Goal: Transaction & Acquisition: Book appointment/travel/reservation

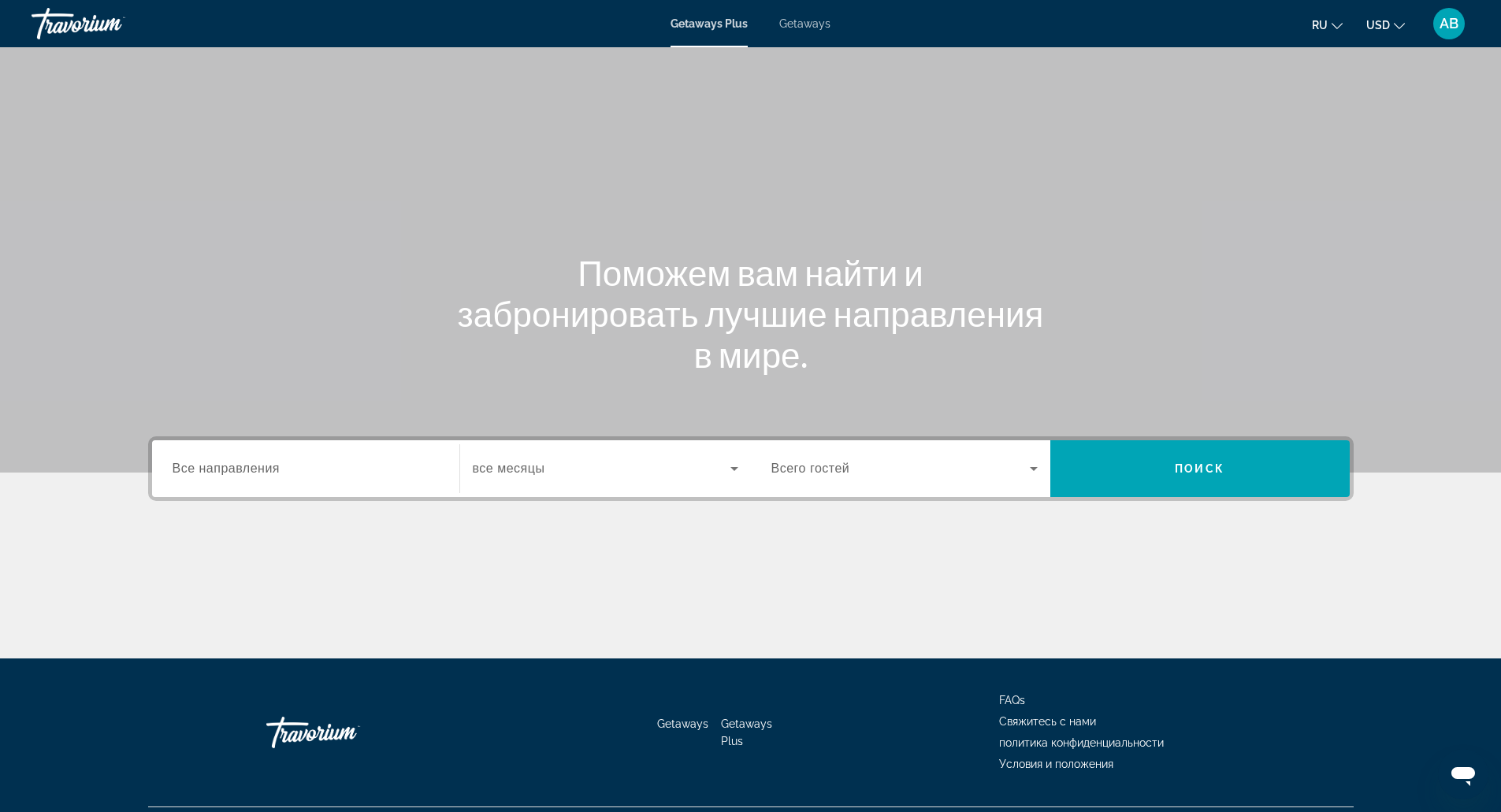
click at [814, 24] on span "Getaways" at bounding box center [805, 24] width 51 height 13
click at [338, 460] on input "Destination Все направления" at bounding box center [305, 469] width 267 height 18
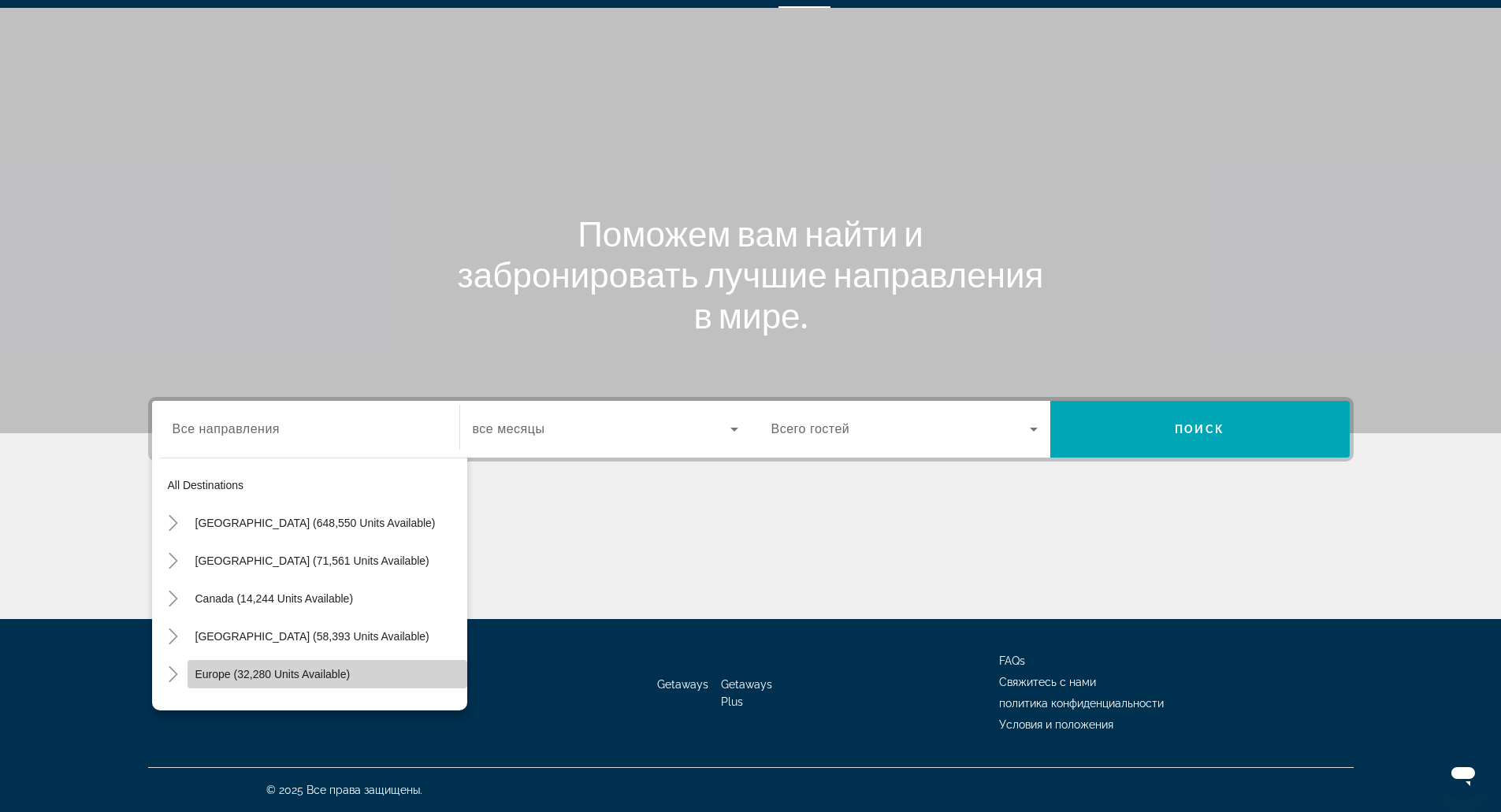
click at [365, 662] on span "Search widget" at bounding box center [327, 674] width 280 height 38
type input "**********"
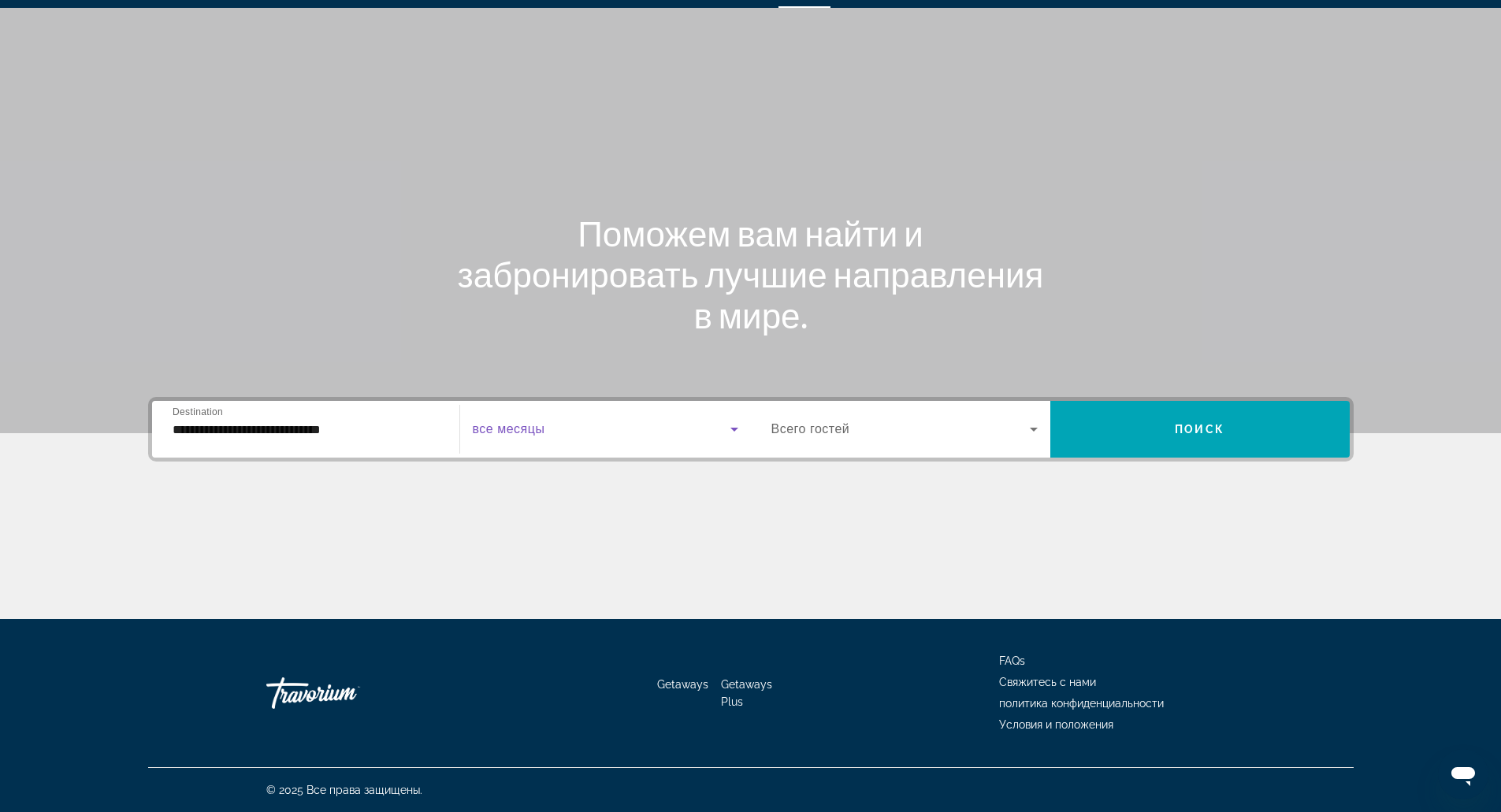
click at [609, 433] on span "Search widget" at bounding box center [601, 429] width 257 height 18
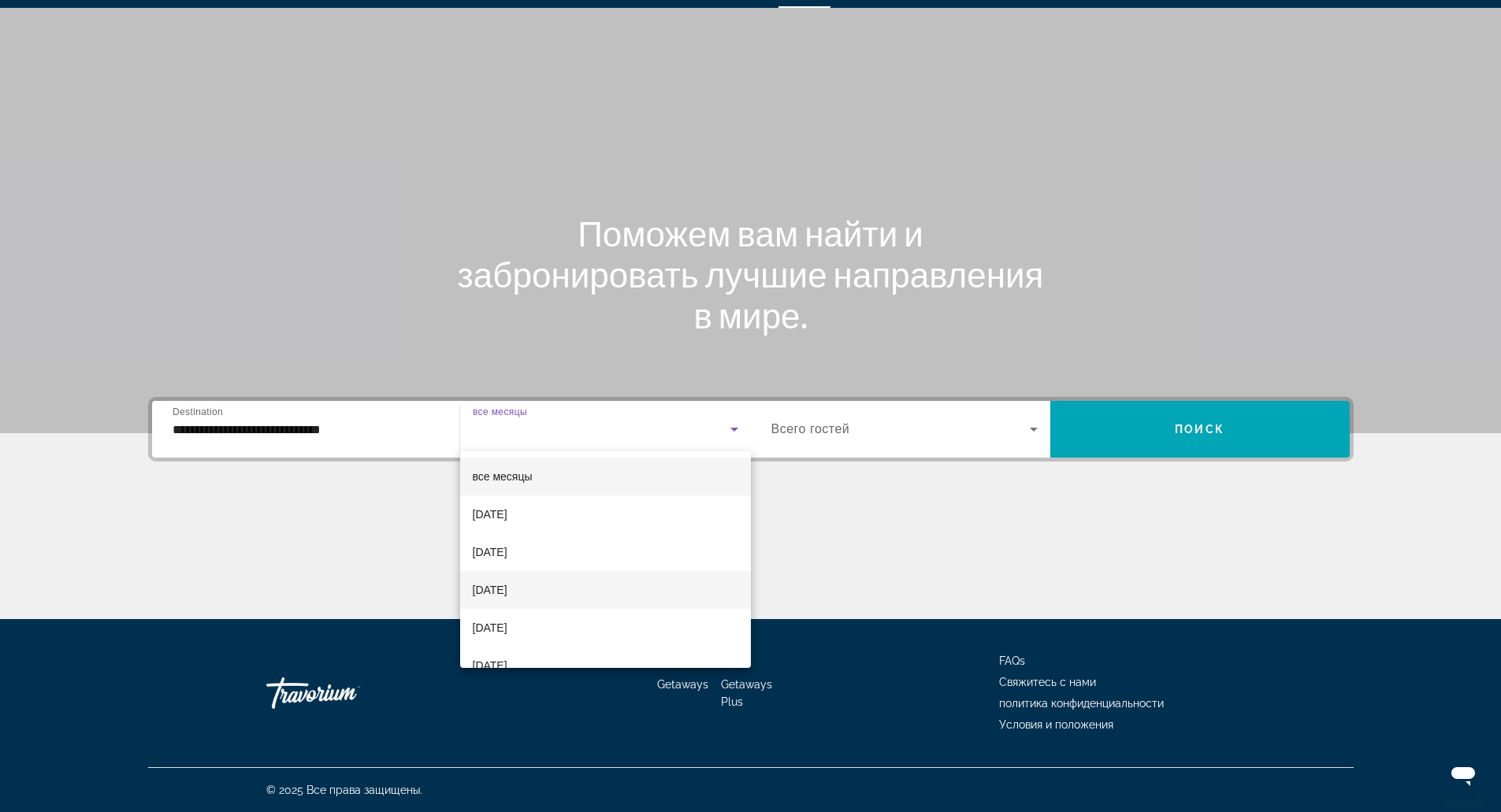
click at [568, 584] on mat-option "[DATE]" at bounding box center [605, 589] width 291 height 38
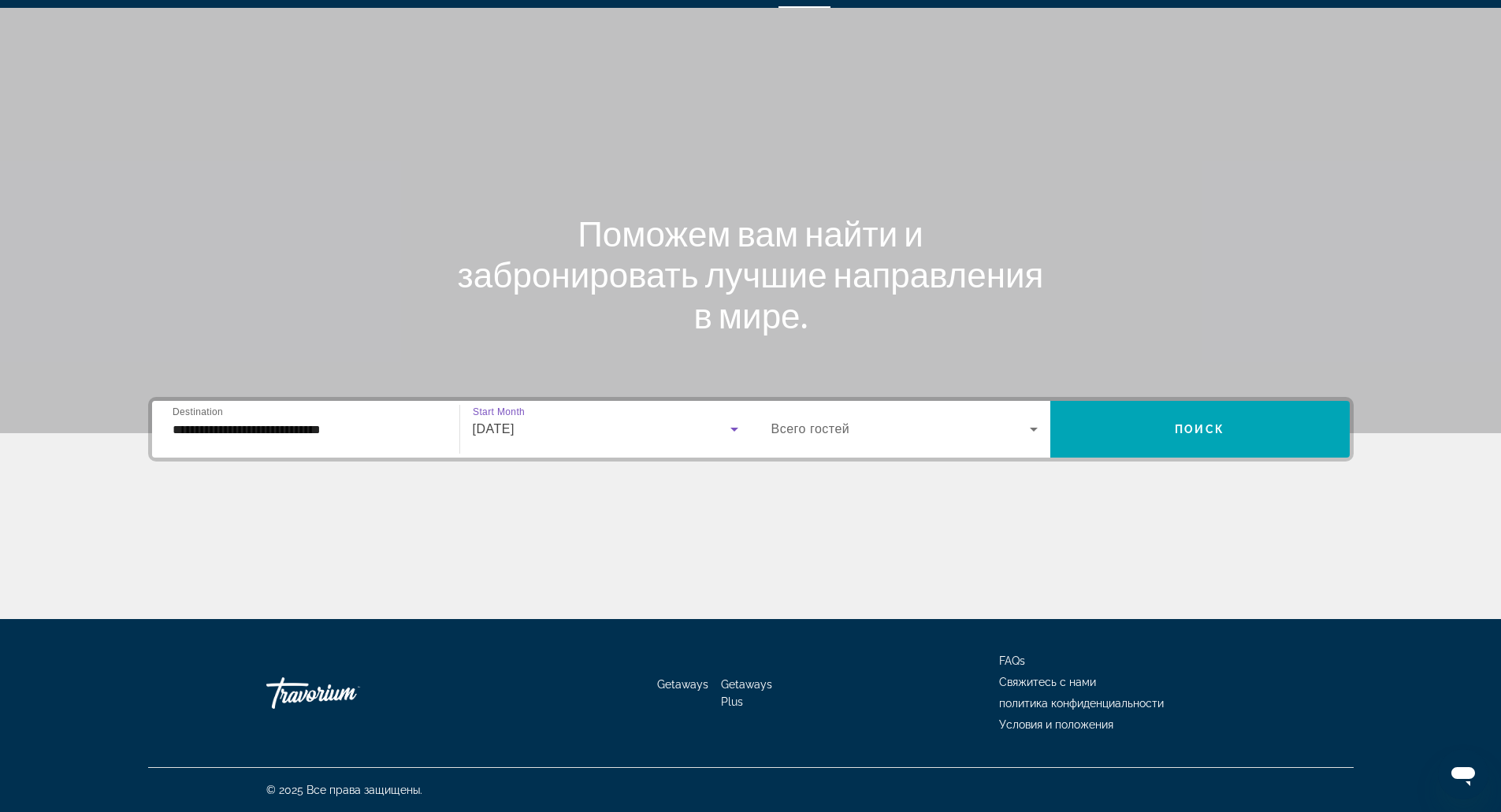
click at [873, 424] on span "Search widget" at bounding box center [900, 429] width 258 height 18
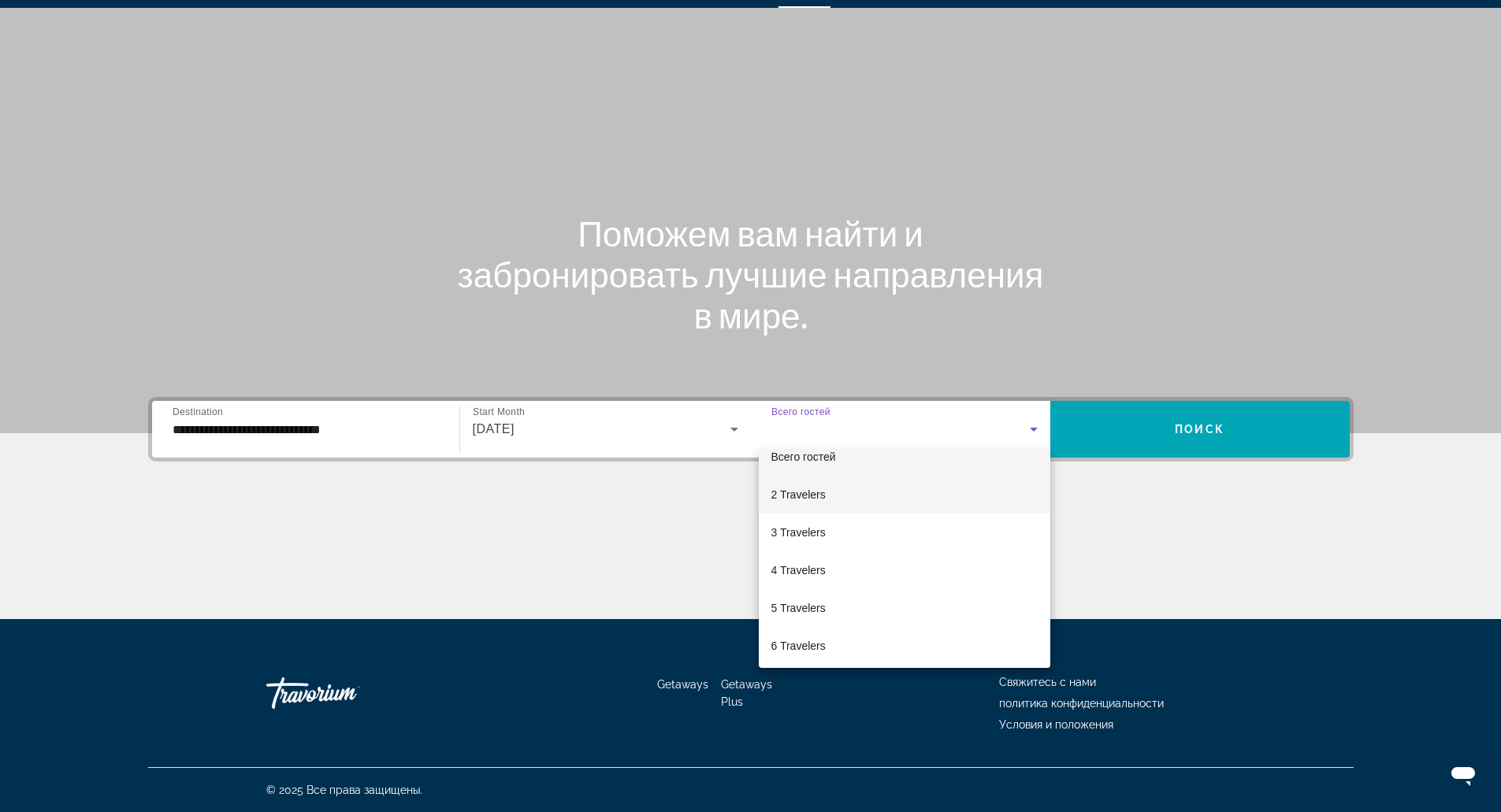
scroll to position [22, 0]
click at [1170, 488] on div at bounding box center [750, 406] width 1501 height 812
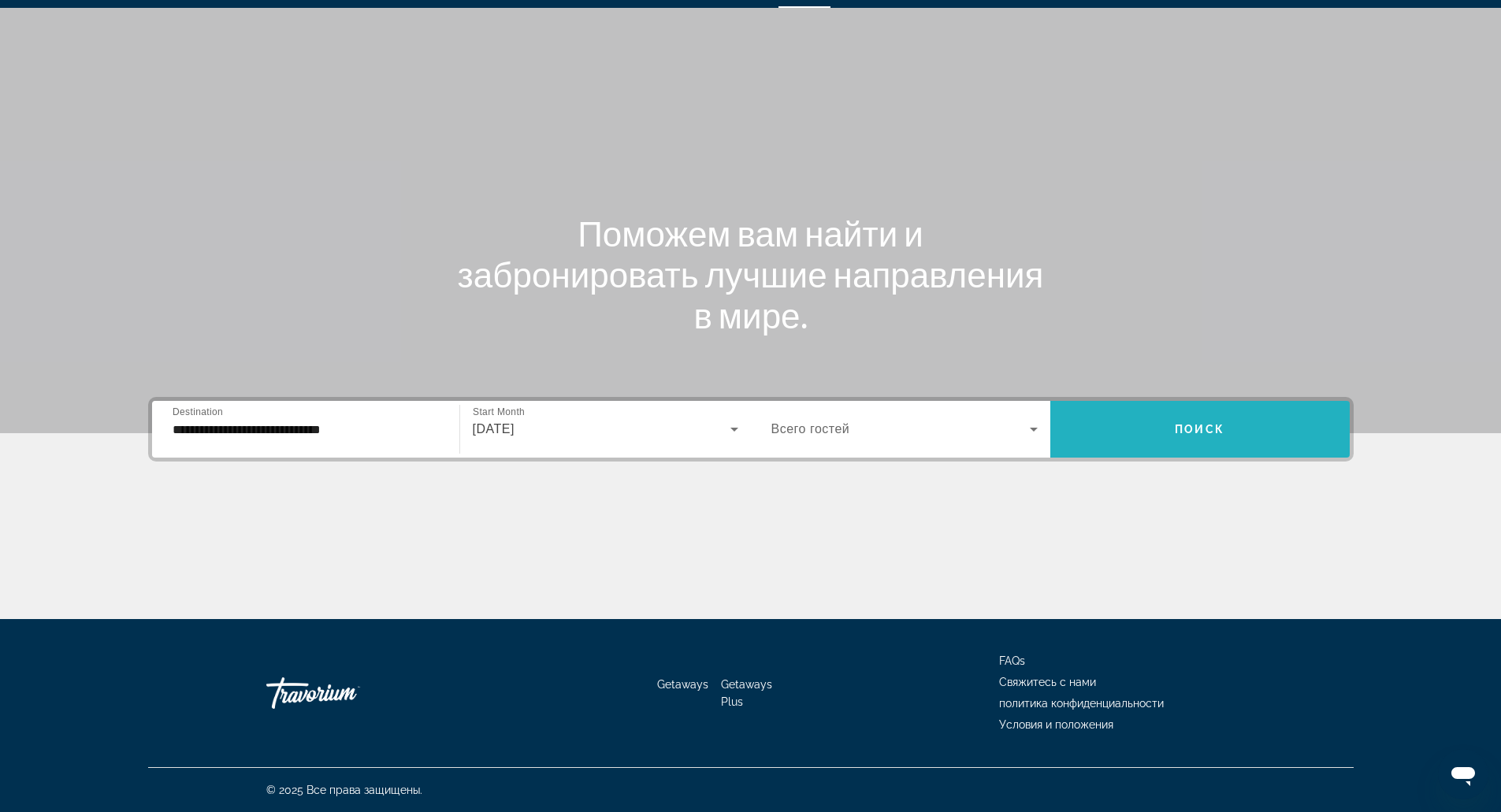
click at [1180, 436] on span "Search widget" at bounding box center [1200, 429] width 299 height 38
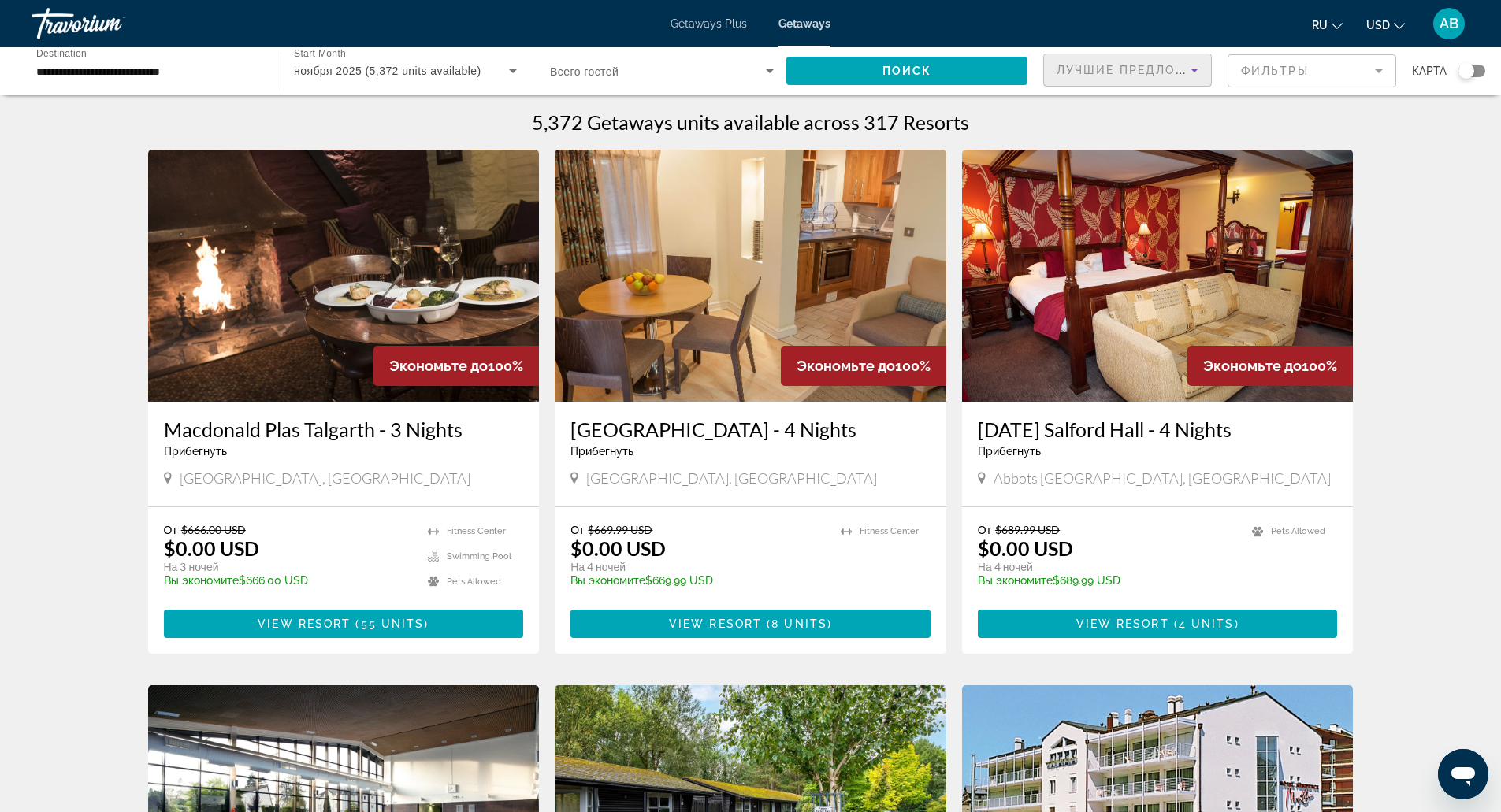
click at [1165, 66] on span "Лучшие предложения" at bounding box center [1140, 70] width 168 height 13
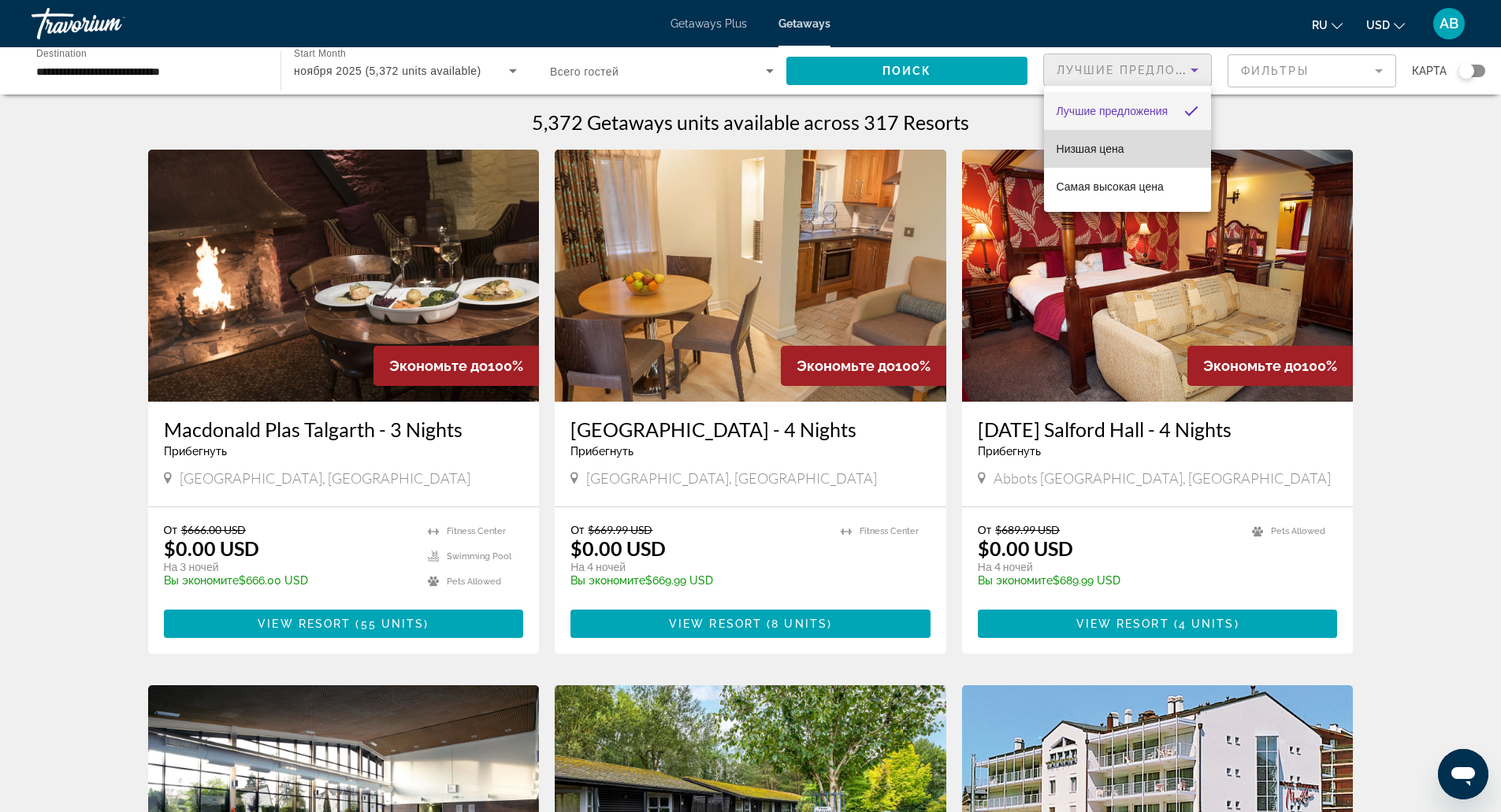
click at [1149, 153] on mat-option "Низшая цена" at bounding box center [1127, 149] width 167 height 38
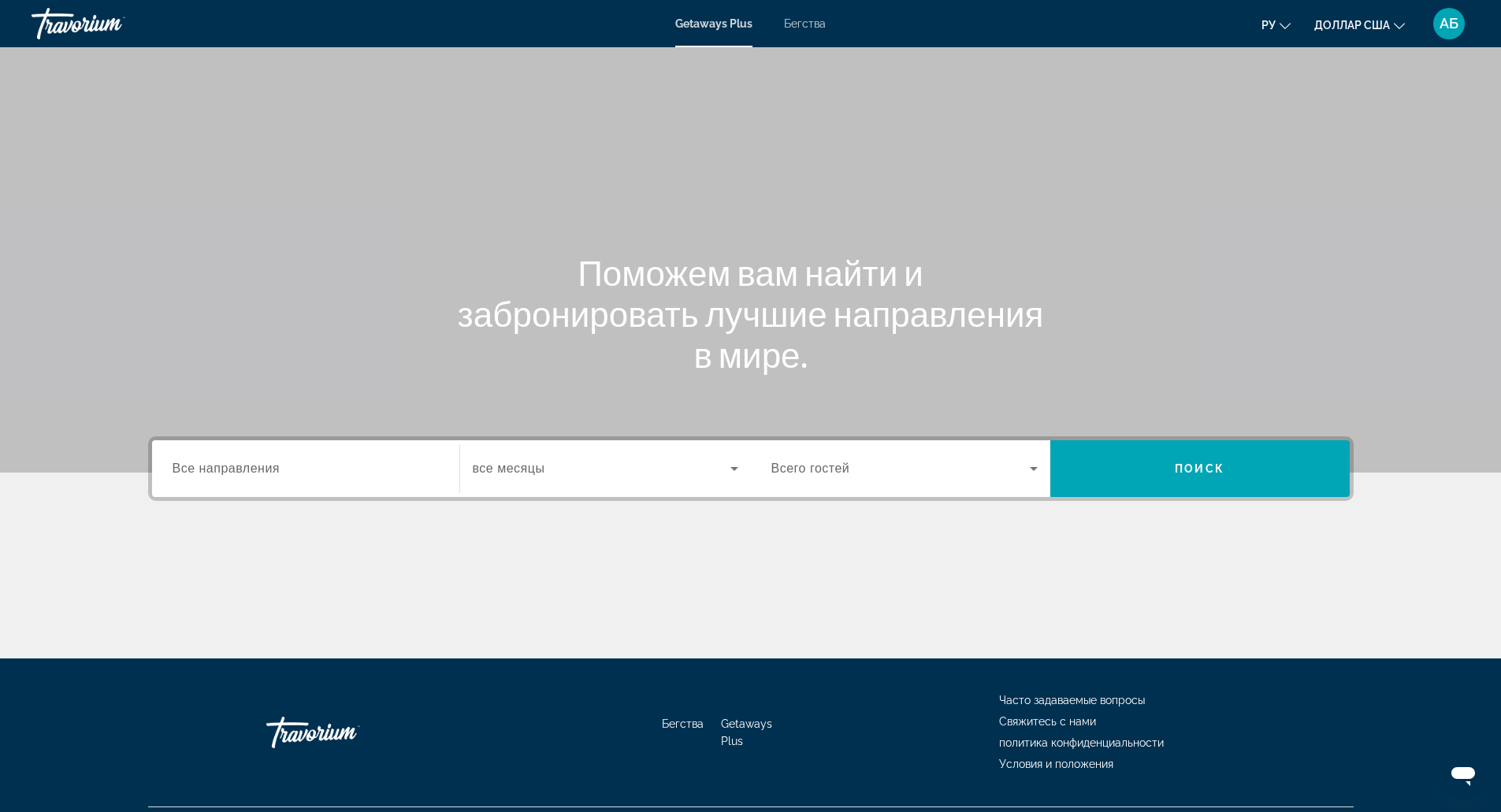
click at [812, 10] on div "Getaways Plus Бегства ру English Español Français Italiano Português русский до…" at bounding box center [750, 24] width 1501 height 41
click at [802, 24] on font "Бегства" at bounding box center [805, 24] width 42 height 13
click at [1020, 3] on mat-toolbar "Getaways Plus Getaways ru English Español Français Italiano Português русский U…" at bounding box center [750, 24] width 1501 height 47
click at [579, 459] on span "Search widget" at bounding box center [601, 468] width 257 height 18
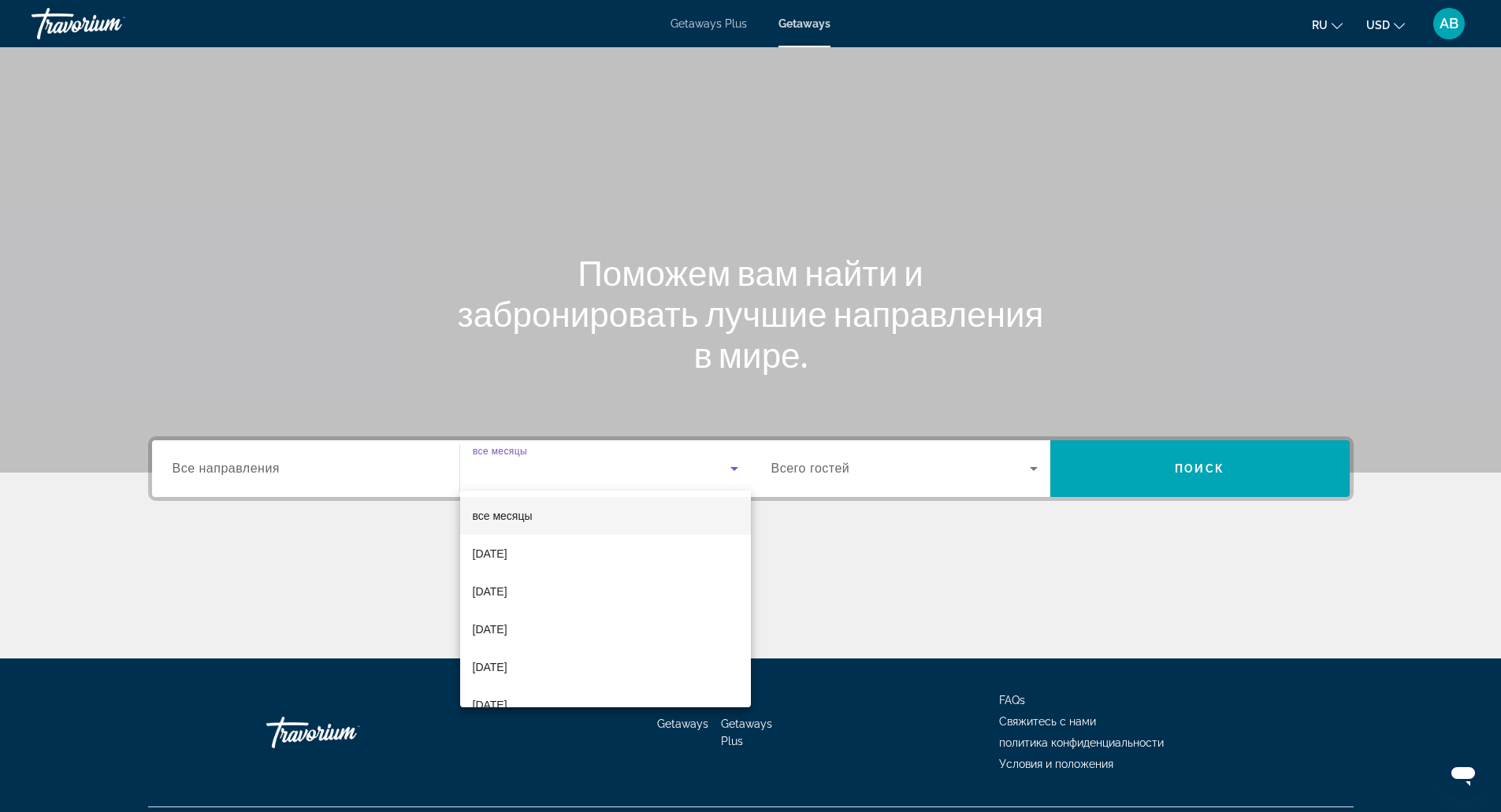
scroll to position [40, 0]
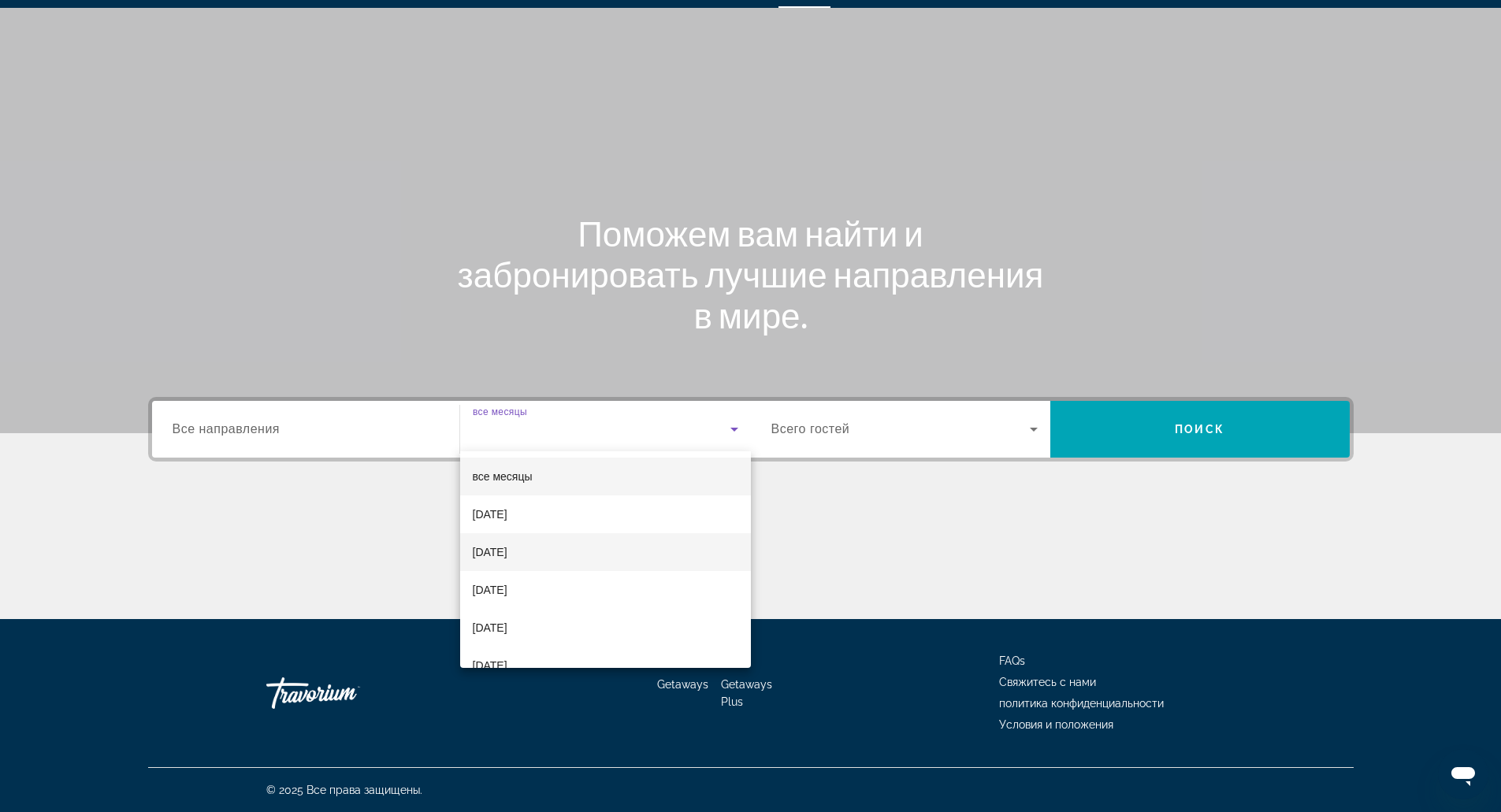
click at [541, 556] on mat-option "[DATE]" at bounding box center [605, 551] width 291 height 38
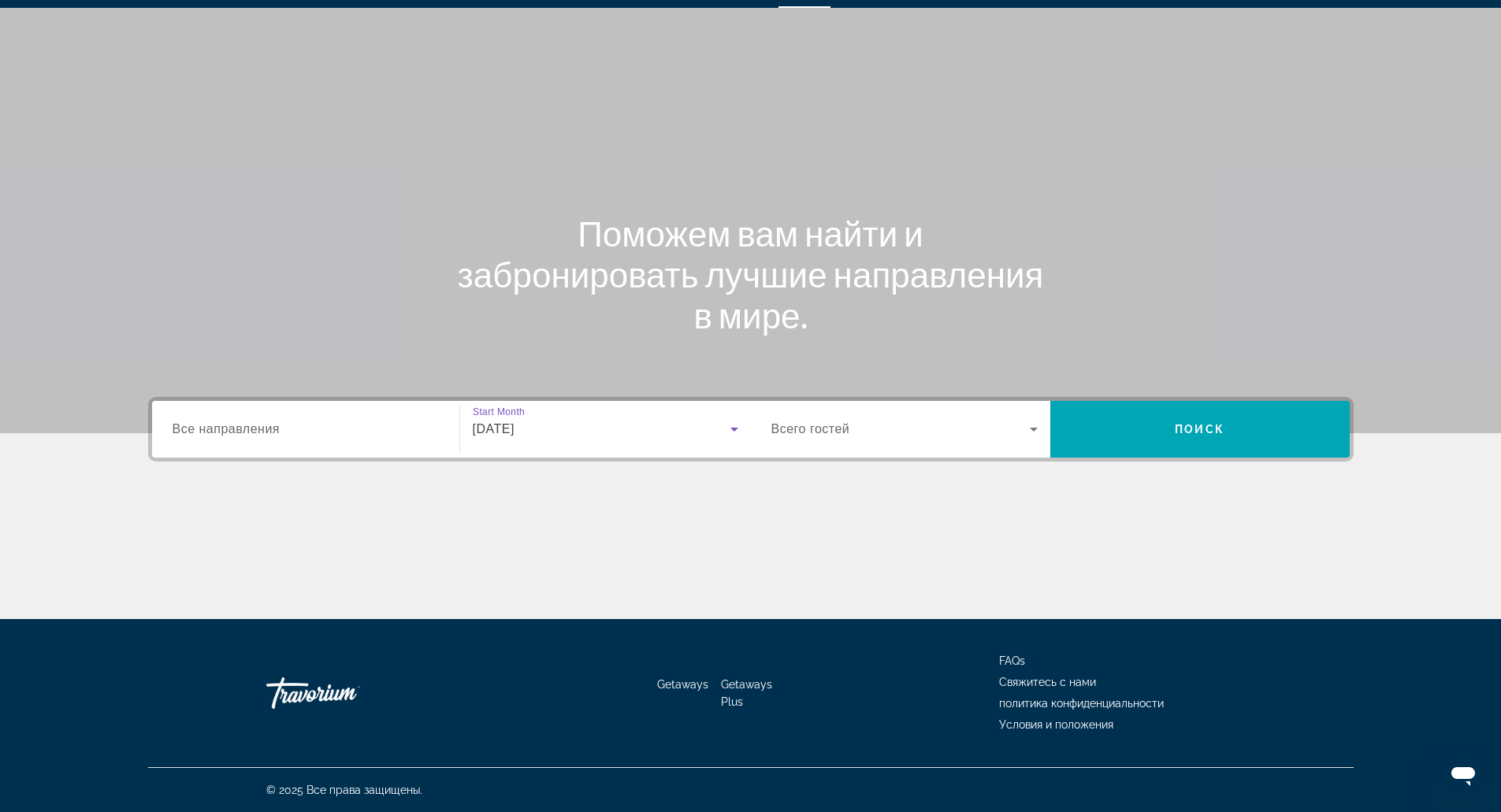
click at [324, 414] on div "Search widget" at bounding box center [305, 429] width 267 height 45
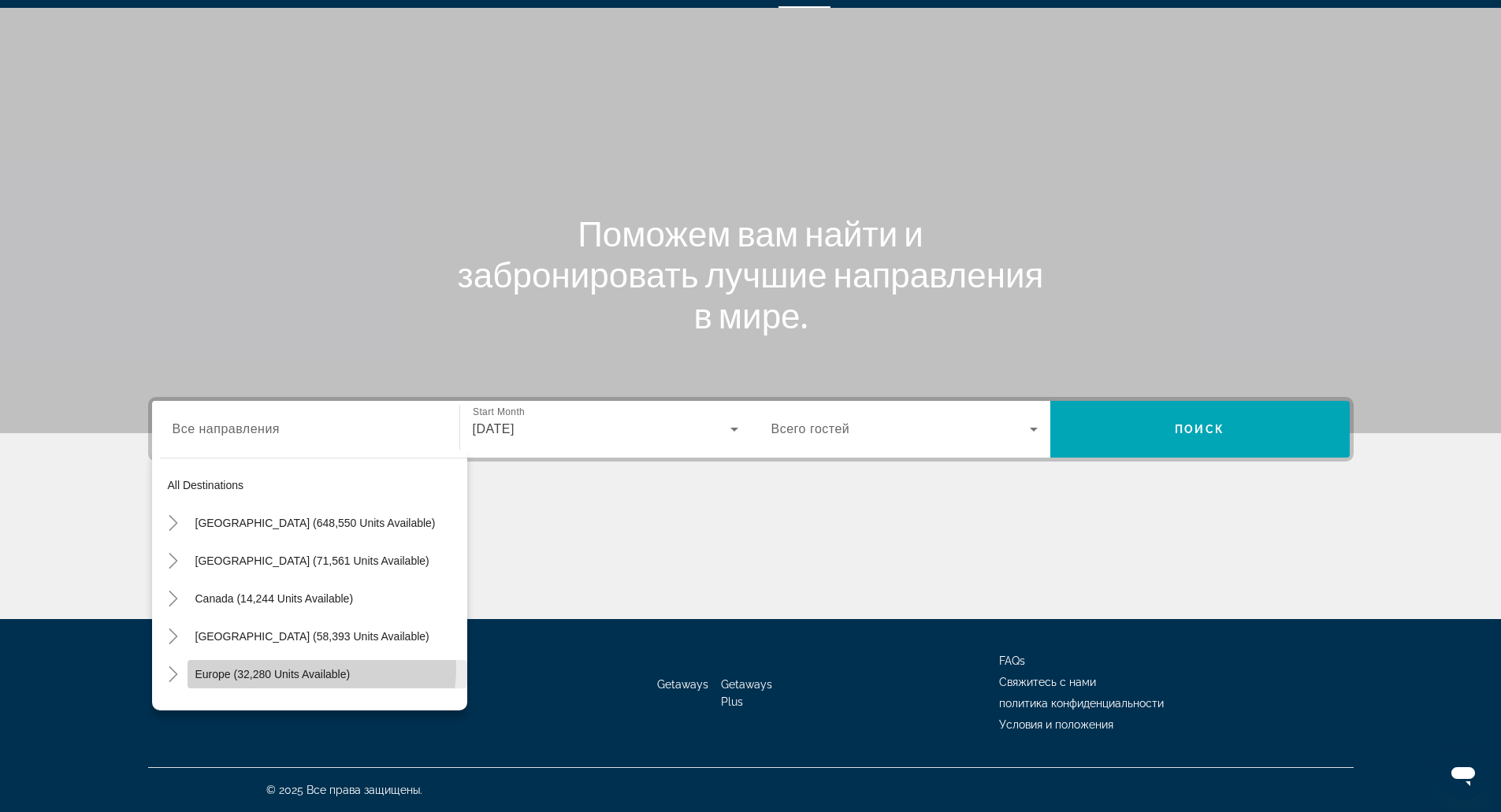
click at [309, 668] on span "Europe (32,280 units available)" at bounding box center [272, 674] width 156 height 13
type input "**********"
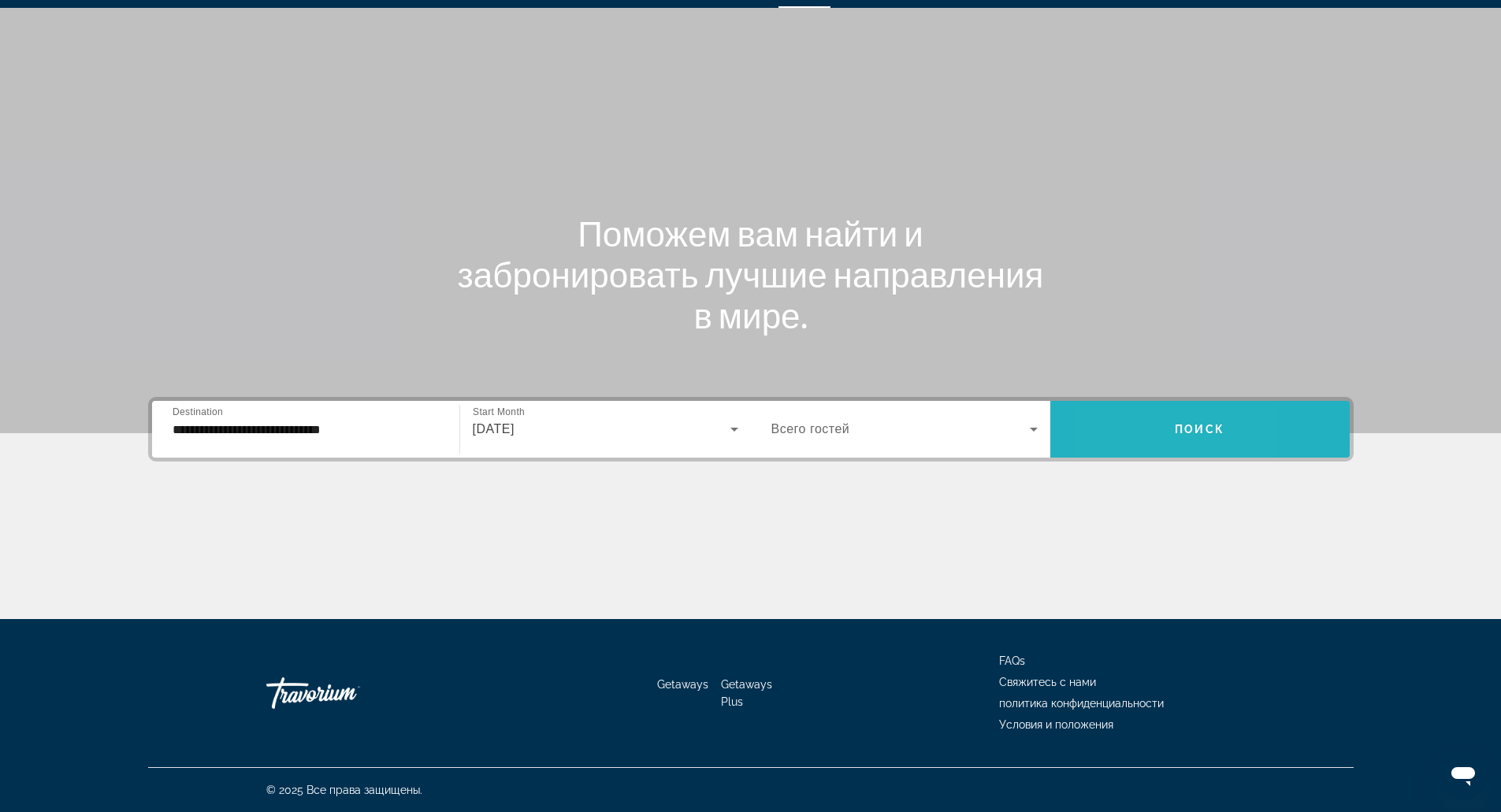
click at [1114, 445] on span "Search widget" at bounding box center [1200, 429] width 299 height 38
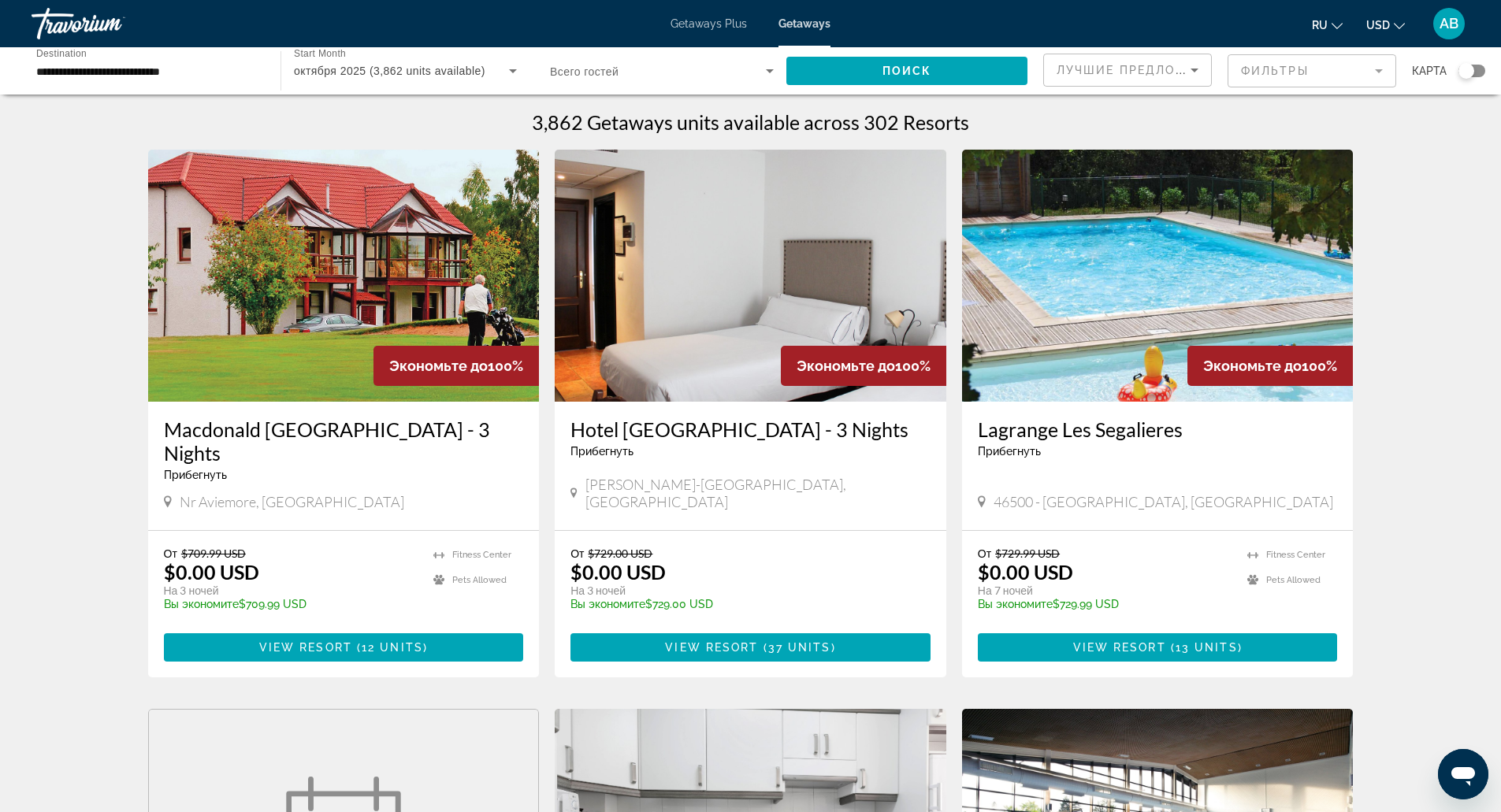
click at [1192, 80] on div "Лучшие предложения" at bounding box center [1127, 76] width 142 height 44
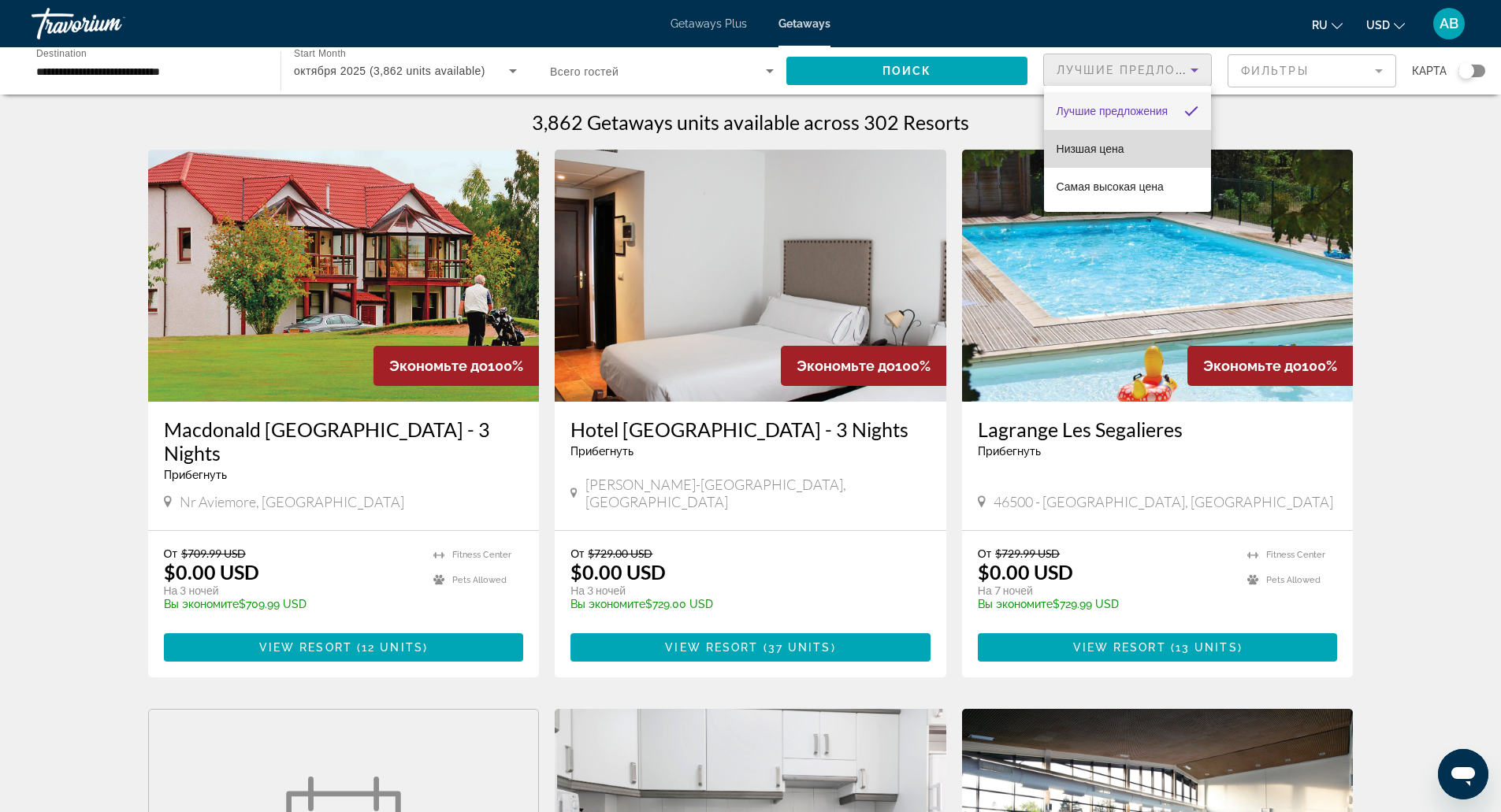
click at [1137, 142] on mat-option "Низшая цена" at bounding box center [1127, 149] width 167 height 38
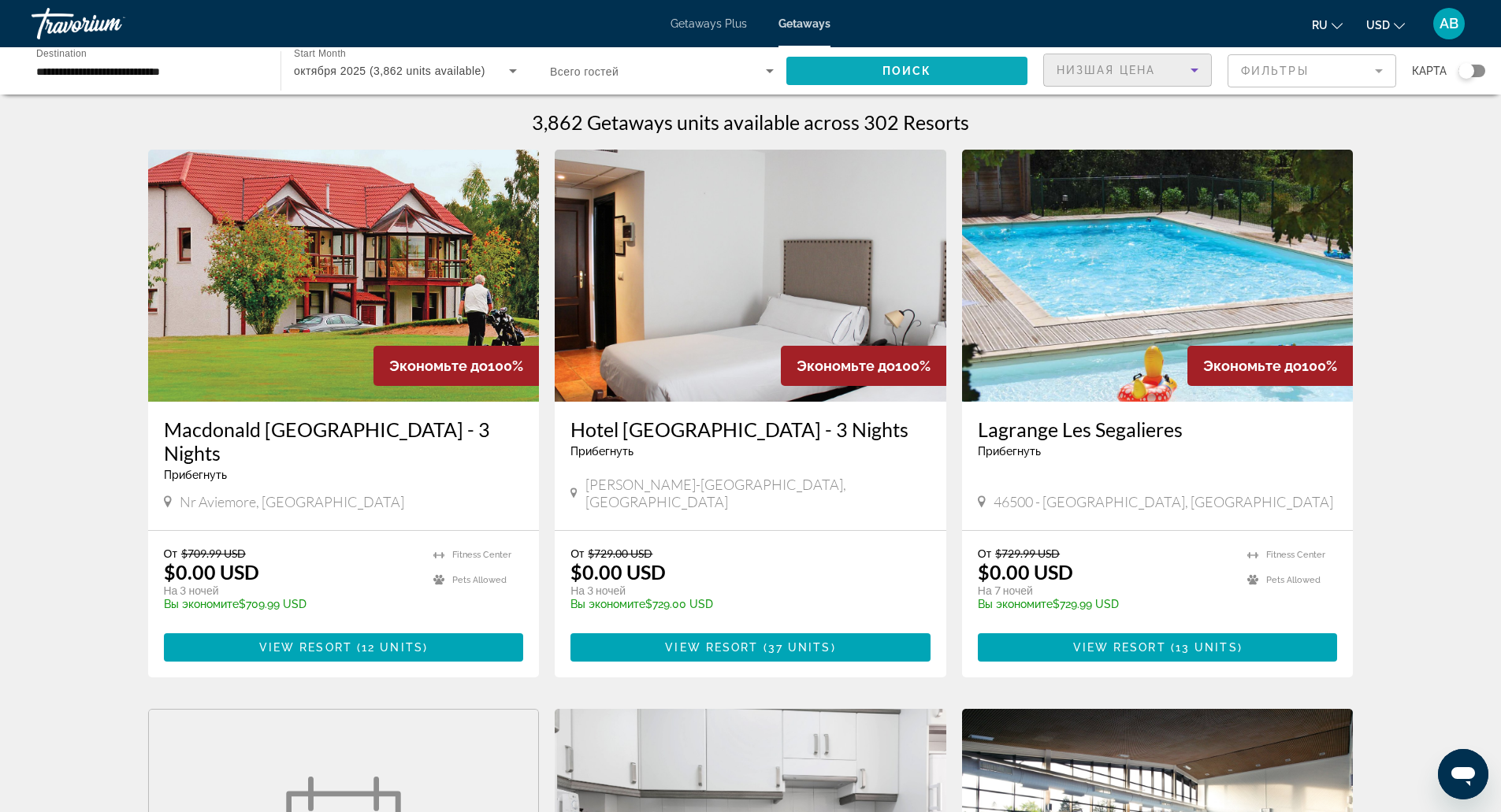
click at [996, 76] on span "Search widget" at bounding box center [906, 71] width 241 height 38
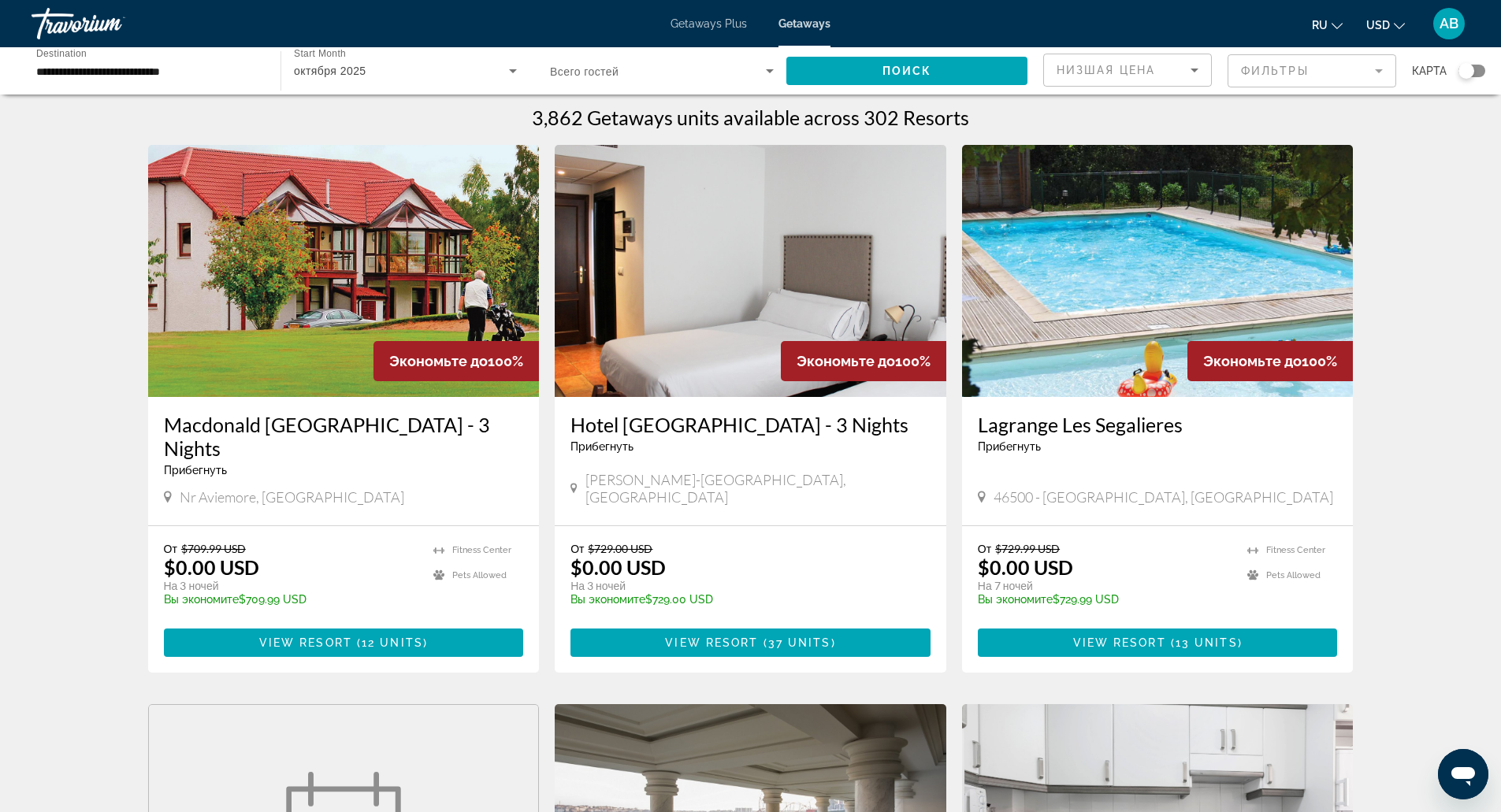
scroll to position [6, 0]
drag, startPoint x: 619, startPoint y: 475, endPoint x: 685, endPoint y: 479, distance: 66.1
click at [685, 479] on span "[PERSON_NAME][GEOGRAPHIC_DATA], [GEOGRAPHIC_DATA]" at bounding box center [758, 487] width 345 height 34
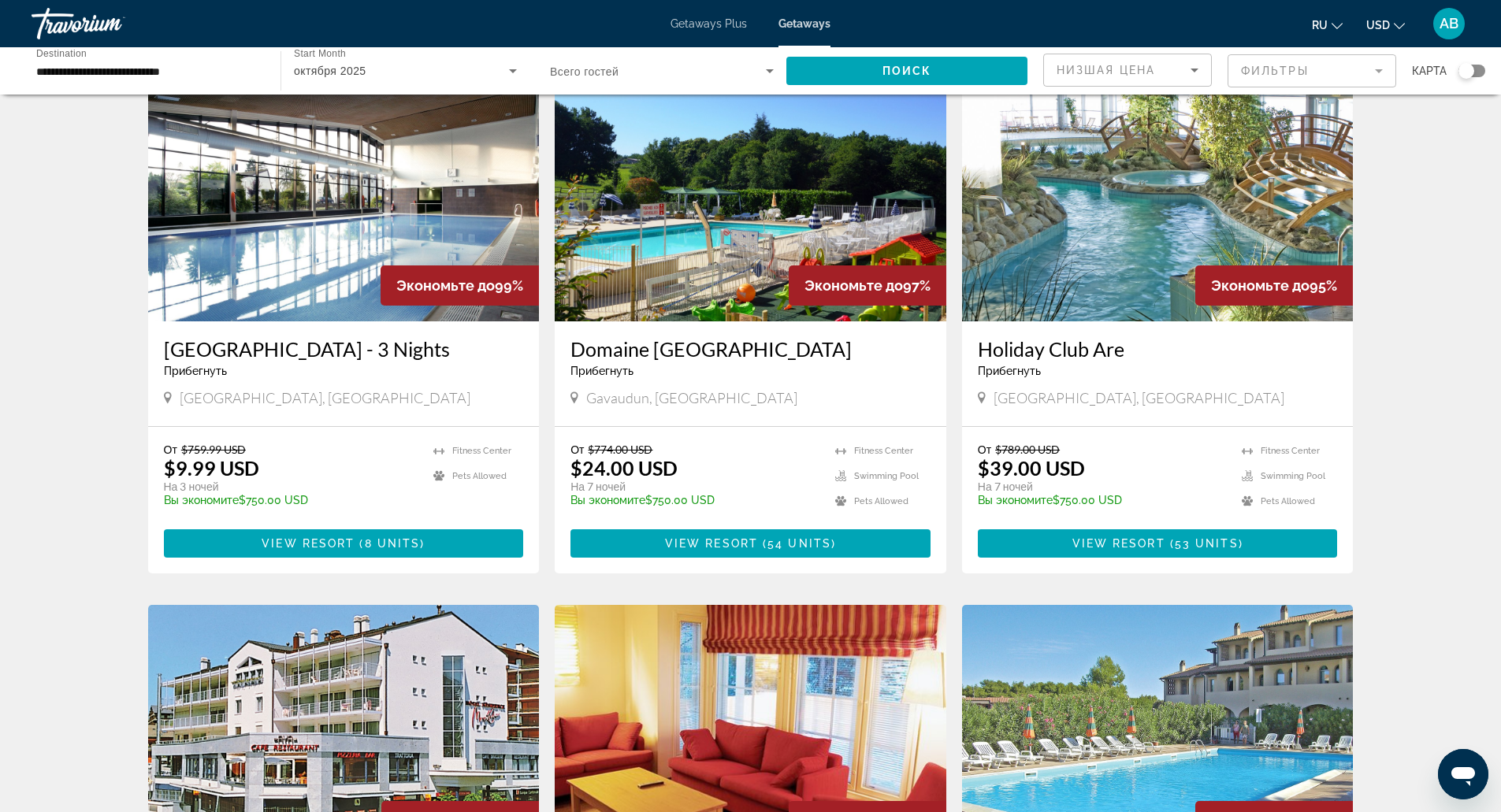
scroll to position [1178, 0]
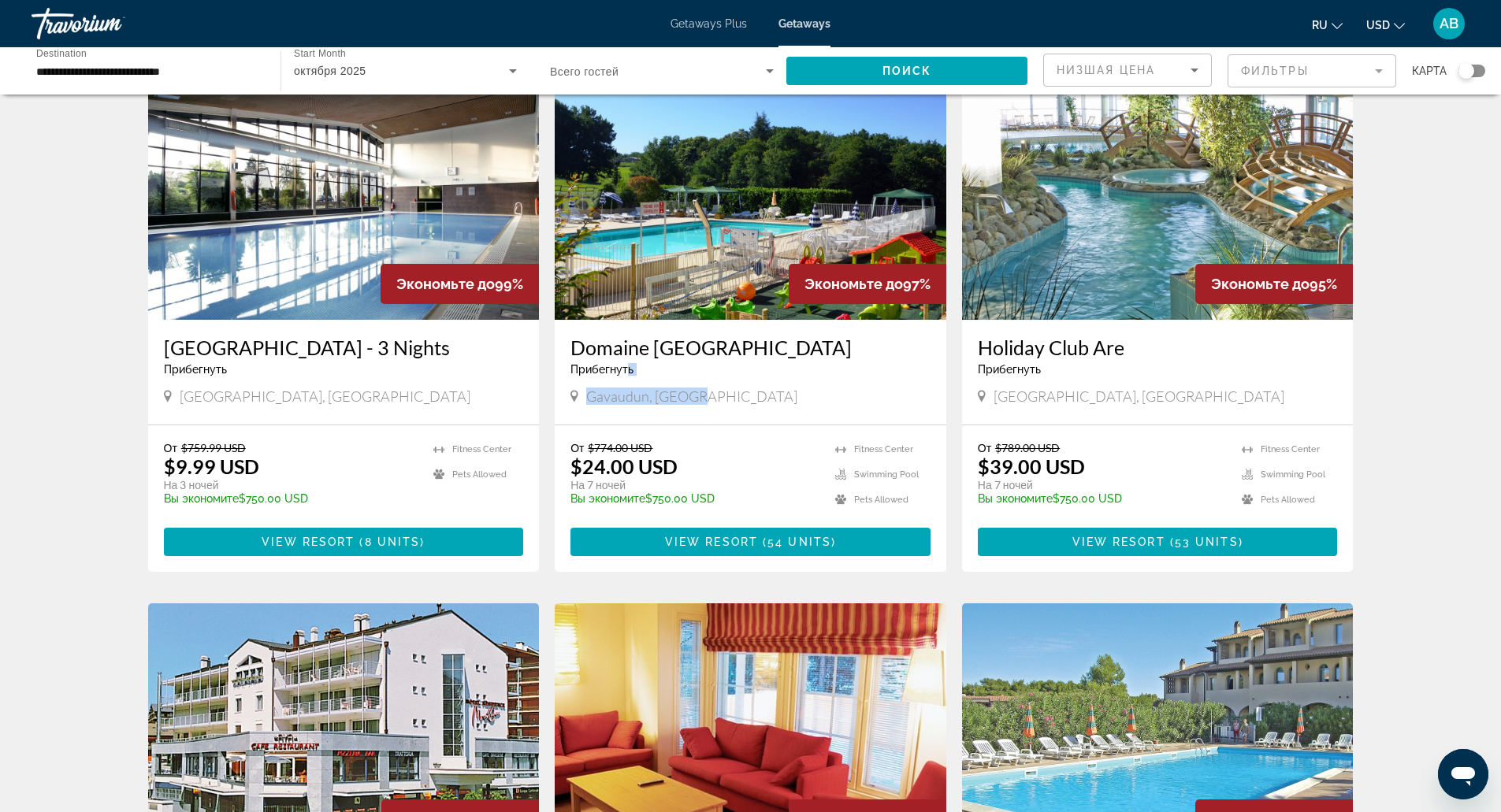
drag, startPoint x: 627, startPoint y: 362, endPoint x: 701, endPoint y: 376, distance: 75.3
click at [701, 376] on div "Domaine De Gavaudun Прибегнуть - Это курорт только для взрослых Gavaudun, France" at bounding box center [751, 372] width 392 height 105
click at [701, 388] on div "Gavaudun, [GEOGRAPHIC_DATA]" at bounding box center [750, 396] width 360 height 18
click at [683, 388] on span "Gavaudun, France" at bounding box center [691, 396] width 211 height 18
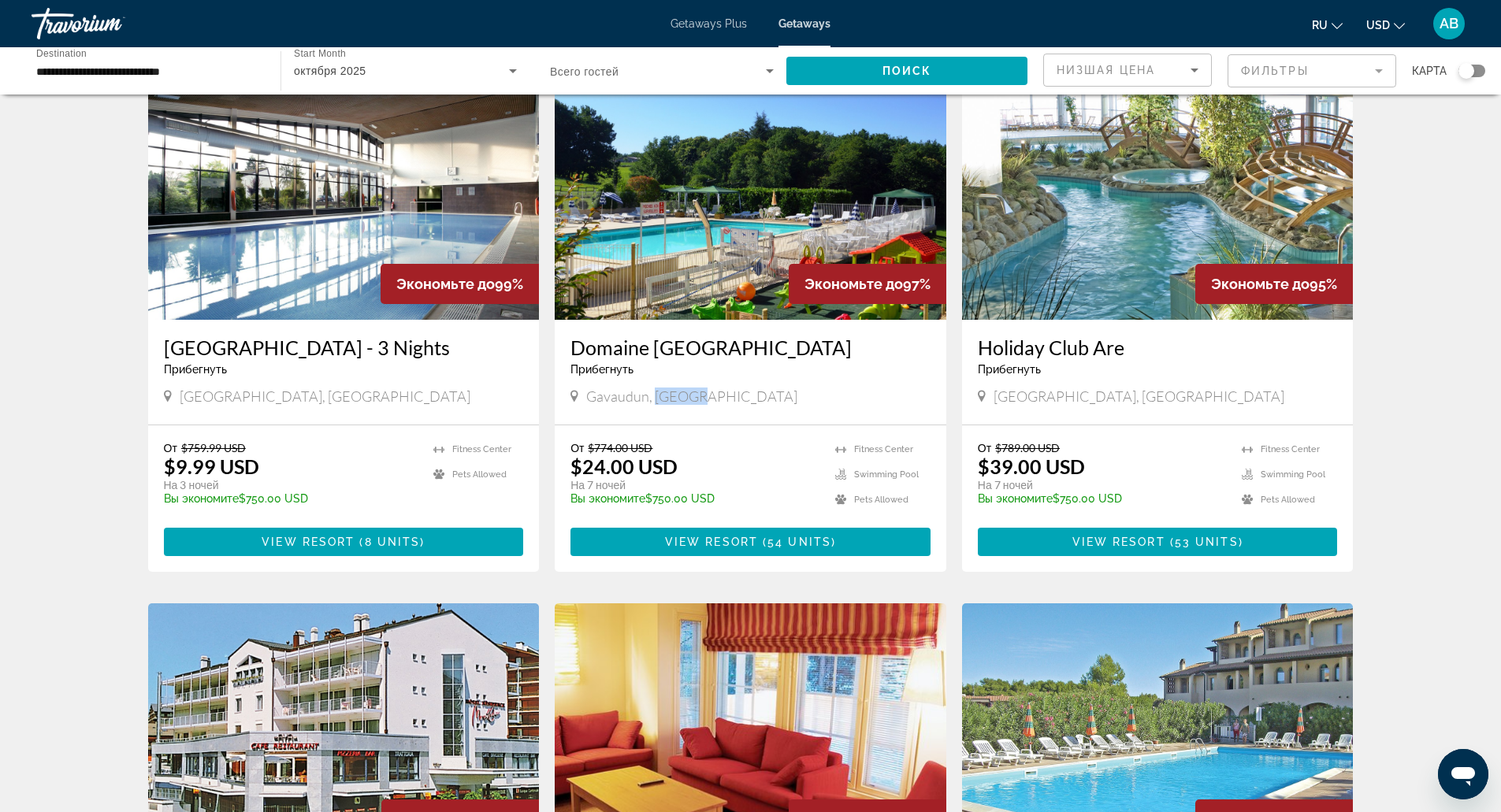
click at [683, 388] on span "Gavaudun, France" at bounding box center [691, 396] width 211 height 18
copy span "Gavaudun, France"
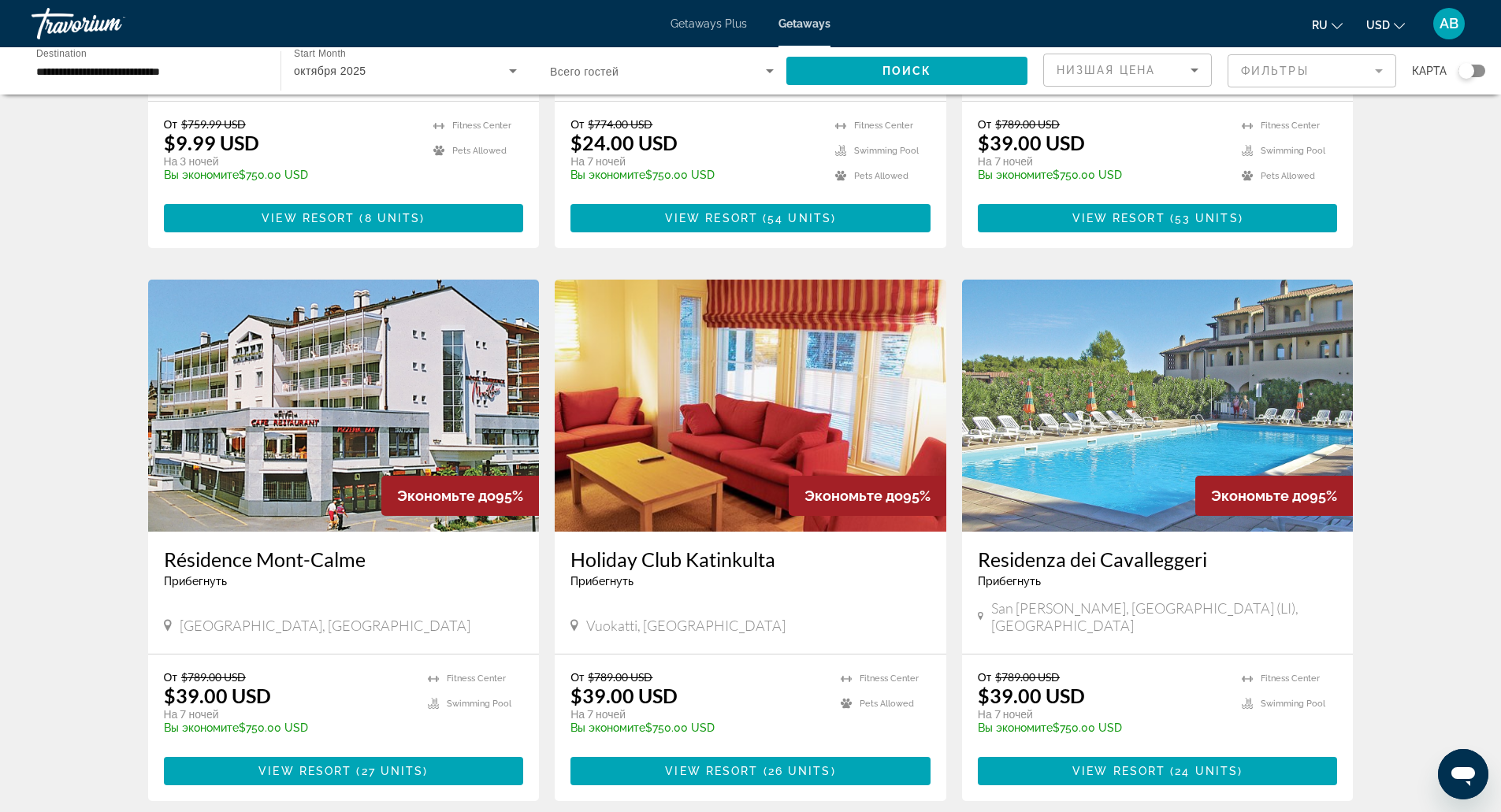
scroll to position [1737, 0]
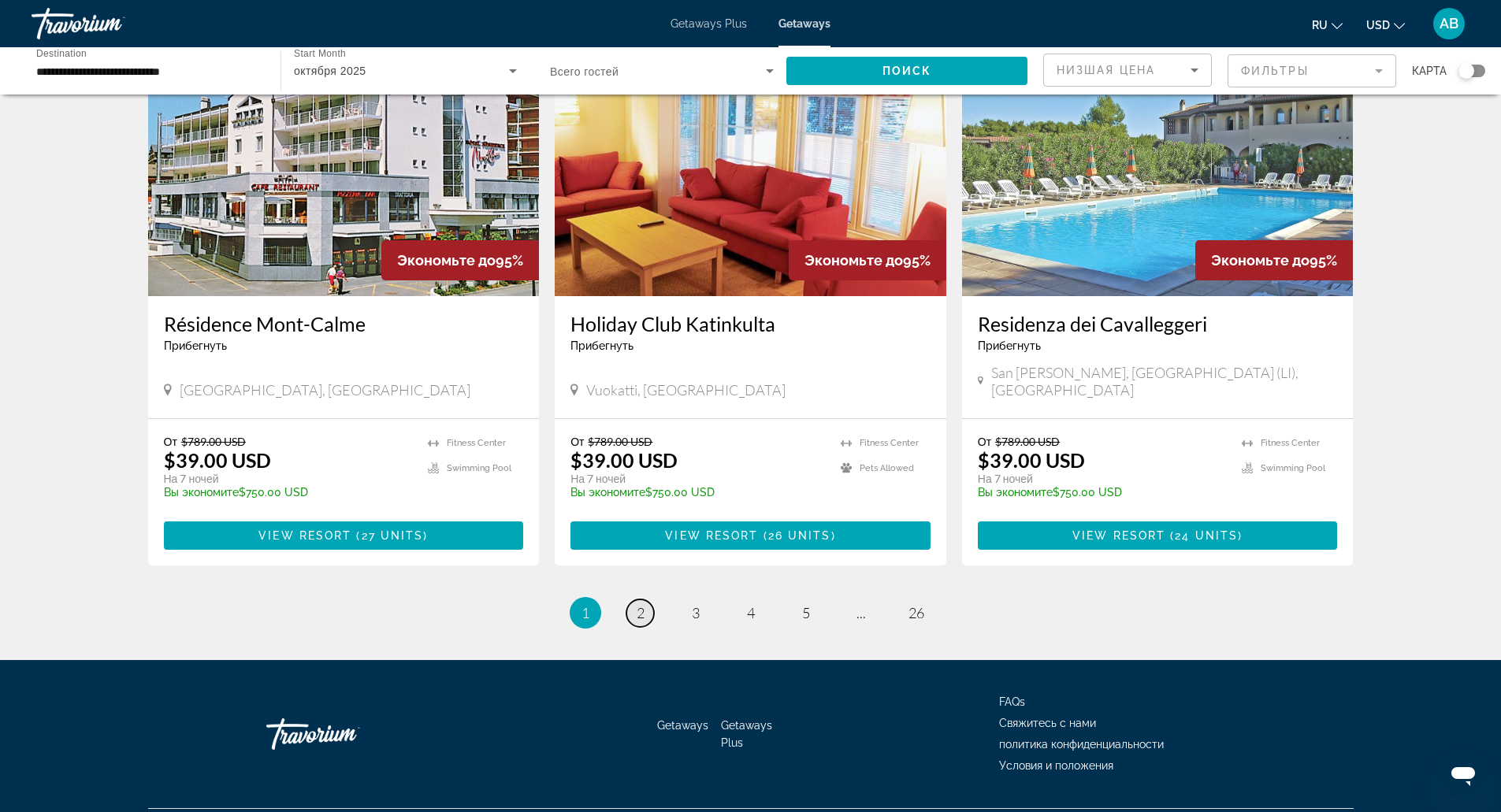
click at [643, 604] on span "2" at bounding box center [640, 613] width 8 height 18
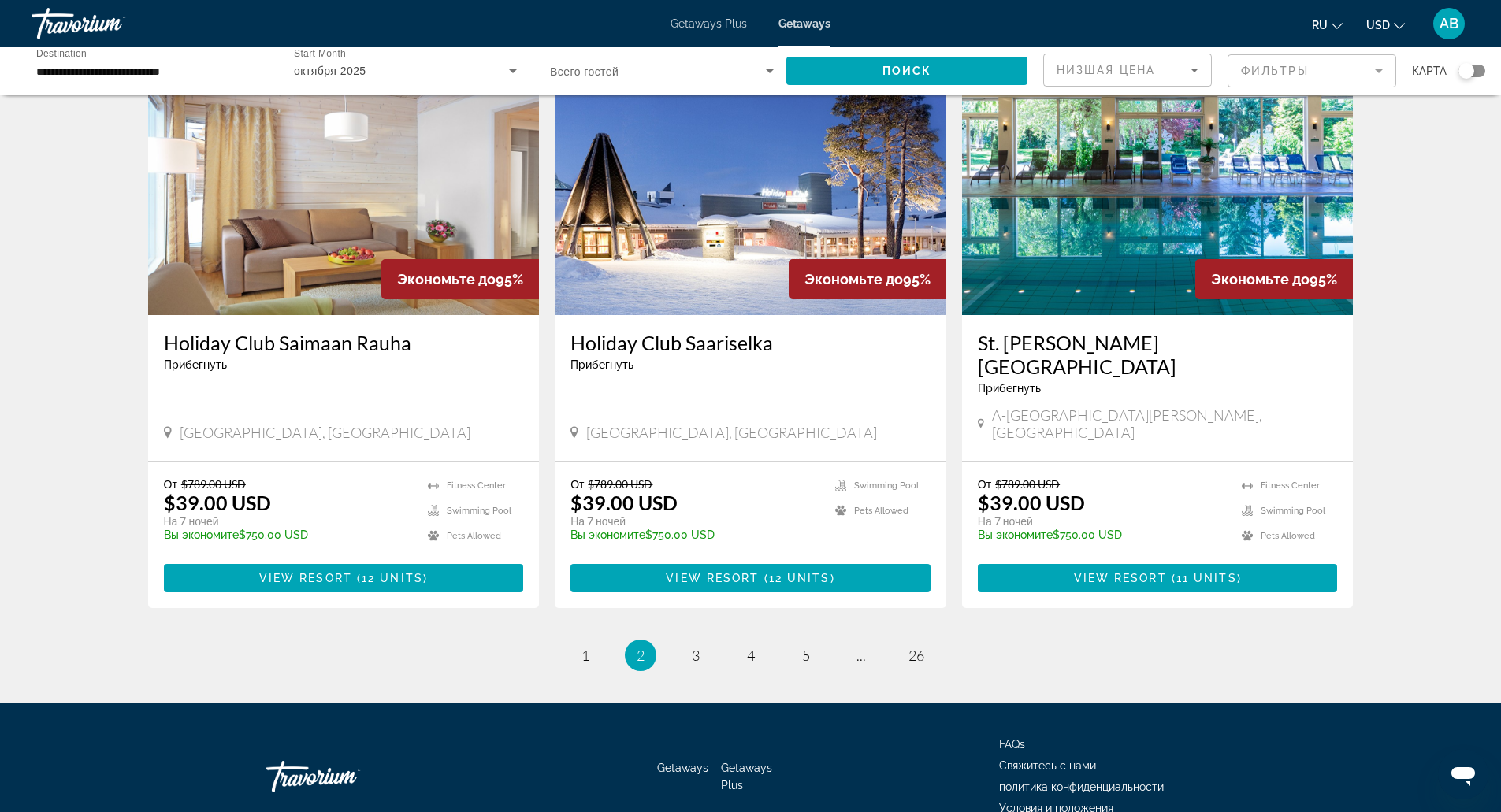
scroll to position [1711, 0]
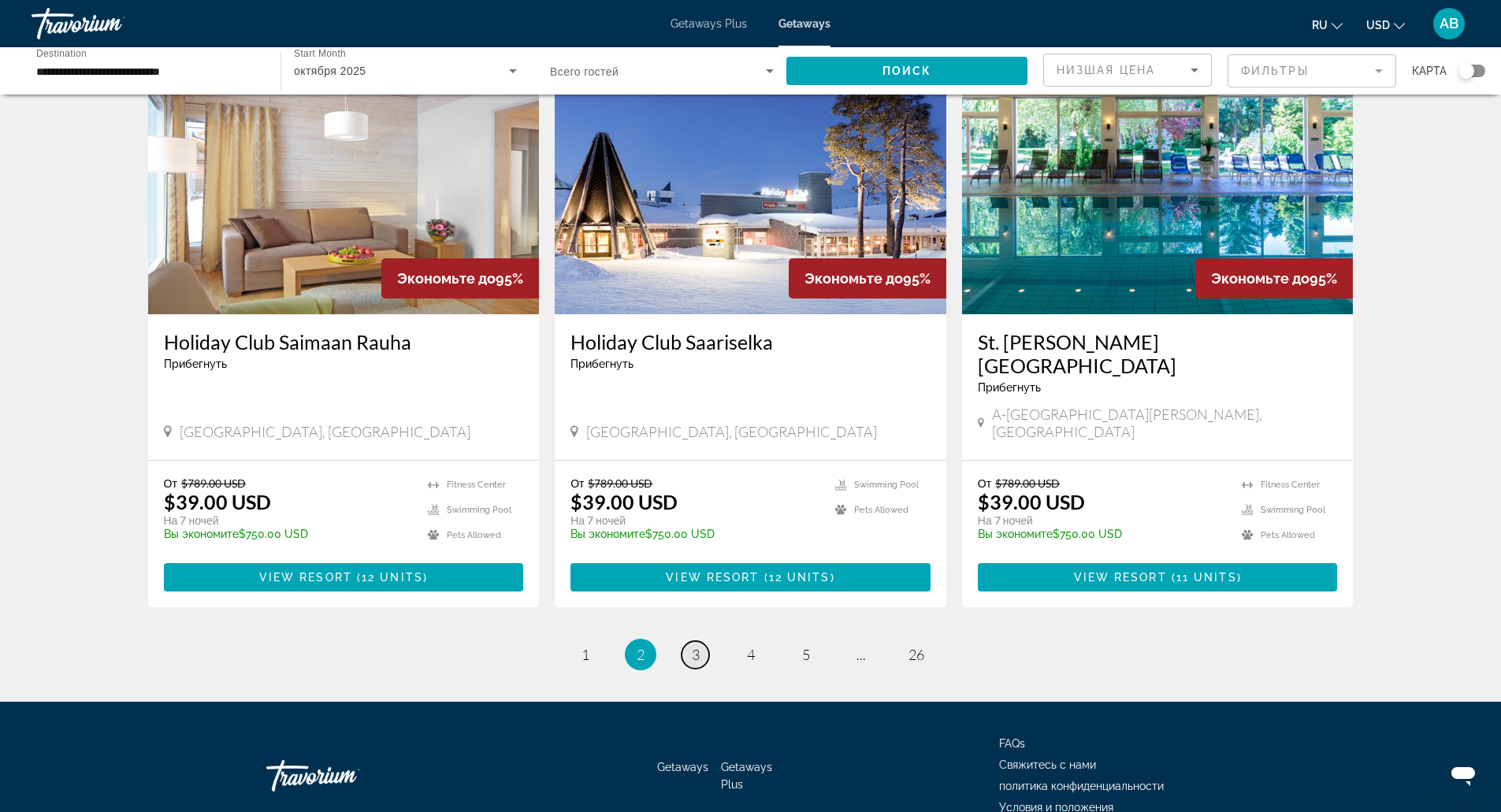
click at [685, 641] on link "page 3" at bounding box center [695, 655] width 28 height 28
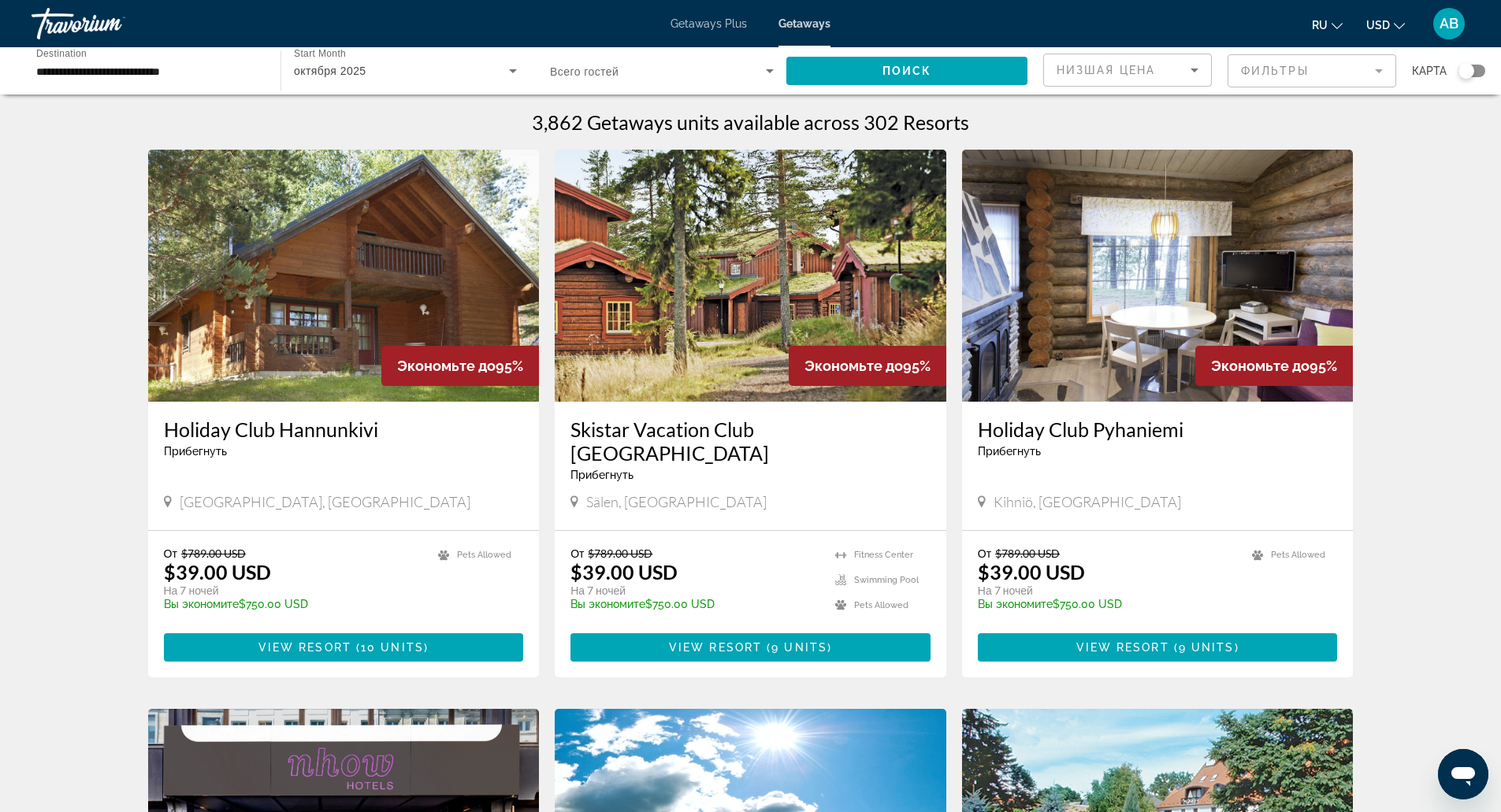
click at [1275, 81] on mat-form-field "Фильтры" at bounding box center [1312, 71] width 169 height 33
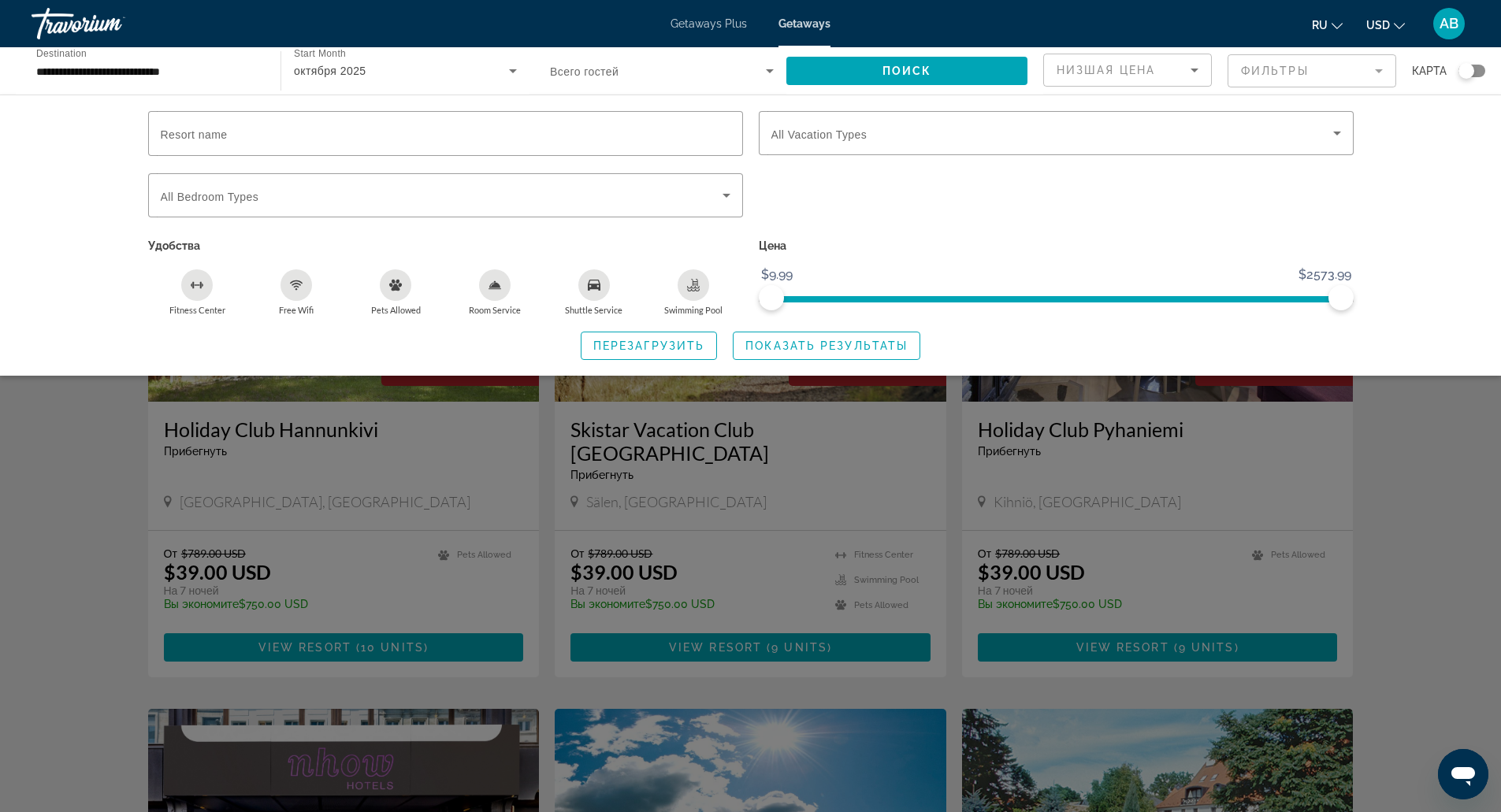
click at [1275, 81] on mat-form-field "Фильтры" at bounding box center [1312, 71] width 169 height 33
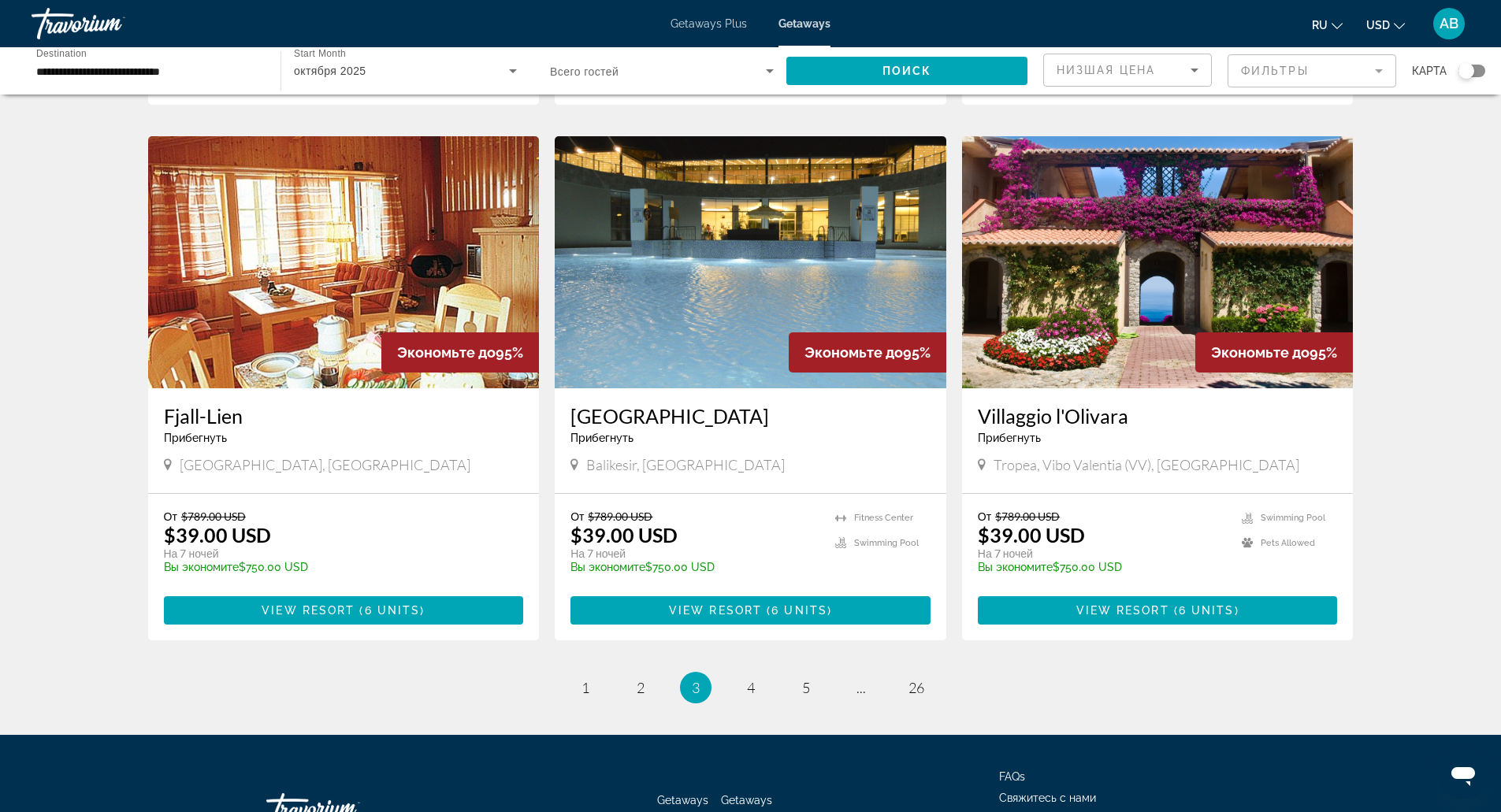
scroll to position [1662, 0]
click at [747, 673] on link "page 4" at bounding box center [750, 687] width 28 height 28
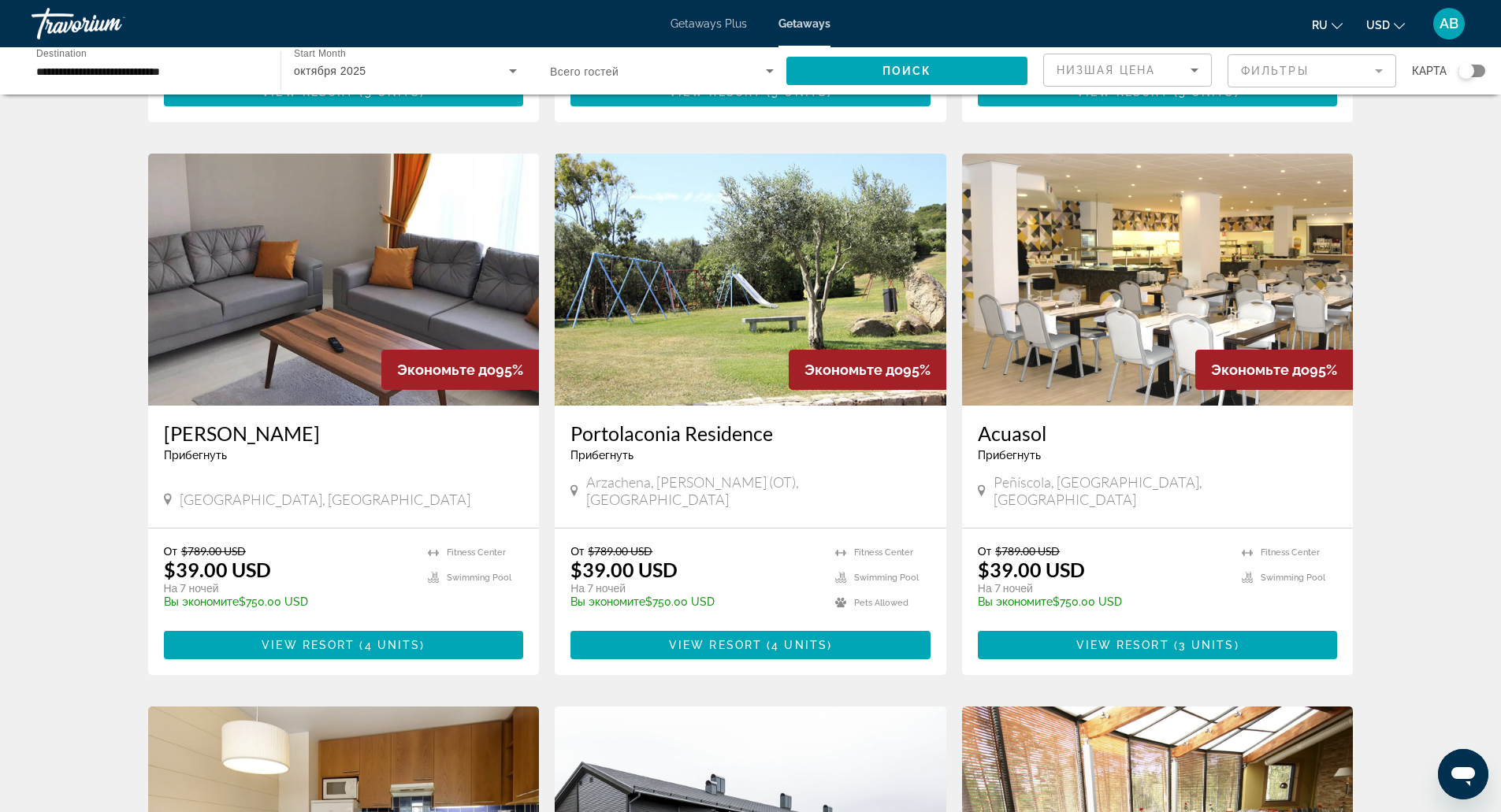
scroll to position [531, 0]
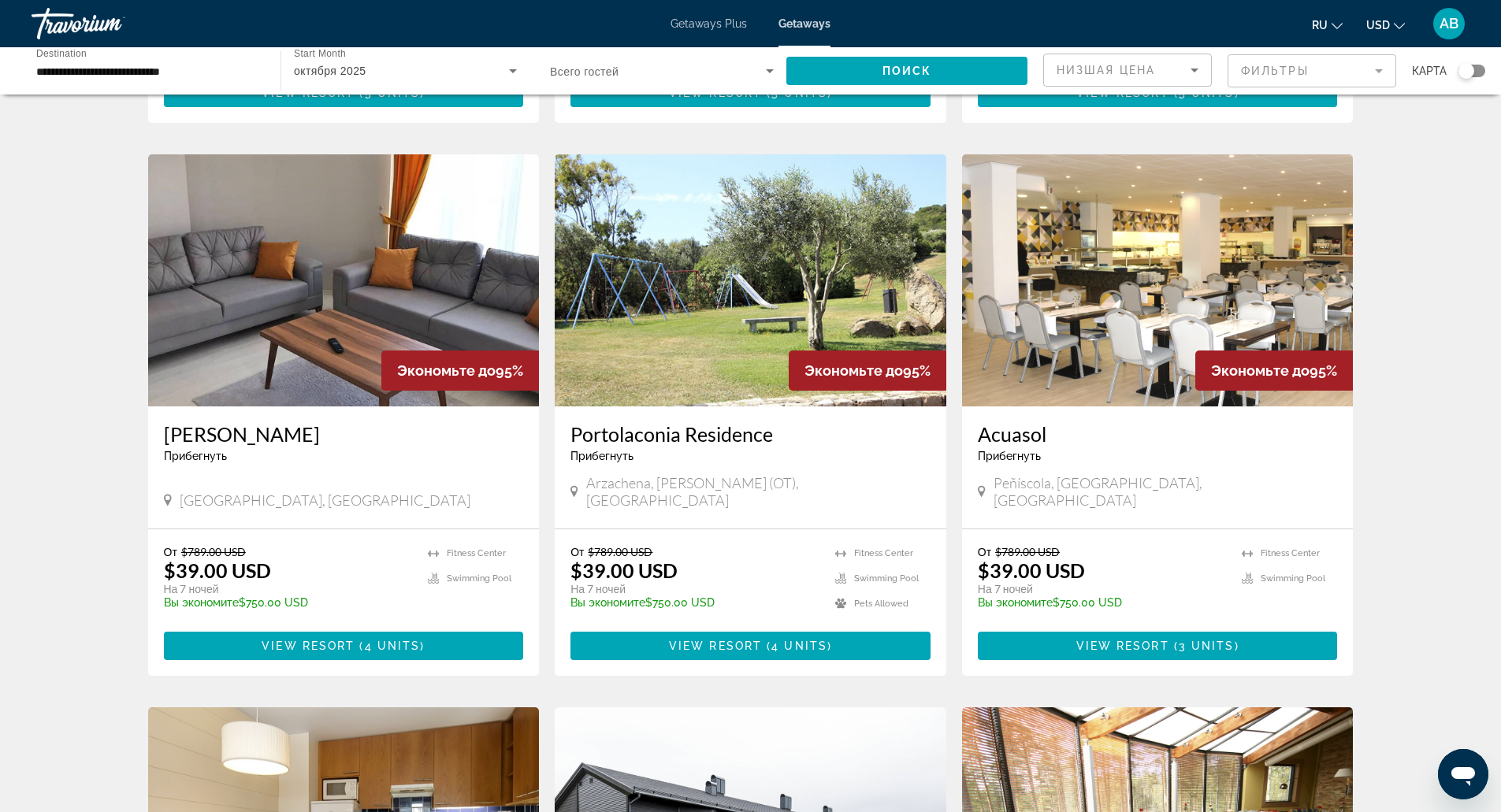
click at [1121, 480] on span "Peñíscola, [GEOGRAPHIC_DATA], [GEOGRAPHIC_DATA]" at bounding box center [1165, 491] width 344 height 34
copy span "Peñíscola, [GEOGRAPHIC_DATA], [GEOGRAPHIC_DATA]"
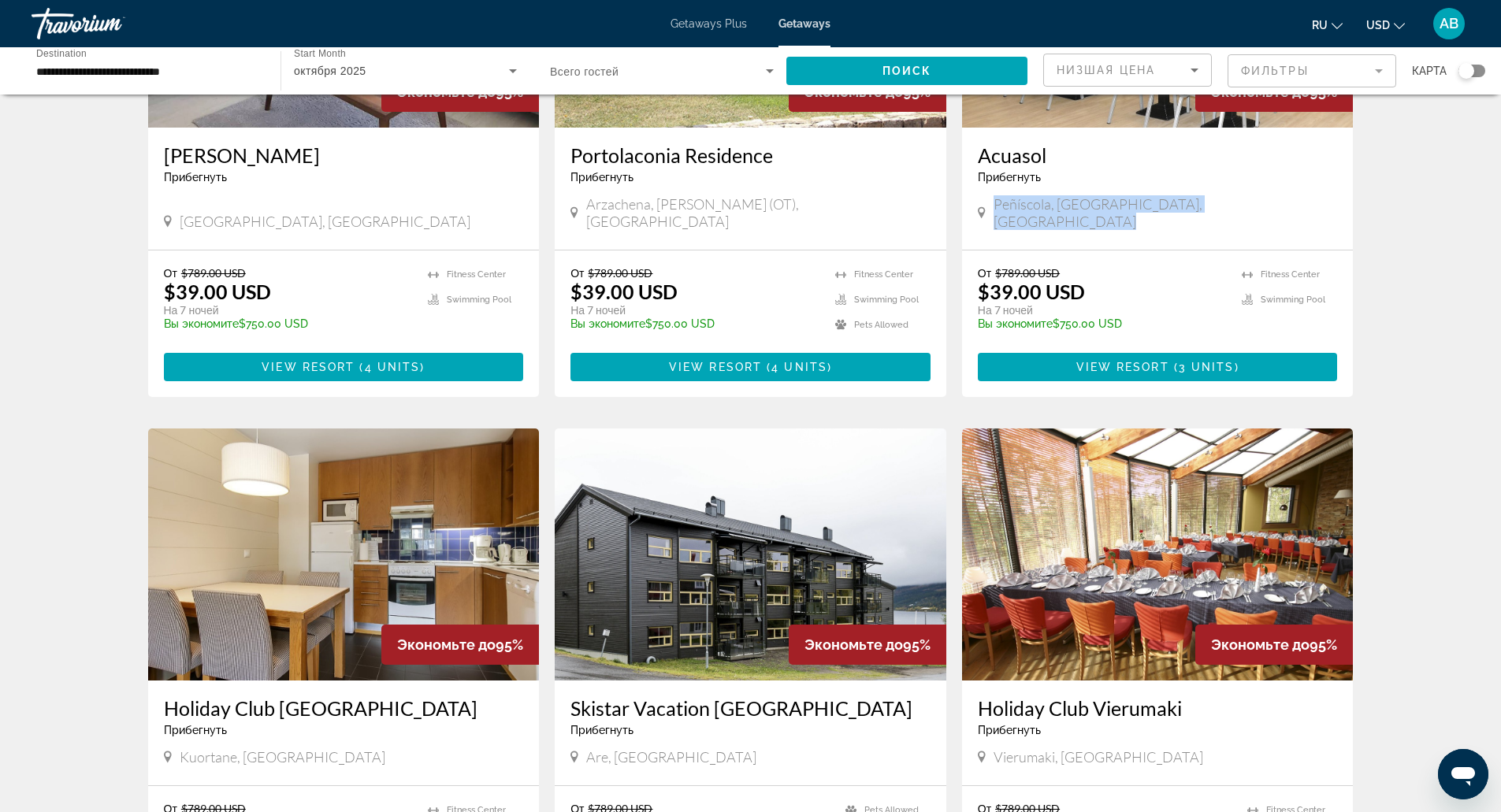
scroll to position [668, 0]
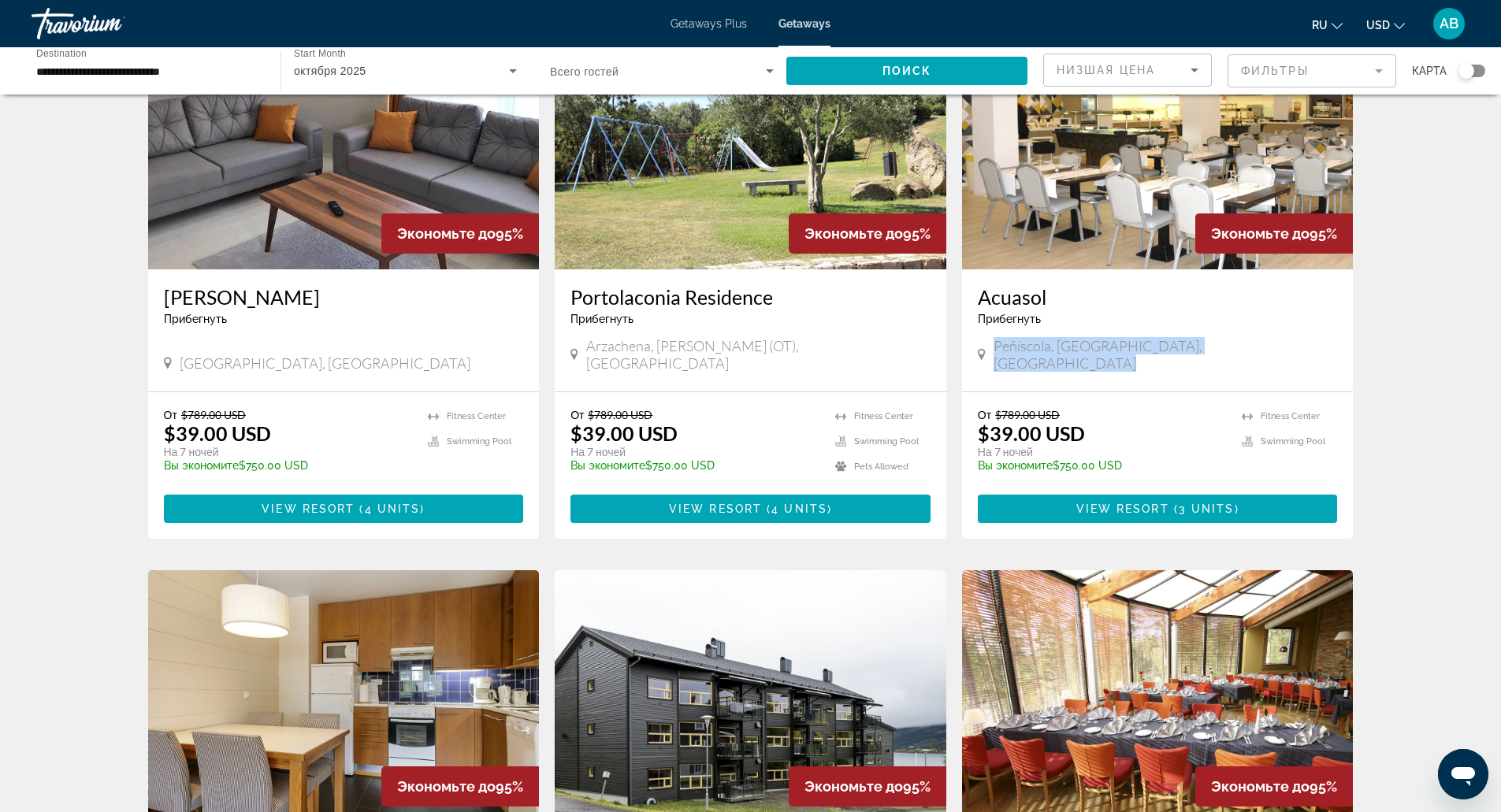
click at [1421, 369] on div "3,862 Getaways units available across 302 Resorts Экономьте до 95% Skistar Livi…" at bounding box center [750, 567] width 1501 height 2248
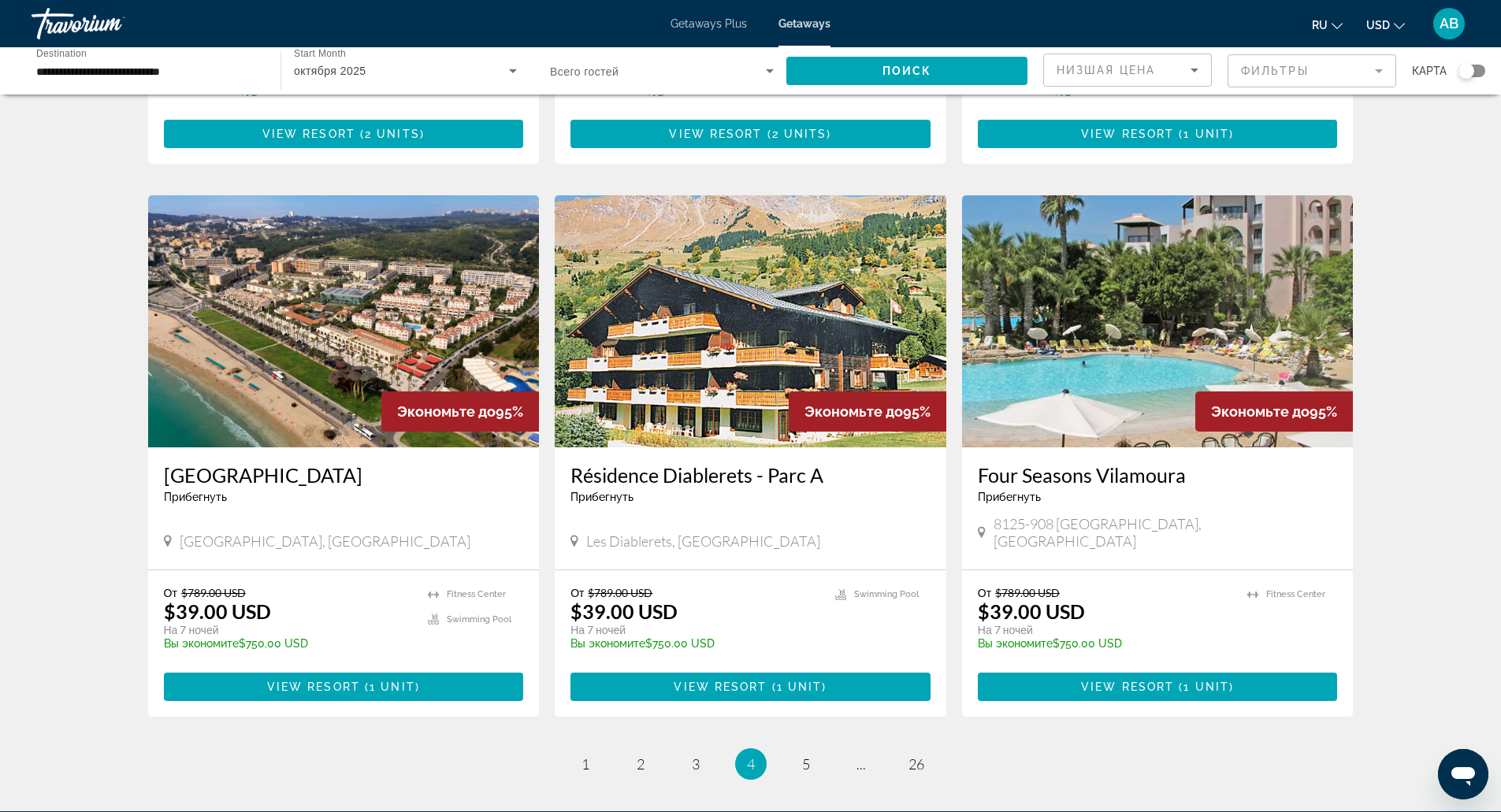
scroll to position [1579, 0]
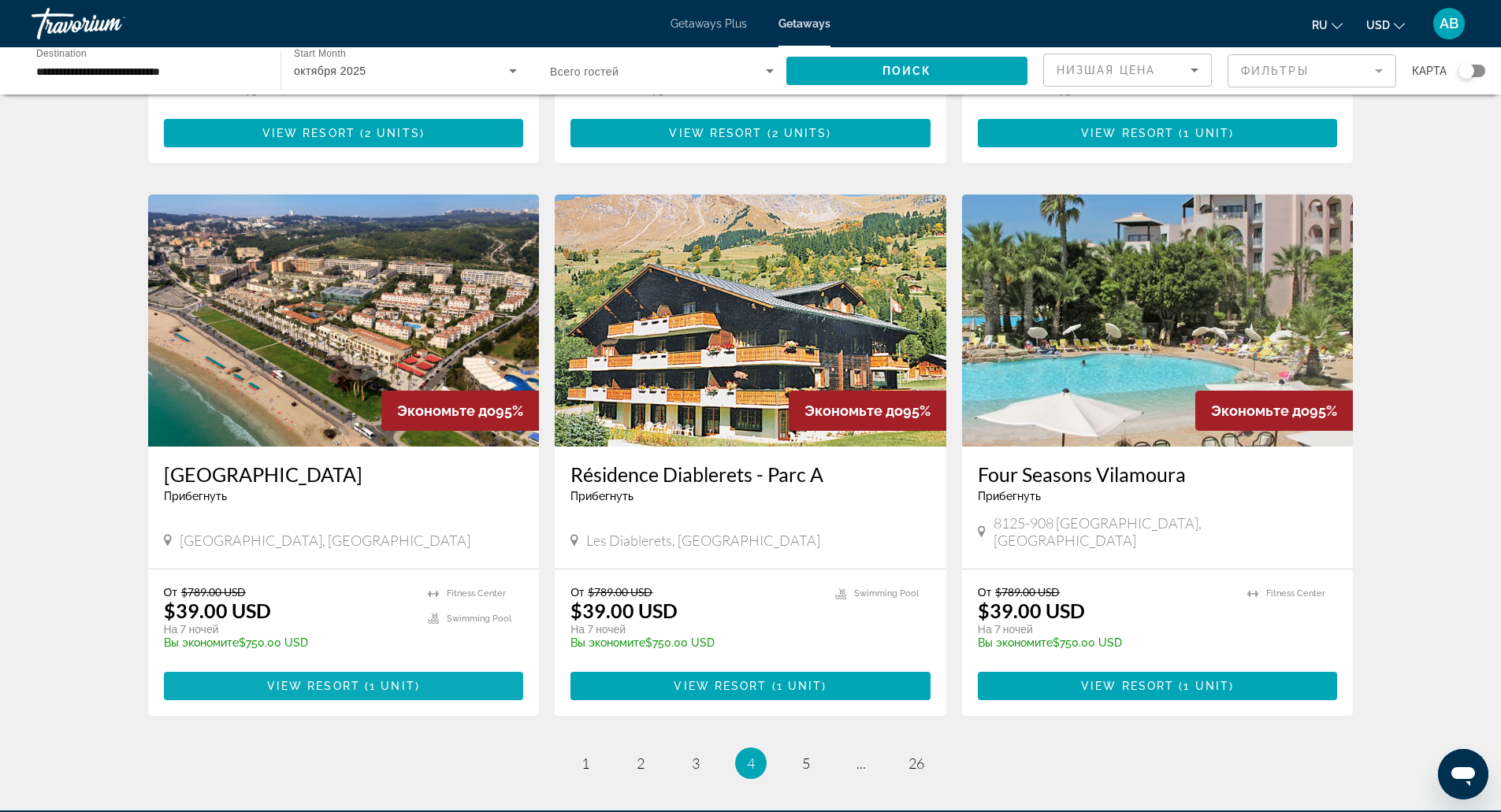
click at [362, 680] on span "Main content" at bounding box center [362, 686] width 5 height 13
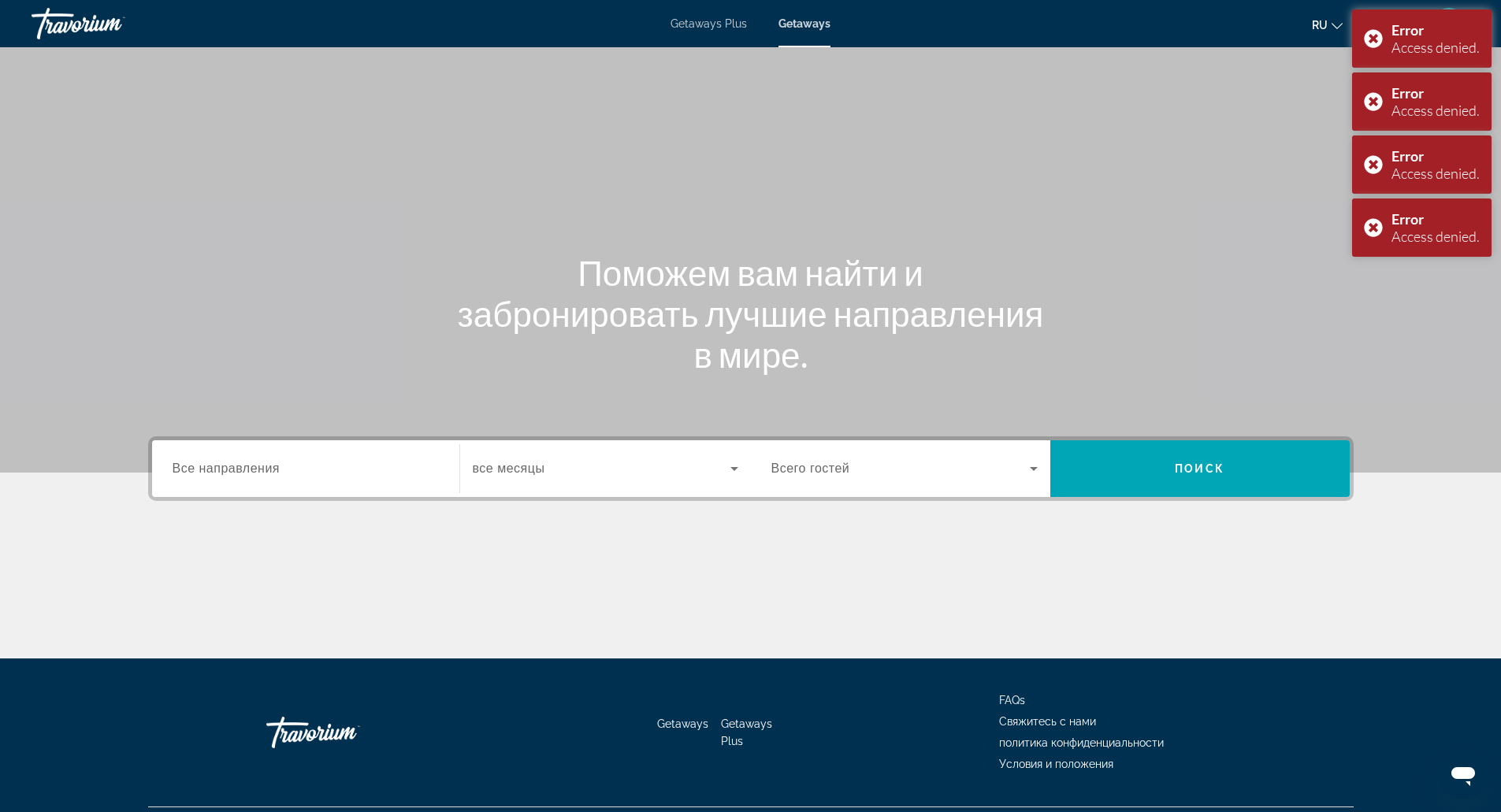
drag, startPoint x: 354, startPoint y: 457, endPoint x: 314, endPoint y: 473, distance: 43.1
click at [314, 473] on div "Search widget" at bounding box center [305, 468] width 267 height 45
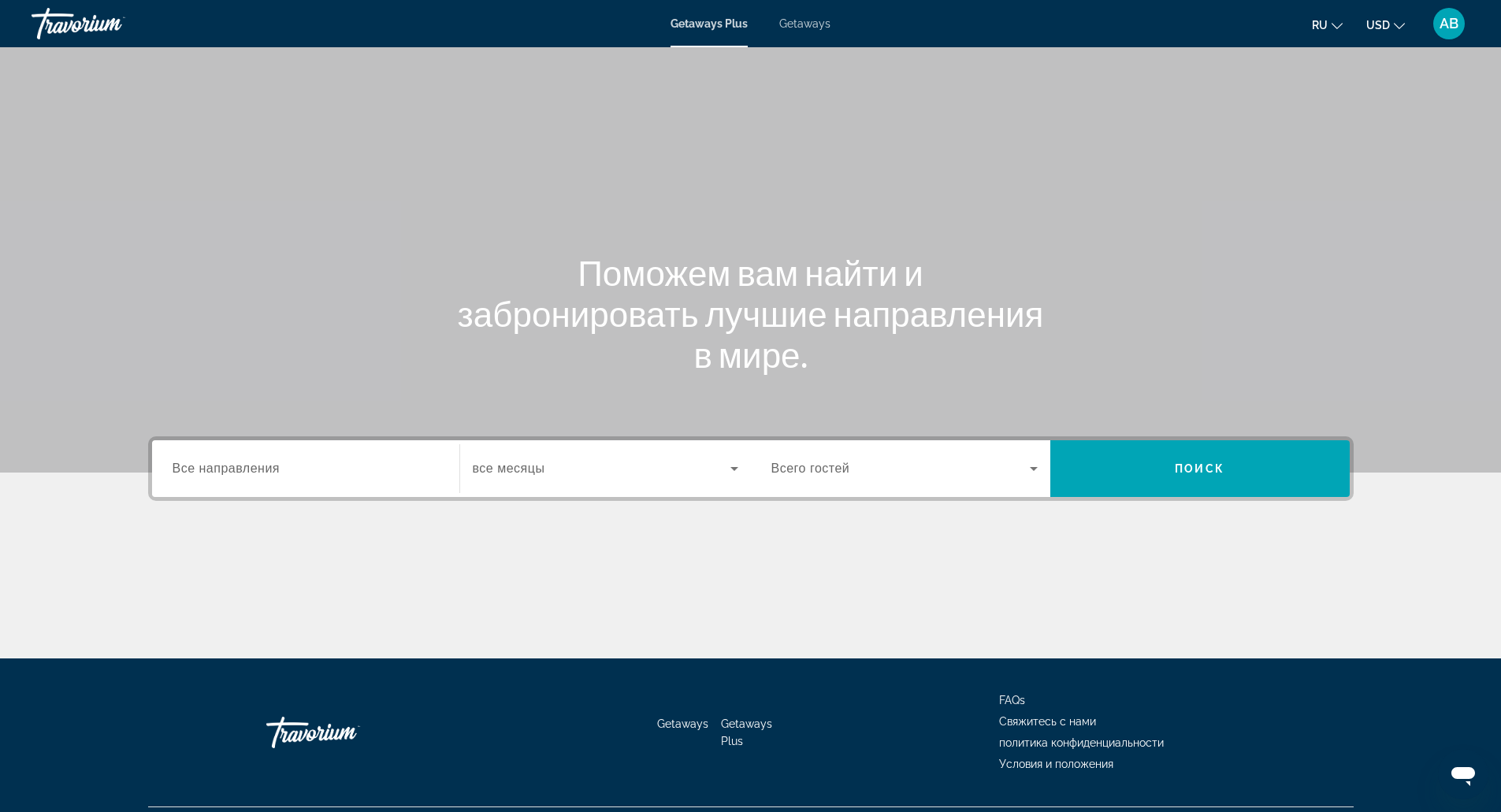
click at [832, 19] on div "Getaways Plus Getaways ru English Español Français Italiano Português русский U…" at bounding box center [750, 24] width 1501 height 41
click at [820, 20] on span "Getaways" at bounding box center [805, 24] width 51 height 13
click at [331, 470] on input "Destination Все направления" at bounding box center [305, 469] width 267 height 18
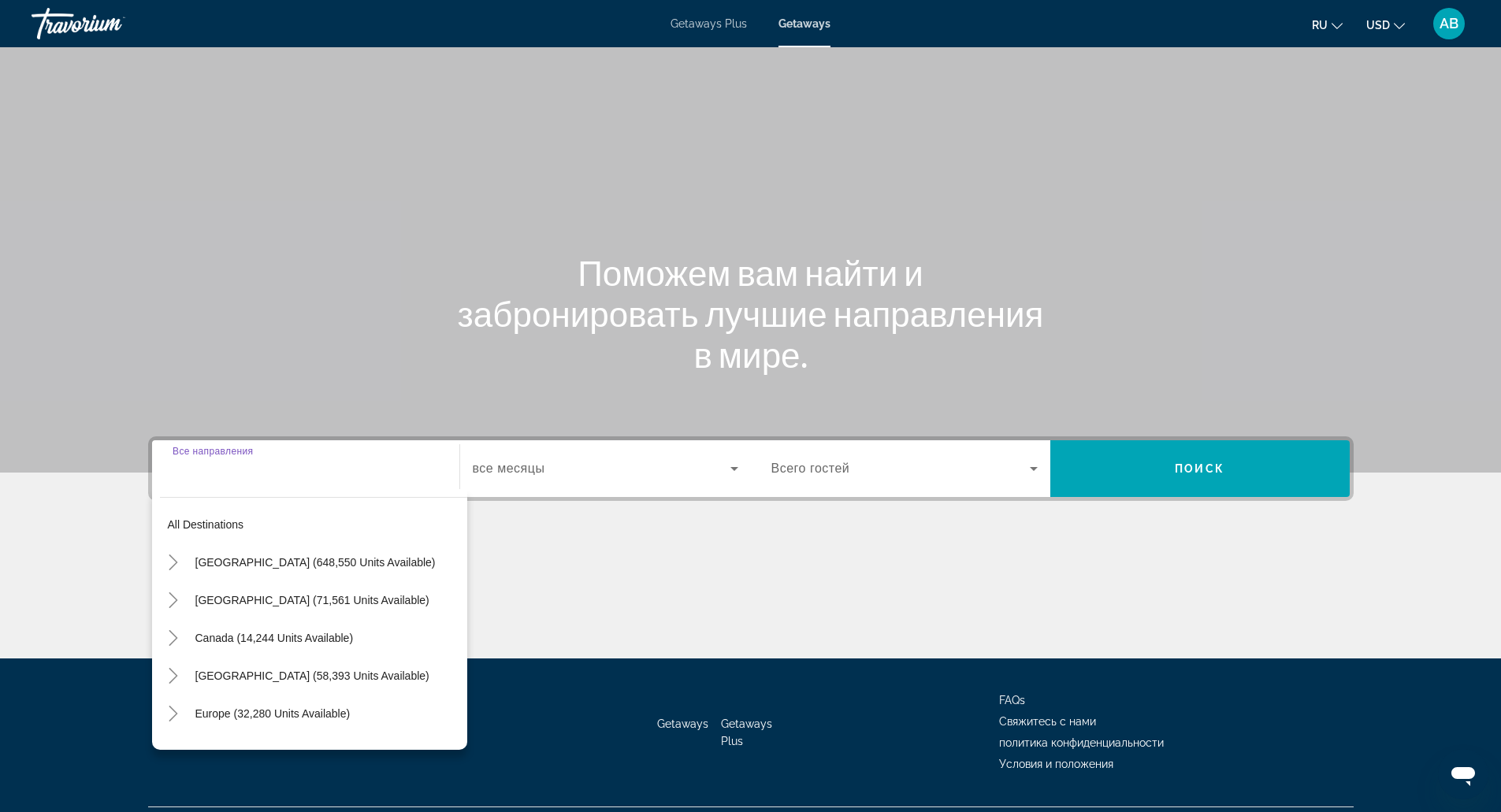
scroll to position [40, 0]
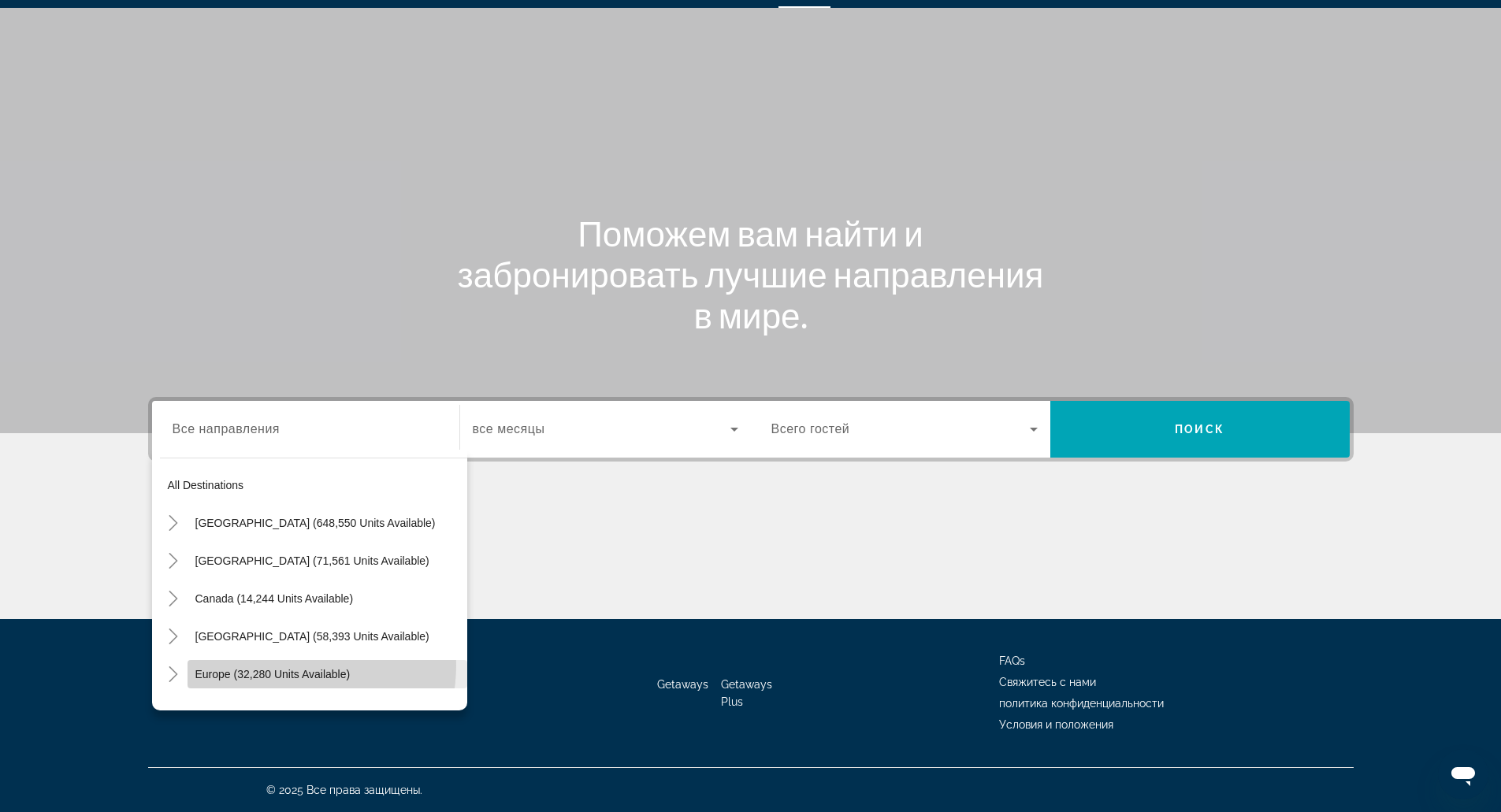
click at [272, 665] on span "Search widget" at bounding box center [327, 674] width 280 height 38
type input "**********"
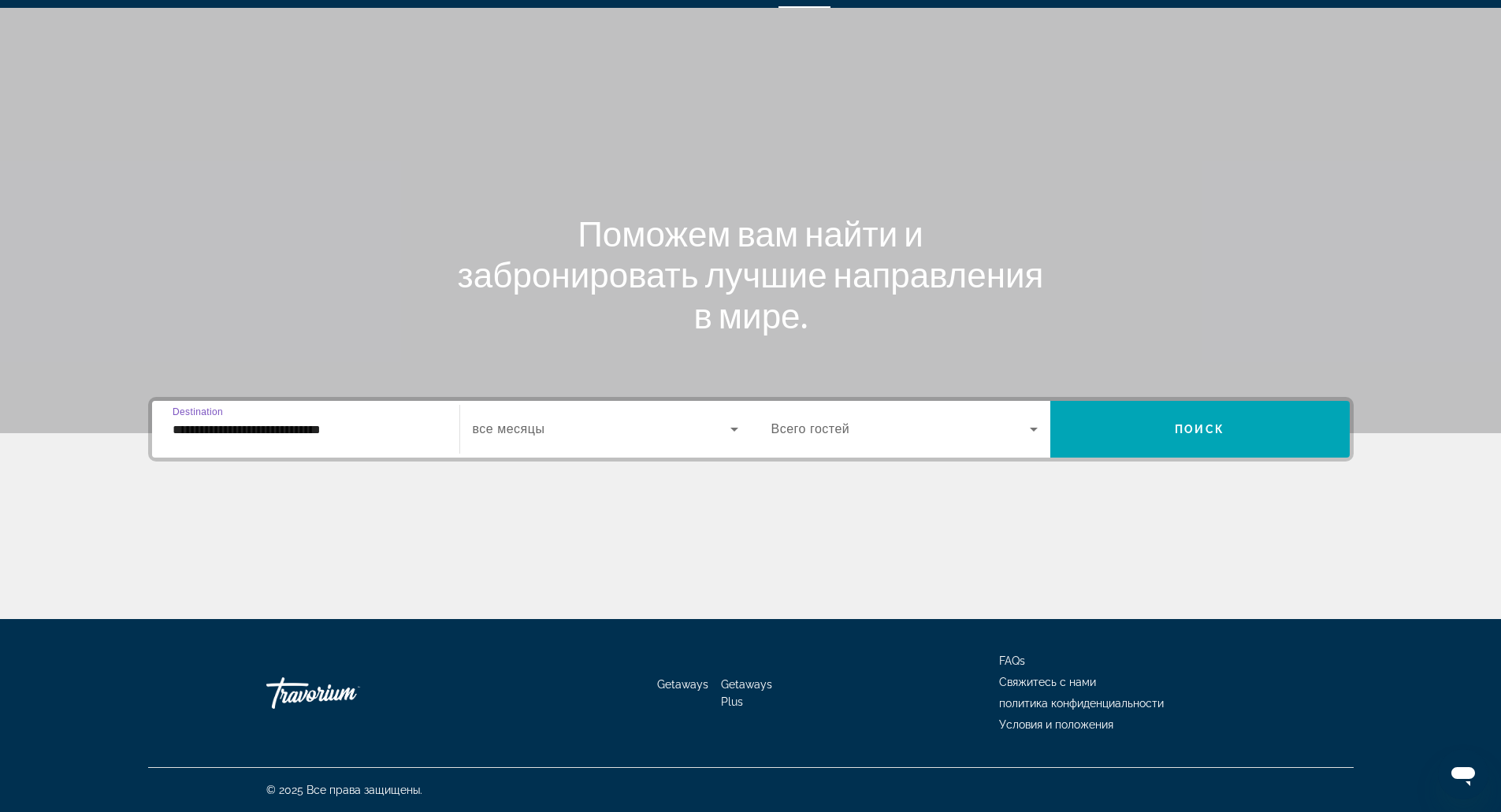
click at [530, 415] on div "Search widget" at bounding box center [605, 429] width 266 height 44
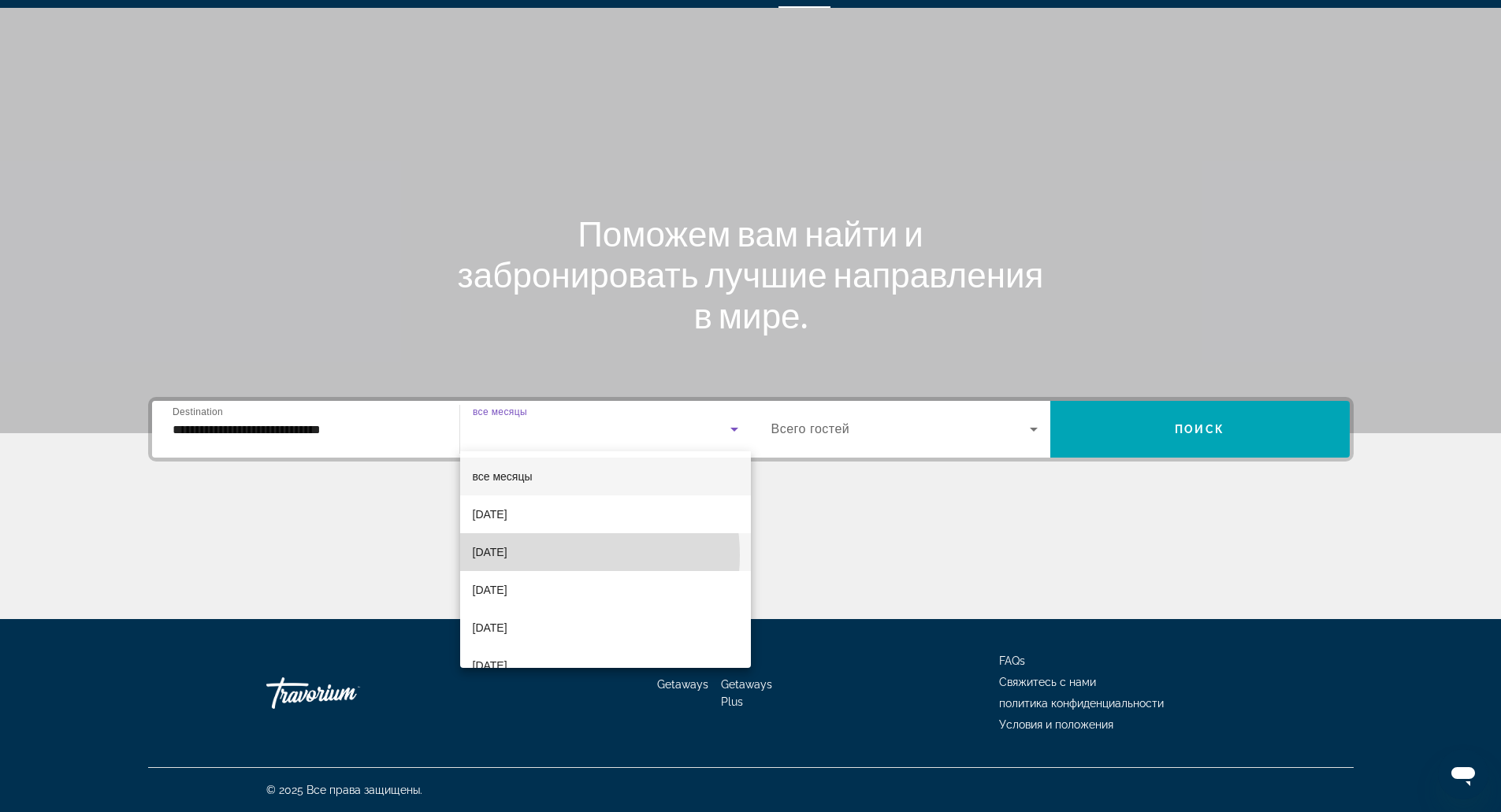
click at [545, 556] on mat-option "[DATE]" at bounding box center [605, 551] width 291 height 38
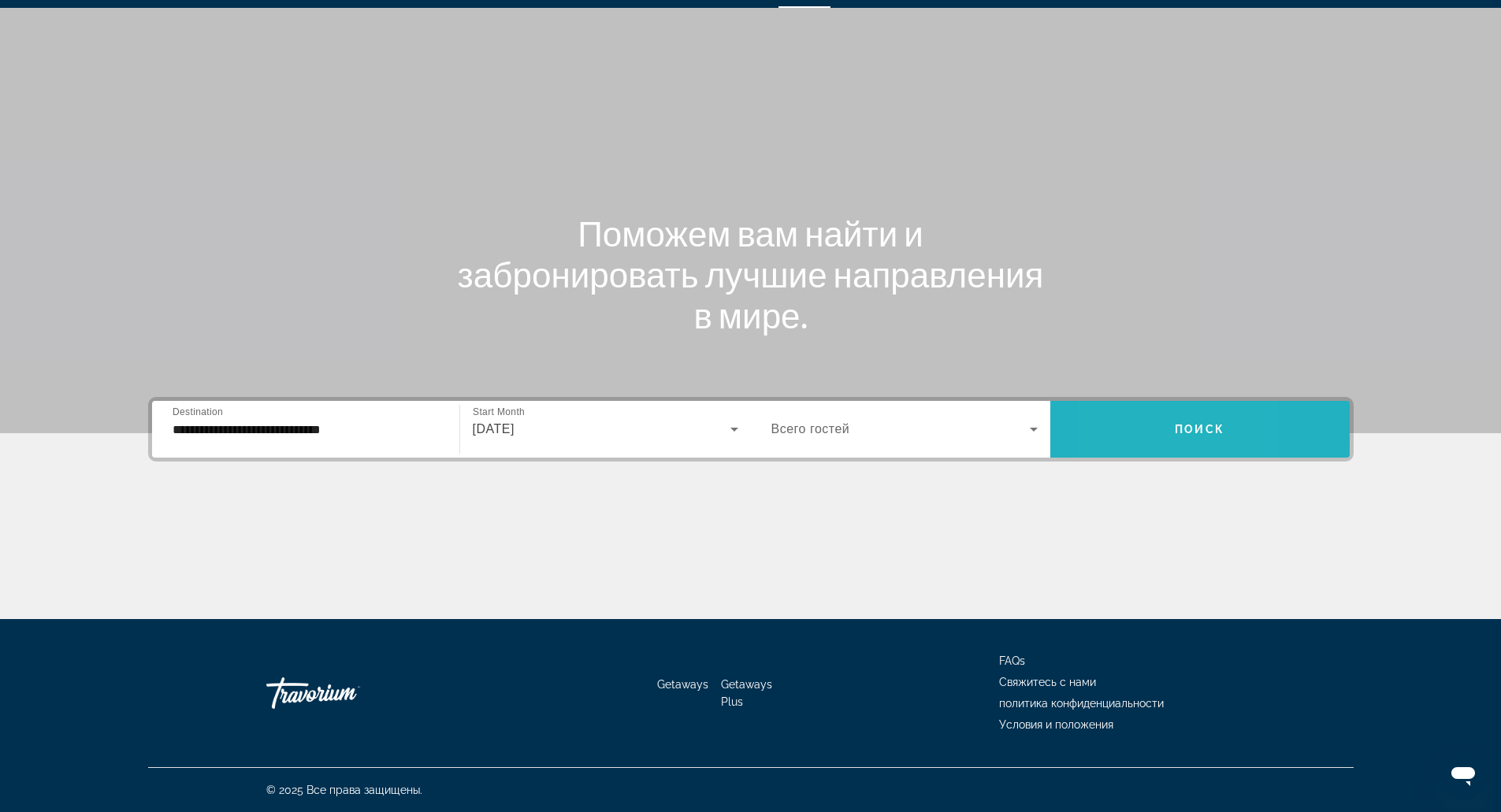
click at [1114, 429] on span "Search widget" at bounding box center [1200, 429] width 299 height 38
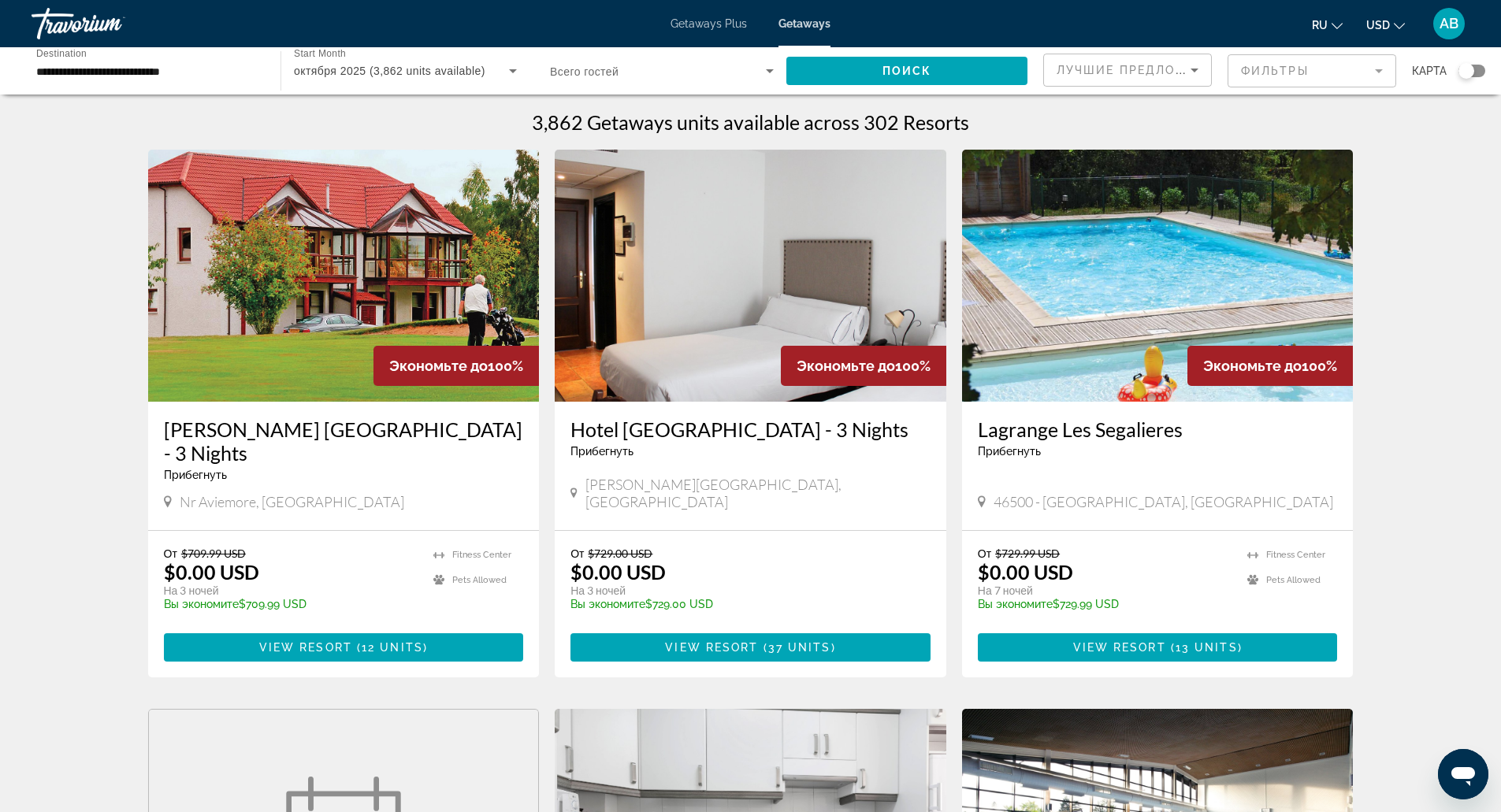
click at [1144, 83] on div "Лучшие предложения" at bounding box center [1127, 76] width 142 height 44
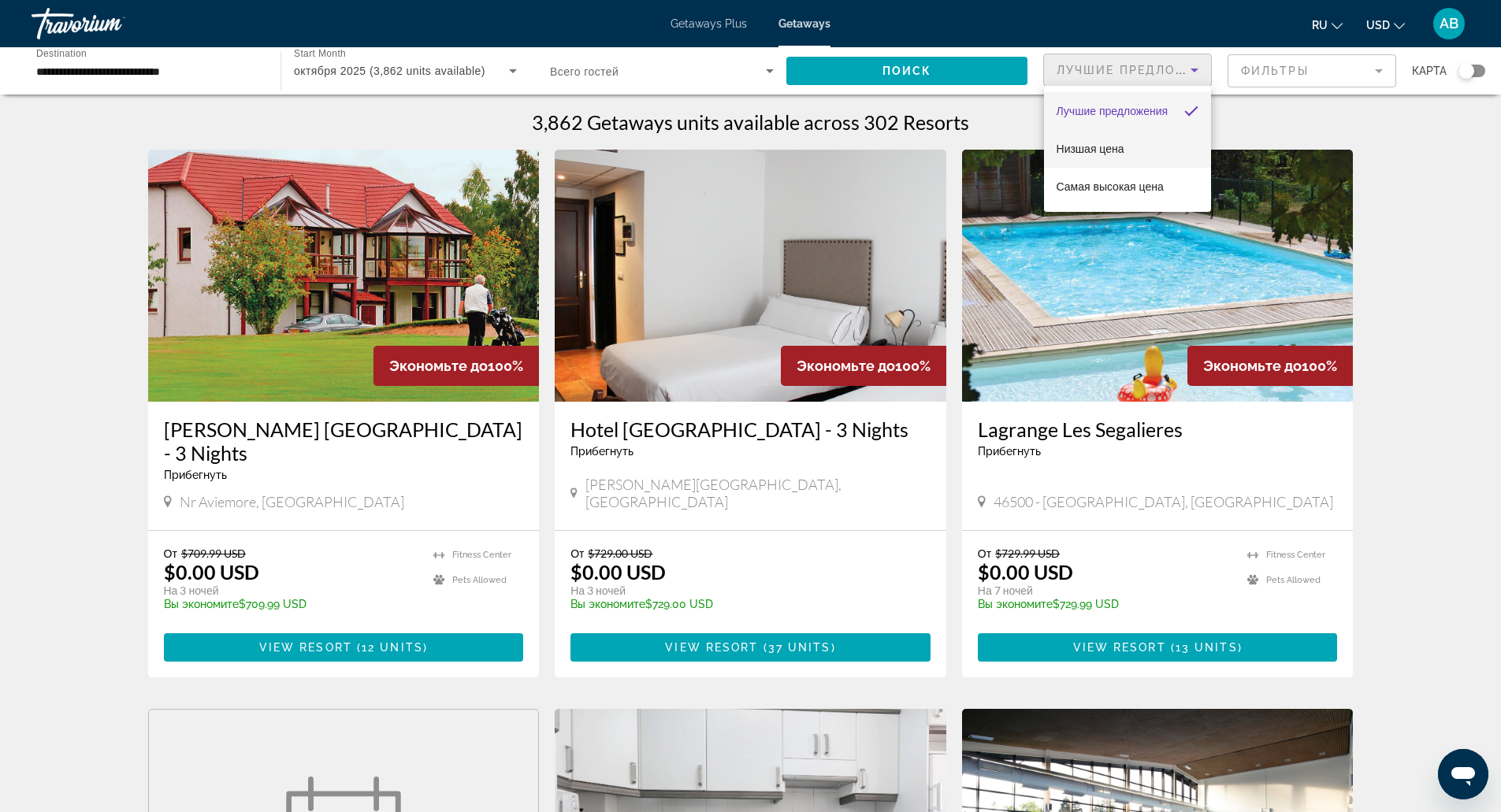
click at [1124, 141] on mat-option "Низшая цена" at bounding box center [1127, 149] width 167 height 38
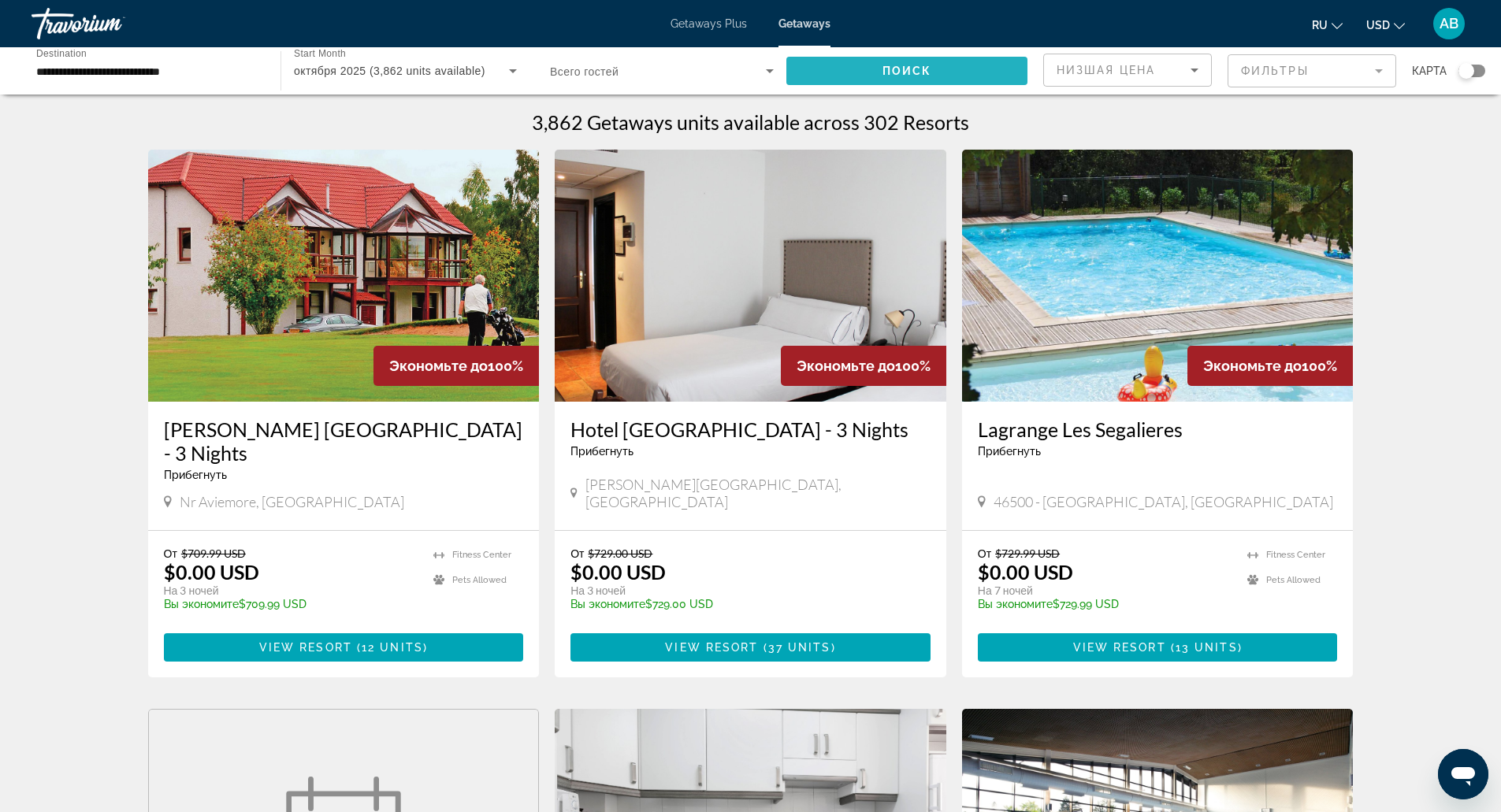
click at [976, 74] on span "Search widget" at bounding box center [906, 71] width 241 height 38
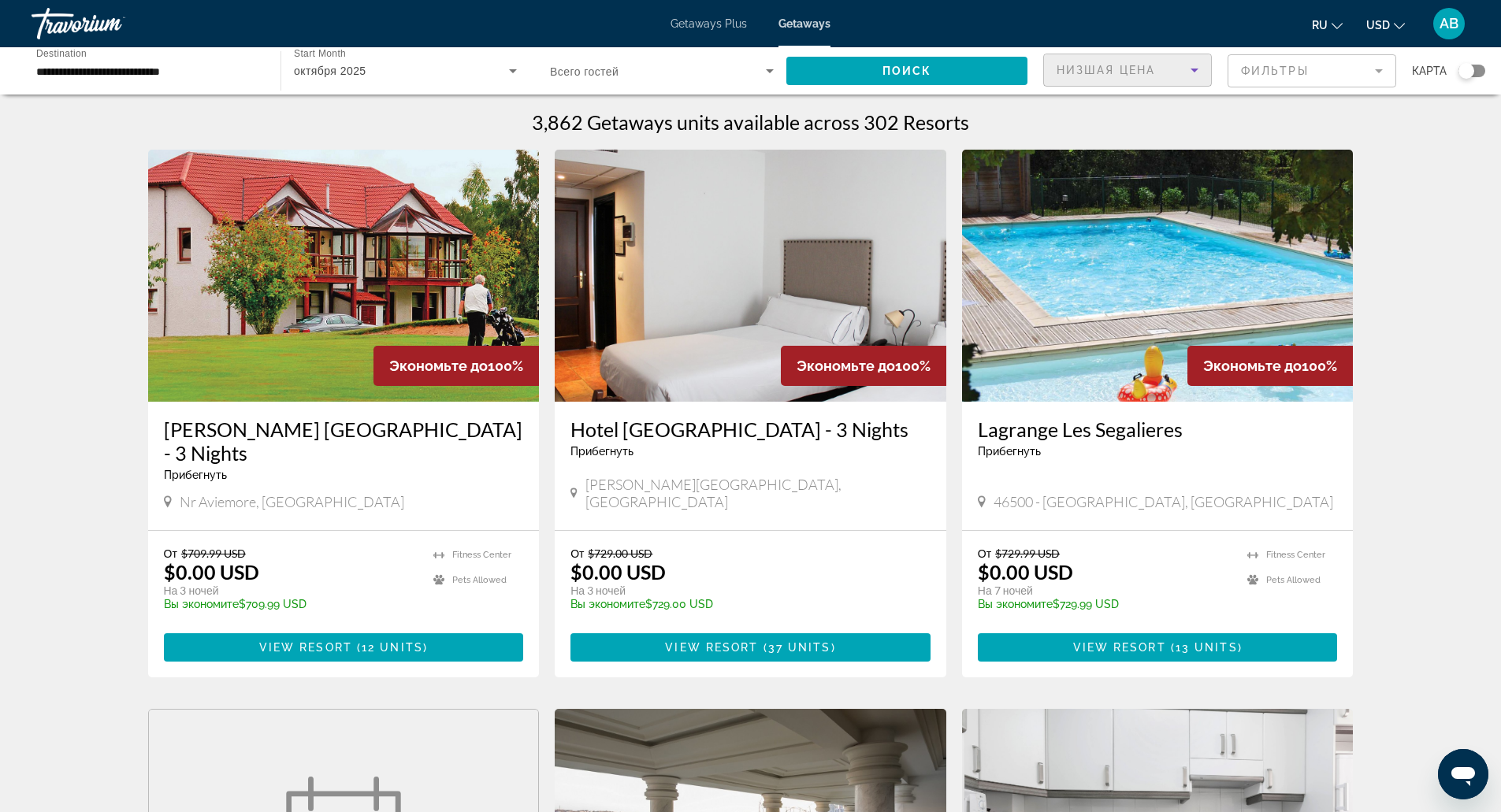
click at [1099, 62] on div "Низшая цена" at bounding box center [1123, 70] width 134 height 18
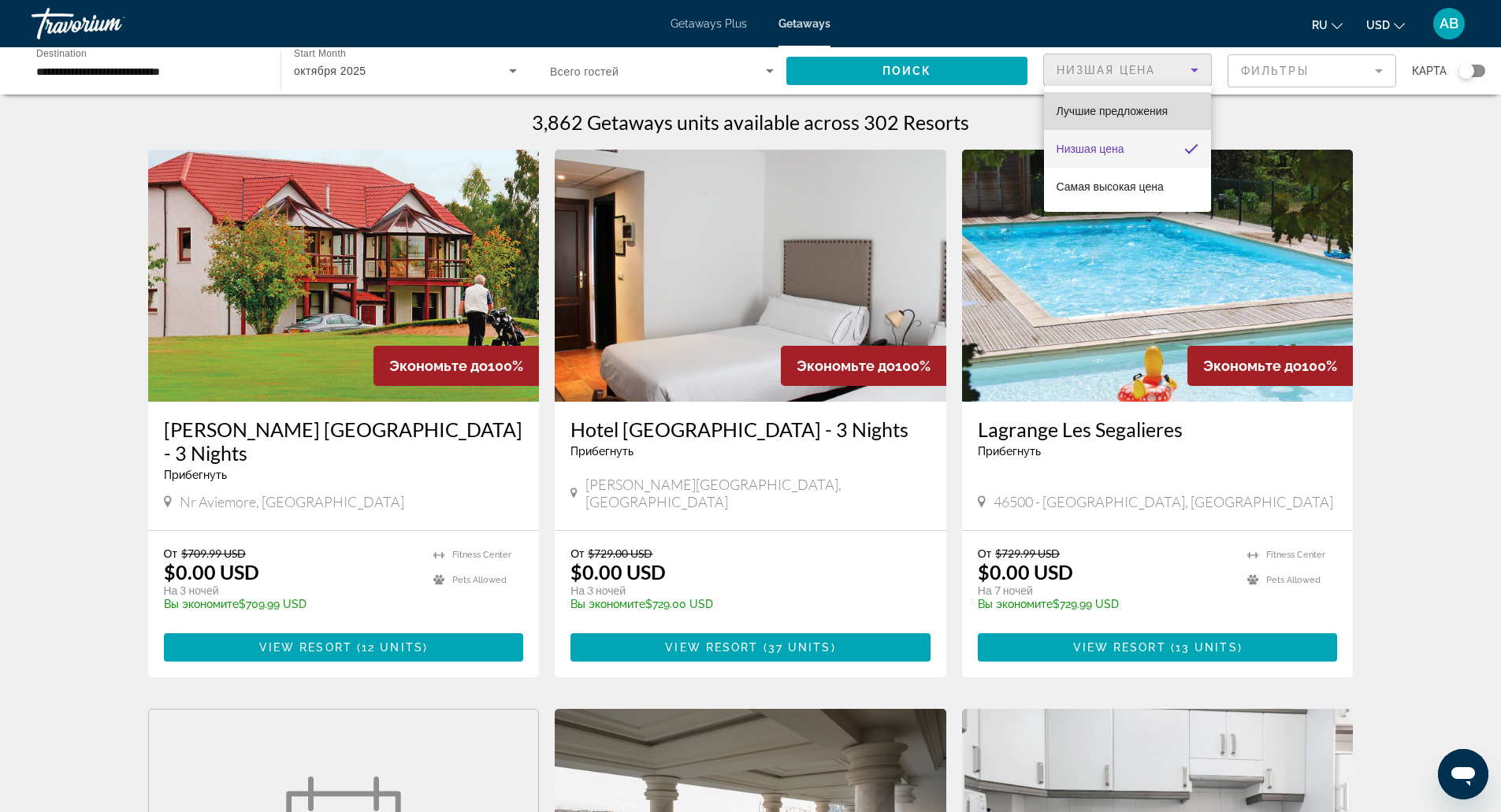
click at [1116, 93] on mat-option "Лучшие предложения" at bounding box center [1127, 111] width 167 height 38
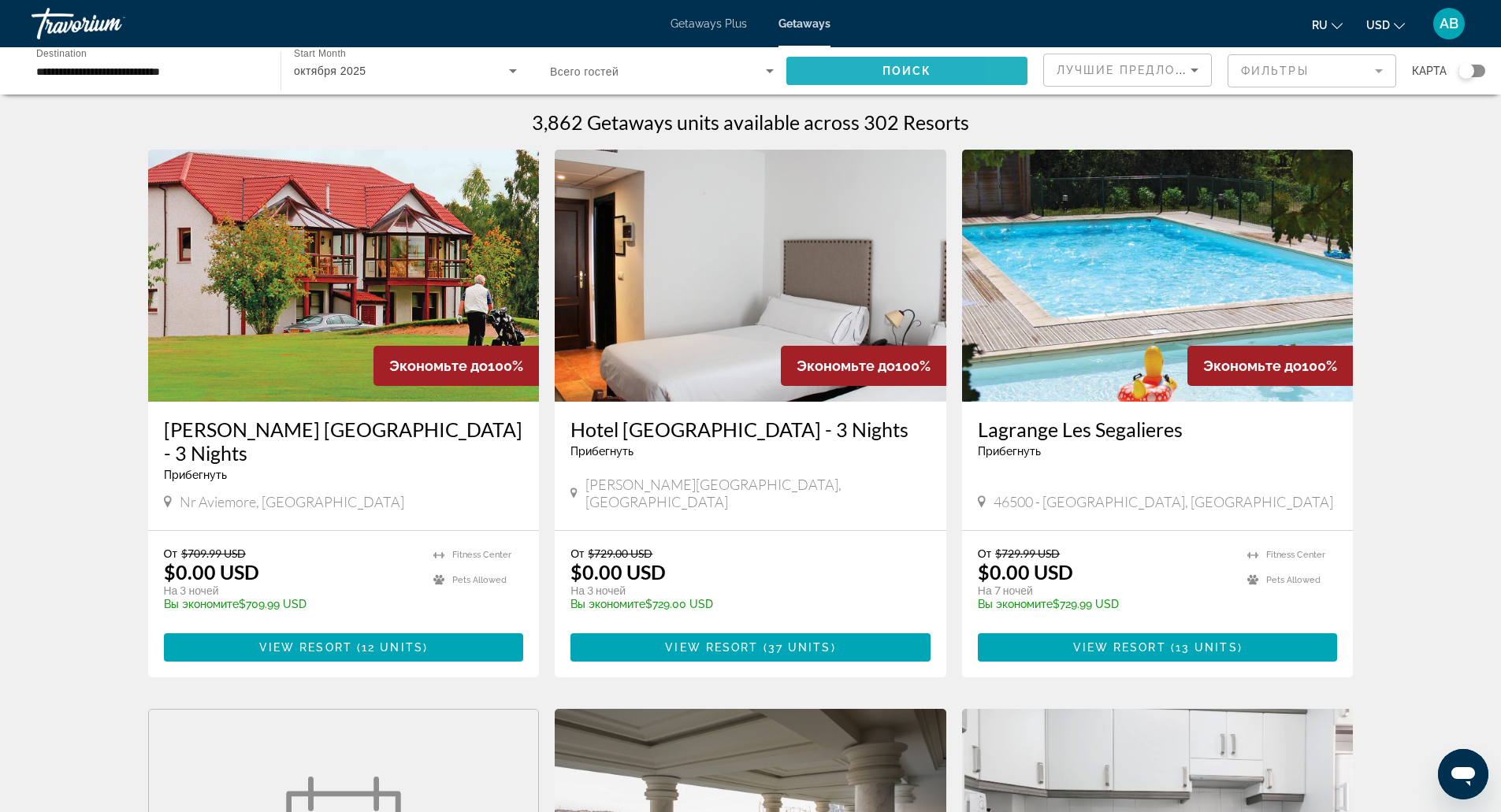
click at [1026, 69] on span "Search widget" at bounding box center [906, 71] width 241 height 38
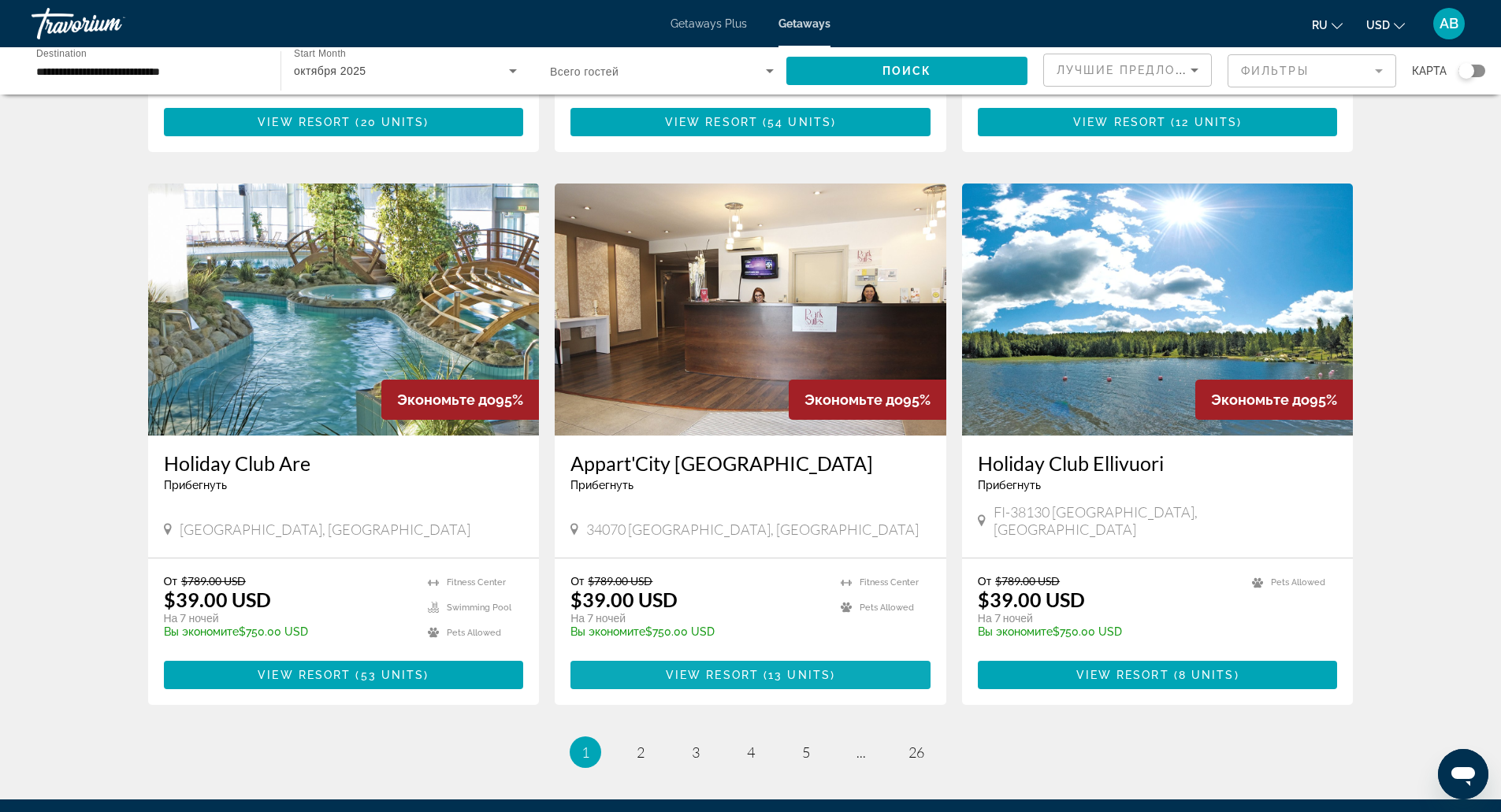
scroll to position [1621, 0]
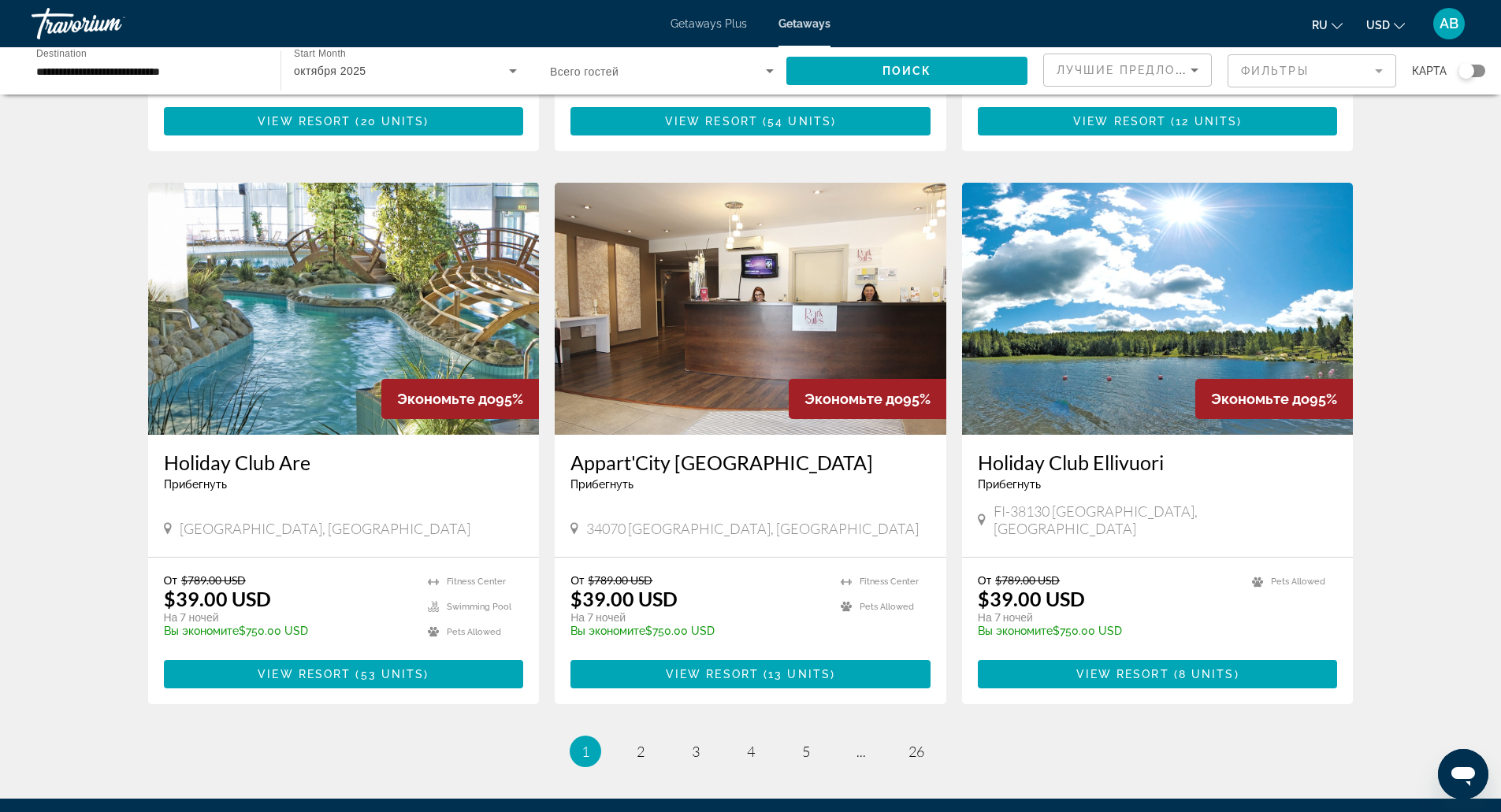
click at [700, 519] on span "34070 Montpellier, France" at bounding box center [752, 528] width 332 height 18
copy span "34070 Montpellier, France"
click at [640, 738] on link "page 2" at bounding box center [640, 751] width 28 height 28
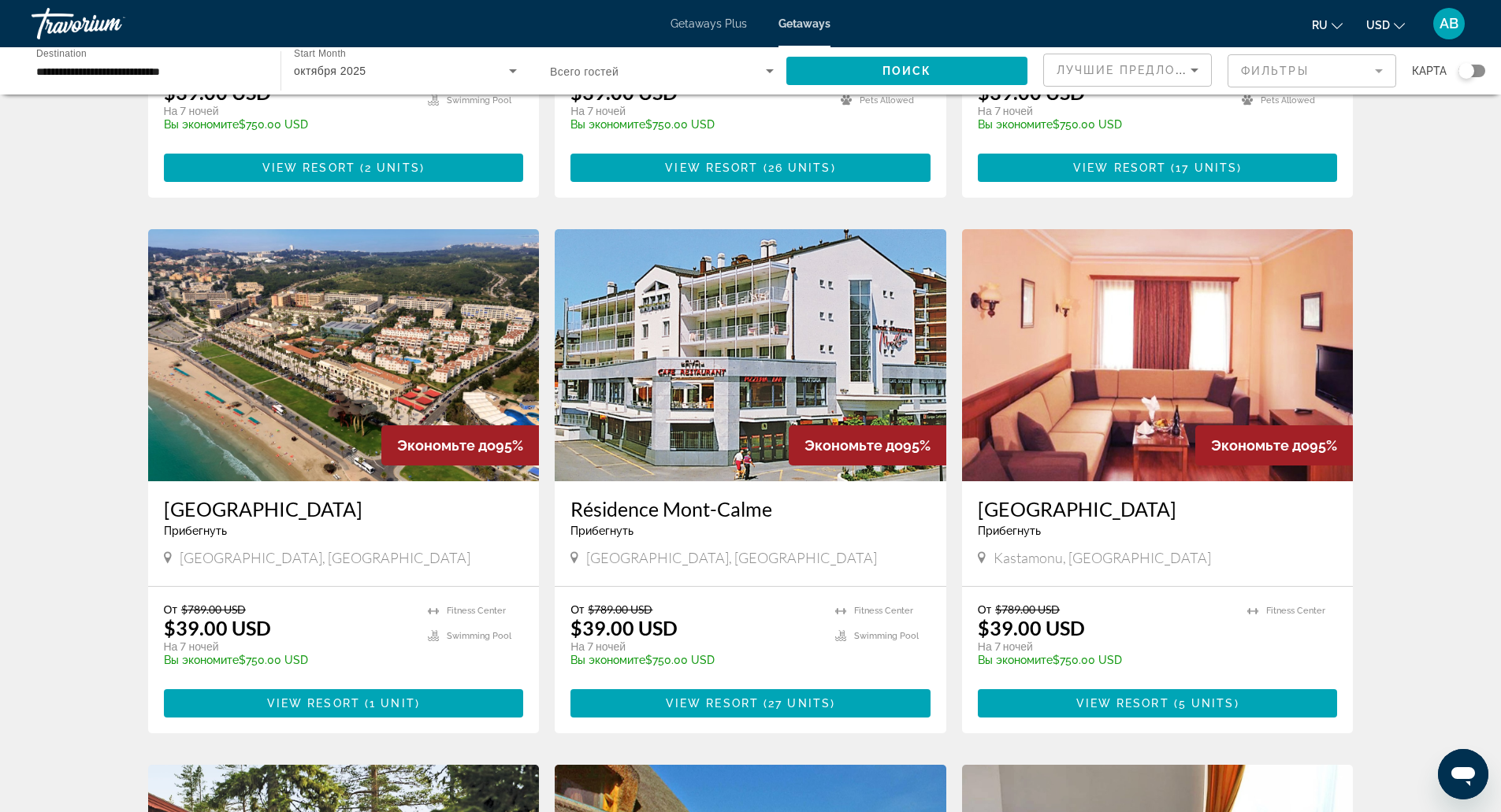
scroll to position [1009, 0]
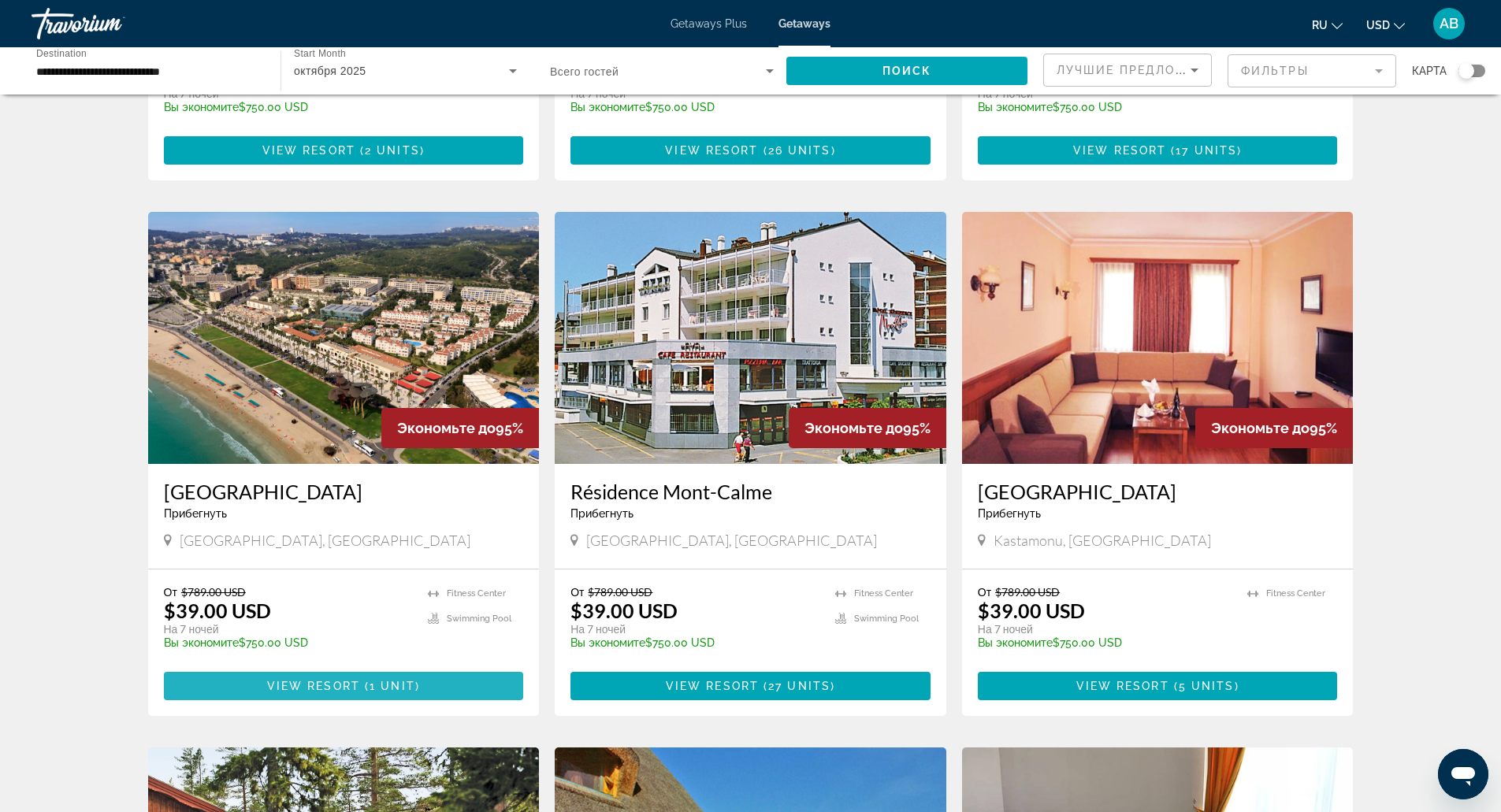
click at [412, 690] on span "1 unit" at bounding box center [392, 686] width 45 height 13
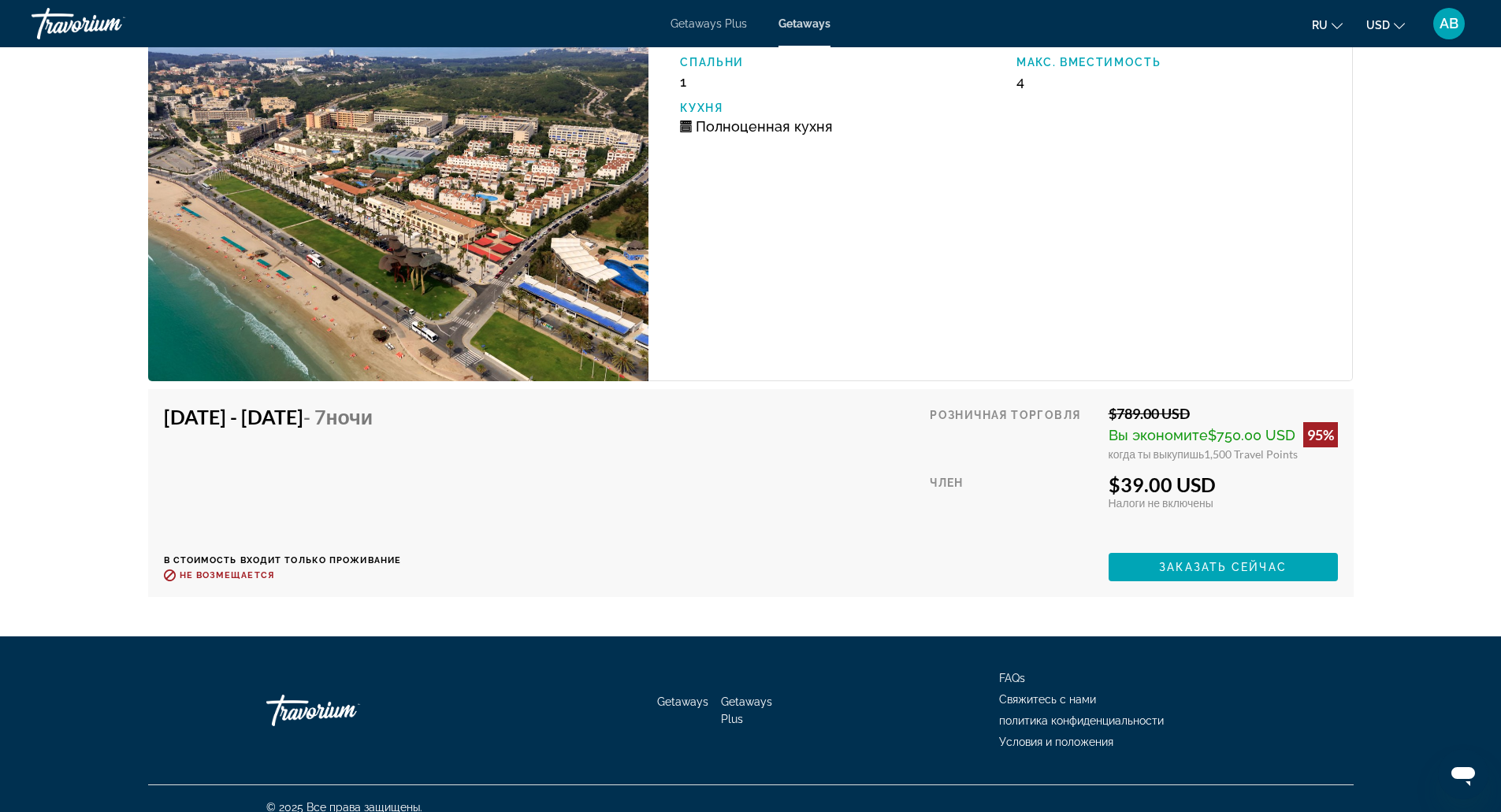
scroll to position [2661, 0]
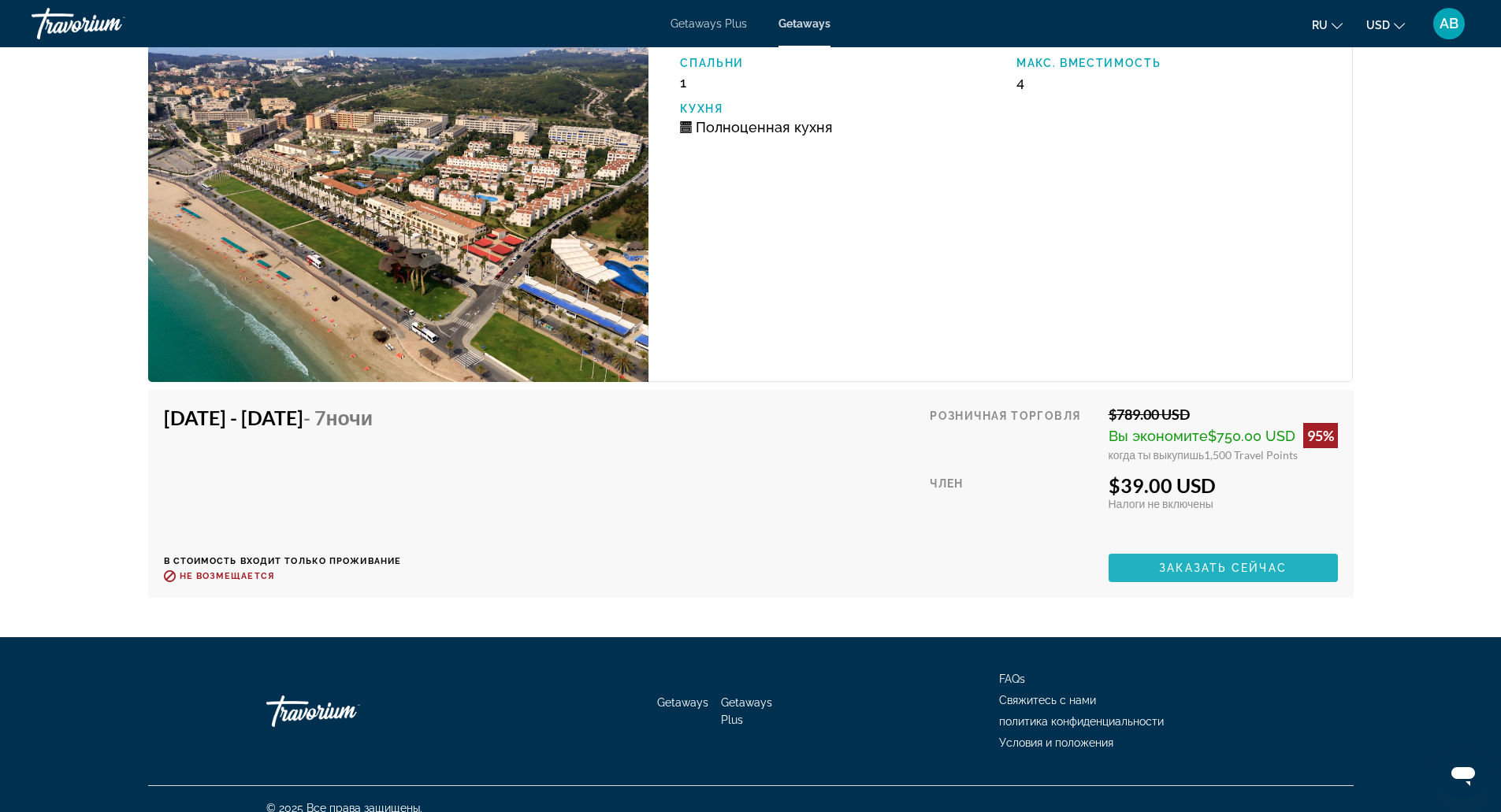
click at [1217, 578] on span "Main content" at bounding box center [1223, 567] width 230 height 38
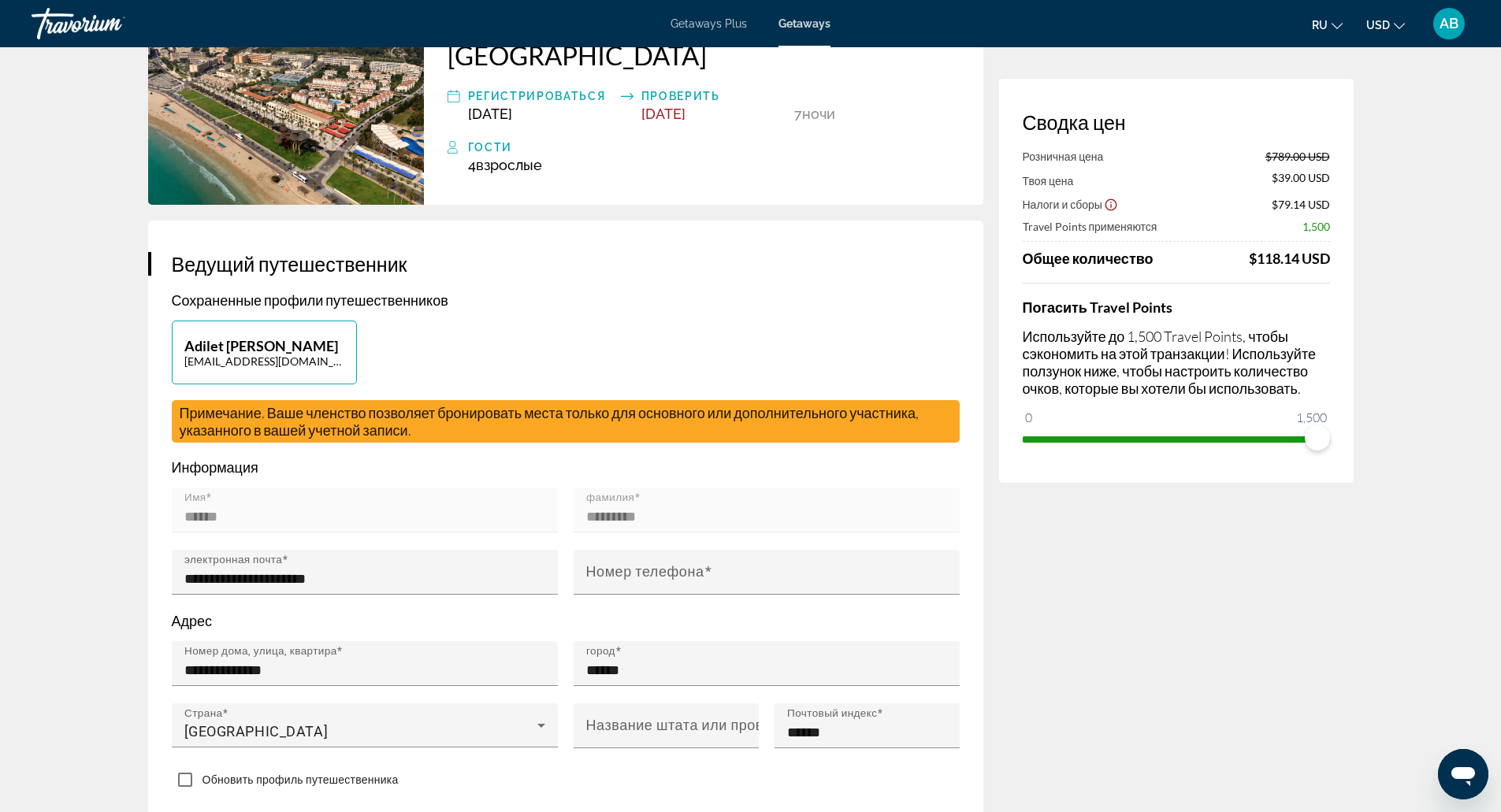
scroll to position [128, 0]
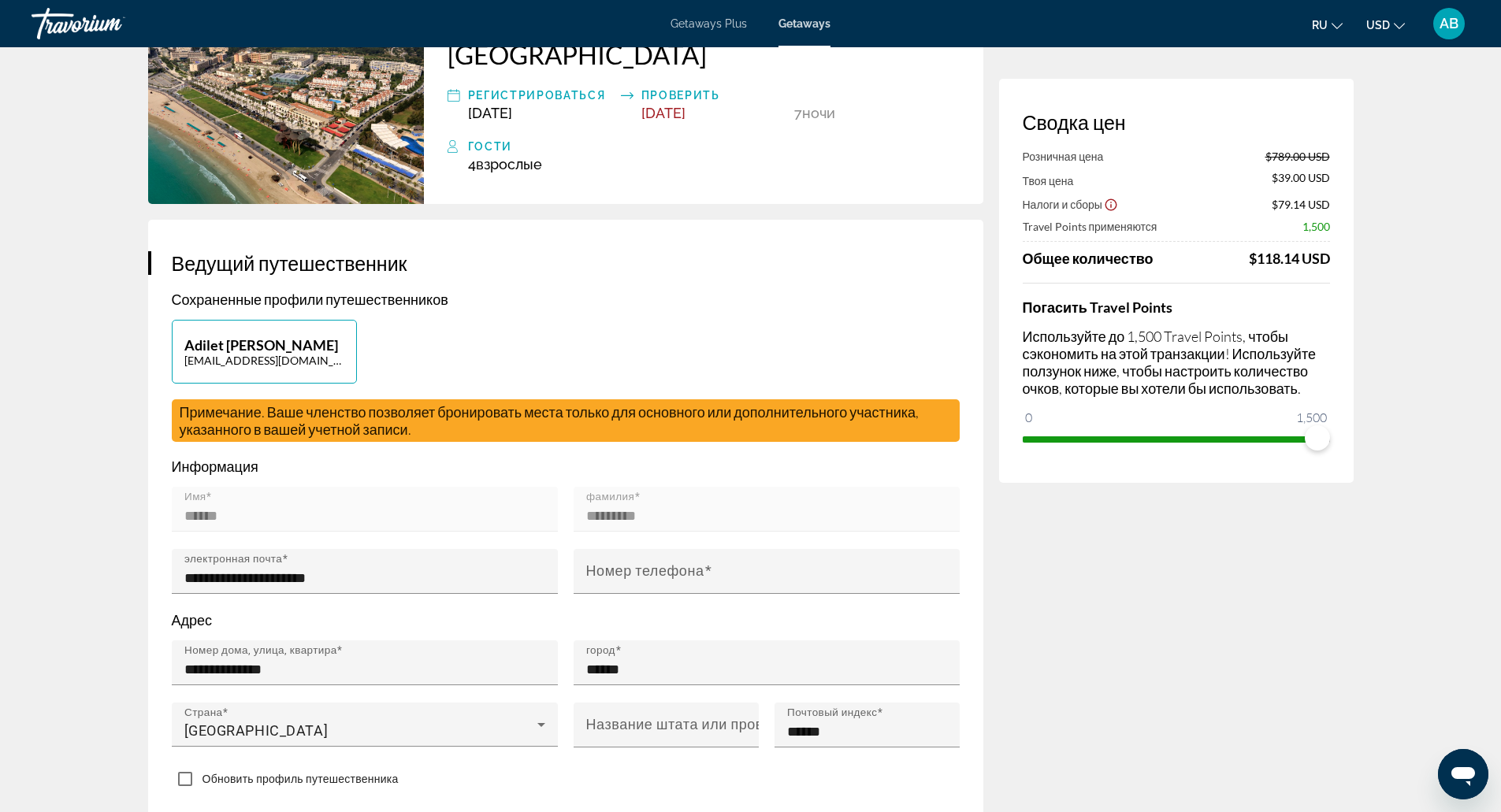
click at [266, 350] on p "Adilet Bektassov" at bounding box center [264, 345] width 160 height 18
type input "******"
type input "*********"
type input "**********"
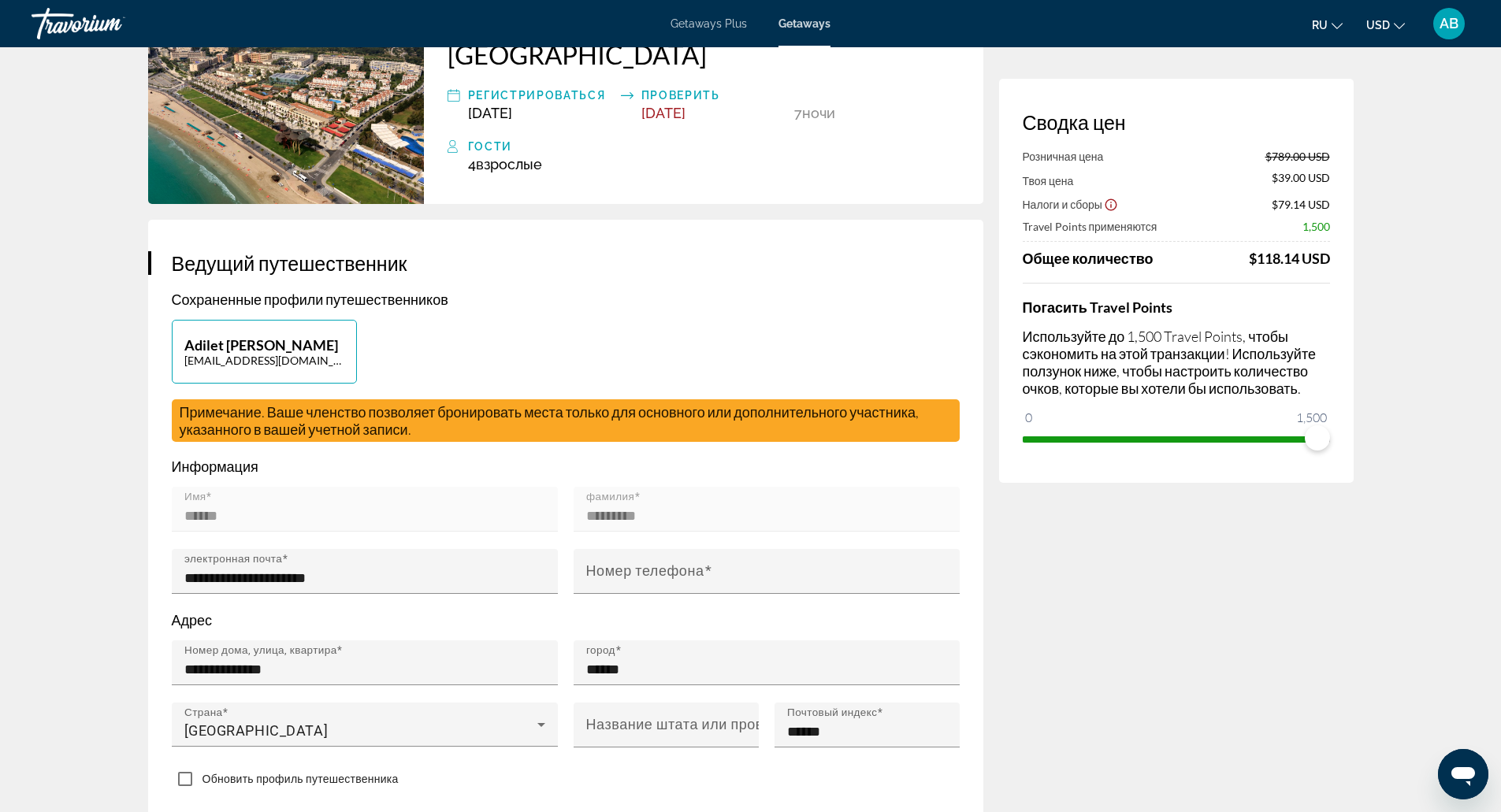
type input "******"
click at [266, 350] on p "Adilet Bektassov" at bounding box center [264, 345] width 160 height 18
type input "******"
type input "*********"
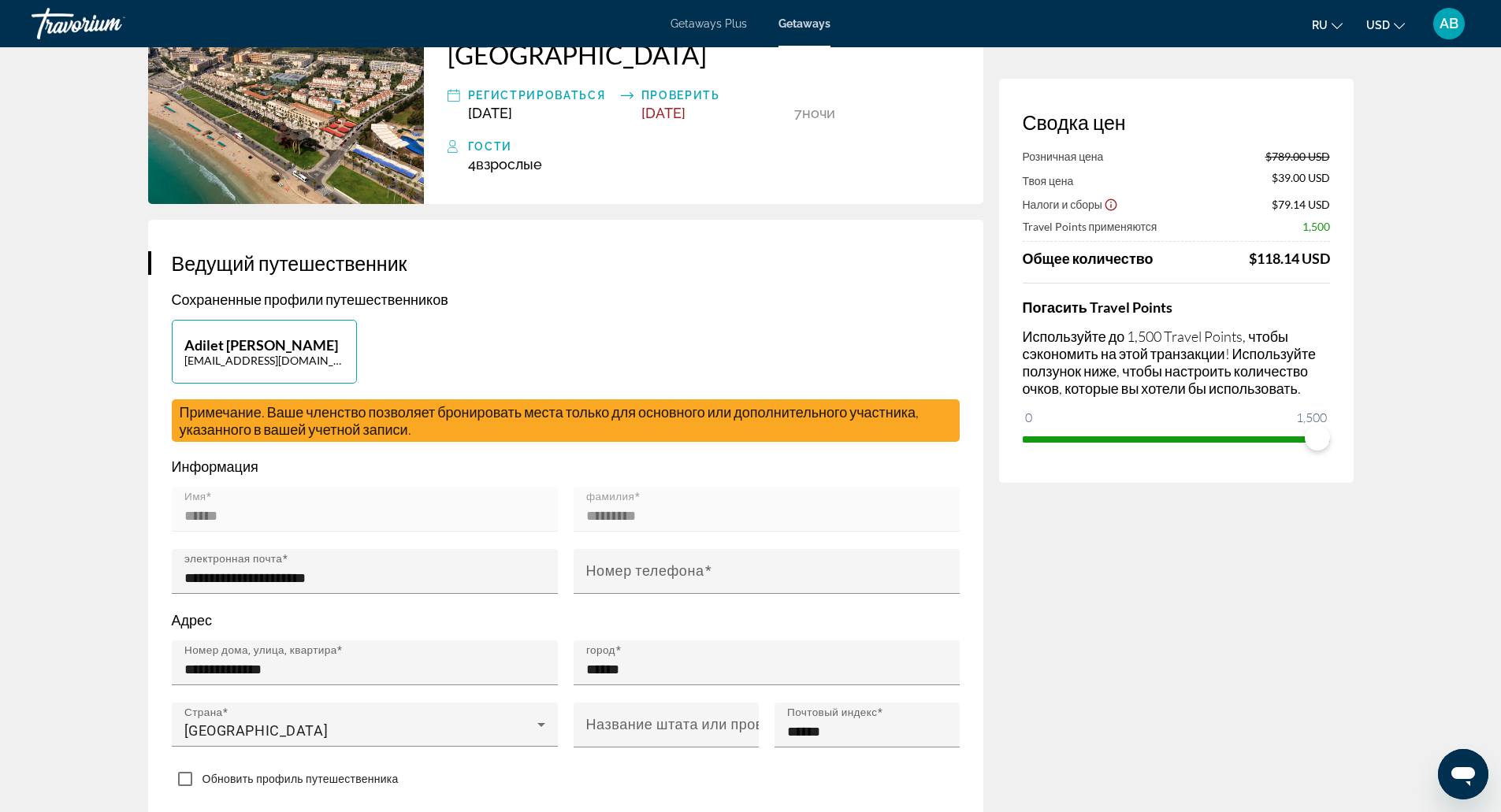
type input "**********"
type input "******"
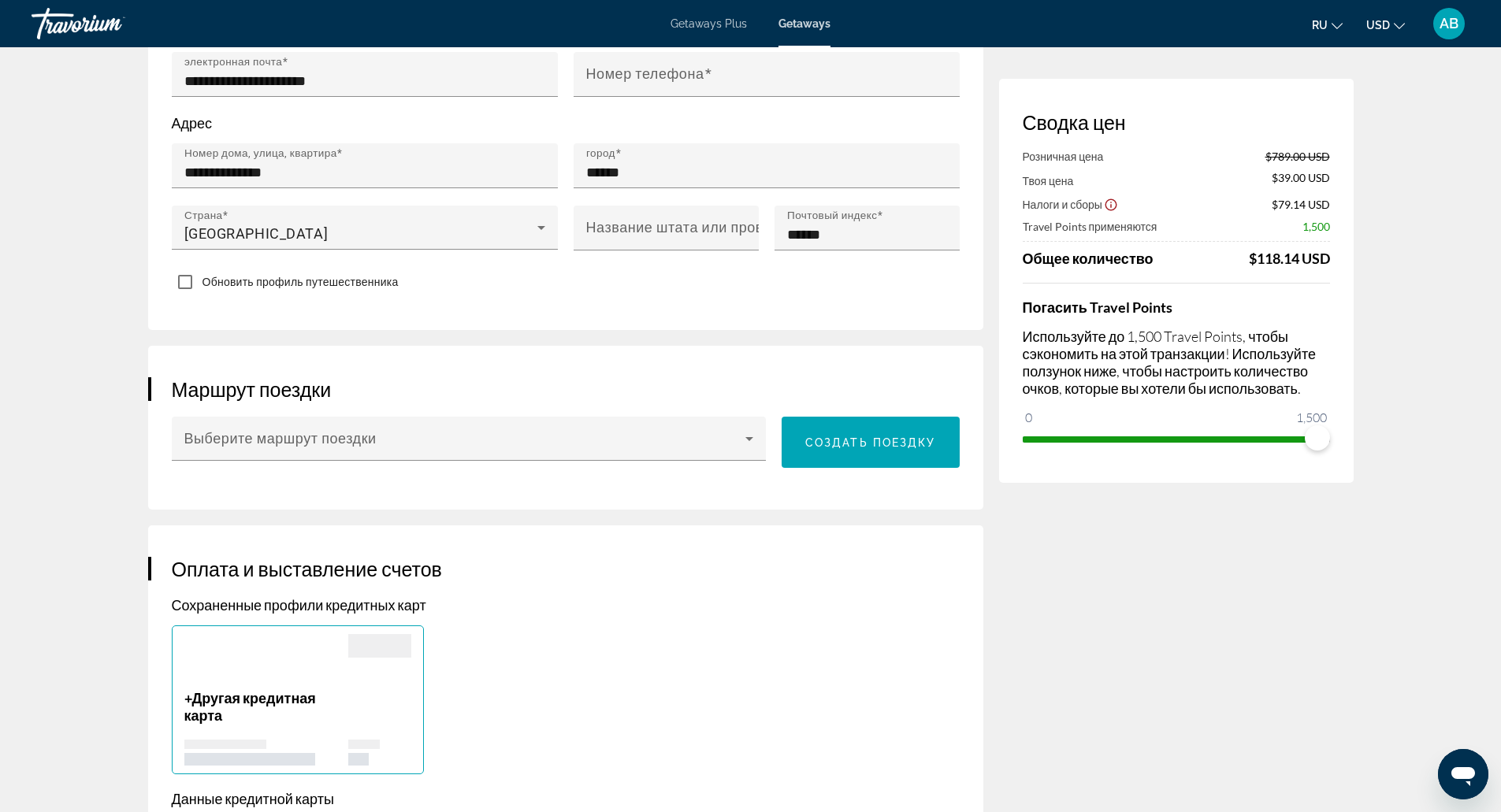
scroll to position [626, 0]
click at [287, 267] on div "Обновить профиль путешественника" at bounding box center [285, 280] width 227 height 28
click at [283, 279] on span "Обновить профиль путешественника" at bounding box center [300, 280] width 196 height 13
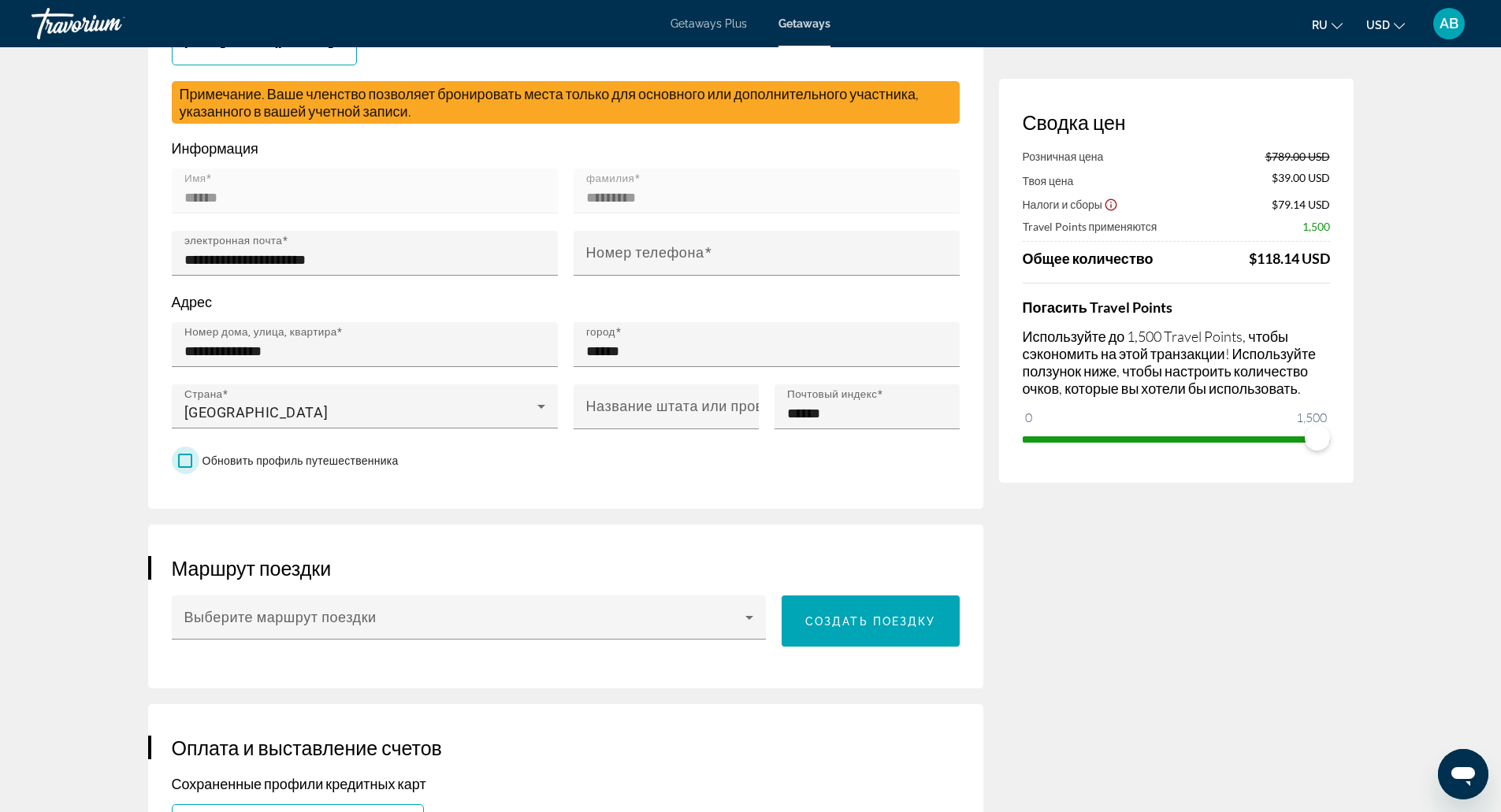
scroll to position [441, 0]
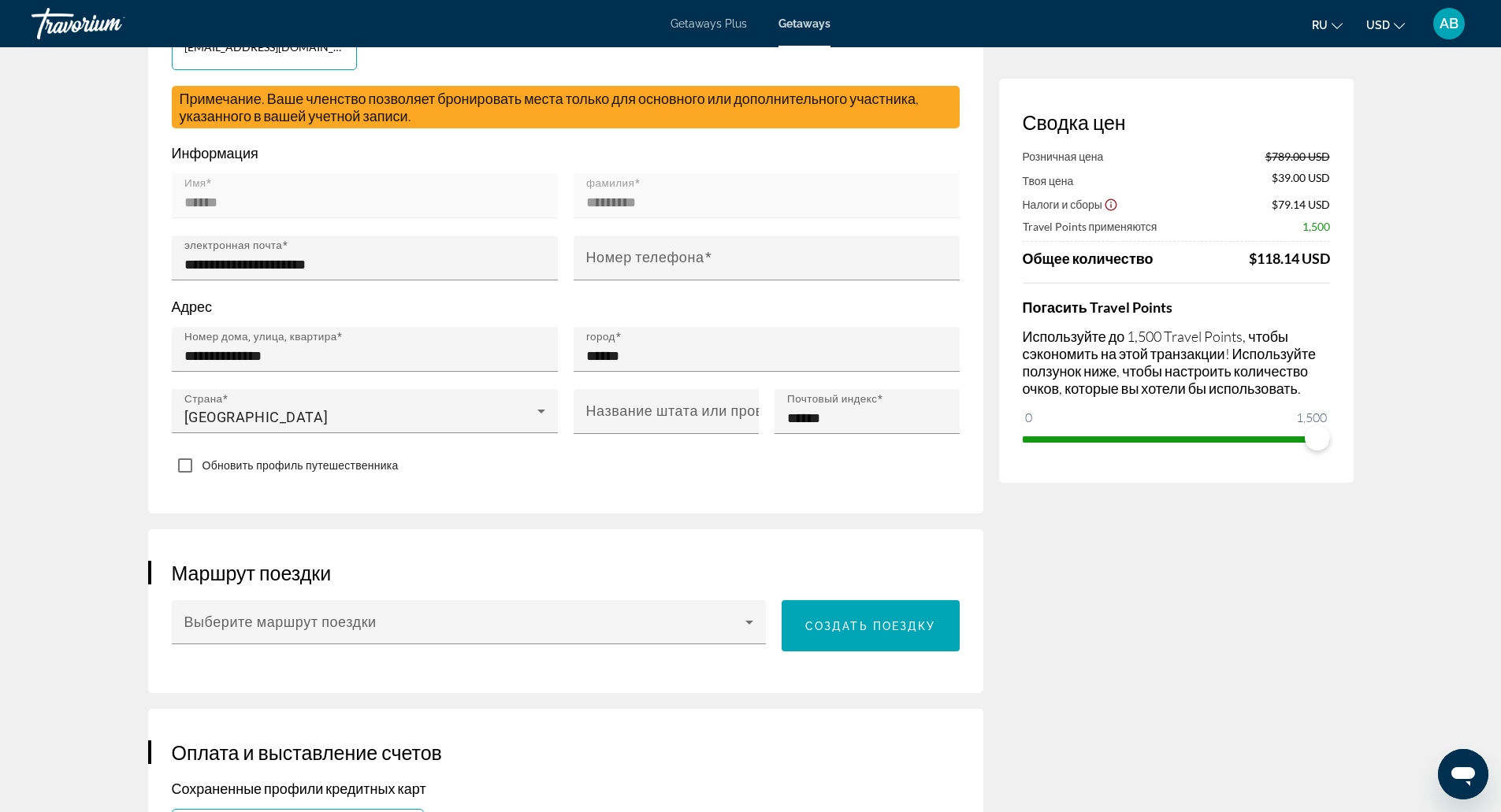
click at [301, 462] on span "Обновить профиль путешественника" at bounding box center [300, 465] width 196 height 13
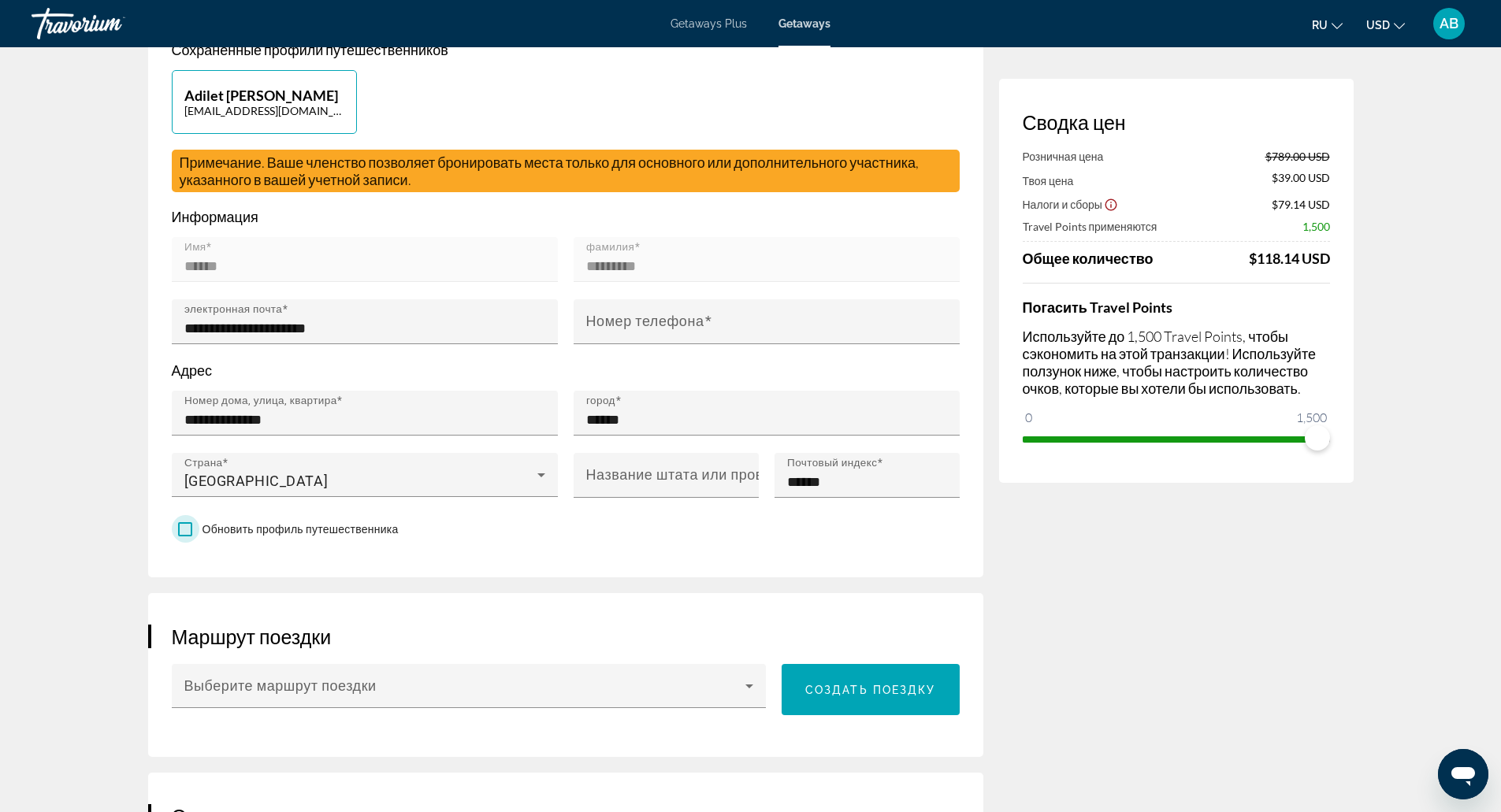
scroll to position [377, 0]
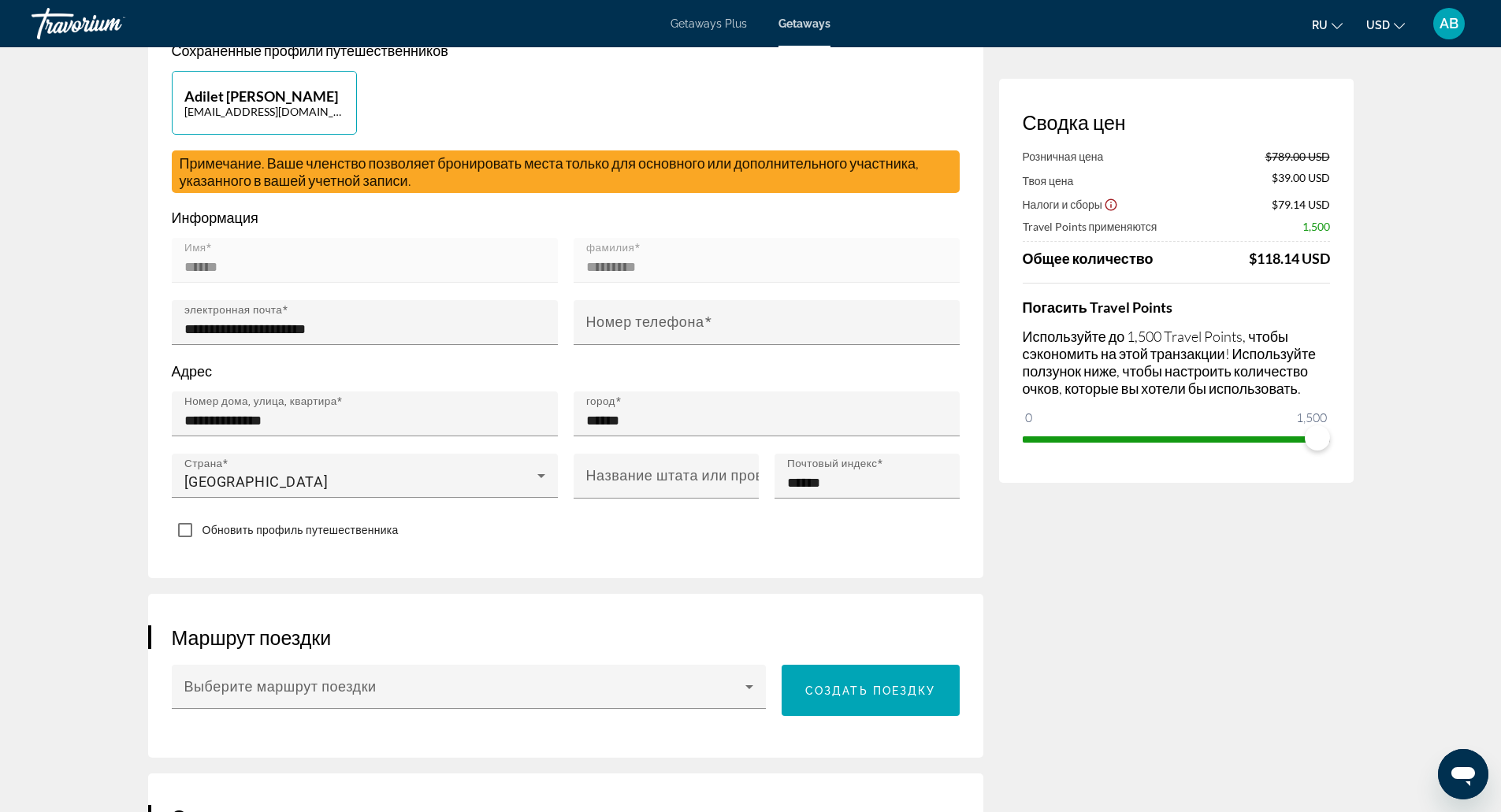
click at [1107, 204] on icon "Show Taxes and Fees disclaimer" at bounding box center [1111, 204] width 14 height 14
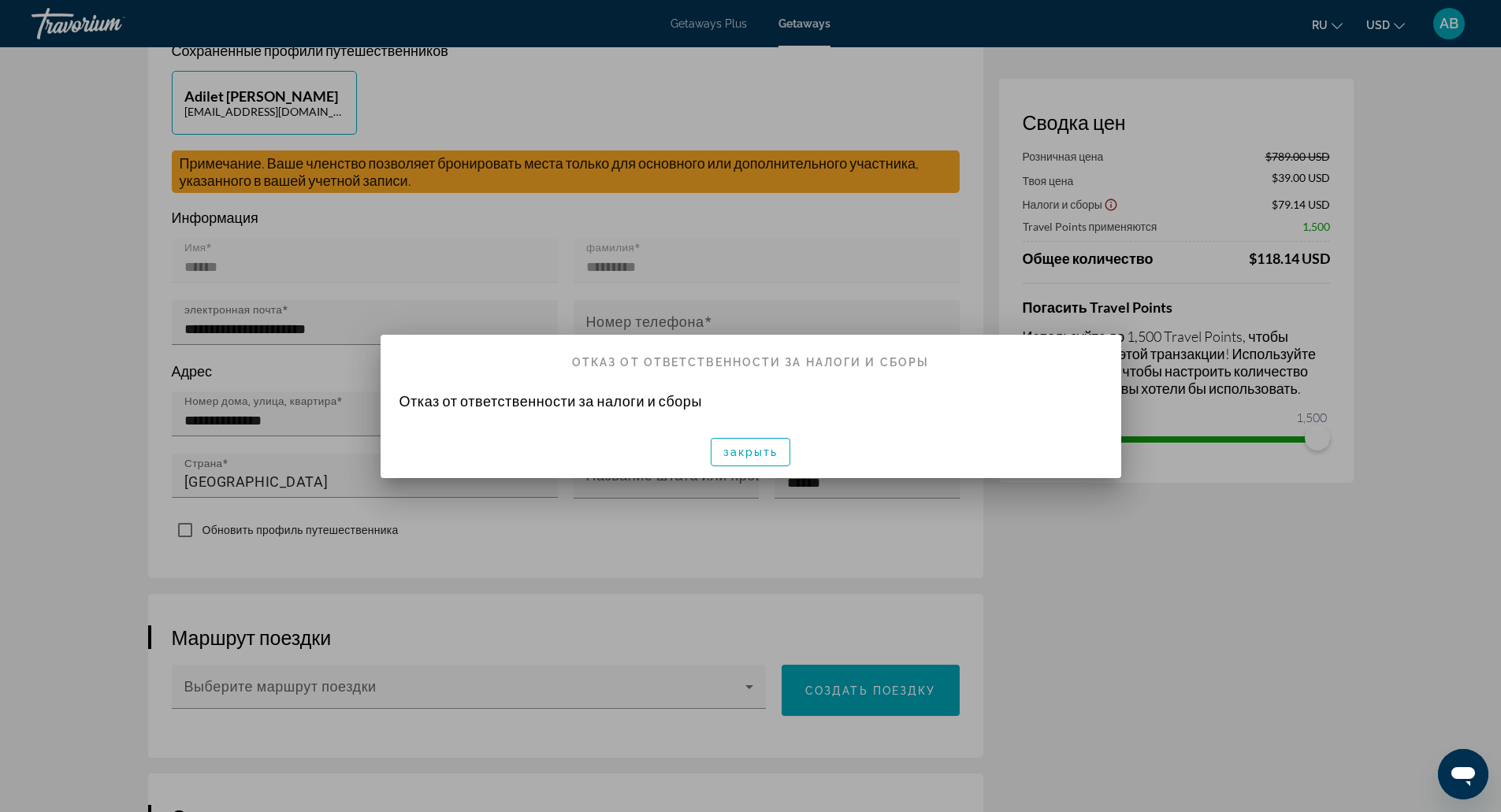
scroll to position [0, 0]
click at [1107, 204] on div at bounding box center [750, 406] width 1501 height 812
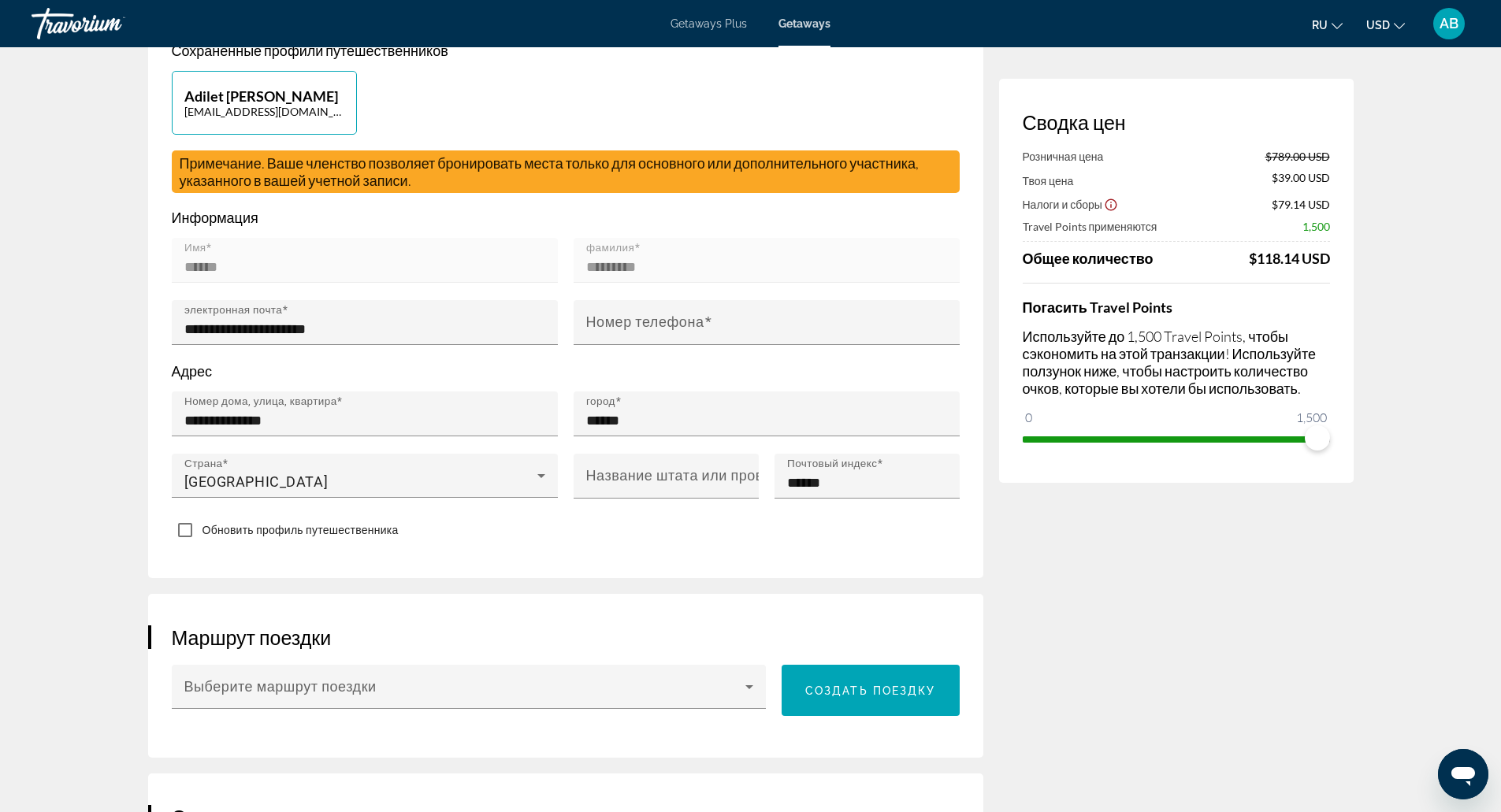
click at [1107, 204] on icon "Show Taxes and Fees disclaimer" at bounding box center [1111, 204] width 14 height 14
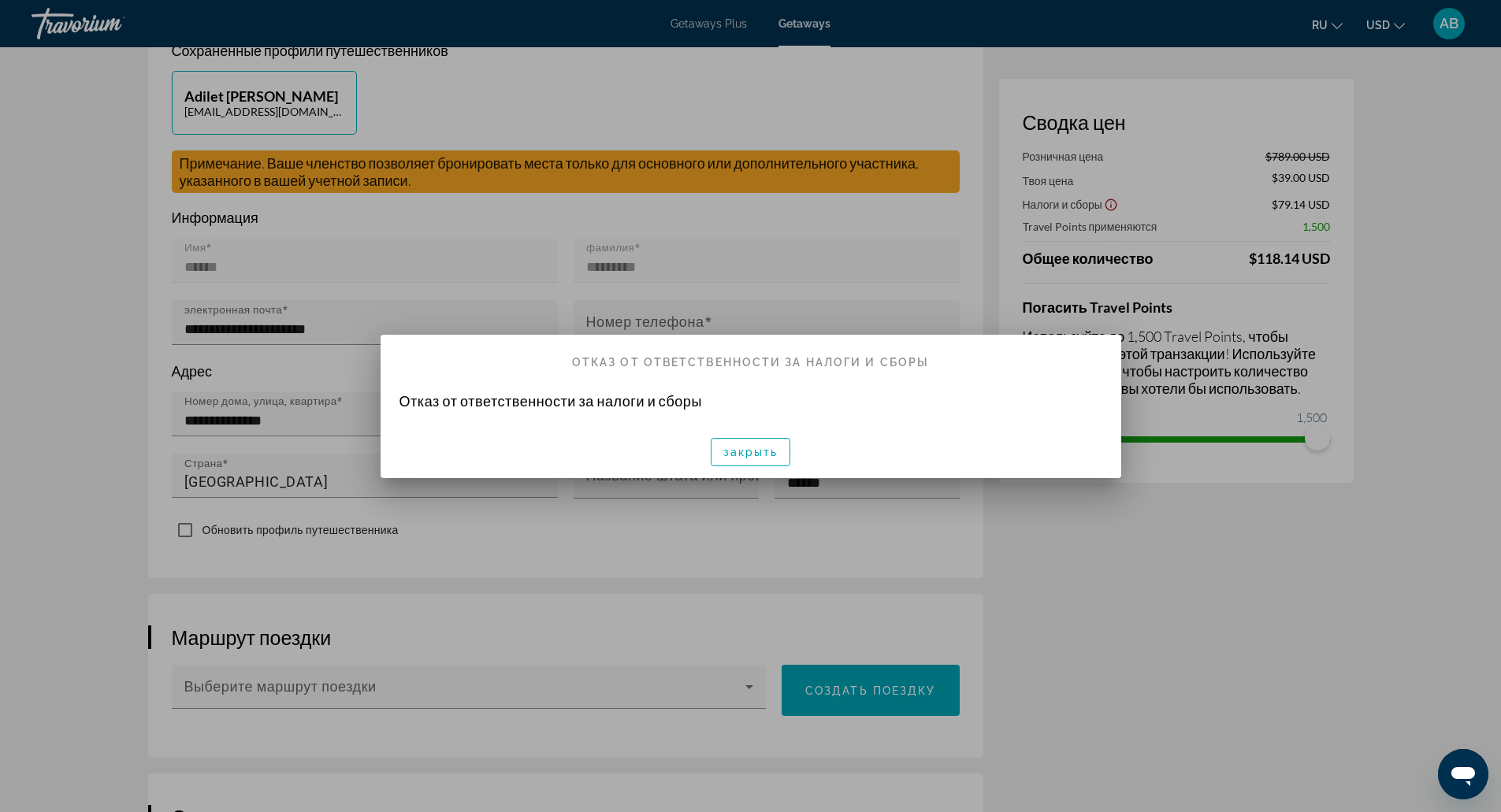
click at [1107, 204] on div at bounding box center [750, 406] width 1501 height 812
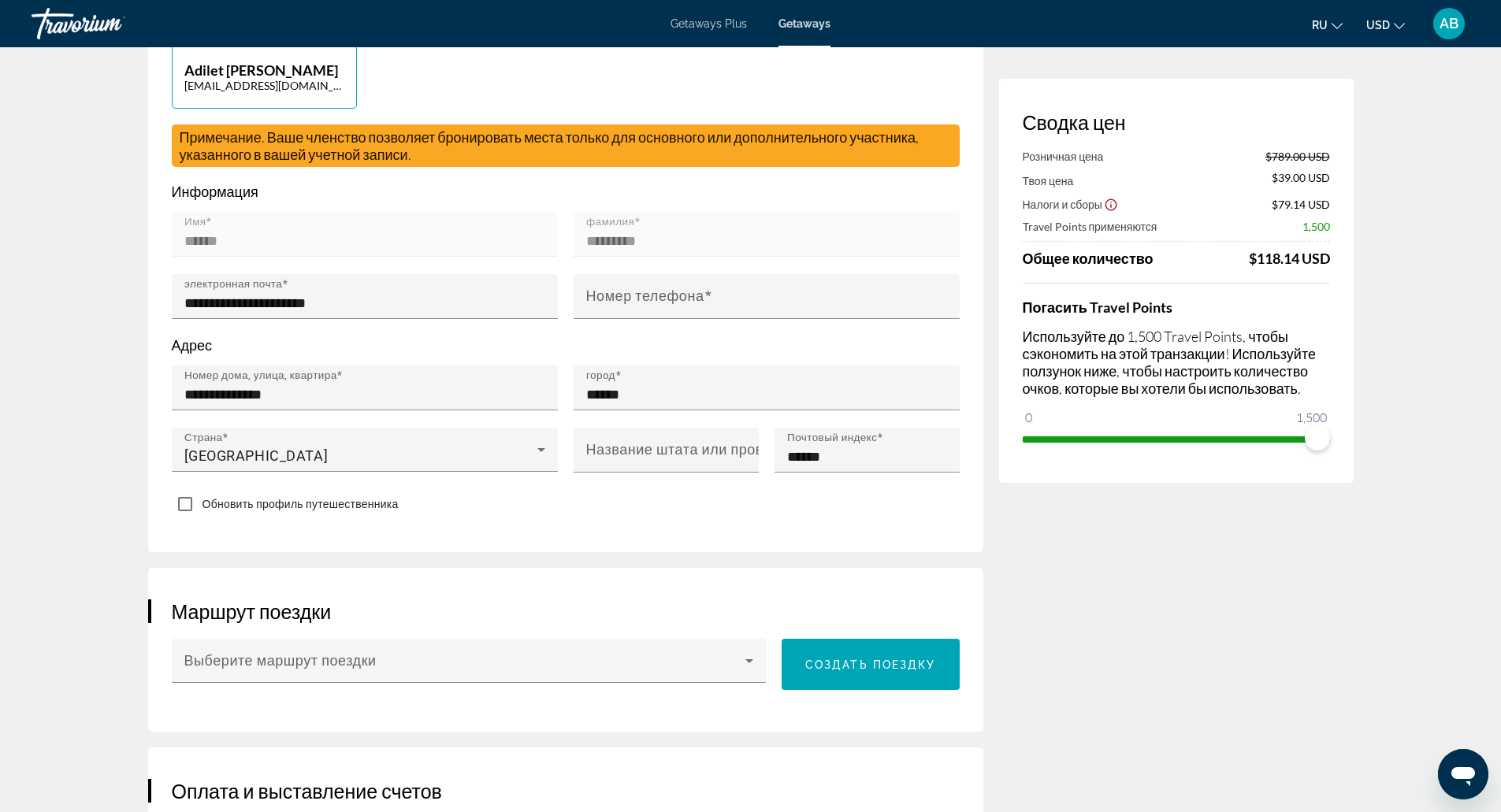
scroll to position [391, 0]
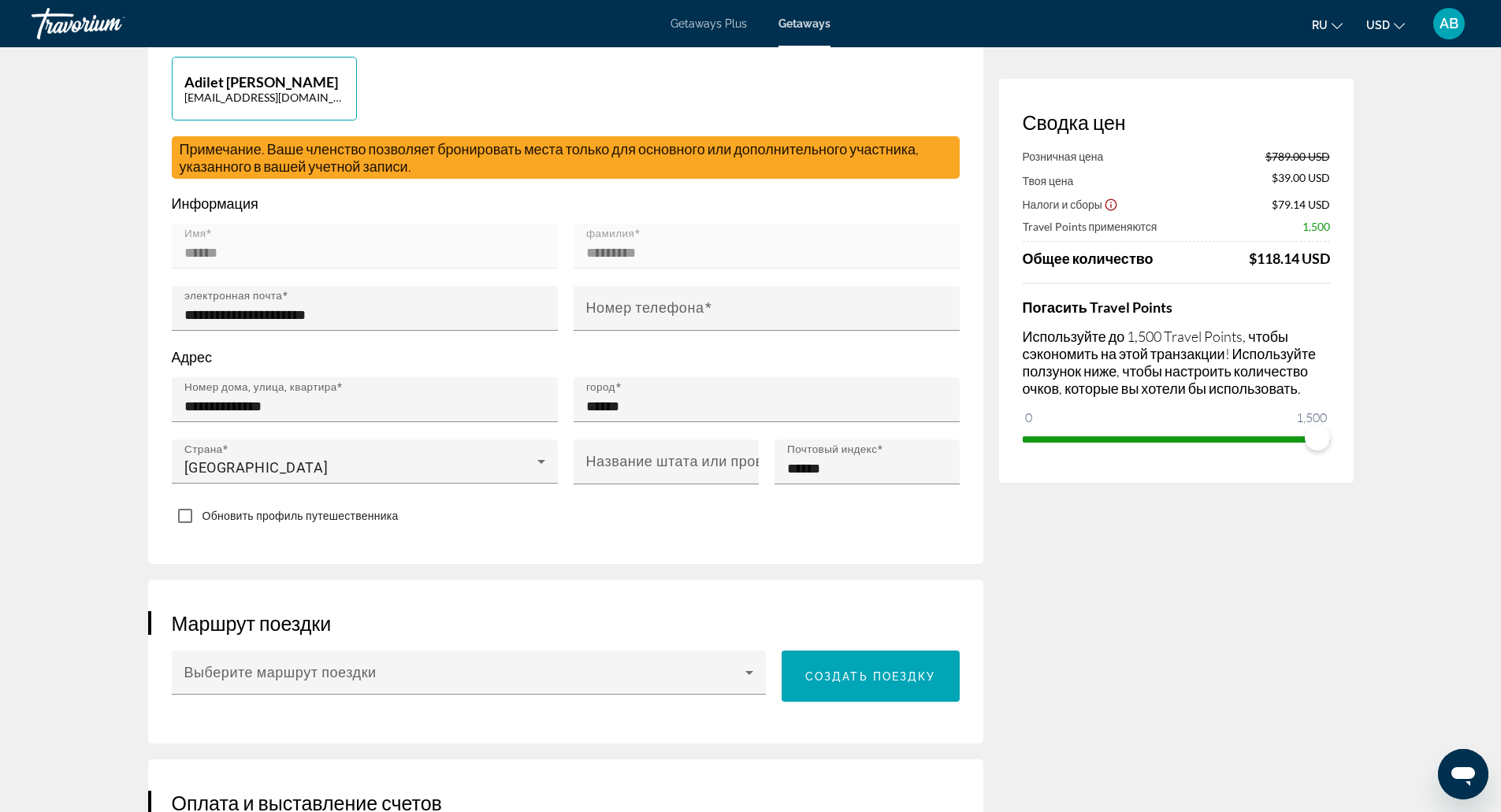
click at [299, 639] on div "Маршрут поездки Выберите маршрут поездки Создать поездку" at bounding box center [565, 662] width 835 height 164
click at [313, 657] on div "Выберите маршрут поездки" at bounding box center [468, 672] width 569 height 44
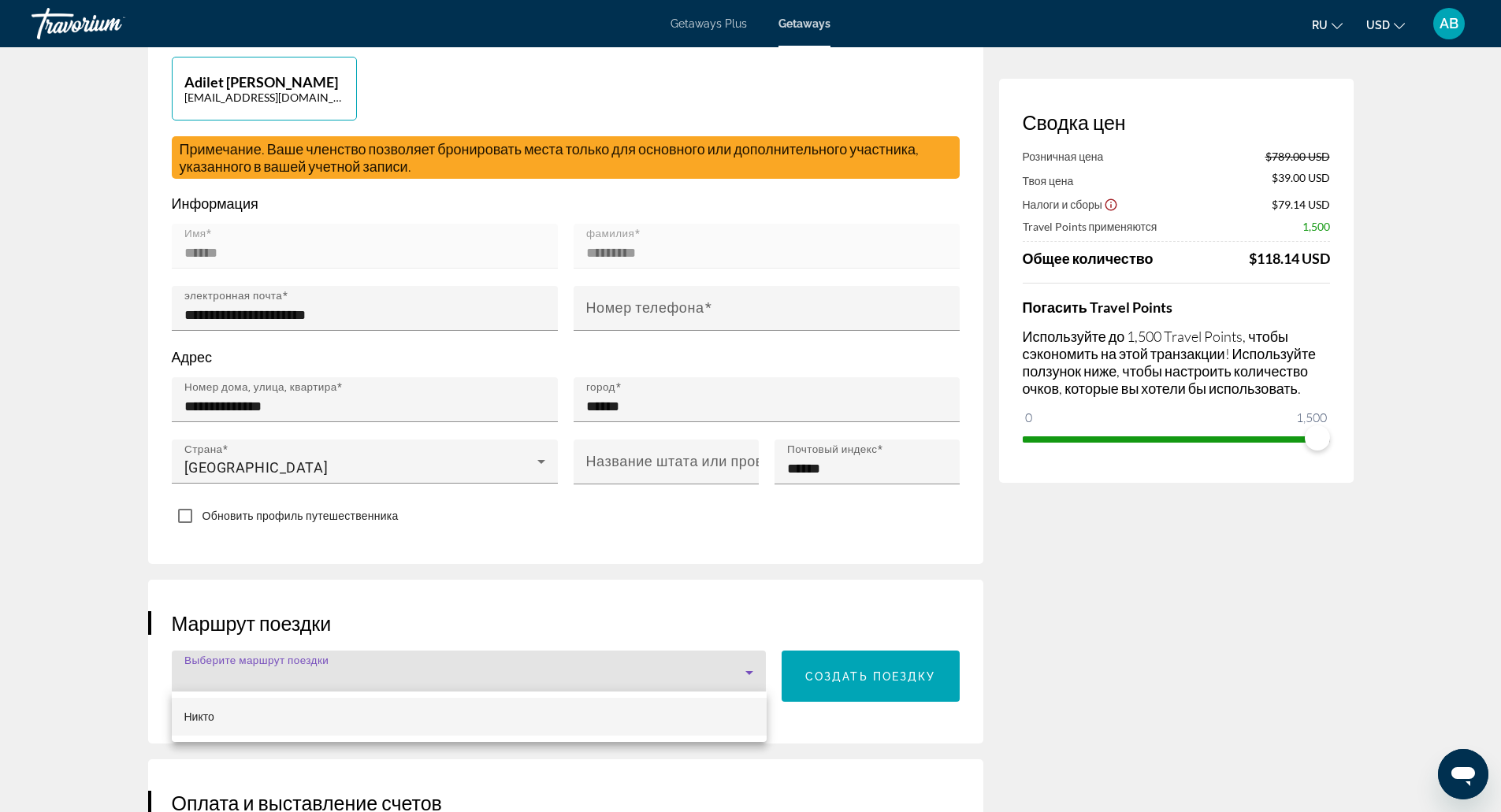
click at [313, 657] on div at bounding box center [750, 406] width 1501 height 812
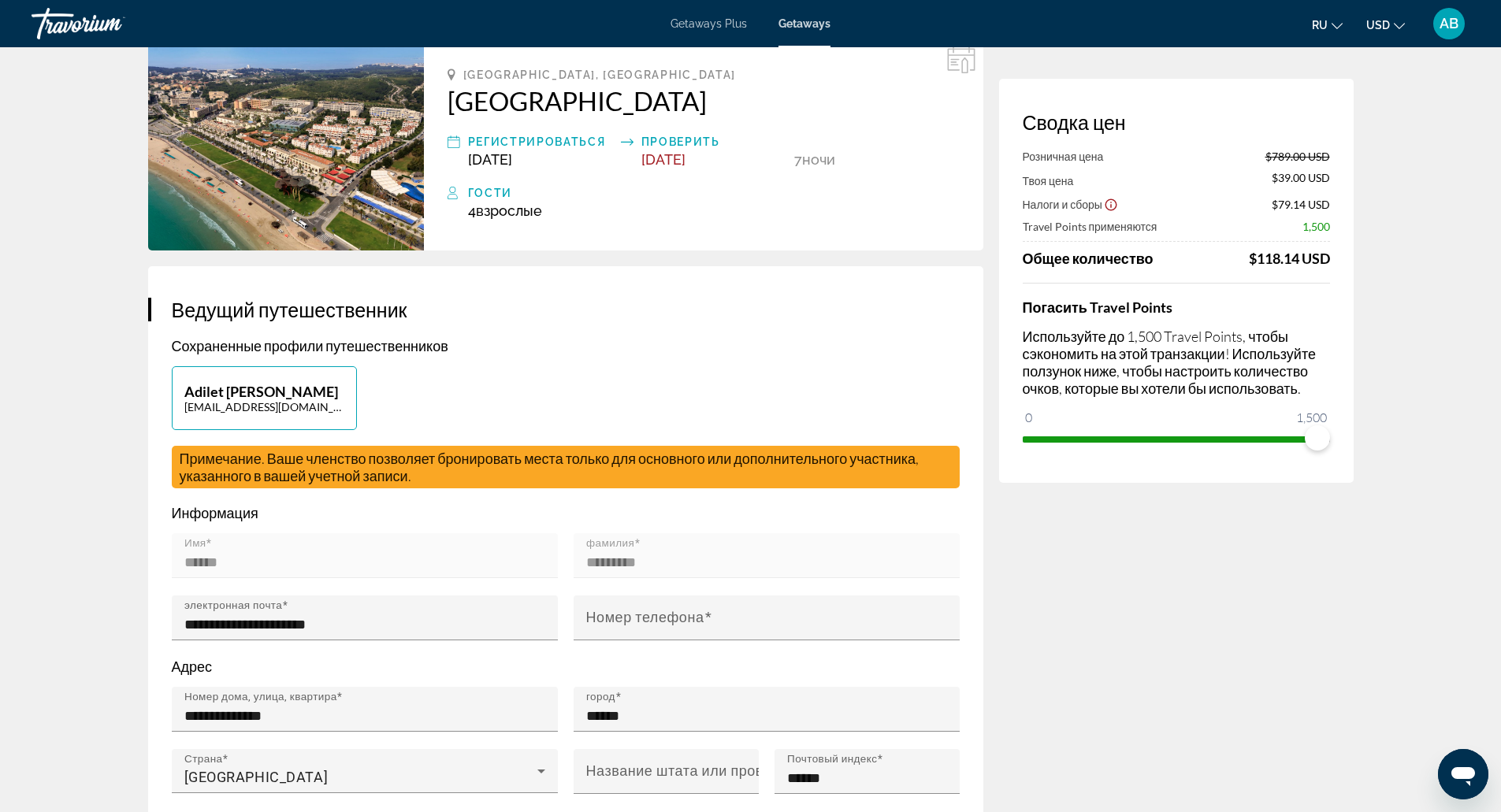
scroll to position [0, 0]
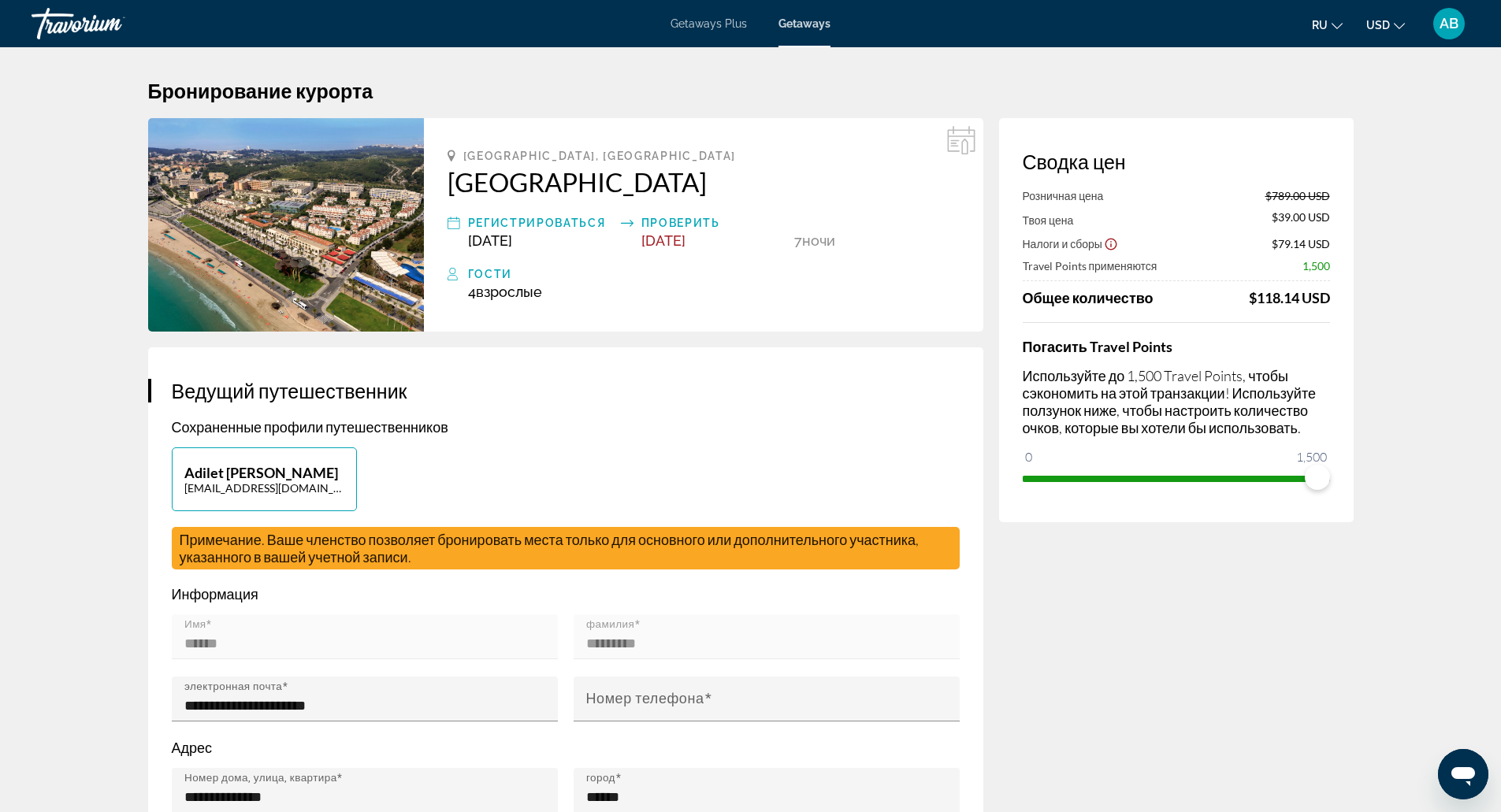
click at [370, 474] on div "Adilet Bektassov adletcoc2003@gmail.com" at bounding box center [566, 487] width 804 height 80
drag, startPoint x: 1435, startPoint y: 29, endPoint x: 1444, endPoint y: 25, distance: 9.8
click at [1444, 25] on span "AB" at bounding box center [1449, 24] width 18 height 16
click at [1335, 145] on link "Мой счет" at bounding box center [1303, 152] width 65 height 20
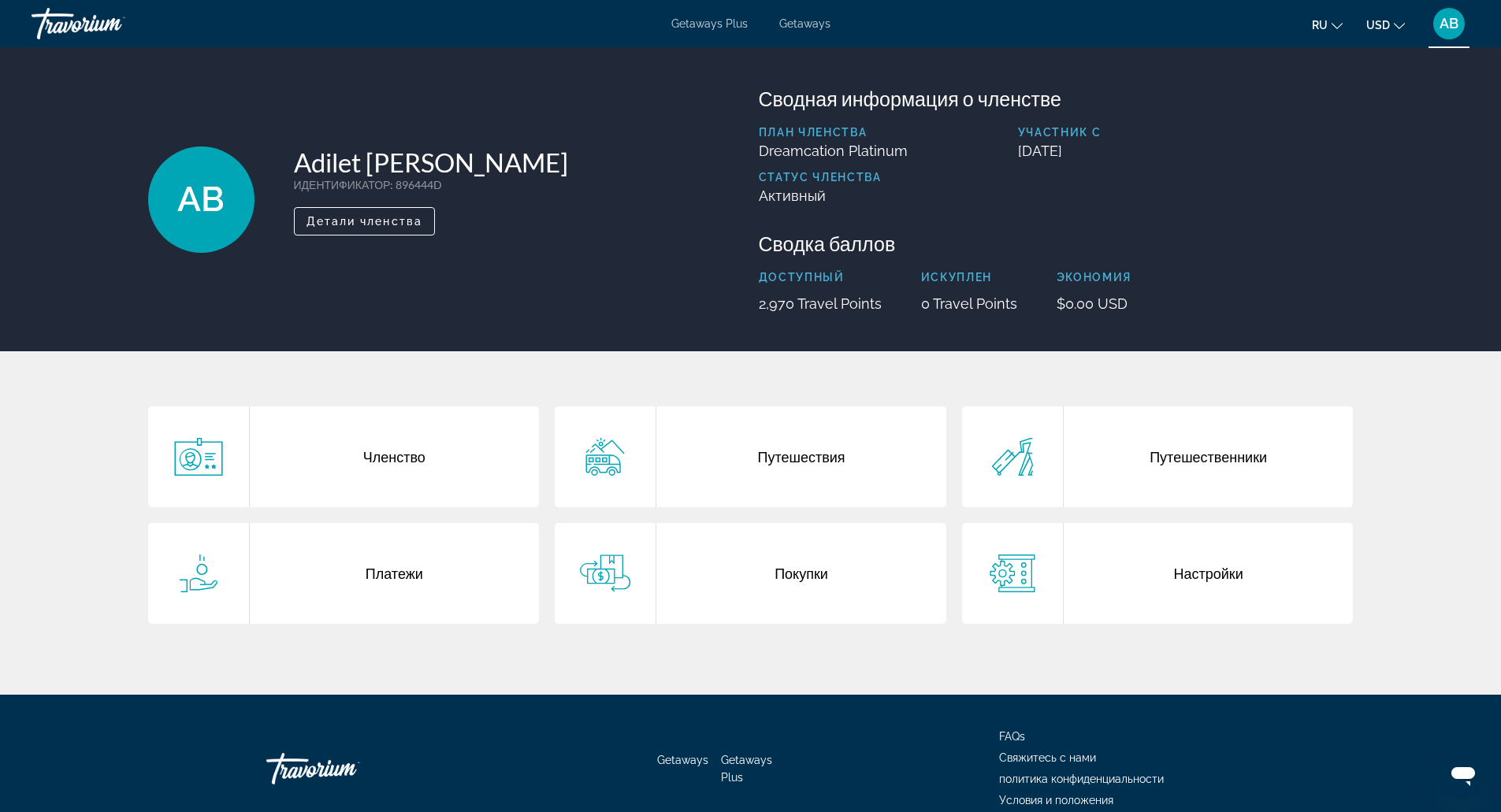
click at [1074, 440] on div "Путешественники" at bounding box center [1208, 456] width 290 height 101
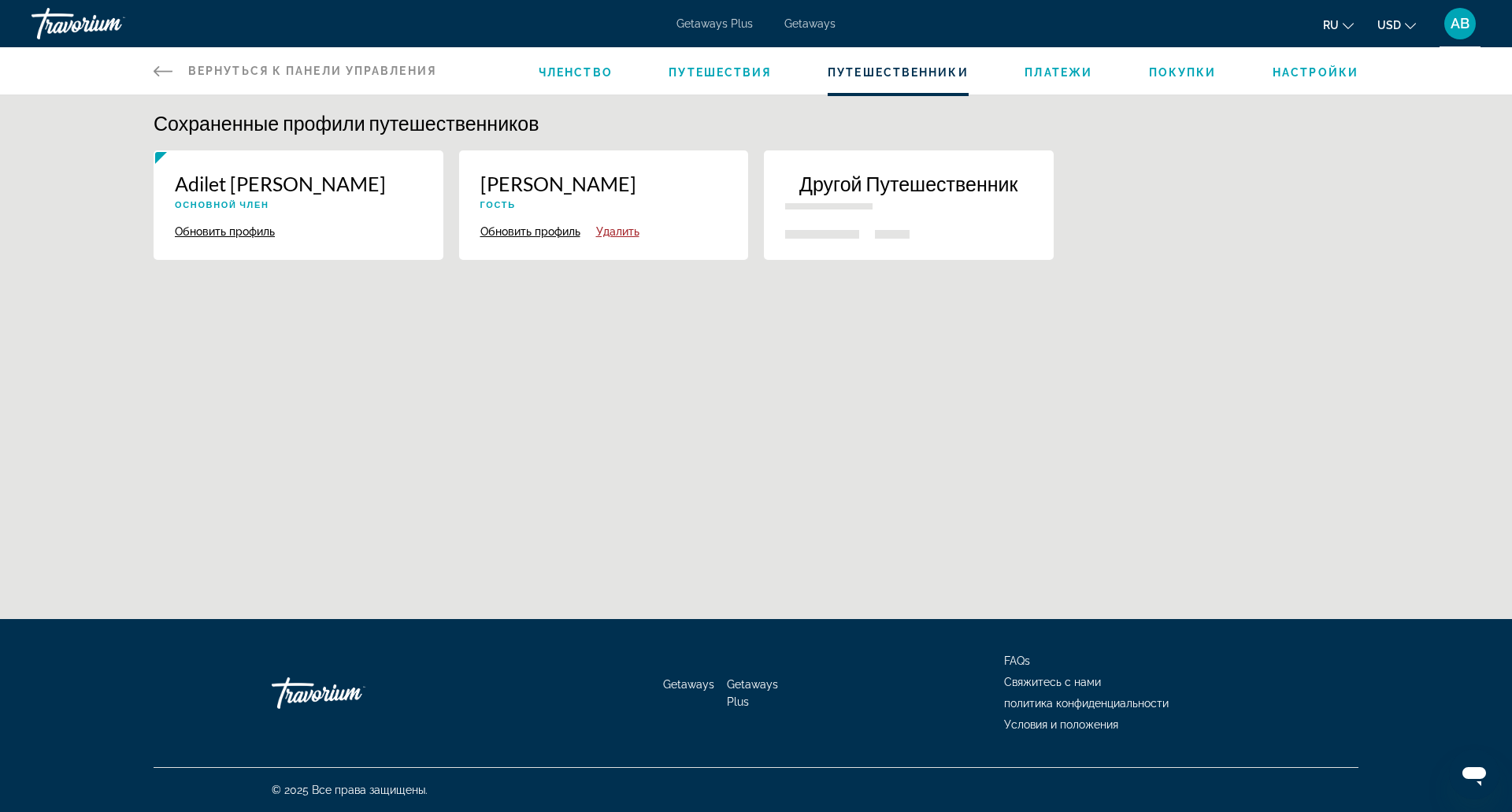
click at [582, 75] on span "Членство" at bounding box center [576, 72] width 74 height 13
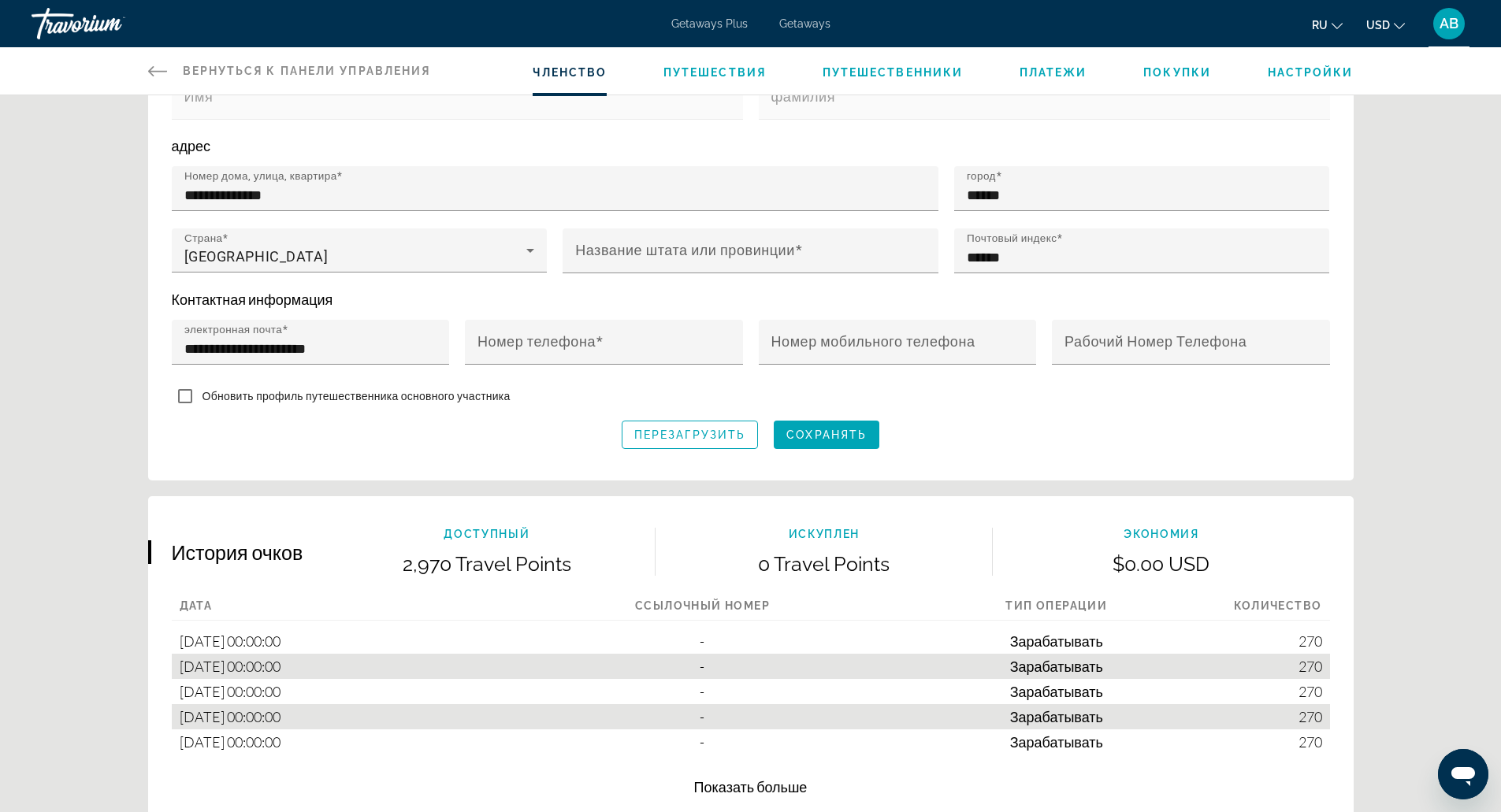
scroll to position [776, 0]
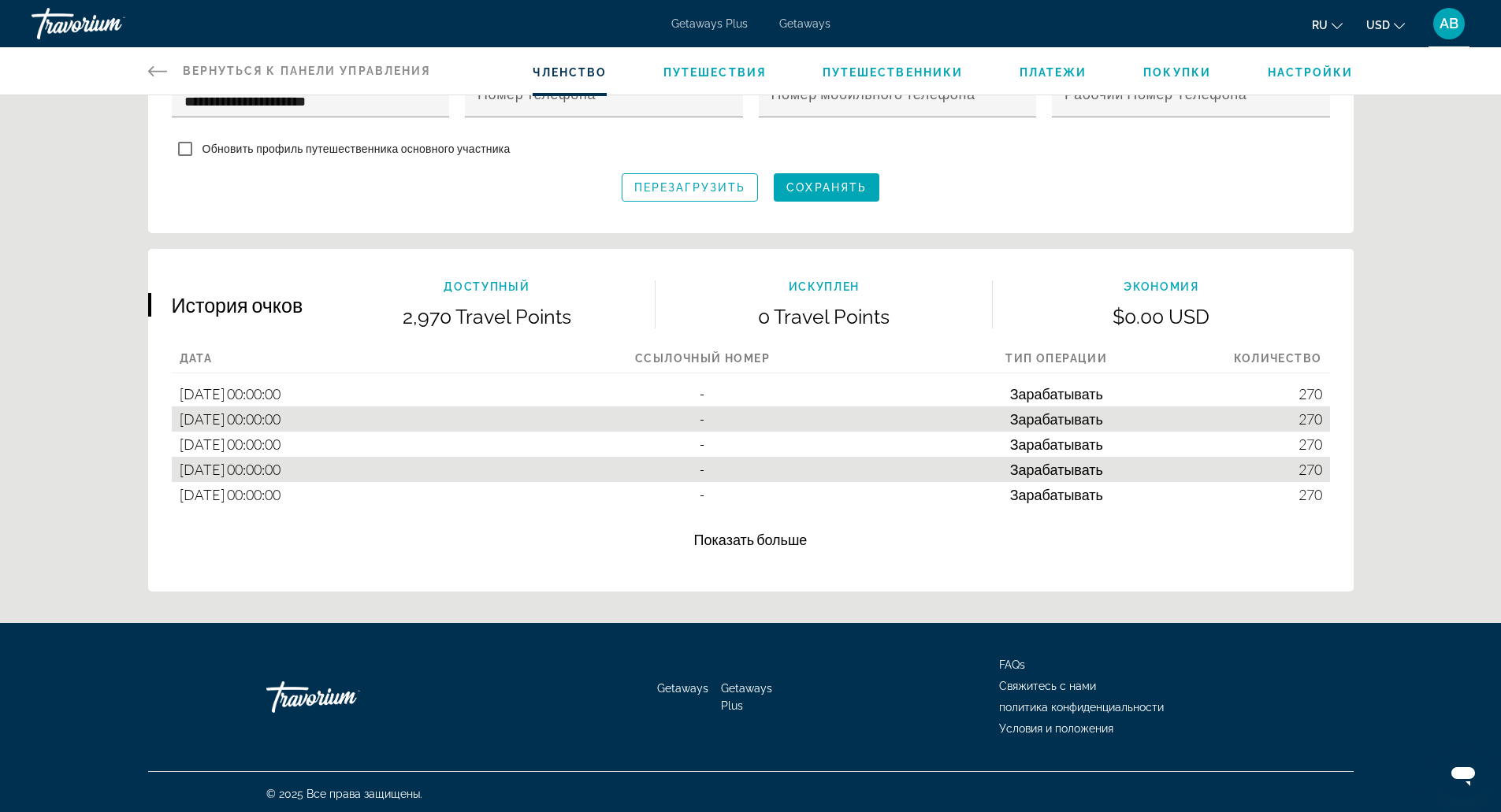
drag, startPoint x: 887, startPoint y: 240, endPoint x: 941, endPoint y: 182, distance: 79.2
click at [941, 182] on div "Перезагрузить Сохранять" at bounding box center [750, 187] width 1158 height 29
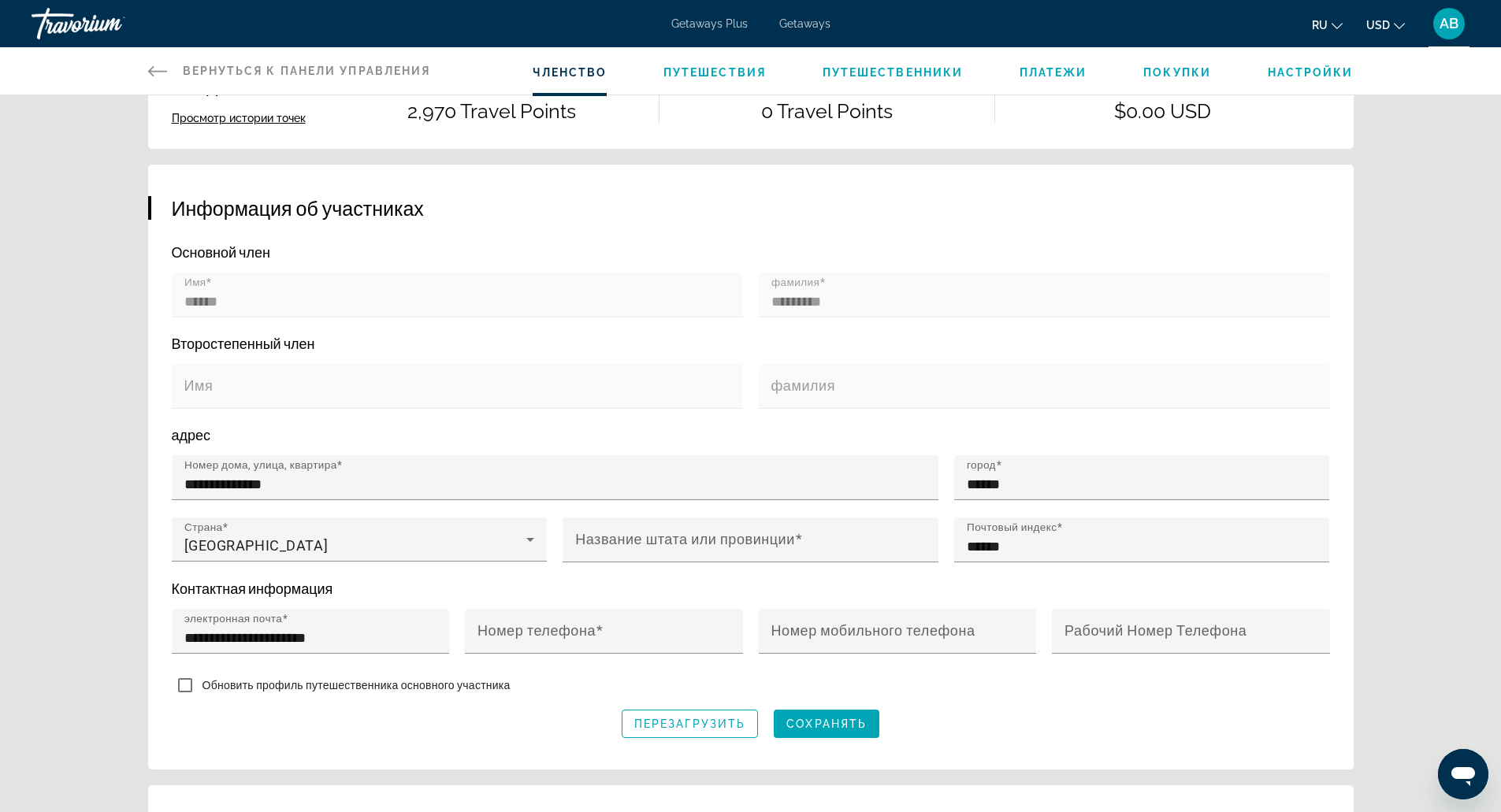
scroll to position [232, 0]
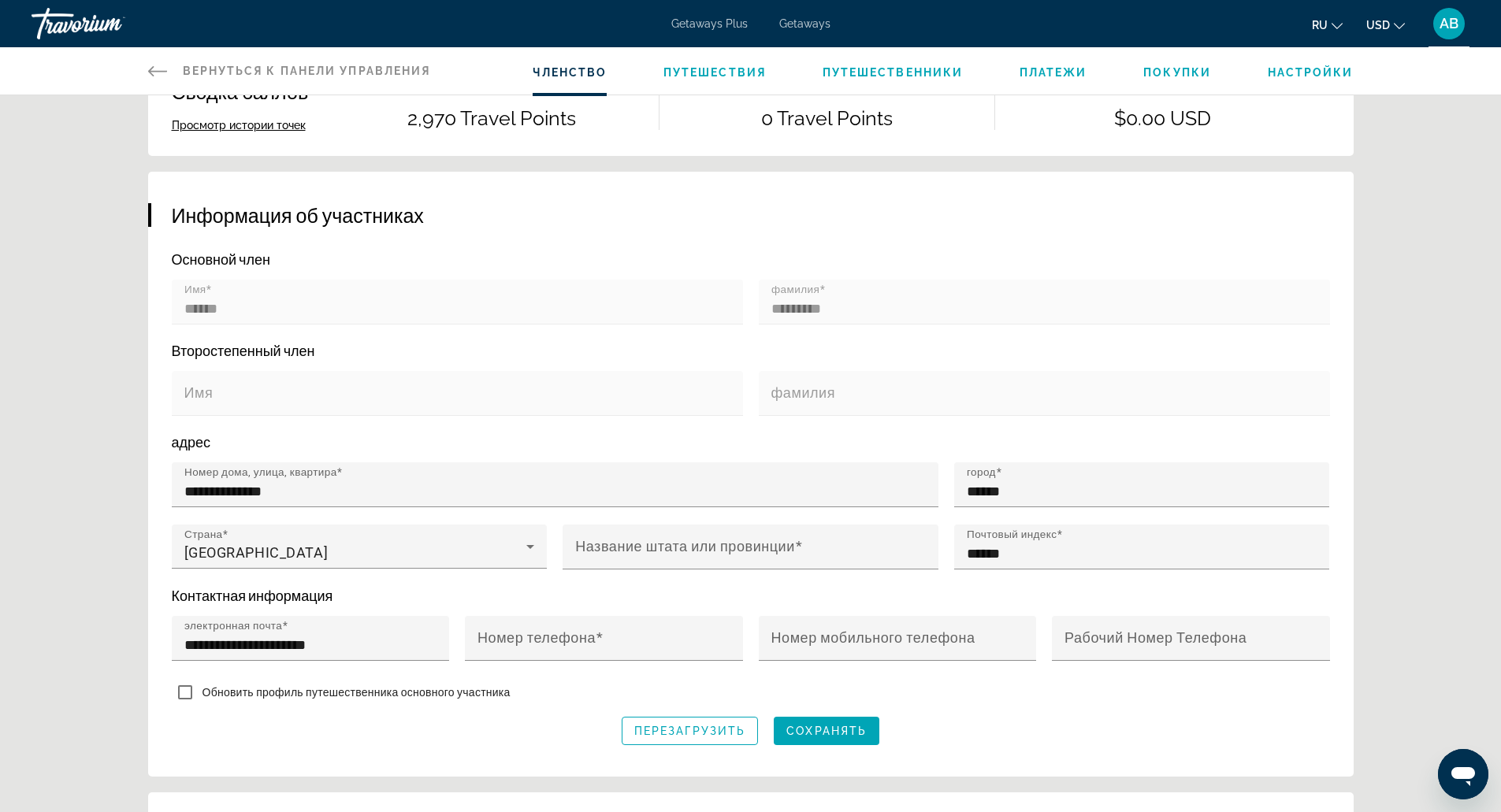
click at [745, 62] on li "Путешествия" at bounding box center [715, 71] width 103 height 18
click at [871, 68] on span "Путешественники" at bounding box center [893, 72] width 141 height 13
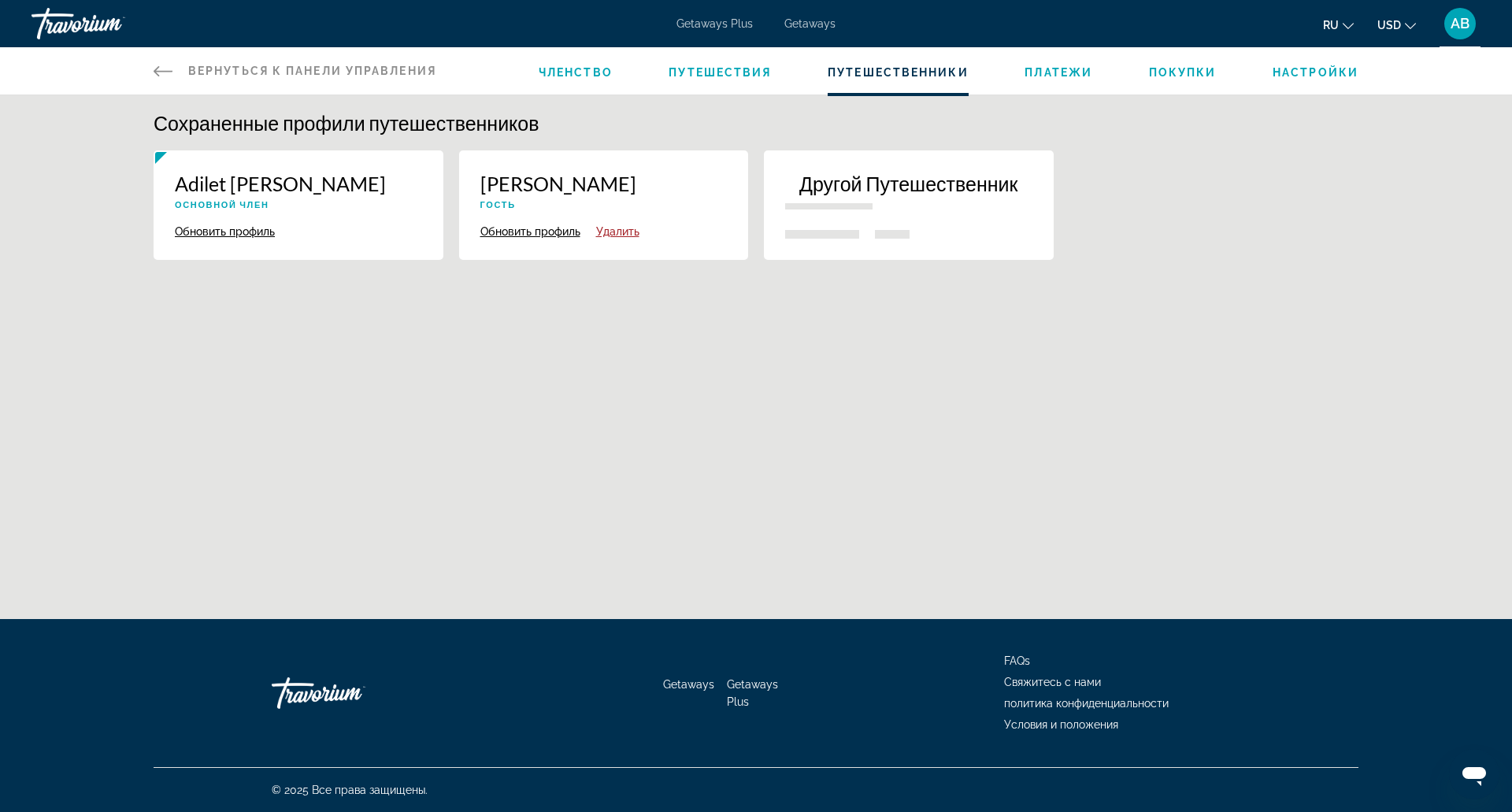
click at [878, 199] on div "Другой Путешественник" at bounding box center [909, 196] width 247 height 50
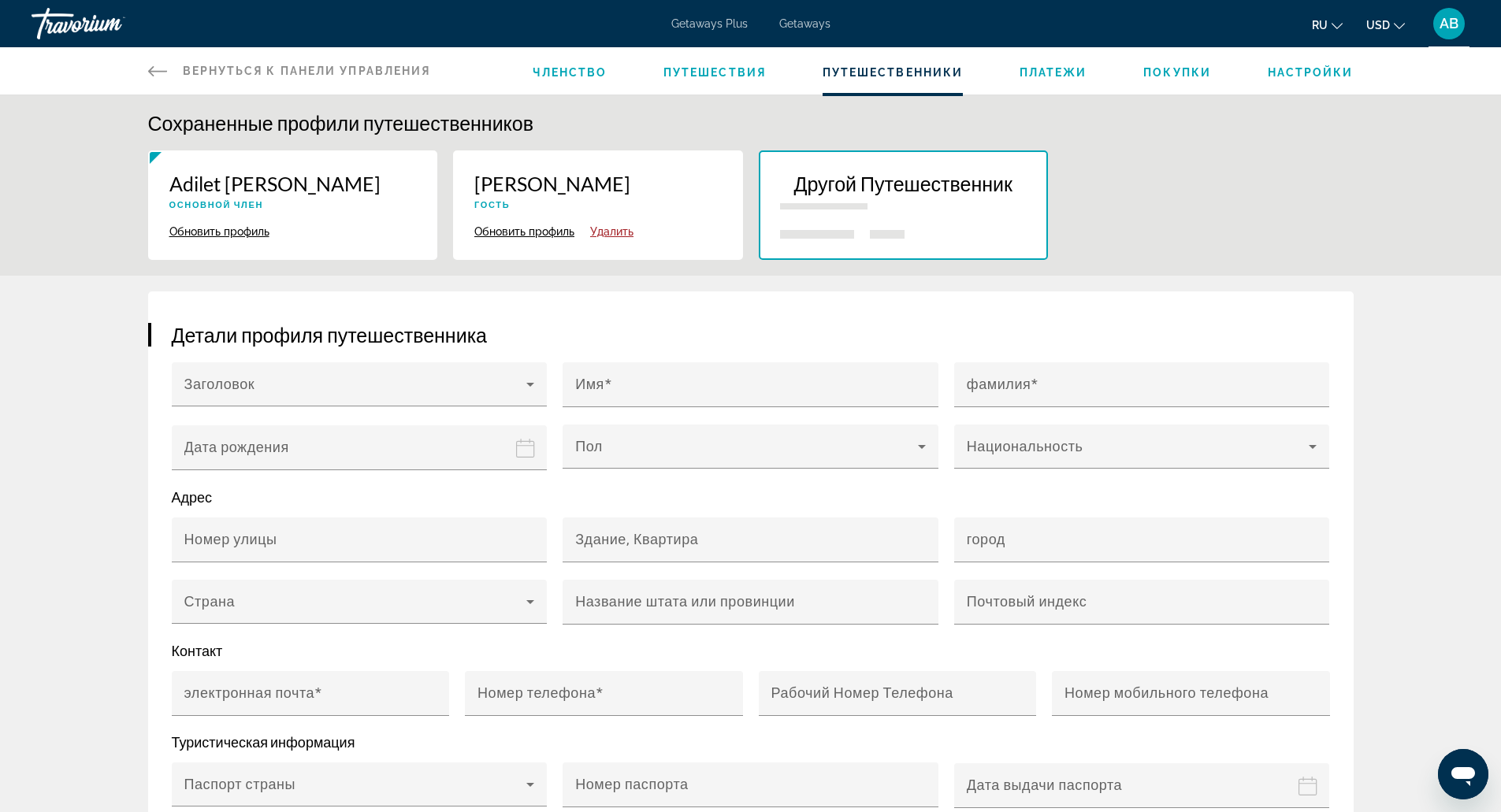
click at [531, 224] on button "Обновить профиль" at bounding box center [524, 231] width 100 height 14
type input "*********"
type input "********"
type input "**********"
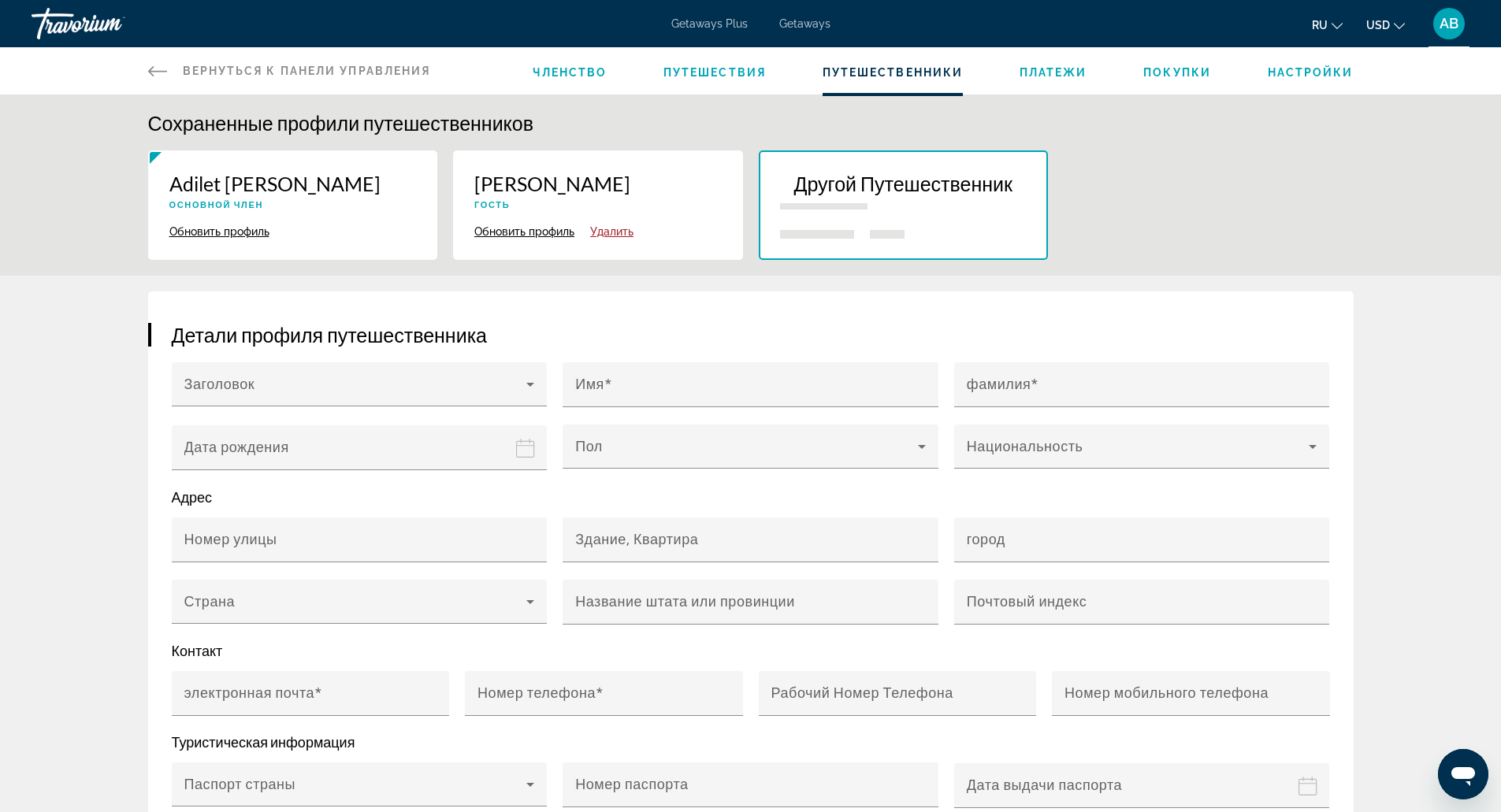
type input "******"
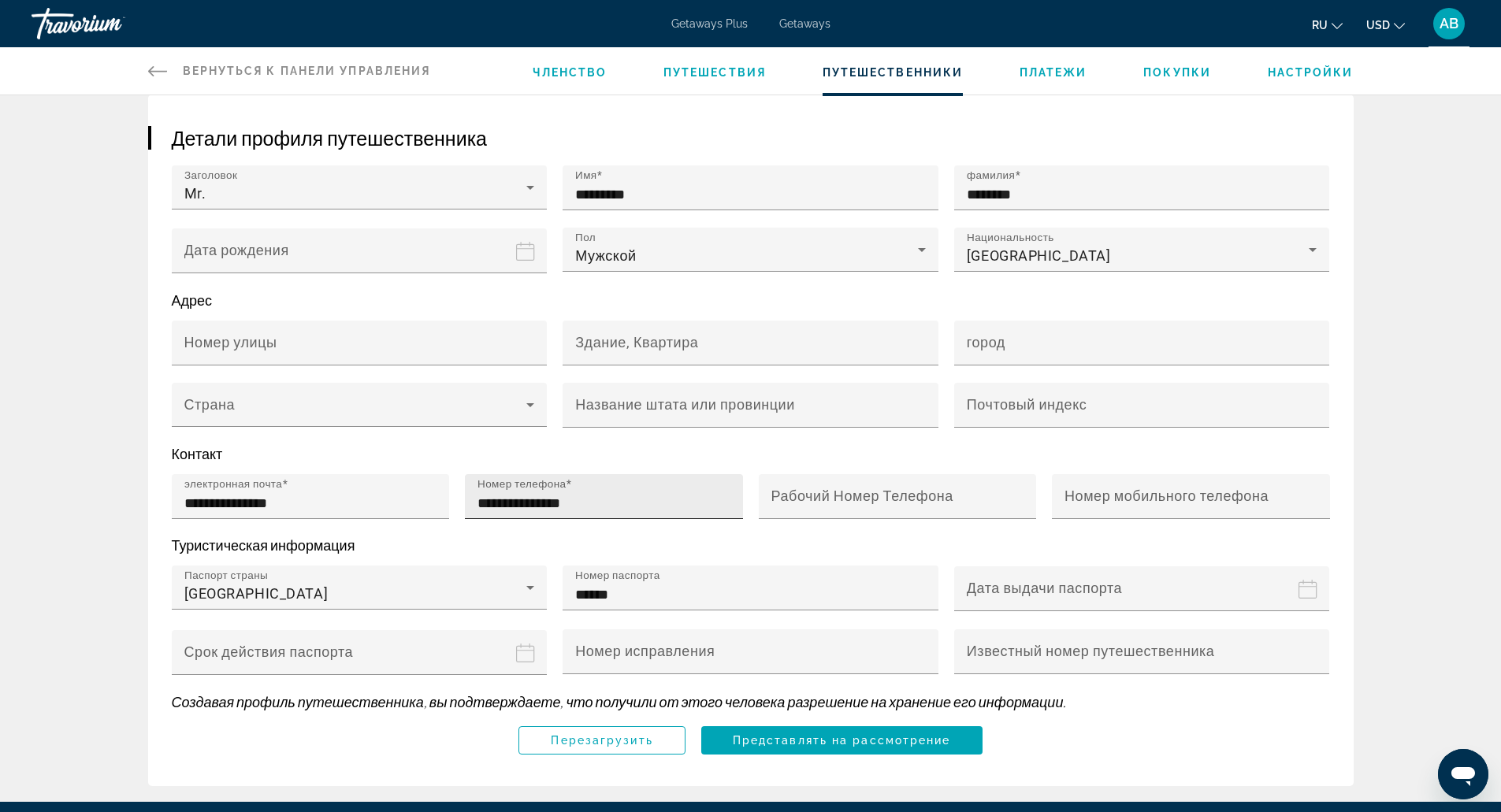
scroll to position [216, 0]
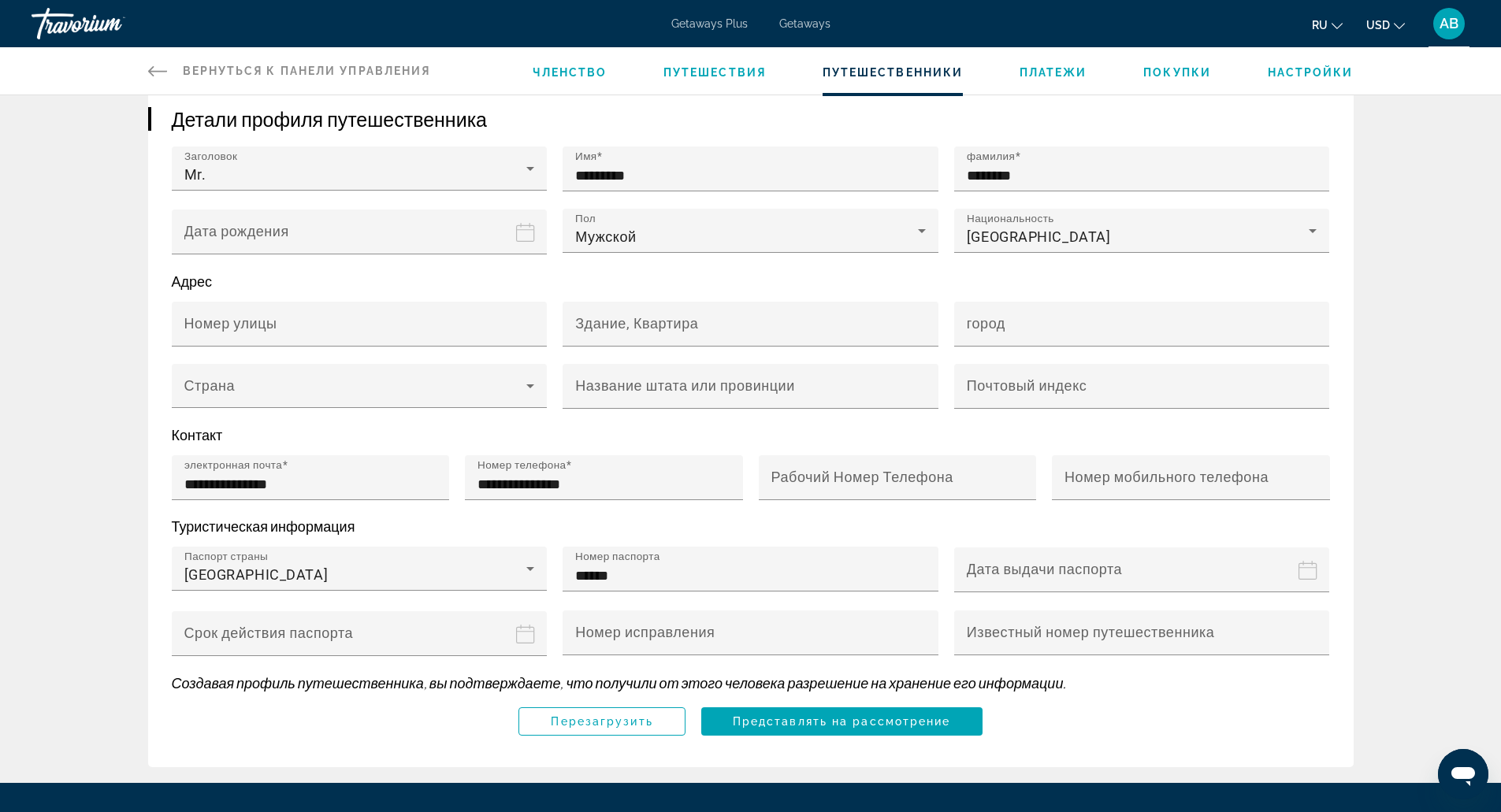
click at [623, 598] on div "Main content" at bounding box center [750, 600] width 376 height 18
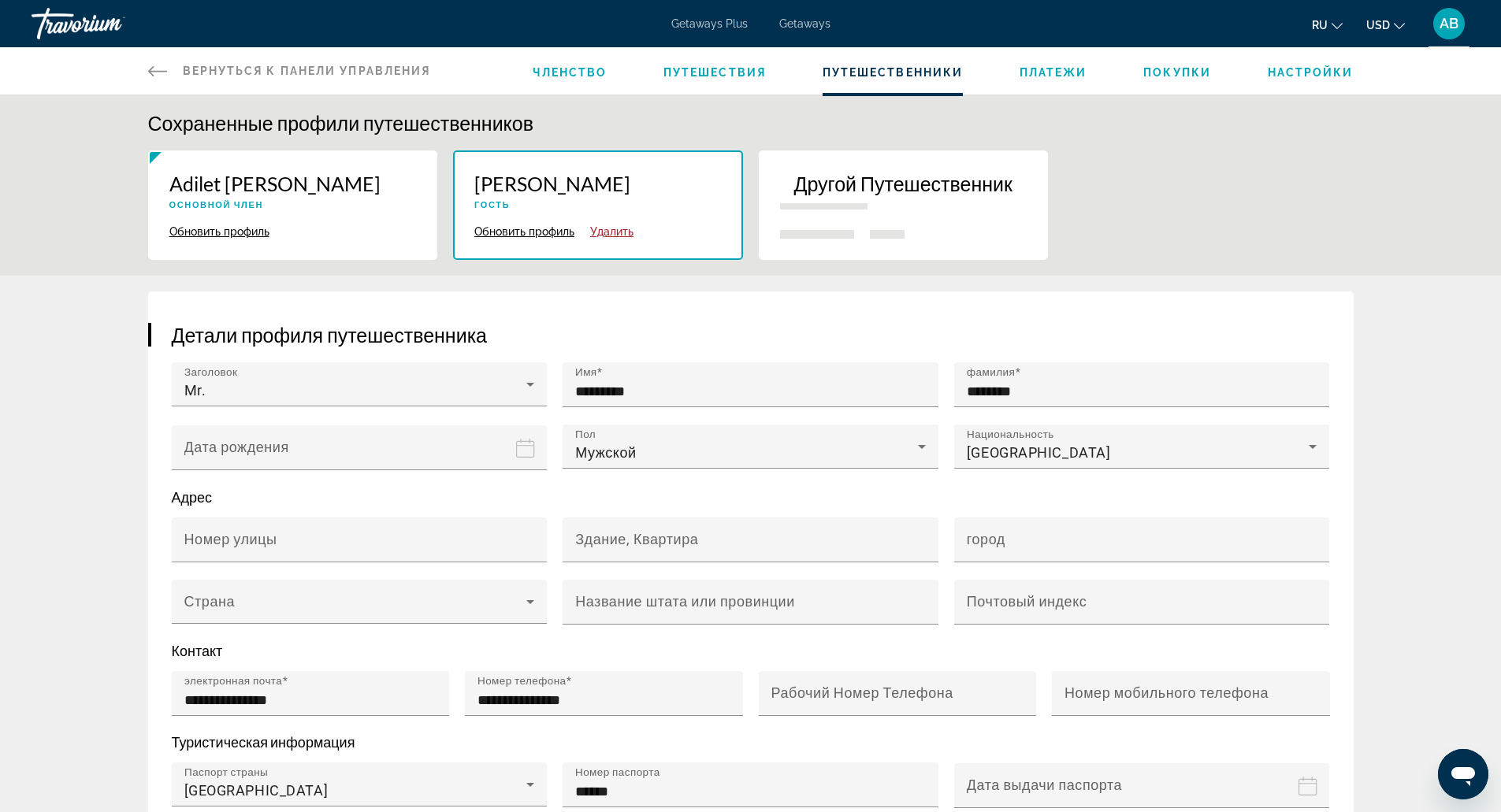
click at [700, 59] on div "Членство Путешествия Путешественники Платежи Покупки Настройки" at bounding box center [942, 71] width 820 height 47
click at [713, 62] on li "Путешествия" at bounding box center [715, 71] width 103 height 18
click at [732, 74] on span "Путешествия" at bounding box center [715, 72] width 103 height 13
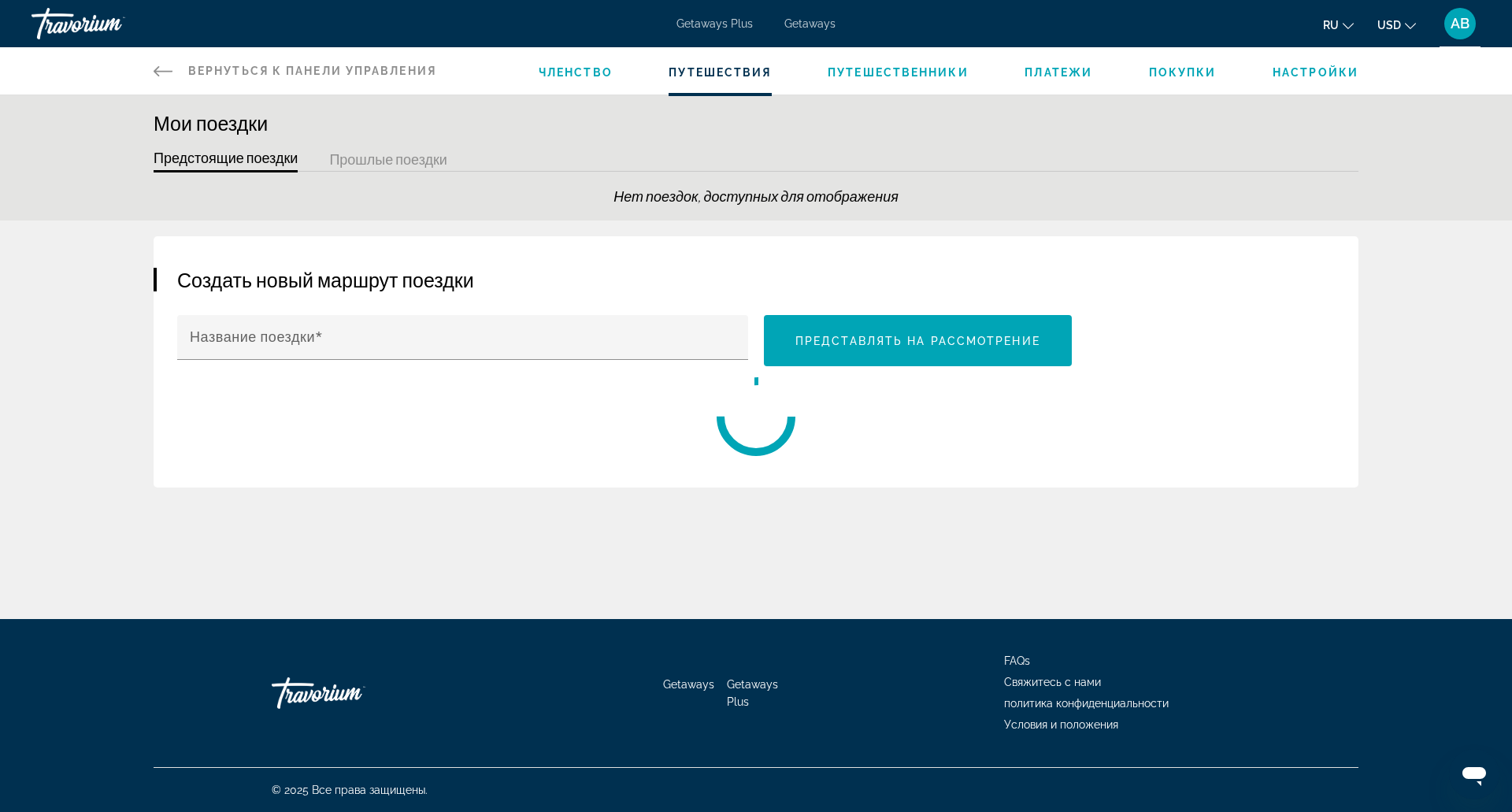
click at [876, 71] on span "Путешественники" at bounding box center [898, 72] width 141 height 13
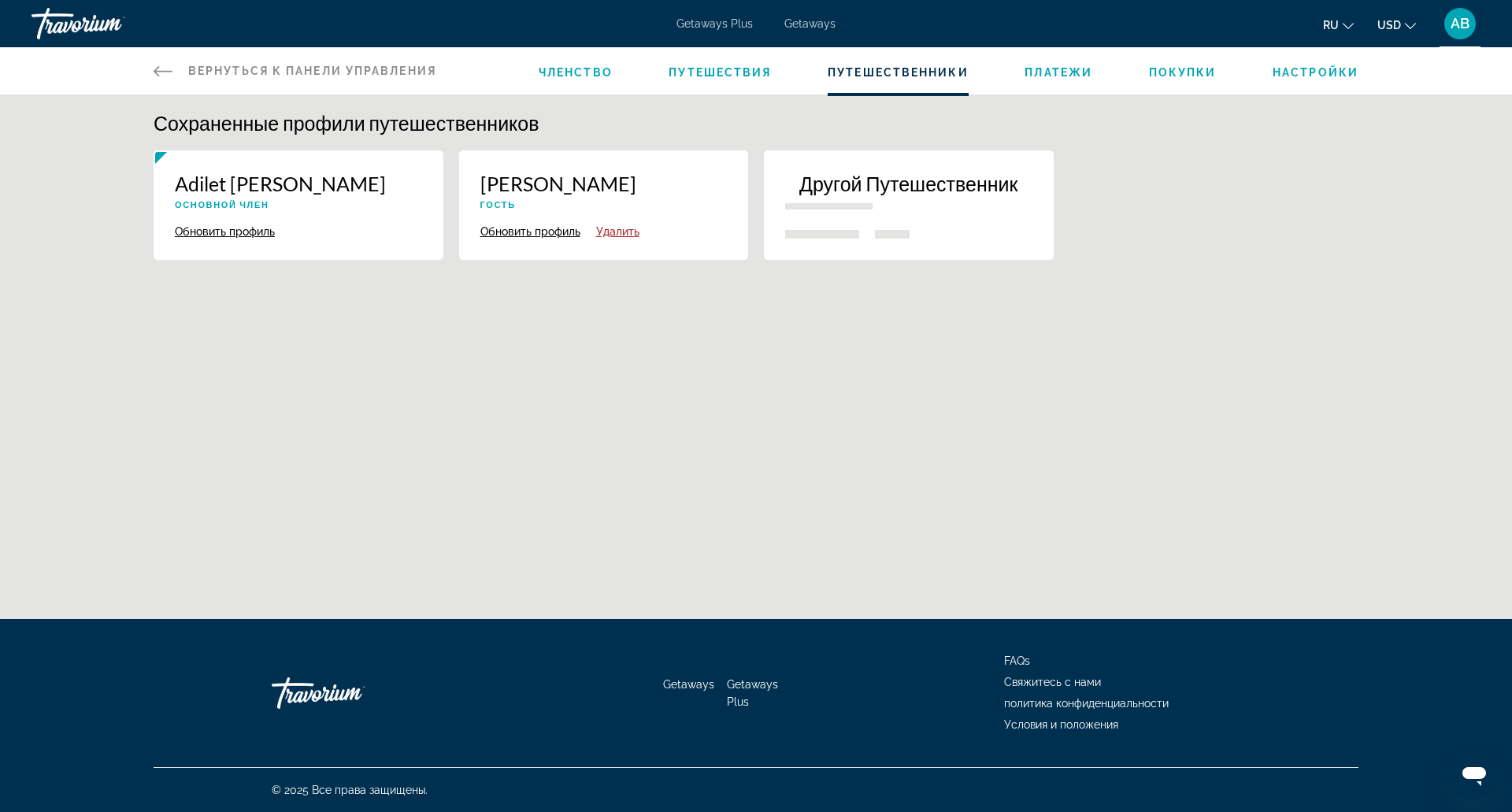
click at [481, 178] on p "Abilkaiyr Tursunov" at bounding box center [604, 183] width 247 height 24
drag, startPoint x: 1207, startPoint y: 66, endPoint x: 1186, endPoint y: 66, distance: 21.0
click at [1186, 66] on li "Покупки" at bounding box center [1183, 71] width 68 height 18
click at [1182, 78] on span "Покупки" at bounding box center [1183, 72] width 68 height 13
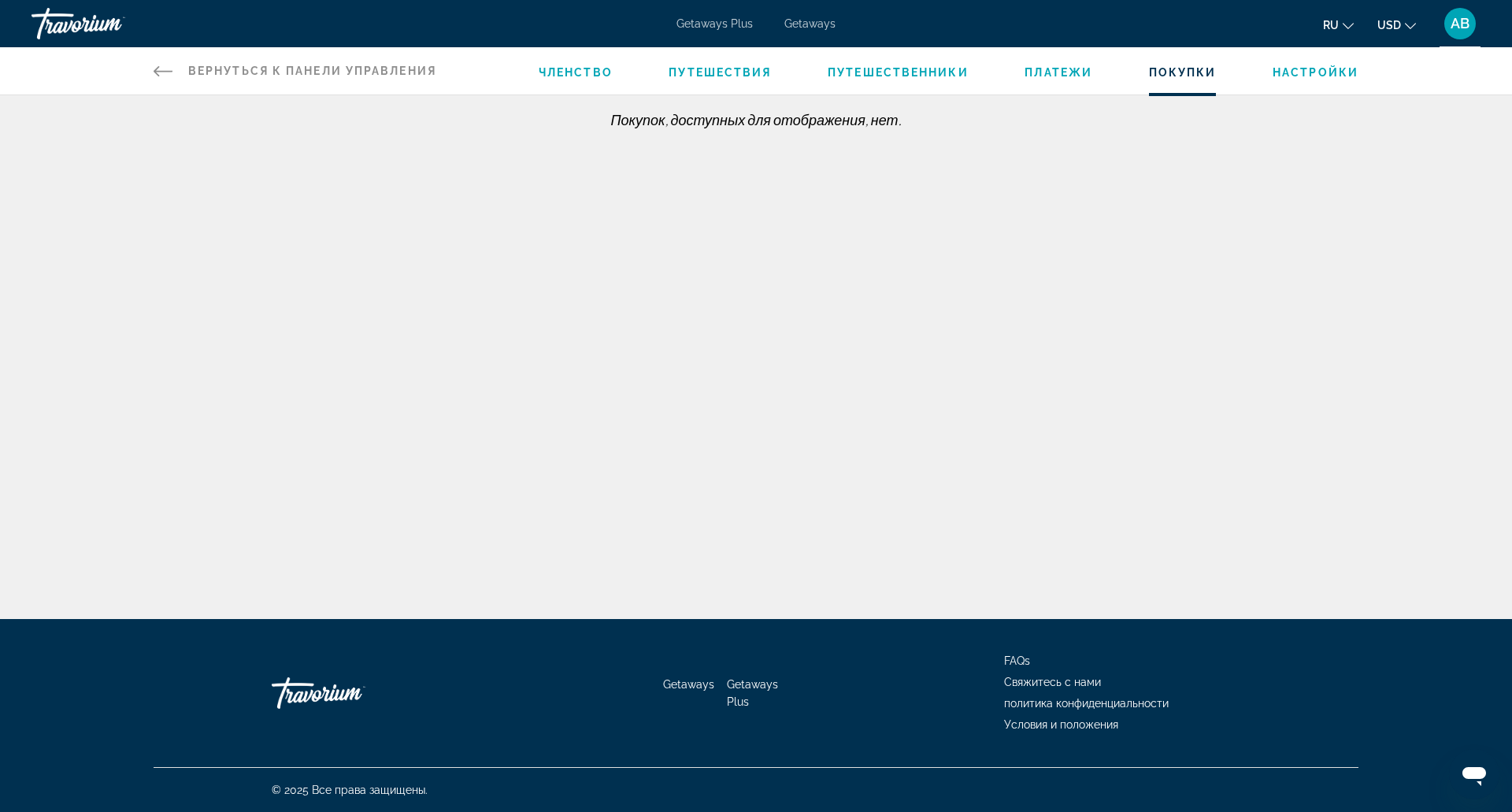
click at [1302, 69] on span "Настройки" at bounding box center [1315, 72] width 86 height 13
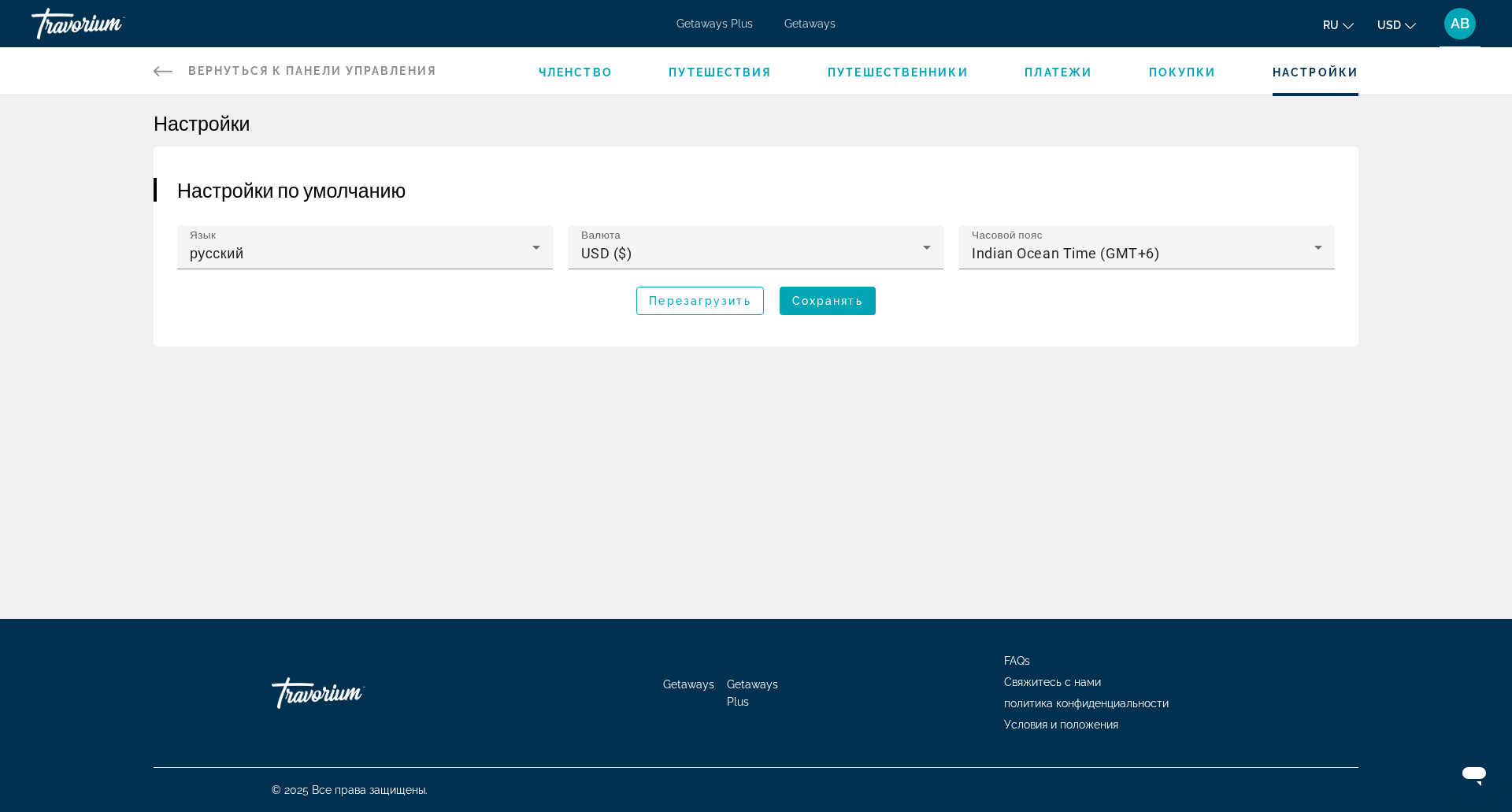
click at [1452, 18] on span "AB" at bounding box center [1460, 24] width 18 height 16
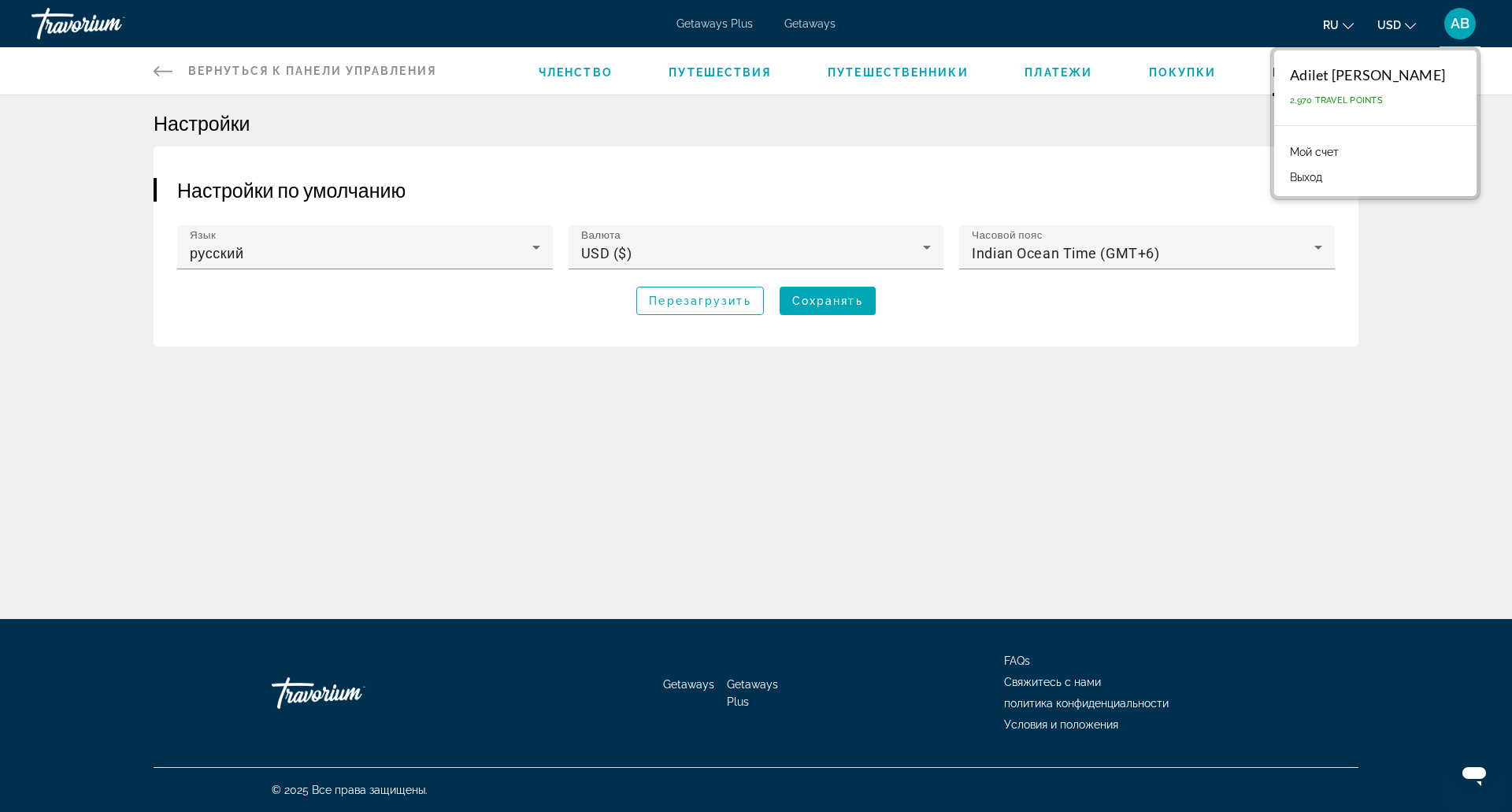
click at [903, 77] on span "Путешественники" at bounding box center [898, 72] width 141 height 13
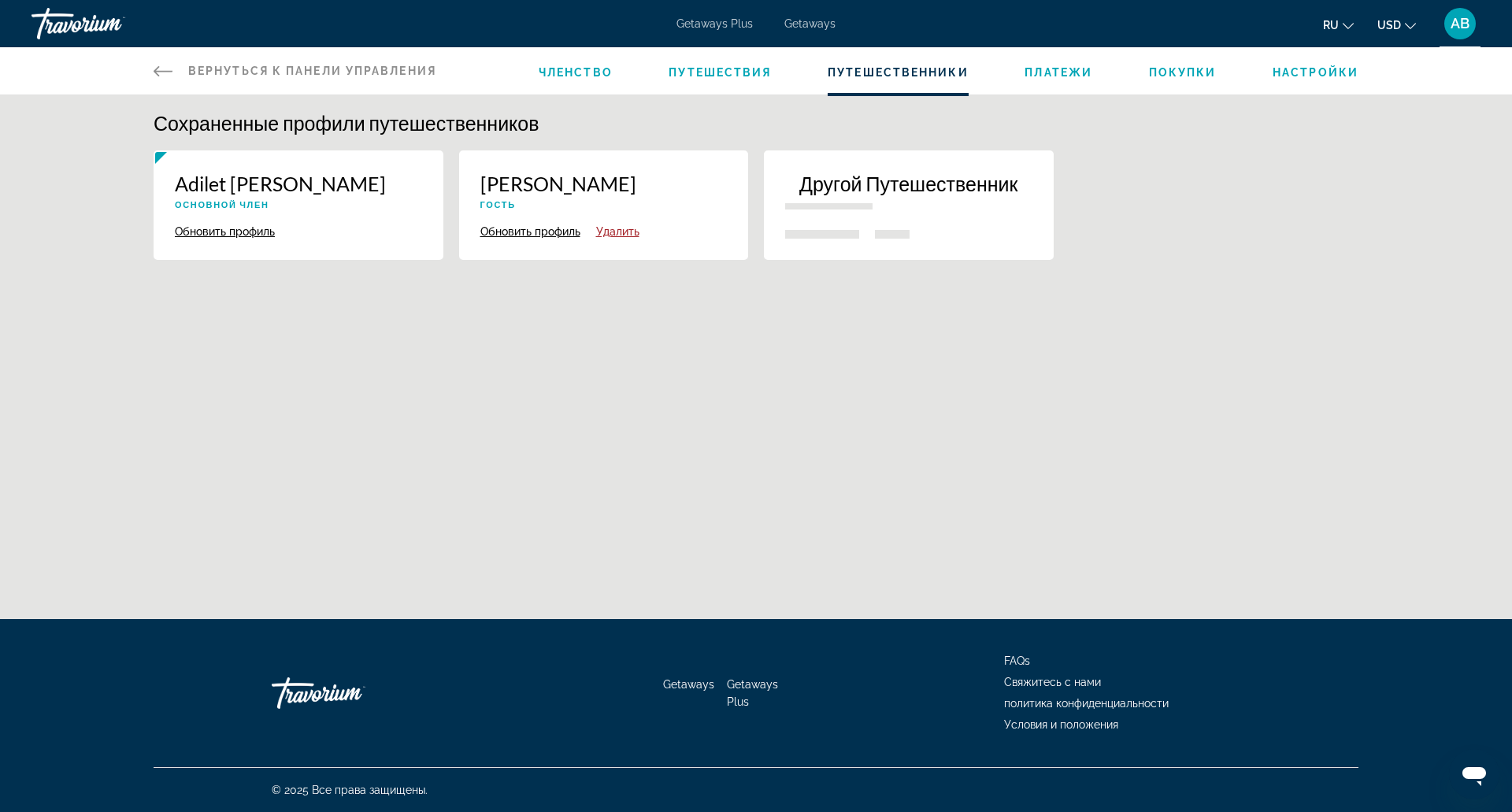
click at [219, 234] on button "Обновить профиль" at bounding box center [224, 231] width 100 height 14
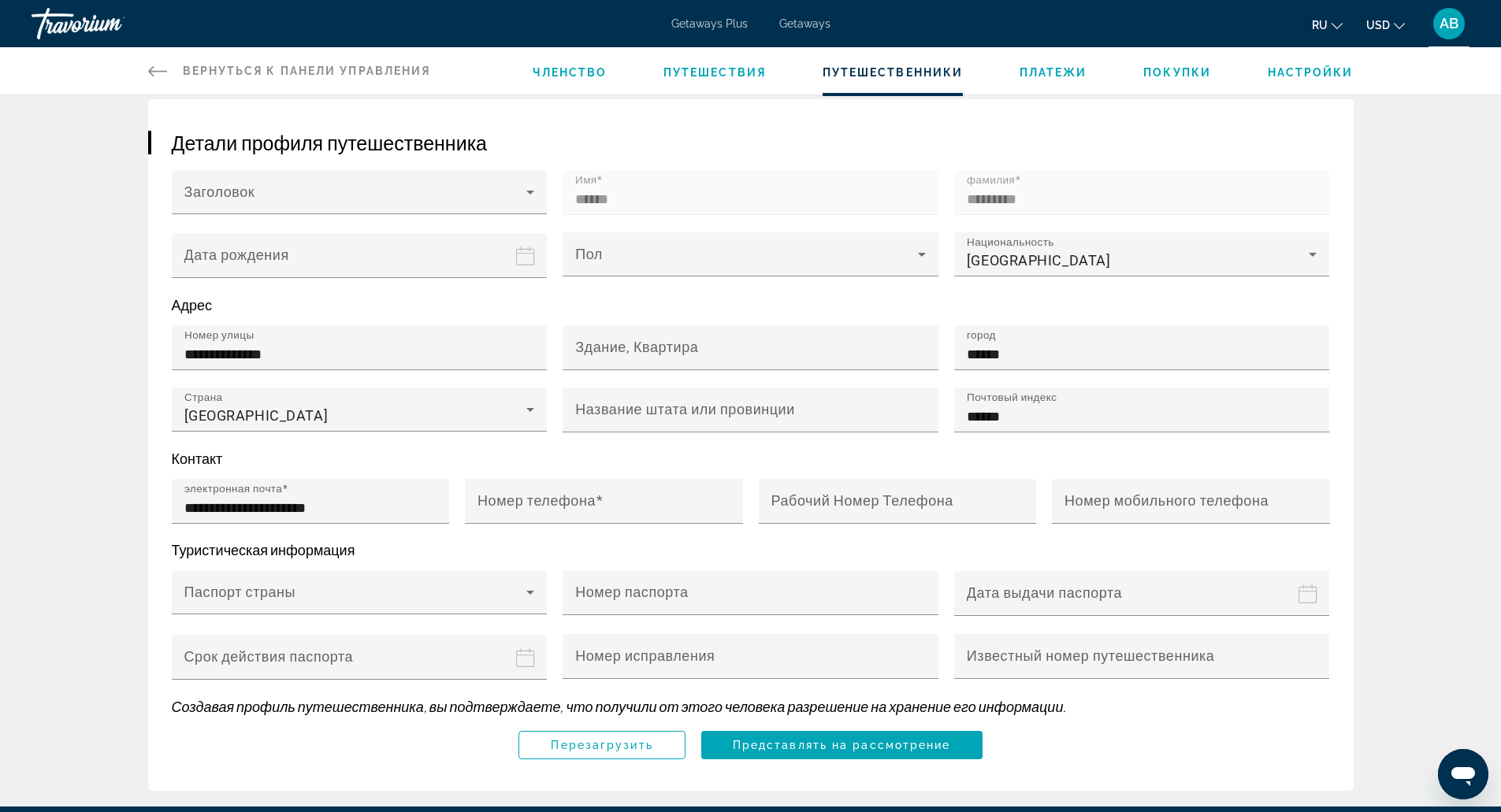
scroll to position [197, 0]
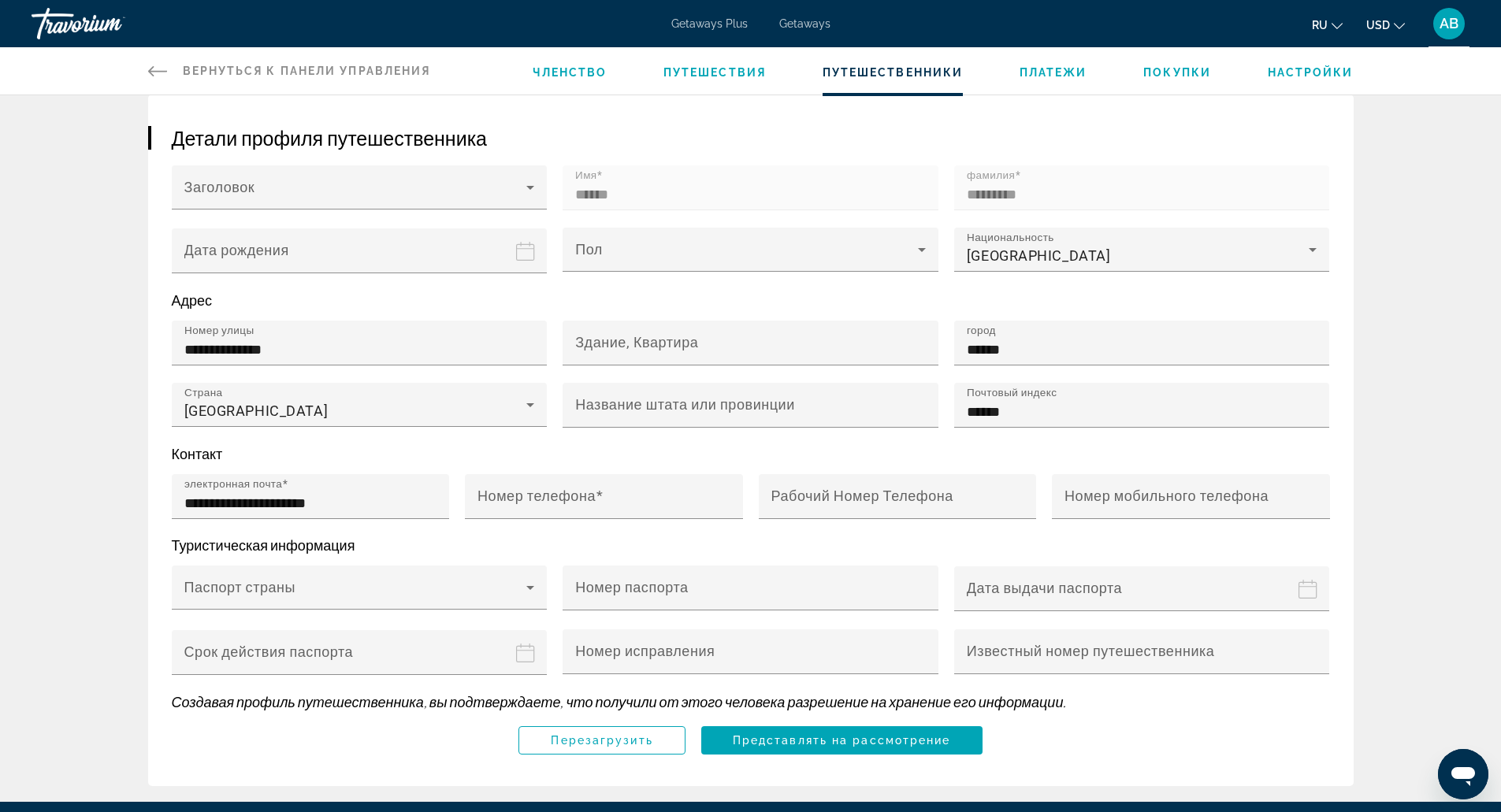
click at [804, 21] on span "Getaways" at bounding box center [805, 24] width 51 height 13
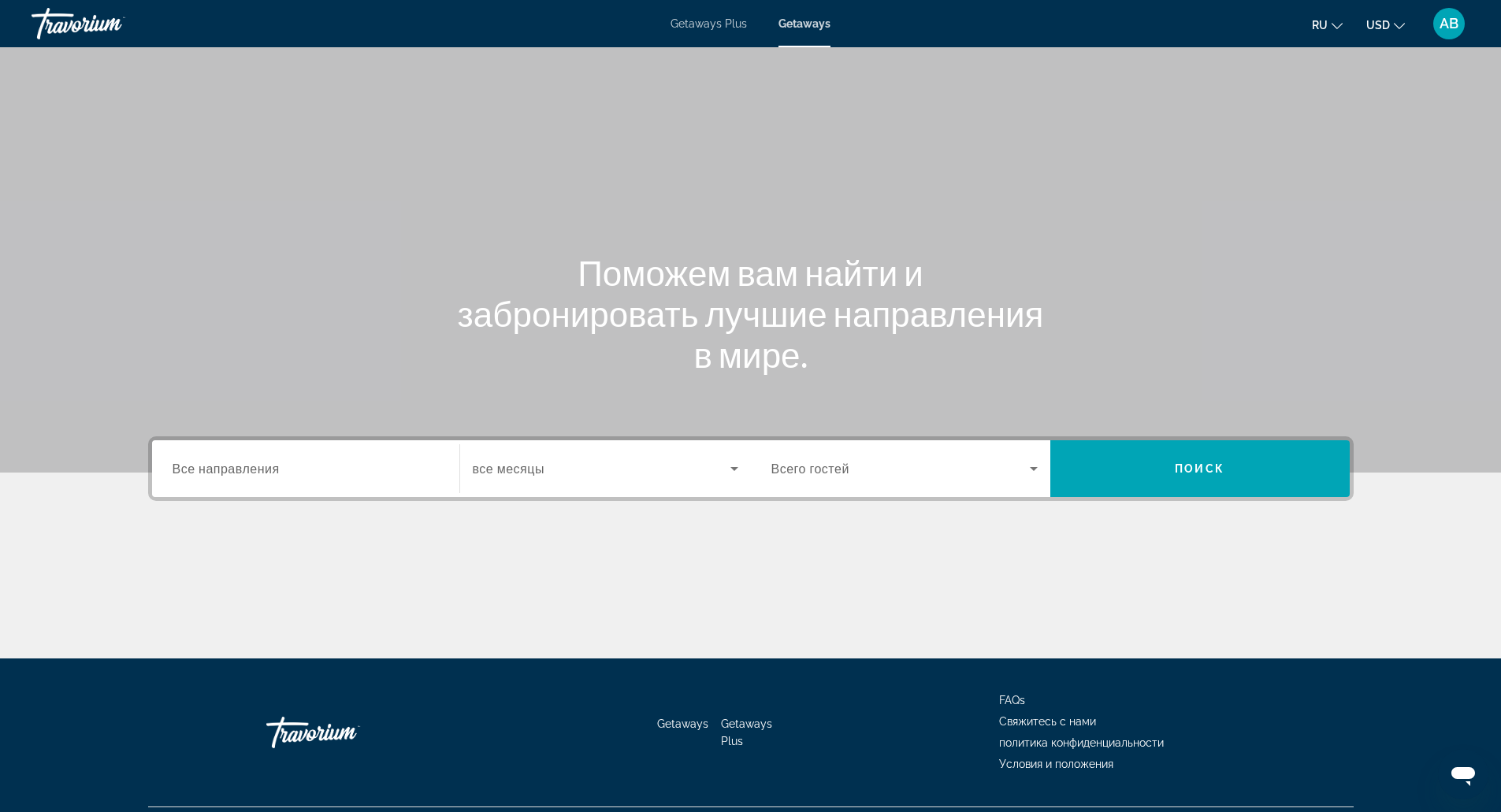
click at [396, 445] on div "Destination Все направления" at bounding box center [305, 468] width 292 height 56
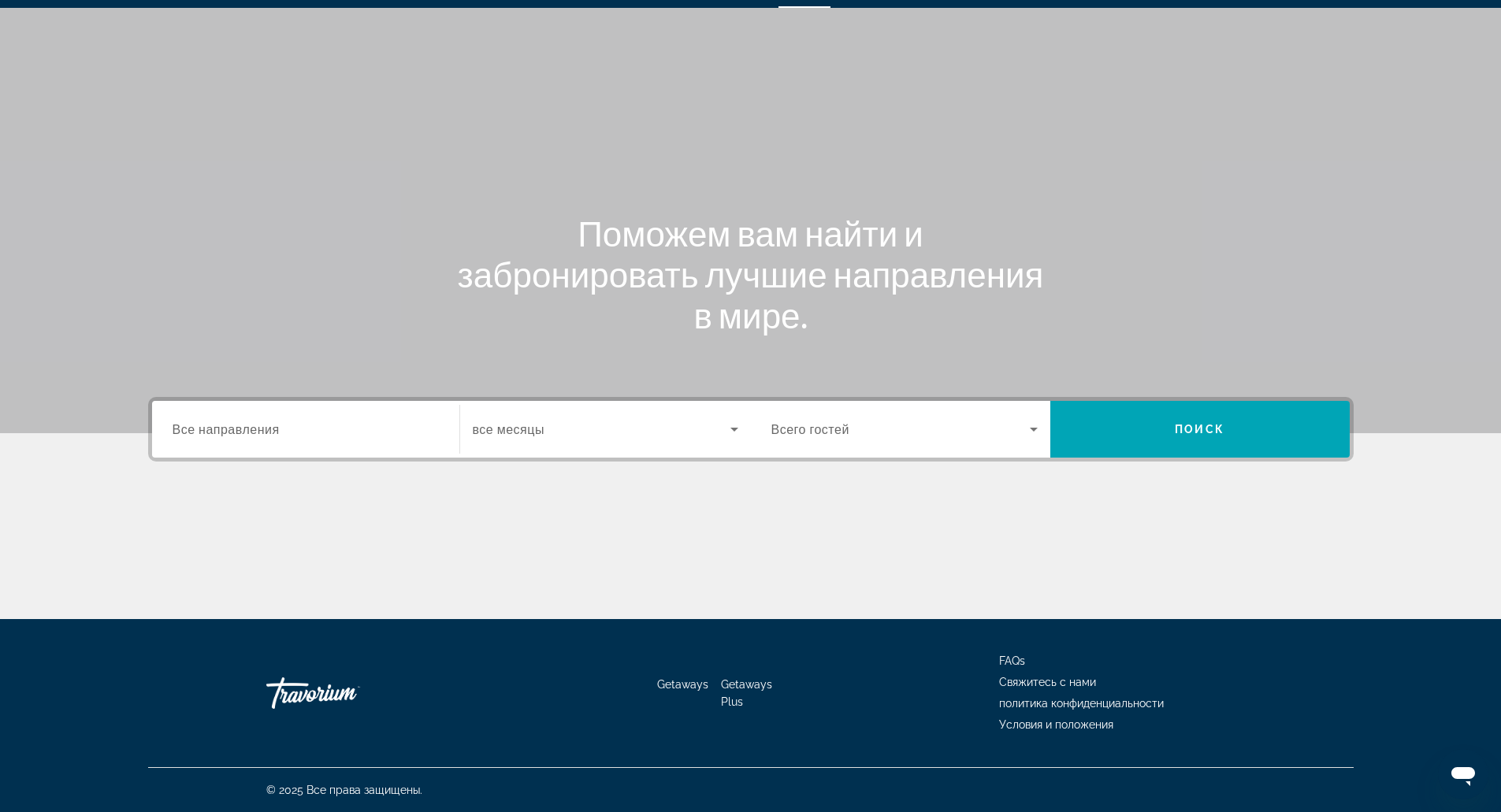
drag, startPoint x: 367, startPoint y: 460, endPoint x: 346, endPoint y: 437, distance: 31.1
click at [346, 437] on div "Destination Все направления Start Month все месяцы Occupancy Всего гостей Поиск" at bounding box center [751, 429] width 1206 height 65
click at [346, 437] on input "Destination Все направления" at bounding box center [305, 430] width 267 height 18
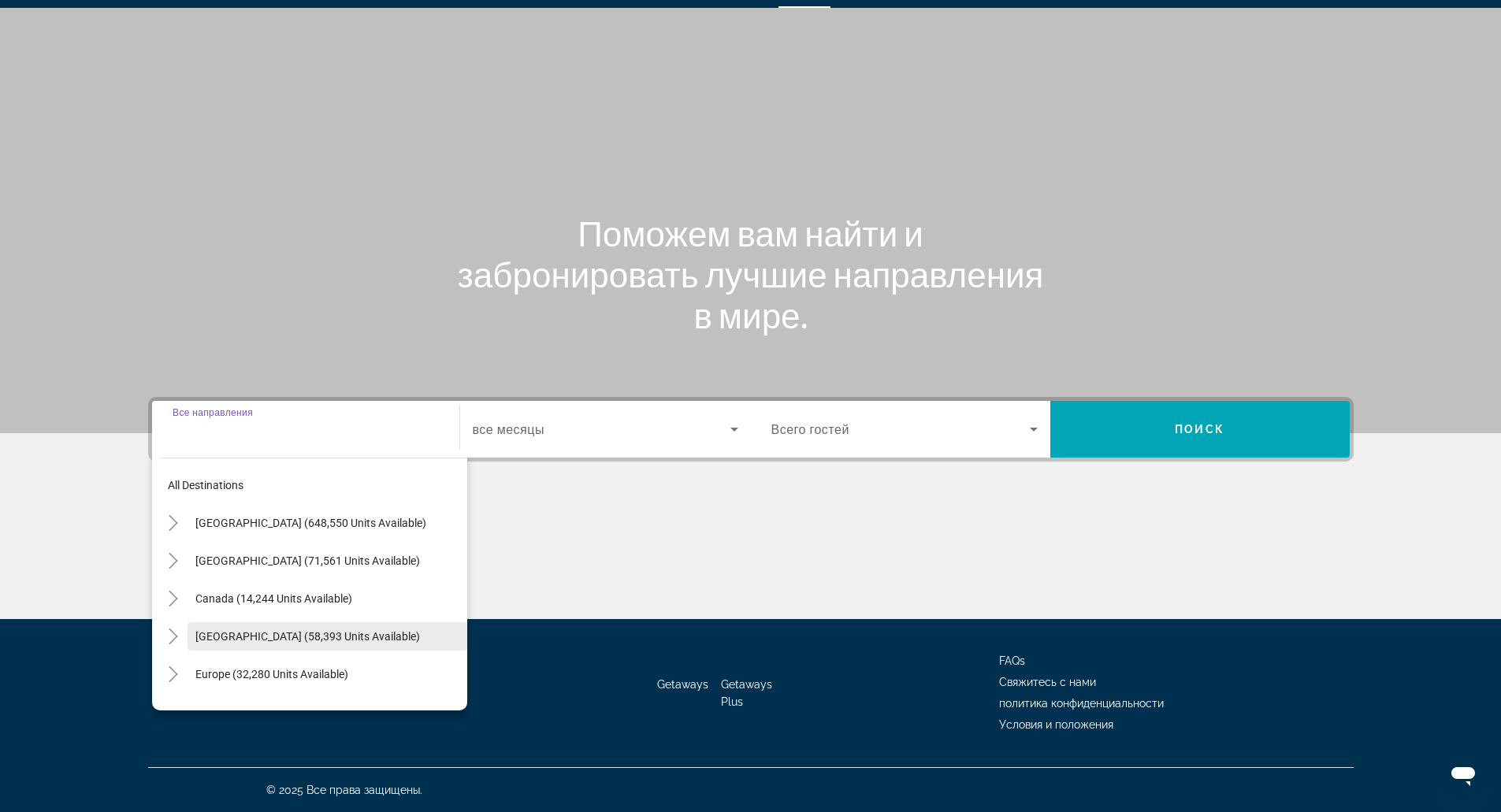
scroll to position [36, 0]
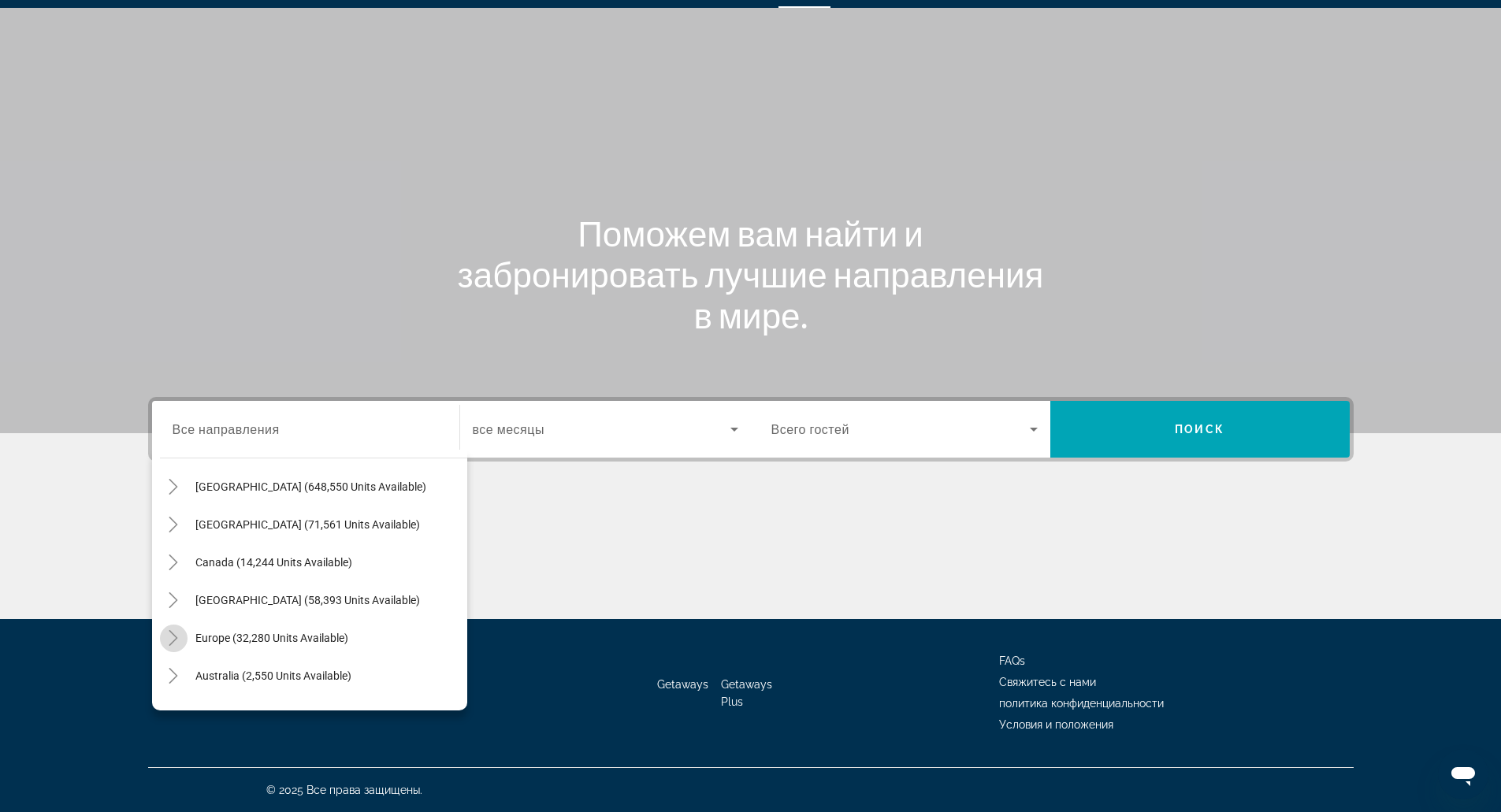
click at [177, 625] on mat-icon "Toggle Europe (32,280 units available)" at bounding box center [173, 638] width 28 height 28
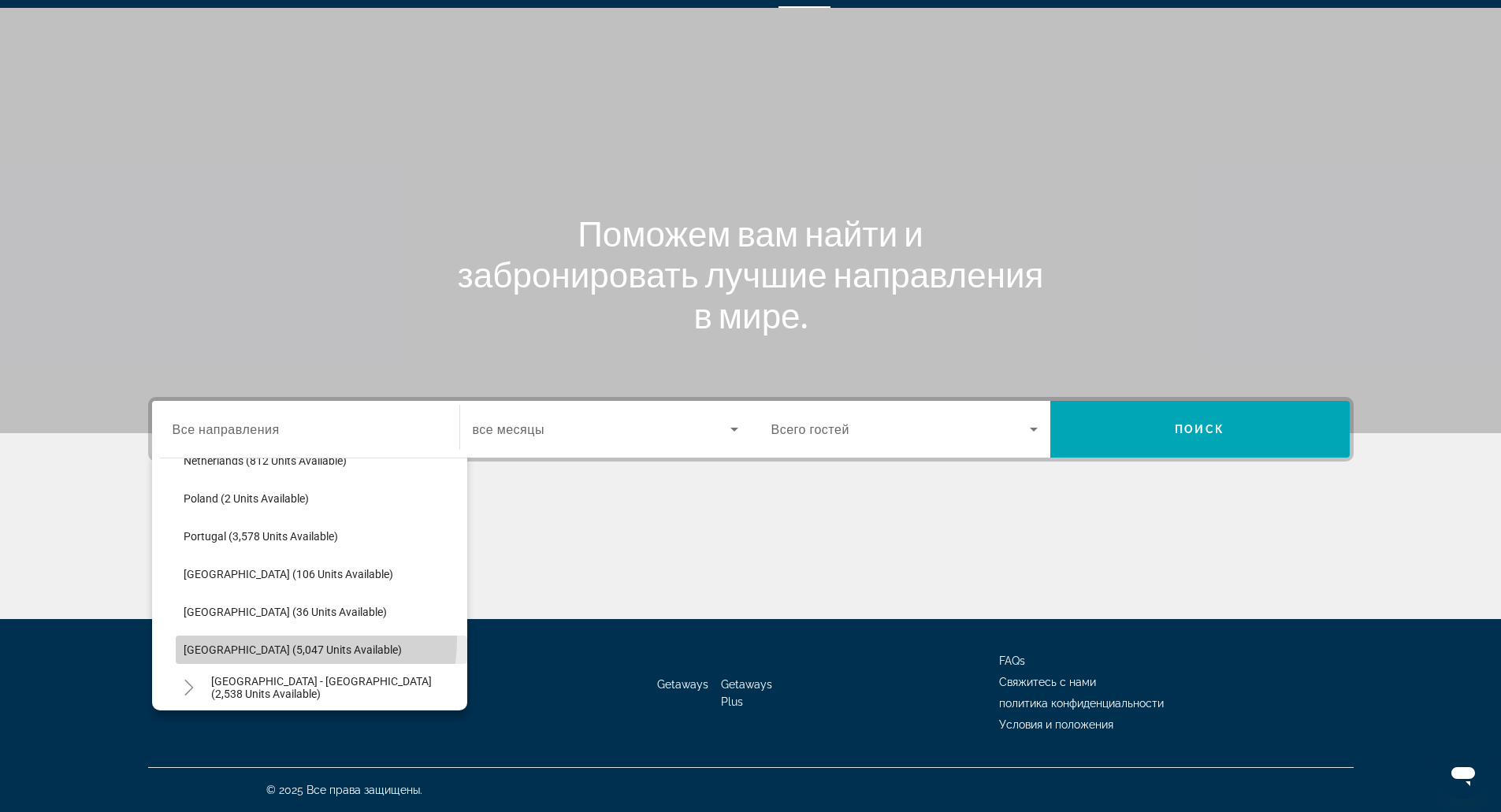
click at [256, 638] on span "Search widget" at bounding box center [321, 650] width 292 height 38
type input "**********"
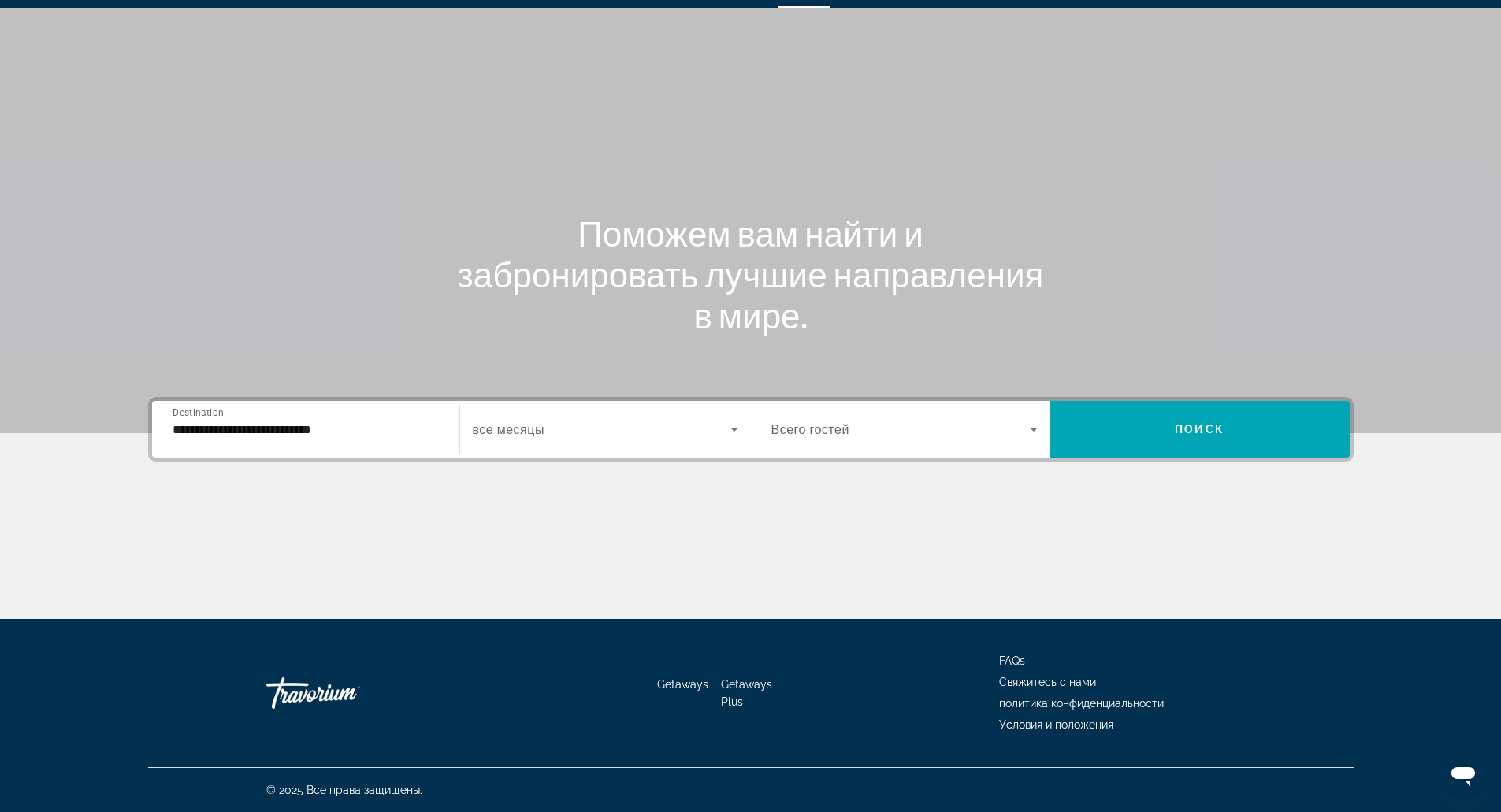
click at [506, 433] on span "все месяцы" at bounding box center [508, 430] width 71 height 15
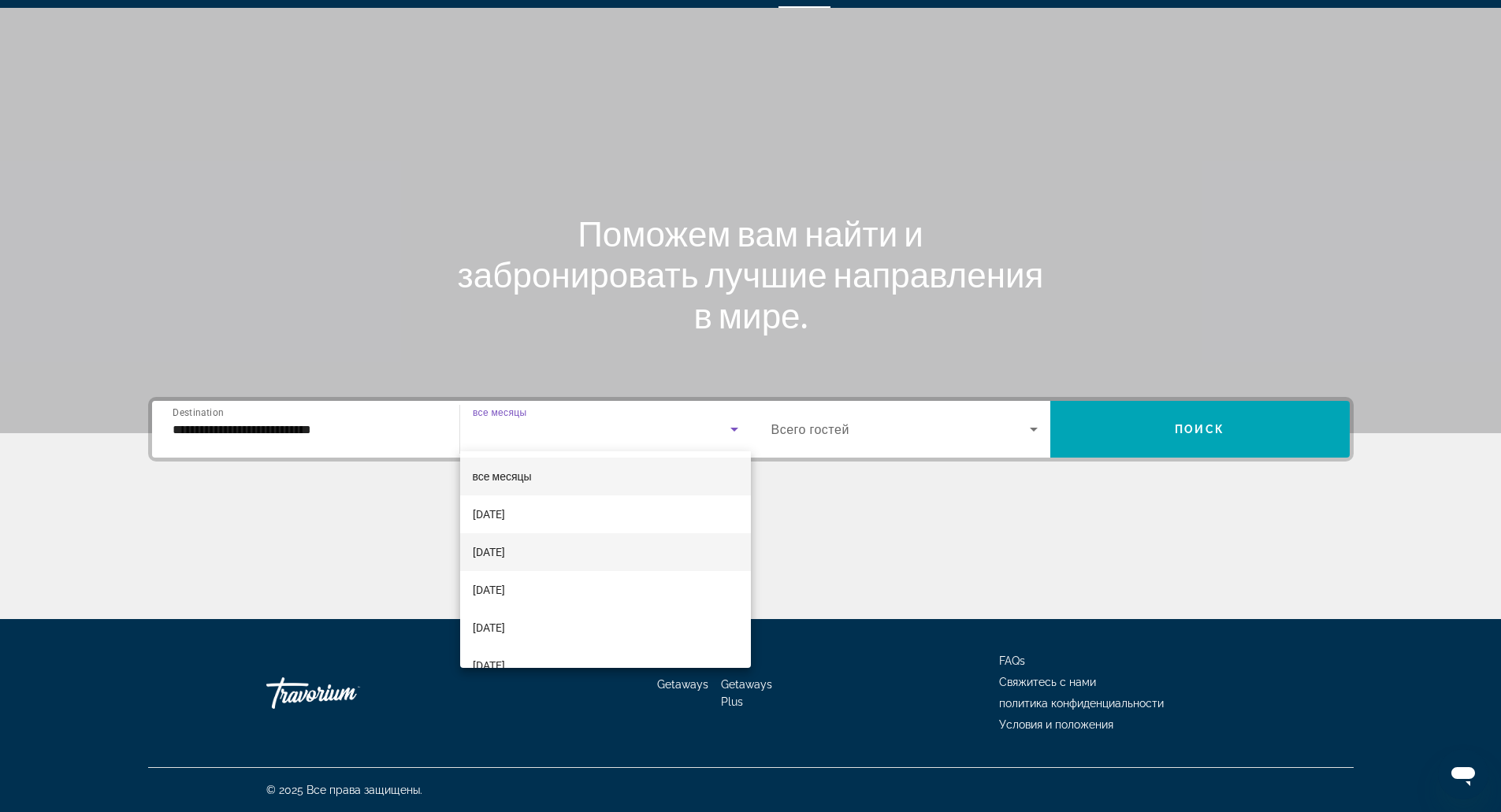
click at [605, 541] on mat-option "[DATE]" at bounding box center [605, 551] width 291 height 38
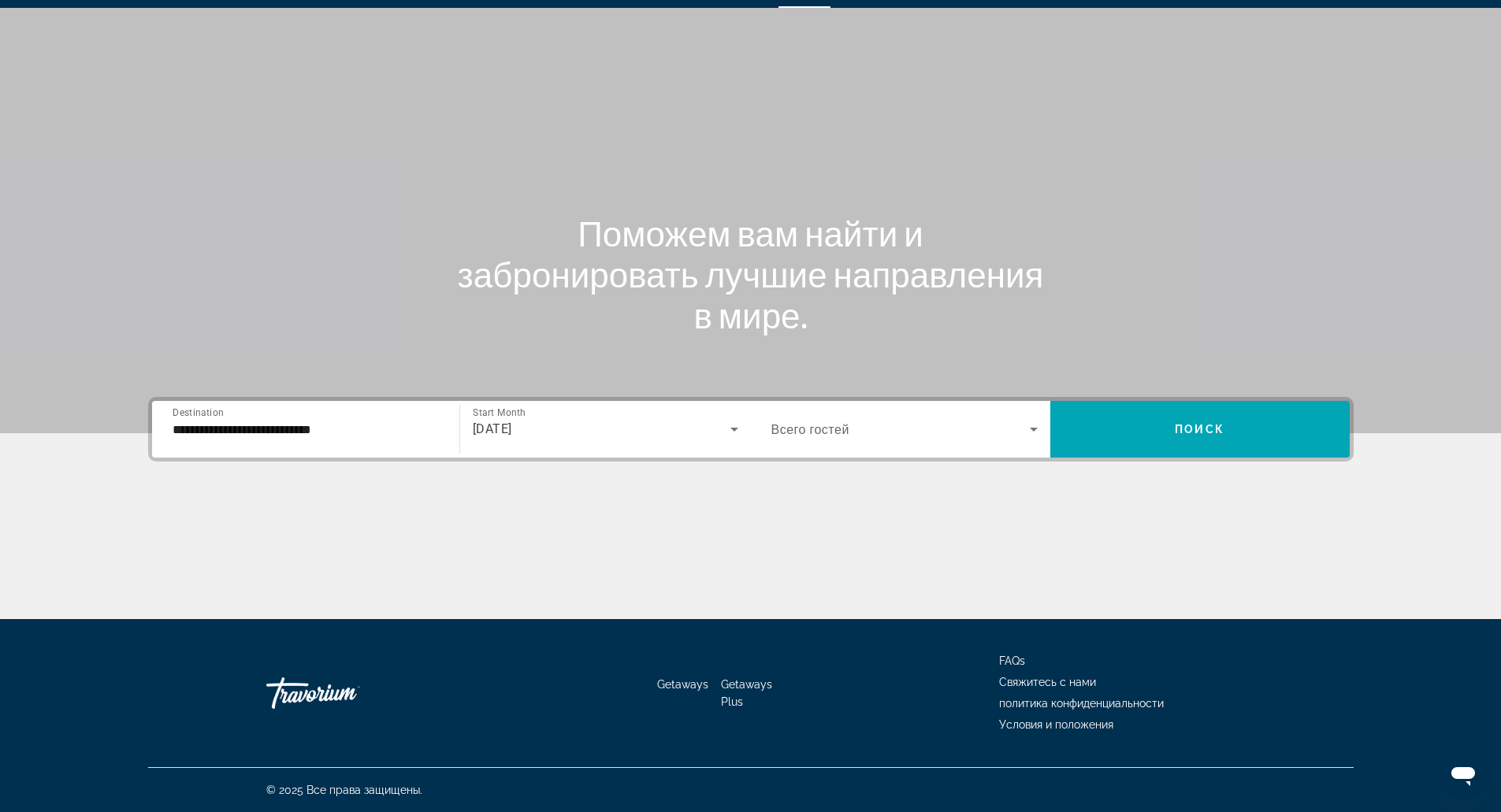
click at [854, 447] on div "Search widget" at bounding box center [904, 429] width 267 height 44
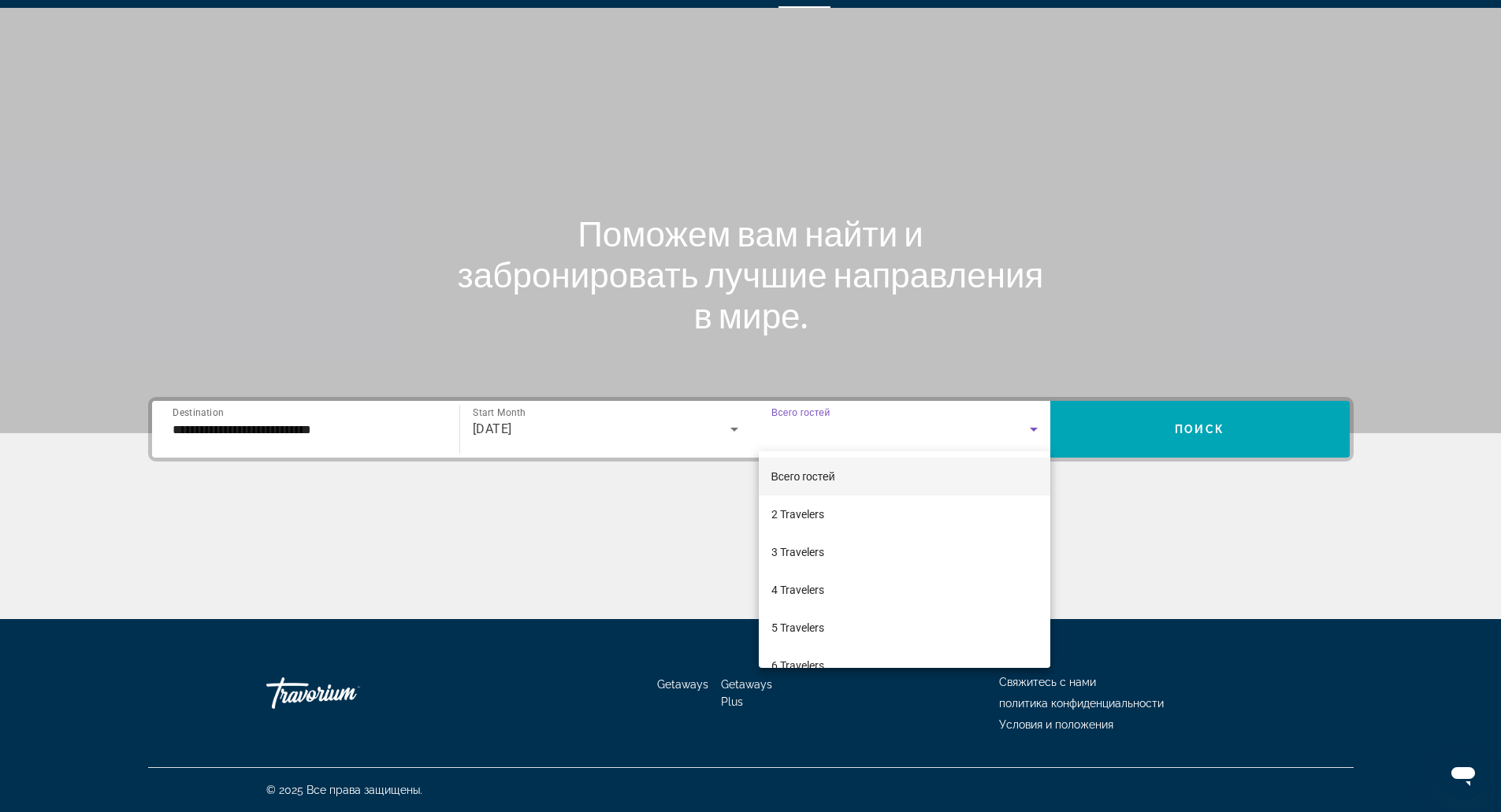
click at [1183, 444] on div at bounding box center [750, 406] width 1501 height 812
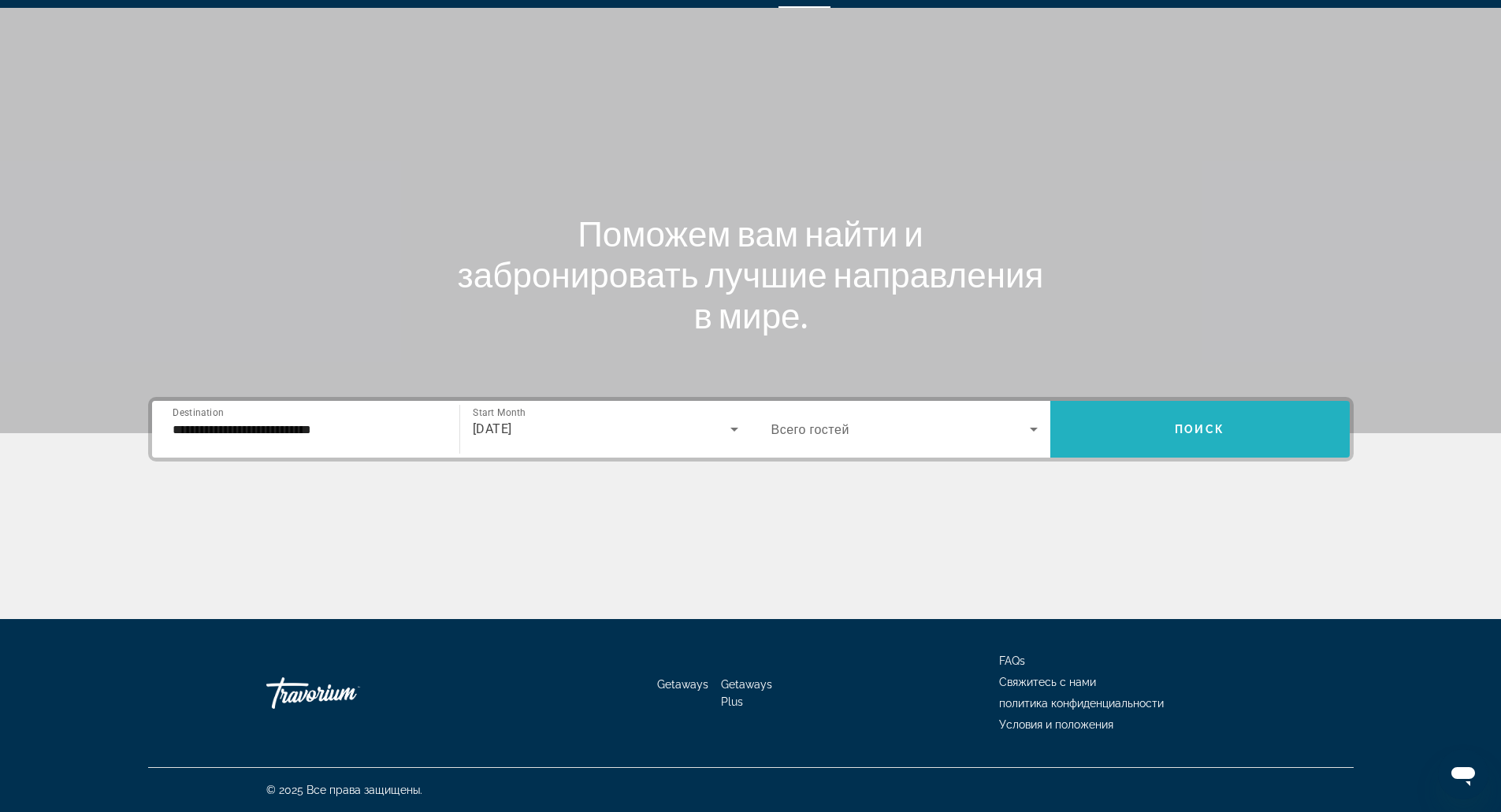
click at [1185, 442] on span "Search widget" at bounding box center [1200, 429] width 299 height 38
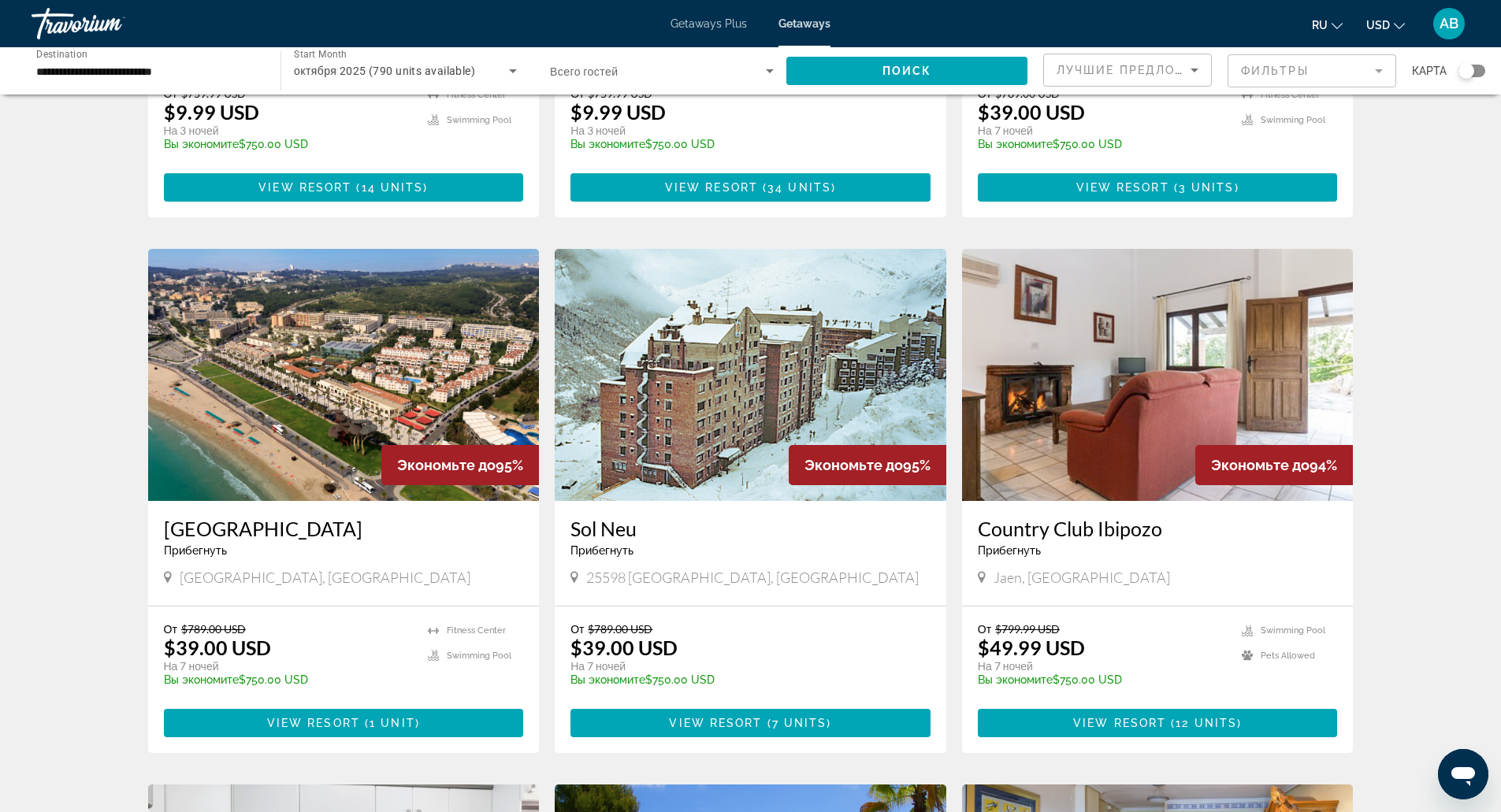
scroll to position [468, 0]
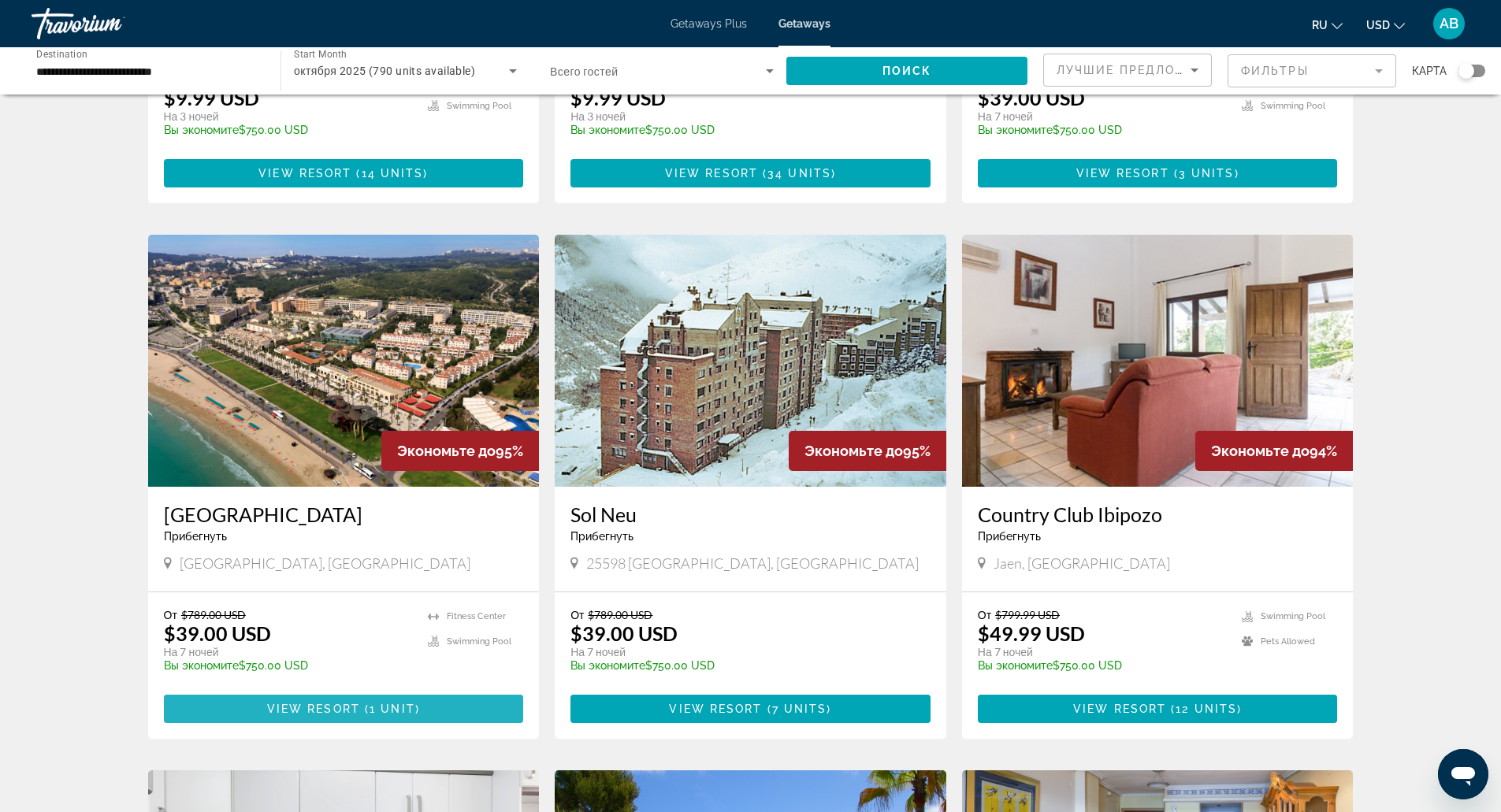
click at [471, 690] on span "Main content" at bounding box center [344, 709] width 360 height 38
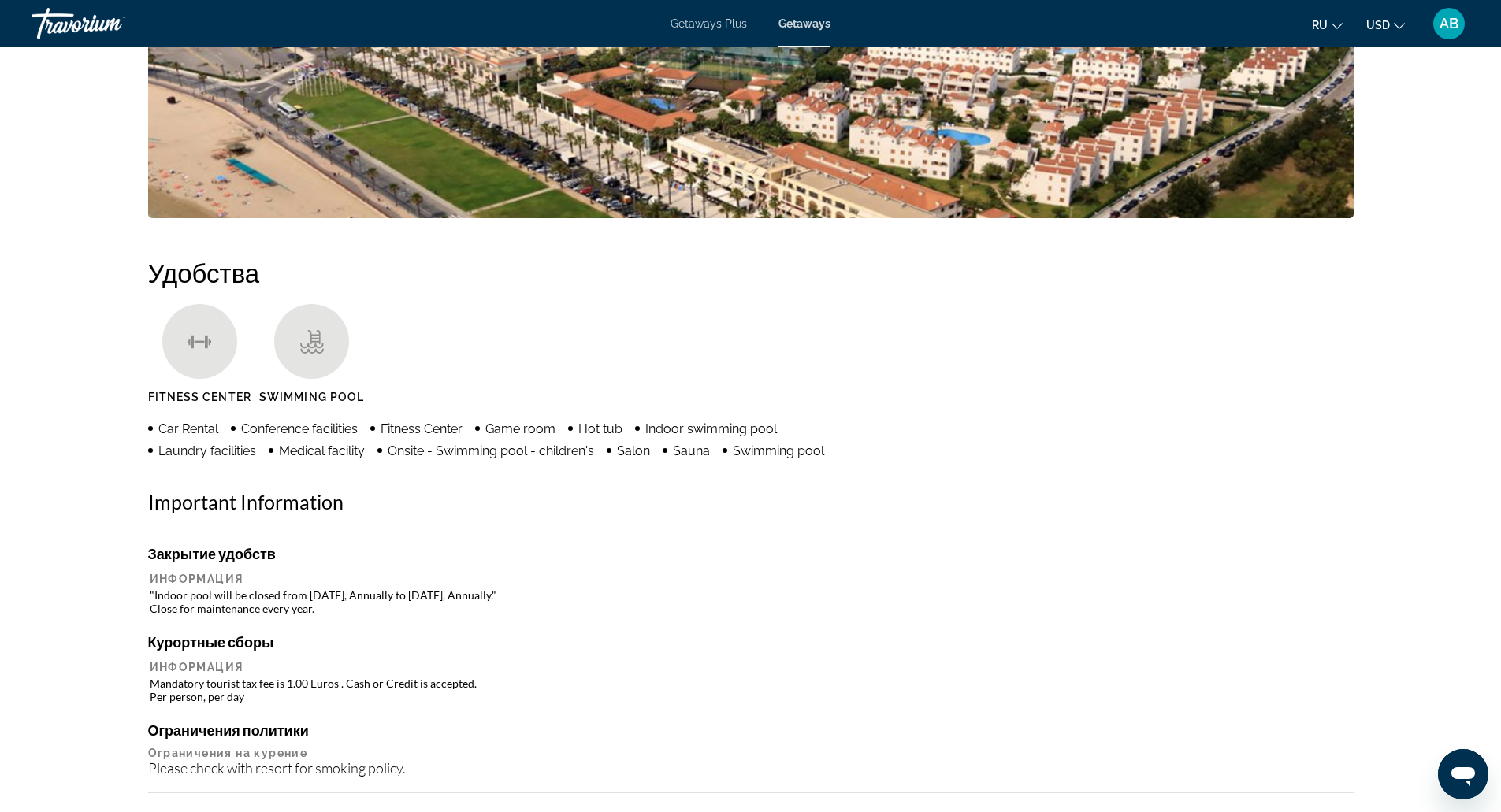
scroll to position [835, 0]
drag, startPoint x: 505, startPoint y: 684, endPoint x: 395, endPoint y: 582, distance: 150.0
click at [395, 582] on th "Информация" at bounding box center [751, 577] width 1202 height 14
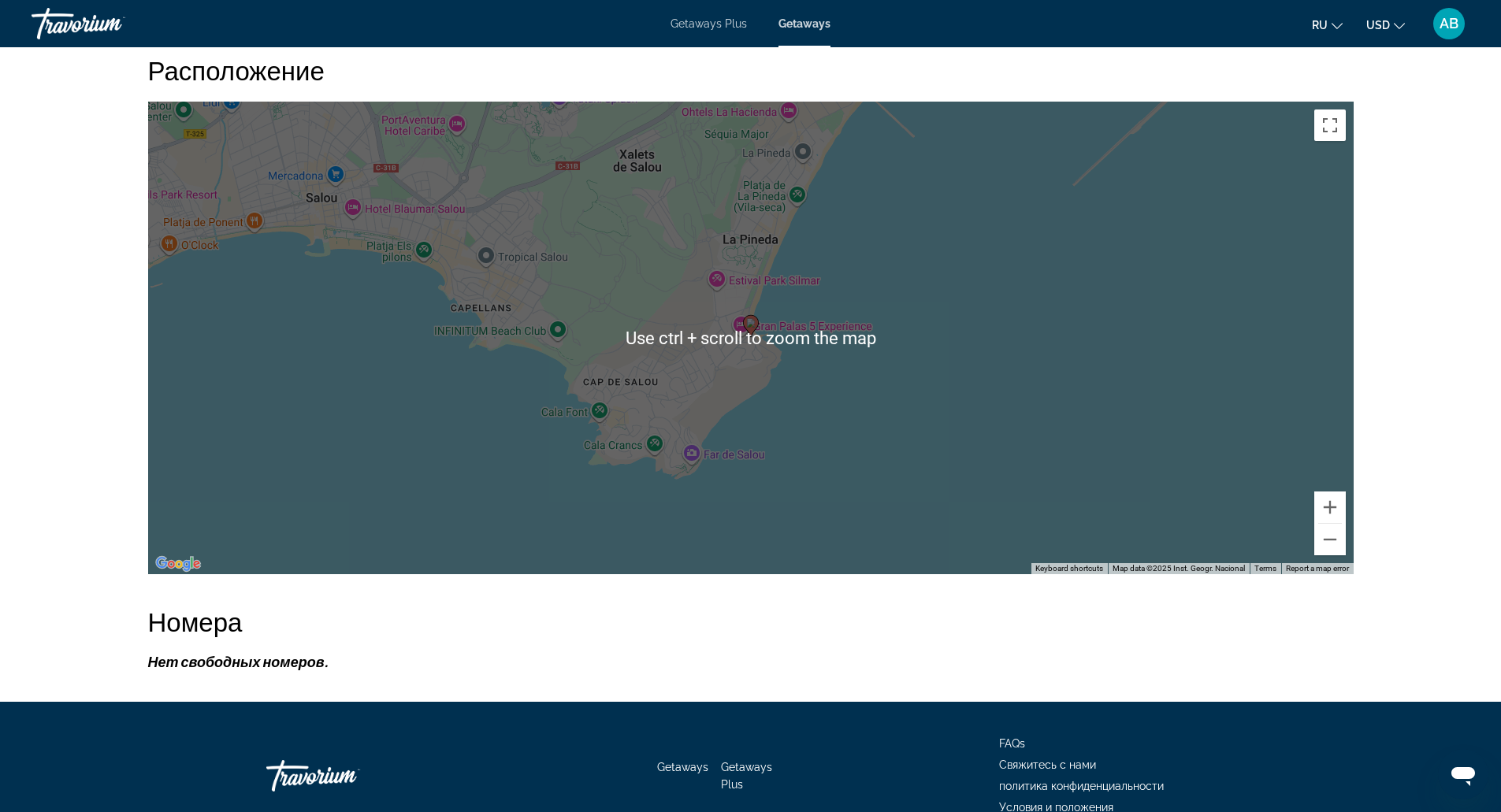
scroll to position [2092, 0]
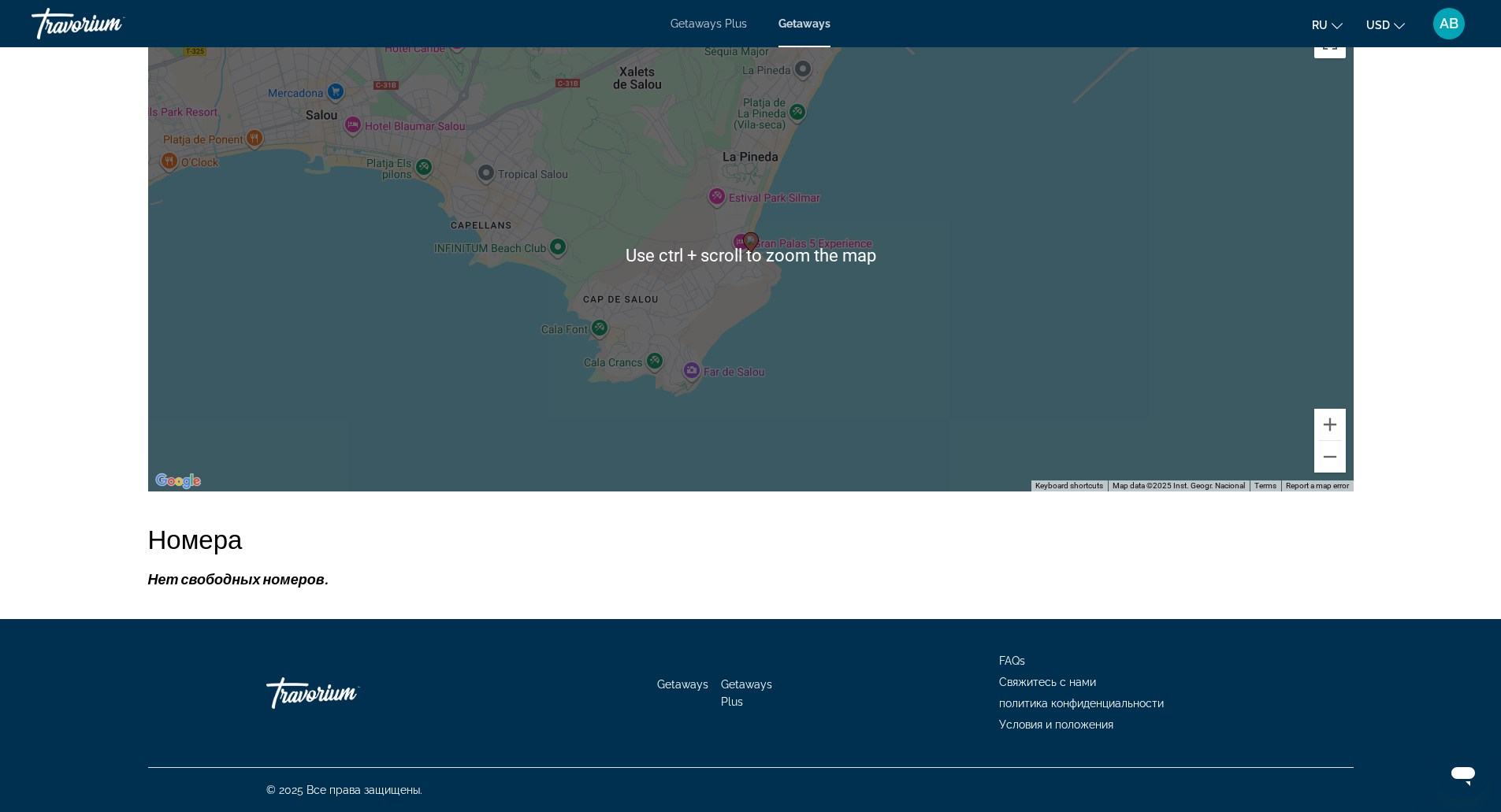
drag, startPoint x: 415, startPoint y: 551, endPoint x: 326, endPoint y: 578, distance: 93.0
click at [326, 578] on p "Нет свободных номеров." at bounding box center [751, 578] width 1206 height 18
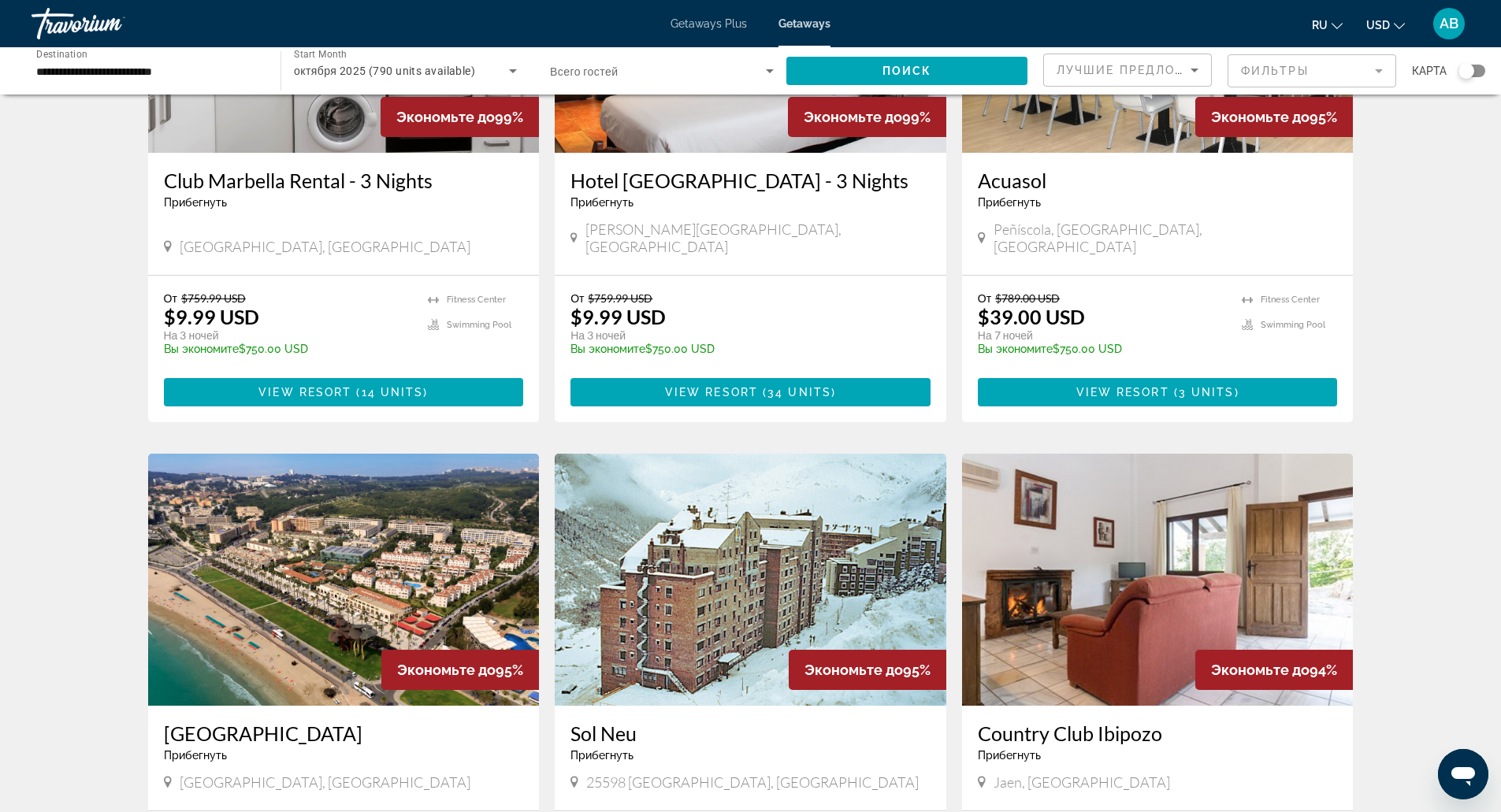
scroll to position [248, 0]
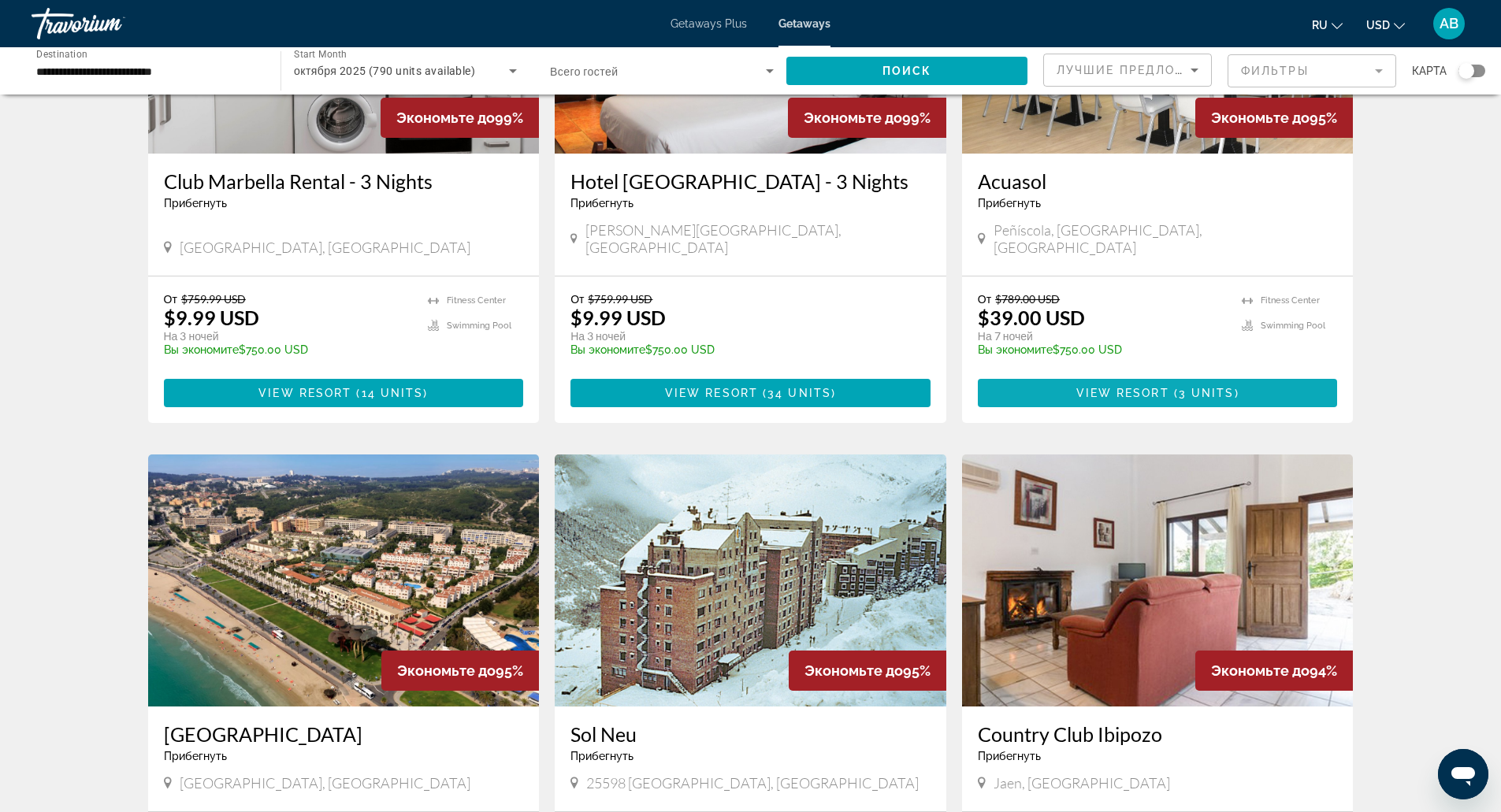
click at [1100, 387] on span "View Resort" at bounding box center [1123, 393] width 93 height 13
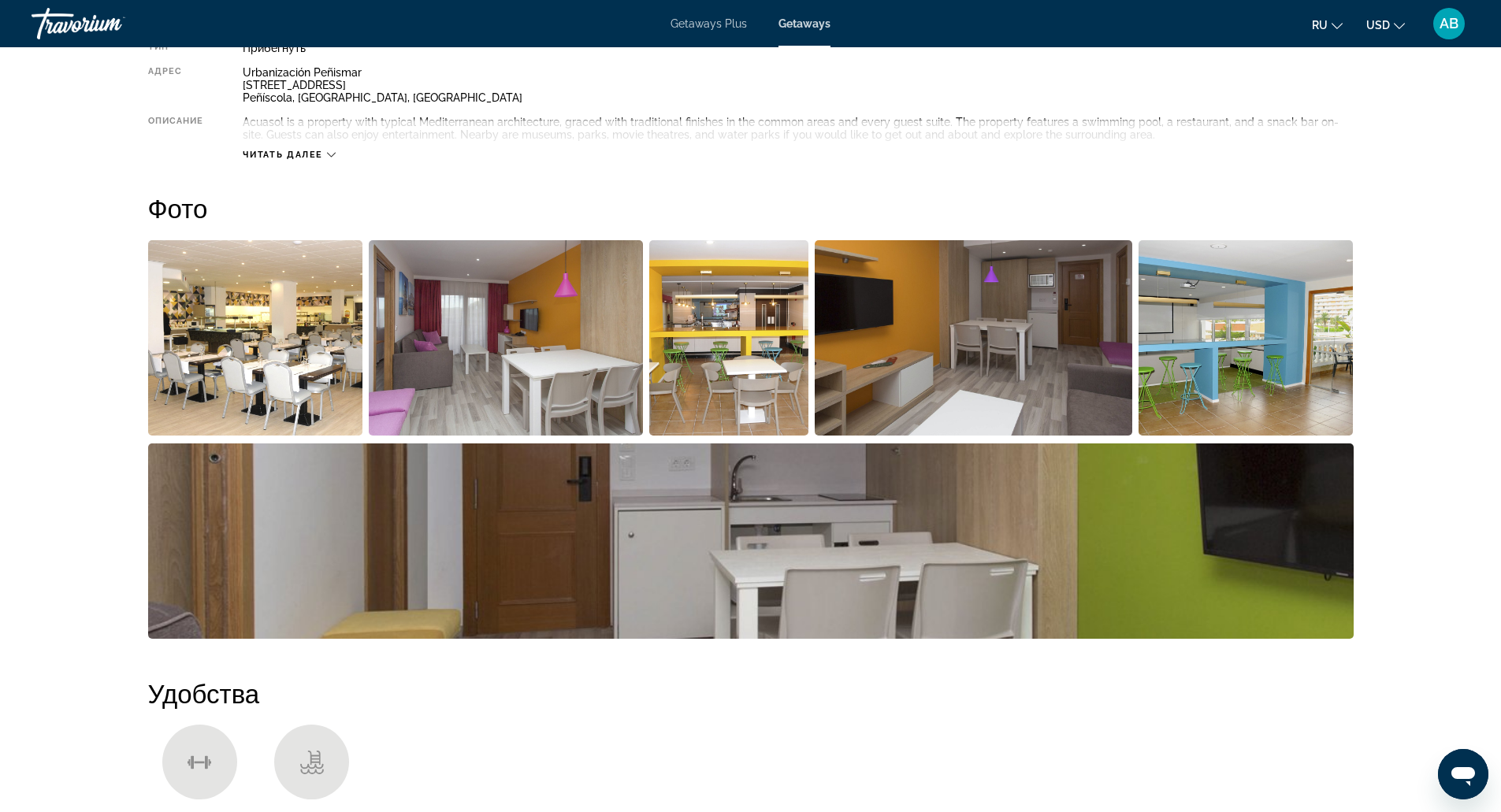
scroll to position [673, 0]
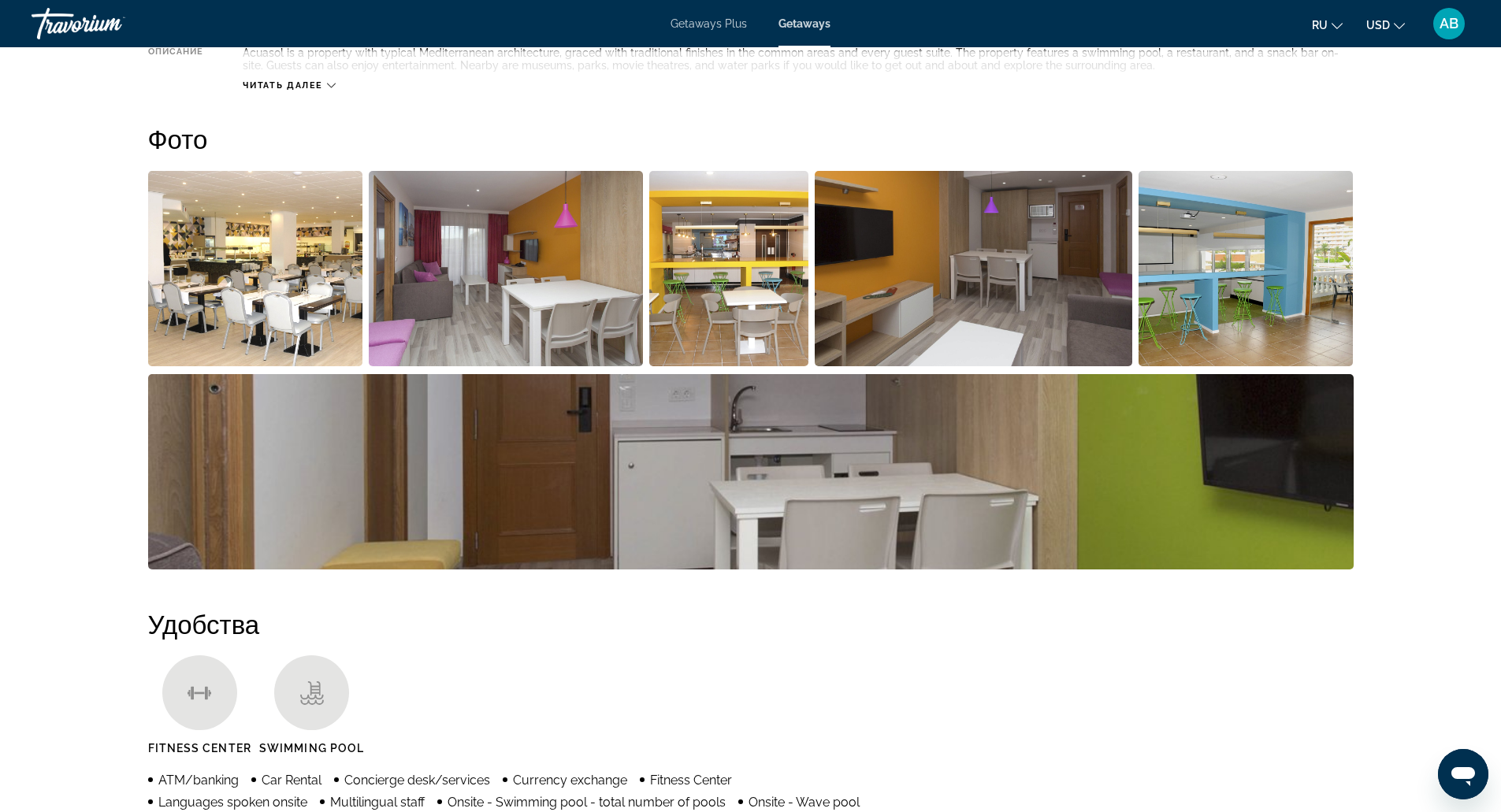
drag, startPoint x: 777, startPoint y: 551, endPoint x: 684, endPoint y: 583, distance: 98.4
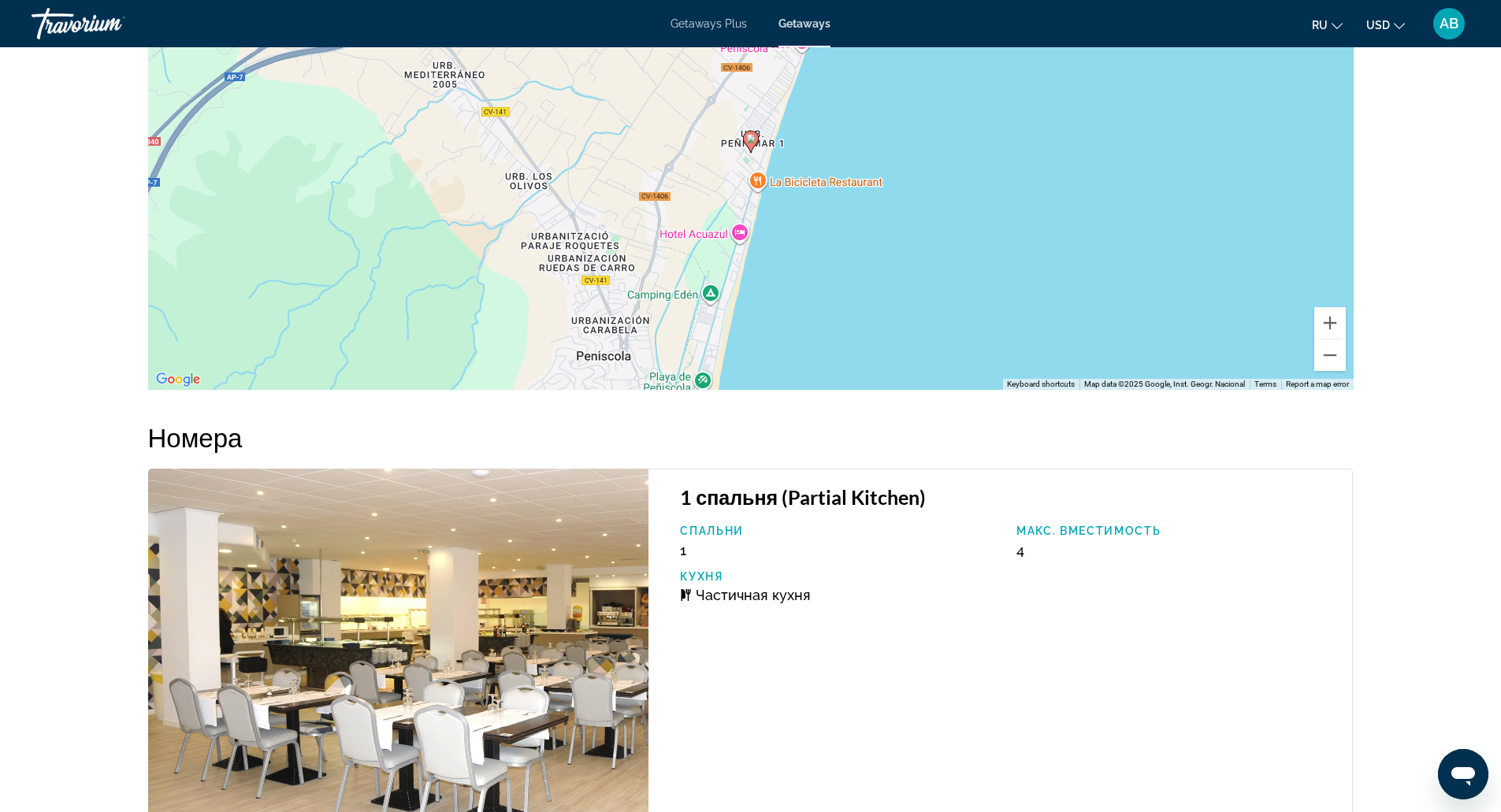
scroll to position [2301, 0]
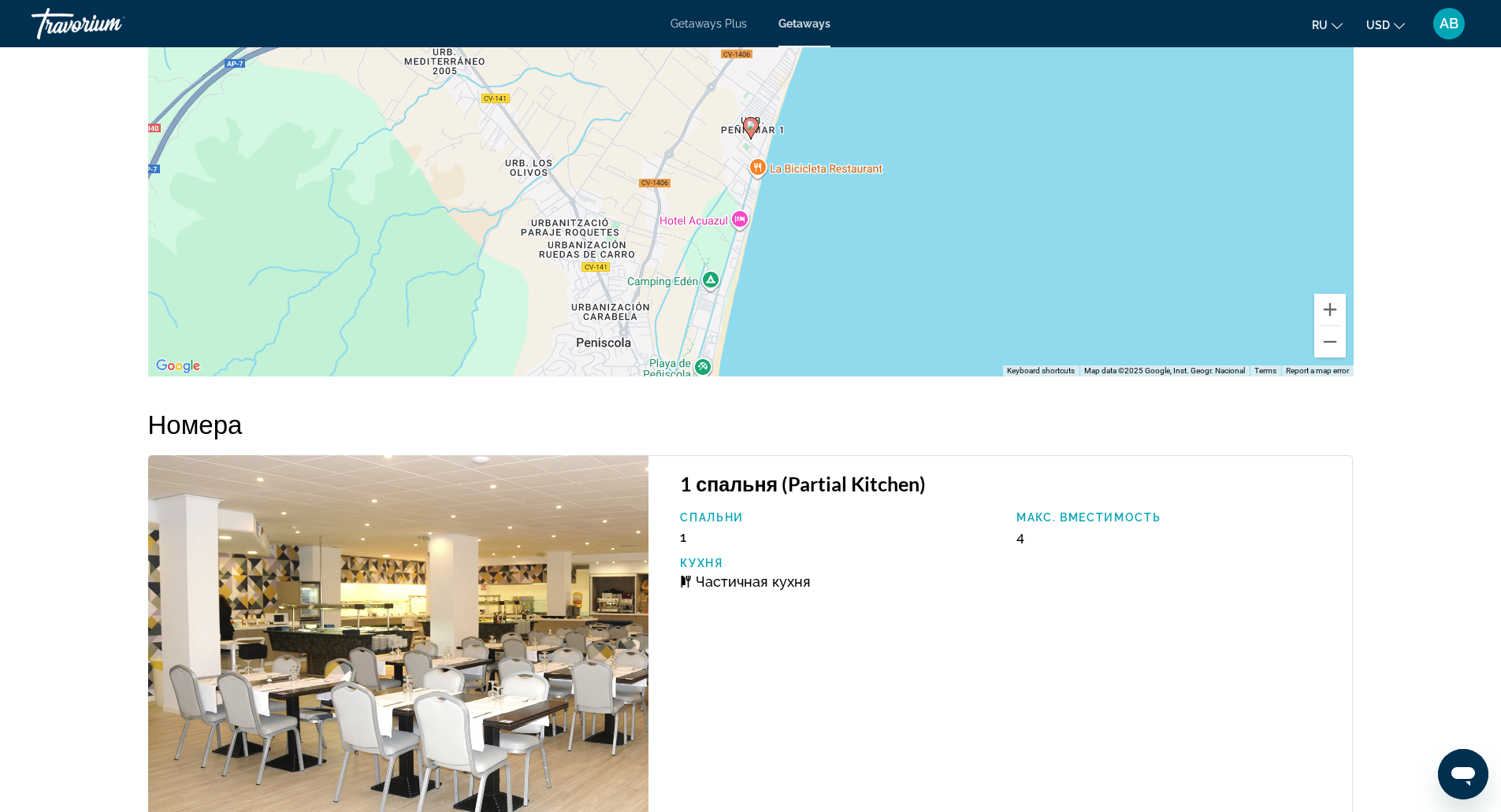
click at [828, 247] on div "To activate drag with keyboard, press Alt + Enter. Once in keyboard drag state,…" at bounding box center [751, 140] width 1206 height 472
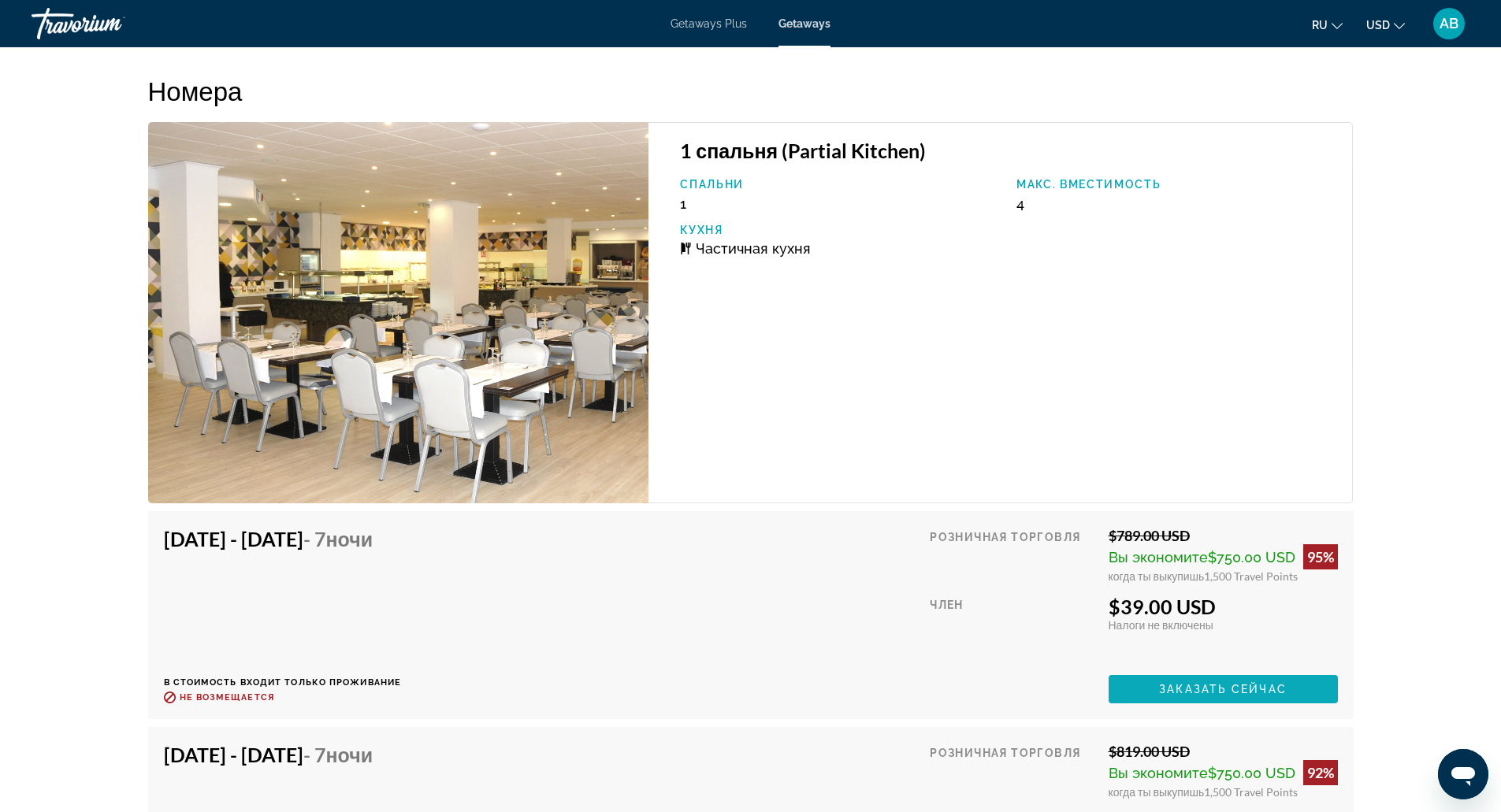
scroll to position [2602, 0]
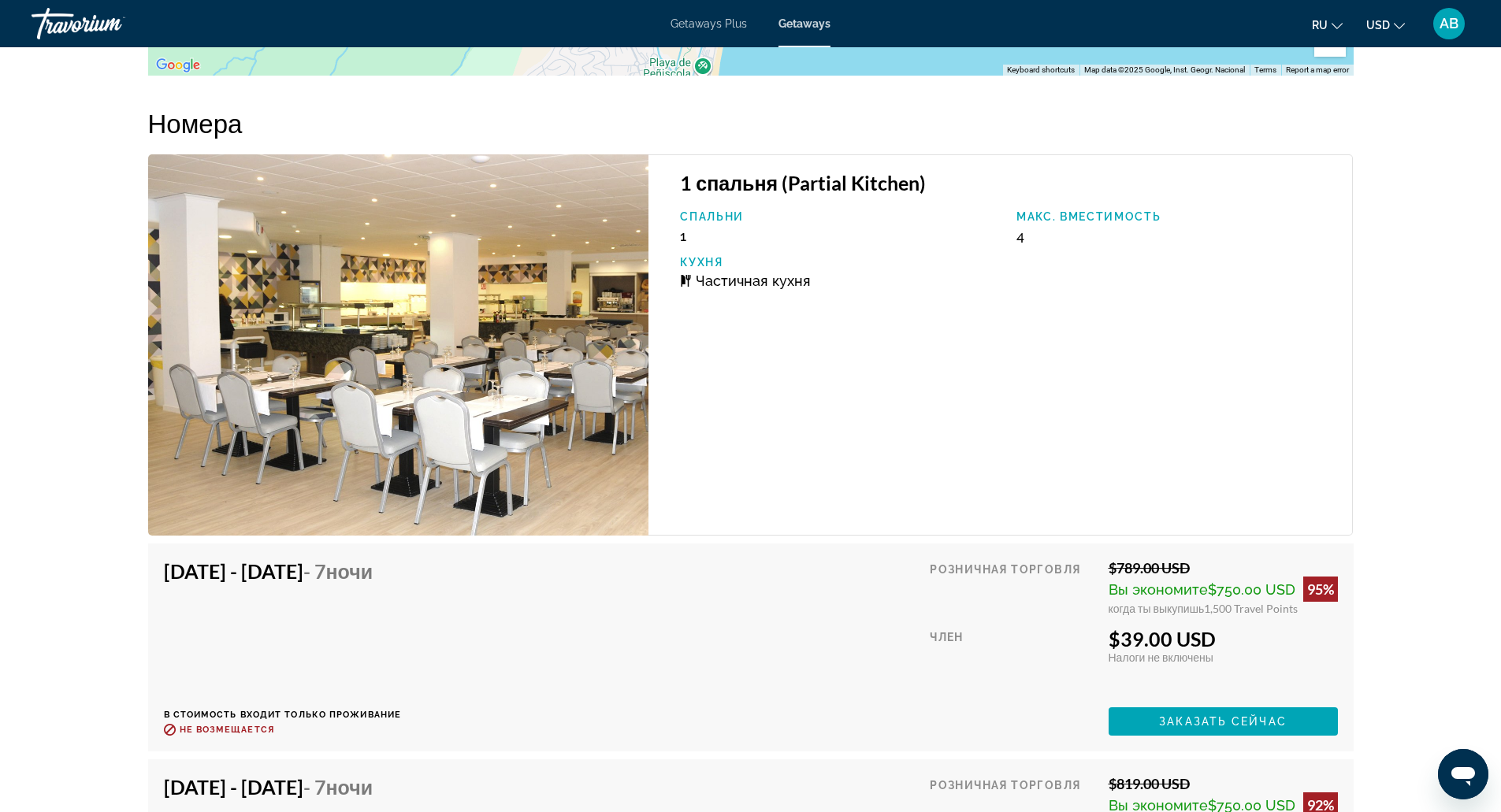
click at [519, 328] on img "Main content" at bounding box center [399, 345] width 501 height 381
click at [753, 194] on h3 "1 спальня (Partial Kitchen)" at bounding box center [1008, 182] width 656 height 24
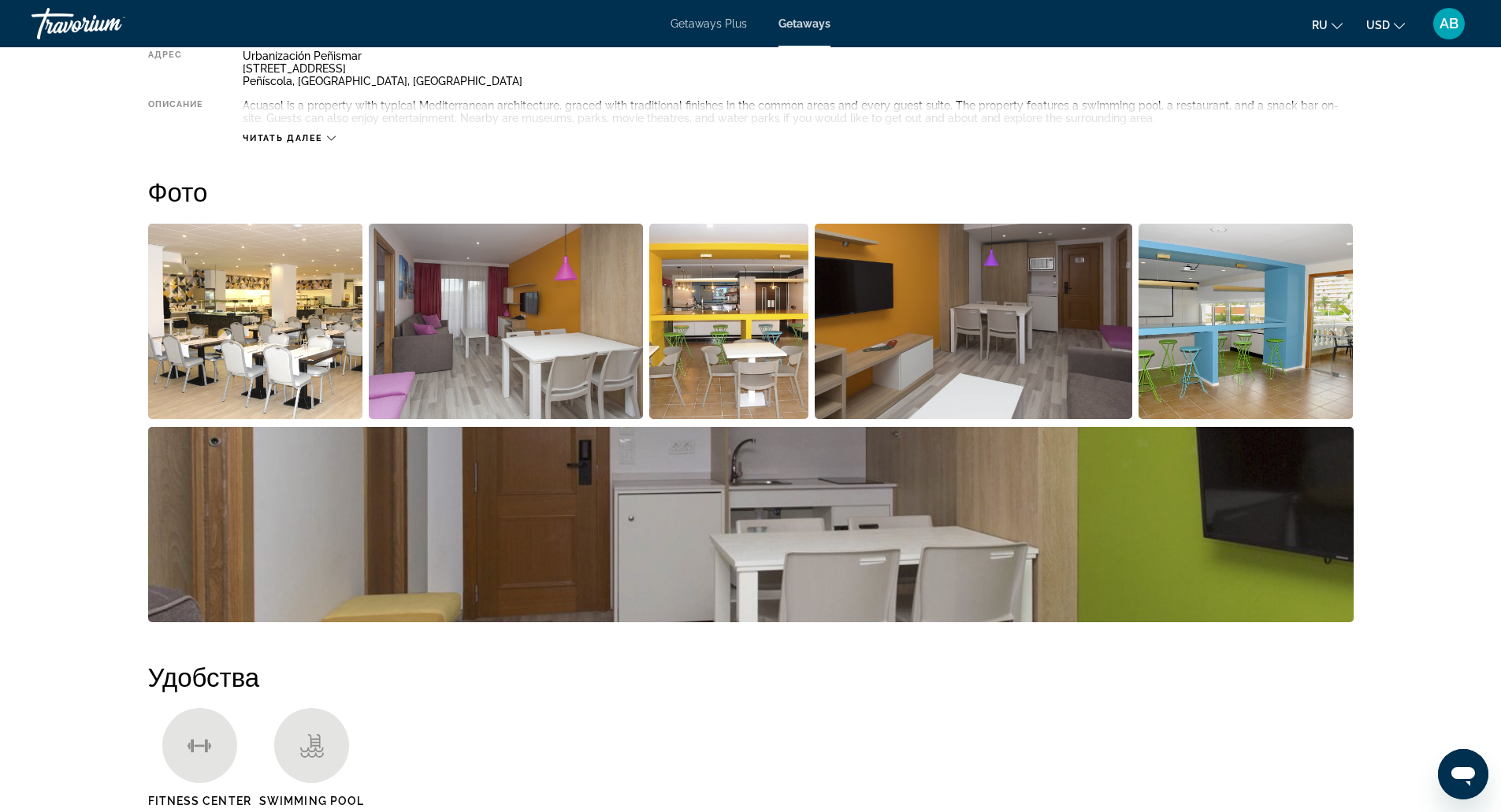
scroll to position [596, 0]
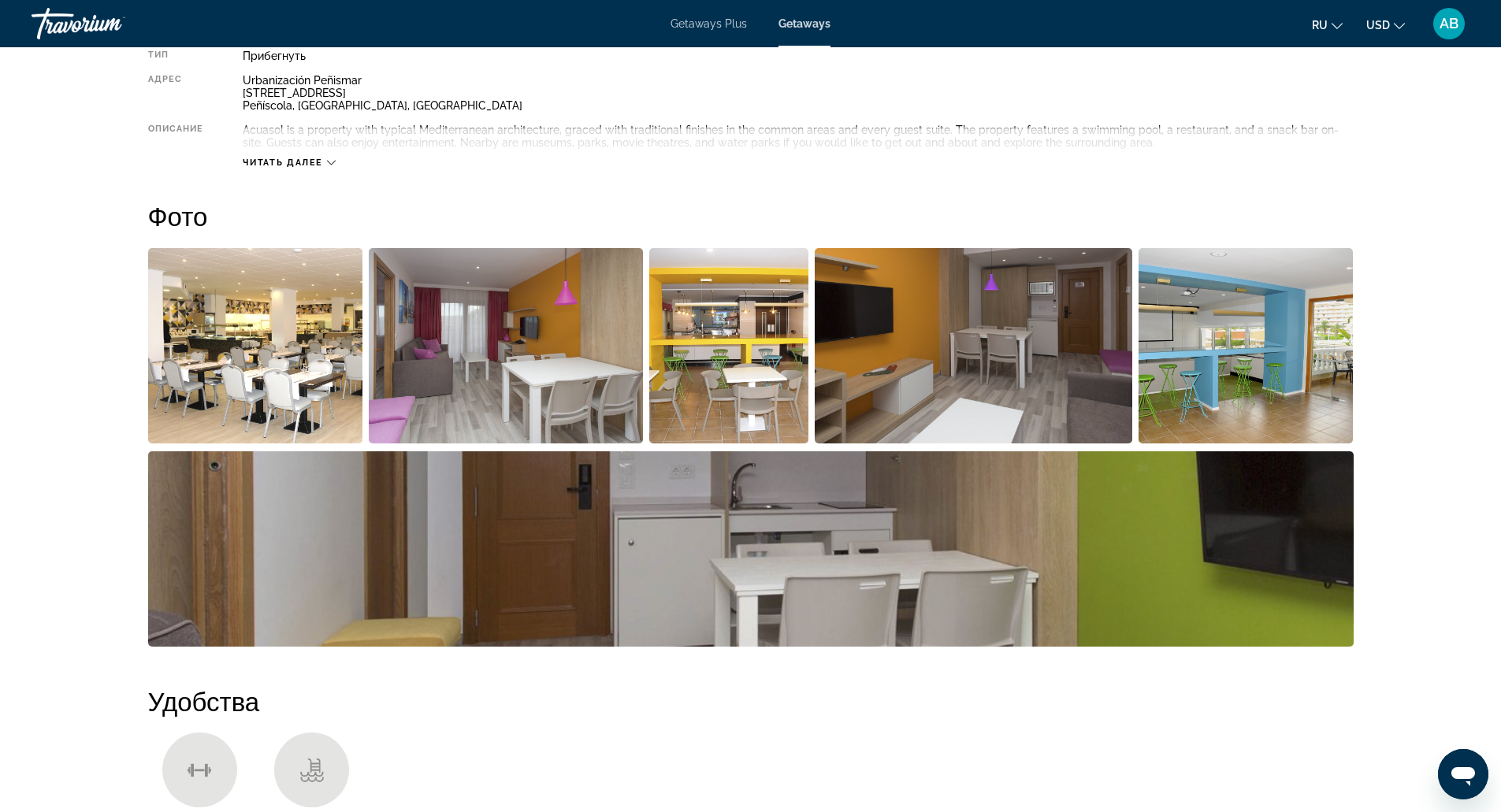
click at [314, 321] on img "Open full-screen image slider" at bounding box center [256, 345] width 215 height 195
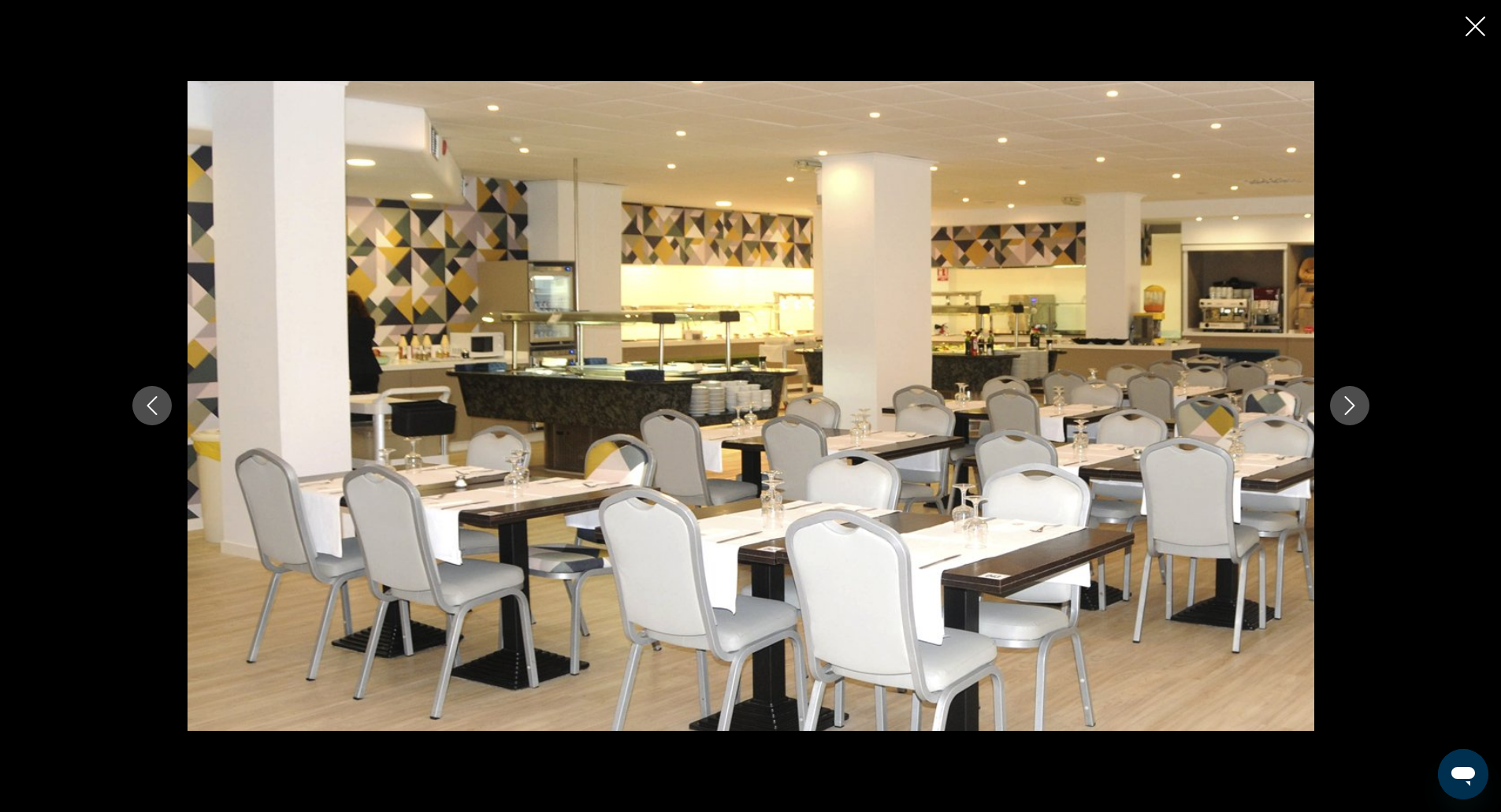
click at [1339, 385] on div "prev next" at bounding box center [751, 406] width 1269 height 650
click at [1345, 393] on button "Next image" at bounding box center [1350, 405] width 40 height 40
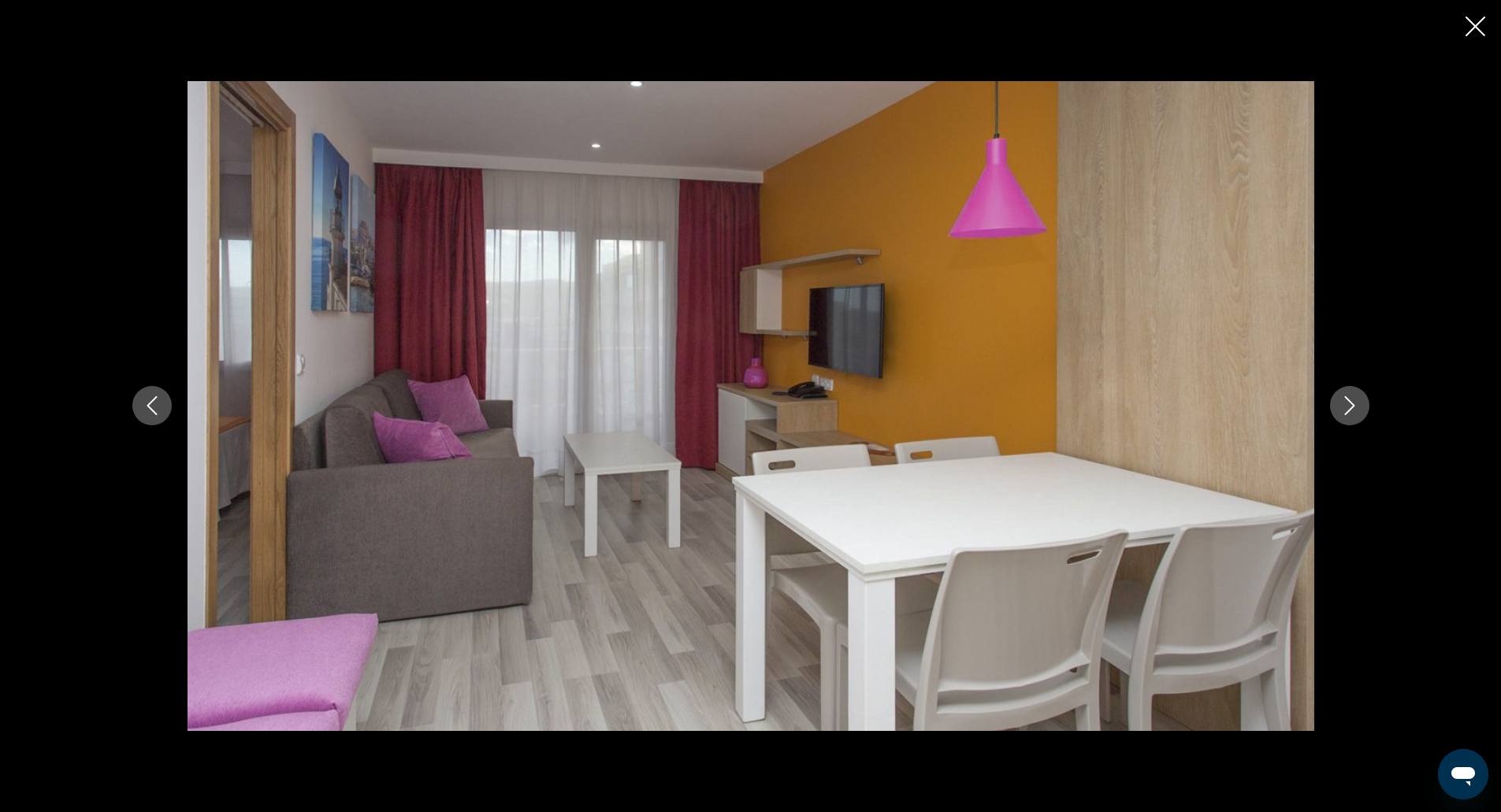
click at [1345, 393] on button "Next image" at bounding box center [1350, 405] width 40 height 40
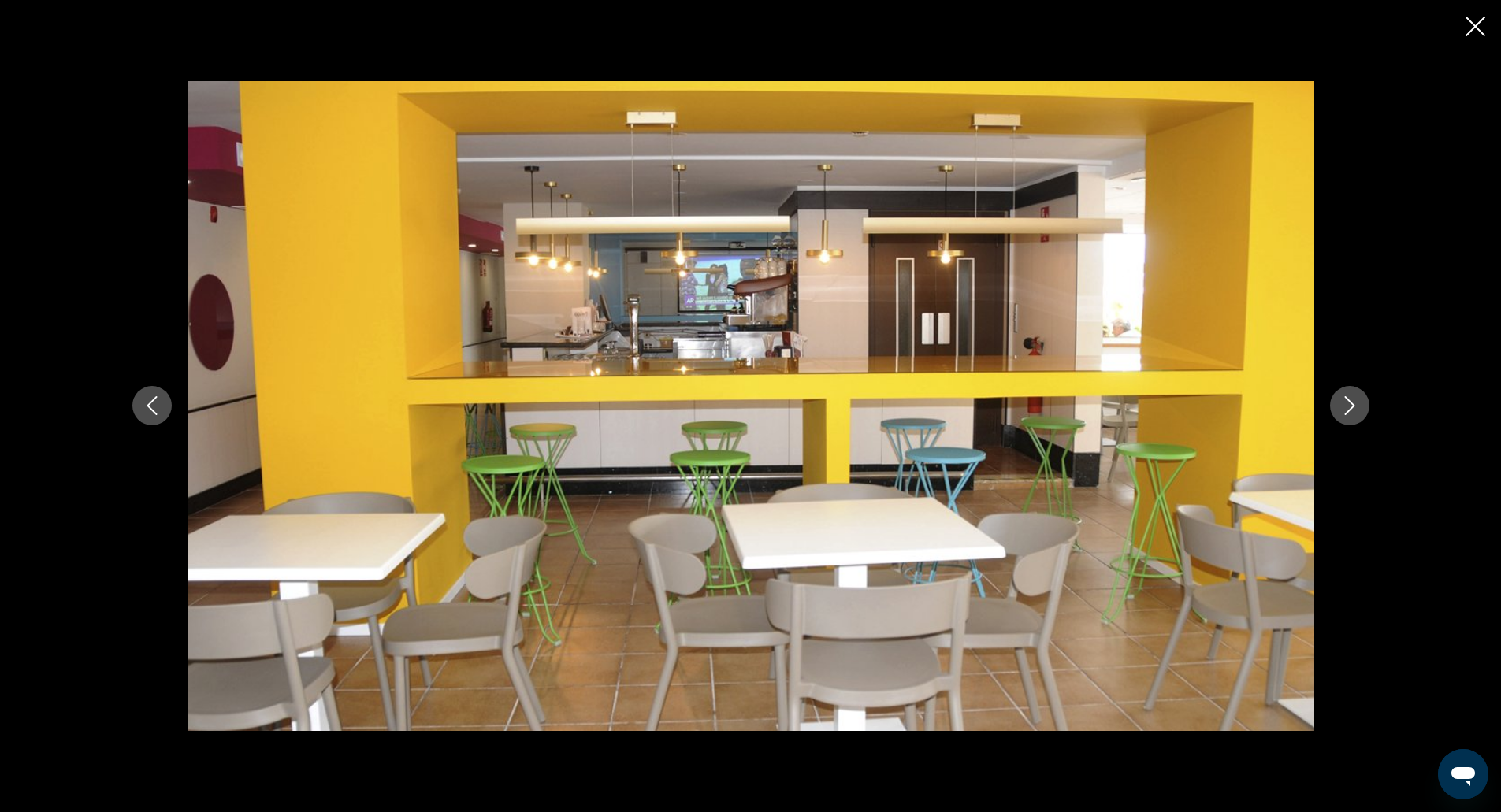
click at [1345, 393] on button "Next image" at bounding box center [1350, 405] width 40 height 40
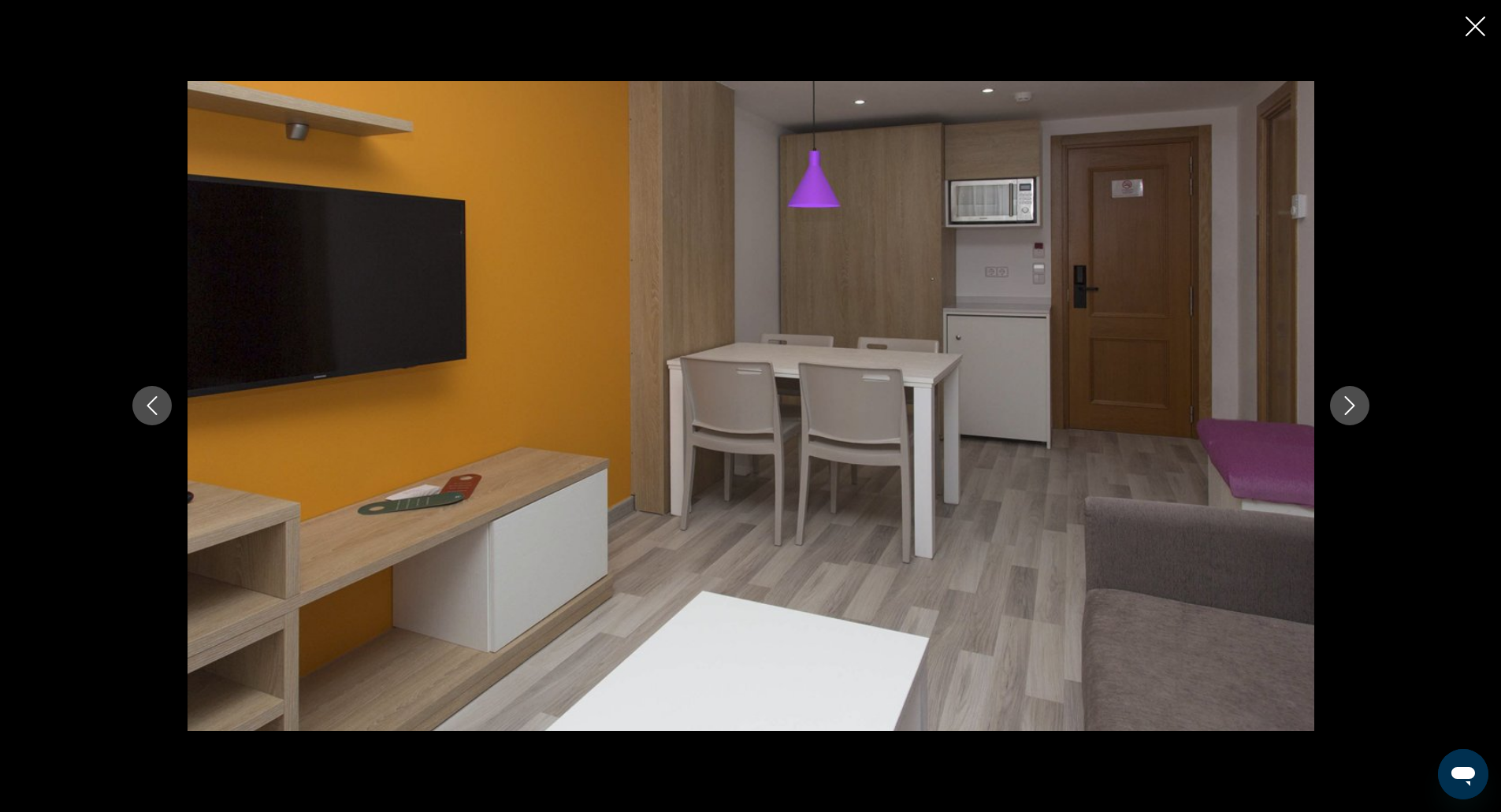
click at [1345, 393] on button "Next image" at bounding box center [1350, 405] width 40 height 40
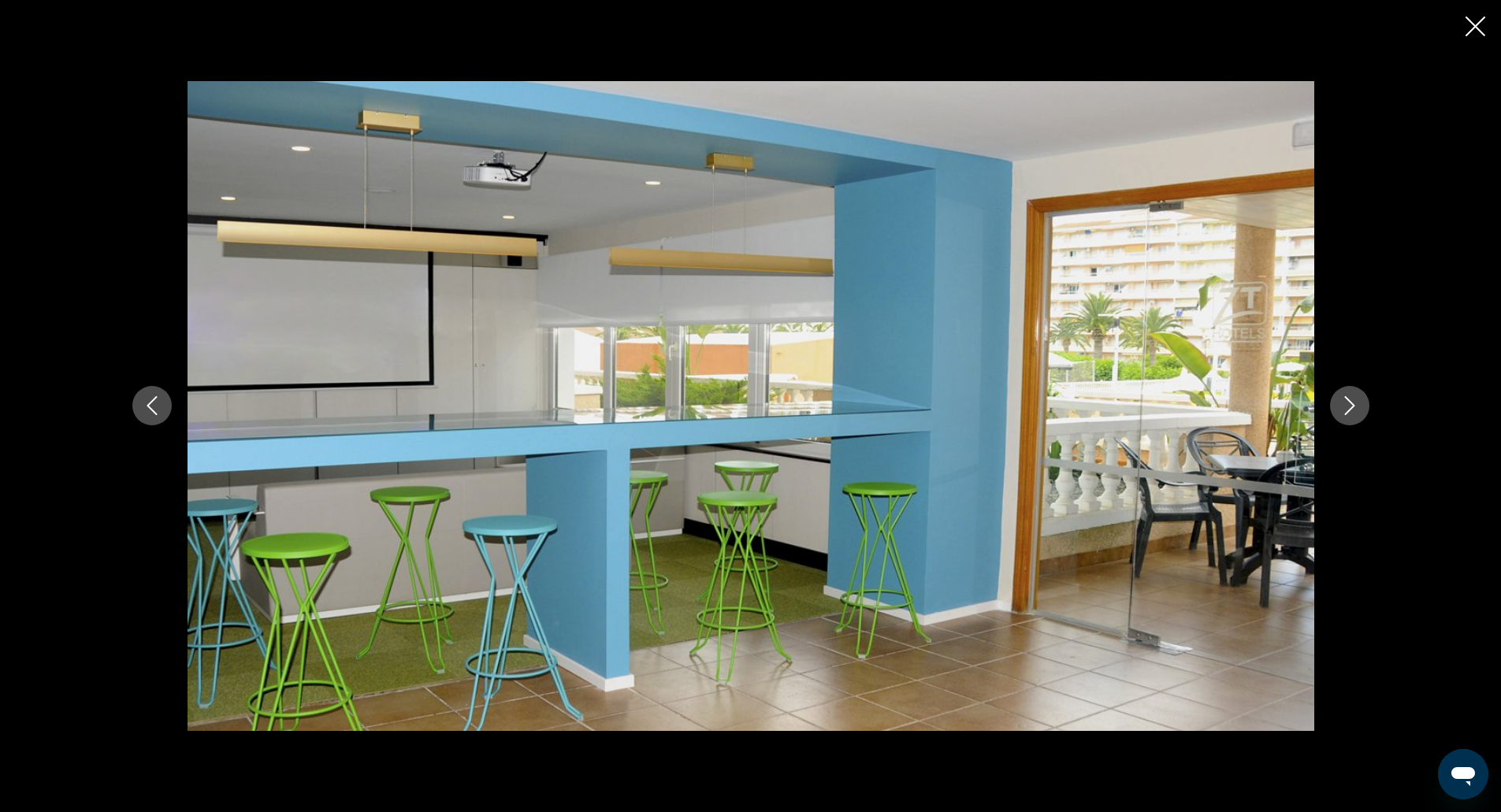
click at [1345, 393] on button "Next image" at bounding box center [1350, 405] width 40 height 40
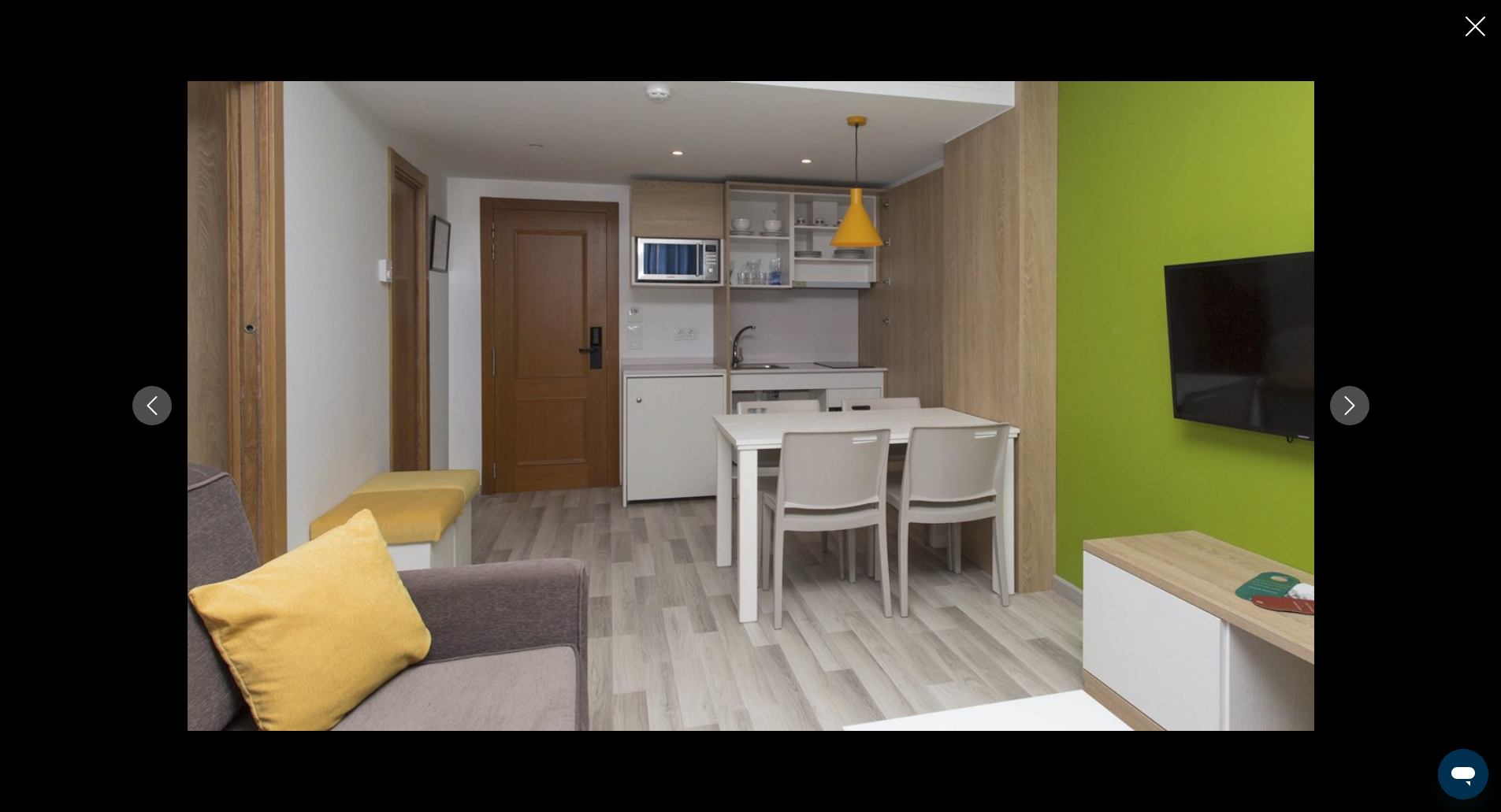
click at [1345, 393] on button "Next image" at bounding box center [1350, 405] width 40 height 40
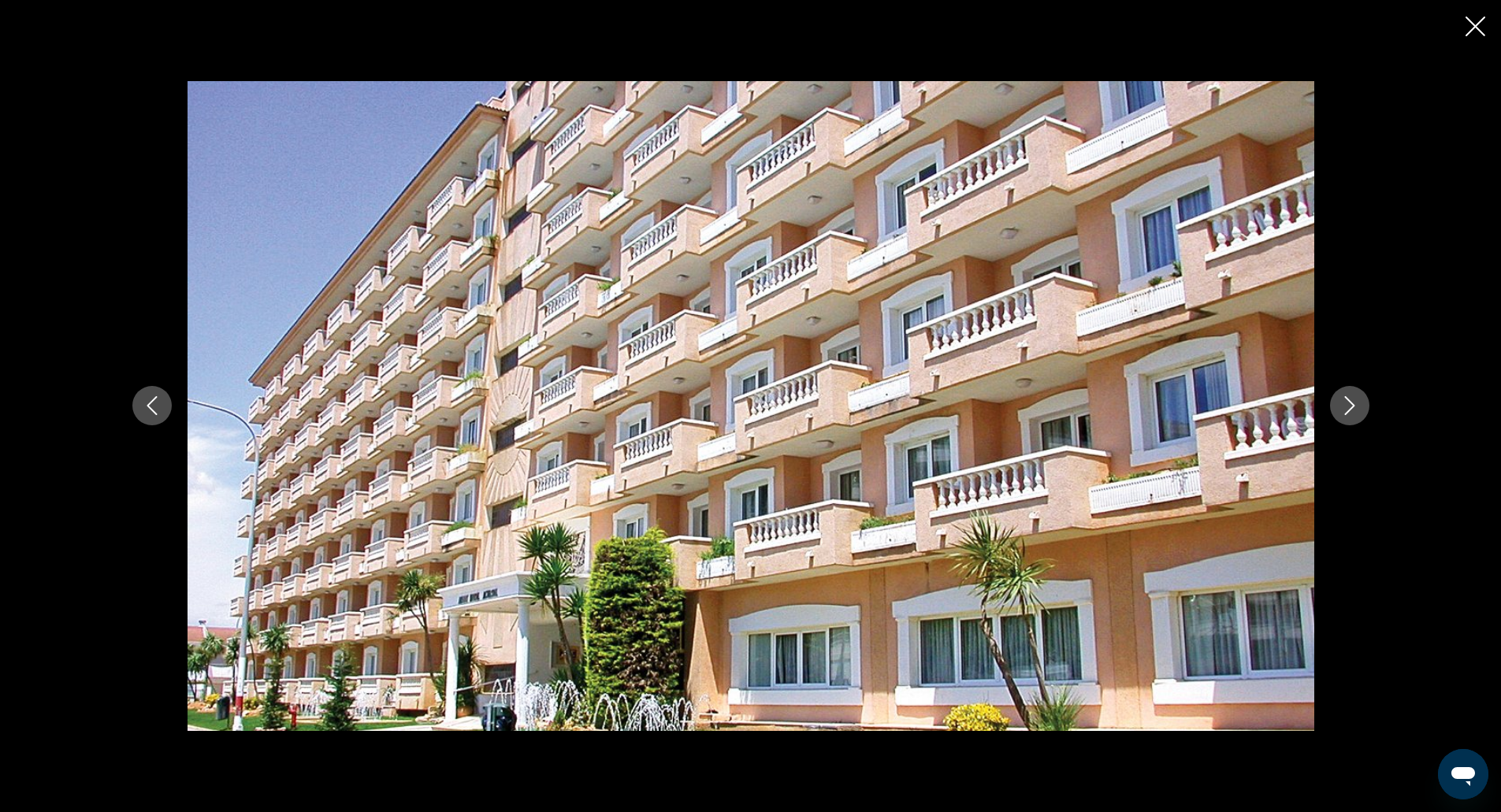
click at [1345, 393] on button "Next image" at bounding box center [1350, 405] width 40 height 40
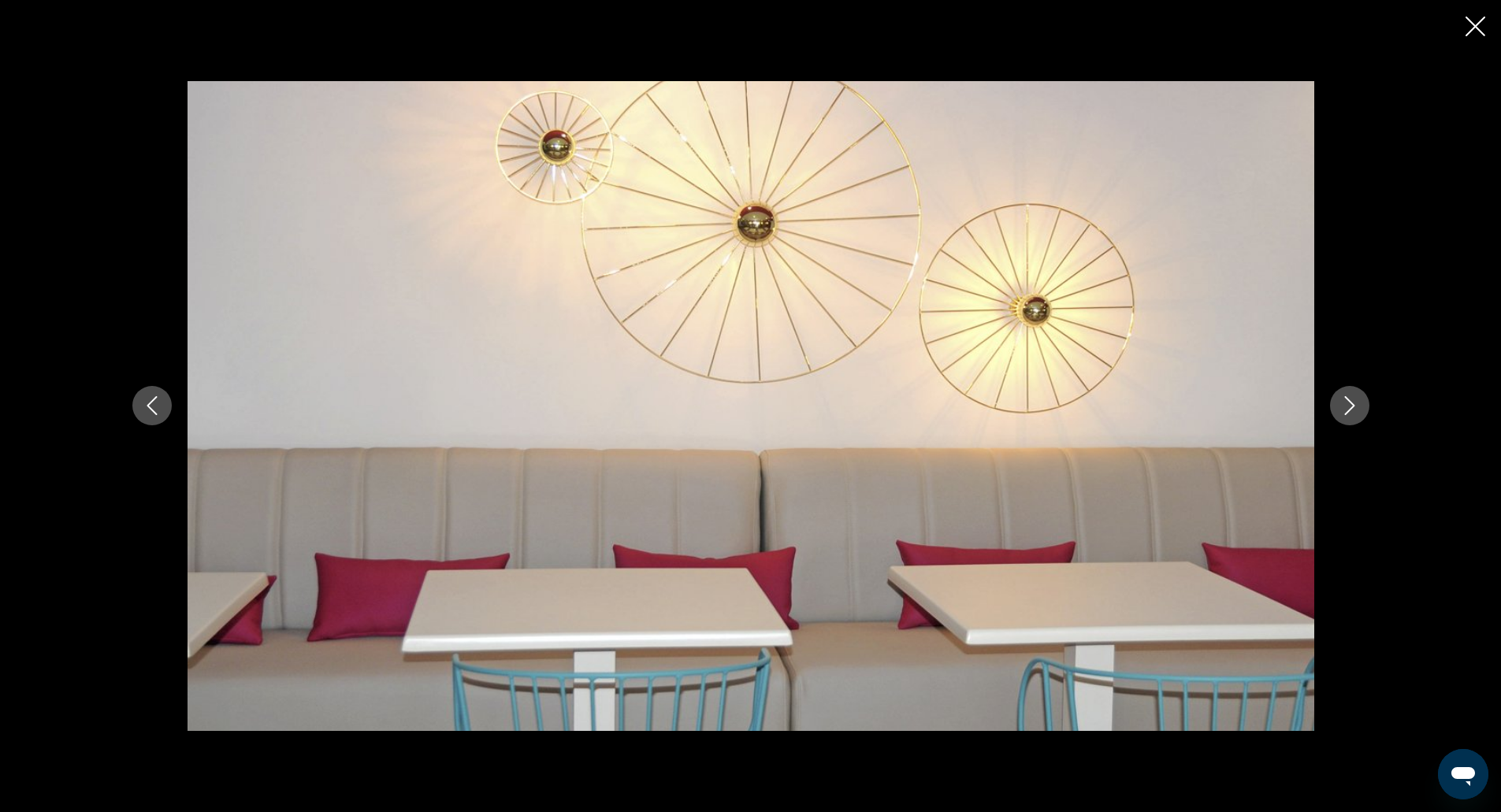
click at [1356, 388] on button "Next image" at bounding box center [1350, 405] width 40 height 40
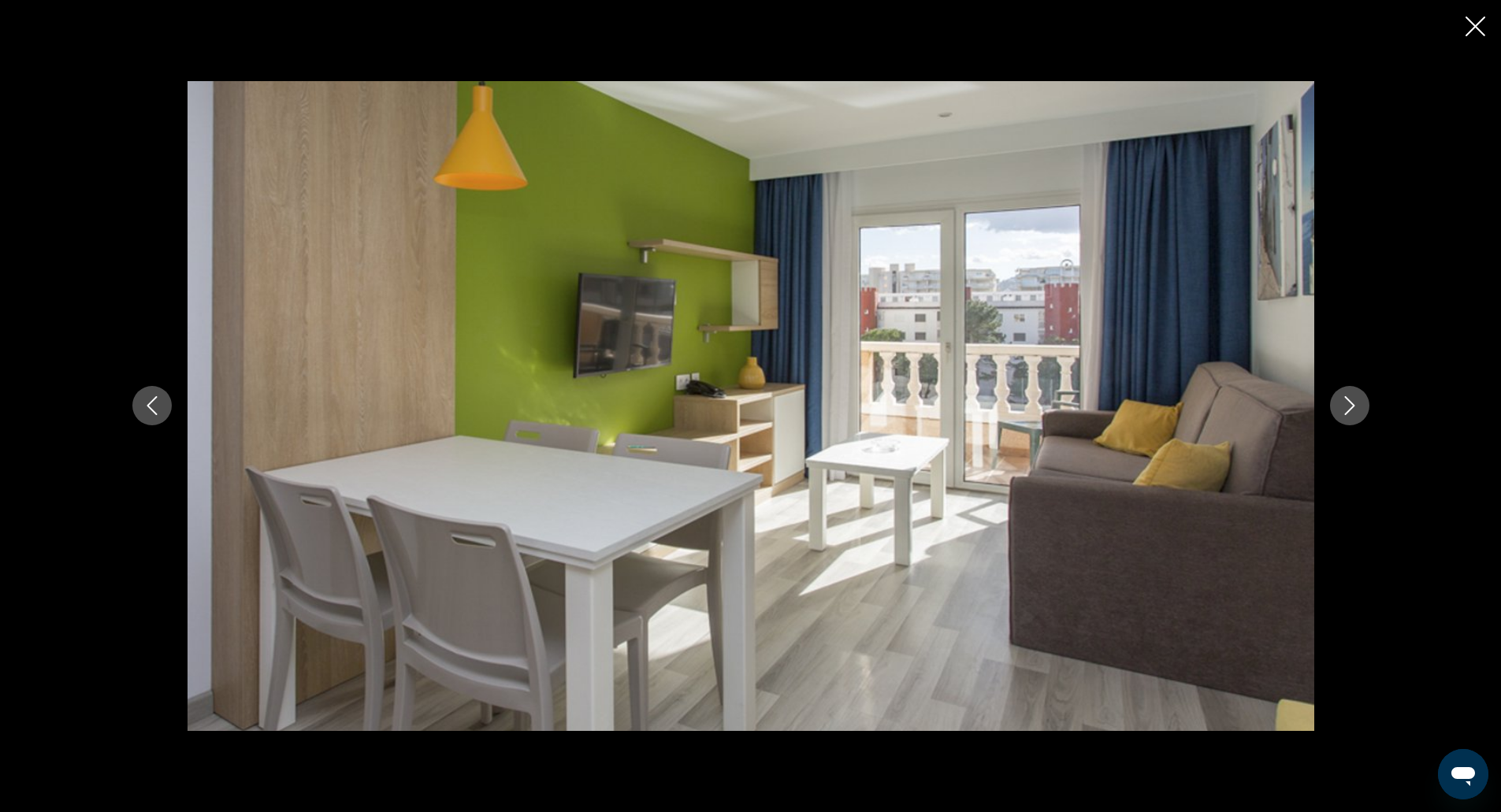
click at [1349, 391] on button "Next image" at bounding box center [1350, 405] width 40 height 40
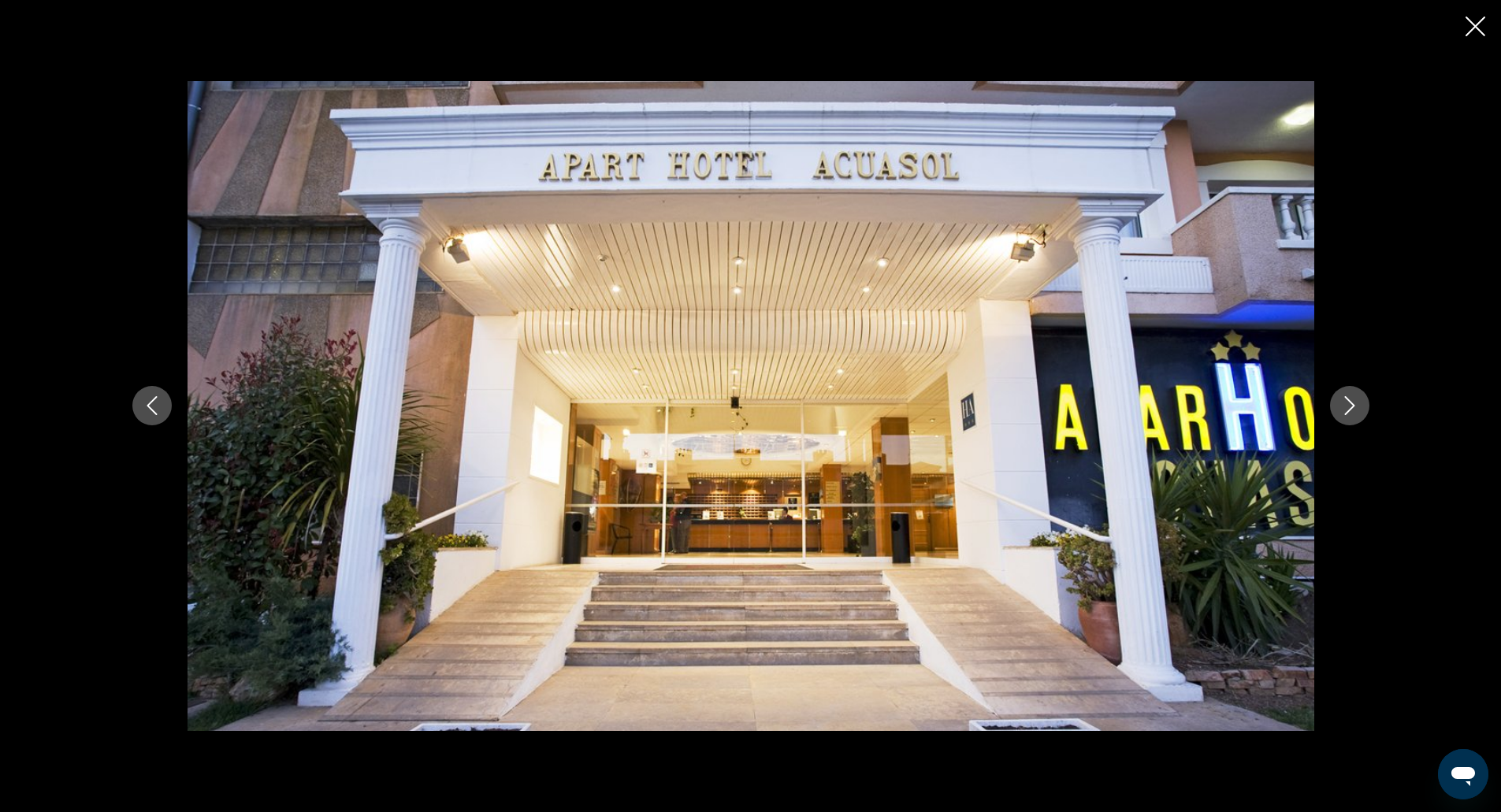
click at [1349, 391] on button "Next image" at bounding box center [1350, 405] width 40 height 40
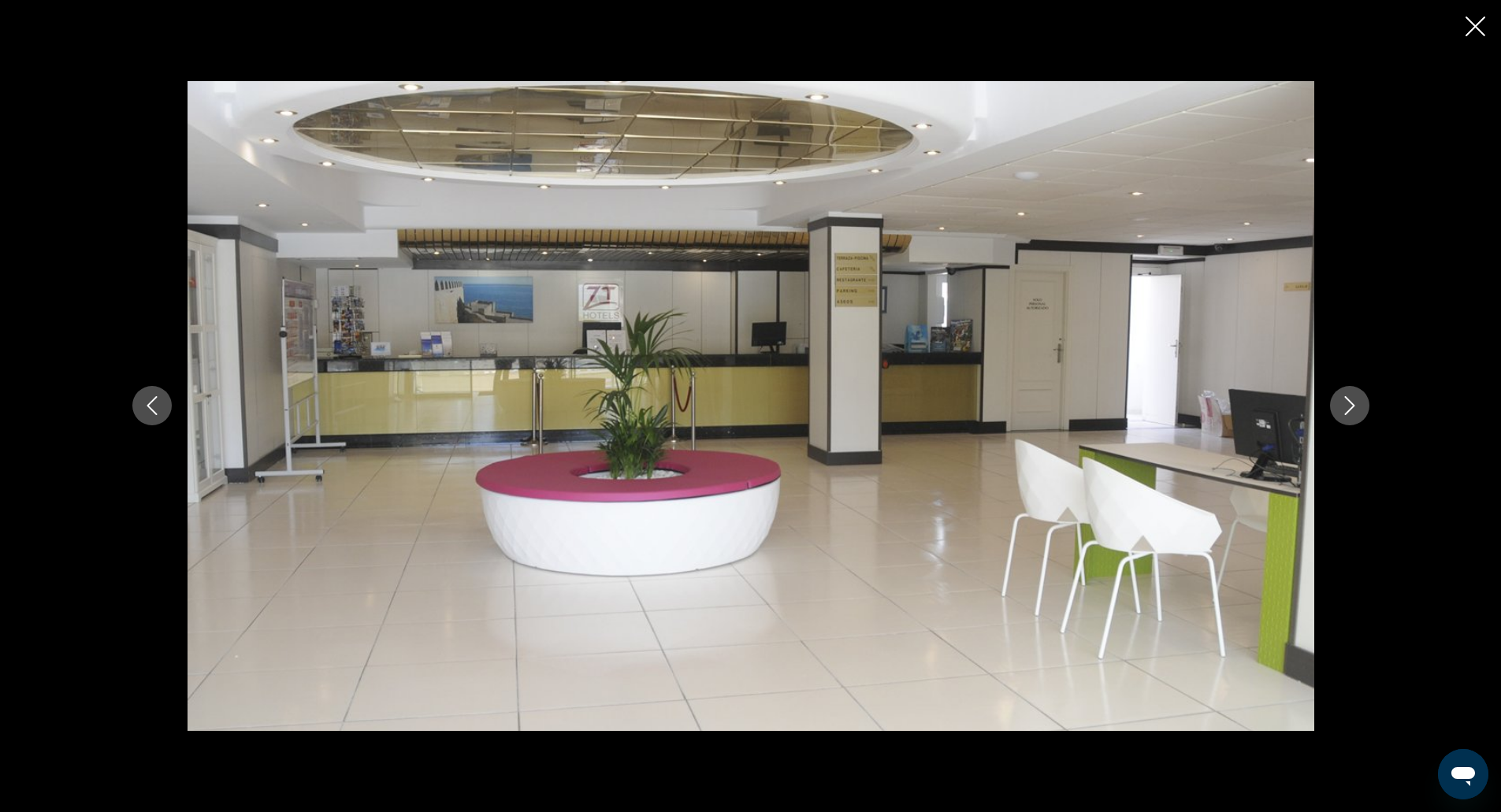
click at [1476, 19] on icon "Close slideshow" at bounding box center [1475, 26] width 19 height 19
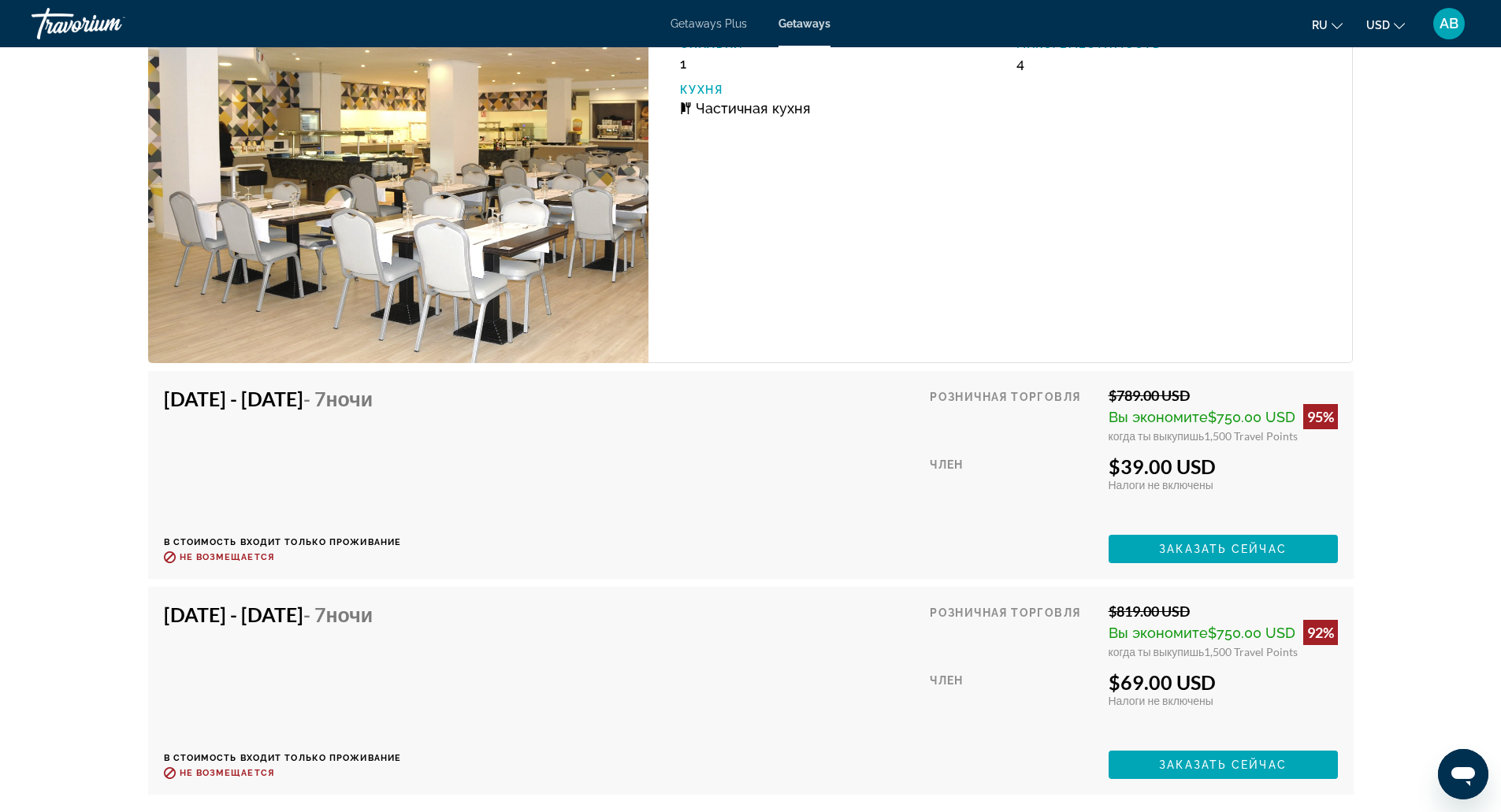
scroll to position [2776, 0]
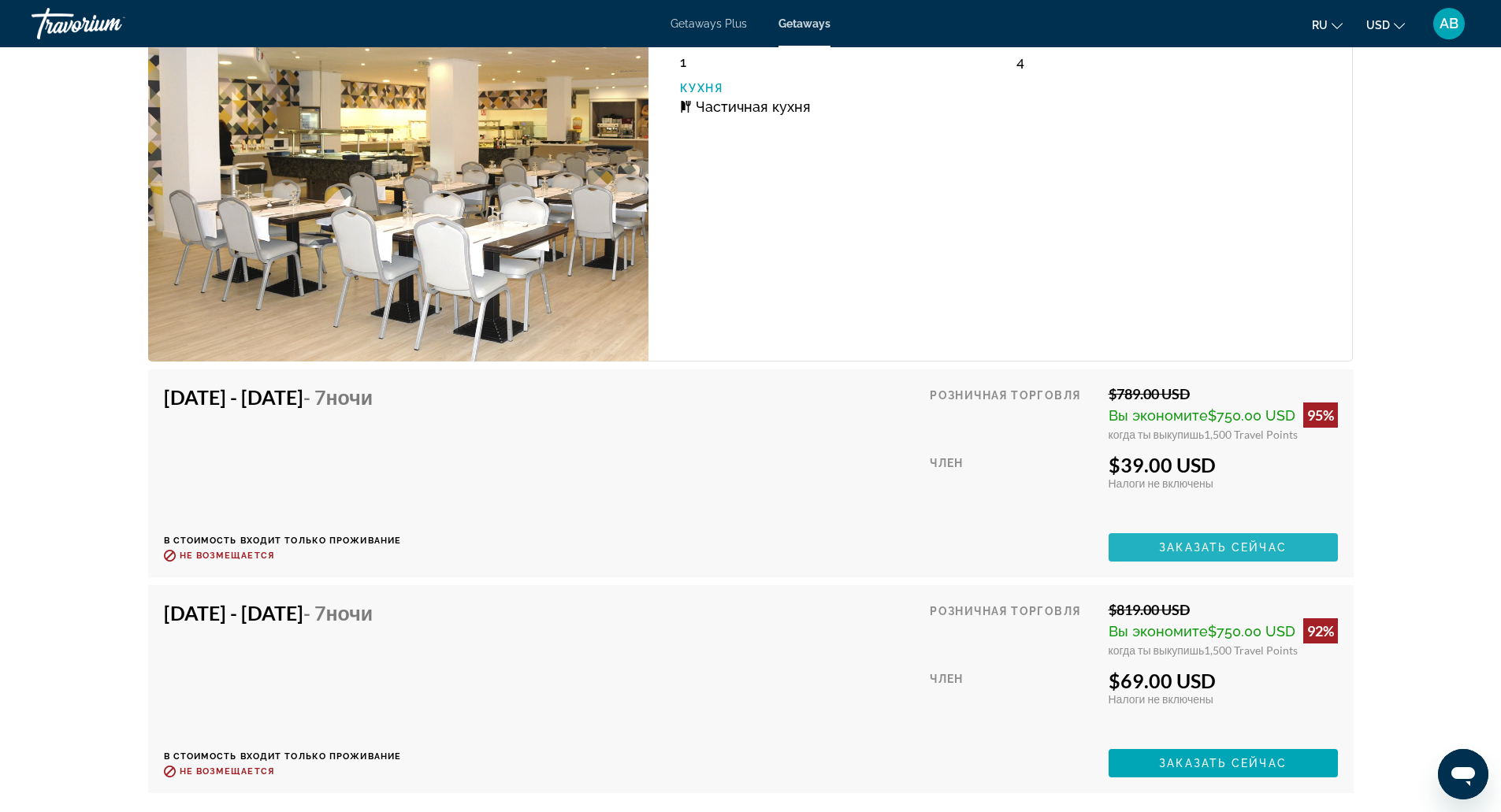
click at [1255, 556] on span "Main content" at bounding box center [1223, 547] width 230 height 38
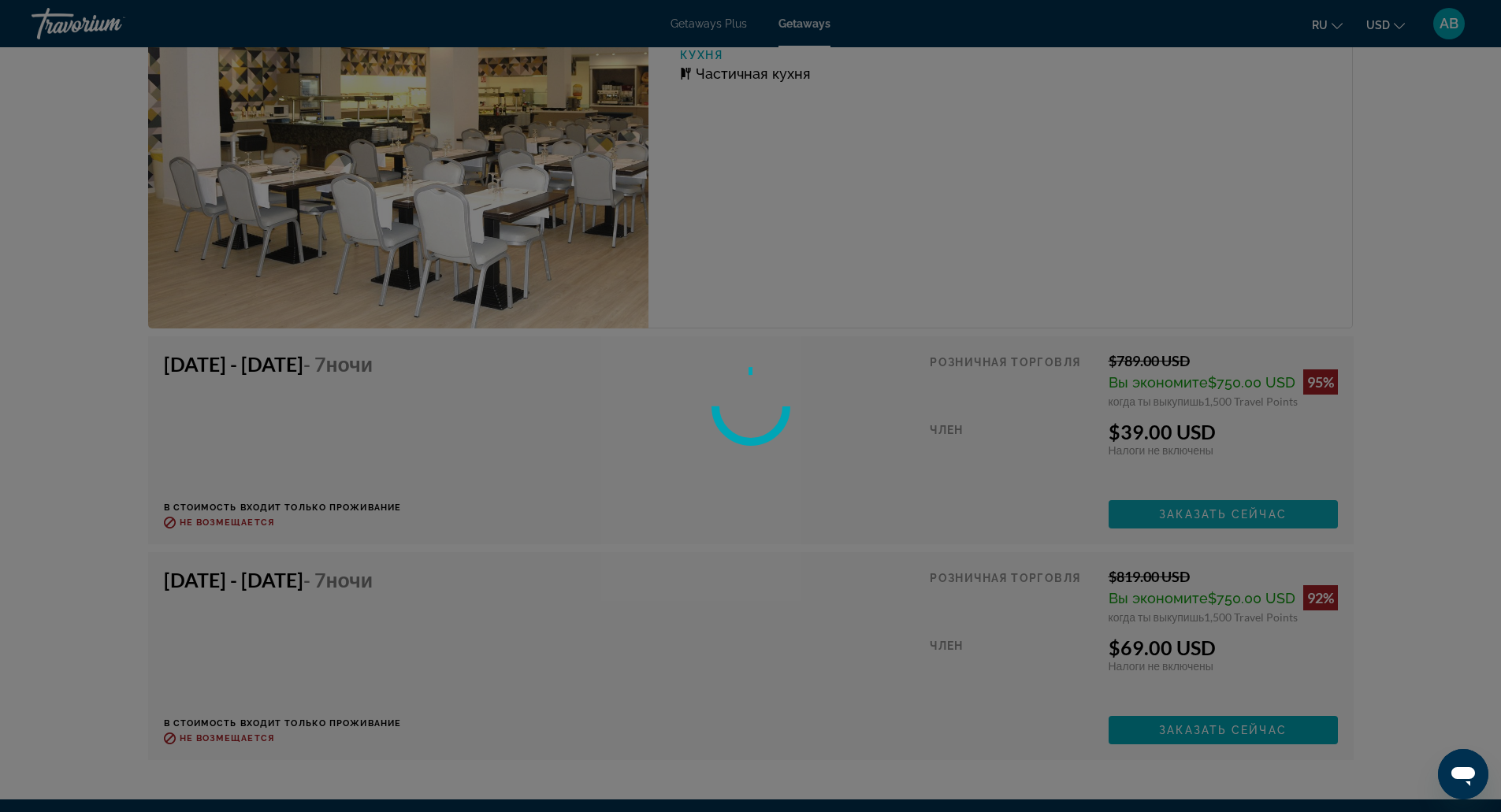
scroll to position [2809, 0]
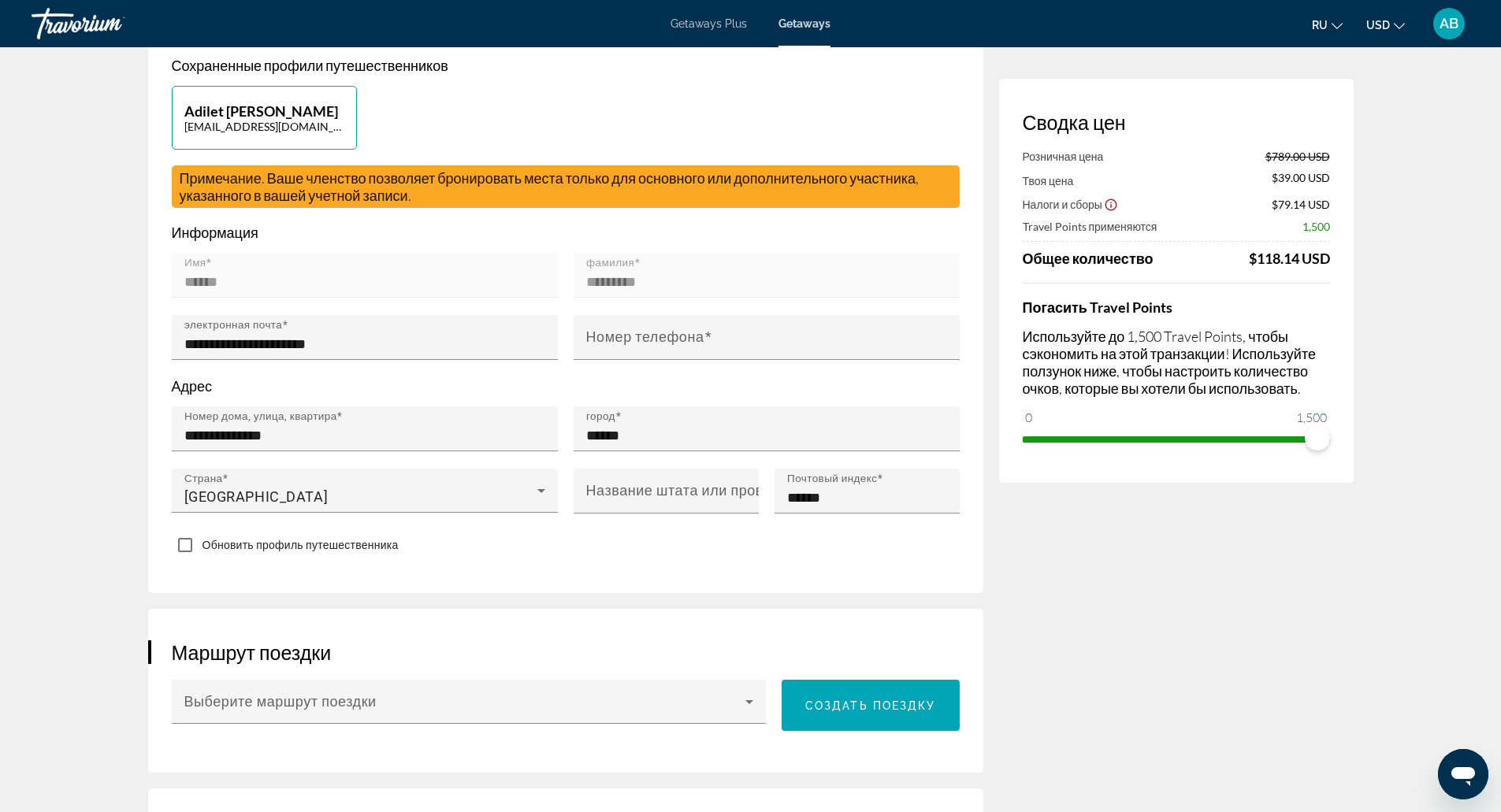
scroll to position [361, 0]
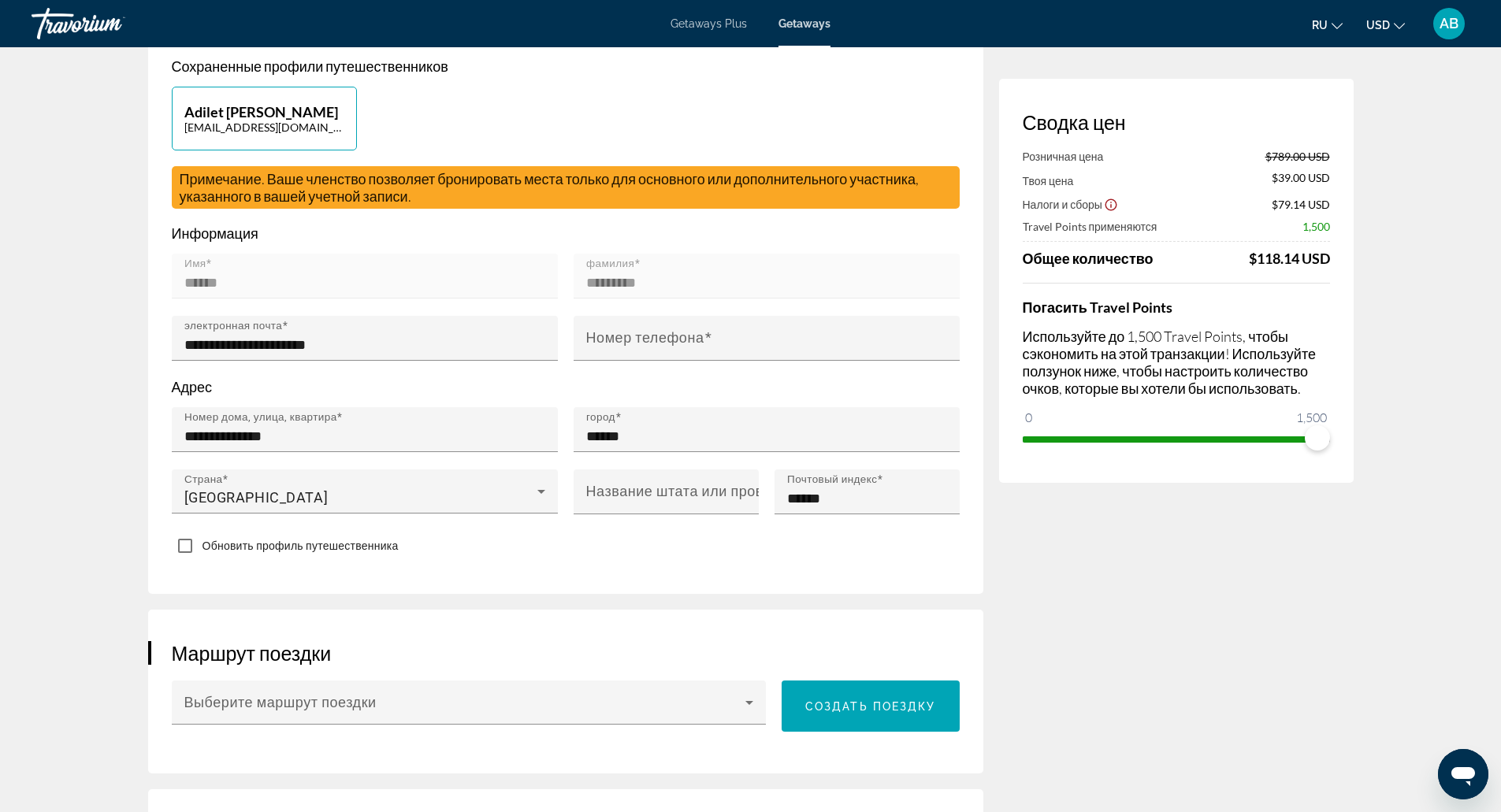
drag, startPoint x: 1255, startPoint y: 556, endPoint x: 1041, endPoint y: 509, distance: 219.1
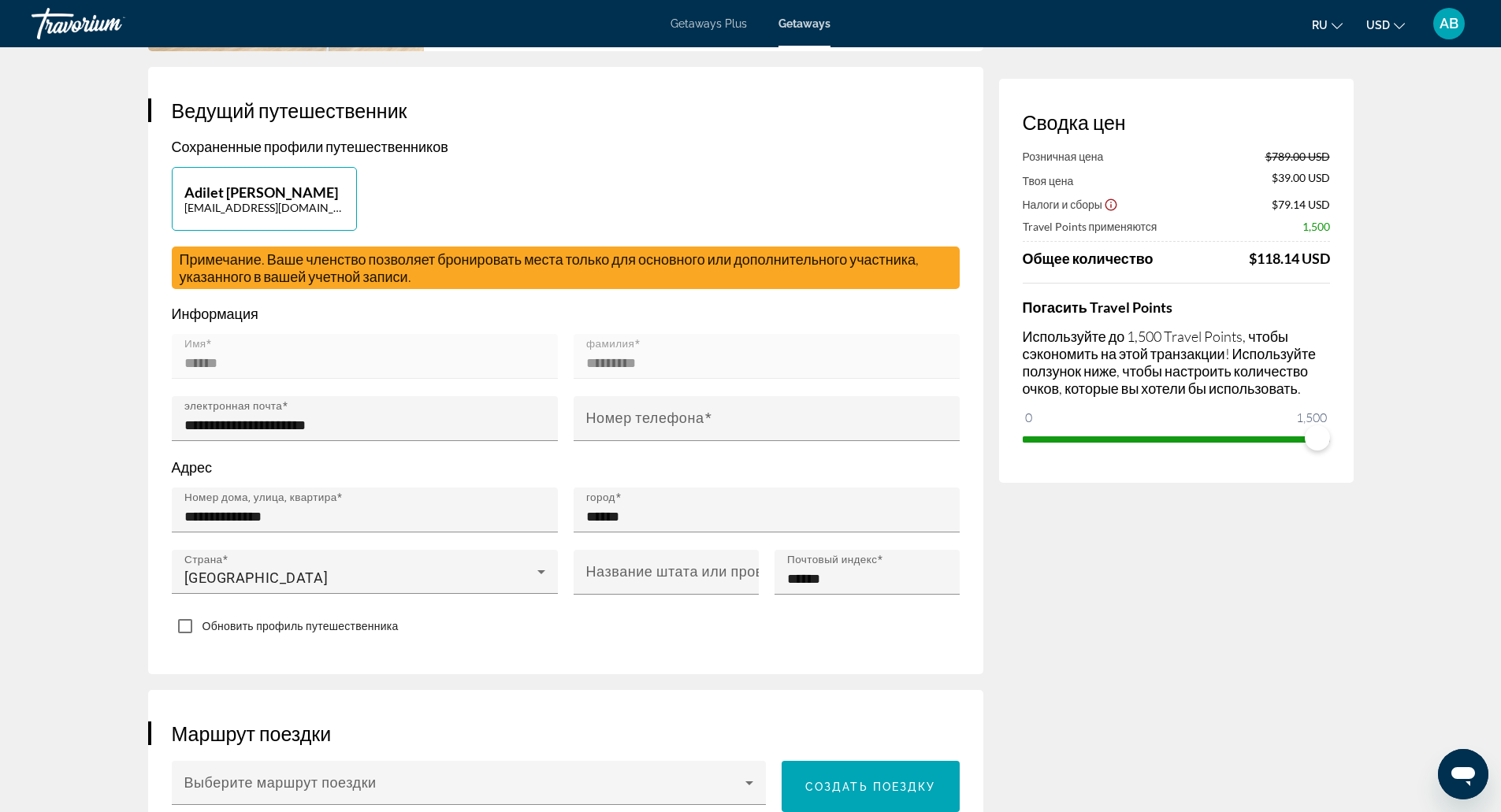
scroll to position [280, 0]
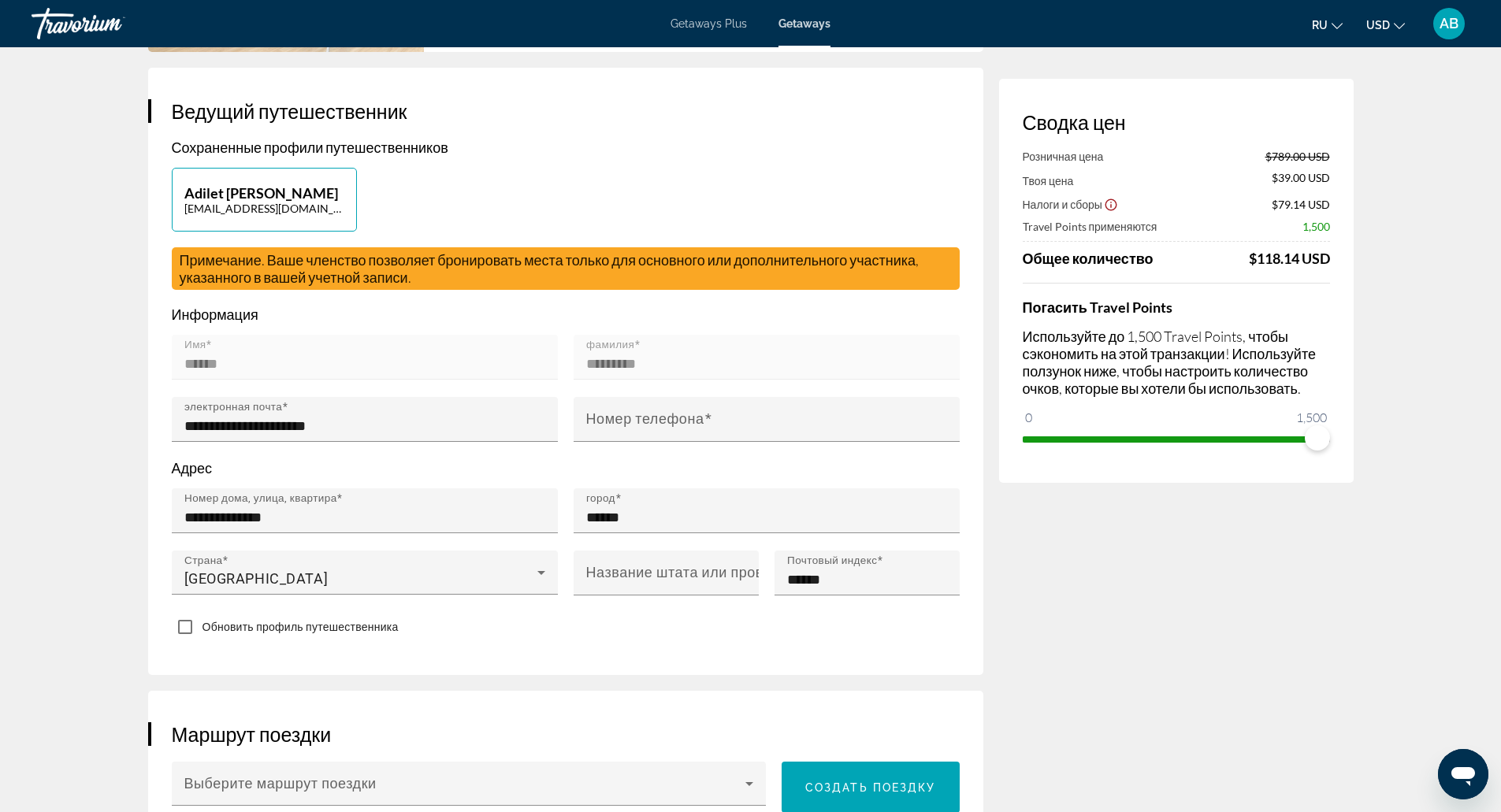
click at [299, 195] on p "Adilet Bektassov" at bounding box center [264, 192] width 160 height 18
type input "******"
type input "*********"
type input "**********"
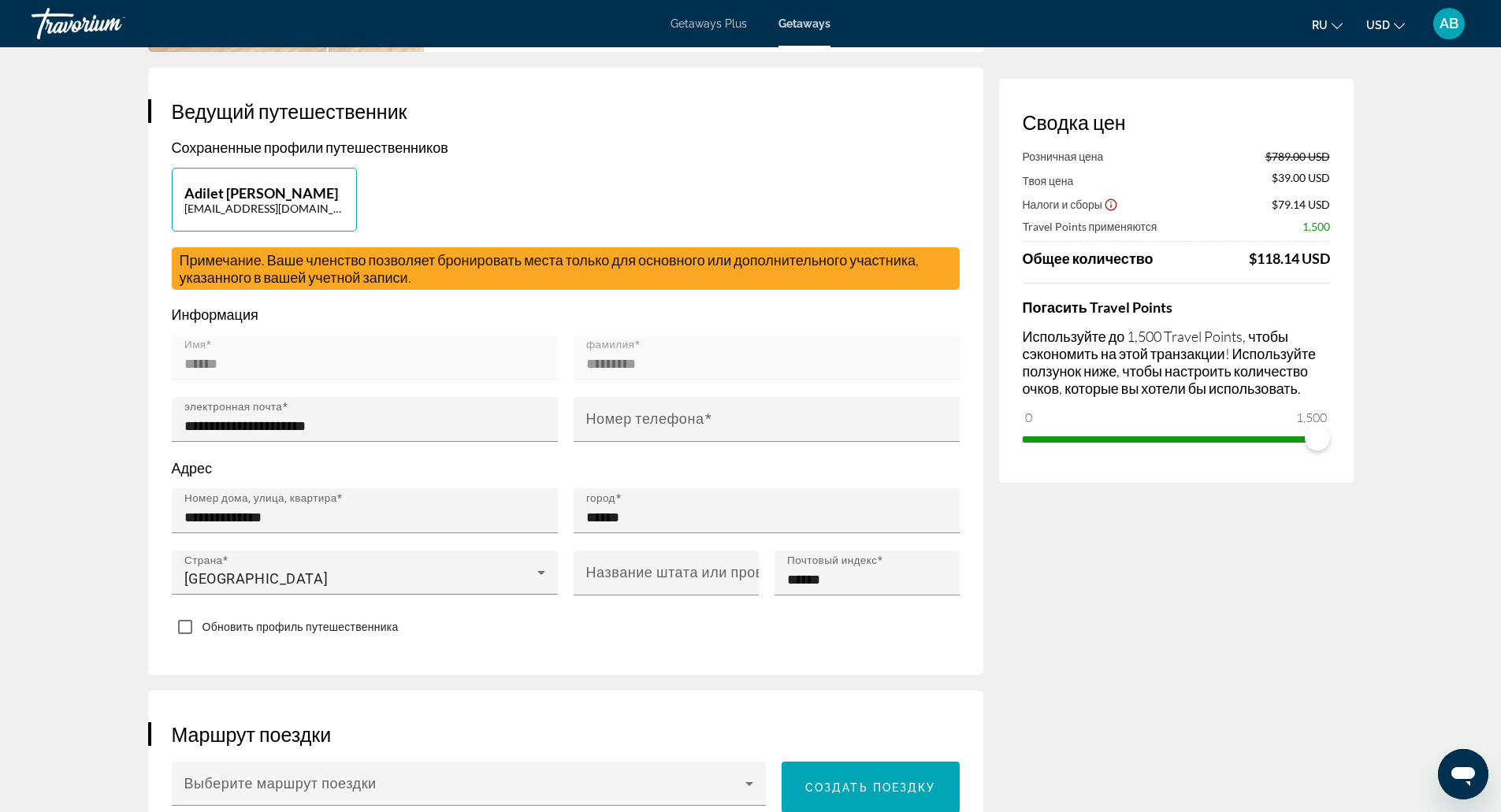
type input "******"
click at [300, 195] on p "Adilet Bektassov" at bounding box center [264, 192] width 160 height 18
type input "******"
type input "*********"
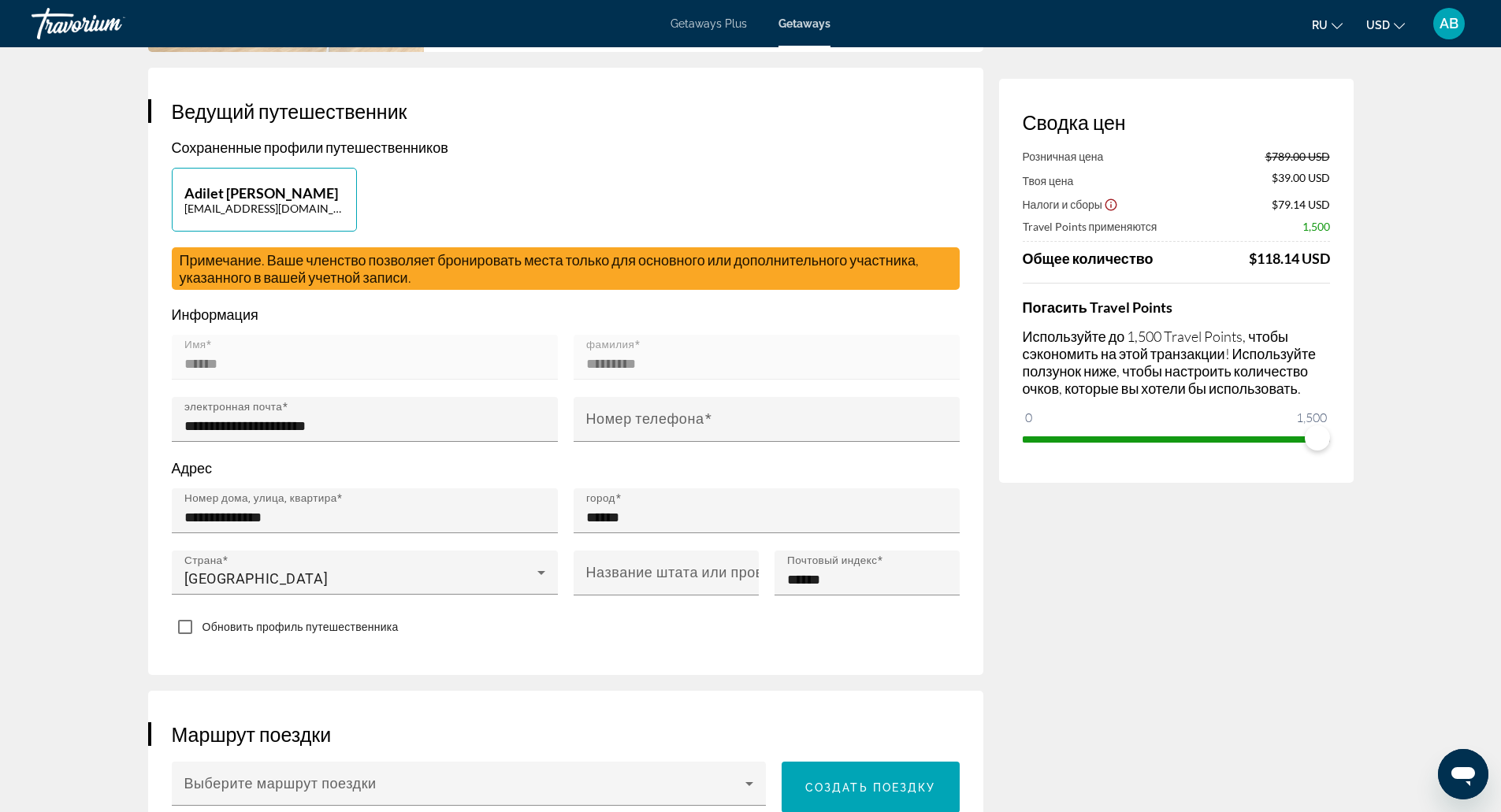
type input "**********"
type input "******"
click at [300, 195] on p "Adilet Bektassov" at bounding box center [264, 192] width 160 height 18
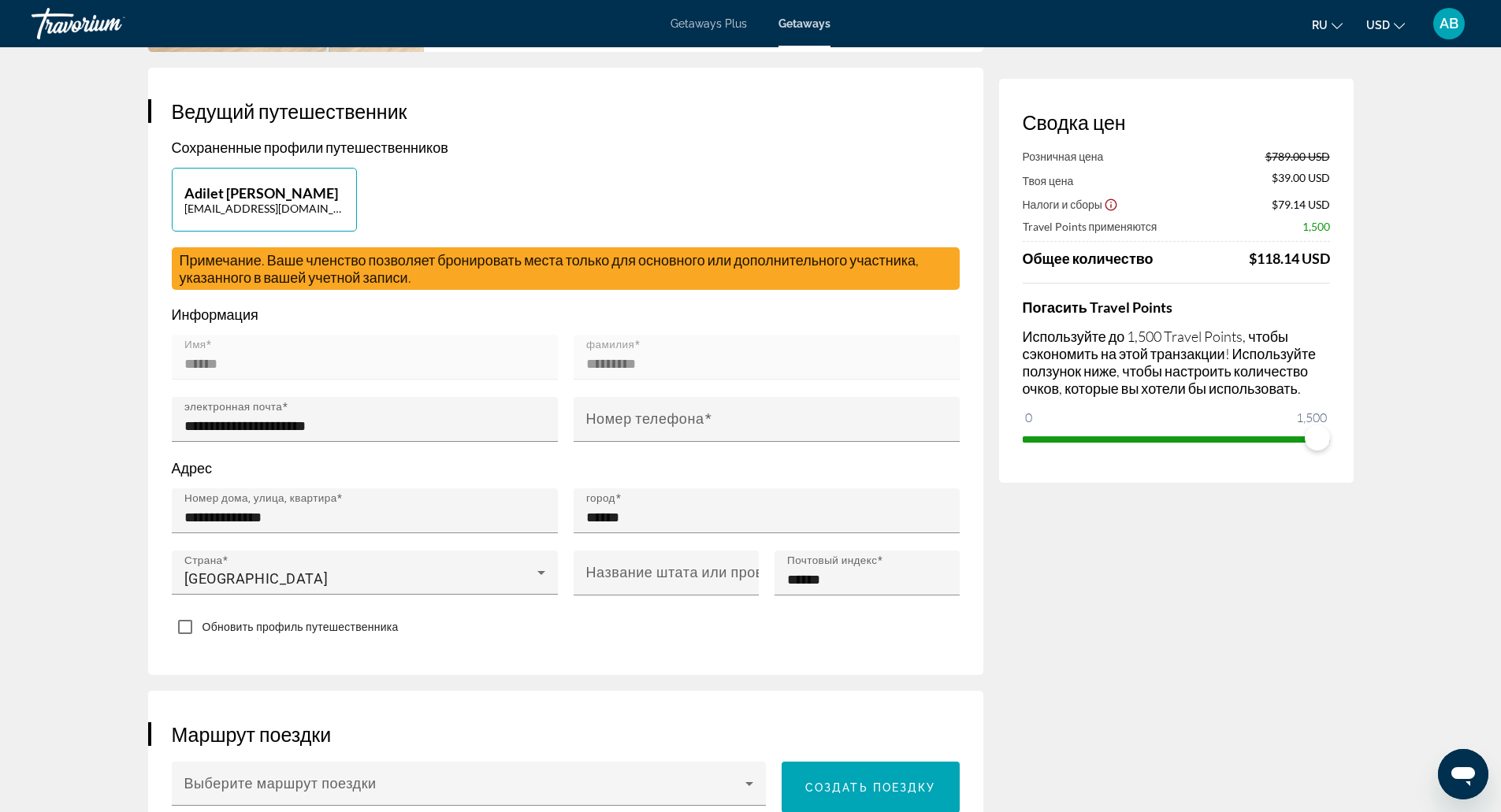
type input "******"
type input "*********"
type input "**********"
type input "******"
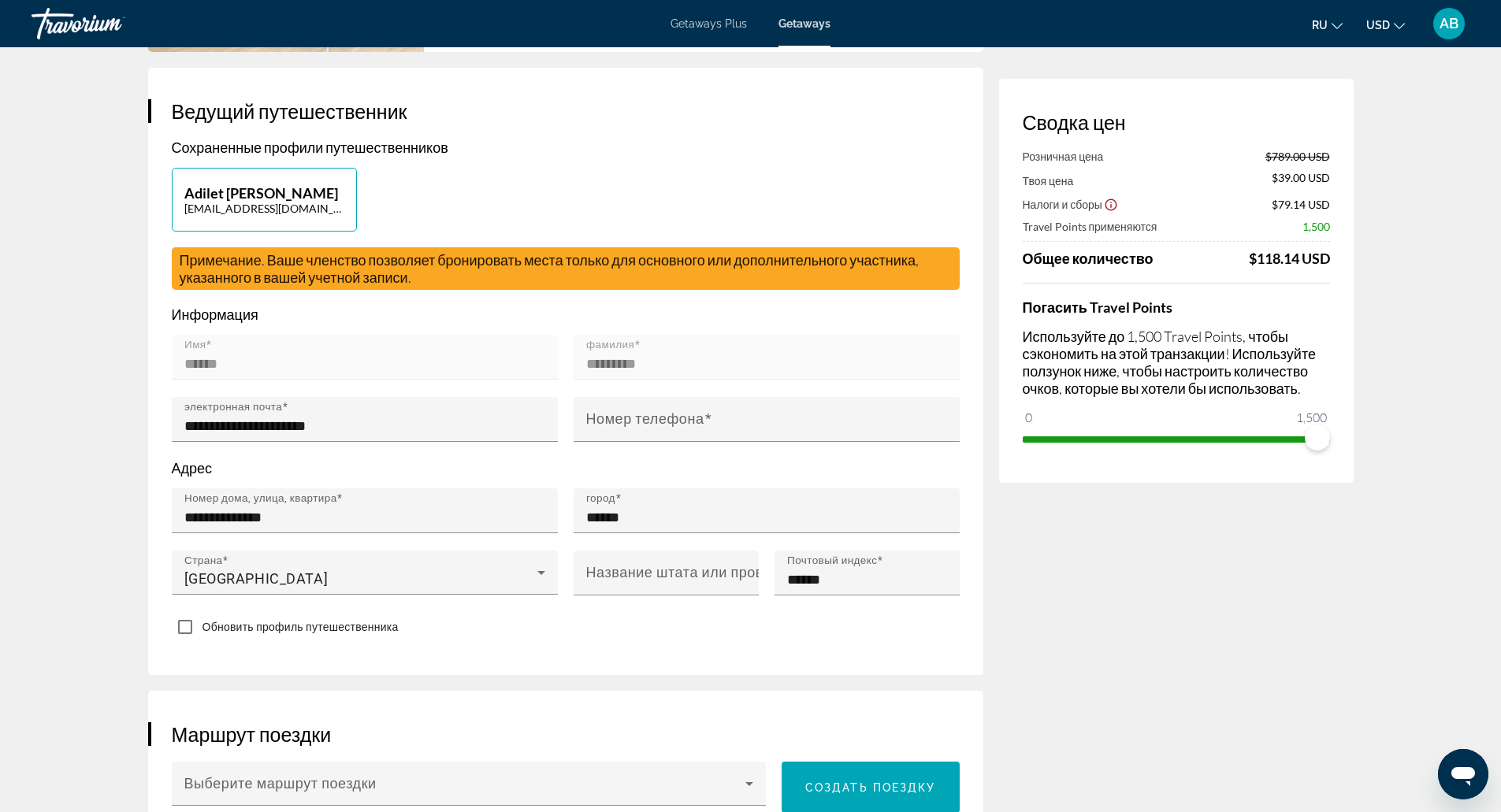
type input "******"
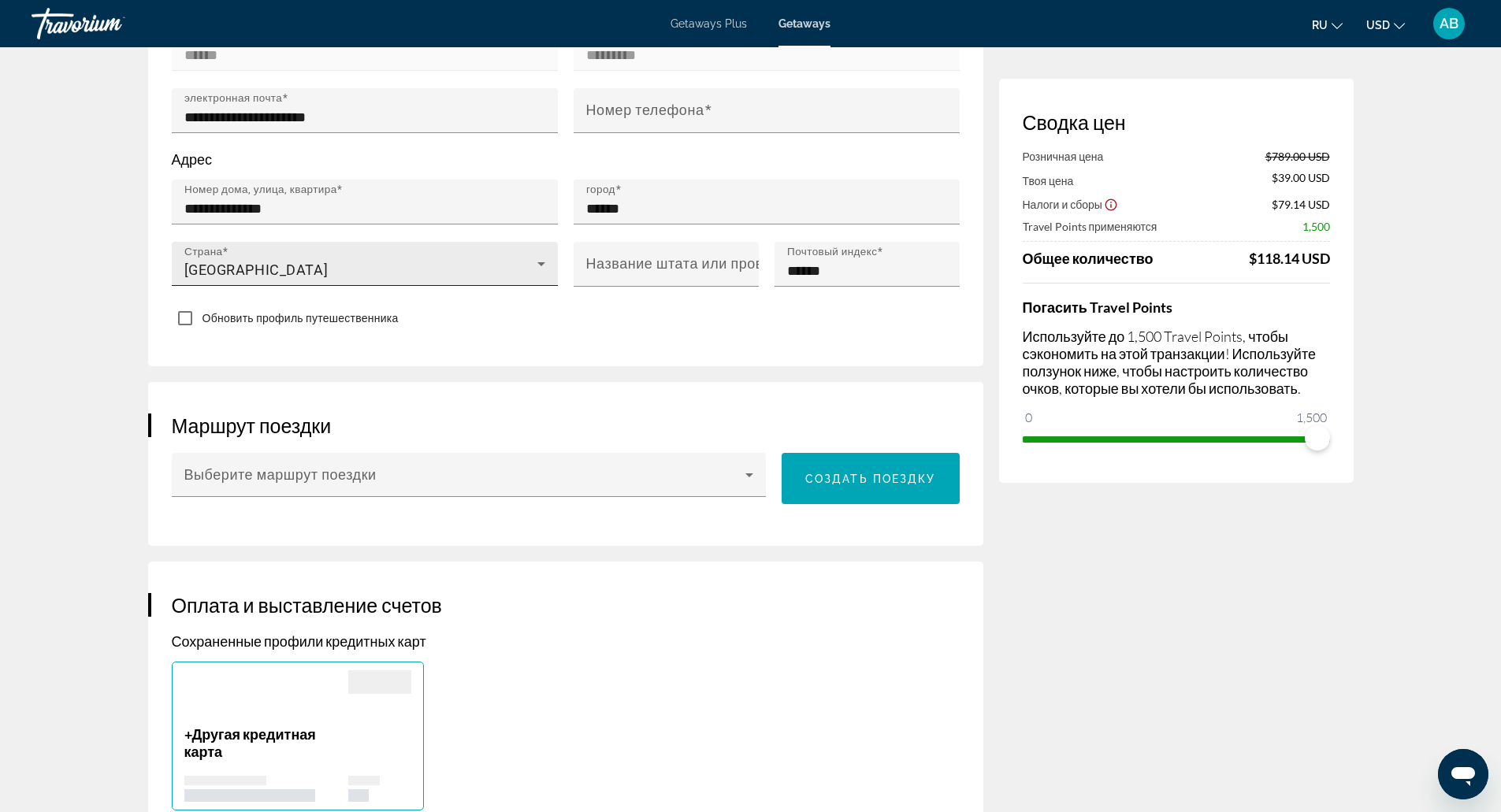
scroll to position [589, 0]
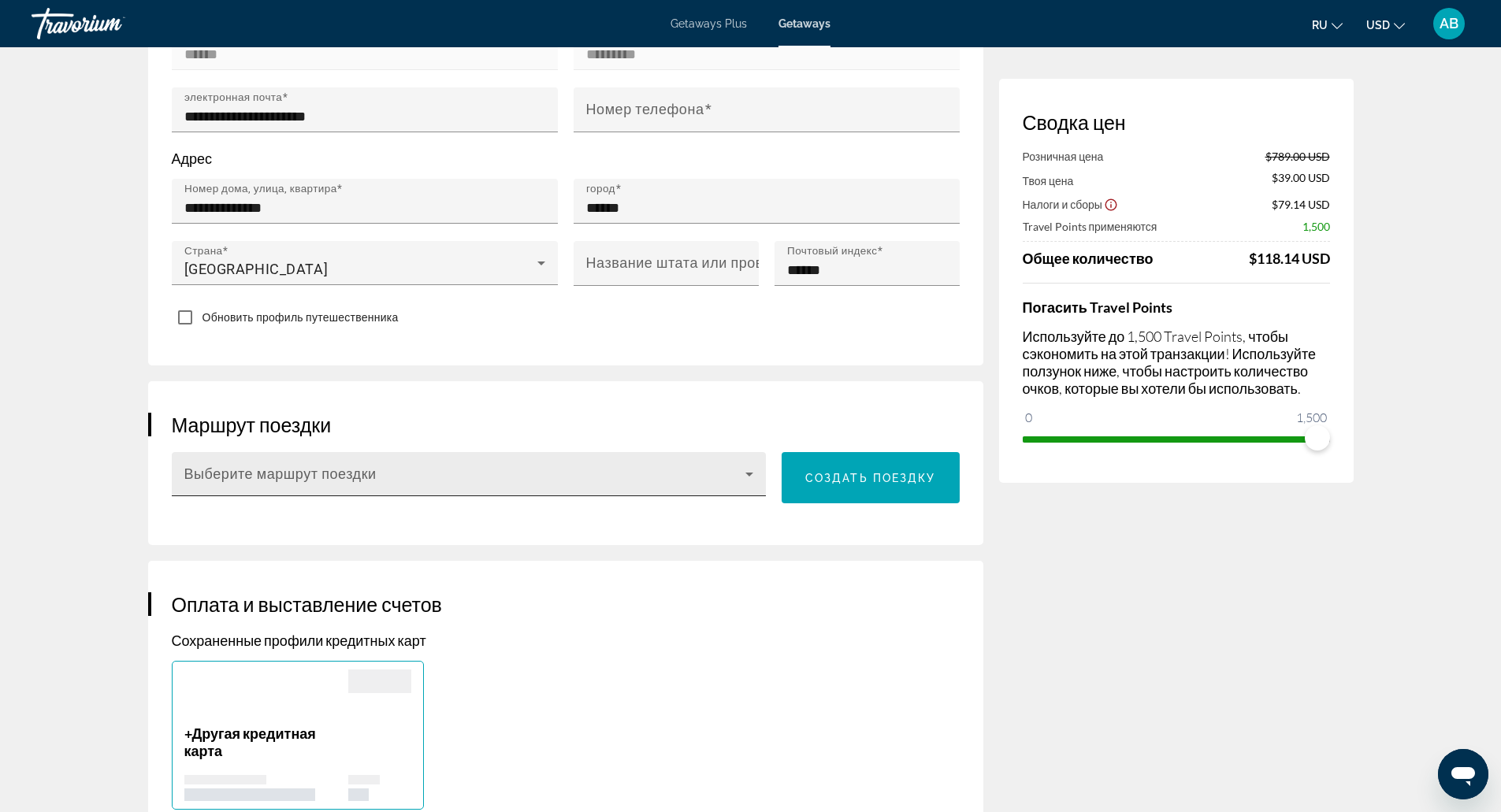
click at [517, 456] on div "Выберите маршрут поездки" at bounding box center [468, 474] width 569 height 44
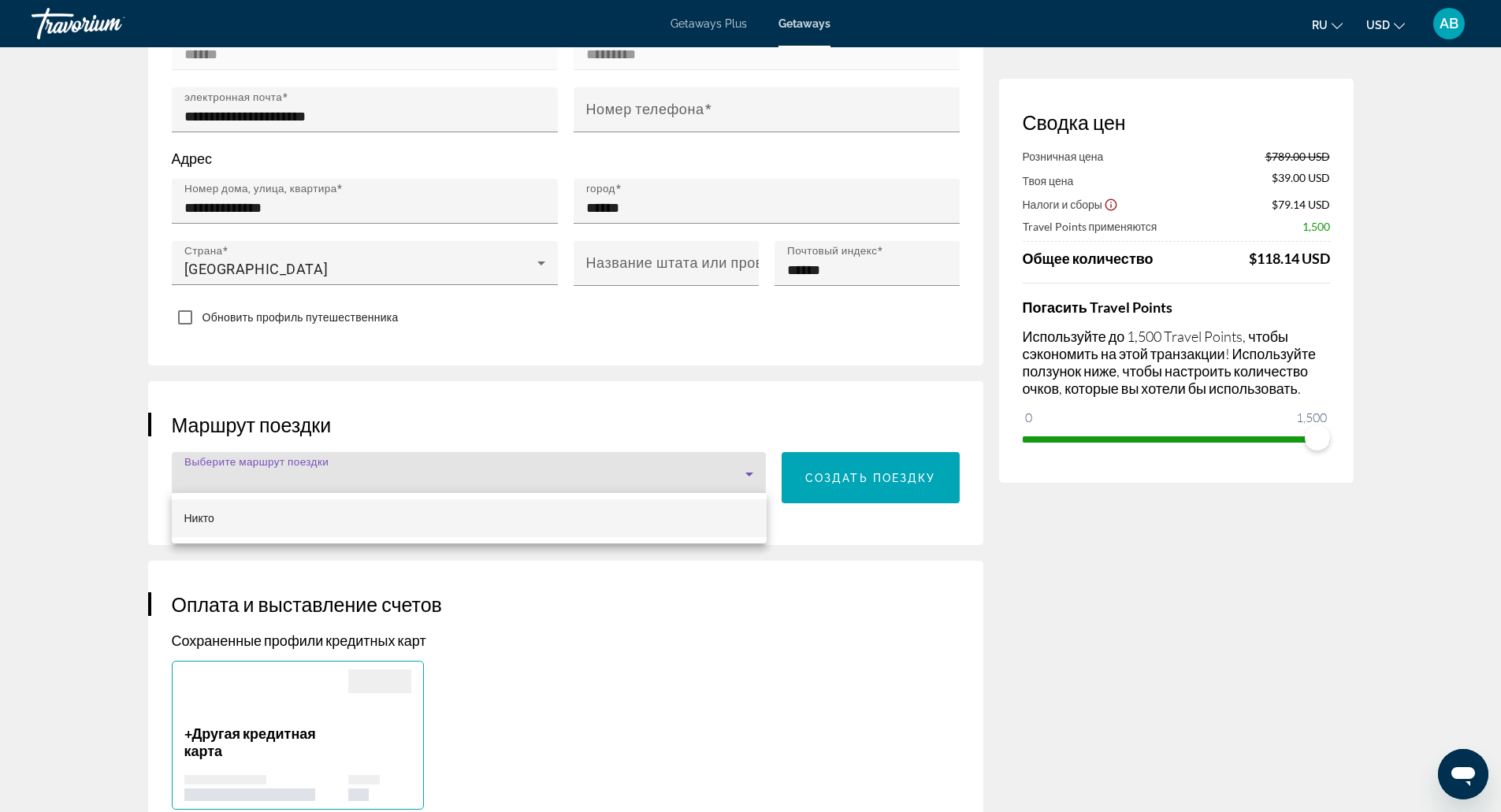
click at [517, 456] on div at bounding box center [750, 406] width 1501 height 812
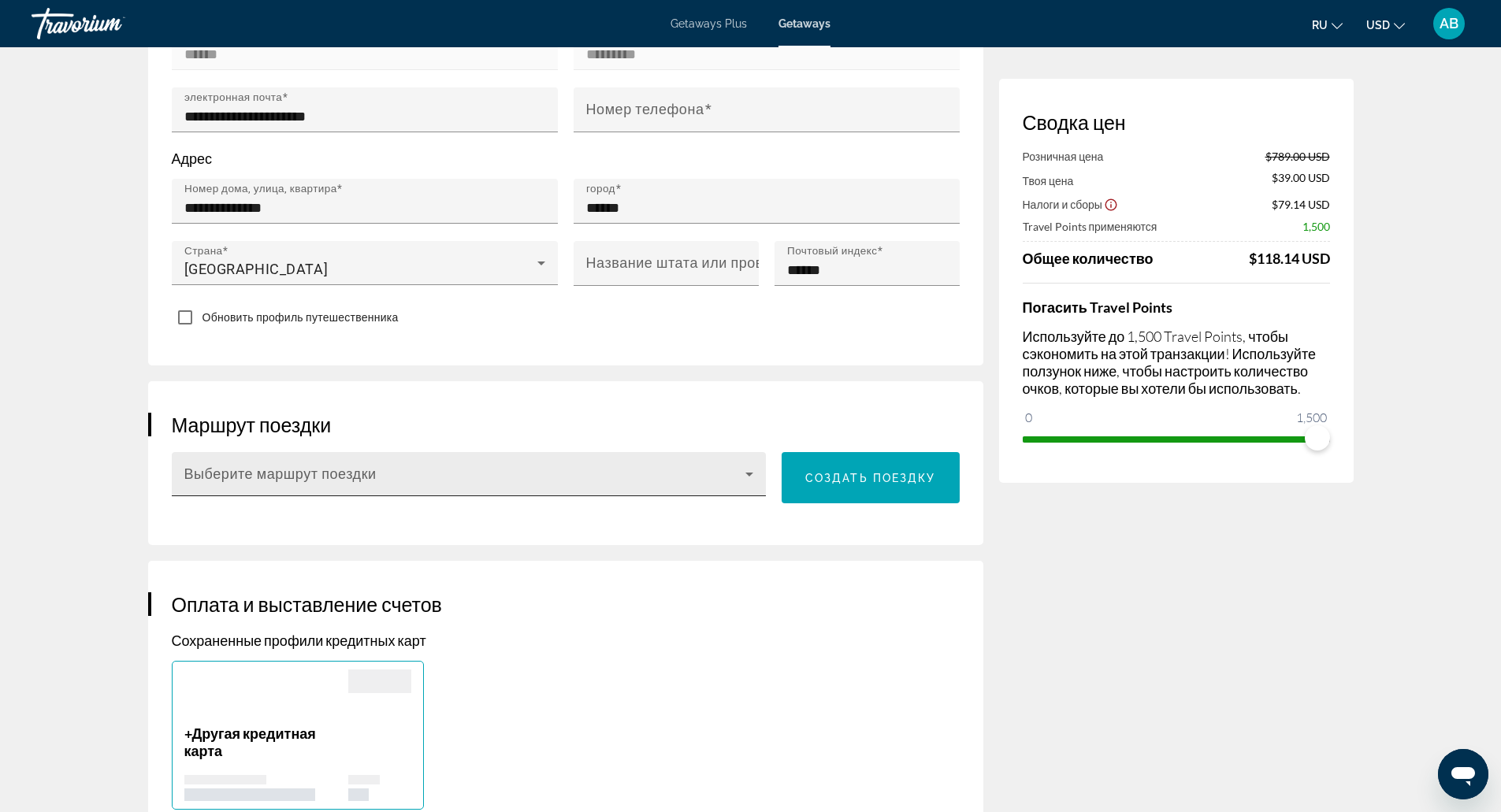
click at [517, 456] on div "Выберите маршрут поездки" at bounding box center [468, 474] width 569 height 44
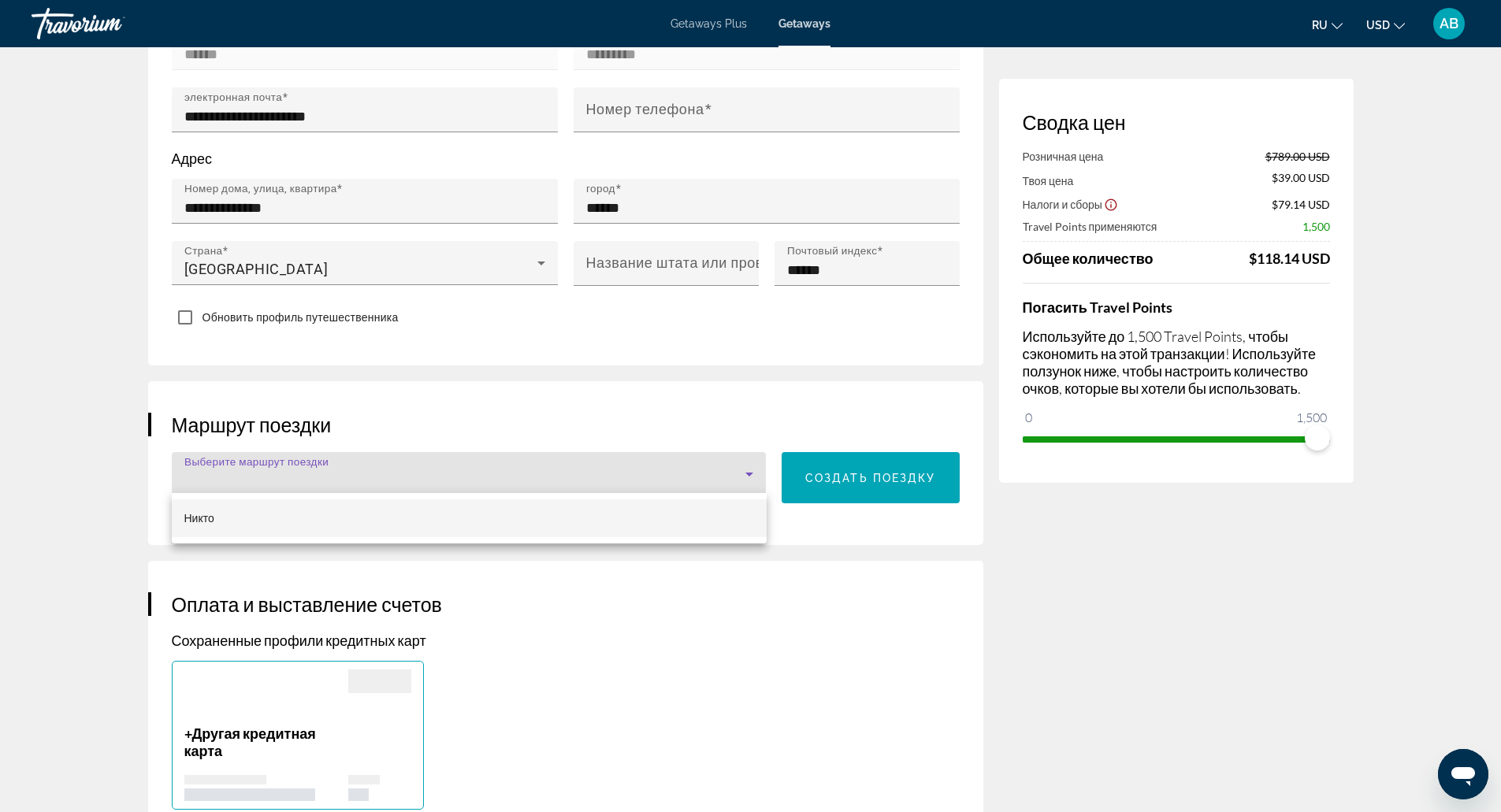
drag, startPoint x: 768, startPoint y: 455, endPoint x: 793, endPoint y: 458, distance: 25.2
click at [793, 458] on div at bounding box center [750, 406] width 1501 height 812
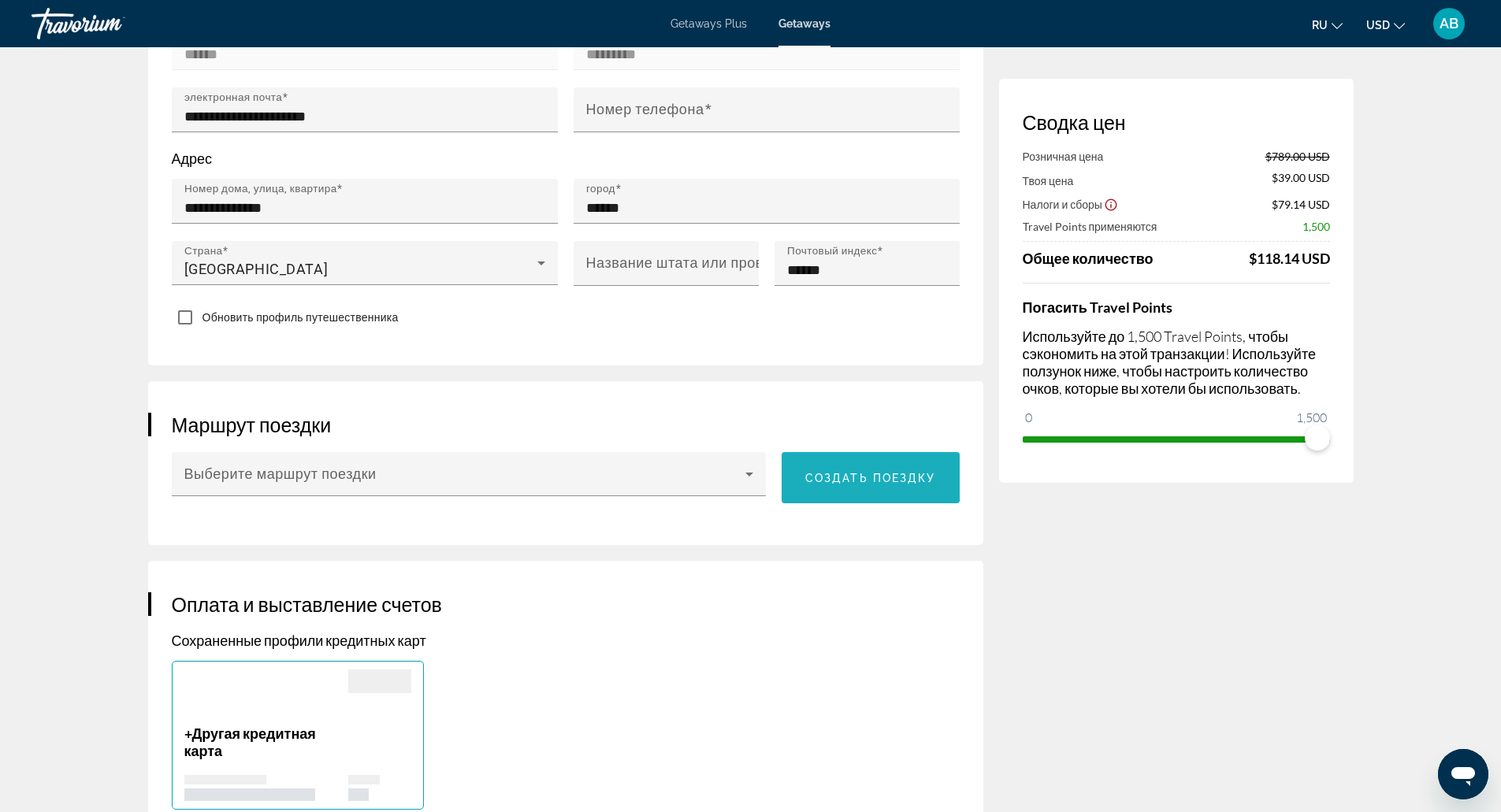
click at [793, 459] on span "Main content" at bounding box center [870, 477] width 178 height 38
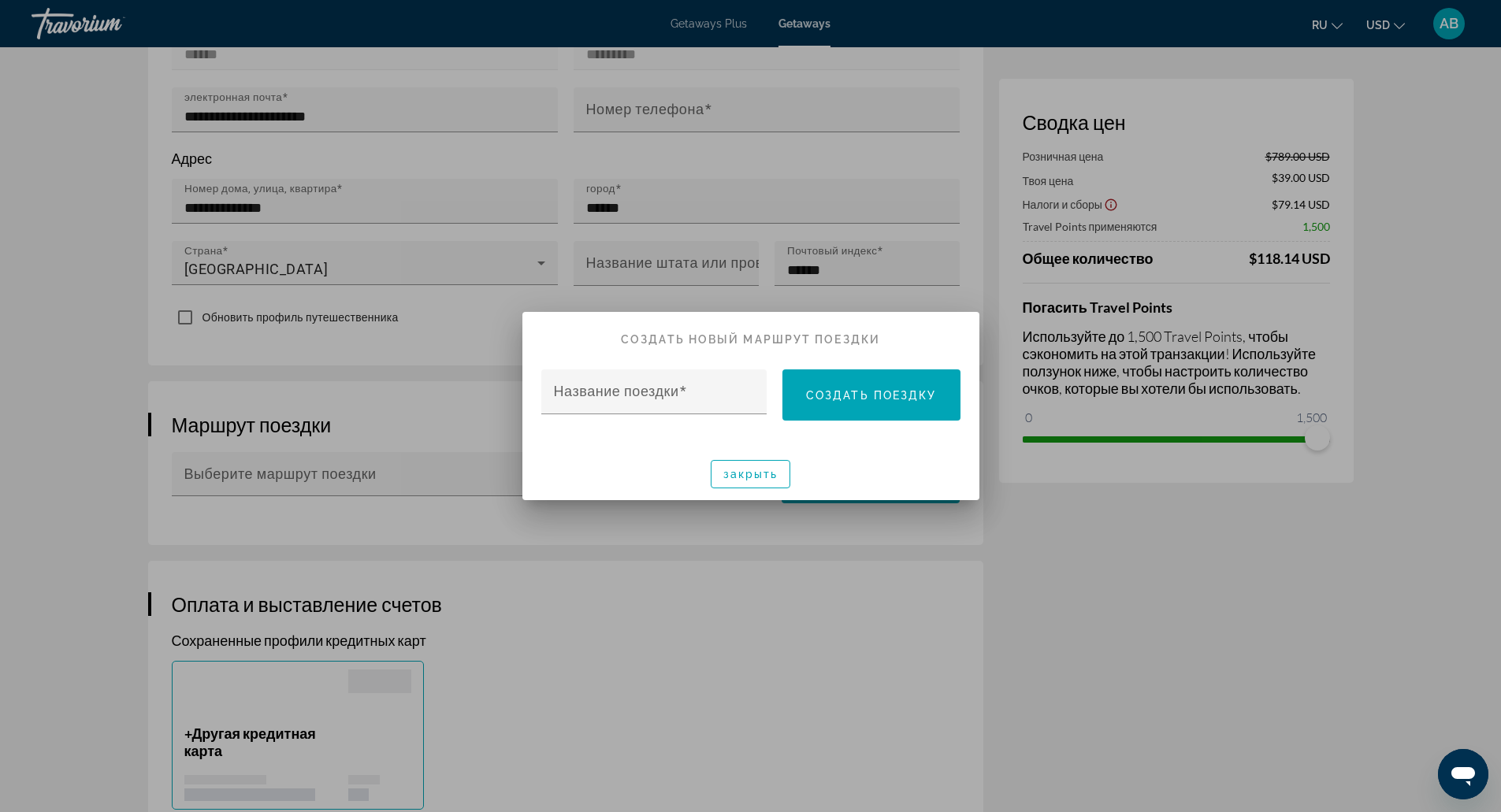
scroll to position [0, 0]
click at [769, 458] on span "button" at bounding box center [751, 474] width 79 height 38
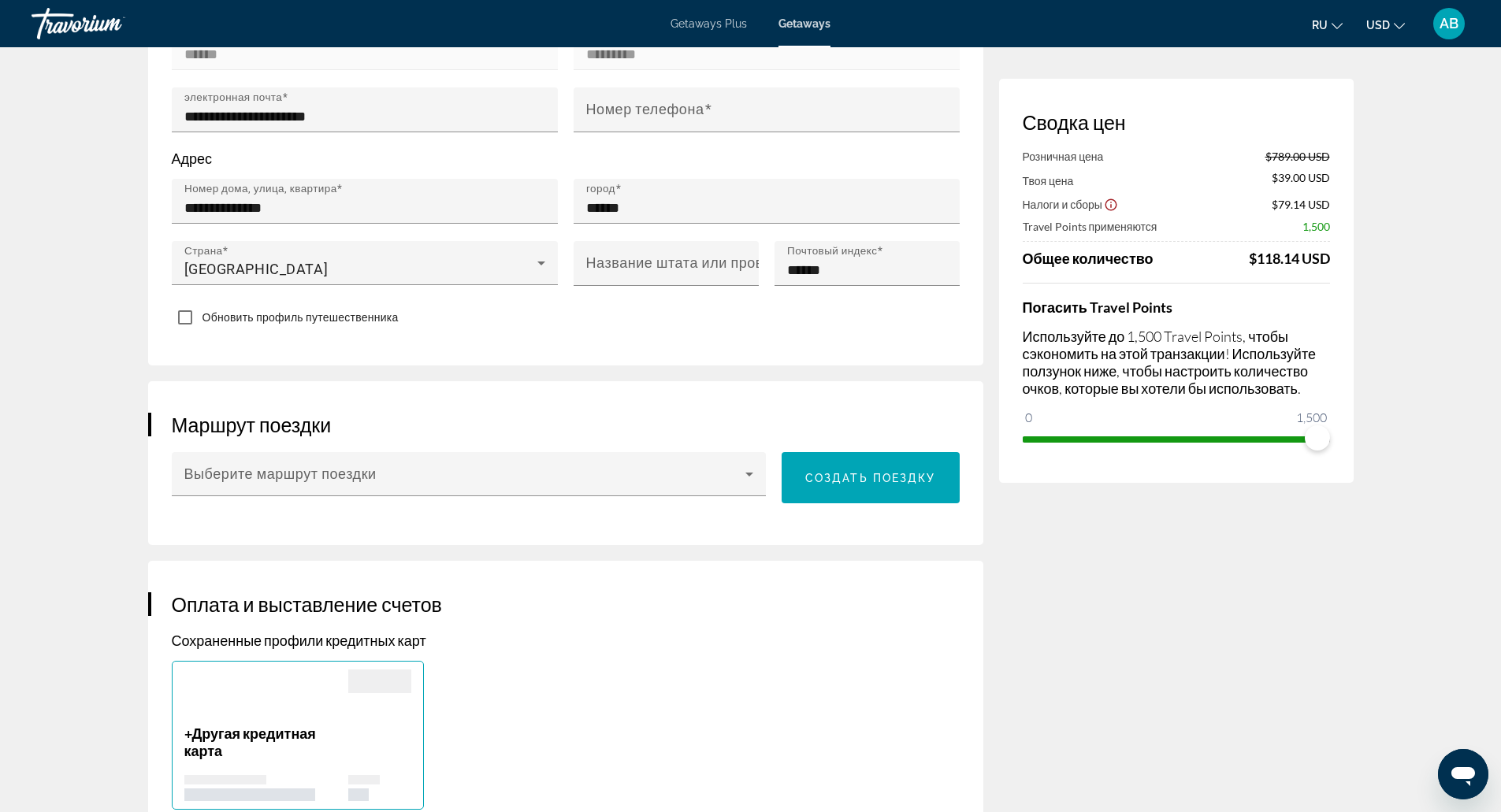
scroll to position [589, 0]
click at [503, 452] on div "Выберите маршрут поездки" at bounding box center [468, 474] width 569 height 44
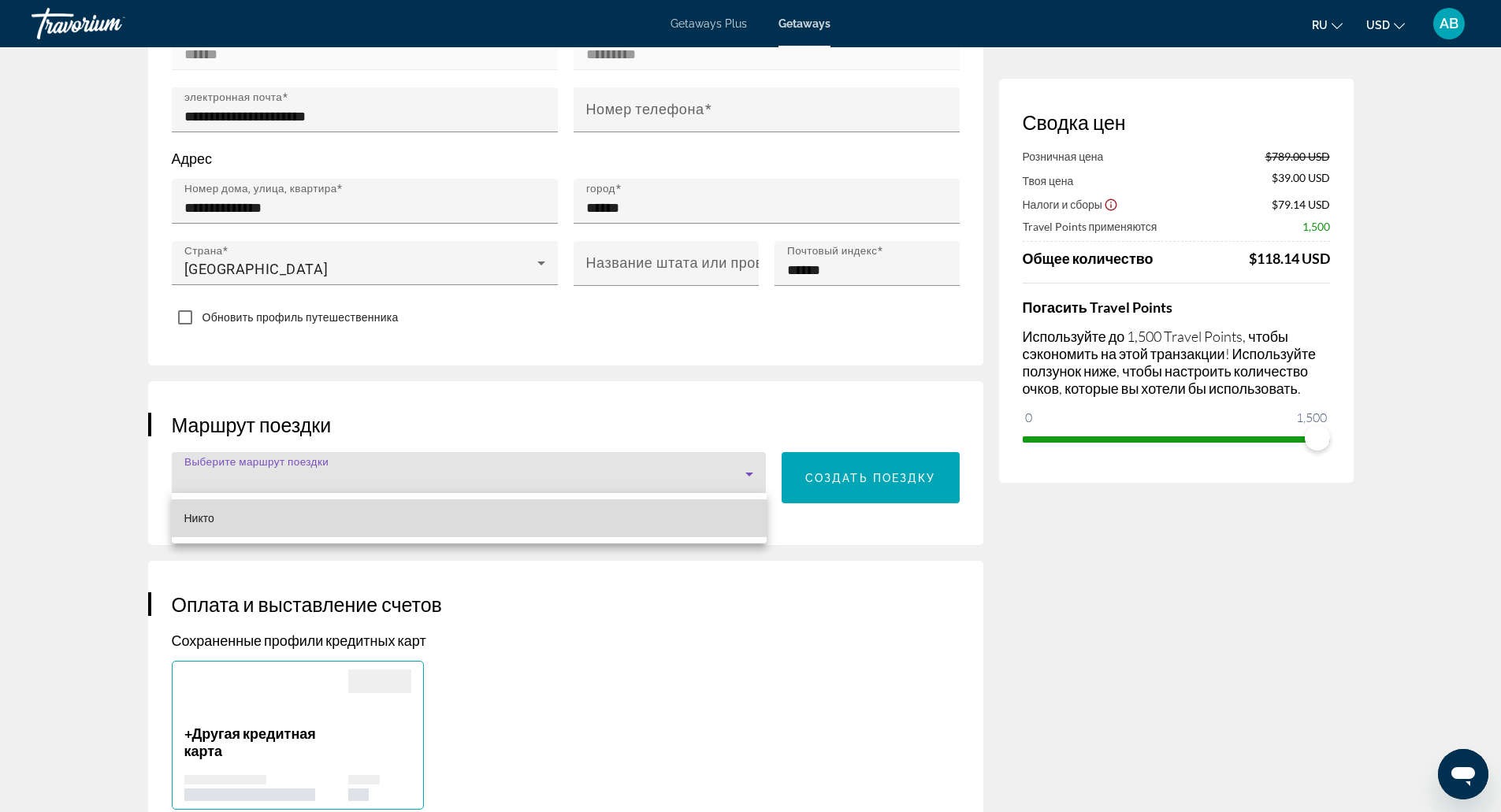
click at [499, 510] on mat-option "Никто" at bounding box center [469, 518] width 595 height 38
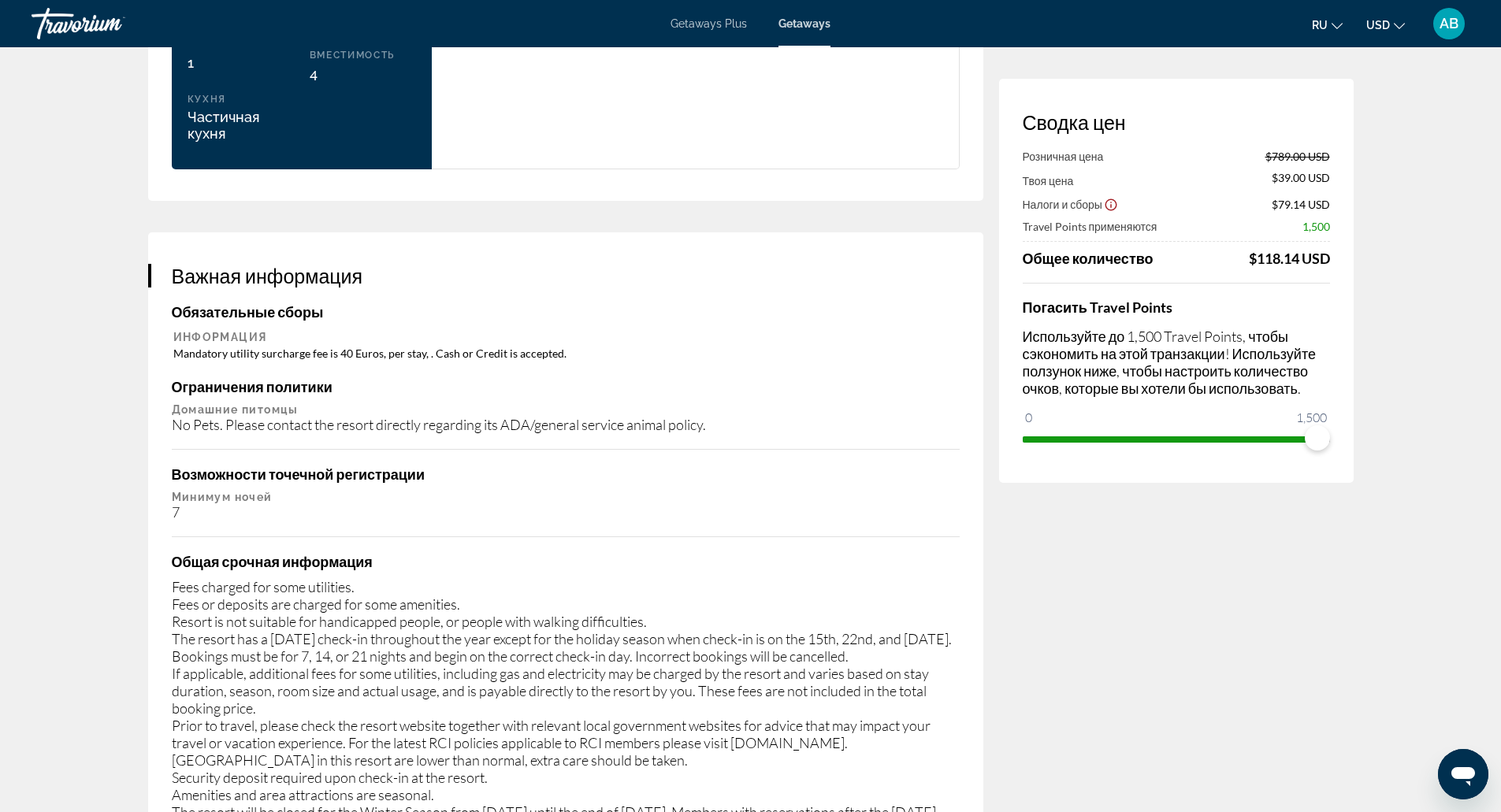
scroll to position [2170, 0]
click at [480, 621] on div "Fees charged for some utilities. Fees or deposits are charged for some amenitie…" at bounding box center [565, 716] width 788 height 277
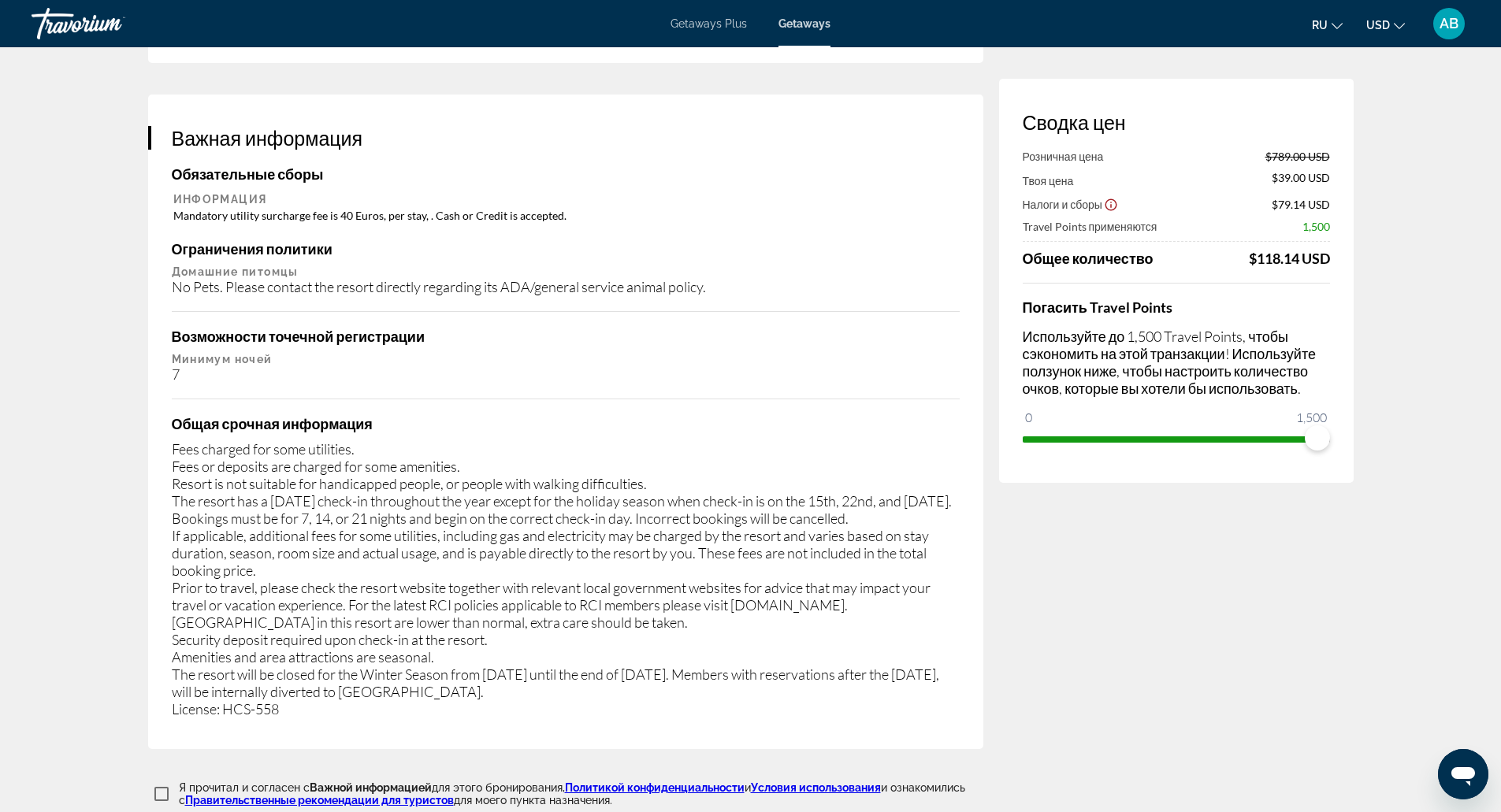
scroll to position [2308, 0]
click at [438, 537] on div "Fees charged for some utilities. Fees or deposits are charged for some amenitie…" at bounding box center [565, 578] width 788 height 277
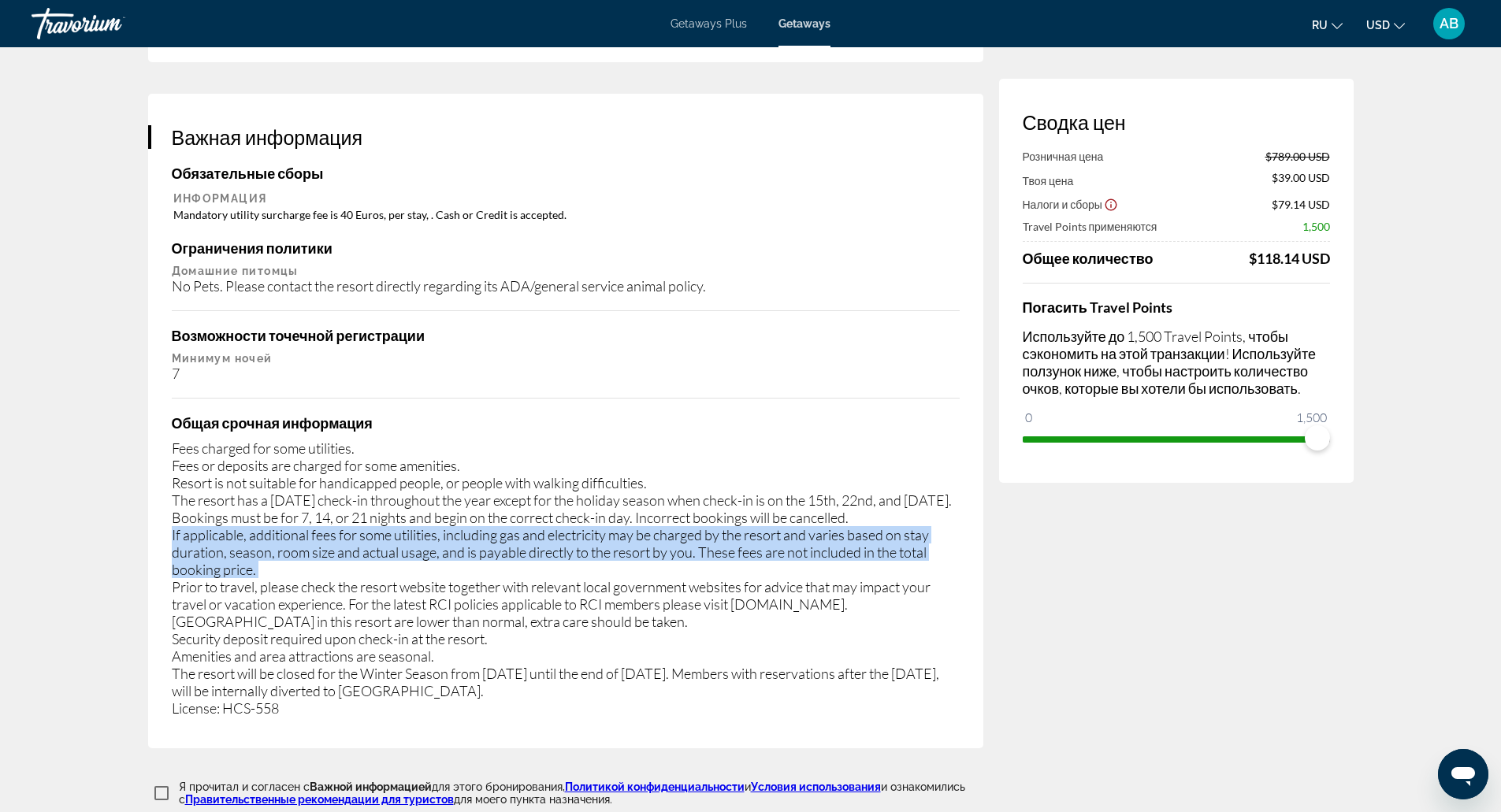
click at [438, 537] on div "Fees charged for some utilities. Fees or deposits are charged for some amenitie…" at bounding box center [565, 578] width 788 height 277
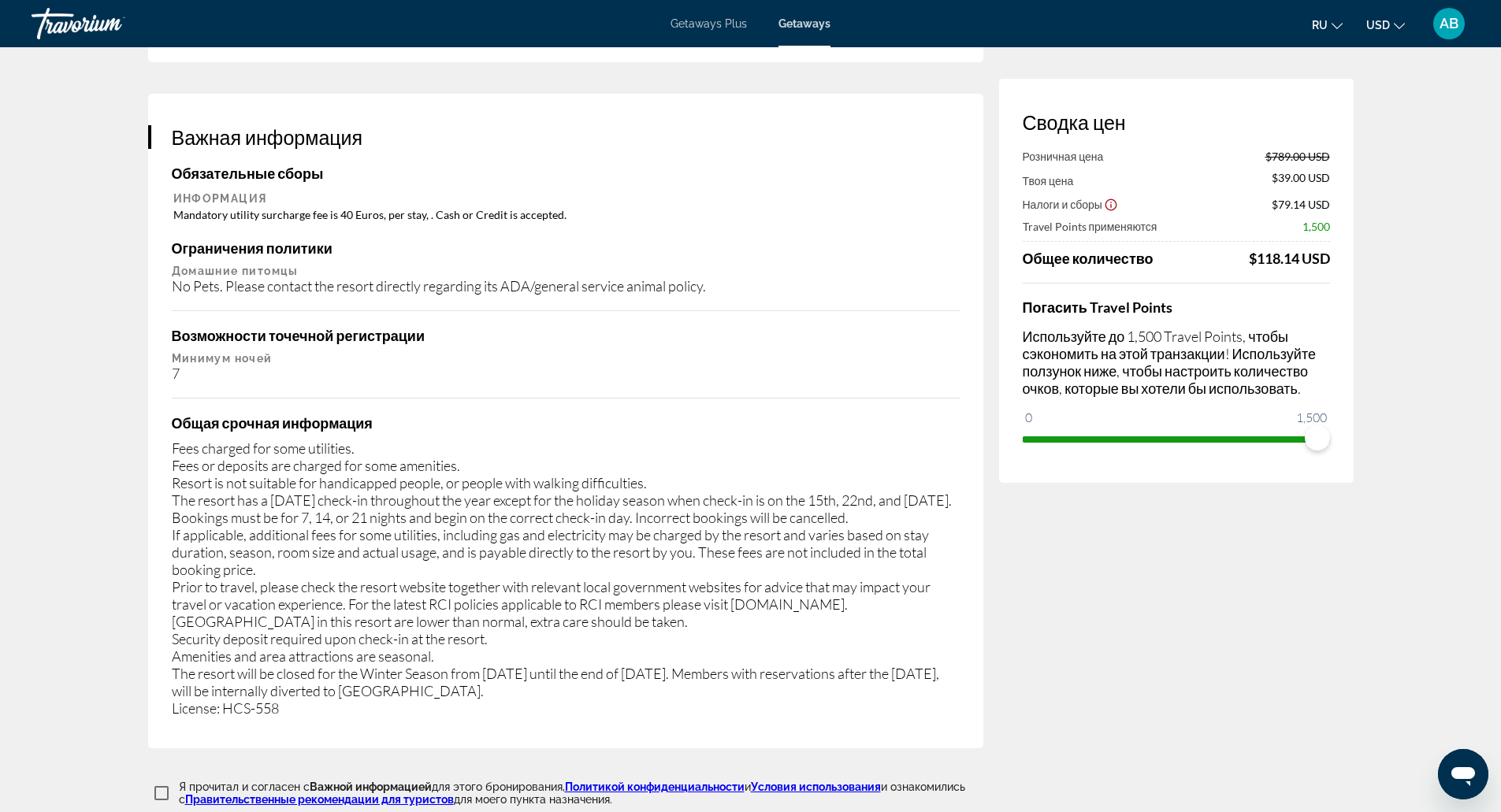
click at [442, 581] on div "Fees charged for some utilities. Fees or deposits are charged for some amenitie…" at bounding box center [565, 578] width 788 height 277
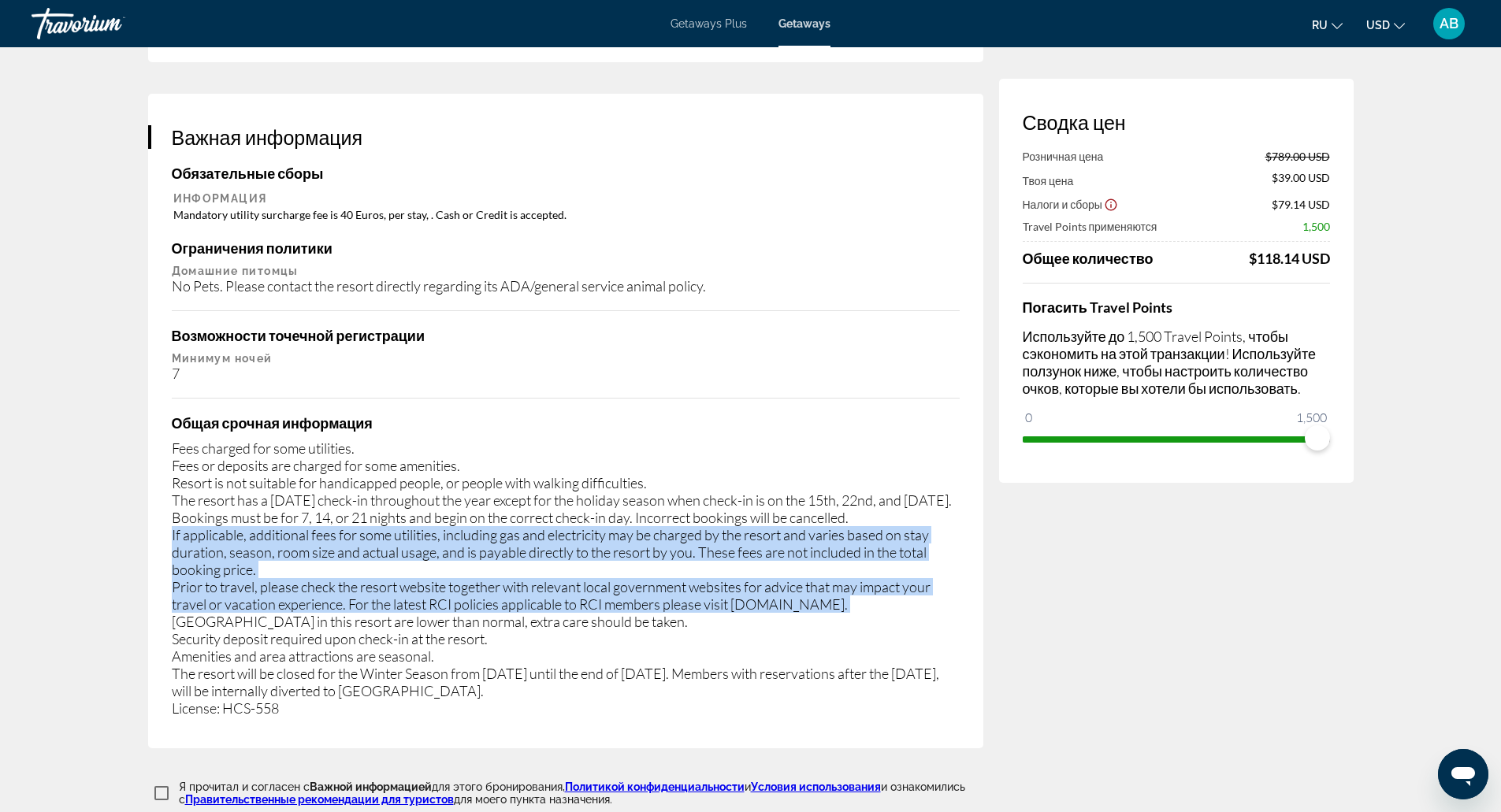
drag, startPoint x: 442, startPoint y: 581, endPoint x: 436, endPoint y: 530, distance: 51.4
click at [436, 530] on div "Fees charged for some utilities. Fees or deposits are charged for some amenitie…" at bounding box center [565, 578] width 788 height 277
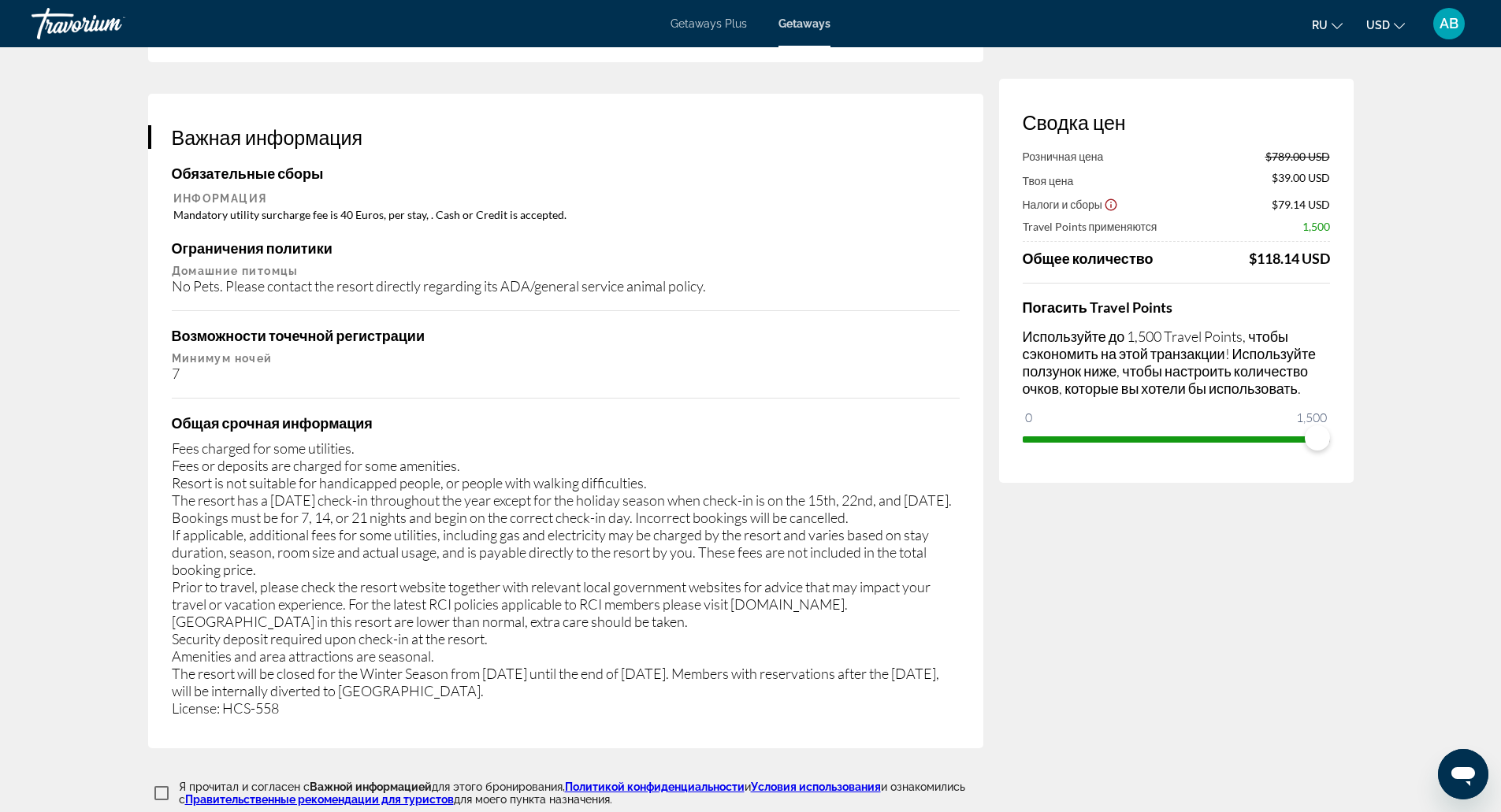
click at [447, 624] on div "Fees charged for some utilities. Fees or deposits are charged for some amenitie…" at bounding box center [565, 578] width 788 height 277
drag, startPoint x: 447, startPoint y: 624, endPoint x: 647, endPoint y: 615, distance: 200.2
click at [647, 615] on div "Fees charged for some utilities. Fees or deposits are charged for some amenitie…" at bounding box center [565, 578] width 788 height 277
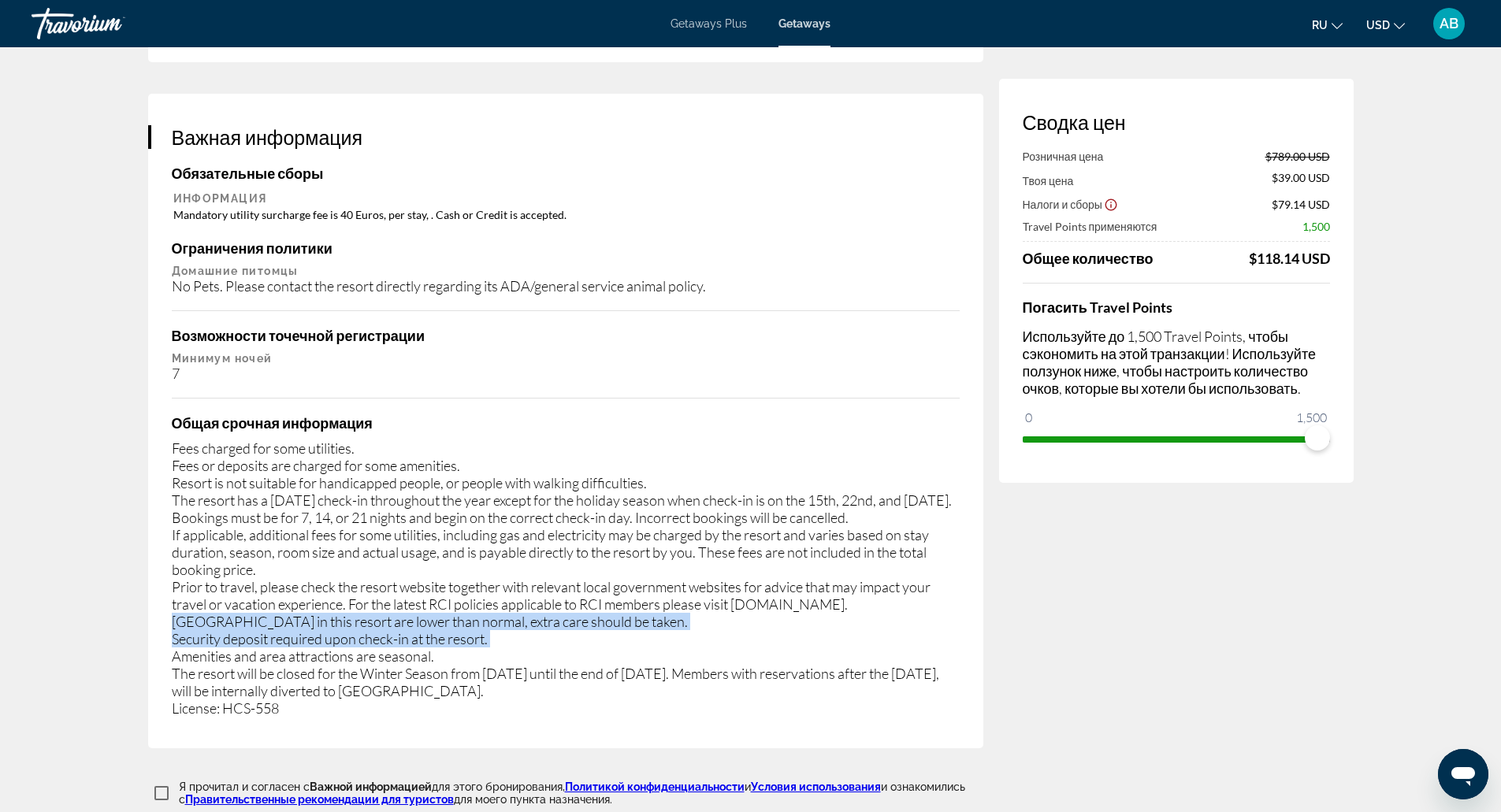
drag, startPoint x: 647, startPoint y: 615, endPoint x: 457, endPoint y: 635, distance: 191.0
click at [457, 635] on div "Fees charged for some utilities. Fees or deposits are charged for some amenitie…" at bounding box center [565, 578] width 788 height 277
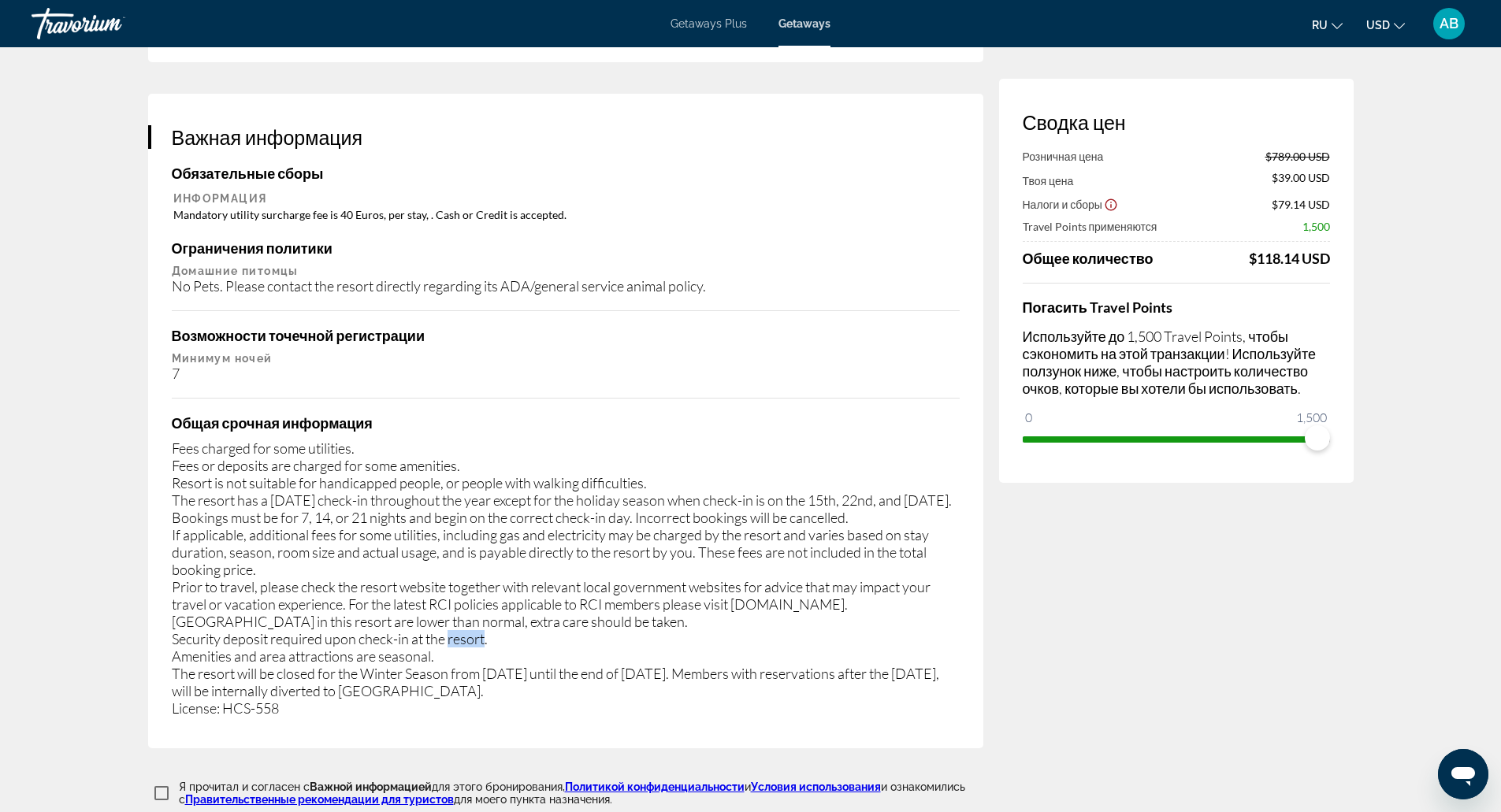
click at [457, 635] on div "Fees charged for some utilities. Fees or deposits are charged for some amenitie…" at bounding box center [565, 578] width 788 height 277
click at [566, 620] on div "Fees charged for some utilities. Fees or deposits are charged for some amenitie…" at bounding box center [565, 578] width 788 height 277
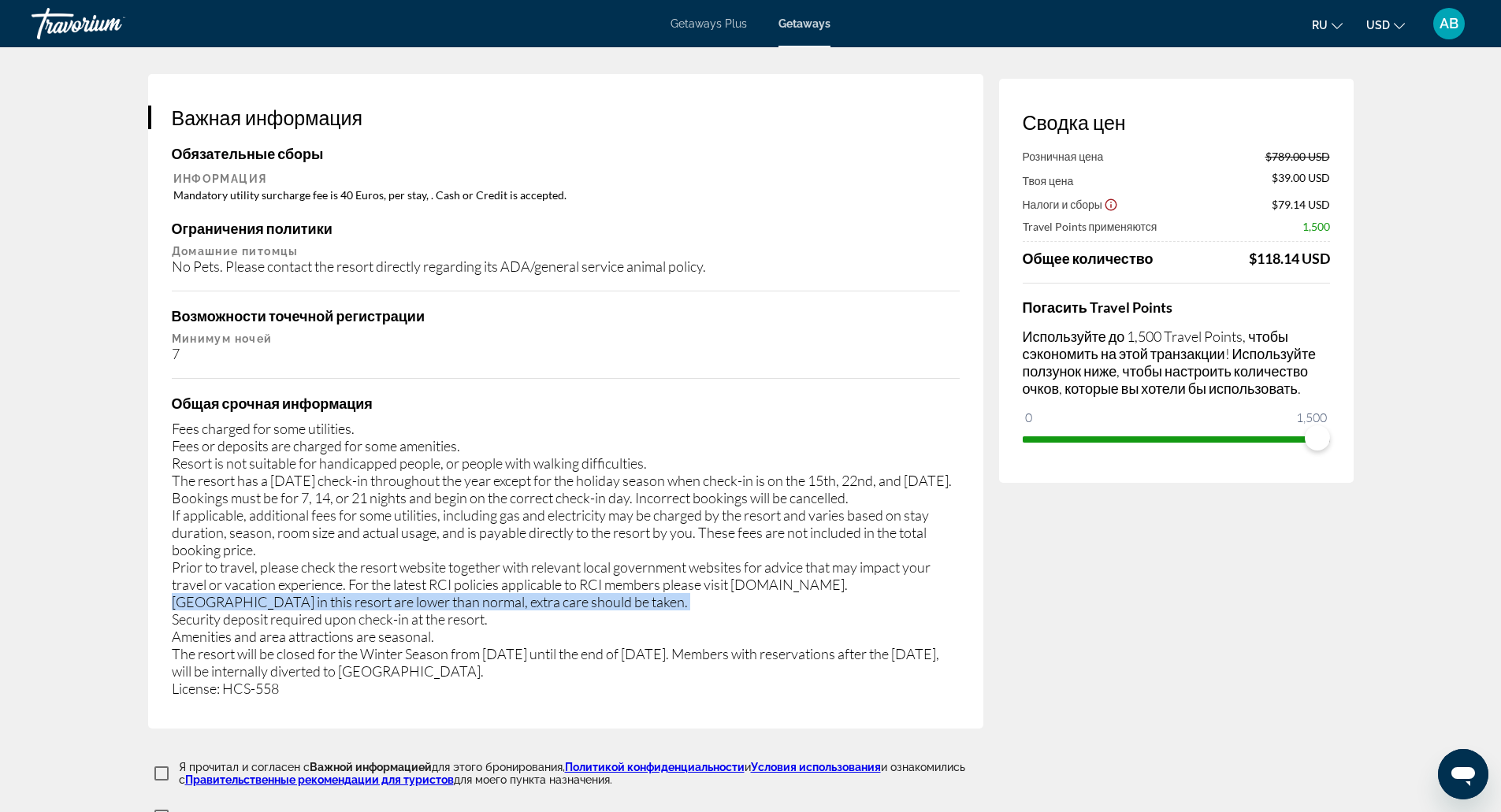
scroll to position [2329, 0]
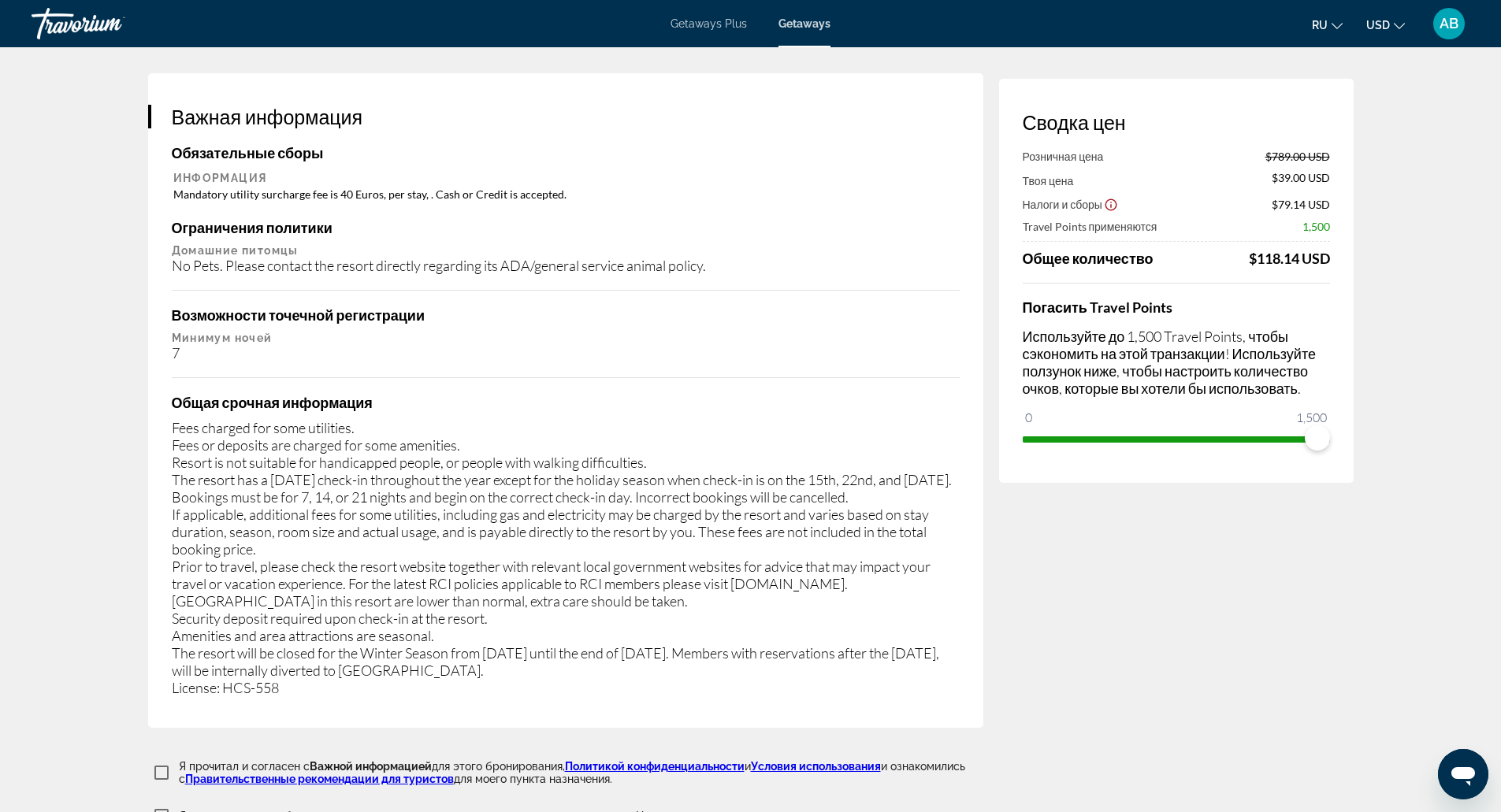
click at [567, 581] on div "Fees charged for some utilities. Fees or deposits are charged for some amenitie…" at bounding box center [565, 557] width 788 height 277
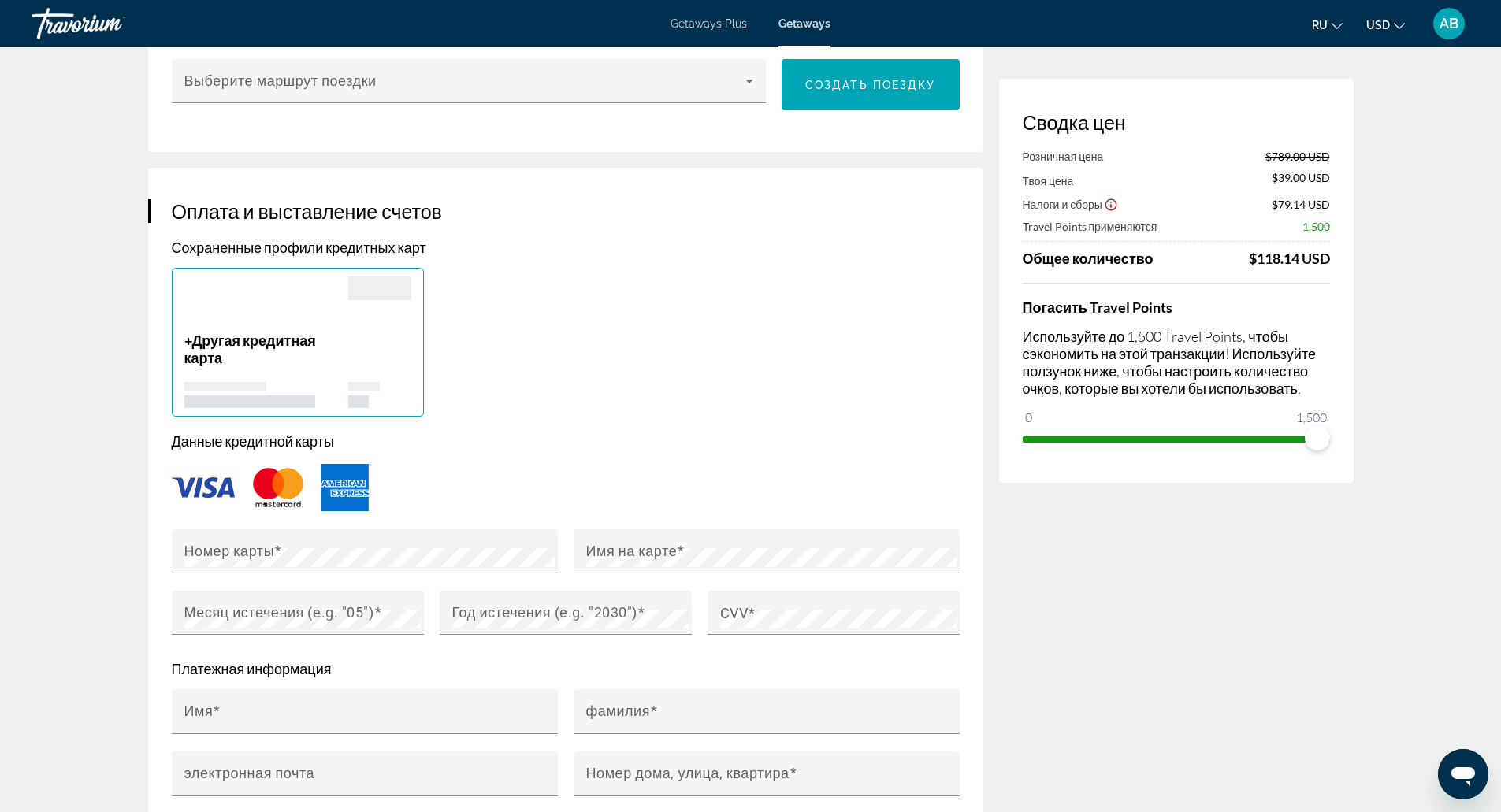
scroll to position [981, 0]
click at [354, 398] on div "Main content" at bounding box center [358, 402] width 20 height 13
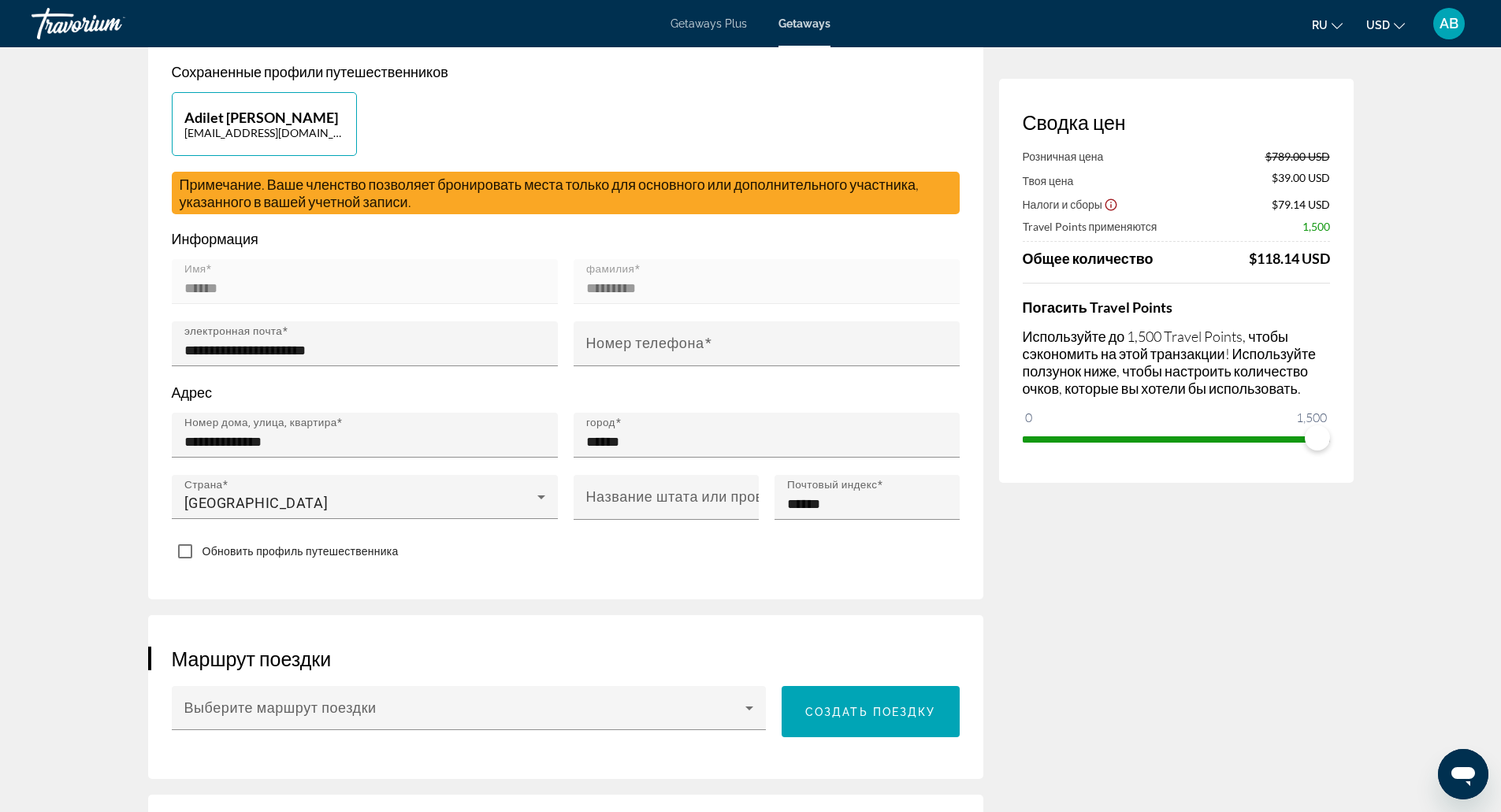
click at [354, 398] on p "Адрес" at bounding box center [565, 392] width 788 height 18
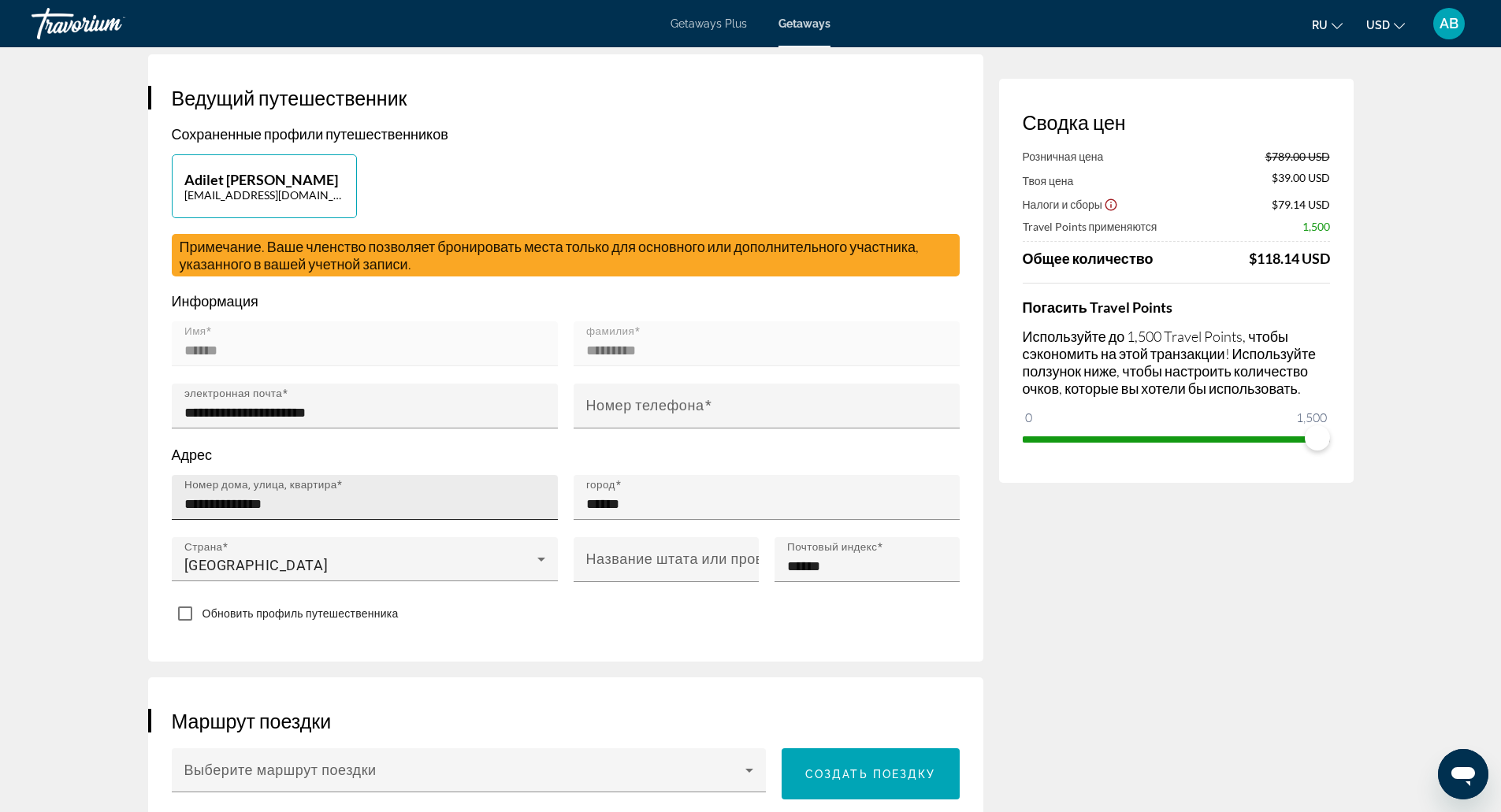
scroll to position [293, 0]
click at [379, 608] on span "Обновить профиль путешественника" at bounding box center [300, 614] width 196 height 13
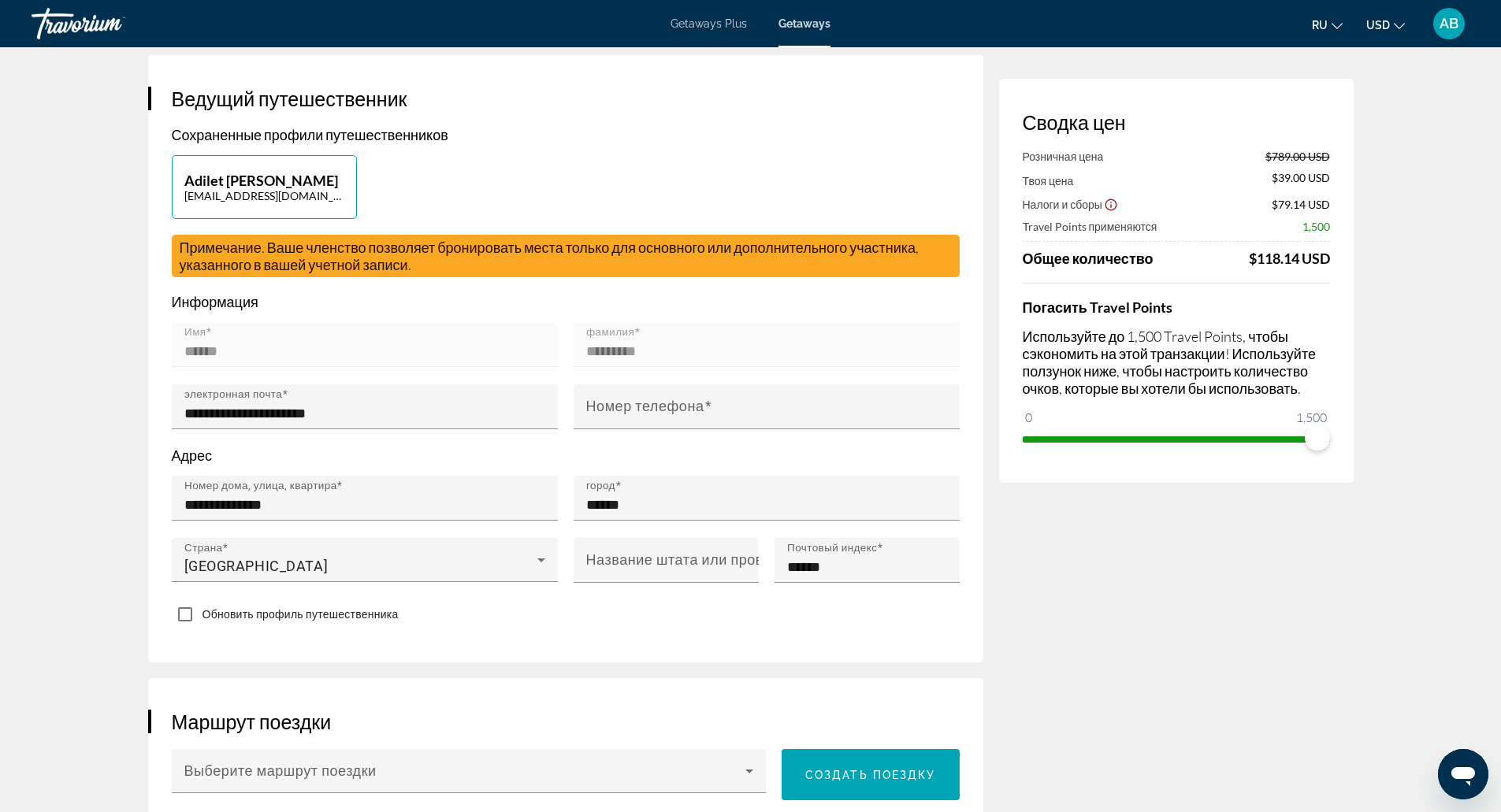
click at [337, 209] on button "Adilet Bektassov adletcoc2003@gmail.com" at bounding box center [264, 187] width 185 height 64
type input "******"
type input "*********"
type input "**********"
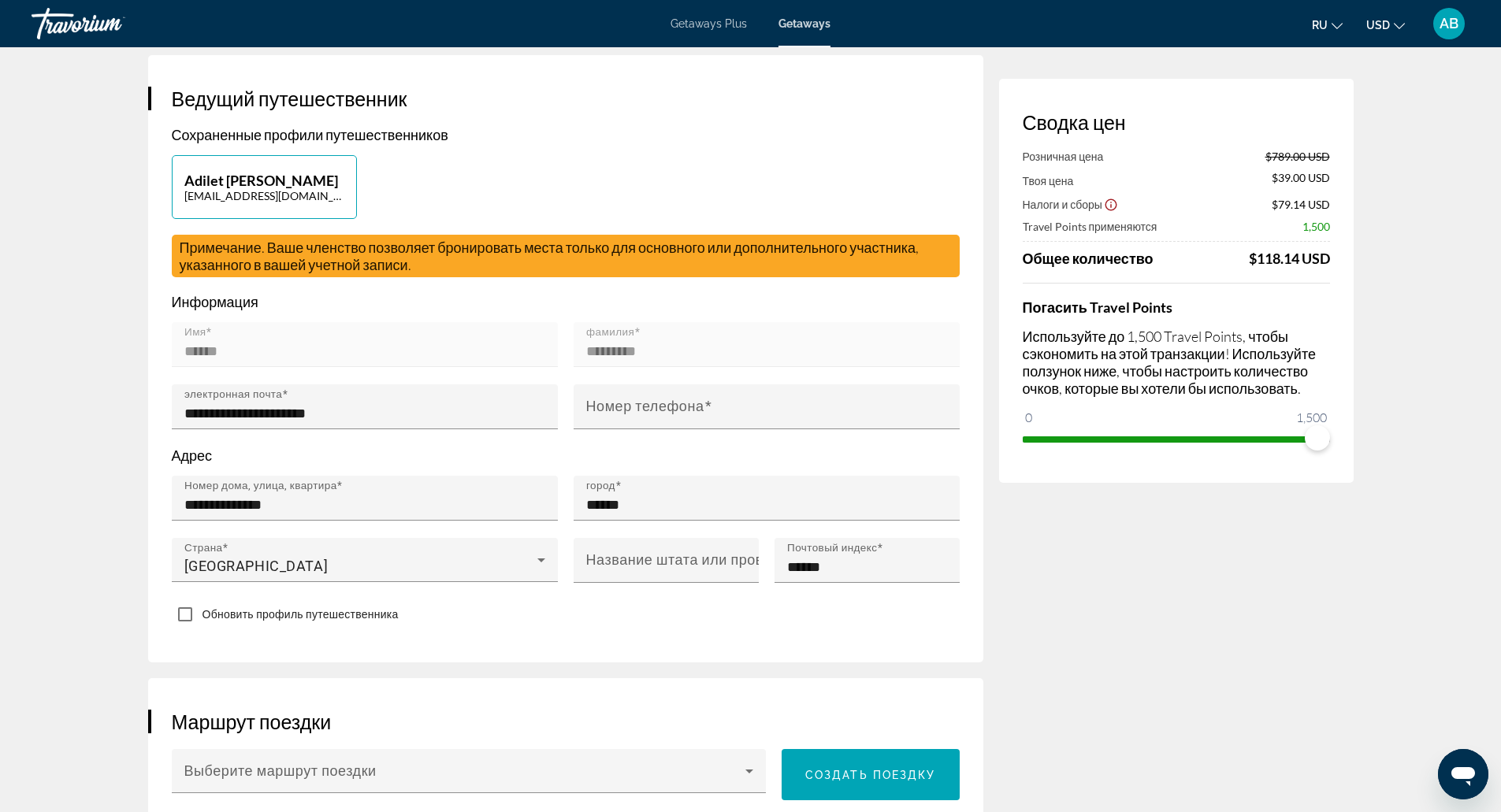
type input "******"
click at [337, 209] on button "Adilet Bektassov adletcoc2003@gmail.com" at bounding box center [264, 187] width 185 height 64
type input "******"
type input "*********"
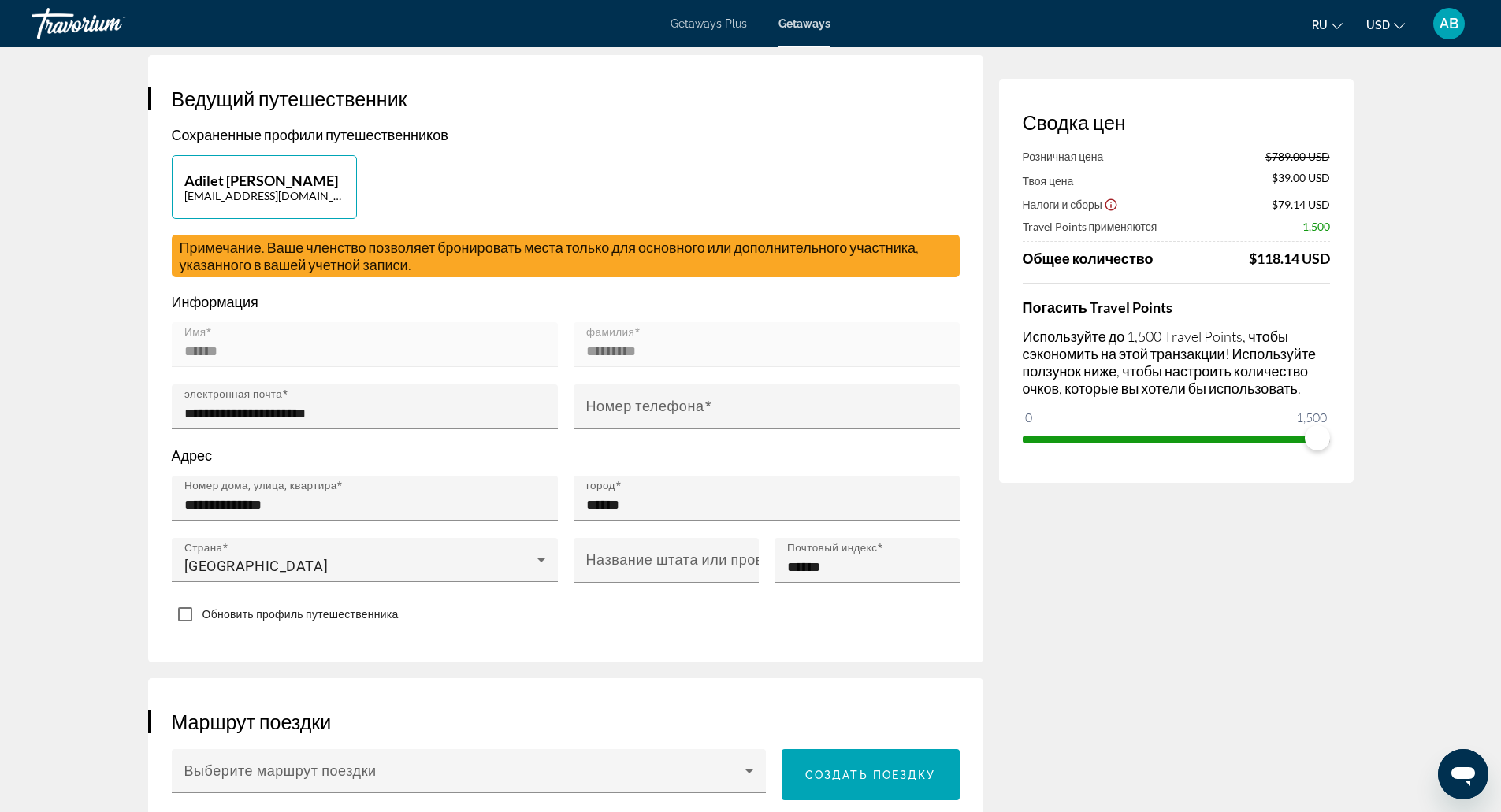
type input "**********"
type input "******"
drag, startPoint x: 367, startPoint y: 218, endPoint x: 309, endPoint y: 193, distance: 63.2
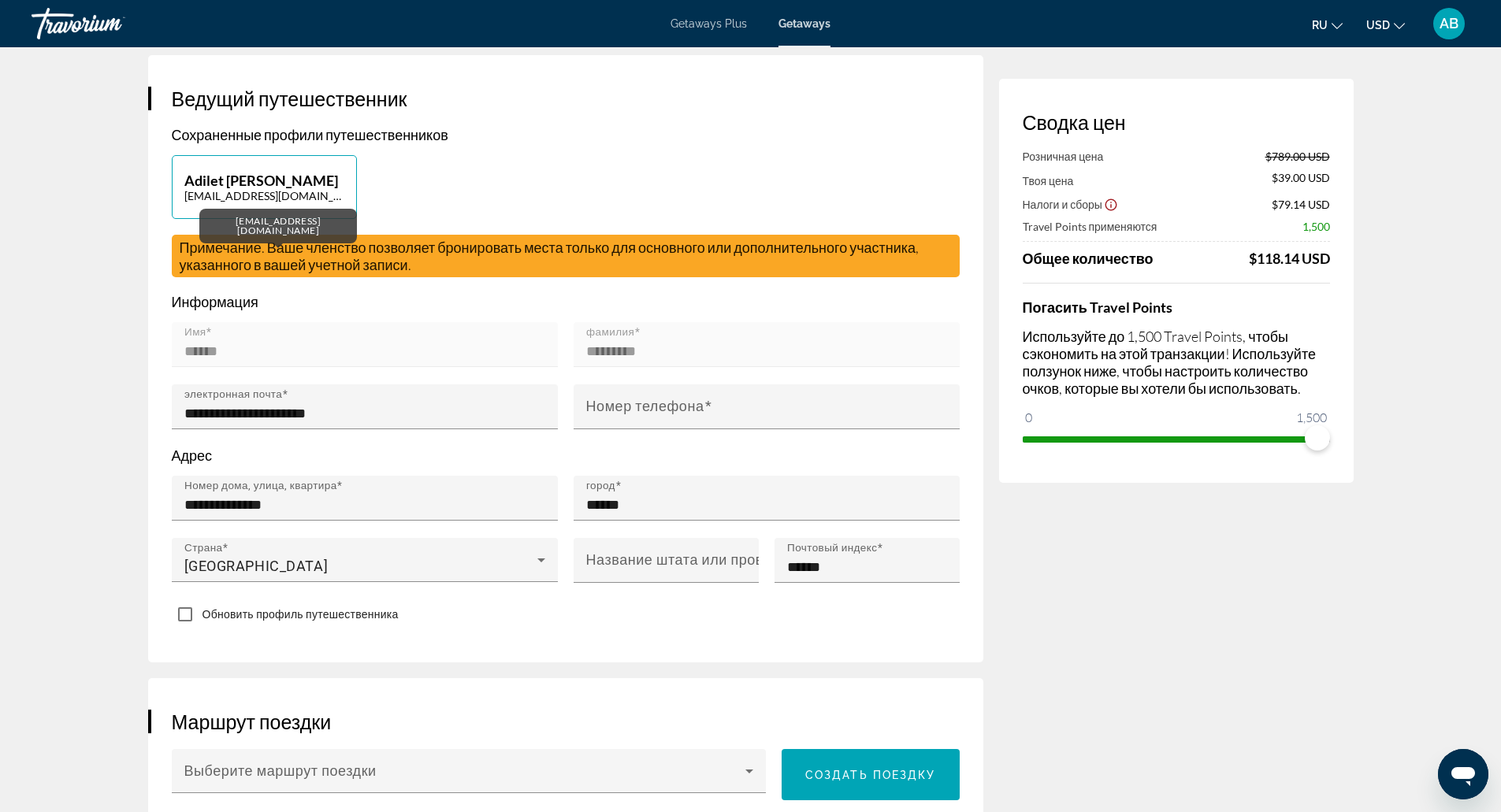
click at [309, 193] on div "Adilet Bektassov adletcoc2003@gmail.com" at bounding box center [566, 195] width 804 height 80
click at [309, 193] on p "adletcoc2003@gmail.com" at bounding box center [264, 196] width 160 height 13
type input "******"
type input "*********"
type input "**********"
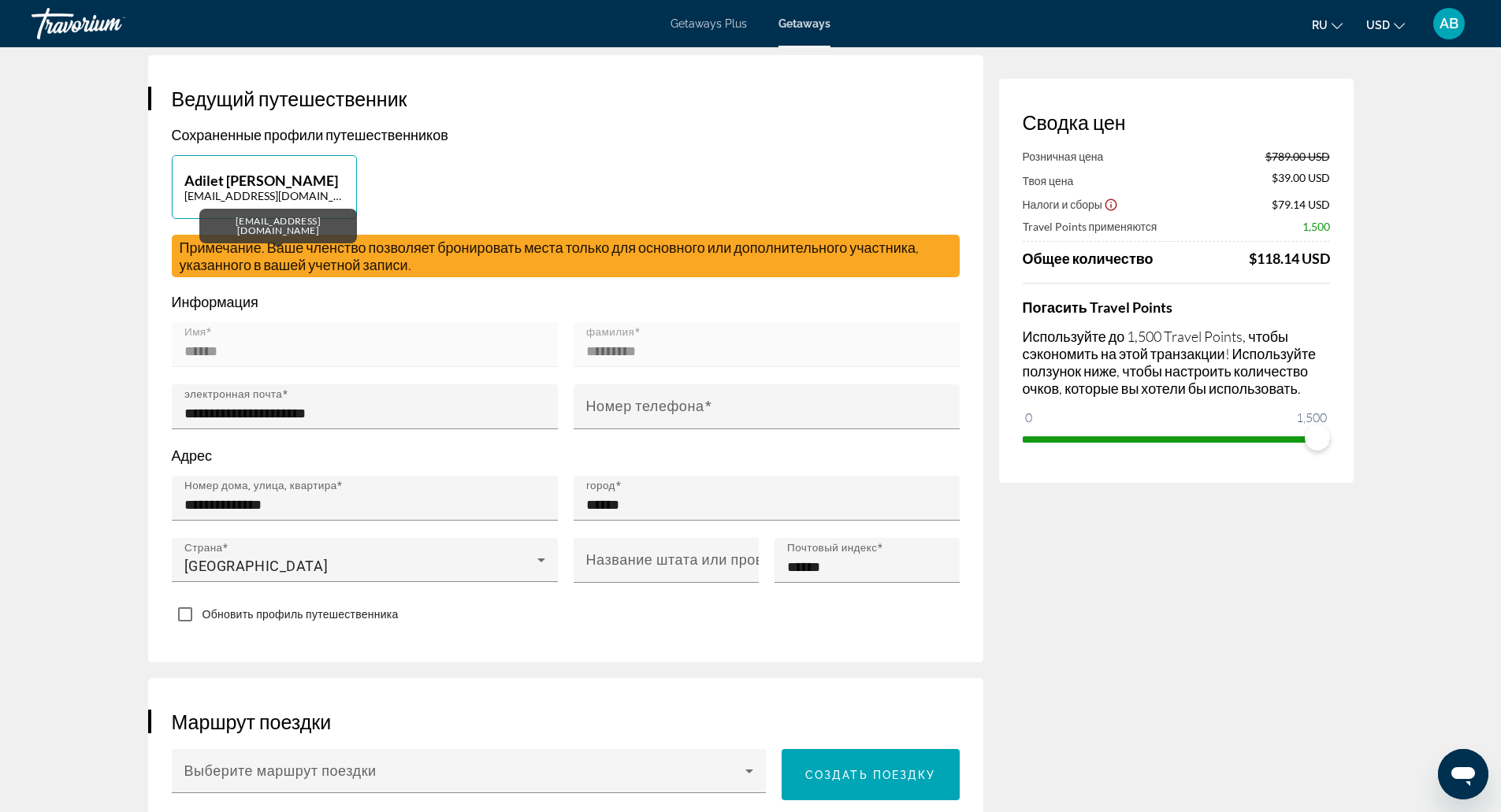
type input "**********"
type input "******"
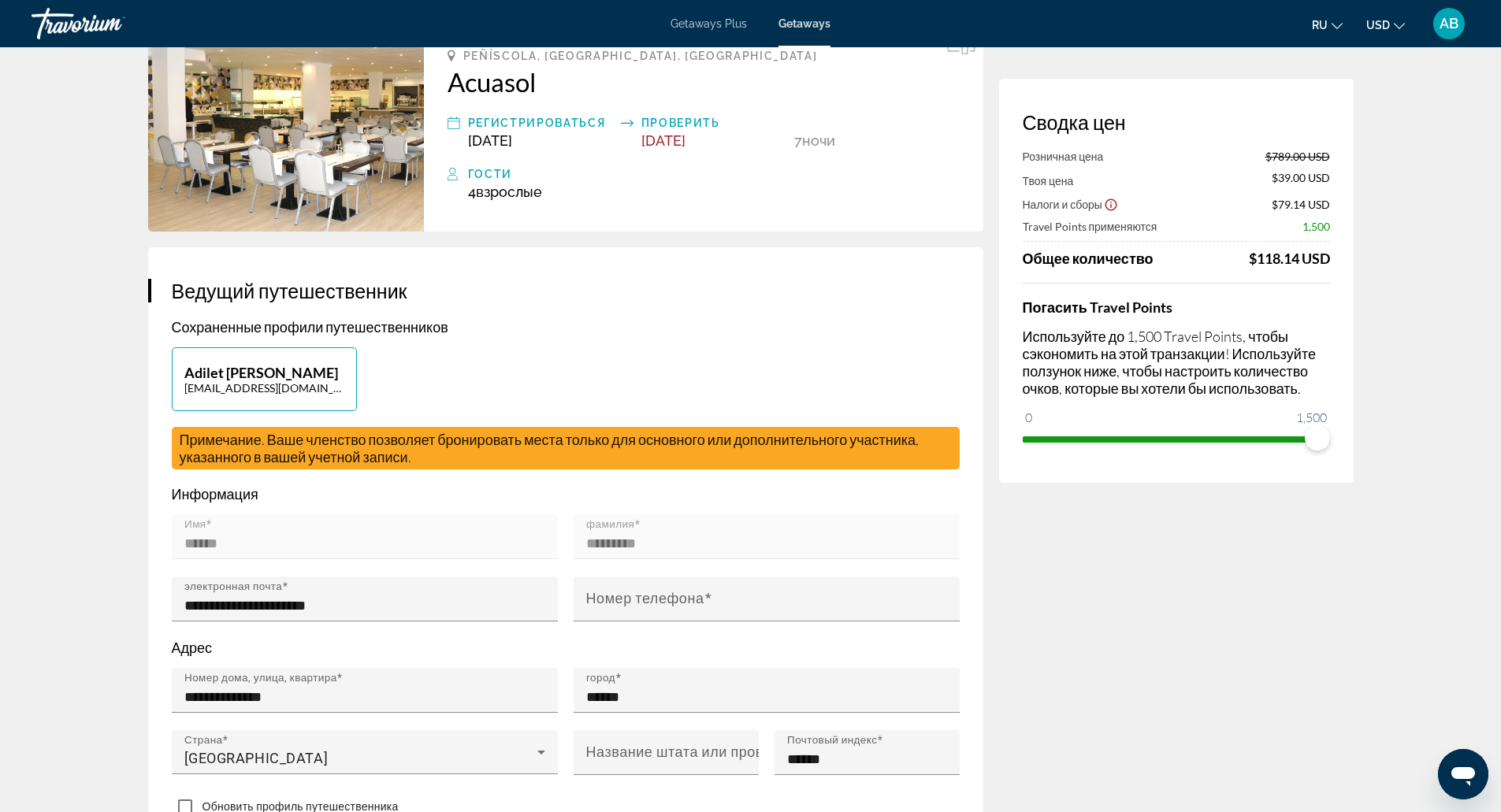
scroll to position [205, 0]
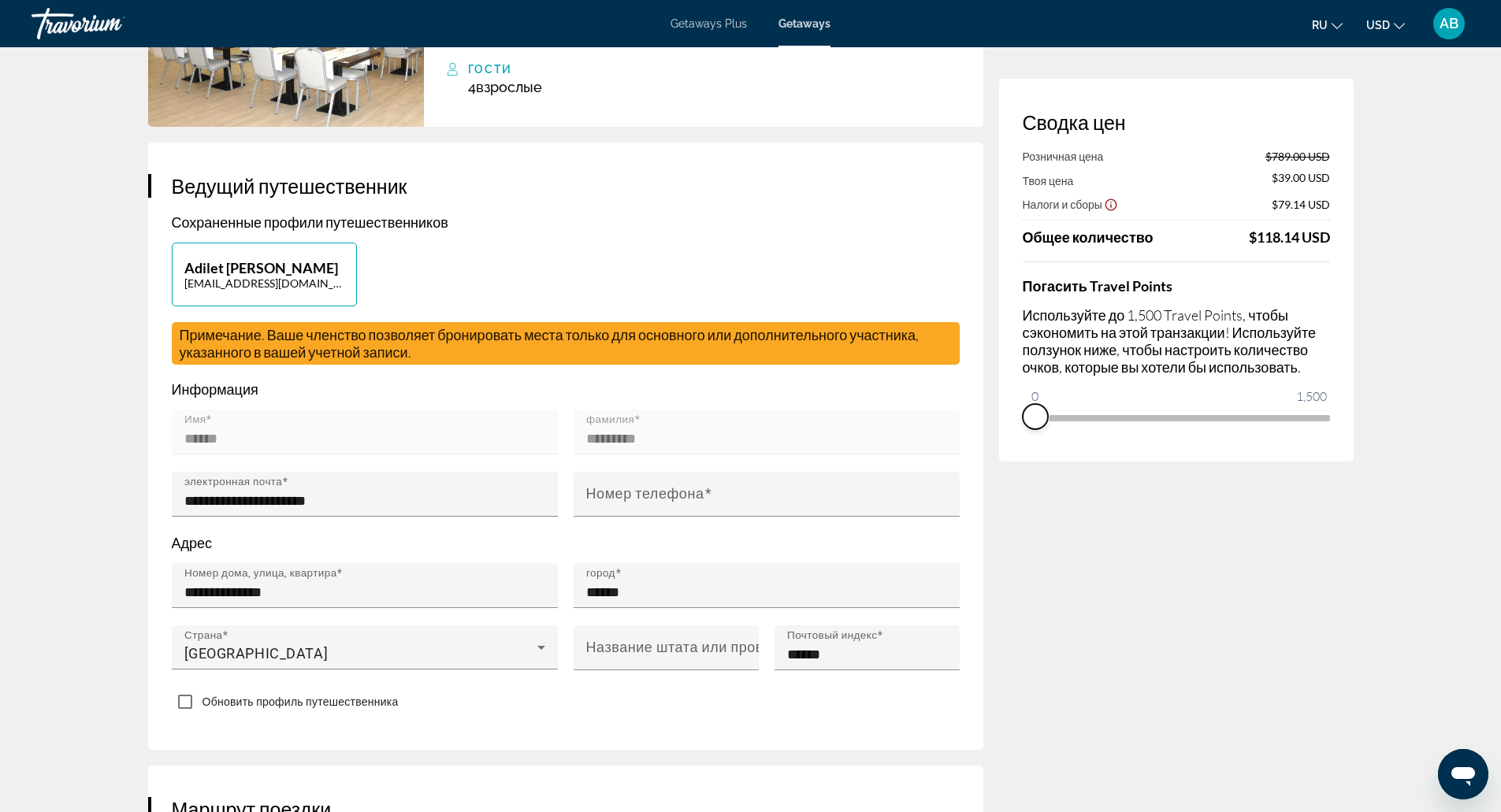
drag, startPoint x: 1317, startPoint y: 430, endPoint x: 981, endPoint y: 488, distance: 341.0
drag, startPoint x: 1035, startPoint y: 394, endPoint x: 1127, endPoint y: 400, distance: 92.2
click at [1127, 415] on ngx-slider "0 1,500 429" at bounding box center [1176, 417] width 307 height 3
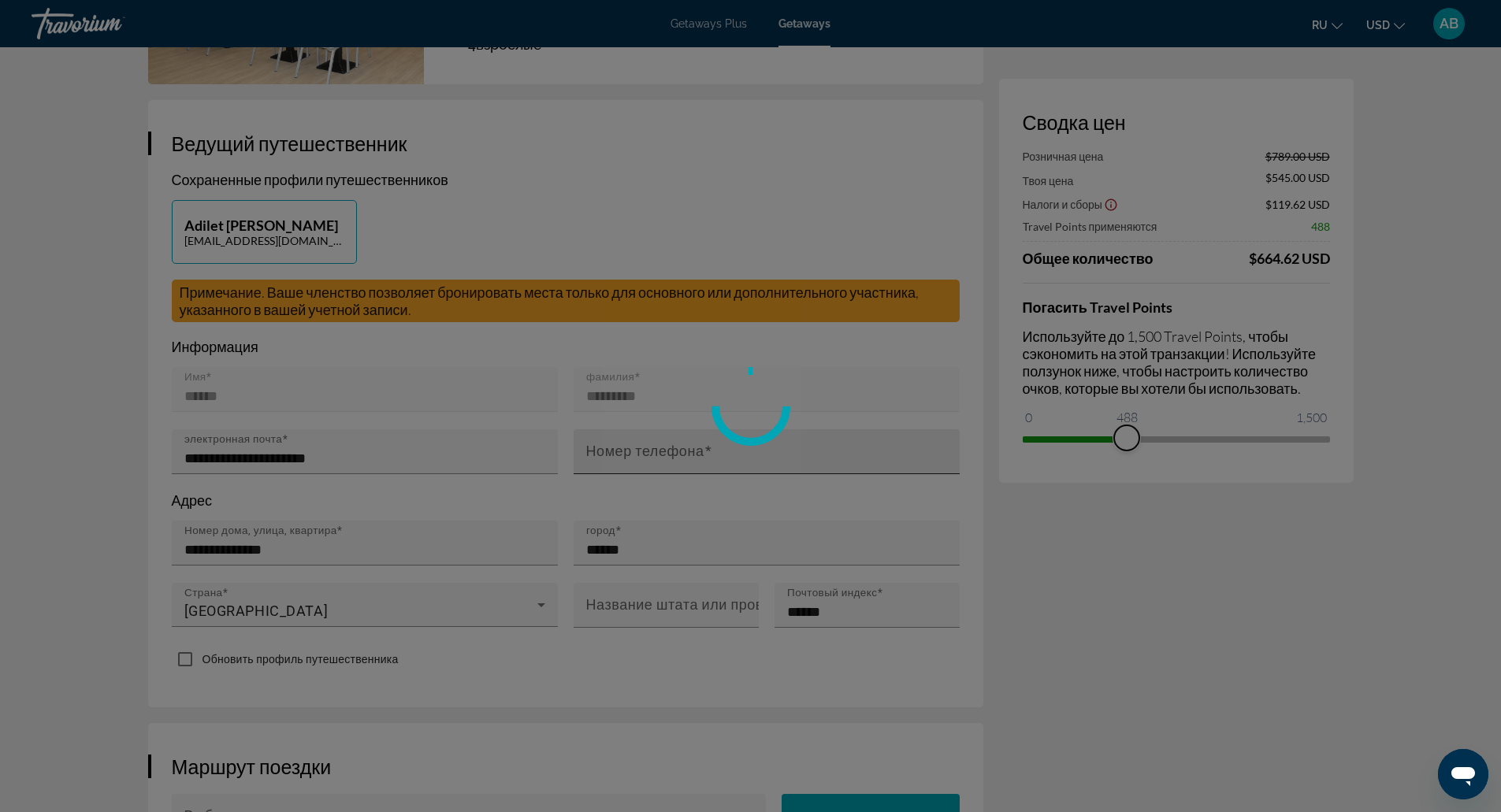
scroll to position [248, 0]
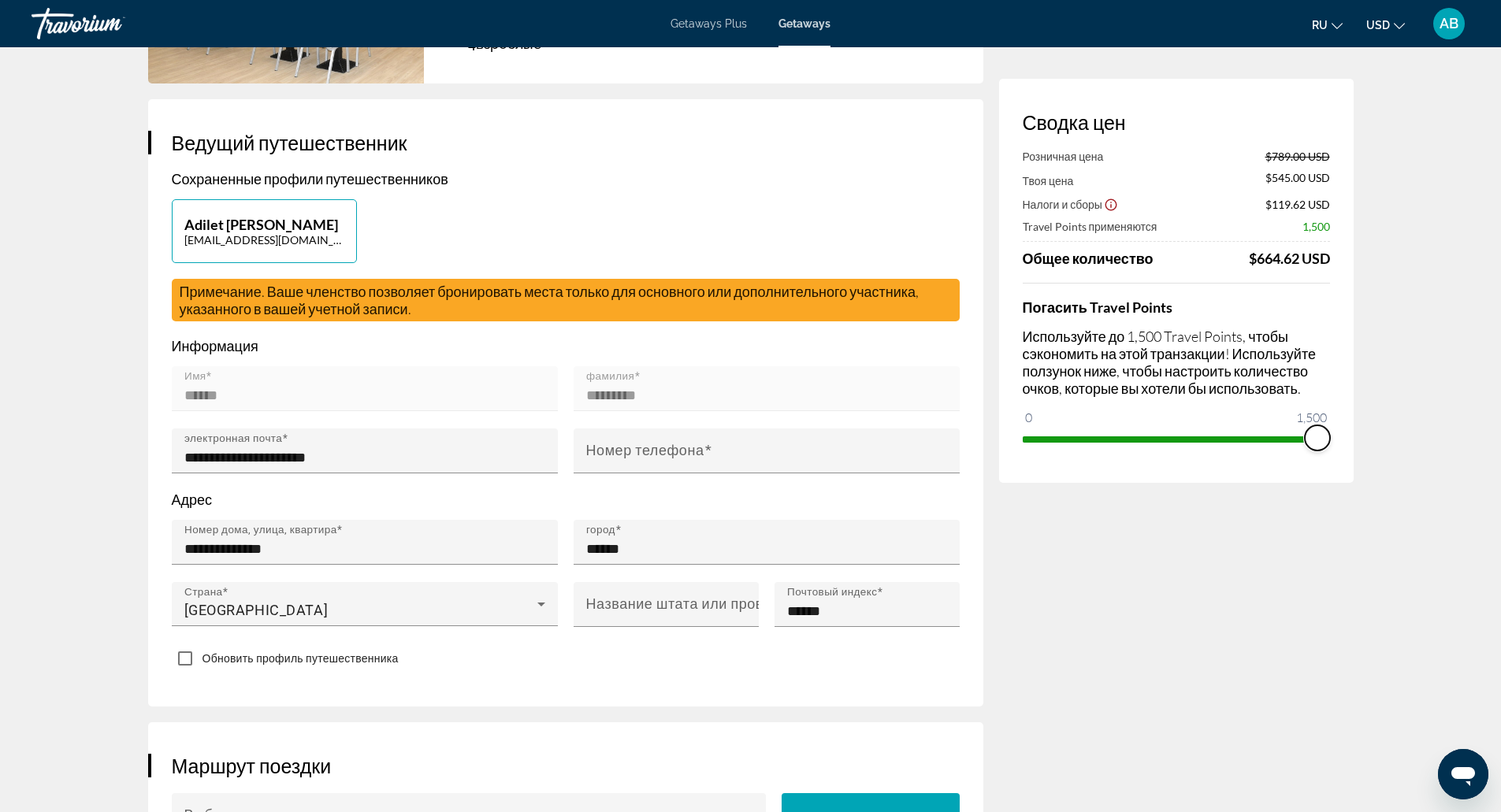
drag, startPoint x: 1123, startPoint y: 425, endPoint x: 1369, endPoint y: 467, distance: 249.6
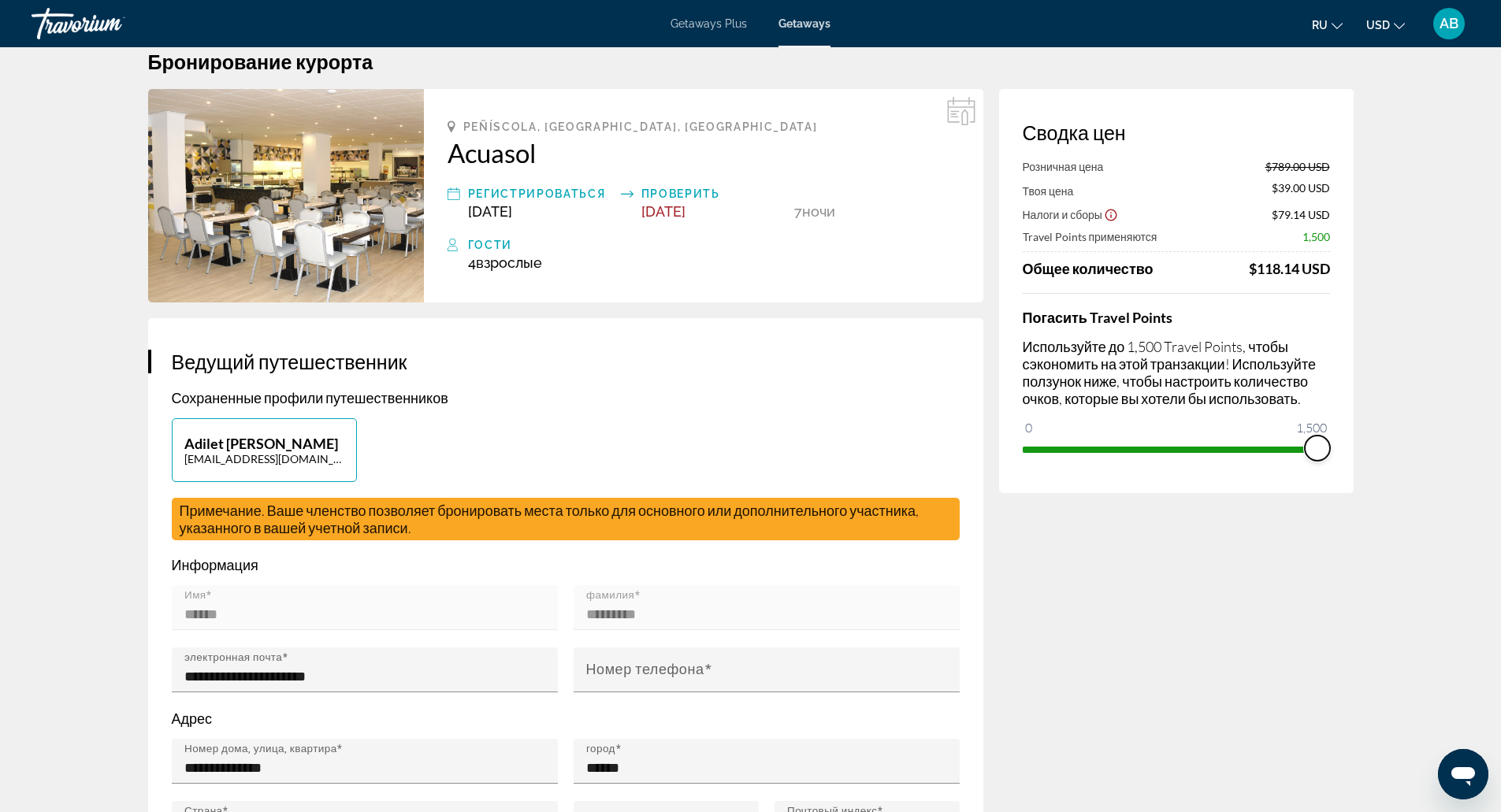
scroll to position [0, 0]
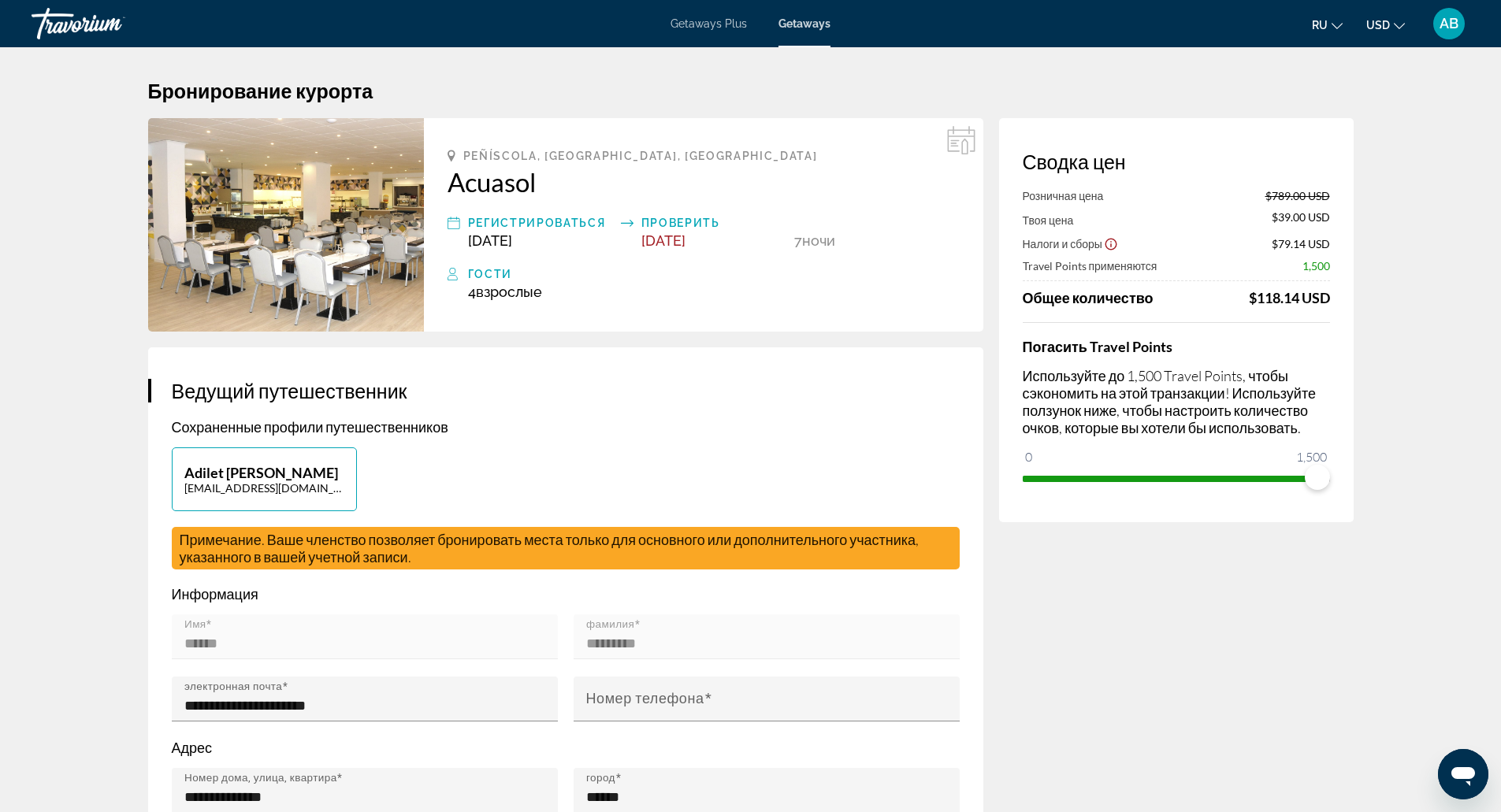
click at [964, 142] on icon "Main content" at bounding box center [961, 140] width 29 height 29
click at [685, 233] on span "Oct 11, 2025" at bounding box center [663, 240] width 44 height 17
click at [968, 281] on div "Peñíscola, Castellón, Spain Acuasol Регистрироваться Oct 4, 2025 Проверить Oct …" at bounding box center [703, 225] width 559 height 214
click at [1313, 28] on span "ru" at bounding box center [1319, 24] width 16 height 13
click at [1315, 64] on button "English" at bounding box center [1295, 63] width 70 height 20
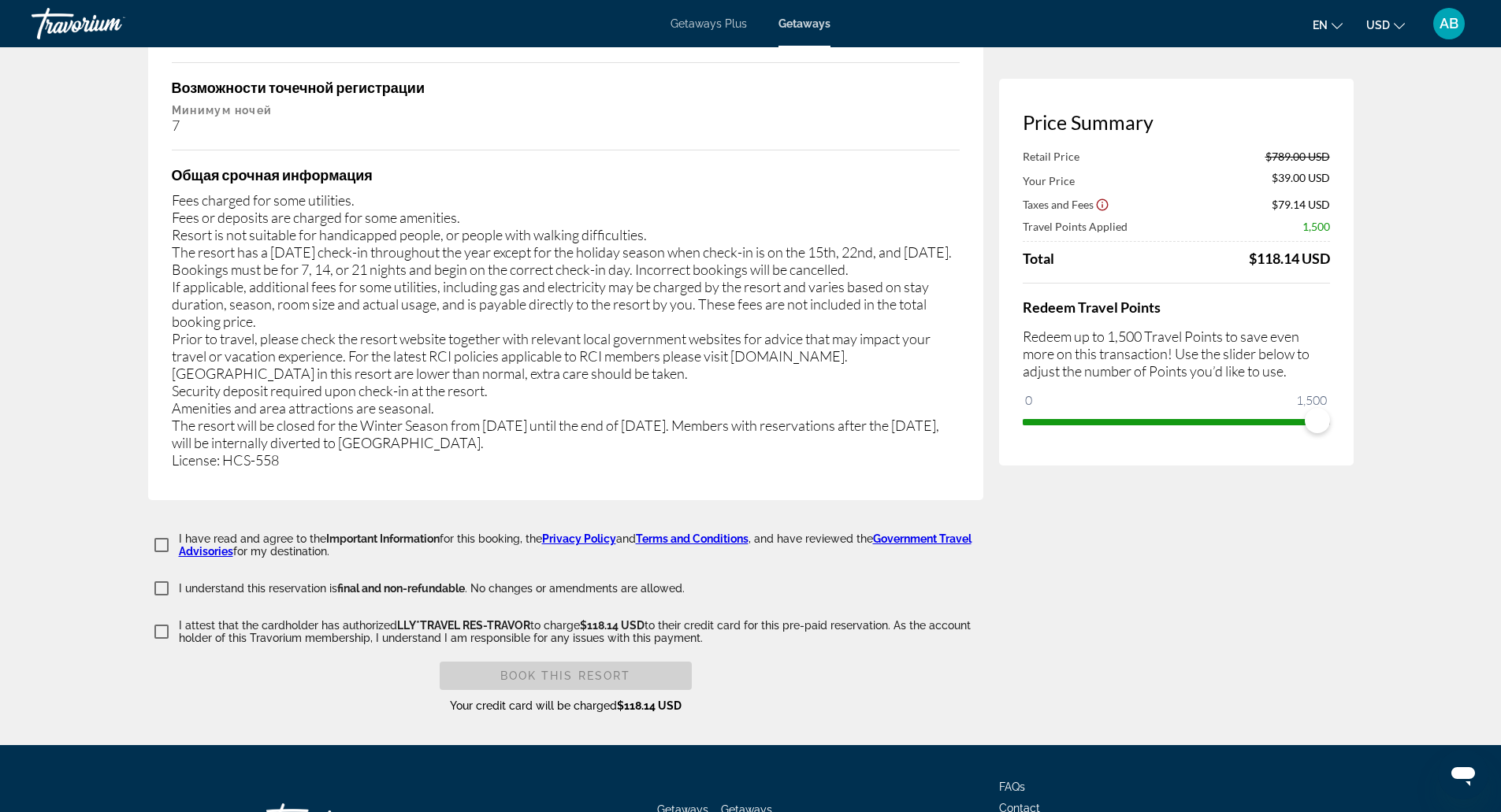
scroll to position [2618, 0]
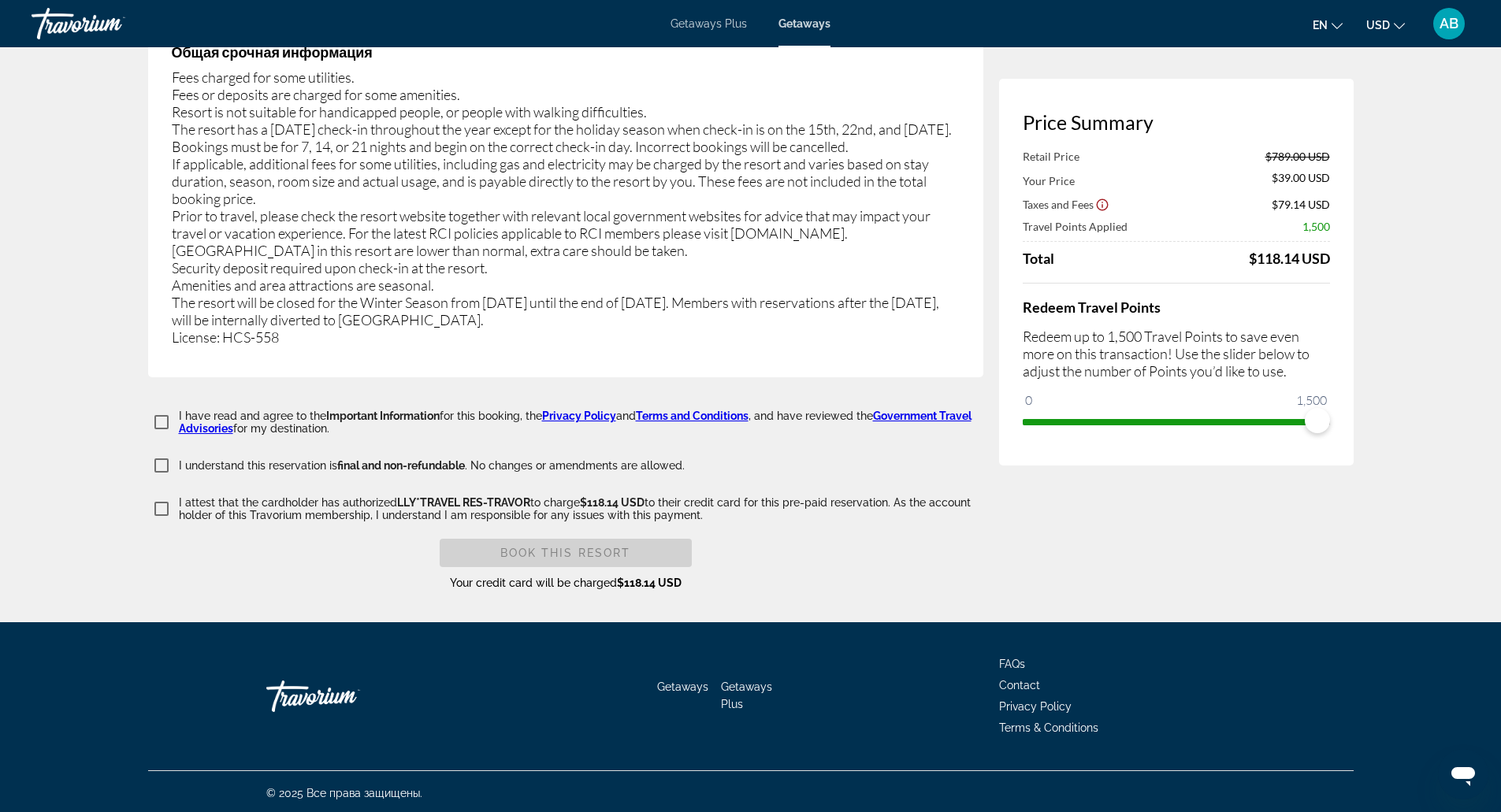
click at [1014, 657] on span "FAQs" at bounding box center [1012, 663] width 26 height 13
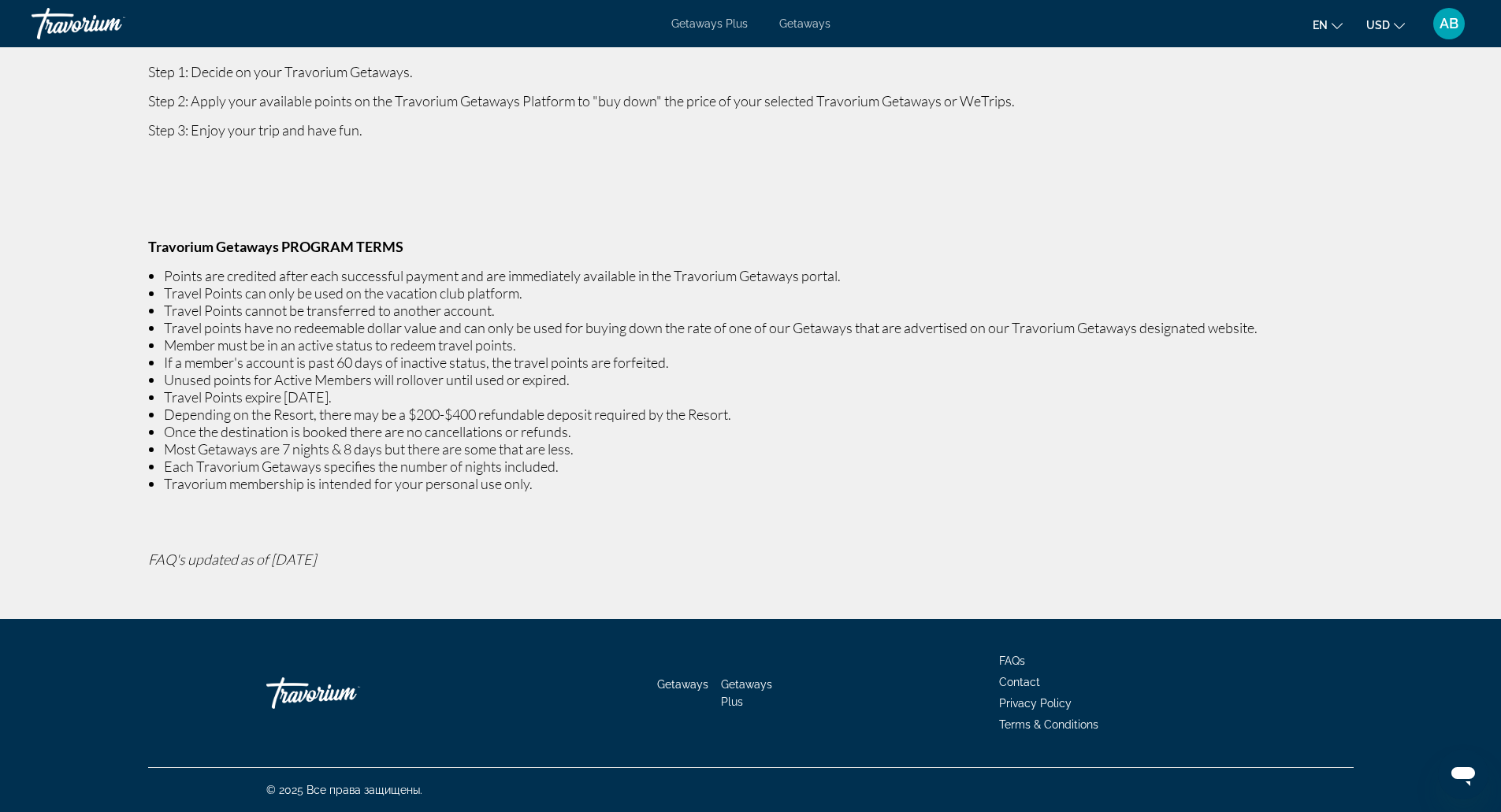
scroll to position [203, 0]
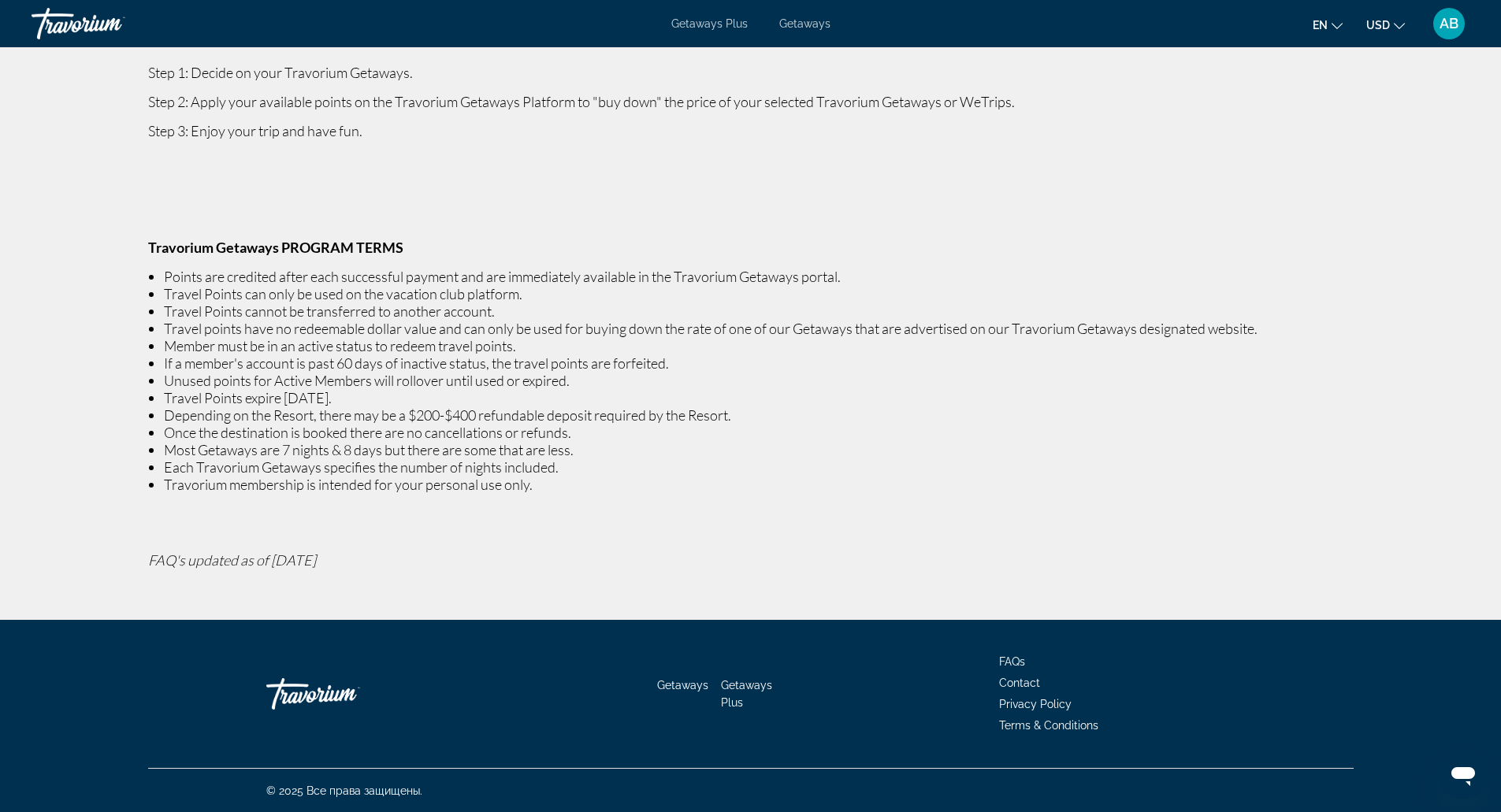
click at [1066, 721] on span "Terms & Conditions" at bounding box center [1049, 725] width 99 height 13
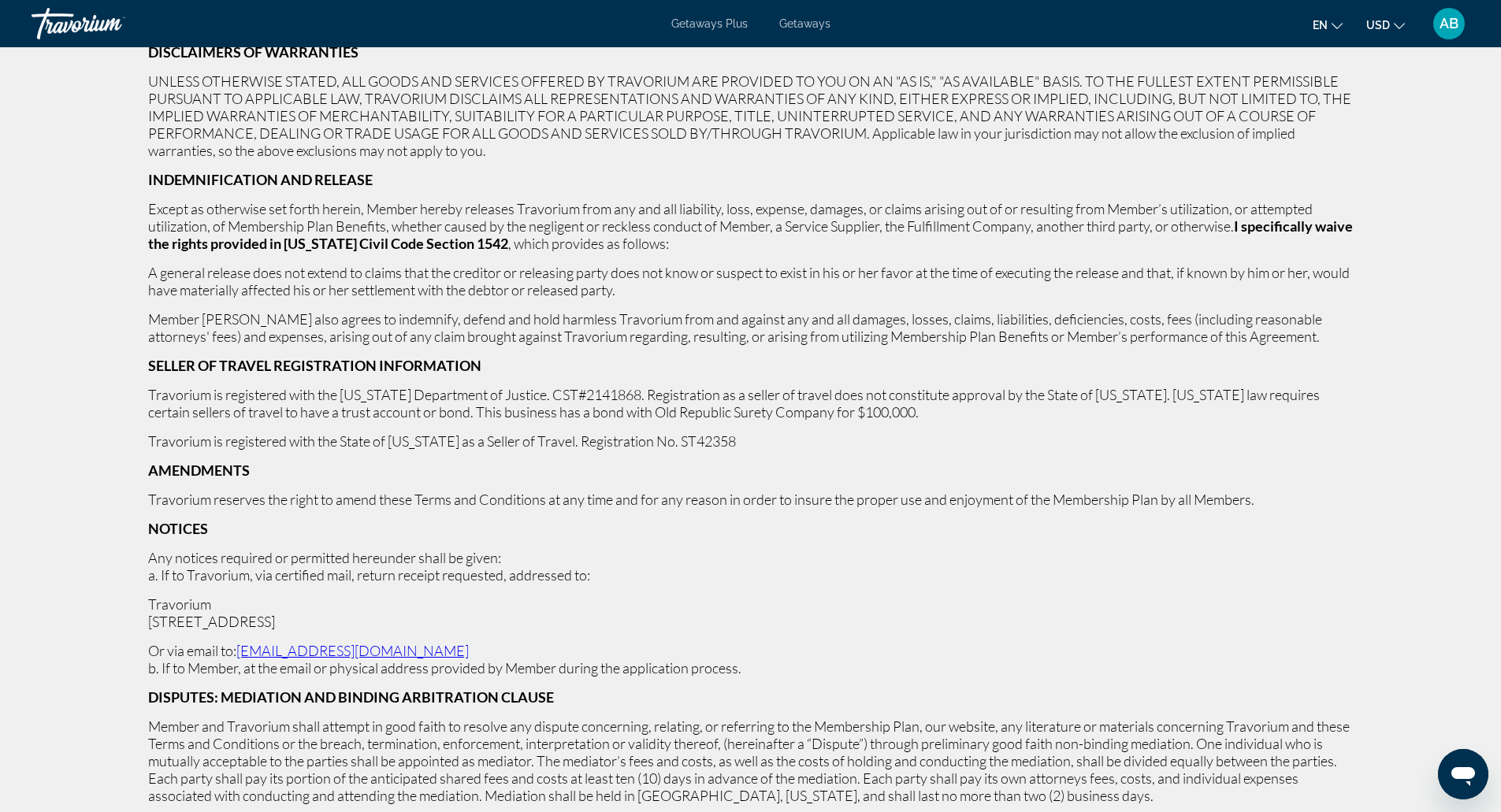
scroll to position [4437, 0]
click at [1470, 786] on icon "Open messaging window" at bounding box center [1463, 777] width 24 height 18
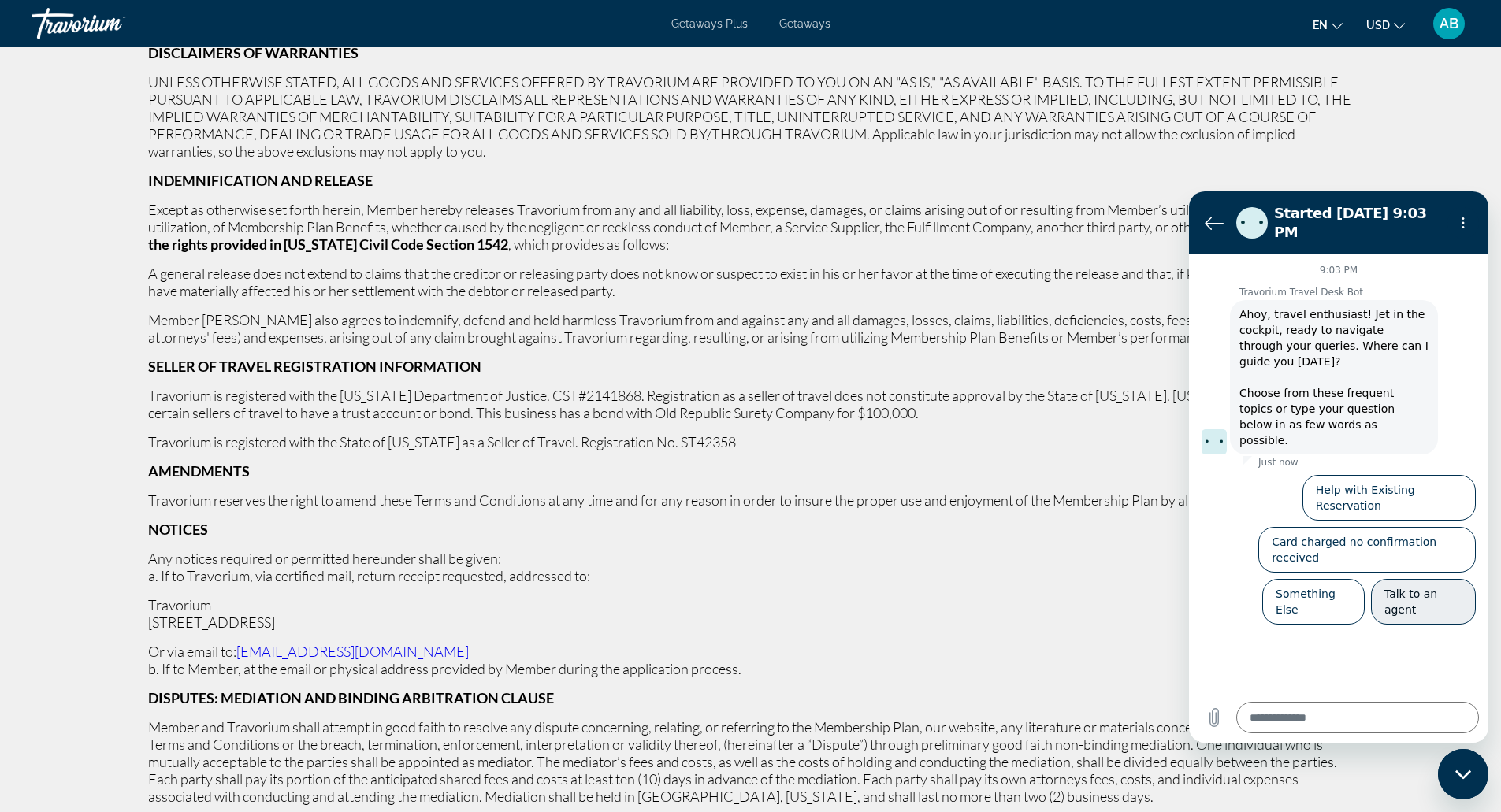
click at [1402, 579] on button "Talk to an agent" at bounding box center [1423, 602] width 105 height 45
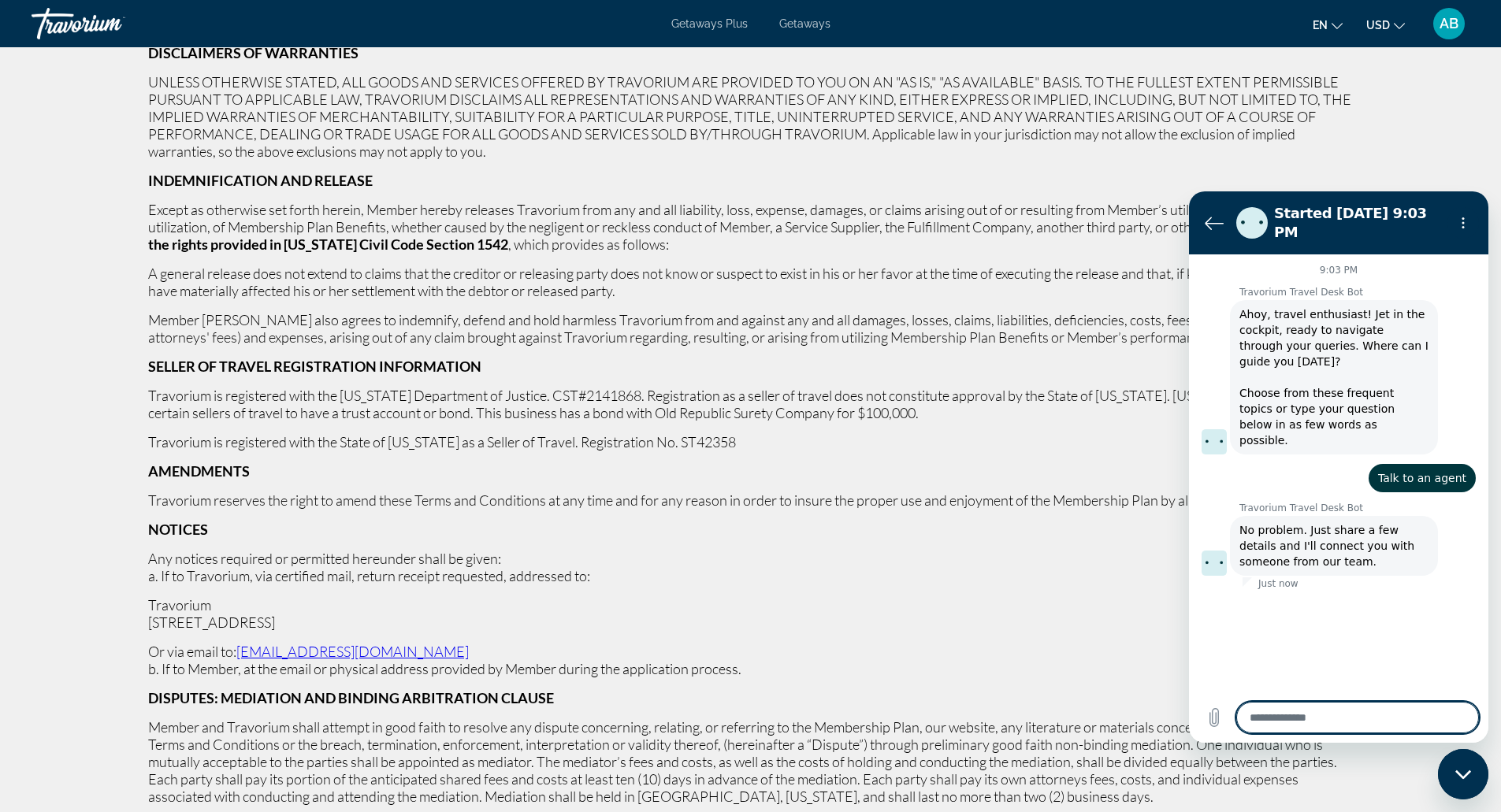
type textarea "*"
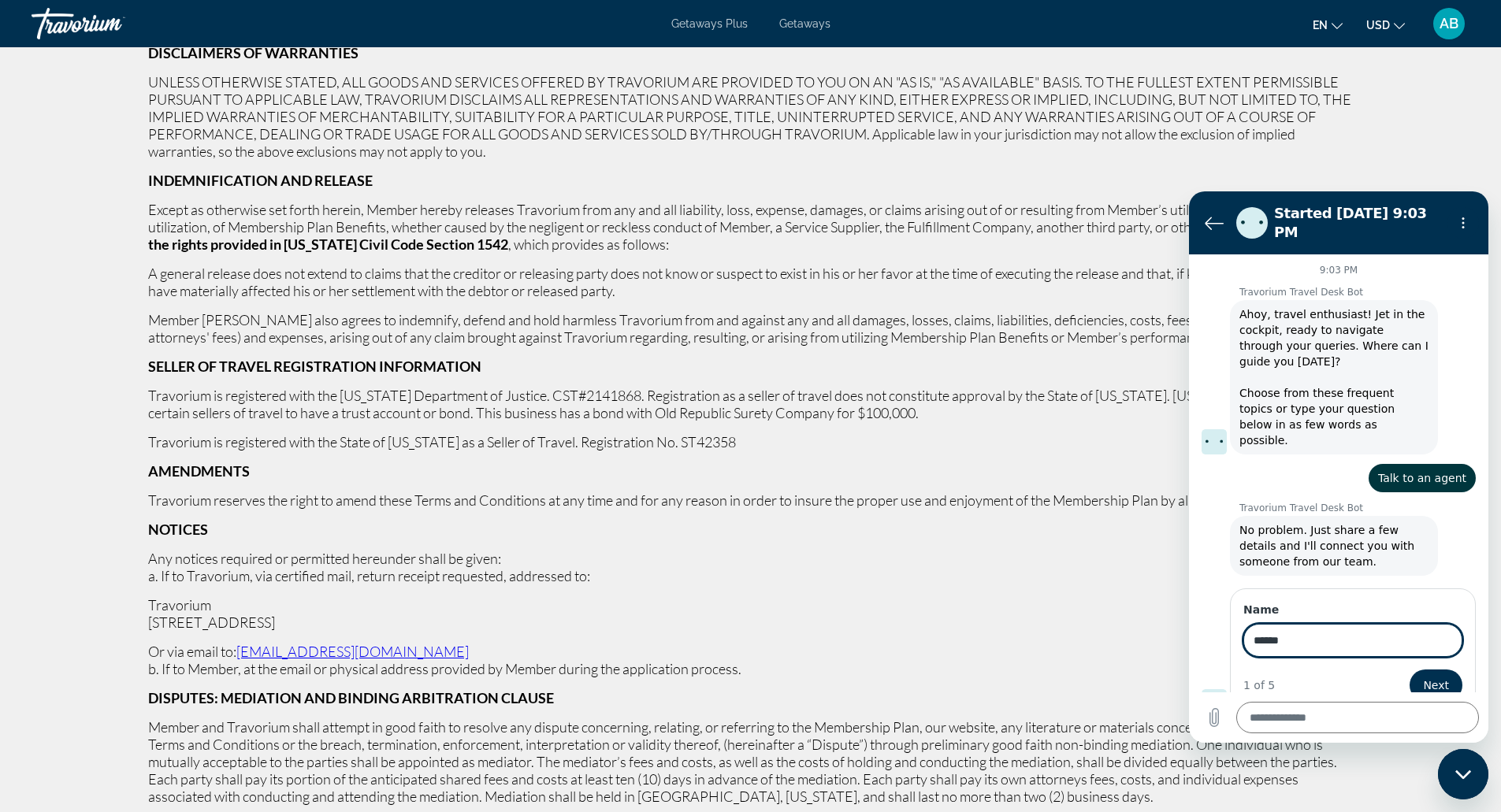
type input "******"
click at [1409, 669] on button "Next" at bounding box center [1435, 684] width 53 height 31
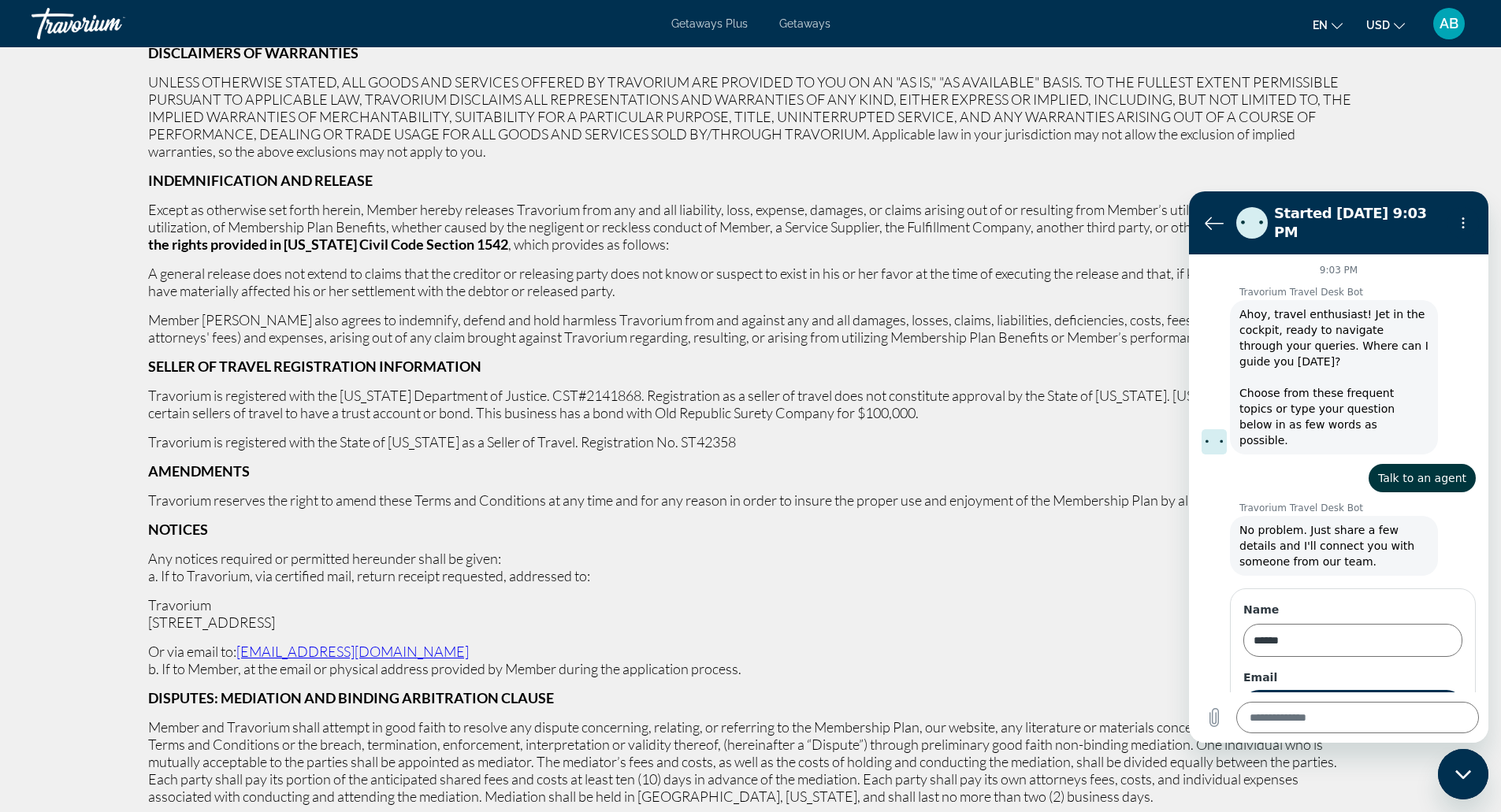
scroll to position [62, 0]
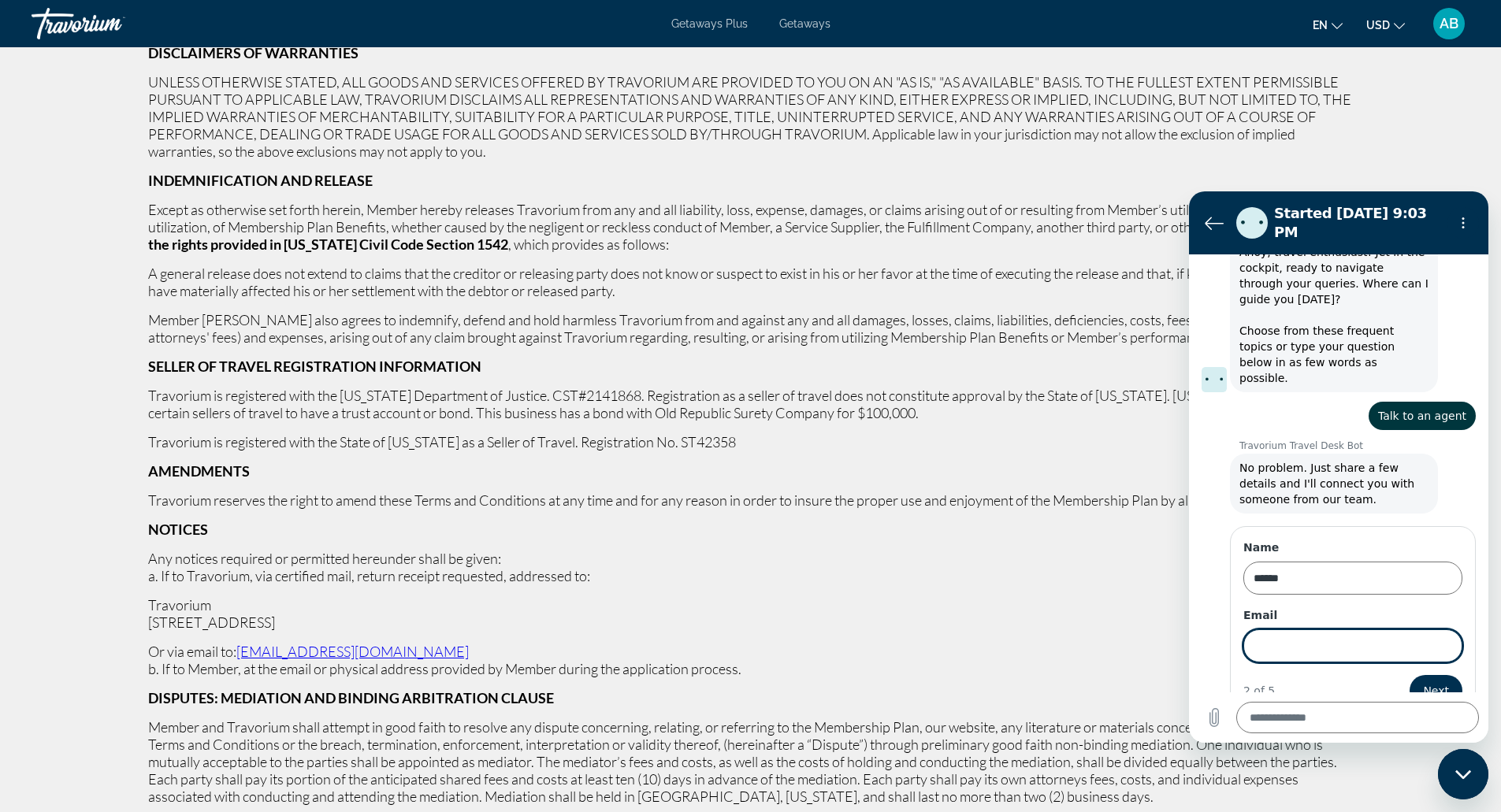
type input "*"
type input "**********"
click at [1409, 675] on button "Next" at bounding box center [1435, 690] width 53 height 31
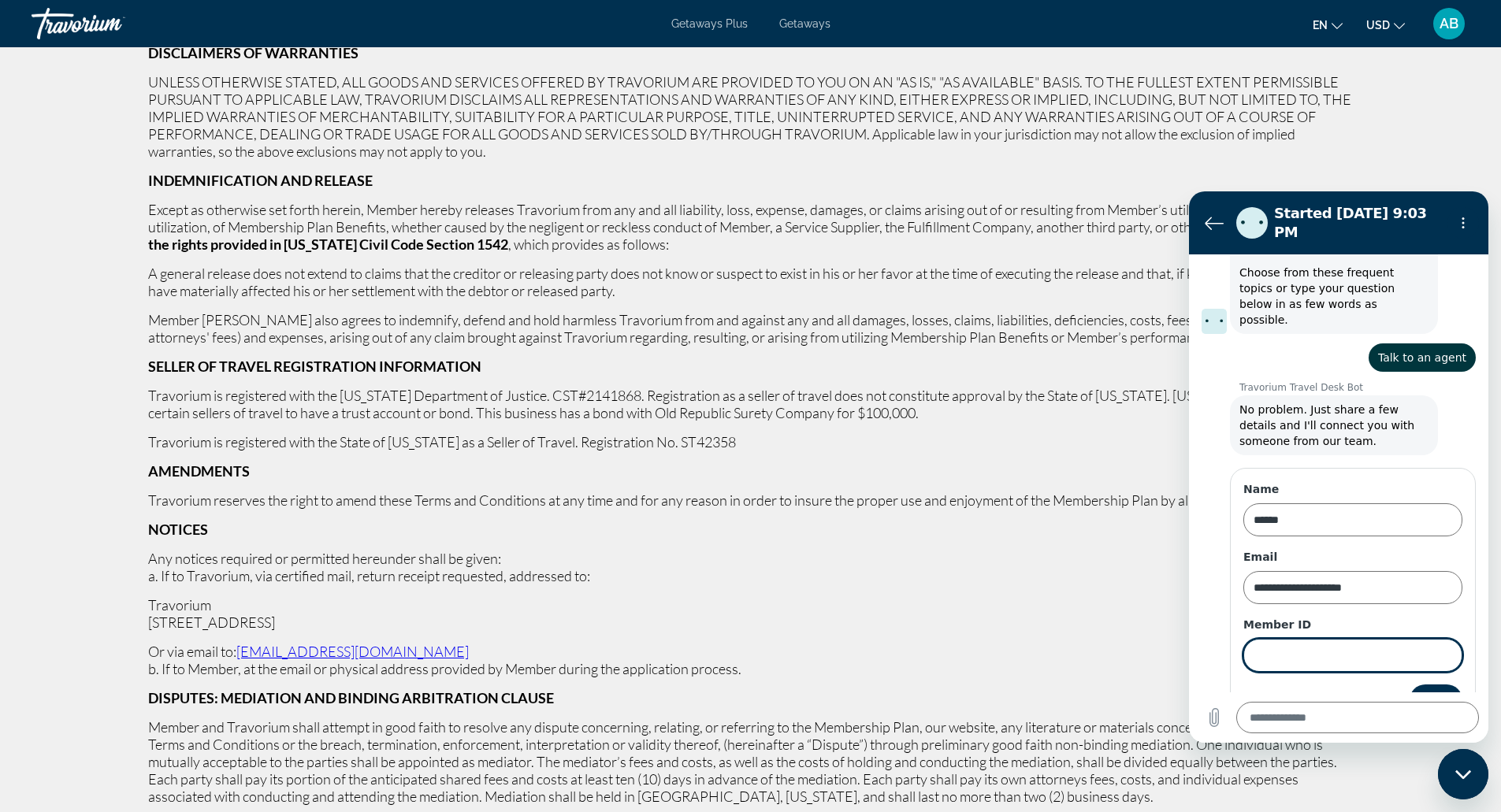
scroll to position [130, 0]
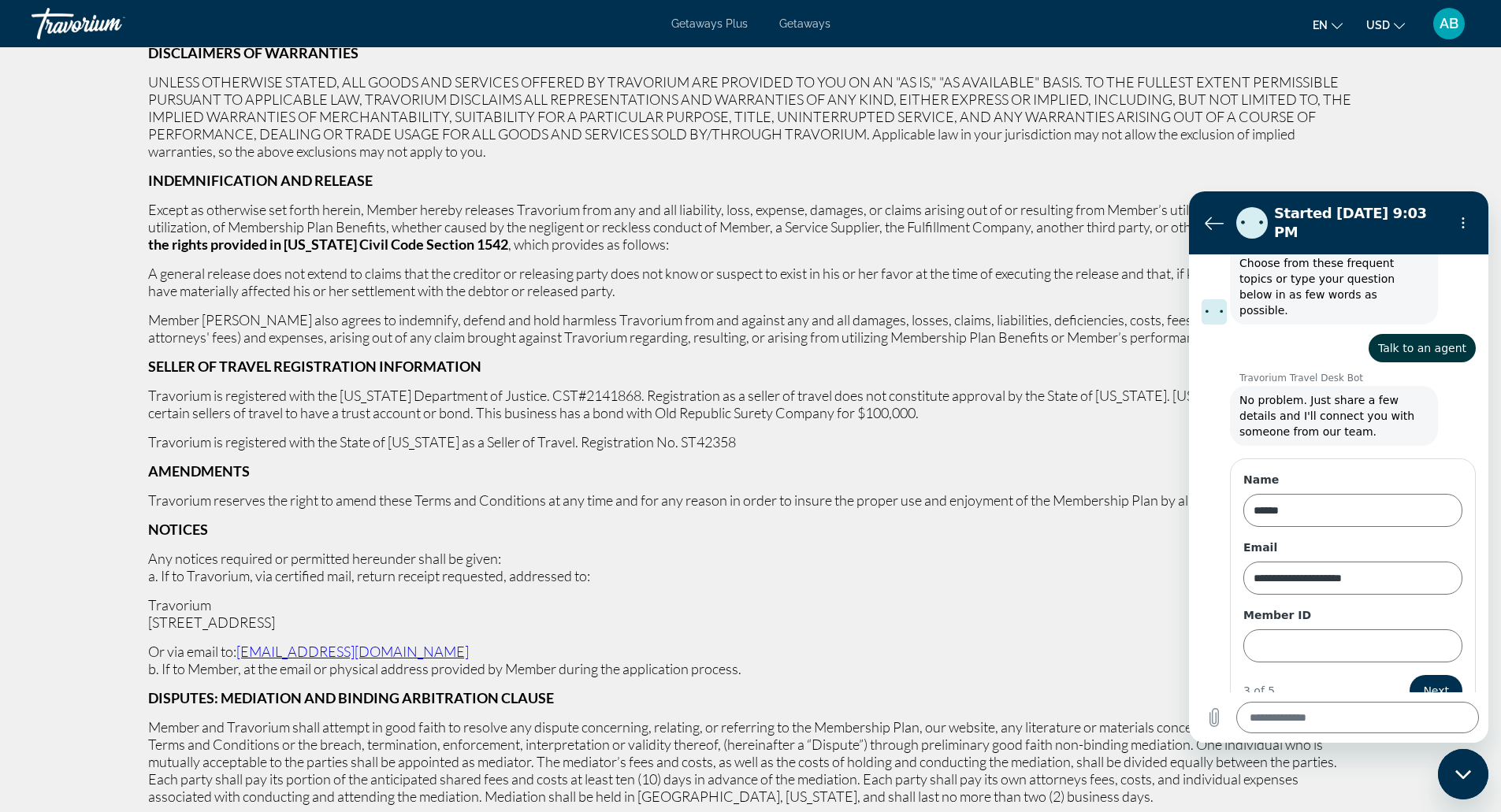
click at [1436, 24] on div "AB" at bounding box center [1448, 23] width 31 height 31
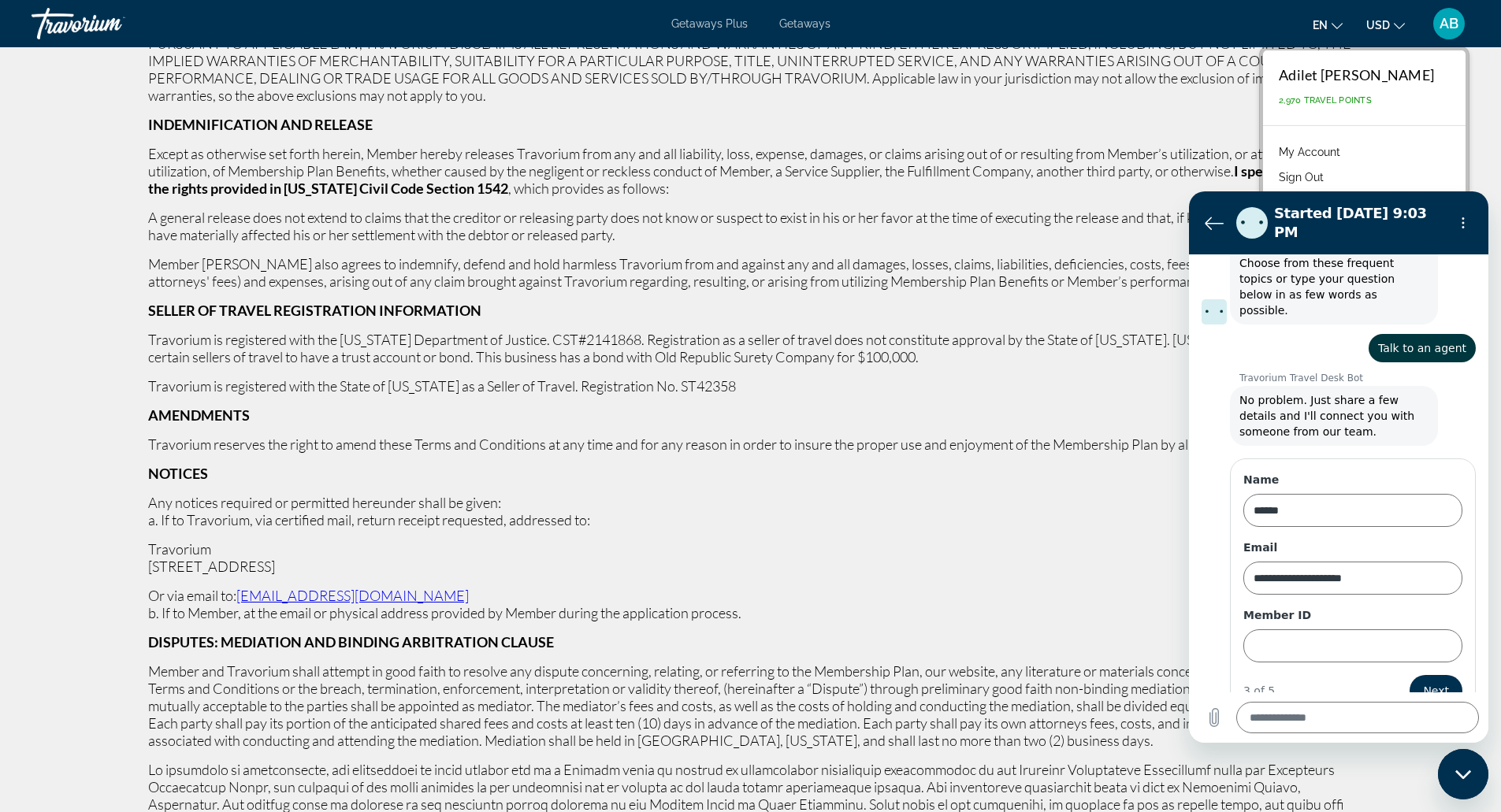
scroll to position [4486, 0]
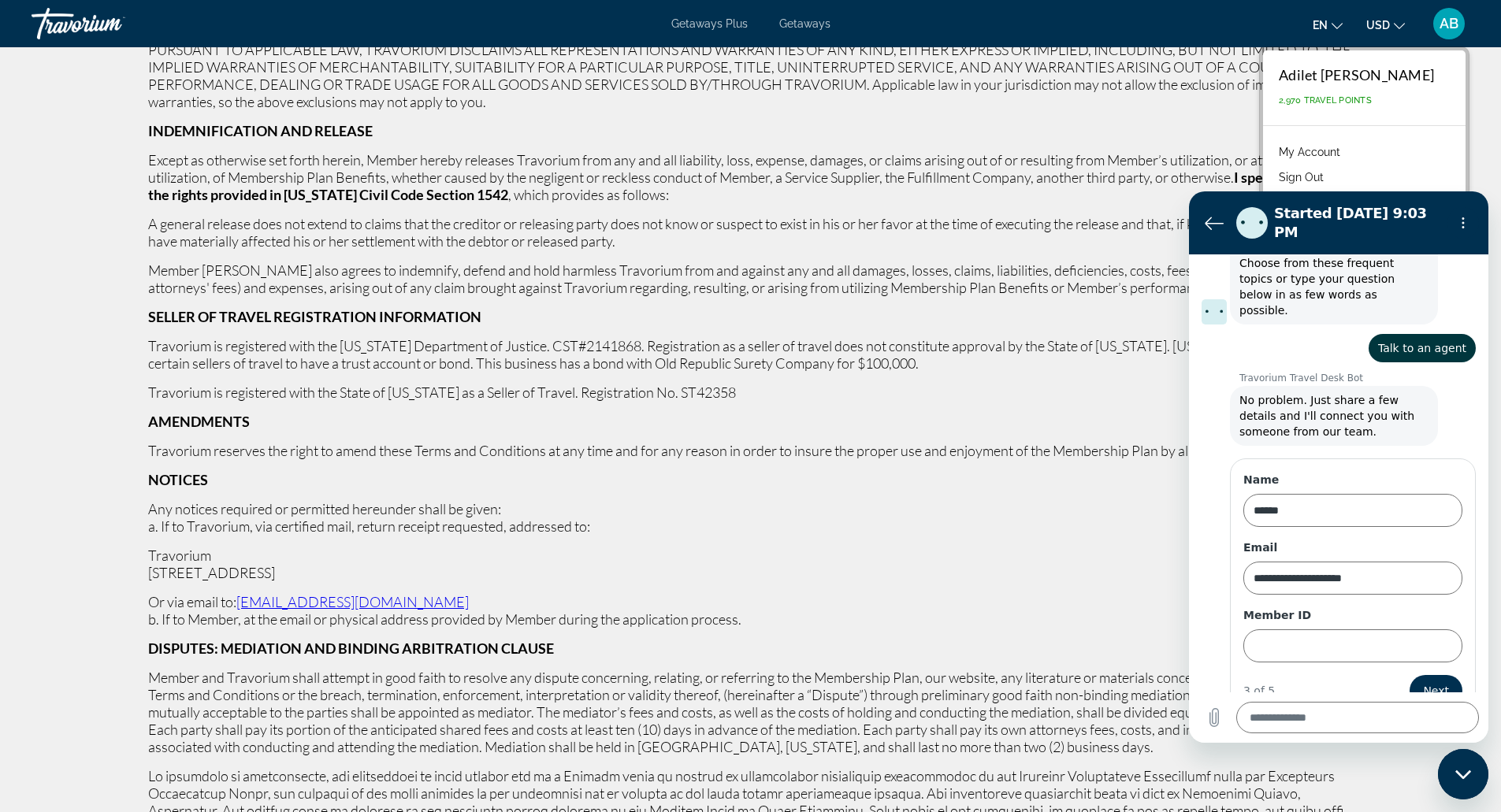
click at [1348, 150] on link "My Account" at bounding box center [1309, 152] width 77 height 20
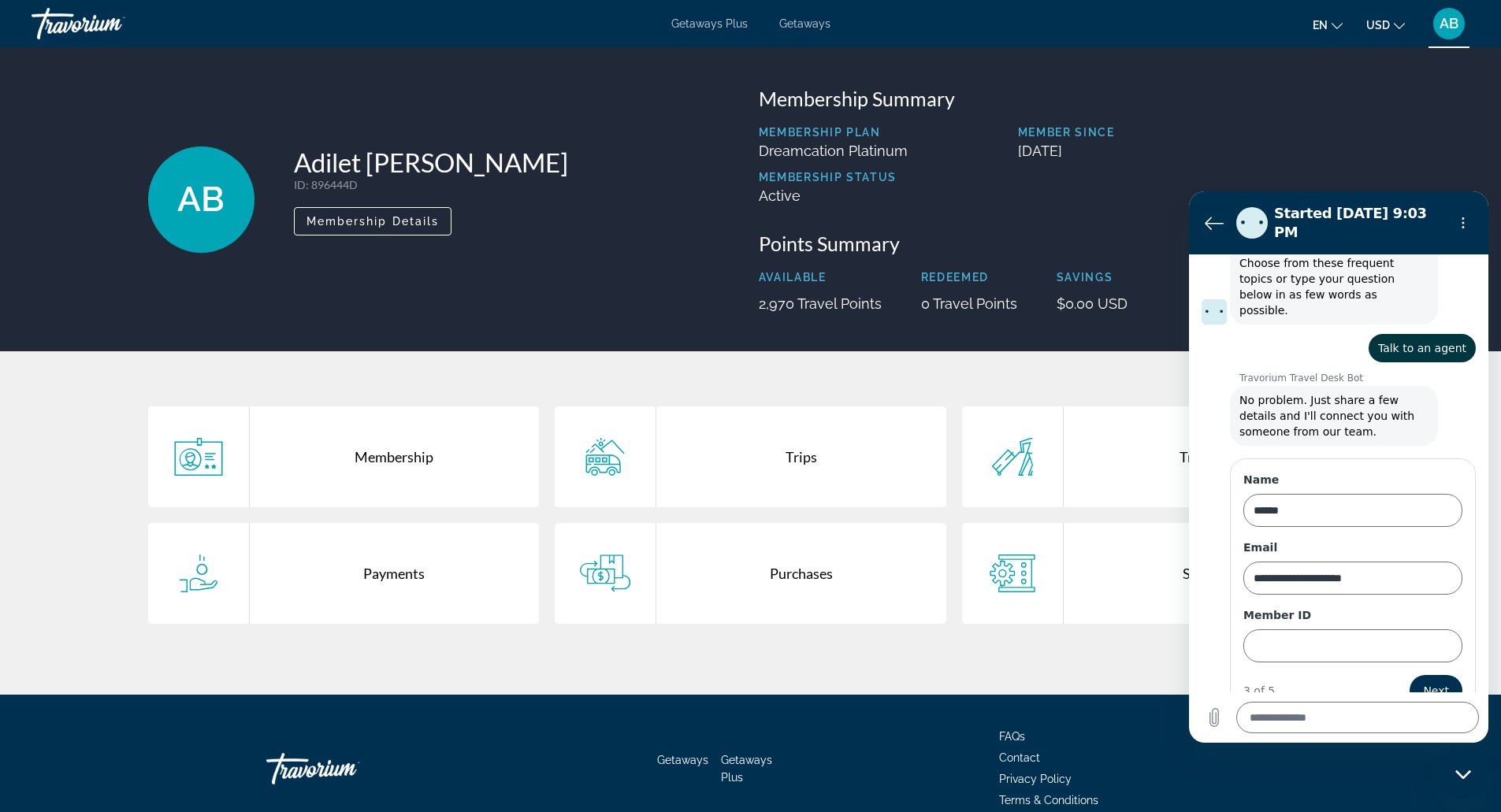
click at [341, 187] on p "ID : 896444D" at bounding box center [431, 185] width 274 height 13
copy p "896444D"
click at [1293, 630] on input "Member ID" at bounding box center [1353, 646] width 219 height 33
paste input "*******"
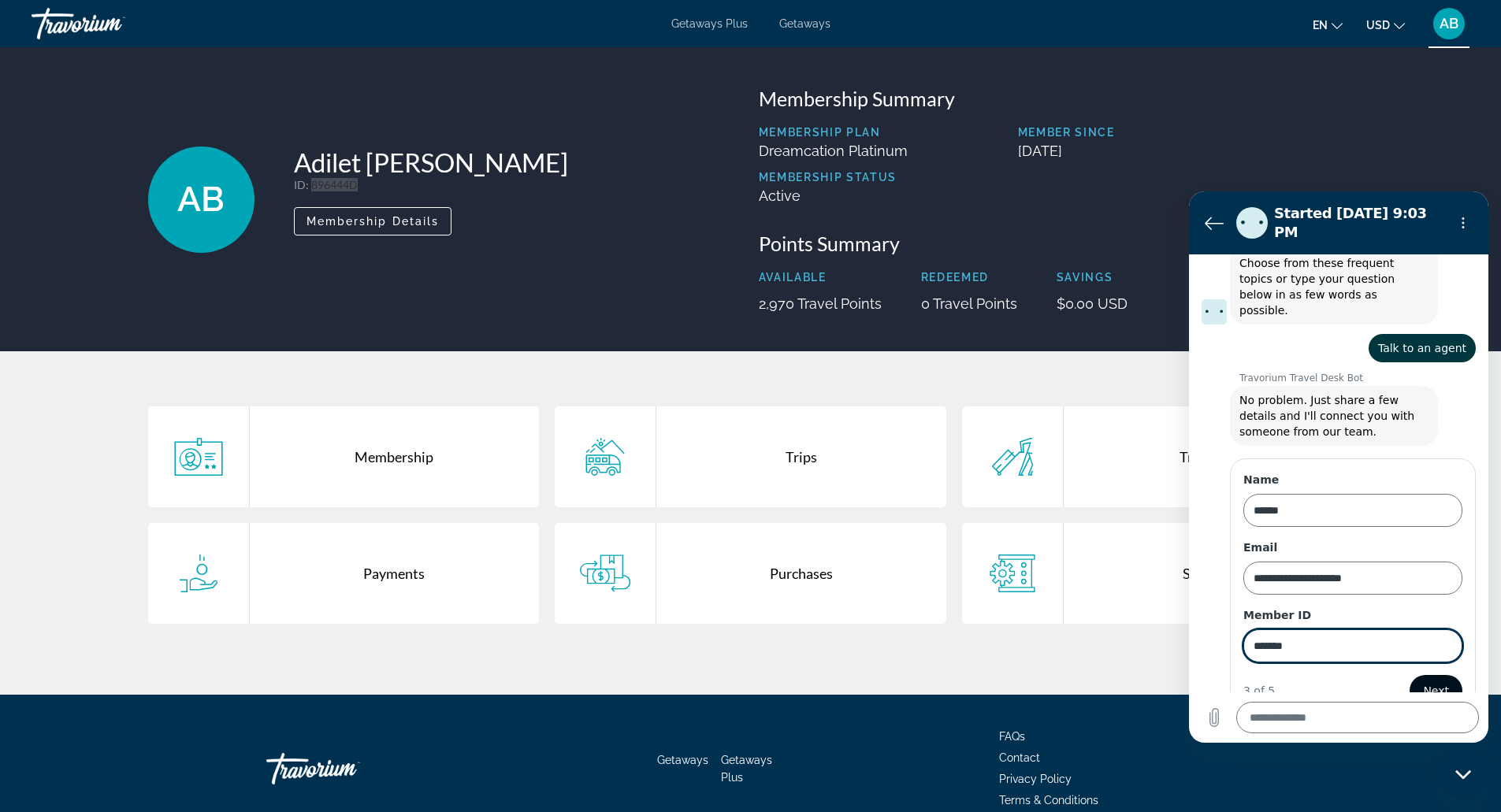
type input "*******"
click at [1428, 681] on span "Next" at bounding box center [1435, 690] width 26 height 18
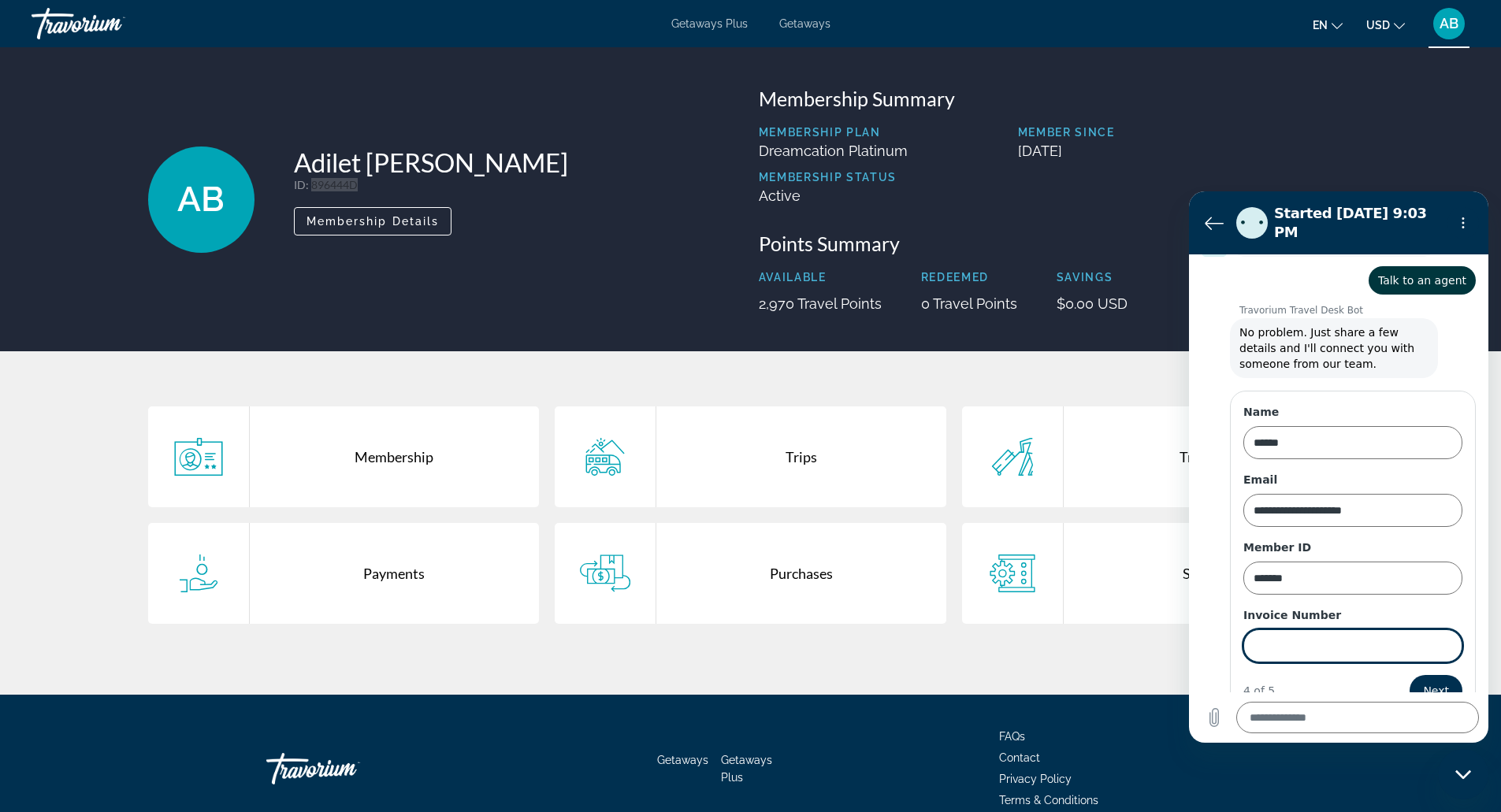
click at [1374, 631] on input "Invoice Number" at bounding box center [1353, 646] width 219 height 33
click at [1423, 681] on span "Next" at bounding box center [1435, 690] width 26 height 18
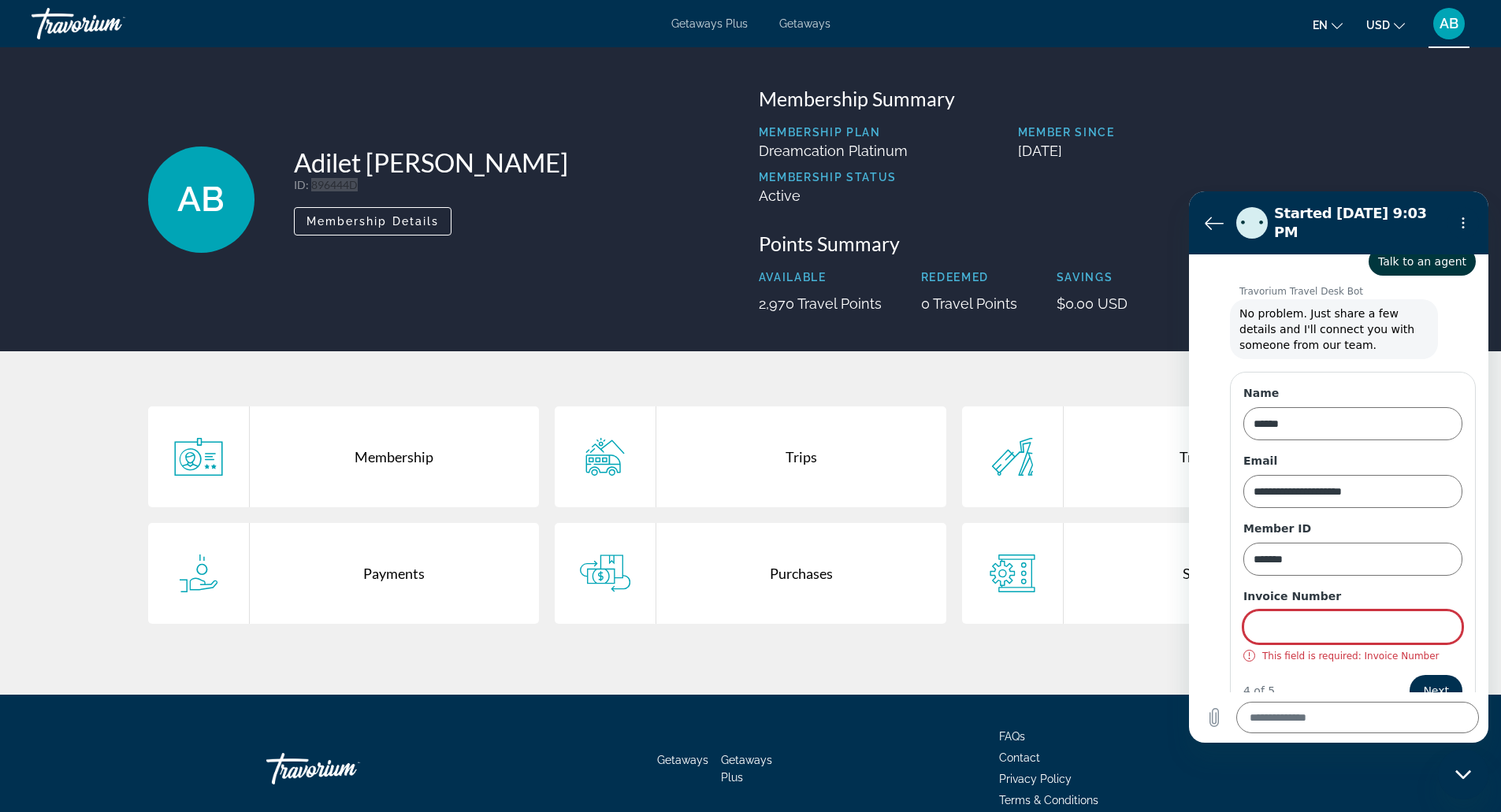
drag, startPoint x: 1420, startPoint y: 664, endPoint x: 1373, endPoint y: 608, distance: 73.1
click at [1373, 608] on form "**********" at bounding box center [1353, 546] width 219 height 321
click at [1373, 610] on input "Invoice Number" at bounding box center [1353, 626] width 219 height 33
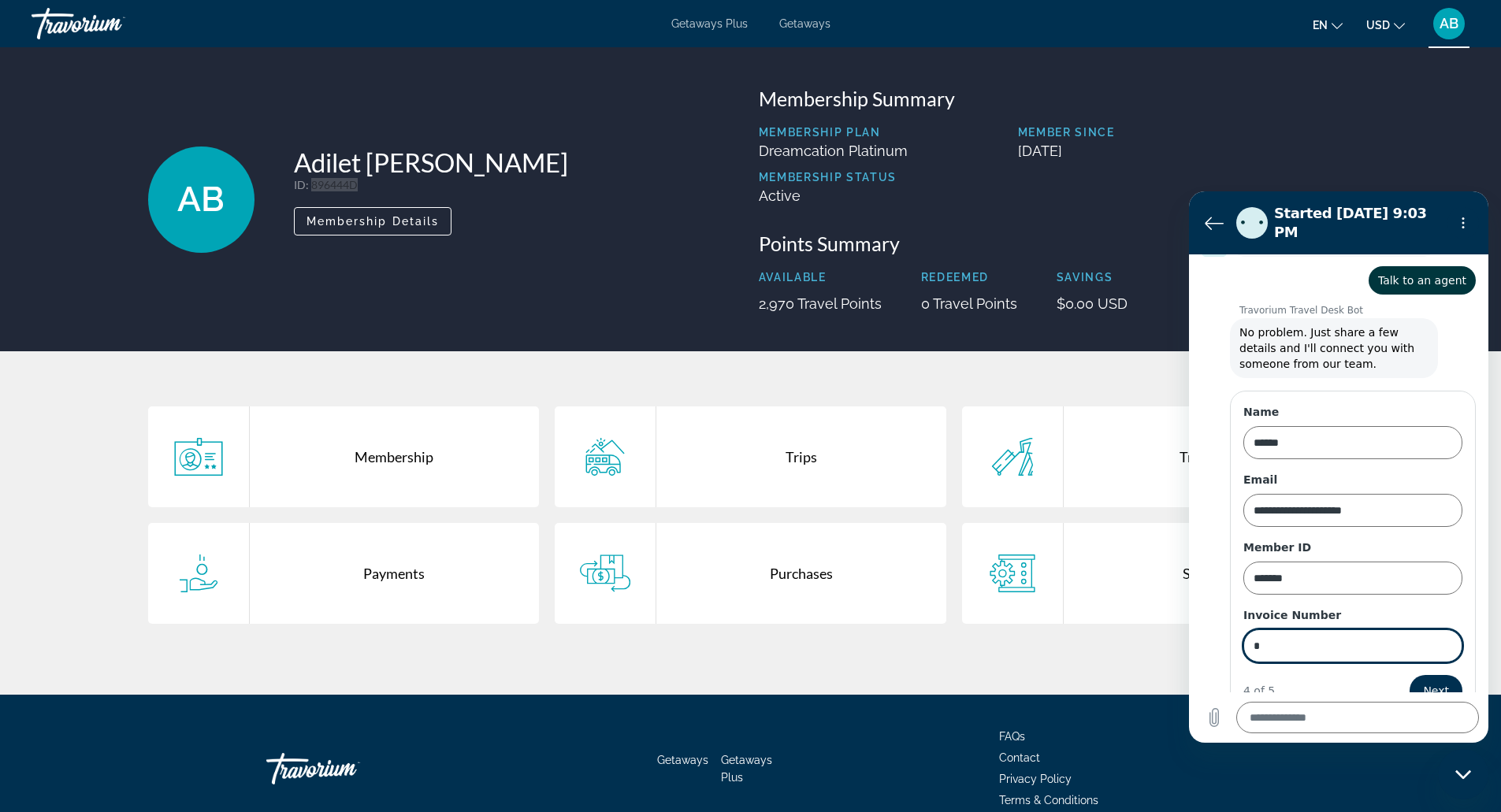
type input "*"
click at [1409, 675] on button "Next" at bounding box center [1435, 690] width 53 height 31
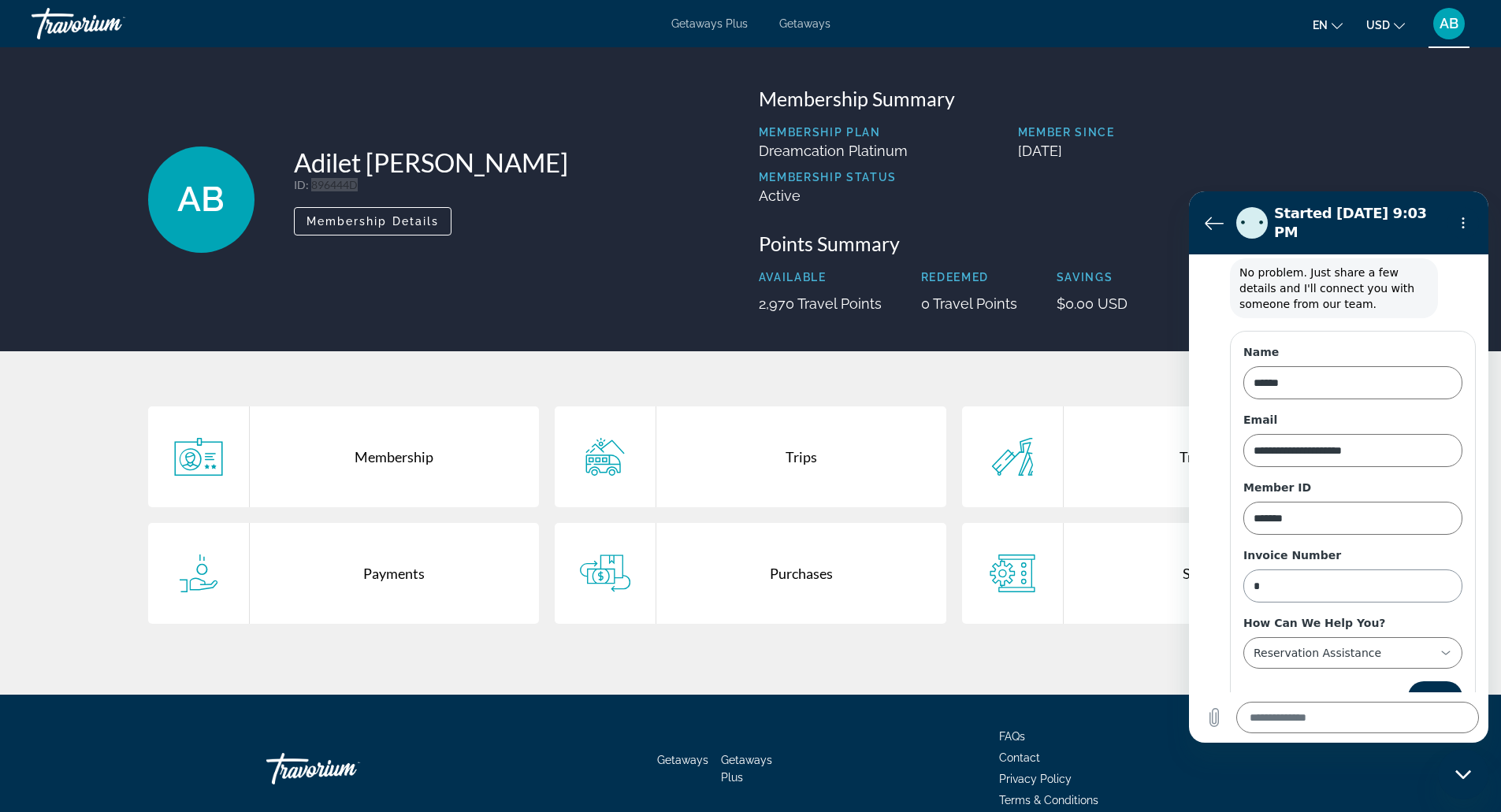
scroll to position [264, 0]
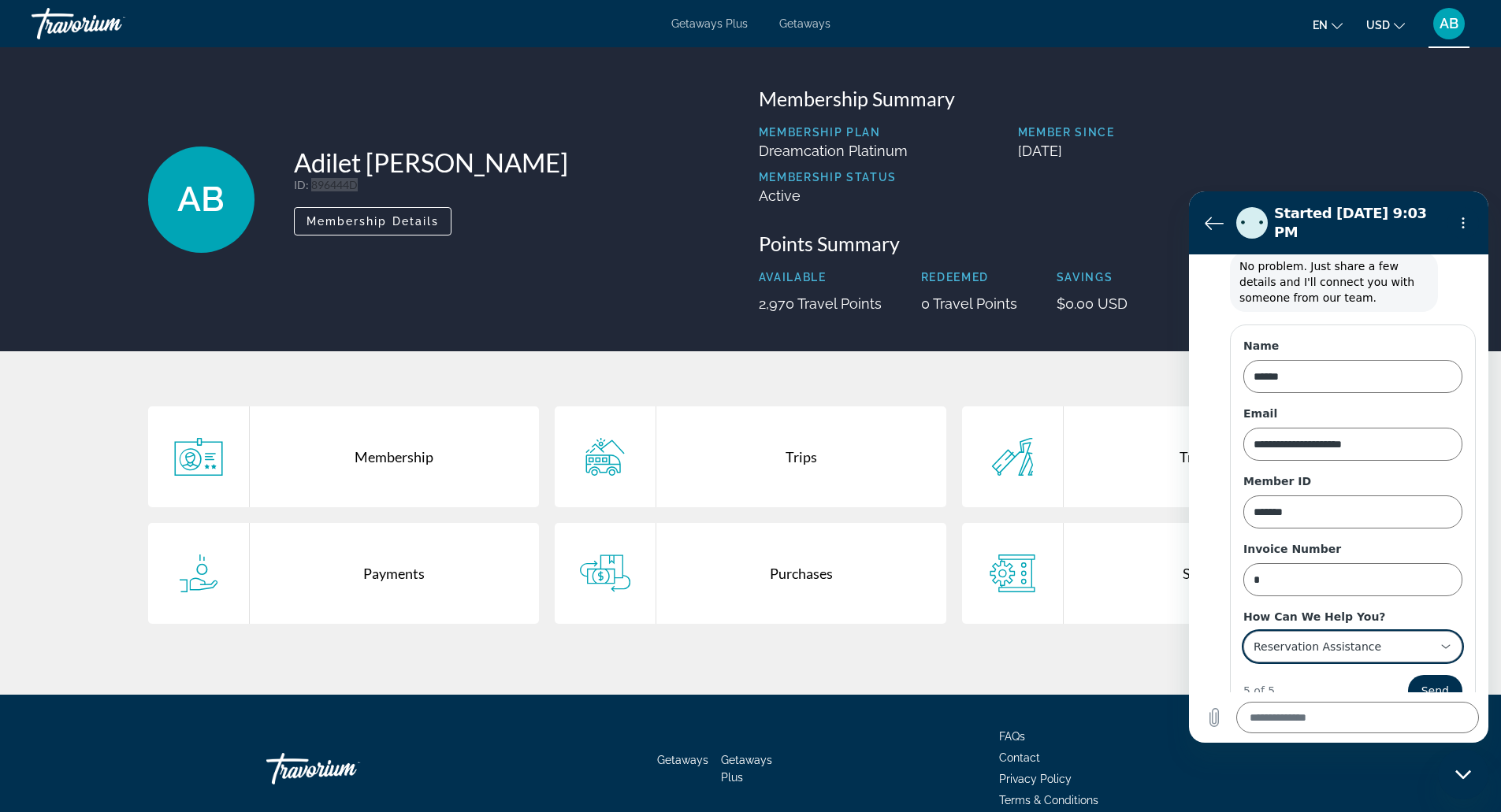
click at [1382, 632] on div "**********" at bounding box center [1343, 646] width 182 height 29
type input "**********"
click at [1382, 632] on div "**********" at bounding box center [1343, 646] width 182 height 29
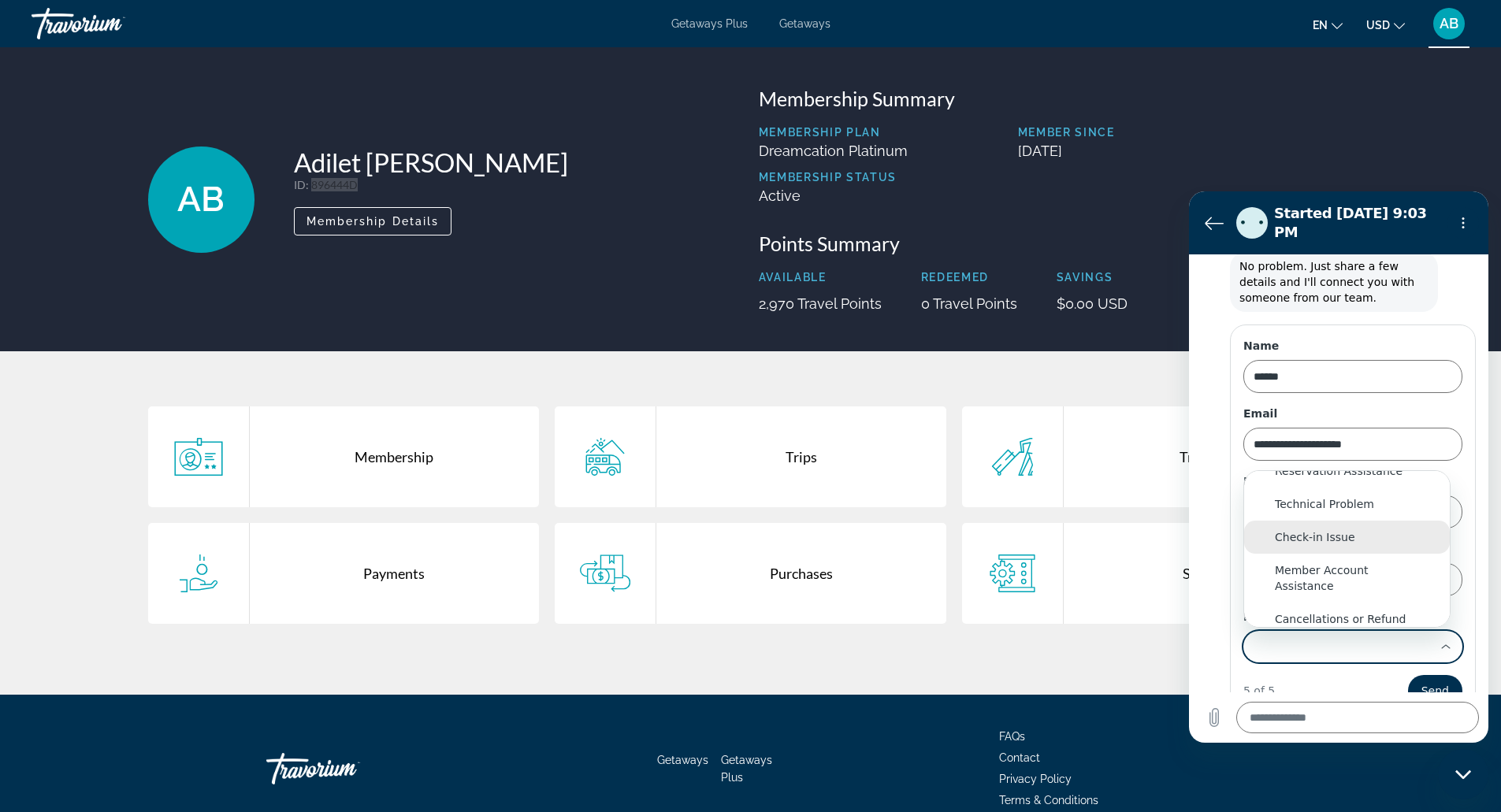
scroll to position [0, 0]
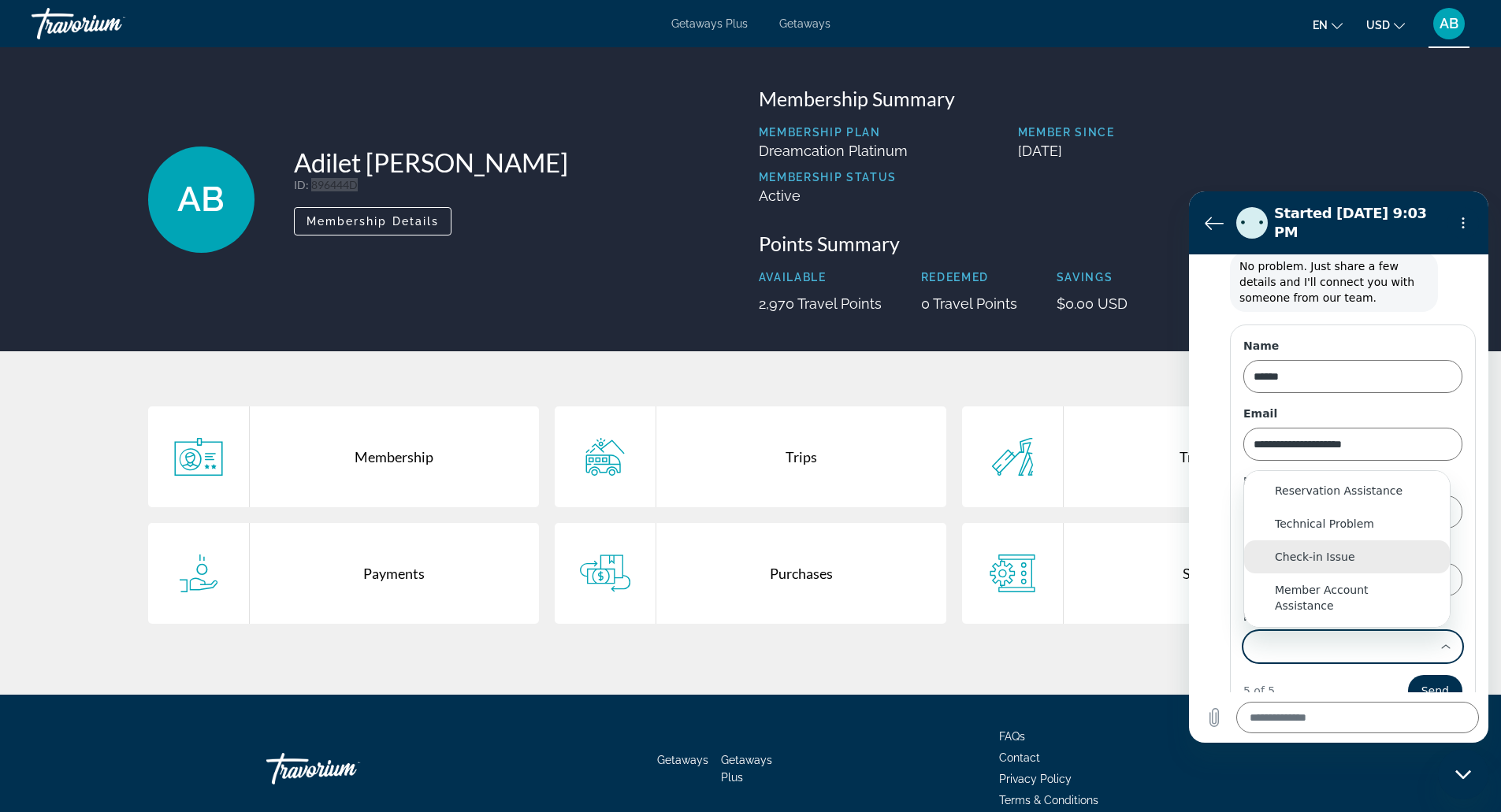
click at [1394, 474] on li "Reservation Assistance" at bounding box center [1346, 490] width 206 height 33
type input "**********"
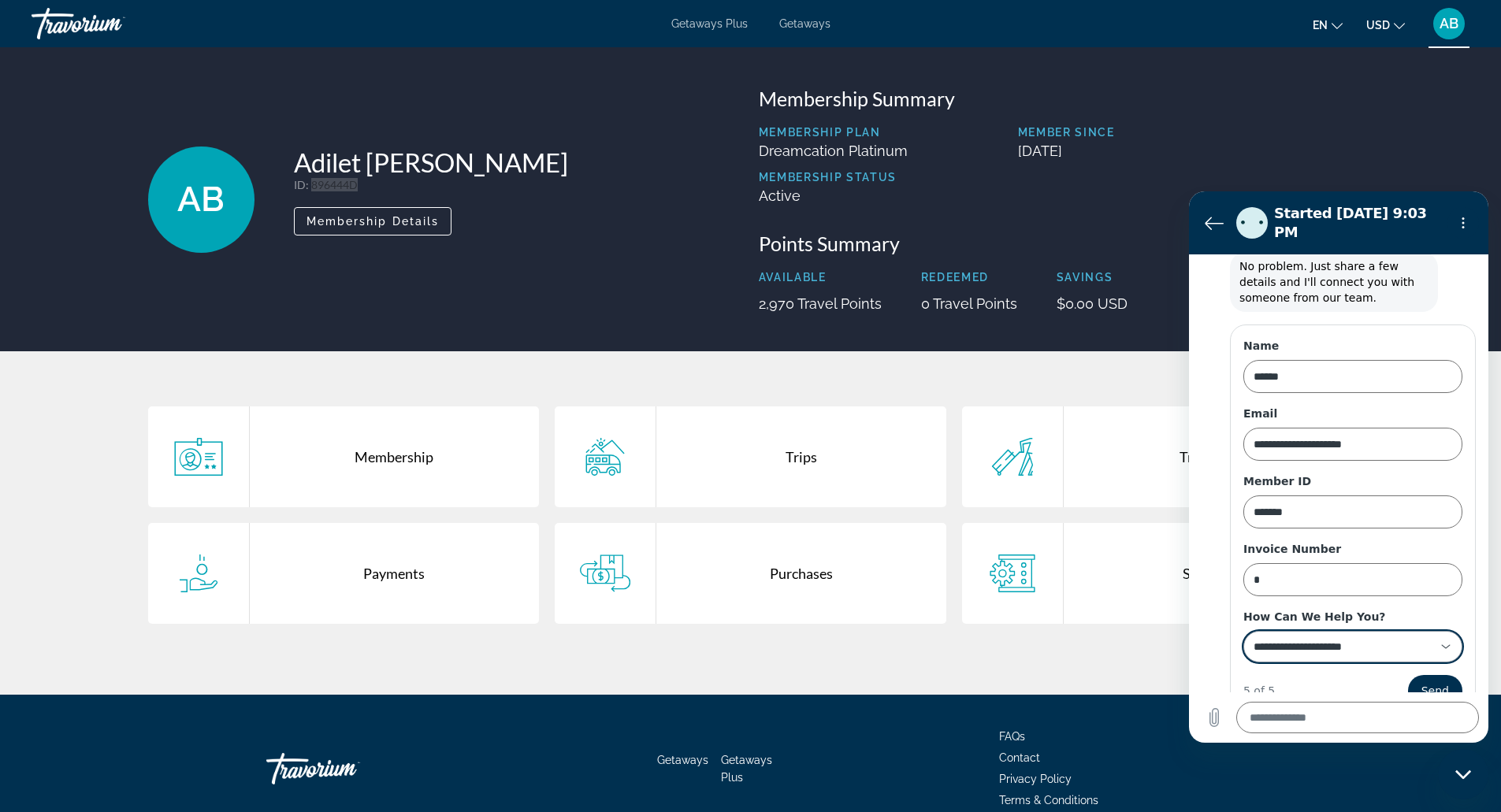
click at [1402, 639] on input "**********" at bounding box center [1344, 646] width 180 height 16
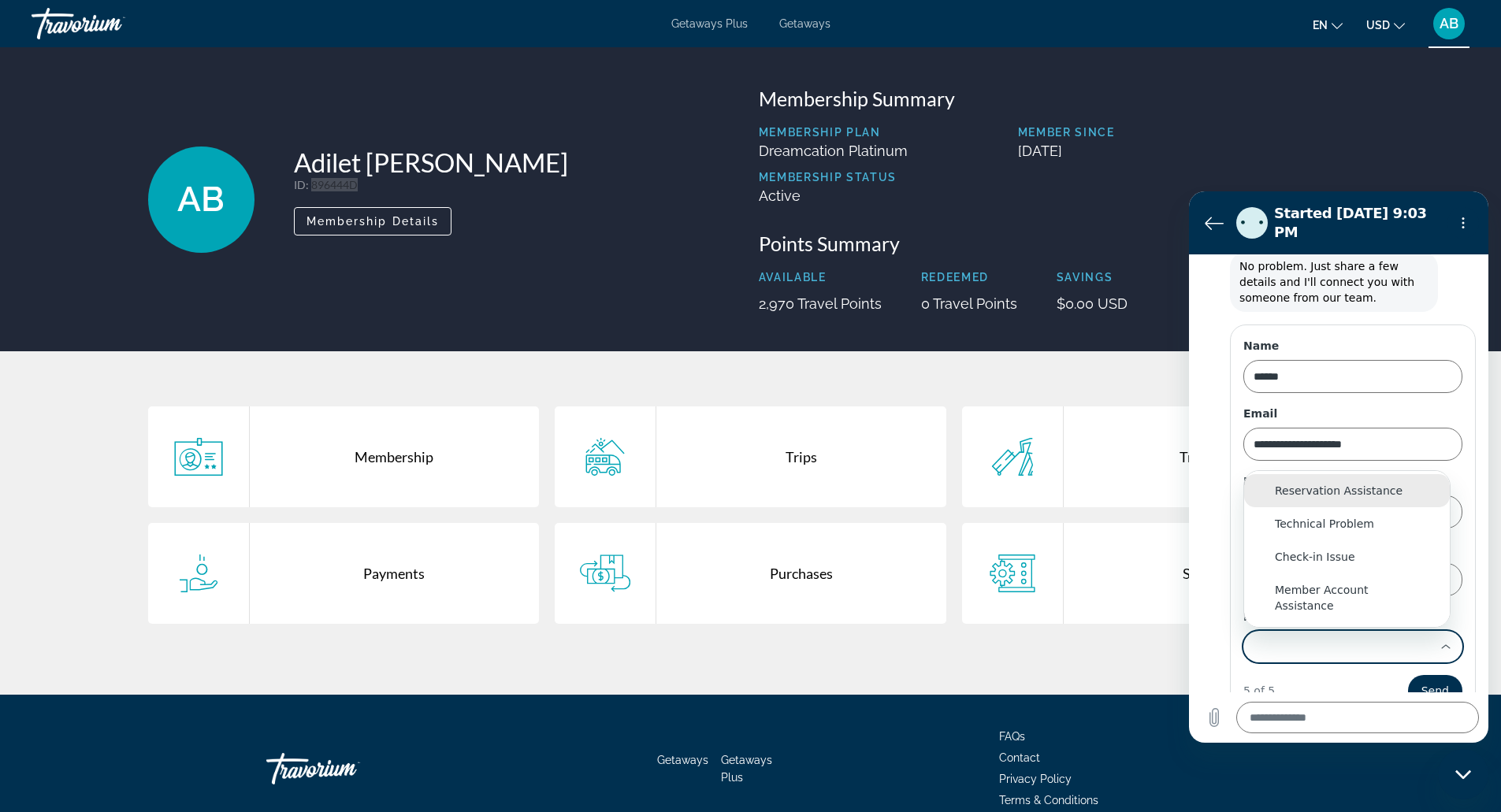
click at [1384, 474] on li "Reservation Assistance" at bounding box center [1346, 490] width 206 height 33
type input "**********"
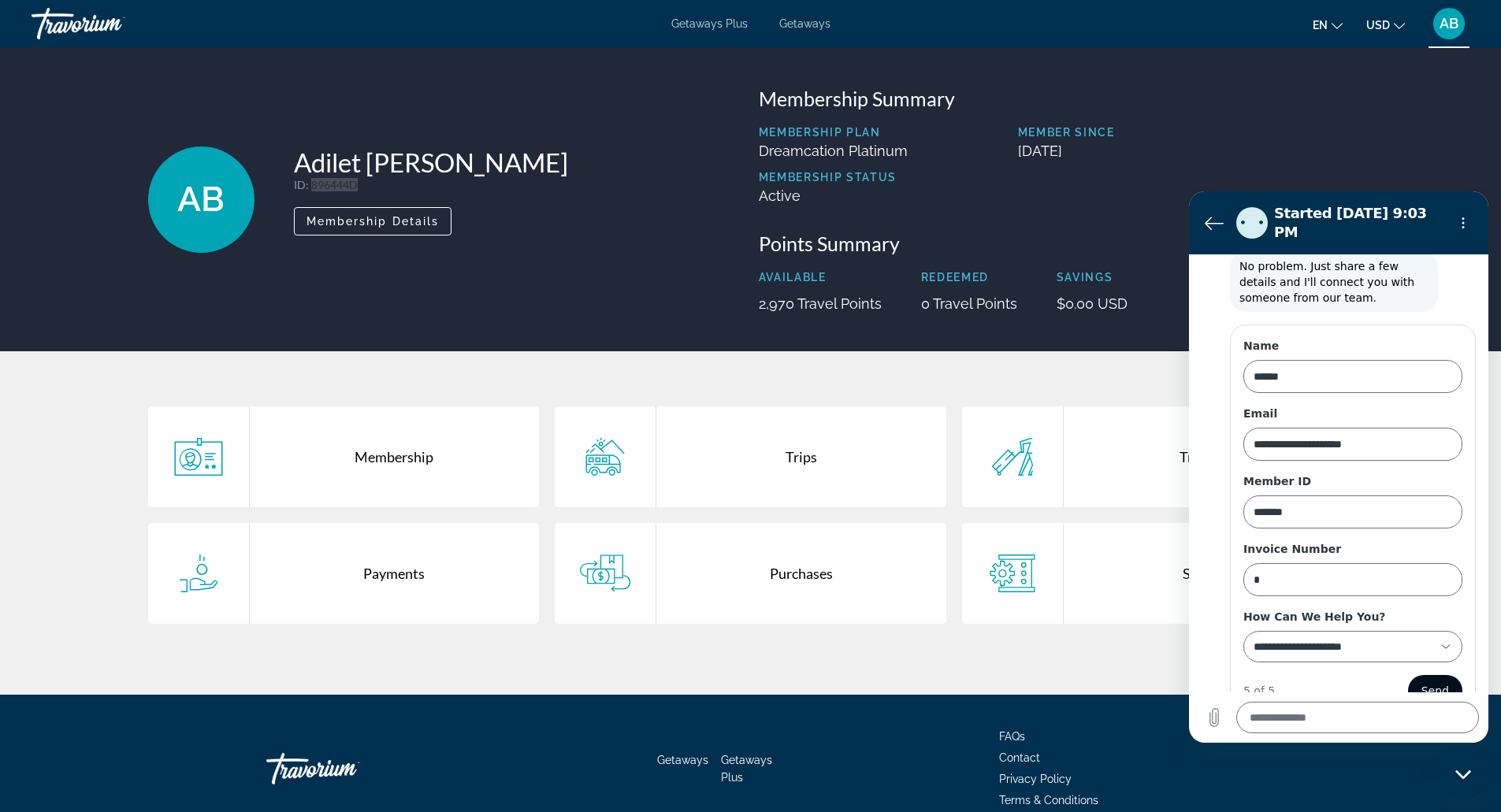
click at [1424, 675] on button "Send" at bounding box center [1435, 690] width 55 height 31
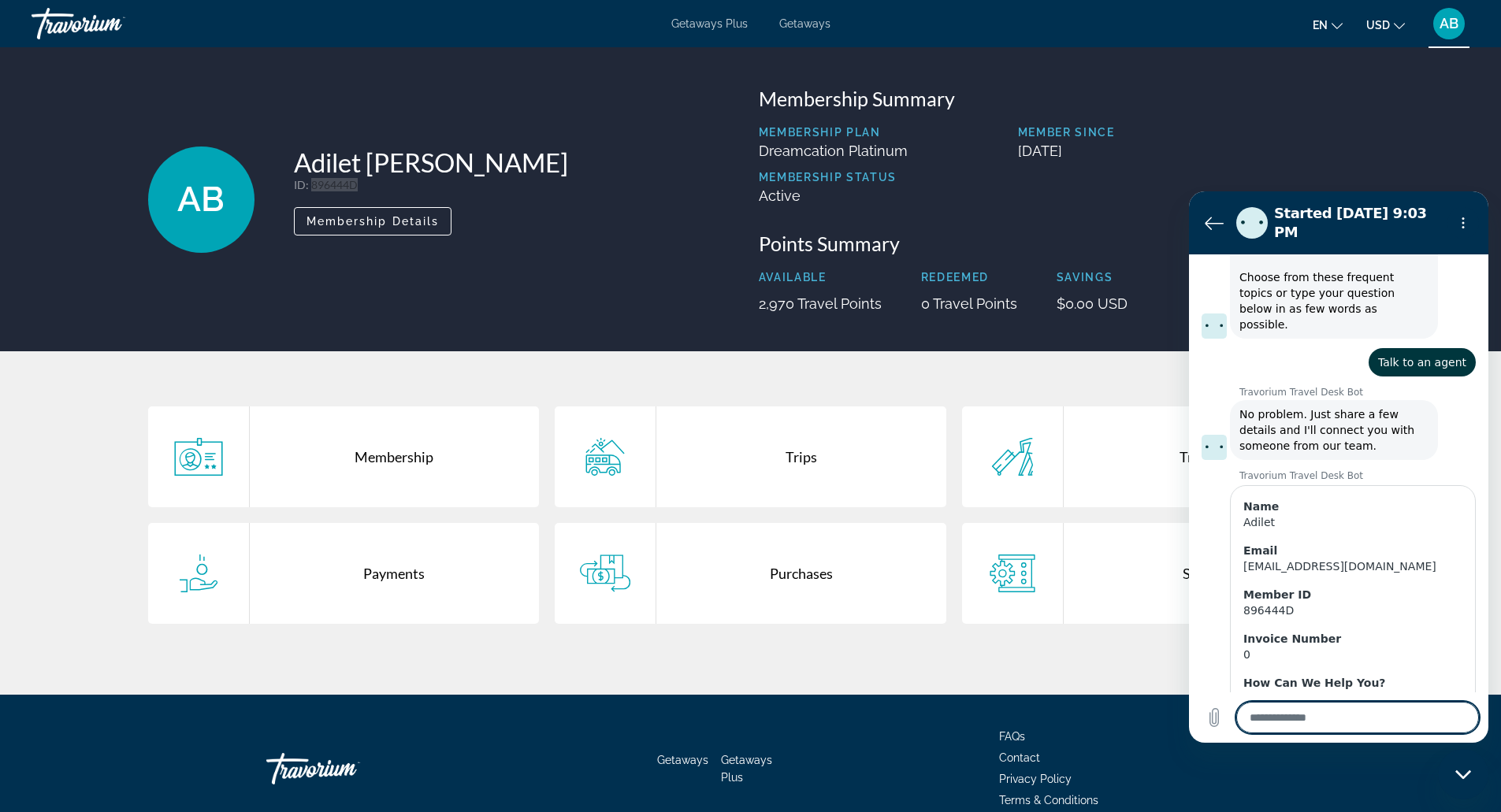
scroll to position [150, 0]
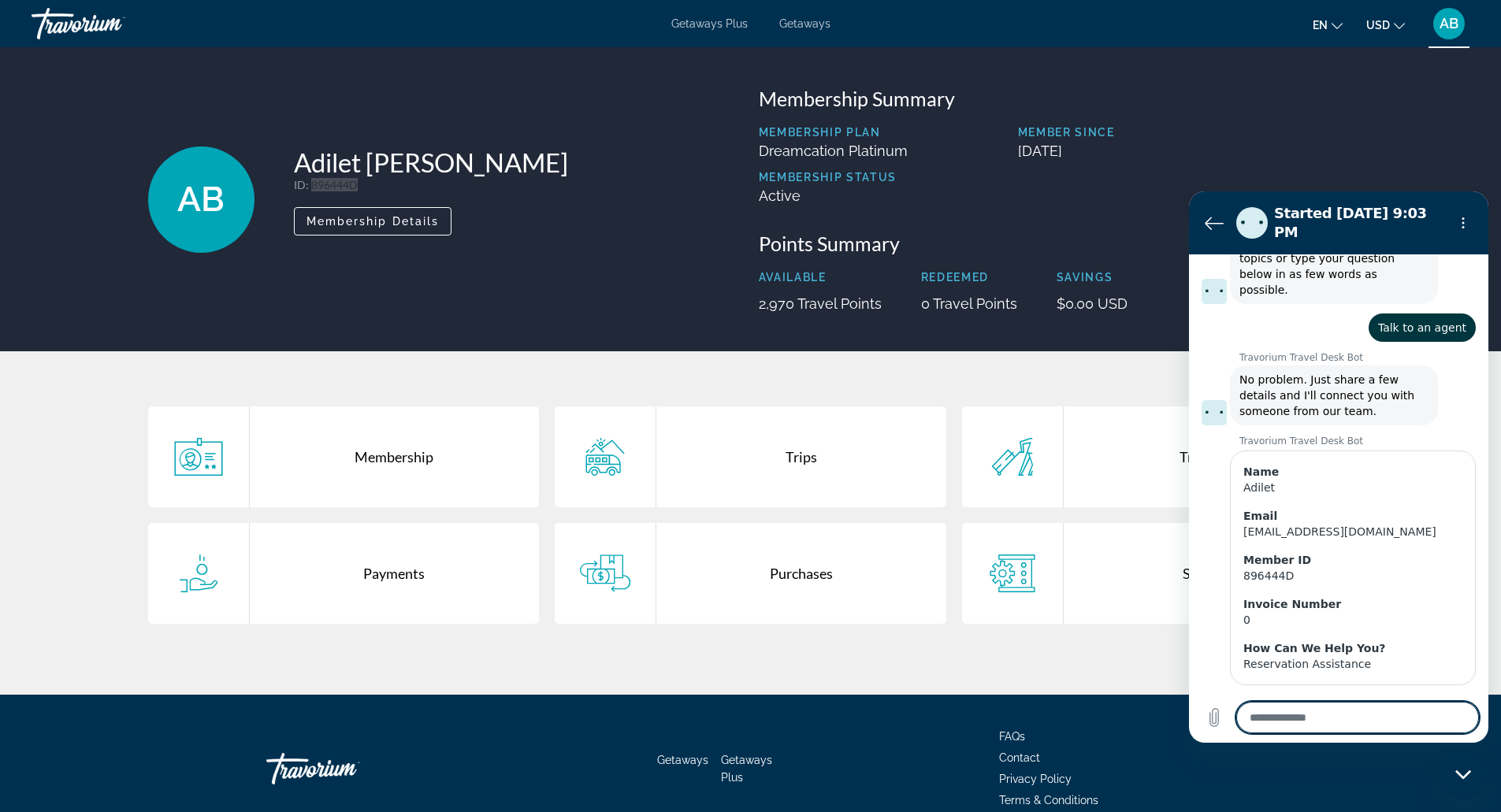
type textarea "*"
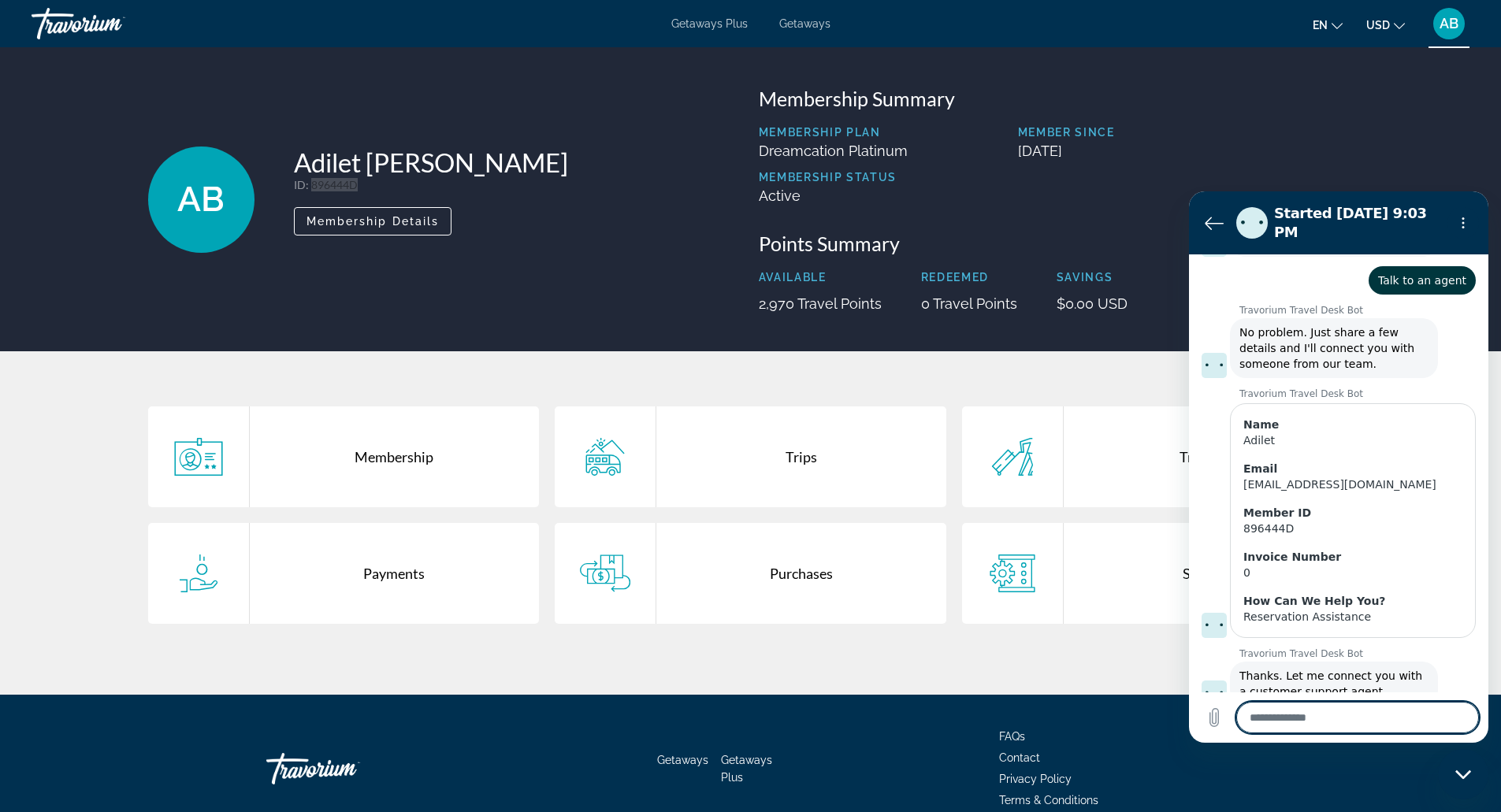
click at [1361, 728] on textarea at bounding box center [1357, 717] width 243 height 31
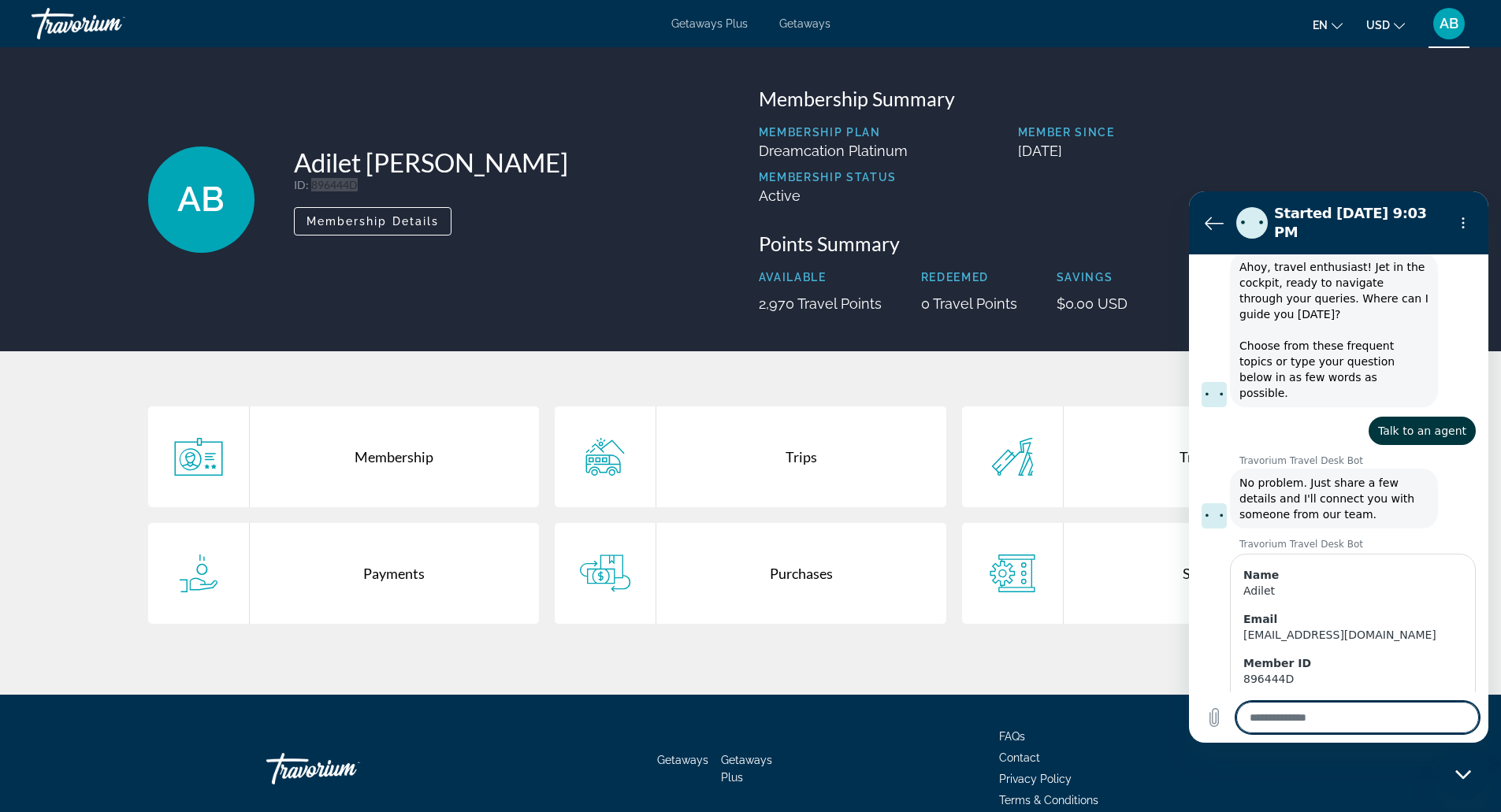
scroll to position [201, 0]
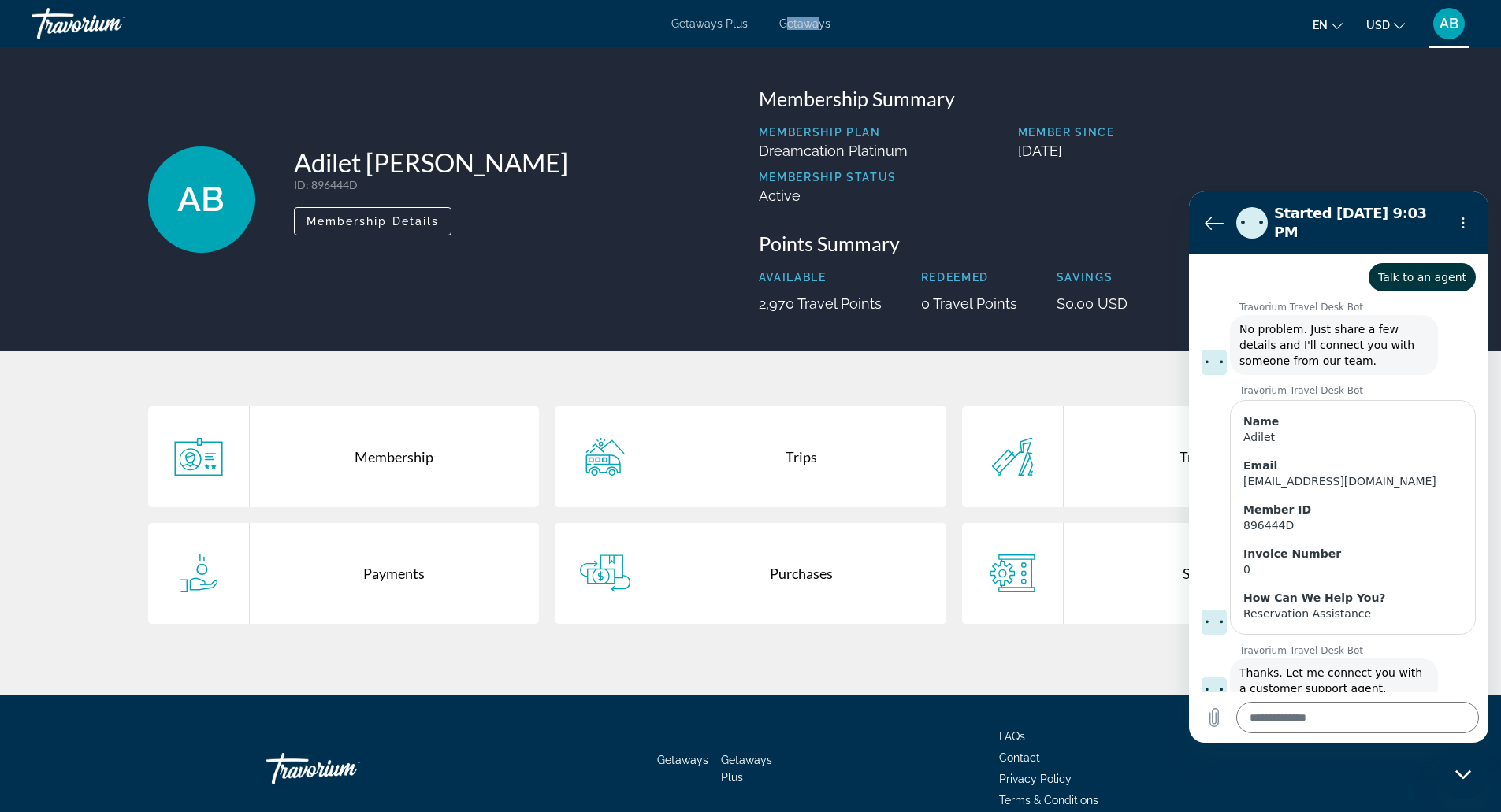
drag, startPoint x: 807, startPoint y: 17, endPoint x: 809, endPoint y: 26, distance: 9.2
click at [809, 26] on div "Getaways Plus Getaways en English Español Français Italiano Português русский U…" at bounding box center [750, 24] width 1501 height 41
click at [809, 26] on span "Getaways" at bounding box center [805, 24] width 51 height 13
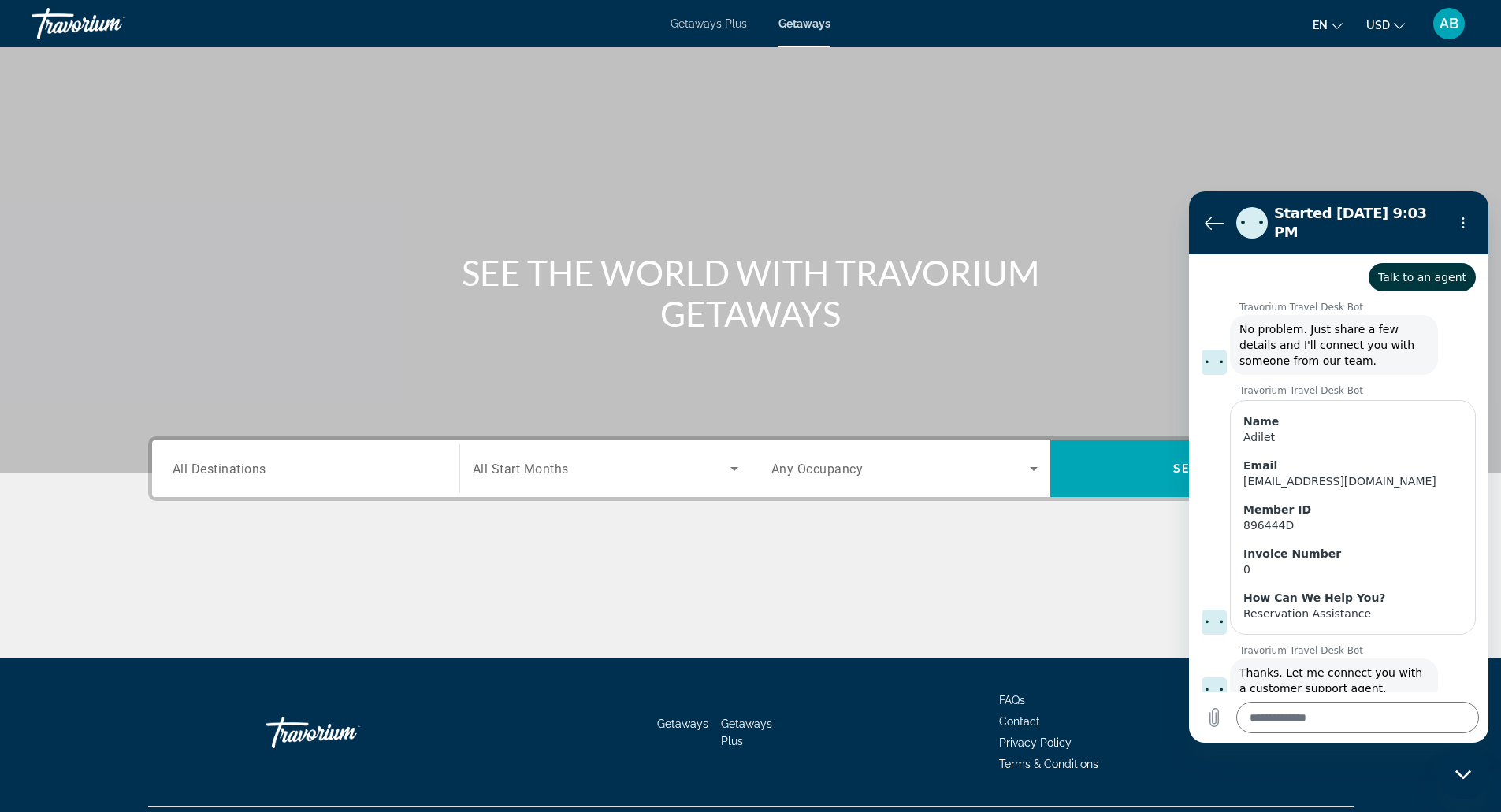
click at [336, 473] on input "Destination All Destinations" at bounding box center [305, 469] width 267 height 18
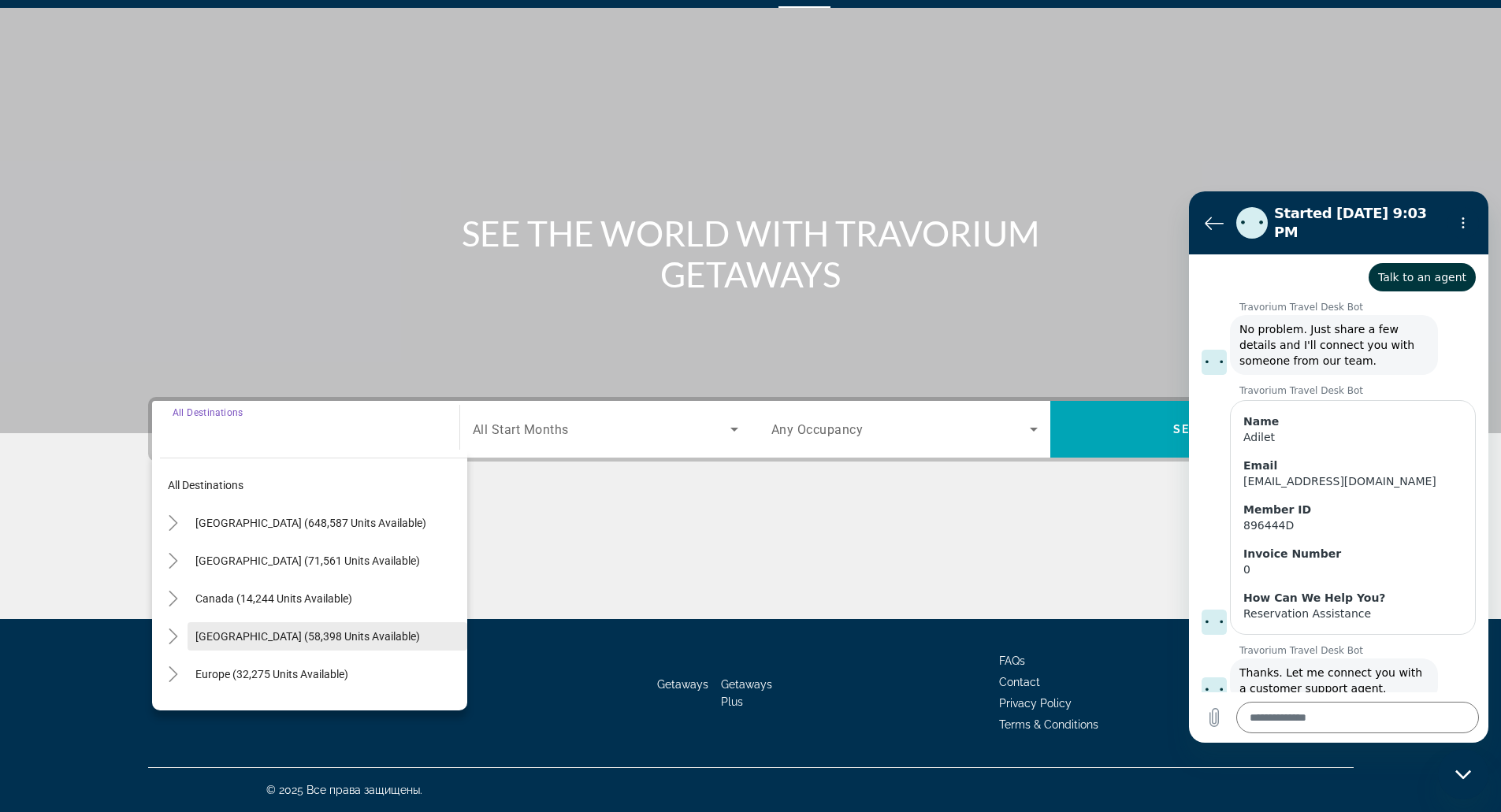
scroll to position [40, 0]
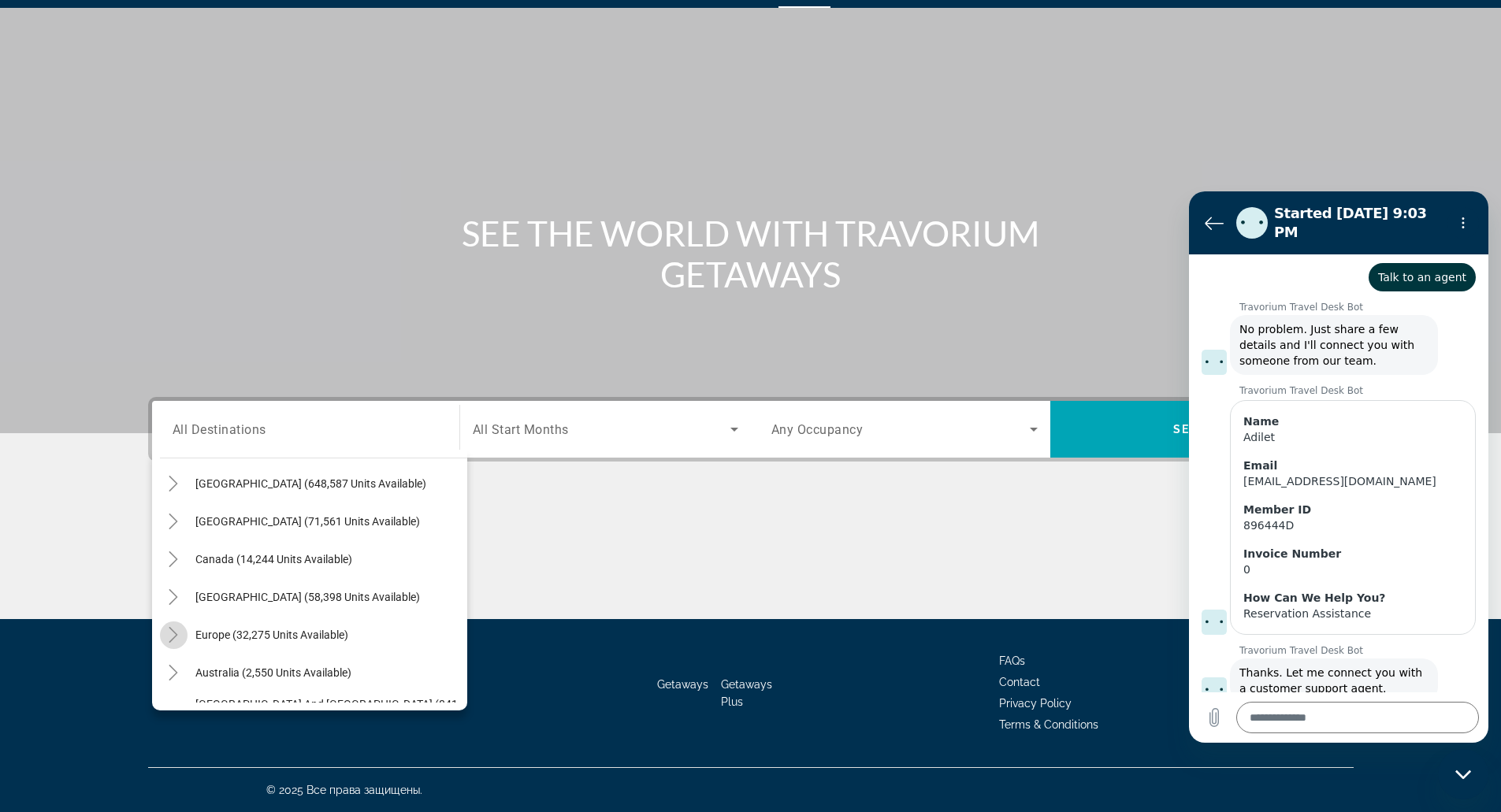
click at [166, 632] on icon "Toggle Europe (32,275 units available)" at bounding box center [173, 635] width 16 height 16
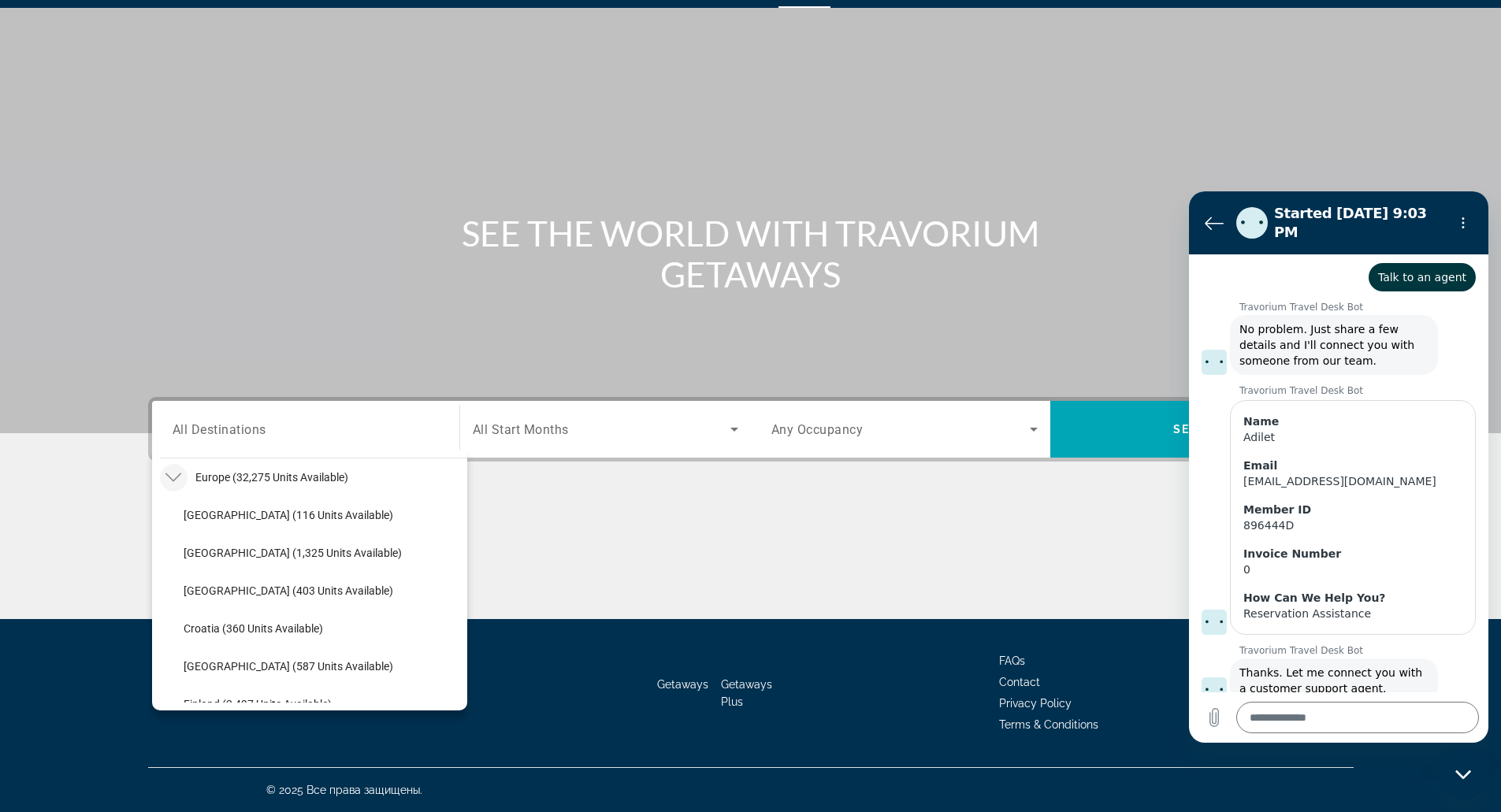
scroll to position [6, 0]
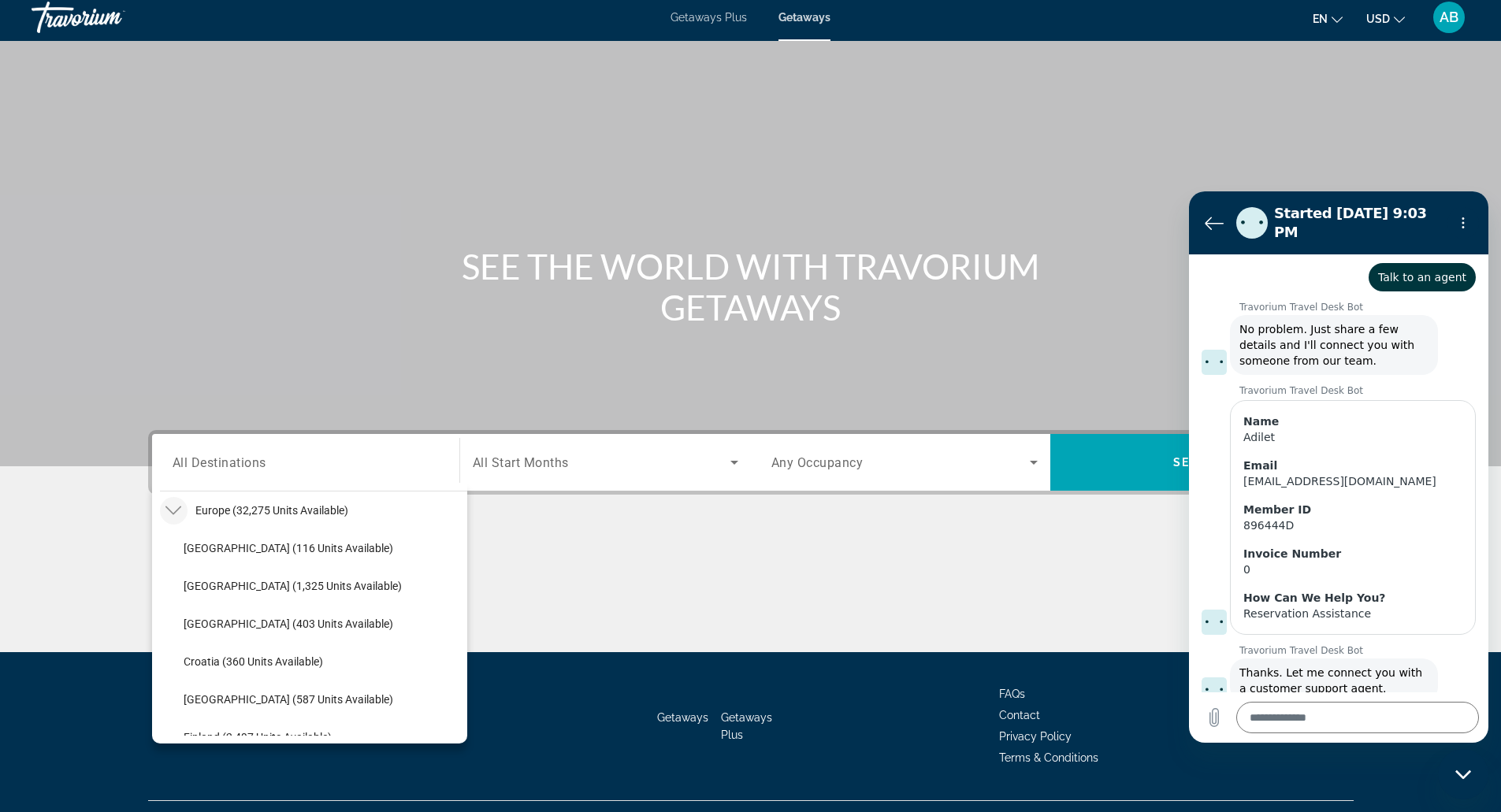
click at [1461, 26] on div "AB" at bounding box center [1448, 17] width 31 height 31
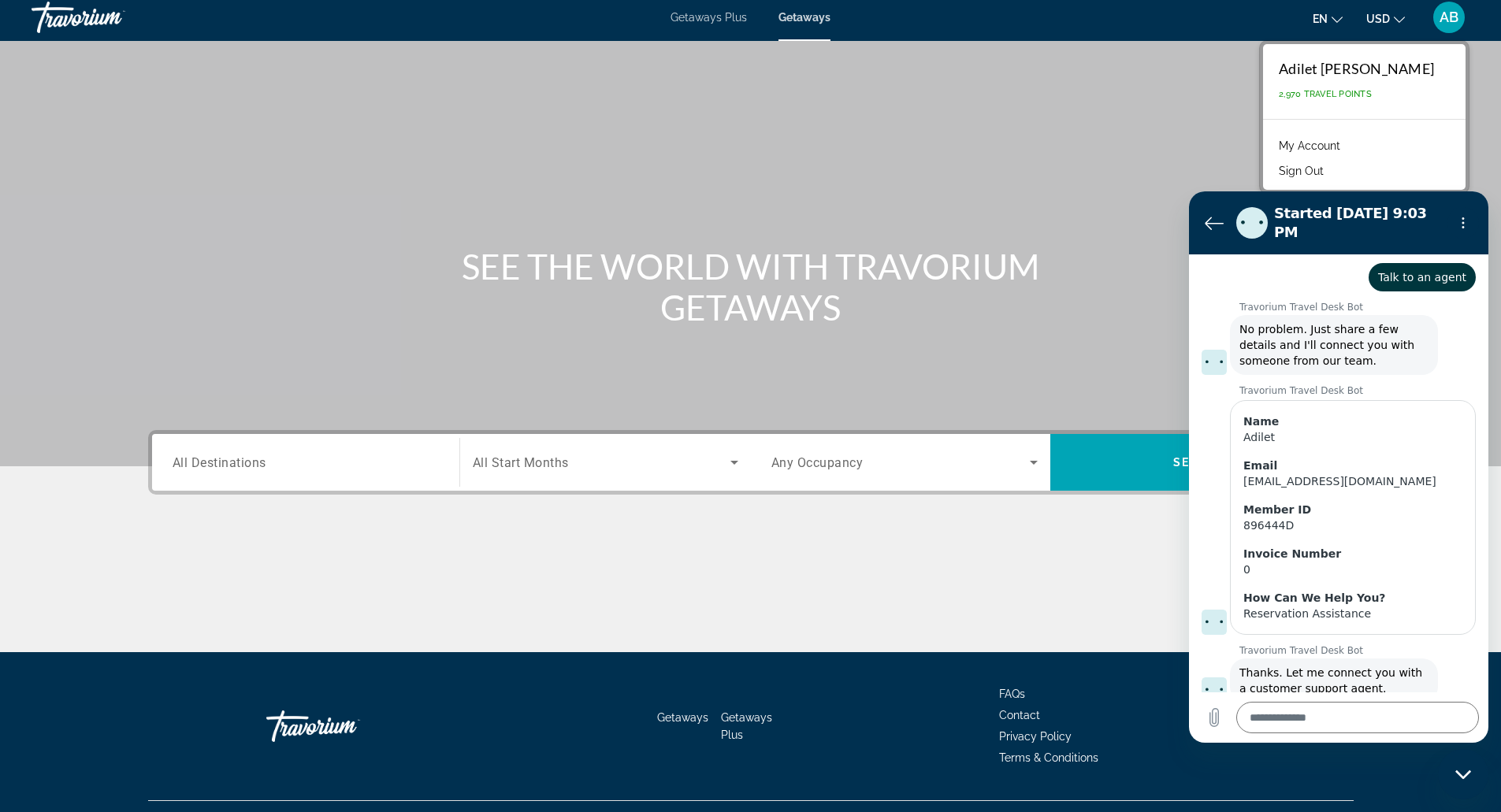
click at [1348, 140] on link "My Account" at bounding box center [1309, 145] width 77 height 20
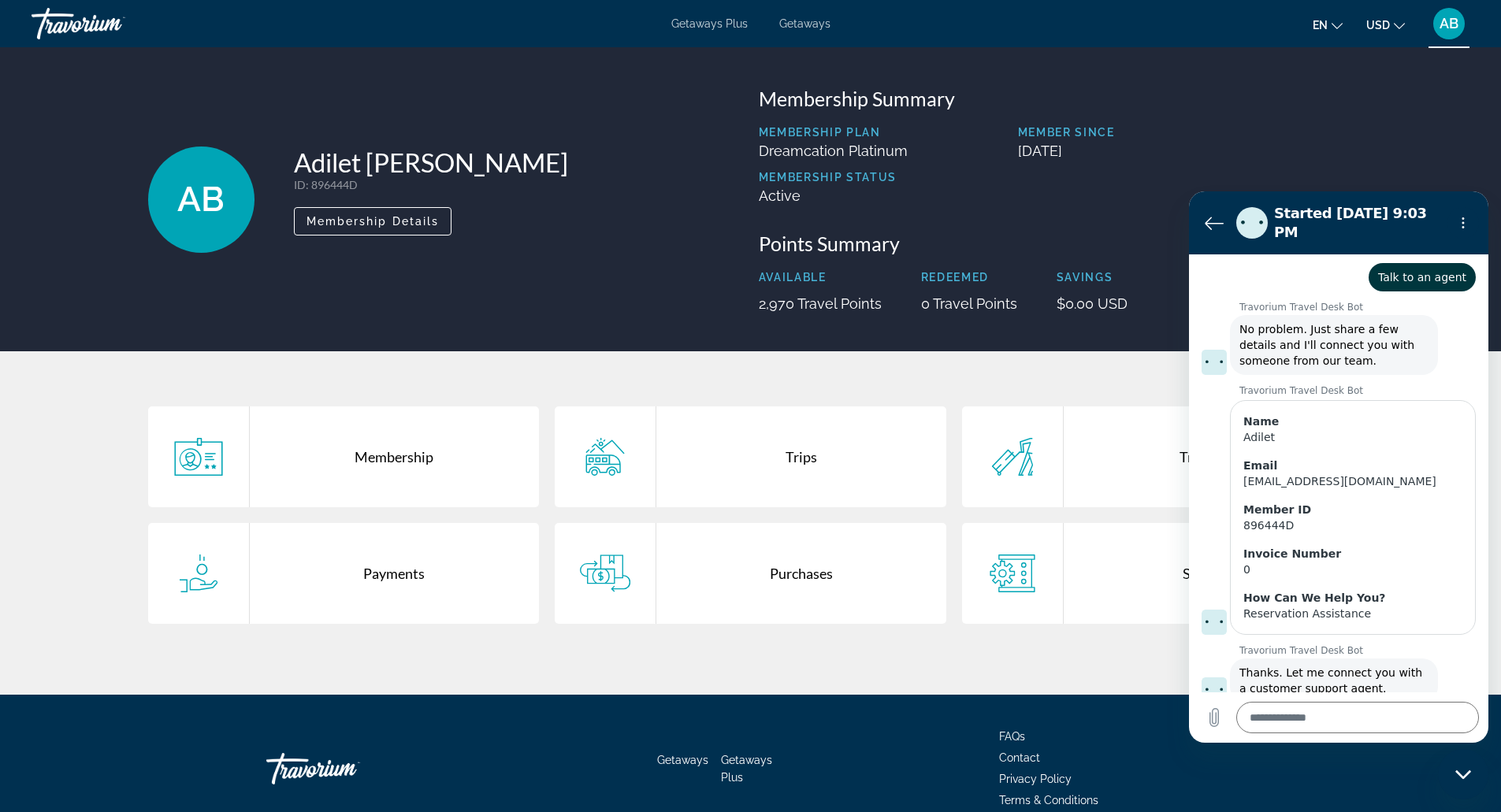
click at [498, 452] on div "Membership" at bounding box center [394, 456] width 290 height 101
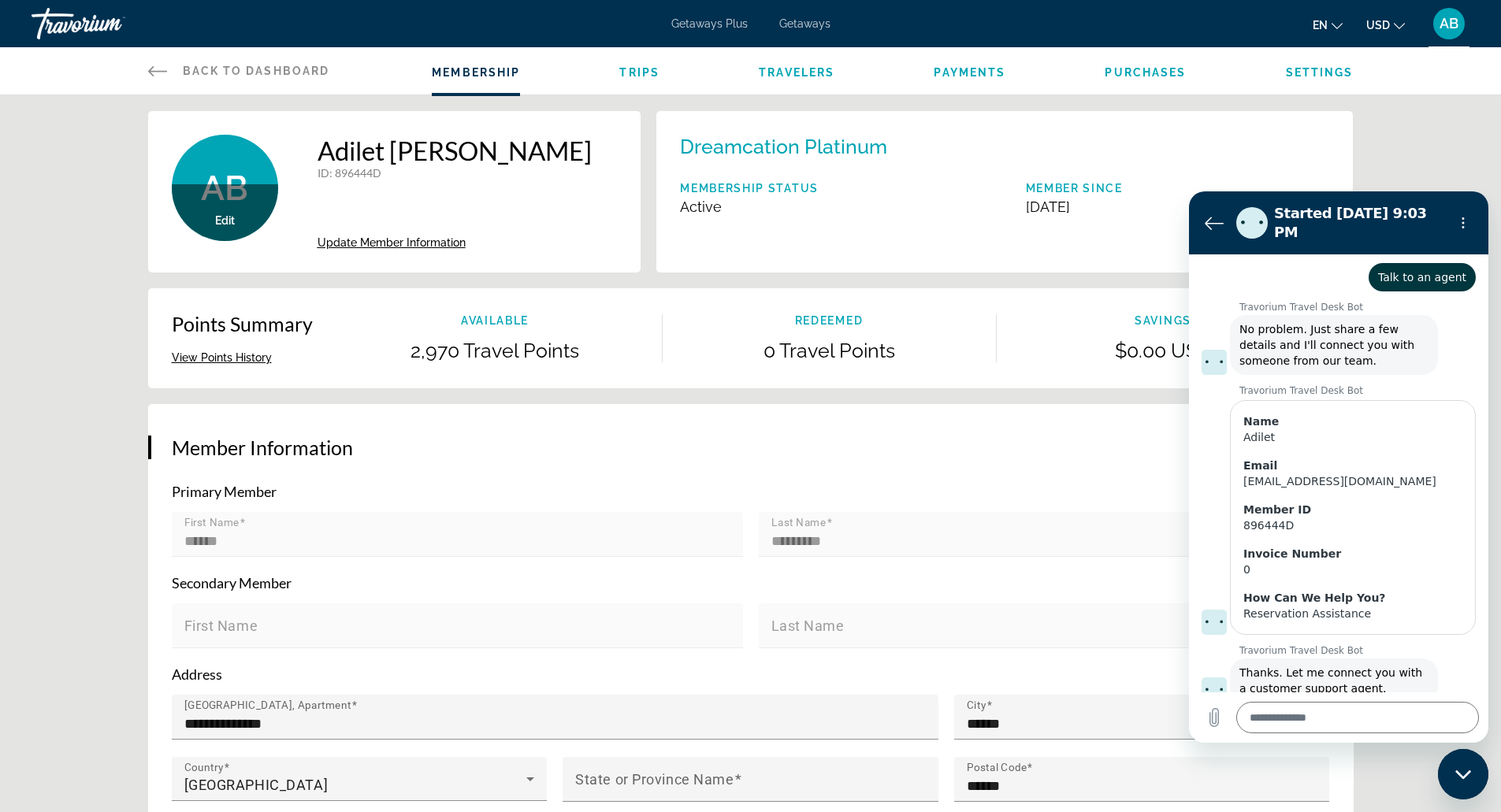
click at [812, 74] on span "Travelers" at bounding box center [796, 72] width 76 height 13
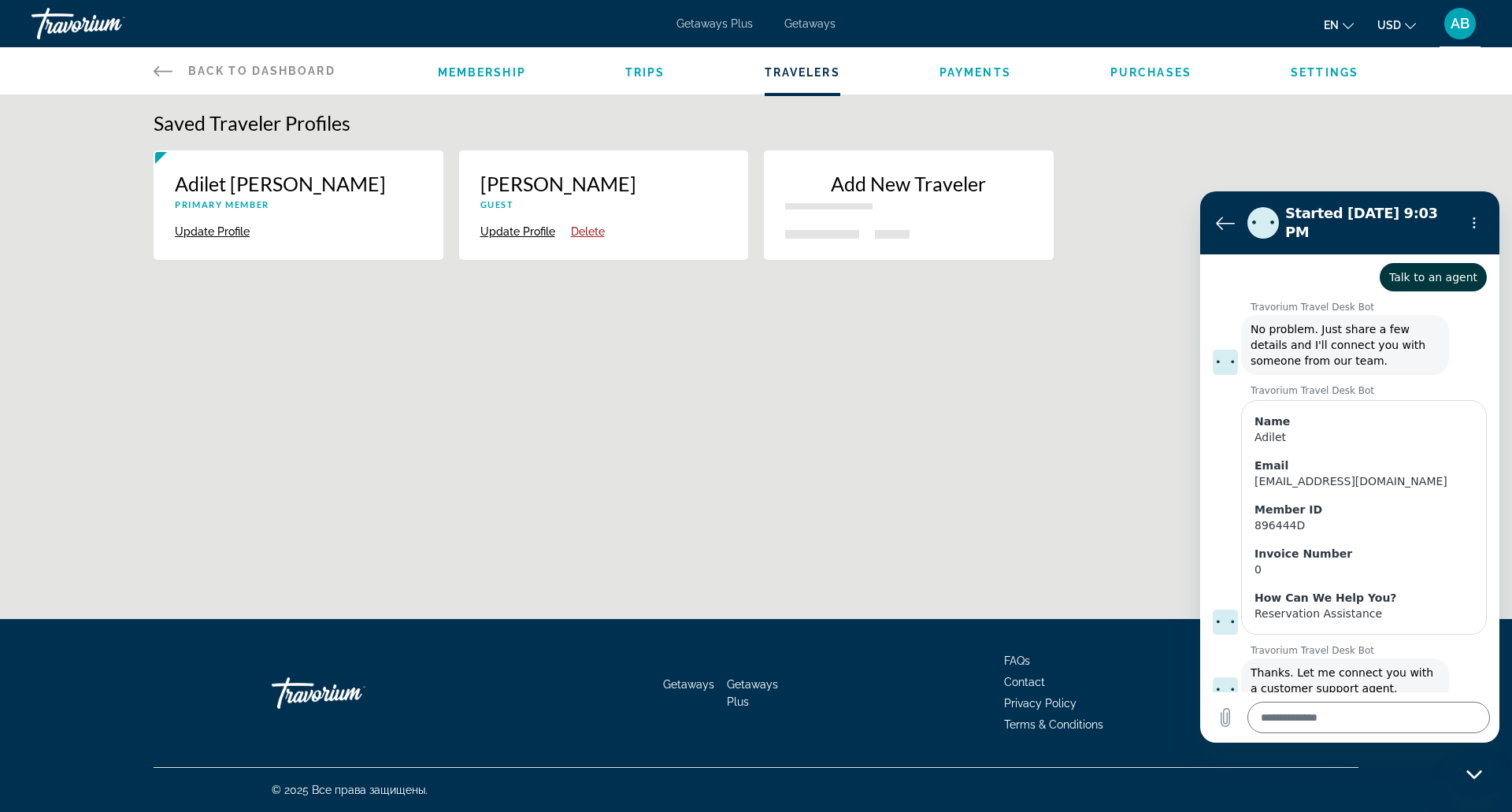
click at [497, 205] on p "Guest" at bounding box center [604, 204] width 247 height 10
drag, startPoint x: 497, startPoint y: 205, endPoint x: 538, endPoint y: 144, distance: 73.5
click at [538, 144] on div "Saved Traveler Profiles Adilet Bektassov Primary Member Update Profile Delete A…" at bounding box center [756, 193] width 1268 height 165
click at [1296, 71] on span "Settings" at bounding box center [1325, 72] width 68 height 13
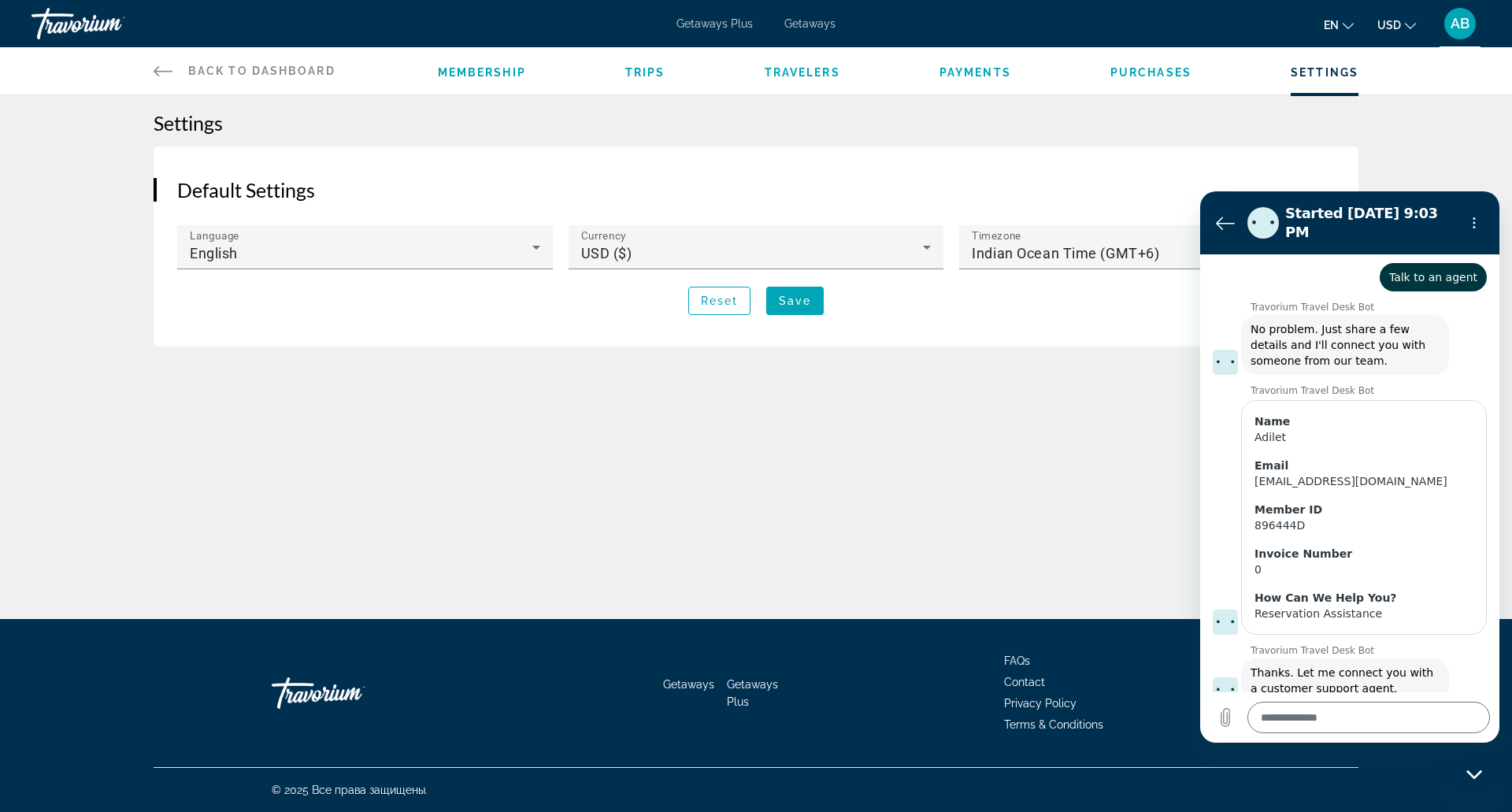
click at [803, 76] on span "Travelers" at bounding box center [803, 72] width 76 height 13
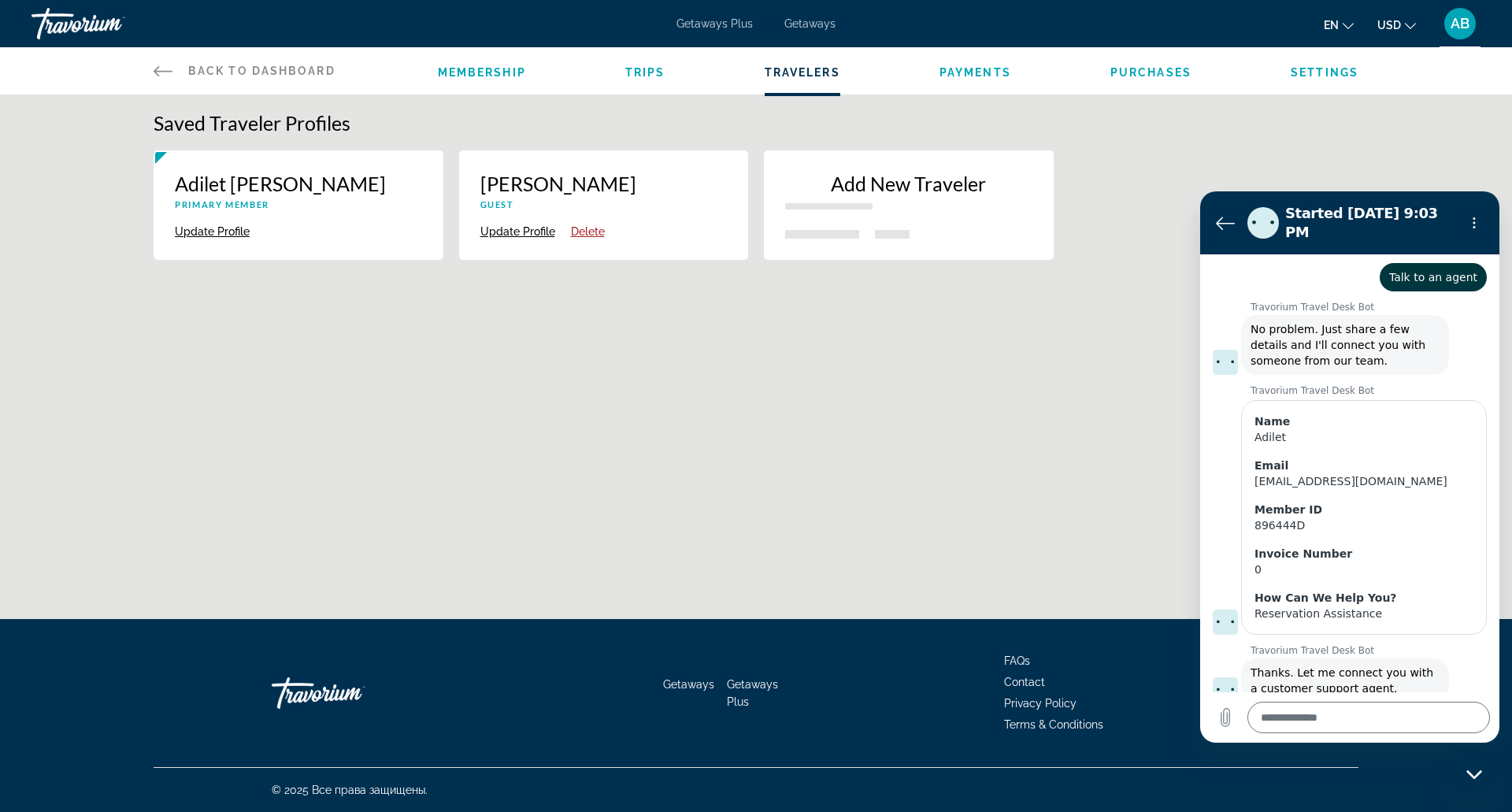
click at [508, 228] on button "Update Profile" at bounding box center [518, 231] width 75 height 14
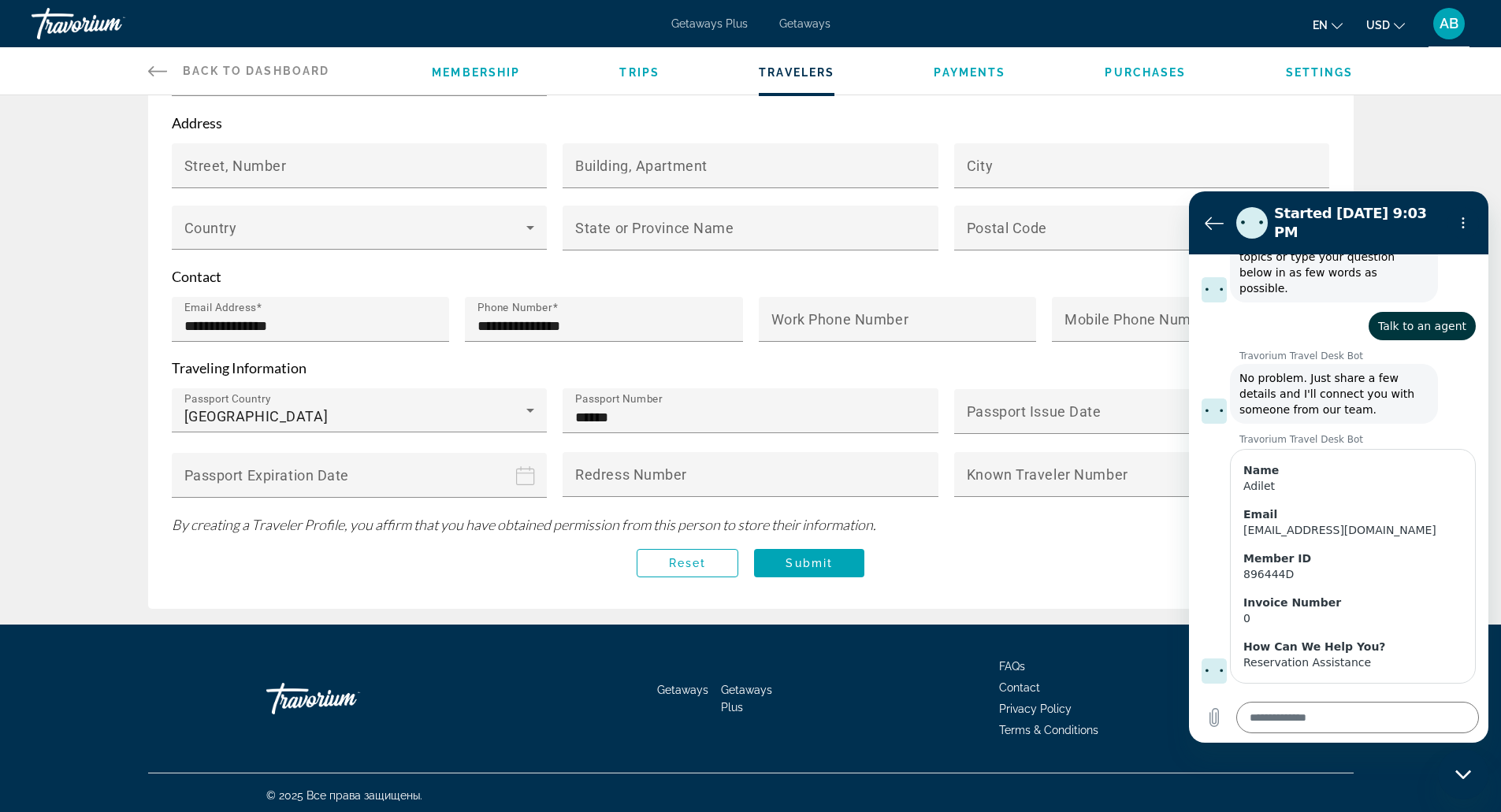
scroll to position [201, 0]
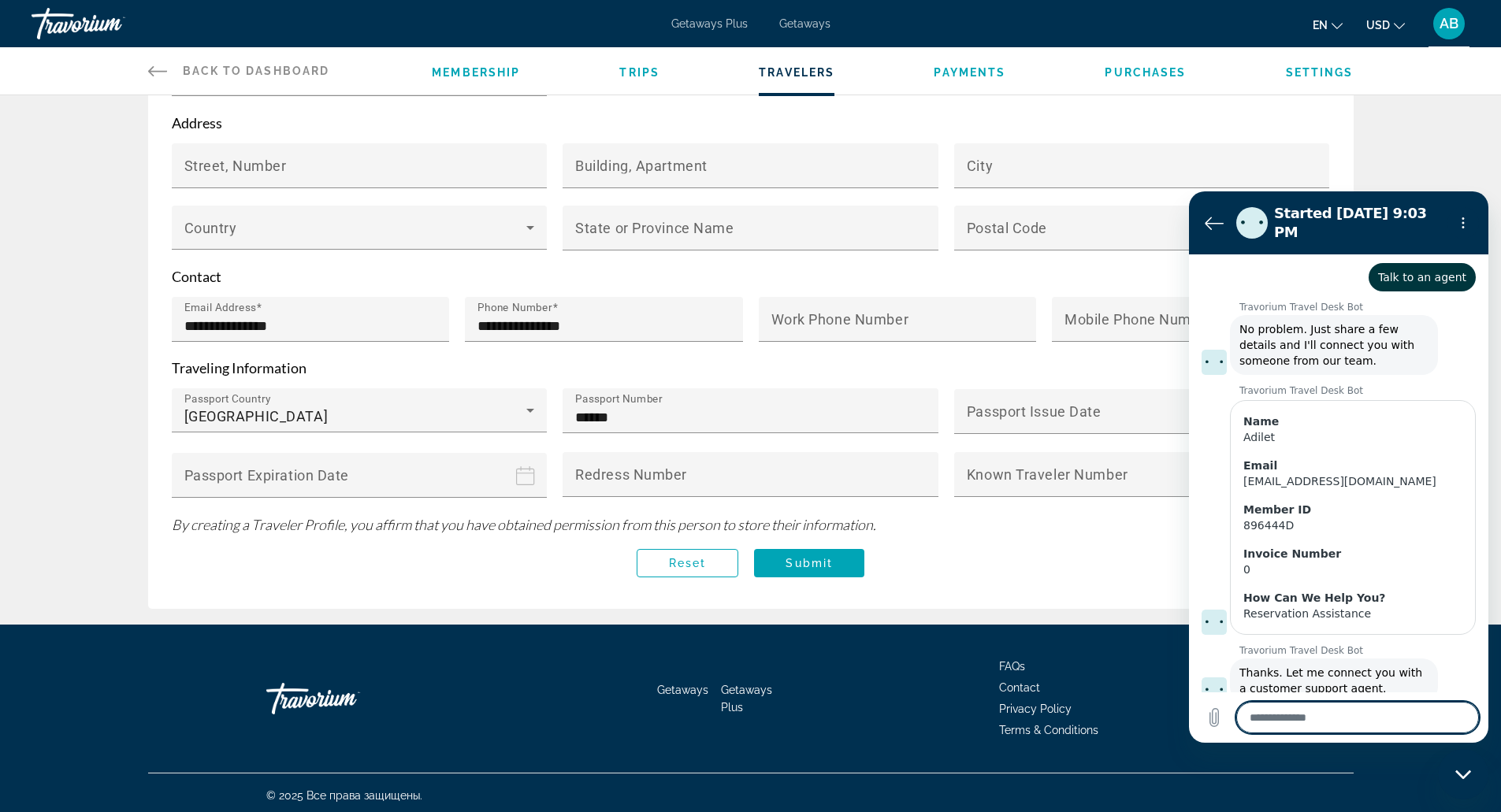
click at [1332, 711] on textarea at bounding box center [1357, 717] width 243 height 31
type textarea "*"
type textarea "**"
type textarea "*"
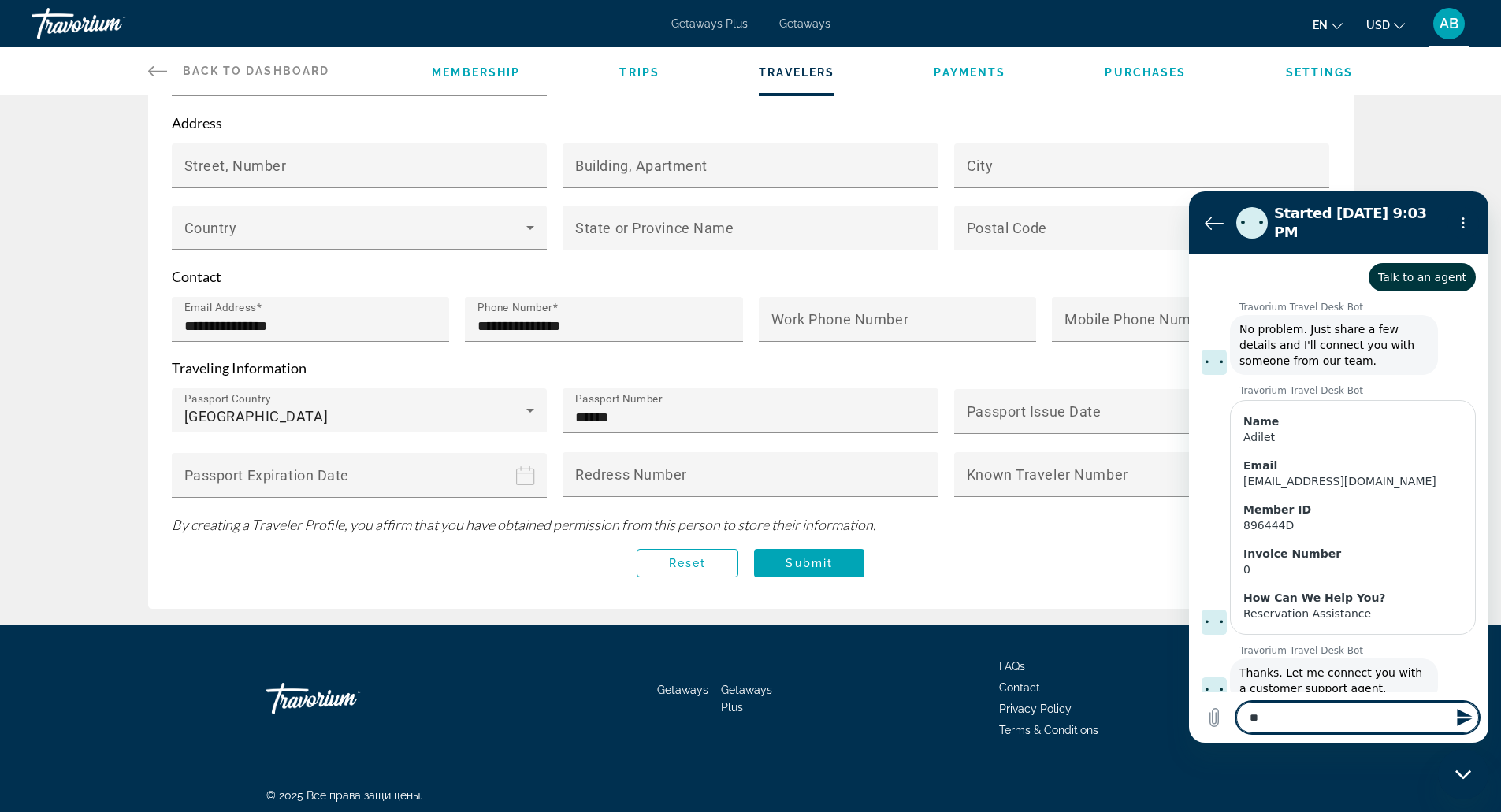
type textarea "**"
click at [1461, 711] on icon "Send message" at bounding box center [1464, 717] width 15 height 18
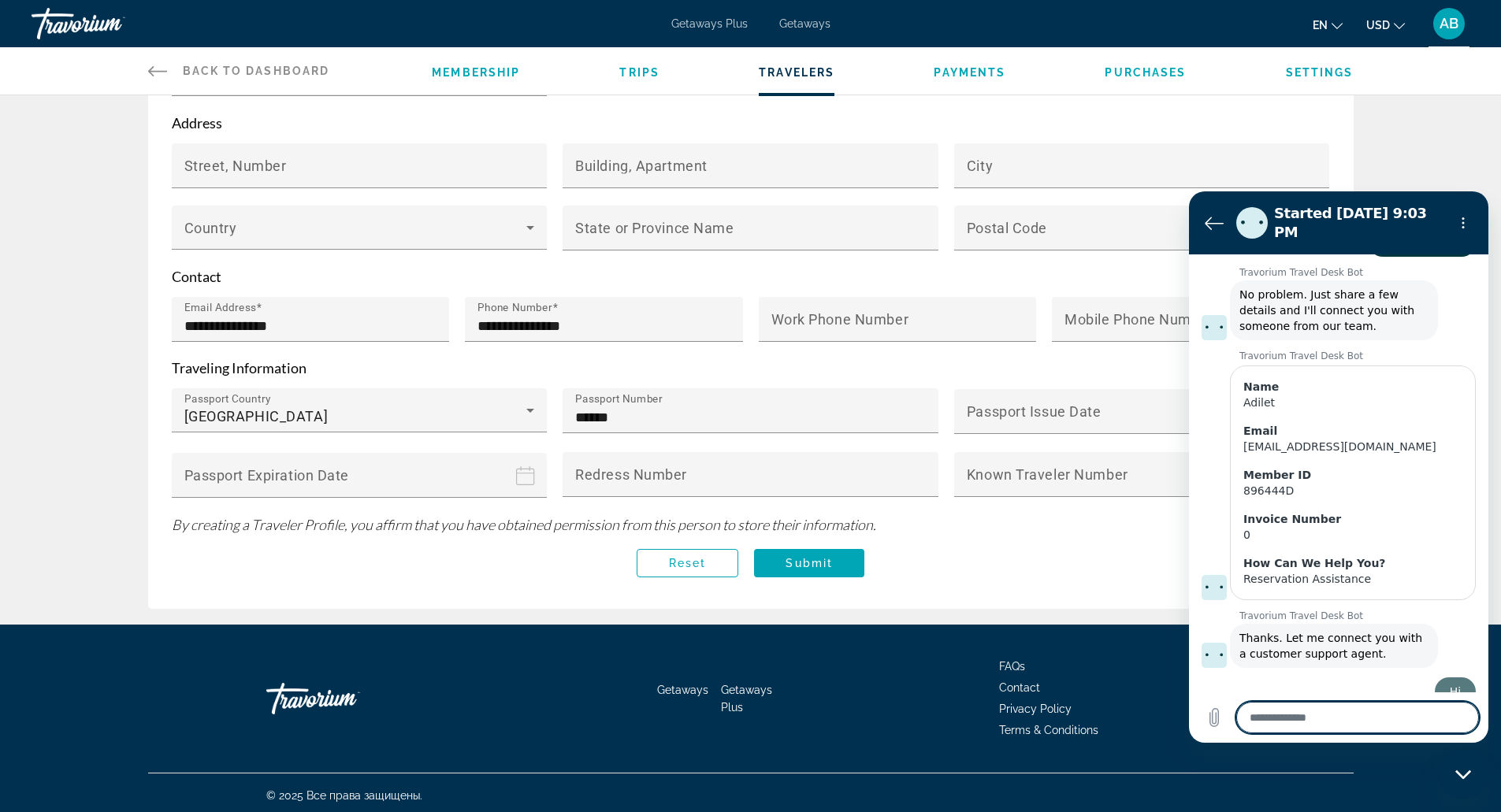
scroll to position [239, 0]
type textarea "*"
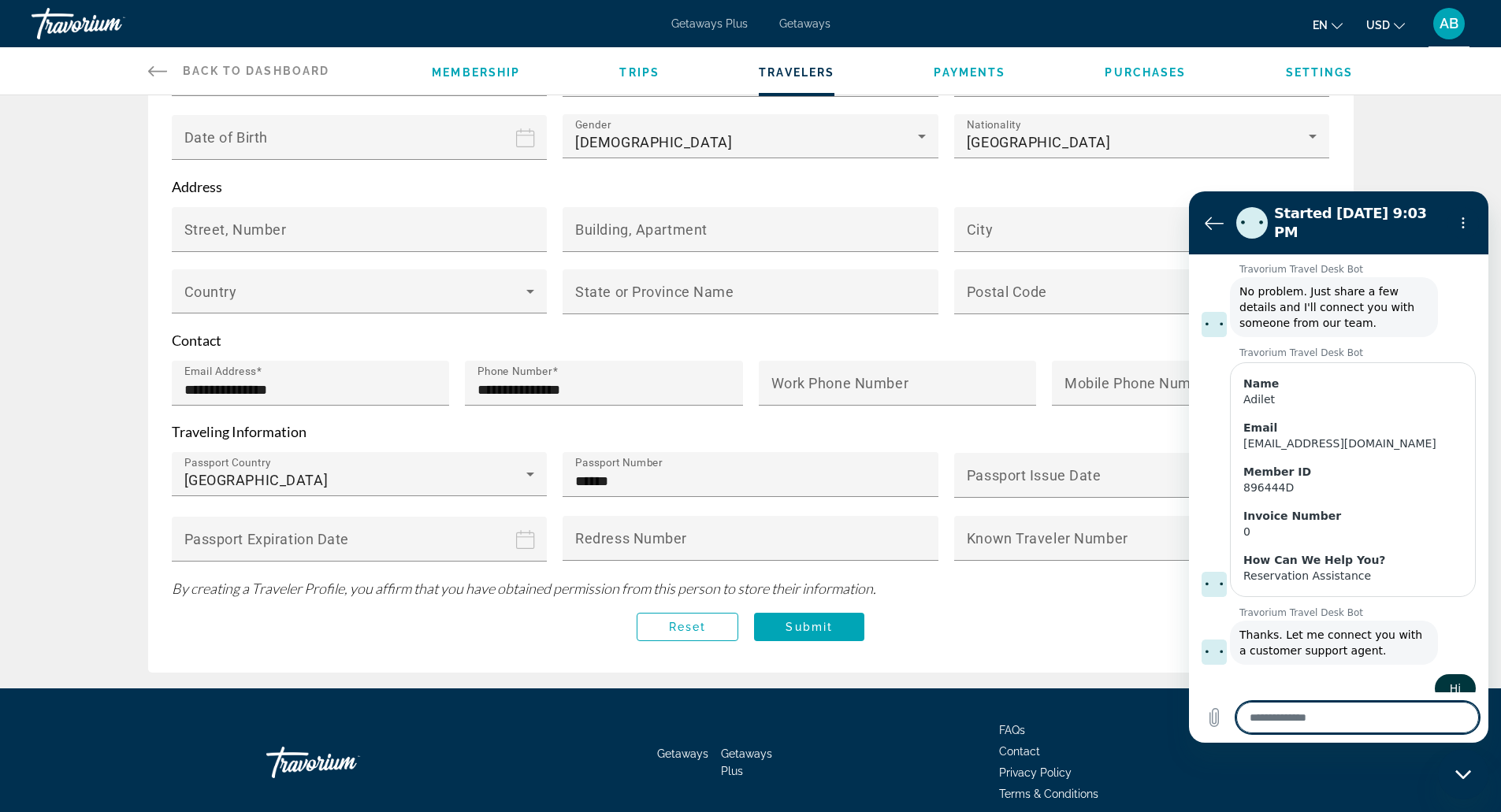
scroll to position [374, 0]
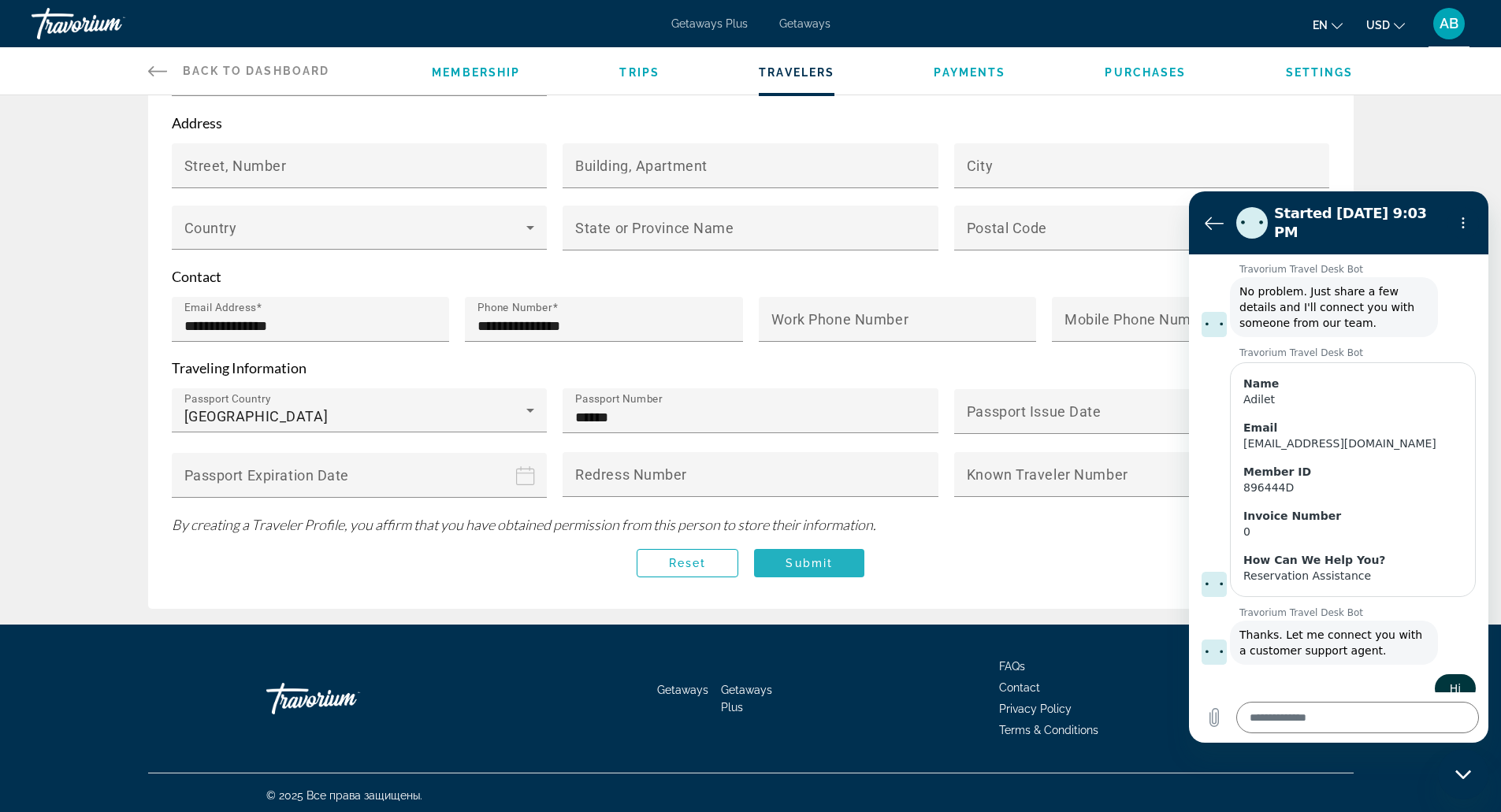
click at [816, 565] on span "Main content" at bounding box center [809, 562] width 110 height 38
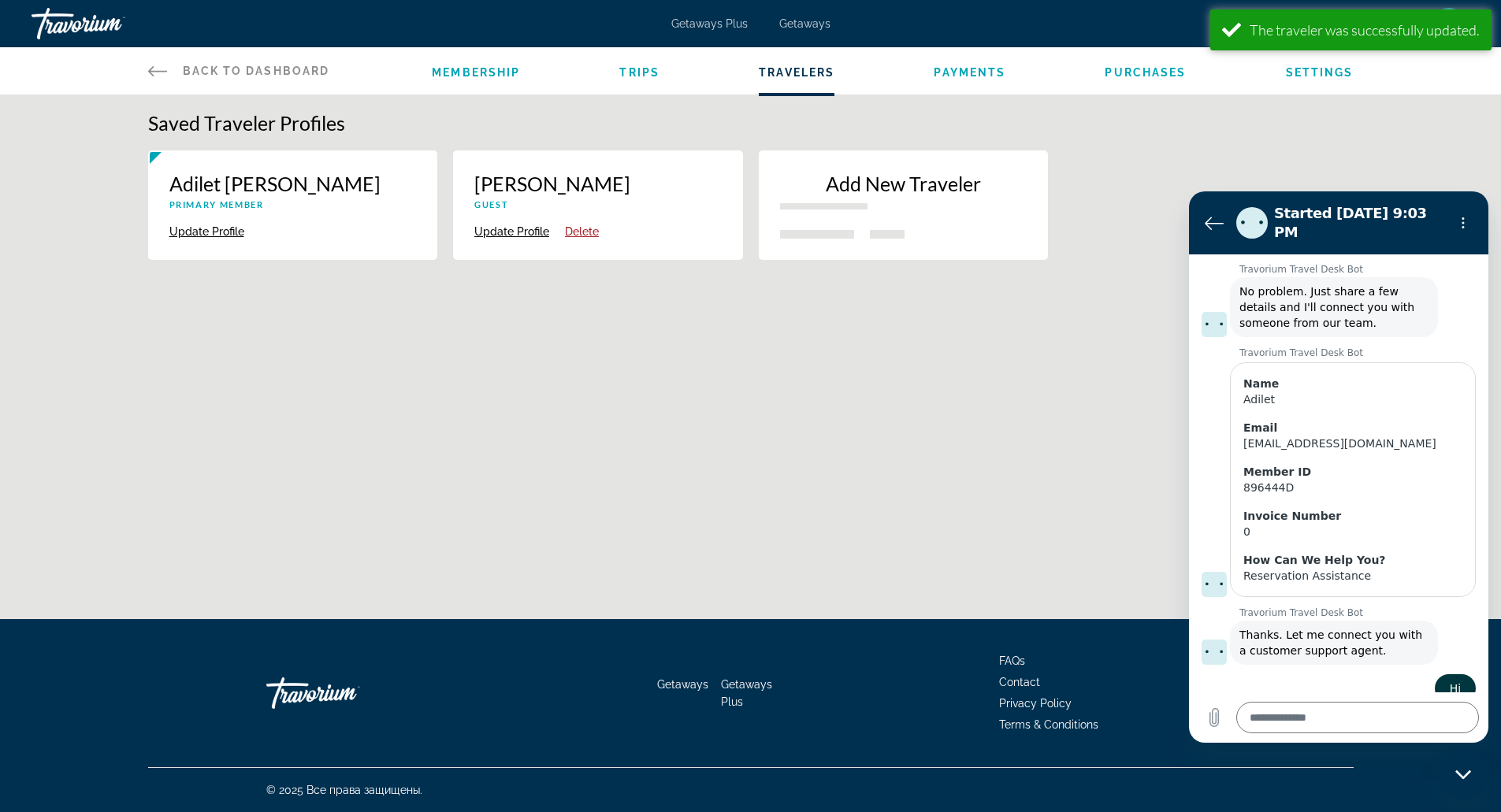
scroll to position [0, 0]
click at [669, 79] on div "Membership Trips Travelers Payments Purchases Settings" at bounding box center [898, 71] width 921 height 47
click at [652, 75] on span "Trips" at bounding box center [646, 72] width 40 height 13
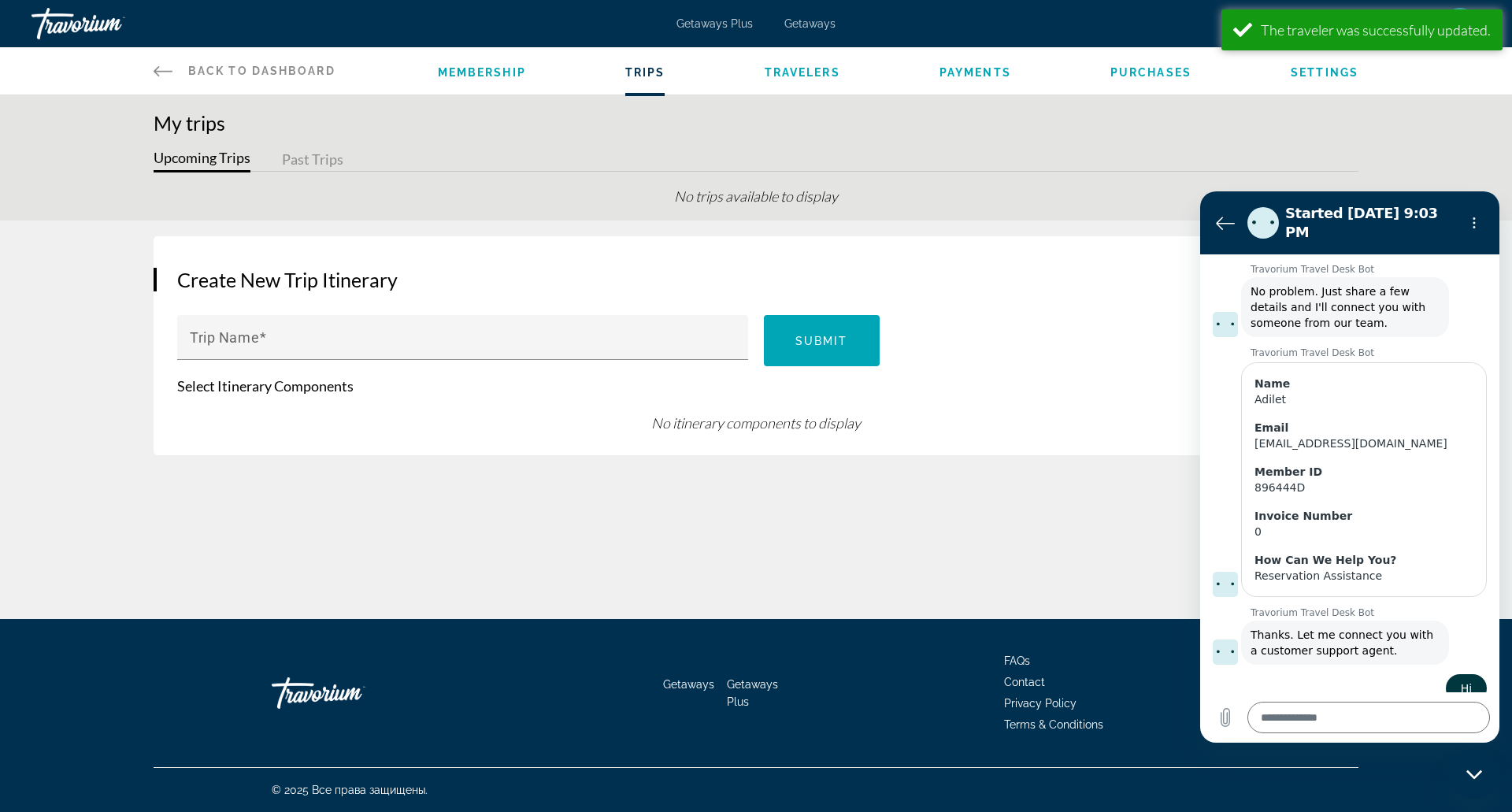
click at [976, 96] on div "My trips Upcoming Trips Past Trips No trips available to display" at bounding box center [756, 157] width 1512 height 125
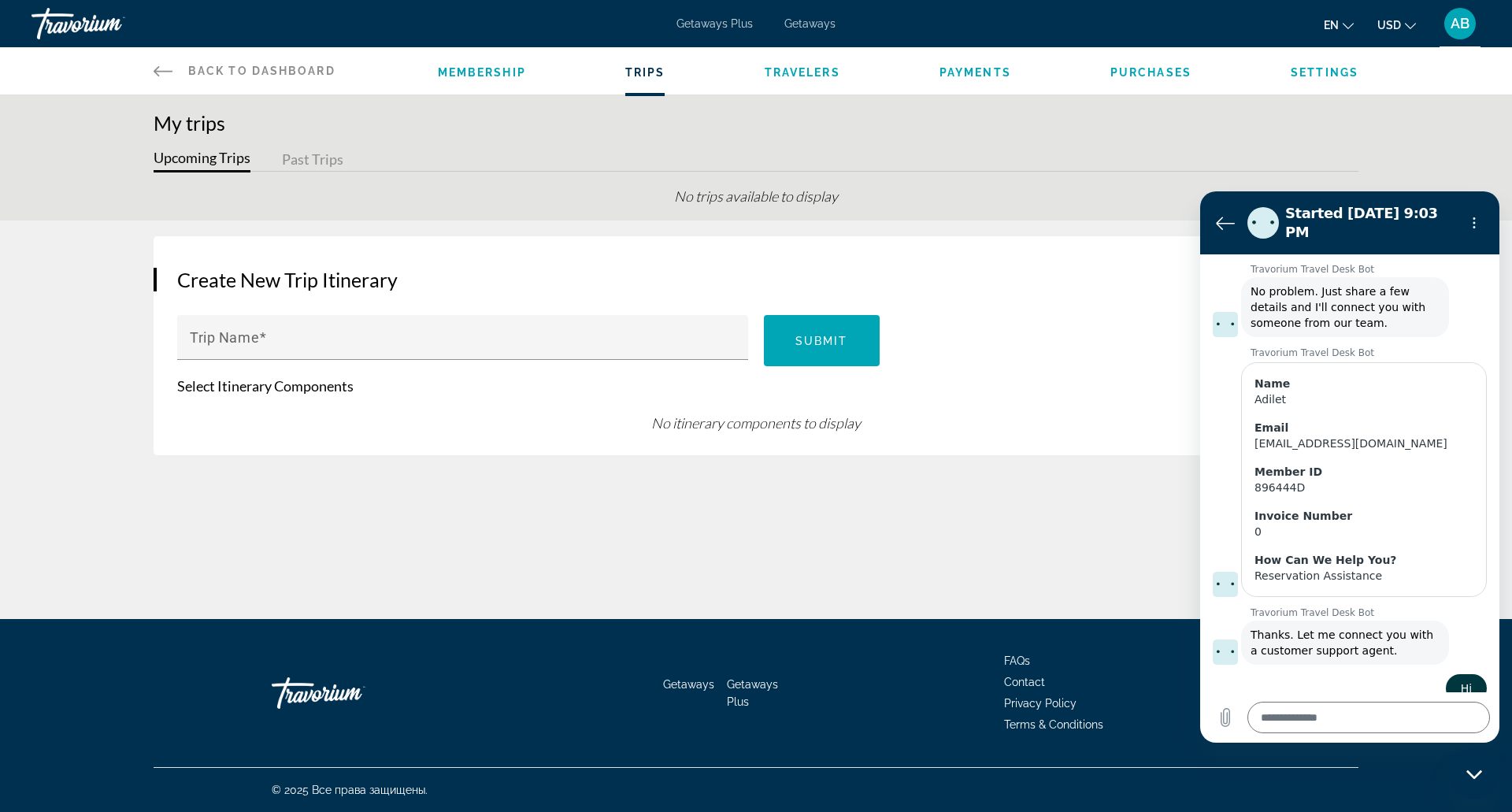
click at [327, 148] on button "Past Trips" at bounding box center [312, 160] width 61 height 24
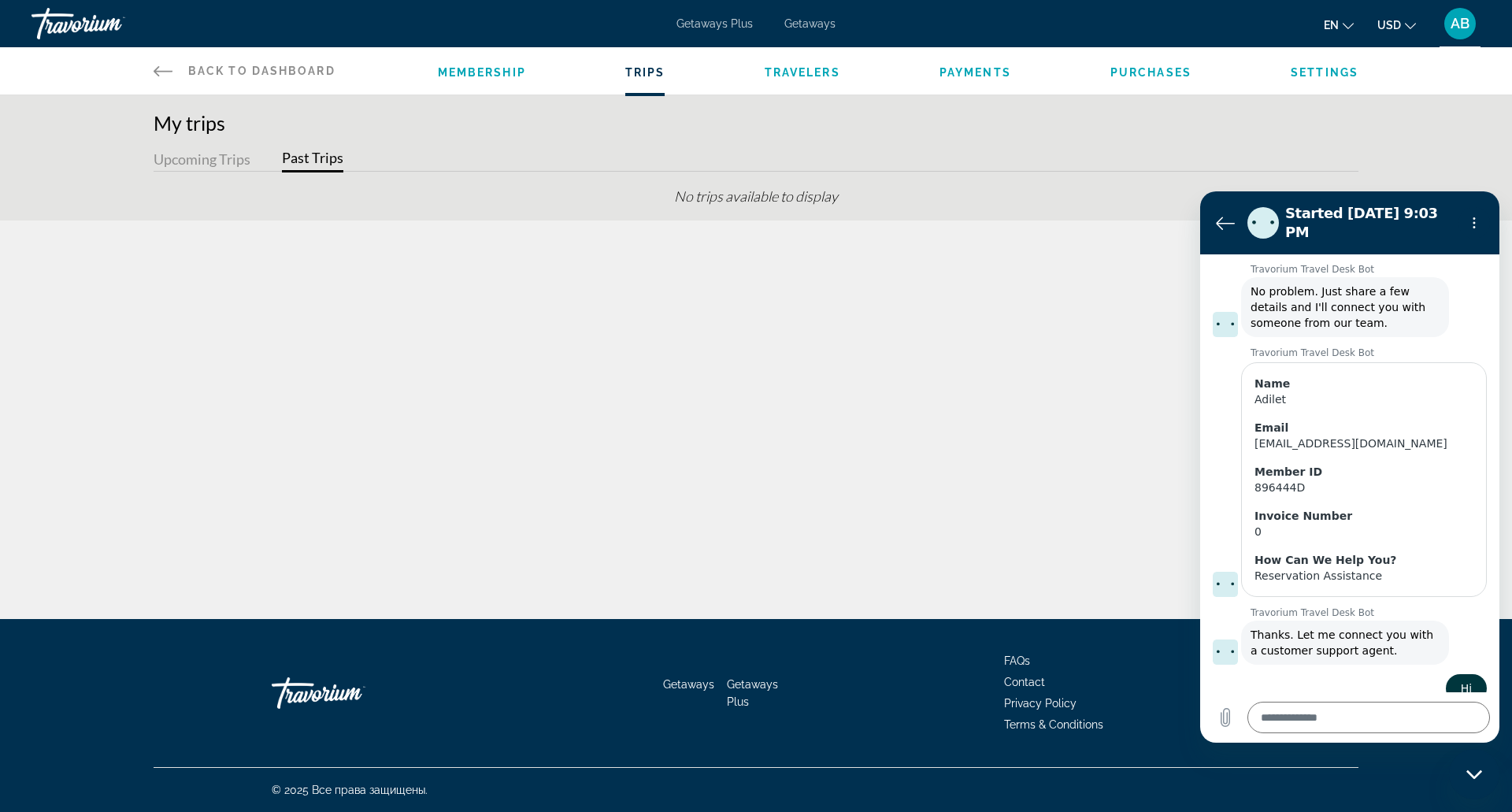
click at [488, 78] on span "Membership" at bounding box center [482, 72] width 88 height 13
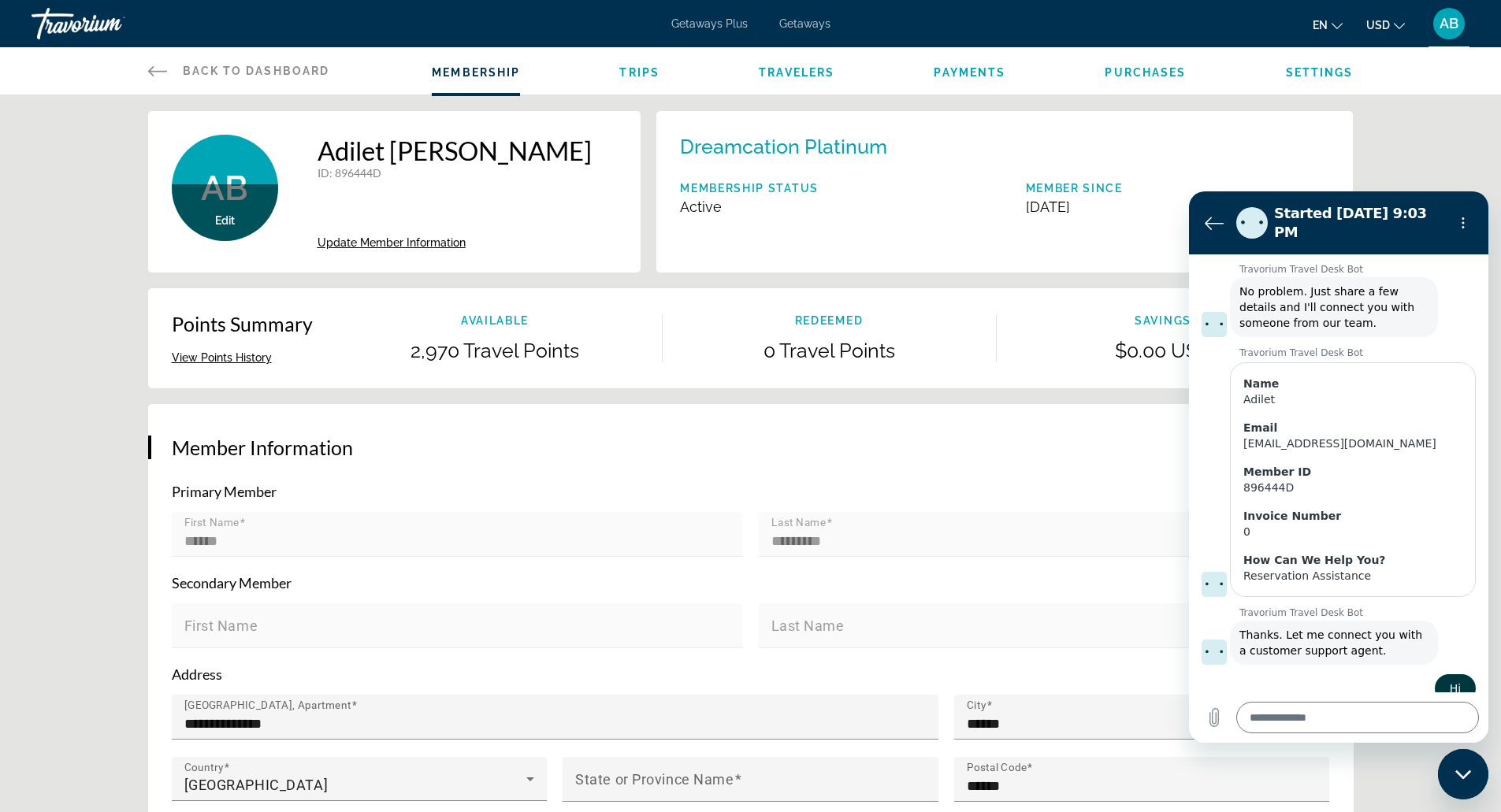
click at [753, 165] on div "Dreamcation Platinum Membership Status Active Member Since August 5, 2024" at bounding box center [1004, 192] width 696 height 161
click at [753, 150] on p "Dreamcation Platinum" at bounding box center [784, 146] width 207 height 24
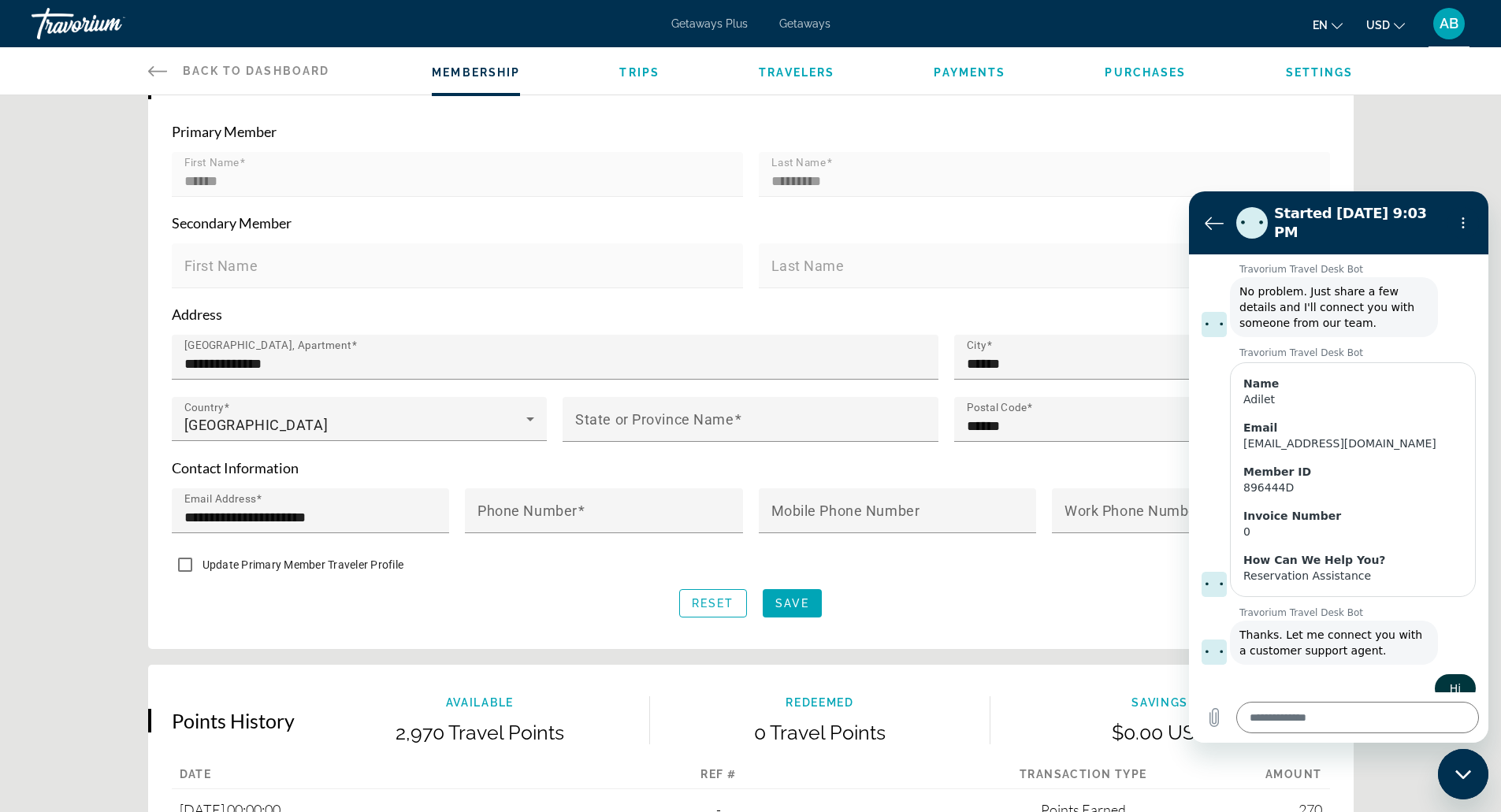
scroll to position [361, 0]
click at [796, 583] on span "Main content" at bounding box center [792, 602] width 59 height 38
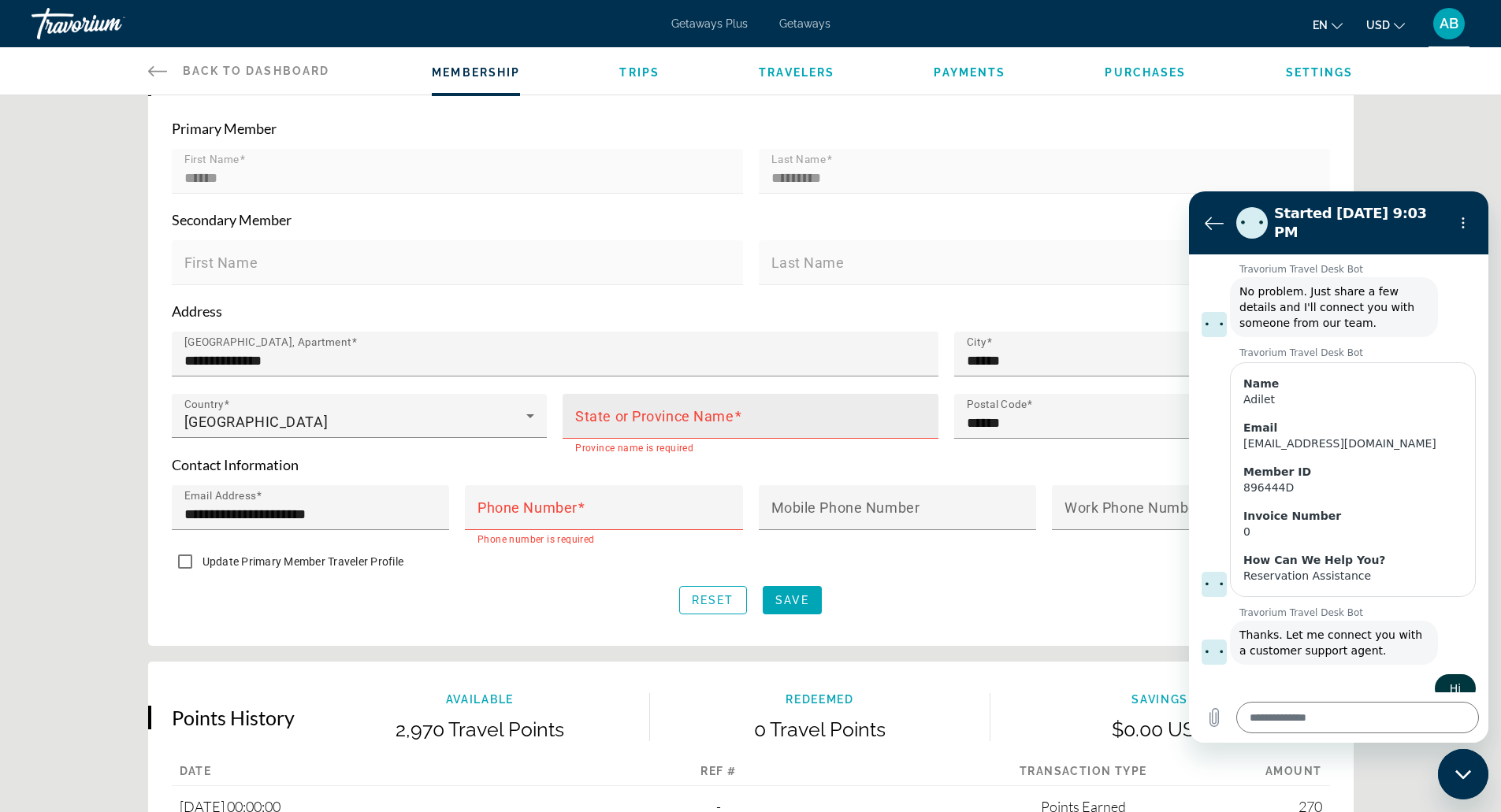
scroll to position [364, 0]
click at [843, 413] on input "State or Province Name" at bounding box center [755, 422] width 360 height 18
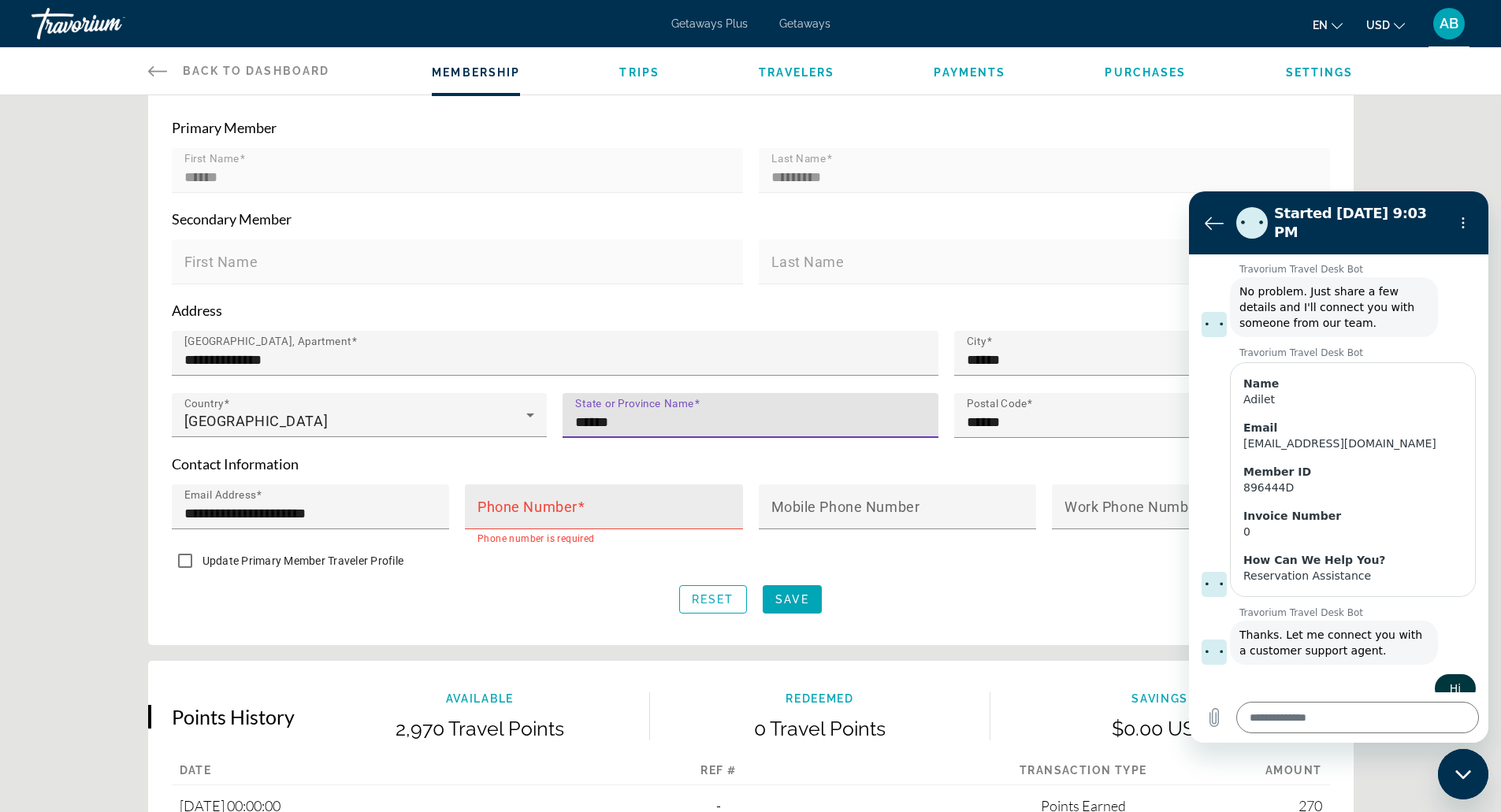
type input "******"
click at [701, 484] on div "Phone Number" at bounding box center [609, 506] width 262 height 45
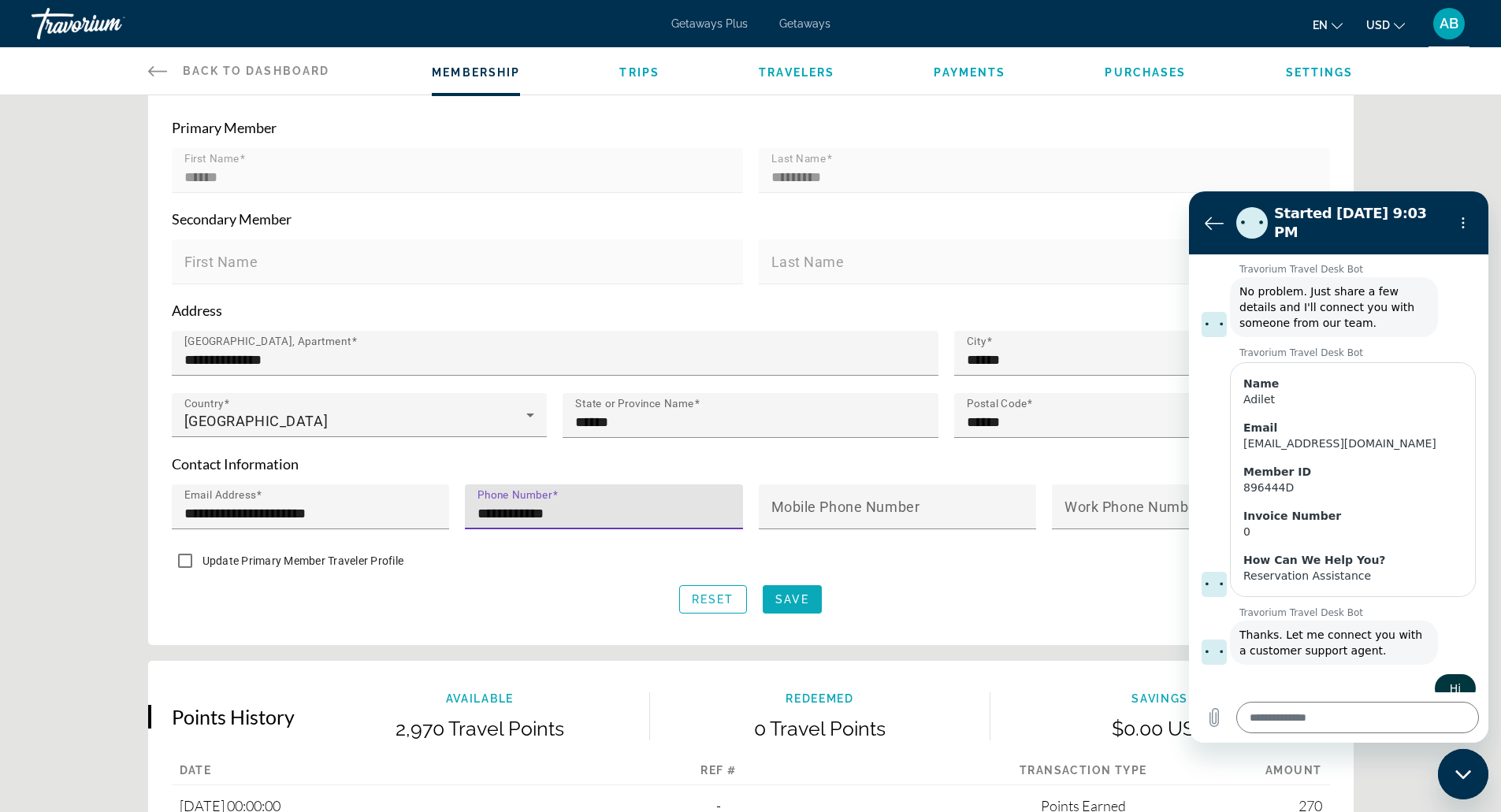
type input "**********"
click at [790, 599] on span "Save" at bounding box center [792, 599] width 34 height 13
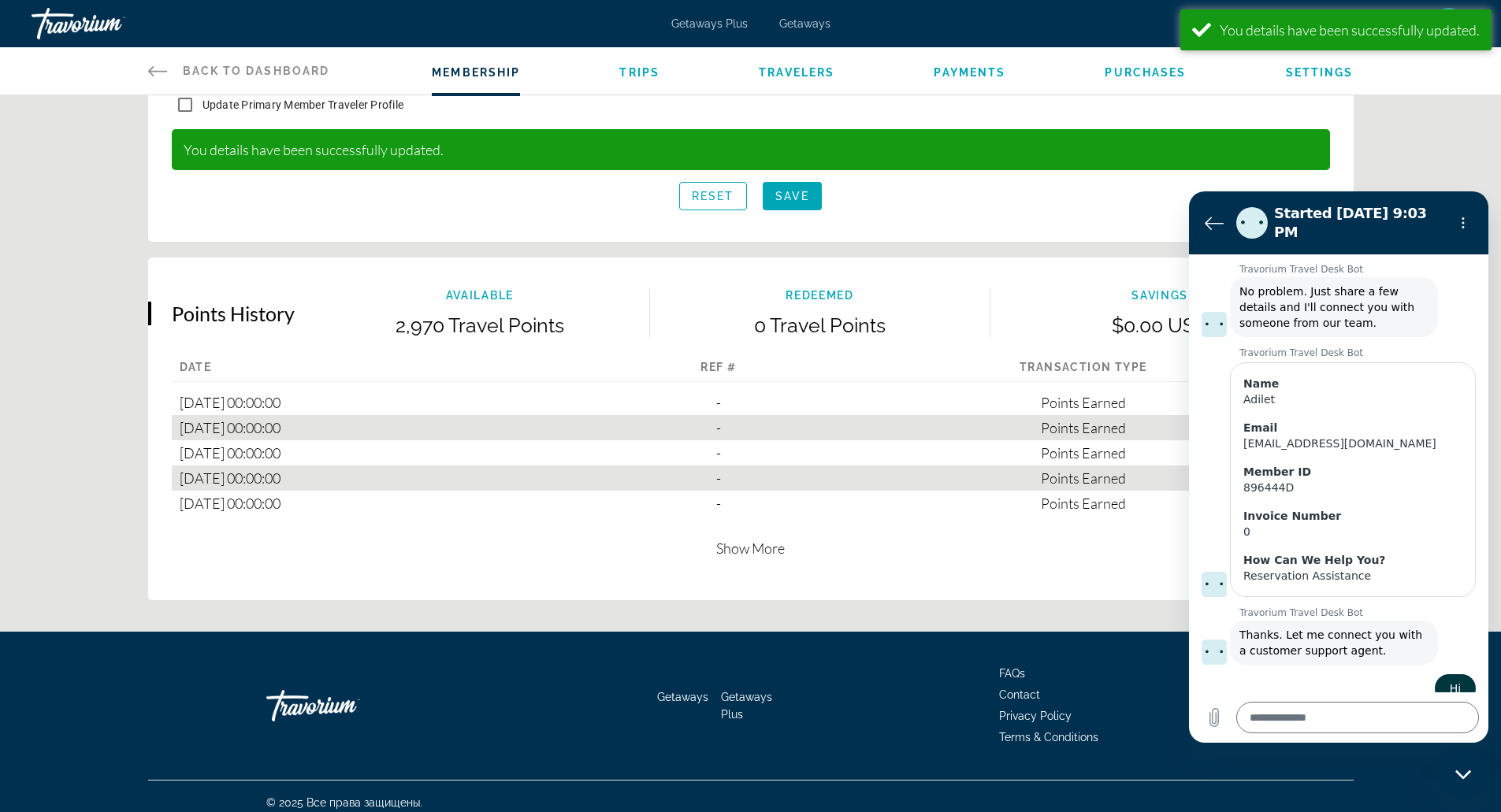
scroll to position [829, 0]
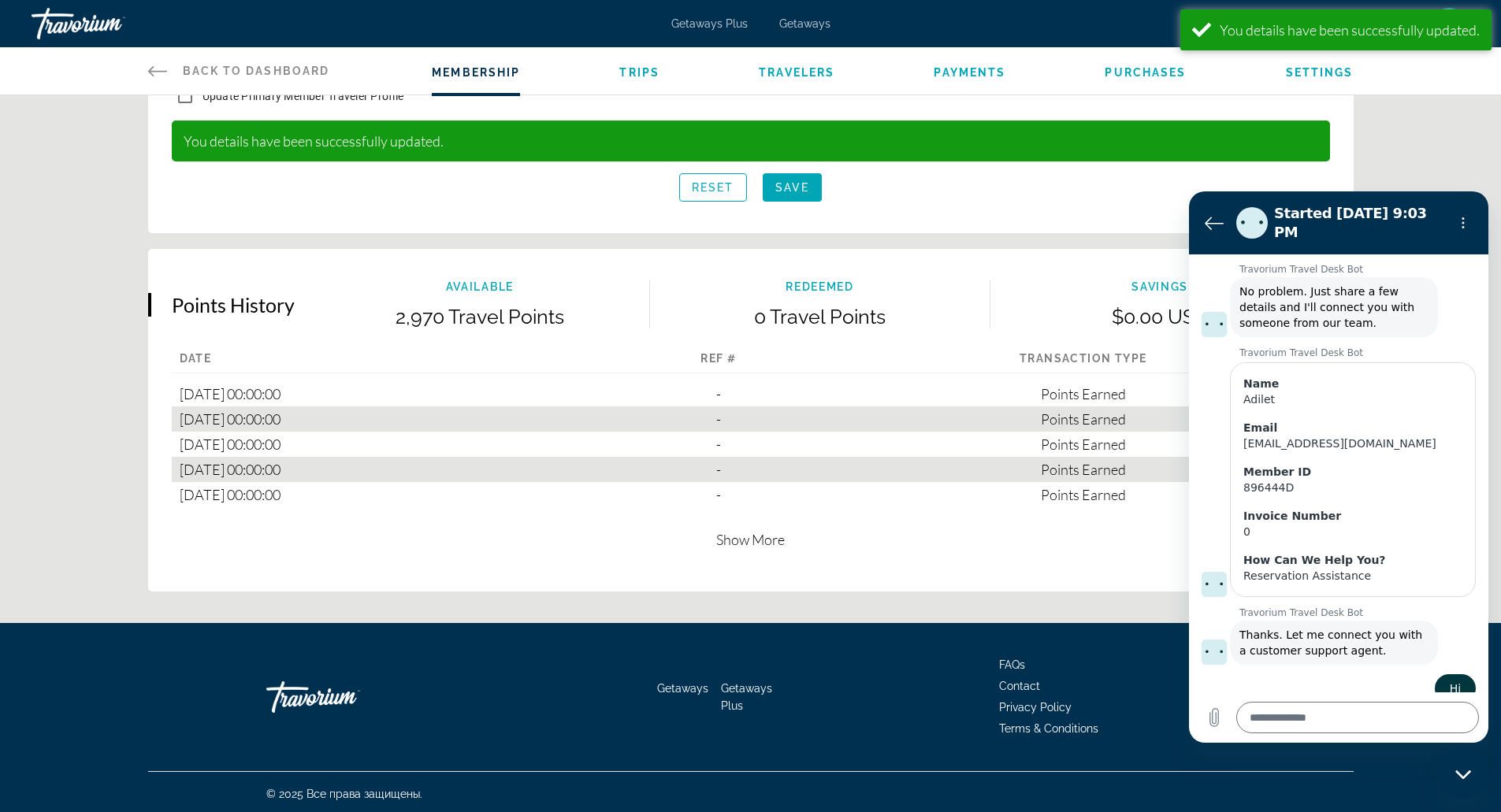
click at [755, 544] on span "Show More" at bounding box center [751, 540] width 69 height 18
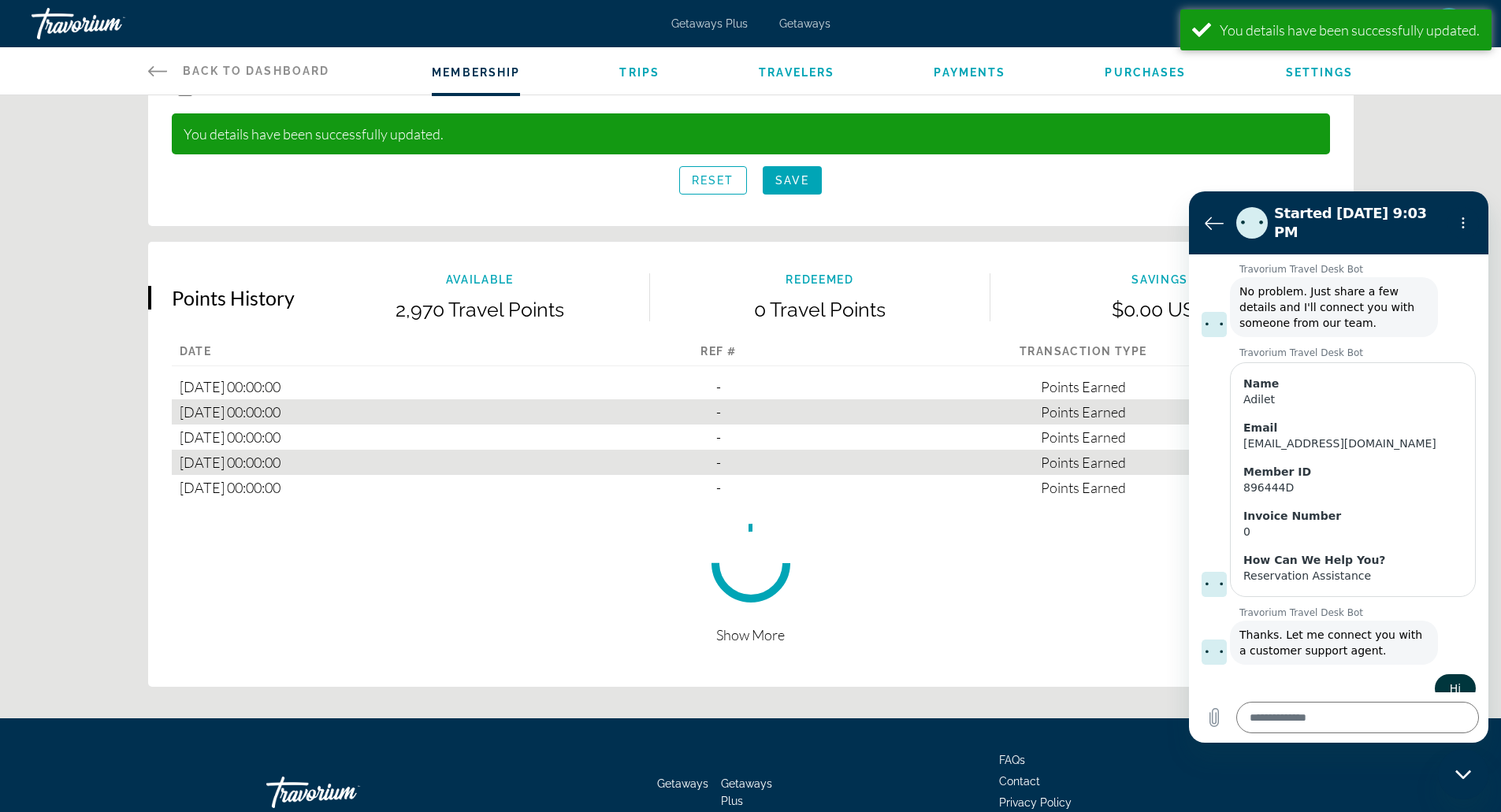
scroll to position [836, 0]
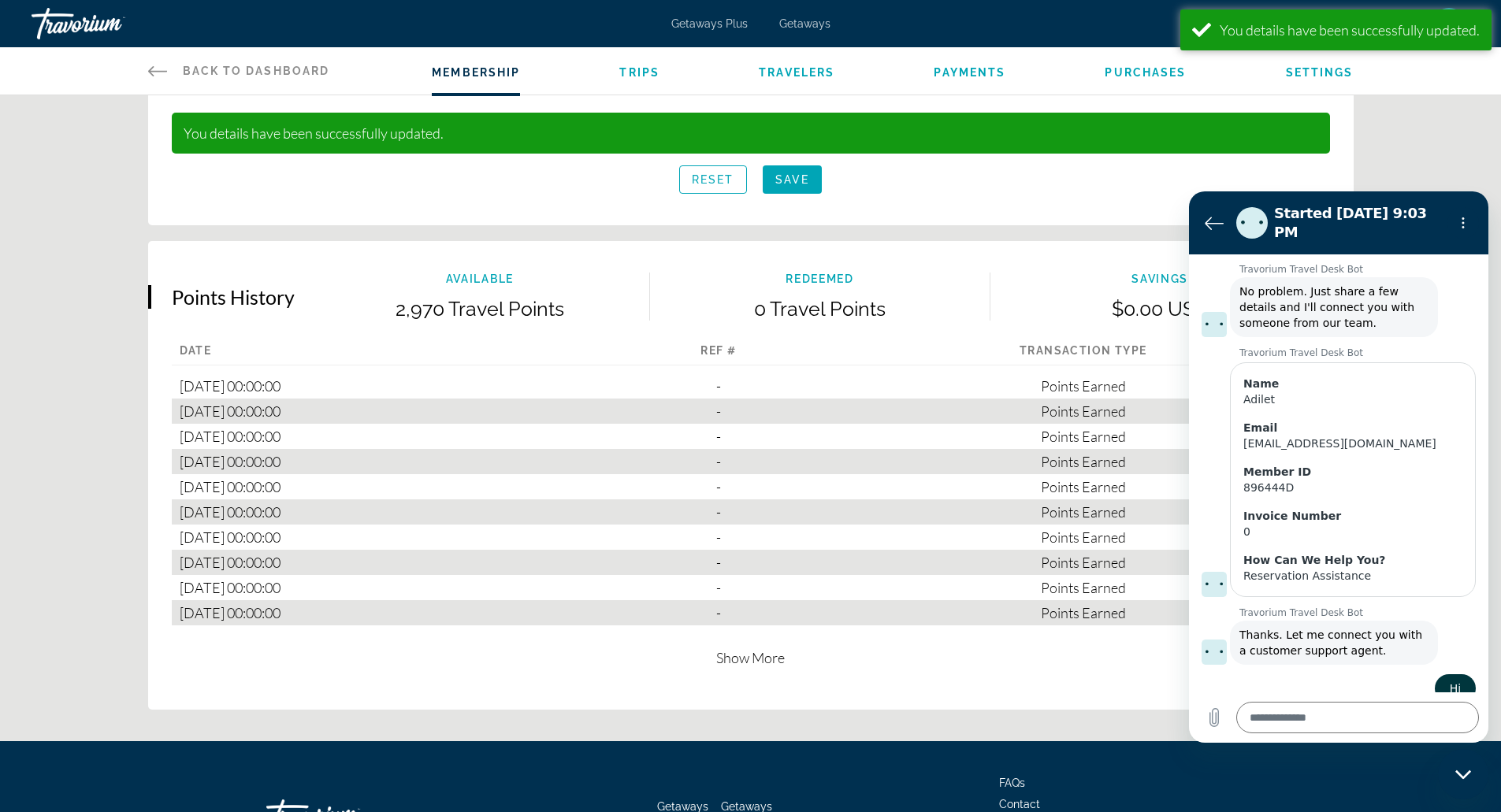
click at [762, 631] on div "Date Ref # Transaction Type Amount 2025-08-13 00:00:00 - Amount 270 Type Points…" at bounding box center [750, 504] width 1158 height 322
click at [761, 638] on div "Date Ref # Transaction Type Amount 2025-08-13 00:00:00 - Amount 270 Type Points…" at bounding box center [750, 504] width 1158 height 322
click at [761, 641] on div "Date Ref # Transaction Type Amount 2025-08-13 00:00:00 - Amount 270 Type Points…" at bounding box center [750, 504] width 1158 height 322
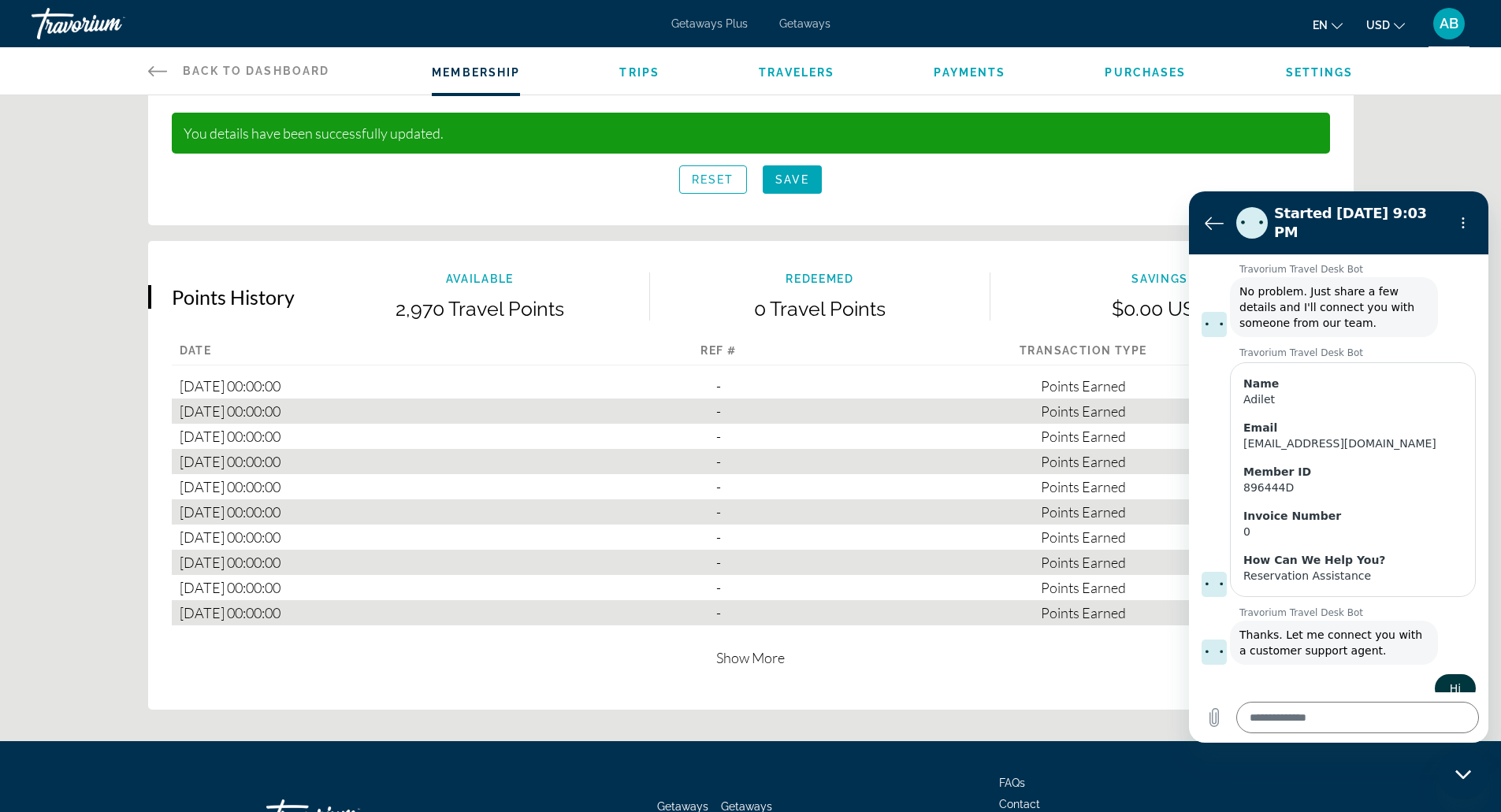
click at [754, 662] on span "Show More" at bounding box center [751, 657] width 69 height 18
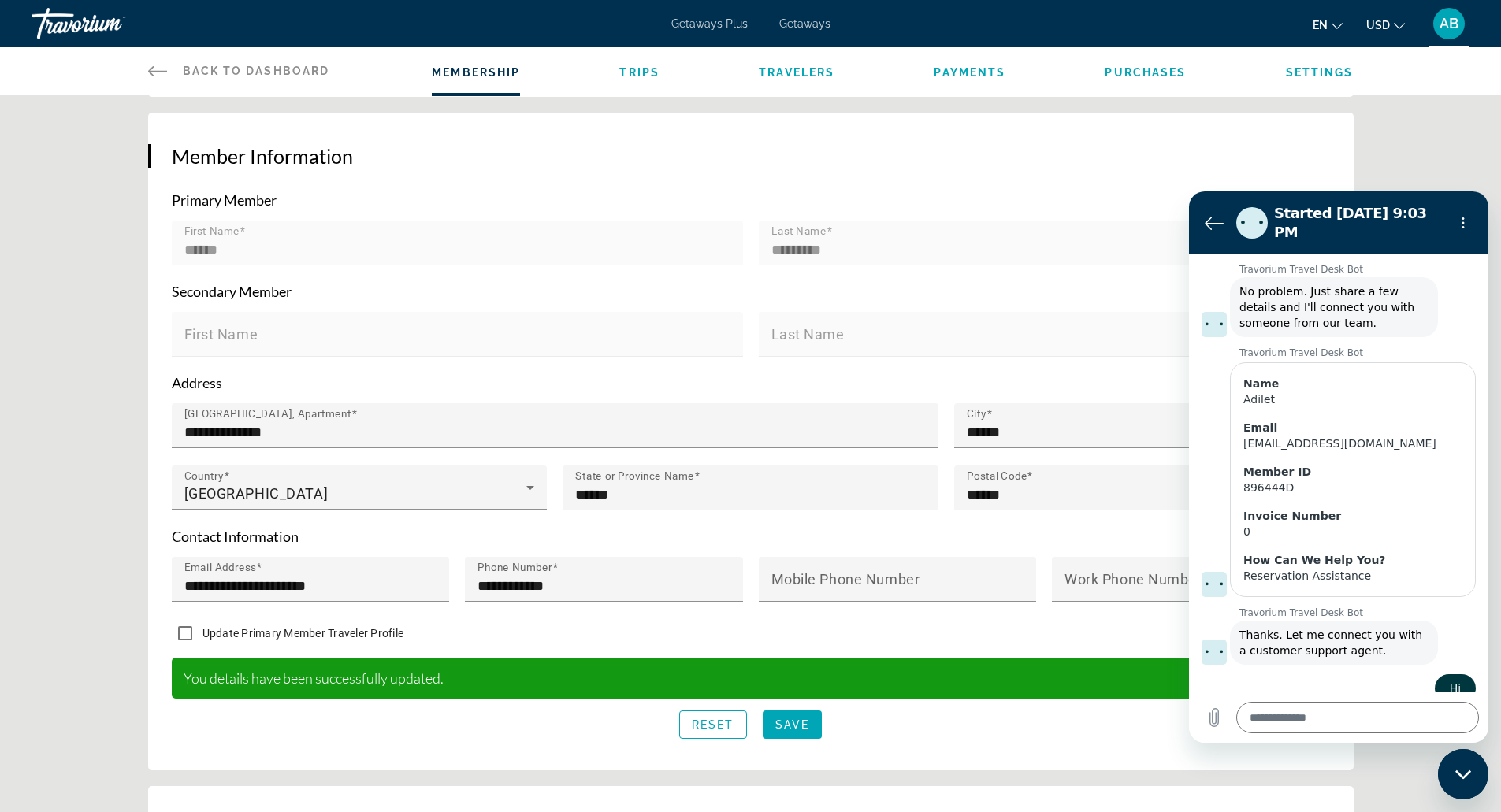
scroll to position [0, 0]
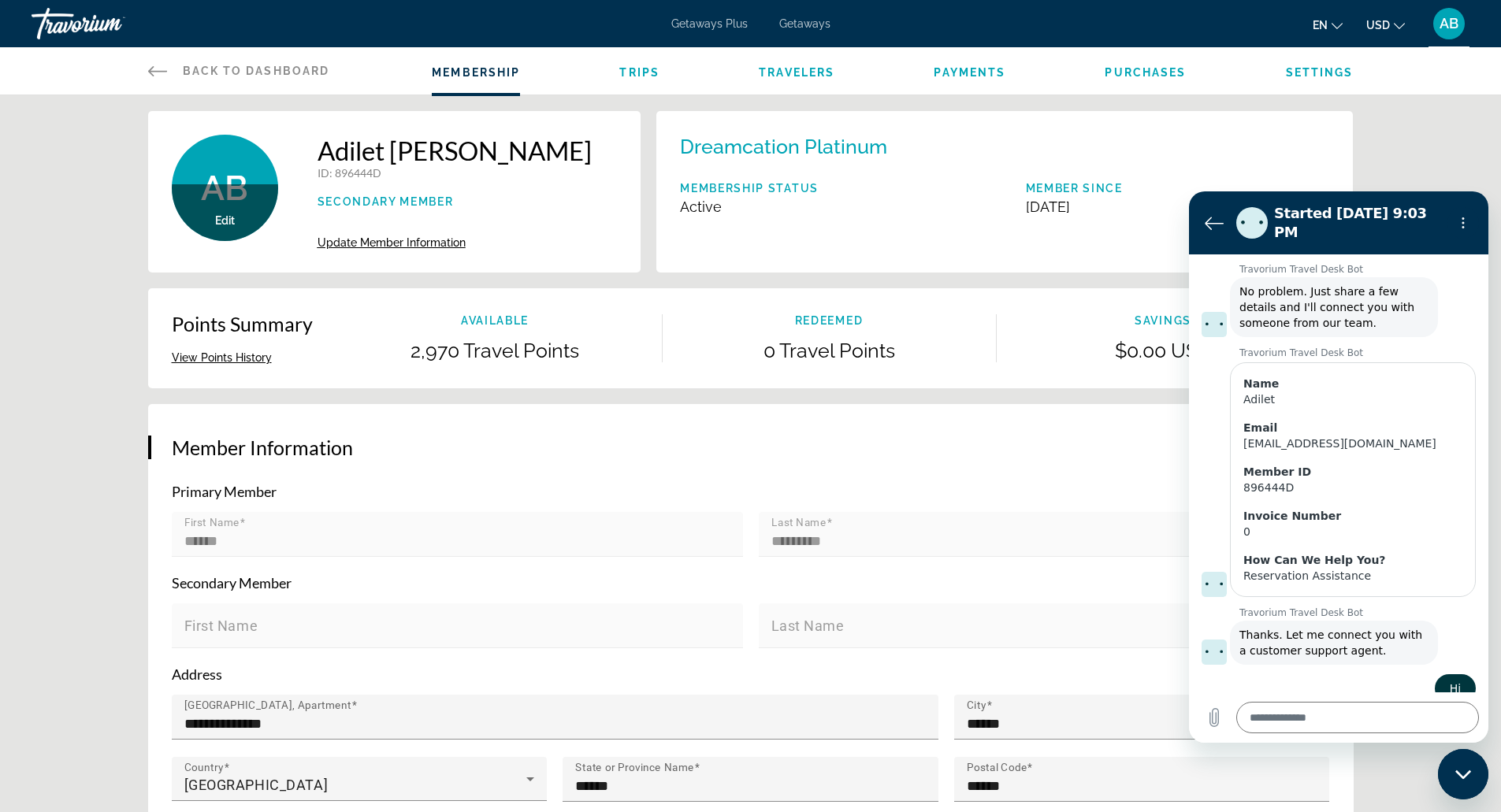
click at [632, 71] on span "Trips" at bounding box center [639, 72] width 40 height 13
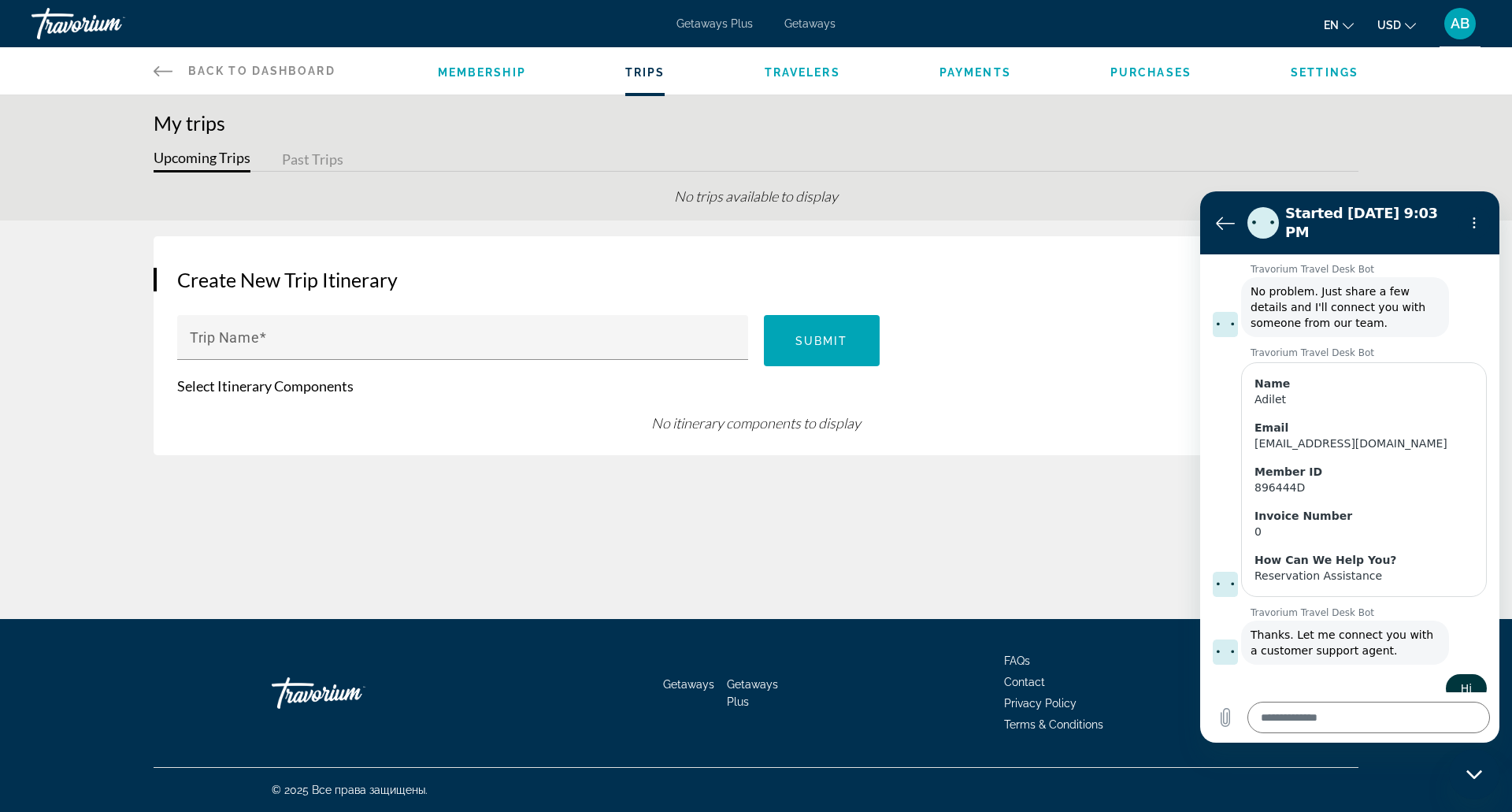
click at [736, 31] on div "Getaways Plus Getaways en English Español Français Italiano Português русский U…" at bounding box center [756, 24] width 1512 height 41
click at [730, 24] on span "Getaways Plus" at bounding box center [714, 24] width 76 height 13
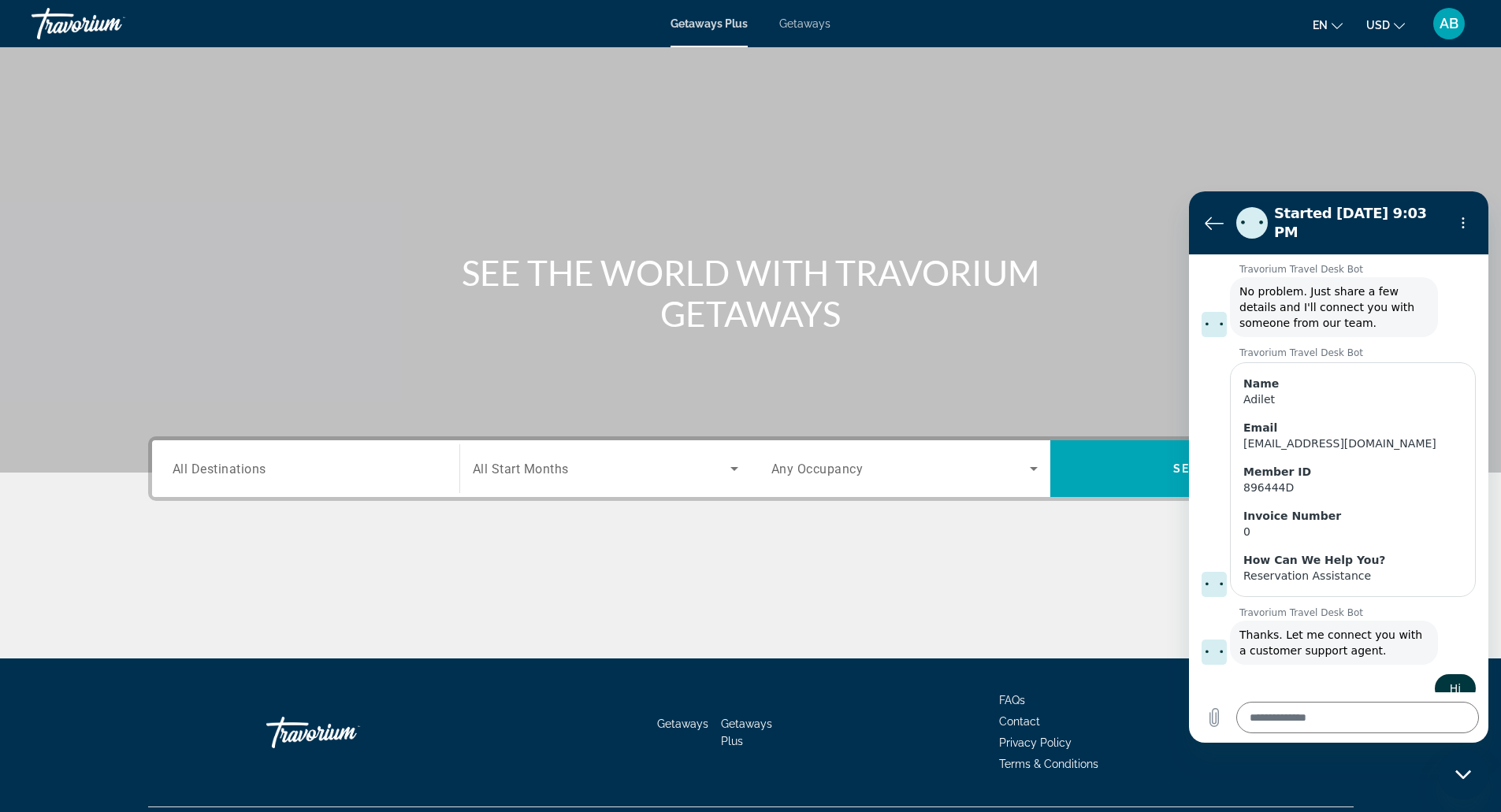
click at [389, 451] on div "Search widget" at bounding box center [305, 468] width 267 height 45
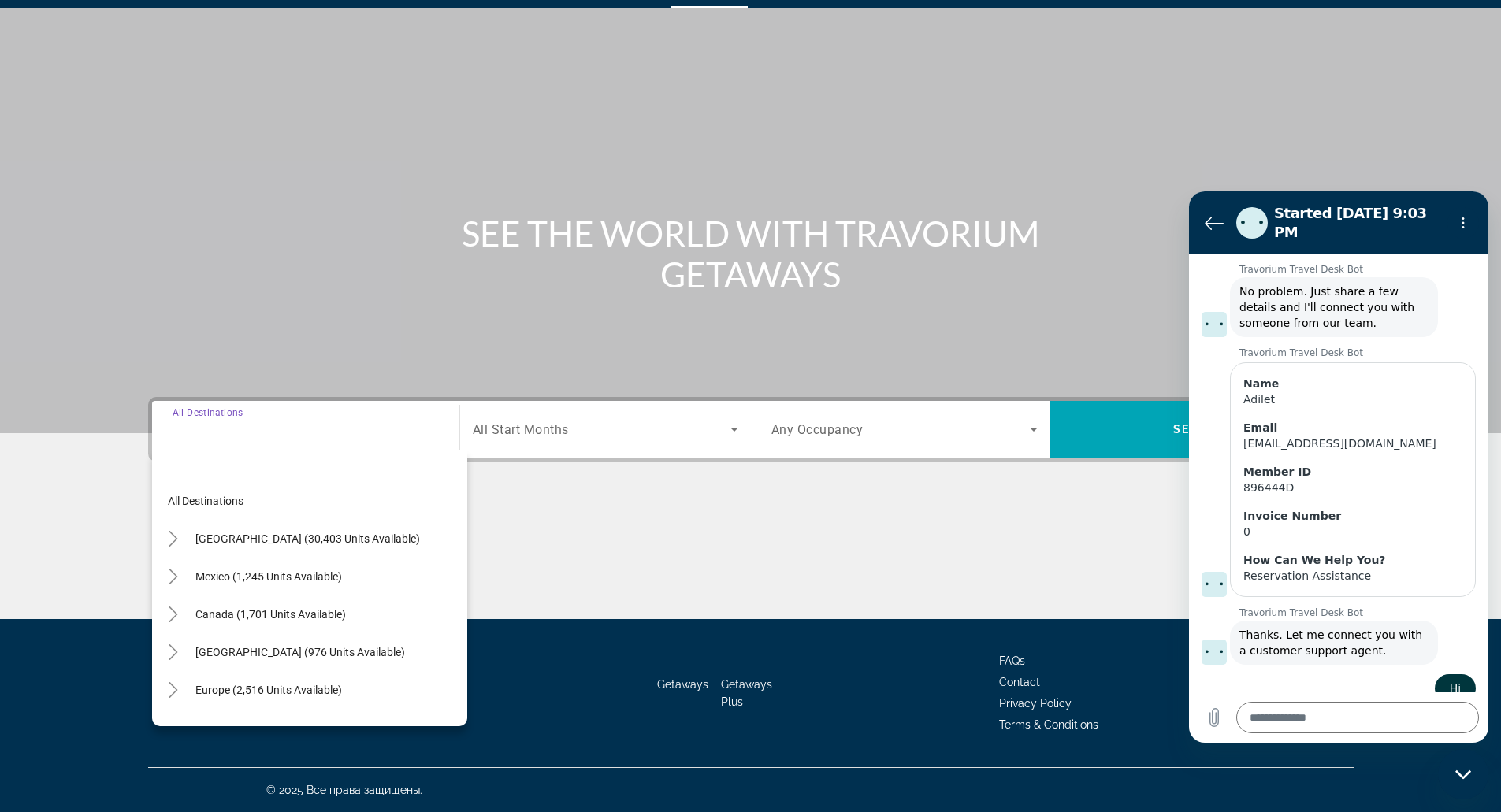
scroll to position [45, 0]
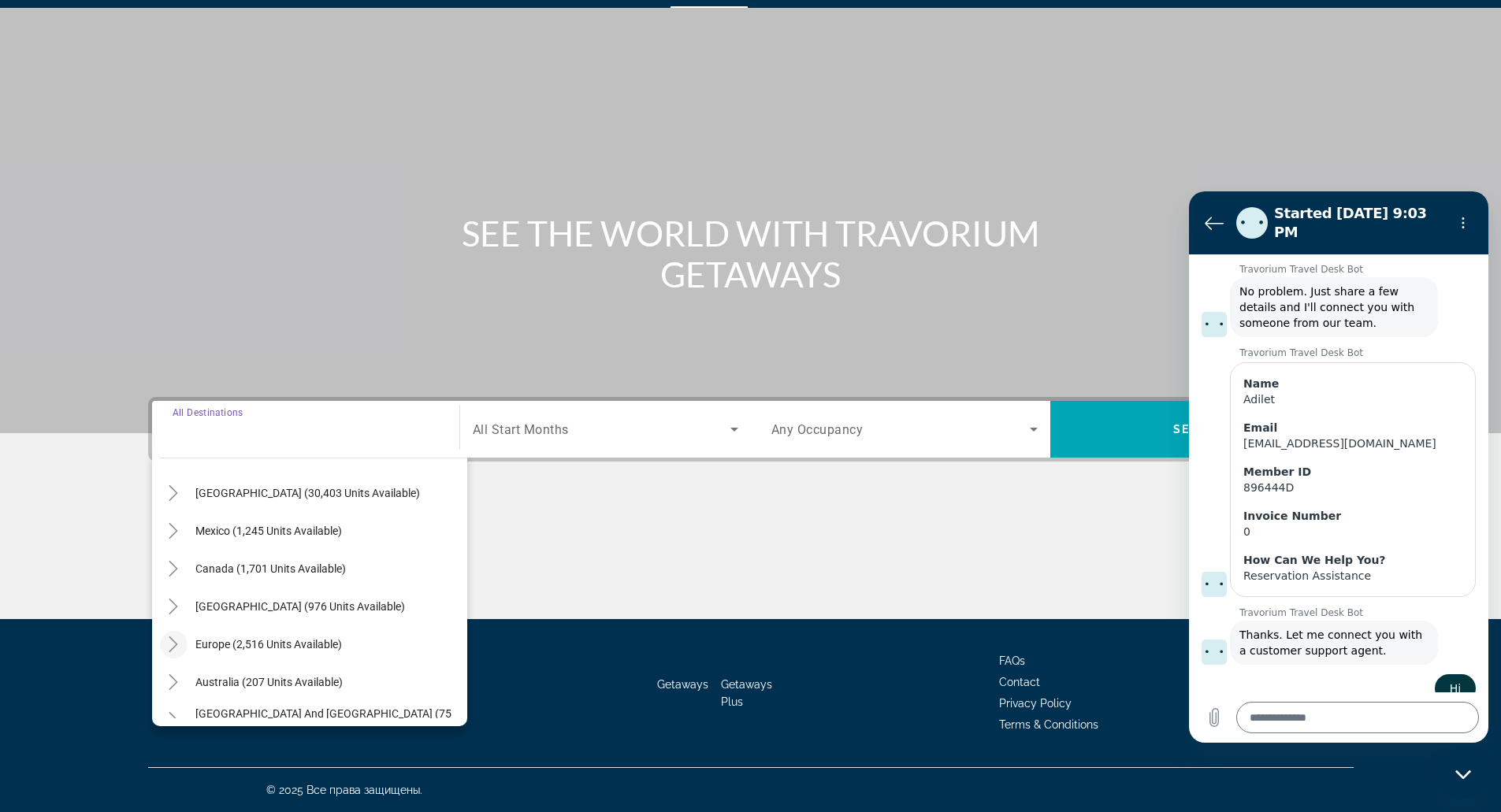
click at [175, 644] on icon "Toggle Europe (2,516 units available)" at bounding box center [173, 644] width 16 height 16
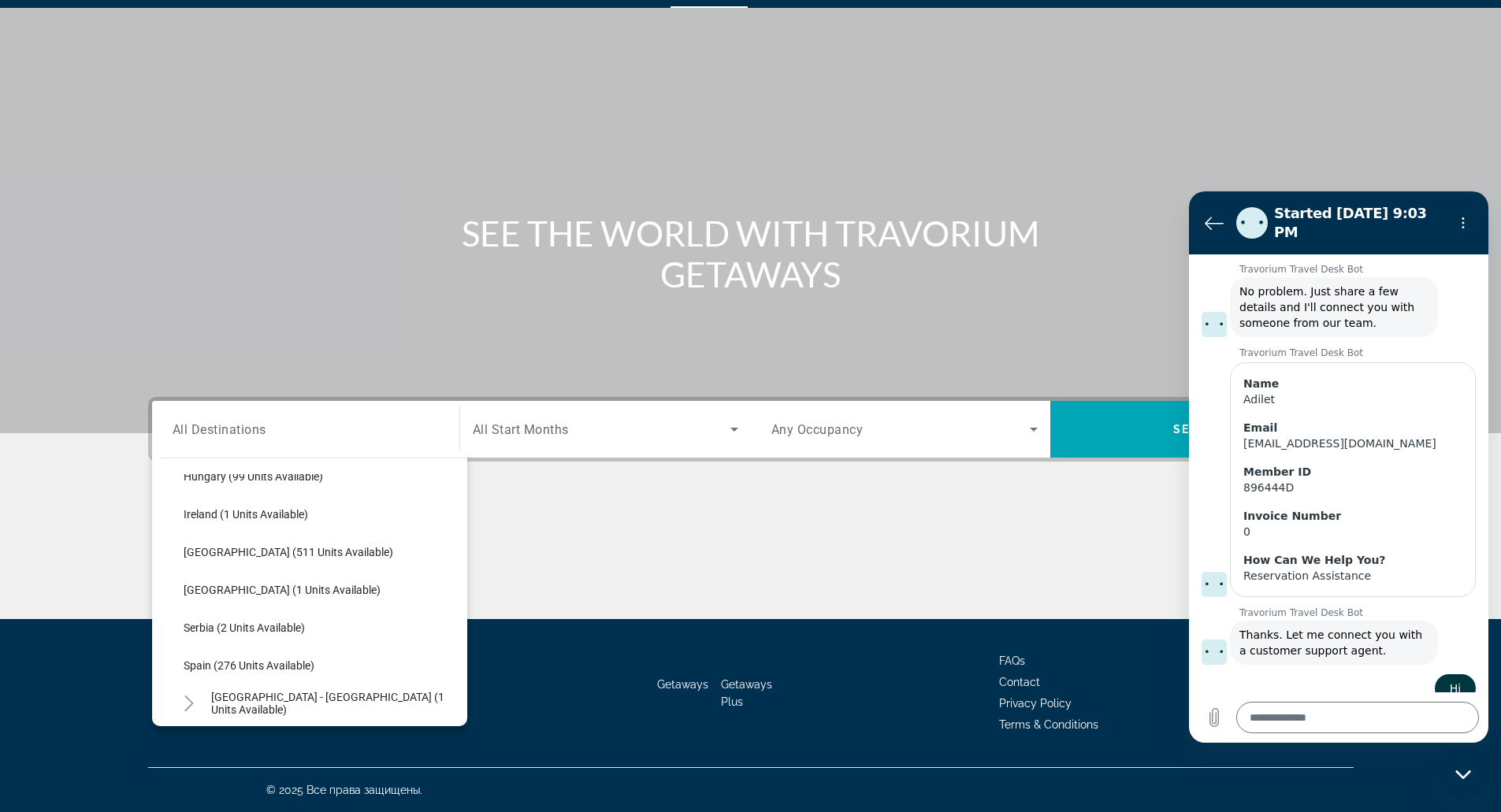
scroll to position [555, 0]
click at [271, 658] on span "Spain (276 units available)" at bounding box center [249, 664] width 131 height 13
type input "**********"
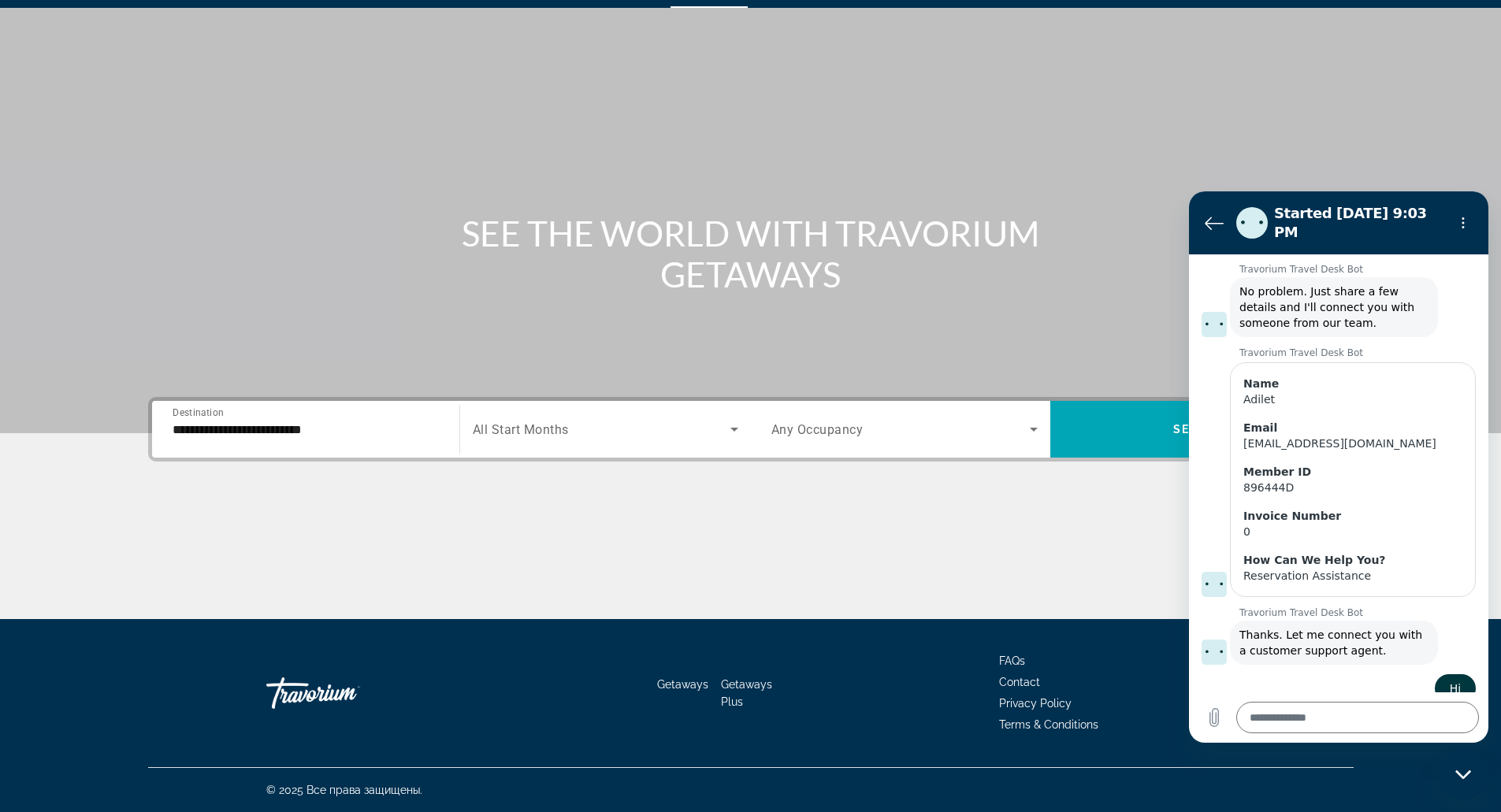
click at [550, 435] on span "All Start Months" at bounding box center [521, 430] width 96 height 15
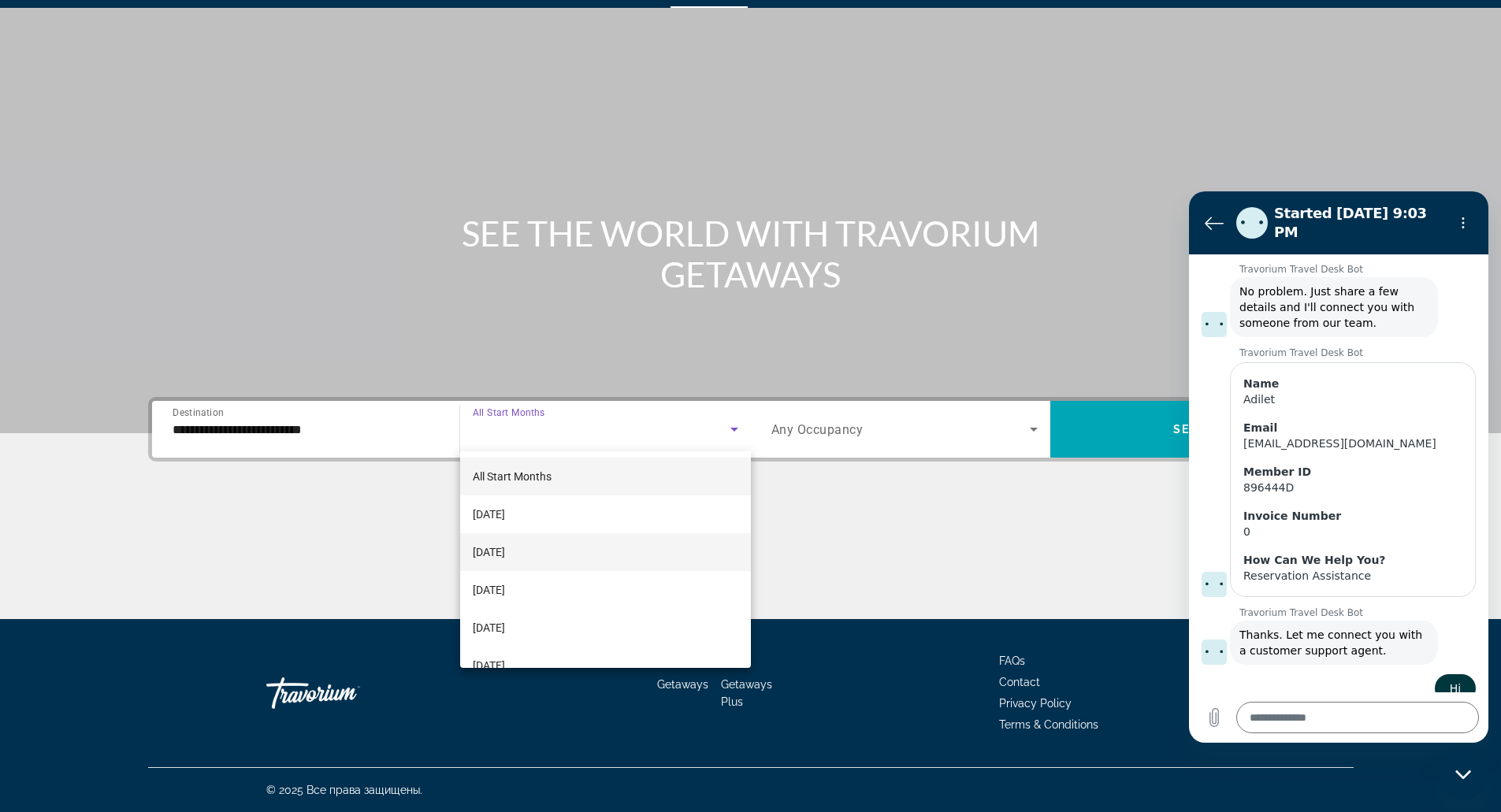
click at [568, 541] on mat-option "October 2025" at bounding box center [605, 551] width 291 height 38
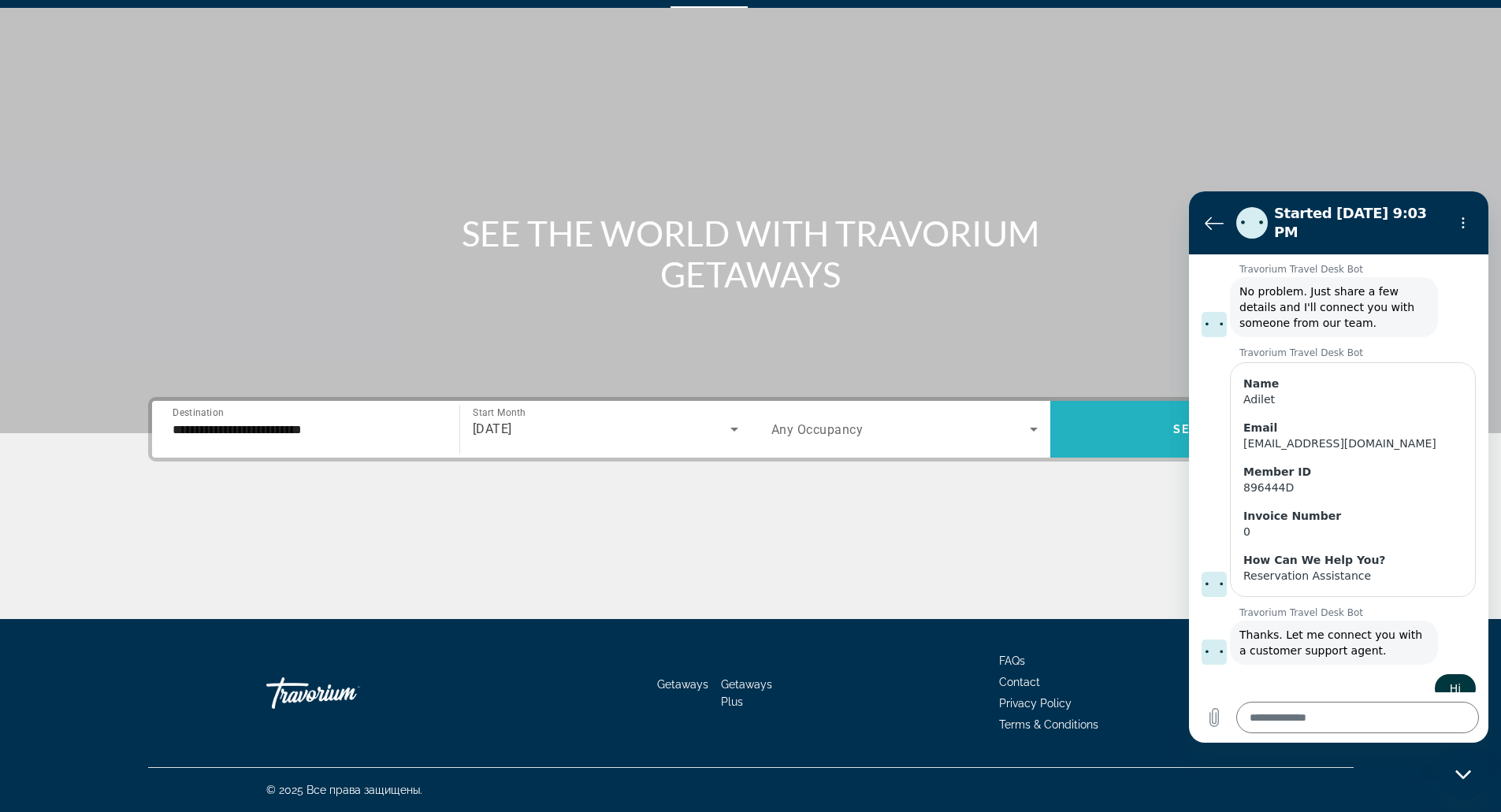
click at [1103, 431] on span "Search widget" at bounding box center [1200, 429] width 299 height 38
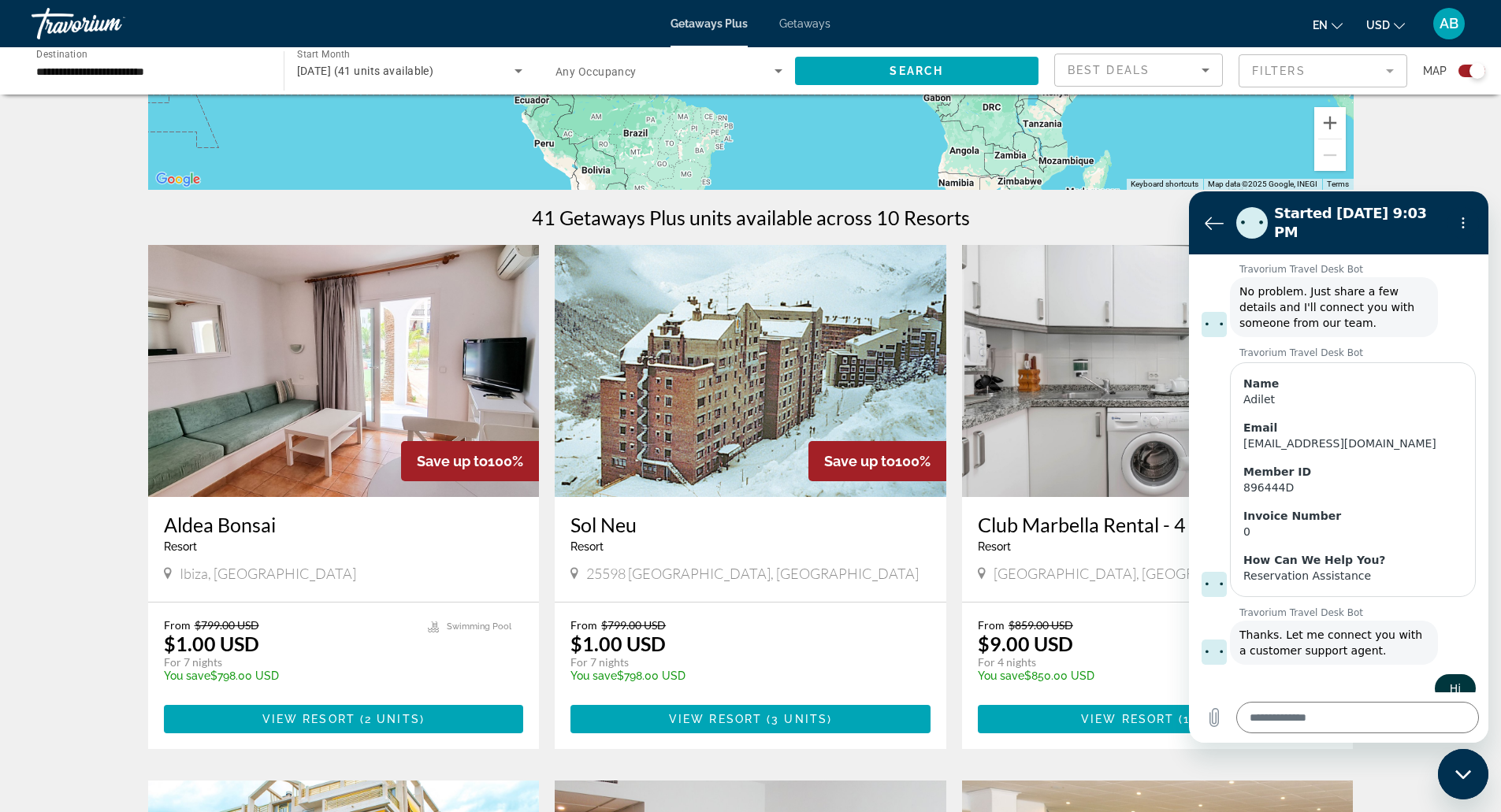
scroll to position [393, 0]
click at [429, 712] on span "Main content" at bounding box center [344, 718] width 360 height 38
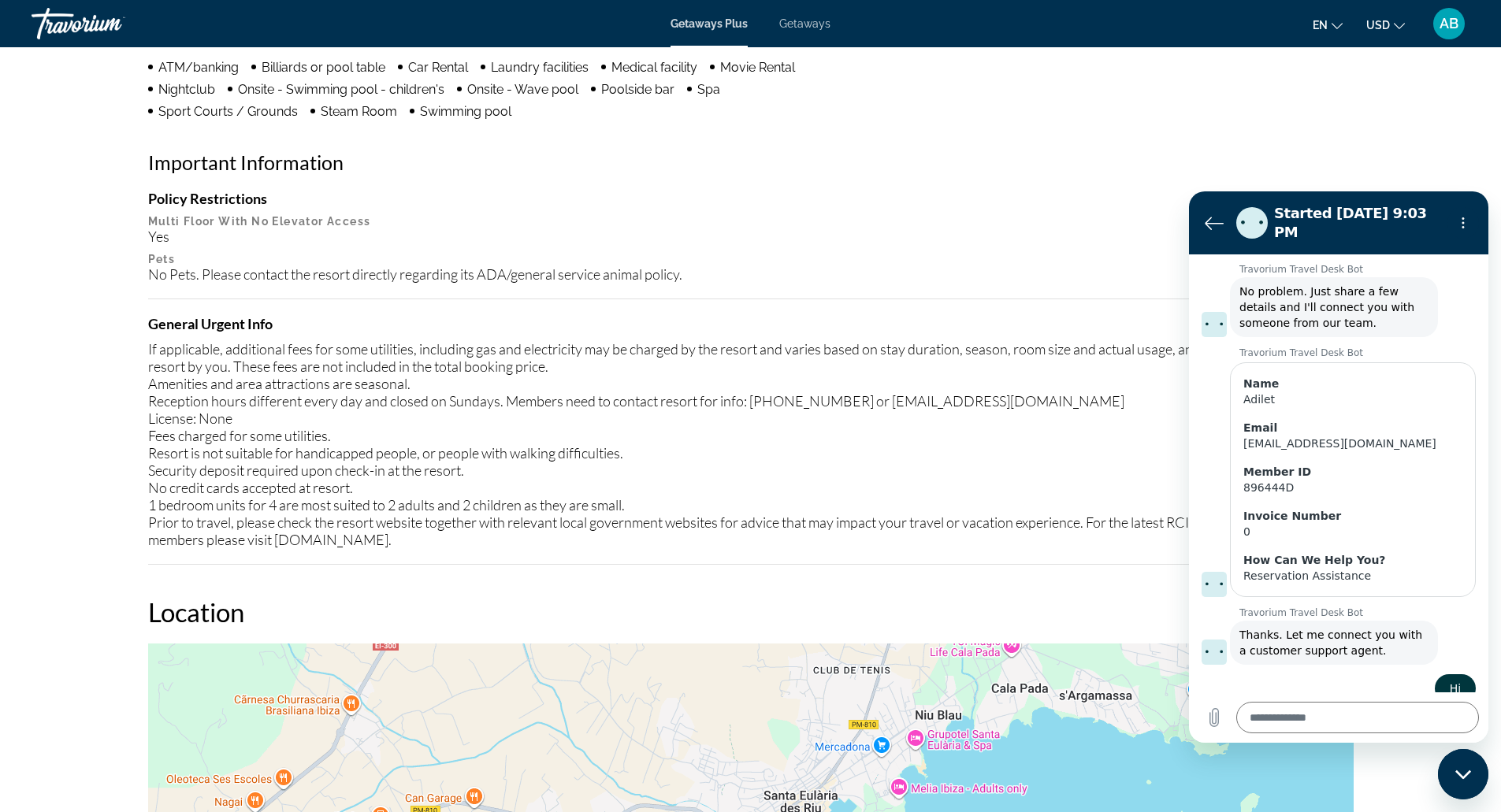
scroll to position [1400, 0]
click at [559, 544] on div "If applicable, additional fees for some utilities, including gas and electricit…" at bounding box center [751, 443] width 1206 height 208
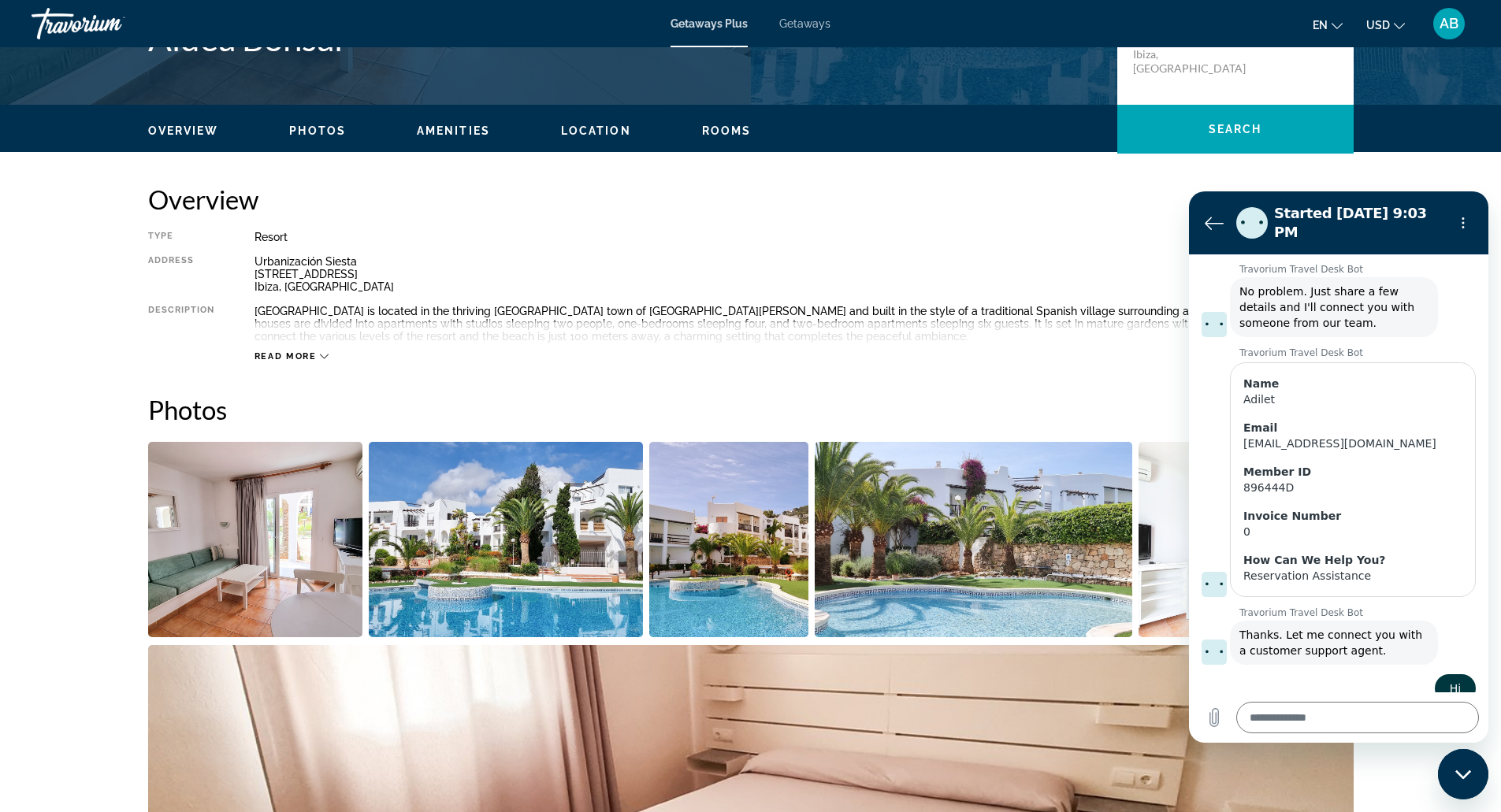
scroll to position [0, 0]
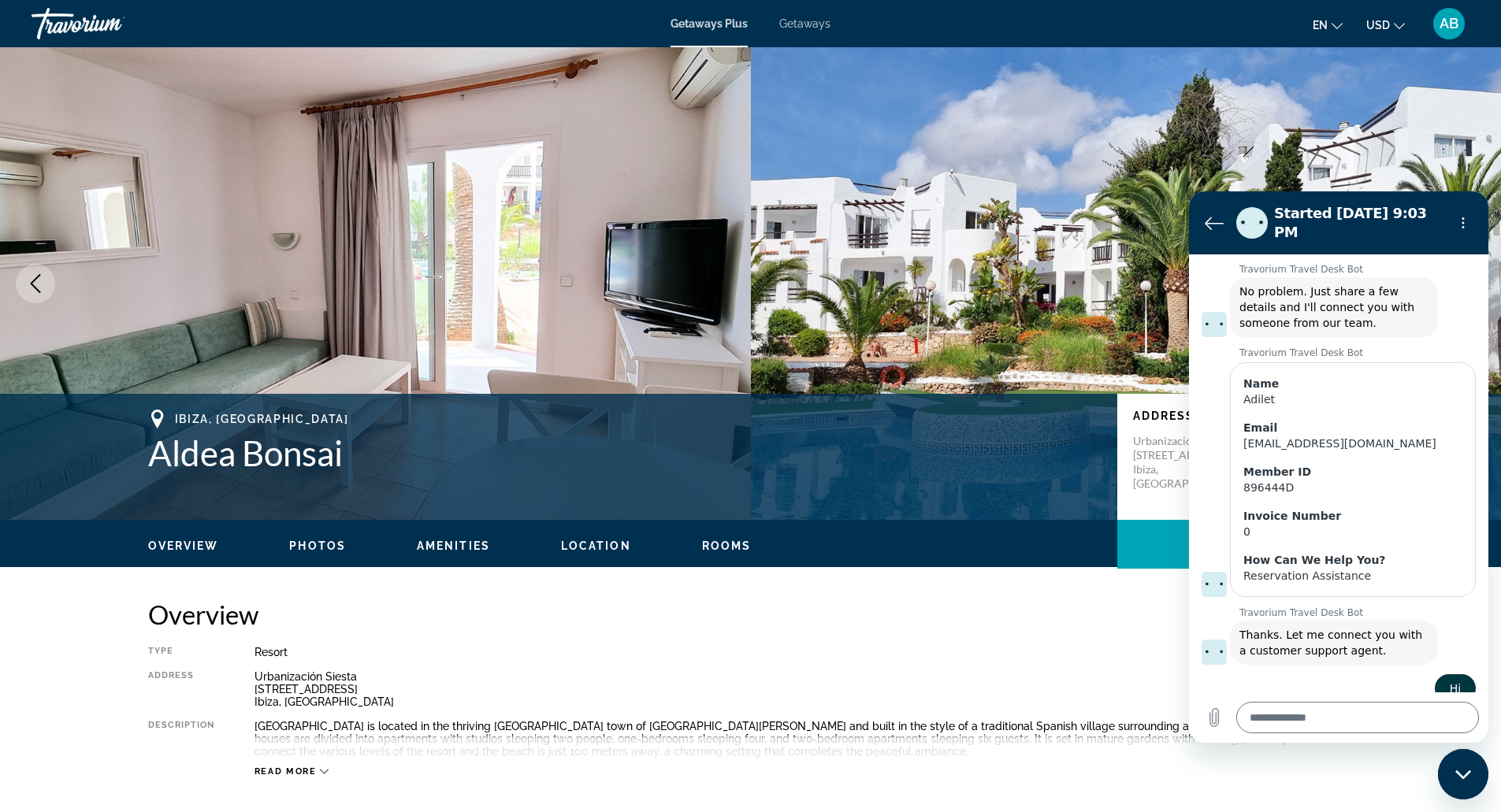
click at [695, 532] on div "Overview Photos Amenities Location Rooms Search" at bounding box center [751, 544] width 1269 height 49
click at [711, 534] on div "Overview Photos Amenities Location Rooms Search" at bounding box center [751, 544] width 1269 height 49
click at [739, 547] on span "Rooms" at bounding box center [727, 546] width 50 height 13
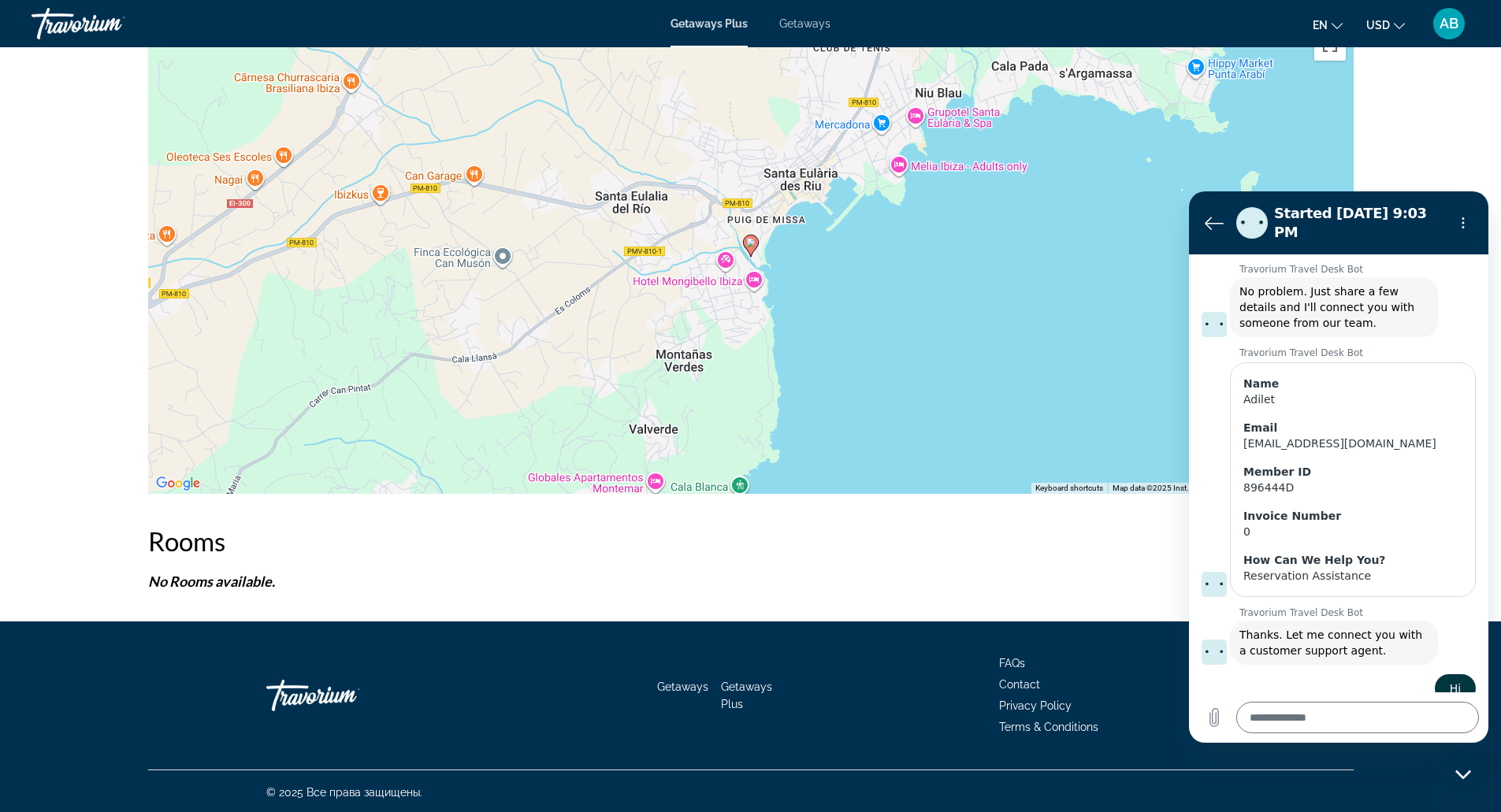
scroll to position [2023, 0]
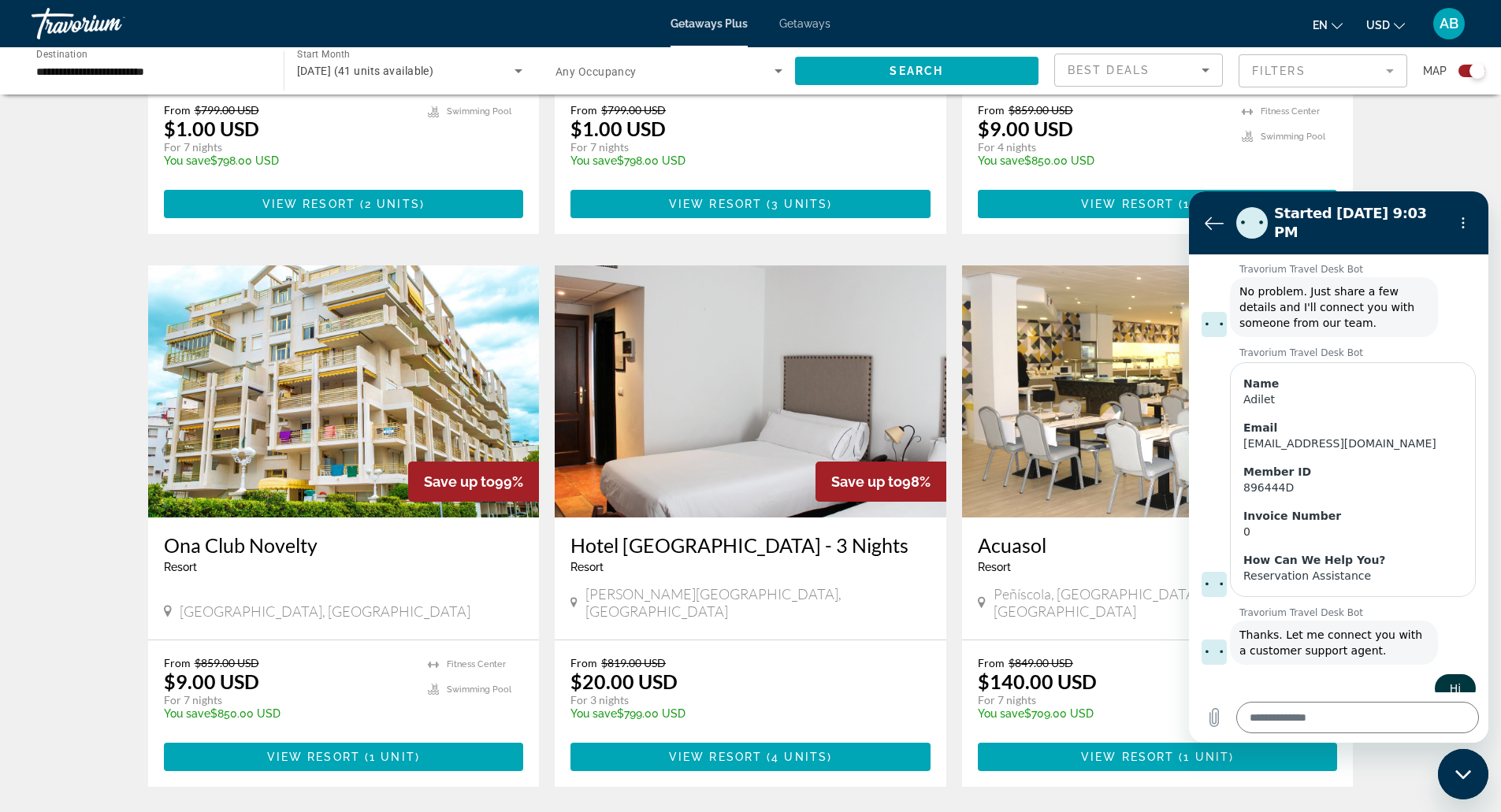
scroll to position [909, 0]
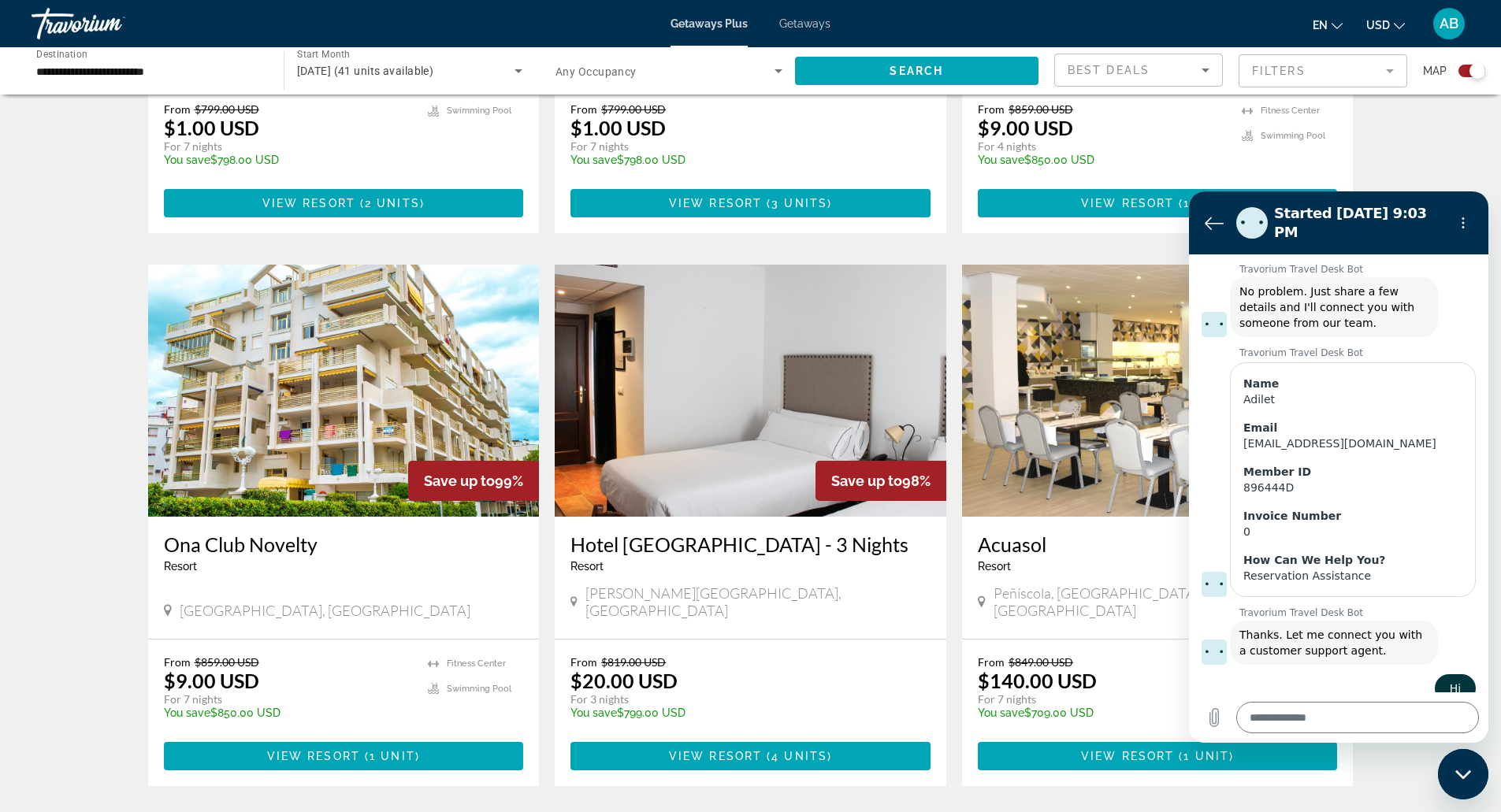
click at [468, 719] on div "From $859.00 USD $9.00 USD For 7 nights You save $850.00 USD temp 3.6 Fitness C…" at bounding box center [344, 713] width 392 height 146
click at [456, 737] on span "Main content" at bounding box center [344, 756] width 360 height 38
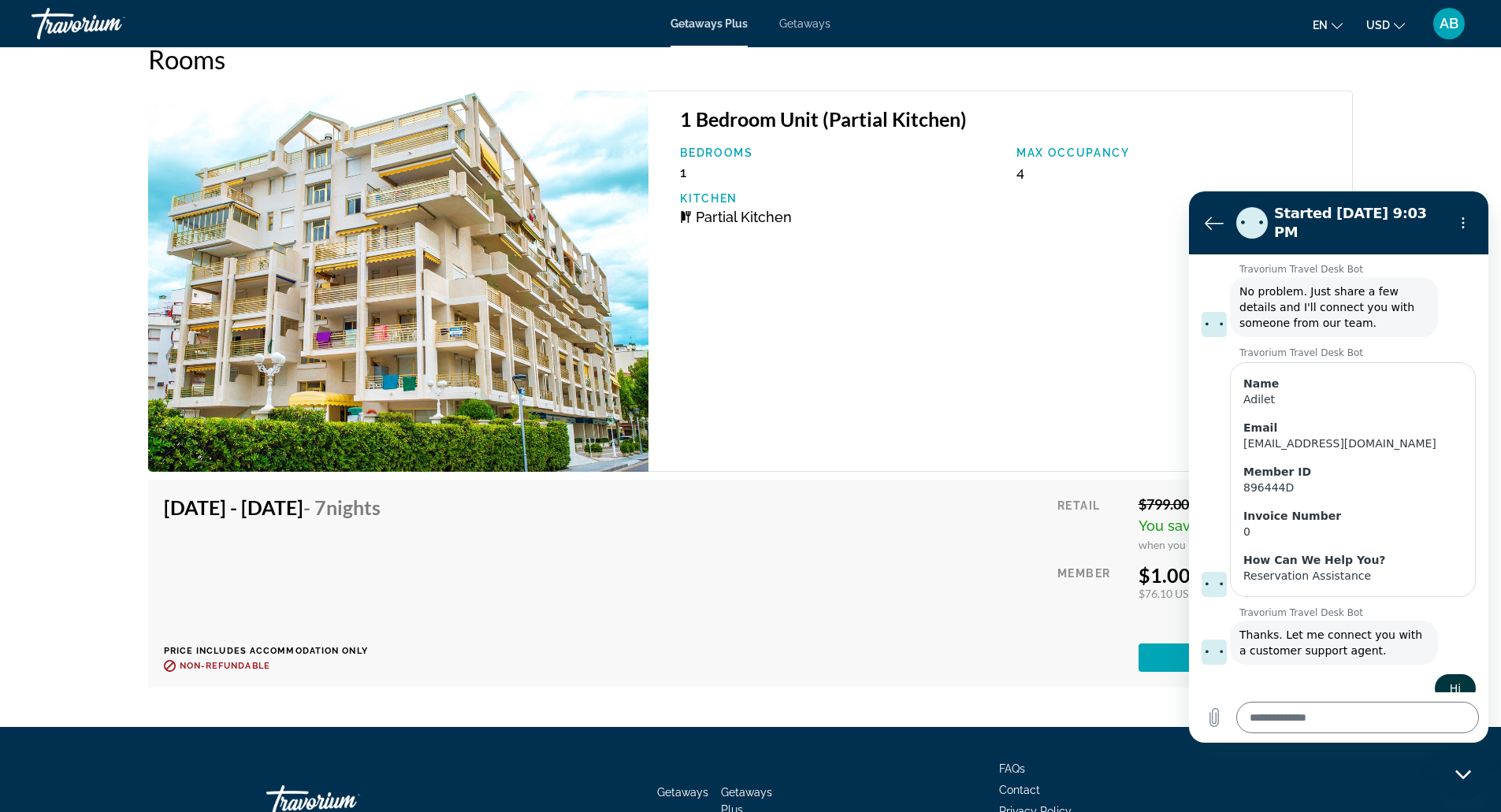
scroll to position [2739, 0]
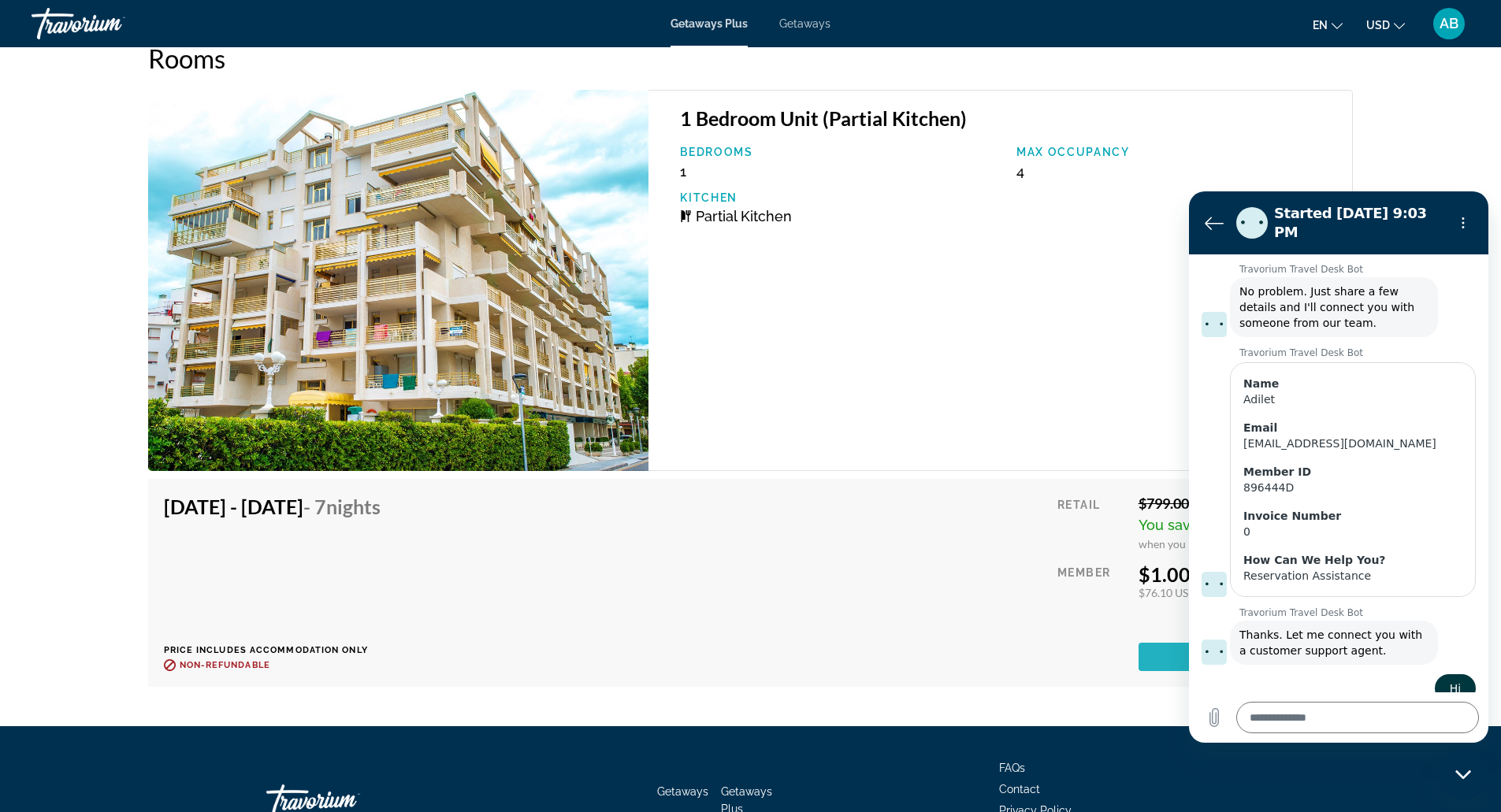
click at [1160, 647] on span "Main content" at bounding box center [1238, 656] width 199 height 38
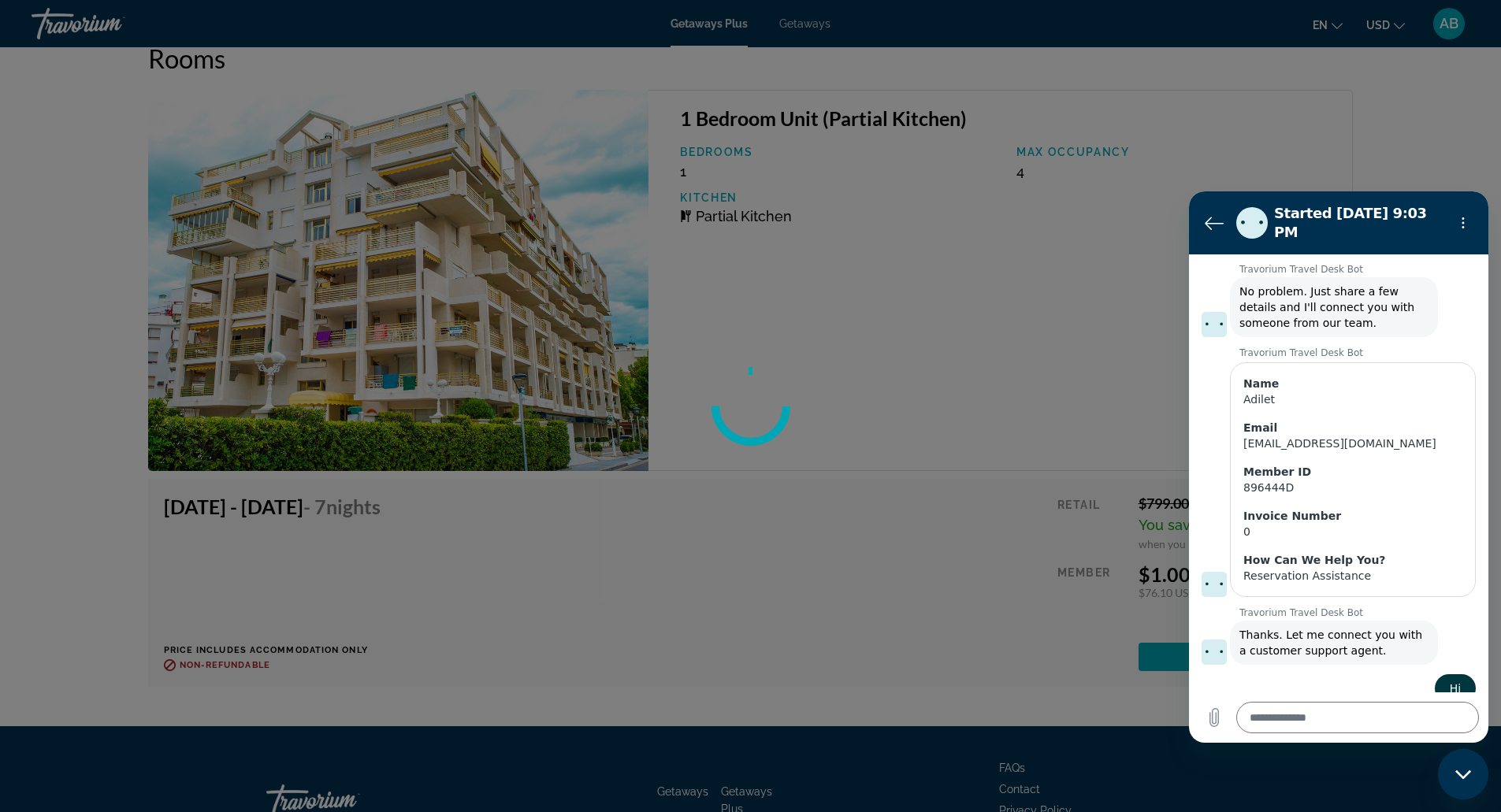
scroll to position [2846, 0]
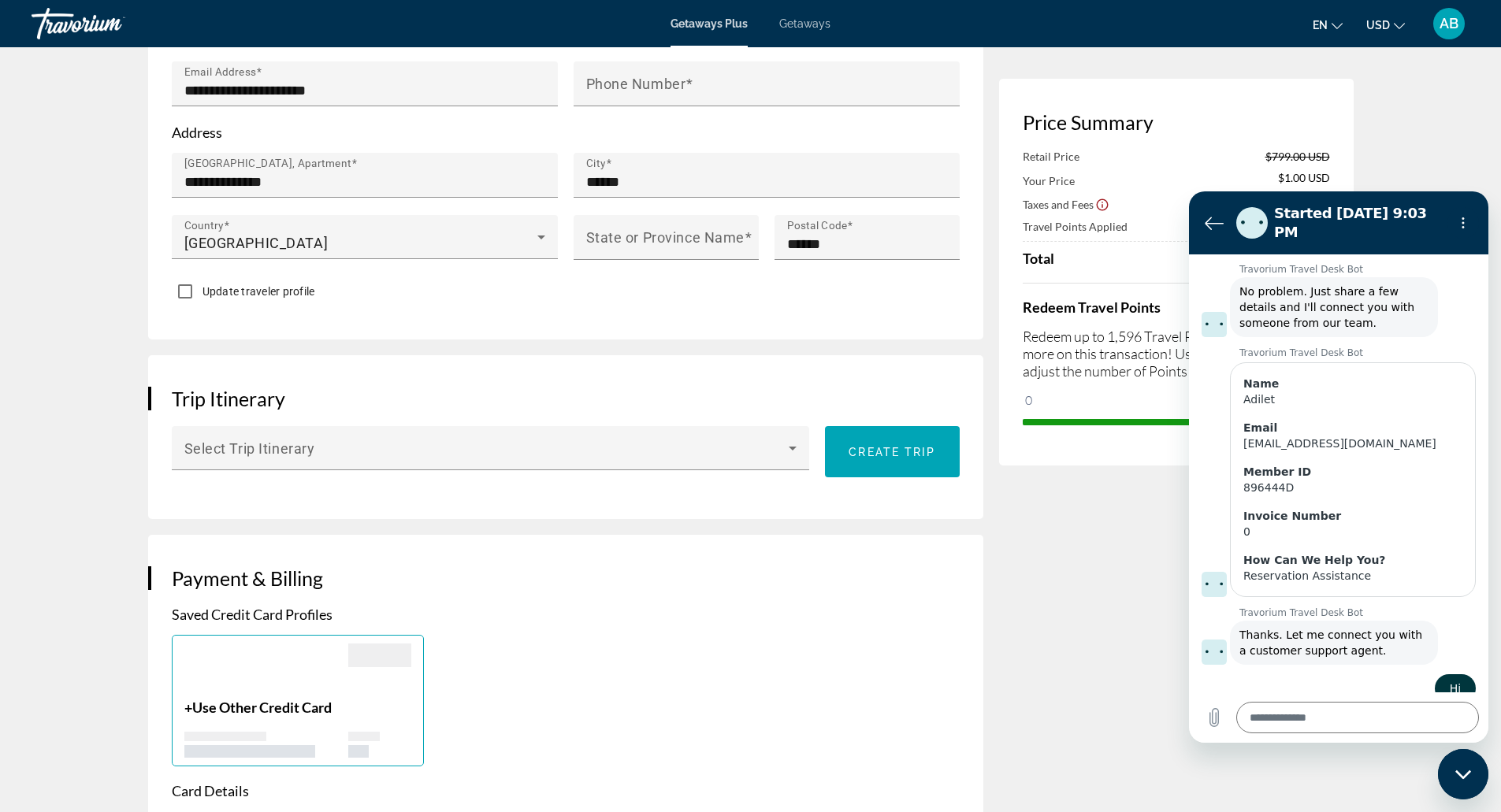
scroll to position [597, 0]
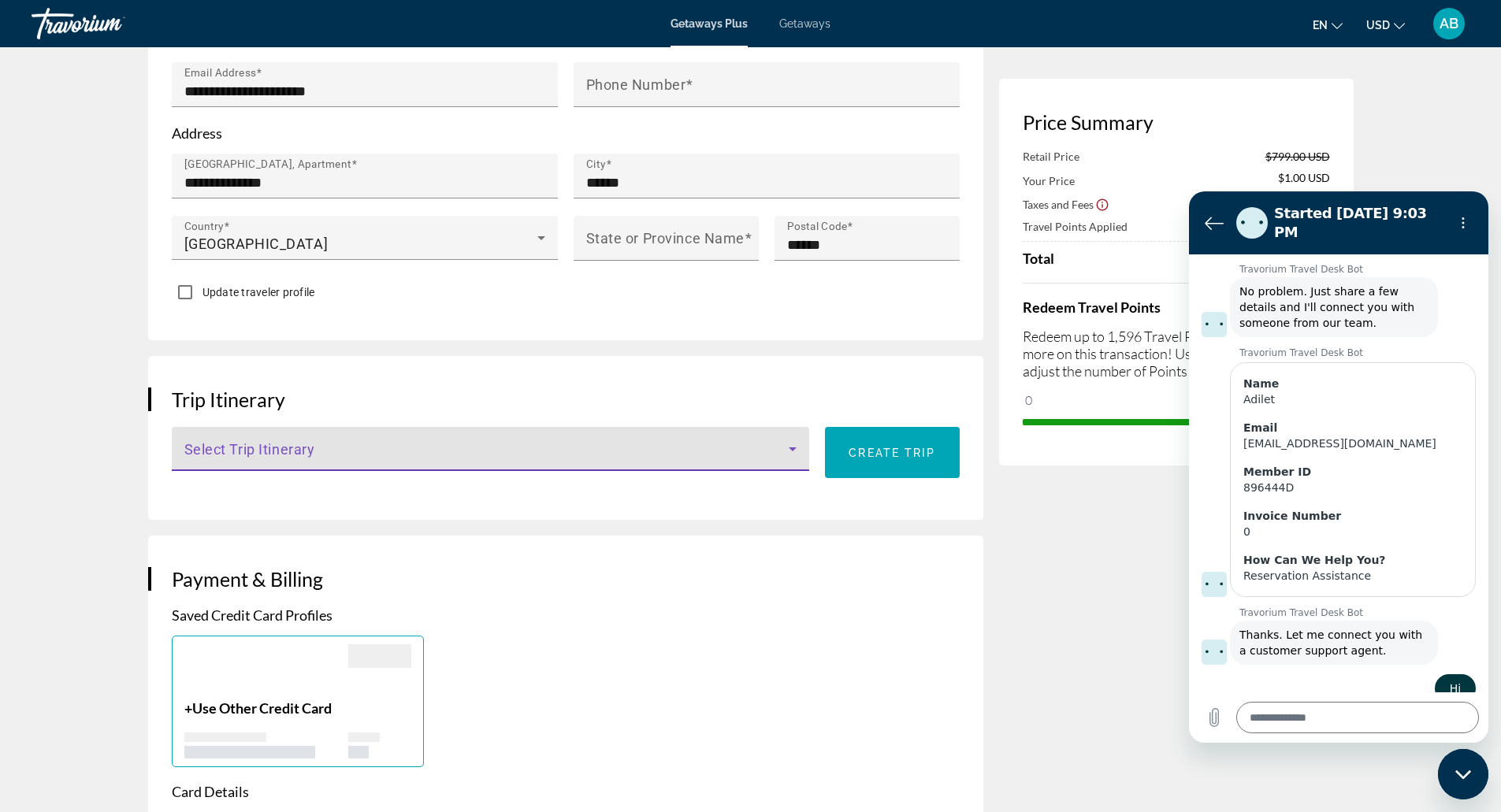
click at [562, 446] on span "Main content" at bounding box center [487, 455] width 605 height 18
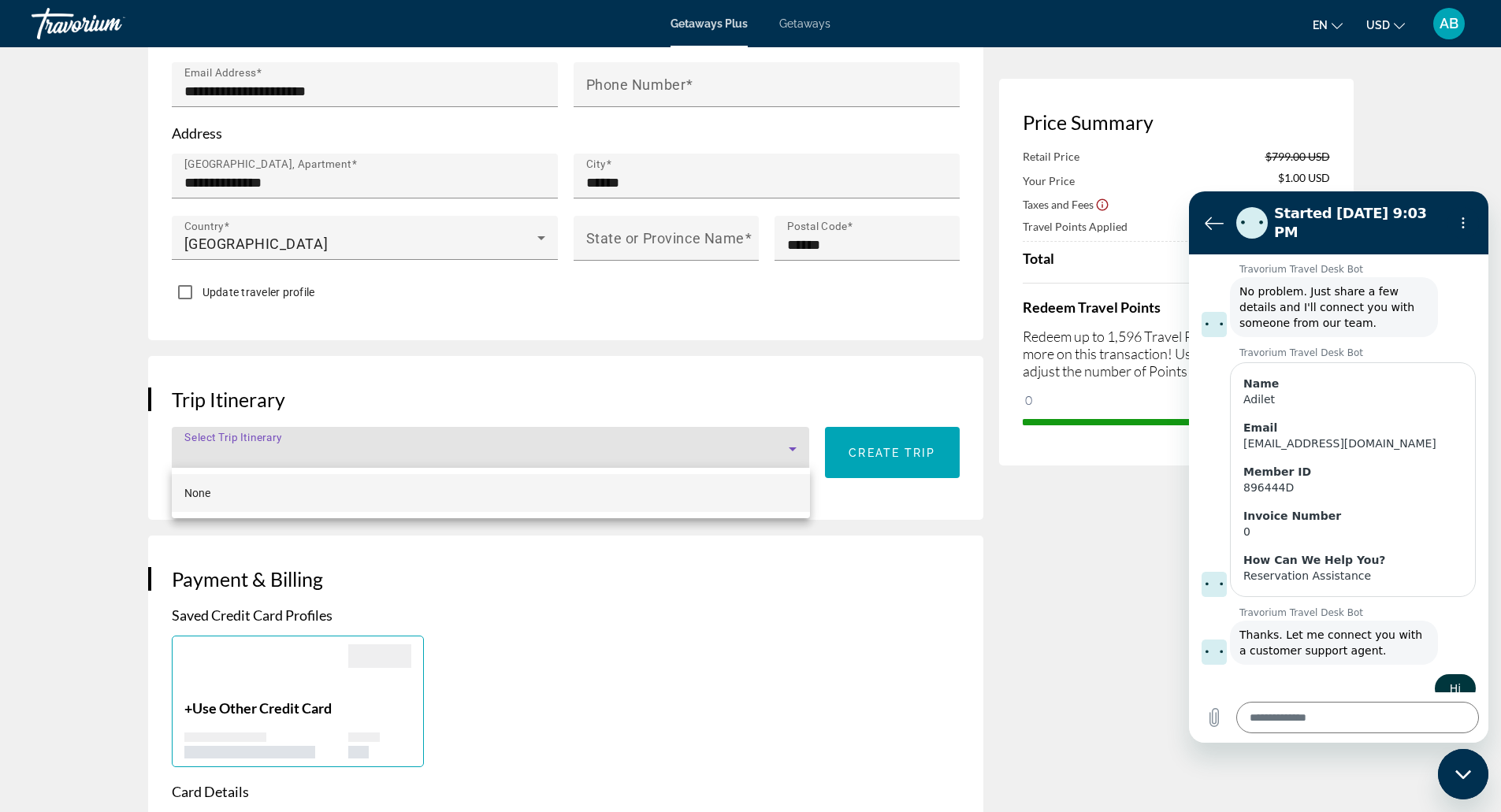
drag, startPoint x: 850, startPoint y: 459, endPoint x: 836, endPoint y: 501, distance: 44.3
drag, startPoint x: 836, startPoint y: 501, endPoint x: 842, endPoint y: 528, distance: 27.7
drag, startPoint x: 842, startPoint y: 528, endPoint x: 854, endPoint y: 618, distance: 90.8
click at [854, 618] on div at bounding box center [750, 406] width 1501 height 812
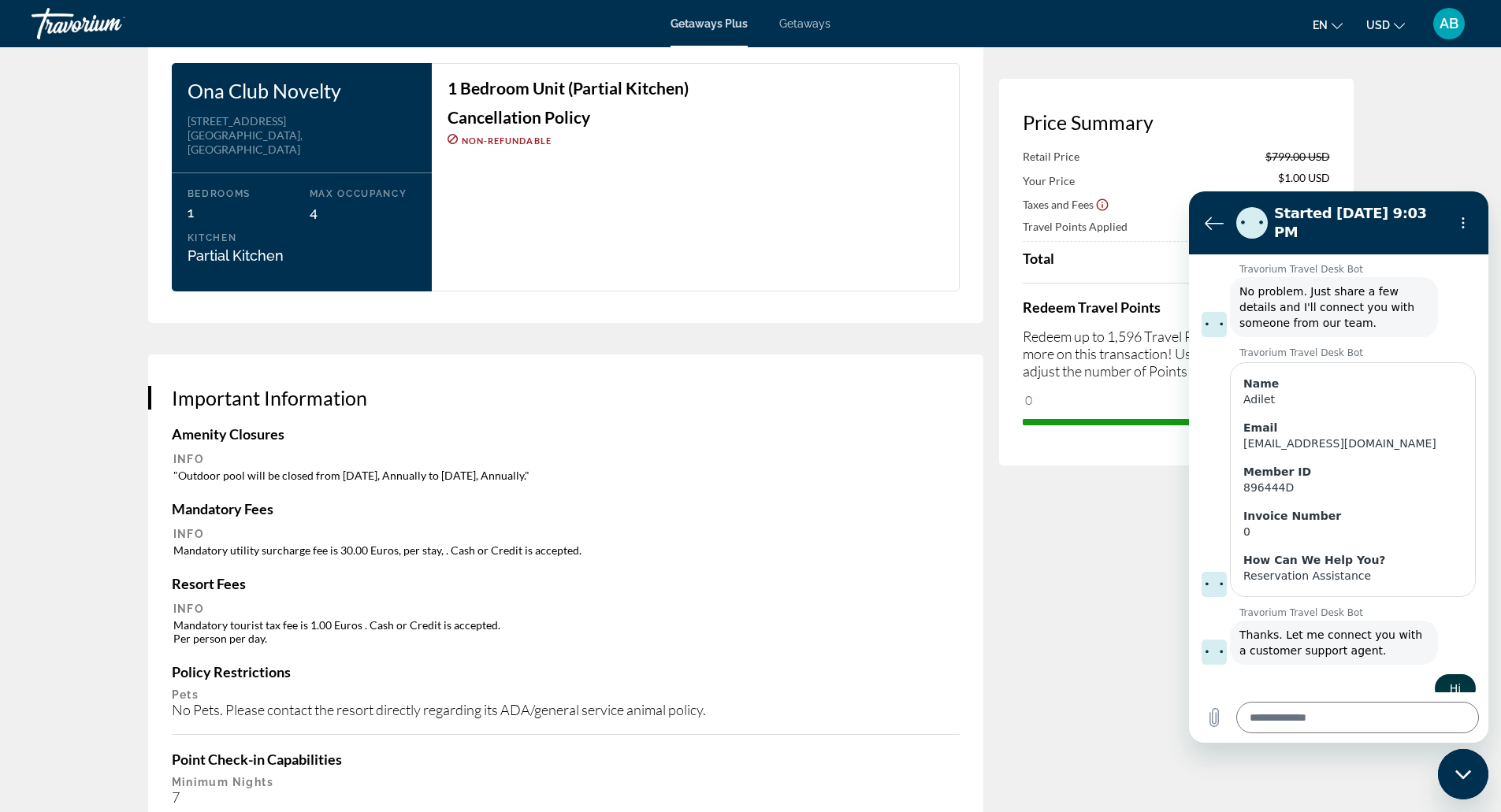
scroll to position [1972, 0]
click at [566, 467] on td ""Outdoor pool will be closed from September 15, Annually to June 15, Annually."" at bounding box center [565, 475] width 785 height 15
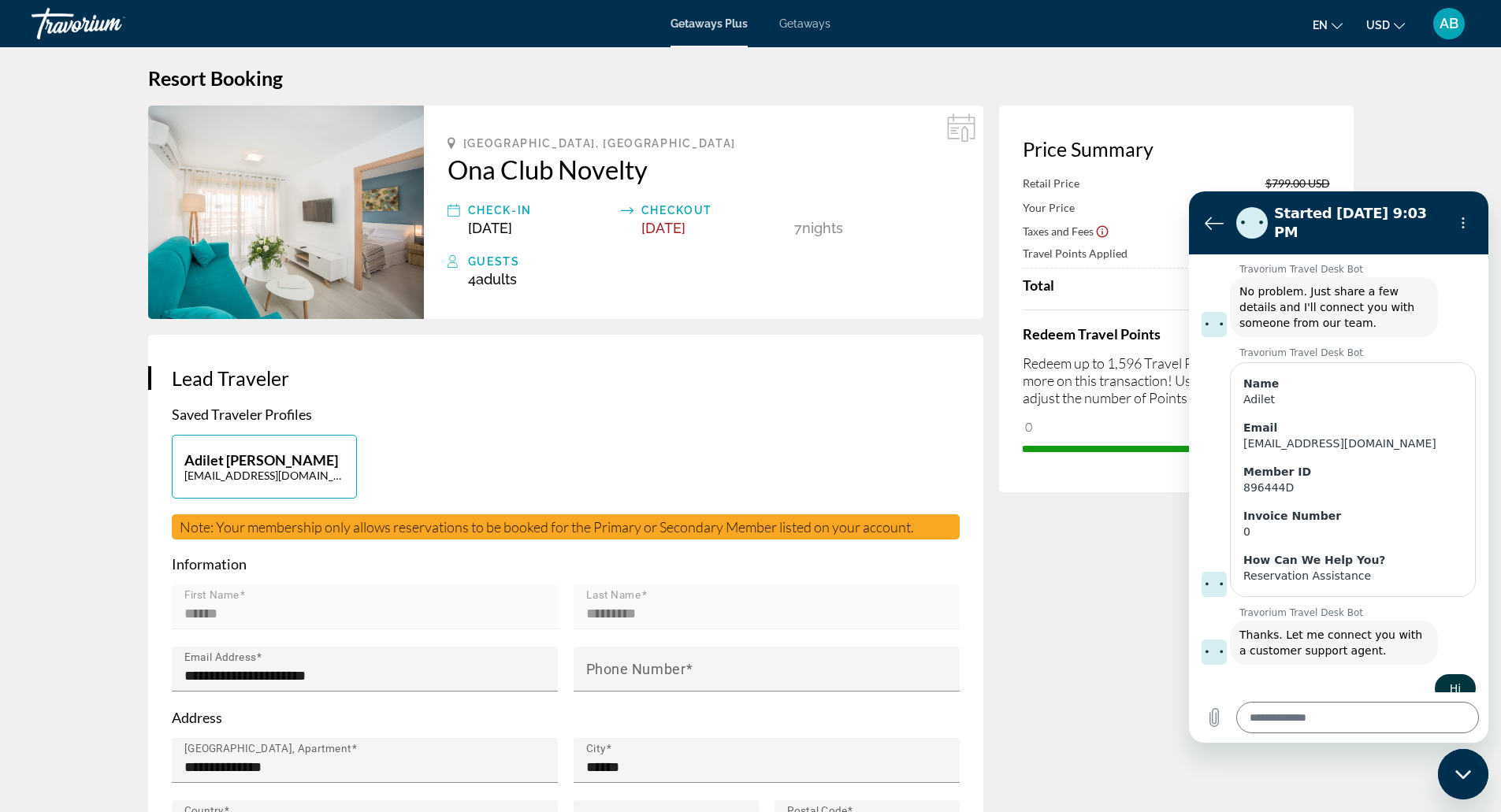
scroll to position [0, 0]
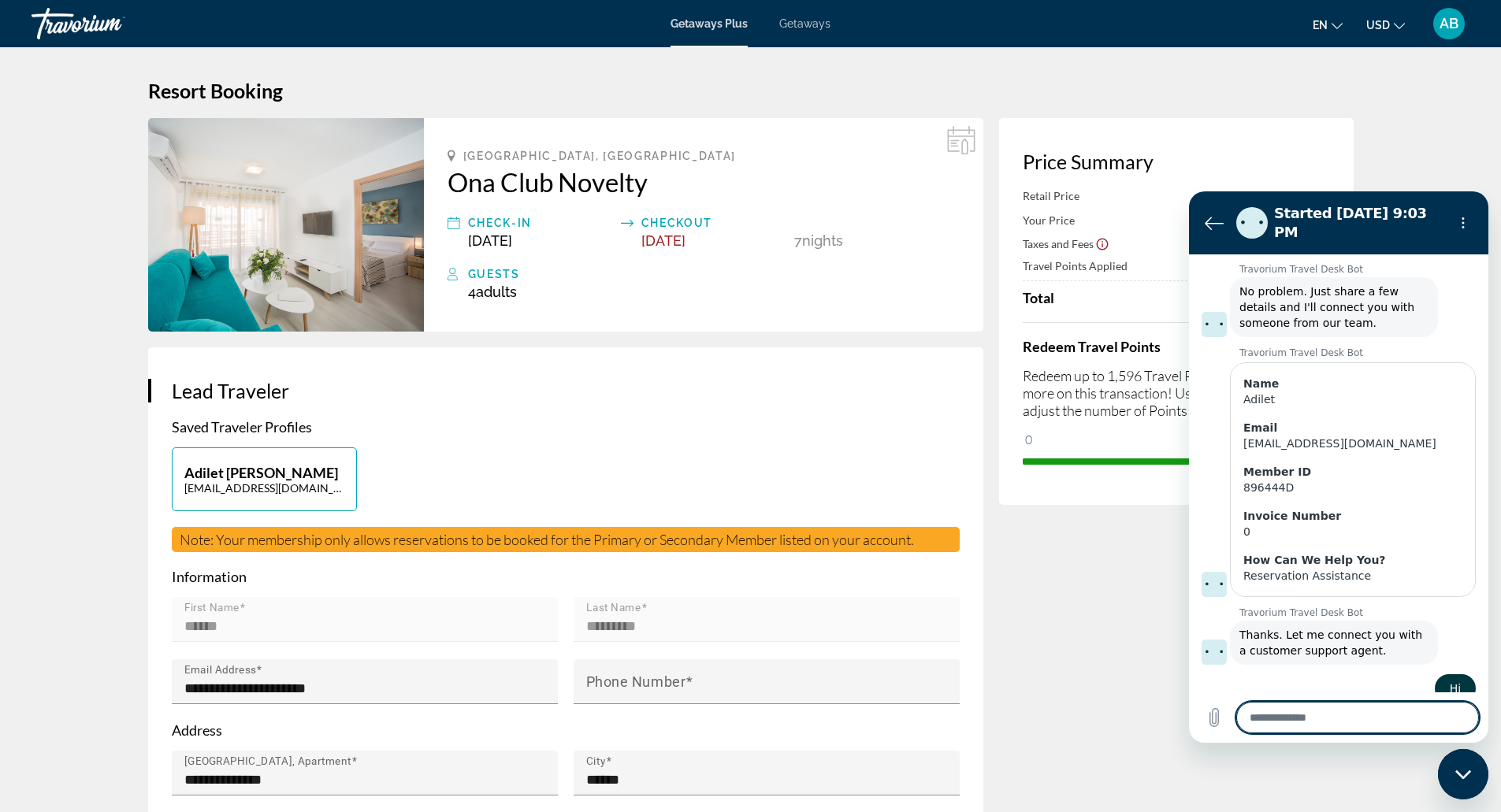
click at [1324, 707] on textarea at bounding box center [1357, 717] width 243 height 31
type textarea "*"
type textarea "**"
type textarea "*"
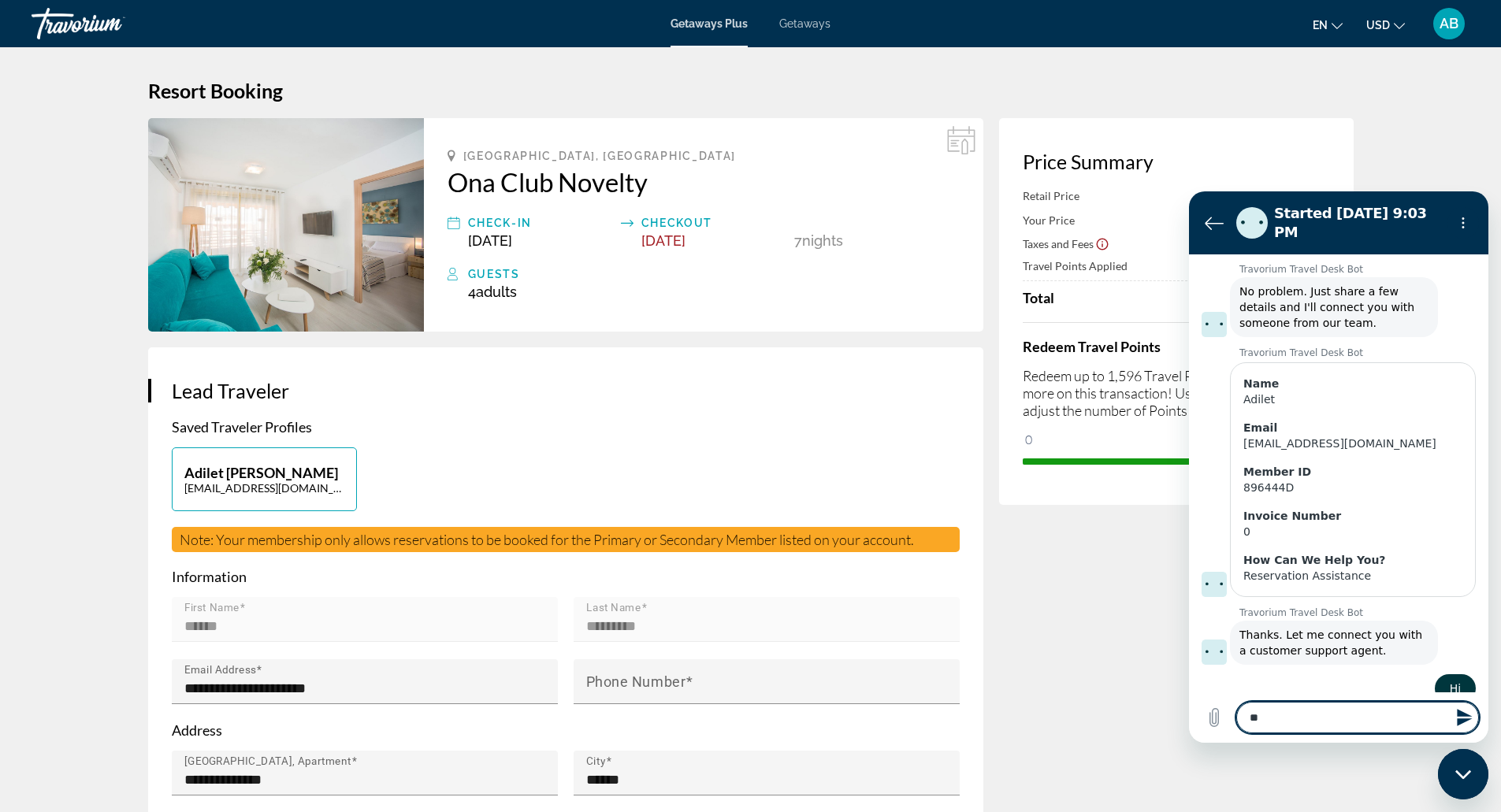
type textarea "***"
type textarea "*"
type textarea "**"
type textarea "*"
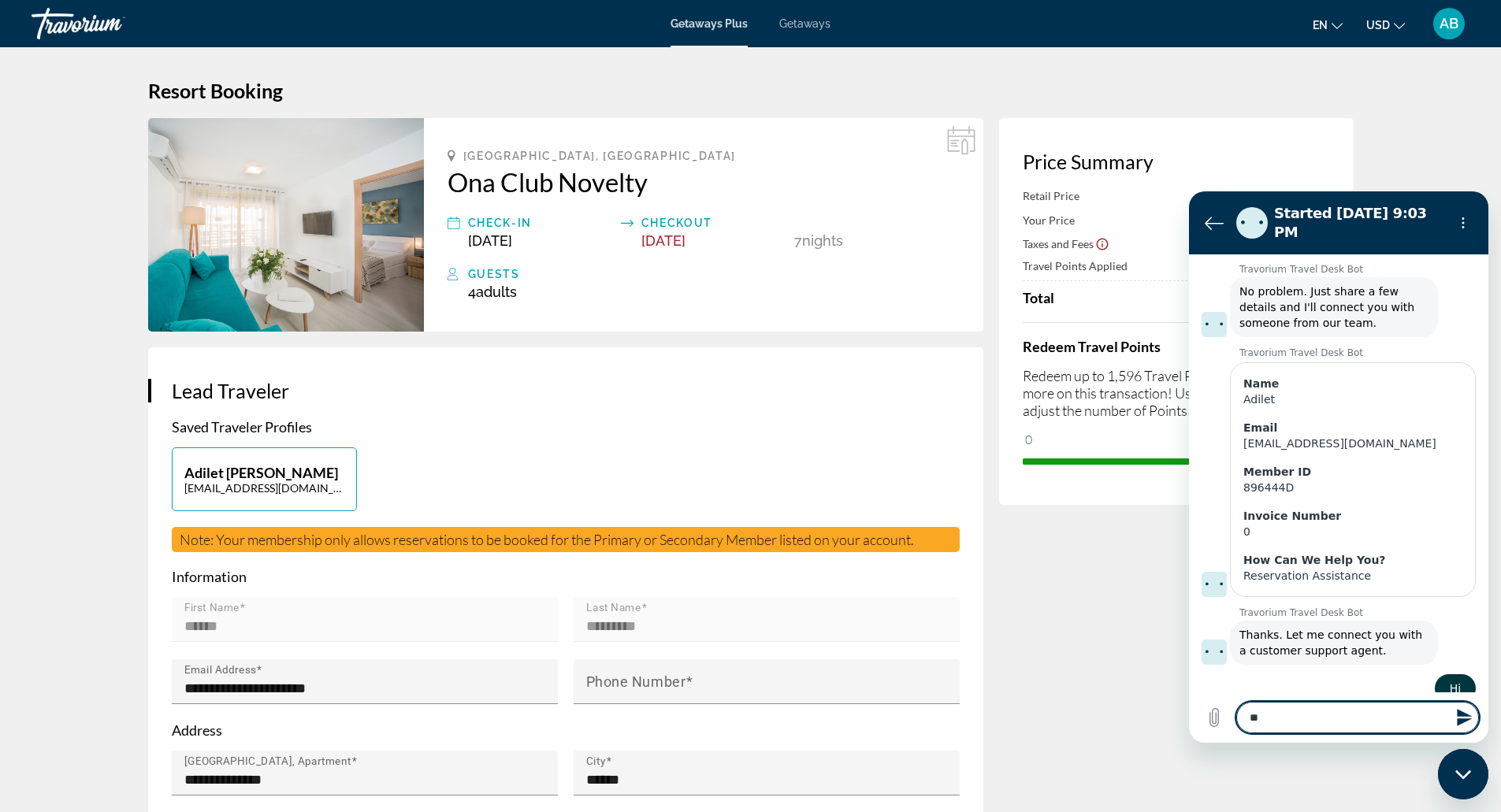
type textarea "*"
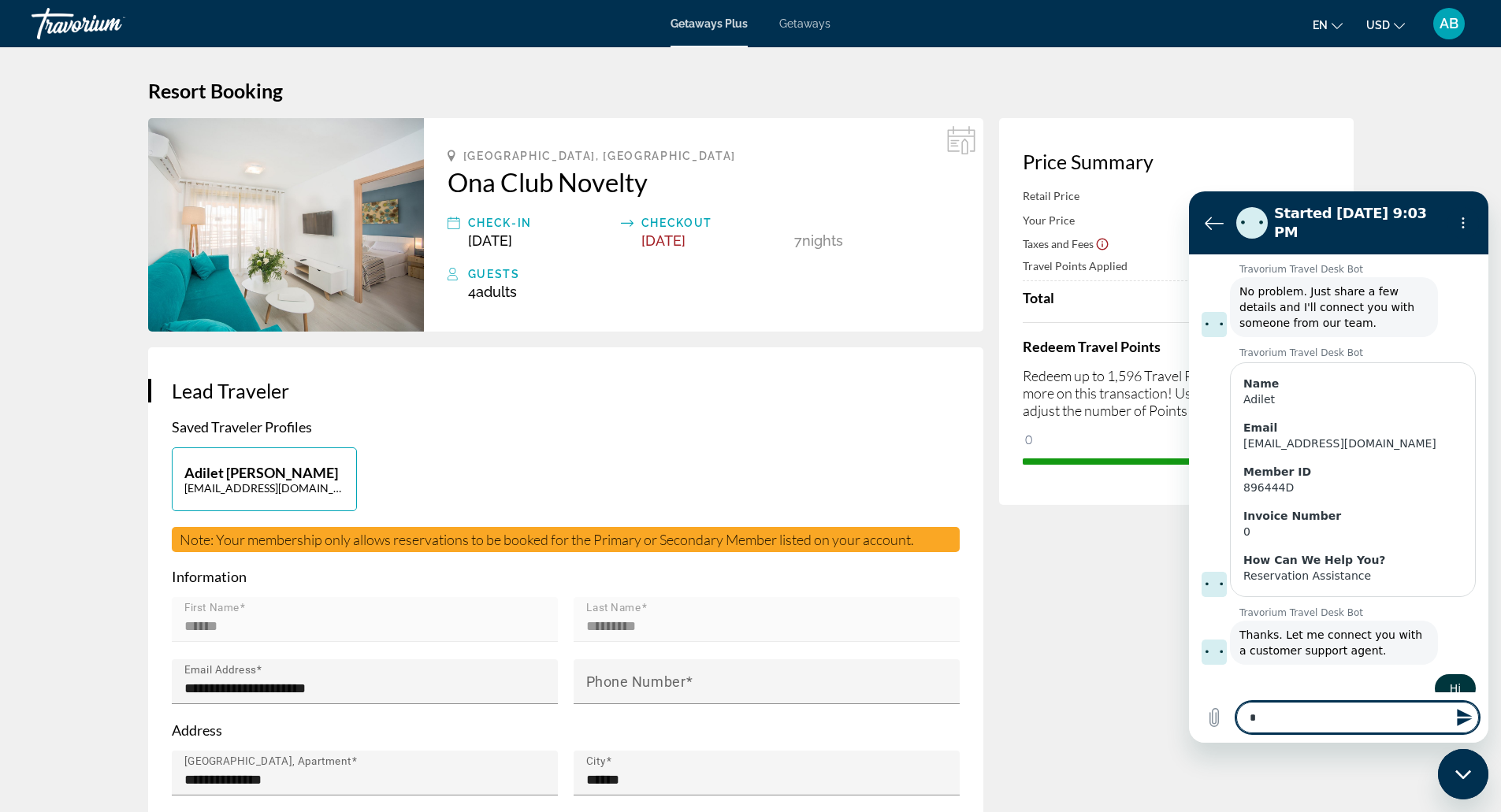
type textarea "*"
type textarea "***"
type textarea "*"
type textarea "****"
type textarea "*"
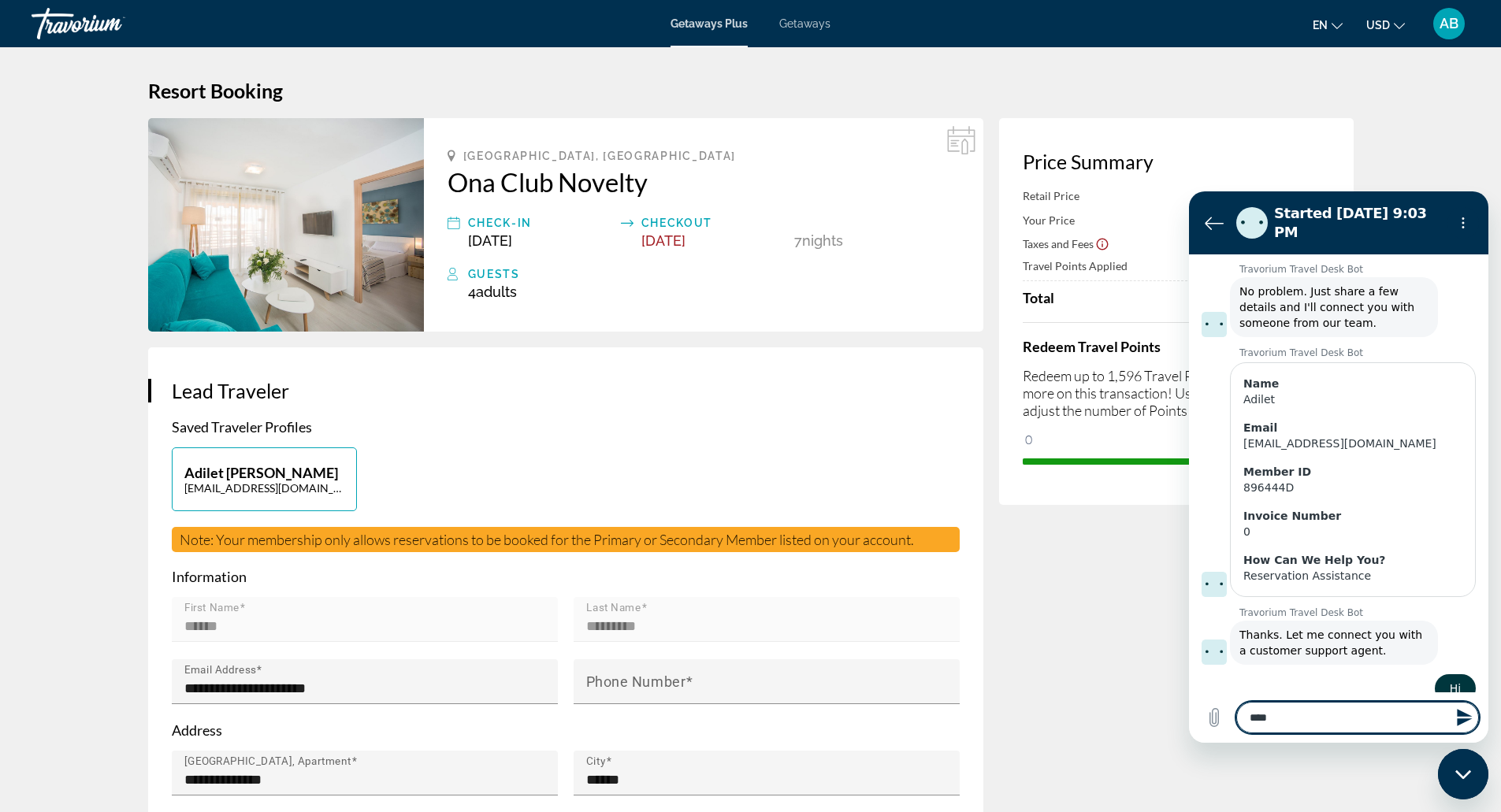
type textarea "*****"
type textarea "*"
type textarea "*****"
type textarea "*"
type textarea "*******"
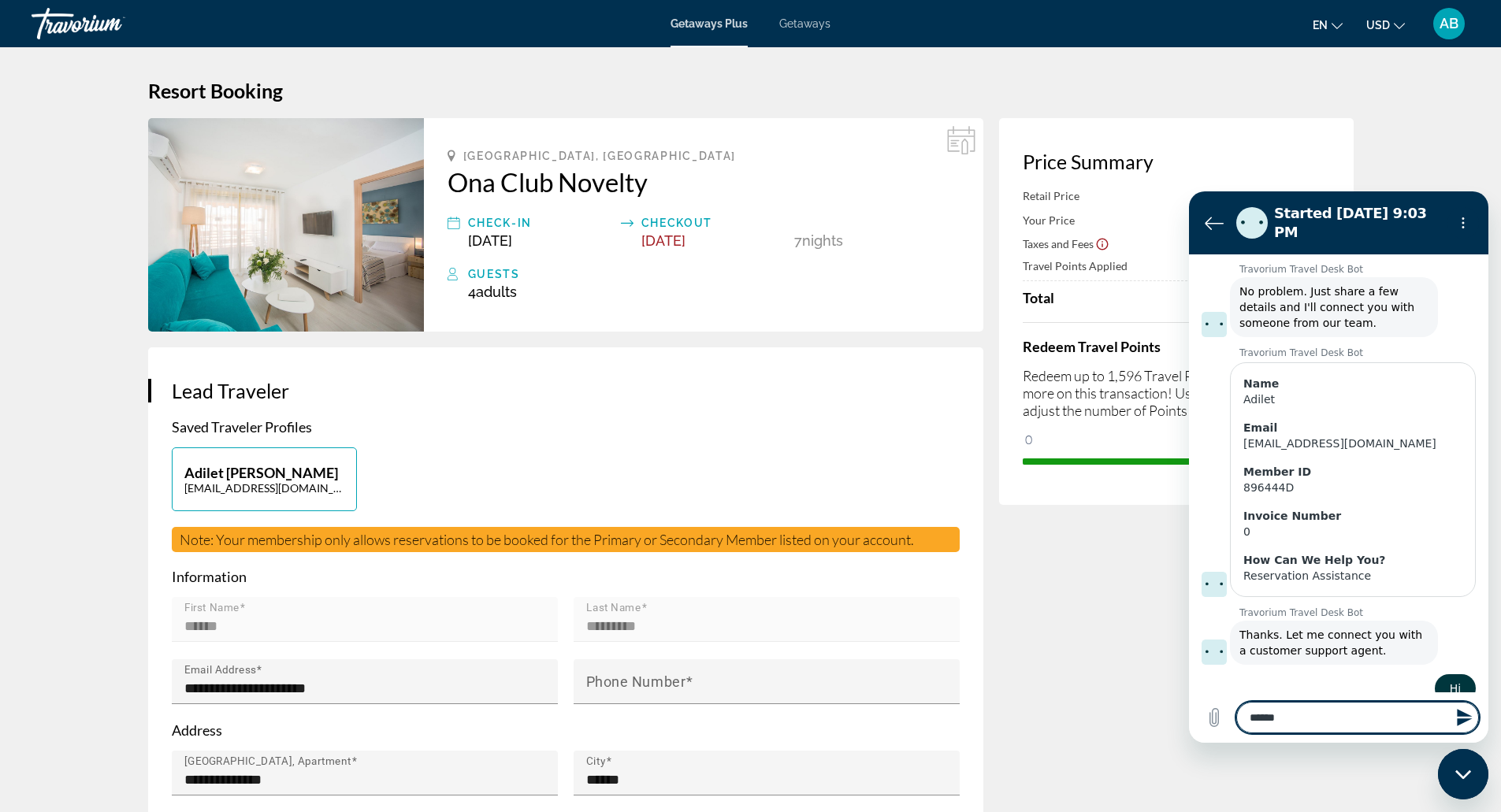
type textarea "*"
type textarea "********"
type textarea "*"
type textarea "*********"
type textarea "*"
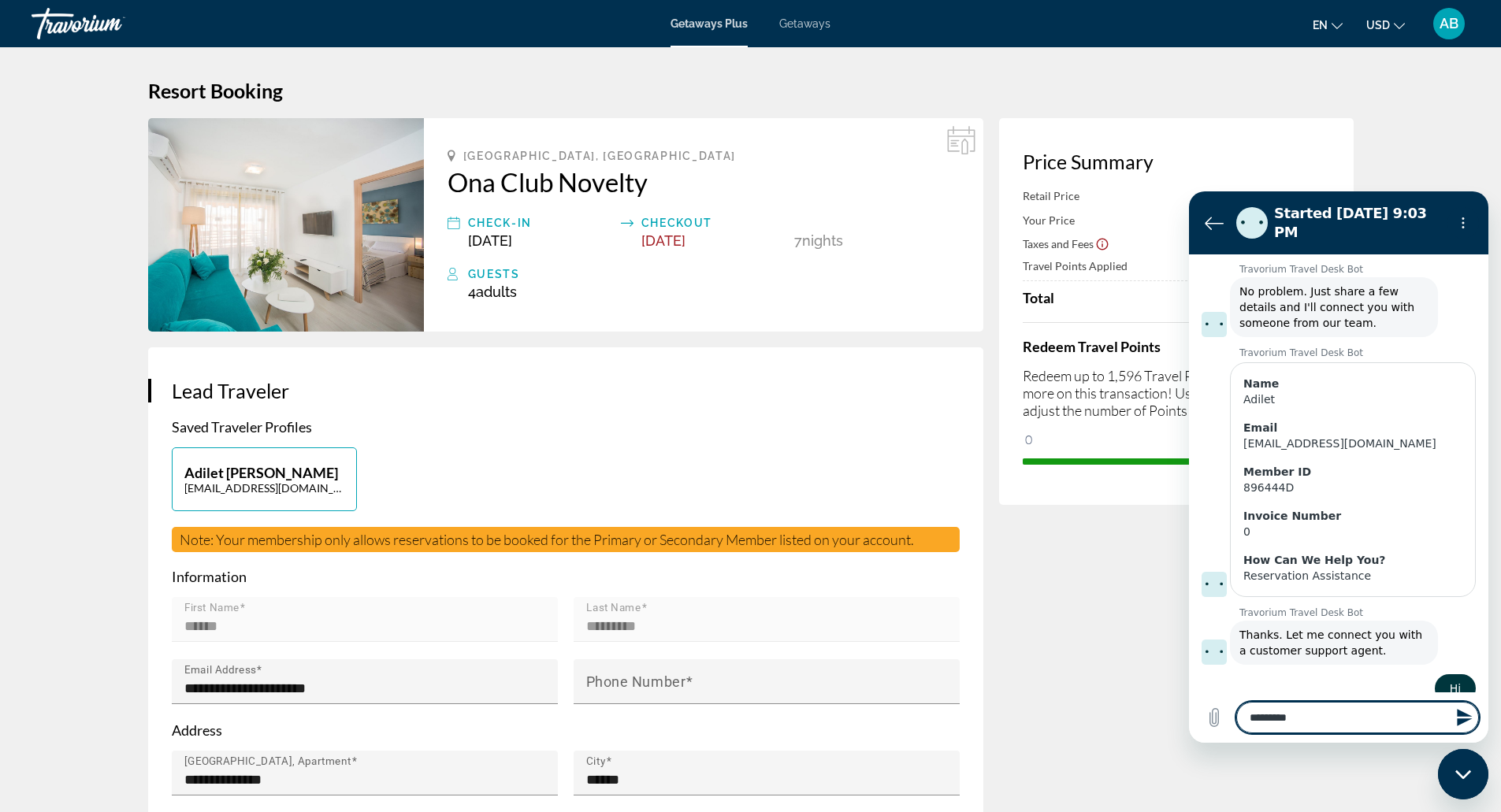
type textarea "********"
type textarea "*"
type textarea "*********"
type textarea "*"
type textarea "**********"
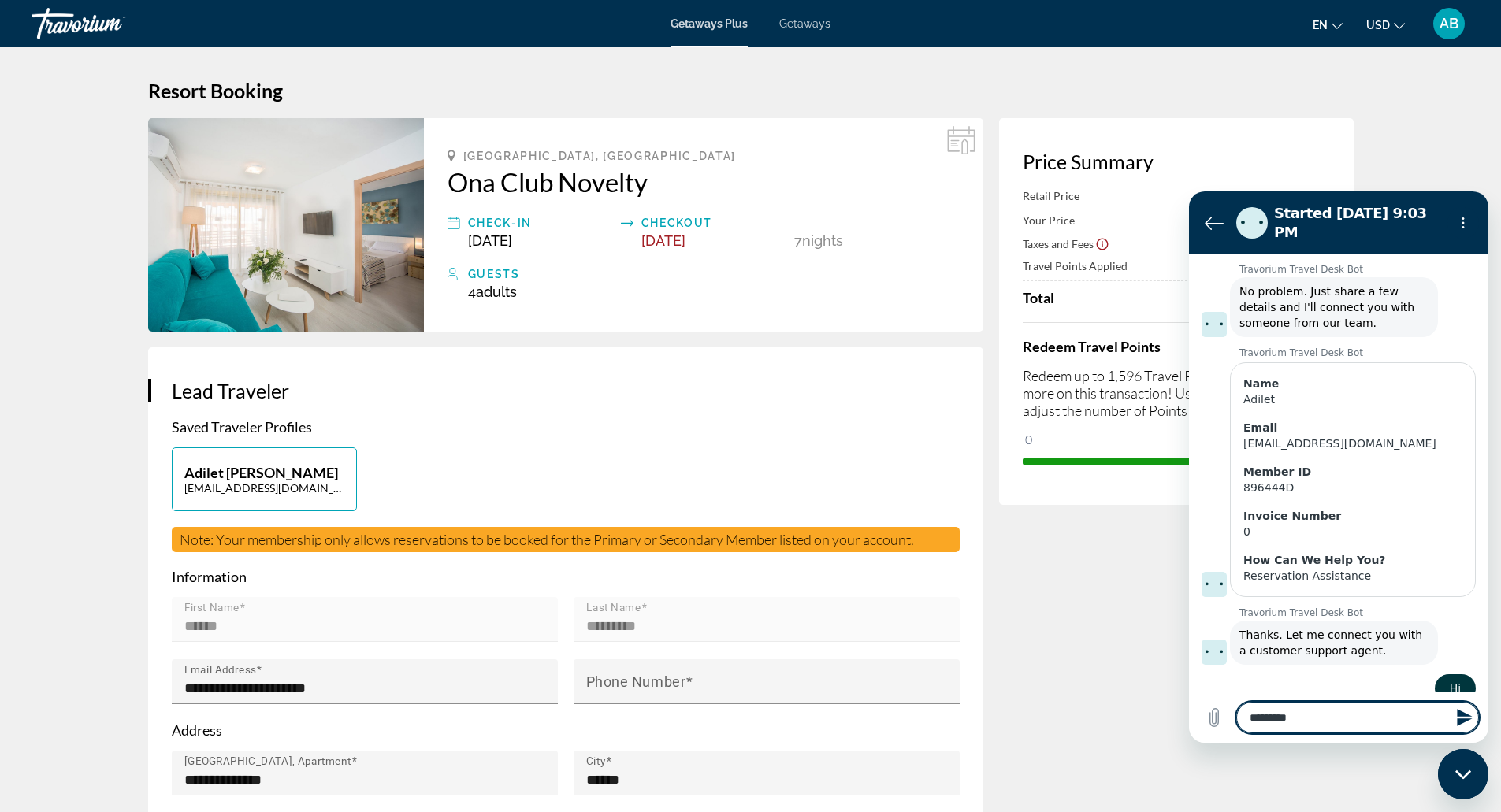
type textarea "*"
type textarea "**********"
type textarea "*"
type textarea "**********"
type textarea "*"
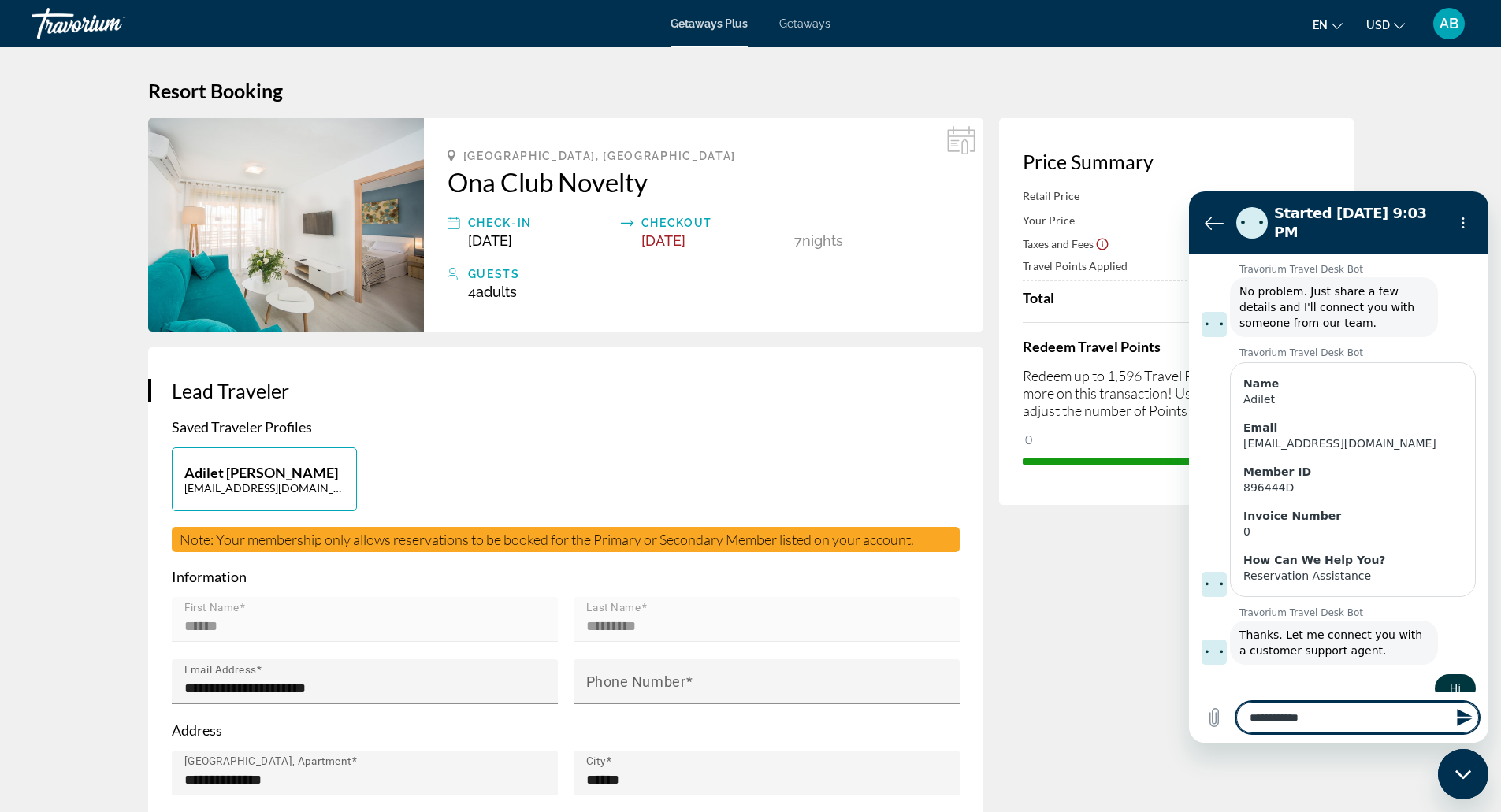
type textarea "**********"
type textarea "*"
type textarea "**********"
type textarea "*"
type textarea "**********"
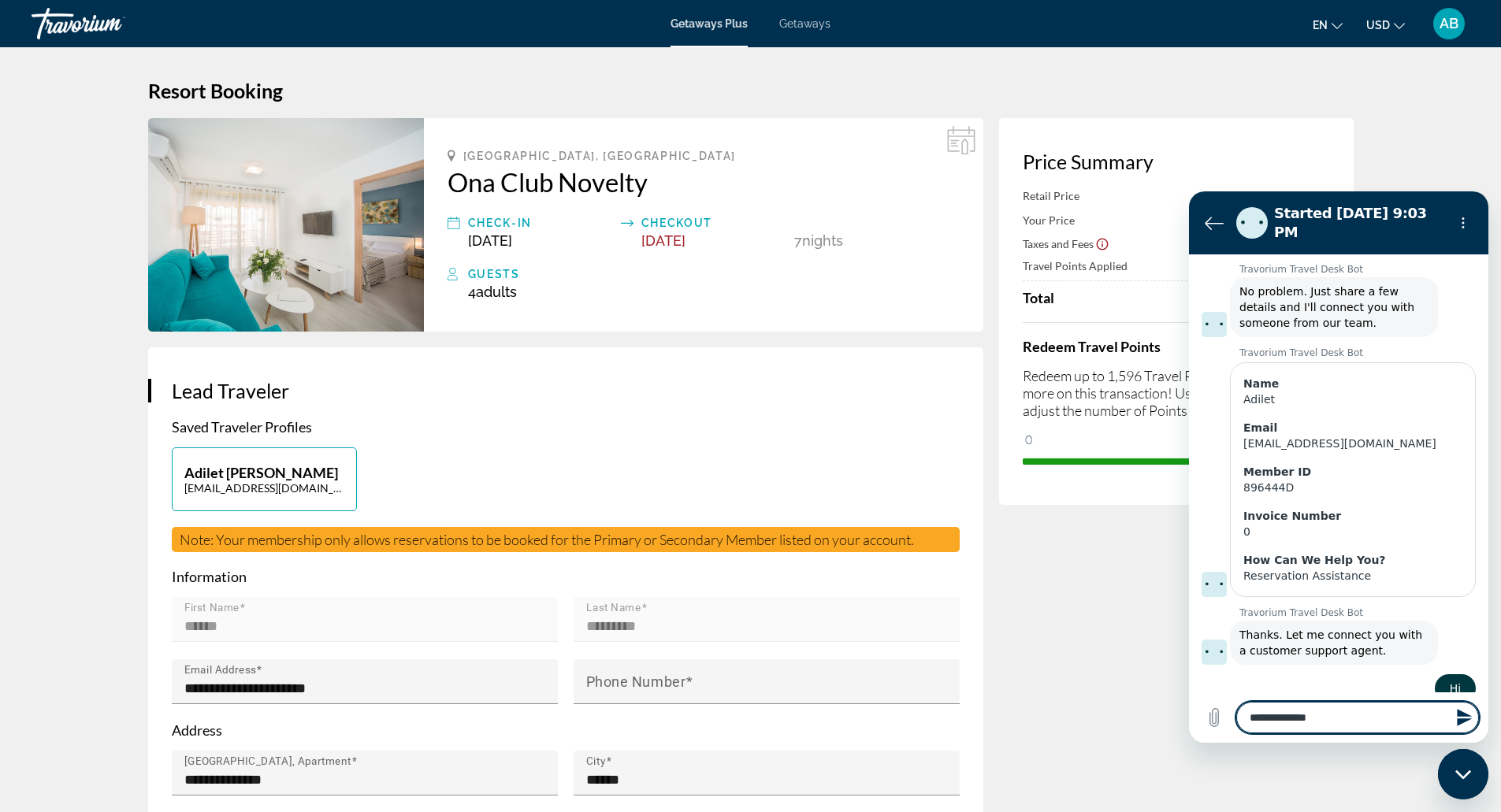
type textarea "*"
type textarea "**********"
type textarea "*"
type textarea "**********"
type textarea "*"
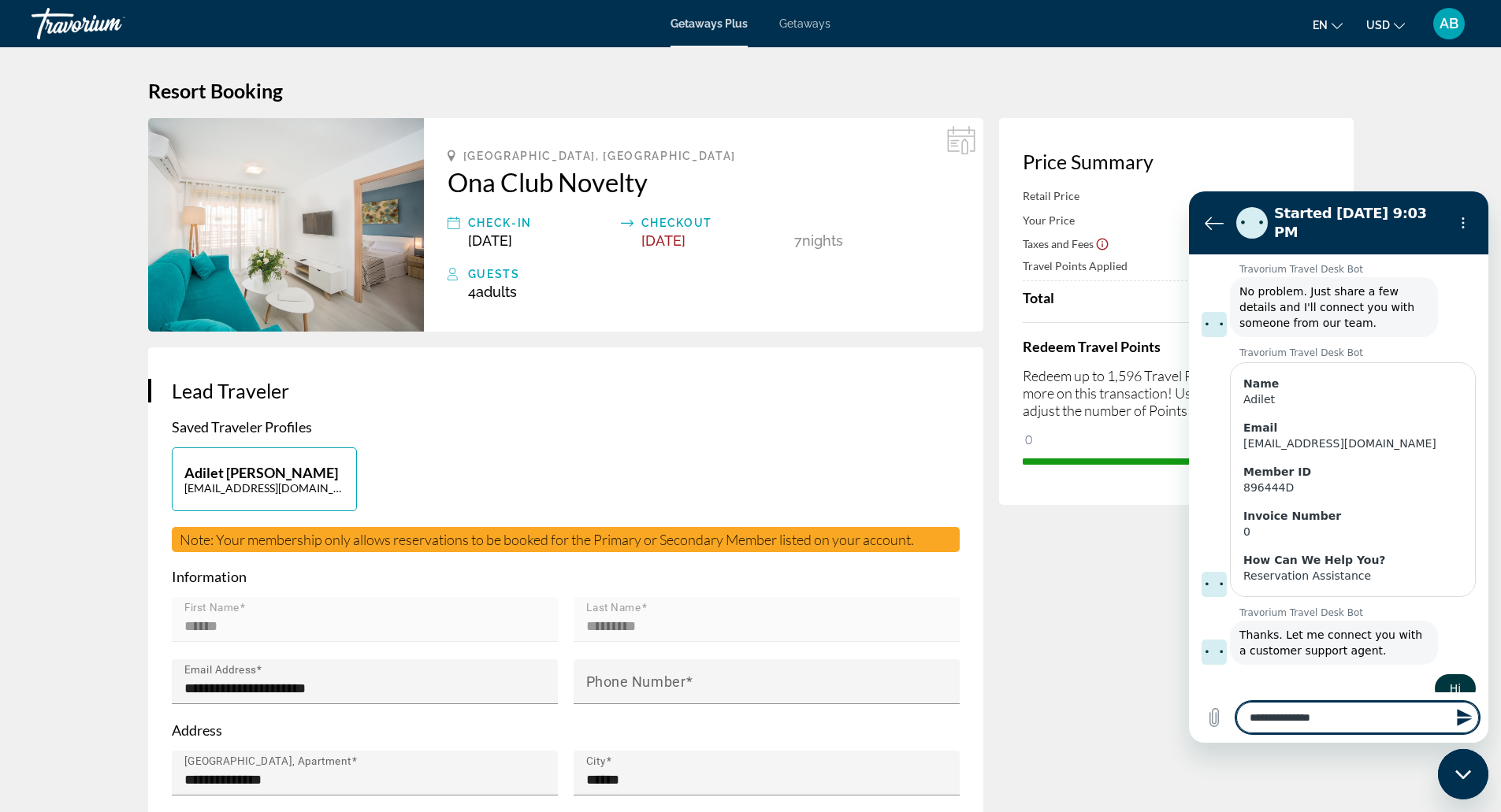
type textarea "**********"
type textarea "*"
type textarea "**********"
type textarea "*"
type textarea "**********"
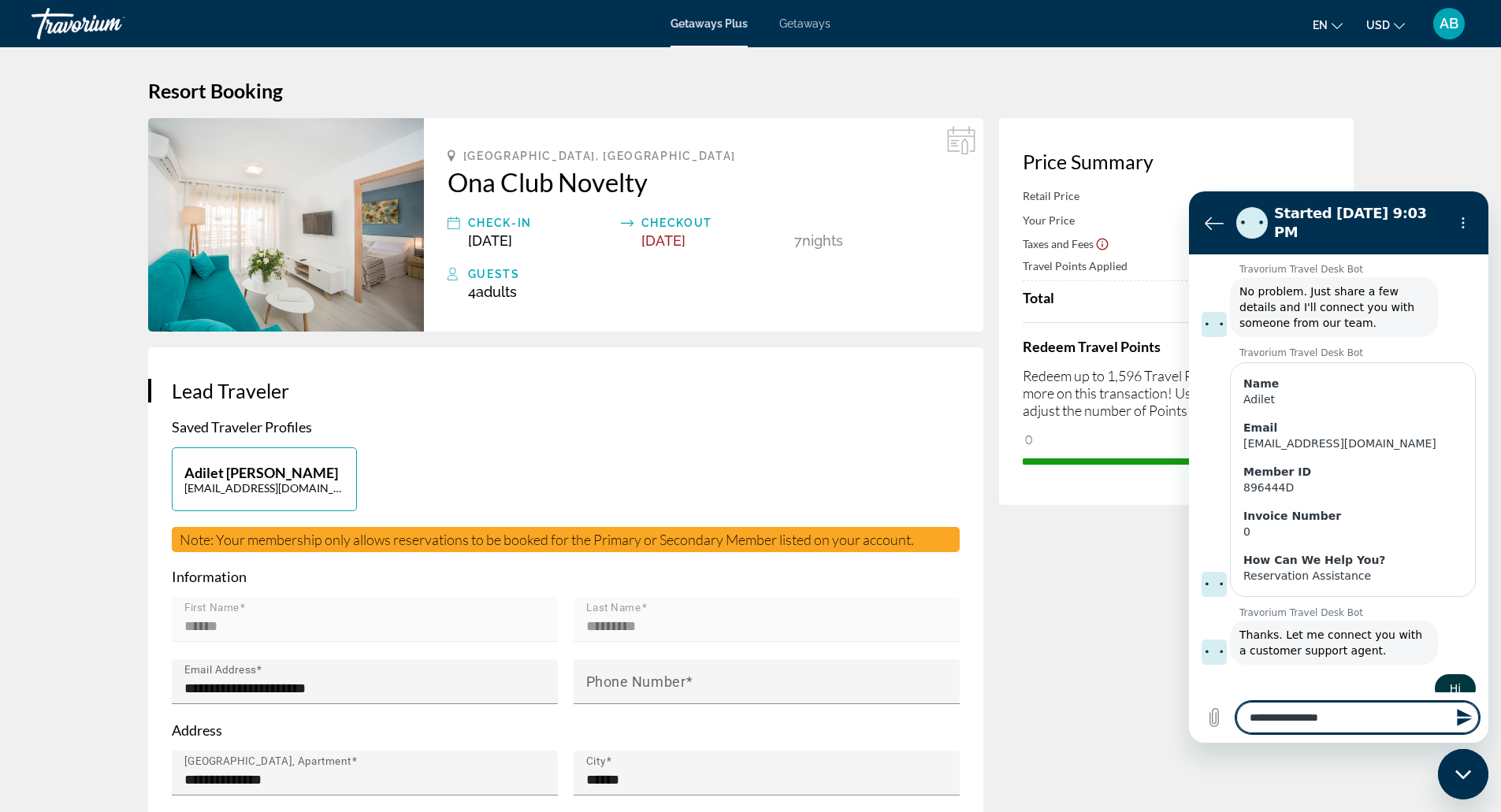
type textarea "*"
type textarea "**********"
type textarea "*"
type textarea "**********"
type textarea "*"
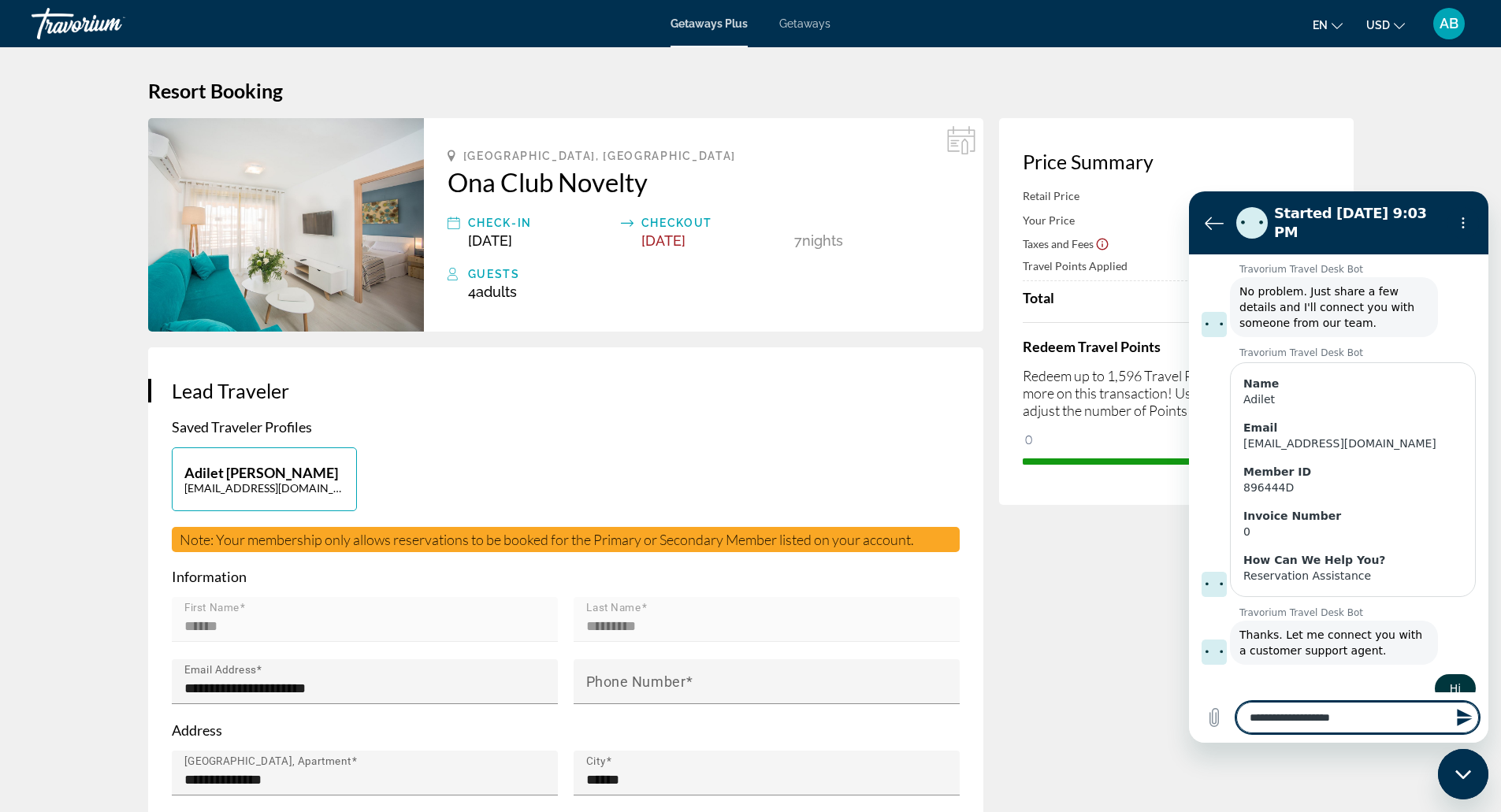
type textarea "**********"
type textarea "*"
type textarea "**********"
type textarea "*"
type textarea "**********"
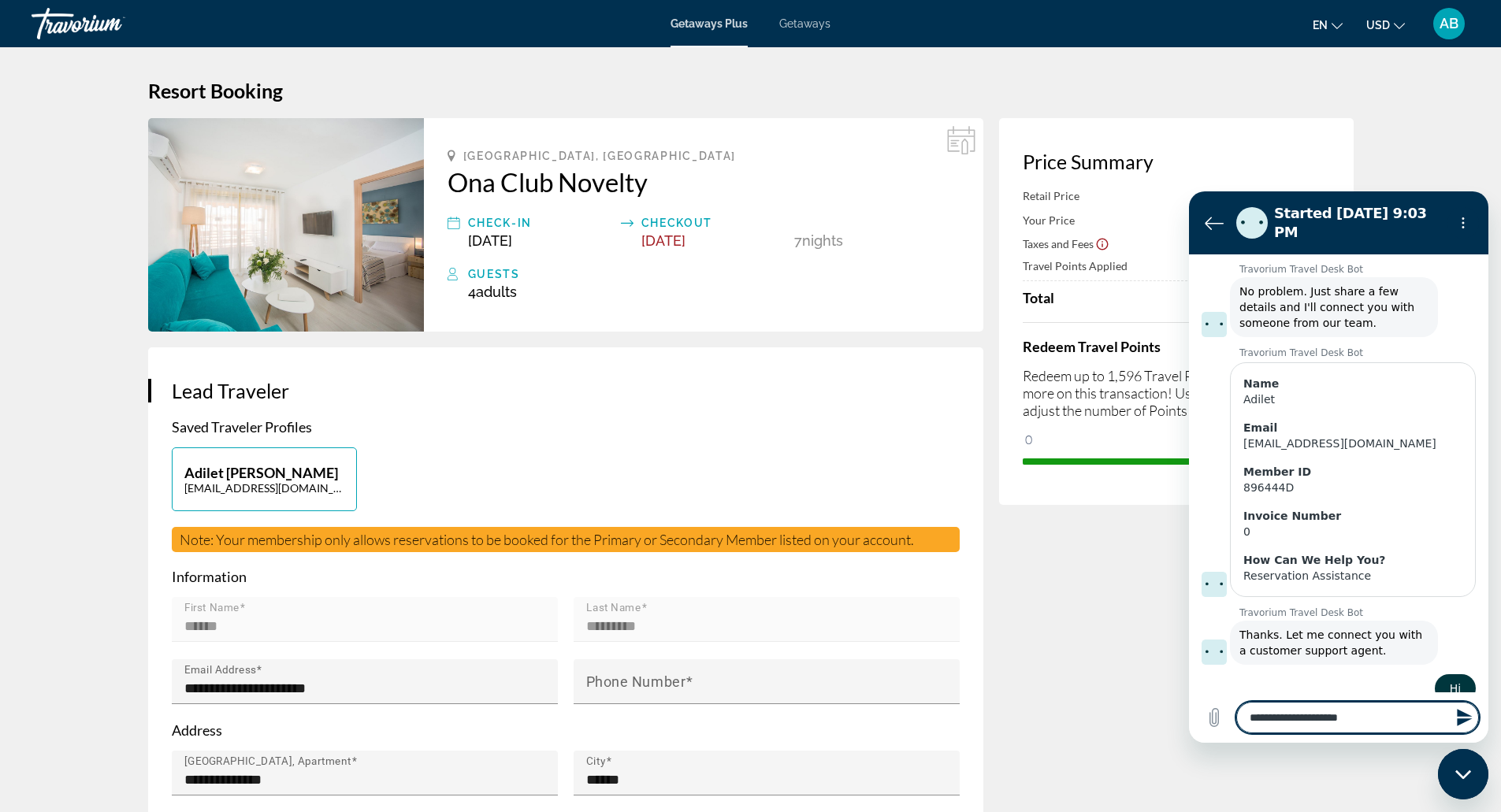
type textarea "*"
type textarea "**********"
type textarea "*"
type textarea "**********"
type textarea "*"
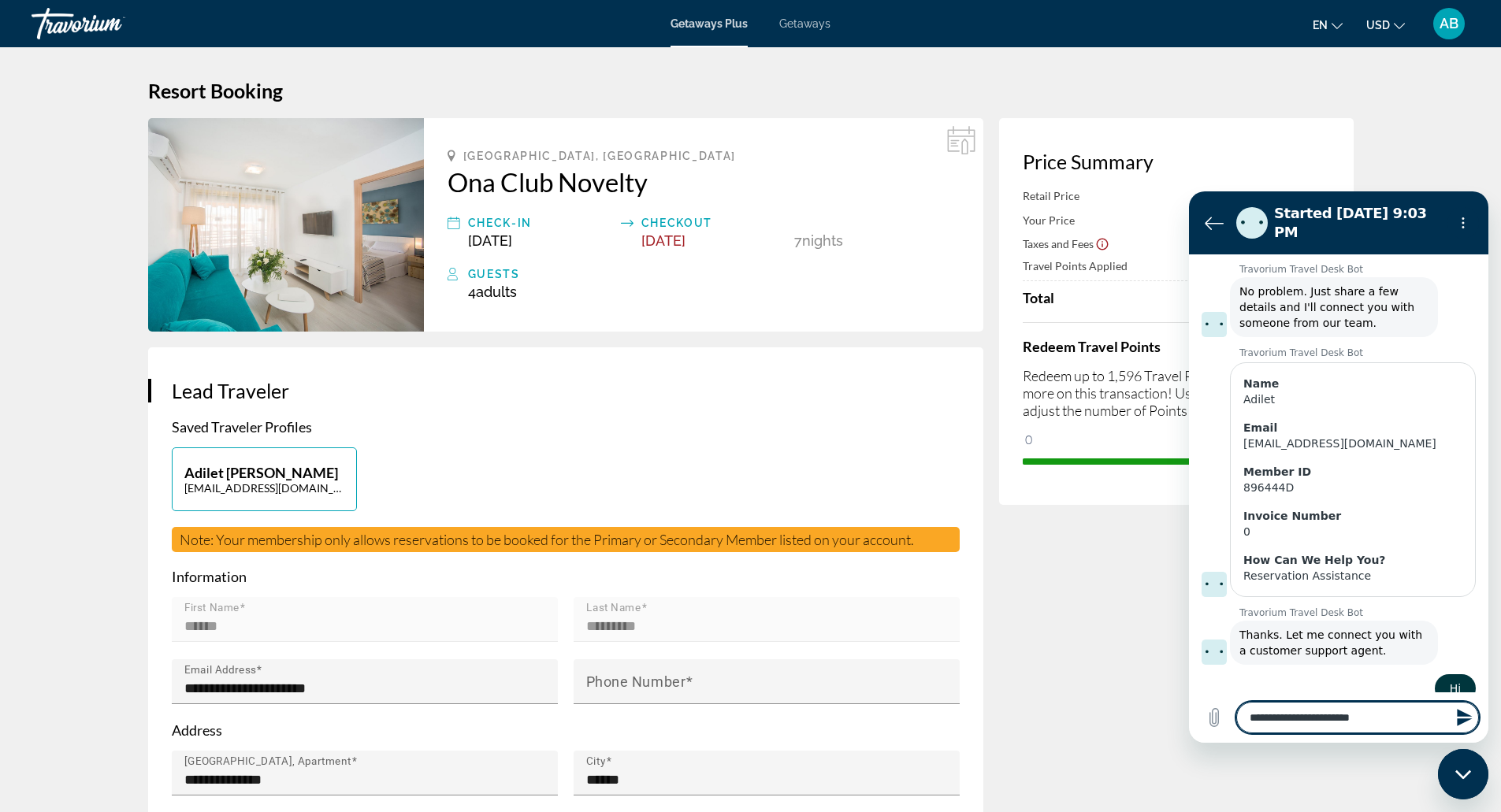
type textarea "**********"
type textarea "*"
type textarea "**********"
type textarea "*"
type textarea "**********"
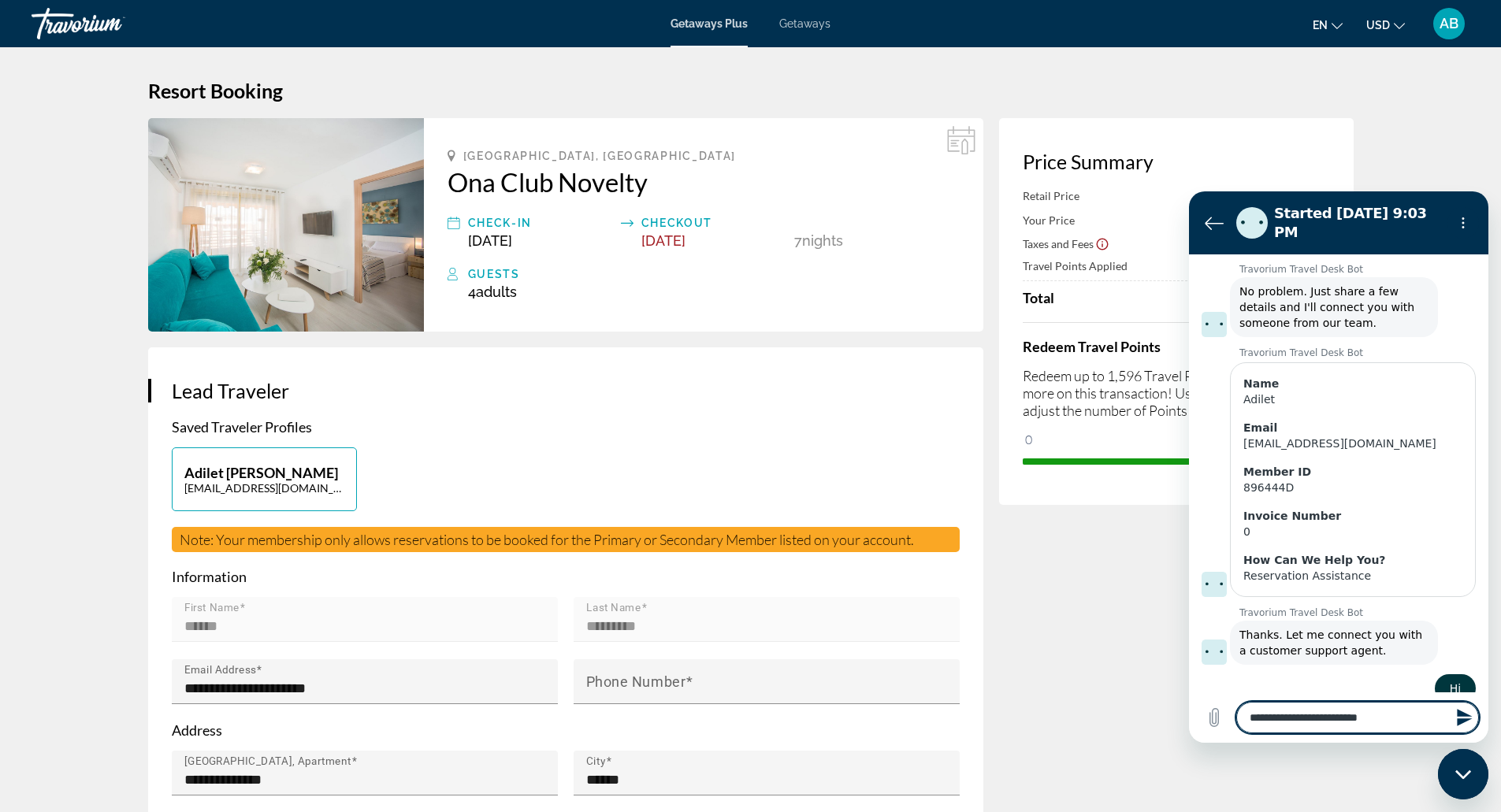
type textarea "*"
type textarea "**********"
type textarea "*"
type textarea "**********"
type textarea "*"
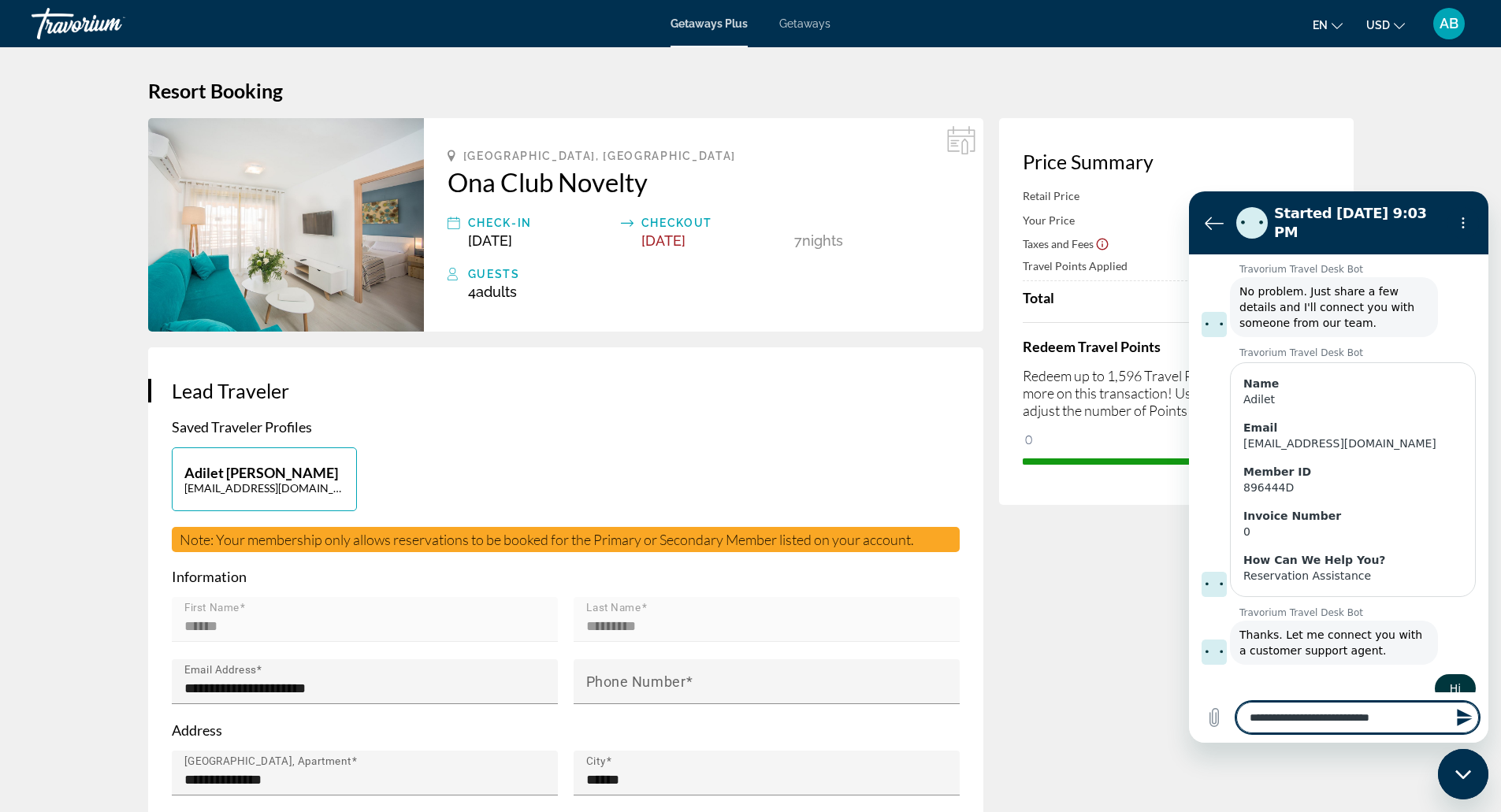
type textarea "**********"
type textarea "*"
type textarea "**********"
type textarea "*"
type textarea "**********"
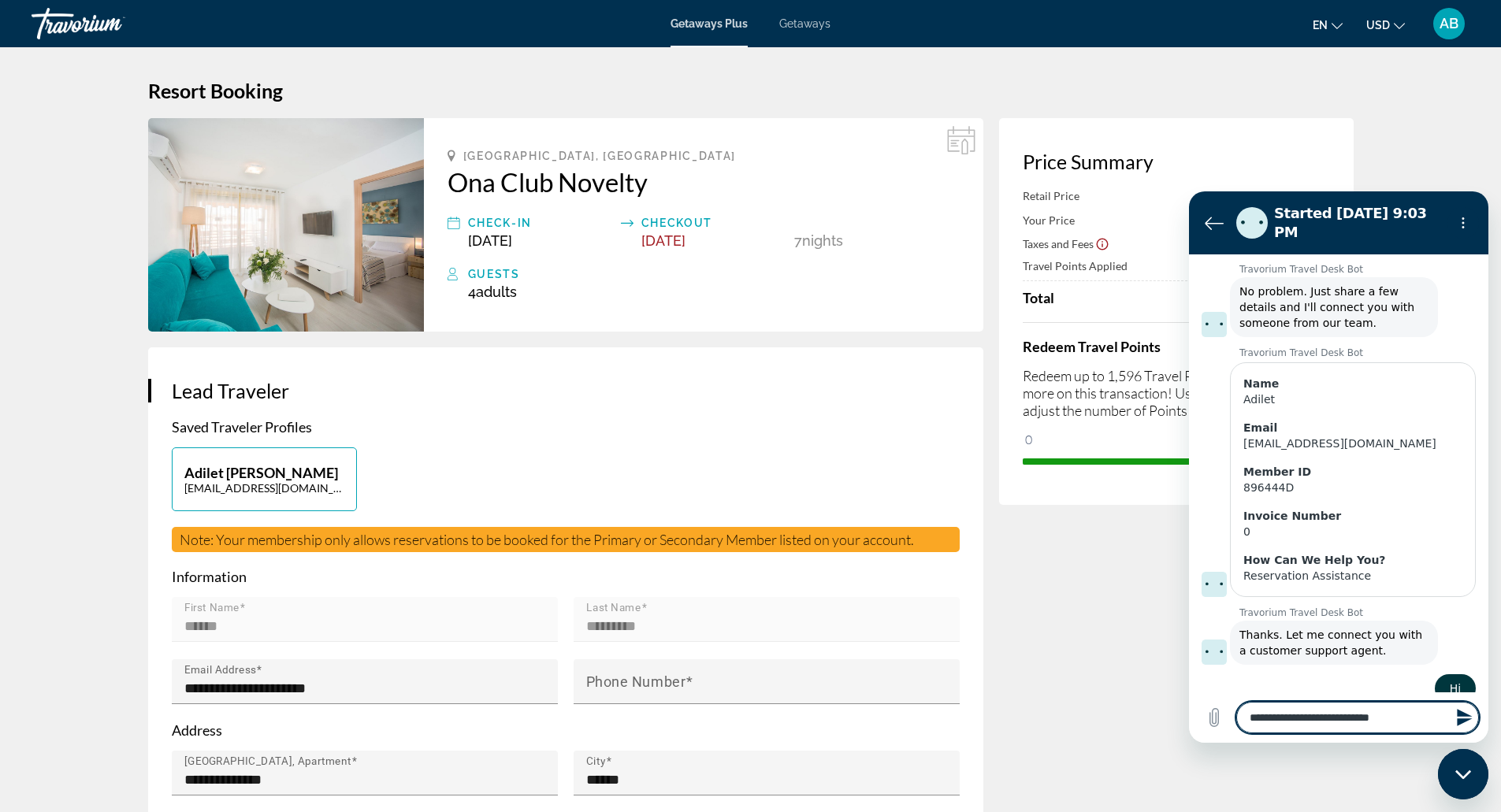
type textarea "*"
type textarea "**********"
type textarea "*"
type textarea "**********"
type textarea "*"
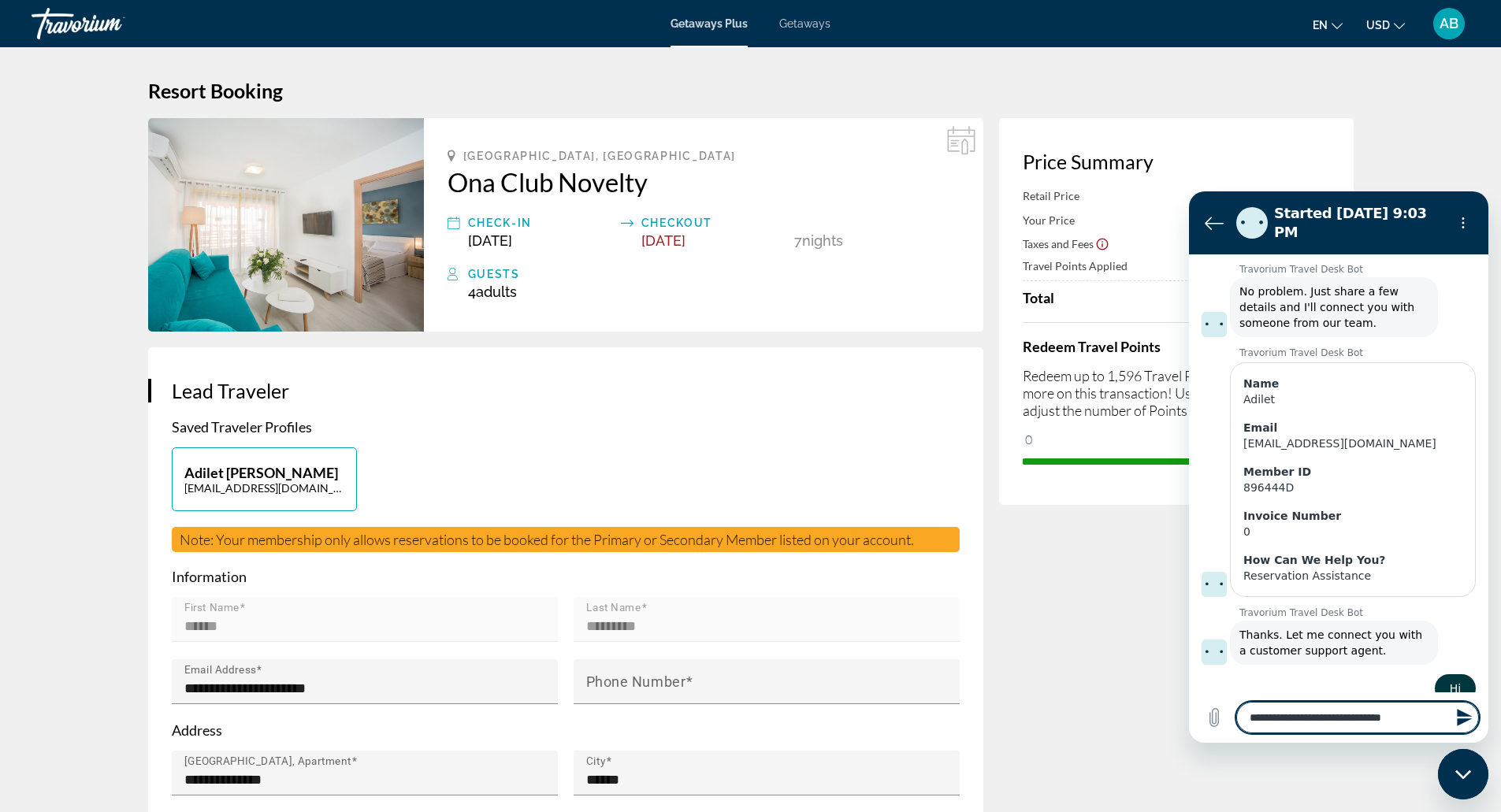
type textarea "**********"
type textarea "*"
type textarea "**********"
type textarea "*"
type textarea "**********"
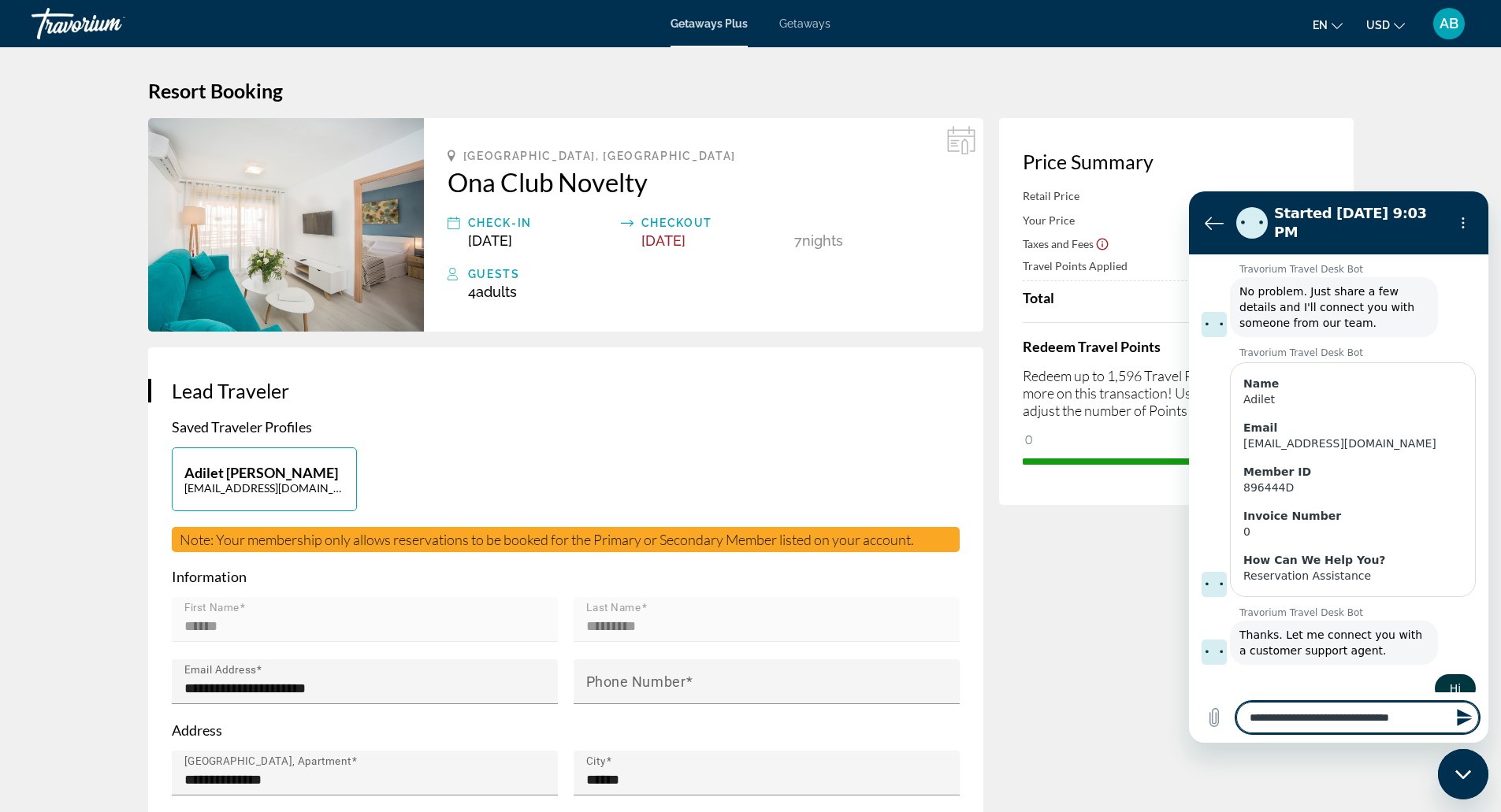
type textarea "*"
type textarea "**********"
type textarea "*"
type textarea "**********"
type textarea "*"
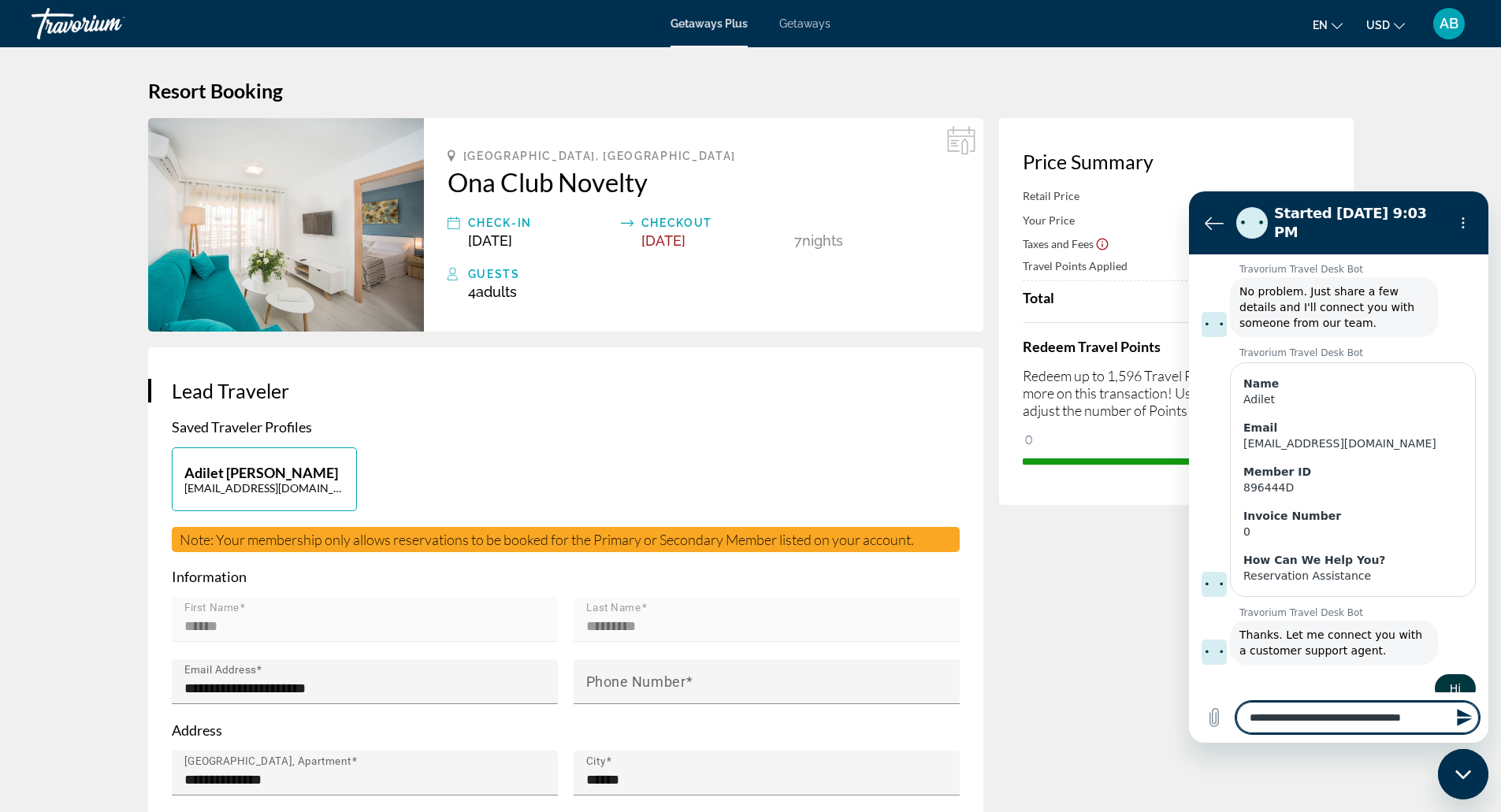
type textarea "**********"
type textarea "*"
type textarea "**********"
type textarea "*"
type textarea "**********"
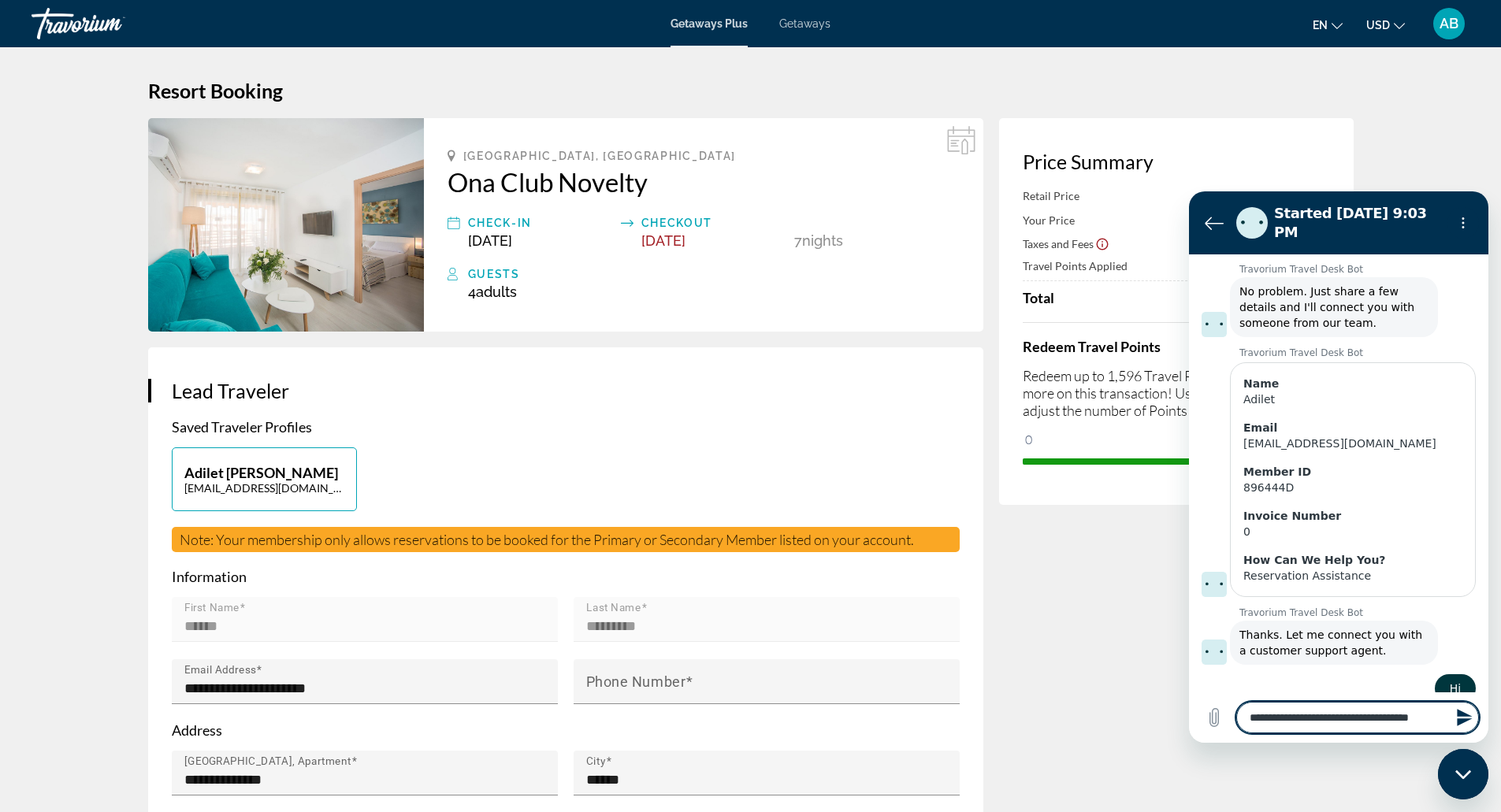
type textarea "*"
type textarea "**********"
type textarea "*"
type textarea "**********"
type textarea "*"
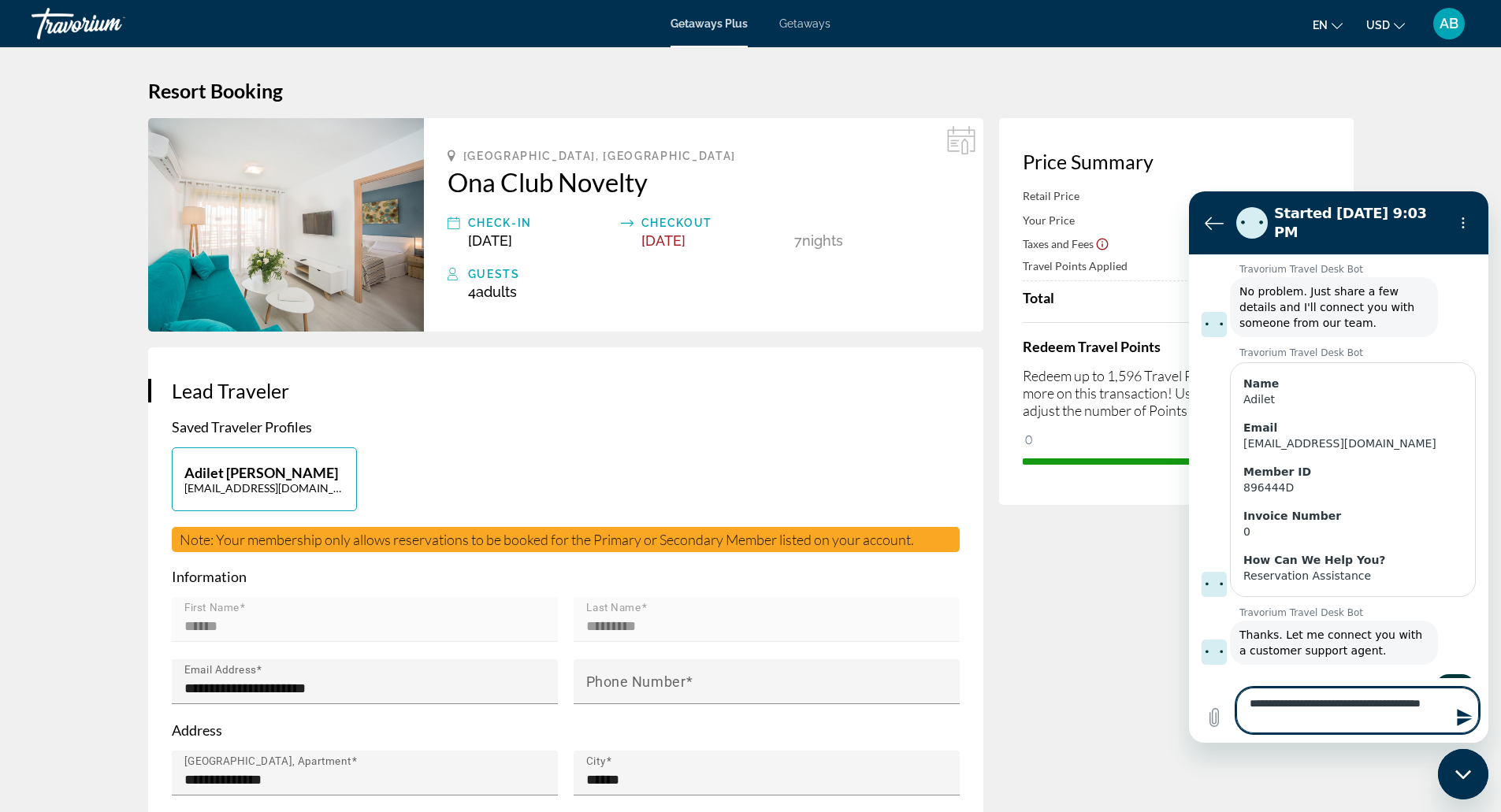
type textarea "**********"
type textarea "*"
type textarea "**********"
type textarea "*"
type textarea "**********"
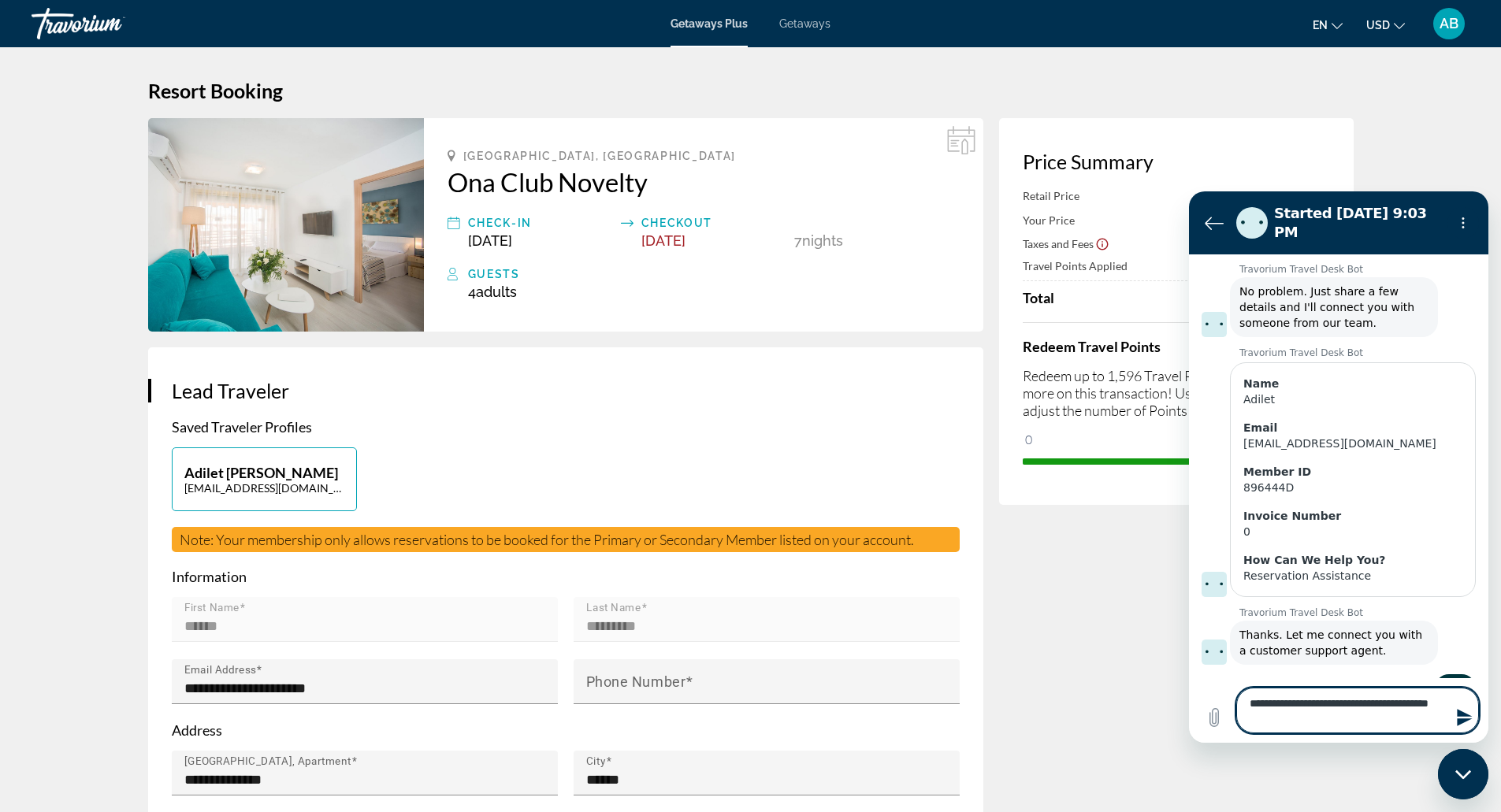
type textarea "*"
type textarea "**********"
type textarea "*"
type textarea "**********"
type textarea "*"
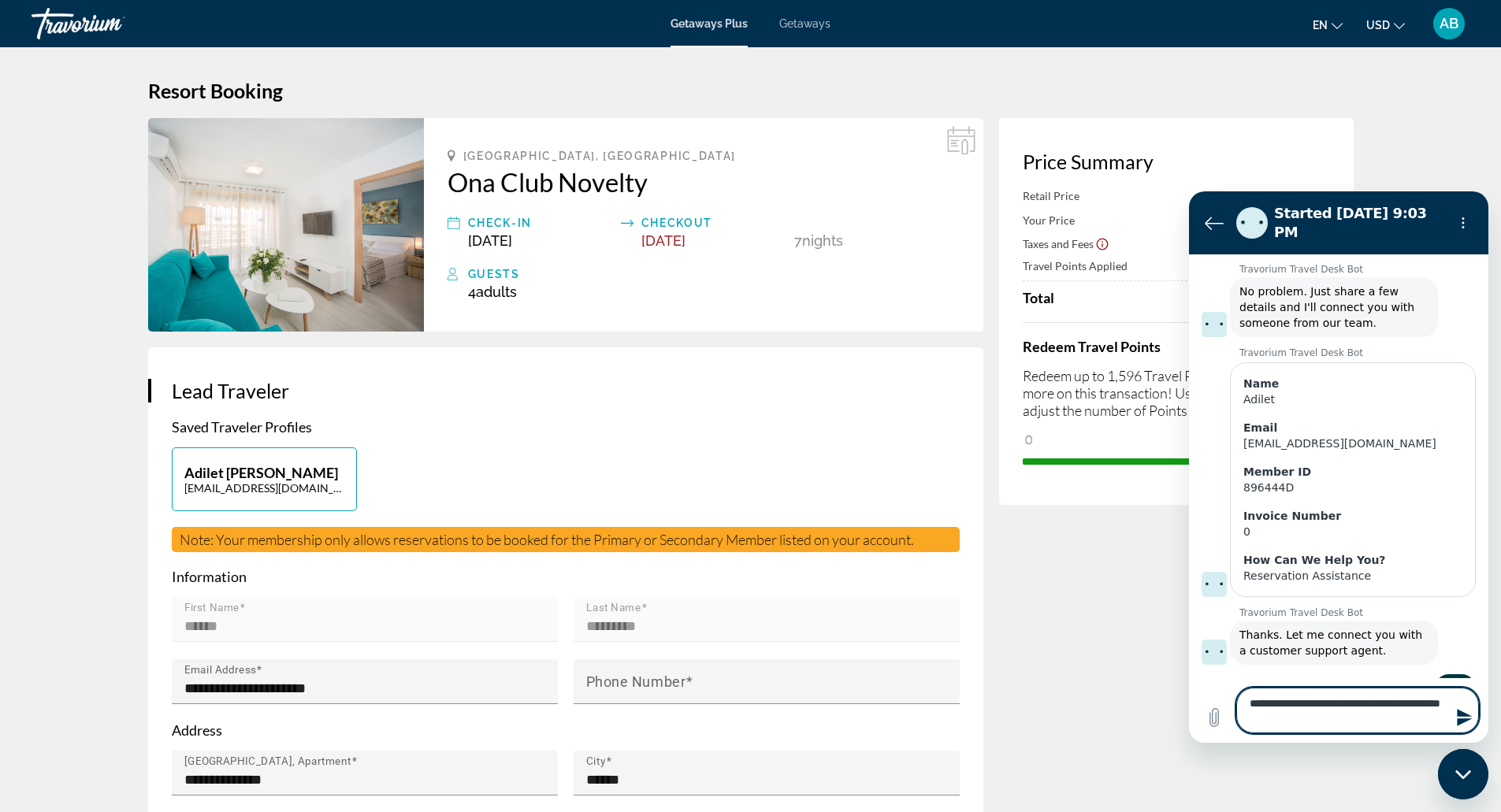
type textarea "**********"
type textarea "*"
type textarea "**********"
type textarea "*"
type textarea "**********"
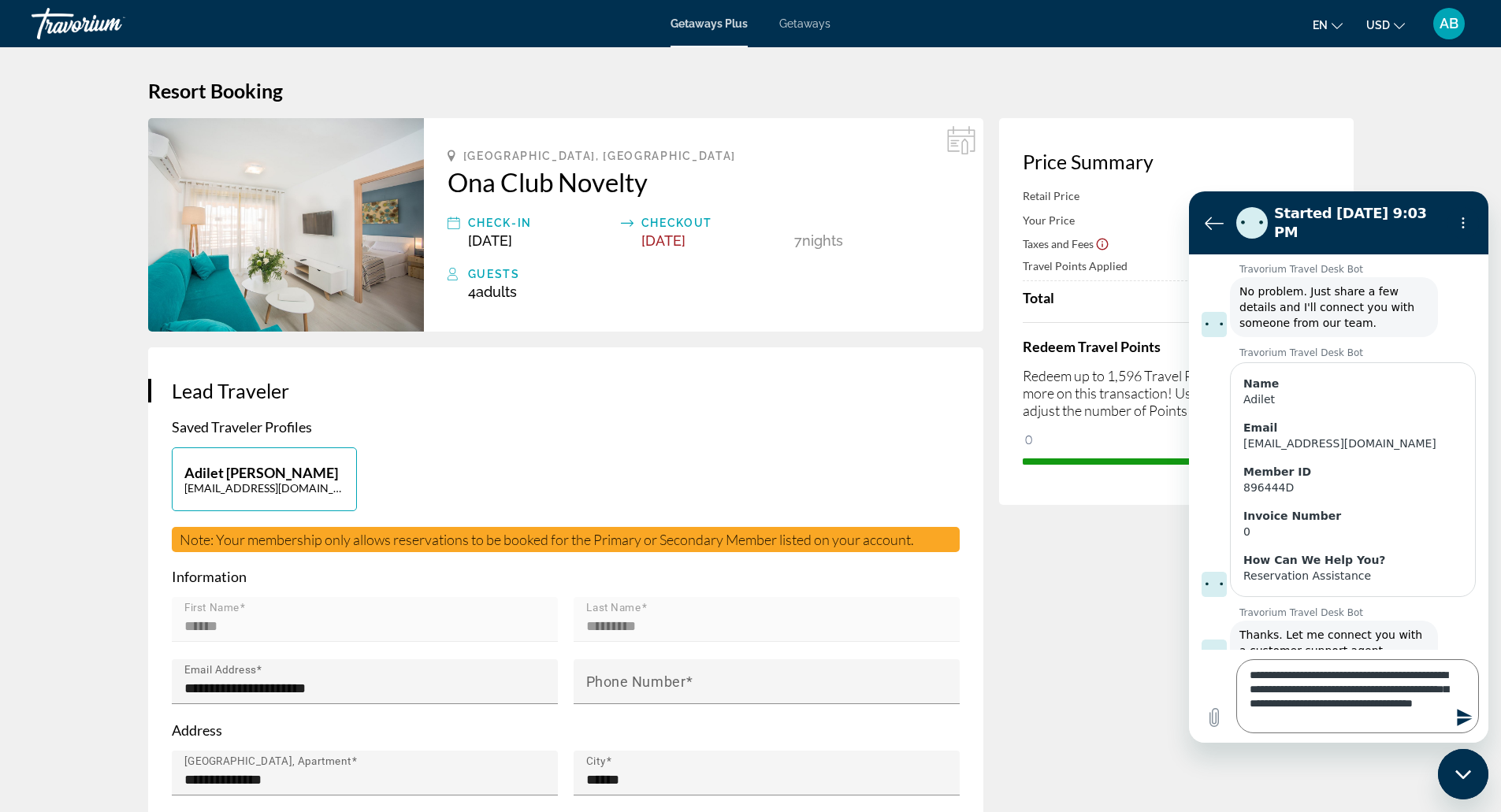
click at [1456, 719] on icon "Send message" at bounding box center [1465, 717] width 18 height 18
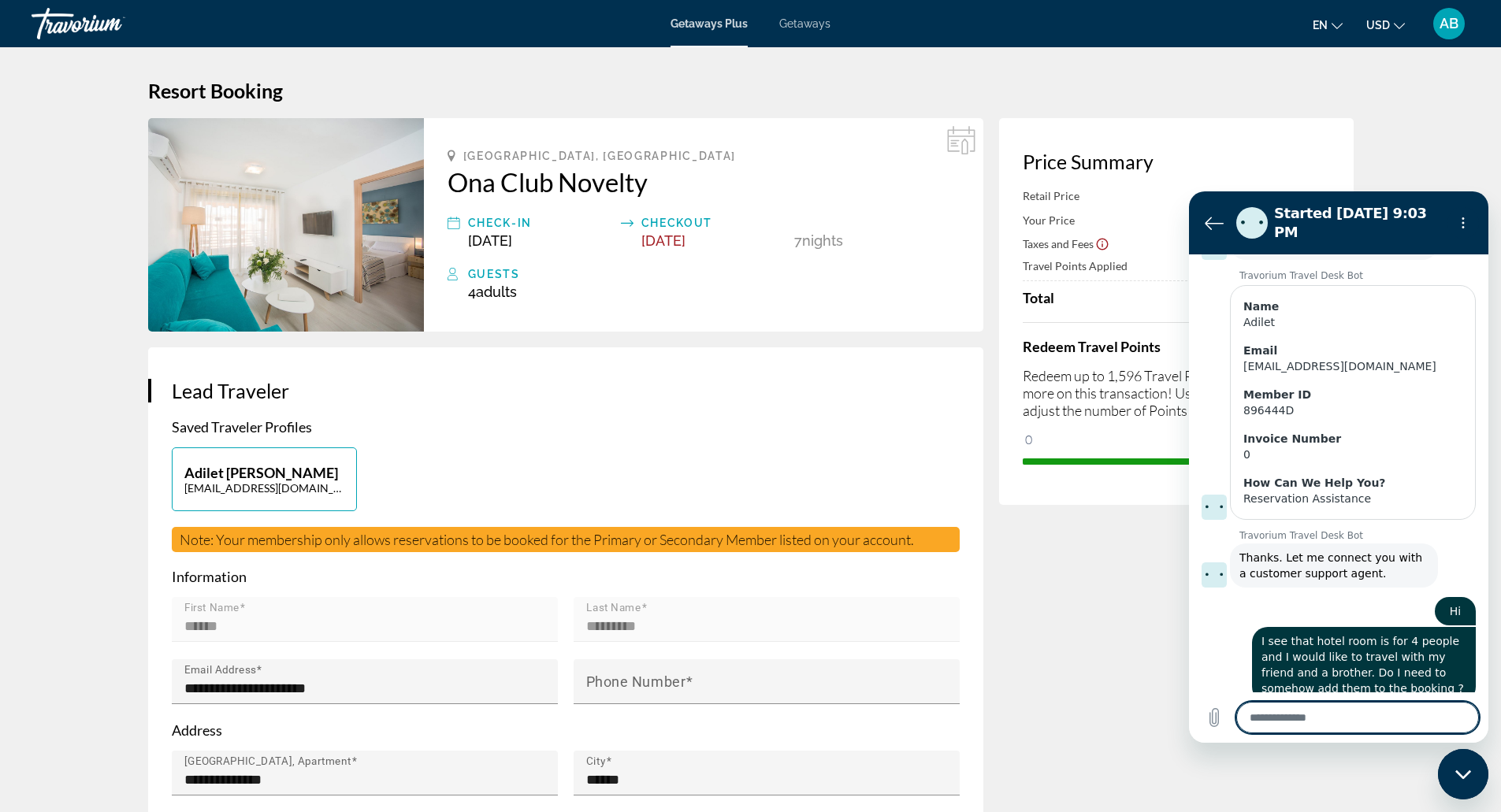
click at [707, 26] on span "Getaways Plus" at bounding box center [709, 24] width 77 height 13
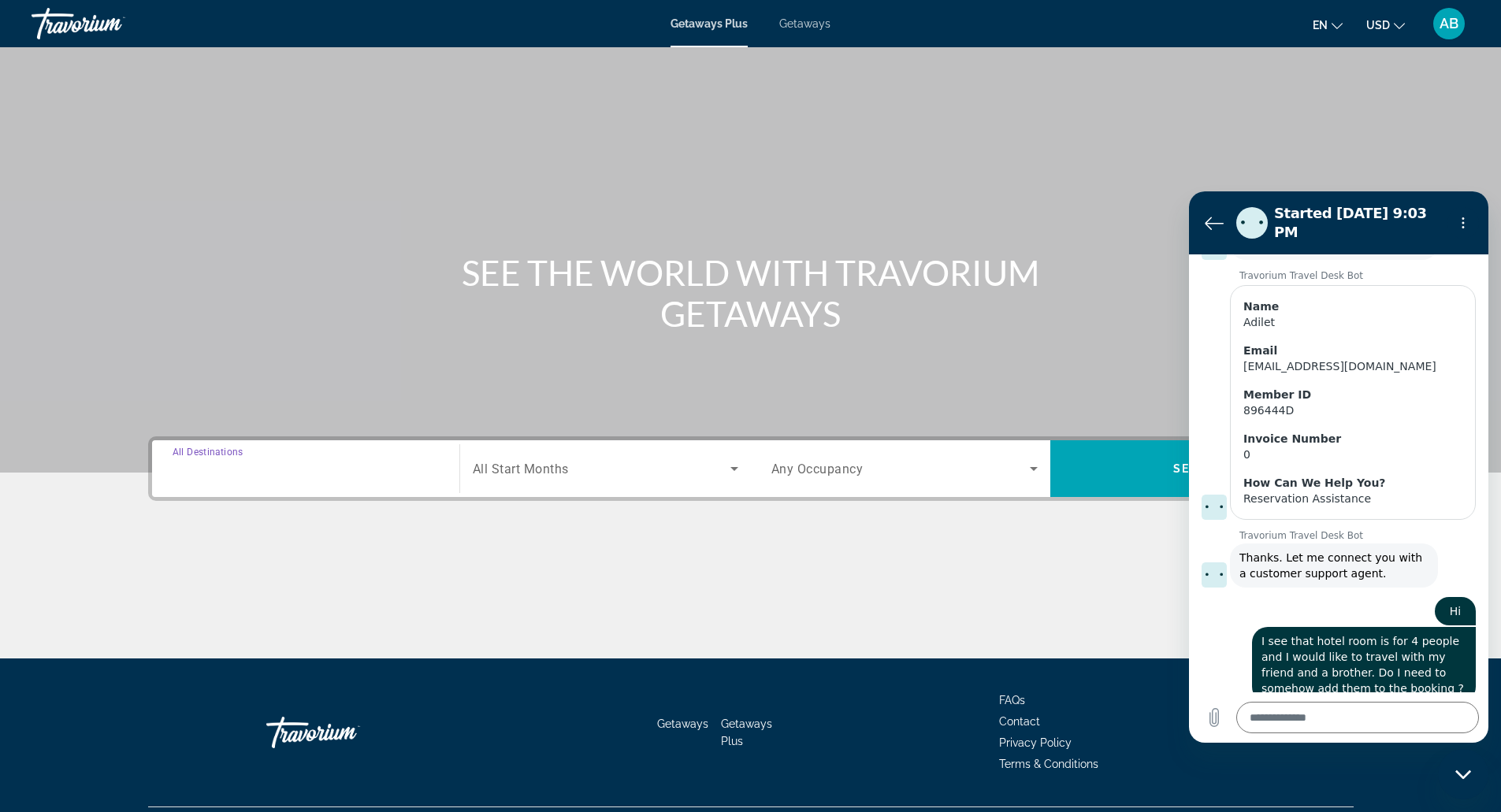
drag, startPoint x: 320, startPoint y: 475, endPoint x: 234, endPoint y: 437, distance: 94.0
click at [234, 437] on div "Destination All Destinations Start Month All Start Months Occupancy Any Occupan…" at bounding box center [751, 468] width 1206 height 65
click at [234, 466] on span "All Destinations" at bounding box center [219, 468] width 93 height 15
click at [234, 466] on input "Destination All Destinations" at bounding box center [305, 469] width 267 height 18
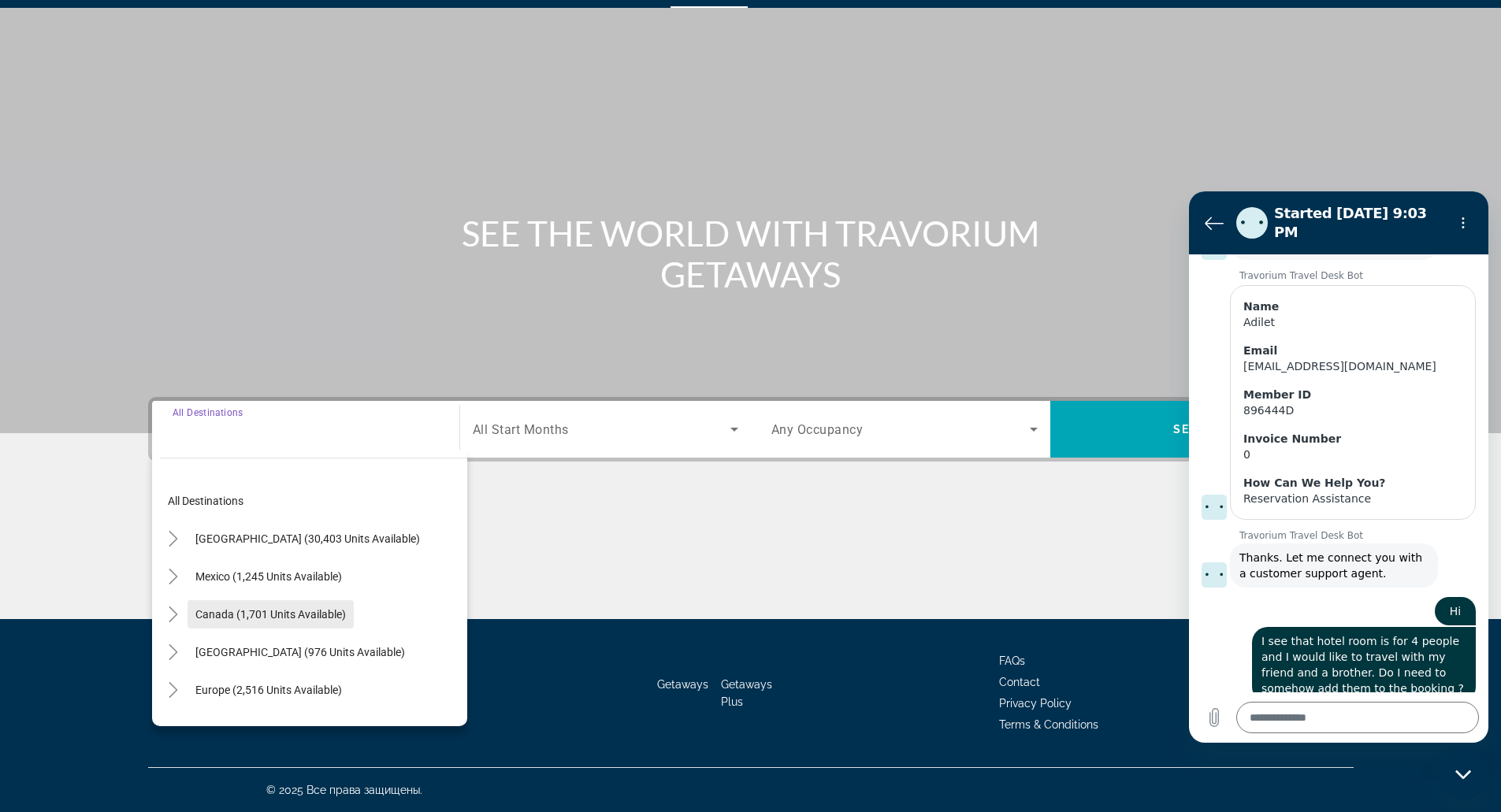
scroll to position [46, 0]
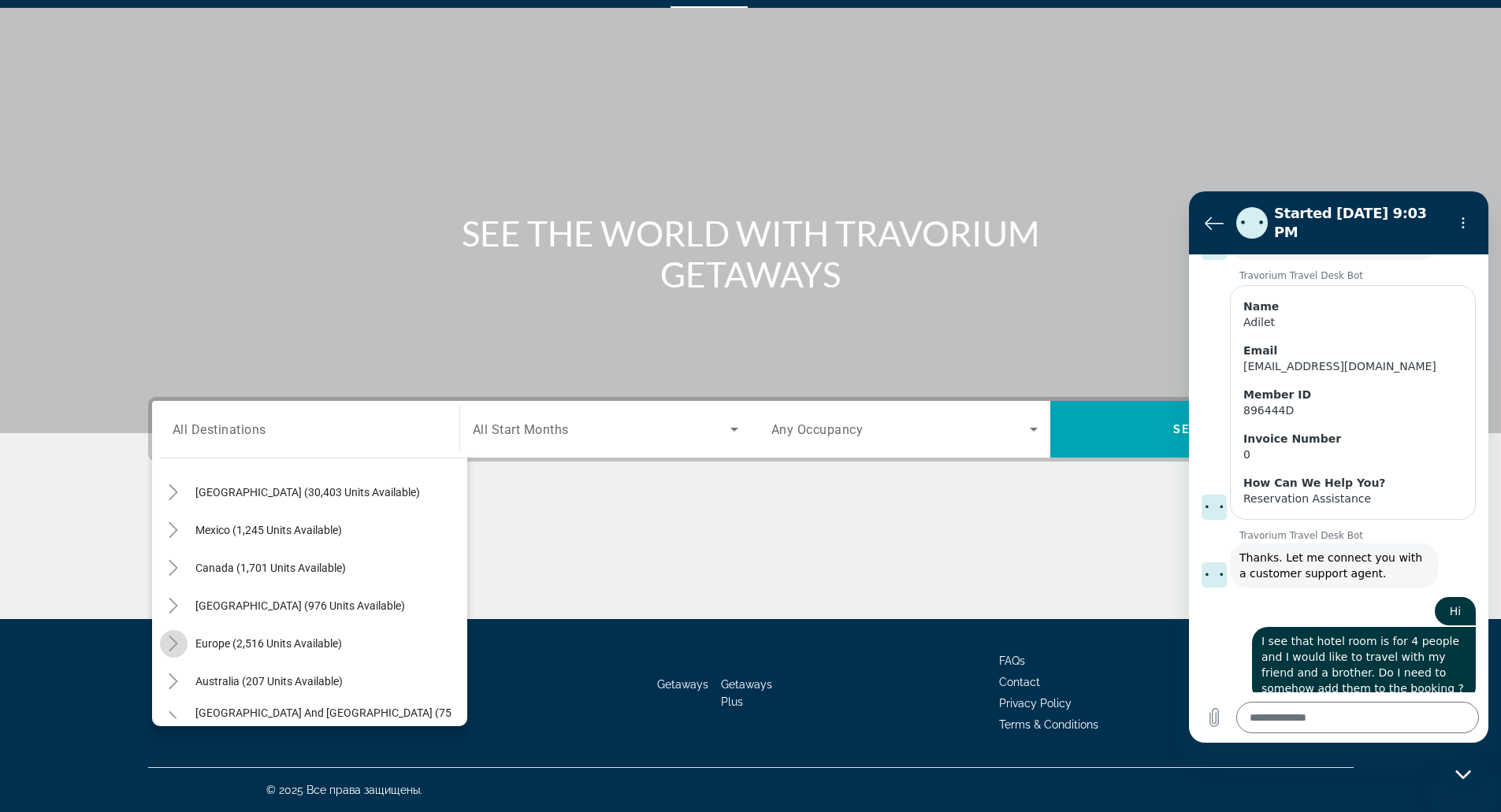
click at [168, 633] on mat-icon "Toggle Europe (2,516 units available)" at bounding box center [173, 644] width 28 height 28
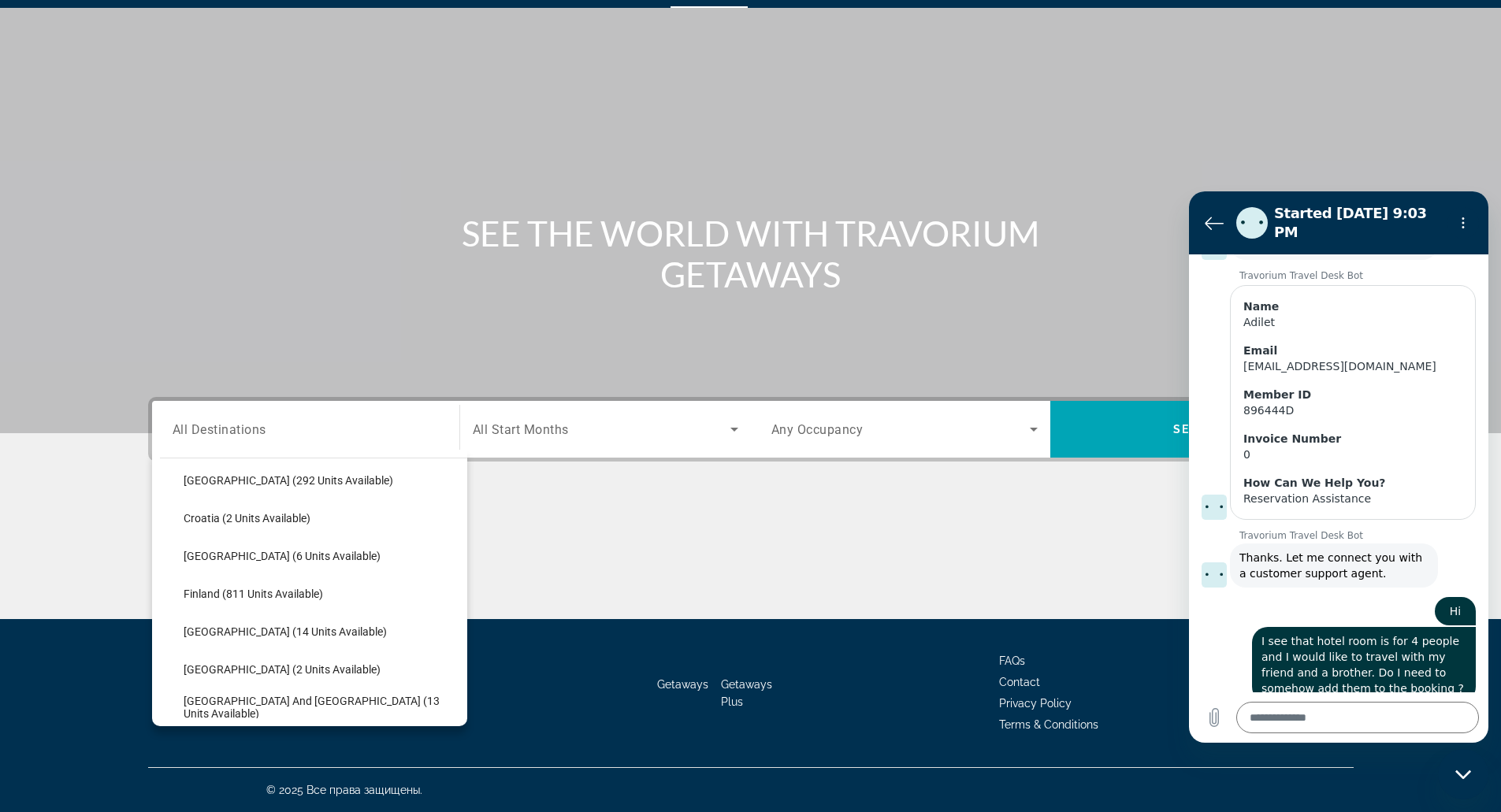
click at [265, 662] on span "Search widget" at bounding box center [321, 669] width 292 height 38
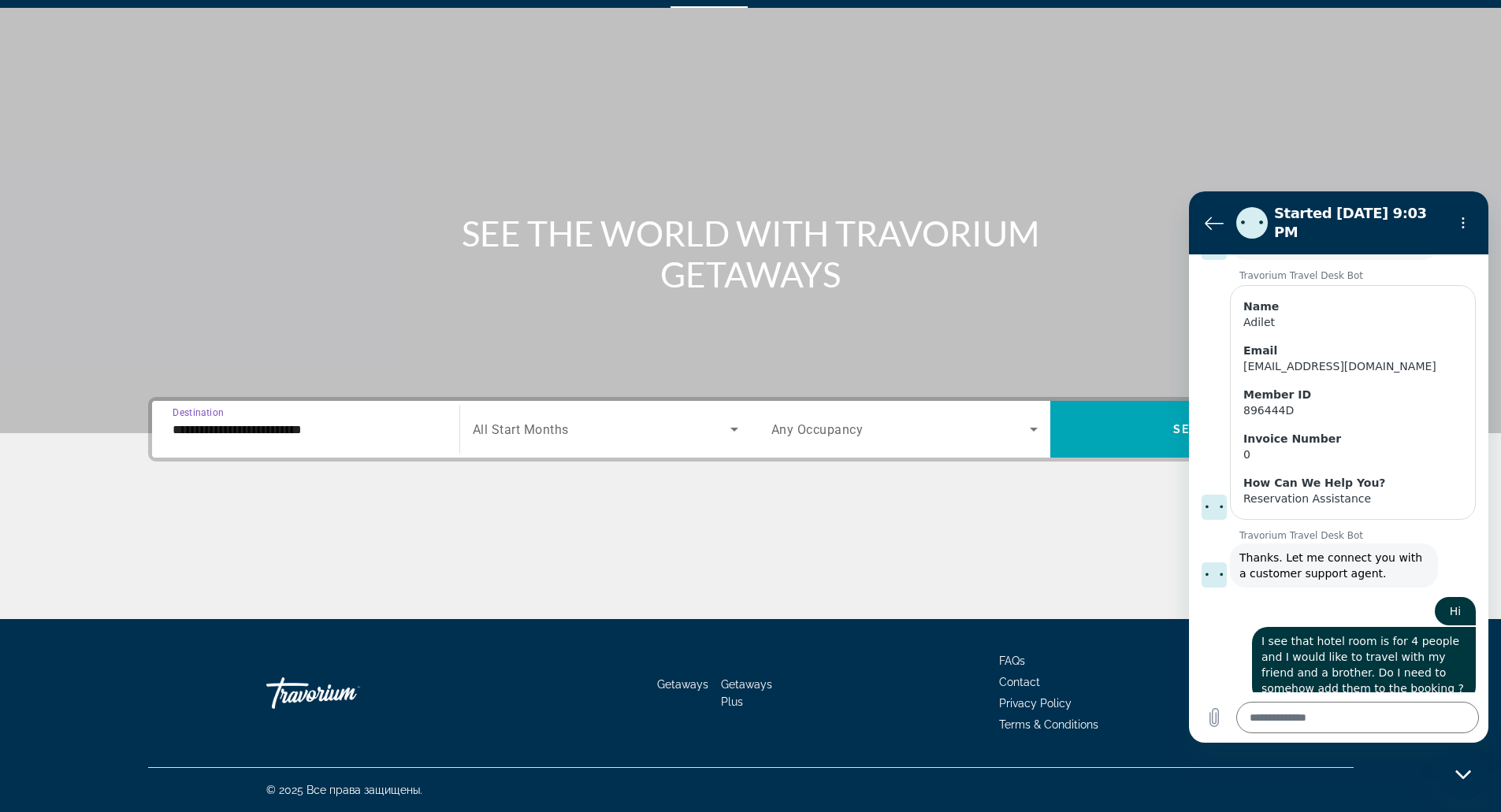
click at [242, 430] on input "**********" at bounding box center [305, 430] width 267 height 18
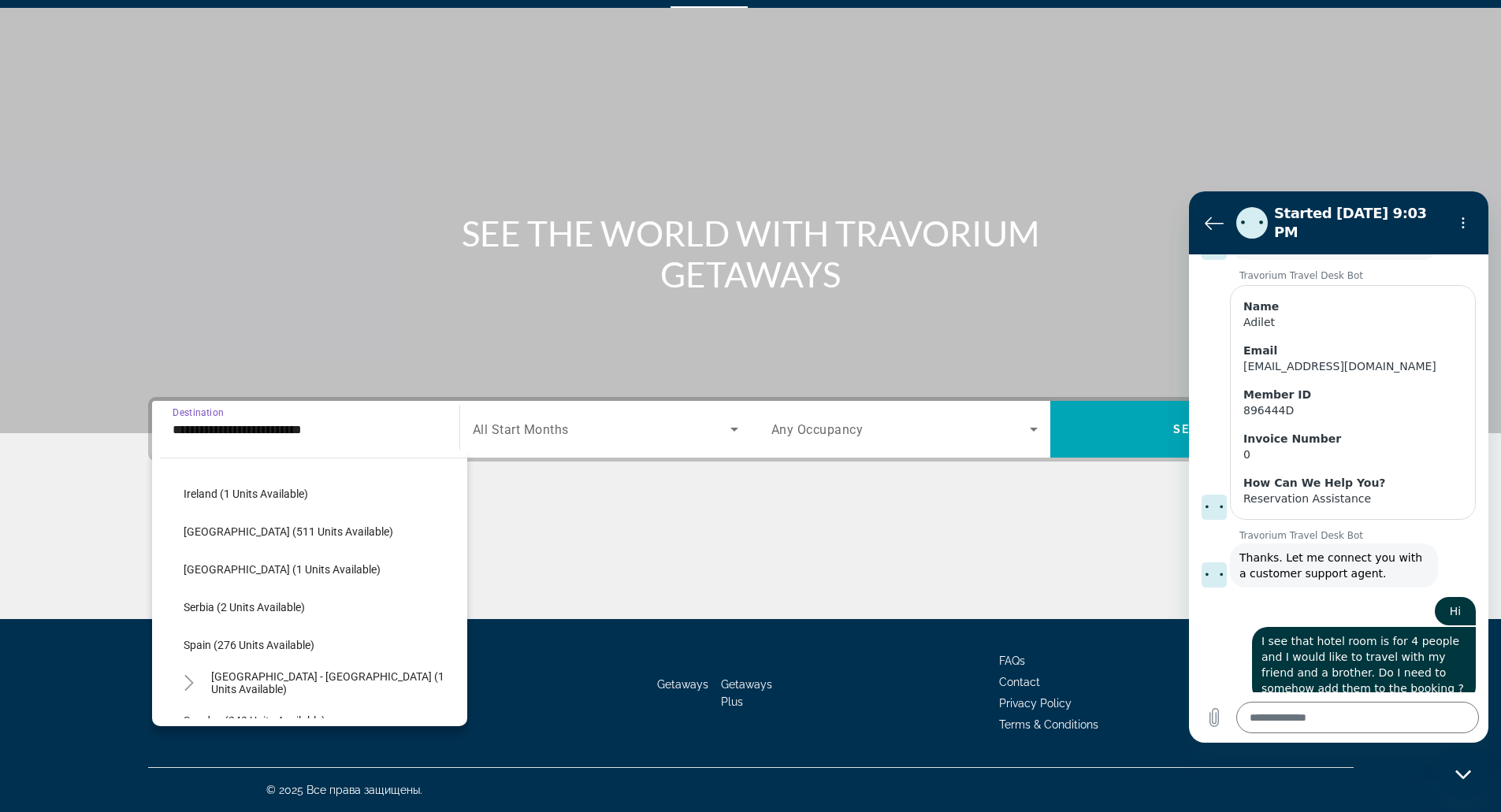
scroll to position [584, 0]
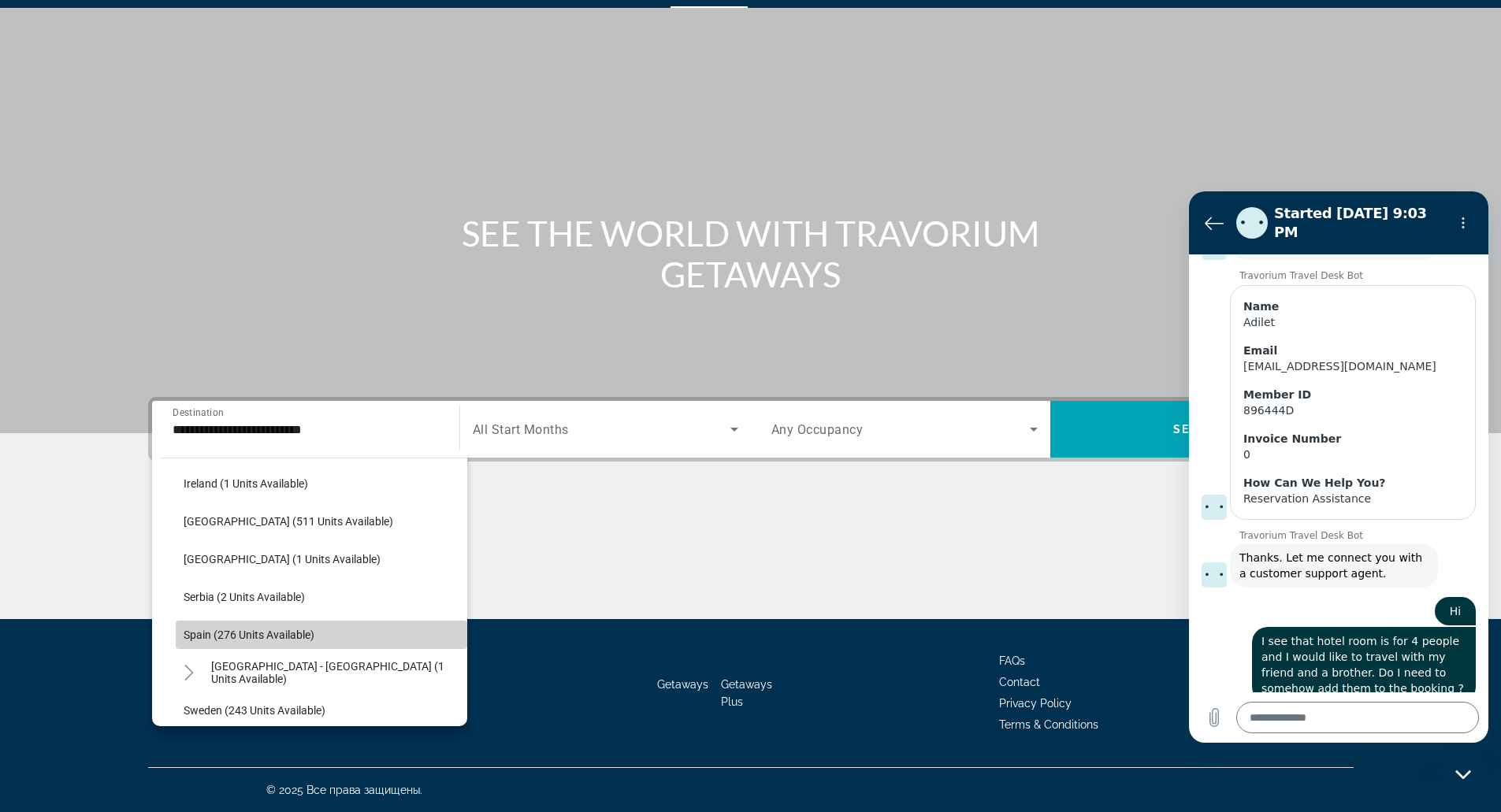
click at [388, 633] on span "Search widget" at bounding box center [321, 635] width 292 height 38
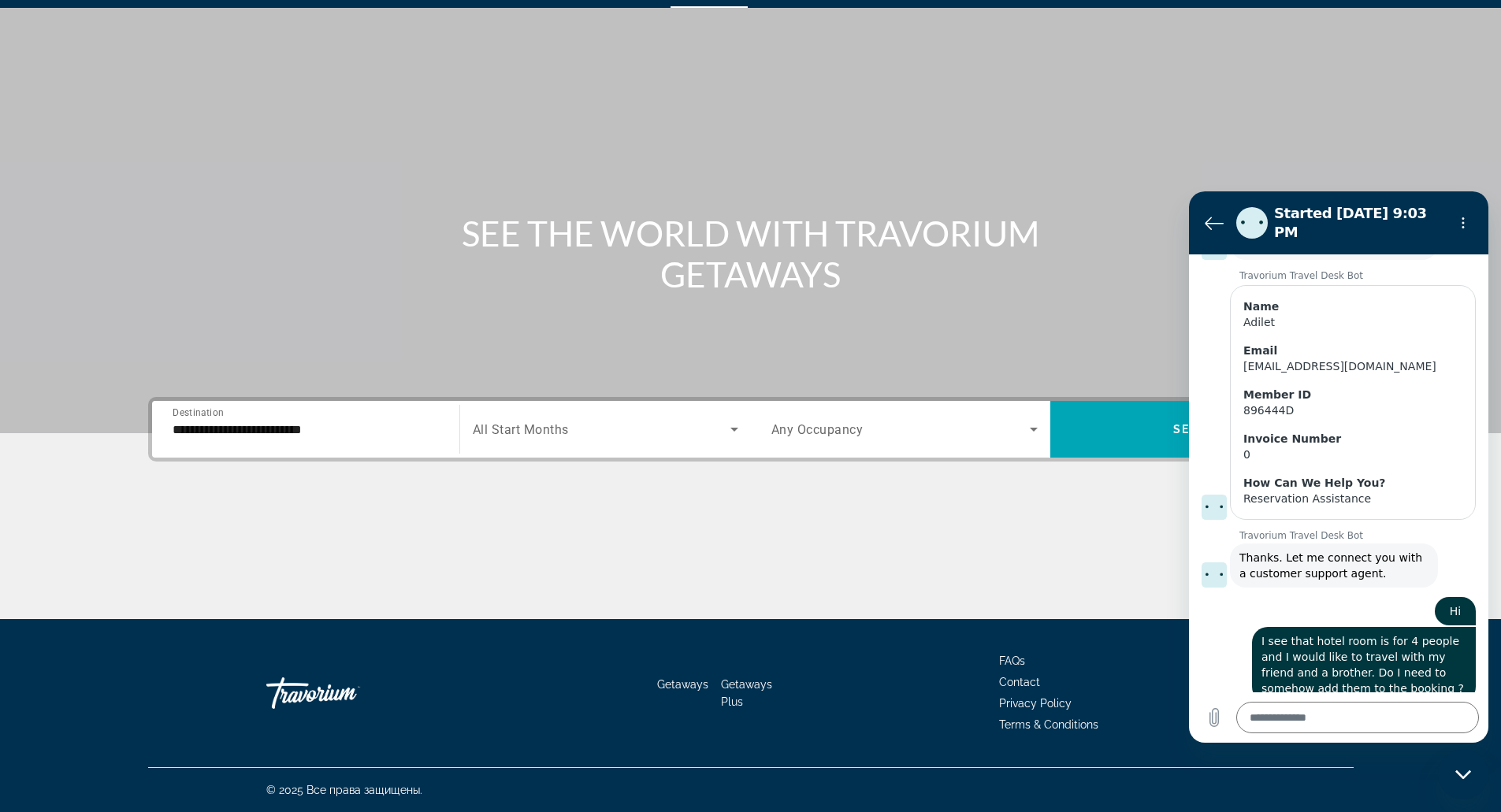
click at [542, 435] on span "All Start Months" at bounding box center [521, 430] width 96 height 15
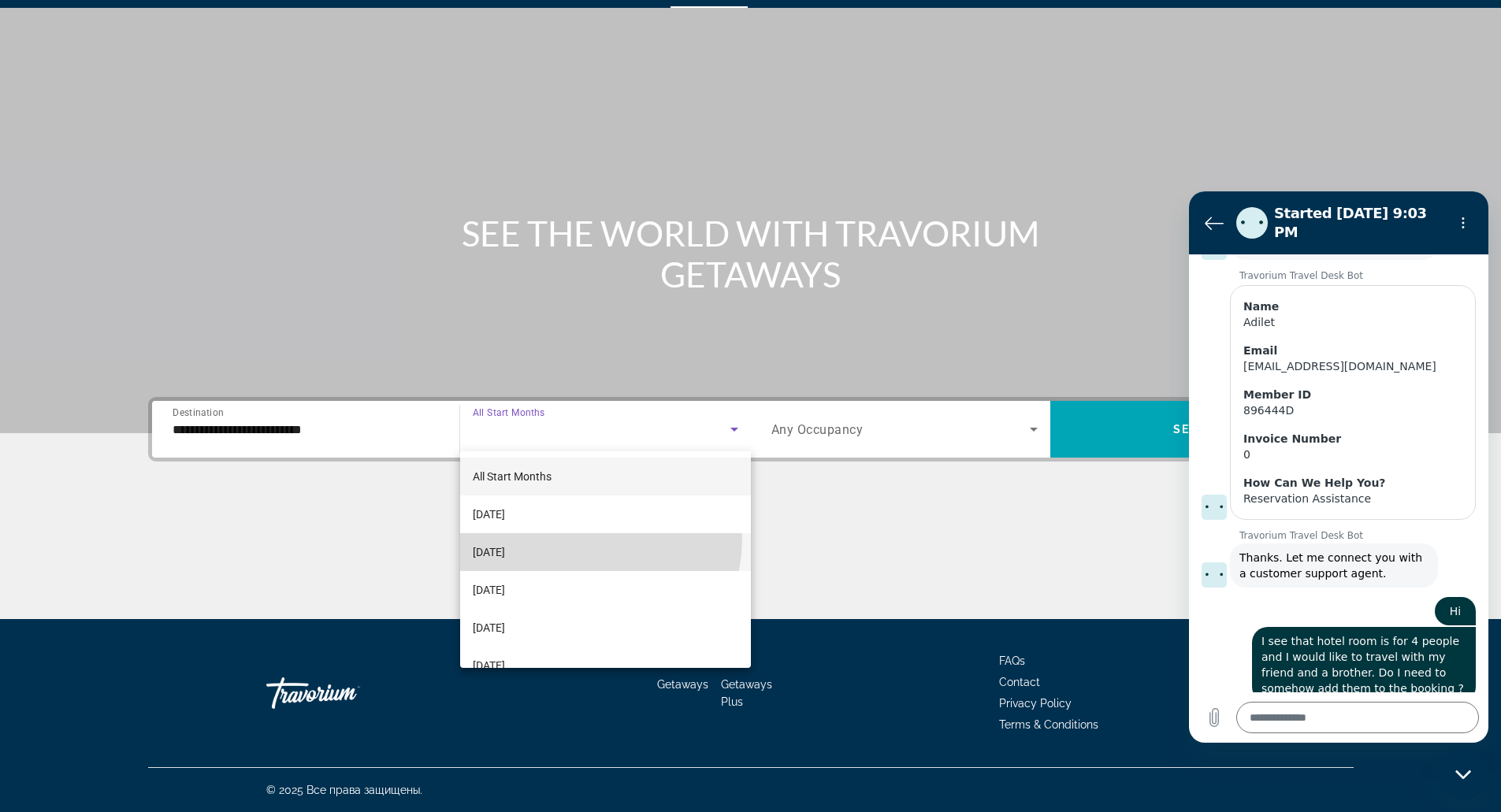
click at [595, 540] on mat-option "[DATE]" at bounding box center [605, 551] width 291 height 38
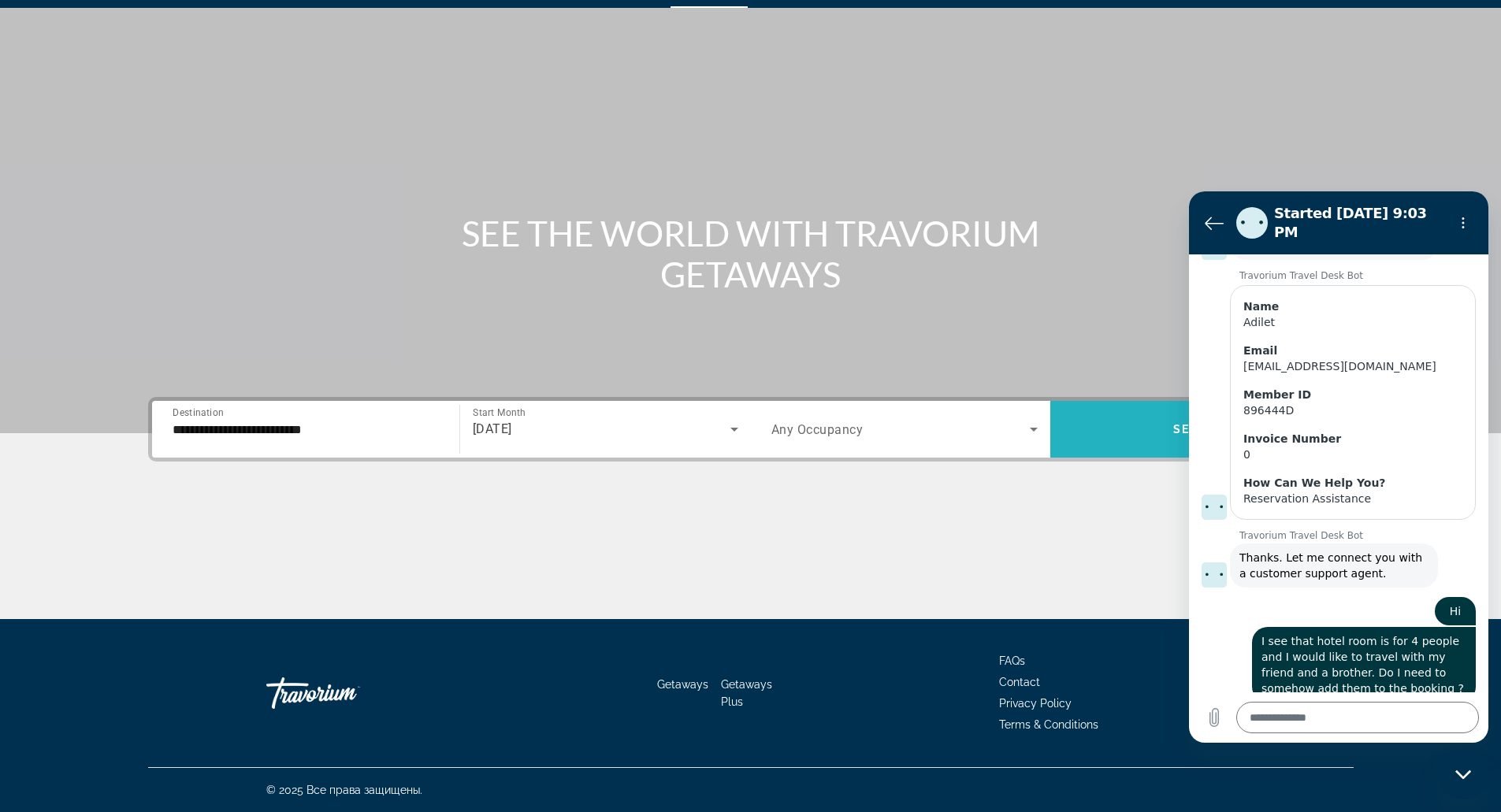
click at [1065, 442] on span "Search widget" at bounding box center [1200, 429] width 299 height 38
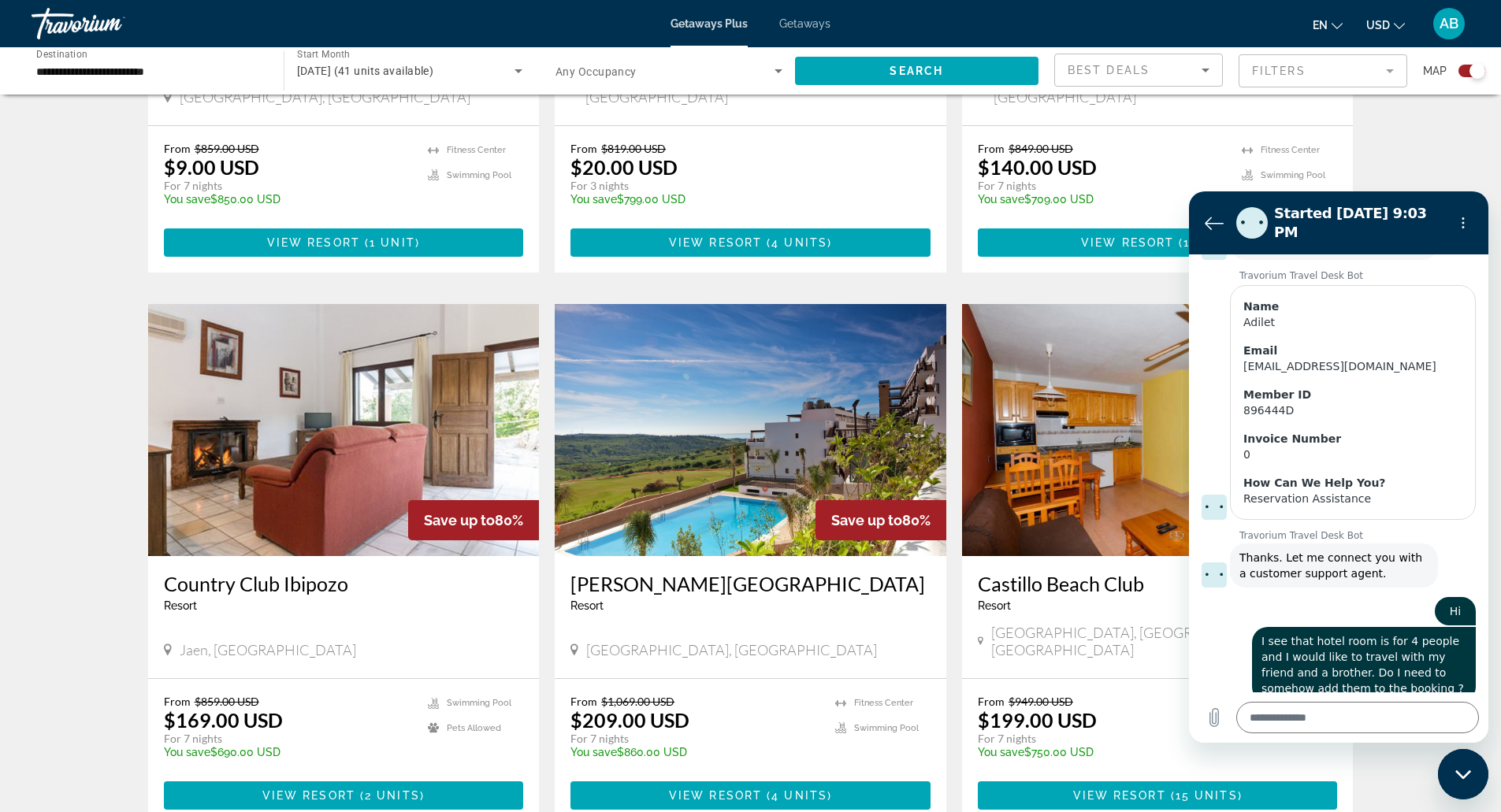
scroll to position [1423, 0]
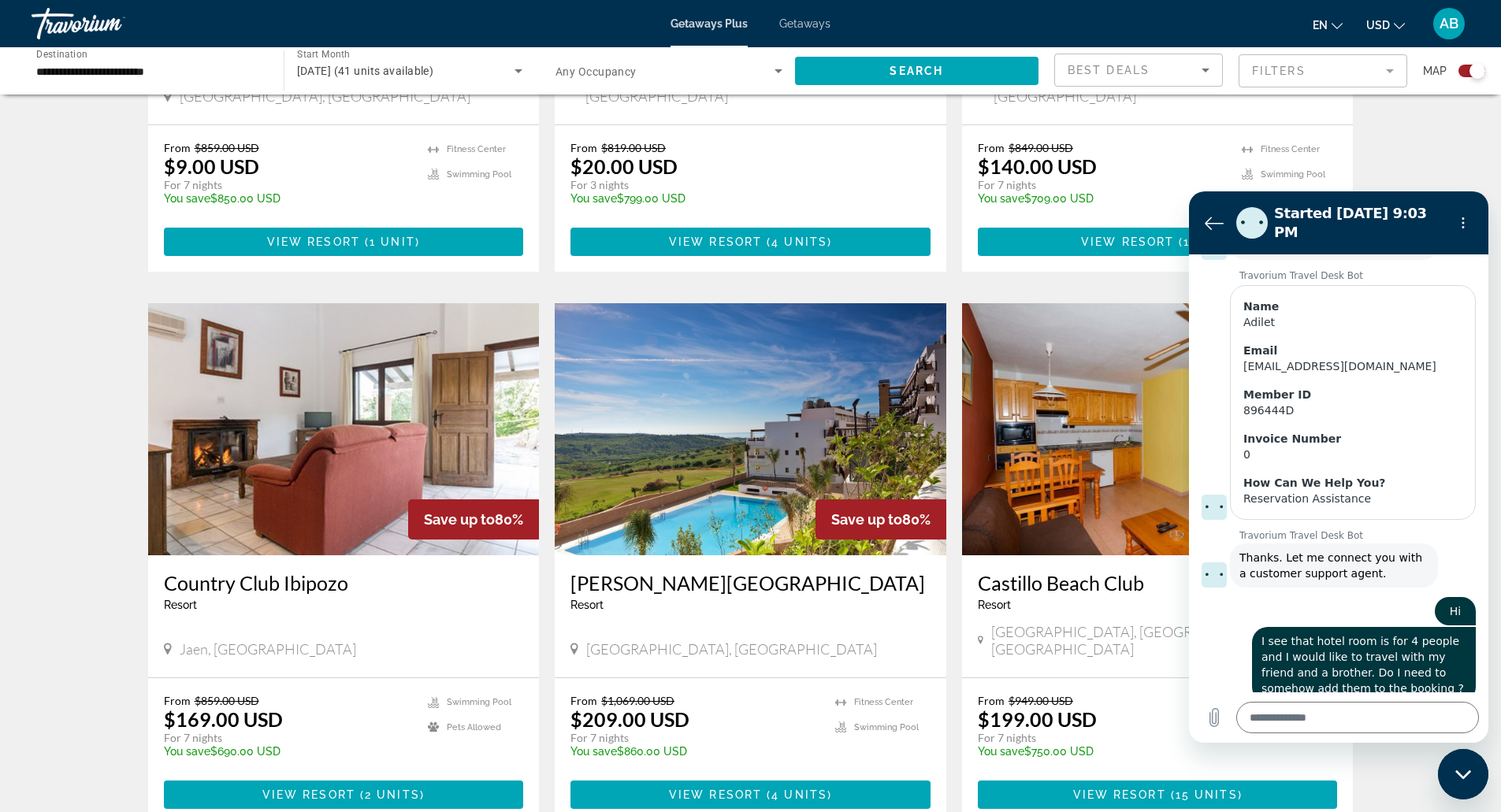
click at [216, 641] on span "Jaen, Spain" at bounding box center [268, 649] width 177 height 18
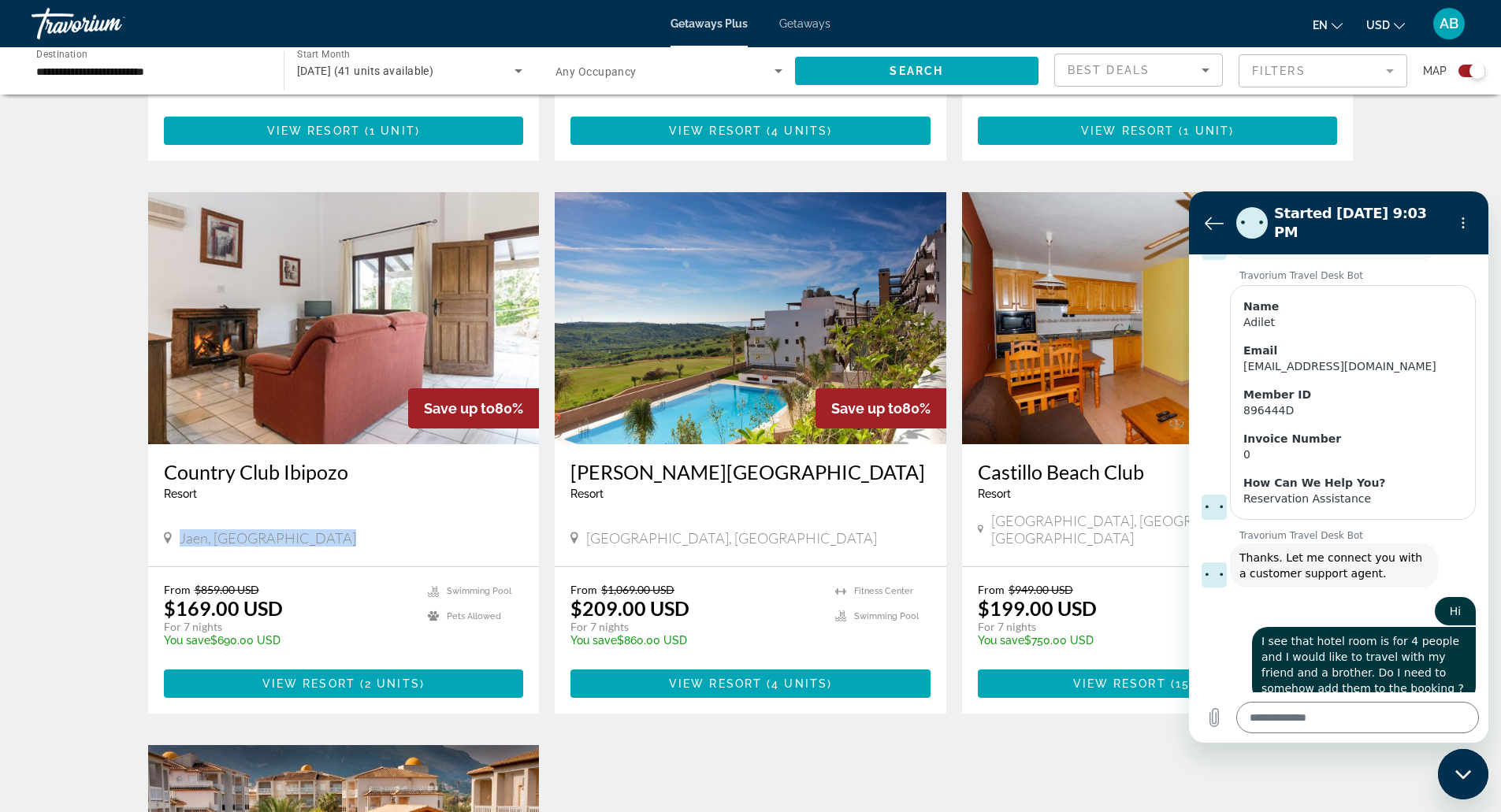
scroll to position [1535, 0]
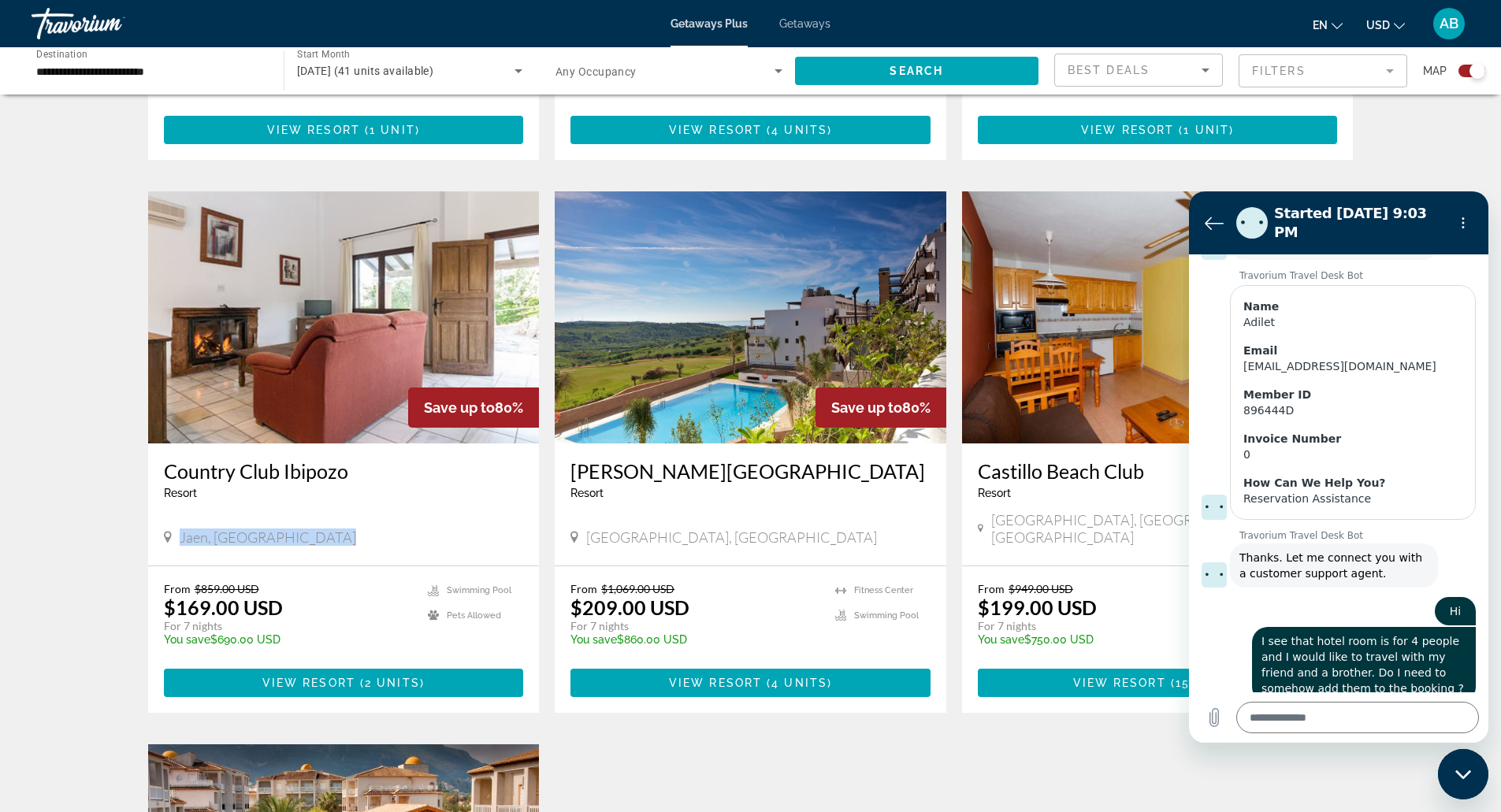
copy span "Jaen, Spain"
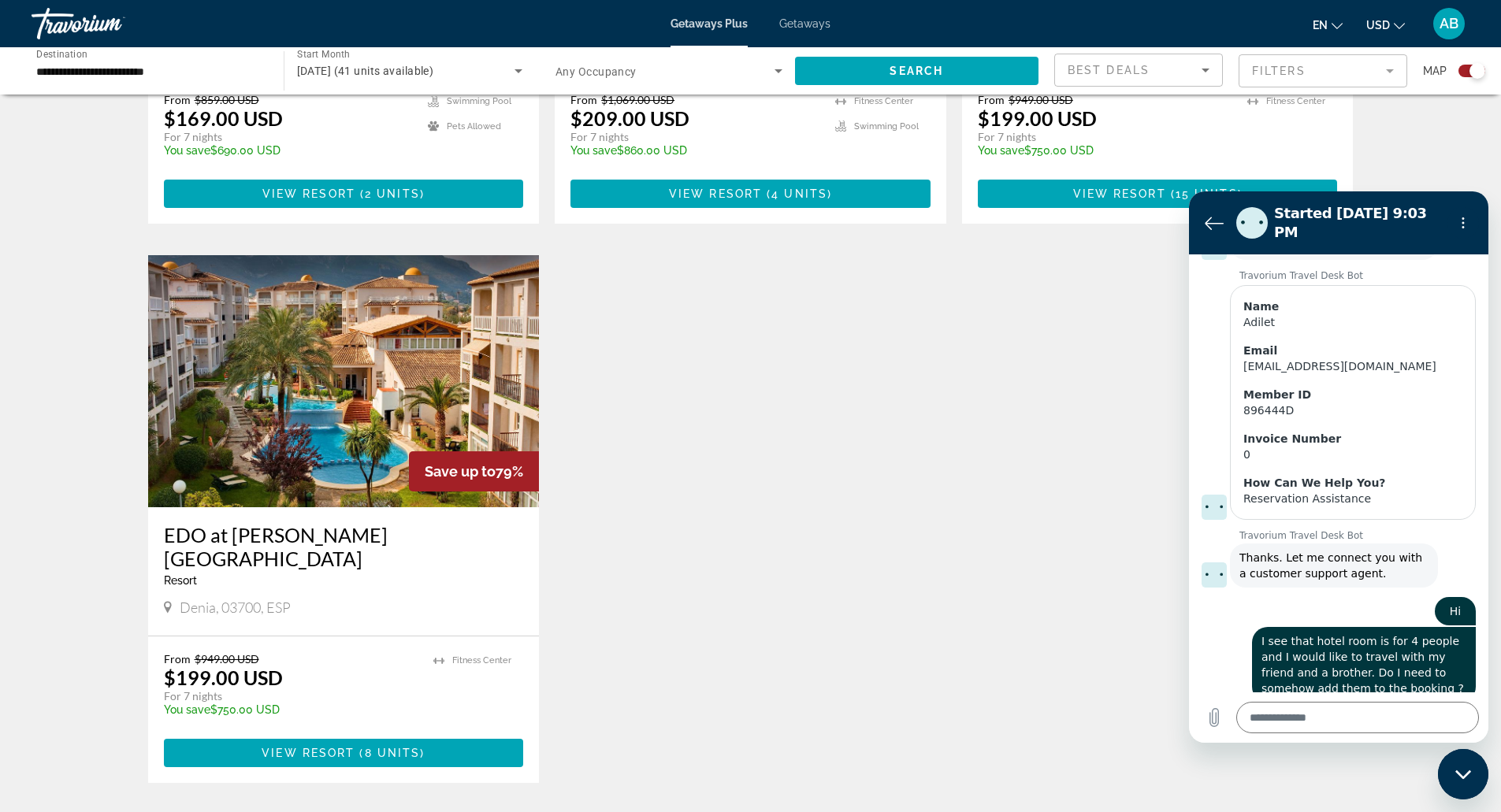
scroll to position [2023, 0]
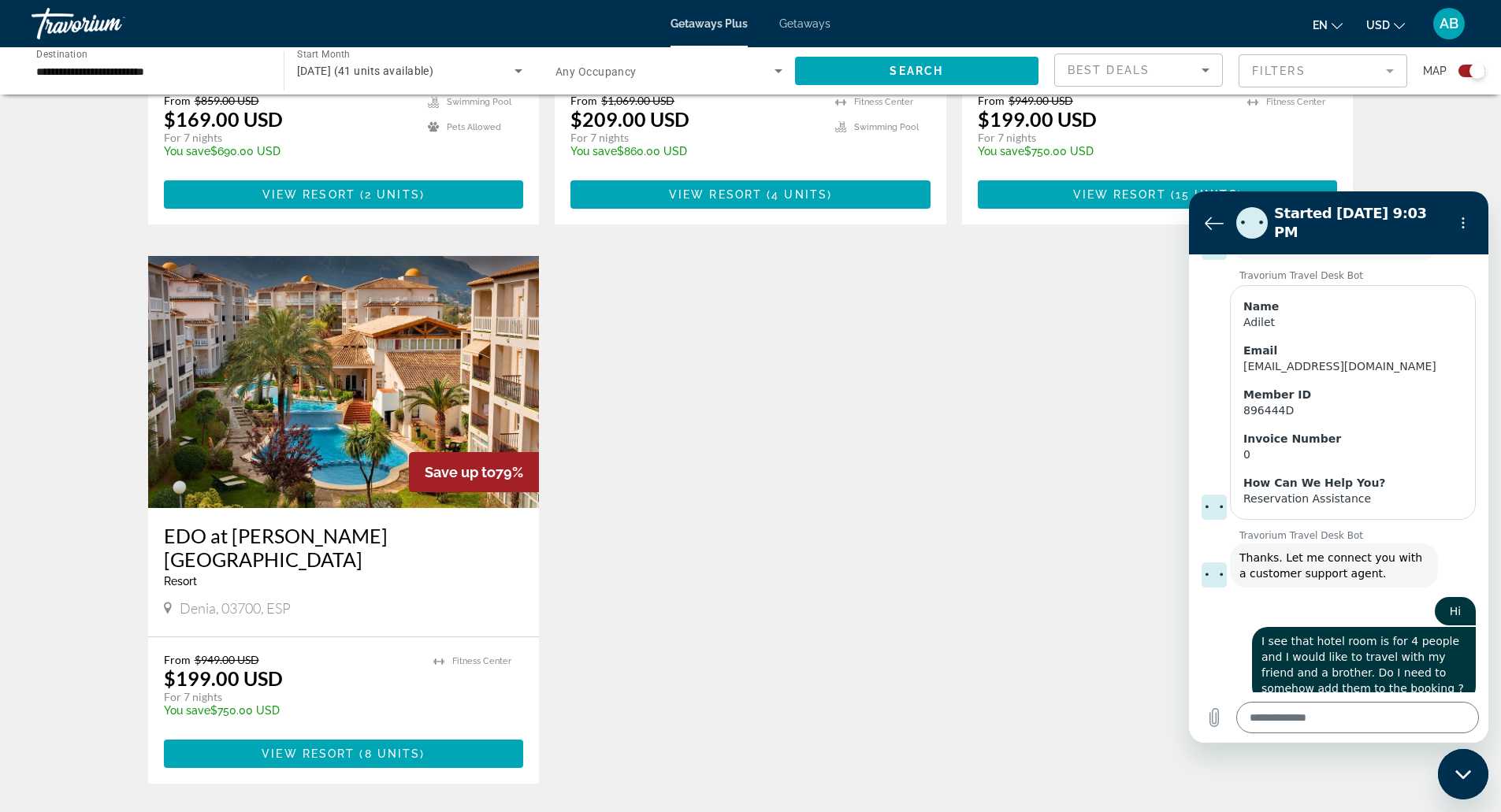
click at [269, 599] on div "Denia, 03700, ESP" at bounding box center [344, 609] width 360 height 21
copy span "Denia, 03700, ESP"
drag, startPoint x: 455, startPoint y: 514, endPoint x: 106, endPoint y: 503, distance: 349.2
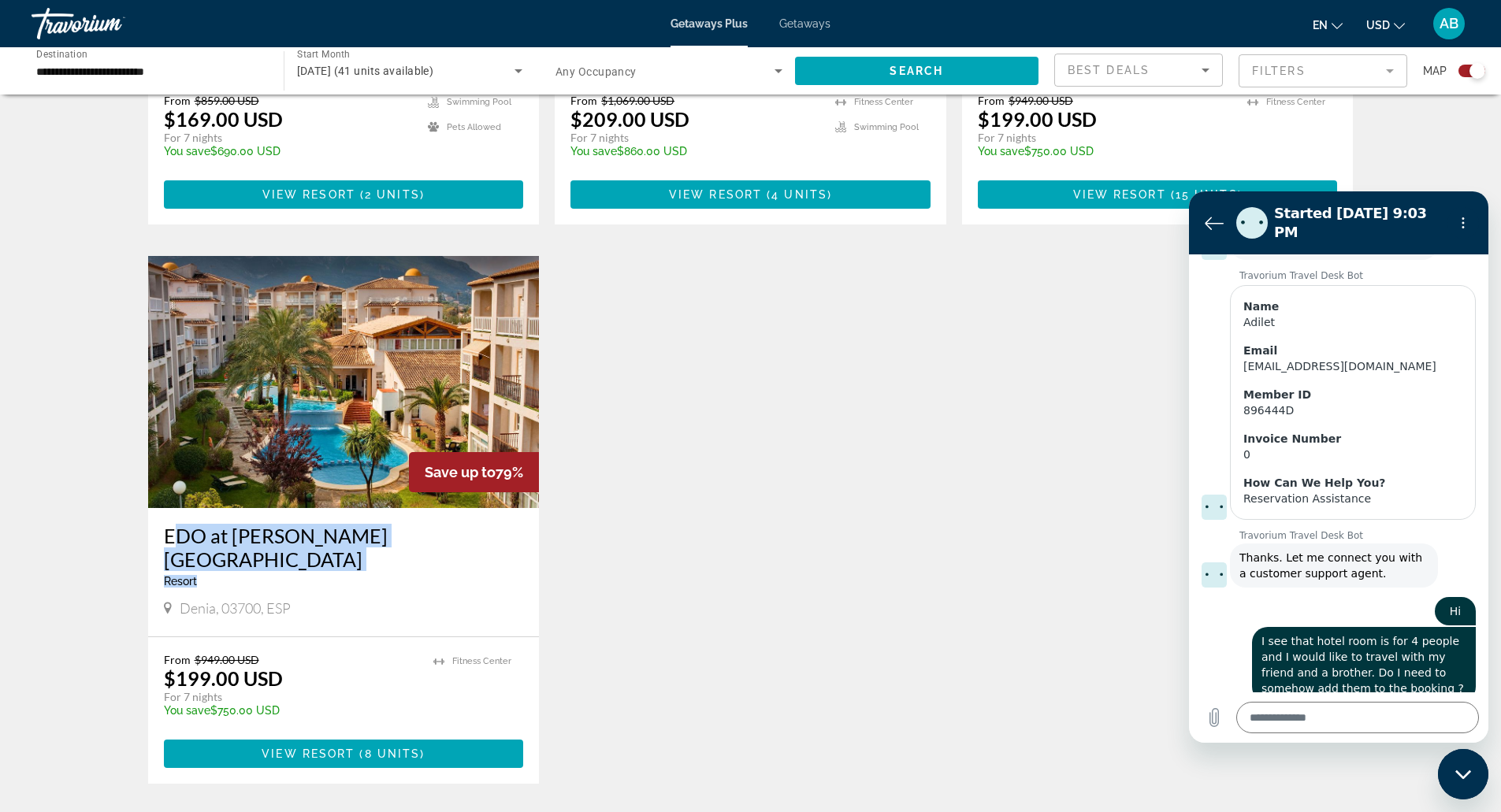
copy div "EDO at Ona Ogisaka Garden Resort"
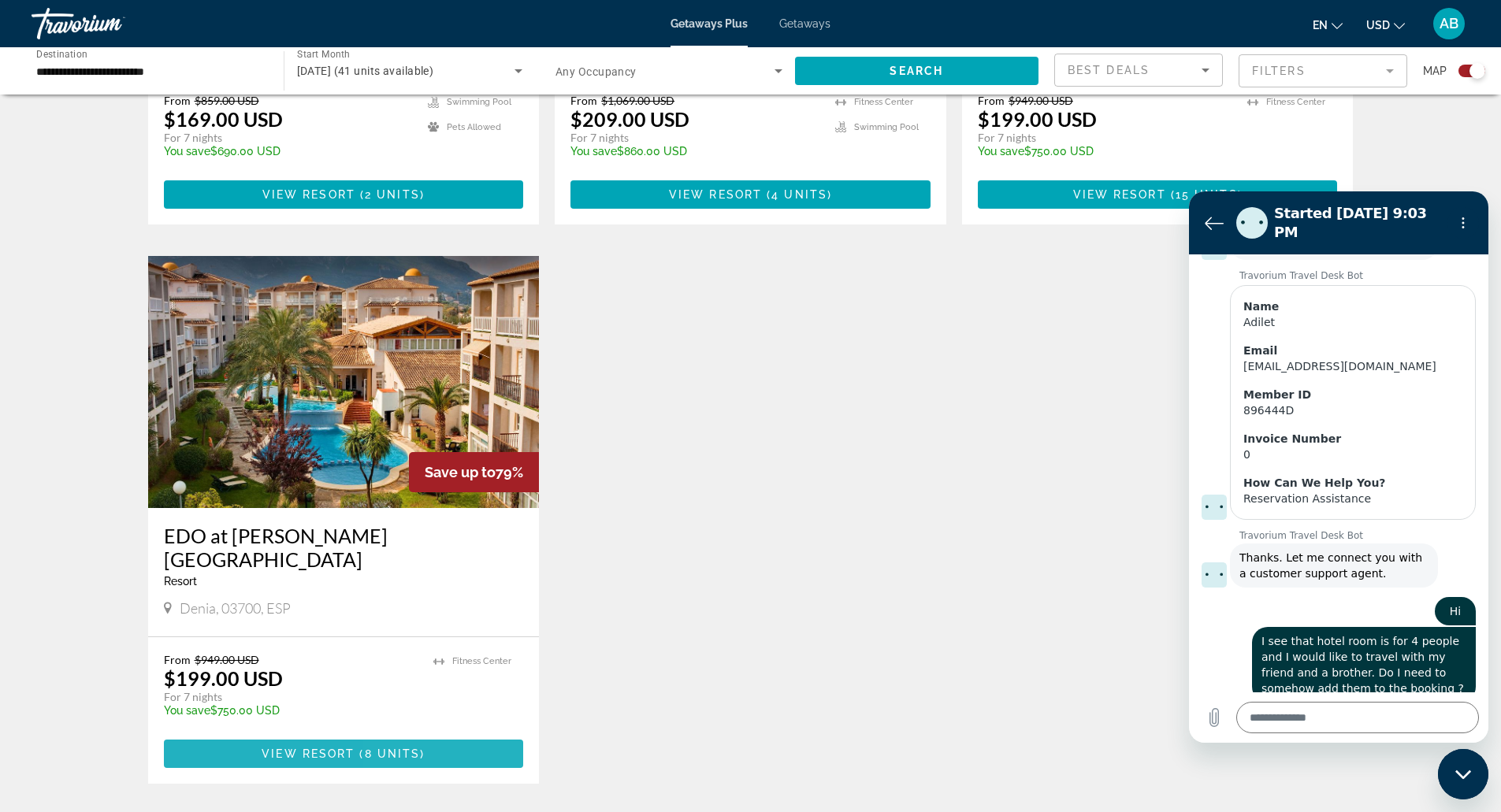
click at [408, 735] on span "Main content" at bounding box center [344, 753] width 360 height 38
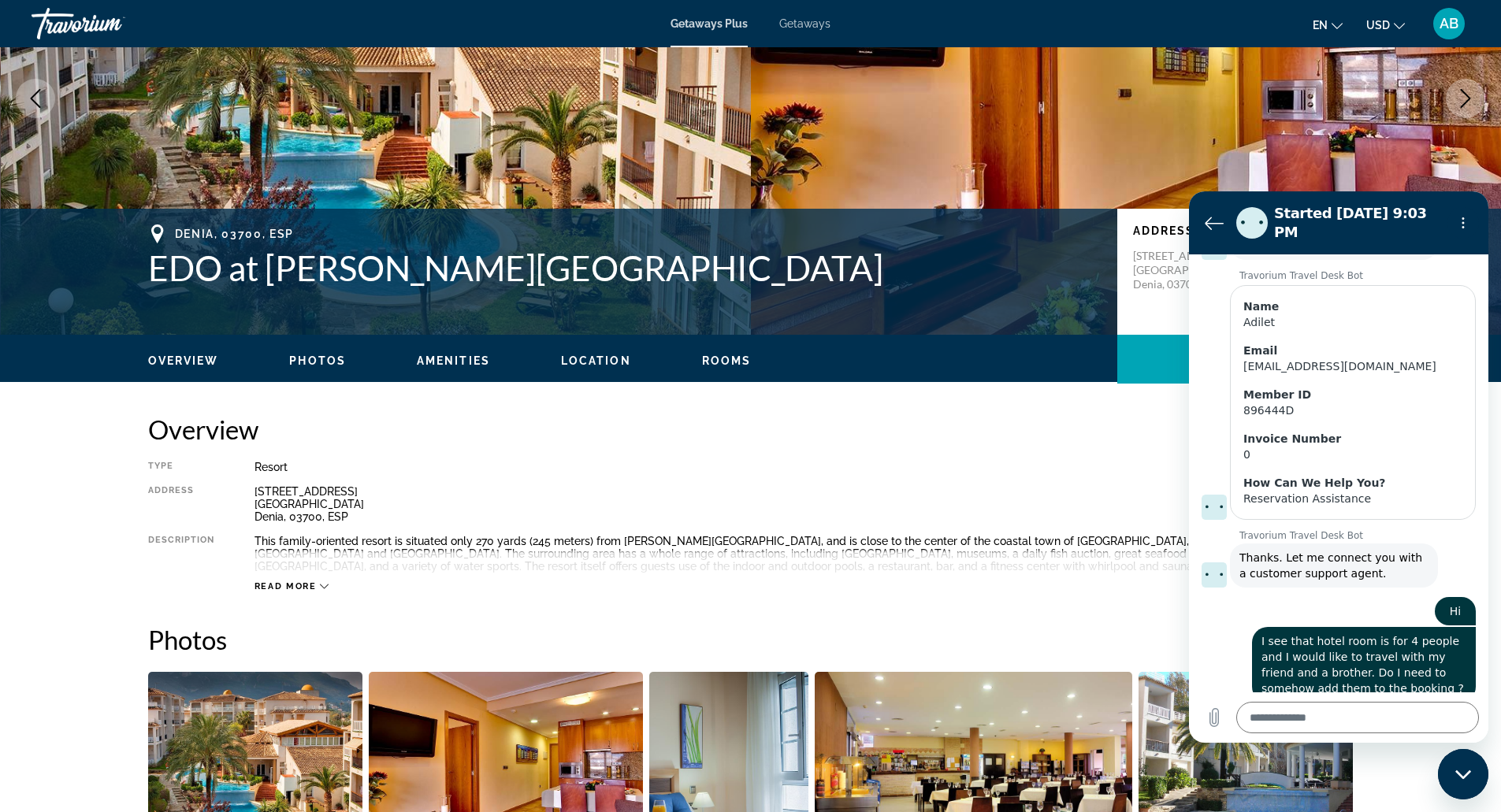
scroll to position [186, 0]
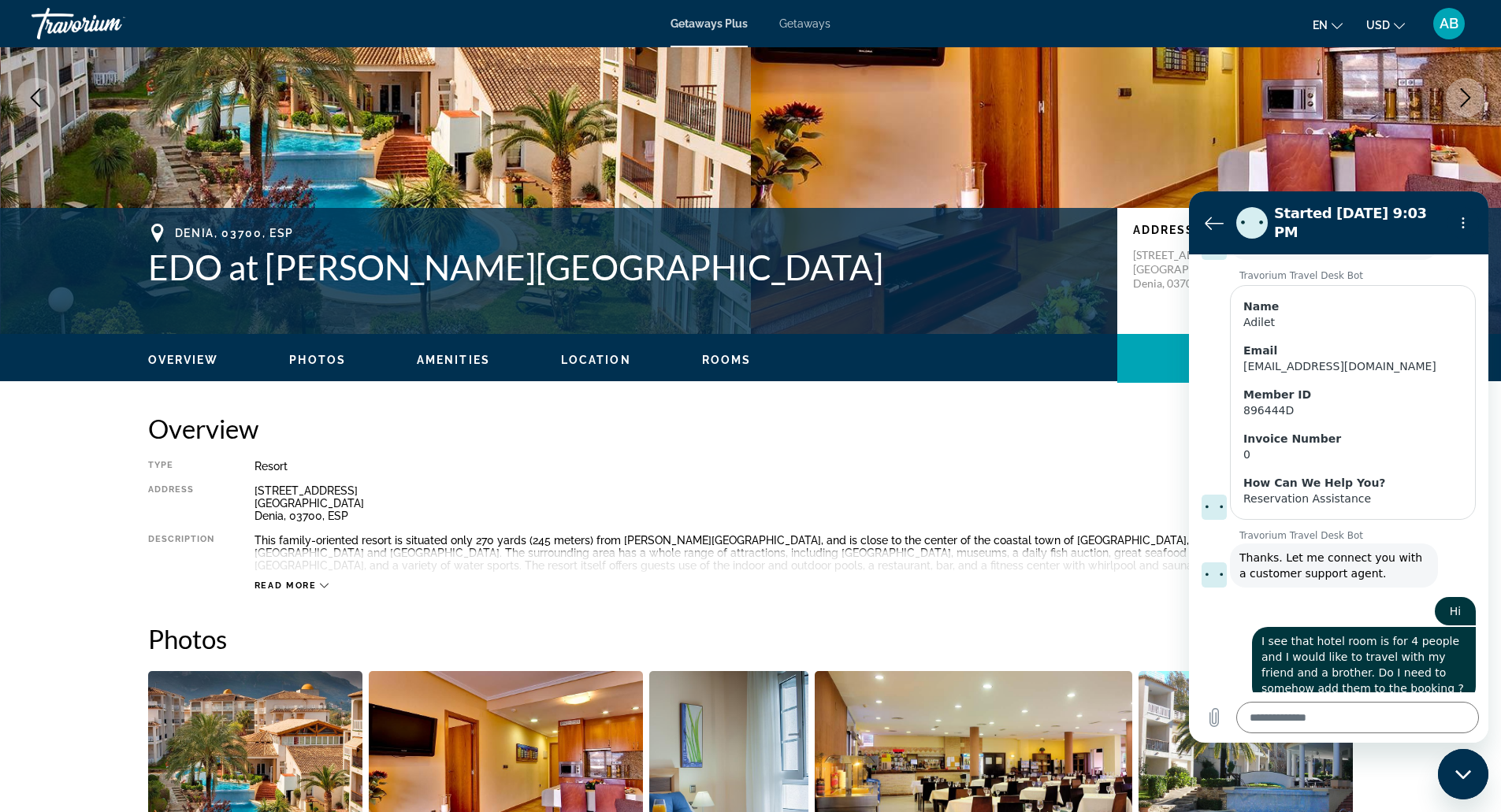
click at [318, 580] on button "Read more" at bounding box center [292, 586] width 75 height 12
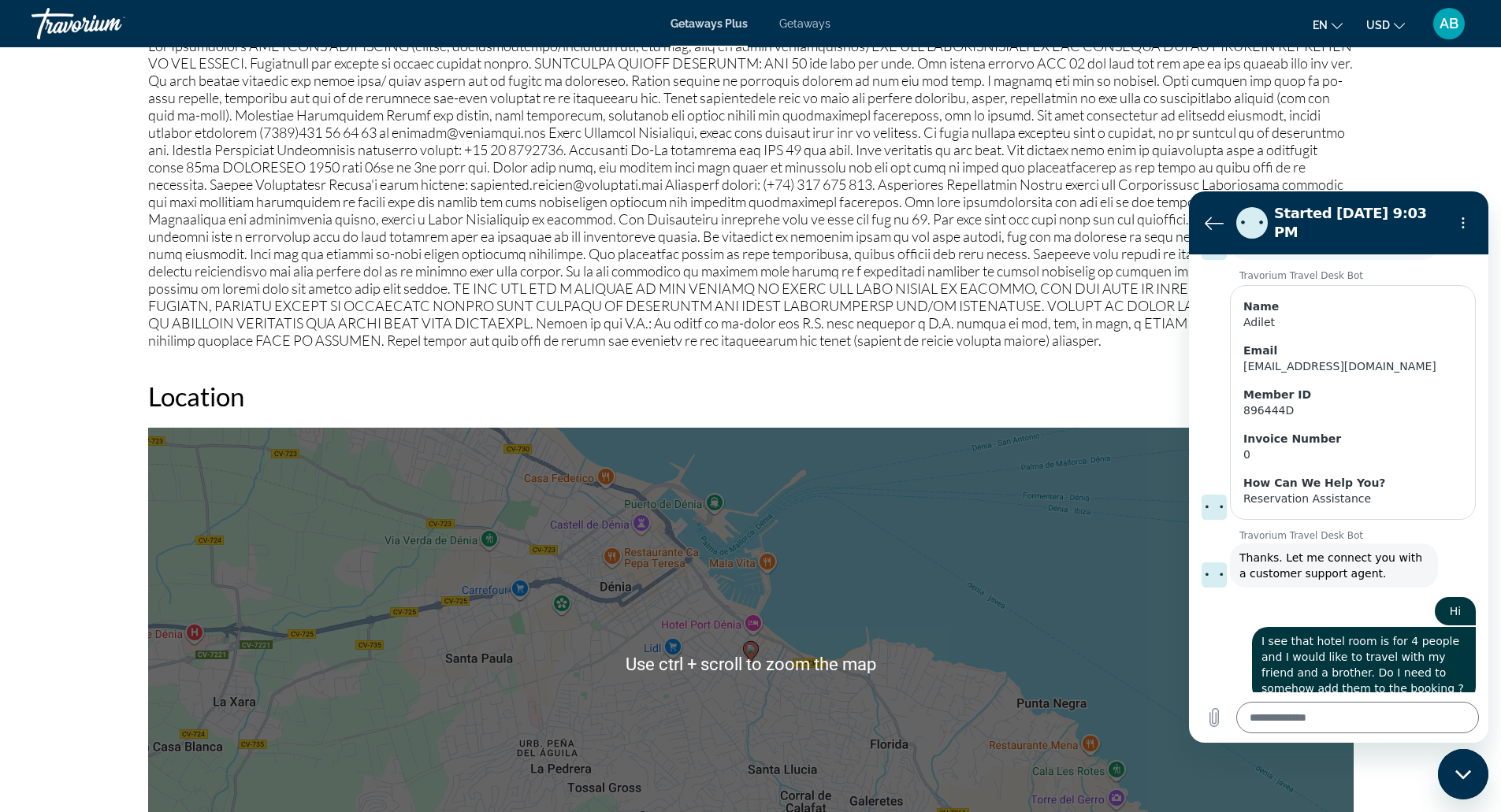
scroll to position [1679, 0]
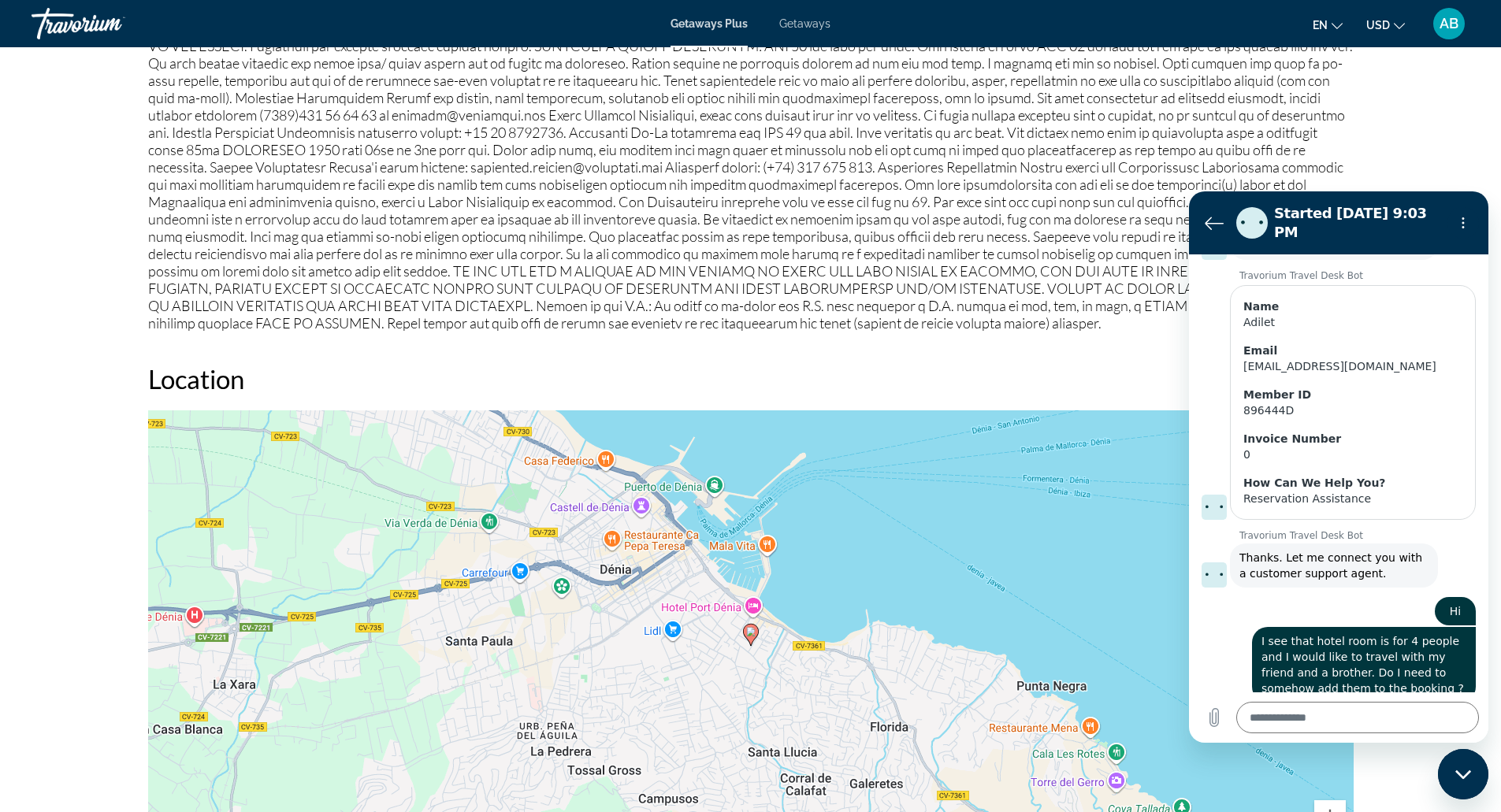
click at [1461, 752] on div "Close messaging window" at bounding box center [1463, 774] width 47 height 47
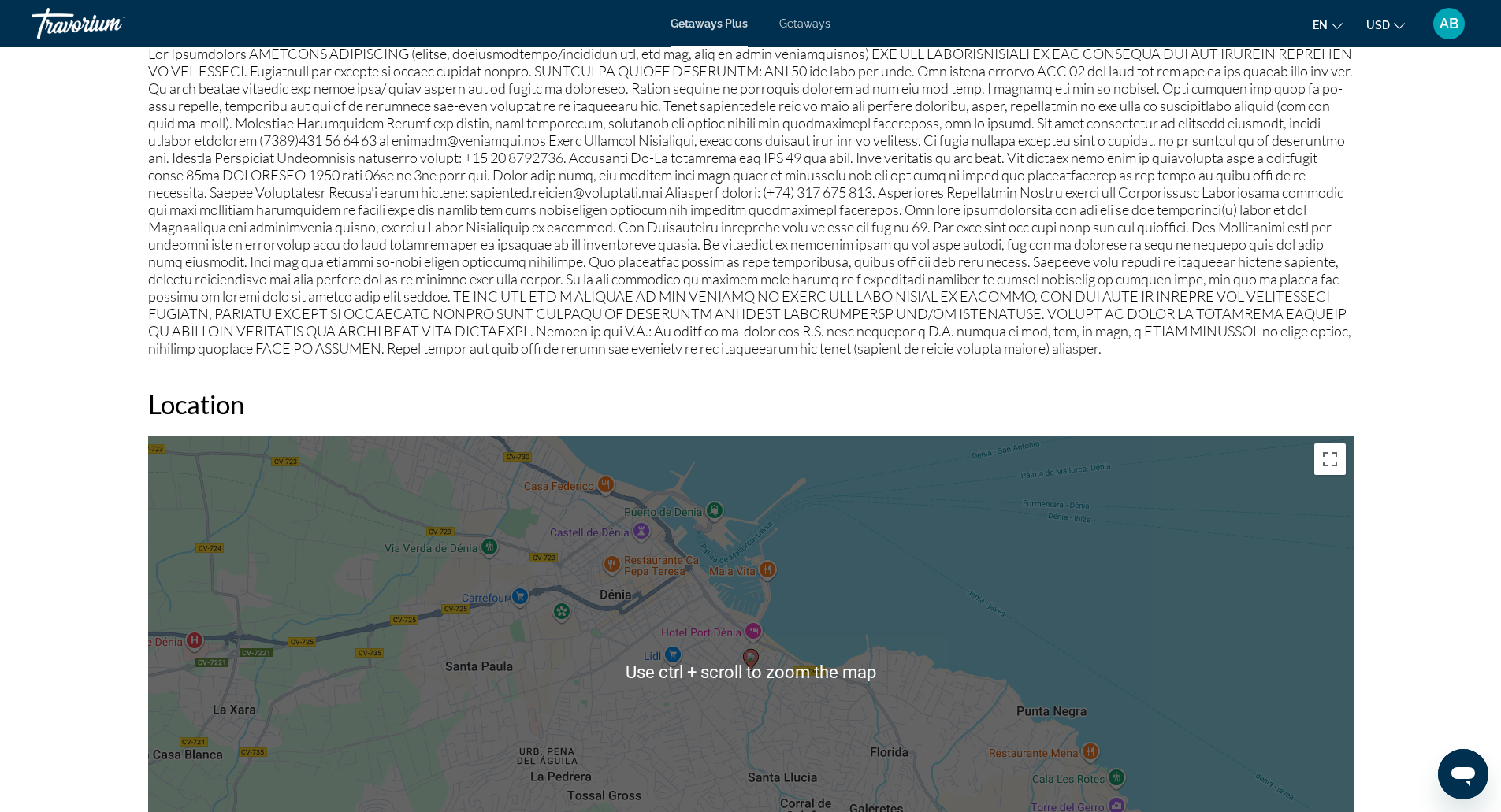
scroll to position [1653, 0]
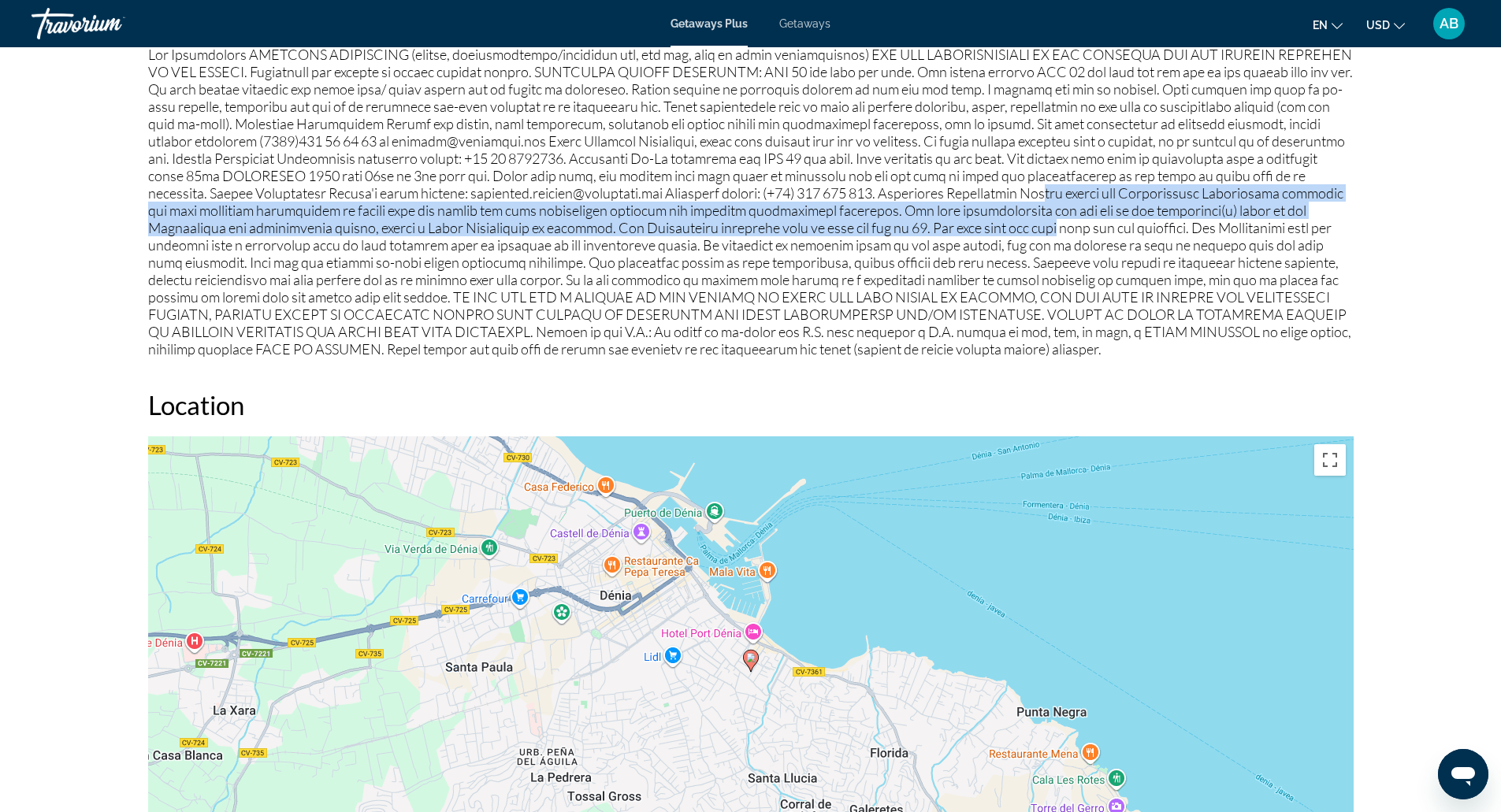
drag, startPoint x: 1076, startPoint y: 193, endPoint x: 1074, endPoint y: 223, distance: 30.1
click at [1074, 223] on p "Main content" at bounding box center [751, 201] width 1206 height 312
drag, startPoint x: 1074, startPoint y: 223, endPoint x: 1017, endPoint y: 214, distance: 57.7
drag, startPoint x: 1017, startPoint y: 214, endPoint x: 991, endPoint y: 212, distance: 26.1
click at [991, 212] on p "Main content" at bounding box center [751, 201] width 1206 height 312
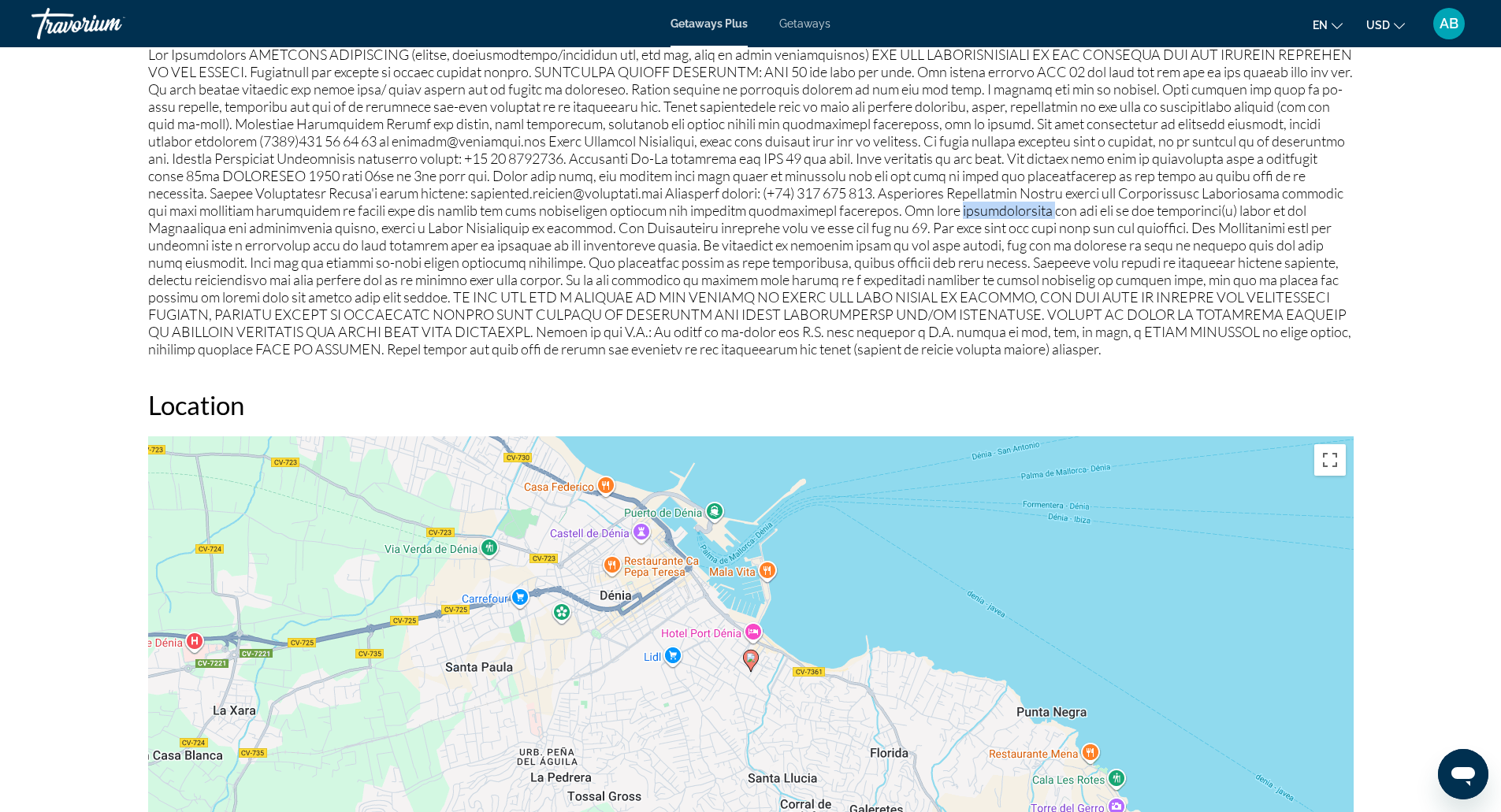
click at [991, 212] on p "Main content" at bounding box center [751, 201] width 1206 height 312
click at [1002, 249] on p "Main content" at bounding box center [751, 201] width 1206 height 312
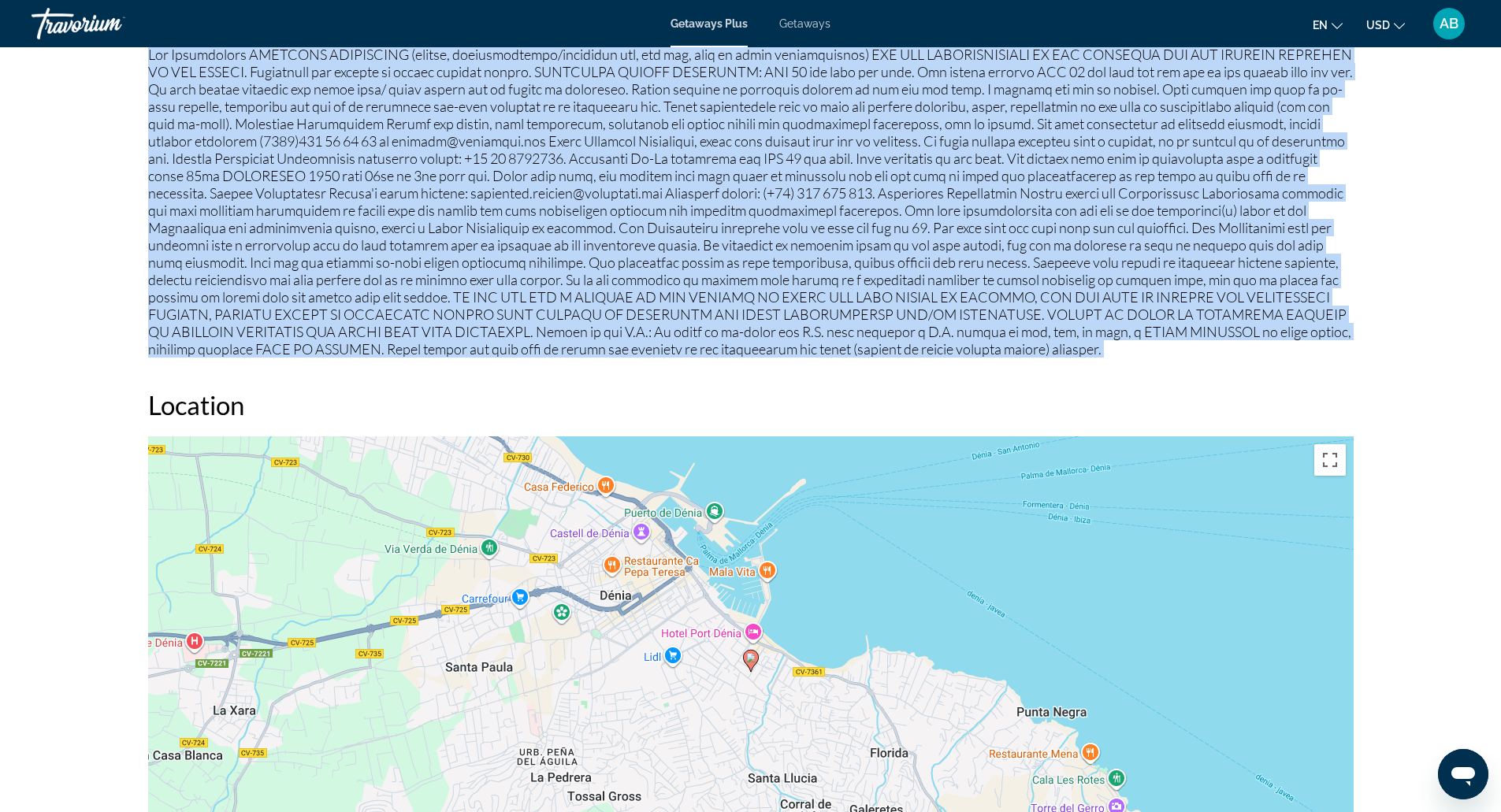
click at [1002, 249] on p "Main content" at bounding box center [751, 201] width 1206 height 312
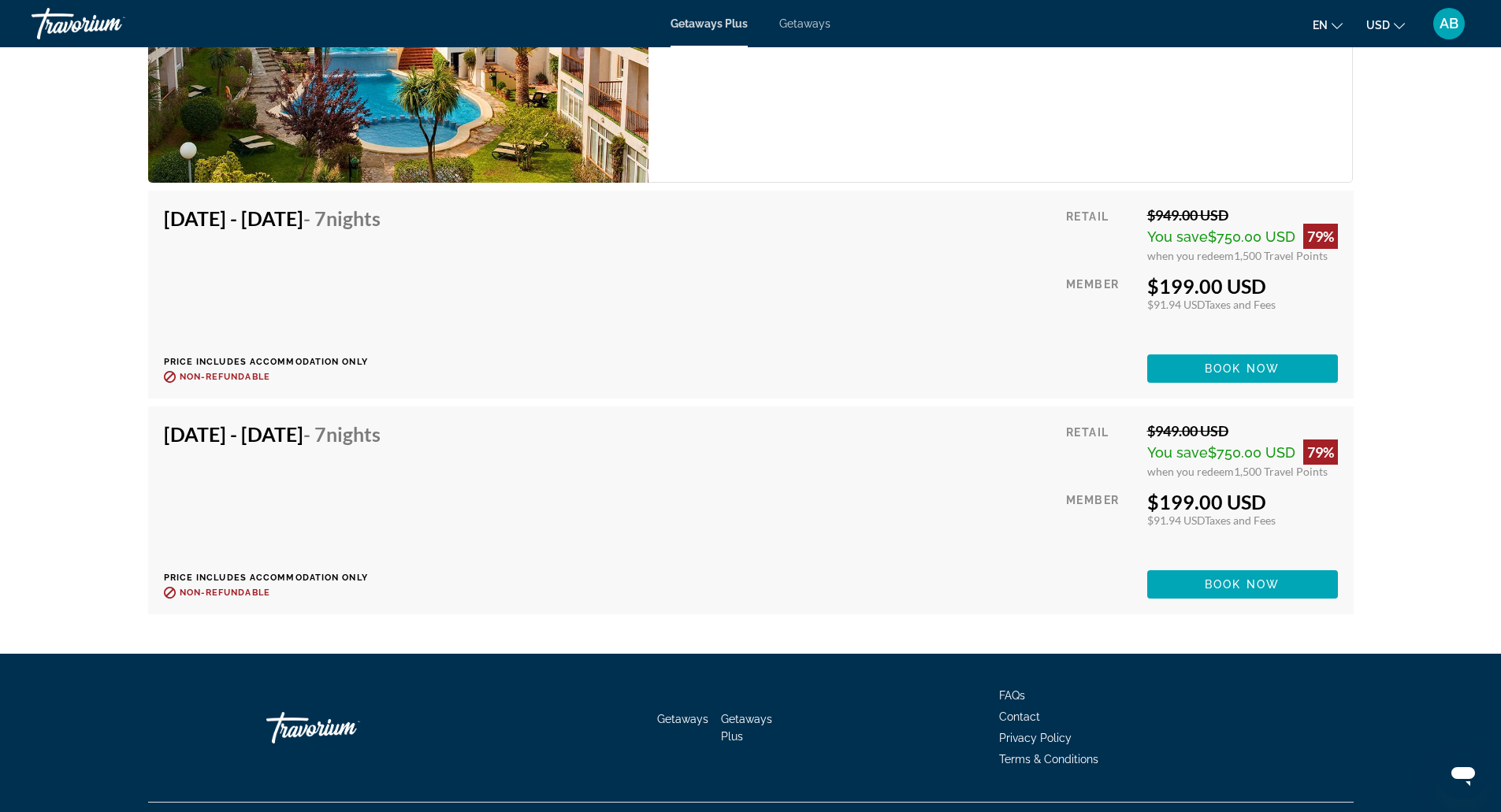
scroll to position [2827, 0]
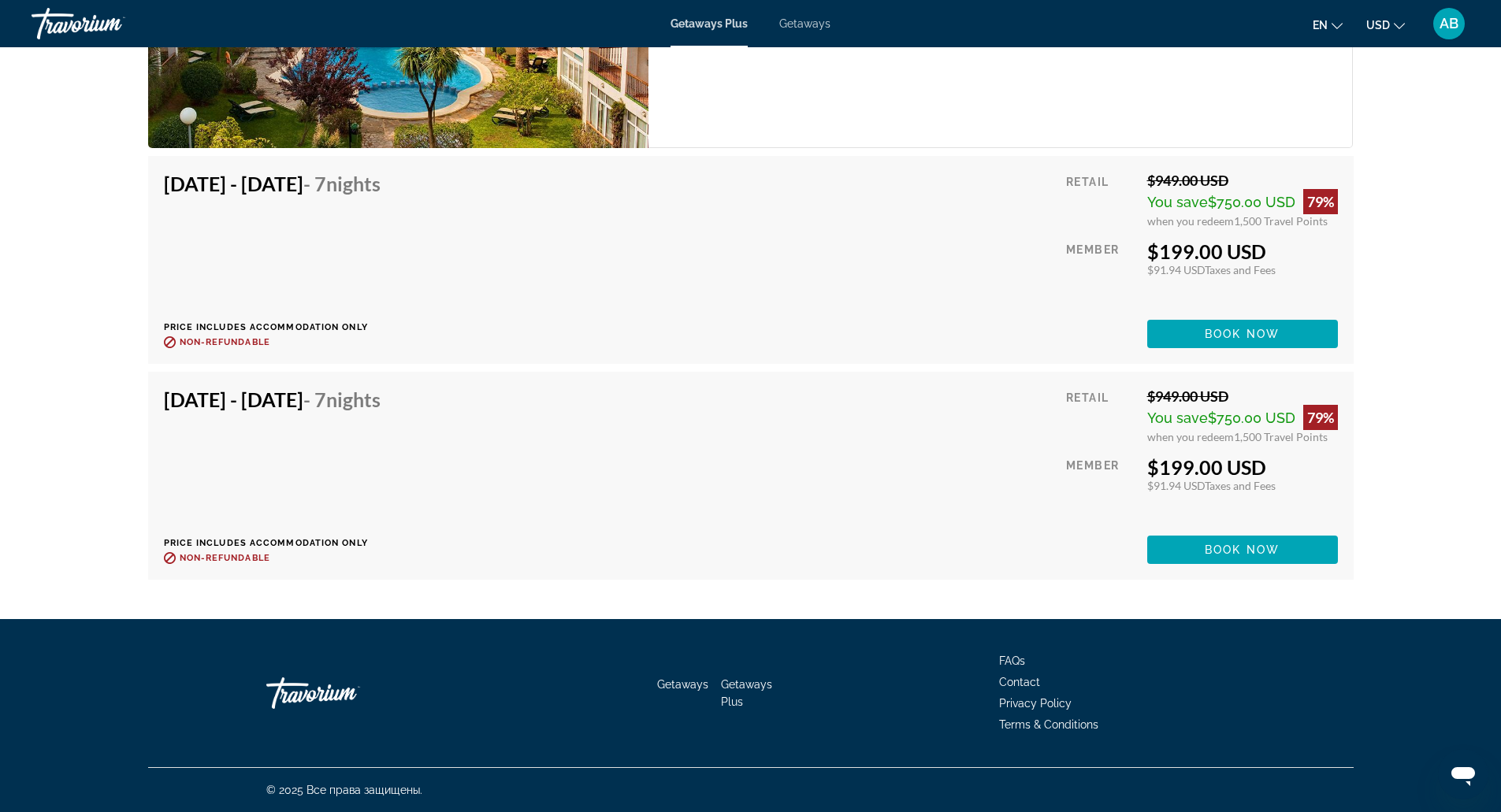
drag, startPoint x: 1029, startPoint y: 504, endPoint x: 809, endPoint y: 462, distance: 224.0
click at [809, 462] on div "Oct 25, 2025 - Nov 1, 2025 - 7 Nights Price includes accommodation only Refunda…" at bounding box center [751, 476] width 1174 height 177
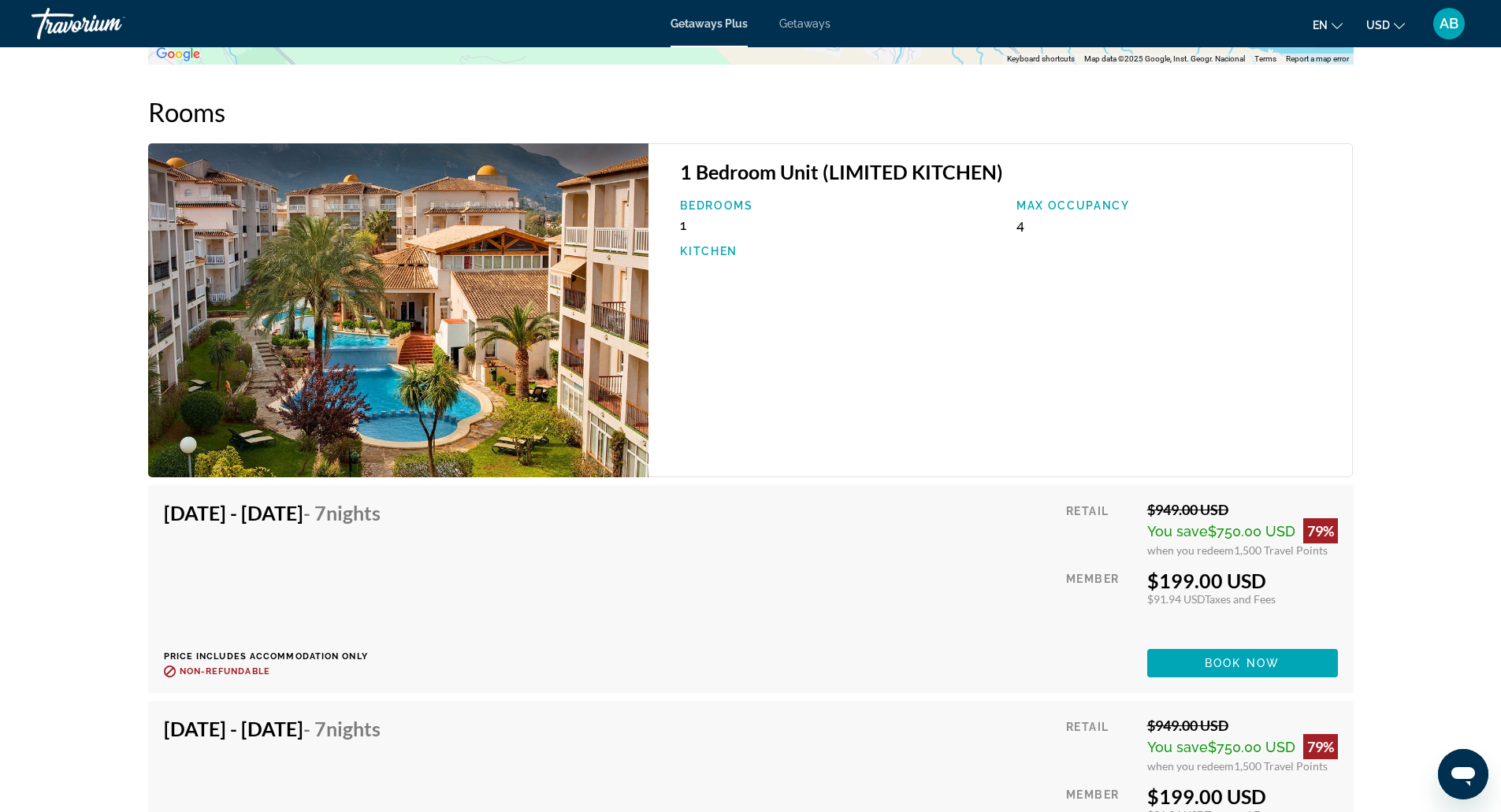
scroll to position [2496, 0]
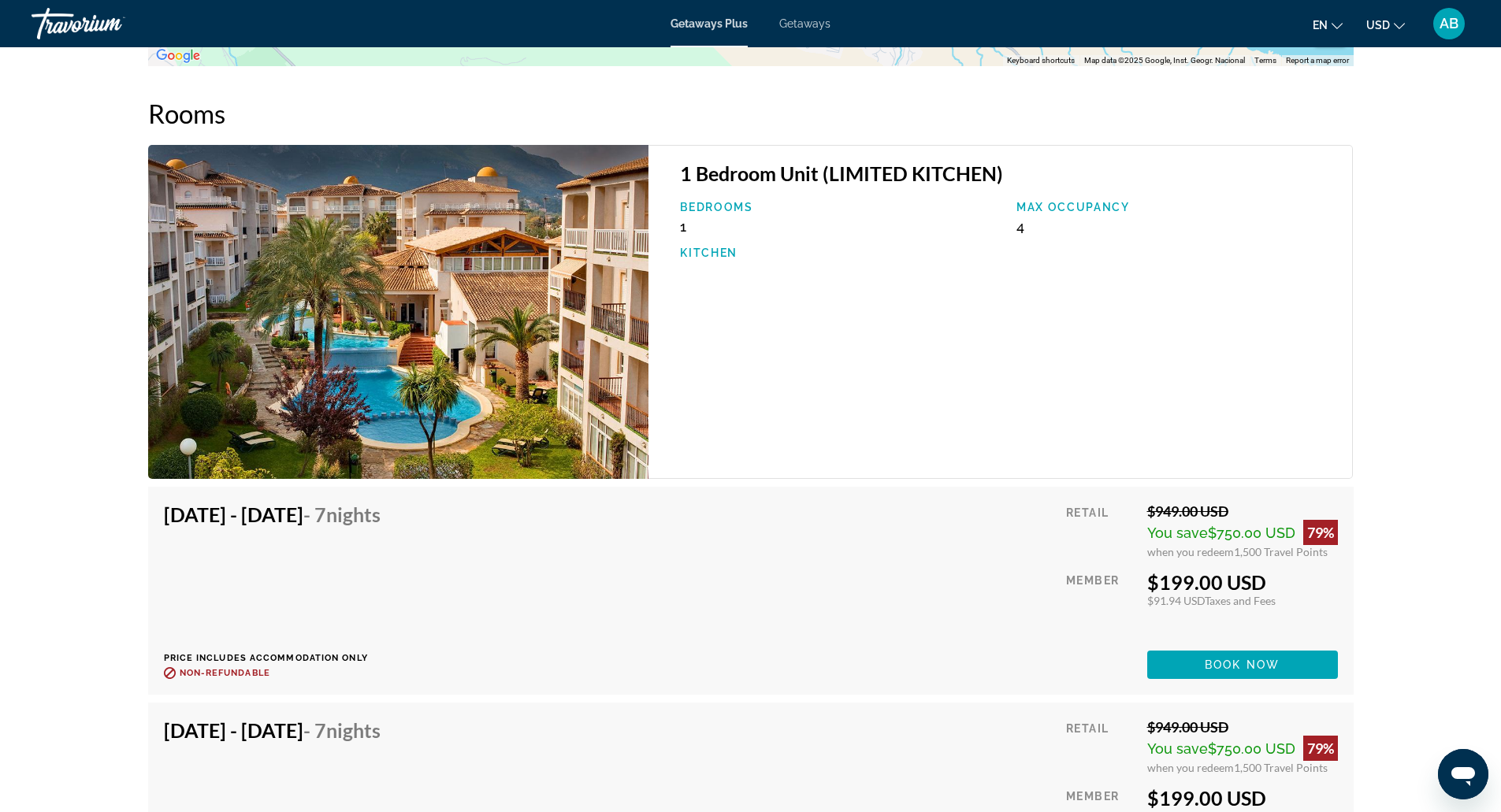
click at [1187, 645] on div "Retail $949.00 USD You save $750.00 USD 79% when you redeem 1,500 Travel Points…" at bounding box center [1202, 591] width 271 height 177
click at [1192, 657] on span "Main content" at bounding box center [1242, 664] width 191 height 38
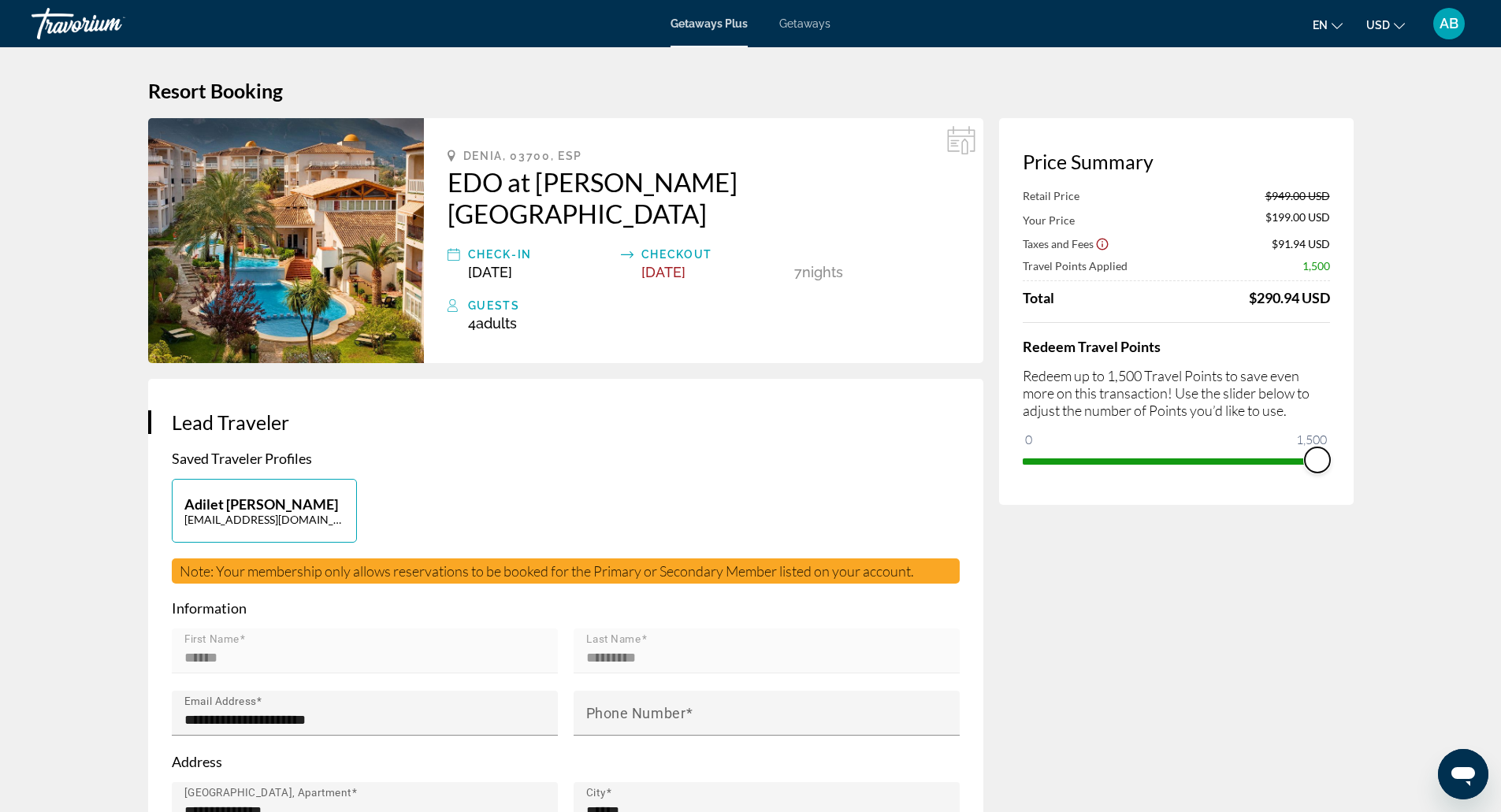
drag, startPoint x: 1315, startPoint y: 456, endPoint x: 1512, endPoint y: 849, distance: 439.6
click at [1501, 811] on html "Skip to main content Getaways Plus Getaways en English Español Français Italian…" at bounding box center [750, 406] width 1501 height 812
click at [499, 152] on span "Denia, 03700, ESP" at bounding box center [523, 156] width 119 height 13
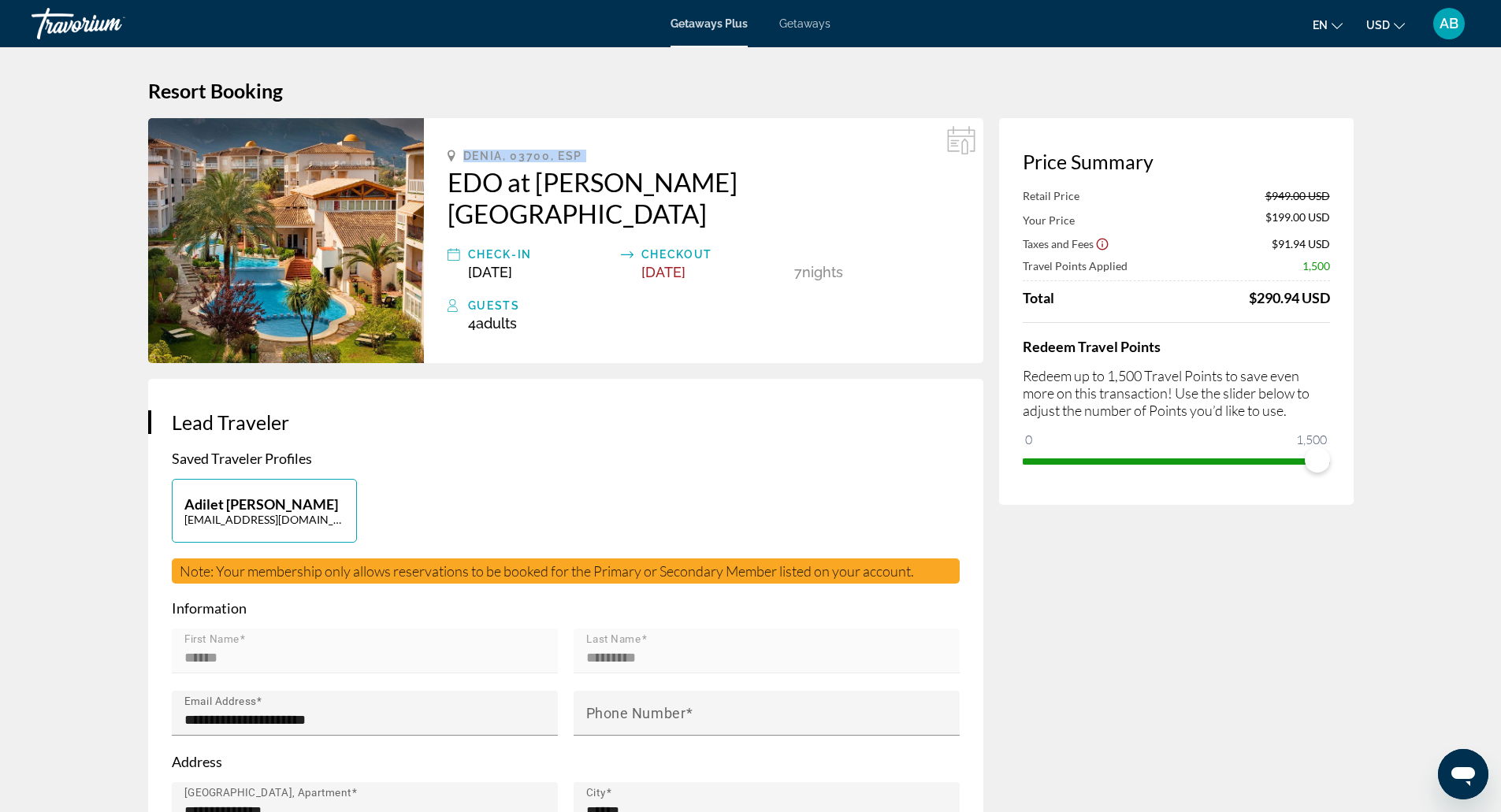
click at [499, 152] on span "Denia, 03700, ESP" at bounding box center [523, 156] width 119 height 13
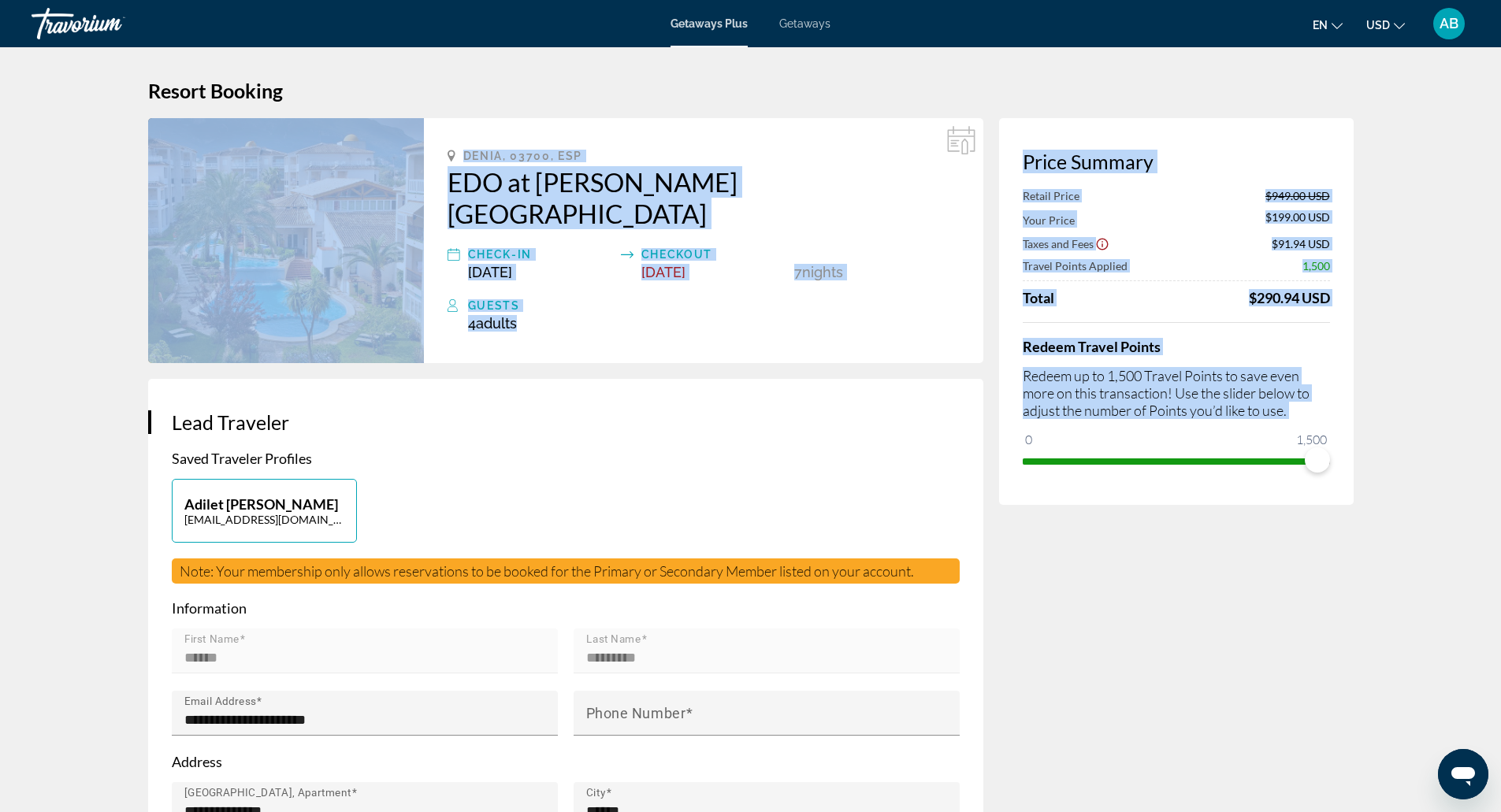
drag, startPoint x: 976, startPoint y: 76, endPoint x: 959, endPoint y: 358, distance: 282.5
click at [959, 379] on div "**********" at bounding box center [565, 674] width 835 height 590
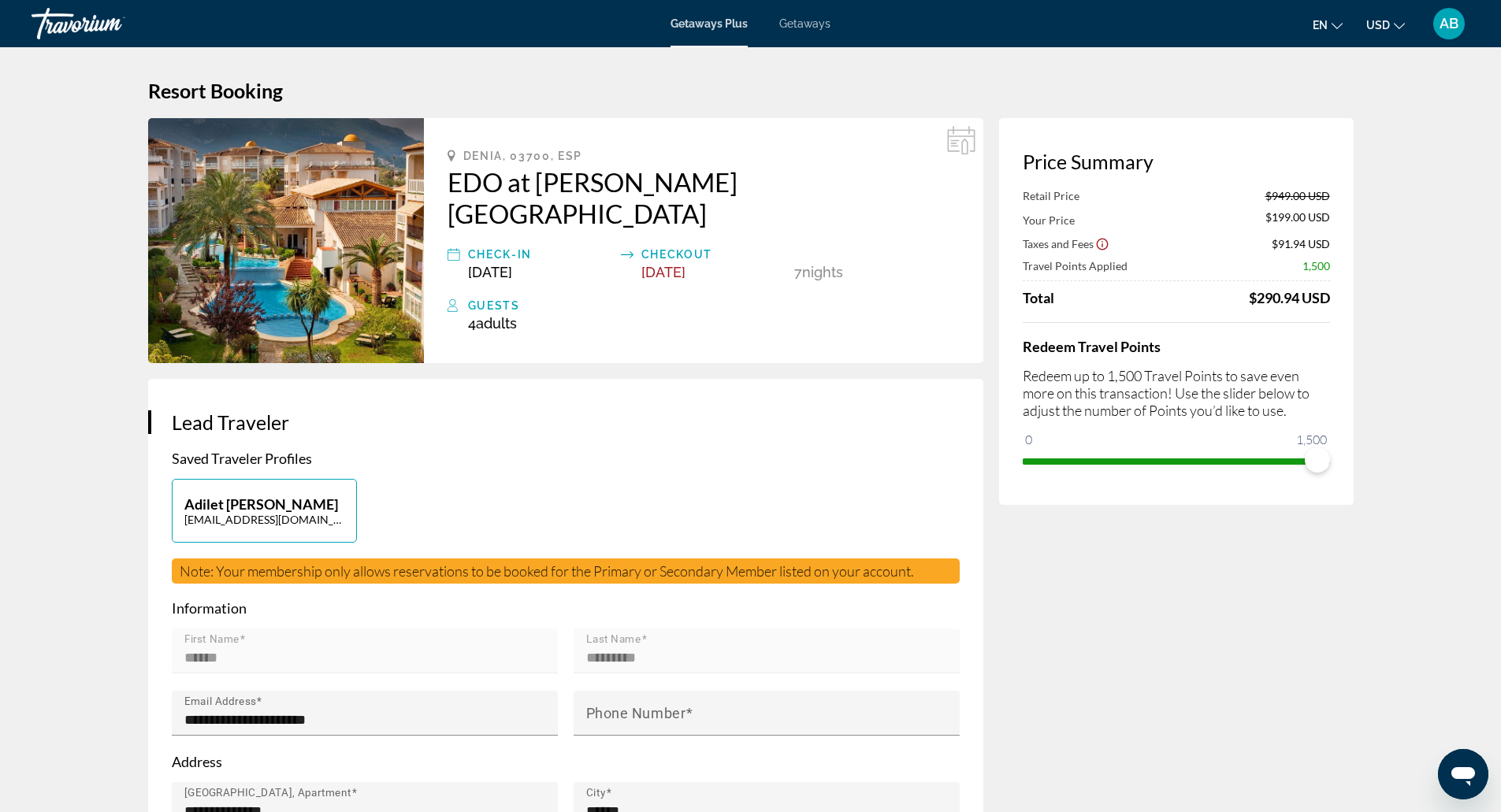
click at [965, 134] on icon "Main content" at bounding box center [961, 140] width 29 height 29
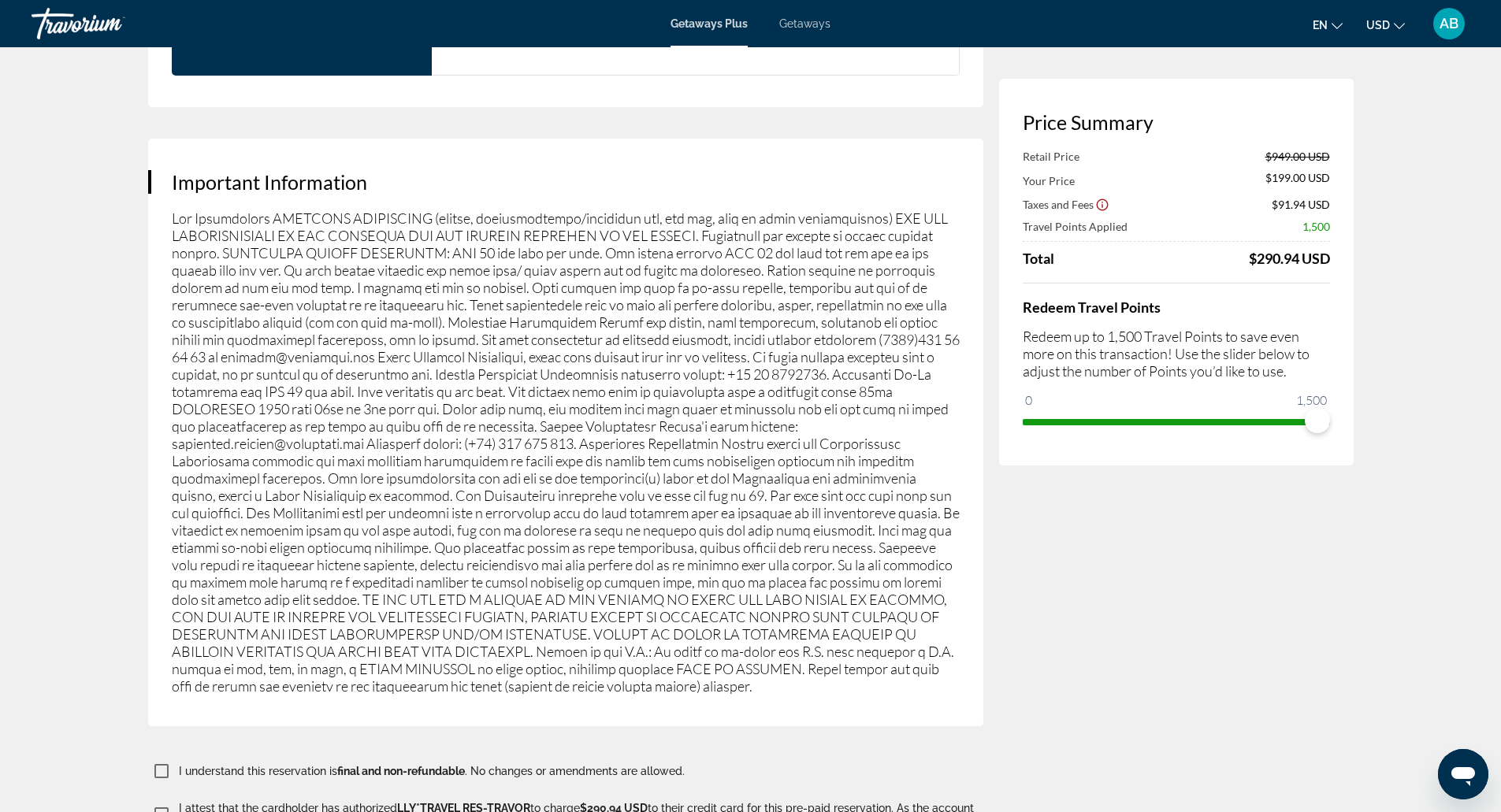
scroll to position [2293, 0]
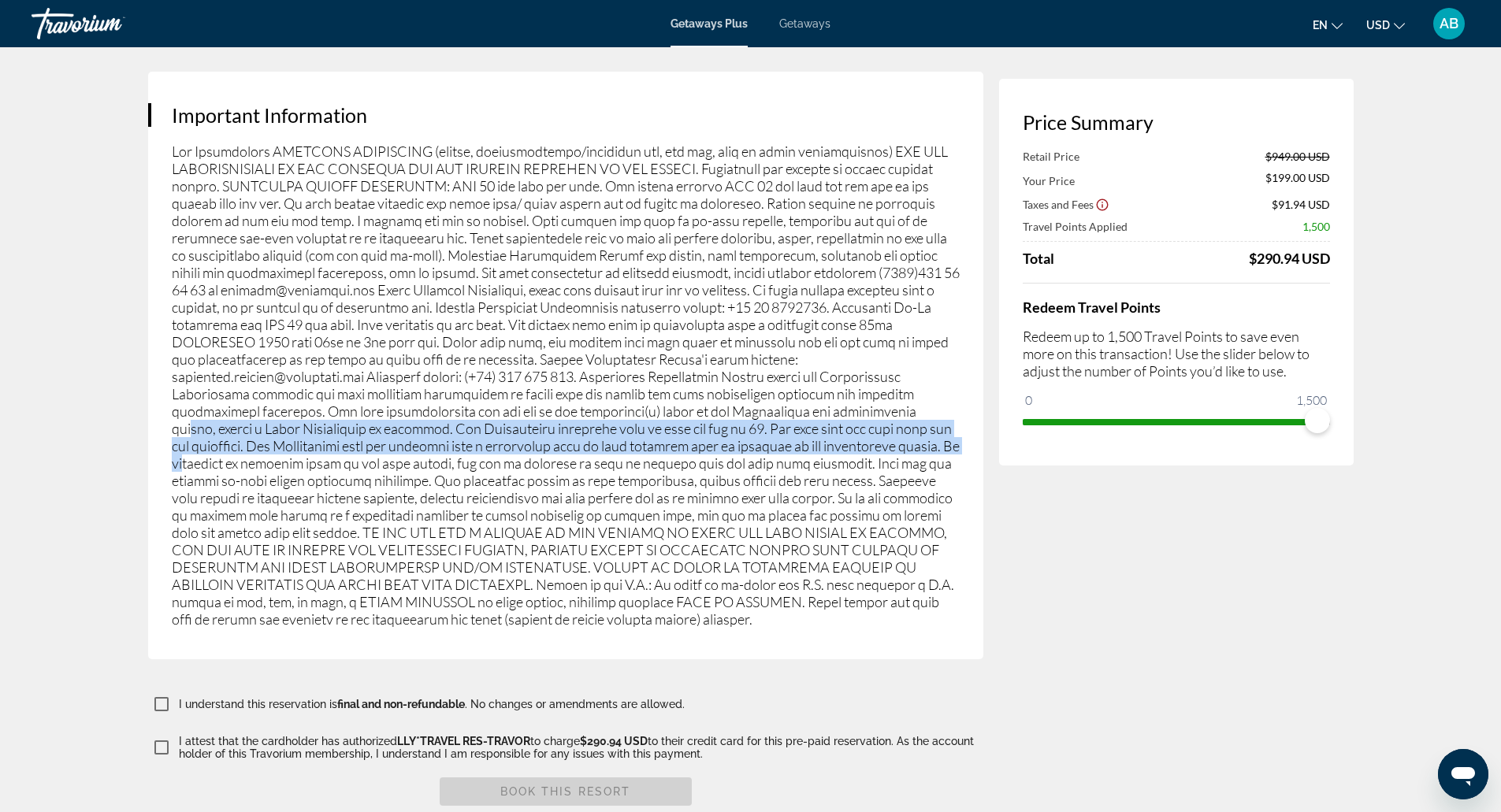
drag, startPoint x: 868, startPoint y: 413, endPoint x: 869, endPoint y: 378, distance: 35.0
click at [869, 378] on p "Main content" at bounding box center [565, 385] width 788 height 485
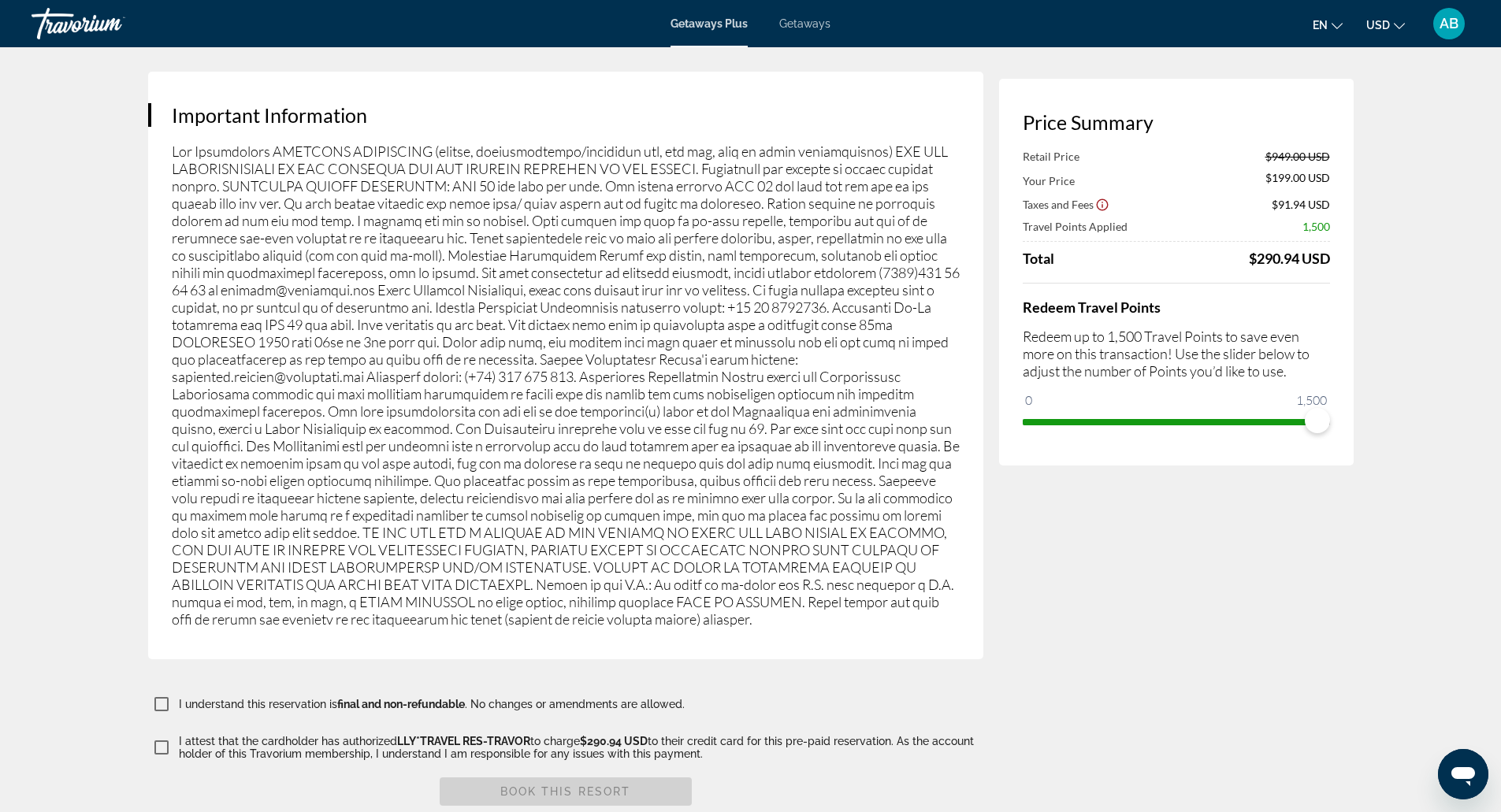
click at [837, 334] on p "Main content" at bounding box center [565, 385] width 788 height 485
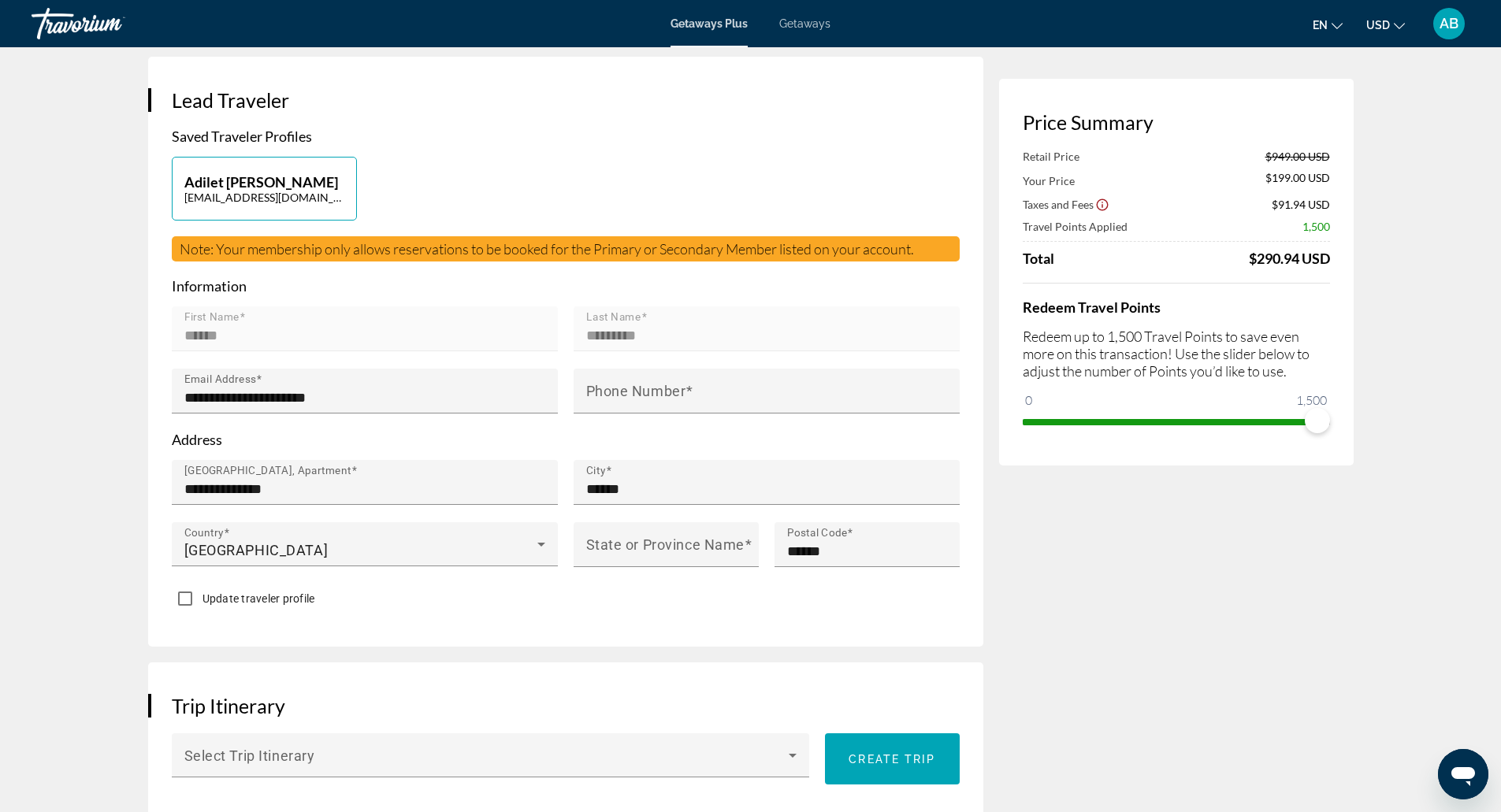
scroll to position [0, 0]
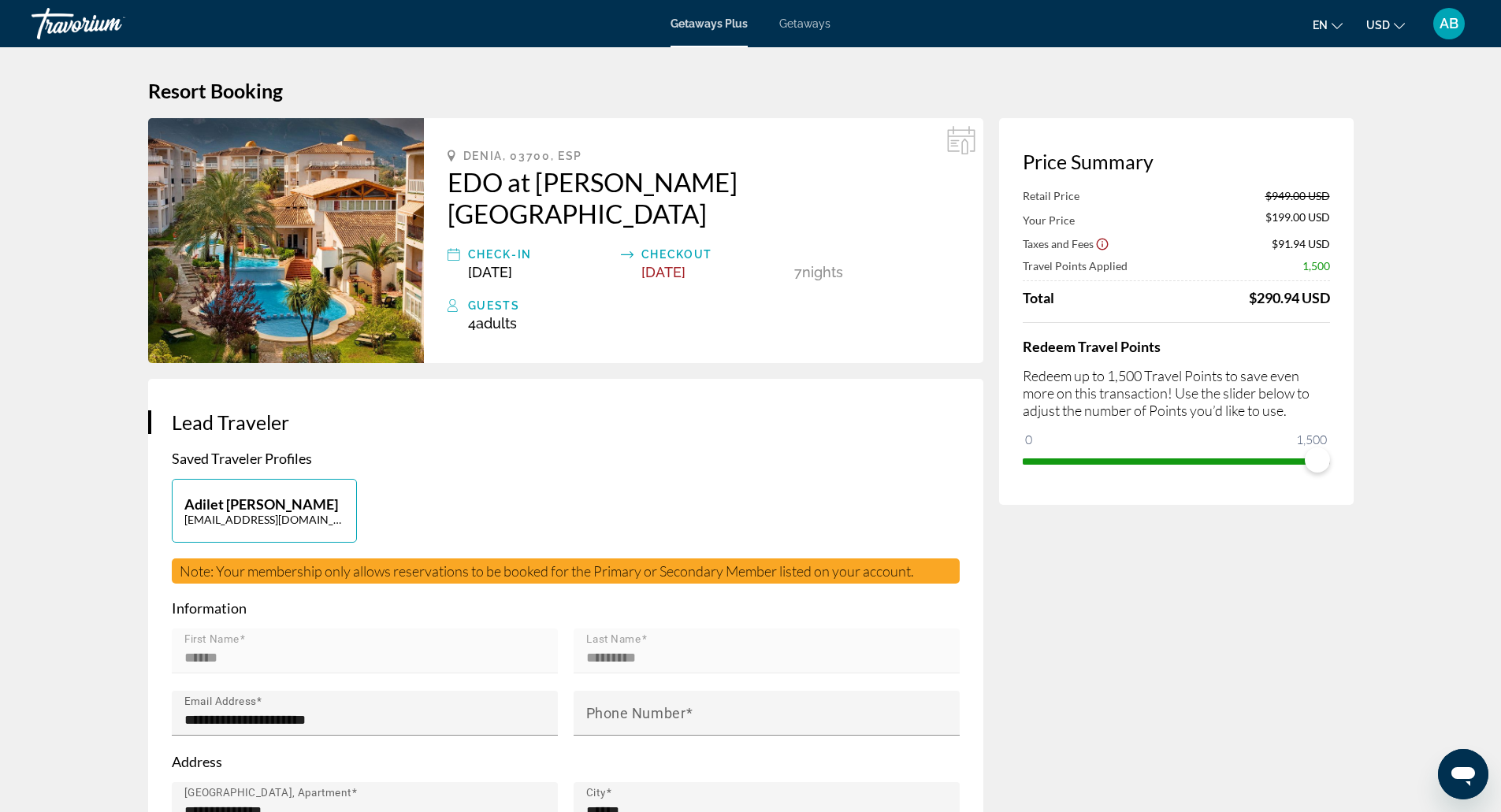
click at [716, 17] on div "Getaways Plus Getaways en English Español Français Italiano Português русский U…" at bounding box center [750, 24] width 1501 height 41
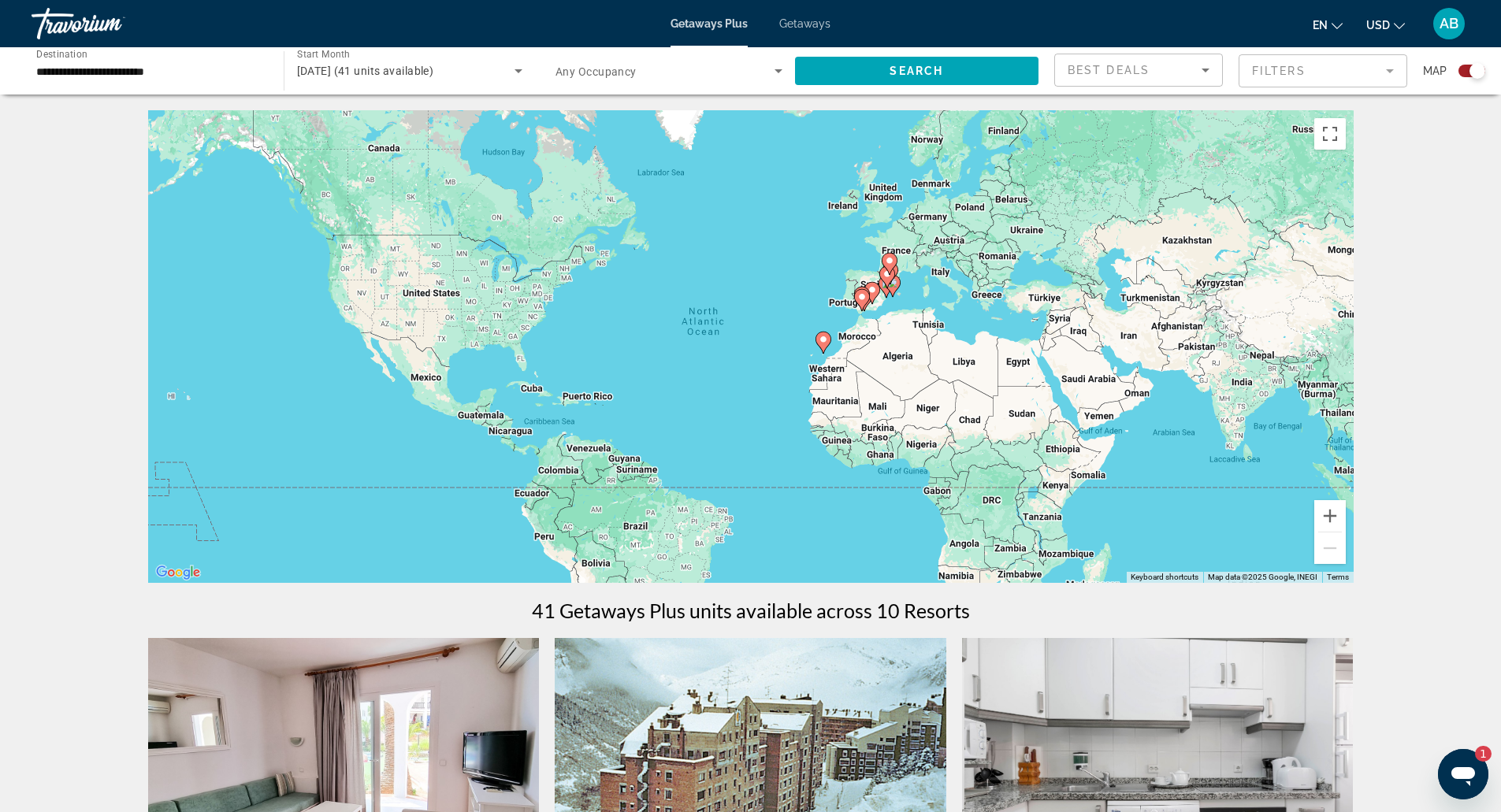
click at [292, 62] on div "Start Month All Start Months October 2025 (41 units available)" at bounding box center [410, 71] width 251 height 44
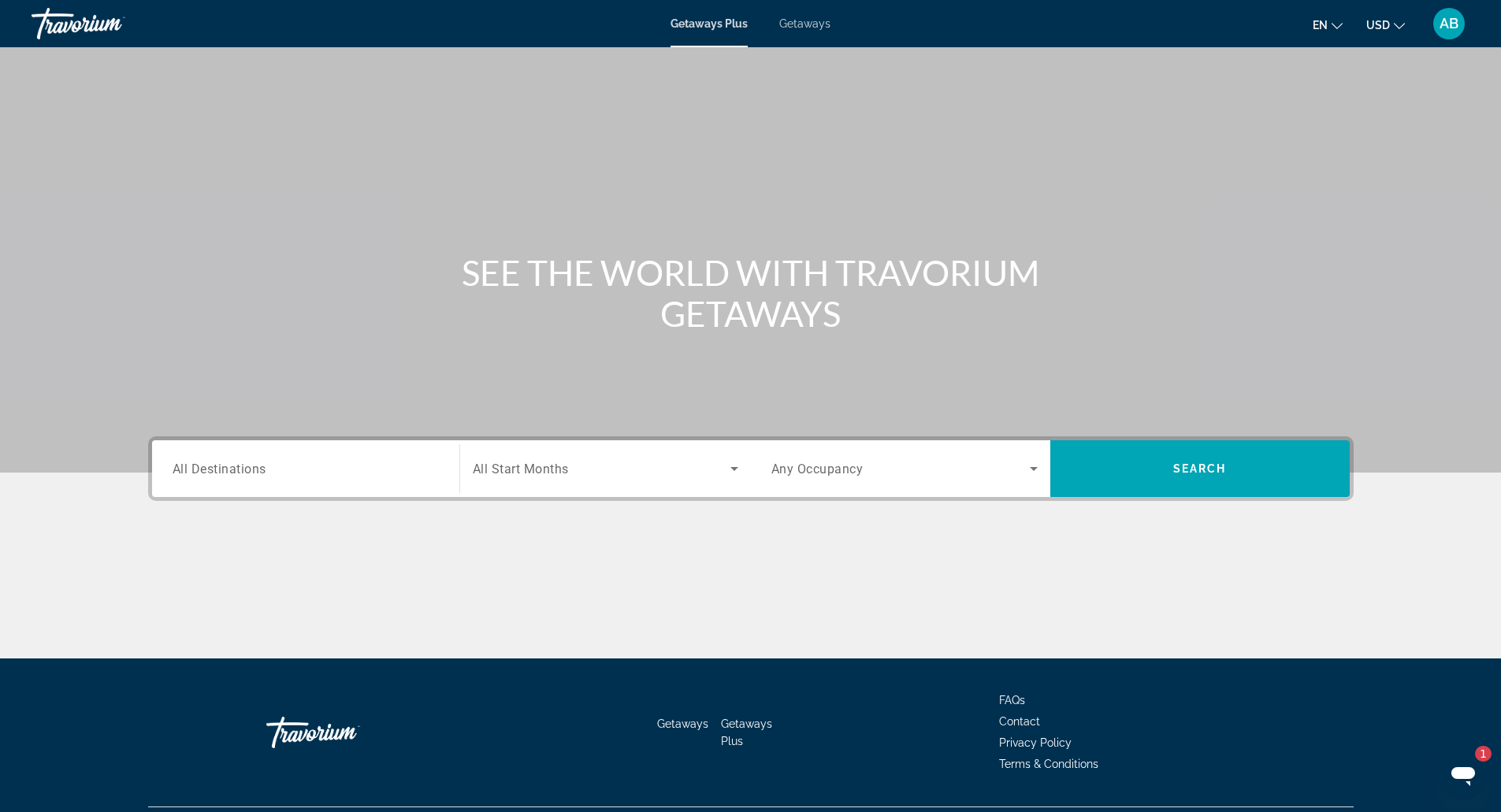
click at [509, 438] on div "Destination All Destinations Start Month All Start Months Occupancy Any Occupan…" at bounding box center [751, 468] width 1206 height 65
click at [509, 452] on div "Search widget" at bounding box center [605, 468] width 266 height 44
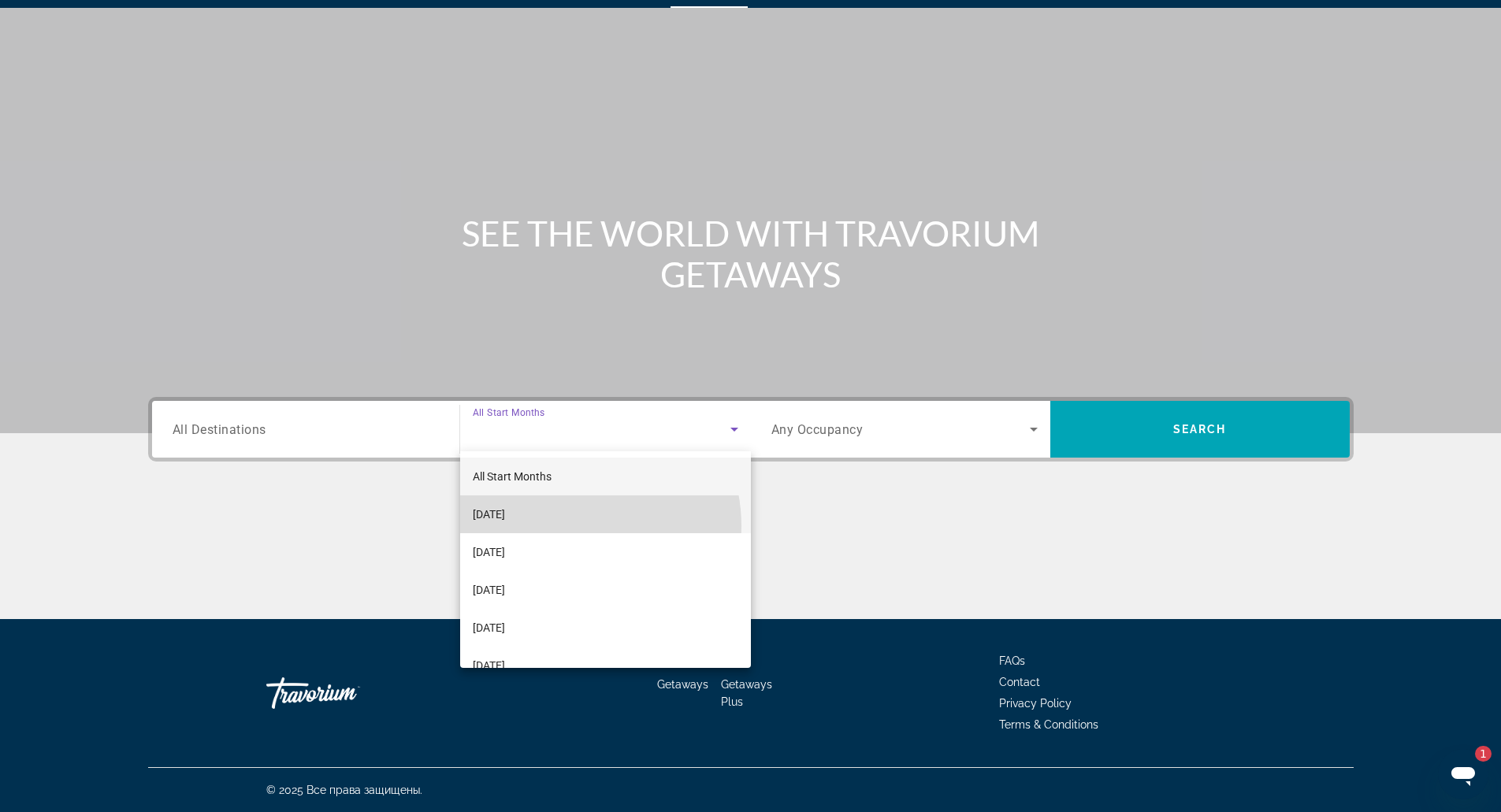
click at [566, 526] on mat-option "[DATE]" at bounding box center [605, 514] width 291 height 38
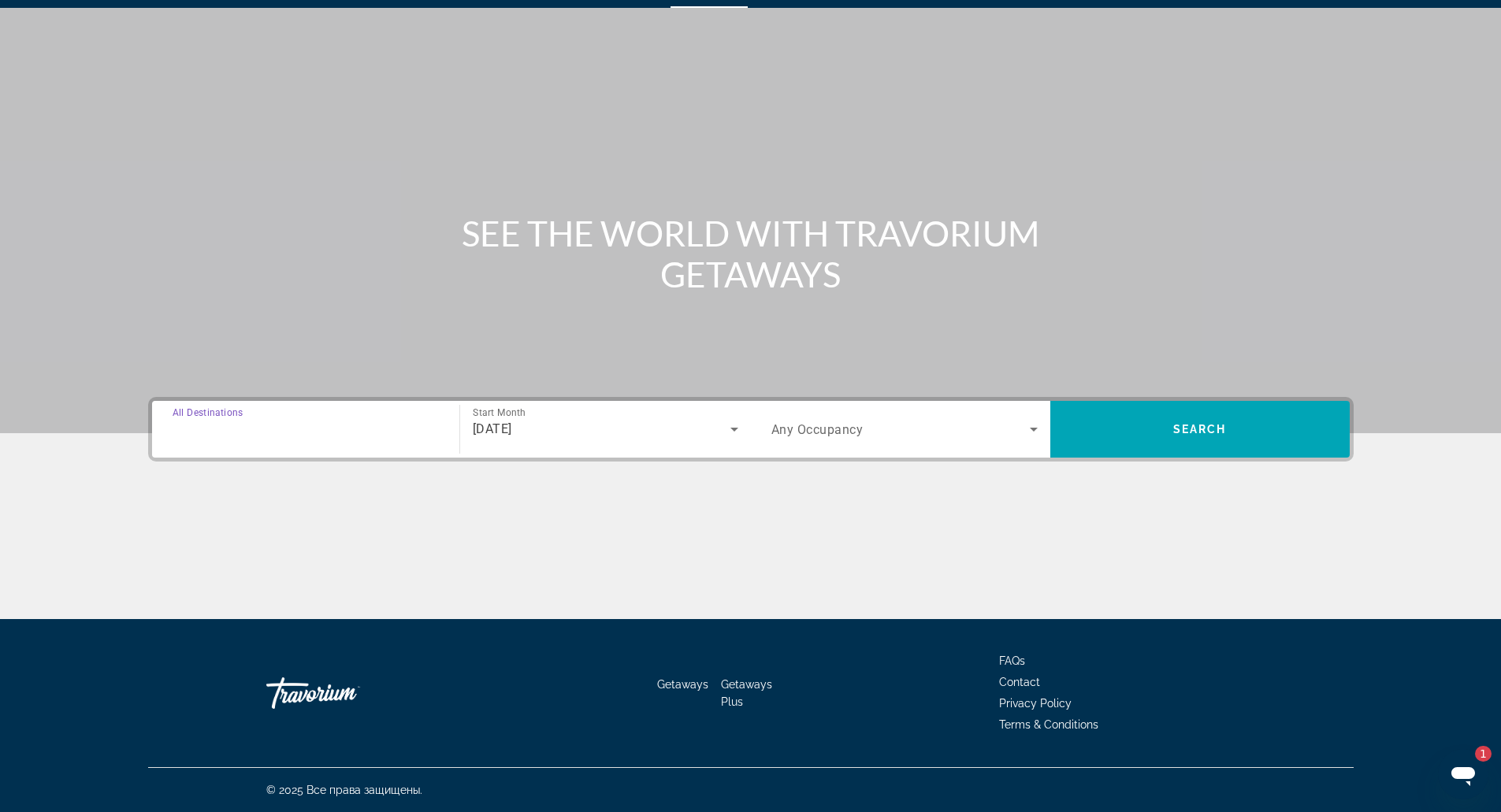
click at [401, 436] on input "Destination All Destinations" at bounding box center [305, 430] width 267 height 18
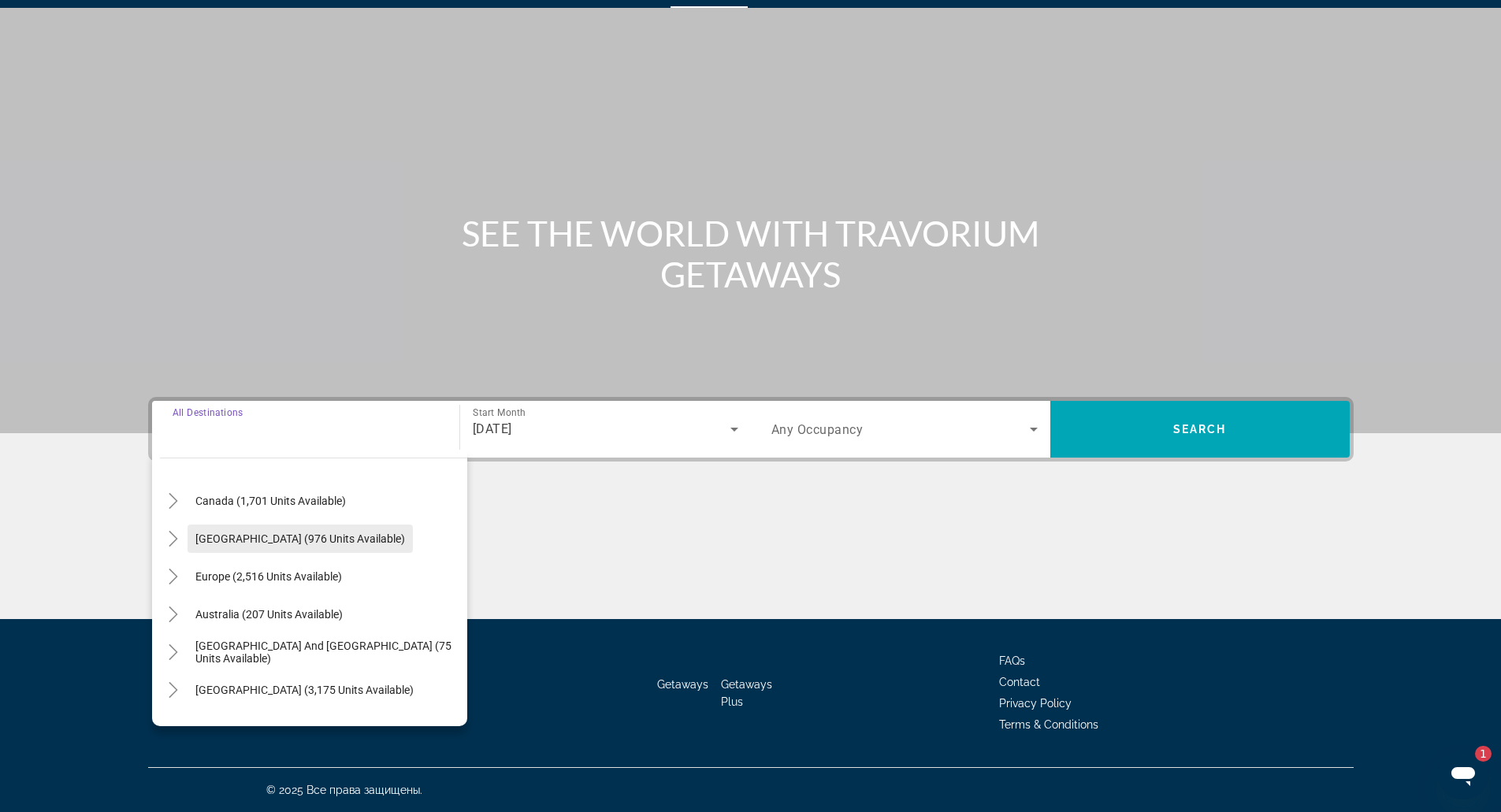
scroll to position [114, 0]
click at [182, 571] on mat-icon "Toggle Europe (2,516 units available)" at bounding box center [173, 576] width 28 height 28
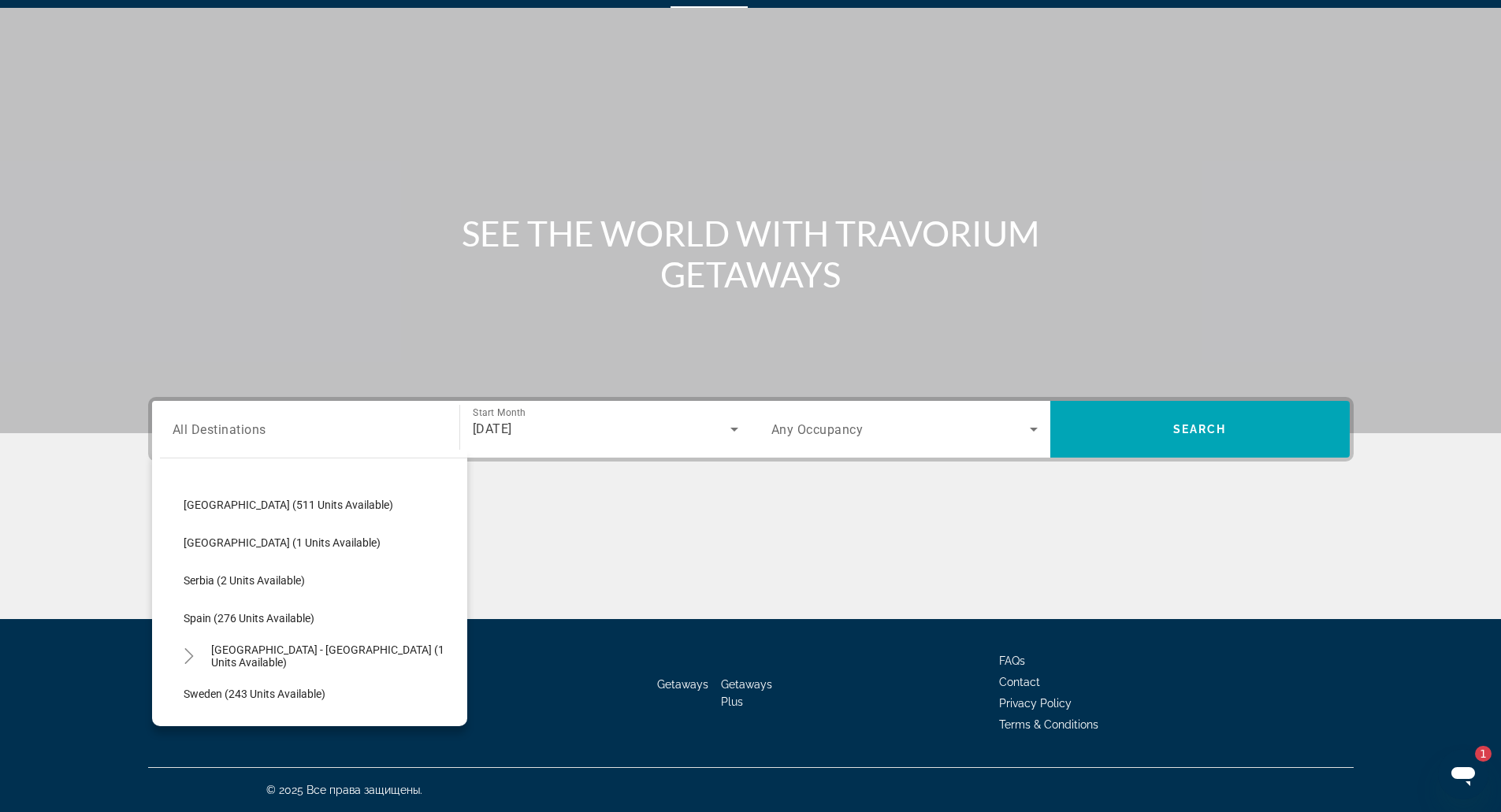
scroll to position [602, 0]
click at [318, 606] on span "Search widget" at bounding box center [321, 617] width 292 height 38
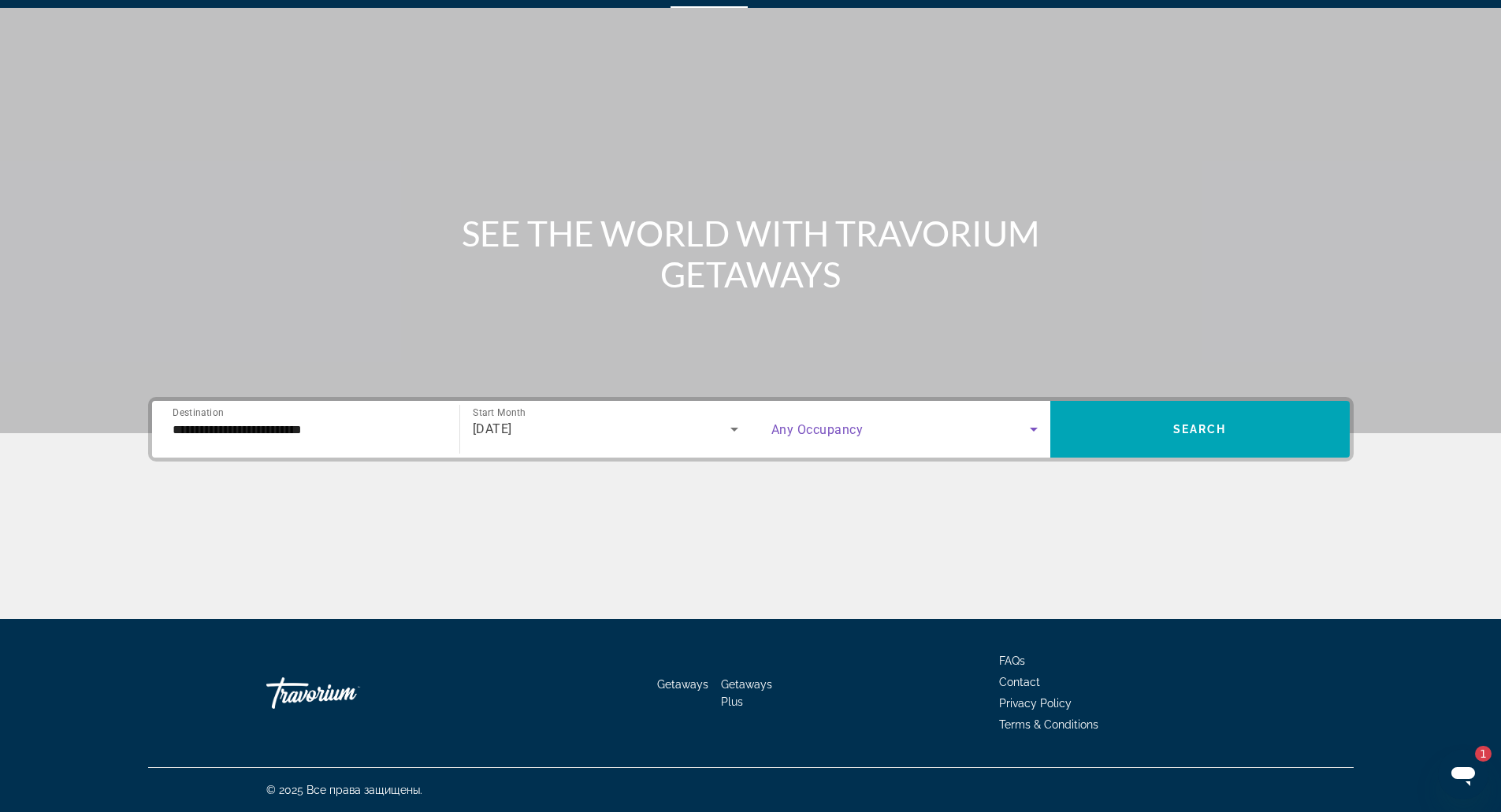
click at [872, 428] on span "Search widget" at bounding box center [900, 429] width 258 height 18
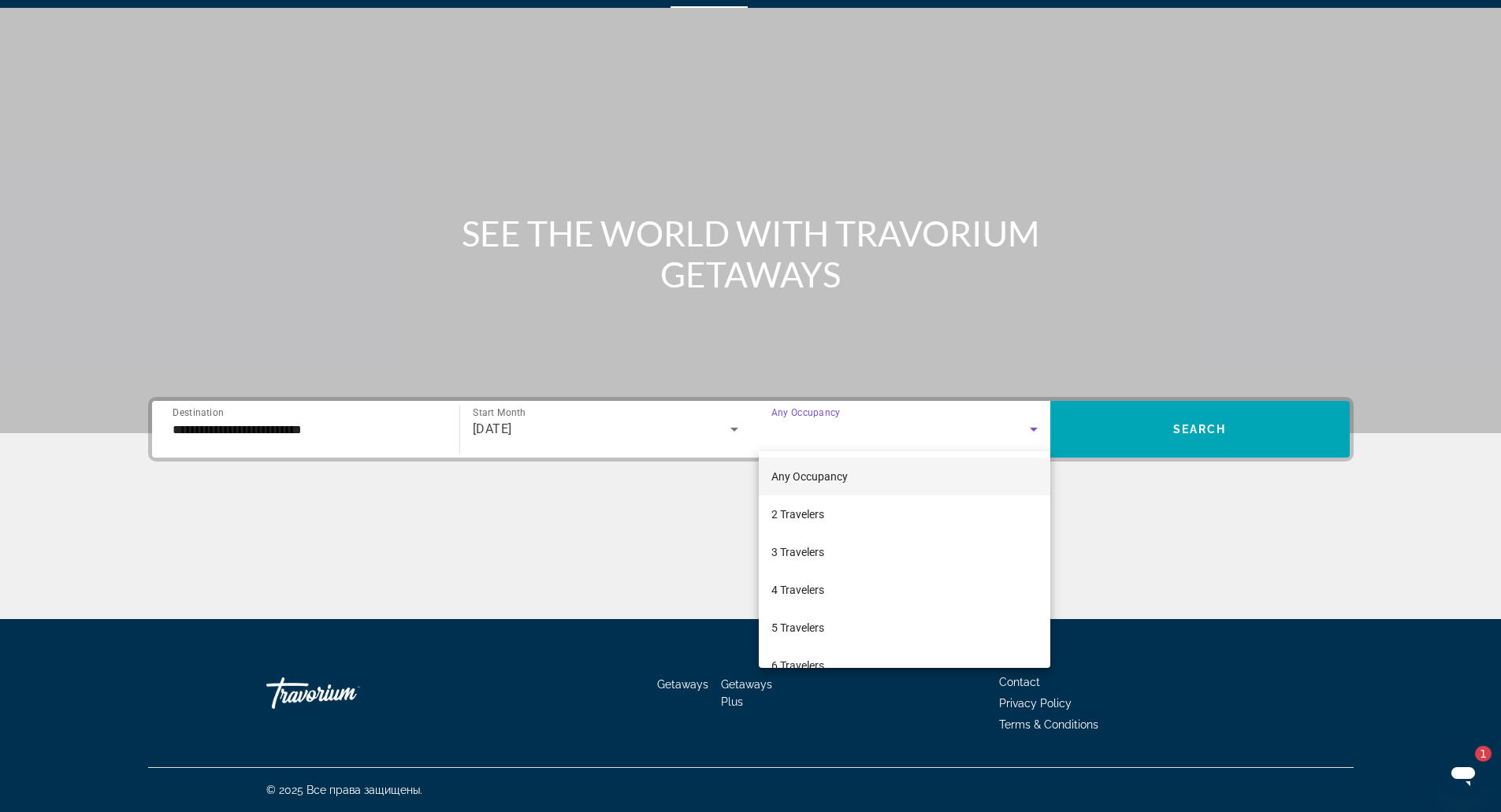
click at [1228, 431] on div at bounding box center [750, 406] width 1501 height 812
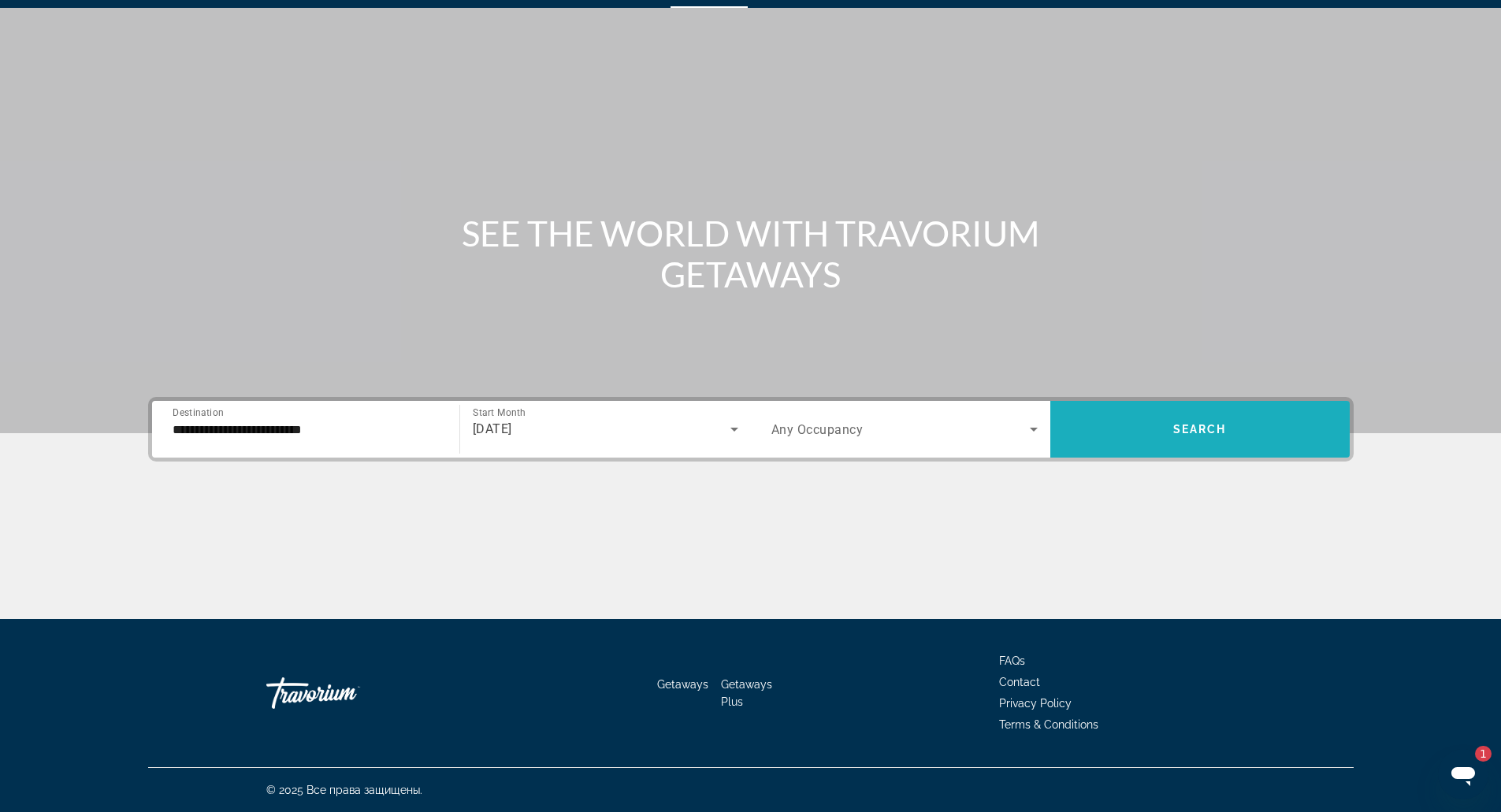
click at [1228, 431] on span "Search widget" at bounding box center [1200, 429] width 299 height 38
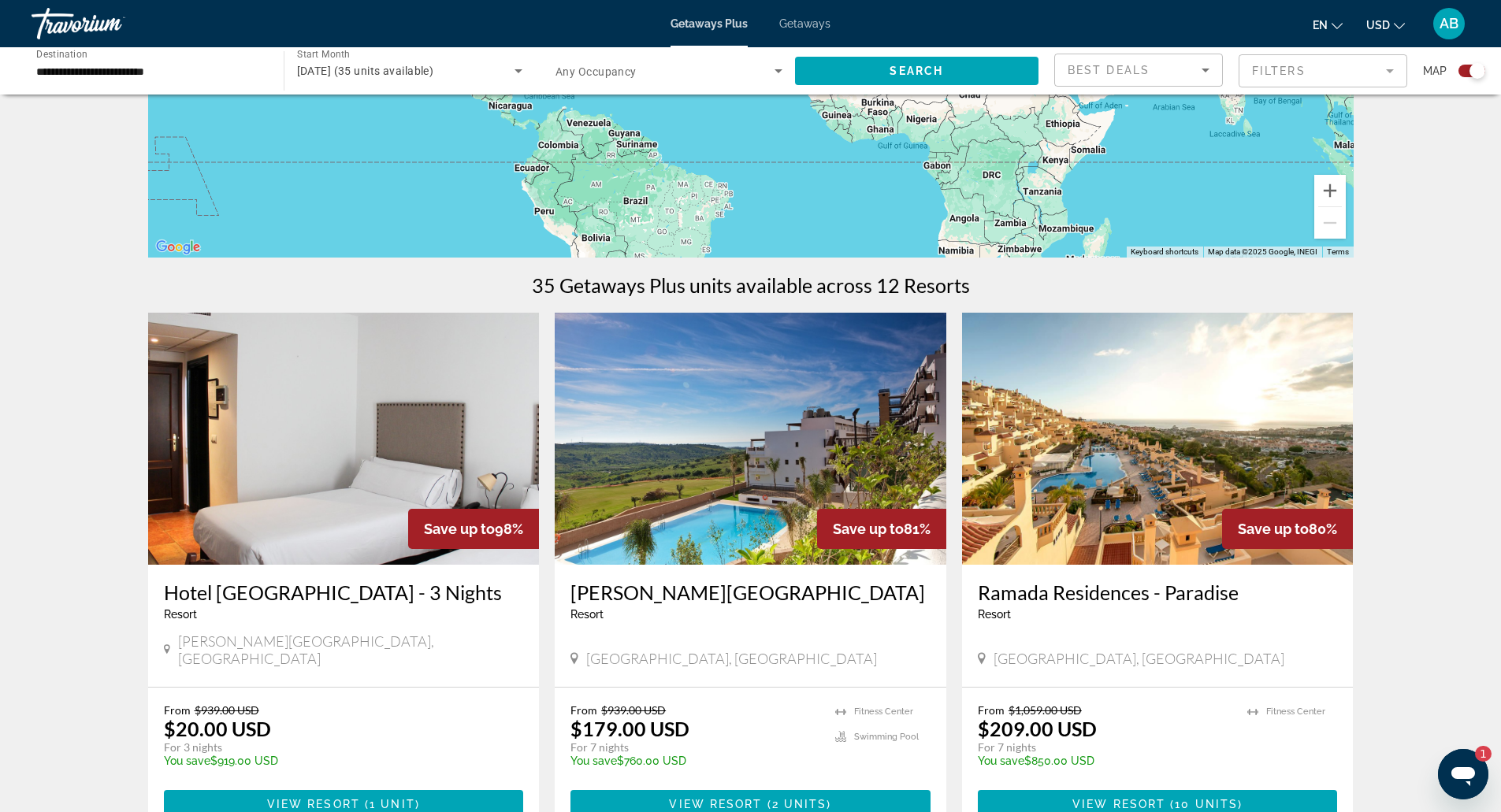
scroll to position [327, 0]
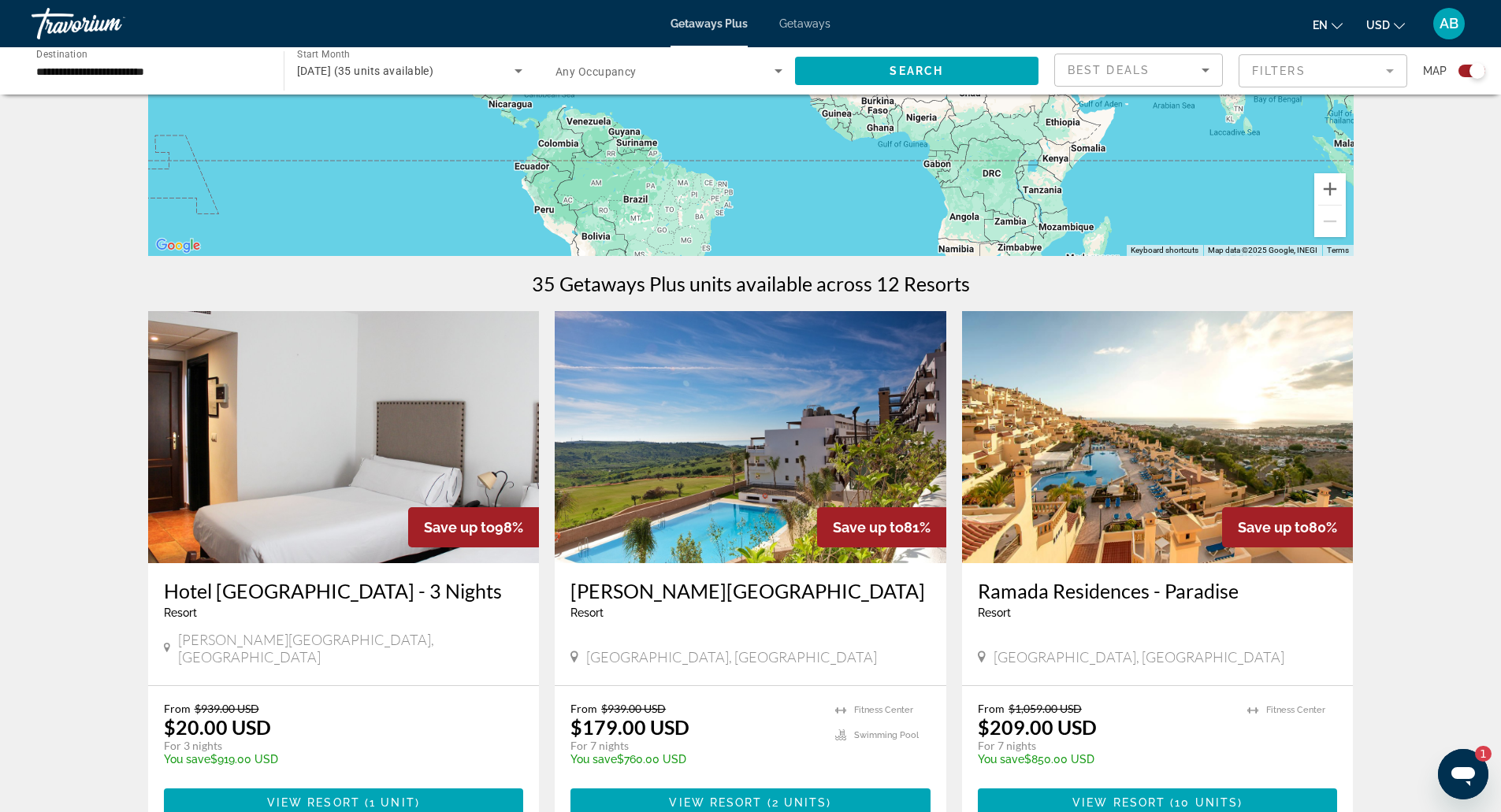
drag, startPoint x: 1176, startPoint y: 691, endPoint x: 1430, endPoint y: 208, distance: 545.7
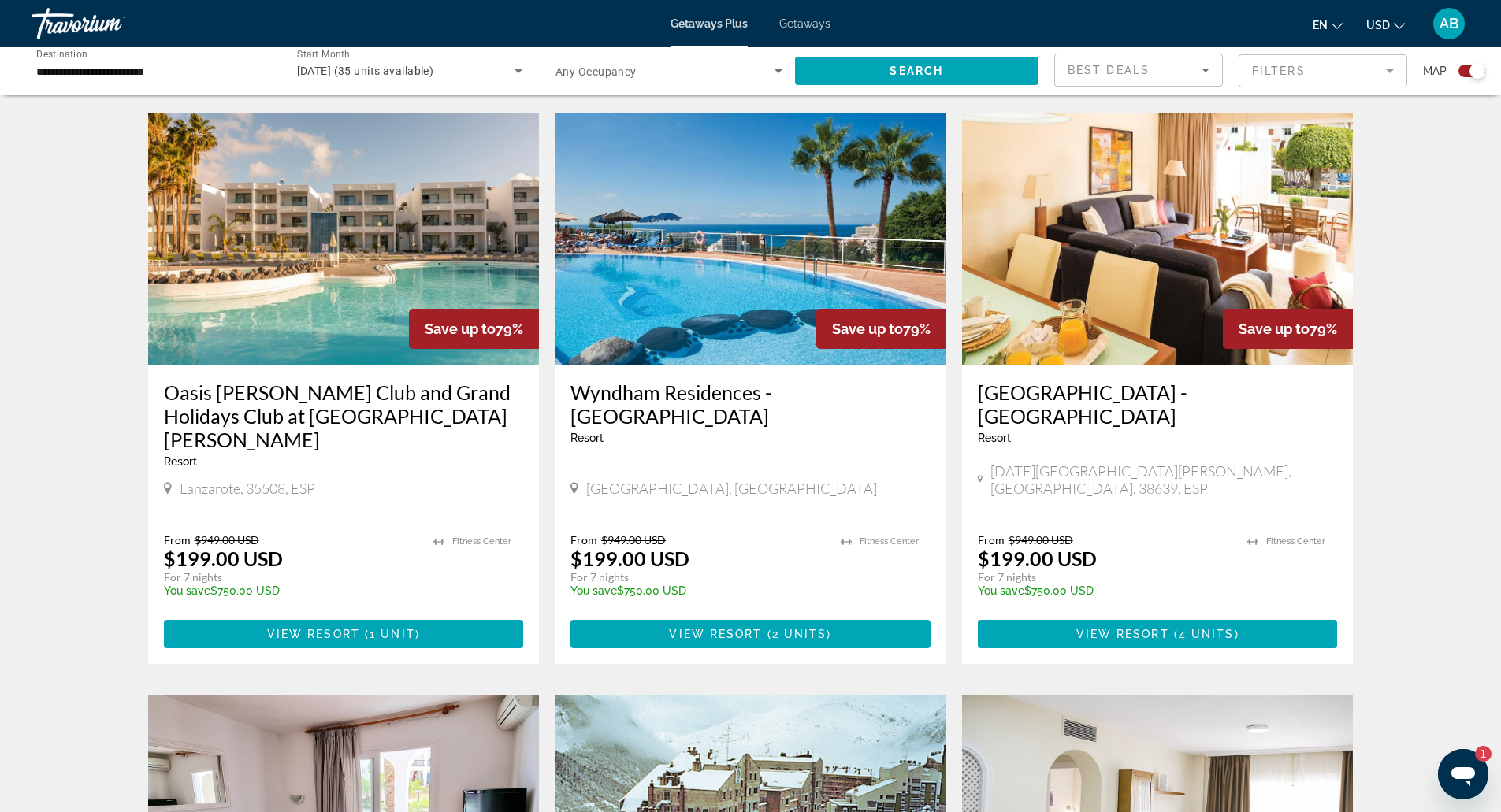
scroll to position [1638, 0]
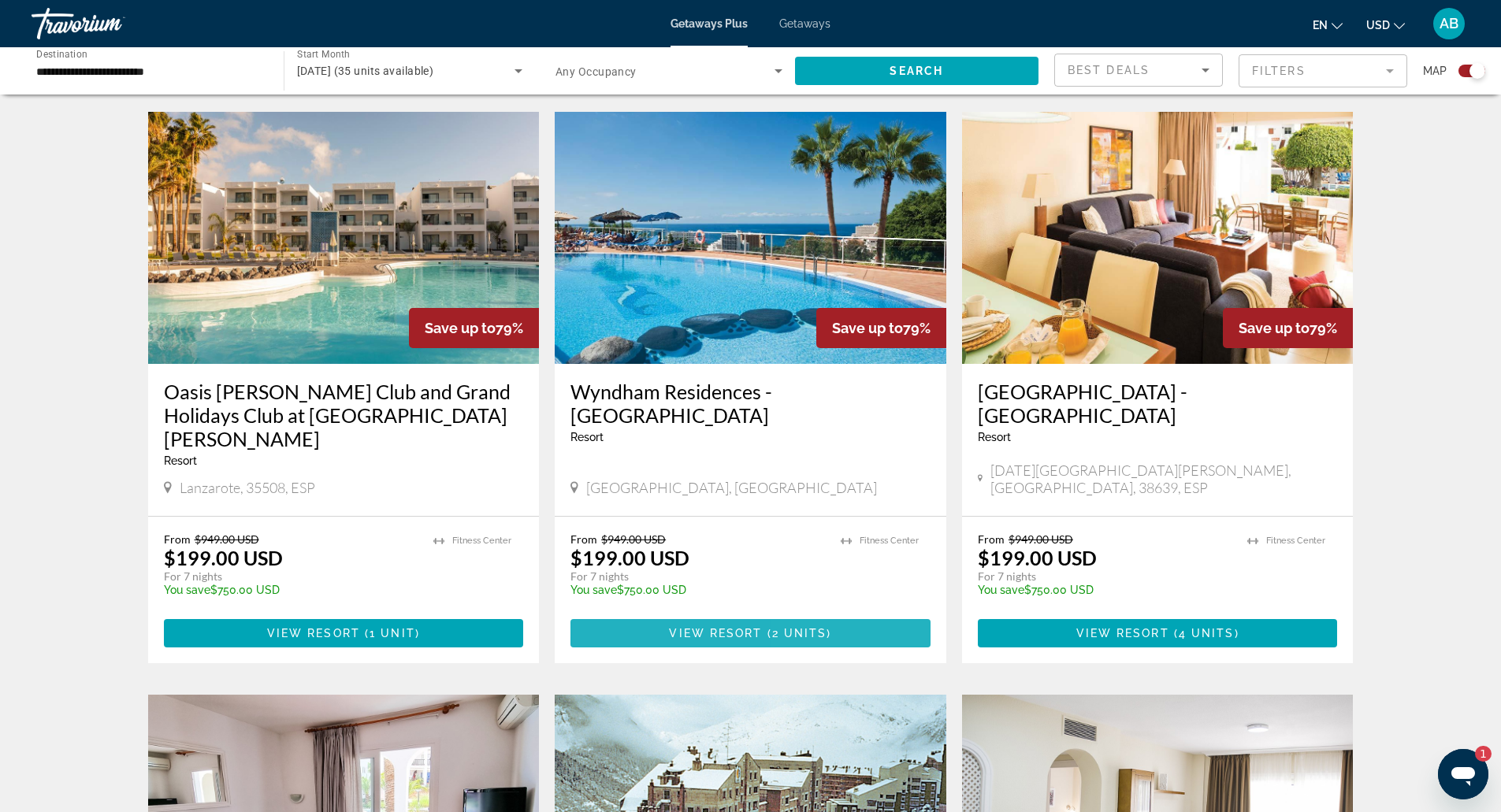
click at [876, 614] on span "Main content" at bounding box center [750, 633] width 360 height 38
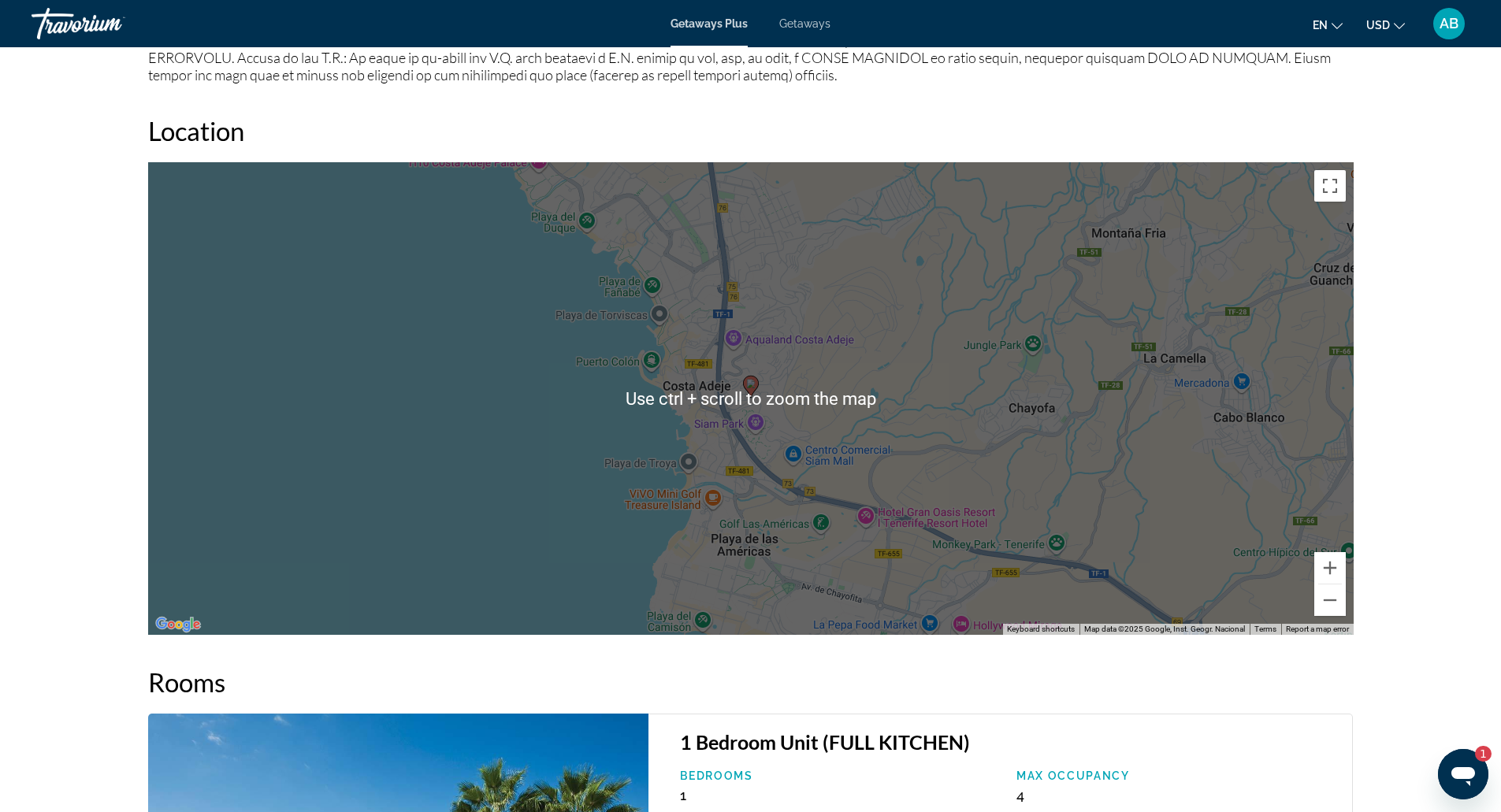
scroll to position [1950, 0]
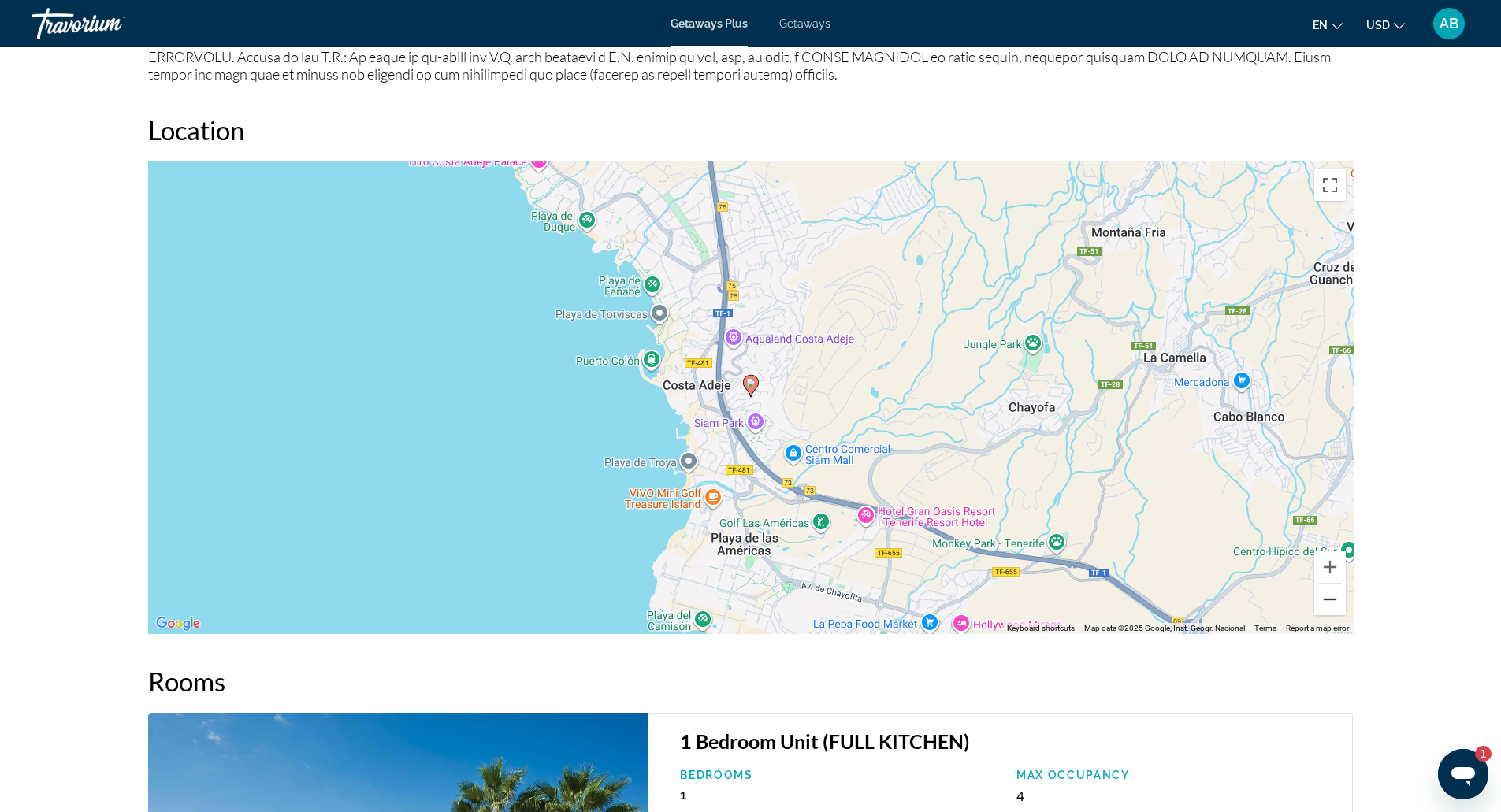
click at [1338, 583] on button "Zoom out" at bounding box center [1329, 598] width 31 height 31
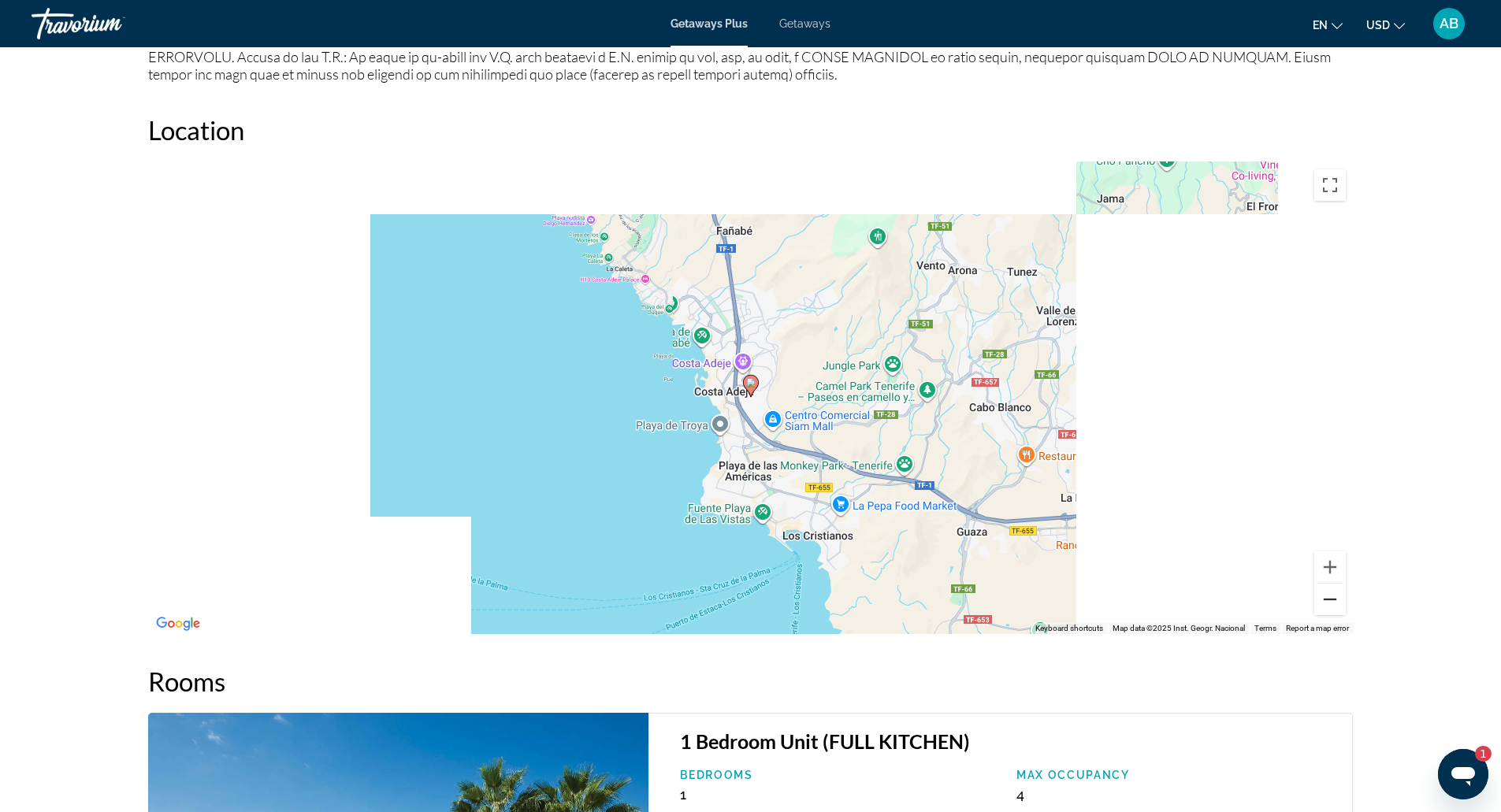
click at [1338, 583] on button "Zoom out" at bounding box center [1329, 598] width 31 height 31
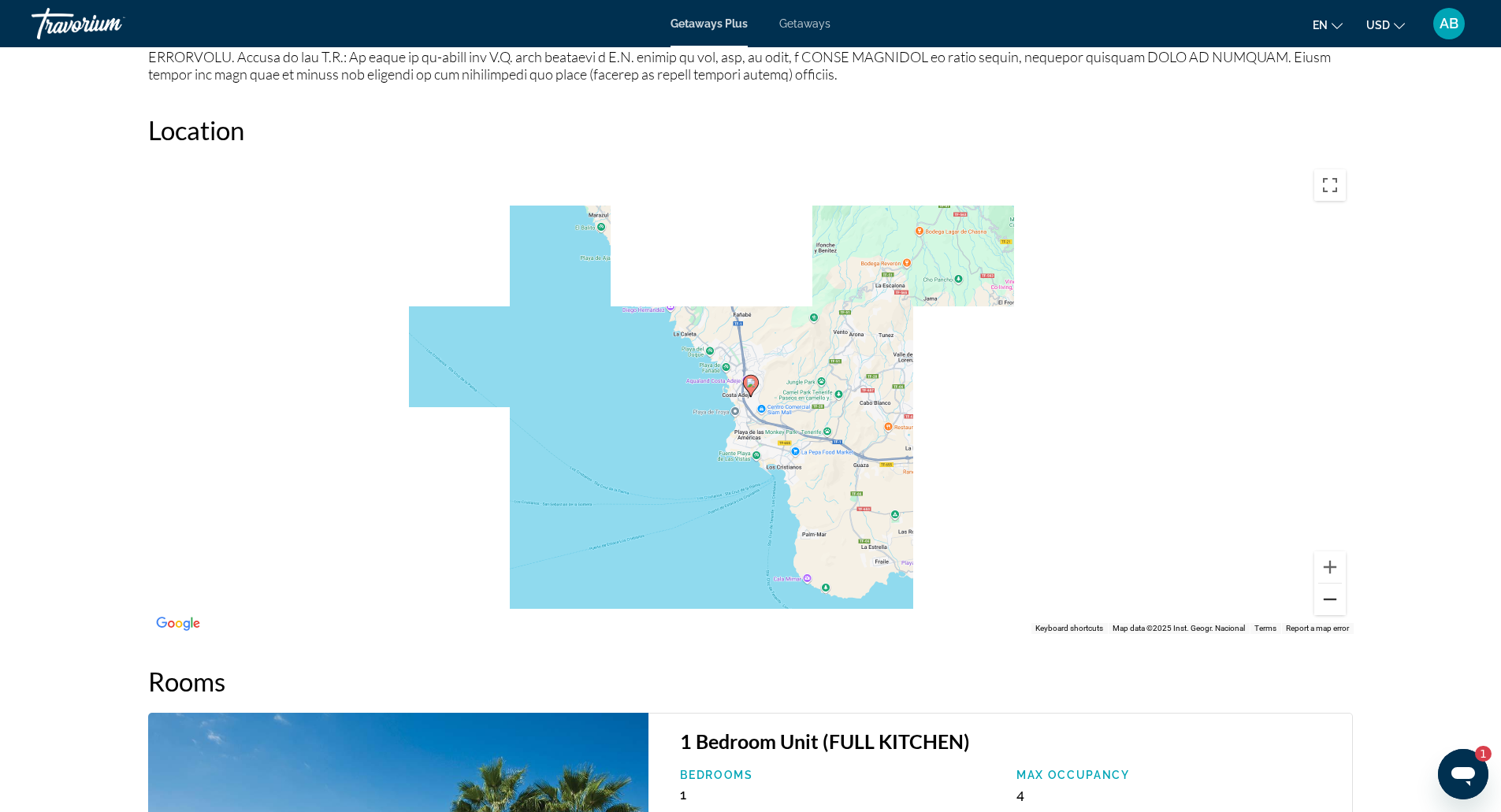
click at [1338, 583] on button "Zoom out" at bounding box center [1329, 598] width 31 height 31
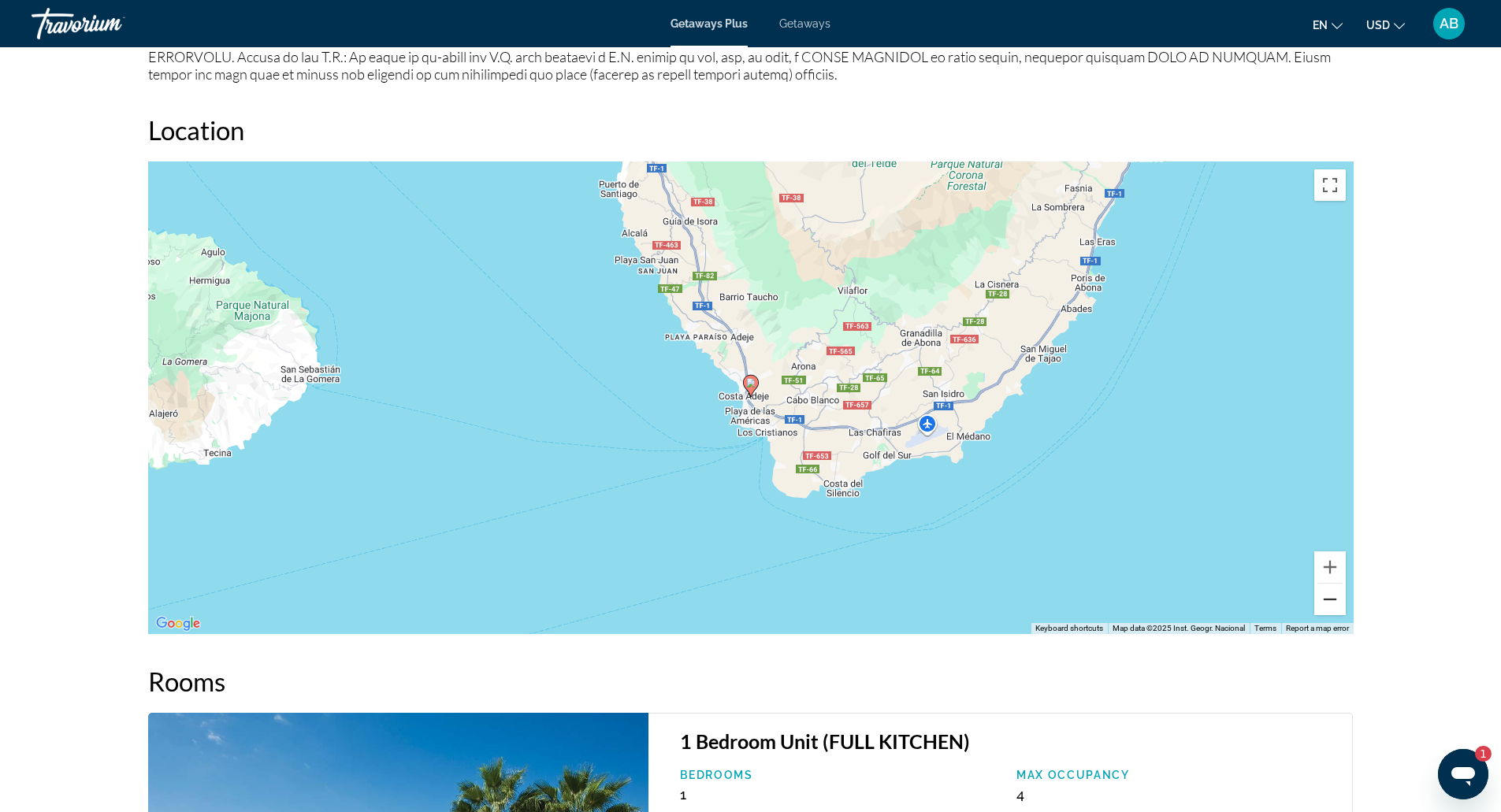
click at [1338, 583] on button "Zoom out" at bounding box center [1329, 598] width 31 height 31
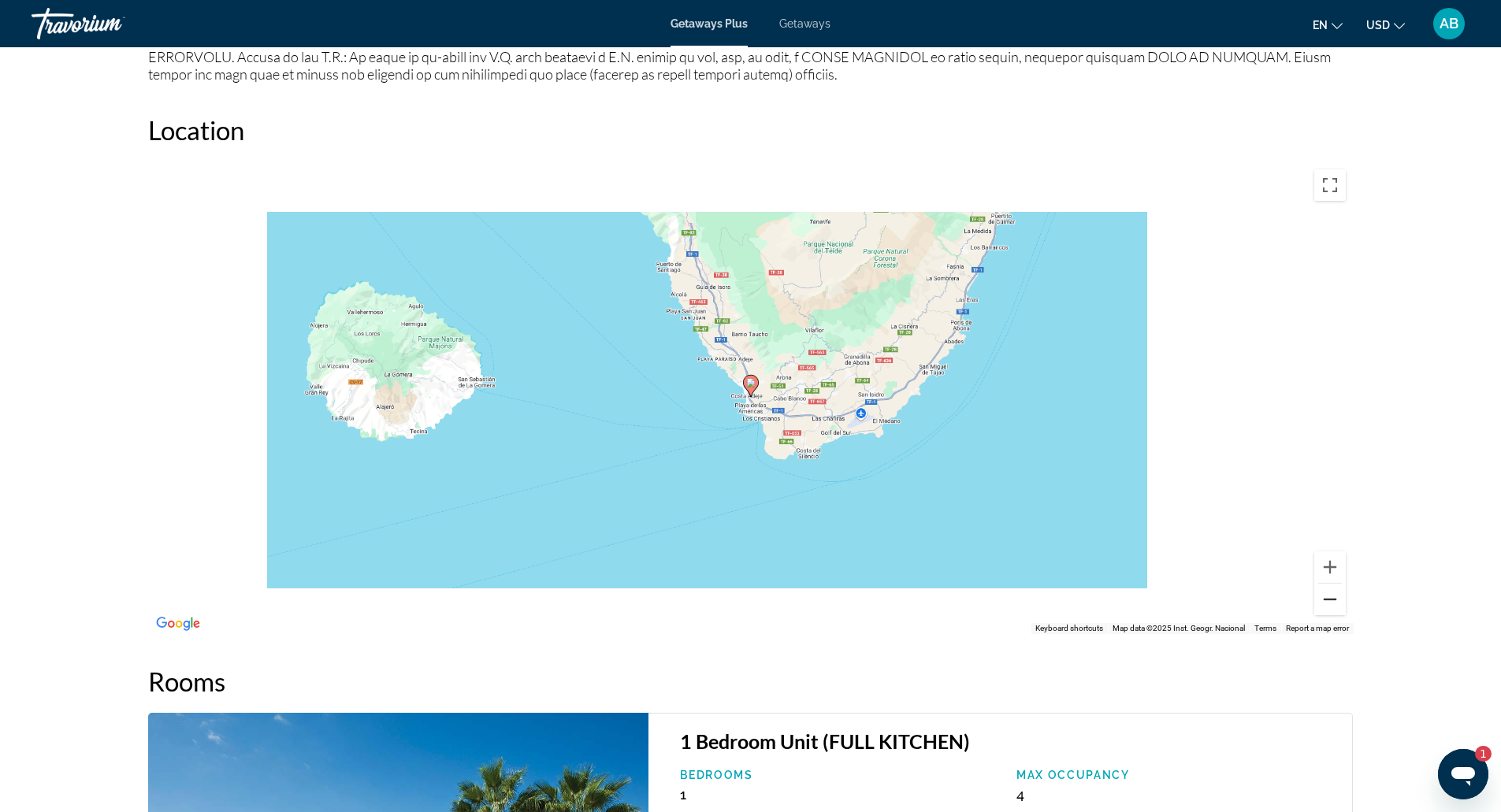
click at [1338, 583] on button "Zoom out" at bounding box center [1329, 598] width 31 height 31
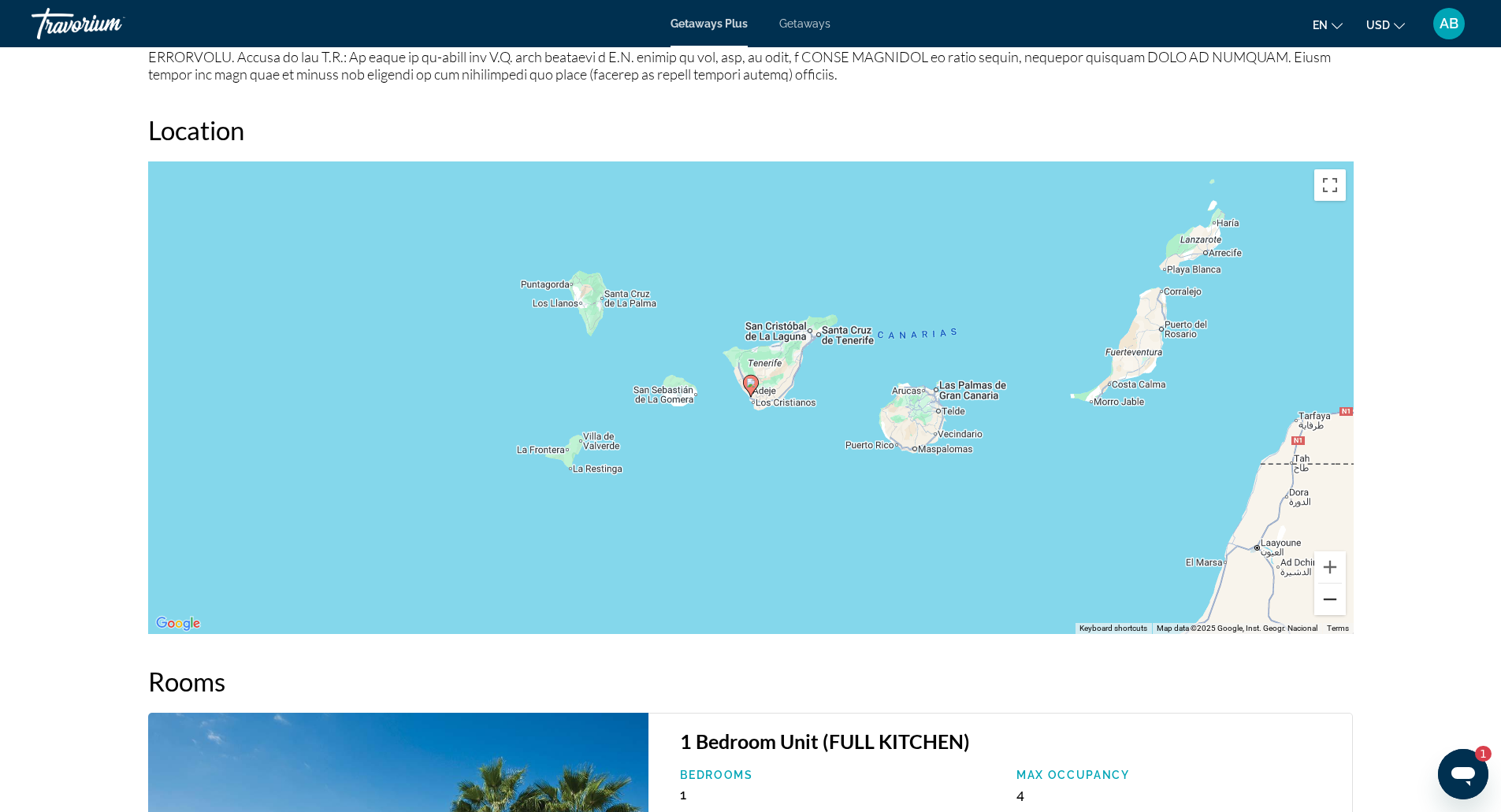
click at [1338, 583] on button "Zoom out" at bounding box center [1329, 598] width 31 height 31
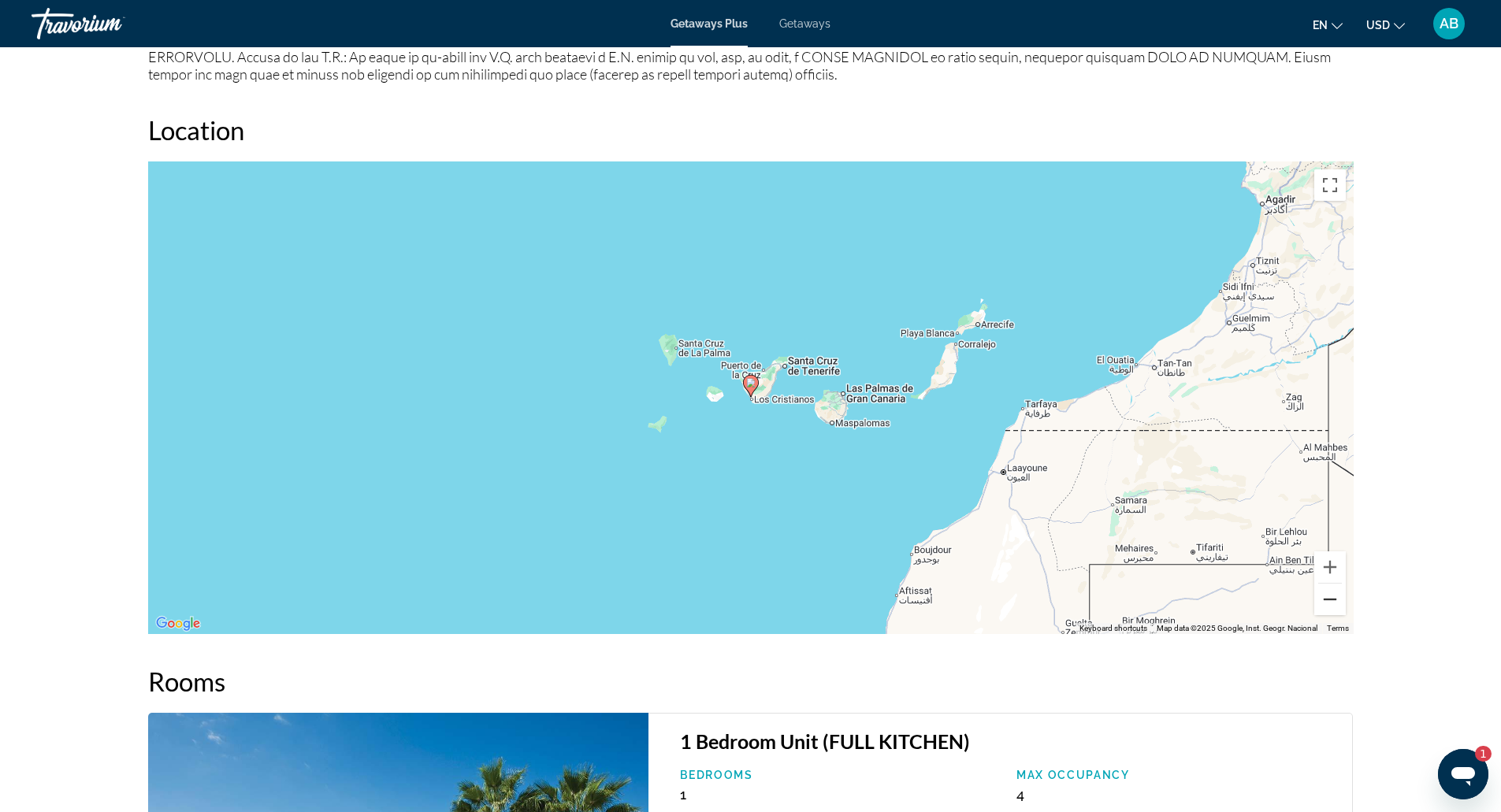
click at [1338, 583] on button "Zoom out" at bounding box center [1329, 598] width 31 height 31
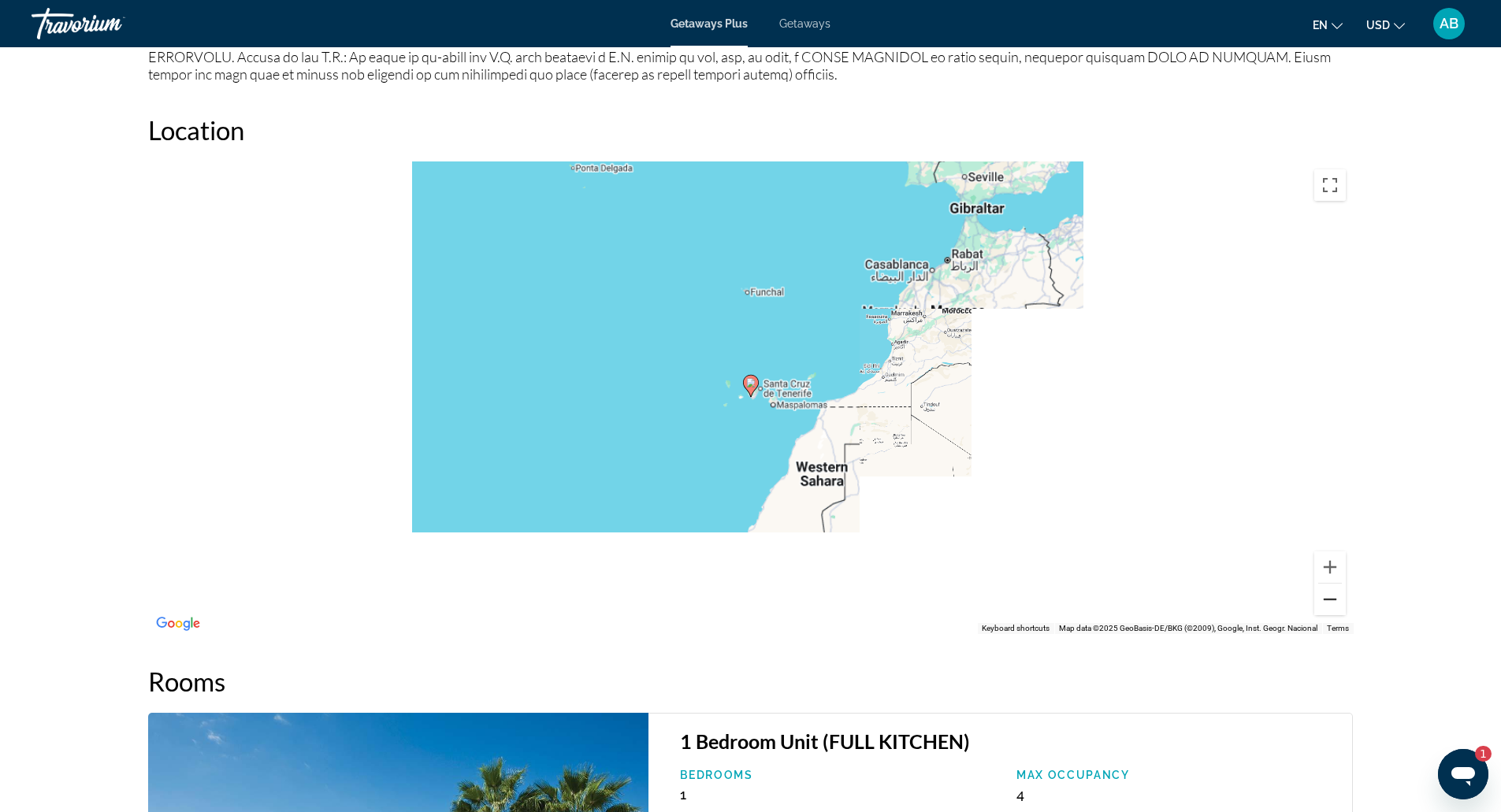
click at [1338, 583] on button "Zoom out" at bounding box center [1329, 598] width 31 height 31
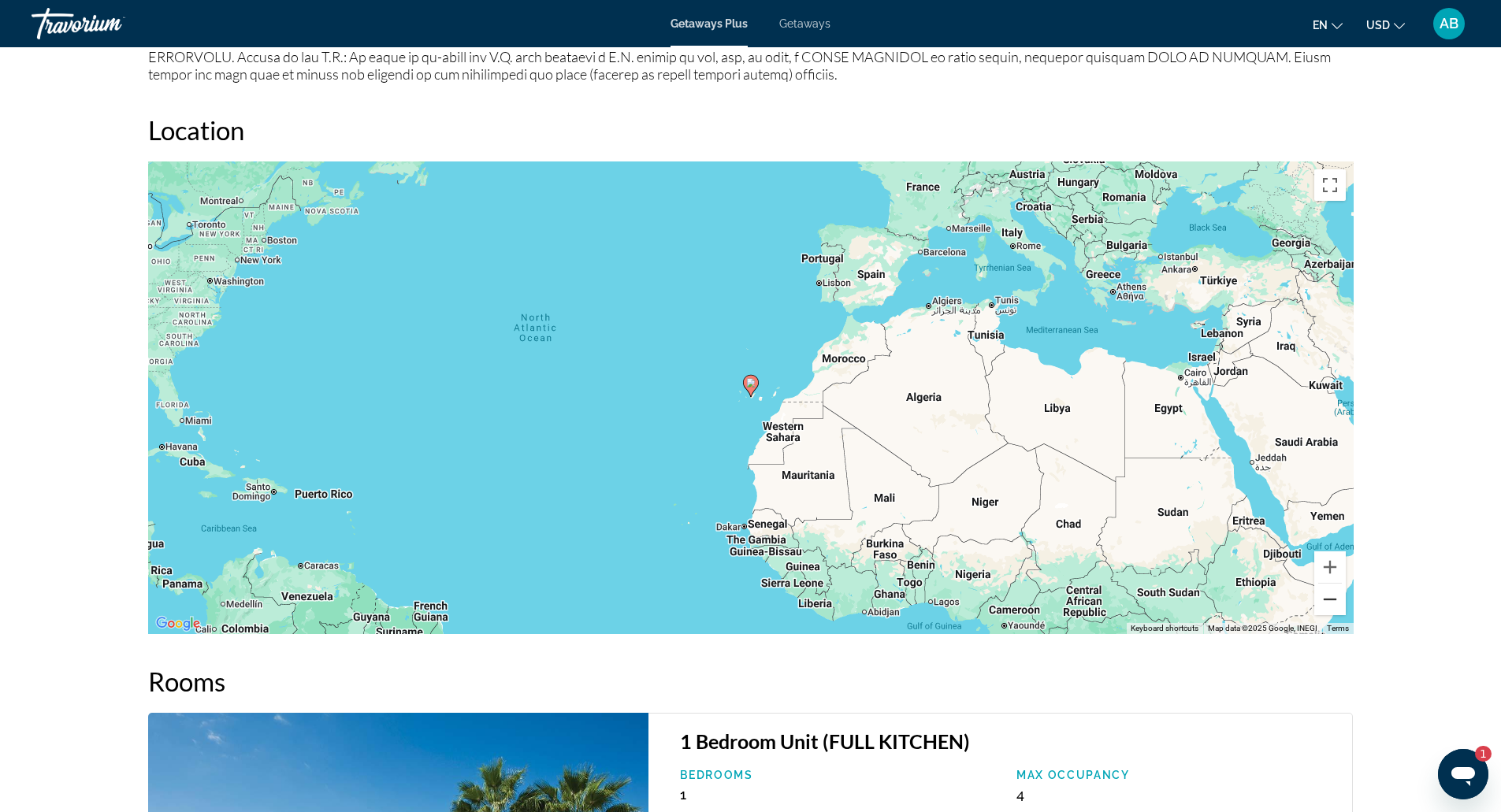
click at [1335, 583] on button "Zoom out" at bounding box center [1329, 598] width 31 height 31
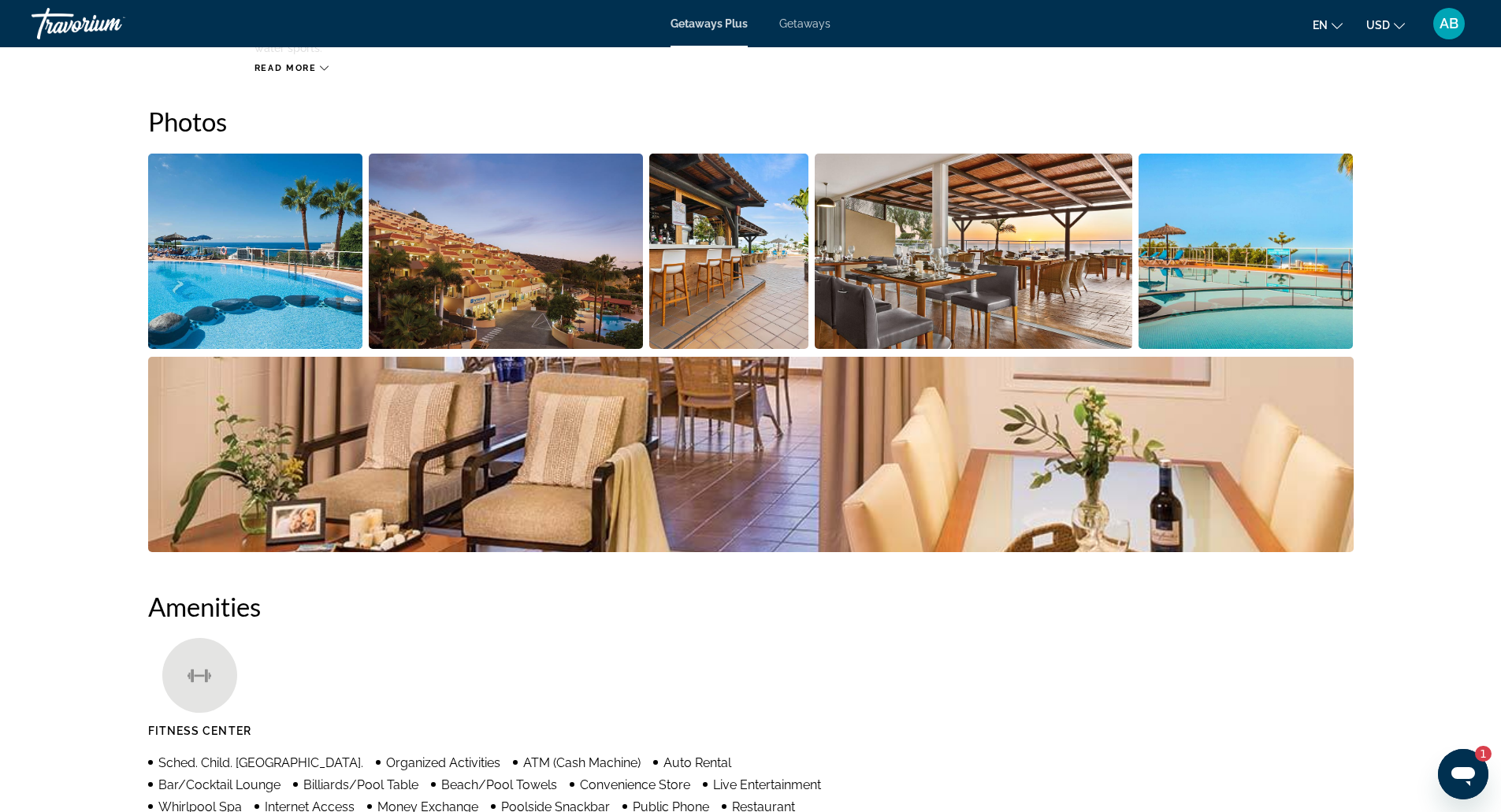
scroll to position [696, 0]
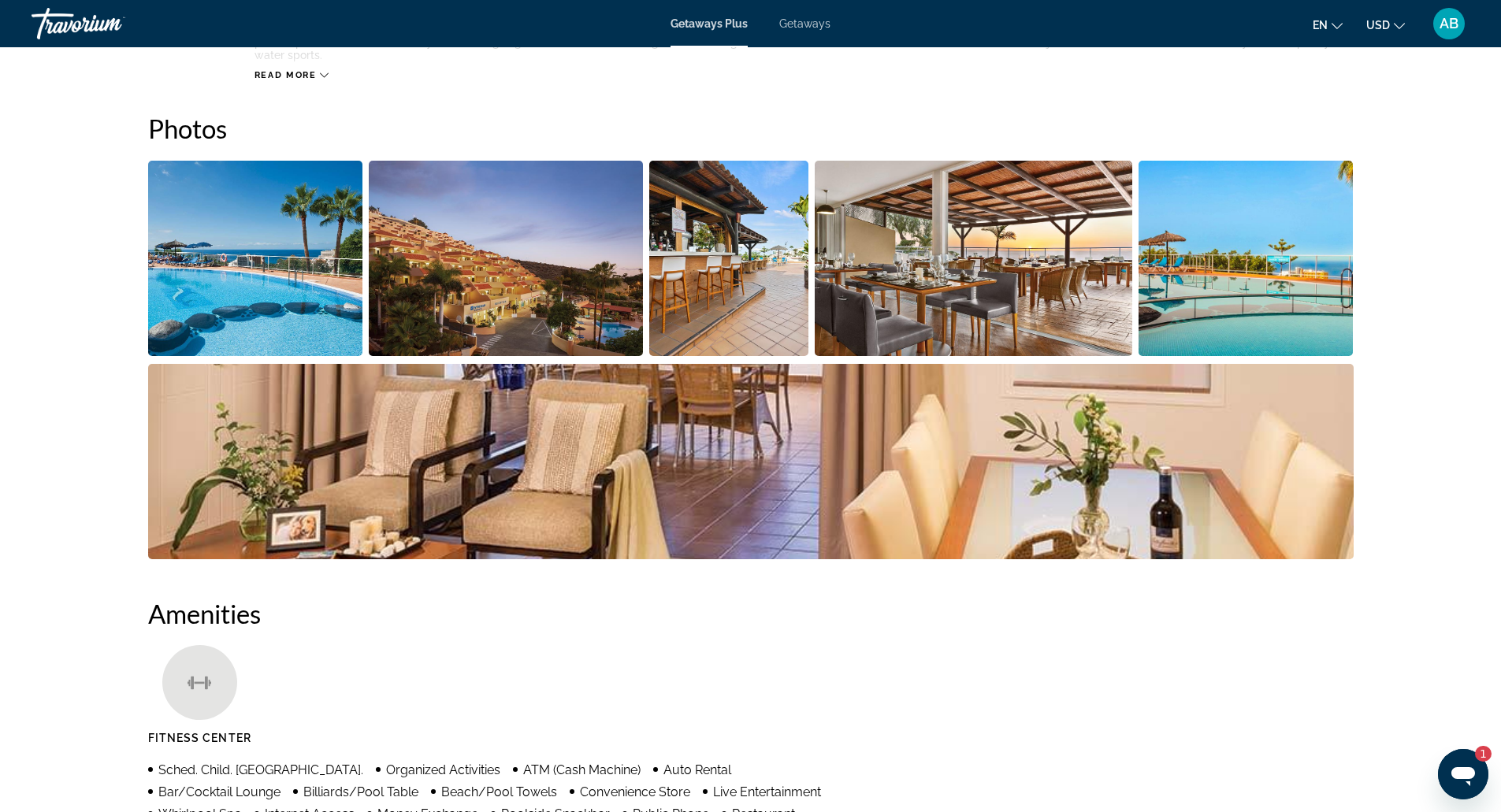
click at [326, 234] on img "Open full-screen image slider" at bounding box center [256, 258] width 215 height 195
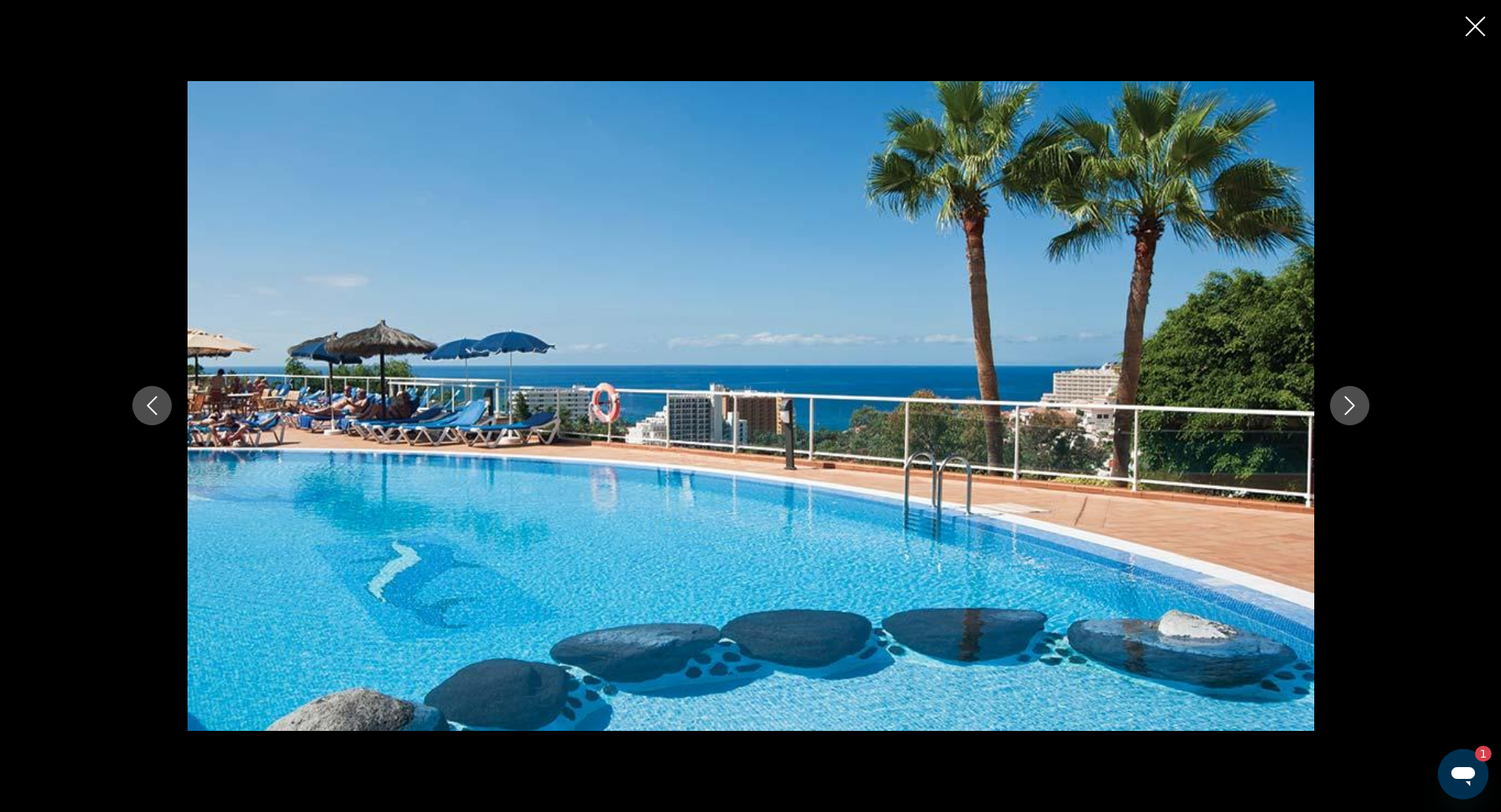
scroll to position [1406, 0]
click at [1340, 404] on icon "Next image" at bounding box center [1350, 405] width 18 height 18
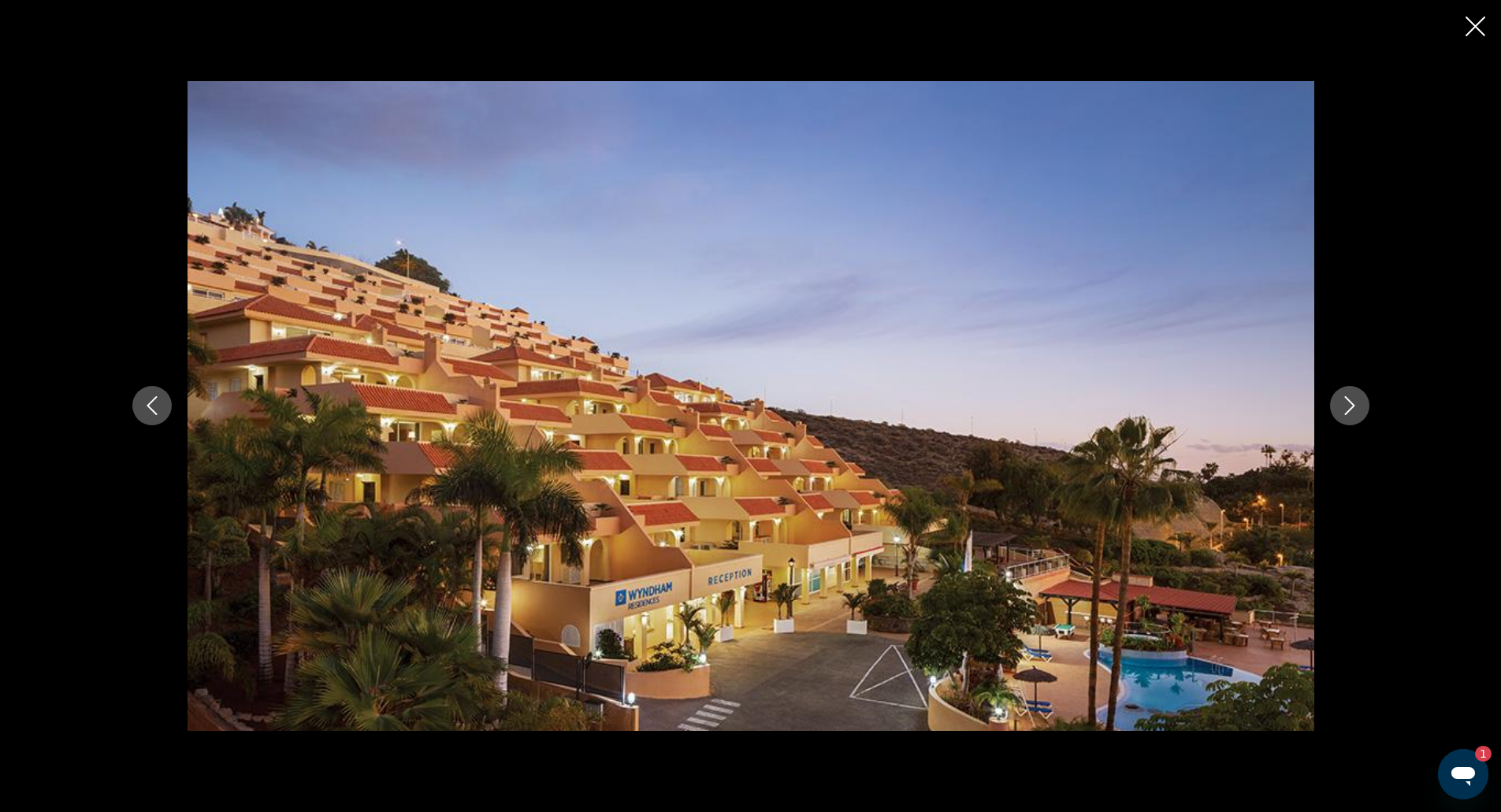
click at [1340, 404] on icon "Next image" at bounding box center [1350, 405] width 18 height 18
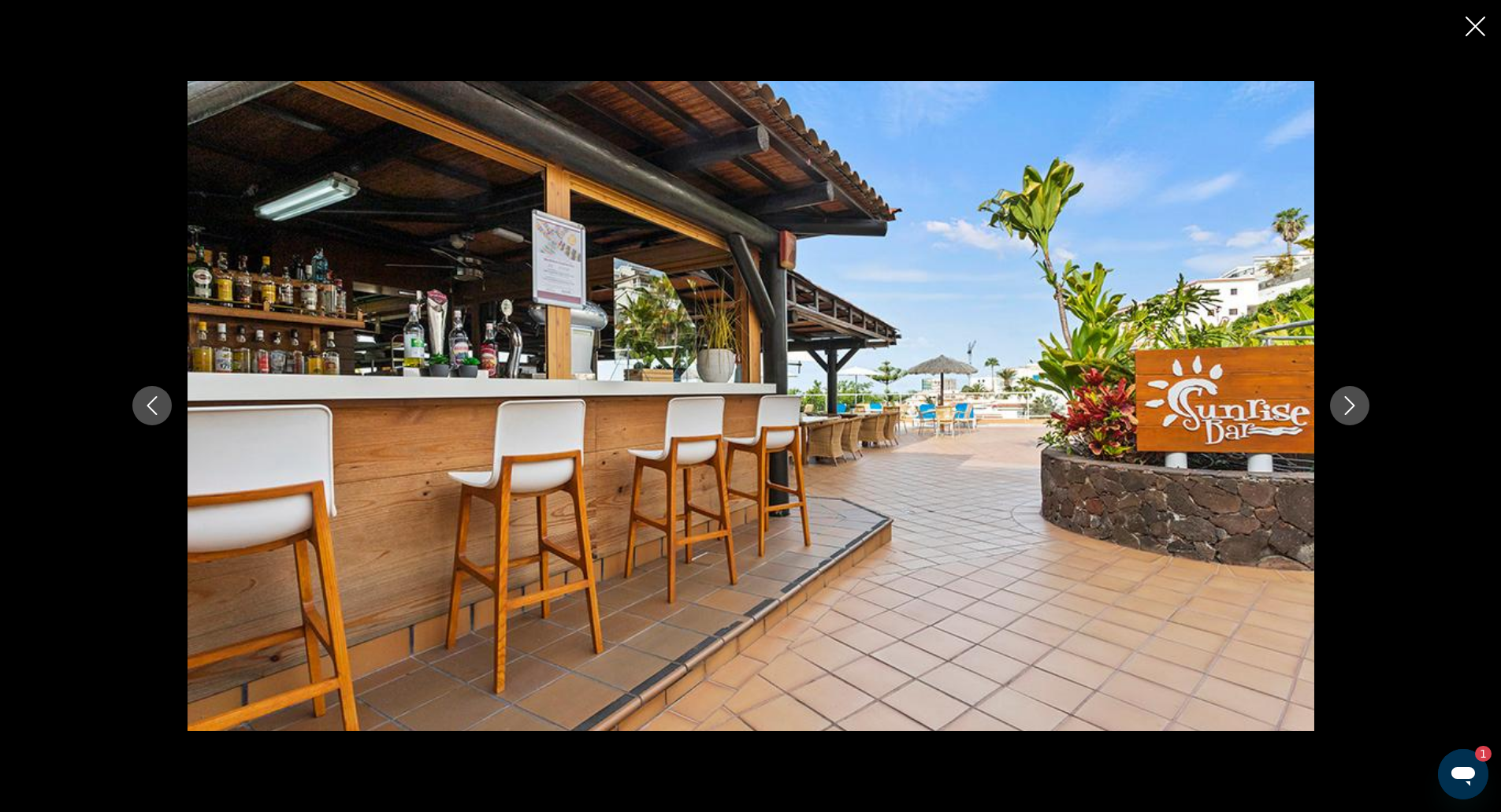
click at [1340, 404] on icon "Next image" at bounding box center [1350, 405] width 18 height 18
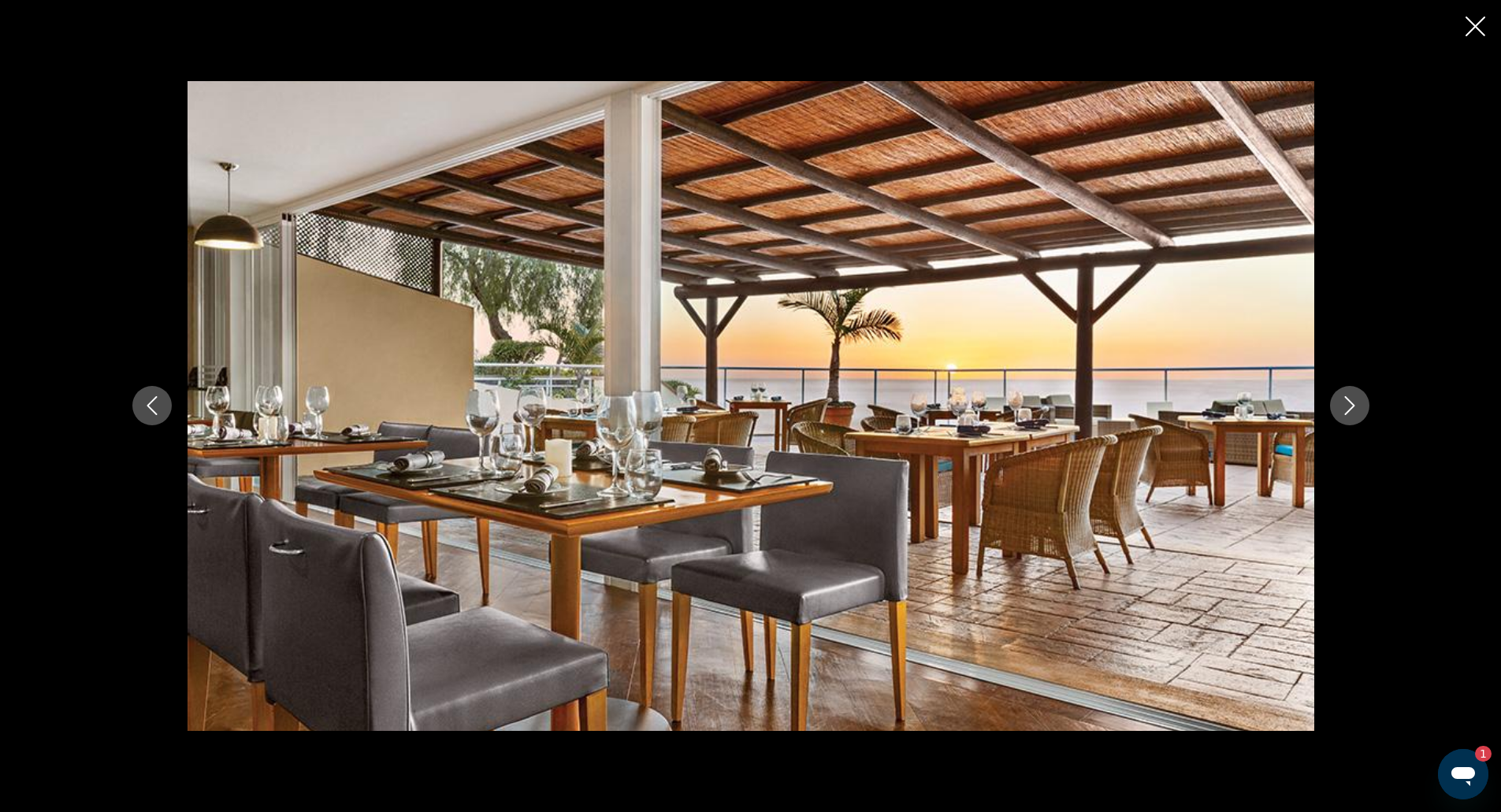
click at [1340, 404] on icon "Next image" at bounding box center [1350, 405] width 18 height 18
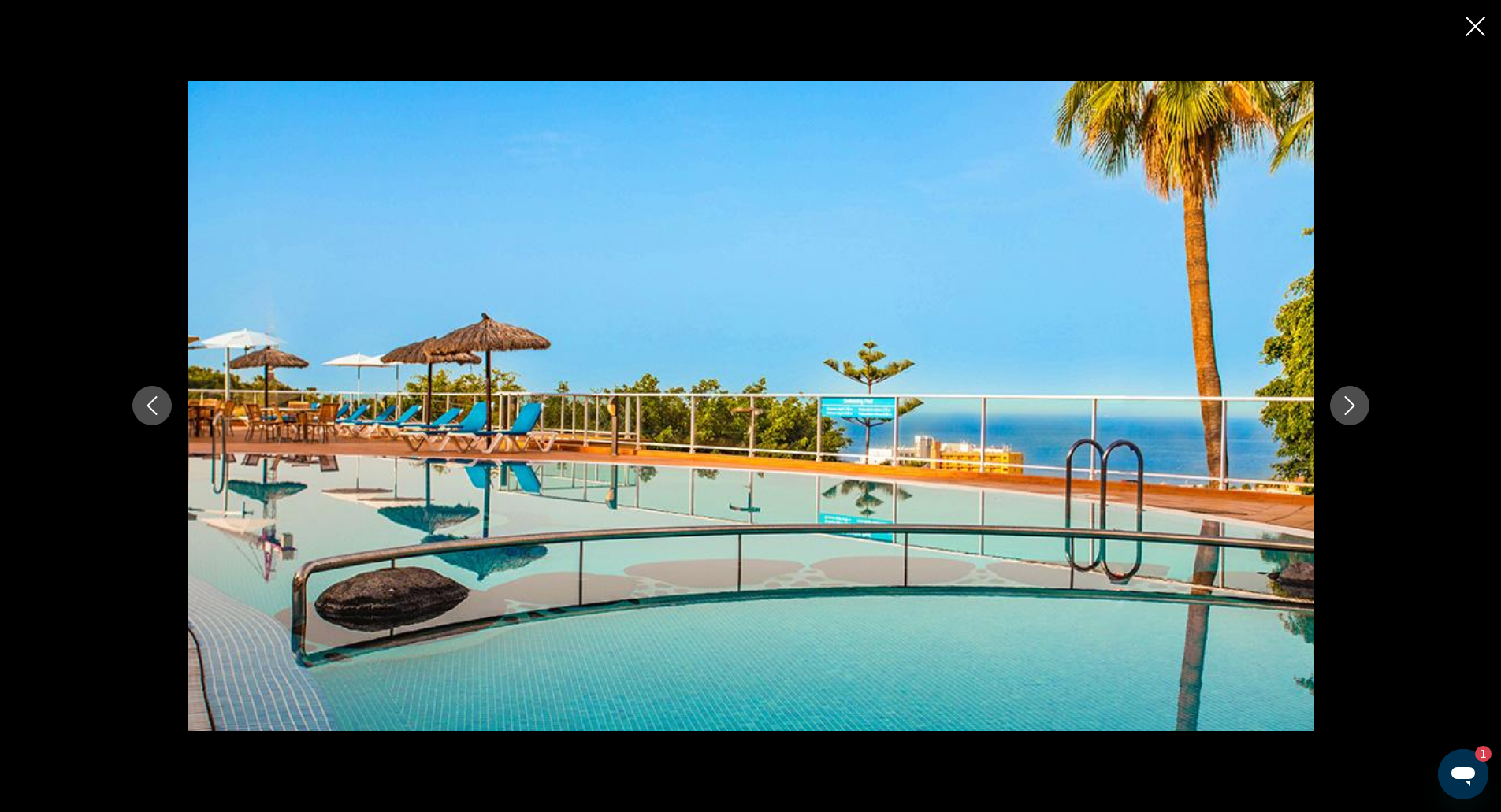
click at [1340, 404] on icon "Next image" at bounding box center [1350, 405] width 18 height 18
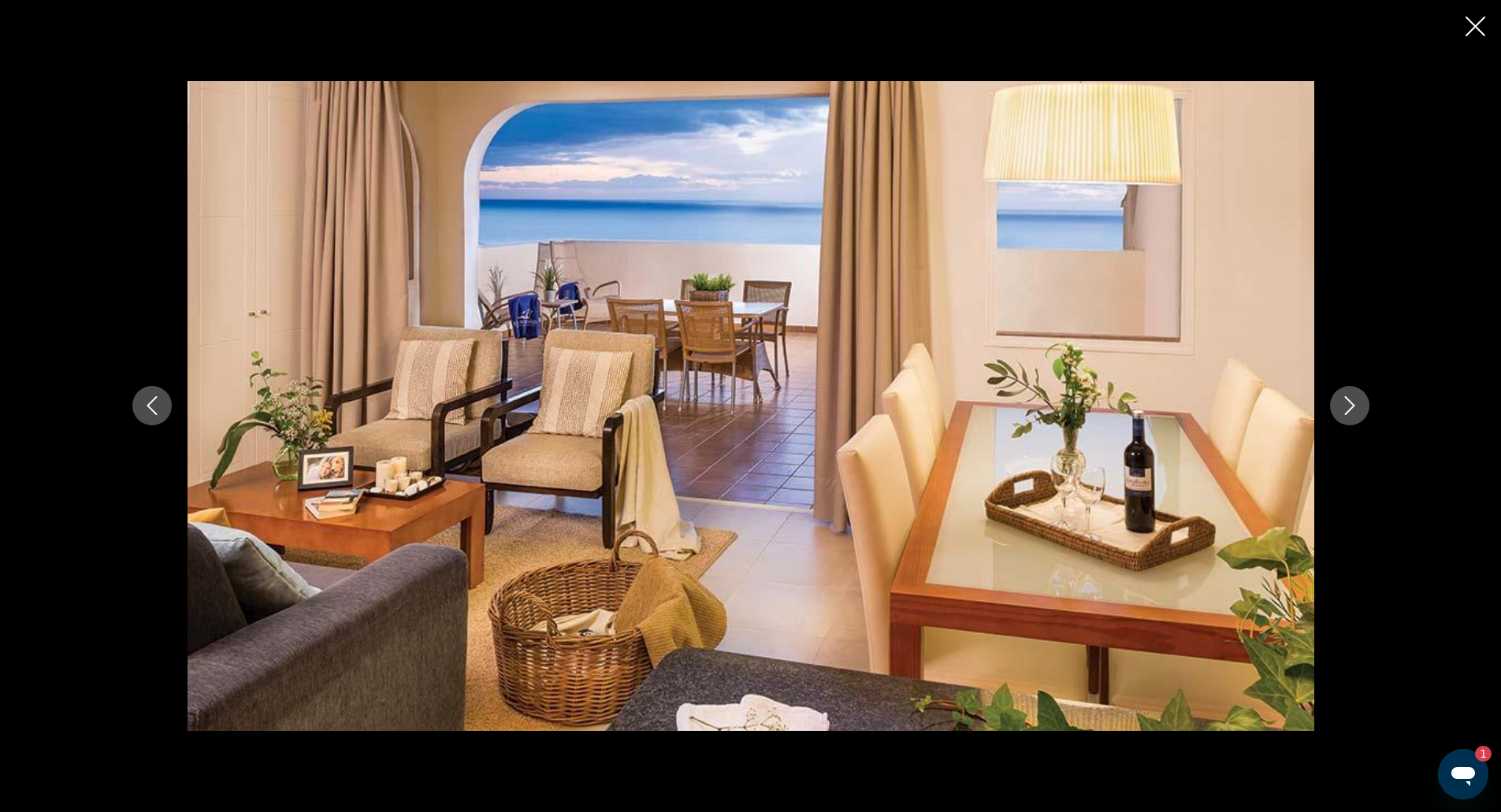
click at [1340, 404] on icon "Next image" at bounding box center [1350, 405] width 18 height 18
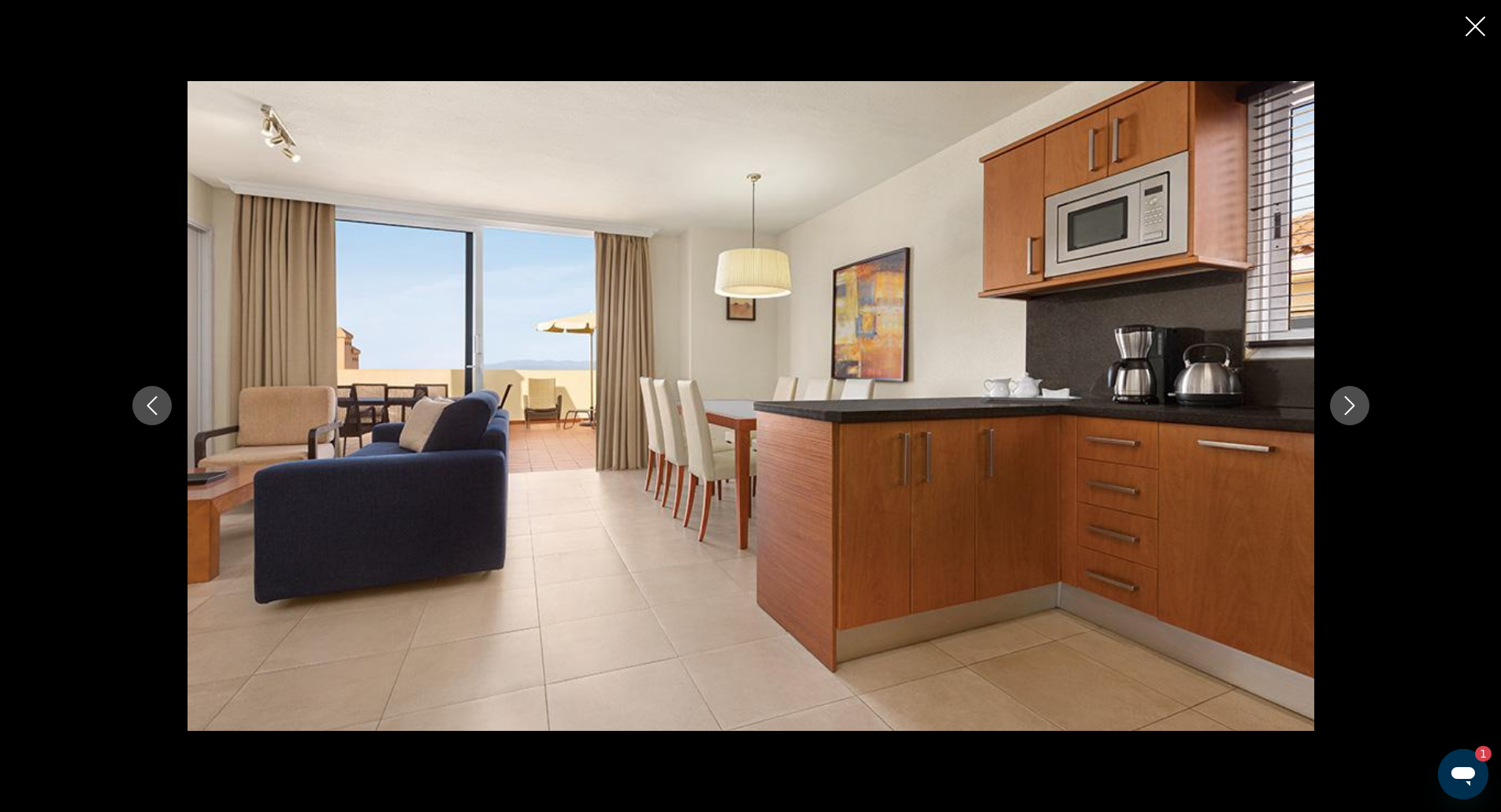
click at [1340, 404] on icon "Next image" at bounding box center [1350, 405] width 18 height 18
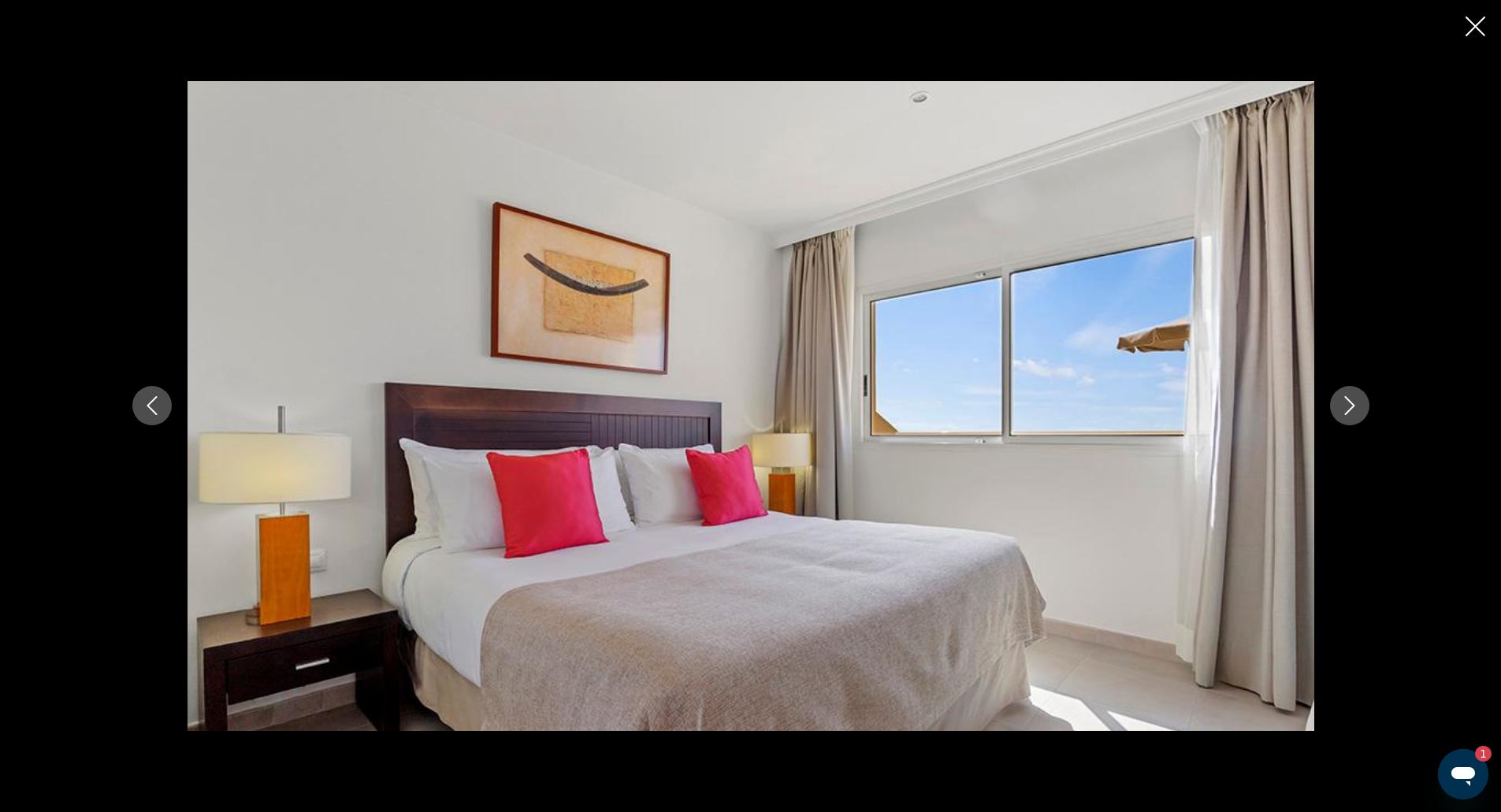
click at [1340, 404] on icon "Next image" at bounding box center [1350, 405] width 18 height 18
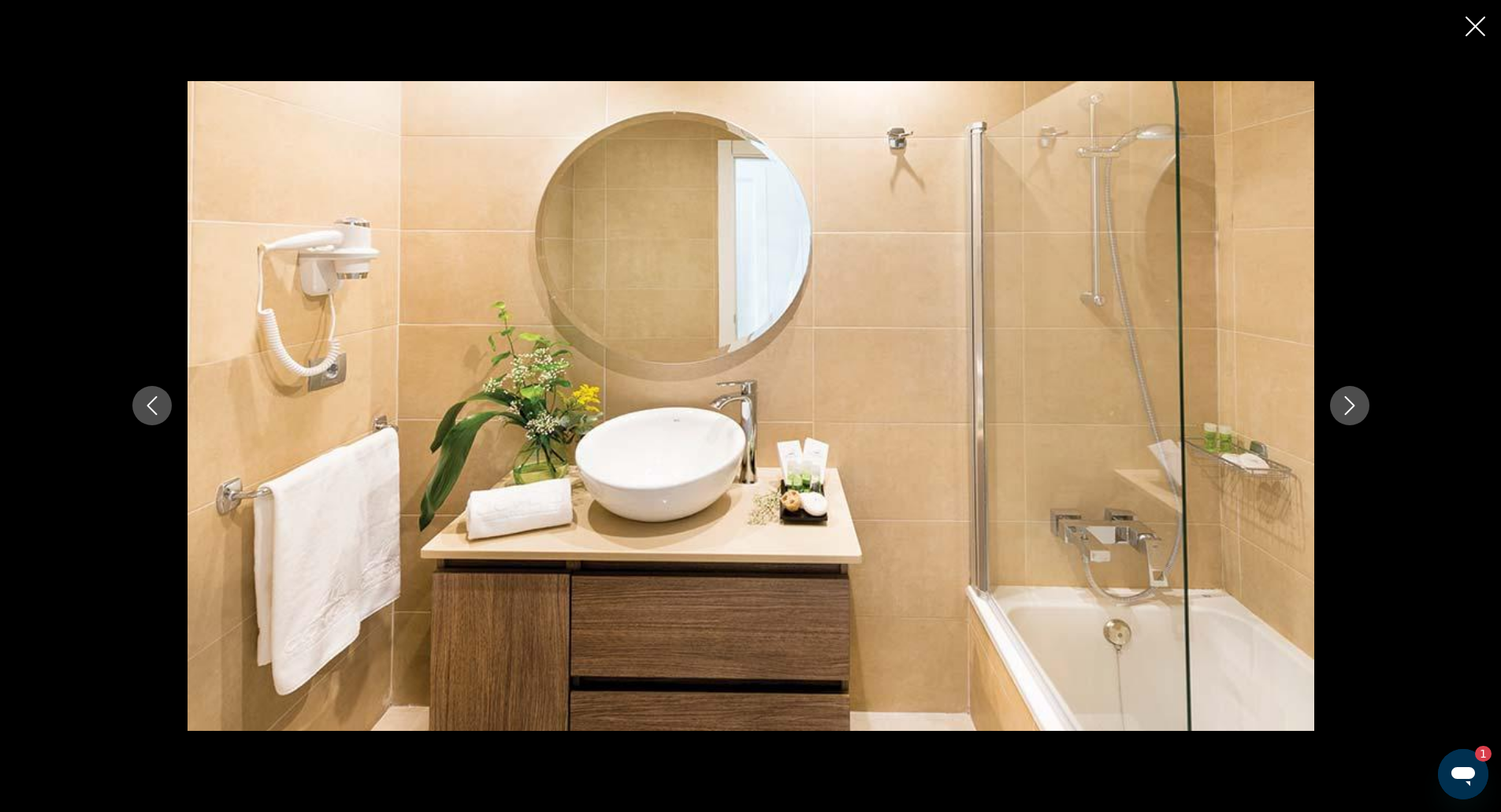
click at [1340, 404] on icon "Next image" at bounding box center [1350, 405] width 18 height 18
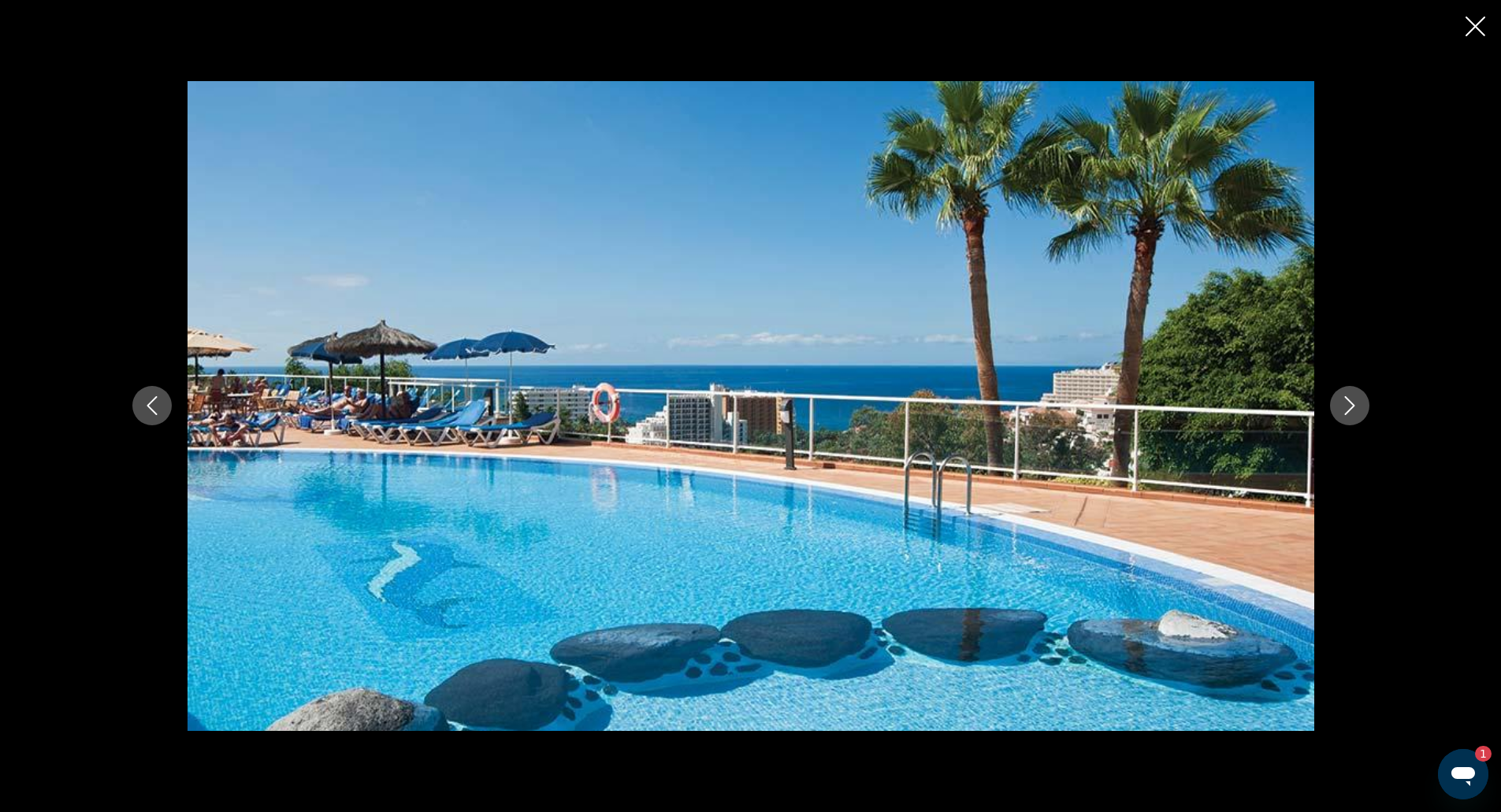
click at [1340, 404] on icon "Next image" at bounding box center [1350, 405] width 18 height 18
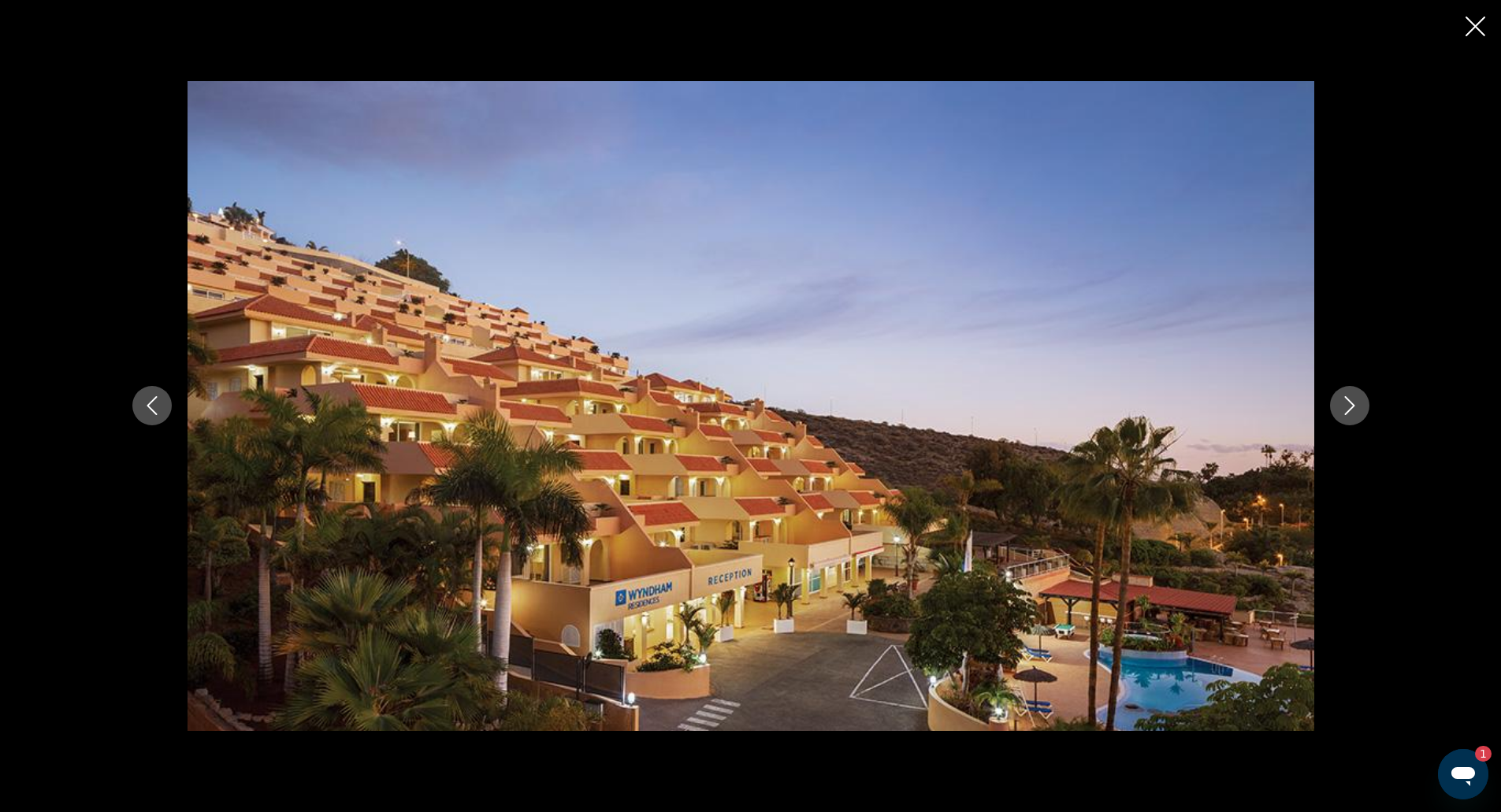
click at [1340, 404] on icon "Next image" at bounding box center [1350, 405] width 18 height 18
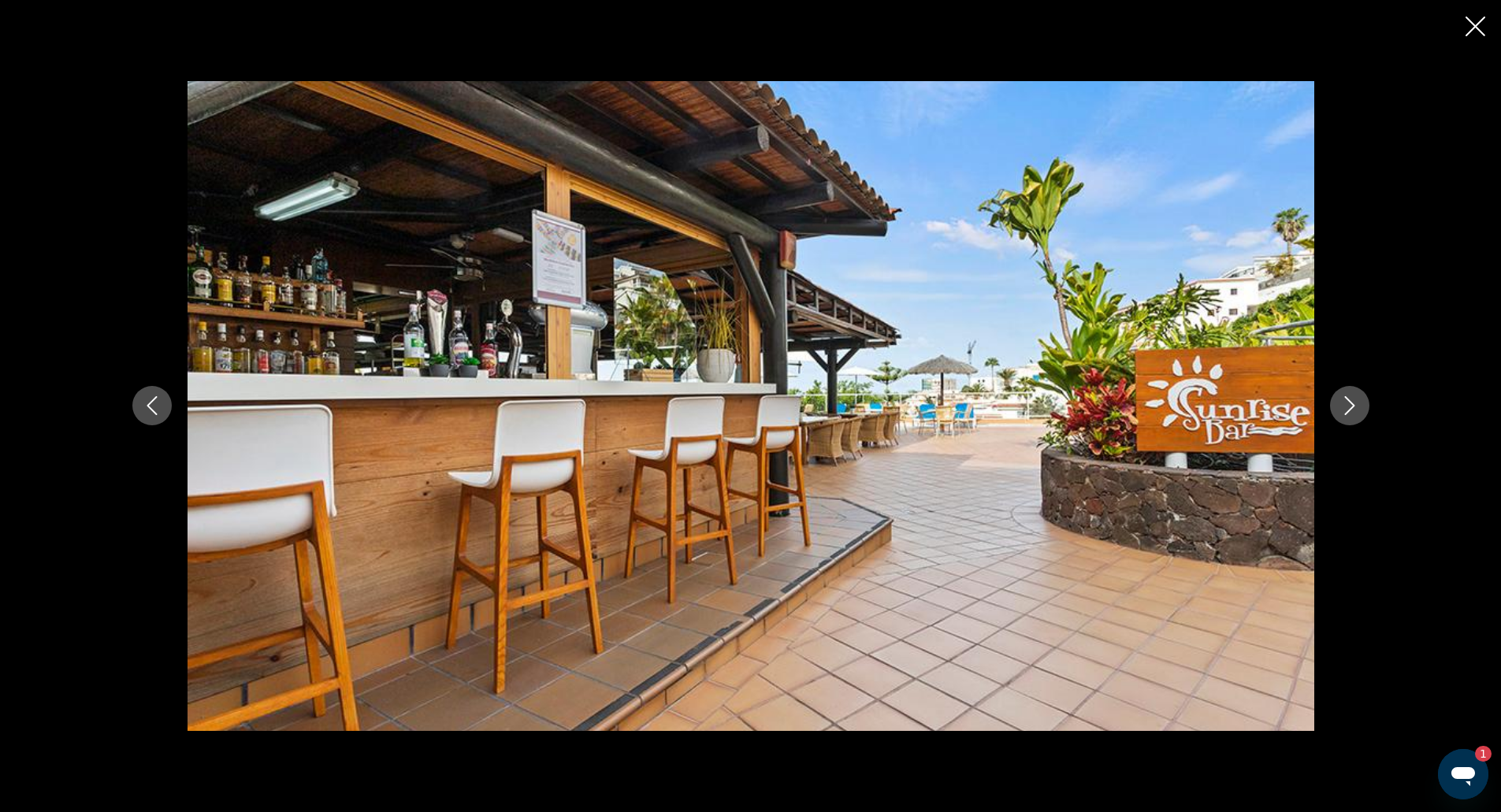
click at [1340, 404] on icon "Next image" at bounding box center [1350, 405] width 18 height 18
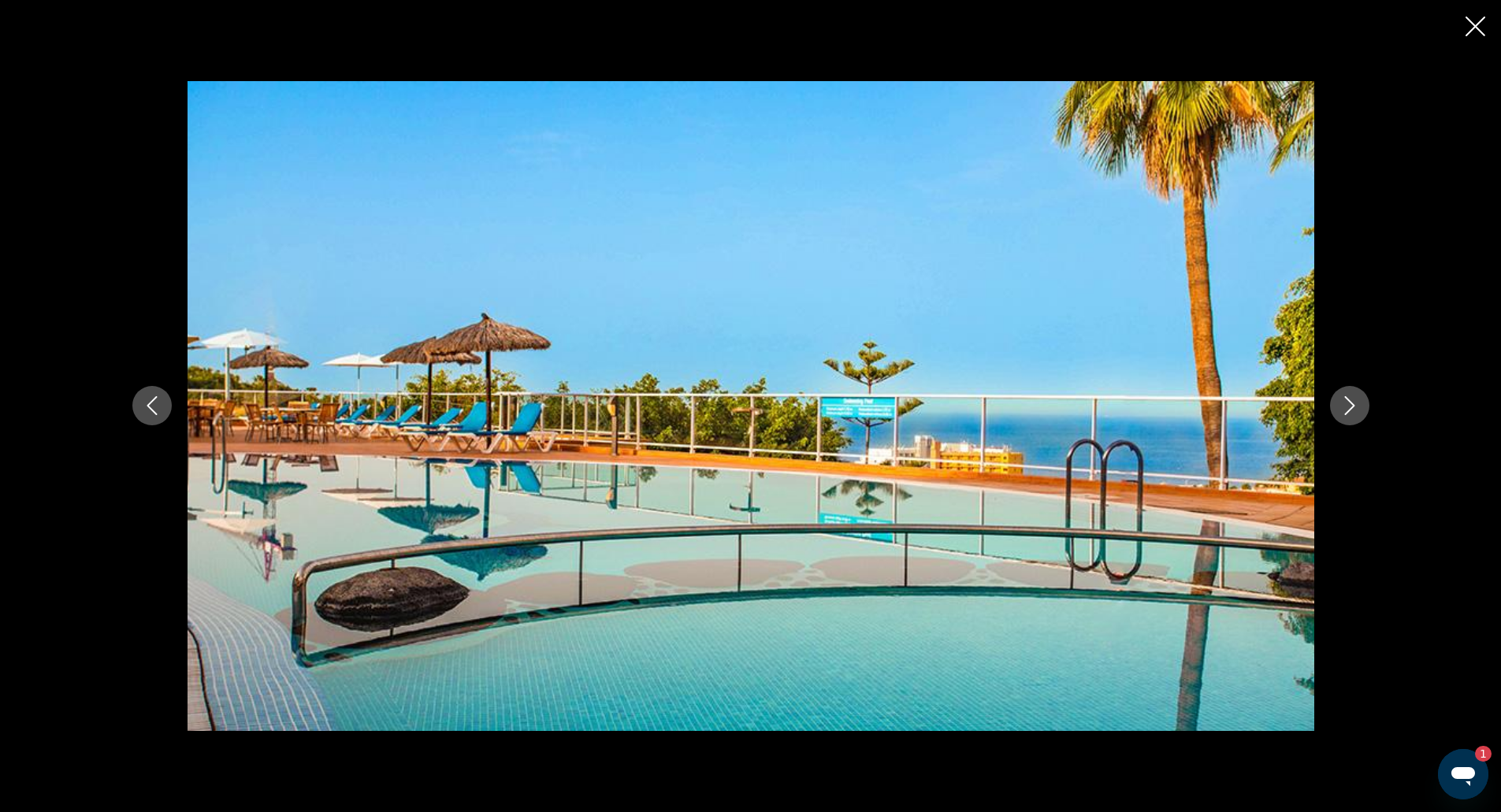
click at [1340, 404] on icon "Next image" at bounding box center [1350, 405] width 18 height 18
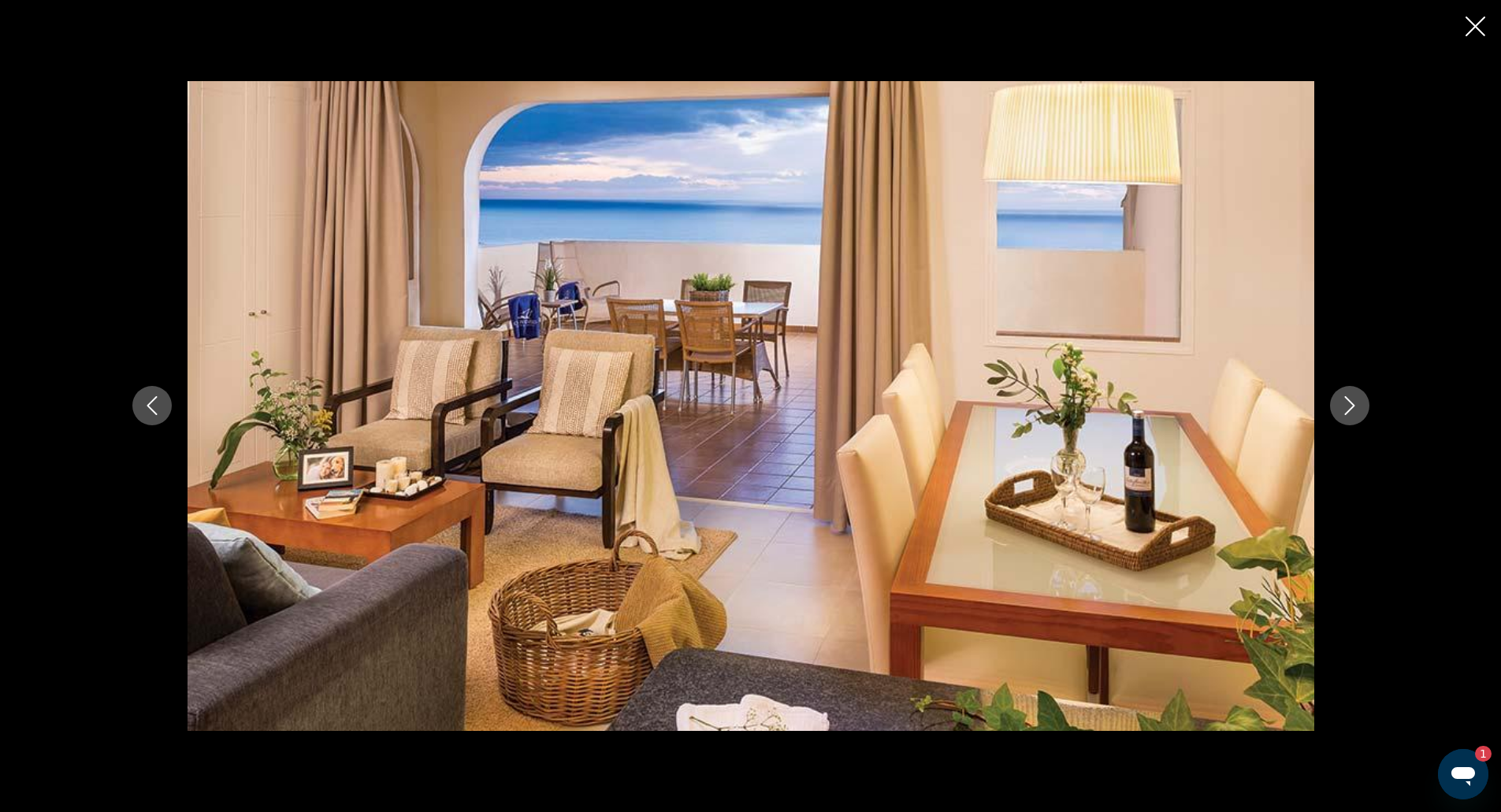
click at [1340, 404] on icon "Next image" at bounding box center [1350, 405] width 18 height 18
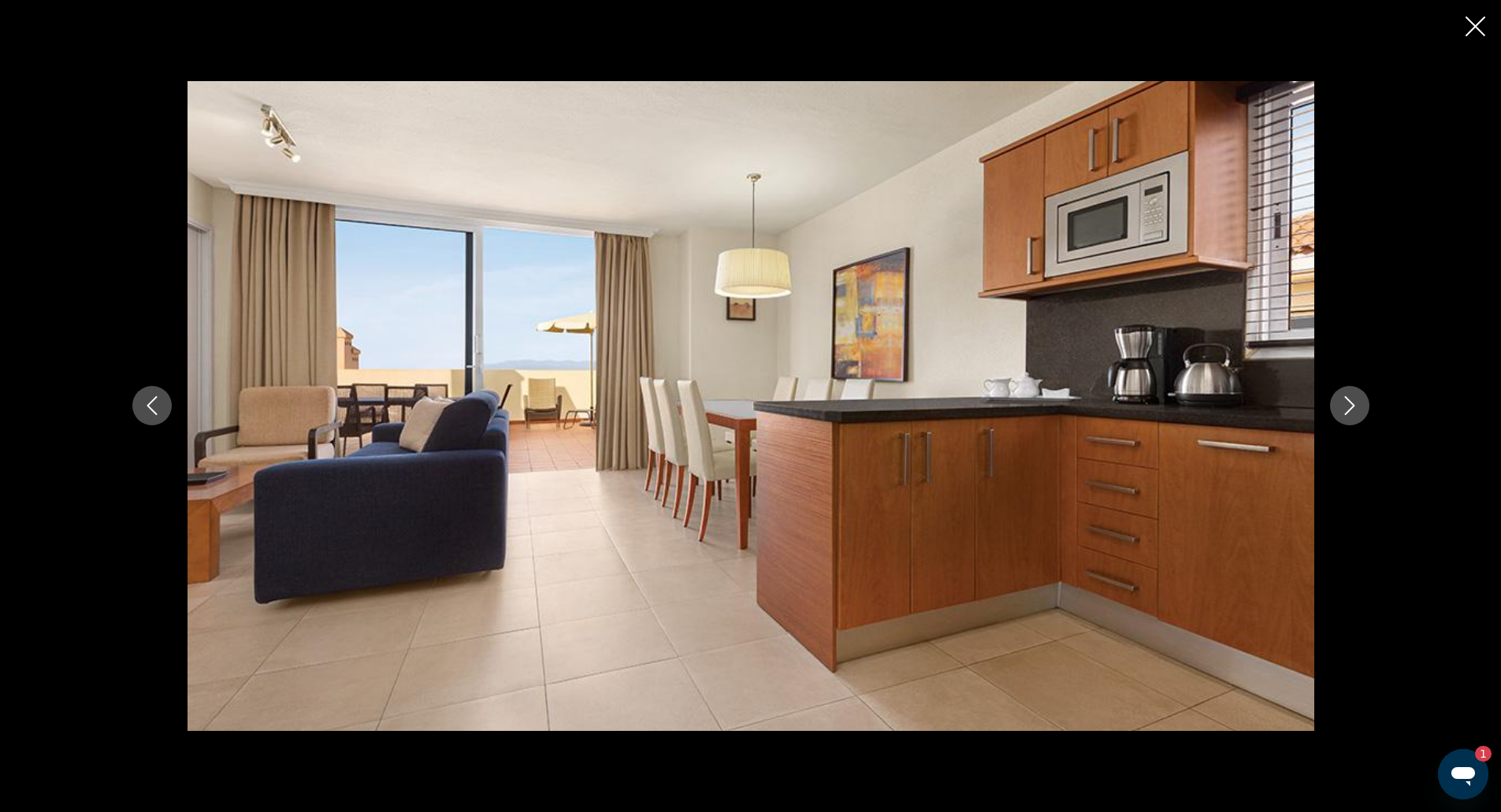
click at [1459, 18] on div "prev next" at bounding box center [750, 406] width 1501 height 812
click at [1472, 18] on icon "Close slideshow" at bounding box center [1475, 26] width 19 height 19
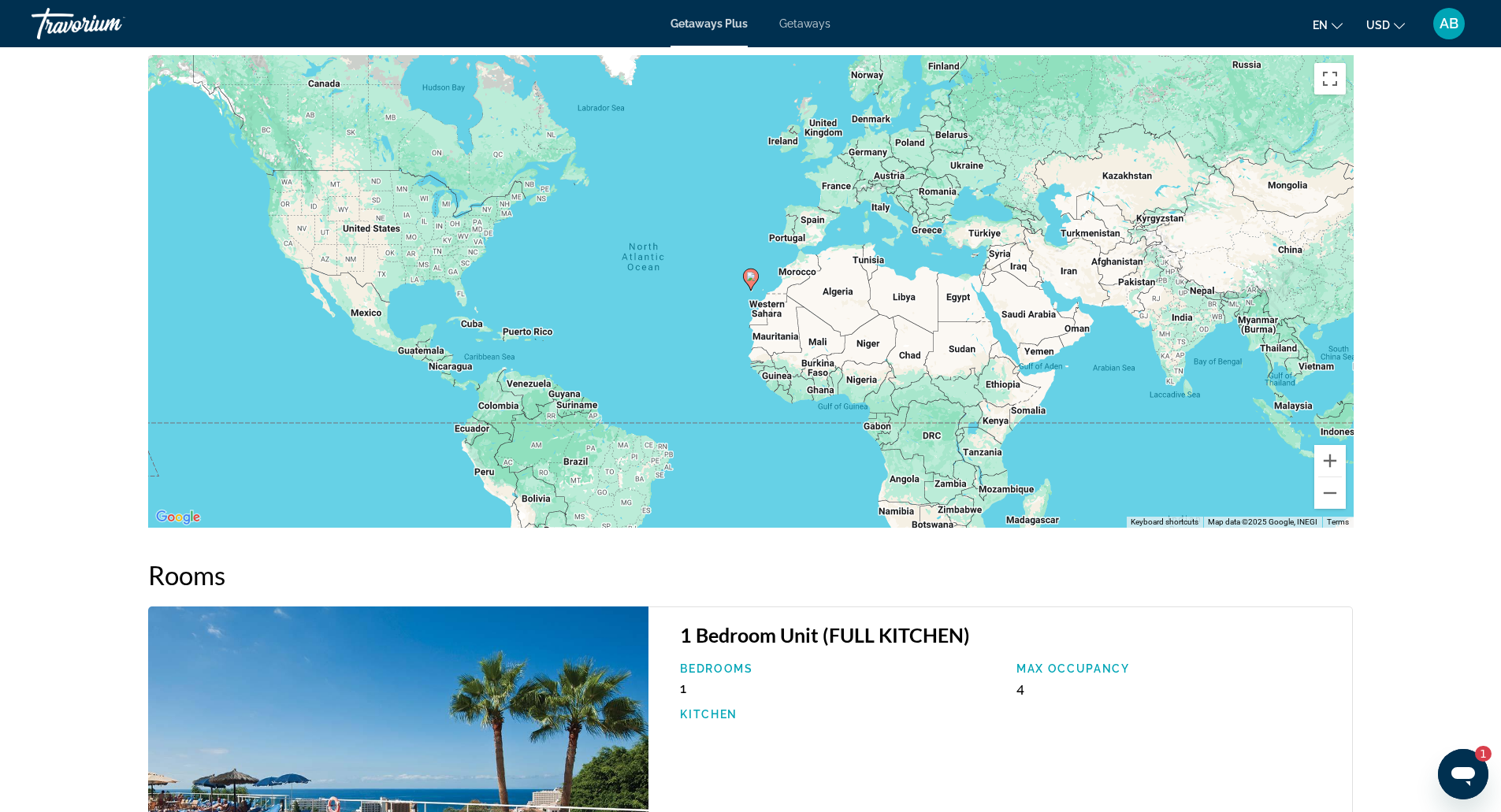
scroll to position [2193, 0]
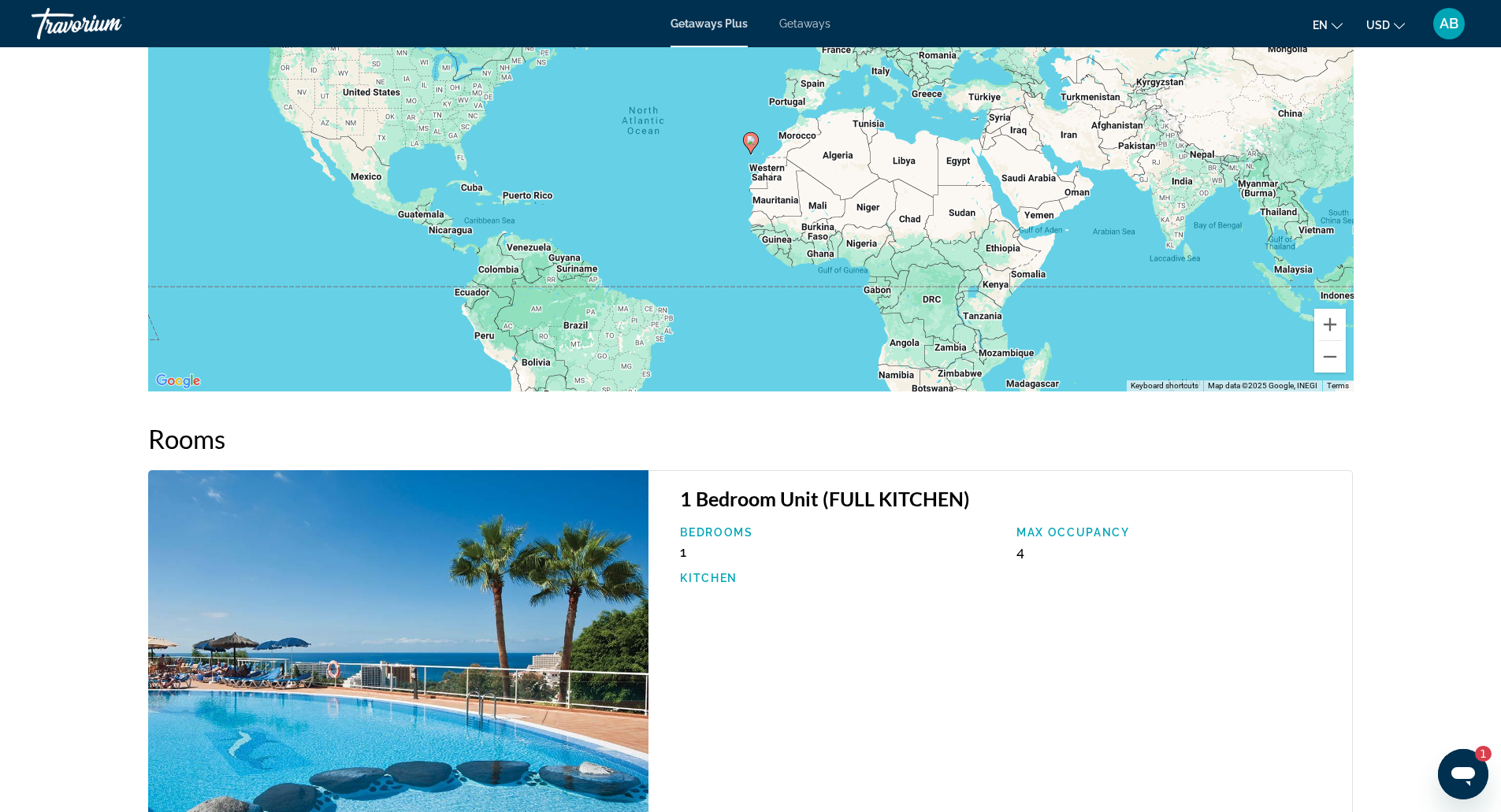
click at [1465, 772] on icon "Open messaging window, 1 unread message" at bounding box center [1463, 777] width 24 height 18
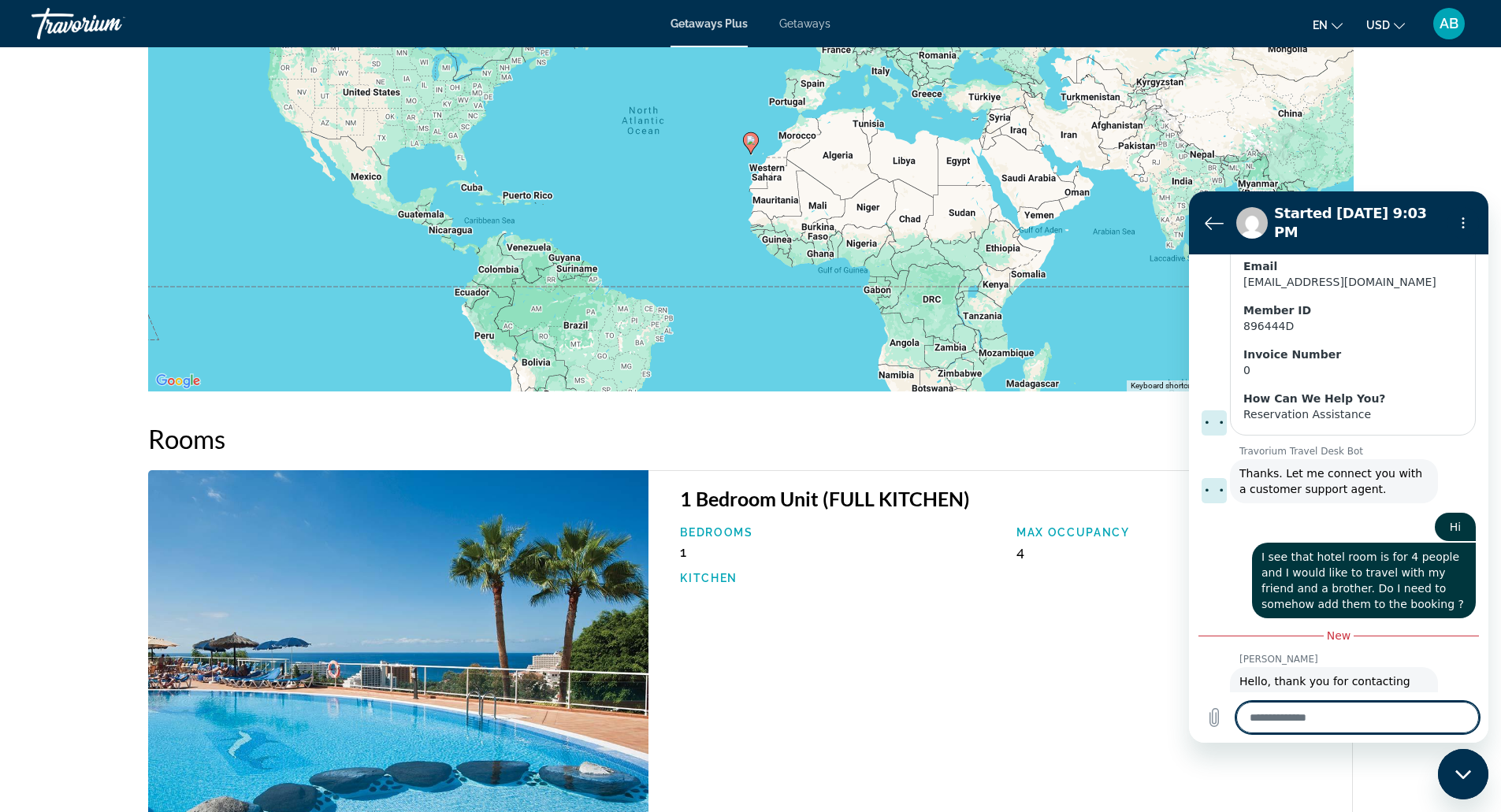
scroll to position [456, 0]
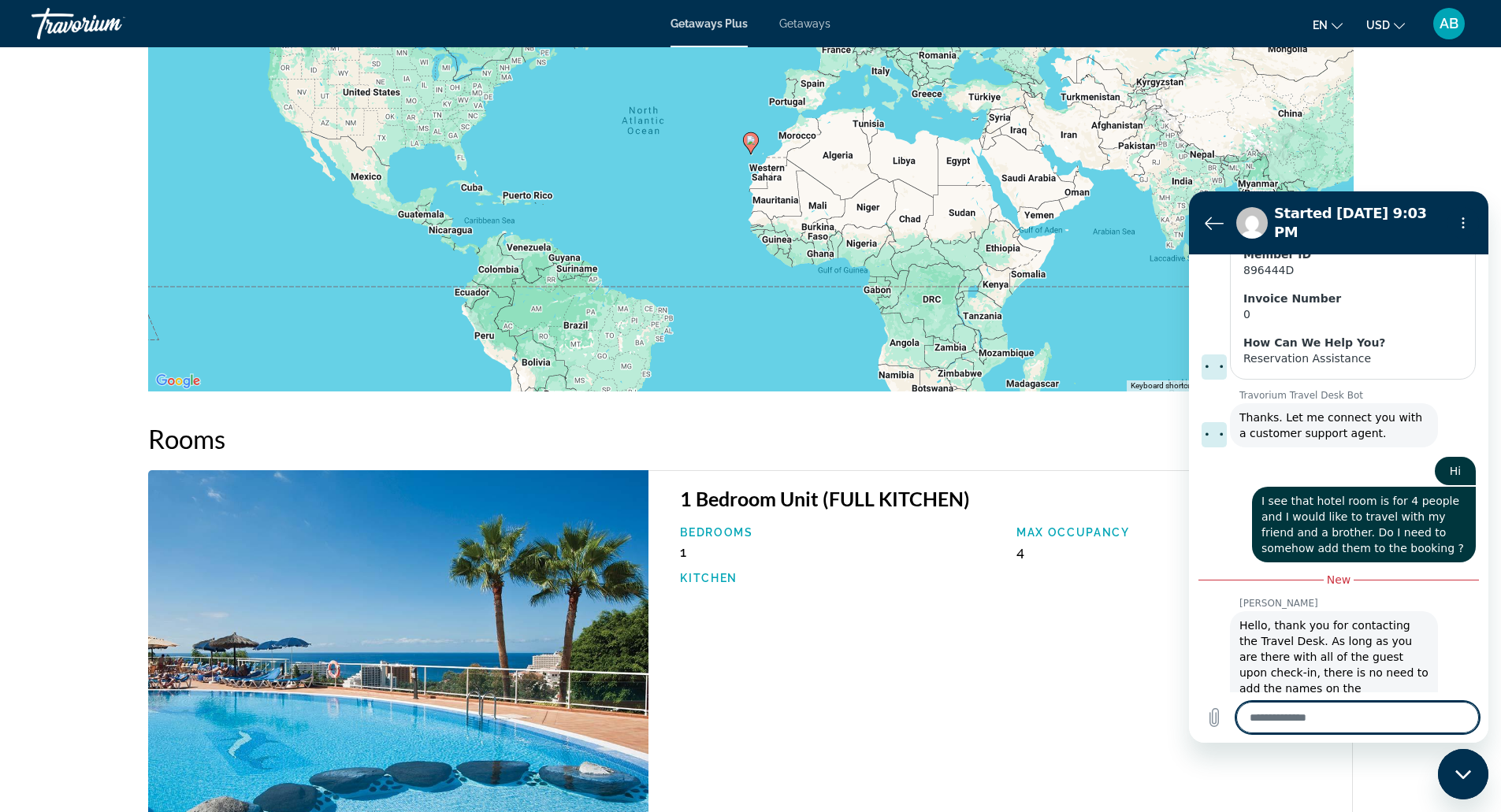
click at [1403, 704] on textarea at bounding box center [1357, 717] width 243 height 31
click at [1456, 709] on icon "Send message" at bounding box center [1465, 717] width 18 height 18
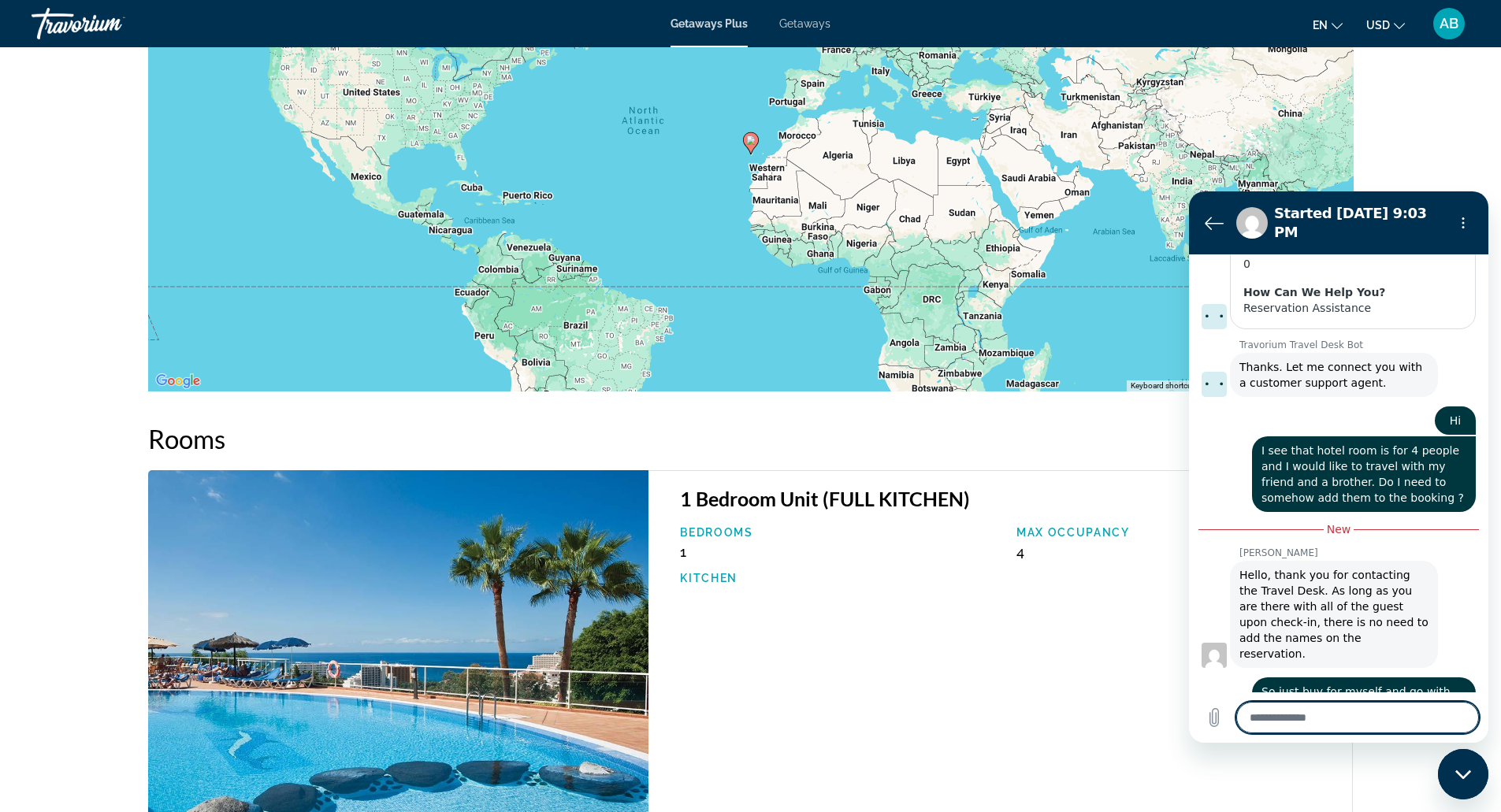
scroll to position [509, 0]
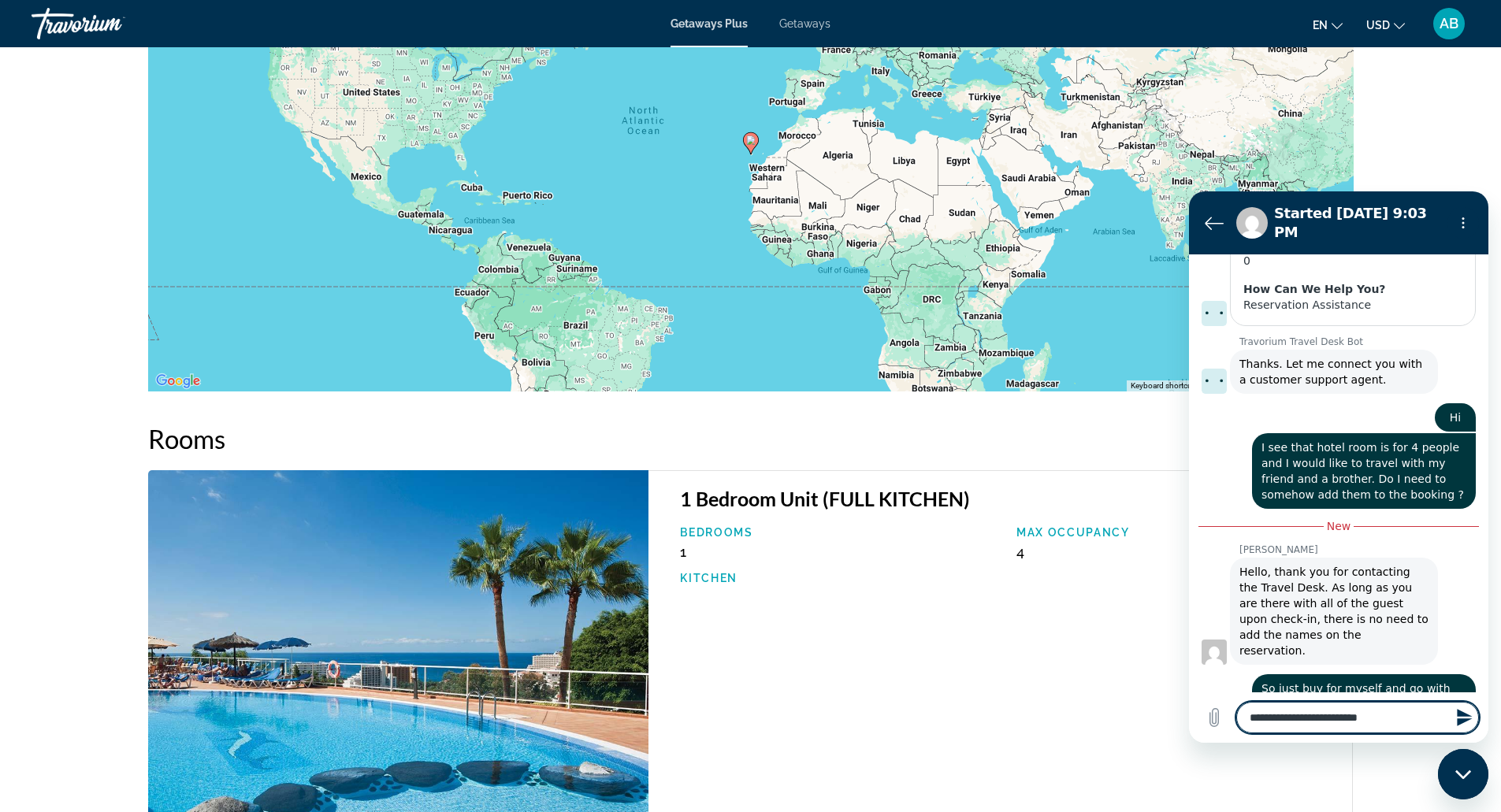
click at [1456, 709] on icon "Send message" at bounding box center [1465, 717] width 18 height 18
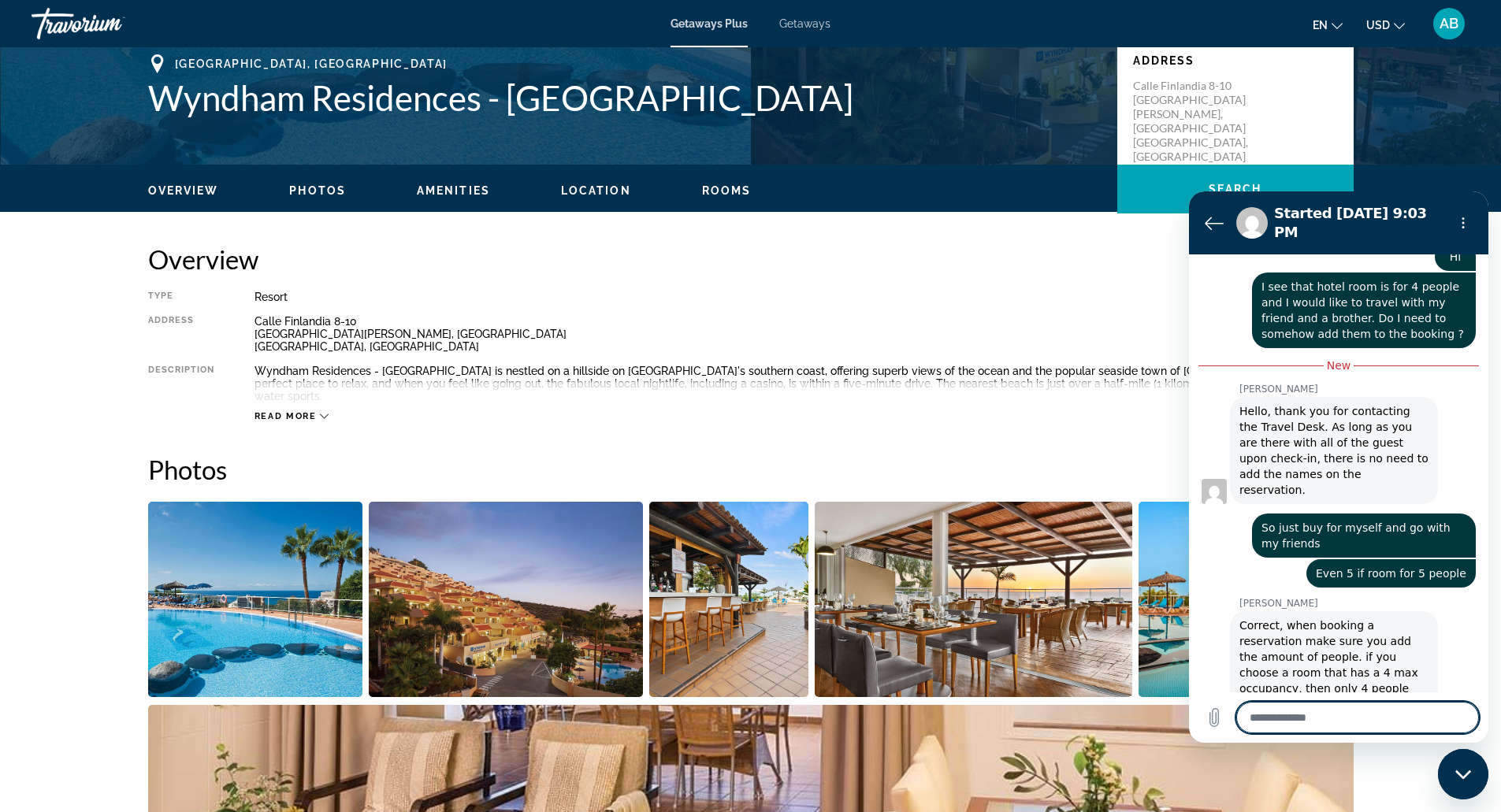
scroll to position [356, 0]
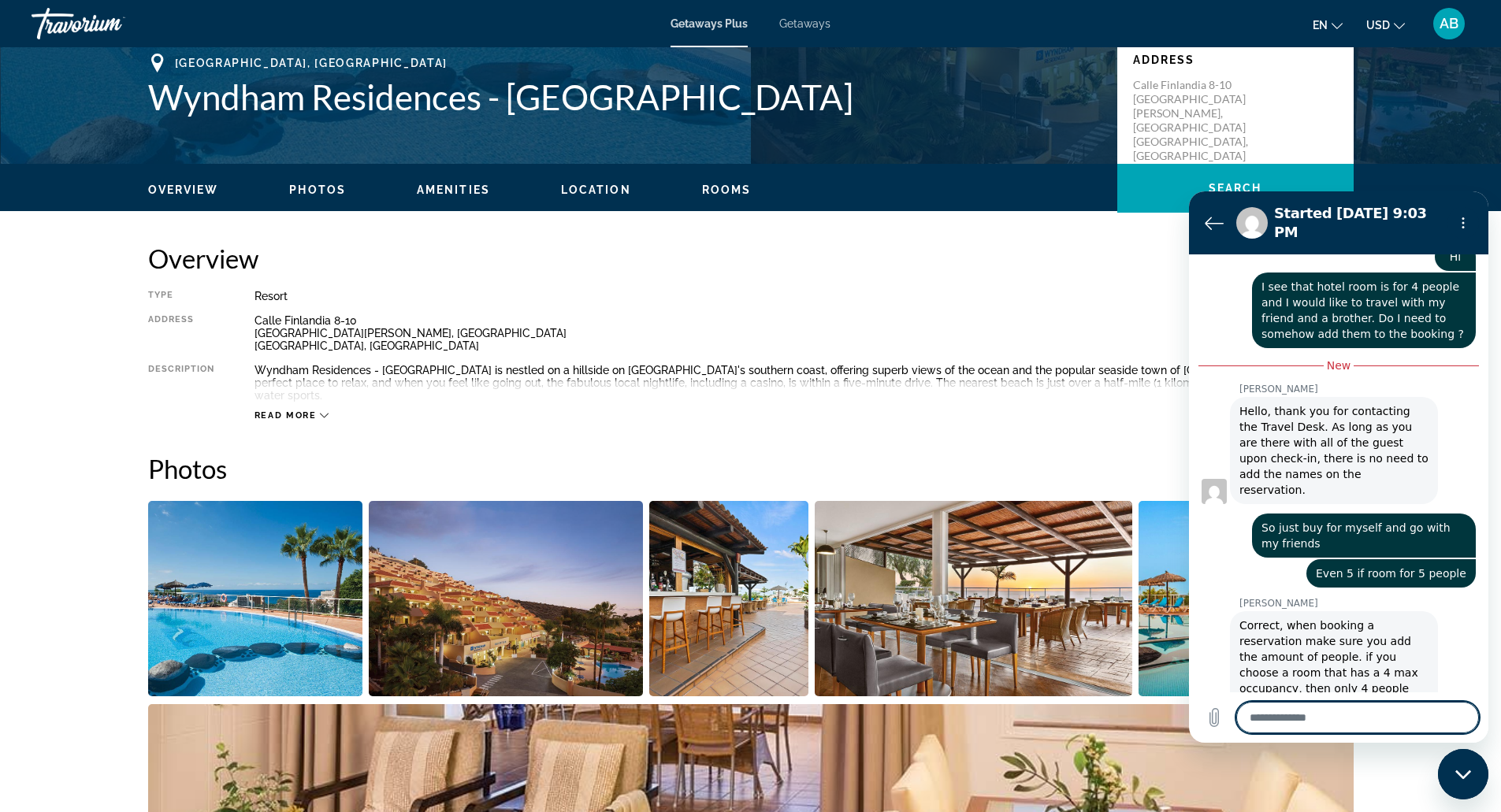
click at [1326, 703] on textarea at bounding box center [1357, 717] width 243 height 31
click at [1463, 727] on button "Send message" at bounding box center [1462, 717] width 31 height 31
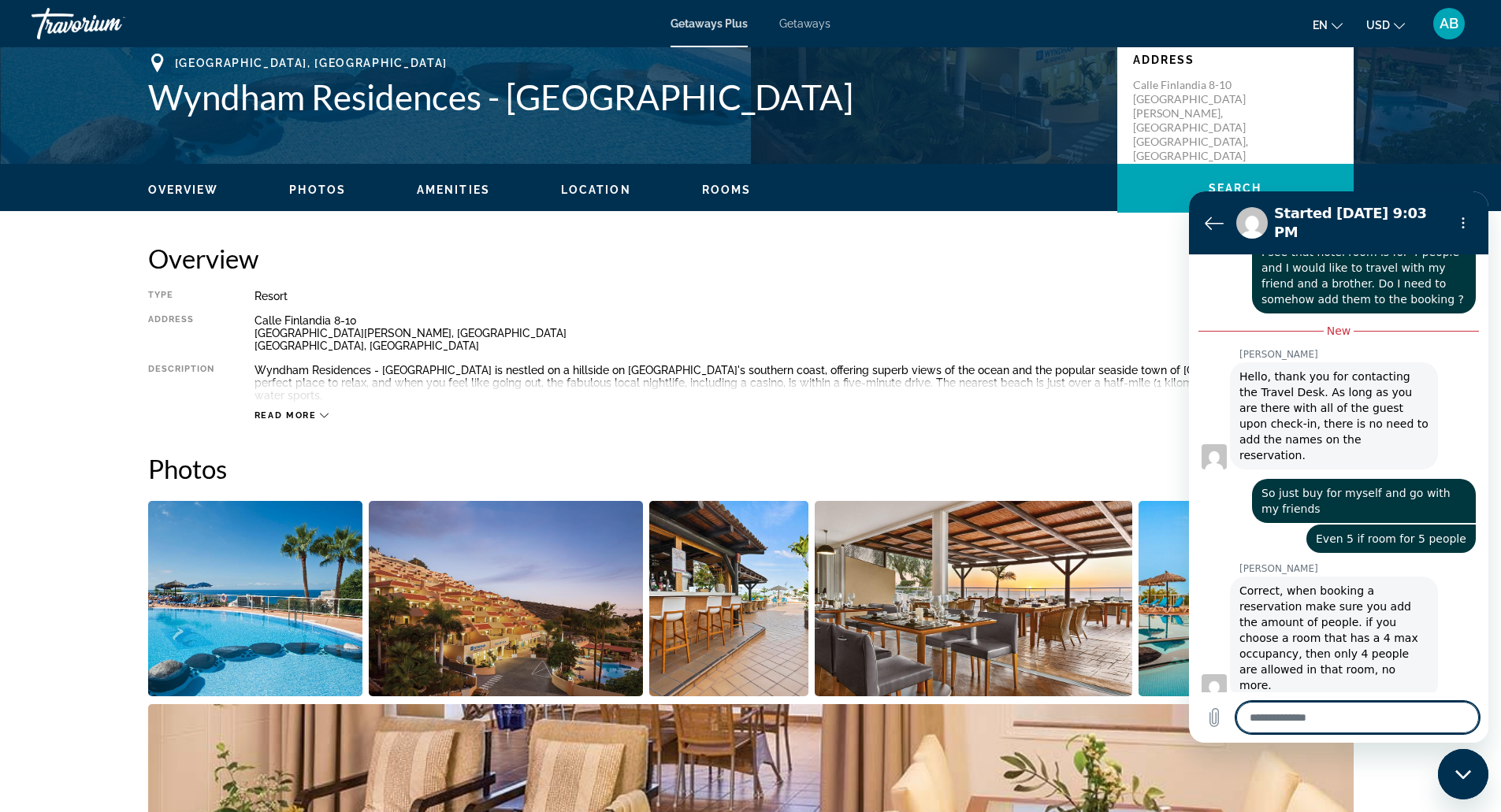
scroll to position [708, 0]
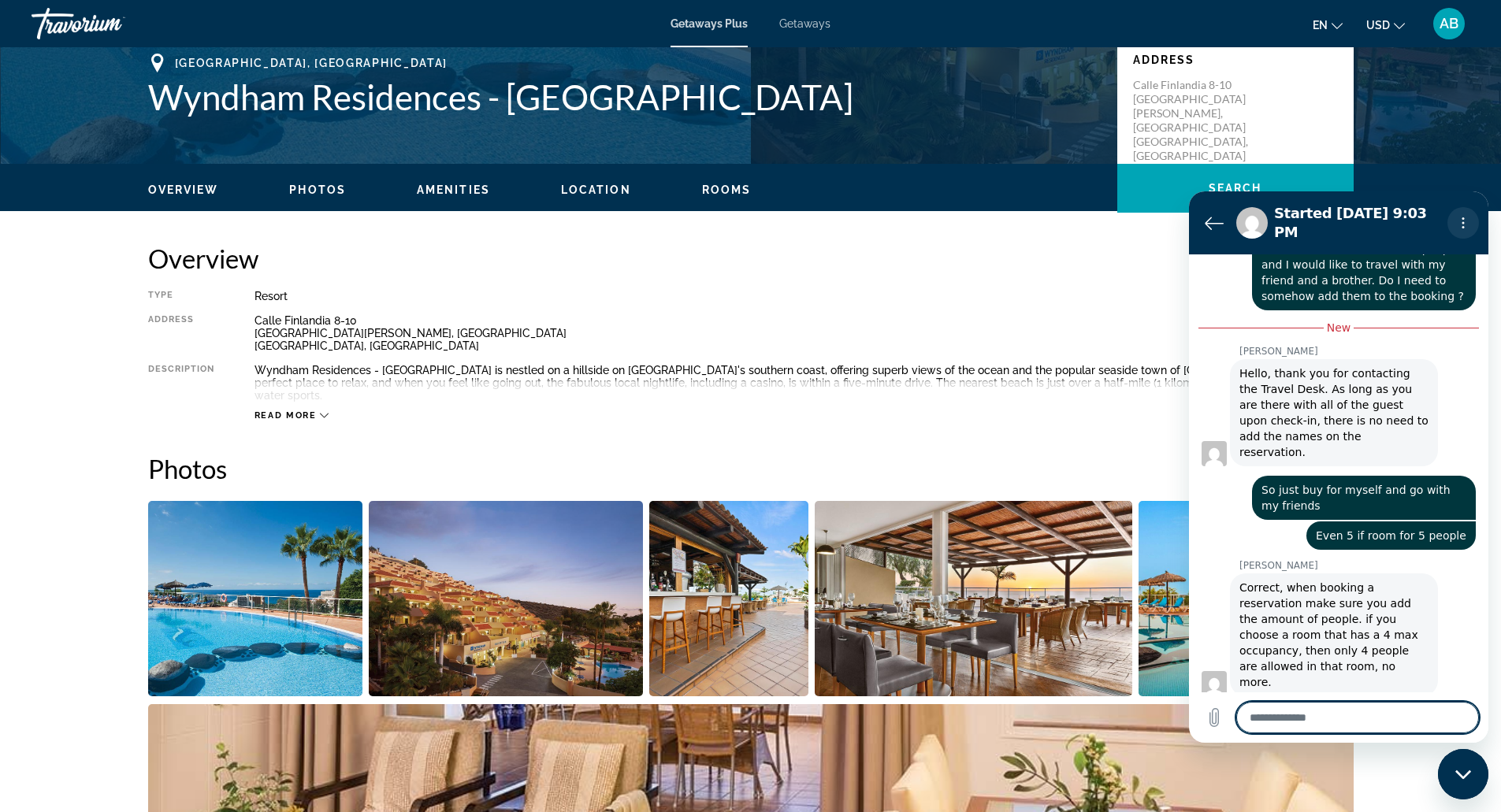
click at [1466, 223] on button "Options menu" at bounding box center [1462, 222] width 31 height 31
click at [995, 288] on div "Overview Type Resort All-Inclusive No All-Inclusive Address Calle Finlandia 8-1…" at bounding box center [751, 332] width 1206 height 179
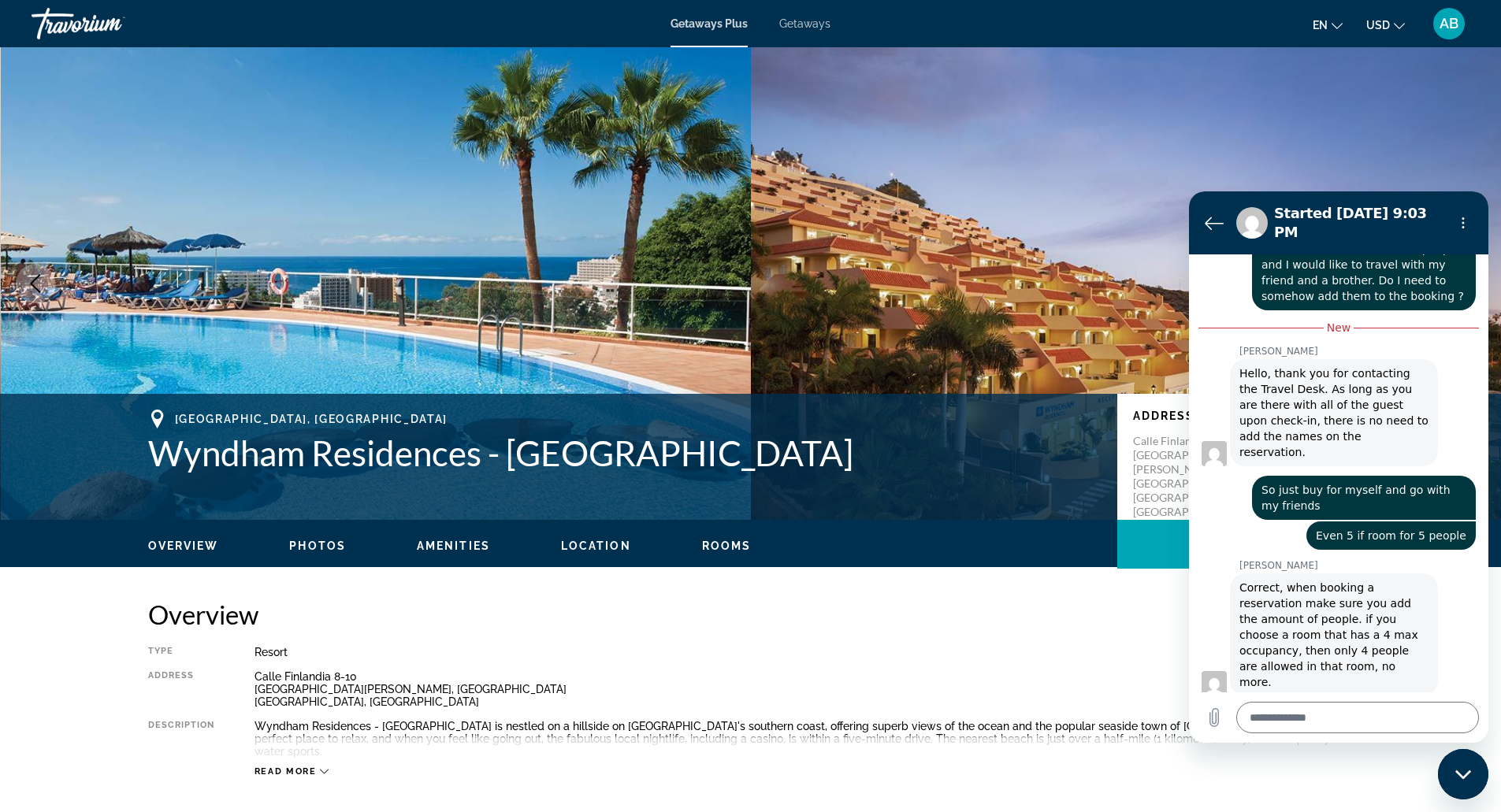
click at [712, 18] on span "Getaways Plus" at bounding box center [709, 24] width 77 height 13
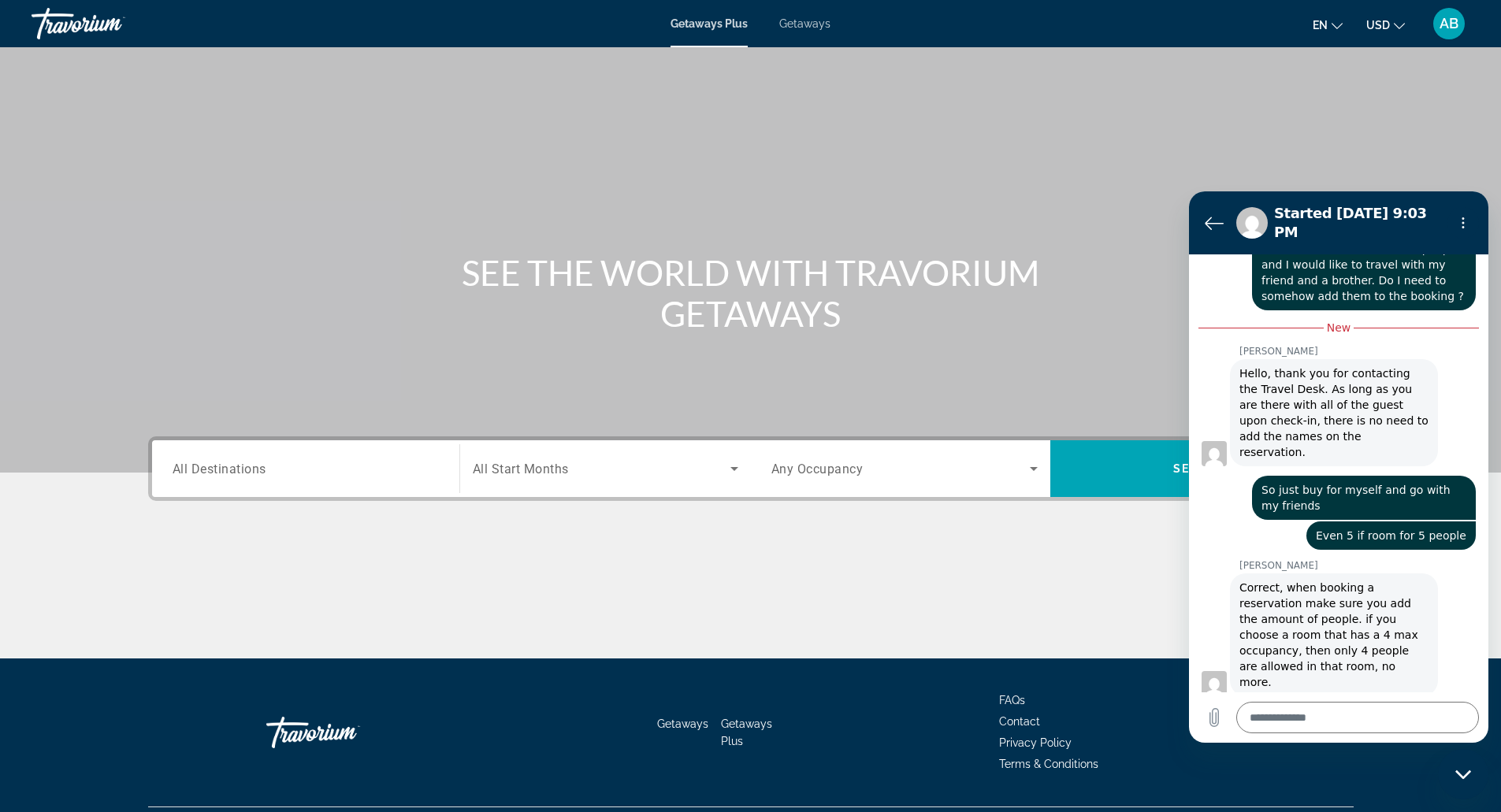
click at [425, 446] on div "Destination All Destinations" at bounding box center [305, 468] width 292 height 56
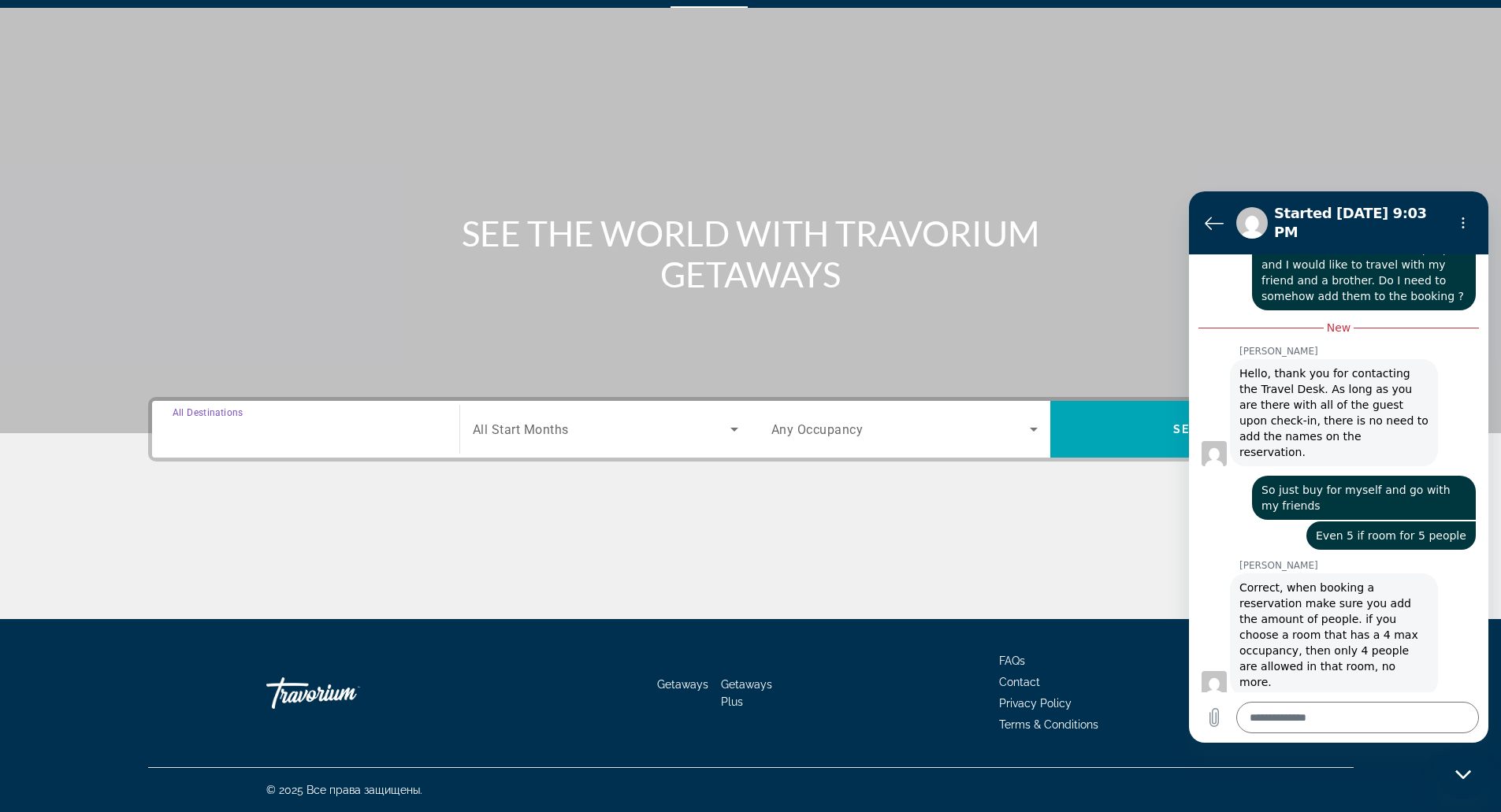
click at [410, 433] on input "Destination All Destinations" at bounding box center [305, 430] width 267 height 18
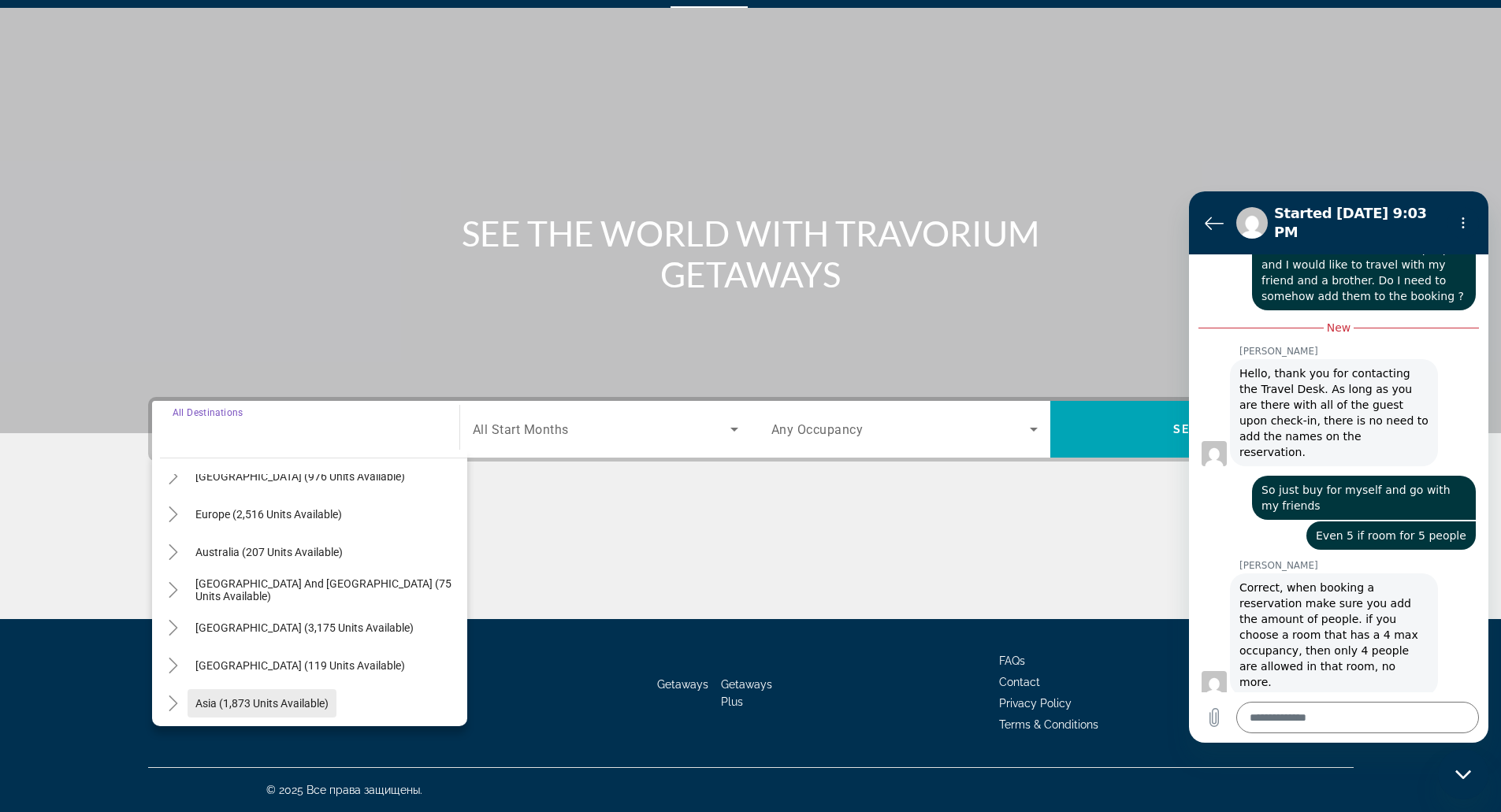
scroll to position [132, 0]
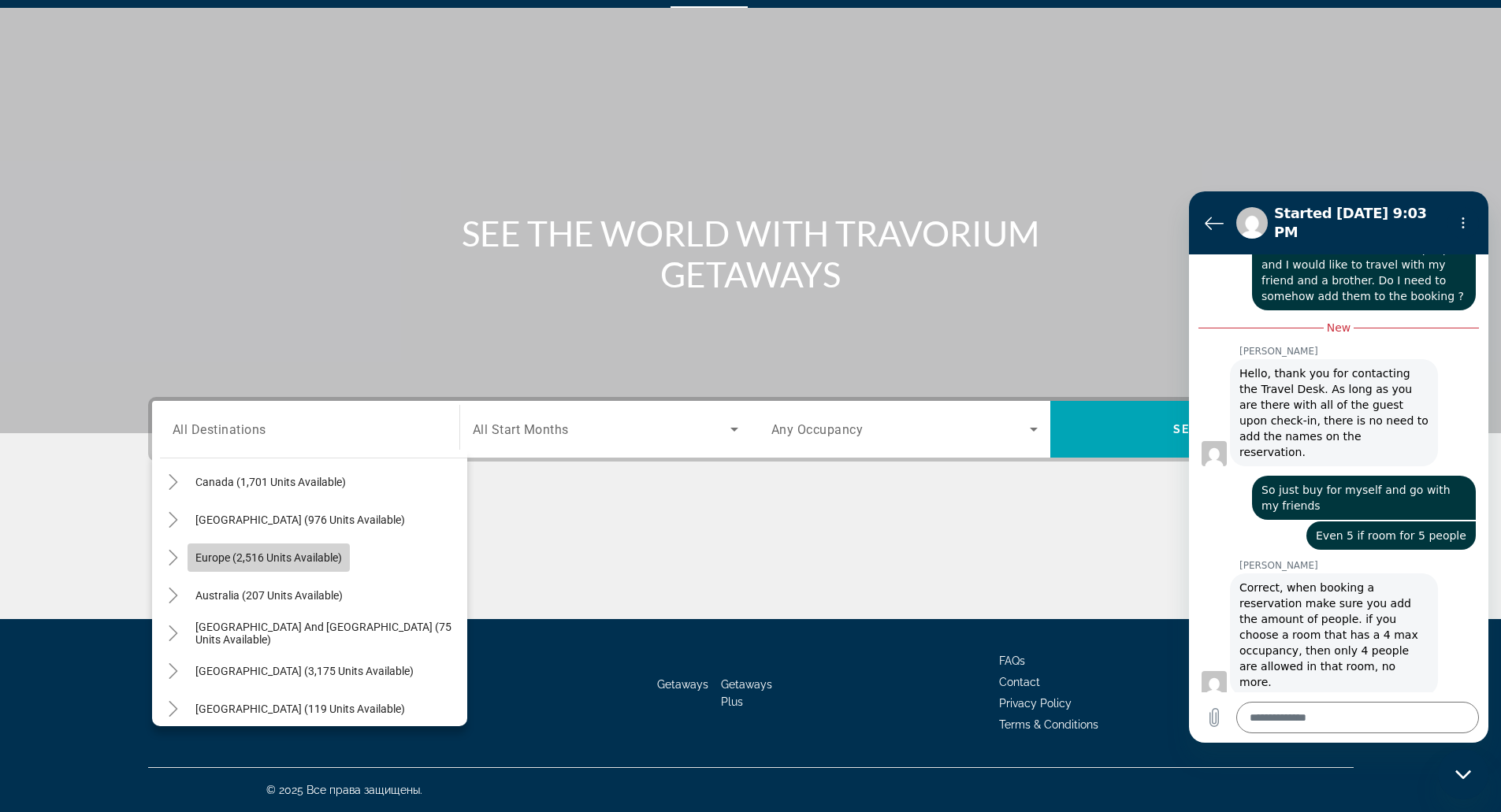
click at [292, 560] on span "Europe (2,516 units available)" at bounding box center [268, 557] width 146 height 13
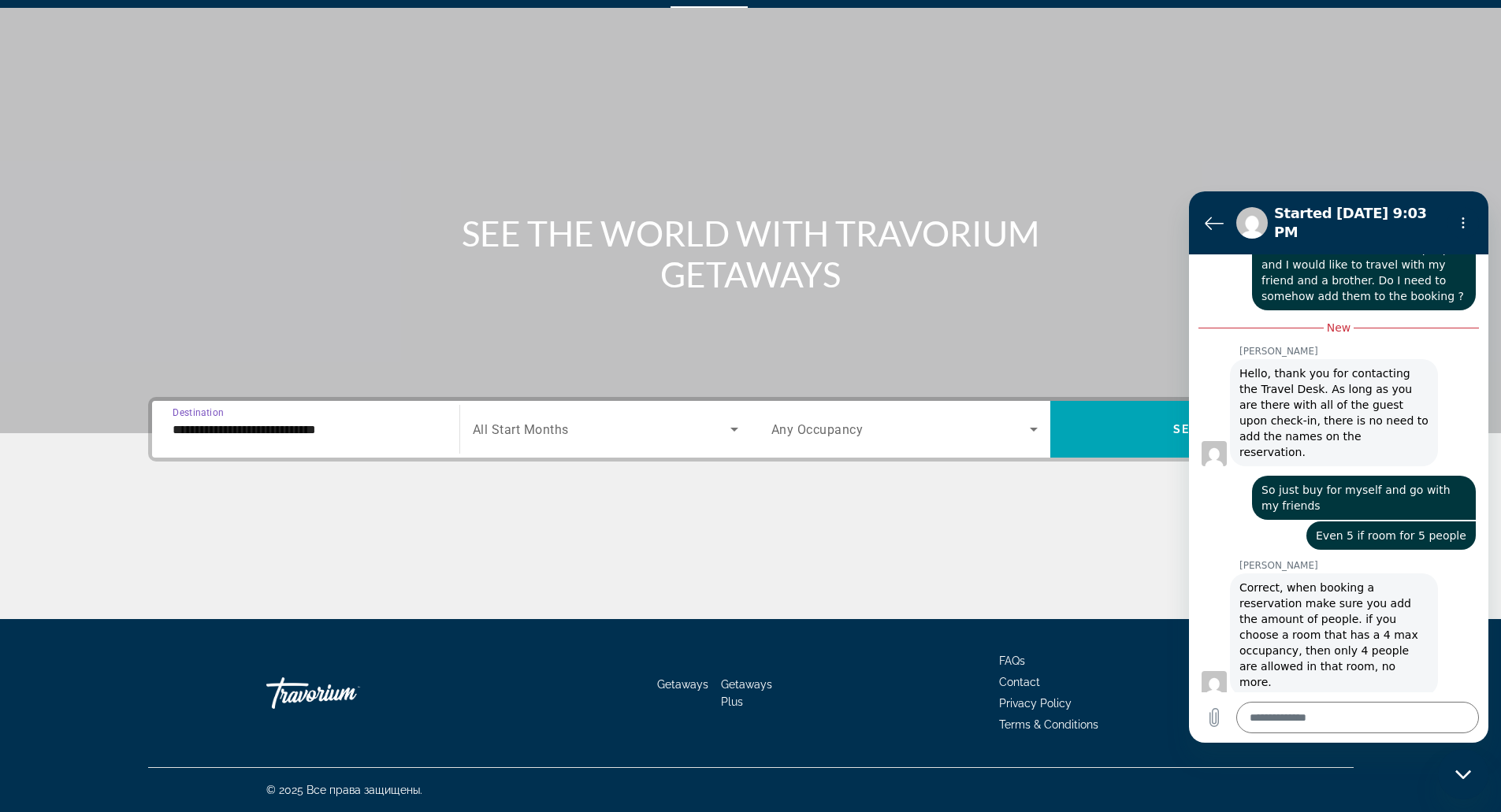
click at [546, 446] on div "Search widget" at bounding box center [605, 429] width 266 height 44
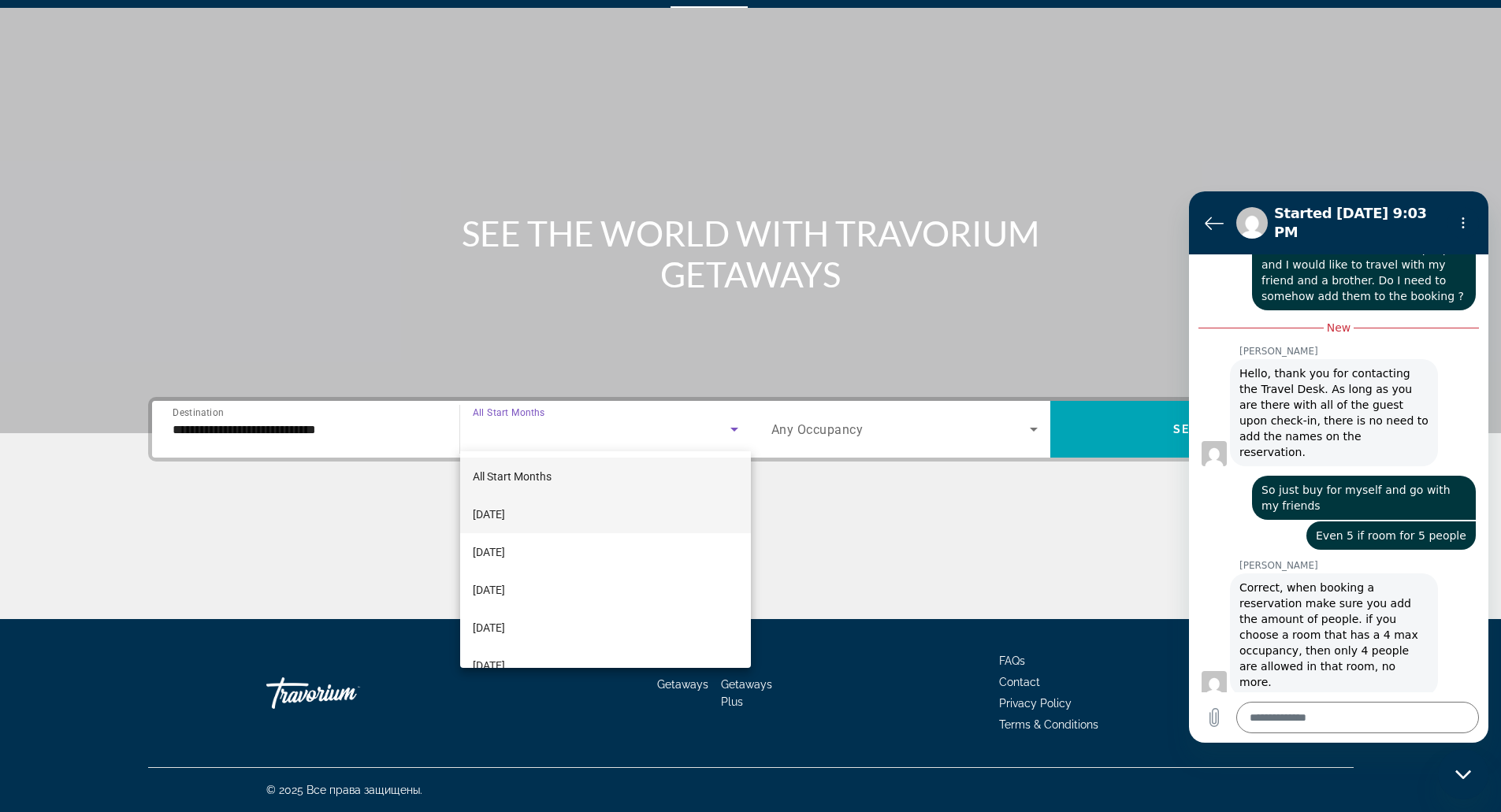
click at [563, 517] on mat-option "[DATE]" at bounding box center [605, 514] width 291 height 38
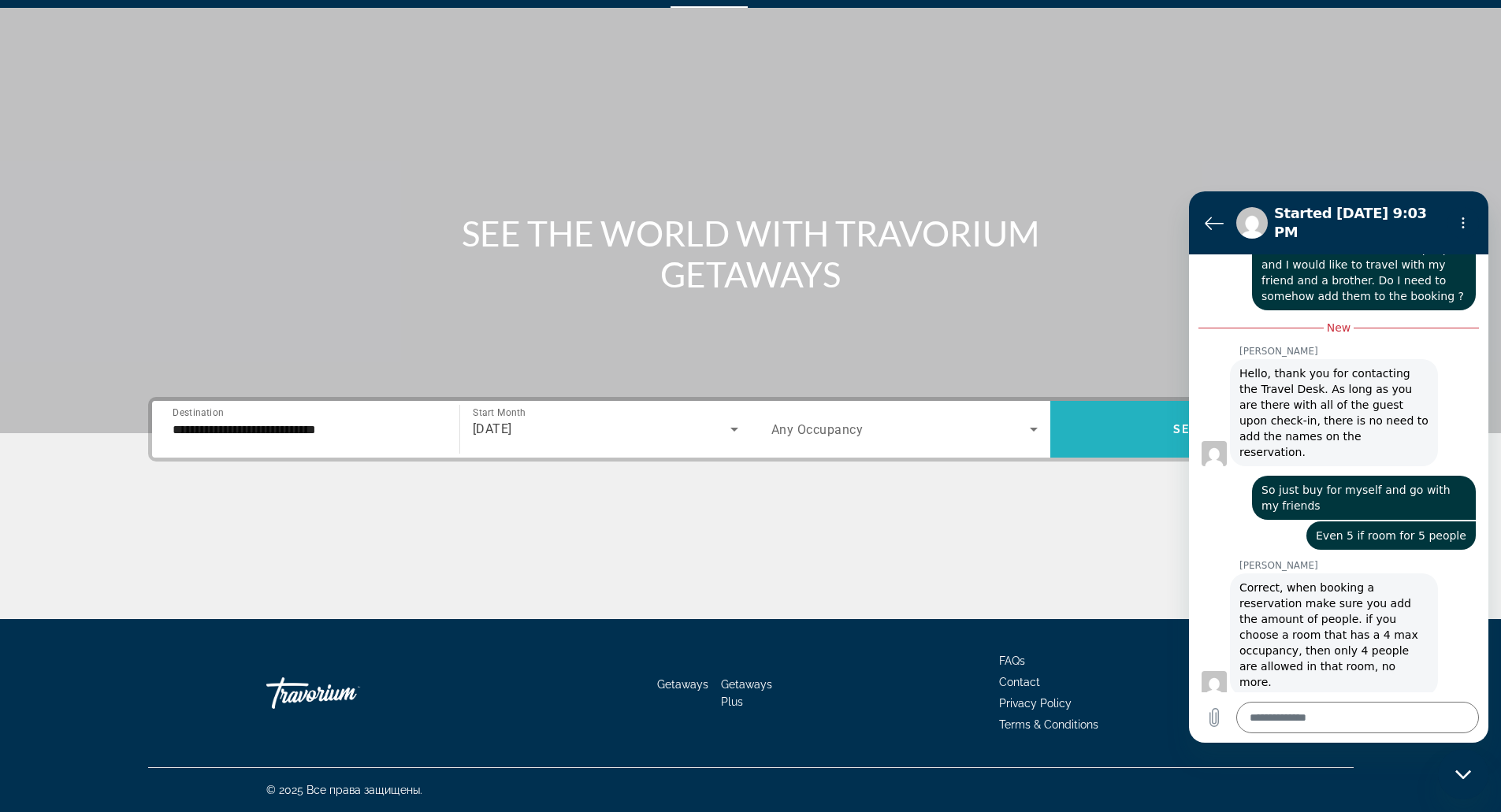
click at [1076, 438] on span "Search widget" at bounding box center [1200, 429] width 299 height 38
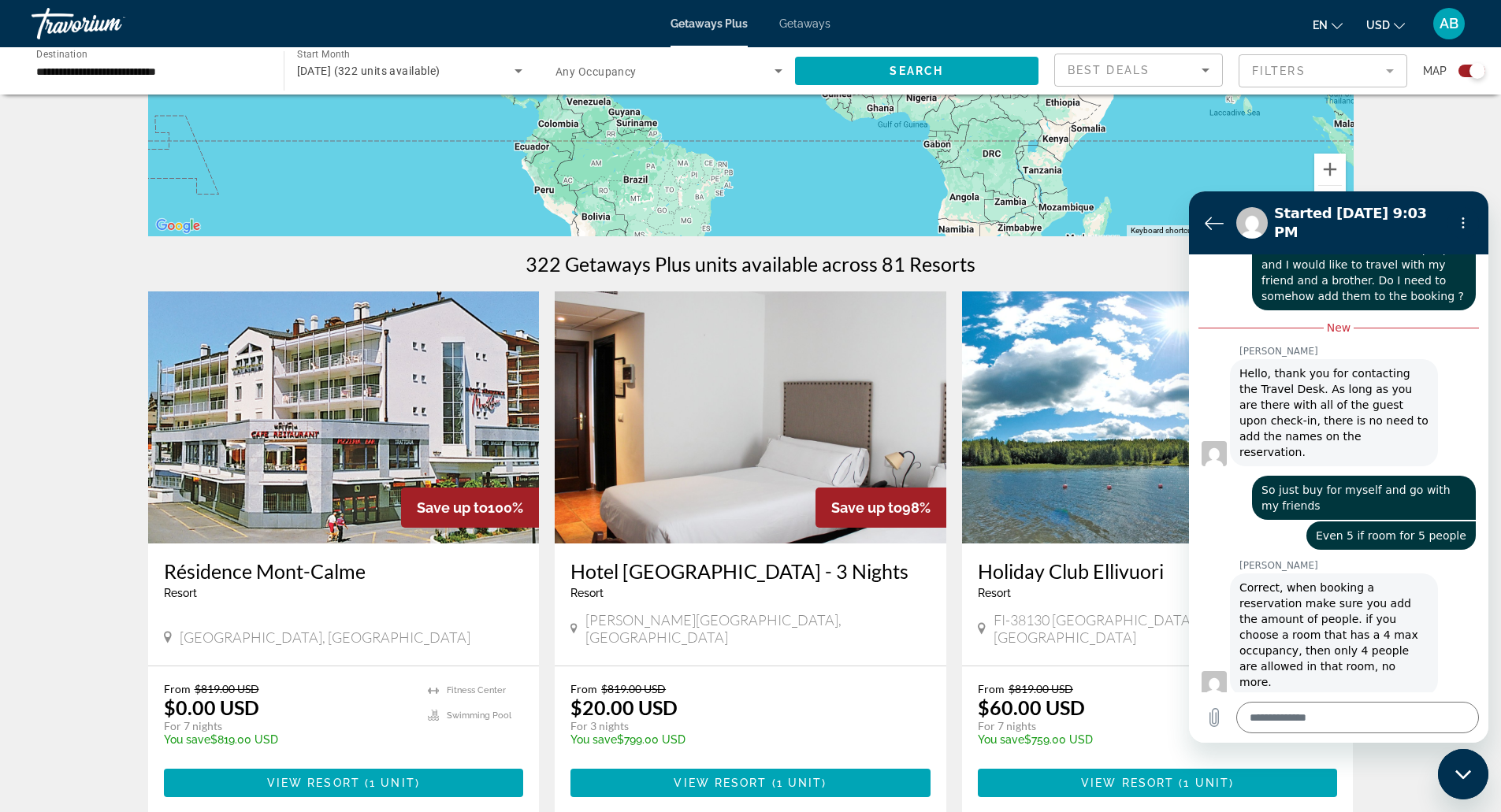
scroll to position [346, 0]
click at [1463, 758] on div "Close messaging window" at bounding box center [1463, 774] width 47 height 47
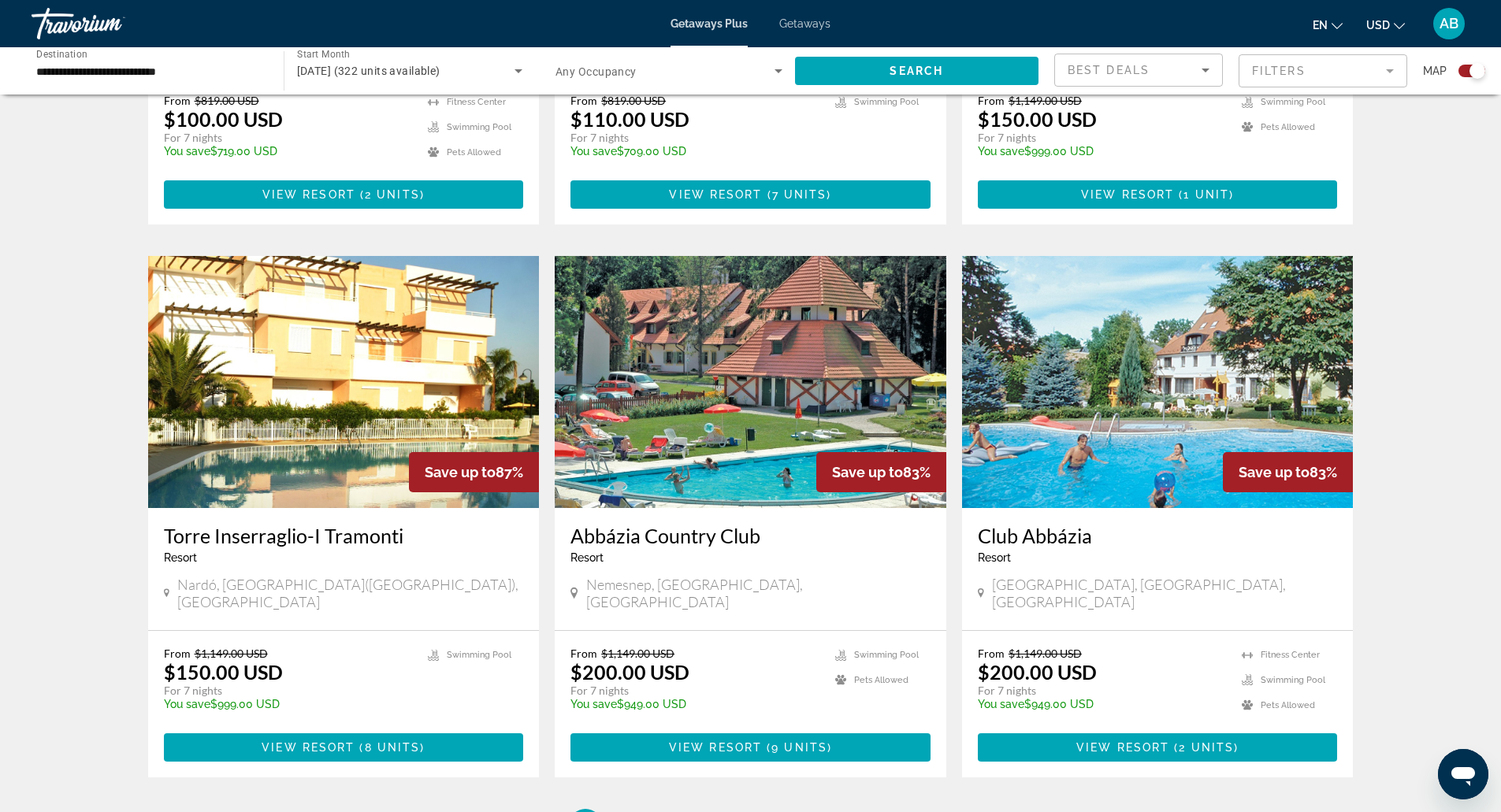
scroll to position [2076, 0]
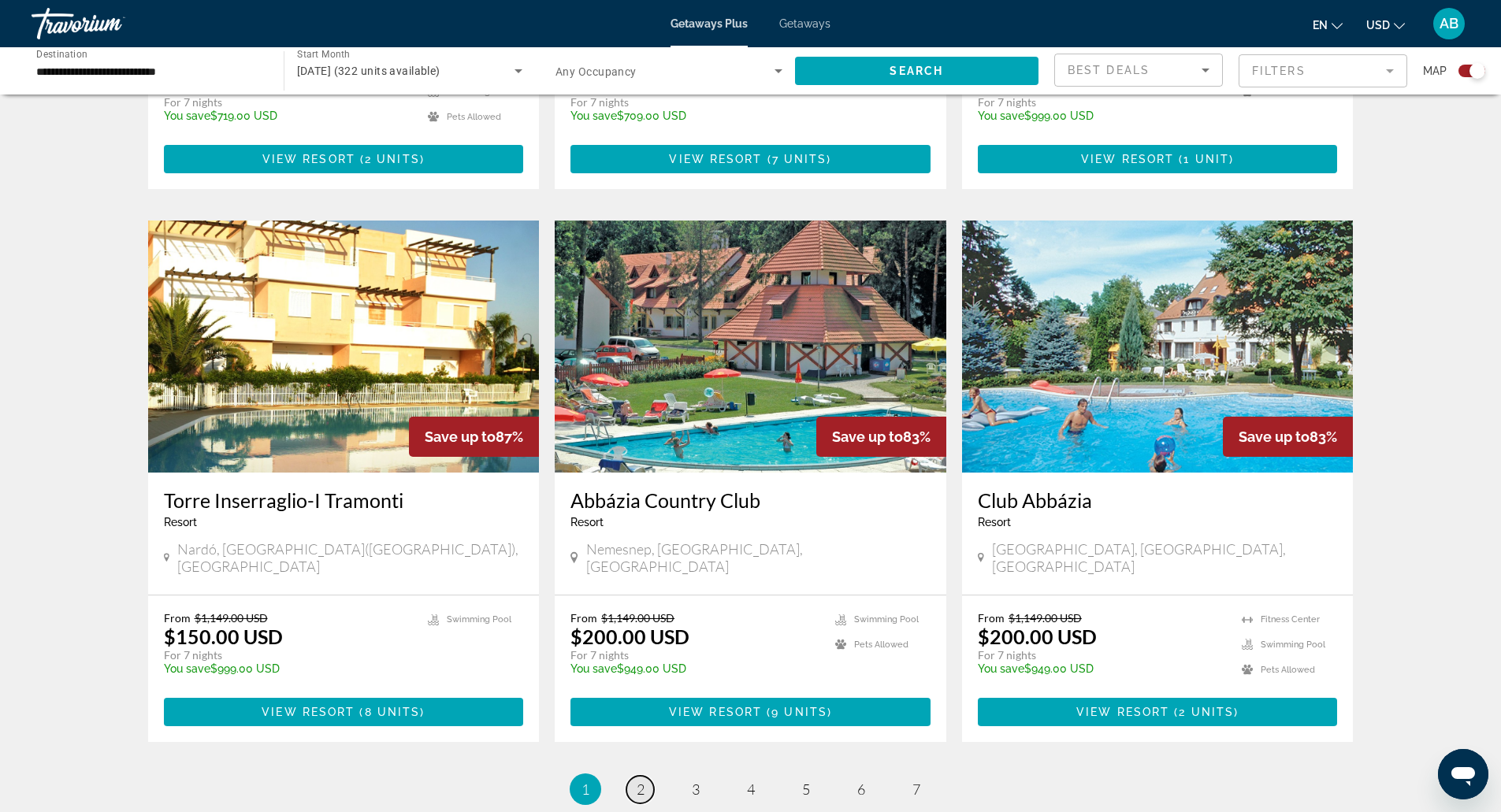
click at [633, 776] on link "page 2" at bounding box center [640, 789] width 28 height 28
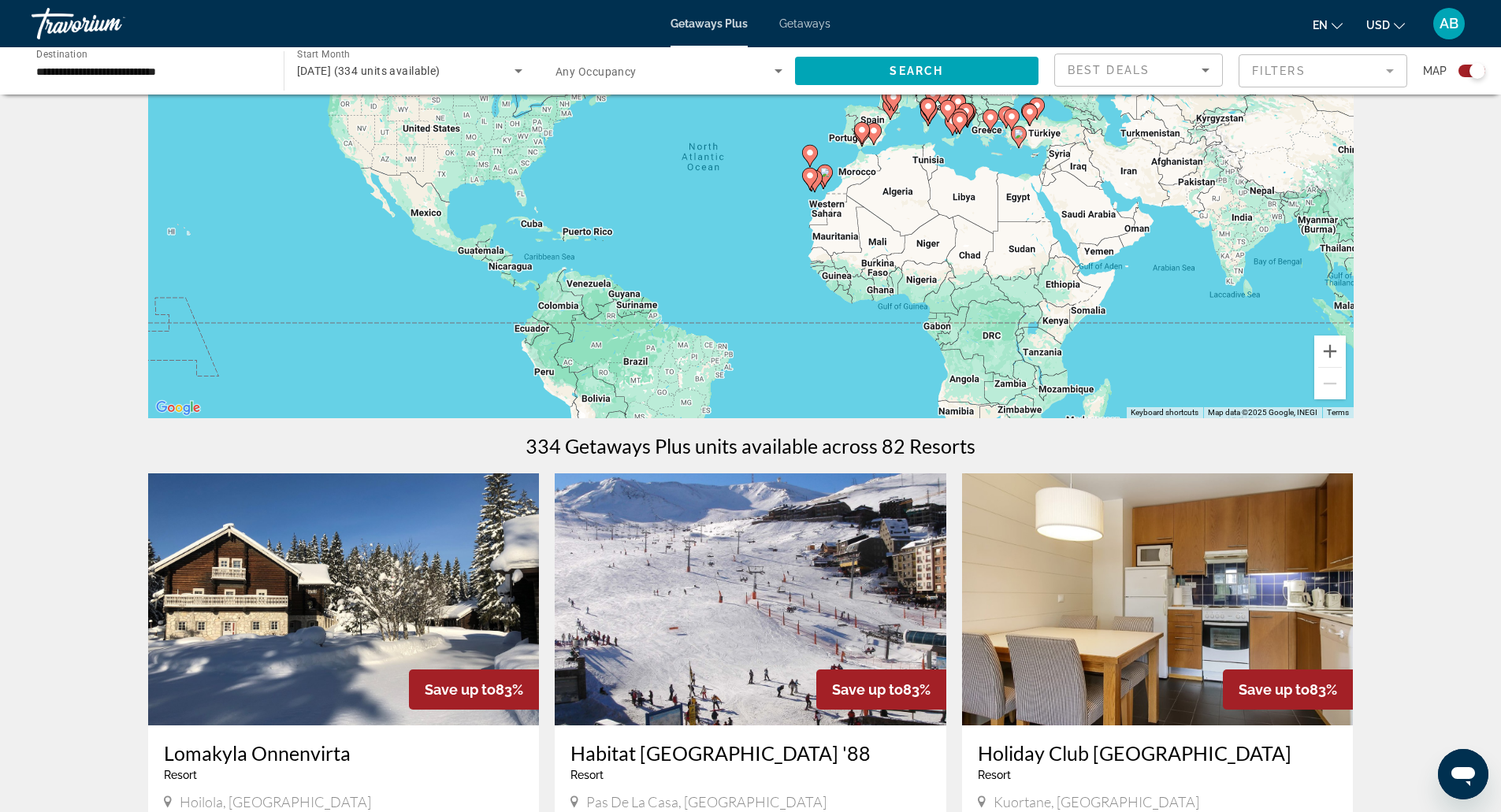
scroll to position [130, 0]
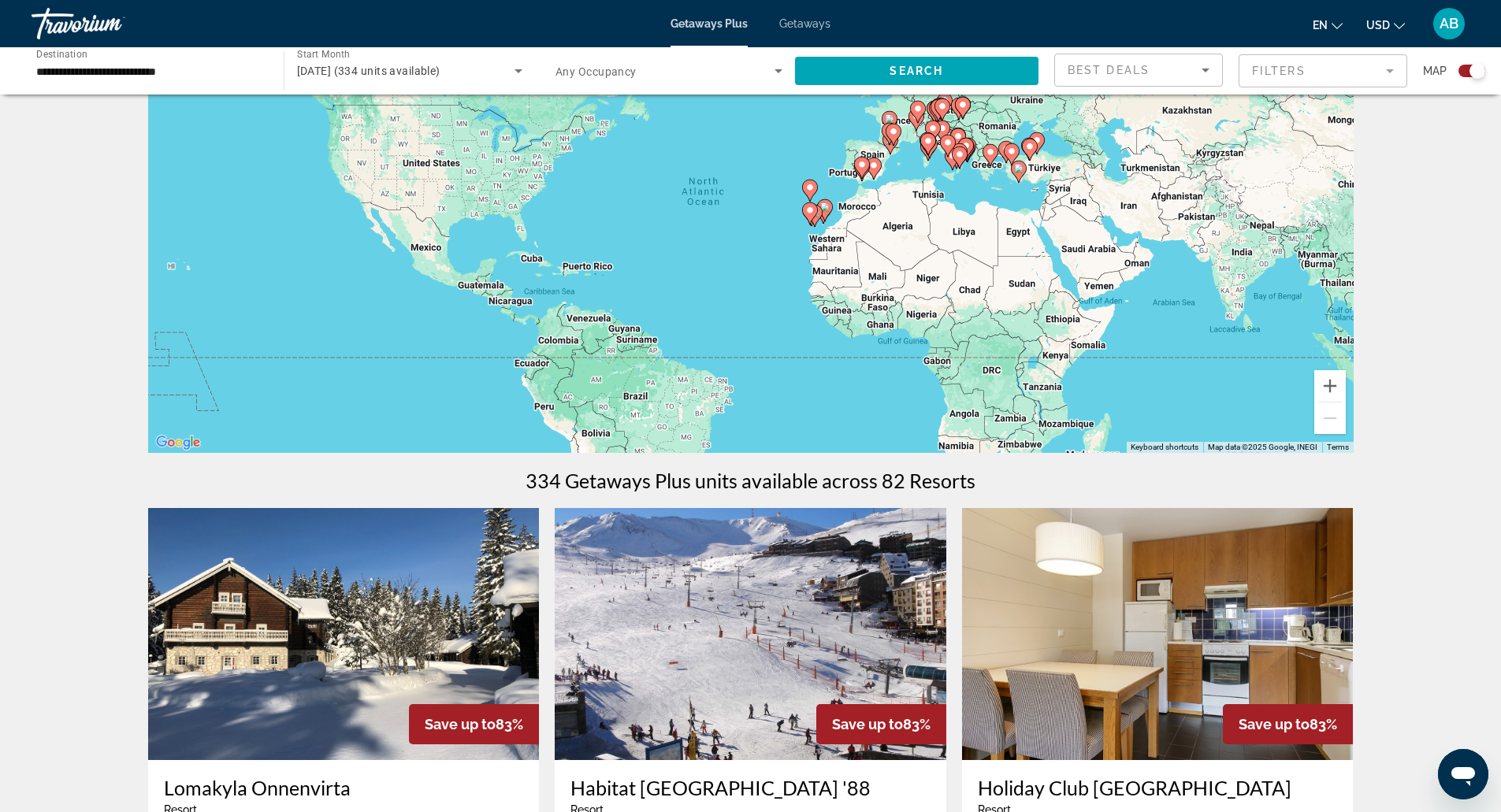
click at [911, 187] on div "To activate drag with keyboard, press Alt + Enter. Once in keyboard drag state,…" at bounding box center [751, 217] width 1206 height 472
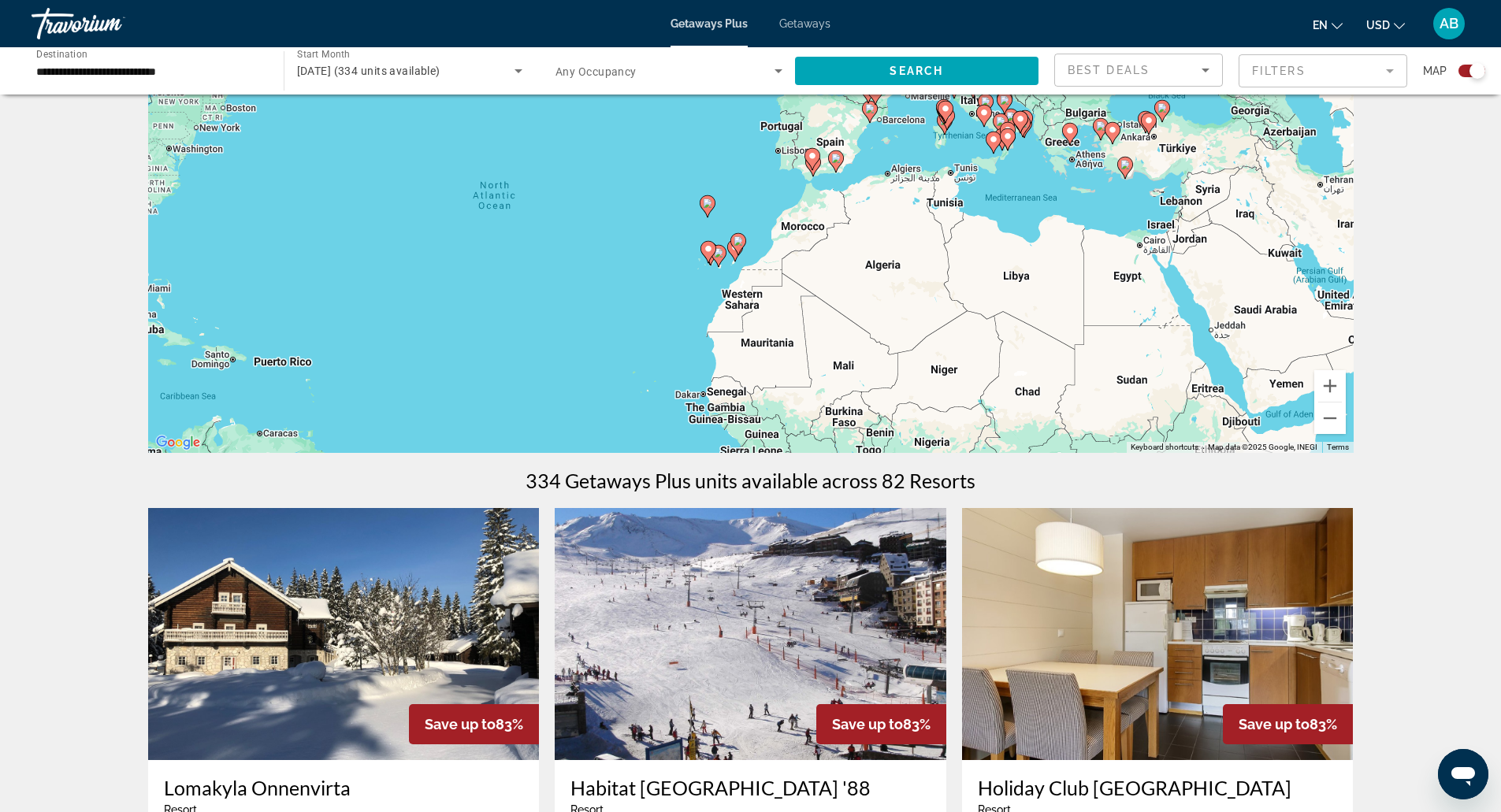
click at [875, 163] on div "To activate drag with keyboard, press Alt + Enter. Once in keyboard drag state,…" at bounding box center [751, 217] width 1206 height 472
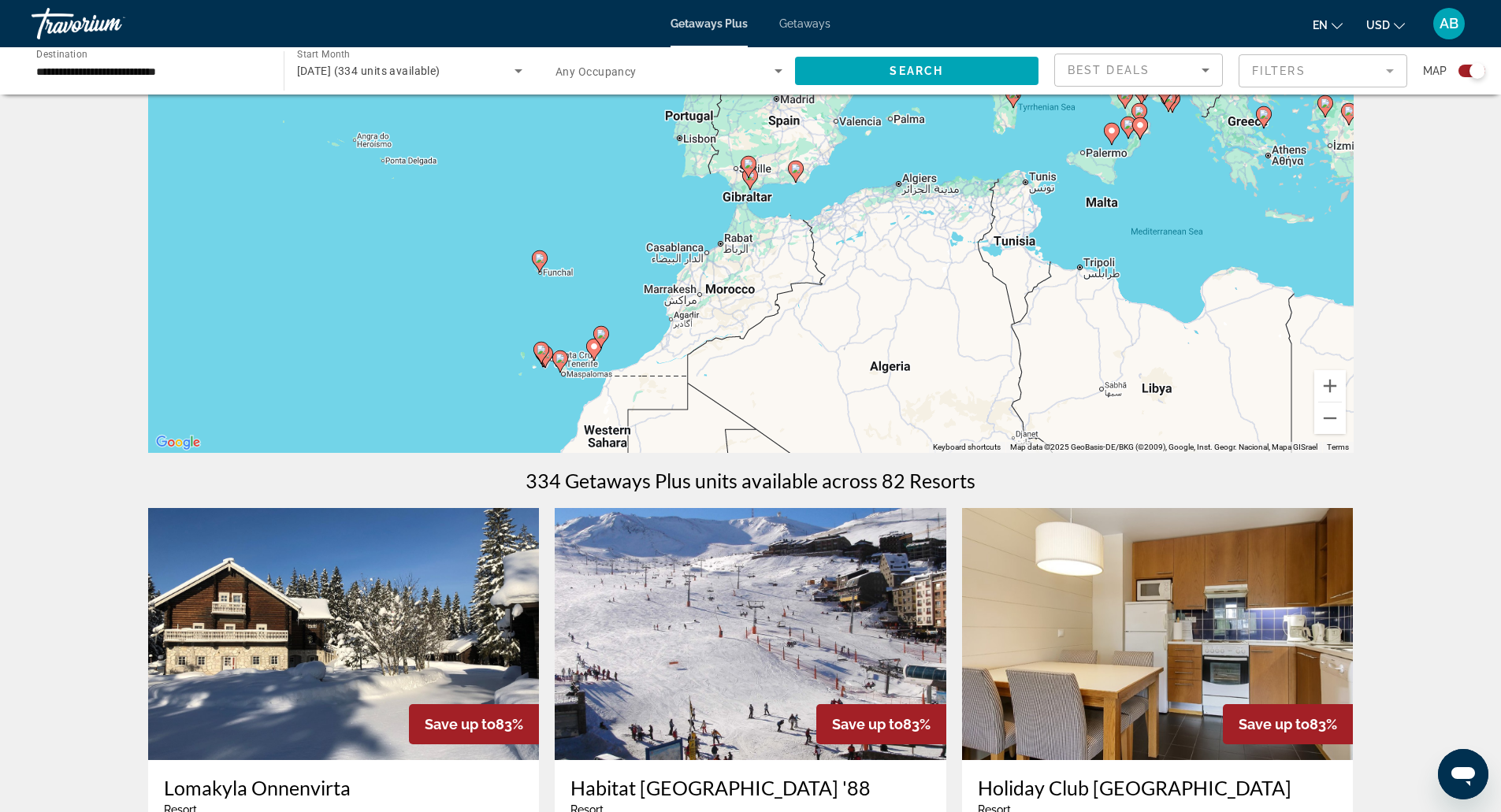
click at [848, 160] on div "To activate drag with keyboard, press Alt + Enter. Once in keyboard drag state,…" at bounding box center [751, 217] width 1206 height 472
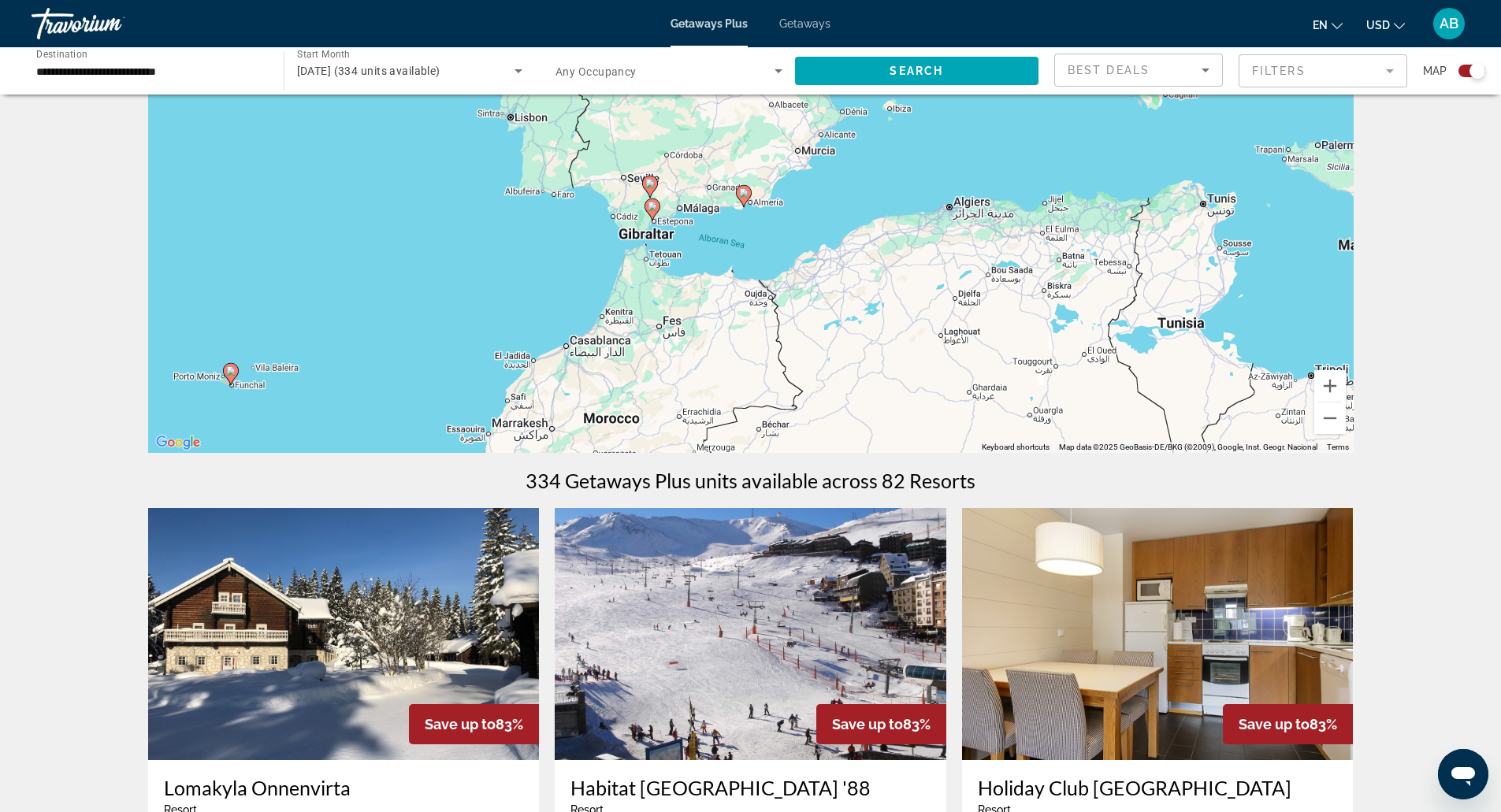
click at [778, 198] on div "To activate drag with keyboard, press Alt + Enter. Once in keyboard drag state,…" at bounding box center [751, 217] width 1206 height 472
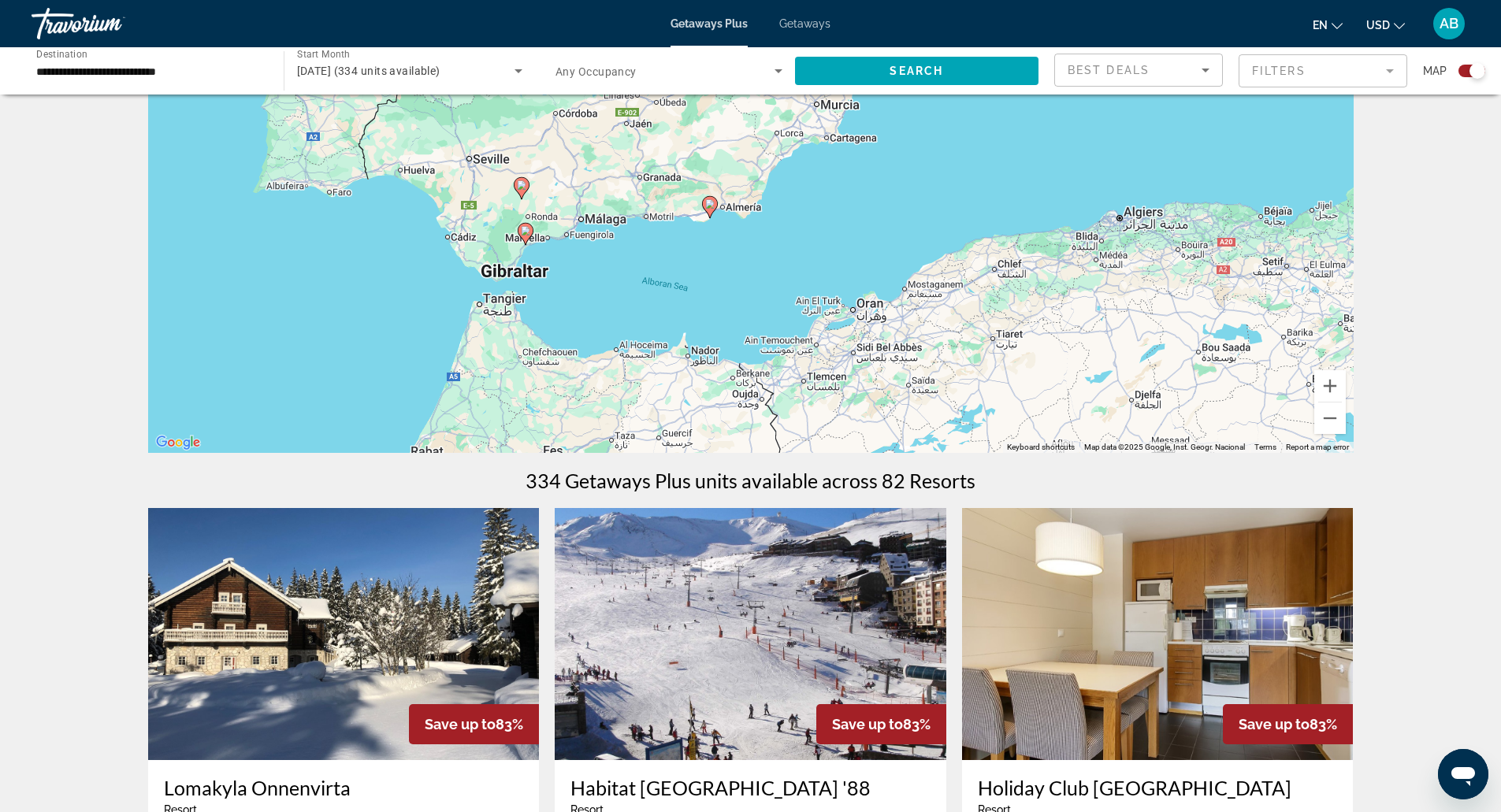
click at [704, 218] on gmp-advanced-marker "Main content" at bounding box center [710, 207] width 16 height 24
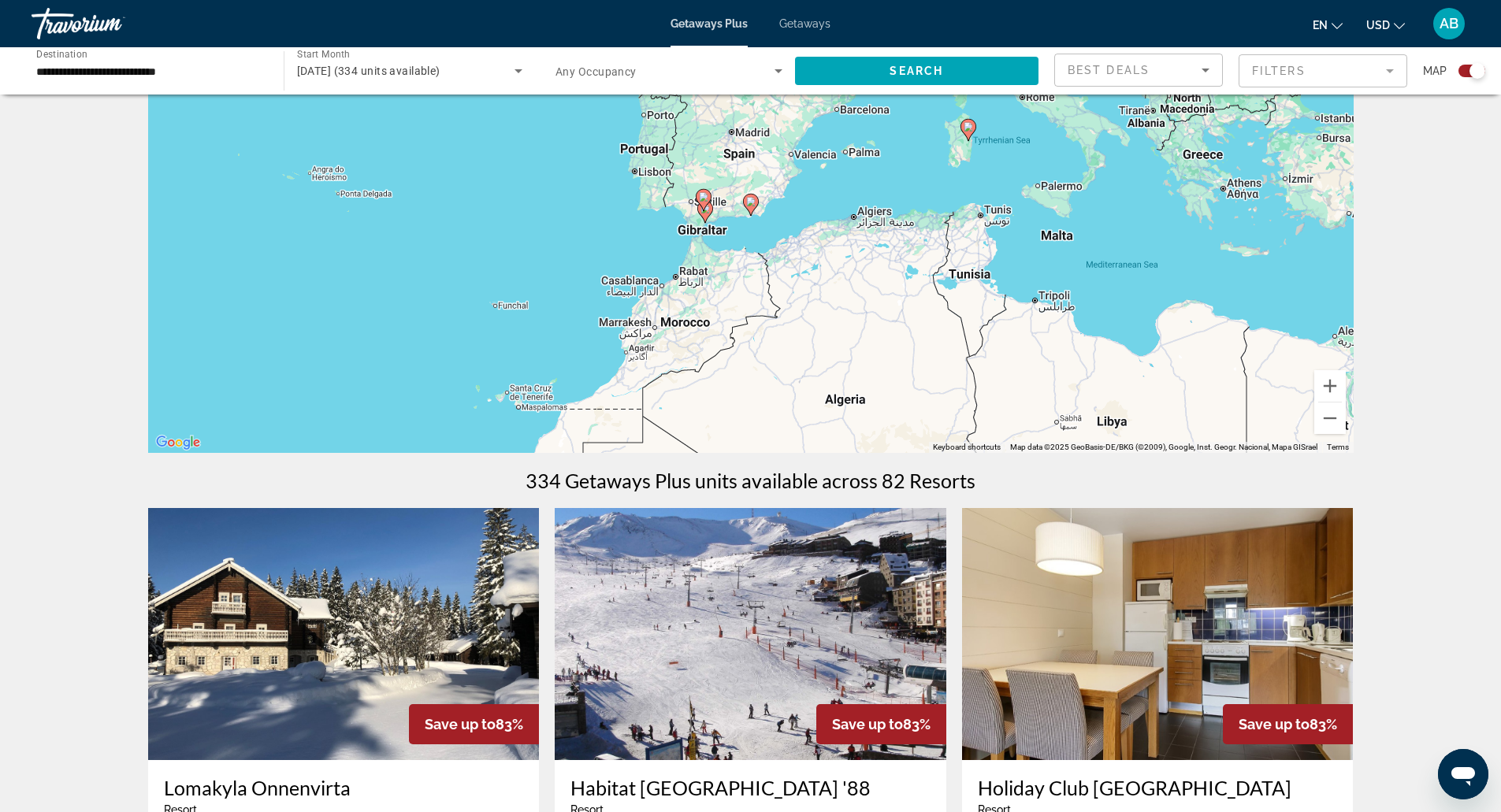
click at [738, 224] on div "To navigate, press the arrow keys. To activate drag with keyboard, press Alt + …" at bounding box center [751, 217] width 1206 height 472
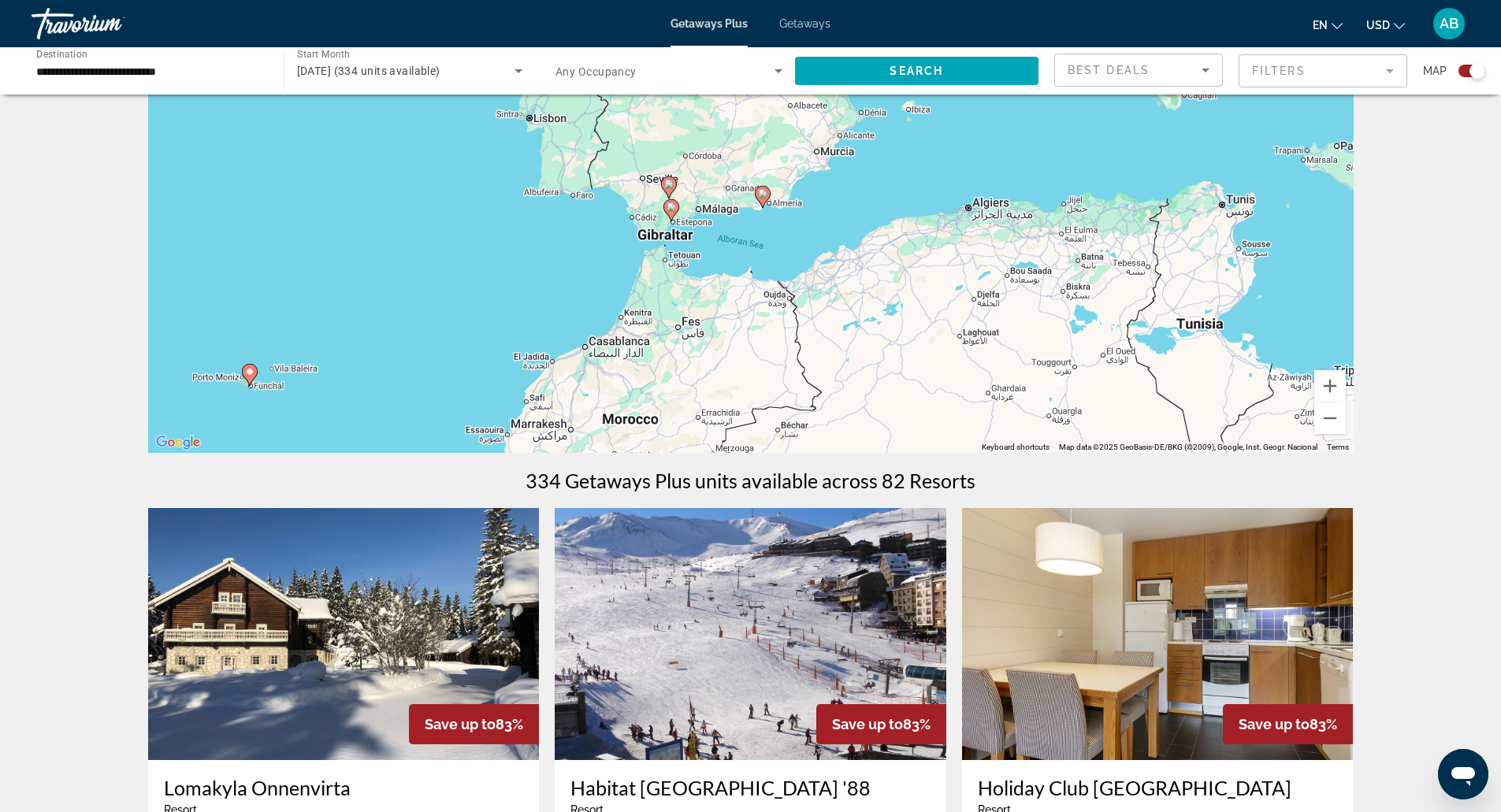
click at [737, 224] on div "To activate drag with keyboard, press Alt + Enter. Once in keyboard drag state,…" at bounding box center [751, 217] width 1206 height 472
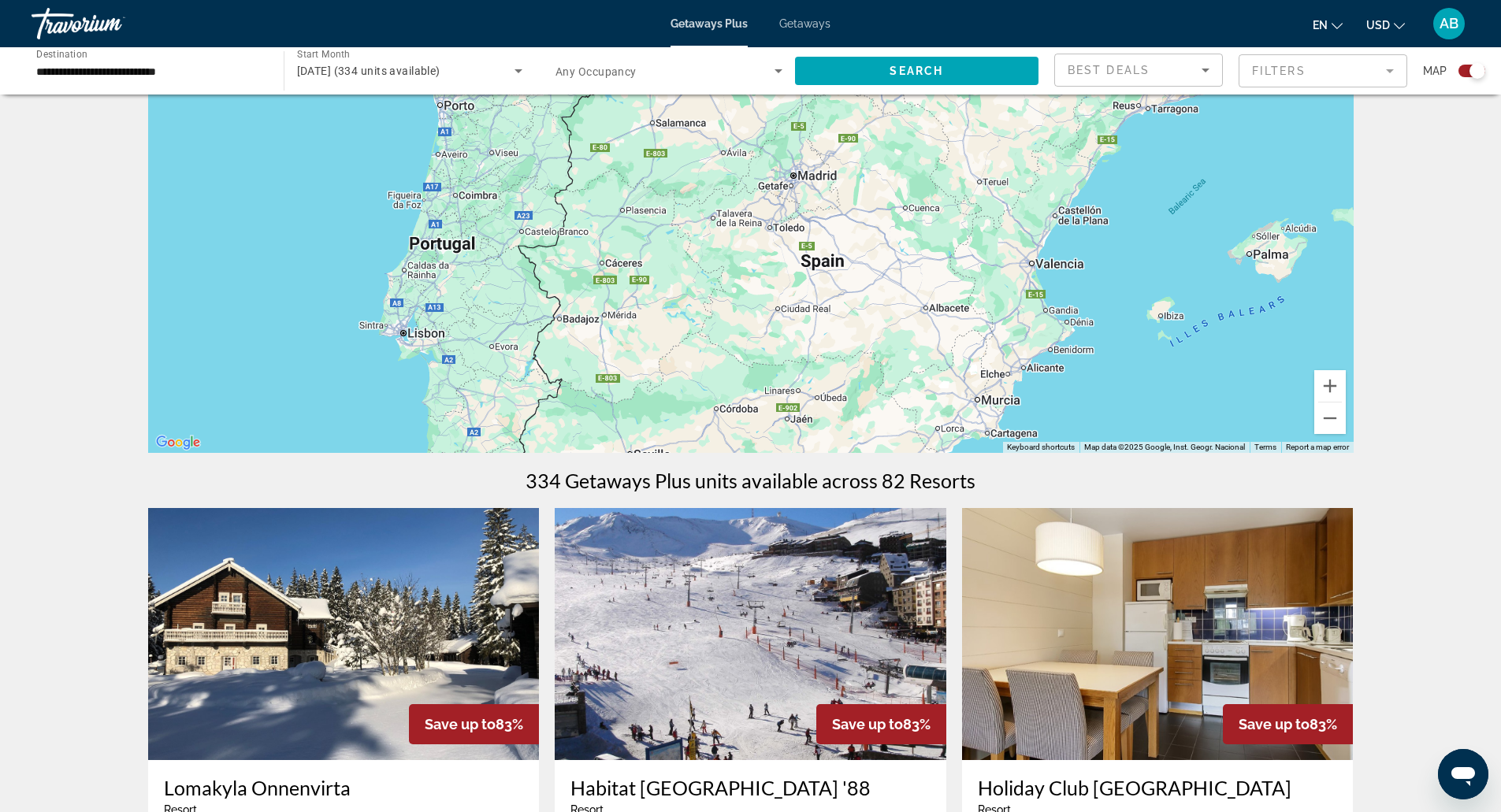
drag, startPoint x: 694, startPoint y: 189, endPoint x: 789, endPoint y: 541, distance: 364.6
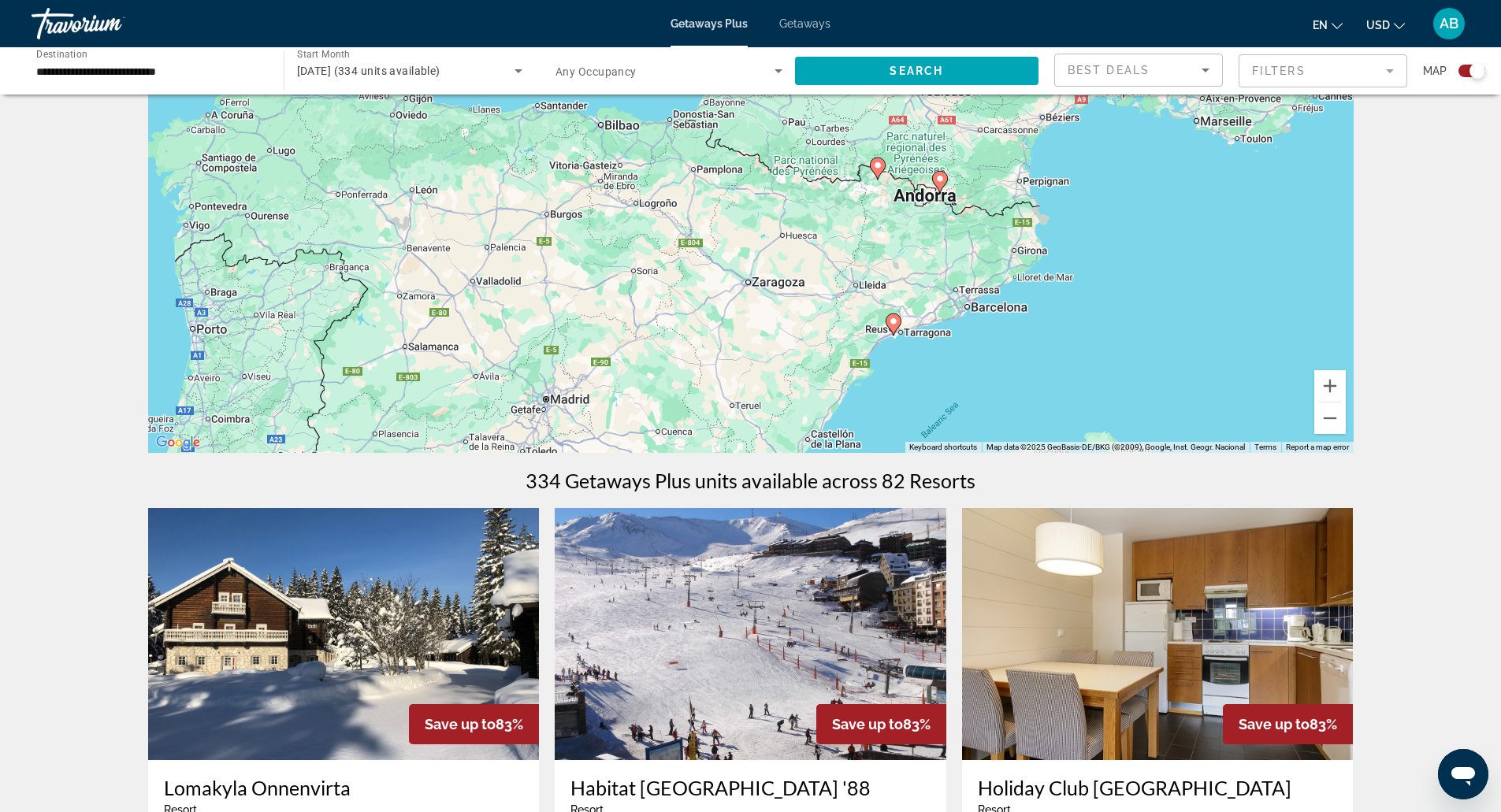
drag, startPoint x: 1221, startPoint y: 204, endPoint x: 1044, endPoint y: 251, distance: 183.1
click at [1044, 251] on div "To activate drag with keyboard, press Alt + Enter. Once in keyboard drag state,…" at bounding box center [751, 217] width 1206 height 472
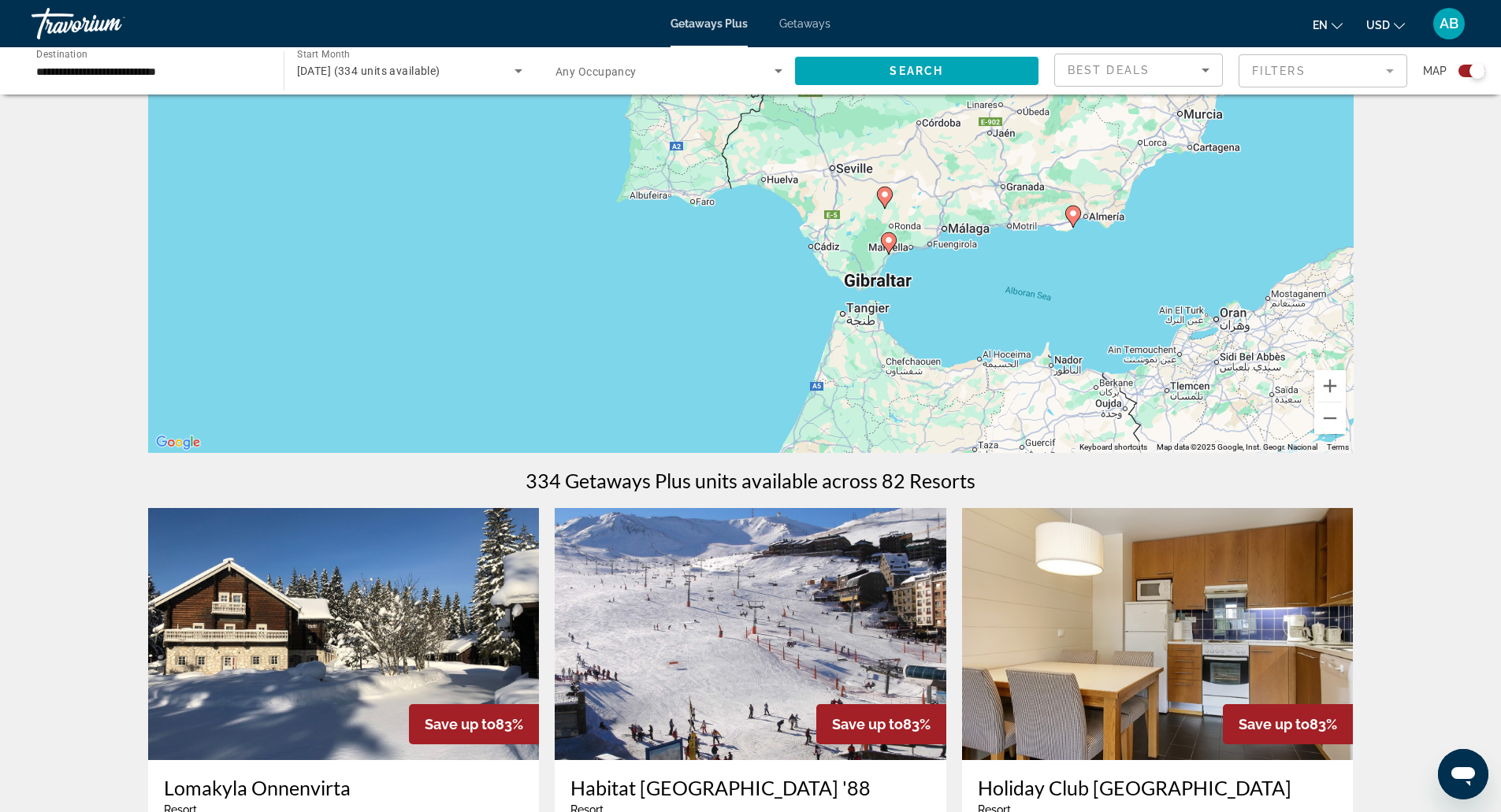
click at [975, 260] on div "To activate drag with keyboard, press Alt + Enter. Once in keyboard drag state,…" at bounding box center [751, 217] width 1206 height 472
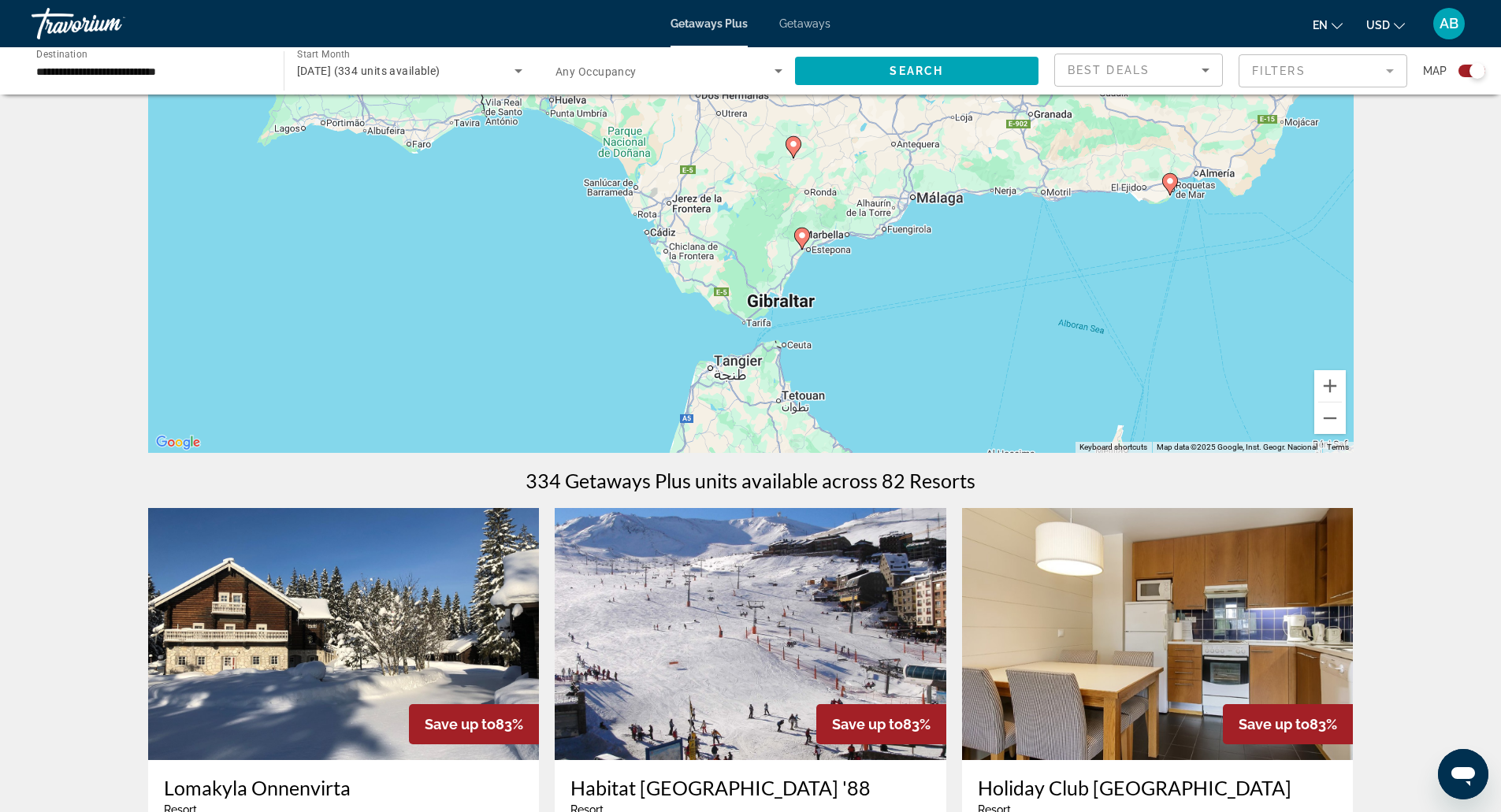
click at [795, 239] on icon "Main content" at bounding box center [801, 239] width 16 height 22
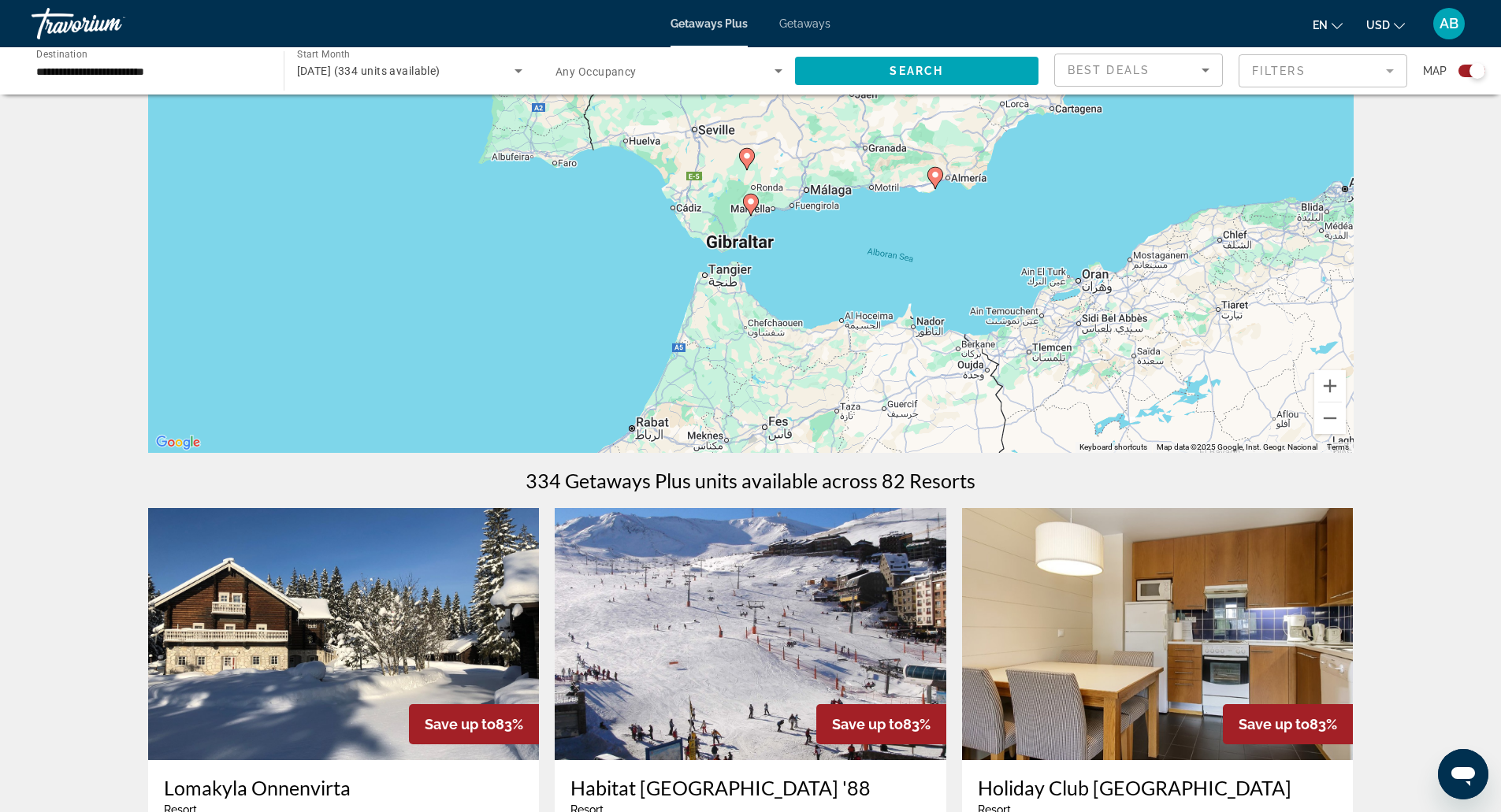
click at [758, 209] on gmp-advanced-marker "Main content" at bounding box center [751, 205] width 16 height 24
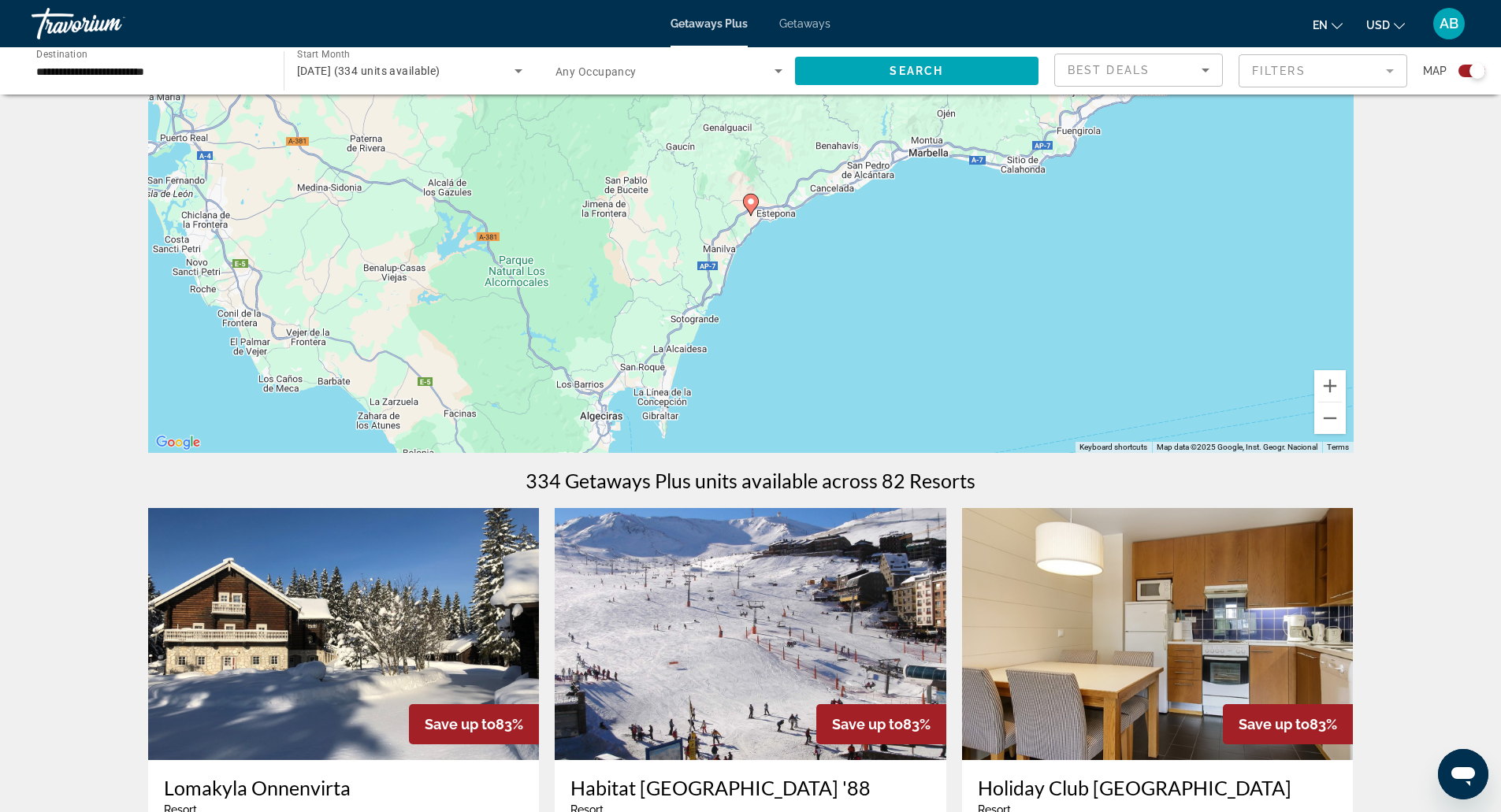
click at [755, 203] on image "Main content" at bounding box center [750, 201] width 9 height 9
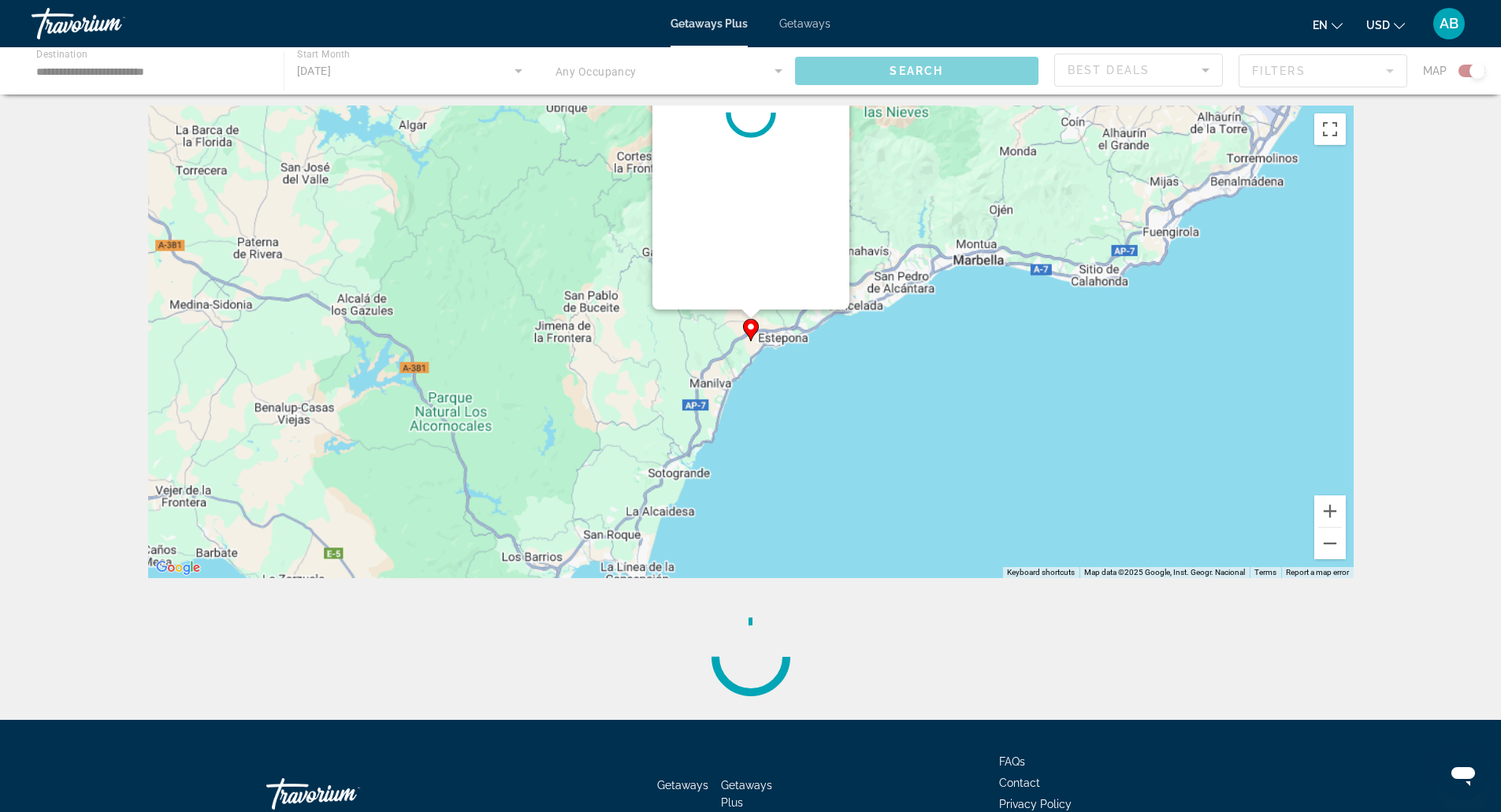
scroll to position [0, 0]
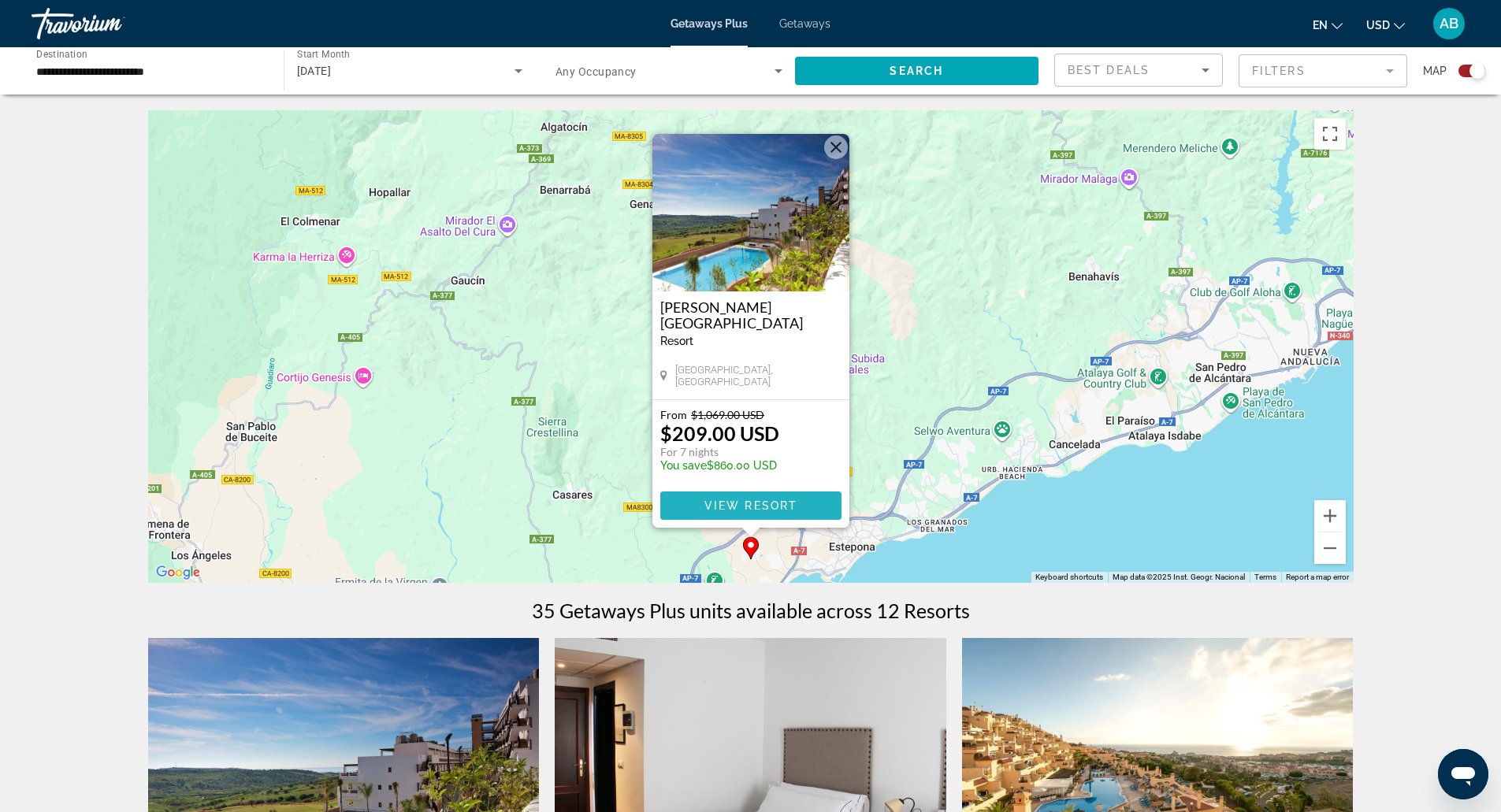
click at [819, 508] on span "Main content" at bounding box center [751, 505] width 182 height 38
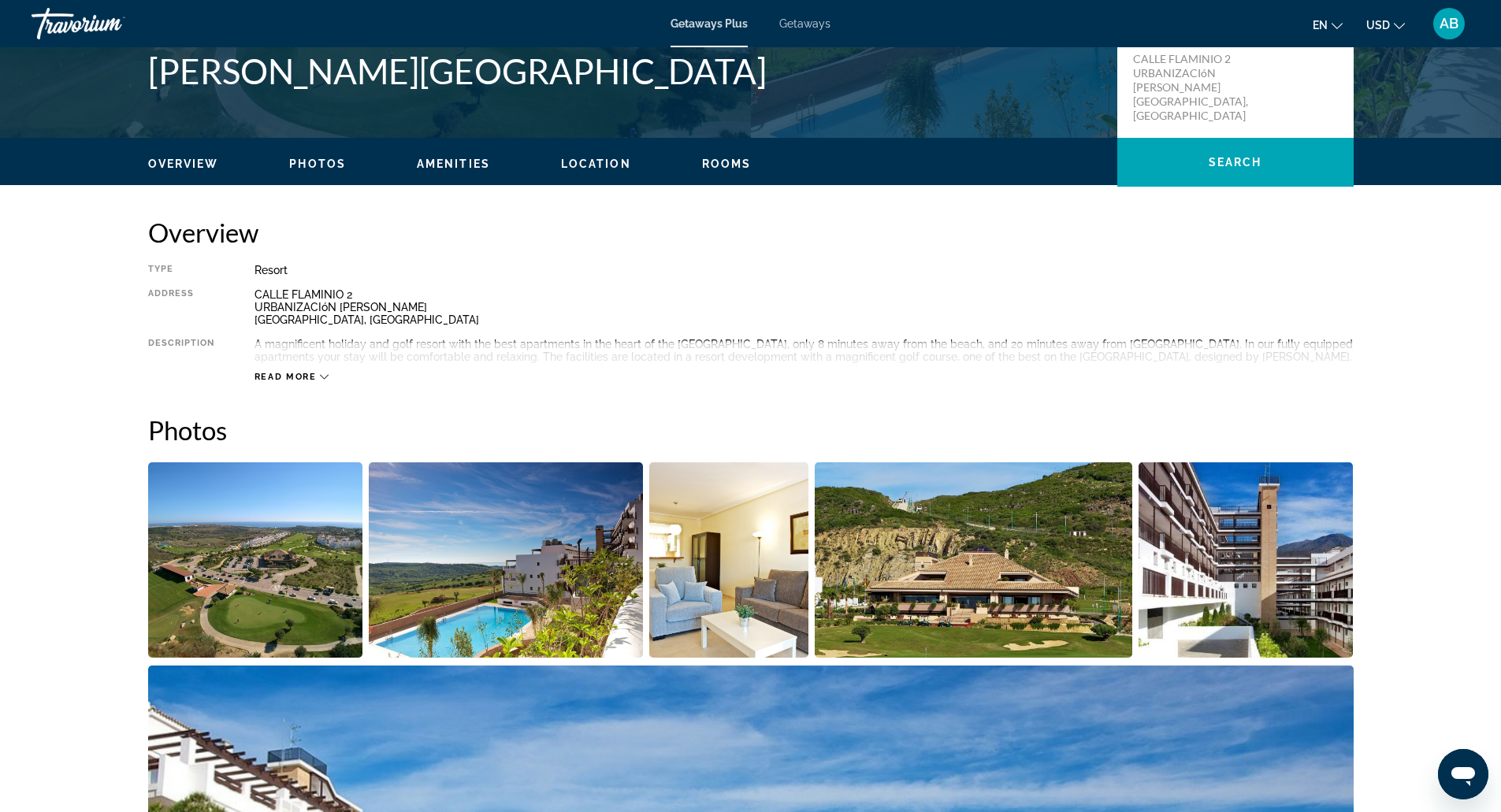
scroll to position [382, 0]
click at [332, 527] on img "Open full-screen image slider" at bounding box center [256, 559] width 215 height 195
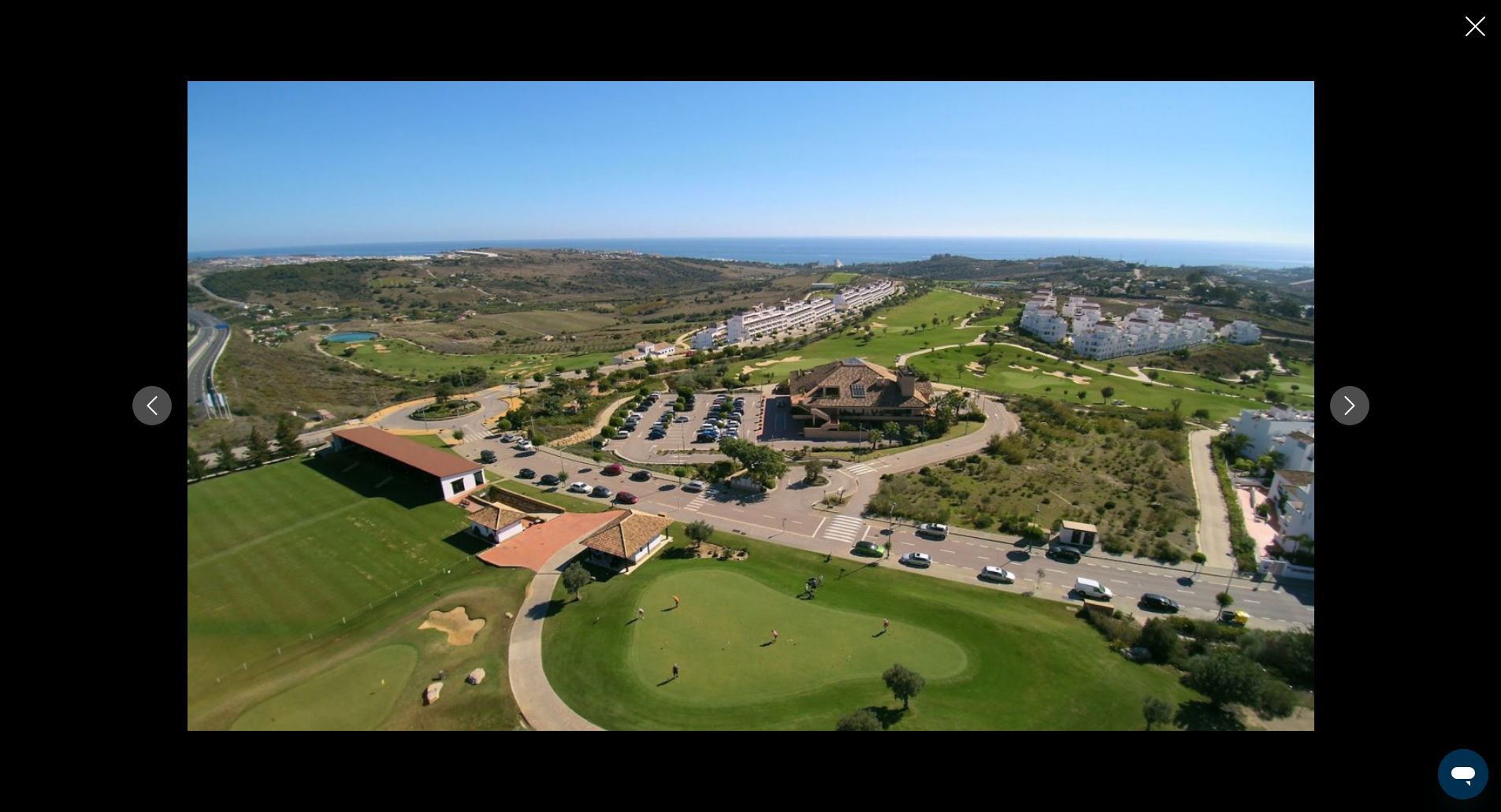
click at [1350, 401] on icon "Next image" at bounding box center [1350, 405] width 18 height 18
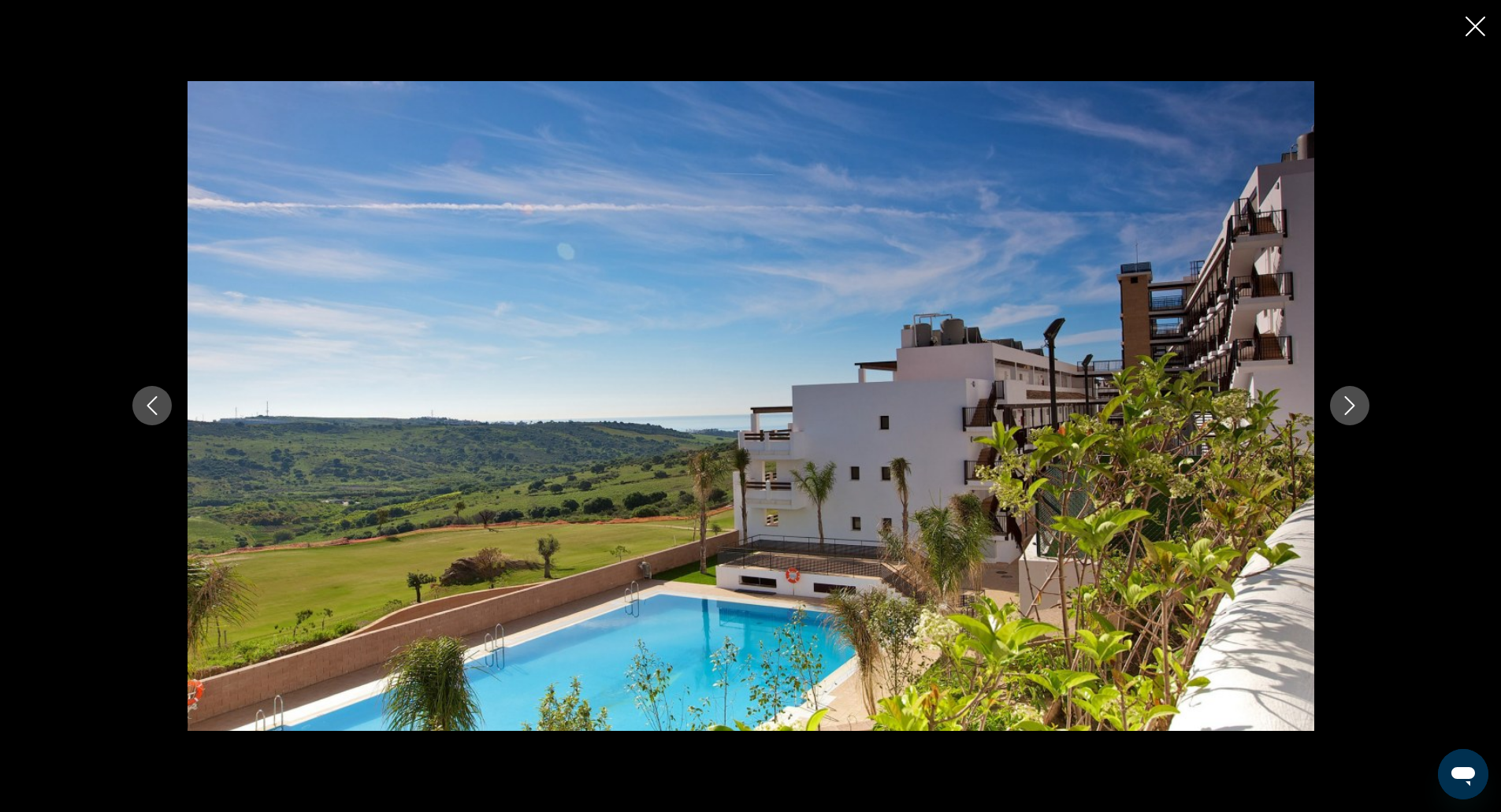
click at [1350, 401] on icon "Next image" at bounding box center [1350, 405] width 18 height 18
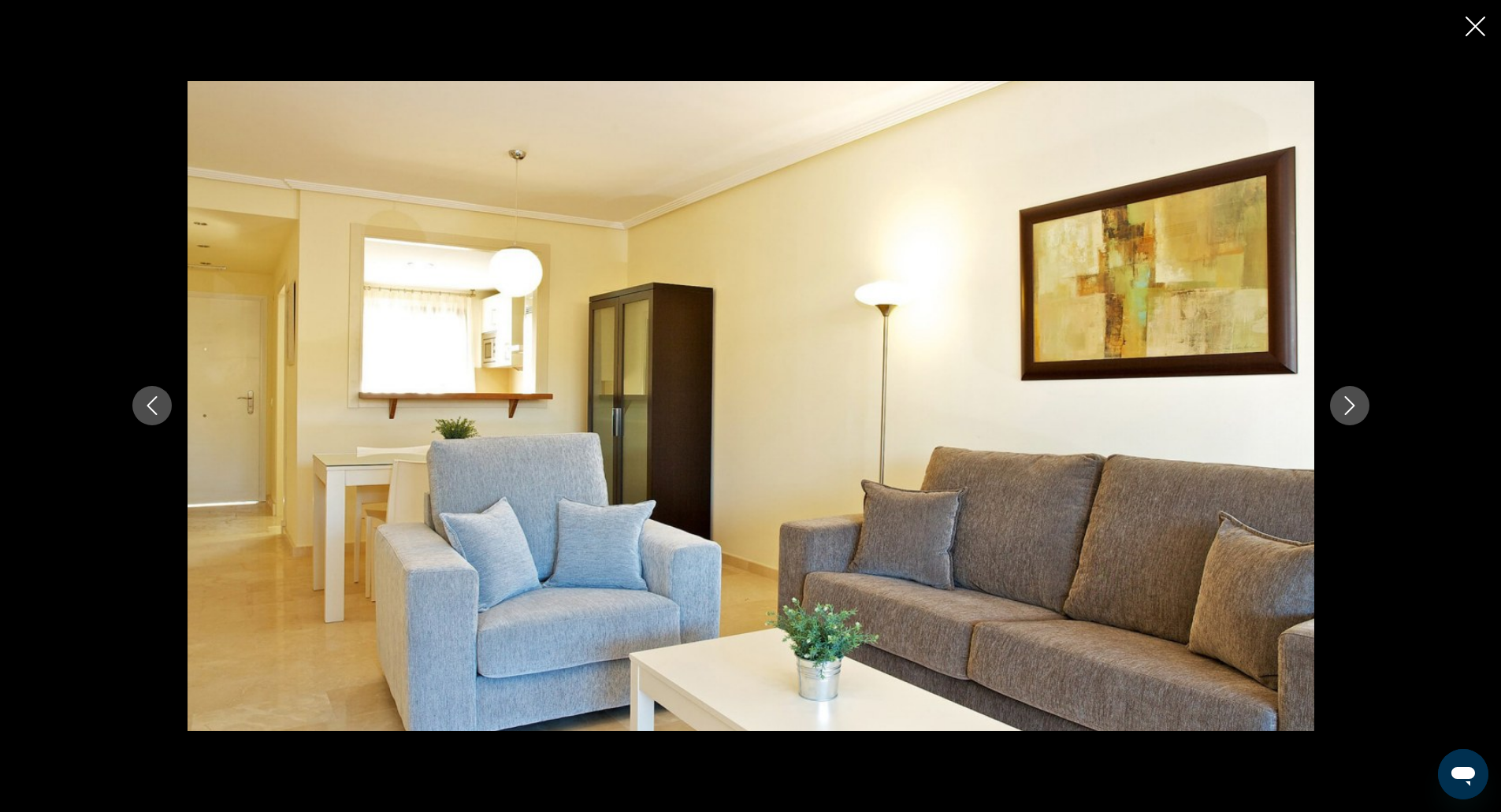
click at [1350, 401] on icon "Next image" at bounding box center [1350, 405] width 18 height 18
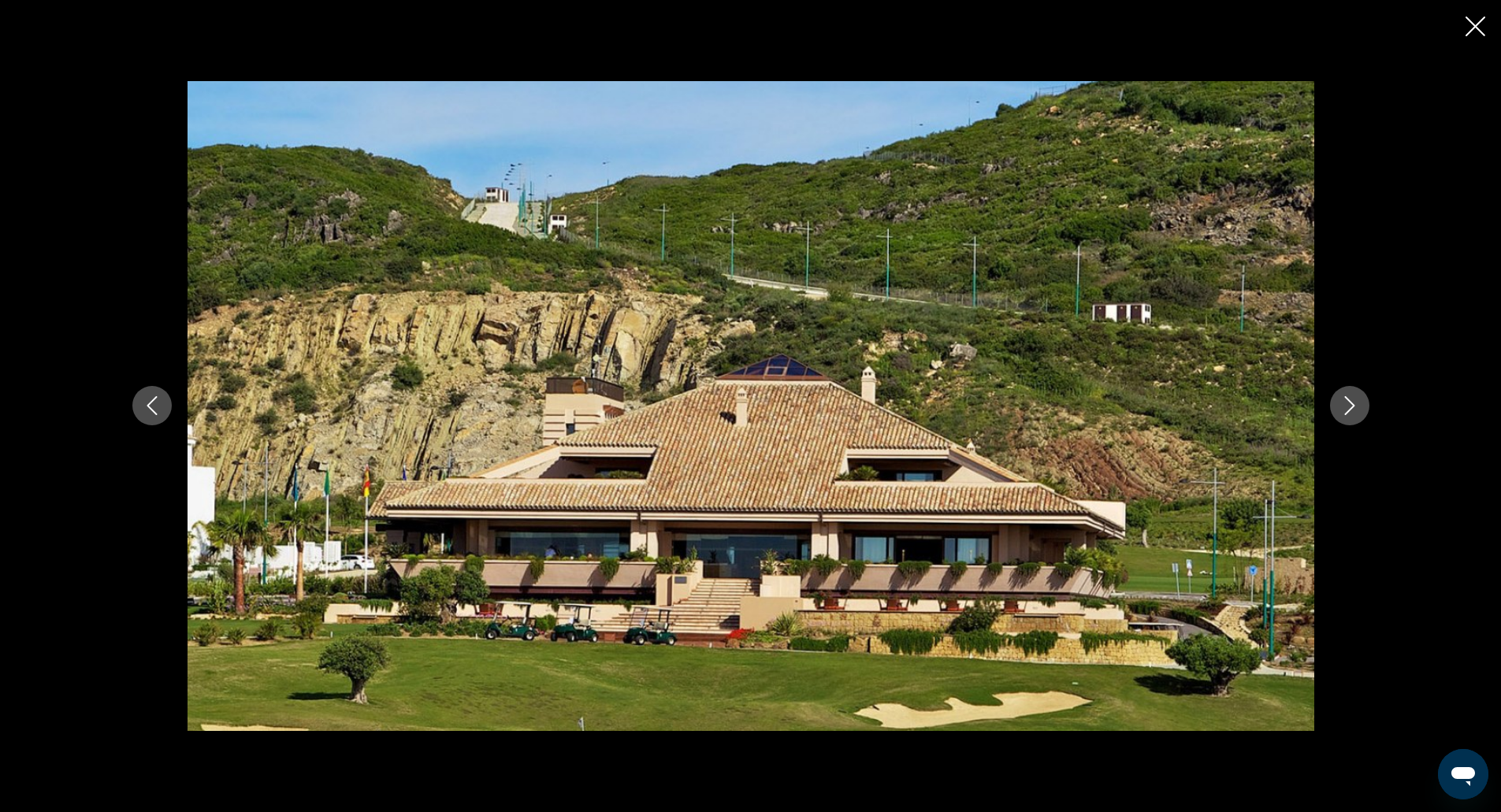
click at [1350, 401] on icon "Next image" at bounding box center [1350, 405] width 18 height 18
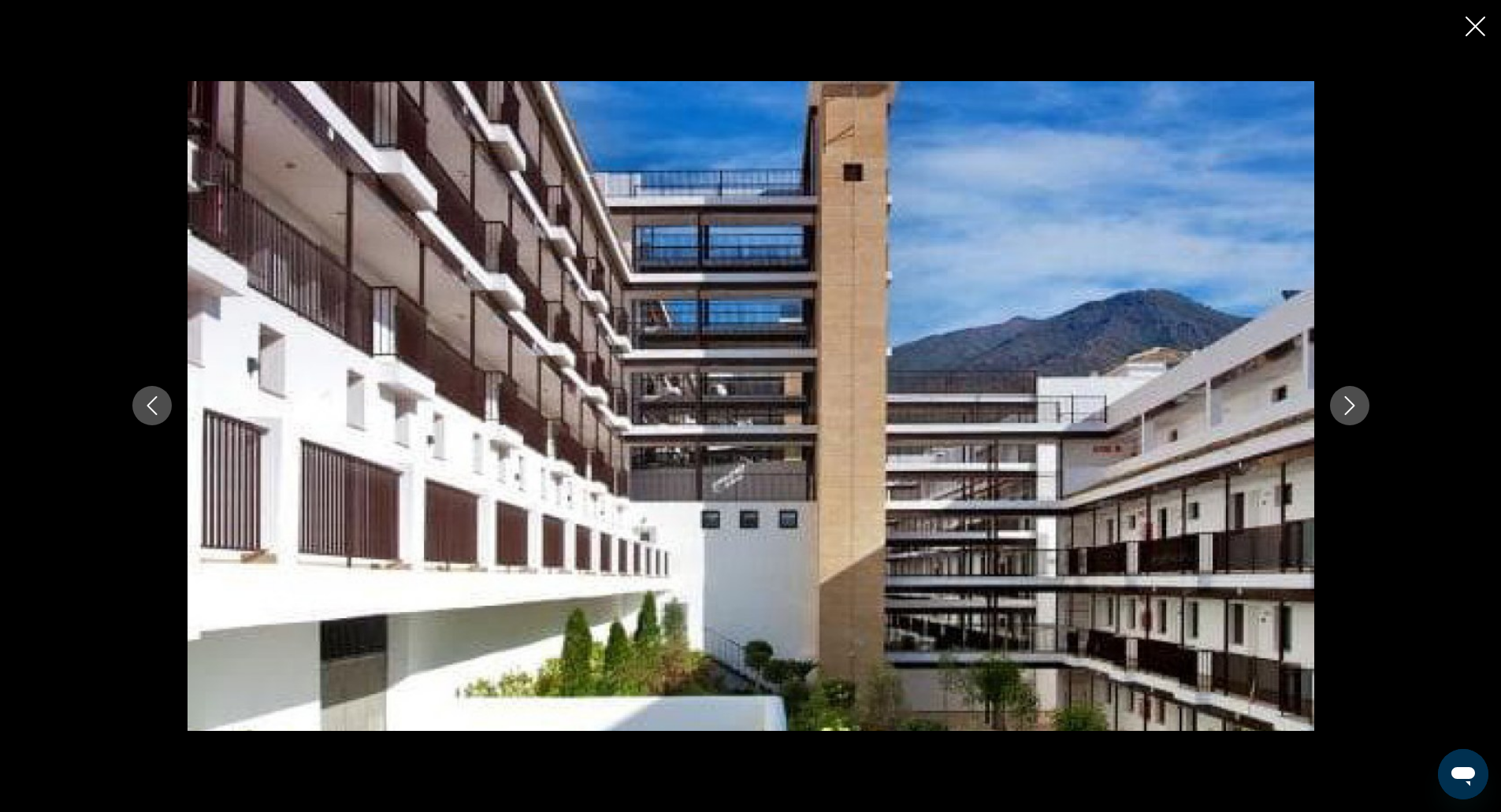
click at [1350, 401] on icon "Next image" at bounding box center [1350, 405] width 18 height 18
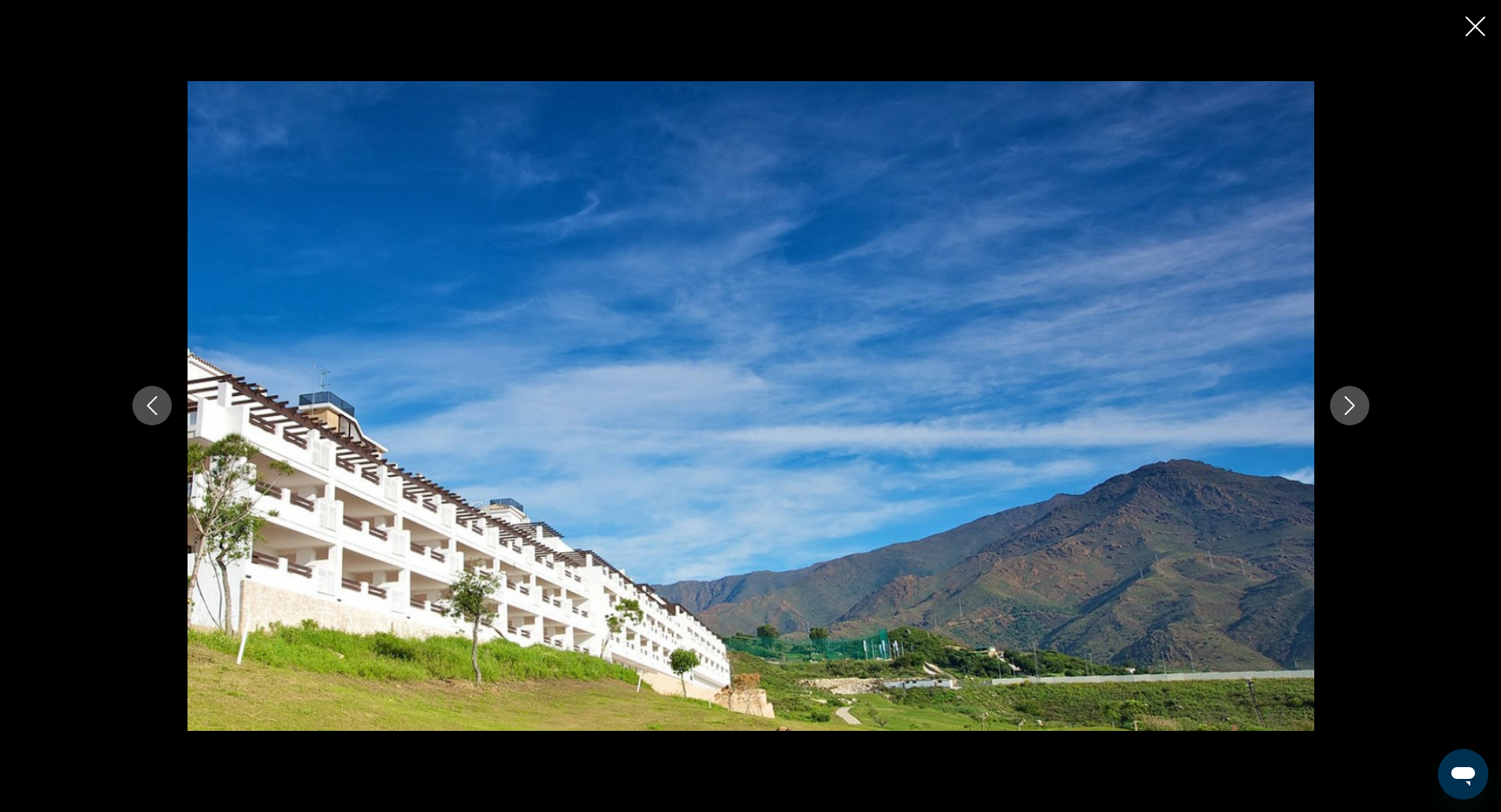
click at [1350, 401] on icon "Next image" at bounding box center [1350, 405] width 18 height 18
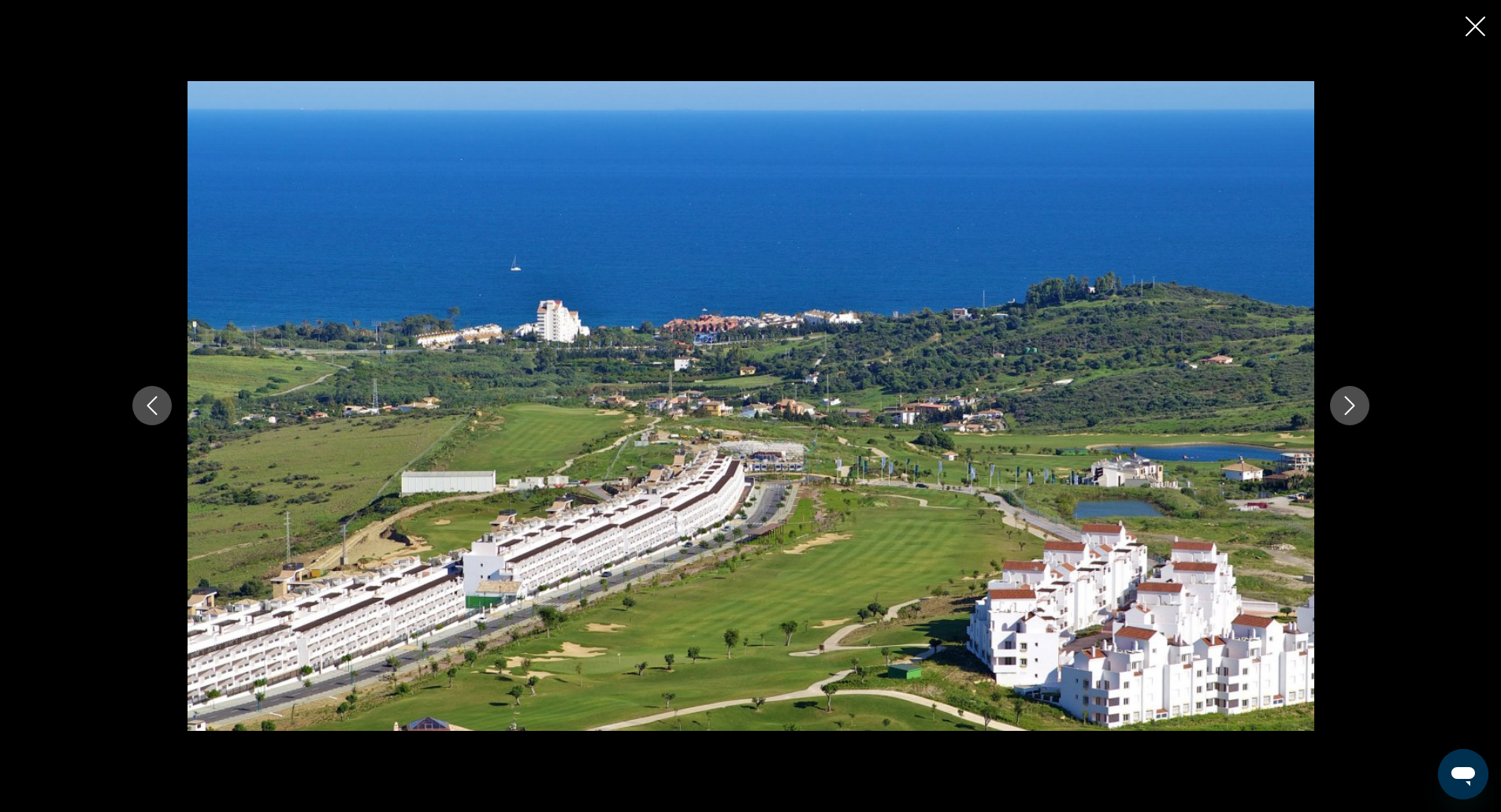
click at [1350, 401] on icon "Next image" at bounding box center [1350, 405] width 18 height 18
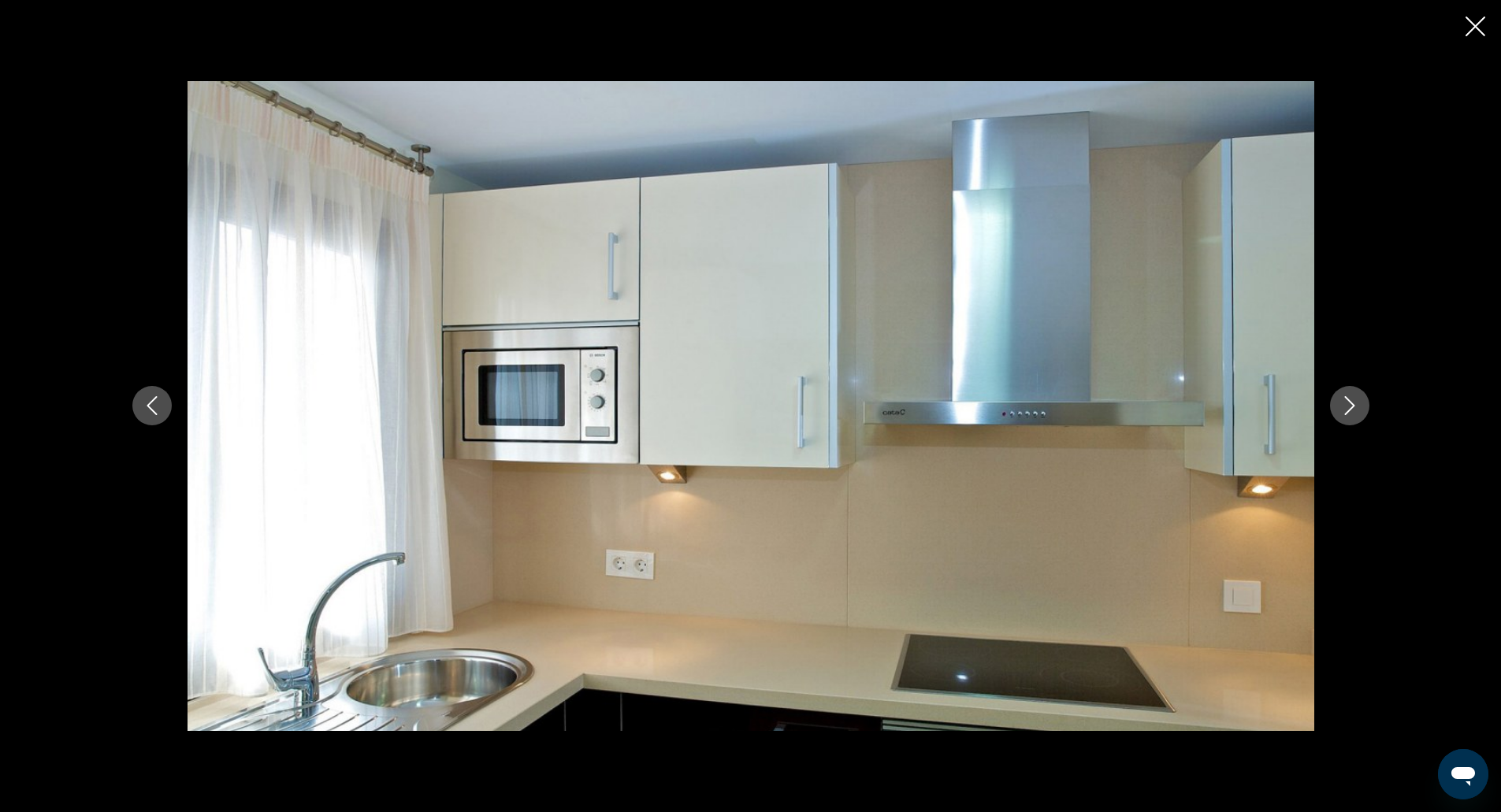
click at [1350, 401] on icon "Next image" at bounding box center [1350, 405] width 18 height 18
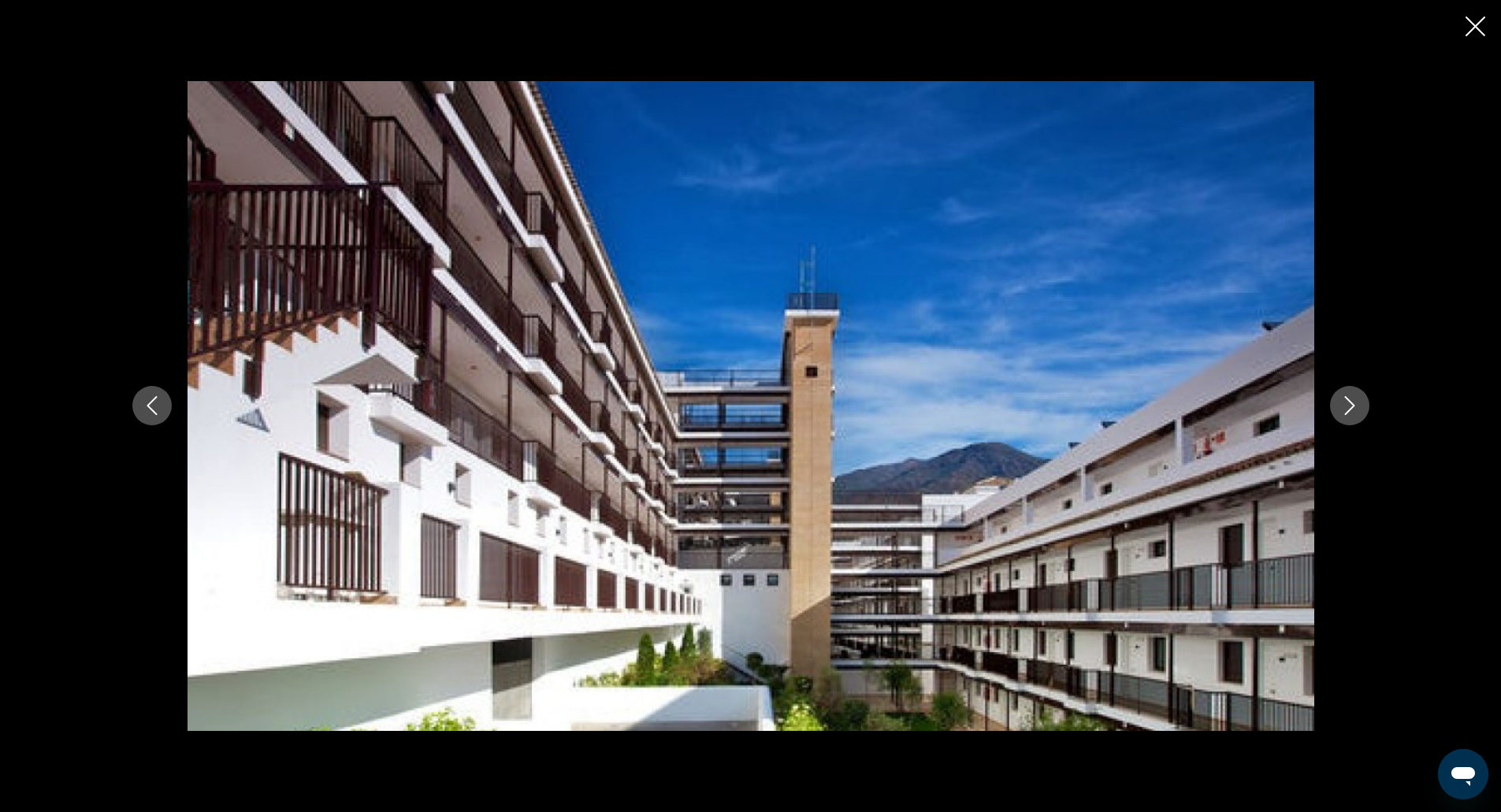
click at [1350, 401] on icon "Next image" at bounding box center [1350, 405] width 18 height 18
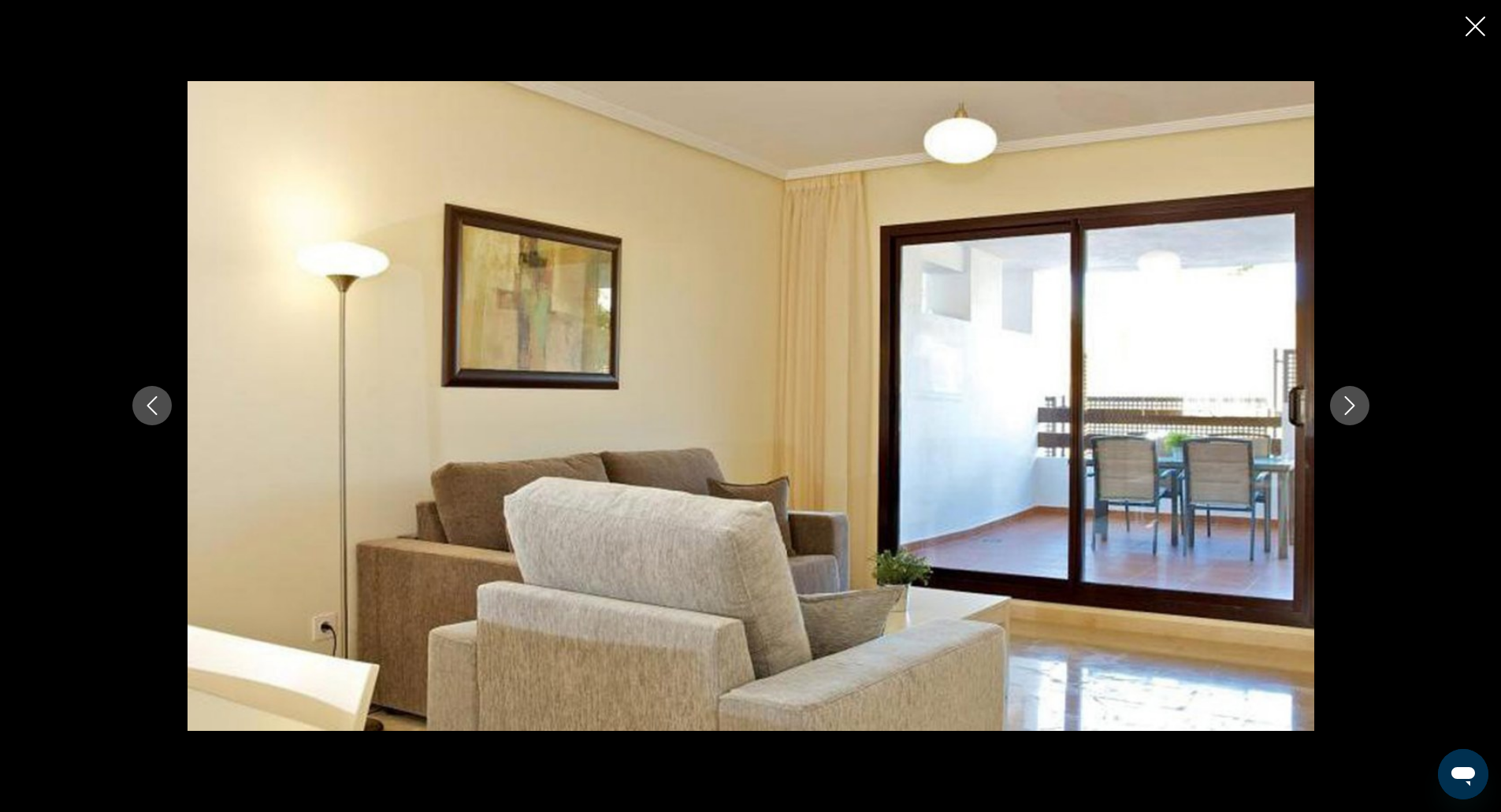
click at [1350, 401] on icon "Next image" at bounding box center [1350, 405] width 18 height 18
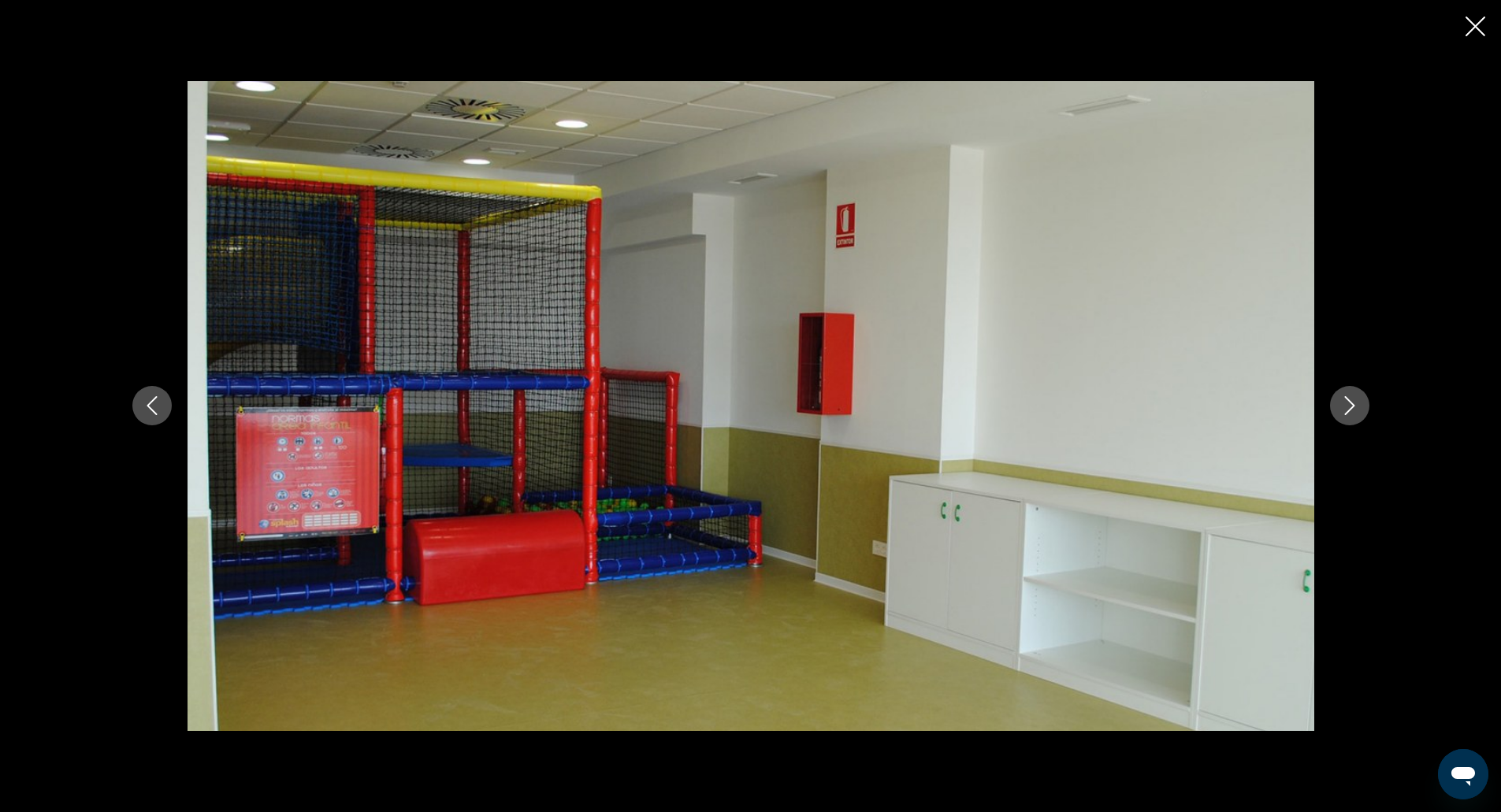
drag, startPoint x: 1350, startPoint y: 401, endPoint x: 1348, endPoint y: 388, distance: 13.2
click at [1348, 388] on button "Next image" at bounding box center [1350, 405] width 40 height 40
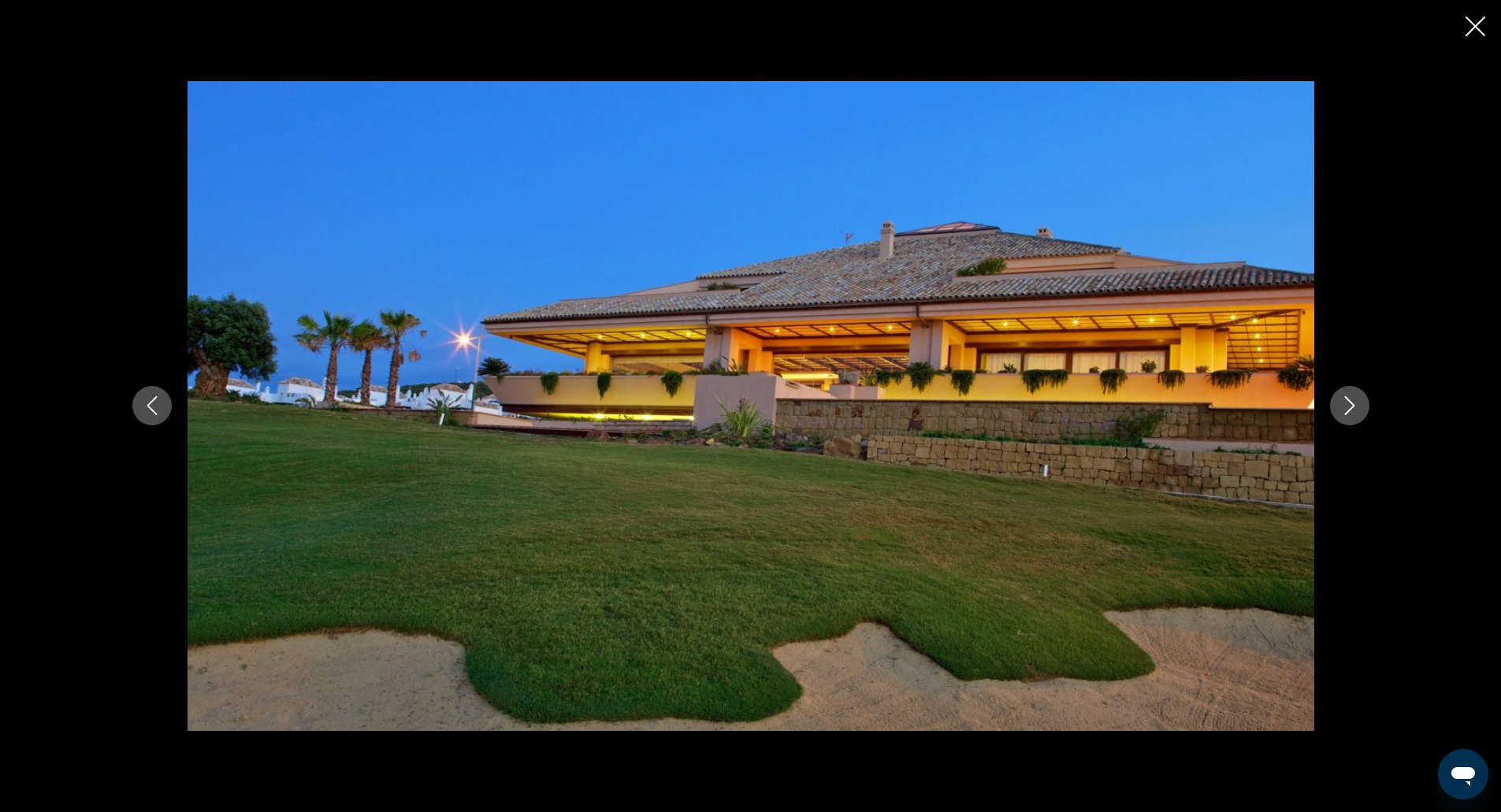
click at [1348, 388] on button "Next image" at bounding box center [1350, 405] width 40 height 40
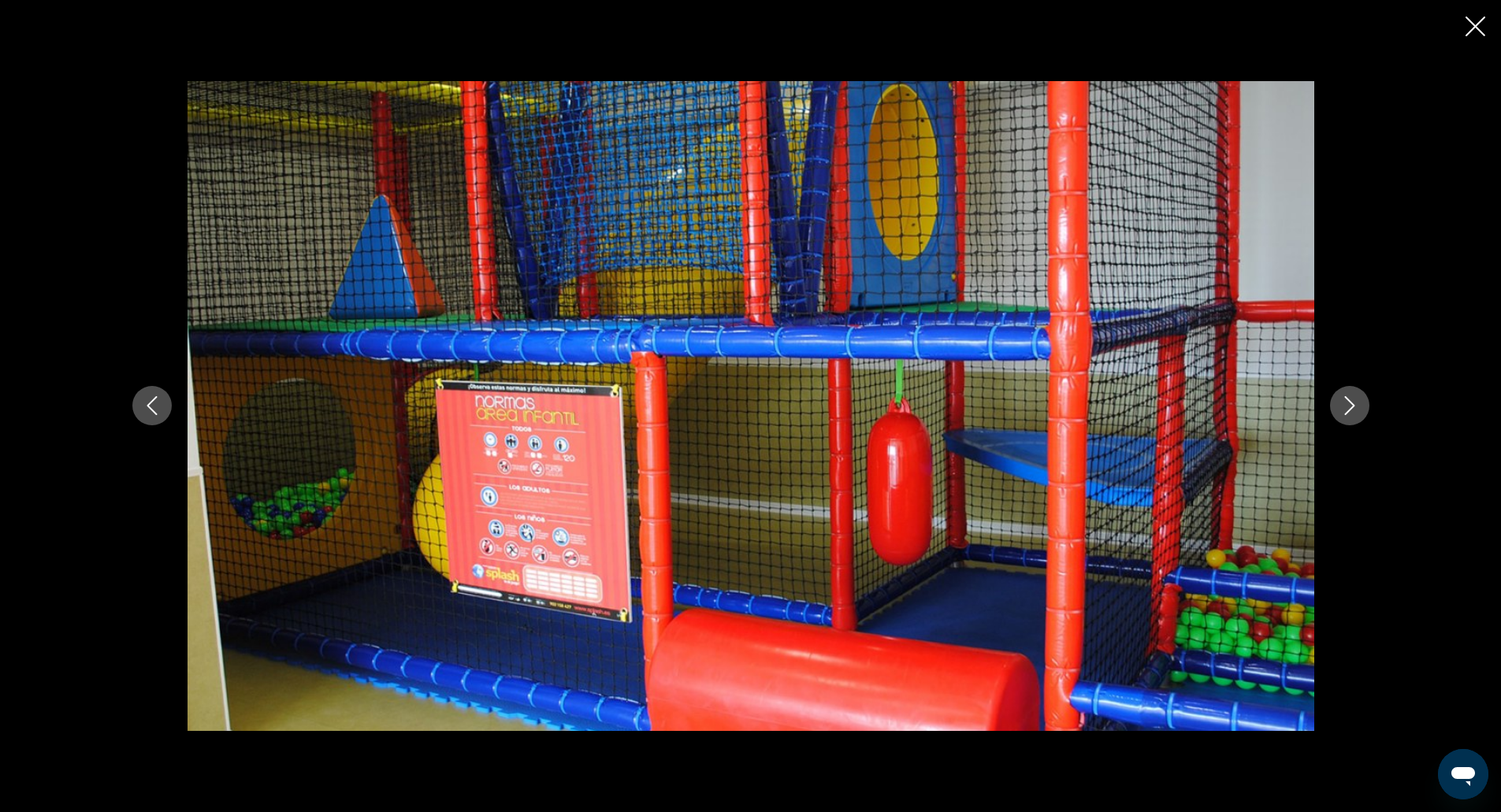
click at [1348, 388] on button "Next image" at bounding box center [1350, 405] width 40 height 40
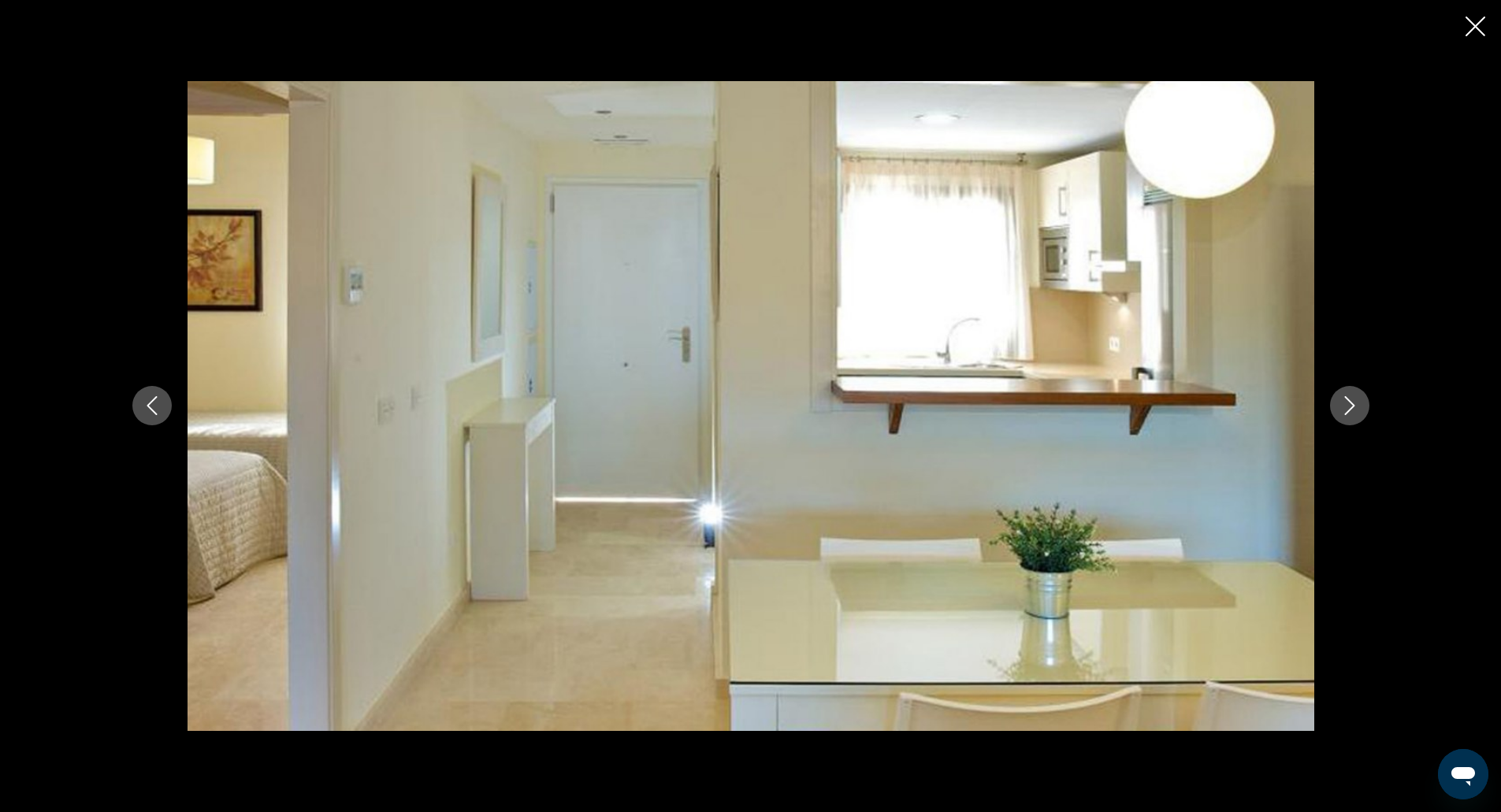
click at [1348, 388] on button "Next image" at bounding box center [1350, 405] width 40 height 40
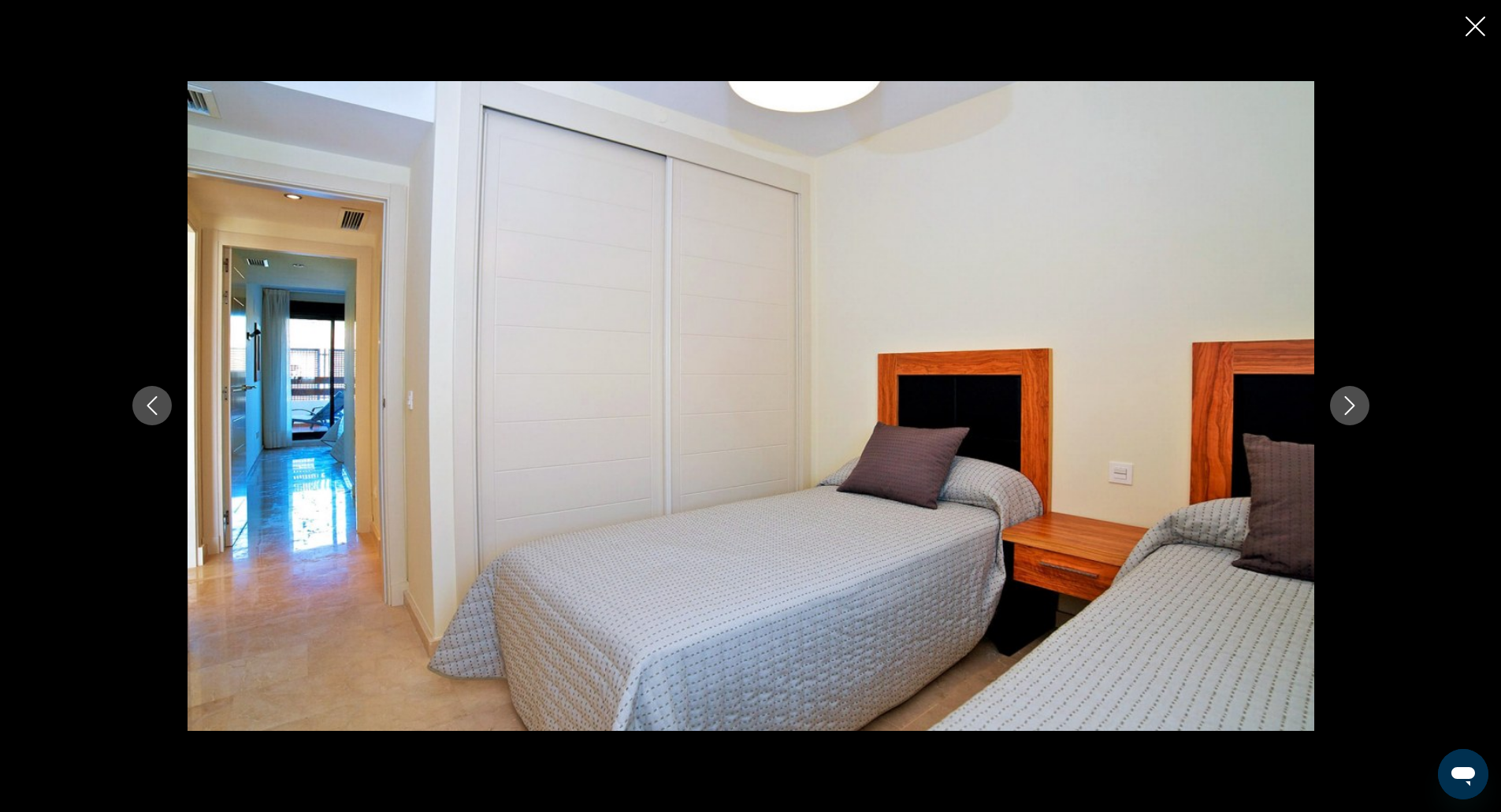
click at [1348, 388] on button "Next image" at bounding box center [1350, 405] width 40 height 40
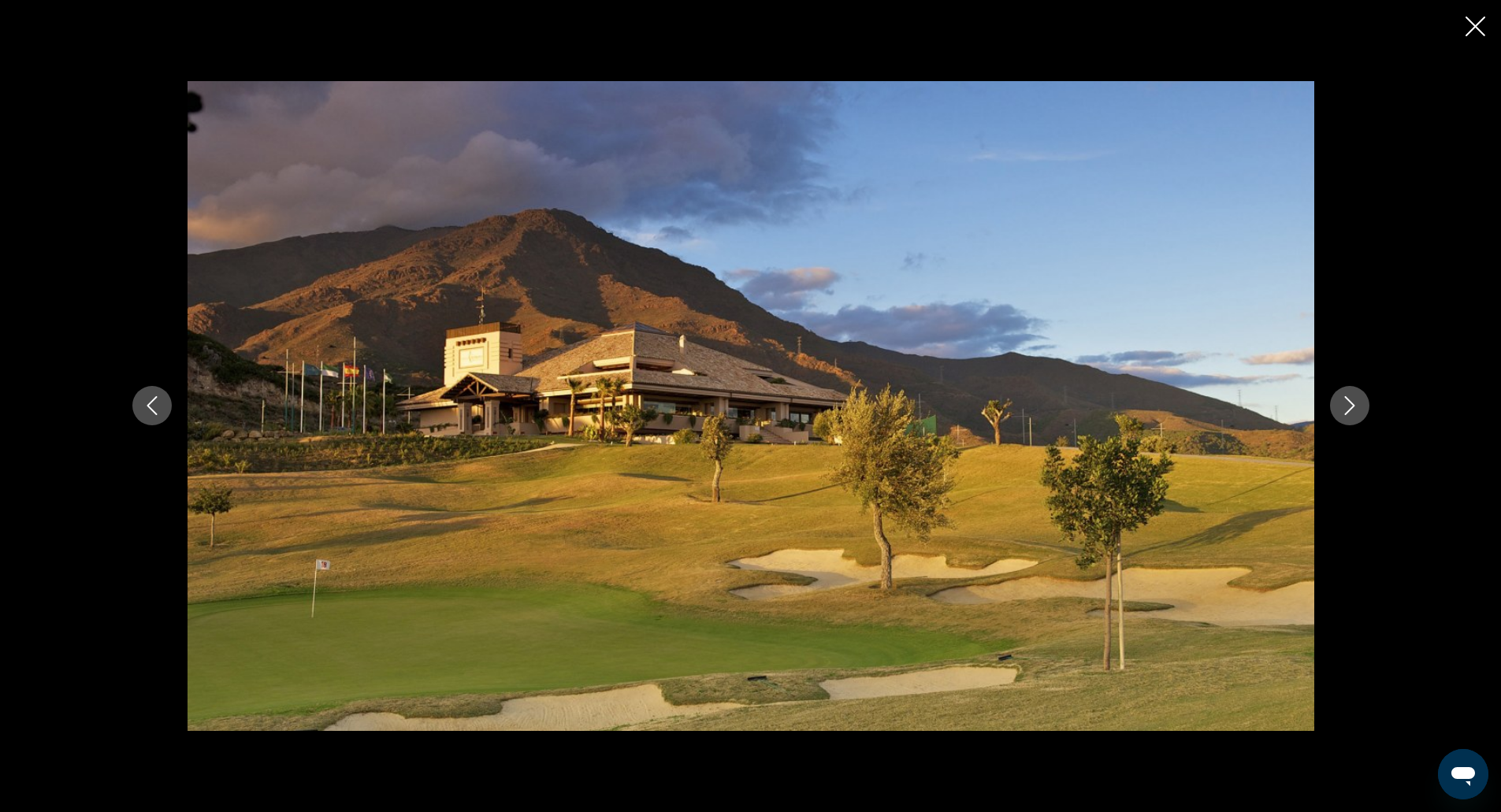
click at [1348, 388] on button "Next image" at bounding box center [1350, 405] width 40 height 40
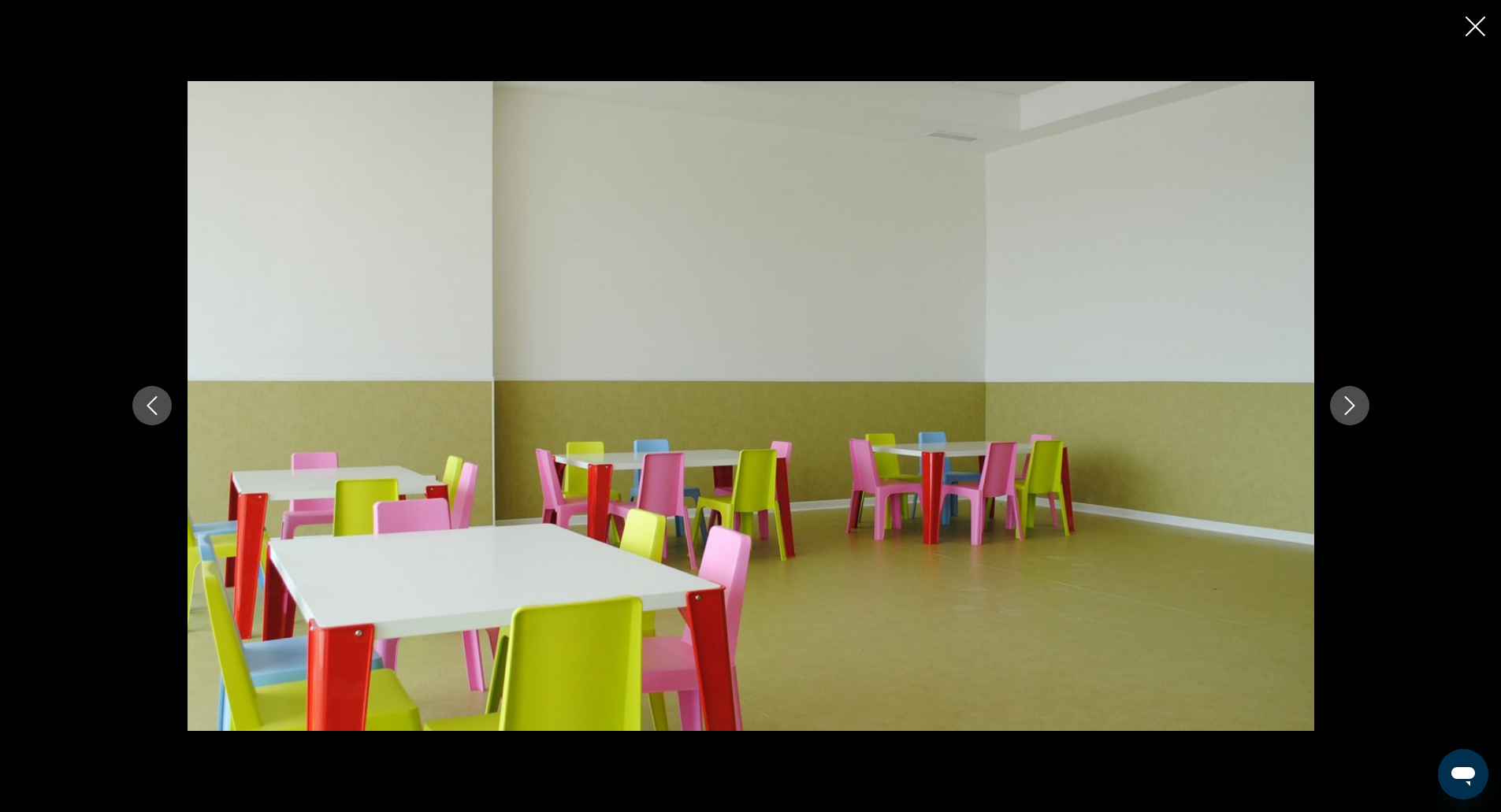
click at [1474, 22] on icon "Close slideshow" at bounding box center [1475, 26] width 19 height 19
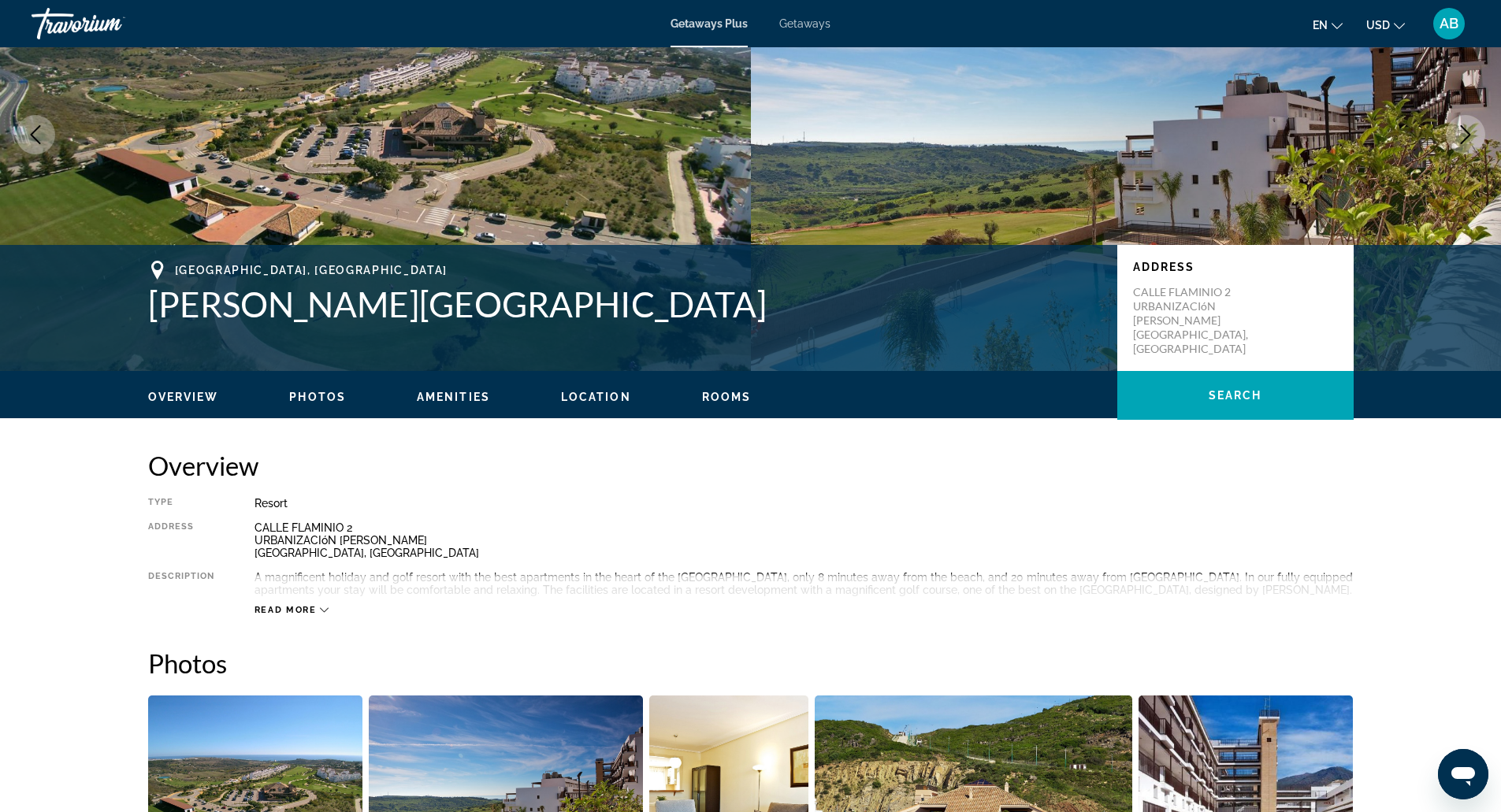
scroll to position [0, 0]
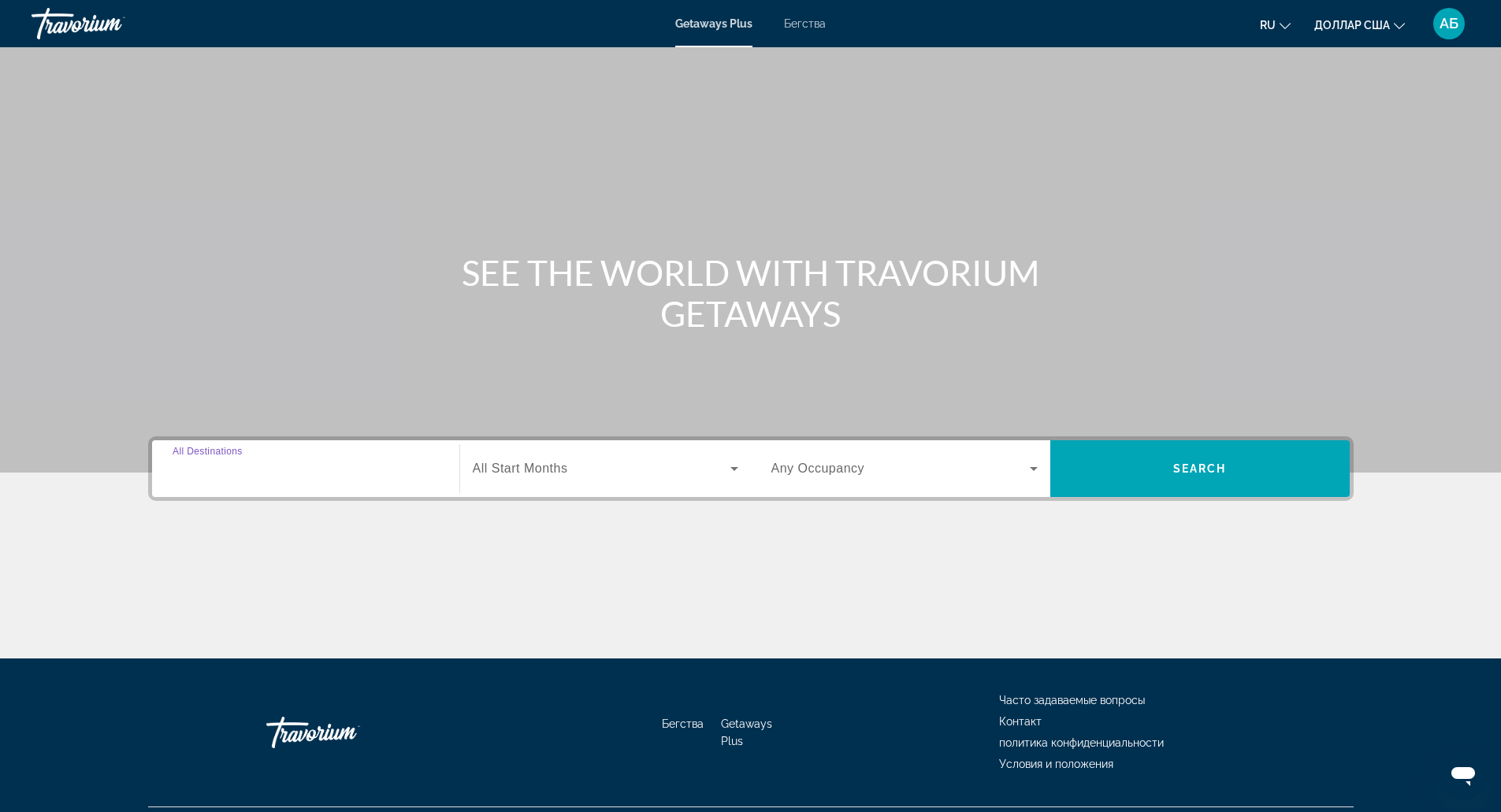
click at [337, 461] on input "Destination All Destinations" at bounding box center [305, 469] width 267 height 18
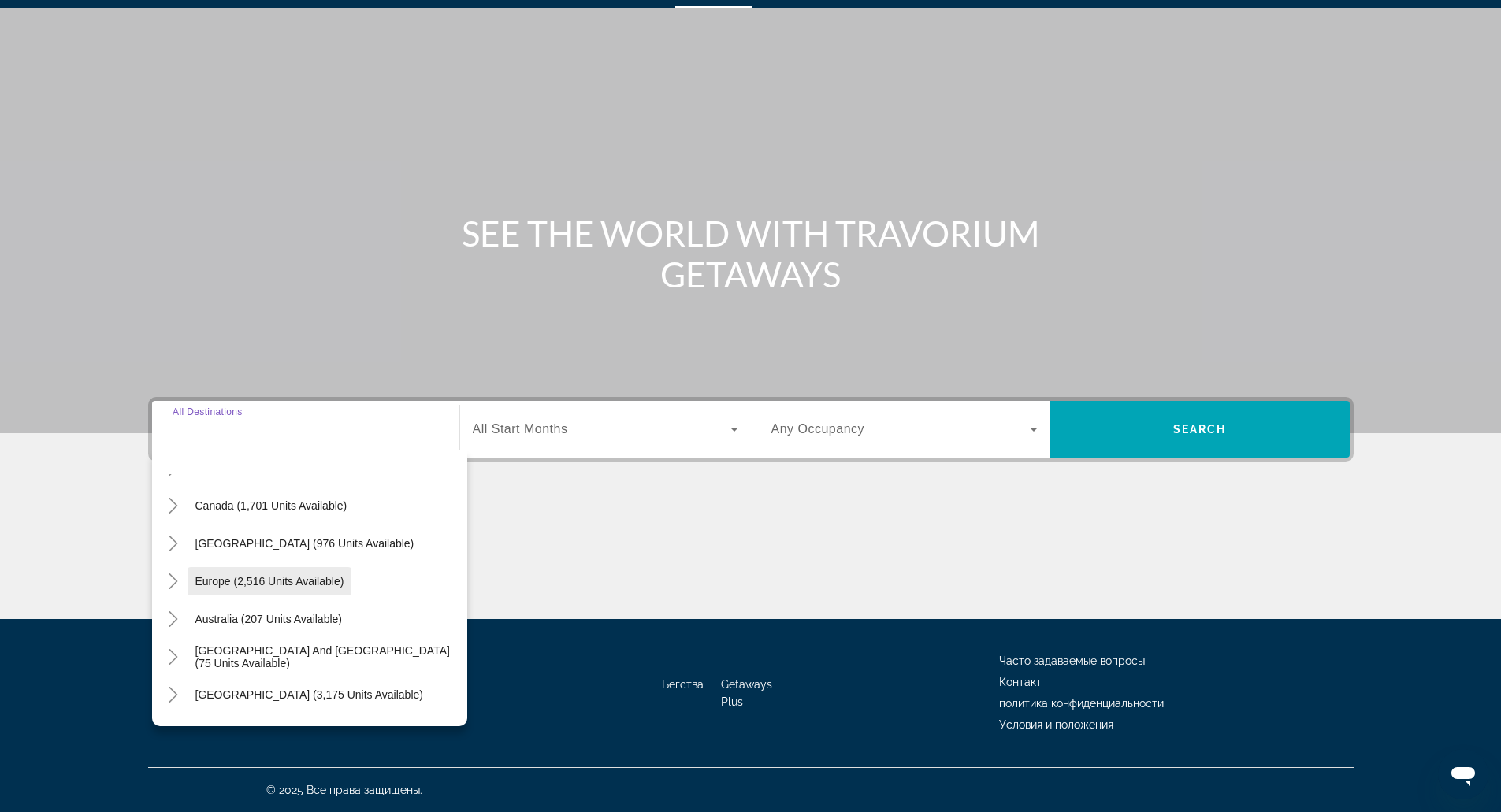
scroll to position [108, 0]
click at [331, 590] on span "Виджет поиска" at bounding box center [270, 582] width 165 height 38
type input "**********"
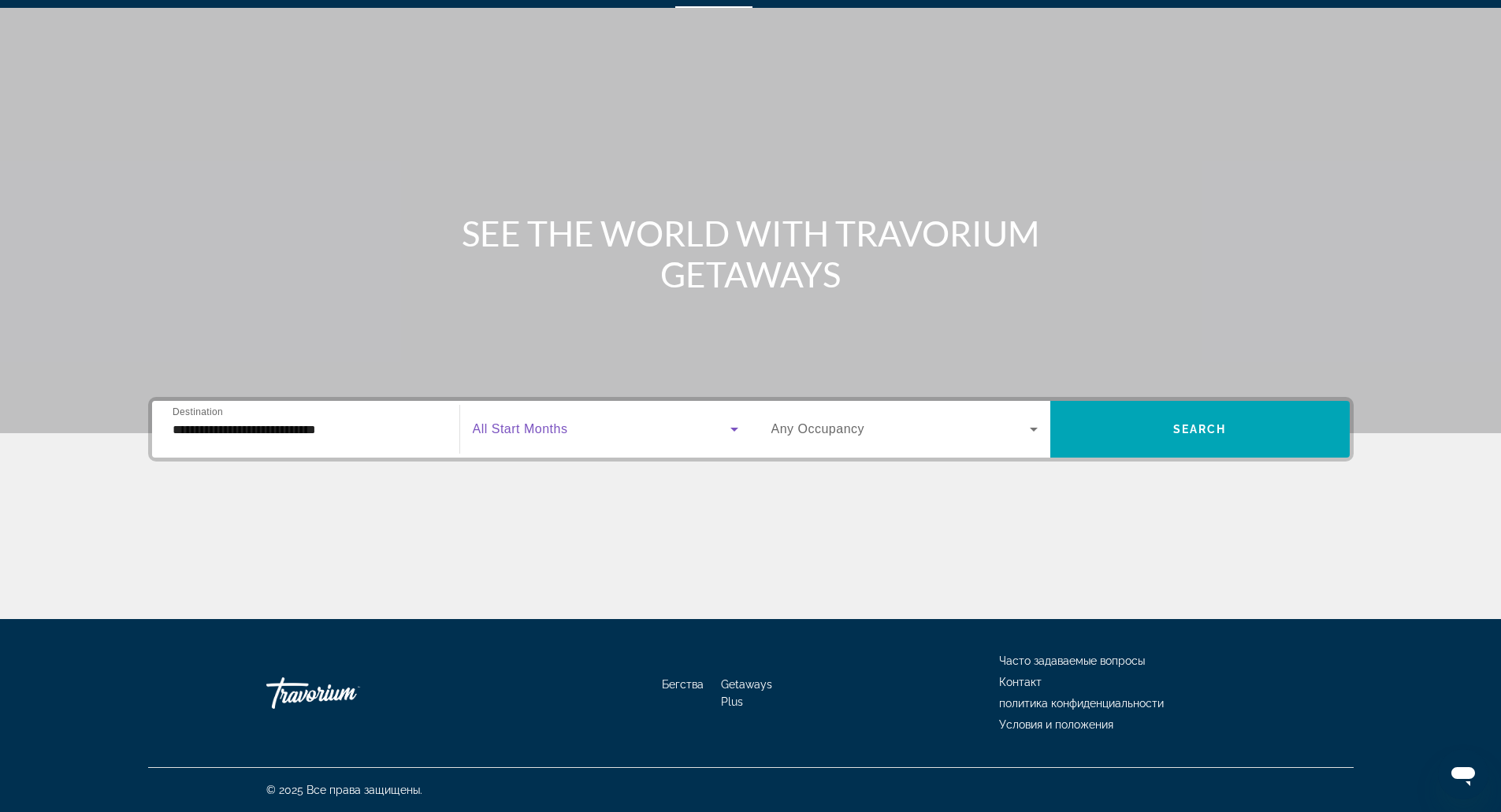
click at [579, 424] on span "Виджет поиска" at bounding box center [601, 429] width 257 height 18
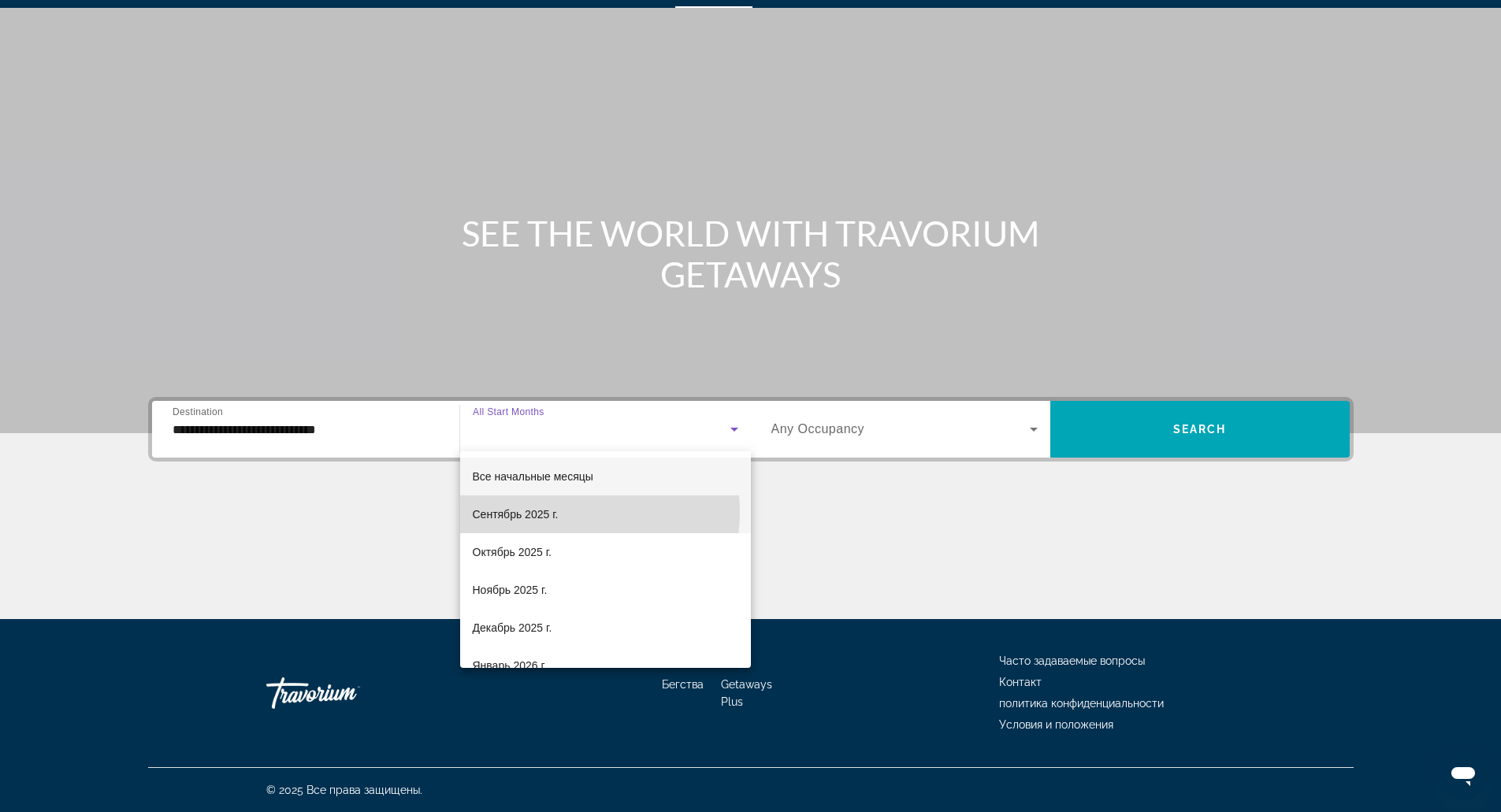
click at [575, 512] on mat-option "Сентябрь 2025 г." at bounding box center [605, 514] width 291 height 38
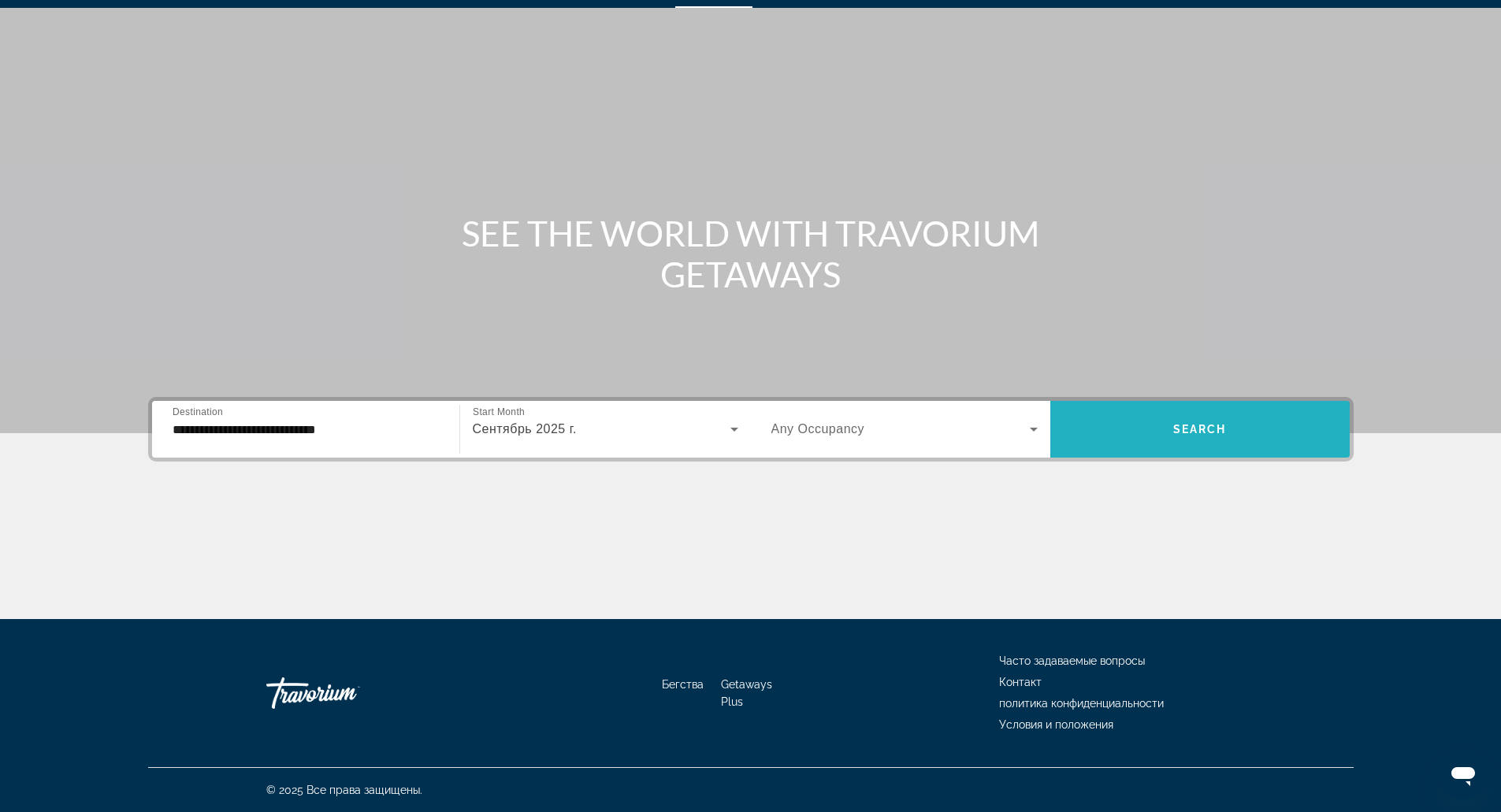
click at [1140, 431] on span "Виджет поиска" at bounding box center [1200, 429] width 299 height 38
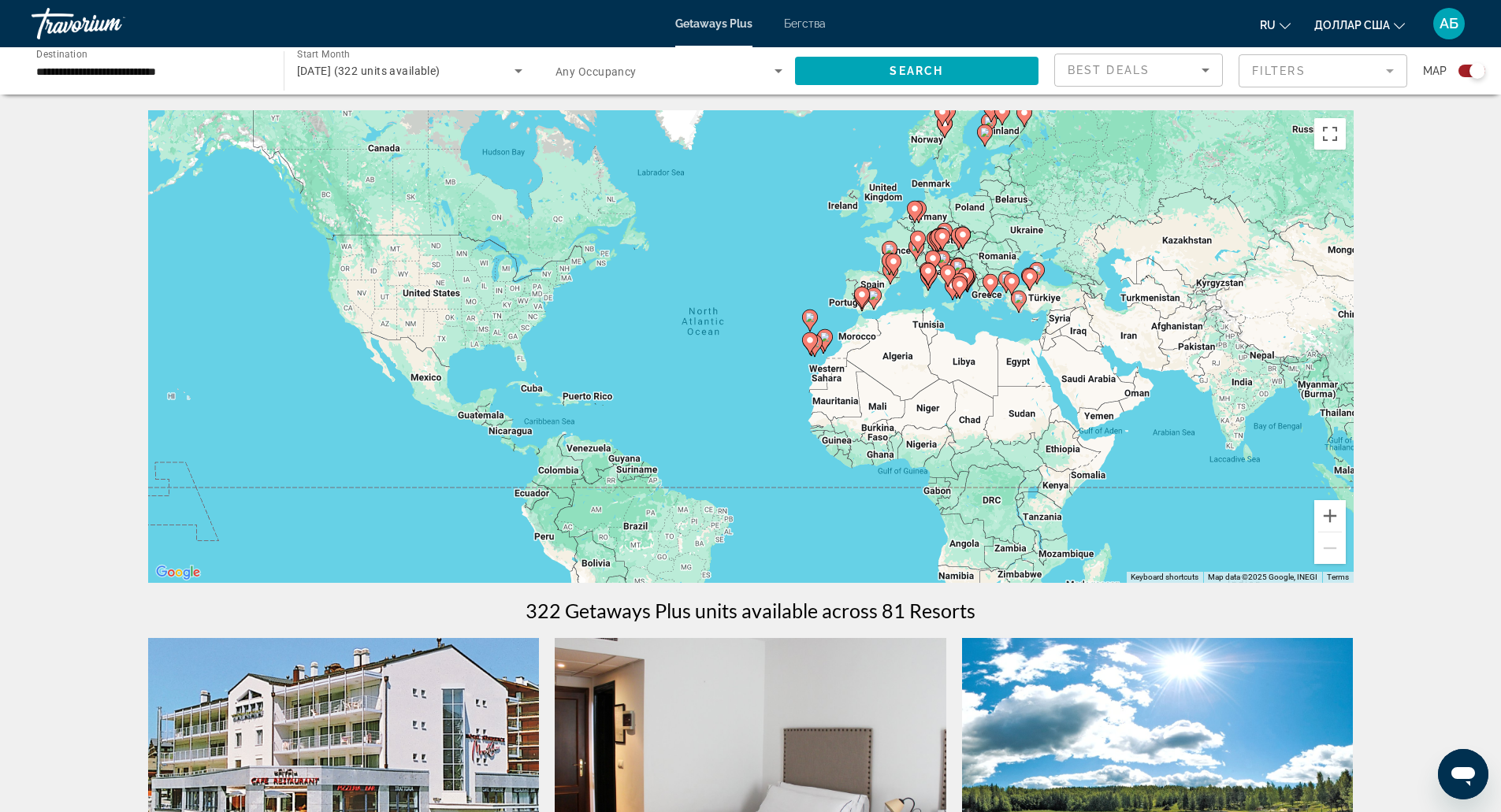
click at [891, 317] on div "To activate drag with keyboard, press Alt + Enter. Once in keyboard drag state,…" at bounding box center [751, 346] width 1206 height 472
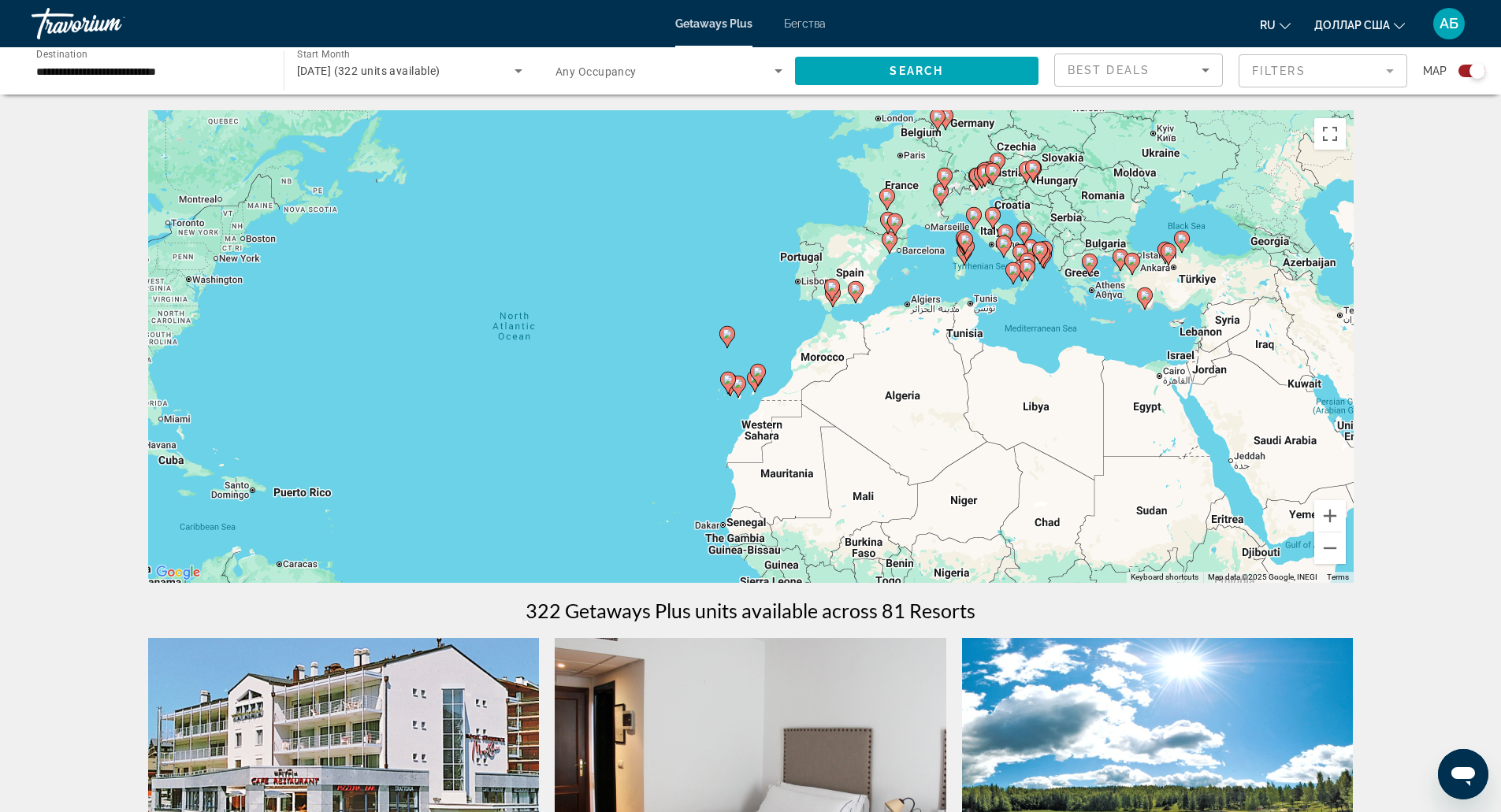
click at [891, 317] on div "To activate drag with keyboard, press Alt + Enter. Once in keyboard drag state,…" at bounding box center [751, 346] width 1206 height 472
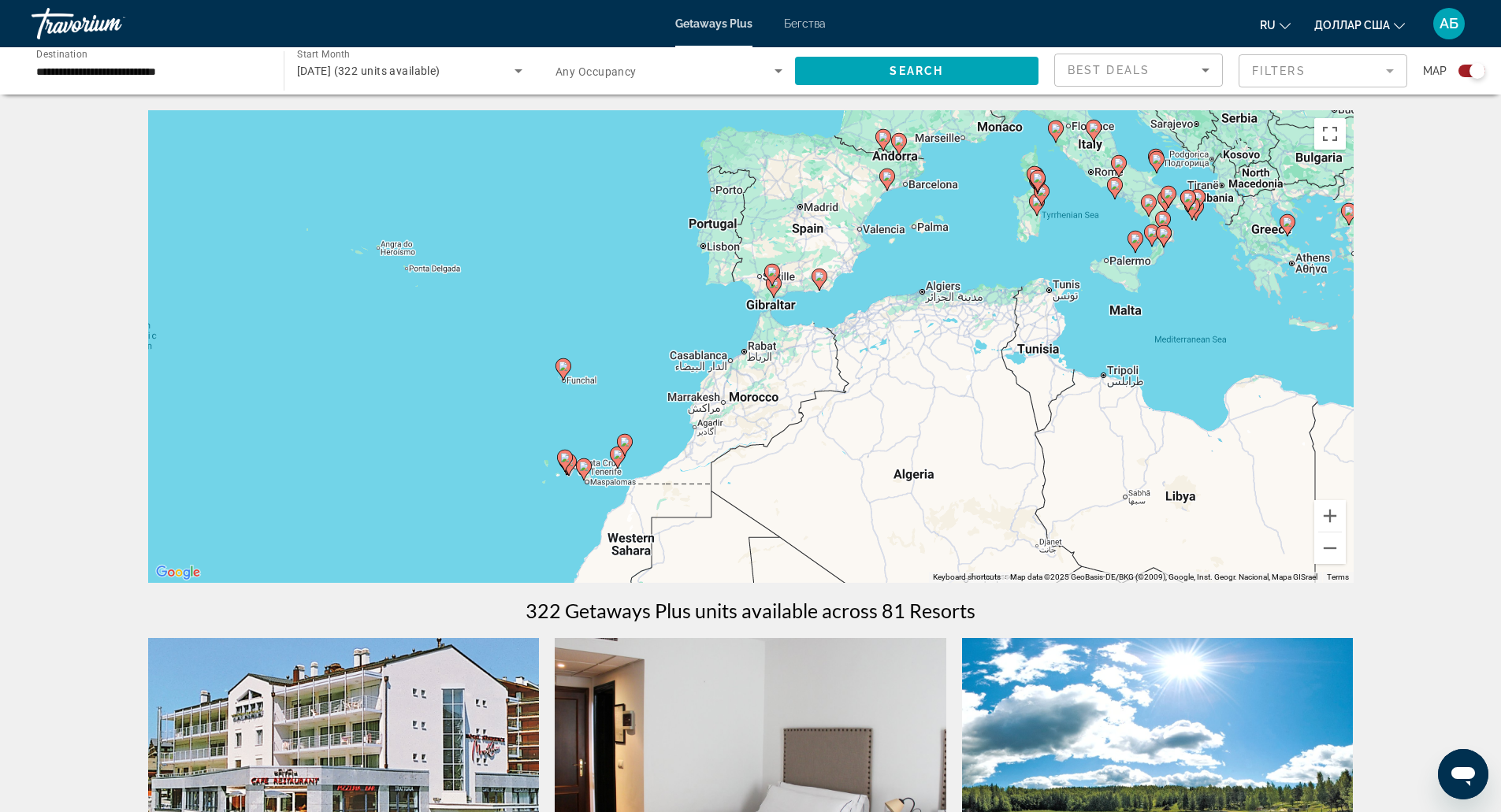
click at [891, 317] on div "To activate drag with keyboard, press Alt + Enter. Once in keyboard drag state,…" at bounding box center [751, 346] width 1206 height 472
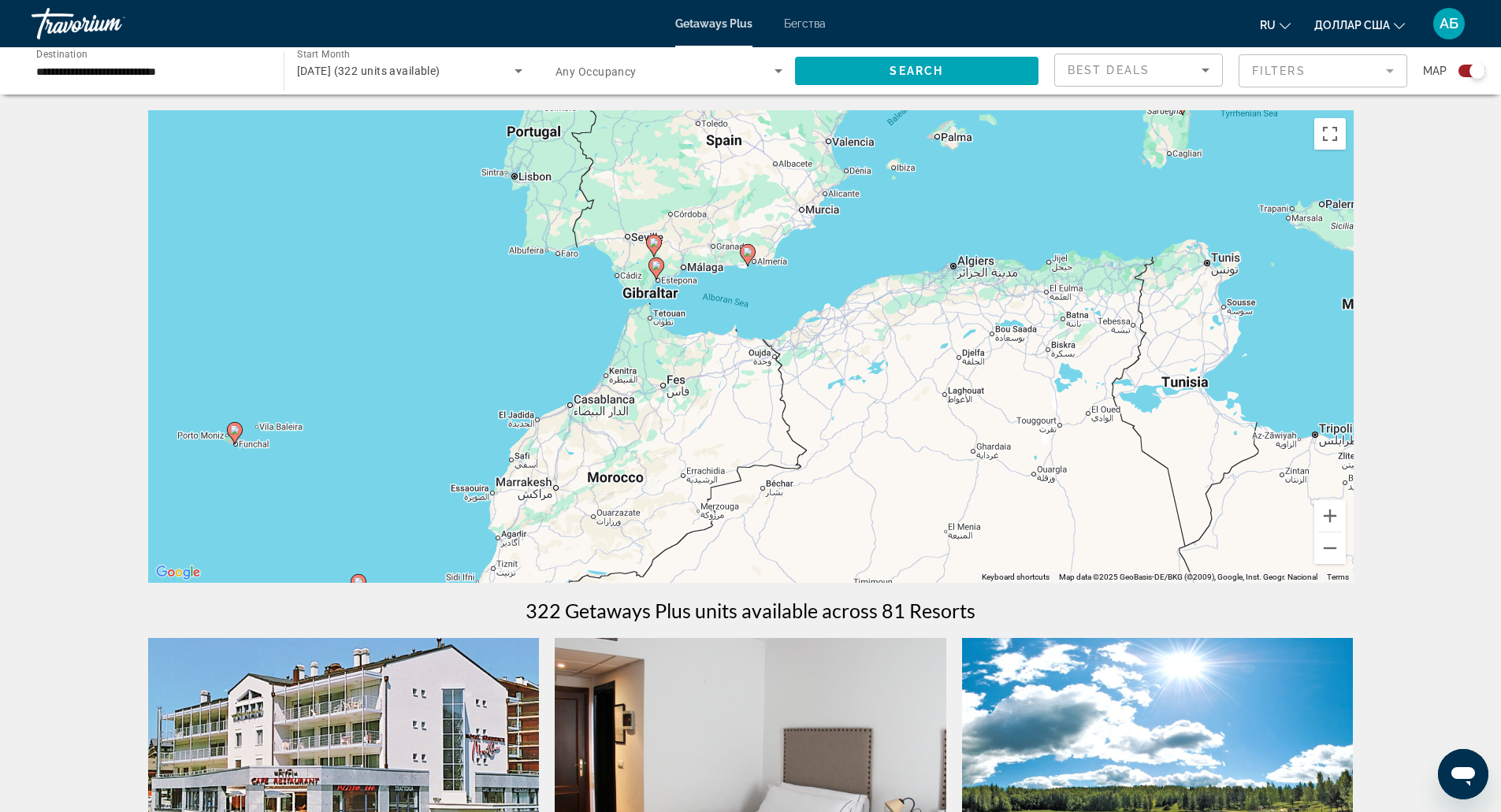
click at [891, 318] on div "To activate drag with keyboard, press Alt + Enter. Once in keyboard drag state,…" at bounding box center [751, 346] width 1206 height 472
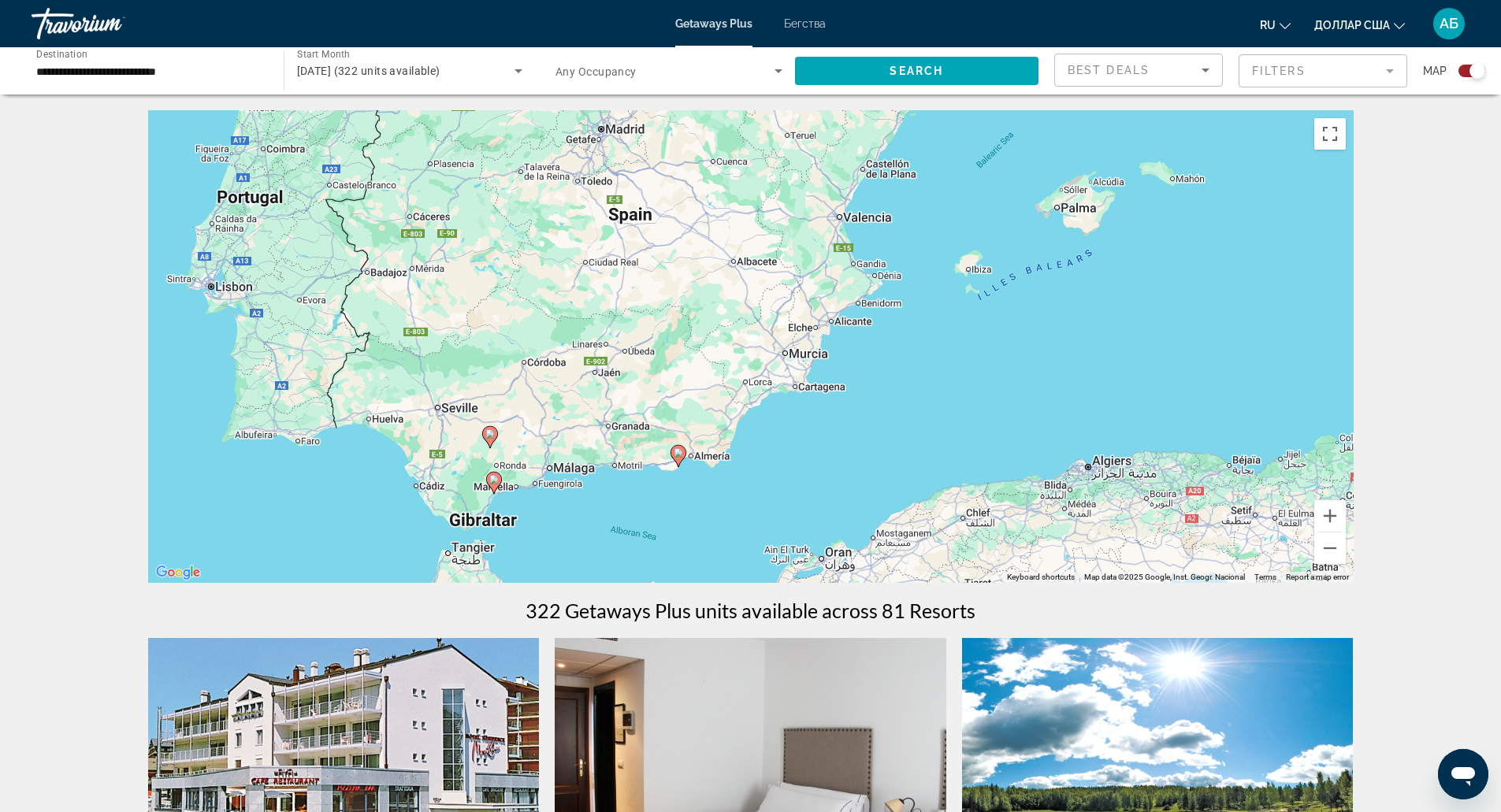
drag, startPoint x: 709, startPoint y: 247, endPoint x: 789, endPoint y: 511, distance: 275.9
click at [789, 511] on div "To activate drag with keyboard, press Alt + Enter. Once in keyboard drag state,…" at bounding box center [751, 346] width 1206 height 472
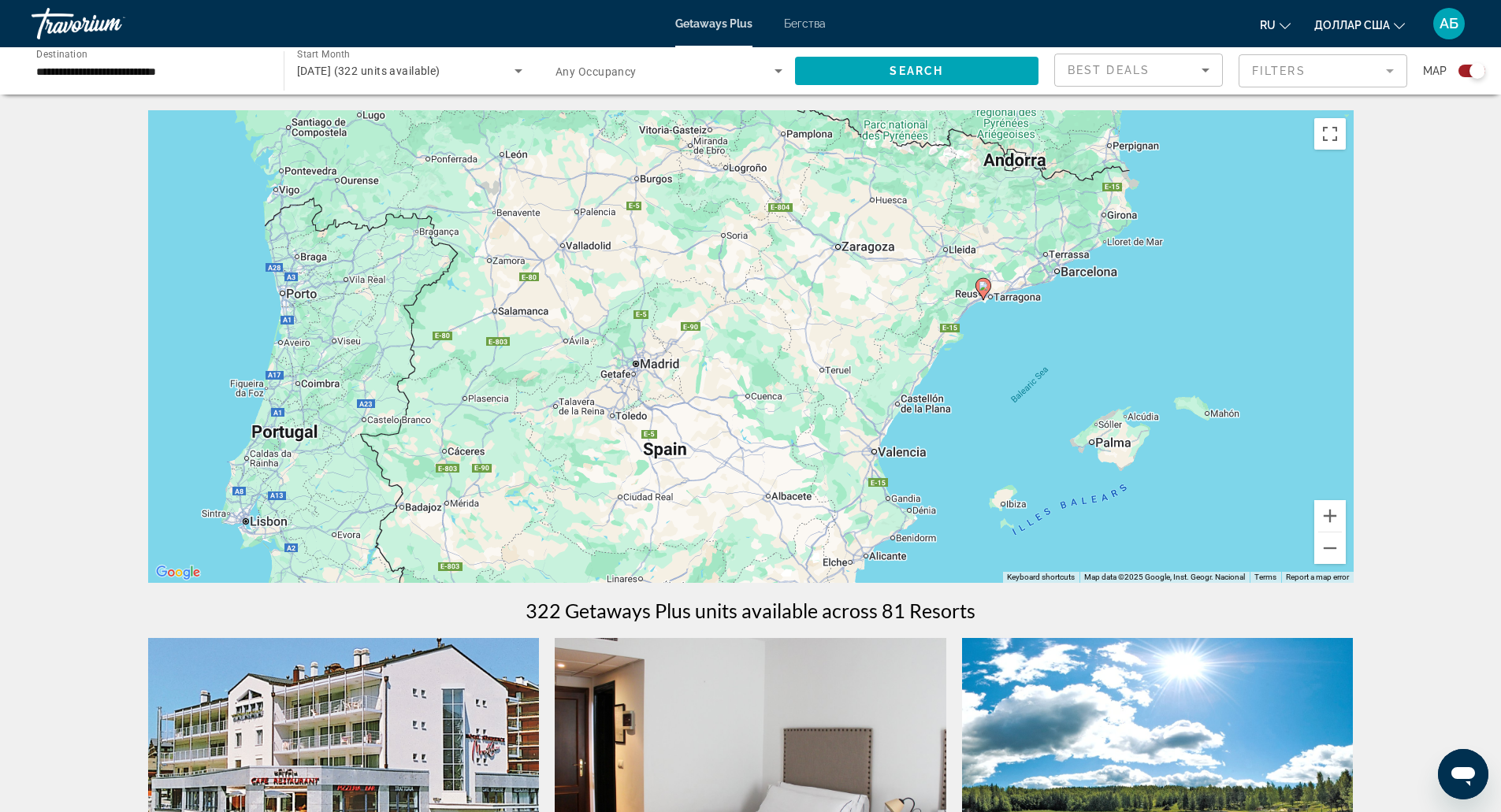
drag, startPoint x: 819, startPoint y: 459, endPoint x: 843, endPoint y: 606, distance: 148.9
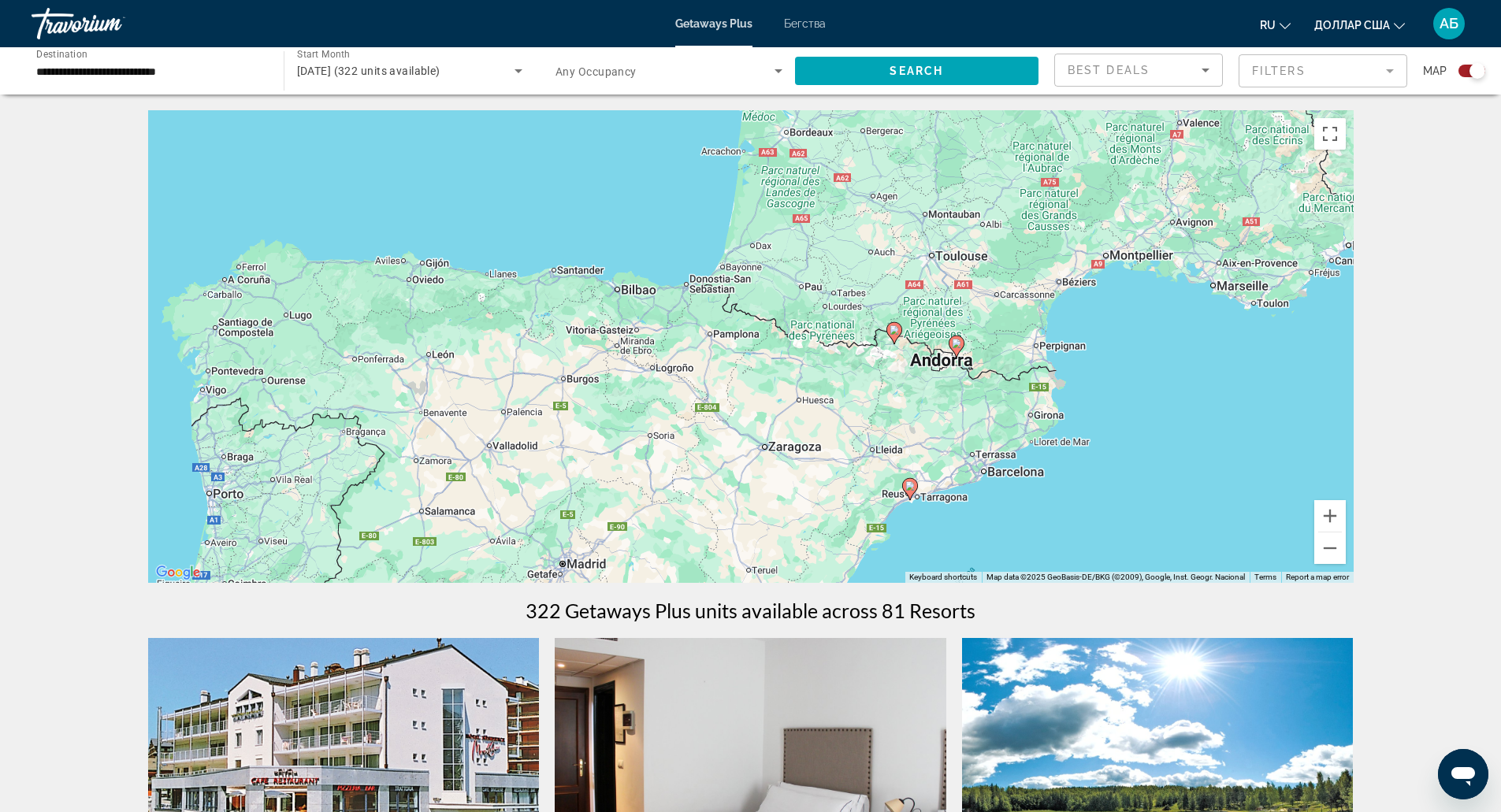
drag, startPoint x: 894, startPoint y: 577, endPoint x: 868, endPoint y: 653, distance: 80.3
click at [979, 435] on div "To activate drag with keyboard, press Alt + Enter. Once in keyboard drag state,…" at bounding box center [751, 346] width 1206 height 472
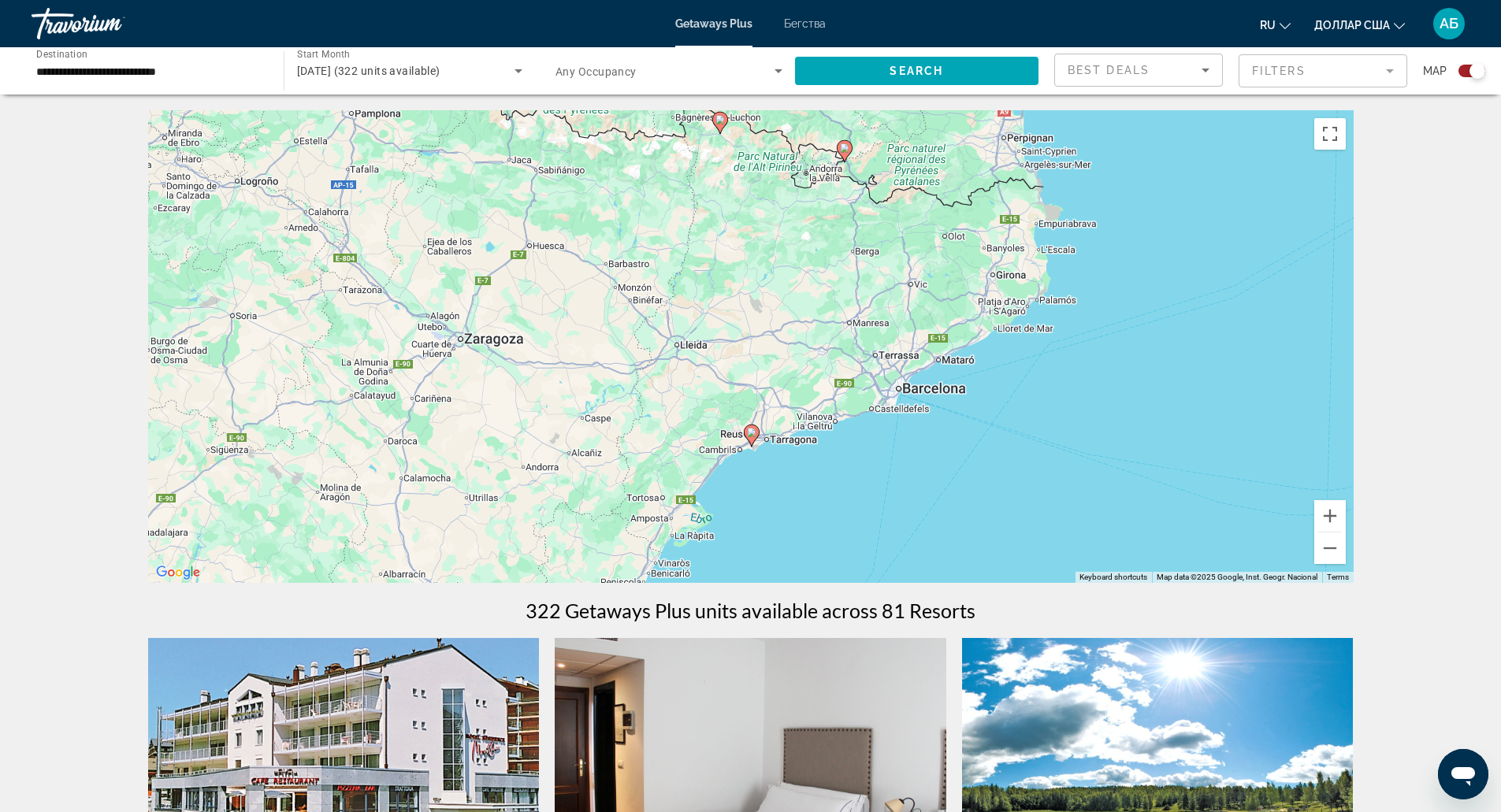
drag, startPoint x: 1094, startPoint y: 467, endPoint x: 994, endPoint y: 345, distance: 157.7
click at [994, 345] on div "To activate drag with keyboard, press Alt + Enter. Once in keyboard drag state,…" at bounding box center [751, 346] width 1206 height 472
click at [901, 427] on div "To activate drag with keyboard, press Alt + Enter. Once in keyboard drag state,…" at bounding box center [751, 346] width 1206 height 472
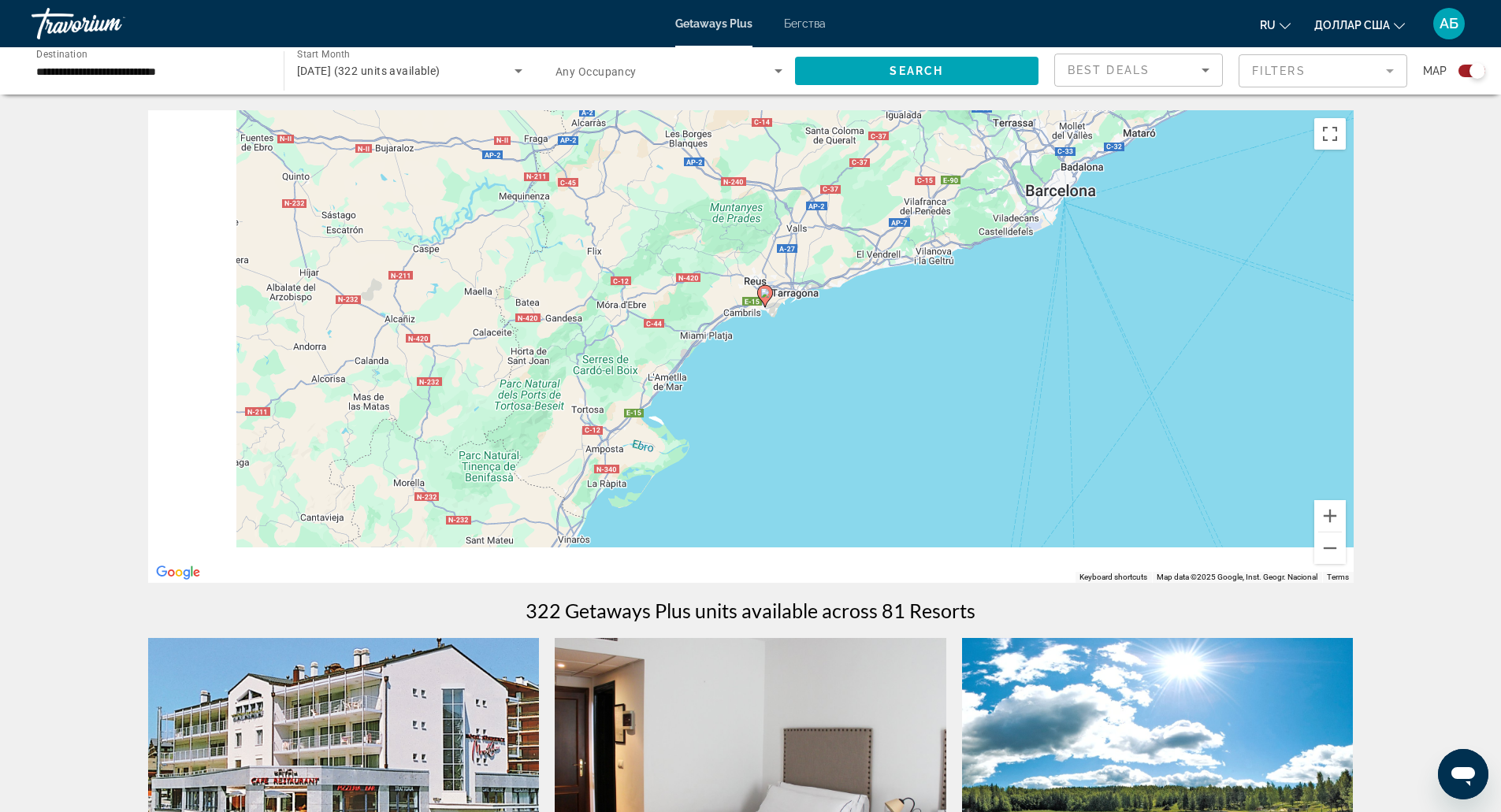
drag, startPoint x: 996, startPoint y: 326, endPoint x: 1056, endPoint y: 275, distance: 78.7
click at [1056, 275] on div "To activate drag with keyboard, press Alt + Enter. Once in keyboard drag state,…" at bounding box center [751, 346] width 1206 height 472
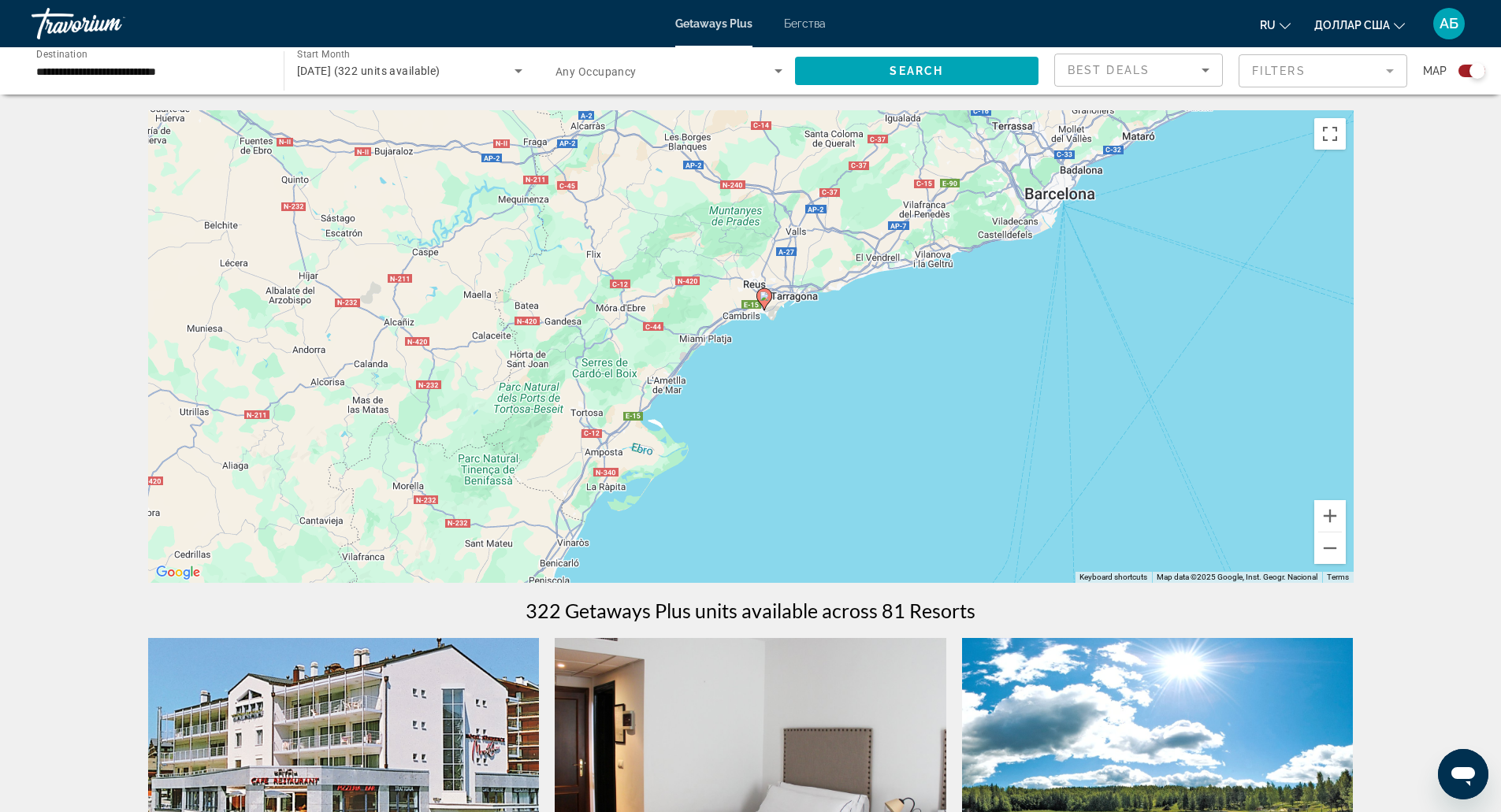
drag, startPoint x: 790, startPoint y: 414, endPoint x: 1022, endPoint y: 156, distance: 347.0
click at [1022, 156] on div "To activate drag with keyboard, press Alt + Enter. Once in keyboard drag state,…" at bounding box center [751, 346] width 1206 height 472
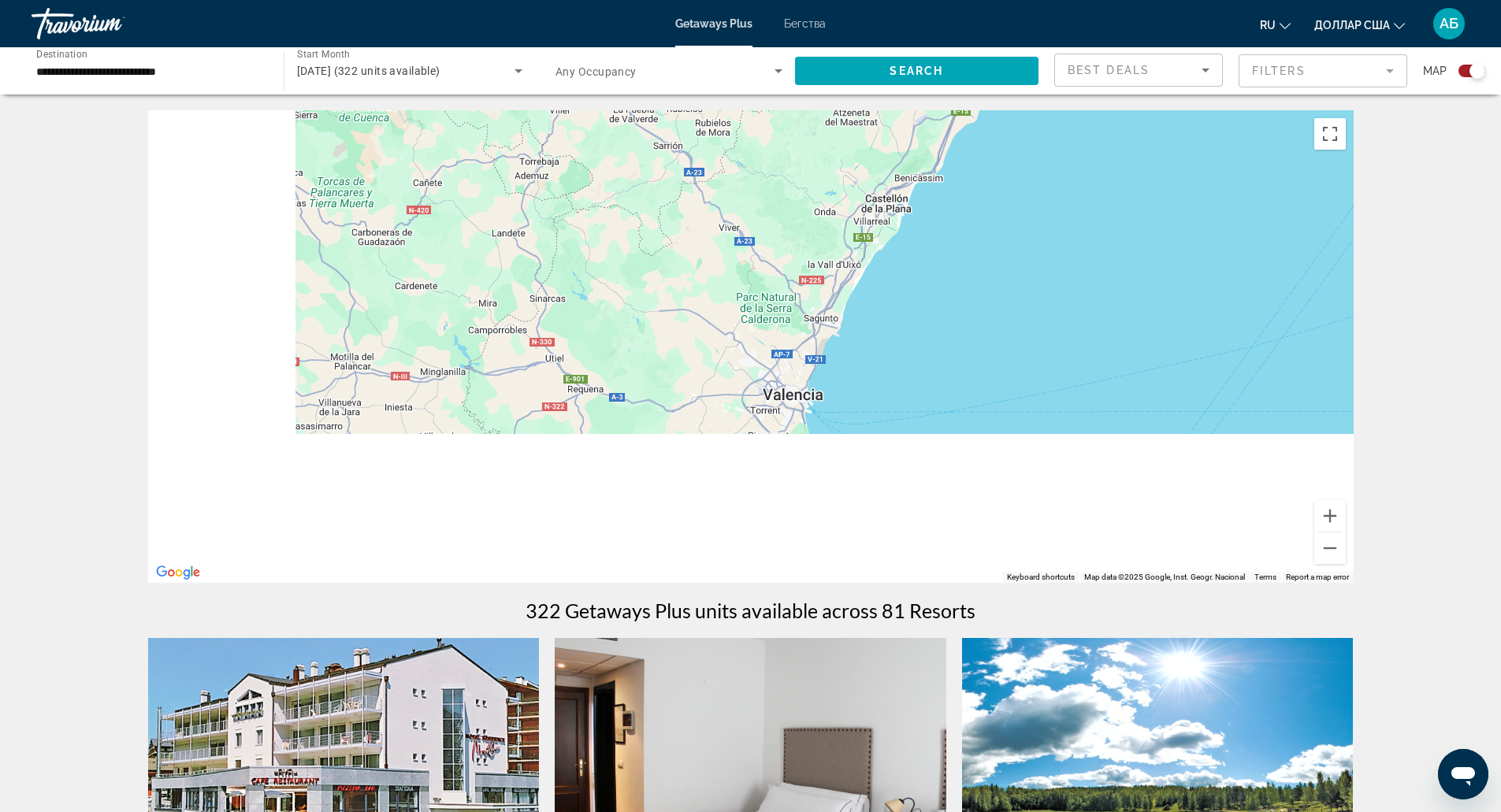
drag, startPoint x: 934, startPoint y: 354, endPoint x: 1125, endPoint y: 111, distance: 309.1
click at [1125, 111] on div "Основное содержание" at bounding box center [751, 346] width 1206 height 472
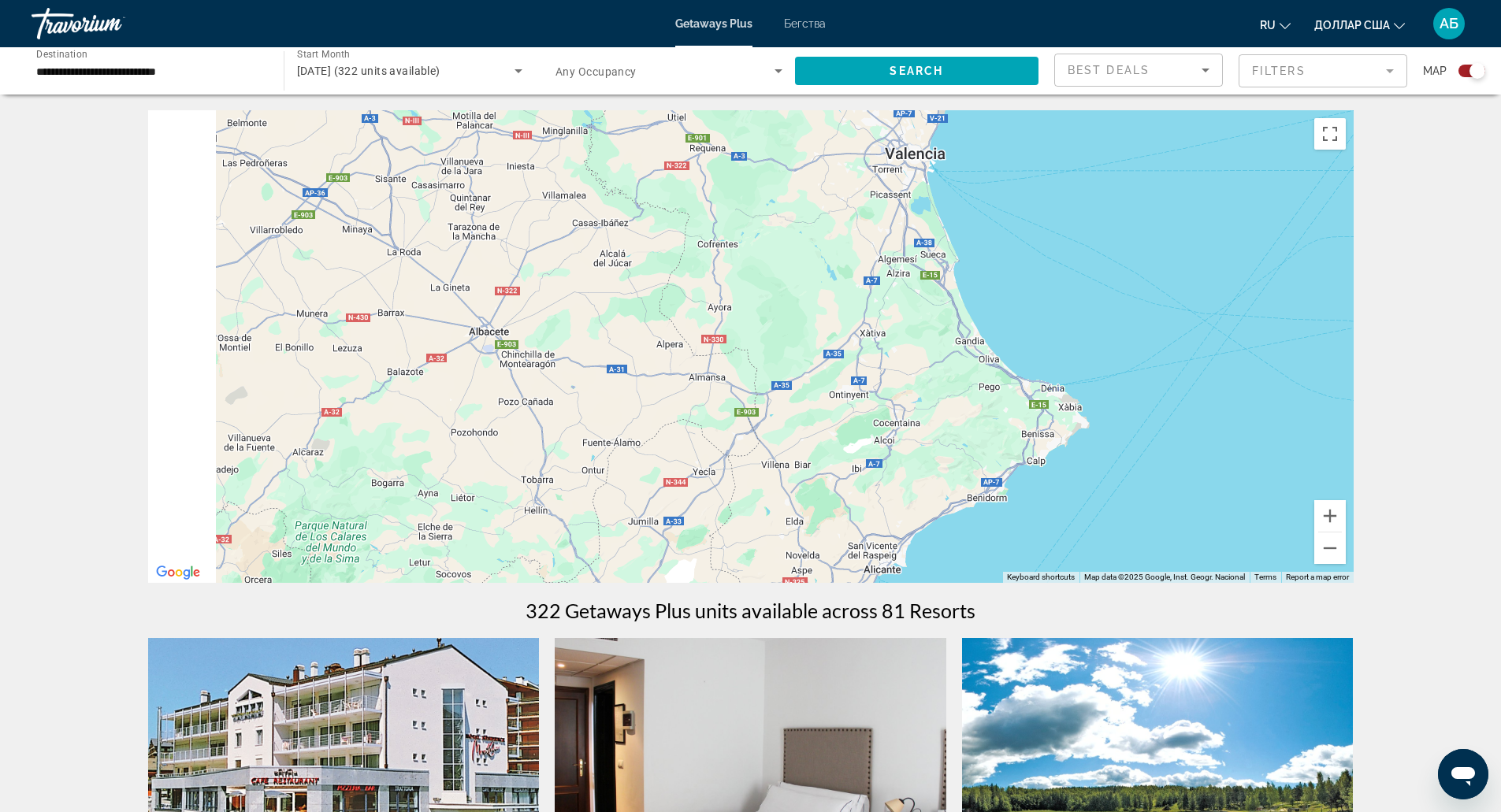
drag, startPoint x: 1069, startPoint y: 218, endPoint x: 1108, endPoint y: 103, distance: 121.4
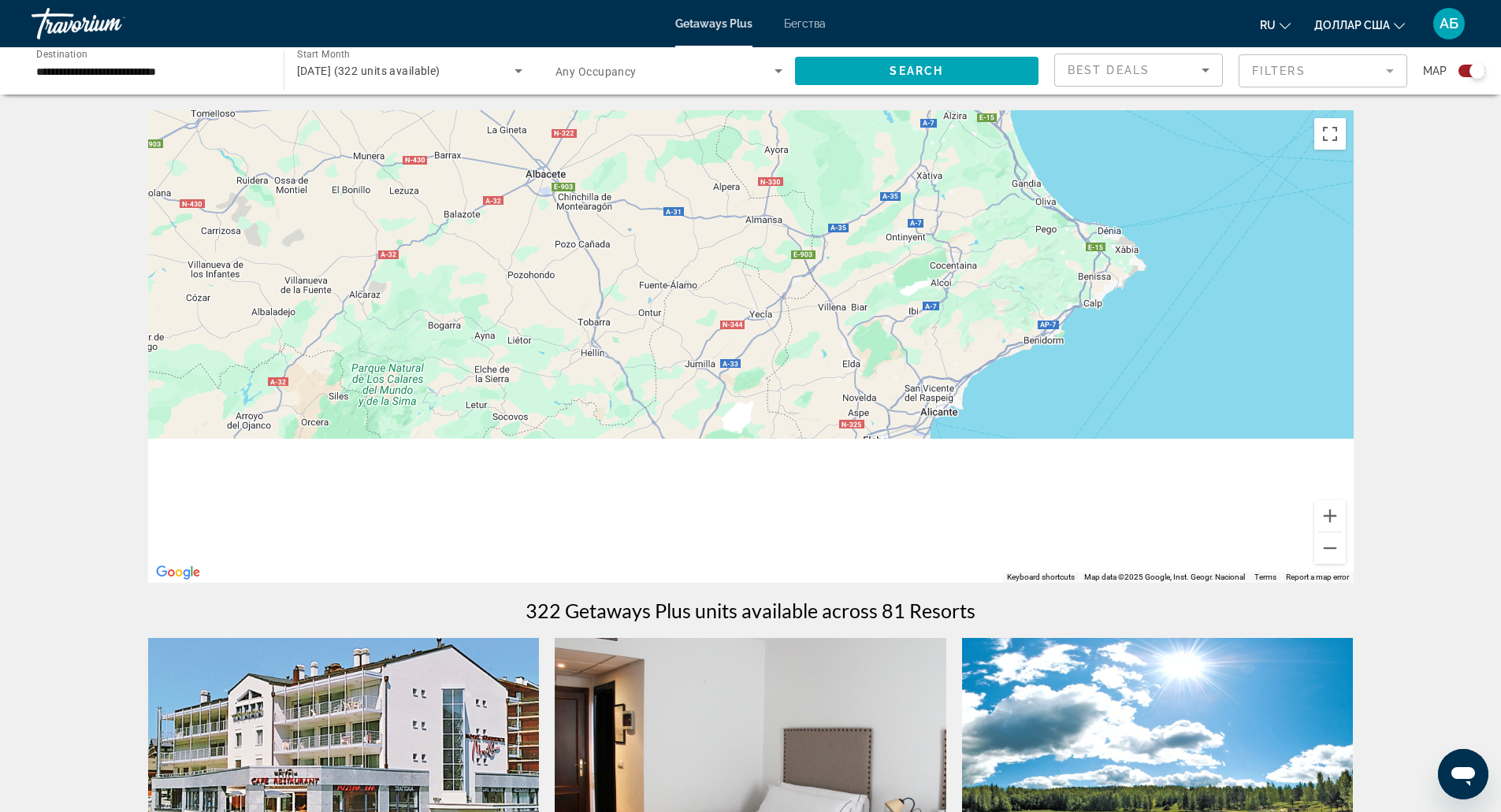
drag, startPoint x: 1092, startPoint y: 277, endPoint x: 1135, endPoint y: 152, distance: 132.2
click at [1135, 152] on div "Основное содержание" at bounding box center [751, 346] width 1206 height 472
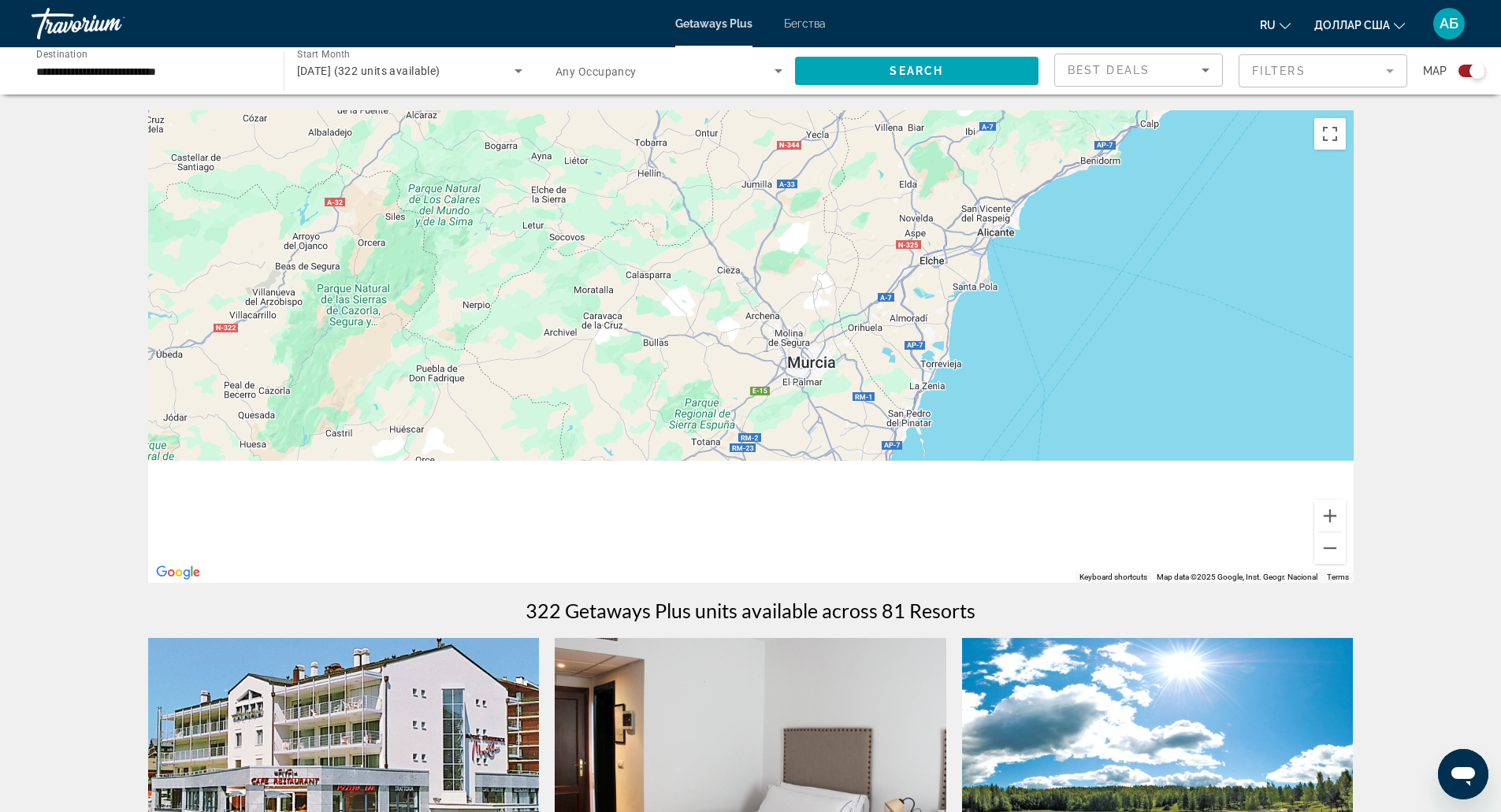
drag, startPoint x: 1044, startPoint y: 399, endPoint x: 1098, endPoint y: 229, distance: 178.4
click at [1098, 229] on div "Основное содержание" at bounding box center [751, 346] width 1206 height 472
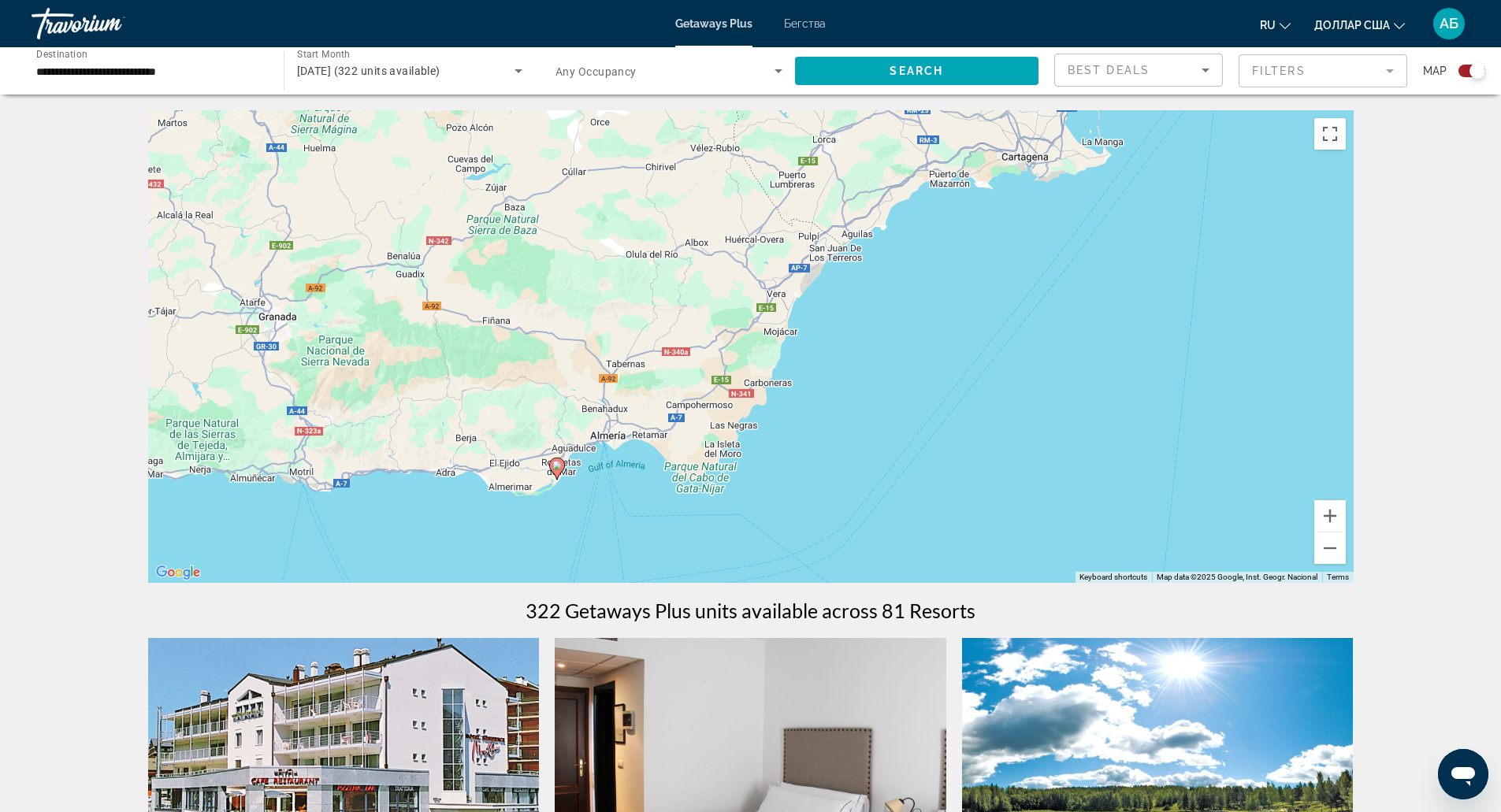
drag, startPoint x: 1035, startPoint y: 293, endPoint x: 1186, endPoint y: 119, distance: 230.4
click at [1186, 119] on div "To activate drag with keyboard, press Alt + Enter. Once in keyboard drag state,…" at bounding box center [751, 346] width 1206 height 472
click at [644, 487] on div "To activate drag with keyboard, press Alt + Enter. Once in keyboard drag state,…" at bounding box center [751, 346] width 1206 height 472
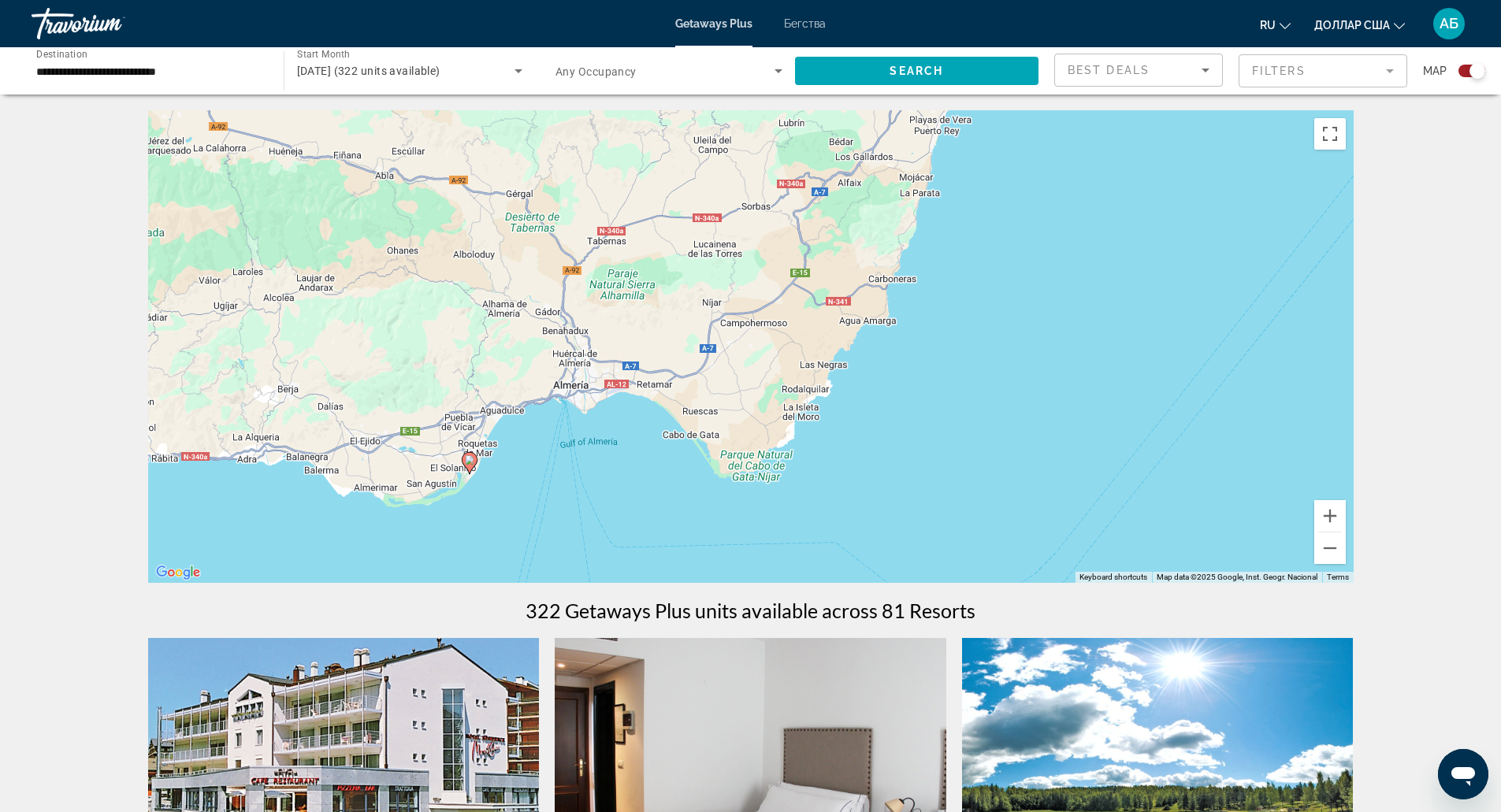
click at [469, 463] on image "Основное содержание" at bounding box center [469, 460] width 9 height 9
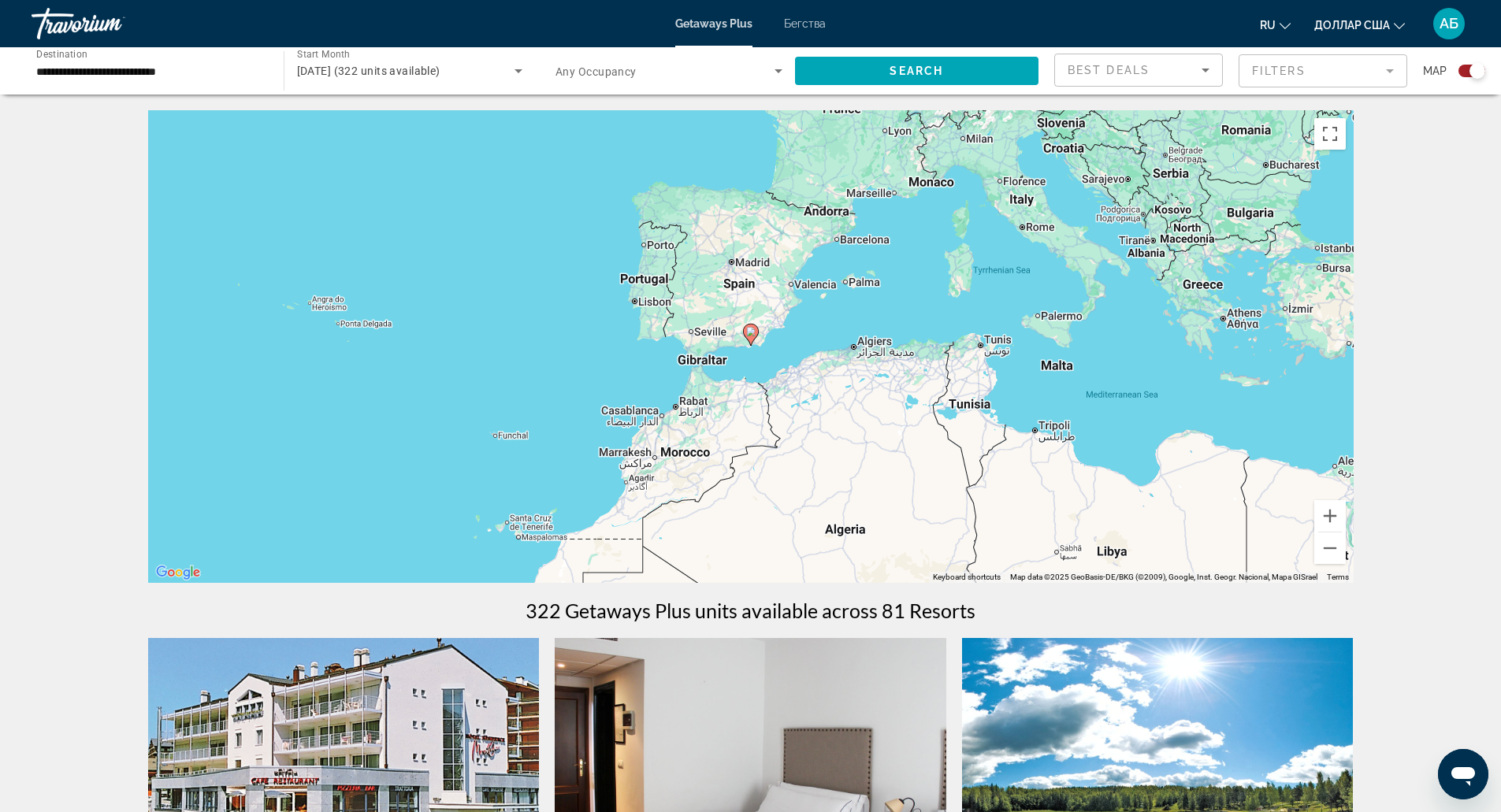
click at [748, 339] on icon "Основное содержание" at bounding box center [750, 335] width 14 height 20
type input "**********"
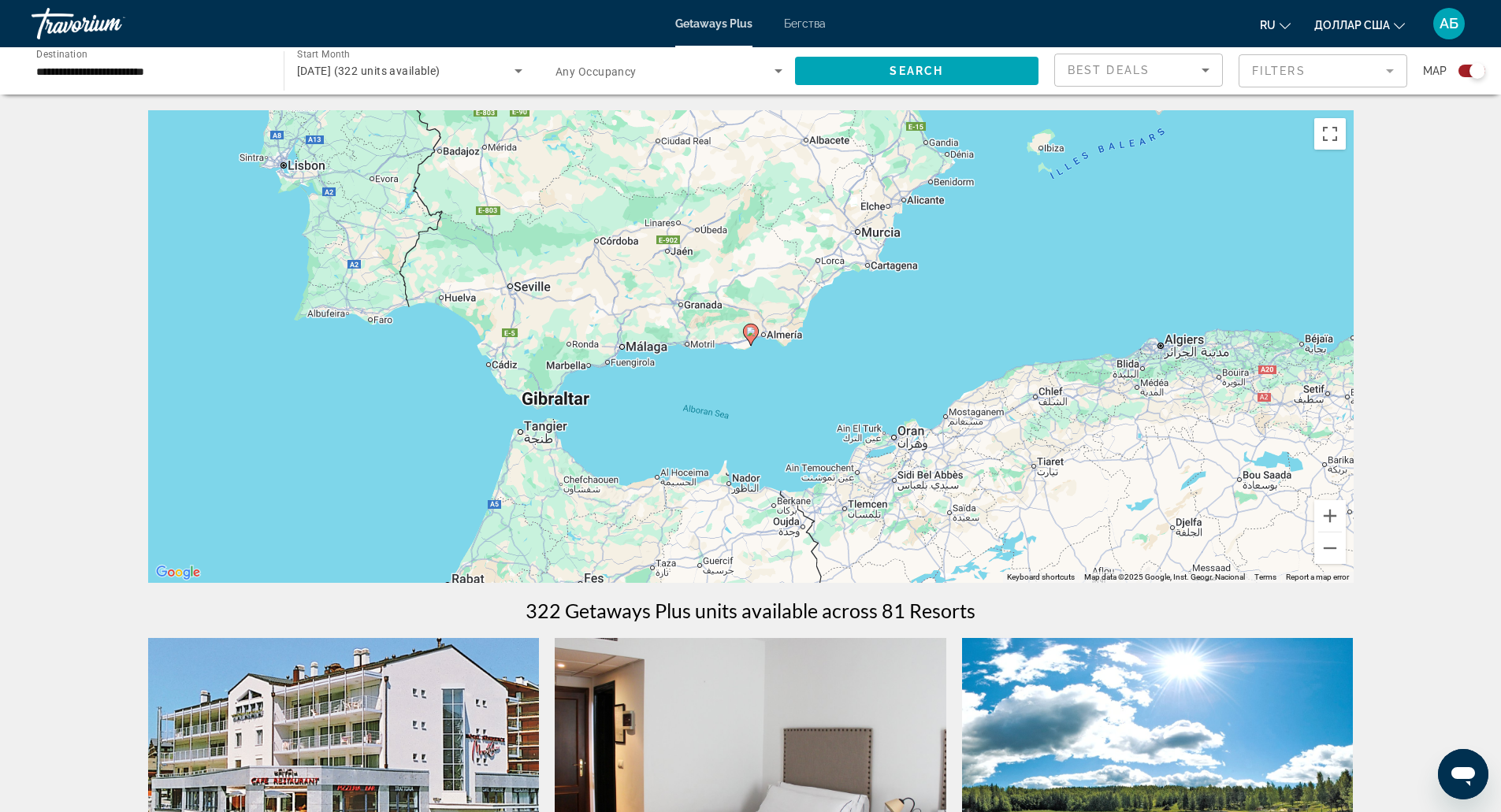
click at [748, 339] on icon "Основное содержание" at bounding box center [750, 335] width 14 height 20
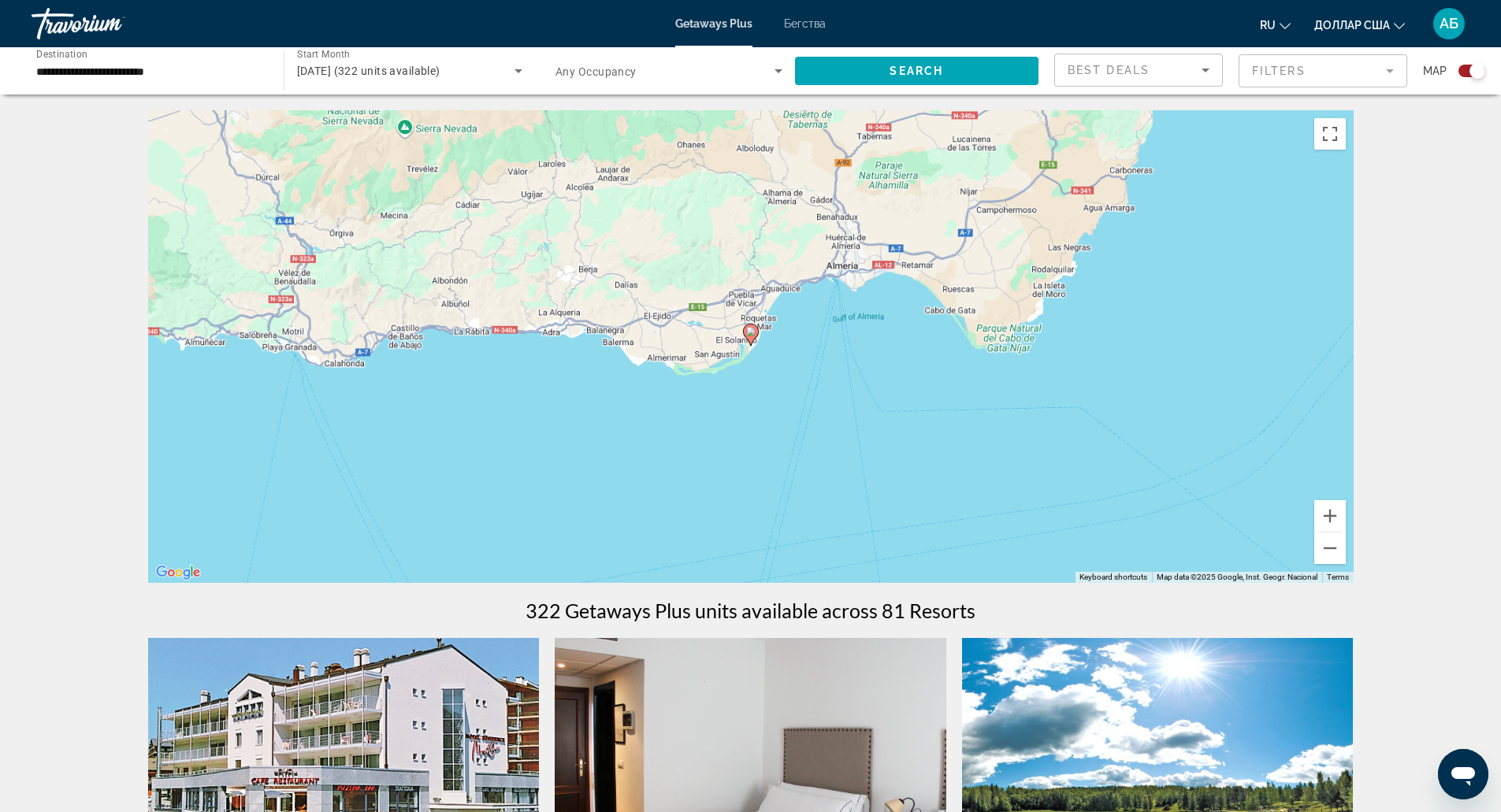
click at [748, 339] on icon "Основное содержание" at bounding box center [750, 335] width 14 height 20
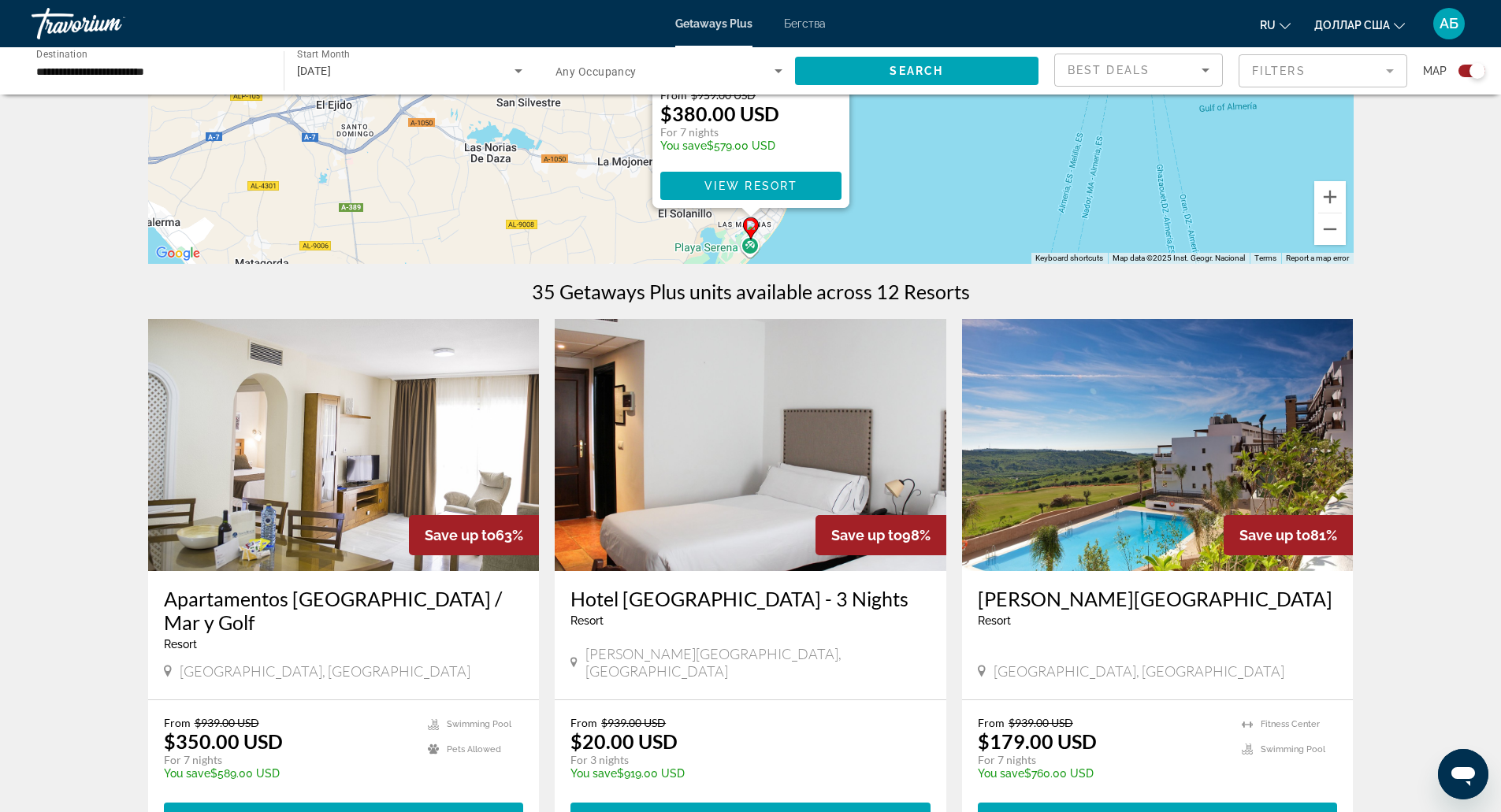
scroll to position [319, 0]
click at [262, 662] on span "[GEOGRAPHIC_DATA], [GEOGRAPHIC_DATA]" at bounding box center [325, 670] width 291 height 18
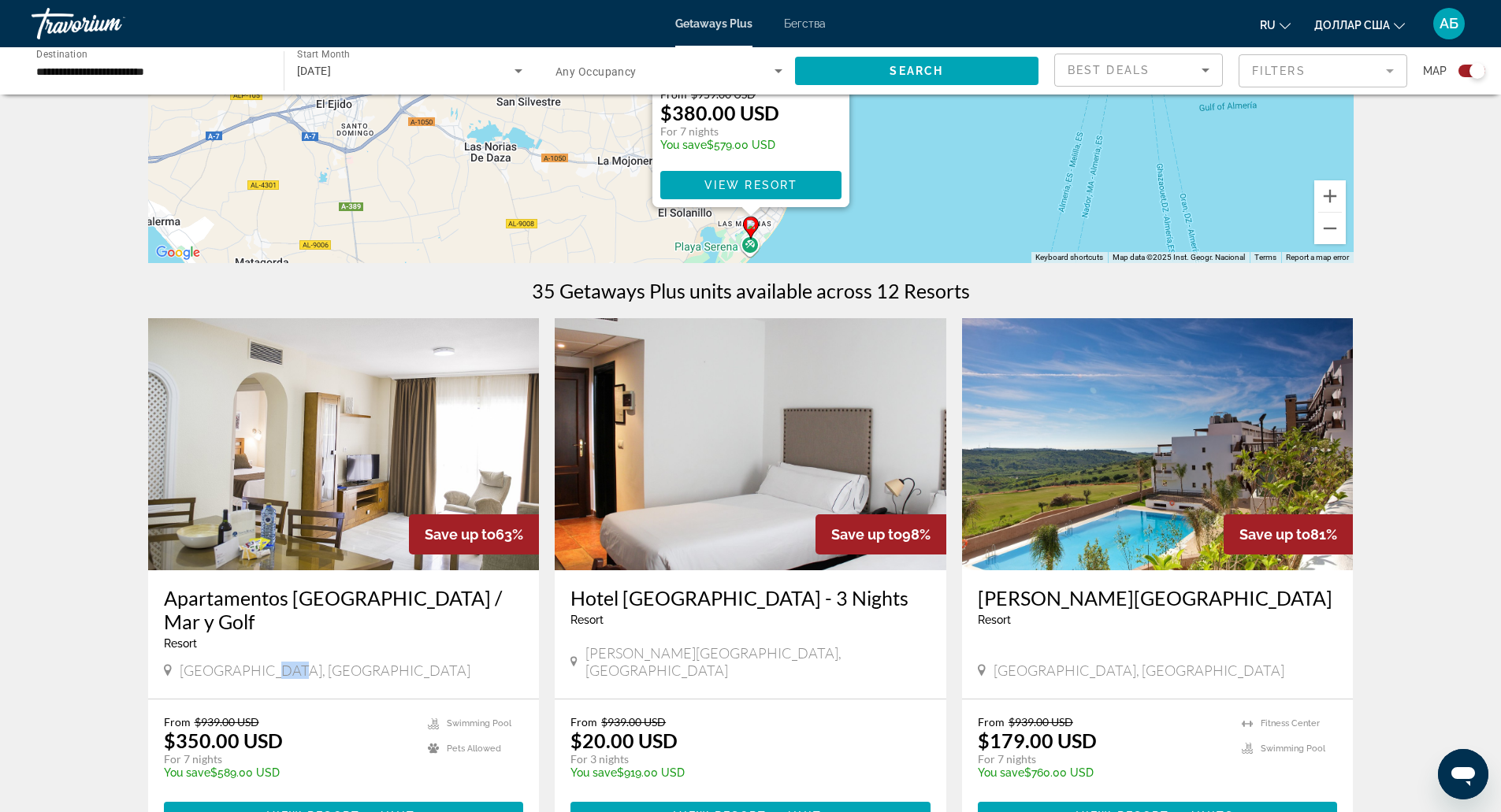
click at [262, 662] on span "[GEOGRAPHIC_DATA], [GEOGRAPHIC_DATA]" at bounding box center [325, 670] width 291 height 18
copy span "[GEOGRAPHIC_DATA], [GEOGRAPHIC_DATA]"
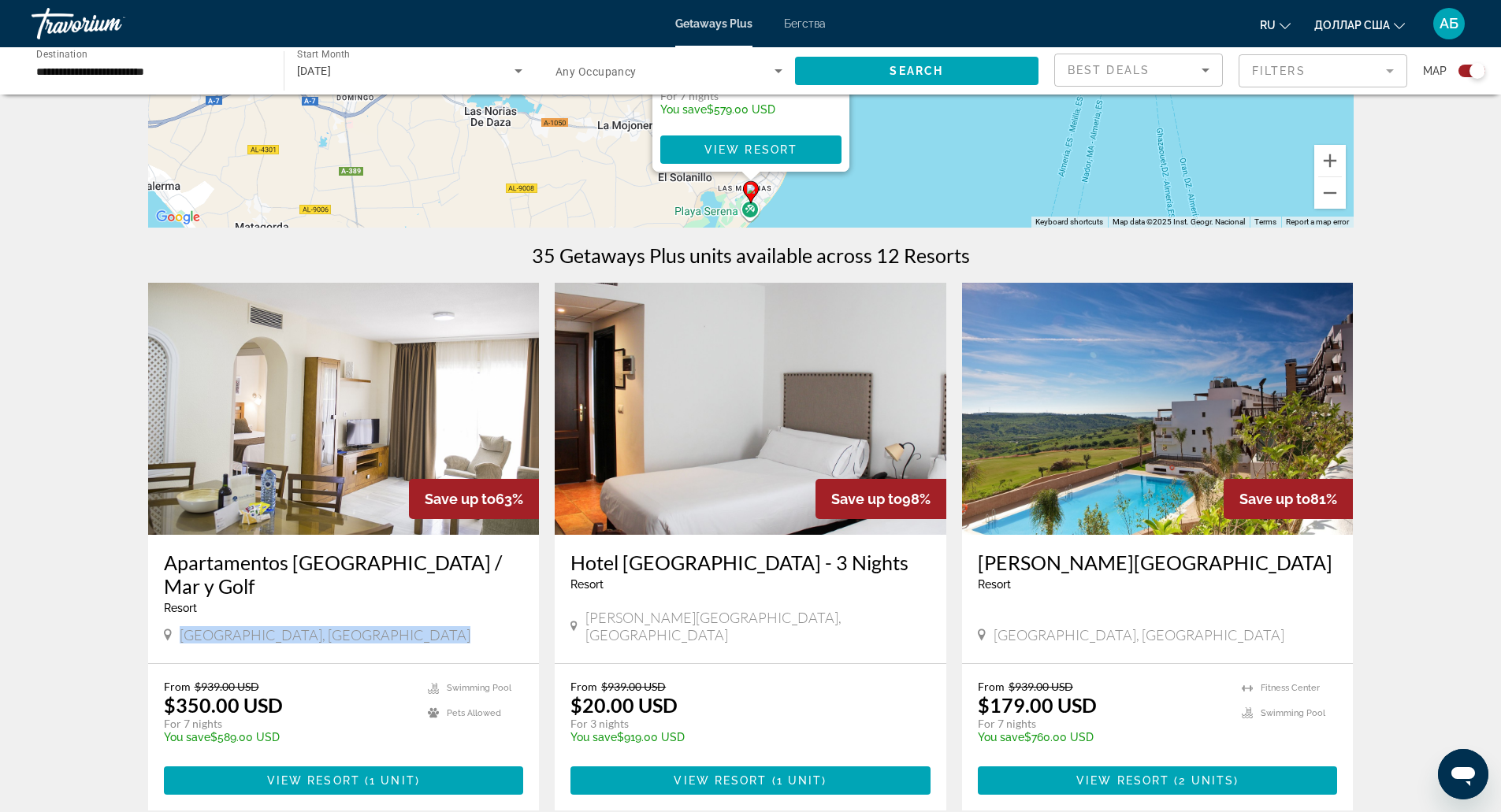
scroll to position [356, 0]
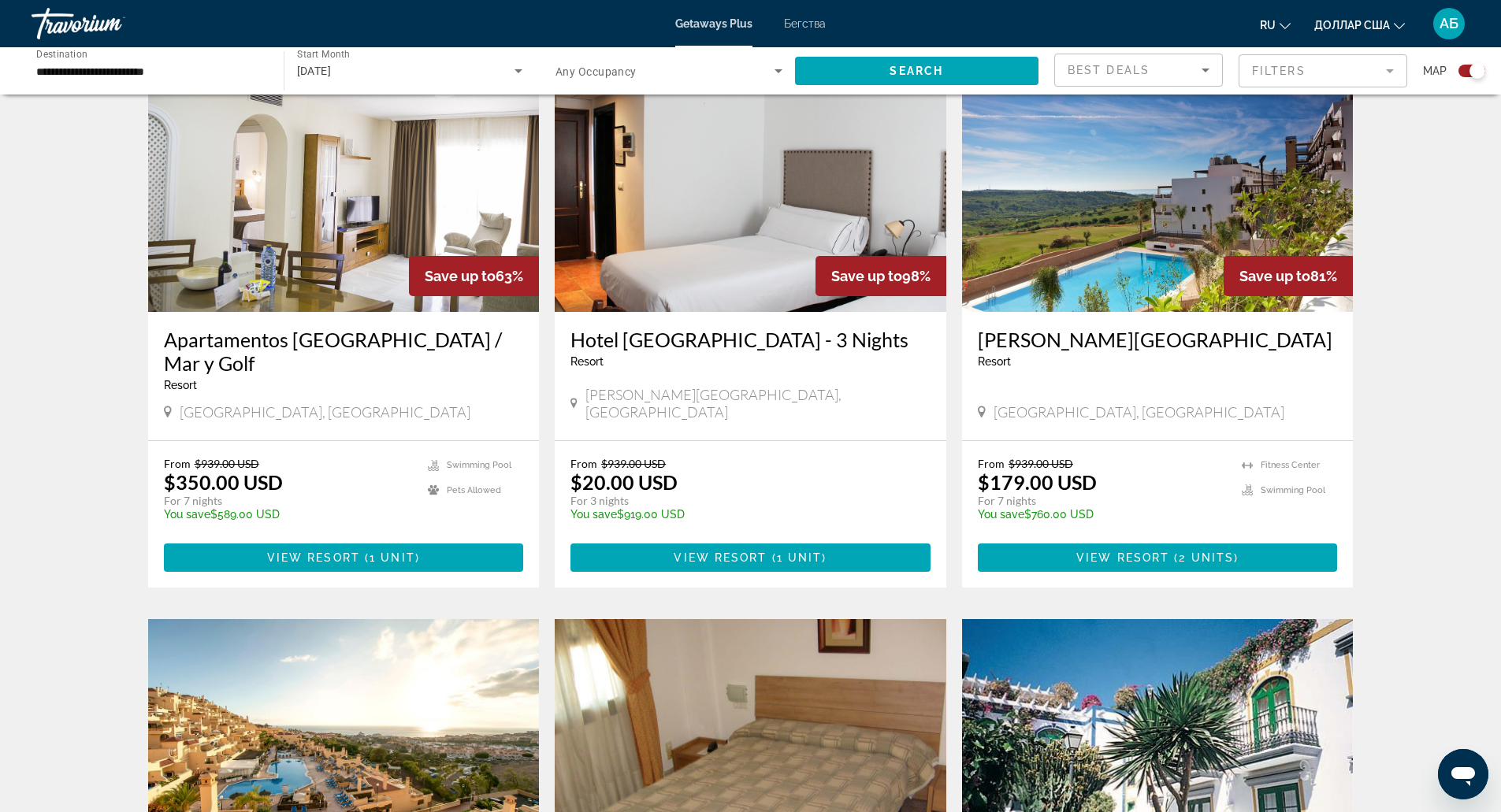
scroll to position [579, 0]
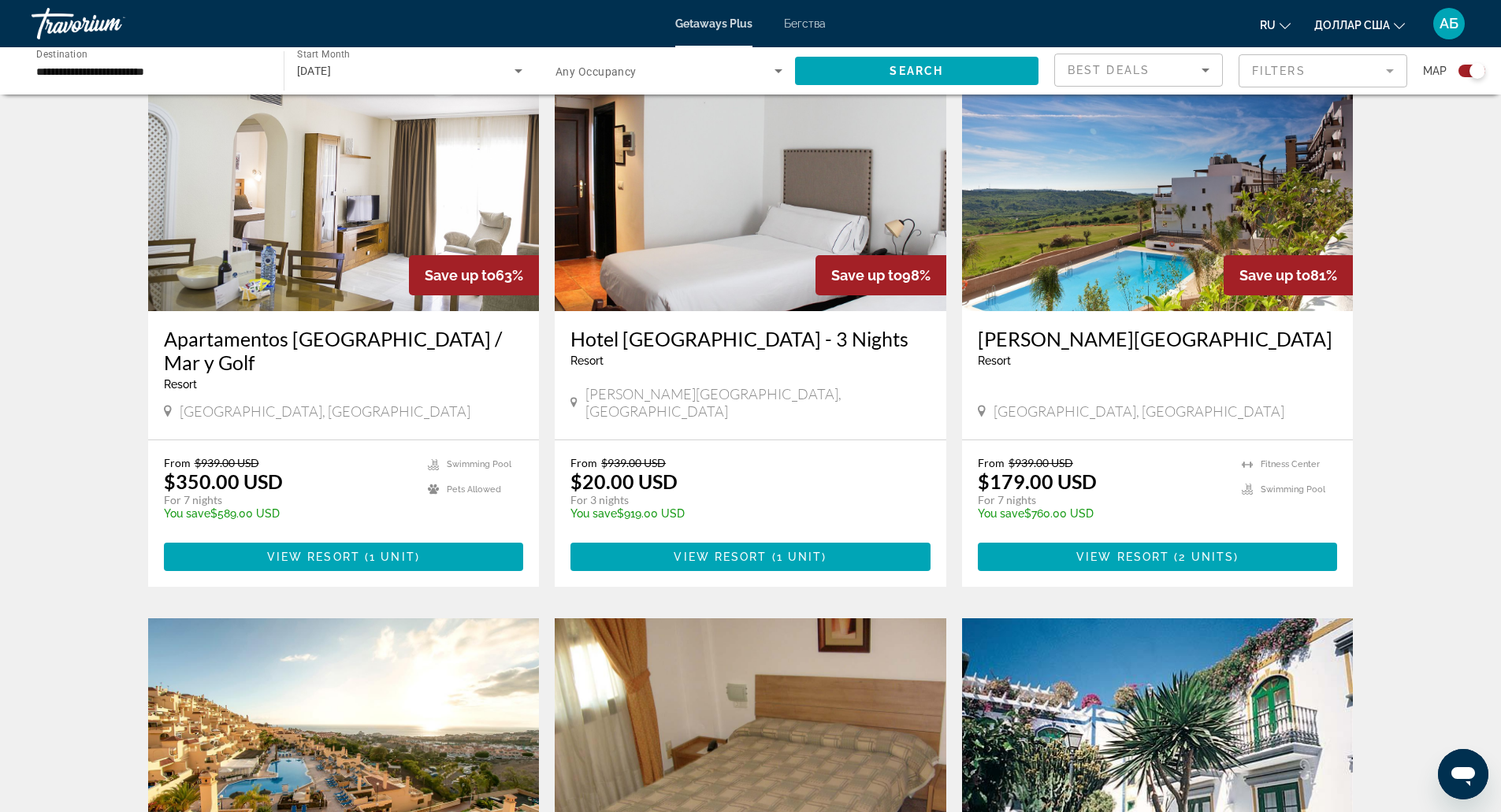
drag, startPoint x: 956, startPoint y: 349, endPoint x: 1263, endPoint y: 331, distance: 307.5
click at [1263, 331] on app-exchanges-search-item "Save up to 81% Ona Valle Romano Golf & Resort Resort - This is an adults only r…" at bounding box center [1158, 323] width 407 height 528
copy h3 "[PERSON_NAME][GEOGRAPHIC_DATA]"
drag, startPoint x: 1091, startPoint y: 519, endPoint x: 1070, endPoint y: 523, distance: 21.4
click at [1070, 538] on span "Основное содержание" at bounding box center [1158, 556] width 360 height 38
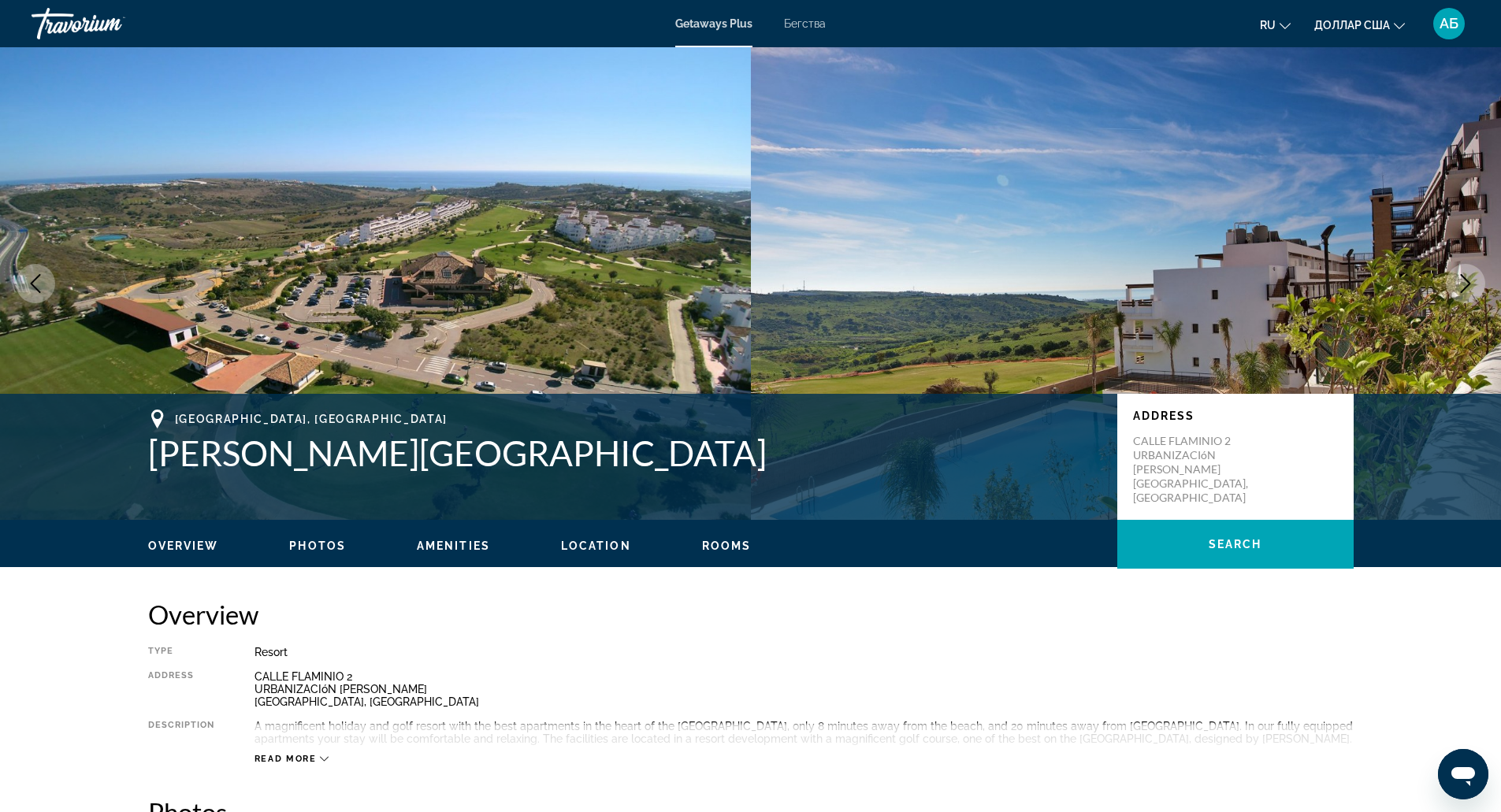
drag, startPoint x: 1070, startPoint y: 523, endPoint x: 970, endPoint y: 609, distance: 131.9
click at [970, 609] on h2 "Overview" at bounding box center [751, 614] width 1206 height 31
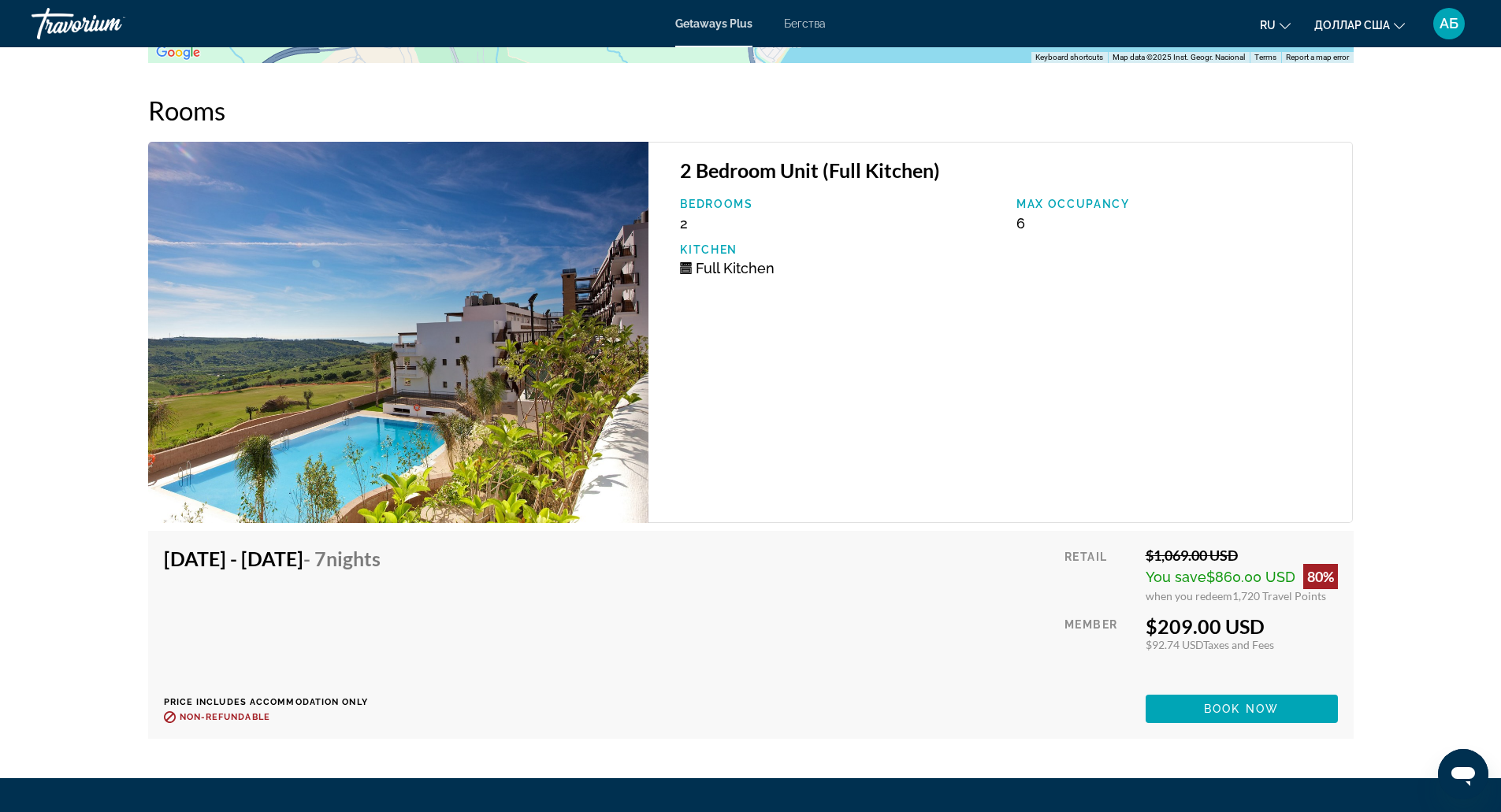
scroll to position [2233, 0]
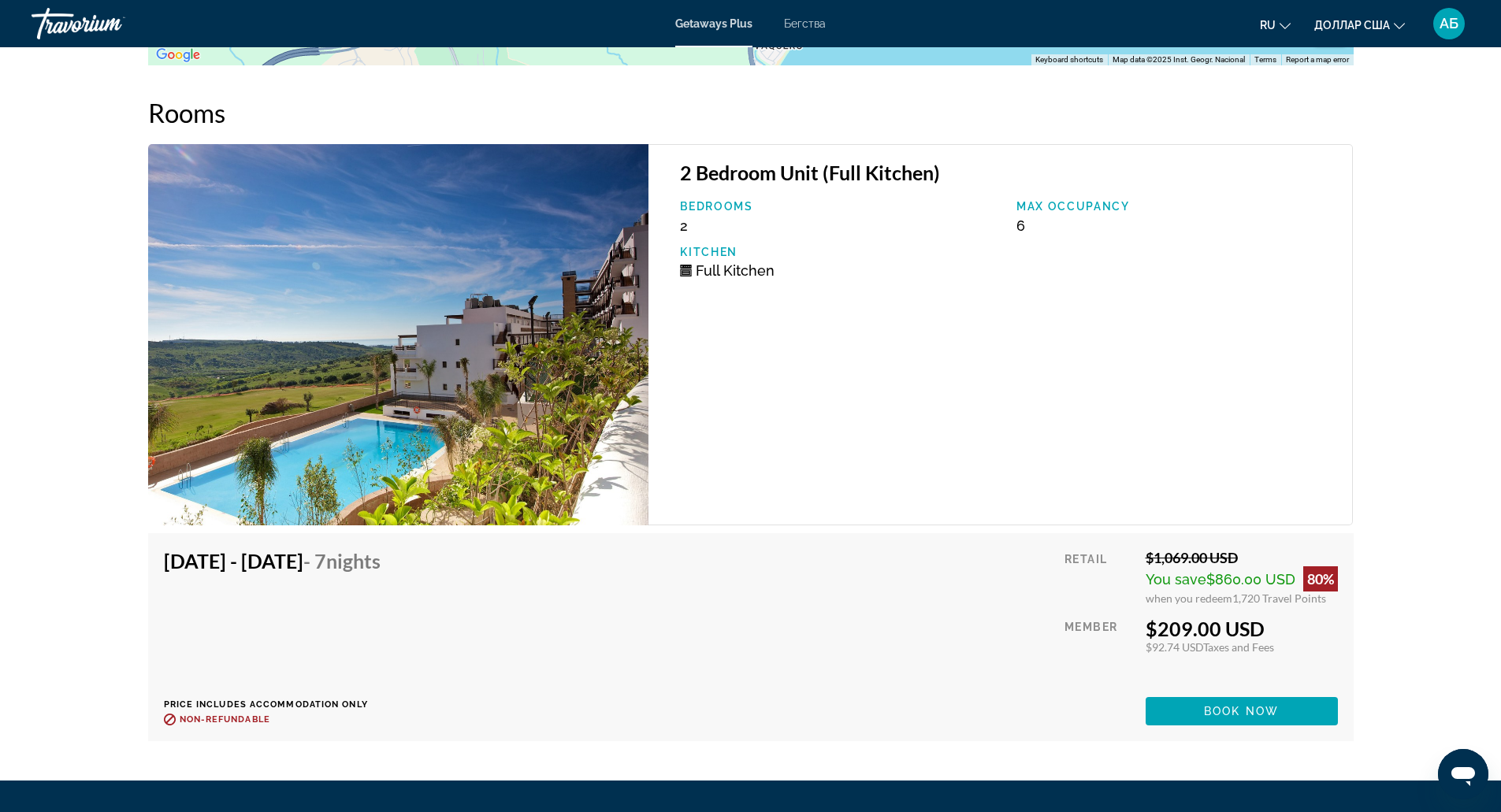
click at [557, 405] on img "Основное содержание" at bounding box center [399, 334] width 501 height 381
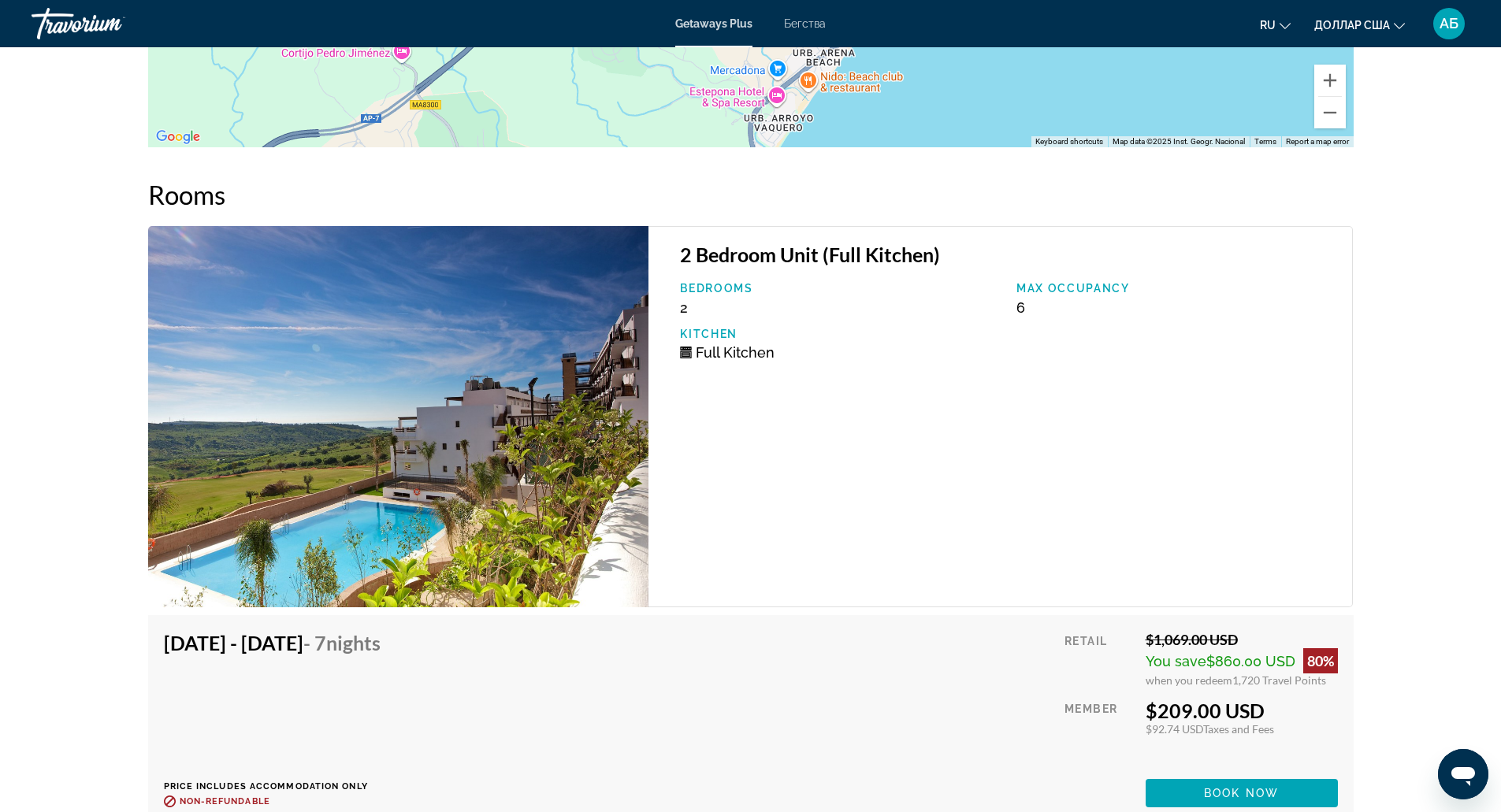
scroll to position [2130, 0]
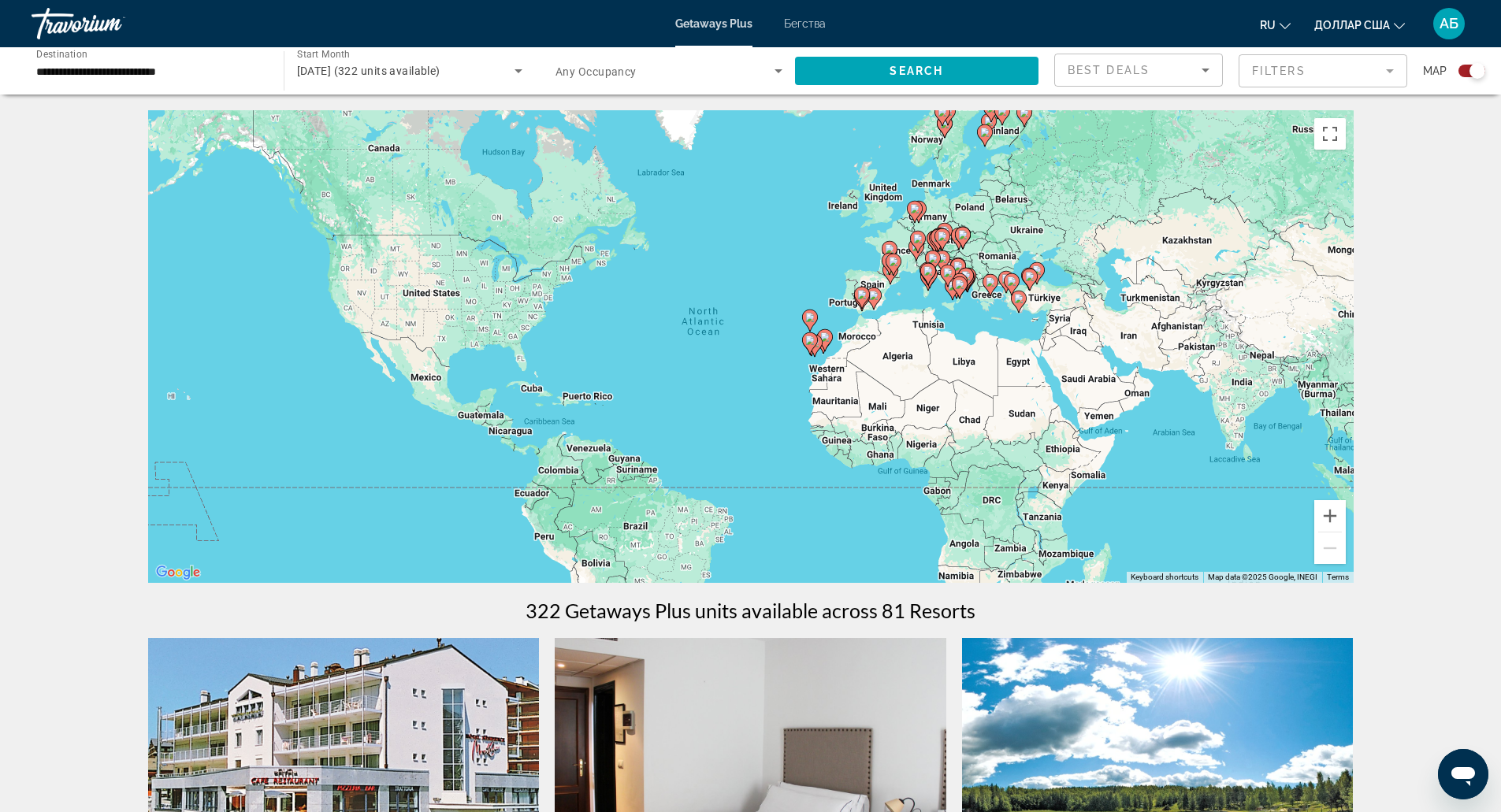
click at [967, 330] on div "To activate drag with keyboard, press Alt + Enter. Once in keyboard drag state,…" at bounding box center [751, 346] width 1206 height 472
click at [1330, 517] on button "Zoom in" at bounding box center [1329, 515] width 31 height 31
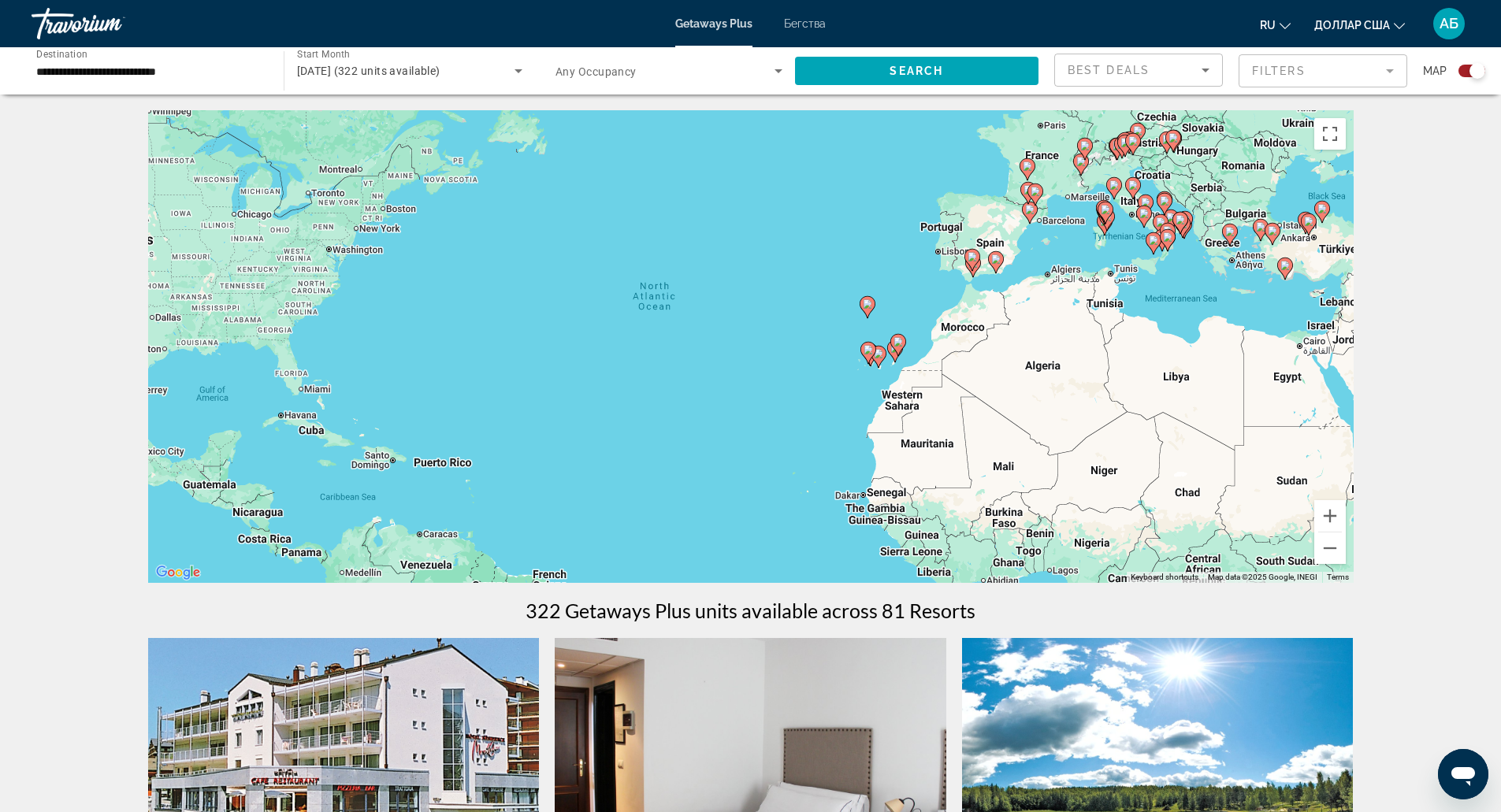
click at [1054, 281] on div "To activate drag with keyboard, press Alt + Enter. Once in keyboard drag state,…" at bounding box center [751, 346] width 1206 height 472
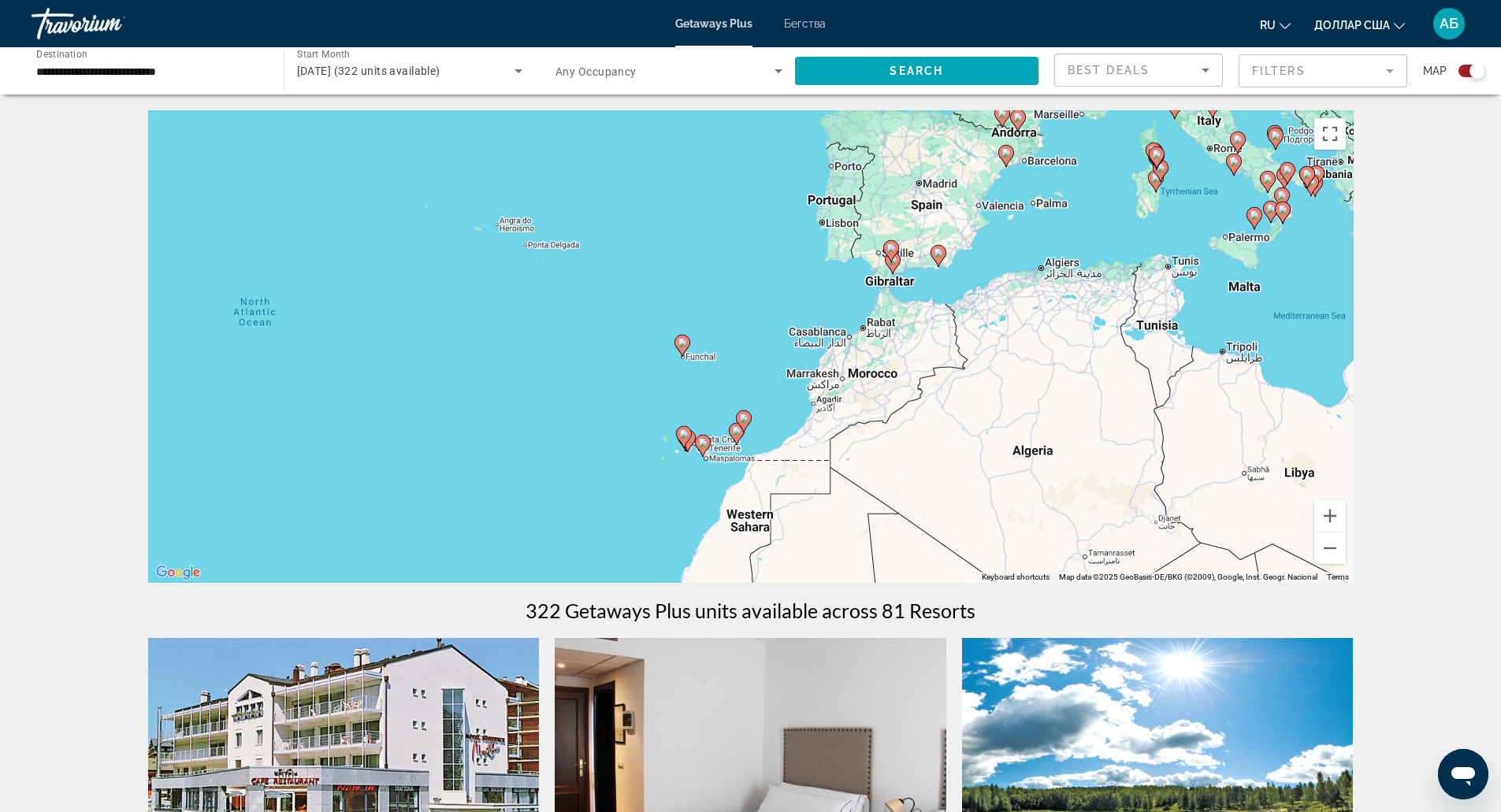
click at [960, 303] on div "To activate drag with keyboard, press Alt + Enter. Once in keyboard drag state,…" at bounding box center [751, 346] width 1206 height 472
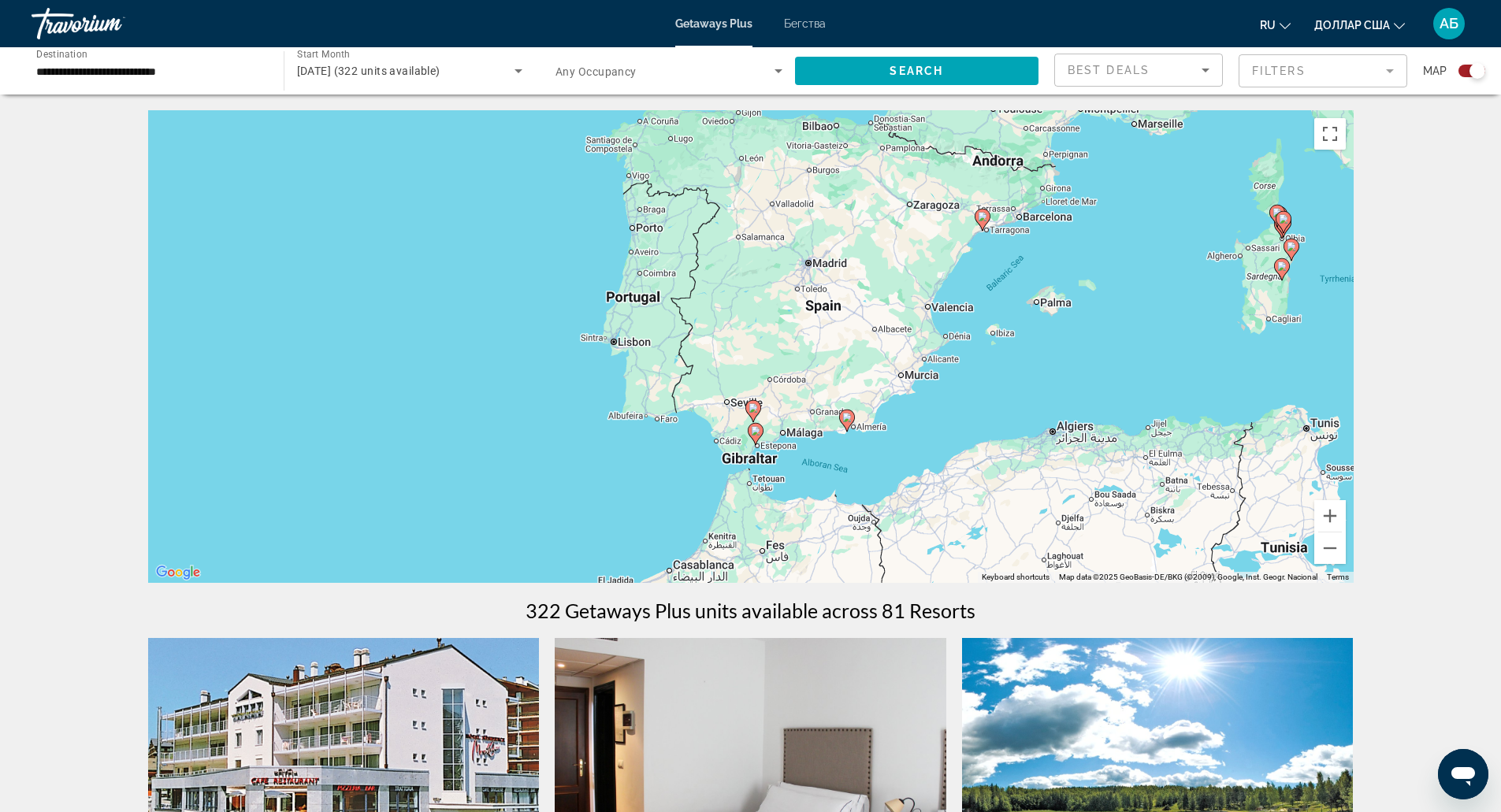
drag, startPoint x: 1012, startPoint y: 217, endPoint x: 942, endPoint y: 420, distance: 214.7
click at [942, 420] on div "To activate drag with keyboard, press Alt + Enter. Once in keyboard drag state,…" at bounding box center [751, 346] width 1206 height 472
click at [872, 482] on div "To activate drag with keyboard, press Alt + Enter. Once in keyboard drag state,…" at bounding box center [751, 346] width 1206 height 472
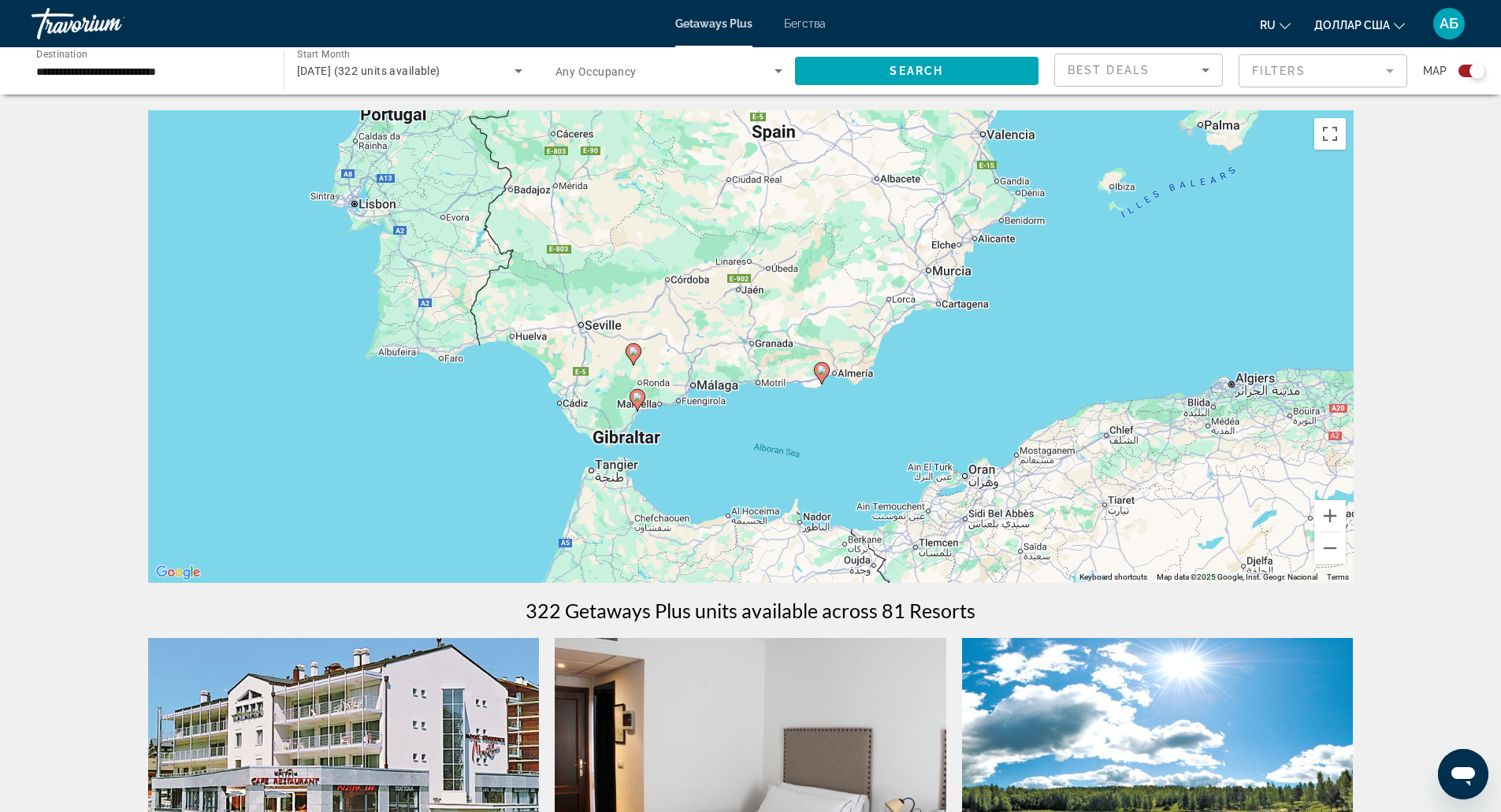
click at [661, 456] on div "To activate drag with keyboard, press Alt + Enter. Once in keyboard drag state,…" at bounding box center [751, 346] width 1206 height 472
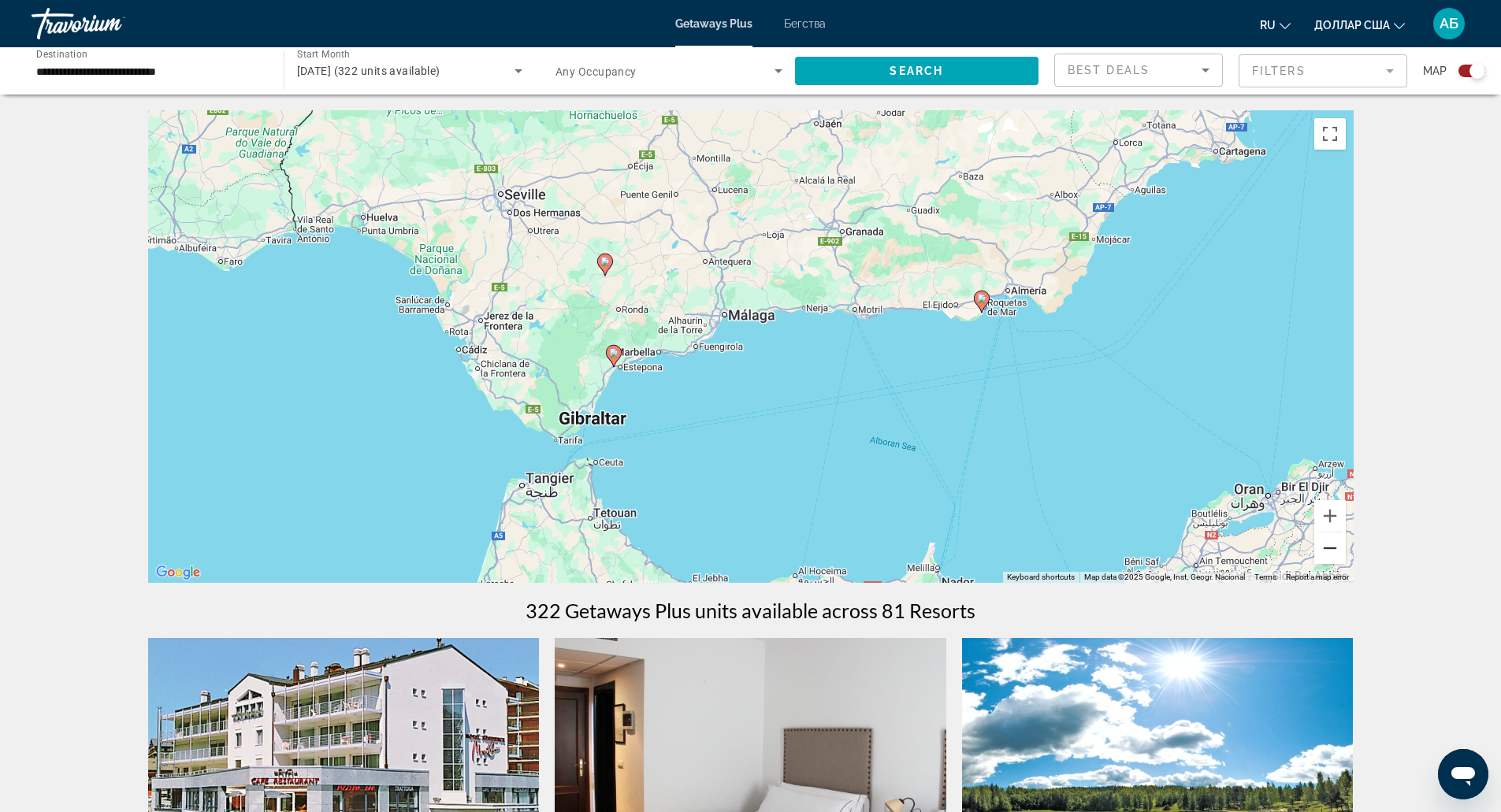
click at [1328, 554] on button "Zoom out" at bounding box center [1329, 547] width 31 height 31
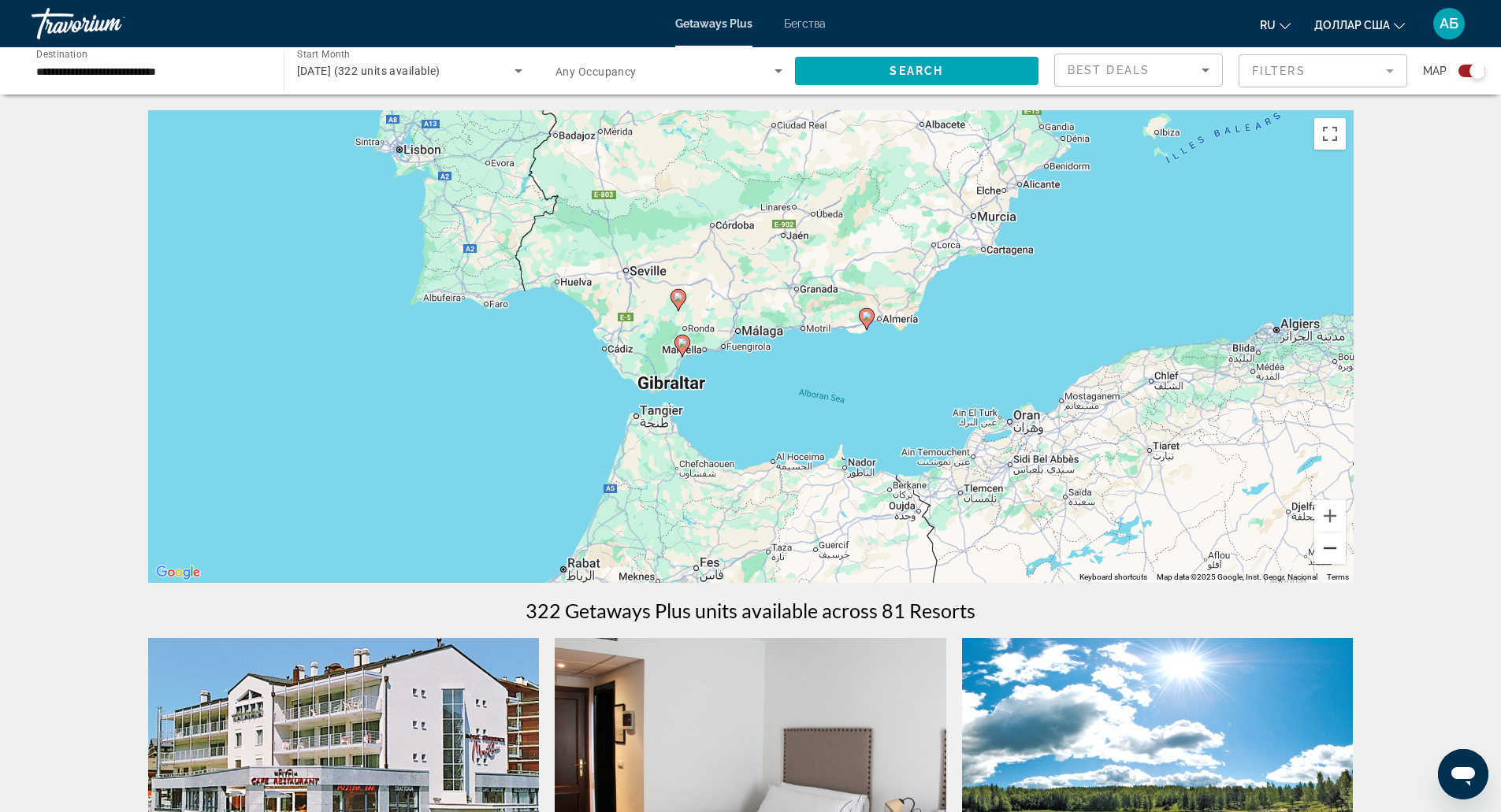
click at [1328, 554] on button "Zoom out" at bounding box center [1329, 547] width 31 height 31
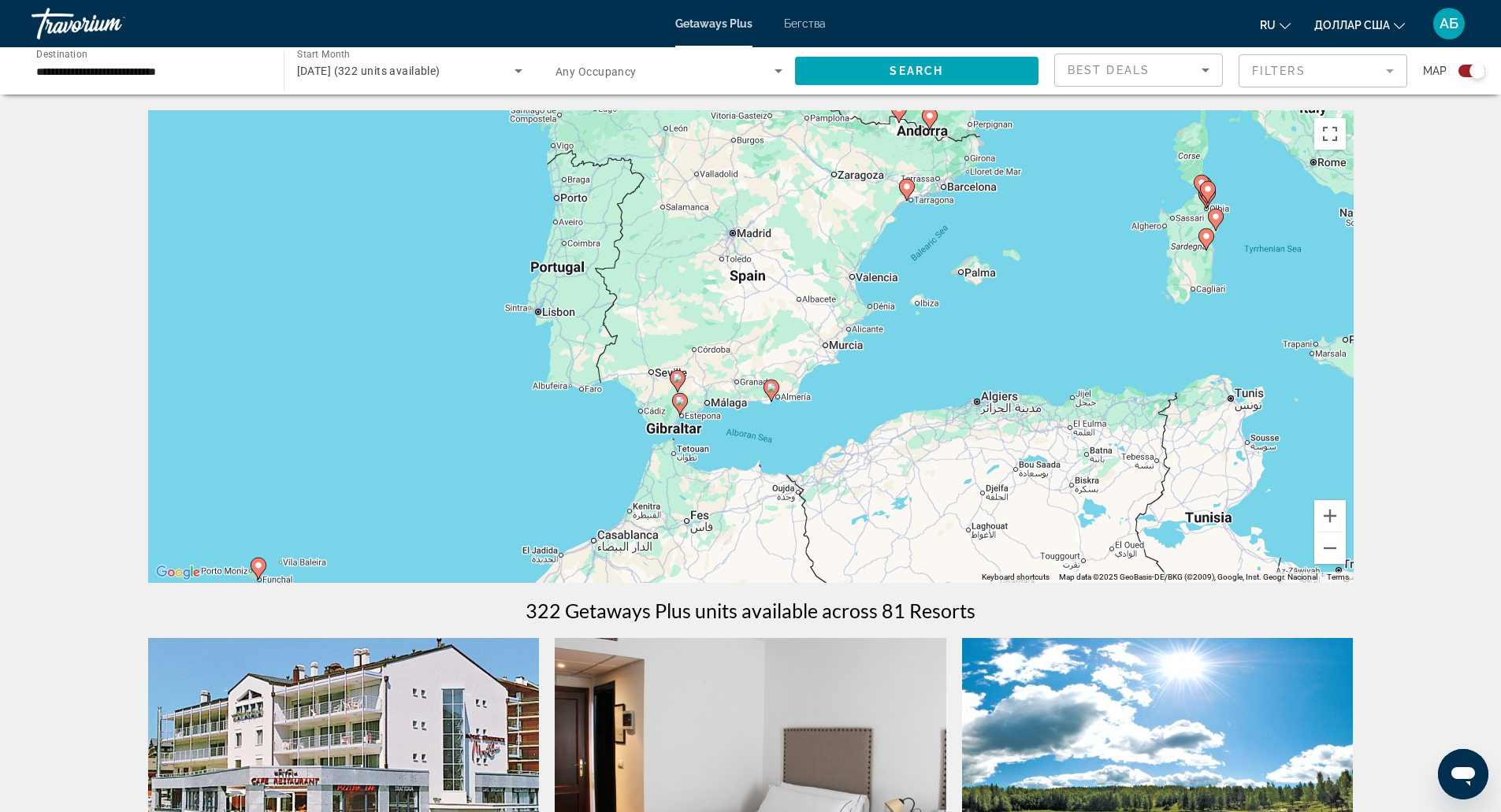
drag, startPoint x: 1069, startPoint y: 366, endPoint x: 998, endPoint y: 469, distance: 125.1
click at [998, 469] on div "To activate drag with keyboard, press Alt + Enter. Once in keyboard drag state,…" at bounding box center [751, 346] width 1206 height 472
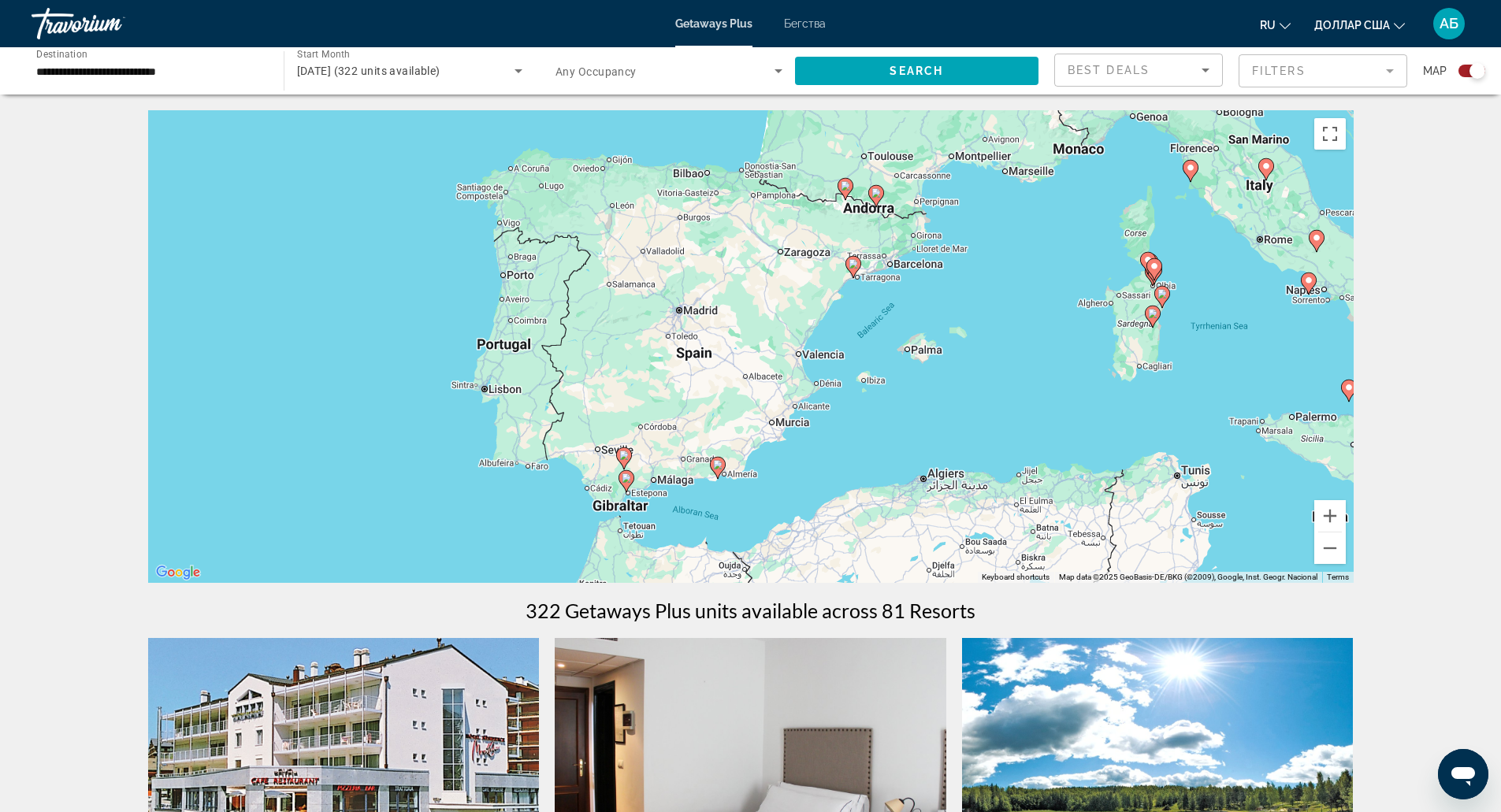
click at [799, 520] on div "To activate drag with keyboard, press Alt + Enter. Once in keyboard drag state,…" at bounding box center [751, 346] width 1206 height 472
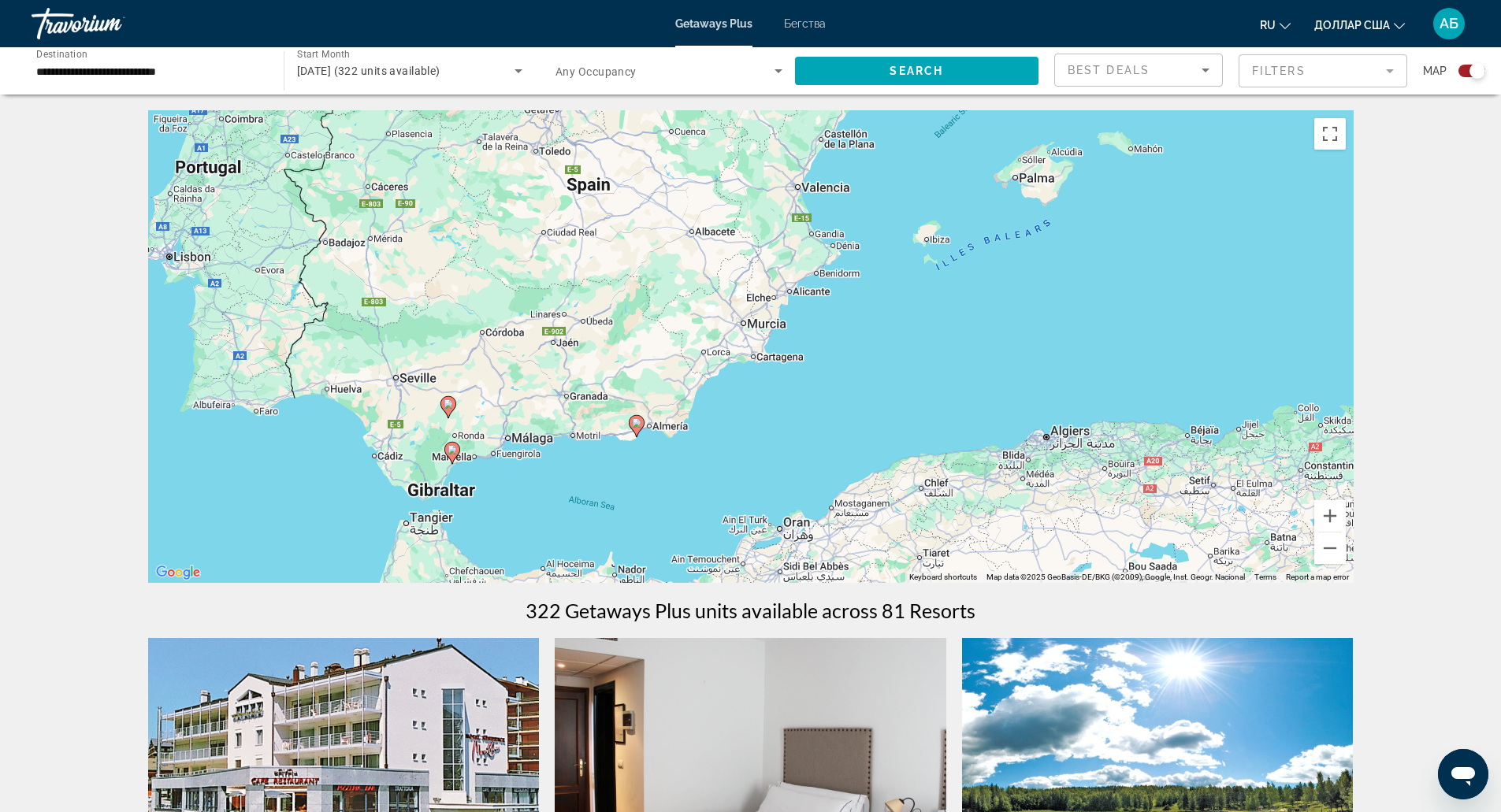
drag, startPoint x: 1065, startPoint y: 394, endPoint x: 746, endPoint y: 548, distance: 354.2
click at [746, 548] on div "To activate drag with keyboard, press Alt + Enter. Once in keyboard drag state,…" at bounding box center [751, 346] width 1206 height 472
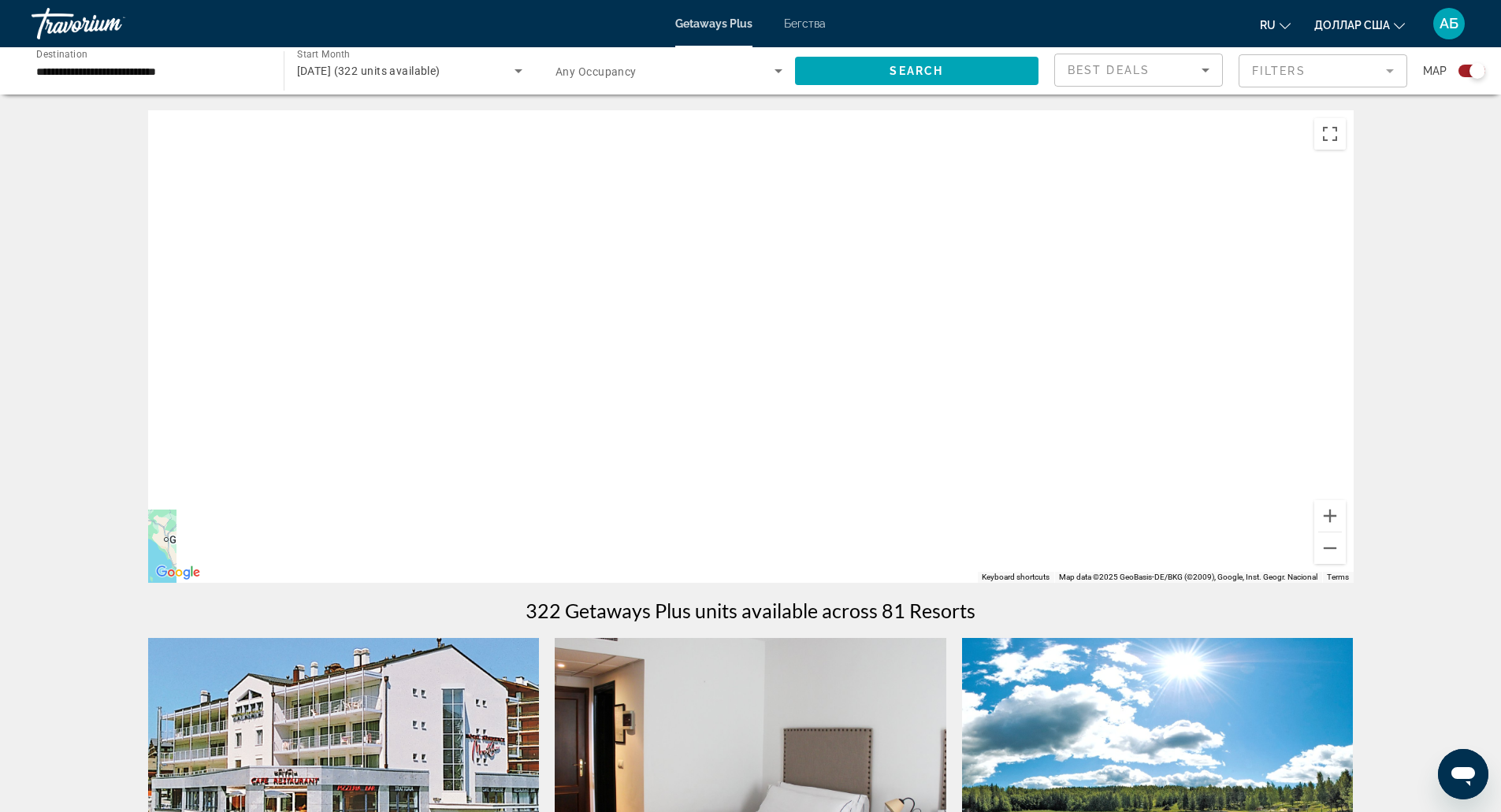
drag, startPoint x: 737, startPoint y: 524, endPoint x: 1014, endPoint y: 338, distance: 333.7
click at [1014, 338] on div "To activate drag with keyboard, press Alt + Enter. Once in keyboard drag state,…" at bounding box center [751, 346] width 1206 height 472
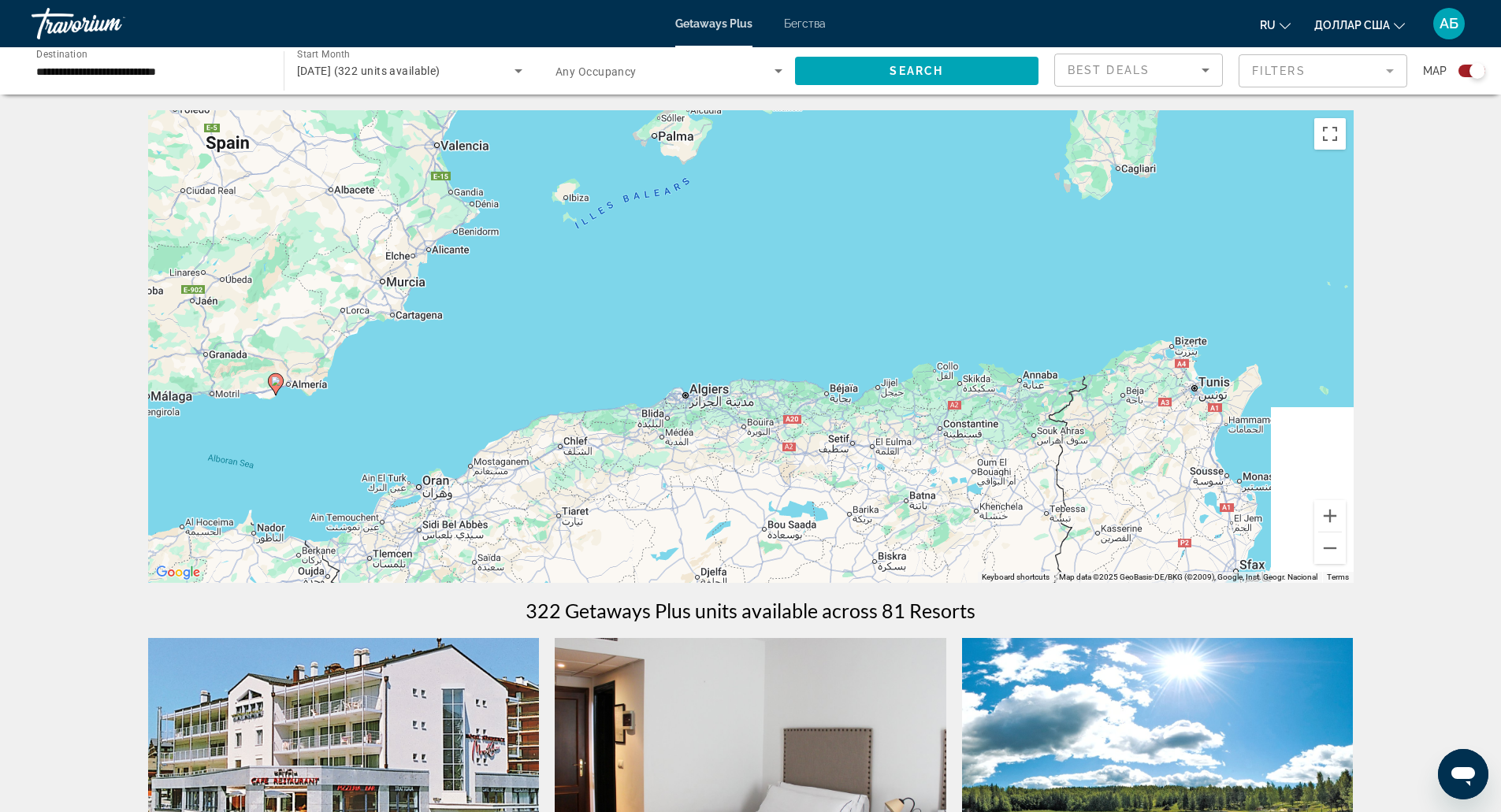
drag, startPoint x: 943, startPoint y: 331, endPoint x: 826, endPoint y: 431, distance: 153.9
click at [826, 431] on div "To activate drag with keyboard, press Alt + Enter. Once in keyboard drag state,…" at bounding box center [751, 346] width 1206 height 472
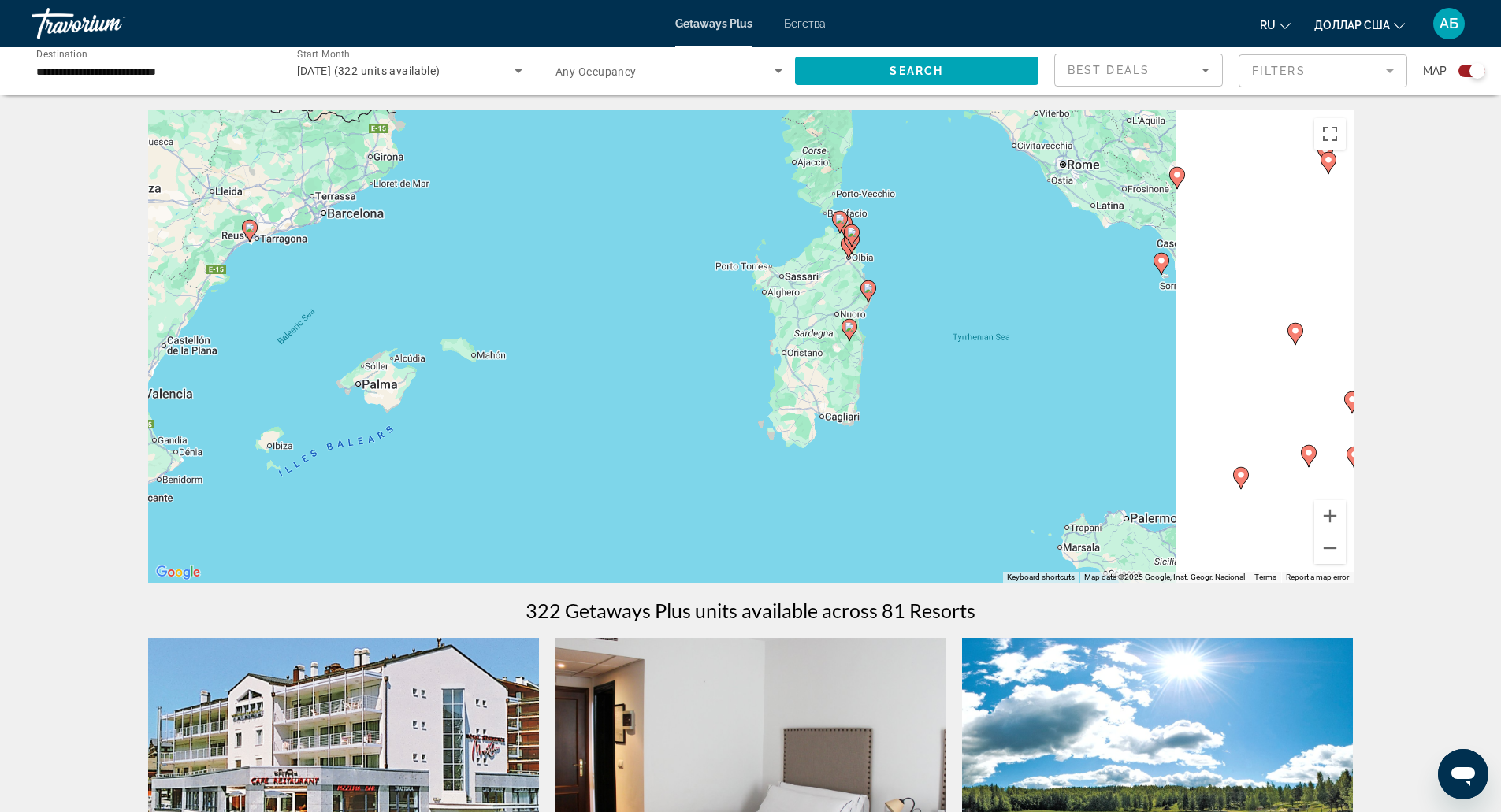
click at [881, 336] on div "To activate drag with keyboard, press Alt + Enter. Once in keyboard drag state,…" at bounding box center [751, 346] width 1206 height 472
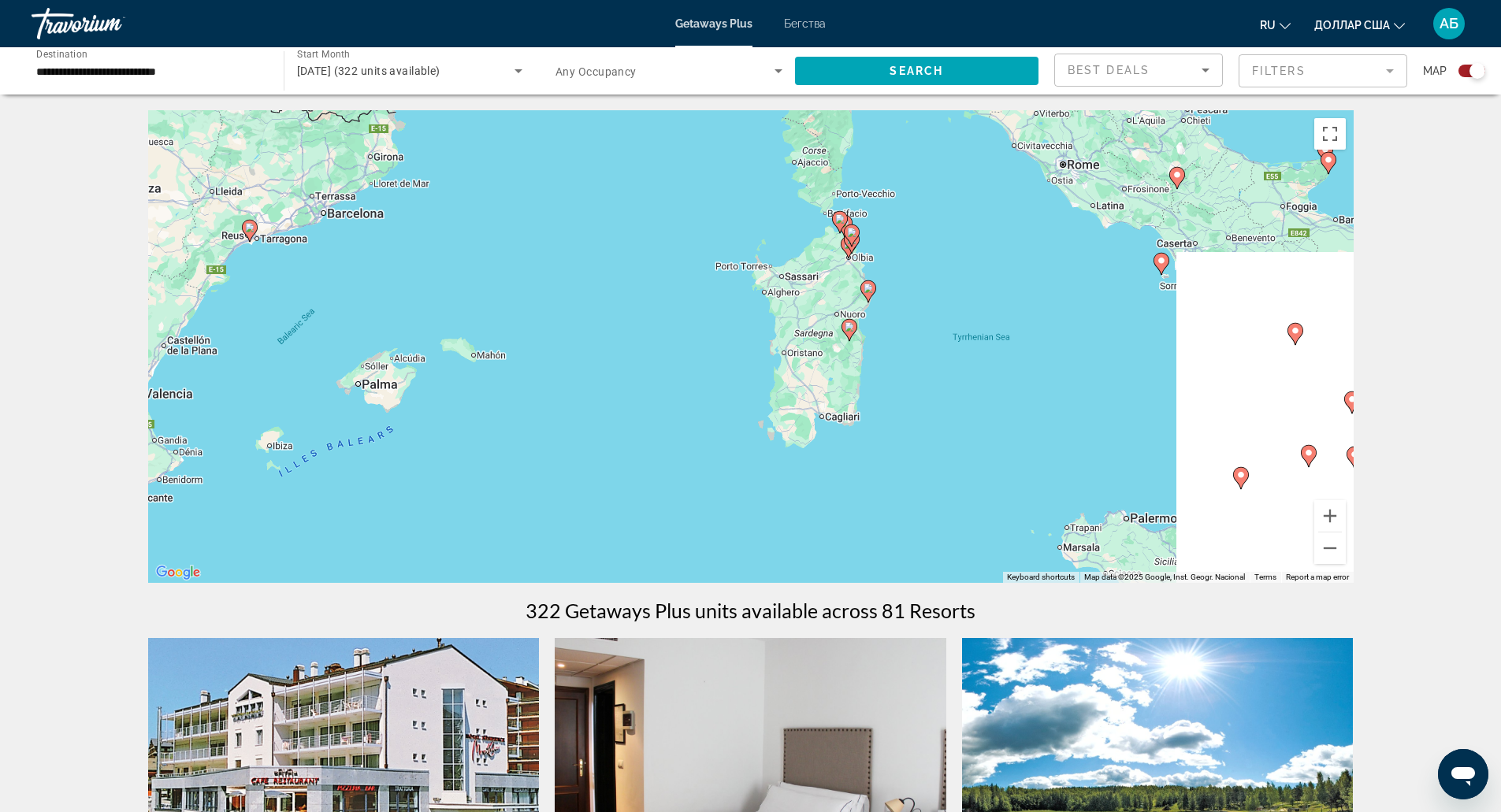
click at [881, 336] on div "To activate drag with keyboard, press Alt + Enter. Once in keyboard drag state,…" at bounding box center [751, 346] width 1206 height 472
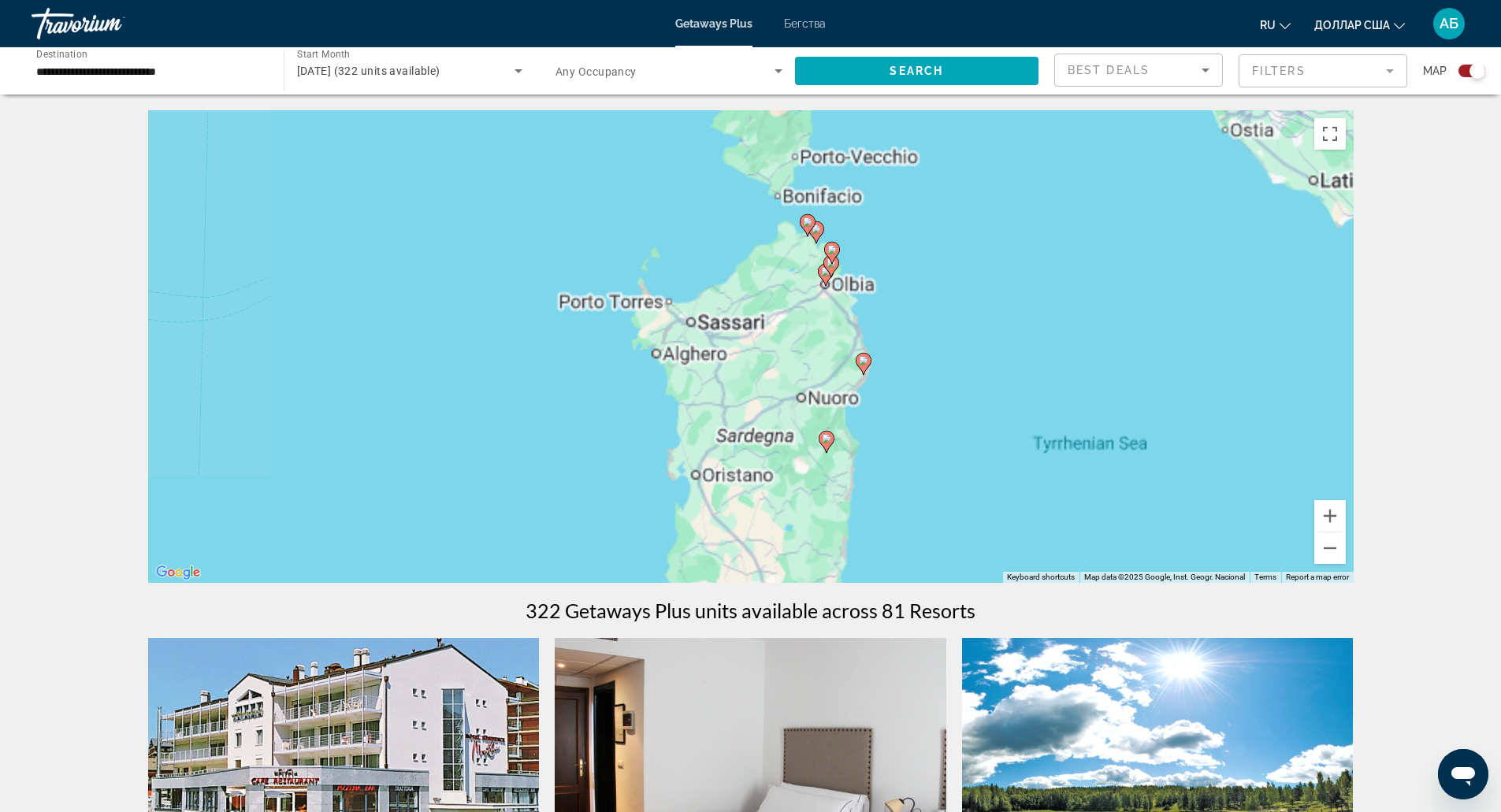
drag, startPoint x: 900, startPoint y: 298, endPoint x: 910, endPoint y: 430, distance: 132.4
click at [910, 430] on div "To activate drag with keyboard, press Alt + Enter. Once in keyboard drag state,…" at bounding box center [751, 346] width 1206 height 472
click at [885, 307] on div "To activate drag with keyboard, press Alt + Enter. Once in keyboard drag state,…" at bounding box center [751, 346] width 1206 height 472
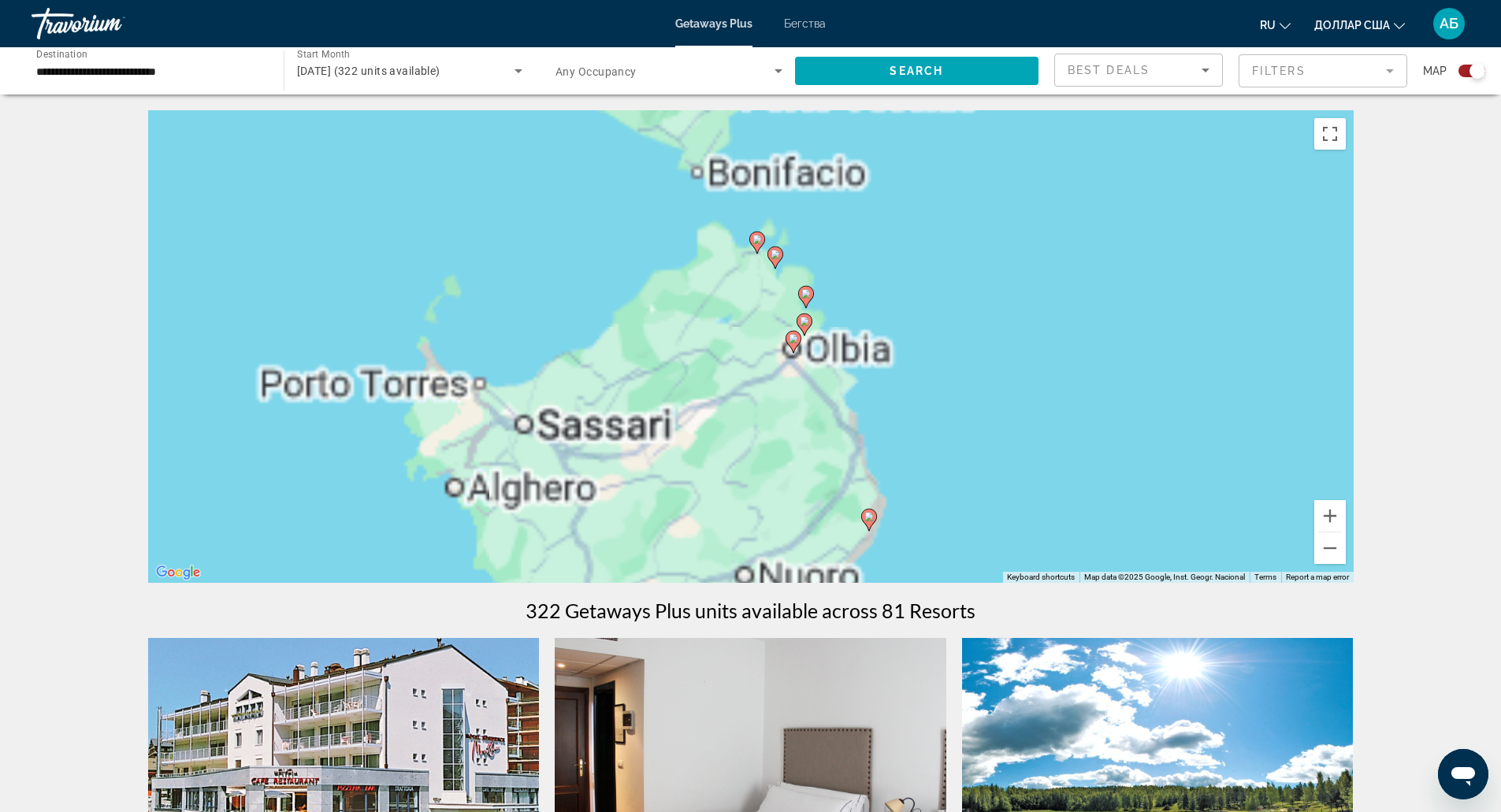
drag, startPoint x: 885, startPoint y: 316, endPoint x: 922, endPoint y: 416, distance: 106.6
click at [922, 416] on div "To activate drag with keyboard, press Alt + Enter. Once in keyboard drag state,…" at bounding box center [751, 346] width 1206 height 472
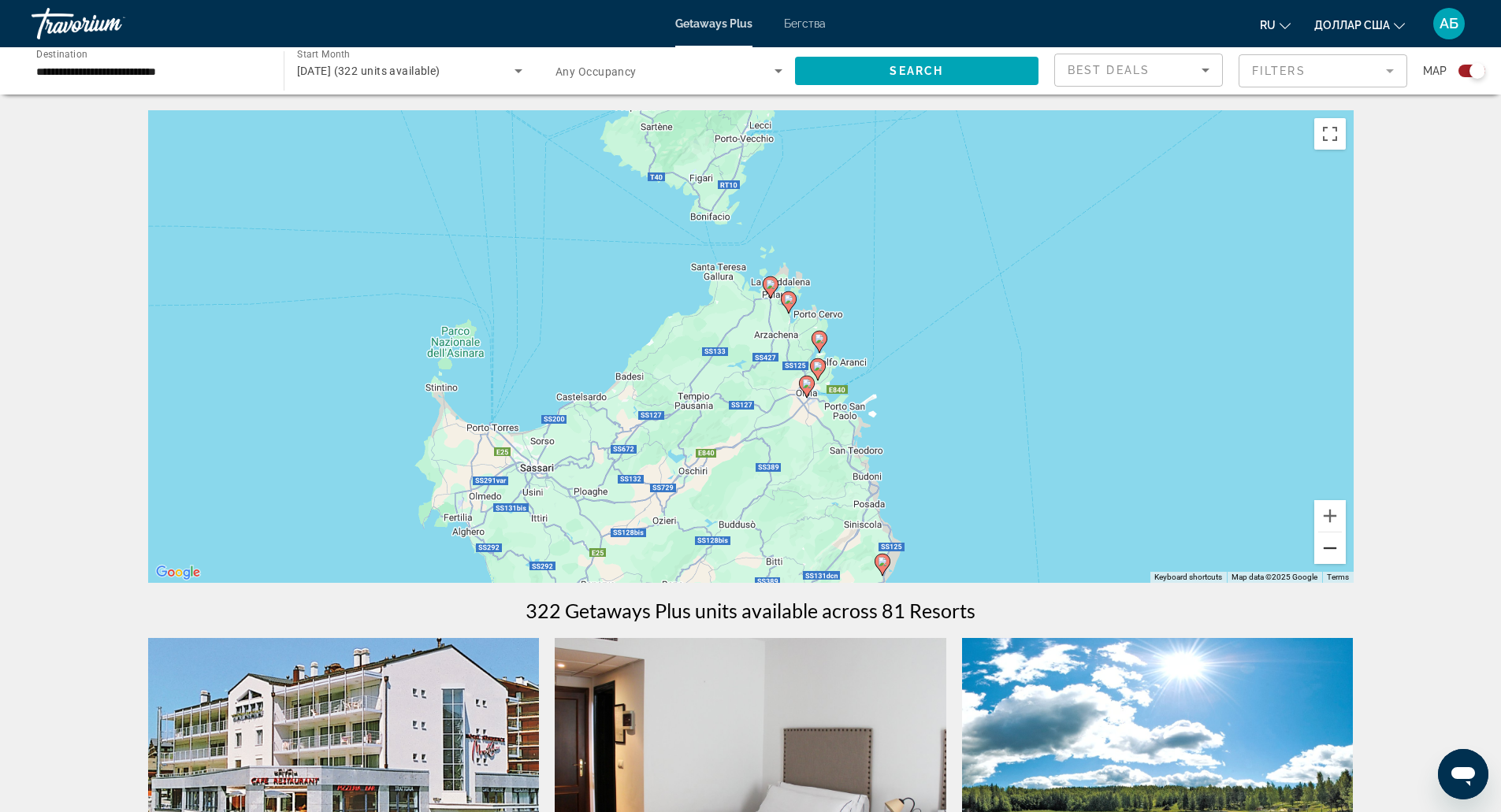
click at [1331, 548] on button "Zoom out" at bounding box center [1329, 547] width 31 height 31
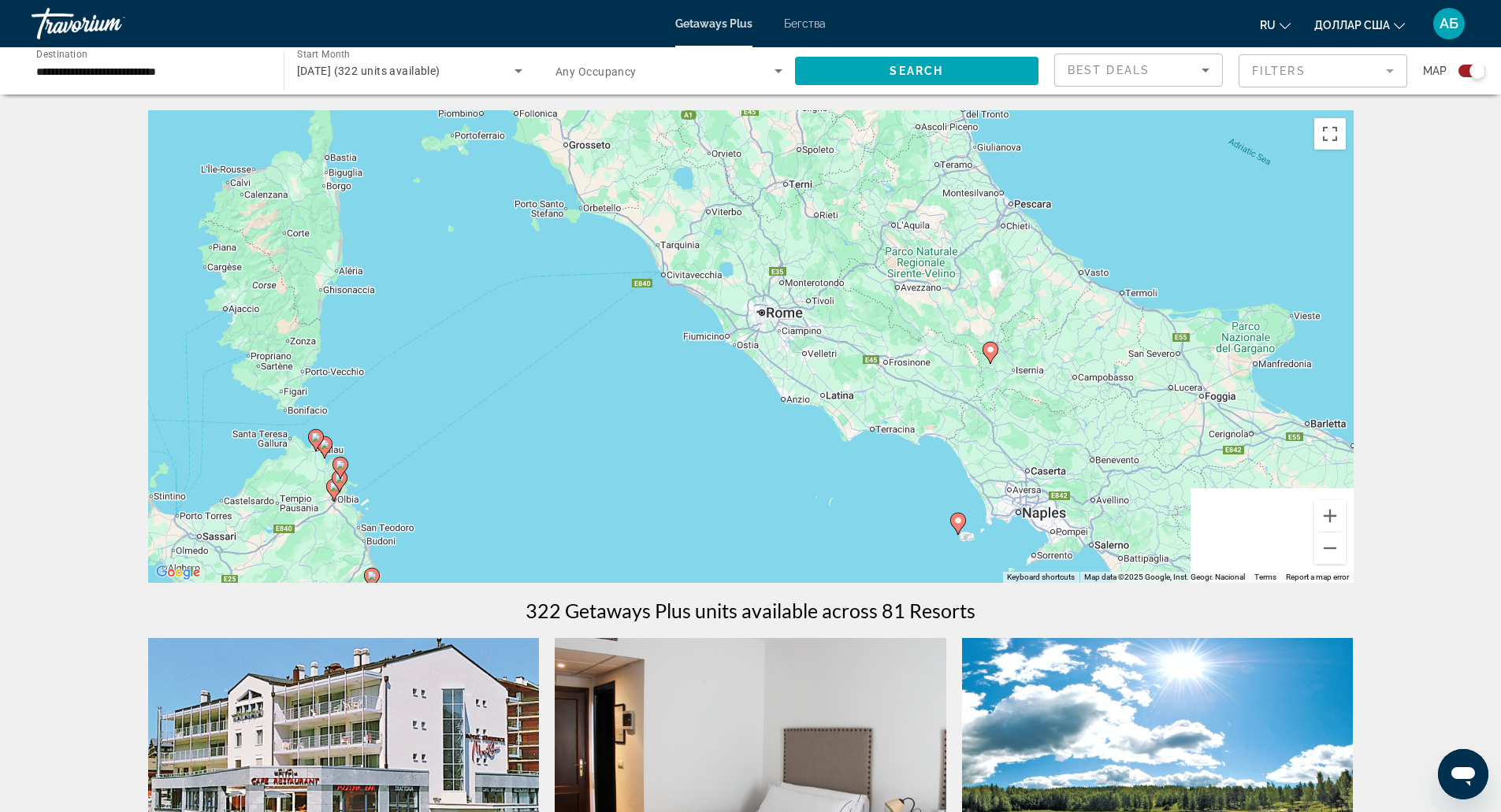
drag, startPoint x: 1116, startPoint y: 446, endPoint x: 678, endPoint y: 525, distance: 445.1
click at [678, 525] on div "To activate drag with keyboard, press Alt + Enter. Once in keyboard drag state,…" at bounding box center [751, 346] width 1206 height 472
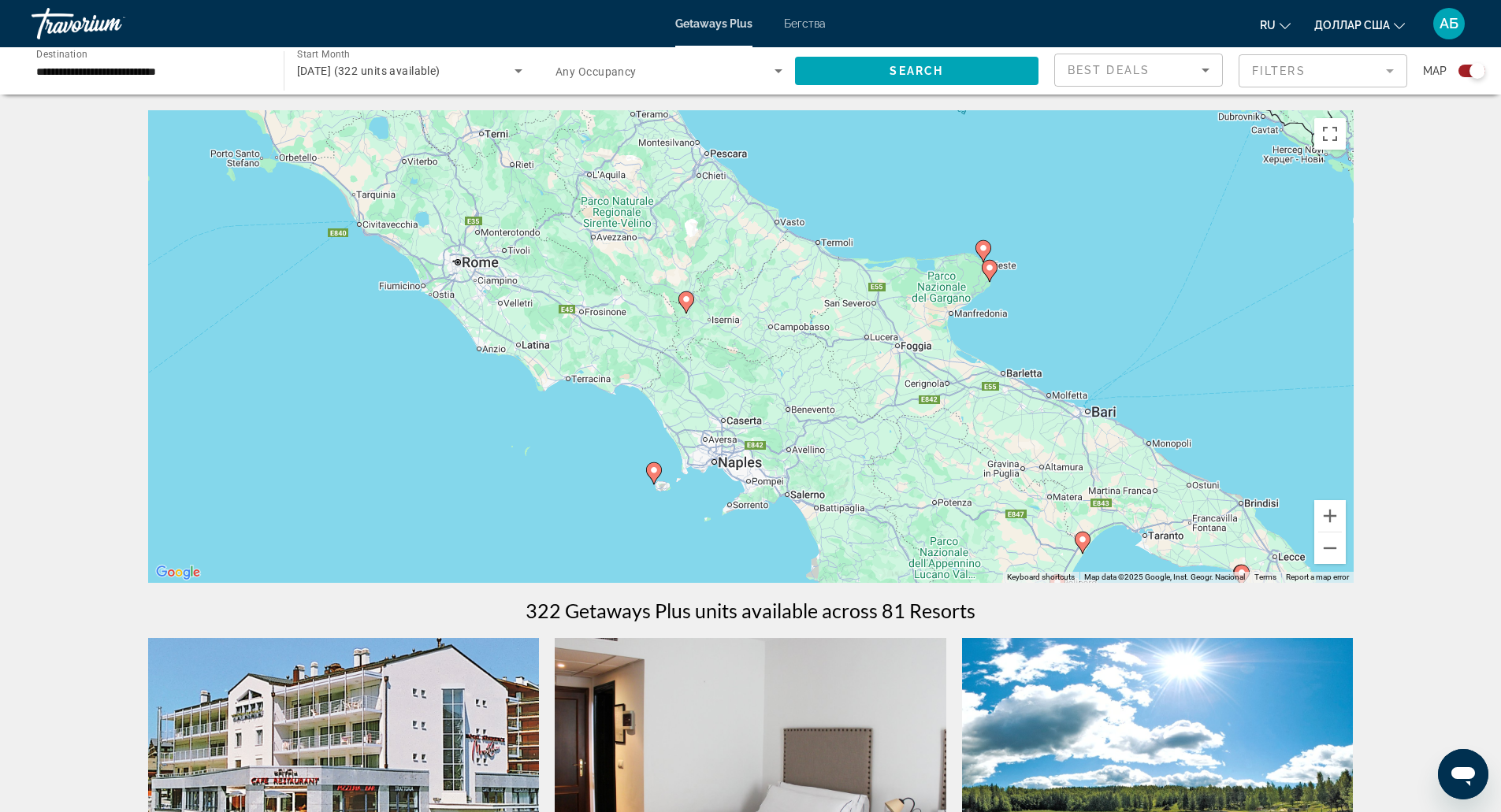
drag, startPoint x: 921, startPoint y: 410, endPoint x: 589, endPoint y: 365, distance: 335.0
click at [589, 365] on div "To activate drag with keyboard, press Alt + Enter. Once in keyboard drag state,…" at bounding box center [751, 346] width 1206 height 472
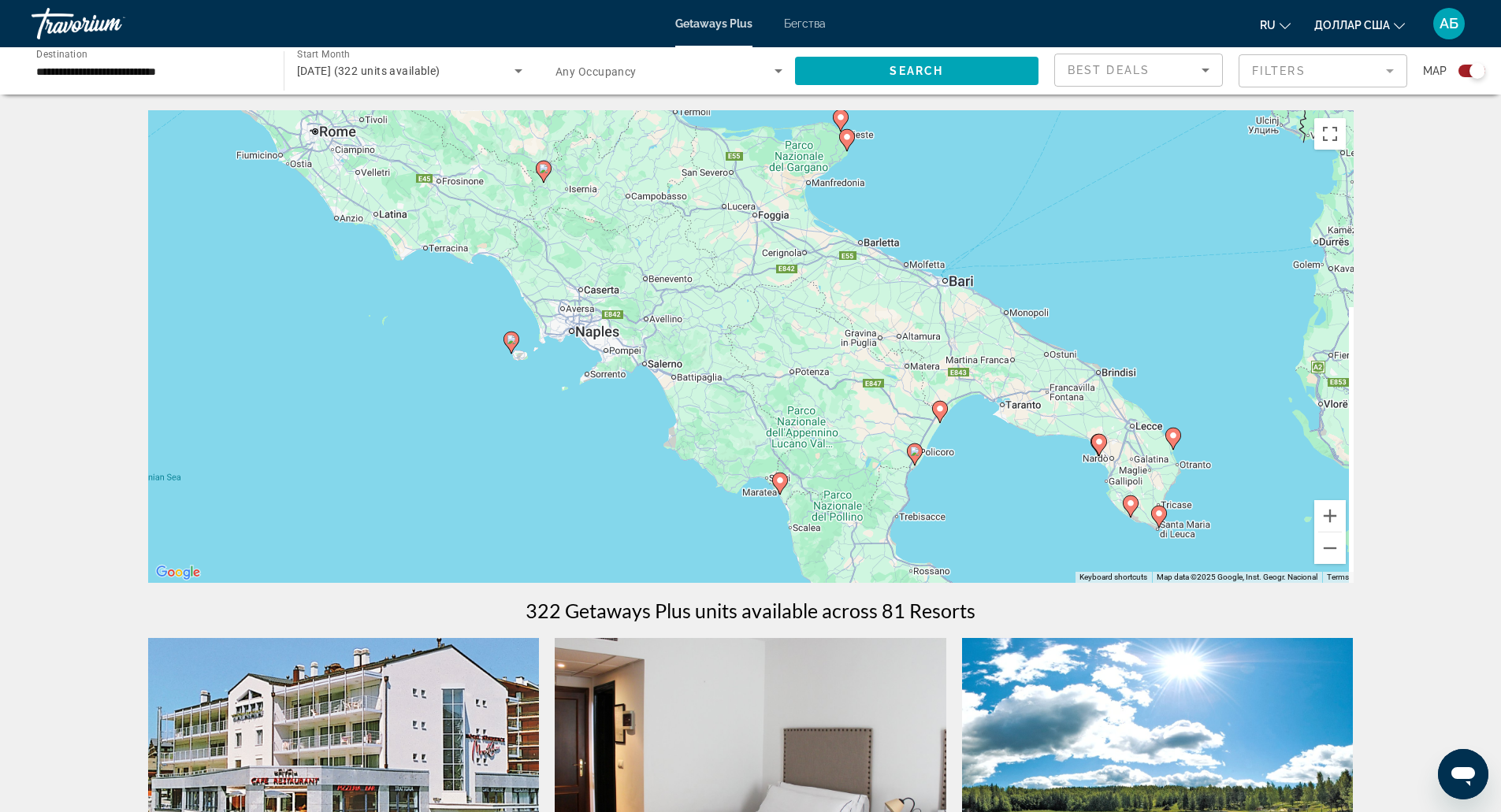
drag, startPoint x: 1041, startPoint y: 320, endPoint x: 911, endPoint y: 196, distance: 179.7
click at [911, 196] on div "To activate drag with keyboard, press Alt + Enter. Once in keyboard drag state,…" at bounding box center [751, 346] width 1206 height 472
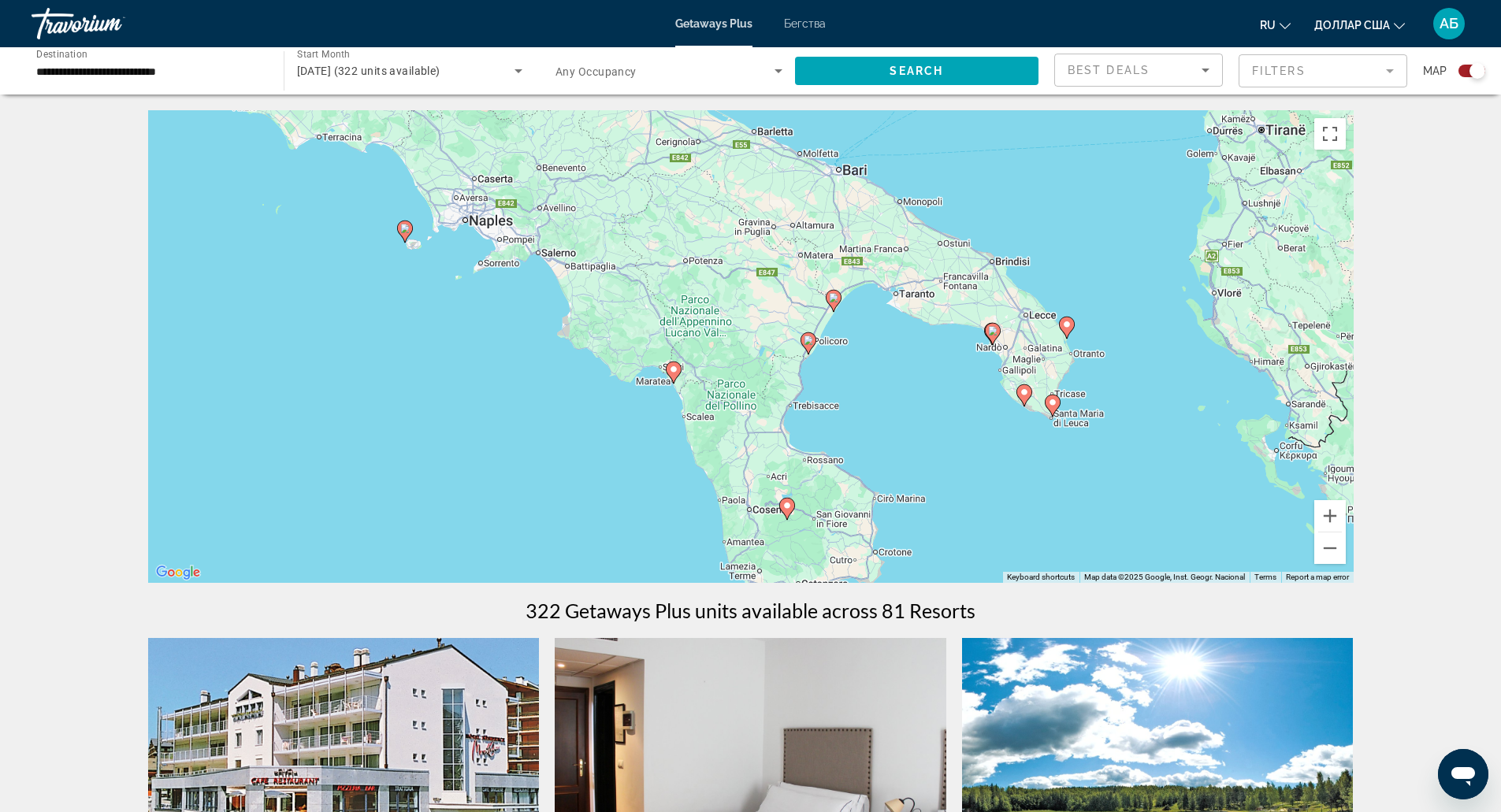
drag, startPoint x: 1168, startPoint y: 322, endPoint x: 1058, endPoint y: 205, distance: 160.6
click at [1058, 205] on div "To activate drag with keyboard, press Alt + Enter. Once in keyboard drag state,…" at bounding box center [751, 346] width 1206 height 472
click at [1324, 558] on button "Zoom out" at bounding box center [1329, 547] width 31 height 31
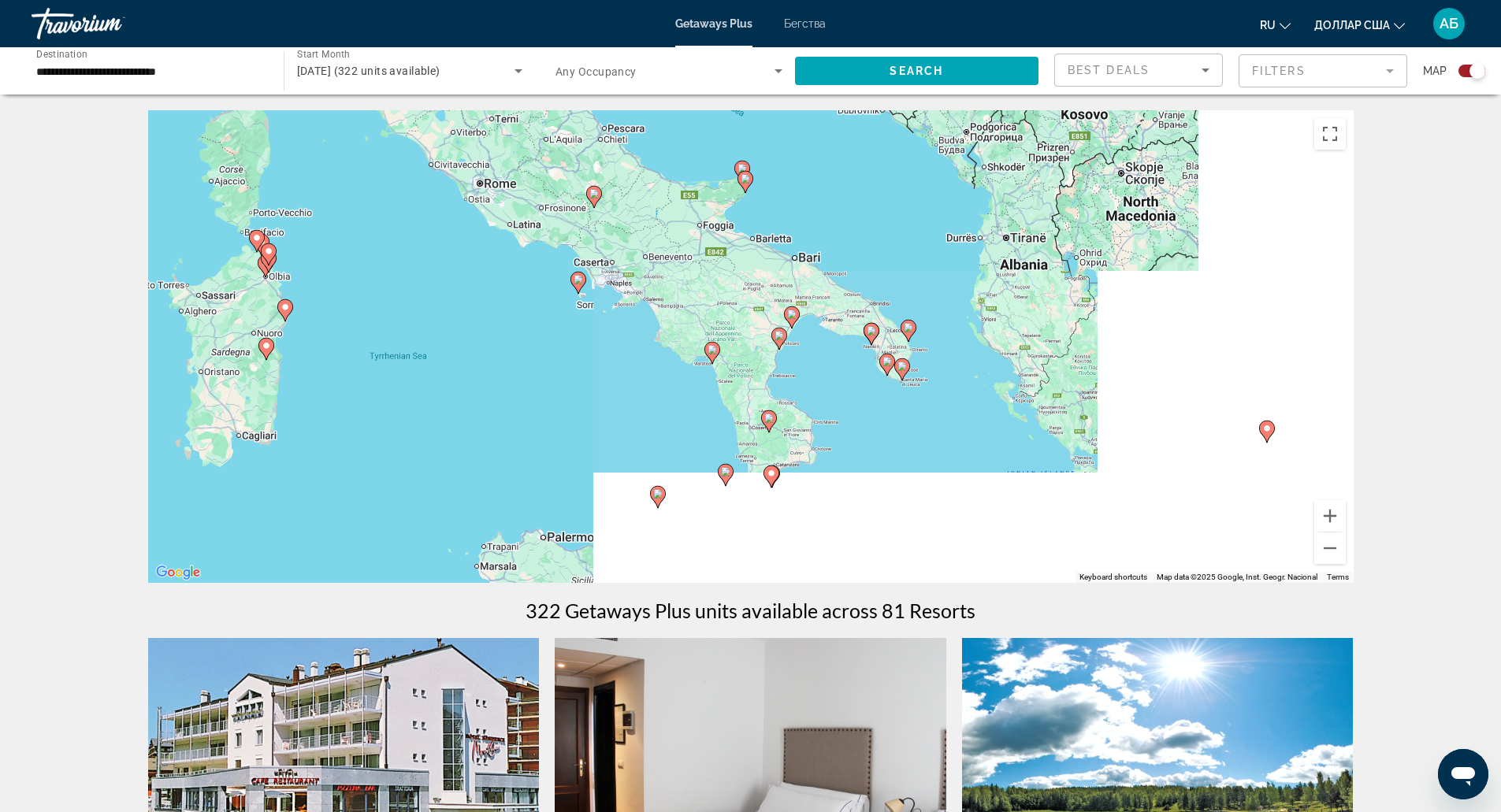
drag, startPoint x: 954, startPoint y: 399, endPoint x: 1065, endPoint y: 505, distance: 153.5
click at [1065, 505] on div "To activate drag with keyboard, press Alt + Enter. Once in keyboard drag state,…" at bounding box center [751, 346] width 1206 height 472
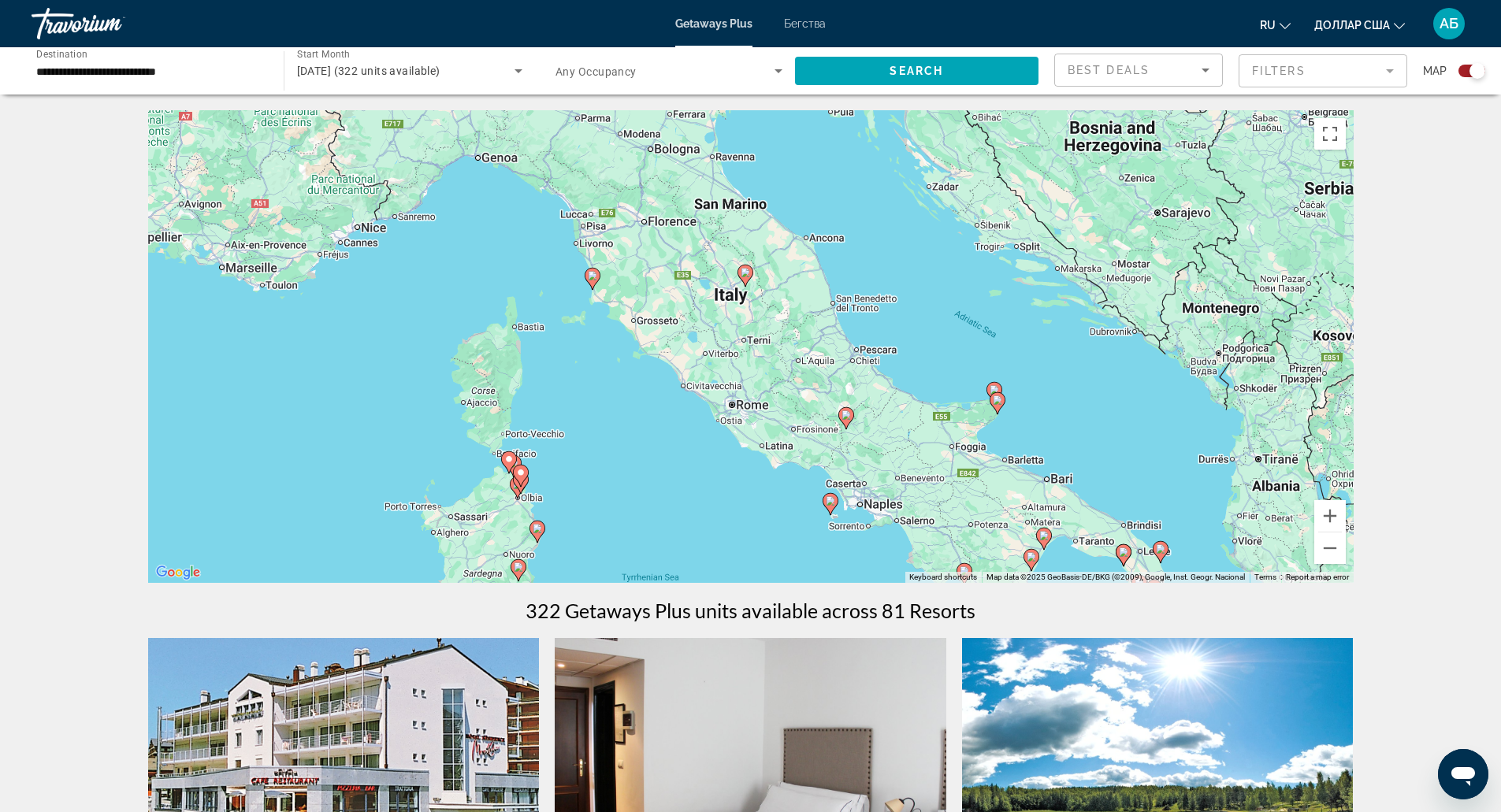
drag, startPoint x: 1038, startPoint y: 401, endPoint x: 1099, endPoint y: 508, distance: 123.2
click at [1099, 508] on div "To activate drag with keyboard, press Alt + Enter. Once in keyboard drag state,…" at bounding box center [751, 346] width 1206 height 472
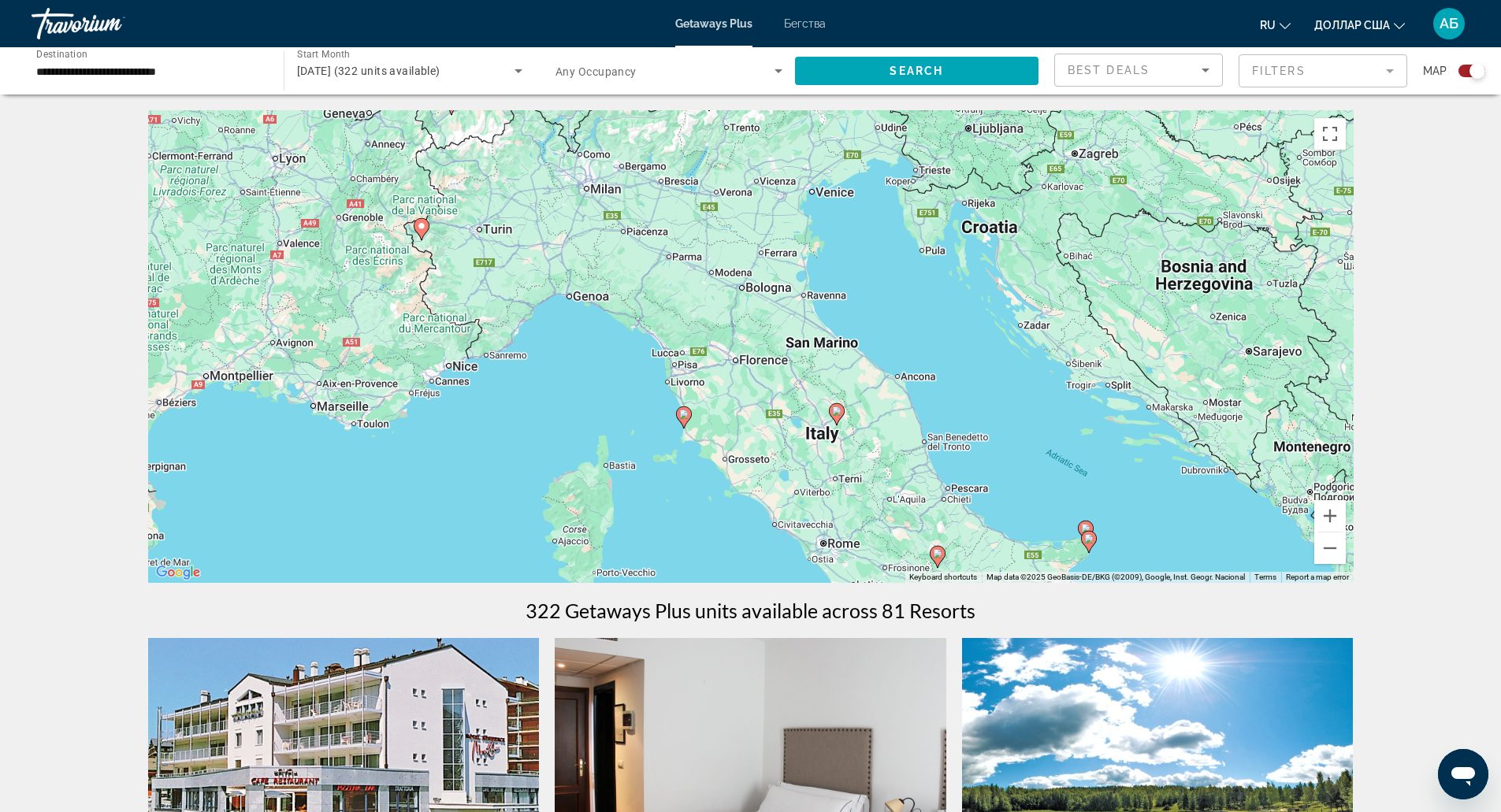
drag, startPoint x: 1018, startPoint y: 398, endPoint x: 1120, endPoint y: 544, distance: 178.1
click at [1120, 544] on div "To activate drag with keyboard, press Alt + Enter. Once in keyboard drag state,…" at bounding box center [751, 346] width 1206 height 472
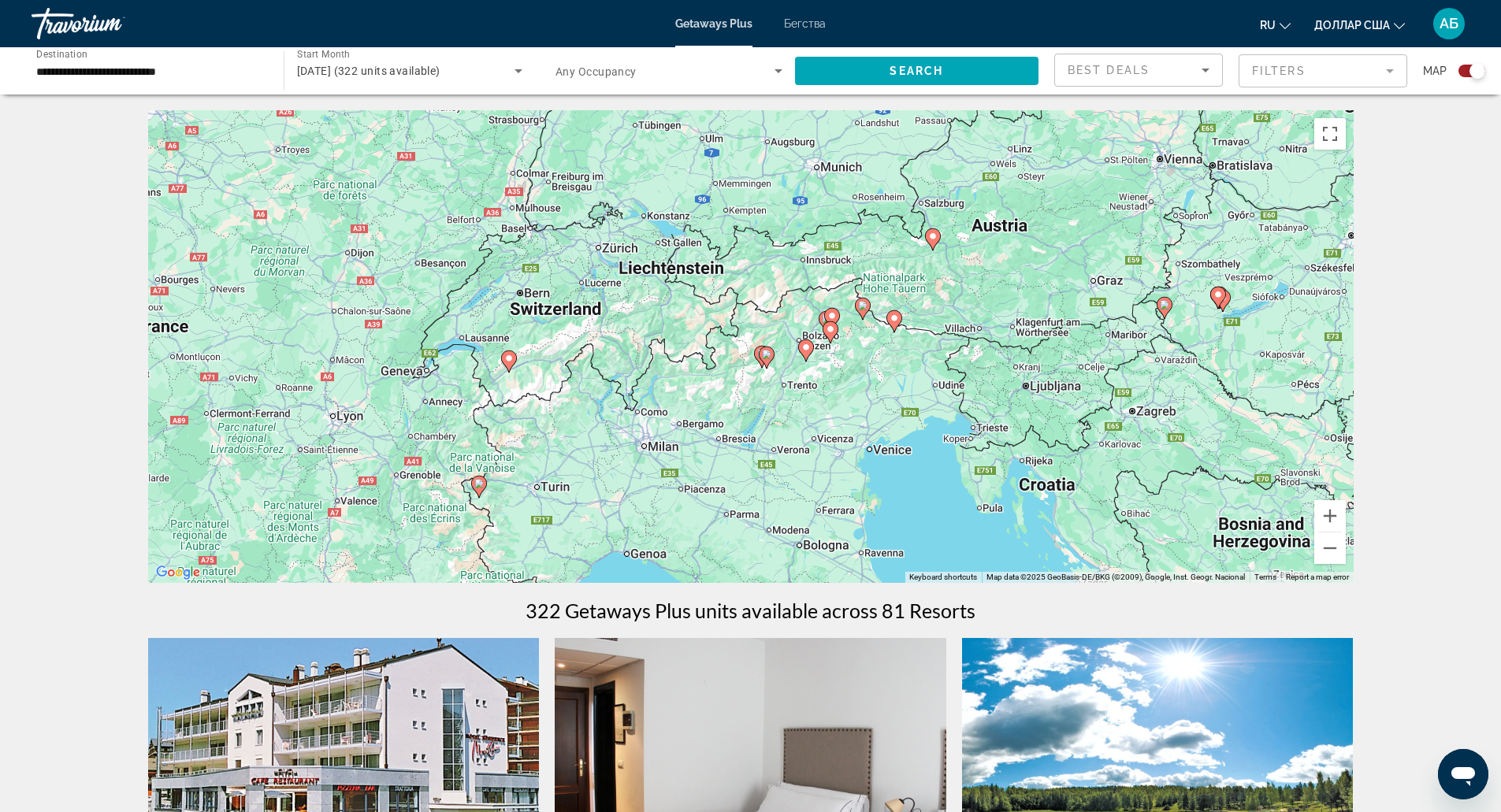
drag, startPoint x: 1121, startPoint y: 493, endPoint x: 945, endPoint y: 413, distance: 193.3
click at [945, 413] on div "To activate drag with keyboard, press Alt + Enter. Once in keyboard drag state,…" at bounding box center [751, 346] width 1206 height 472
click at [512, 361] on image "Основное содержание" at bounding box center [509, 358] width 9 height 9
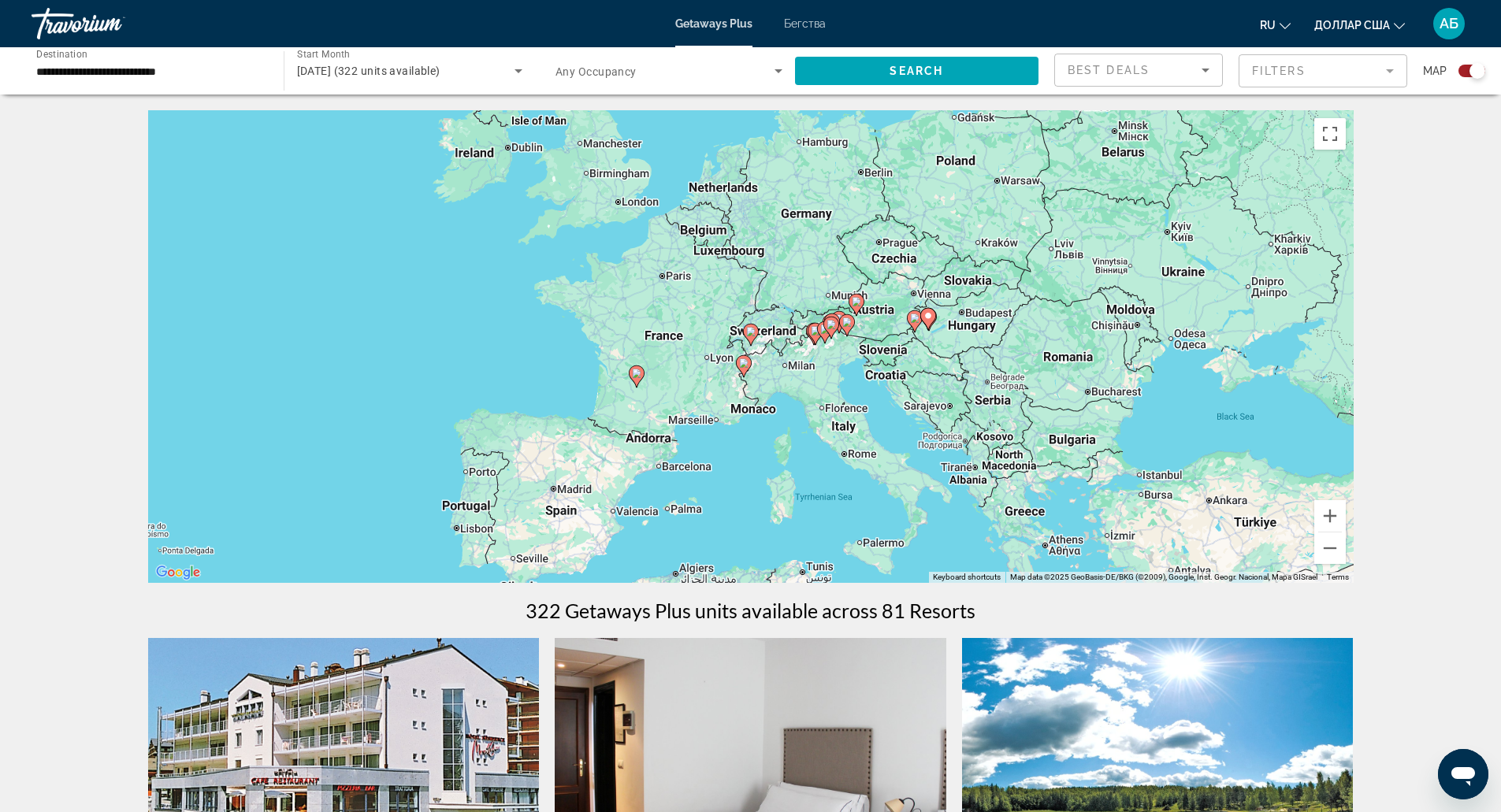
click at [753, 334] on image "Основное содержание" at bounding box center [750, 331] width 9 height 9
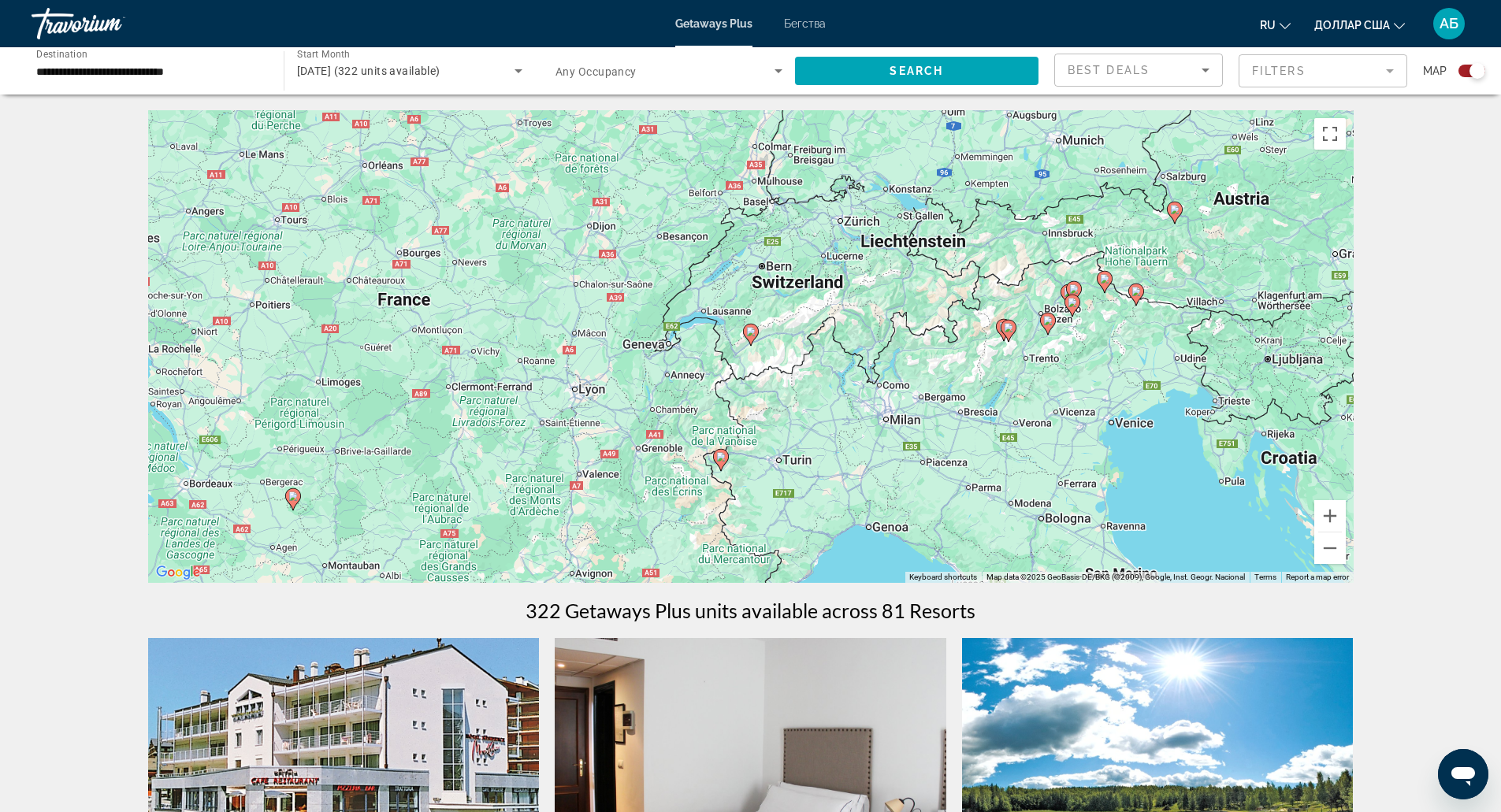
click at [753, 334] on image "Основное содержание" at bounding box center [750, 331] width 9 height 9
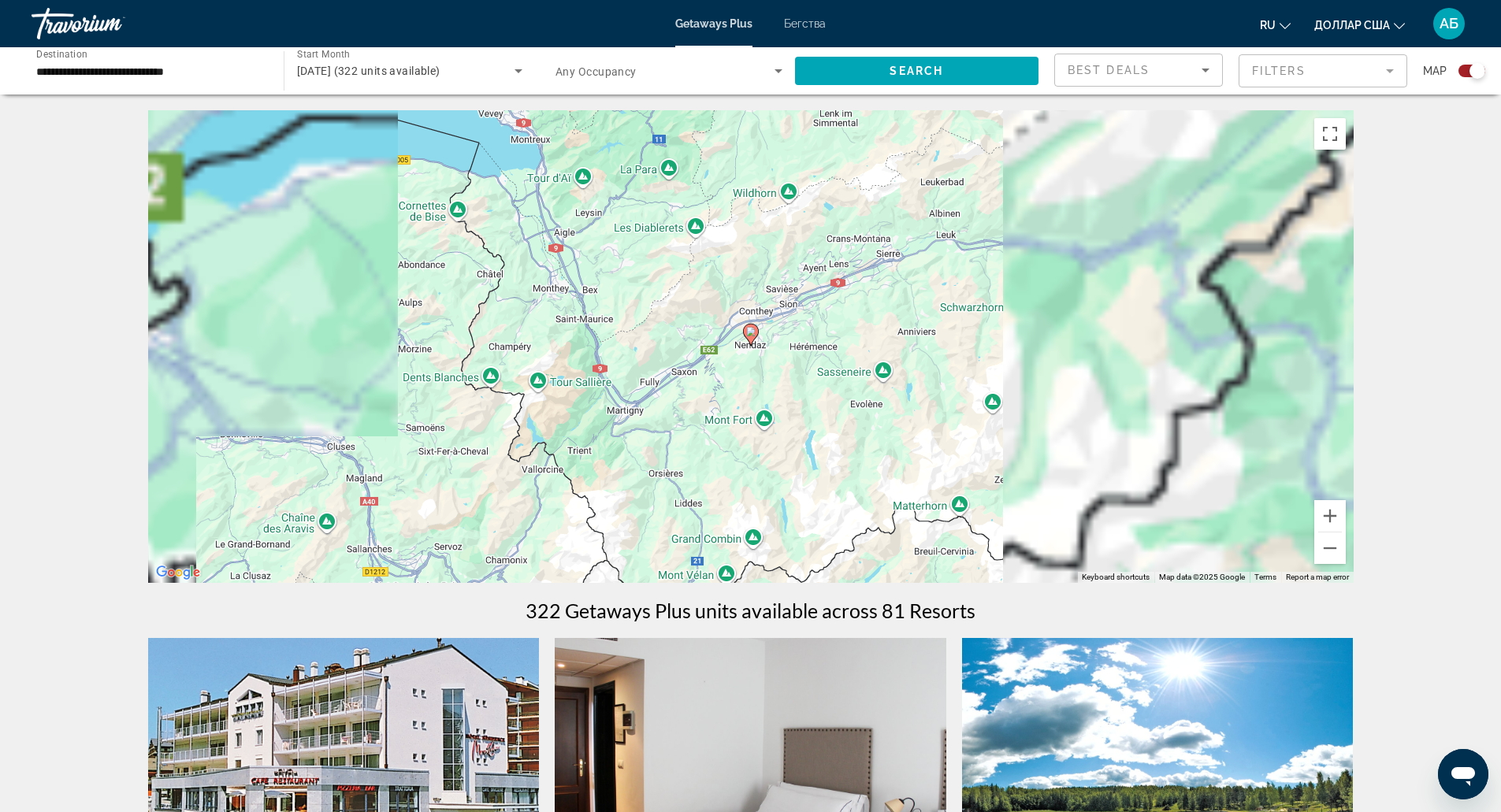
click at [753, 334] on image "Основное содержание" at bounding box center [750, 331] width 9 height 9
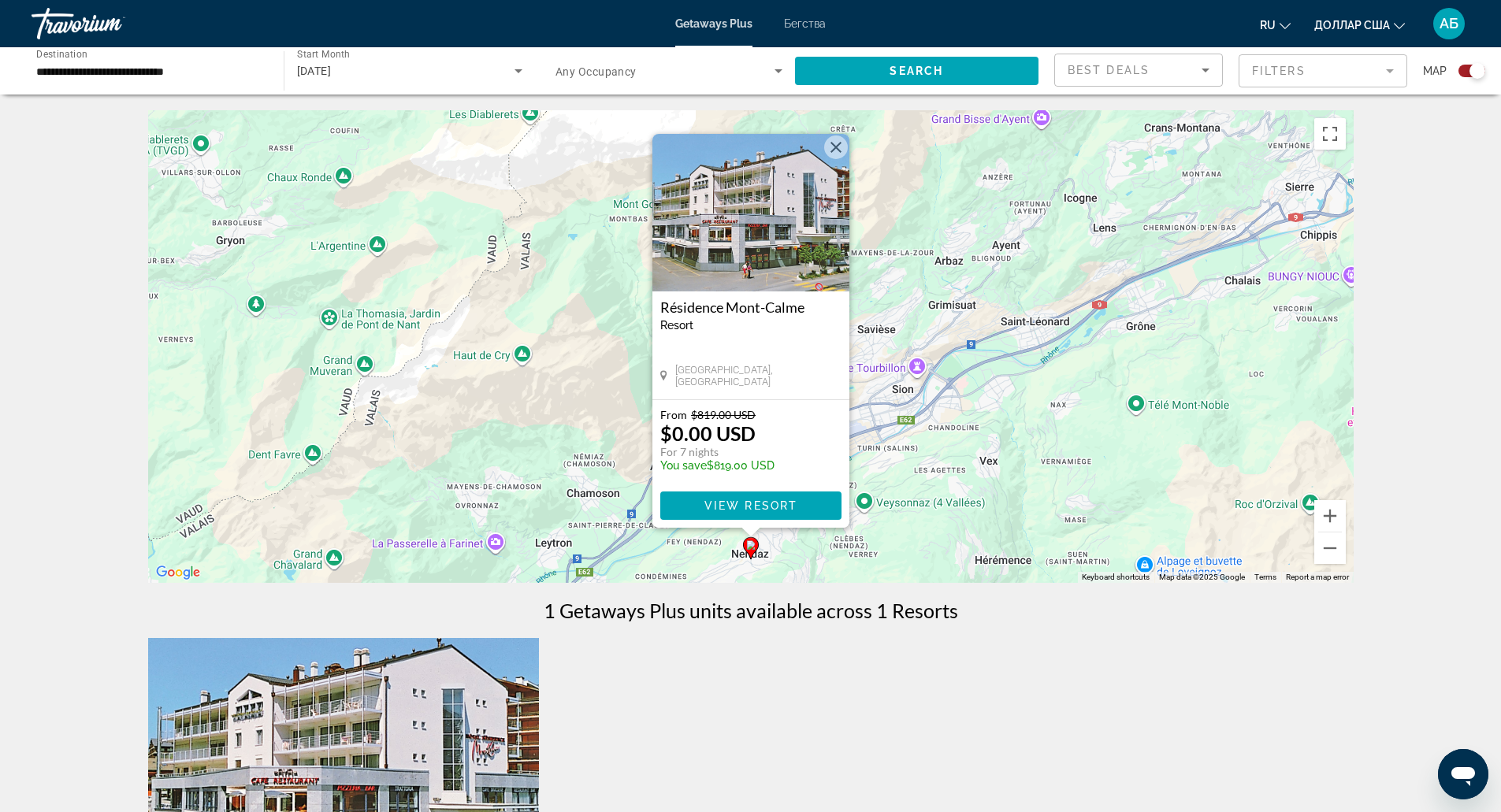
click at [968, 456] on div "To activate drag with keyboard, press Alt + Enter. Once in keyboard drag state,…" at bounding box center [751, 346] width 1206 height 472
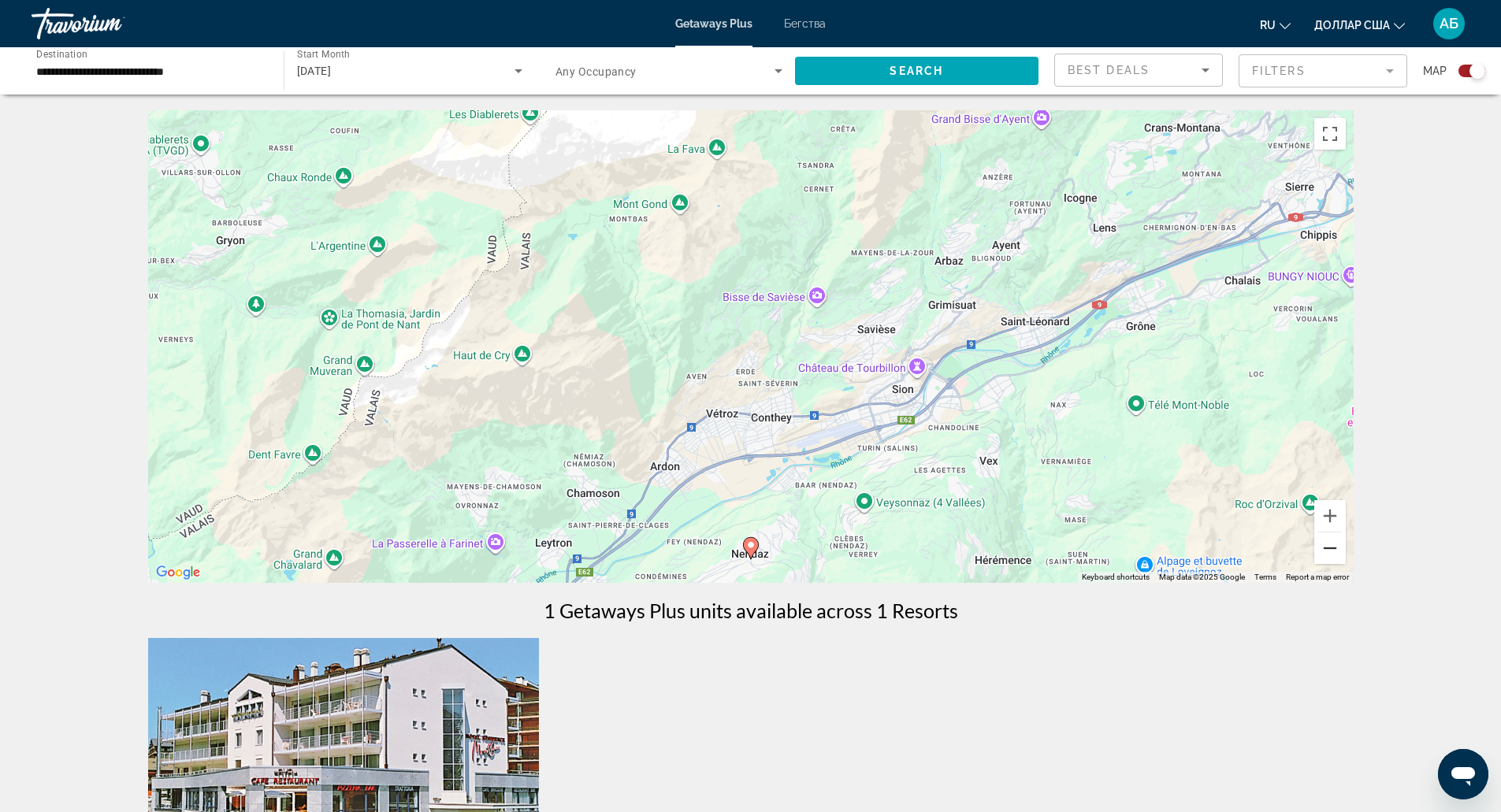
click at [1328, 552] on button "Zoom out" at bounding box center [1329, 547] width 31 height 31
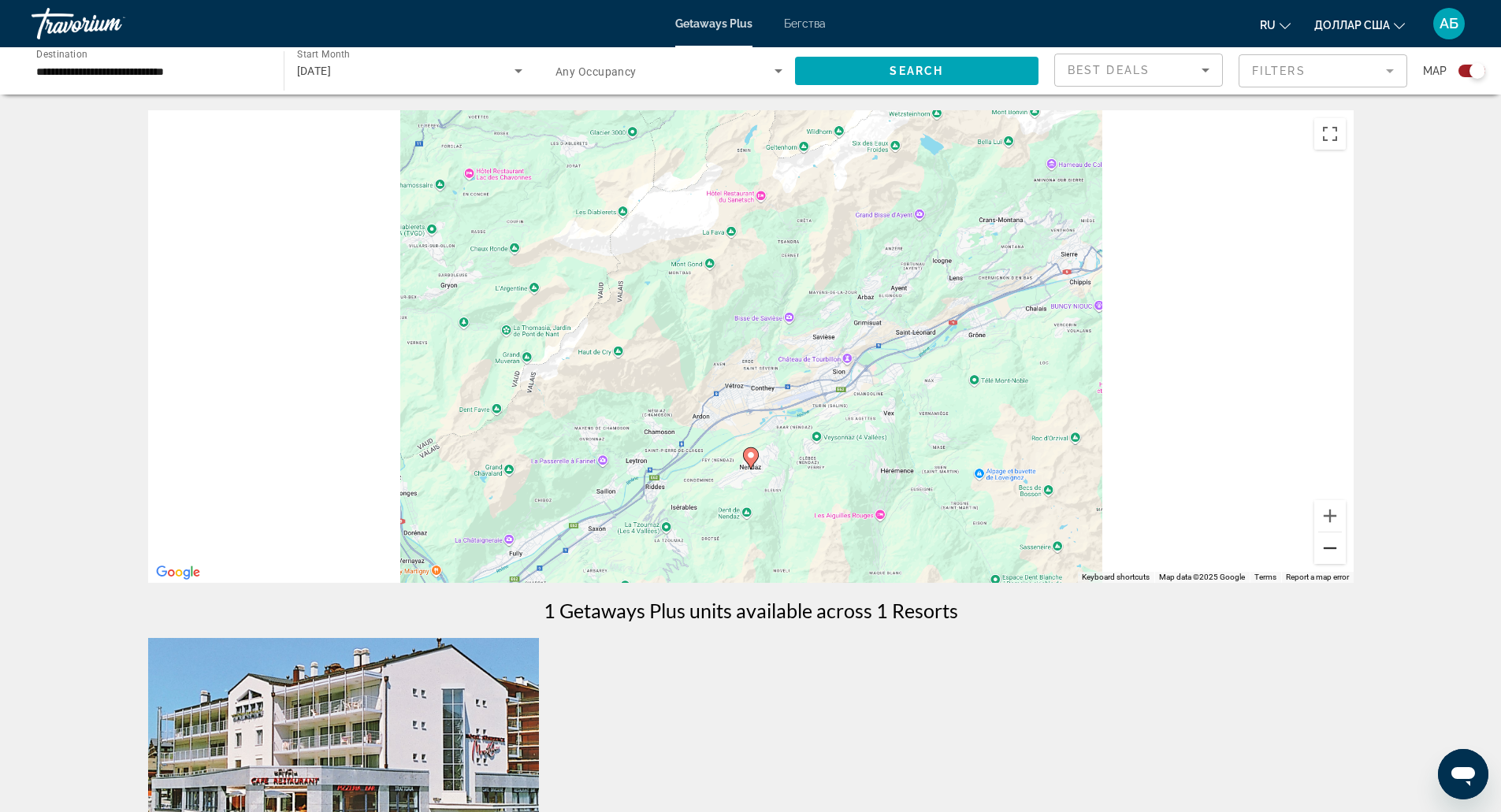
click at [1328, 552] on button "Zoom out" at bounding box center [1329, 547] width 31 height 31
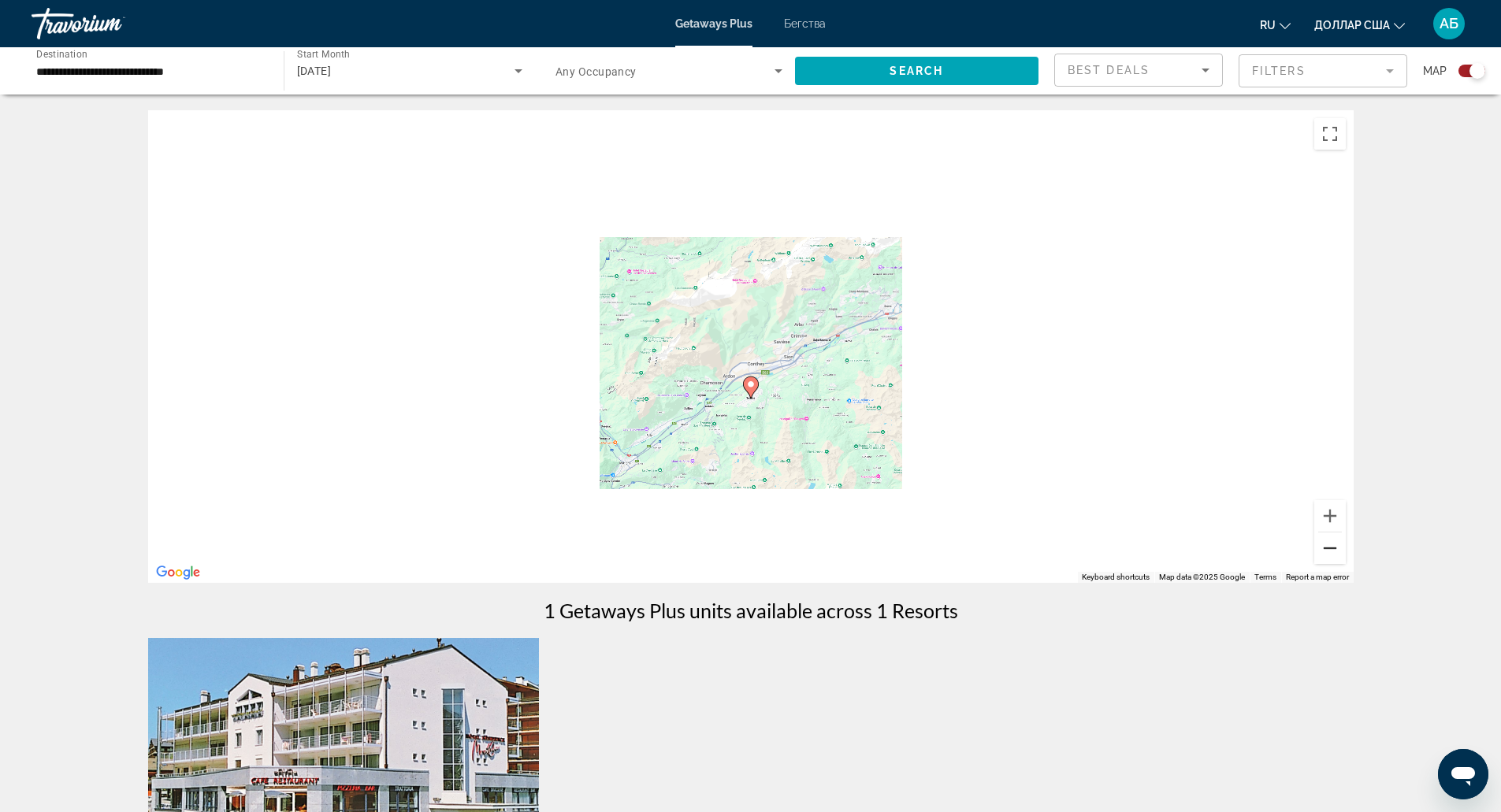
click at [1328, 552] on button "Zoom out" at bounding box center [1329, 547] width 31 height 31
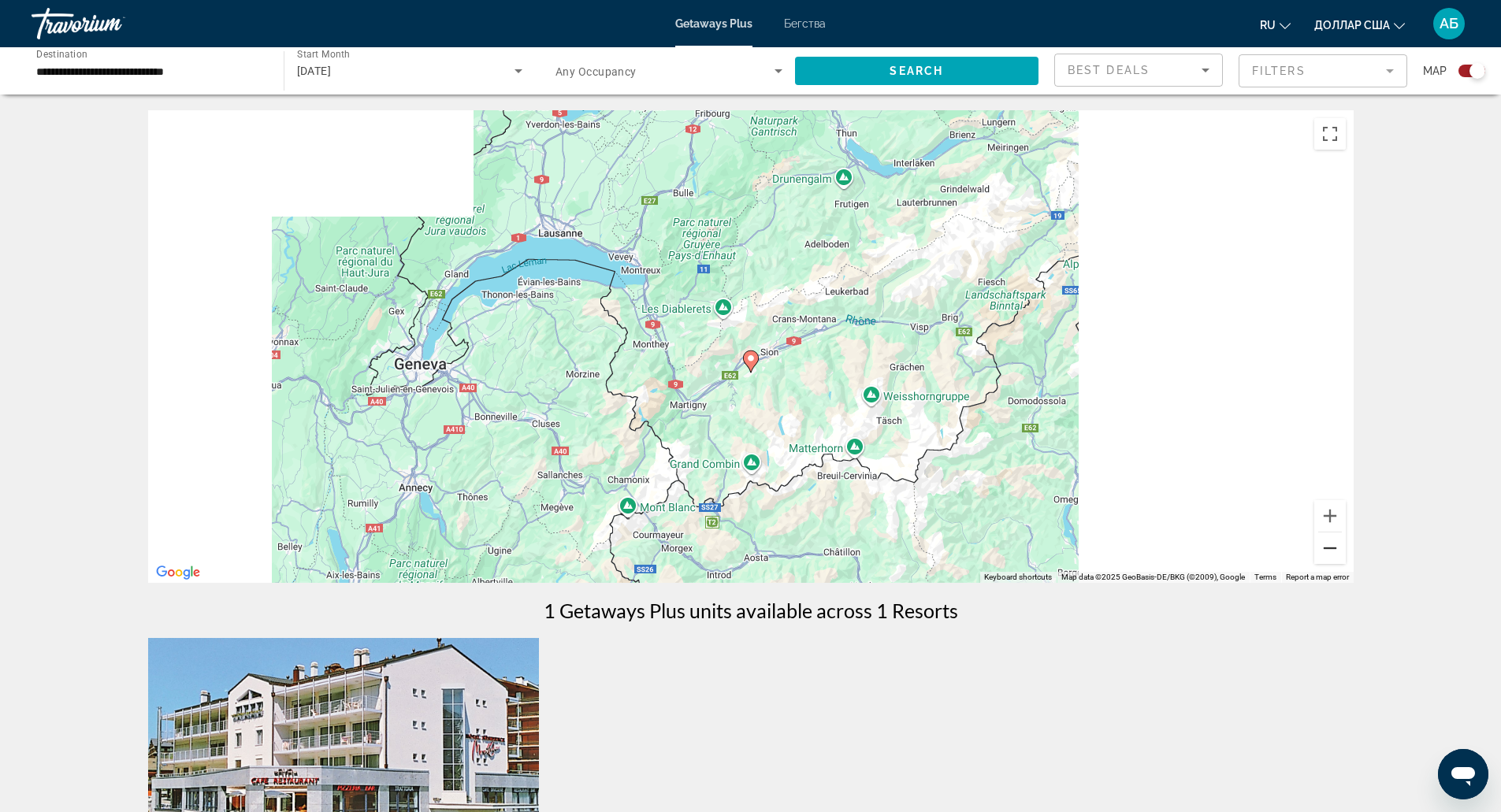
click at [1328, 552] on button "Zoom out" at bounding box center [1329, 547] width 31 height 31
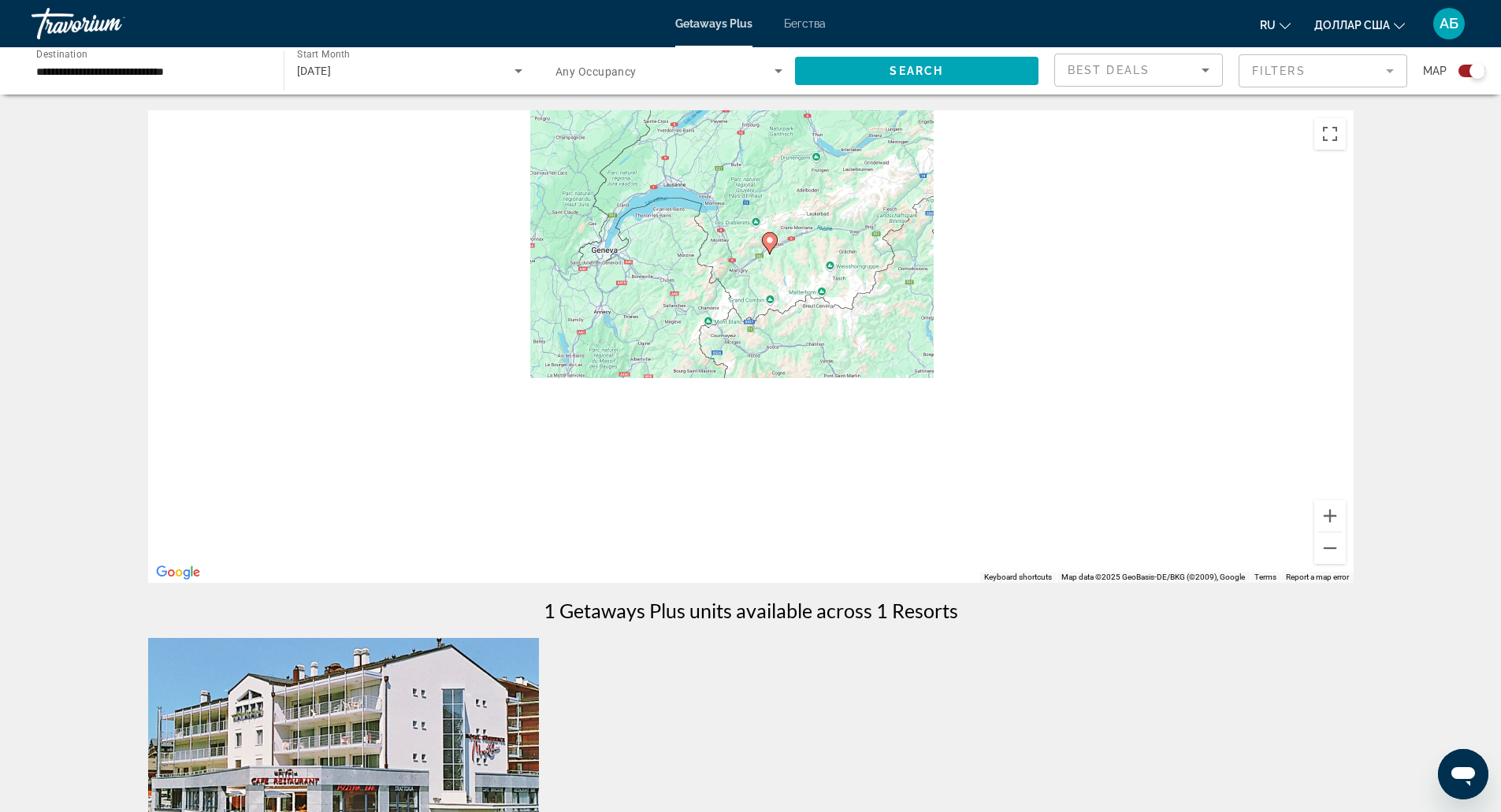
drag, startPoint x: 889, startPoint y: 478, endPoint x: 907, endPoint y: 366, distance: 113.4
click at [907, 366] on div "To activate drag with keyboard, press Alt + Enter. Once in keyboard drag state,…" at bounding box center [751, 346] width 1206 height 472
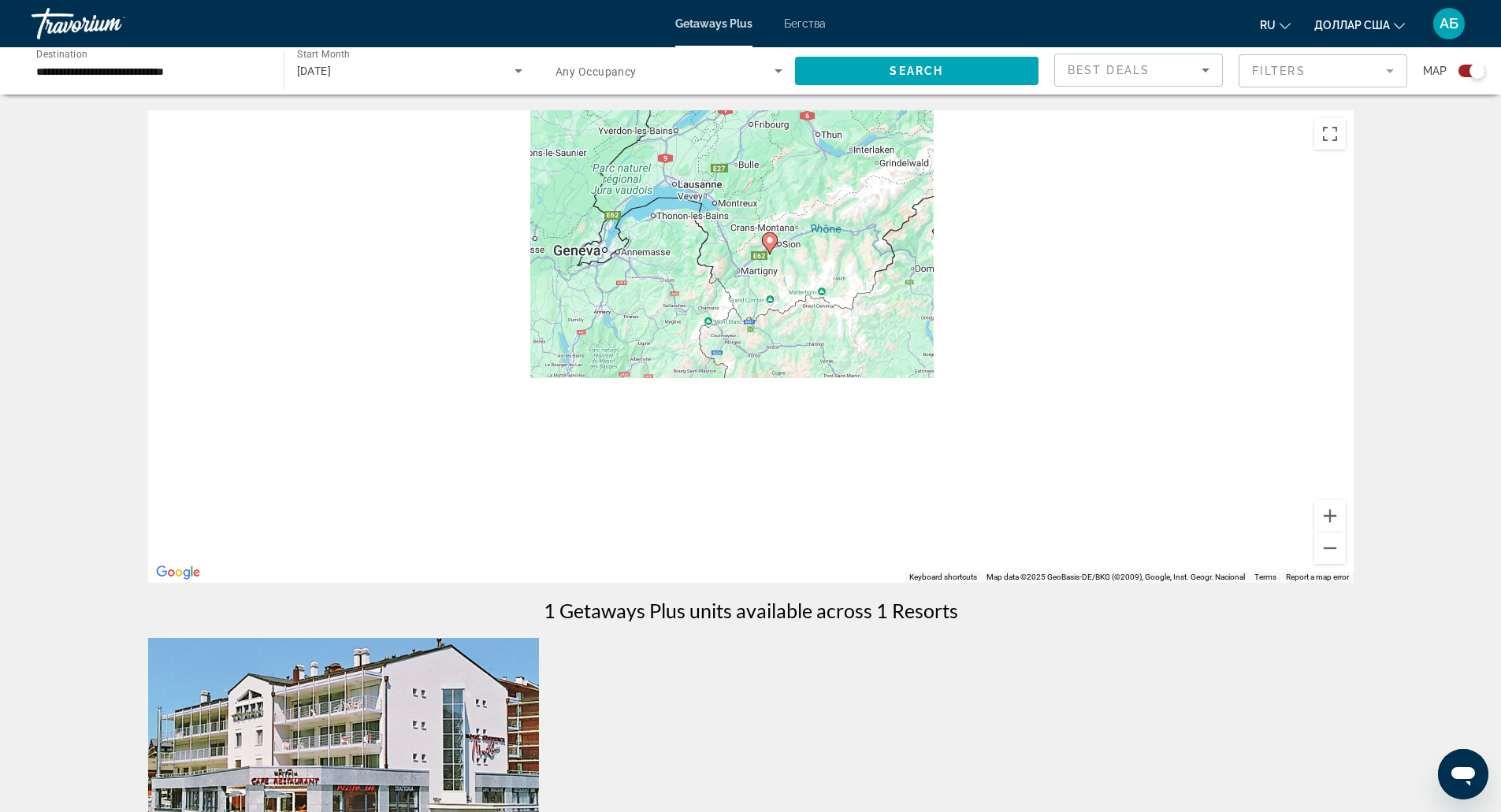
click at [907, 366] on div "To activate drag with keyboard, press Alt + Enter. Once in keyboard drag state,…" at bounding box center [751, 346] width 1206 height 472
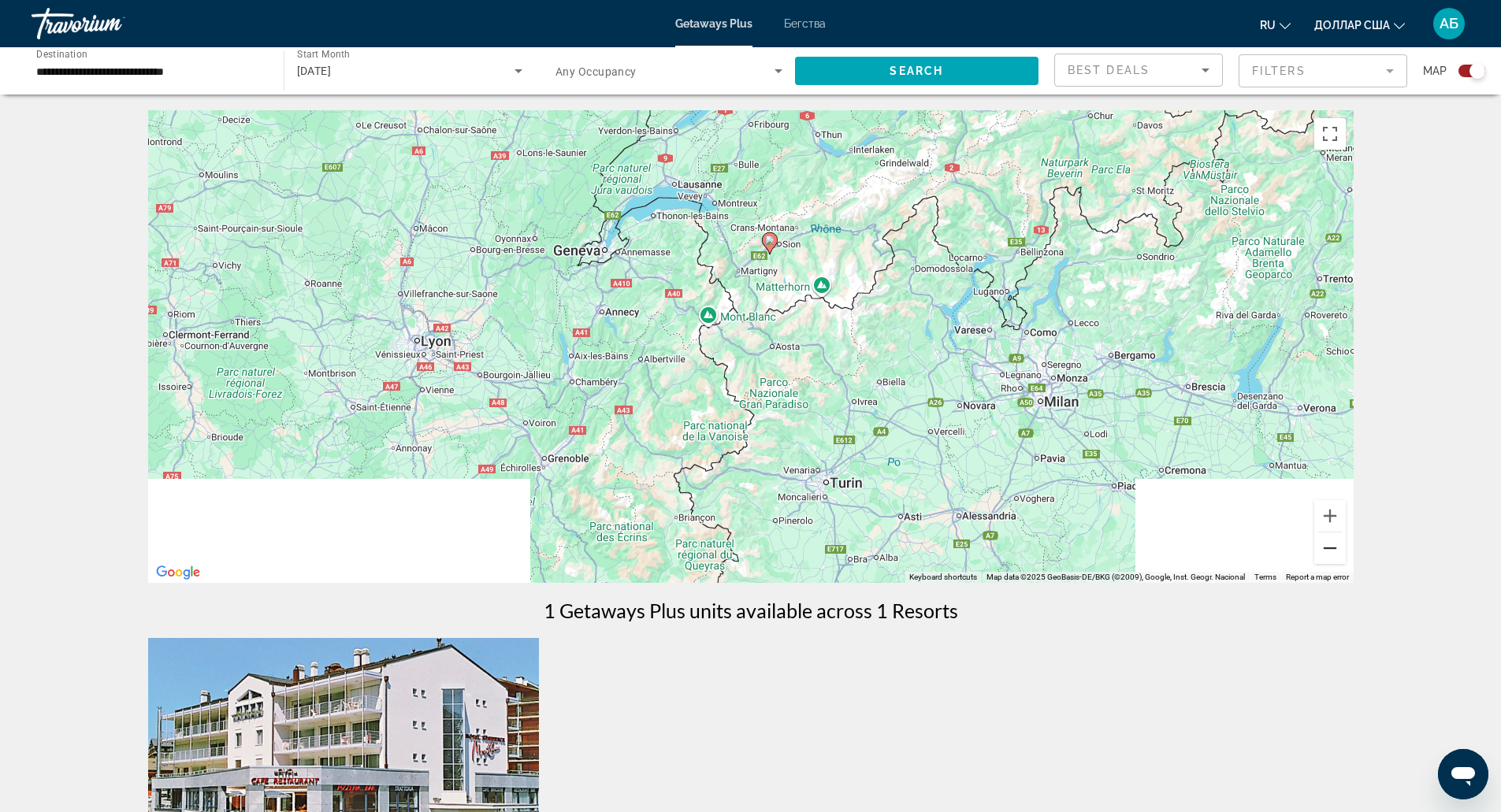
click at [1334, 551] on button "Zoom out" at bounding box center [1329, 547] width 31 height 31
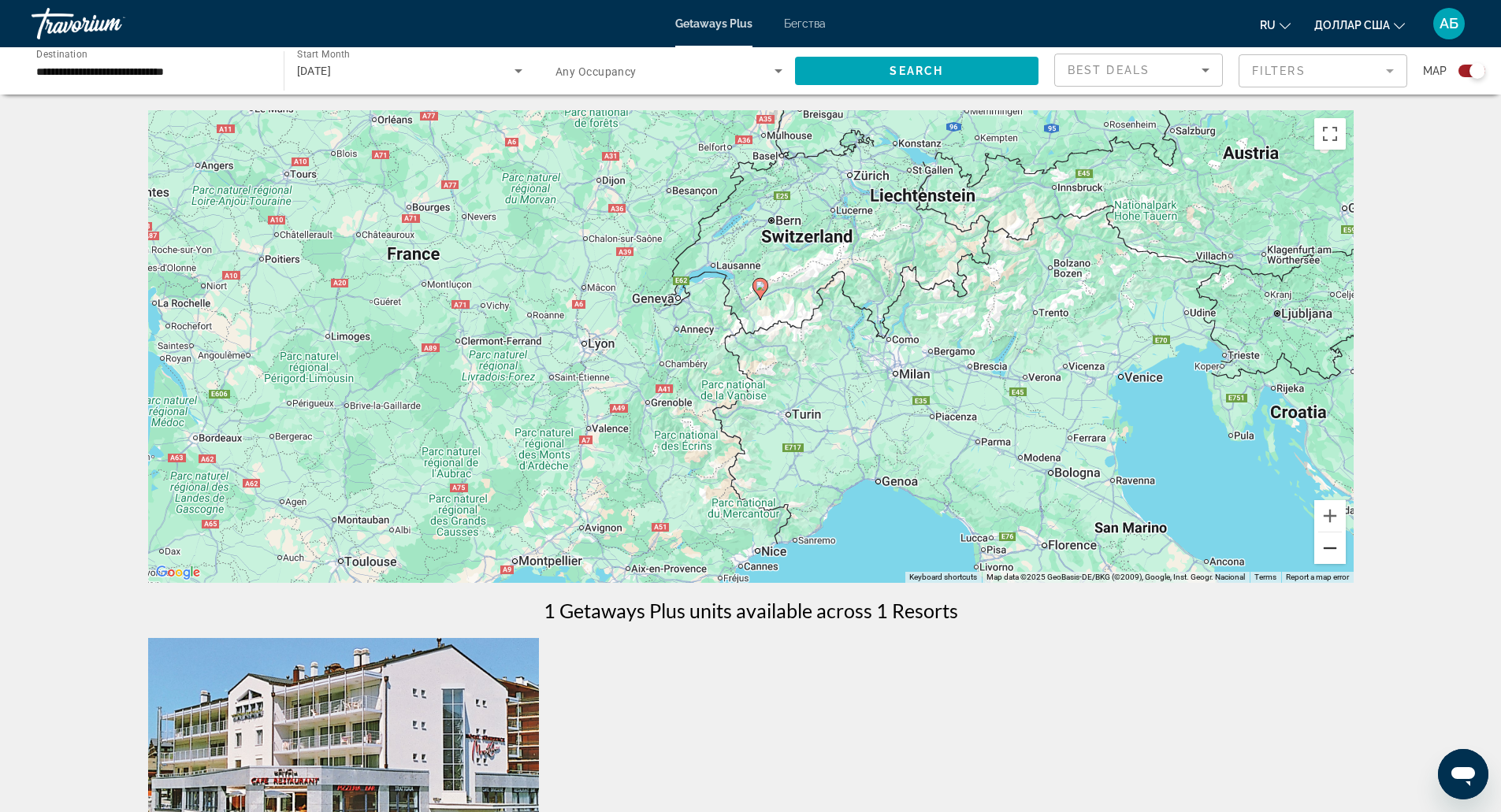
click at [1334, 551] on button "Zoom out" at bounding box center [1329, 547] width 31 height 31
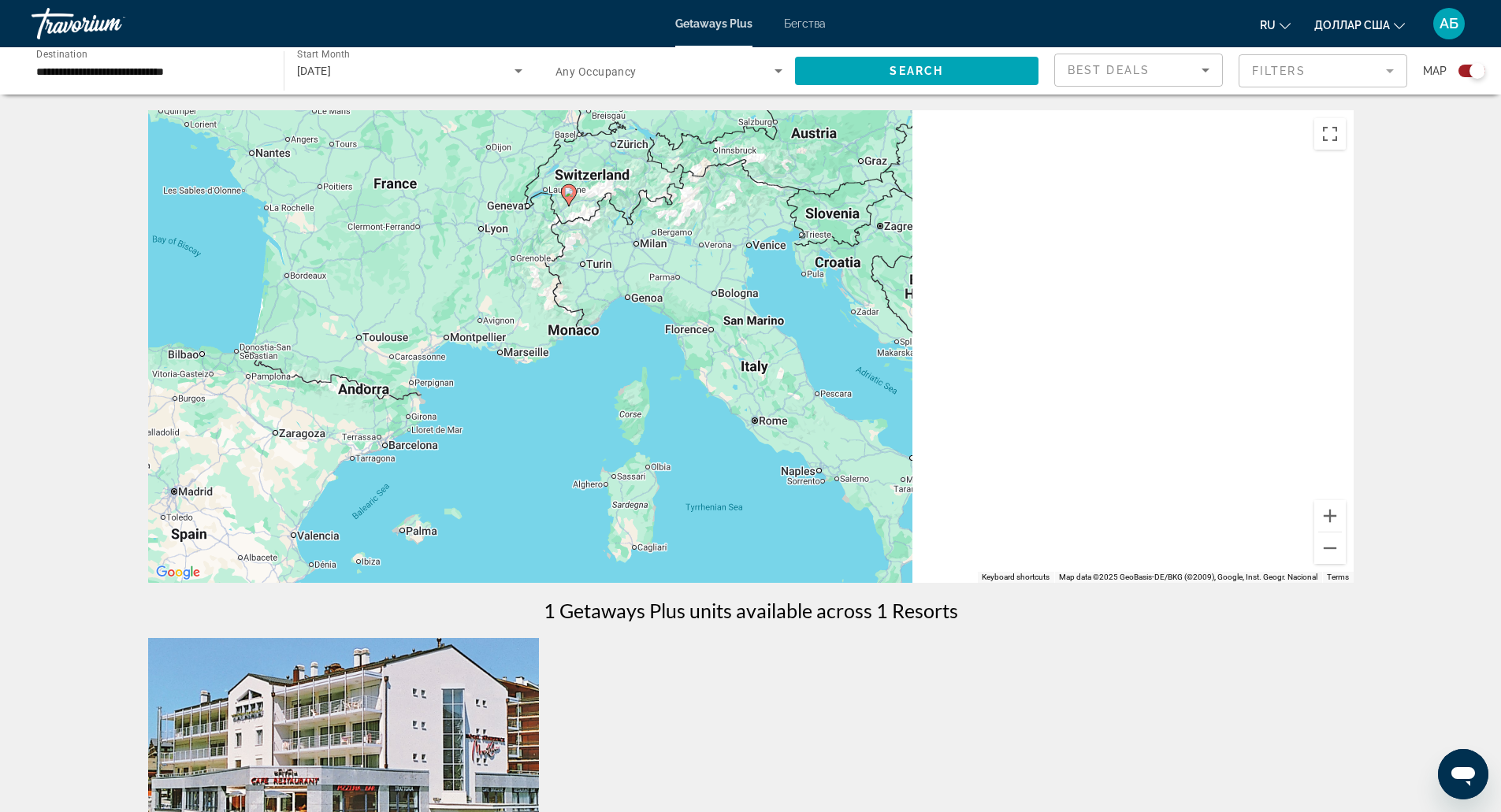
drag, startPoint x: 1042, startPoint y: 437, endPoint x: 845, endPoint y: 319, distance: 229.6
click at [845, 319] on div "To activate drag with keyboard, press Alt + Enter. Once in keyboard drag state,…" at bounding box center [751, 346] width 1206 height 472
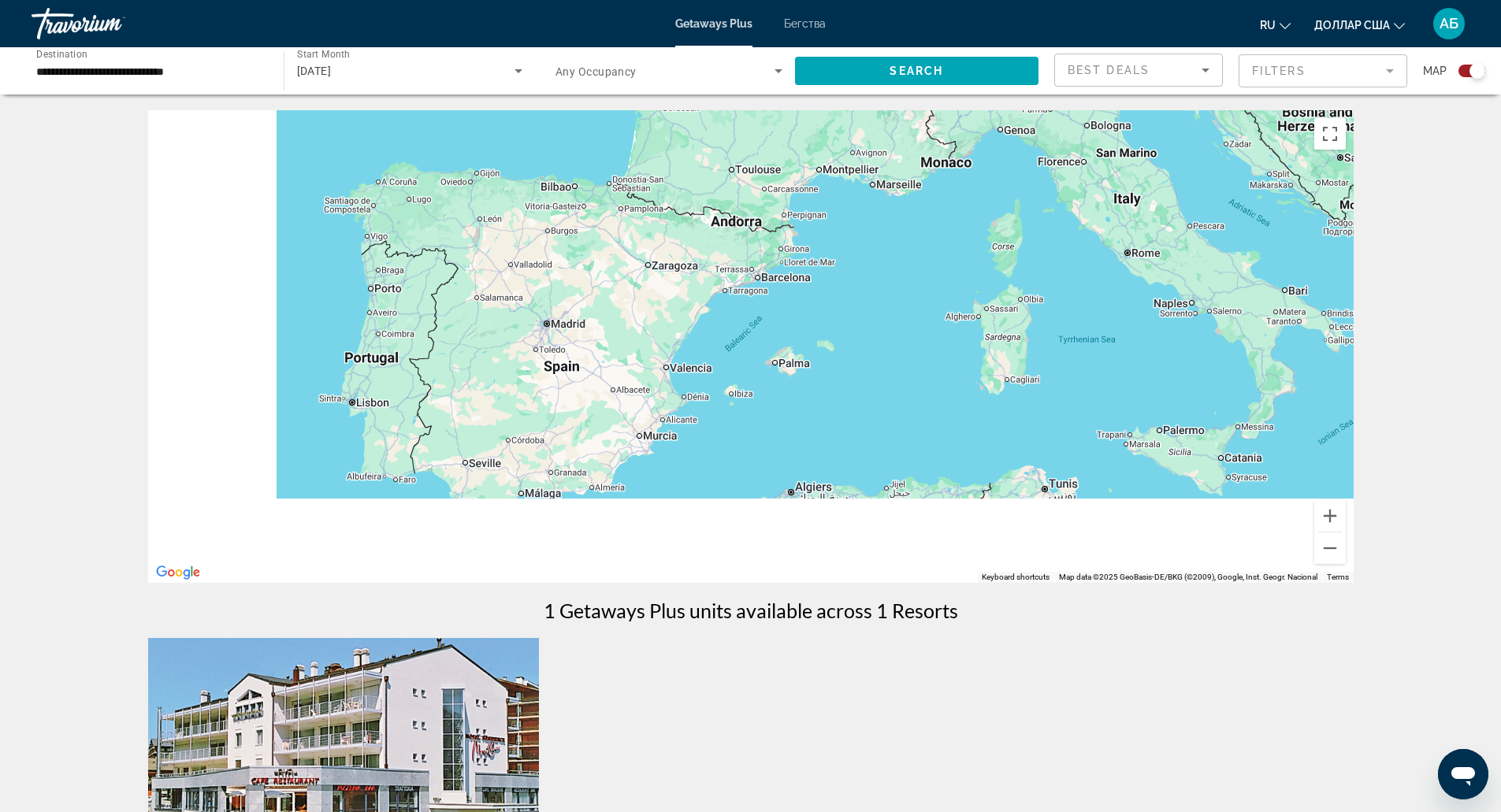
drag, startPoint x: 799, startPoint y: 387, endPoint x: 1190, endPoint y: 221, distance: 424.8
click at [1190, 221] on div "To activate drag with keyboard, press Alt + Enter. Once in keyboard drag state,…" at bounding box center [751, 346] width 1206 height 472
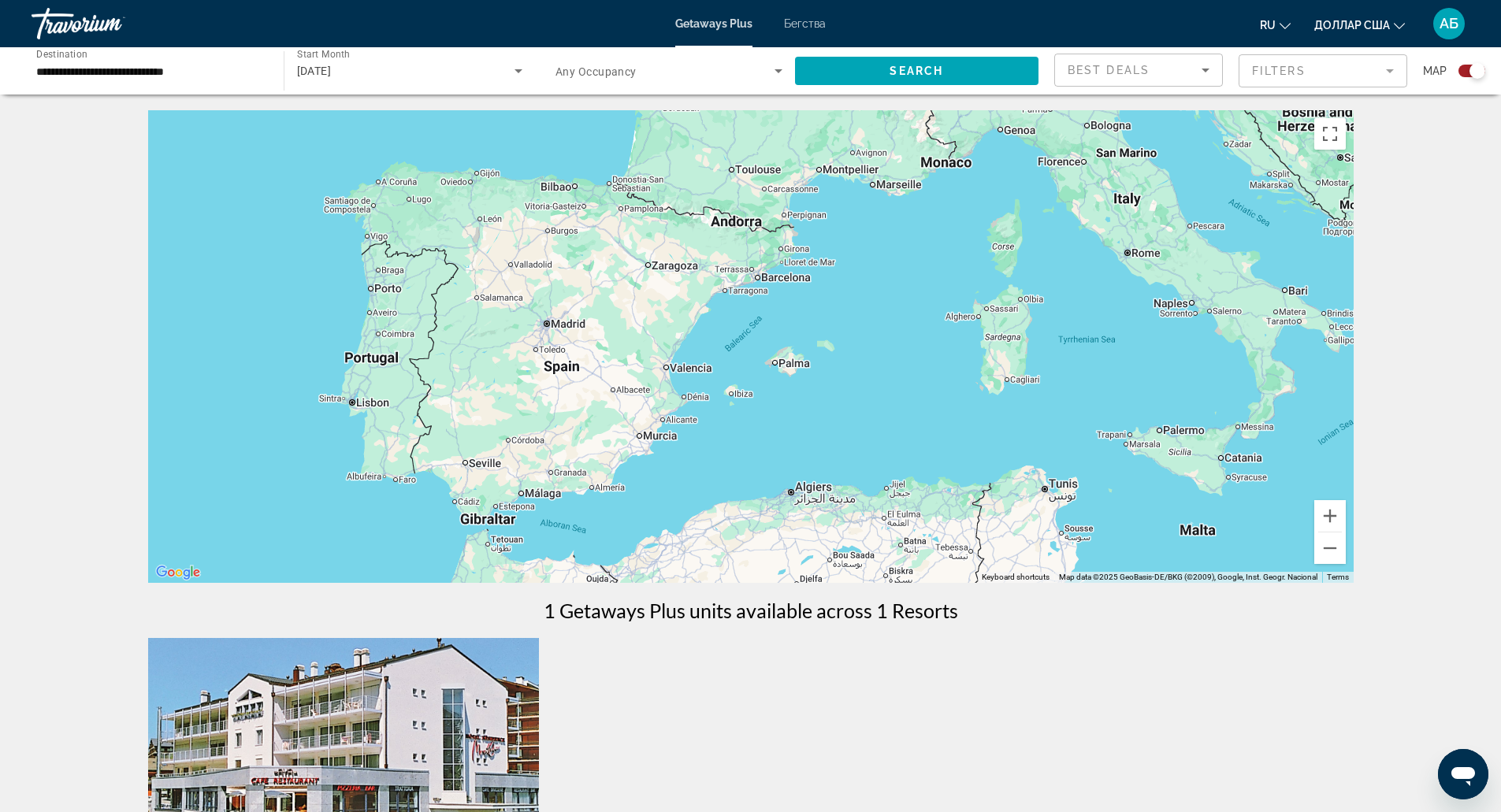
click at [1066, 423] on div "To activate drag with keyboard, press Alt + Enter. Once in keyboard drag state,…" at bounding box center [751, 346] width 1206 height 472
click at [1337, 551] on button "Zoom out" at bounding box center [1329, 547] width 31 height 31
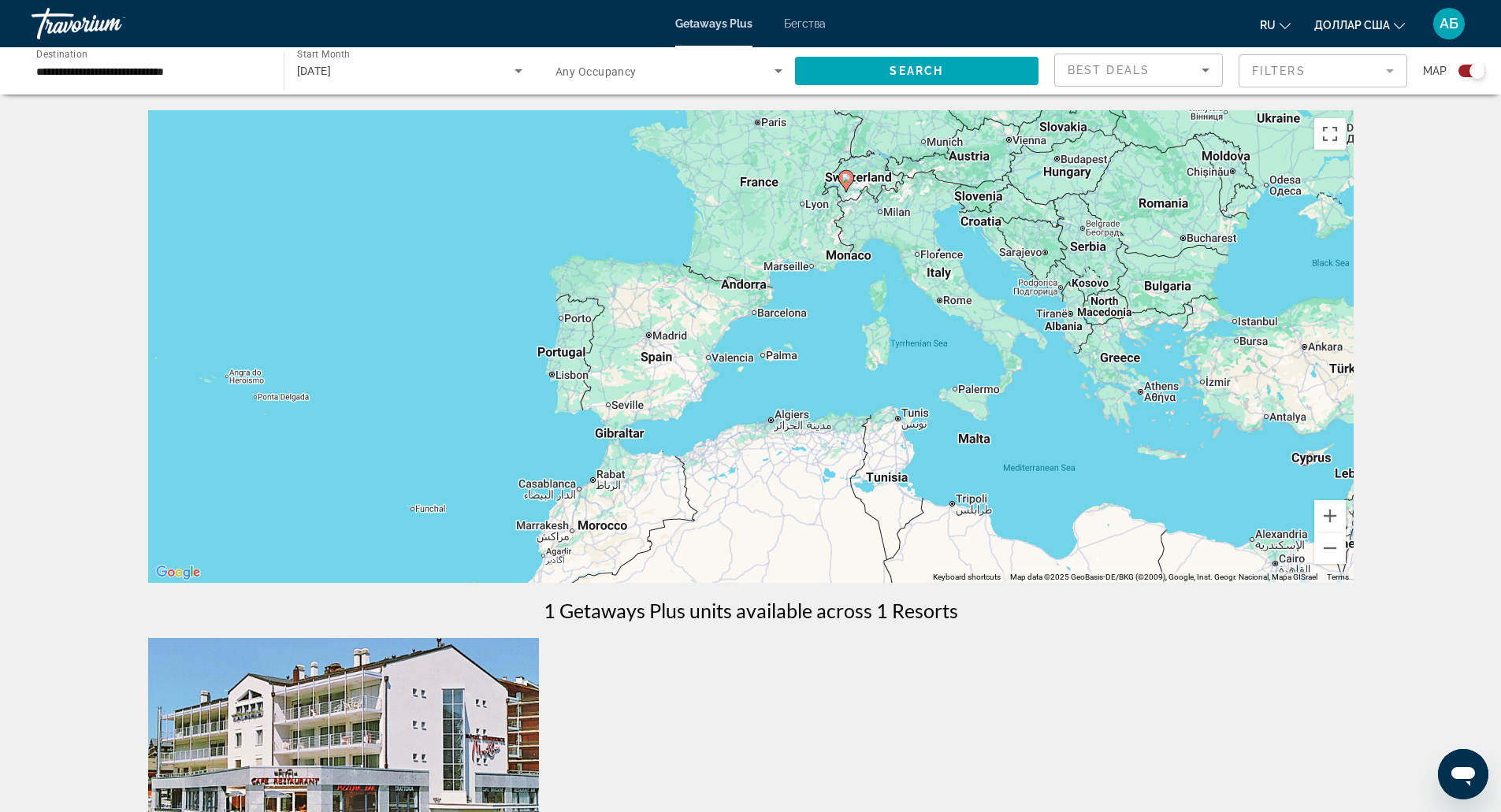
click at [1087, 394] on div "To activate drag with keyboard, press Alt + Enter. Once in keyboard drag state,…" at bounding box center [751, 346] width 1206 height 472
click at [936, 65] on span "Search" at bounding box center [917, 71] width 54 height 13
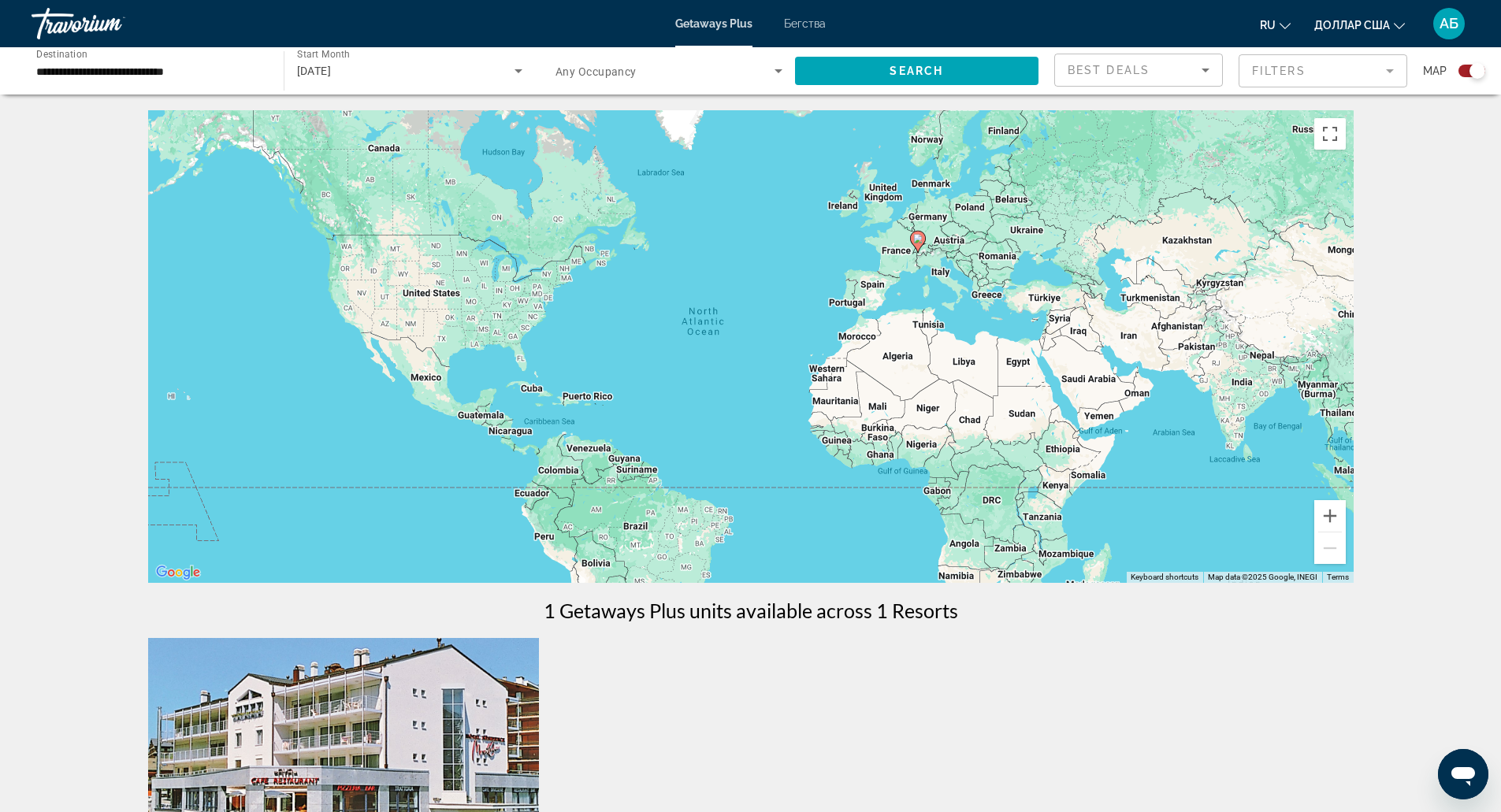
click at [221, 71] on input "**********" at bounding box center [150, 71] width 227 height 18
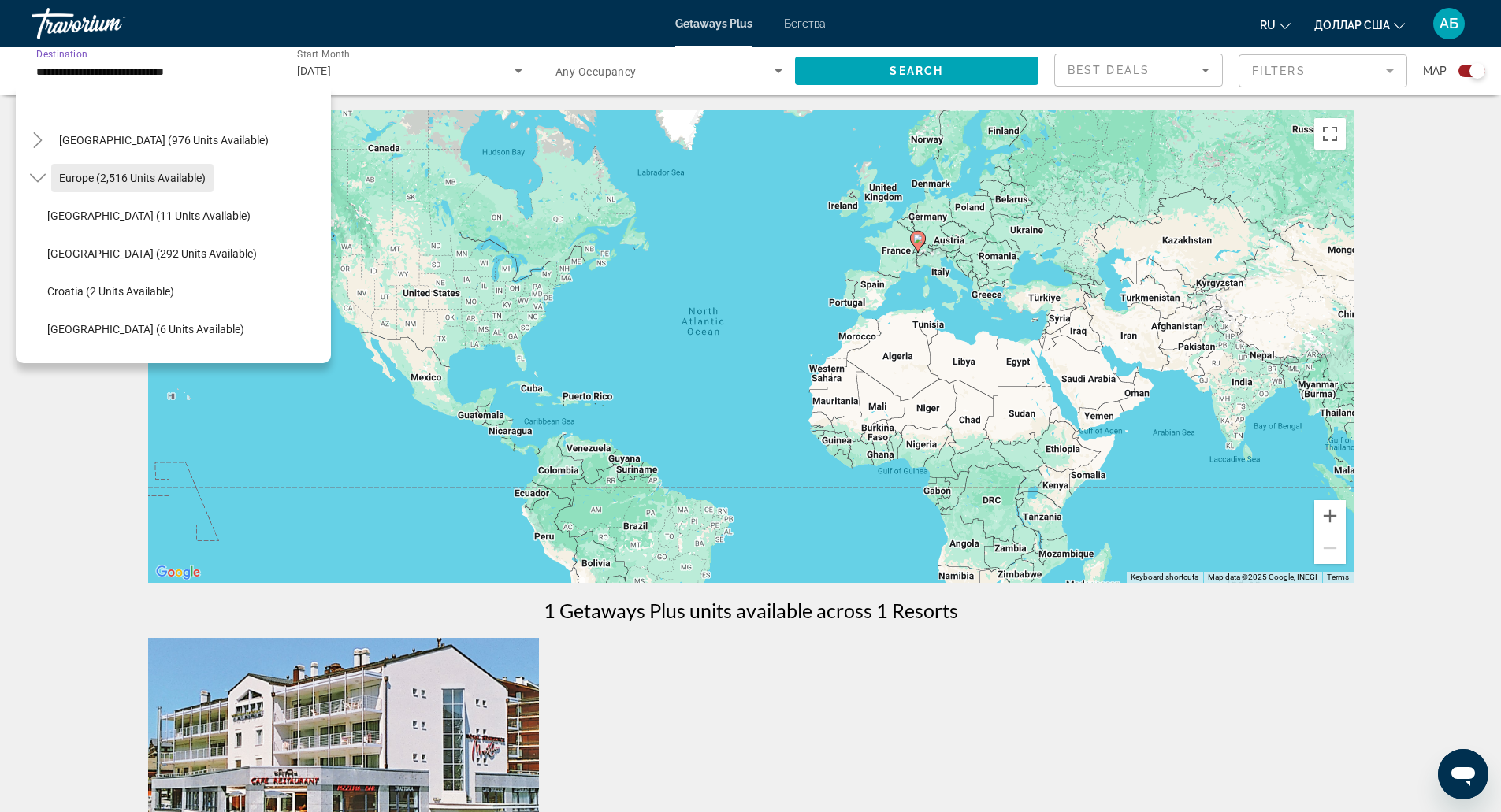
scroll to position [147, 0]
click at [169, 169] on span "Search widget" at bounding box center [132, 179] width 162 height 38
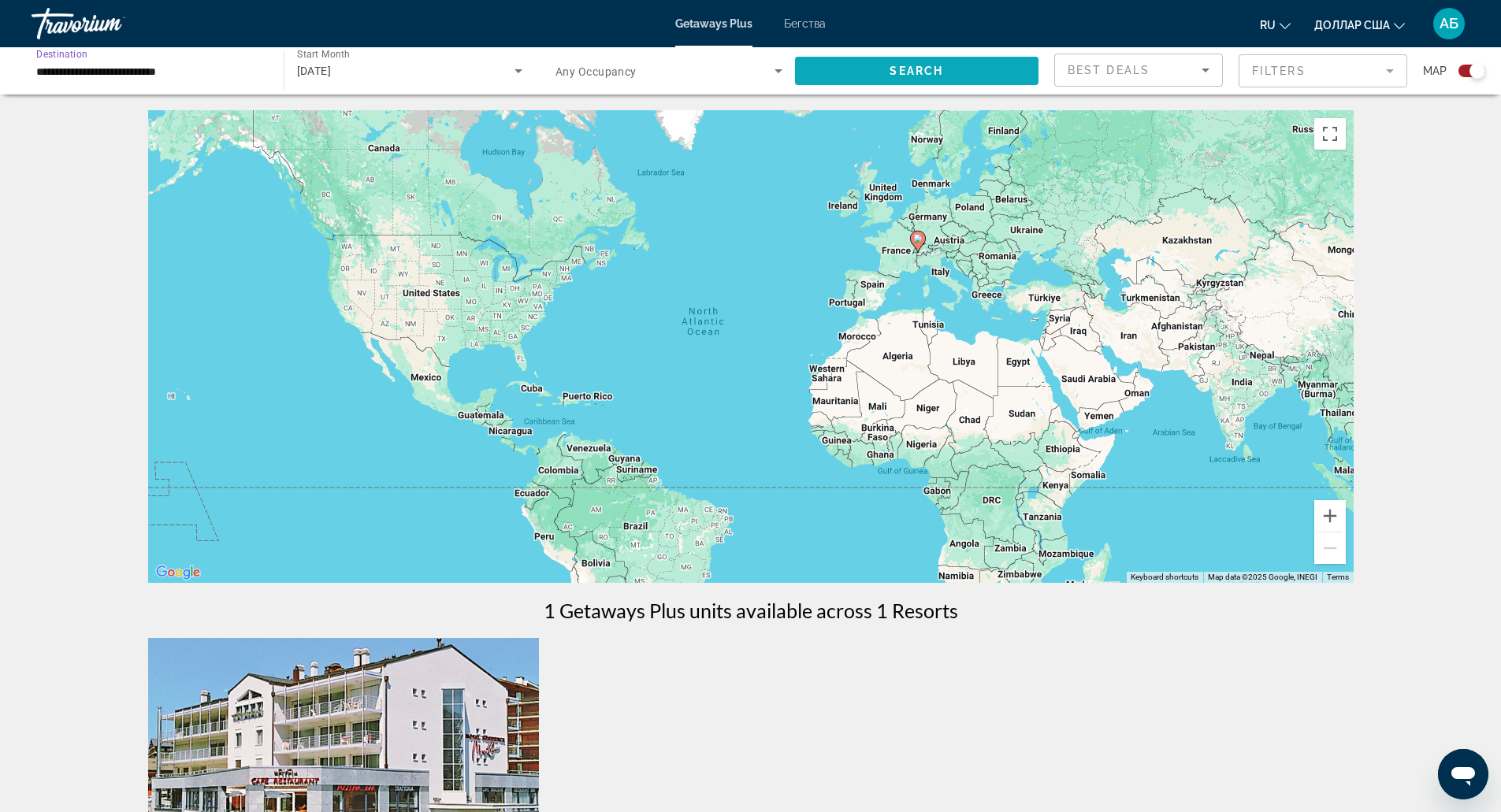
click at [824, 58] on span "Search widget" at bounding box center [917, 71] width 244 height 38
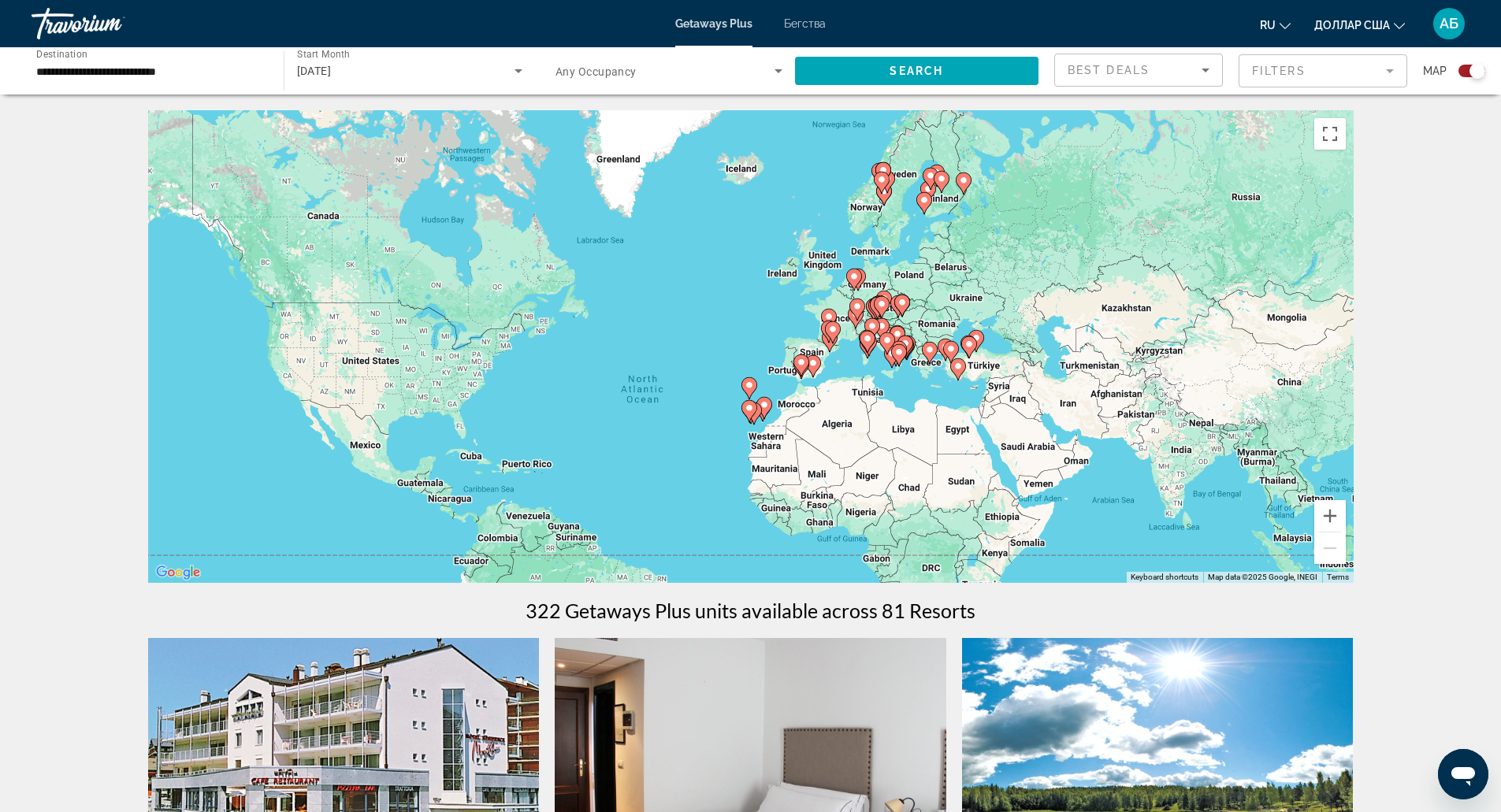
drag, startPoint x: 1086, startPoint y: 285, endPoint x: 1024, endPoint y: 366, distance: 102.0
click at [1024, 366] on div "To activate drag with keyboard, press Alt + Enter. Once in keyboard drag state,…" at bounding box center [751, 346] width 1206 height 472
click at [867, 400] on div "To activate drag with keyboard, press Alt + Enter. Once in keyboard drag state,…" at bounding box center [751, 346] width 1206 height 472
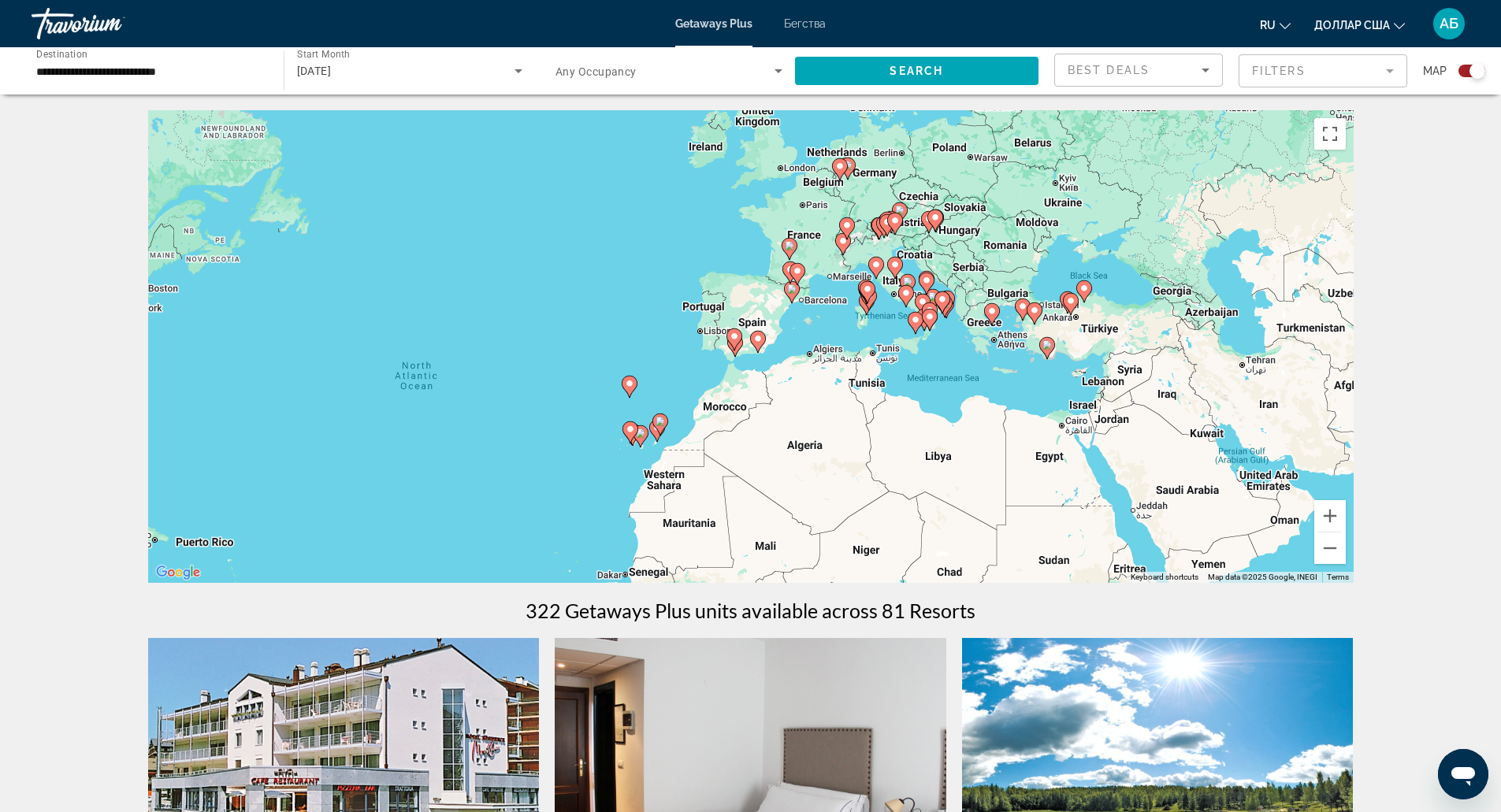
click at [642, 457] on div "To activate drag with keyboard, press Alt + Enter. Once in keyboard drag state,…" at bounding box center [751, 346] width 1206 height 472
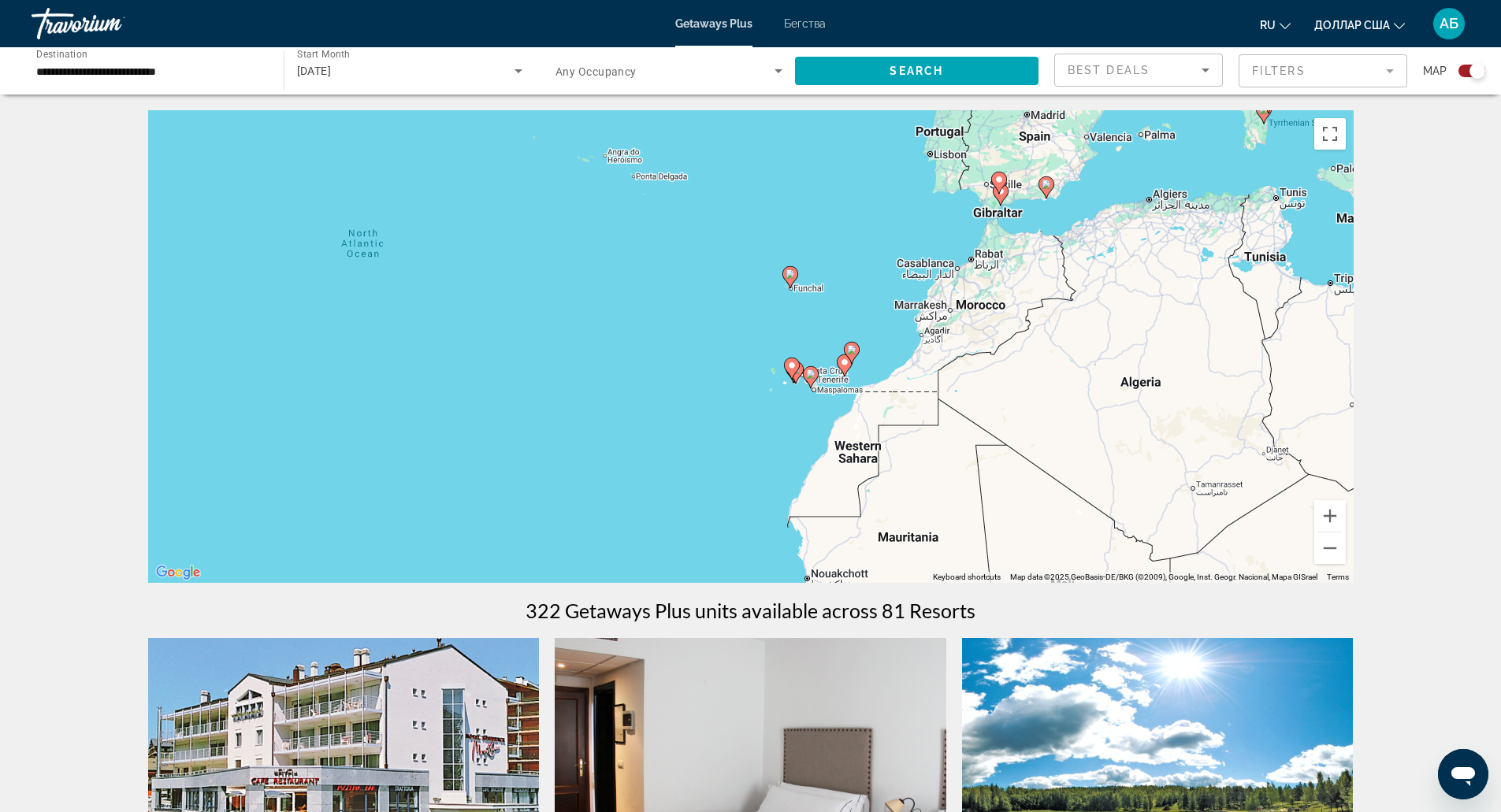
drag, startPoint x: 1020, startPoint y: 271, endPoint x: 1155, endPoint y: 255, distance: 135.9
click at [1155, 255] on div "To activate drag with keyboard, press Alt + Enter. Once in keyboard drag state,…" at bounding box center [751, 346] width 1206 height 472
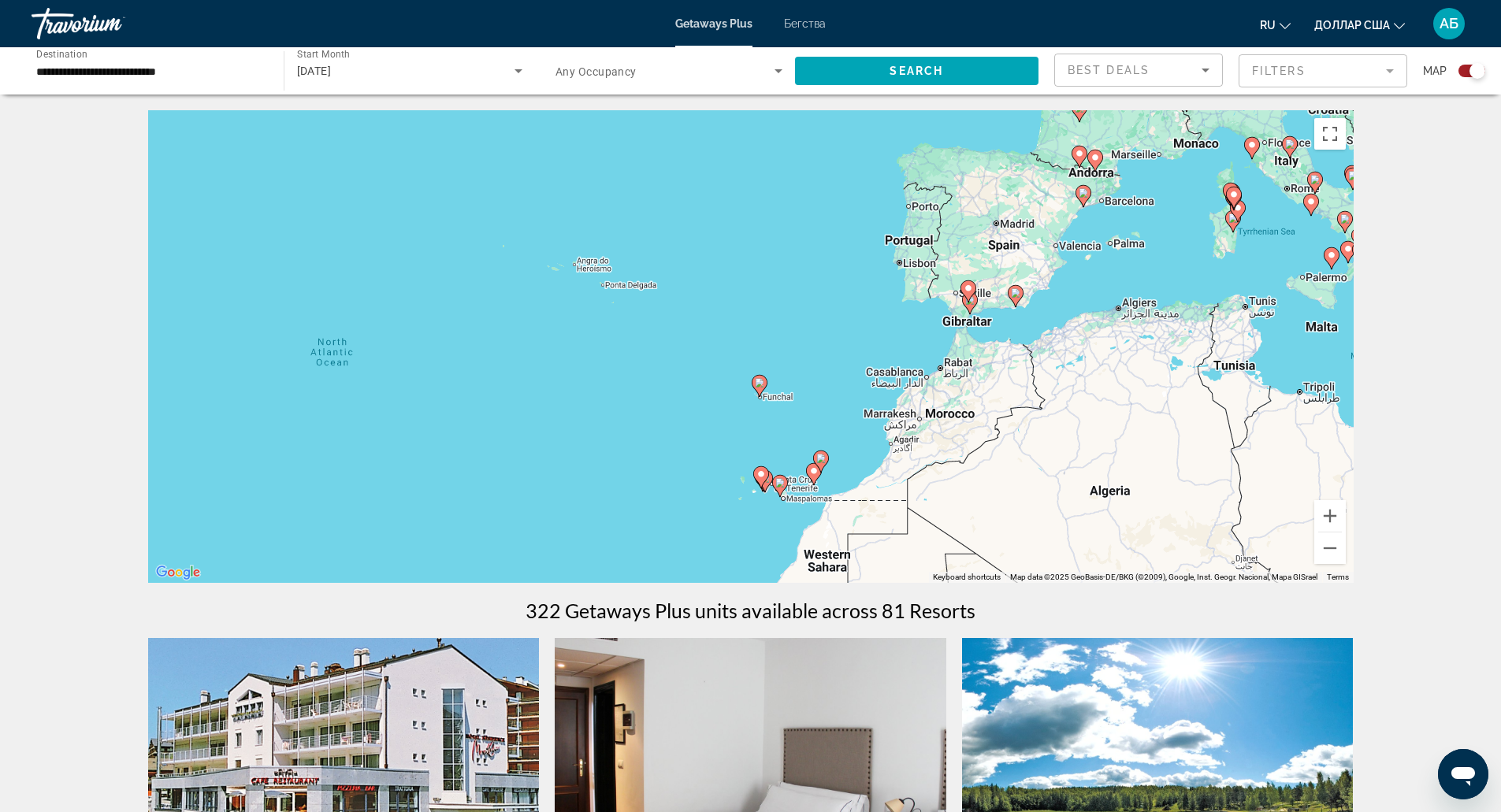
drag, startPoint x: 806, startPoint y: 366, endPoint x: 796, endPoint y: 394, distance: 29.7
click at [796, 394] on div "To activate drag with keyboard, press Alt + Enter. Once in keyboard drag state,…" at bounding box center [751, 346] width 1206 height 472
click at [891, 269] on div "To activate drag with keyboard, press Alt + Enter. Once in keyboard drag state,…" at bounding box center [751, 346] width 1206 height 472
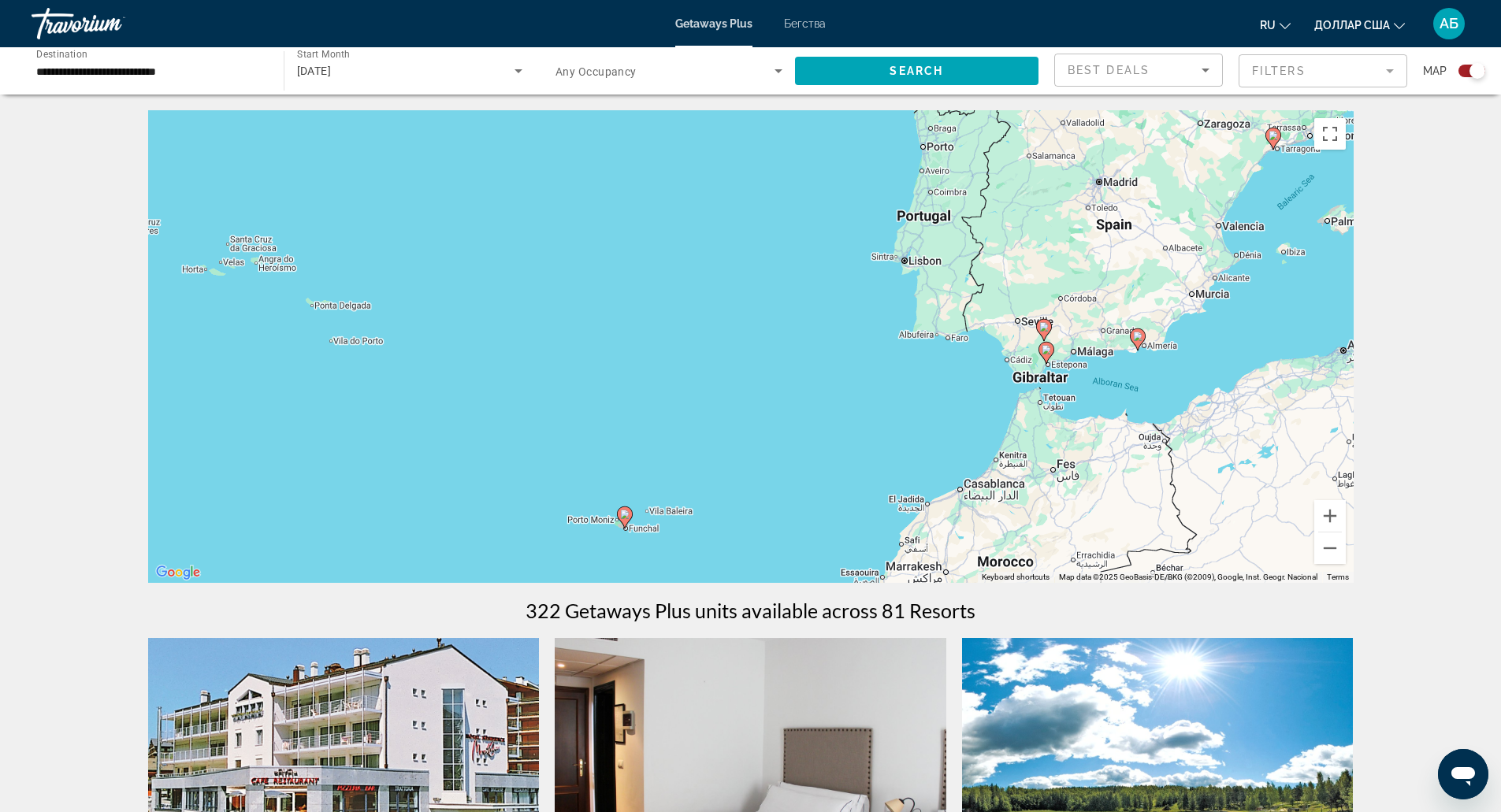
click at [866, 293] on div "To activate drag with keyboard, press Alt + Enter. Once in keyboard drag state,…" at bounding box center [751, 346] width 1206 height 472
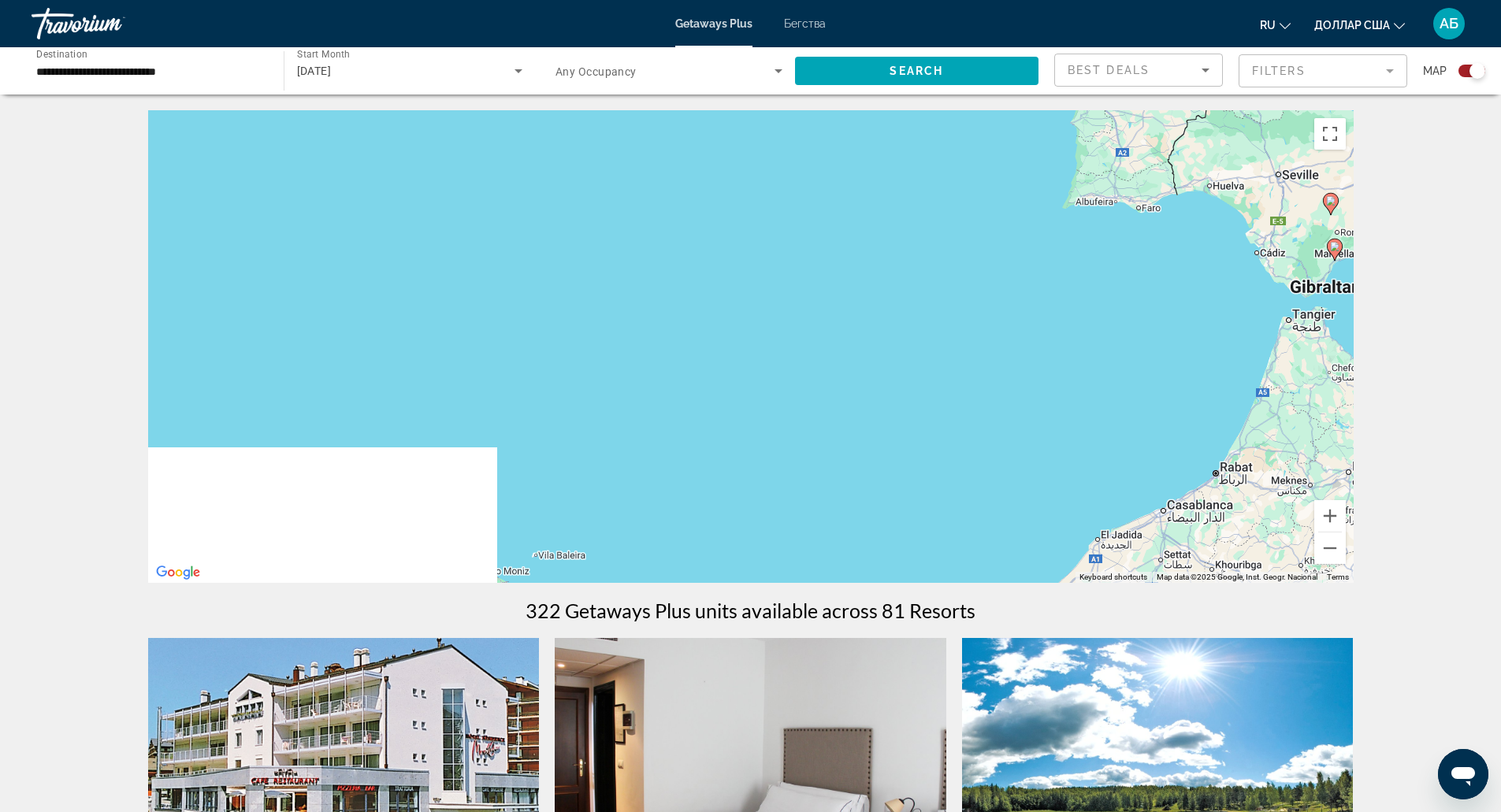
drag, startPoint x: 763, startPoint y: 419, endPoint x: 893, endPoint y: 193, distance: 260.7
click at [893, 193] on div "To activate drag with keyboard, press Alt + Enter. Once in keyboard drag state,…" at bounding box center [751, 346] width 1206 height 472
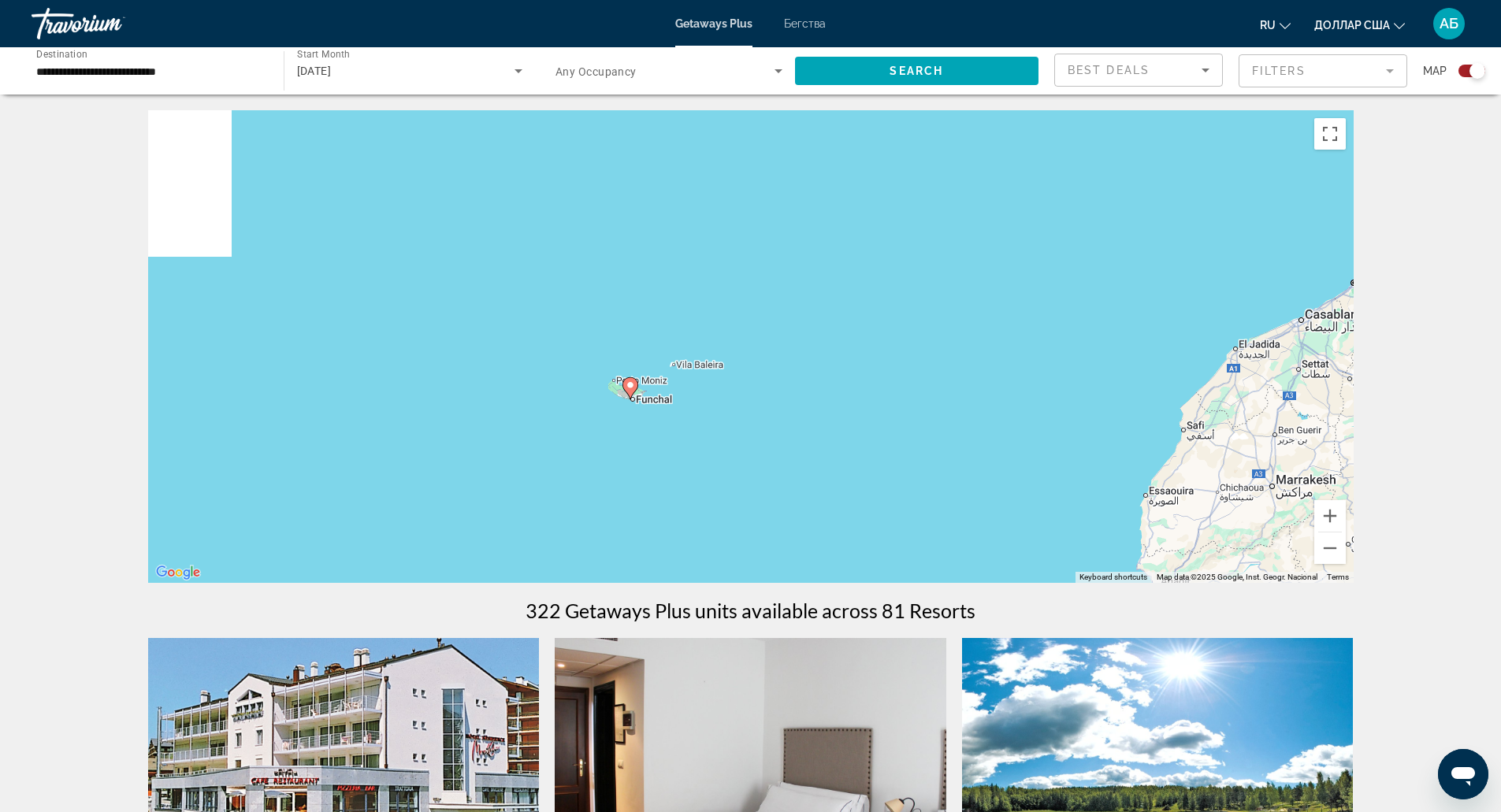
drag, startPoint x: 763, startPoint y: 316, endPoint x: 886, endPoint y: 156, distance: 201.8
click at [886, 156] on div "To activate drag with keyboard, press Alt + Enter. Once in keyboard drag state,…" at bounding box center [751, 346] width 1206 height 472
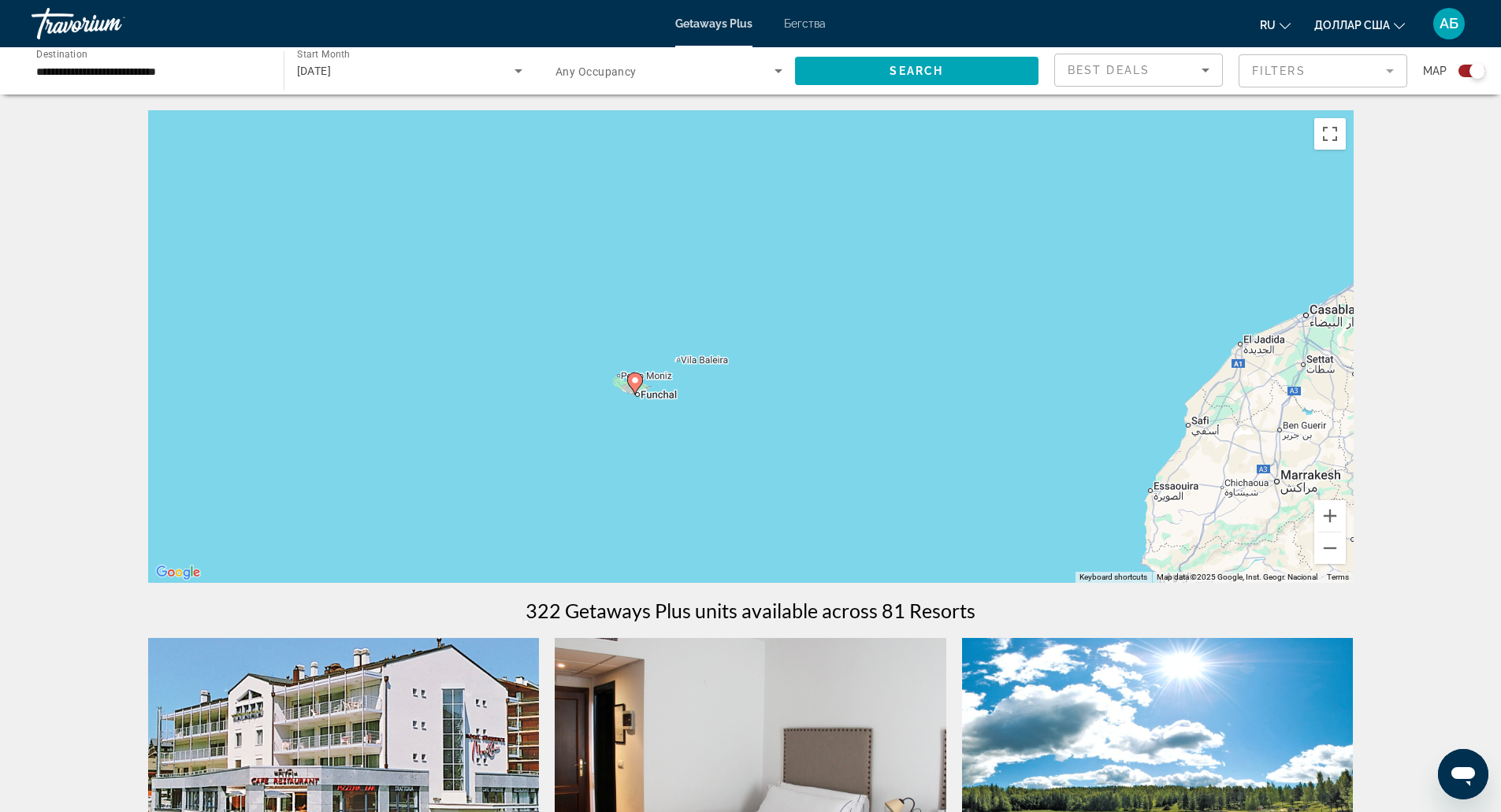
click at [684, 426] on div "To activate drag with keyboard, press Alt + Enter. Once in keyboard drag state,…" at bounding box center [751, 346] width 1206 height 472
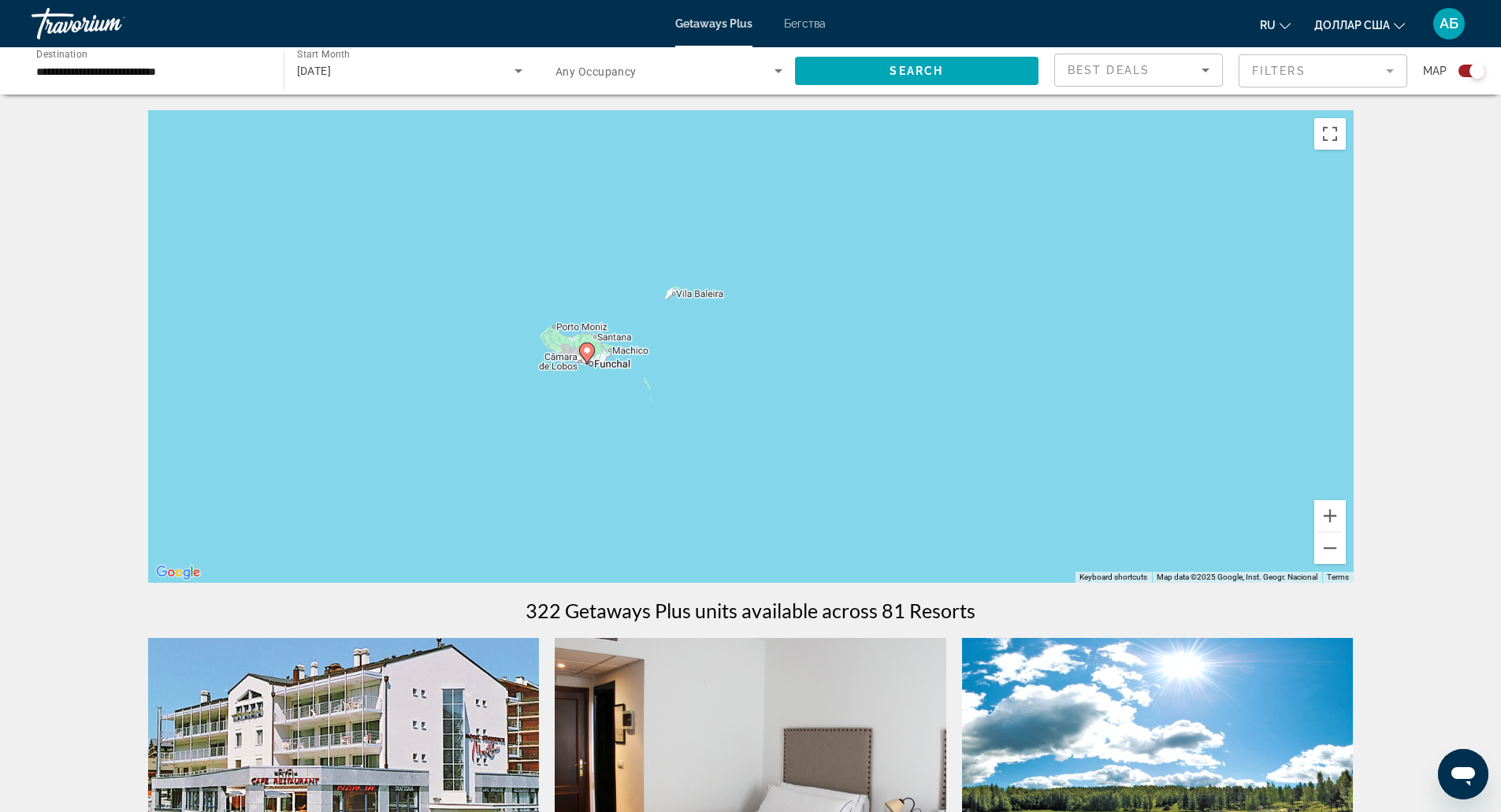
click at [606, 396] on div "To activate drag with keyboard, press Alt + Enter. Once in keyboard drag state,…" at bounding box center [751, 346] width 1206 height 472
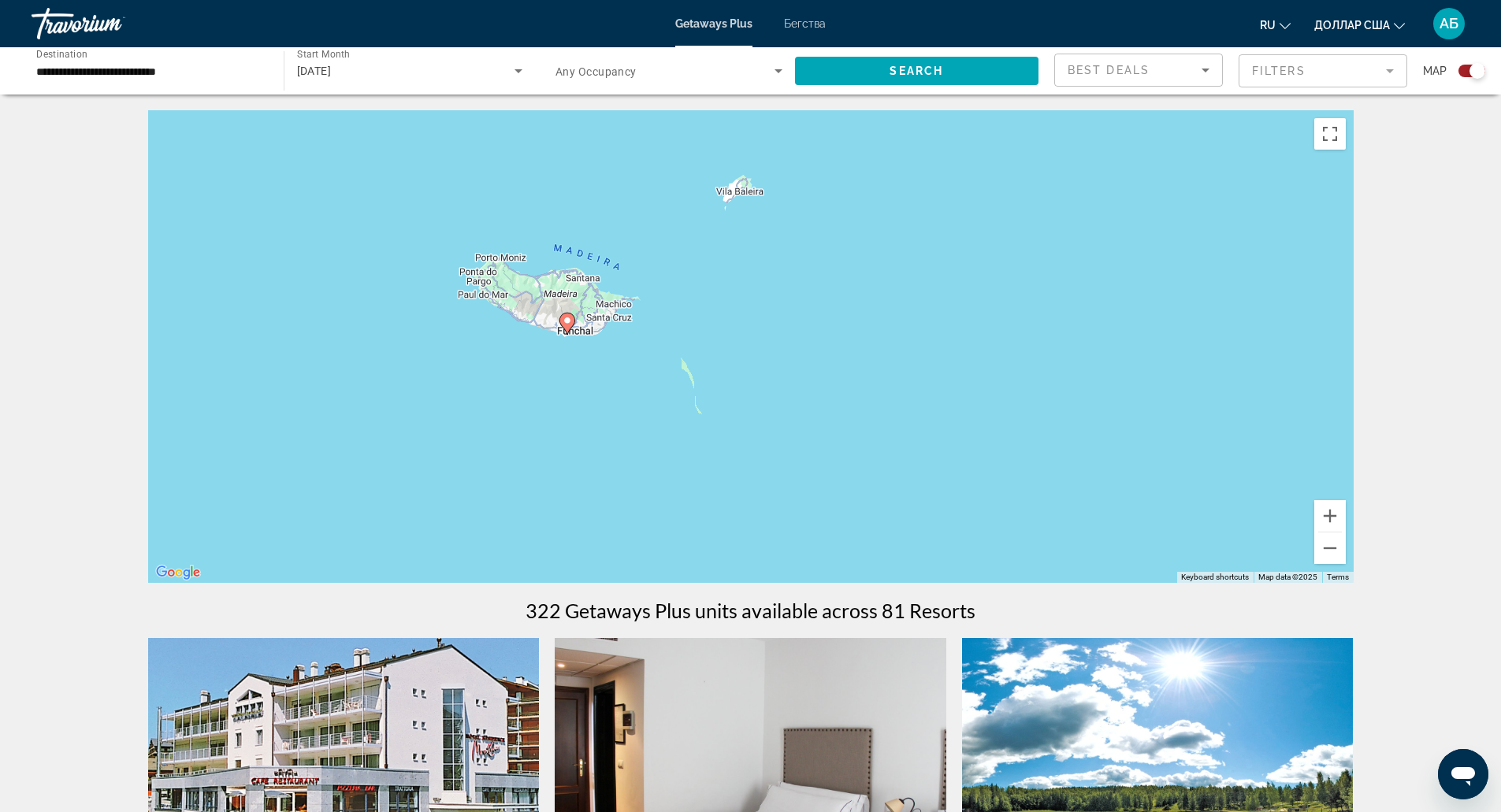
click at [566, 323] on image "Основное содержание" at bounding box center [567, 320] width 9 height 9
type input "**********"
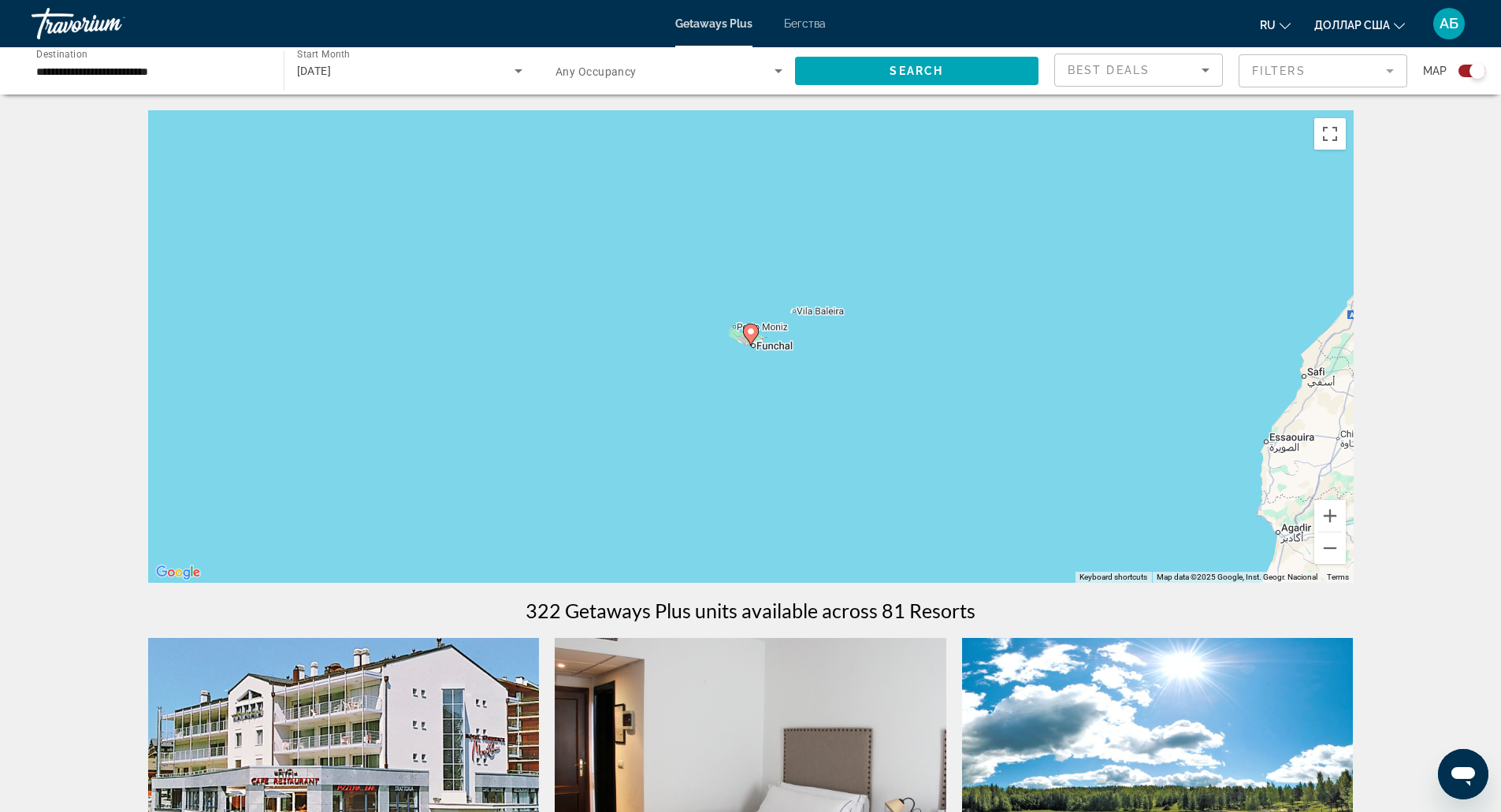
click at [753, 345] on gmp-advanced-marker "Основное содержание" at bounding box center [751, 335] width 16 height 24
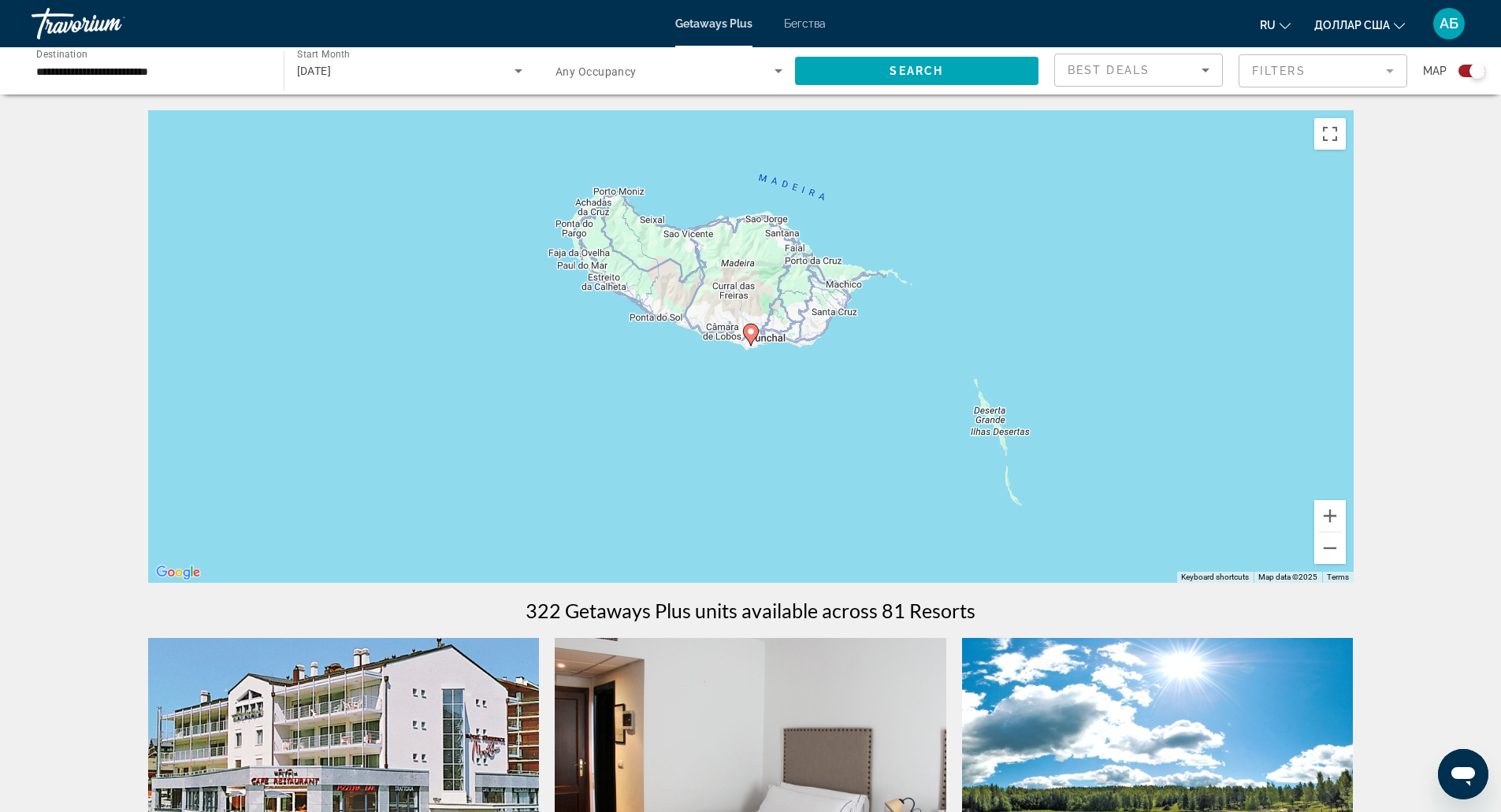
click at [752, 334] on image "Основное содержание" at bounding box center [750, 331] width 9 height 9
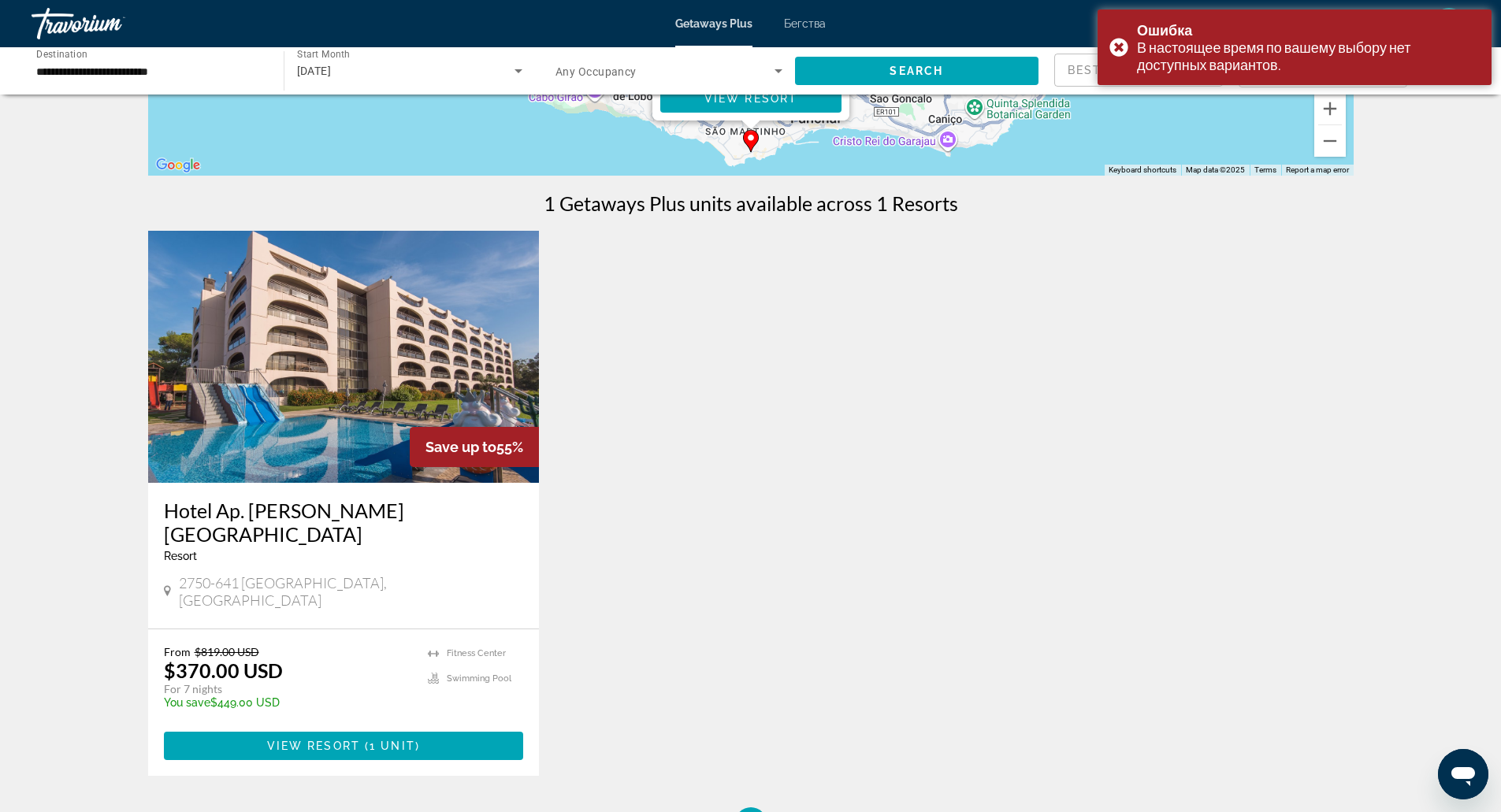
scroll to position [409, 0]
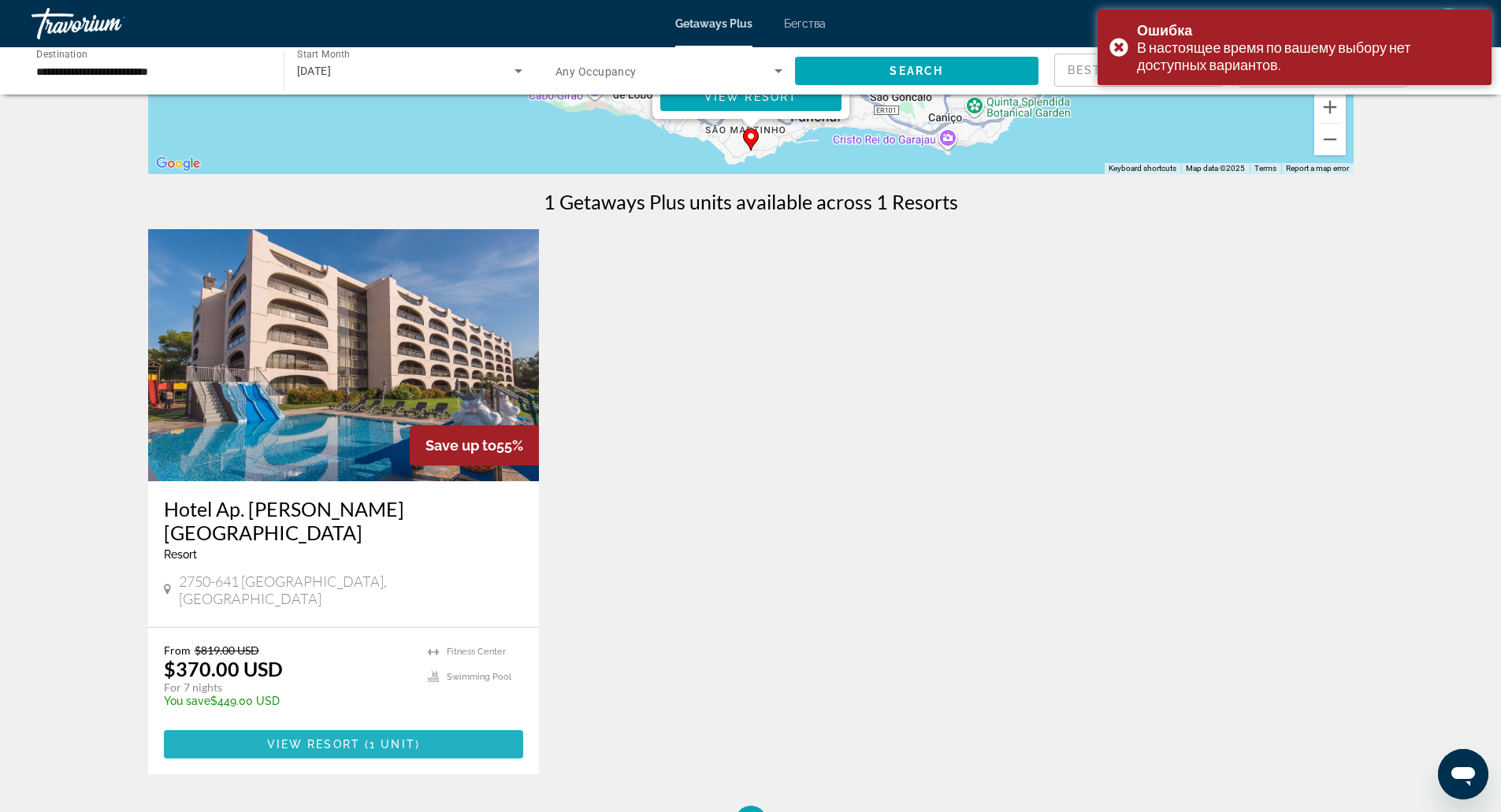
drag, startPoint x: 457, startPoint y: 690, endPoint x: 369, endPoint y: 697, distance: 88.3
click at [369, 738] on span "1 unit" at bounding box center [392, 744] width 45 height 13
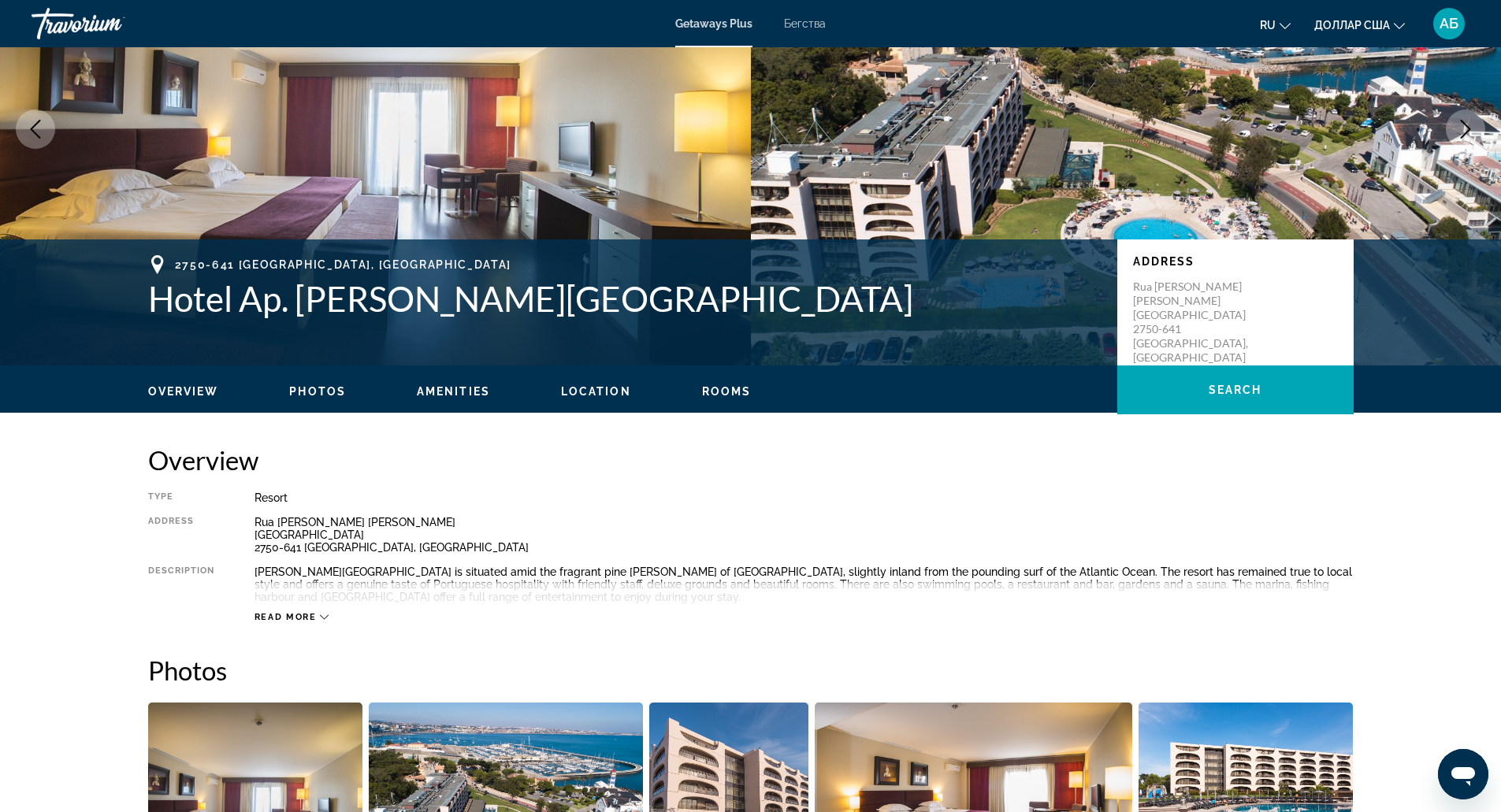
scroll to position [103, 0]
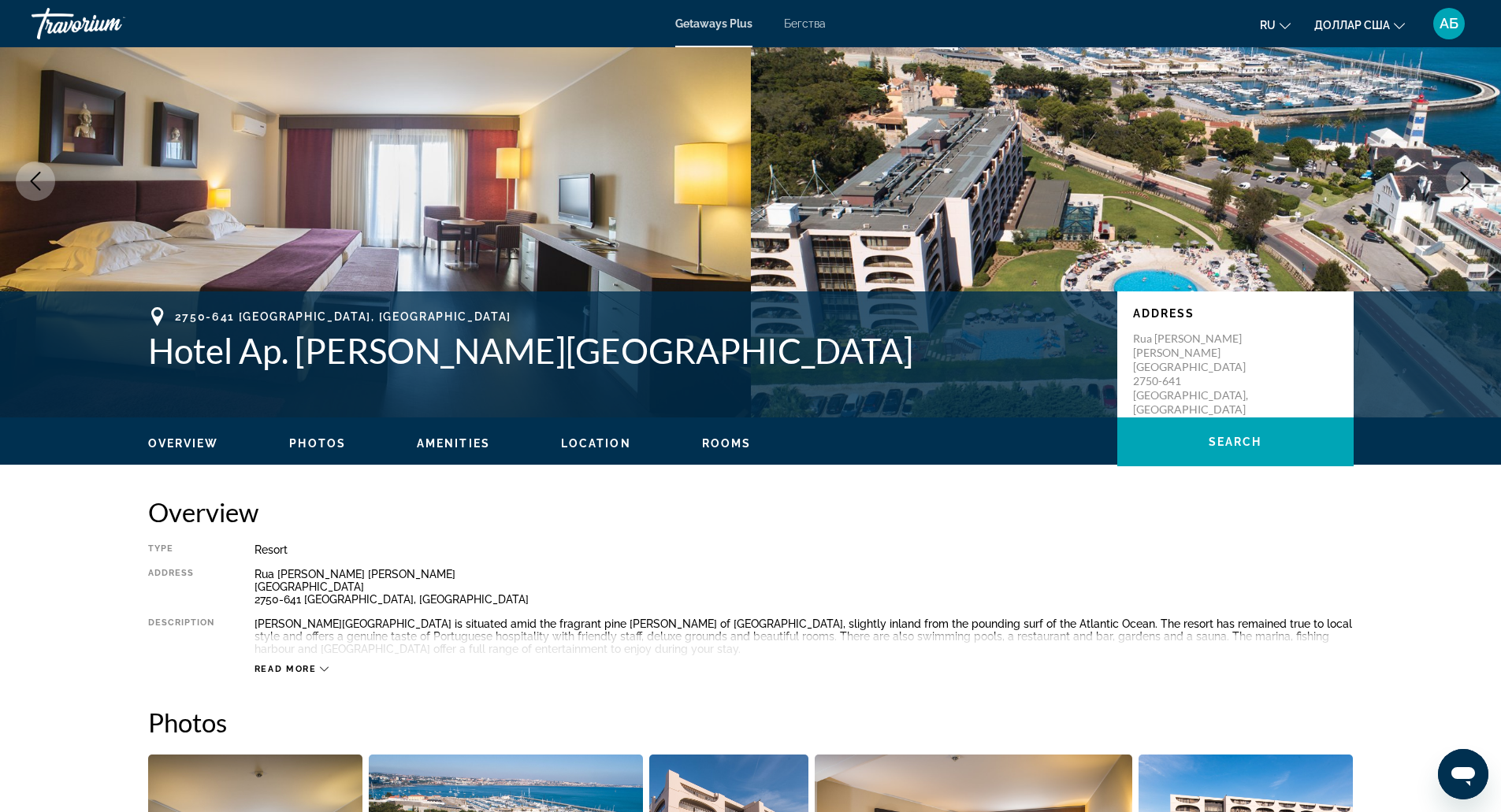
click at [270, 363] on h1 "Hotel Ap. Vila Gale Village Cascais" at bounding box center [625, 351] width 954 height 41
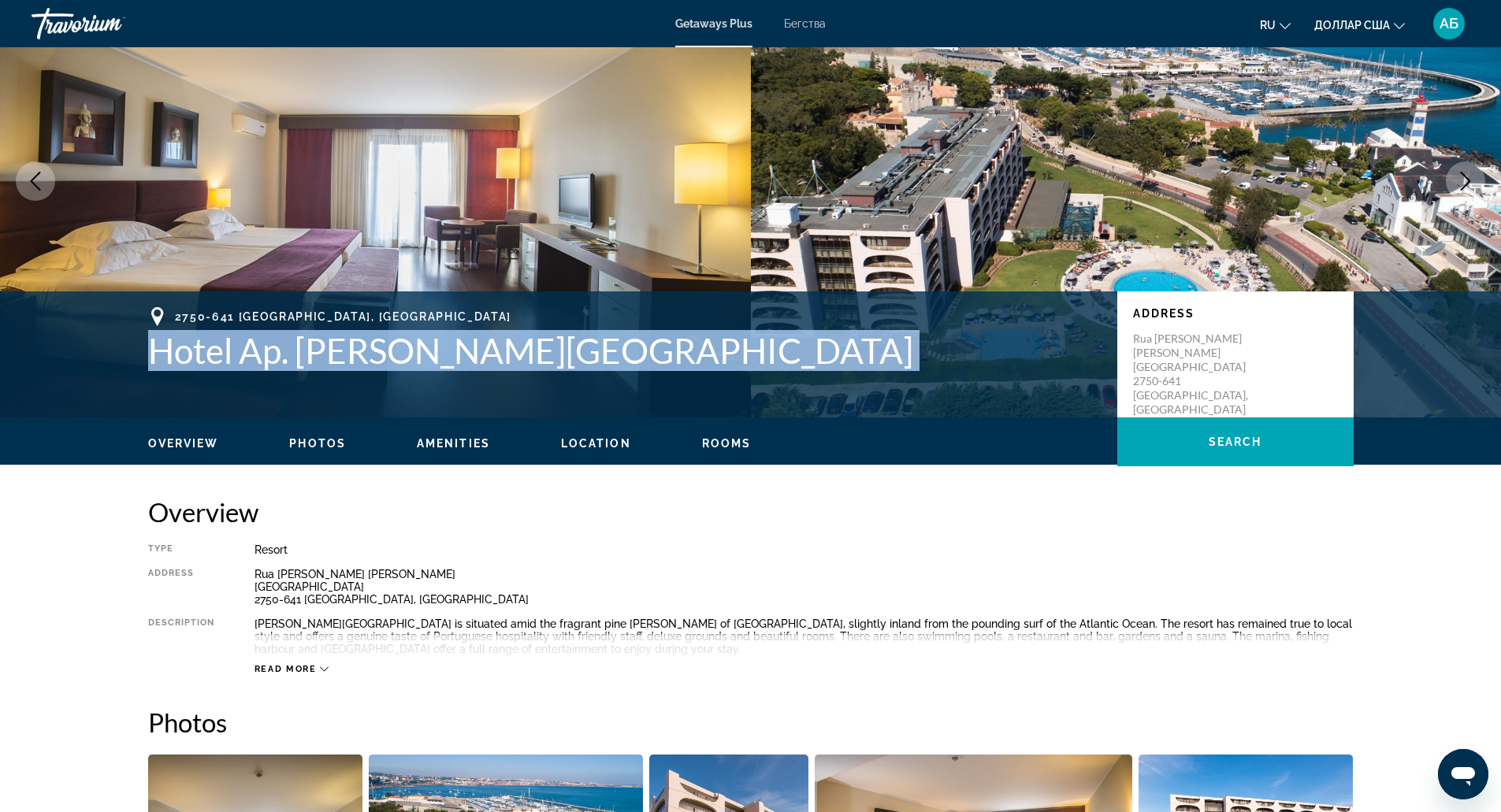
click at [270, 363] on h1 "Hotel Ap. Vila Gale Village Cascais" at bounding box center [625, 351] width 954 height 41
copy h1 "Hotel Ap. Vila Gale Village Cascais"
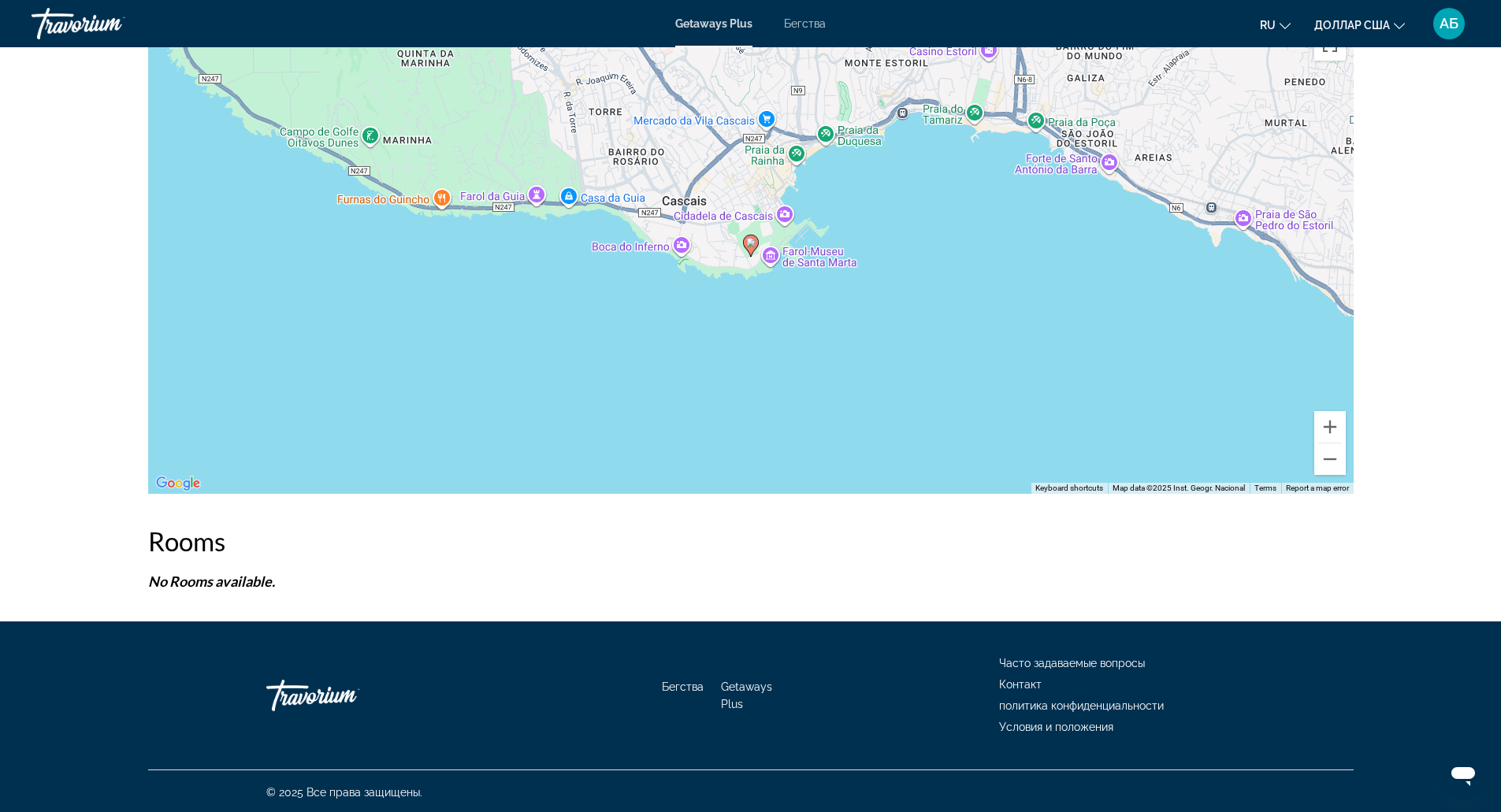
scroll to position [2046, 0]
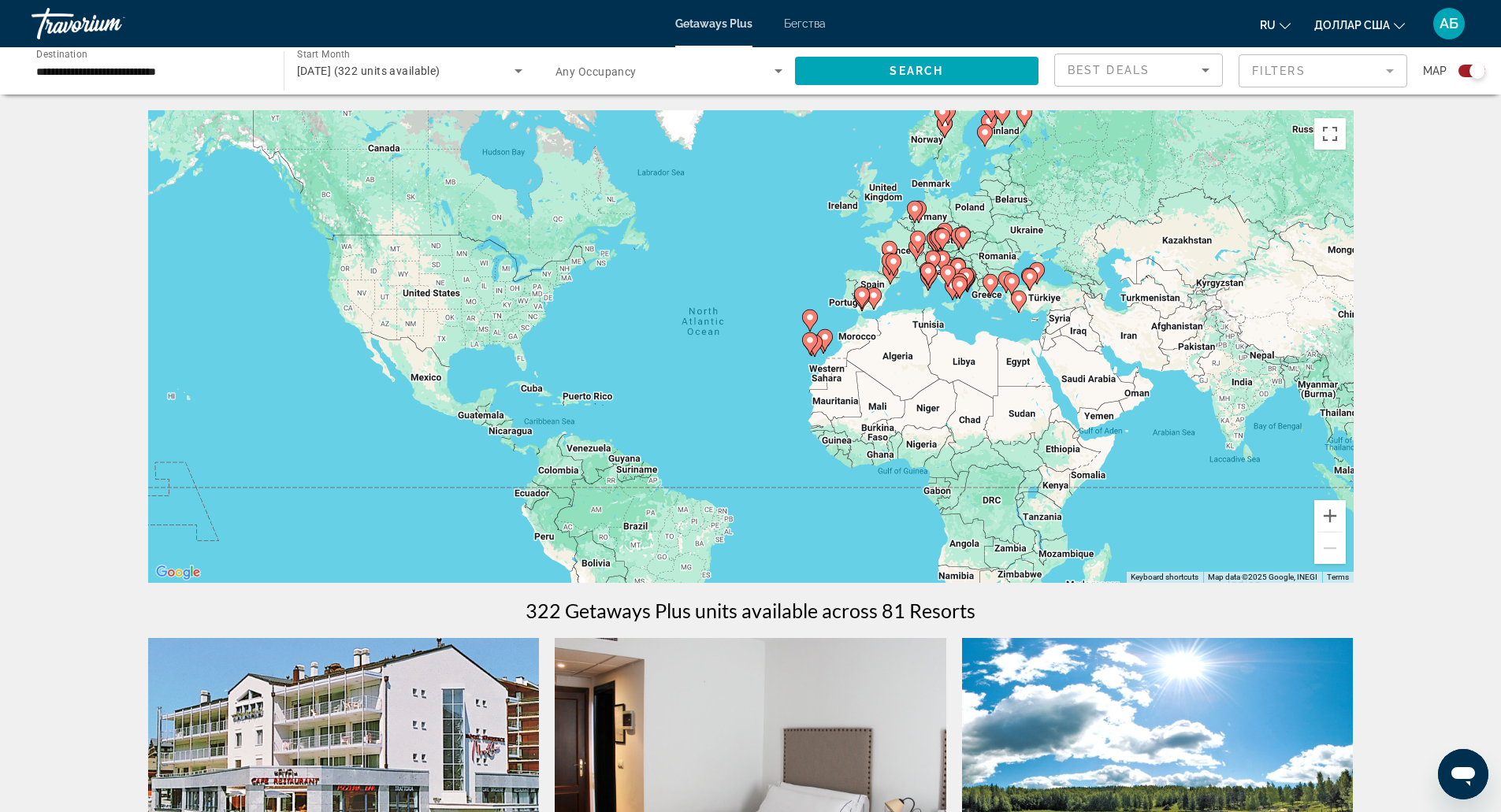
click at [993, 315] on div "To activate drag with keyboard, press Alt + Enter. Once in keyboard drag state,…" at bounding box center [751, 346] width 1206 height 472
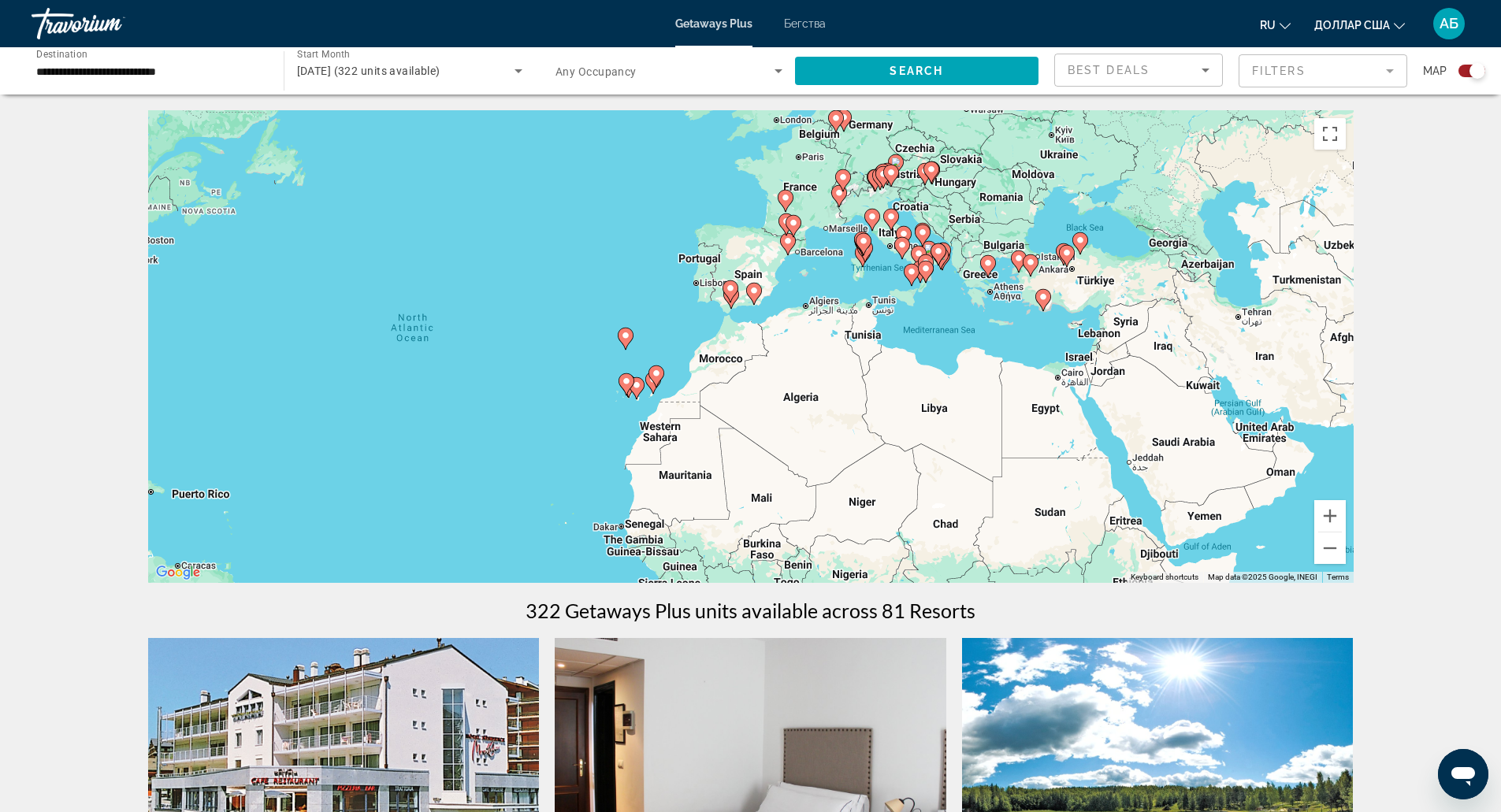
click at [1084, 319] on div "To activate drag with keyboard, press Alt + Enter. Once in keyboard drag state,…" at bounding box center [751, 346] width 1206 height 472
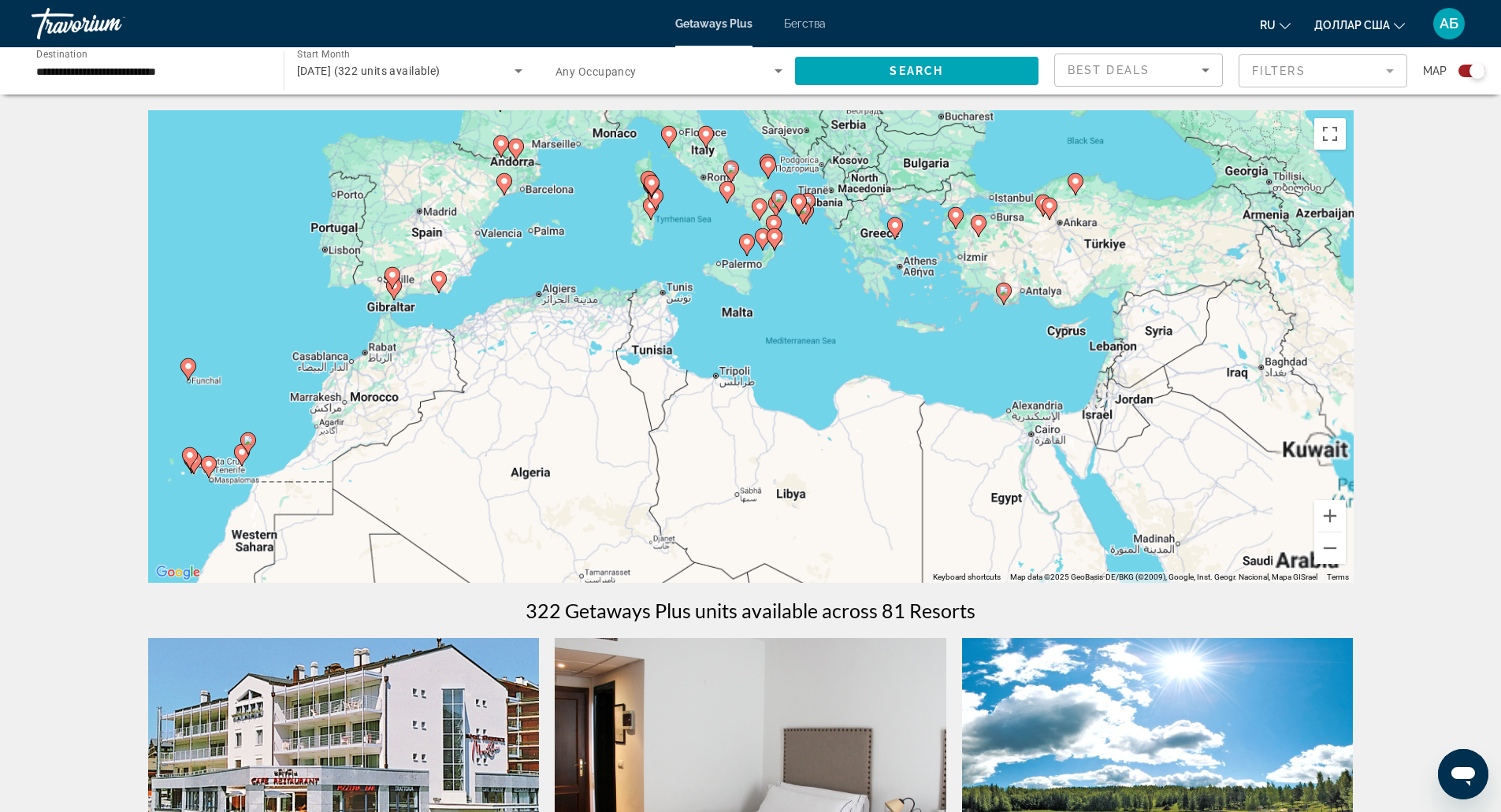
click at [1084, 319] on div "To activate drag with keyboard, press Alt + Enter. Once in keyboard drag state,…" at bounding box center [751, 346] width 1206 height 472
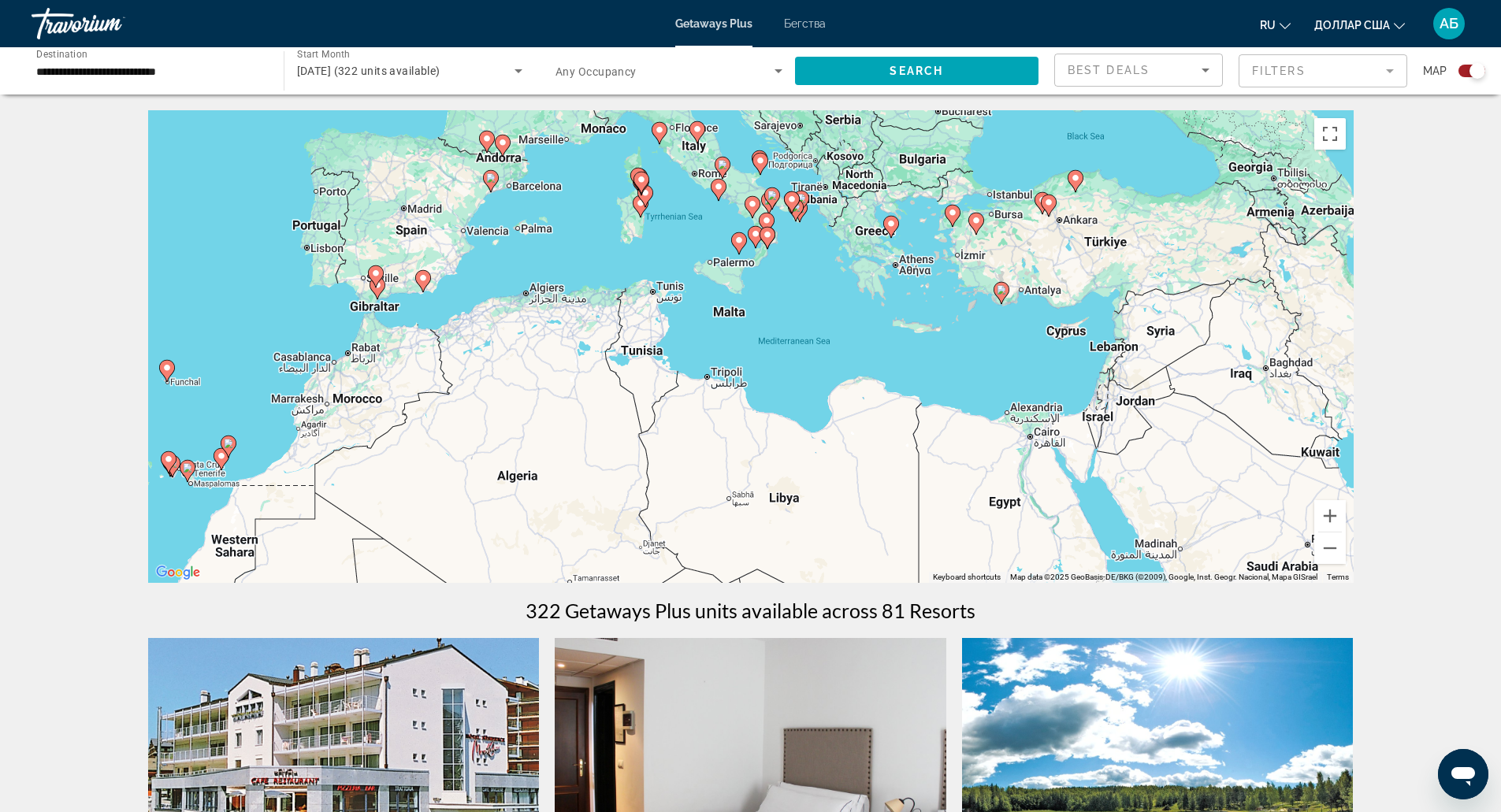
click at [1084, 319] on div "To activate drag with keyboard, press Alt + Enter. Once in keyboard drag state,…" at bounding box center [751, 346] width 1206 height 472
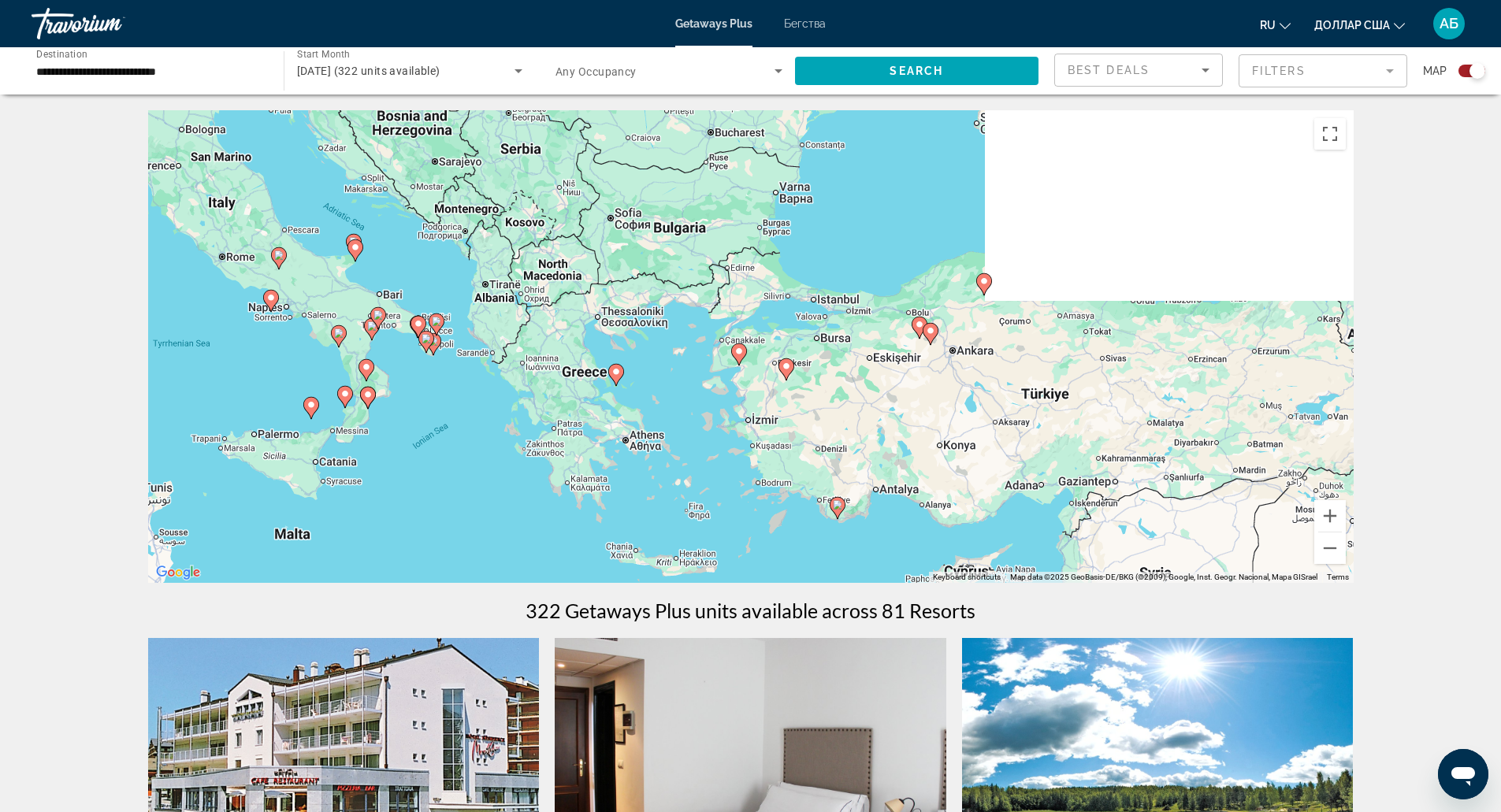
drag, startPoint x: 981, startPoint y: 466, endPoint x: 956, endPoint y: 514, distance: 54.1
click at [956, 514] on div "To activate drag with keyboard, press Alt + Enter. Once in keyboard drag state,…" at bounding box center [751, 346] width 1206 height 472
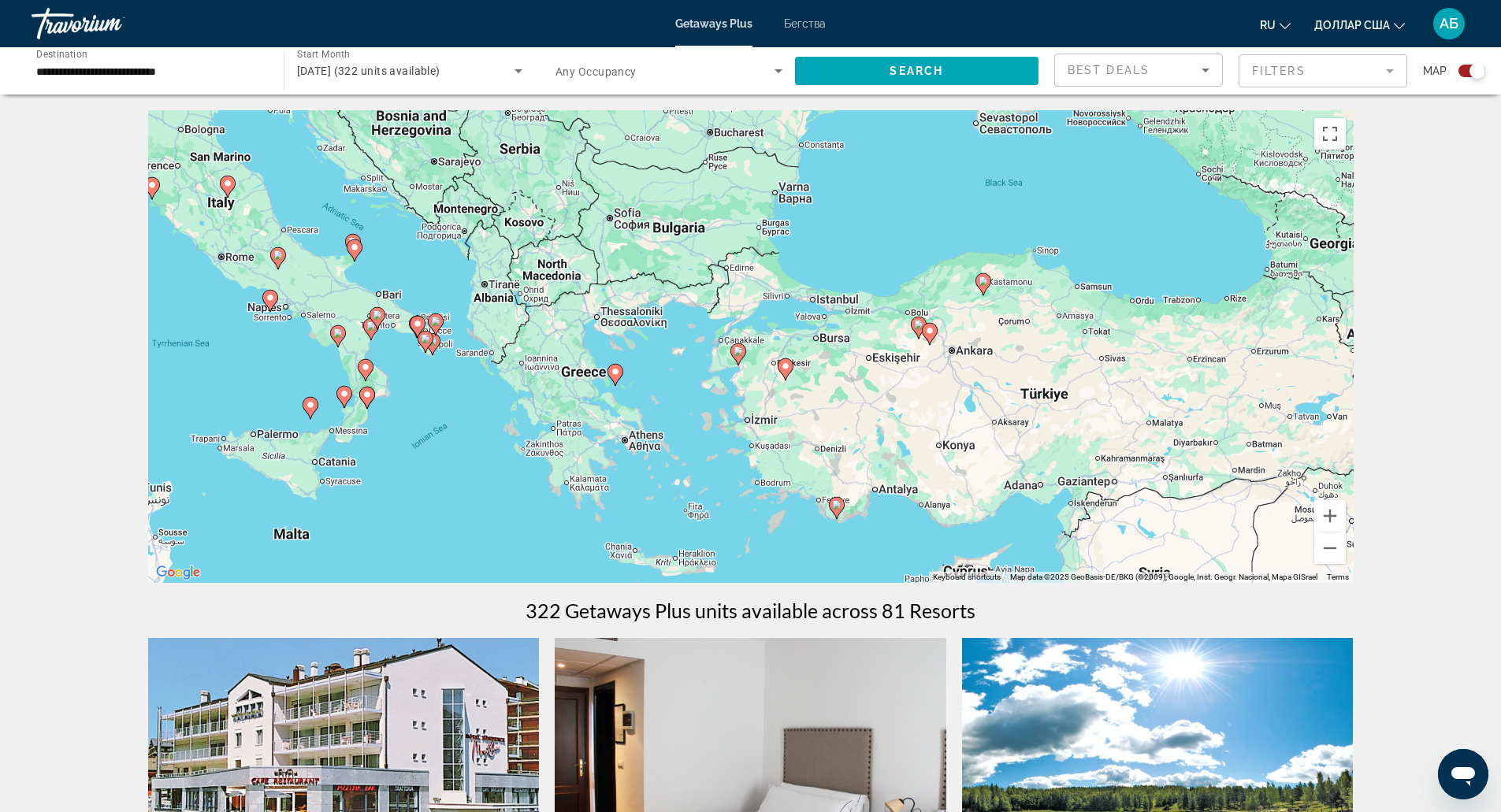
click at [721, 406] on div "To activate drag with keyboard, press Alt + Enter. Once in keyboard drag state,…" at bounding box center [751, 346] width 1206 height 472
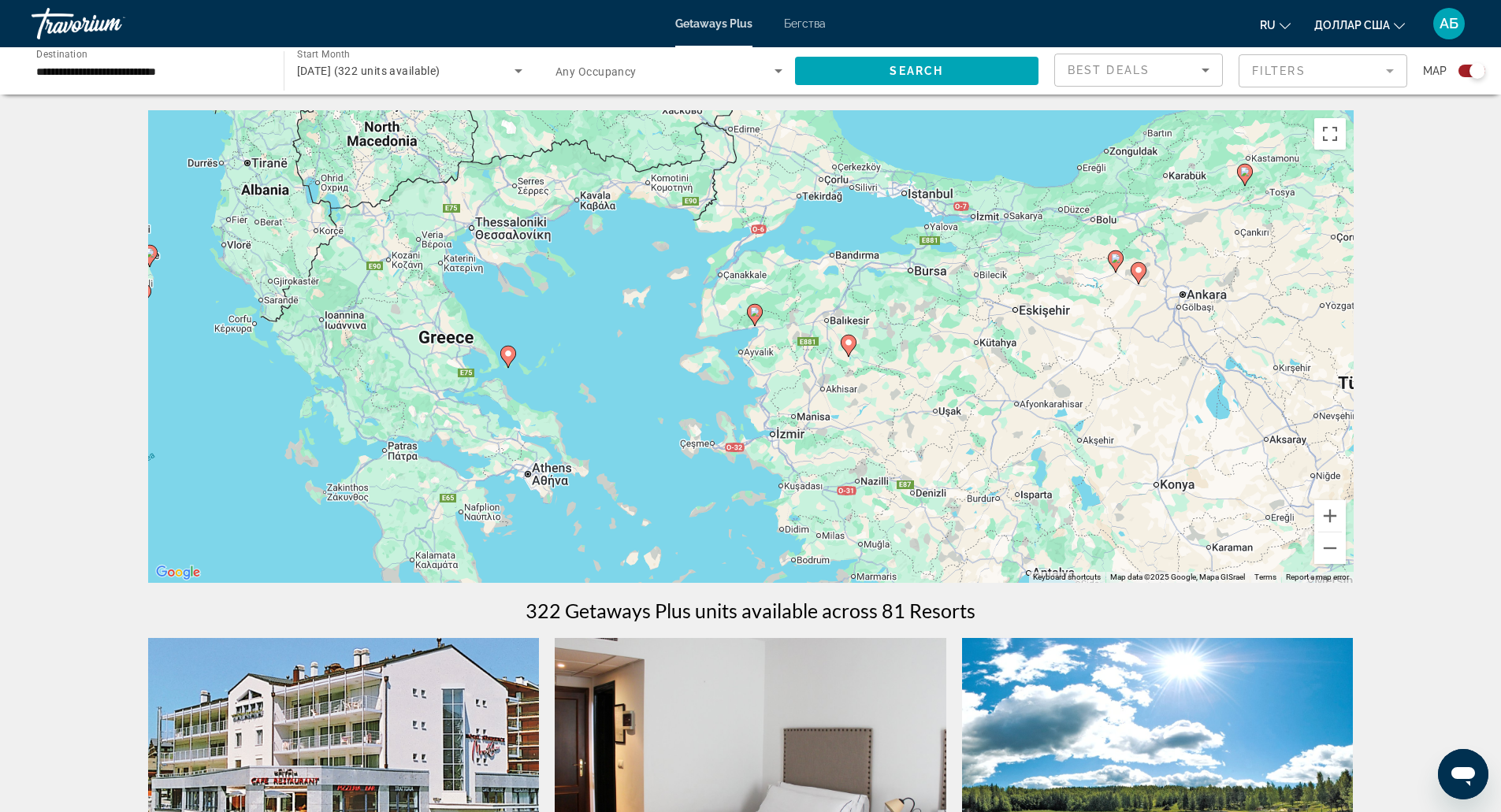
click at [559, 379] on div "To activate drag with keyboard, press Alt + Enter. Once in keyboard drag state,…" at bounding box center [751, 346] width 1206 height 472
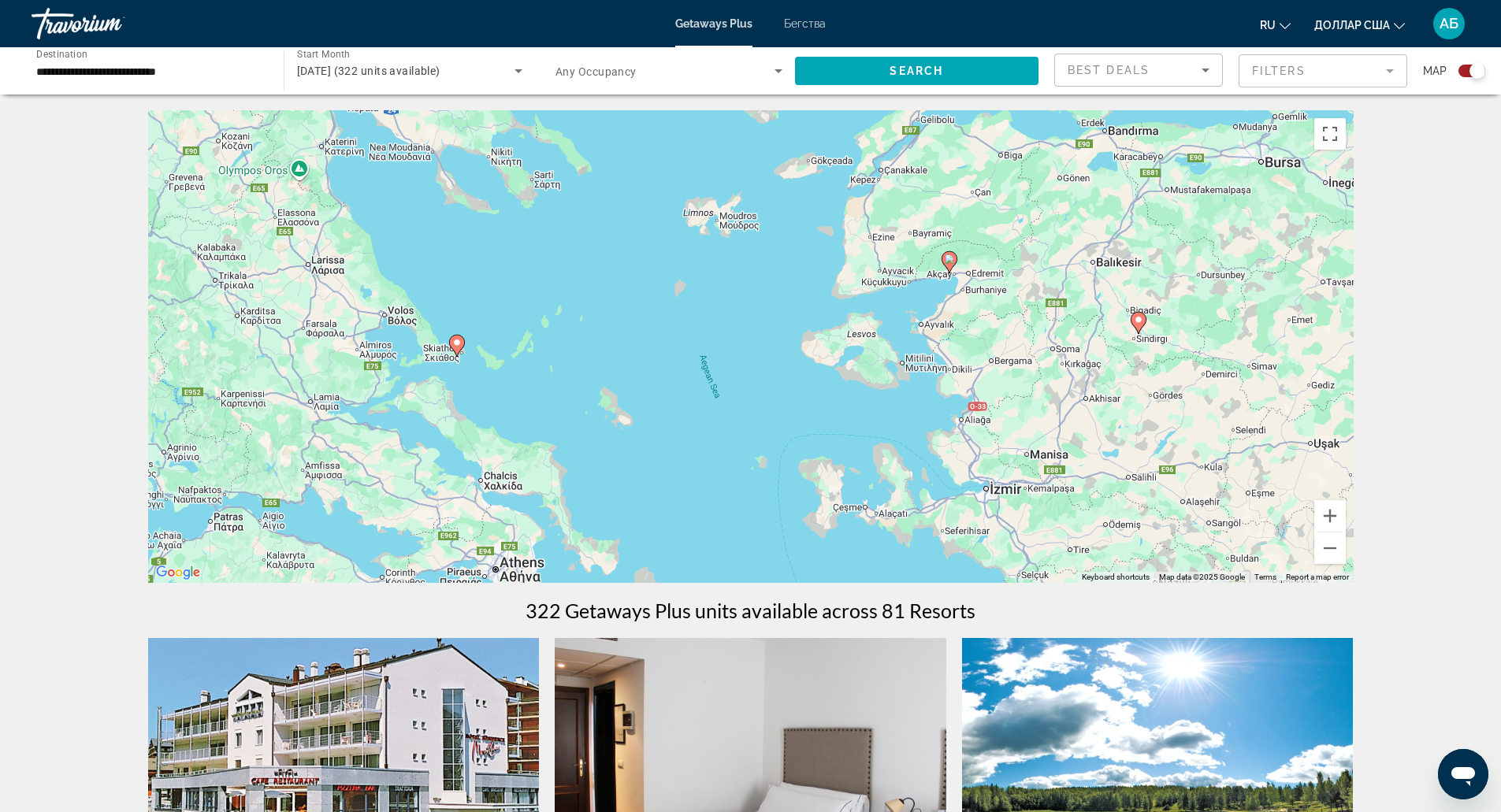
click at [456, 347] on icon "Основное содержание" at bounding box center [456, 345] width 14 height 20
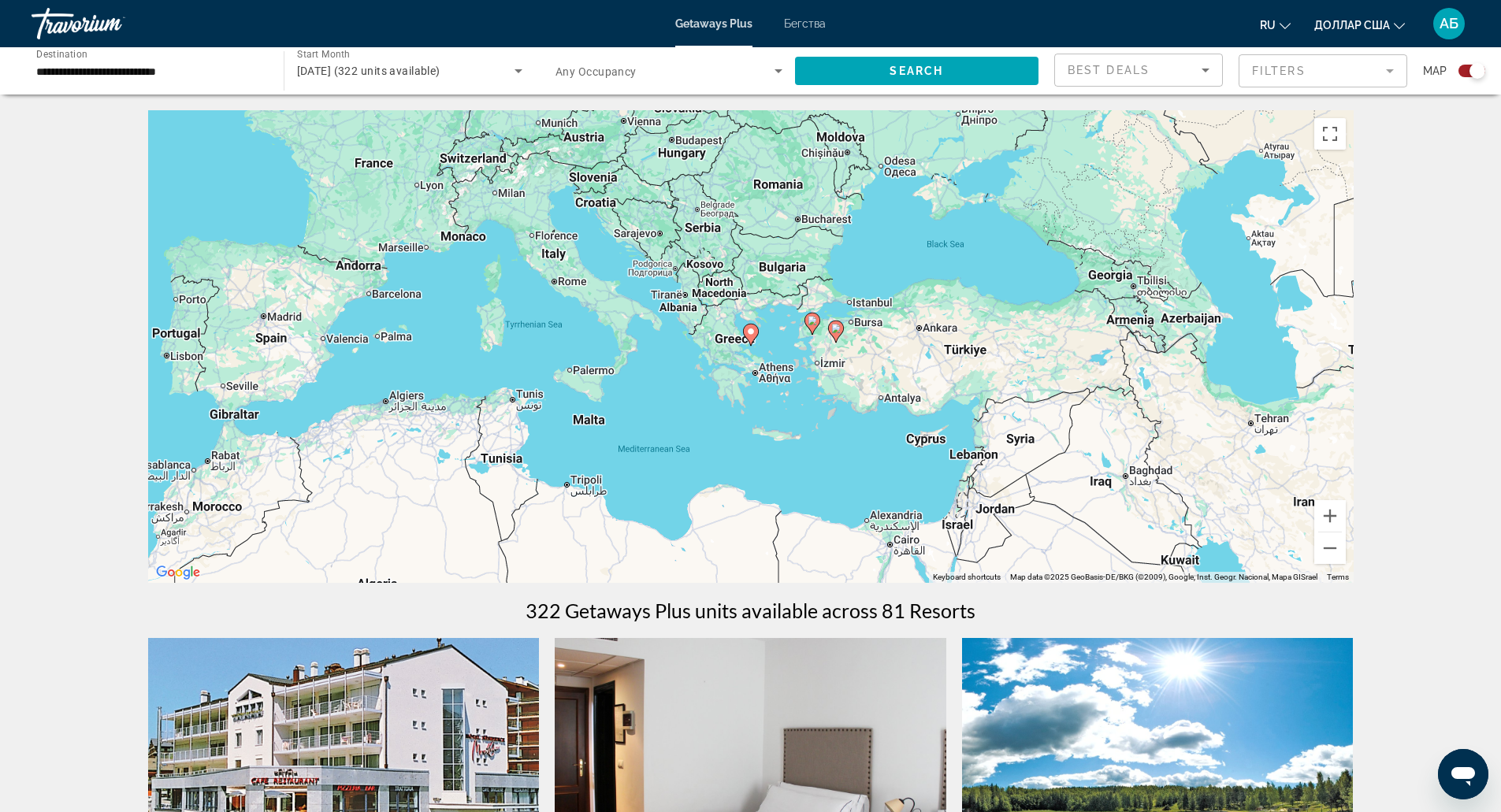
click at [753, 337] on icon "Основное содержание" at bounding box center [750, 335] width 14 height 20
type input "**********"
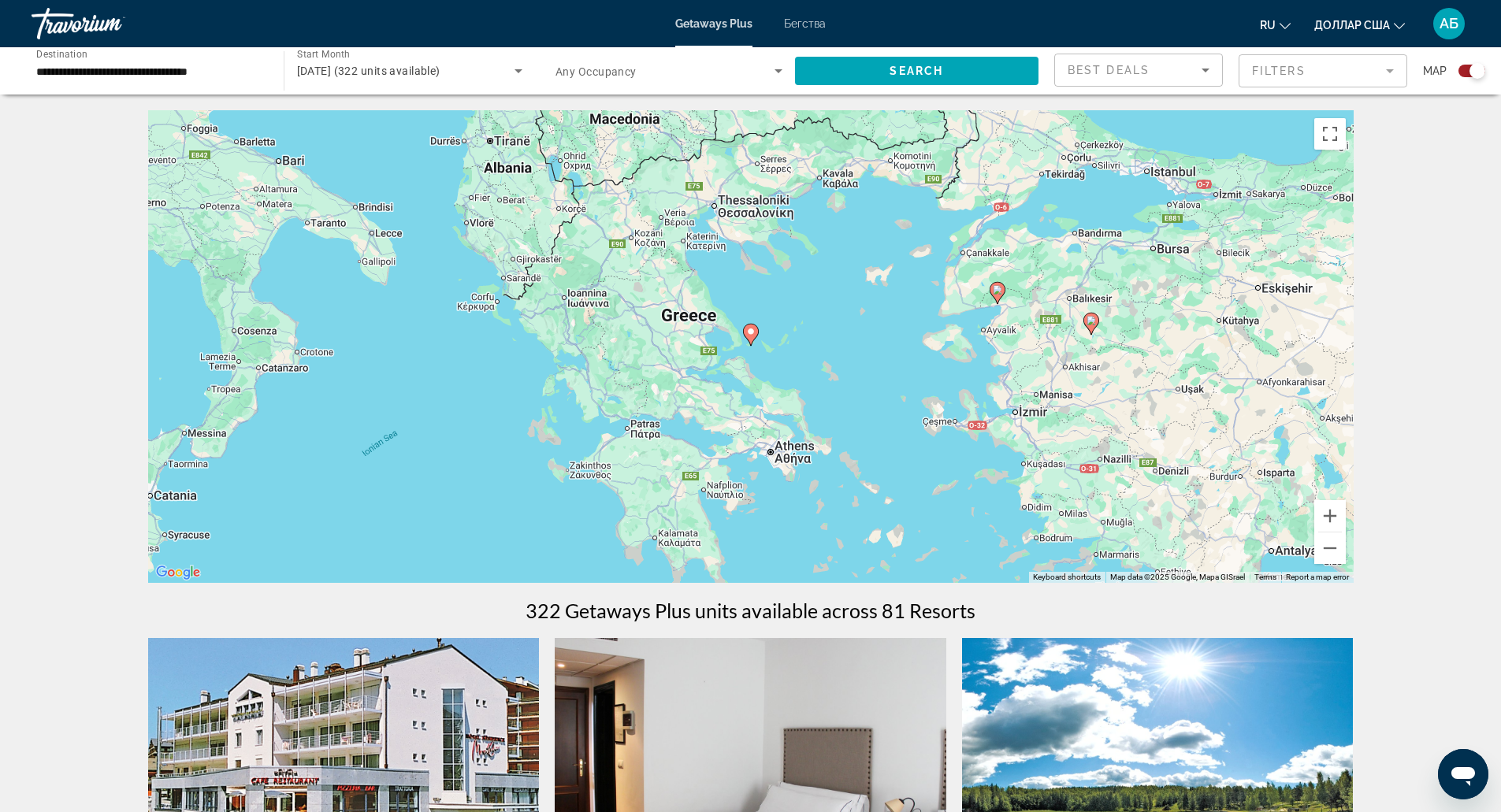
click at [753, 337] on icon "Основное содержание" at bounding box center [750, 335] width 14 height 20
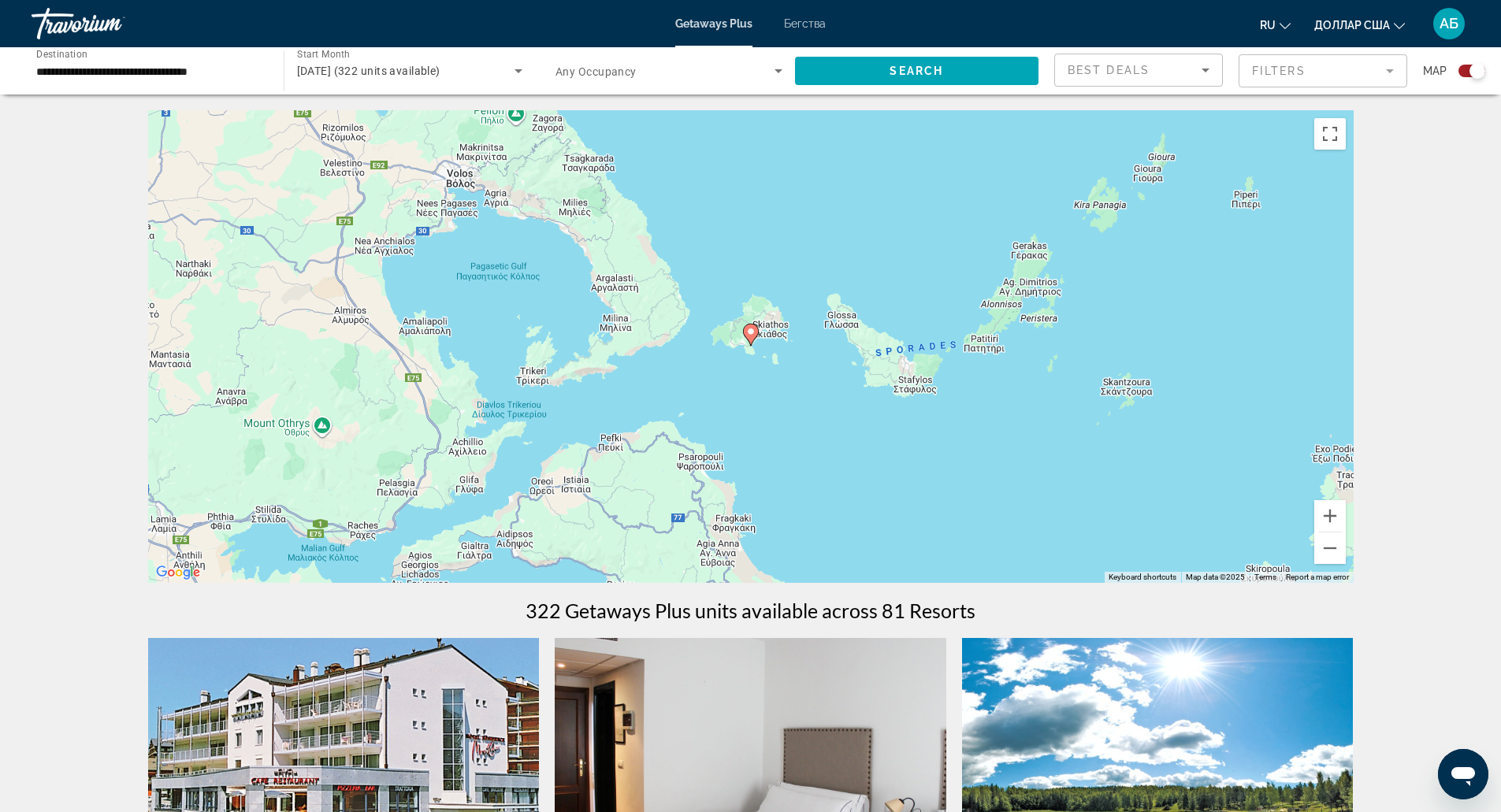
click at [753, 337] on icon "Основное содержание" at bounding box center [750, 335] width 14 height 20
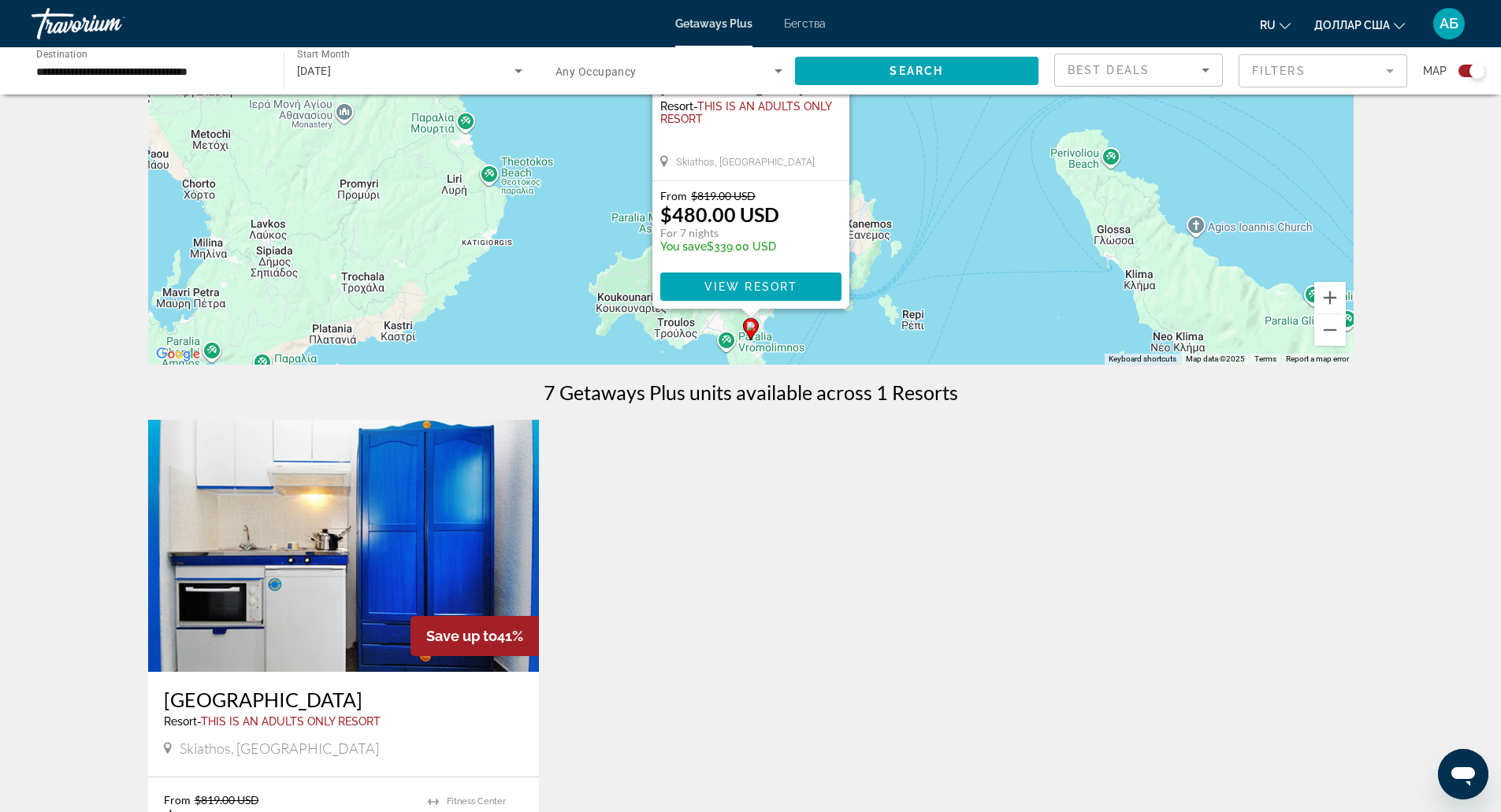
scroll to position [218, 0]
click at [813, 26] on font "Бегства" at bounding box center [805, 24] width 42 height 13
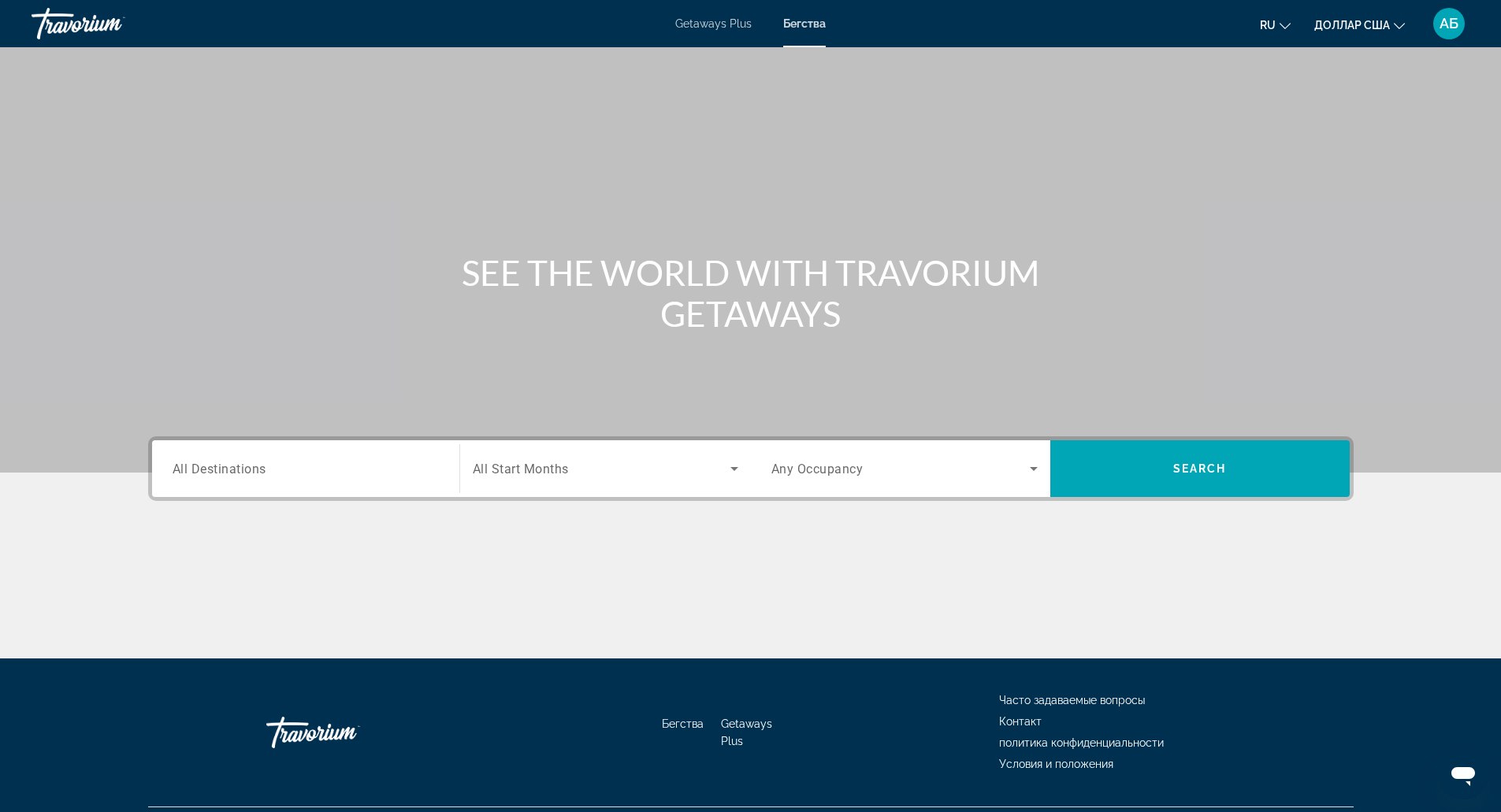
click at [367, 456] on div "Search widget" at bounding box center [305, 468] width 267 height 45
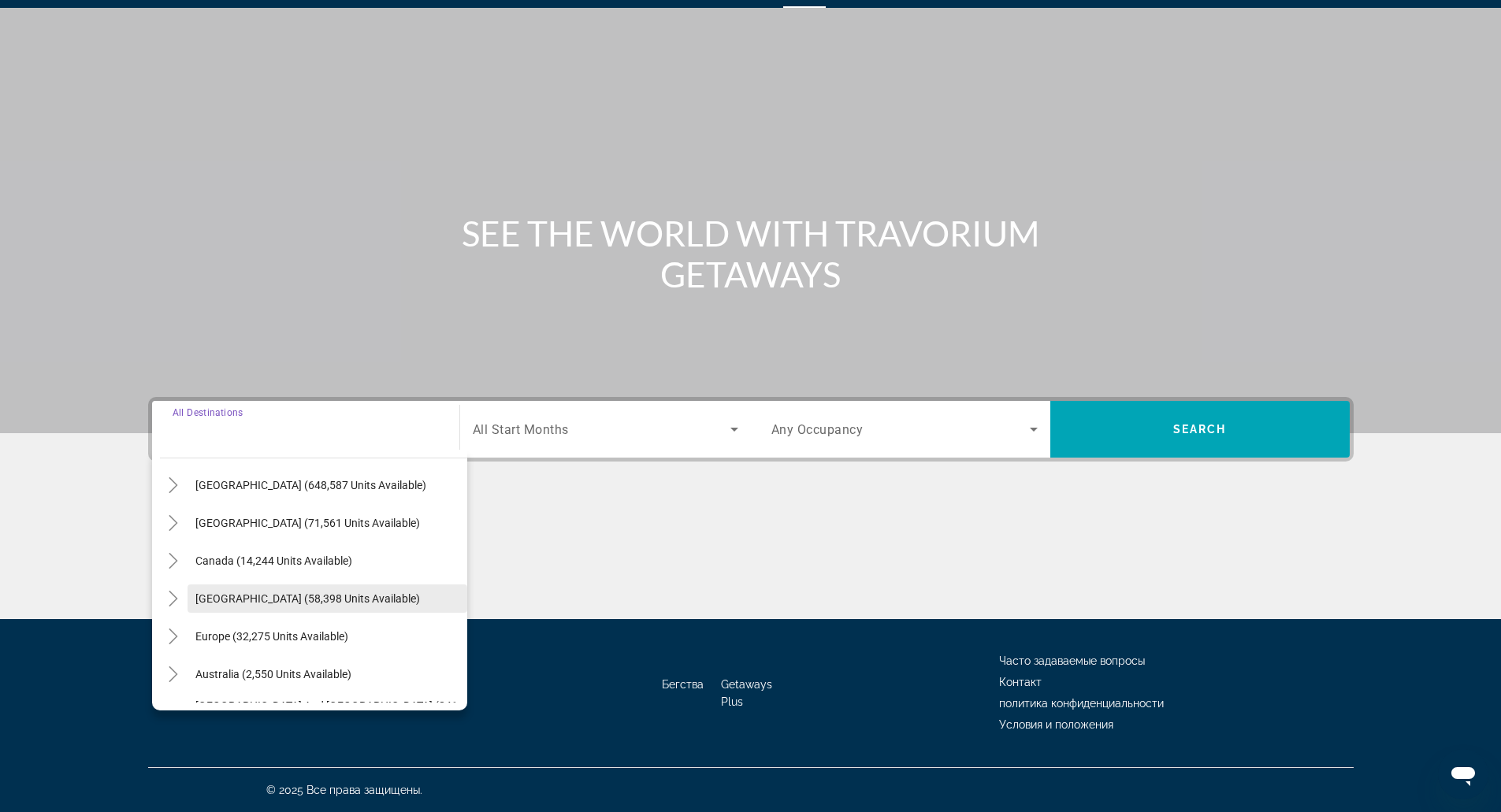
scroll to position [39, 0]
click at [256, 623] on span "Search widget" at bounding box center [327, 635] width 280 height 38
type input "**********"
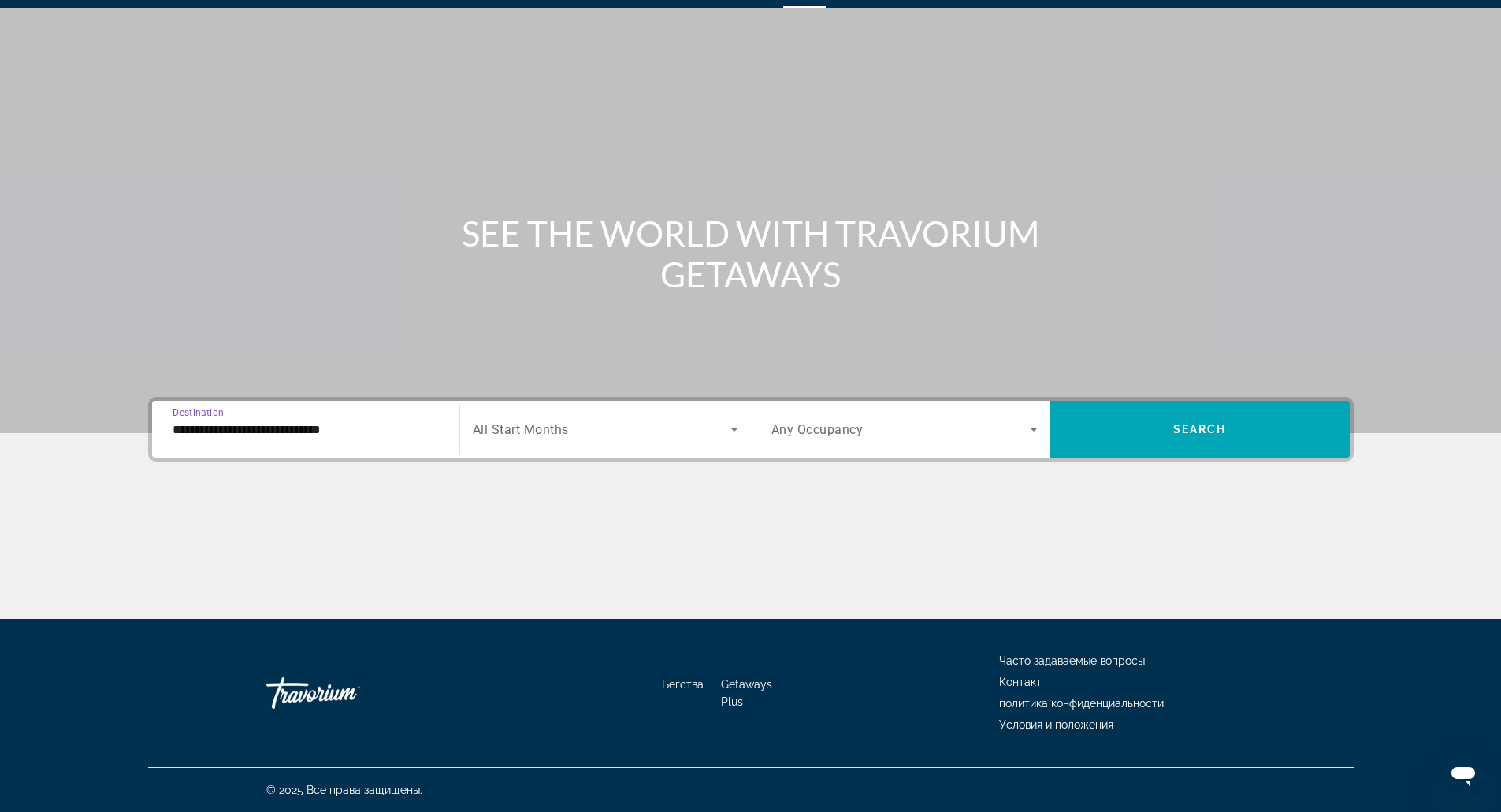
click at [553, 432] on span "All Start Months" at bounding box center [521, 430] width 96 height 15
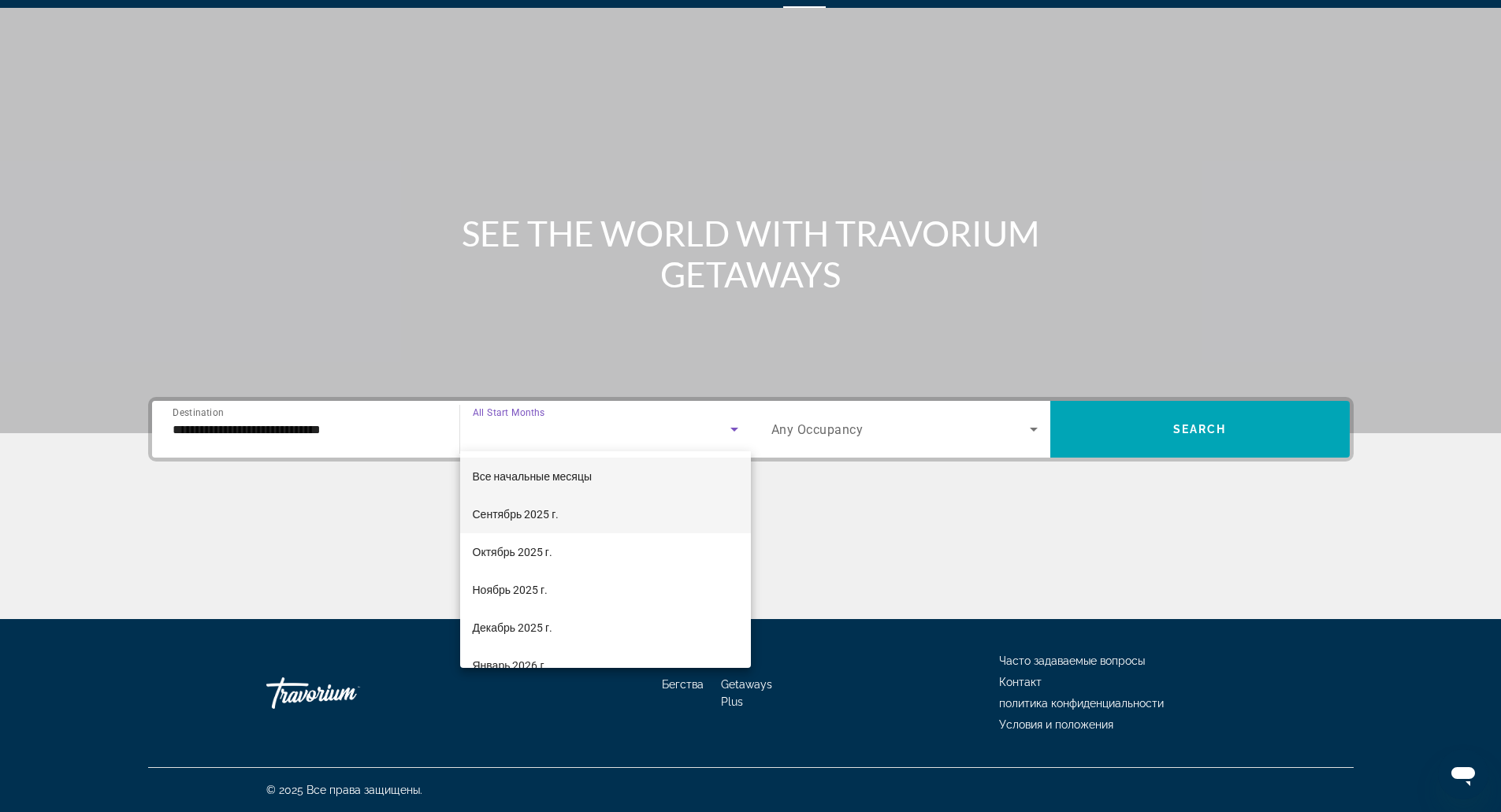
click at [540, 506] on span "Сентябрь 2025 г." at bounding box center [515, 514] width 87 height 18
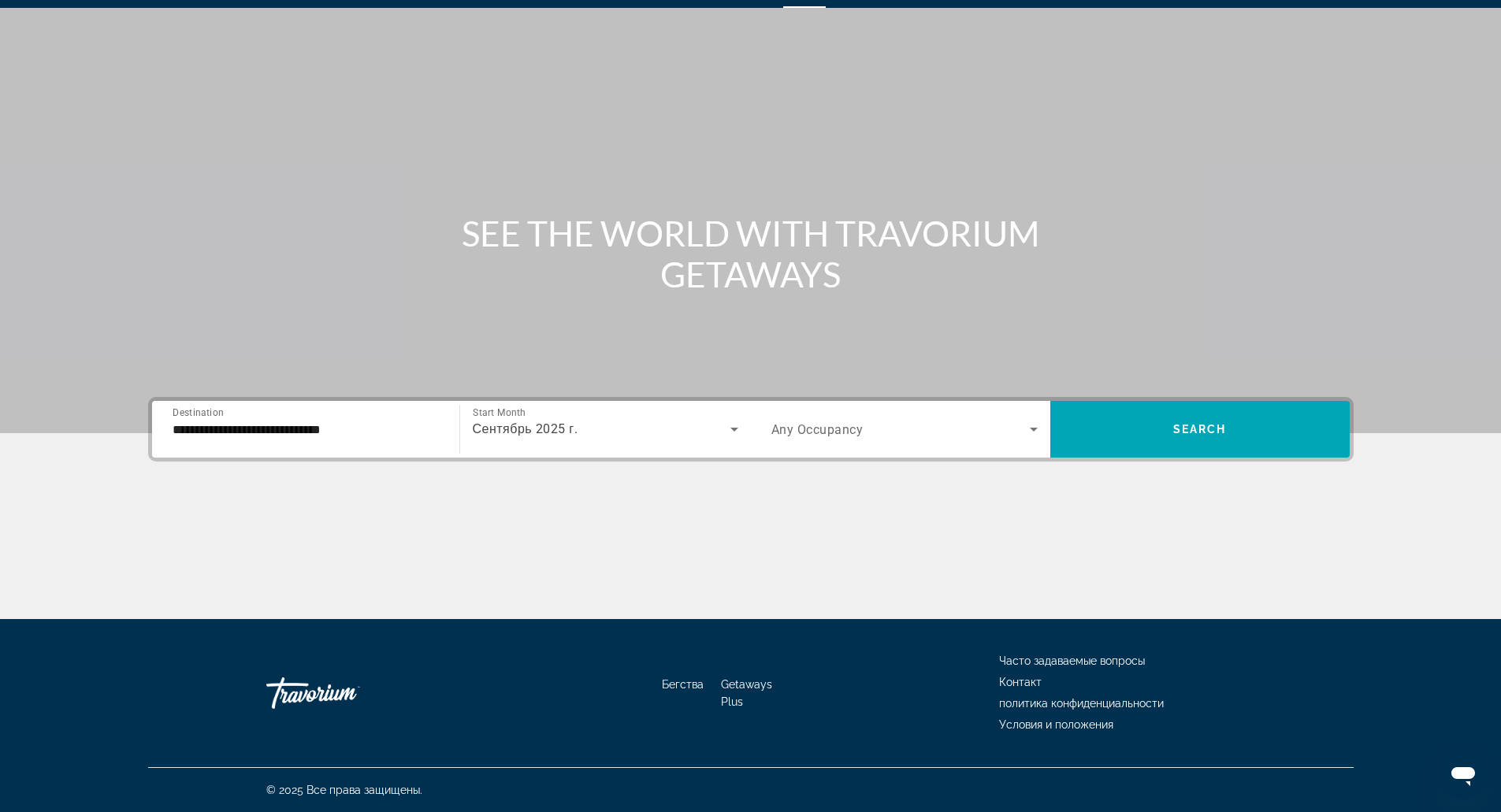
click at [988, 416] on div "Search widget" at bounding box center [904, 429] width 267 height 44
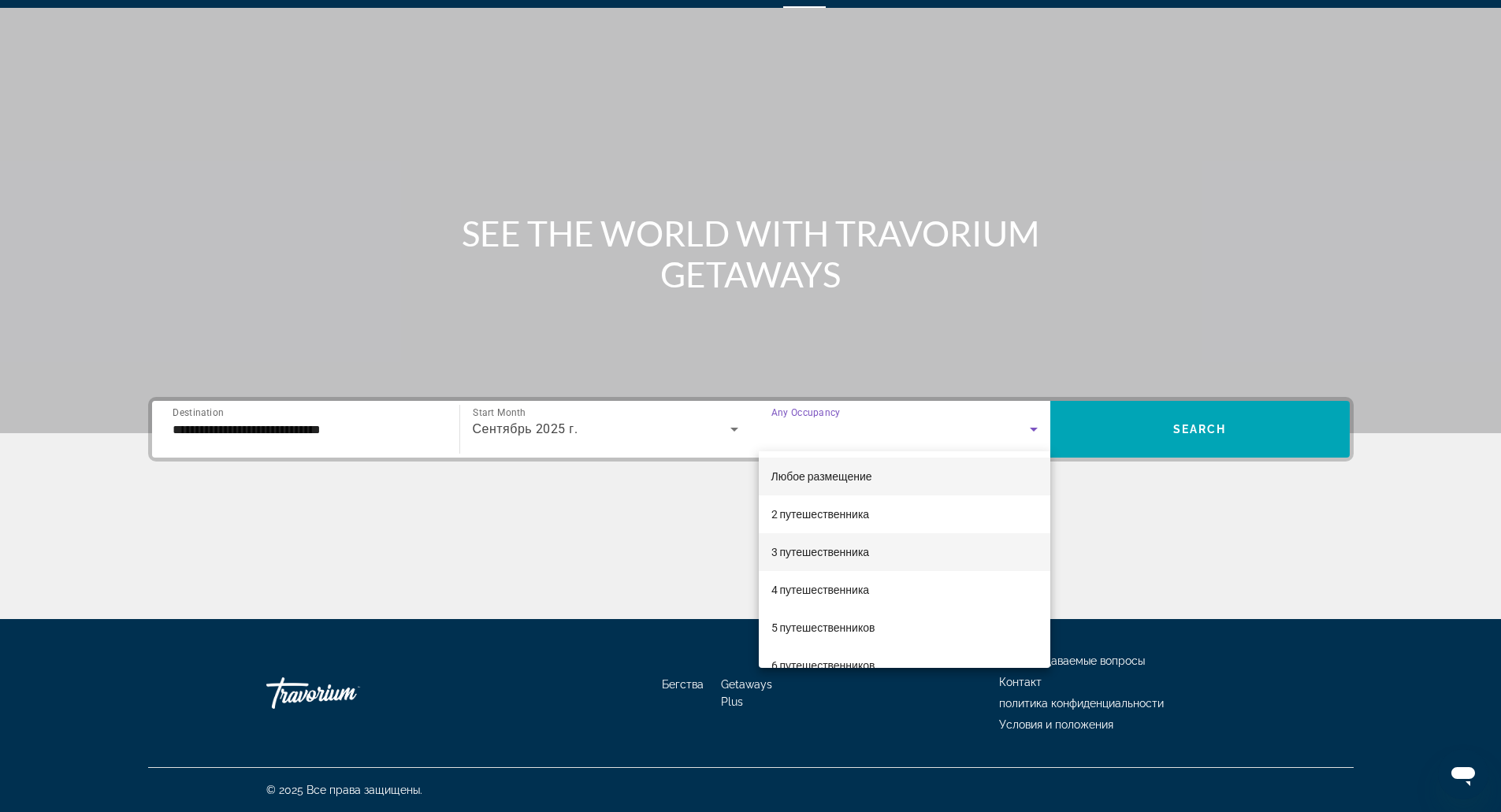
scroll to position [45, 0]
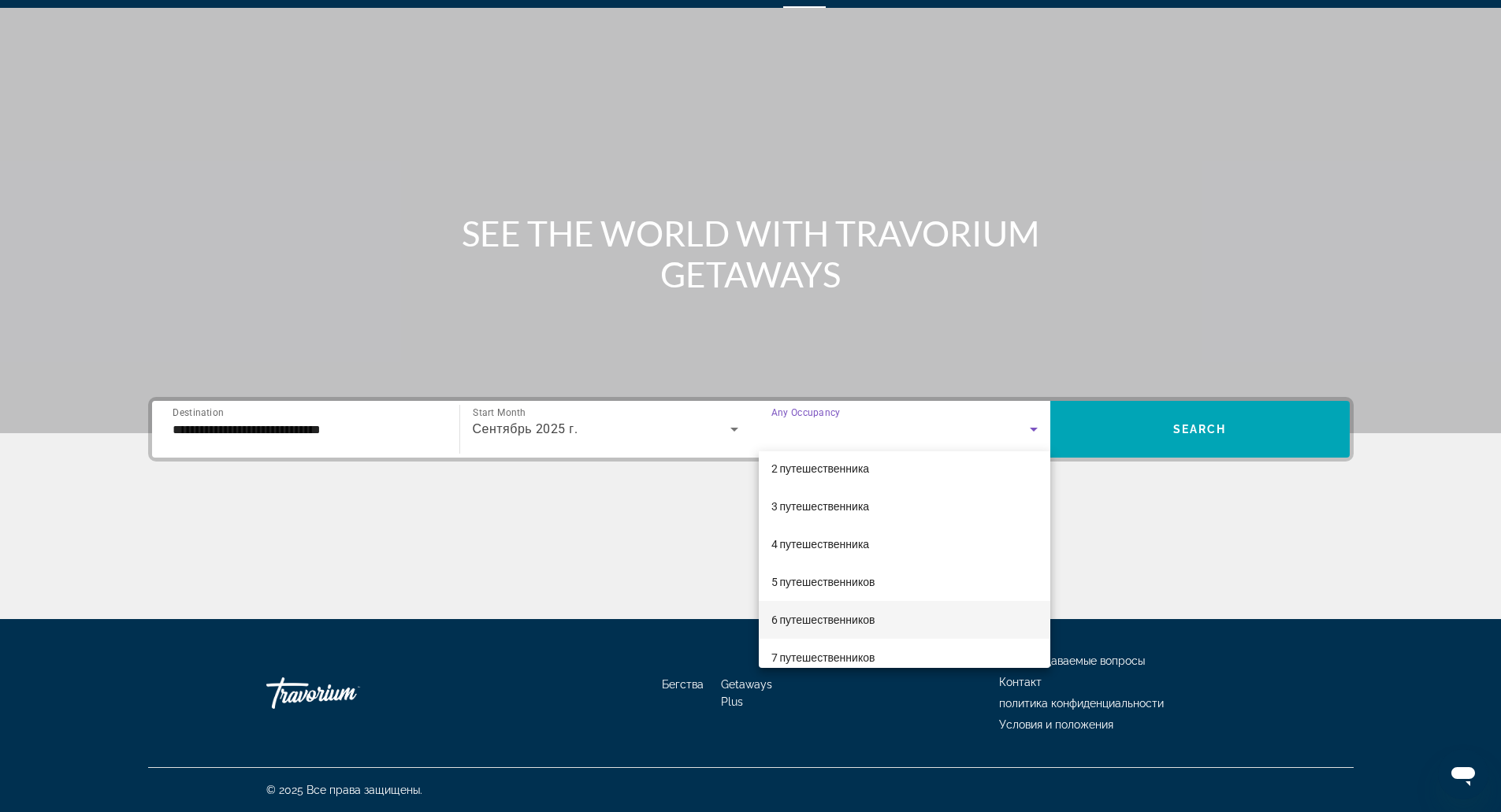
click at [922, 606] on mat-option "6 путешественников" at bounding box center [904, 620] width 292 height 38
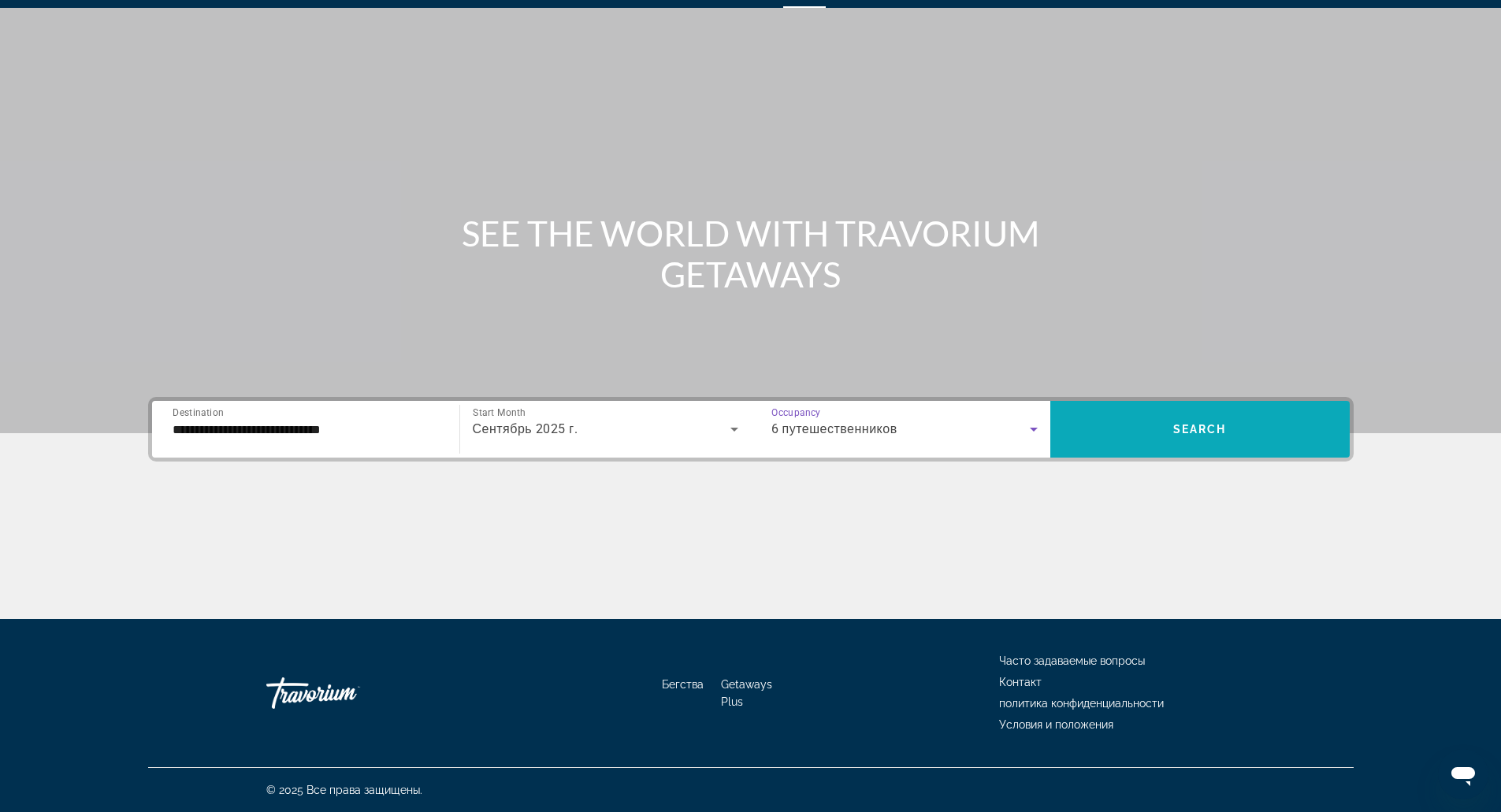
click at [1205, 421] on span "Search widget" at bounding box center [1200, 429] width 299 height 38
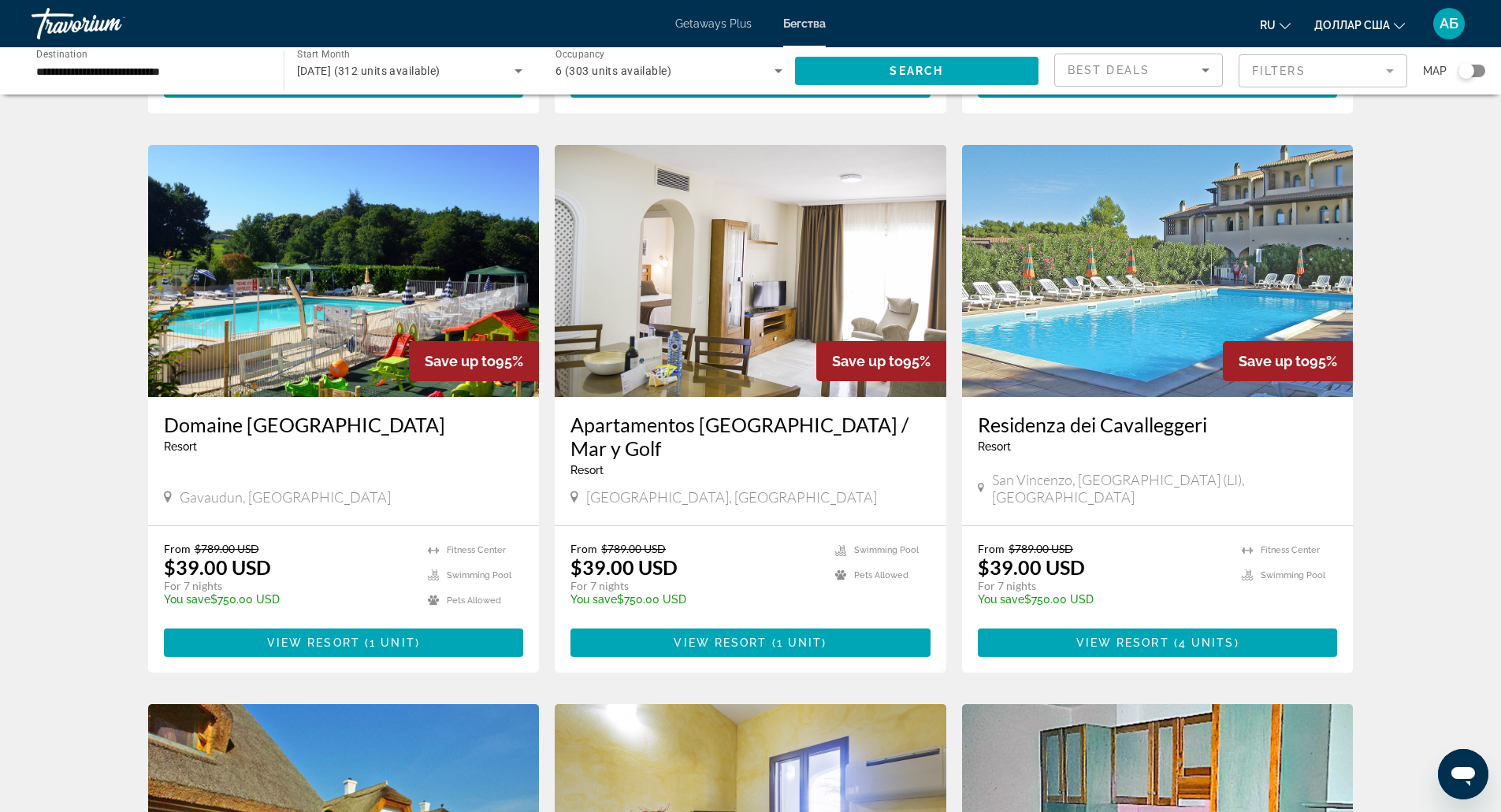
scroll to position [563, 0]
click at [712, 489] on span "[GEOGRAPHIC_DATA], [GEOGRAPHIC_DATA]" at bounding box center [732, 498] width 291 height 18
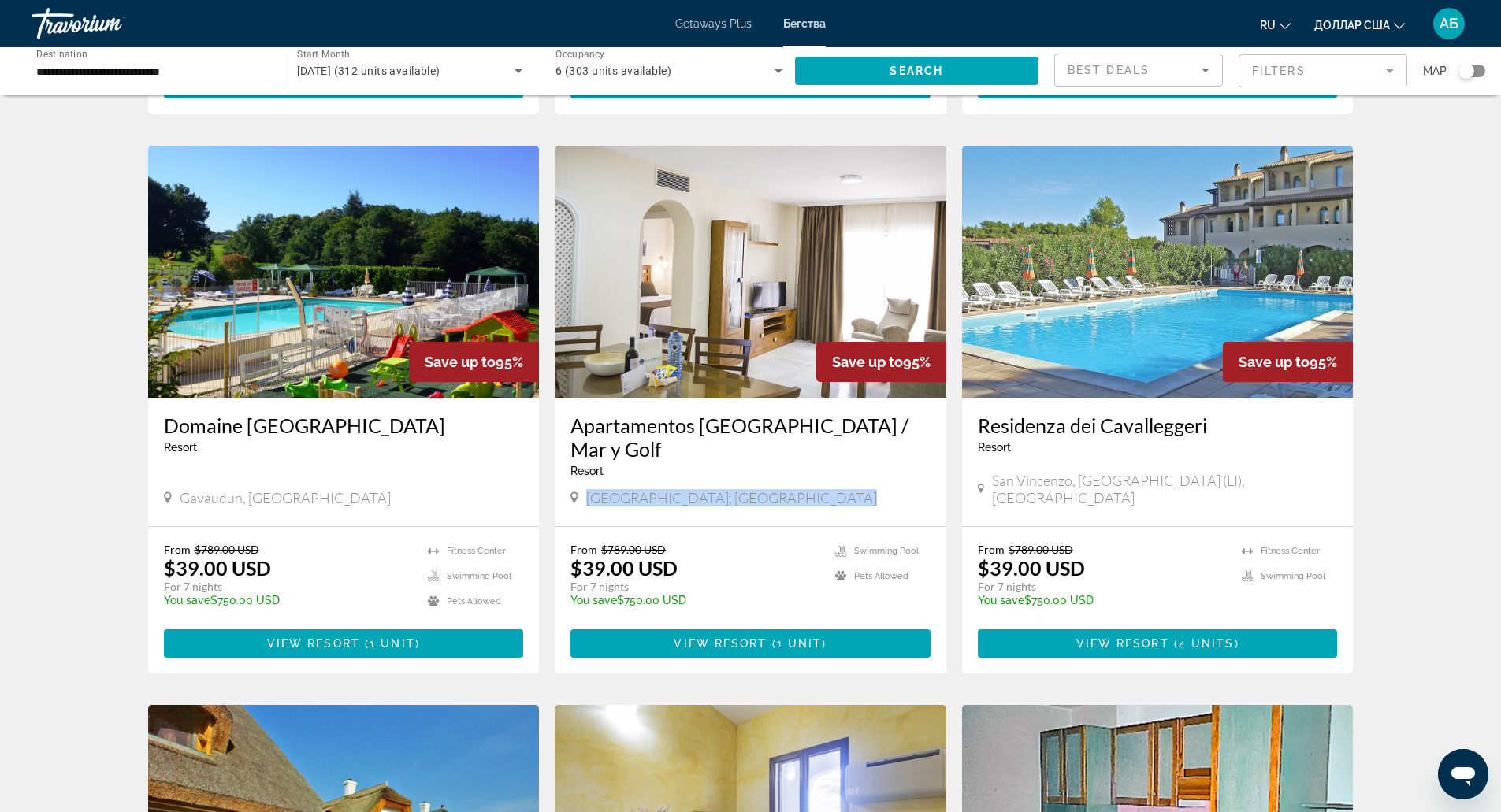
click at [712, 489] on span "[GEOGRAPHIC_DATA], [GEOGRAPHIC_DATA]" at bounding box center [732, 498] width 291 height 18
copy span "[GEOGRAPHIC_DATA], [GEOGRAPHIC_DATA]"
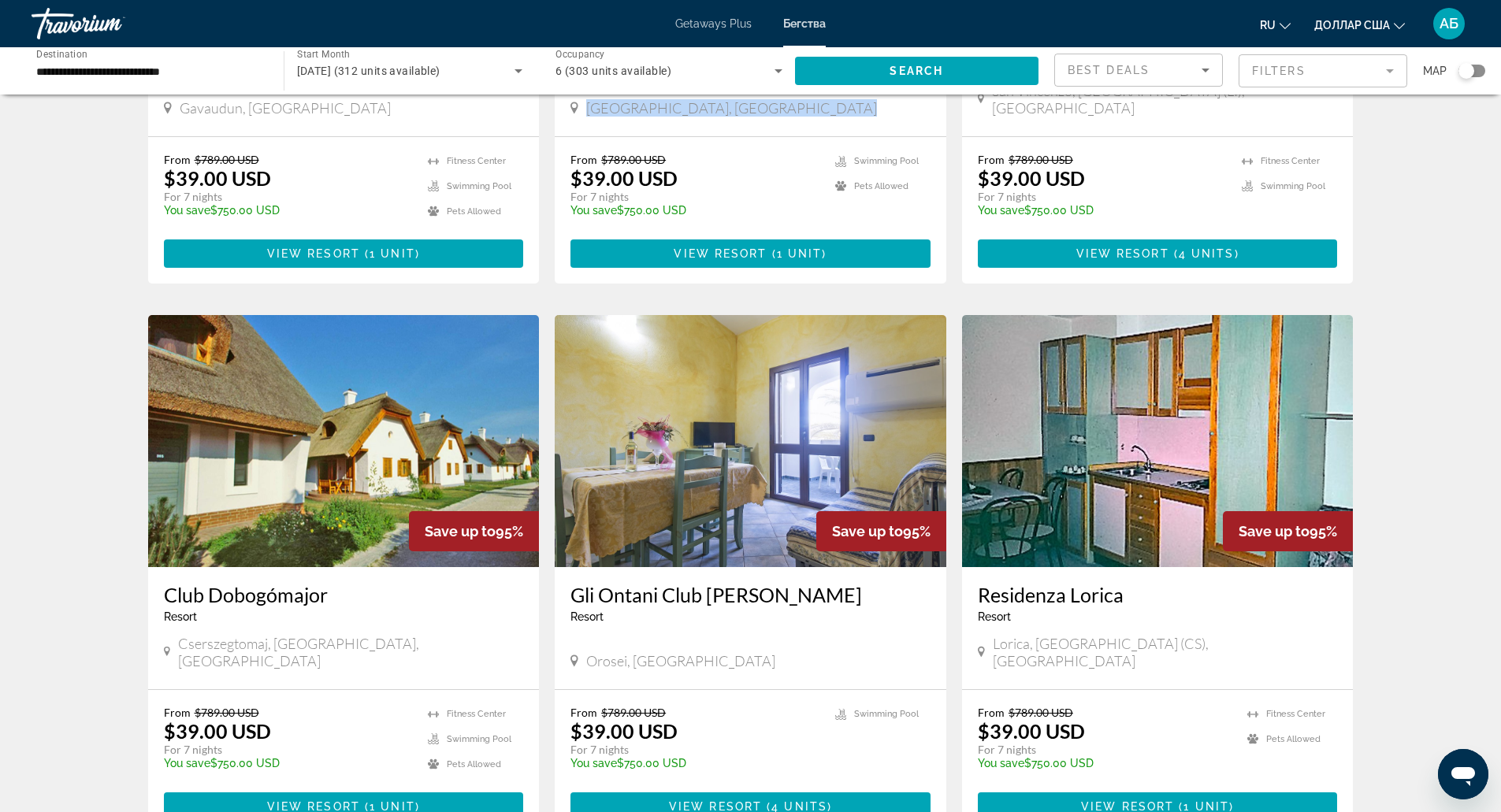
scroll to position [970, 0]
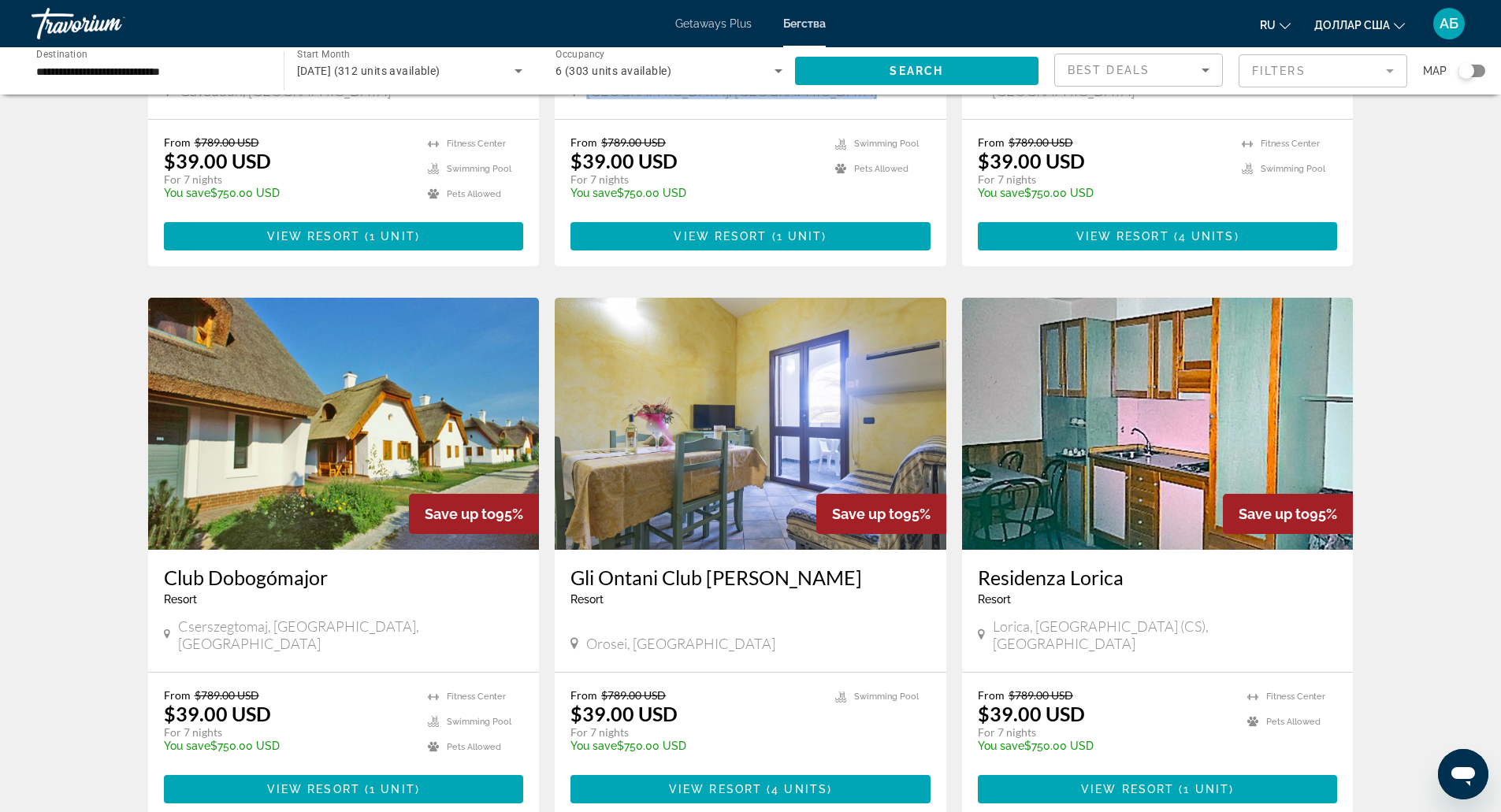
click at [1115, 467] on img "Основное содержание" at bounding box center [1158, 424] width 392 height 252
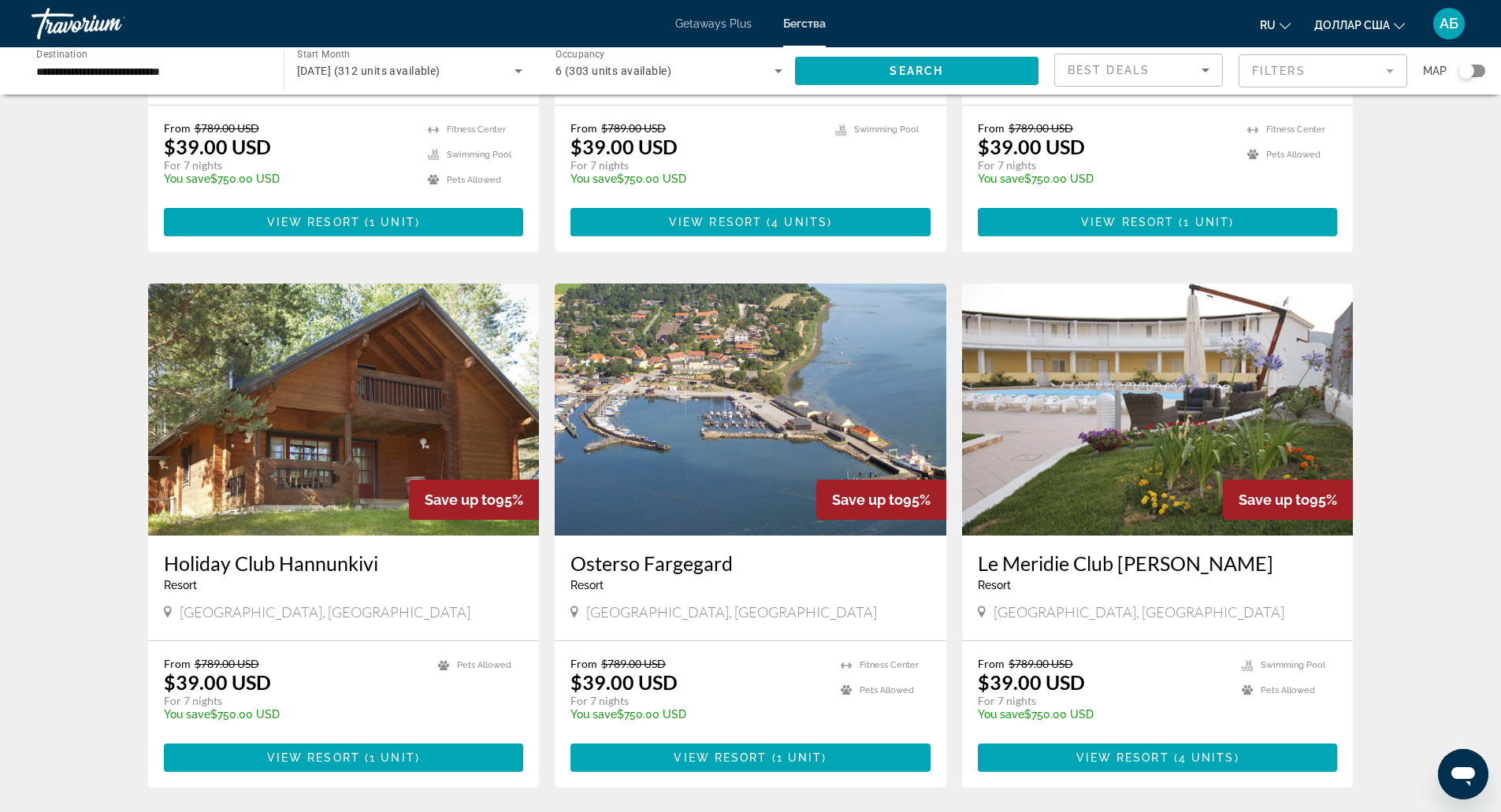
scroll to position [1538, 0]
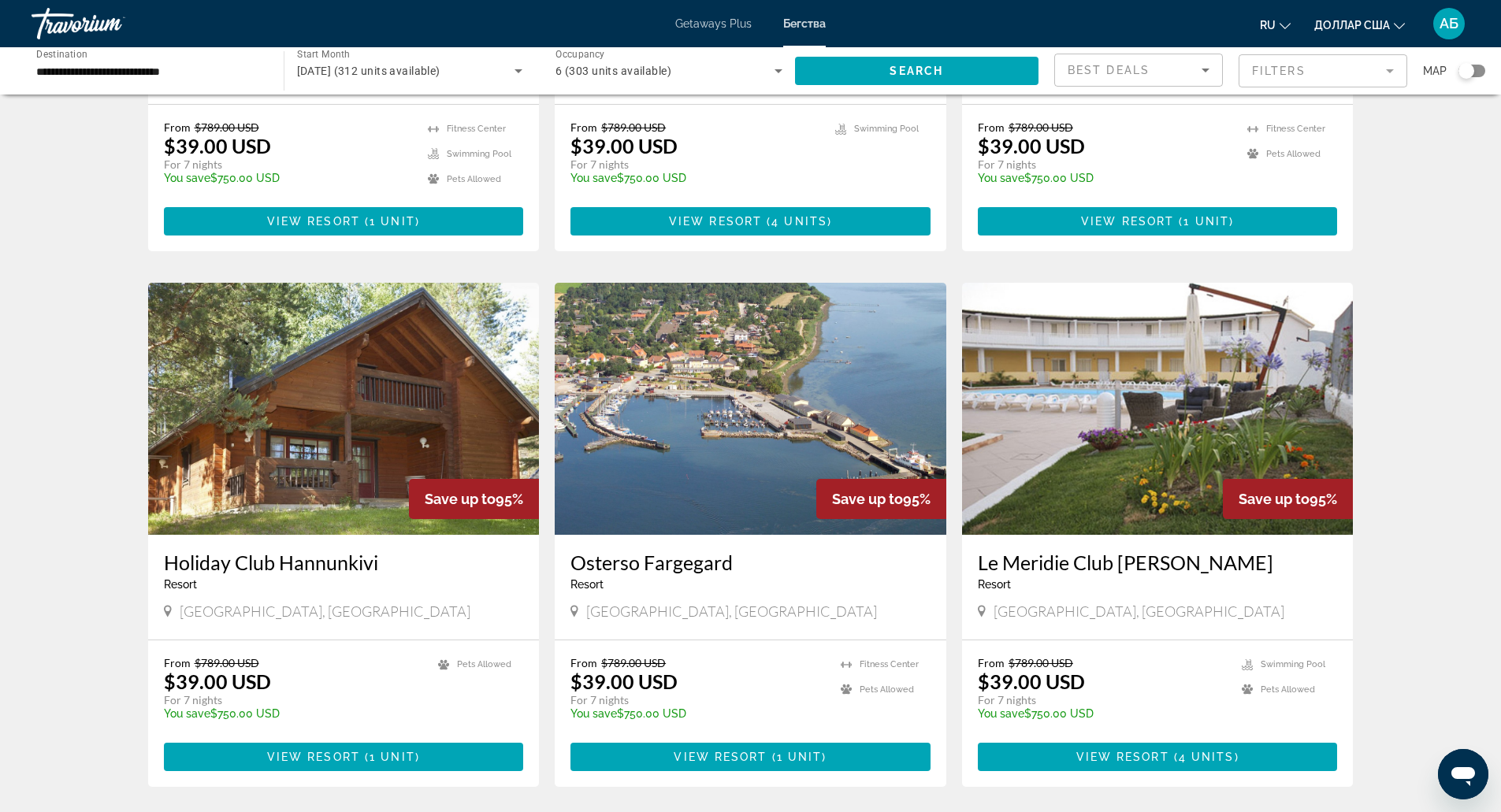
click at [229, 80] on input "**********" at bounding box center [150, 71] width 227 height 18
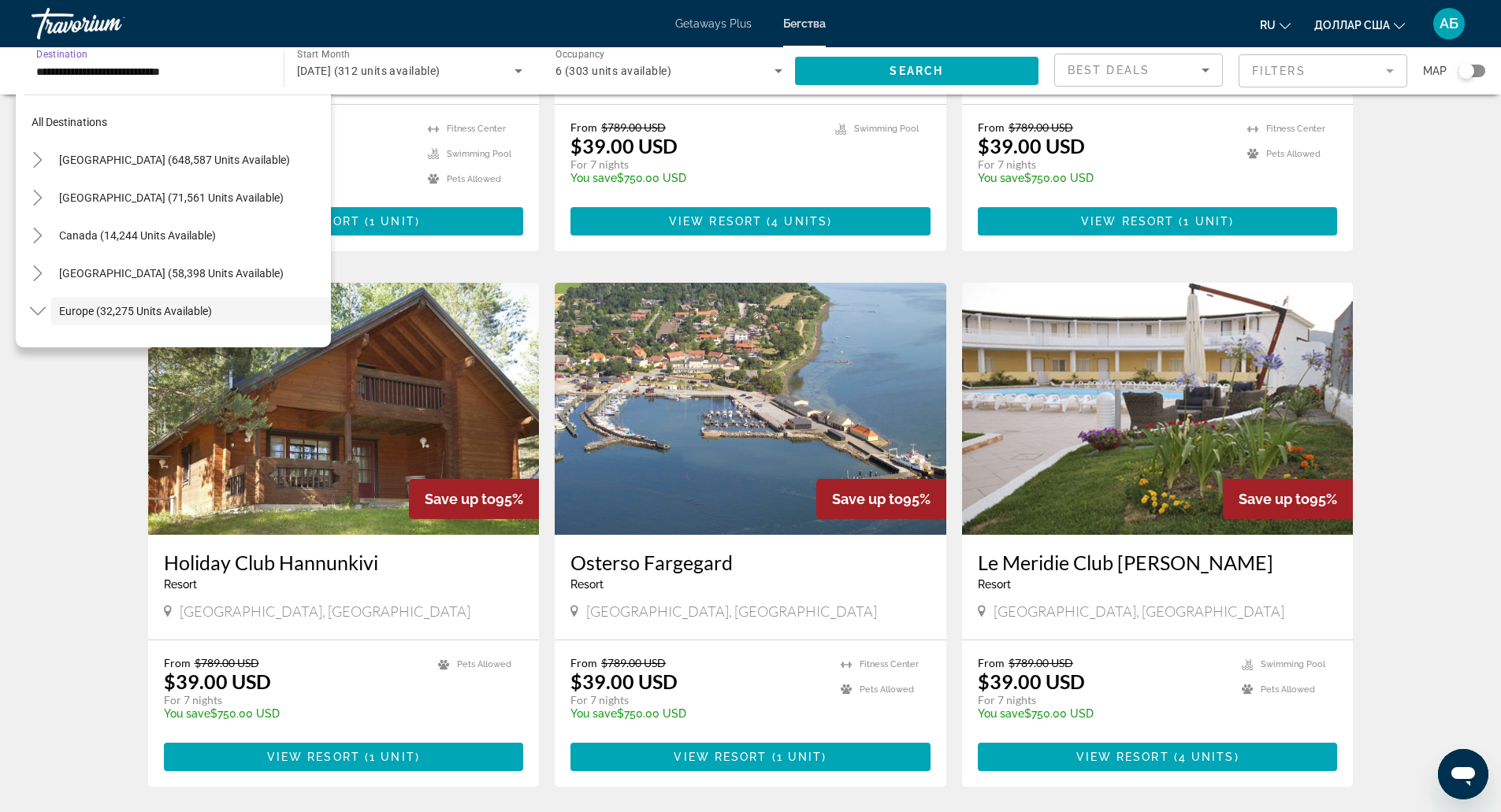
scroll to position [93, 0]
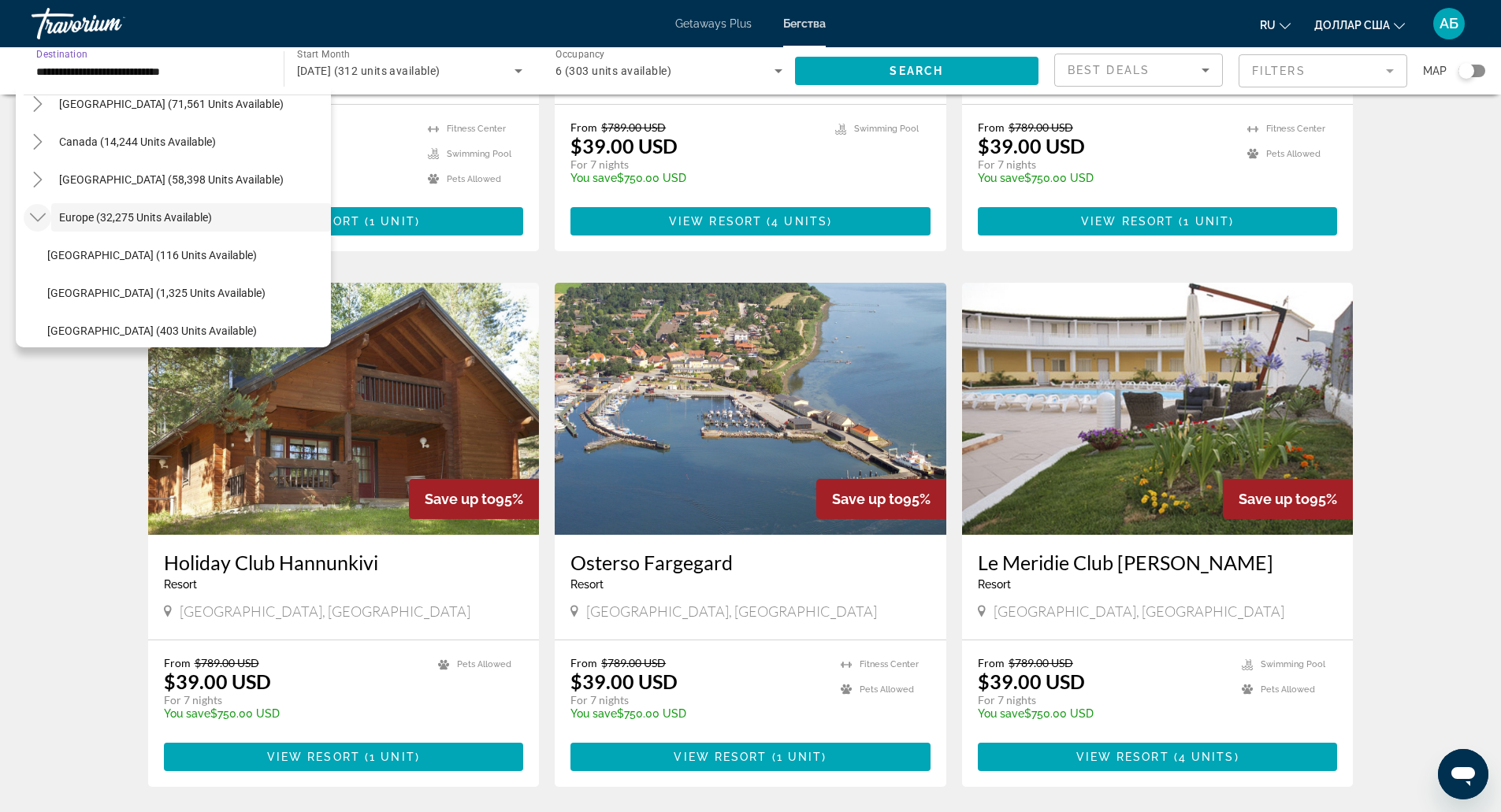
click at [40, 209] on icon "Toggle Europe (32,275 units available)" at bounding box center [38, 217] width 16 height 16
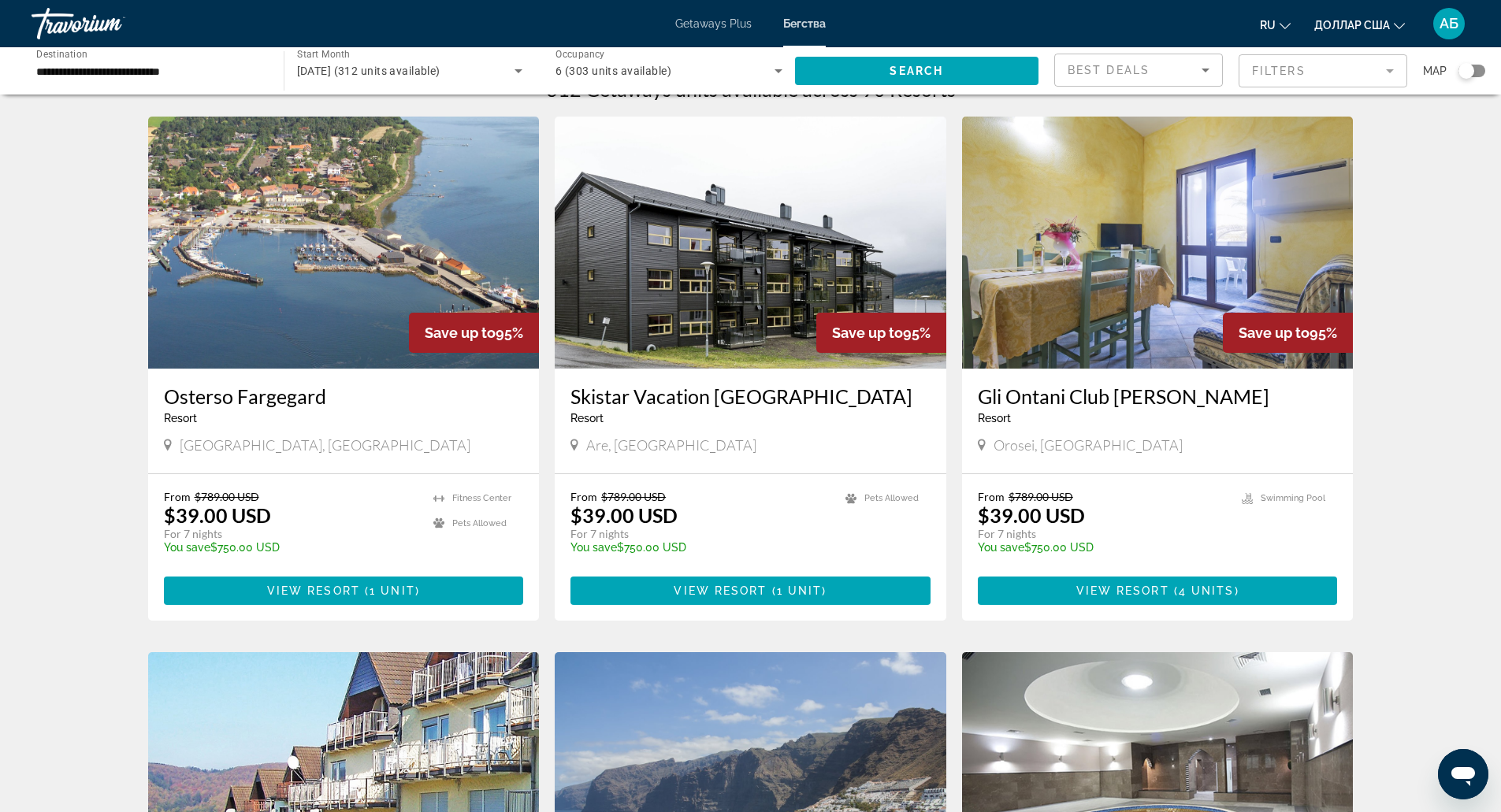
scroll to position [34, 0]
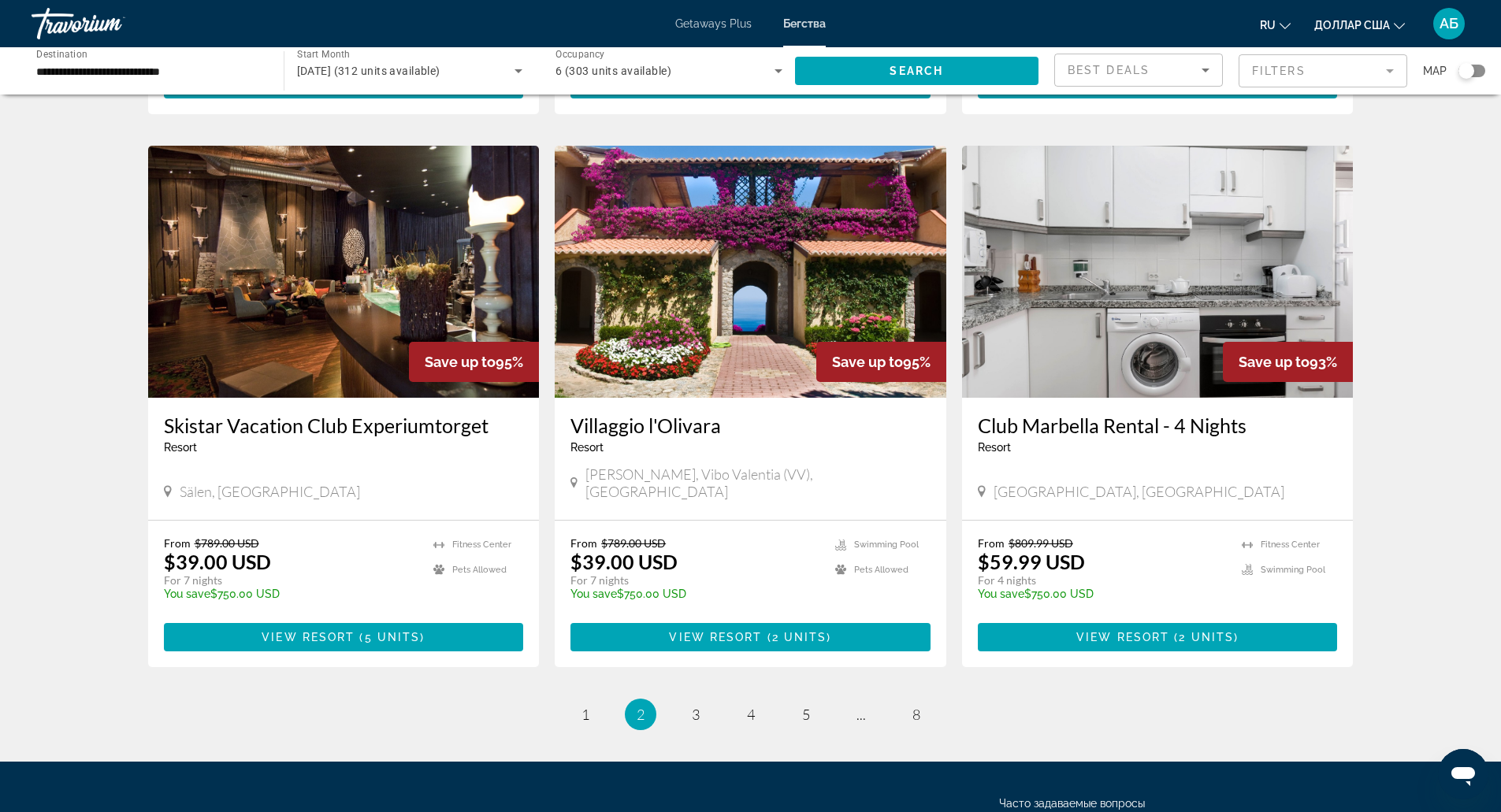
scroll to position [1653, 0]
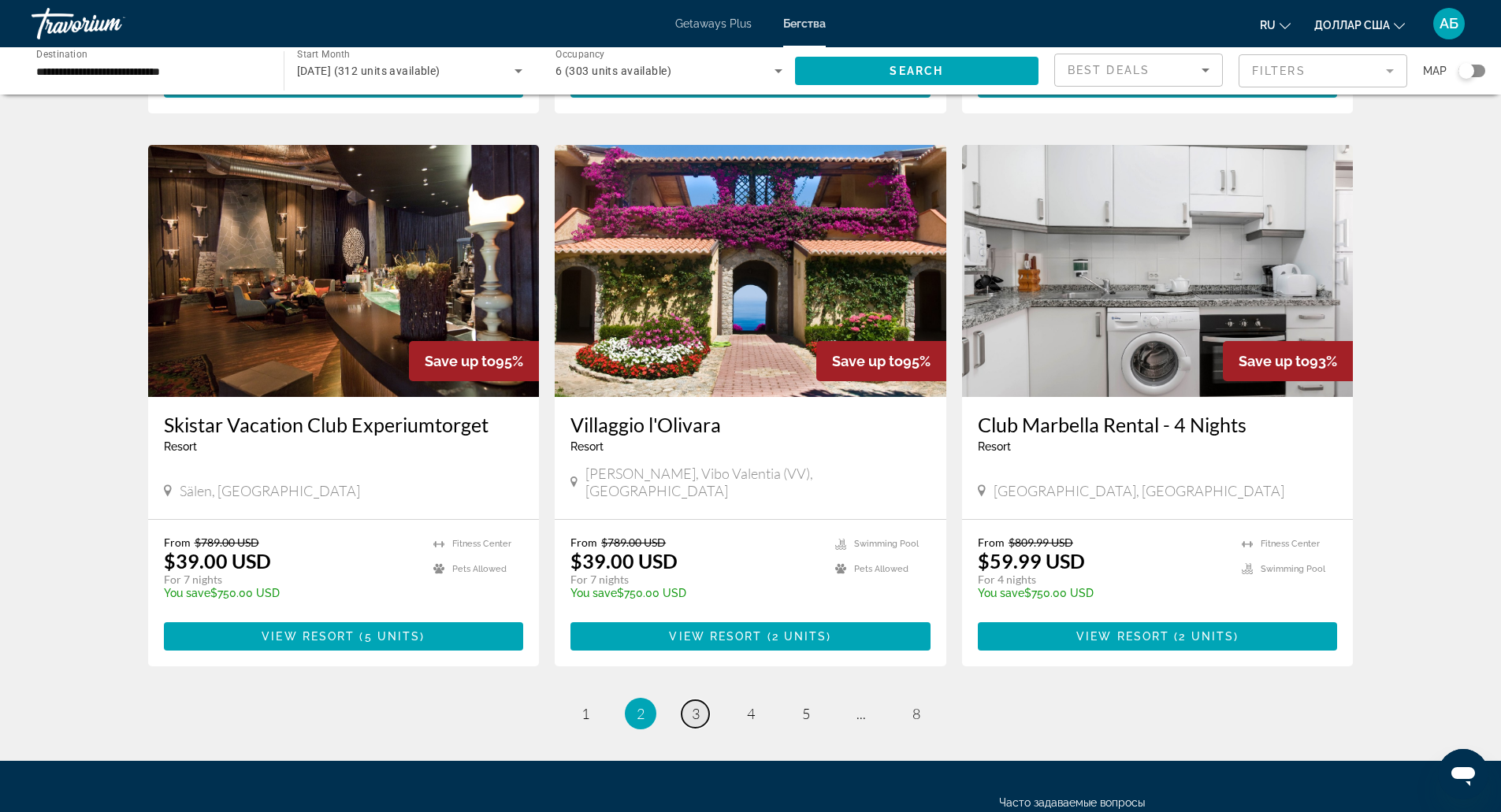
click at [691, 700] on link "page 3" at bounding box center [695, 714] width 28 height 28
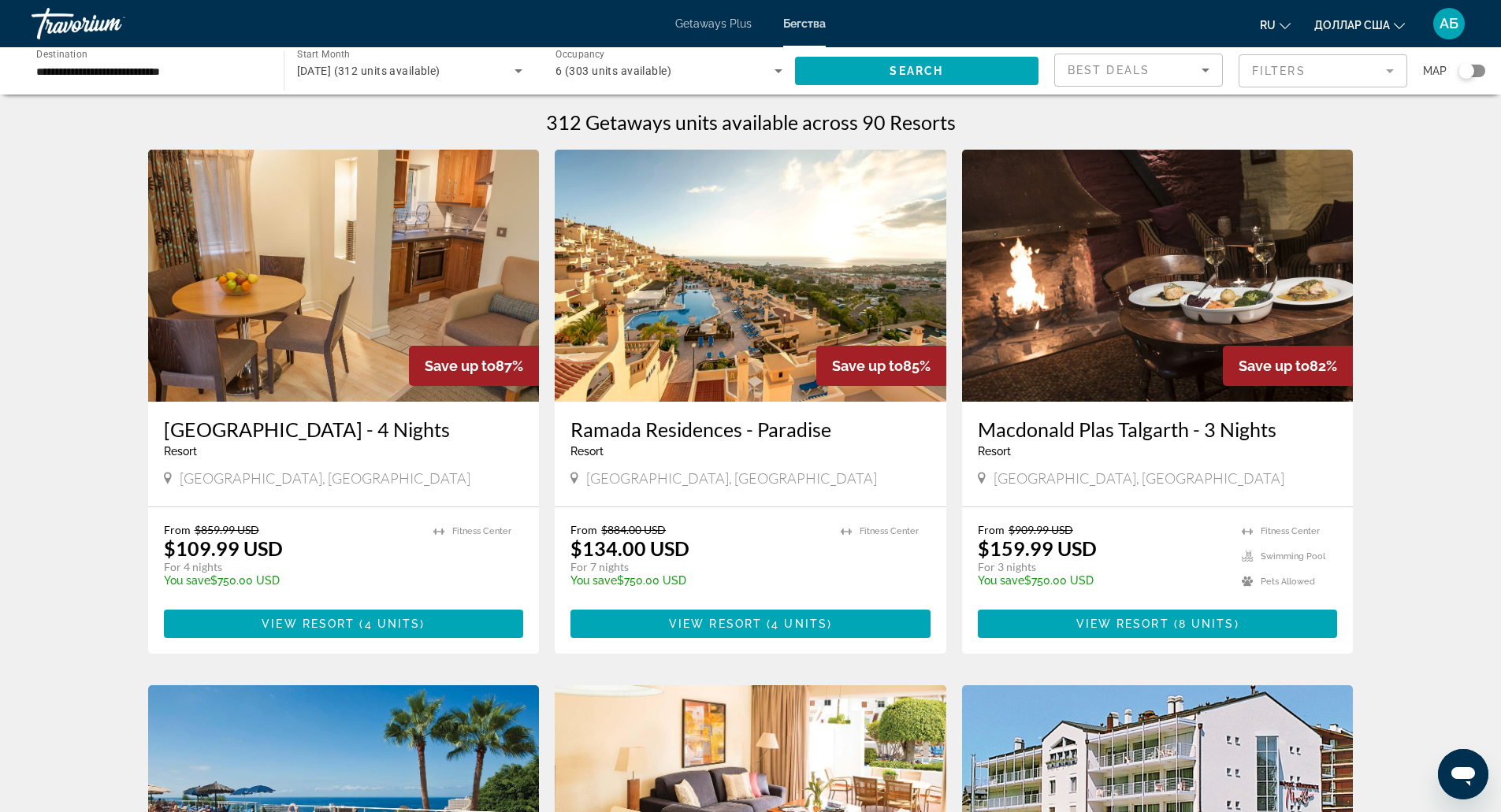
drag, startPoint x: 542, startPoint y: 433, endPoint x: 838, endPoint y: 425, distance: 296.1
click at [537, 435] on div "Woodford Bridge Country Club - 4 Nights Resort - This is an adults only resort …" at bounding box center [344, 454] width 392 height 105
drag, startPoint x: 541, startPoint y: 437, endPoint x: 819, endPoint y: 411, distance: 279.2
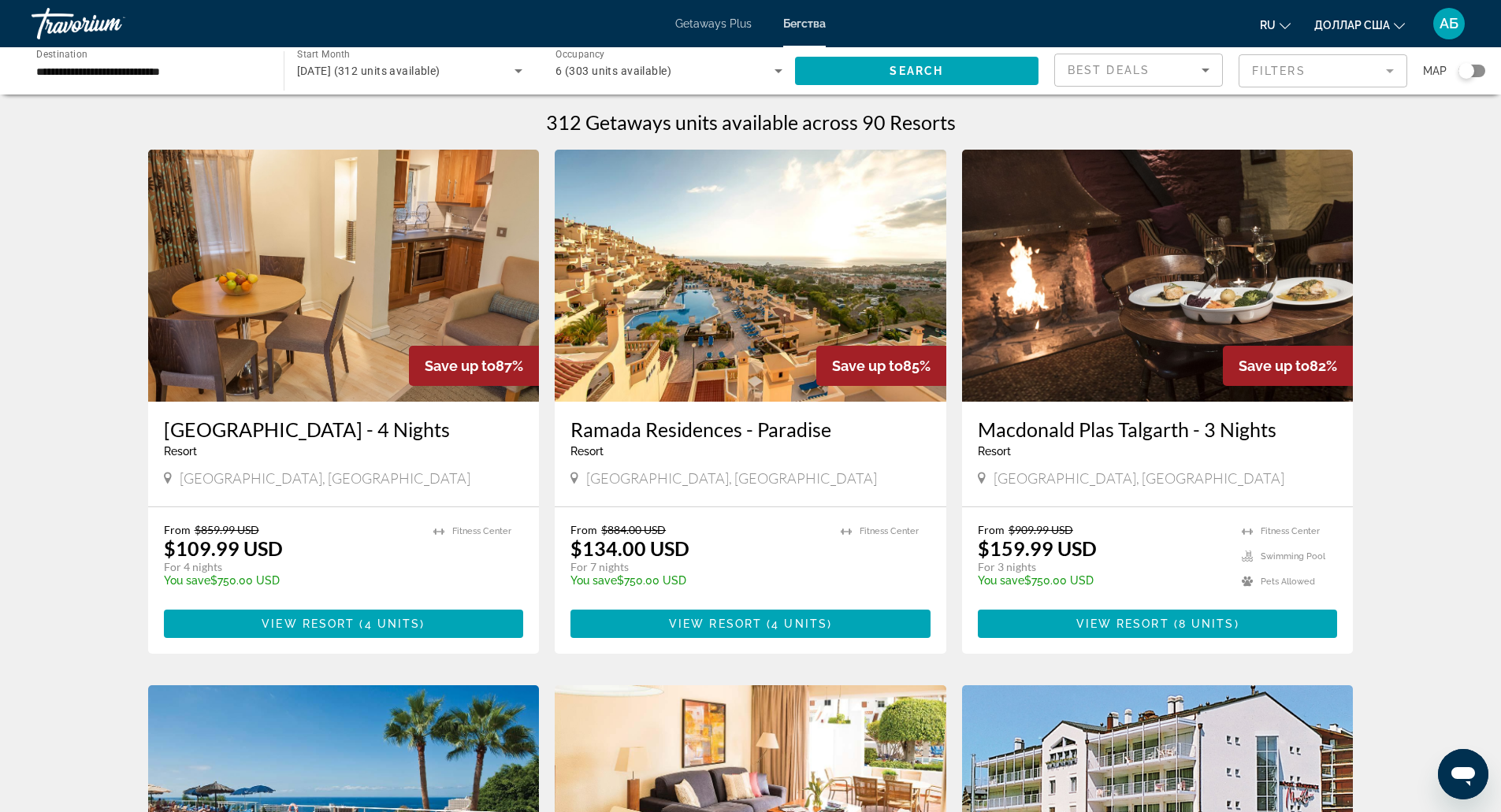
click at [953, 431] on app-weeks-search-item "Save up to 85% Ramada Residences - Paradise Resort - This is an adults only res…" at bounding box center [750, 402] width 407 height 504
drag, startPoint x: 950, startPoint y: 434, endPoint x: 569, endPoint y: 436, distance: 381.0
click at [569, 436] on app-weeks-search-item "Save up to 85% Ramada Residences - Paradise Resort - This is an adults only res…" at bounding box center [750, 402] width 407 height 504
copy h3 "Ramada Residences - Paradise"
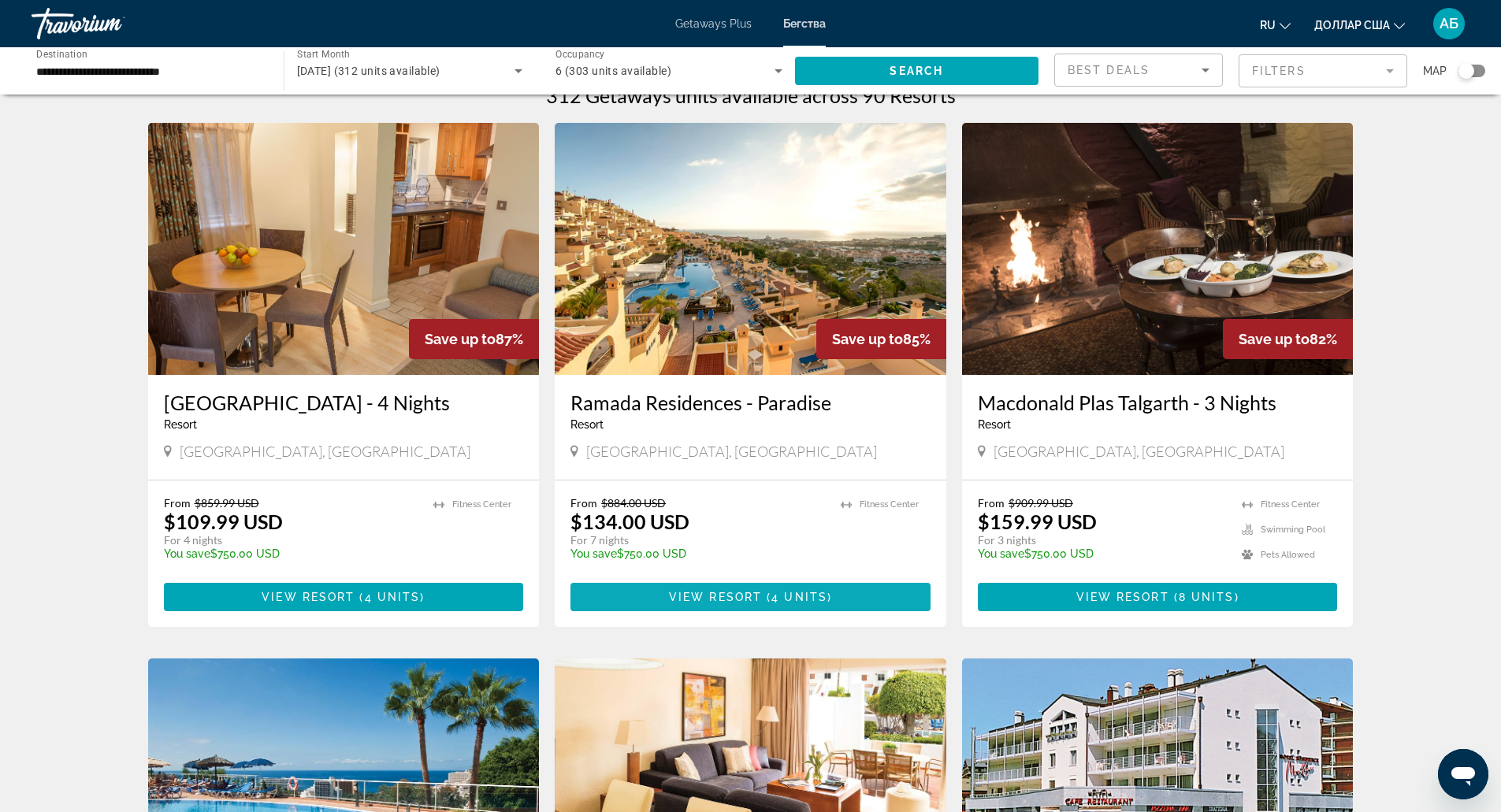
click at [763, 585] on span "Основное содержание" at bounding box center [750, 597] width 360 height 38
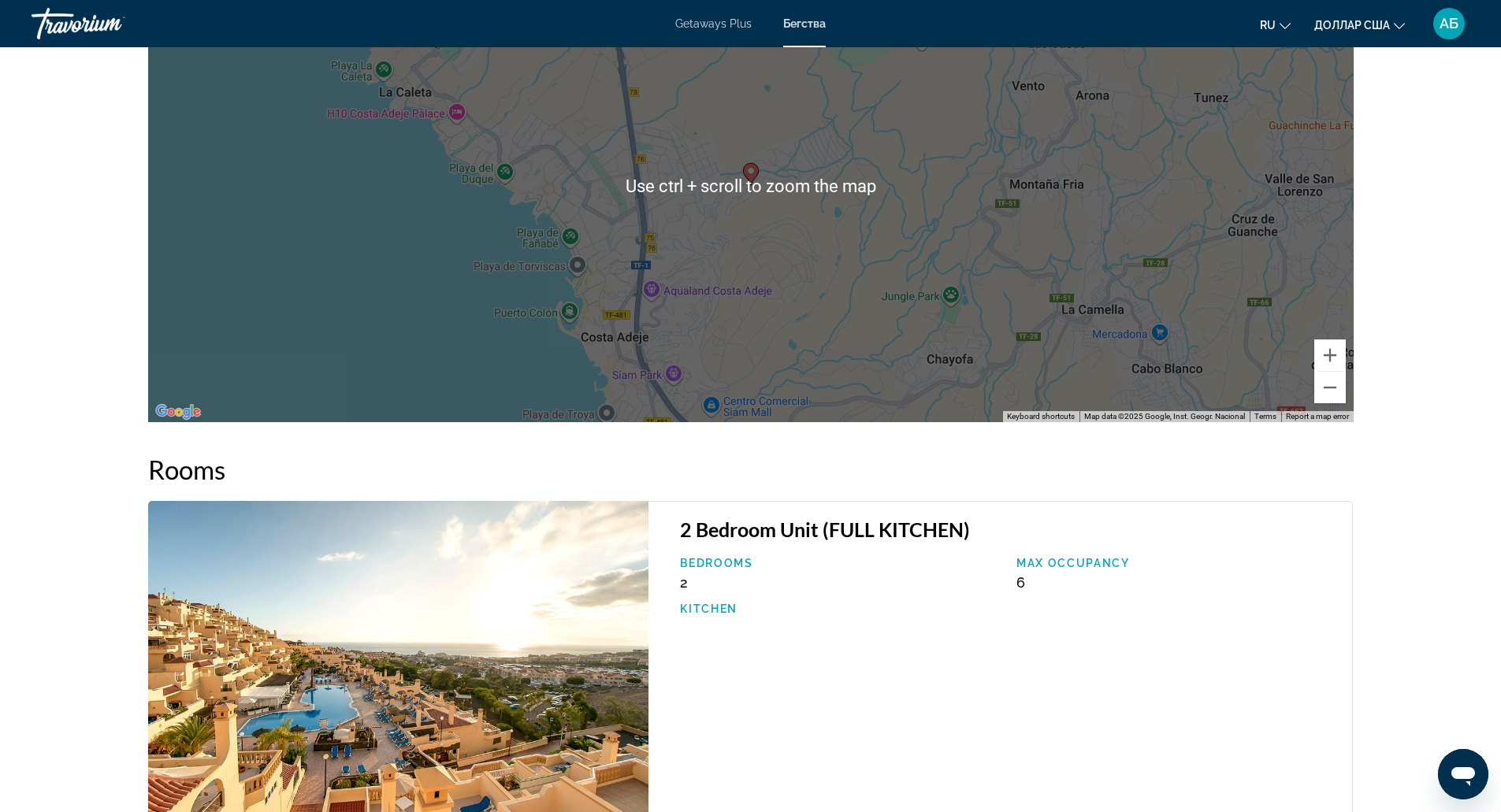
scroll to position [2465, 0]
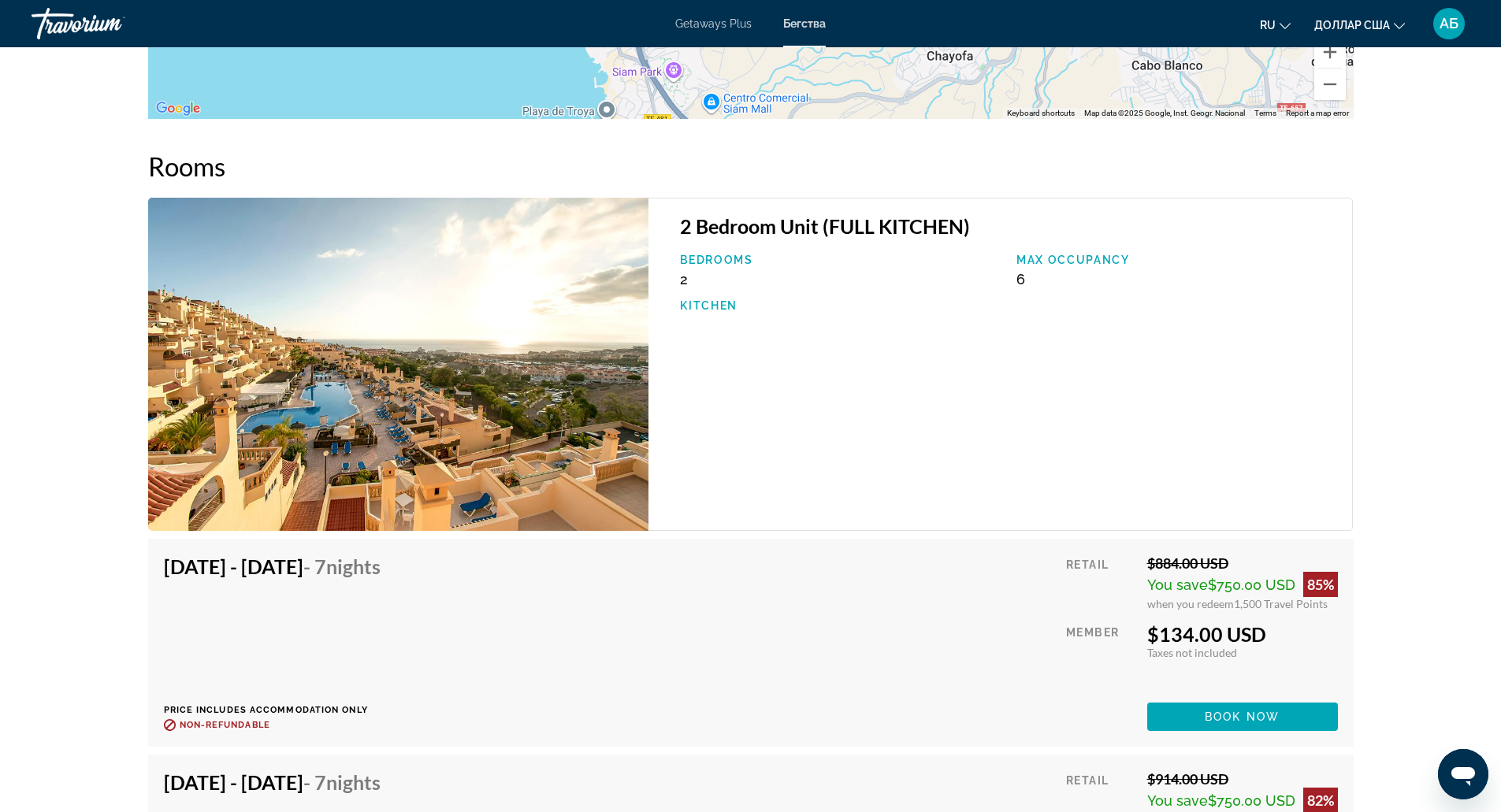
drag, startPoint x: 763, startPoint y: 585, endPoint x: 1069, endPoint y: 266, distance: 442.0
click at [1069, 266] on div "Max Occupancy 6" at bounding box center [1176, 271] width 336 height 34
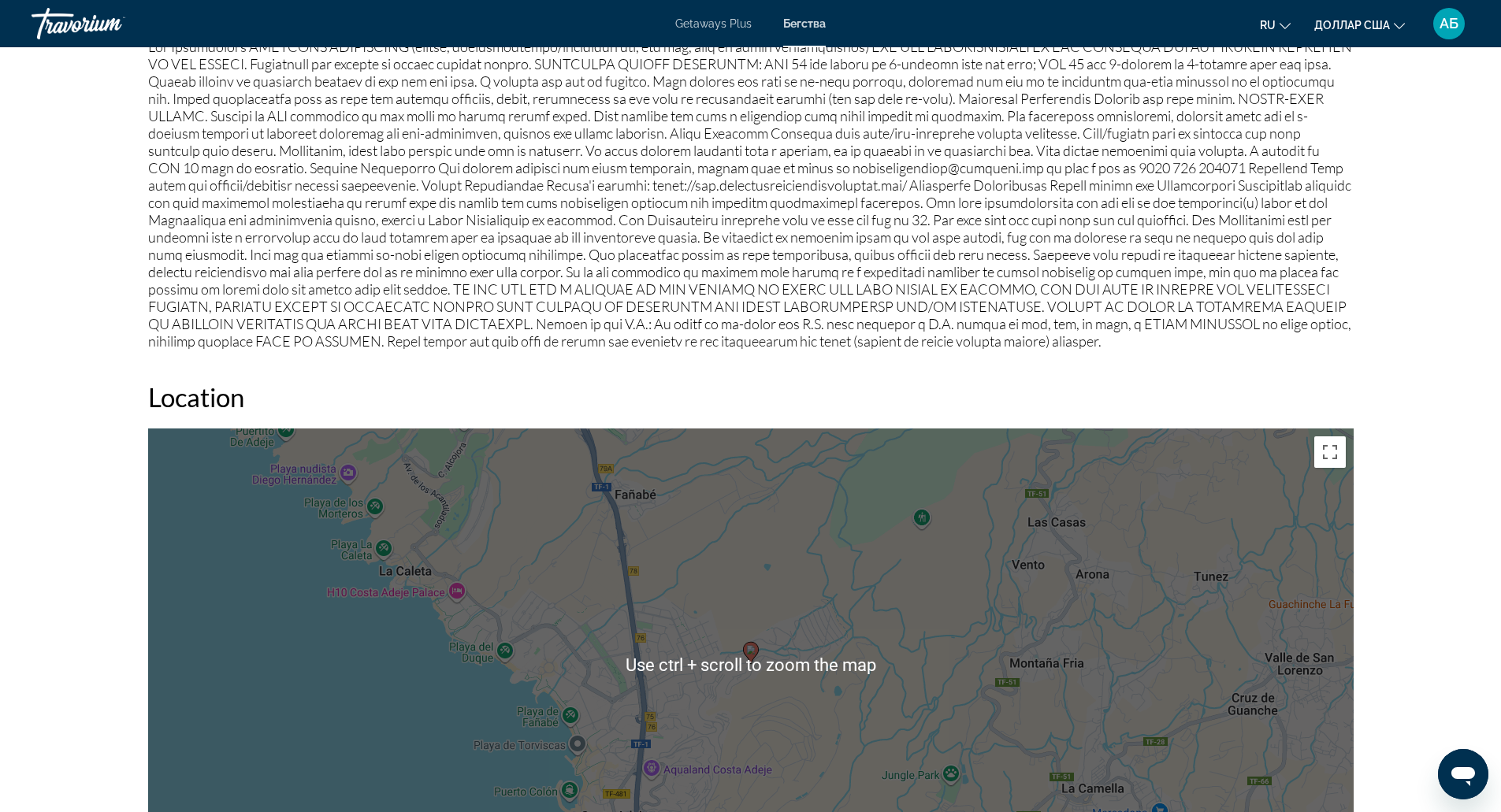
scroll to position [1619, 0]
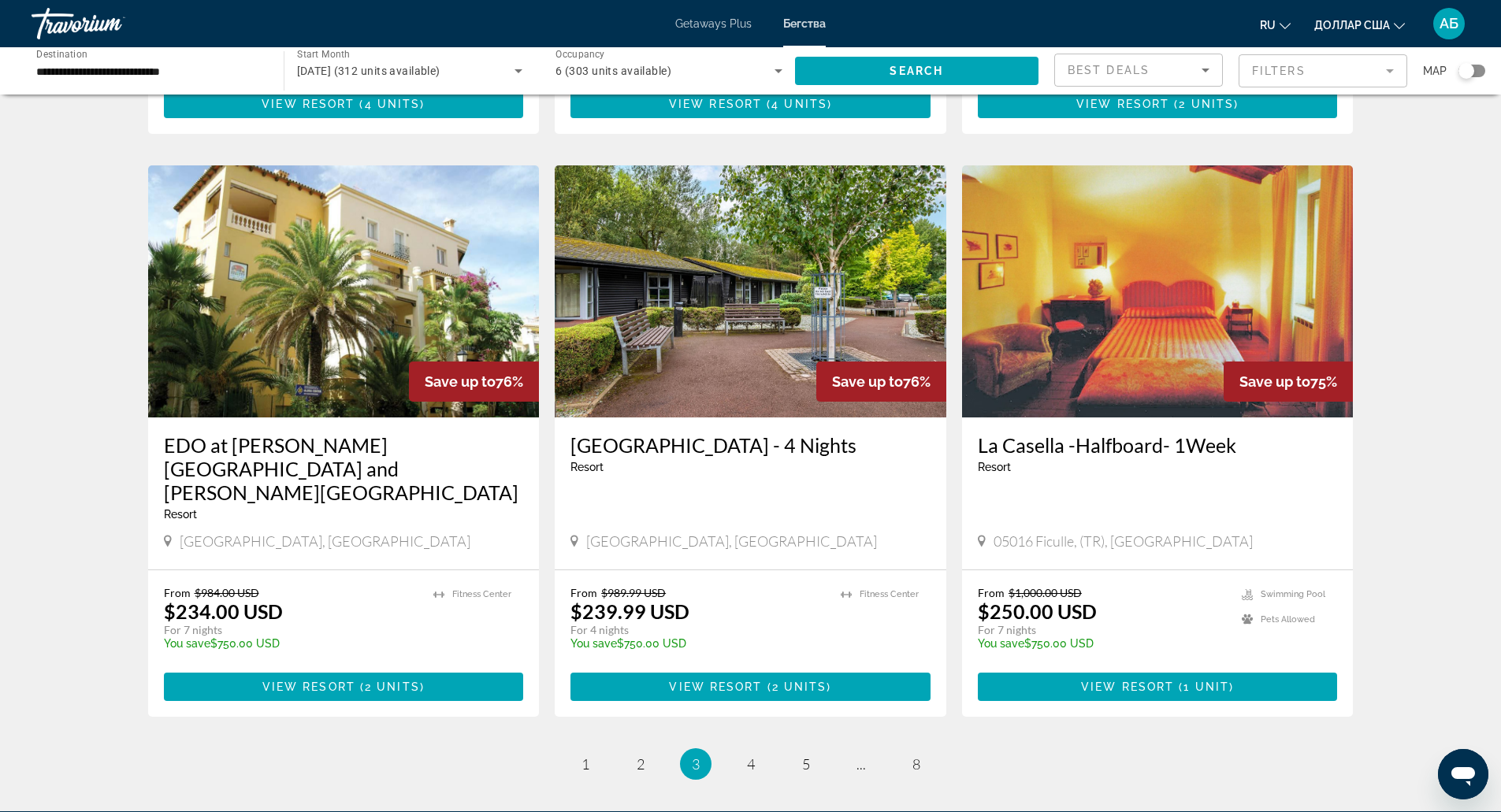
scroll to position [1666, 0]
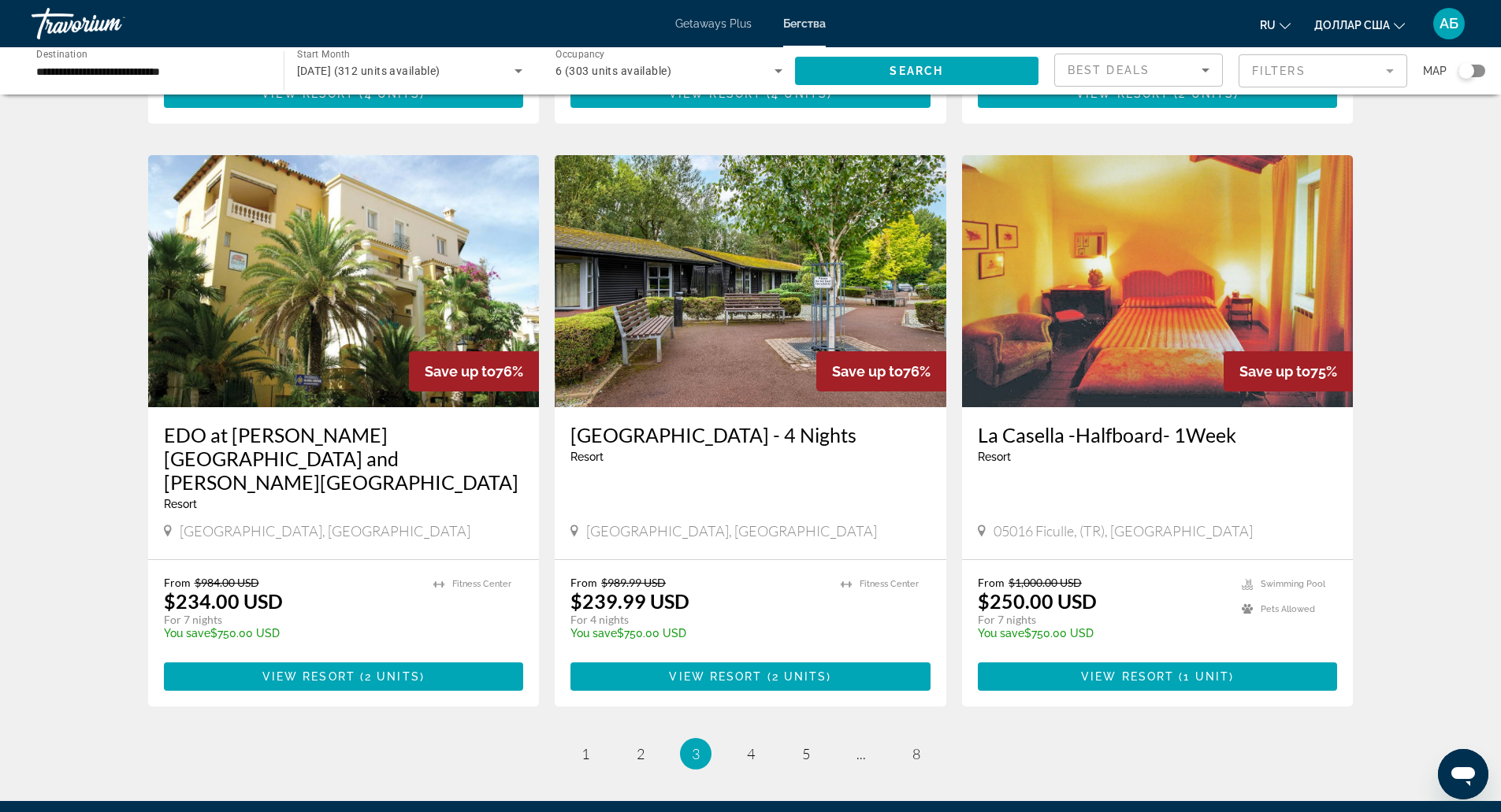
click at [272, 522] on span "[GEOGRAPHIC_DATA], [GEOGRAPHIC_DATA]" at bounding box center [325, 530] width 291 height 18
copy span "Alicante"
click at [743, 741] on link "page 4" at bounding box center [750, 754] width 28 height 28
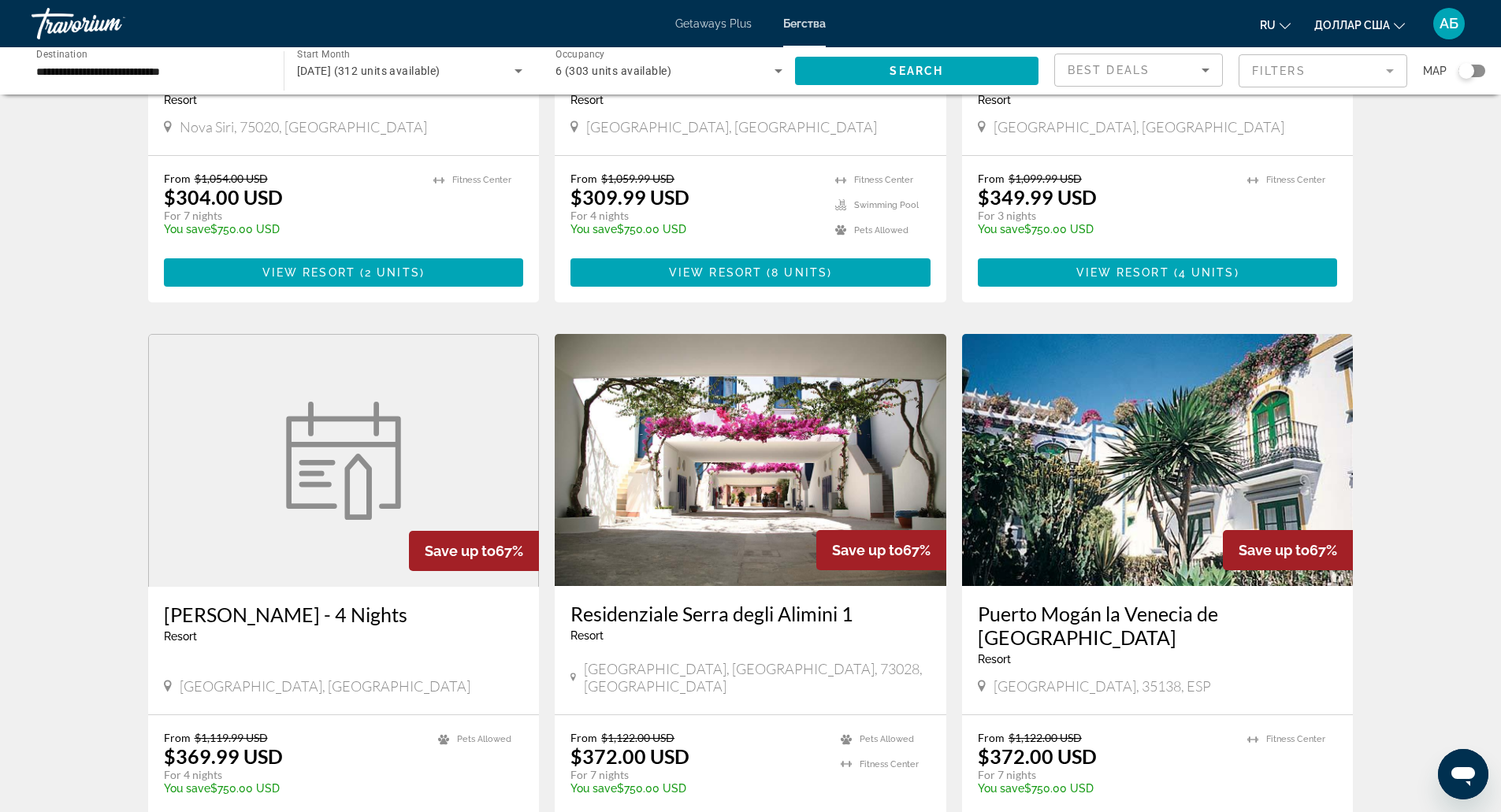
scroll to position [1518, 0]
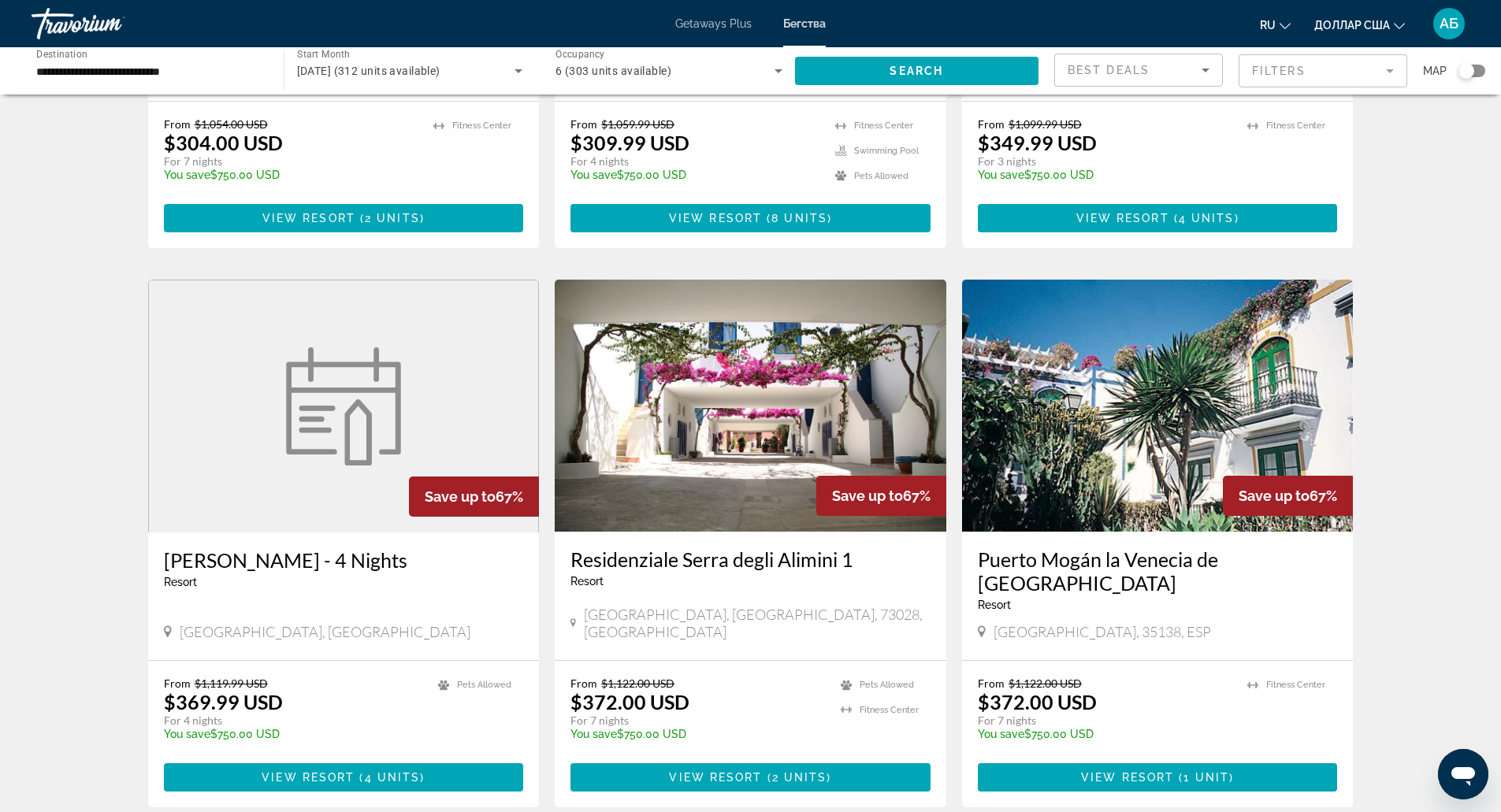
click at [1054, 623] on span "[GEOGRAPHIC_DATA], 35138, ESP" at bounding box center [1102, 631] width 218 height 18
copy span "[GEOGRAPHIC_DATA], 35138, ESP"
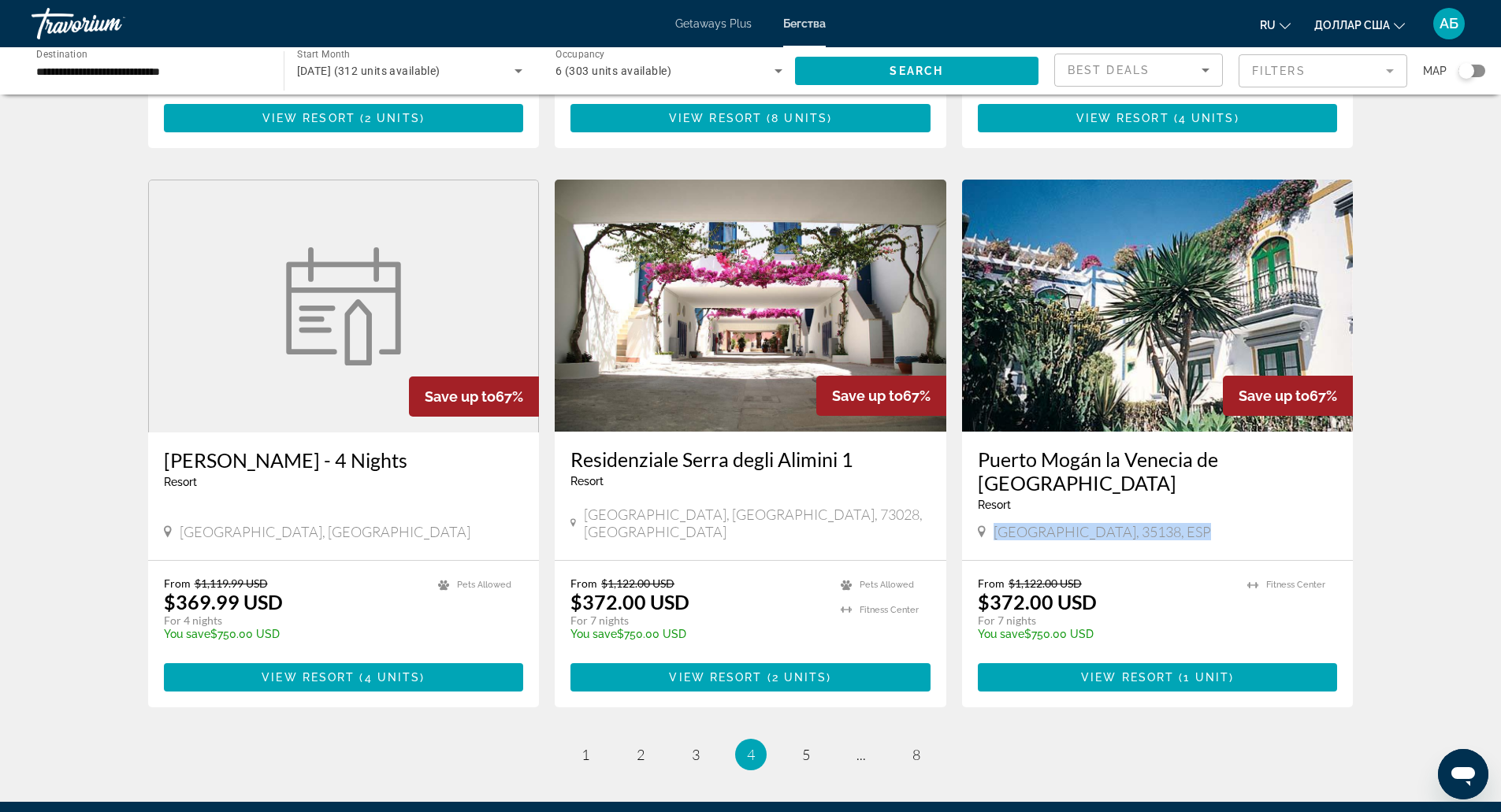
scroll to position [1627, 0]
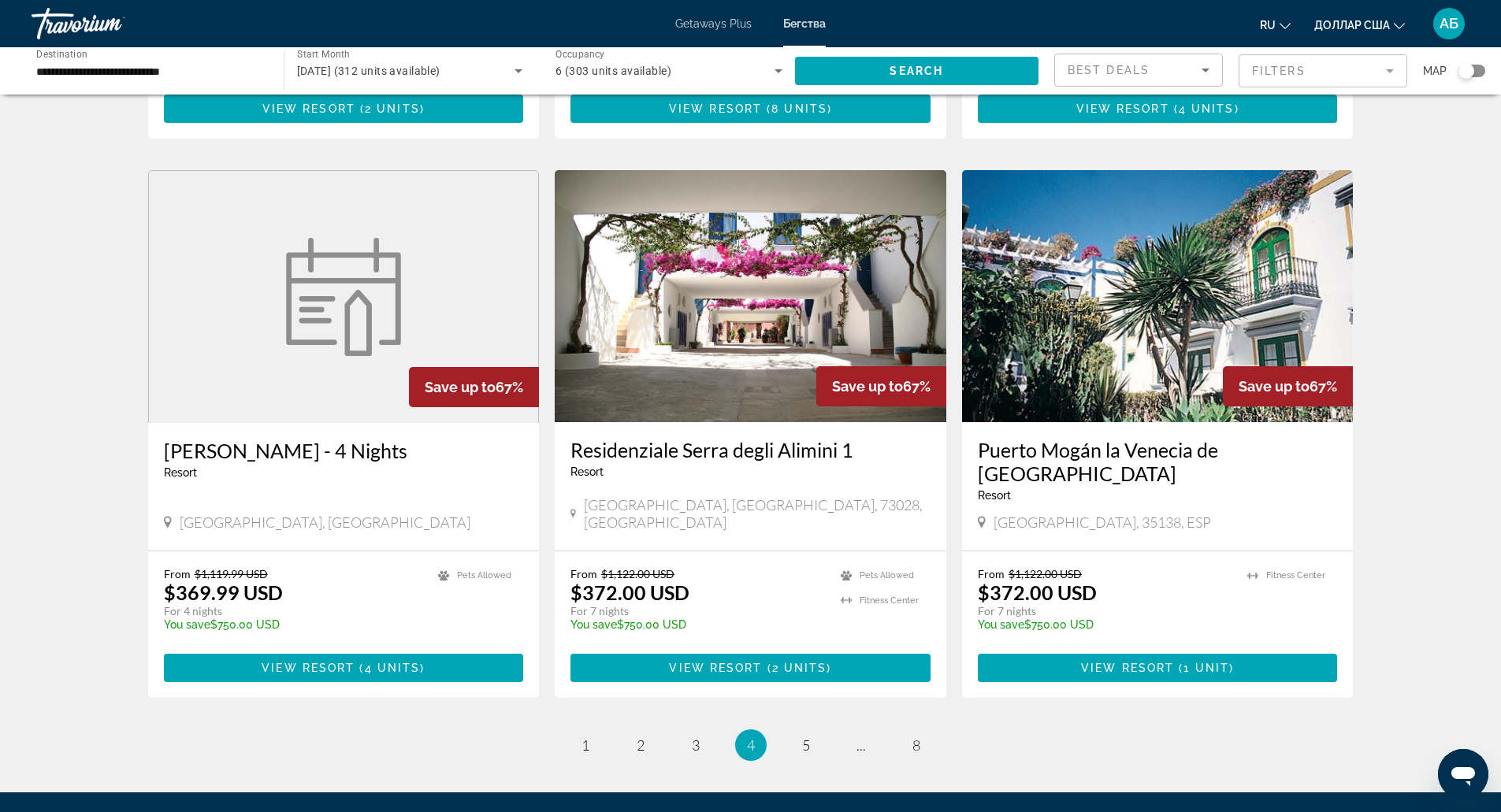
click at [810, 731] on link "page 5" at bounding box center [806, 745] width 28 height 28
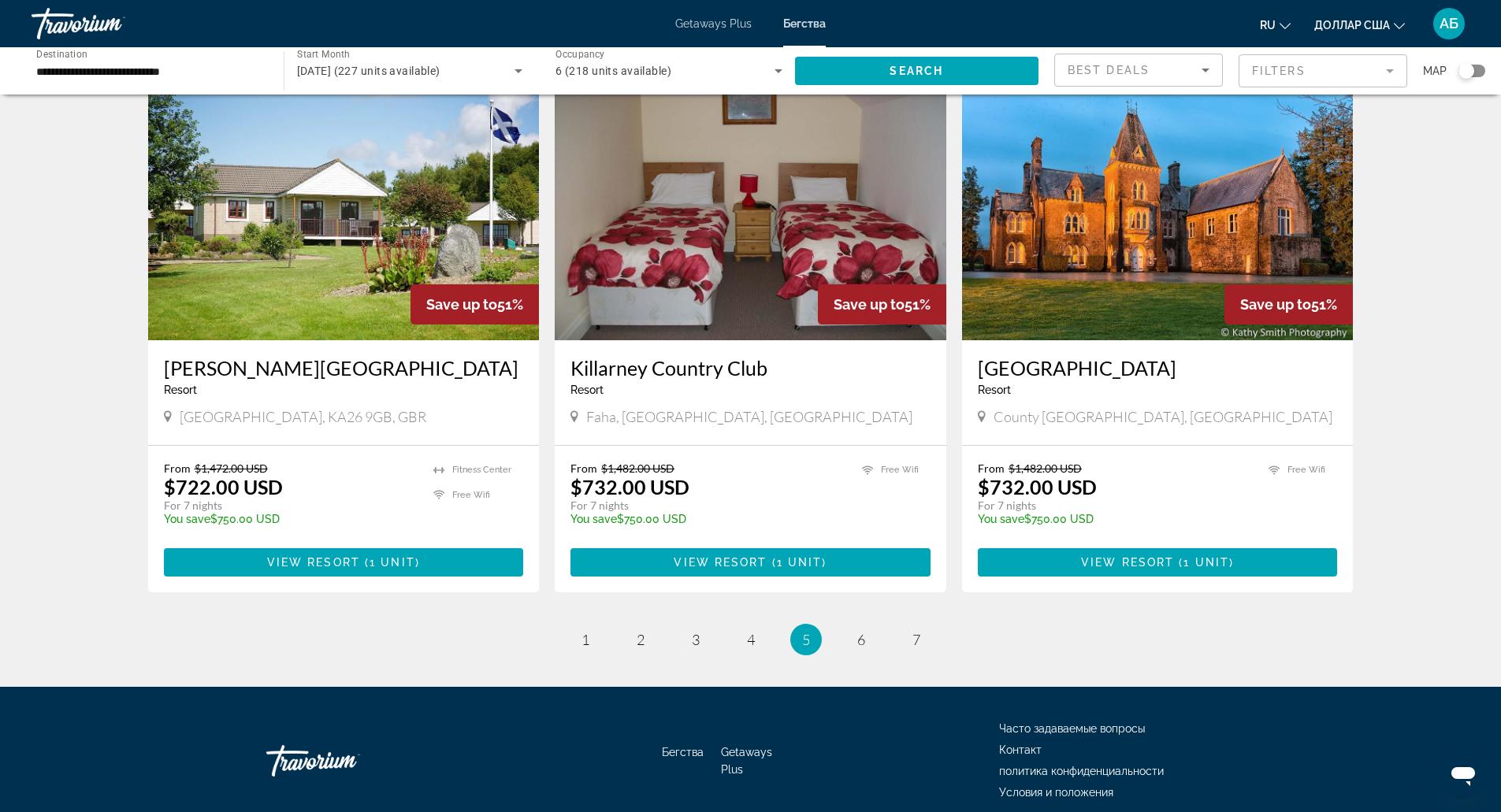
scroll to position [1783, 0]
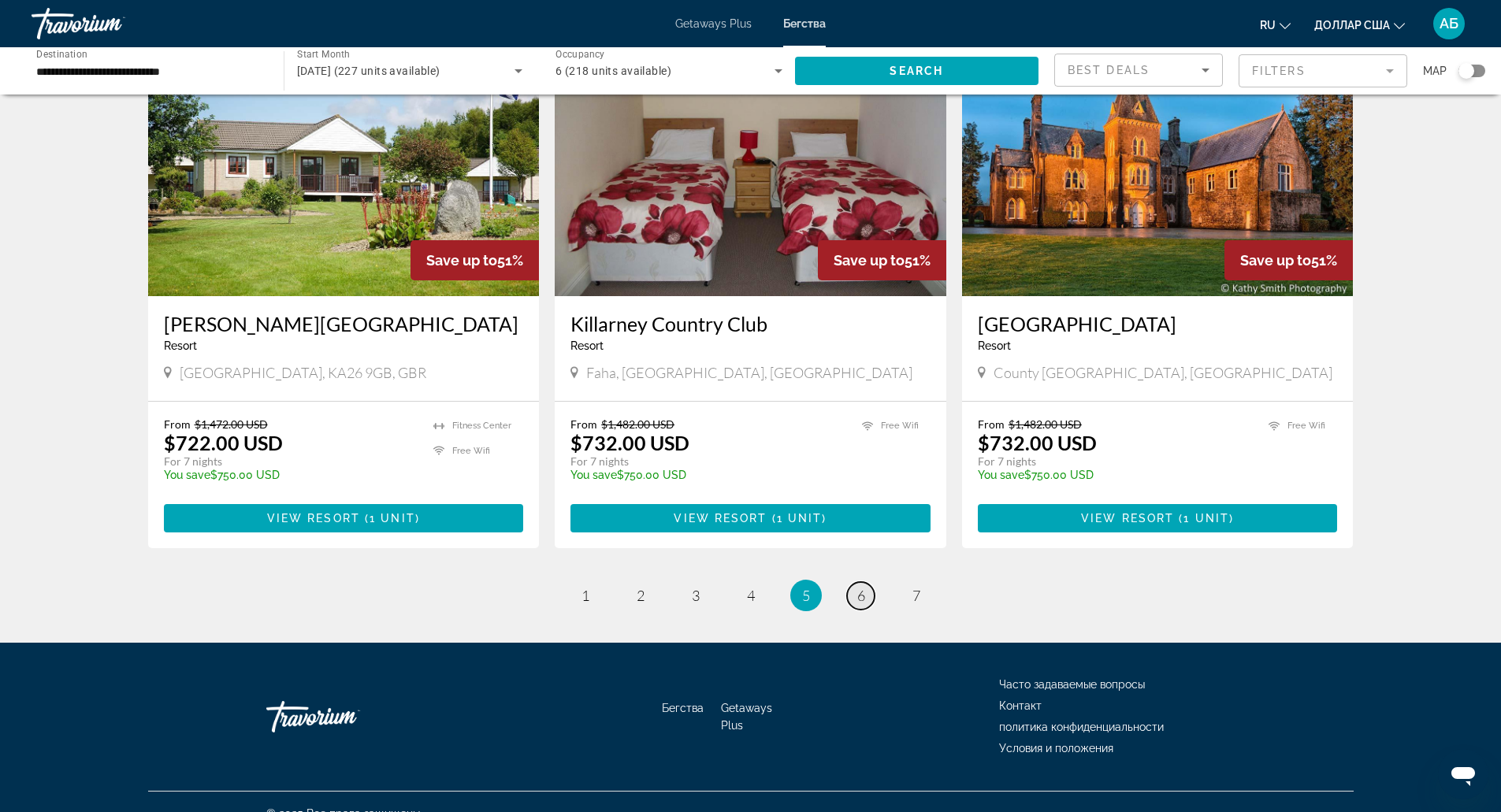
click at [864, 587] on span "6" at bounding box center [860, 595] width 8 height 18
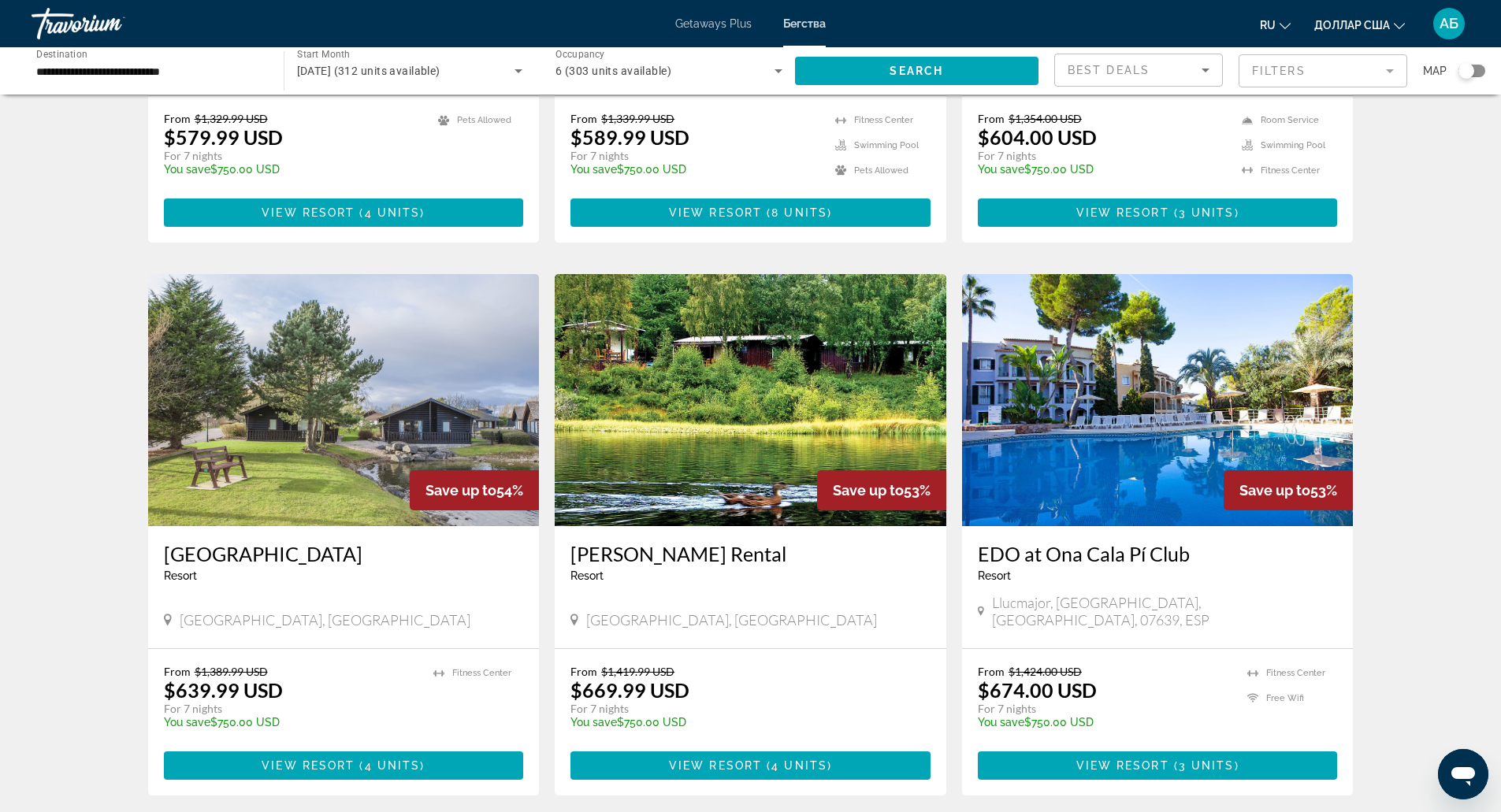
scroll to position [1068, 0]
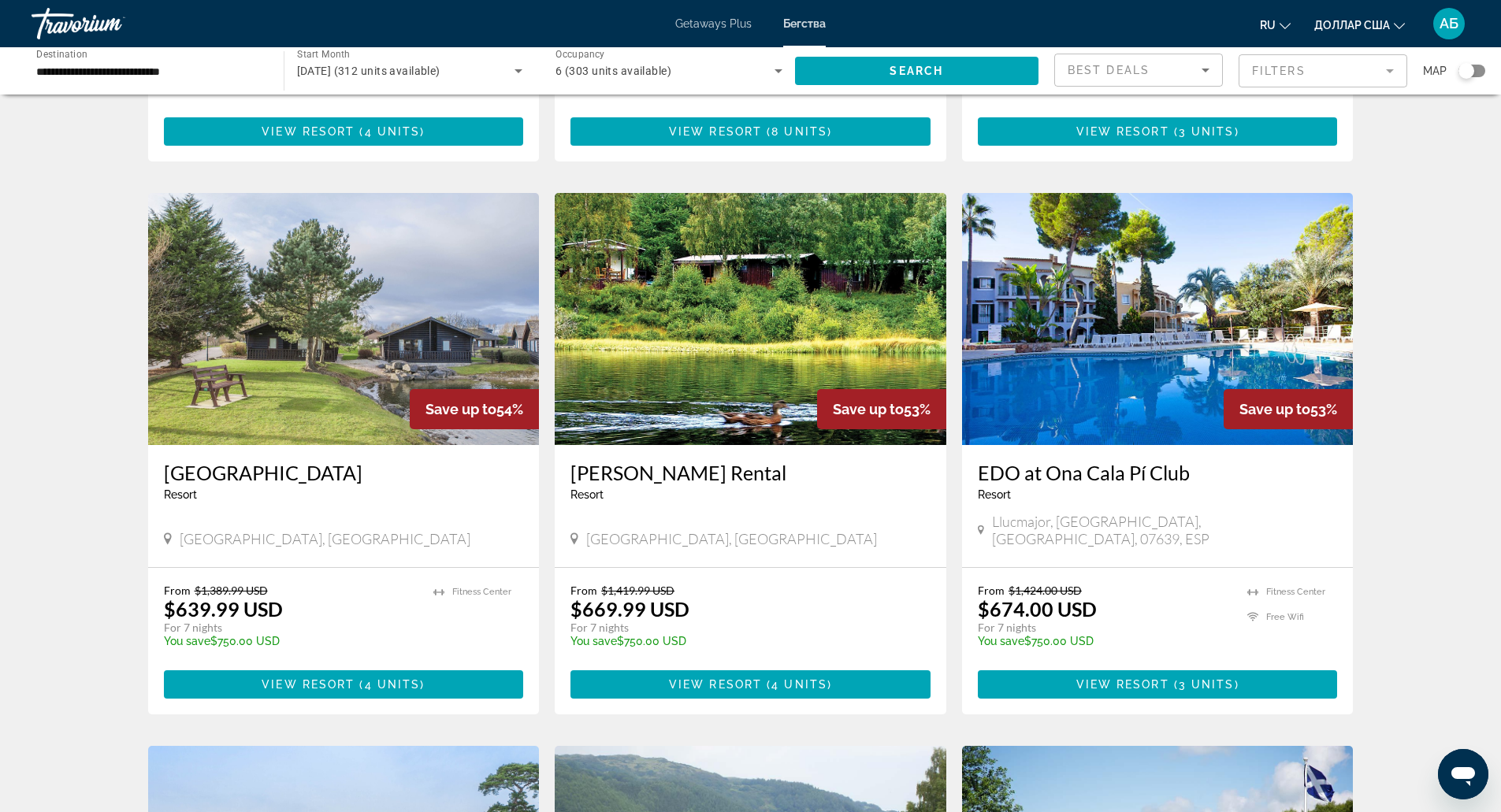
drag, startPoint x: 1107, startPoint y: 681, endPoint x: 1411, endPoint y: 707, distance: 305.1
click at [1411, 707] on div "312 Getaways units available across 90 Resorts Save up to 57% Macdonald Elmers …" at bounding box center [750, 201] width 1501 height 2318
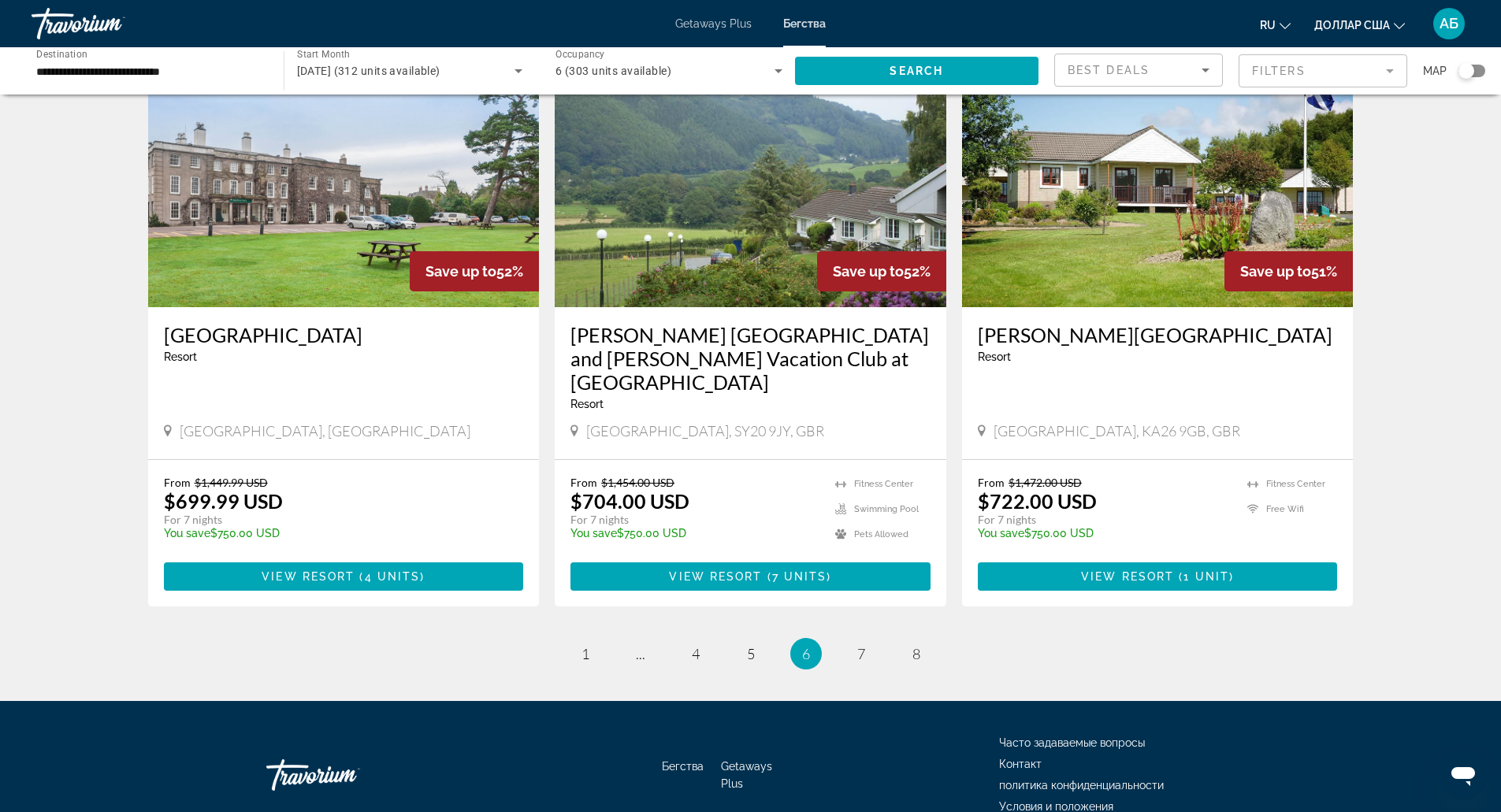
scroll to position [1783, 0]
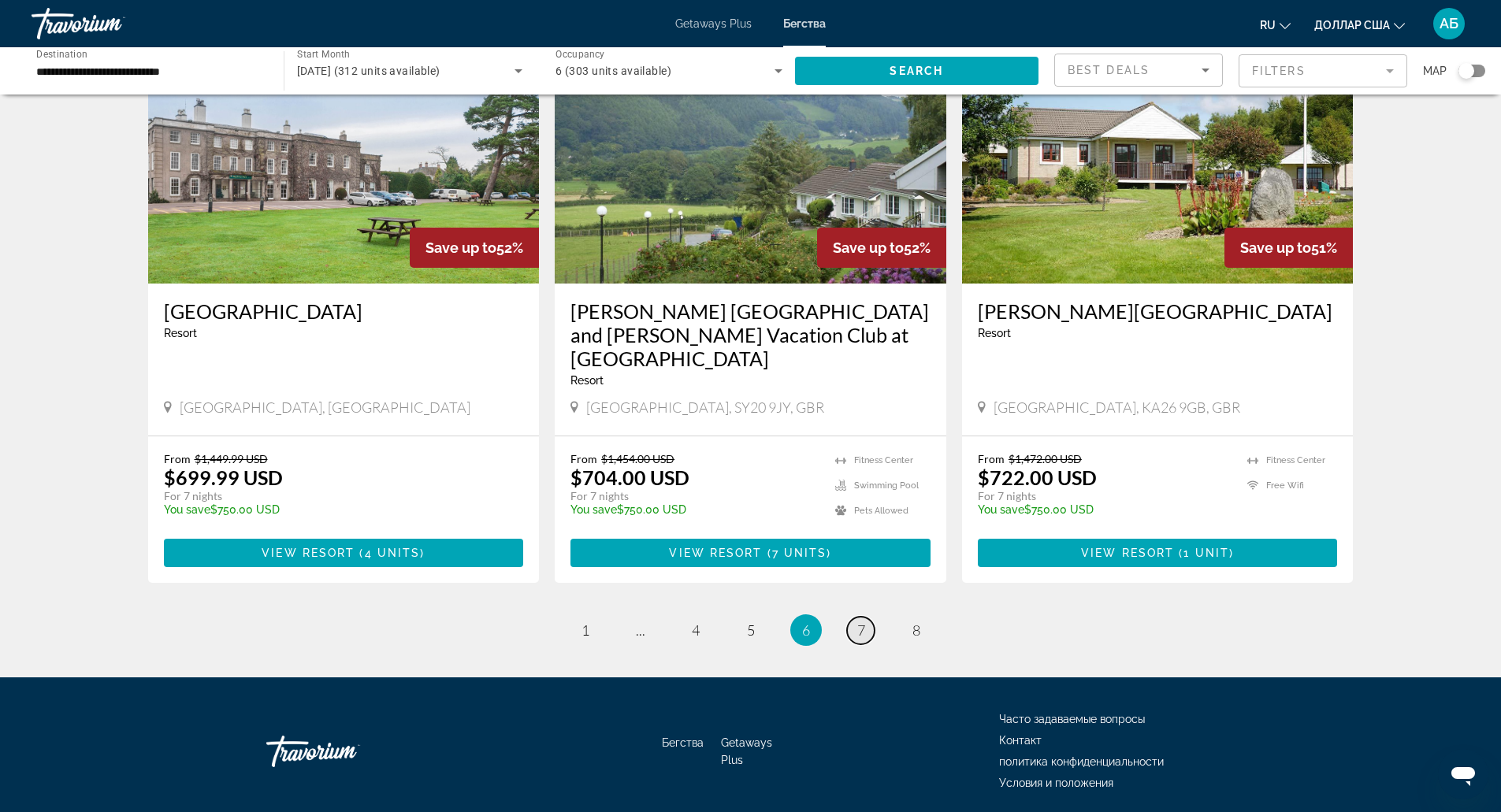
click at [857, 621] on span "7" at bounding box center [860, 630] width 8 height 18
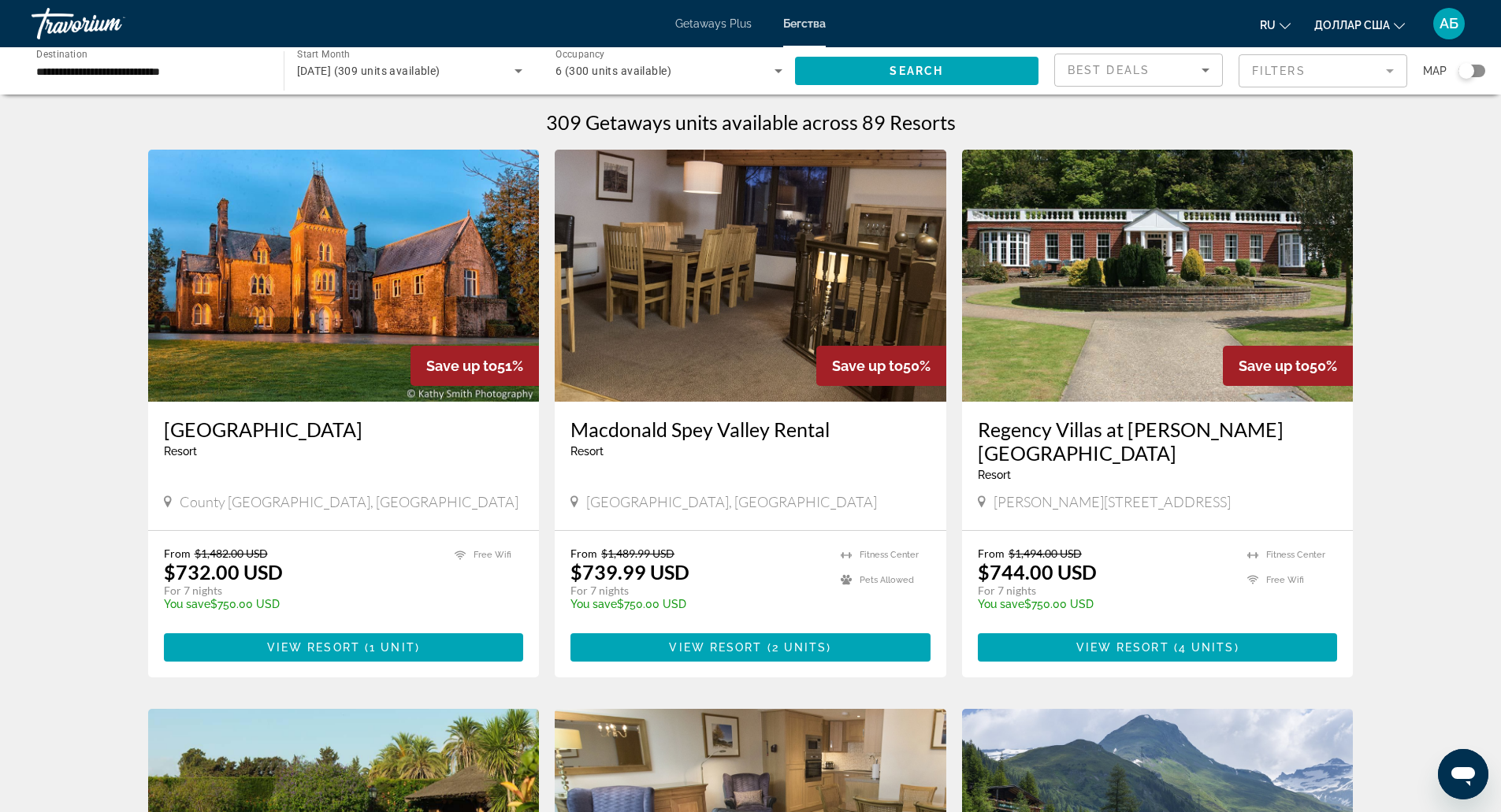
click at [856, 573] on ul "Fitness Center Pets Allowed" at bounding box center [885, 583] width 90 height 75
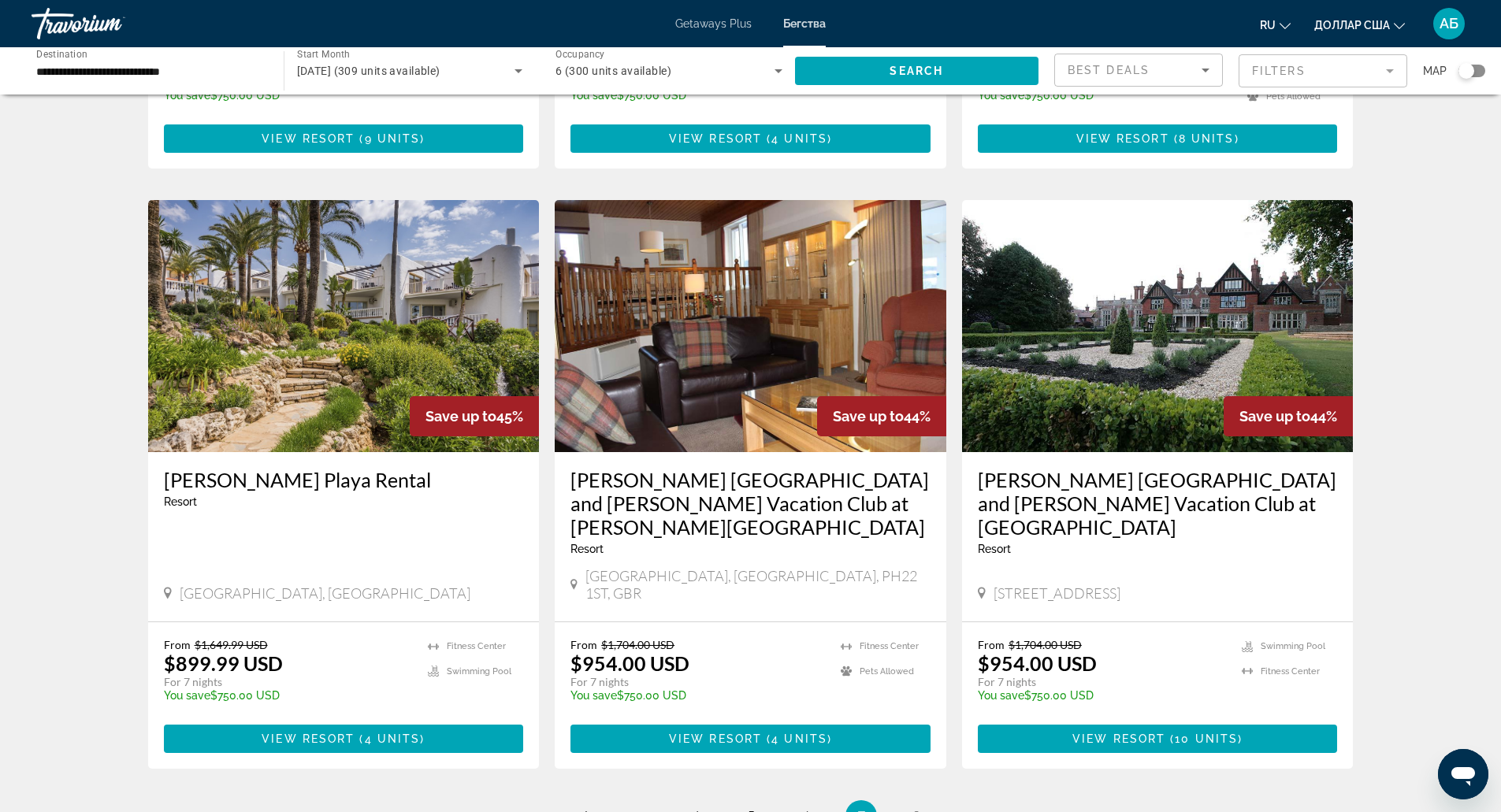
scroll to position [1854, 0]
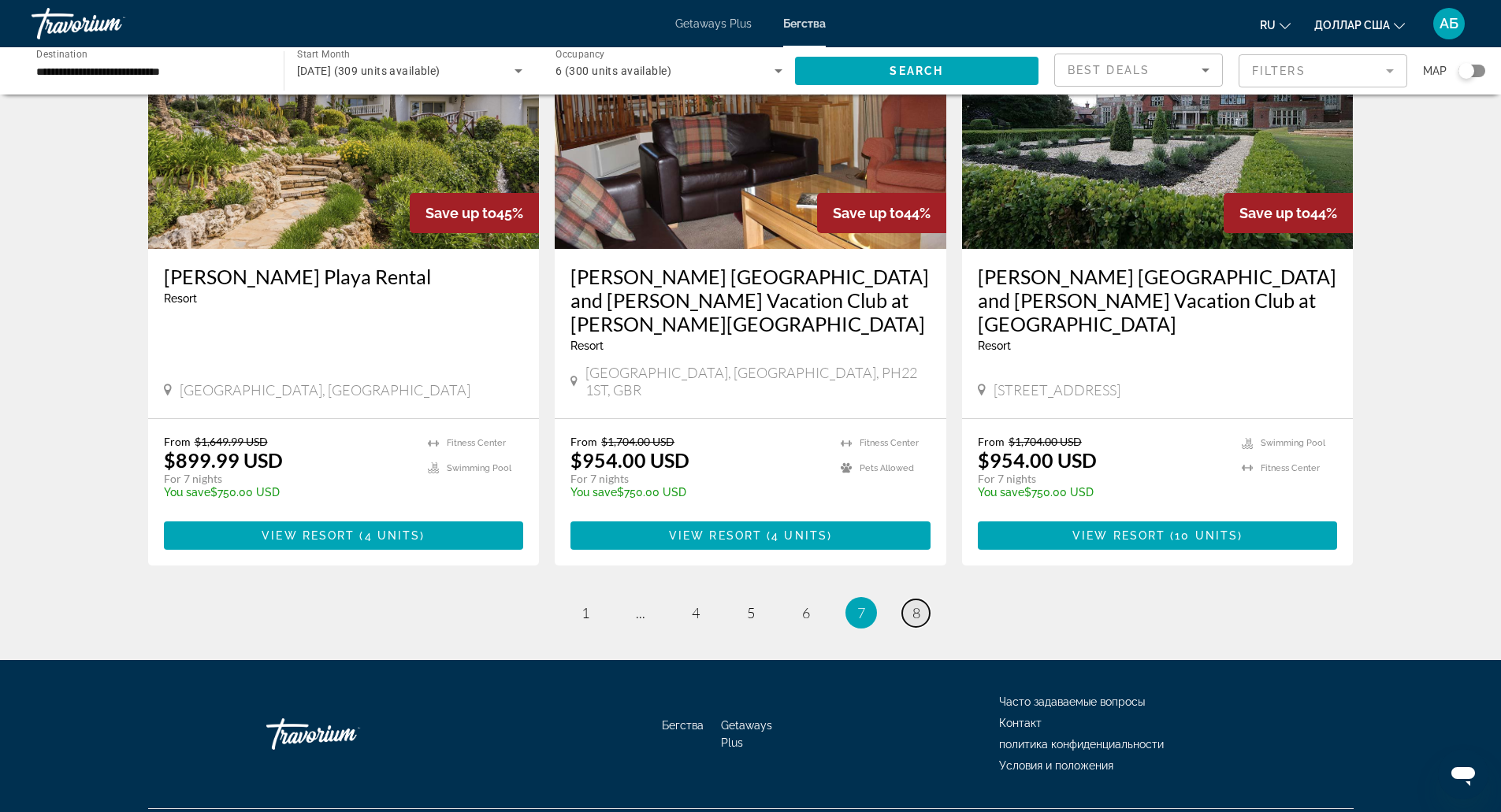
click at [906, 599] on link "page 8" at bounding box center [916, 613] width 28 height 28
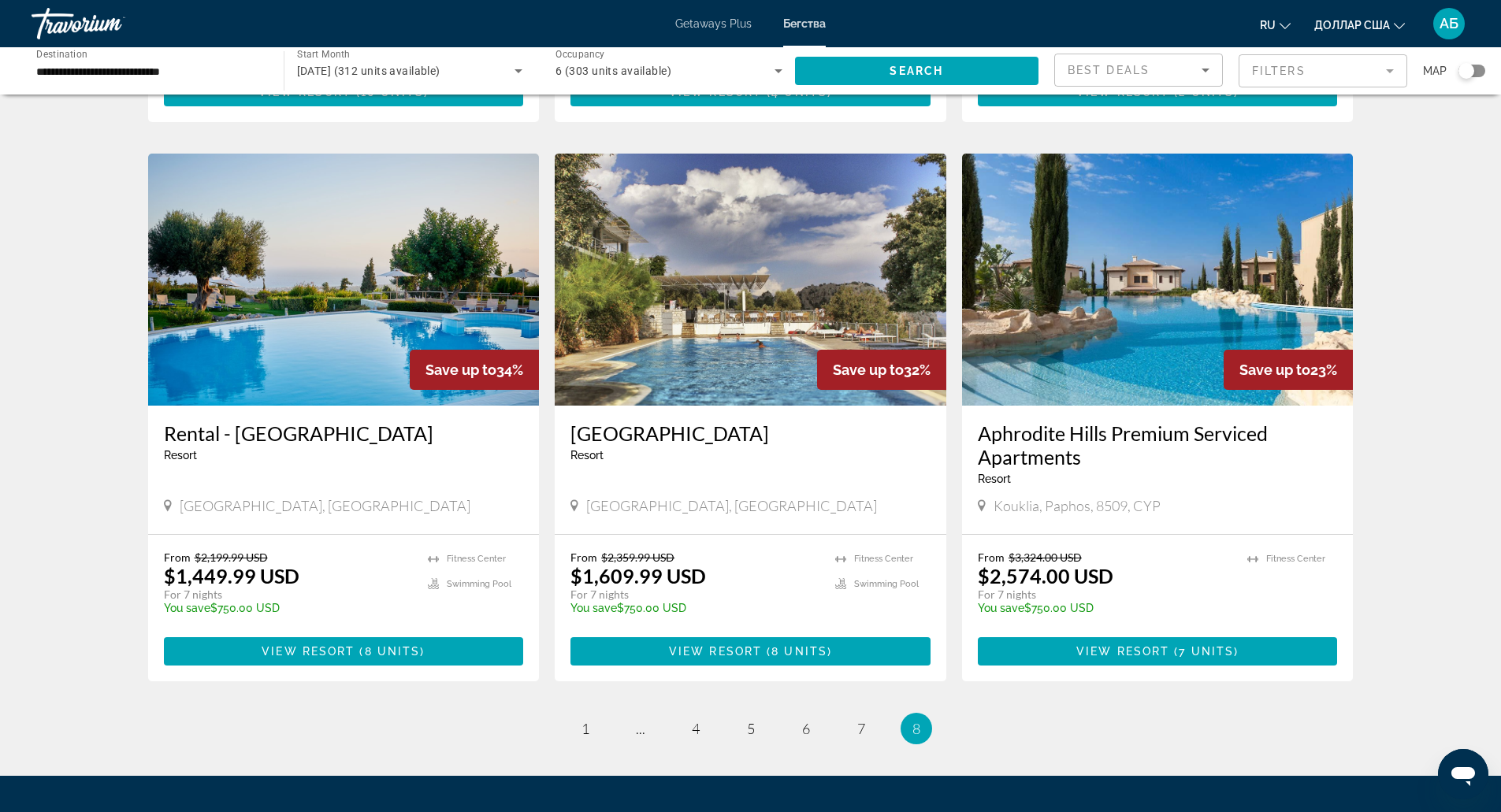
scroll to position [709, 0]
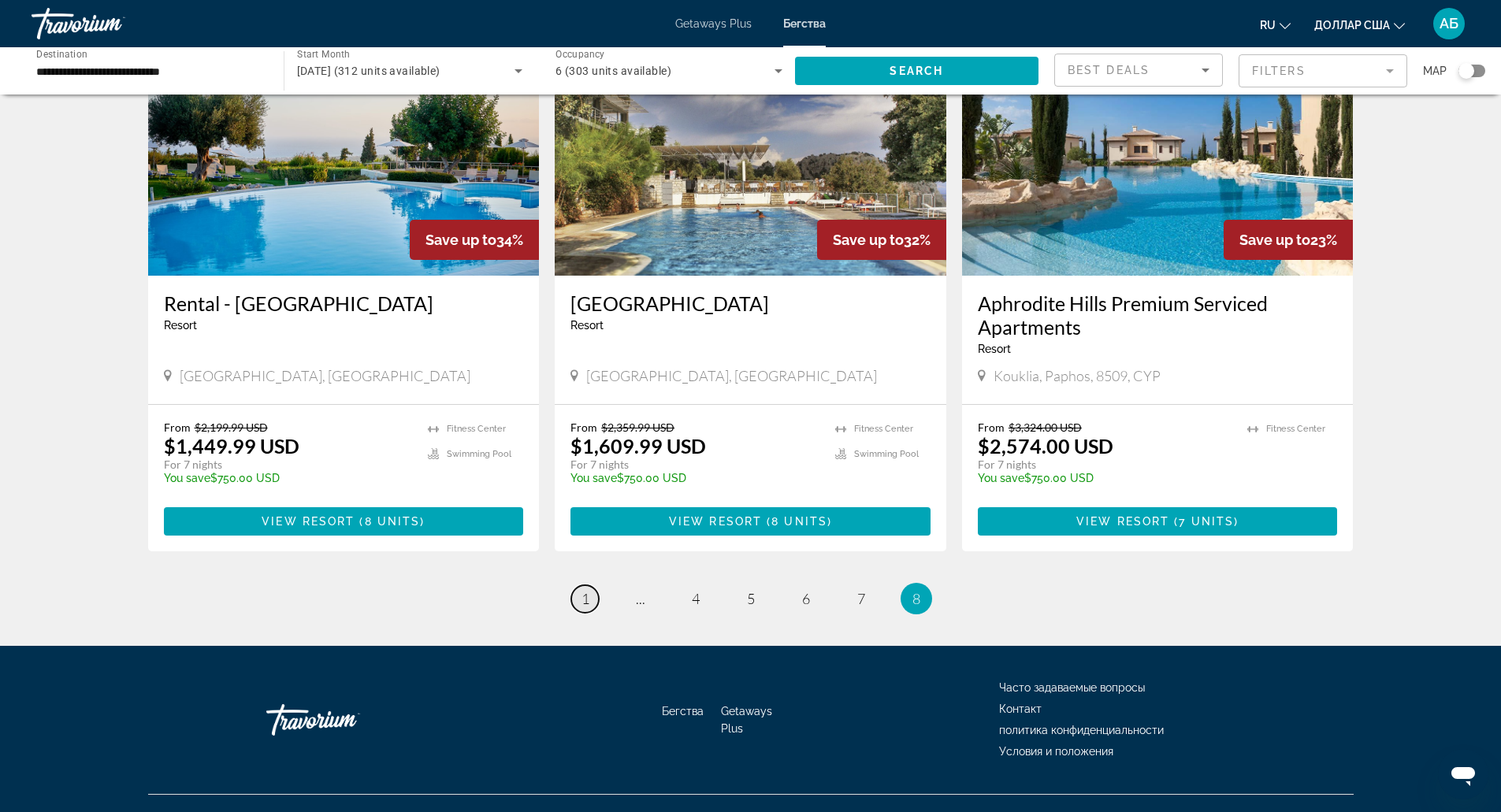
click at [587, 592] on span "1" at bounding box center [584, 598] width 8 height 18
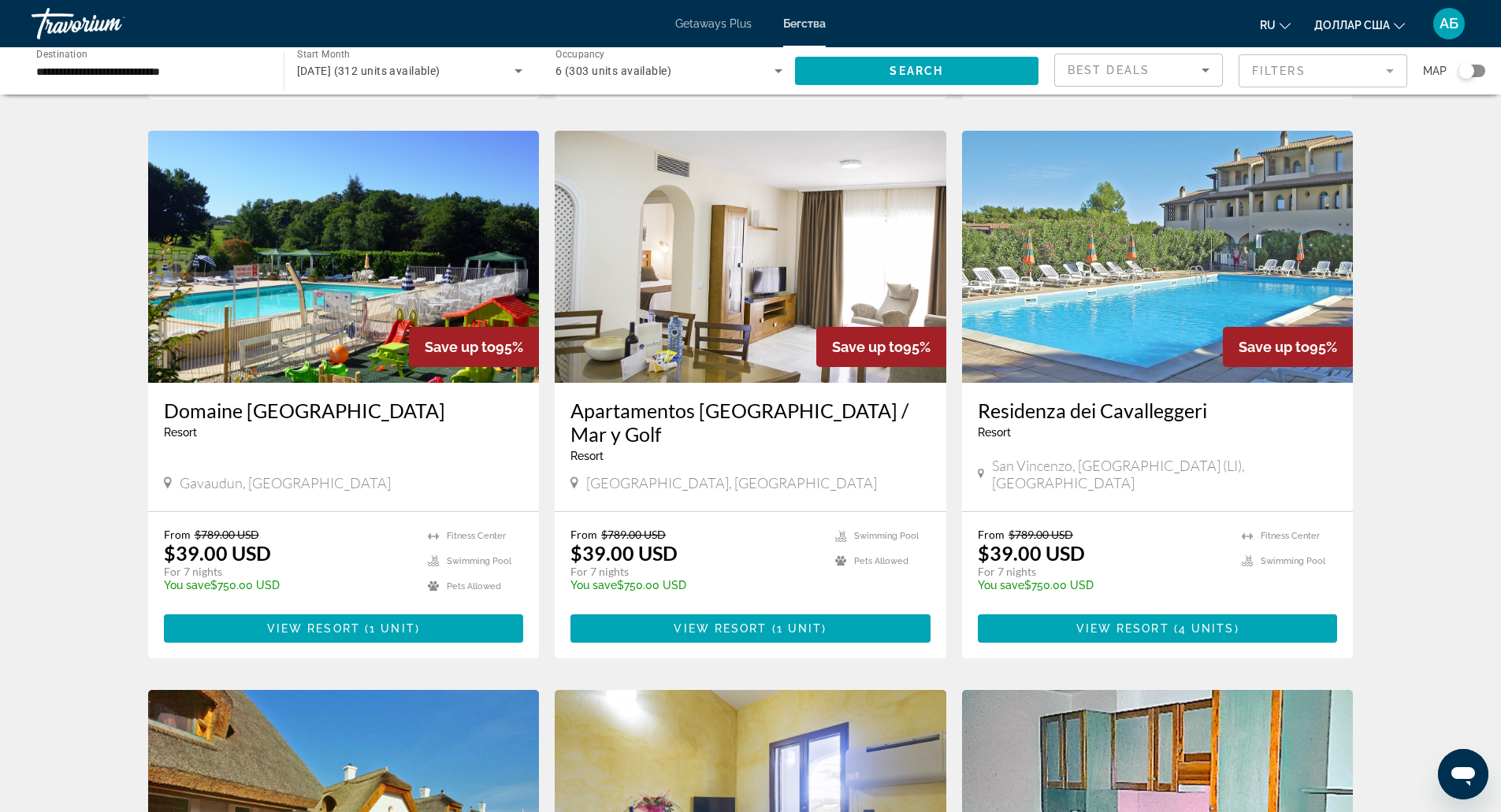
scroll to position [579, 0]
click at [235, 473] on span "Gavaudun, France" at bounding box center [285, 482] width 211 height 18
copy span "Gavaudun"
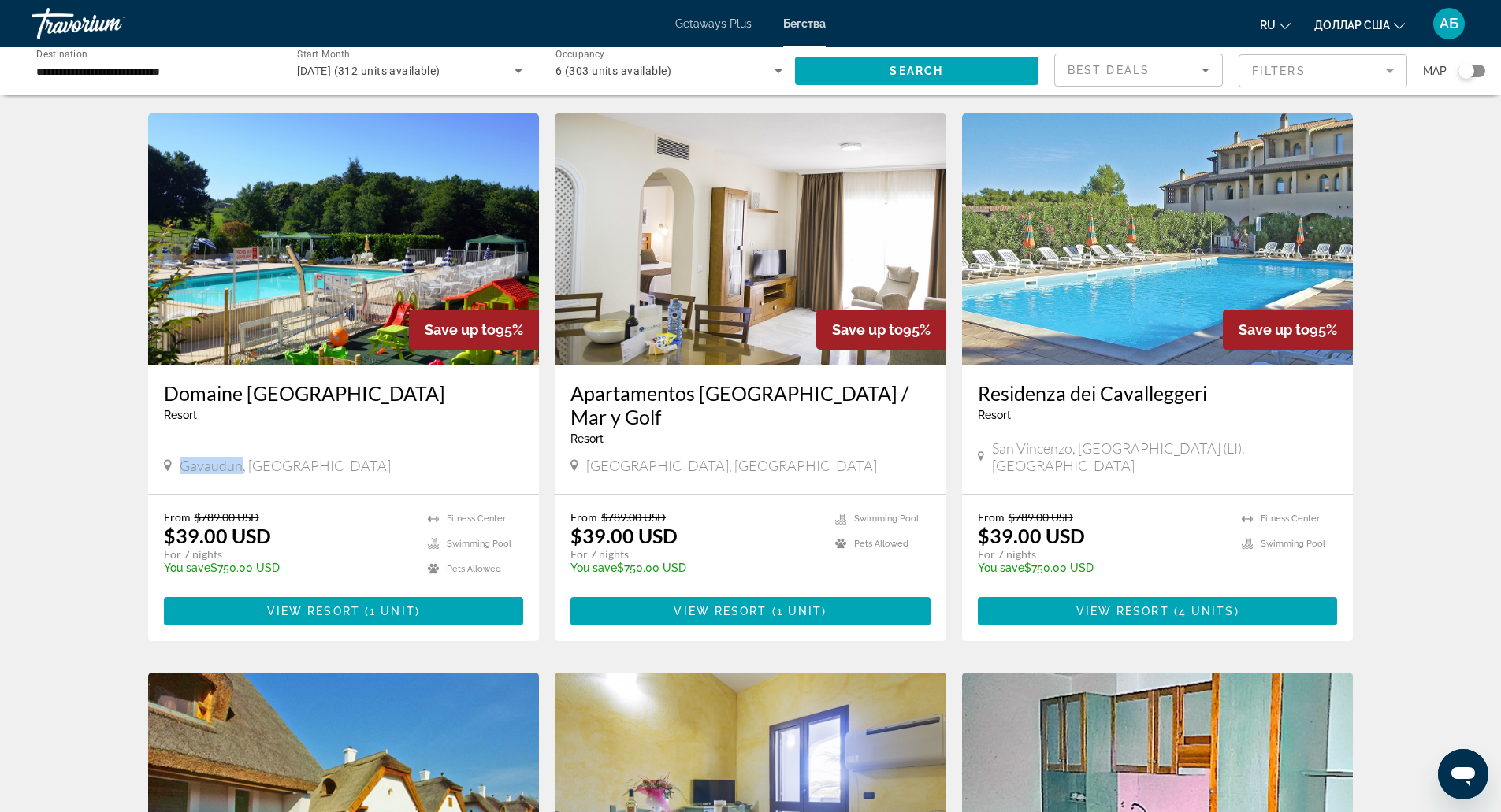
scroll to position [594, 0]
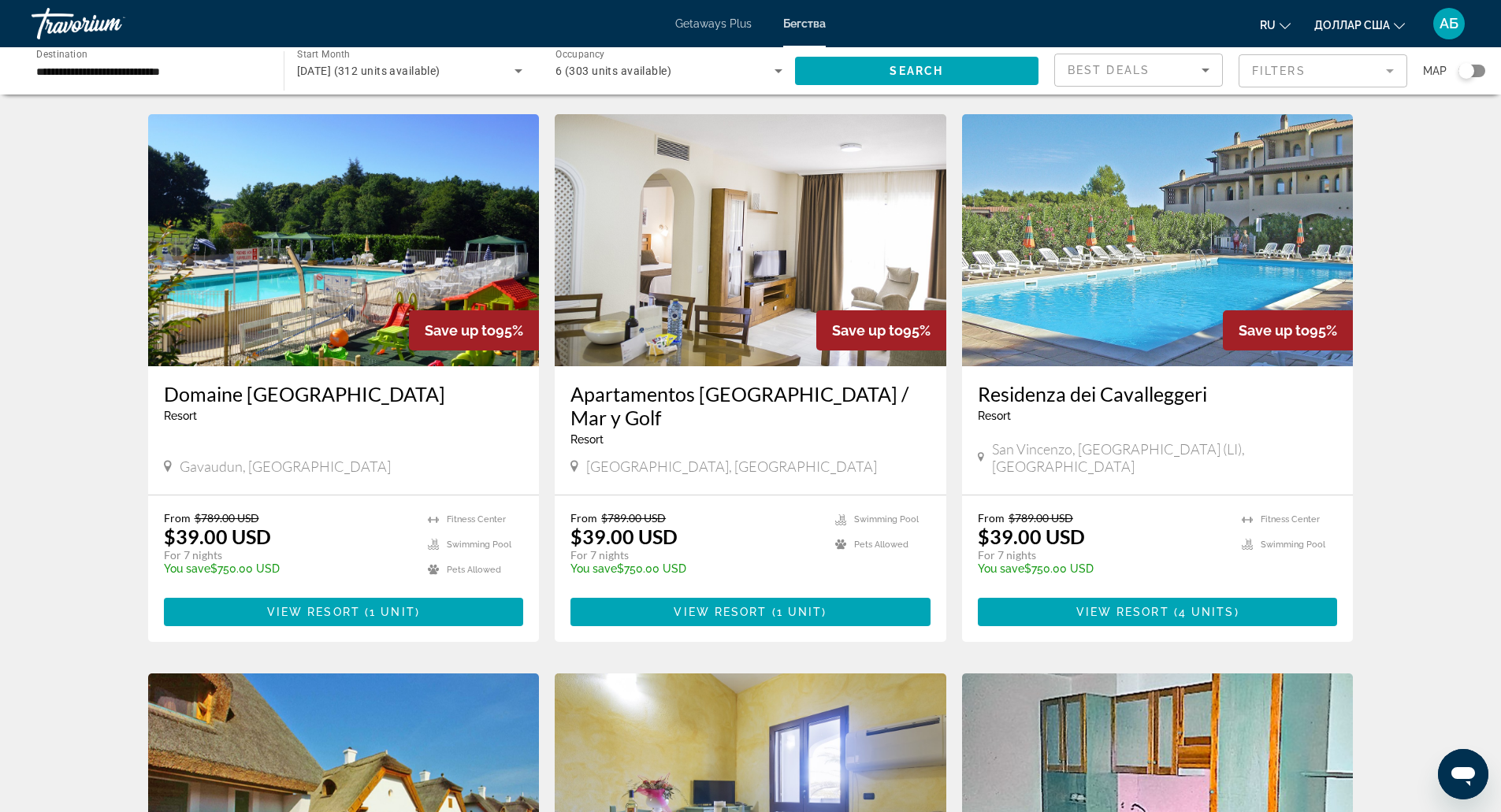
click at [617, 457] on span "[GEOGRAPHIC_DATA], [GEOGRAPHIC_DATA]" at bounding box center [732, 466] width 291 height 18
copy span "[GEOGRAPHIC_DATA], [GEOGRAPHIC_DATA]"
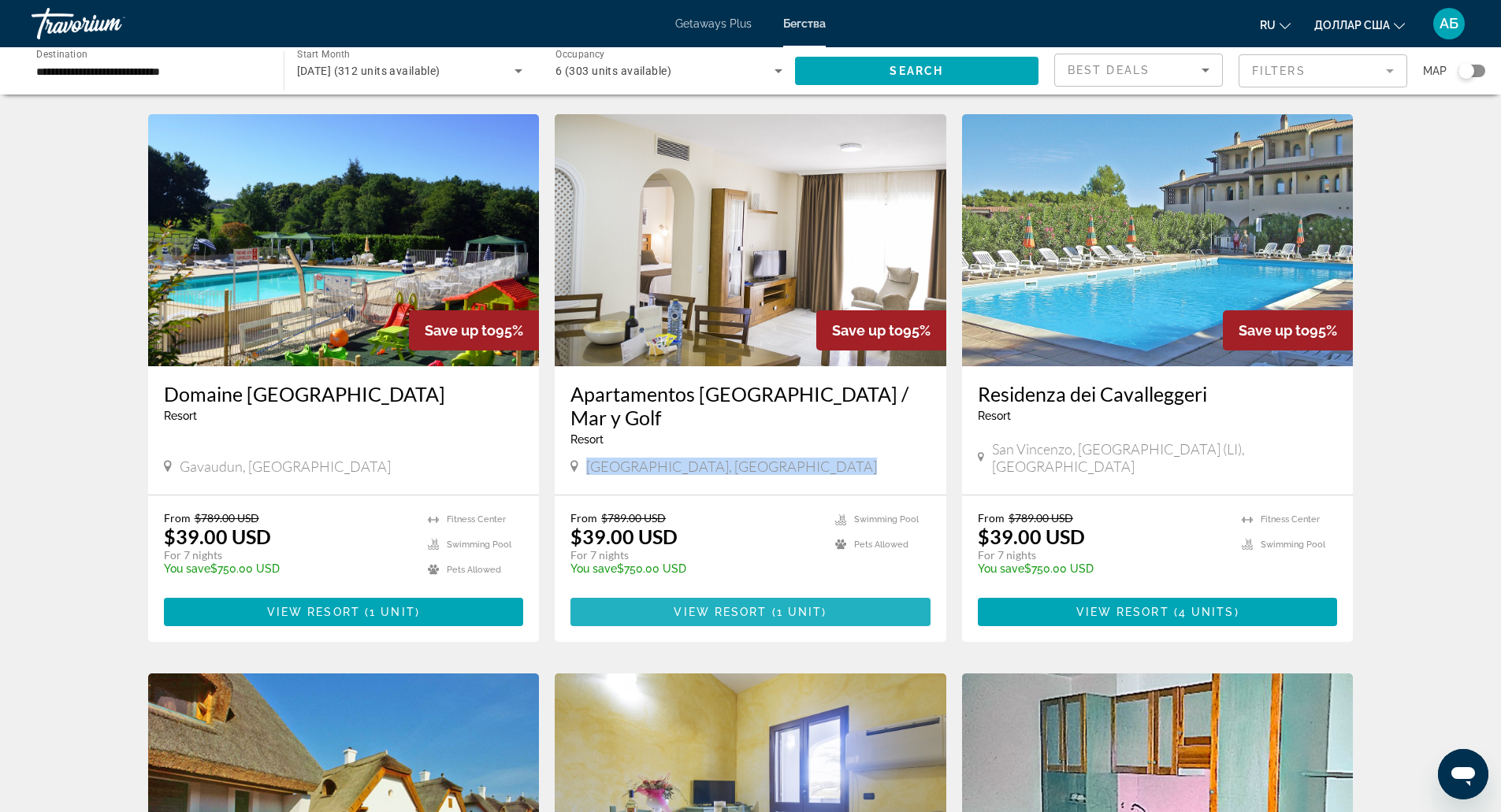
click at [801, 593] on span "Основное содержание" at bounding box center [750, 612] width 360 height 38
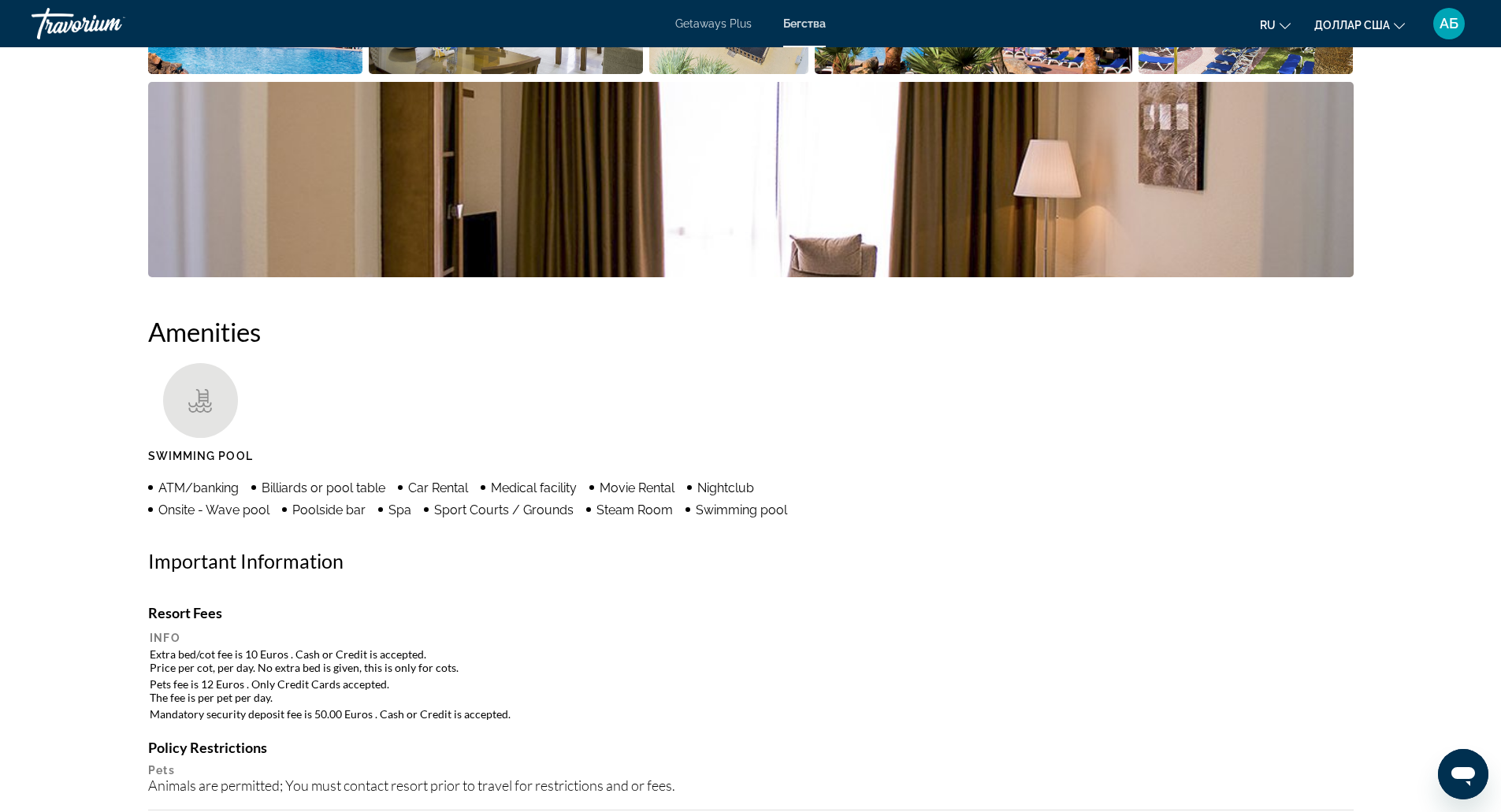
scroll to position [989, 0]
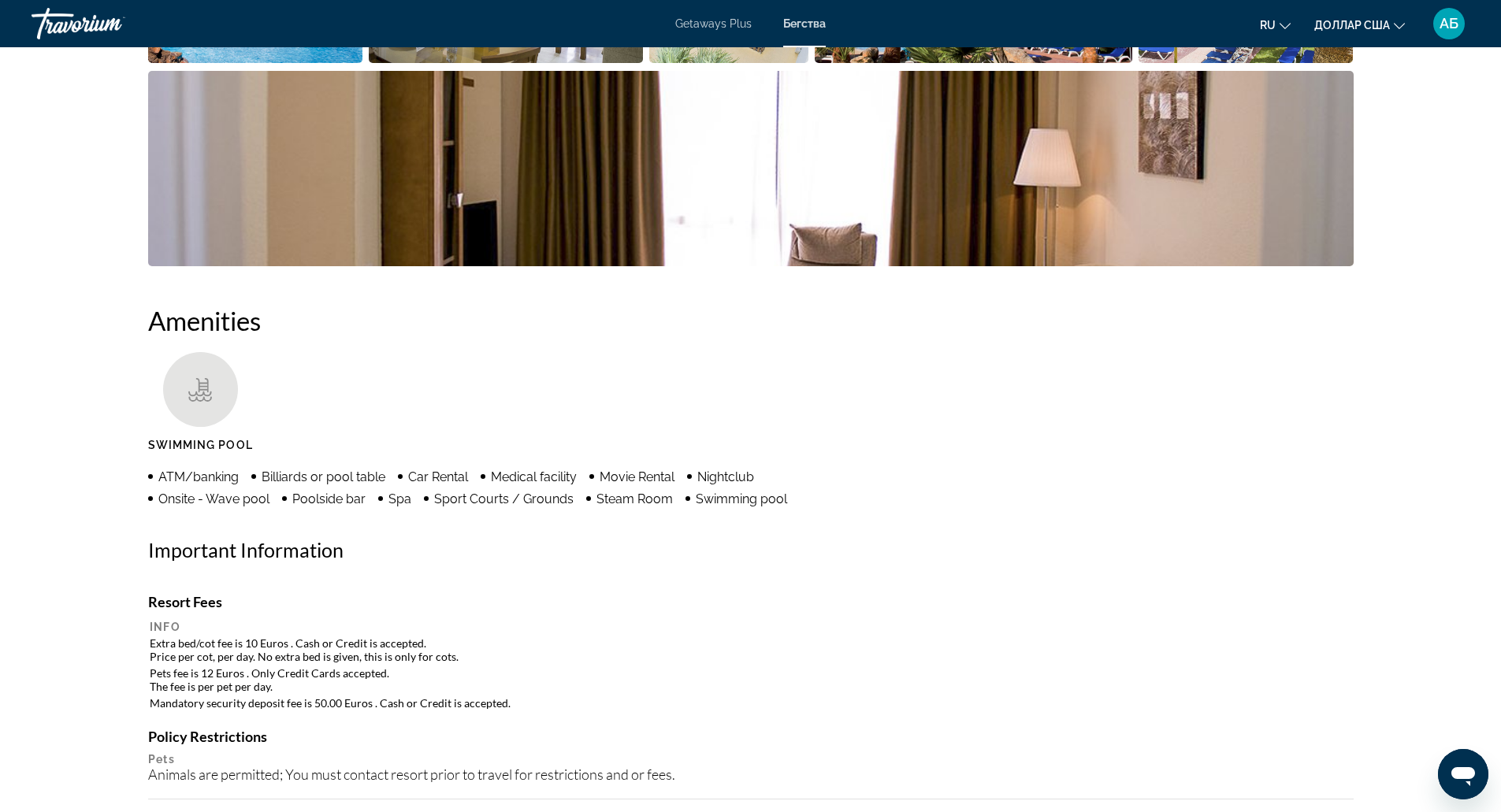
drag, startPoint x: 837, startPoint y: 524, endPoint x: 817, endPoint y: 581, distance: 60.4
click at [817, 581] on div "Amenities Swimming Pool ATM/banking Billiards or pool table Car Rental Medical …" at bounding box center [751, 737] width 1206 height 865
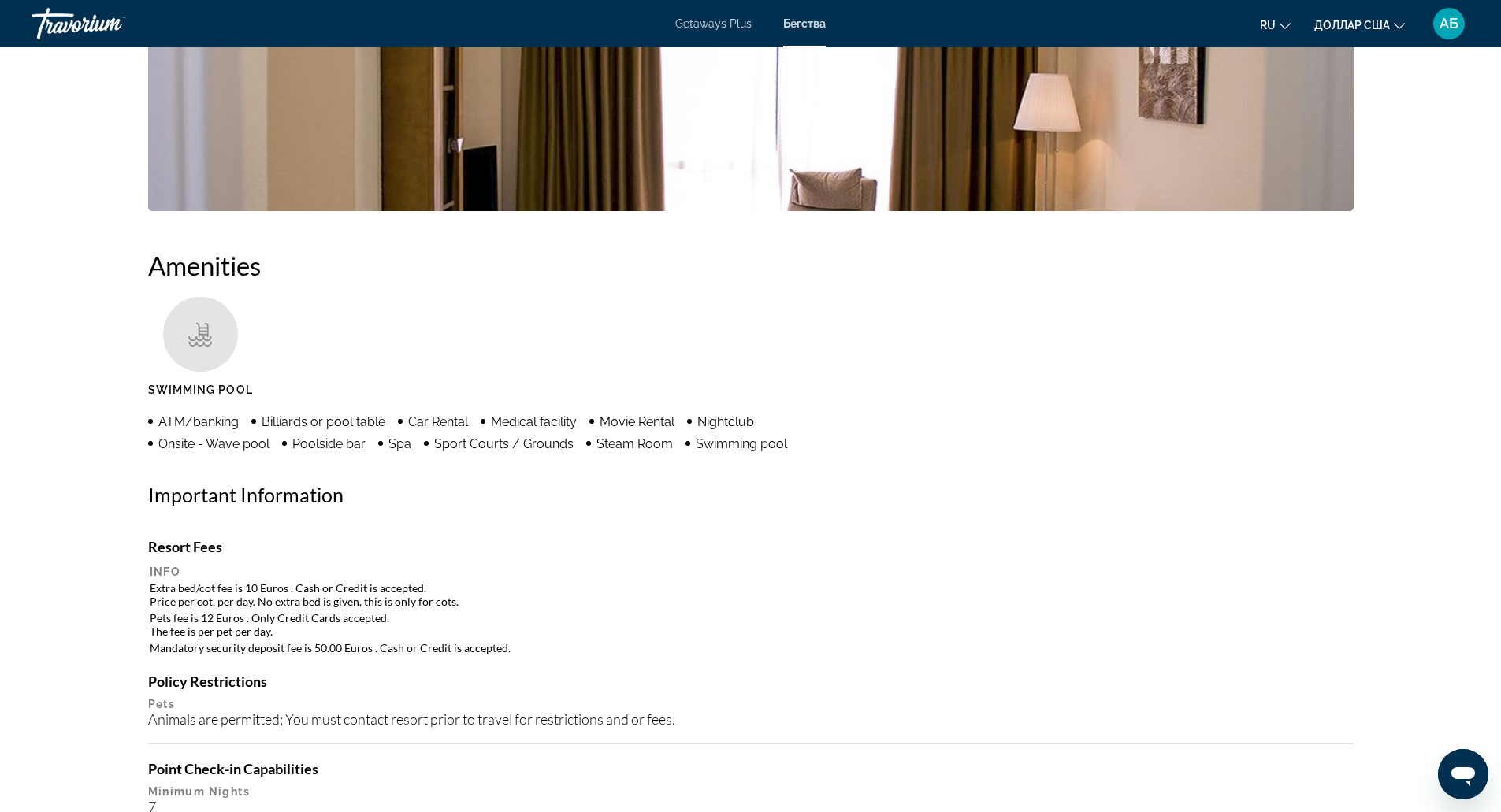
scroll to position [868, 0]
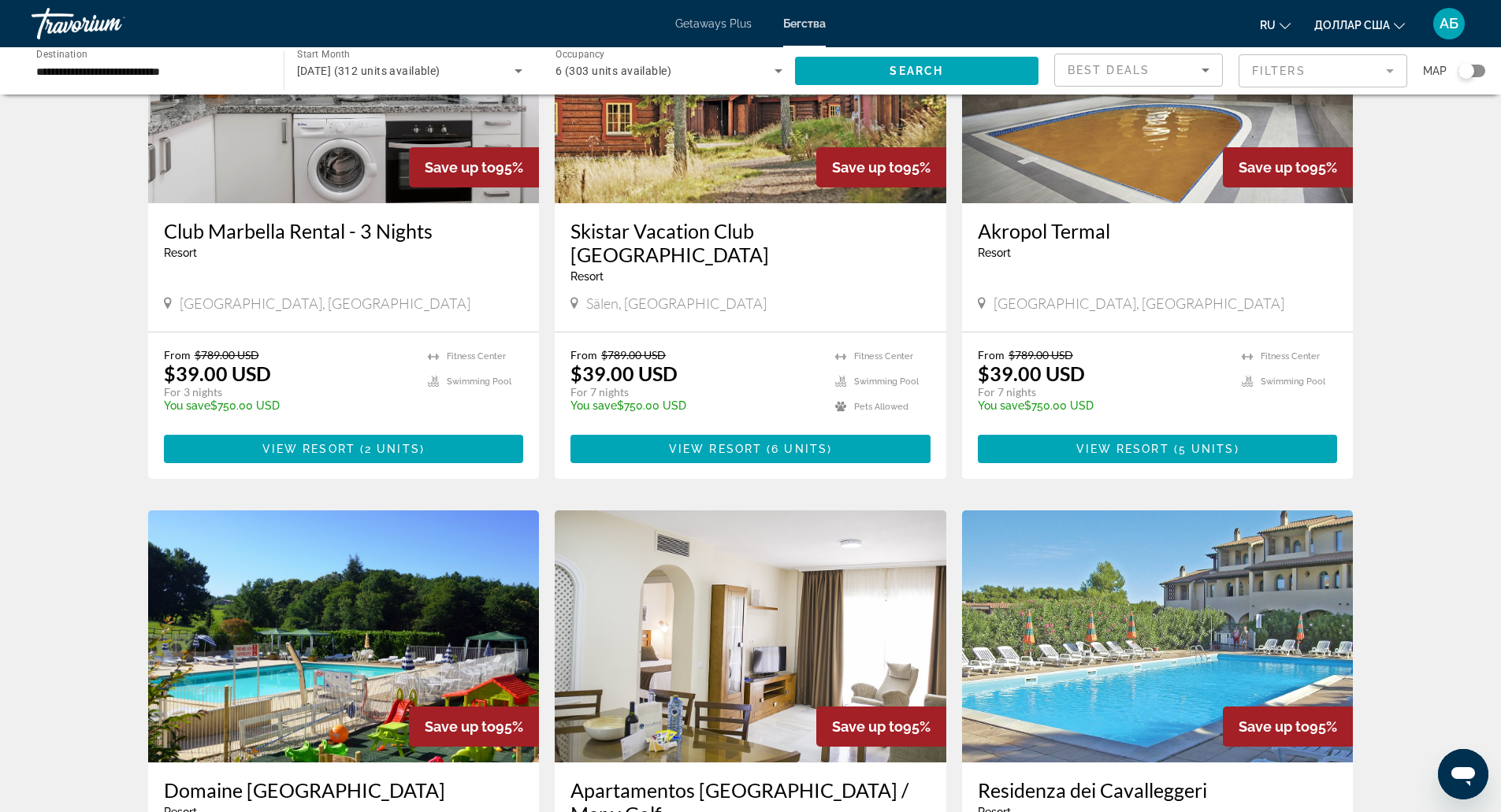
scroll to position [181, 0]
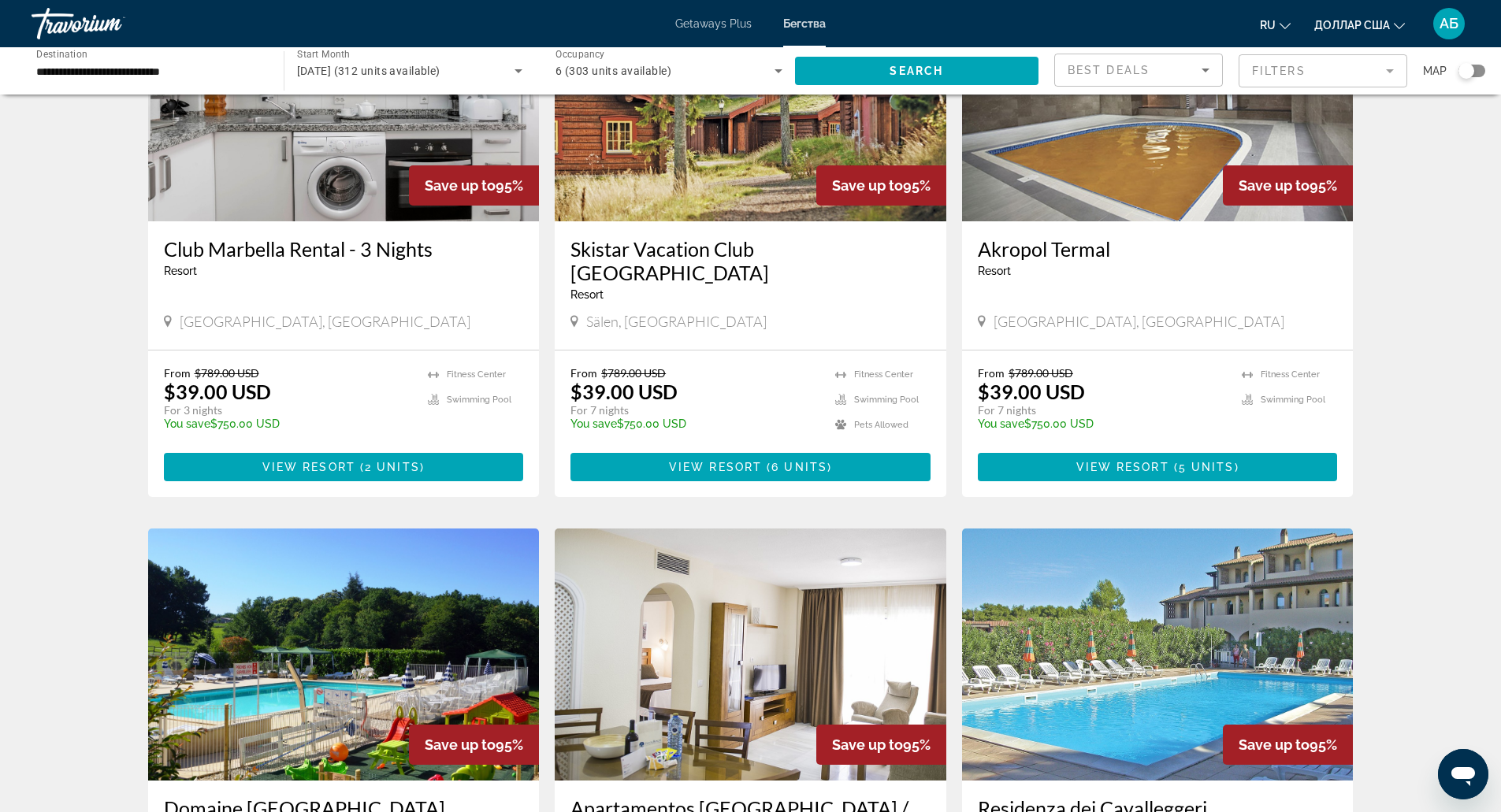
click at [756, 56] on div "6 (303 units available)" at bounding box center [669, 71] width 227 height 44
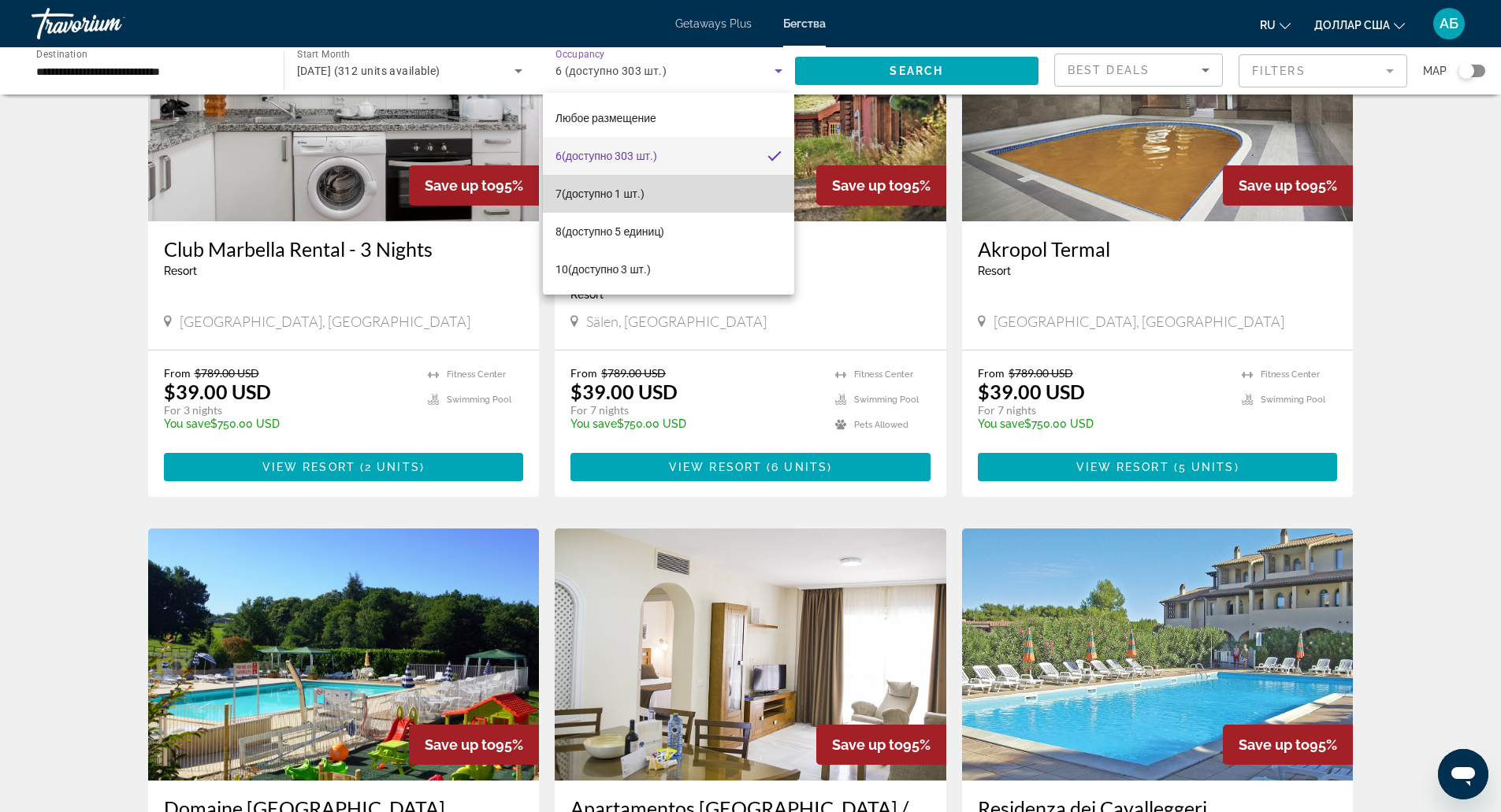
click at [718, 192] on mat-option "7 (доступно 1 шт.)" at bounding box center [669, 193] width 251 height 38
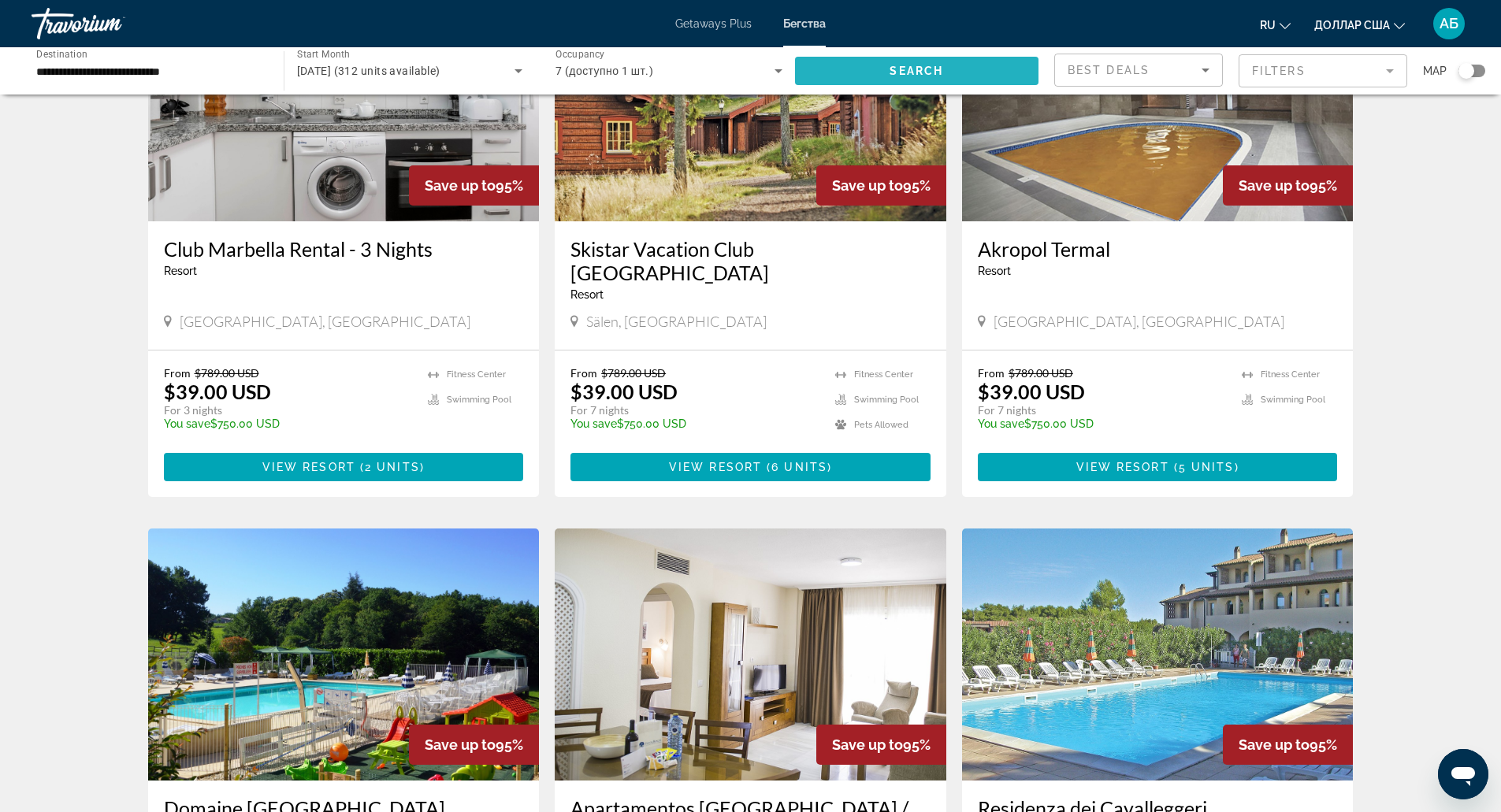
click at [893, 72] on span "Search" at bounding box center [917, 71] width 54 height 13
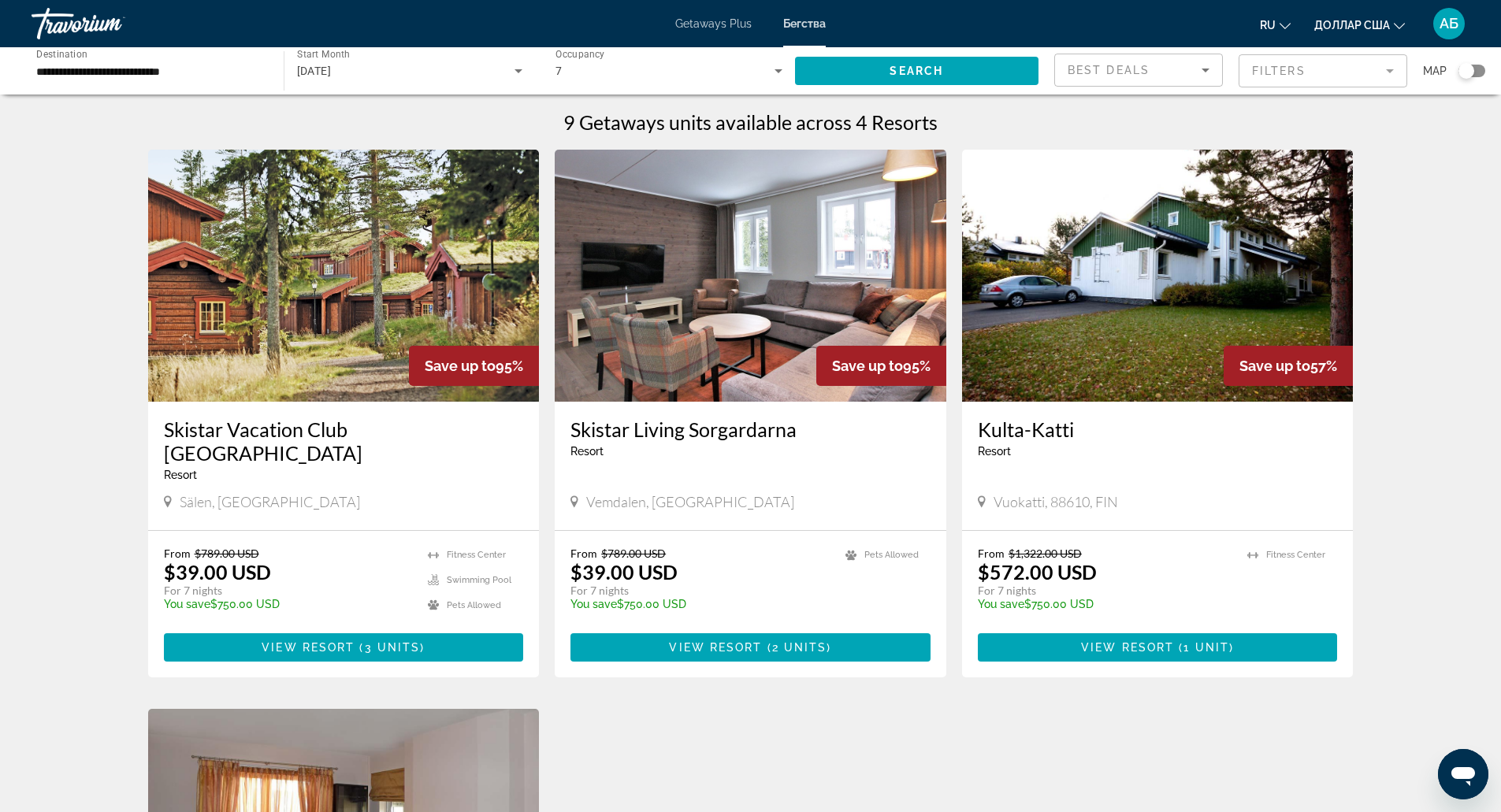
click at [667, 54] on div "7" at bounding box center [669, 71] width 227 height 44
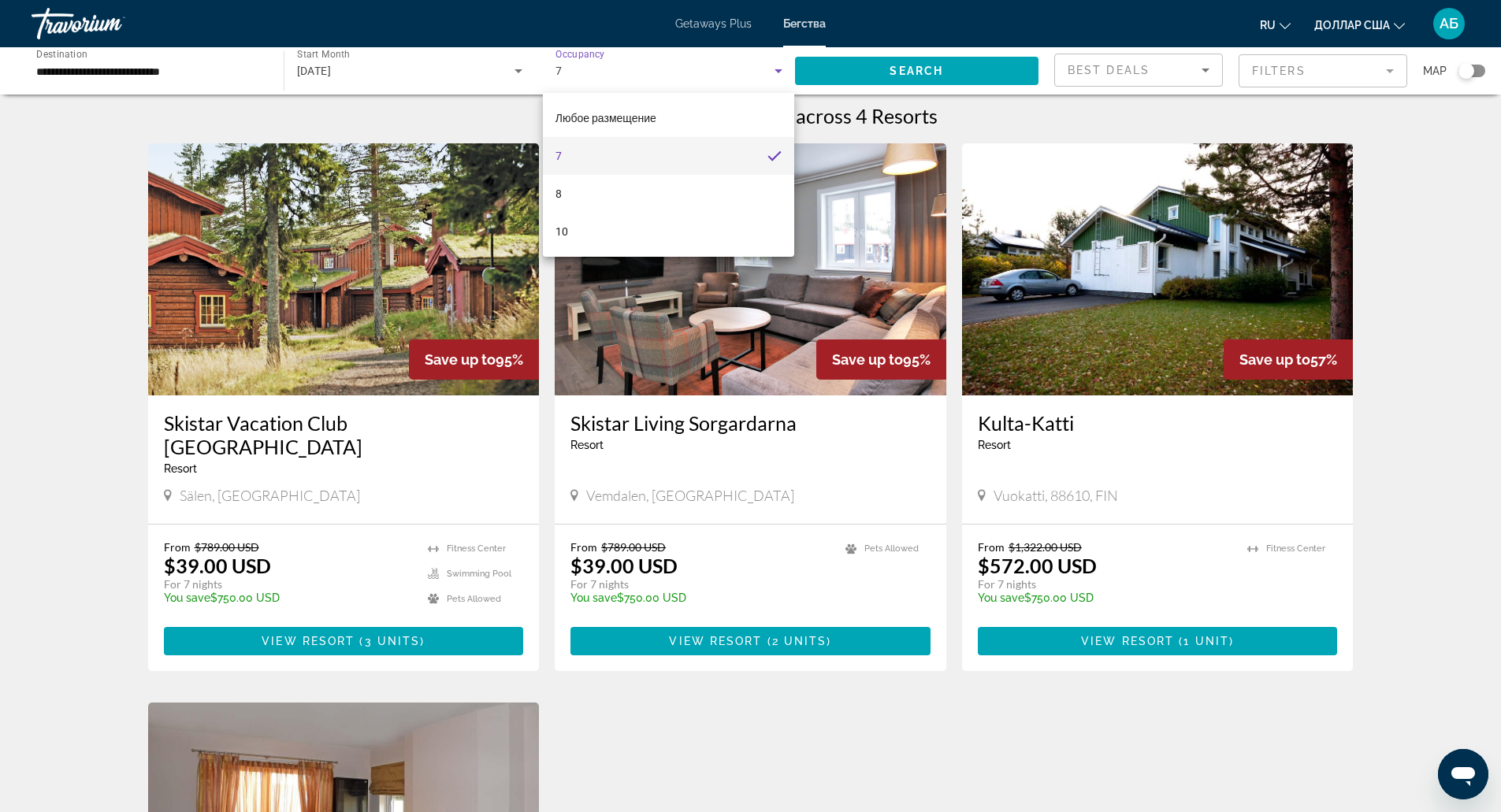
scroll to position [3, 0]
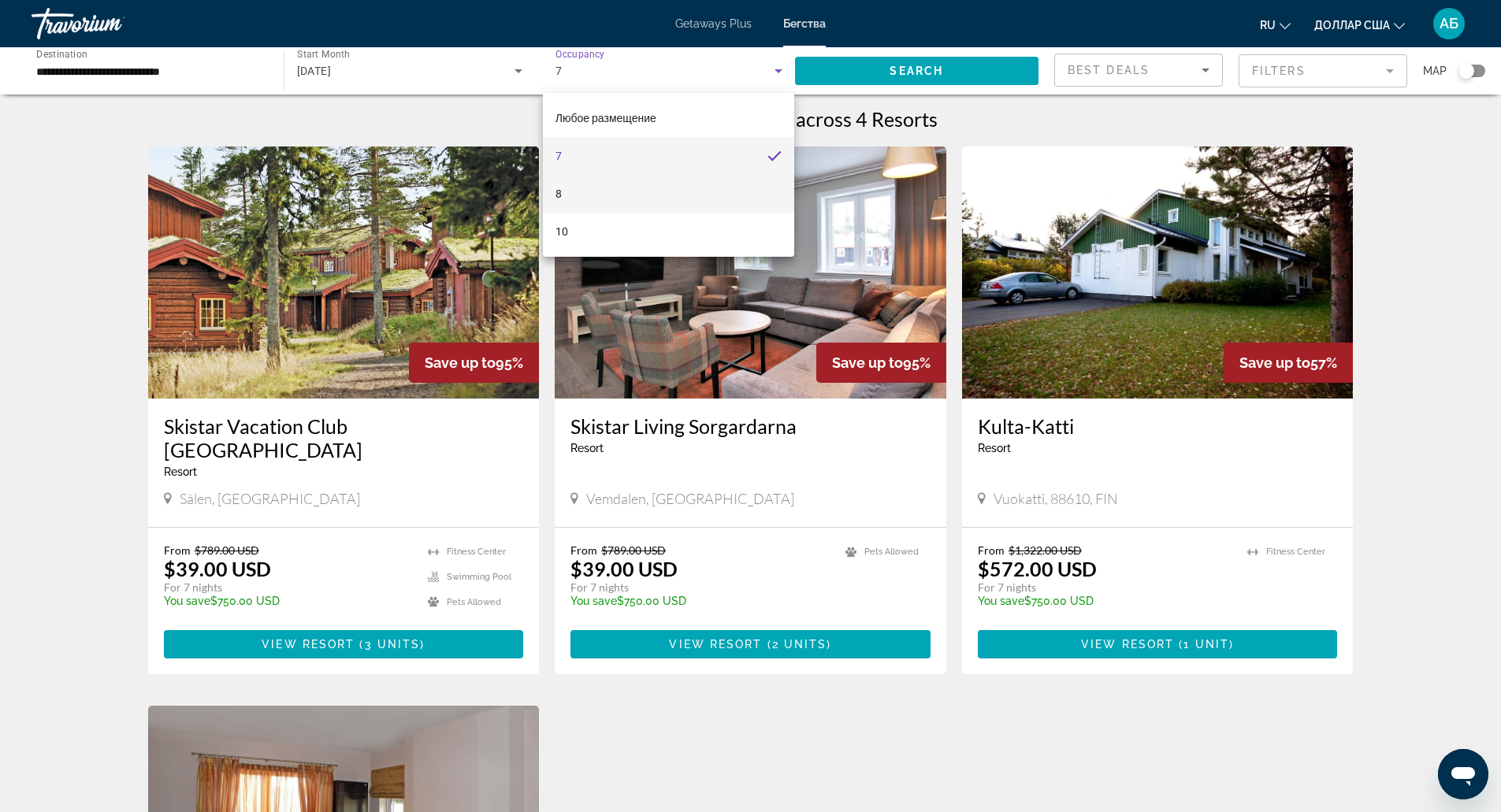
click at [663, 186] on mat-option "8" at bounding box center [669, 193] width 251 height 38
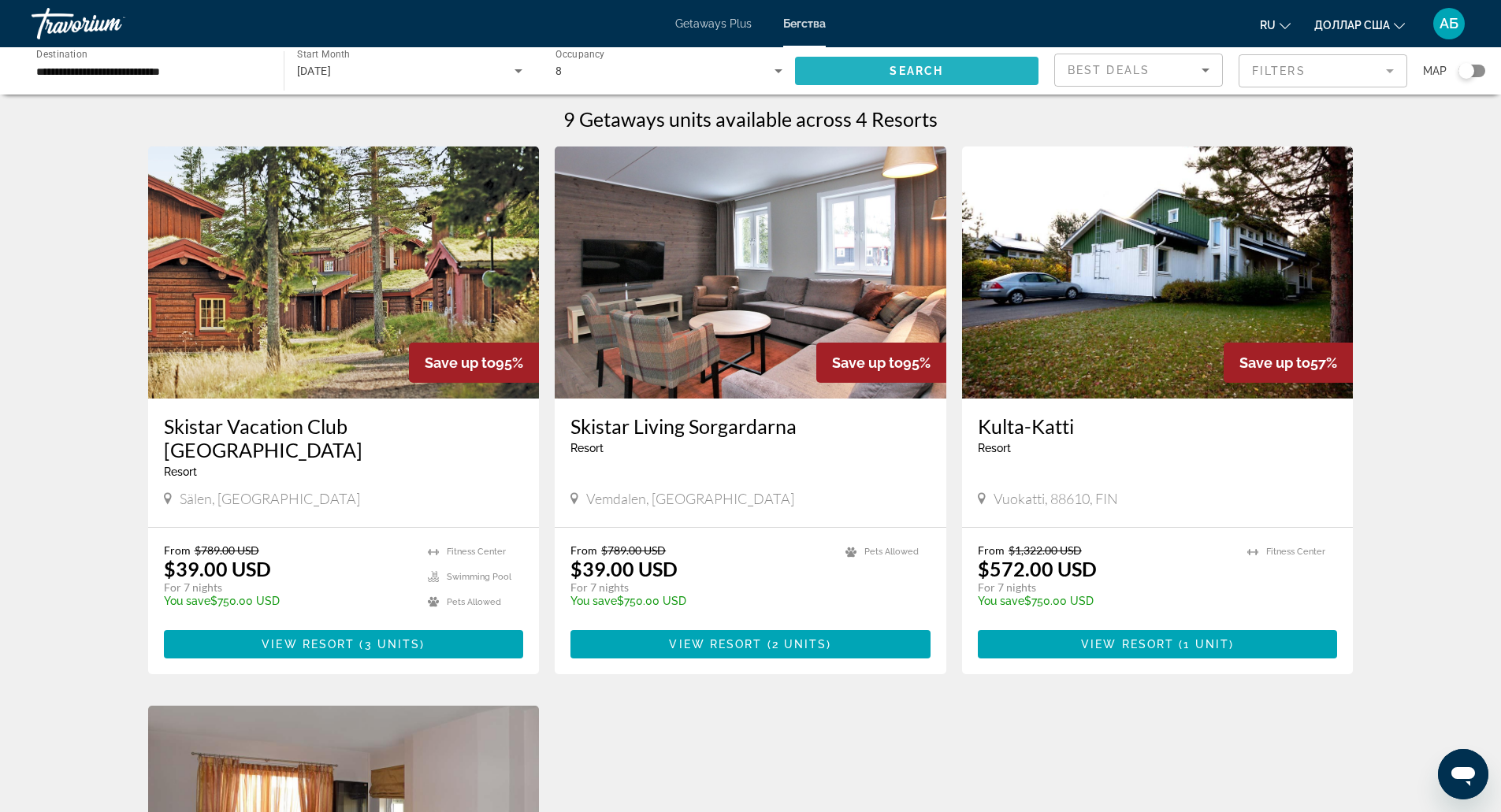
click at [820, 64] on span "Search widget" at bounding box center [917, 71] width 244 height 38
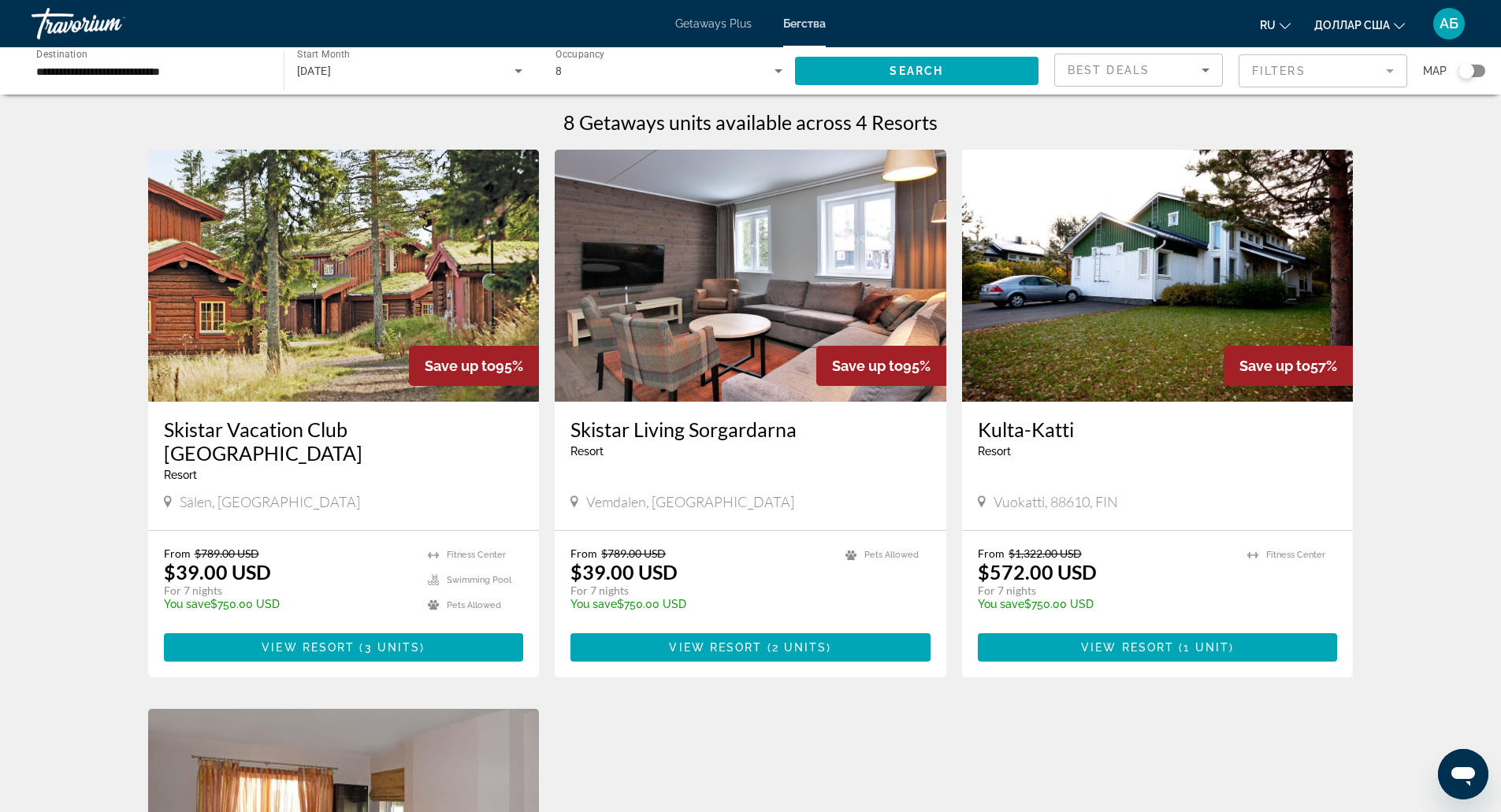
click at [725, 75] on div "8" at bounding box center [665, 71] width 219 height 18
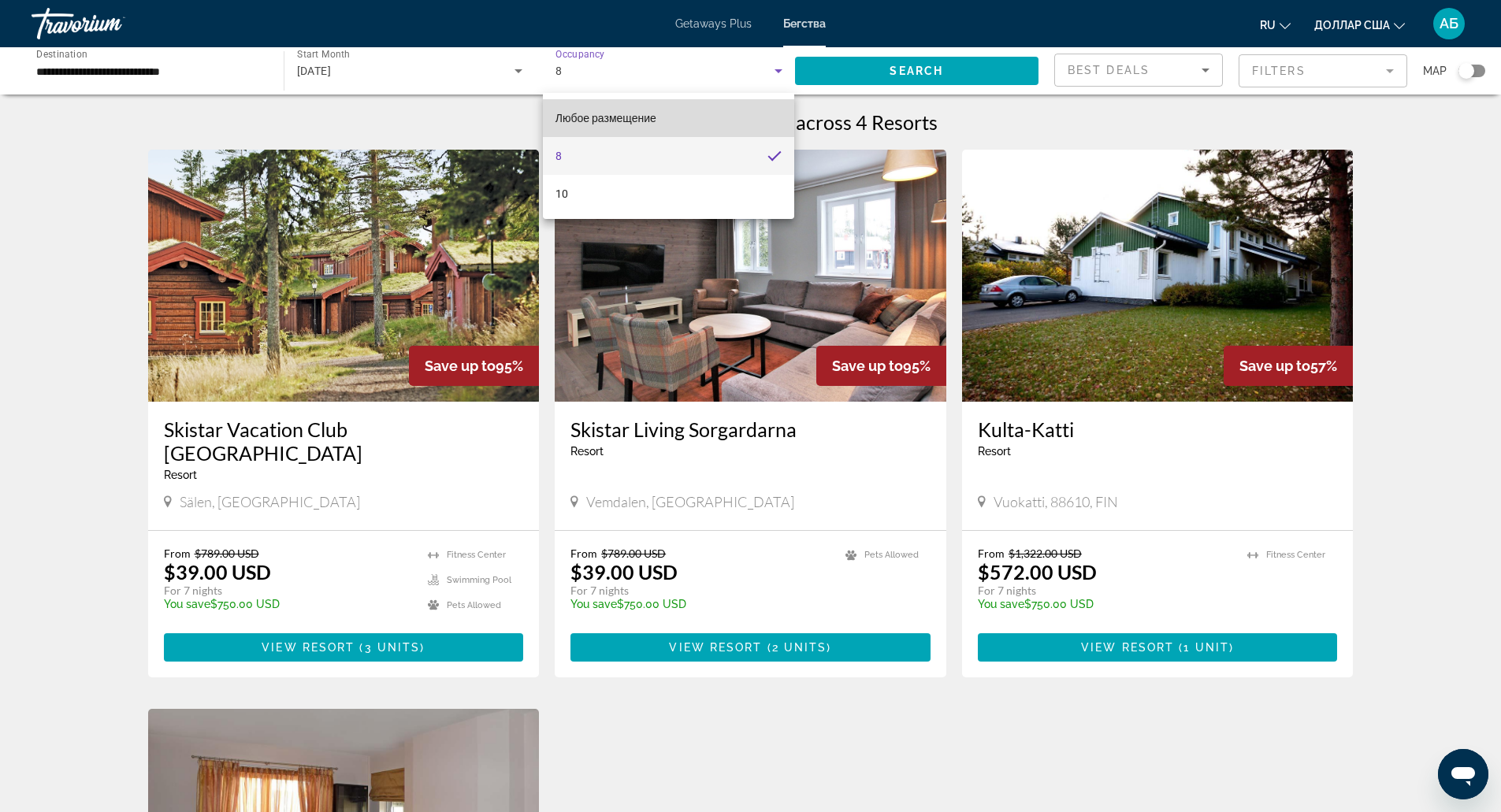
click at [690, 134] on mat-option "Любое размещение" at bounding box center [669, 118] width 251 height 38
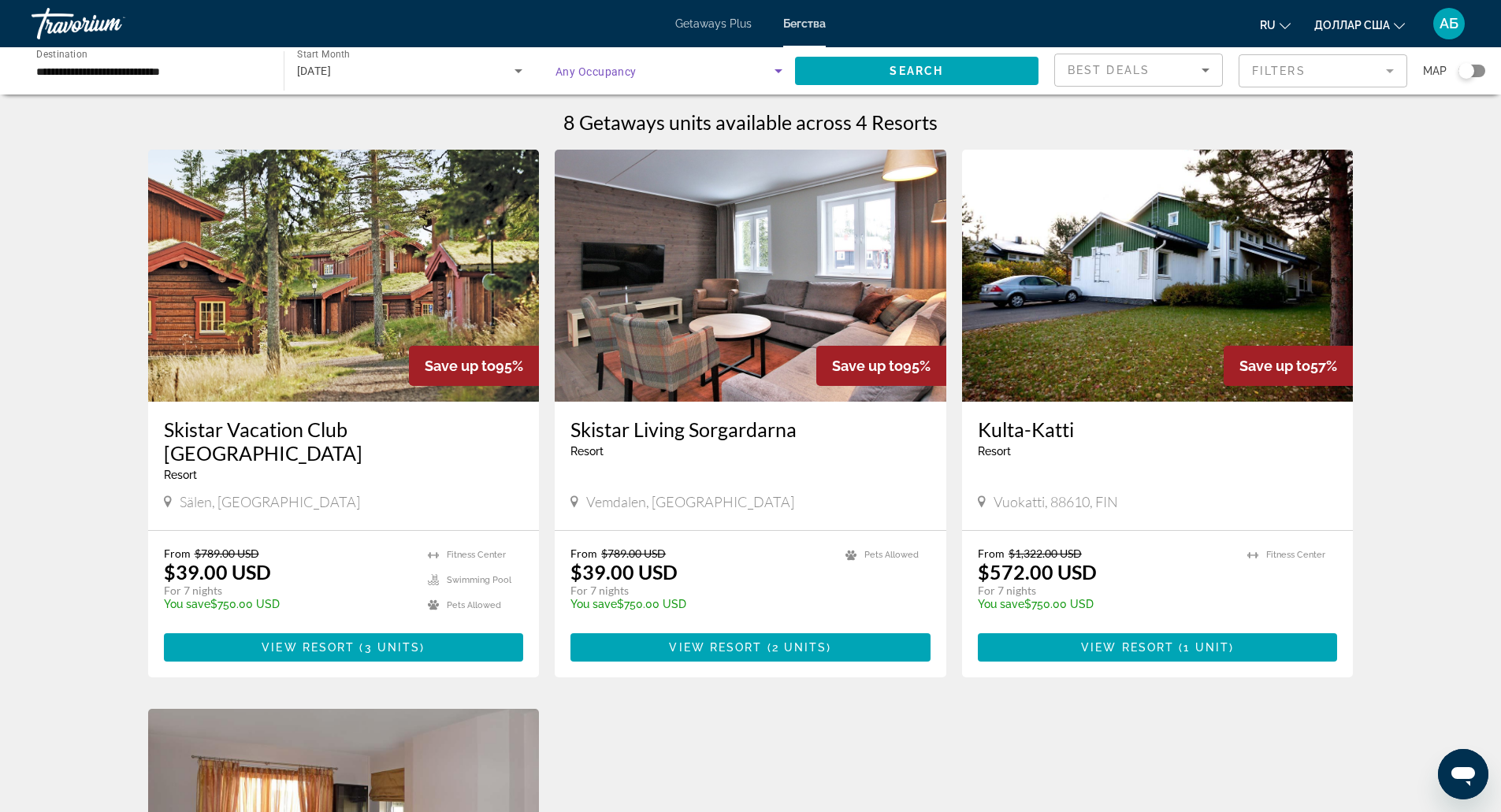
click at [686, 89] on div "Search widget" at bounding box center [669, 71] width 227 height 44
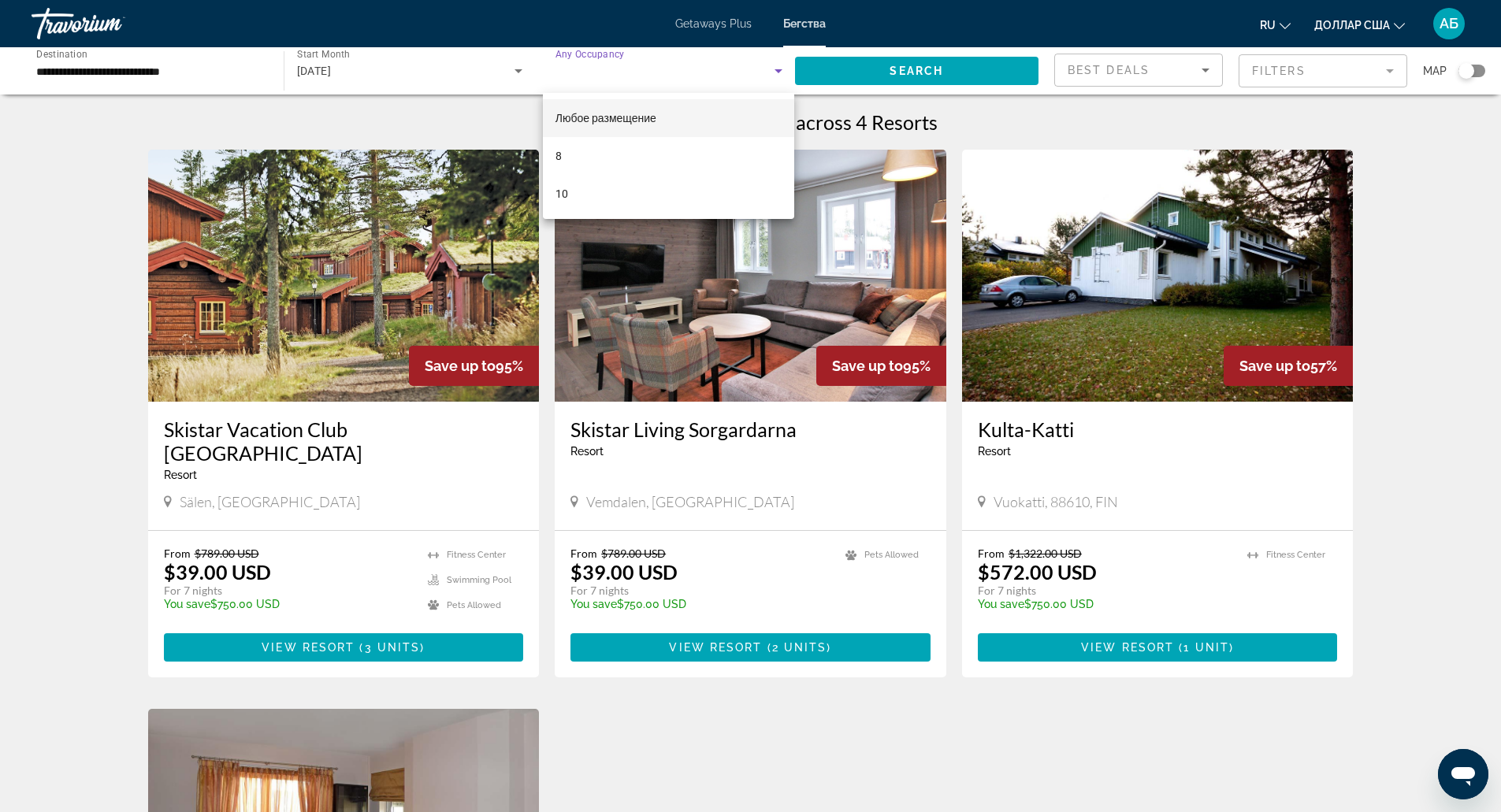
click at [844, 59] on div at bounding box center [750, 406] width 1501 height 812
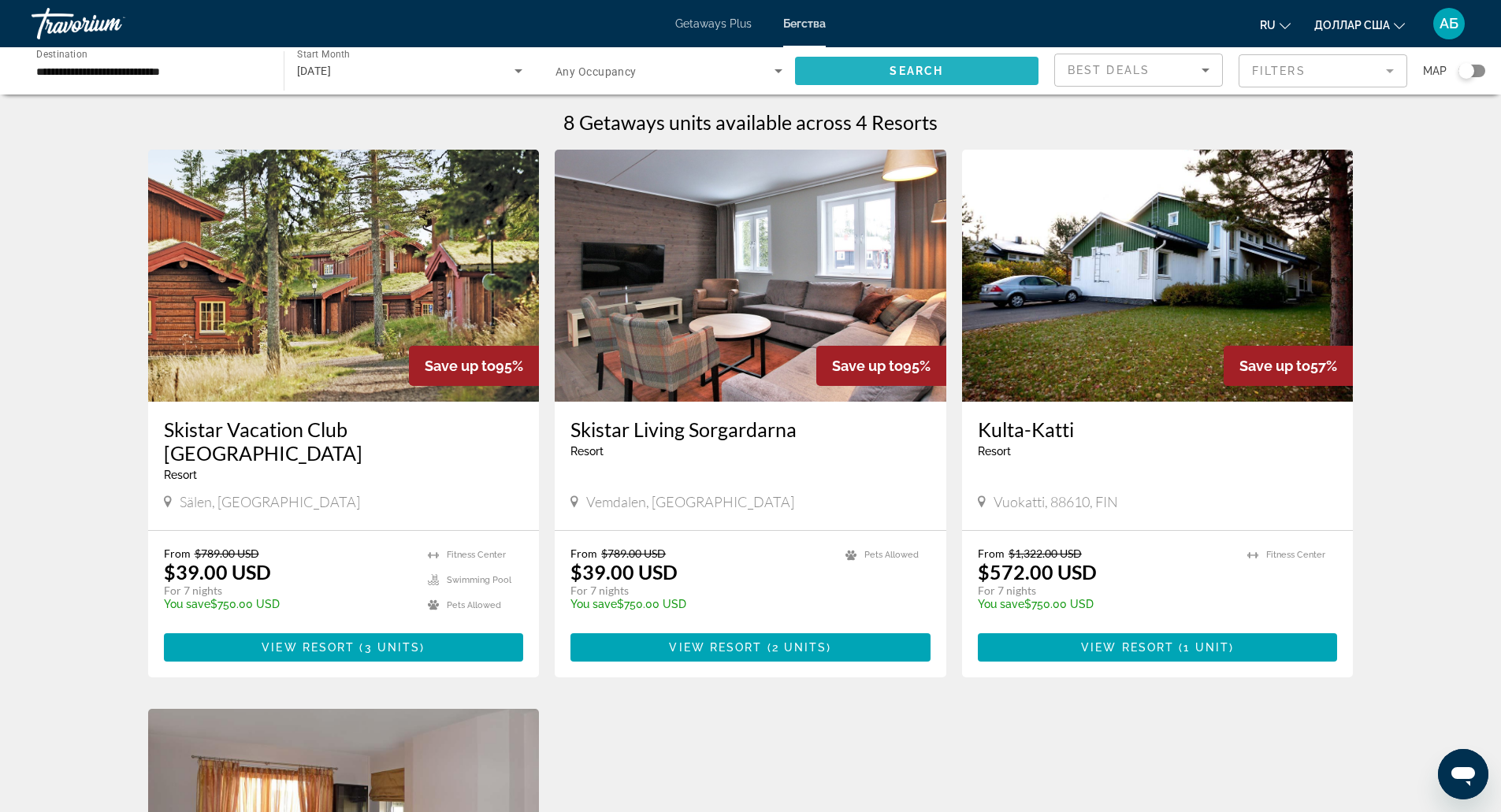
click at [825, 79] on span "Search widget" at bounding box center [917, 71] width 244 height 38
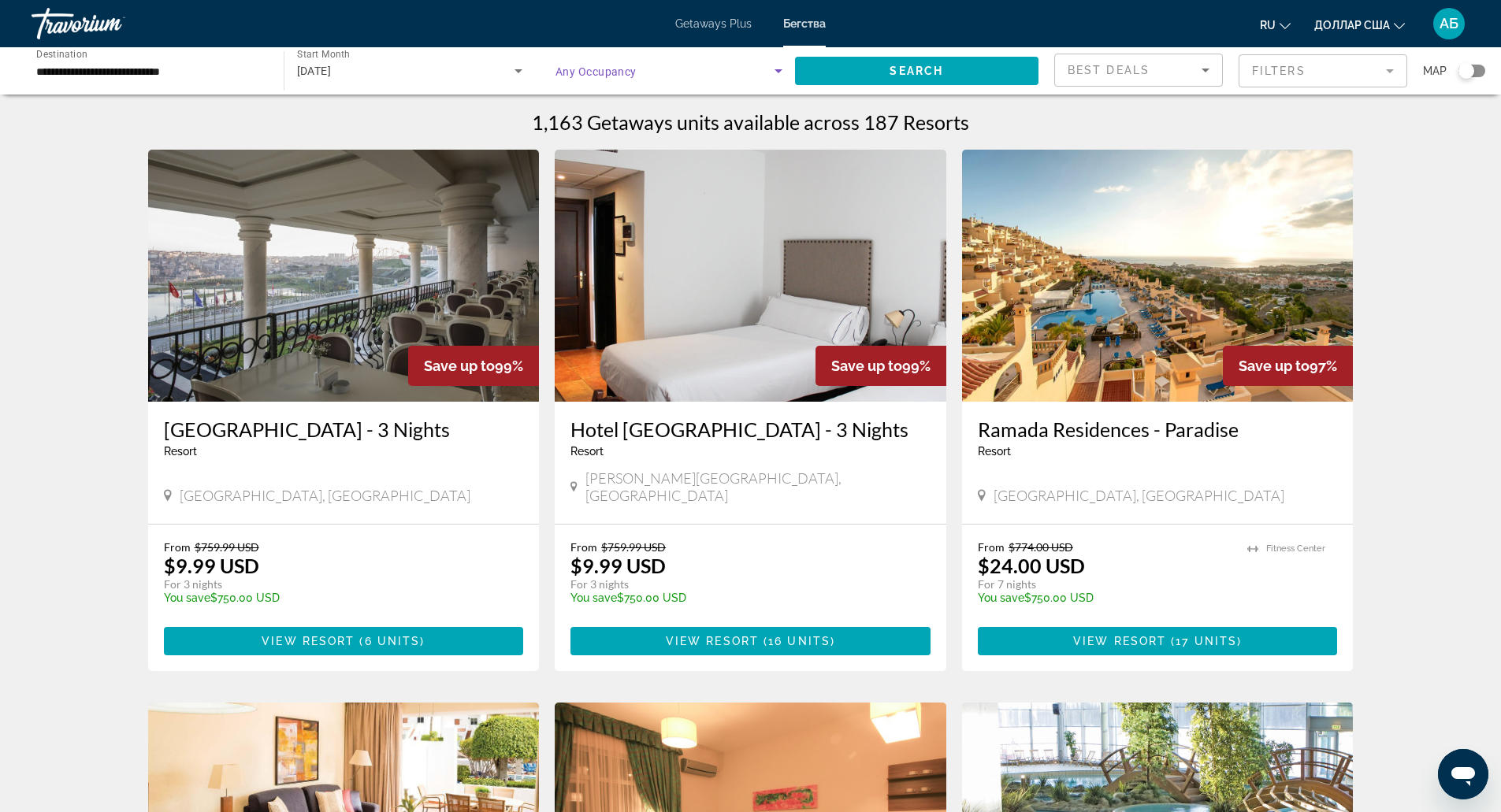
click at [702, 75] on span "Search widget" at bounding box center [665, 71] width 219 height 18
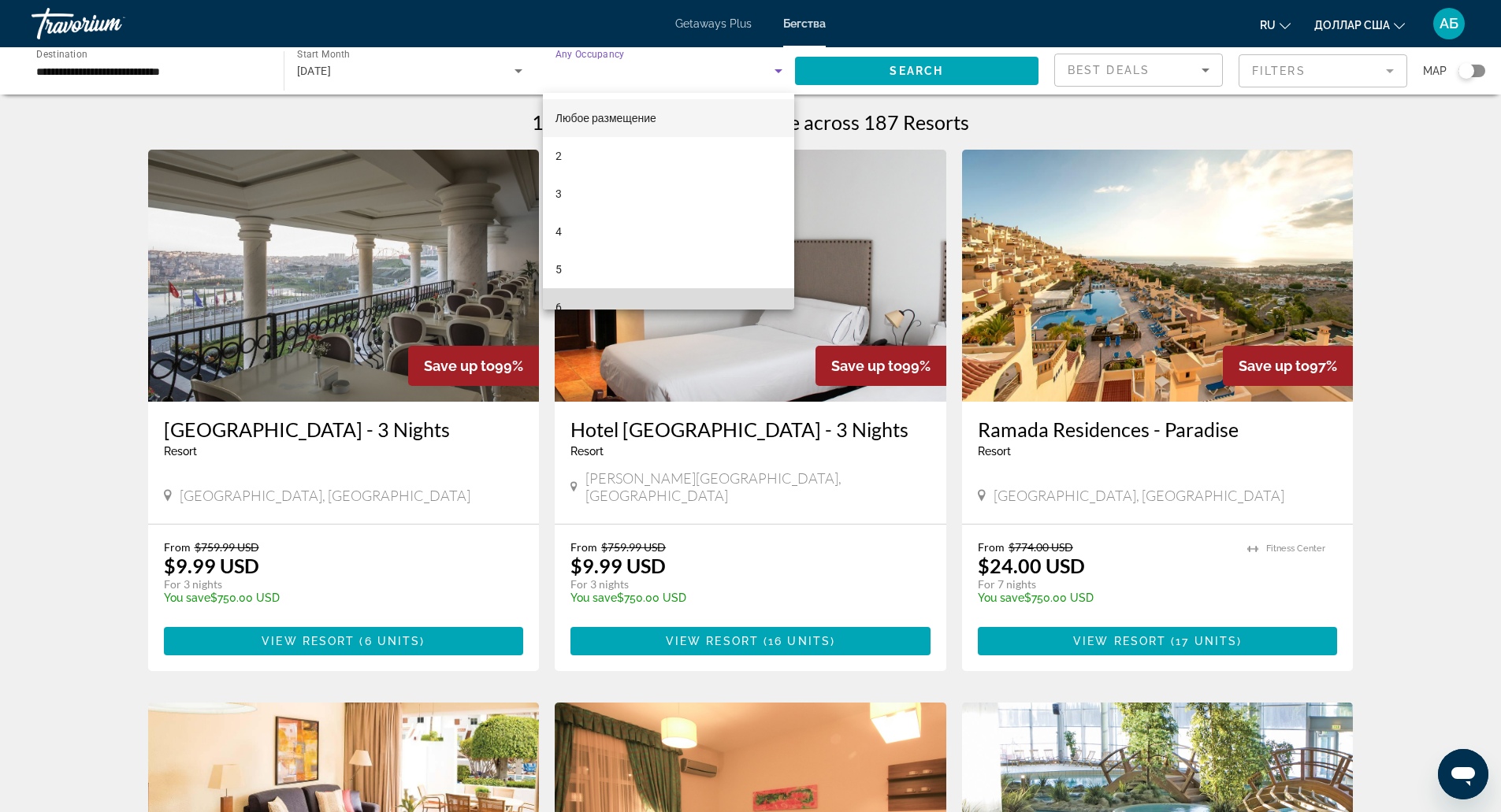
click at [694, 293] on mat-option "6" at bounding box center [669, 307] width 251 height 38
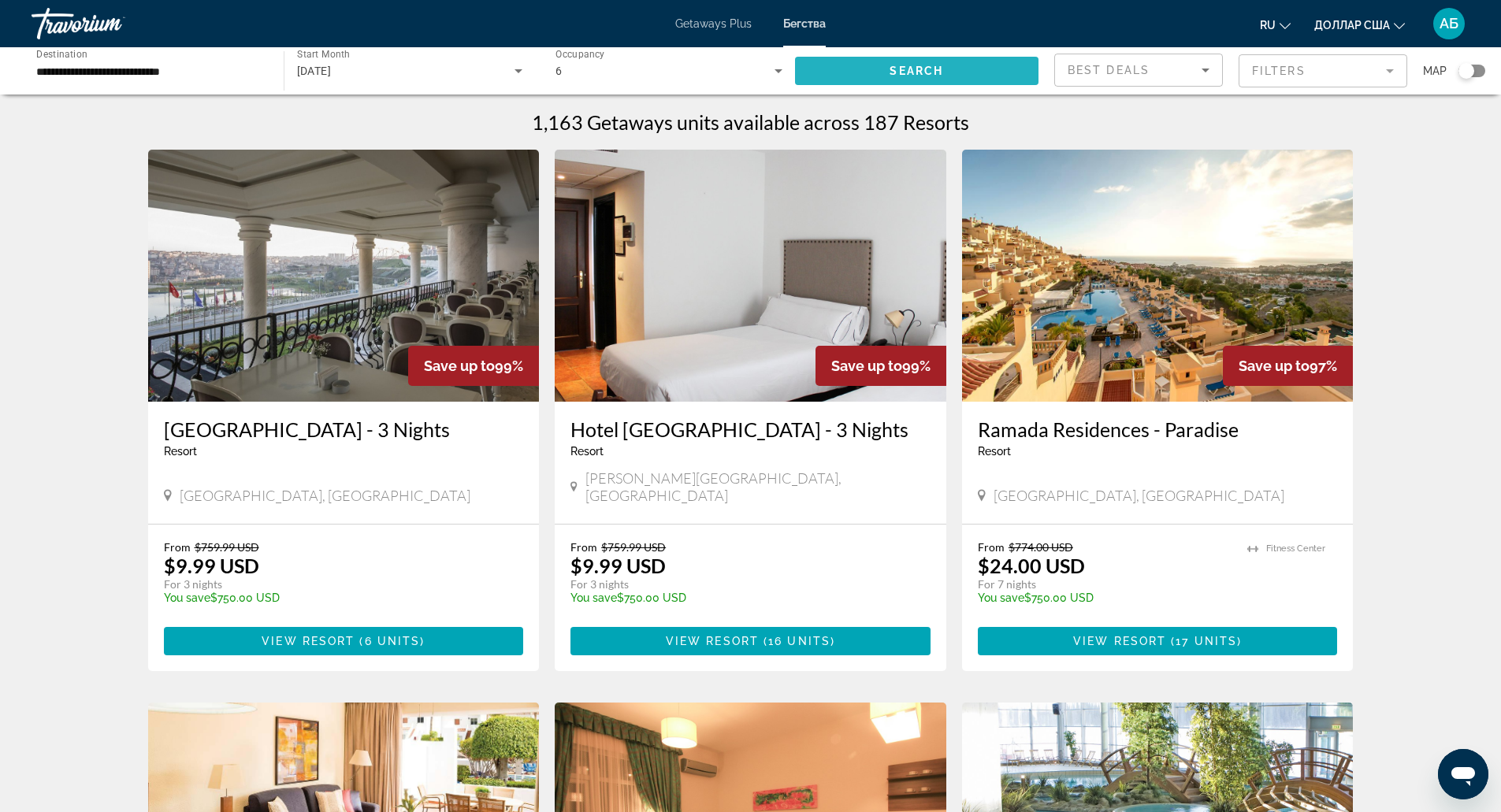
click at [913, 81] on span "Search widget" at bounding box center [917, 71] width 244 height 38
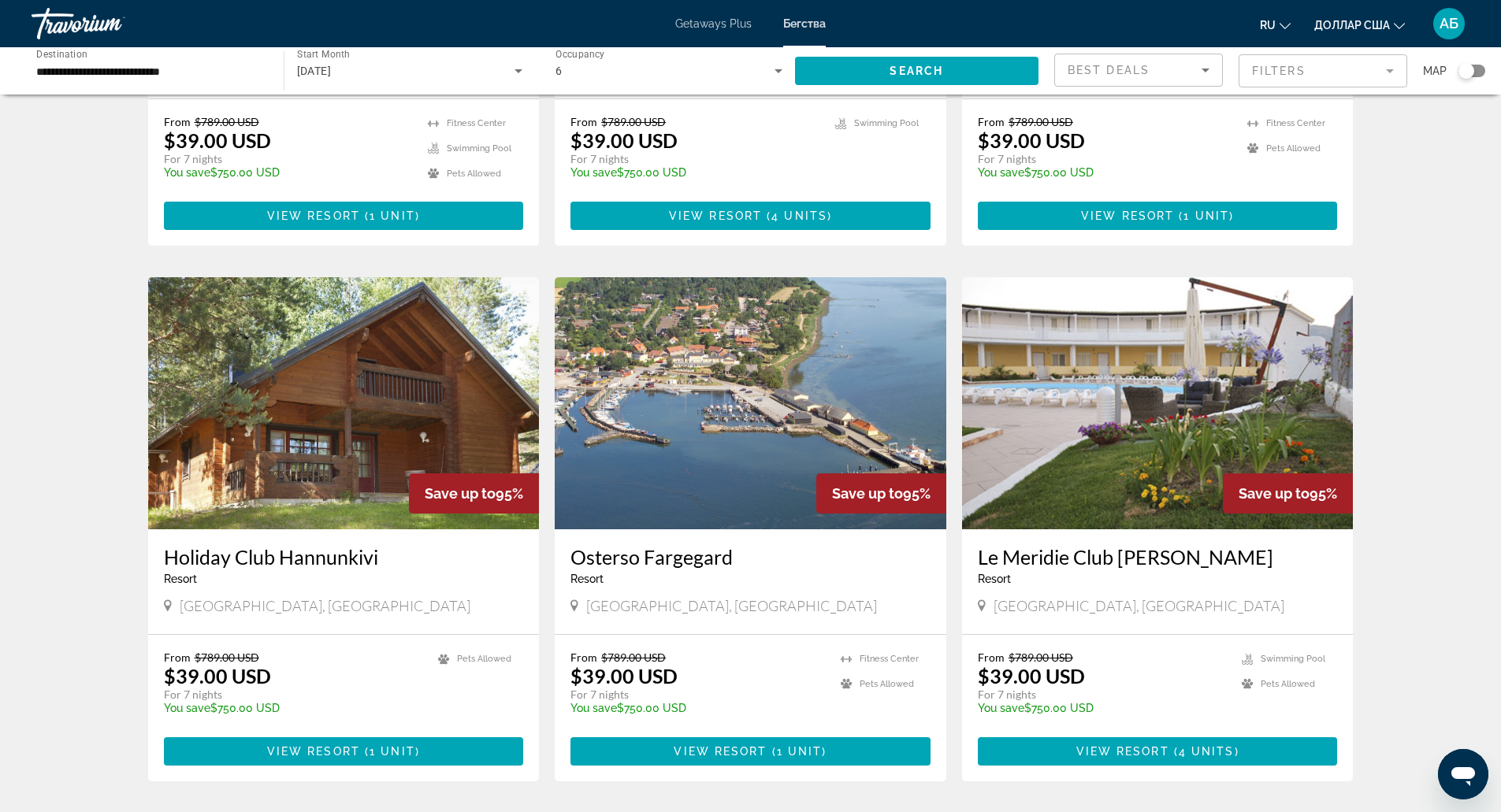
scroll to position [1650, 0]
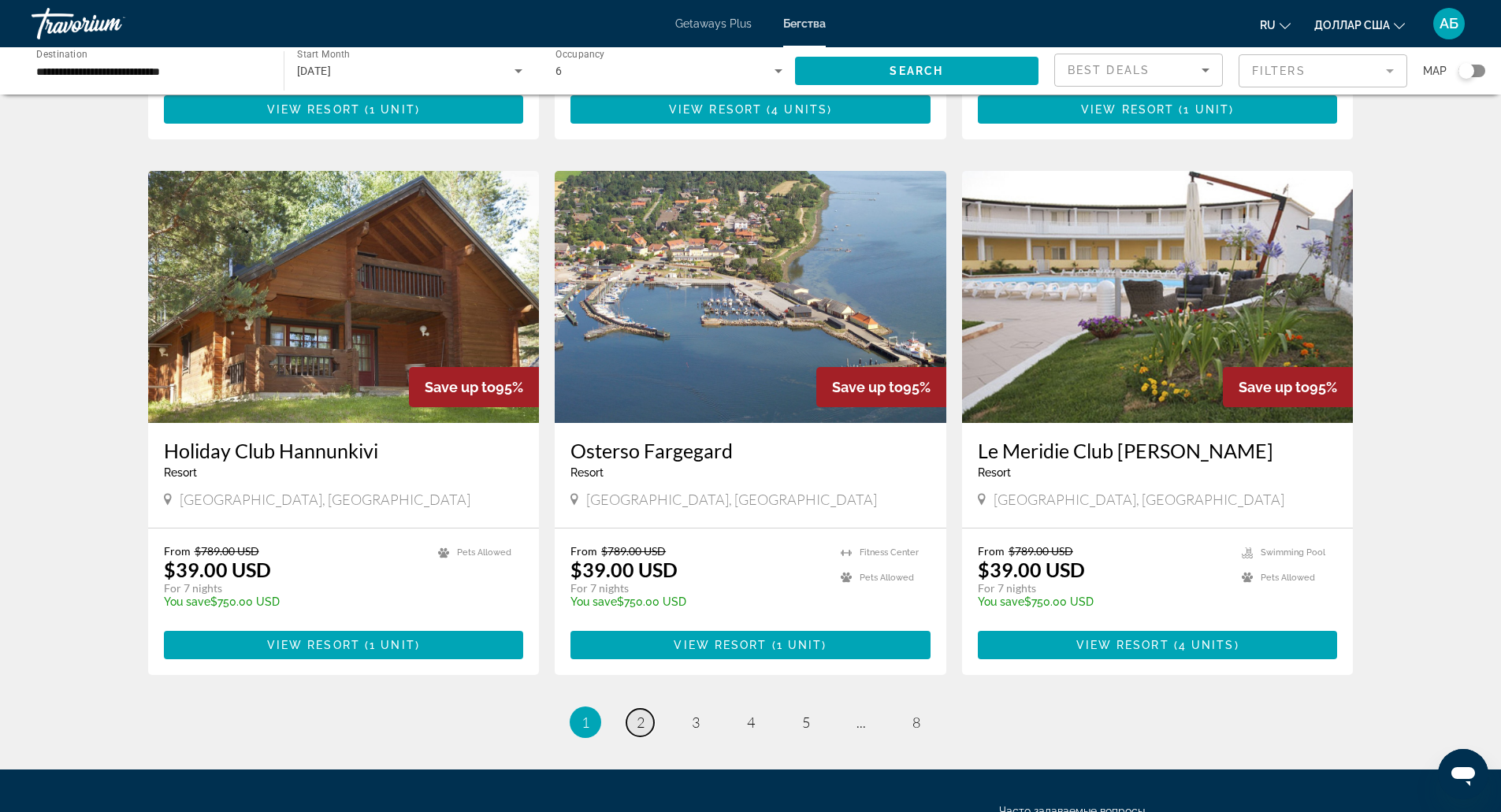
click at [635, 709] on link "page 2" at bounding box center [640, 722] width 28 height 28
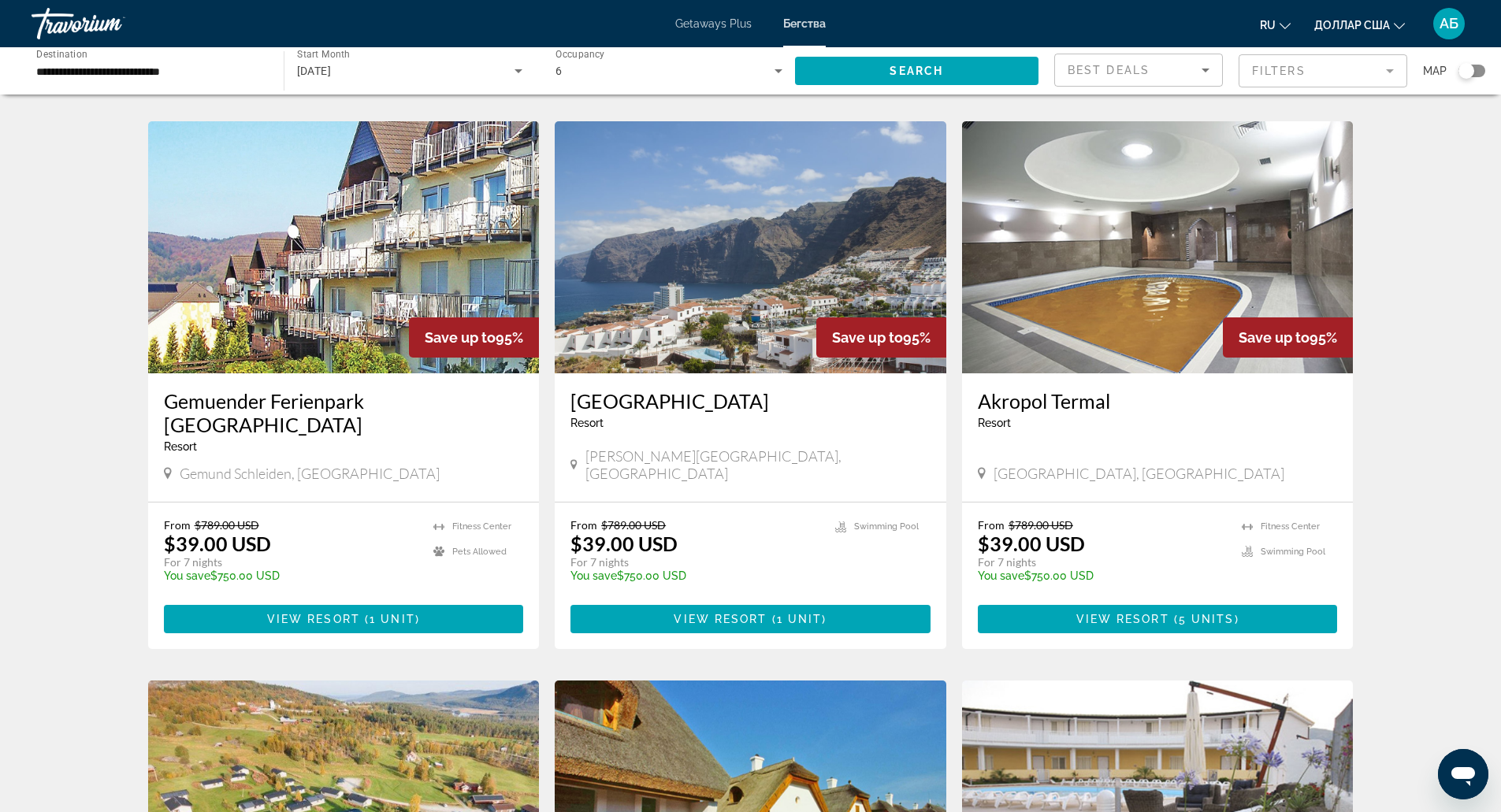
scroll to position [563, 0]
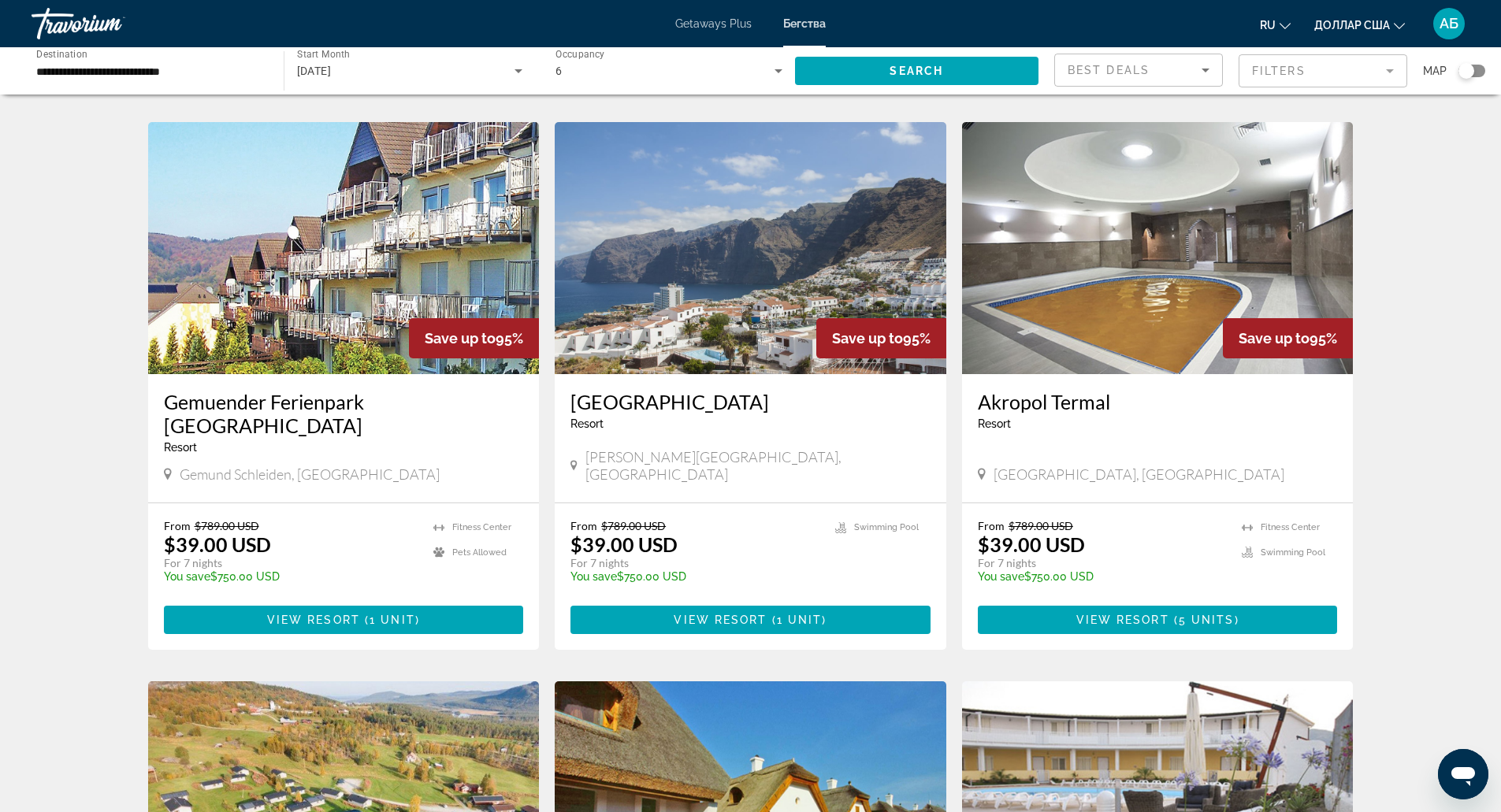
click at [758, 451] on span "Santiago del Teide, Canary Islands" at bounding box center [758, 465] width 345 height 34
copy span "Santiago del Teide, Canary Islands"
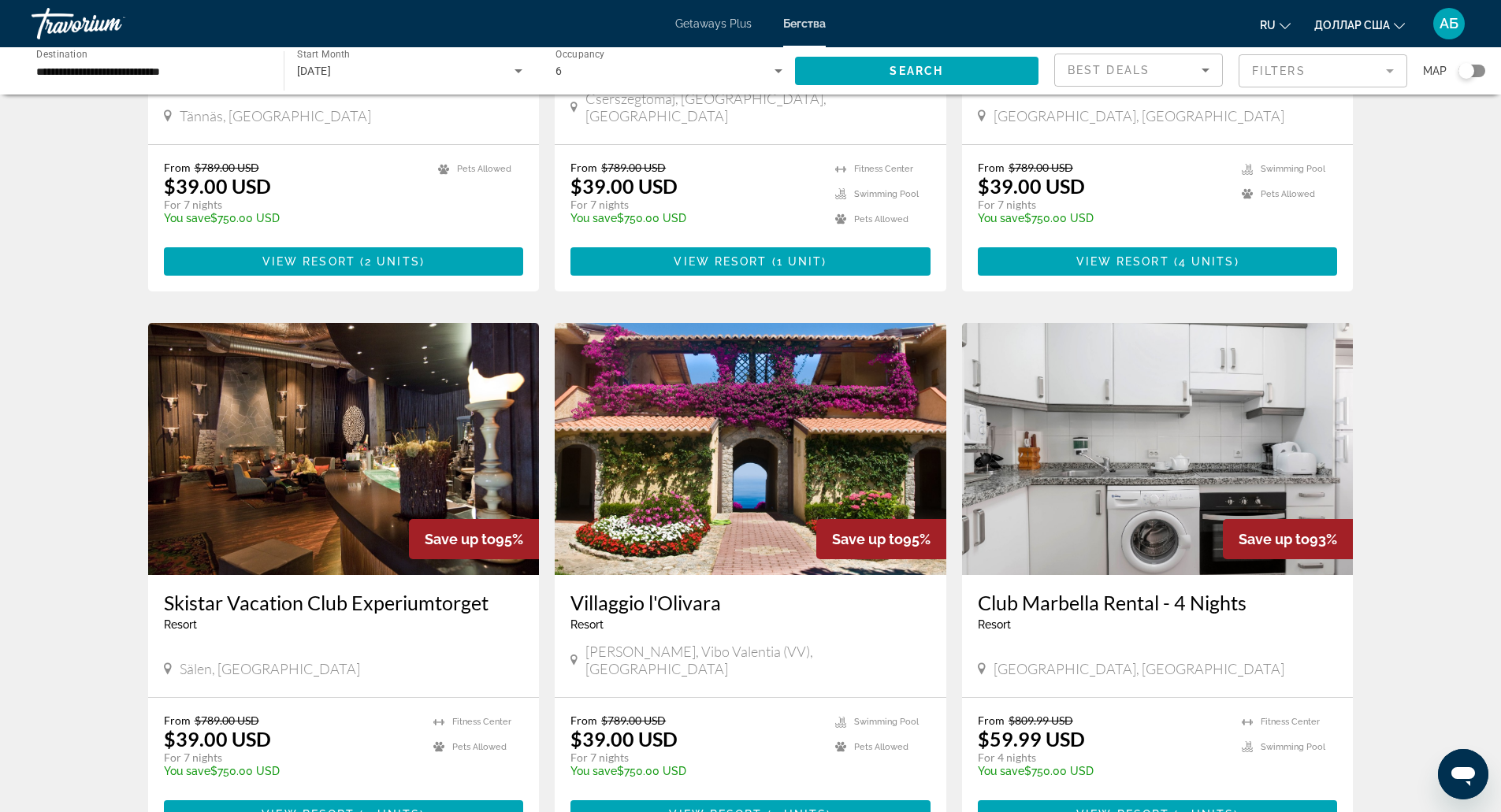
scroll to position [1558, 0]
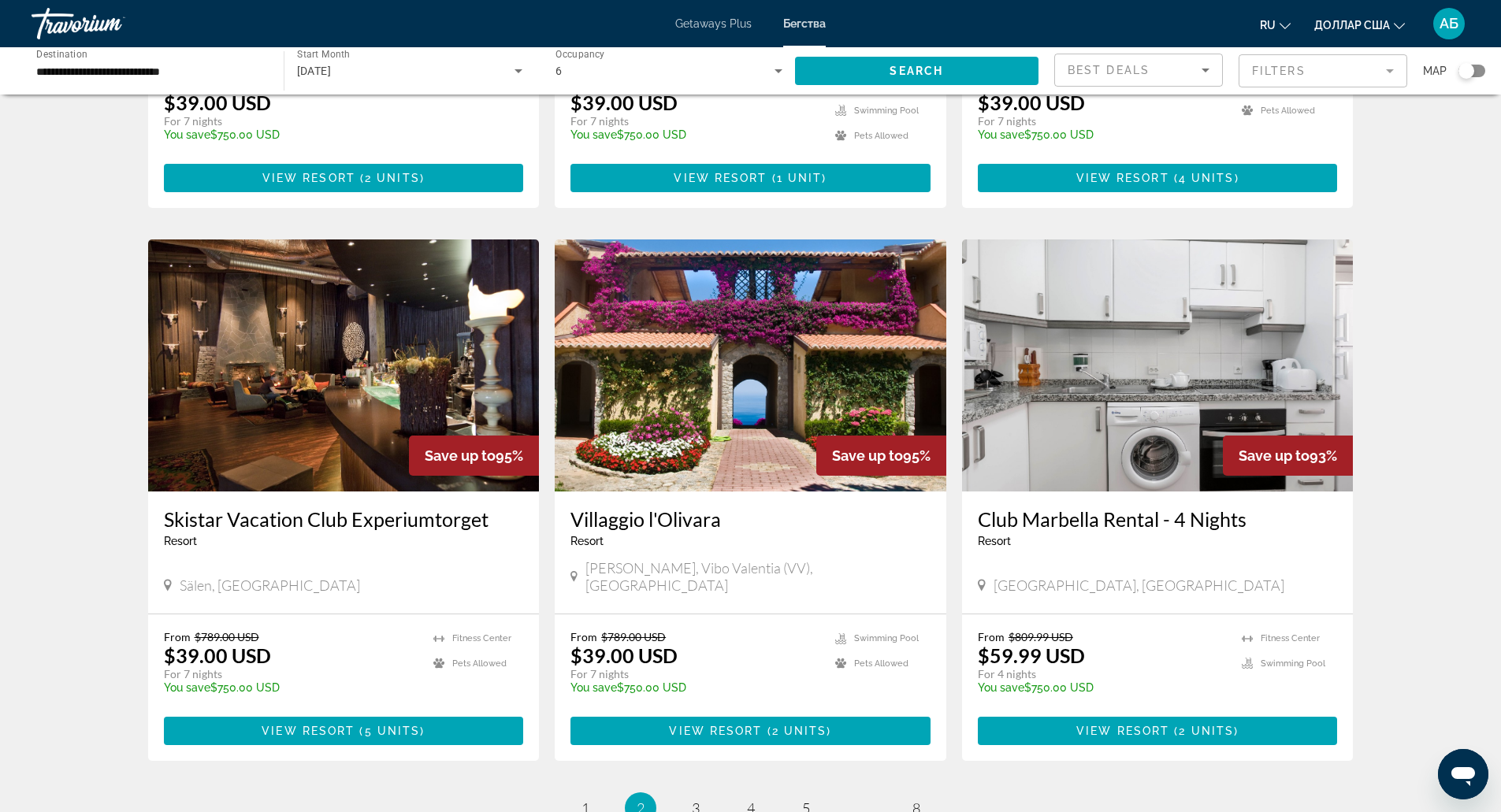
click at [1049, 577] on span "[GEOGRAPHIC_DATA], [GEOGRAPHIC_DATA]" at bounding box center [1139, 585] width 291 height 18
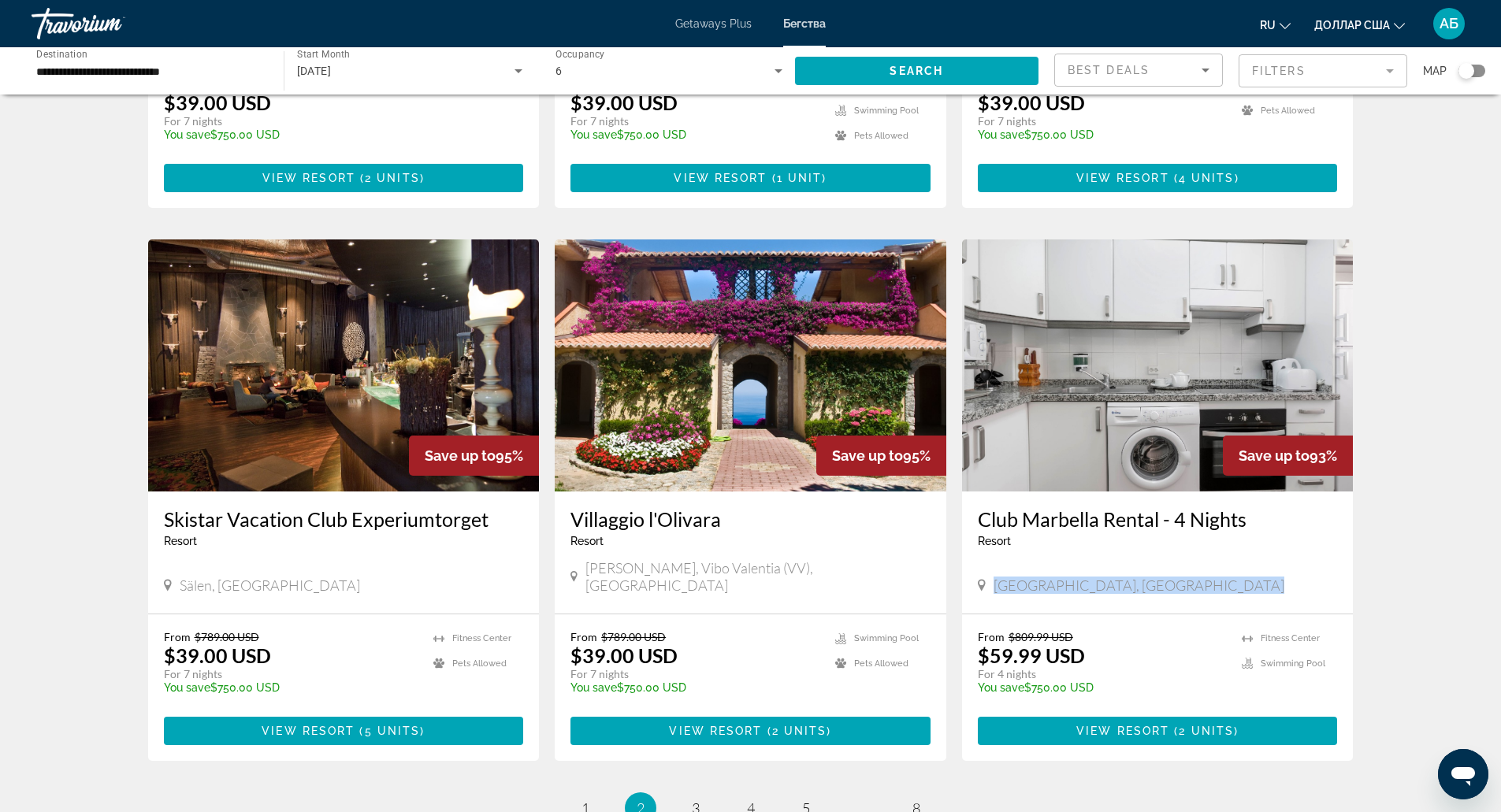
click at [1049, 577] on span "[GEOGRAPHIC_DATA], [GEOGRAPHIC_DATA]" at bounding box center [1139, 585] width 291 height 18
click at [1097, 712] on span "Основное содержание" at bounding box center [1158, 730] width 360 height 38
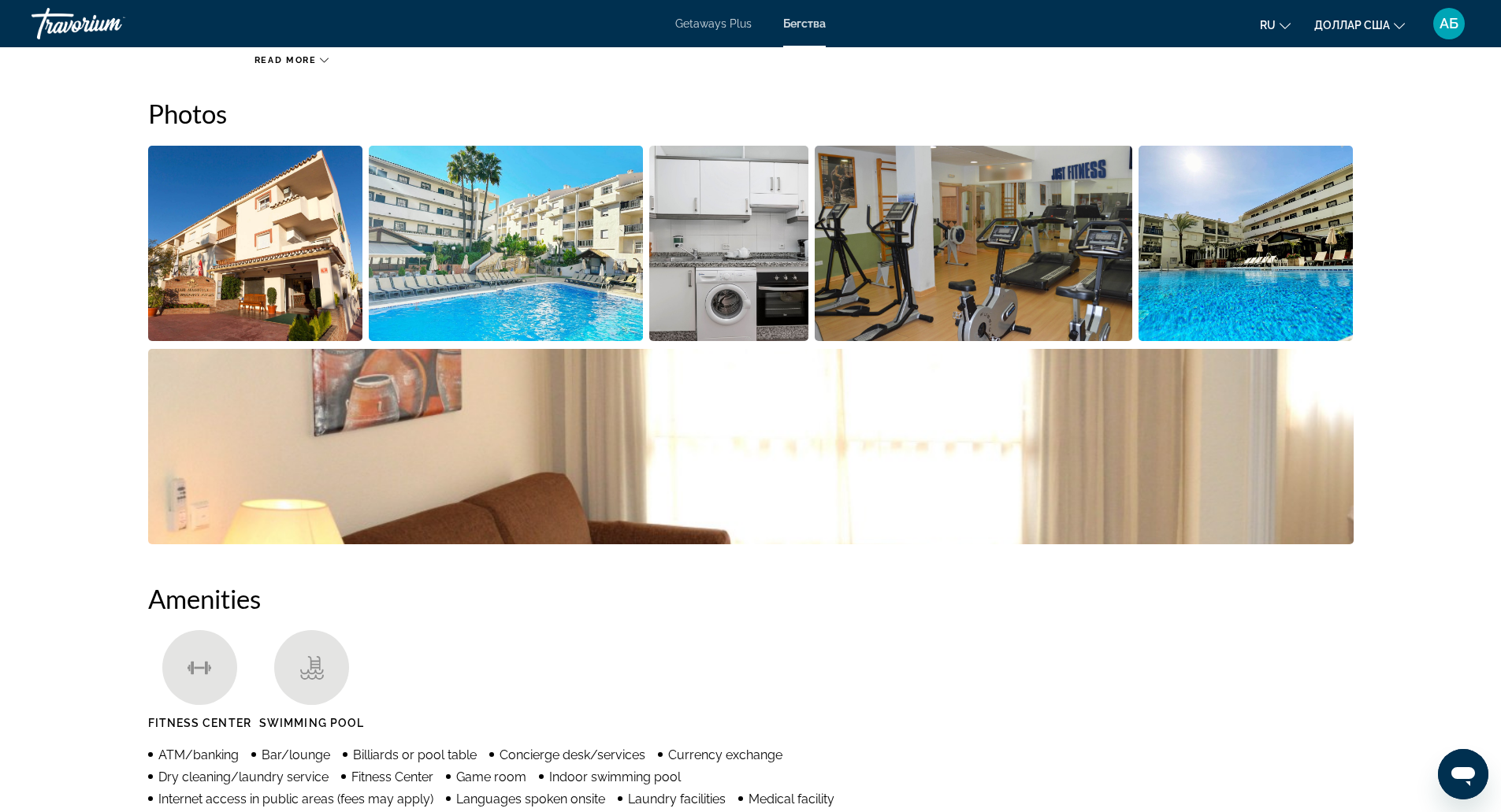
scroll to position [712, 0]
drag, startPoint x: 981, startPoint y: 555, endPoint x: 937, endPoint y: 613, distance: 72.8
click at [937, 613] on h2 "Amenities" at bounding box center [751, 597] width 1206 height 31
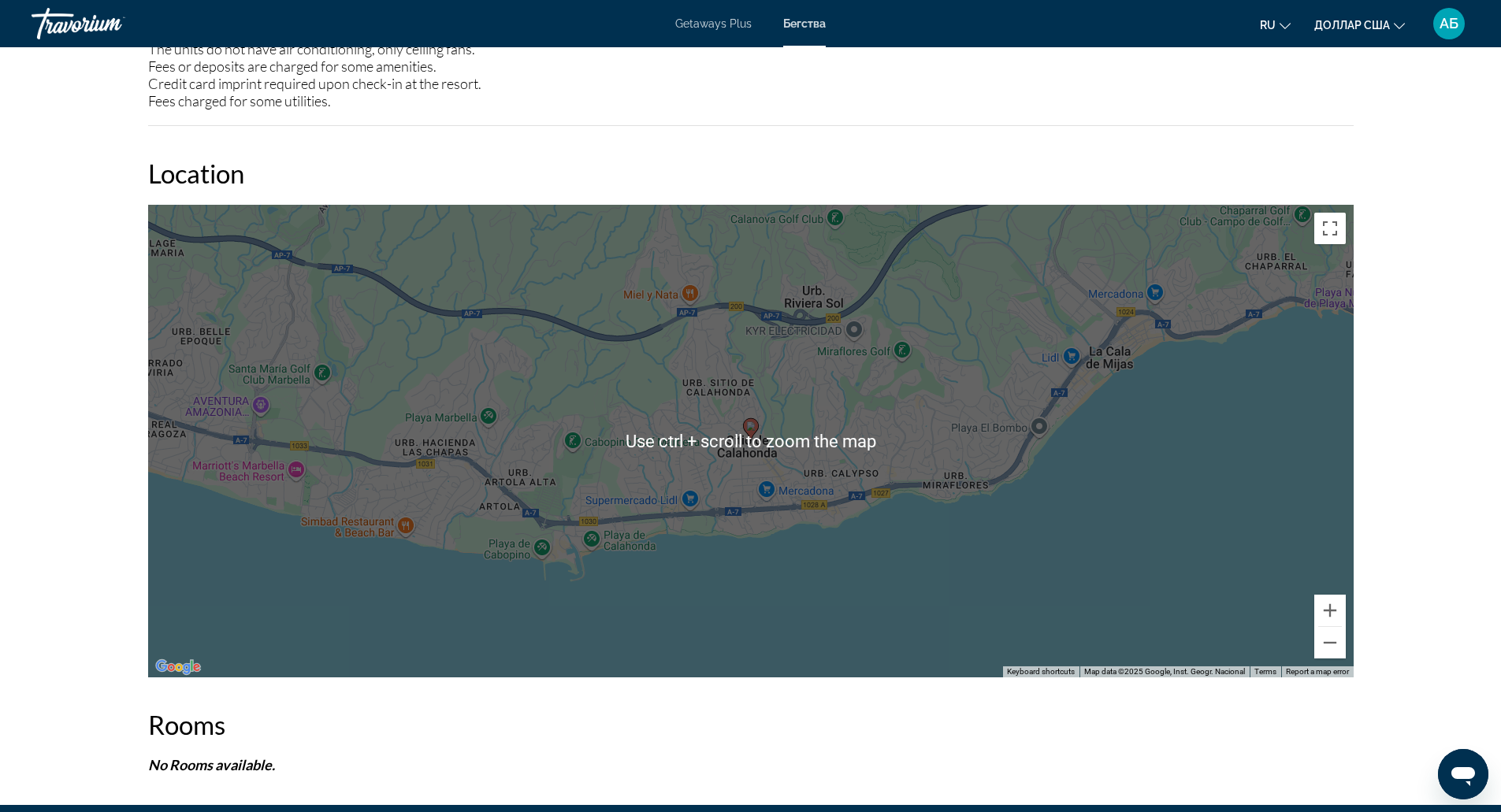
scroll to position [1865, 0]
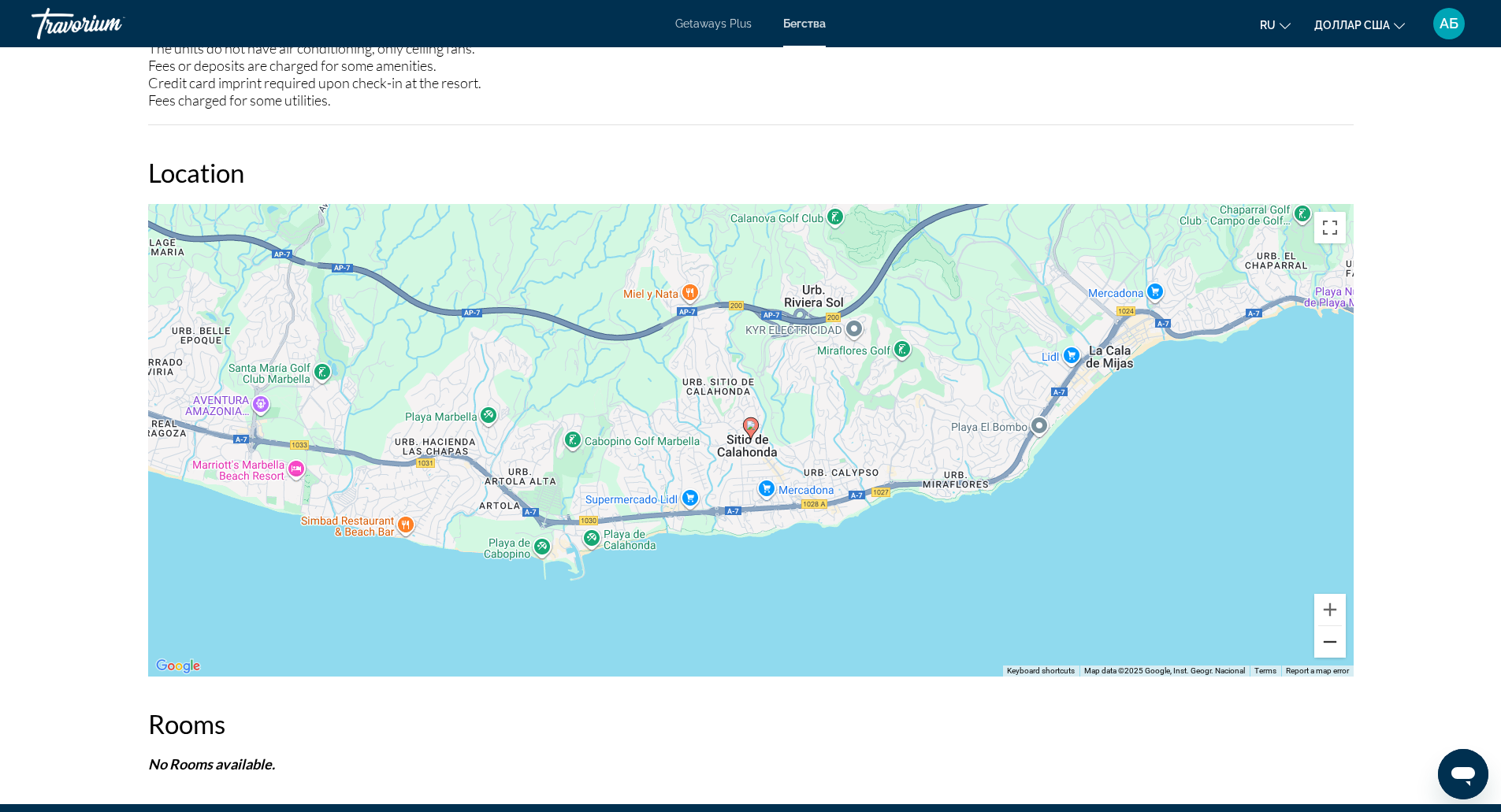
click at [1327, 644] on button "Zoom out" at bounding box center [1329, 641] width 31 height 31
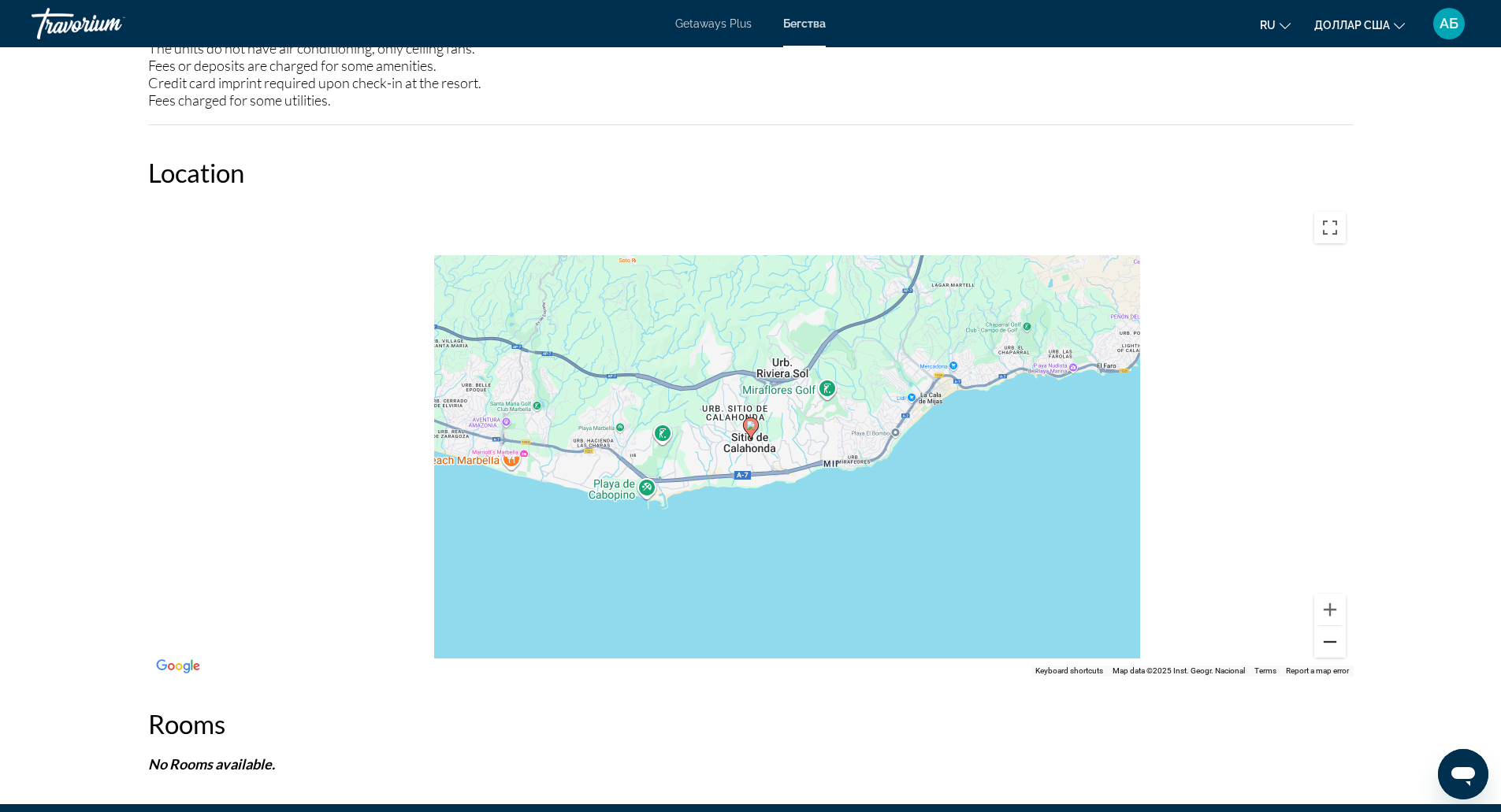
click at [1327, 644] on button "Zoom out" at bounding box center [1329, 641] width 31 height 31
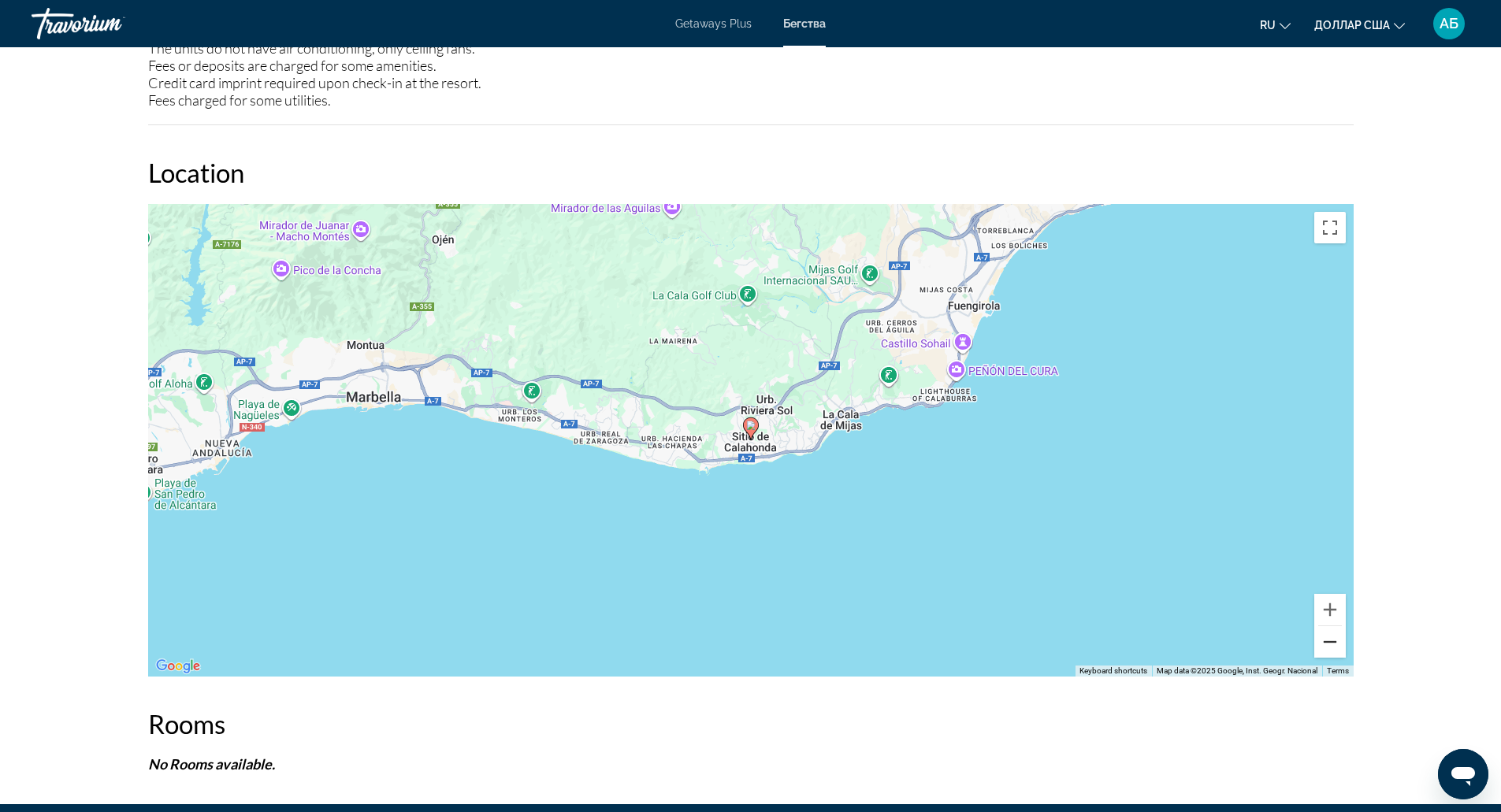
click at [1327, 644] on button "Zoom out" at bounding box center [1329, 641] width 31 height 31
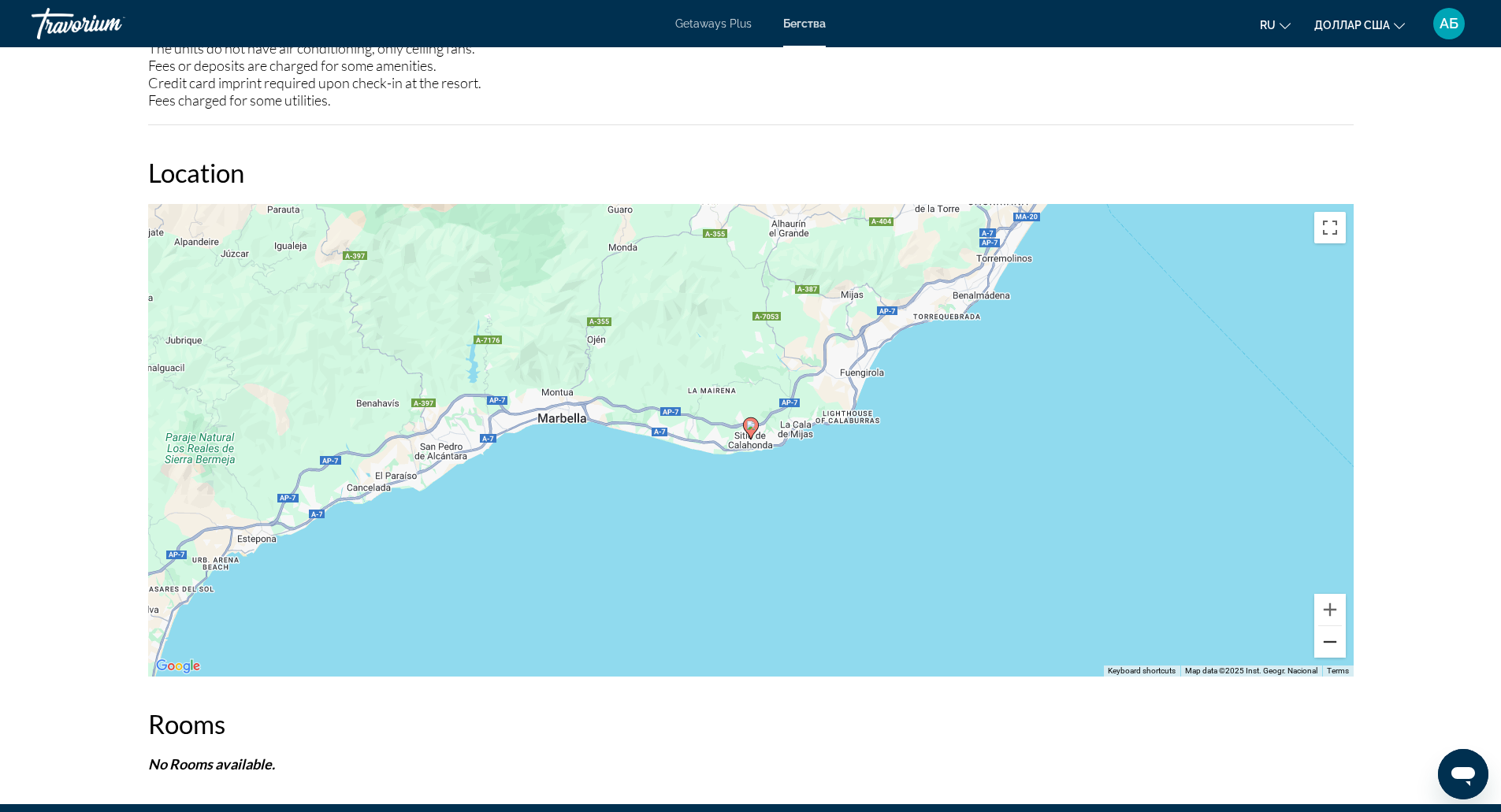
click at [1337, 631] on button "Zoom out" at bounding box center [1329, 641] width 31 height 31
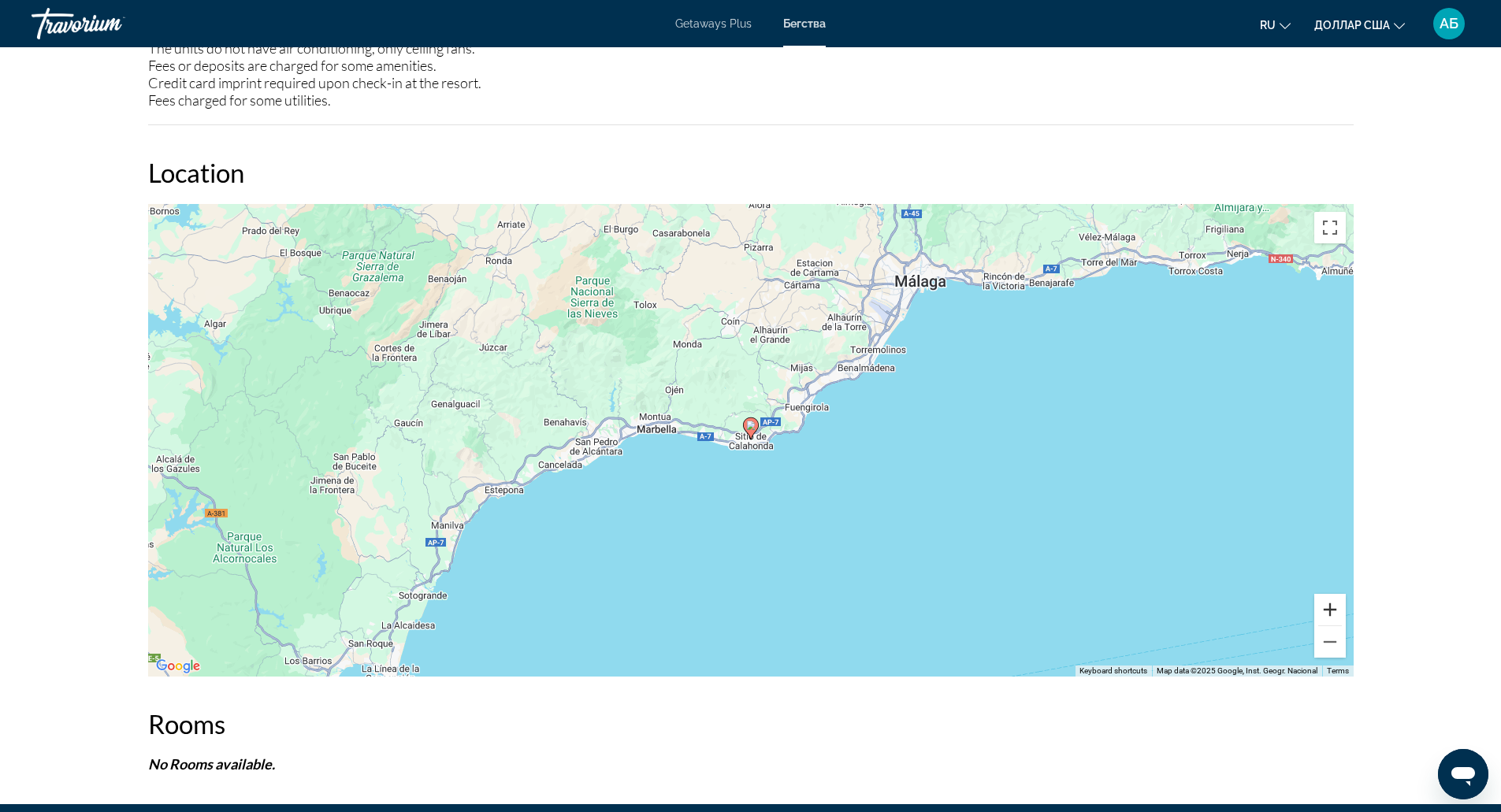
click at [1327, 602] on button "Zoom in" at bounding box center [1329, 609] width 31 height 31
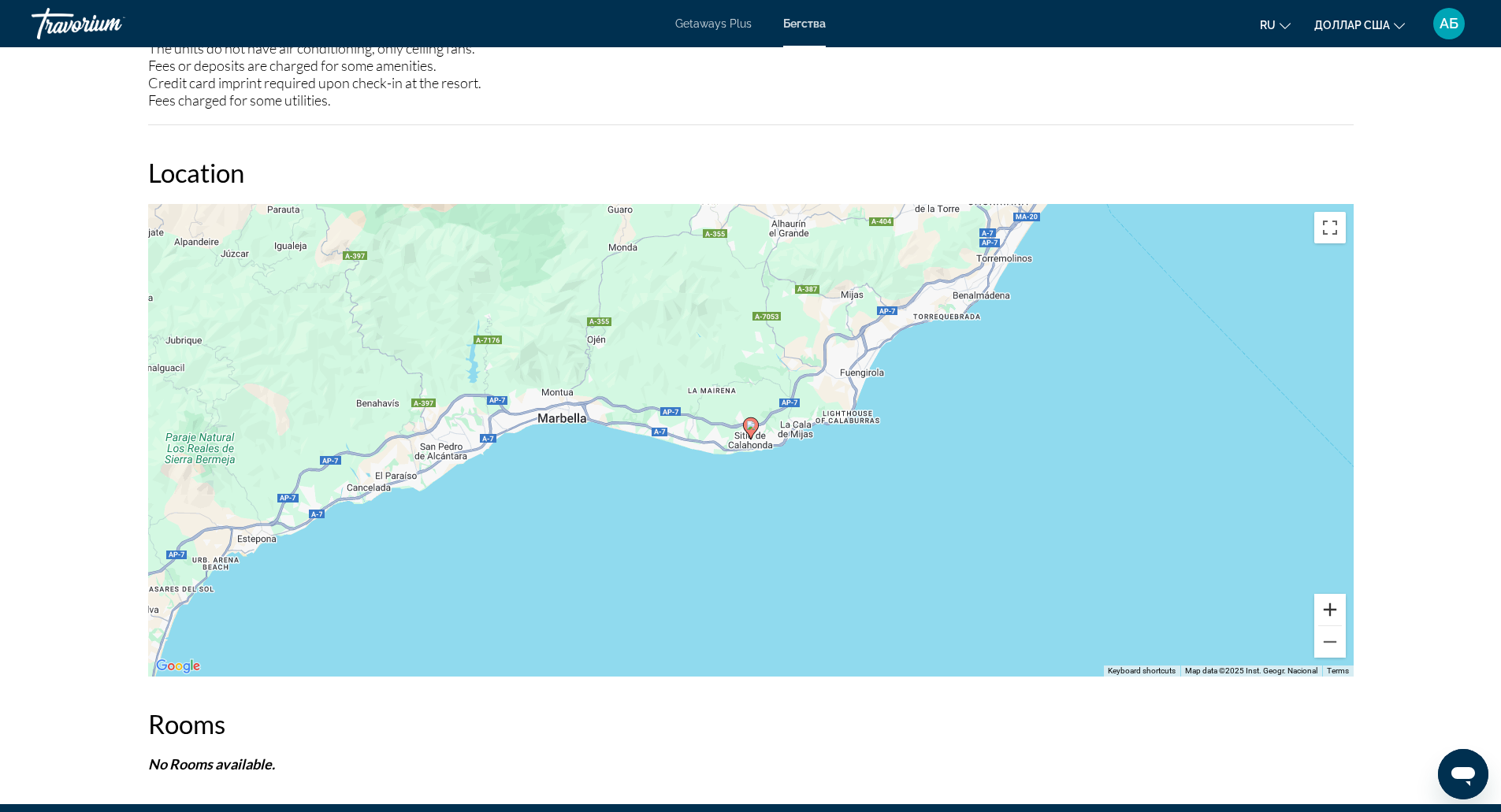
scroll to position [2050, 0]
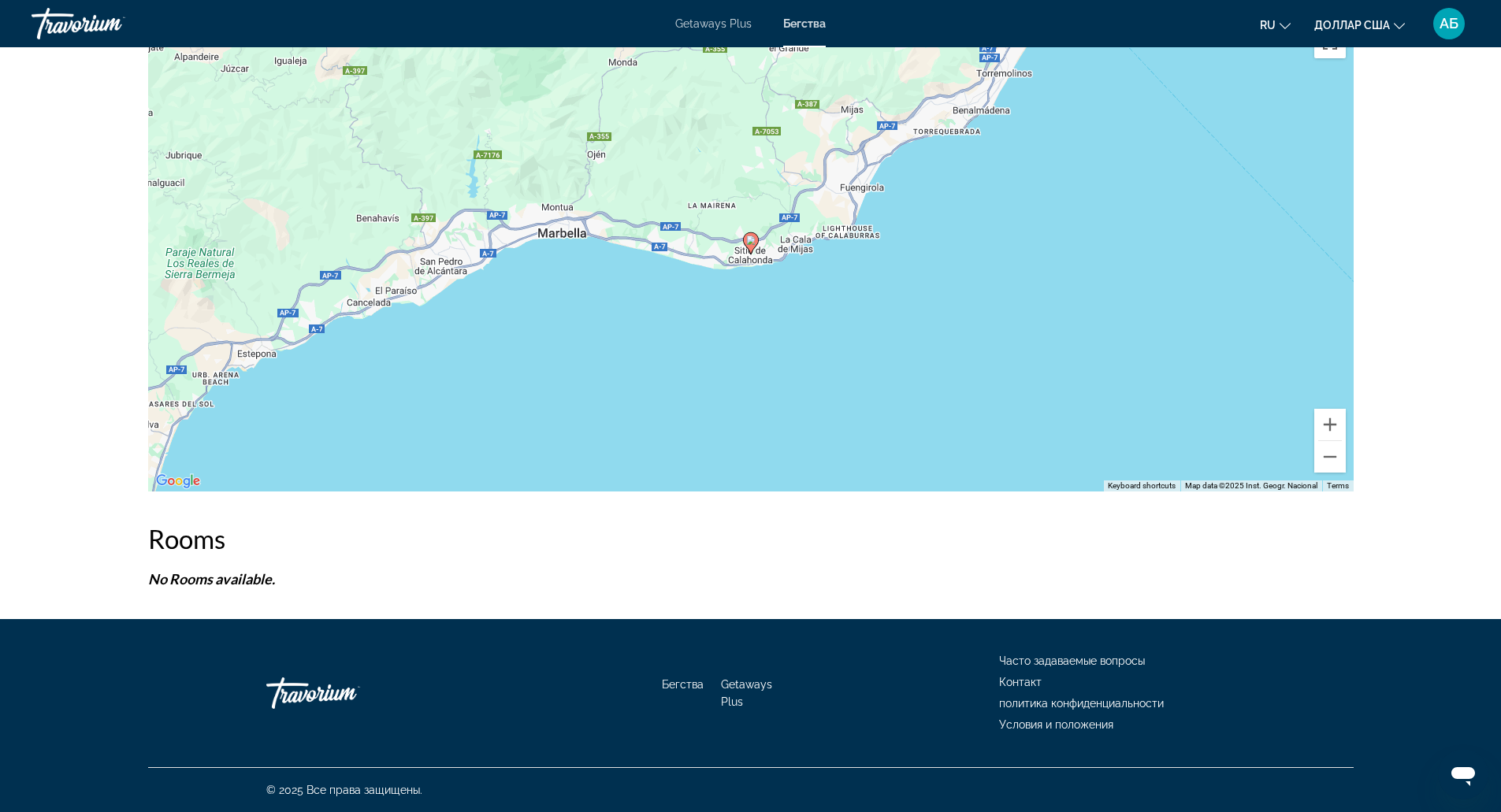
click at [256, 569] on div "Rooms No Rooms available." at bounding box center [751, 555] width 1206 height 65
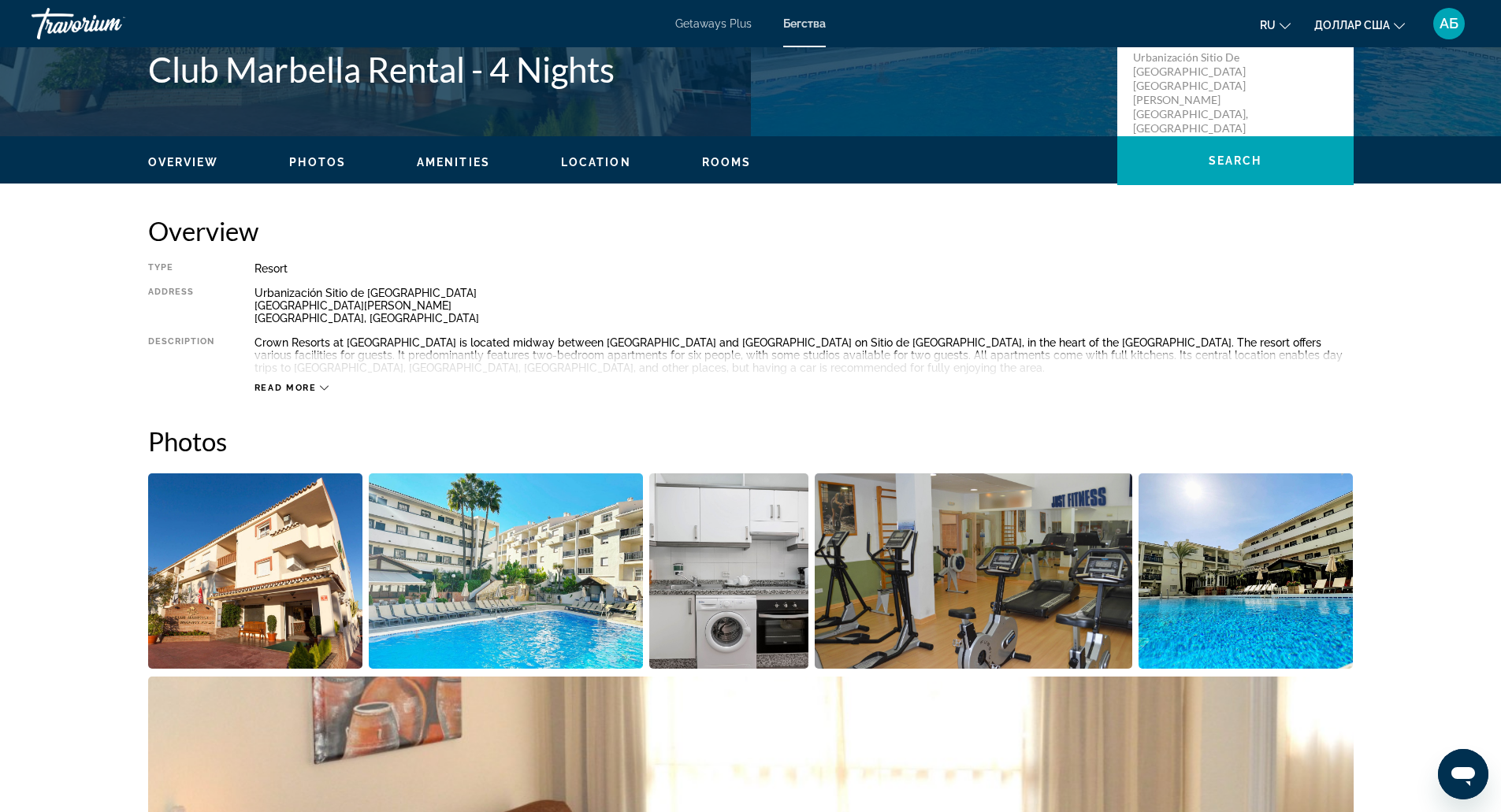
scroll to position [0, 0]
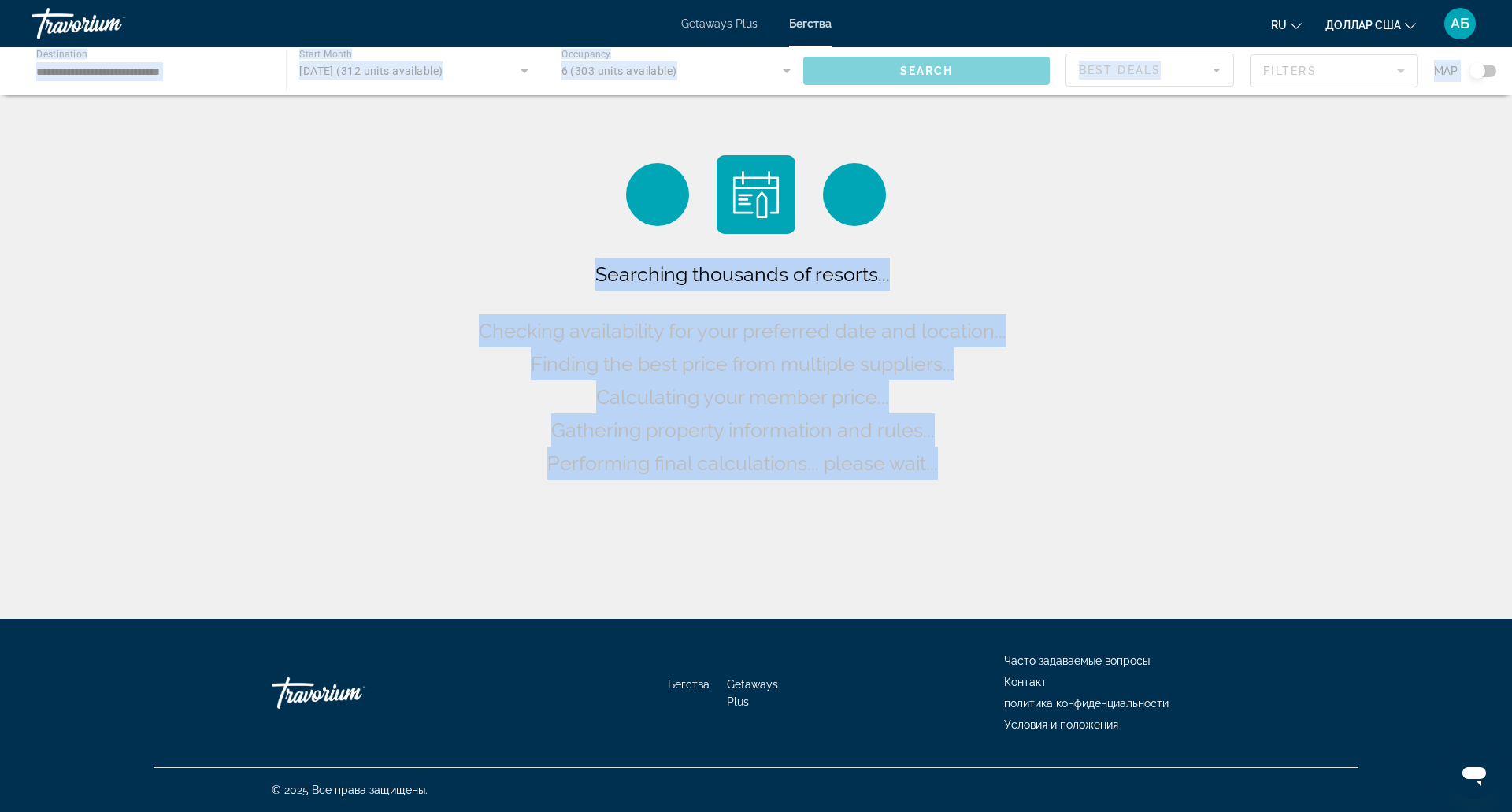
click at [610, 343] on div "Checking availability for your preferred date and location..." at bounding box center [756, 330] width 555 height 33
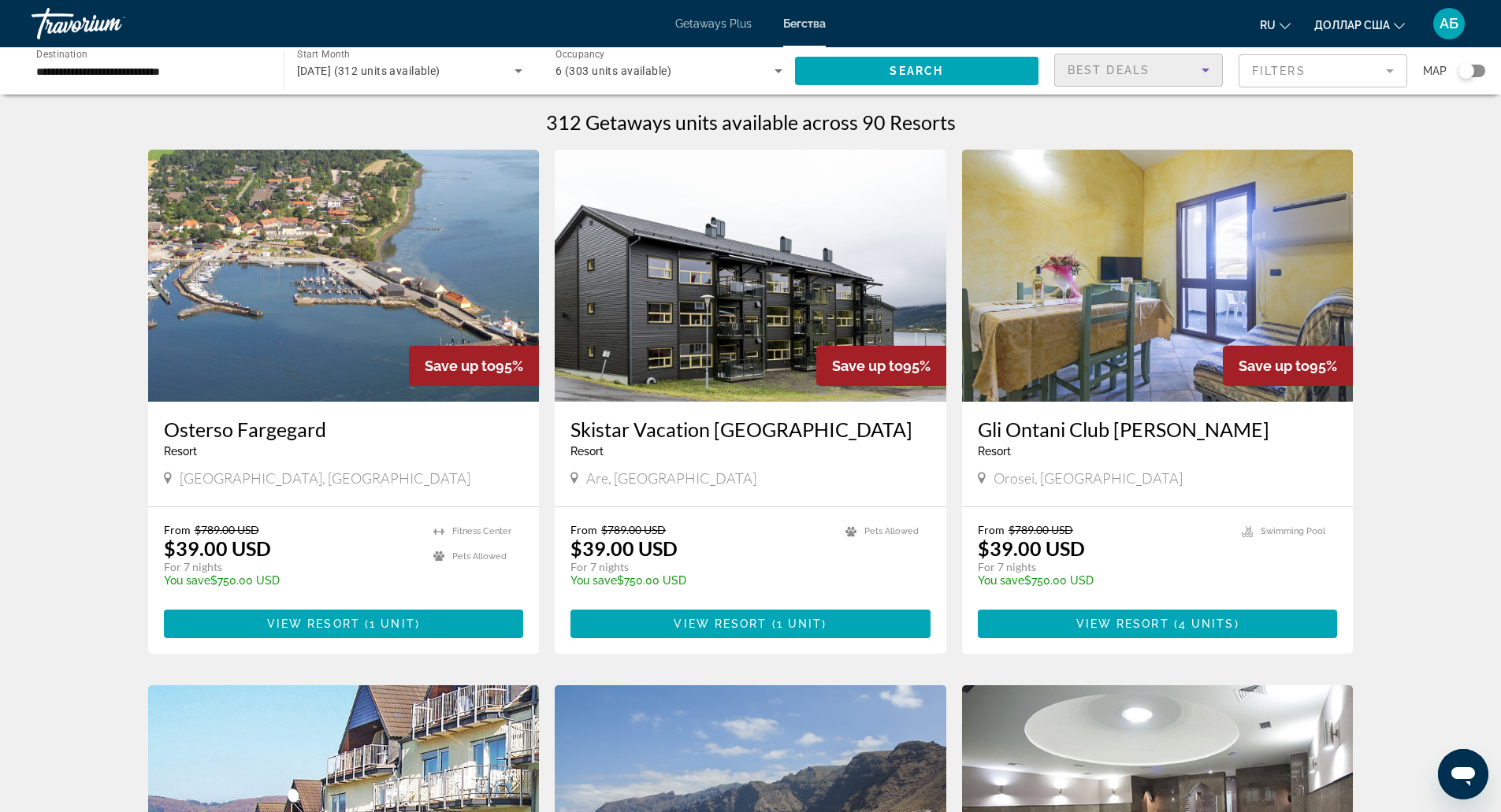
click at [1098, 76] on div "Best Deals" at bounding box center [1134, 70] width 134 height 18
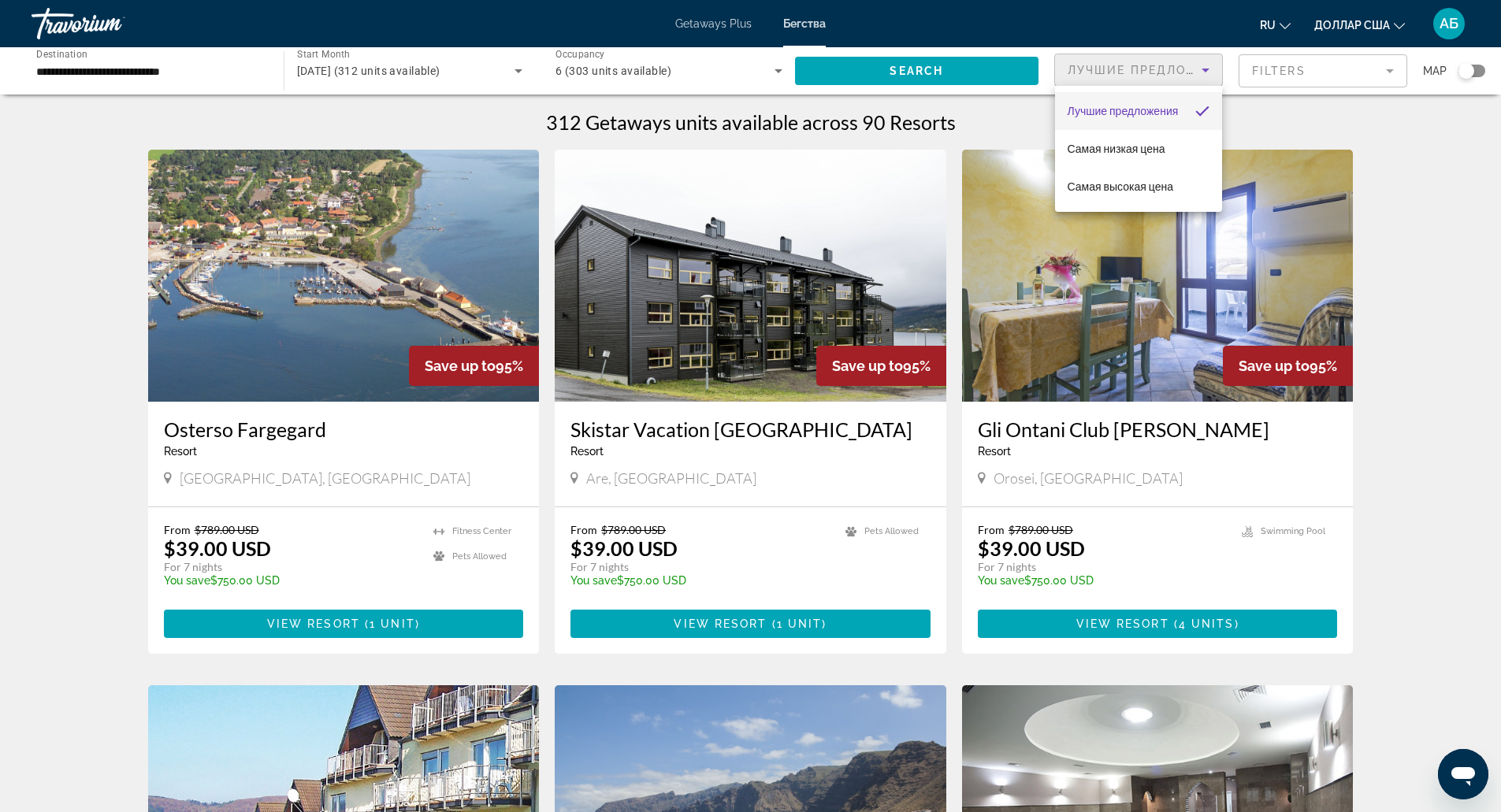
click at [1107, 71] on div at bounding box center [750, 406] width 1501 height 812
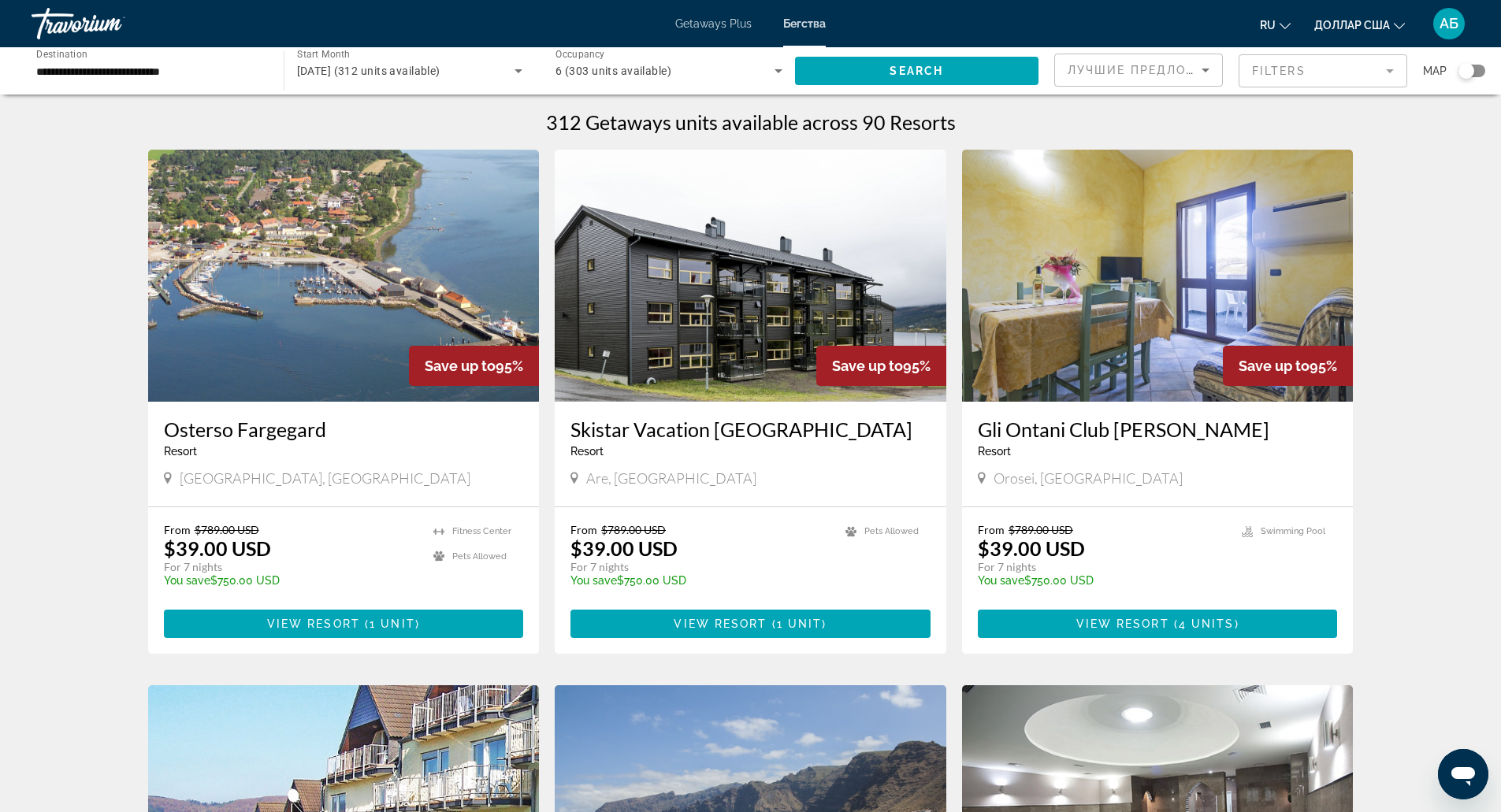
click at [1245, 70] on mat-form-field "Filters" at bounding box center [1323, 71] width 169 height 33
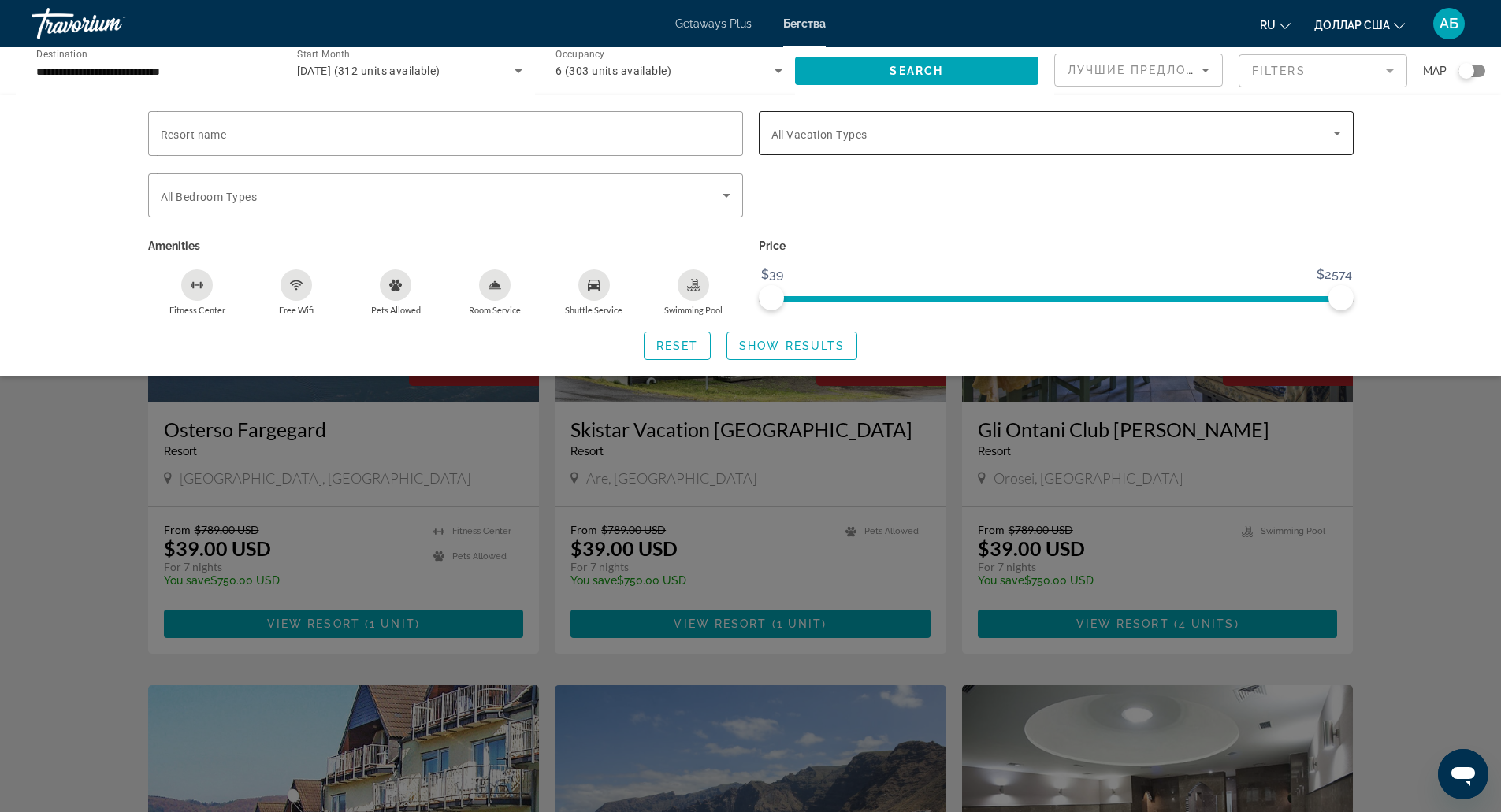
click at [1213, 116] on div "Search widget" at bounding box center [1055, 133] width 569 height 44
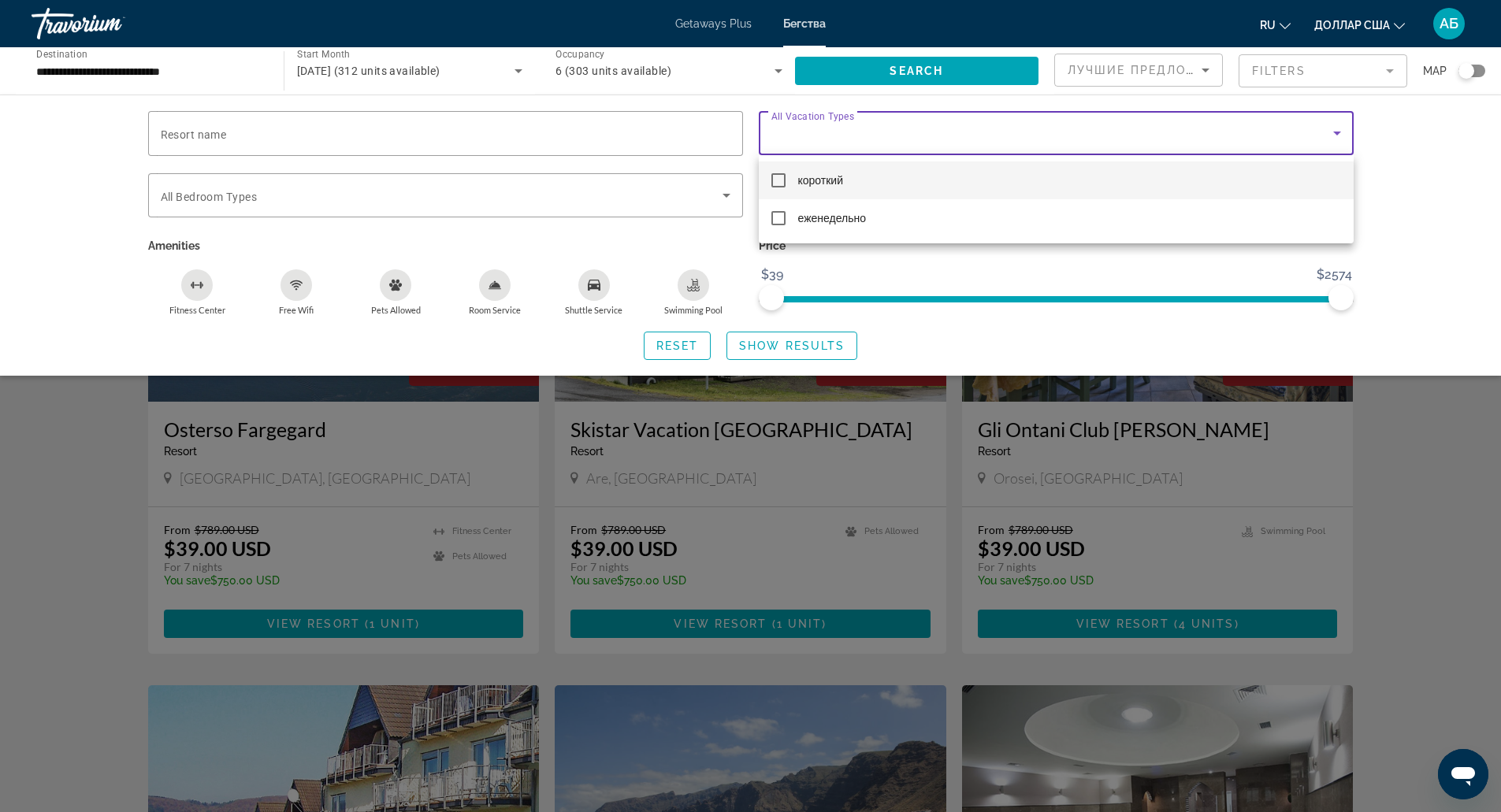
click at [1213, 116] on div at bounding box center [750, 406] width 1501 height 812
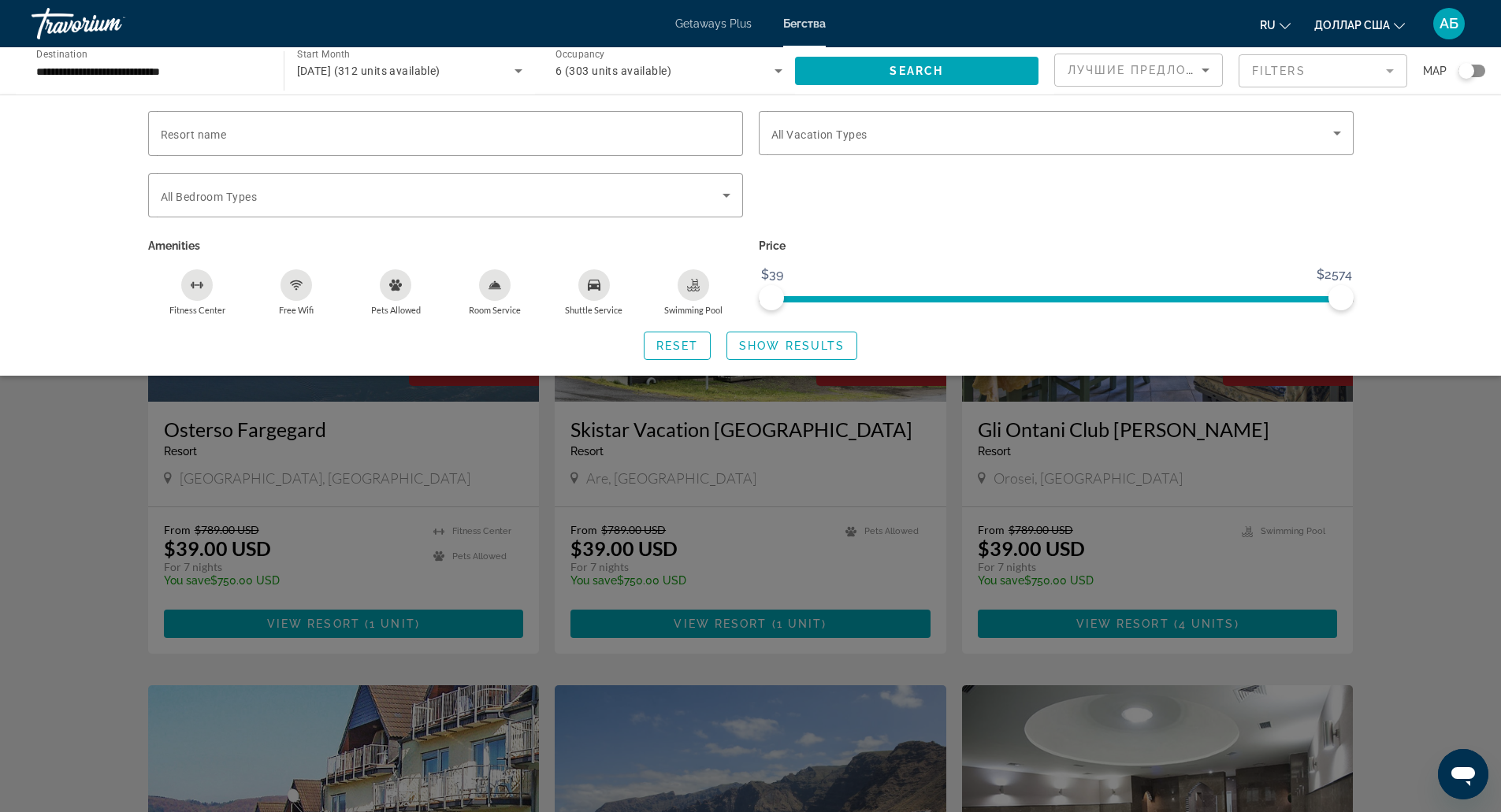
click at [1419, 460] on div "Search widget" at bounding box center [750, 524] width 1501 height 576
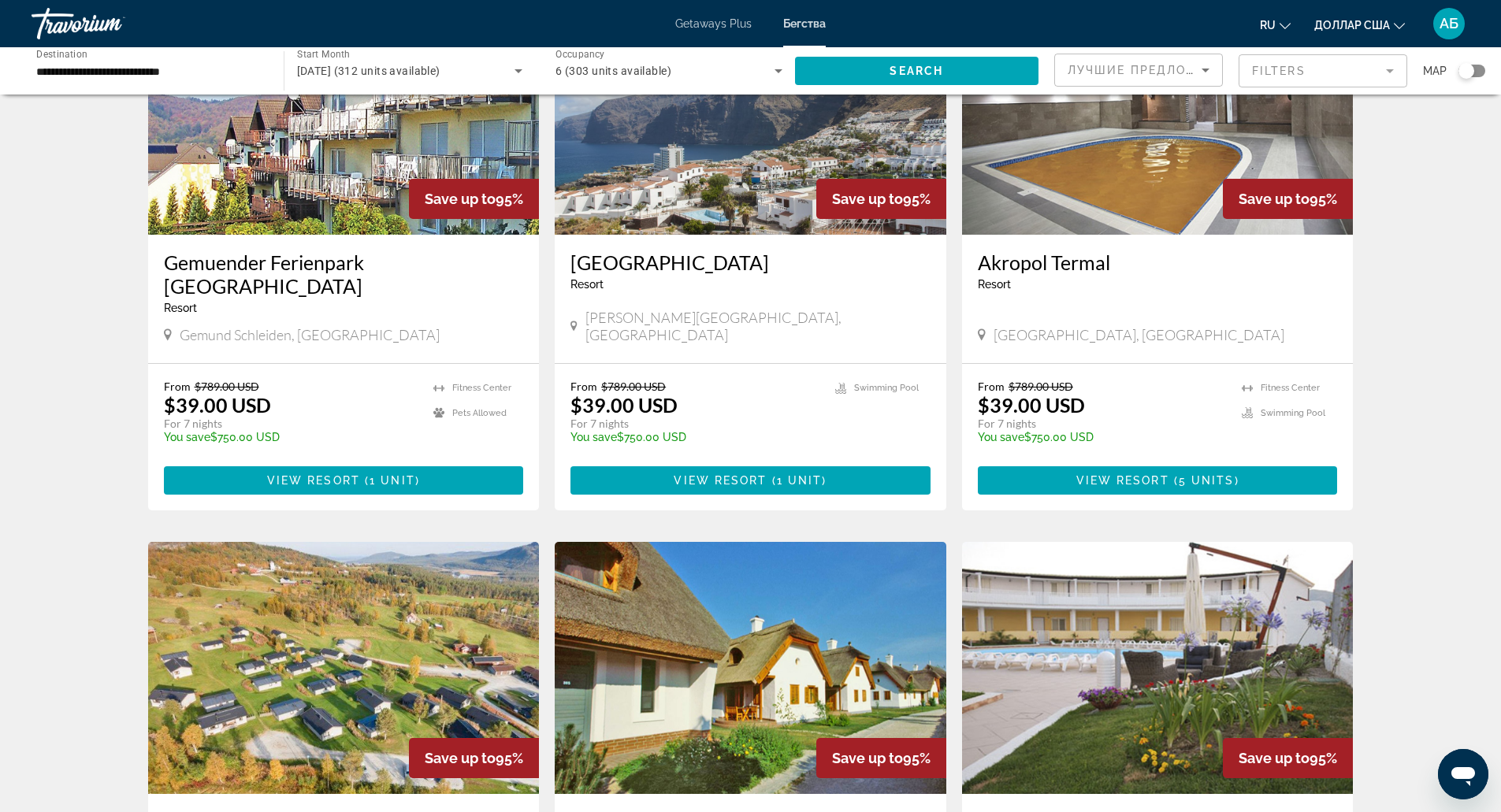
scroll to position [704, 0]
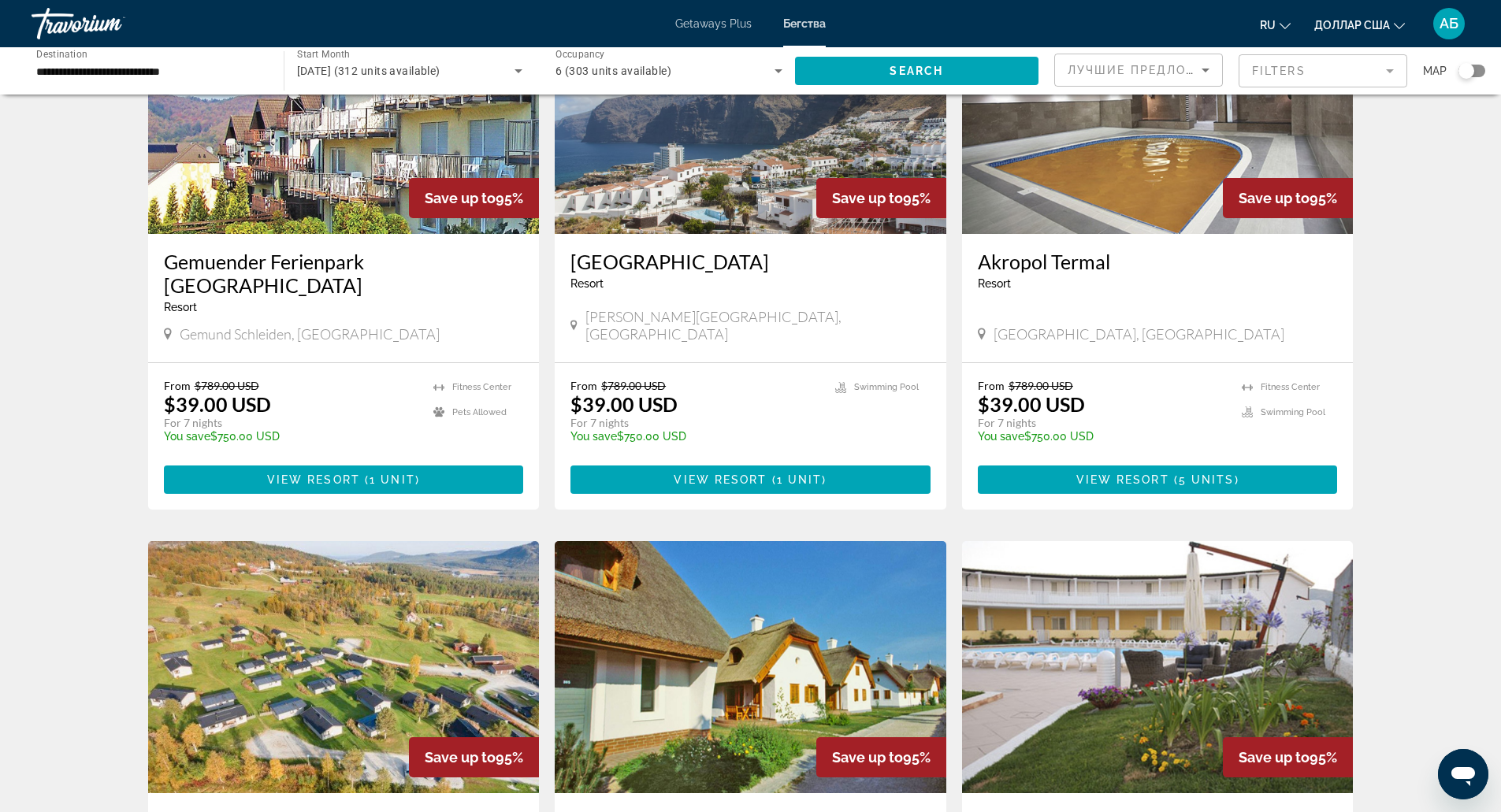
click at [793, 12] on div "Getaways Plus Бегства ru English Español Français Italiano Português русский до…" at bounding box center [750, 24] width 1501 height 41
click at [799, 26] on font "Бегства" at bounding box center [804, 24] width 43 height 13
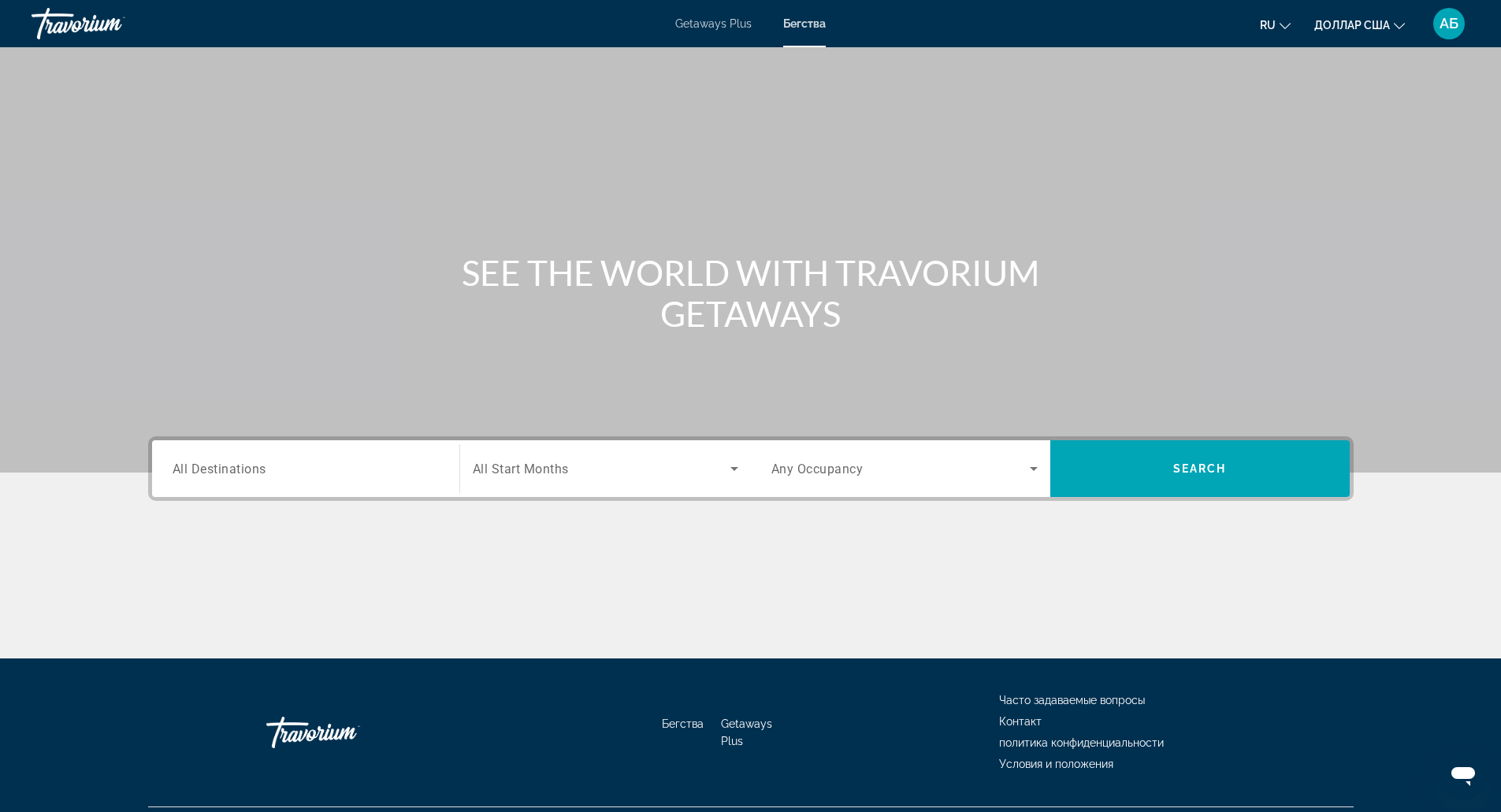
click at [315, 469] on input "Destination All Destinations" at bounding box center [305, 469] width 267 height 18
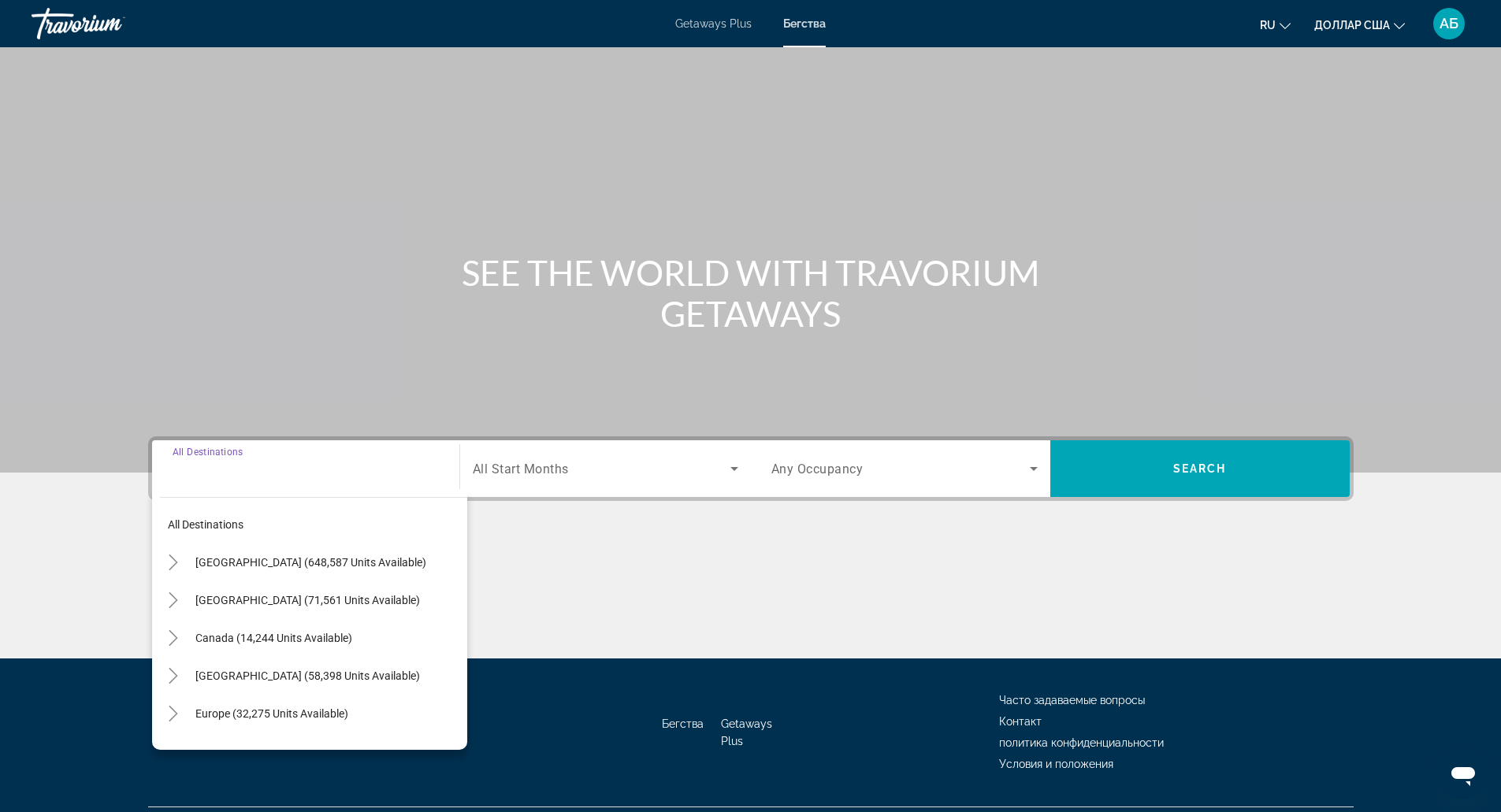
scroll to position [40, 0]
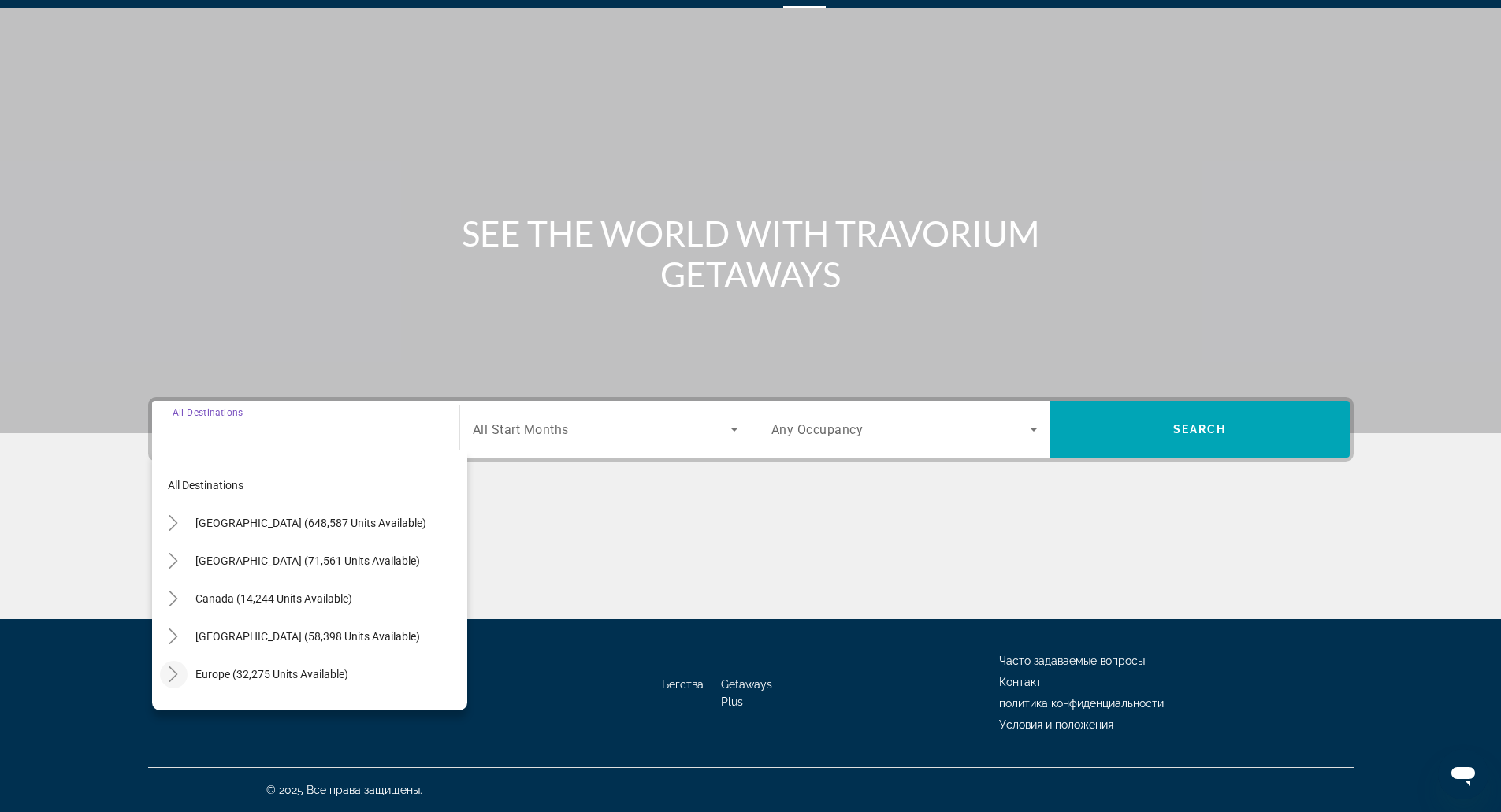
click at [178, 663] on mat-icon "Toggle Europe (32,275 units available)" at bounding box center [173, 674] width 28 height 28
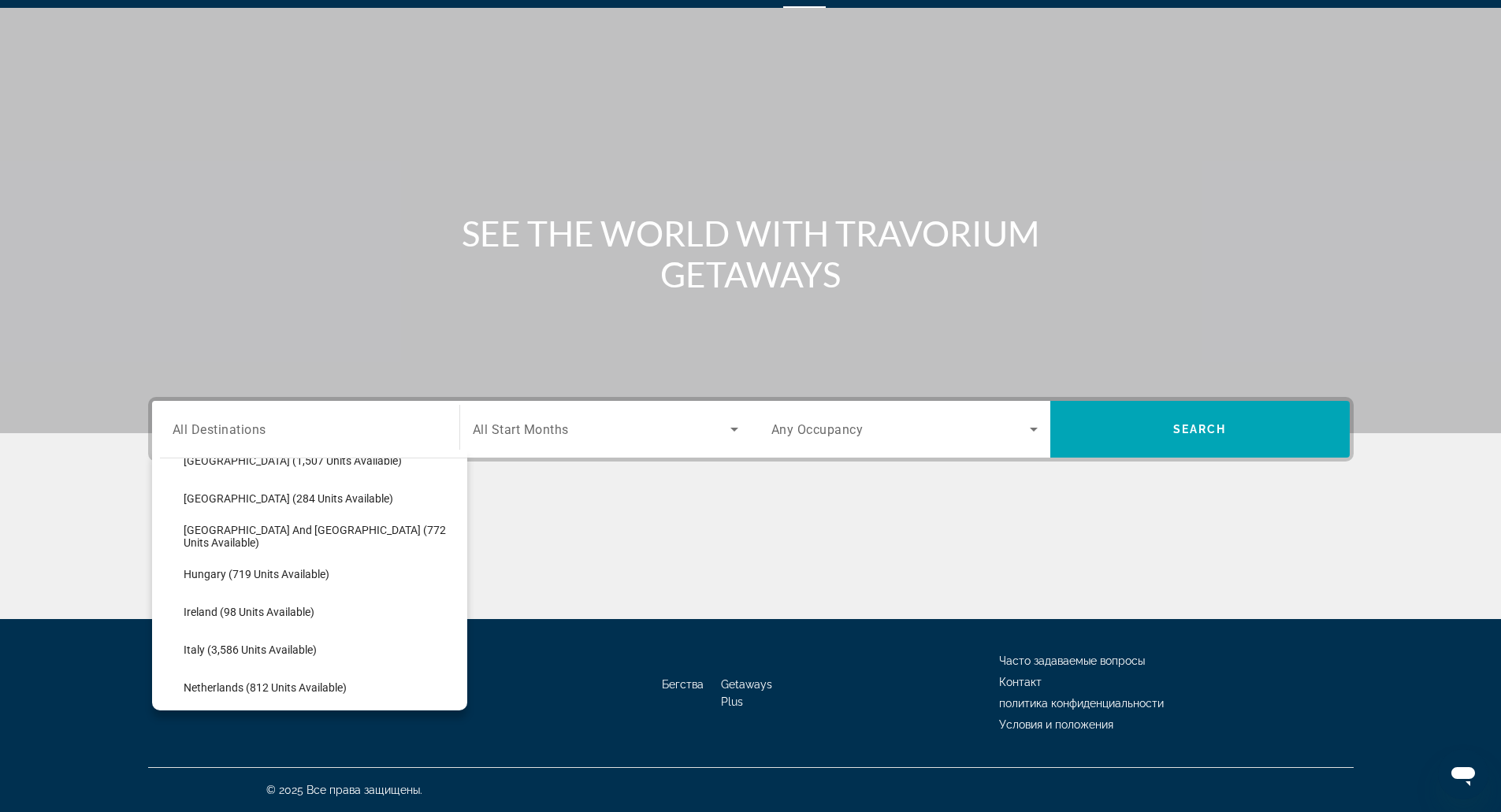
scroll to position [480, 0]
click at [284, 631] on span "Search widget" at bounding box center [321, 648] width 292 height 38
type input "**********"
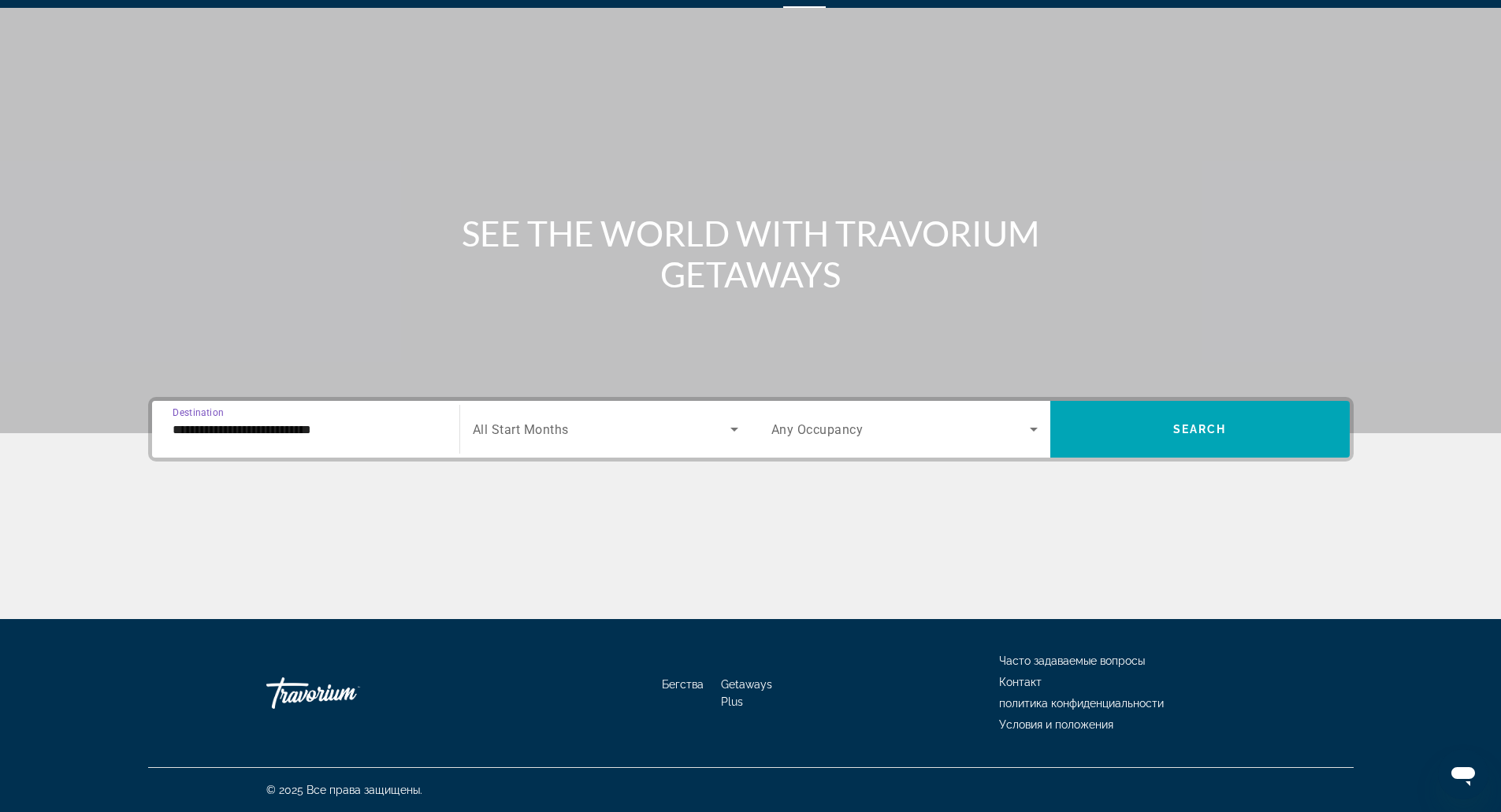
click at [516, 416] on div "Search widget" at bounding box center [605, 429] width 266 height 44
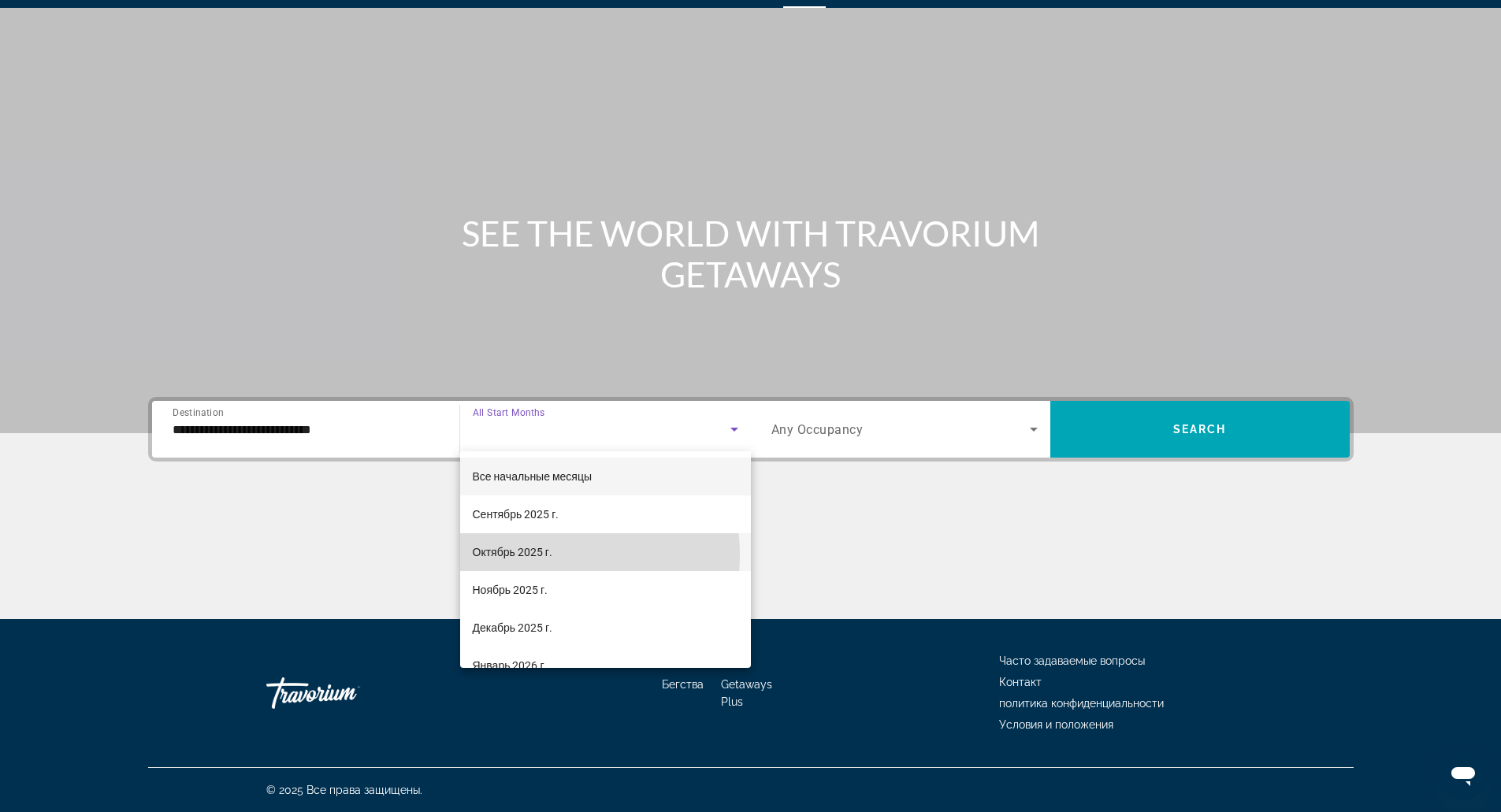
click at [530, 556] on font "Октябрь 2025 г." at bounding box center [512, 551] width 80 height 13
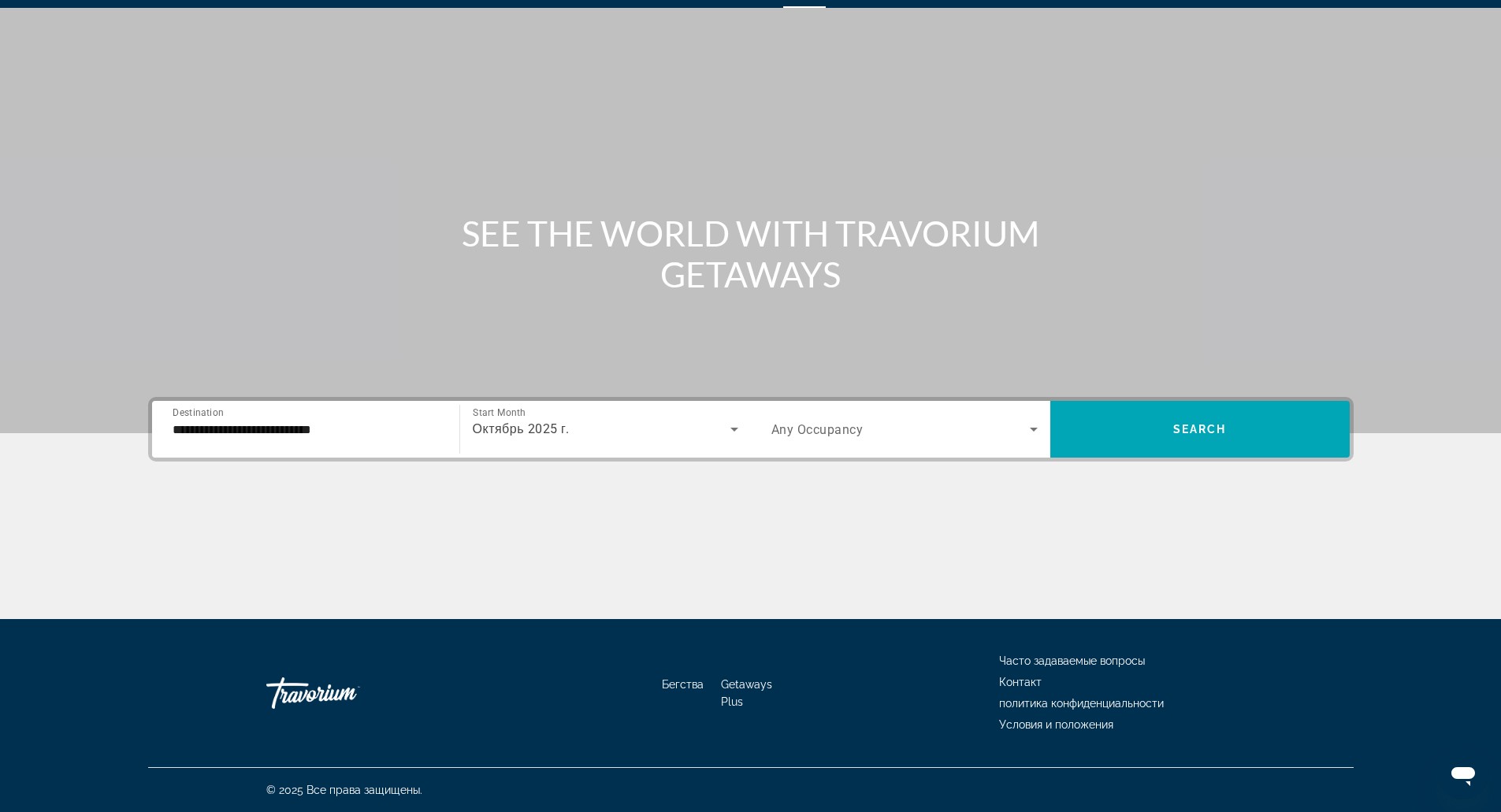
click at [825, 416] on div "Search widget" at bounding box center [904, 429] width 267 height 44
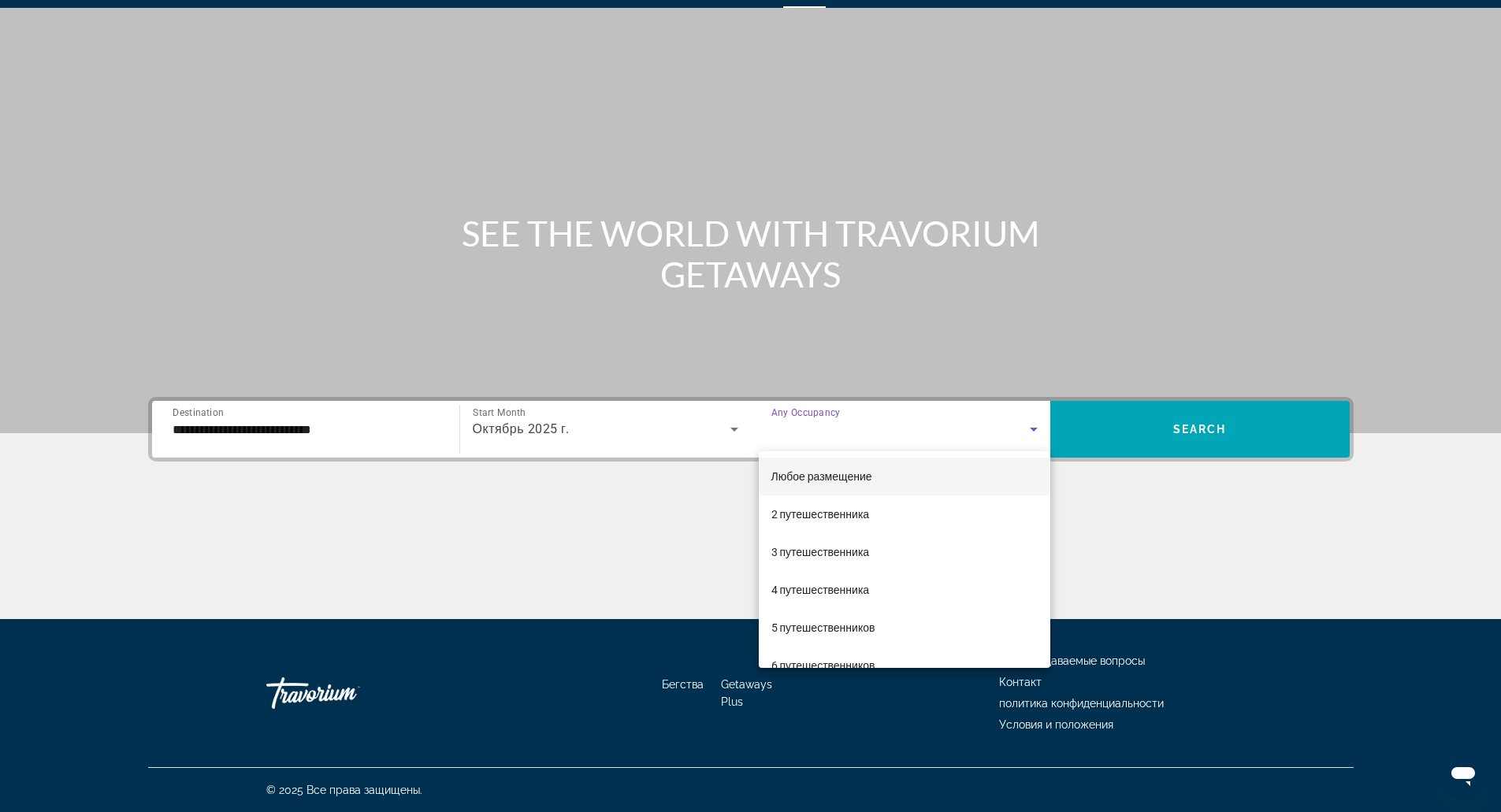
click at [574, 441] on div at bounding box center [750, 406] width 1501 height 812
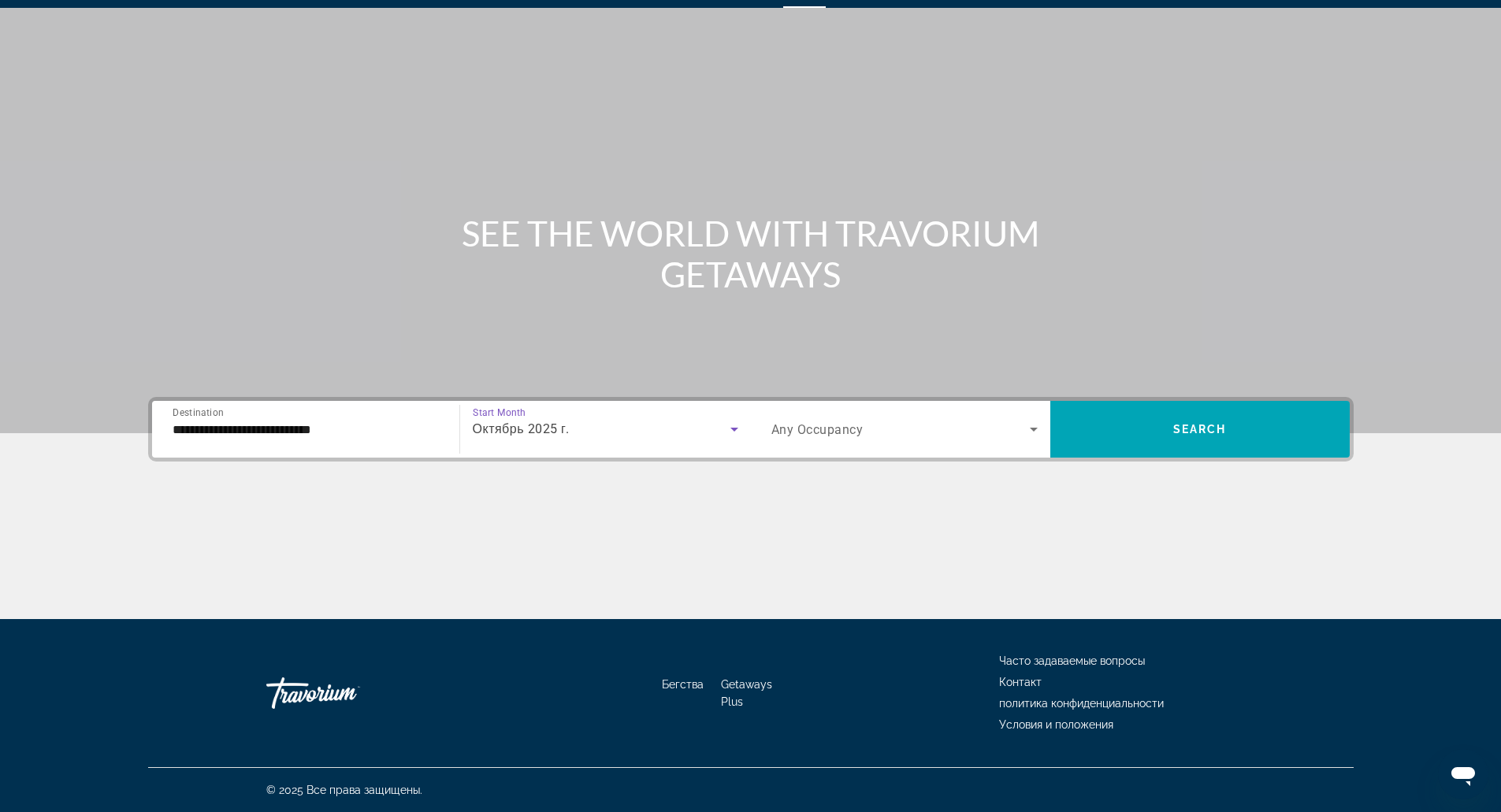
click at [578, 438] on div "Октябрь 2025 г." at bounding box center [601, 429] width 257 height 18
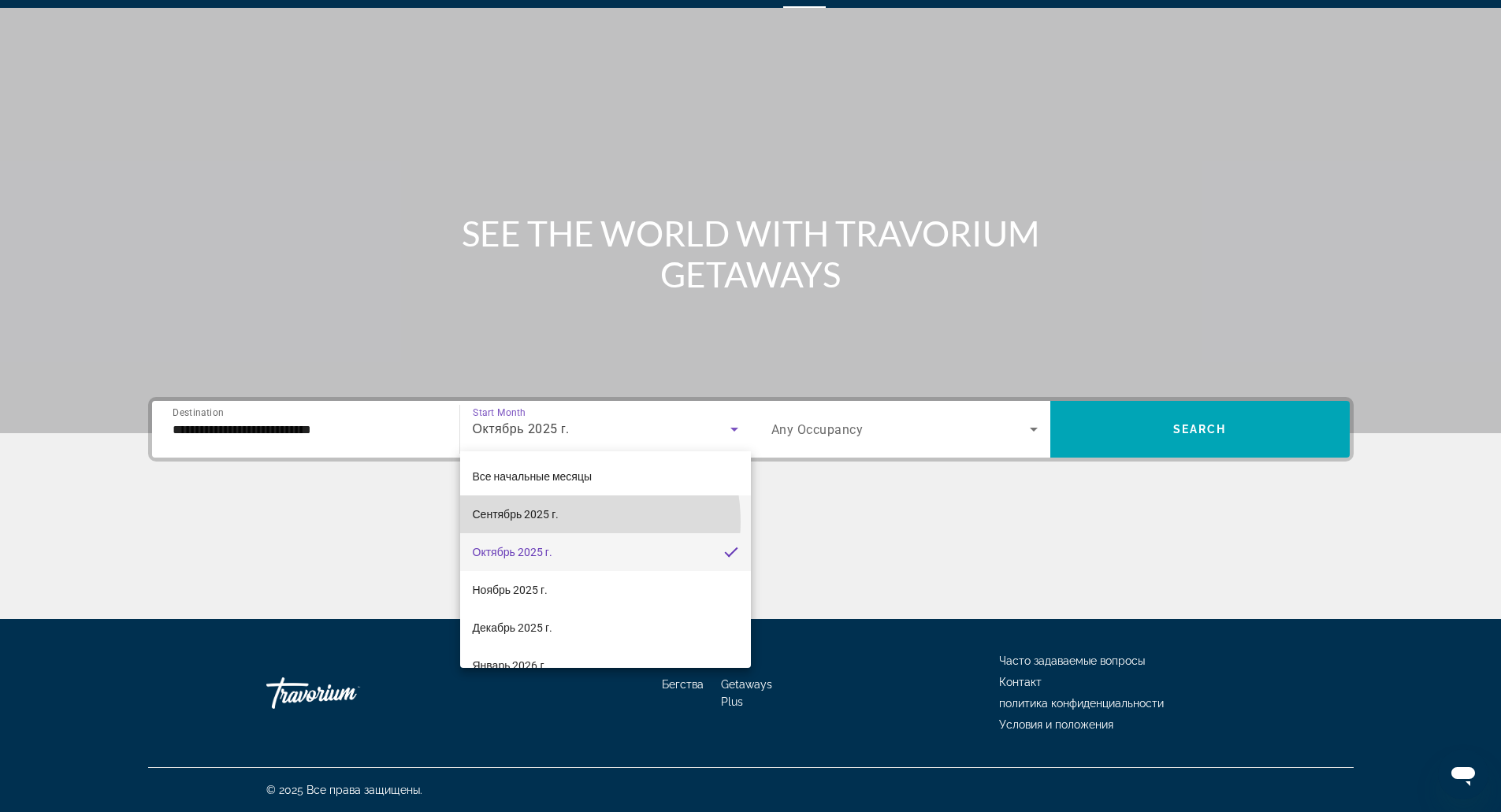
click at [569, 521] on mat-option "Сентябрь 2025 г." at bounding box center [605, 514] width 291 height 38
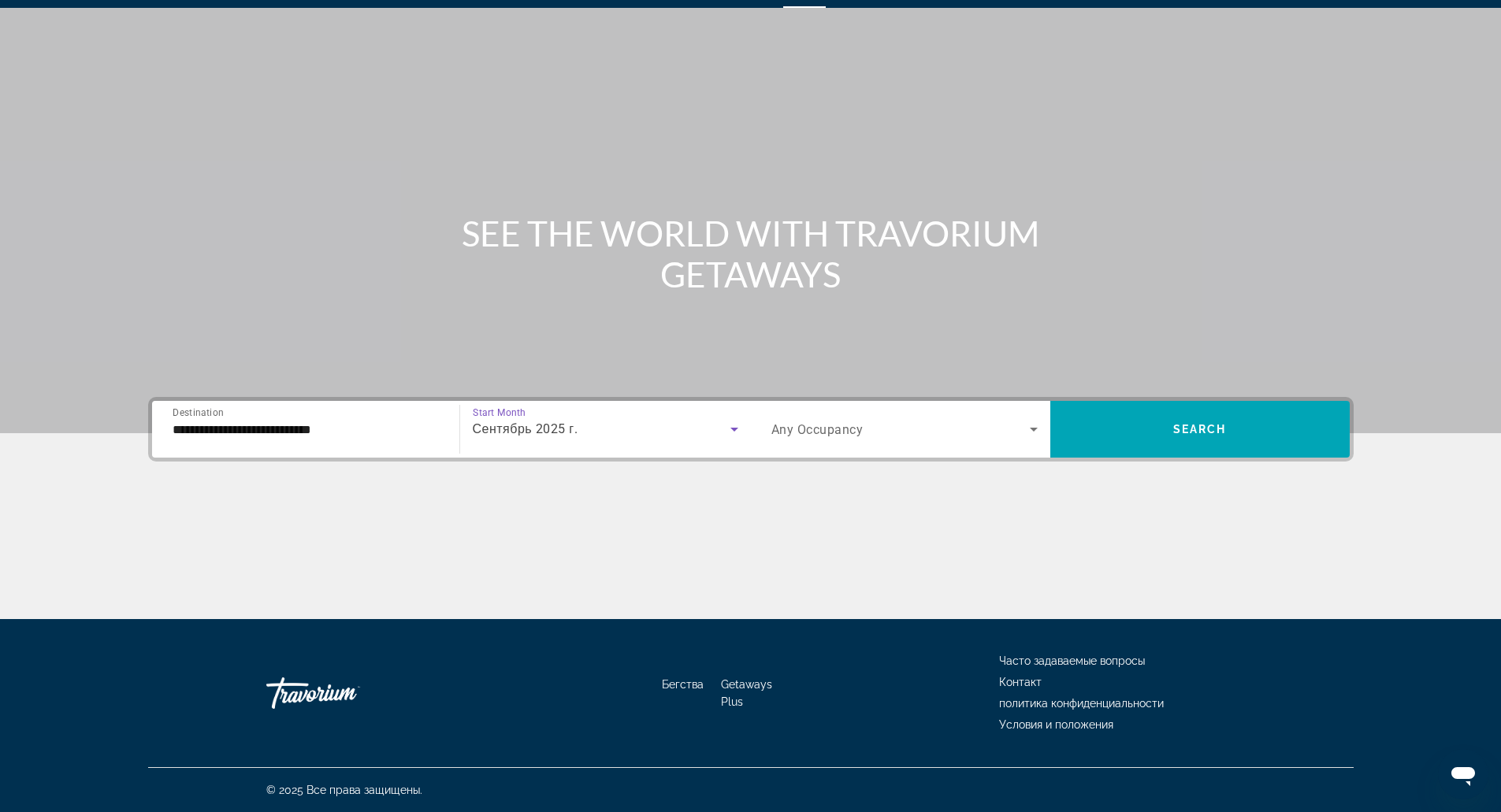
click at [840, 423] on span "Any Occupancy" at bounding box center [817, 430] width 92 height 15
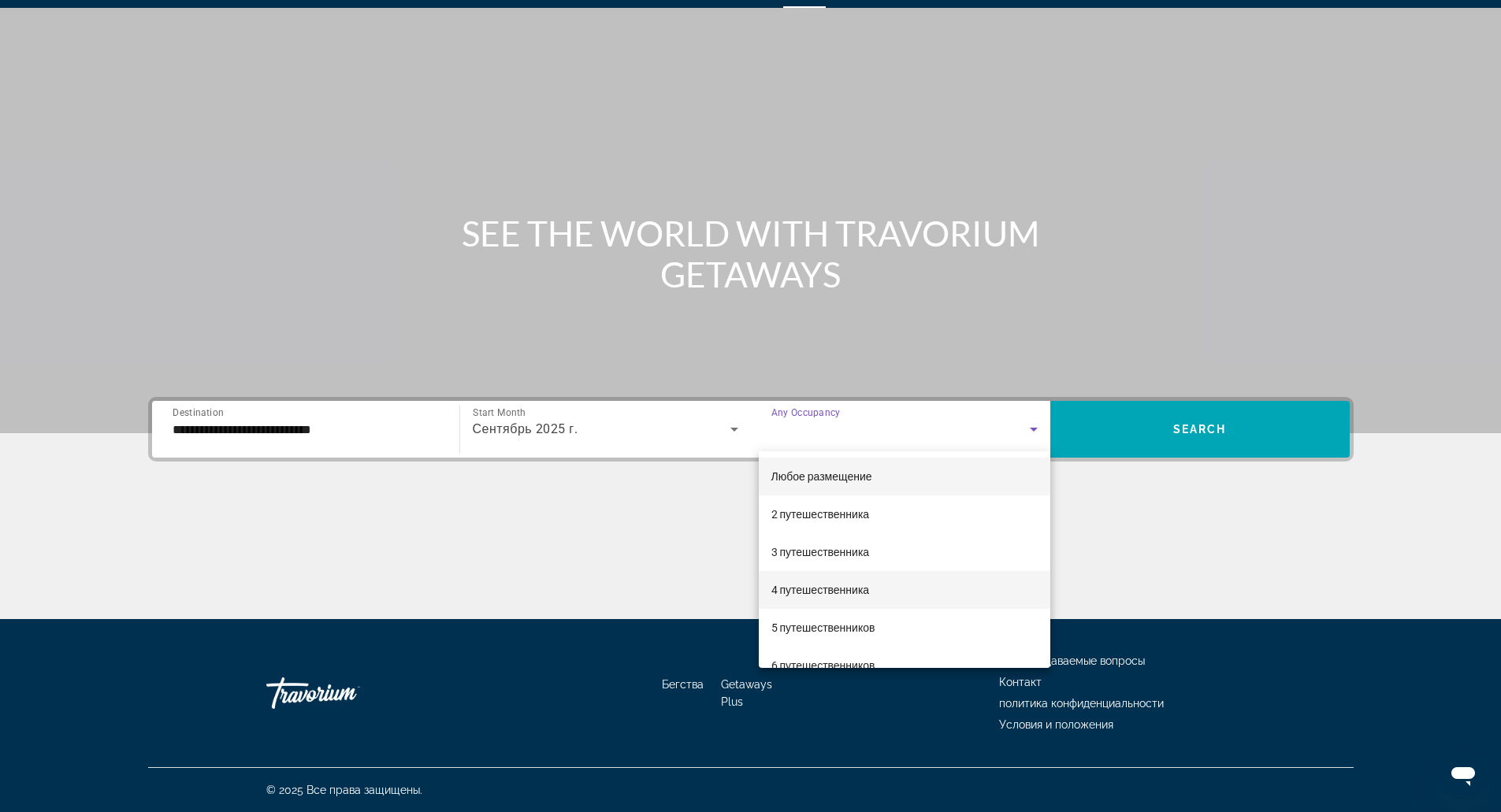
scroll to position [25, 0]
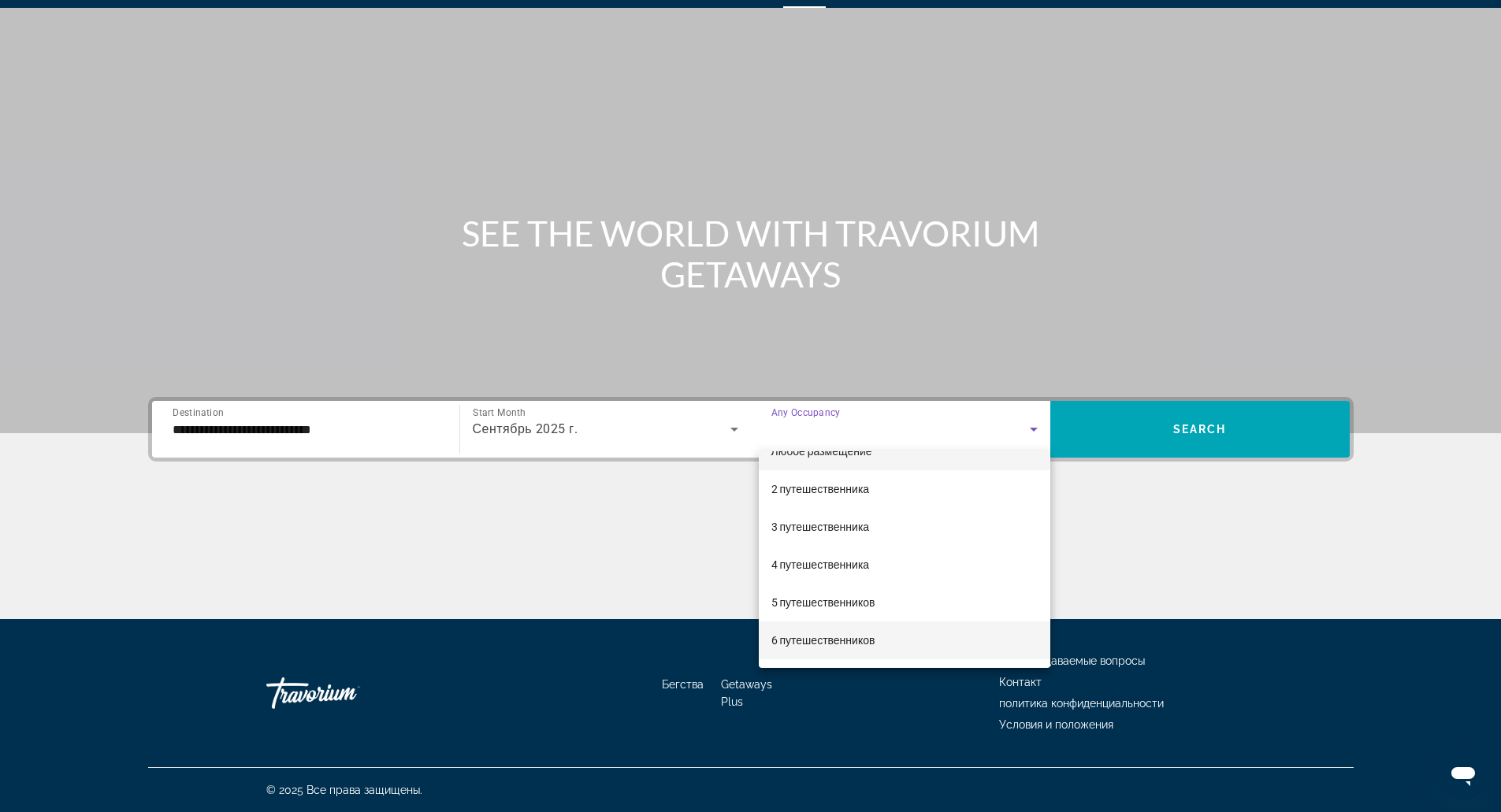
click at [838, 648] on span "6 путешественников" at bounding box center [823, 641] width 104 height 18
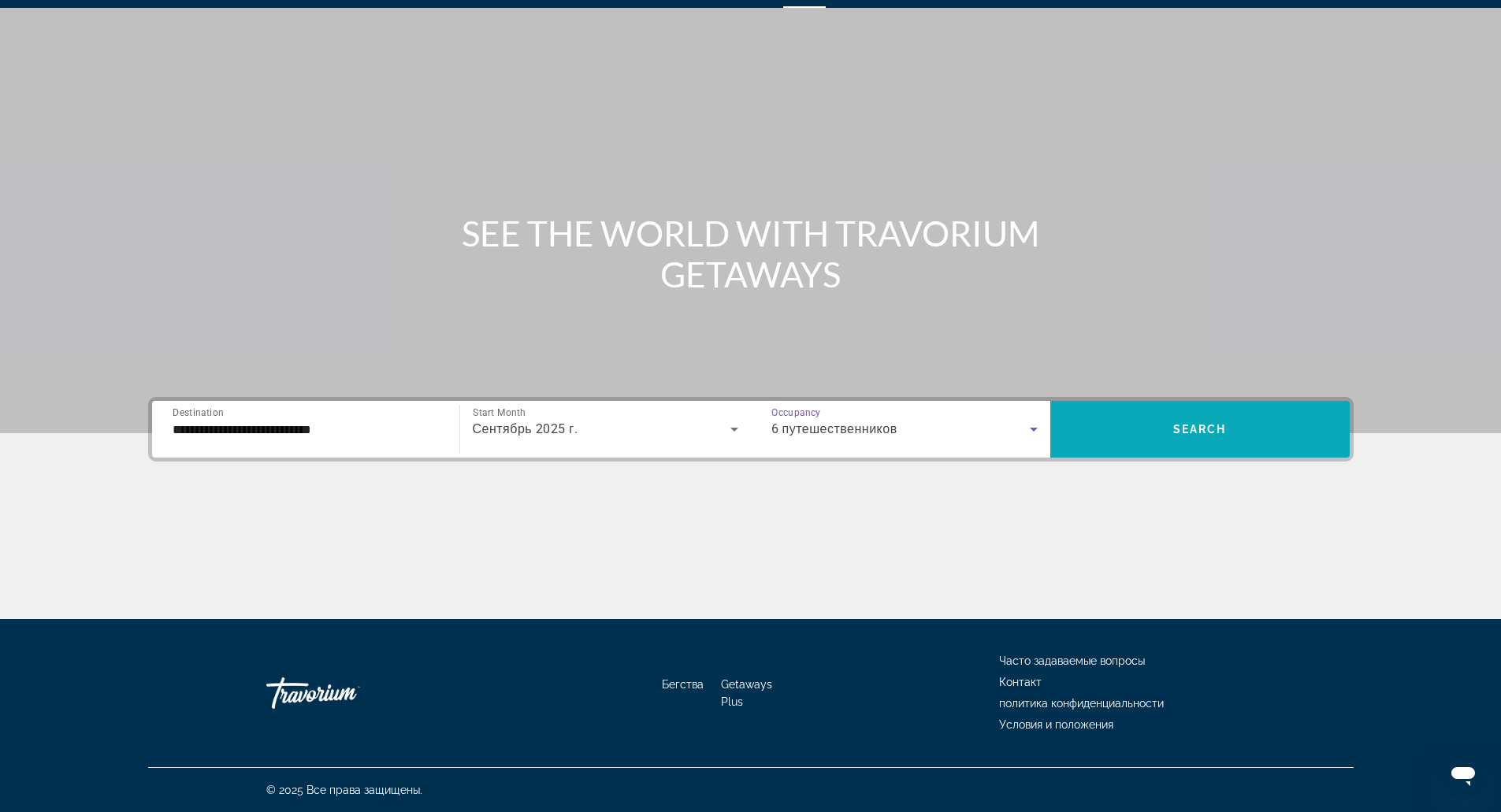
click at [1126, 436] on span "Search widget" at bounding box center [1200, 429] width 299 height 38
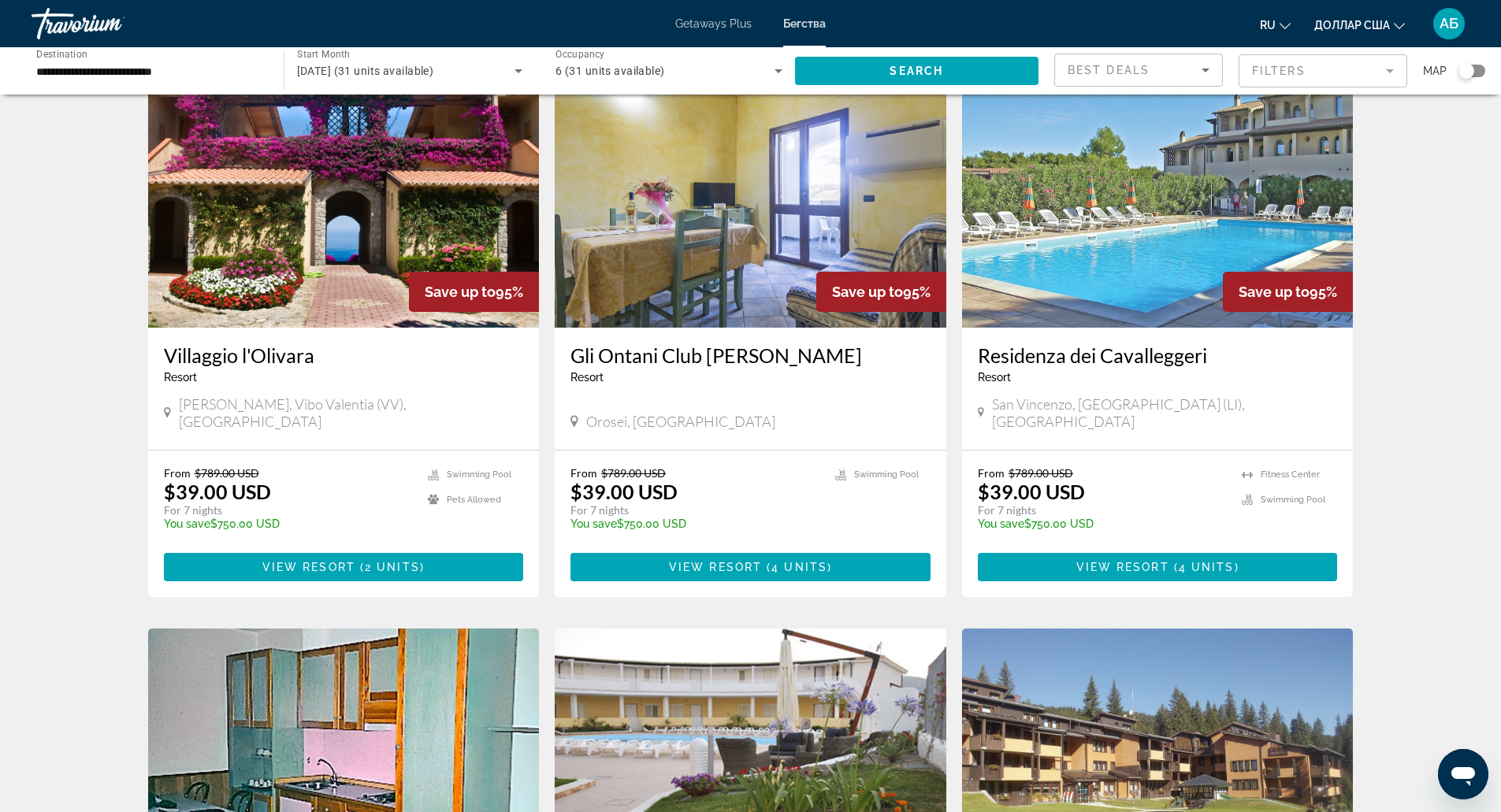
scroll to position [75, 0]
drag, startPoint x: 1198, startPoint y: 393, endPoint x: 1176, endPoint y: 416, distance: 31.8
click at [1176, 416] on div "Residenza dei Cavalleggeri Resort - This is an adults only resort San Vincenzo,…" at bounding box center [1158, 388] width 392 height 122
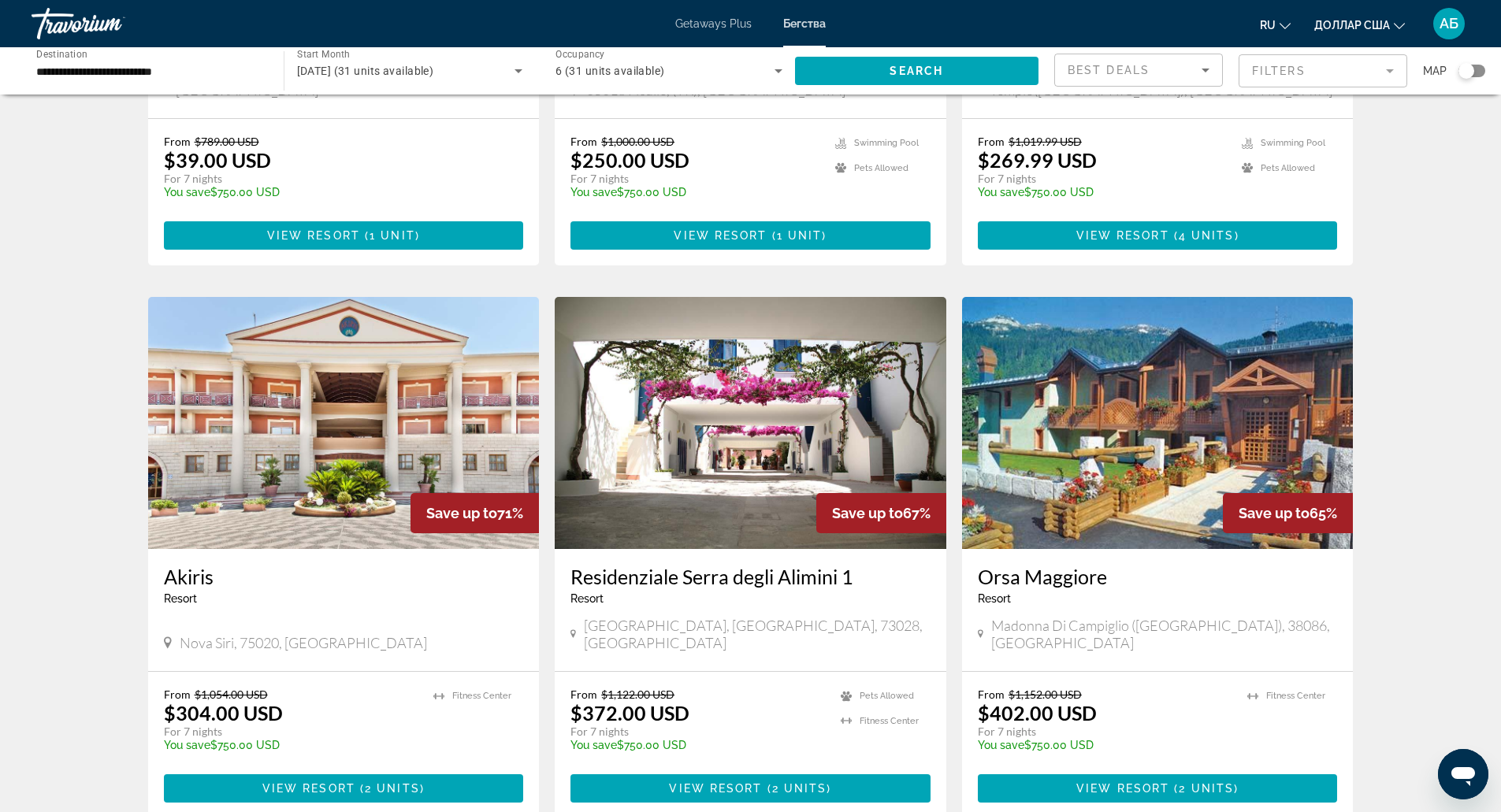
scroll to position [1530, 0]
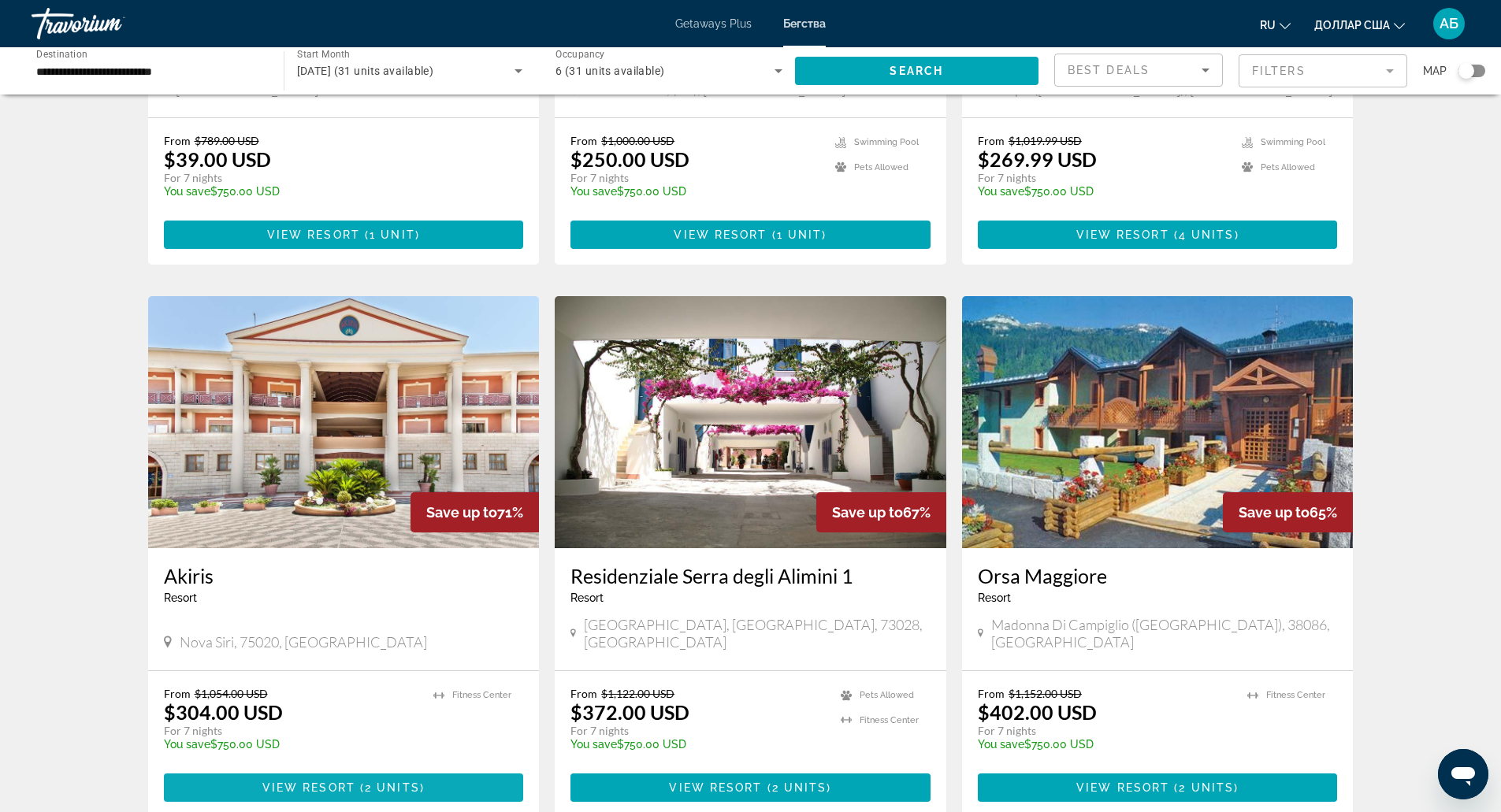
click at [394, 768] on span "Основное содержание" at bounding box center [344, 787] width 360 height 38
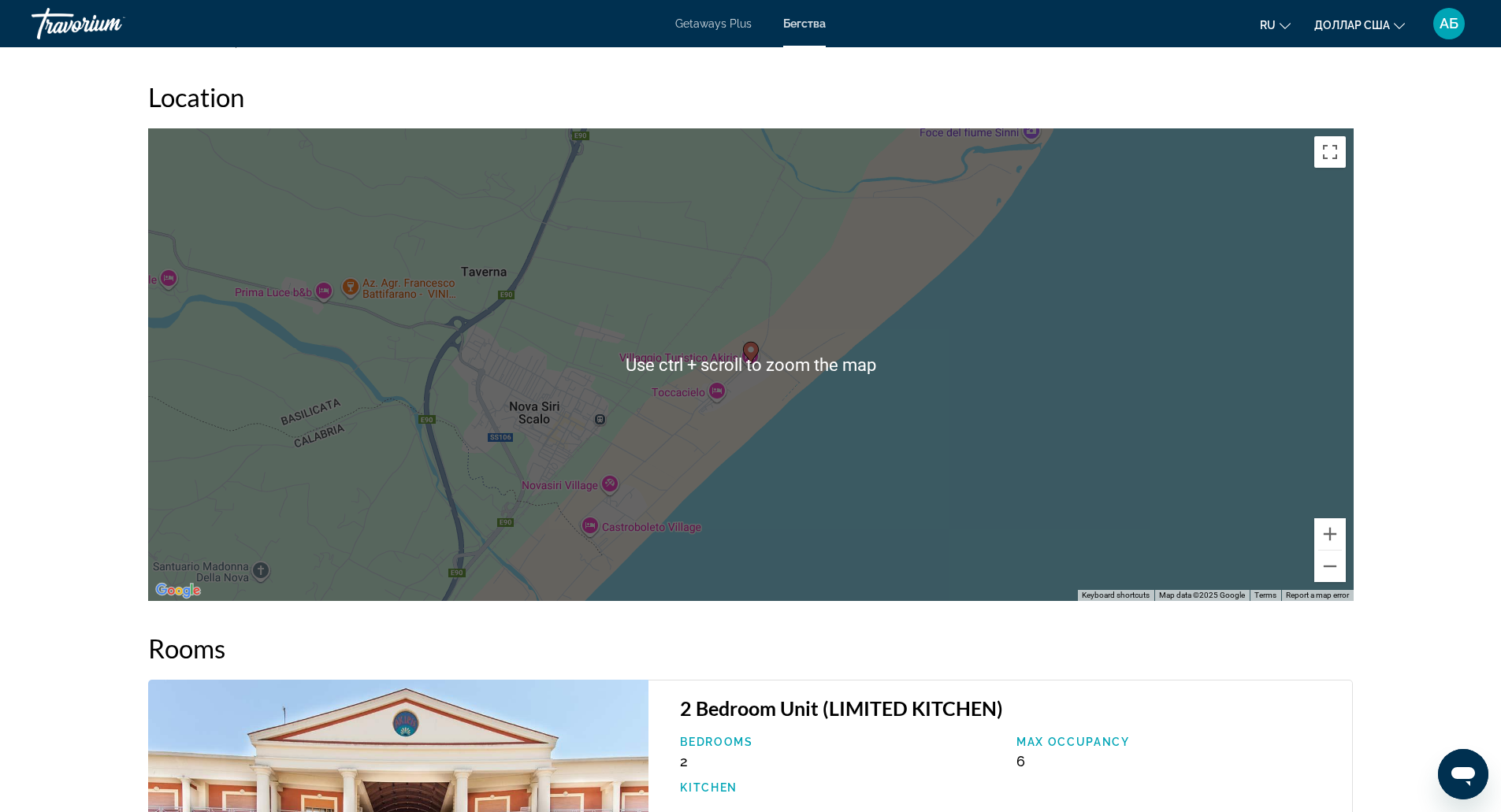
scroll to position [1843, 0]
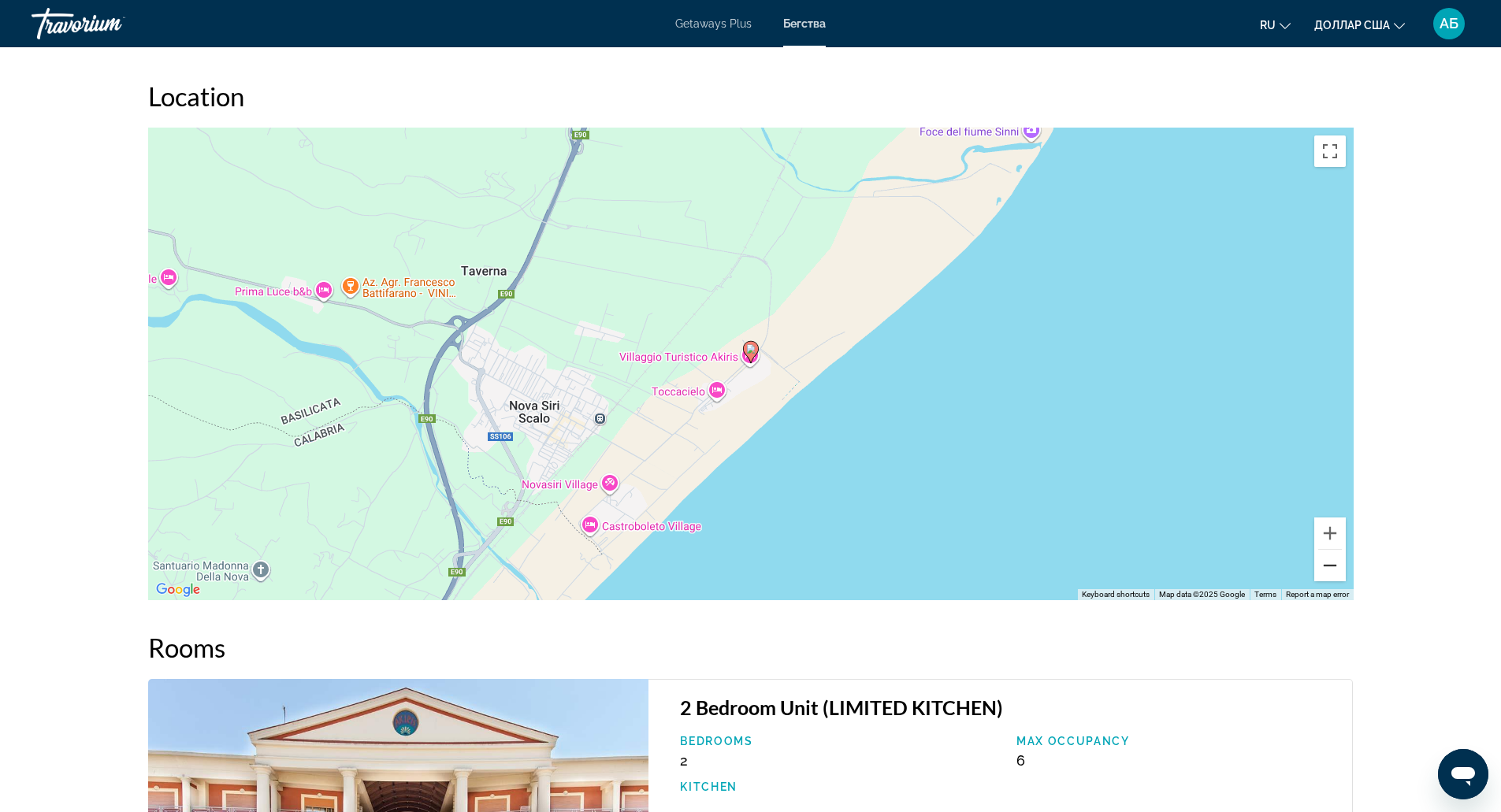
click at [1340, 564] on button "Zoom out" at bounding box center [1329, 565] width 31 height 31
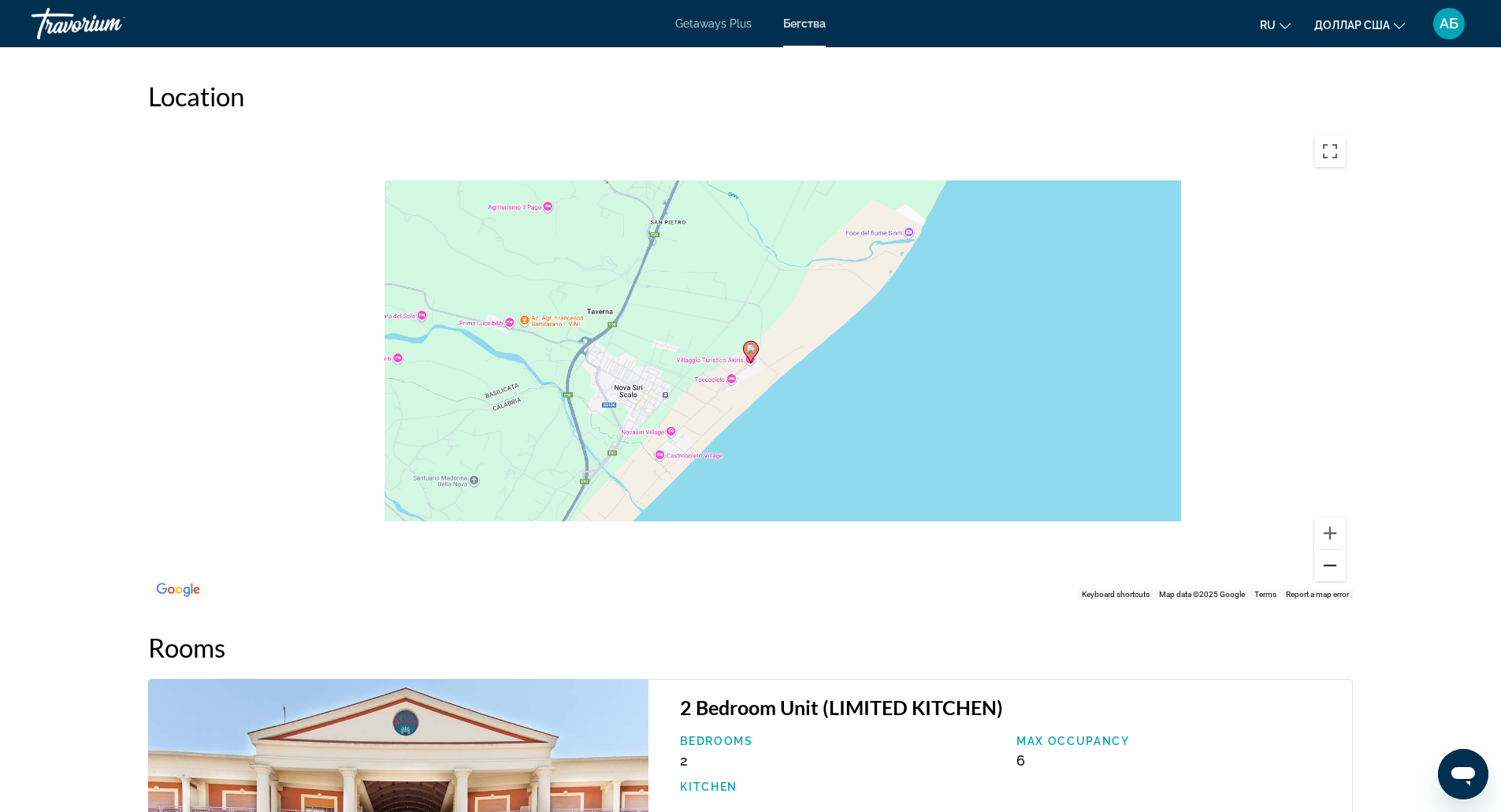
click at [1340, 564] on button "Zoom out" at bounding box center [1329, 565] width 31 height 31
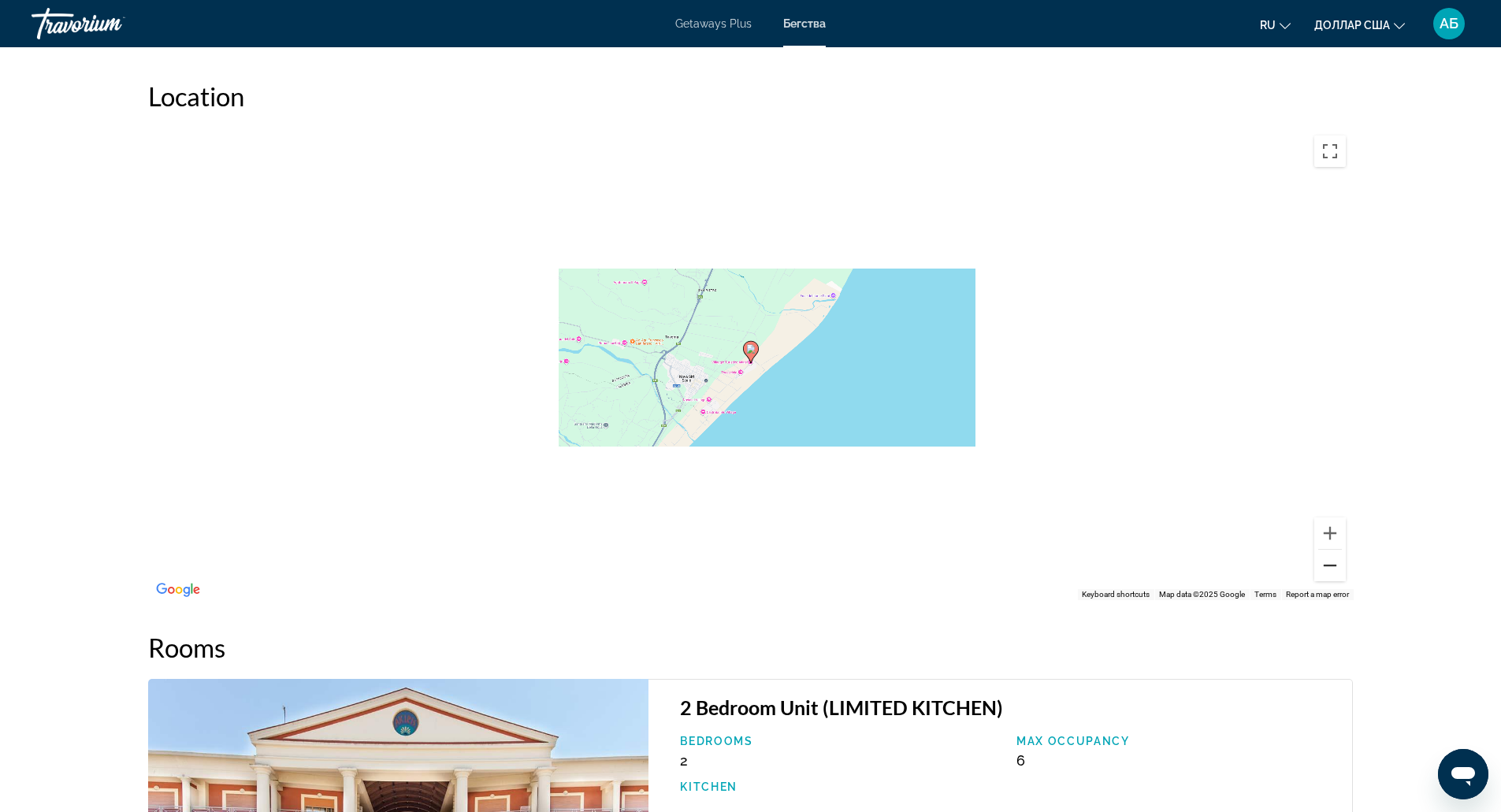
click at [1340, 564] on button "Zoom out" at bounding box center [1329, 565] width 31 height 31
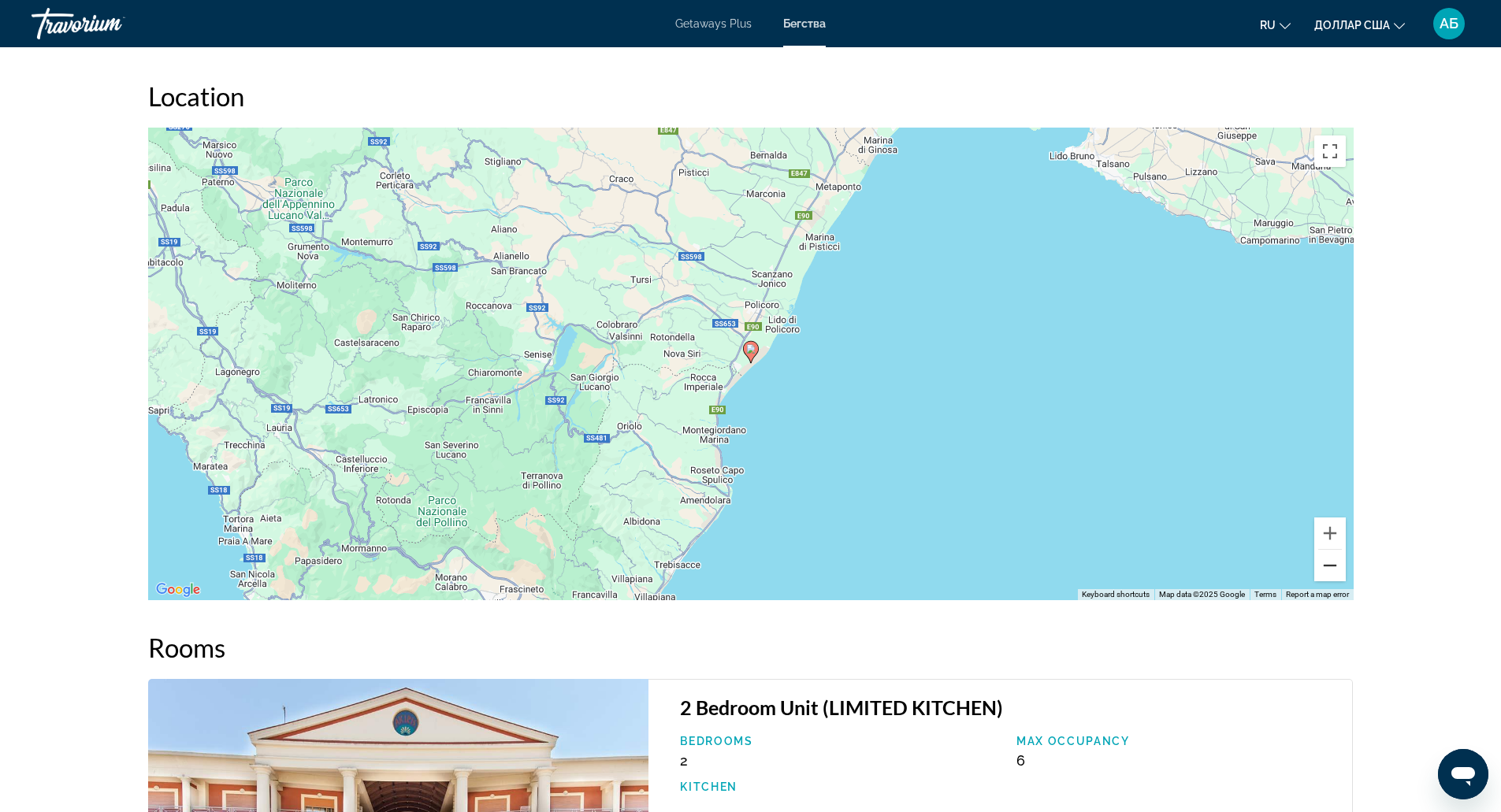
click at [1340, 564] on button "Zoom out" at bounding box center [1329, 565] width 31 height 31
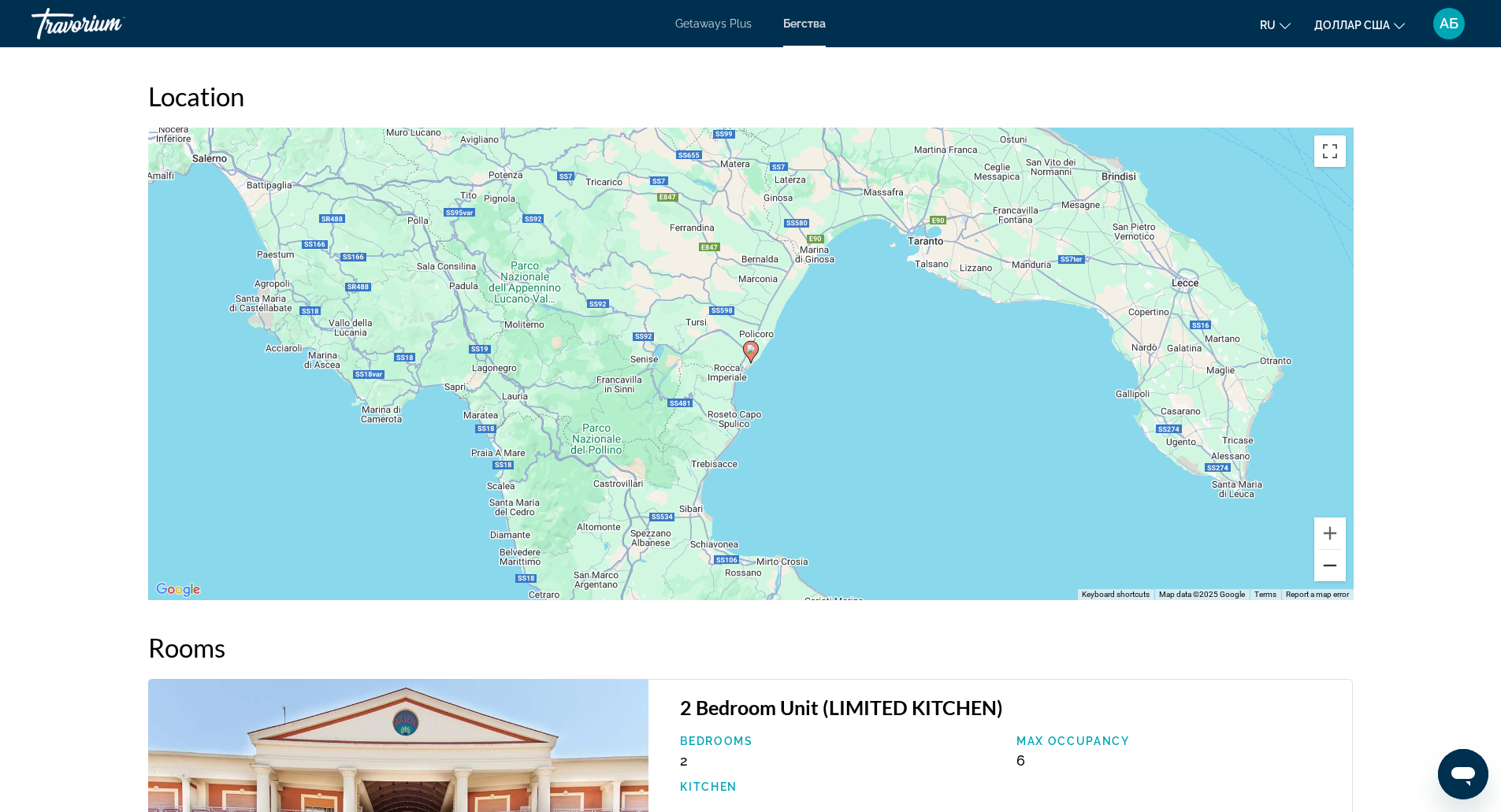
click at [1340, 564] on button "Zoom out" at bounding box center [1329, 565] width 31 height 31
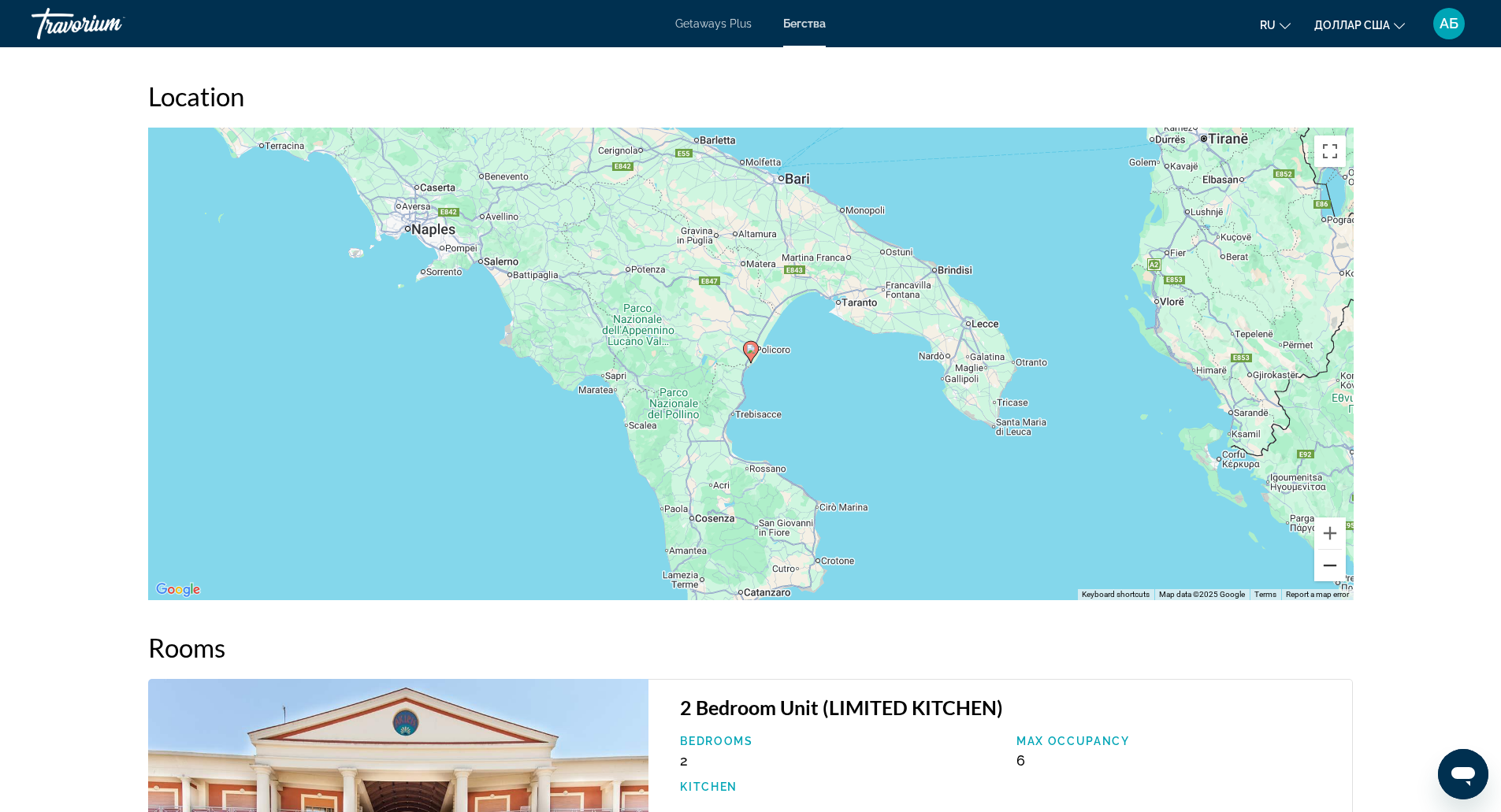
click at [1340, 564] on button "Zoom out" at bounding box center [1329, 565] width 31 height 31
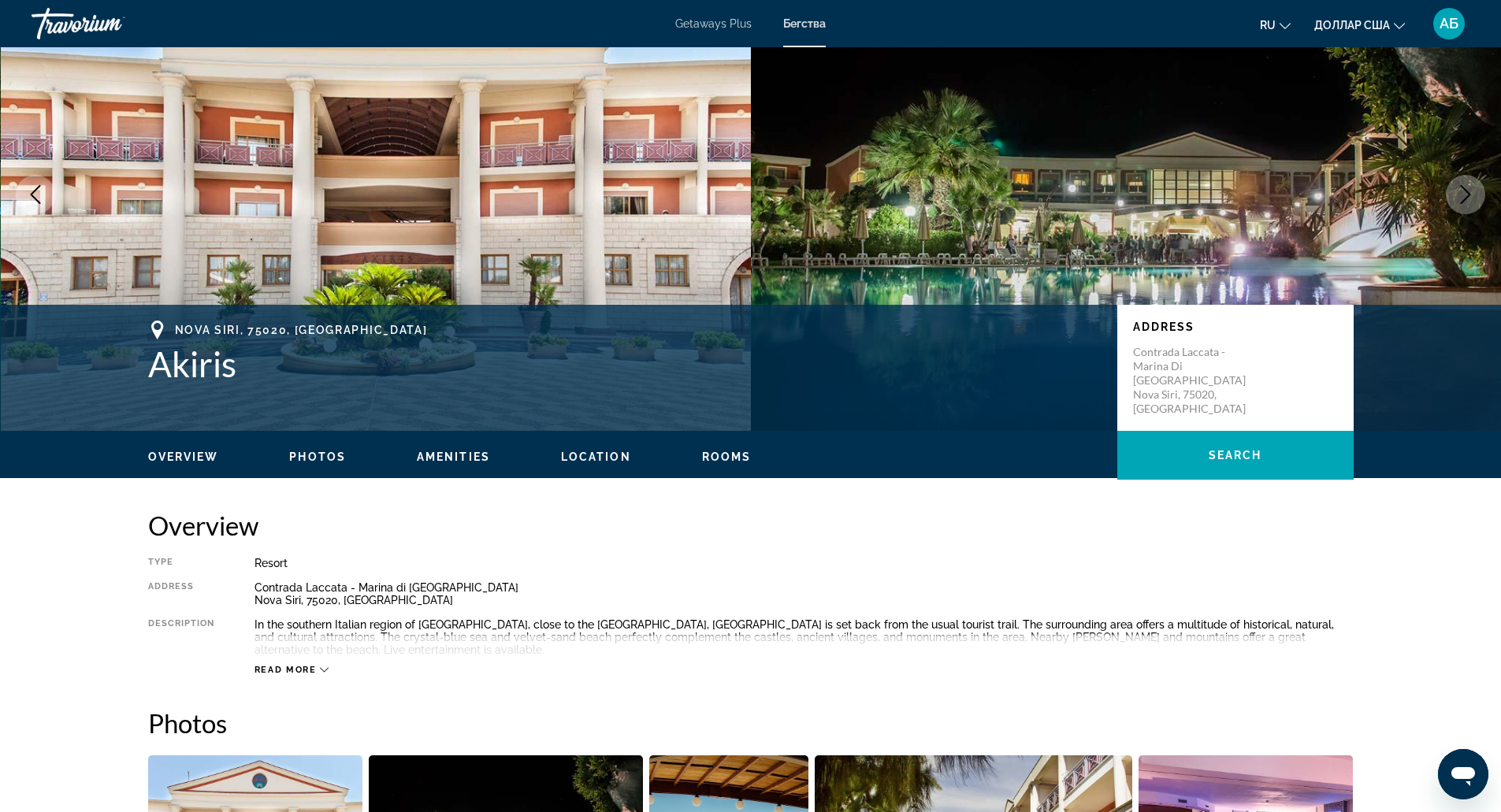
scroll to position [0, 0]
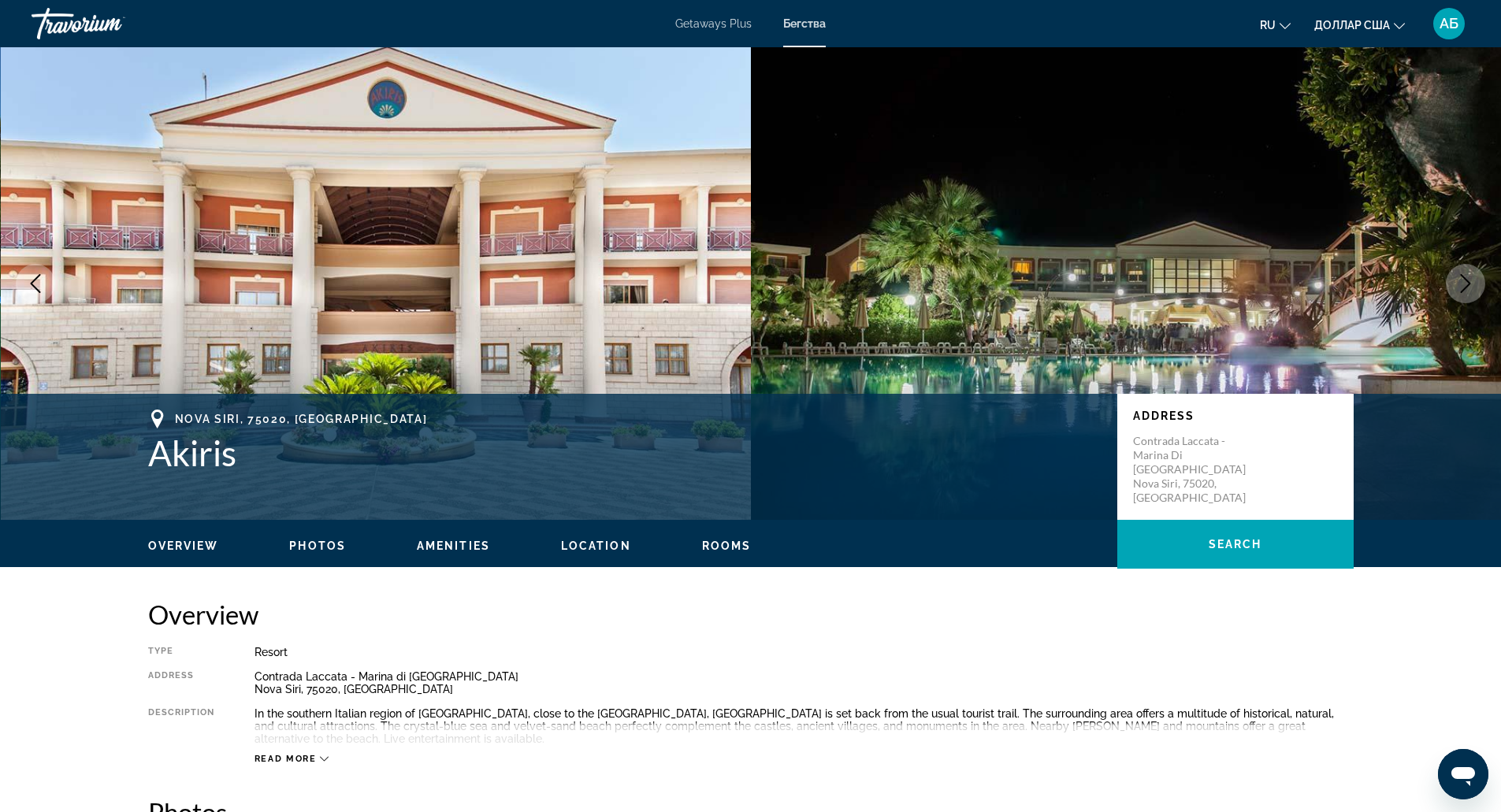
click at [219, 419] on span "Nova Siri, 75020, ITA" at bounding box center [301, 419] width 253 height 13
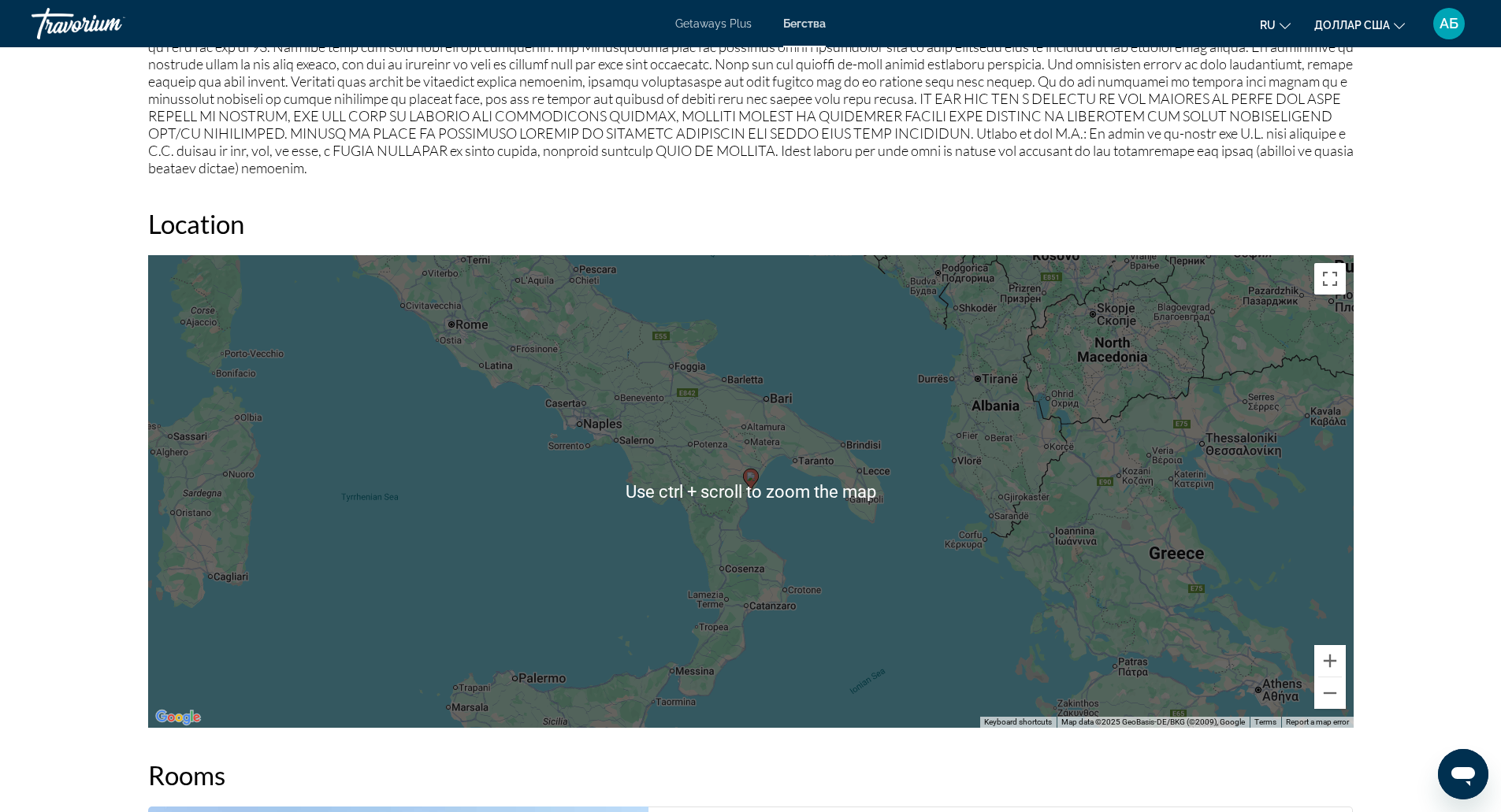
scroll to position [1714, 0]
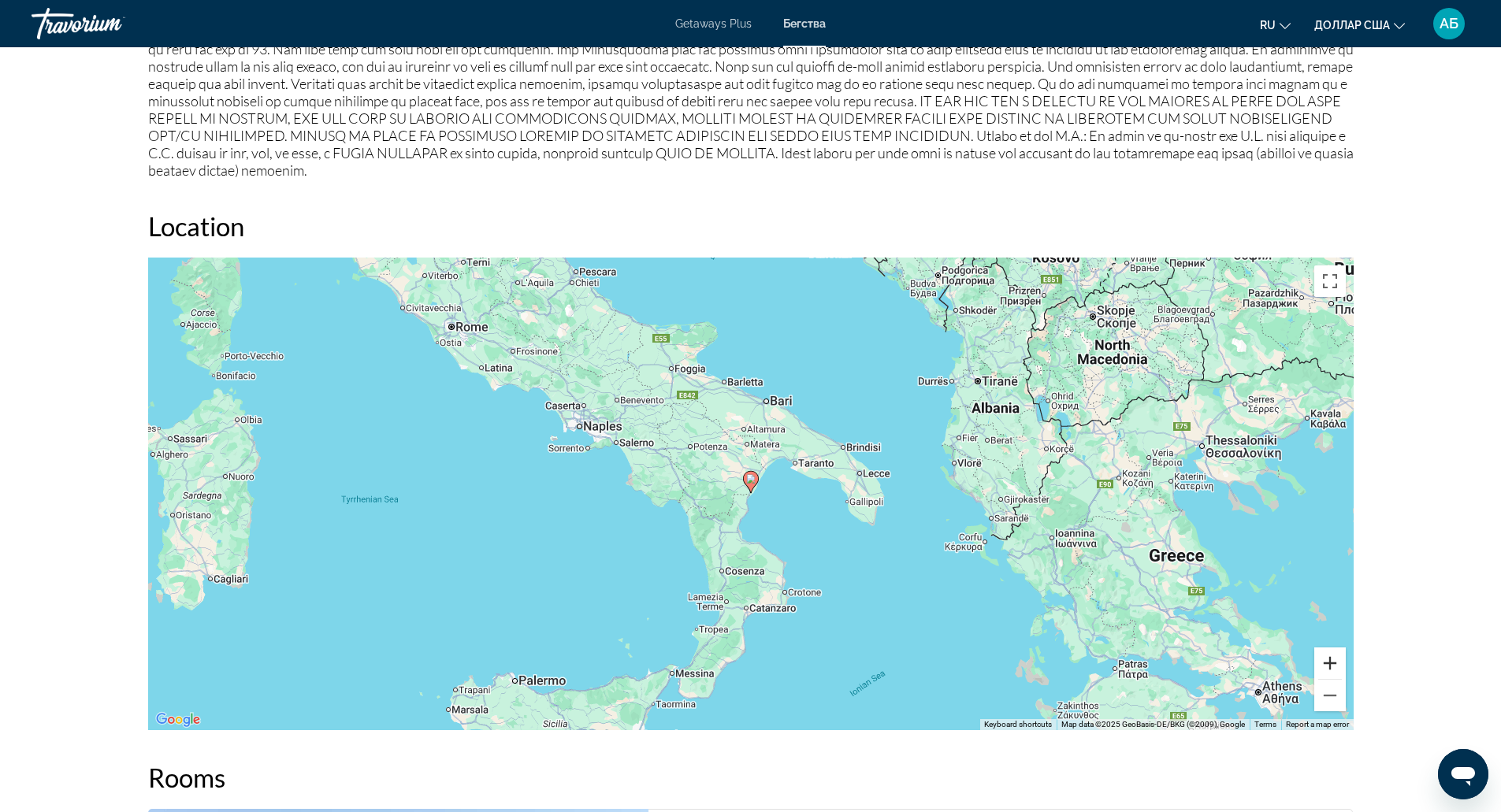
click at [1340, 672] on button "Zoom in" at bounding box center [1329, 662] width 31 height 31
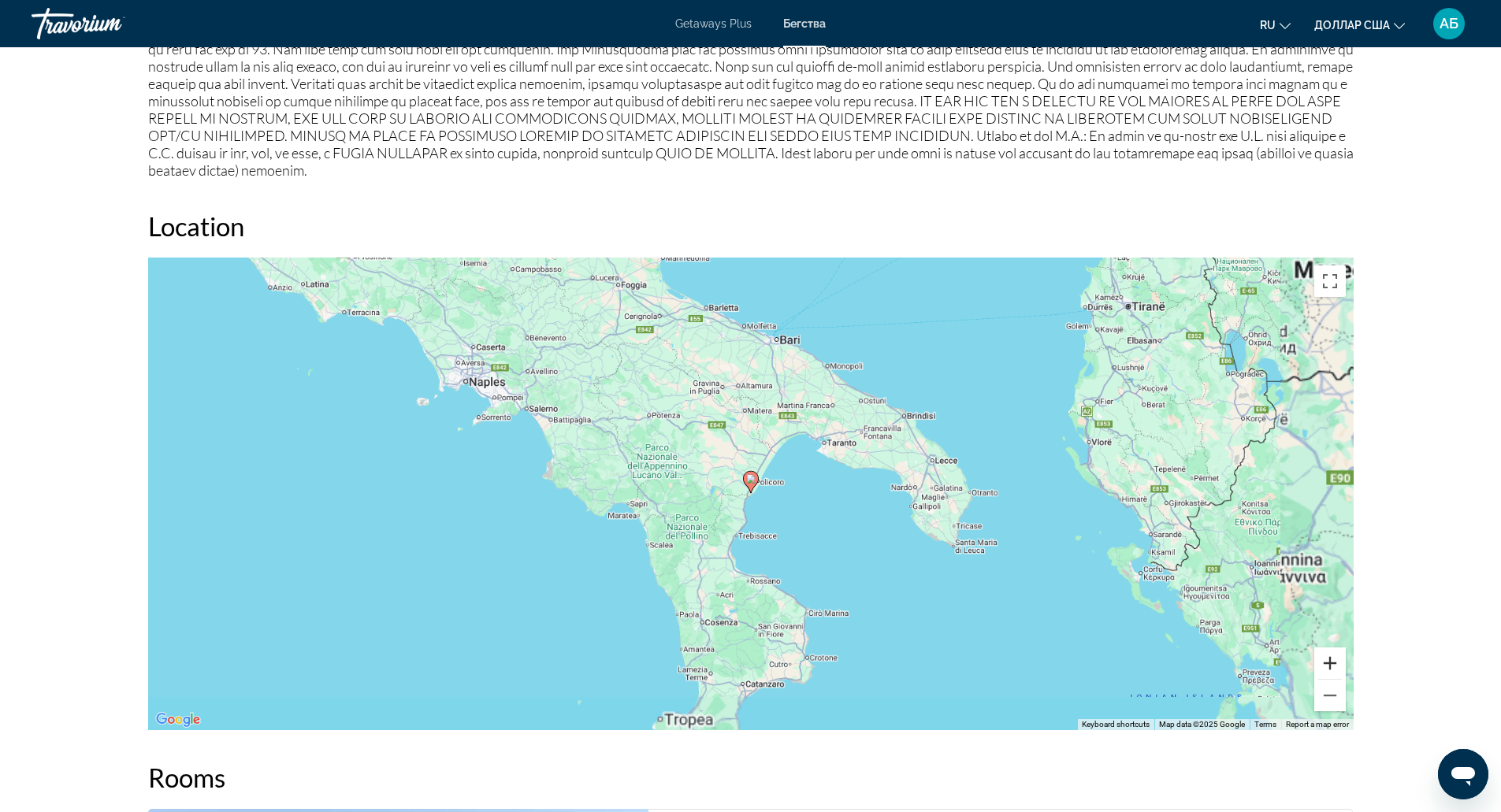
click at [1340, 672] on button "Zoom in" at bounding box center [1329, 662] width 31 height 31
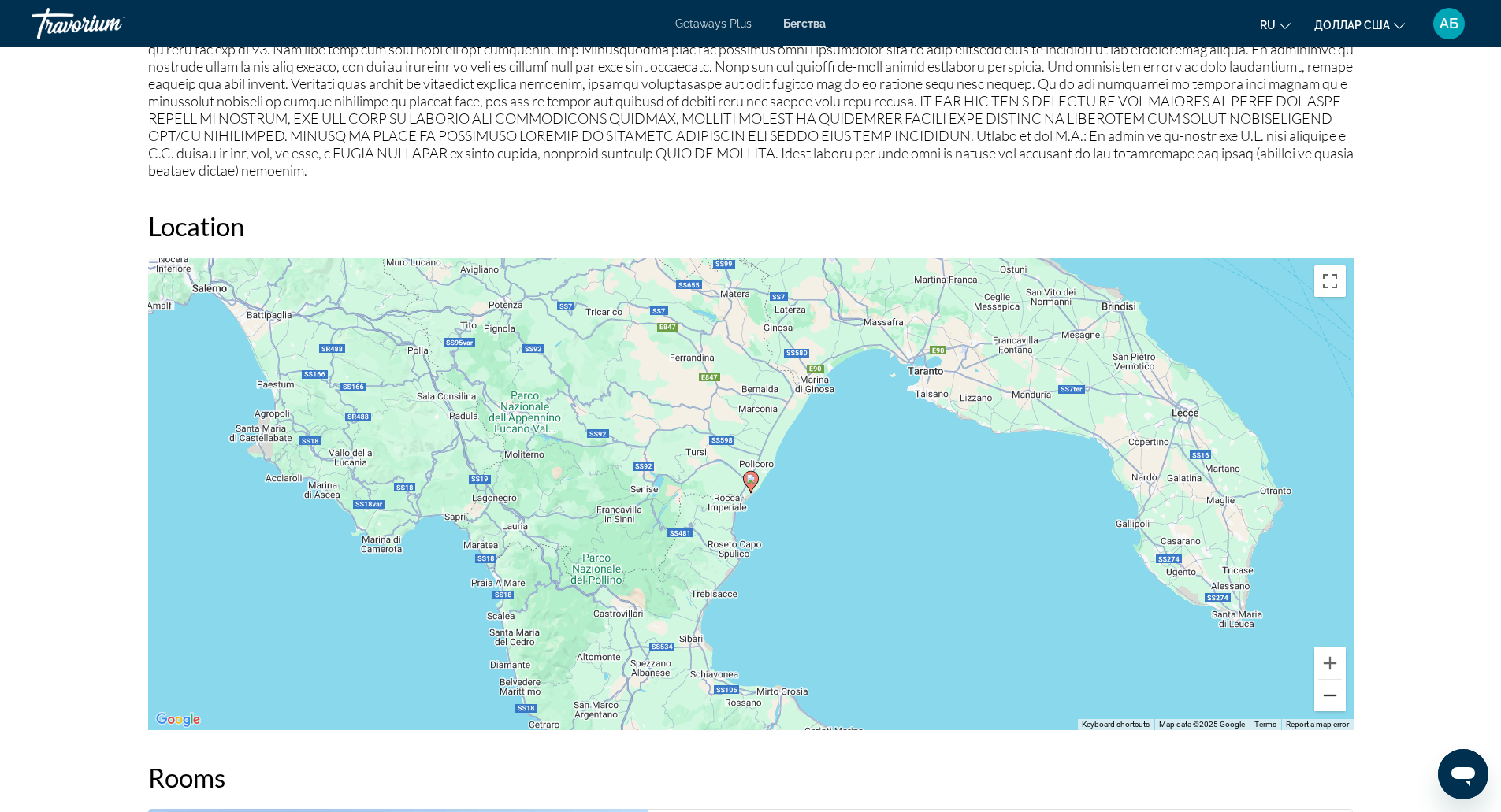
click at [1340, 701] on button "Zoom out" at bounding box center [1329, 695] width 31 height 31
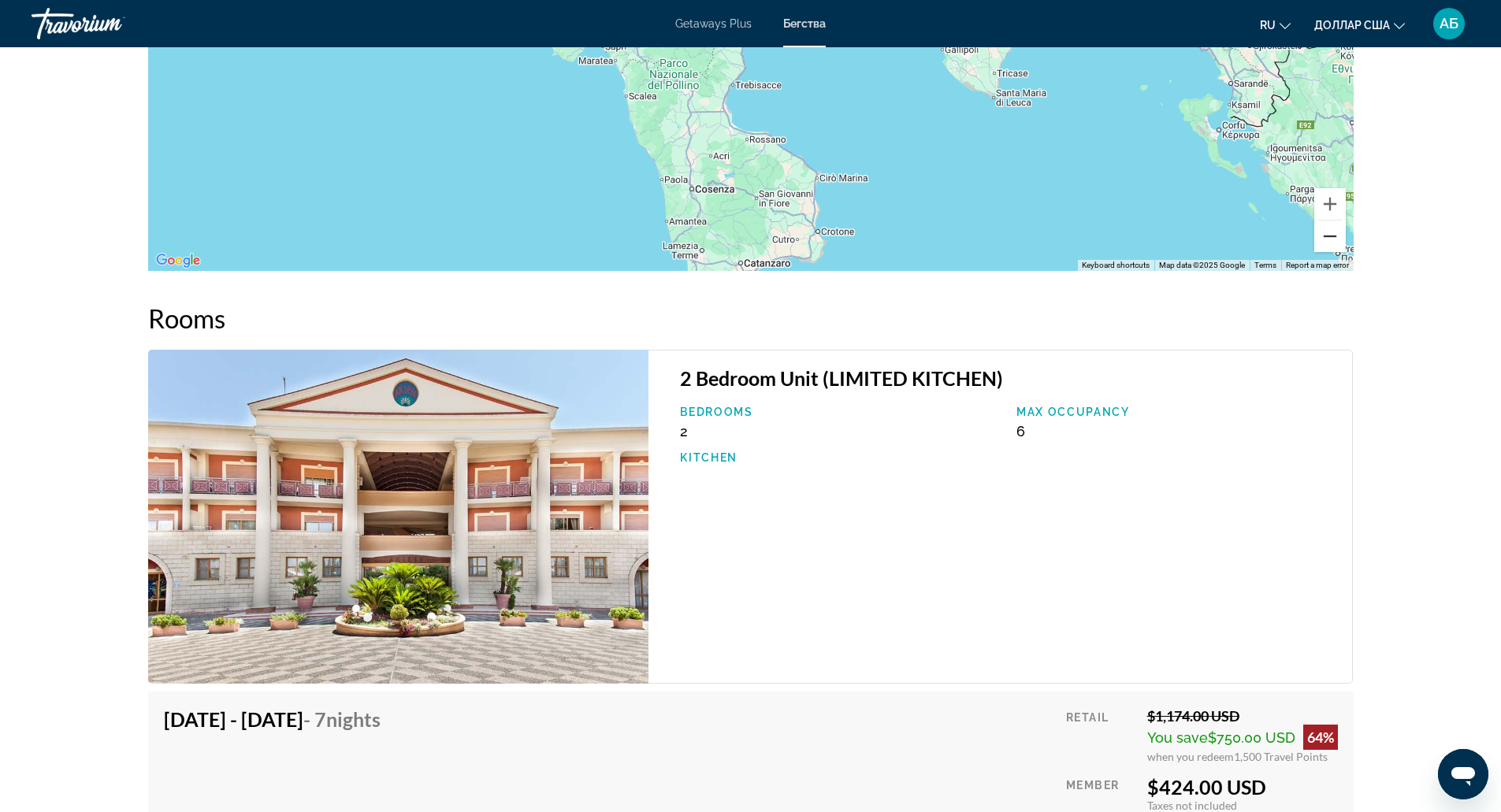
scroll to position [2155, 0]
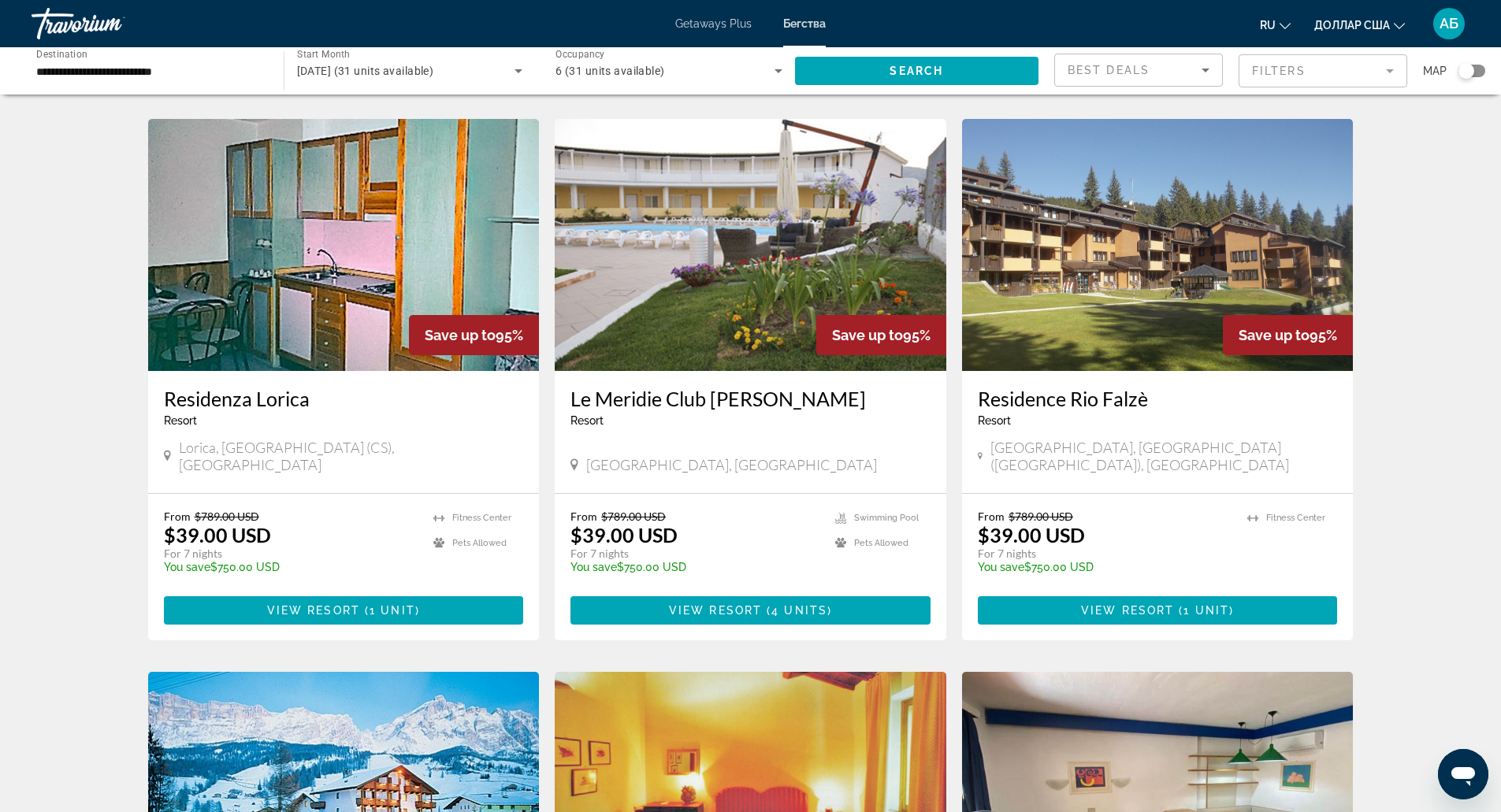
scroll to position [583, 0]
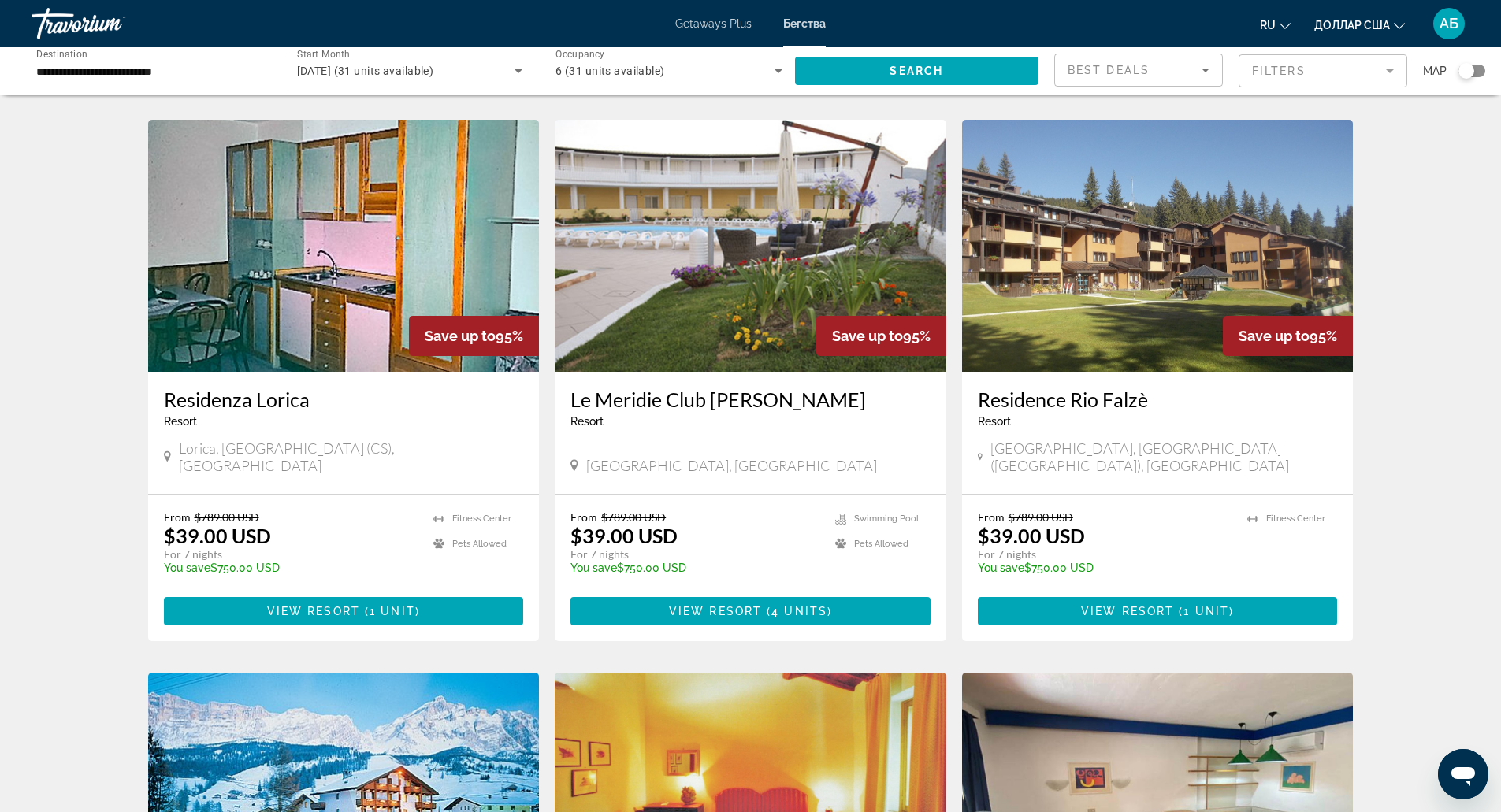
click at [501, 73] on div "September 2025 (31 units available)" at bounding box center [406, 71] width 219 height 18
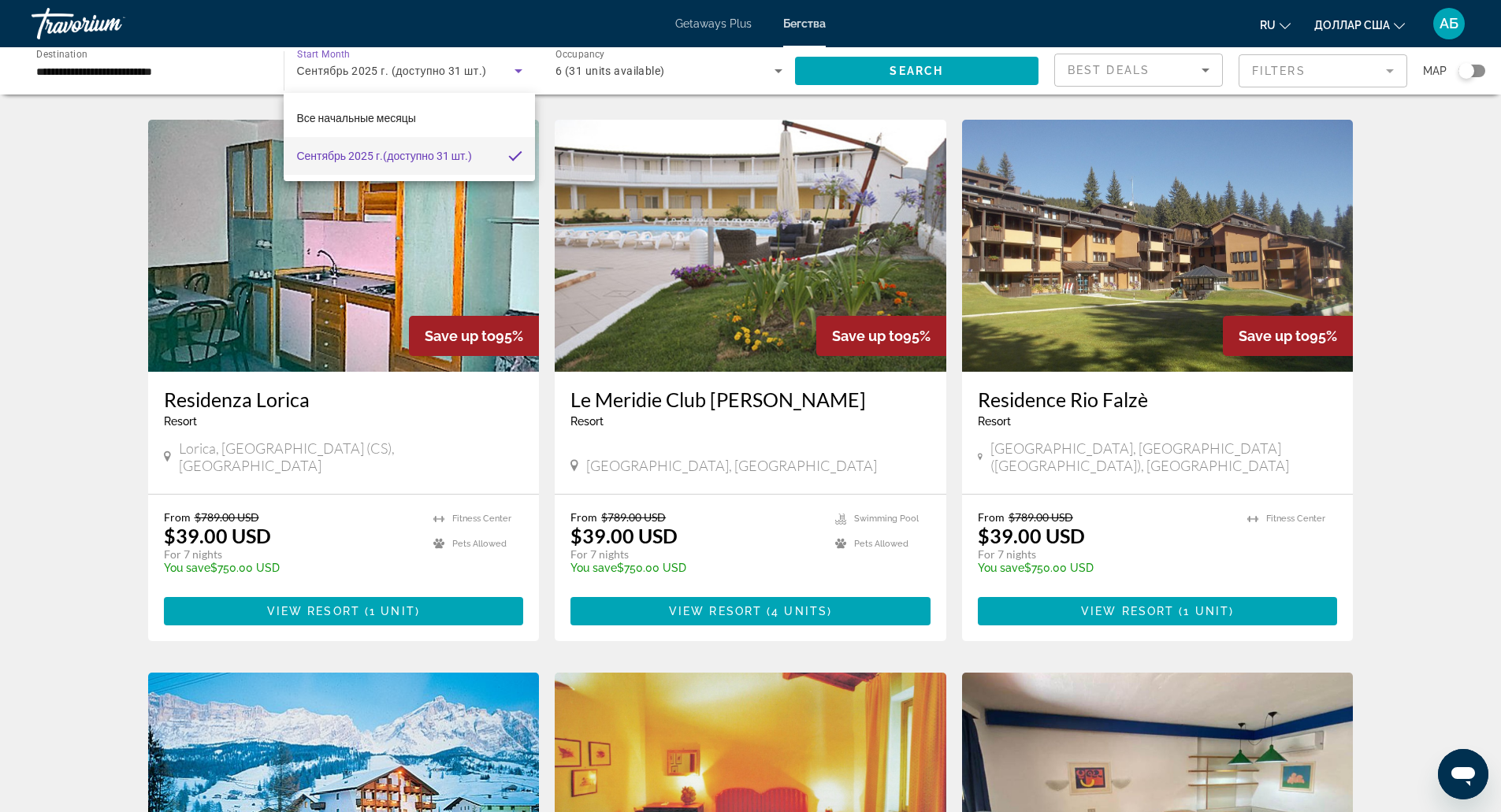
click at [106, 24] on div at bounding box center [750, 406] width 1501 height 812
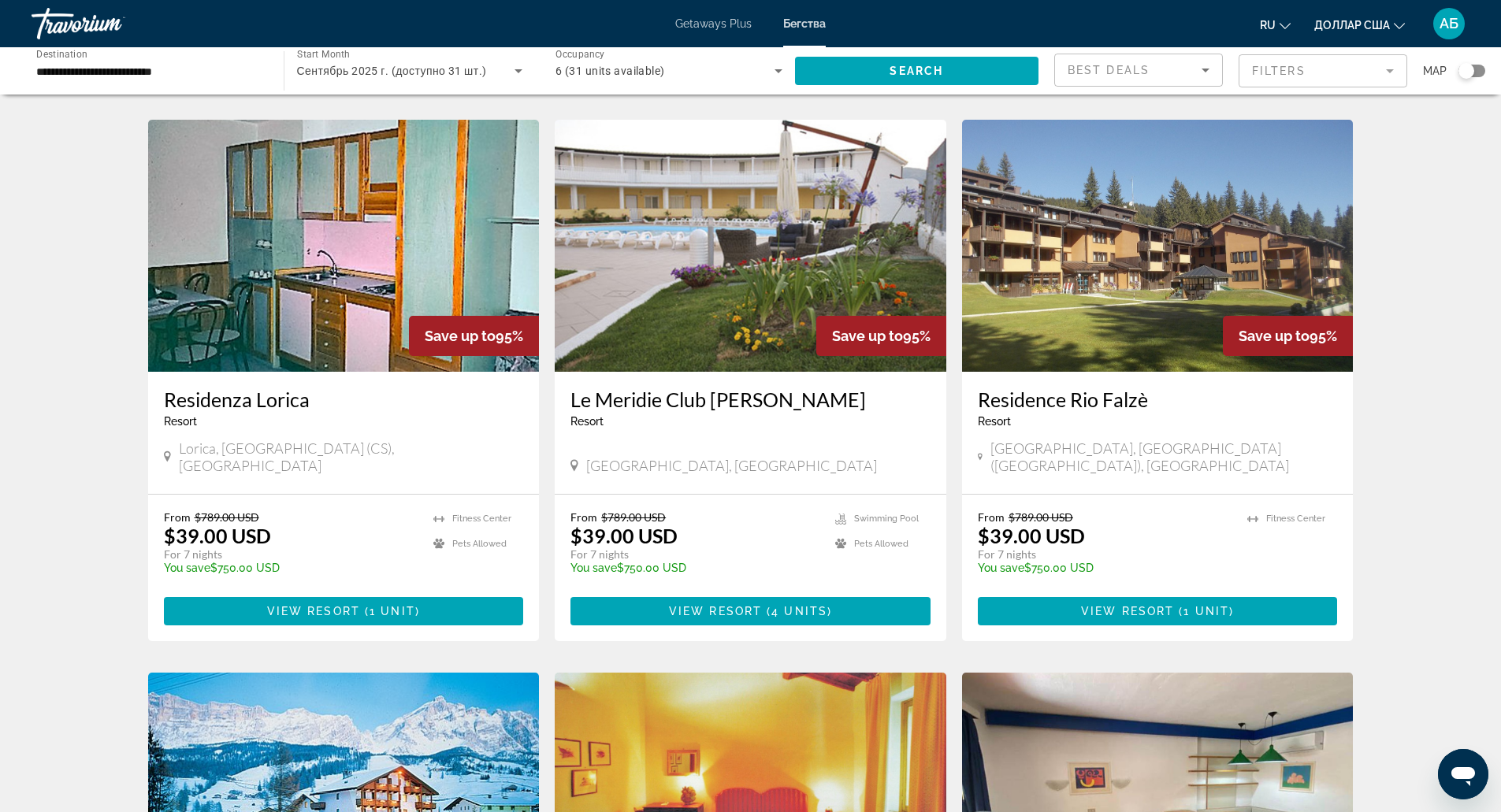
click at [106, 24] on div "Травориум" at bounding box center [109, 24] width 157 height 41
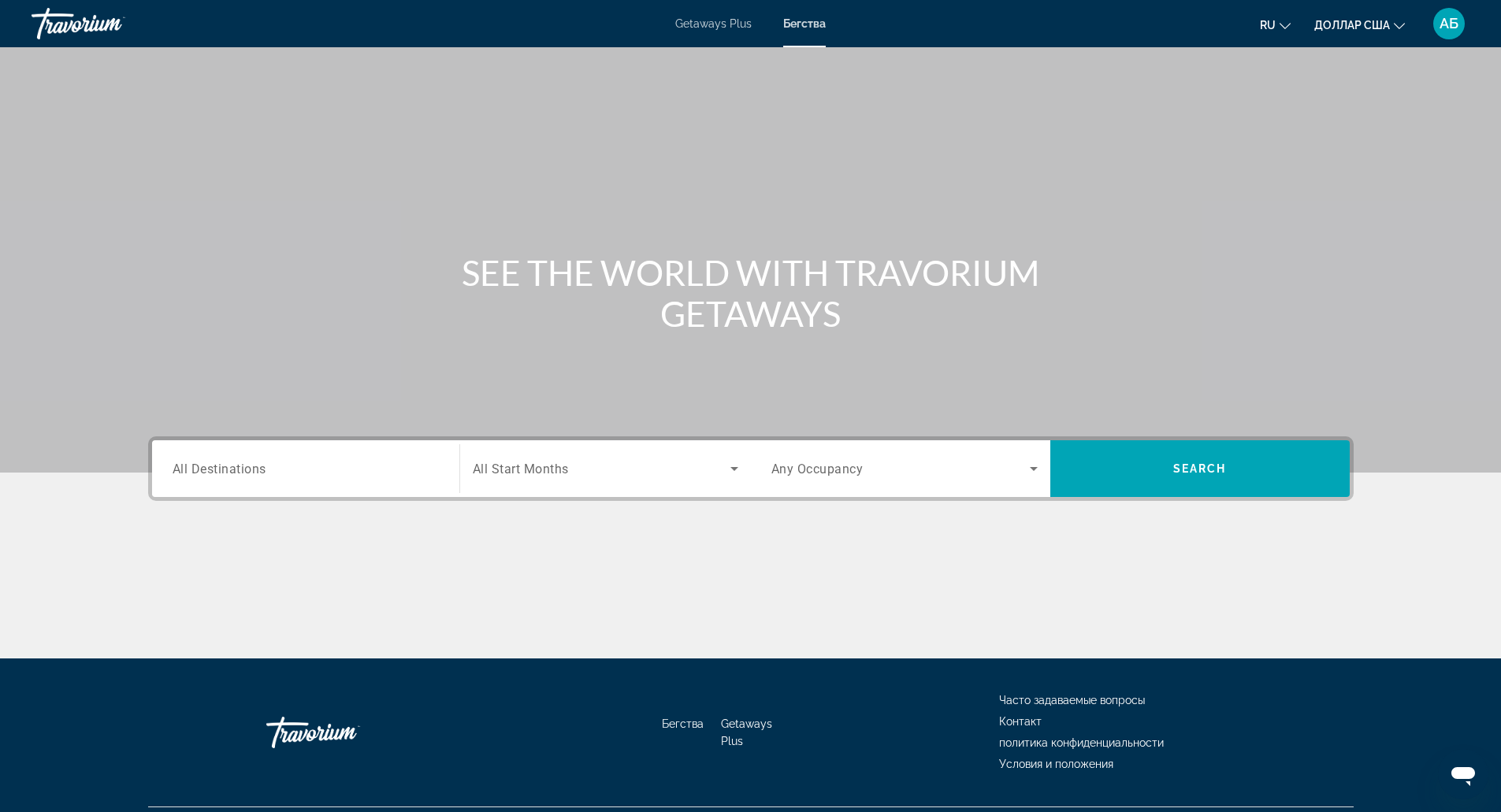
click at [378, 468] on input "Destination All Destinations" at bounding box center [305, 469] width 267 height 18
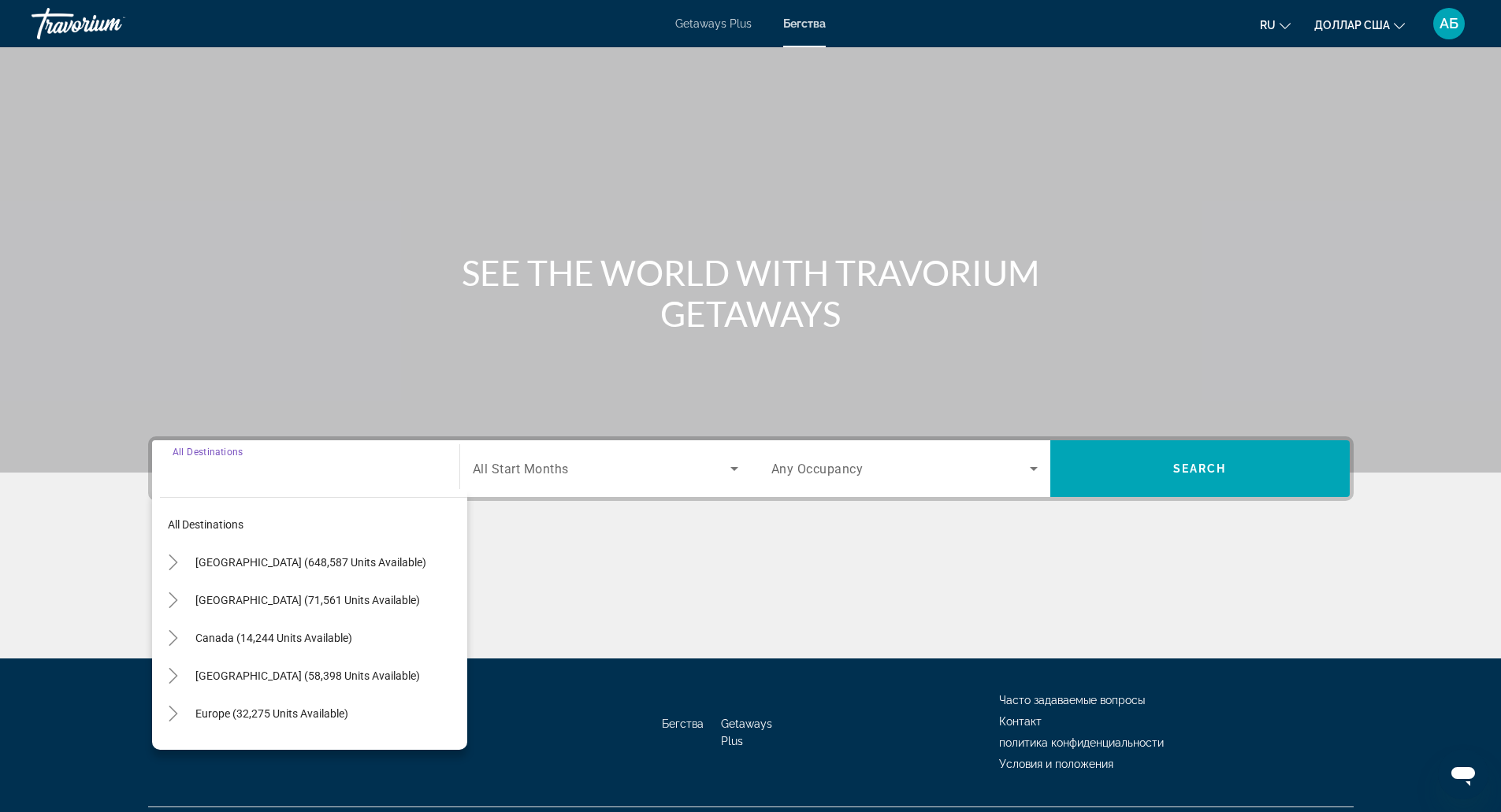
scroll to position [40, 0]
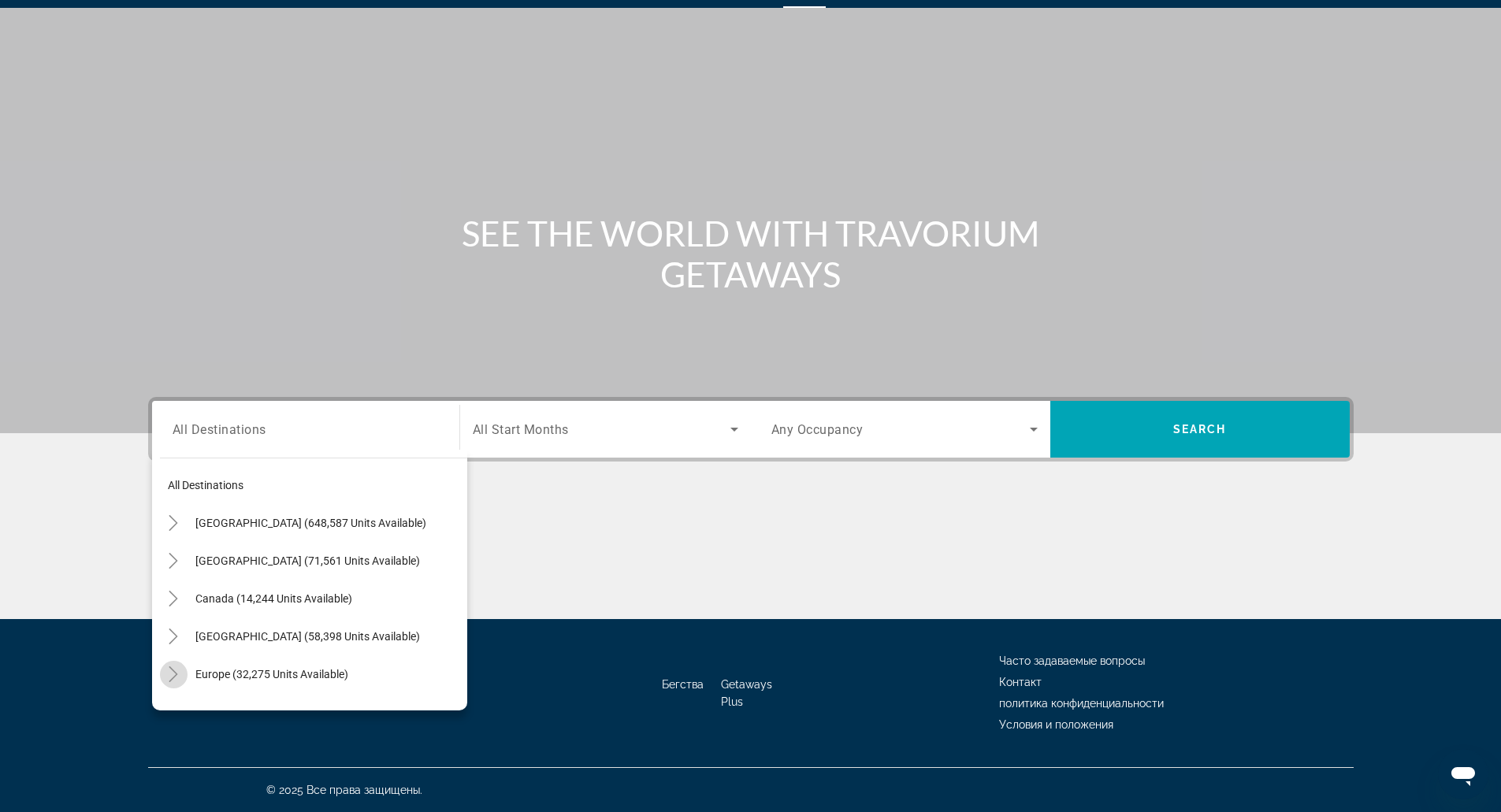
click at [165, 668] on mat-icon "Toggle Europe (32,275 units available)" at bounding box center [173, 674] width 28 height 28
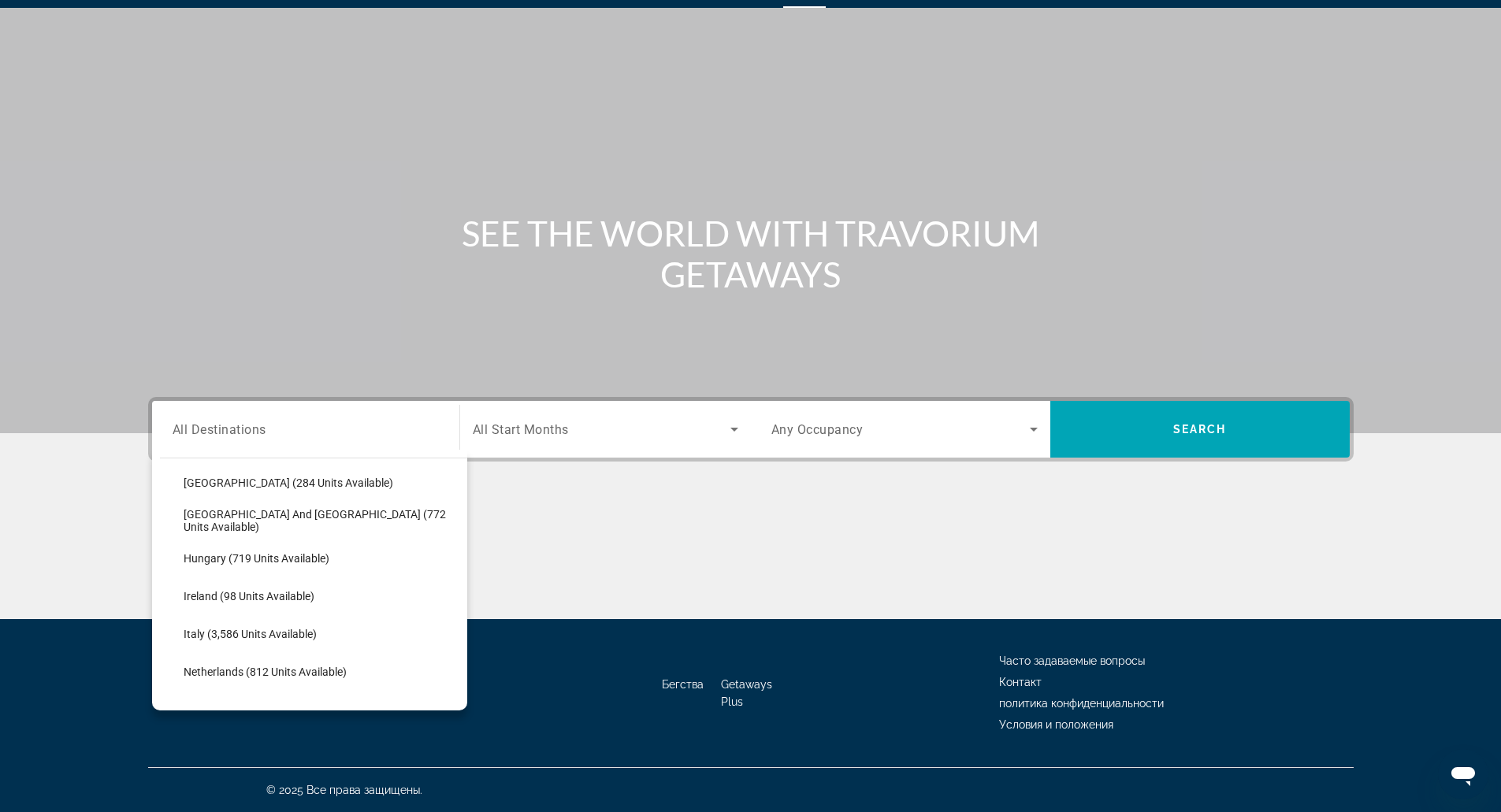
scroll to position [494, 0]
click at [252, 622] on span "Search widget" at bounding box center [321, 633] width 292 height 38
type input "**********"
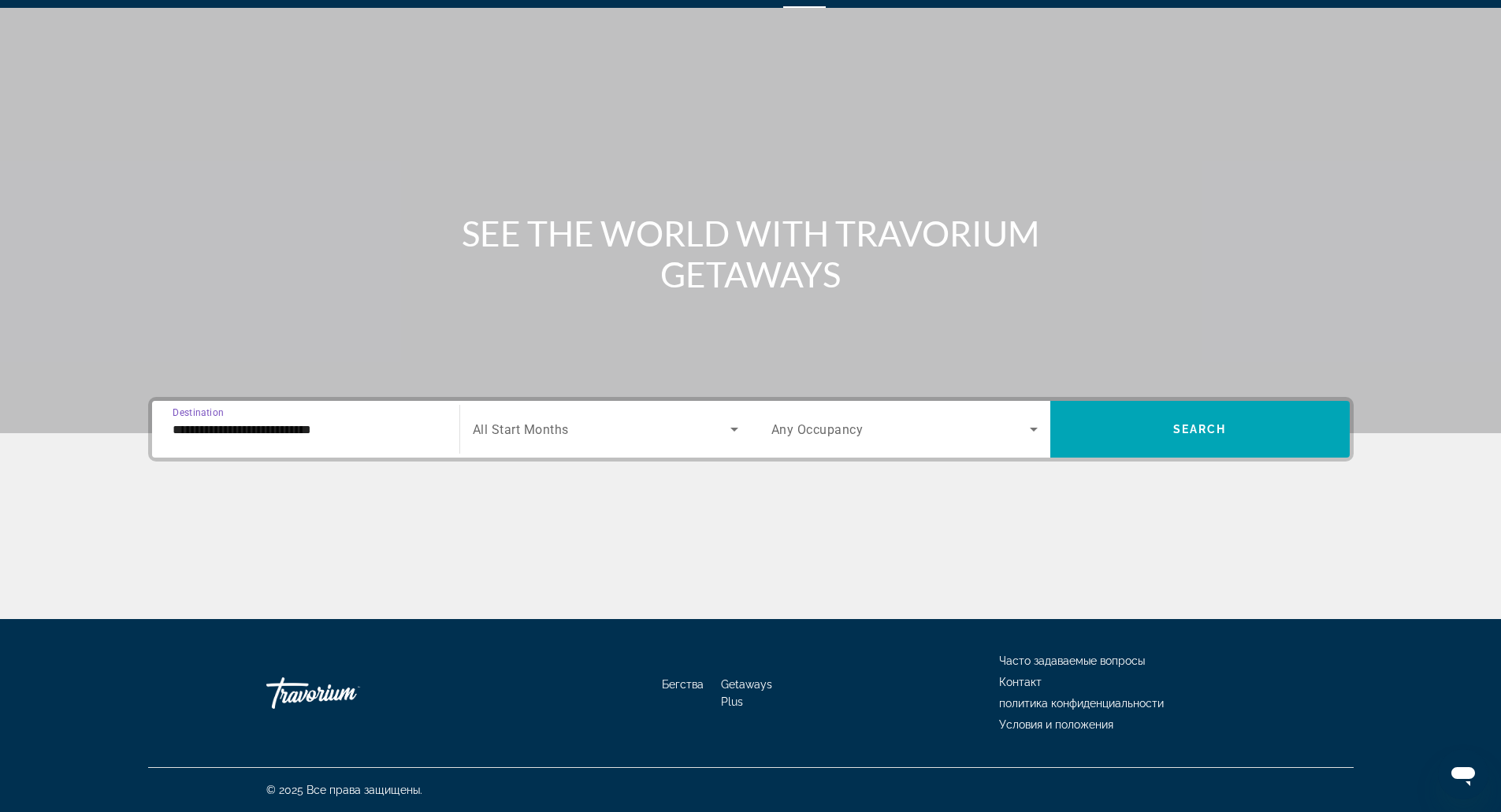
click at [564, 419] on div "Search widget" at bounding box center [605, 429] width 266 height 44
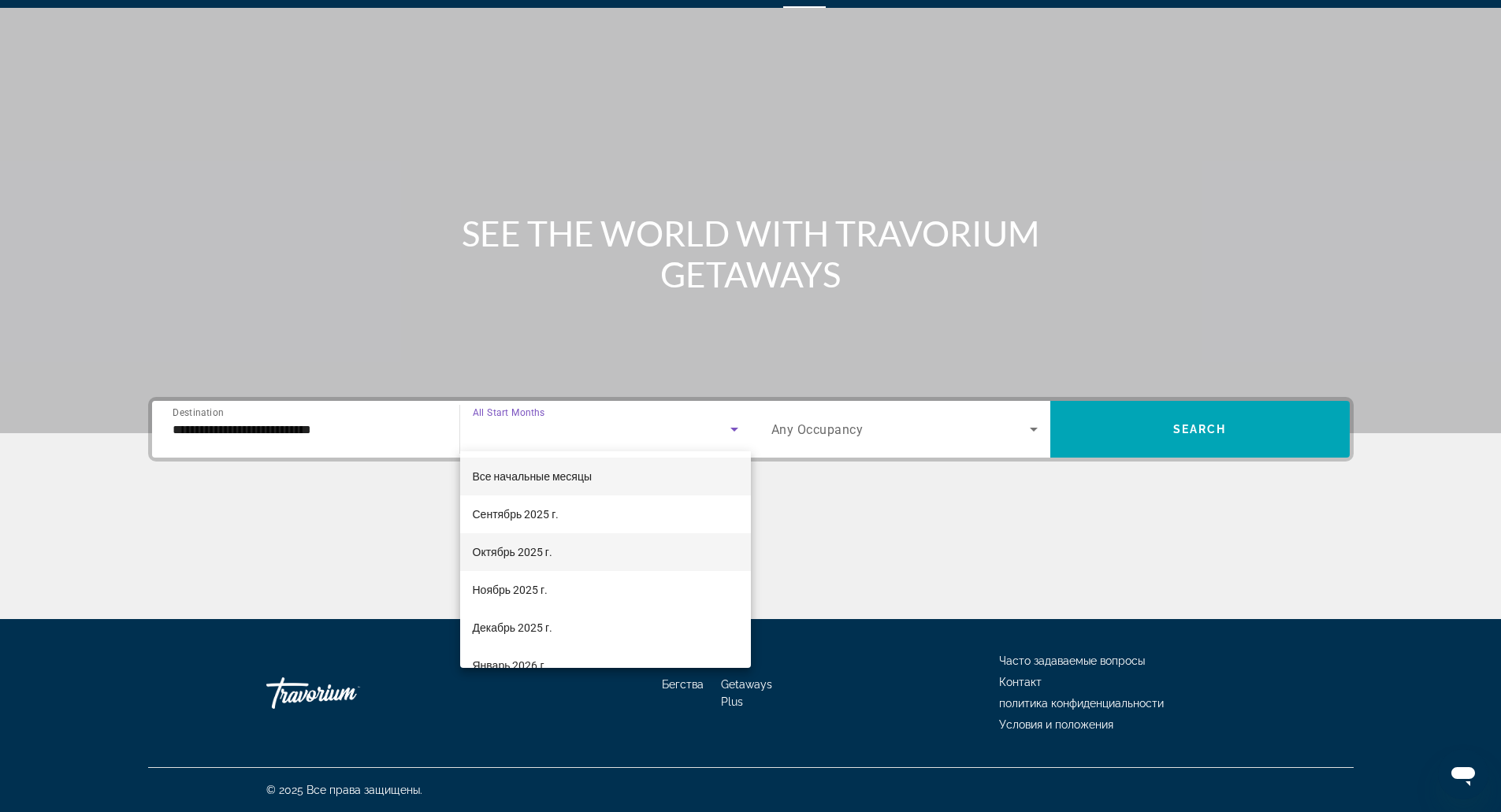
click at [568, 551] on mat-option "Октябрь 2025 г." at bounding box center [605, 551] width 291 height 38
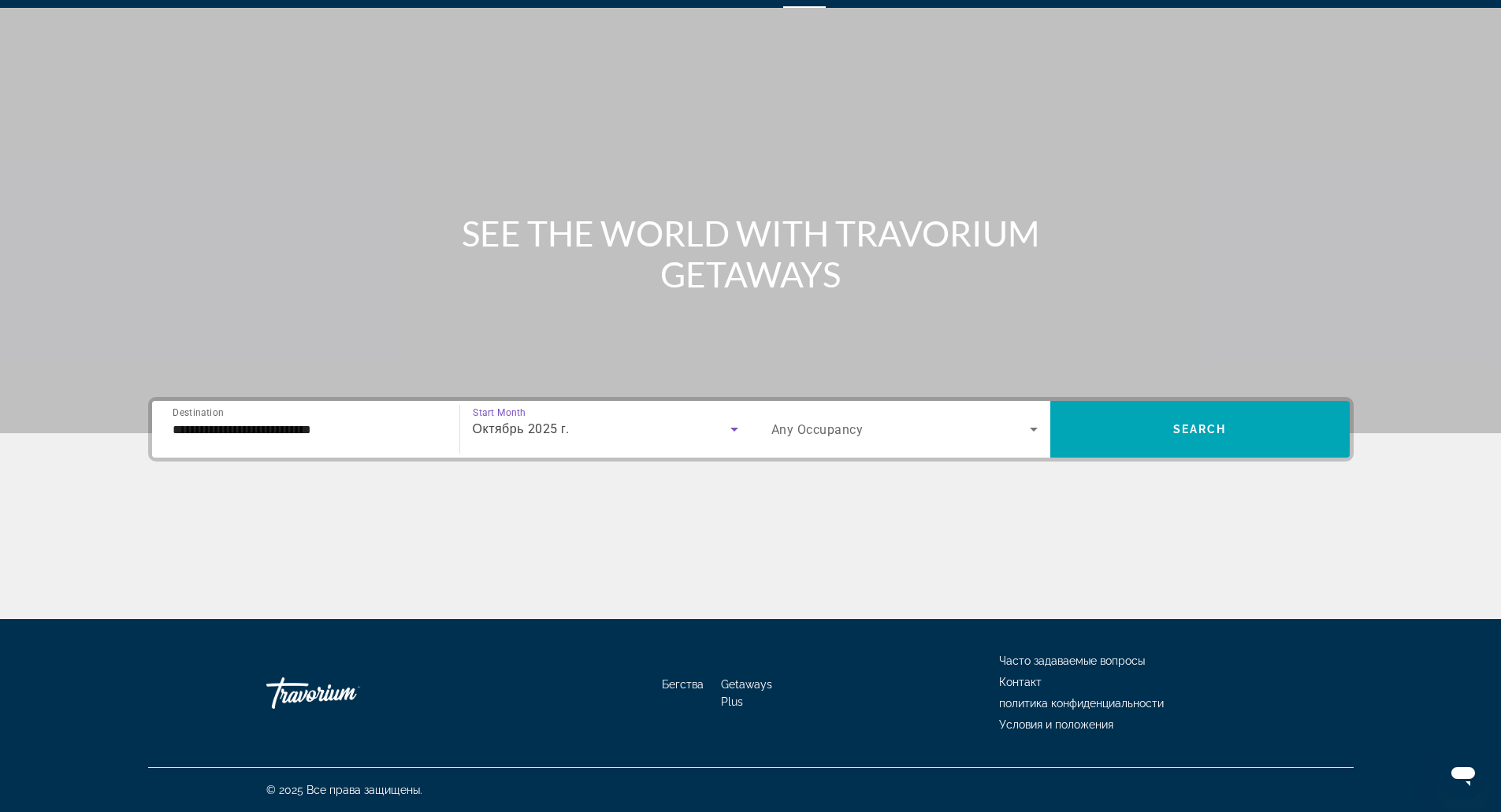
click at [994, 426] on span "Search widget" at bounding box center [900, 429] width 258 height 18
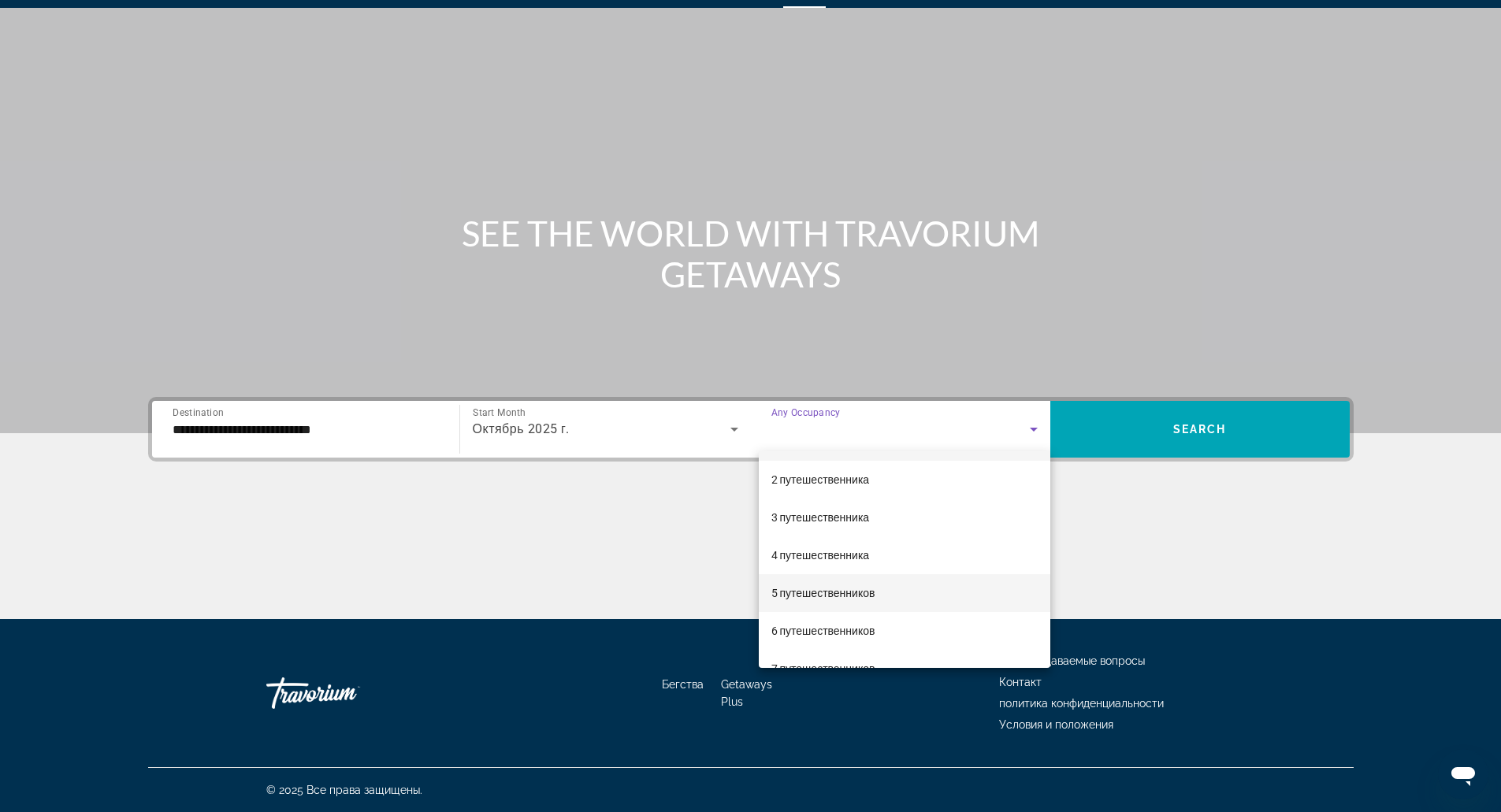
scroll to position [23, 0]
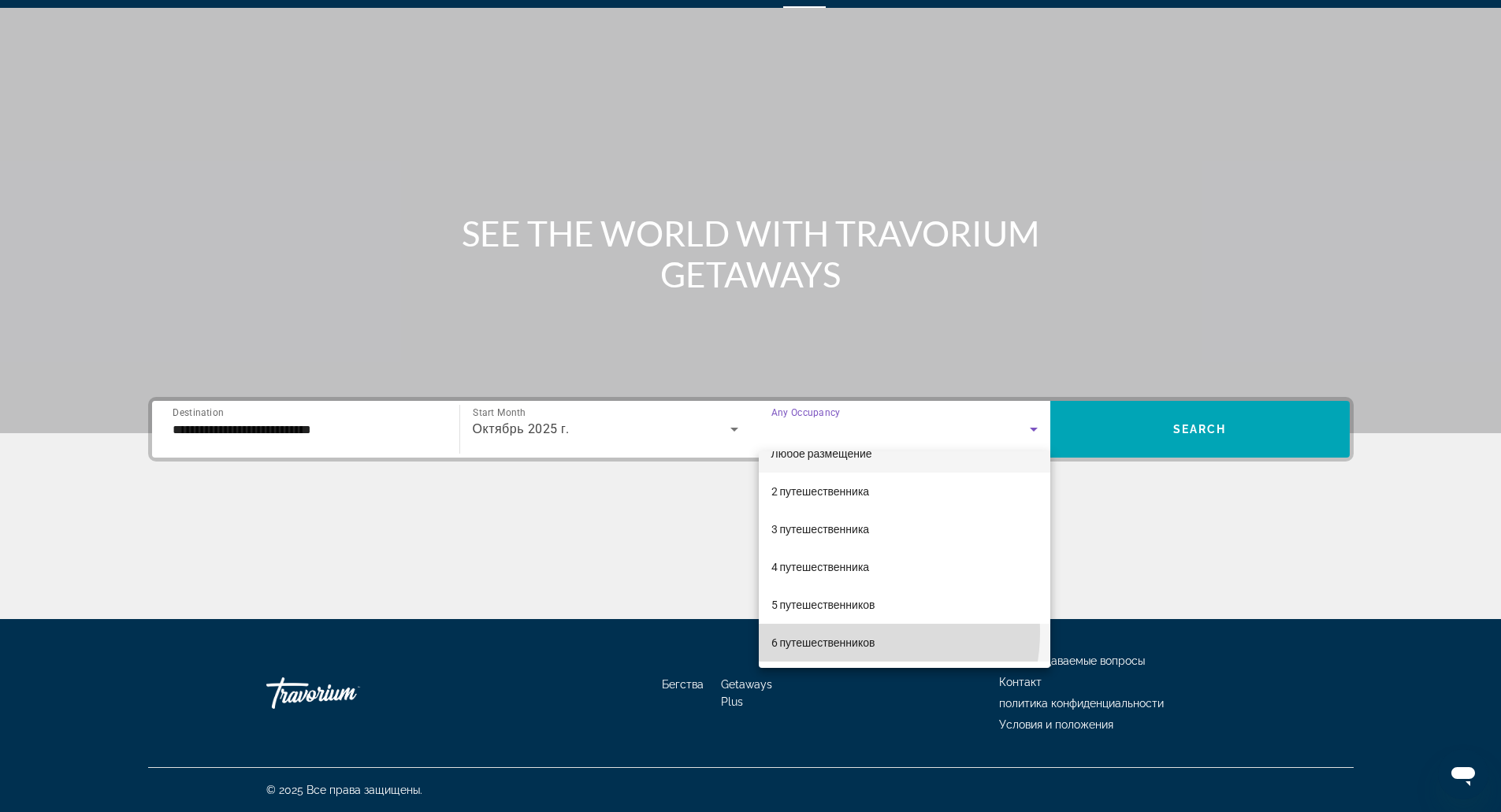
click at [848, 631] on mat-option "6 путешественников" at bounding box center [904, 642] width 292 height 38
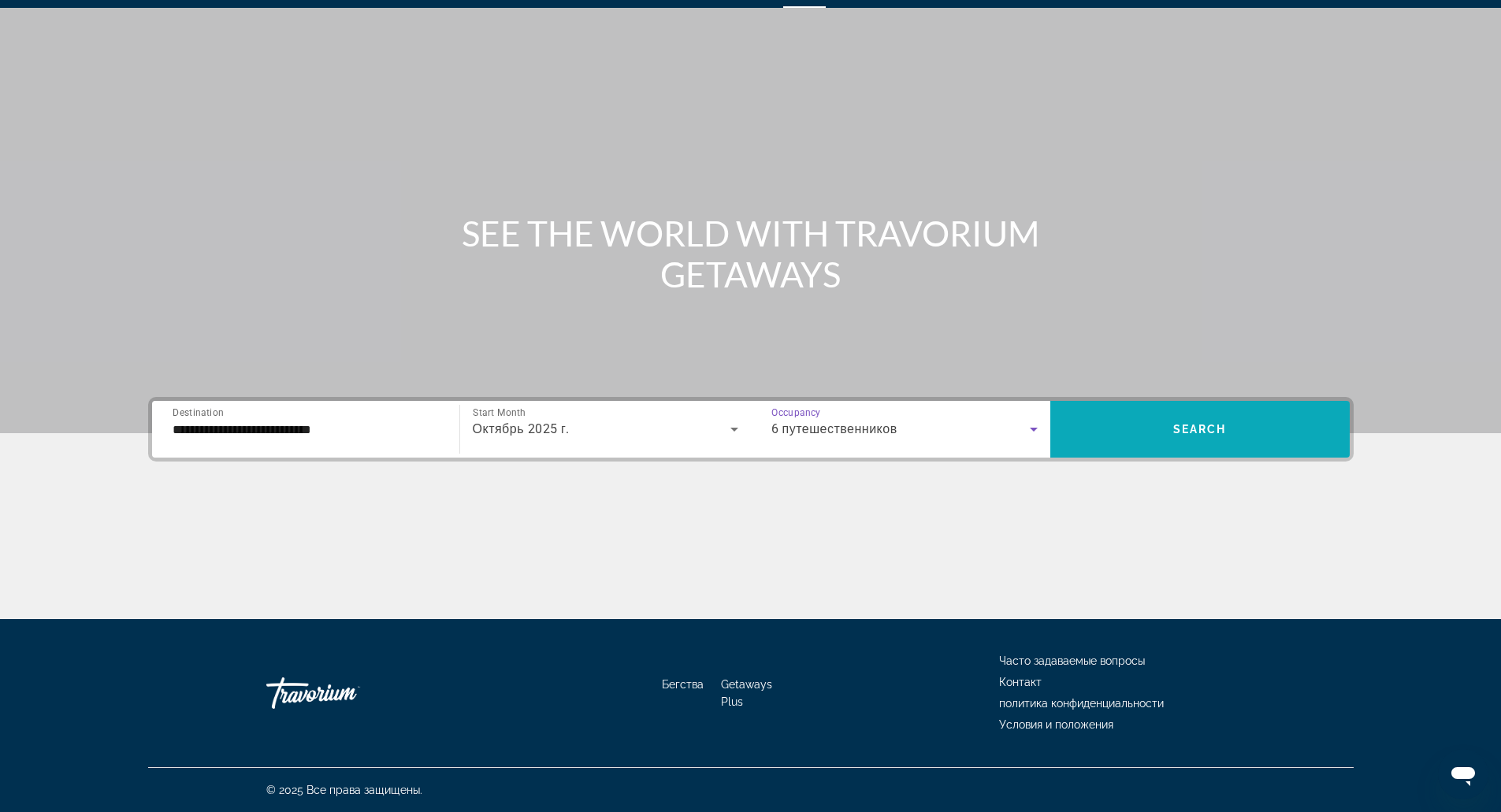
click at [1177, 409] on span "Search widget" at bounding box center [1200, 429] width 299 height 56
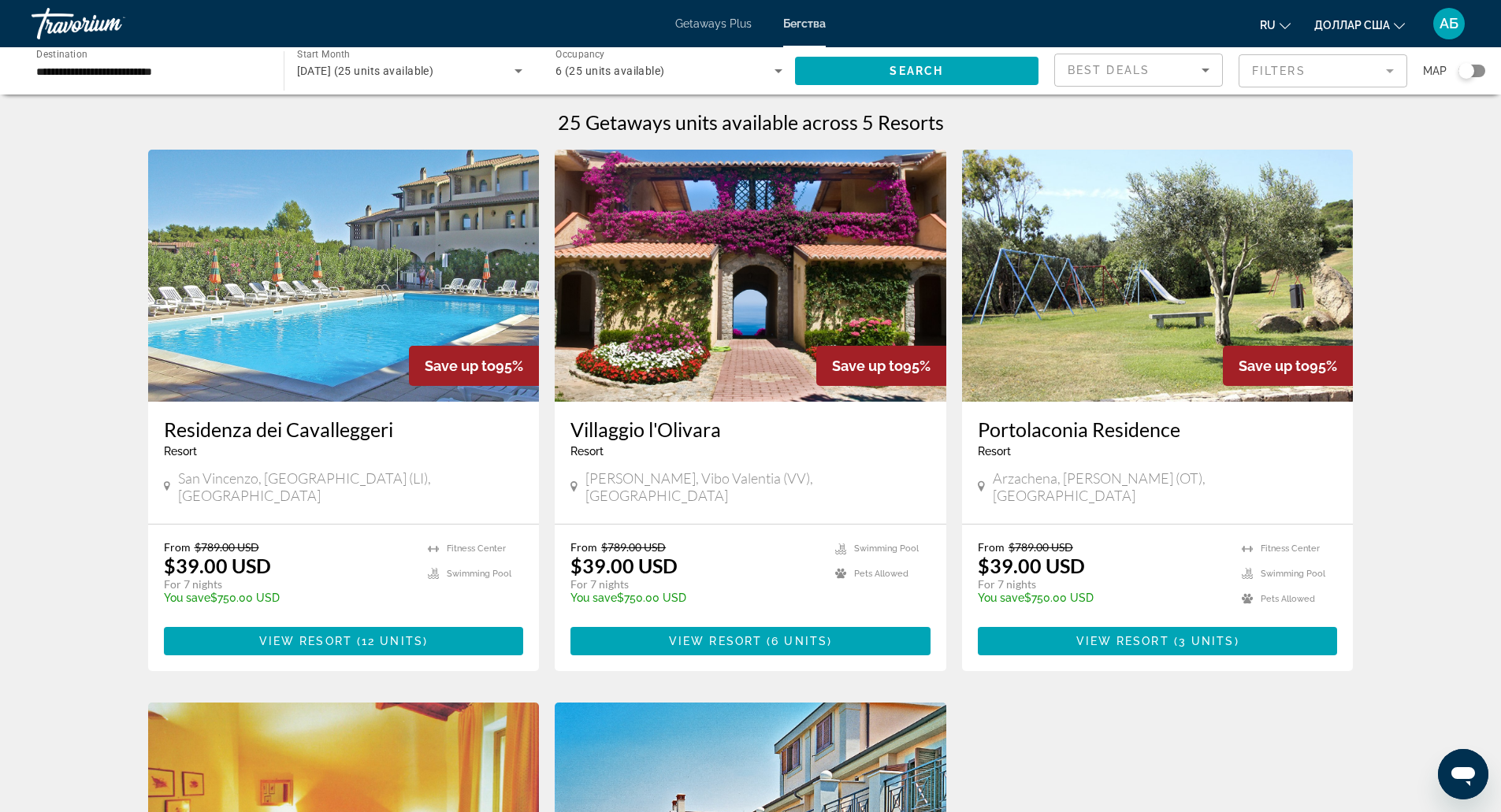
click at [316, 480] on span "San Vincenzo, Livorno (LI), Italy" at bounding box center [351, 486] width 345 height 34
click at [141, 436] on app-weeks-search-item "Save up to 95% Residenza dei Cavalleggeri Resort - This is an adults only resor…" at bounding box center [344, 410] width 407 height 521
click at [383, 635] on span "12 units" at bounding box center [392, 641] width 61 height 13
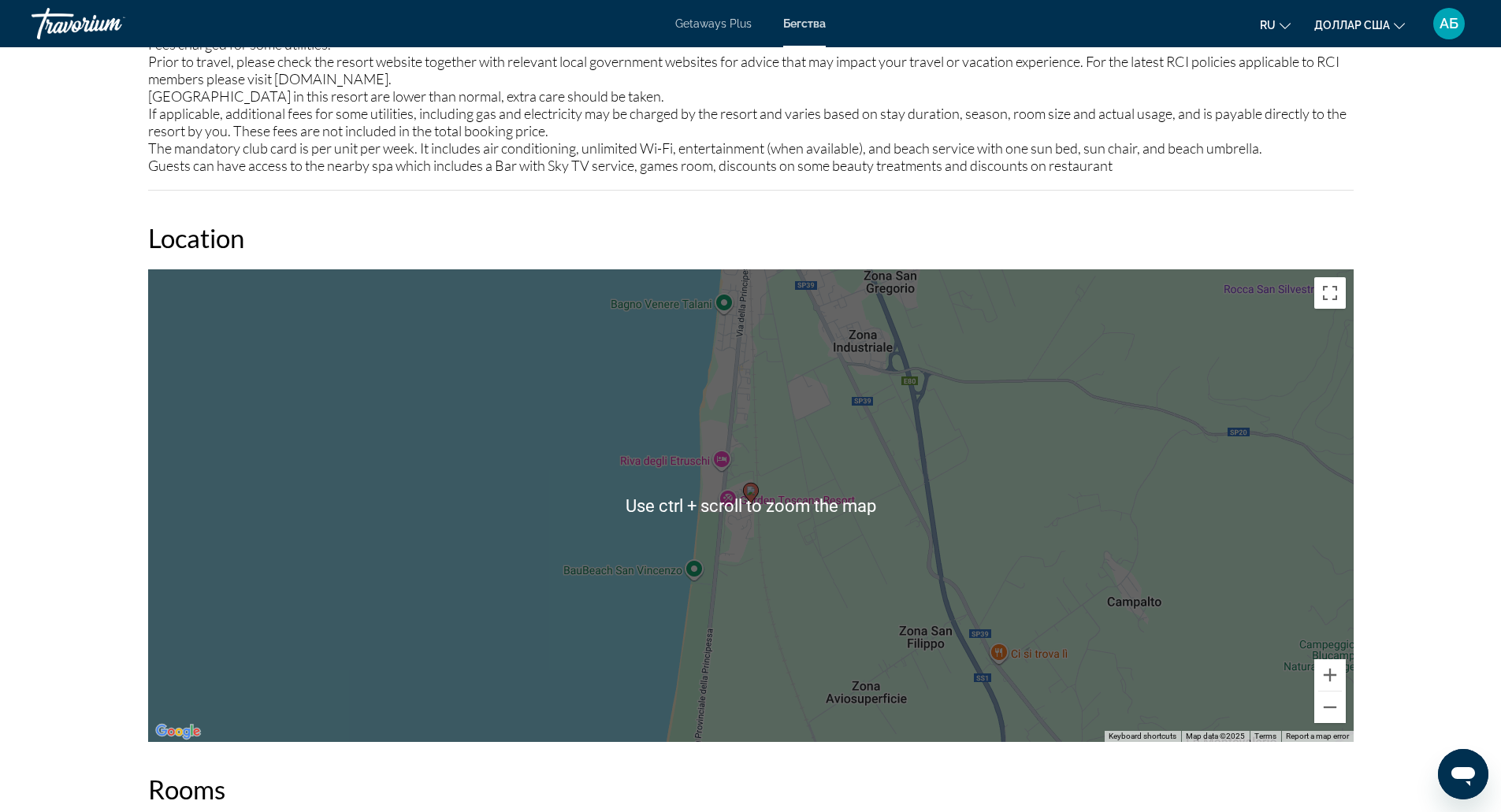
scroll to position [2101, 0]
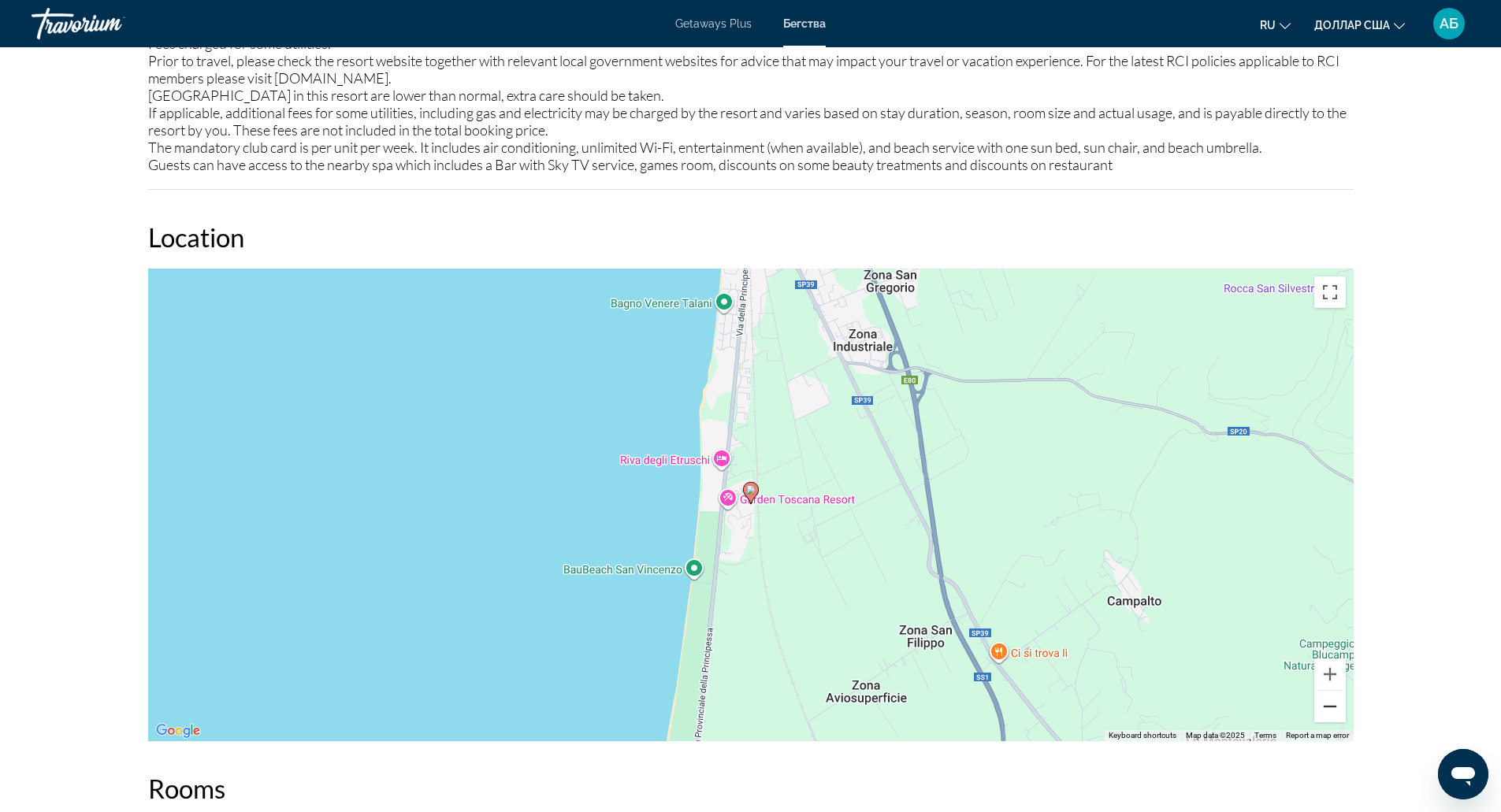
click at [1324, 704] on button "Zoom out" at bounding box center [1329, 706] width 31 height 31
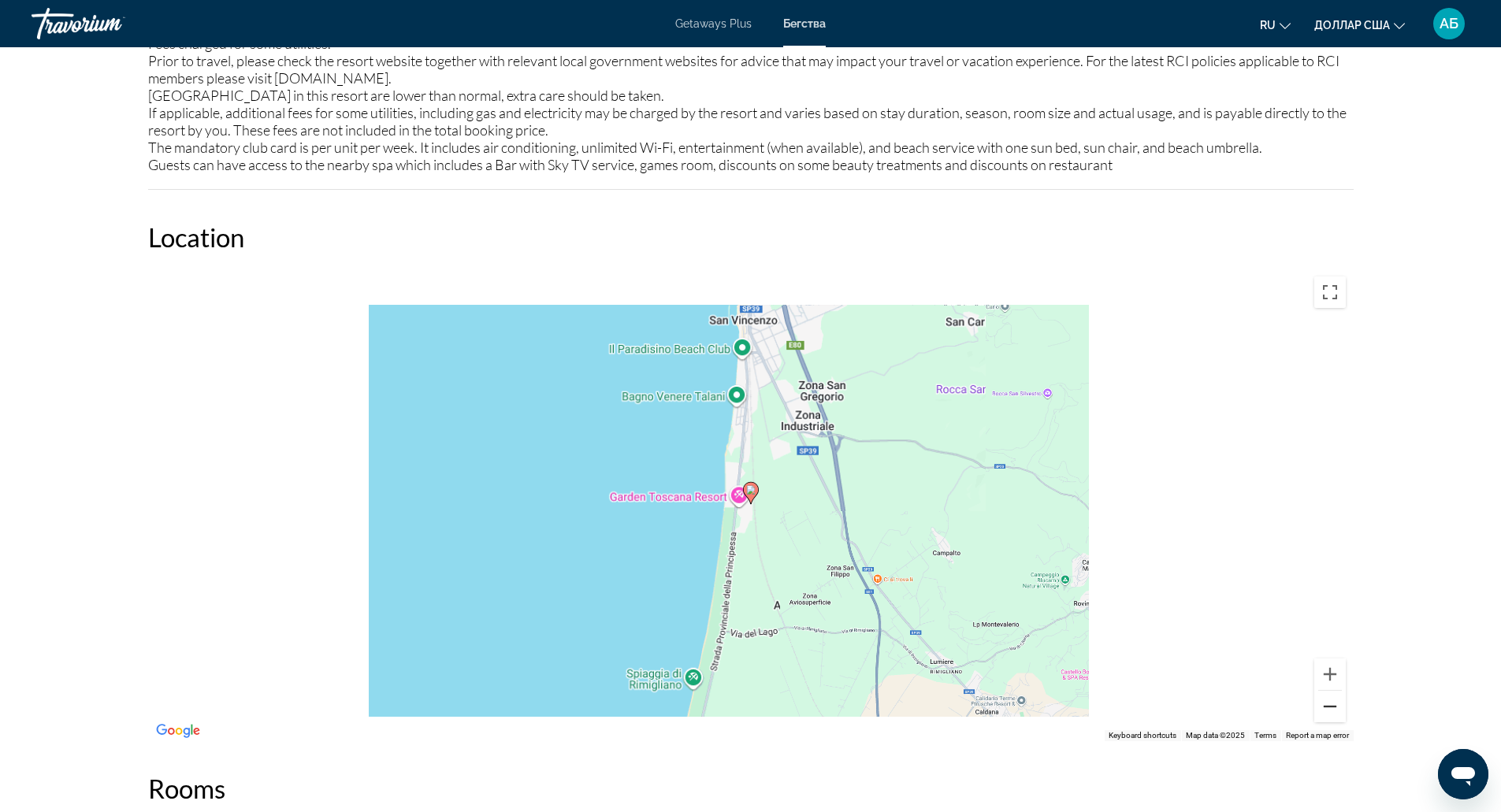
click at [1324, 704] on button "Zoom out" at bounding box center [1329, 706] width 31 height 31
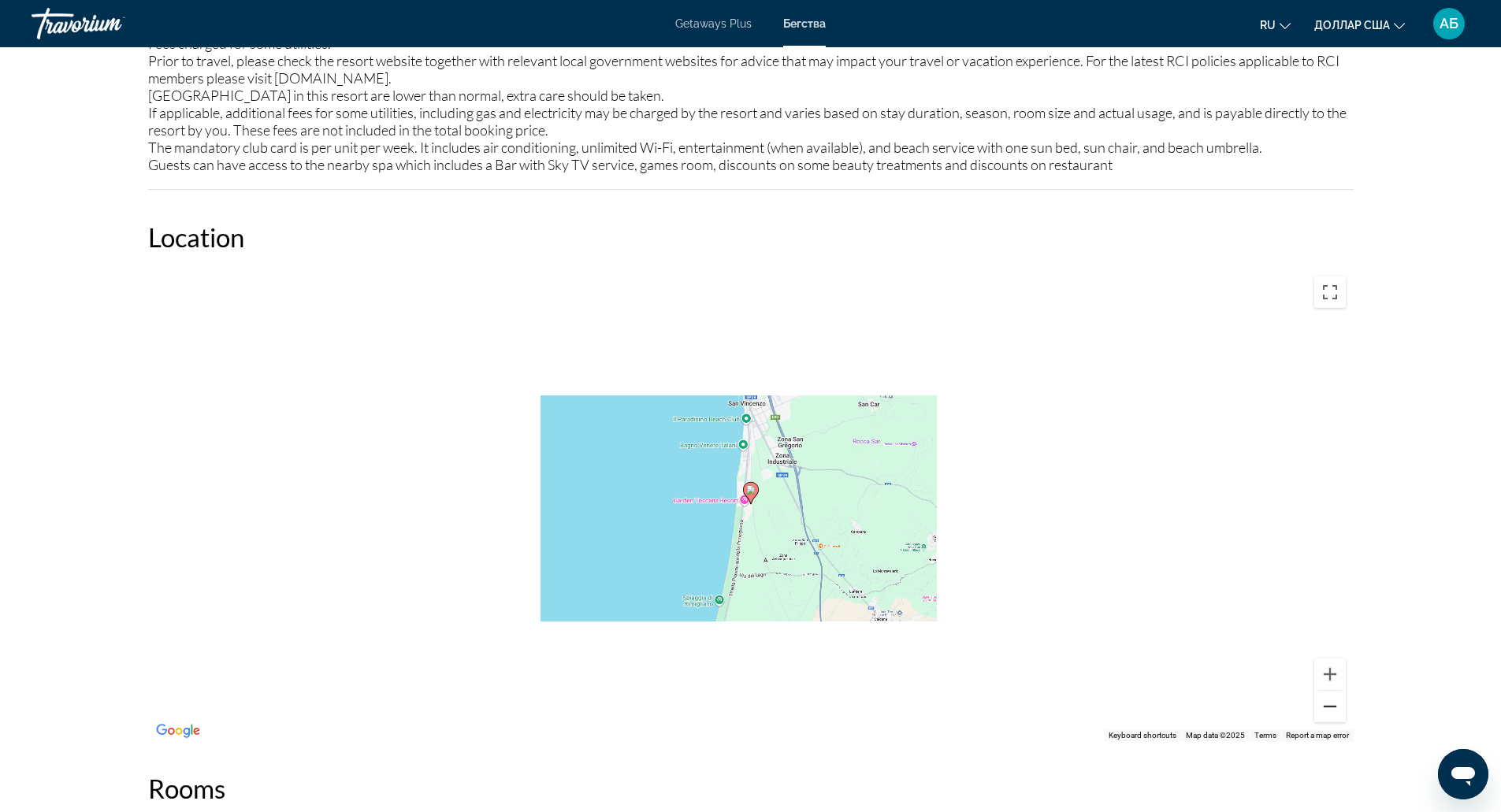
click at [1324, 704] on button "Zoom out" at bounding box center [1329, 706] width 31 height 31
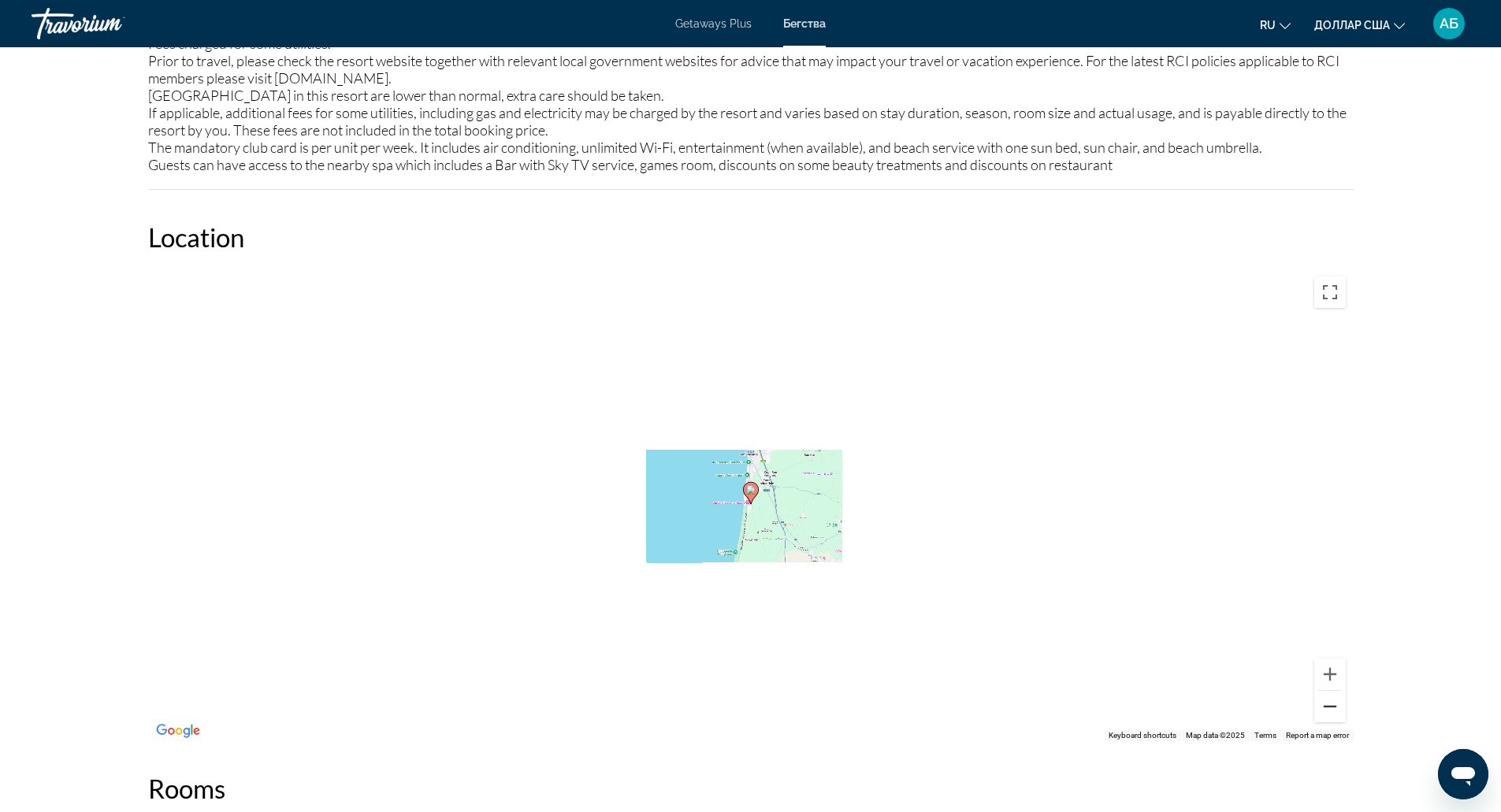
click at [1324, 704] on button "Zoom out" at bounding box center [1329, 706] width 31 height 31
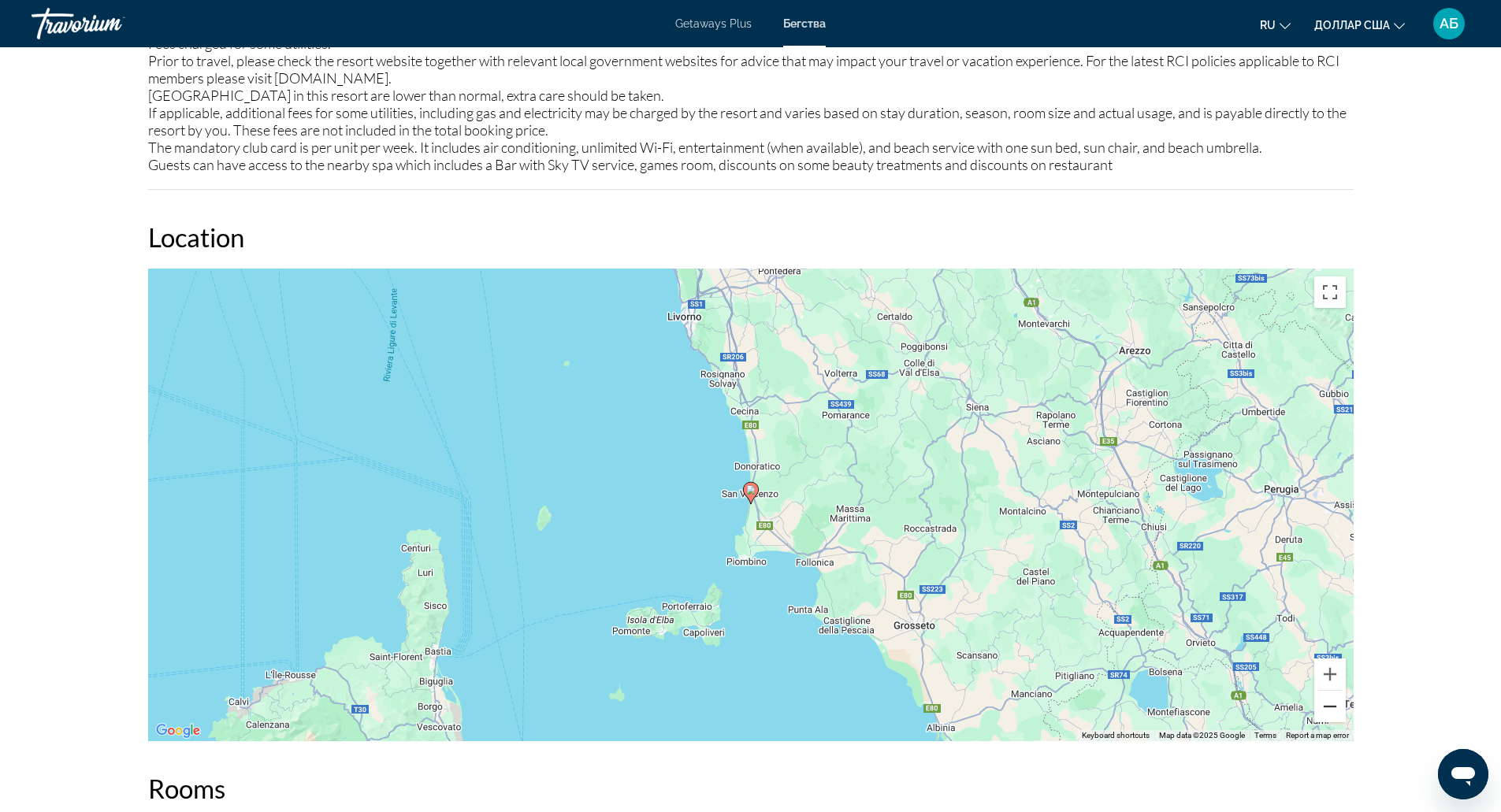
click at [1324, 704] on button "Zoom out" at bounding box center [1329, 706] width 31 height 31
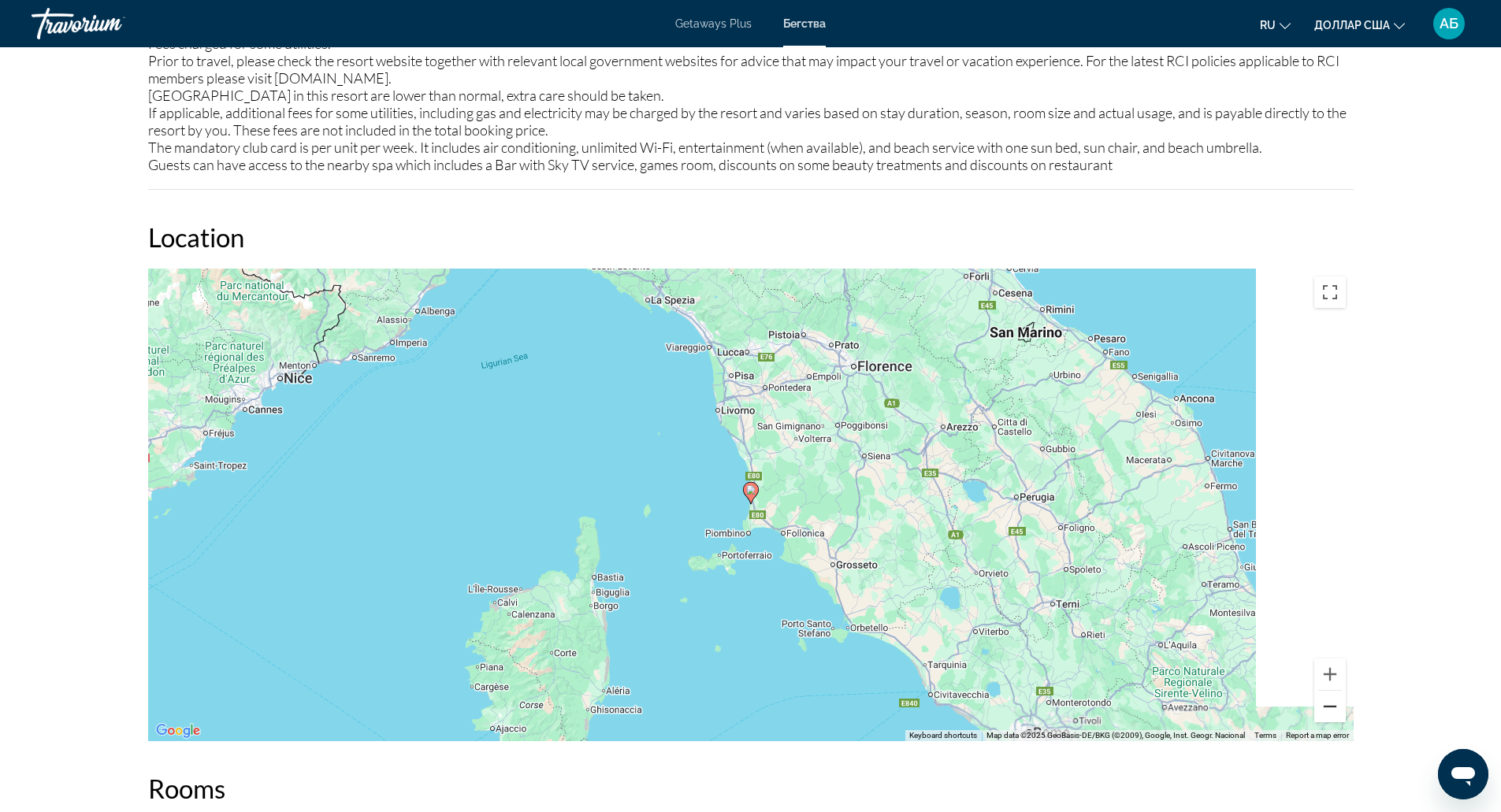
click at [1324, 704] on button "Zoom out" at bounding box center [1329, 706] width 31 height 31
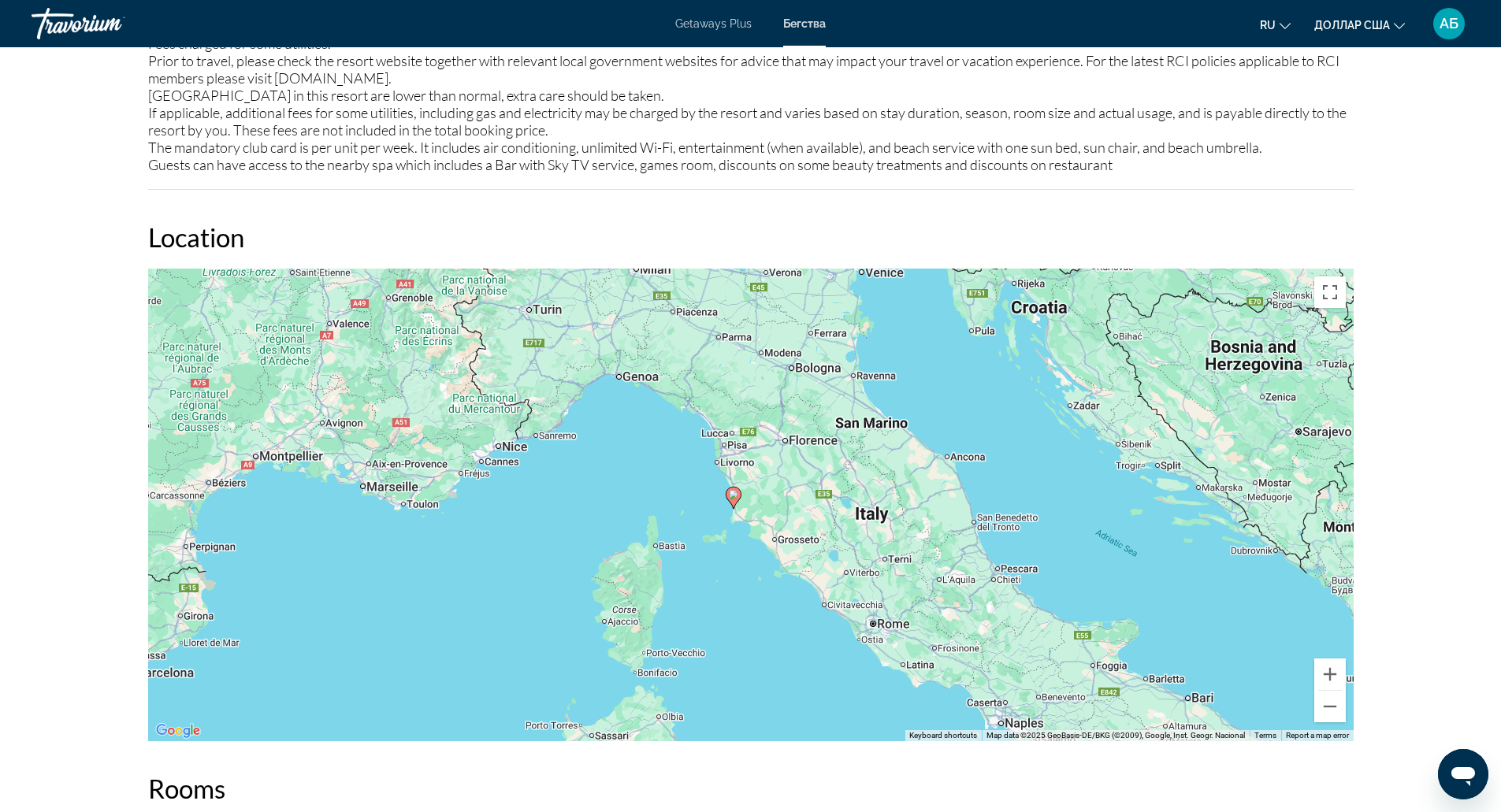
drag, startPoint x: 1099, startPoint y: 456, endPoint x: 1071, endPoint y: 491, distance: 44.8
click at [1071, 491] on div "To activate drag with keyboard, press Alt + Enter. Once in keyboard drag state,…" at bounding box center [751, 505] width 1206 height 472
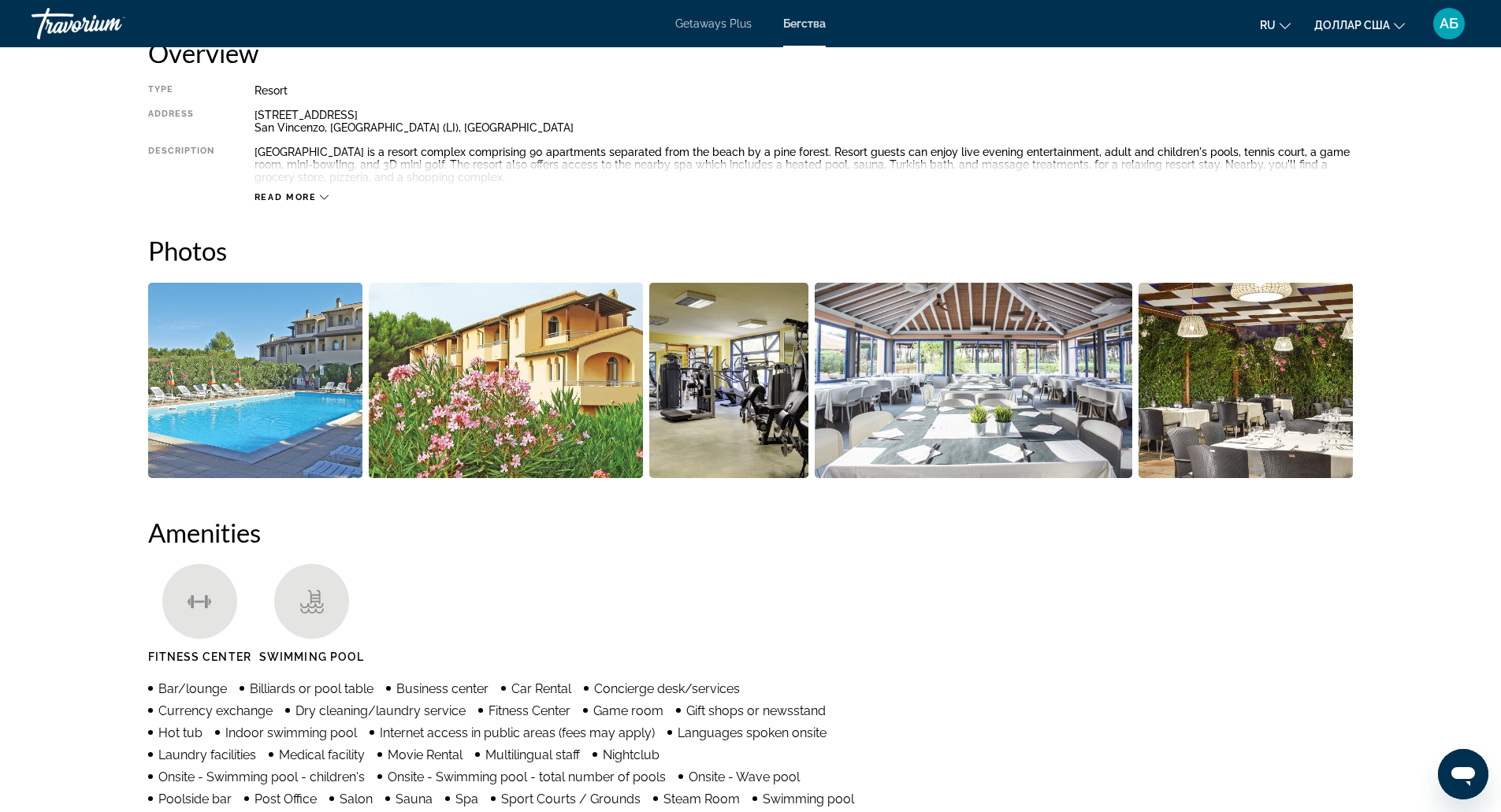
scroll to position [561, 0]
click at [294, 335] on img "Open full-screen image slider" at bounding box center [256, 381] width 215 height 195
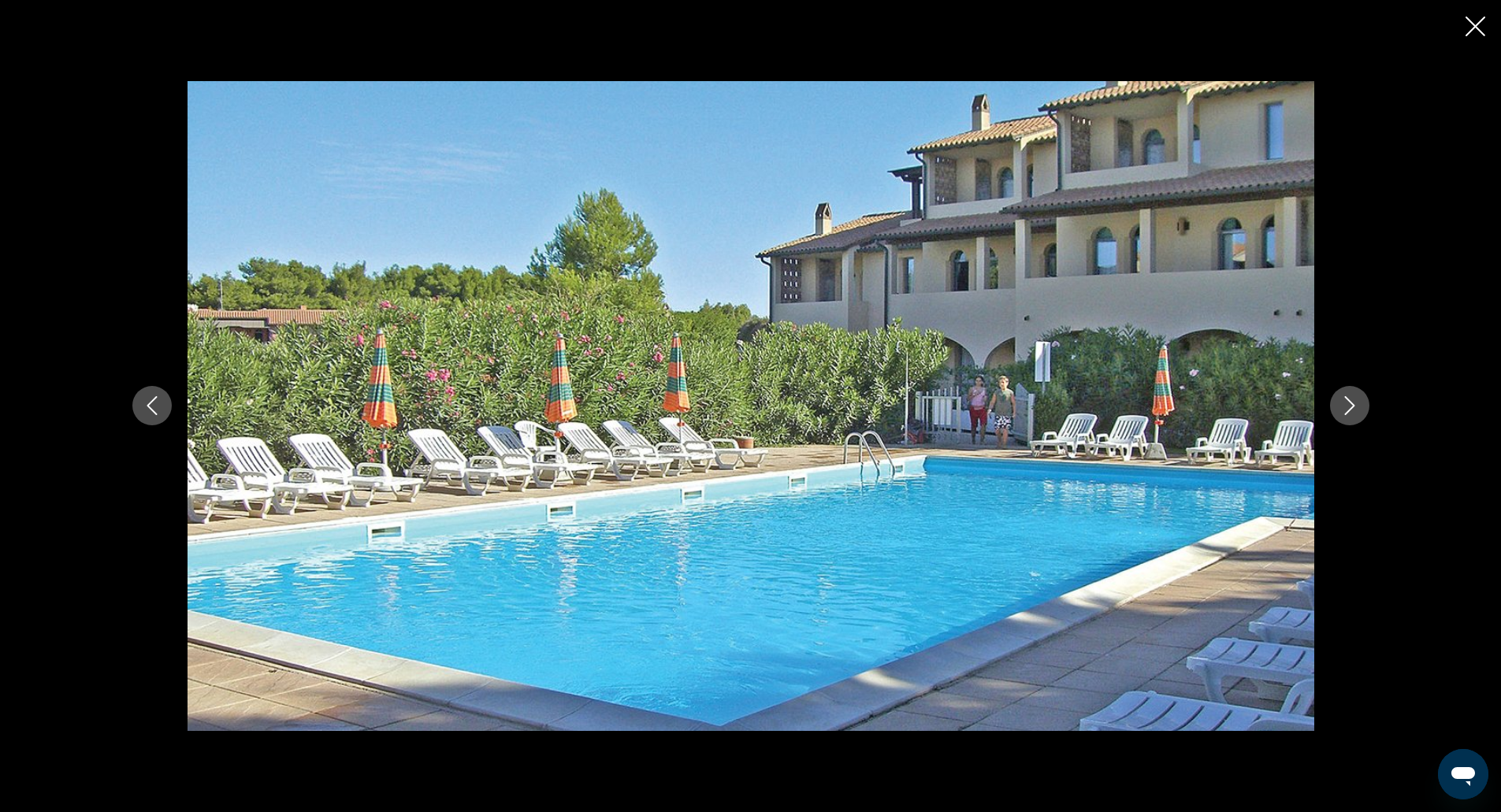
click at [1350, 398] on icon "Next image" at bounding box center [1350, 405] width 18 height 18
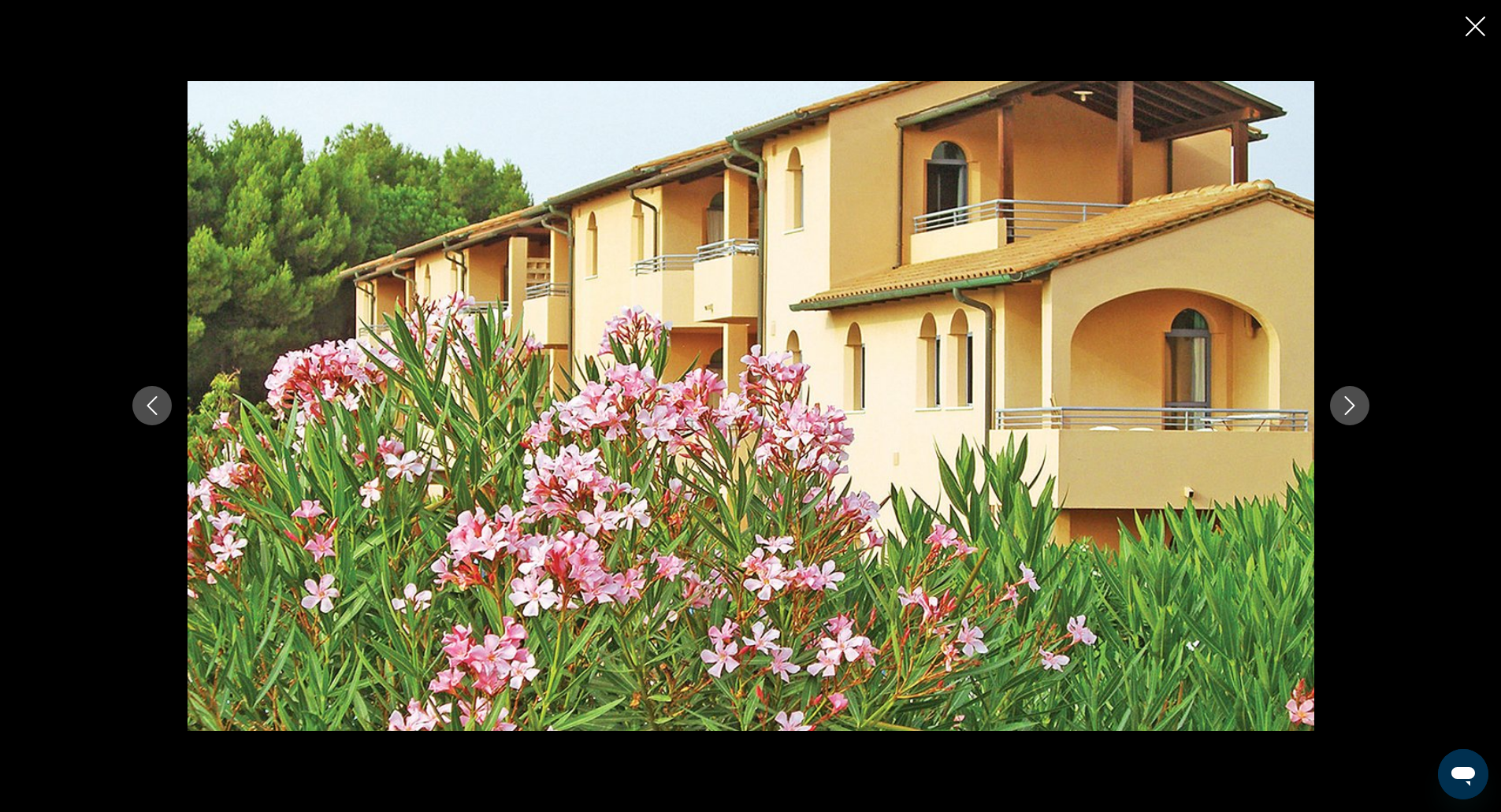
click at [1350, 398] on icon "Next image" at bounding box center [1350, 405] width 18 height 18
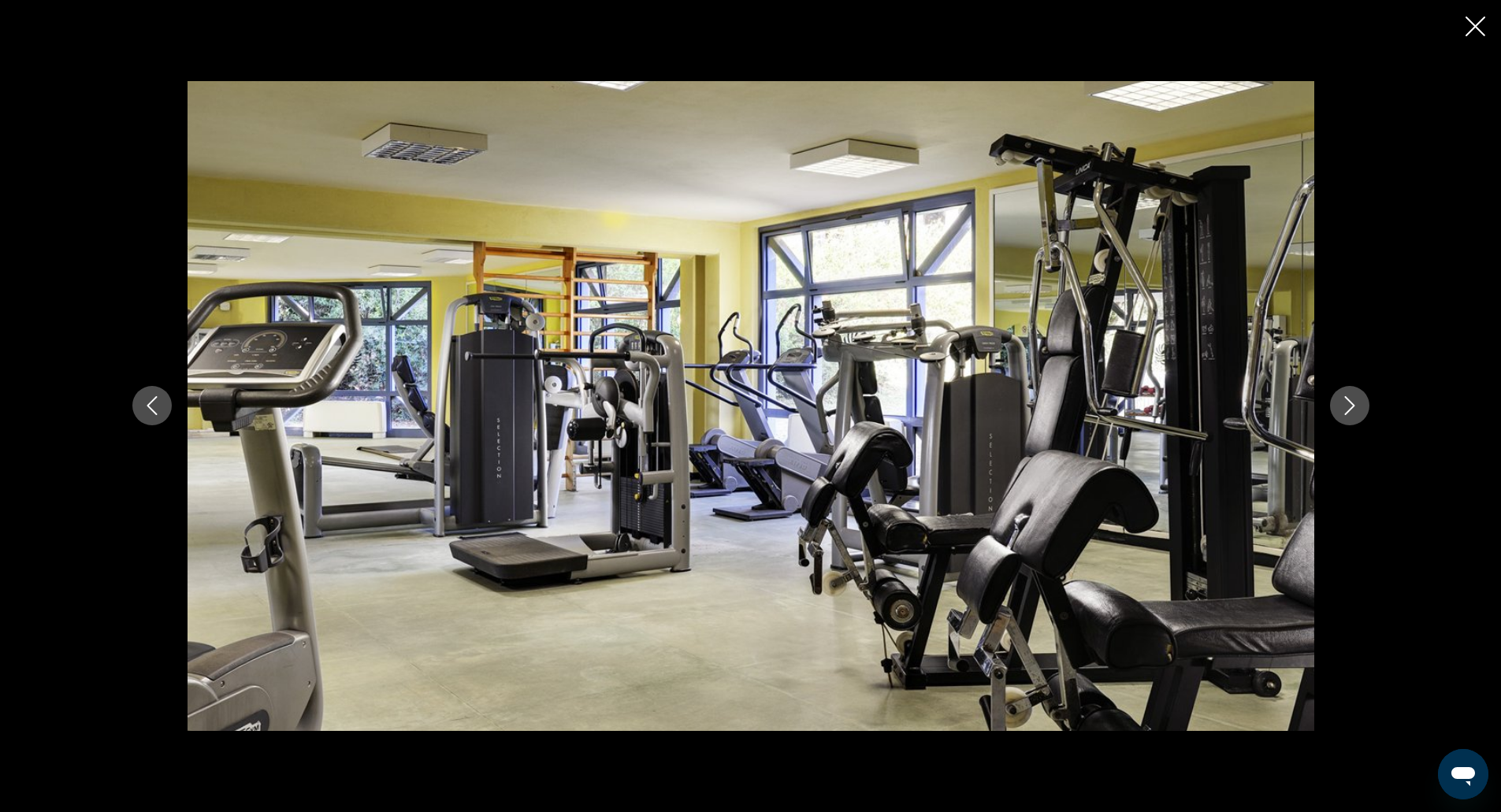
click at [1350, 398] on icon "Next image" at bounding box center [1350, 405] width 18 height 18
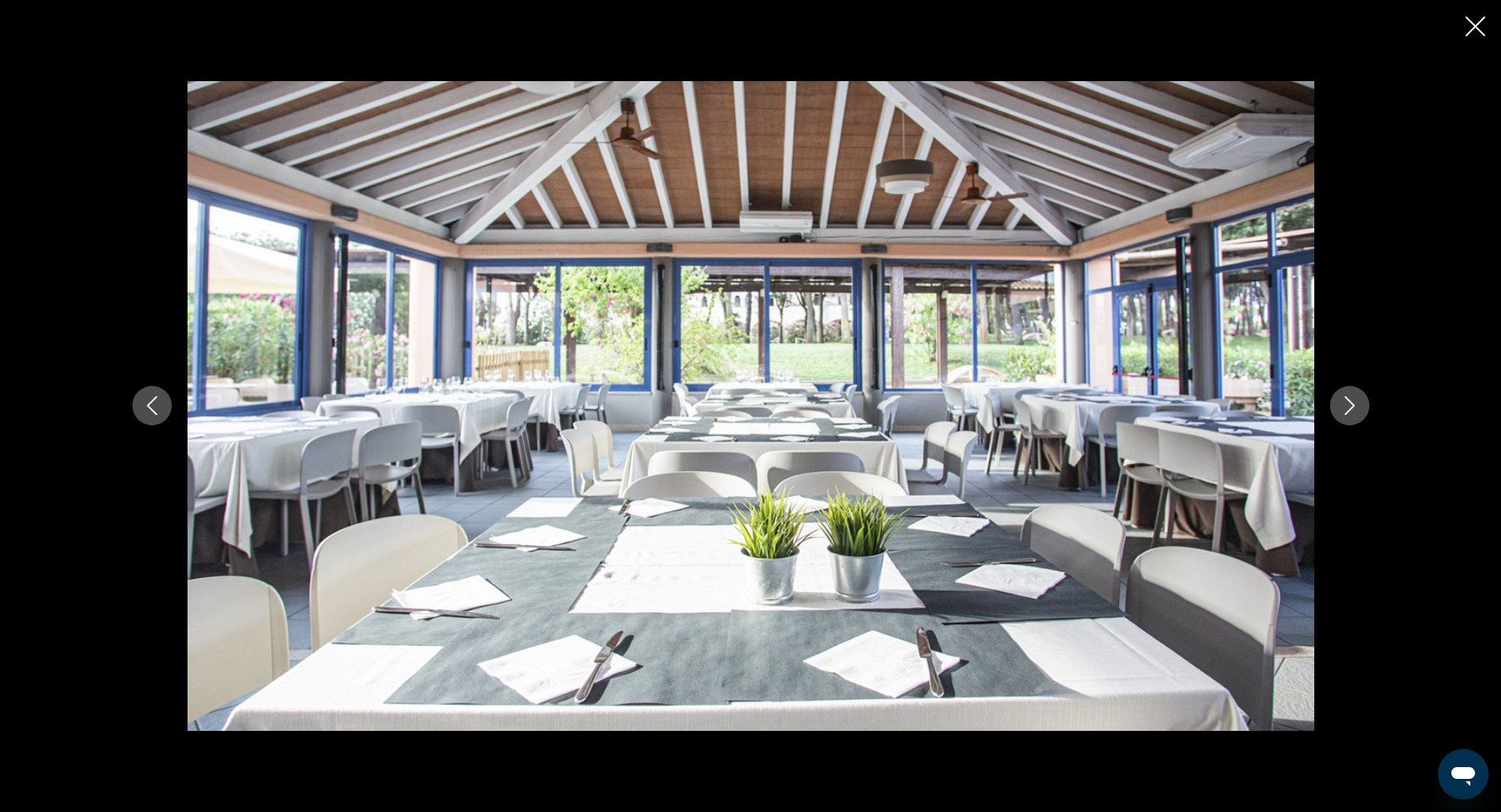
click at [1350, 398] on icon "Next image" at bounding box center [1350, 405] width 18 height 18
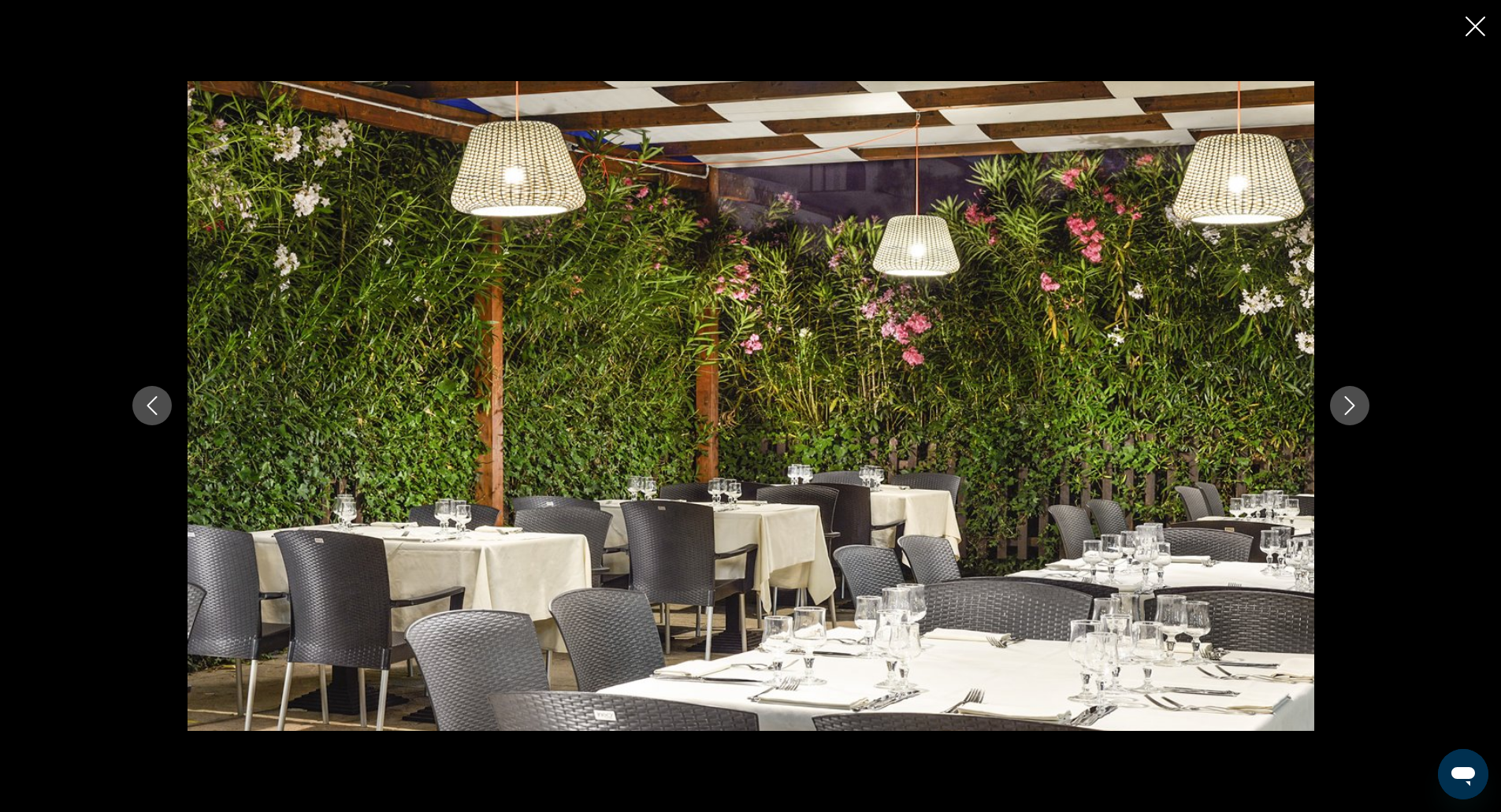
click at [1350, 398] on icon "Next image" at bounding box center [1350, 405] width 18 height 18
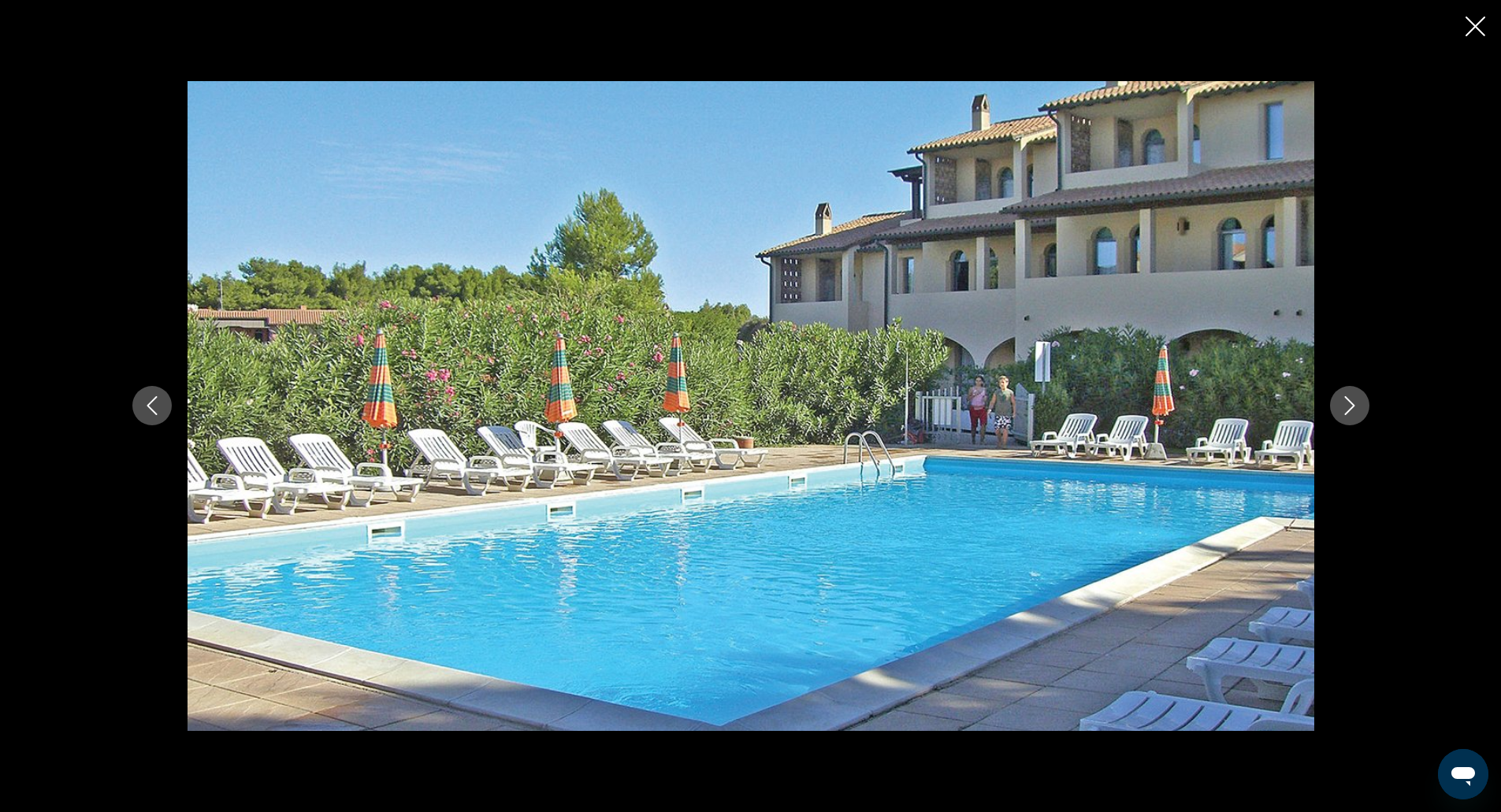
click at [1350, 398] on icon "Next image" at bounding box center [1350, 405] width 18 height 18
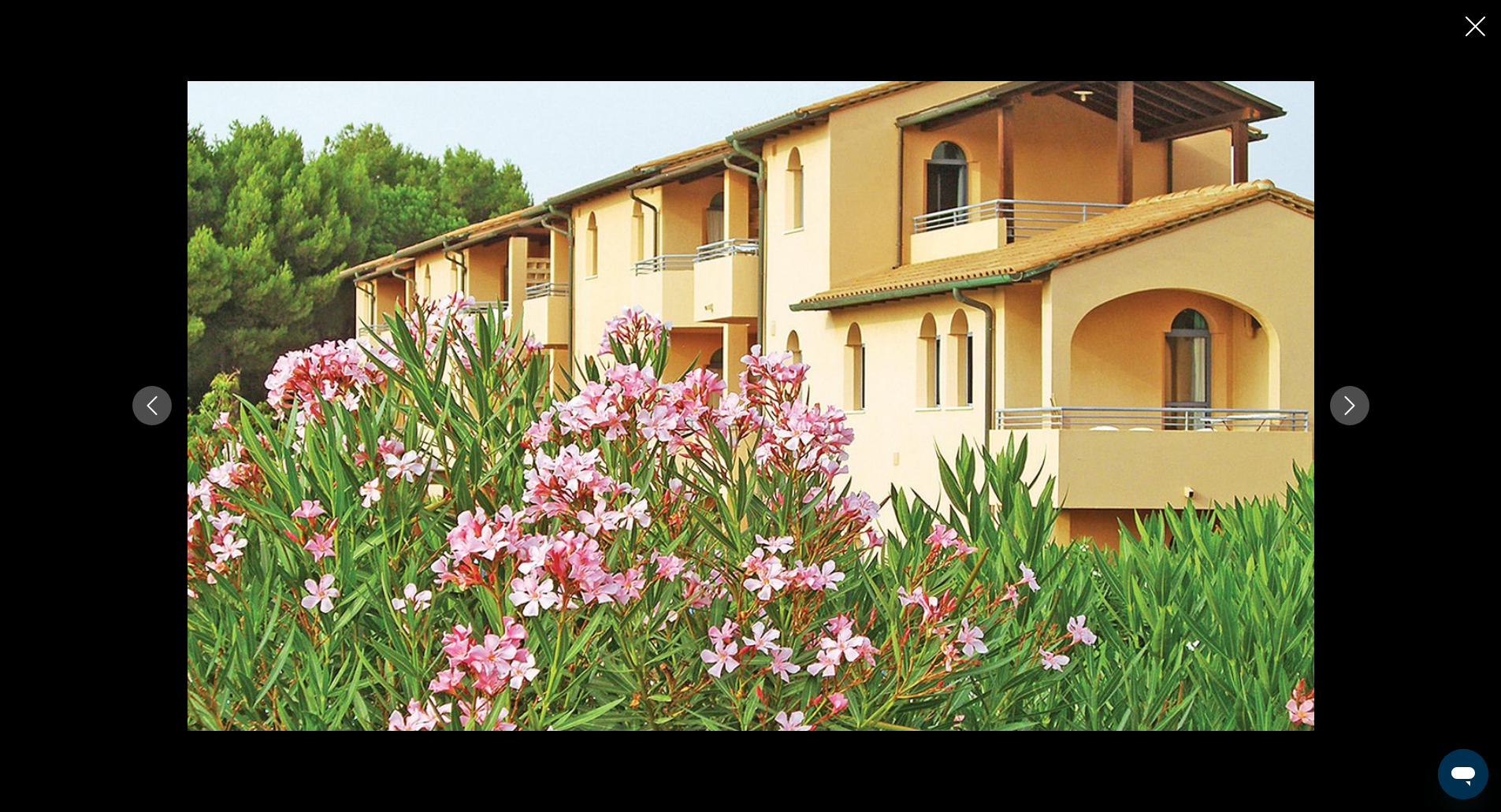
click at [1350, 398] on icon "Next image" at bounding box center [1350, 405] width 18 height 18
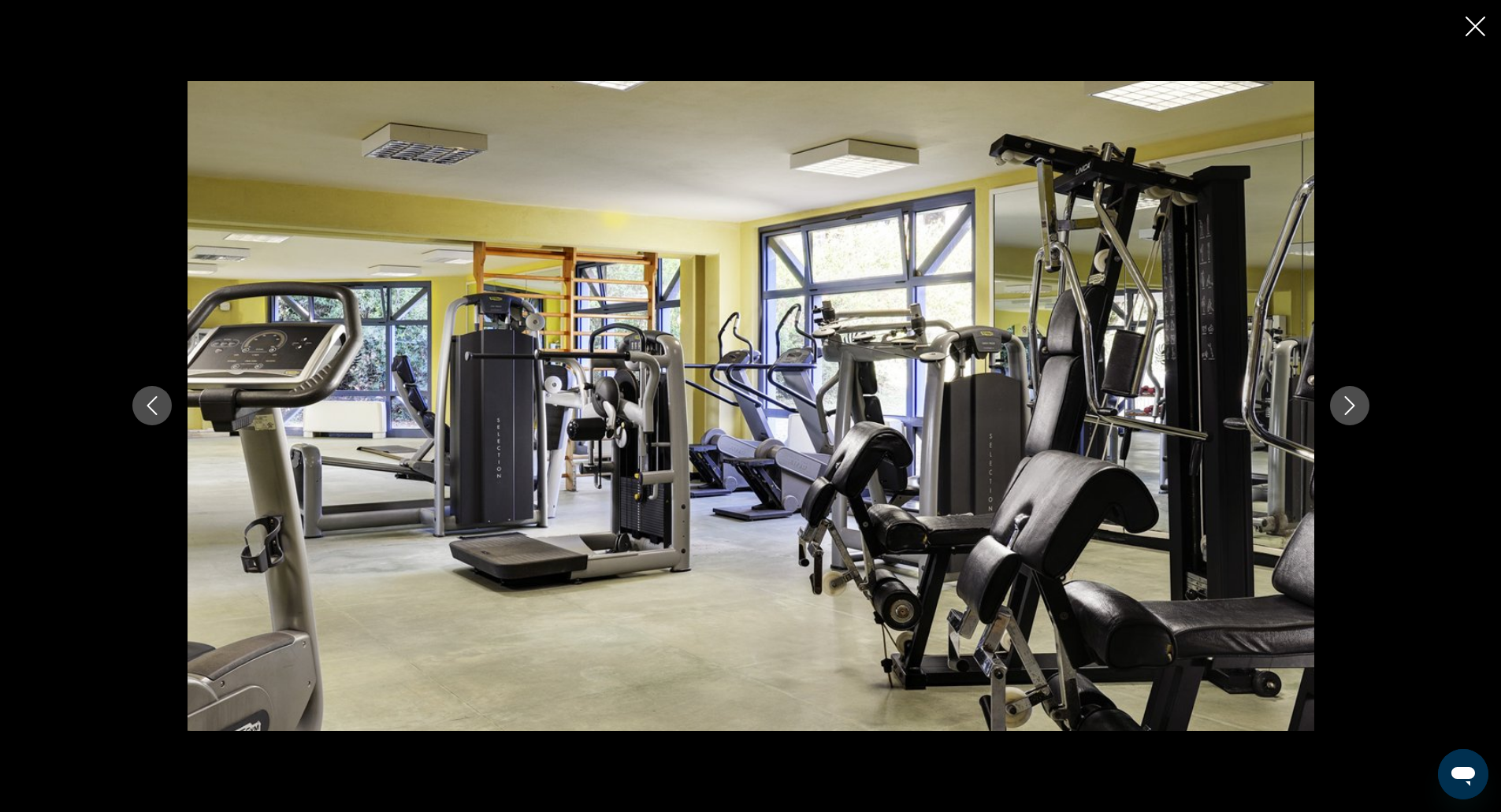
click at [1350, 398] on icon "Next image" at bounding box center [1350, 405] width 18 height 18
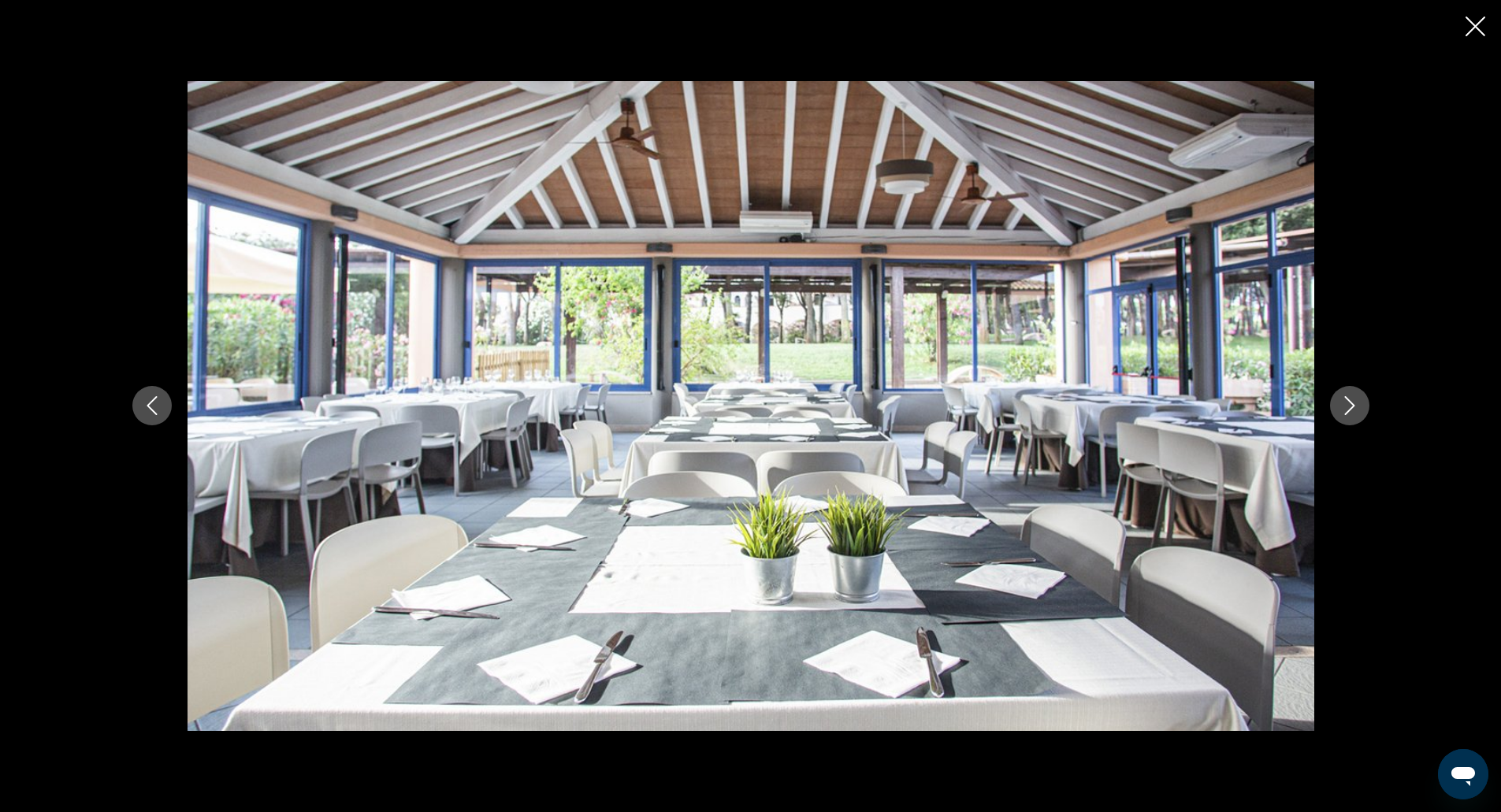
click at [1350, 398] on icon "Next image" at bounding box center [1350, 405] width 18 height 18
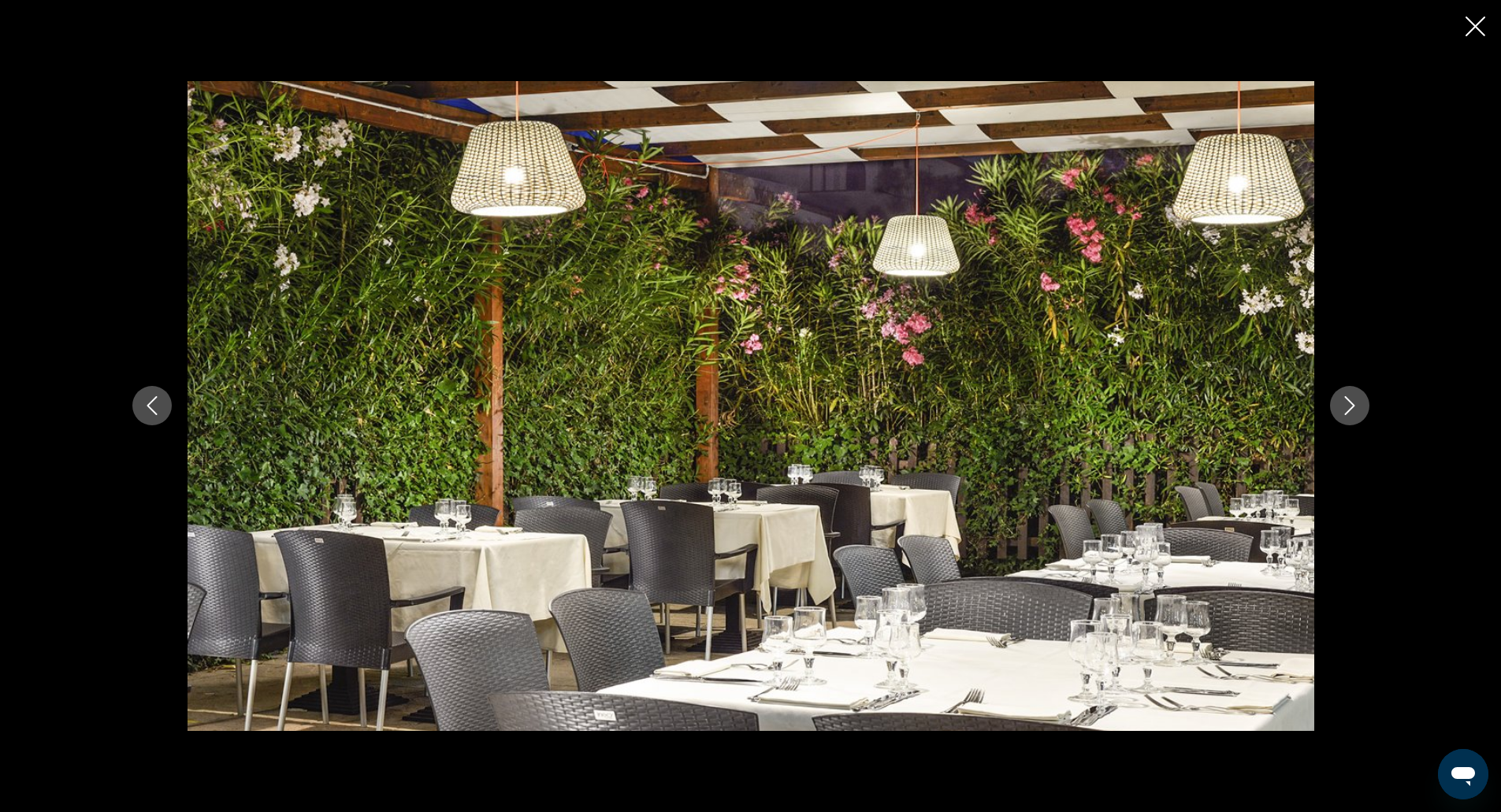
click at [1350, 398] on icon "Next image" at bounding box center [1350, 405] width 18 height 18
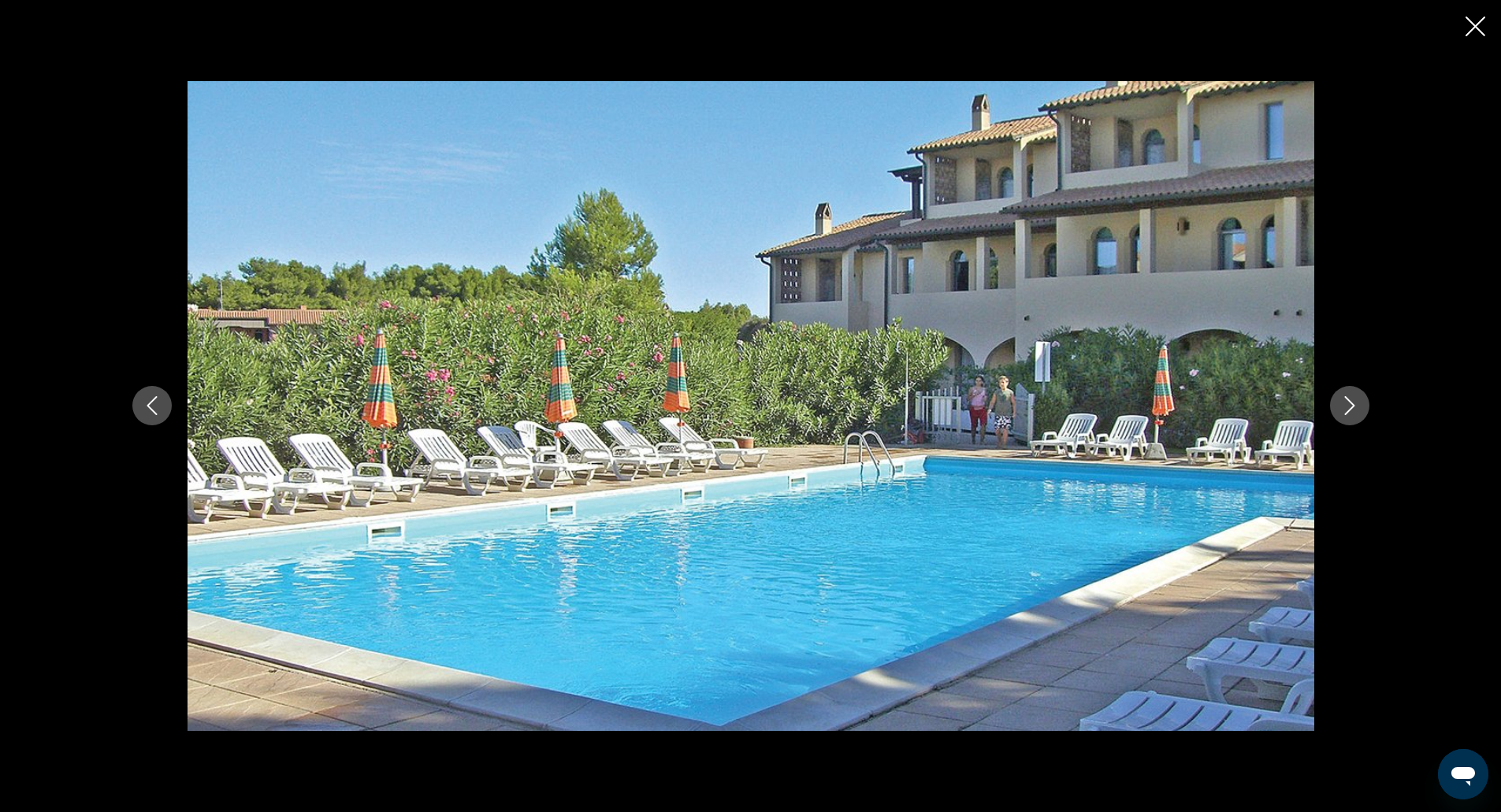
click at [1350, 398] on icon "Next image" at bounding box center [1350, 405] width 18 height 18
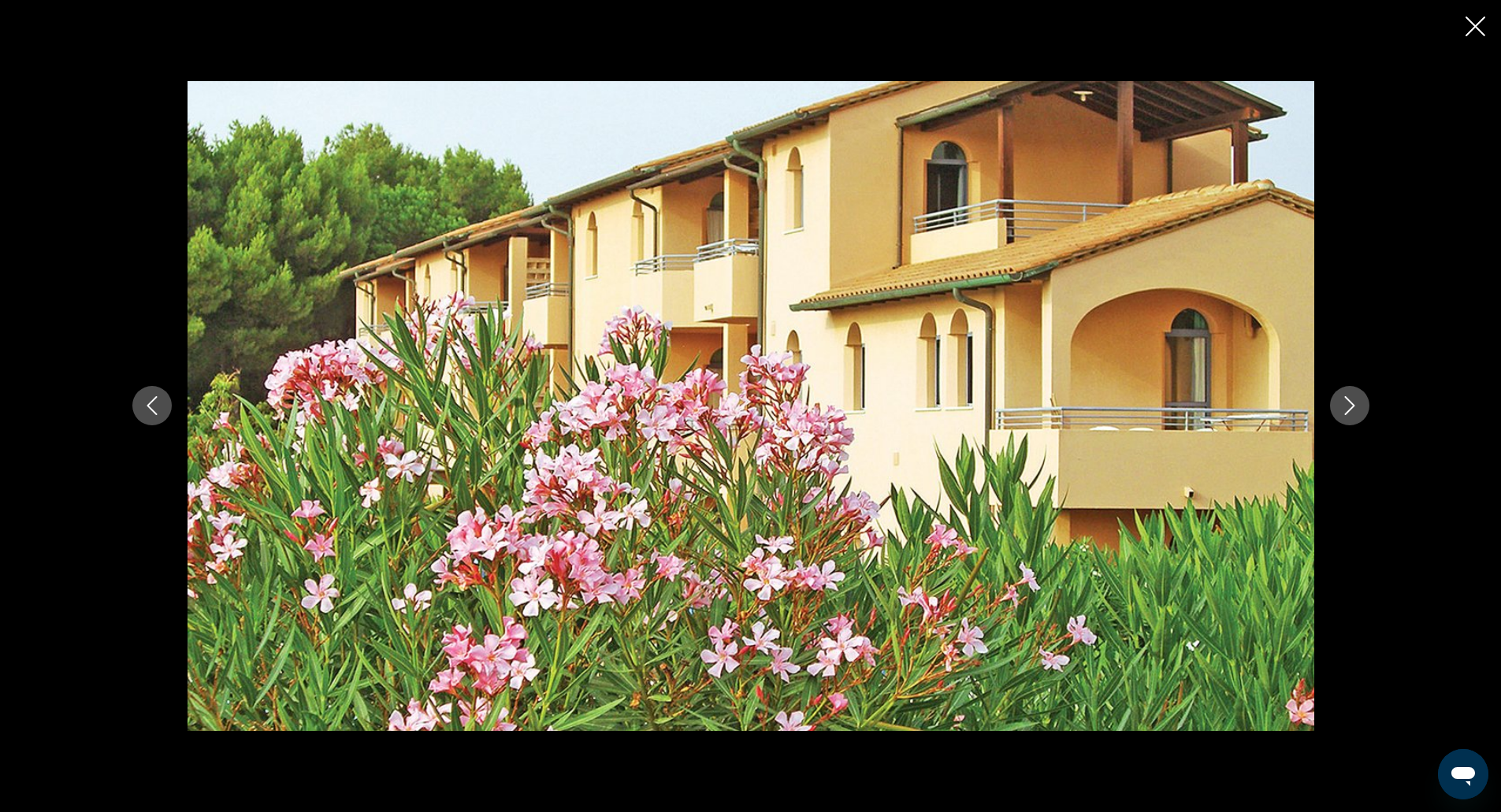
click at [1350, 398] on icon "Next image" at bounding box center [1350, 405] width 18 height 18
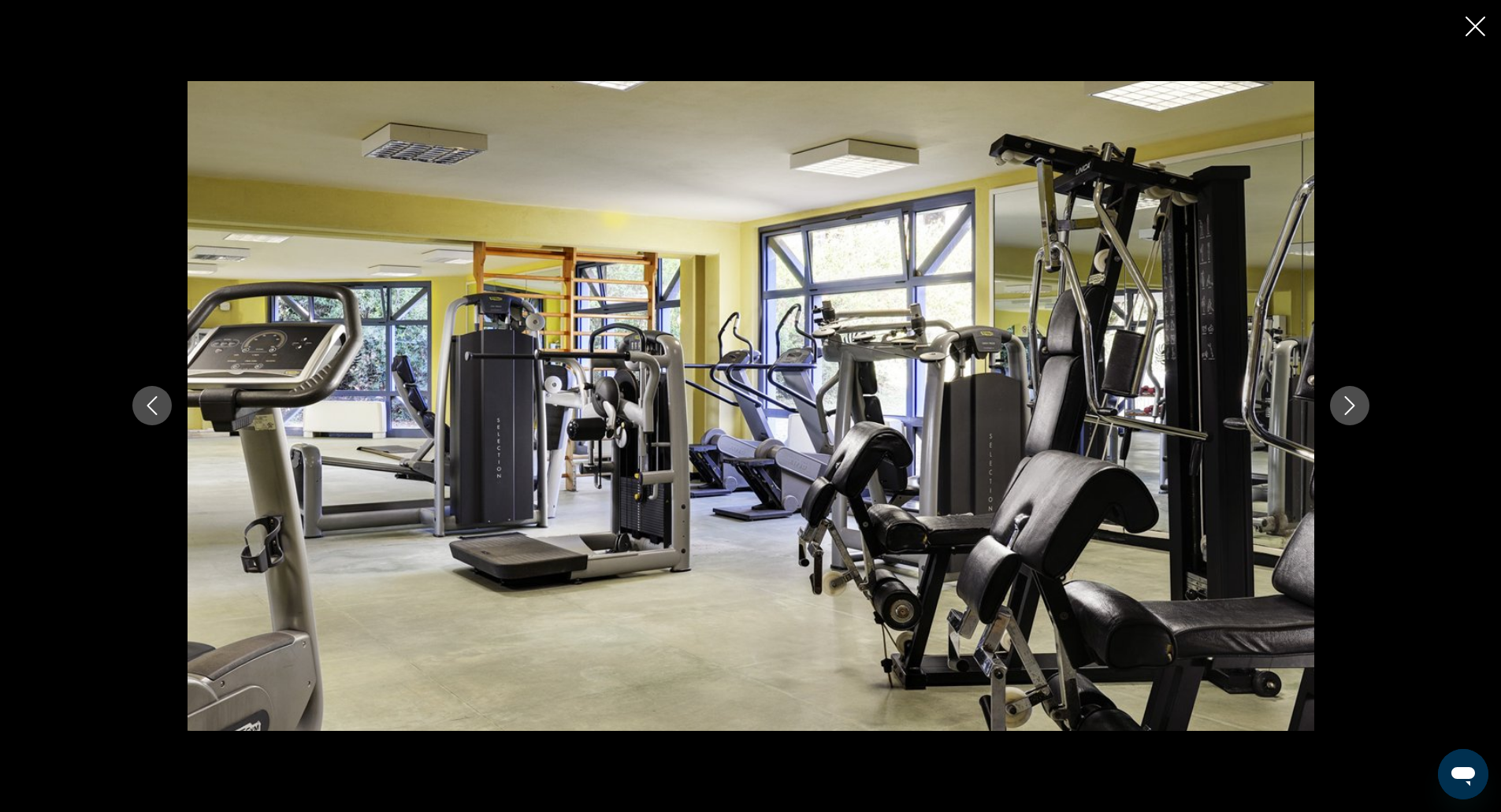
click at [1350, 398] on icon "Next image" at bounding box center [1350, 405] width 18 height 18
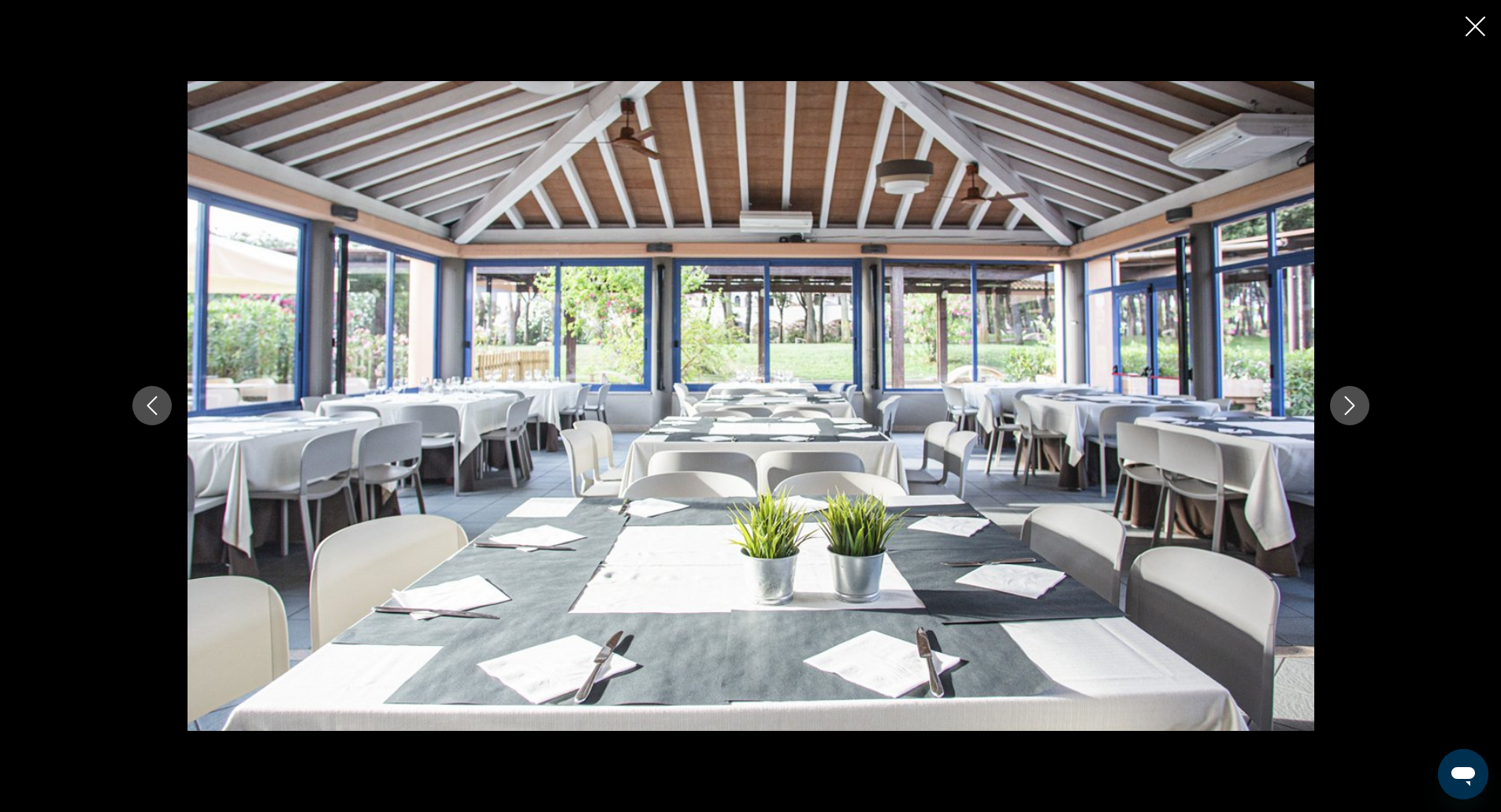
click at [1350, 398] on icon "Next image" at bounding box center [1350, 405] width 18 height 18
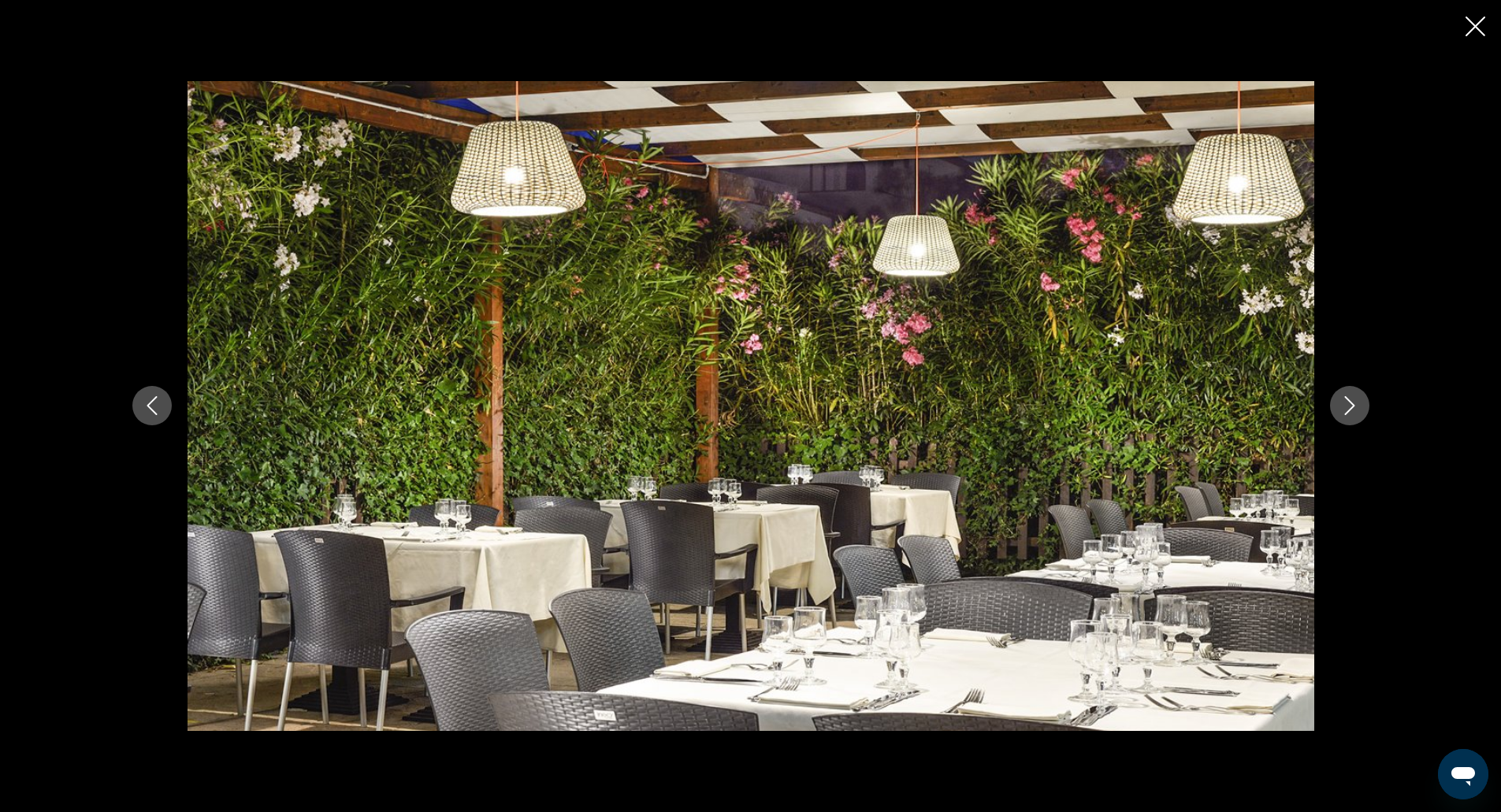
click at [1350, 398] on icon "Next image" at bounding box center [1350, 405] width 18 height 18
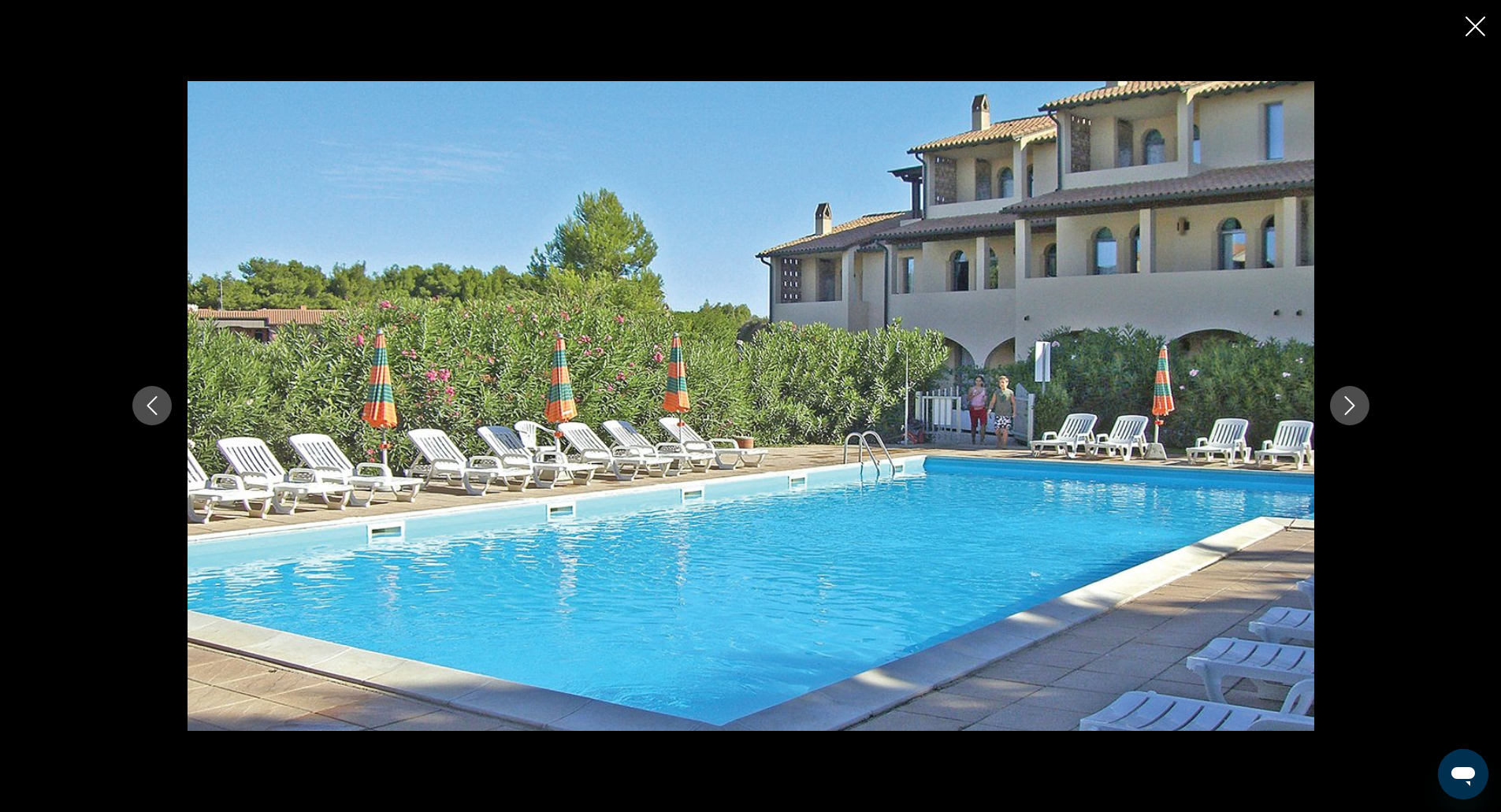
drag, startPoint x: 1476, startPoint y: 11, endPoint x: 1467, endPoint y: 28, distance: 19.2
click at [1467, 28] on div "prev next" at bounding box center [750, 406] width 1501 height 812
click at [1467, 28] on icon "Close slideshow" at bounding box center [1475, 26] width 19 height 19
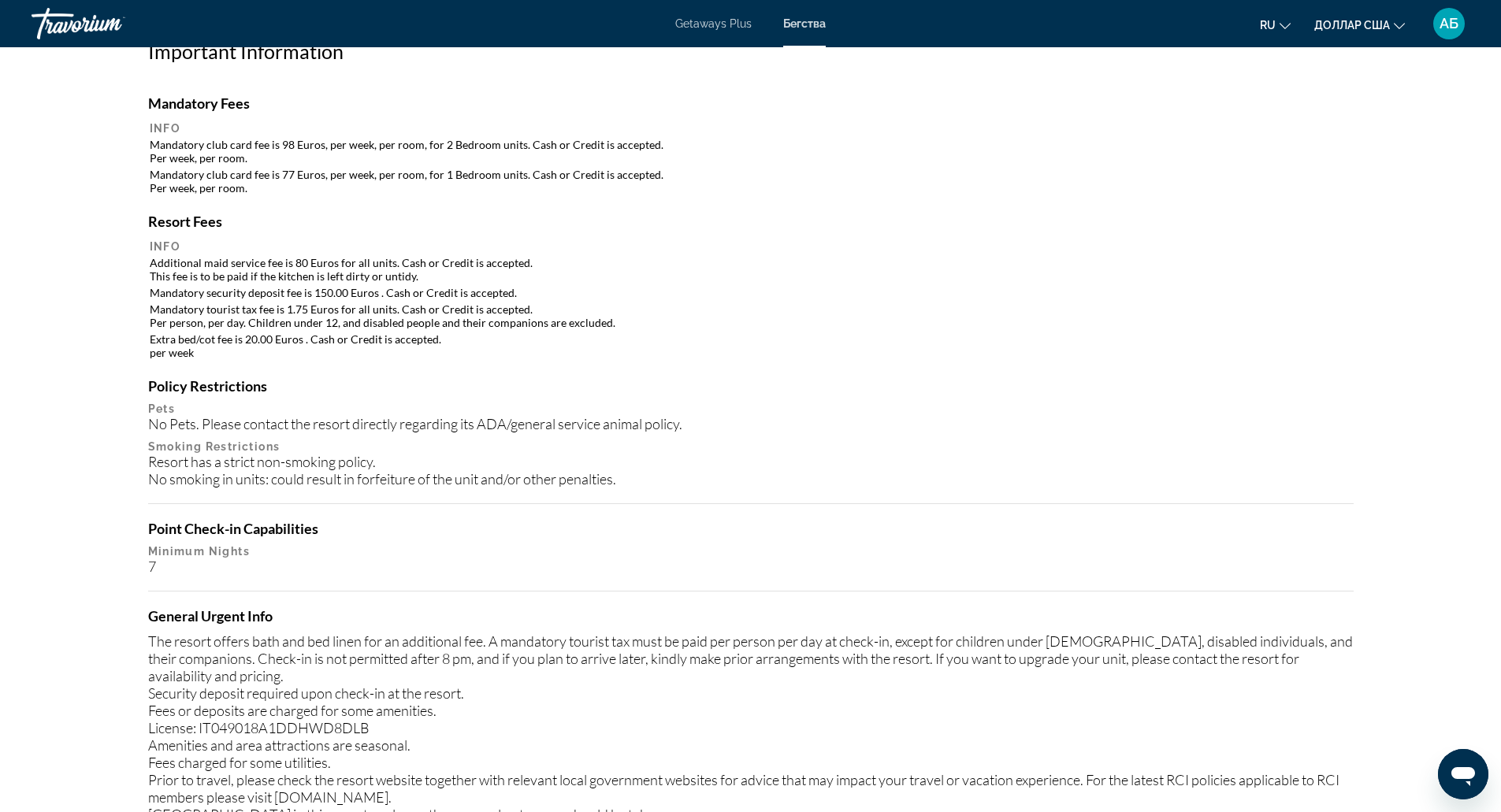
scroll to position [1312, 0]
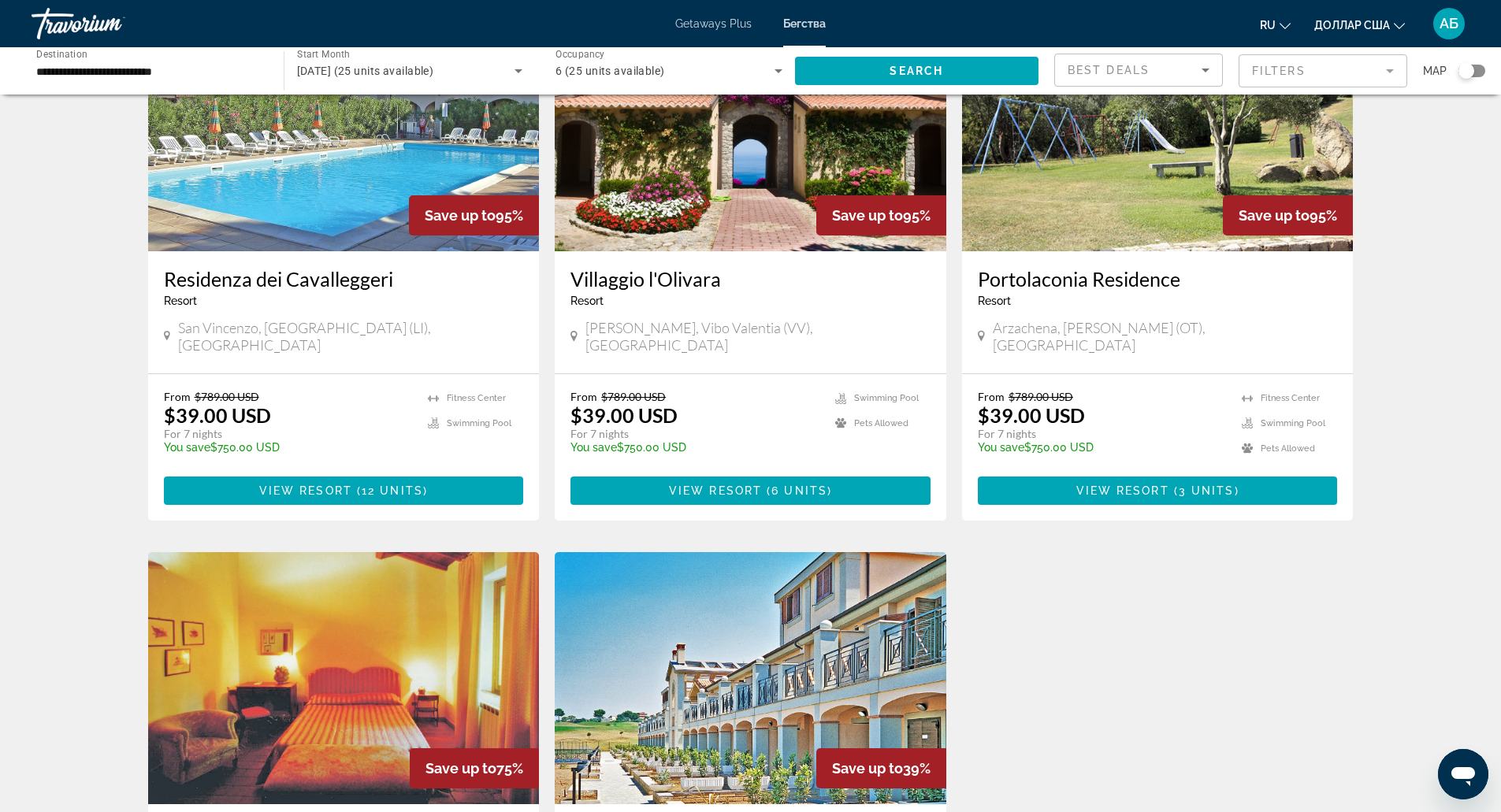
scroll to position [6, 0]
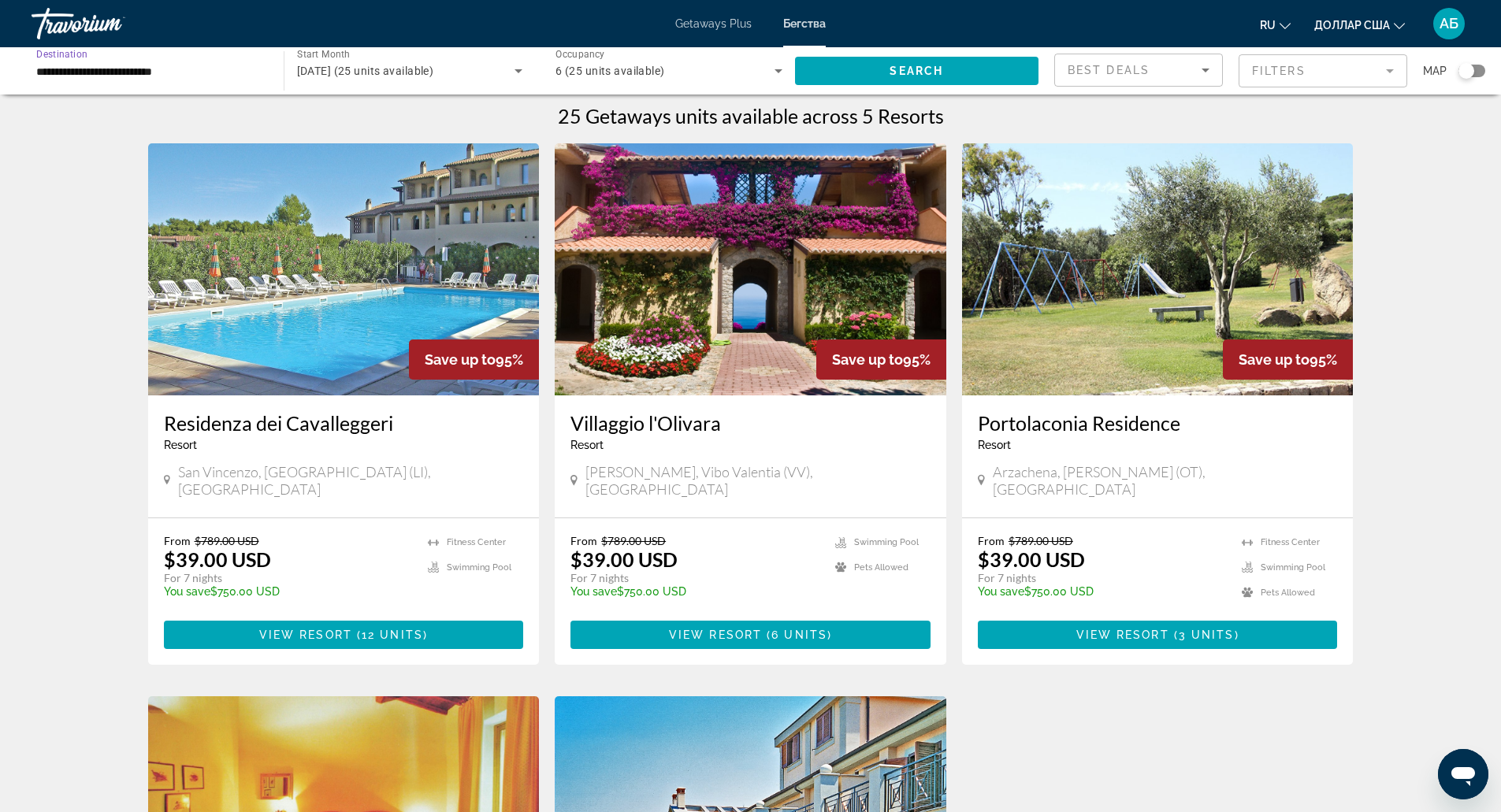
click at [233, 65] on input "**********" at bounding box center [150, 71] width 227 height 18
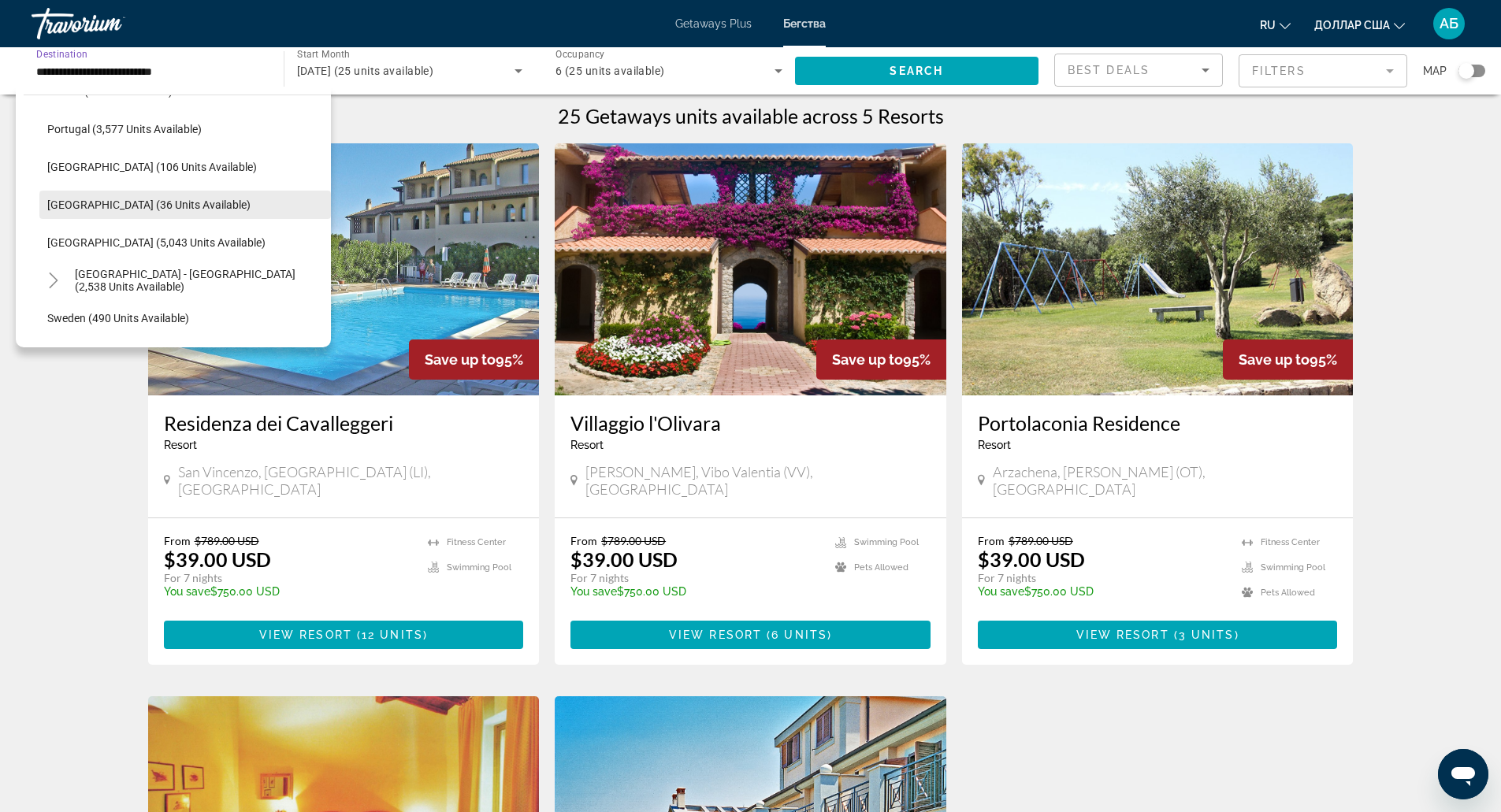
scroll to position [751, 0]
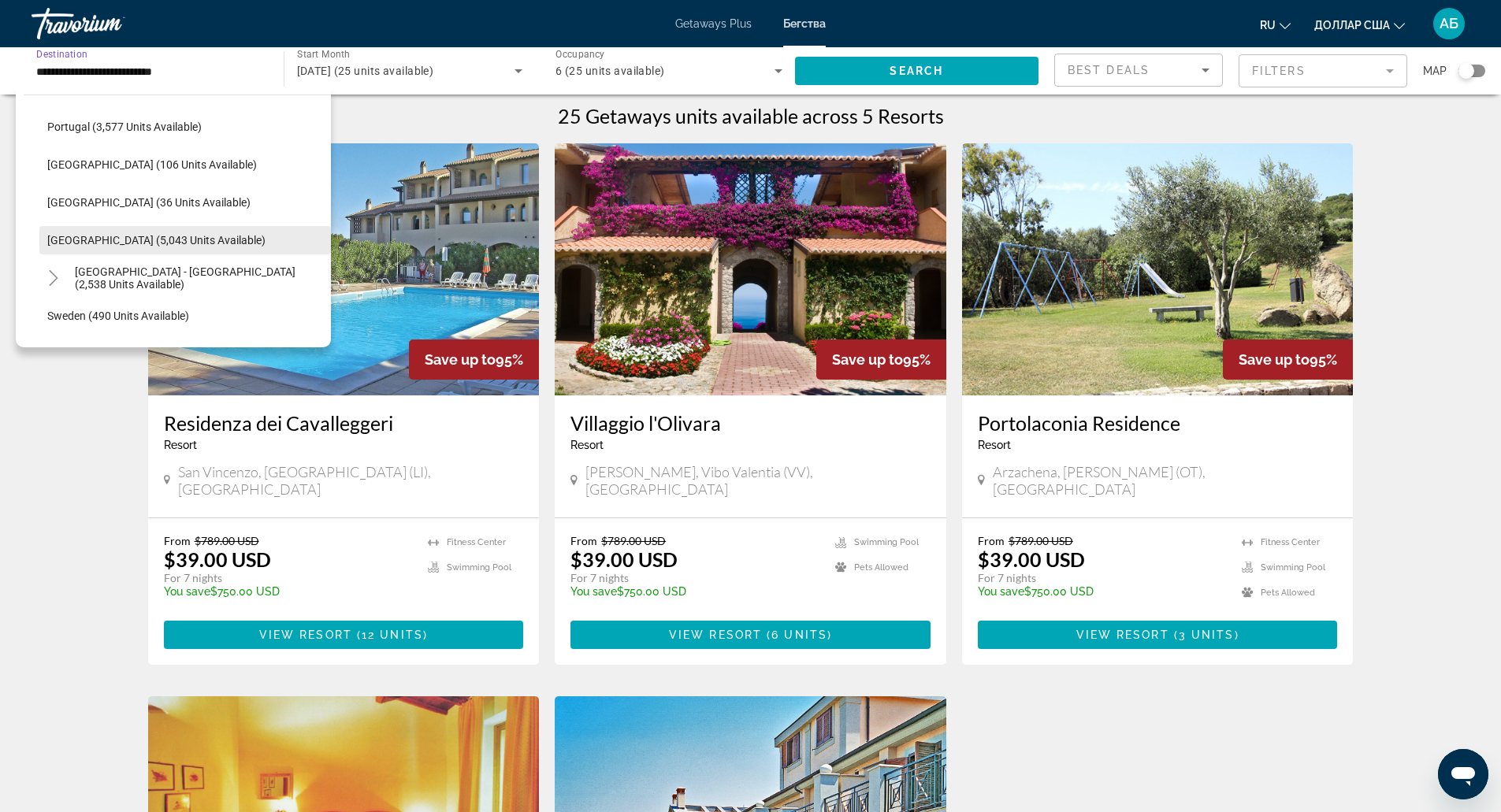
click at [152, 227] on span "Search widget" at bounding box center [185, 240] width 292 height 38
type input "**********"
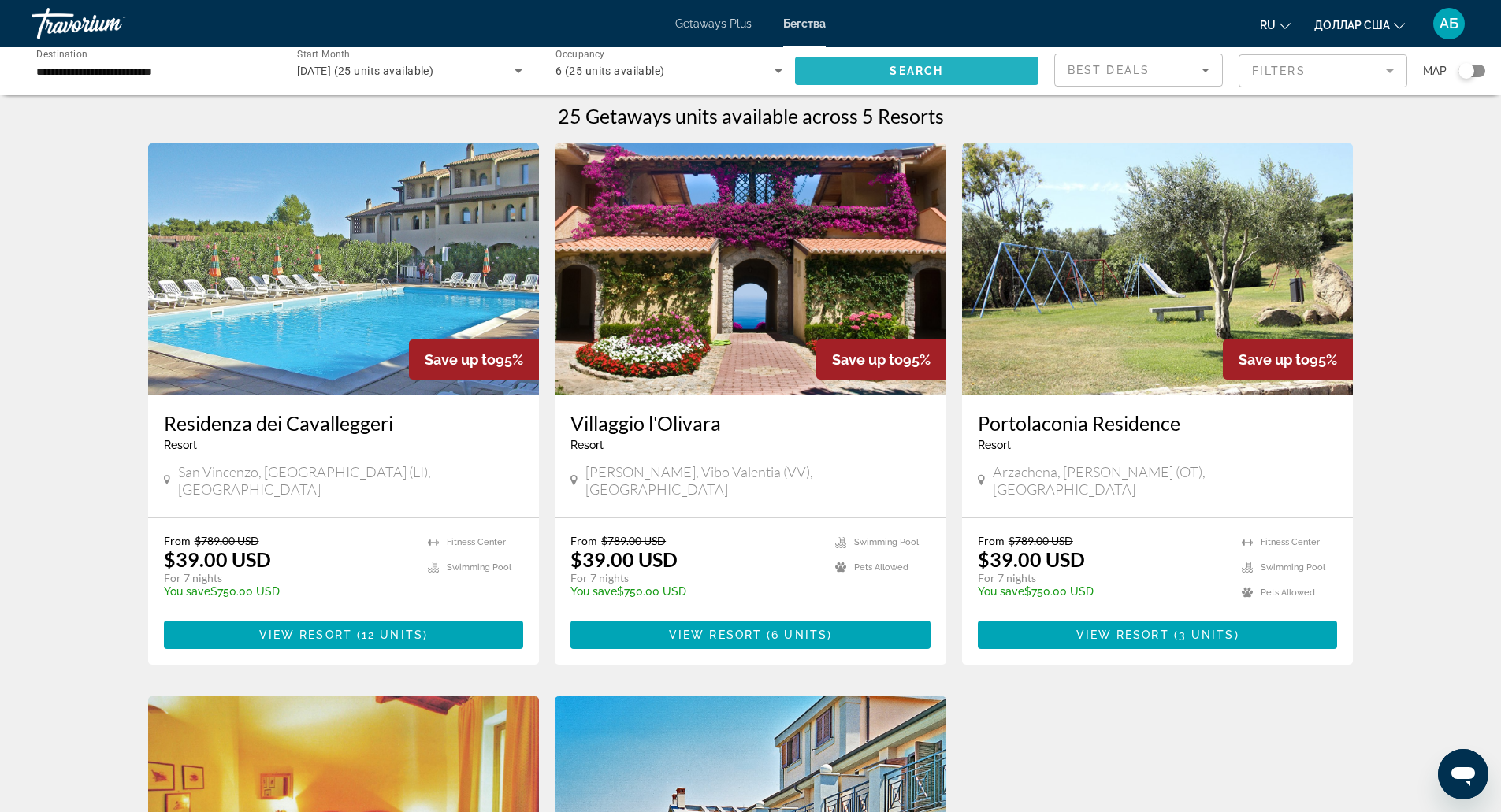
click at [854, 69] on span "Search widget" at bounding box center [917, 71] width 244 height 38
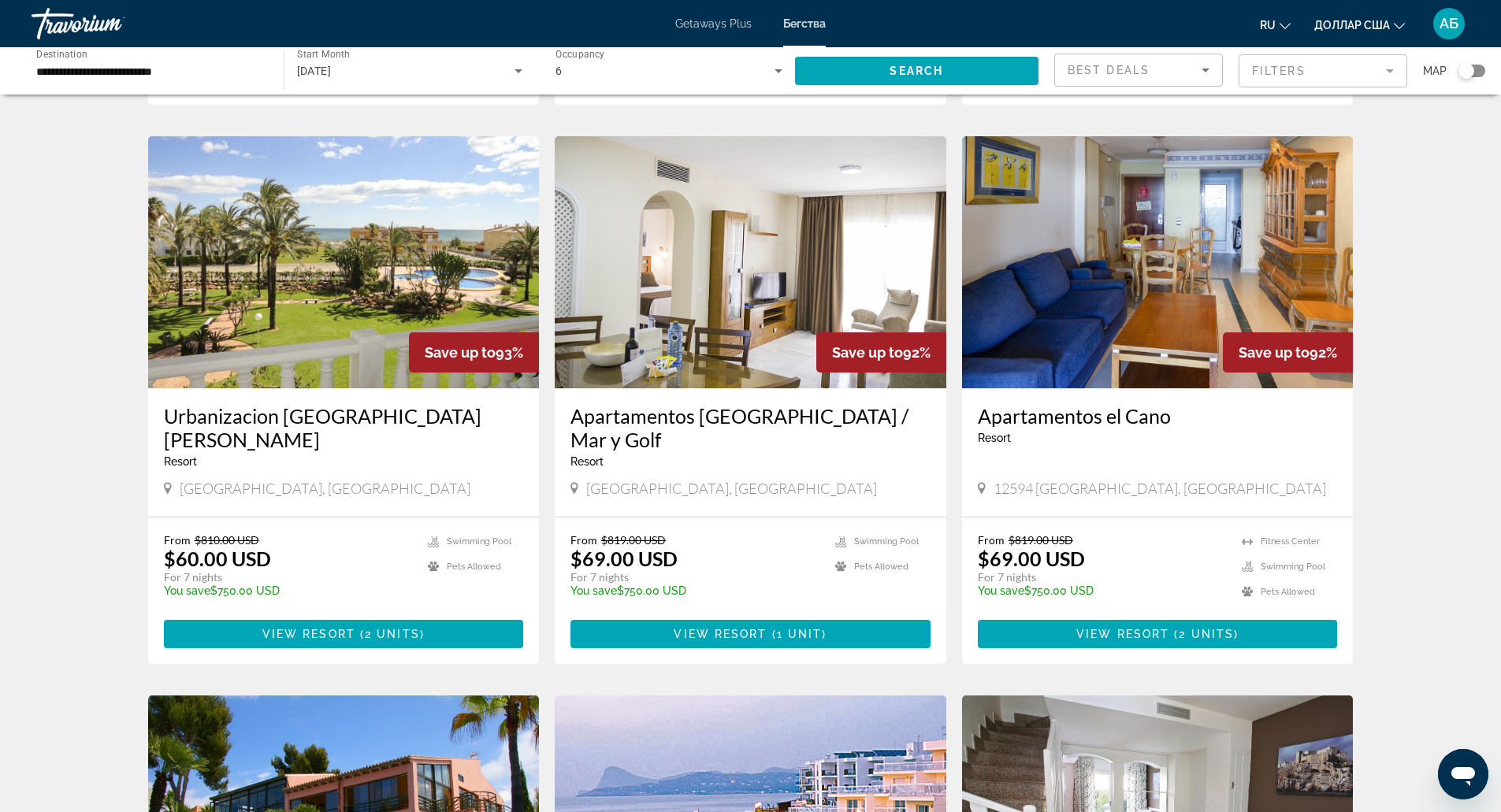
scroll to position [550, 0]
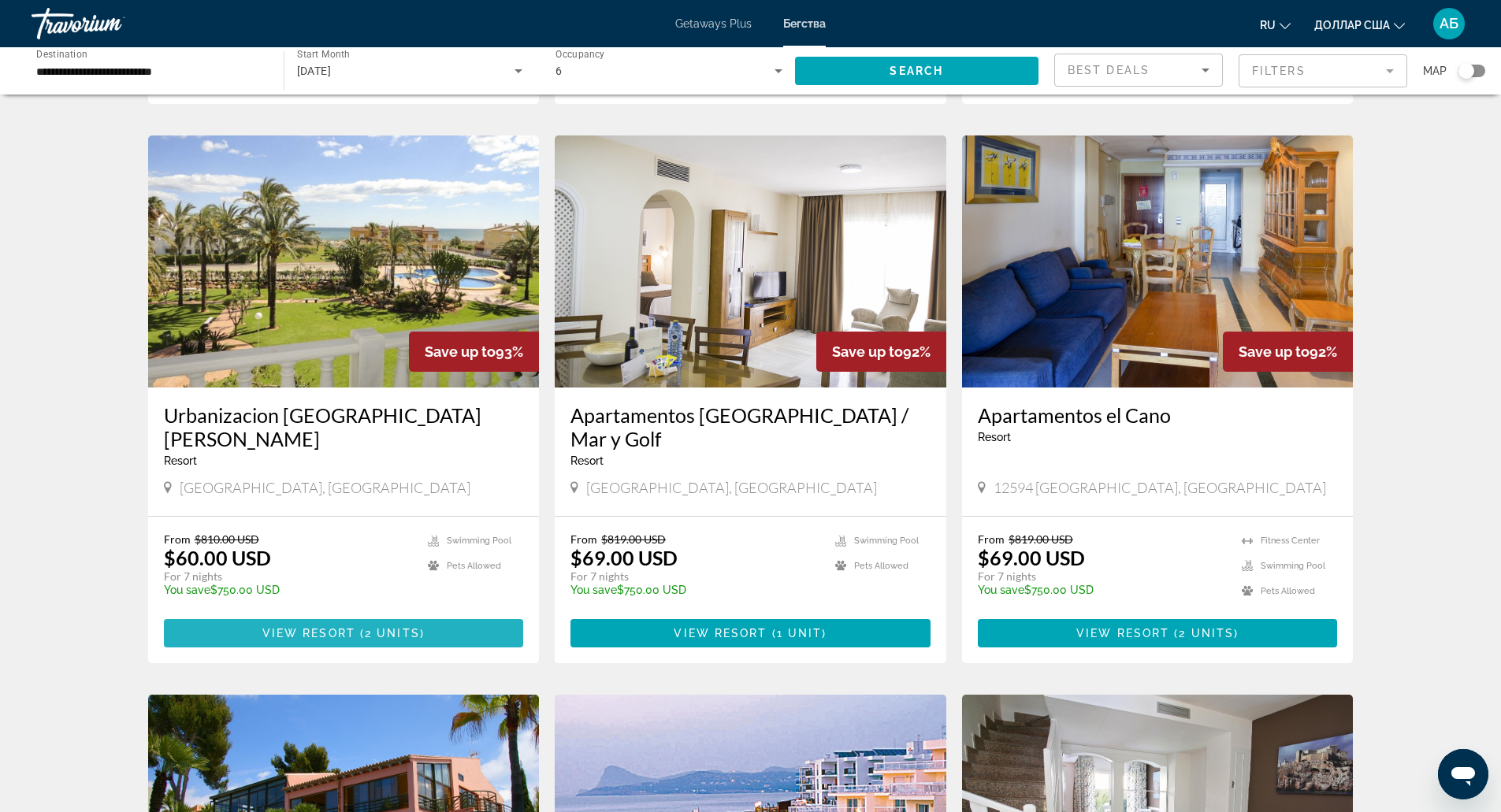
click at [338, 616] on span "Основное содержание" at bounding box center [344, 633] width 360 height 38
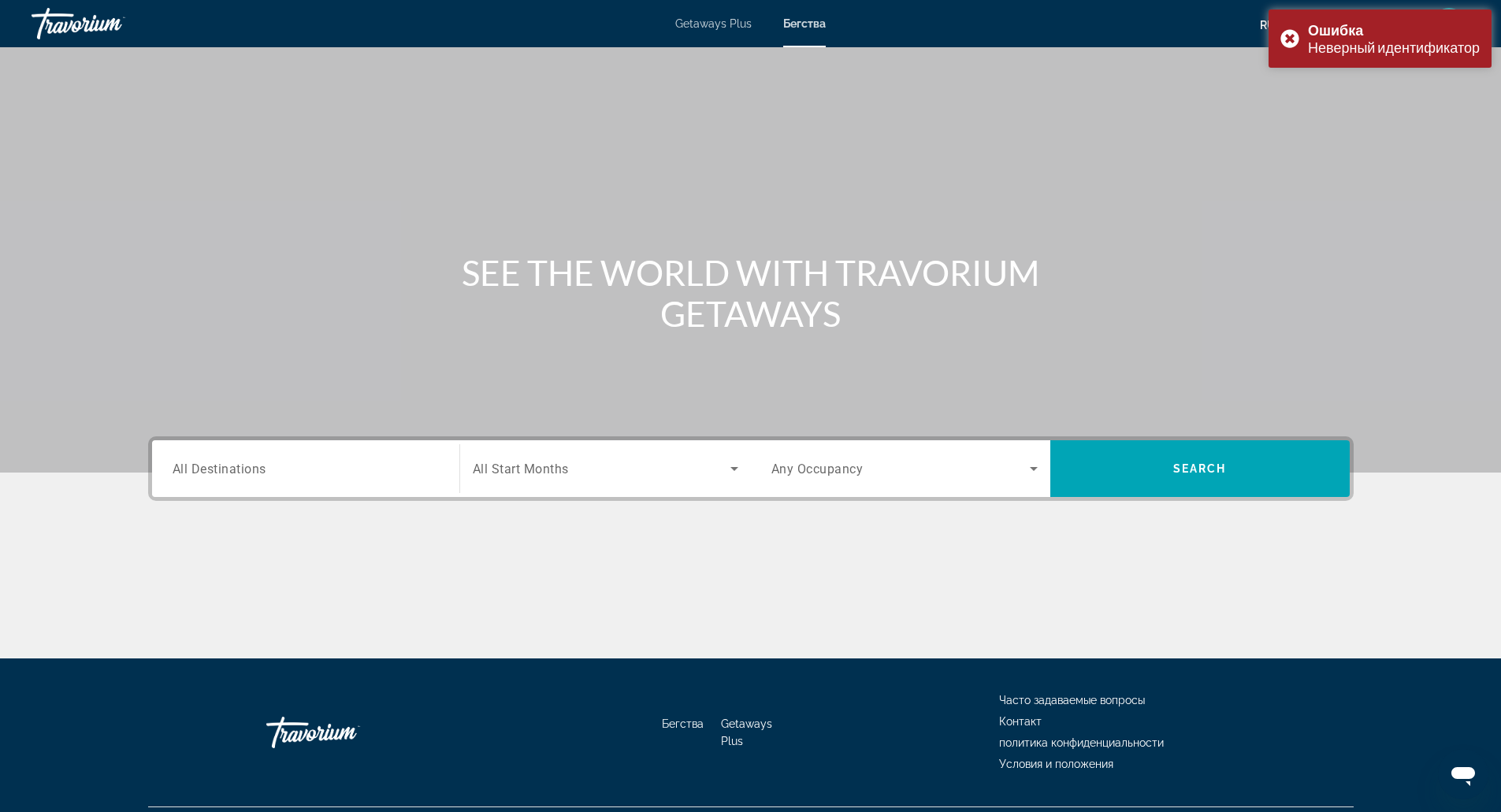
click at [115, 34] on div "Травориум" at bounding box center [109, 24] width 157 height 41
click at [106, 18] on div "Травориум" at bounding box center [109, 24] width 157 height 41
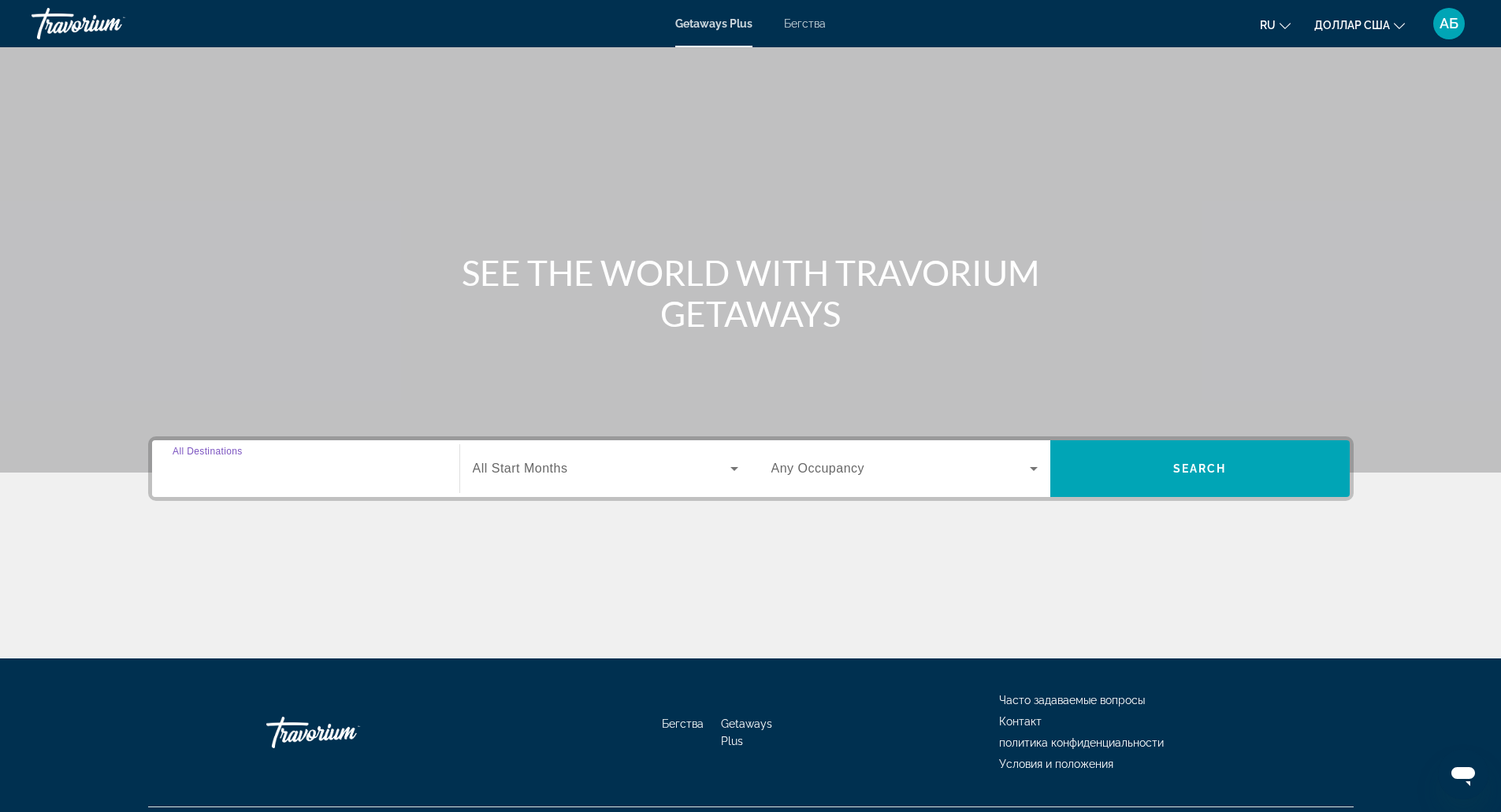
click at [344, 475] on input "Место назначения All Destinations" at bounding box center [305, 469] width 267 height 18
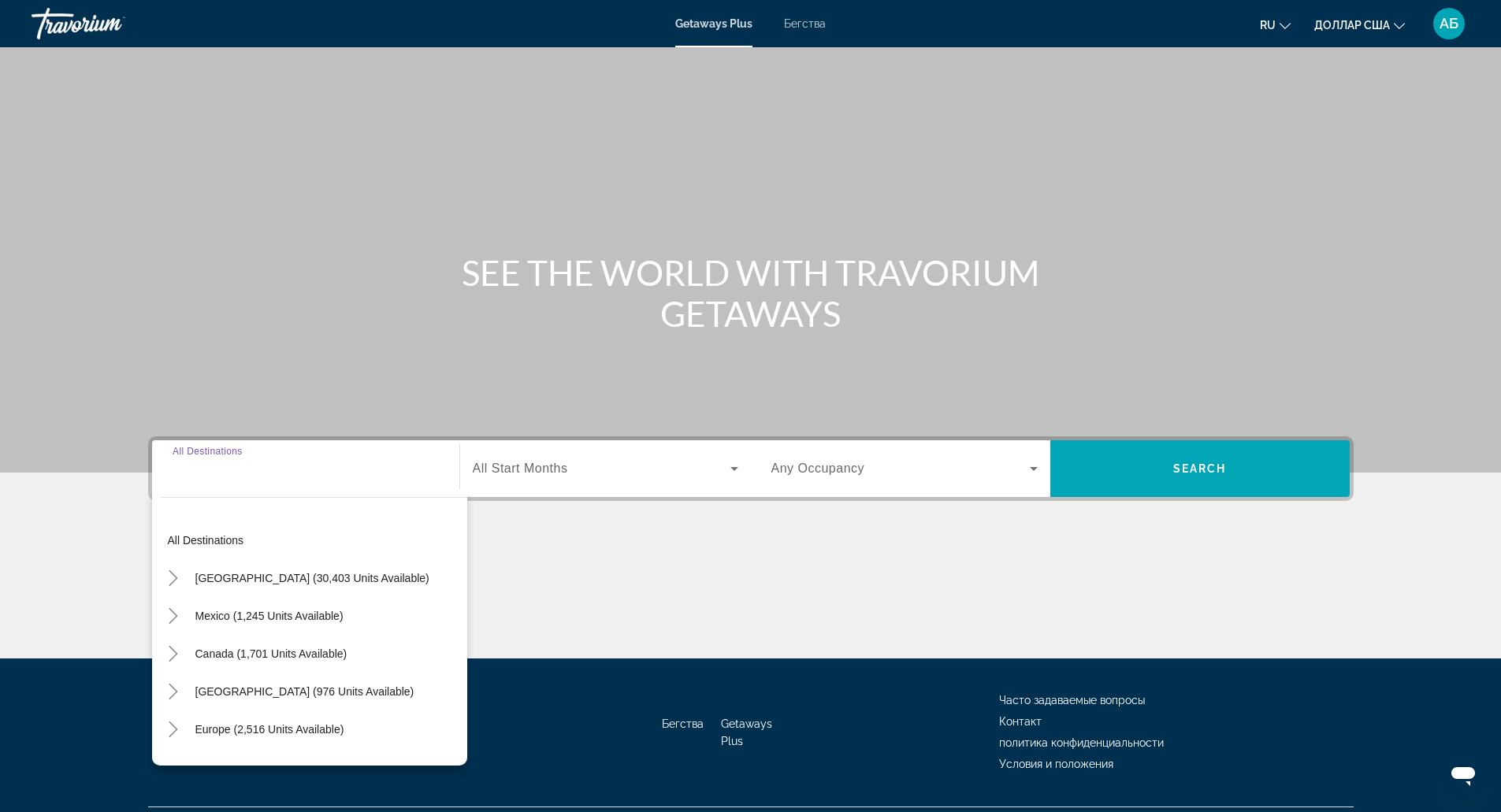
scroll to position [40, 0]
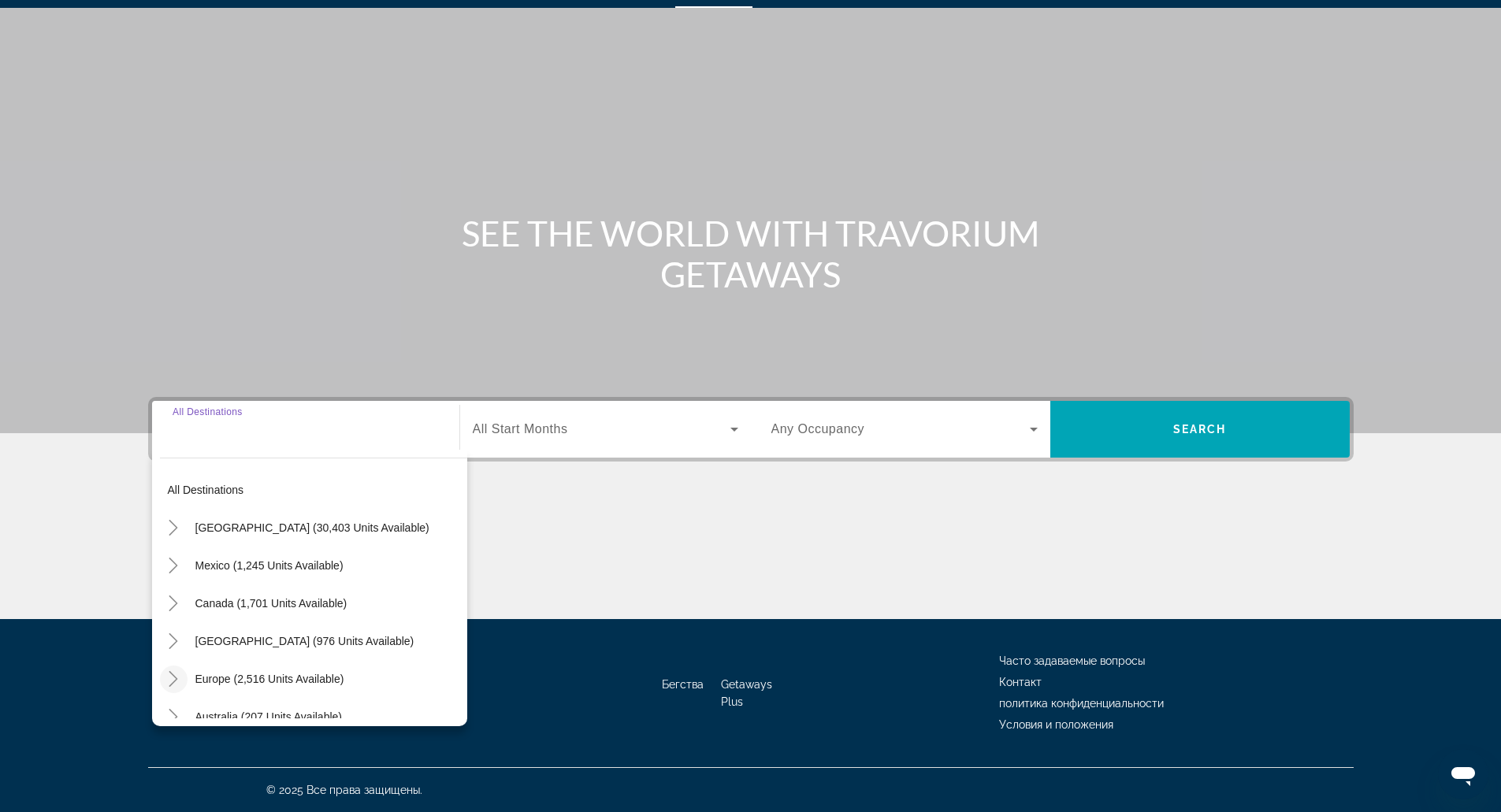
click at [169, 677] on icon "Toggle Europe (2,516 units available)" at bounding box center [173, 678] width 16 height 16
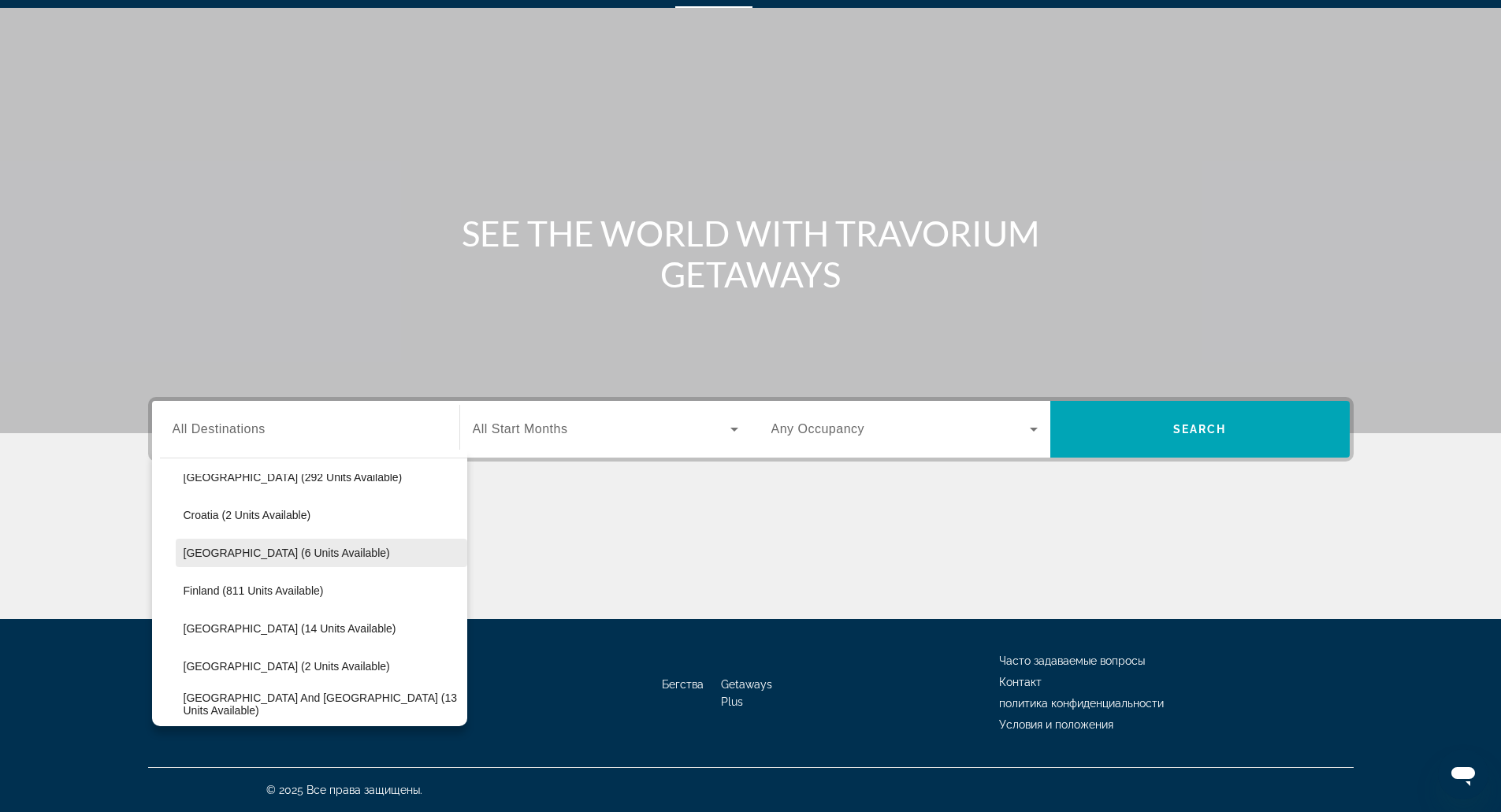
scroll to position [289, 0]
click at [697, 546] on div "Основное содержание" at bounding box center [751, 560] width 1206 height 119
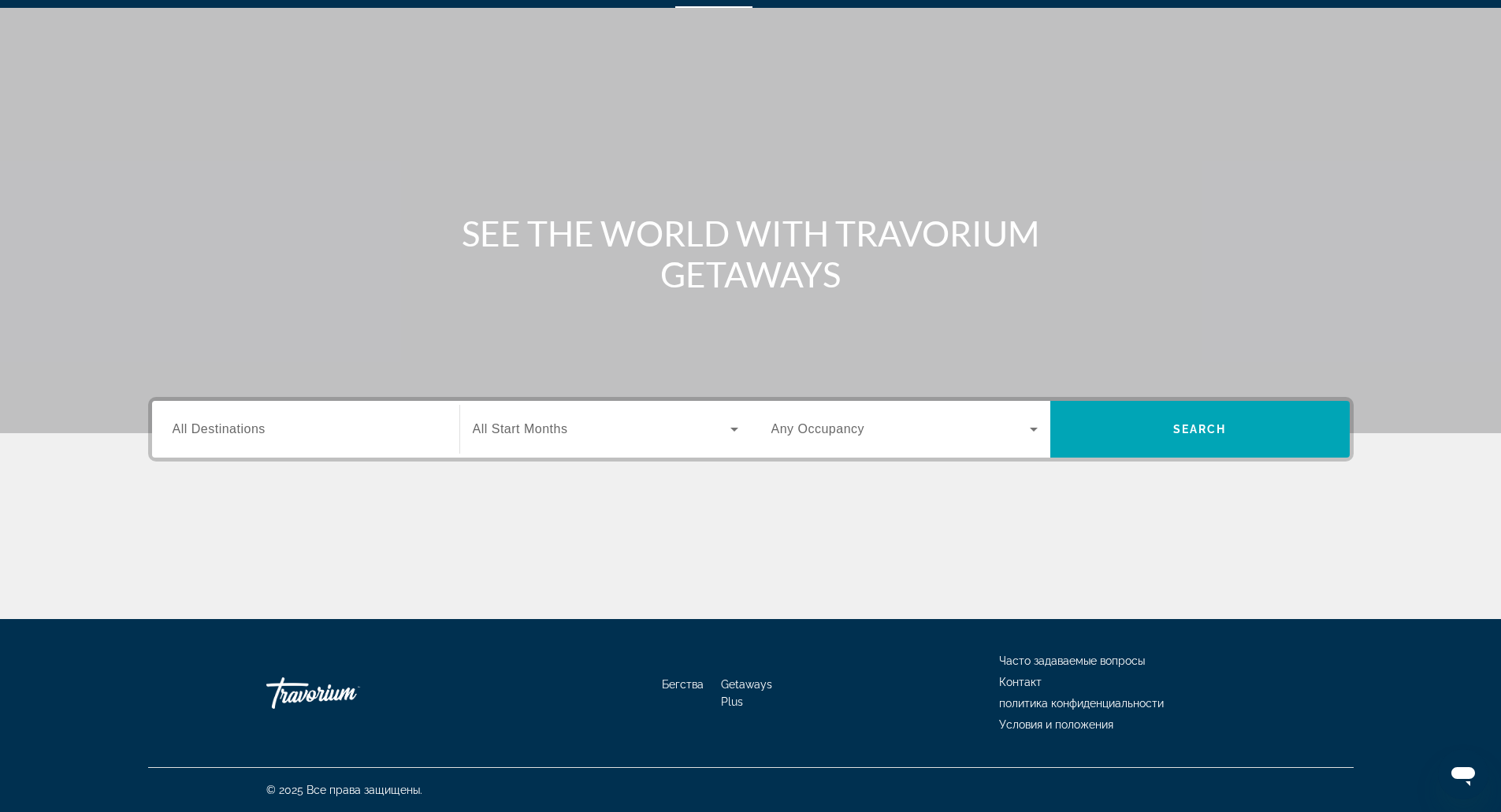
click at [402, 415] on div "Виджет поиска" at bounding box center [305, 429] width 267 height 45
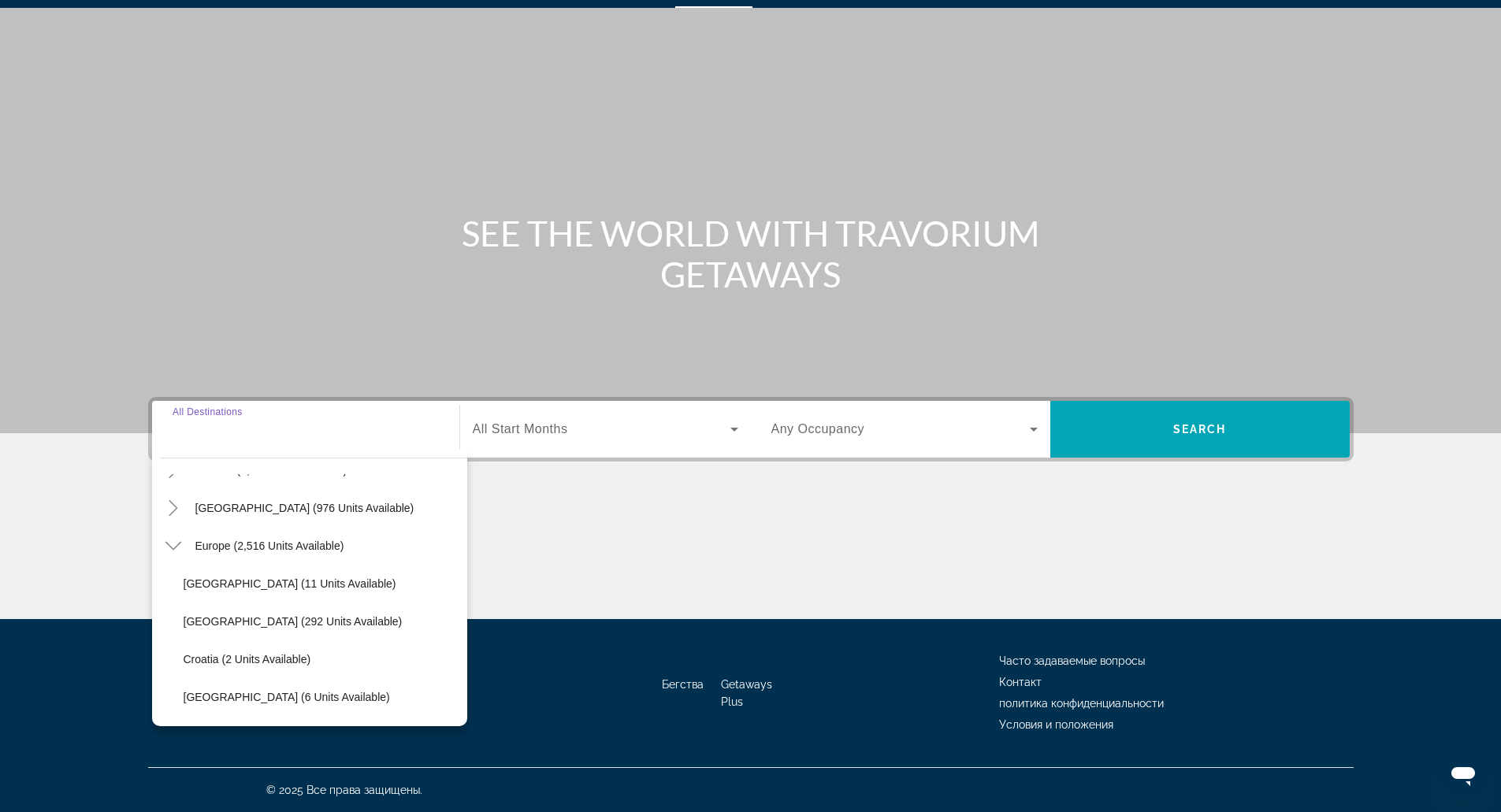
scroll to position [145, 0]
click at [339, 552] on span "Виджет поиска" at bounding box center [270, 545] width 165 height 38
type input "**********"
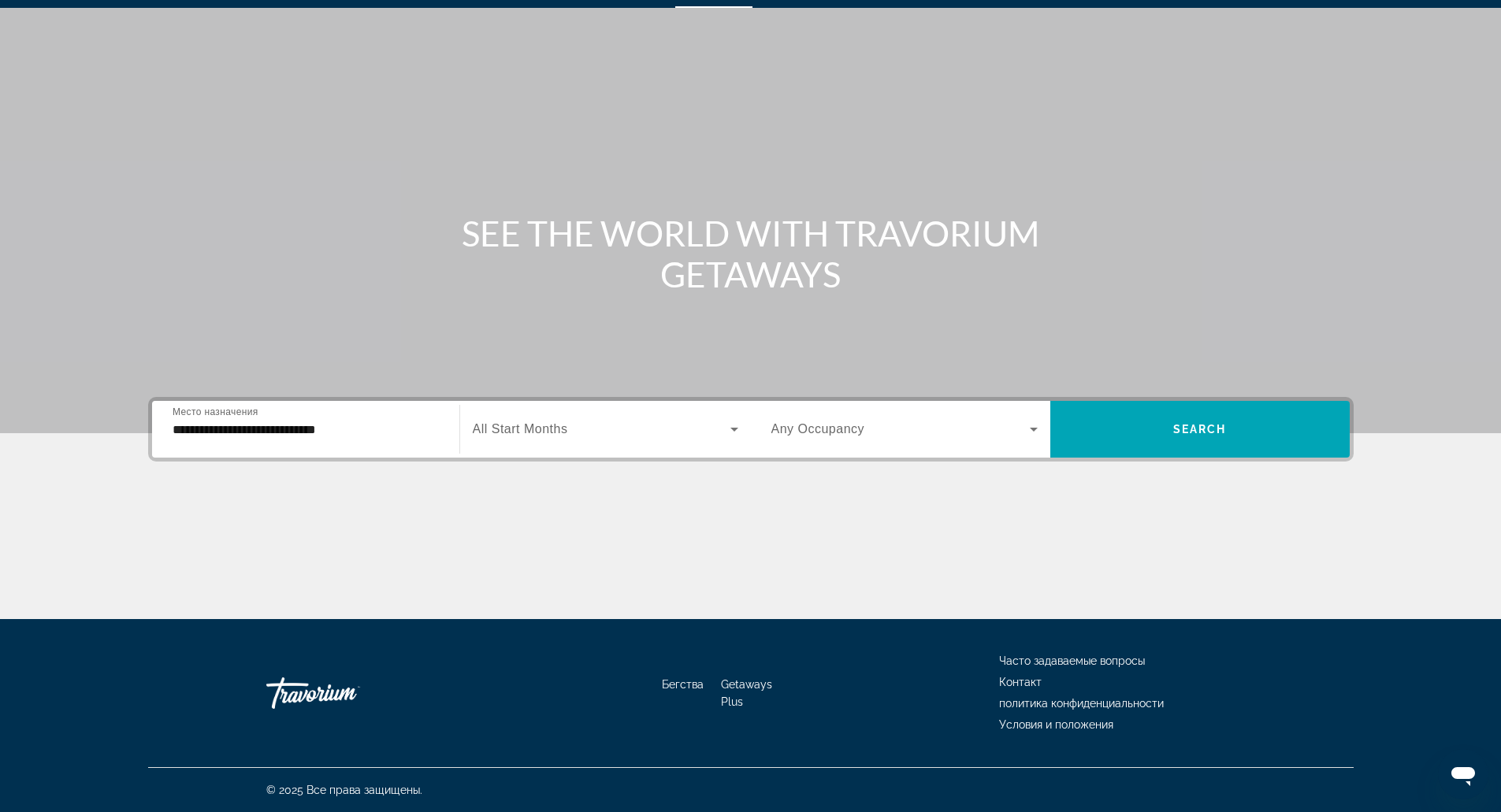
click at [551, 446] on div "Виджет поиска" at bounding box center [605, 429] width 266 height 44
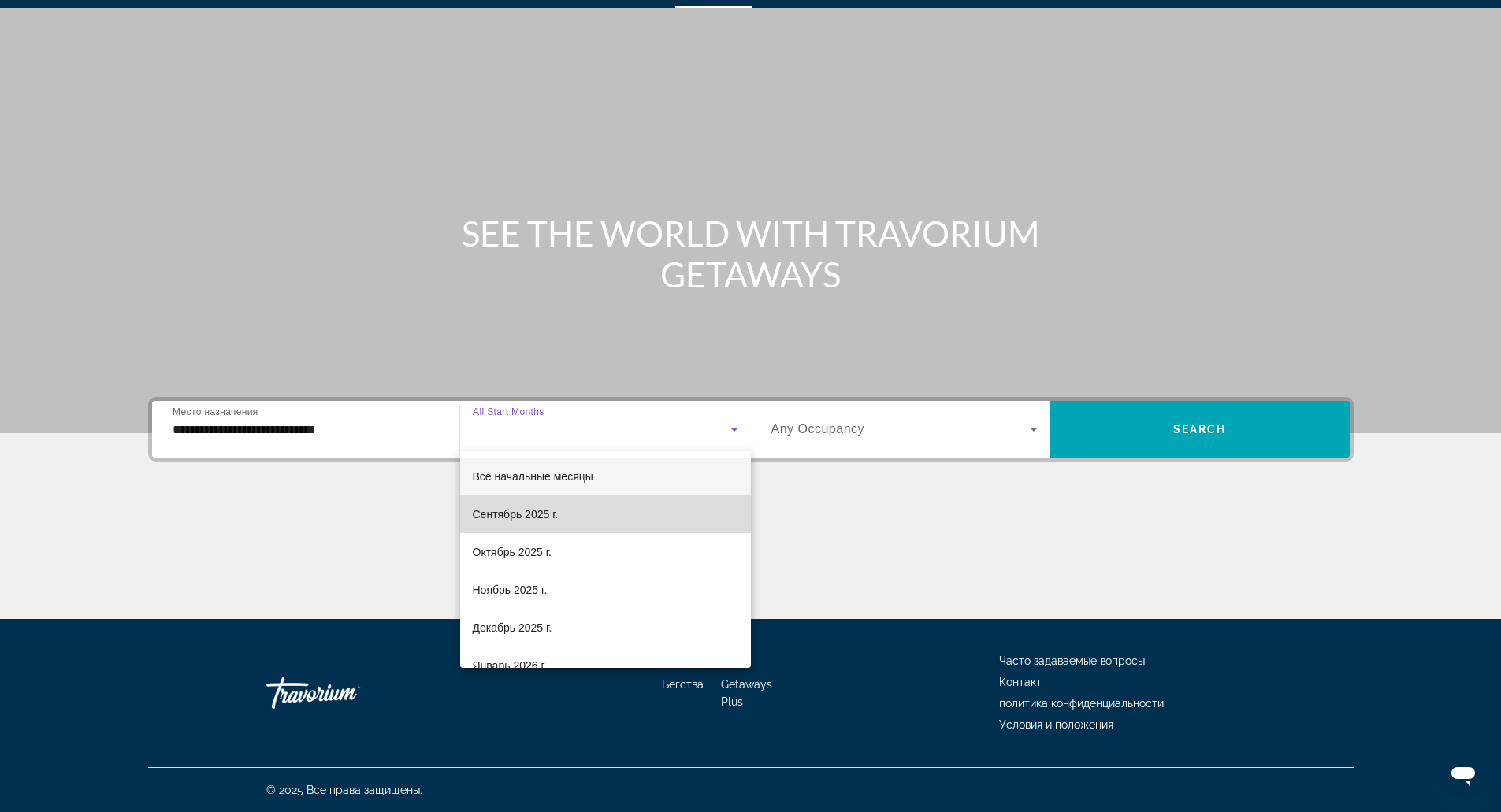
click at [667, 516] on mat-option "Сентябрь 2025 г." at bounding box center [605, 514] width 291 height 38
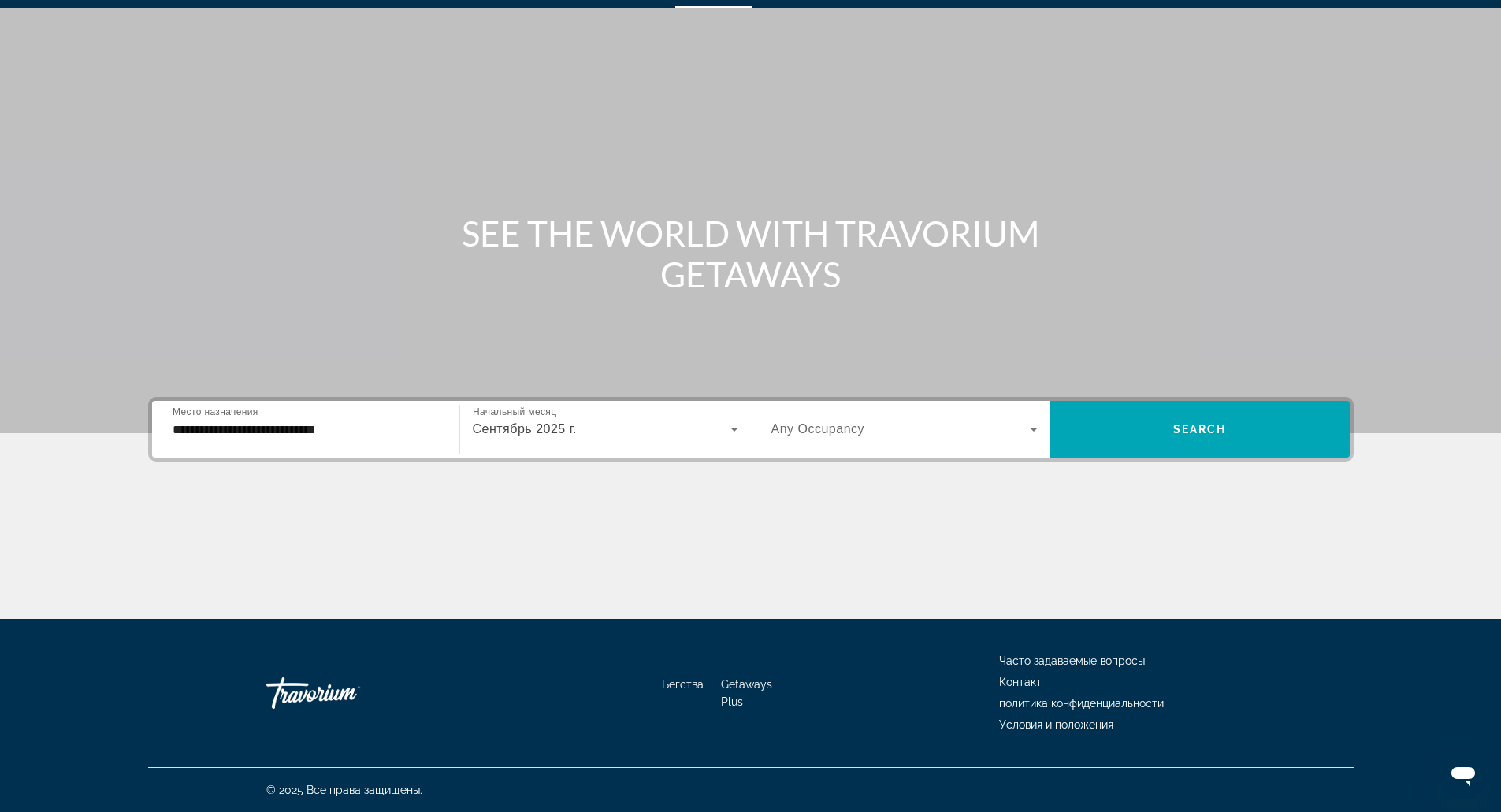
click at [856, 448] on div "Виджет поиска" at bounding box center [904, 429] width 267 height 44
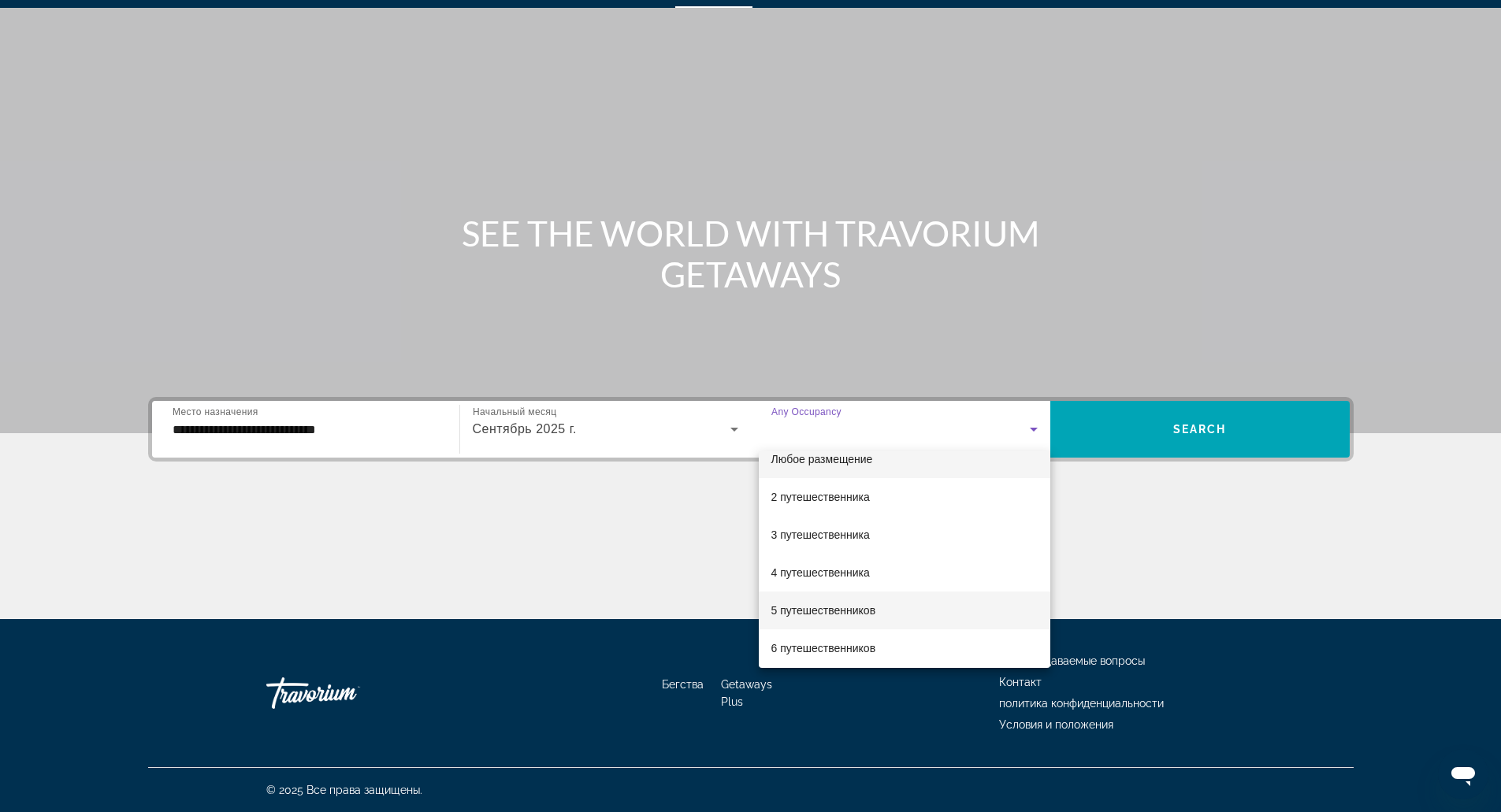
scroll to position [18, 0]
click at [848, 638] on span "6 путешественников" at bounding box center [823, 647] width 105 height 18
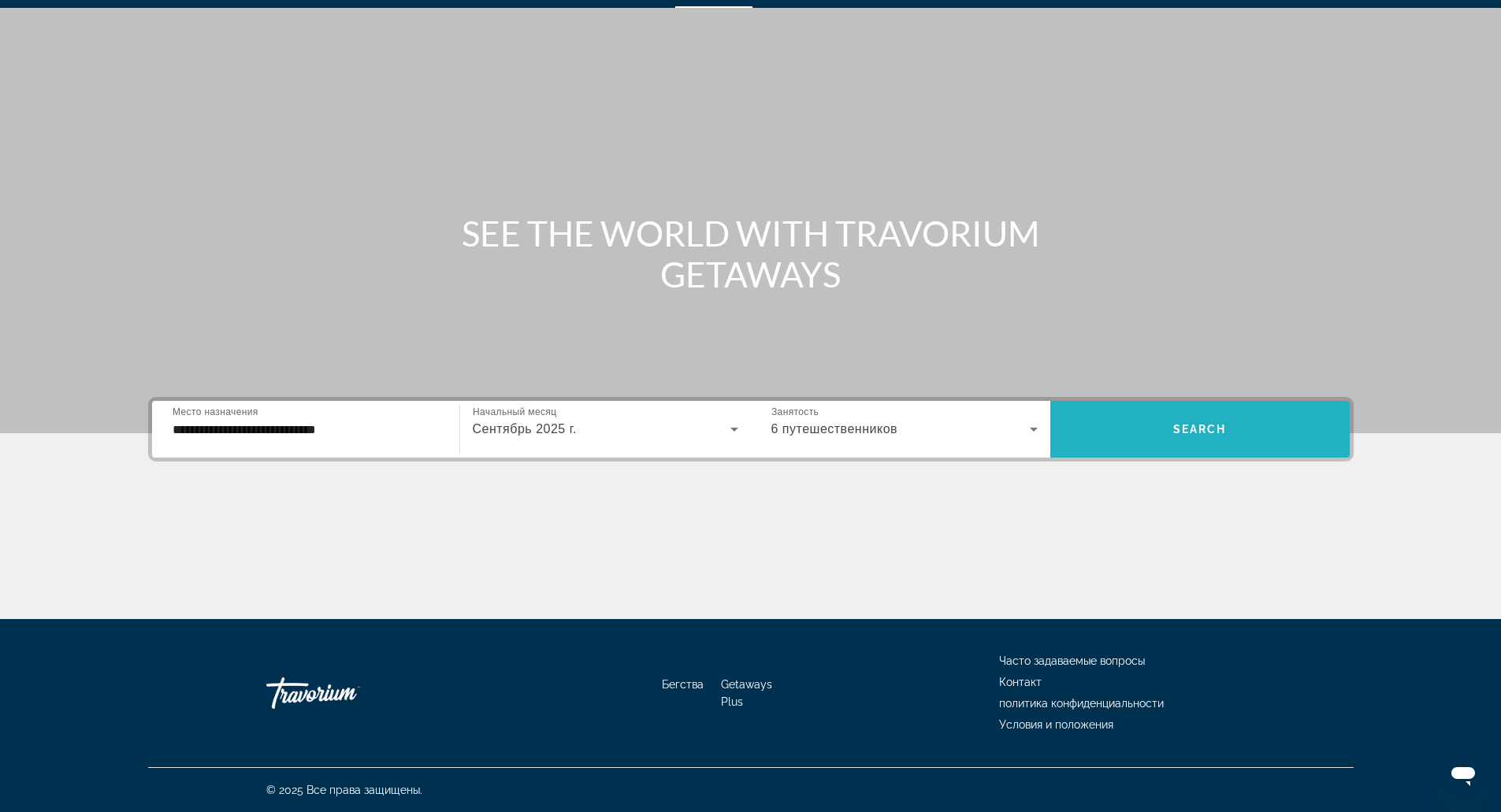
click at [1207, 427] on span "Search" at bounding box center [1200, 429] width 54 height 13
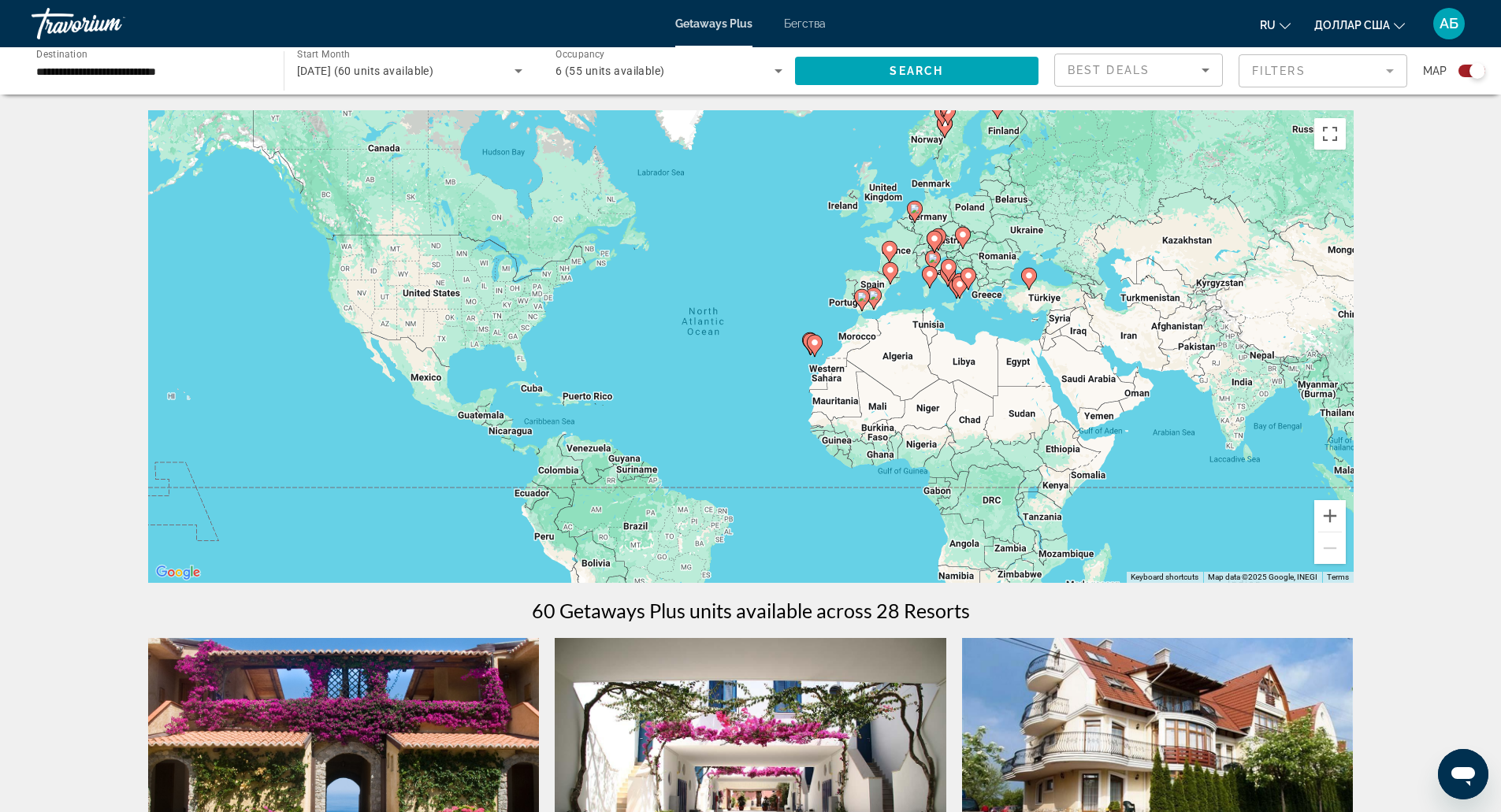
click at [711, 85] on div "6 (55 units available)" at bounding box center [669, 71] width 227 height 44
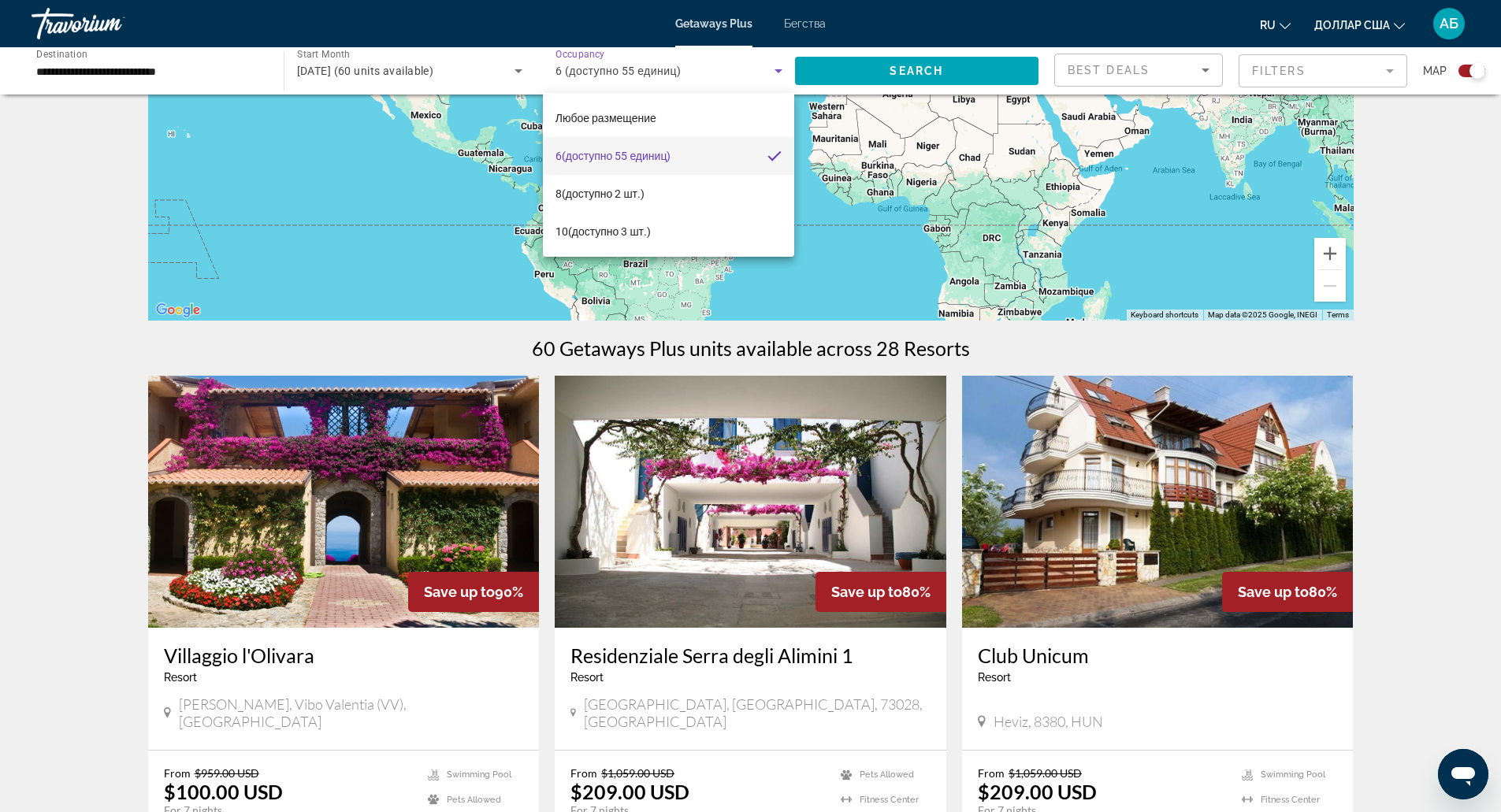
scroll to position [263, 0]
click at [121, 649] on div at bounding box center [750, 406] width 1501 height 812
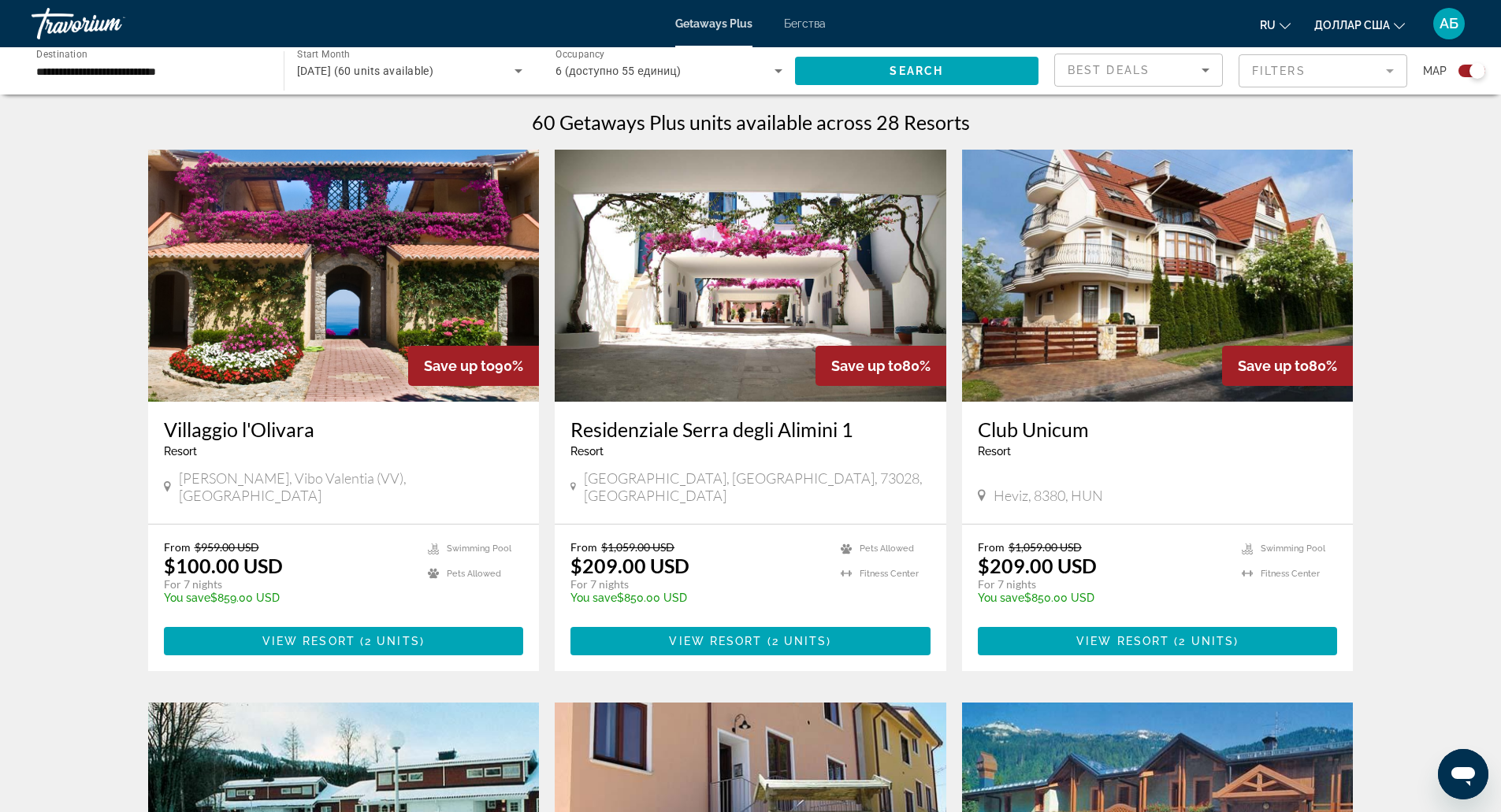
scroll to position [489, 0]
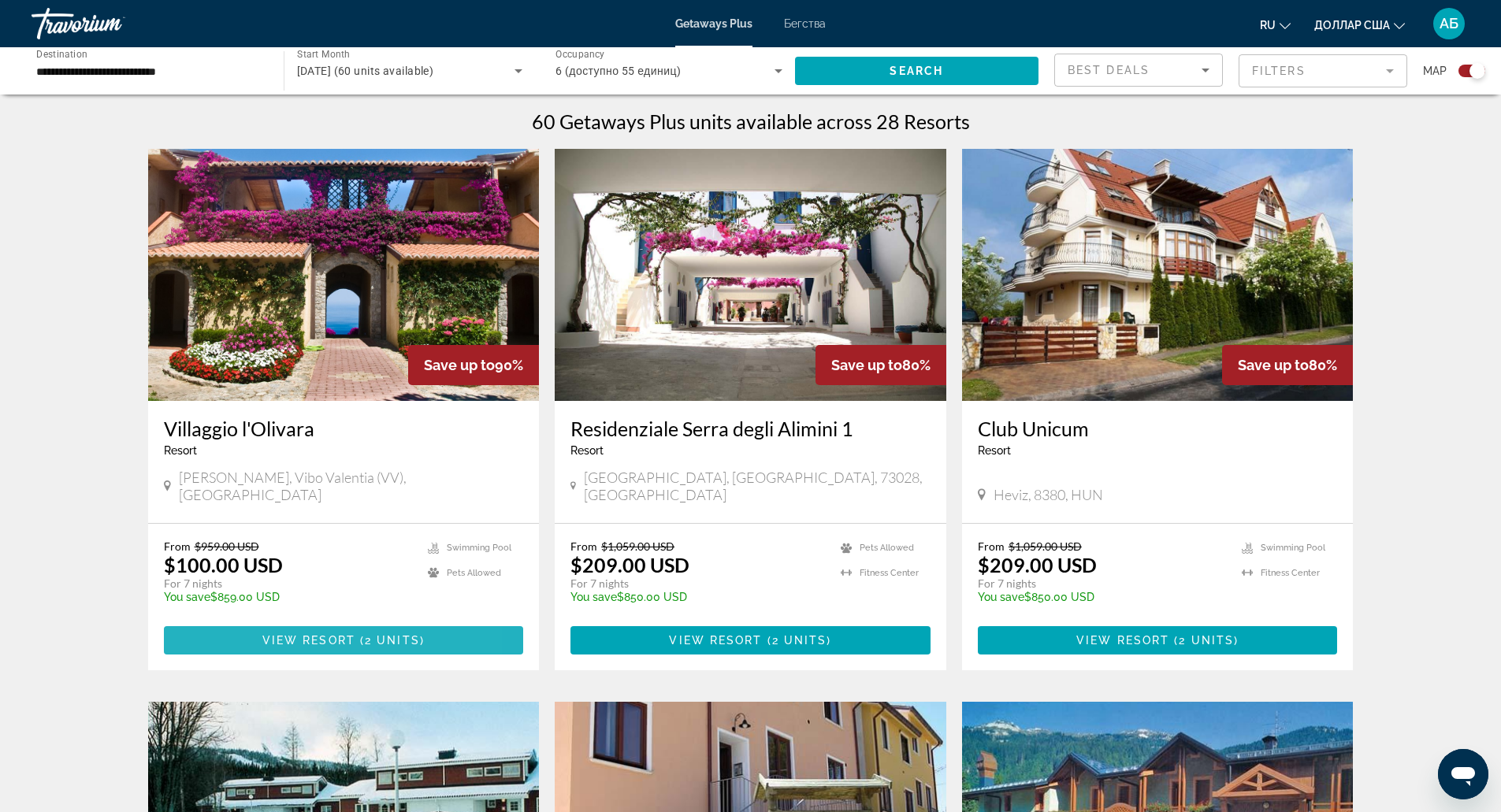
click at [213, 621] on span "Основное содержание" at bounding box center [344, 640] width 360 height 38
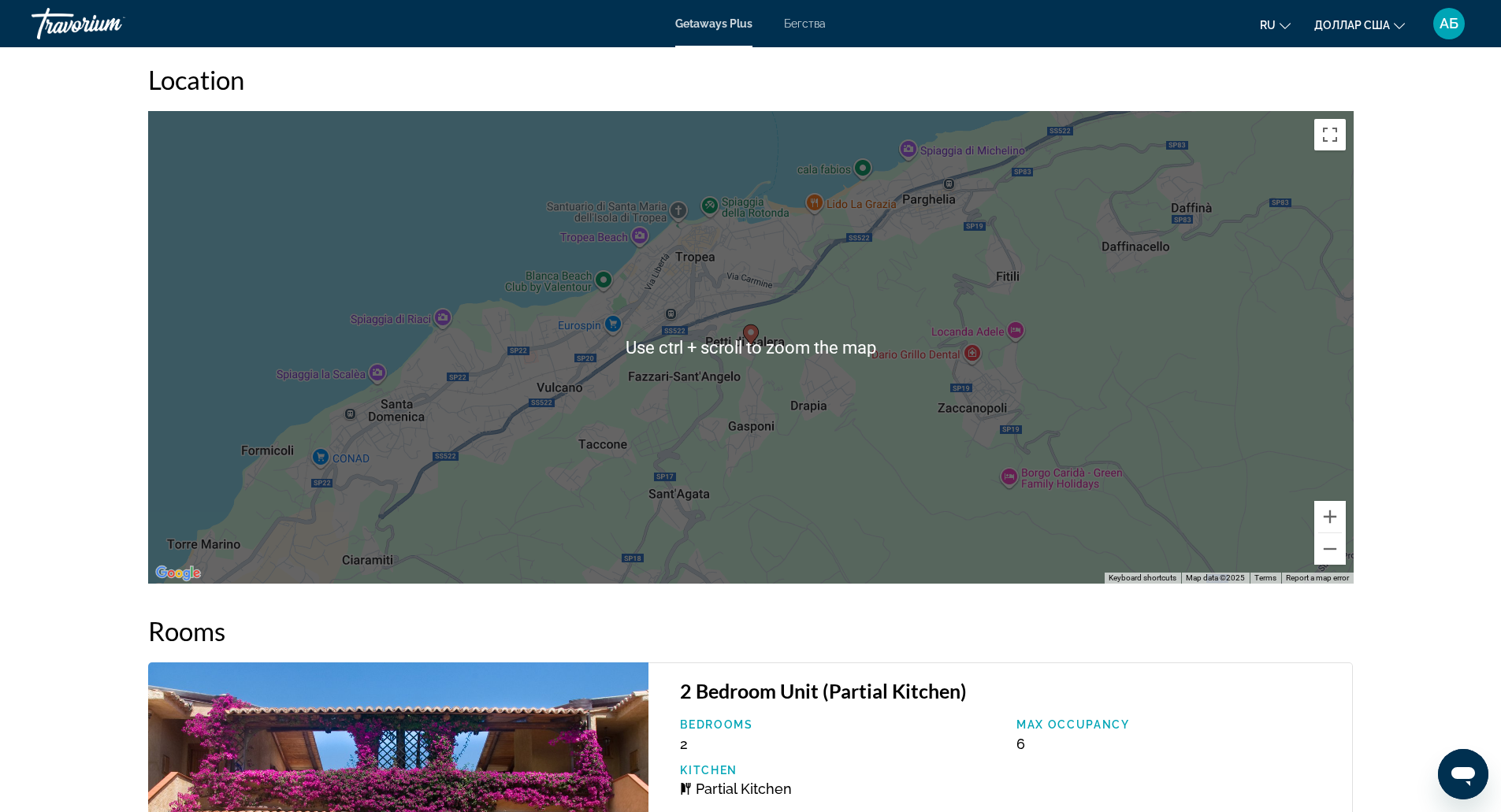
scroll to position [2302, 0]
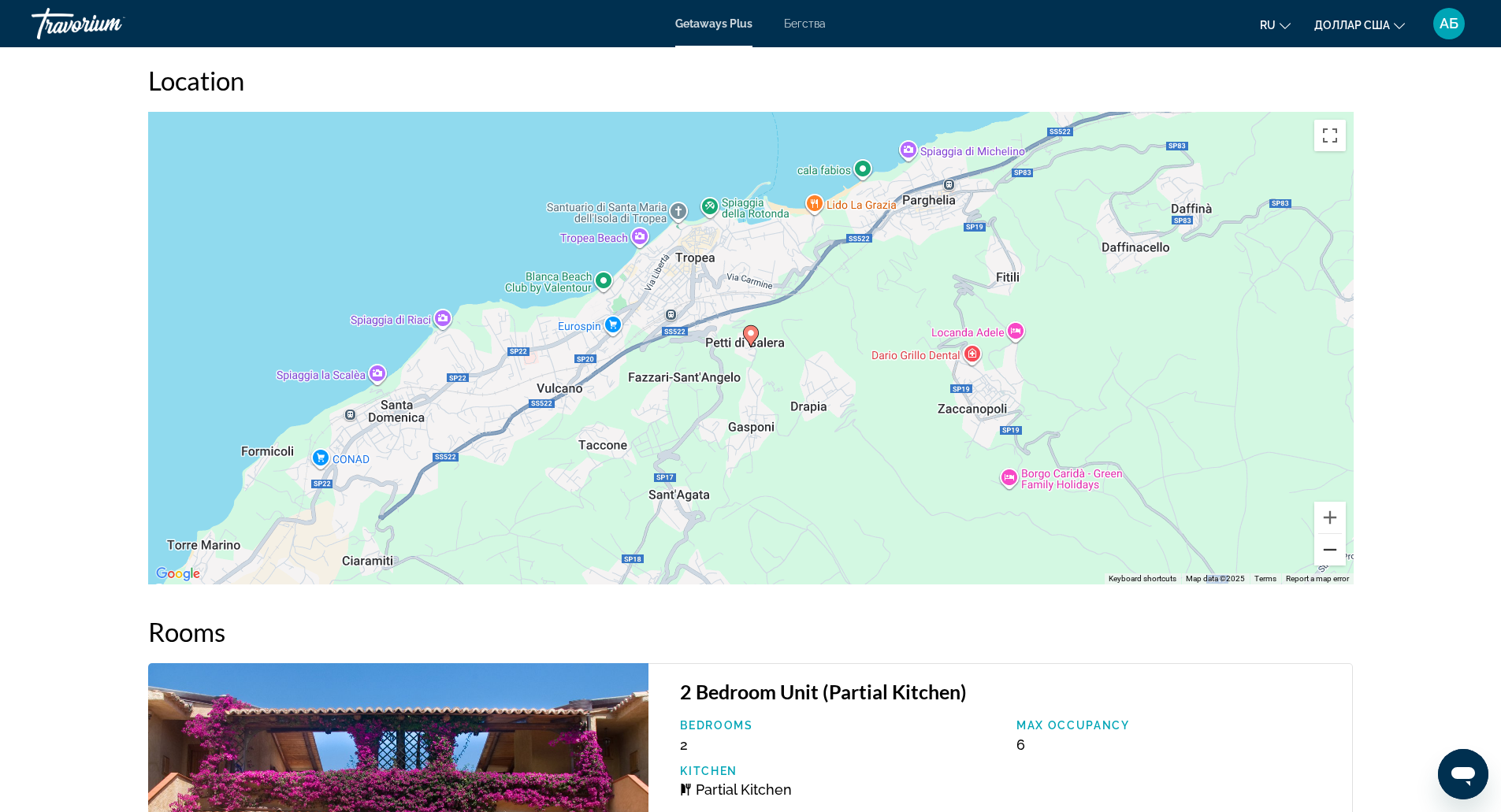
click at [1341, 558] on button "Zoom out" at bounding box center [1329, 549] width 31 height 31
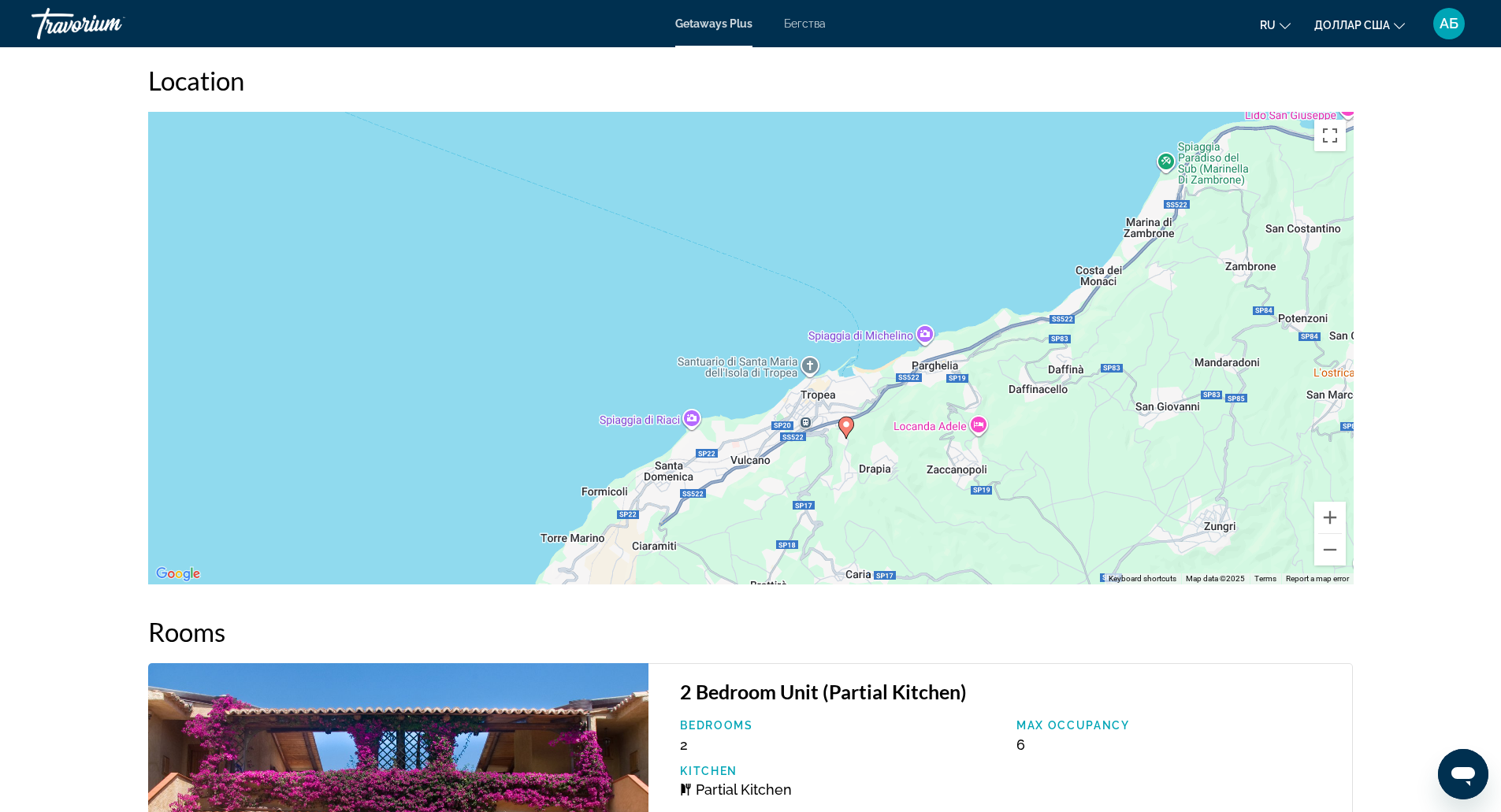
drag, startPoint x: 1115, startPoint y: 399, endPoint x: 1218, endPoint y: 499, distance: 143.6
click at [1218, 499] on div "To activate drag with keyboard, press Alt + Enter. Once in keyboard drag state,…" at bounding box center [751, 348] width 1206 height 472
click at [1337, 556] on button "Zoom out" at bounding box center [1329, 549] width 31 height 31
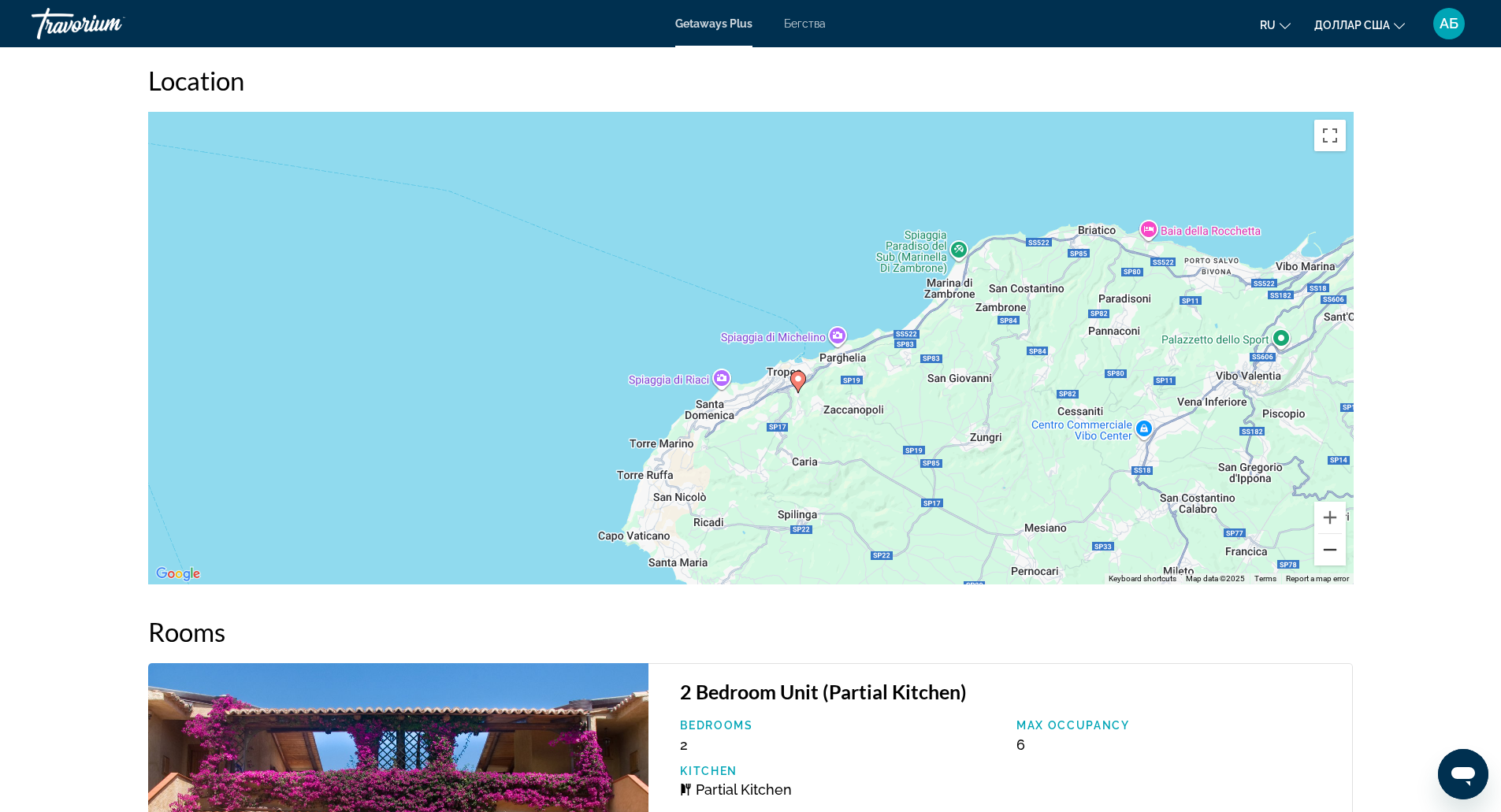
click at [1337, 556] on button "Zoom out" at bounding box center [1329, 549] width 31 height 31
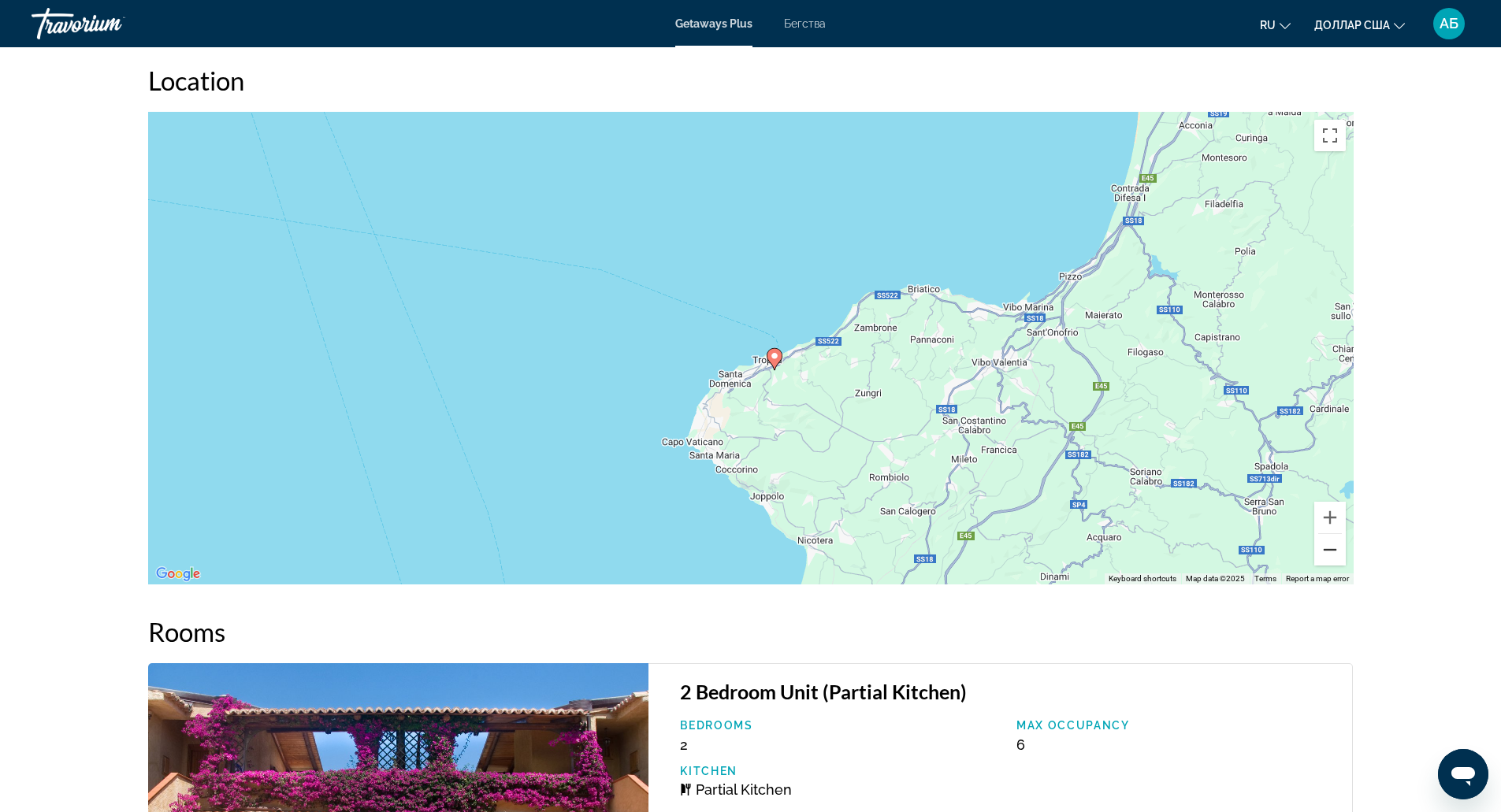
click at [1337, 556] on button "Zoom out" at bounding box center [1329, 549] width 31 height 31
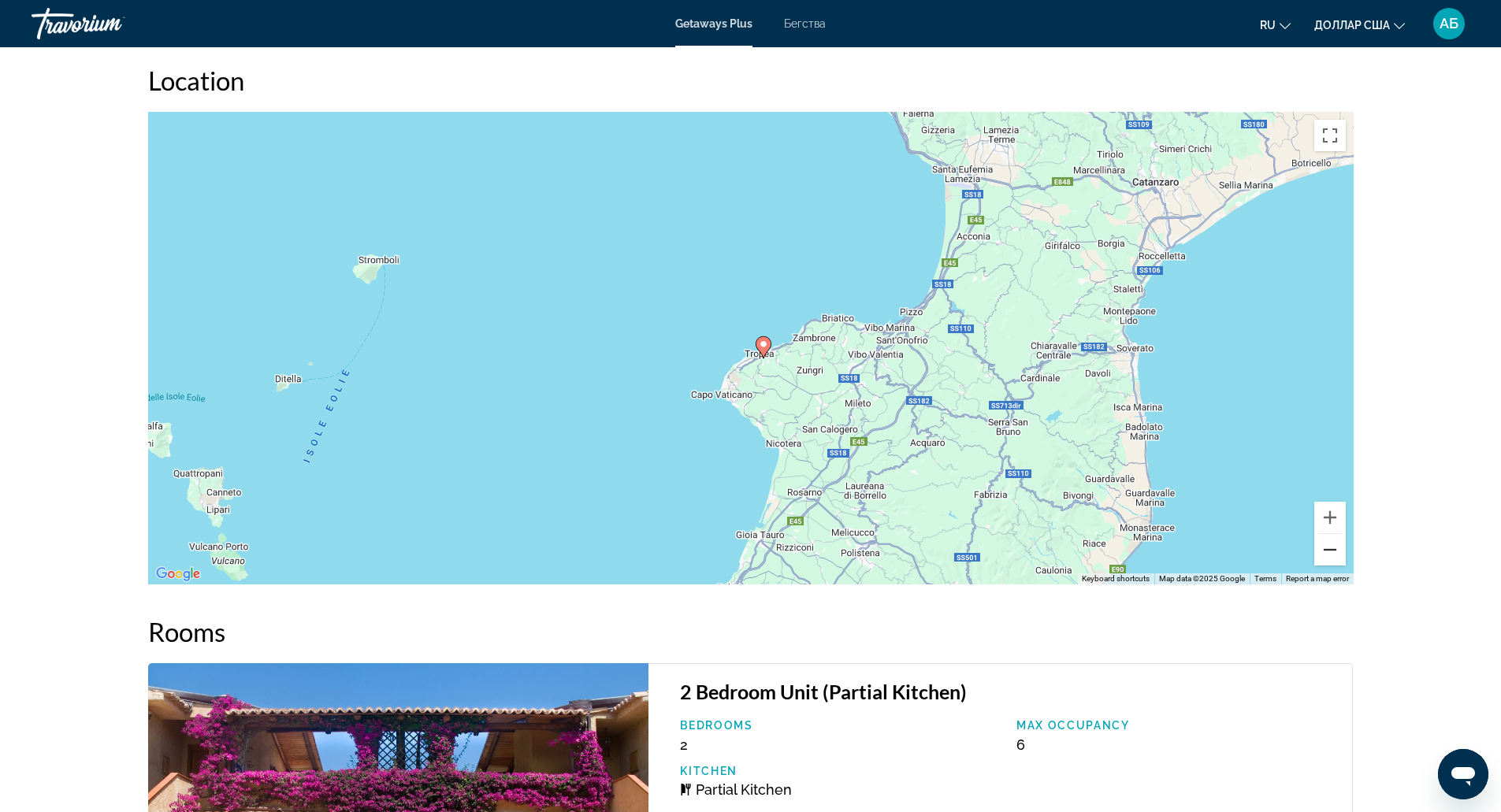
click at [1337, 556] on button "Zoom out" at bounding box center [1329, 549] width 31 height 31
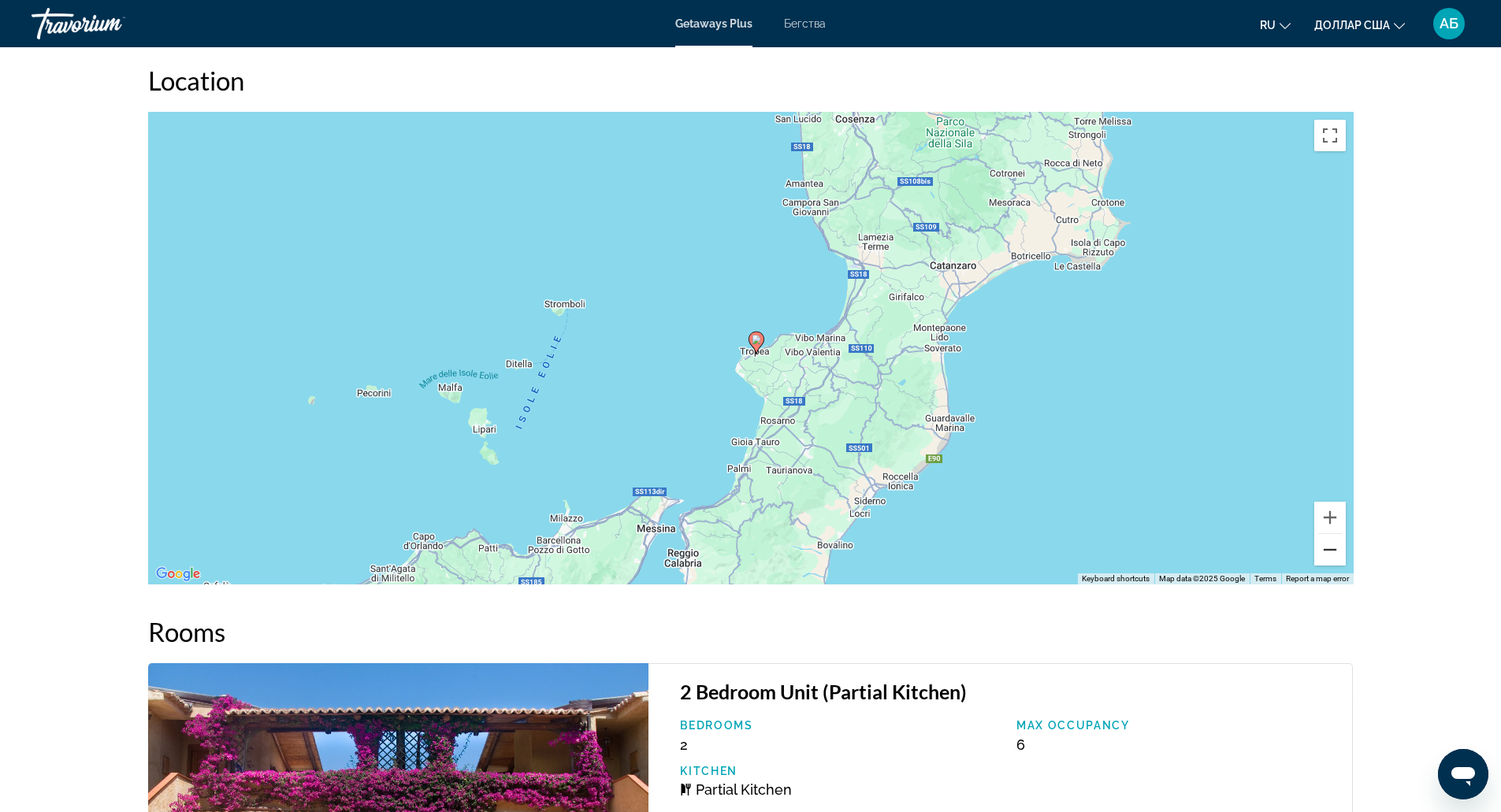
click at [1337, 556] on button "Zoom out" at bounding box center [1329, 549] width 31 height 31
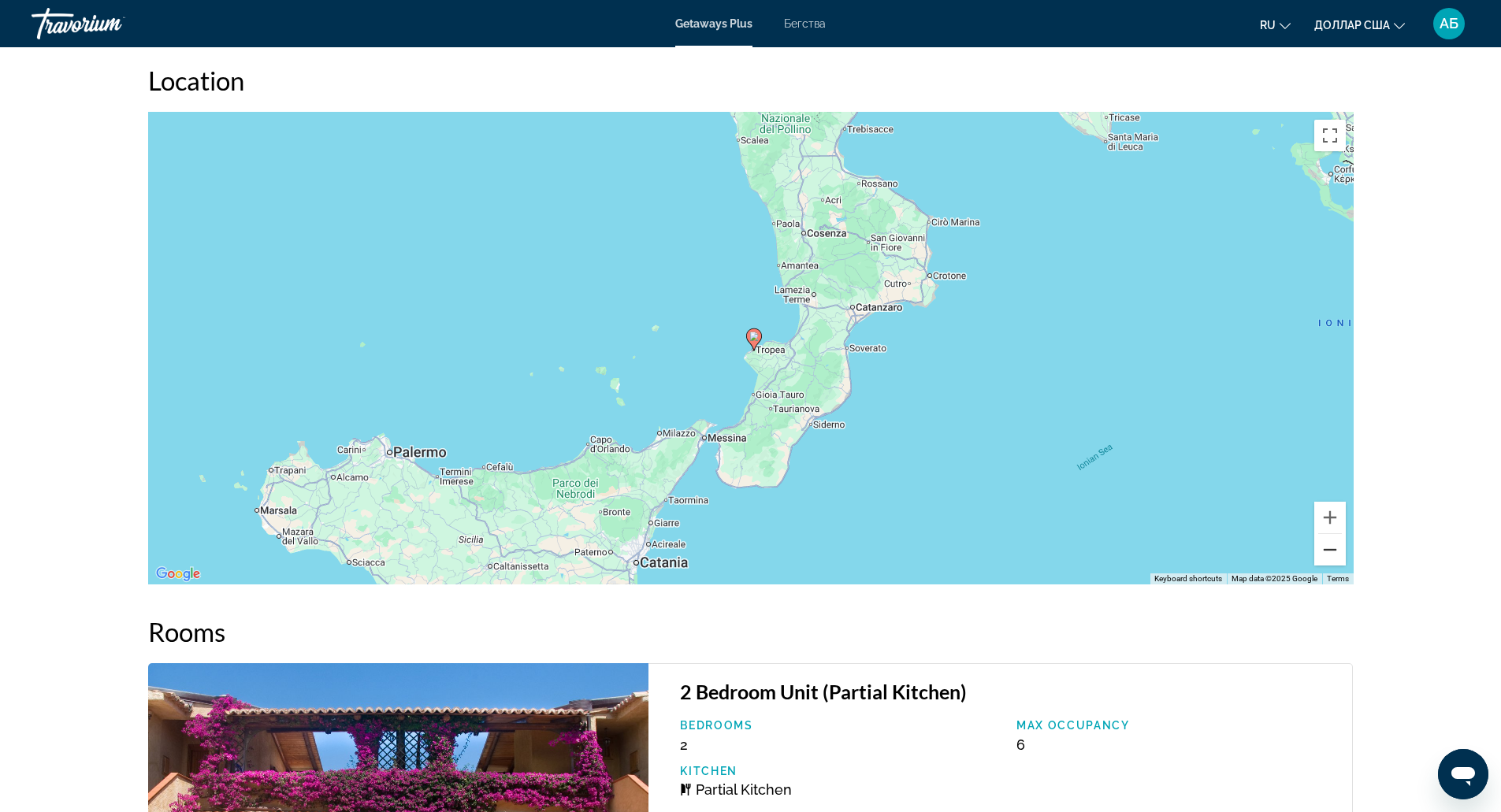
click at [1337, 556] on button "Zoom out" at bounding box center [1329, 549] width 31 height 31
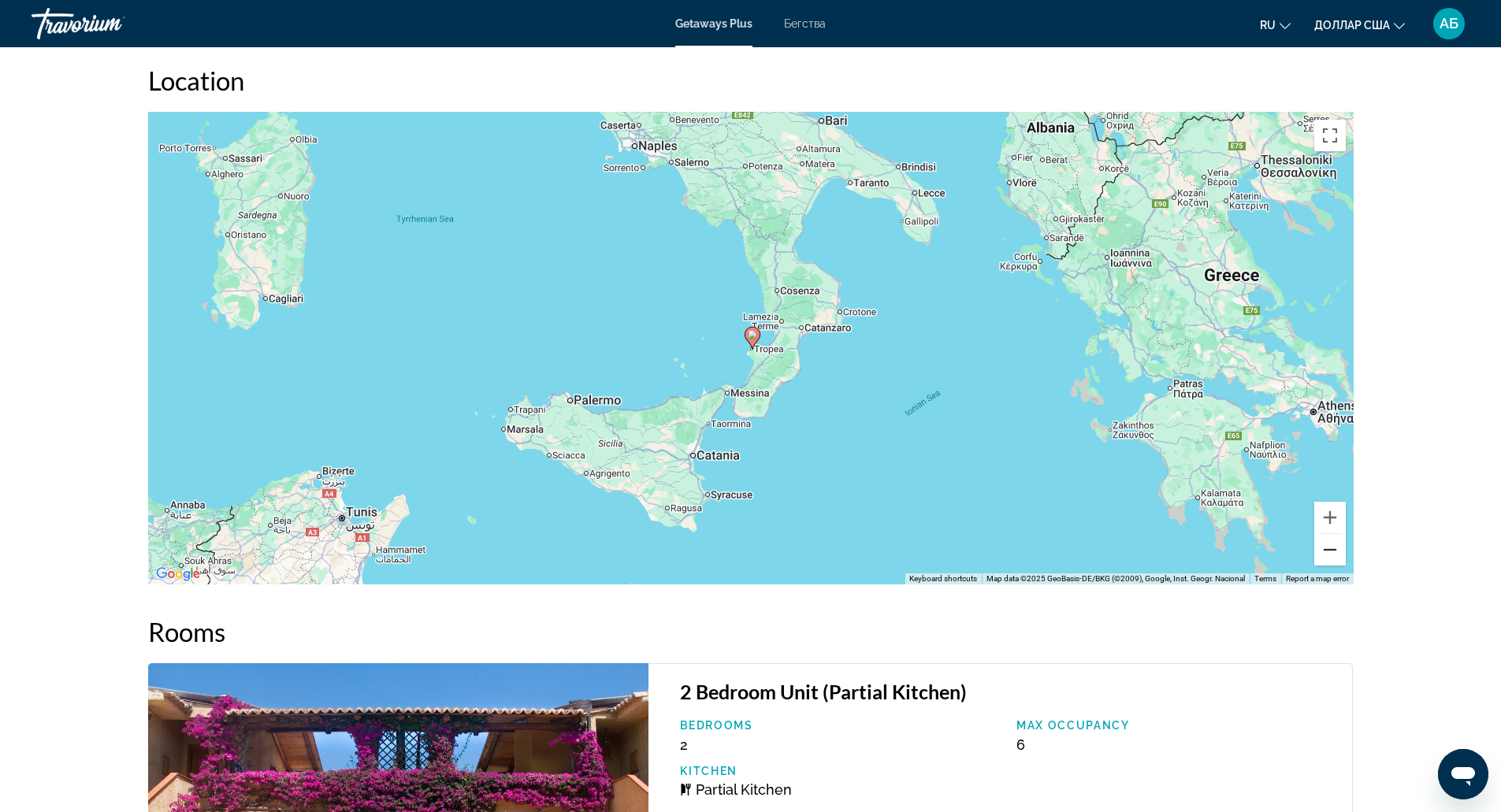
click at [1337, 556] on button "Zoom out" at bounding box center [1329, 549] width 31 height 31
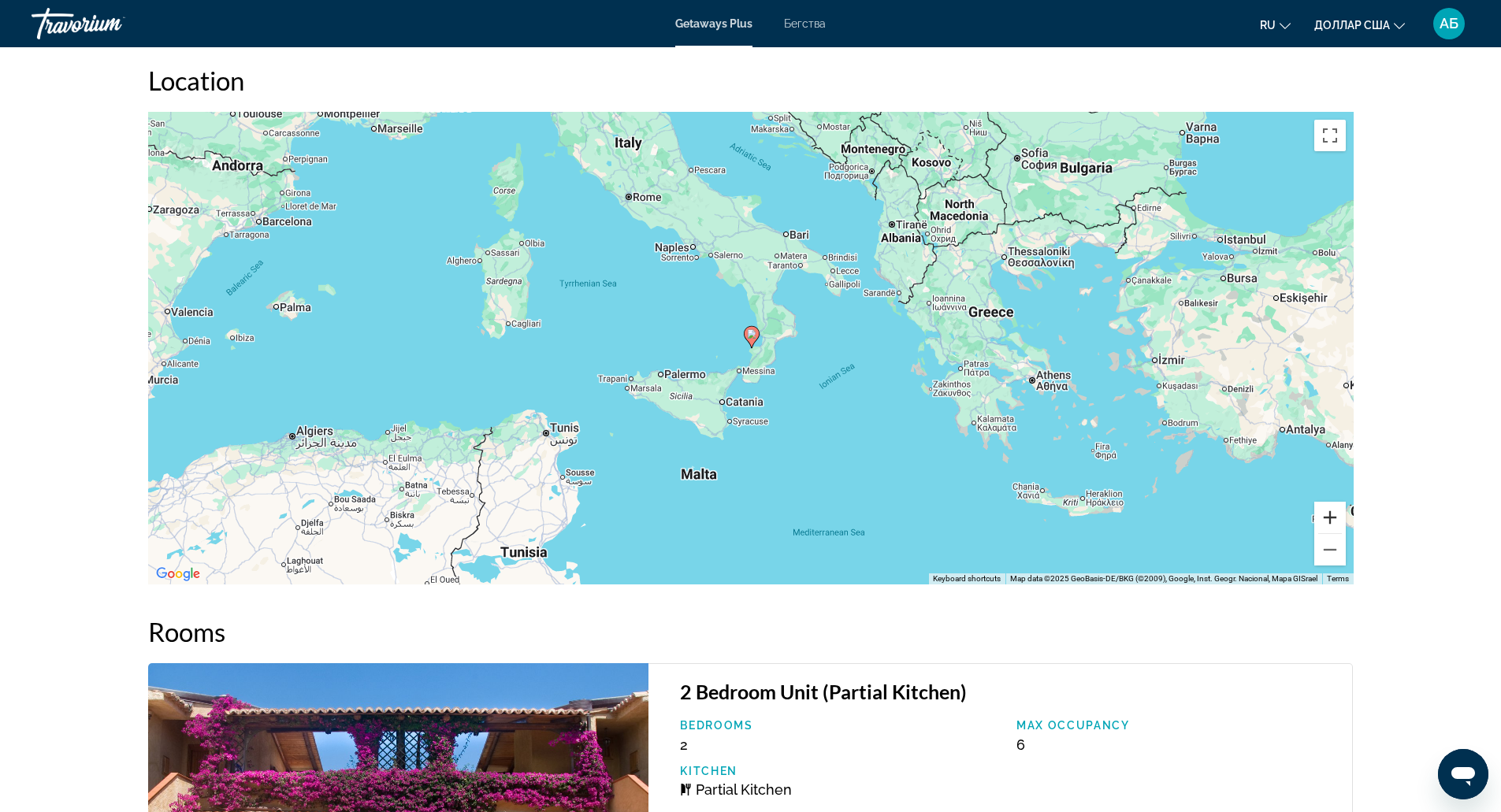
click at [1338, 516] on button "Zoom in" at bounding box center [1329, 517] width 31 height 31
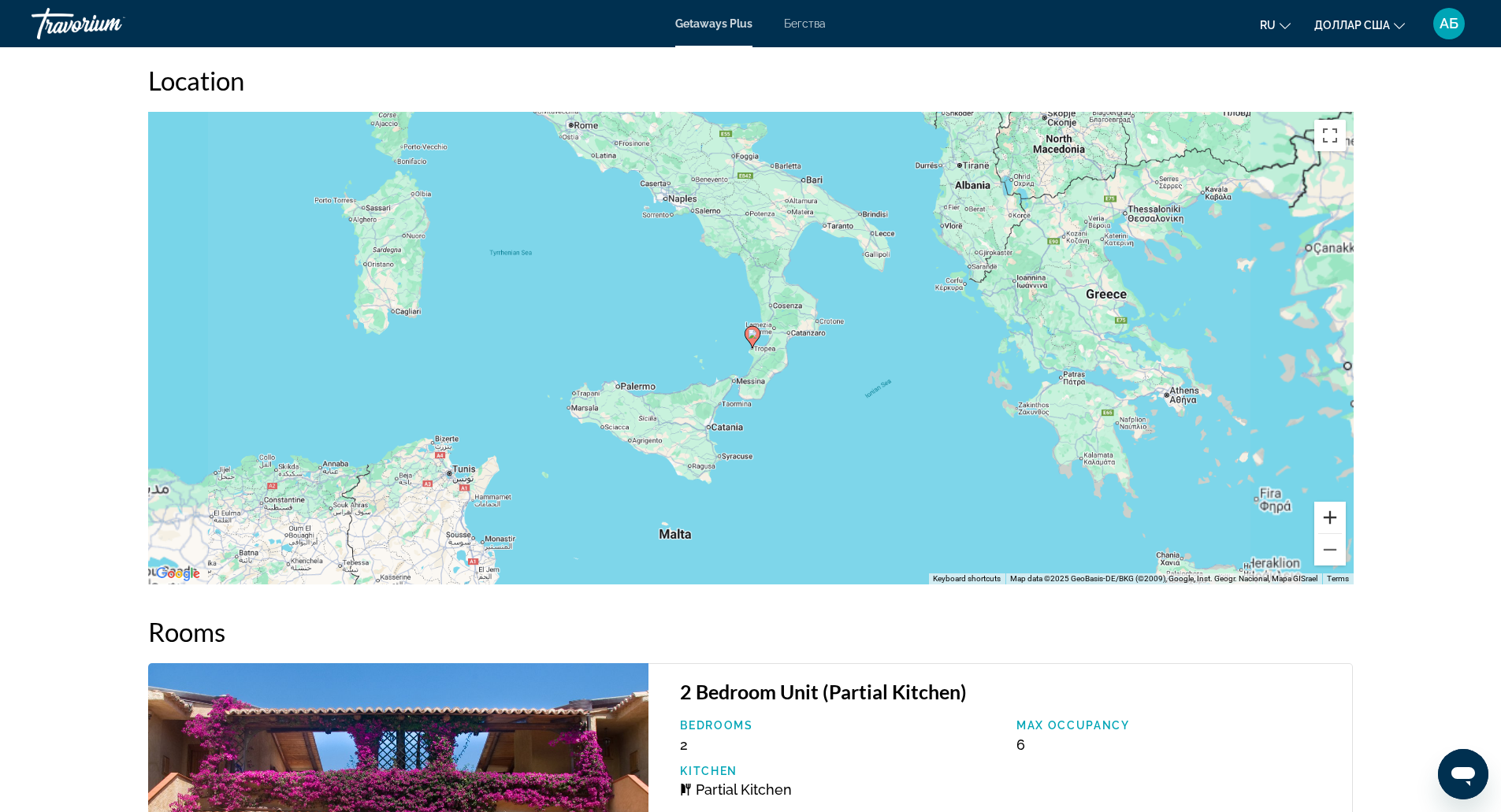
click at [1338, 516] on button "Zoom in" at bounding box center [1329, 517] width 31 height 31
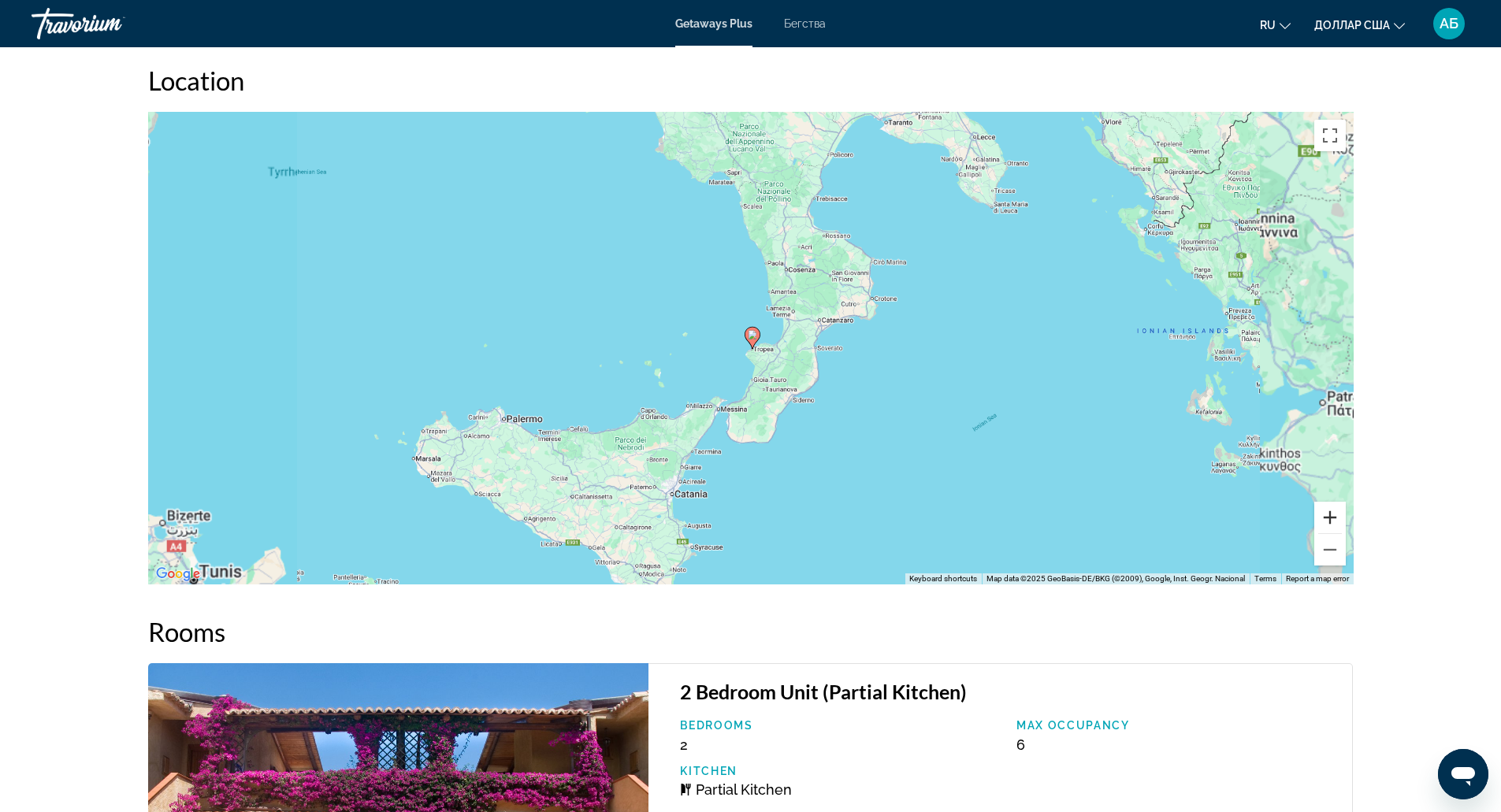
click at [1338, 516] on button "Zoom in" at bounding box center [1329, 517] width 31 height 31
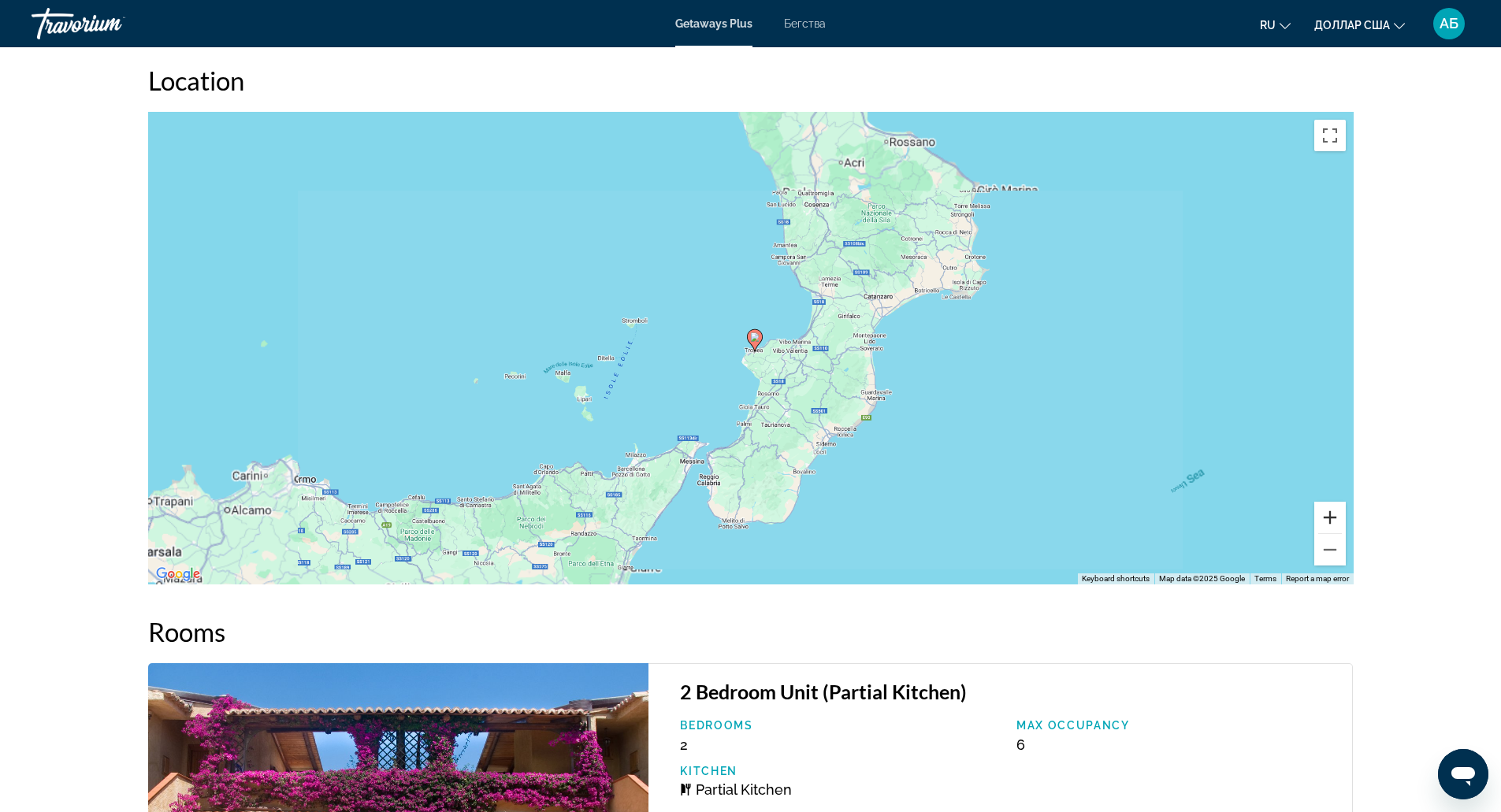
click at [1338, 516] on button "Zoom in" at bounding box center [1329, 517] width 31 height 31
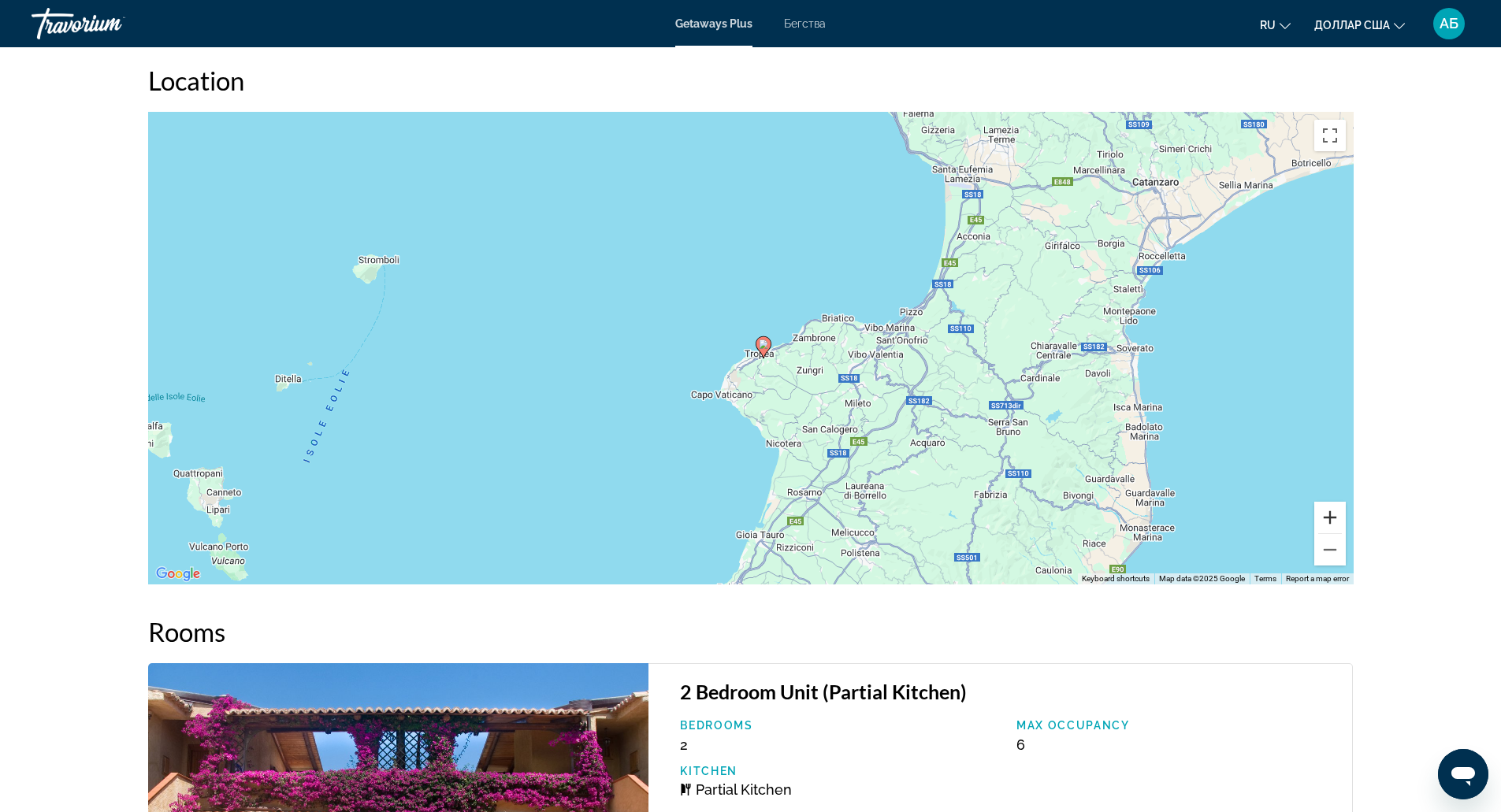
click at [1340, 514] on button "Zoom in" at bounding box center [1329, 517] width 31 height 31
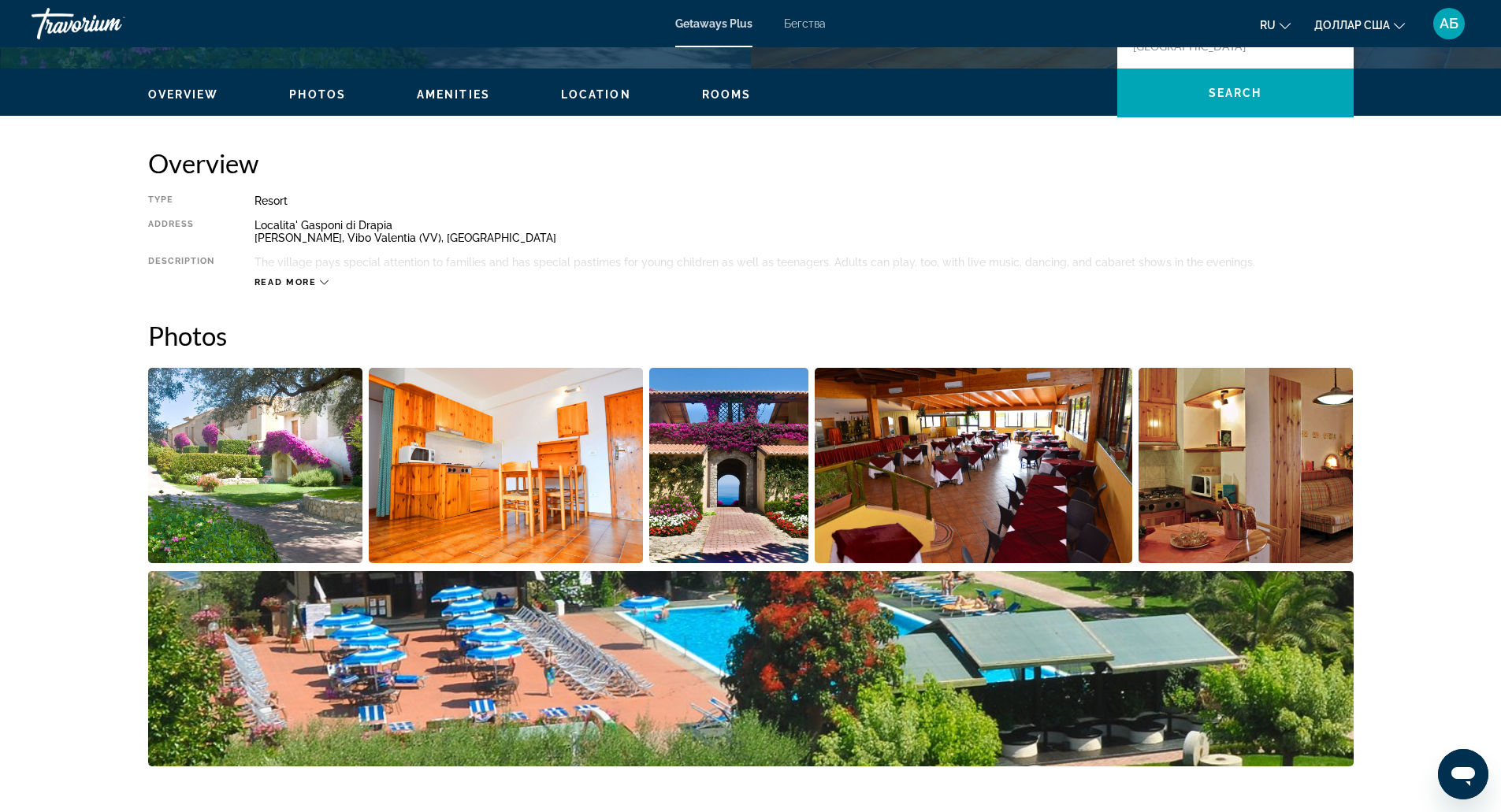
scroll to position [414, 0]
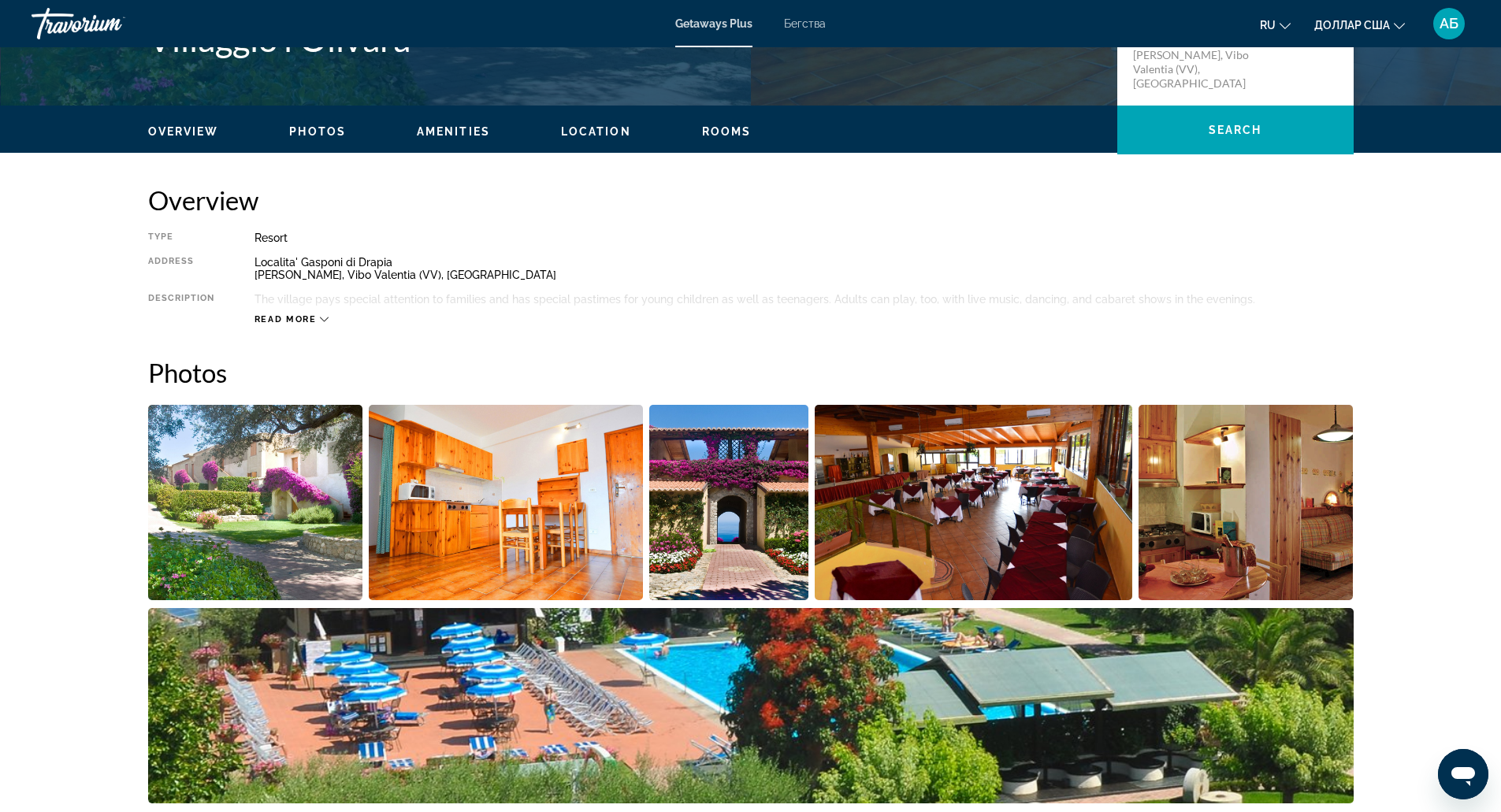
click at [293, 448] on img "Open full-screen image slider" at bounding box center [256, 503] width 215 height 195
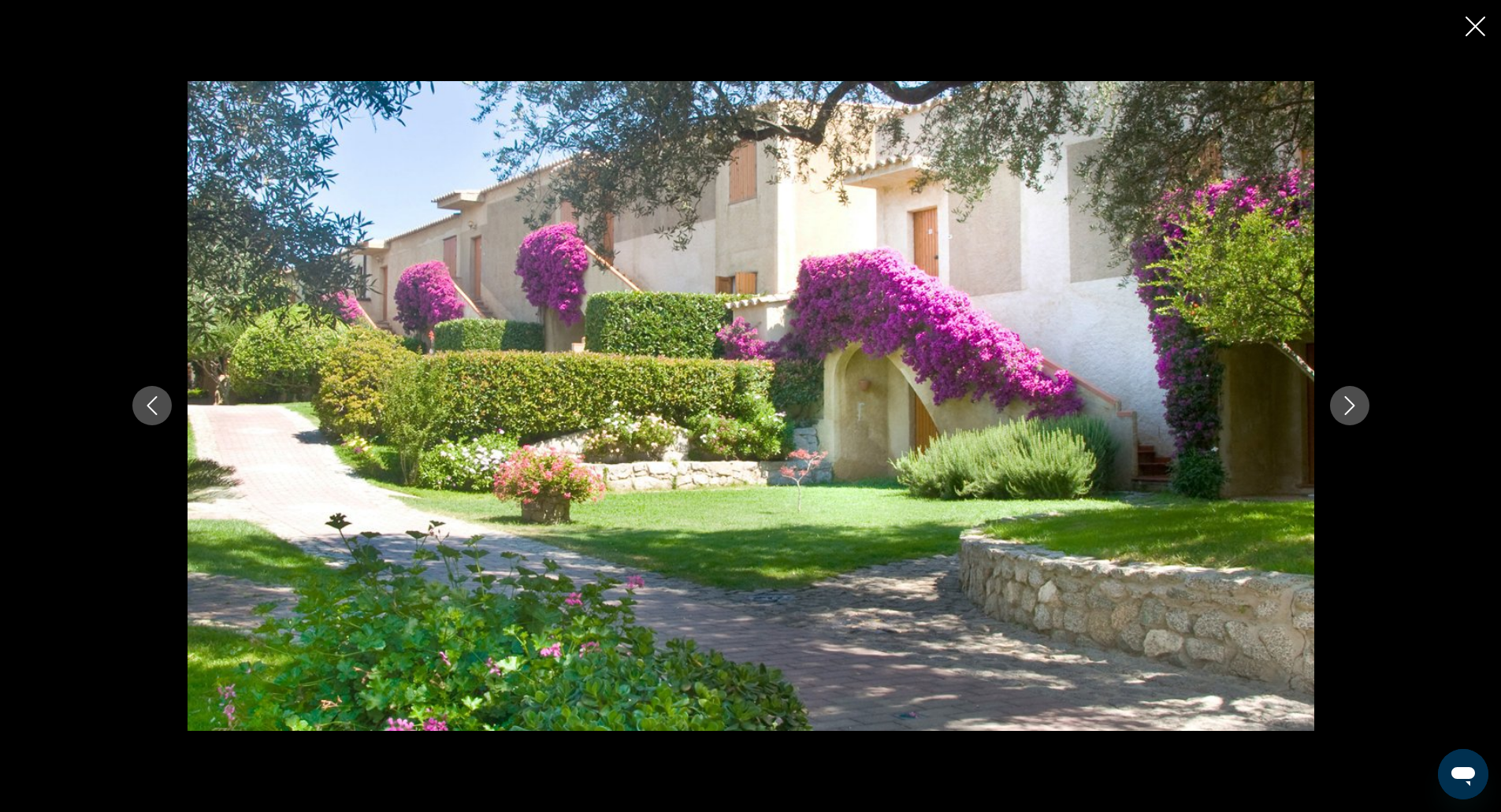
click at [1350, 393] on button "Next image" at bounding box center [1350, 405] width 40 height 40
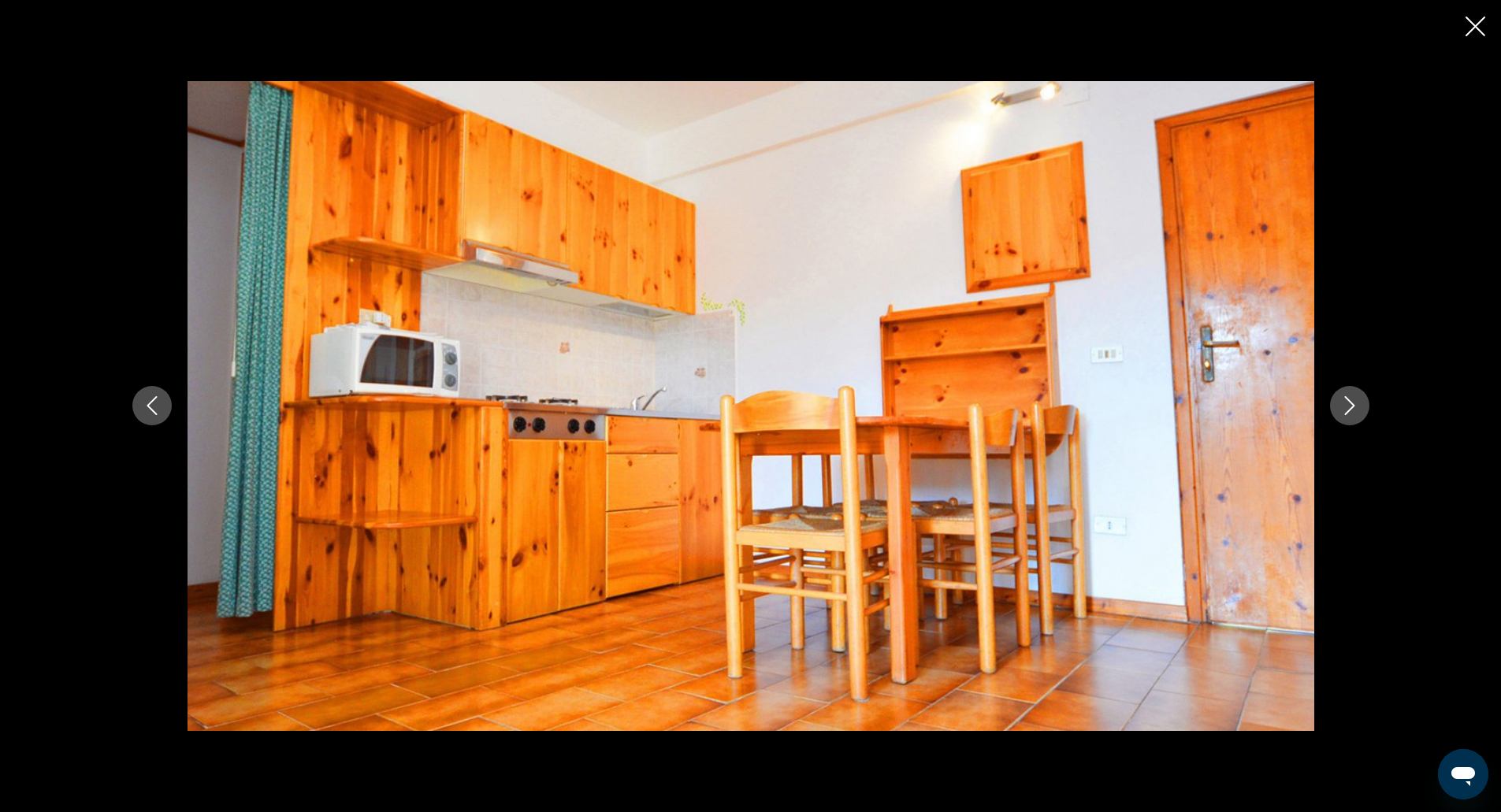
click at [1350, 393] on button "Next image" at bounding box center [1350, 405] width 40 height 40
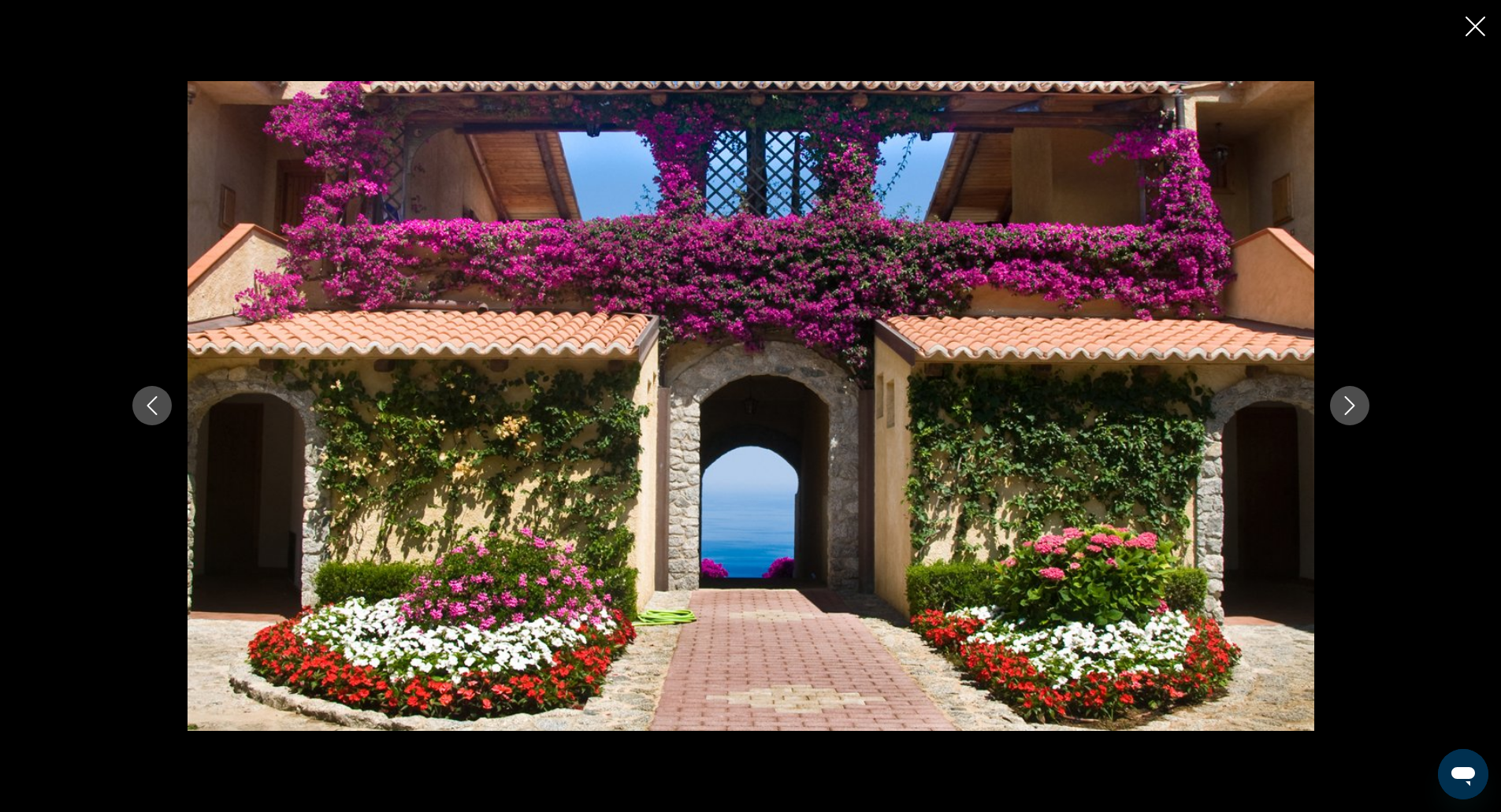
click at [1350, 393] on button "Next image" at bounding box center [1350, 405] width 40 height 40
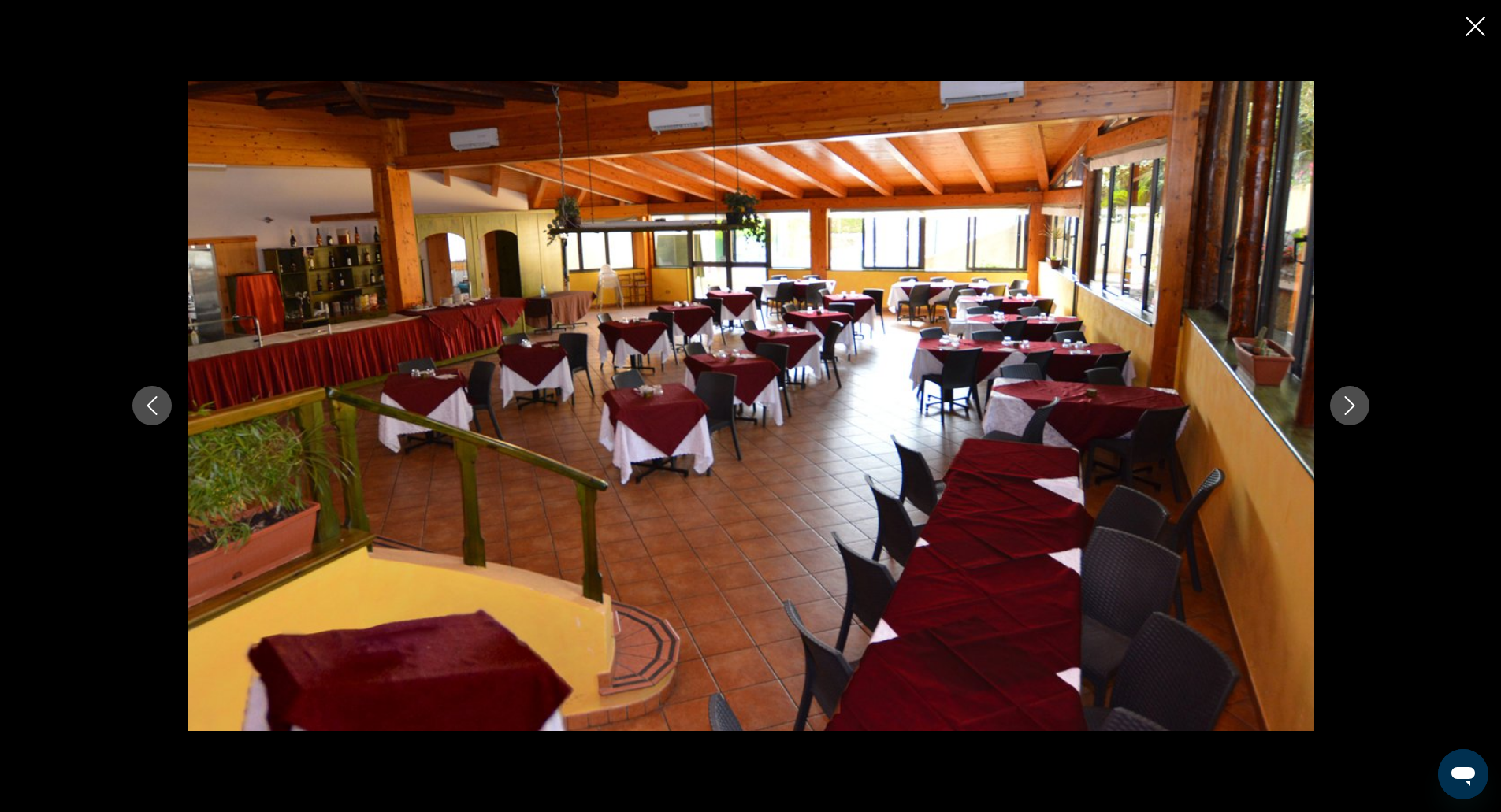
click at [1350, 393] on button "Next image" at bounding box center [1350, 405] width 40 height 40
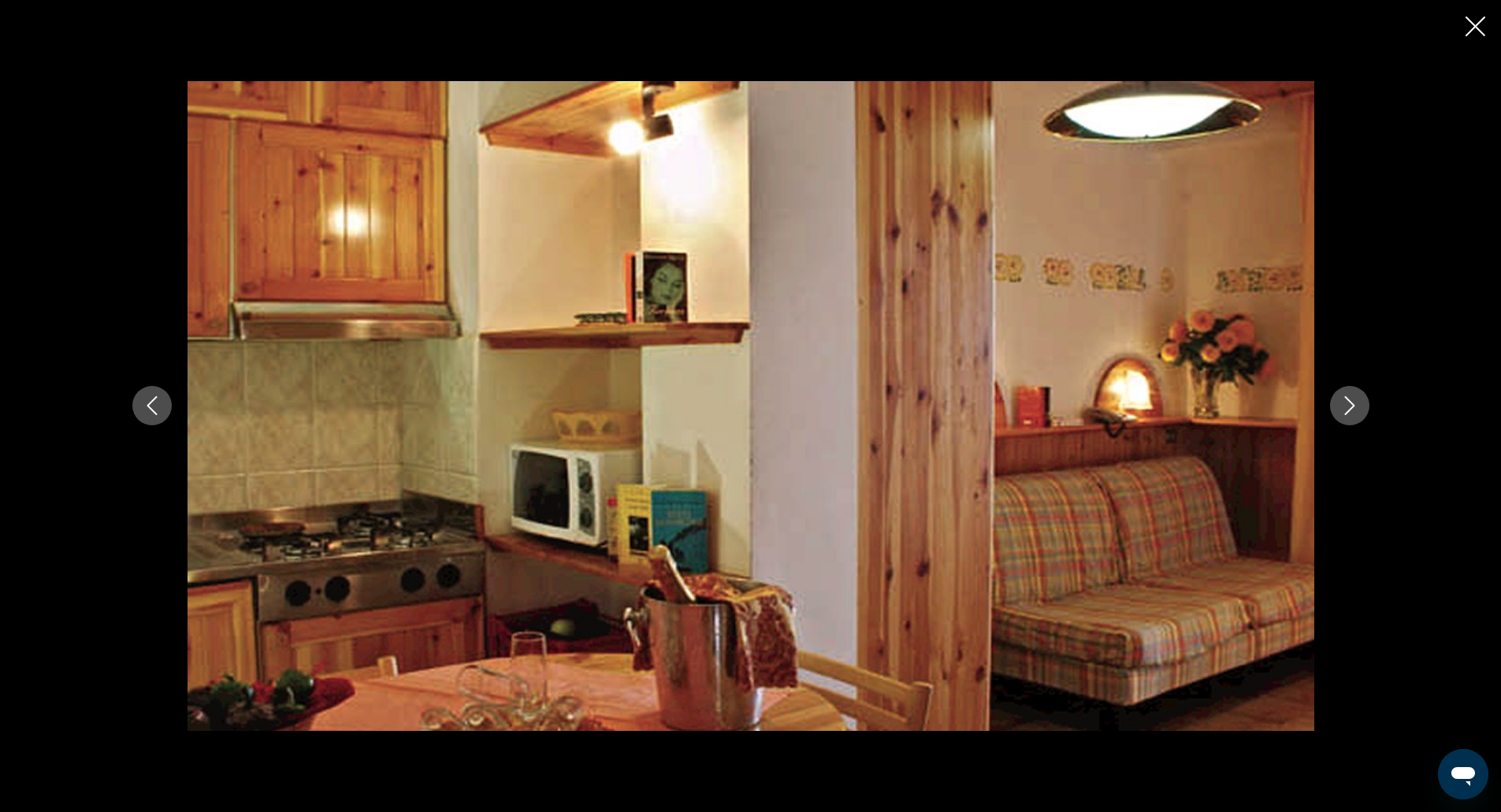
click at [1350, 393] on button "Next image" at bounding box center [1350, 405] width 40 height 40
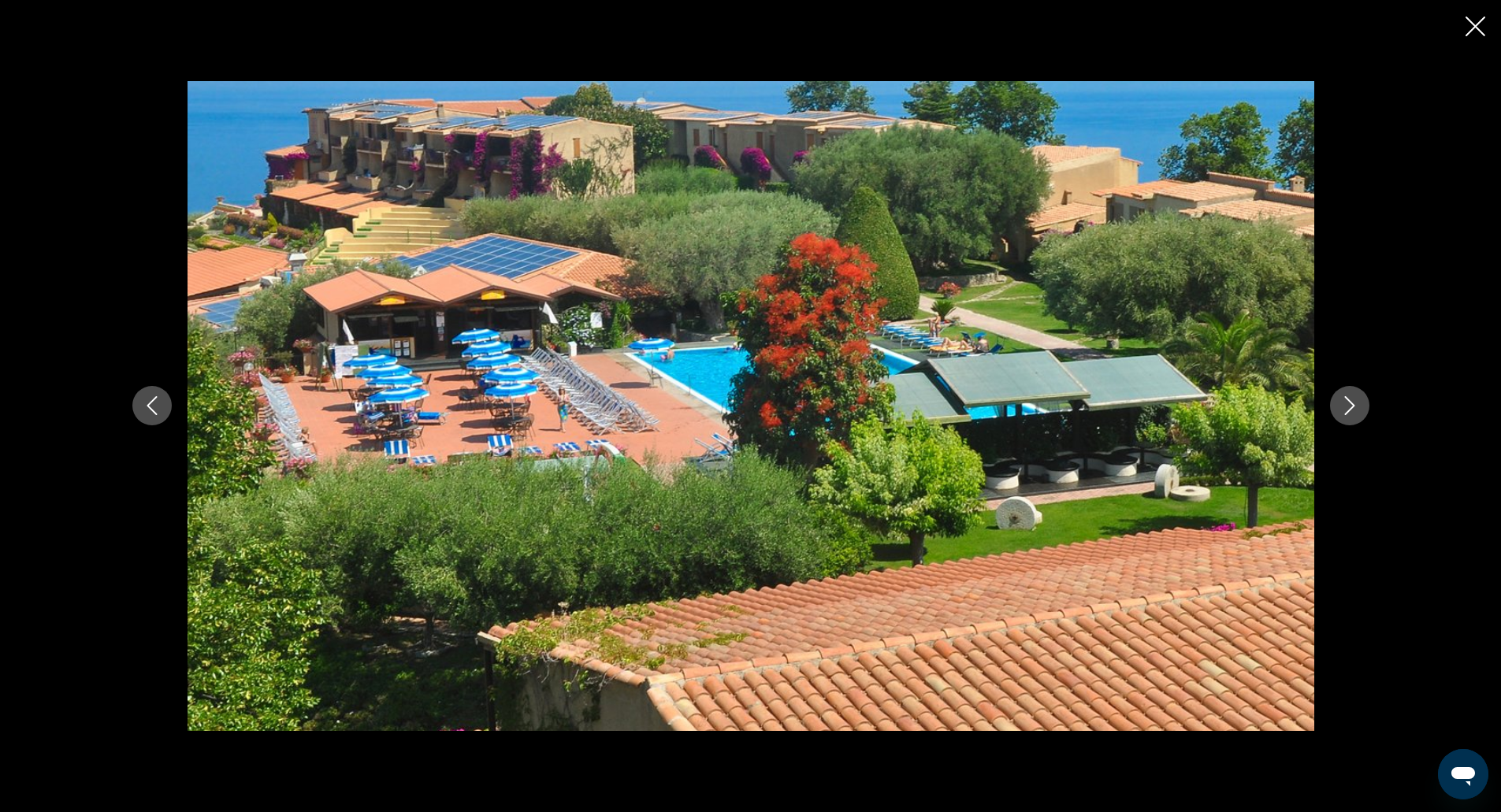
click at [1350, 393] on button "Next image" at bounding box center [1350, 405] width 40 height 40
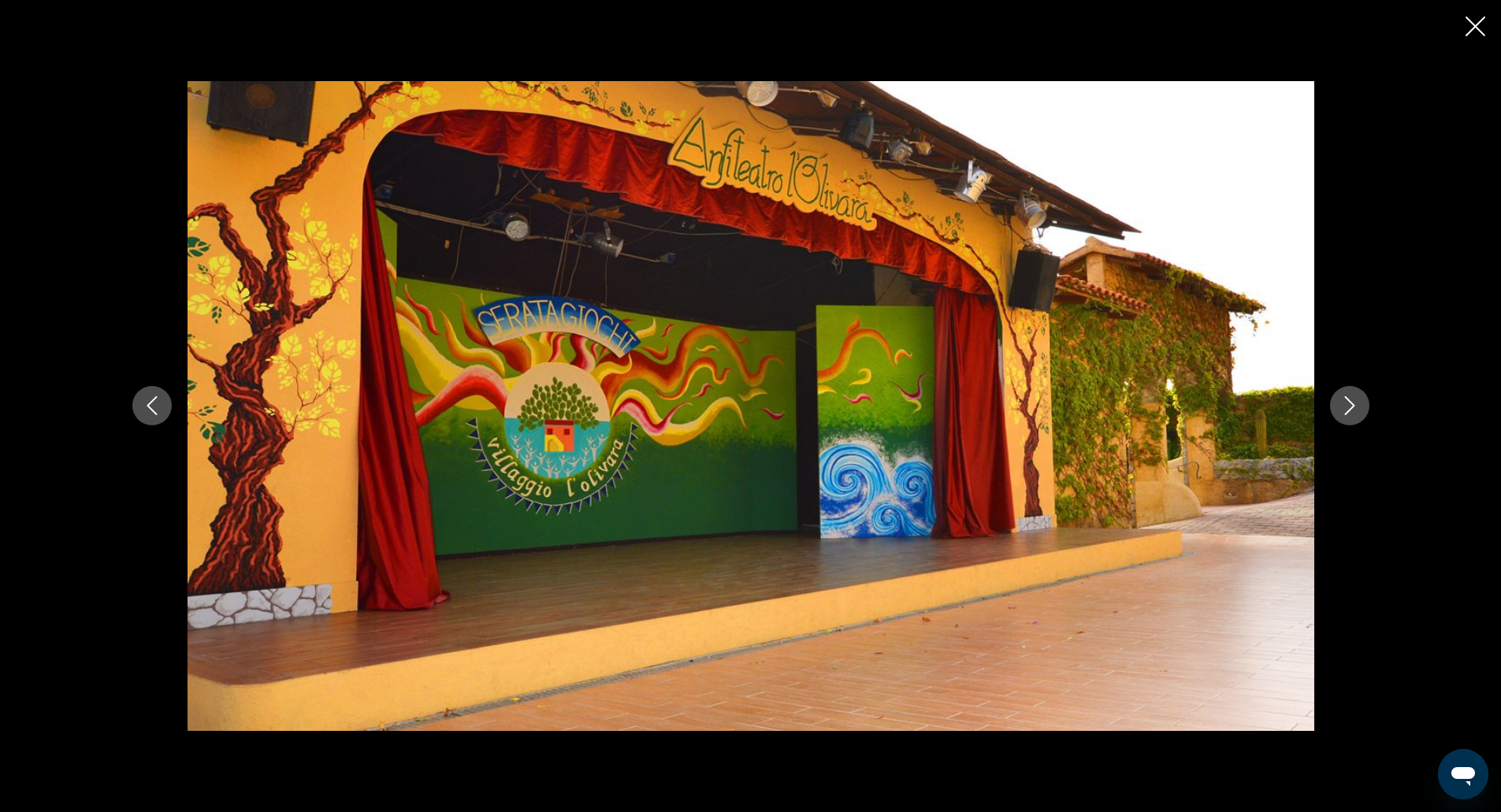
click at [1350, 393] on button "Next image" at bounding box center [1350, 405] width 40 height 40
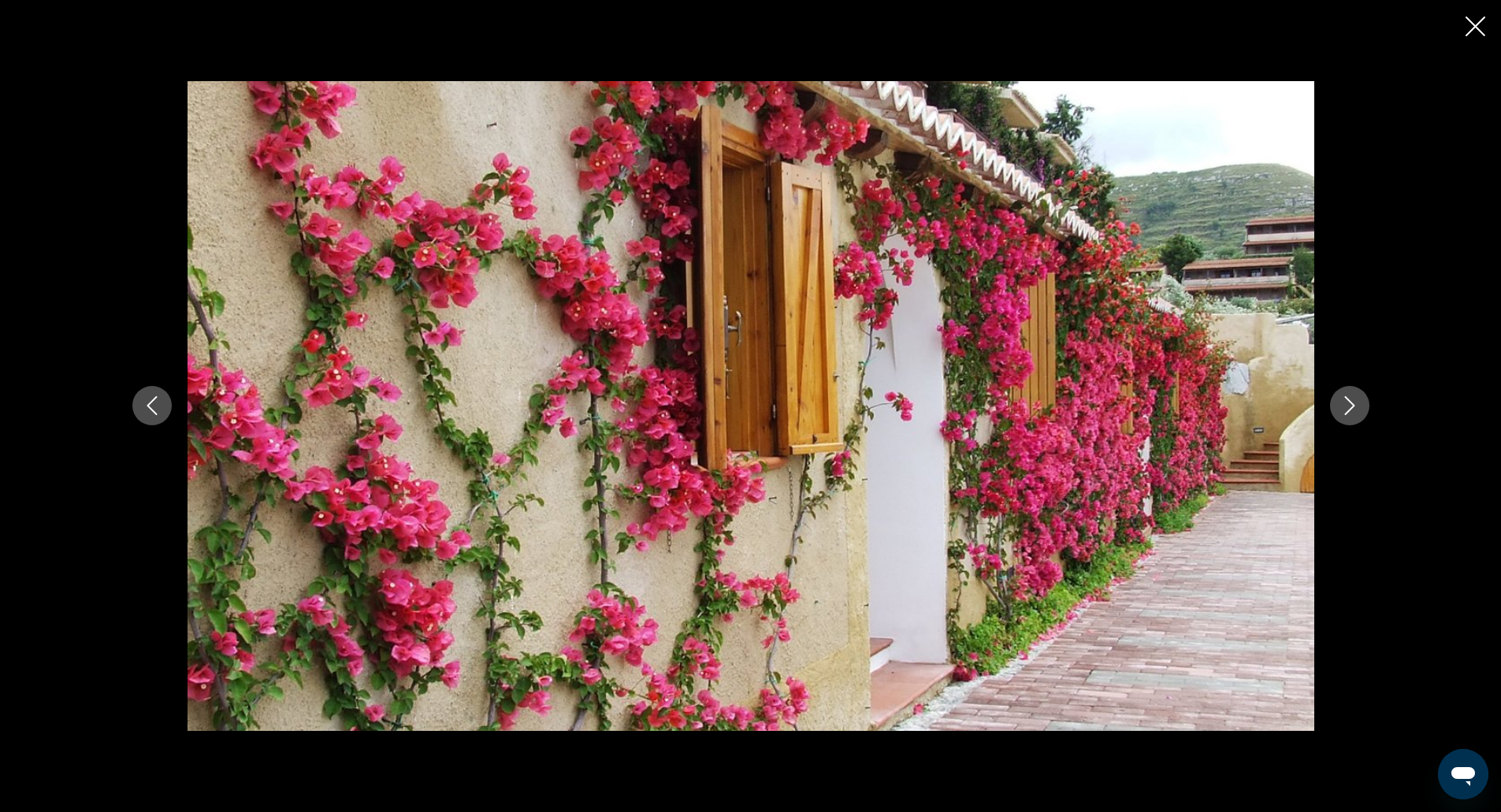
click at [1350, 393] on button "Next image" at bounding box center [1350, 405] width 40 height 40
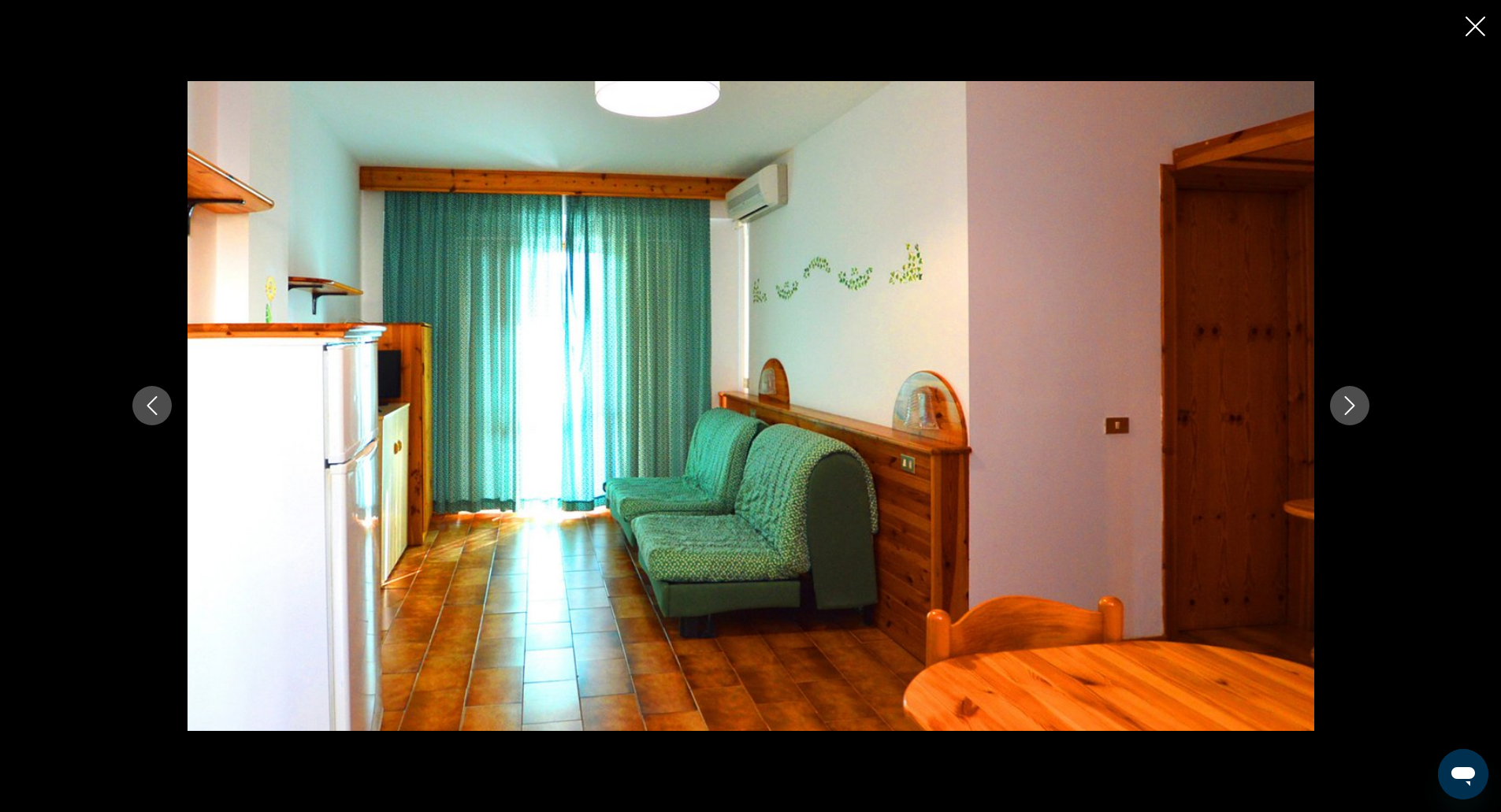
click at [1350, 393] on button "Next image" at bounding box center [1350, 405] width 40 height 40
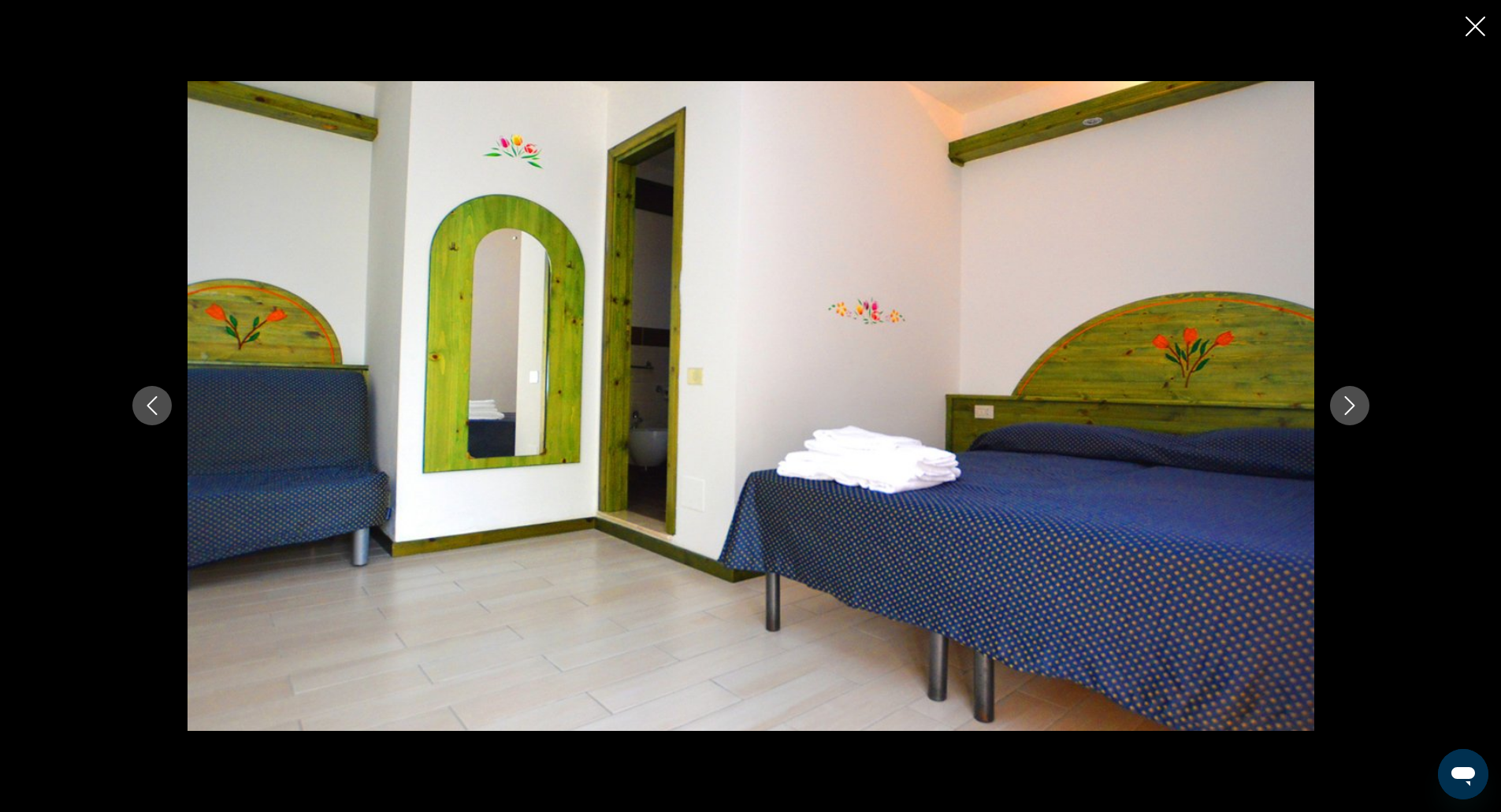
click at [1350, 393] on button "Next image" at bounding box center [1350, 405] width 40 height 40
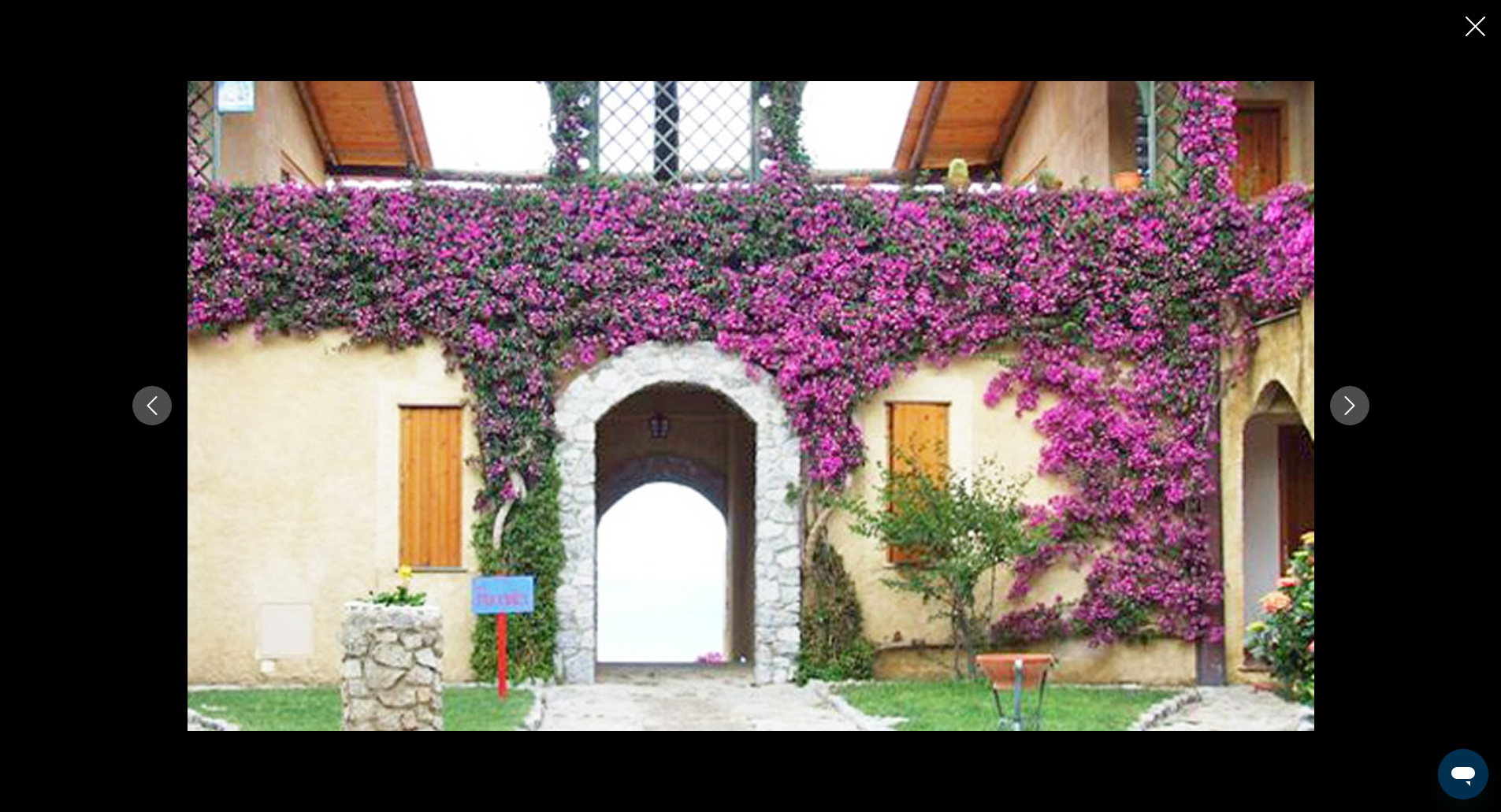
click at [1350, 393] on button "Next image" at bounding box center [1350, 405] width 40 height 40
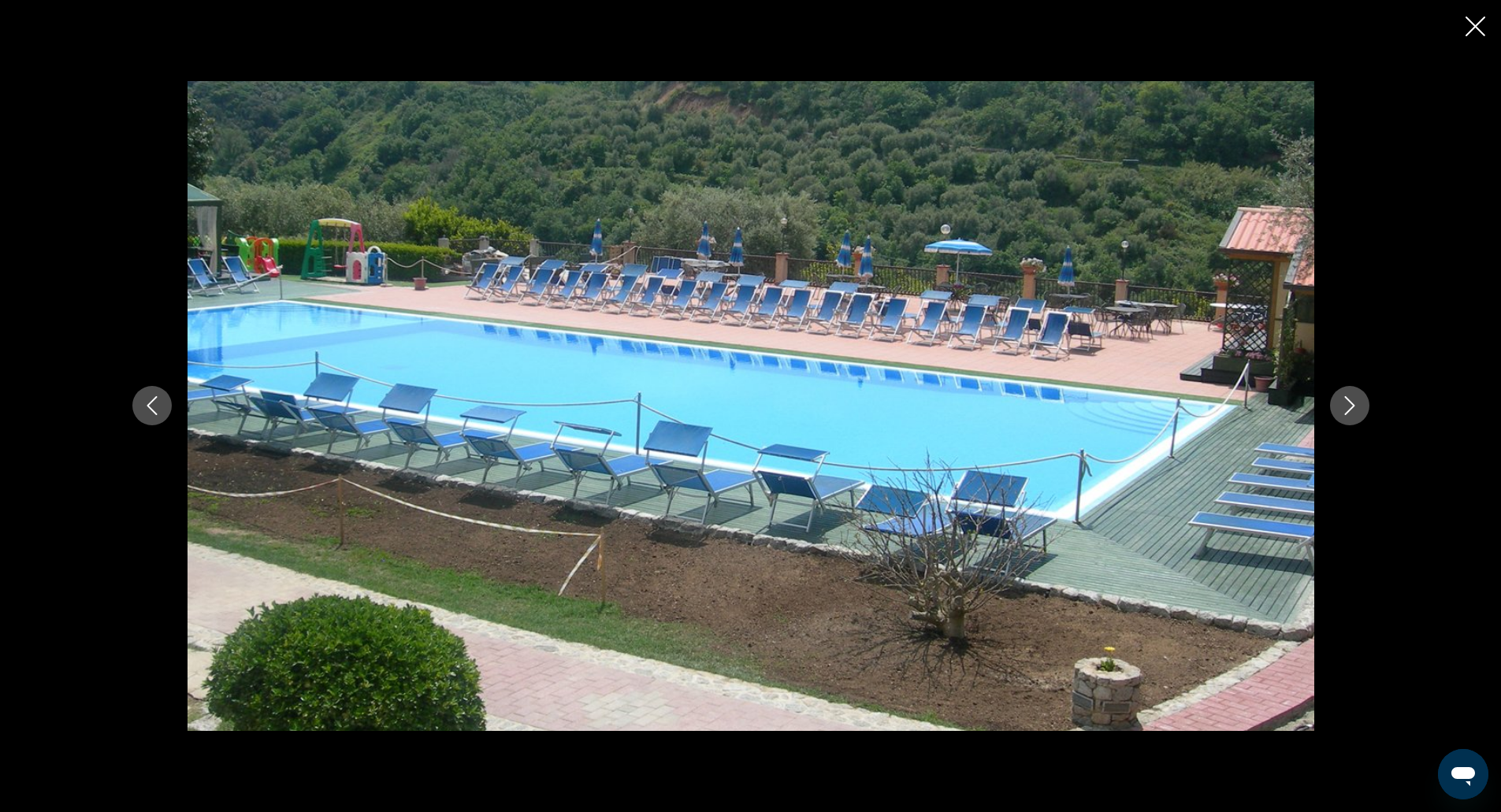
click at [1350, 393] on button "Next image" at bounding box center [1350, 405] width 40 height 40
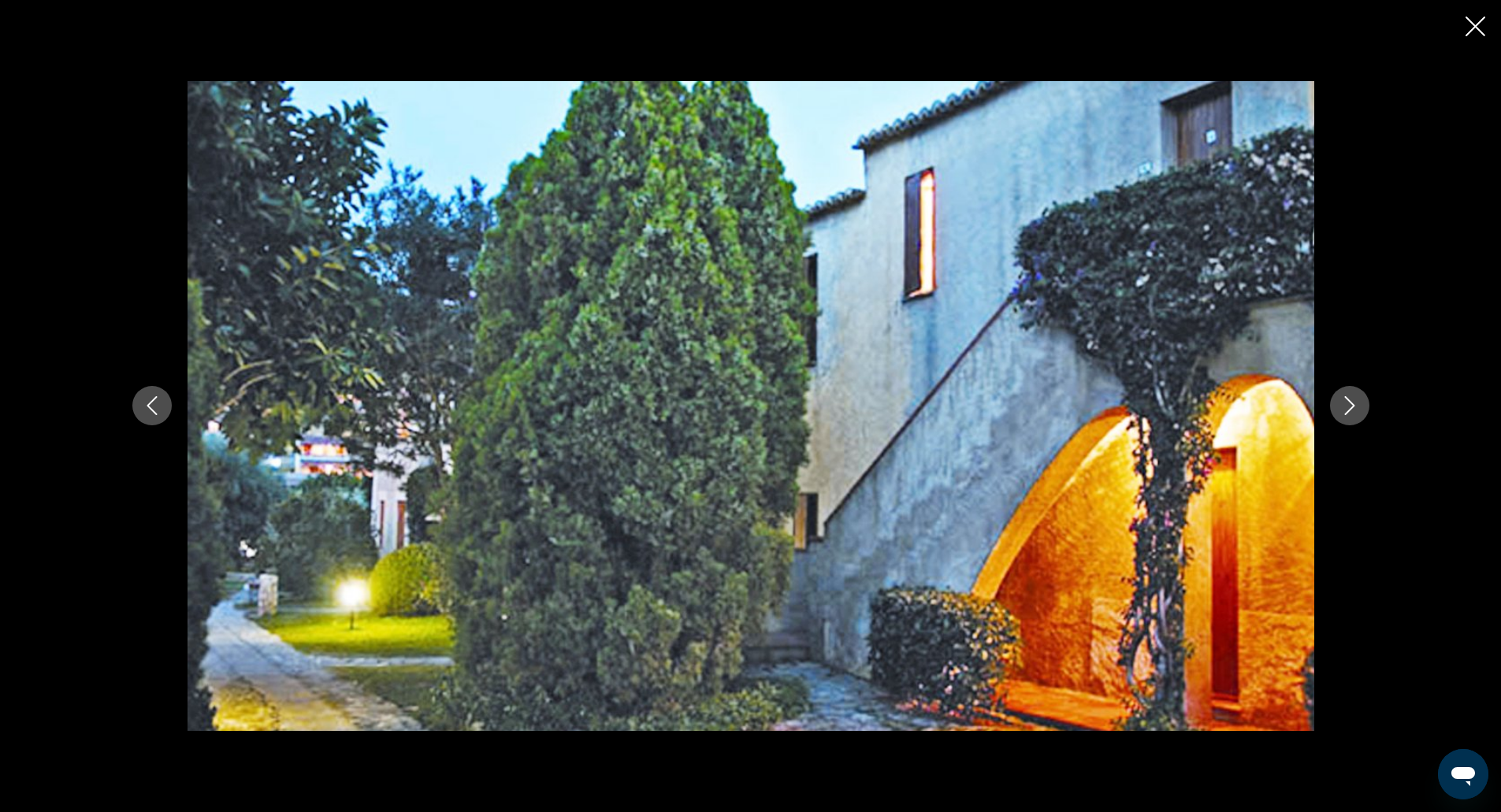
click at [1350, 393] on button "Next image" at bounding box center [1350, 405] width 40 height 40
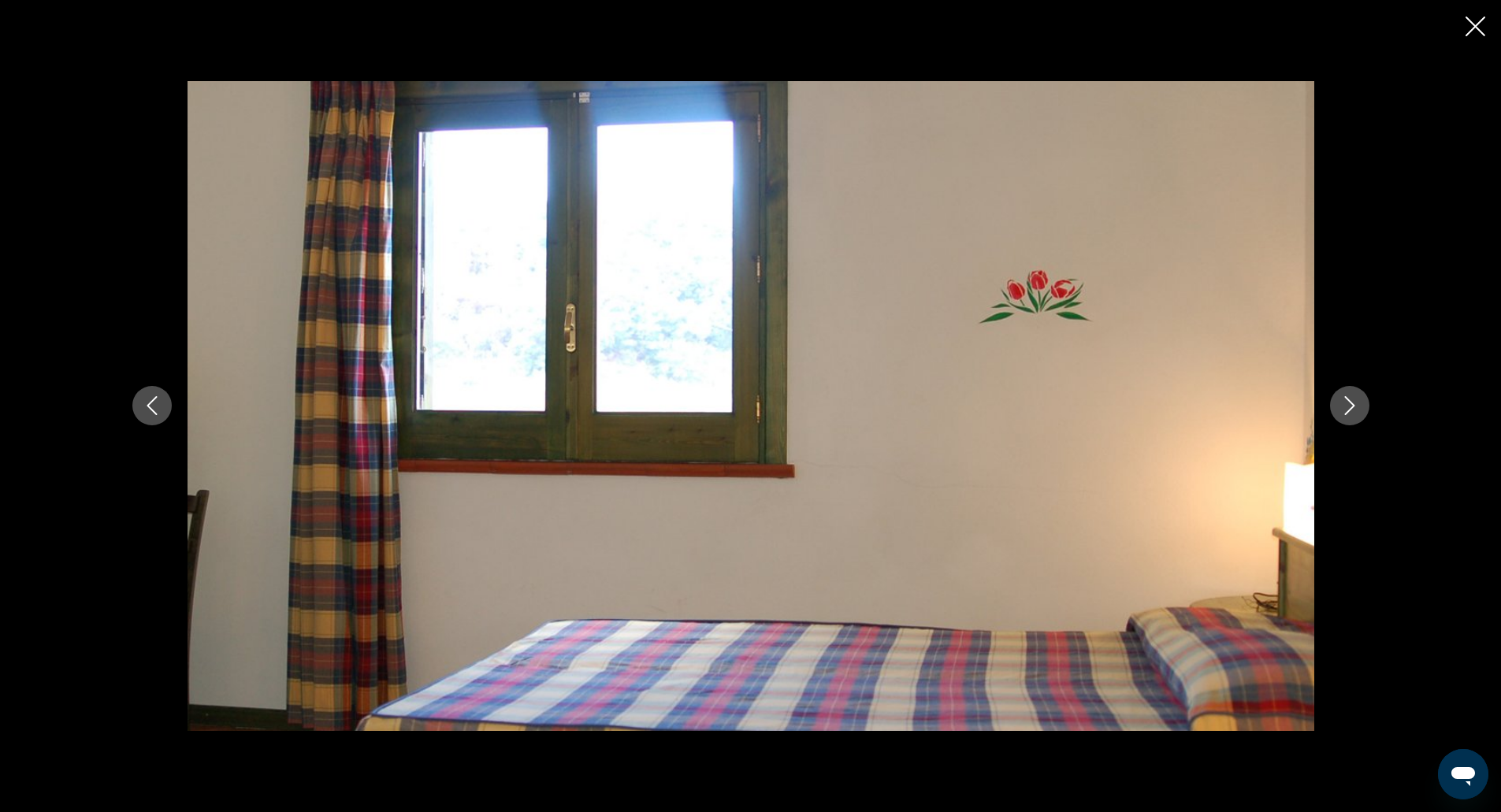
click at [1350, 393] on button "Next image" at bounding box center [1350, 405] width 40 height 40
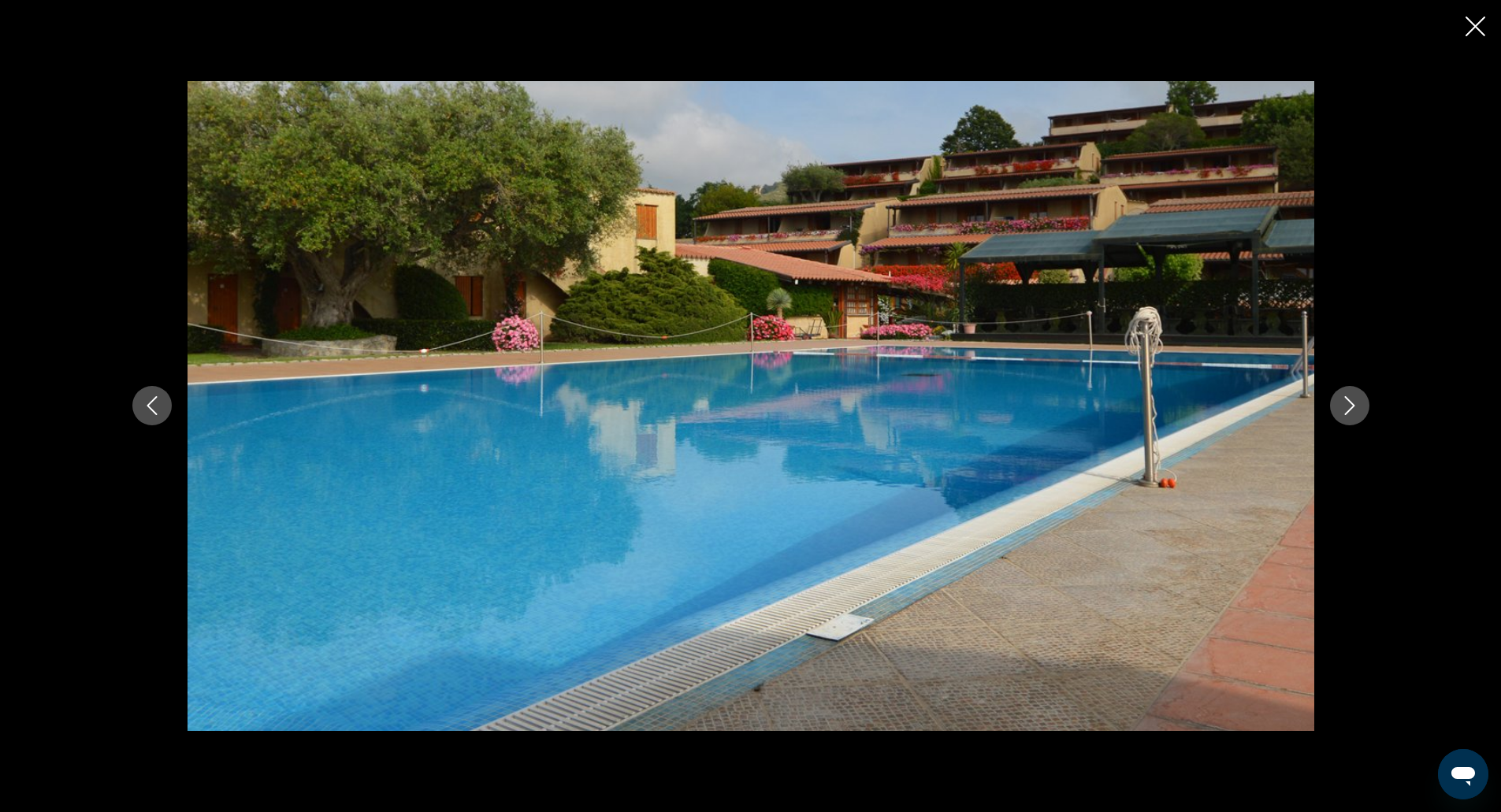
click at [1350, 393] on button "Next image" at bounding box center [1350, 405] width 40 height 40
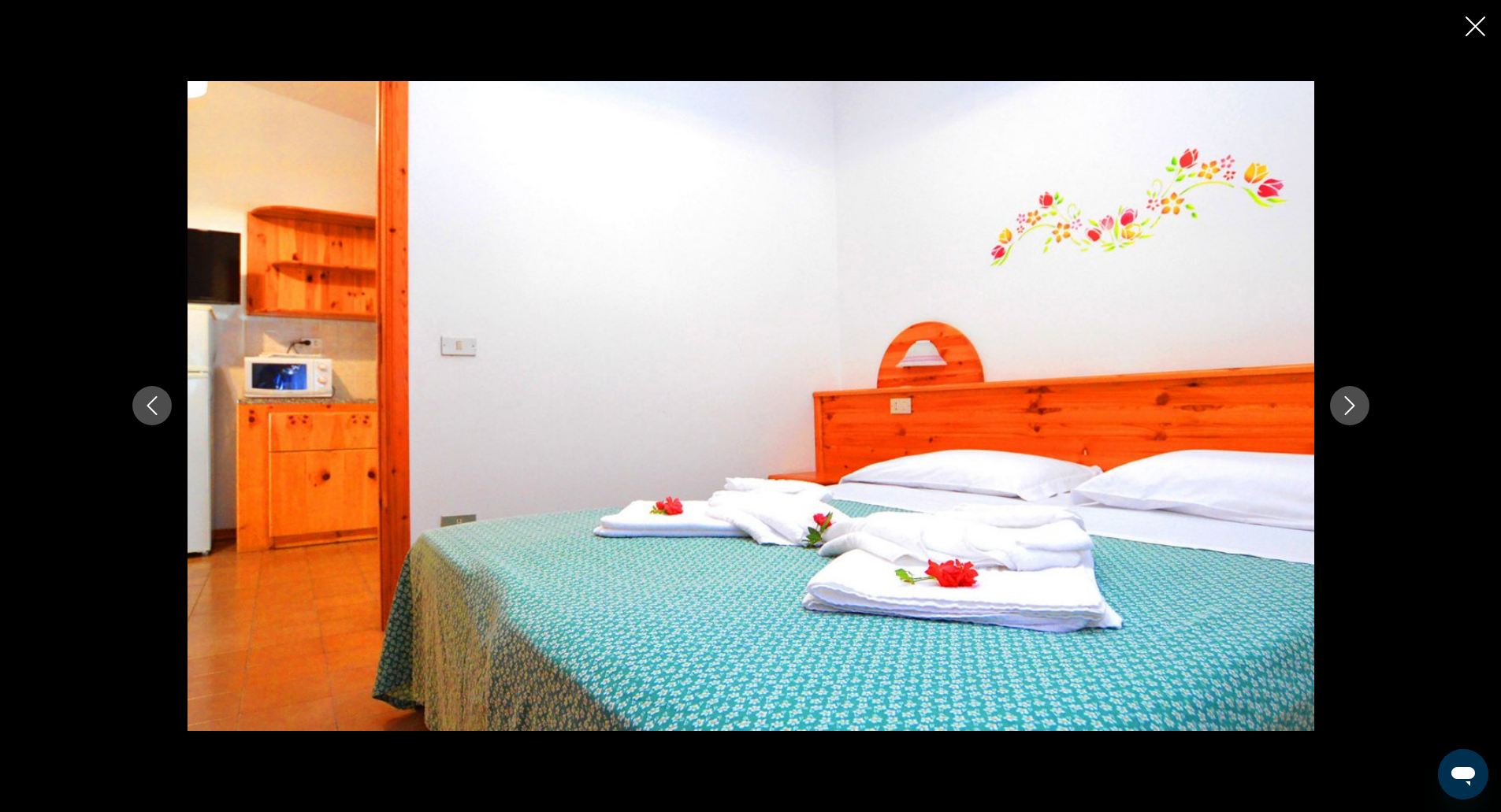
click at [1350, 393] on button "Next image" at bounding box center [1350, 405] width 40 height 40
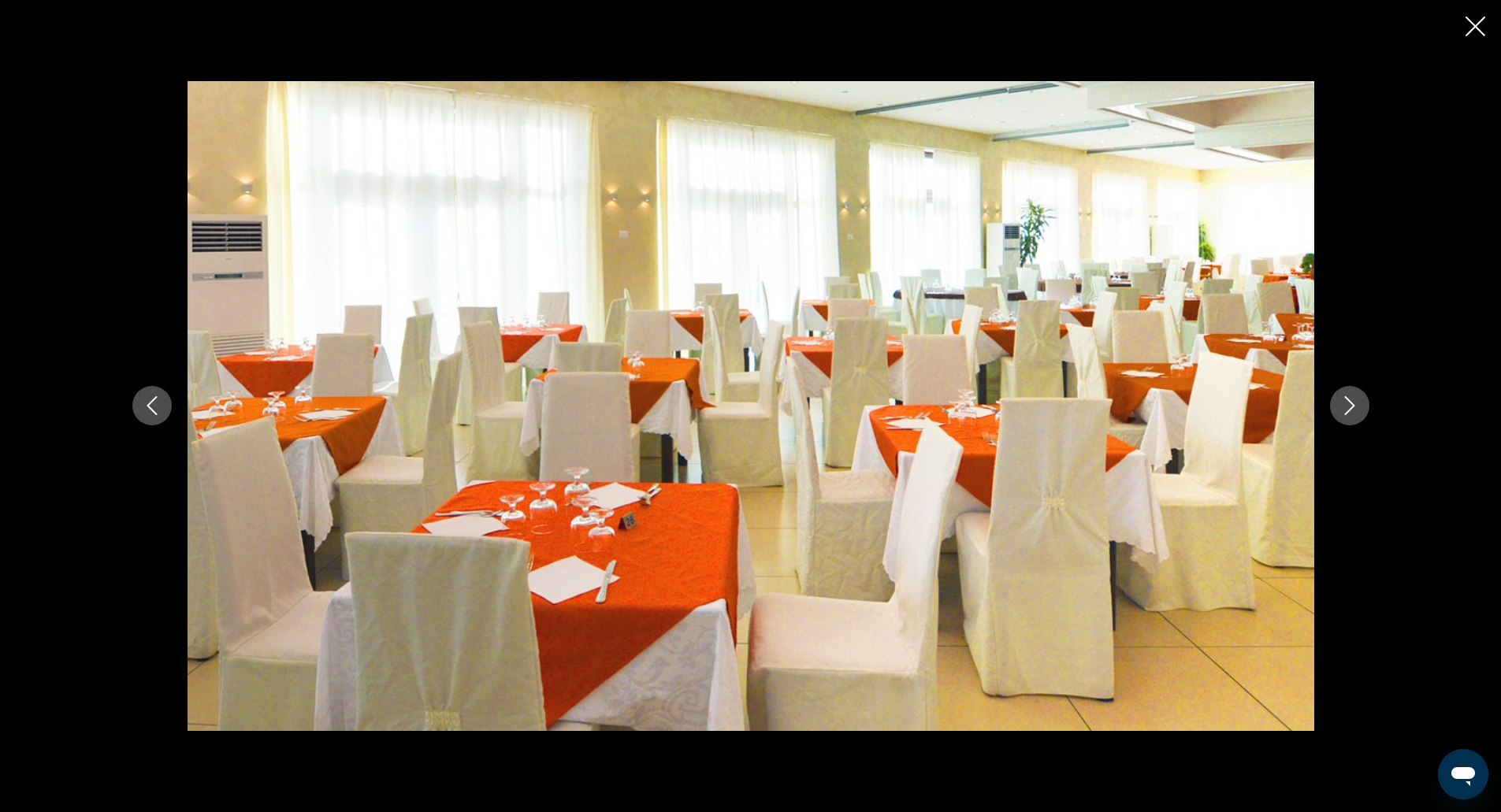
click at [1350, 393] on button "Next image" at bounding box center [1350, 405] width 40 height 40
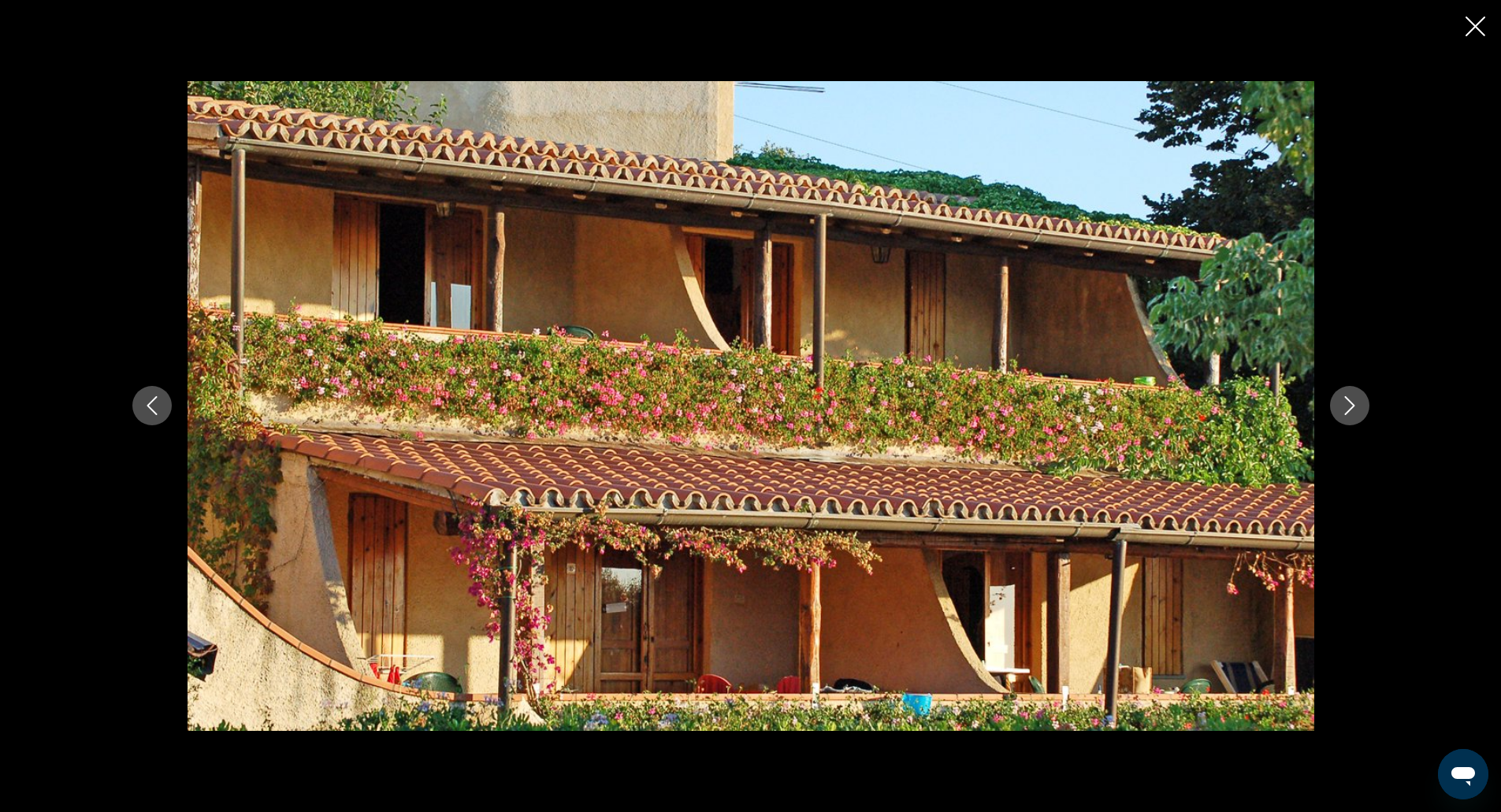
click at [1350, 393] on button "Next image" at bounding box center [1350, 405] width 40 height 40
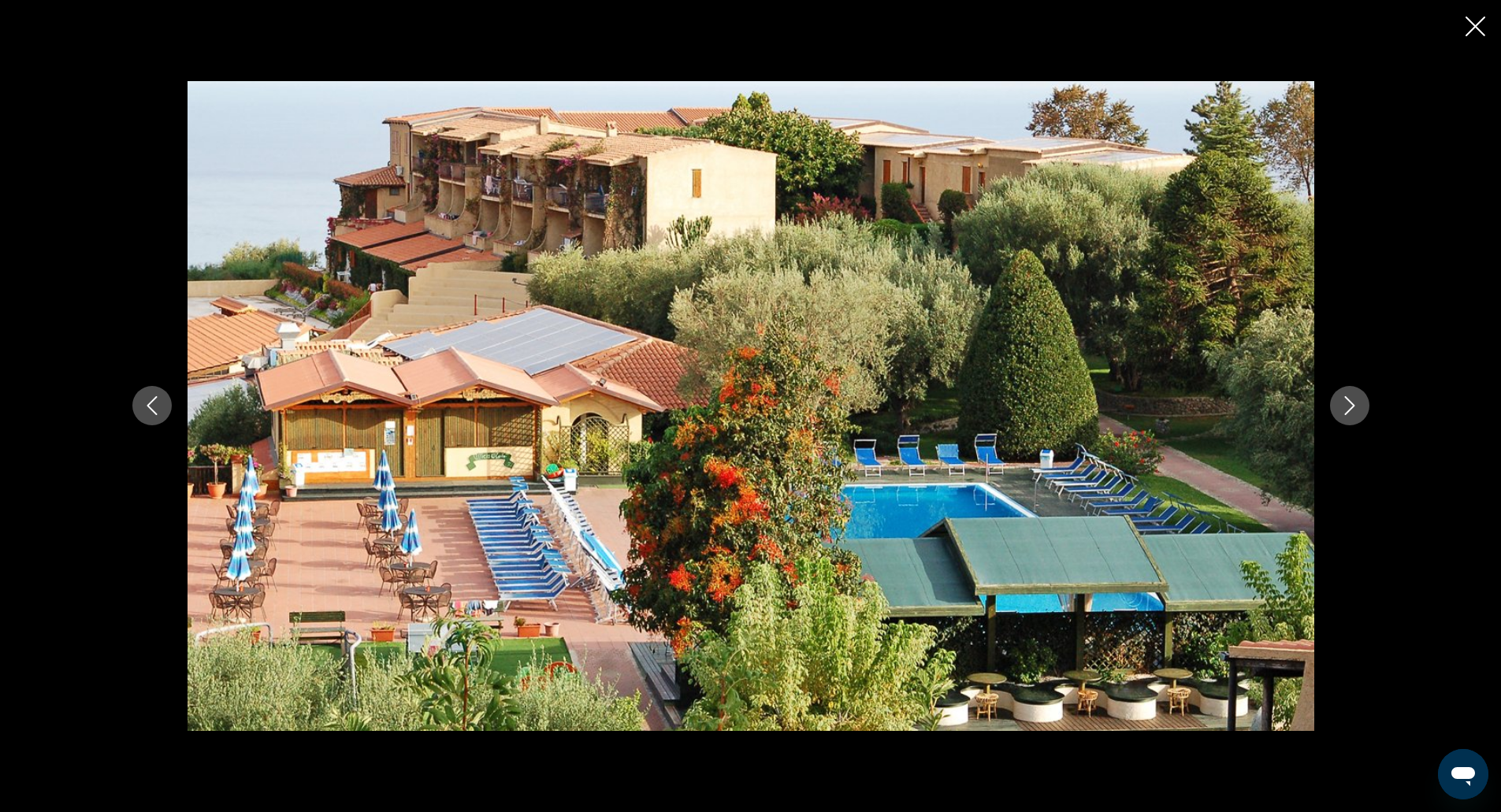
click at [1350, 393] on button "Next image" at bounding box center [1350, 405] width 40 height 40
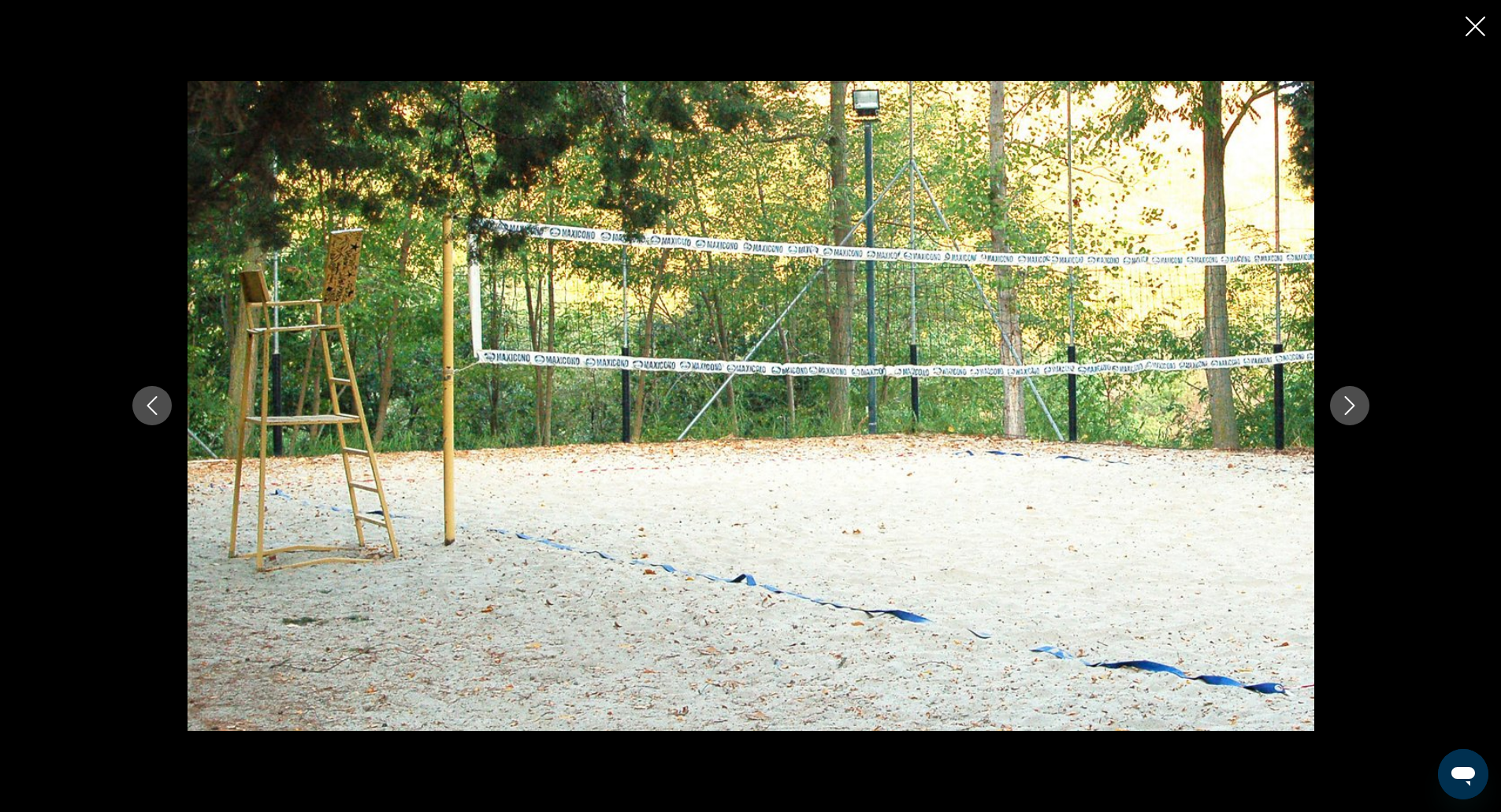
click at [1350, 393] on button "Next image" at bounding box center [1350, 405] width 40 height 40
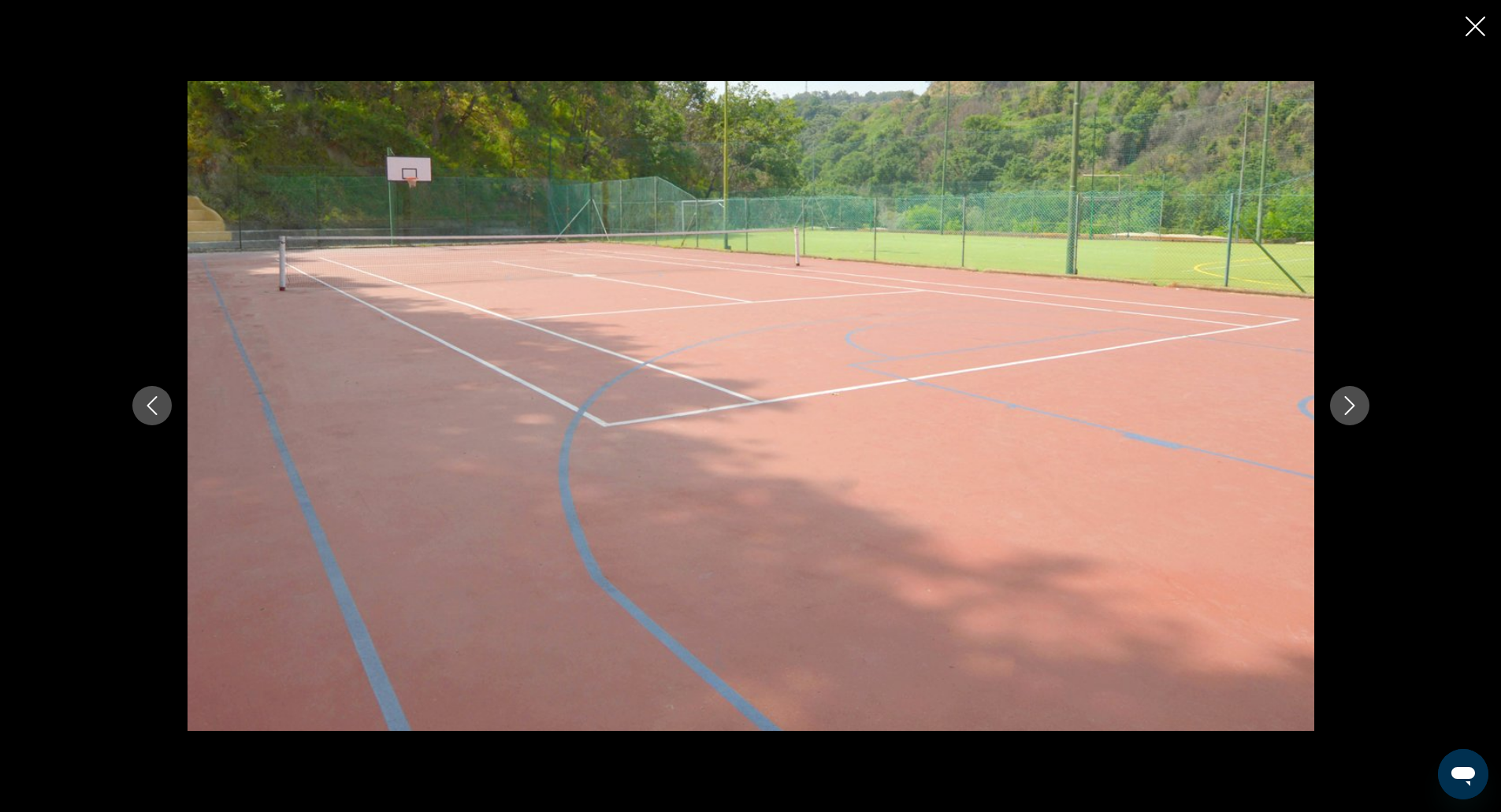
click at [1350, 393] on button "Next image" at bounding box center [1350, 405] width 40 height 40
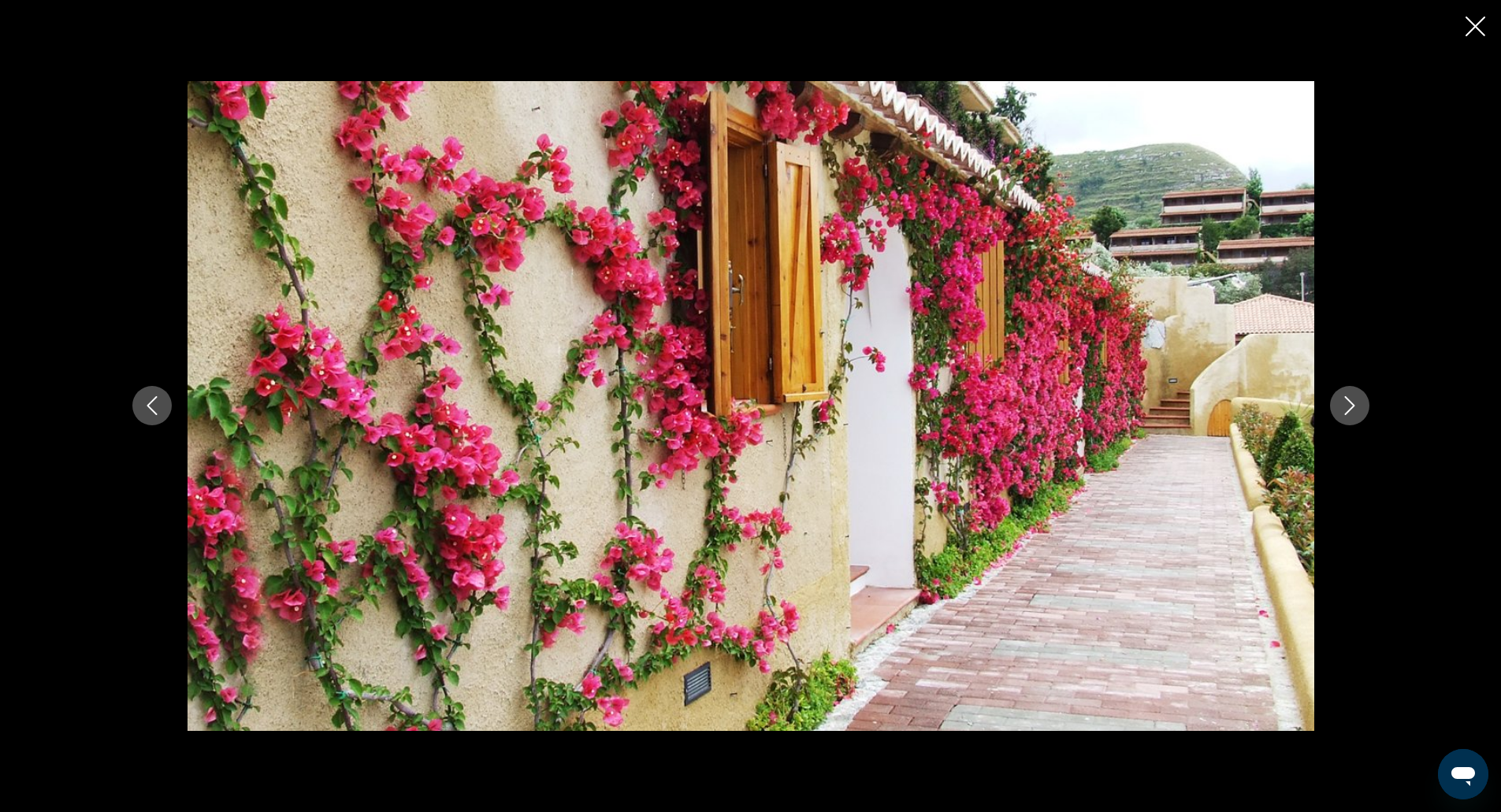
click at [1350, 393] on button "Next image" at bounding box center [1350, 405] width 40 height 40
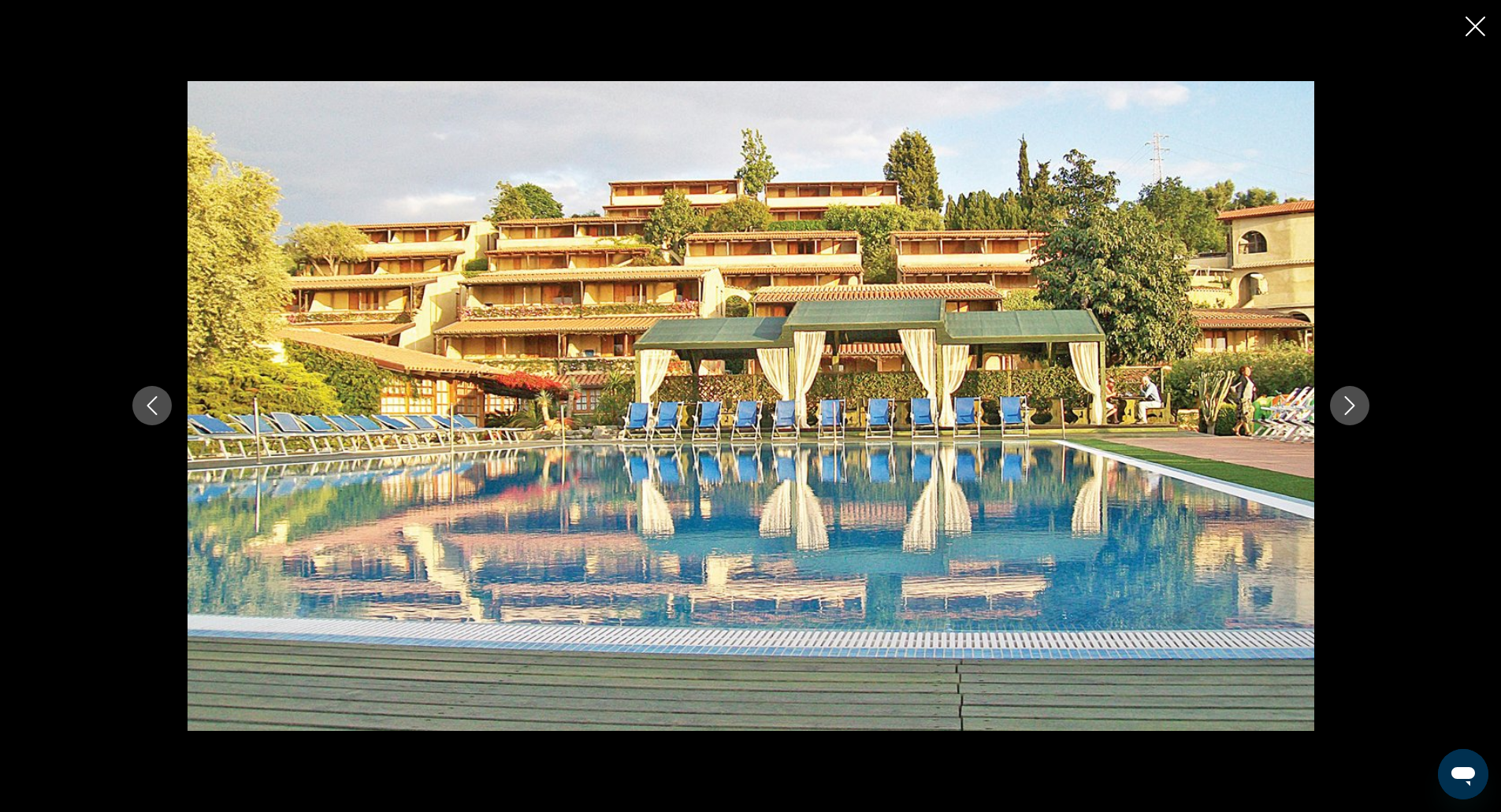
click at [1350, 393] on button "Next image" at bounding box center [1350, 405] width 40 height 40
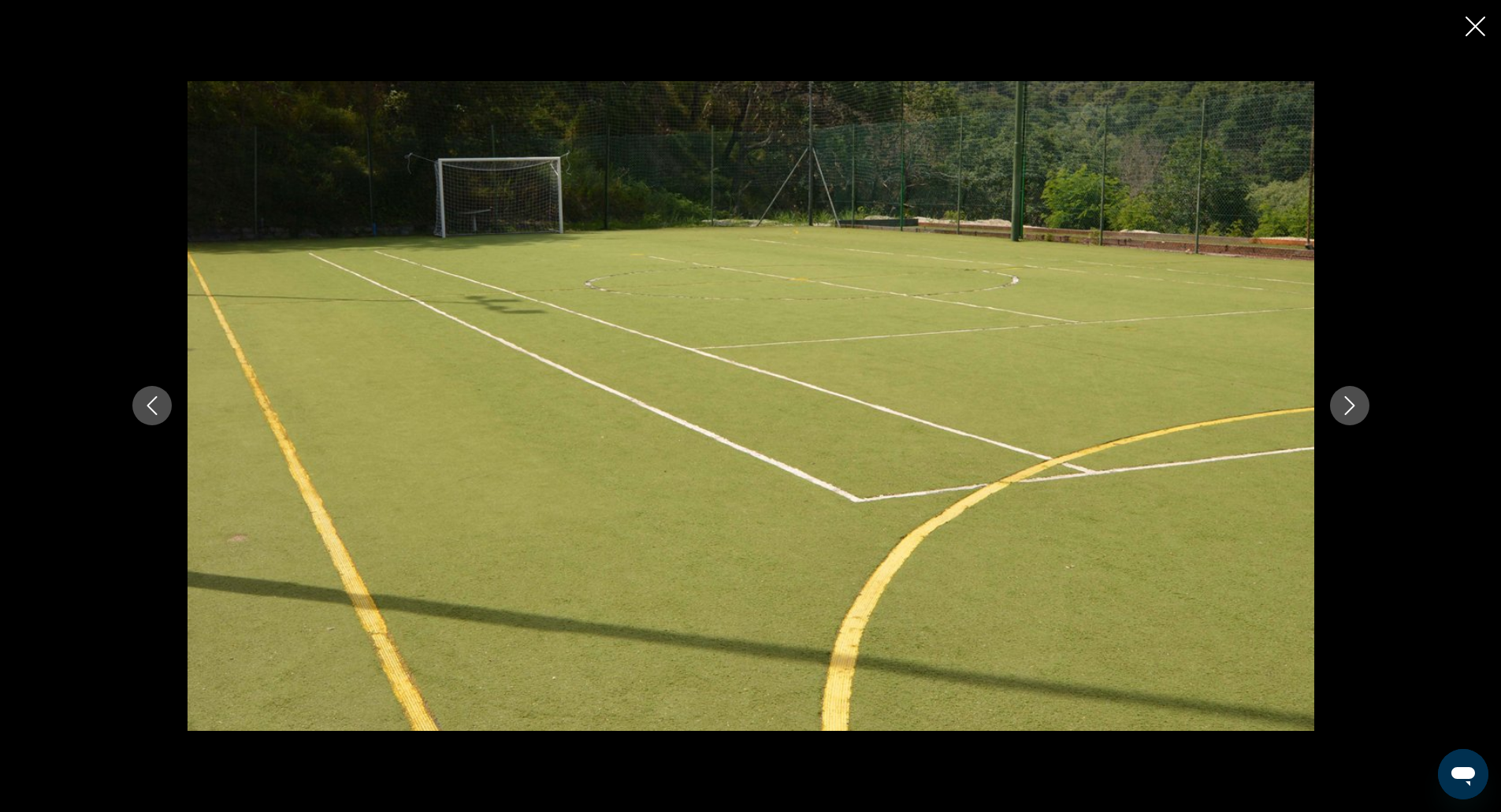
click at [1350, 393] on button "Next image" at bounding box center [1350, 405] width 40 height 40
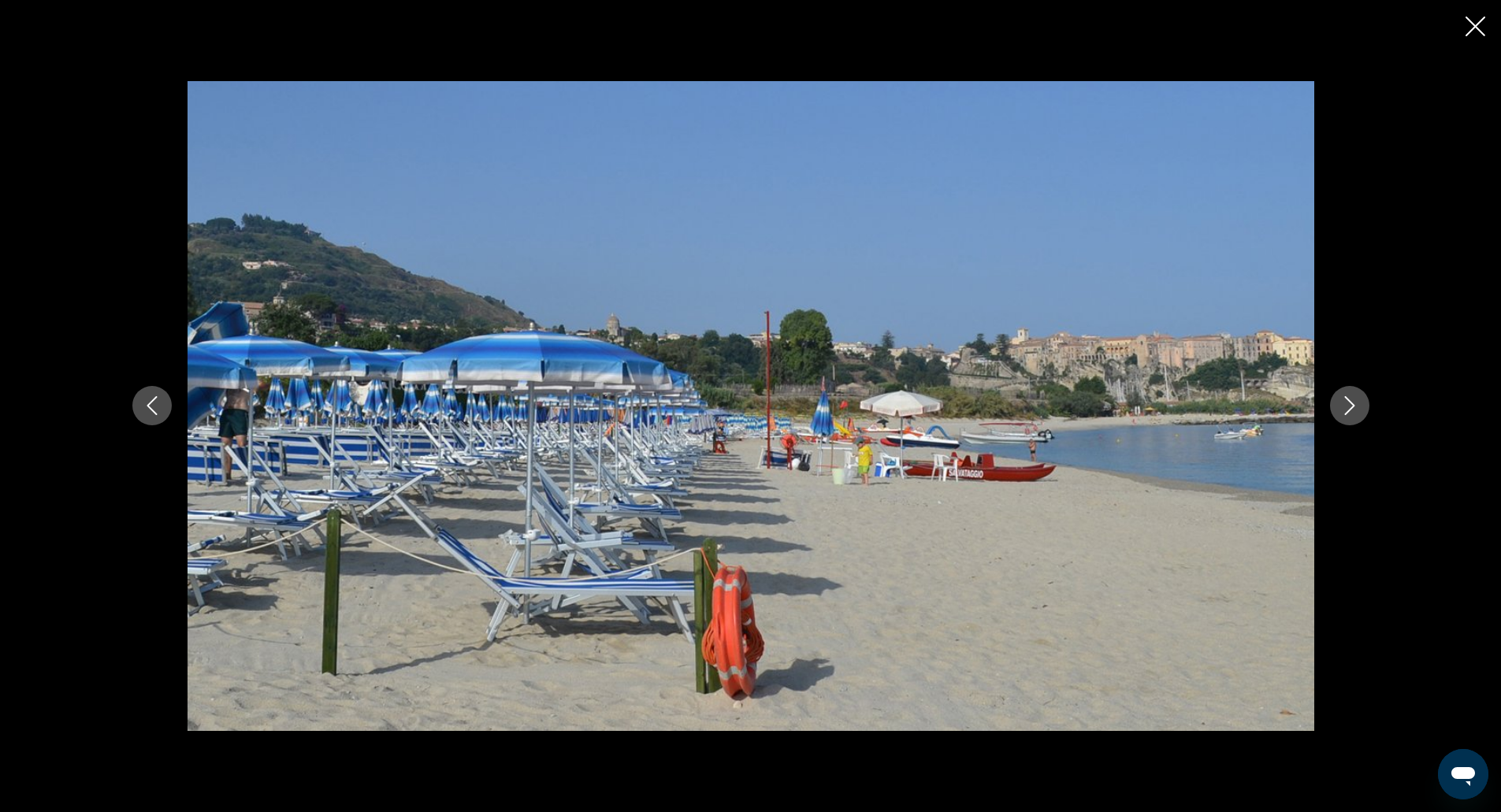
click at [1350, 393] on button "Next image" at bounding box center [1350, 405] width 40 height 40
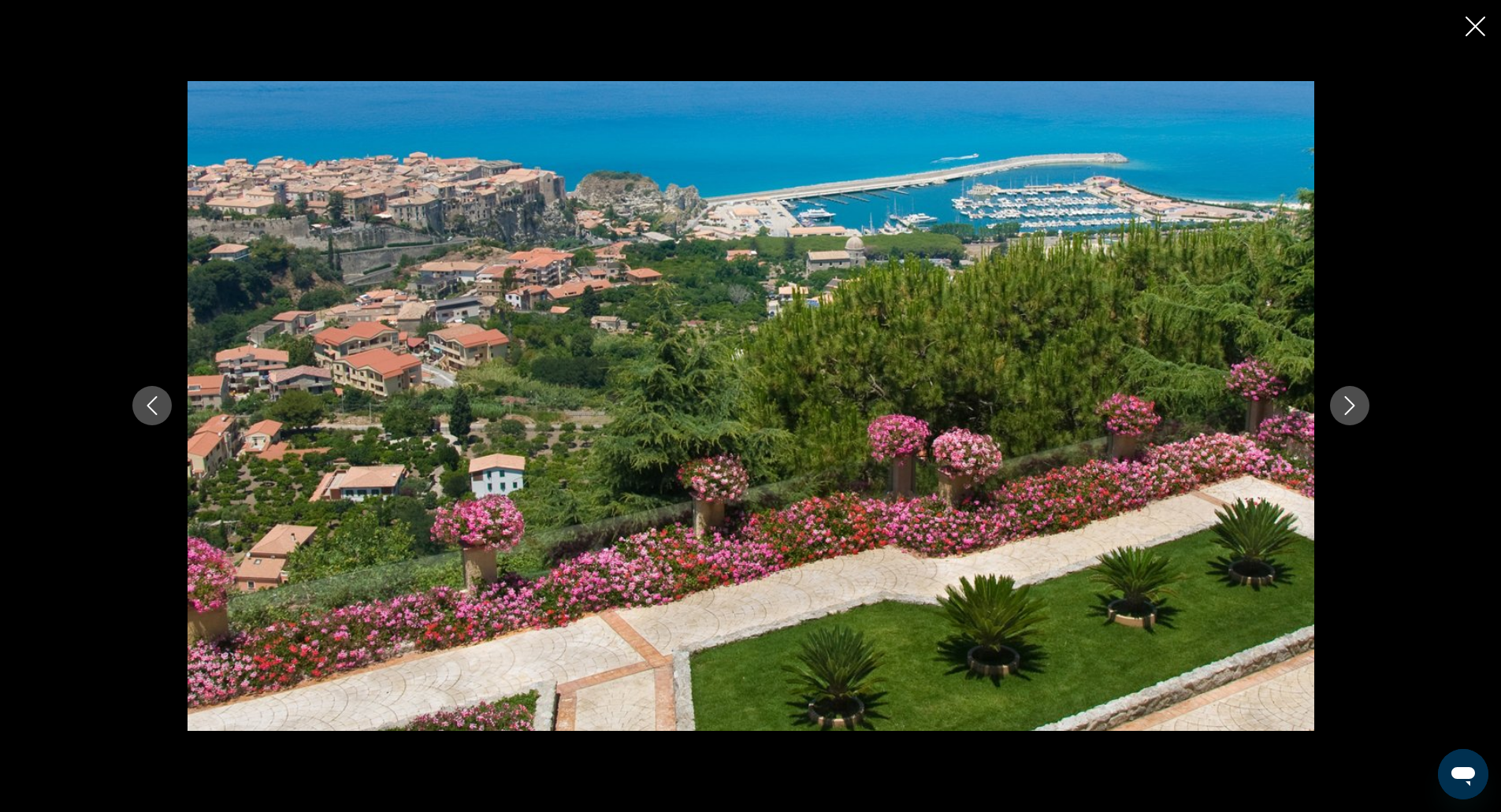
click at [1350, 393] on button "Next image" at bounding box center [1350, 405] width 40 height 40
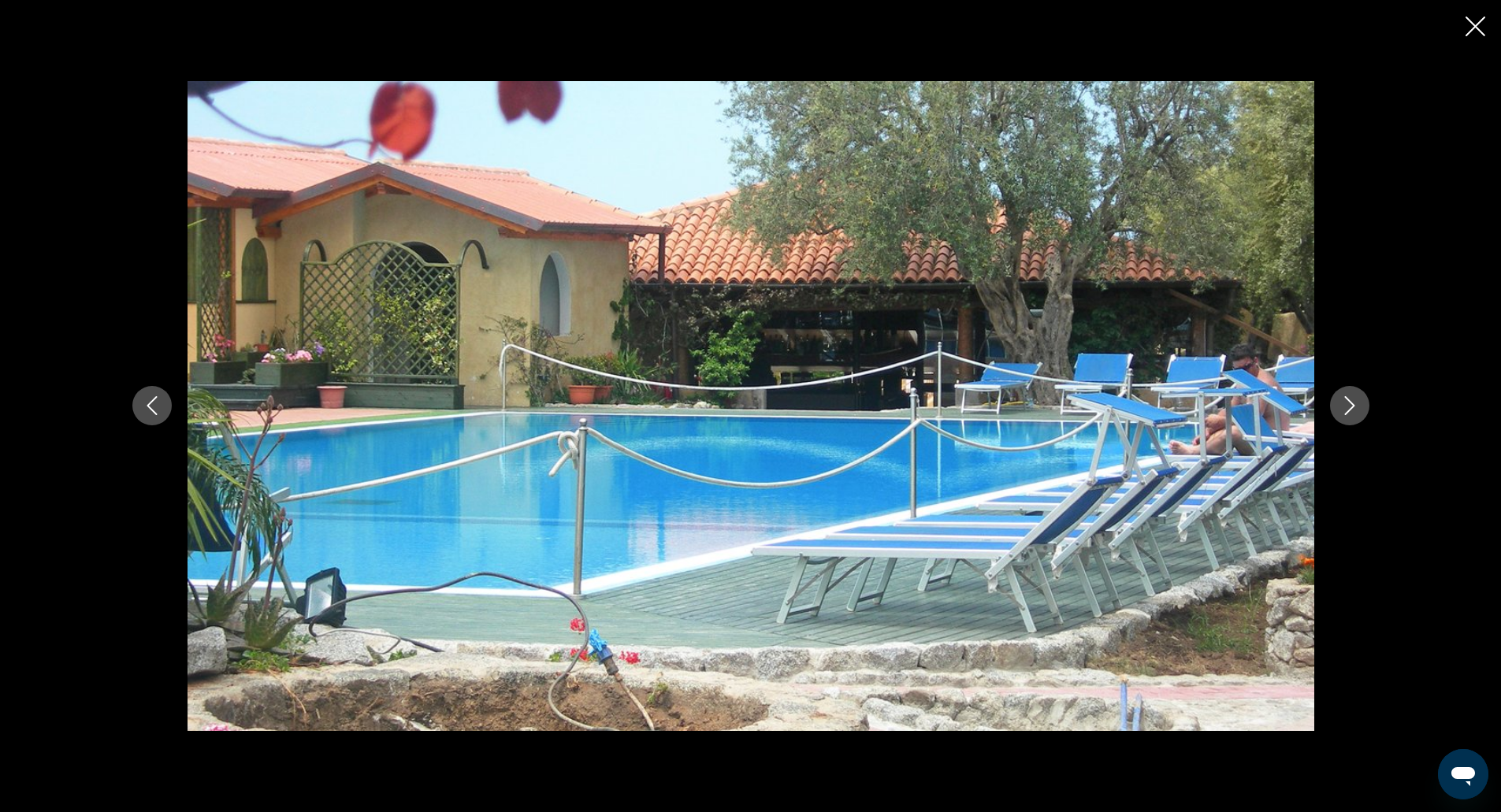
click at [1469, 31] on icon "Close slideshow" at bounding box center [1475, 26] width 19 height 19
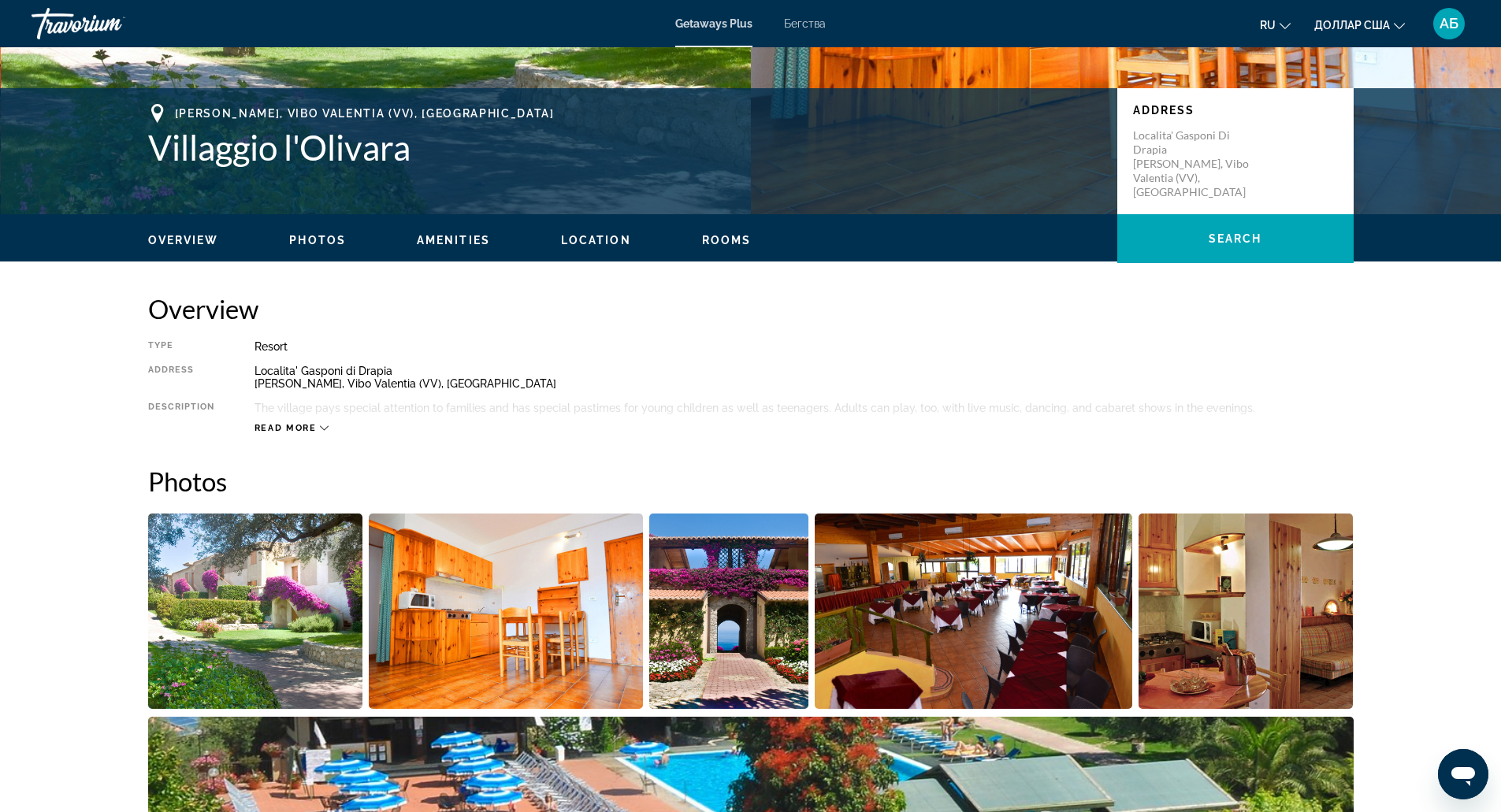
scroll to position [303, 0]
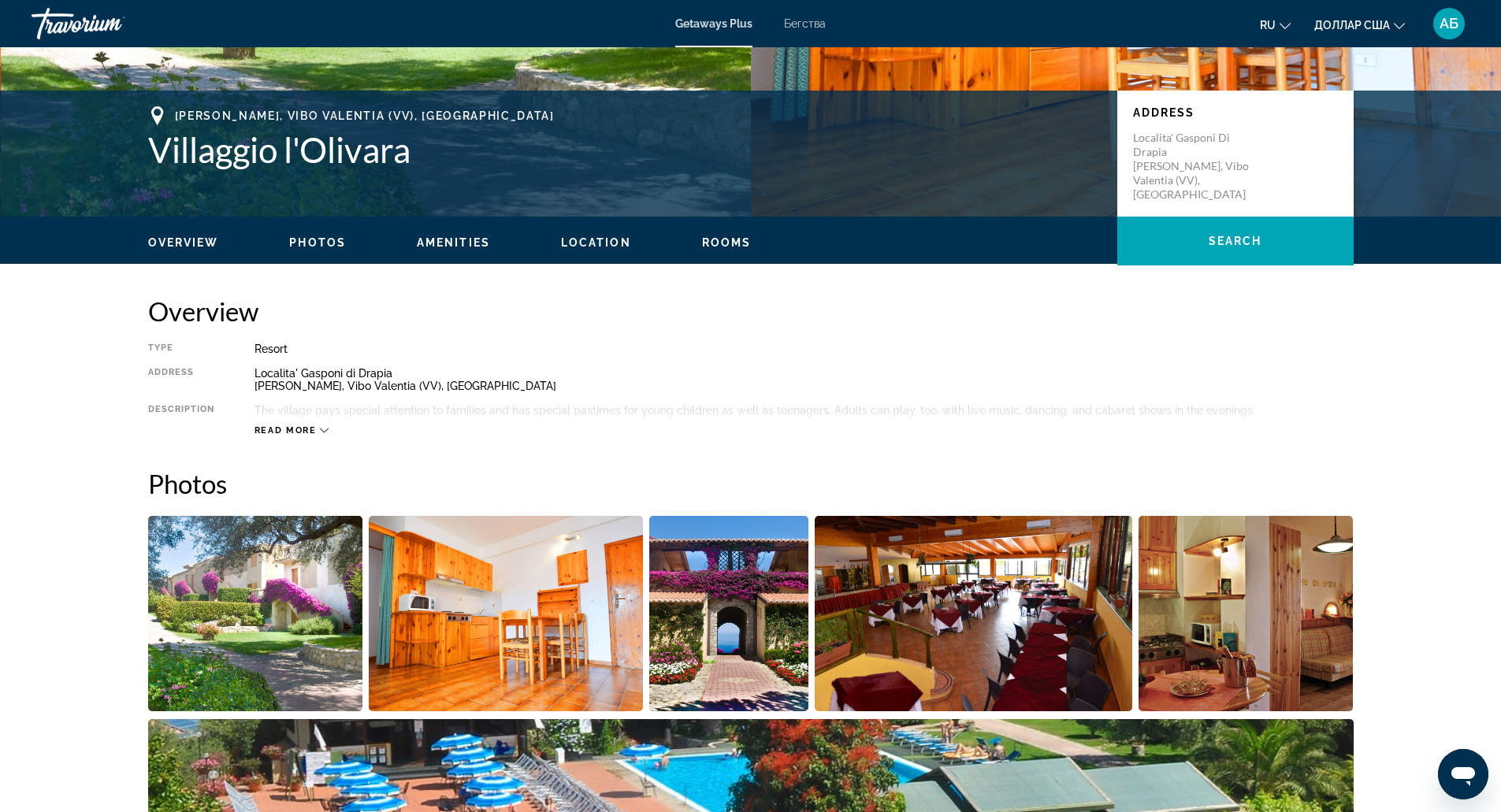
click at [200, 99] on div "Tropea, Vibo Valentia (VV), Italy Villaggio l'Olivara Address Localita' Gasponi…" at bounding box center [750, 154] width 1501 height 126
copy span "Tropea, Vibo Valentia (VV), Italy"
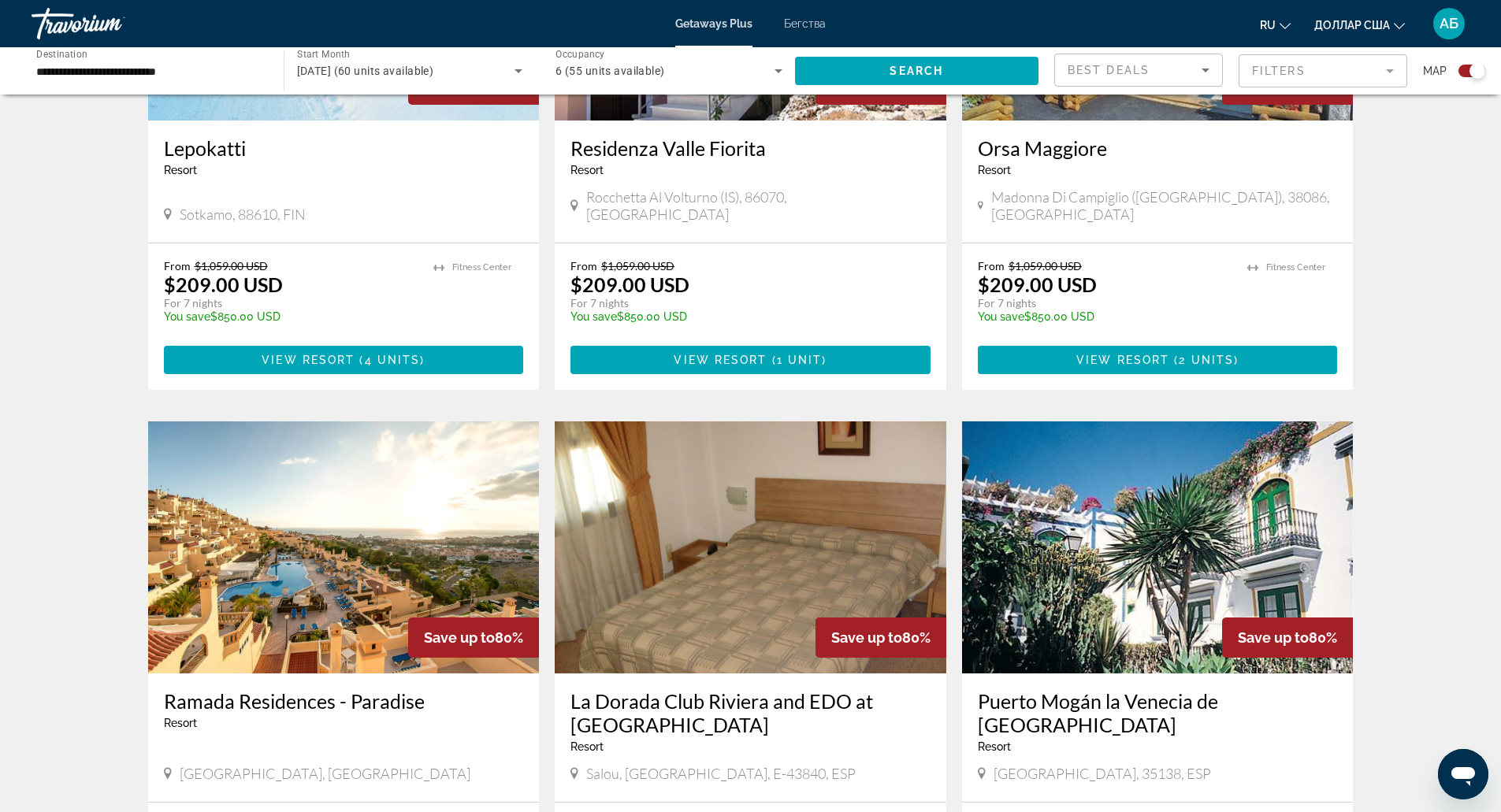
scroll to position [1323, 0]
click at [1123, 764] on span "Gran Canaria, 35138, ESP" at bounding box center [1102, 772] width 218 height 18
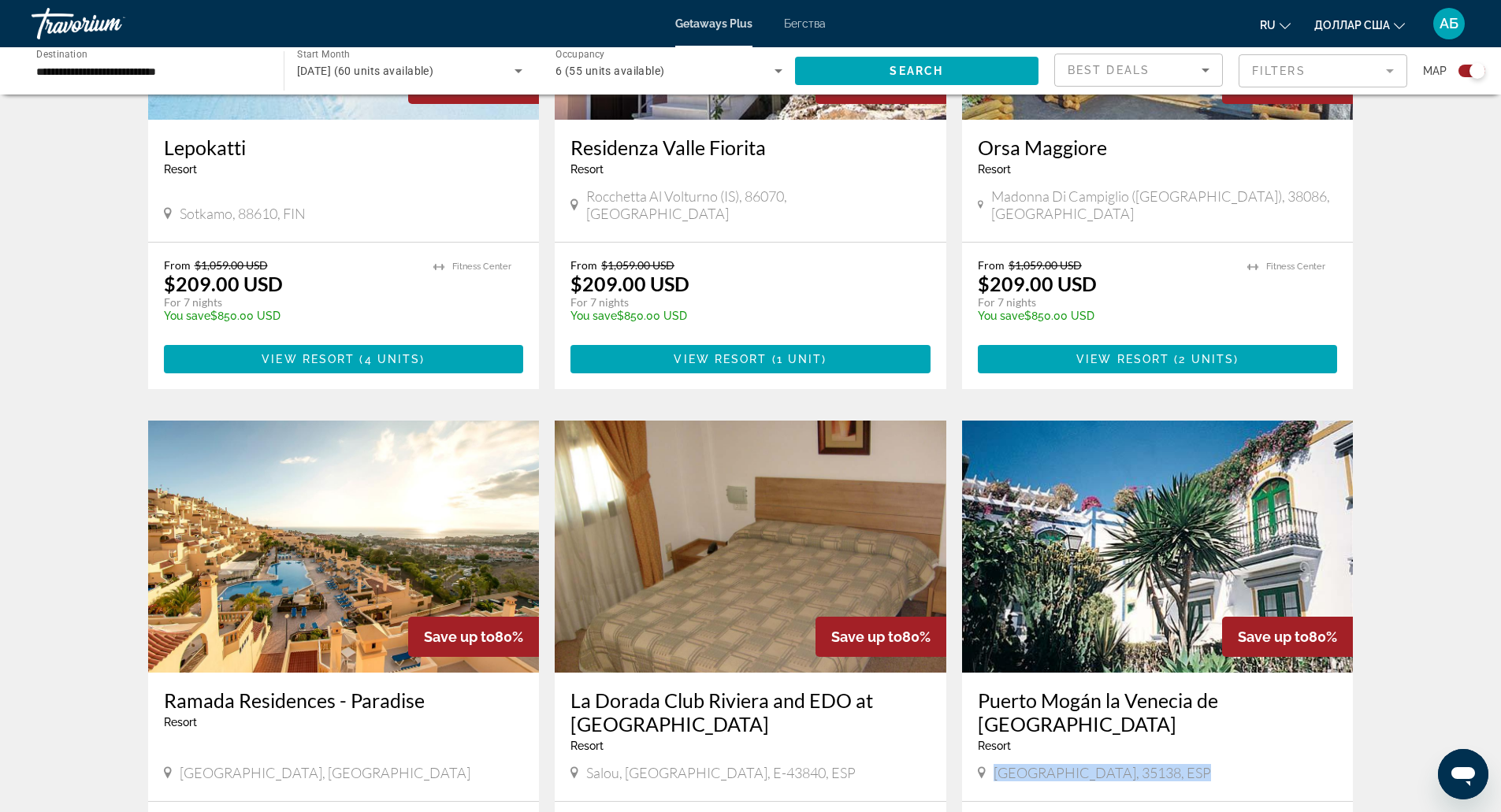
click at [1123, 764] on span "Gran Canaria, 35138, ESP" at bounding box center [1102, 772] width 218 height 18
copy span "Gran Canaria, 35138, ESP"
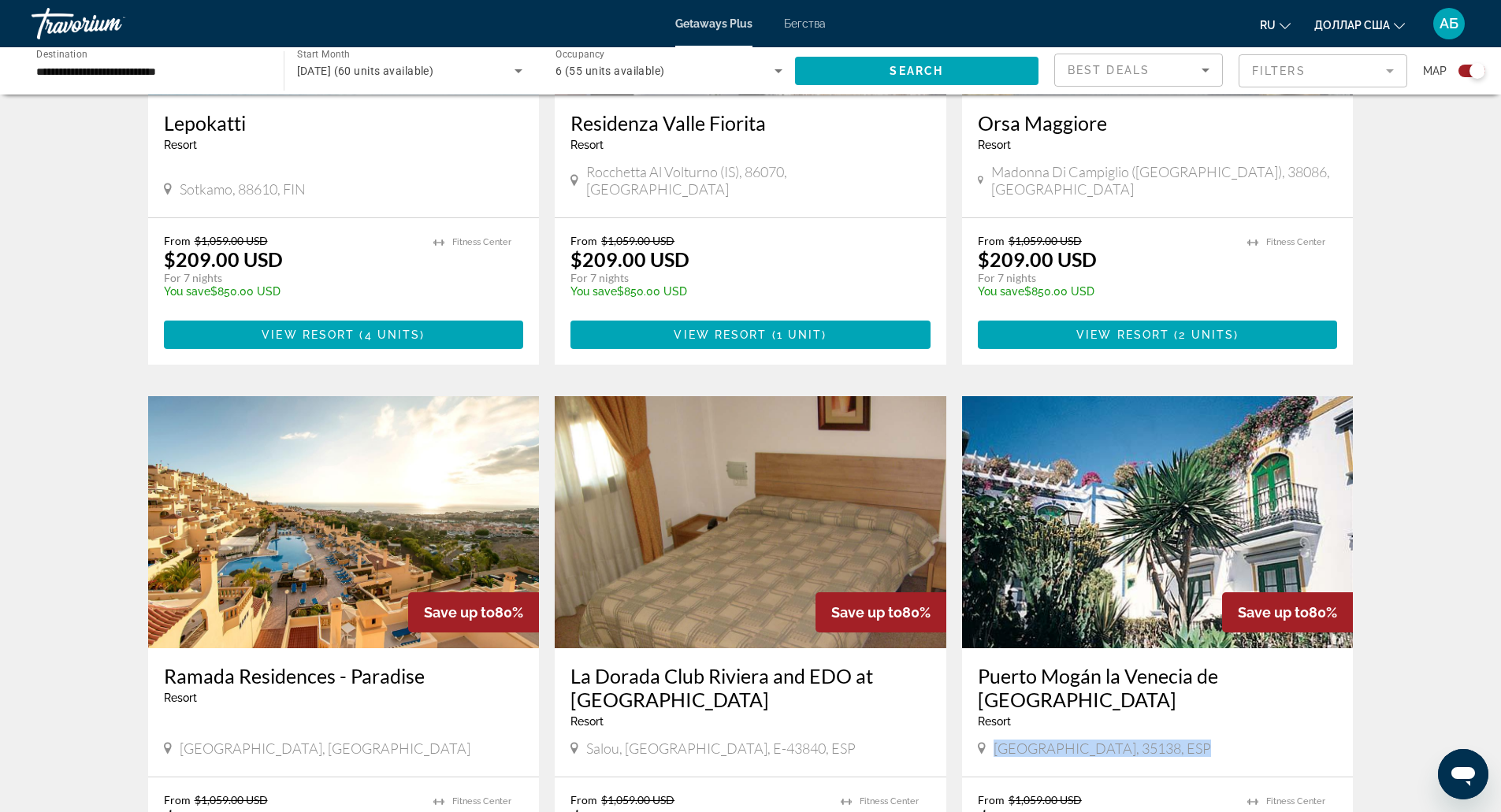
scroll to position [1381, 0]
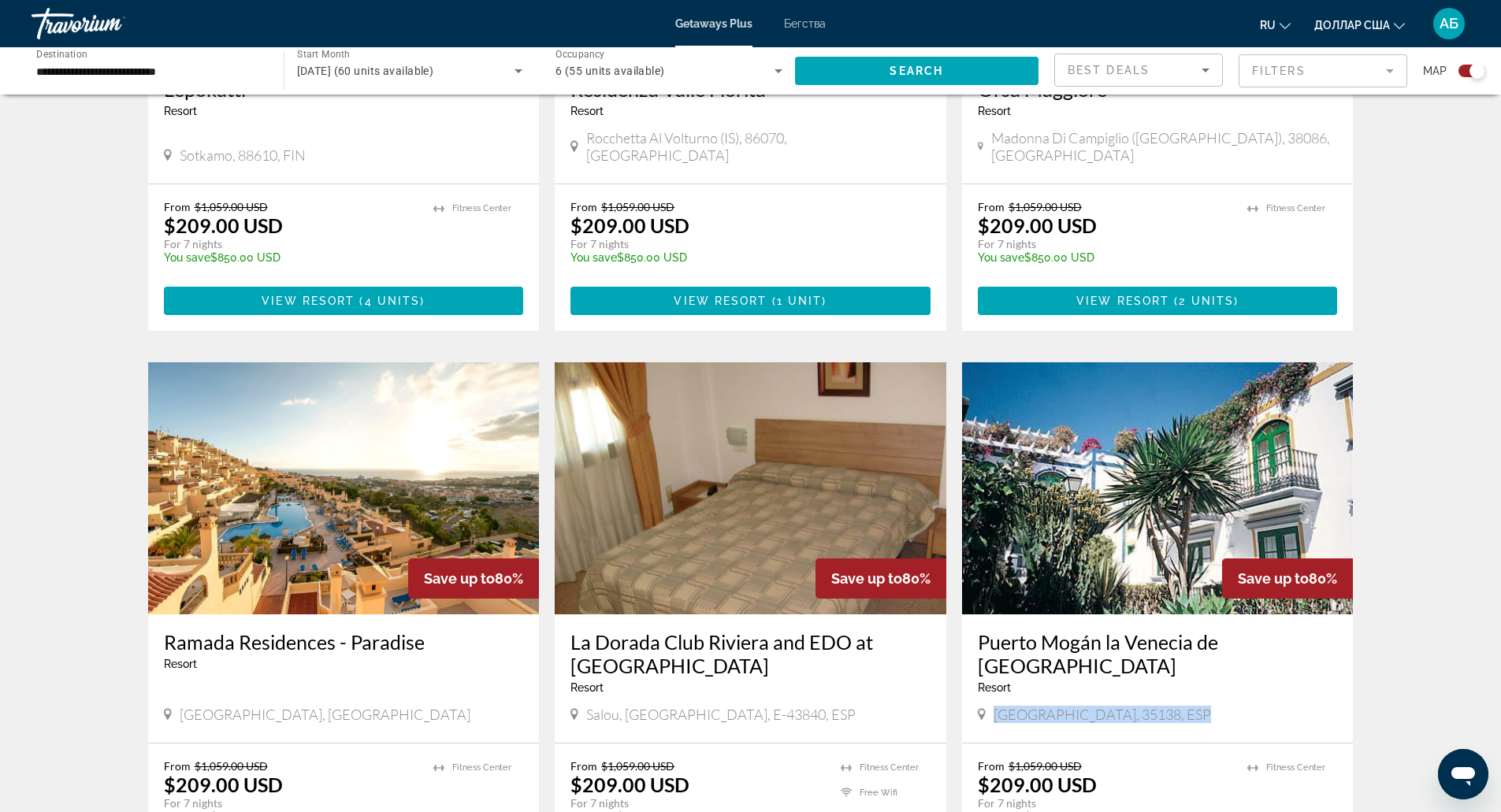
click at [403, 528] on img "Основное содержание" at bounding box center [344, 488] width 392 height 252
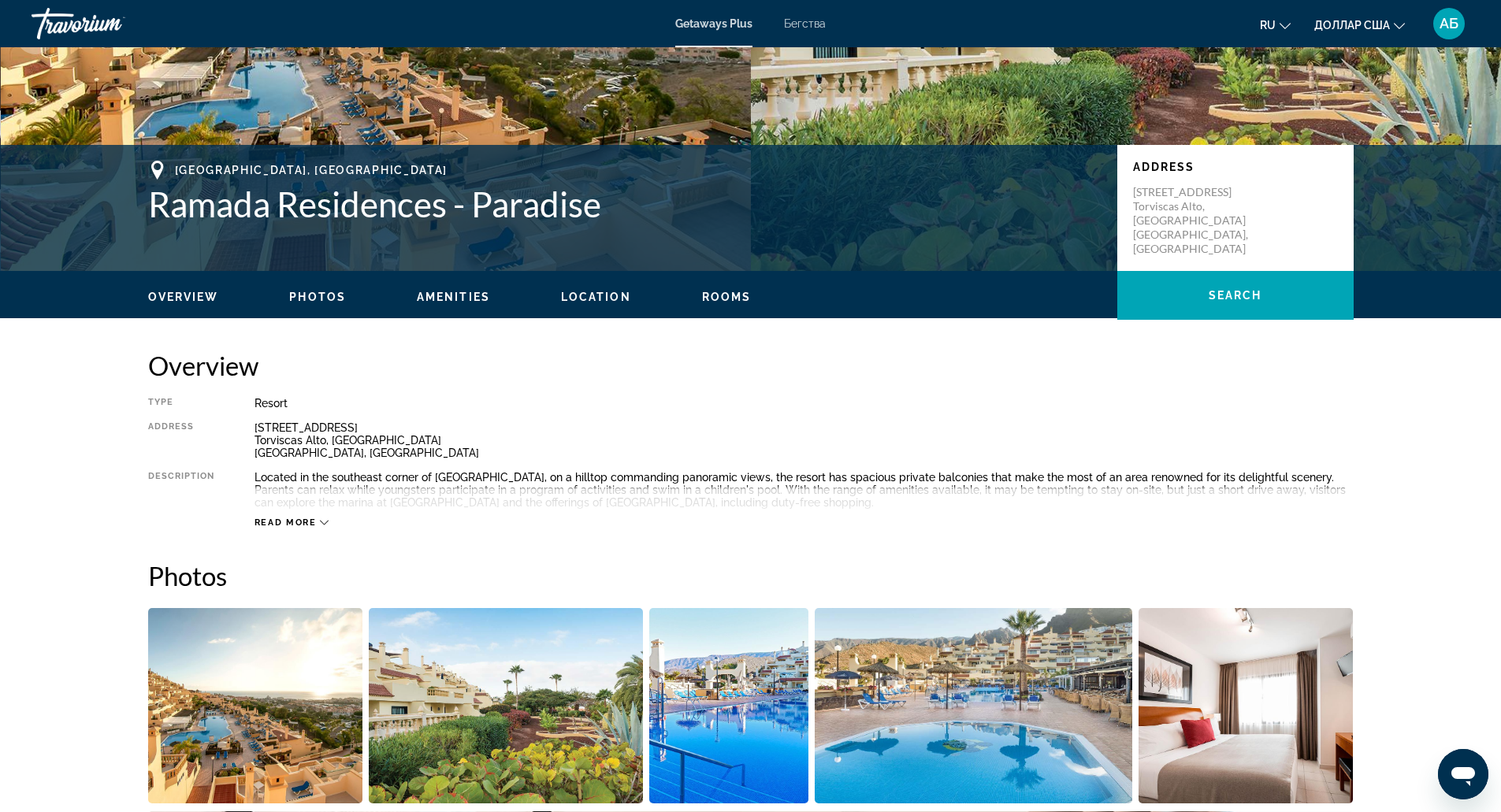
scroll to position [250, 0]
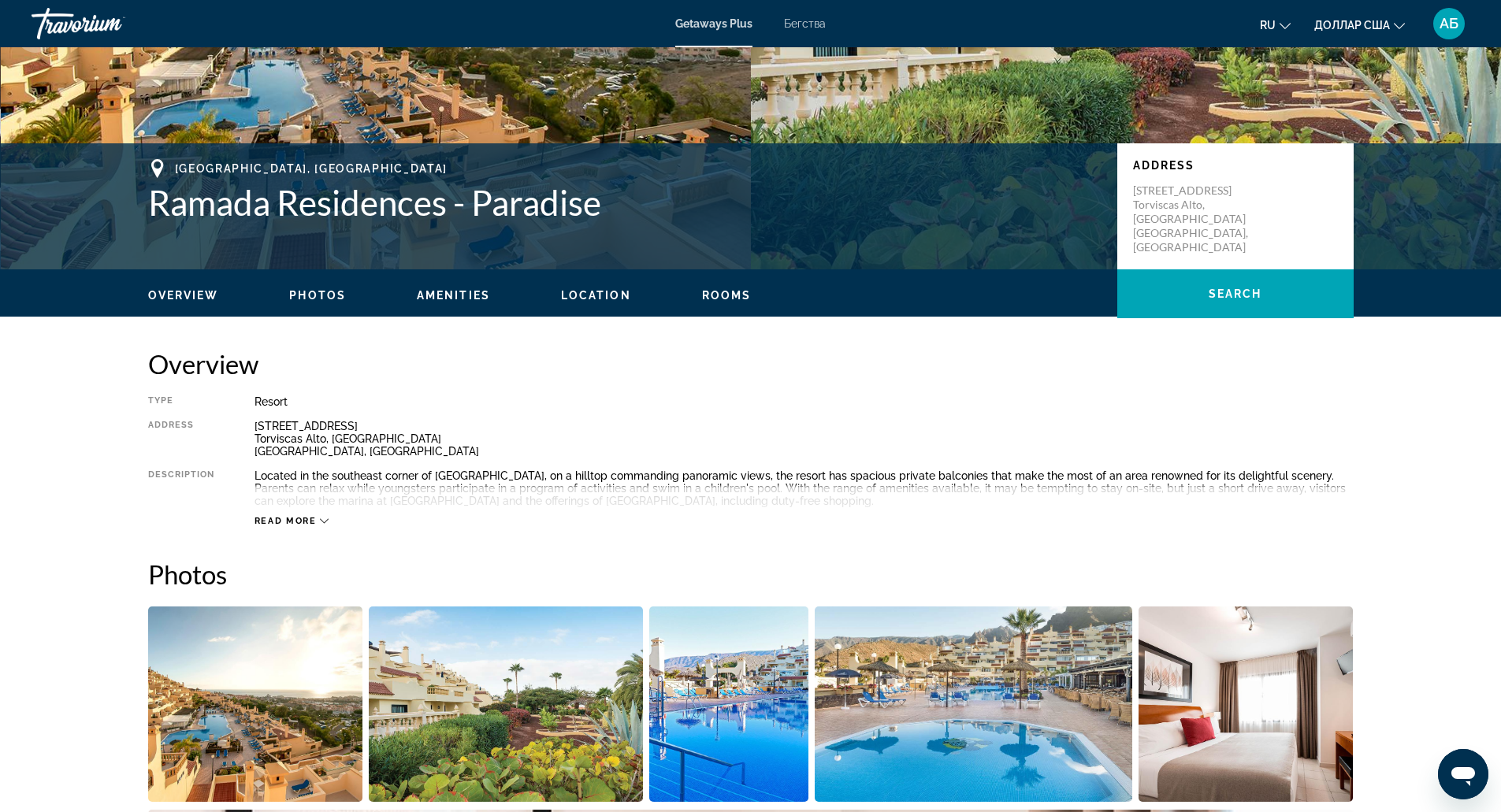
click at [195, 694] on img "Open full-screen image slider" at bounding box center [256, 704] width 215 height 195
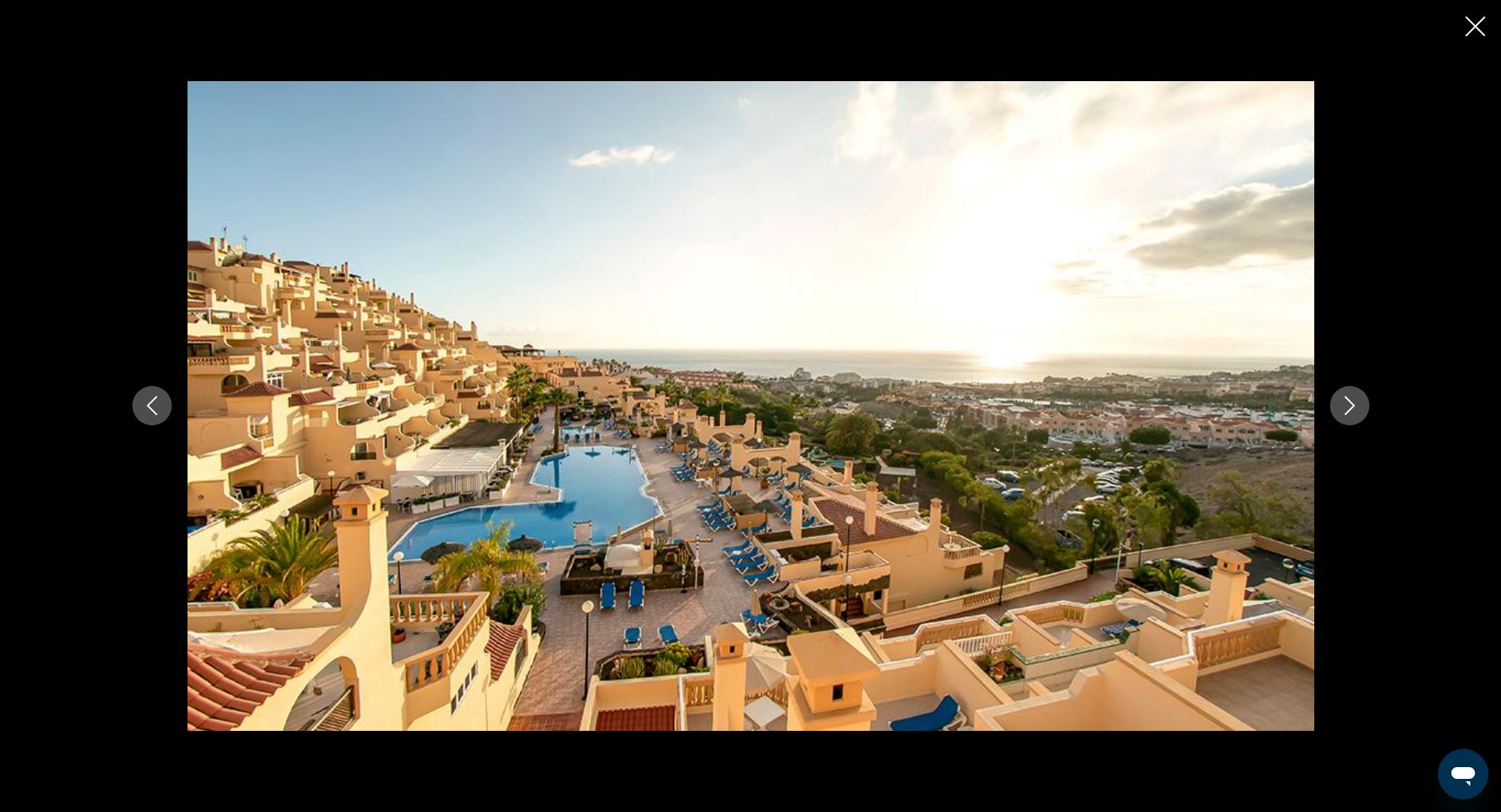
click at [1330, 404] on button "Next image" at bounding box center [1350, 405] width 40 height 40
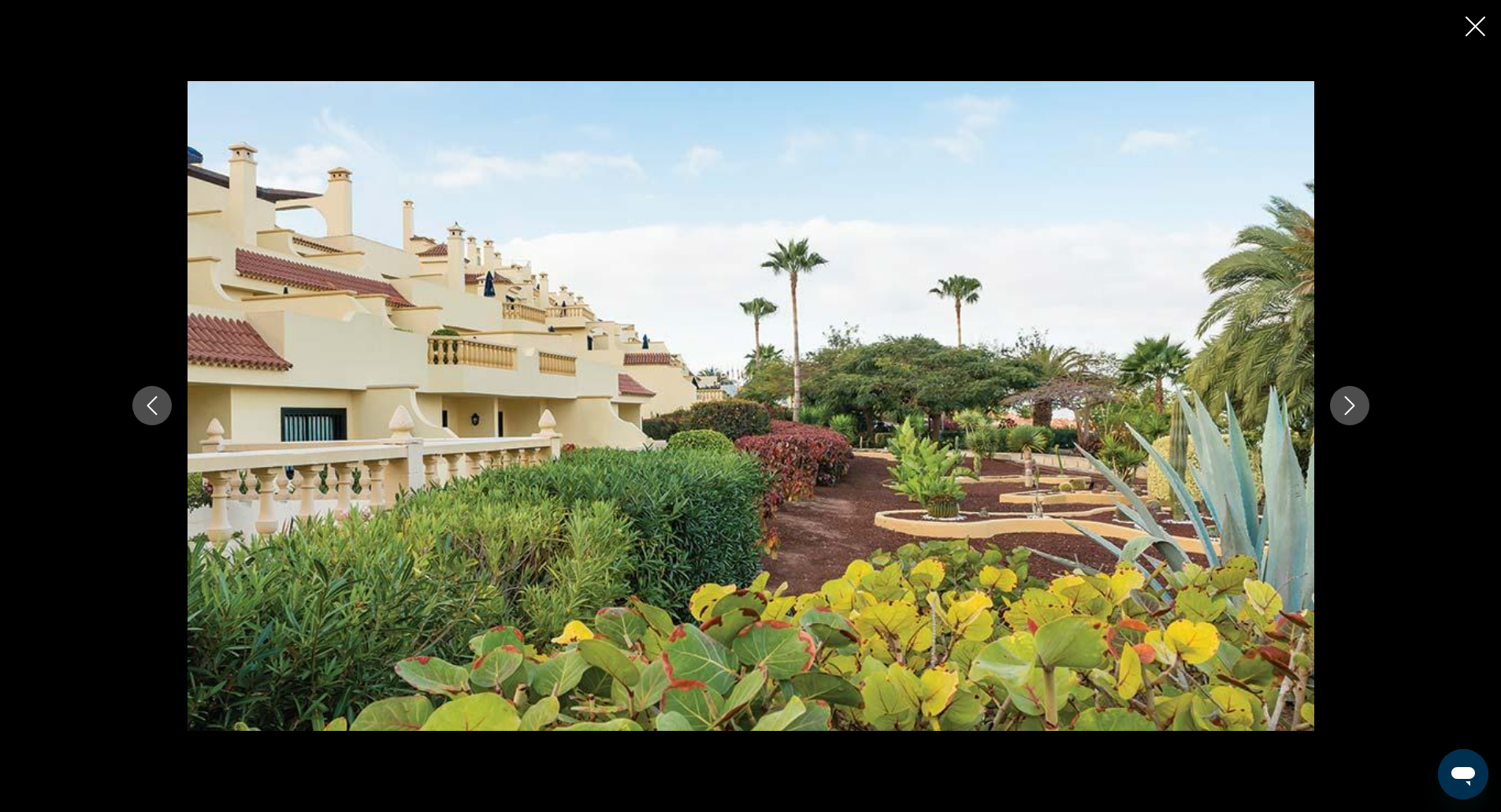
click at [1291, 404] on img "Основное содержание" at bounding box center [751, 406] width 1127 height 650
click at [1331, 399] on button "Next image" at bounding box center [1350, 405] width 40 height 40
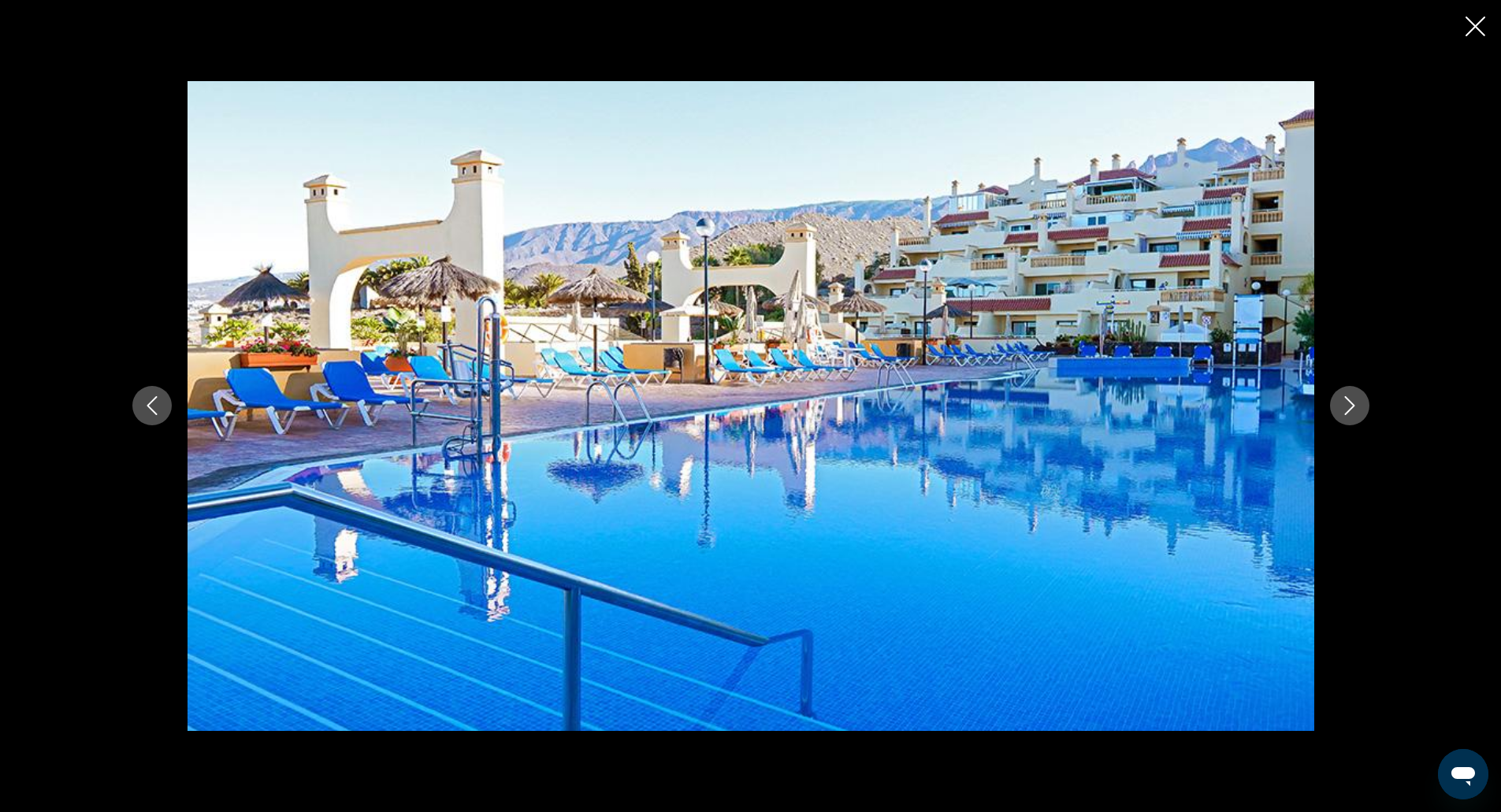
click at [1331, 399] on button "Next image" at bounding box center [1350, 405] width 40 height 40
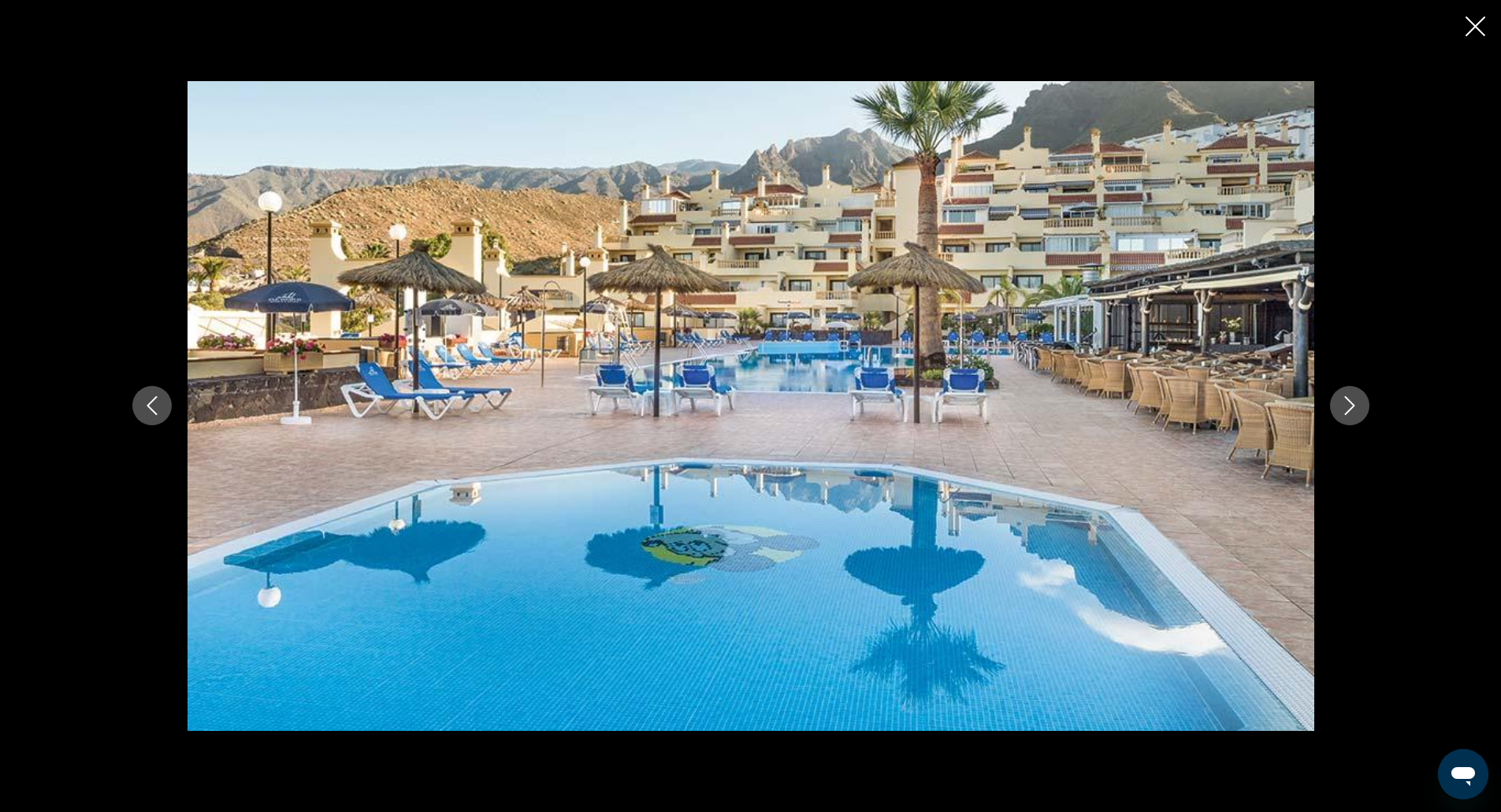
click at [1331, 399] on button "Next image" at bounding box center [1350, 405] width 40 height 40
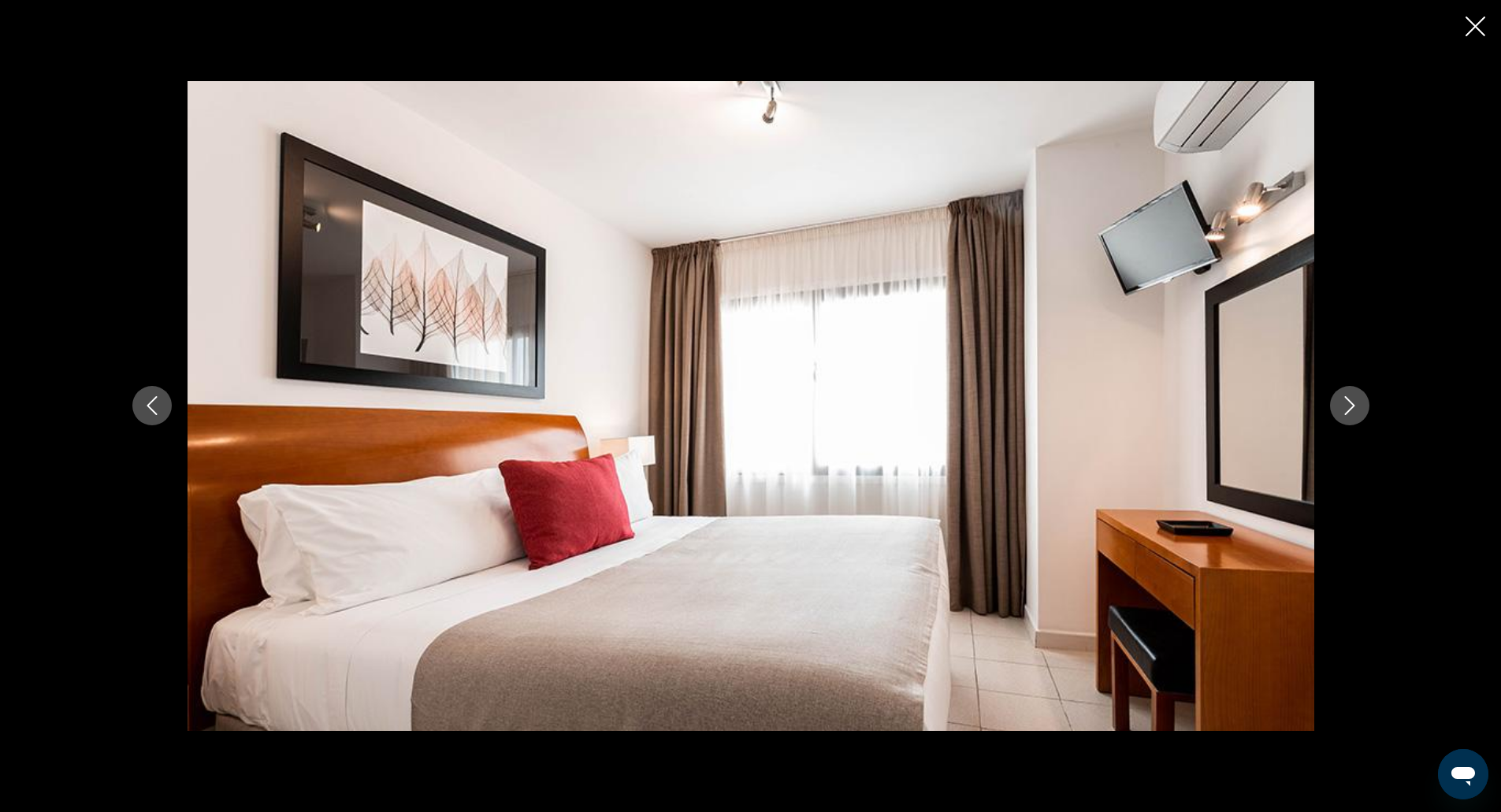
click at [1331, 399] on button "Next image" at bounding box center [1350, 405] width 40 height 40
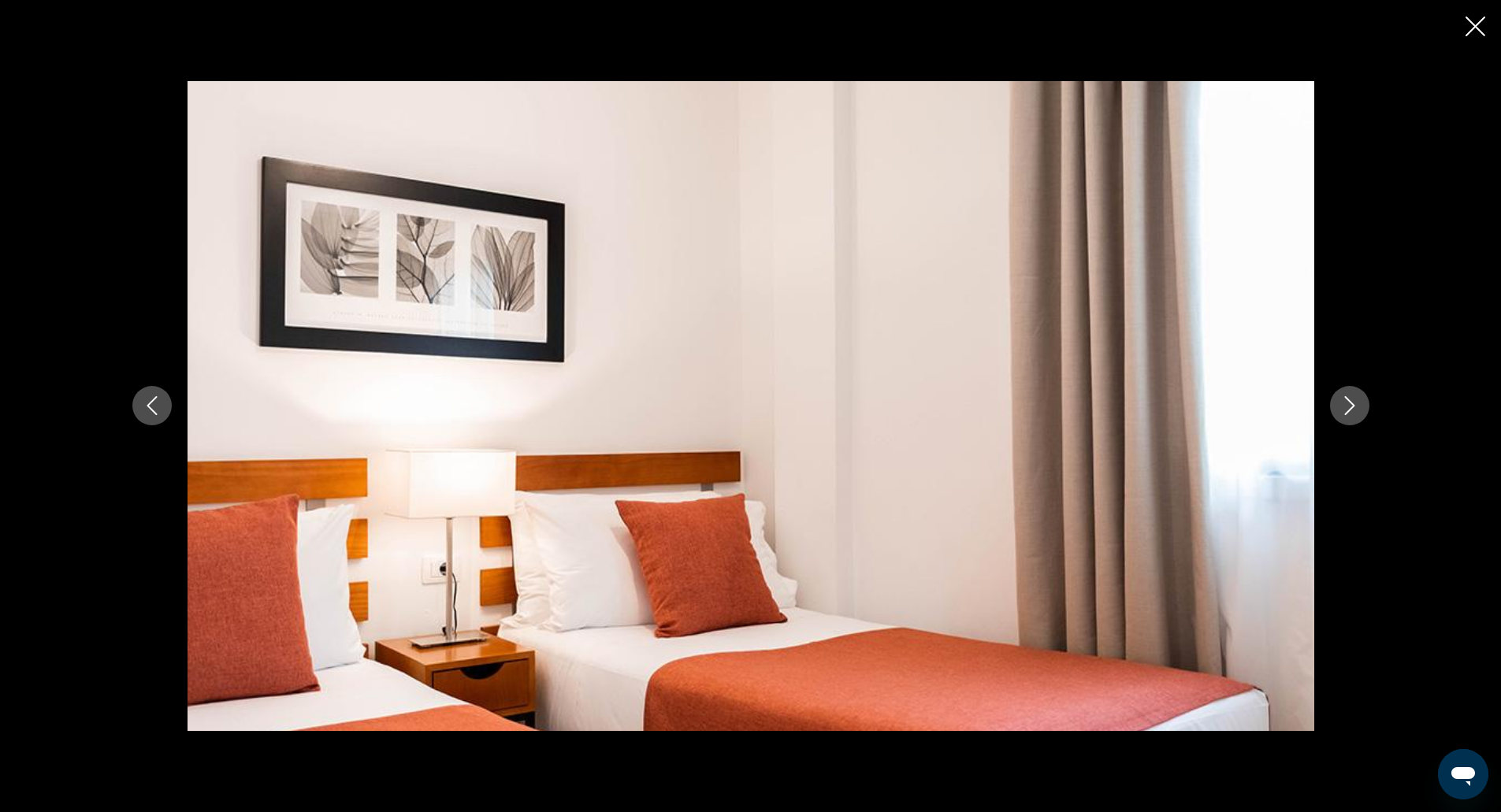
click at [1331, 399] on button "Next image" at bounding box center [1350, 405] width 40 height 40
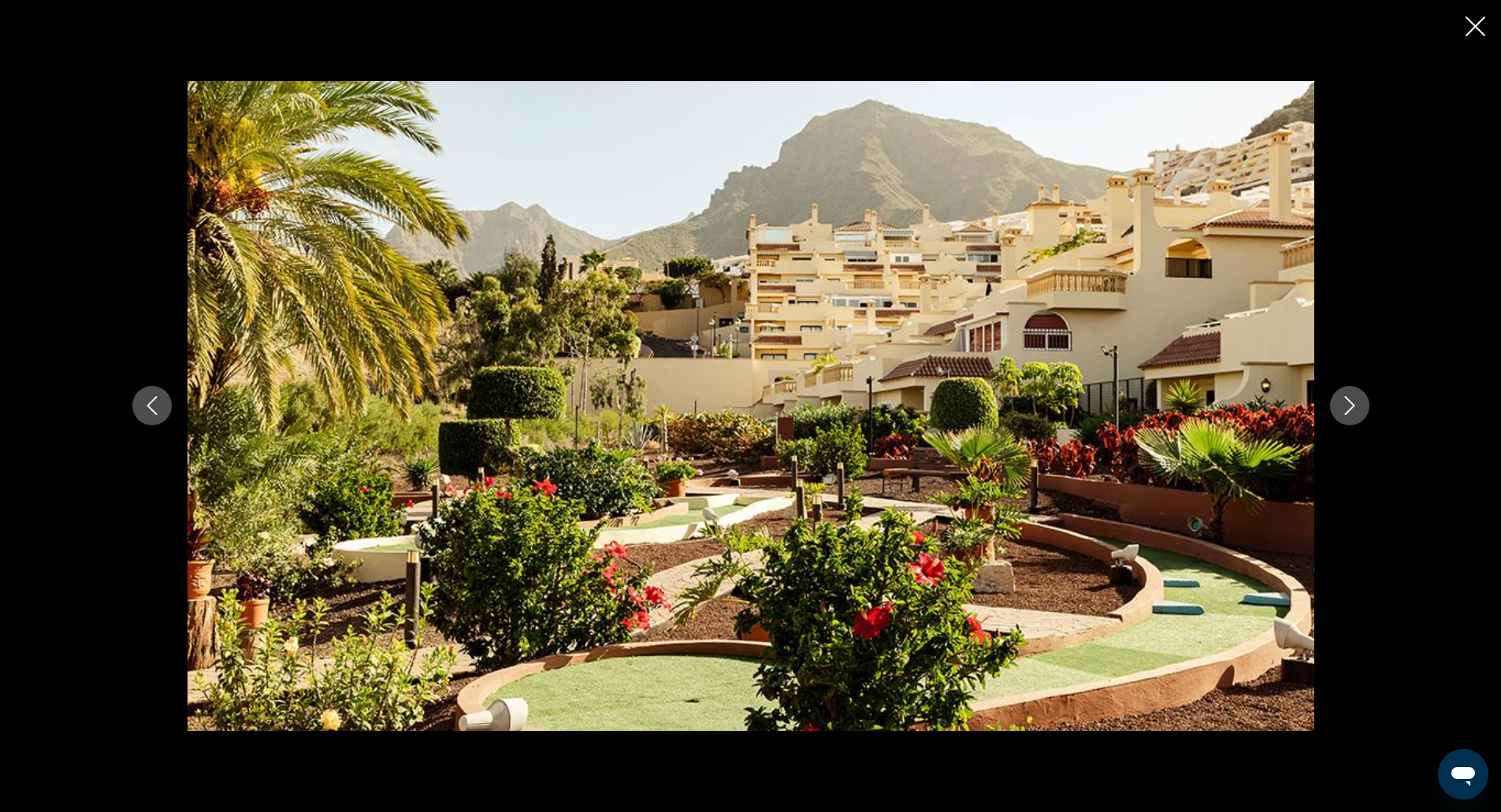
click at [1331, 399] on button "Next image" at bounding box center [1350, 405] width 40 height 40
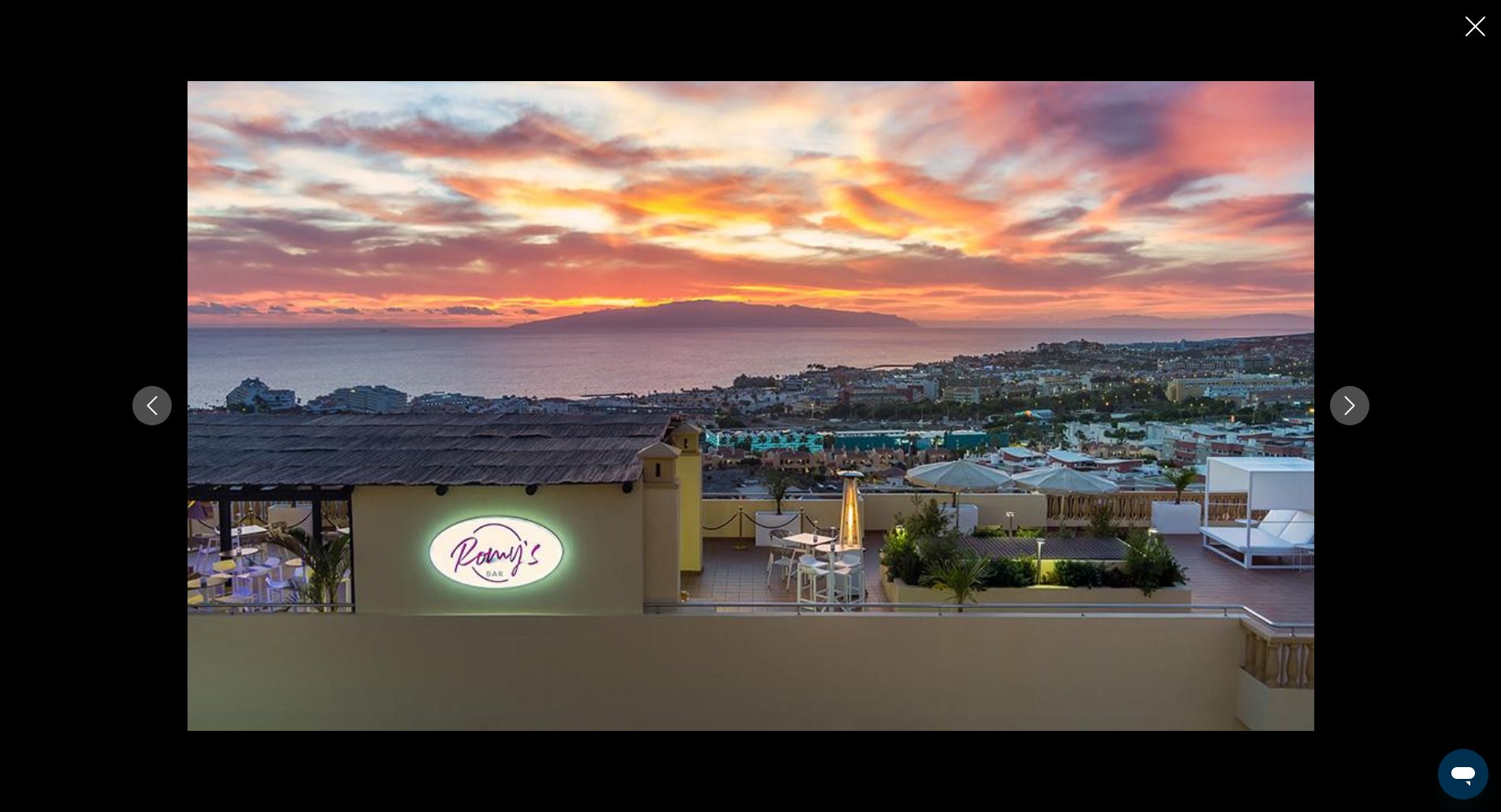
click at [1331, 399] on button "Next image" at bounding box center [1350, 405] width 40 height 40
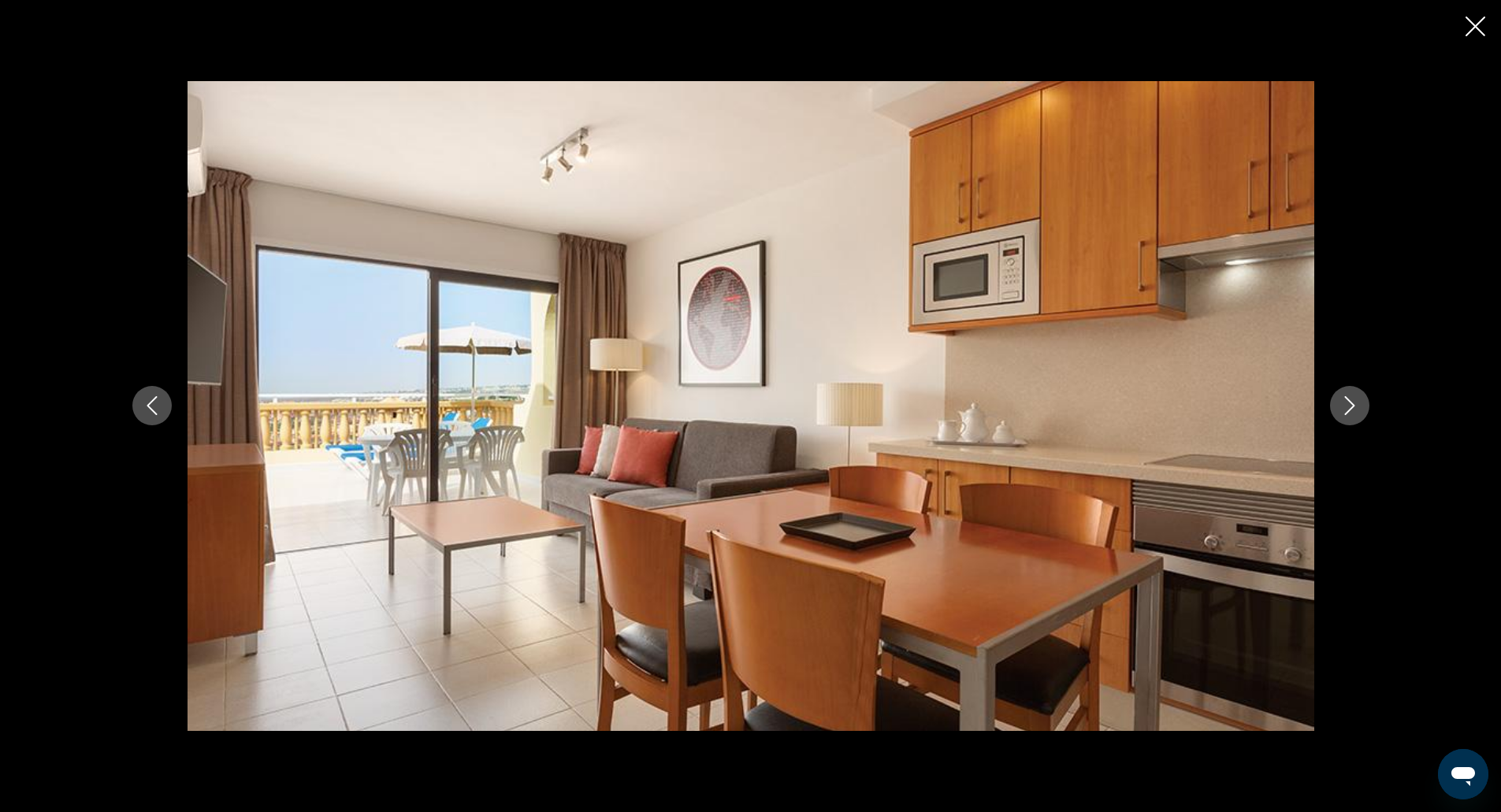
click at [1331, 399] on button "Next image" at bounding box center [1350, 405] width 40 height 40
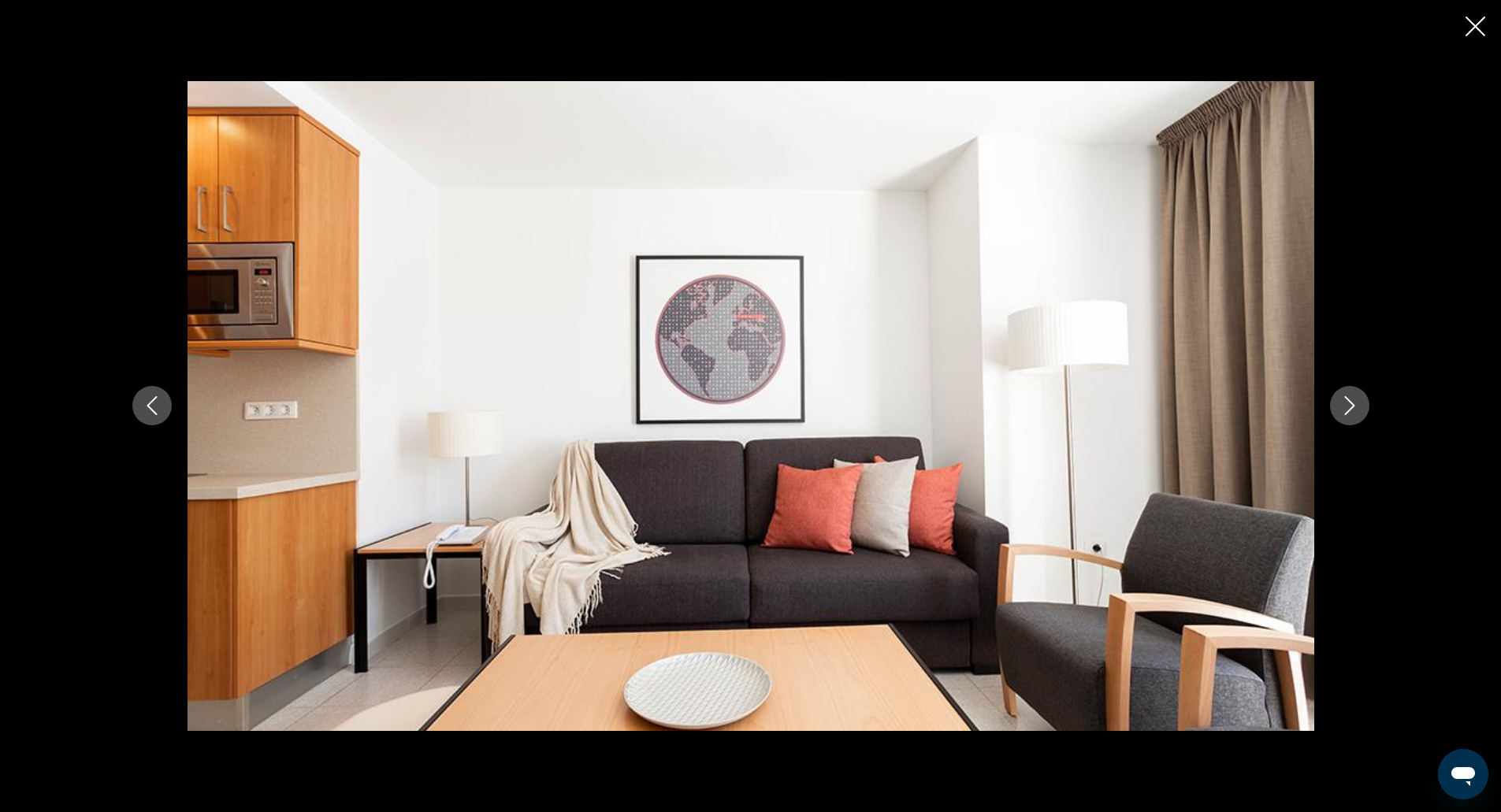
click at [1331, 399] on button "Next image" at bounding box center [1350, 405] width 40 height 40
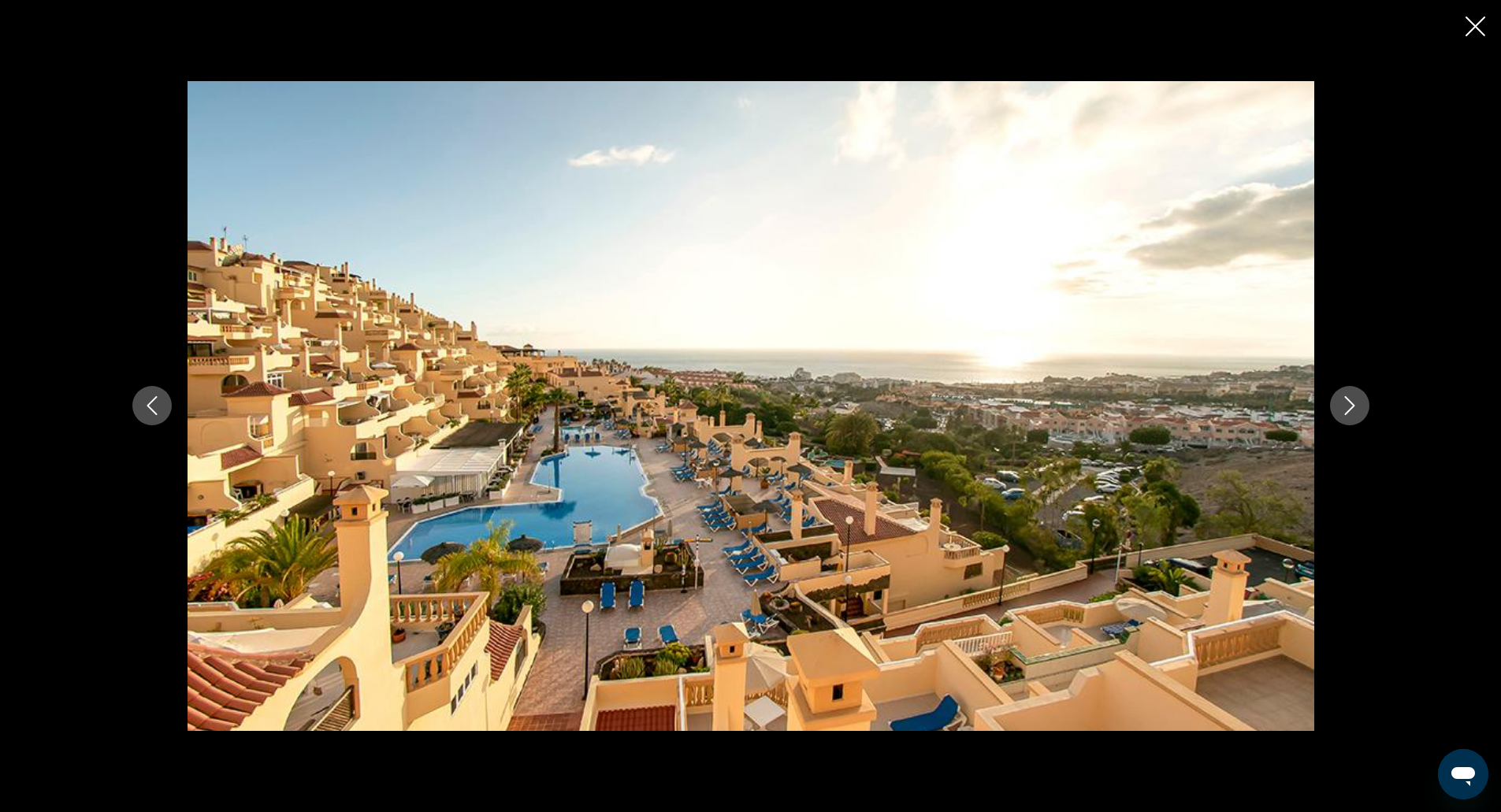
click at [1331, 399] on button "Next image" at bounding box center [1350, 405] width 40 height 40
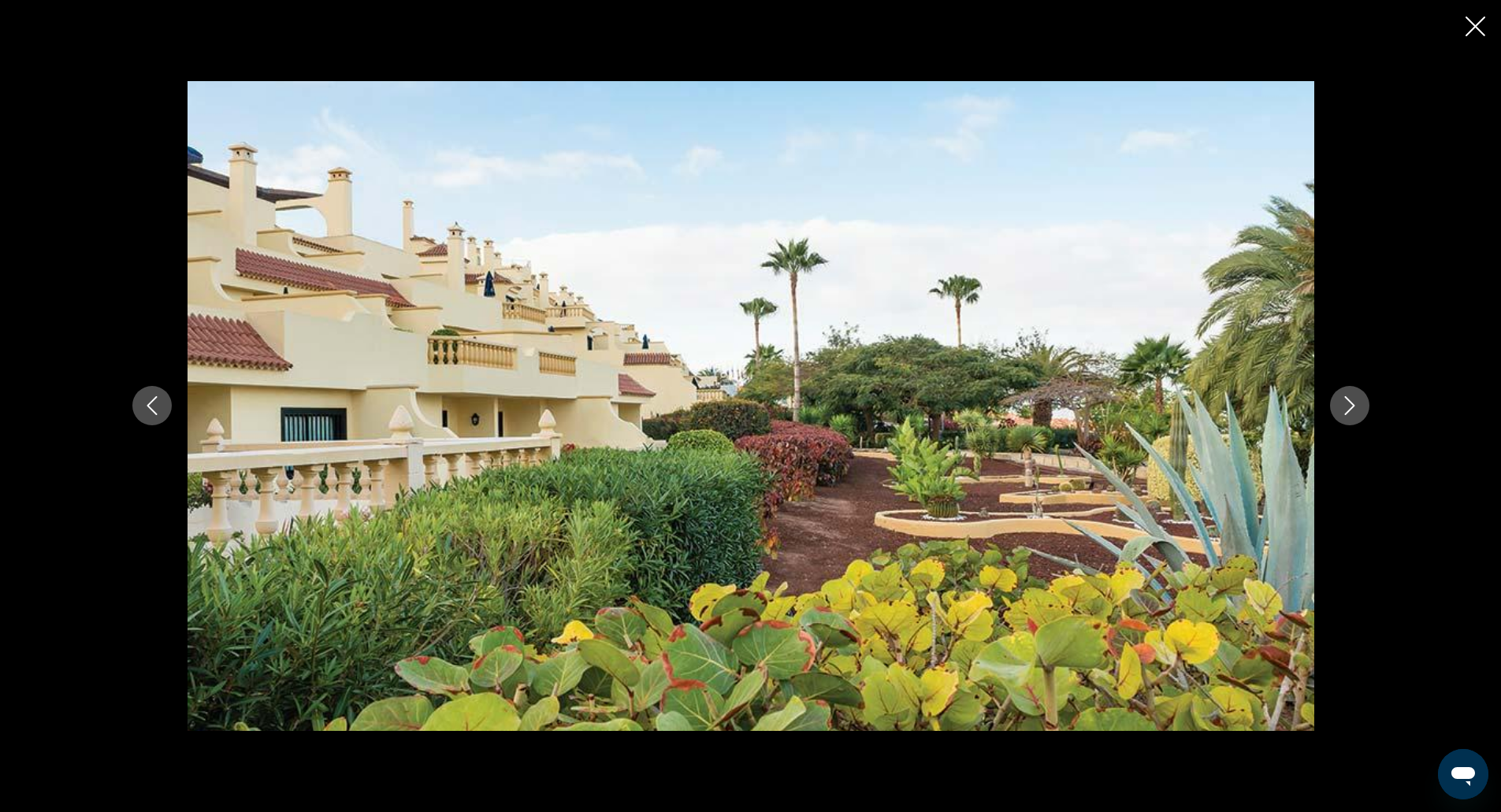
click at [1331, 399] on button "Next image" at bounding box center [1350, 405] width 40 height 40
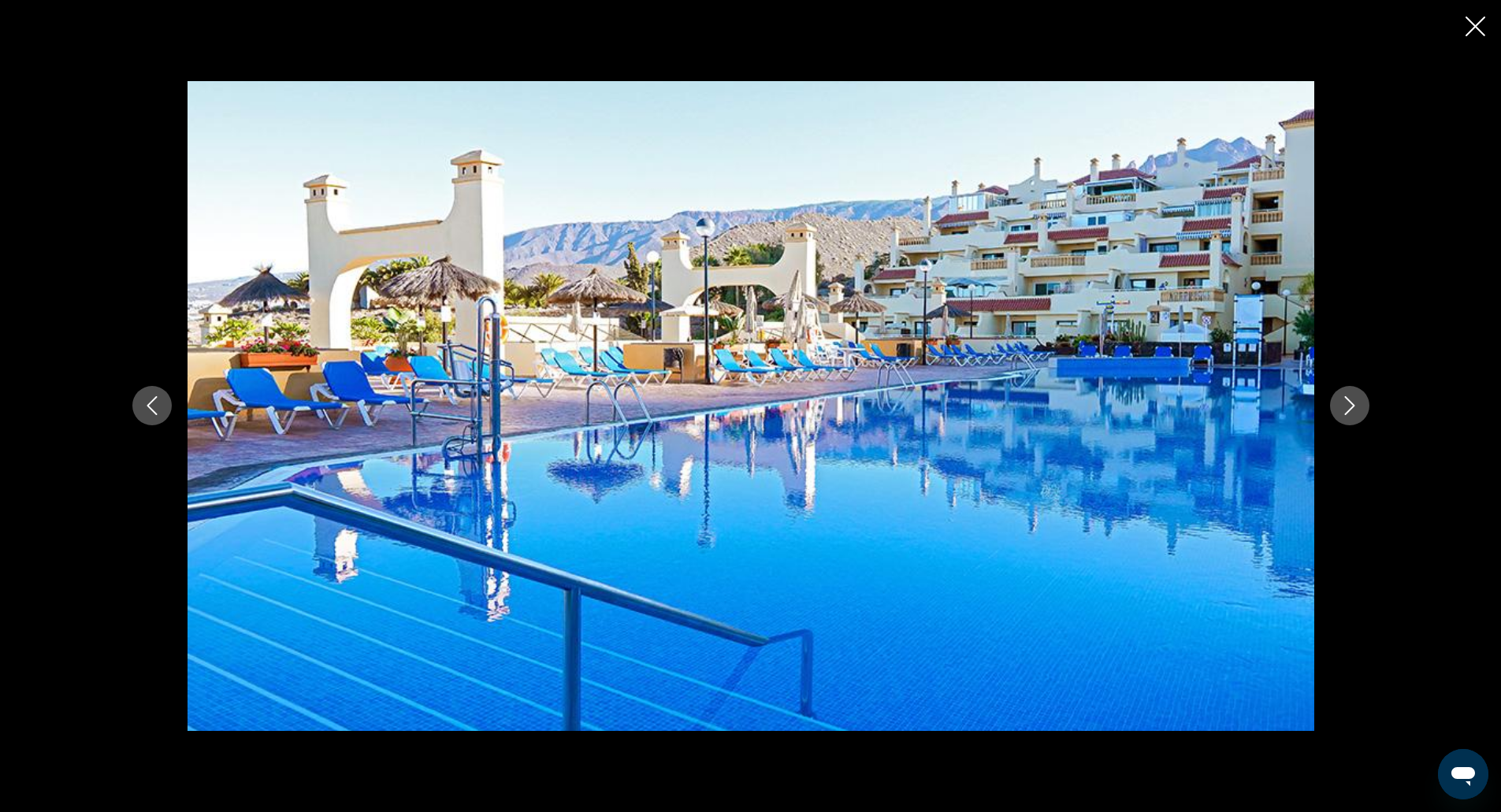
click at [1476, 36] on button "Close slideshow" at bounding box center [1475, 28] width 19 height 24
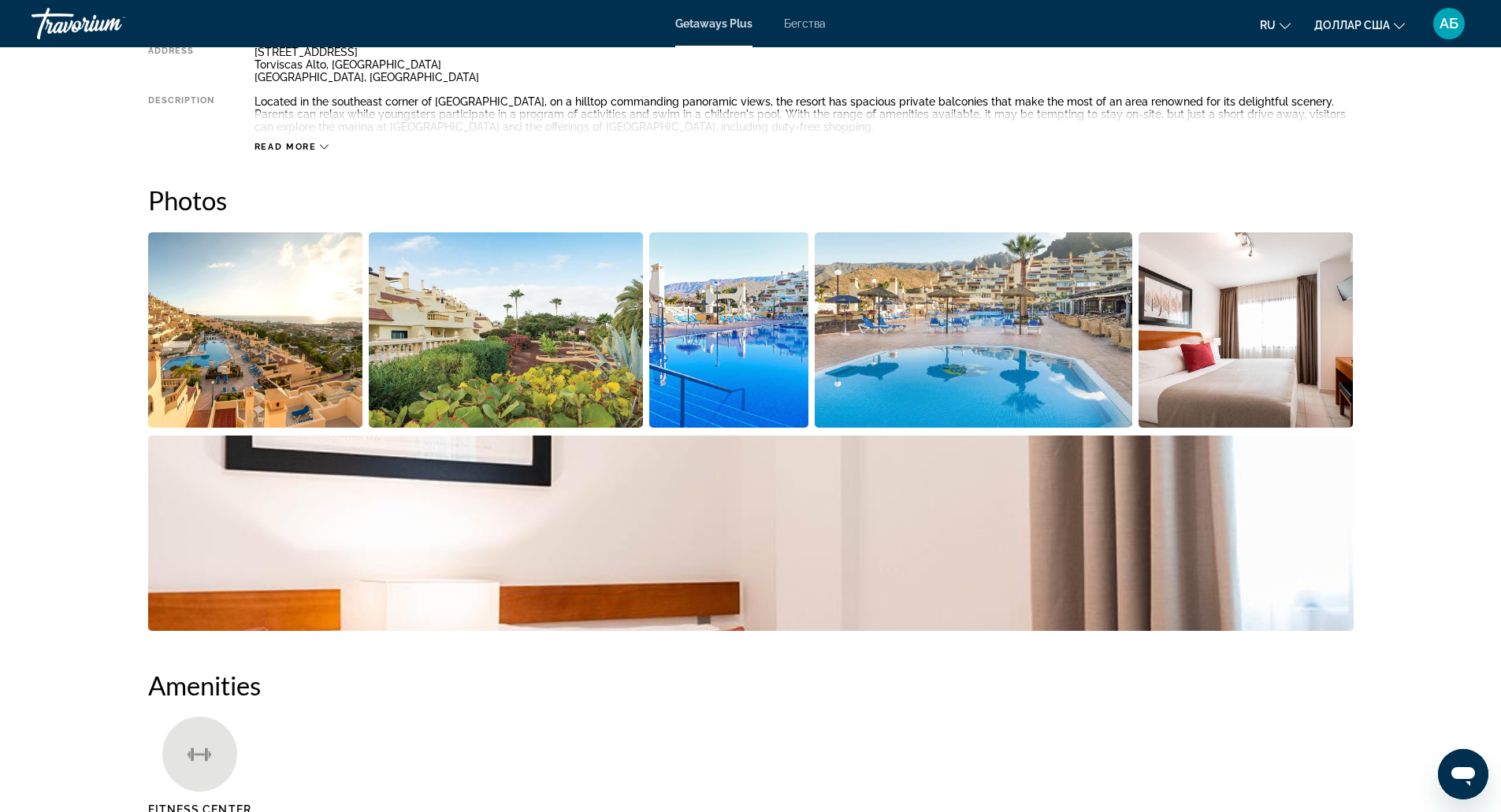
scroll to position [0, 0]
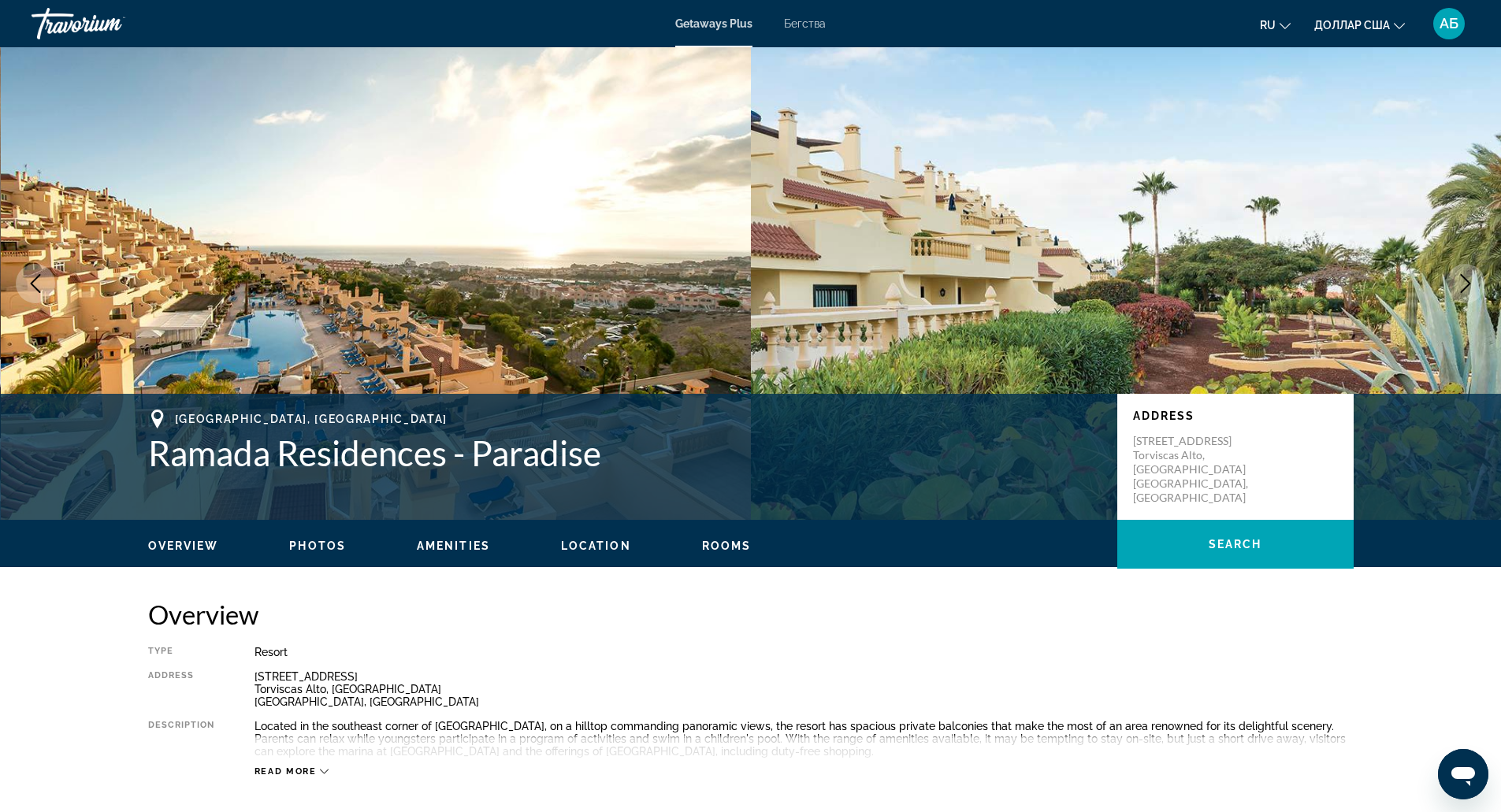
click at [430, 467] on h1 "Ramada Residences - Paradise" at bounding box center [625, 452] width 954 height 41
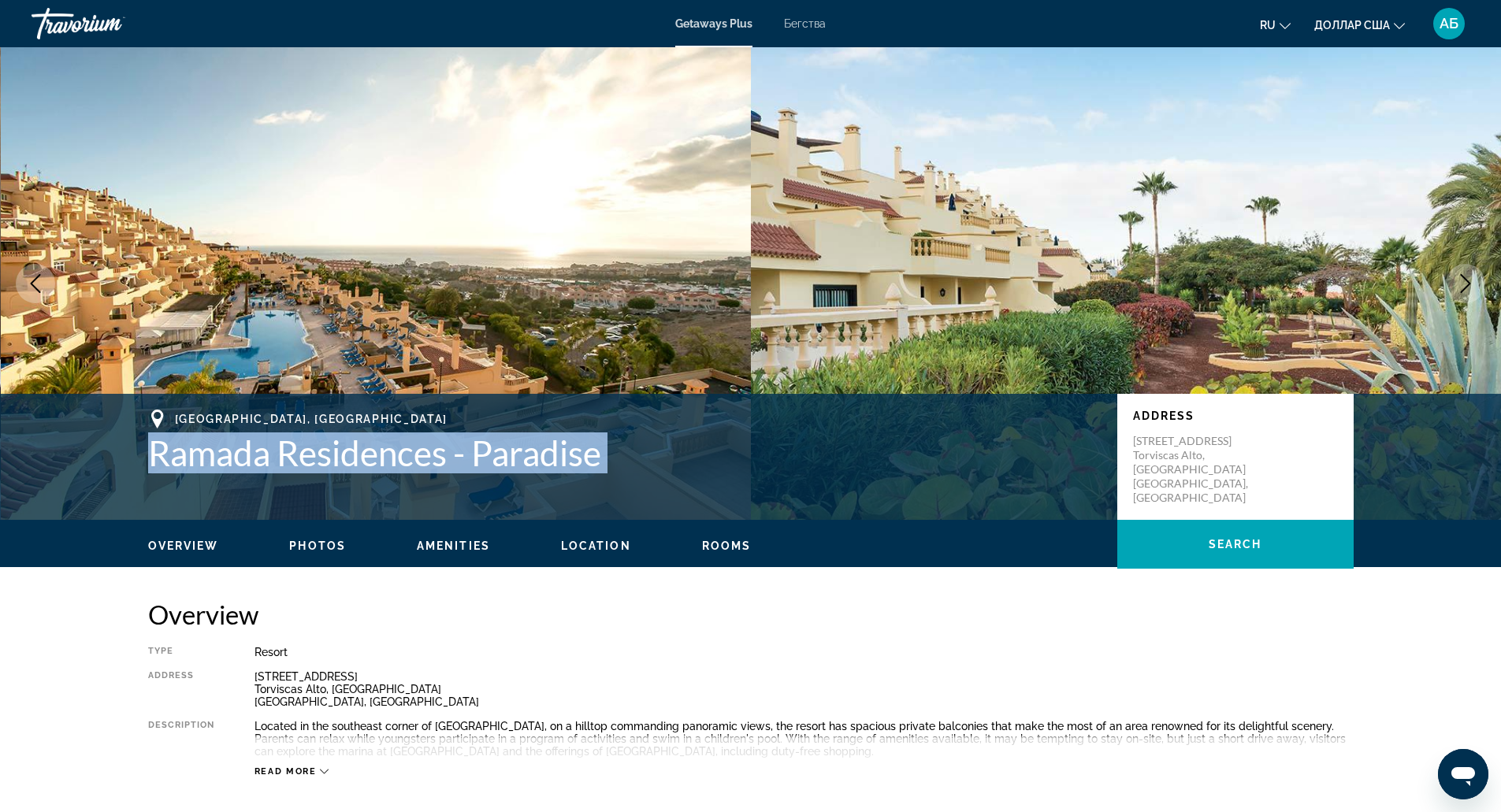
click at [430, 467] on h1 "Ramada Residences - Paradise" at bounding box center [625, 452] width 954 height 41
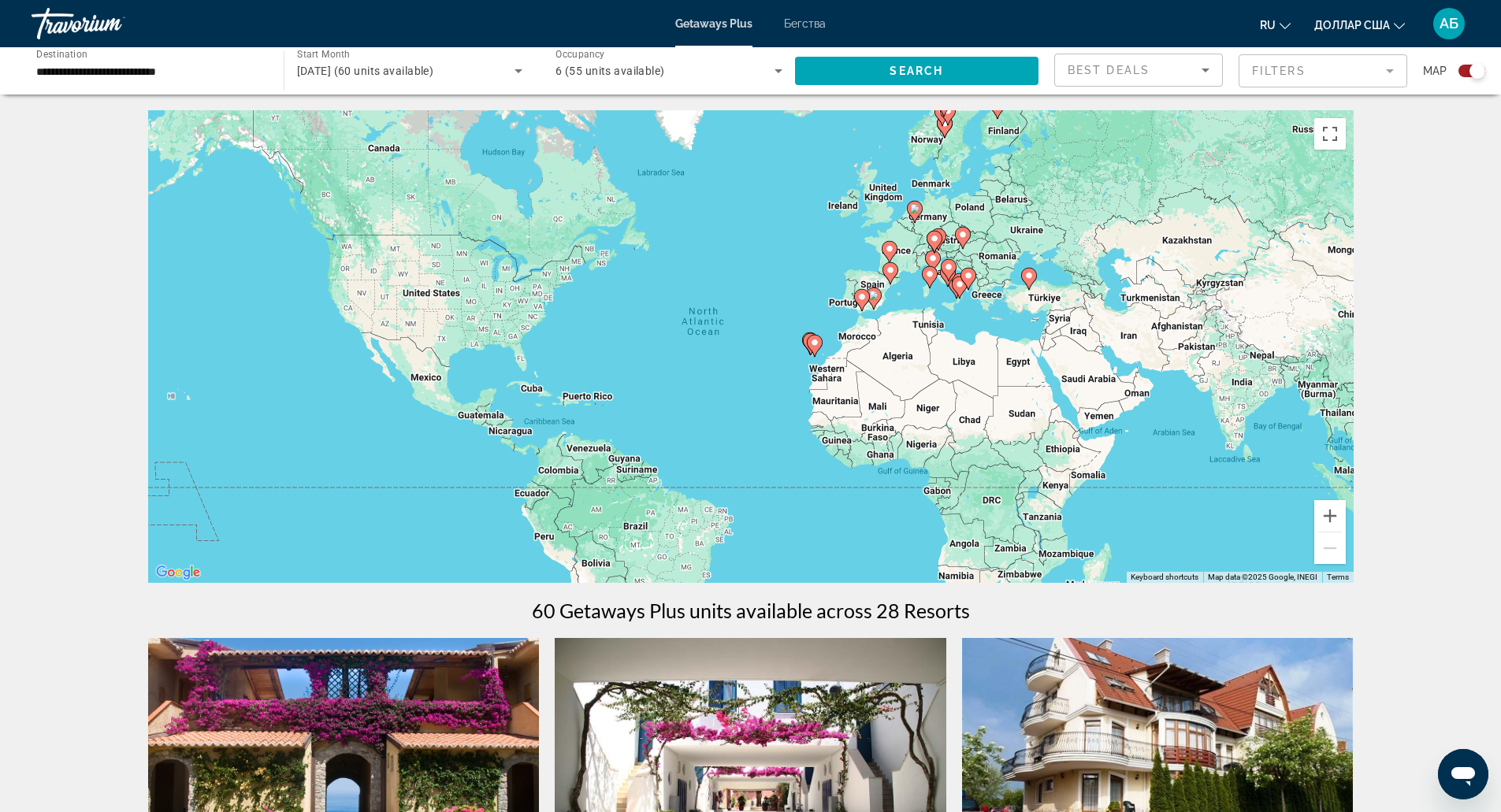
click at [1054, 309] on div "To activate drag with keyboard, press Alt + Enter. Once in keyboard drag state,…" at bounding box center [751, 346] width 1206 height 472
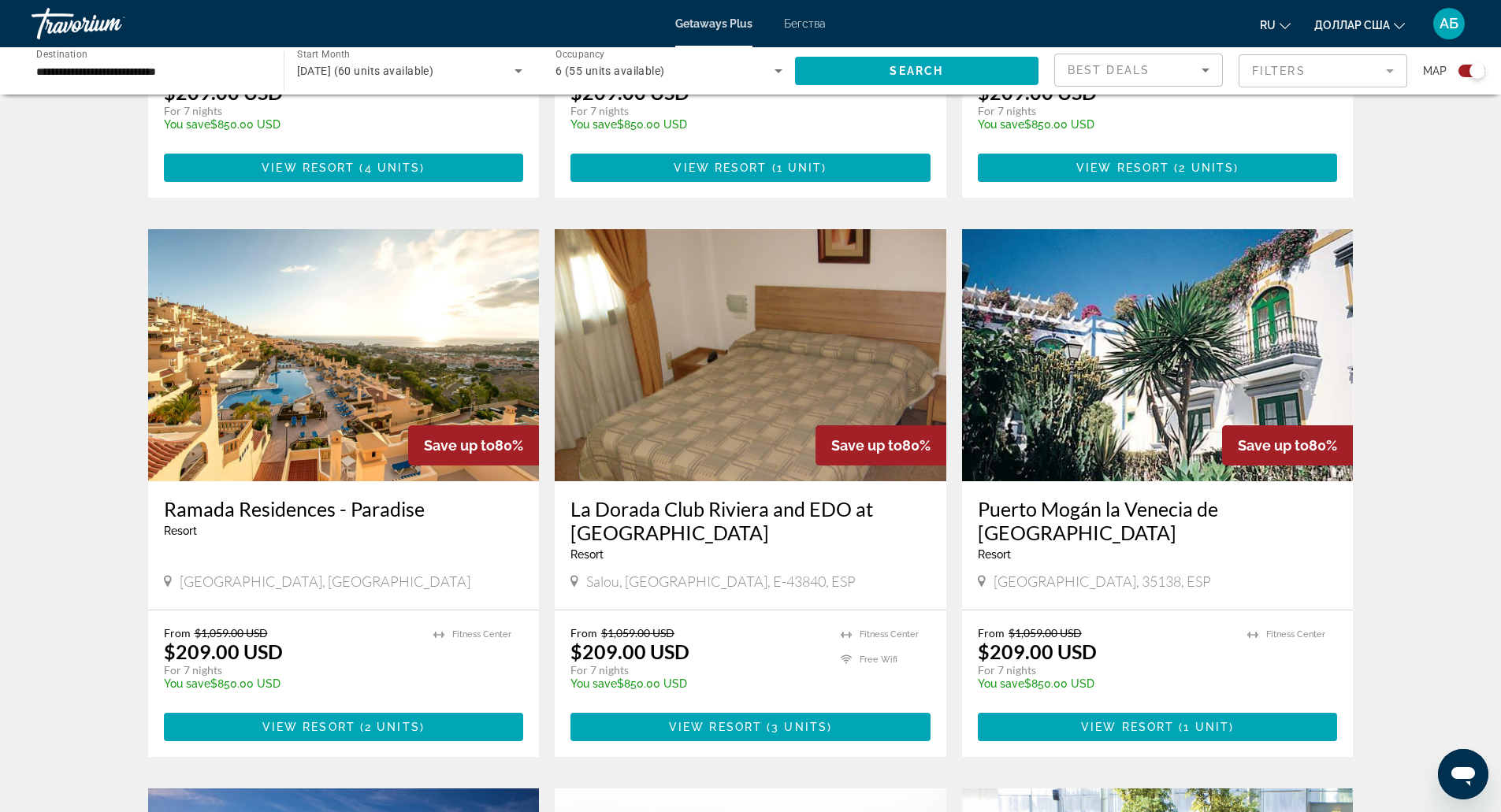
scroll to position [1528, 0]
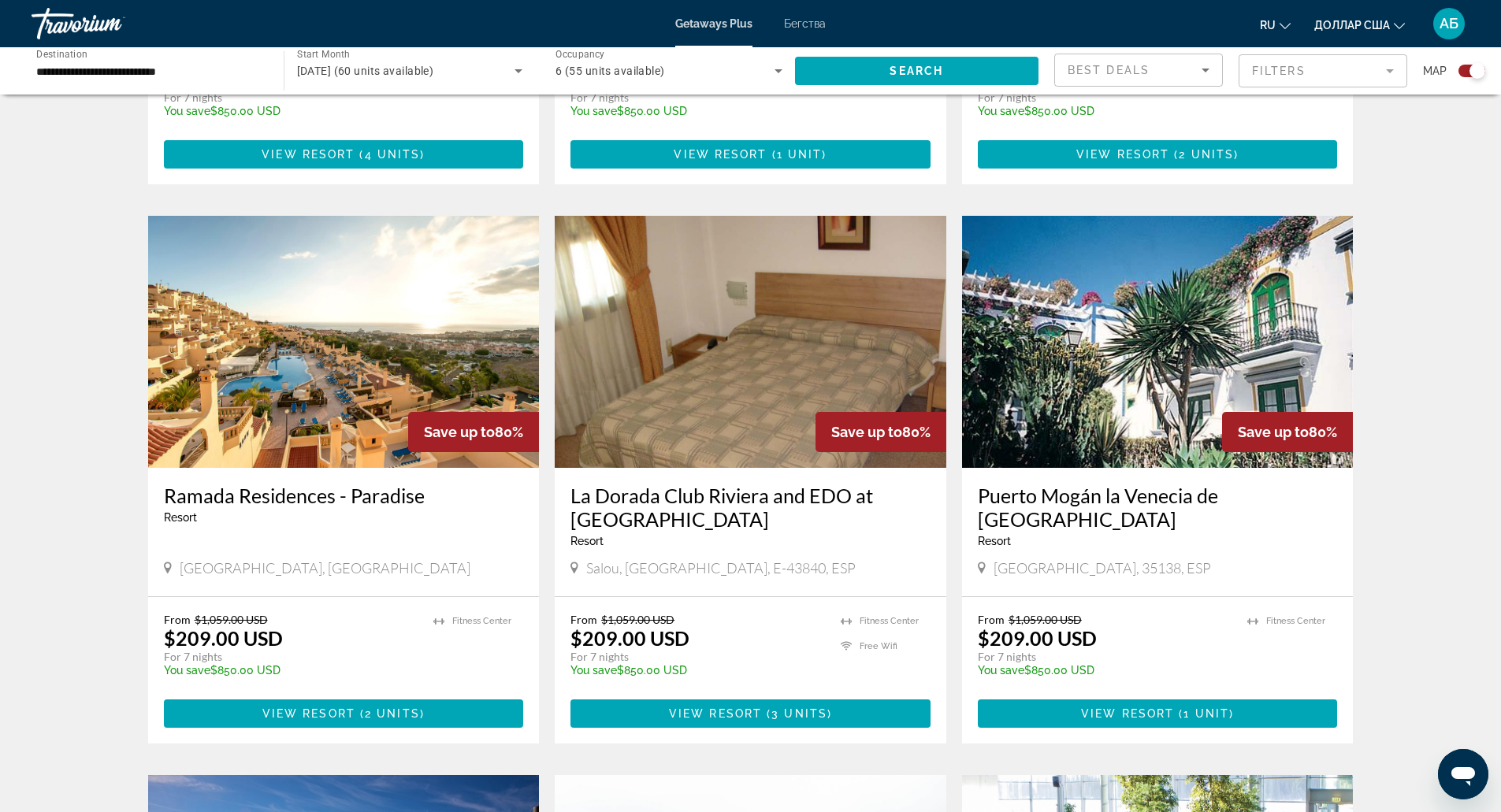
drag, startPoint x: 1469, startPoint y: 644, endPoint x: 1425, endPoint y: 742, distance: 107.4
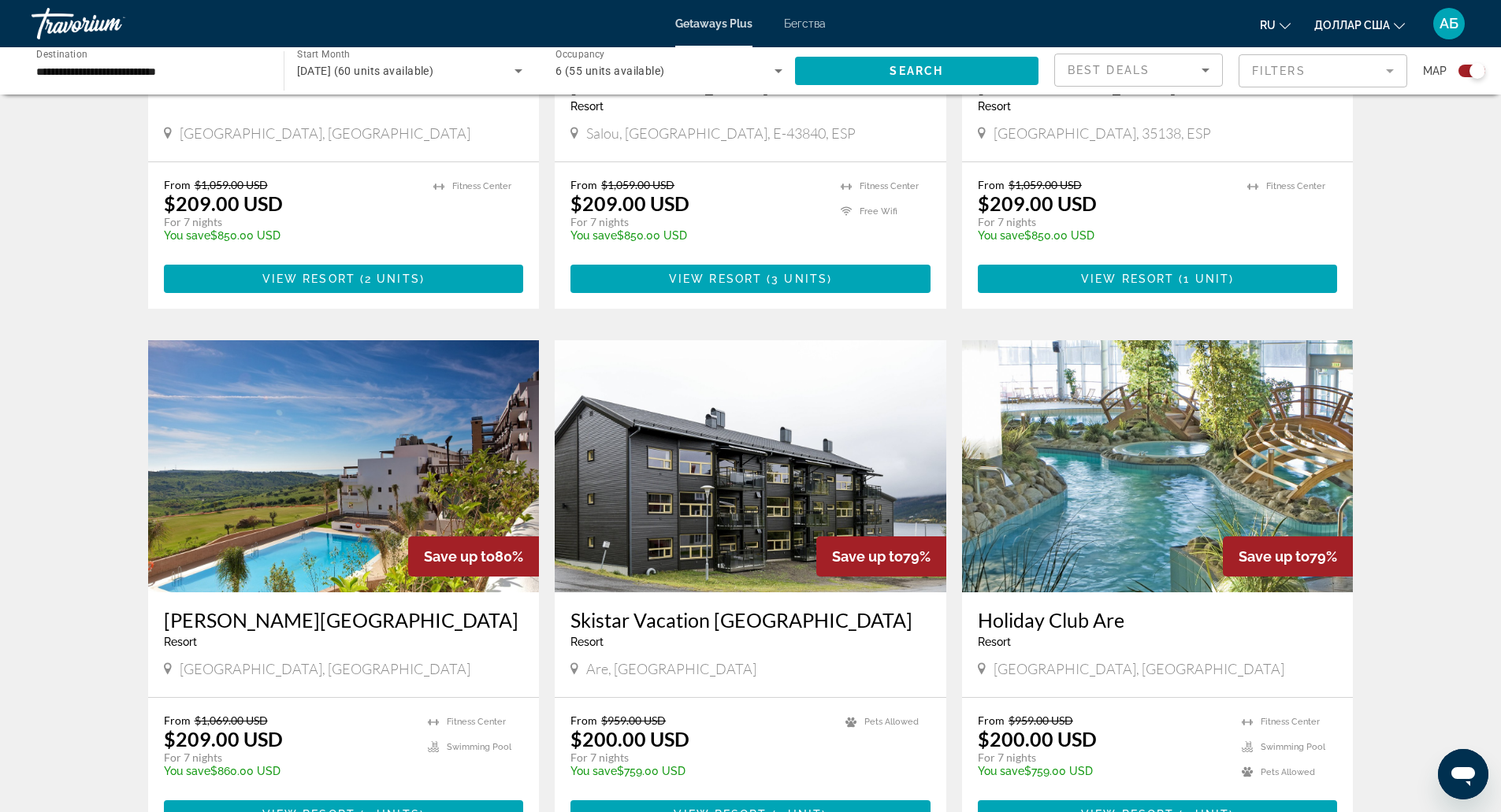
scroll to position [2094, 0]
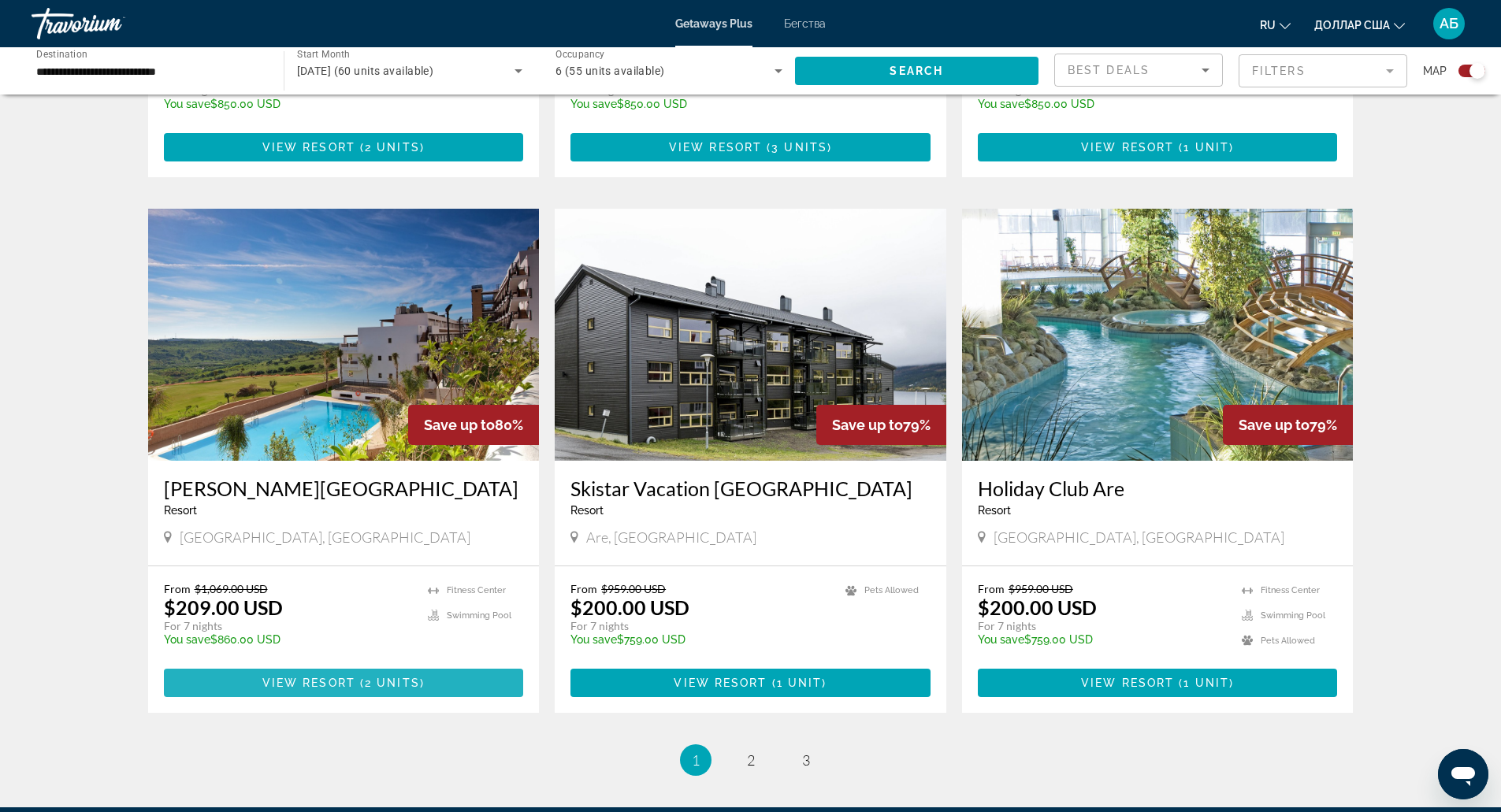
click at [346, 664] on span "Основное содержание" at bounding box center [344, 683] width 360 height 38
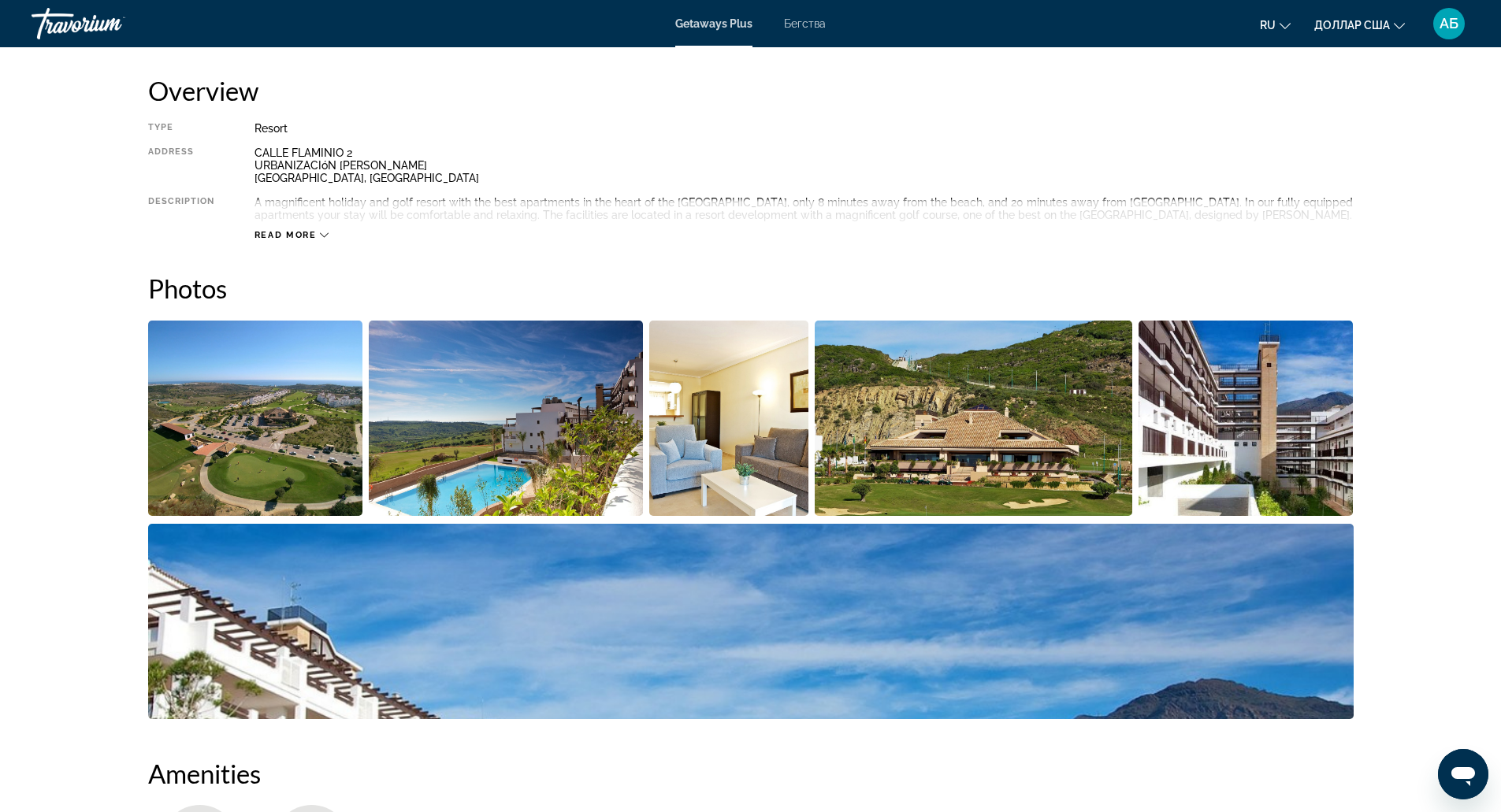
scroll to position [535, 0]
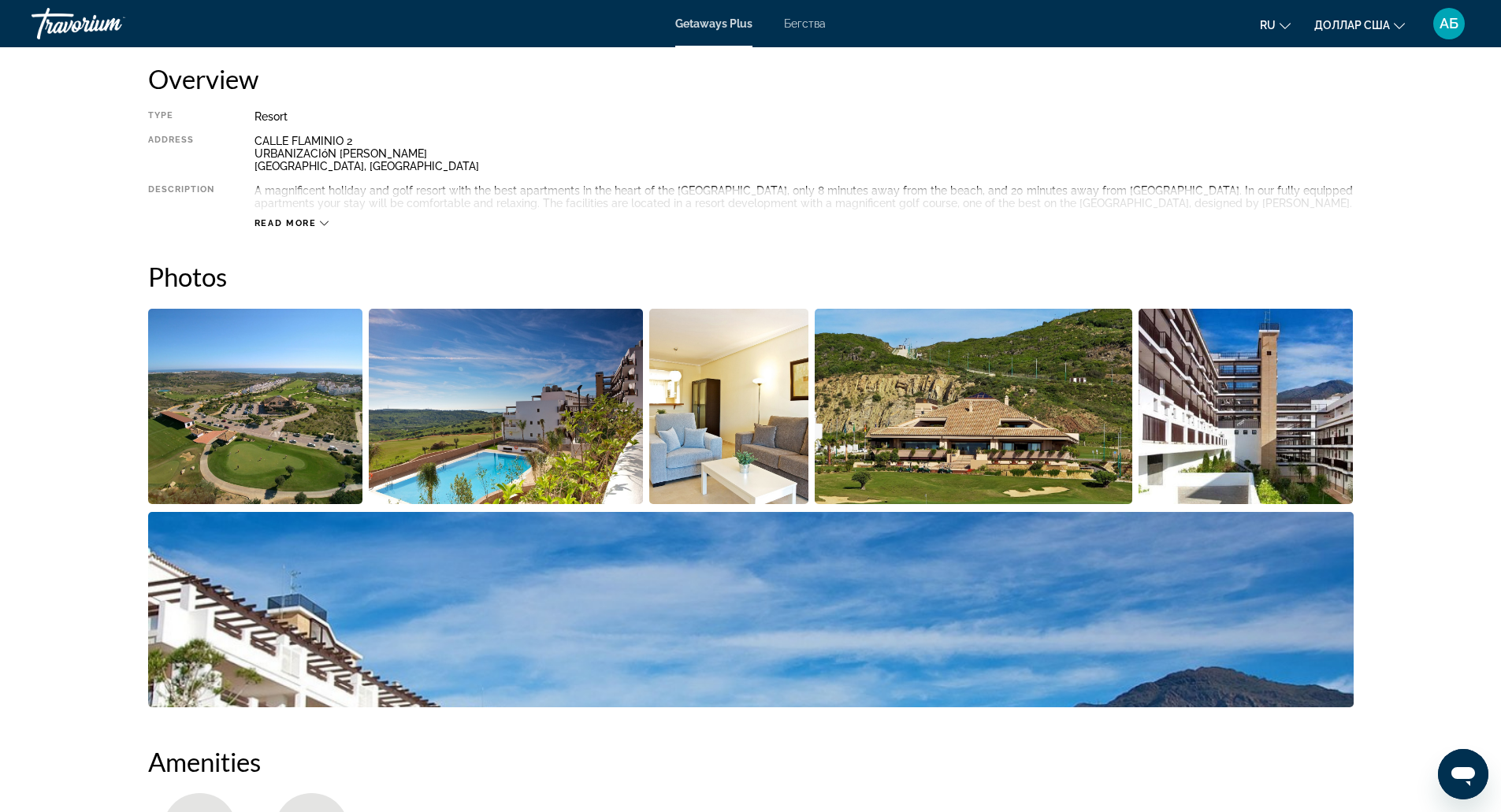
click at [321, 440] on img "Open full-screen image slider" at bounding box center [256, 406] width 215 height 195
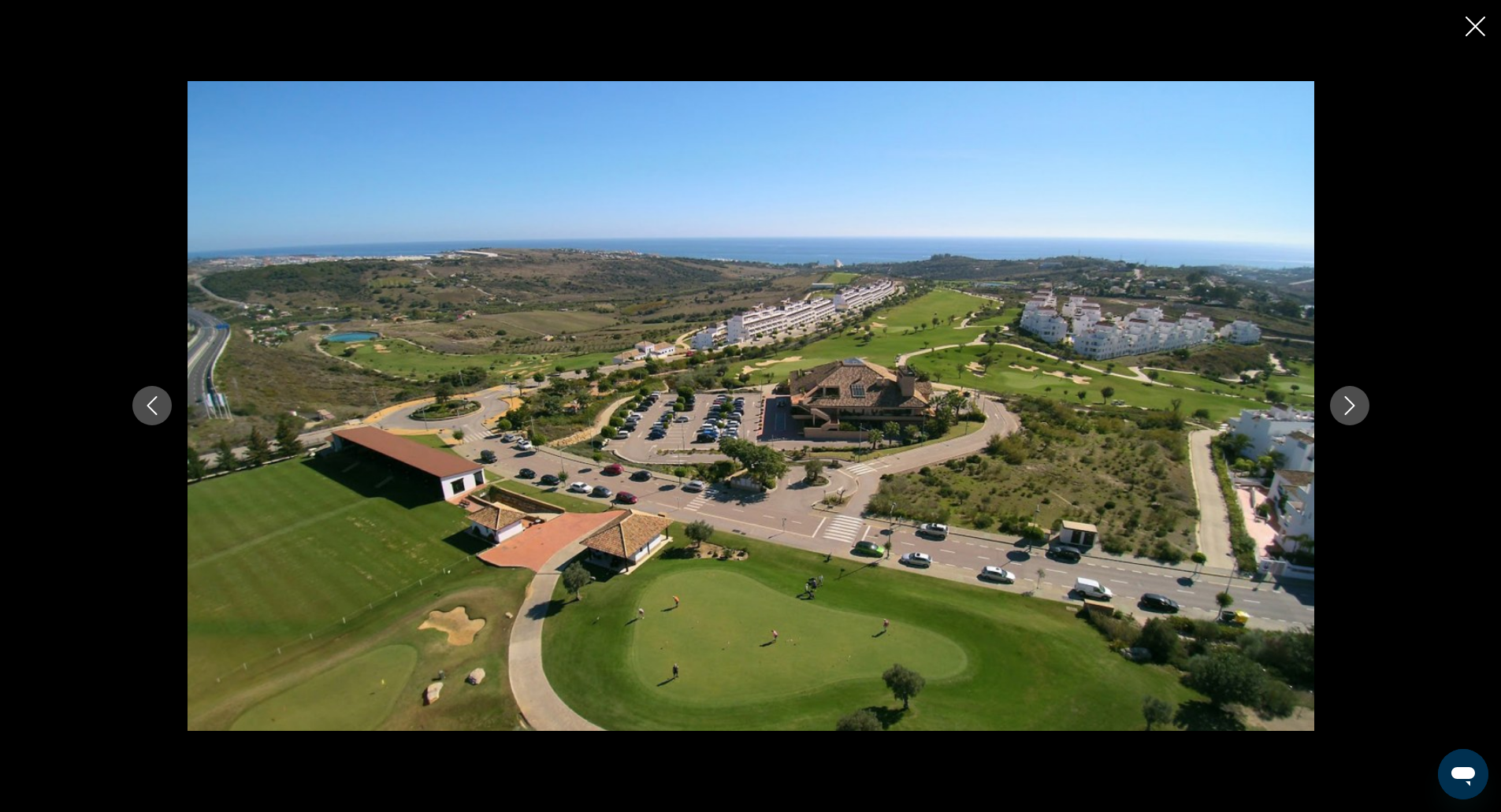
click at [1344, 415] on icon "Next image" at bounding box center [1350, 405] width 18 height 18
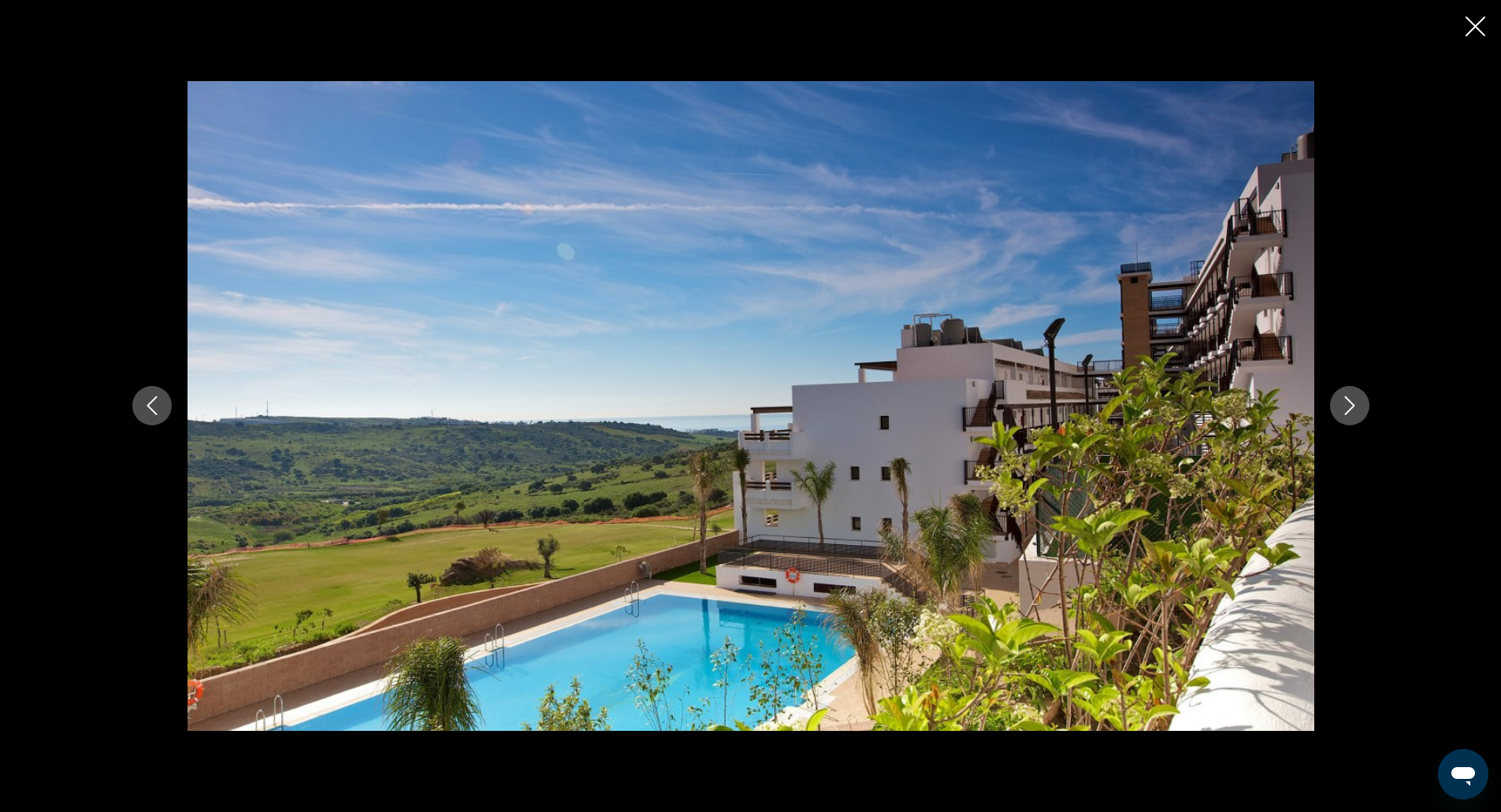
click at [1344, 415] on icon "Next image" at bounding box center [1350, 405] width 18 height 18
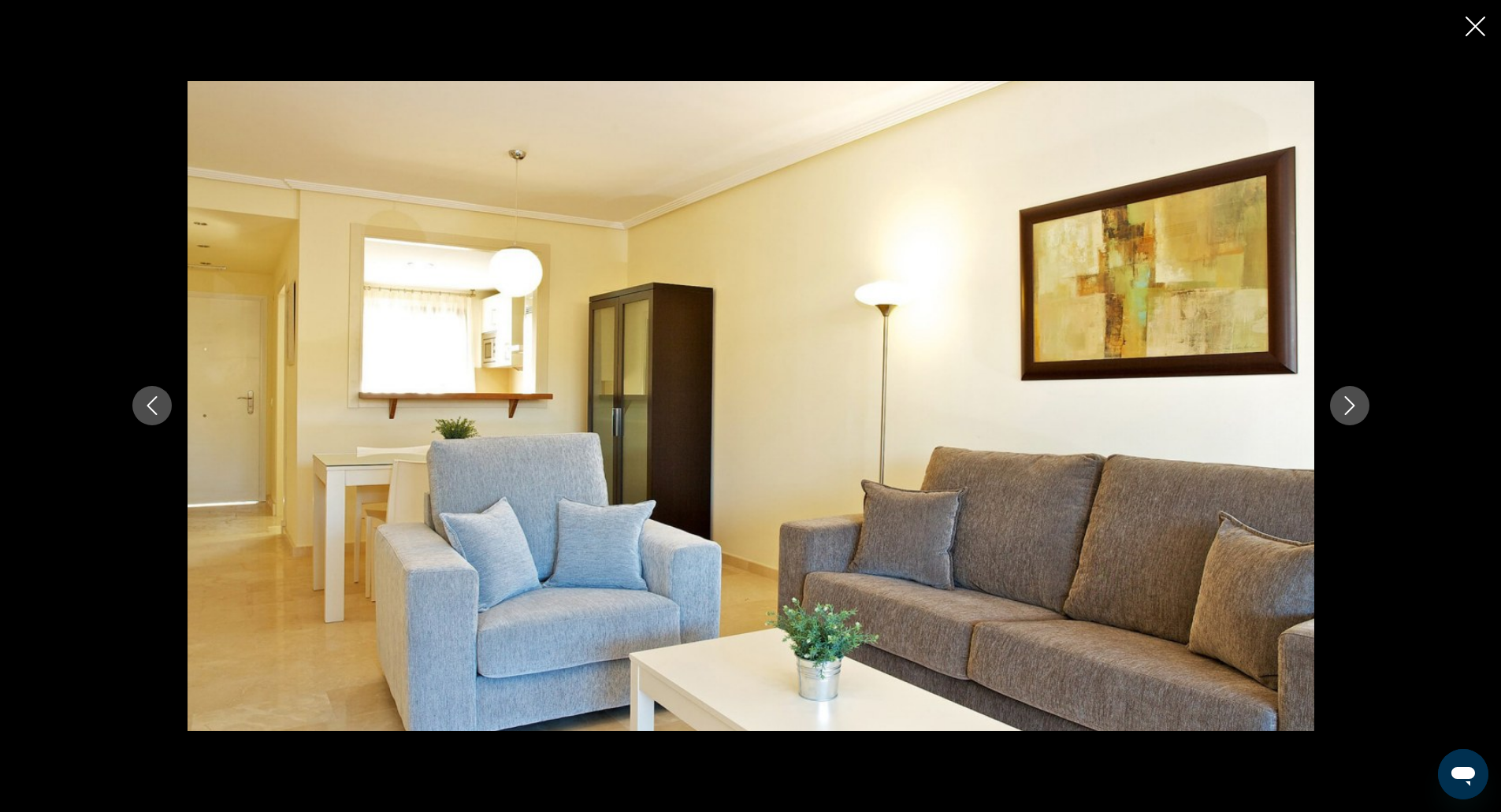
click at [1330, 386] on button "Next image" at bounding box center [1350, 405] width 40 height 40
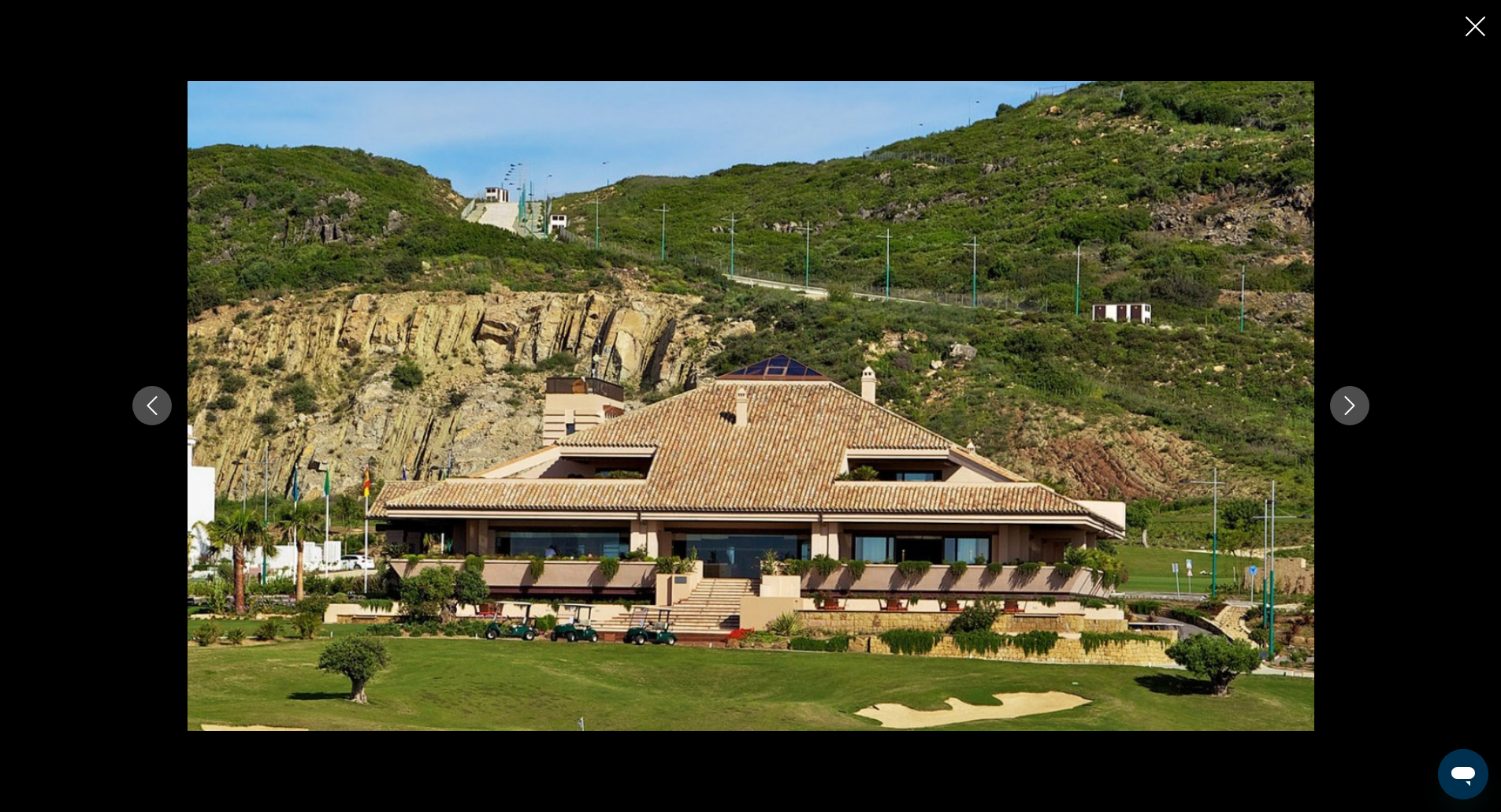
click at [1330, 386] on button "Next image" at bounding box center [1350, 405] width 40 height 40
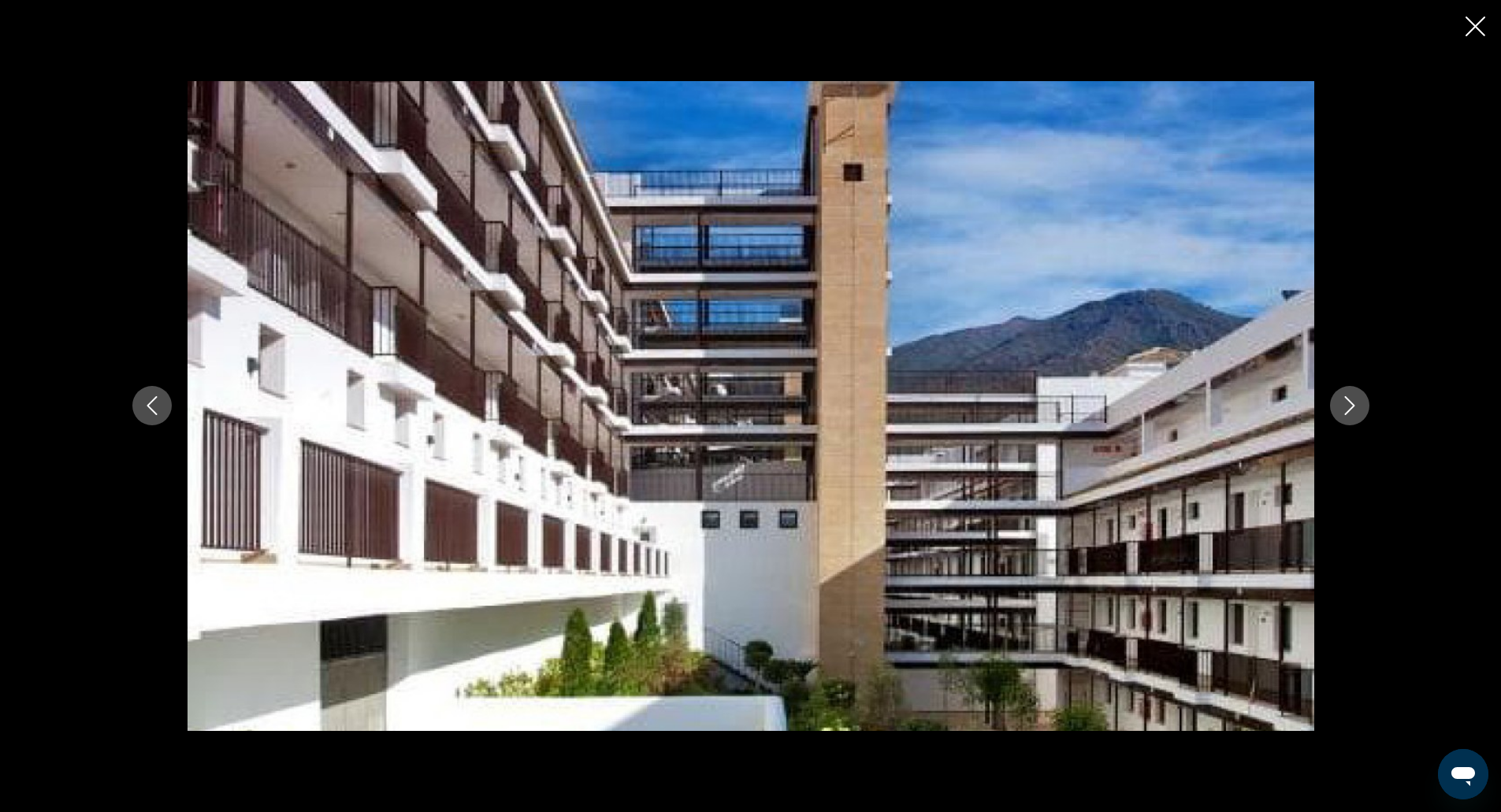
click at [1330, 386] on button "Next image" at bounding box center [1350, 405] width 40 height 40
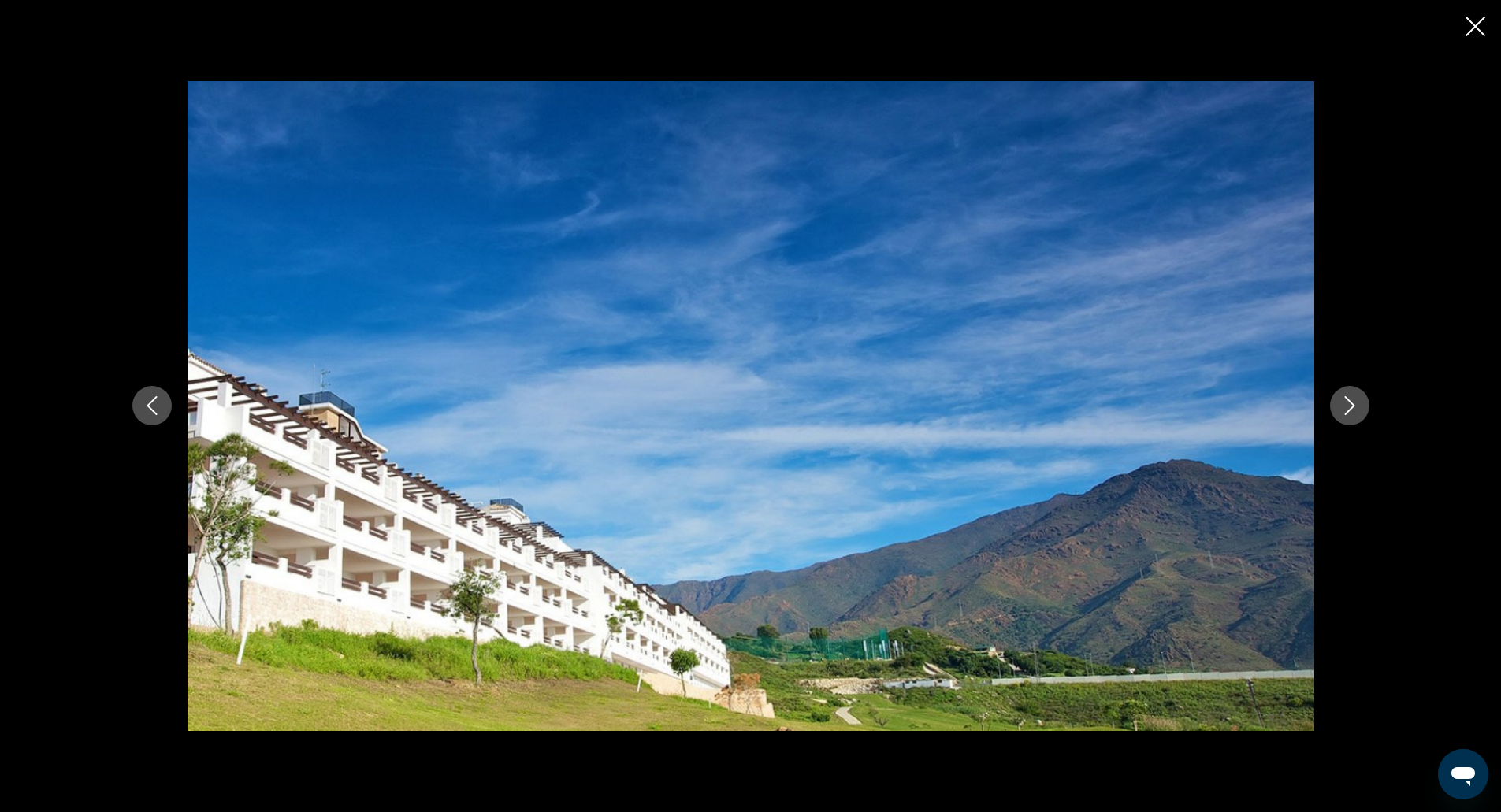
click at [1330, 386] on button "Next image" at bounding box center [1350, 405] width 40 height 40
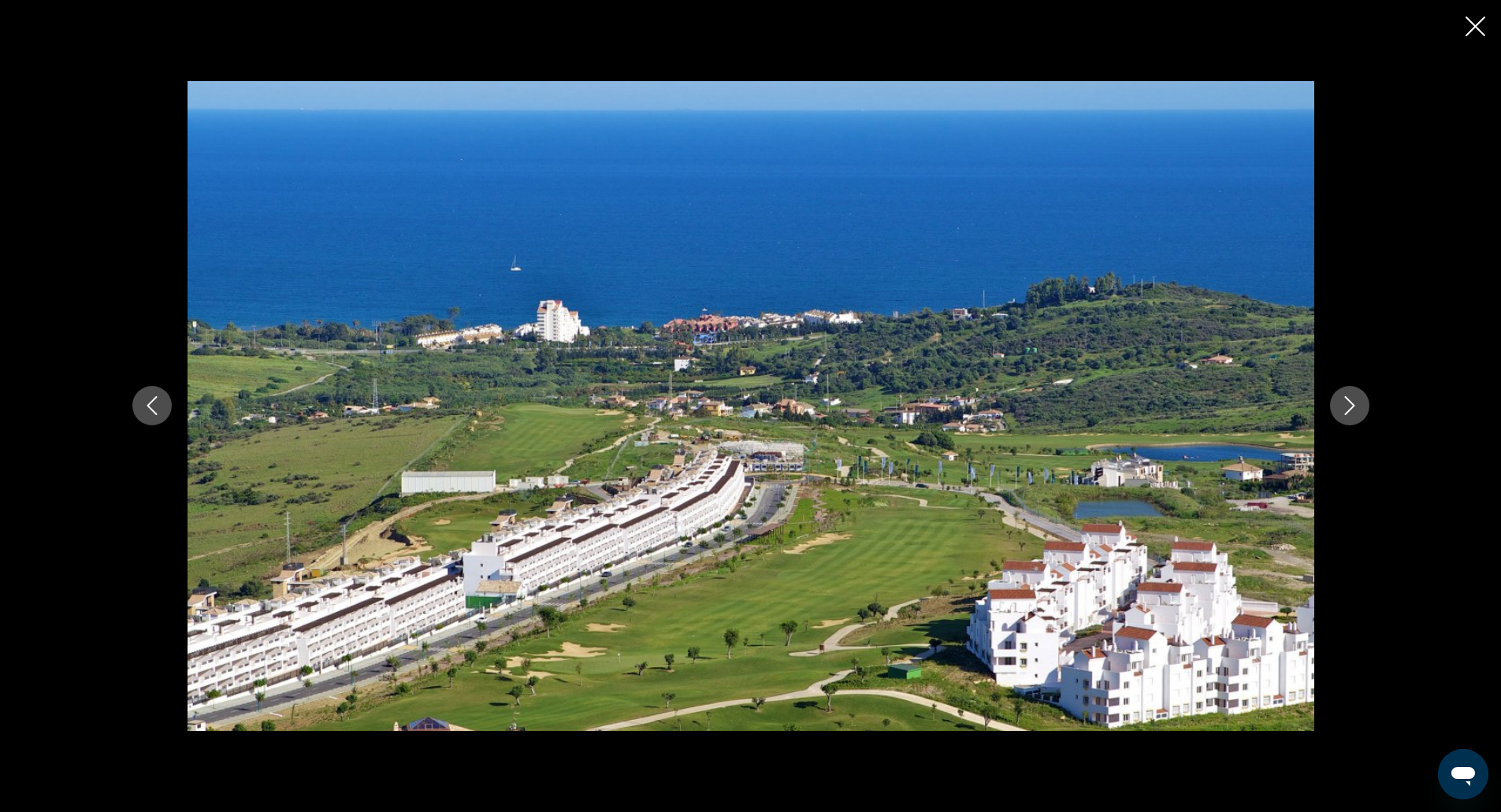
click at [1330, 386] on button "Next image" at bounding box center [1350, 405] width 40 height 40
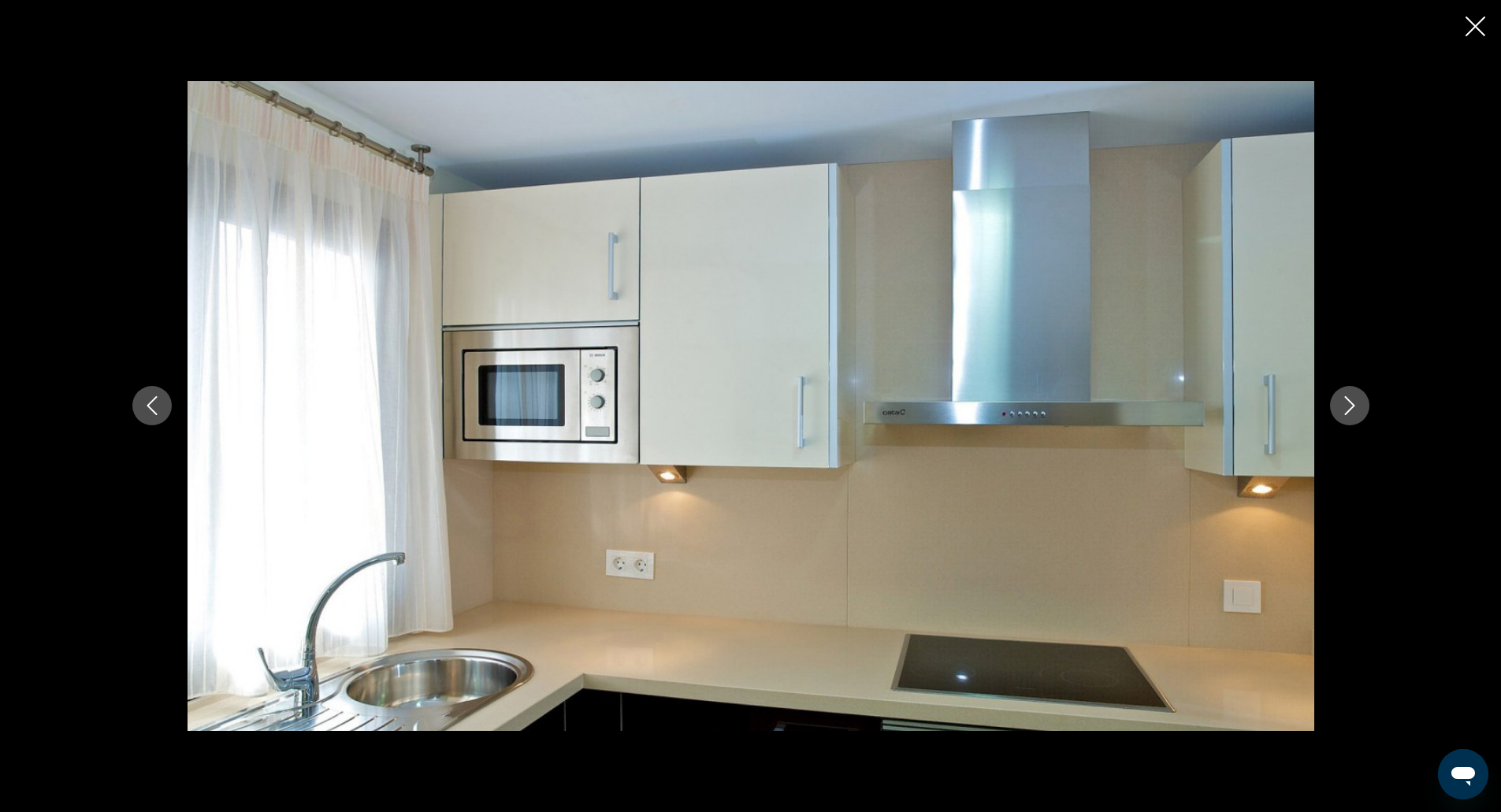
click at [1330, 386] on button "Next image" at bounding box center [1350, 405] width 40 height 40
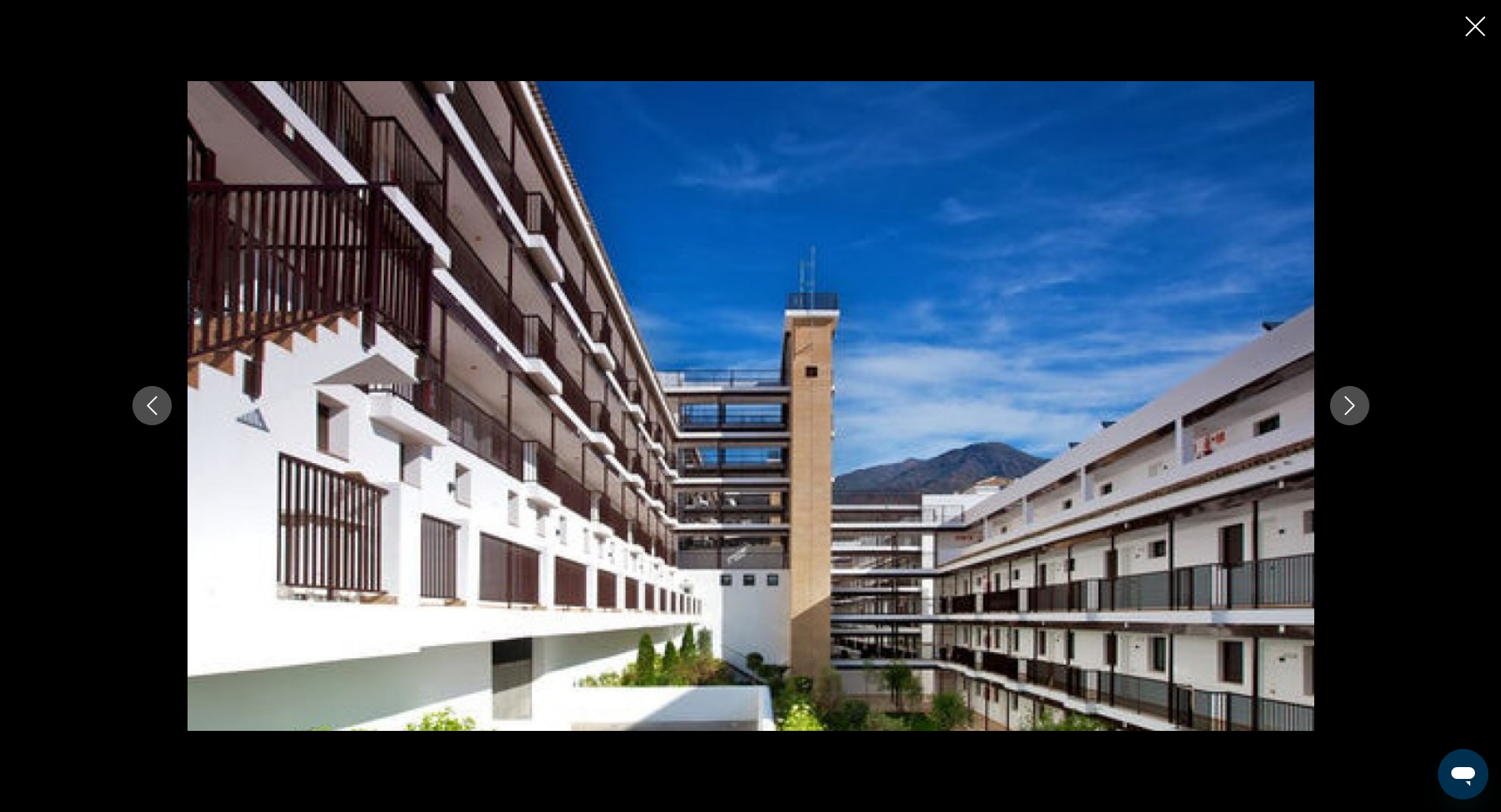
click at [1330, 386] on button "Next image" at bounding box center [1350, 405] width 40 height 40
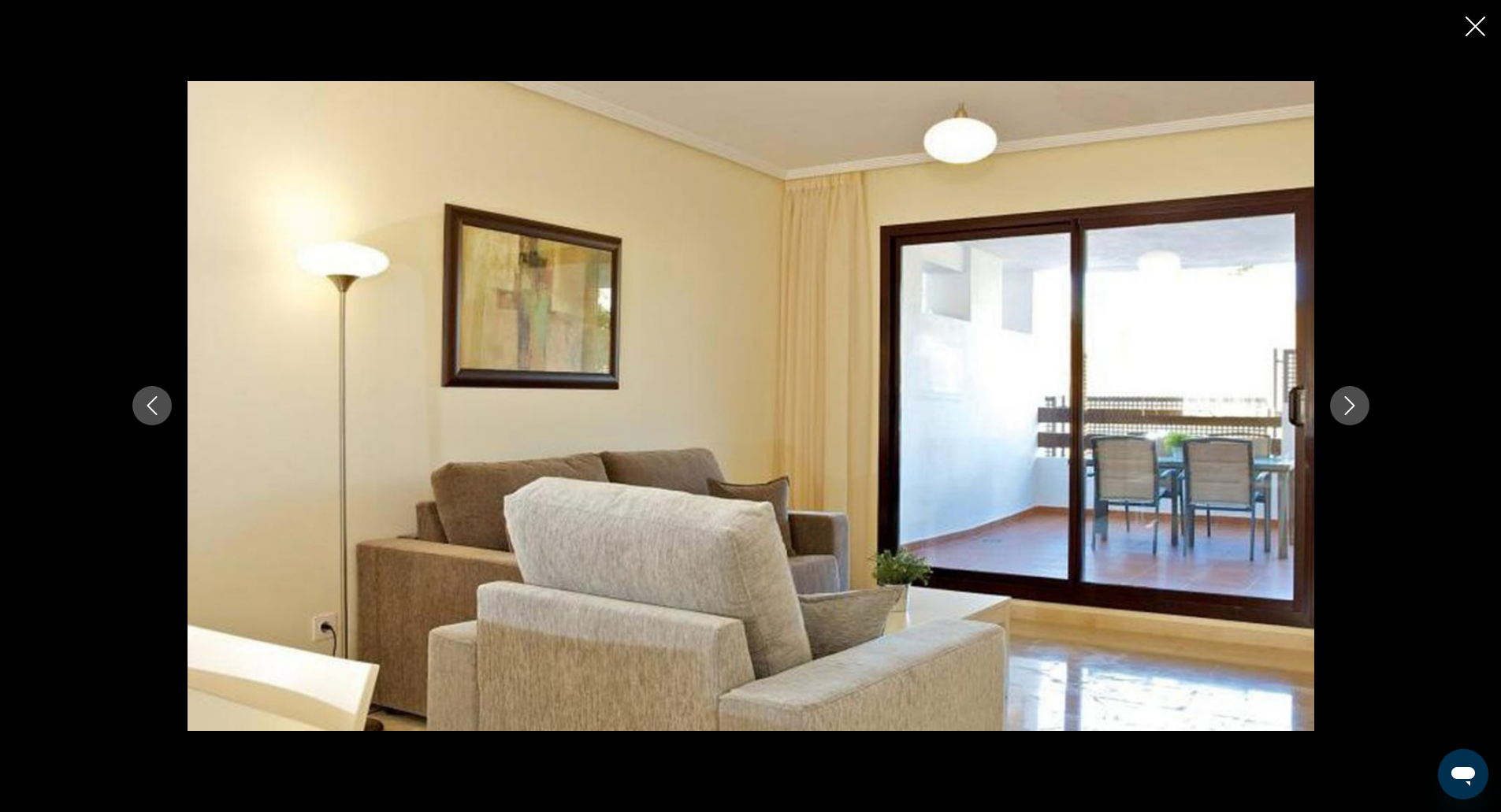
click at [1330, 386] on button "Next image" at bounding box center [1350, 405] width 40 height 40
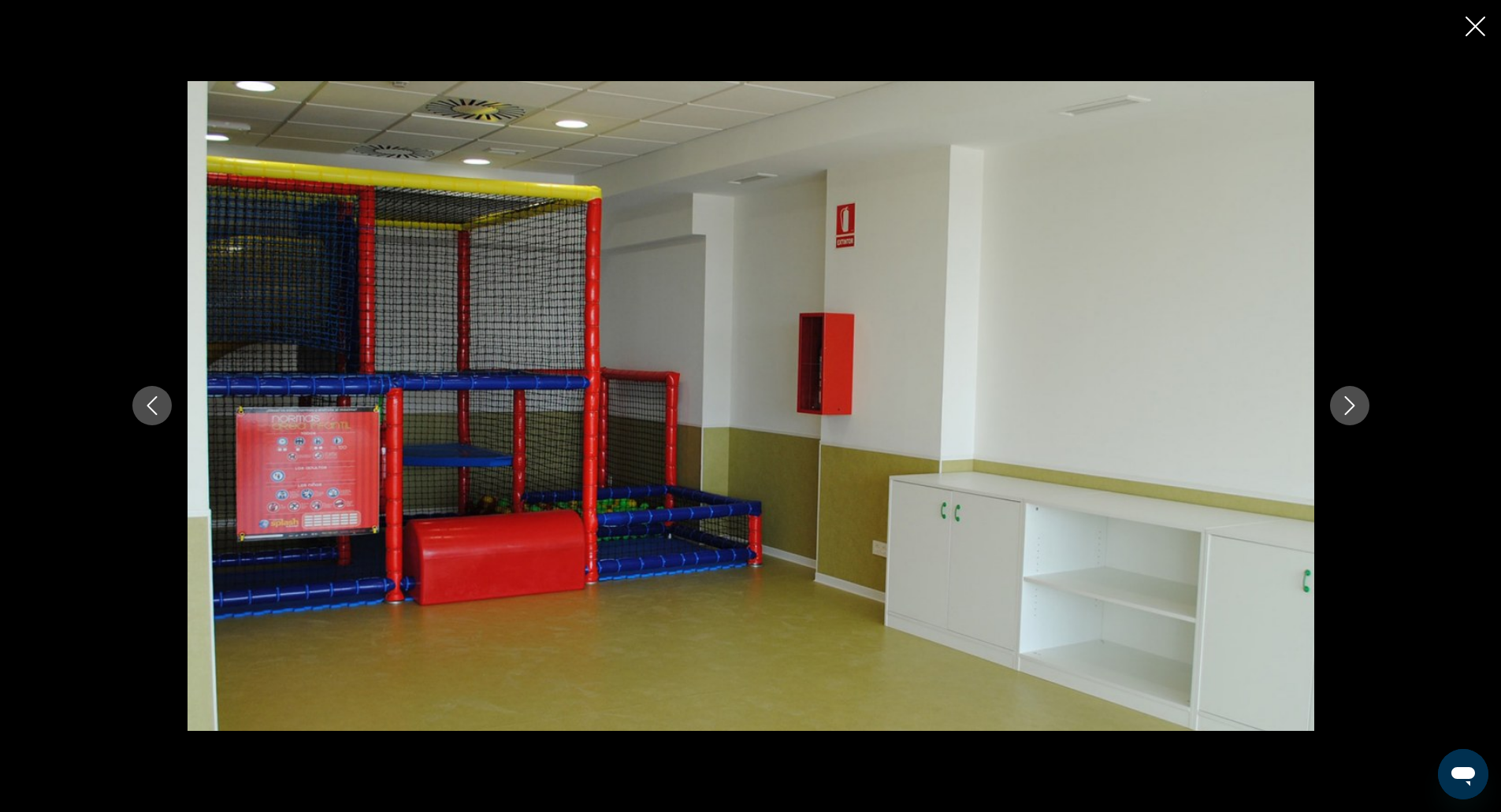
click at [1330, 386] on button "Next image" at bounding box center [1350, 405] width 40 height 40
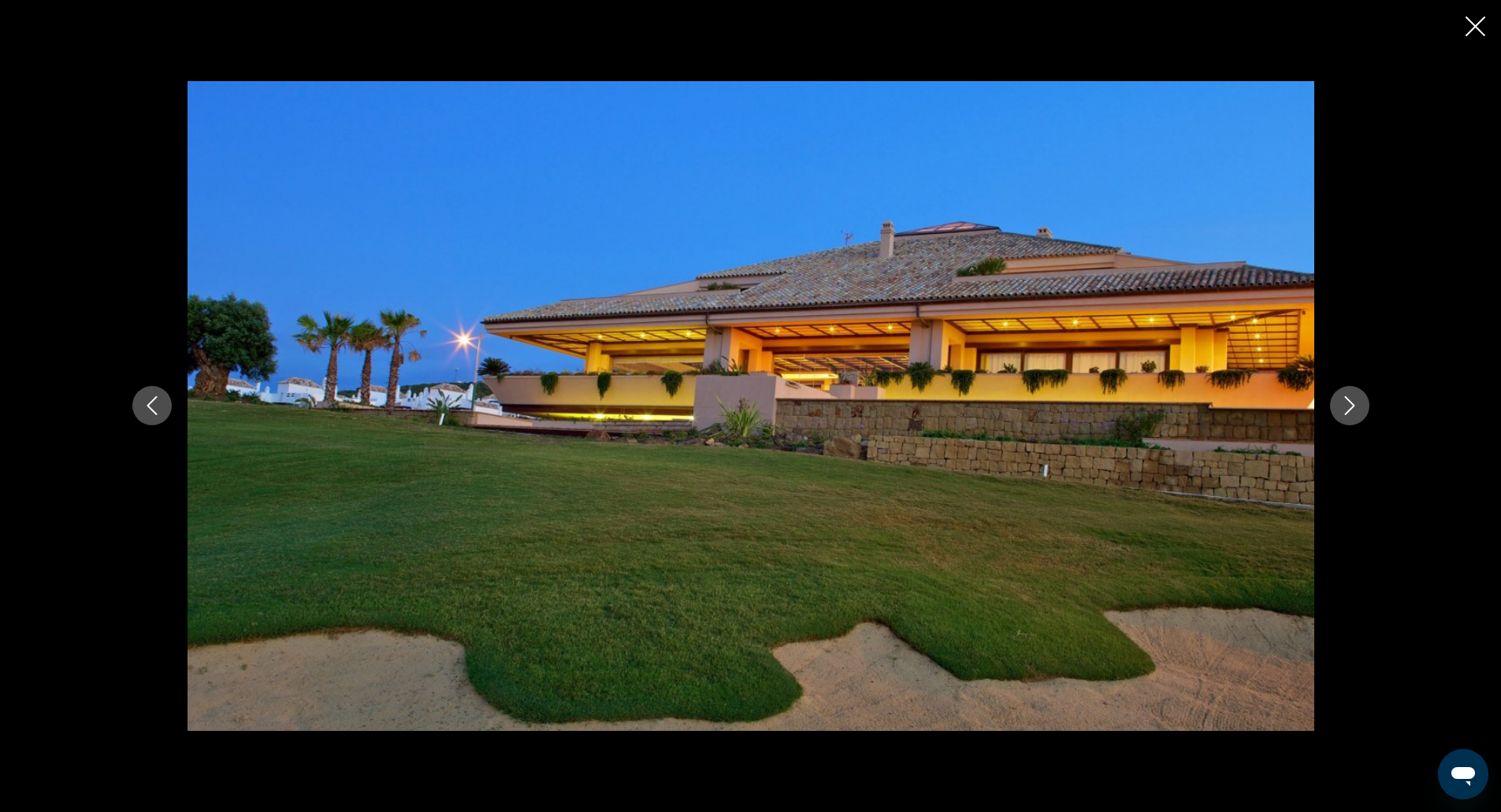
click at [1330, 386] on button "Next image" at bounding box center [1350, 405] width 40 height 40
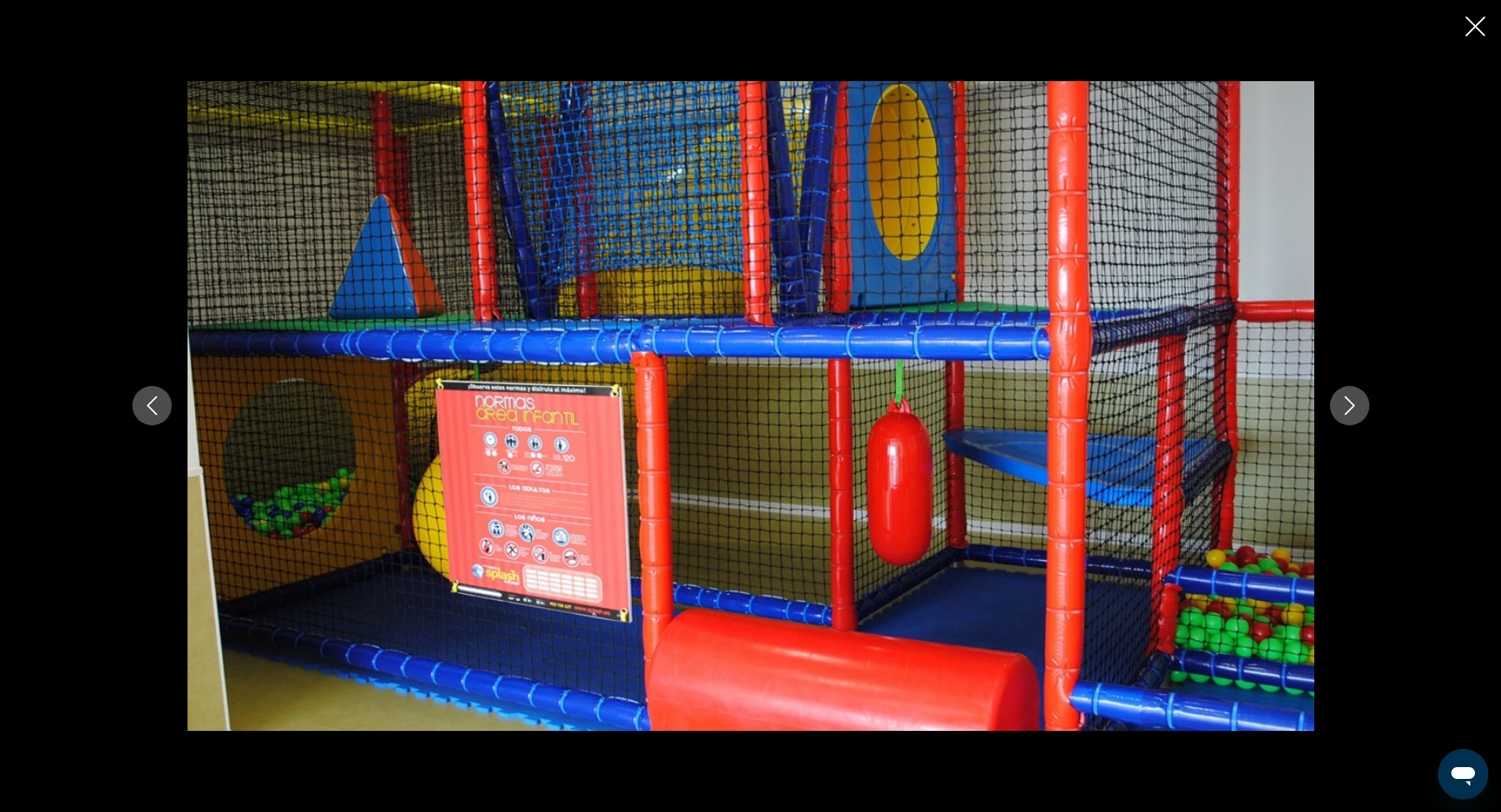
click at [1330, 386] on button "Next image" at bounding box center [1350, 405] width 40 height 40
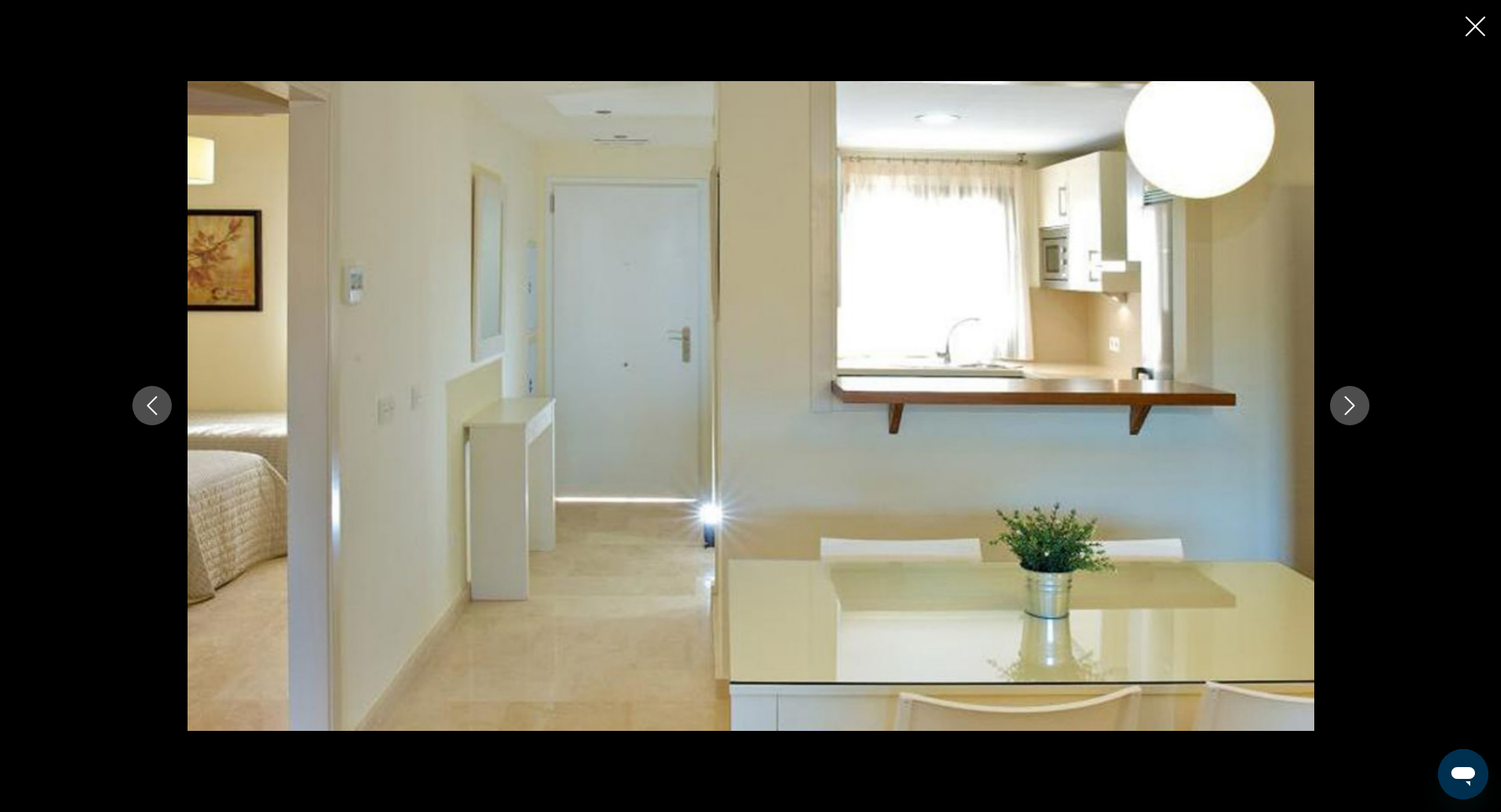
click at [1330, 386] on button "Next image" at bounding box center [1350, 405] width 40 height 40
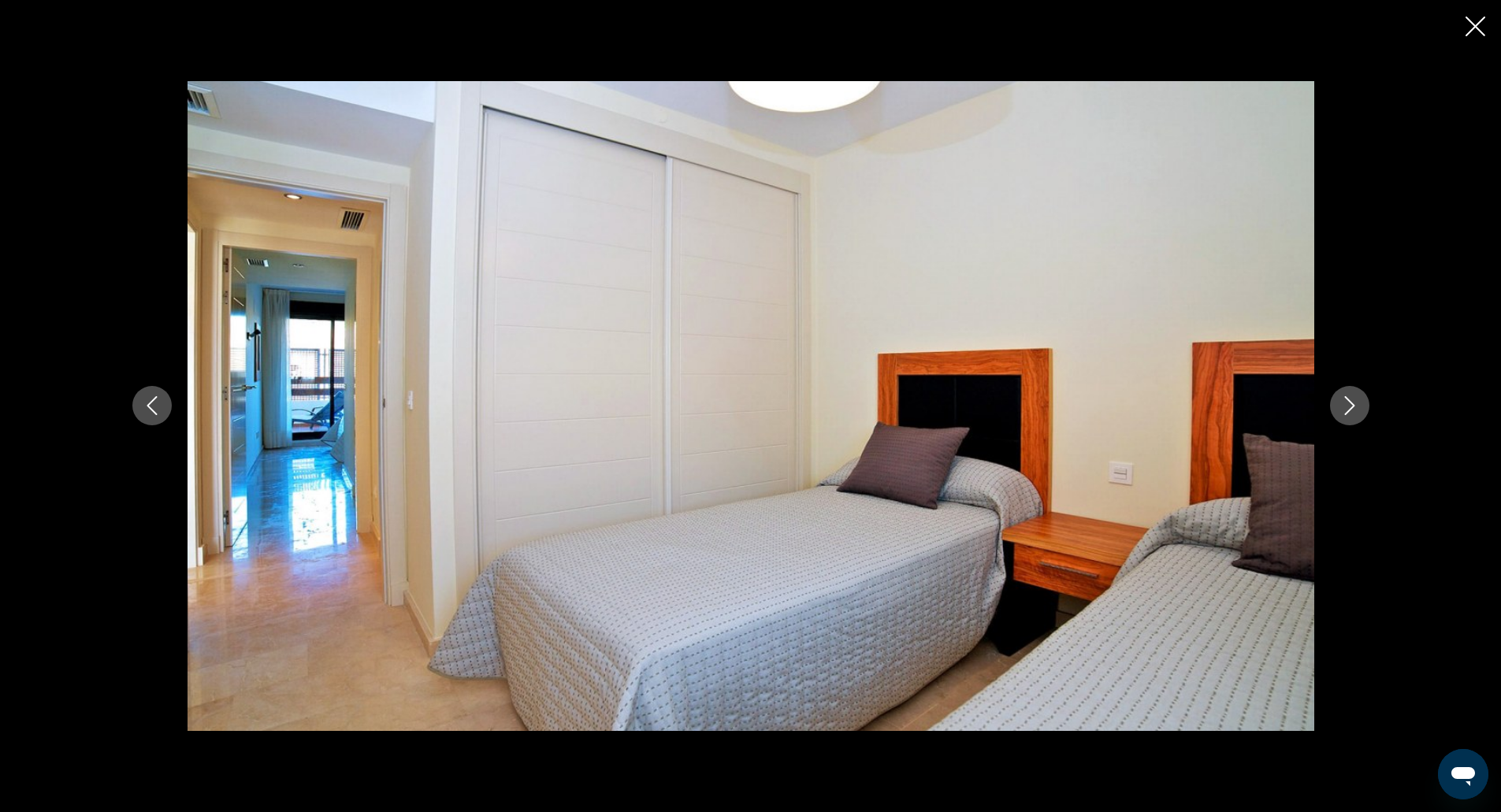
click at [1330, 386] on button "Next image" at bounding box center [1350, 405] width 40 height 40
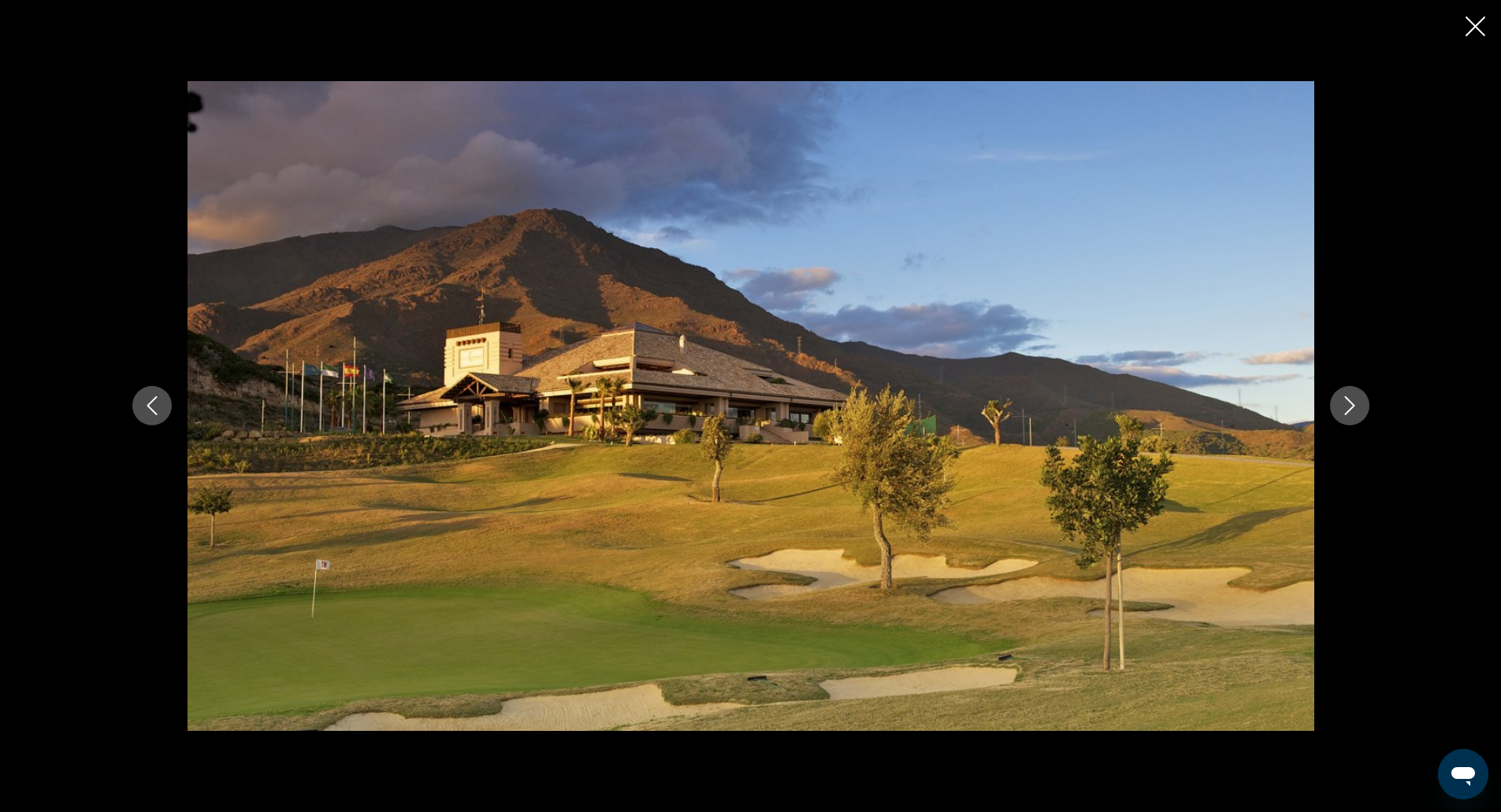
click at [1330, 386] on button "Next image" at bounding box center [1350, 405] width 40 height 40
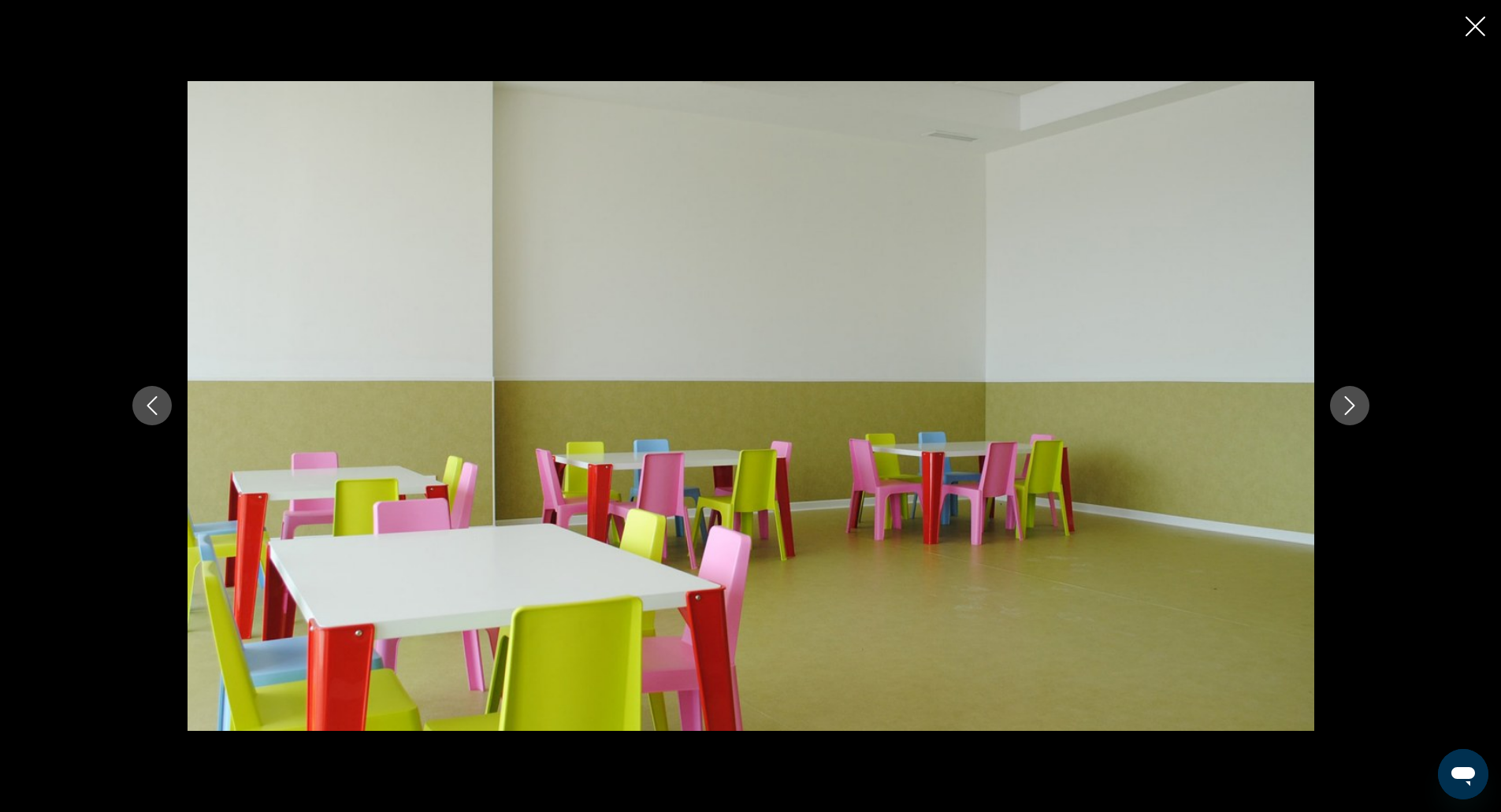
click at [1330, 386] on button "Next image" at bounding box center [1350, 405] width 40 height 40
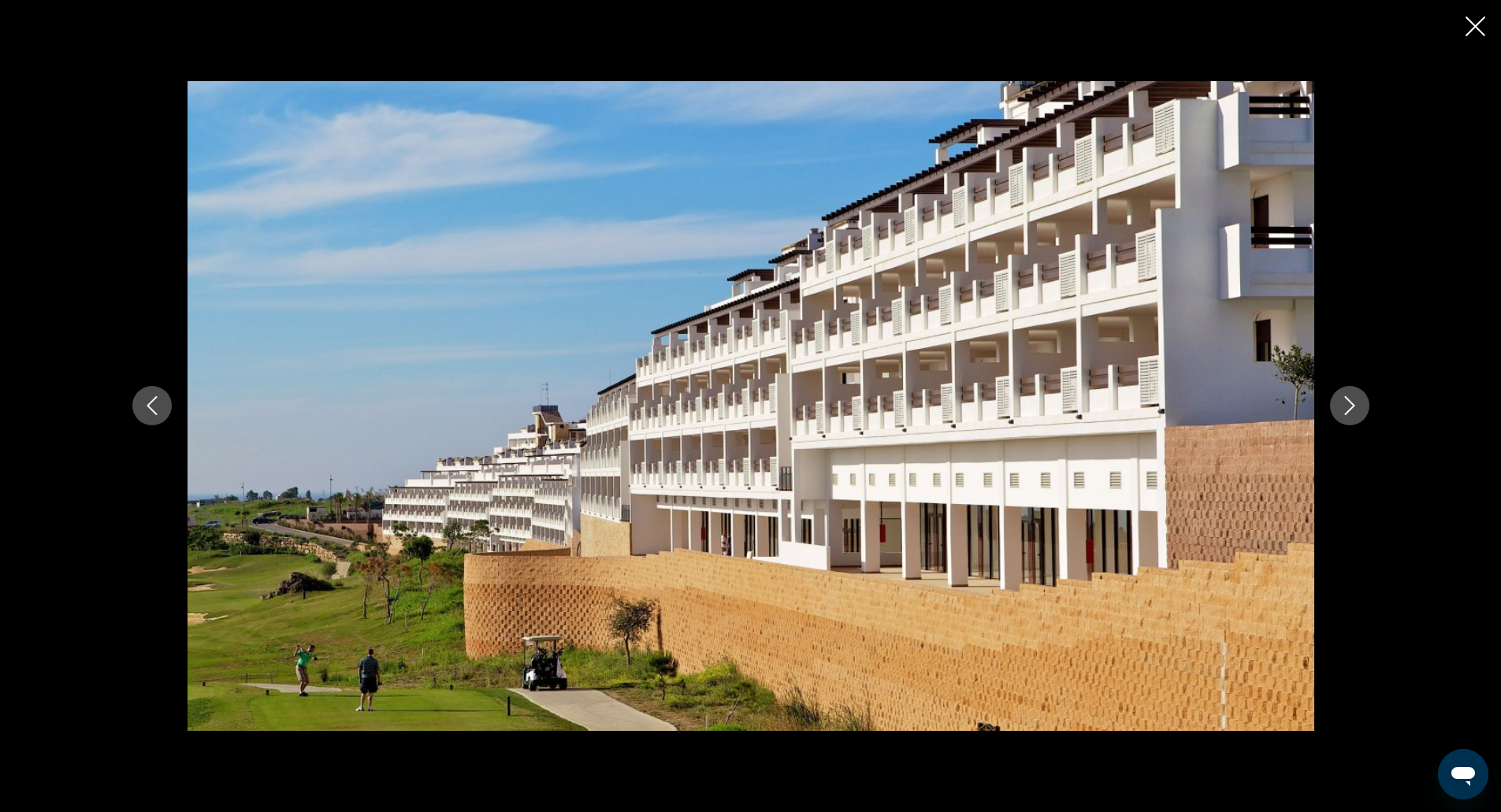
click at [1330, 386] on button "Next image" at bounding box center [1350, 405] width 40 height 40
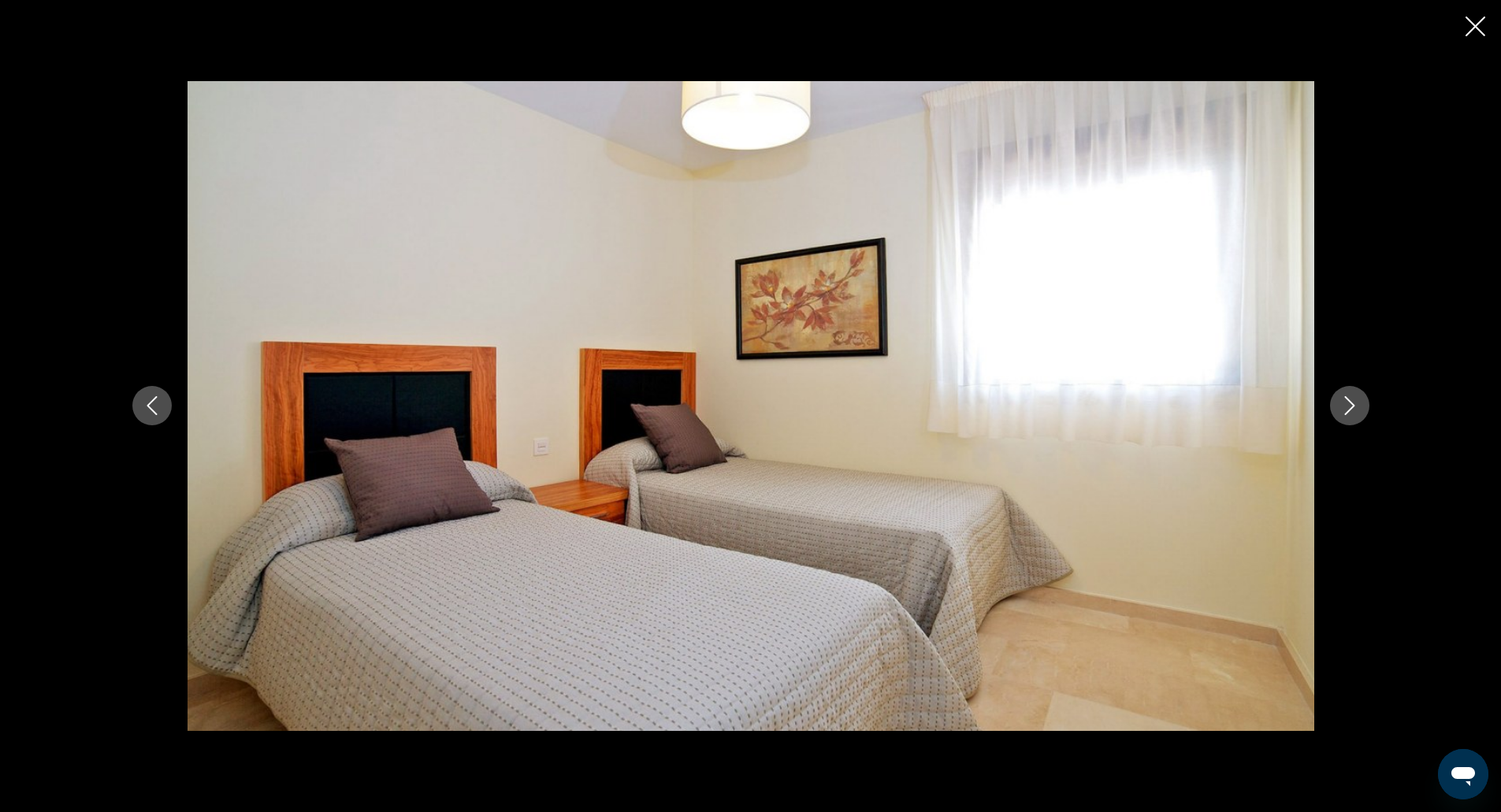
click at [1330, 386] on button "Next image" at bounding box center [1350, 405] width 40 height 40
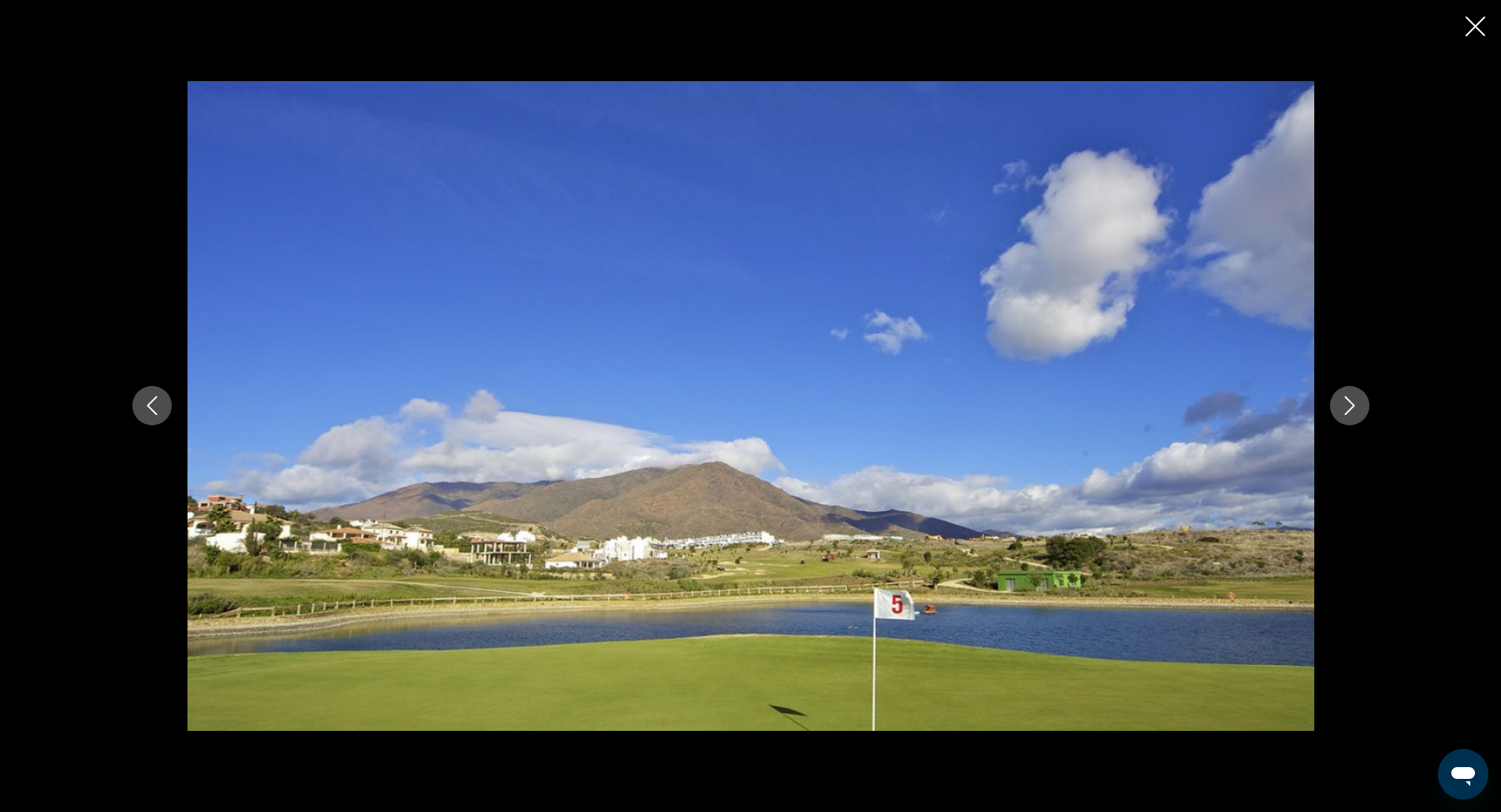
click at [1330, 386] on button "Next image" at bounding box center [1350, 405] width 40 height 40
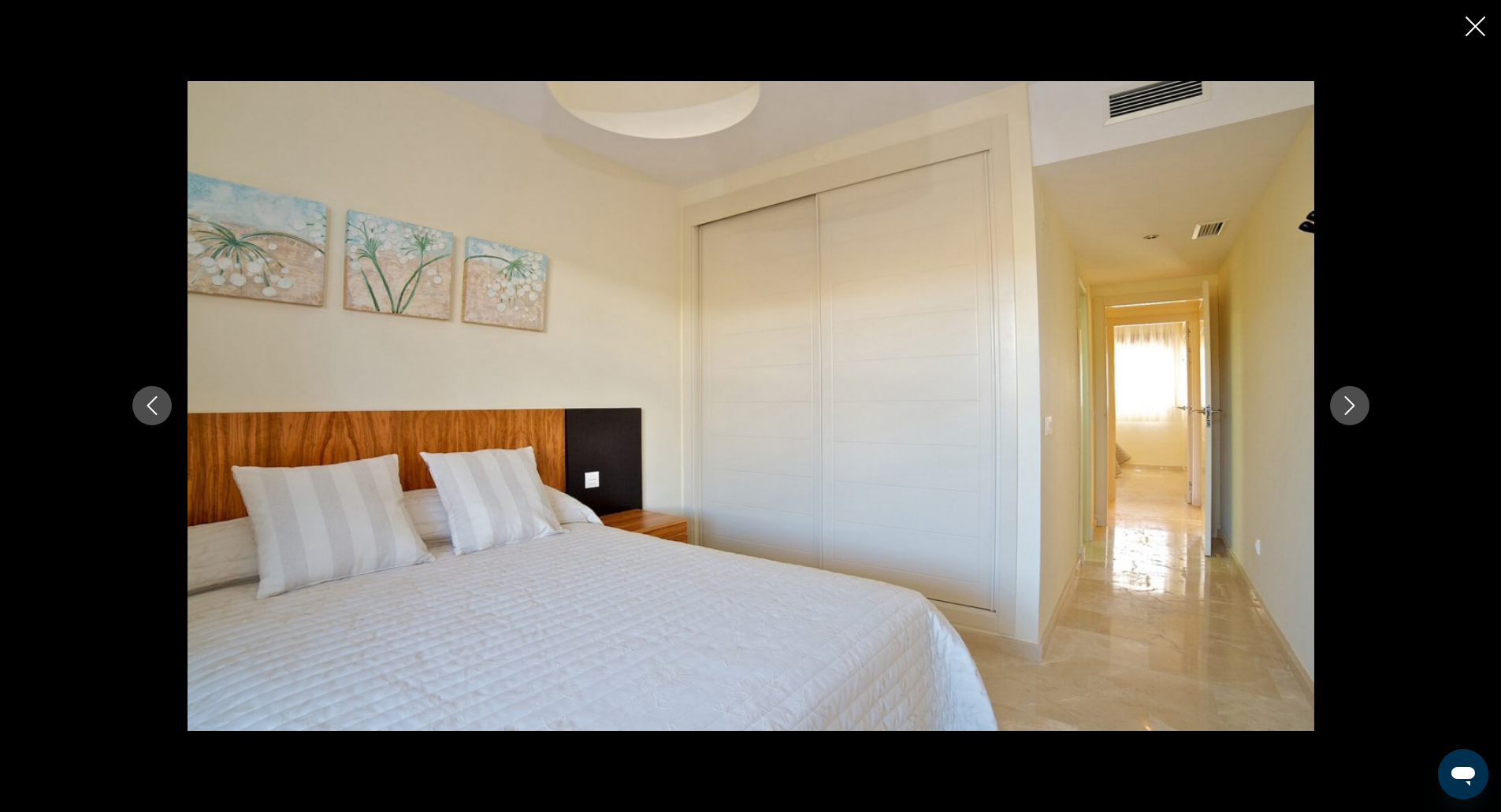
click at [1330, 386] on button "Next image" at bounding box center [1350, 405] width 40 height 40
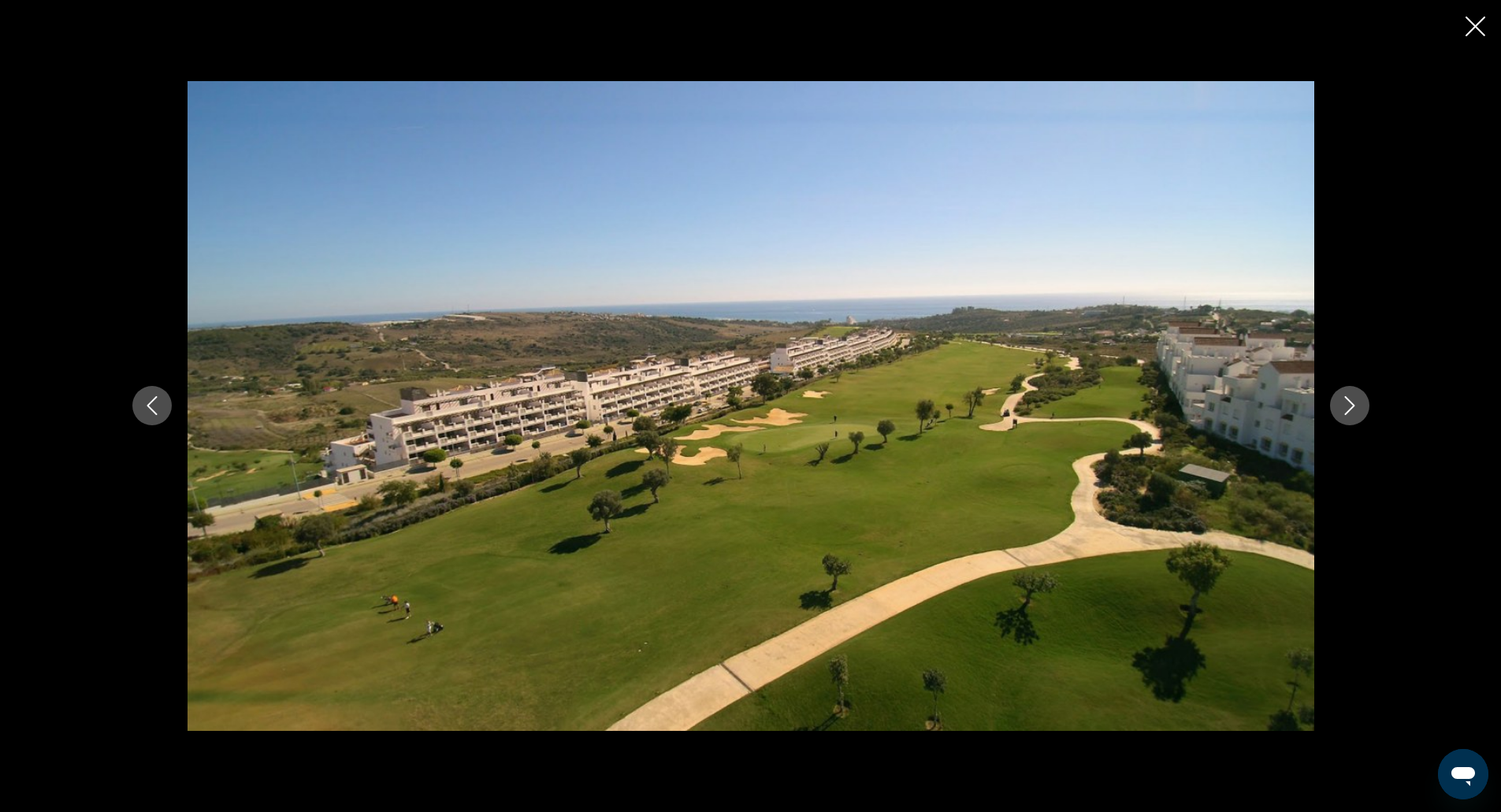
click at [1330, 386] on button "Next image" at bounding box center [1350, 405] width 40 height 40
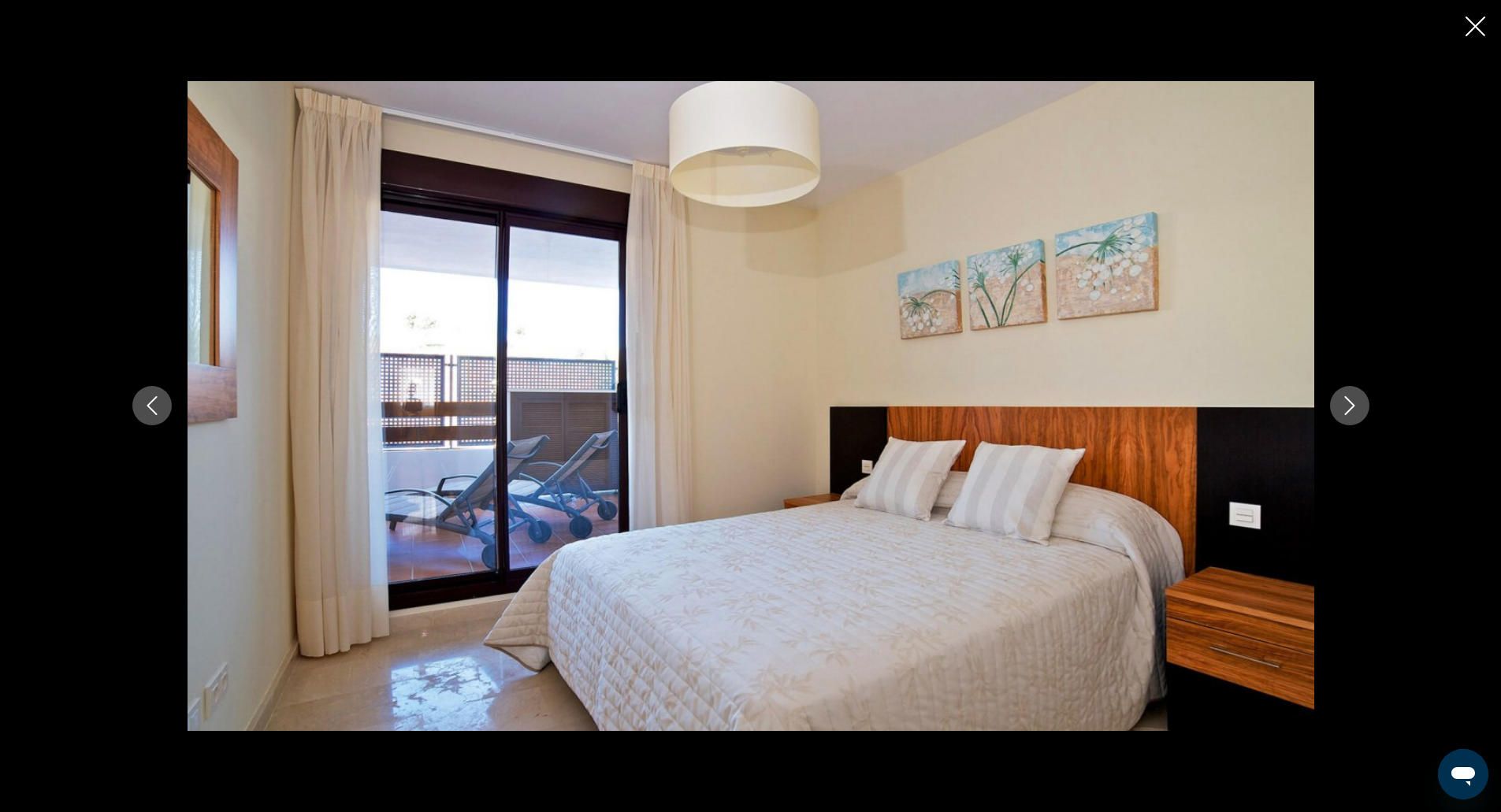
click at [1330, 386] on button "Next image" at bounding box center [1350, 405] width 40 height 40
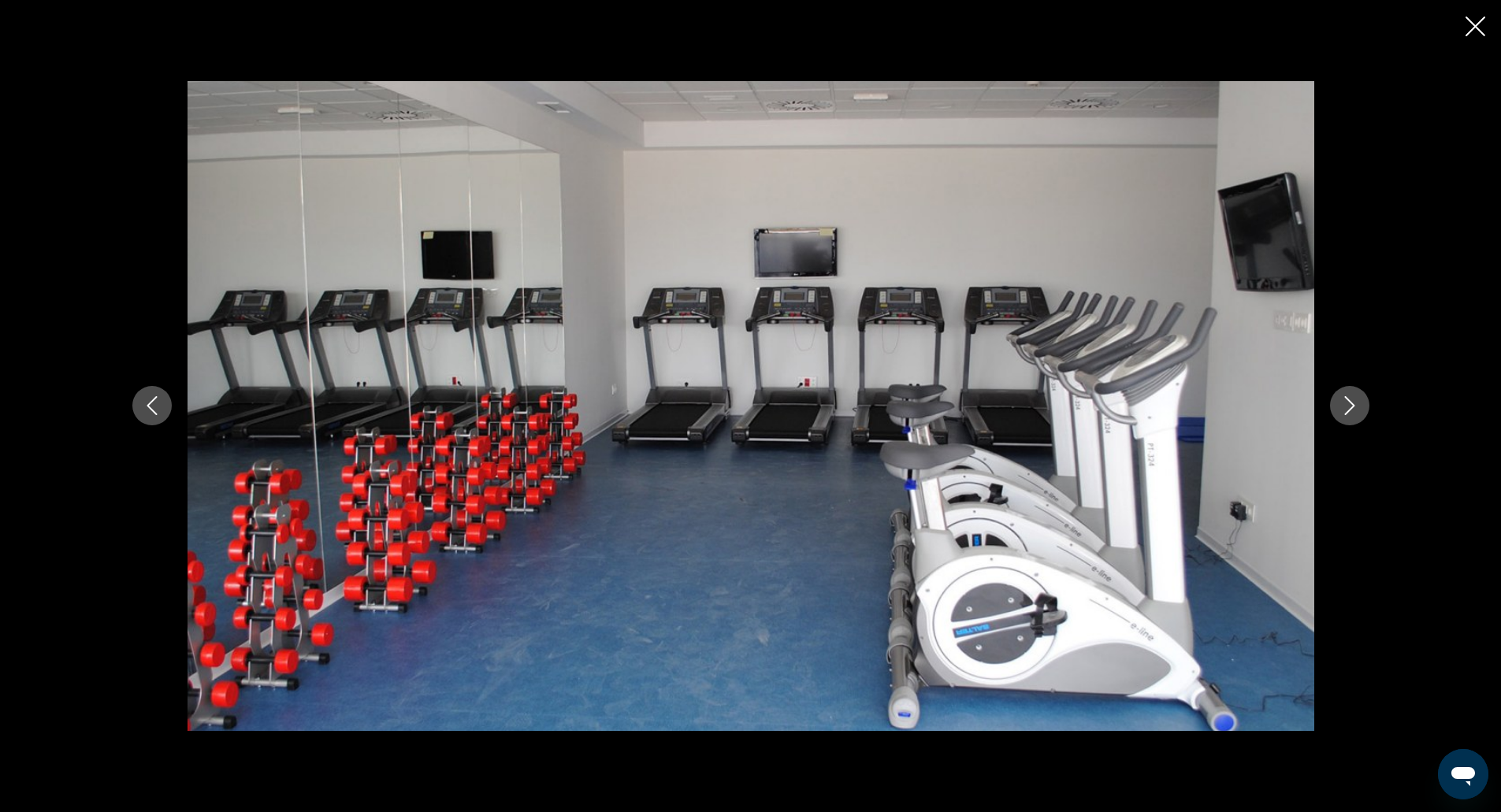
click at [139, 406] on button "Previous image" at bounding box center [151, 405] width 40 height 40
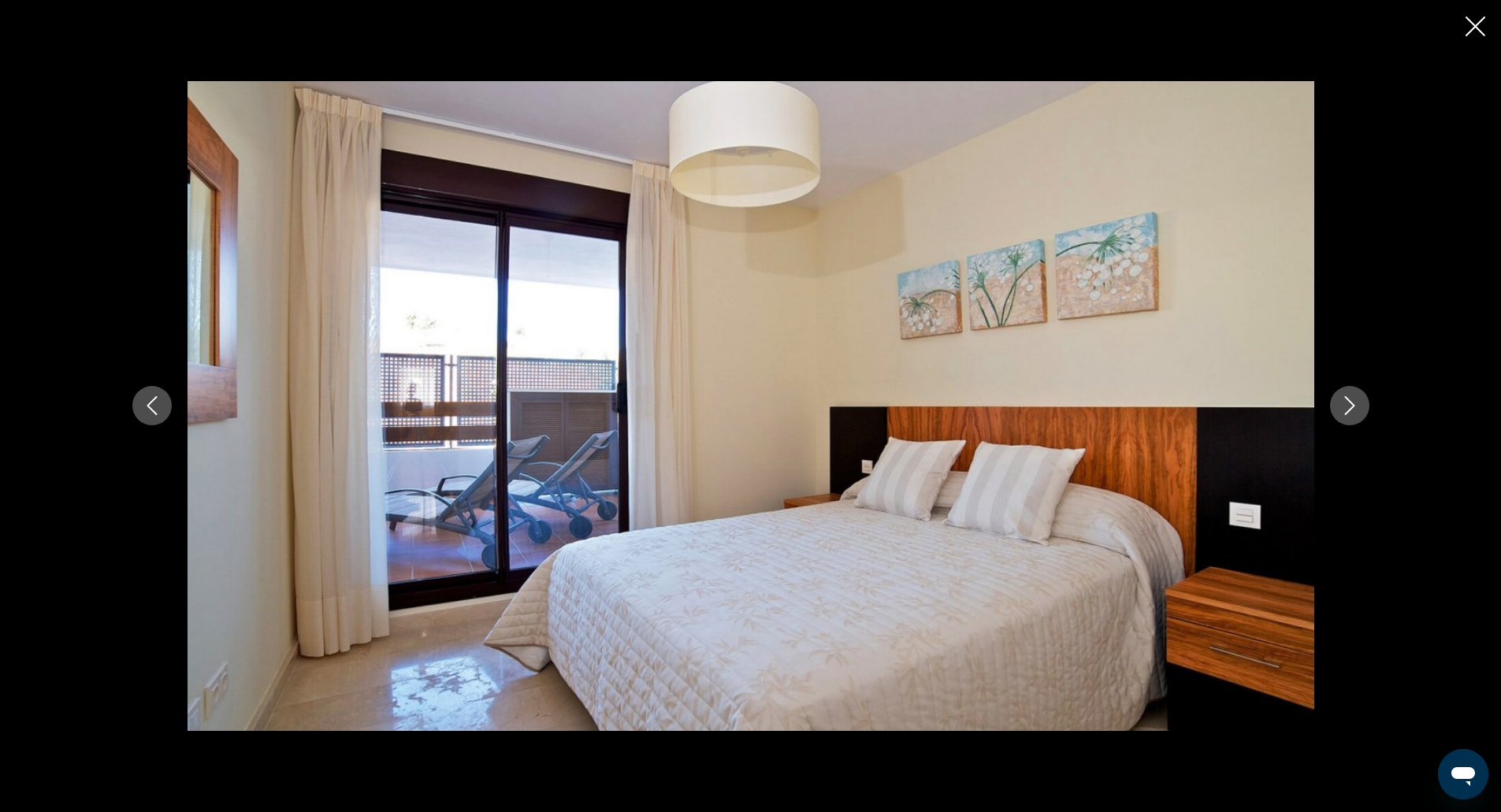
click at [1459, 10] on div "prev next" at bounding box center [750, 406] width 1501 height 812
click at [1465, 13] on div "prev next" at bounding box center [750, 406] width 1501 height 812
click at [1480, 17] on icon "Close slideshow" at bounding box center [1475, 26] width 19 height 19
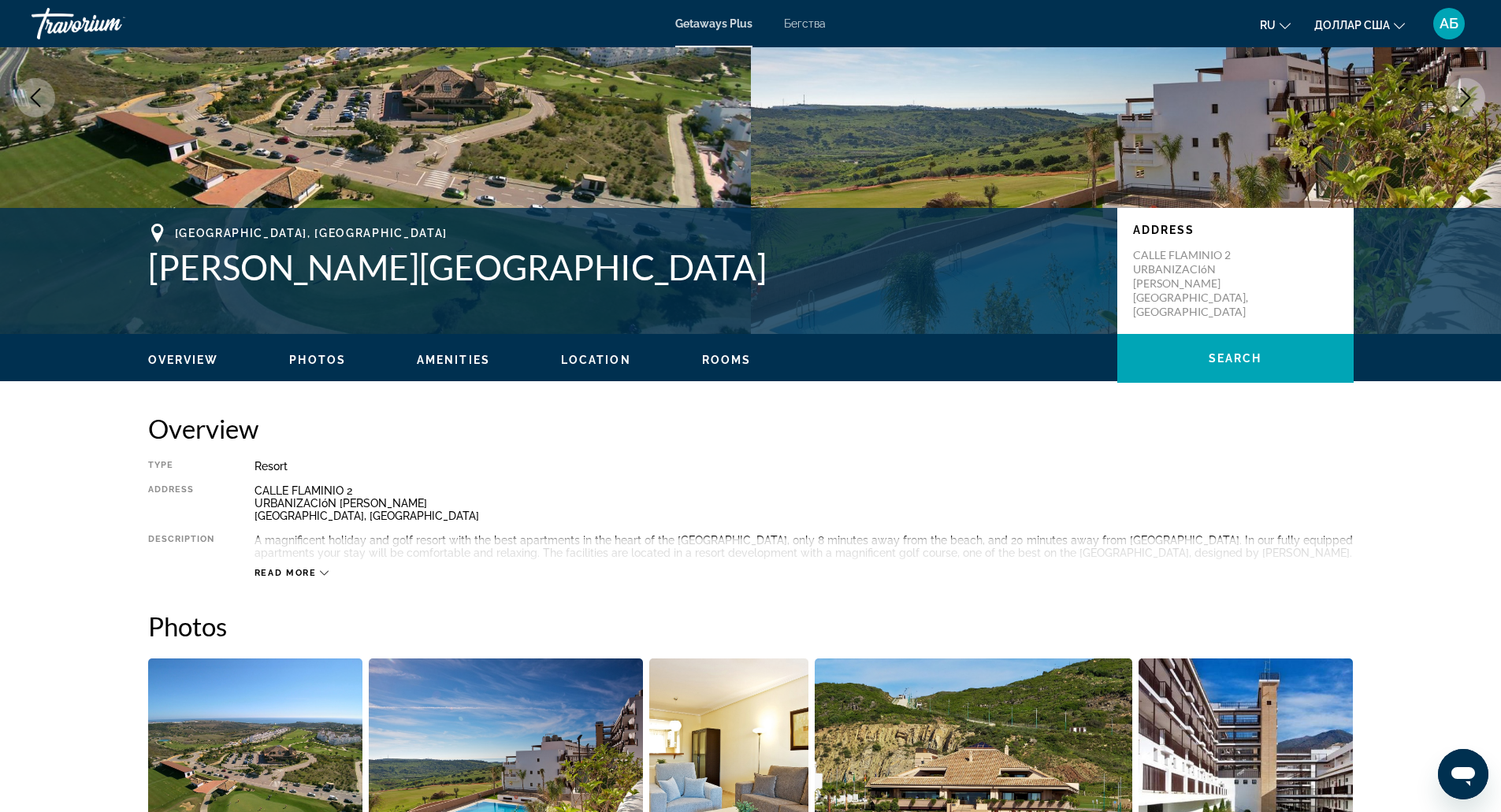
scroll to position [185, 0]
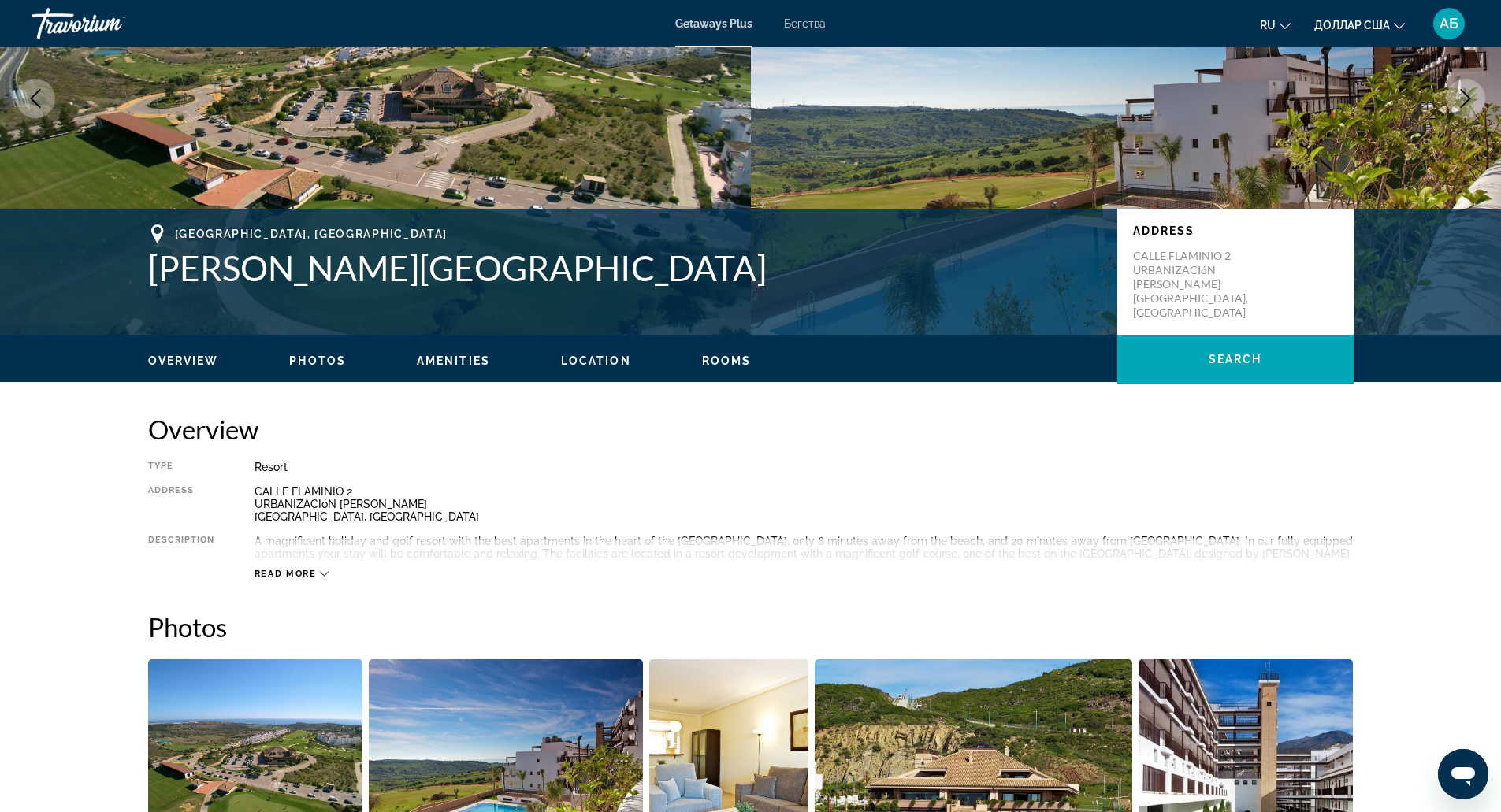
click at [465, 295] on div "Malaga, Spain Ona Valle Romano Golf & Resort Address CALLE FLAMINIO 2 URBANIZAC…" at bounding box center [751, 272] width 1269 height 94
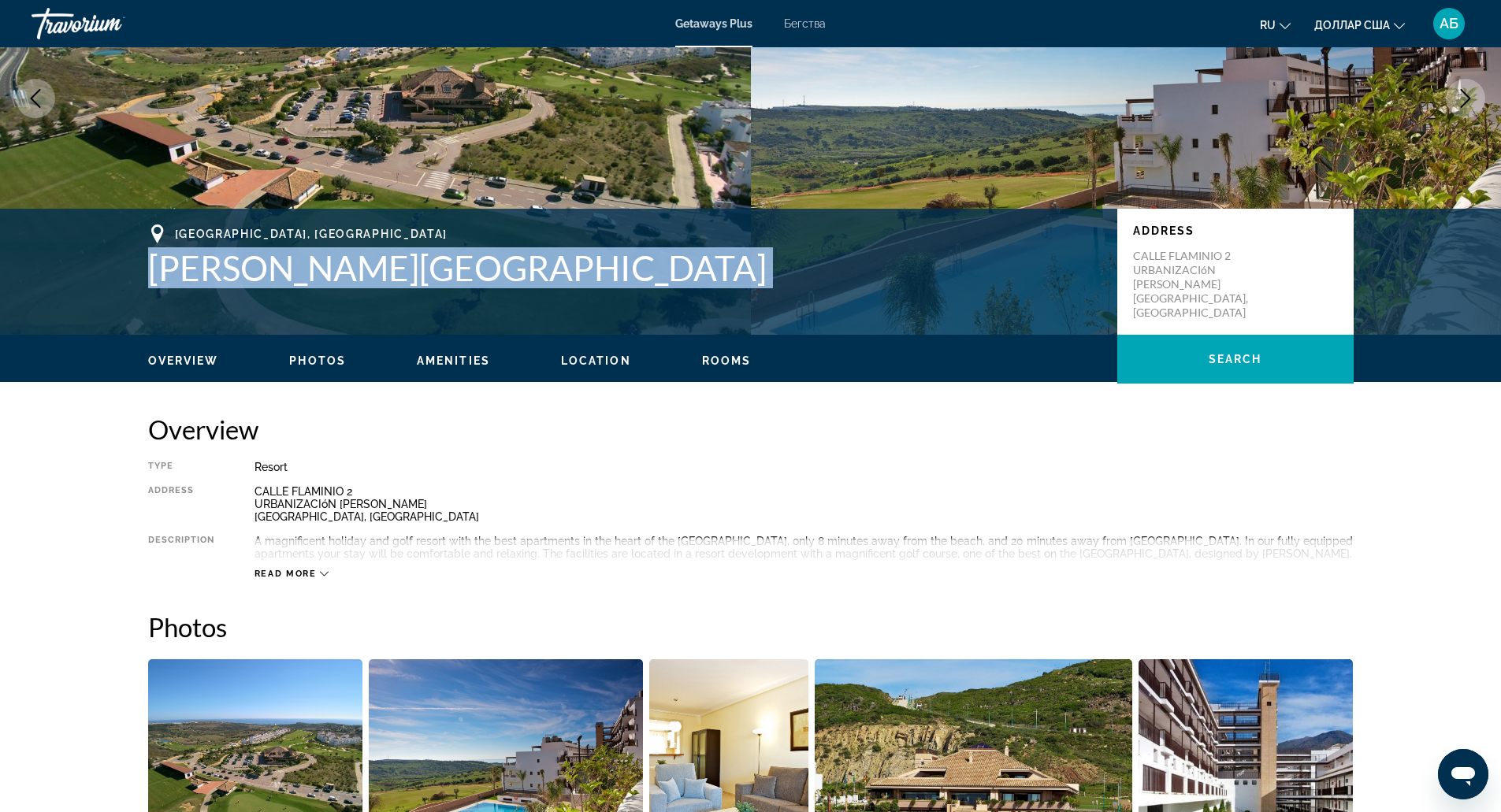
click at [465, 295] on div "Malaga, Spain Ona Valle Romano Golf & Resort Address CALLE FLAMINIO 2 URBANIZAC…" at bounding box center [751, 272] width 1269 height 94
copy h1 "[PERSON_NAME][GEOGRAPHIC_DATA]"
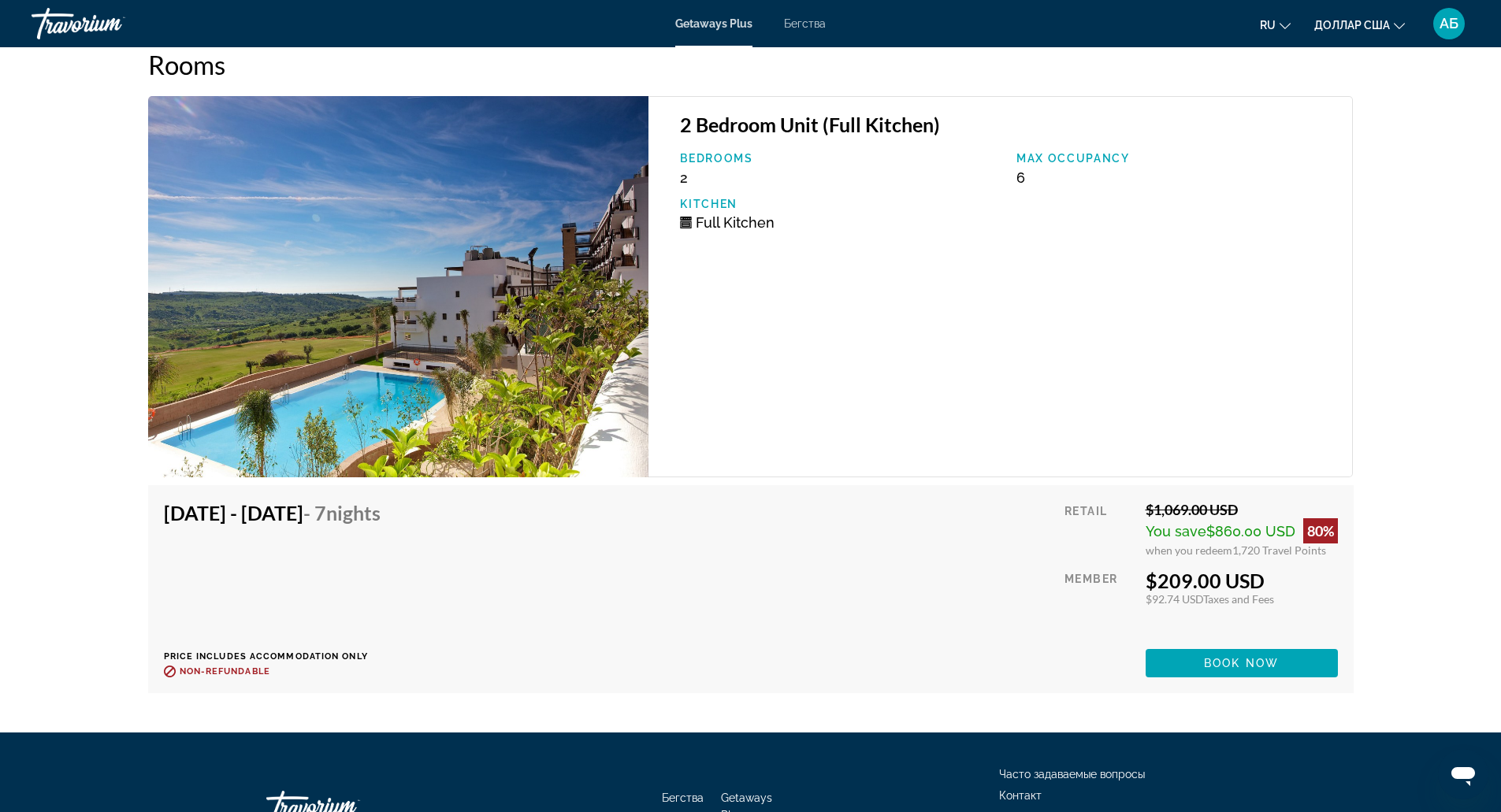
scroll to position [2277, 0]
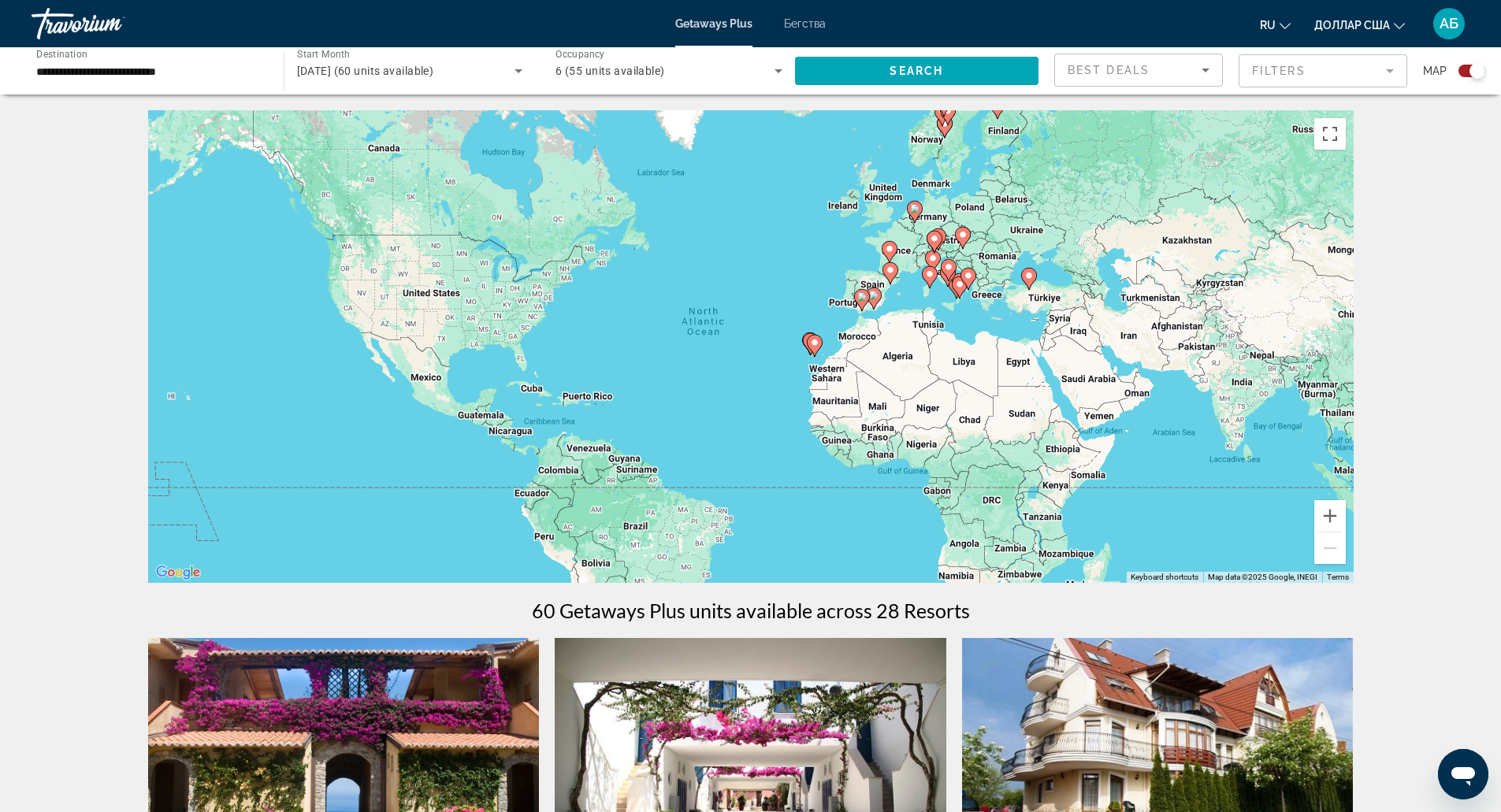
click at [432, 158] on div "To activate drag with keyboard, press Alt + Enter. Once in keyboard drag state,…" at bounding box center [751, 346] width 1206 height 472
click at [457, 63] on div "September 2025 (60 units available)" at bounding box center [406, 71] width 219 height 18
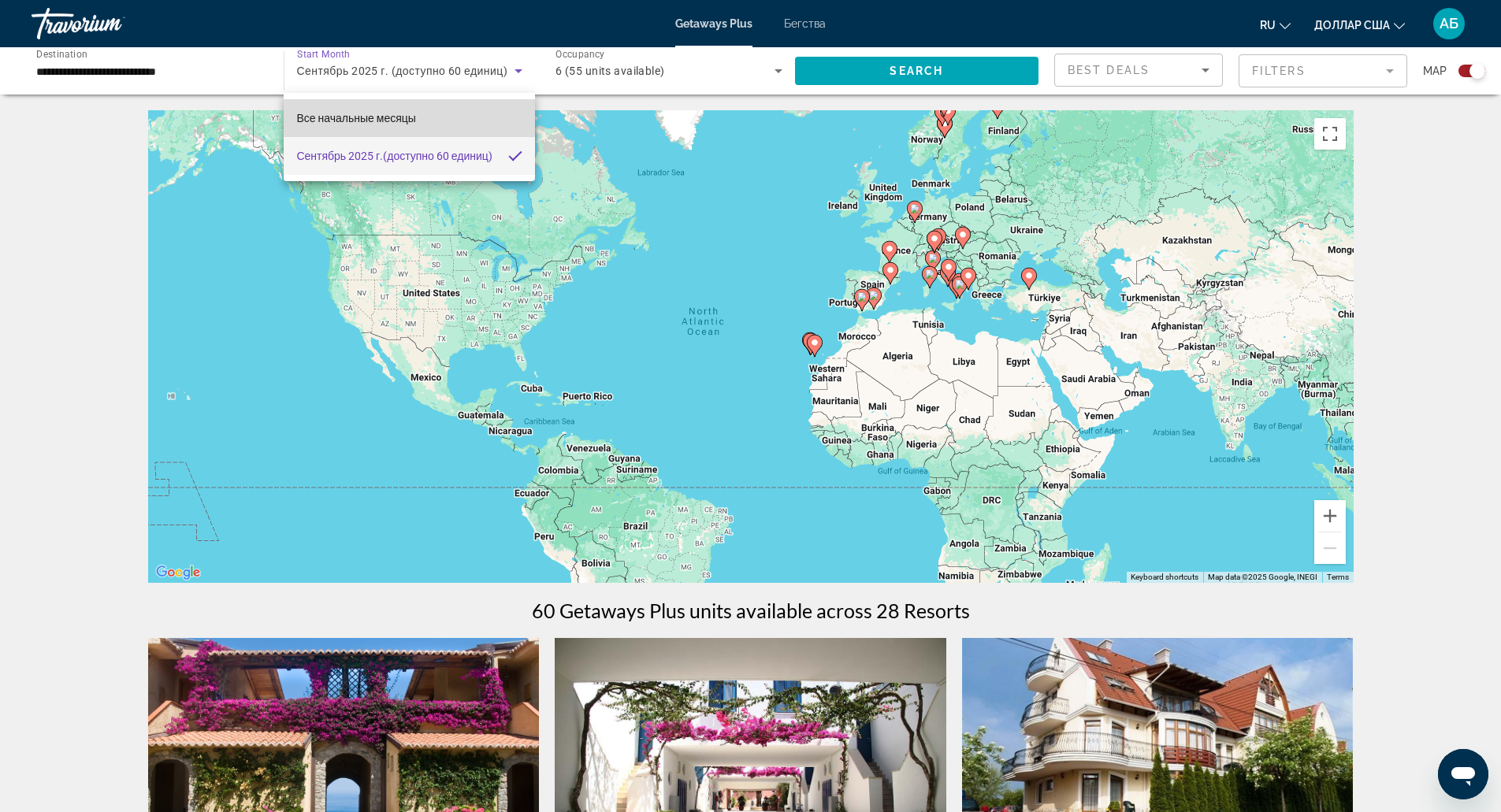
click at [446, 135] on mat-option "Все начальные месяцы" at bounding box center [409, 118] width 251 height 38
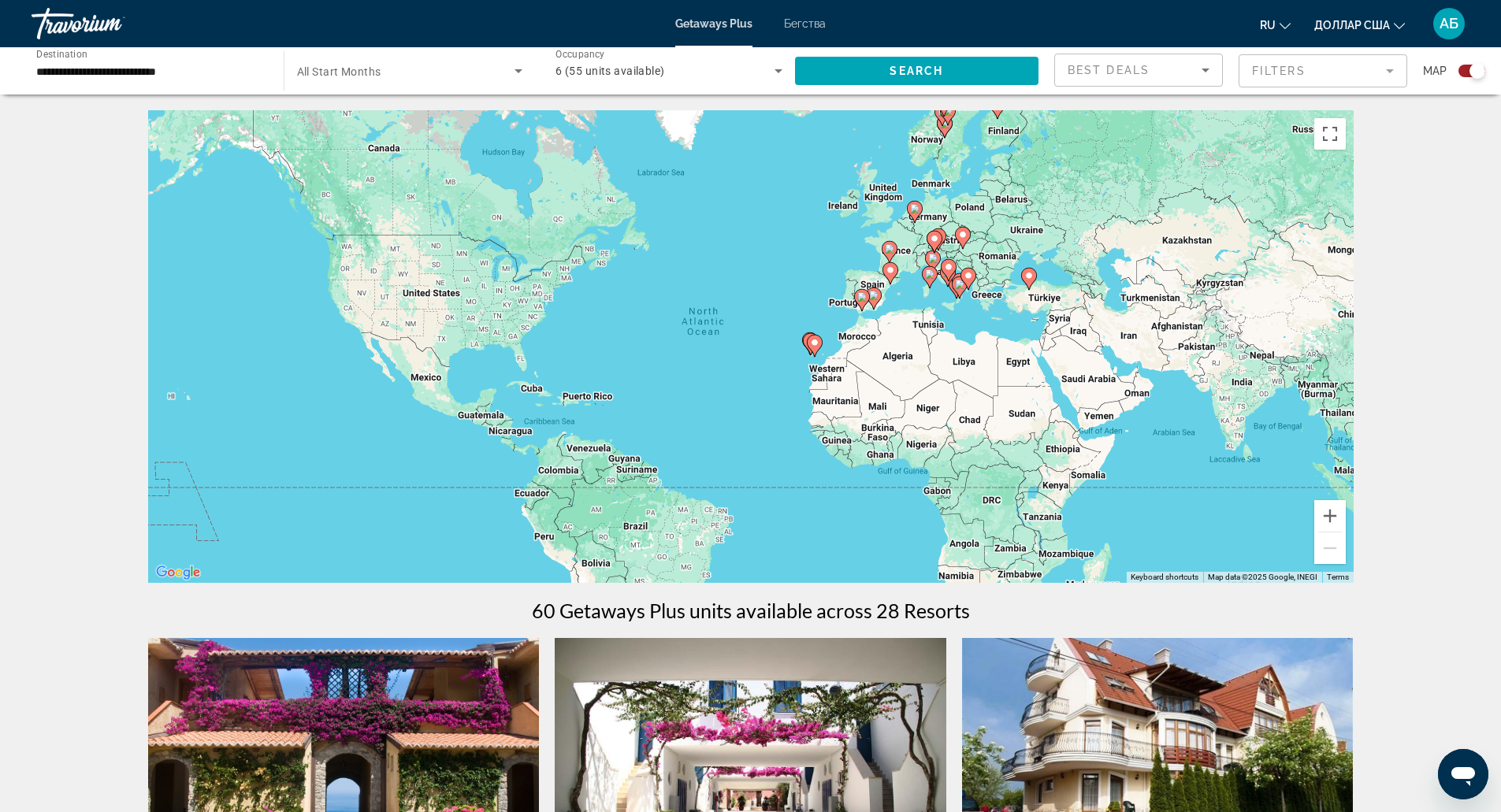
click at [457, 55] on div "Search widget" at bounding box center [410, 71] width 226 height 44
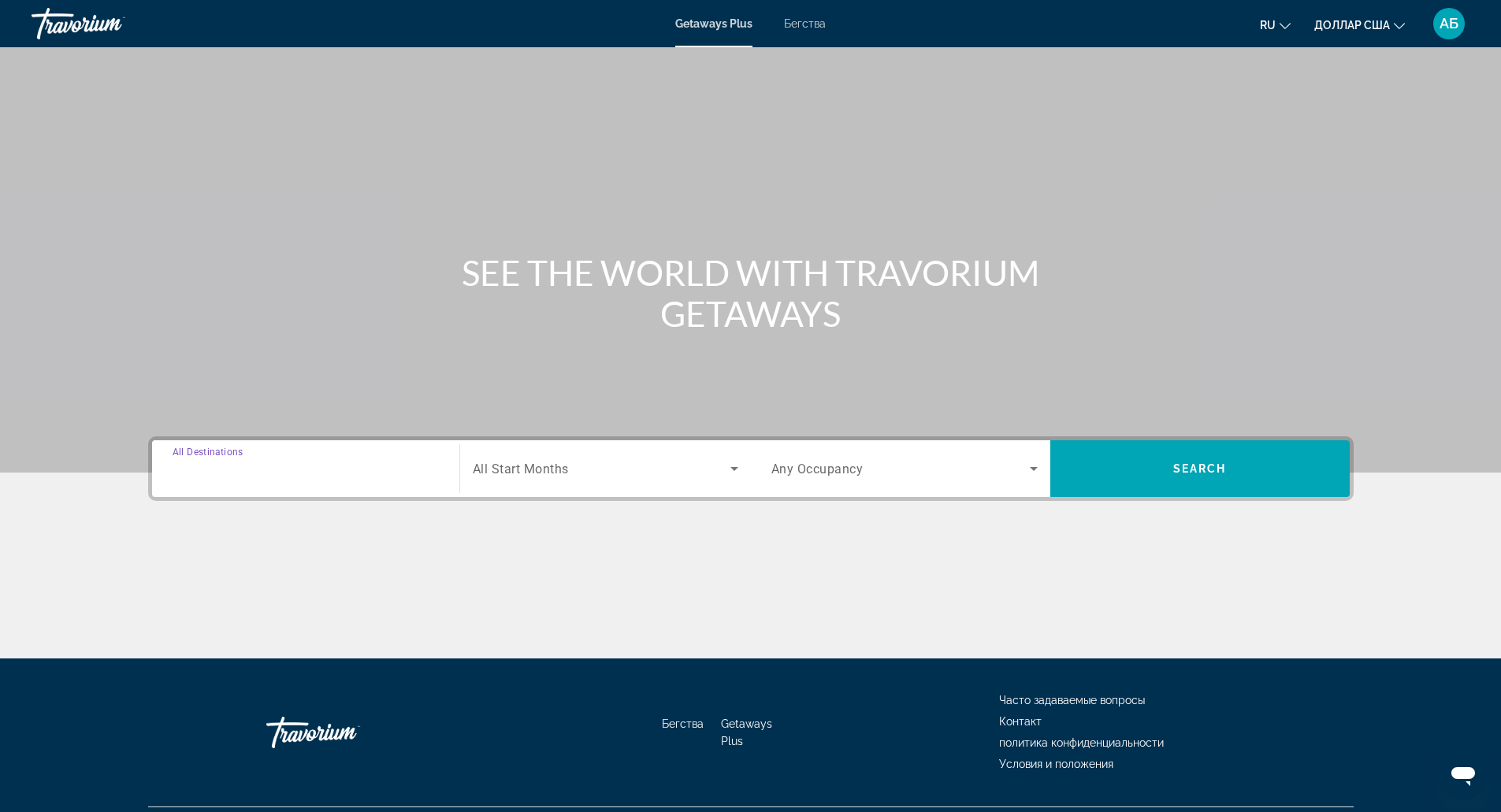
click at [299, 470] on input "Destination All Destinations" at bounding box center [305, 469] width 267 height 18
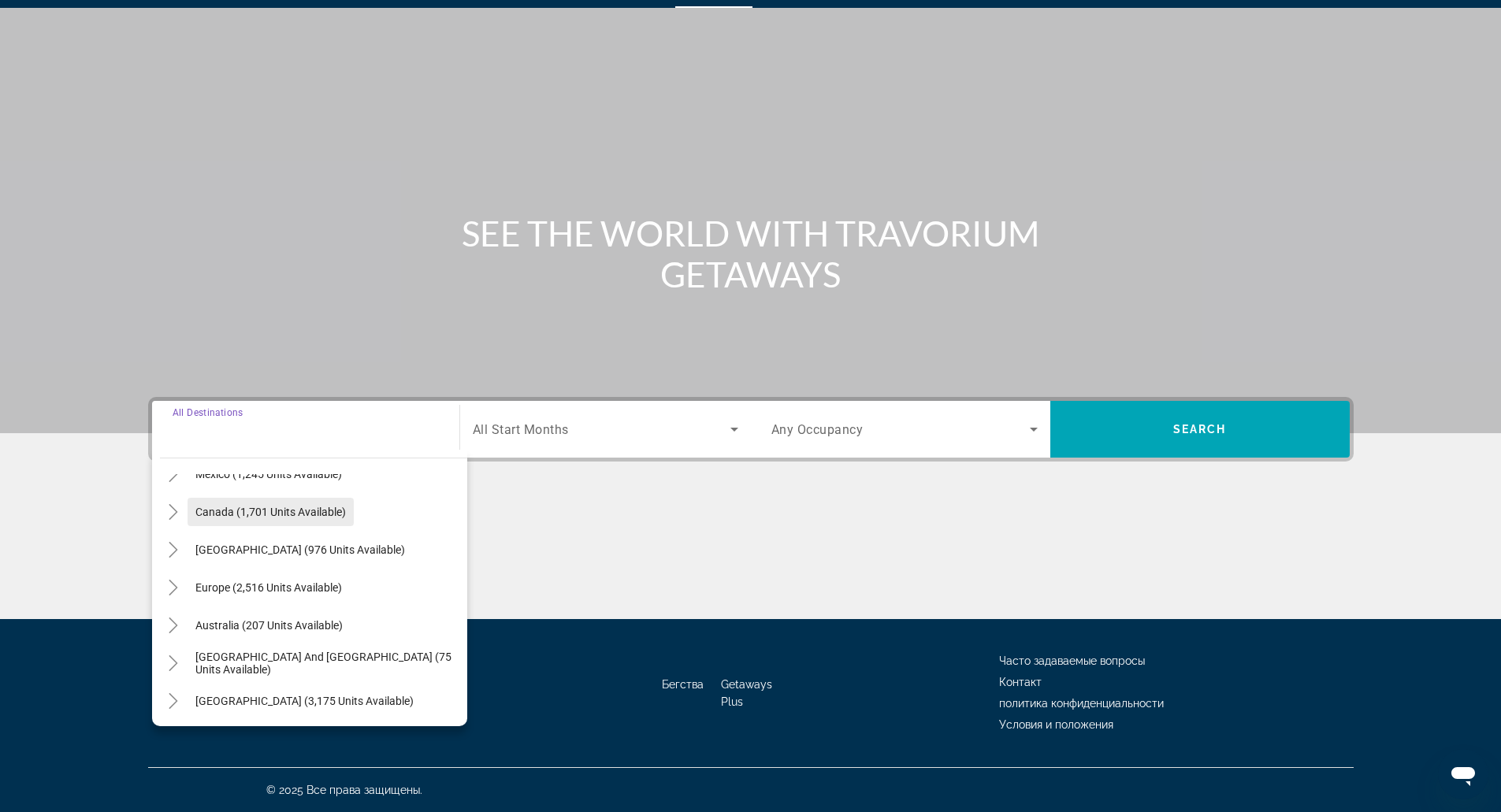
scroll to position [103, 0]
click at [179, 584] on icon "Toggle Europe (2,516 units available)" at bounding box center [173, 587] width 16 height 16
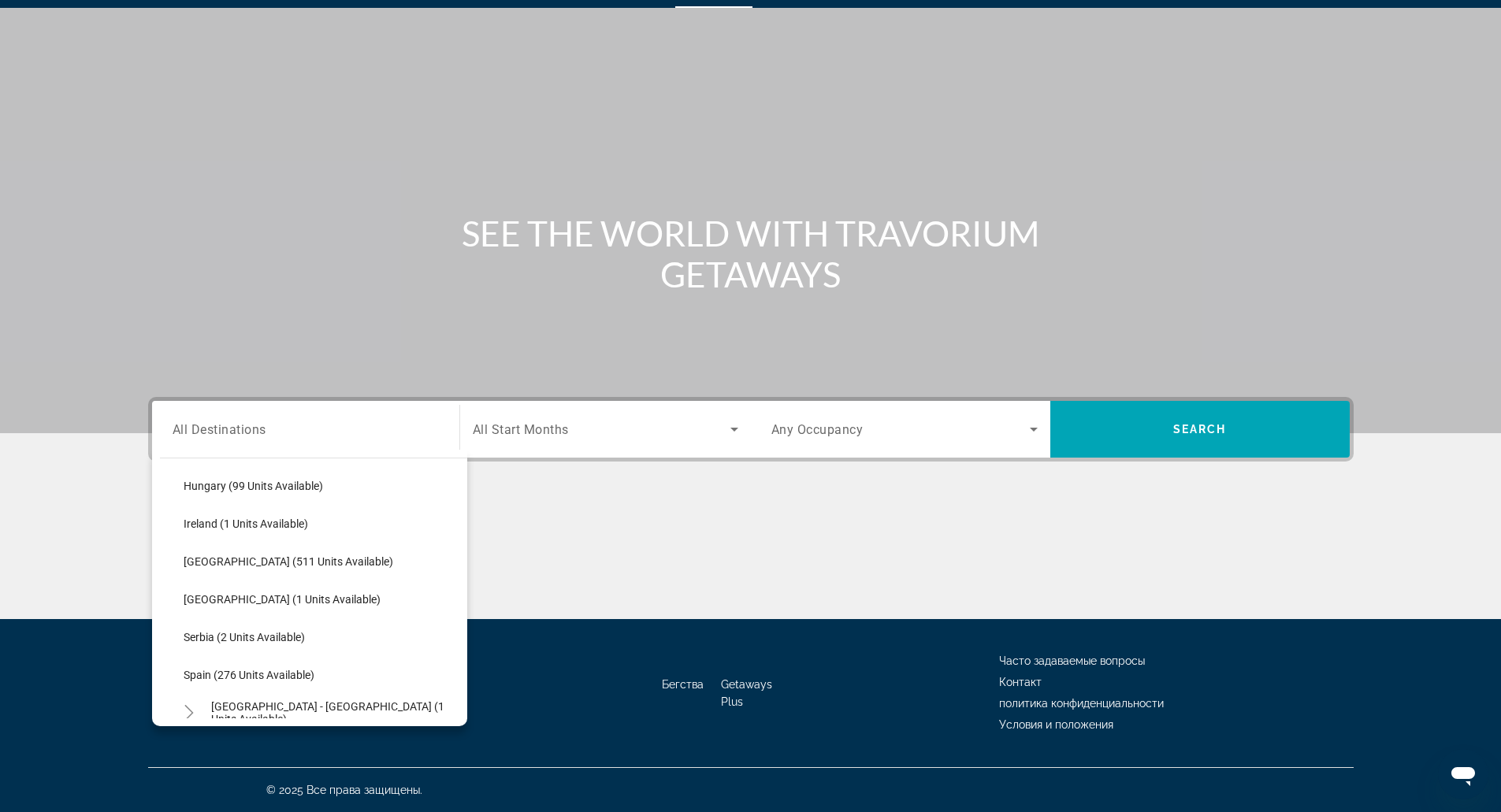
scroll to position [581, 0]
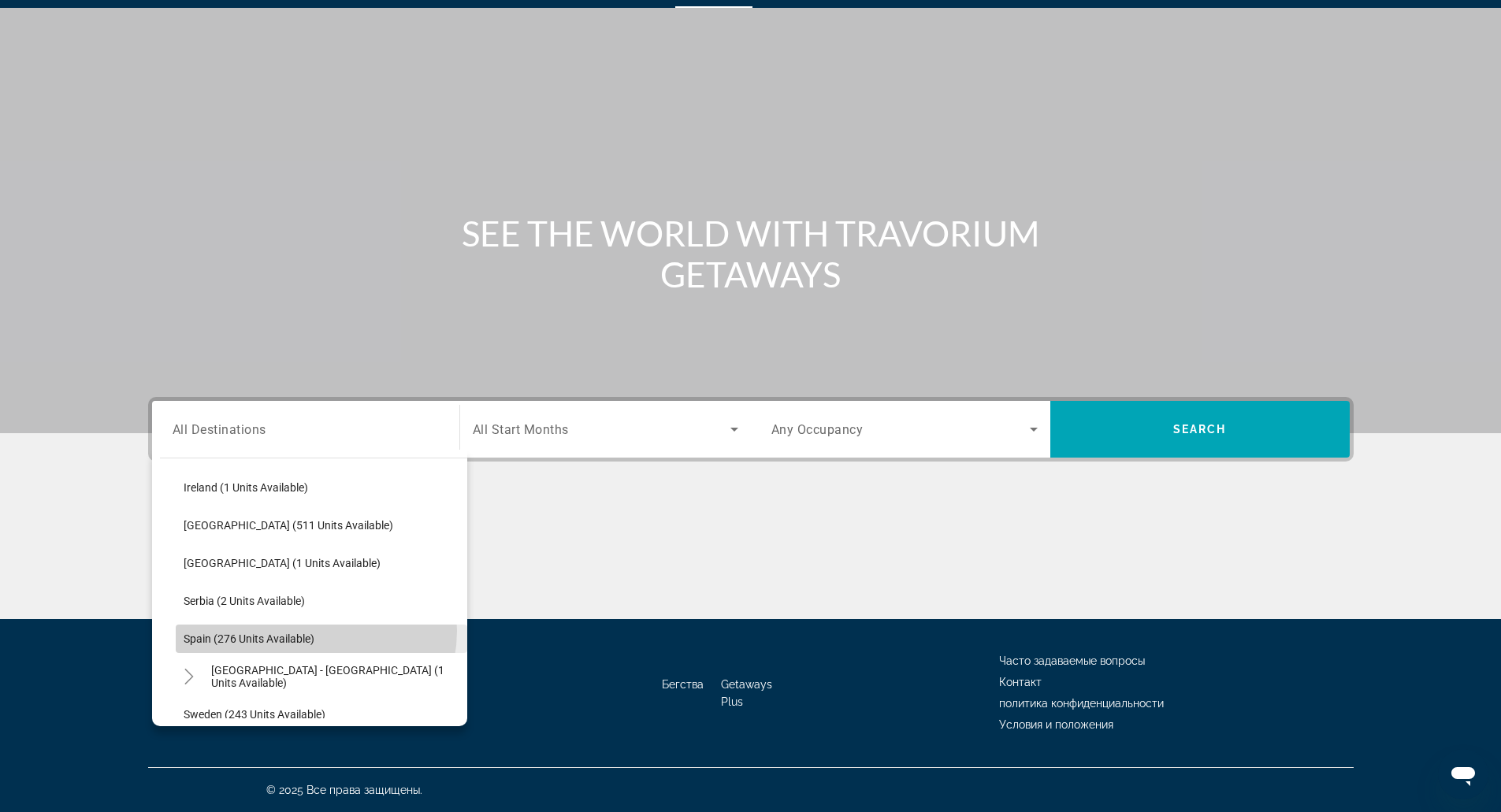
click at [312, 631] on span "Search widget" at bounding box center [321, 638] width 292 height 38
type input "**********"
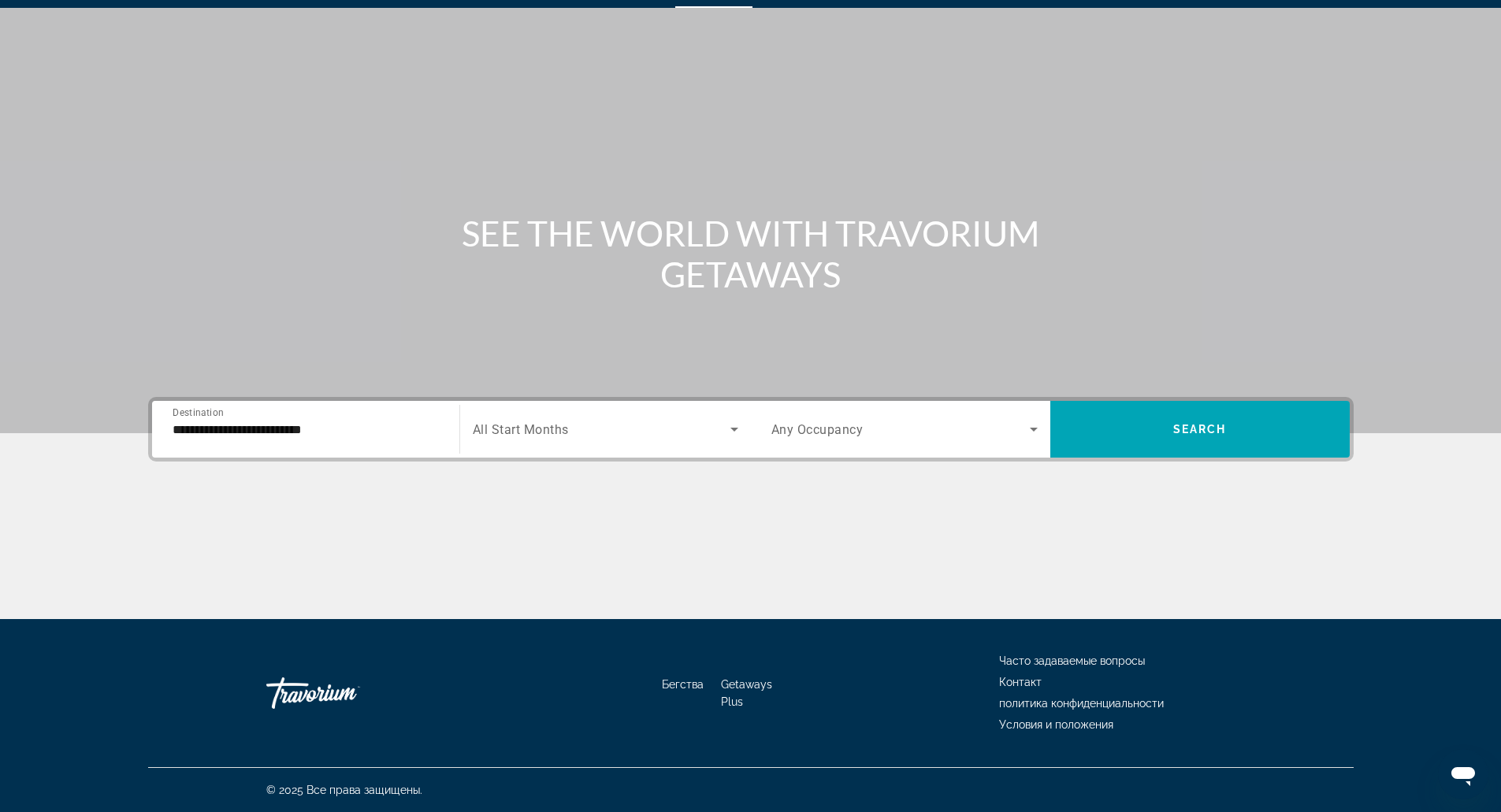
click at [529, 446] on div "Search widget" at bounding box center [605, 429] width 266 height 44
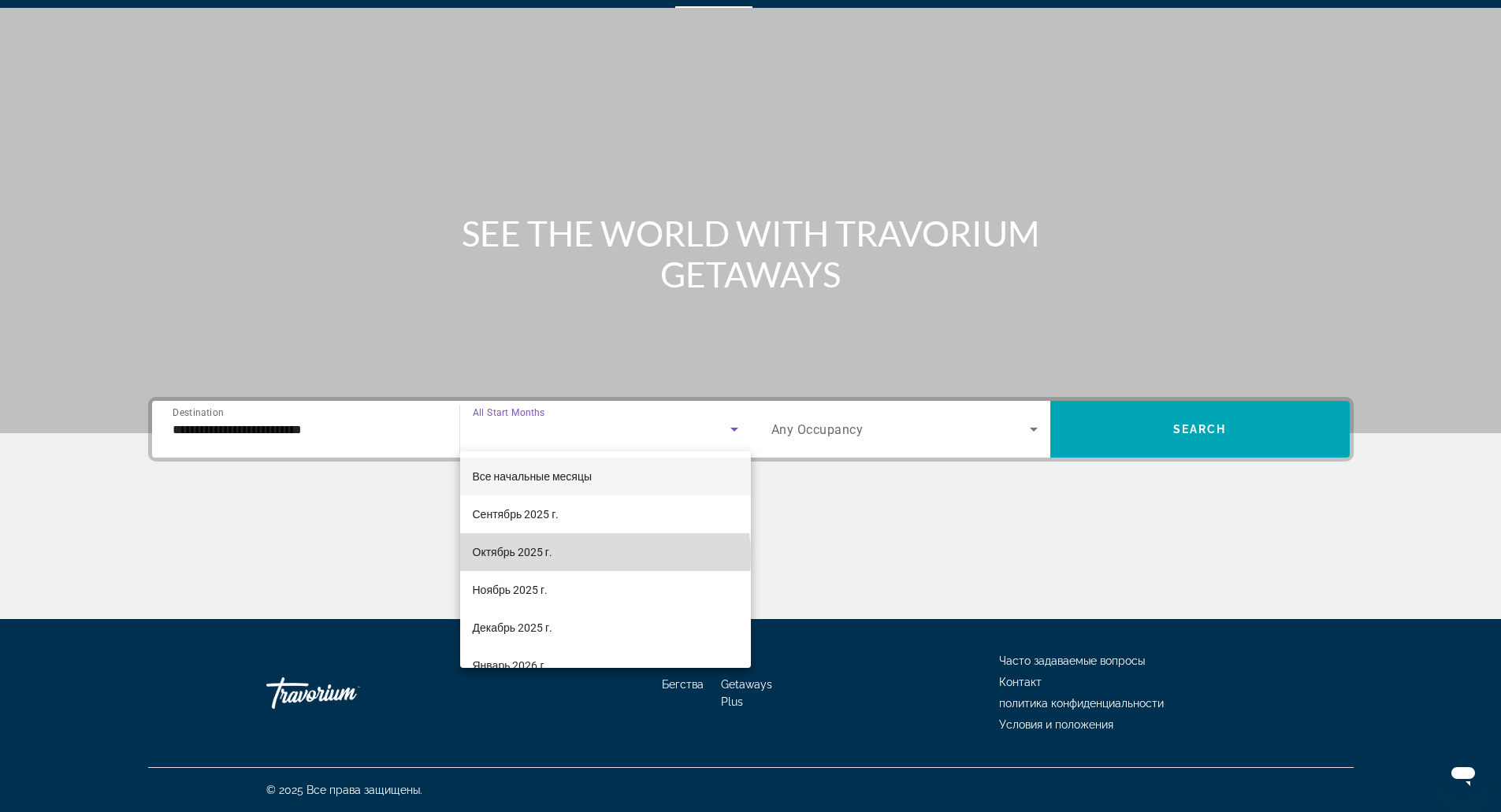
click at [605, 556] on mat-option "Октябрь 2025 г." at bounding box center [605, 551] width 291 height 38
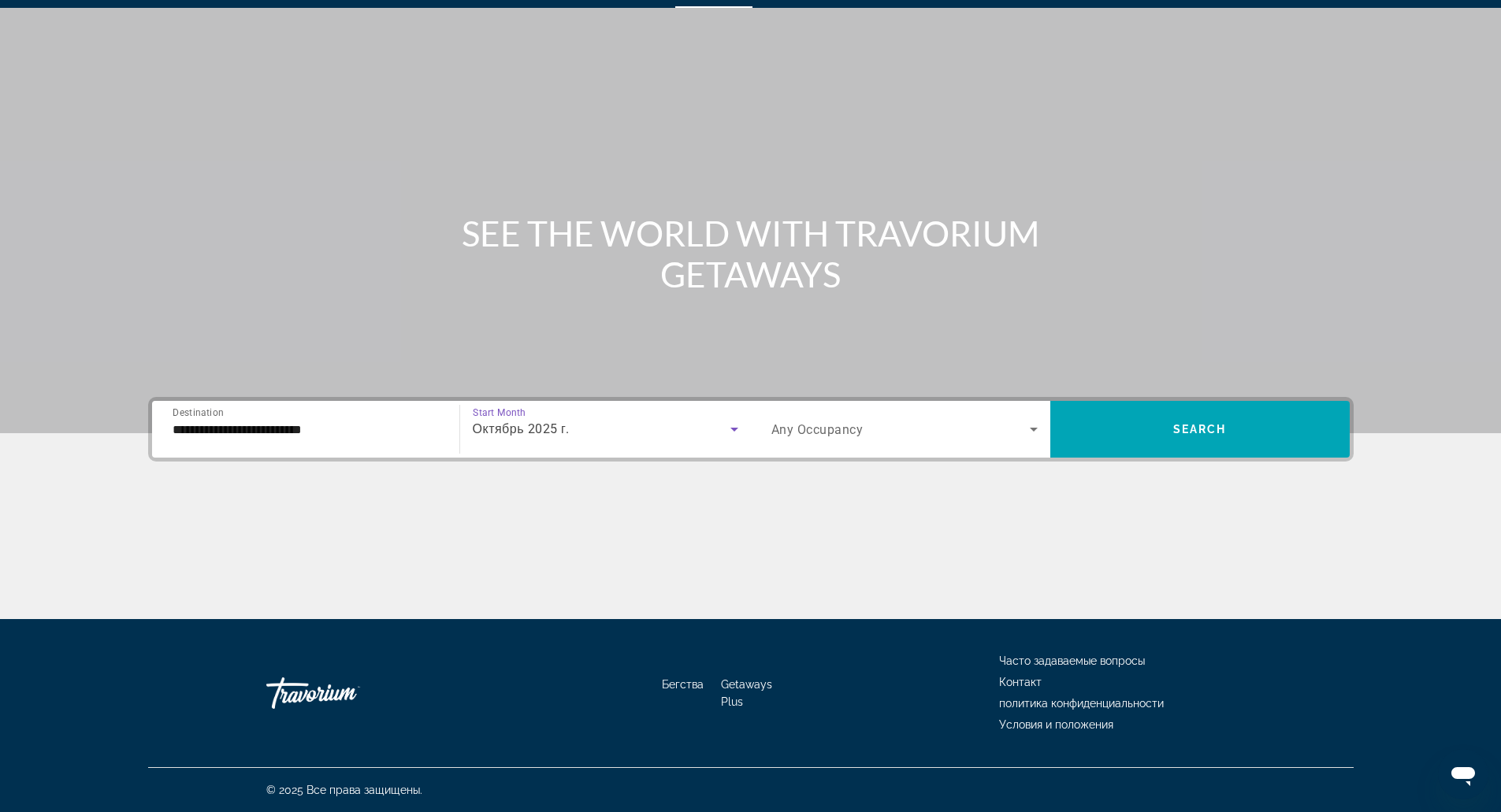
click at [956, 414] on div "Search widget" at bounding box center [904, 429] width 267 height 44
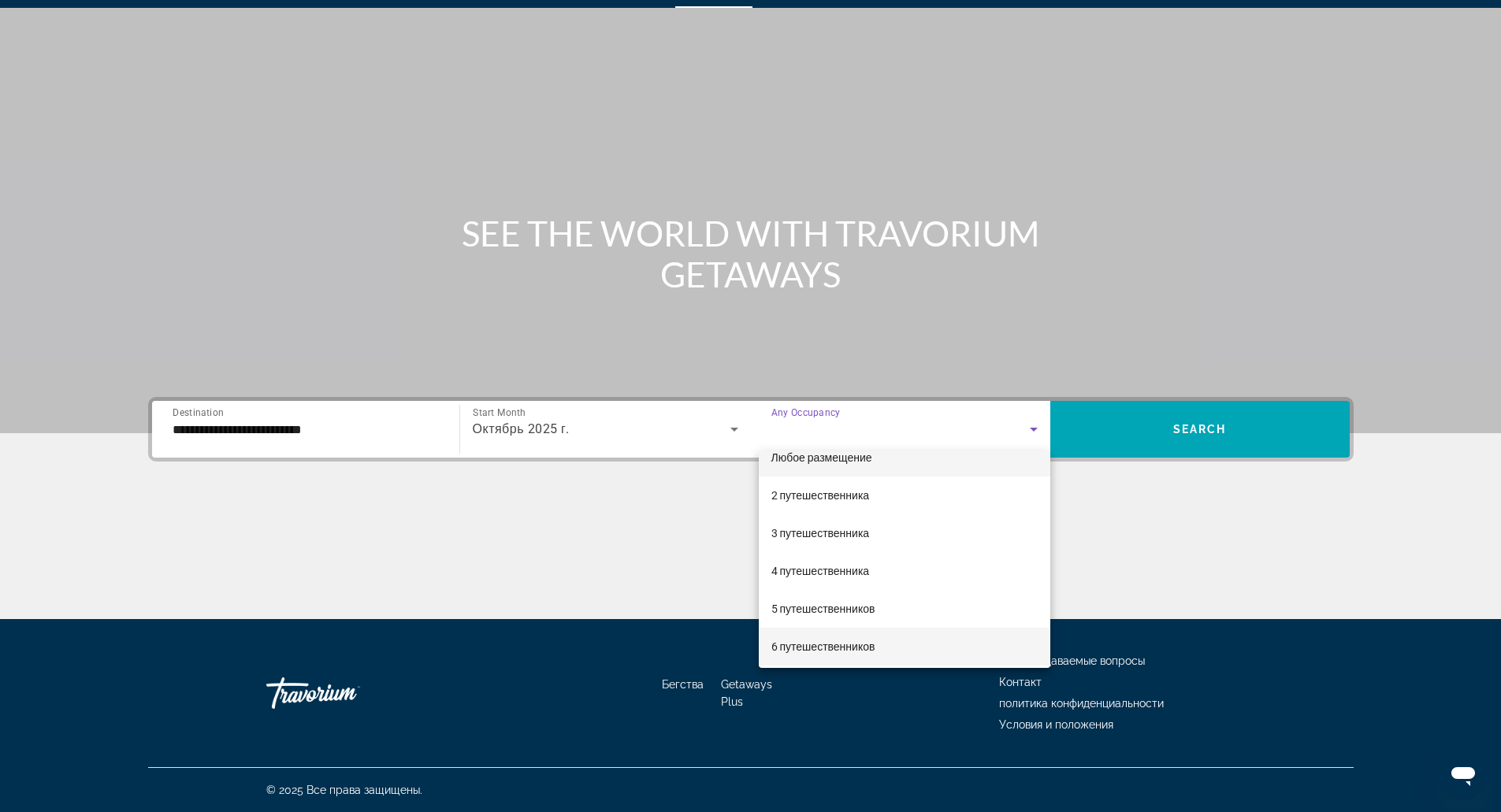
scroll to position [19, 0]
click at [986, 640] on mat-option "6 путешественников" at bounding box center [904, 646] width 292 height 38
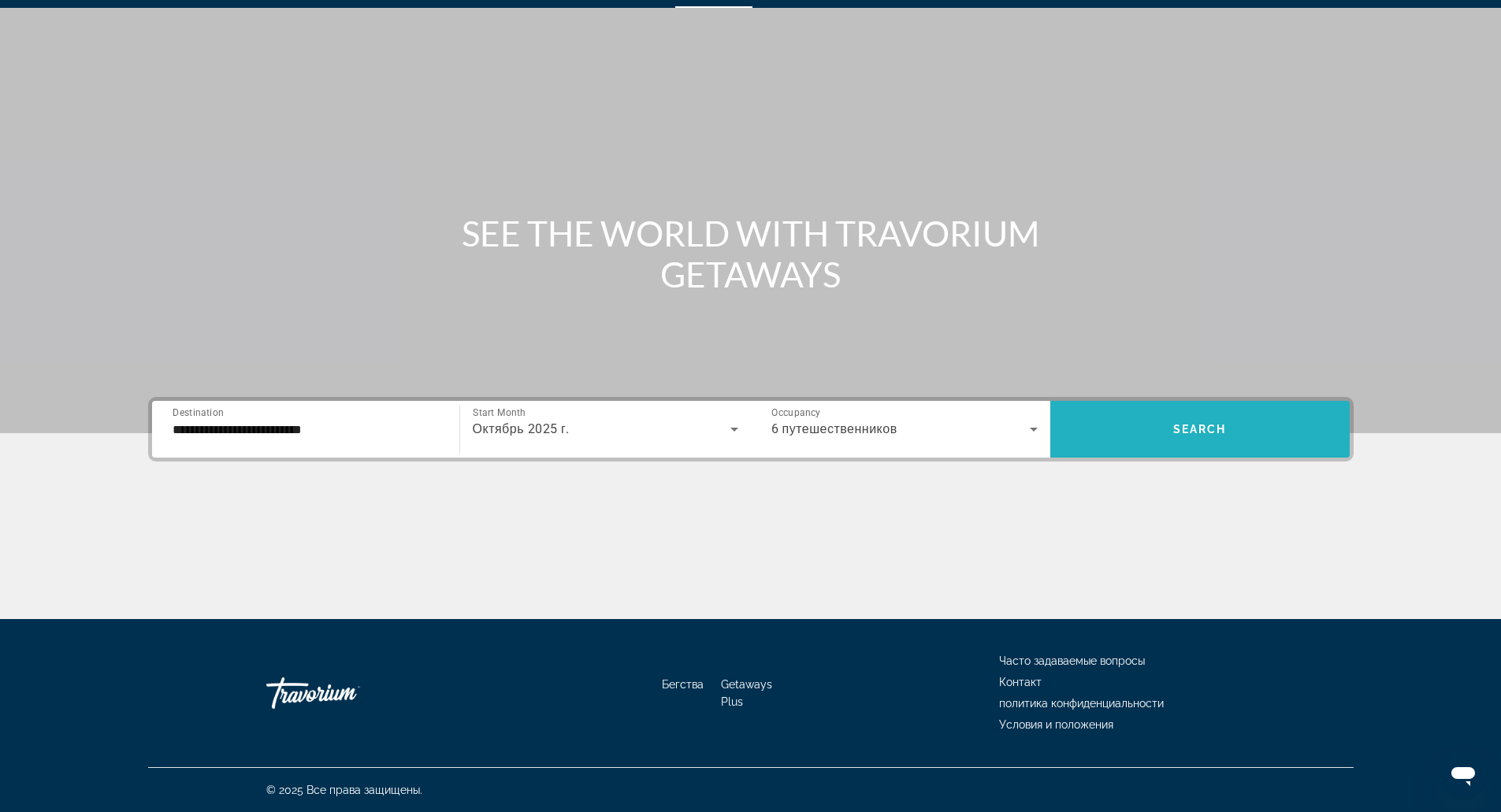
click at [1213, 436] on span "Search widget" at bounding box center [1200, 429] width 299 height 38
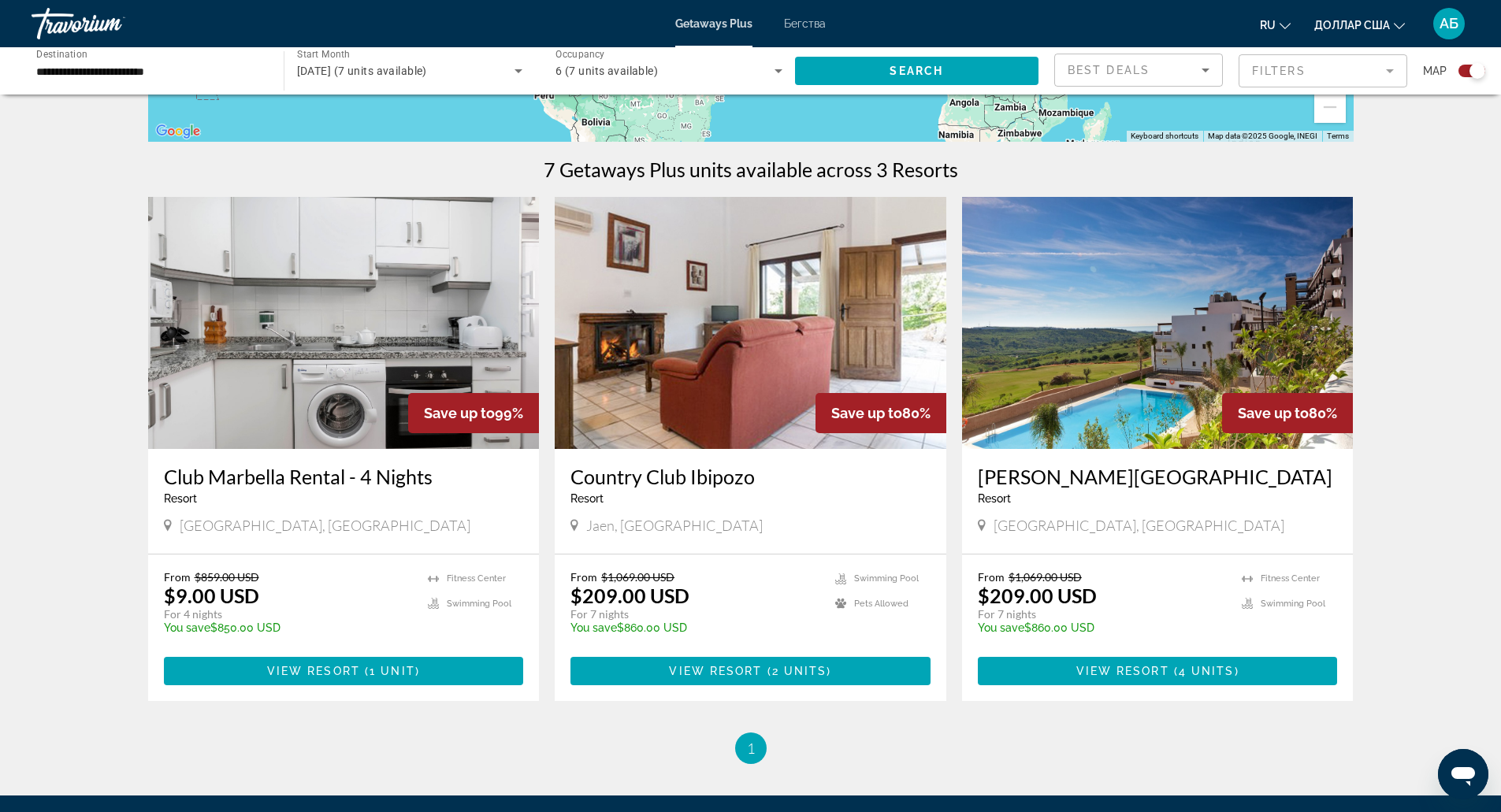
scroll to position [442, 0]
click at [642, 531] on span "Jaen, [GEOGRAPHIC_DATA]" at bounding box center [674, 525] width 177 height 18
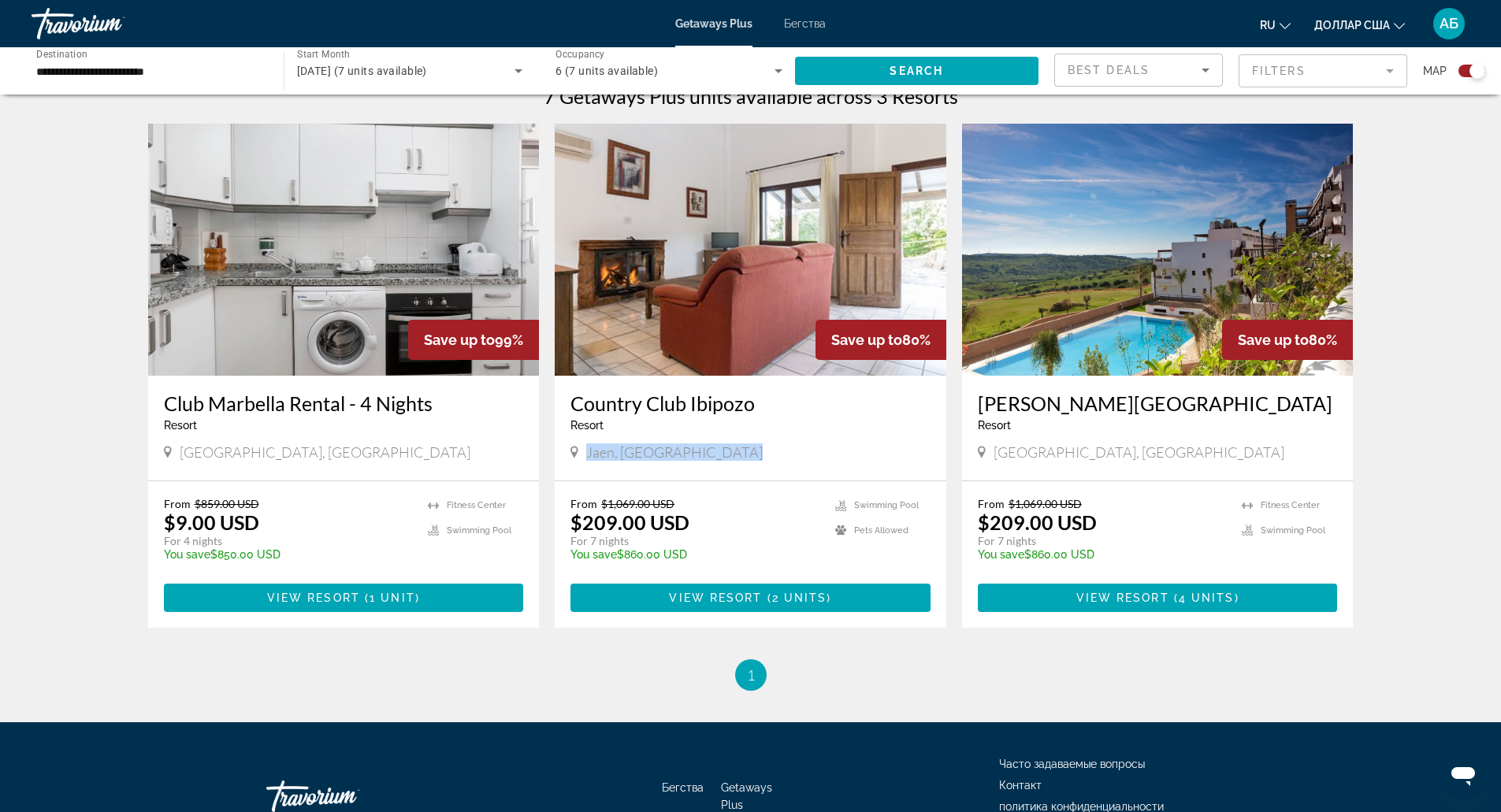
scroll to position [514, 0]
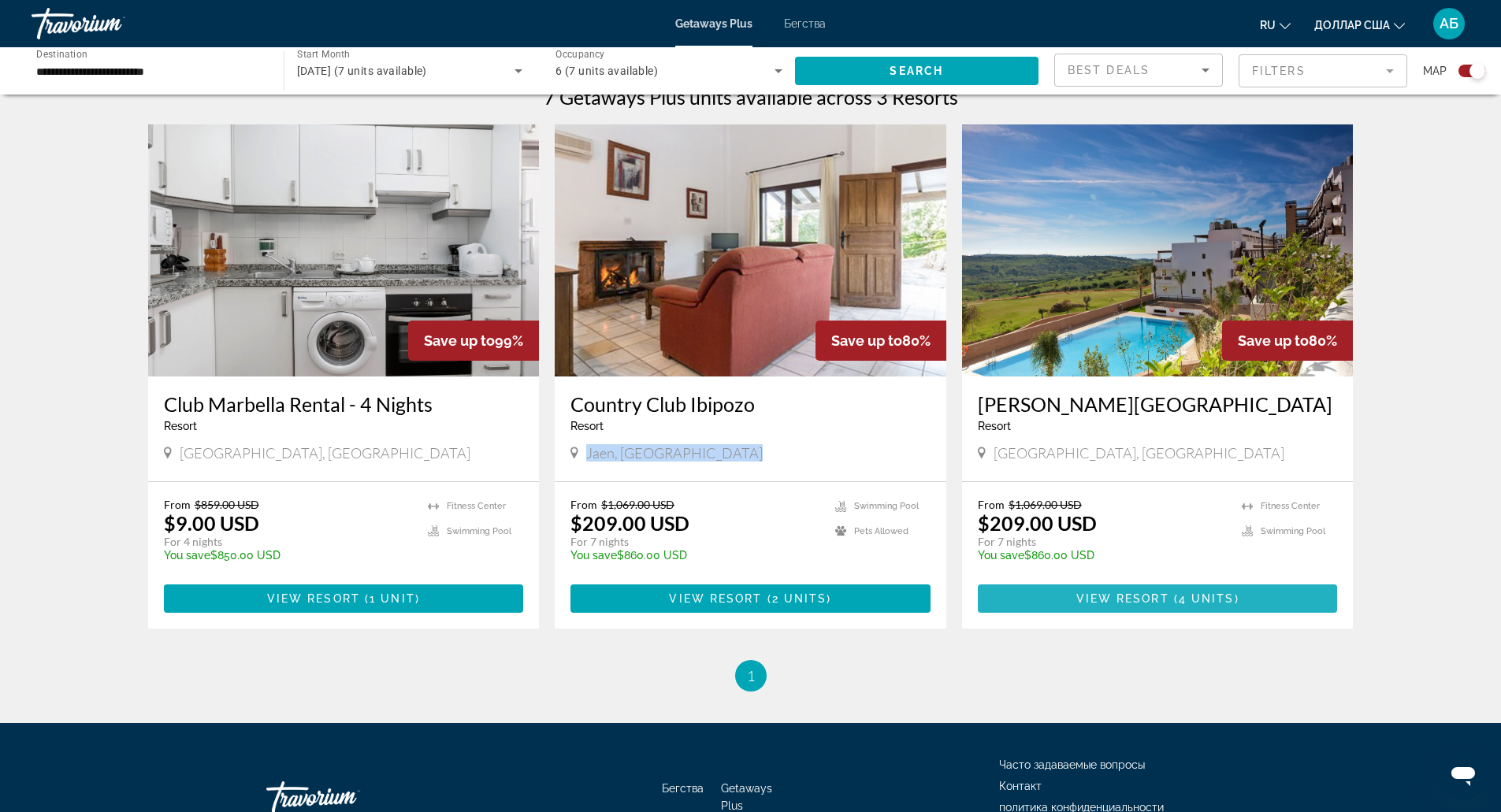
click at [1180, 591] on span "Основное содержание" at bounding box center [1158, 598] width 360 height 38
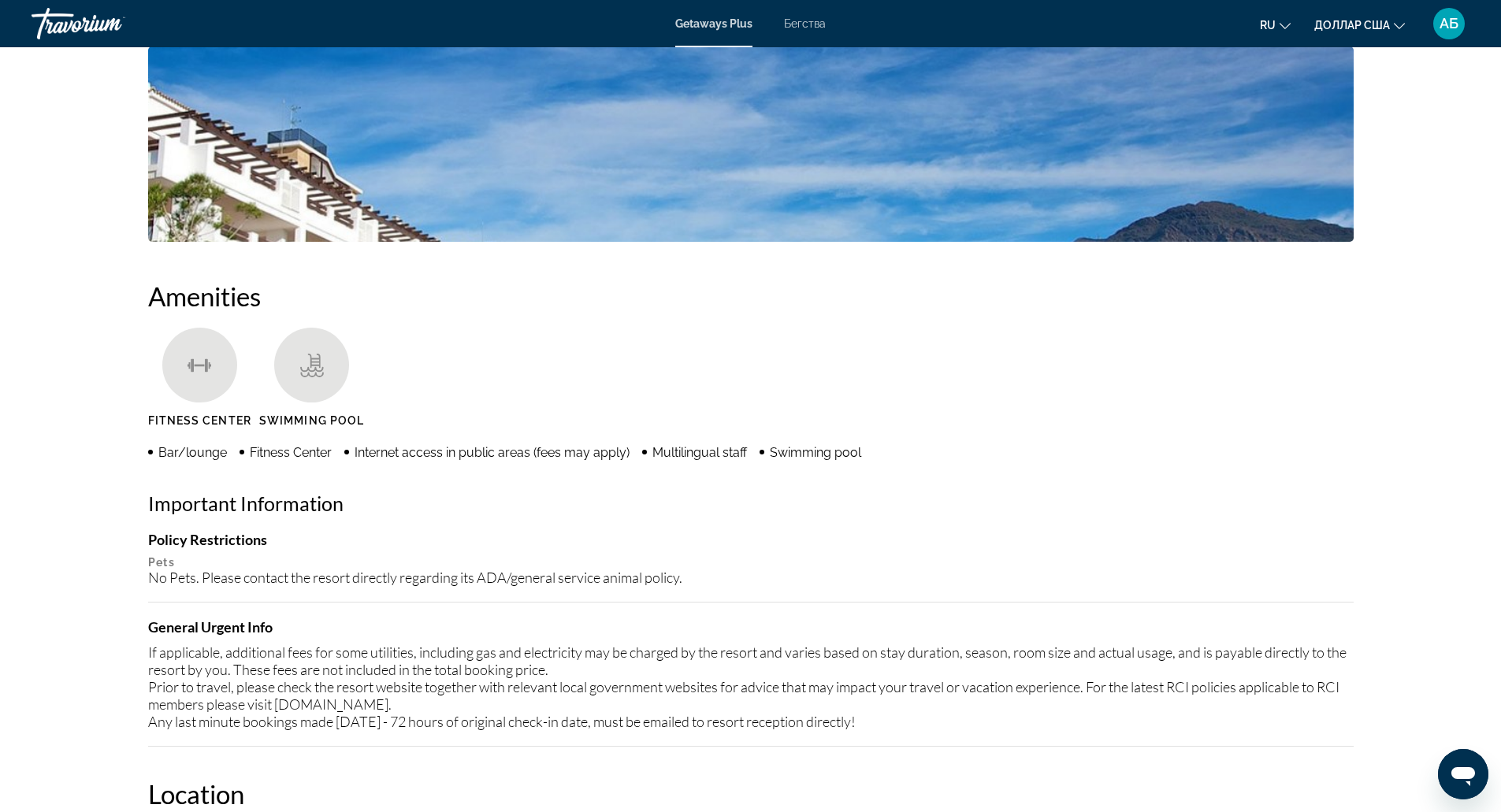
scroll to position [1002, 0]
drag, startPoint x: 1180, startPoint y: 591, endPoint x: 938, endPoint y: 622, distance: 244.0
click at [938, 622] on h4 "General Urgent Info" at bounding box center [751, 626] width 1206 height 18
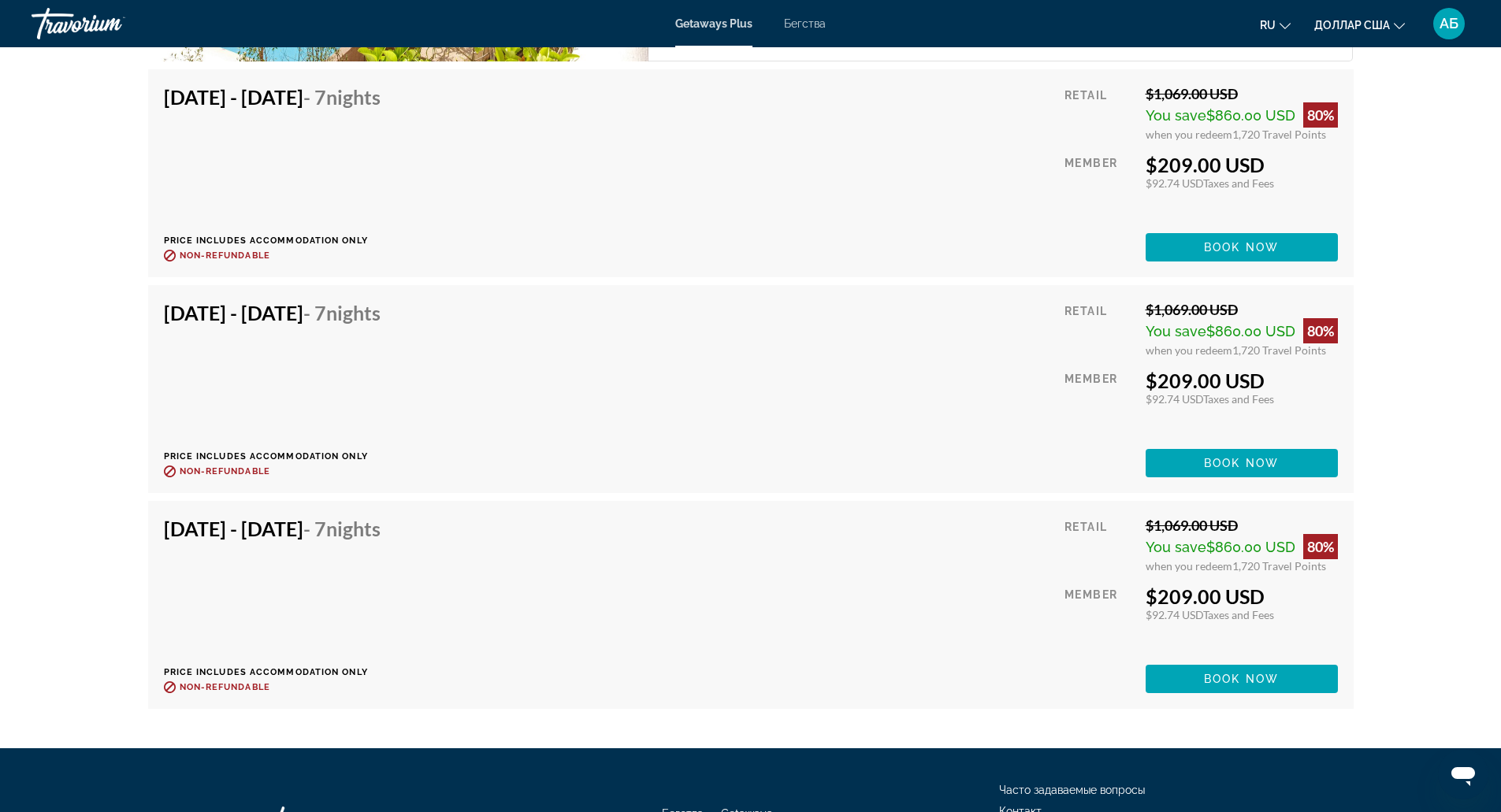
scroll to position [2698, 0]
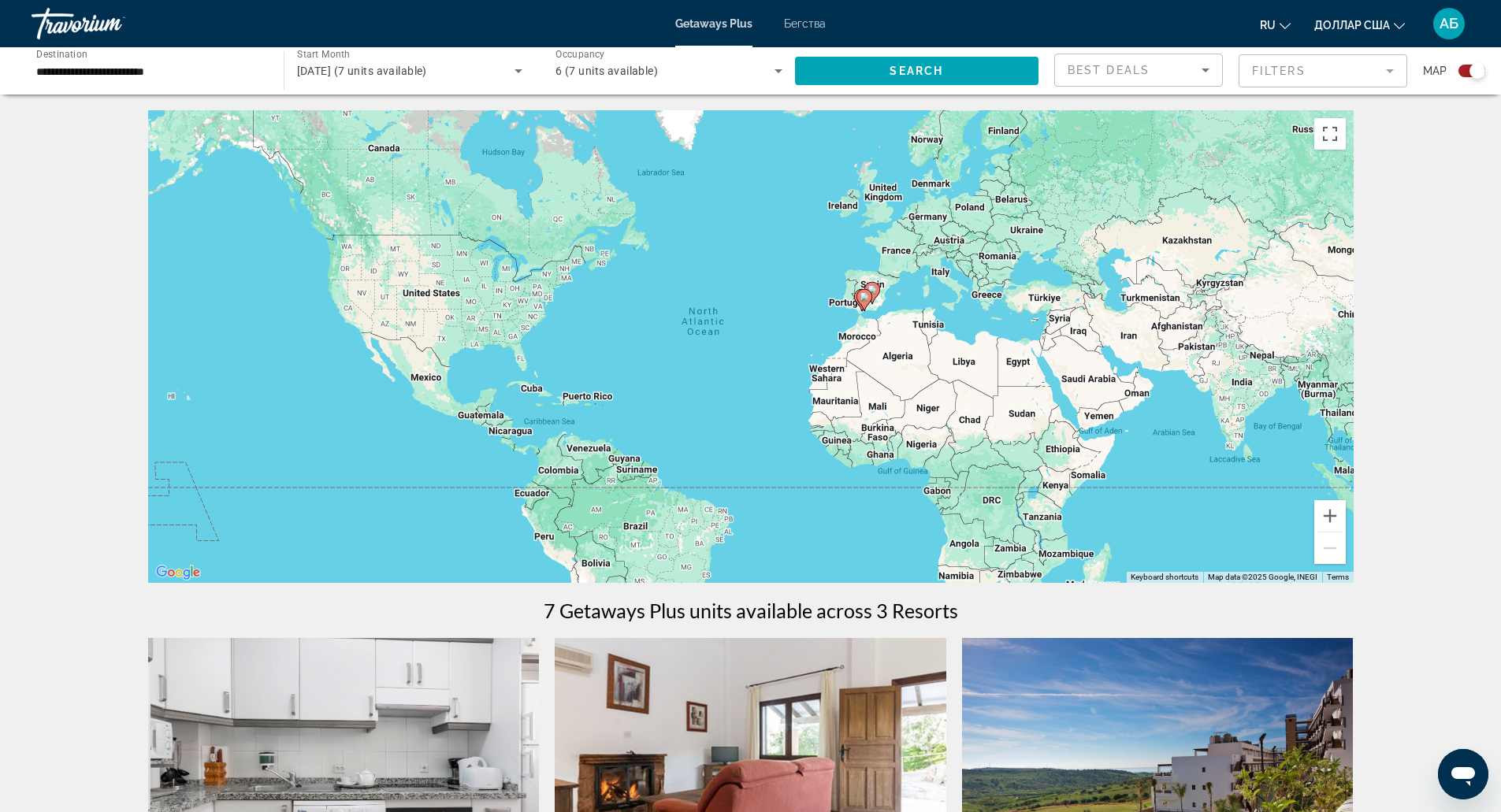
click at [811, 18] on font "Бегства" at bounding box center [805, 24] width 42 height 13
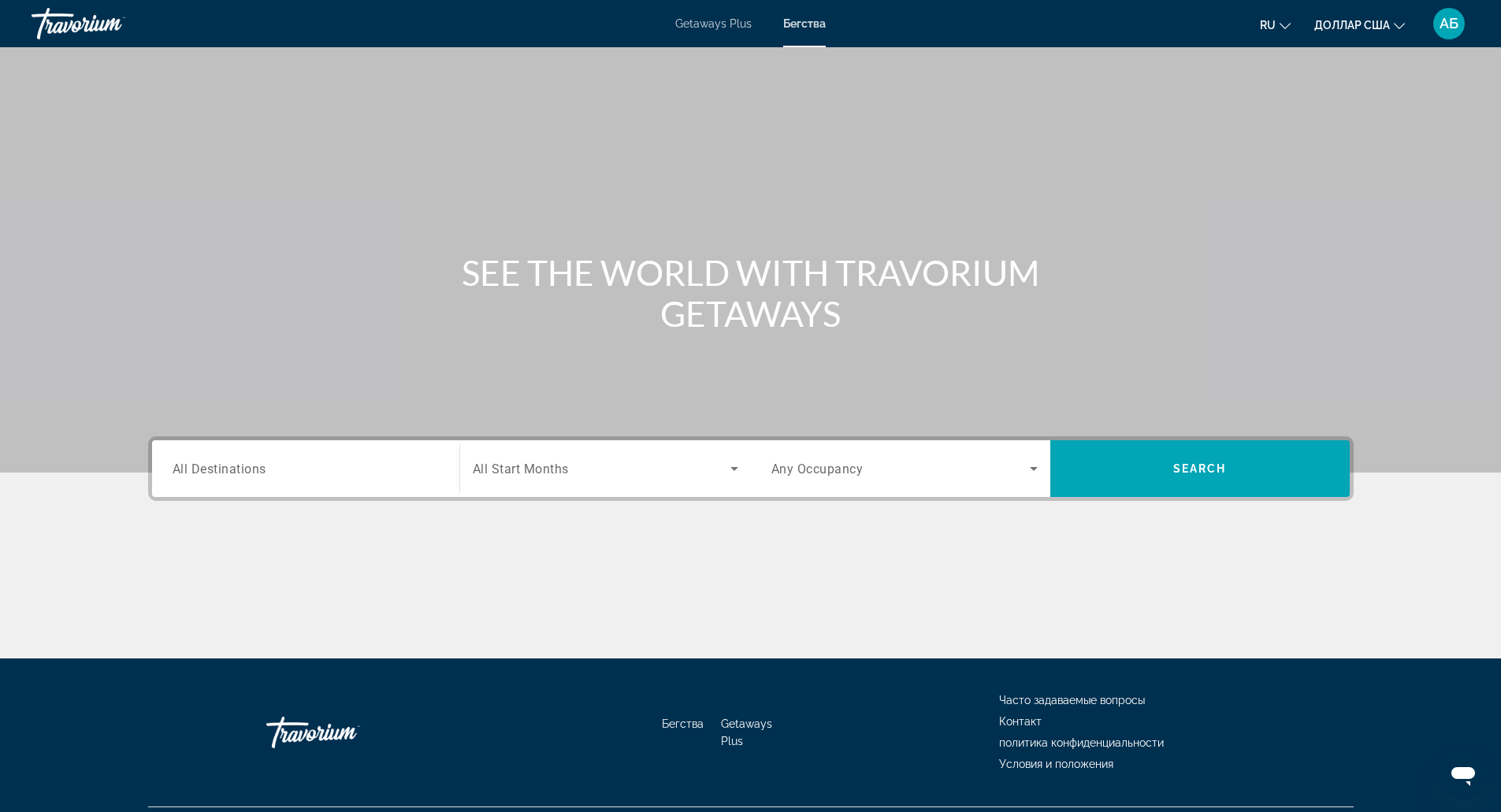
click at [340, 439] on div "Destination All Destinations Start Month All Start Months Occupancy Any Occupan…" at bounding box center [751, 468] width 1206 height 65
click at [341, 445] on div "Destination All Destinations" at bounding box center [305, 468] width 292 height 56
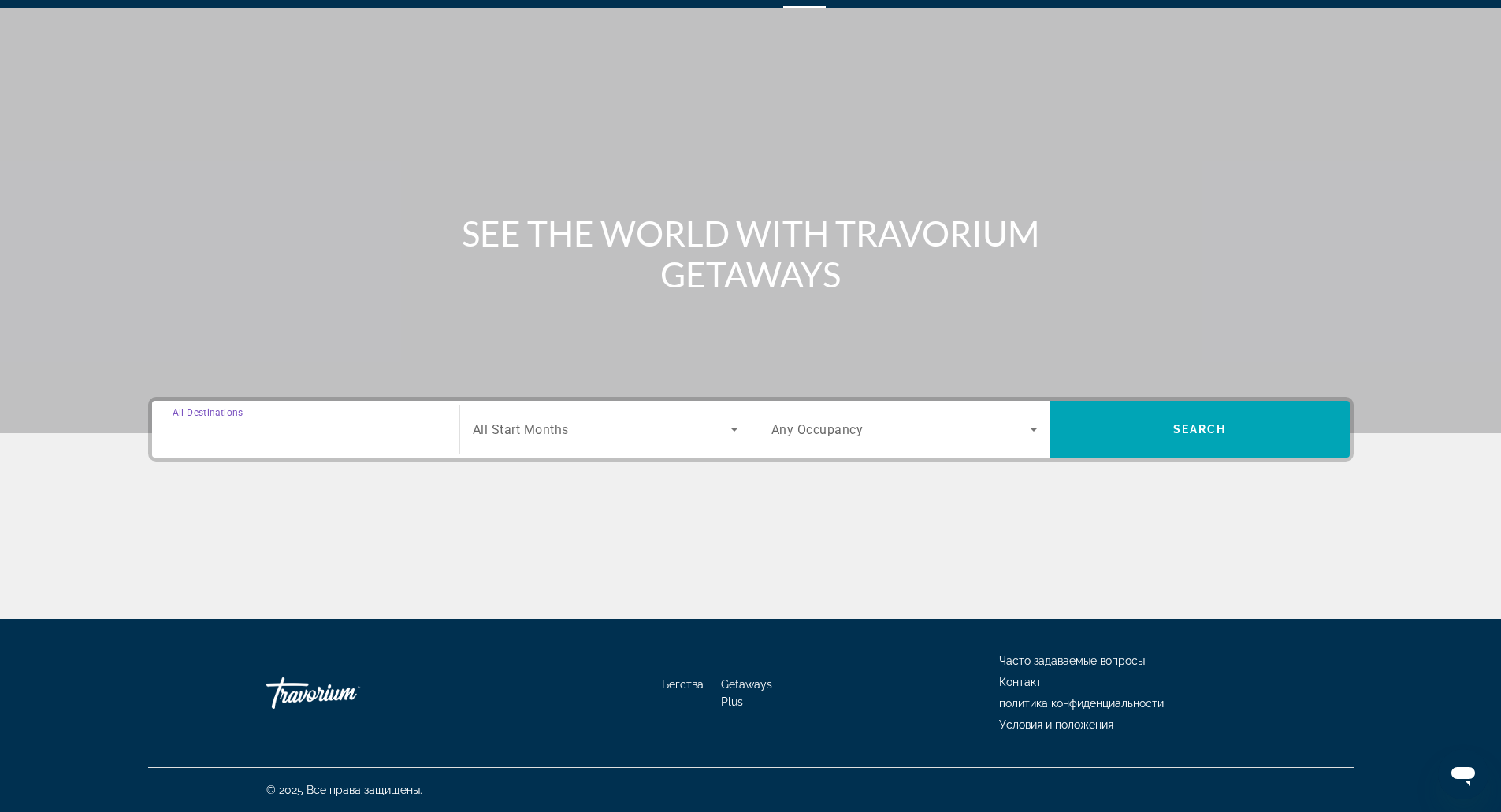
click at [362, 435] on input "Destination All Destinations" at bounding box center [305, 430] width 267 height 18
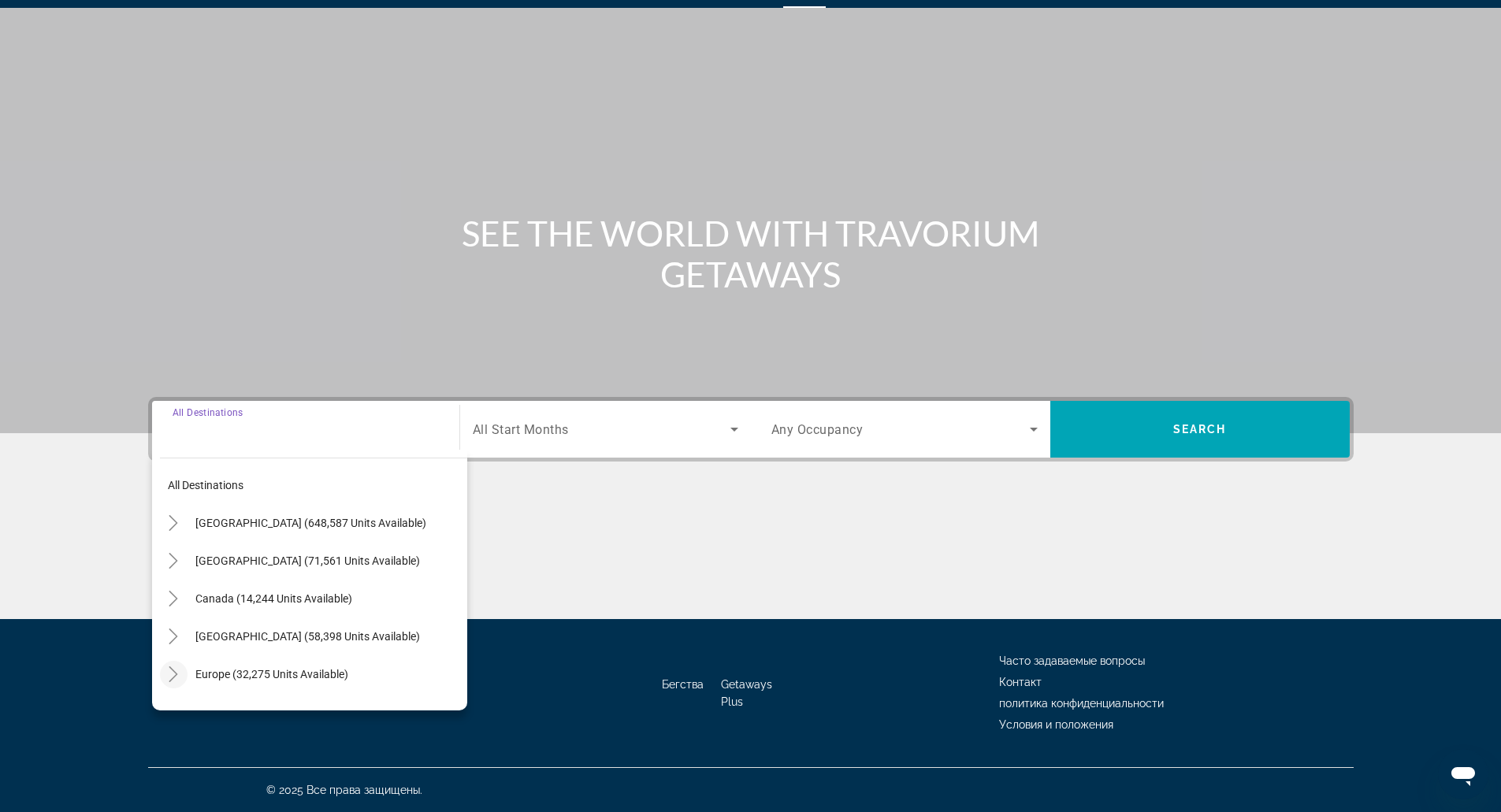
click at [170, 662] on mat-icon "Toggle Europe (32,275 units available)" at bounding box center [173, 674] width 28 height 28
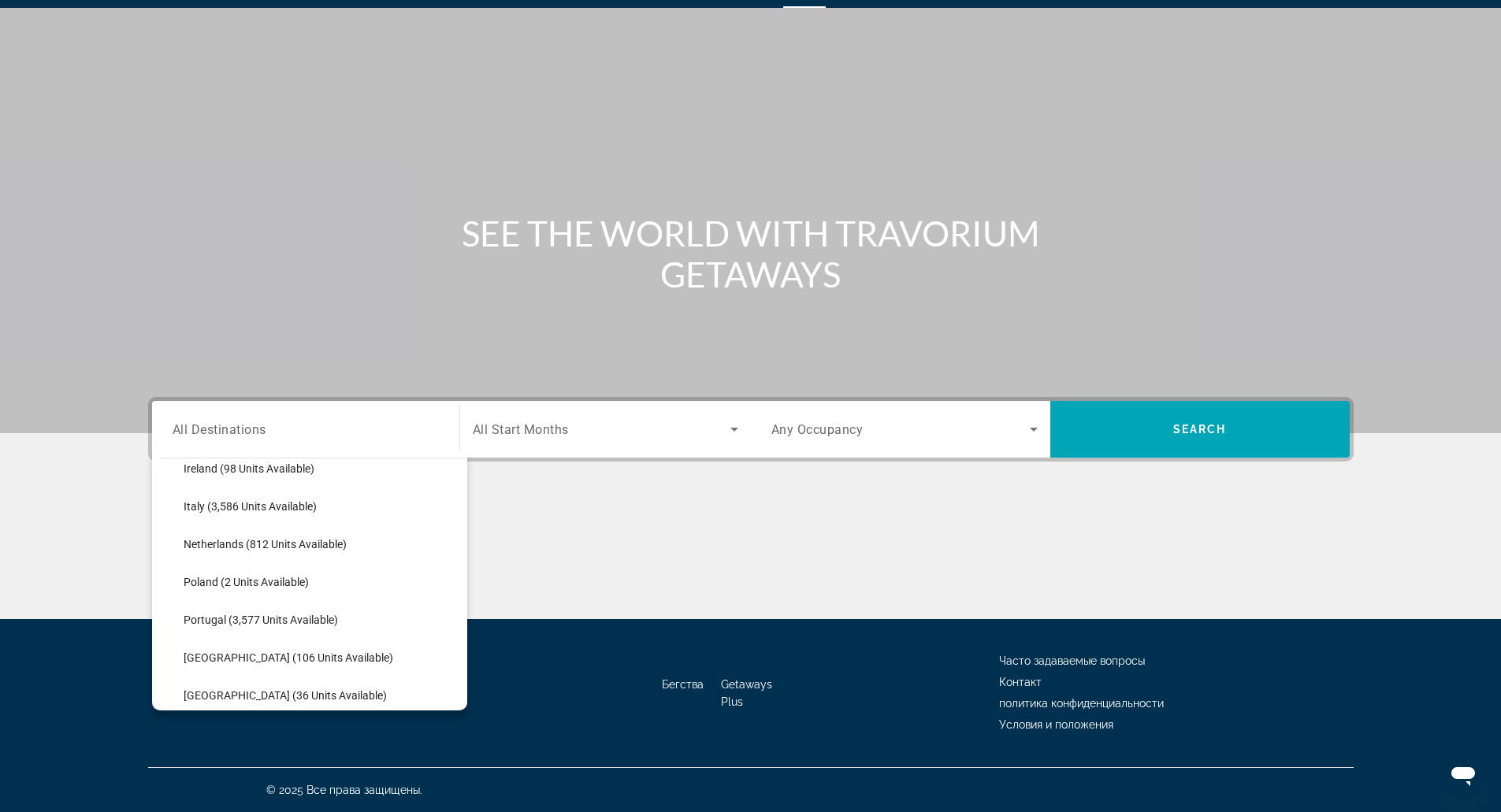
scroll to position [687, 0]
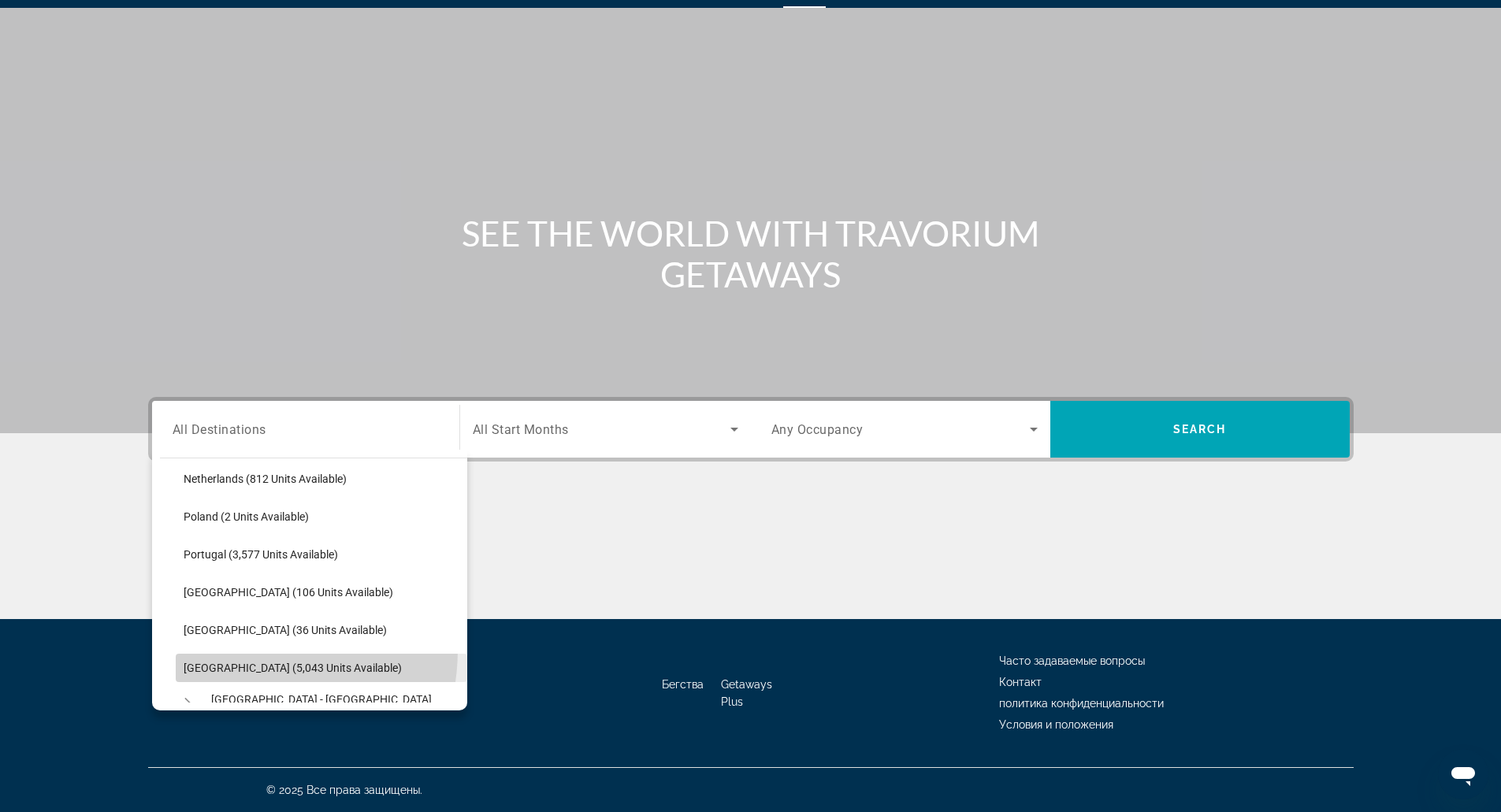
click at [225, 649] on span "Search widget" at bounding box center [321, 667] width 292 height 38
type input "**********"
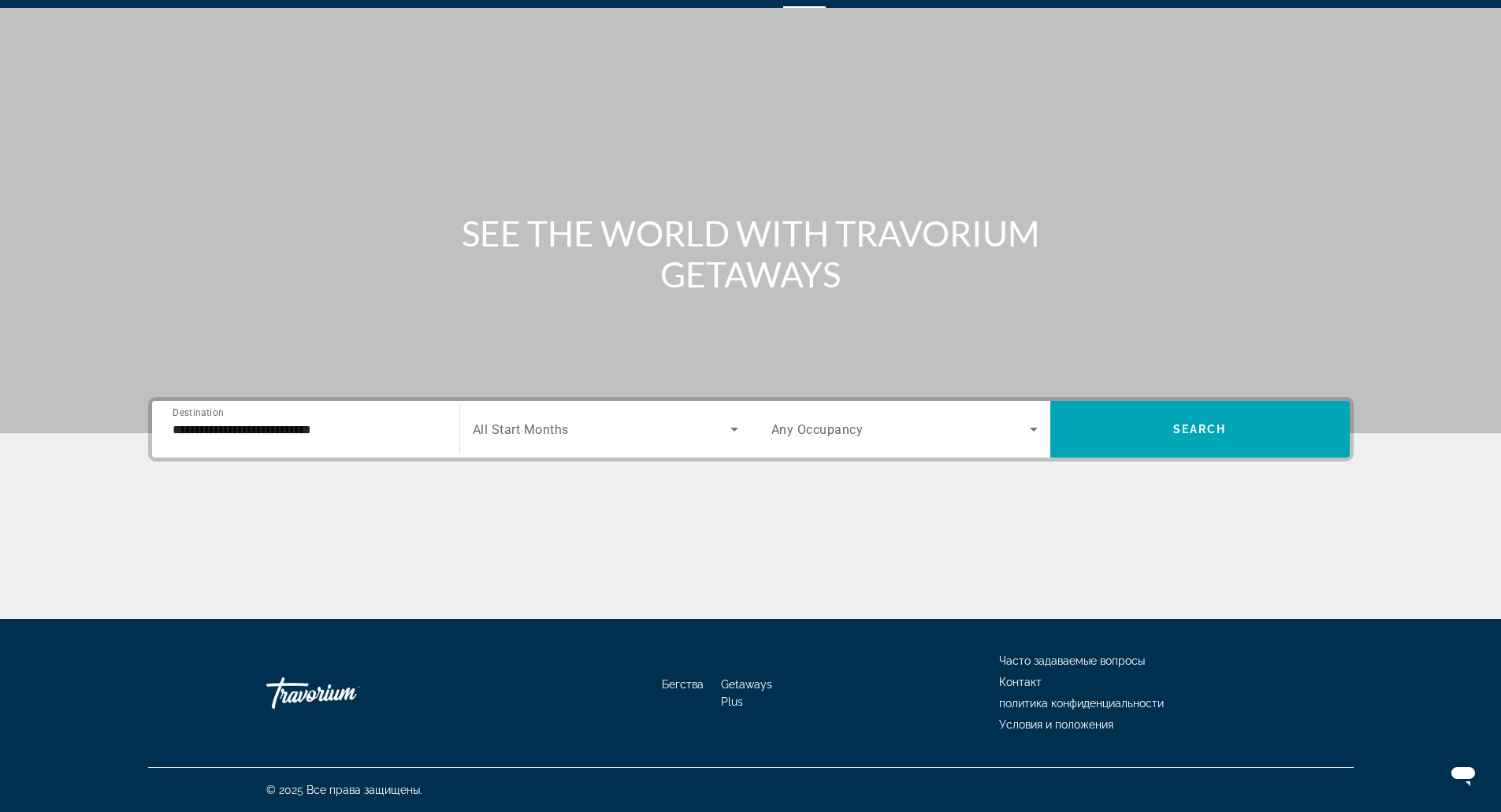
click at [542, 427] on span "All Start Months" at bounding box center [521, 430] width 96 height 15
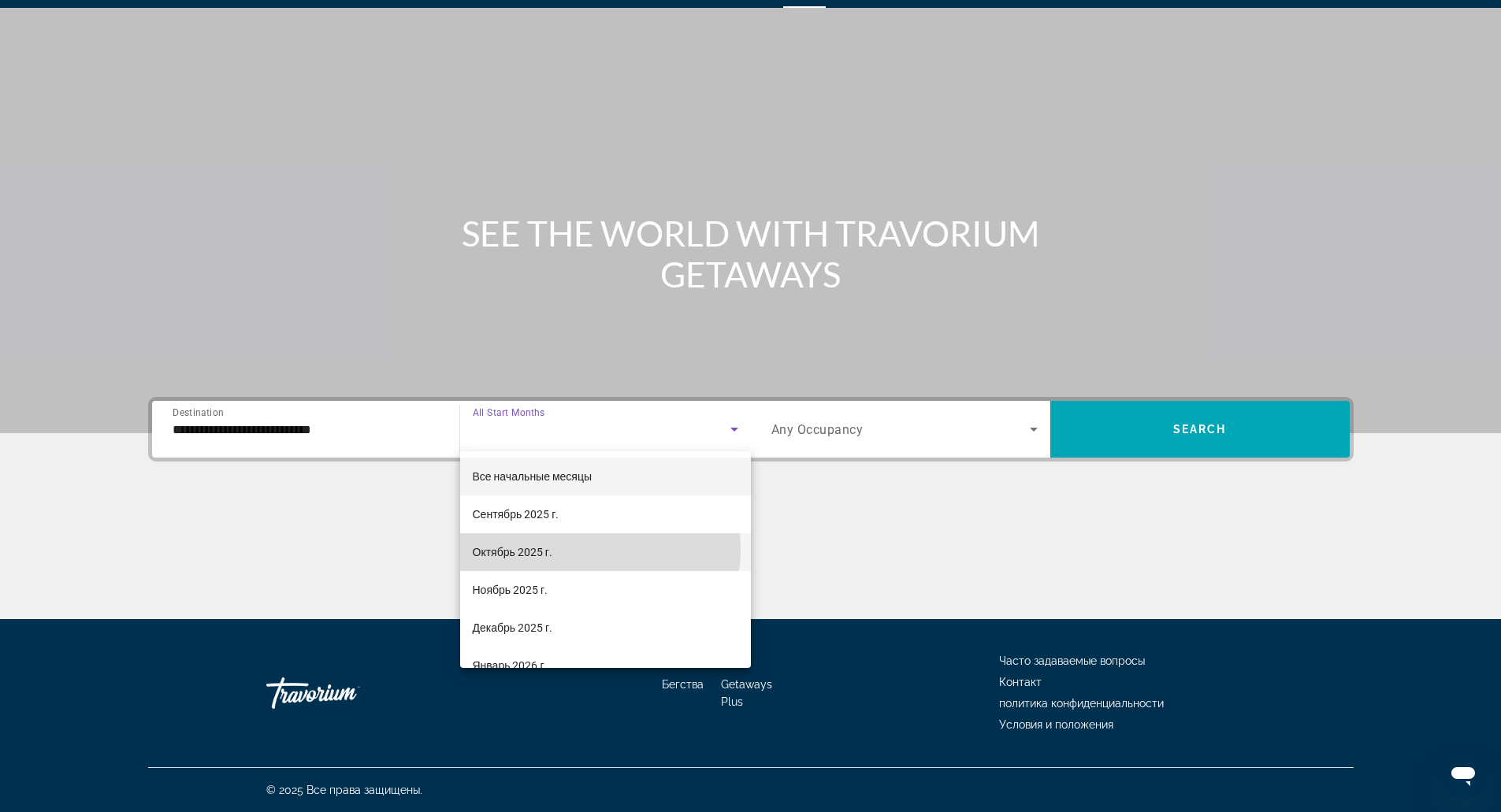
click at [593, 549] on mat-option "Октябрь 2025 г." at bounding box center [605, 551] width 291 height 38
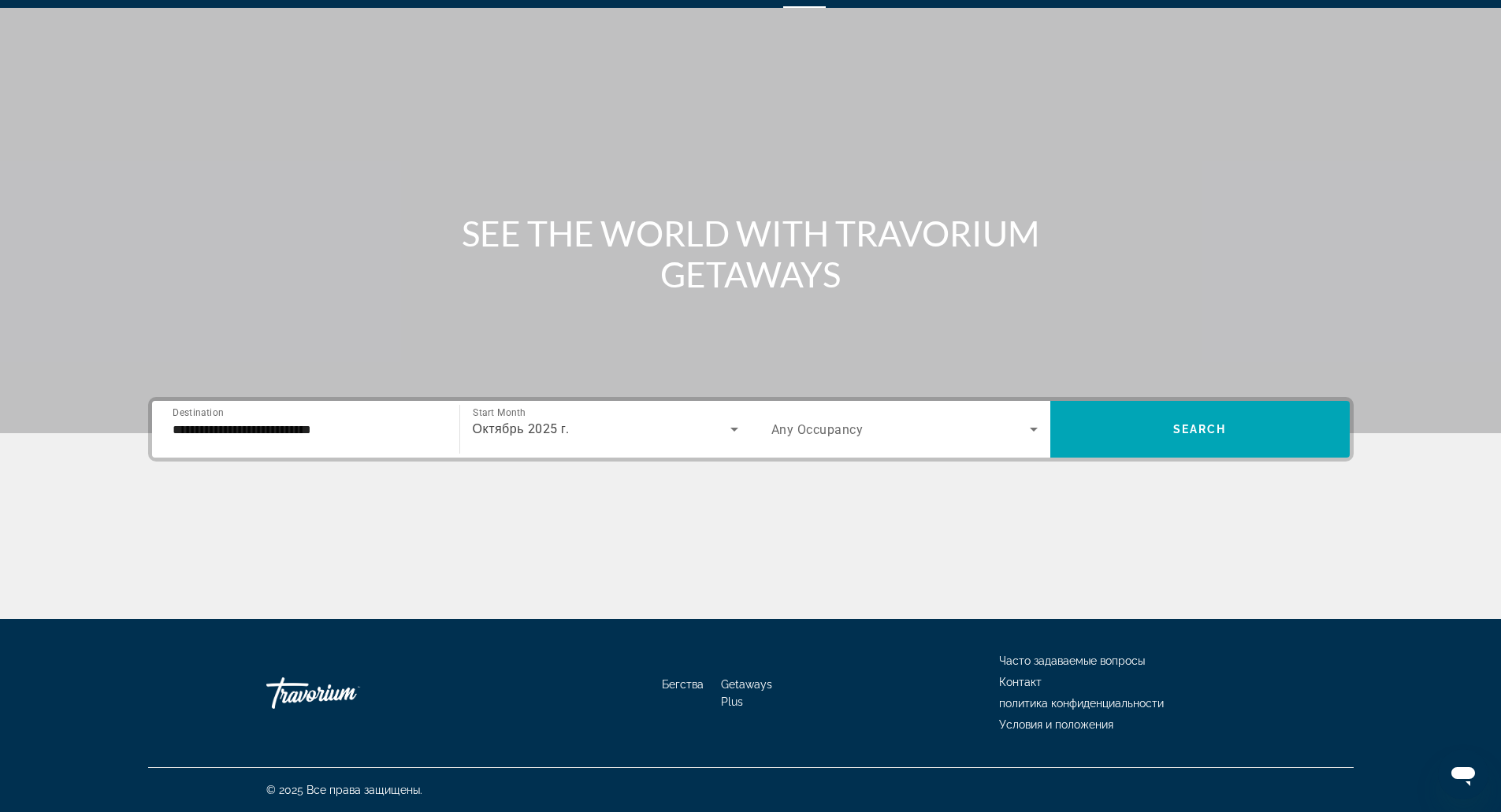
click at [794, 436] on span "Any Occupancy" at bounding box center [817, 430] width 92 height 15
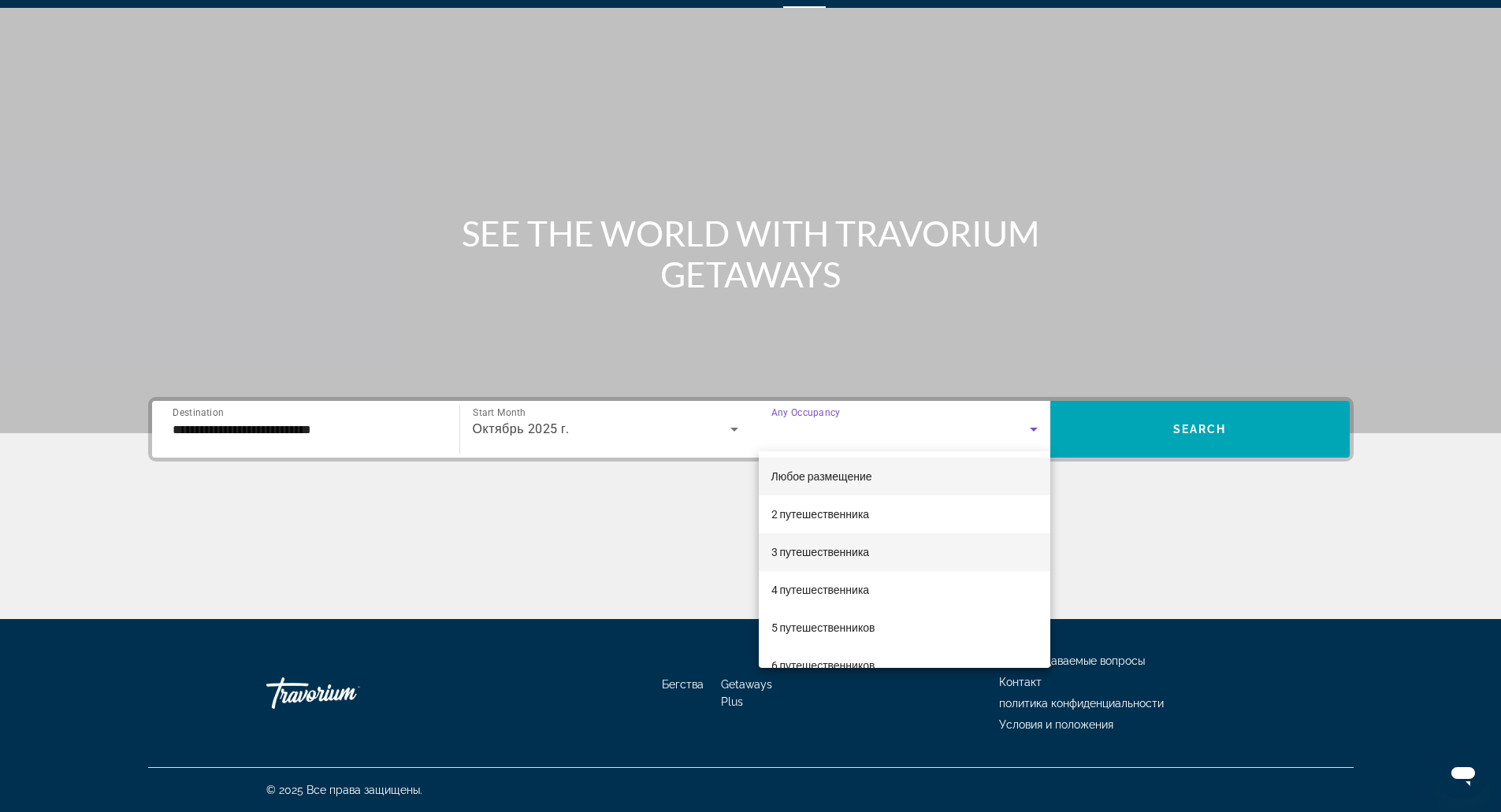
scroll to position [25, 0]
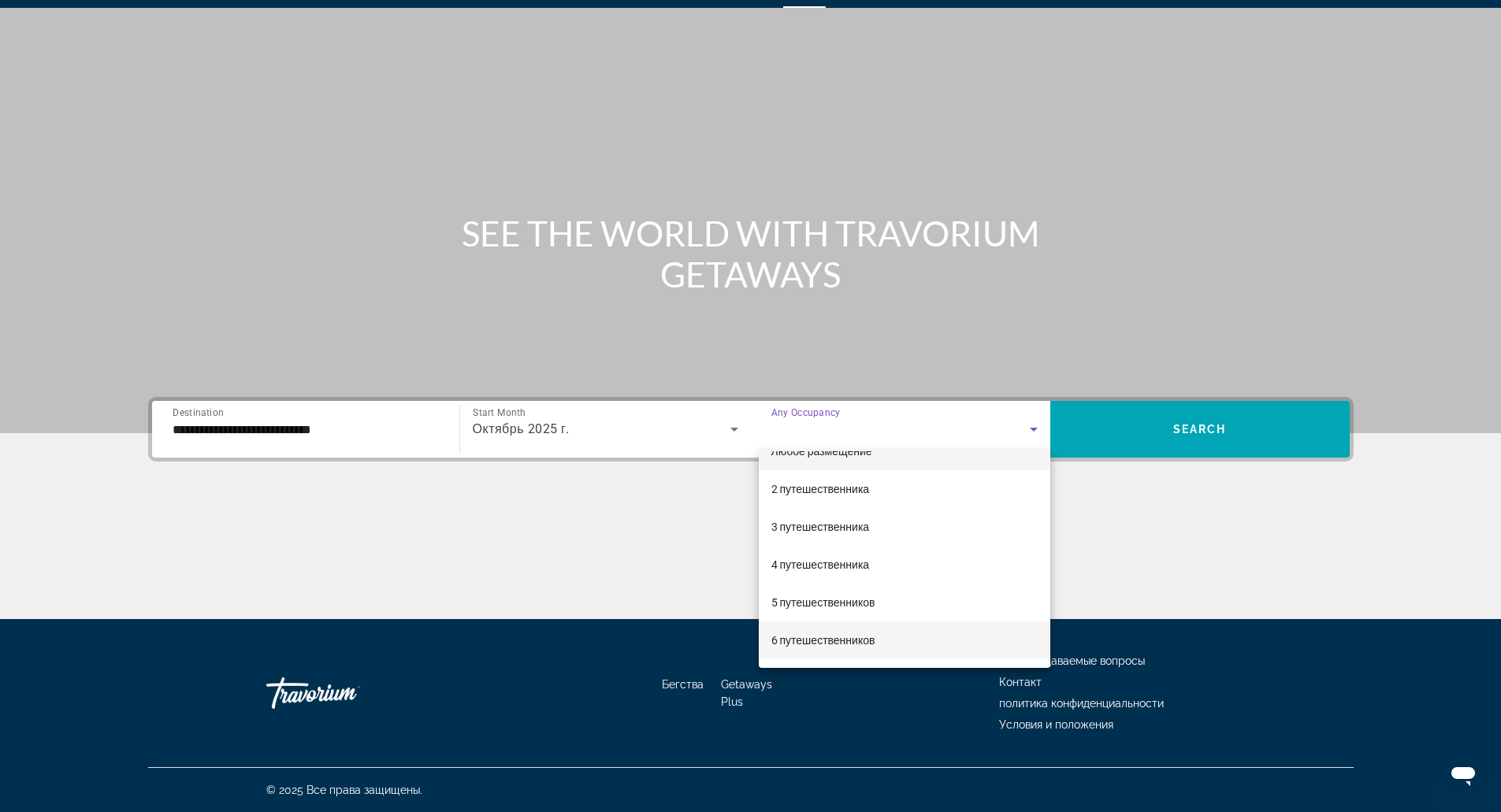
click at [906, 636] on mat-option "6 путешественников" at bounding box center [904, 640] width 292 height 38
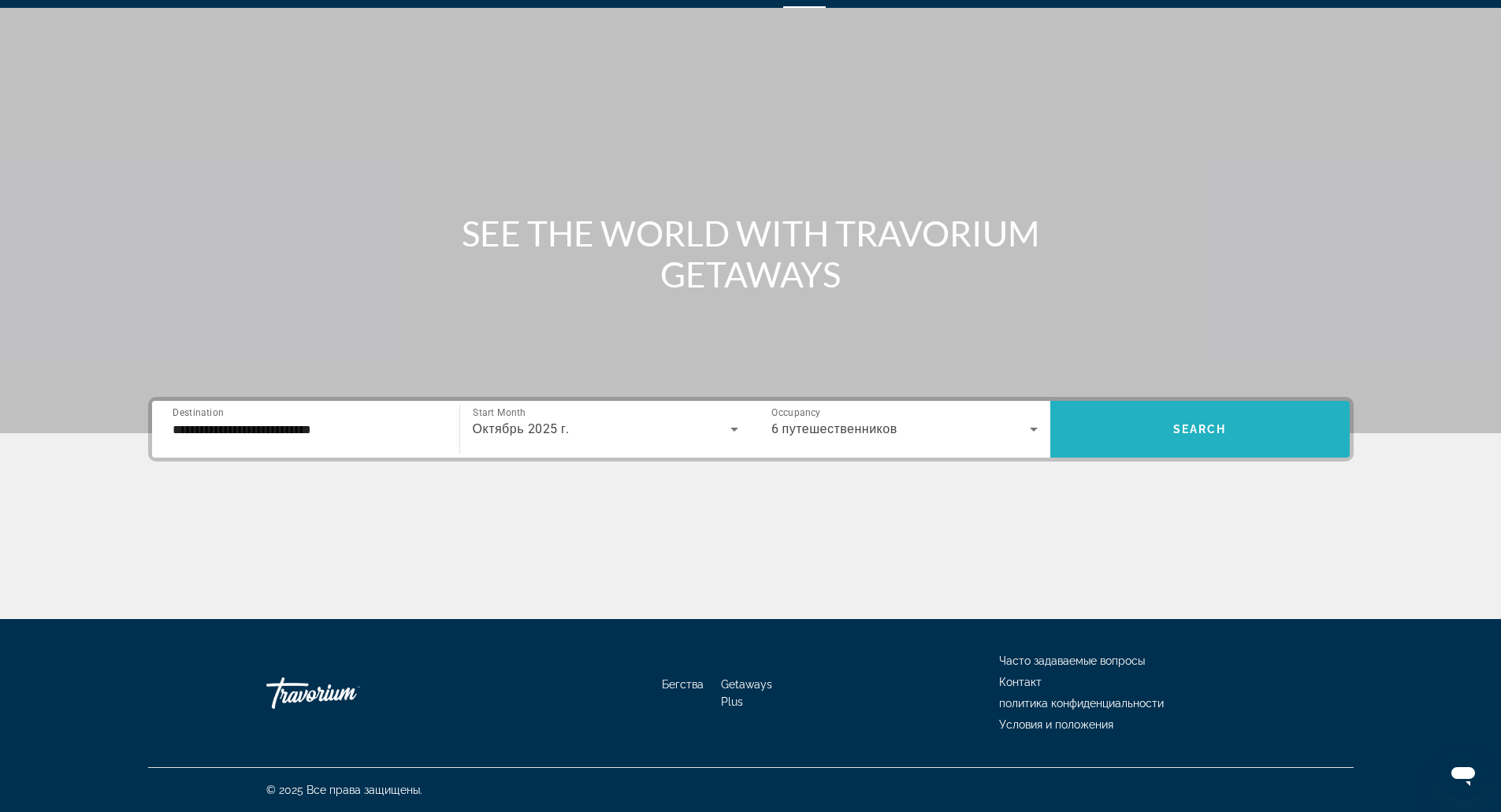
click at [1143, 447] on span "Search widget" at bounding box center [1200, 429] width 299 height 38
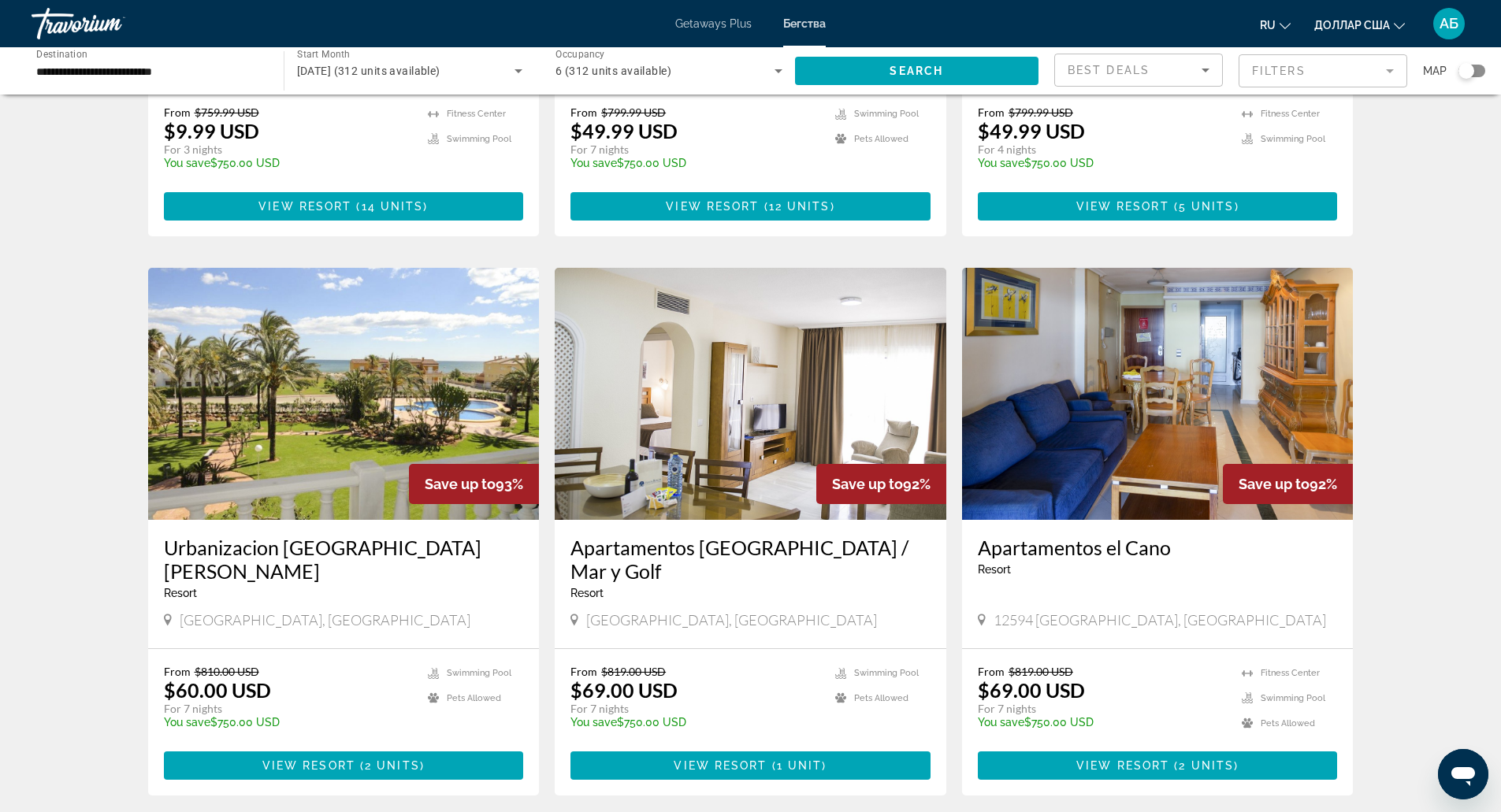
scroll to position [419, 0]
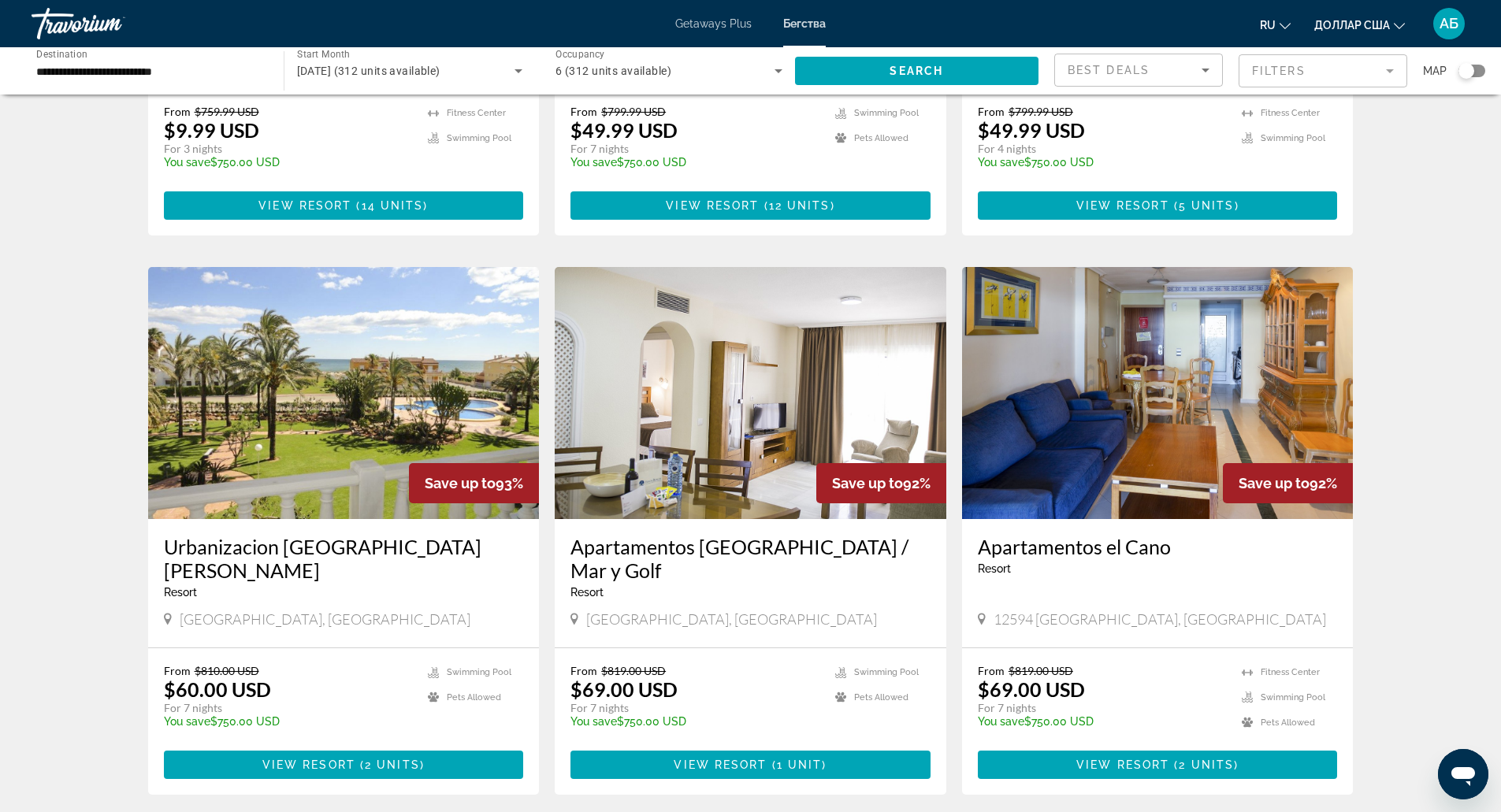
click at [1077, 610] on span "12594 [GEOGRAPHIC_DATA], [GEOGRAPHIC_DATA]" at bounding box center [1160, 619] width 332 height 18
copy span "12594 [GEOGRAPHIC_DATA], [GEOGRAPHIC_DATA]"
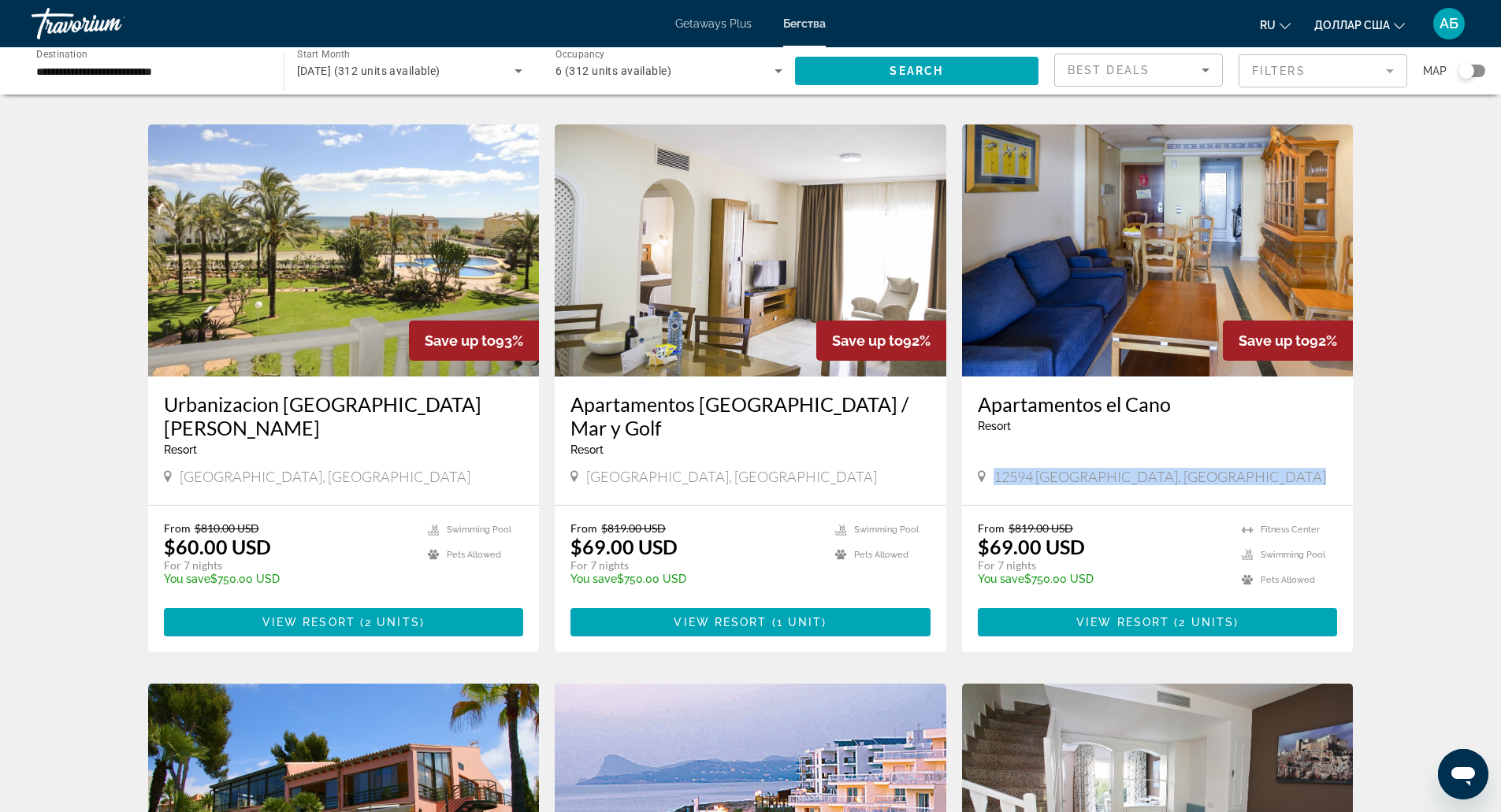
scroll to position [562, 0]
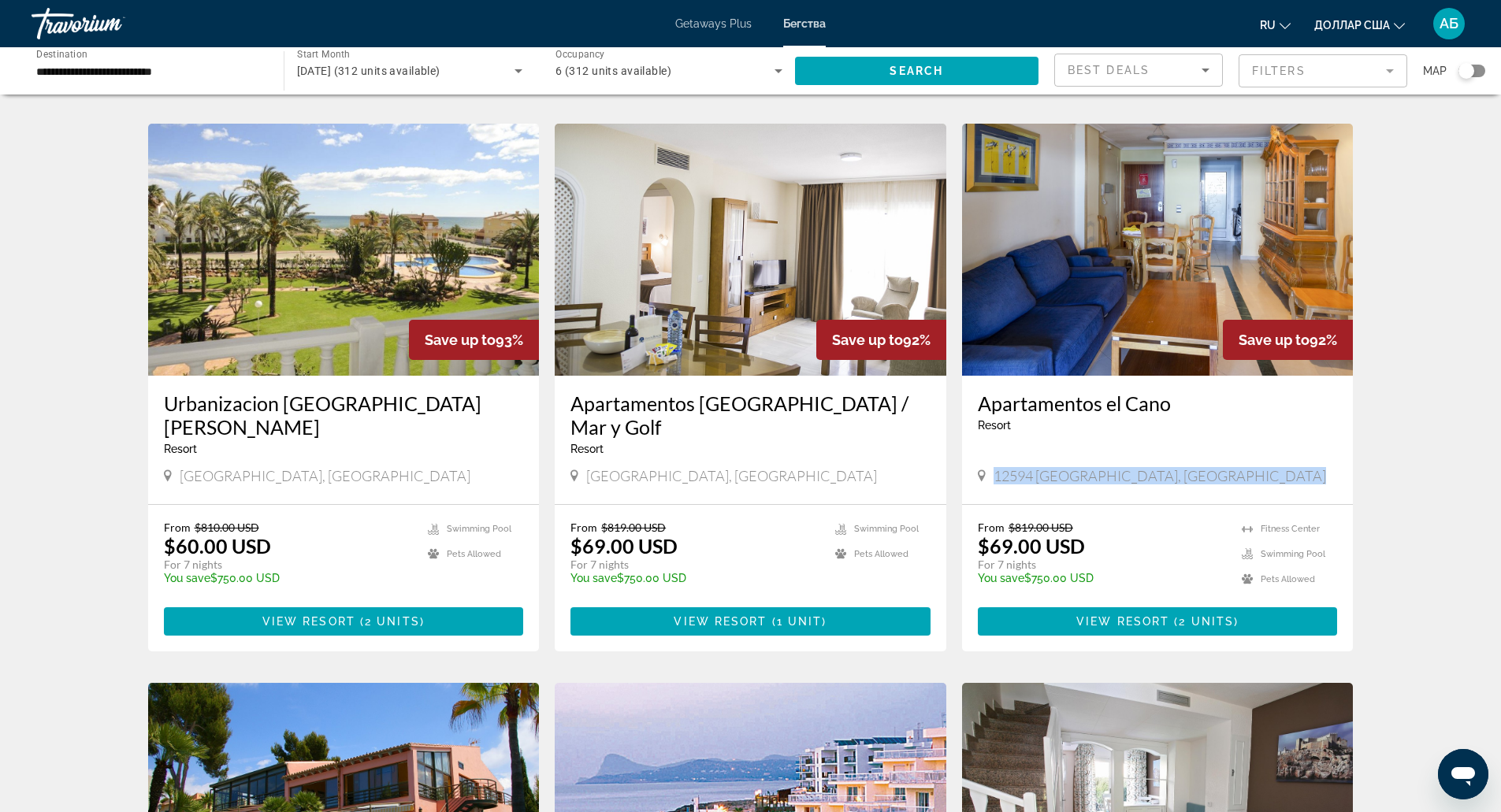
click at [357, 404] on h3 "Urbanizacion [GEOGRAPHIC_DATA][PERSON_NAME]" at bounding box center [344, 415] width 360 height 47
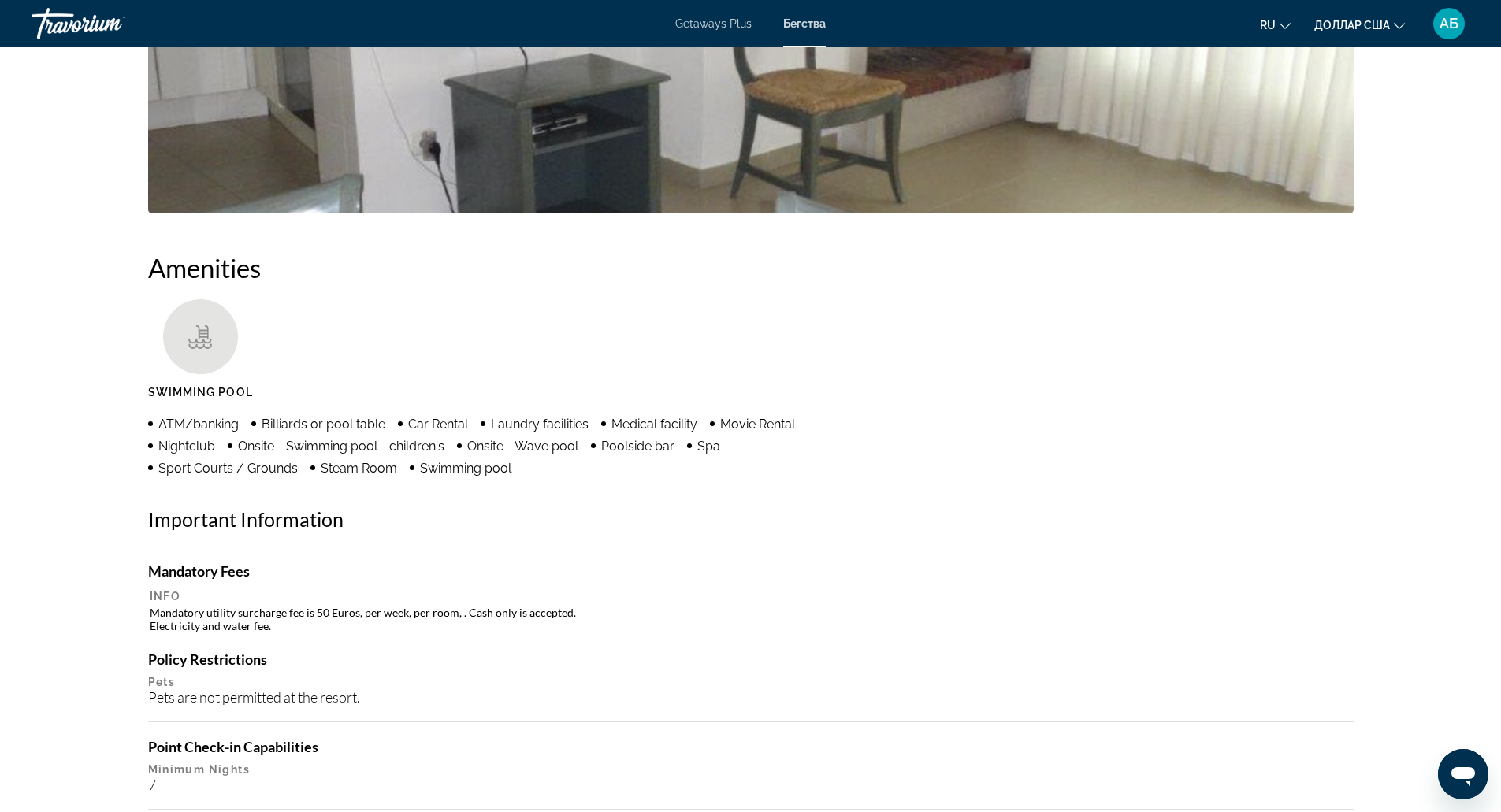
scroll to position [915, 0]
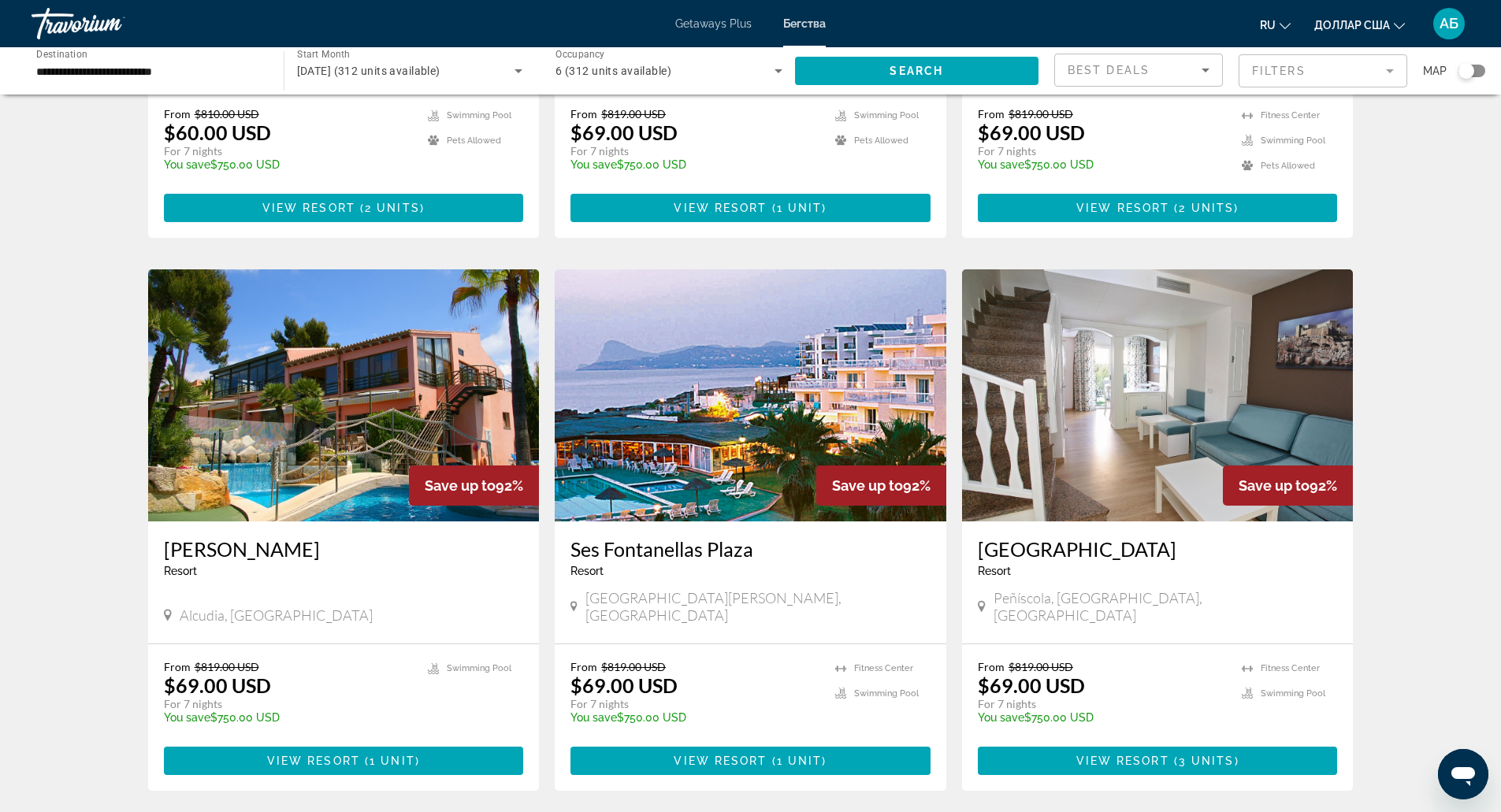
scroll to position [976, 0]
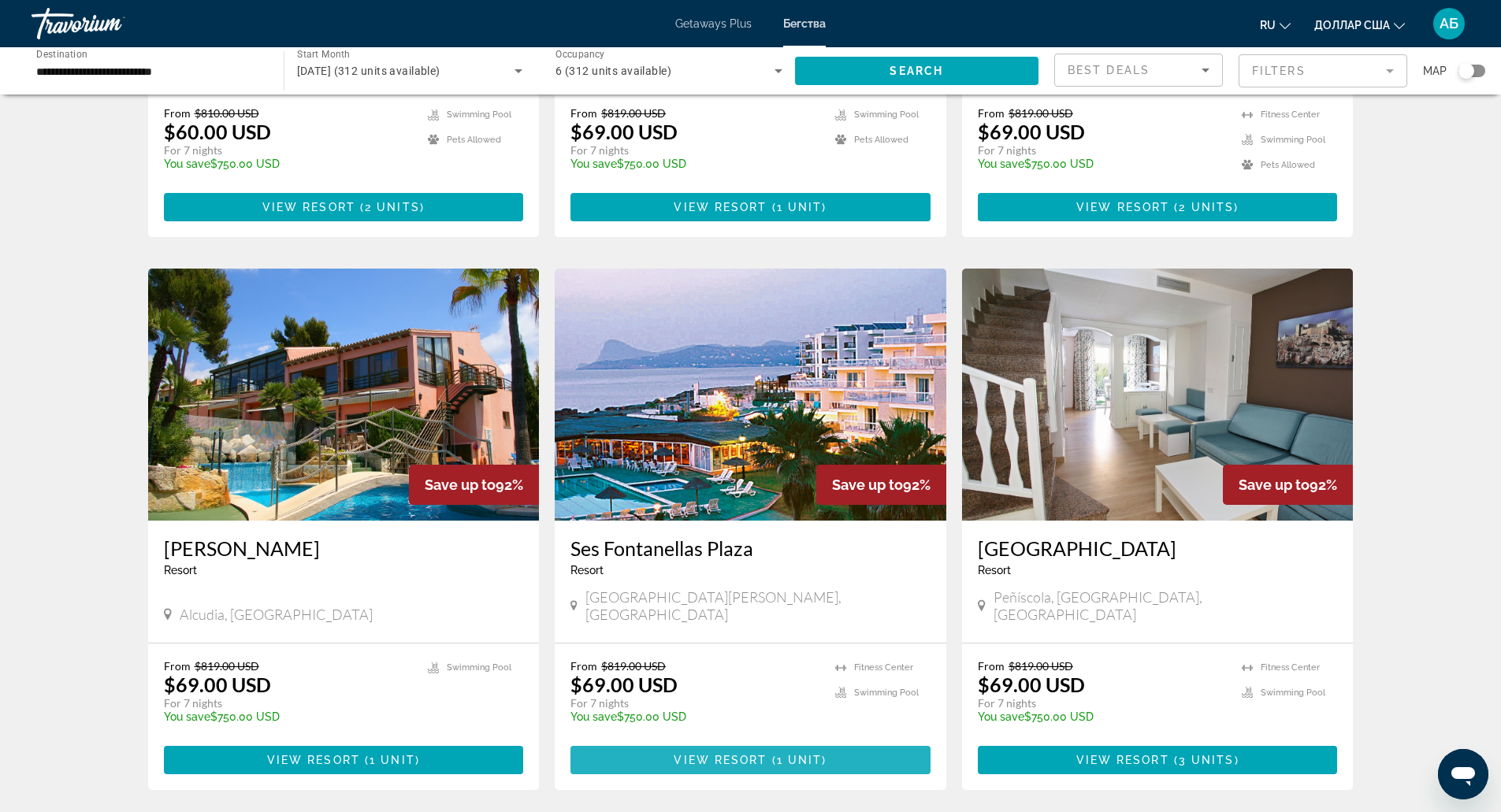
click at [827, 741] on span "Основное содержание" at bounding box center [750, 760] width 360 height 38
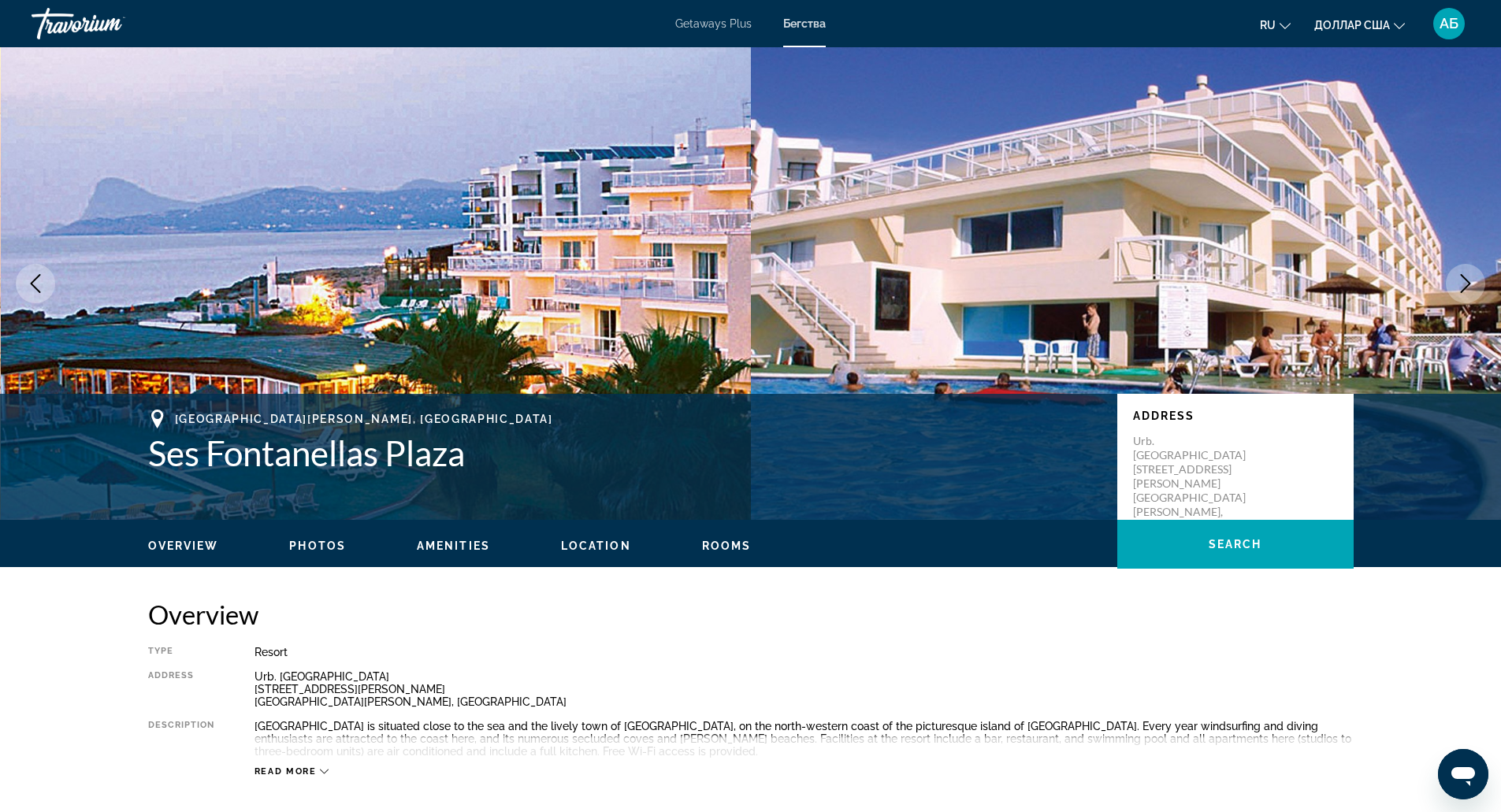
drag, startPoint x: 827, startPoint y: 729, endPoint x: 747, endPoint y: 709, distance: 82.5
click at [747, 709] on div "Type Resort All-Inclusive No All-Inclusive Address Urb. Ses Fontanellas Plaza C…" at bounding box center [751, 711] width 1206 height 131
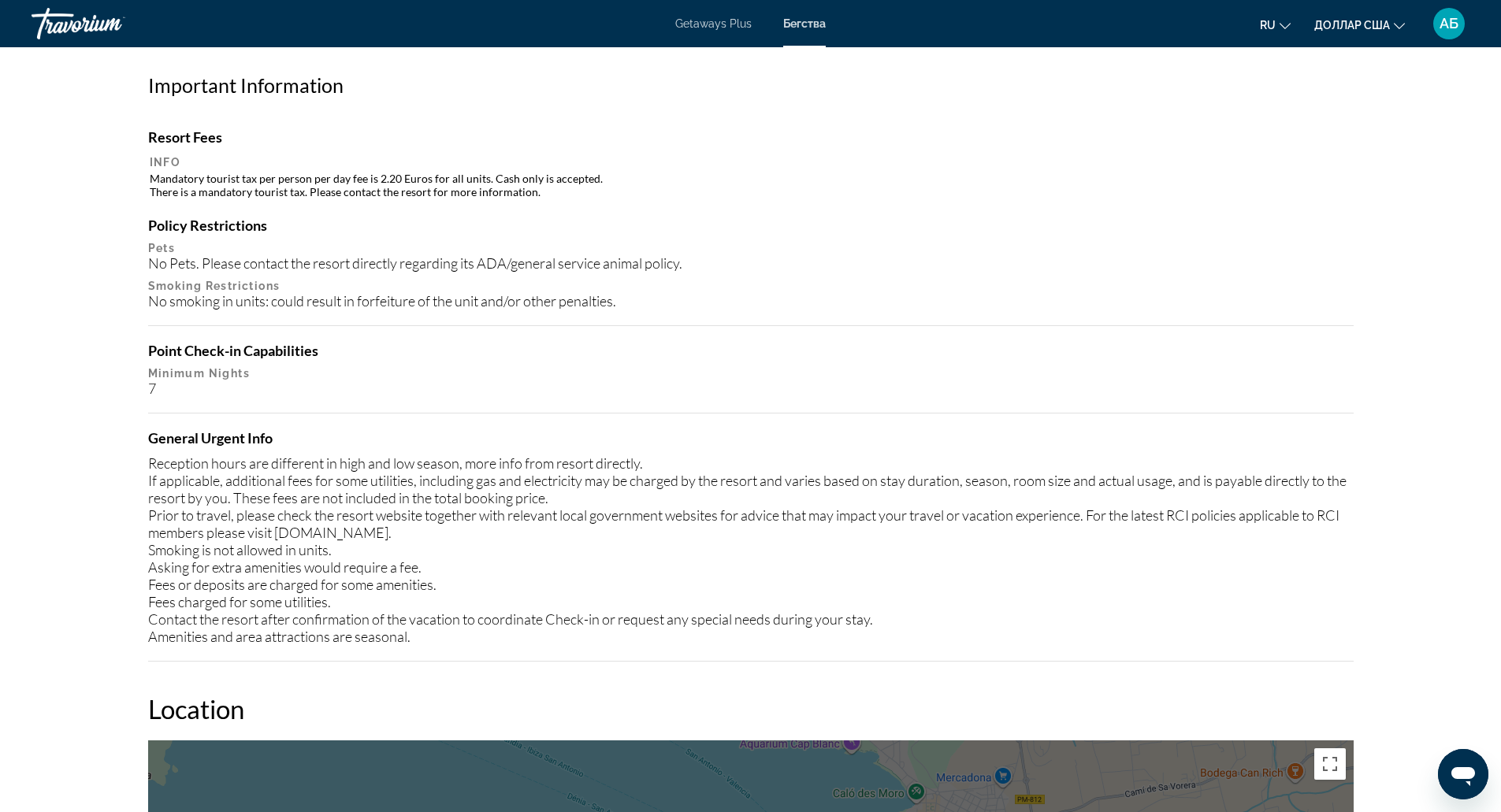
scroll to position [1455, 0]
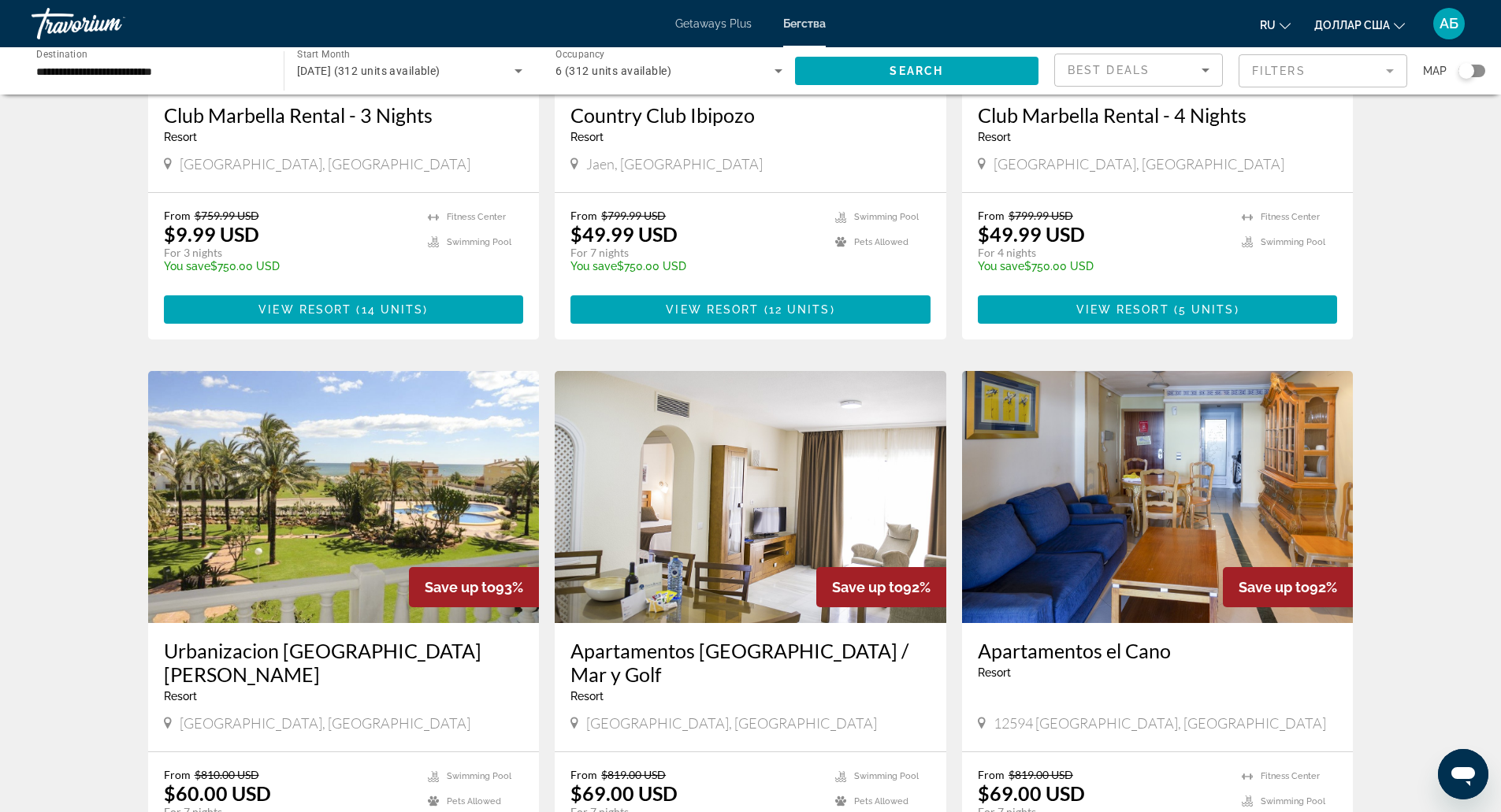
click at [1101, 562] on img "Основное содержание" at bounding box center [1158, 497] width 392 height 252
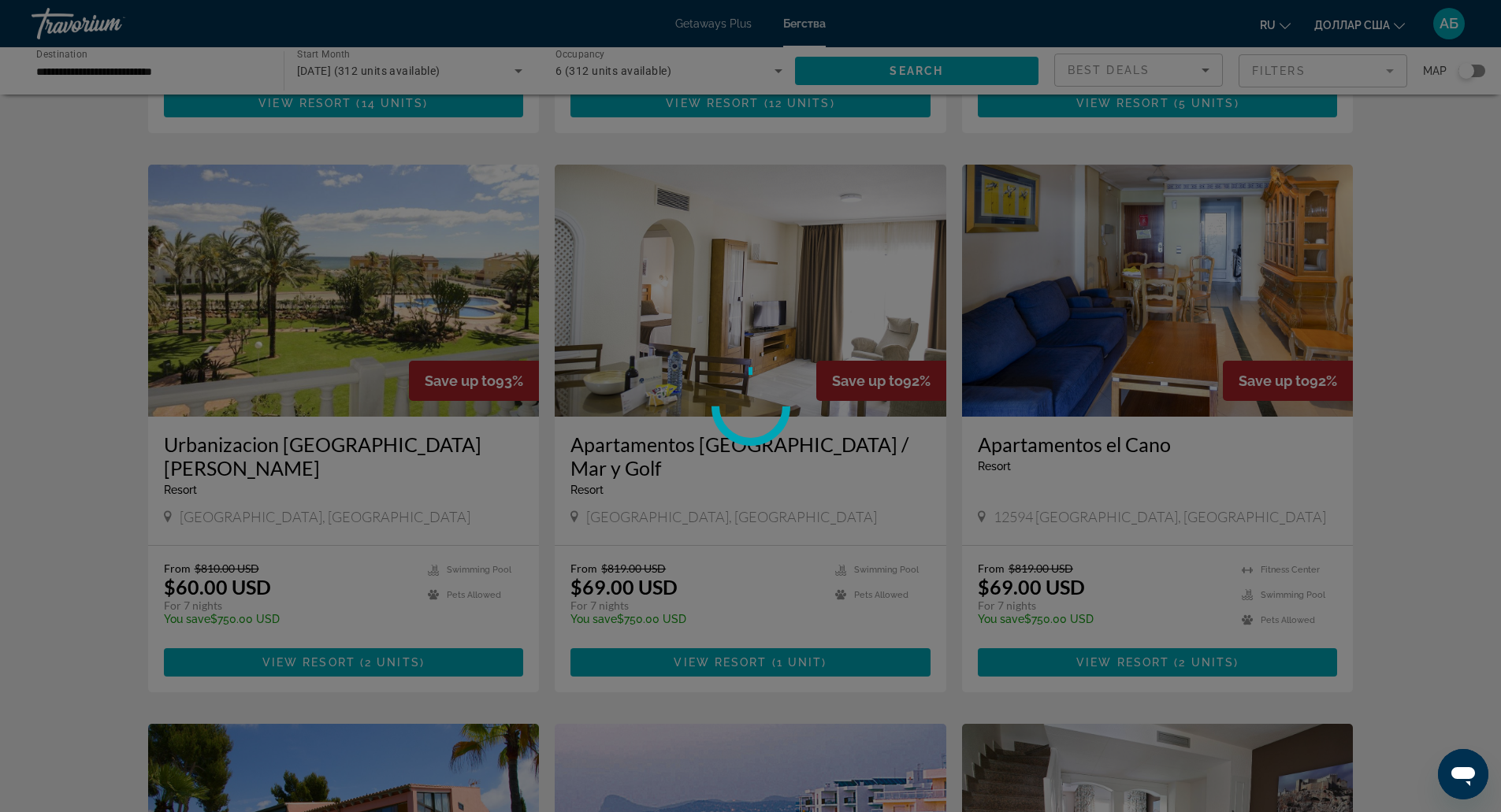
scroll to position [543, 0]
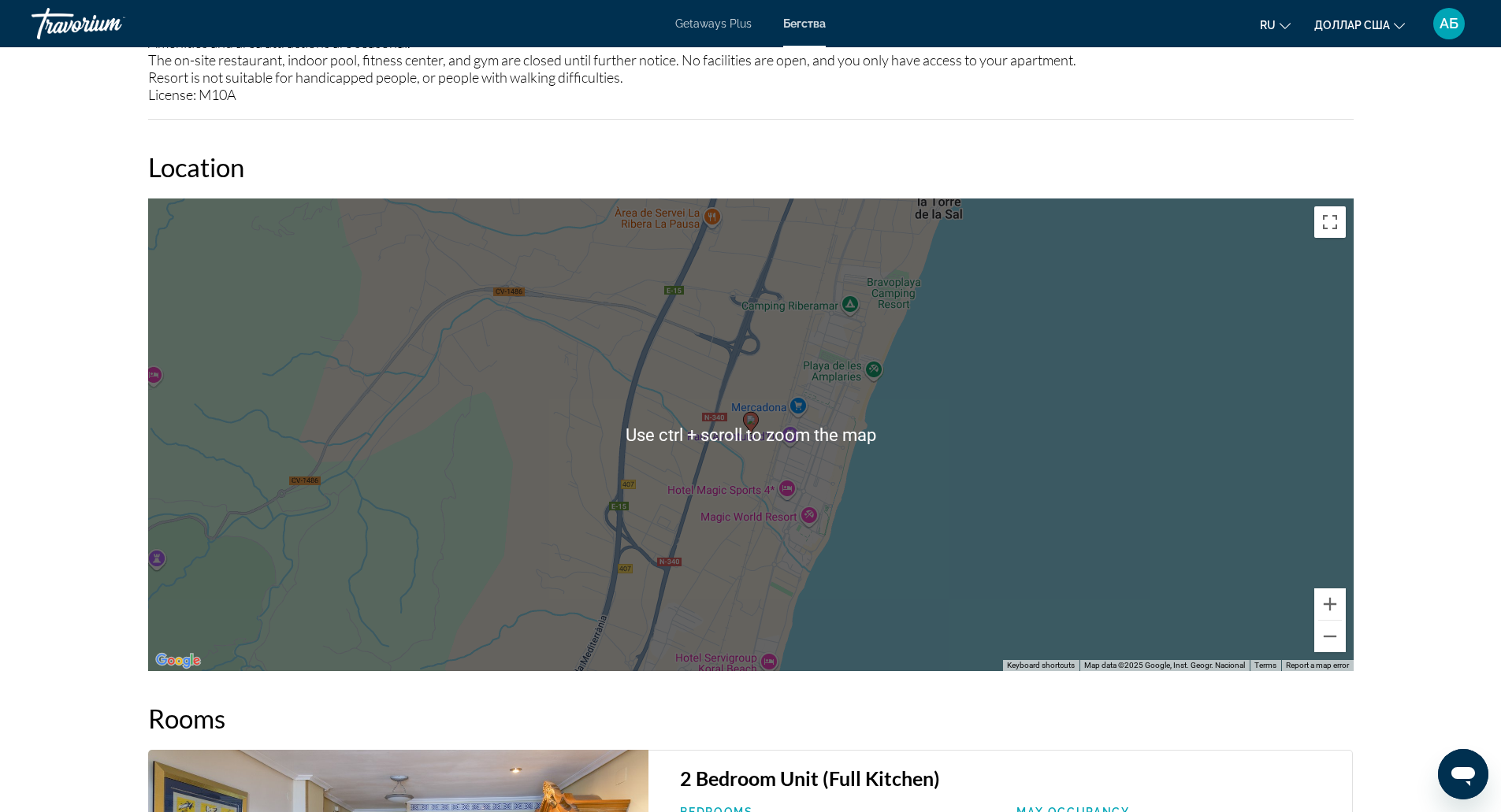
scroll to position [1956, 0]
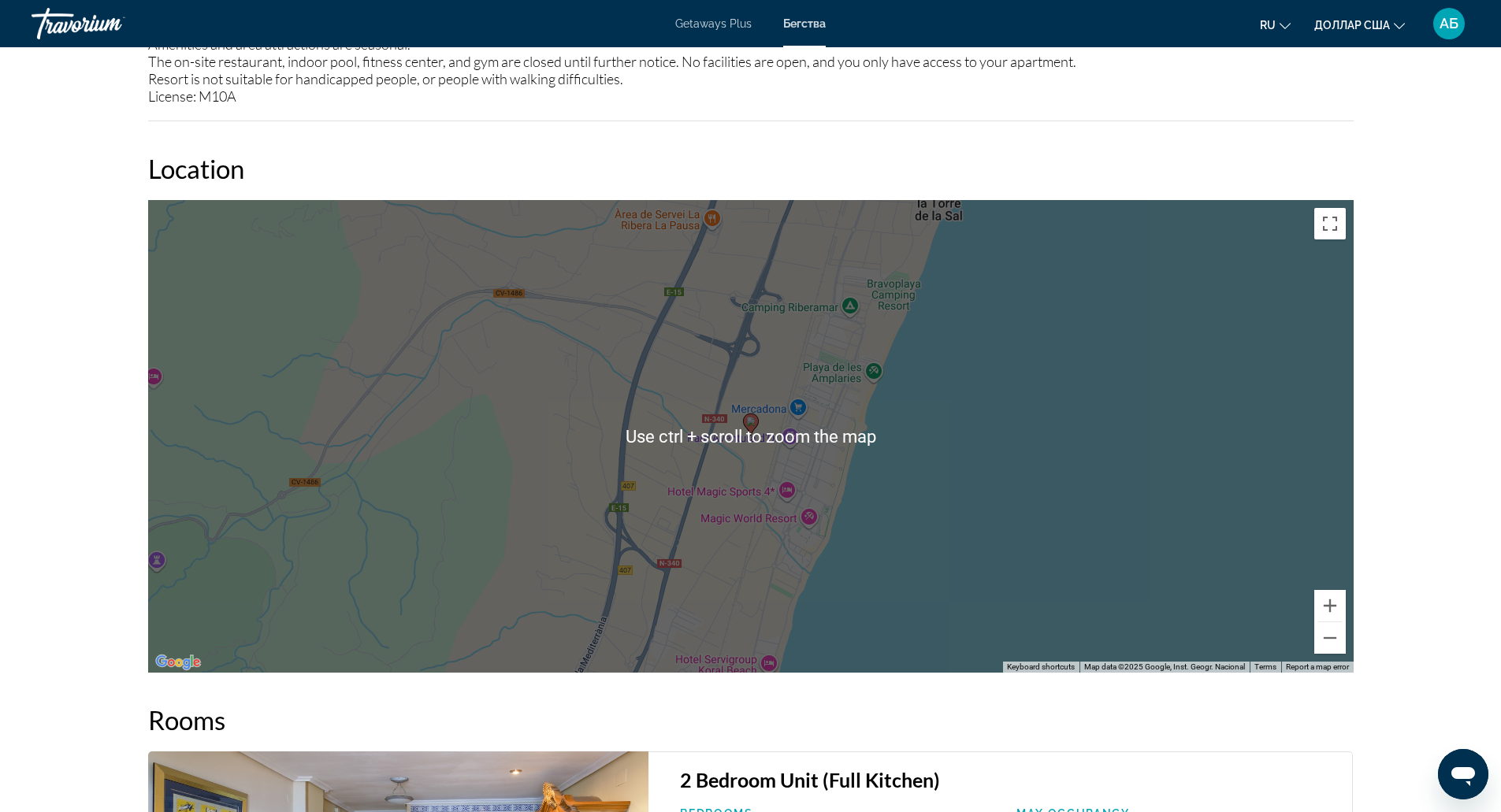
click at [1181, 390] on div "To activate drag with keyboard, press Alt + Enter. Once in keyboard drag state,…" at bounding box center [751, 436] width 1206 height 472
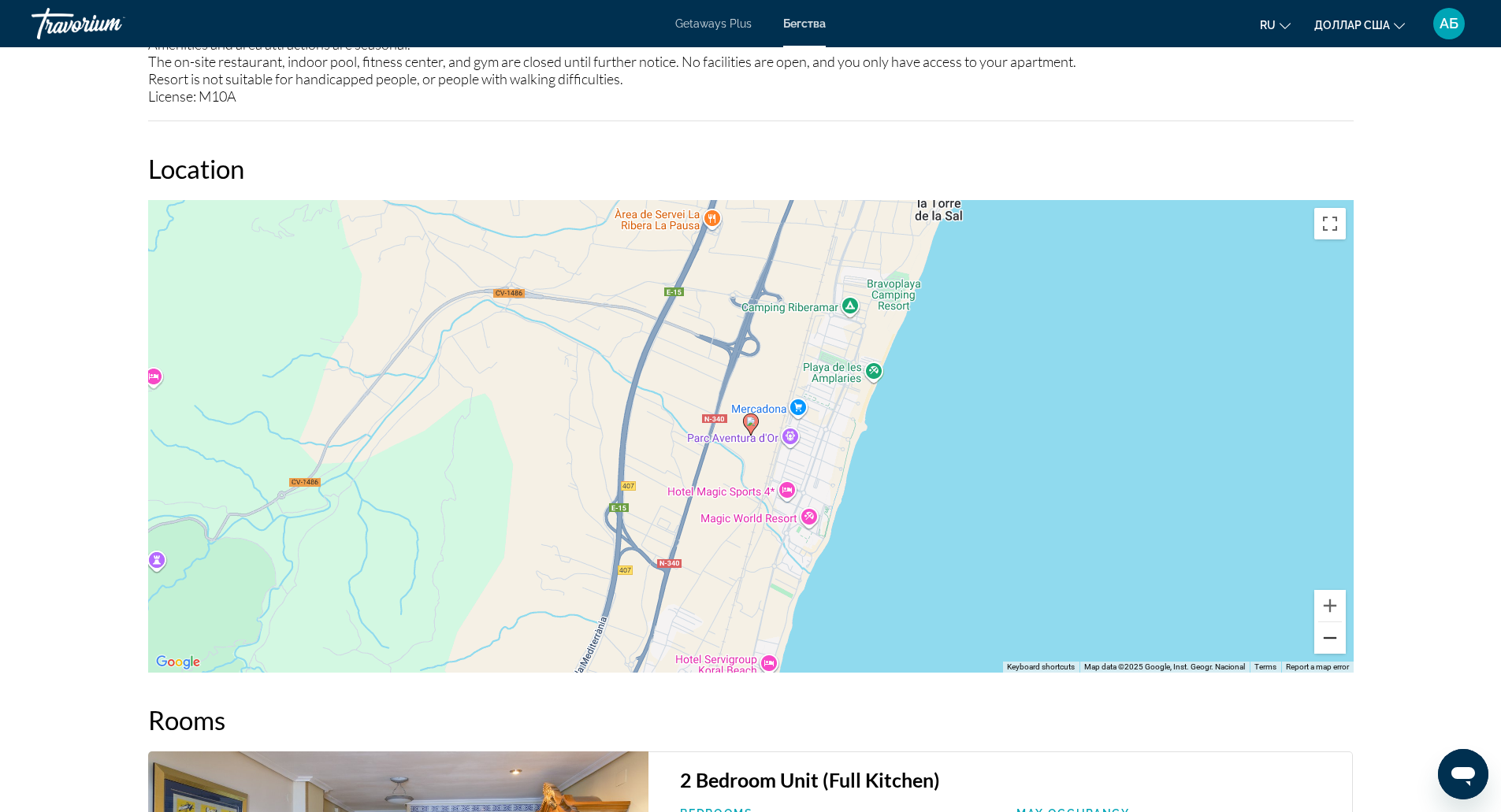
click at [1342, 630] on button "Zoom out" at bounding box center [1329, 637] width 31 height 31
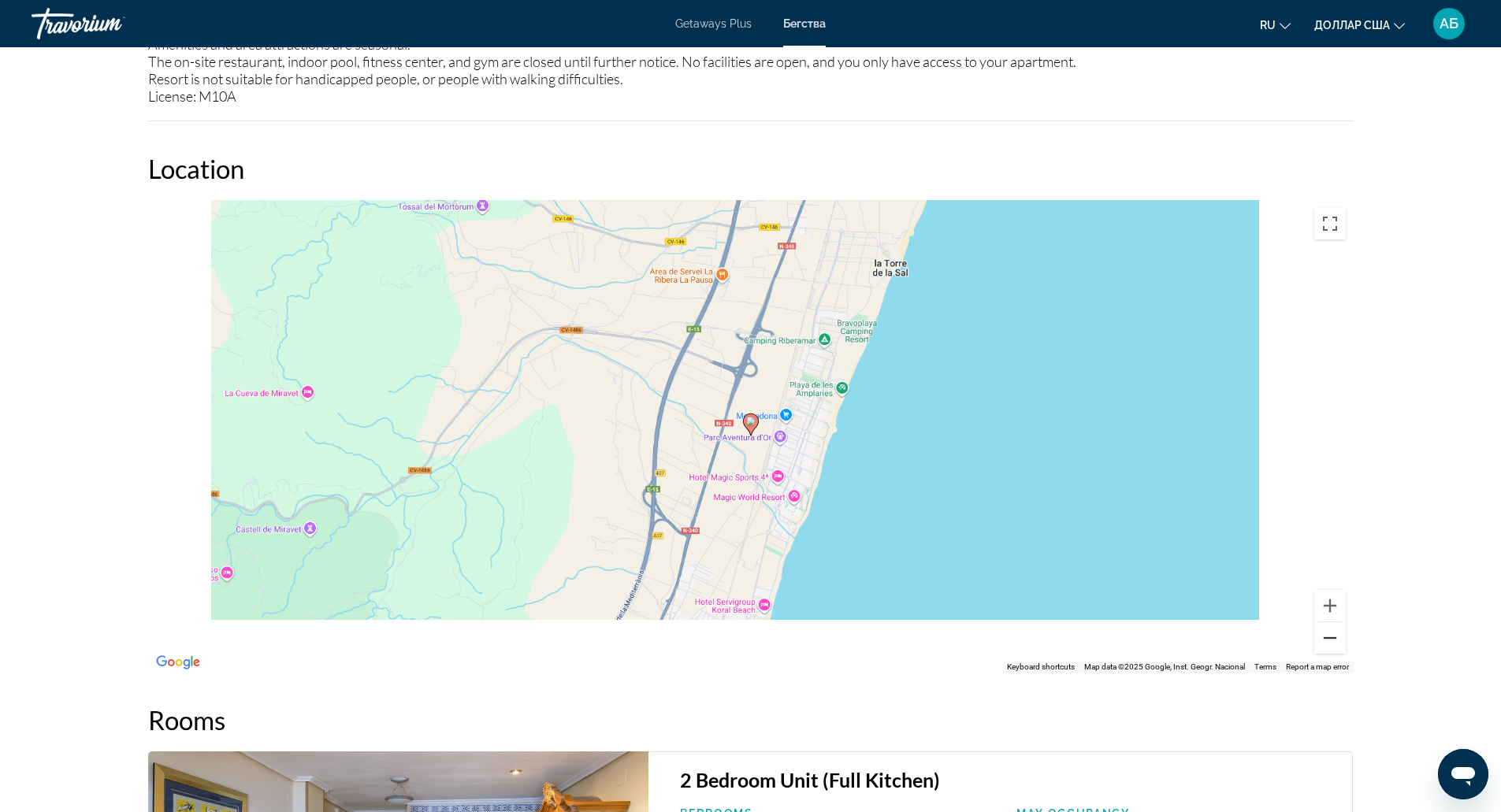
click at [1342, 630] on button "Zoom out" at bounding box center [1329, 637] width 31 height 31
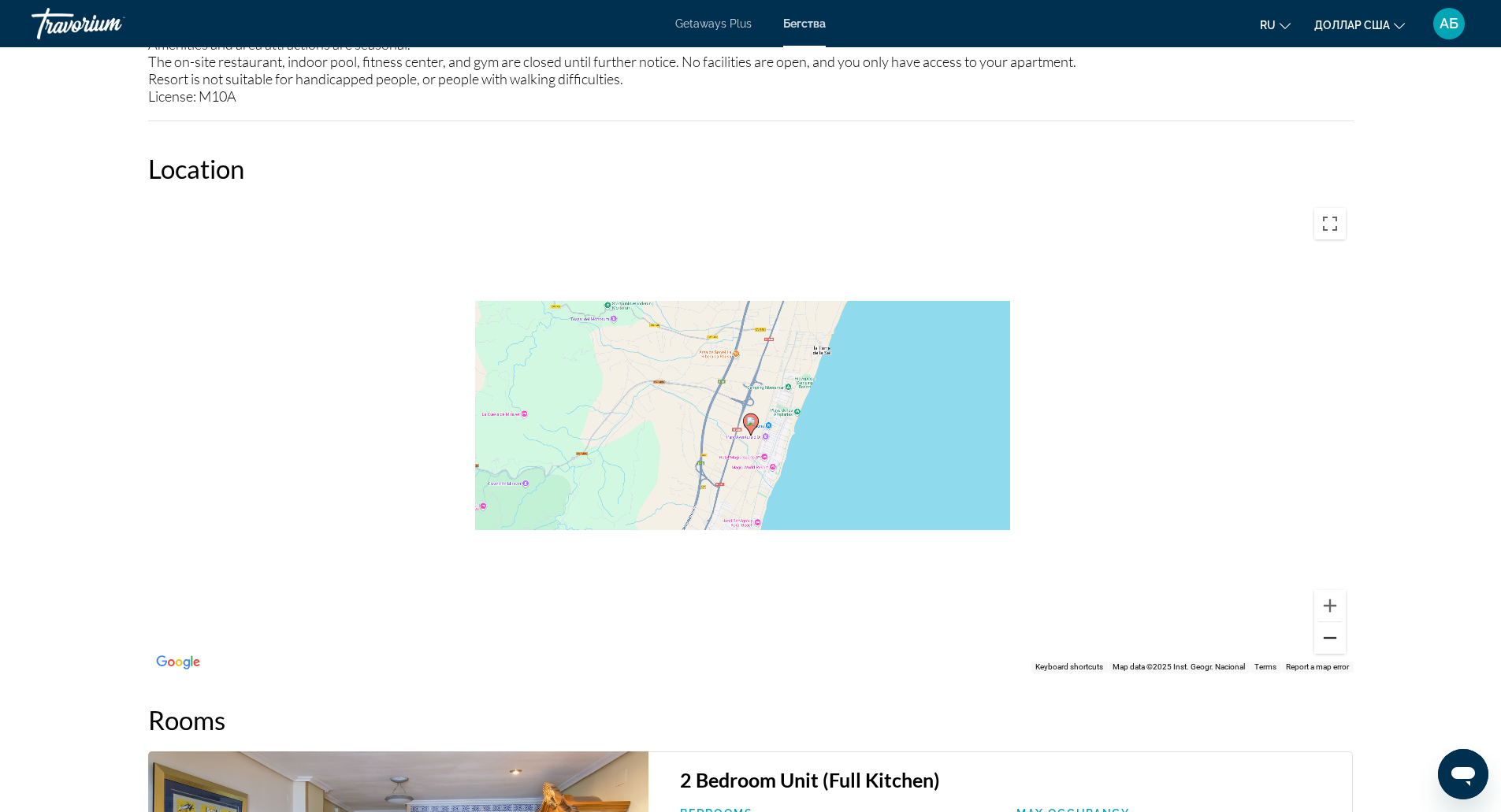
click at [1342, 630] on button "Zoom out" at bounding box center [1329, 637] width 31 height 31
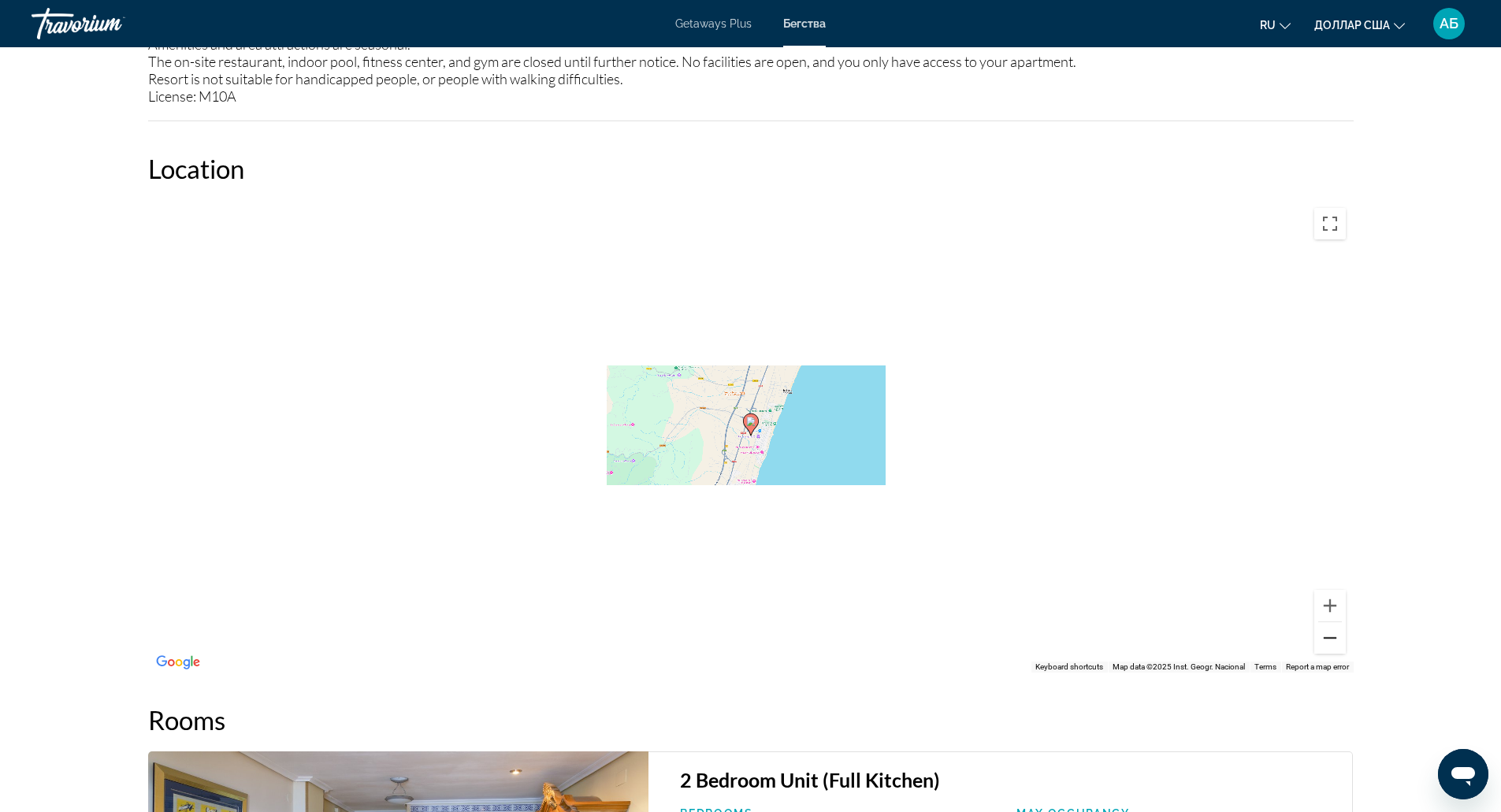
click at [1342, 630] on button "Zoom out" at bounding box center [1329, 637] width 31 height 31
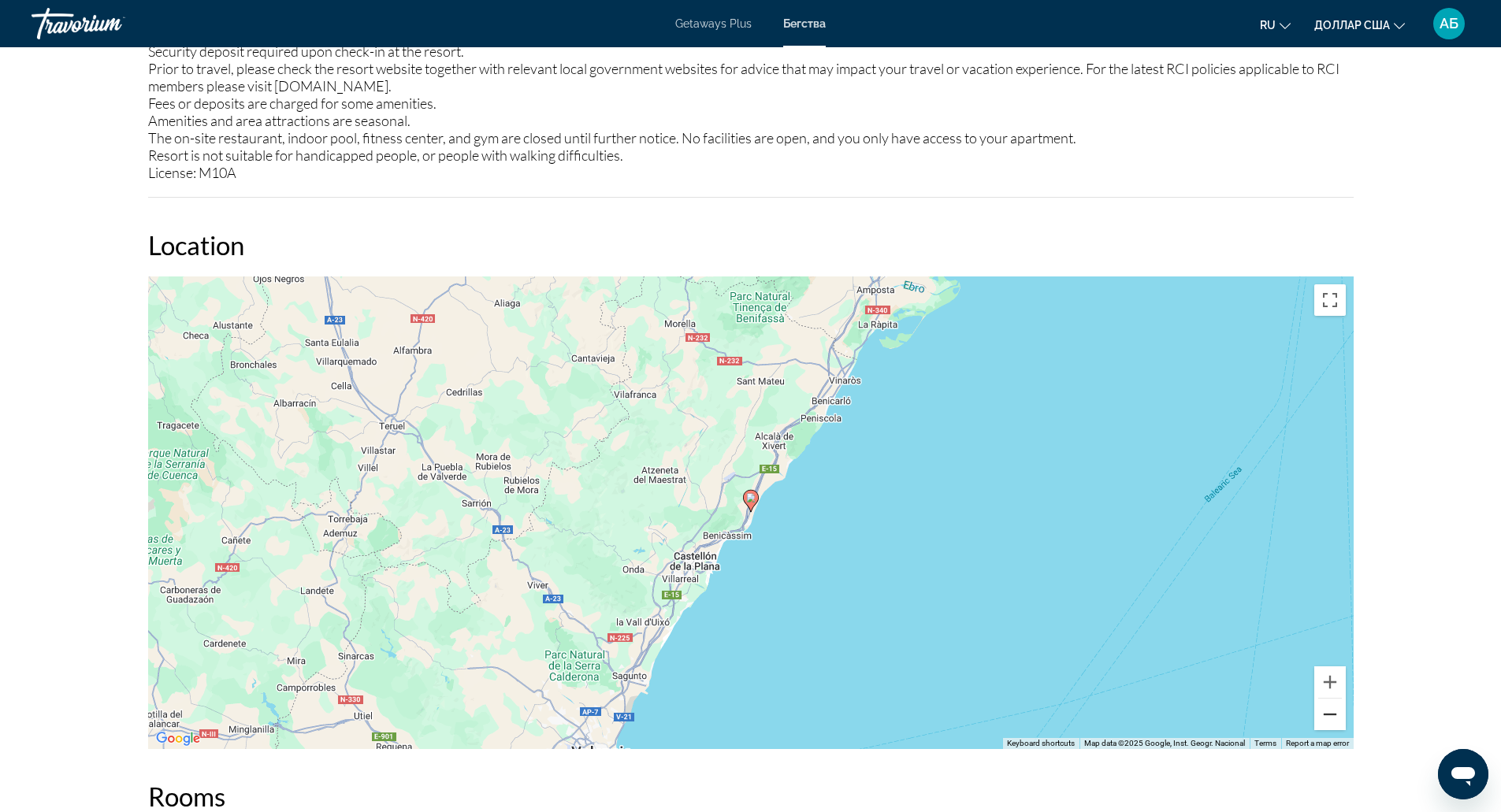
scroll to position [1880, 0]
click at [1320, 722] on button "Zoom out" at bounding box center [1329, 714] width 31 height 31
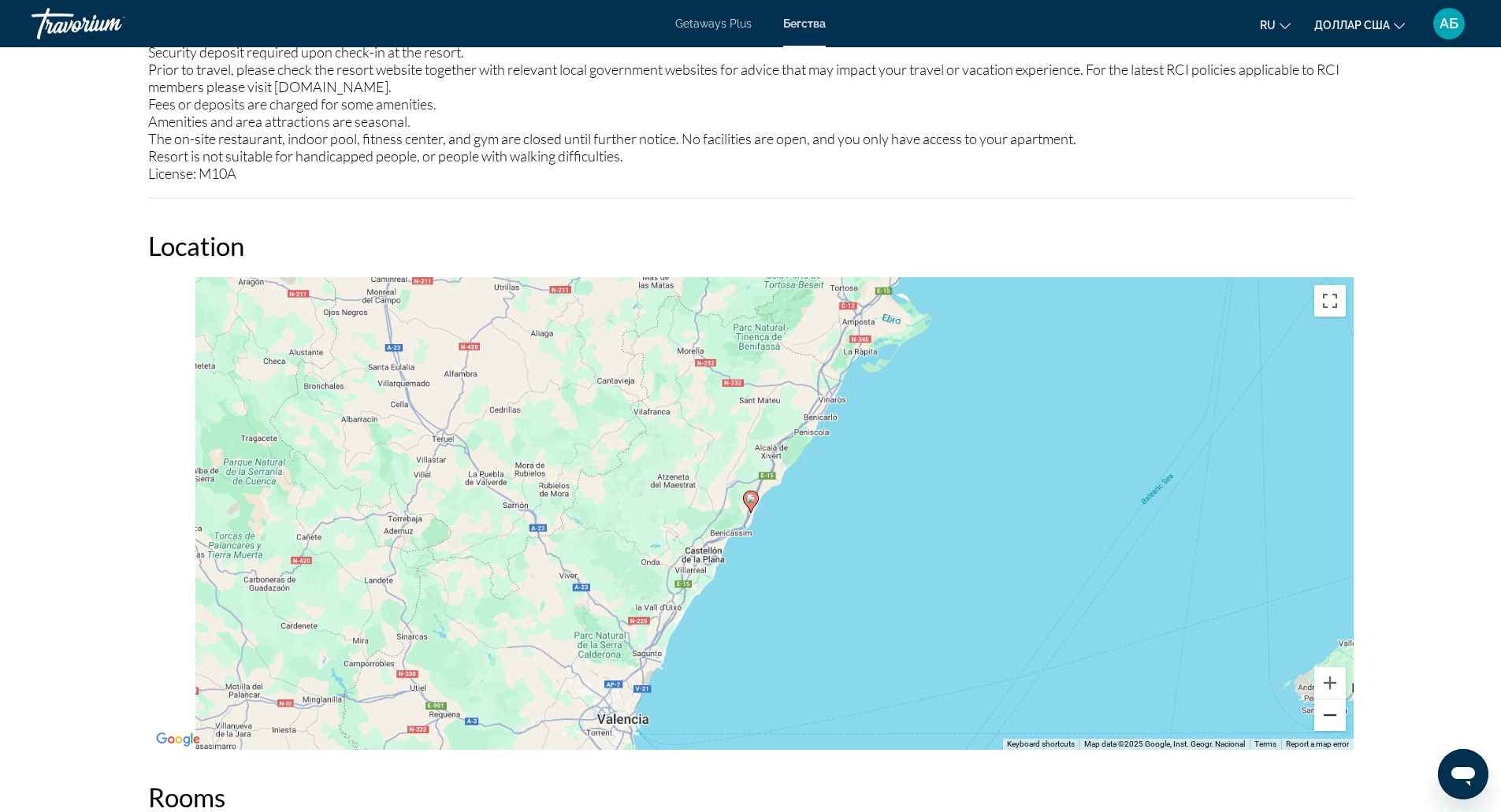
click at [1320, 722] on button "Zoom out" at bounding box center [1329, 714] width 31 height 31
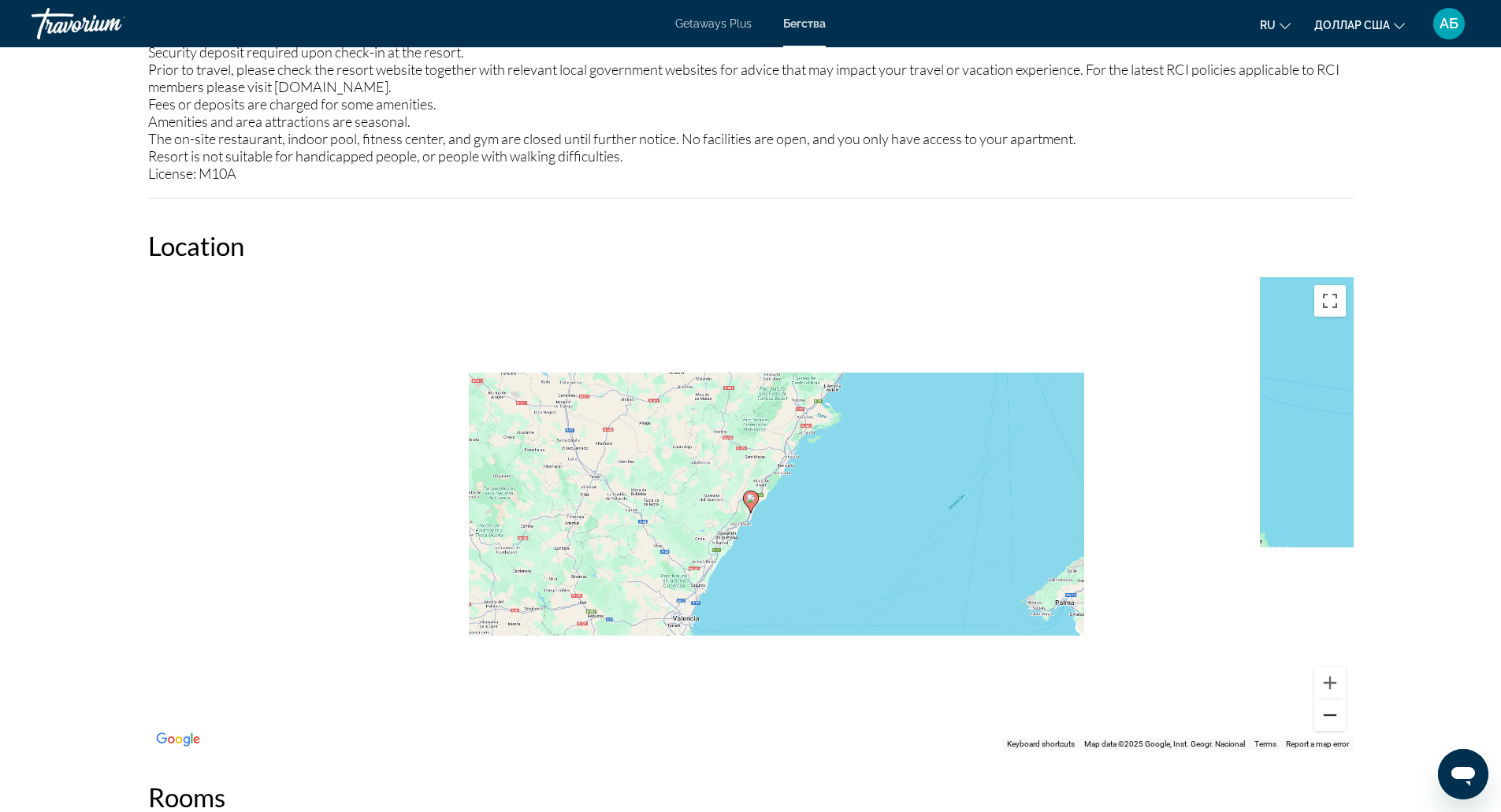
click at [1320, 722] on button "Zoom out" at bounding box center [1329, 714] width 31 height 31
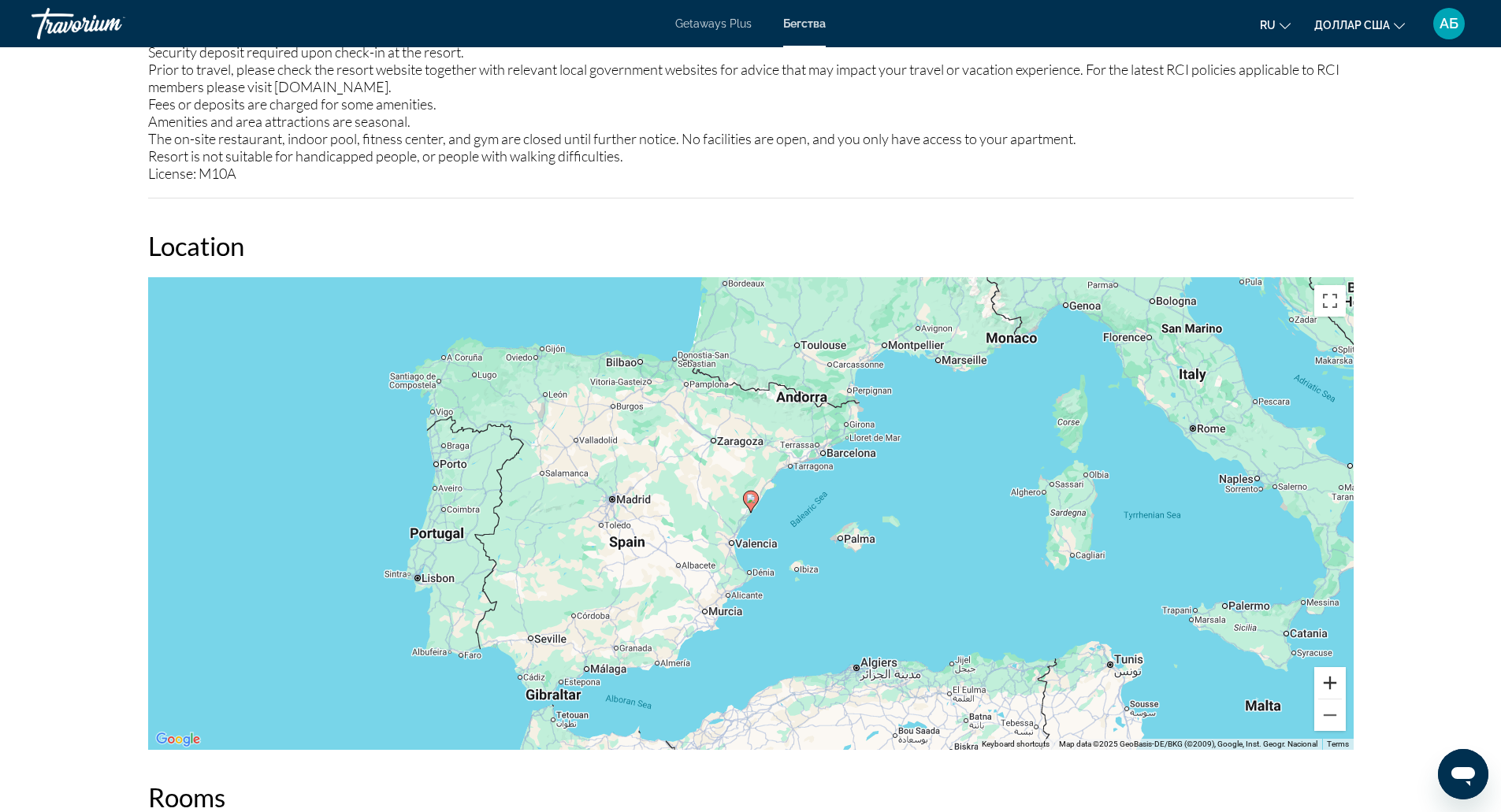
click at [1325, 681] on button "Zoom in" at bounding box center [1329, 683] width 31 height 31
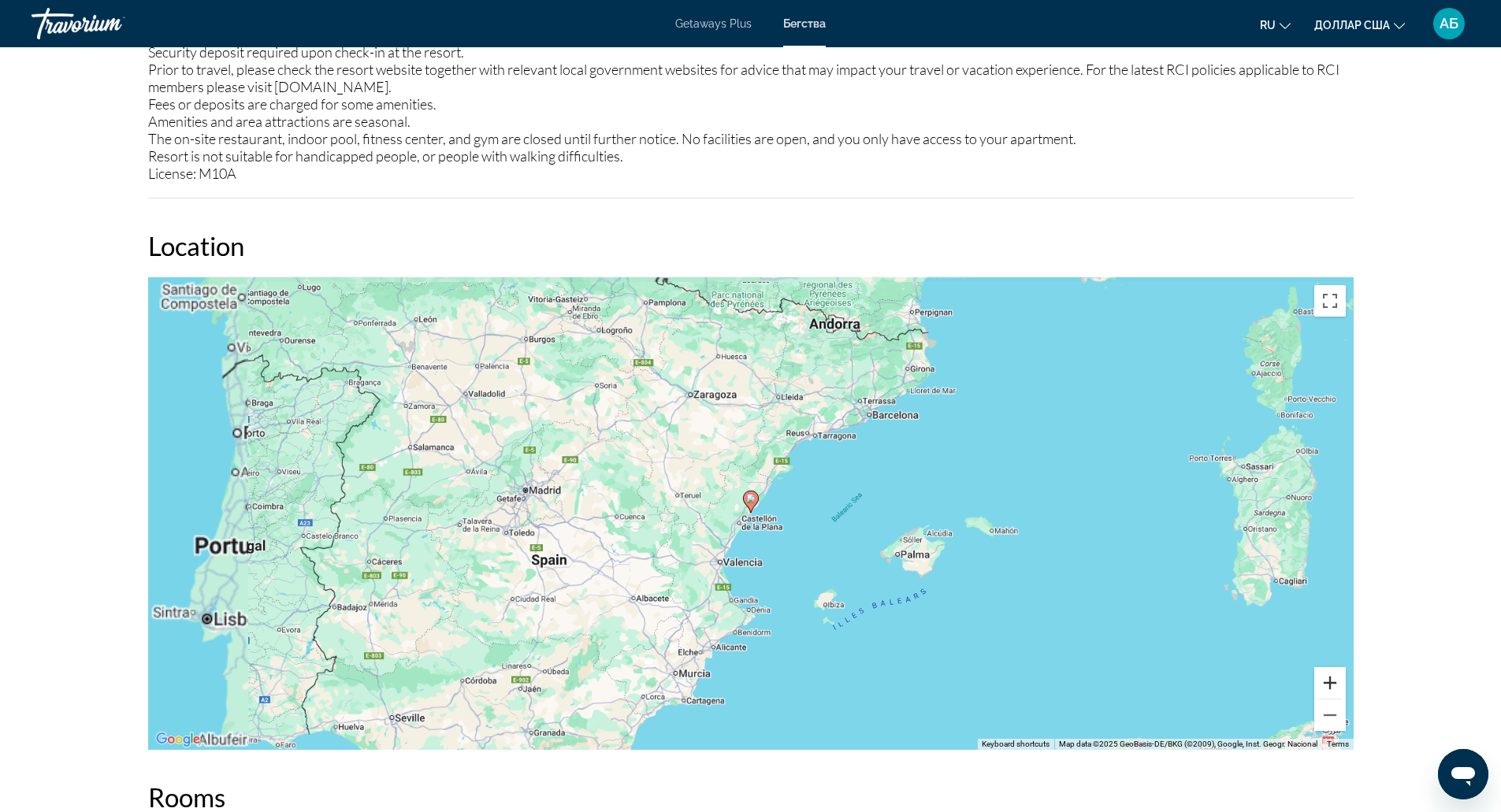
click at [1325, 681] on button "Zoom in" at bounding box center [1329, 683] width 31 height 31
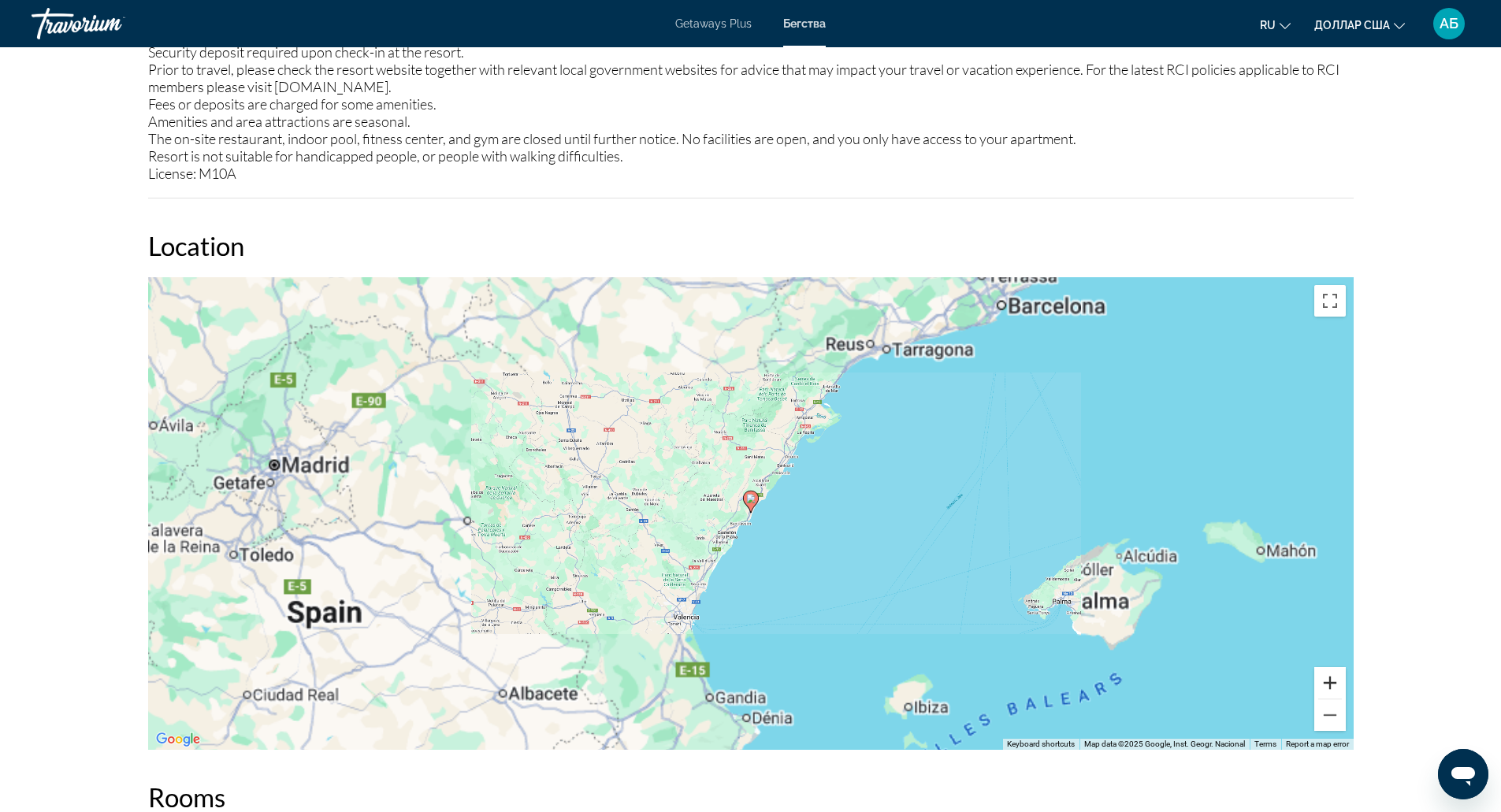
click at [1325, 681] on button "Zoom in" at bounding box center [1329, 683] width 31 height 31
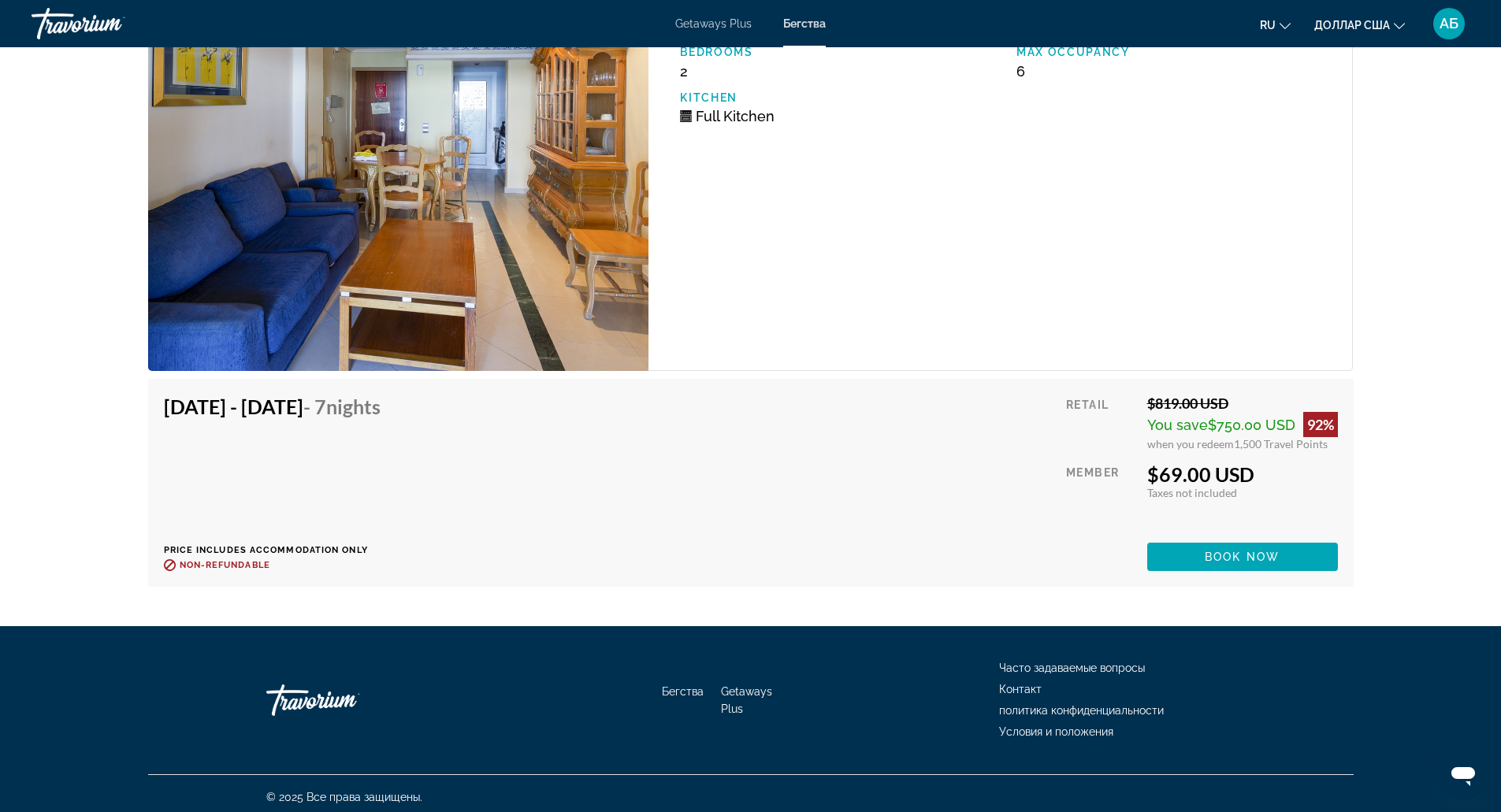
scroll to position [2725, 0]
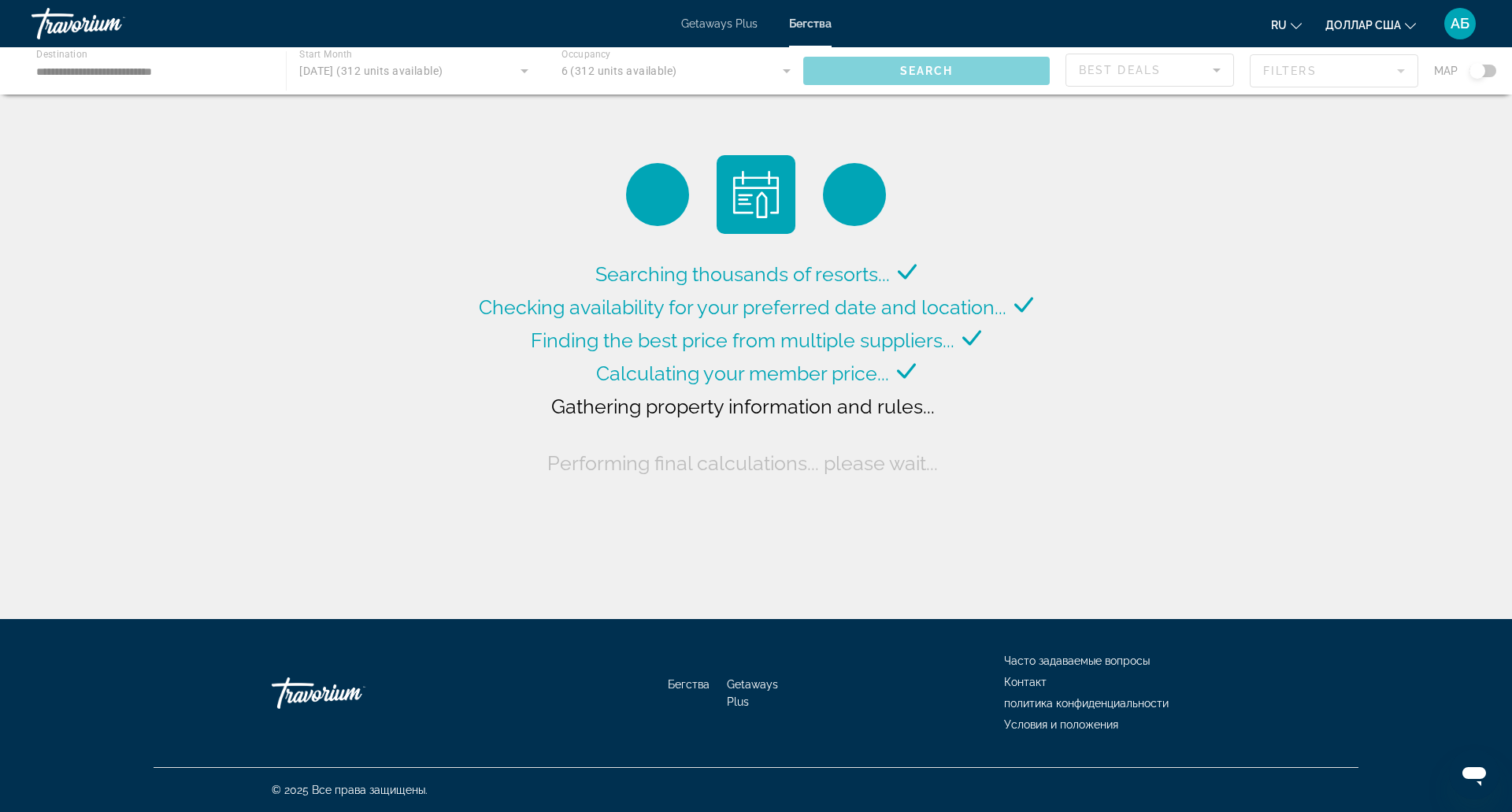
click at [297, 623] on div "Бегства Getaways Plus Часто задаваемые вопросы Контакт политика конфиденциально…" at bounding box center [756, 693] width 1205 height 148
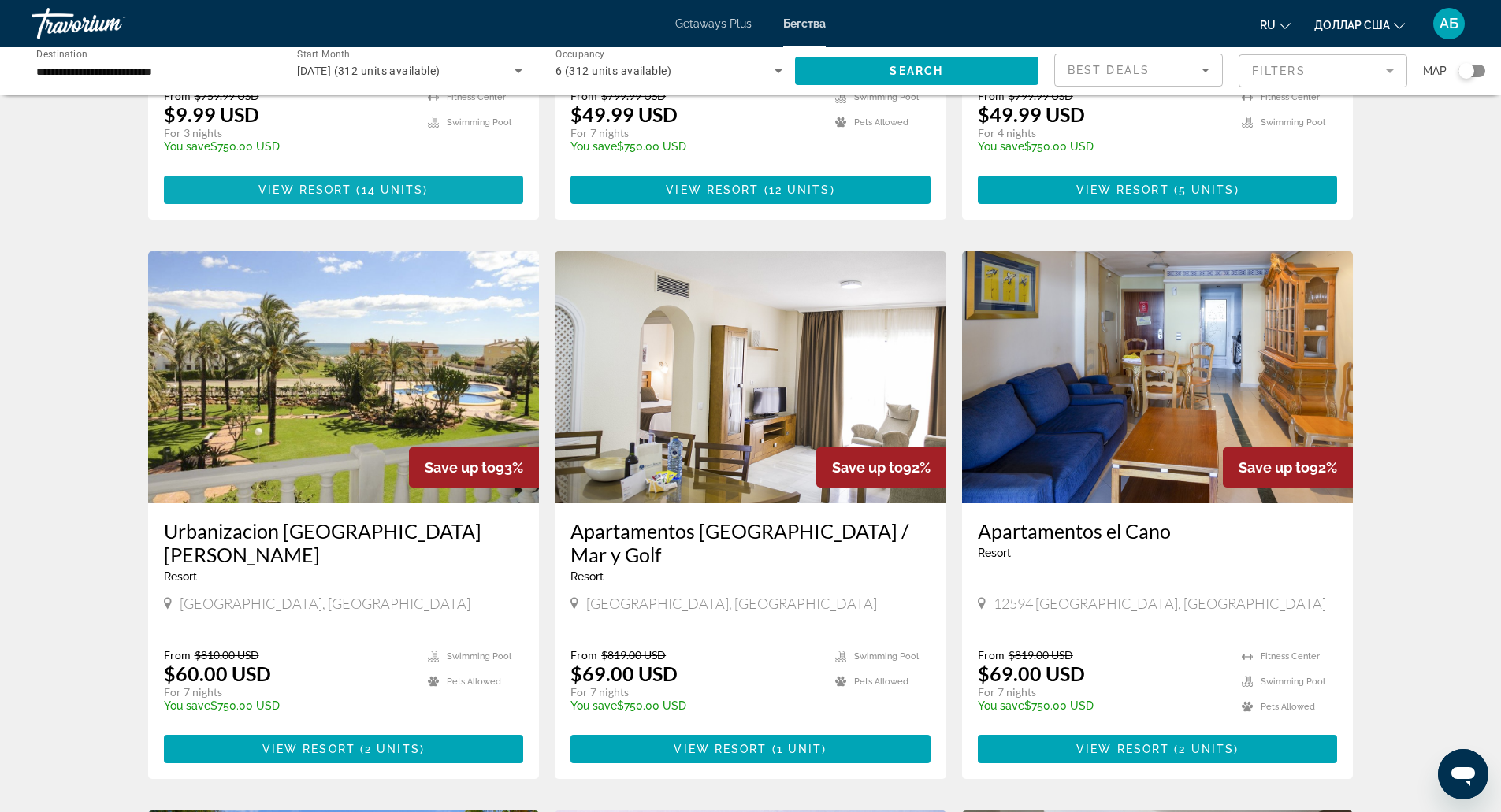
scroll to position [435, 0]
click at [415, 702] on div "From $810.00 USD $60.00 USD For 7 nights You save $750.00 USD temp 1.3 Swimming…" at bounding box center [344, 704] width 392 height 146
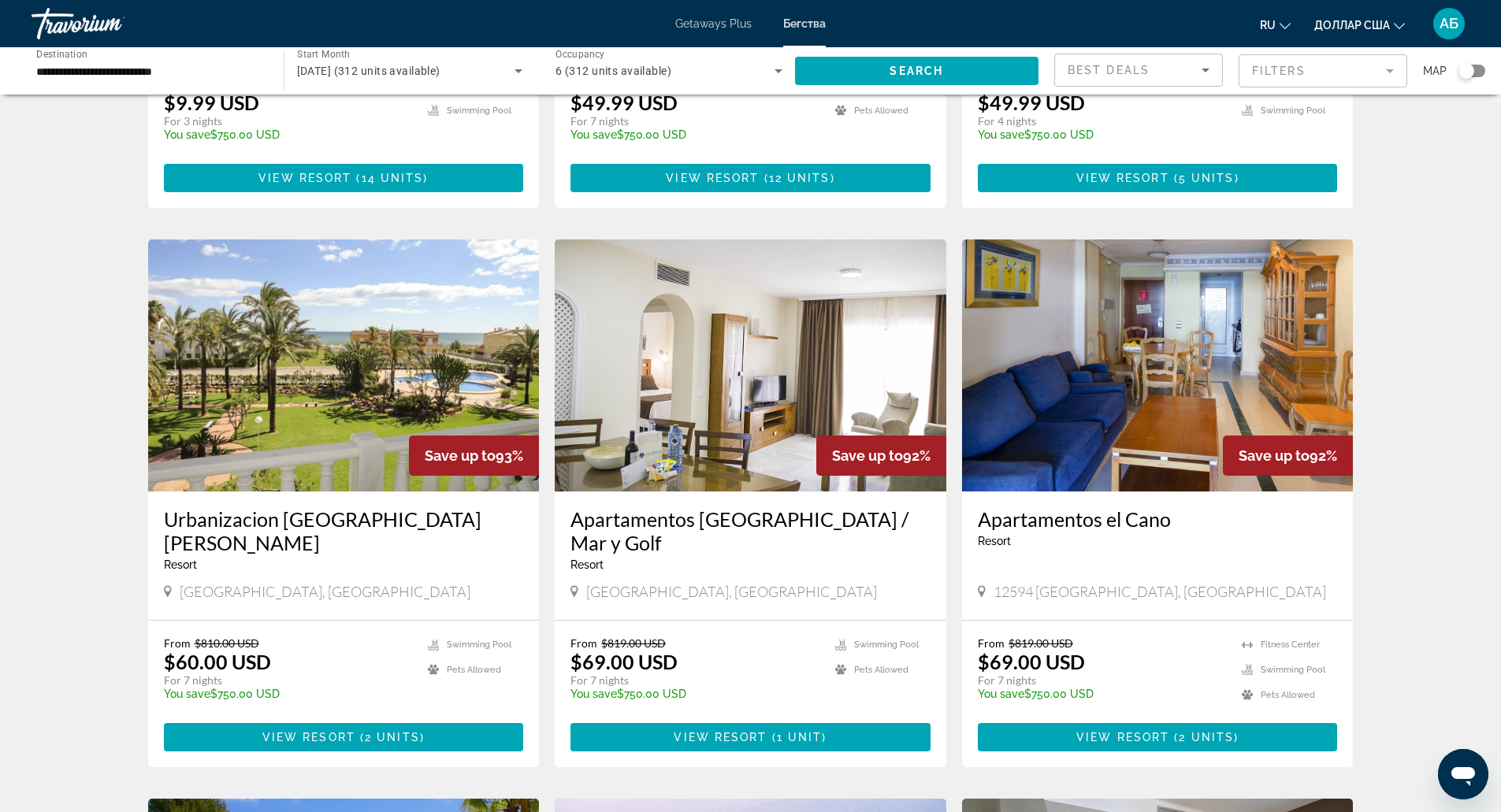
scroll to position [446, 0]
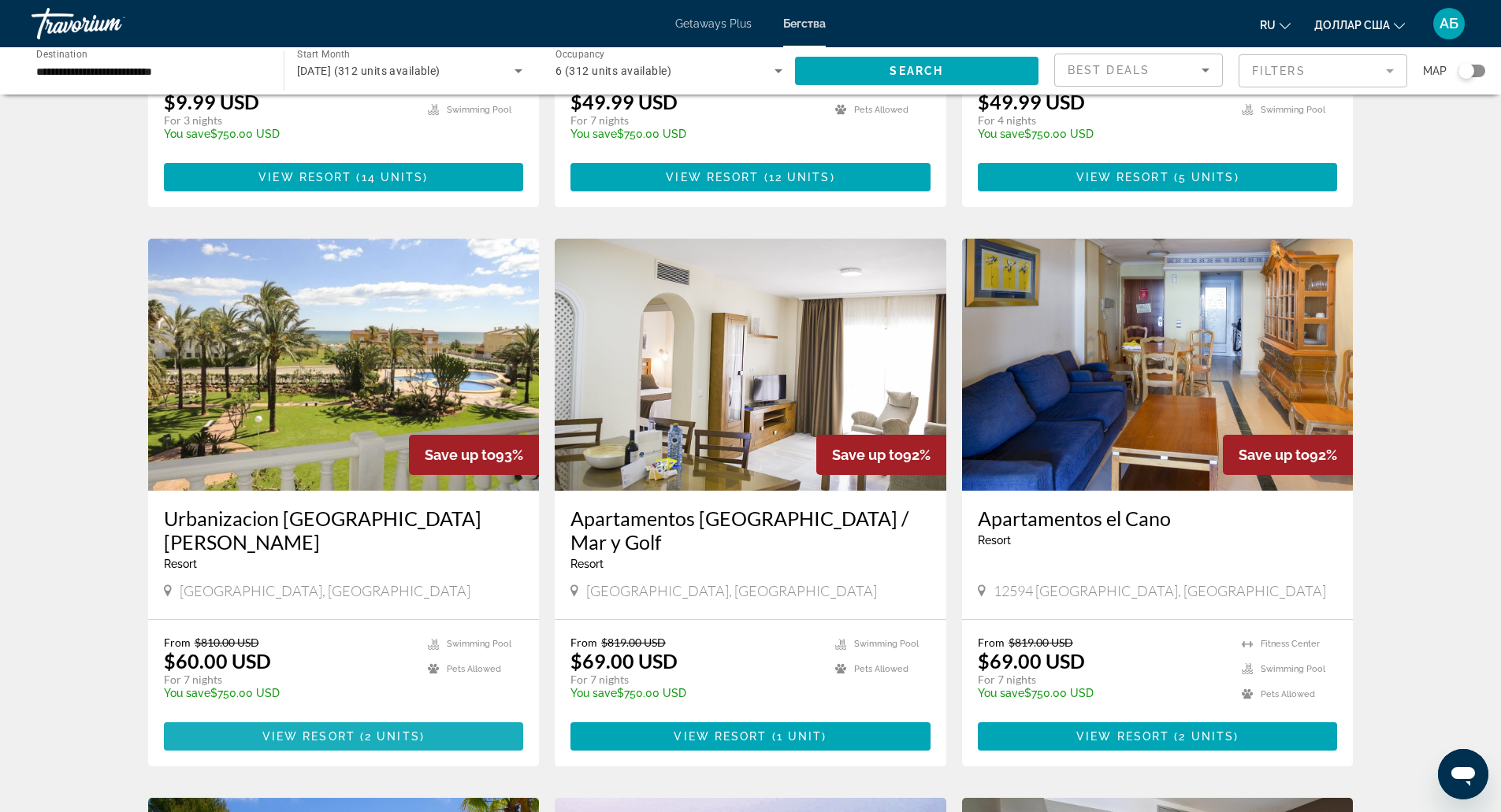
click at [415, 718] on span "Основное содержание" at bounding box center [344, 736] width 360 height 38
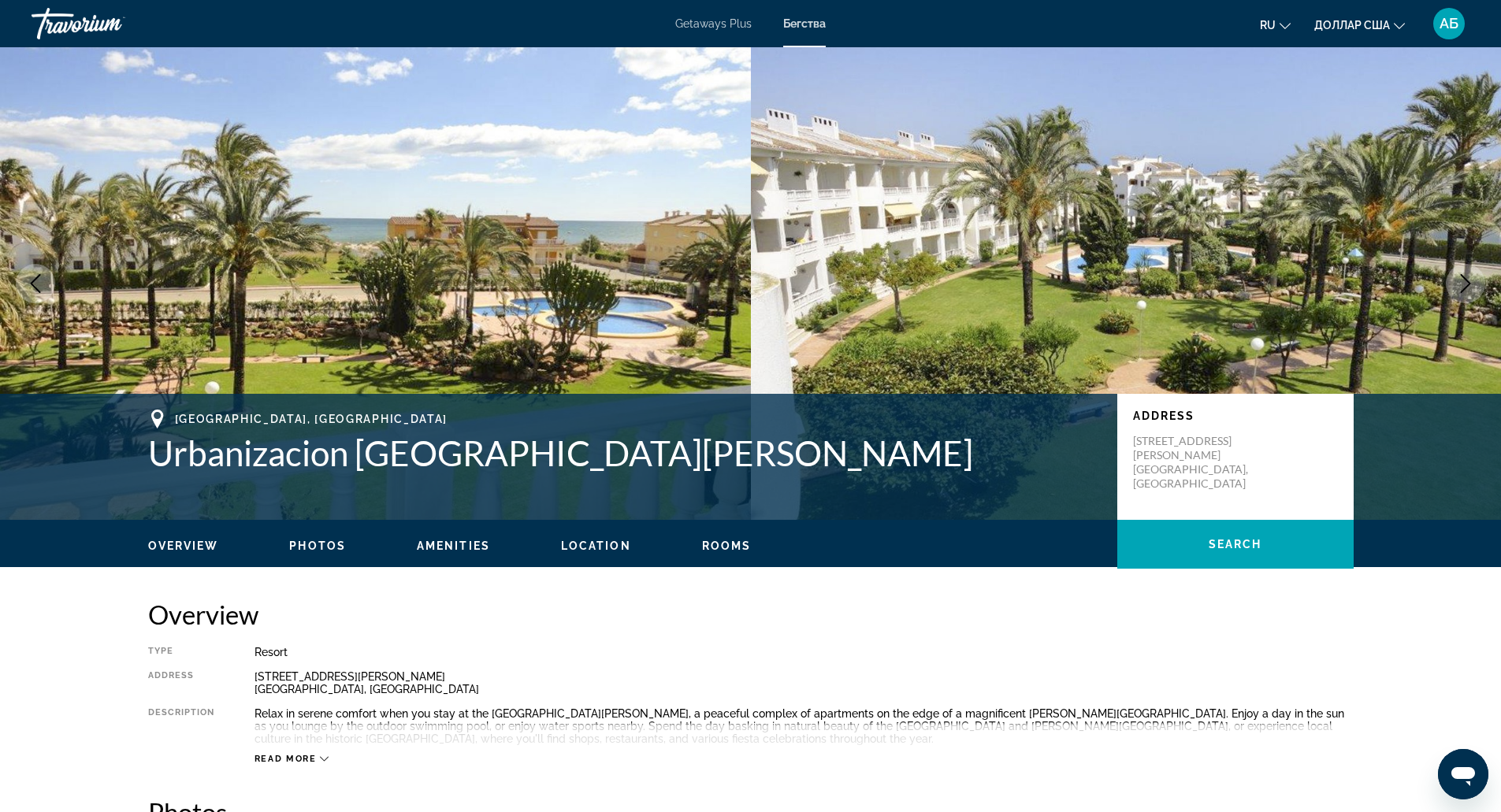
click at [1446, 264] on button "Next image" at bounding box center [1465, 283] width 40 height 40
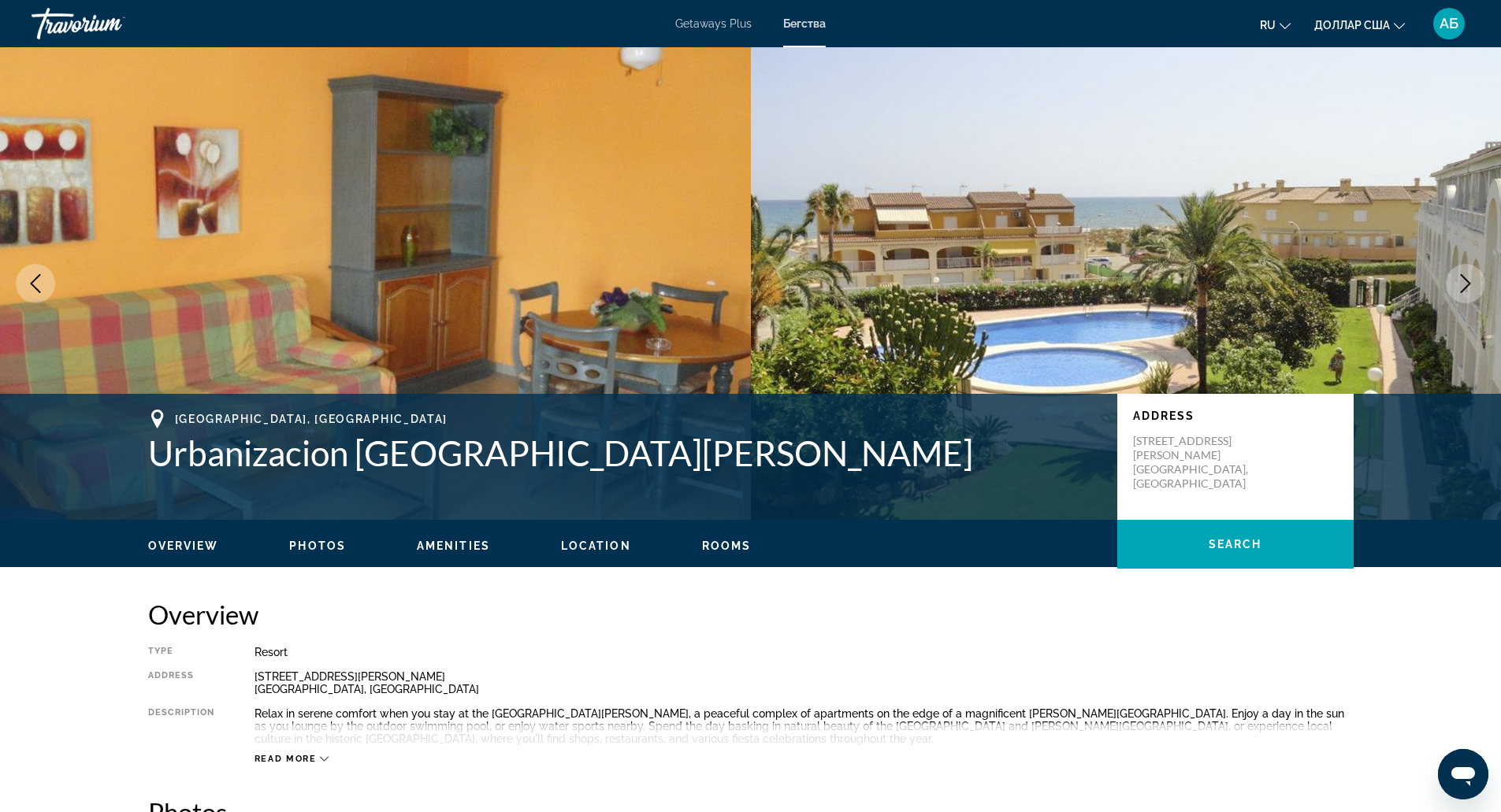
click at [1446, 264] on button "Next image" at bounding box center [1465, 283] width 40 height 40
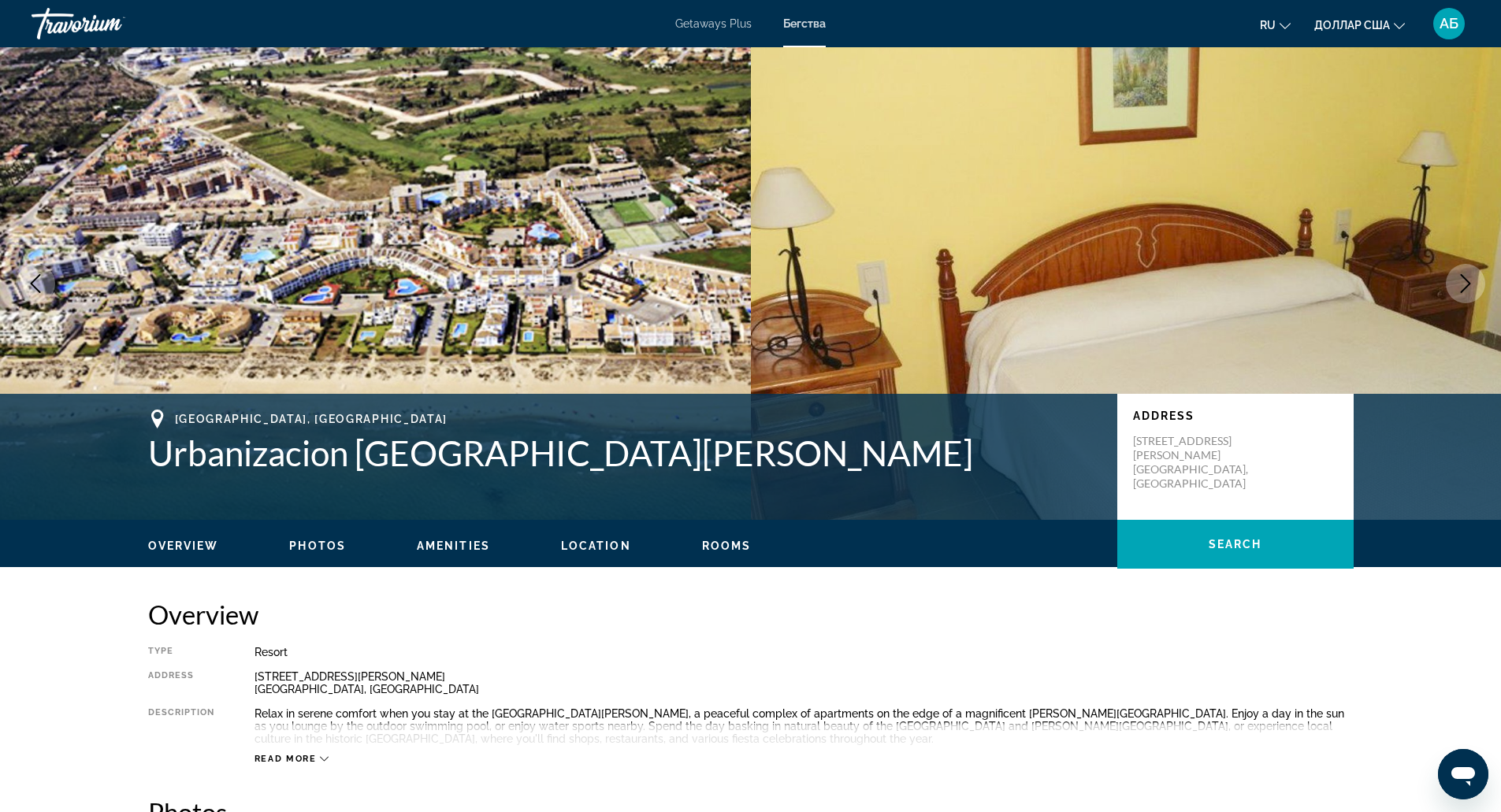
click at [1446, 264] on button "Next image" at bounding box center [1465, 283] width 40 height 40
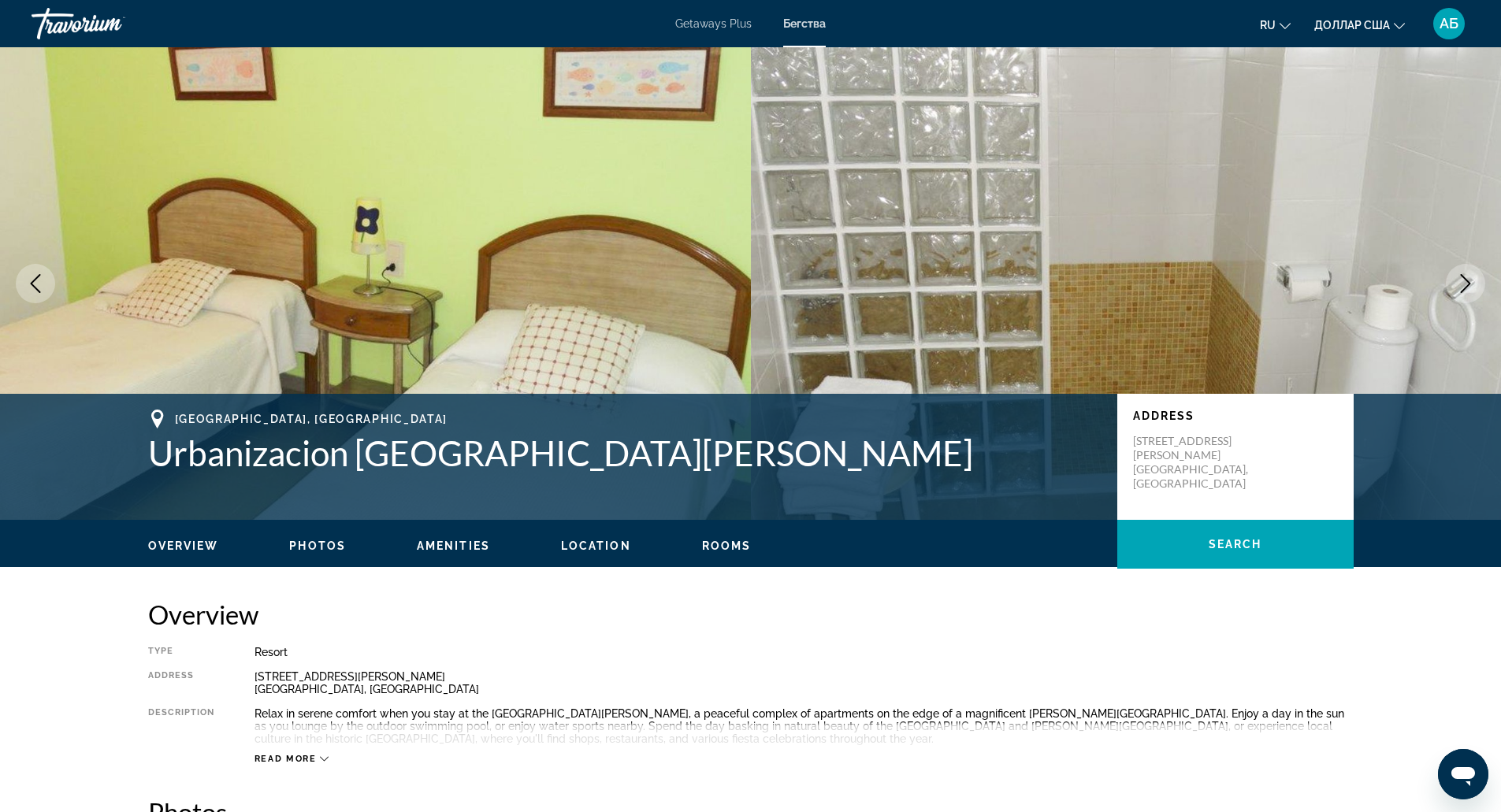
click at [415, 702] on div "Type Resort All-Inclusive No All-Inclusive Address C/ Roderic D’Osona, nº 45 Va…" at bounding box center [751, 704] width 1206 height 119
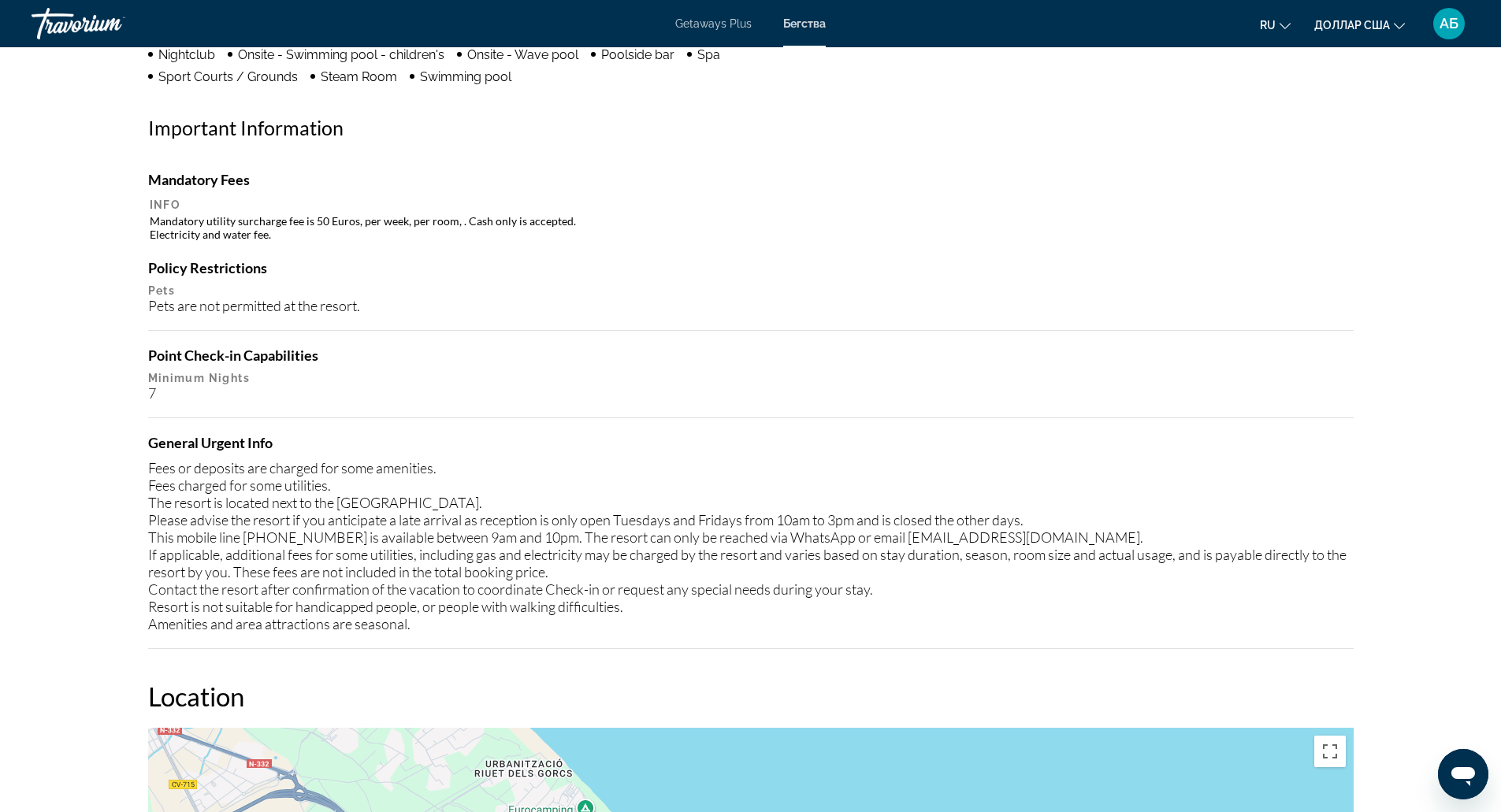
scroll to position [2130, 0]
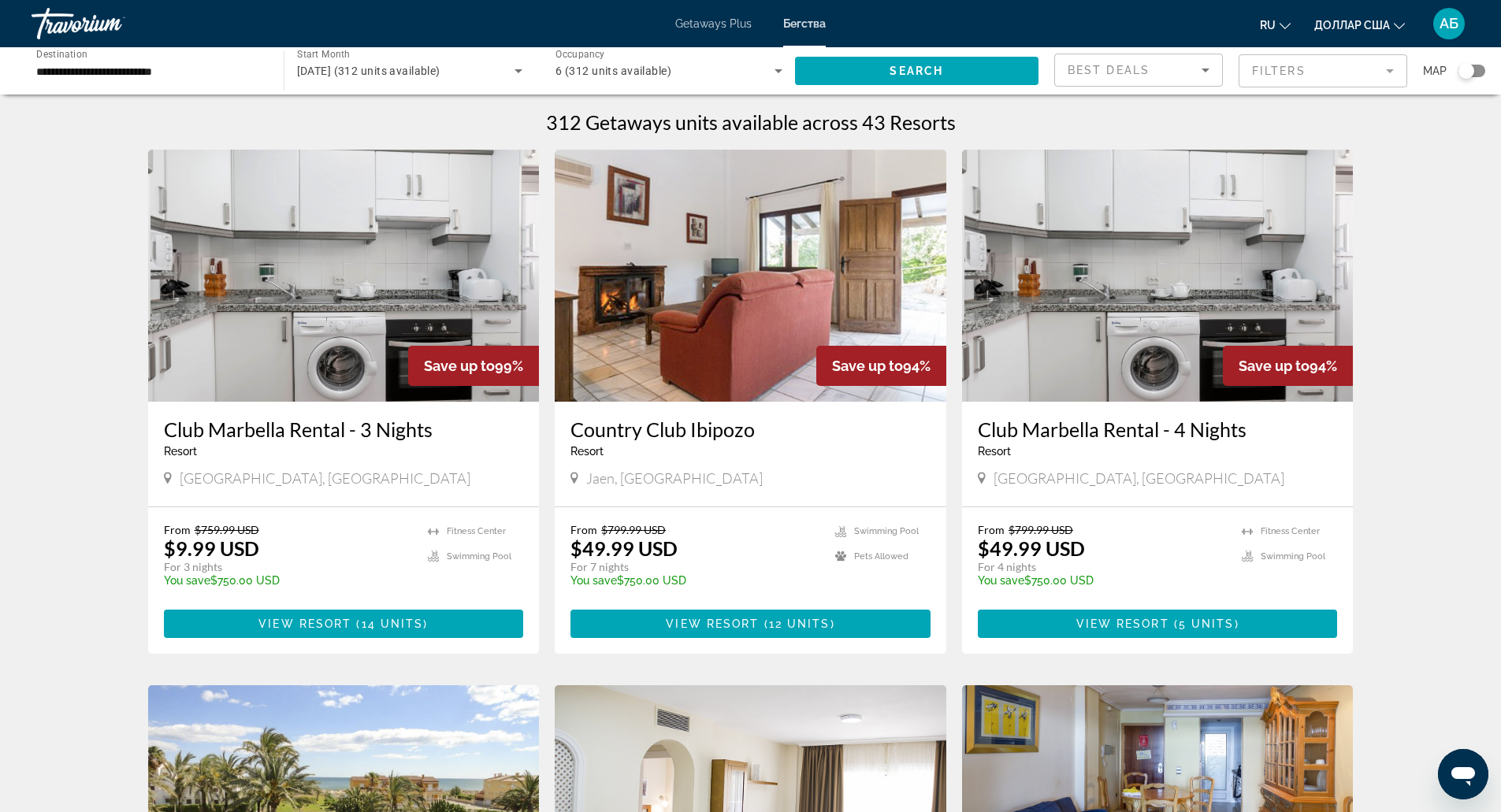
click at [649, 409] on div "Country Club Ibipozo Resort - This is an adults only resort Jaen, Spain" at bounding box center [751, 454] width 392 height 105
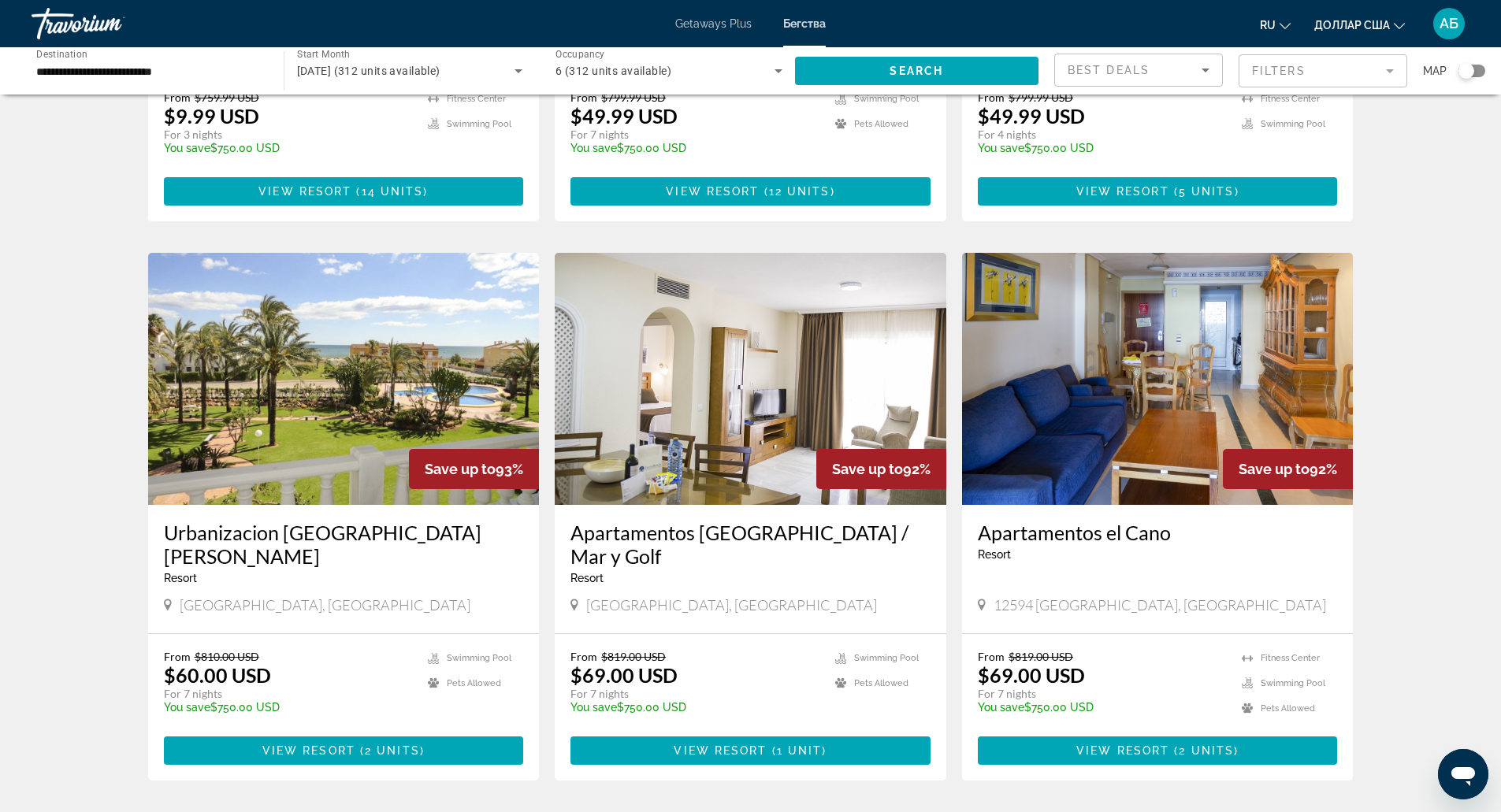
scroll to position [433, 0]
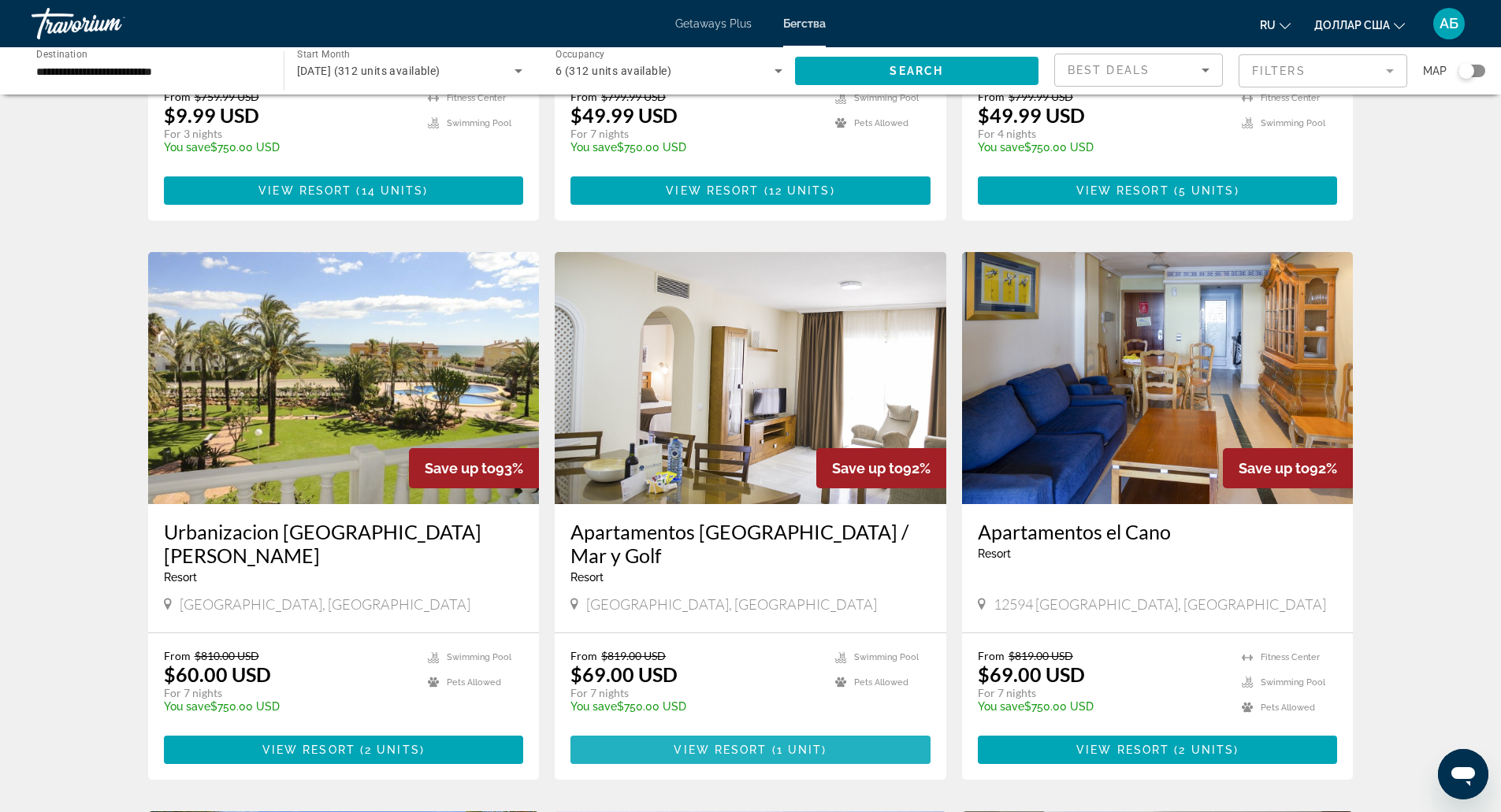
click at [784, 744] on span "1 unit" at bounding box center [800, 750] width 45 height 13
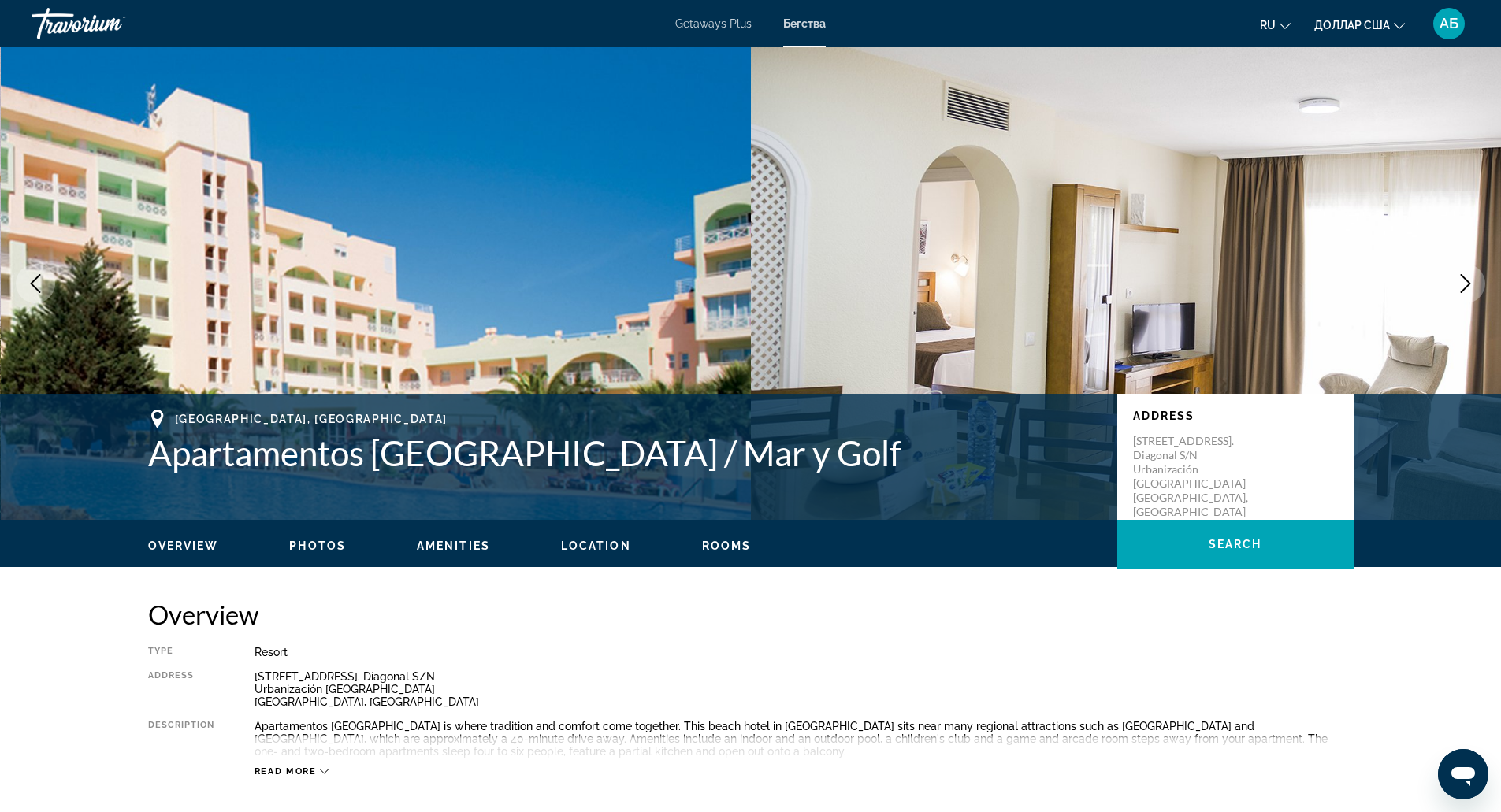
click at [1446, 264] on button "Next image" at bounding box center [1465, 283] width 40 height 40
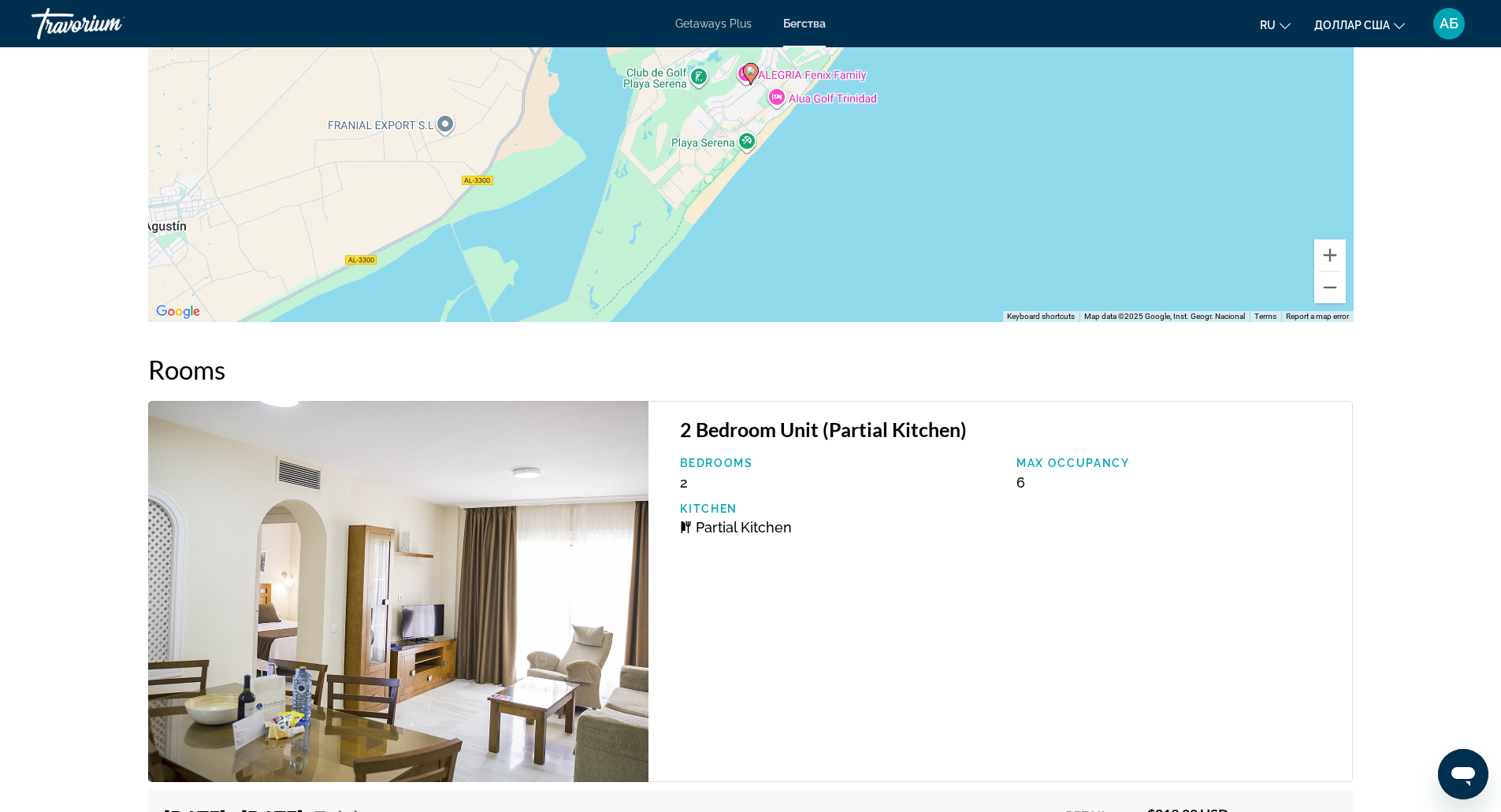
scroll to position [2389, 0]
click at [781, 730] on div "2 Bedroom Unit (Partial Kitchen) Bedrooms 2 Max Occupancy 6 Kitchen Partial Kit…" at bounding box center [1001, 590] width 705 height 381
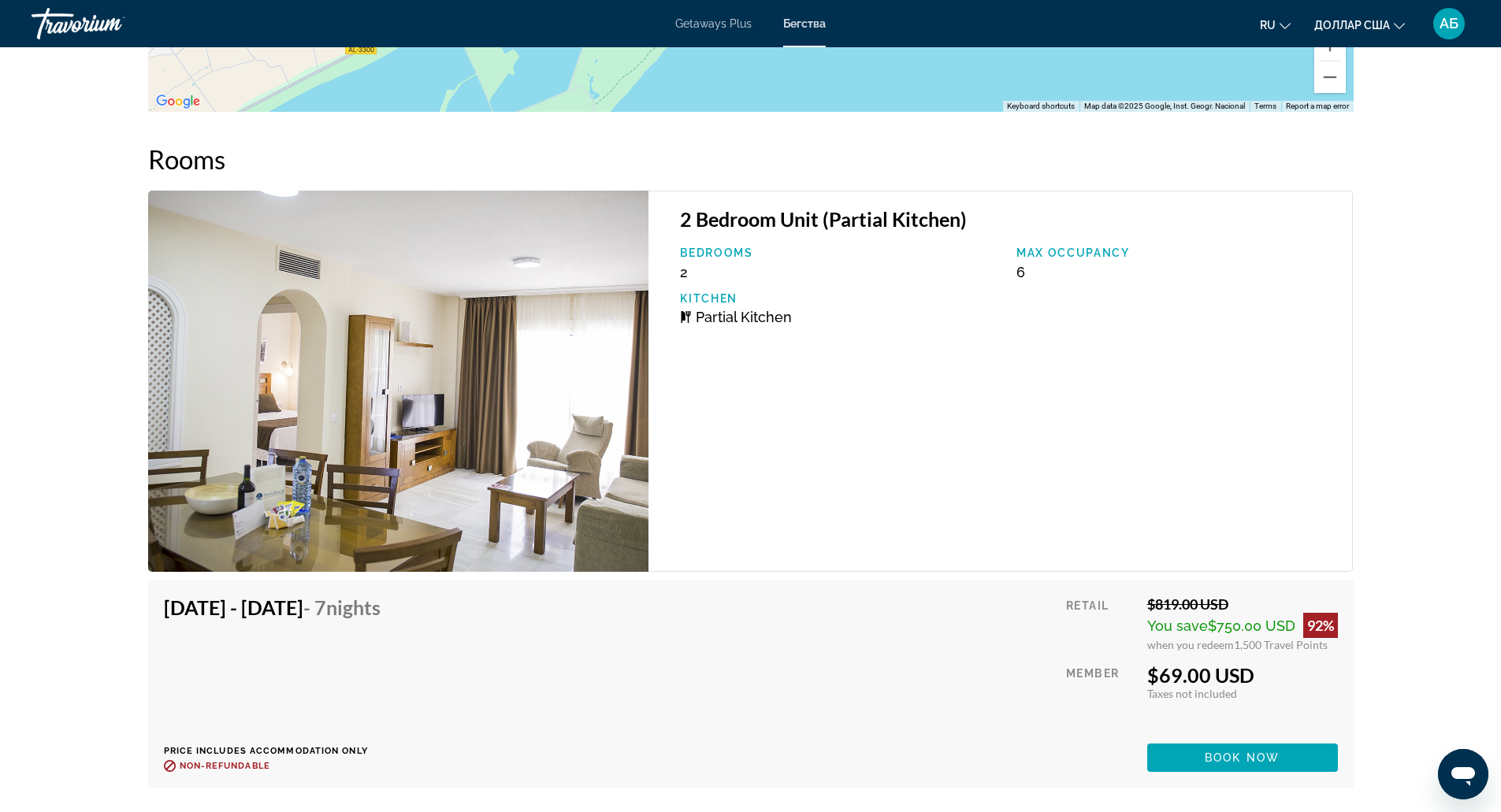
scroll to position [2599, 0]
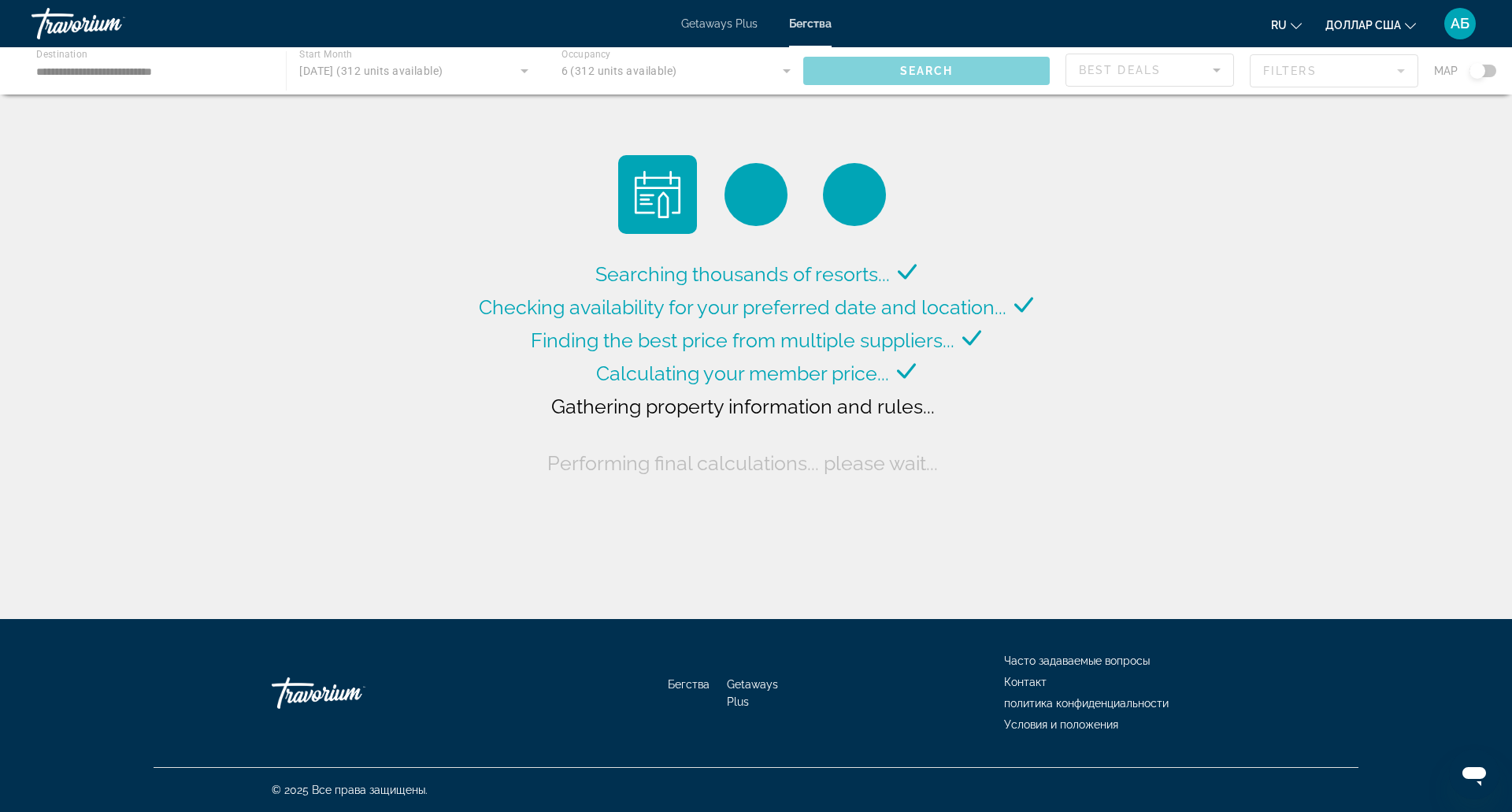
click at [454, 331] on div "Searching thousands of resorts... Checking availability for your preferred date…" at bounding box center [756, 314] width 1512 height 627
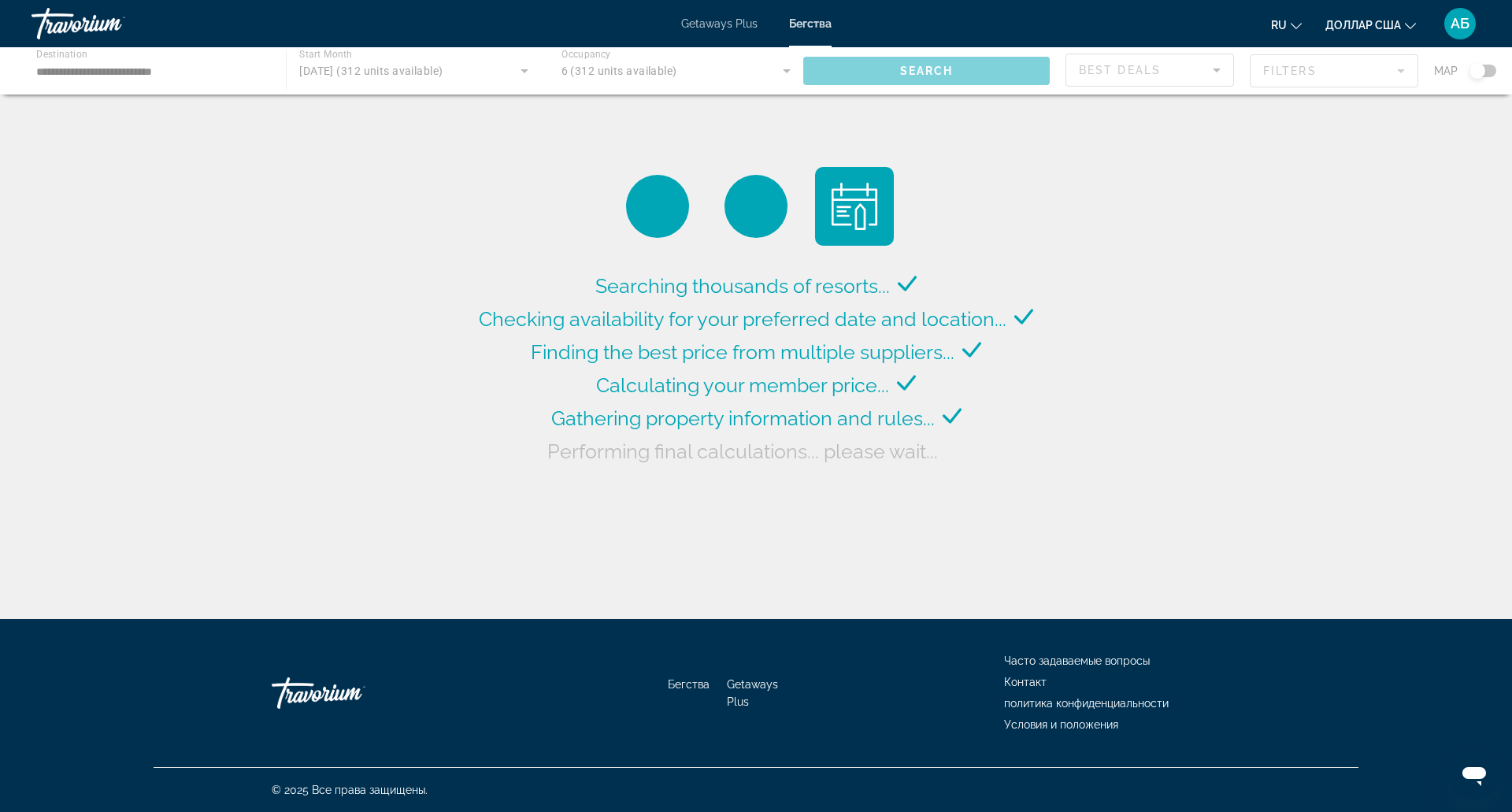
click at [454, 331] on div "Searching thousands of resorts... Checking availability for your preferred date…" at bounding box center [756, 314] width 1512 height 627
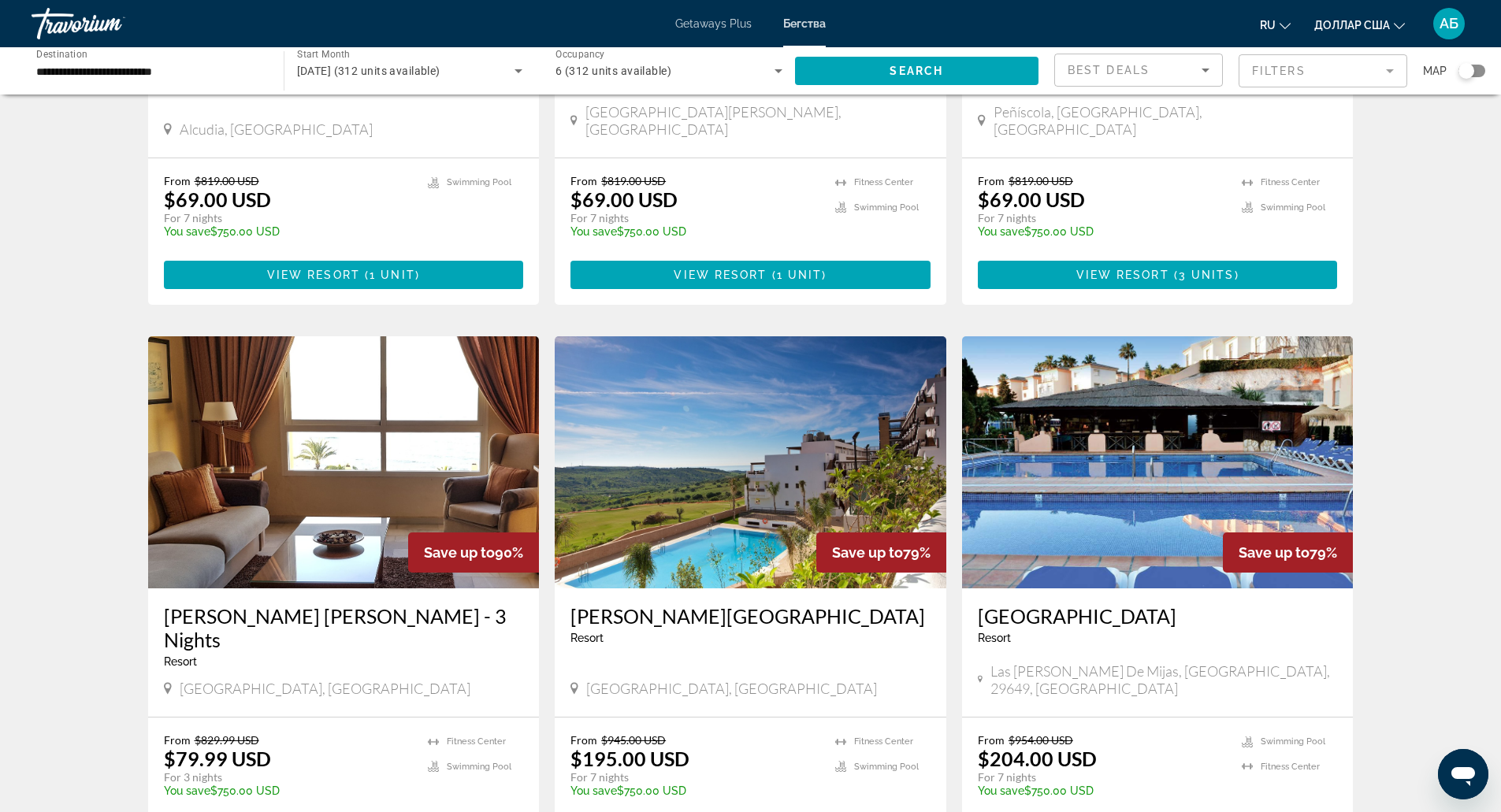
scroll to position [1548, 0]
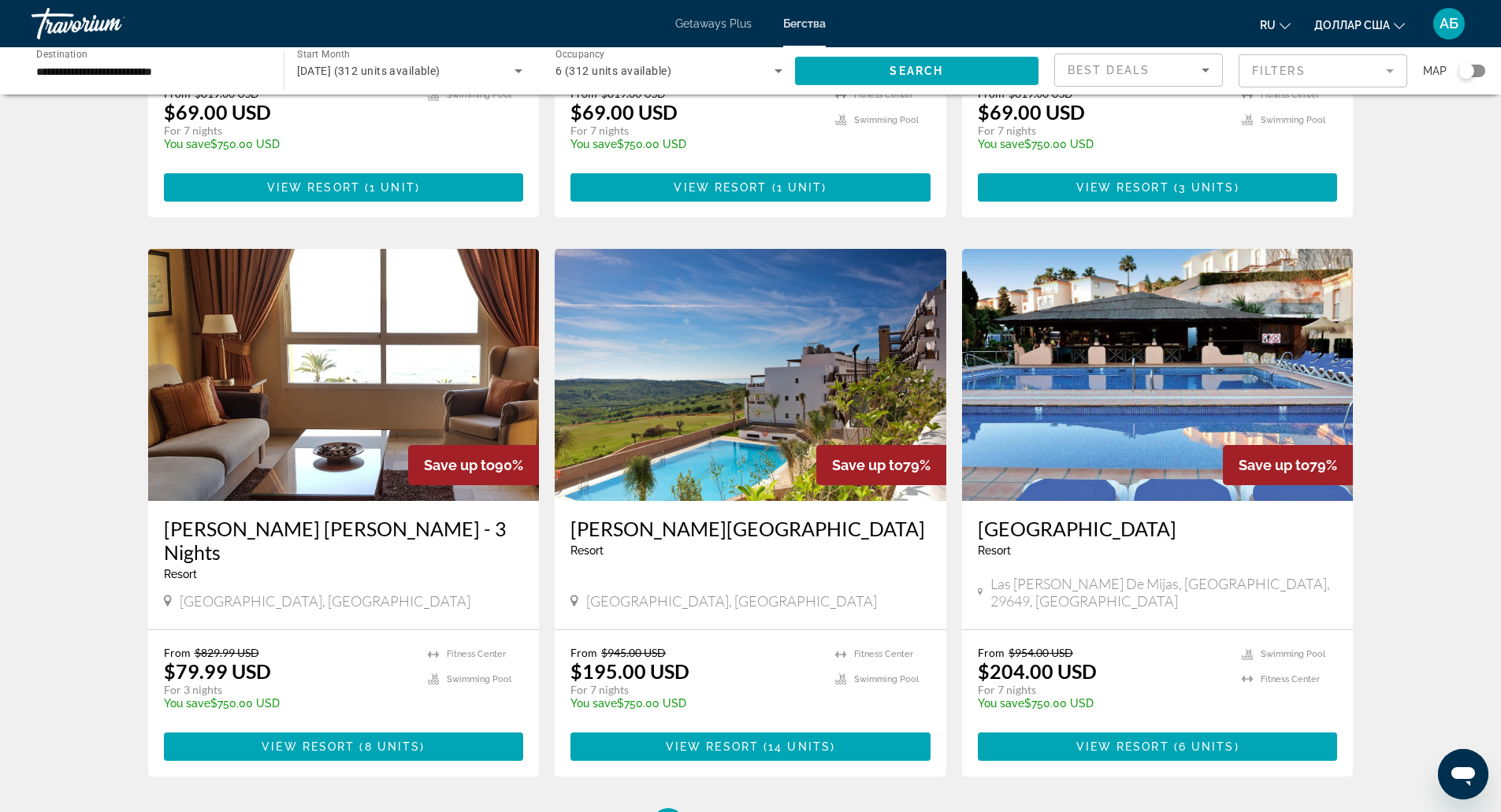
click at [1148, 388] on img "Основное содержание" at bounding box center [1158, 375] width 392 height 252
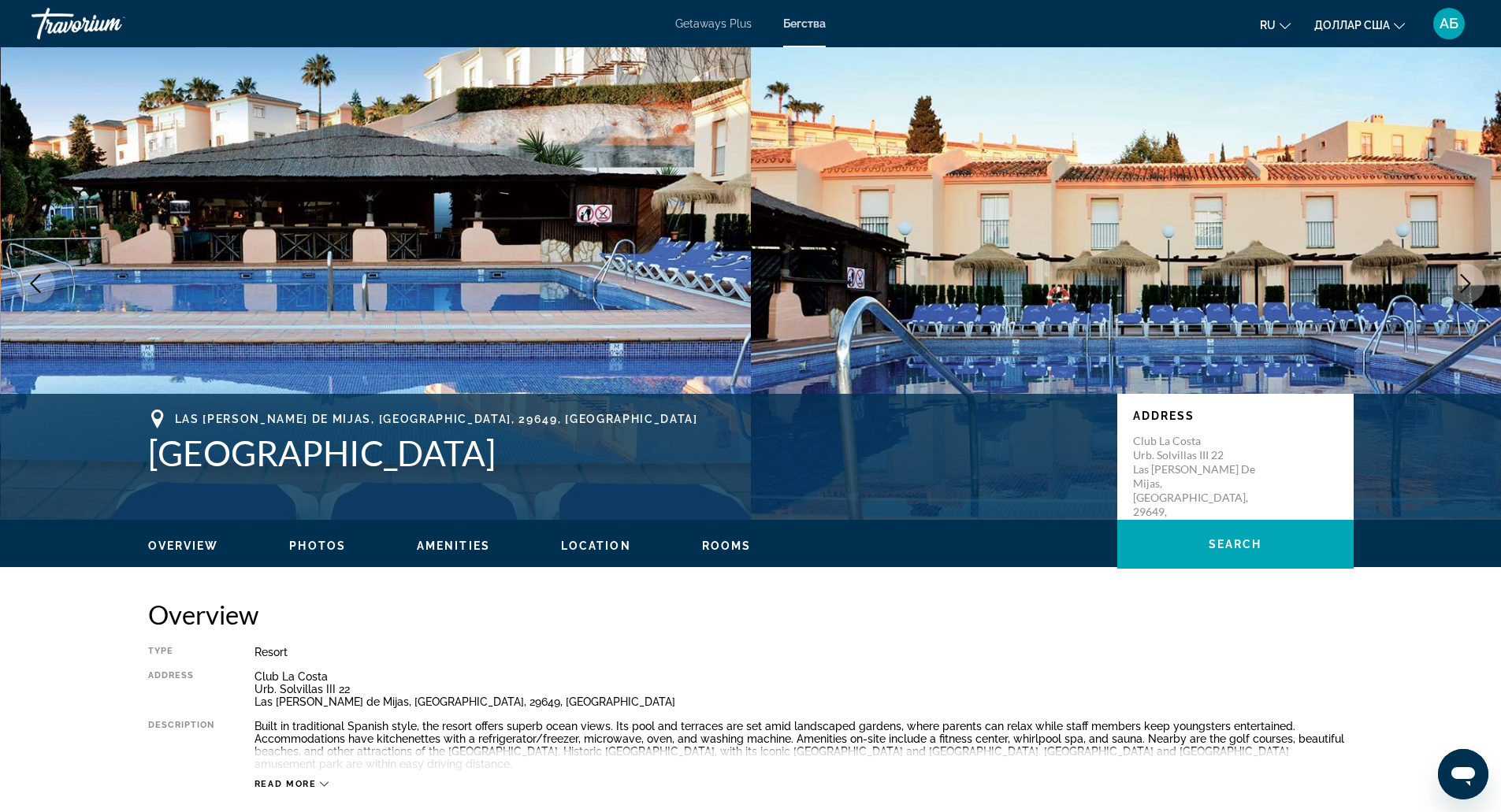
click at [1446, 264] on button "Next image" at bounding box center [1465, 283] width 40 height 40
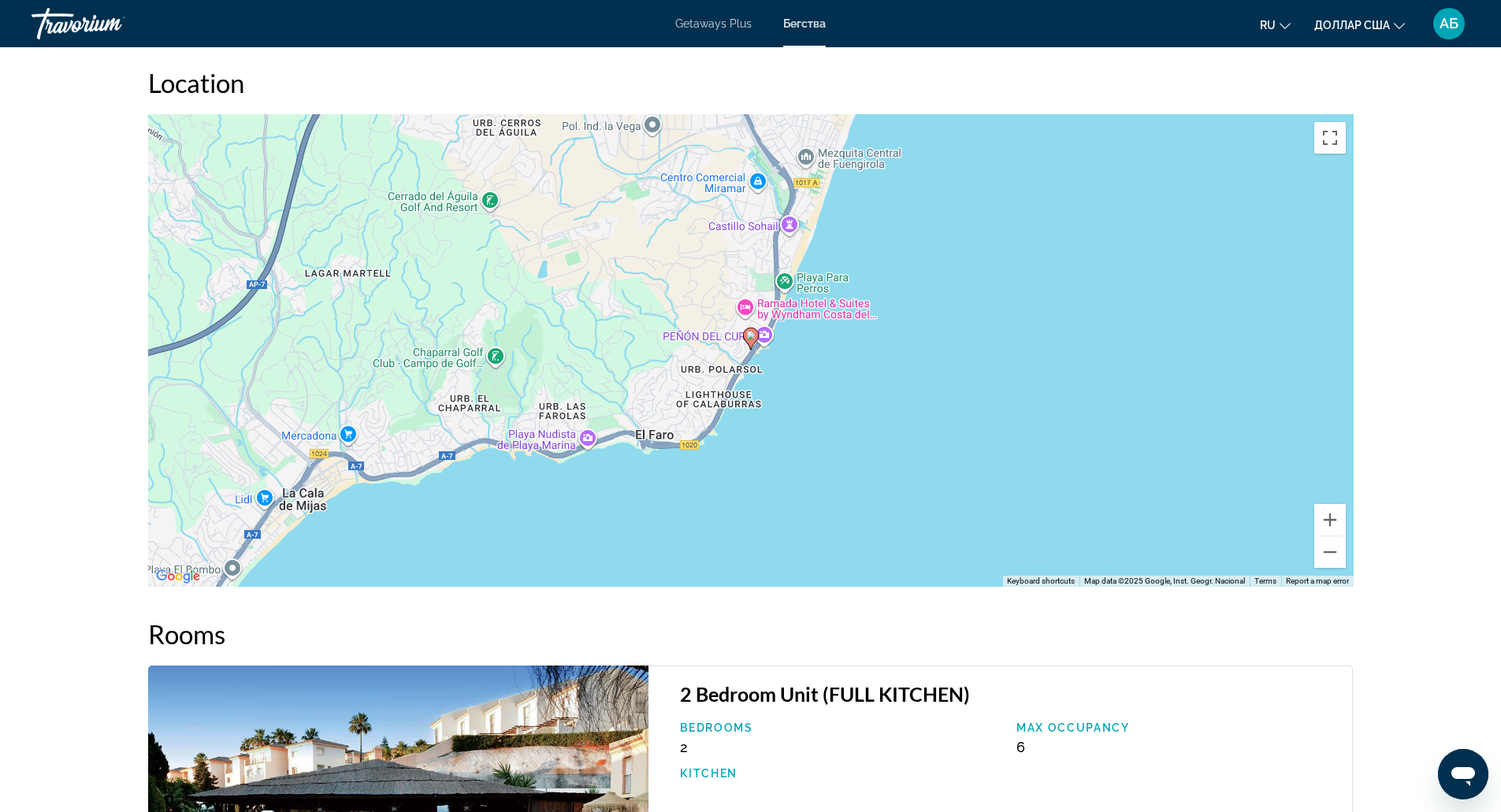
scroll to position [2131, 0]
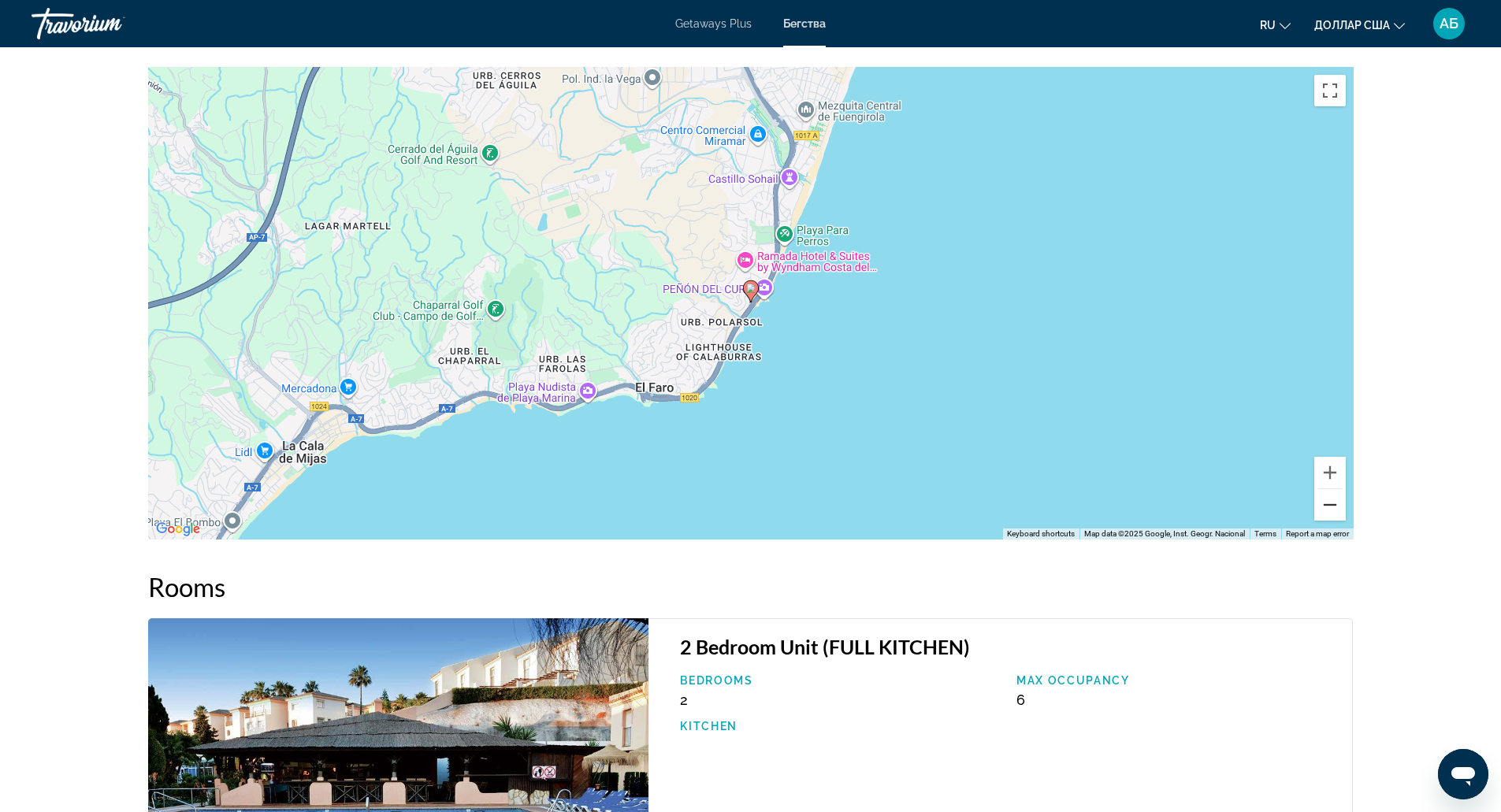
click at [1329, 497] on button "Zoom out" at bounding box center [1329, 504] width 31 height 31
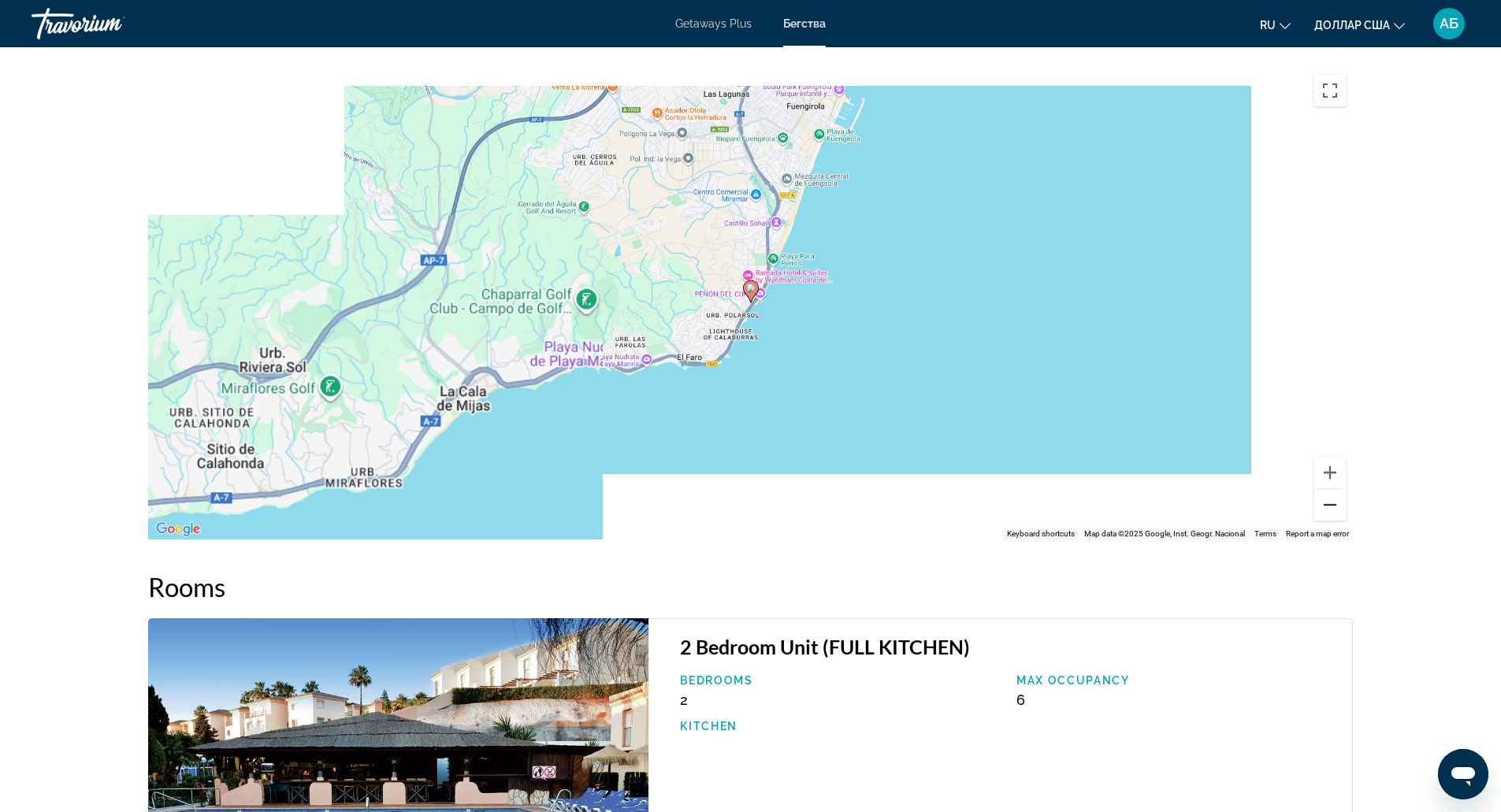
click at [1329, 497] on button "Zoom out" at bounding box center [1329, 504] width 31 height 31
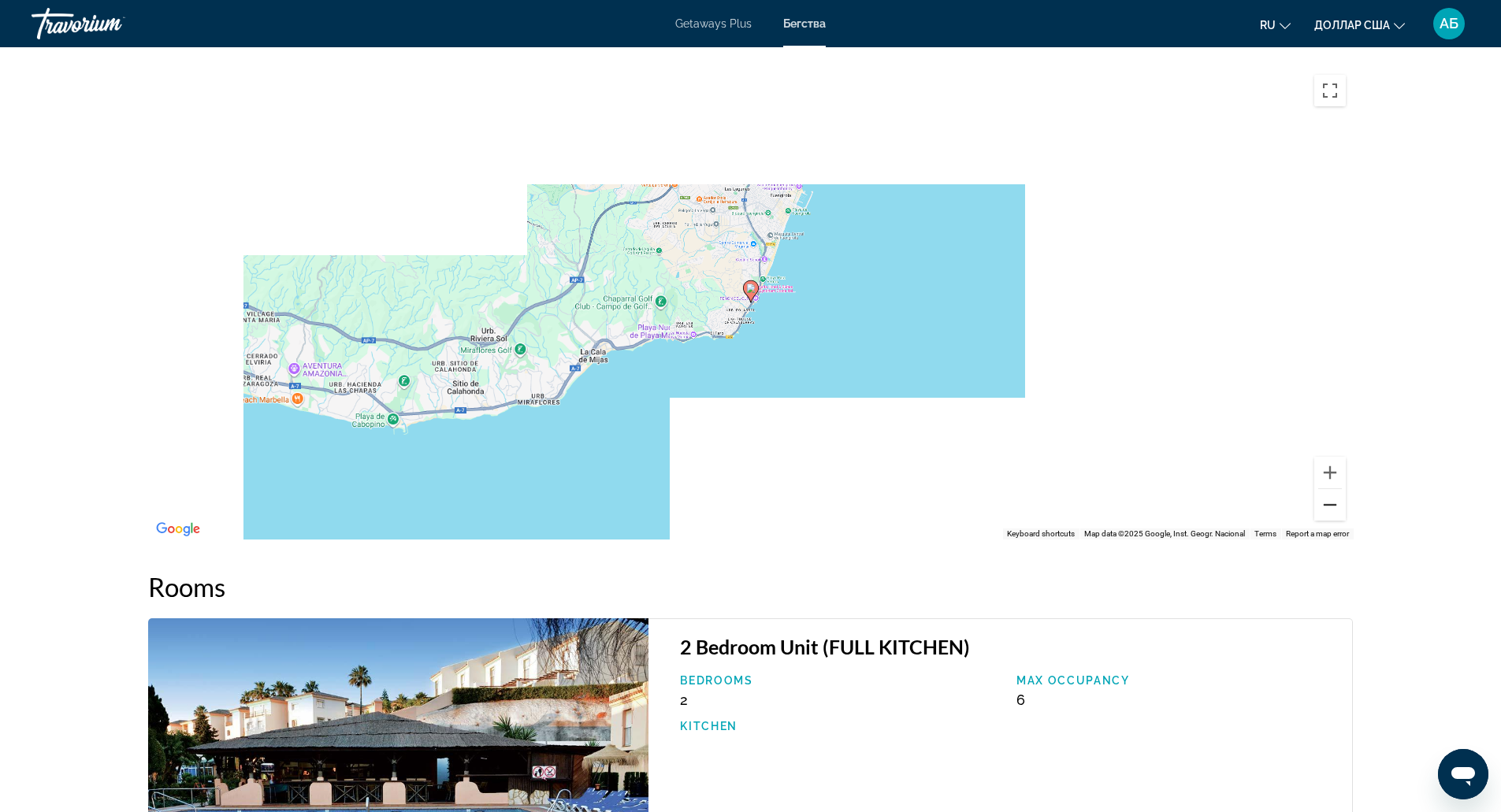
click at [1329, 497] on button "Zoom out" at bounding box center [1329, 504] width 31 height 31
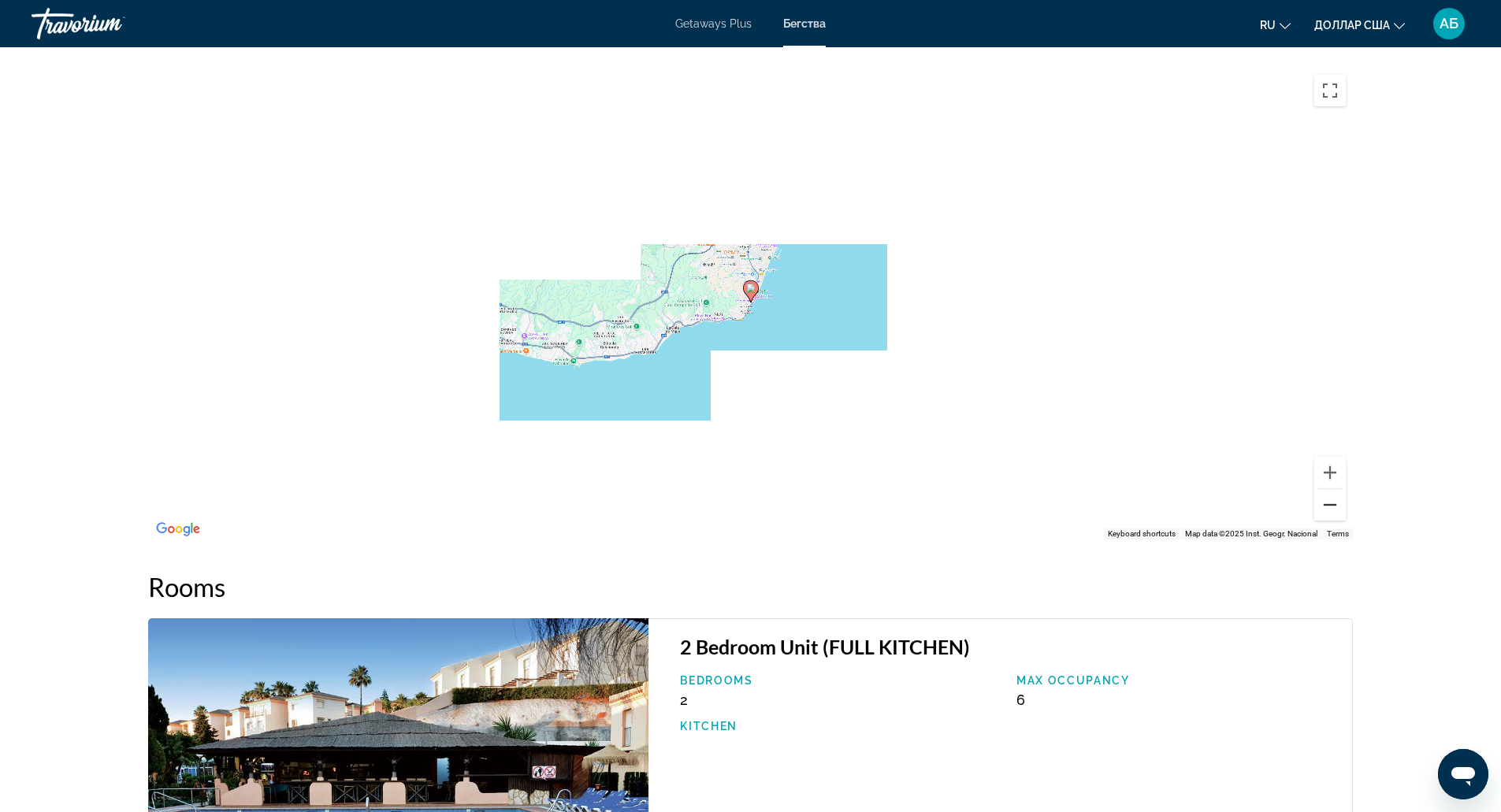
click at [1329, 497] on button "Zoom out" at bounding box center [1329, 504] width 31 height 31
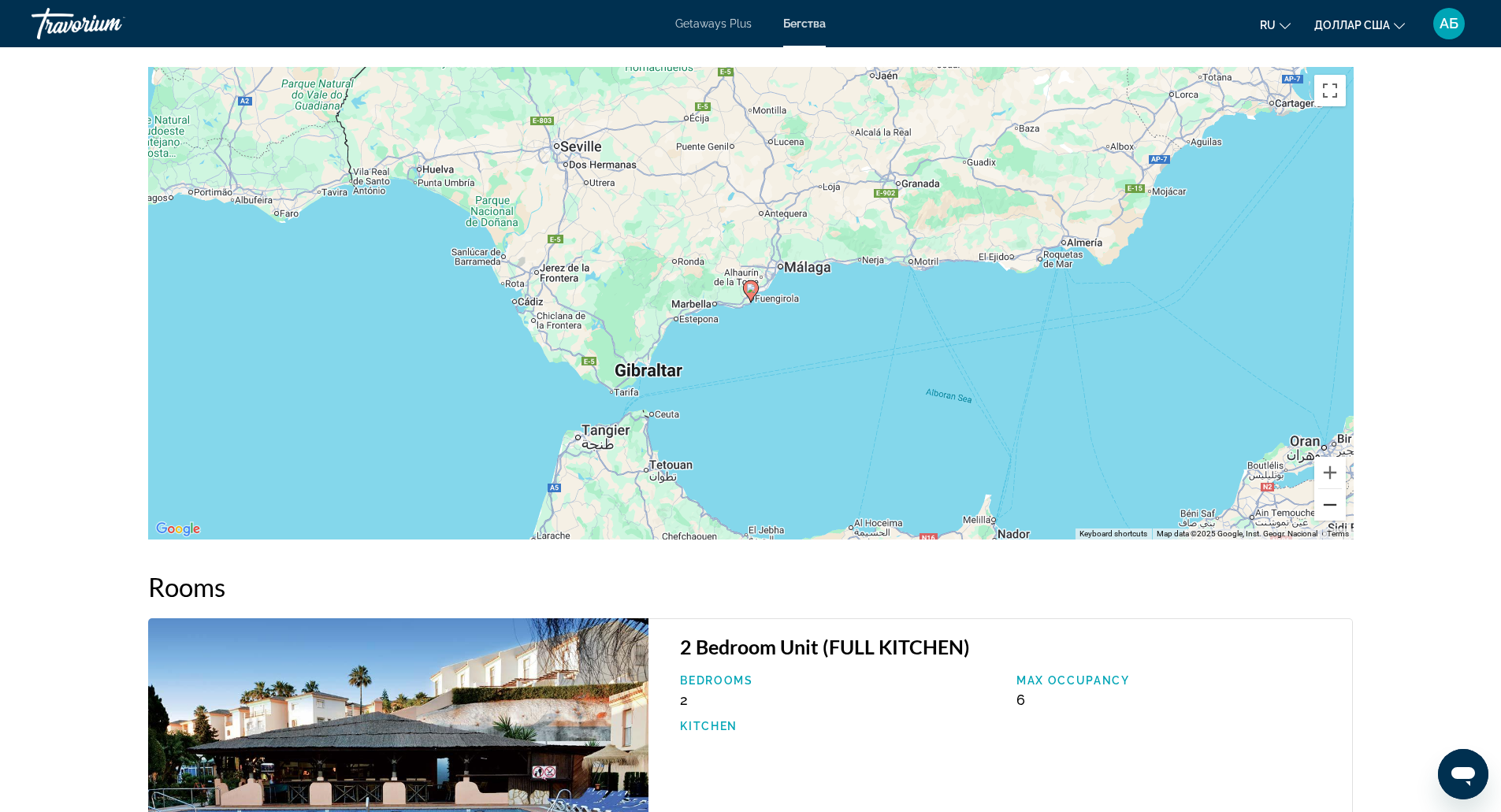
click at [1329, 497] on button "Zoom out" at bounding box center [1329, 504] width 31 height 31
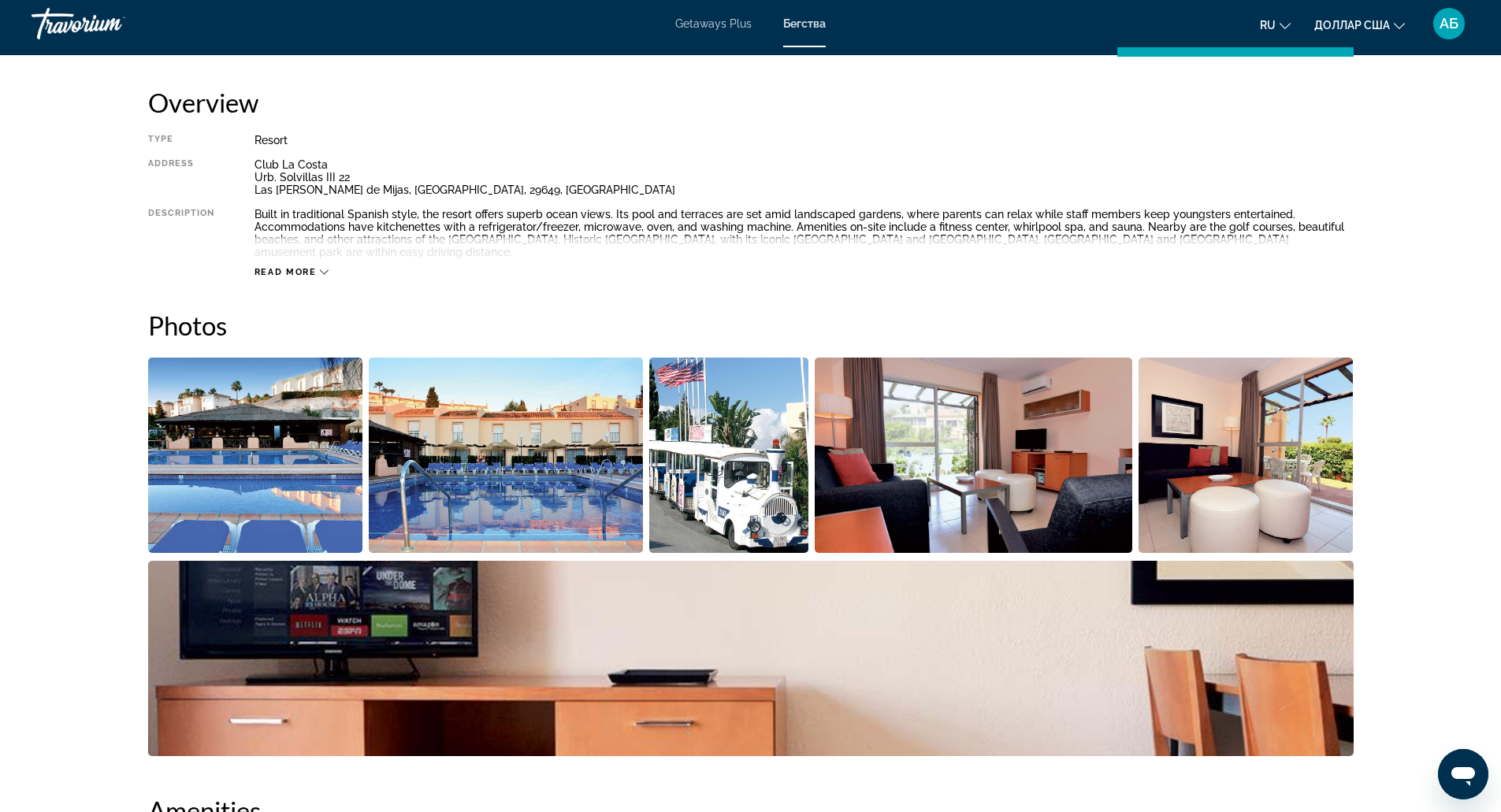
scroll to position [363, 0]
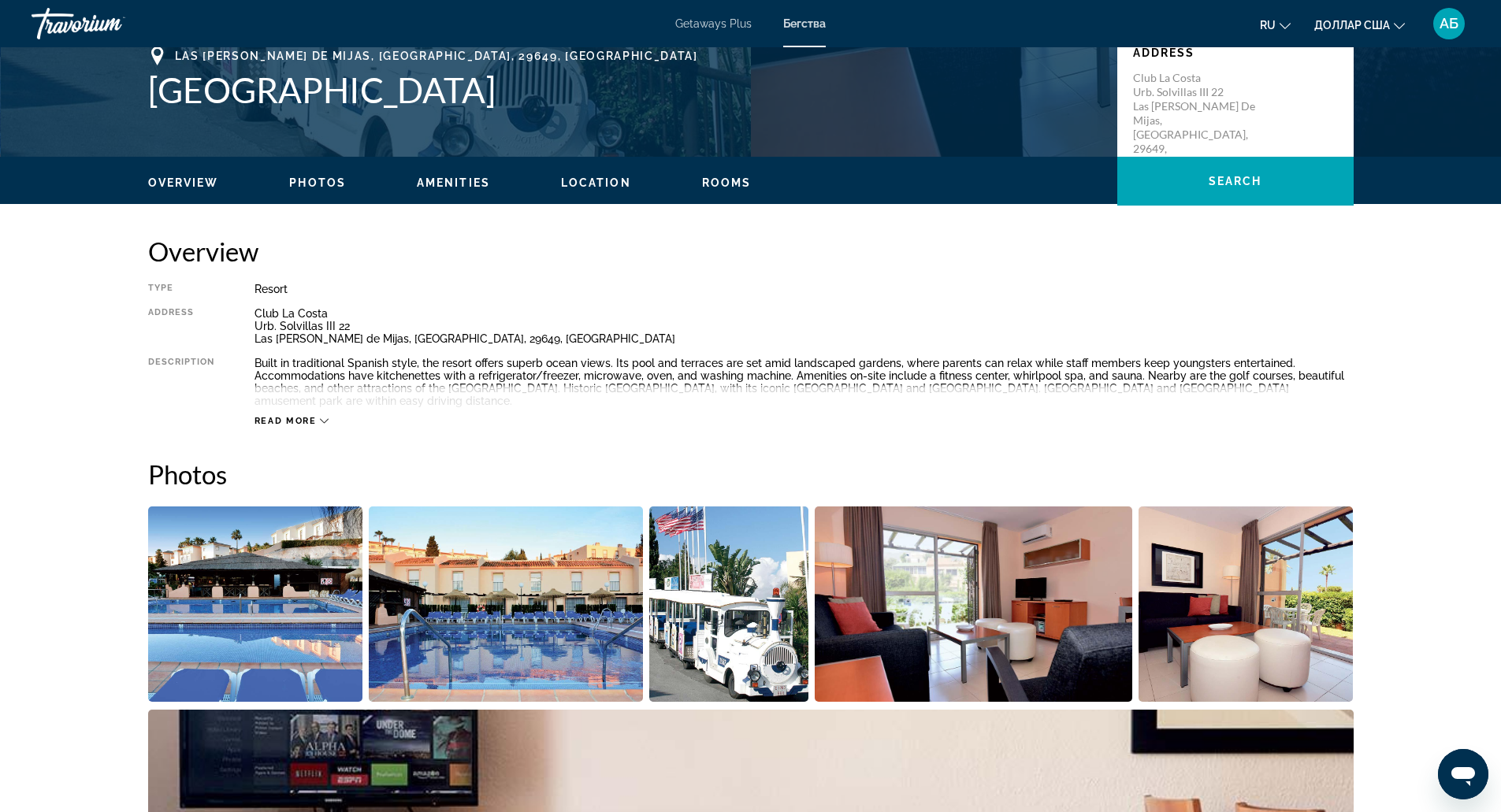
click at [455, 102] on h1 "[GEOGRAPHIC_DATA]" at bounding box center [625, 89] width 954 height 41
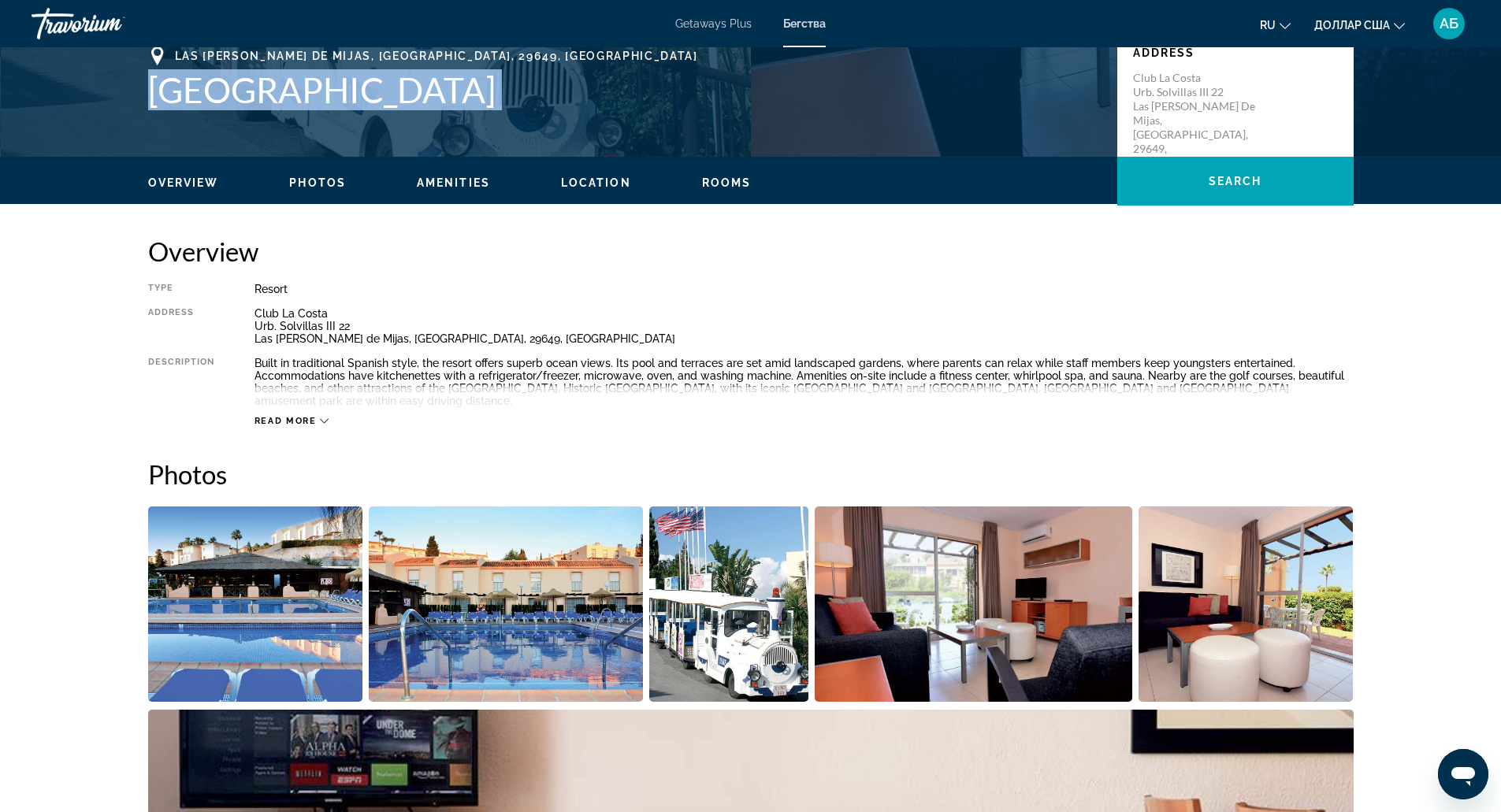
click at [455, 102] on h1 "[GEOGRAPHIC_DATA]" at bounding box center [625, 89] width 954 height 41
copy h1 "[GEOGRAPHIC_DATA]"
click at [455, 102] on h1 "[GEOGRAPHIC_DATA]" at bounding box center [625, 89] width 954 height 41
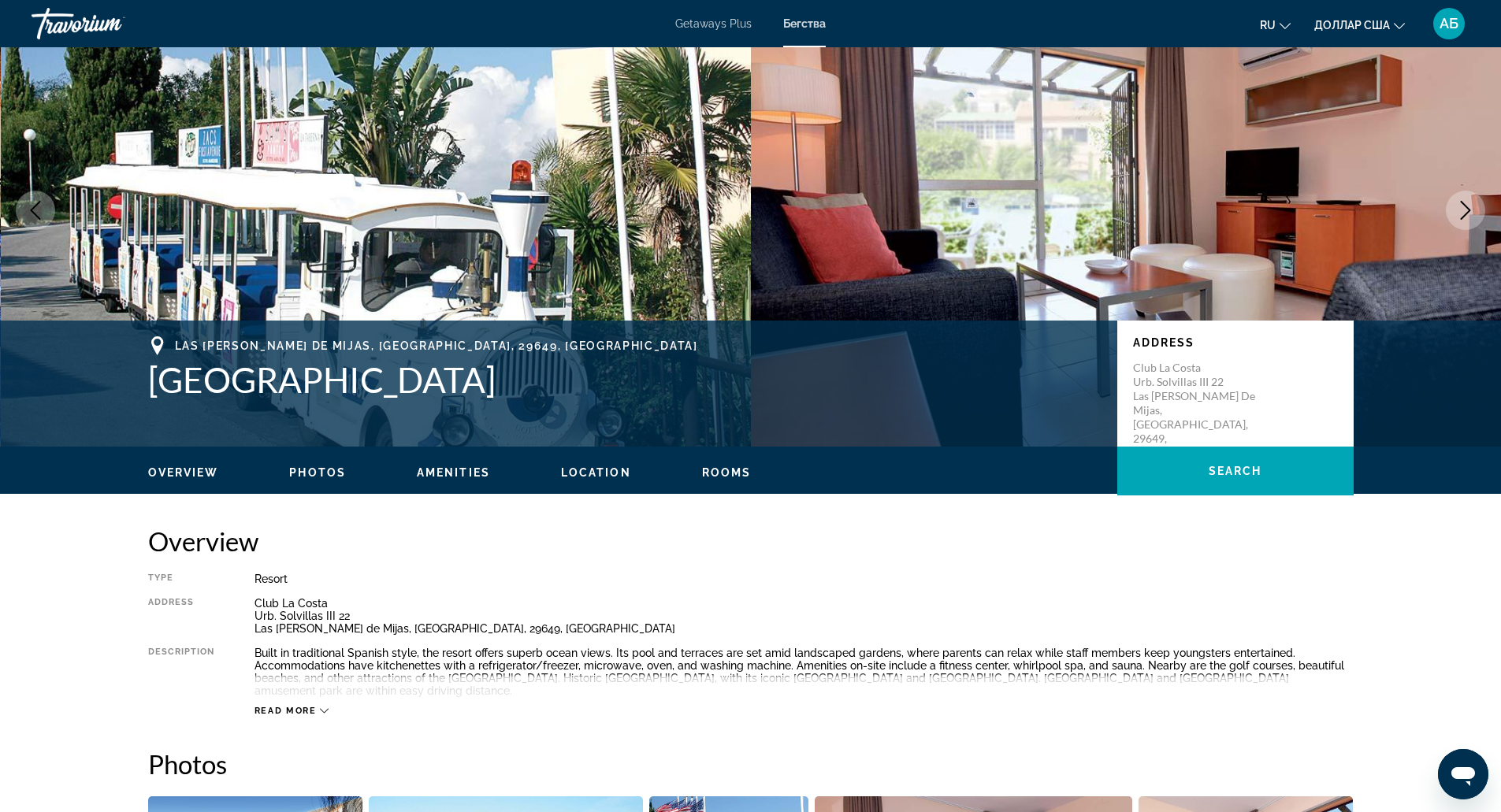
scroll to position [0, 0]
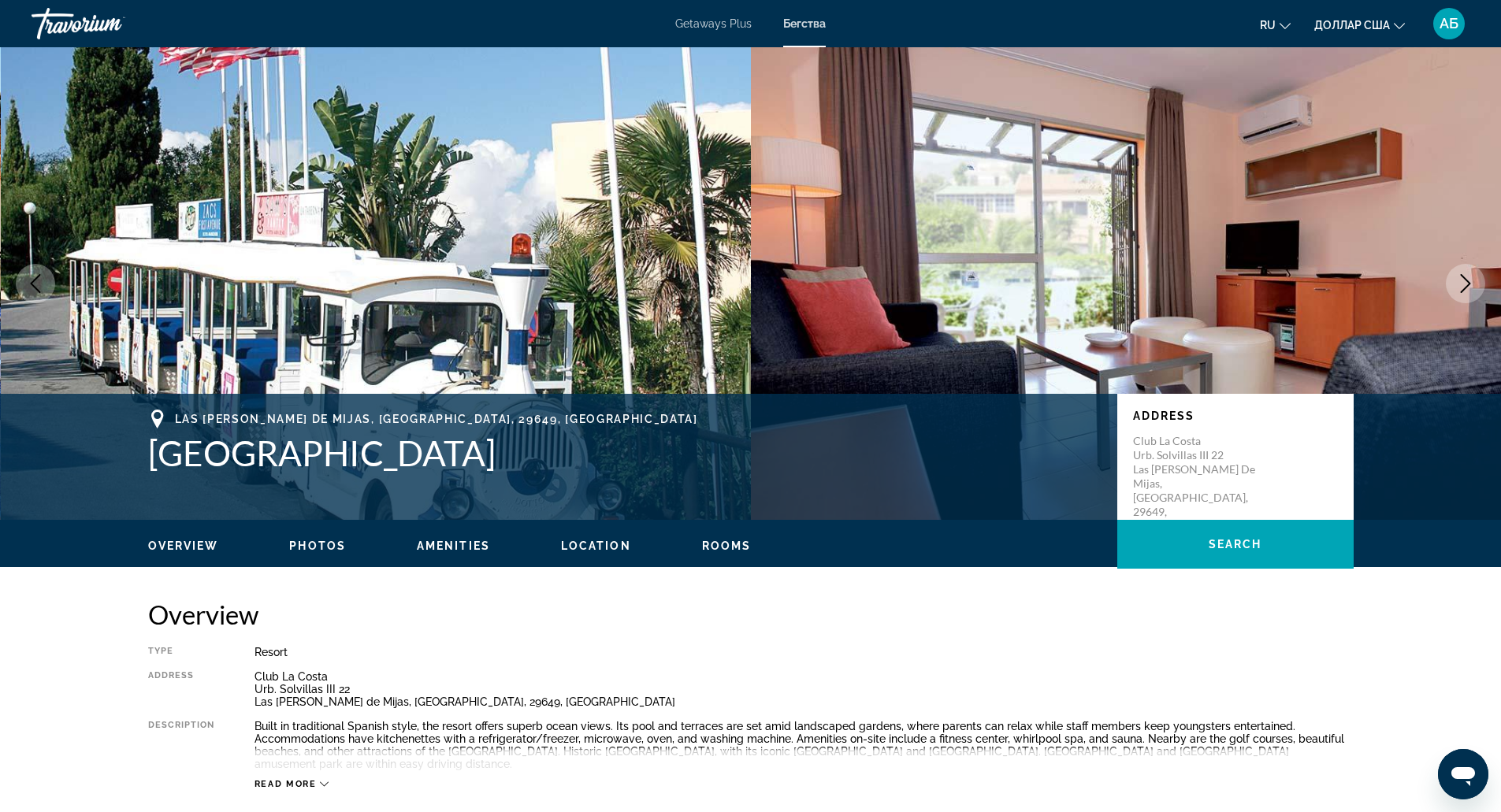
click at [682, 235] on img "Основное содержание" at bounding box center [376, 283] width 751 height 472
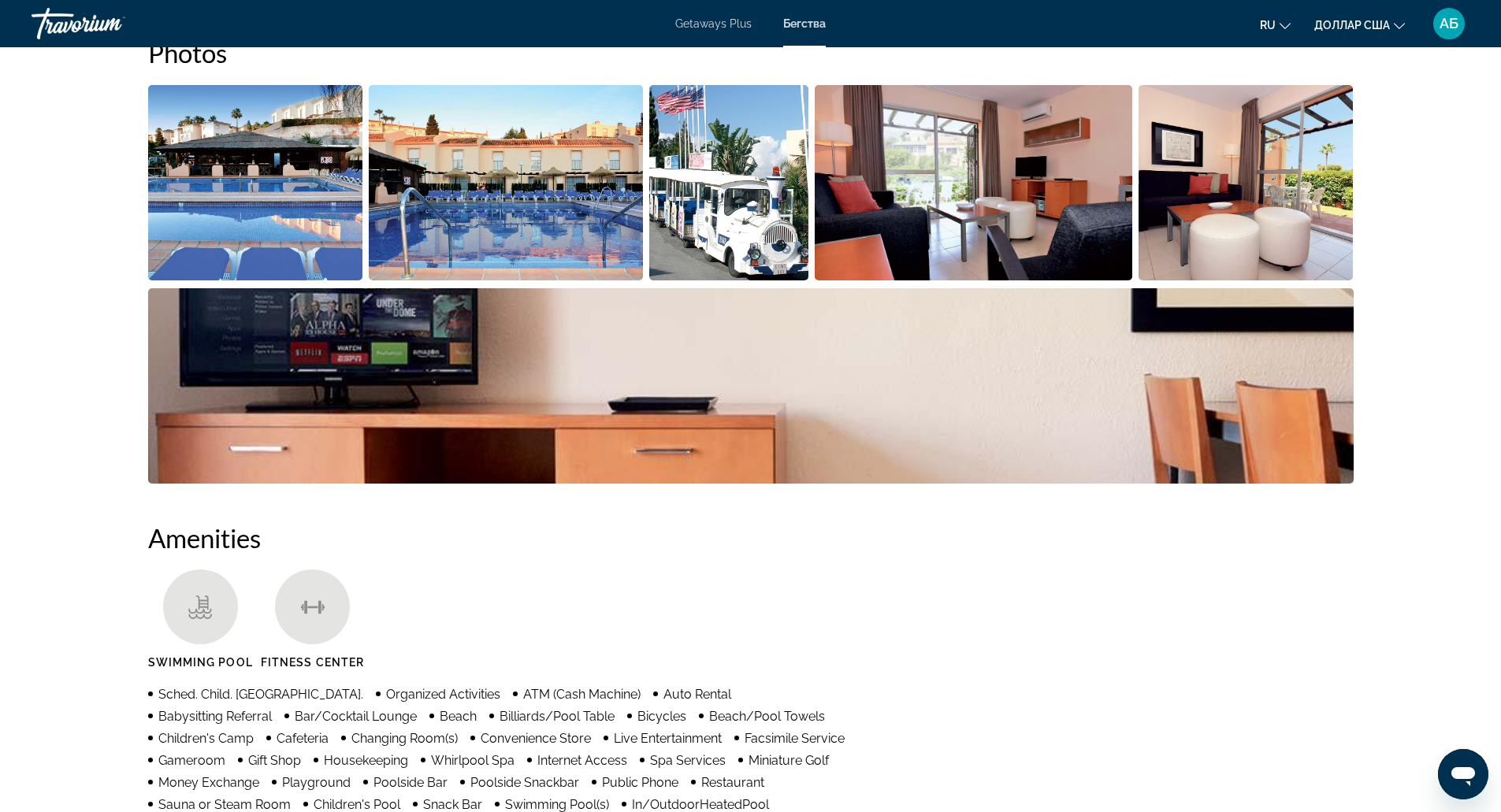
scroll to position [765, 0]
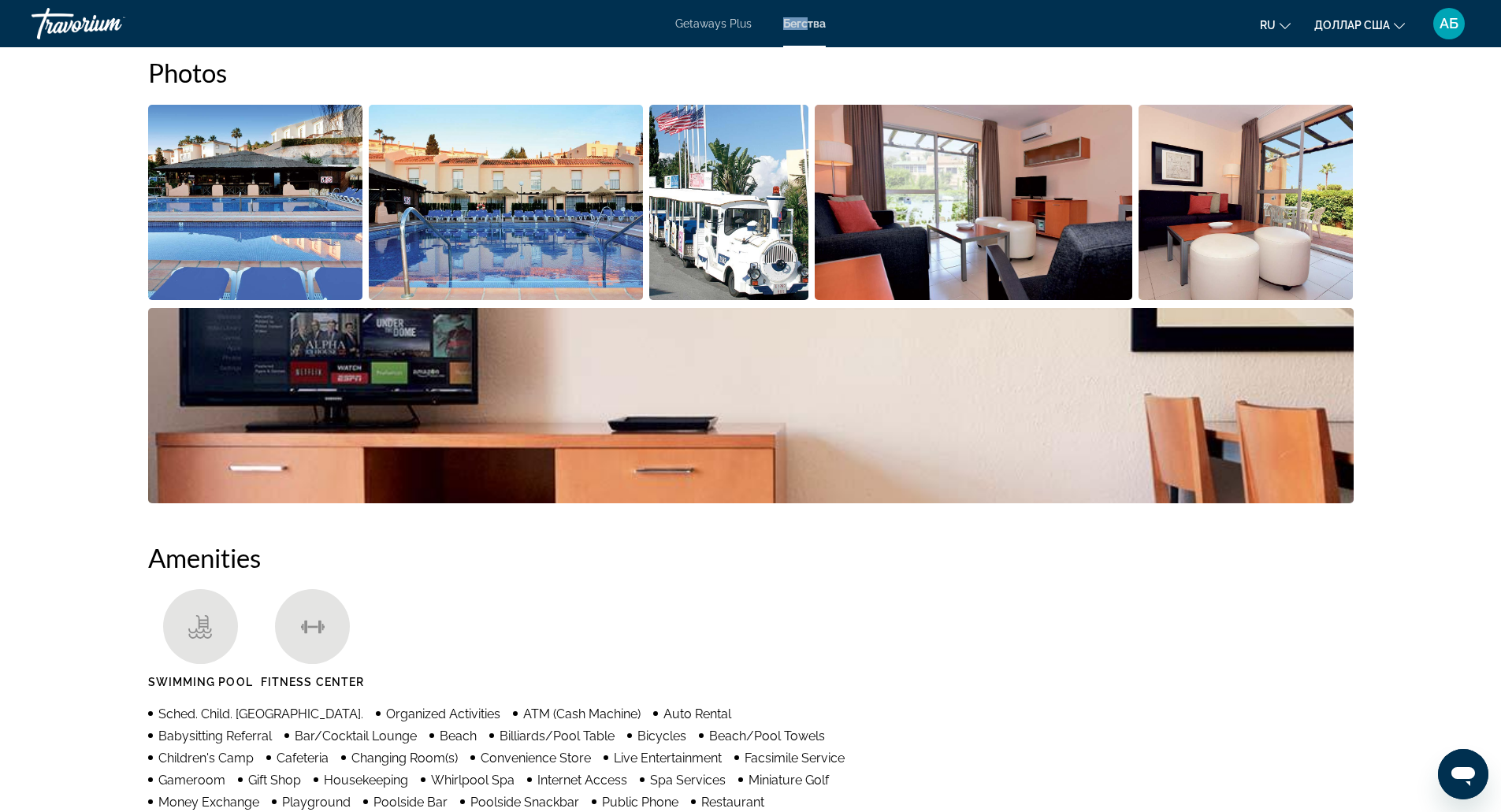
drag, startPoint x: 811, startPoint y: 9, endPoint x: 807, endPoint y: 21, distance: 12.6
click at [807, 21] on div "Getaways Plus Бегства ru English Español французский Итальяно португальский рус…" at bounding box center [750, 24] width 1501 height 41
click at [807, 21] on font "Бегства" at bounding box center [804, 24] width 43 height 13
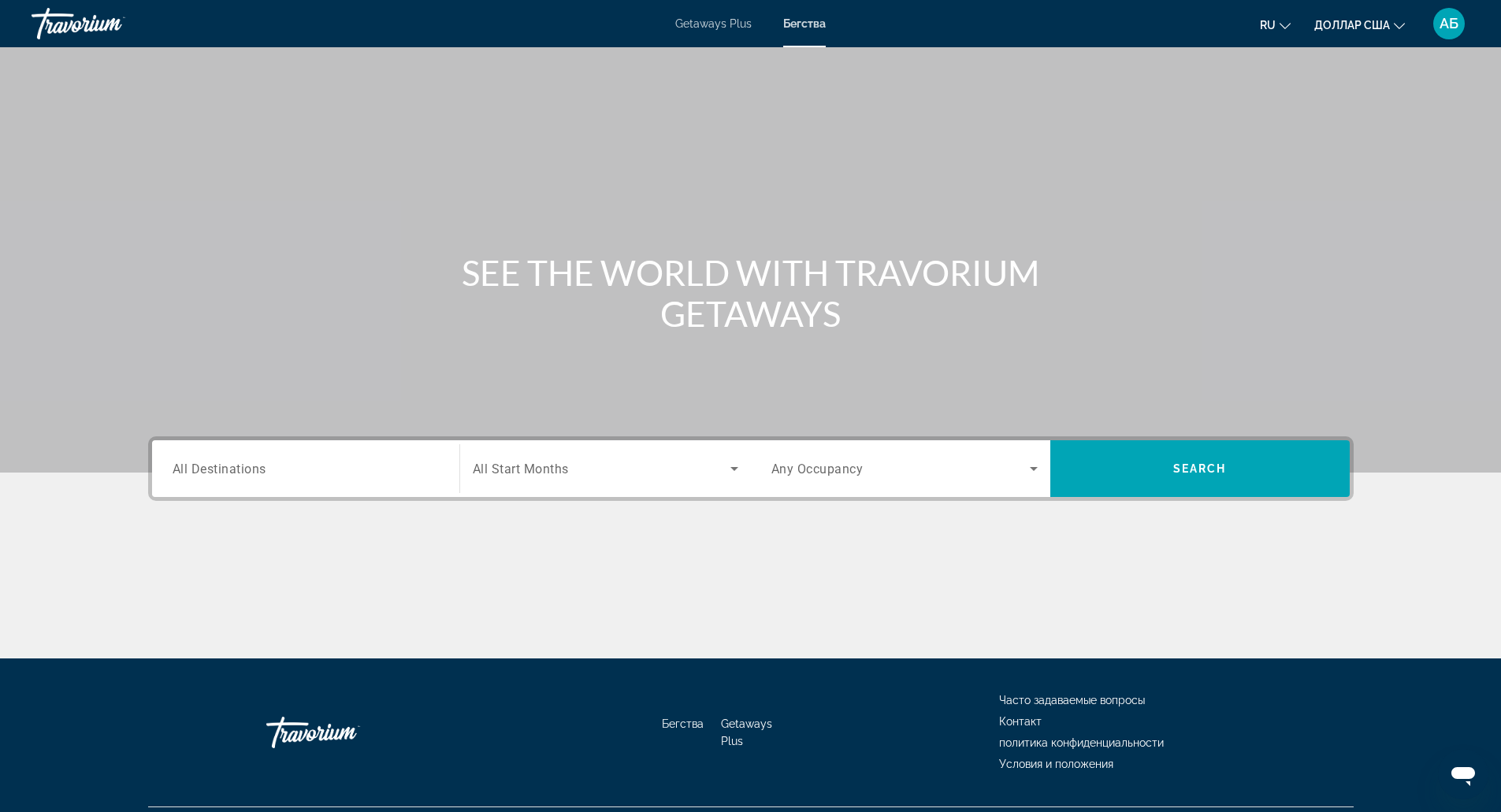
click at [367, 480] on div "Search widget" at bounding box center [305, 468] width 267 height 45
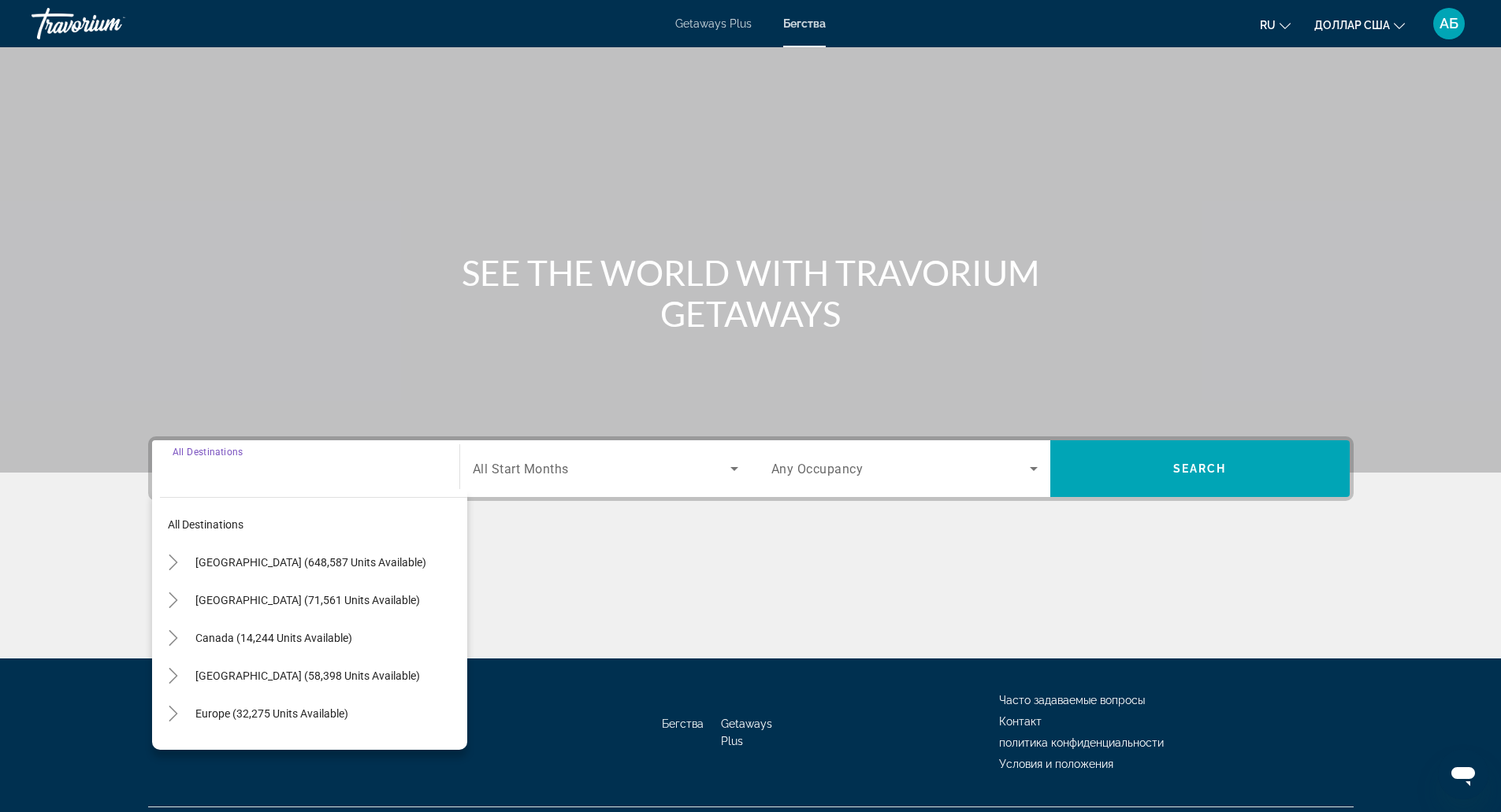
scroll to position [40, 0]
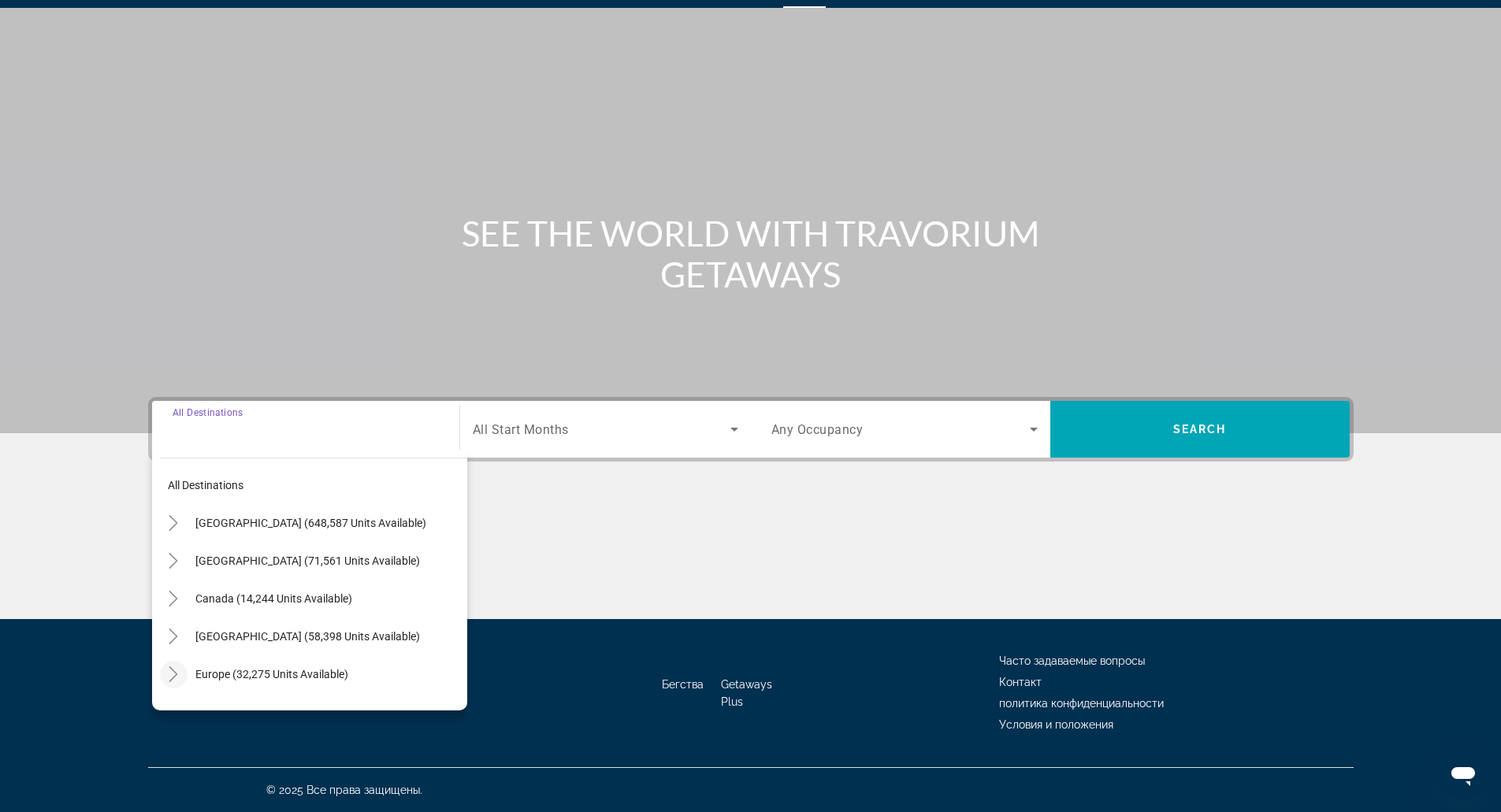
click at [176, 669] on icon "Toggle Europe (32,275 units available)" at bounding box center [173, 674] width 16 height 16
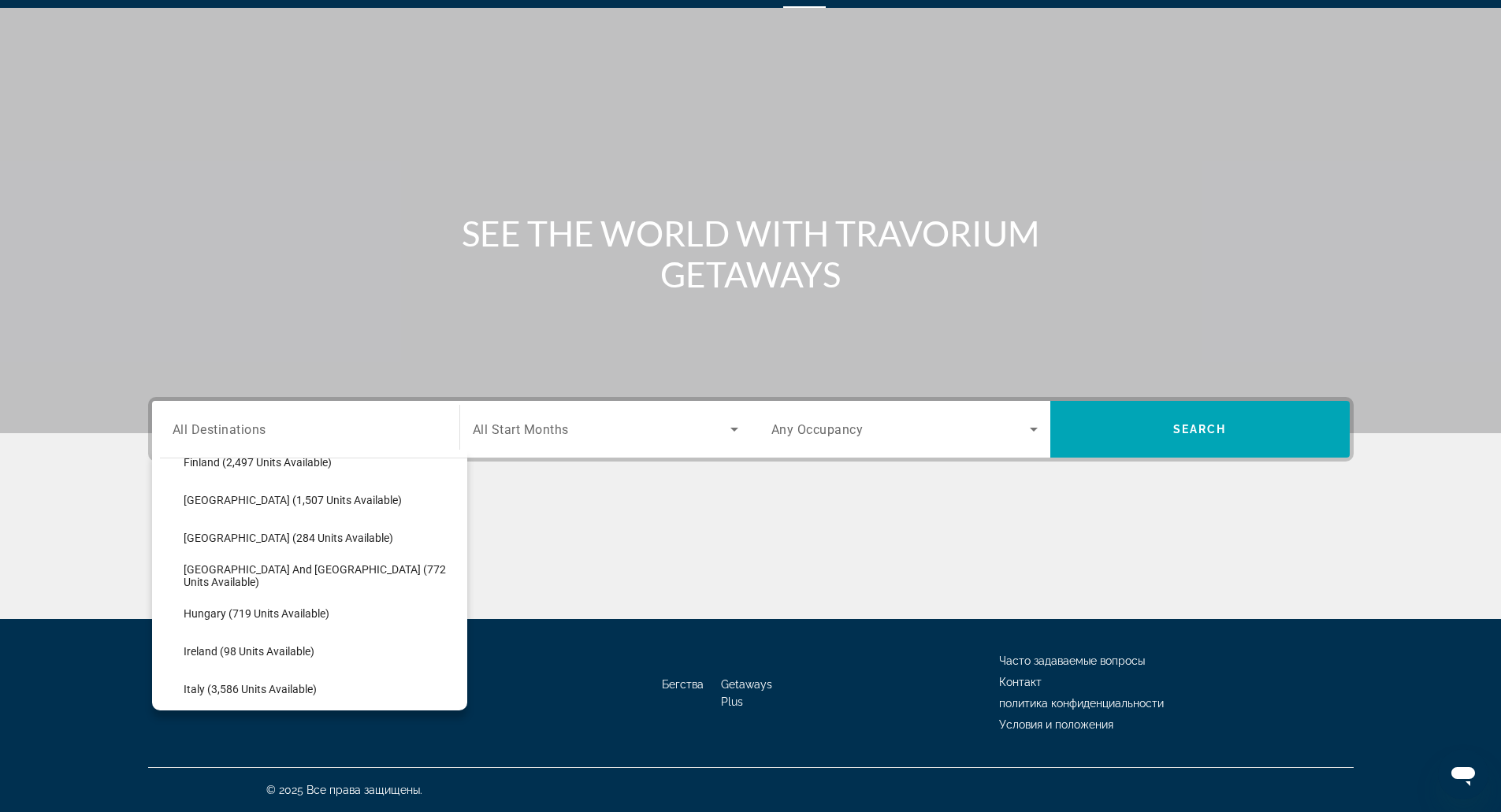
scroll to position [440, 0]
click at [355, 572] on span "Greece and Cyprus (772 units available)" at bounding box center [321, 575] width 276 height 25
type input "**********"
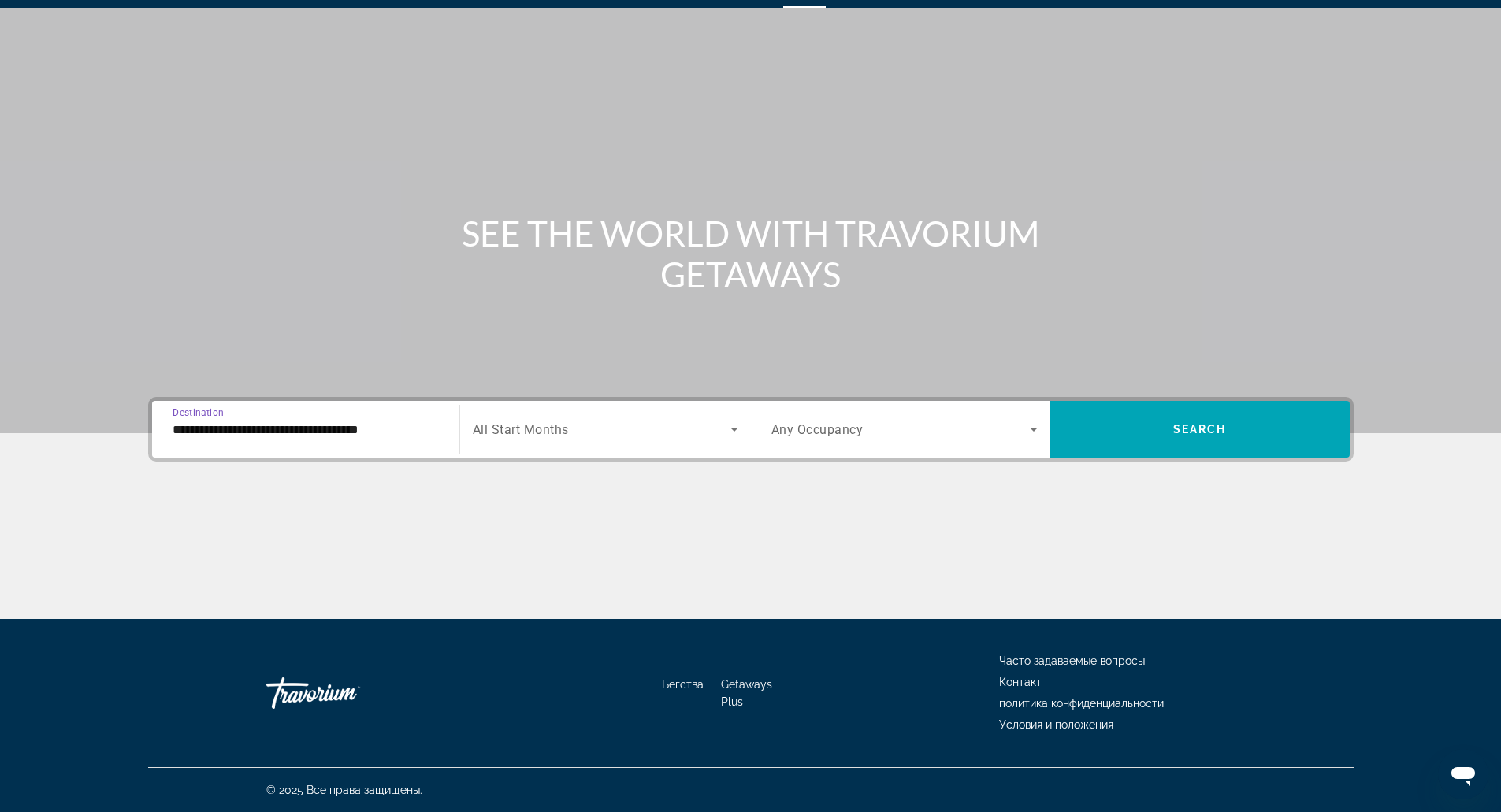
click at [557, 423] on span "All Start Months" at bounding box center [521, 430] width 96 height 15
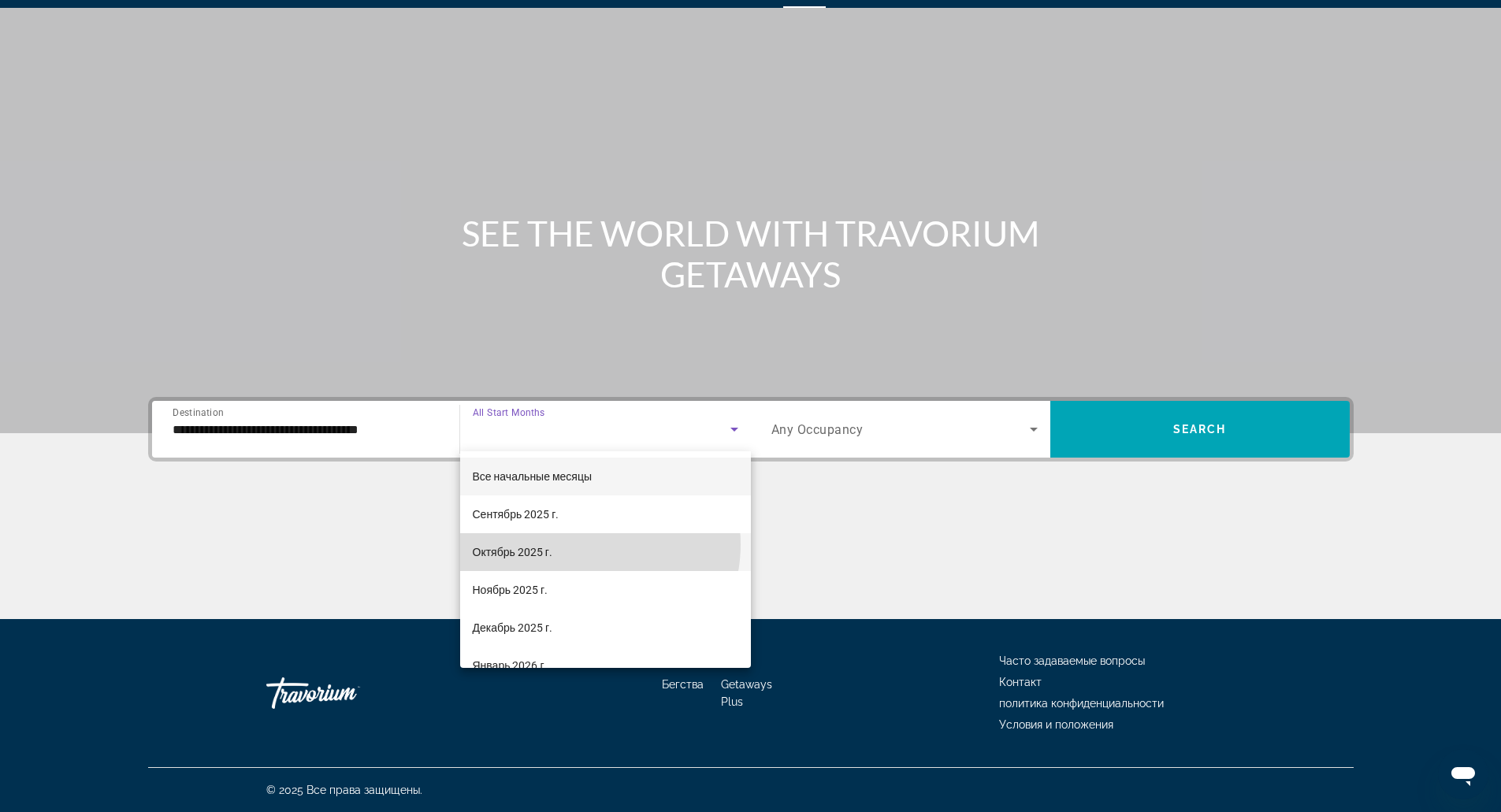
click at [583, 544] on mat-option "Октябрь 2025 г." at bounding box center [605, 551] width 291 height 38
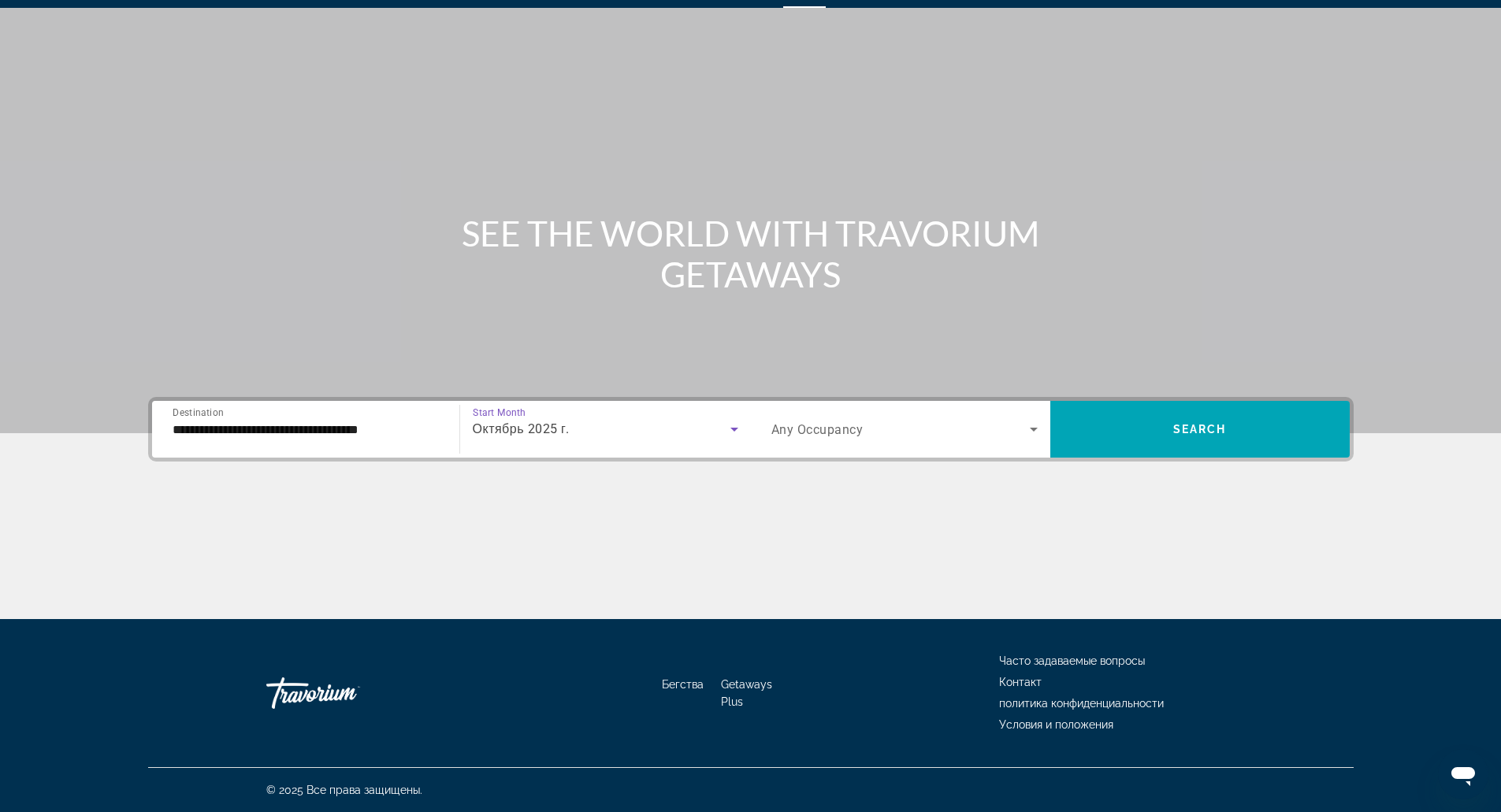
click at [838, 432] on span "Any Occupancy" at bounding box center [817, 430] width 92 height 15
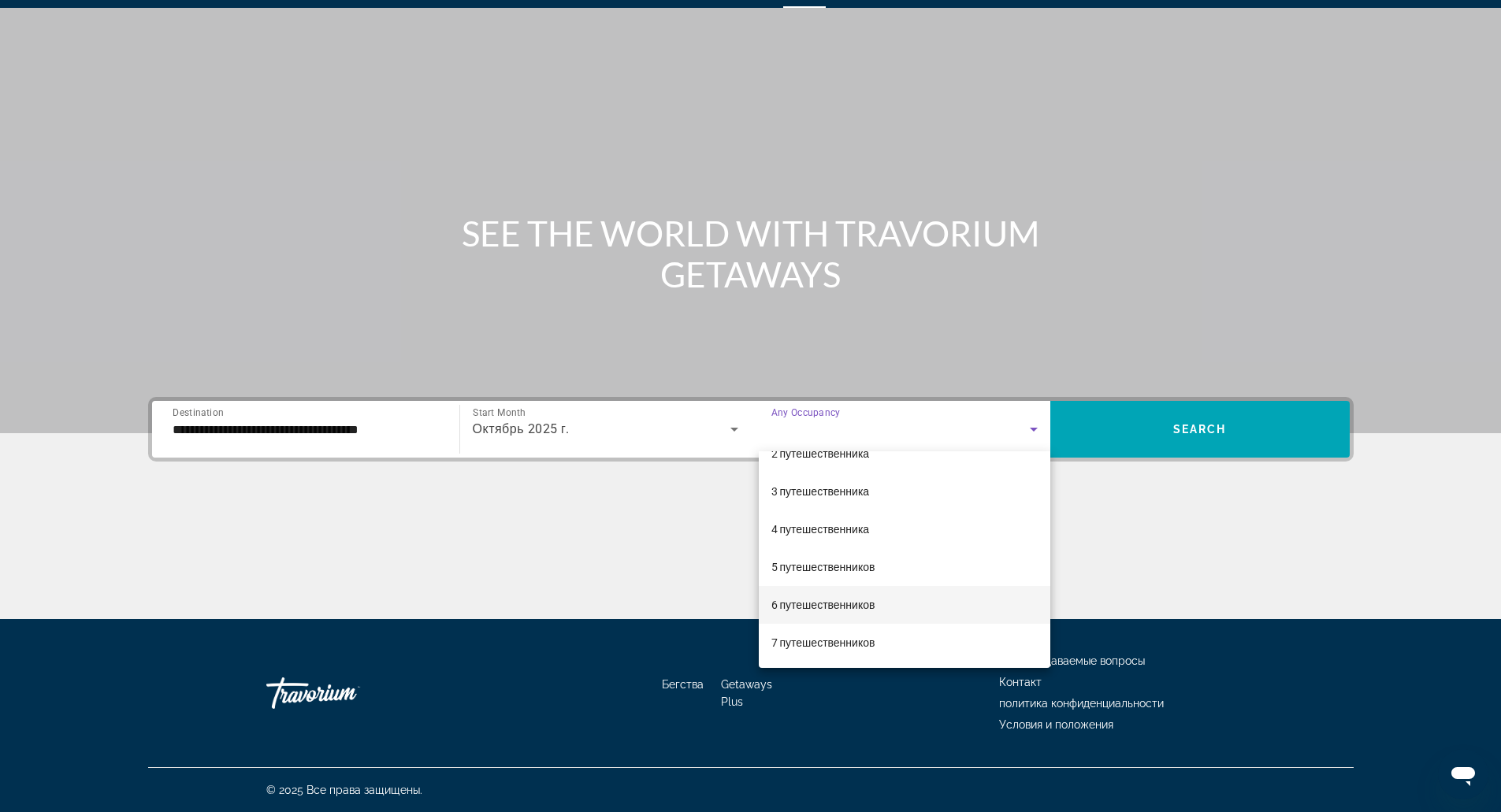
scroll to position [61, 0]
click at [884, 601] on mat-option "6 путешественников" at bounding box center [904, 604] width 292 height 38
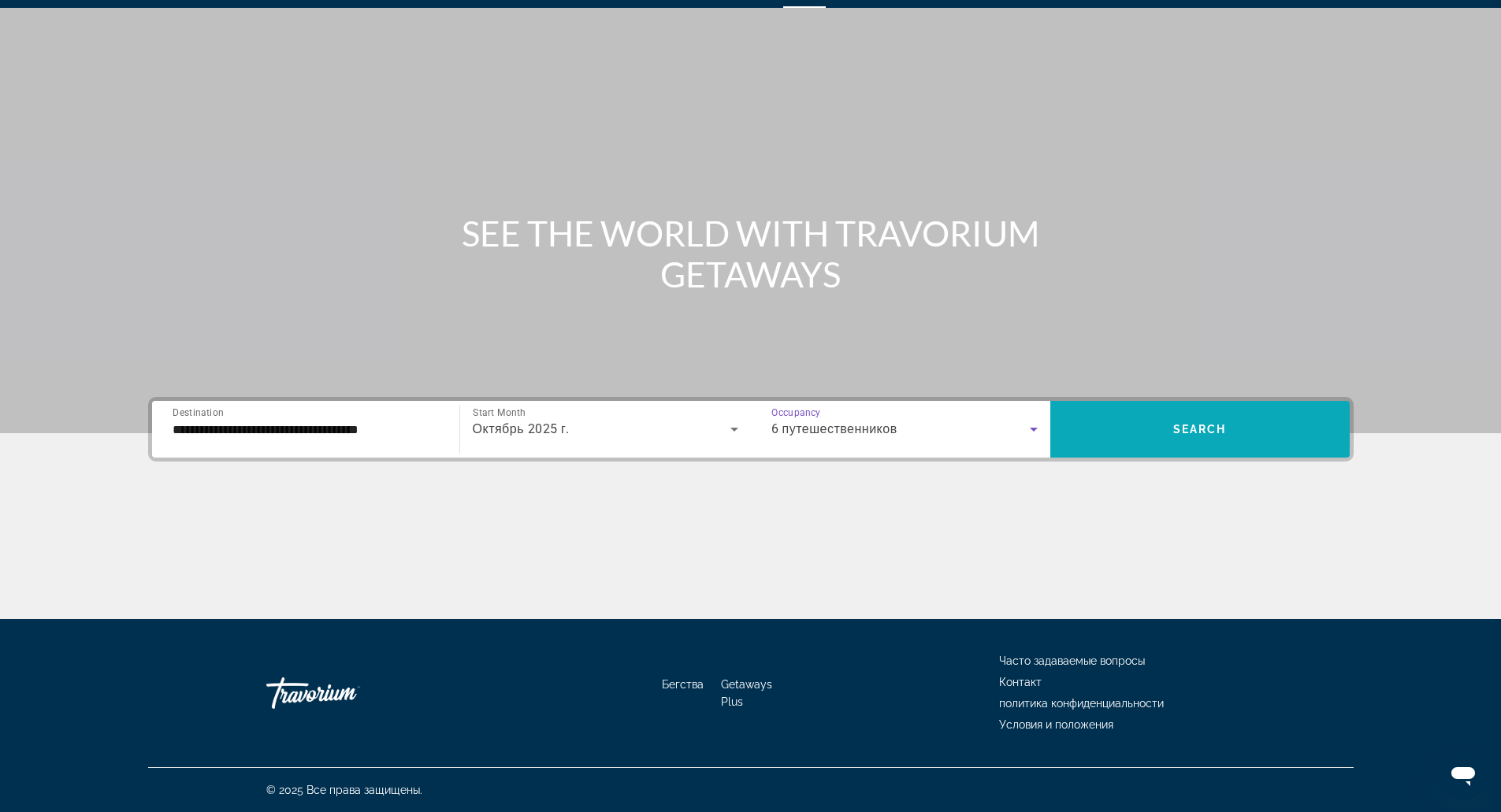
click at [1091, 440] on span "Search widget" at bounding box center [1200, 429] width 299 height 38
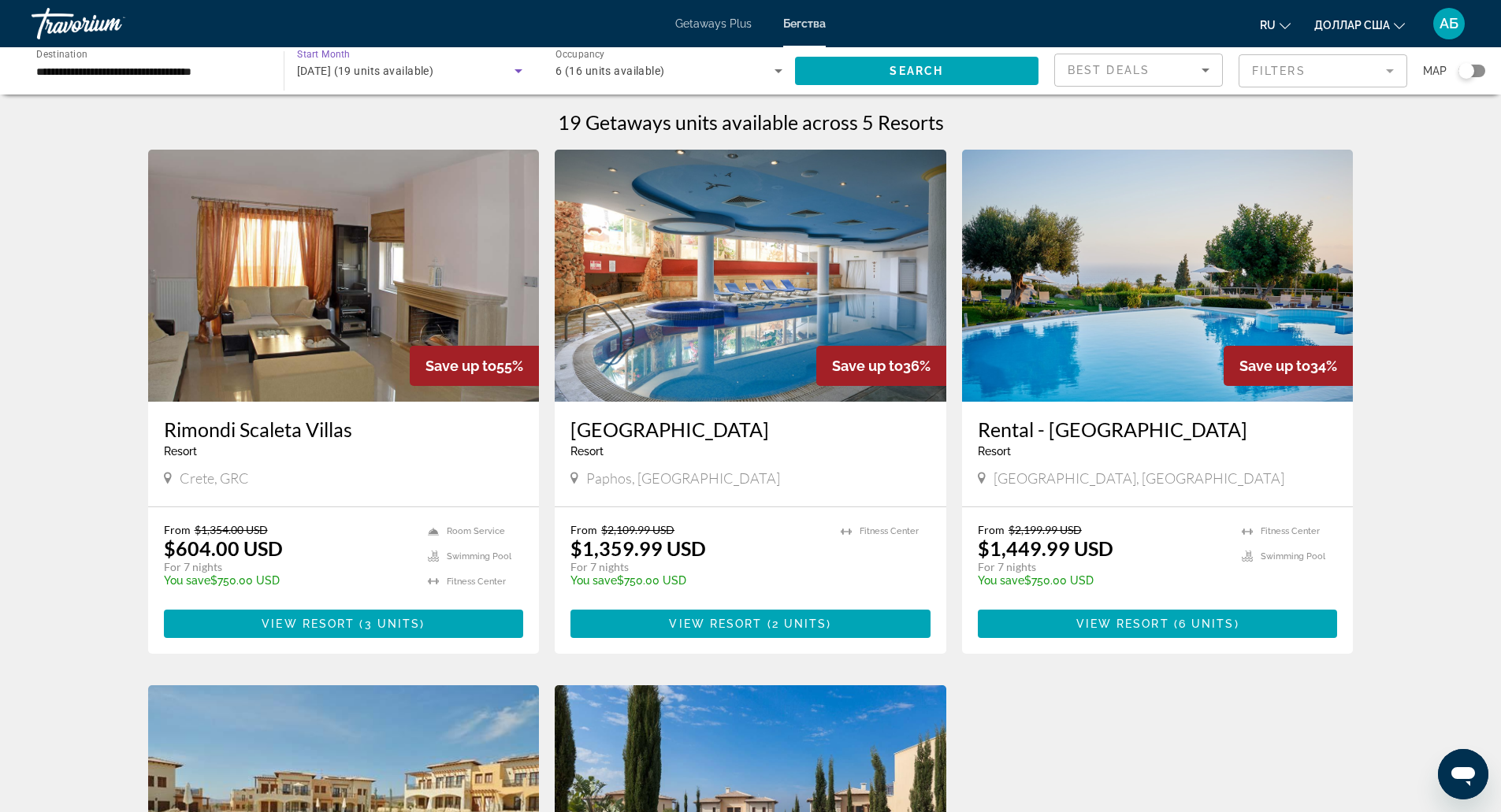
click at [432, 73] on span "October 2025 (19 units available)" at bounding box center [365, 71] width 137 height 13
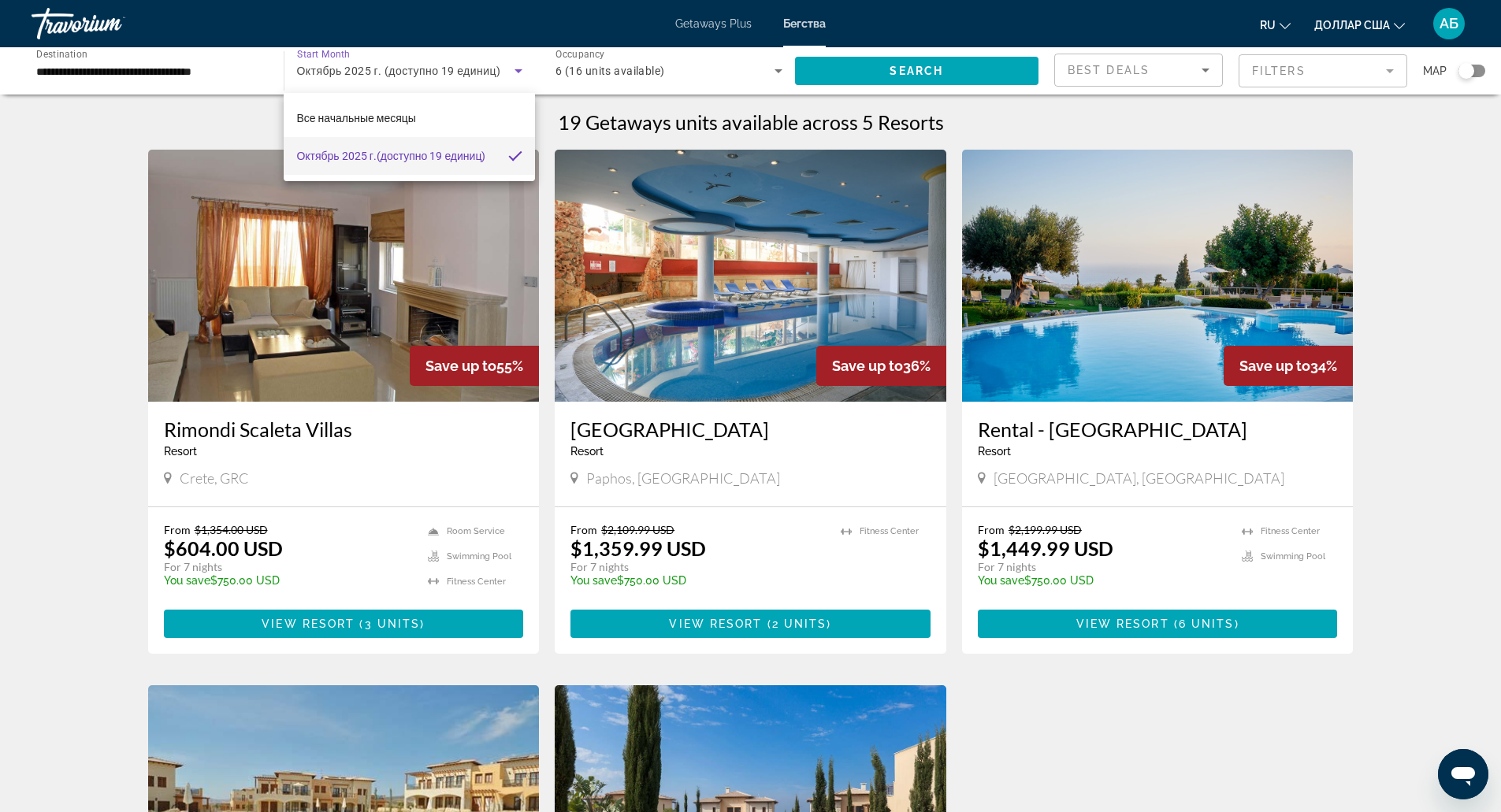
click at [238, 80] on div at bounding box center [750, 406] width 1501 height 812
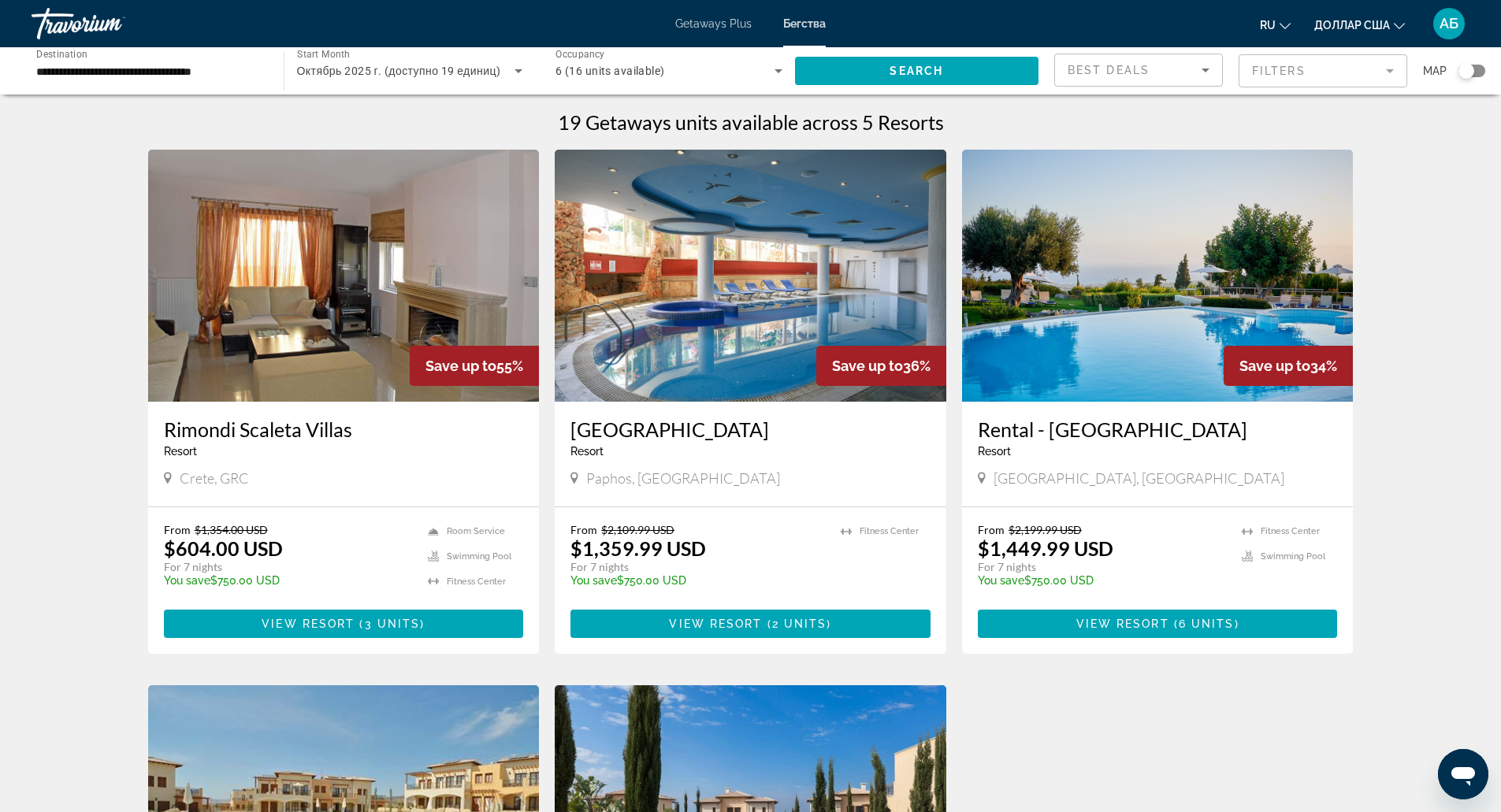
click at [231, 77] on input "**********" at bounding box center [150, 71] width 227 height 18
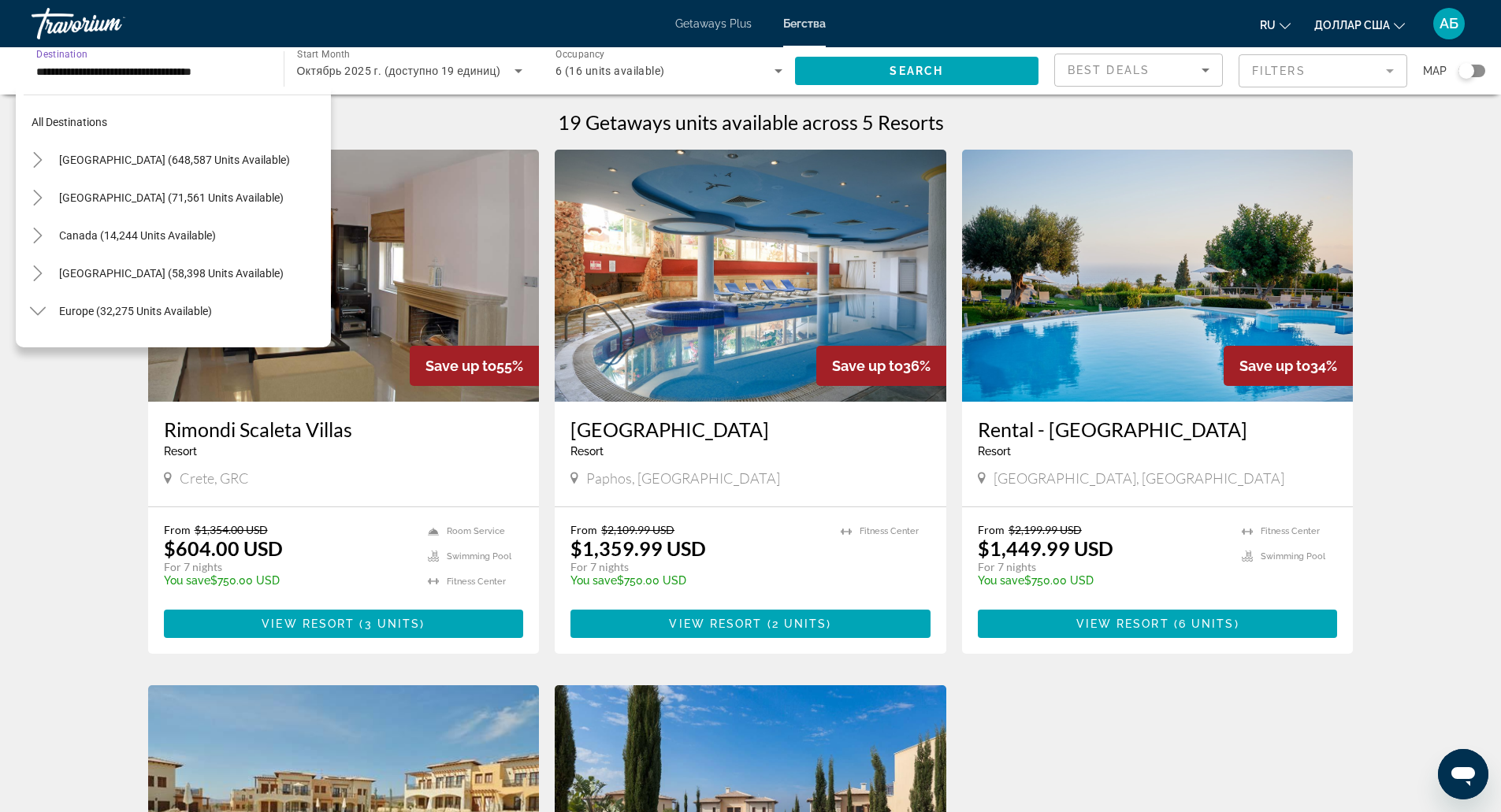
scroll to position [434, 0]
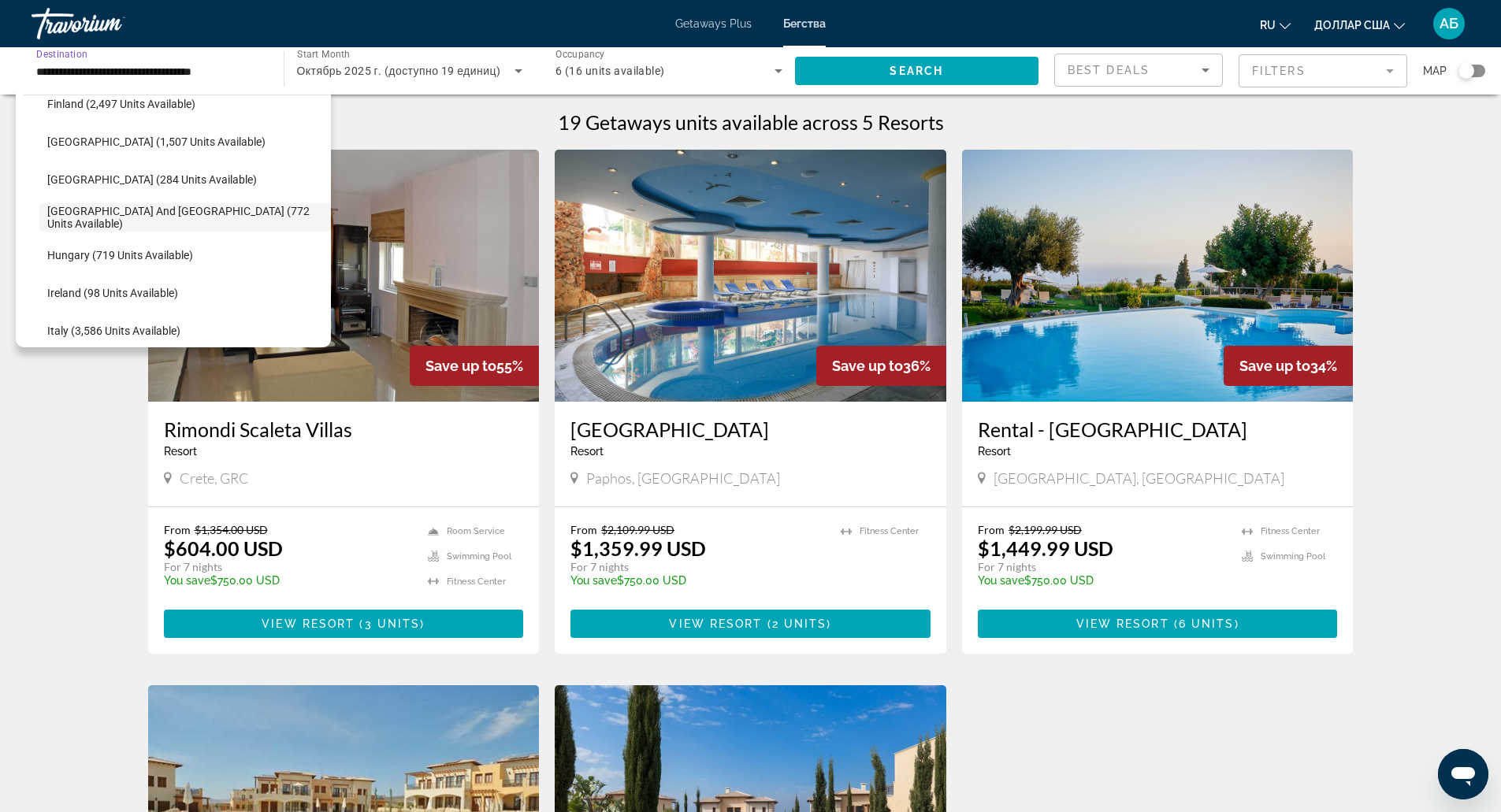
click at [419, 67] on span "Октябрь 2025 г. (доступно 19 единиц)" at bounding box center [399, 71] width 204 height 13
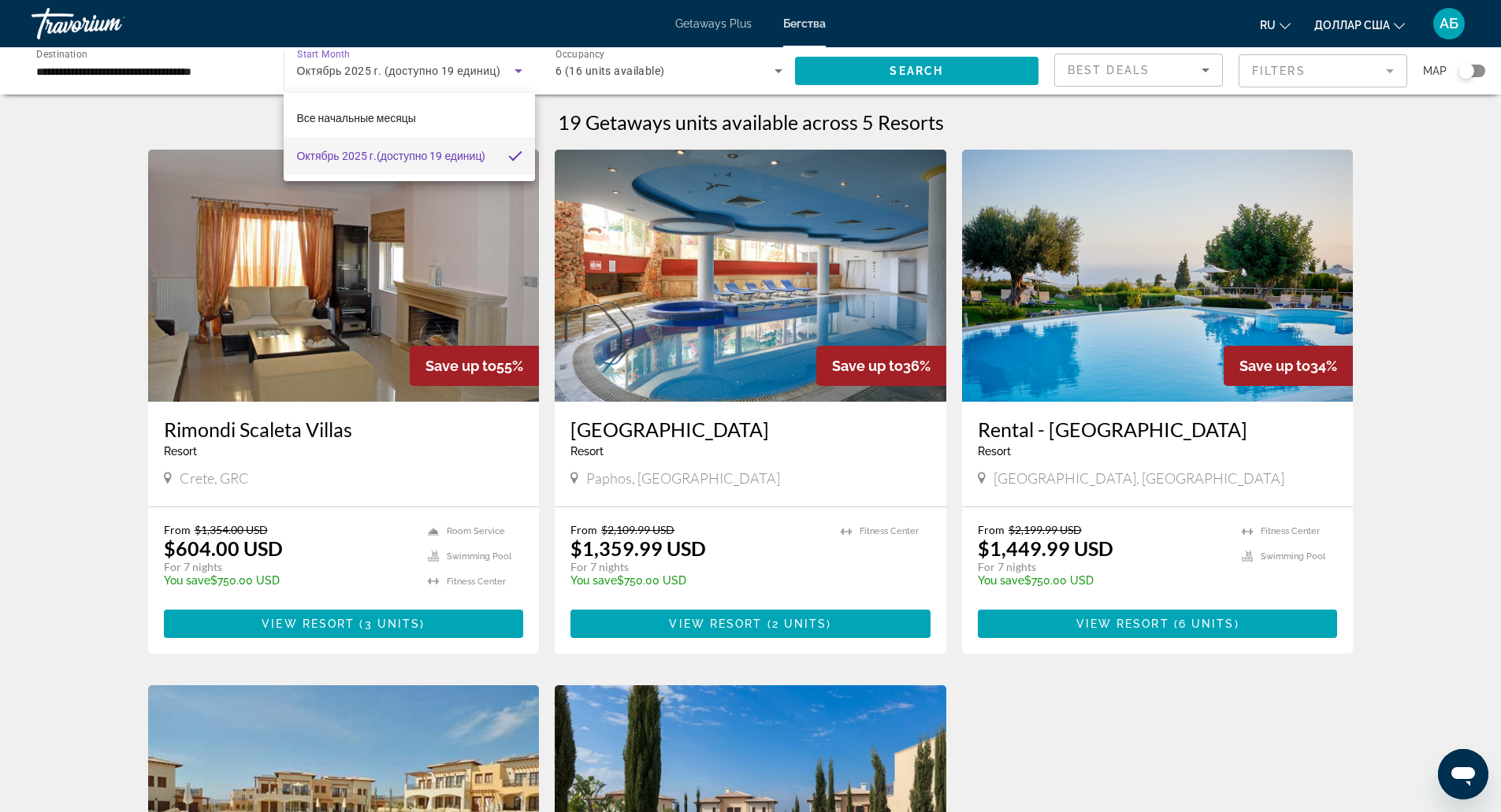
click at [96, 29] on div at bounding box center [750, 406] width 1501 height 812
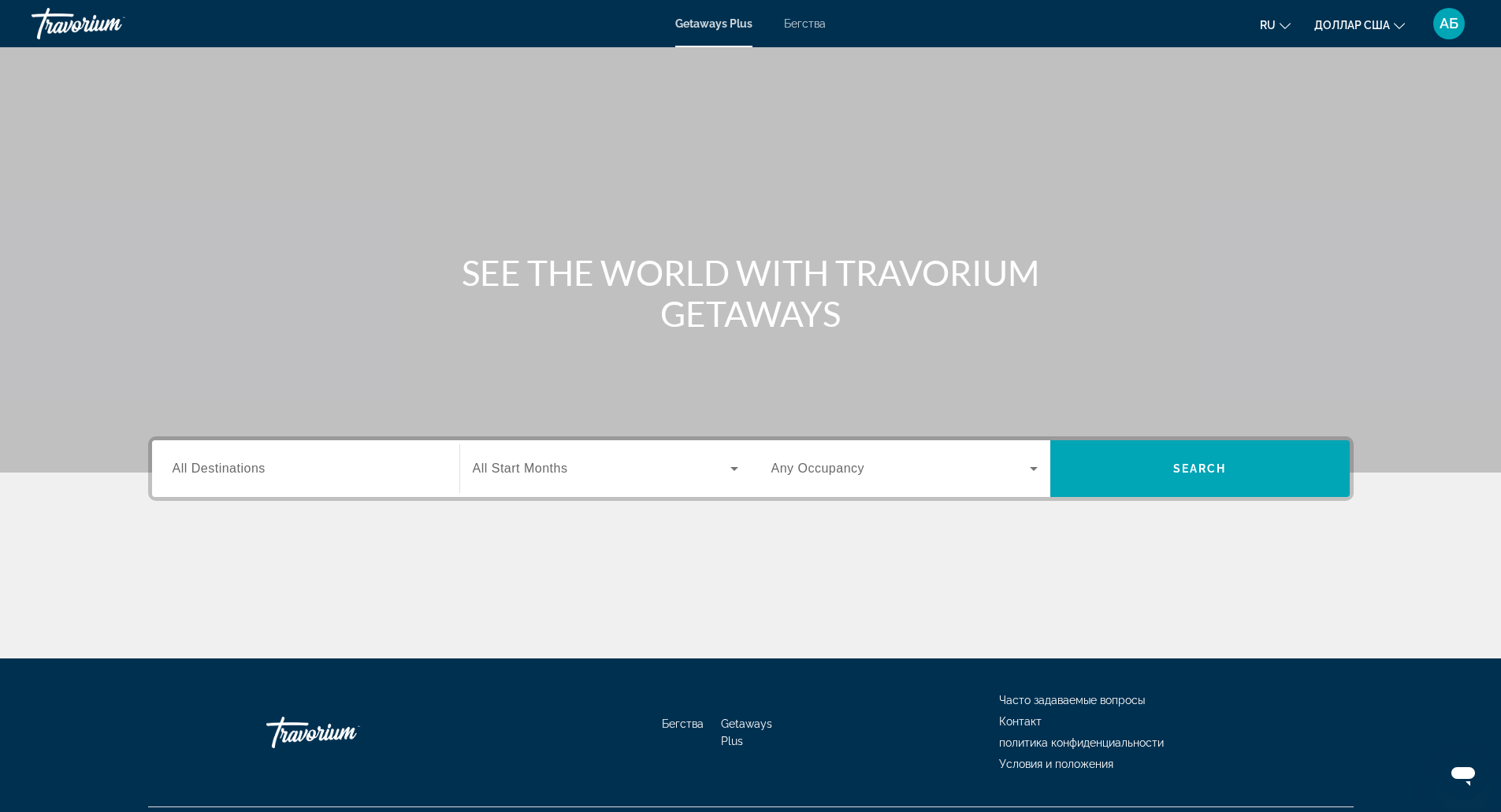
click at [806, 27] on font "Бегства" at bounding box center [805, 24] width 42 height 13
click at [357, 477] on input "Destination All Destinations" at bounding box center [305, 469] width 267 height 18
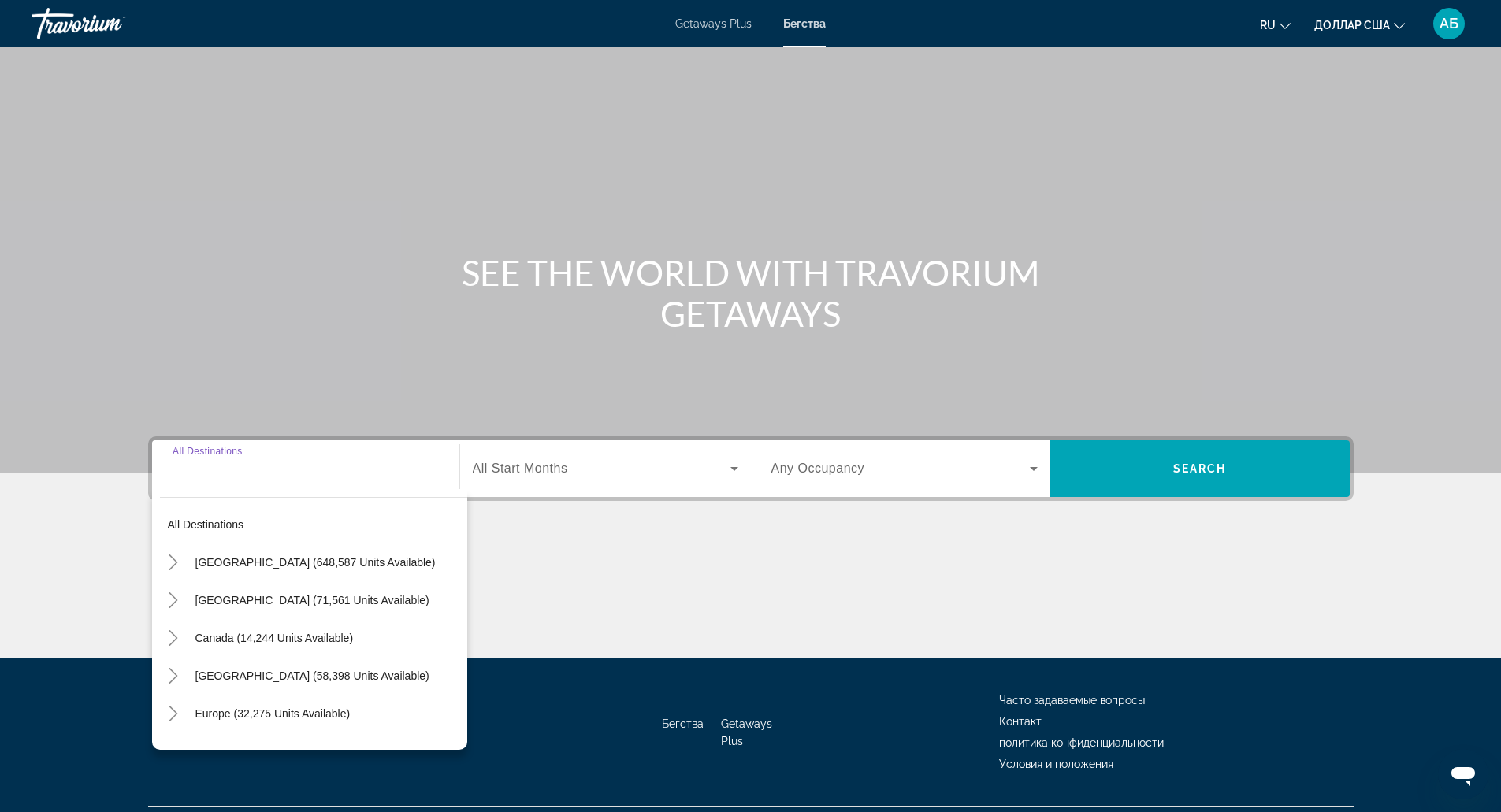
scroll to position [40, 0]
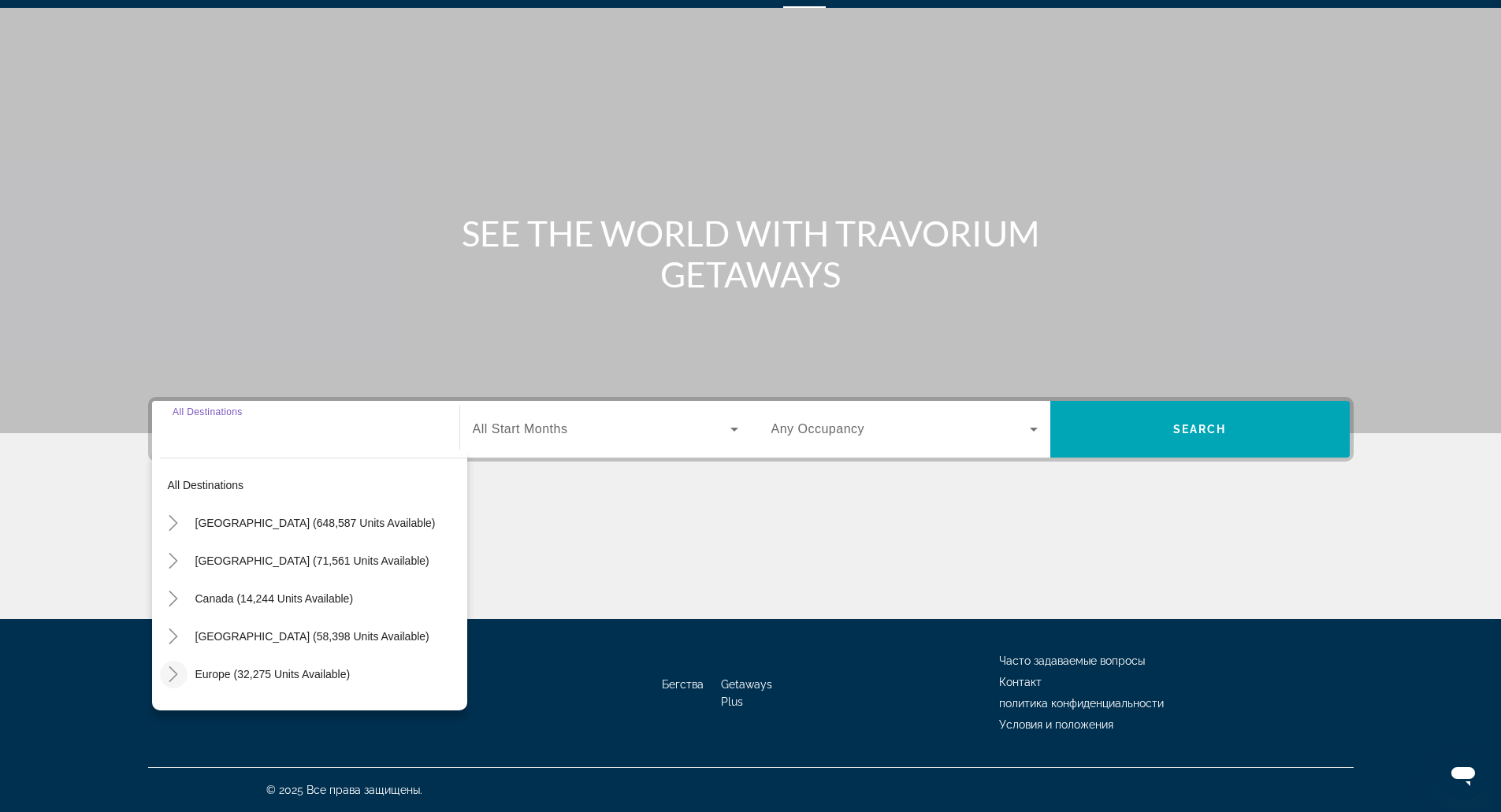
click at [165, 675] on mat-icon "Toggle Europe (32,275 units available)" at bounding box center [173, 674] width 28 height 28
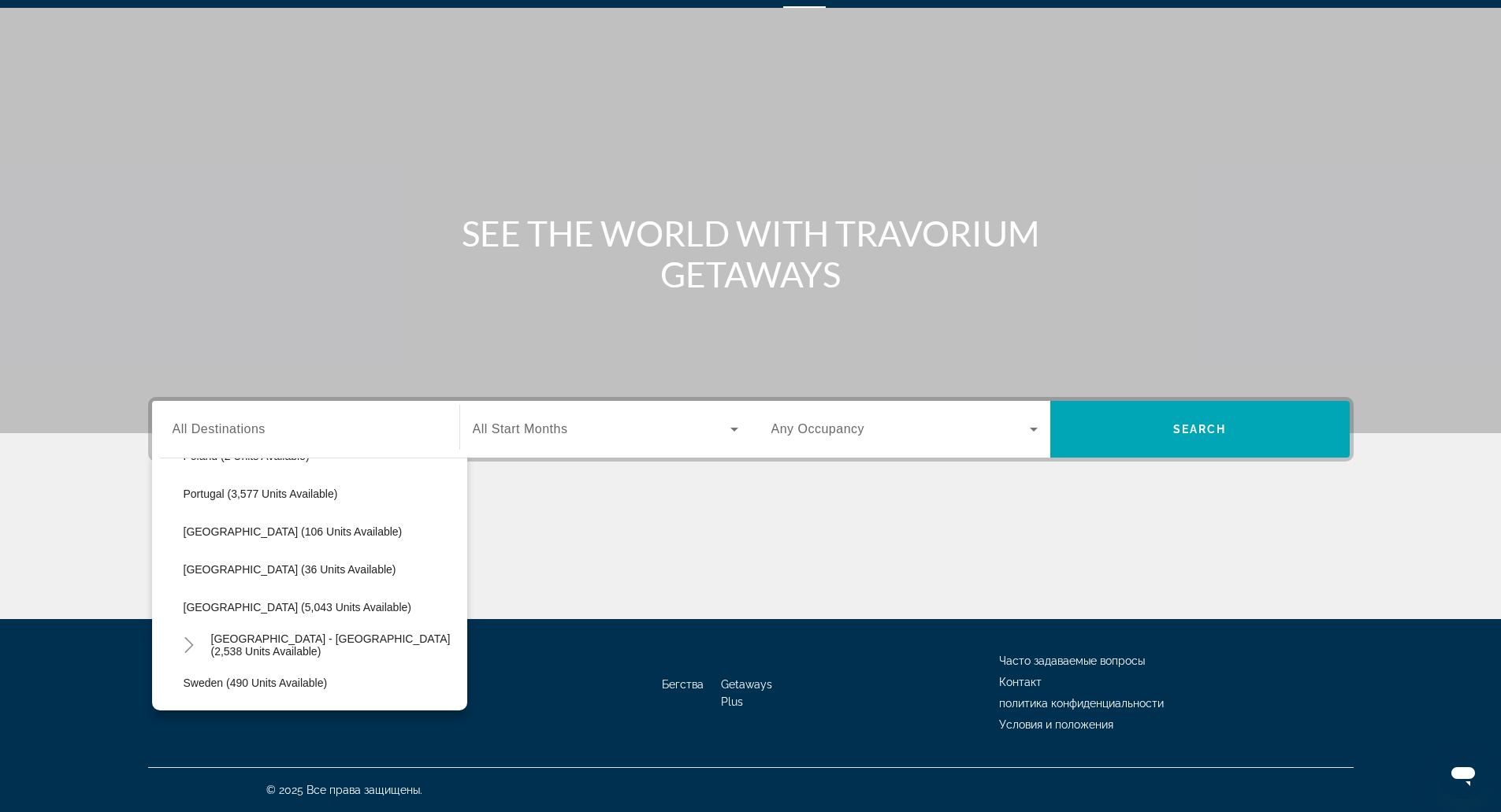
scroll to position [762, 0]
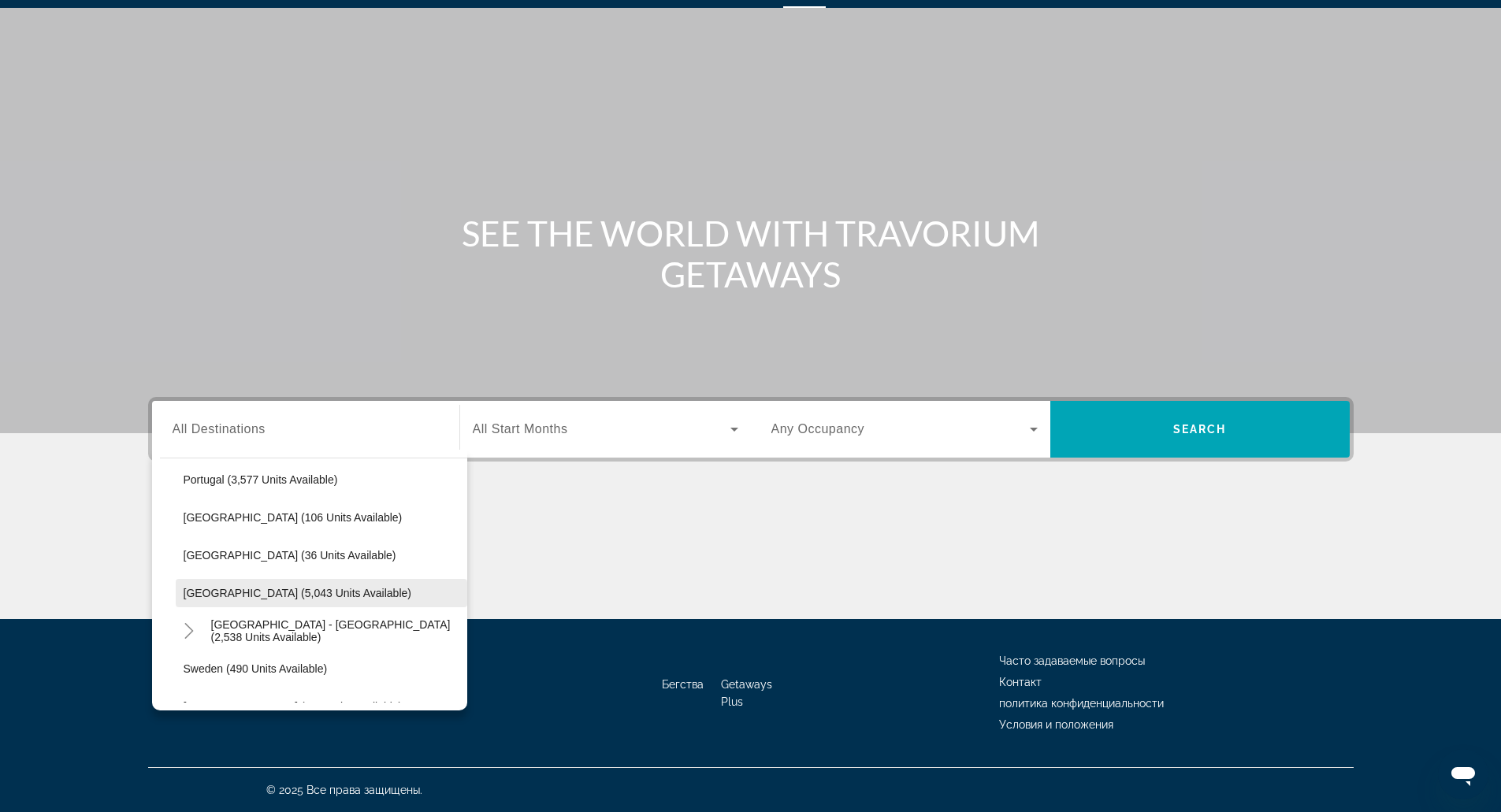
click at [271, 595] on span "[GEOGRAPHIC_DATA] (5,043 units available)" at bounding box center [297, 593] width 228 height 13
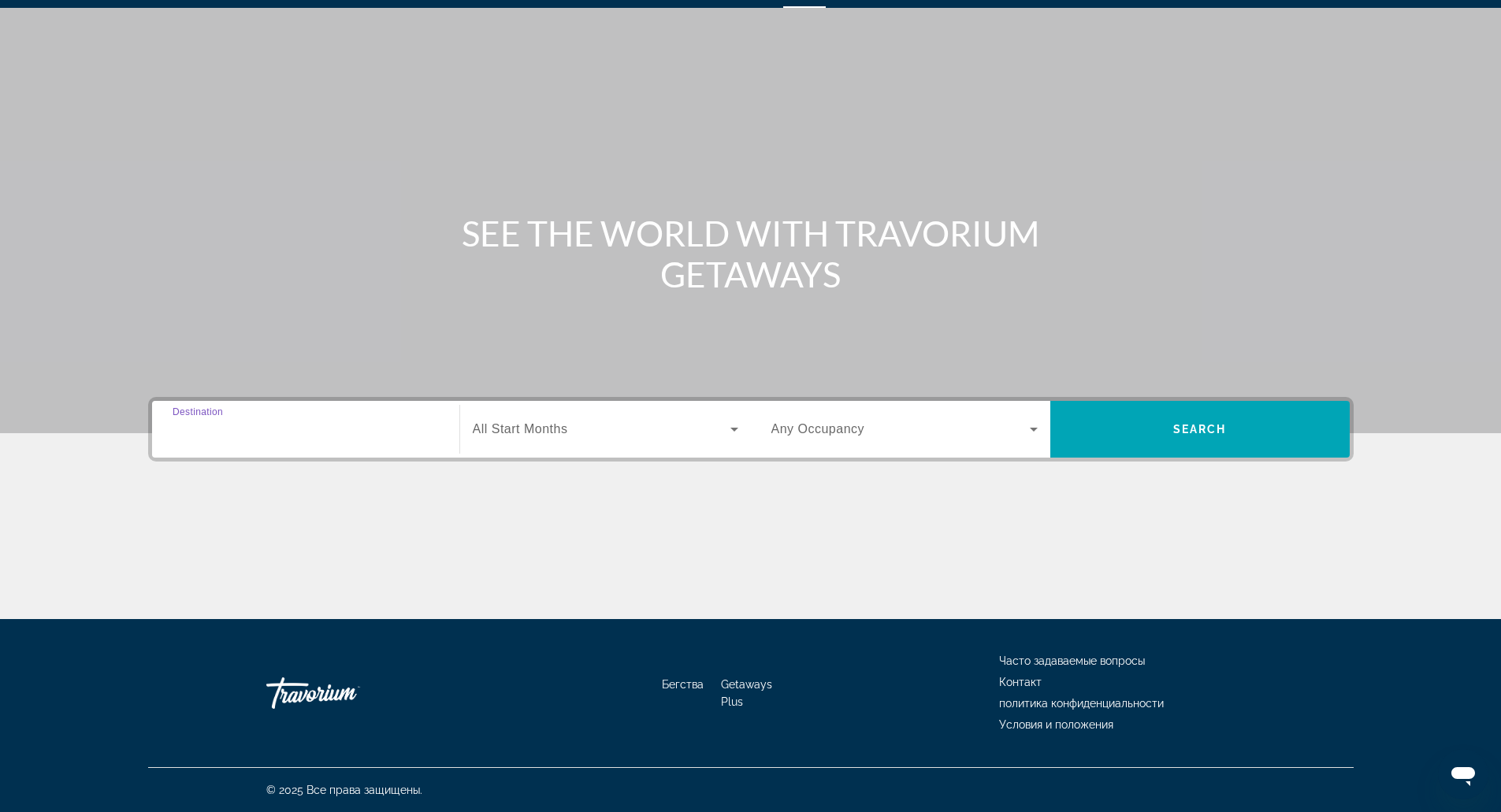
type input "**********"
click at [500, 432] on span "All Start Months" at bounding box center [520, 429] width 95 height 13
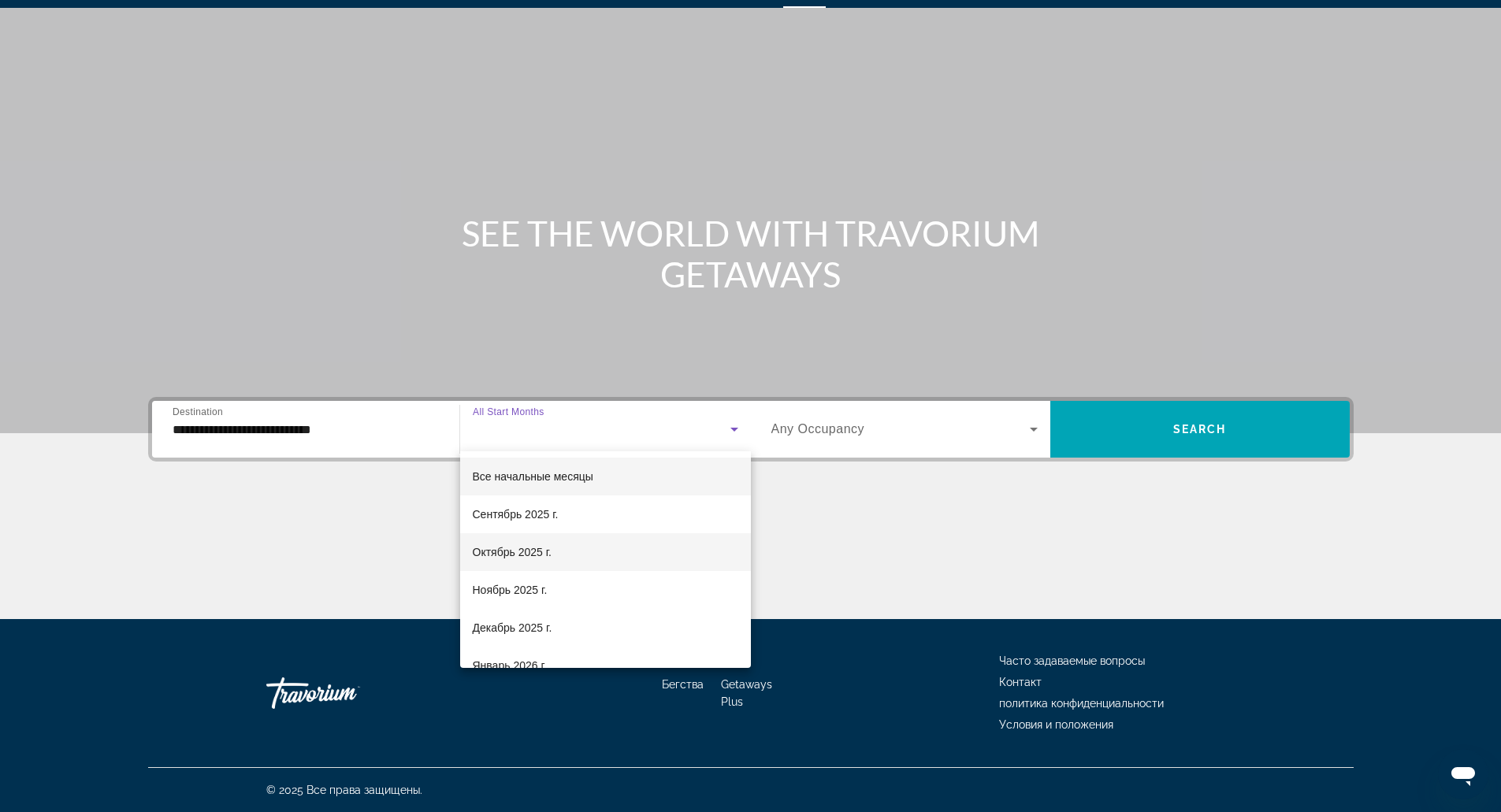
click at [600, 546] on mat-option "Октябрь 2025 г." at bounding box center [605, 551] width 291 height 38
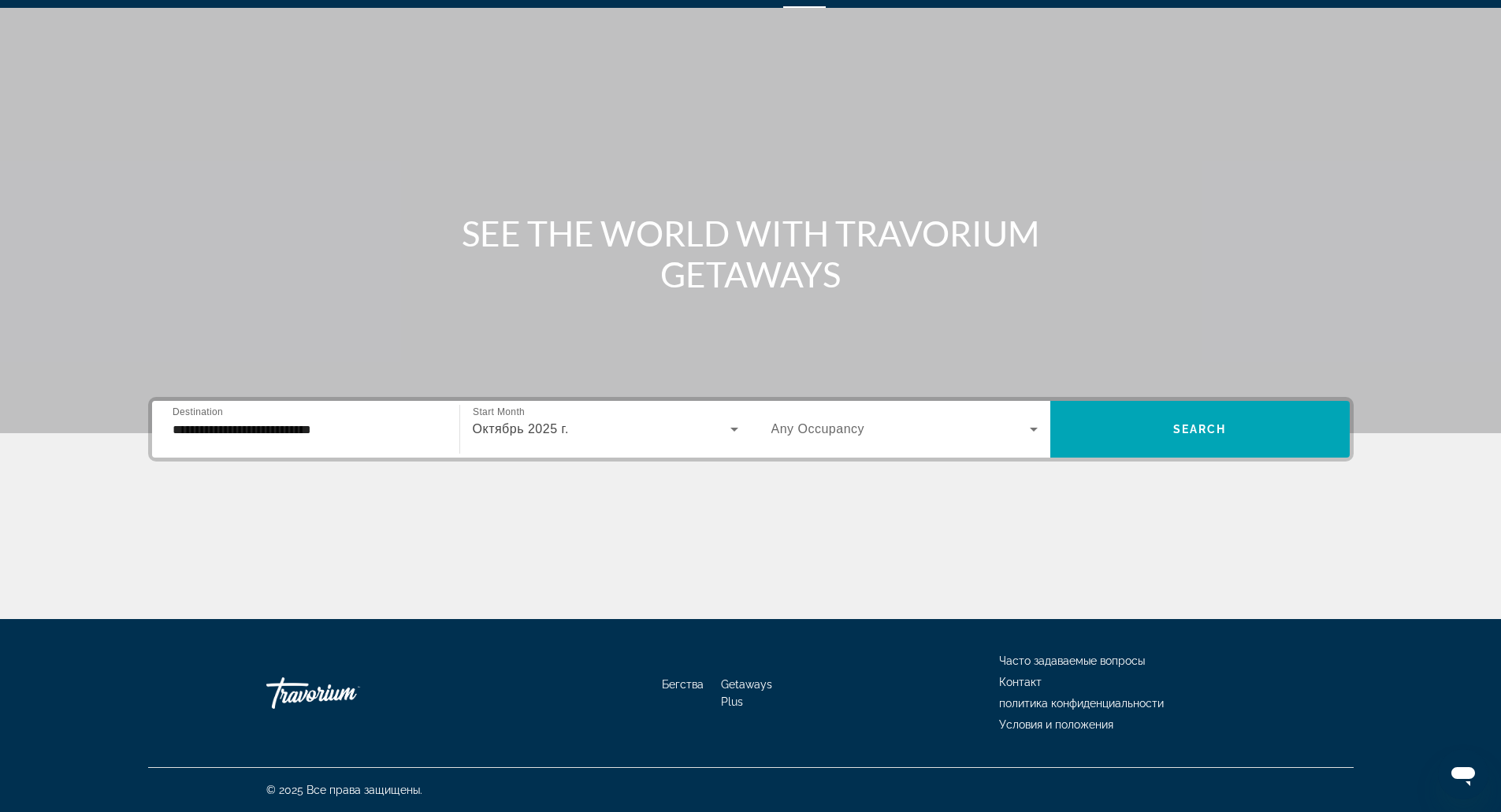
click at [837, 427] on span "Any Occupancy" at bounding box center [817, 429] width 93 height 13
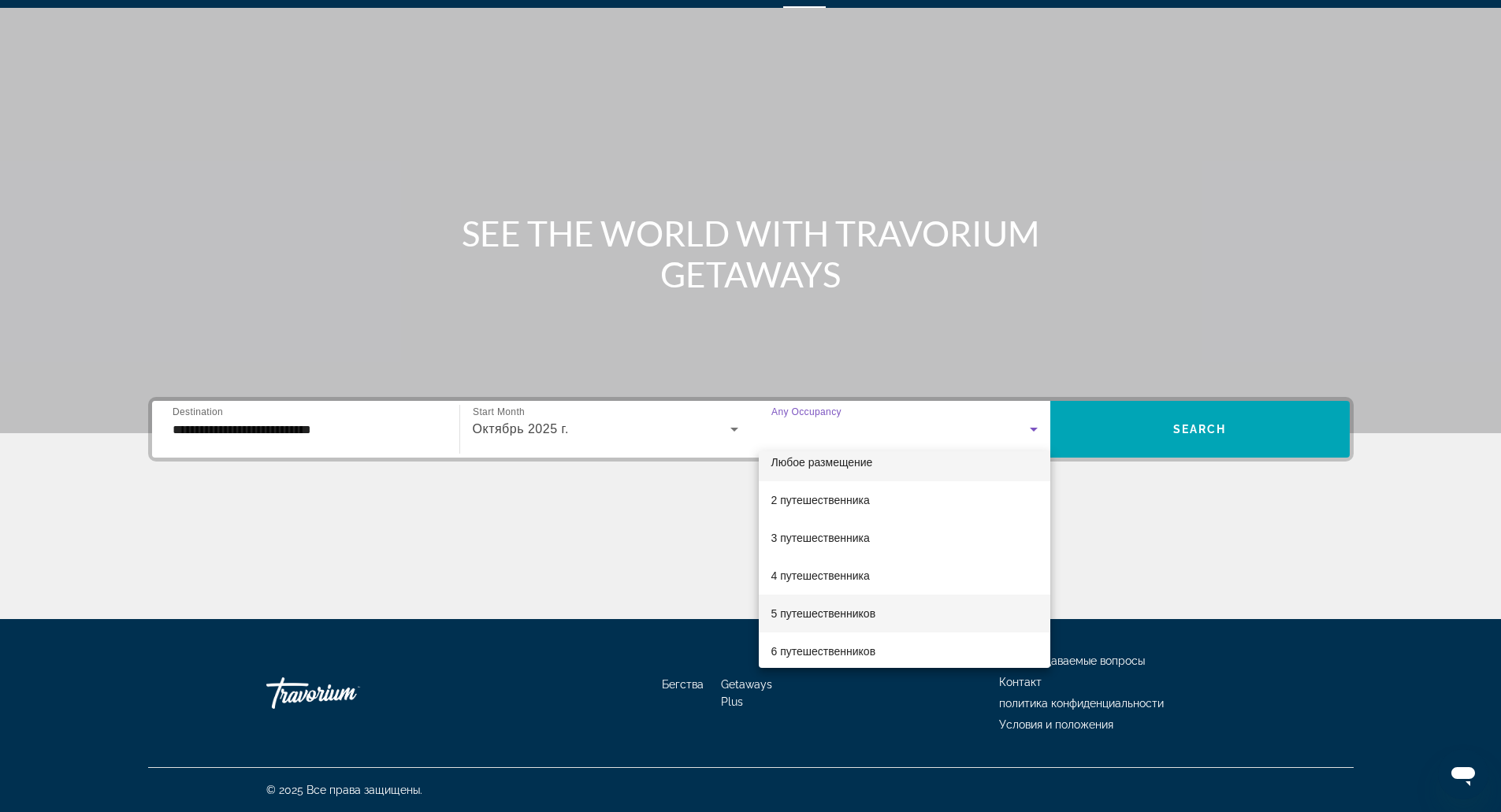
scroll to position [15, 0]
click at [864, 650] on font "6 путешественников" at bounding box center [823, 650] width 105 height 13
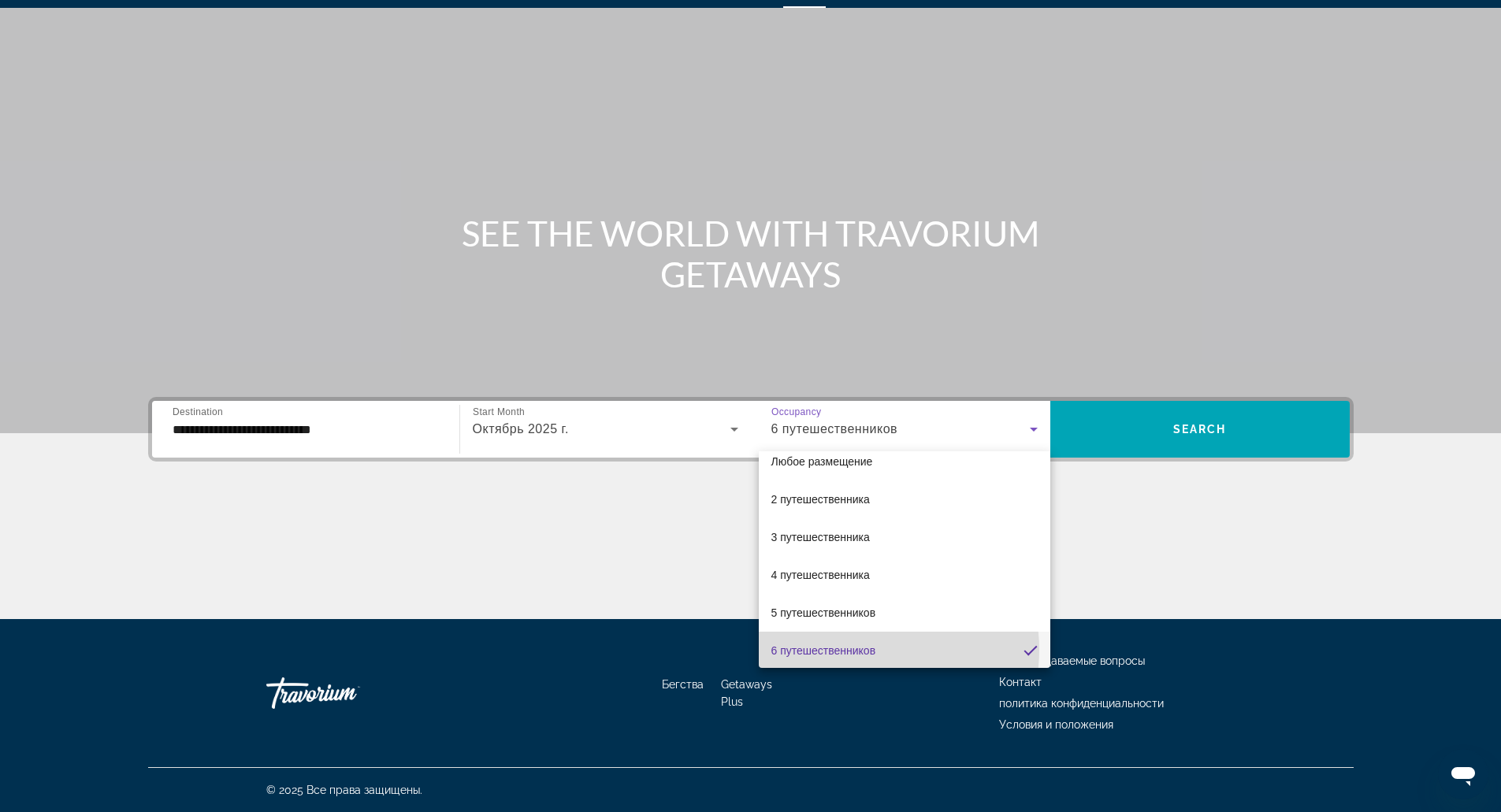
scroll to position [0, 0]
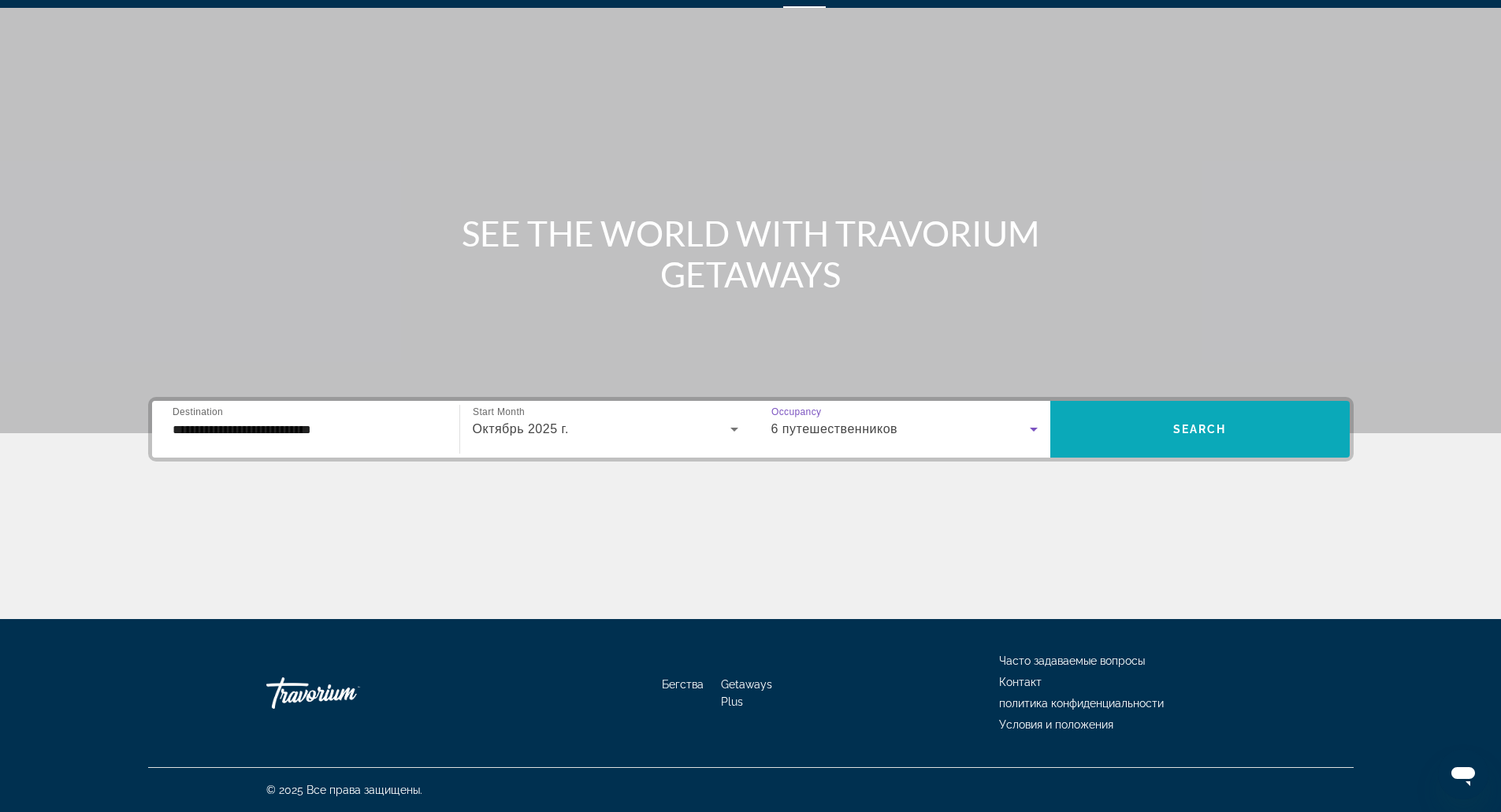
click at [1137, 445] on span "Search widget" at bounding box center [1200, 429] width 299 height 38
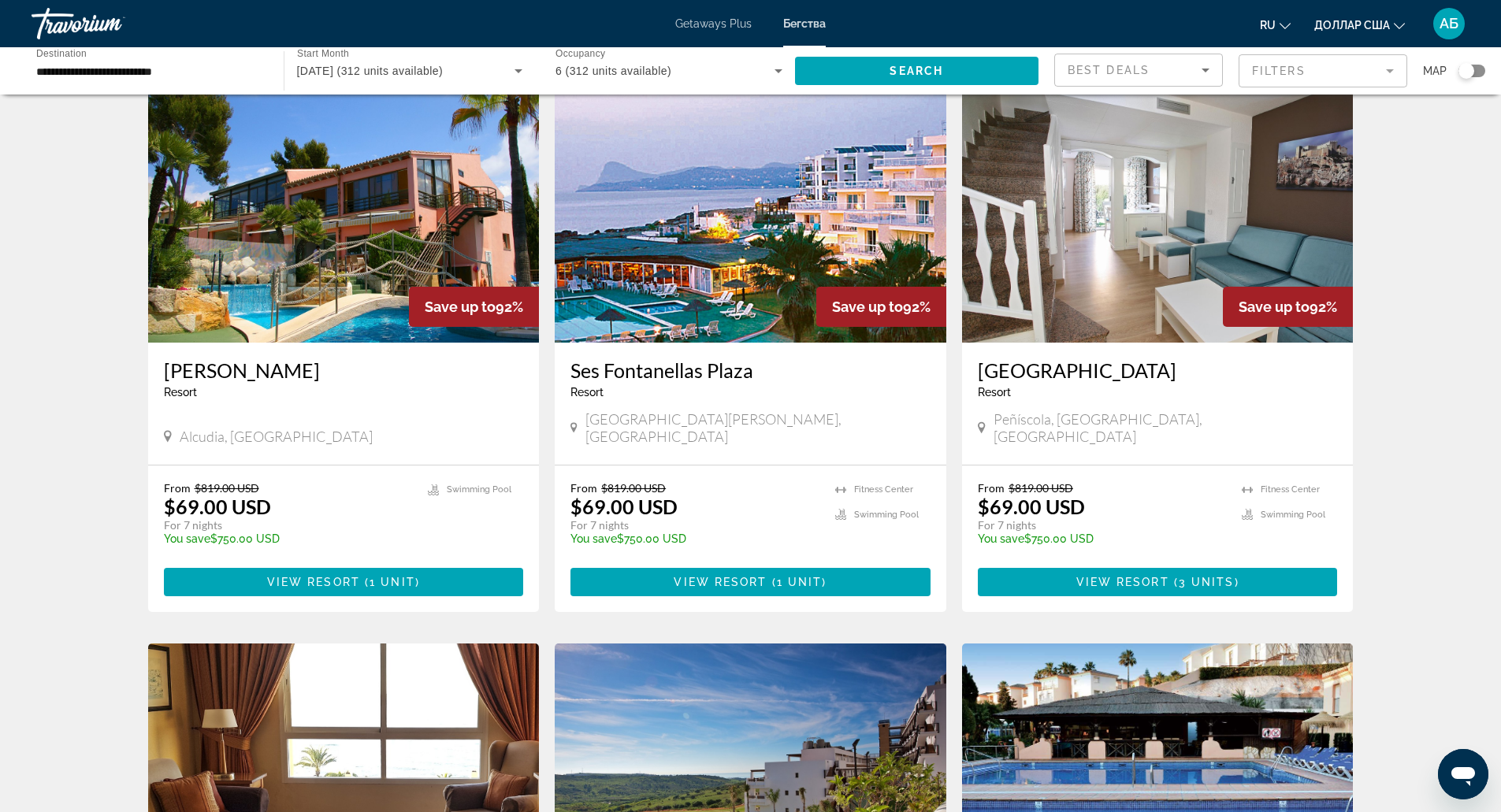
scroll to position [1155, 0]
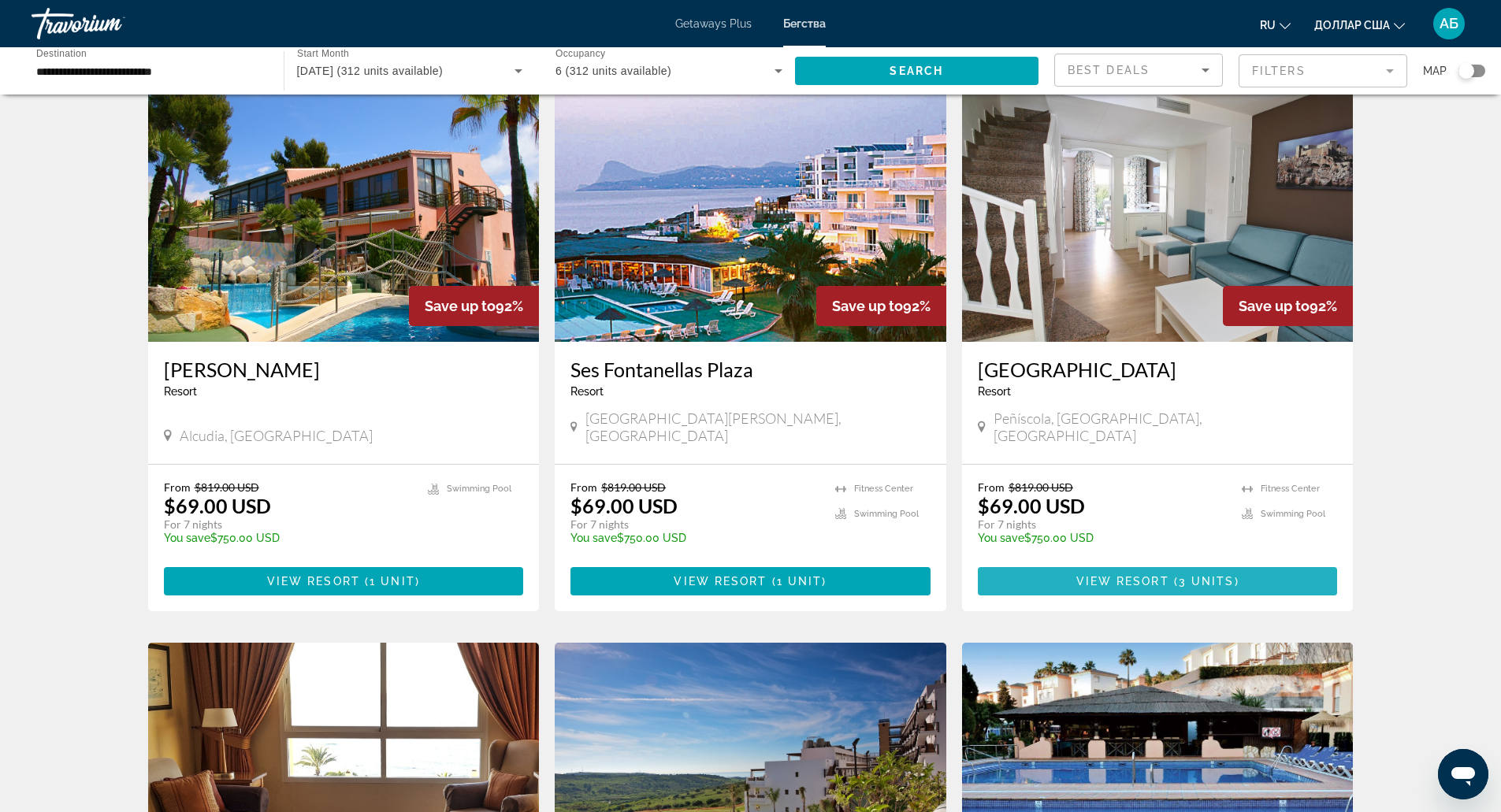
click at [1175, 575] on span "( 3 units )" at bounding box center [1203, 581] width 70 height 13
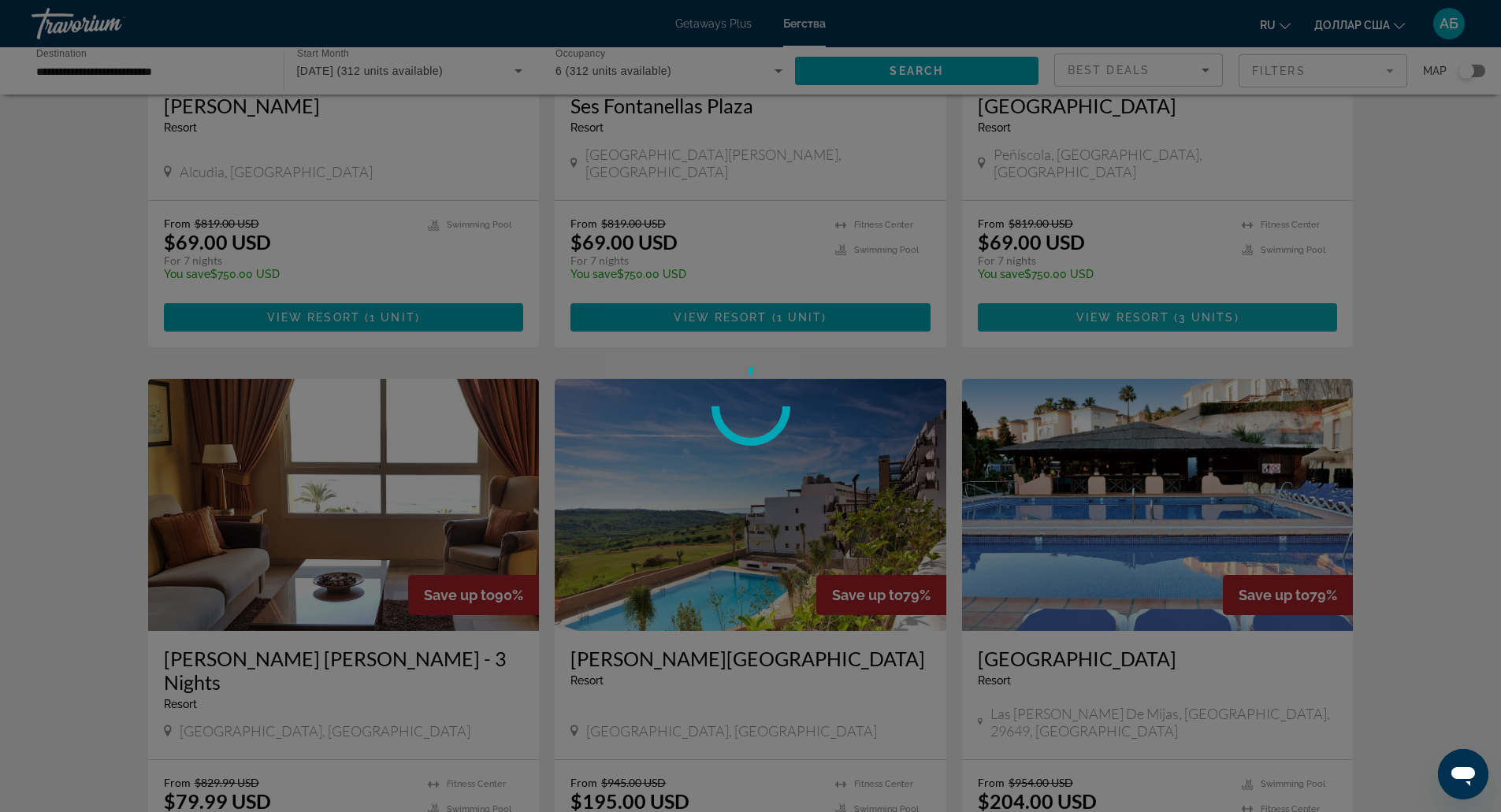
scroll to position [1419, 0]
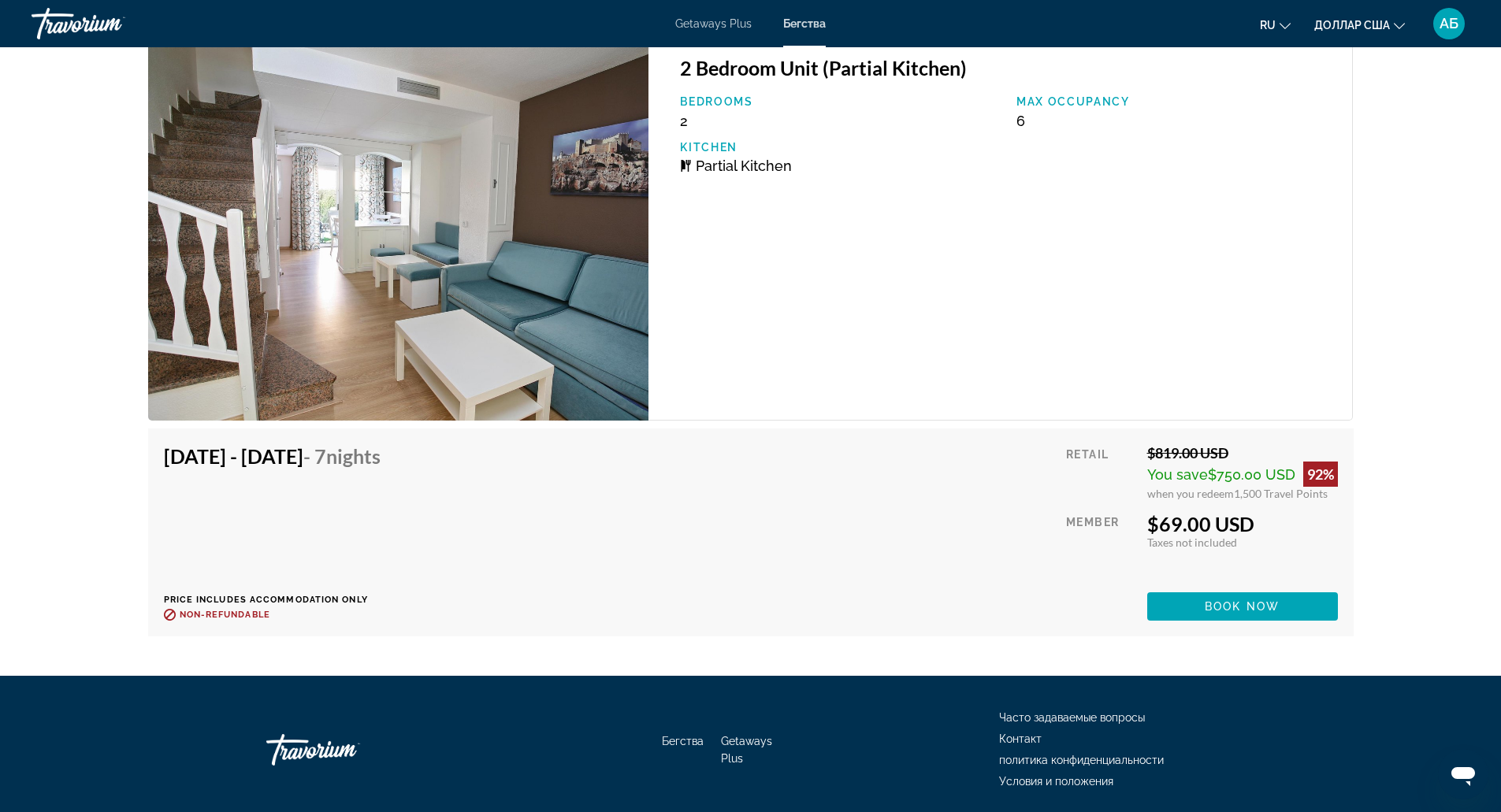
scroll to position [2765, 0]
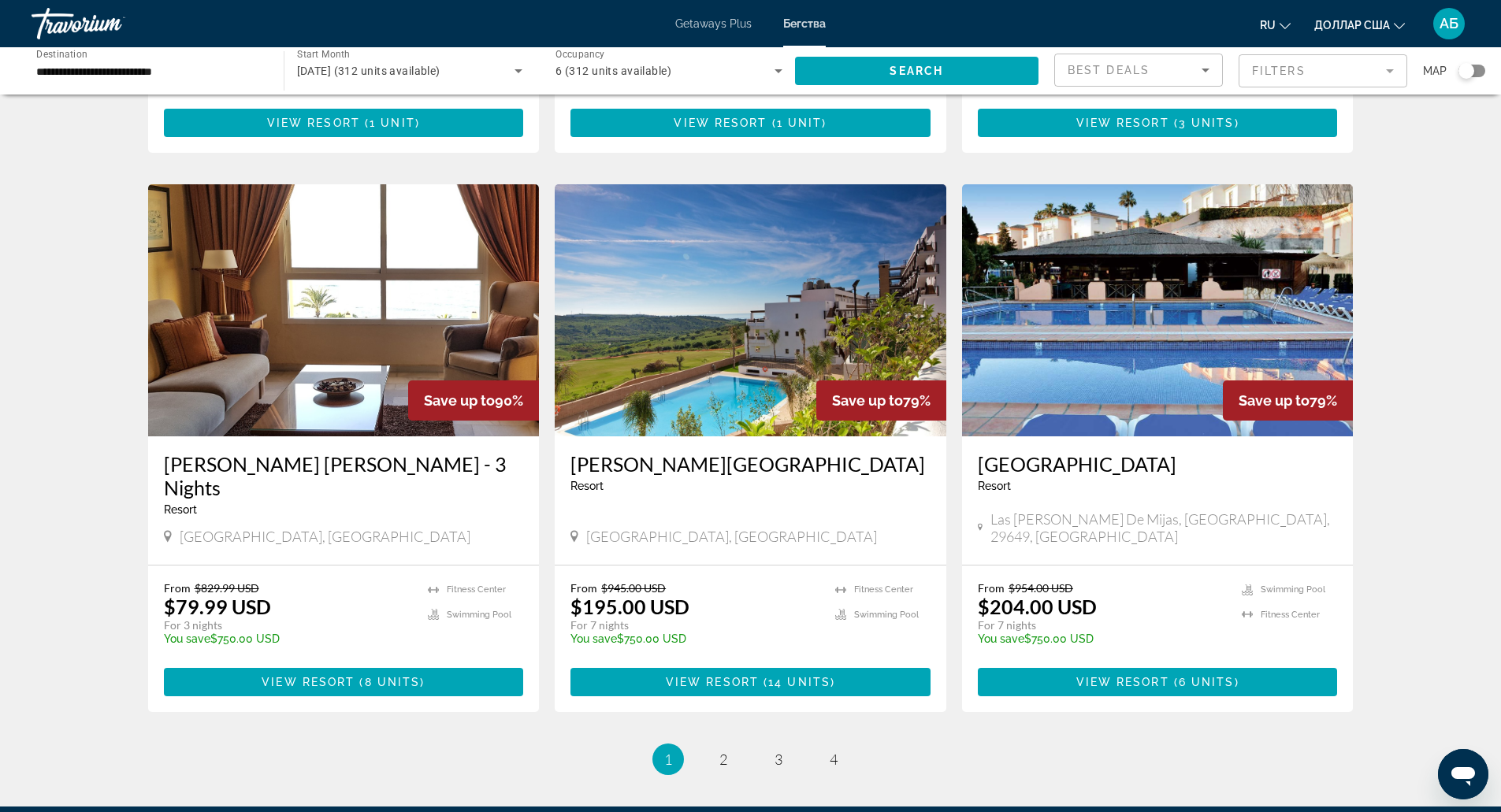
scroll to position [1616, 0]
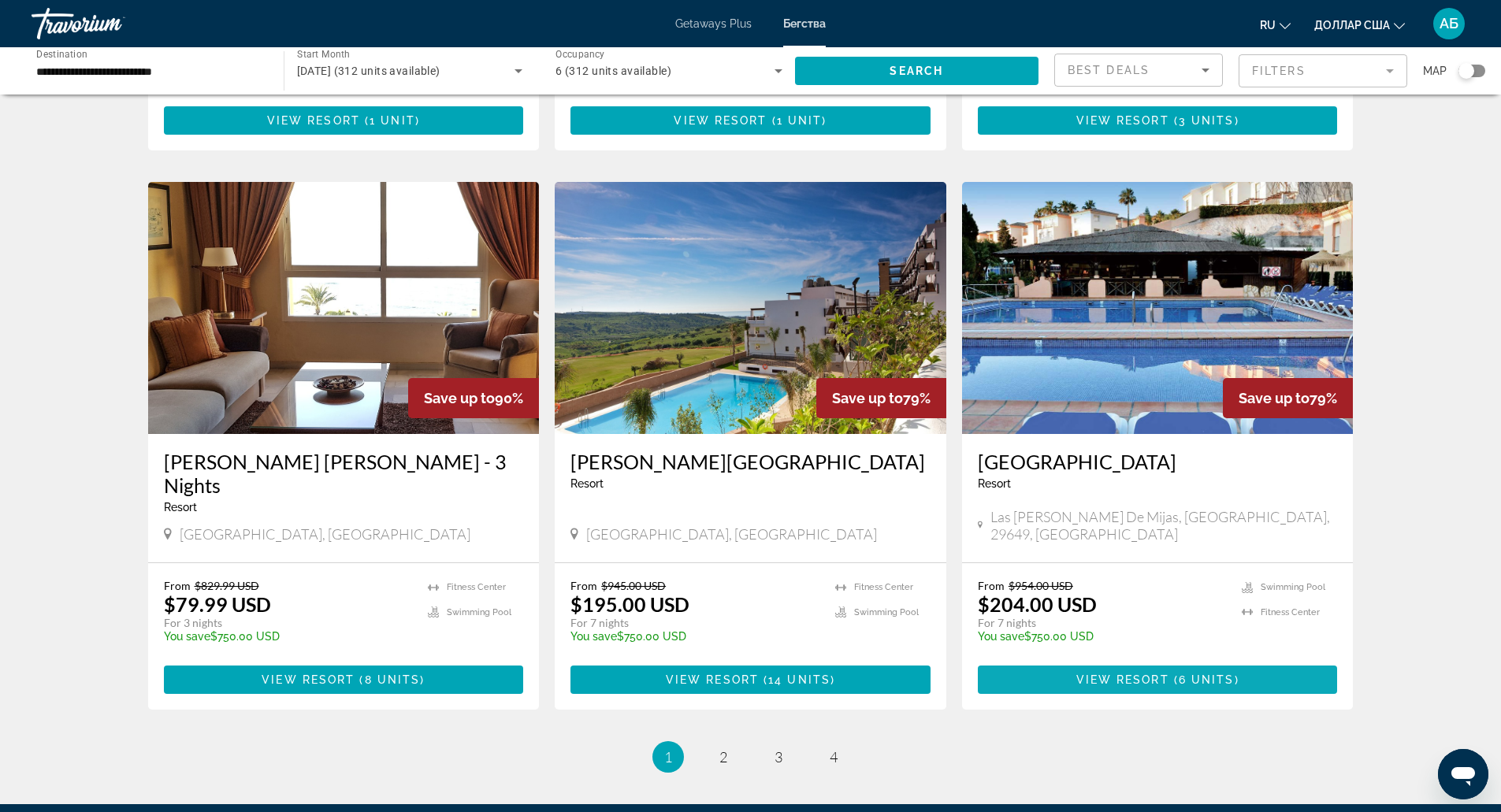
click at [1073, 661] on span "Основное содержание" at bounding box center [1158, 679] width 360 height 38
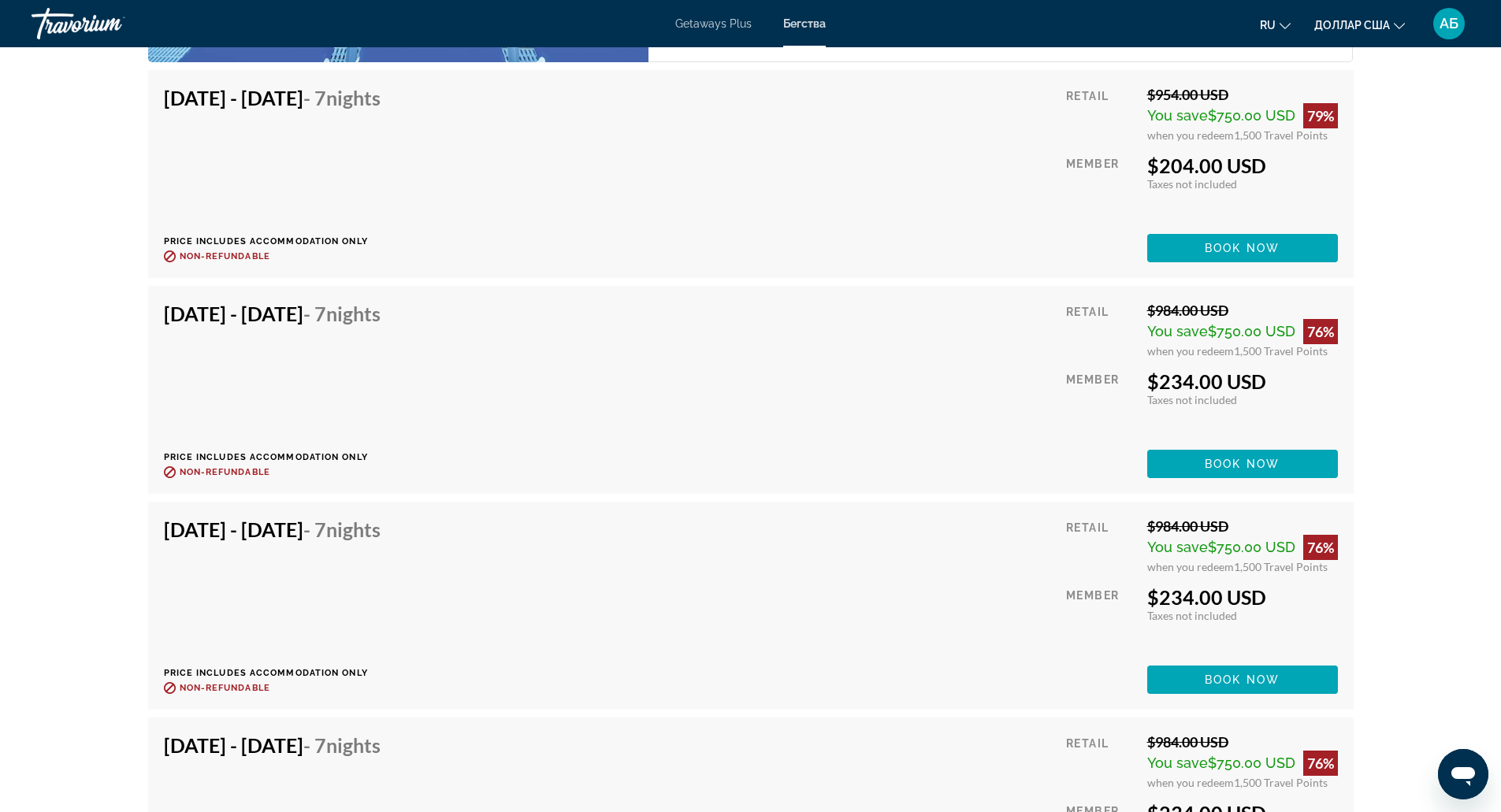
scroll to position [3089, 0]
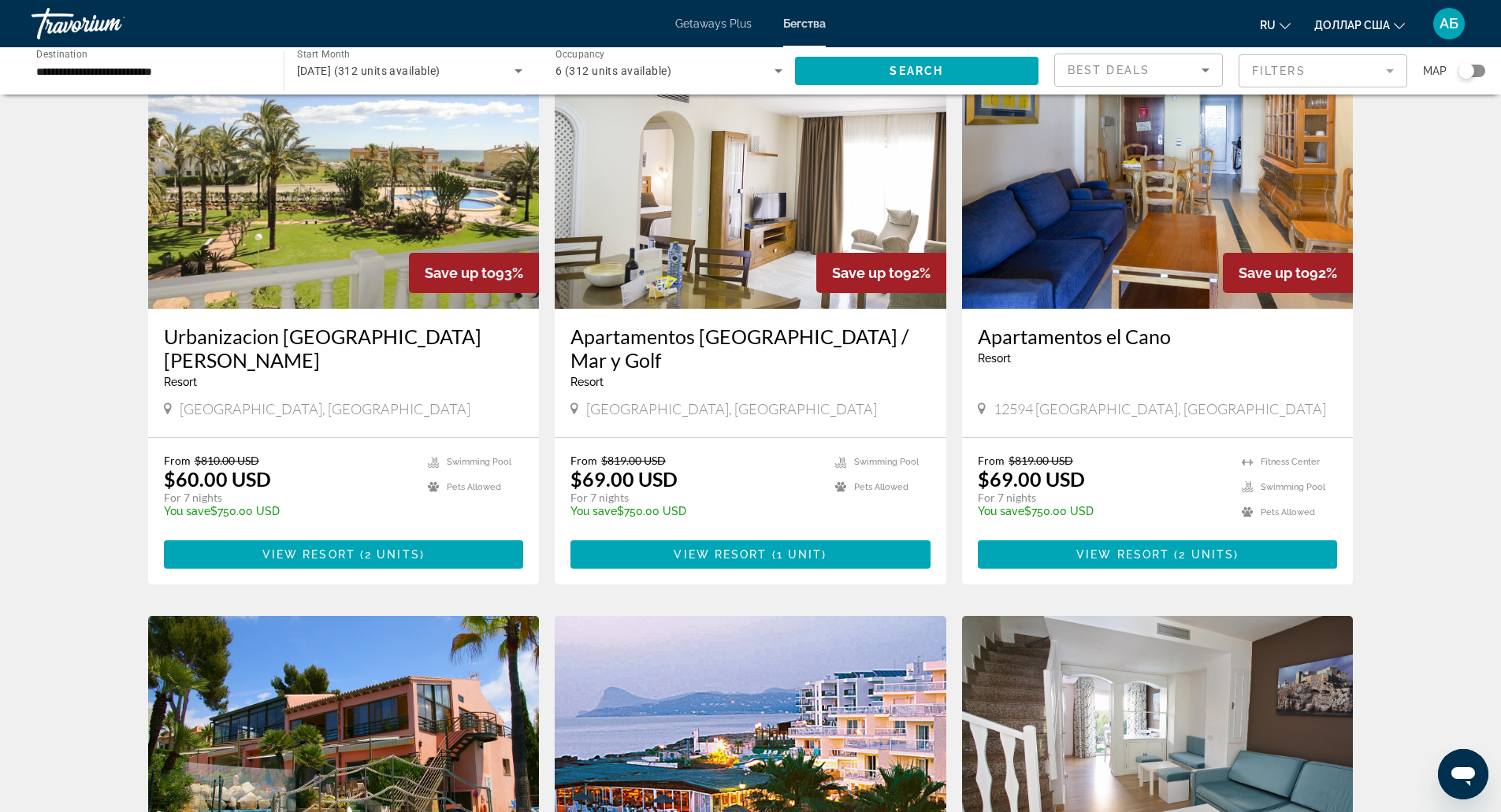
scroll to position [636, 0]
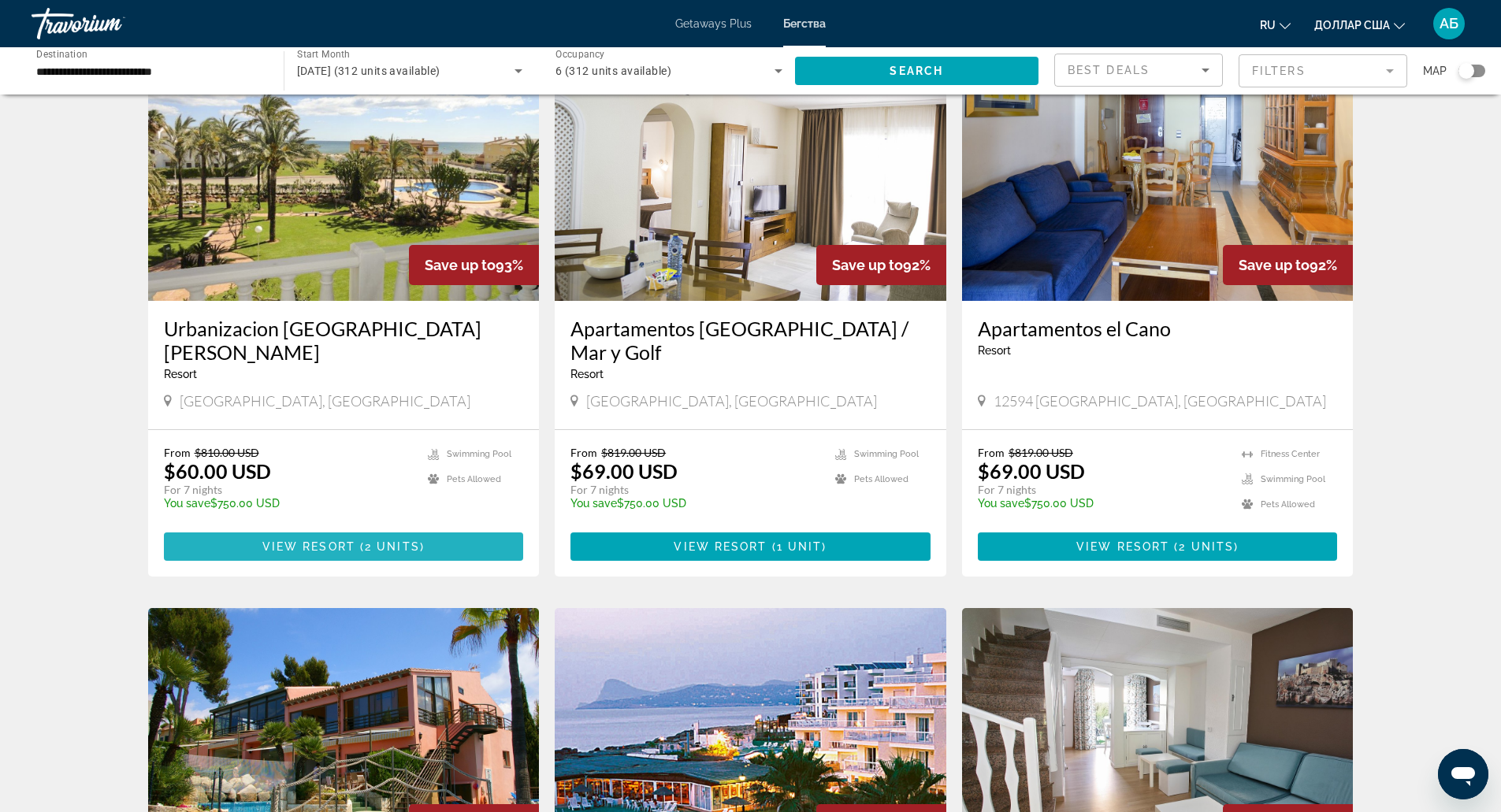
click at [397, 531] on span "Основное содержание" at bounding box center [344, 546] width 360 height 38
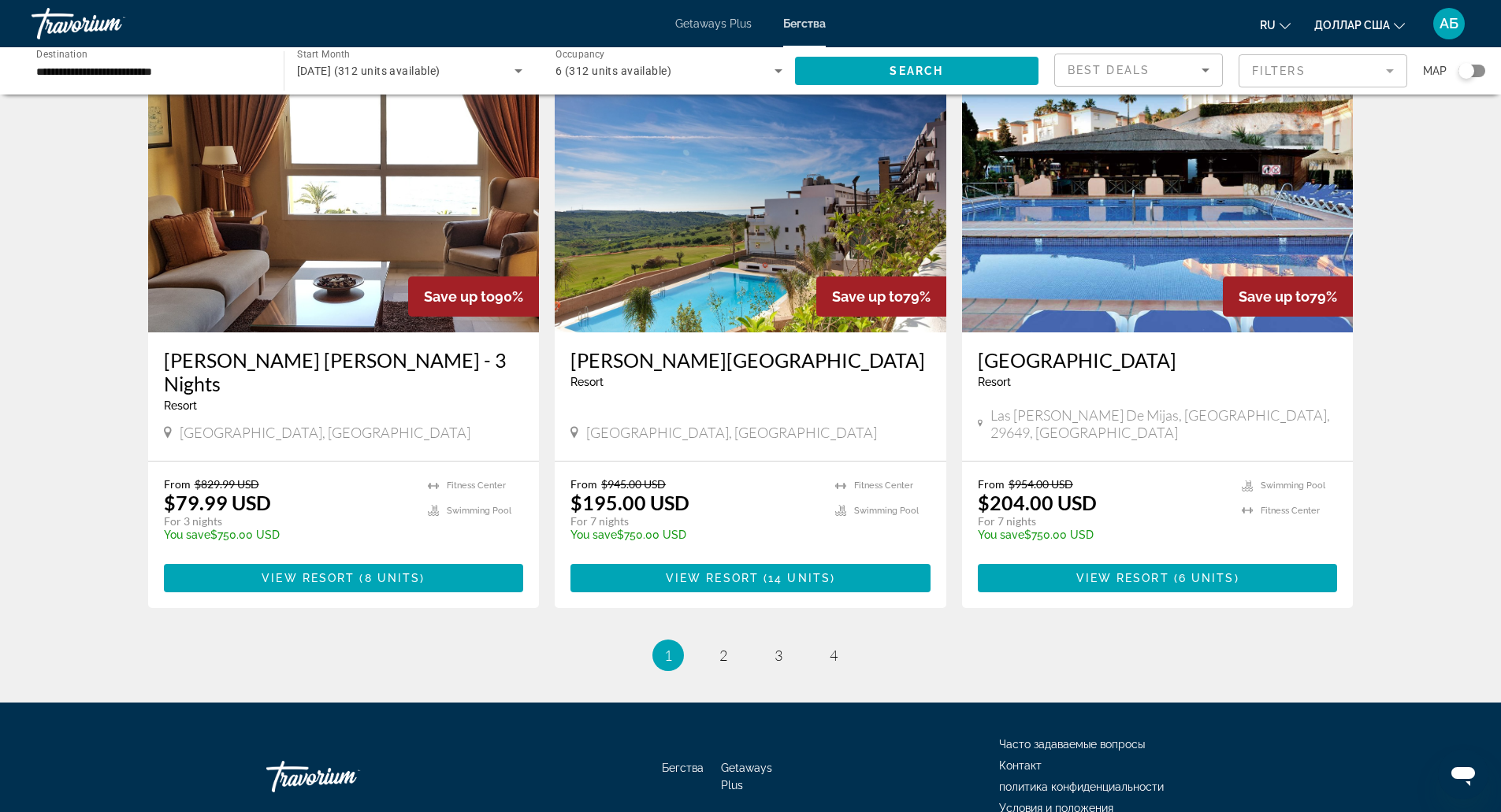
scroll to position [1736, 0]
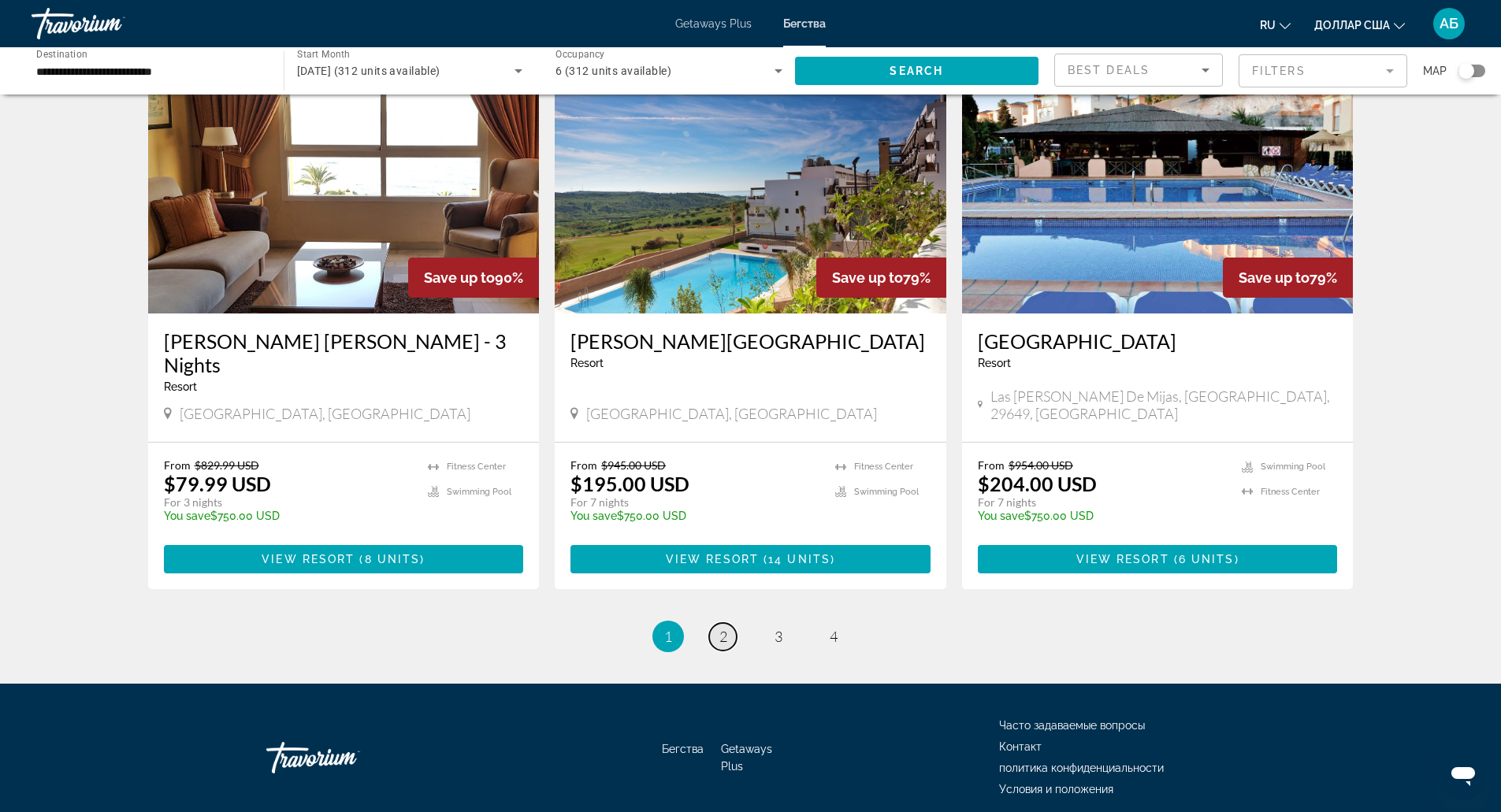
click at [715, 623] on link "page 2" at bounding box center [722, 636] width 28 height 28
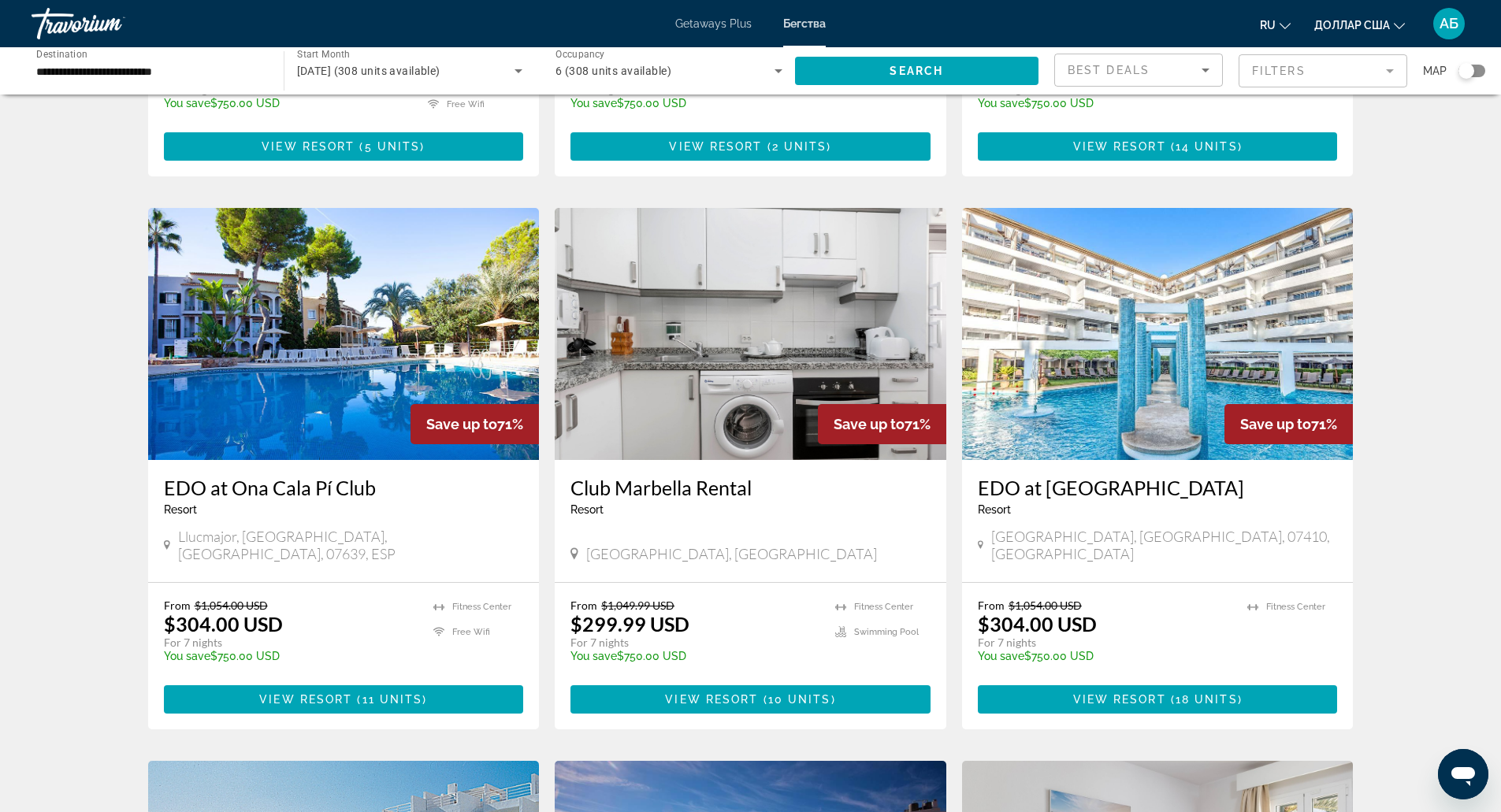
scroll to position [1078, 0]
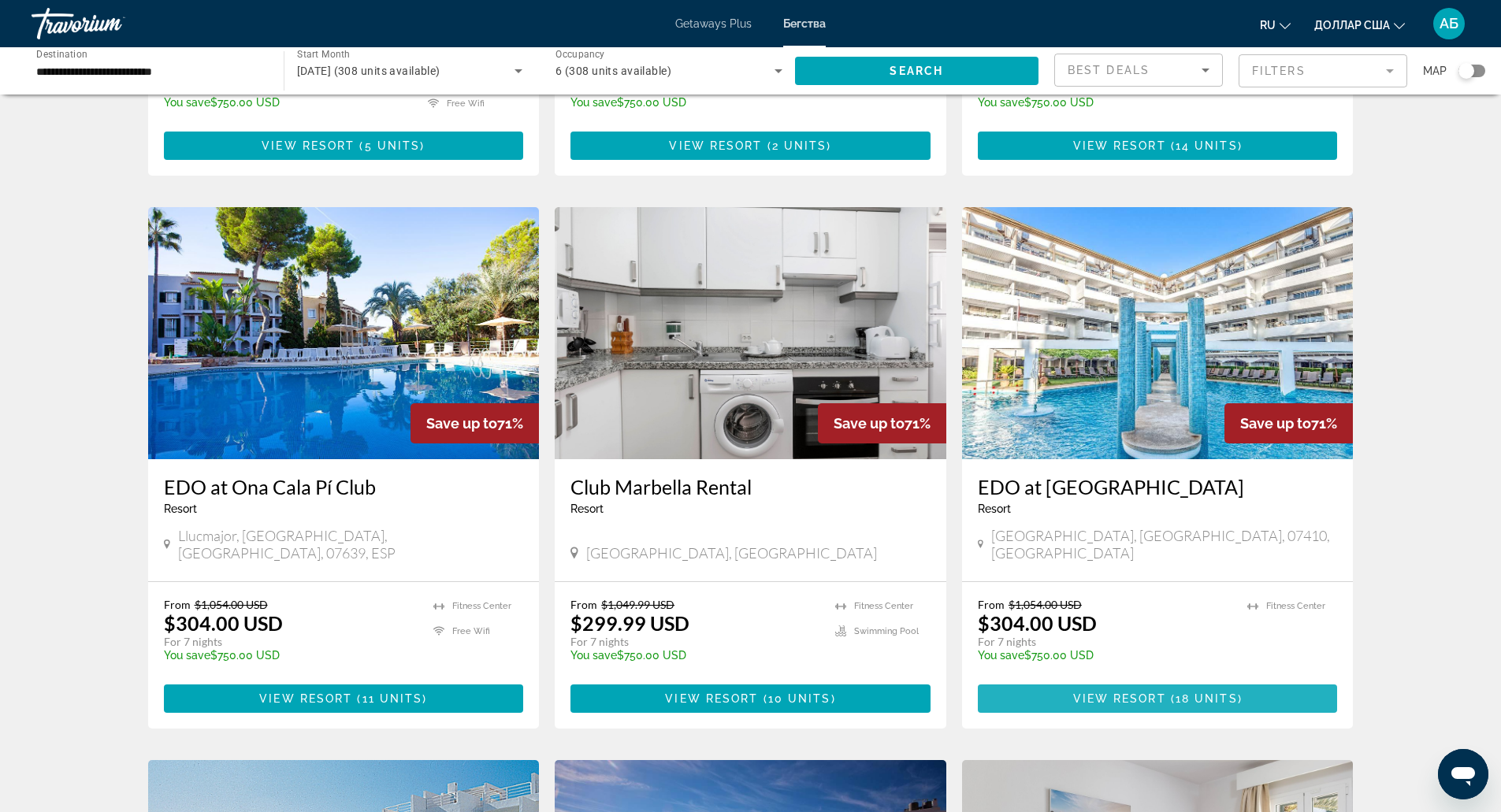
click at [1076, 693] on span "View Resort" at bounding box center [1119, 699] width 93 height 13
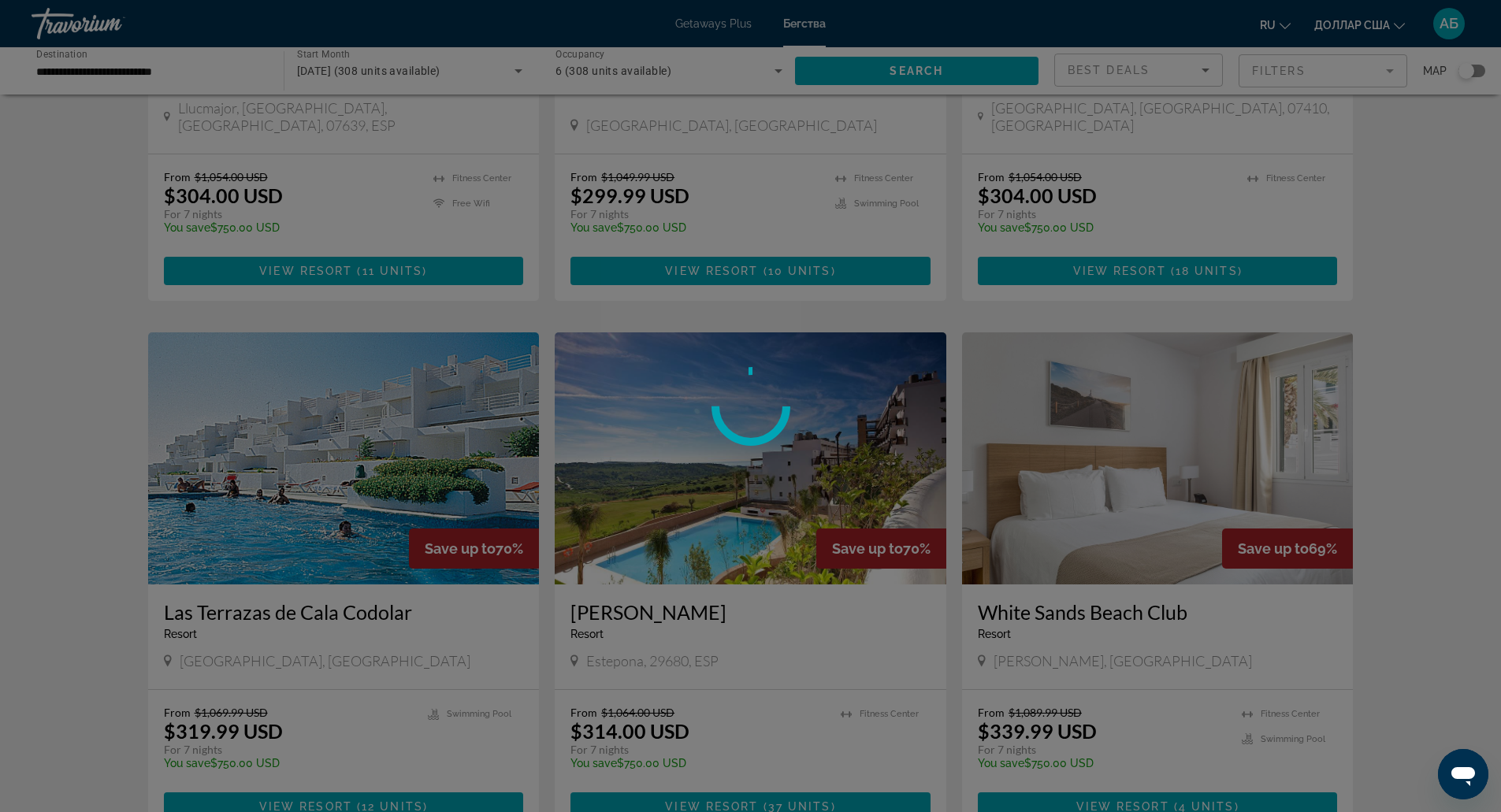
scroll to position [1506, 0]
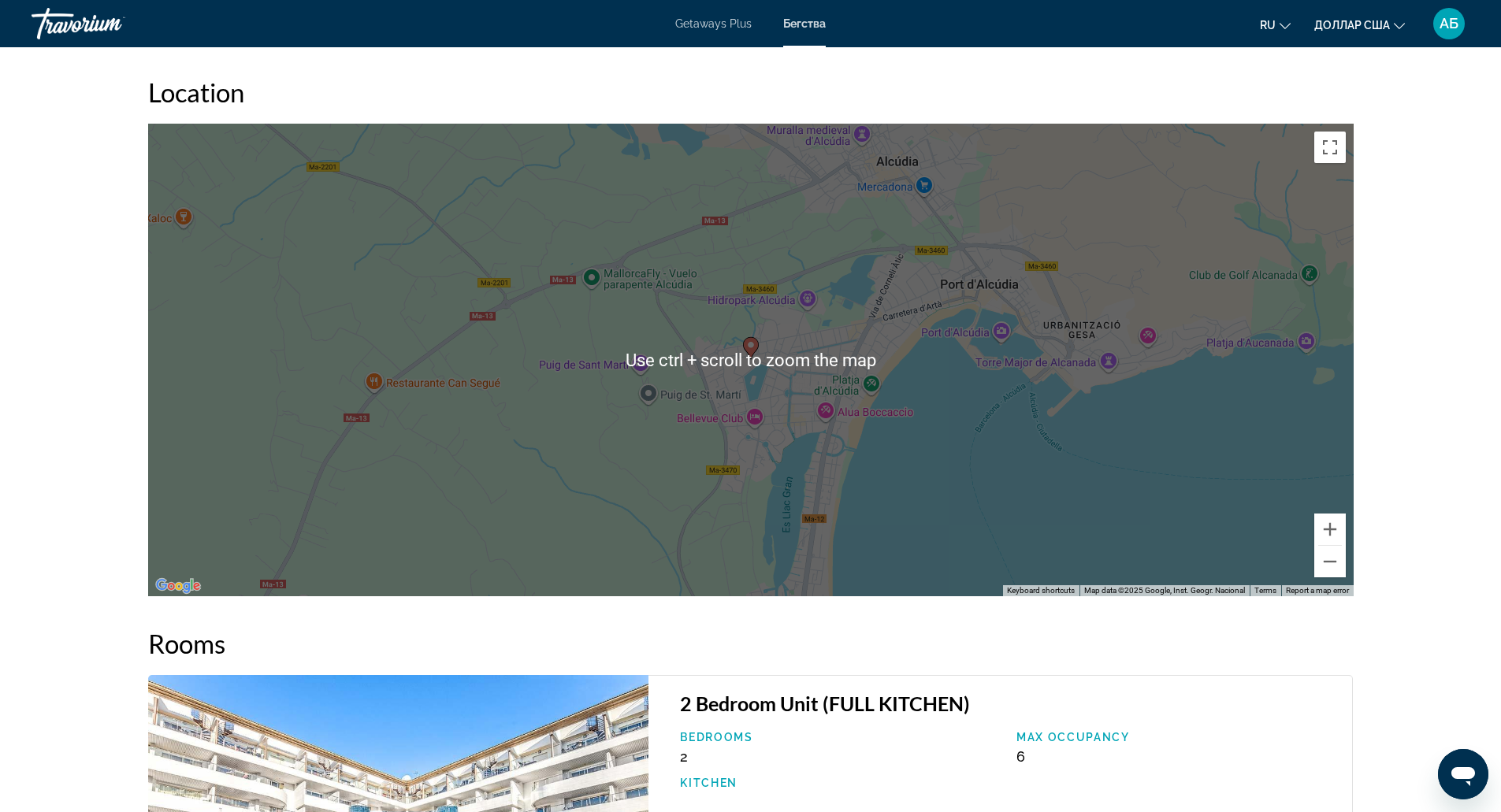
scroll to position [1931, 0]
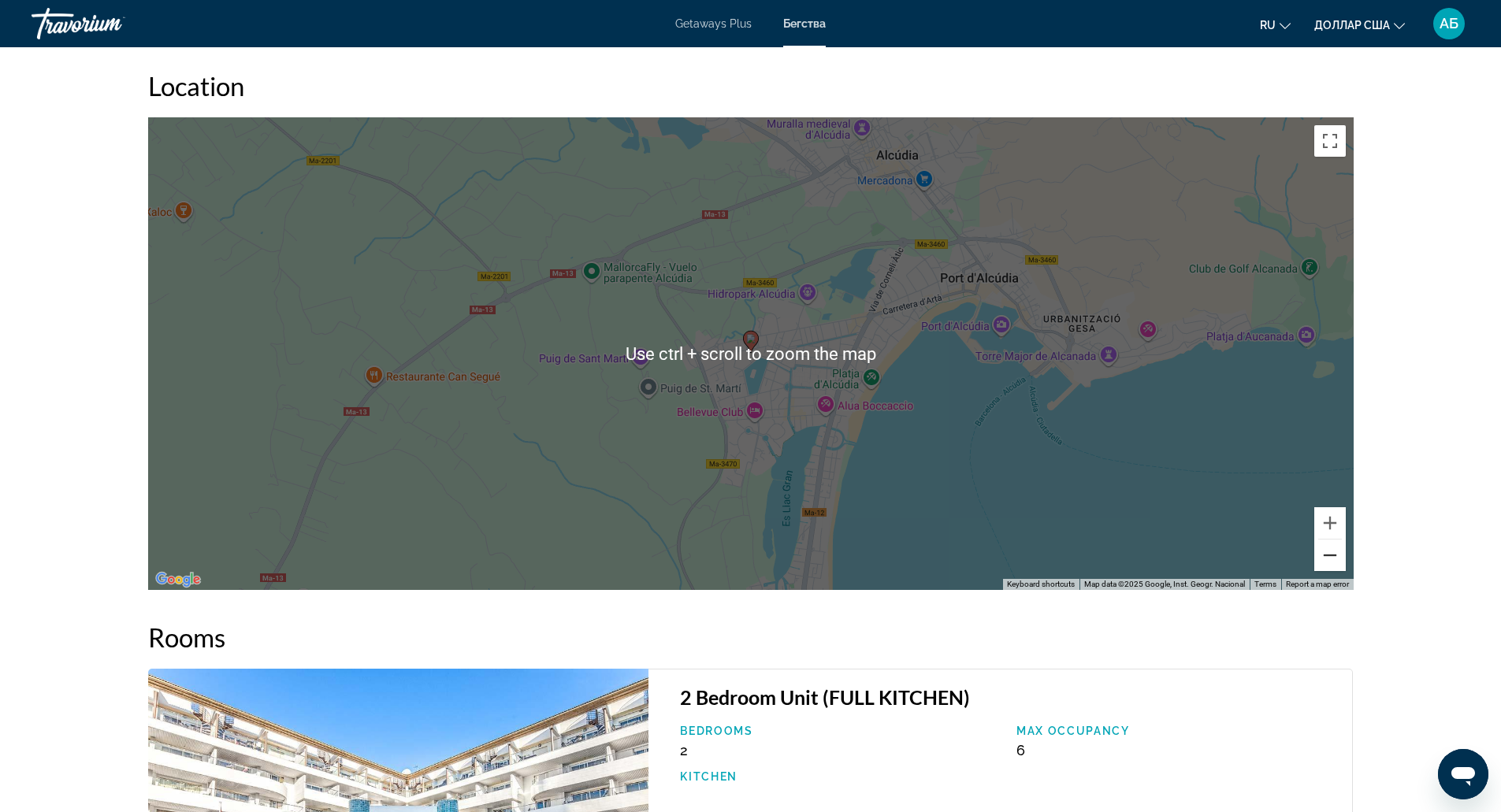
click at [1329, 540] on button "Zoom out" at bounding box center [1329, 555] width 31 height 31
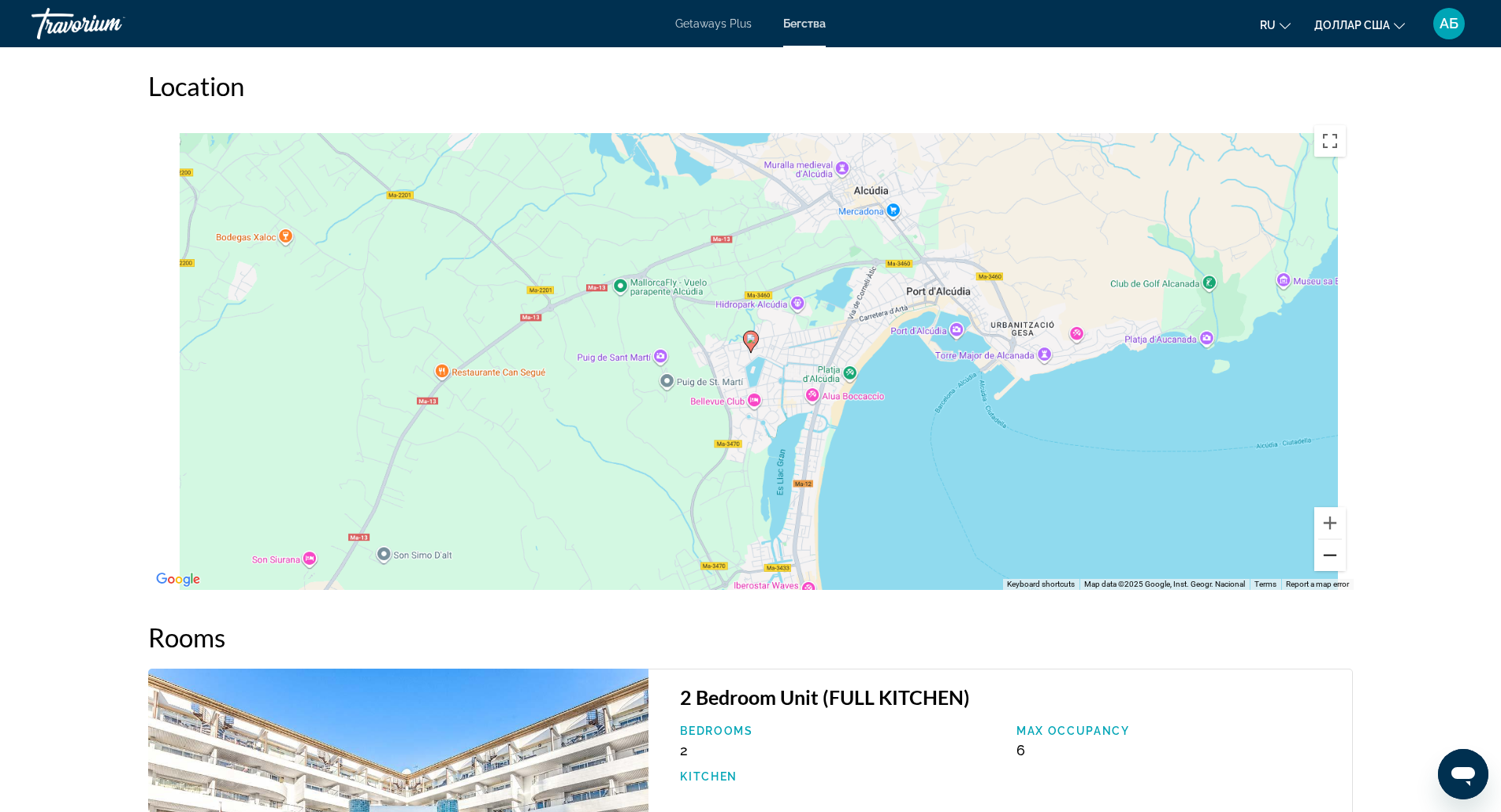
click at [1329, 540] on button "Zoom out" at bounding box center [1329, 555] width 31 height 31
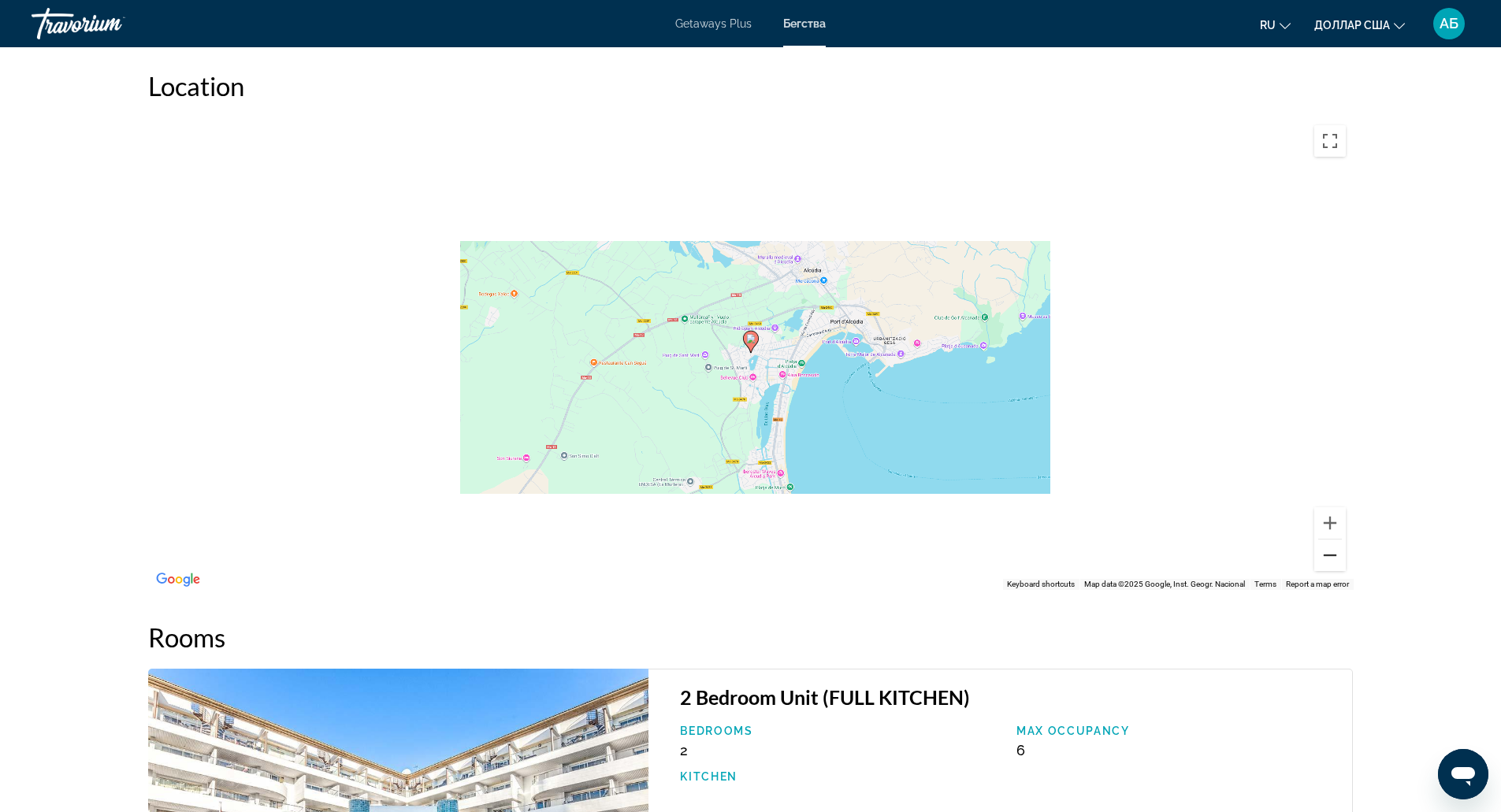
click at [1329, 540] on button "Zoom out" at bounding box center [1329, 555] width 31 height 31
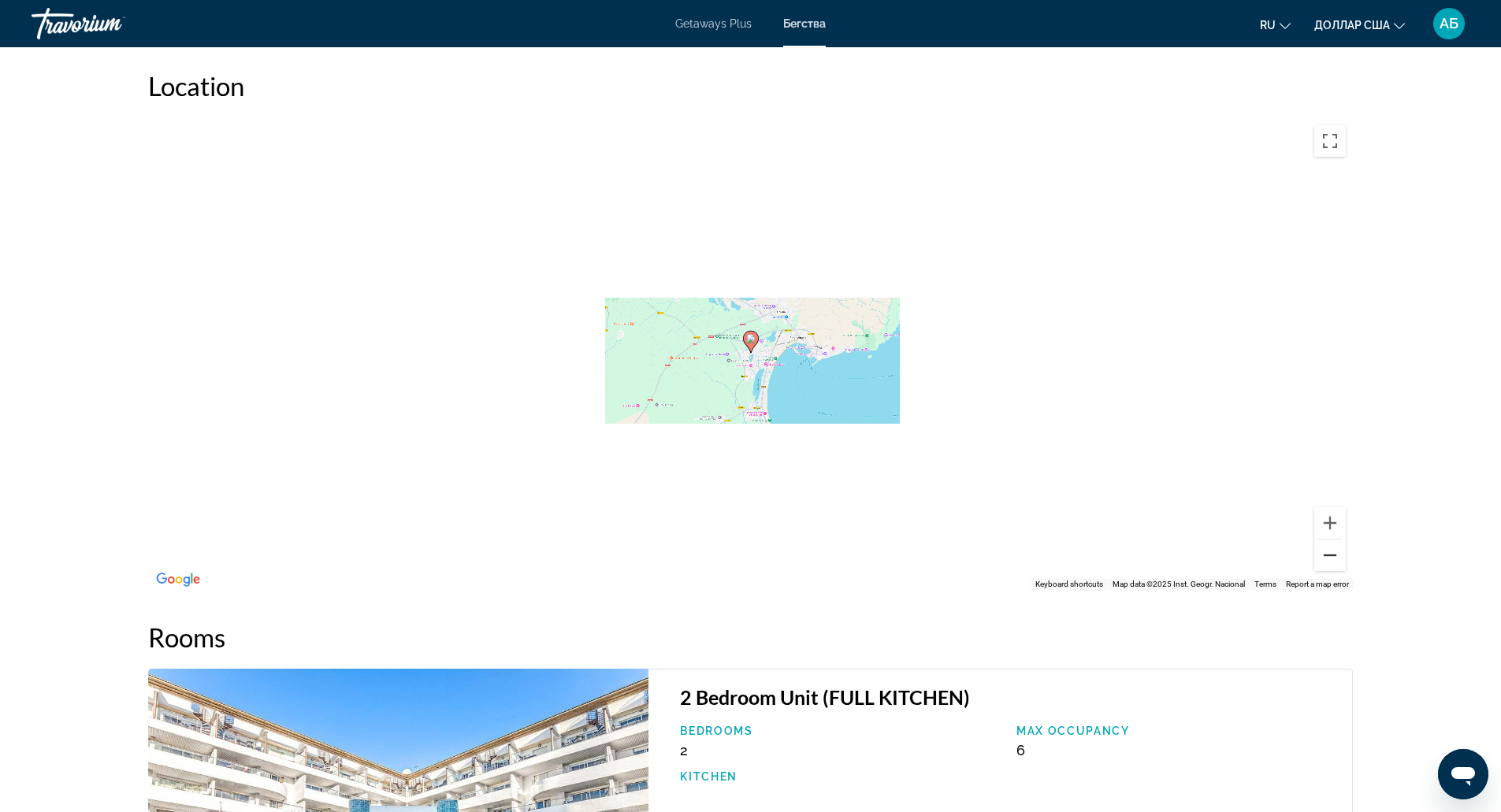
click at [1329, 540] on button "Zoom out" at bounding box center [1329, 555] width 31 height 31
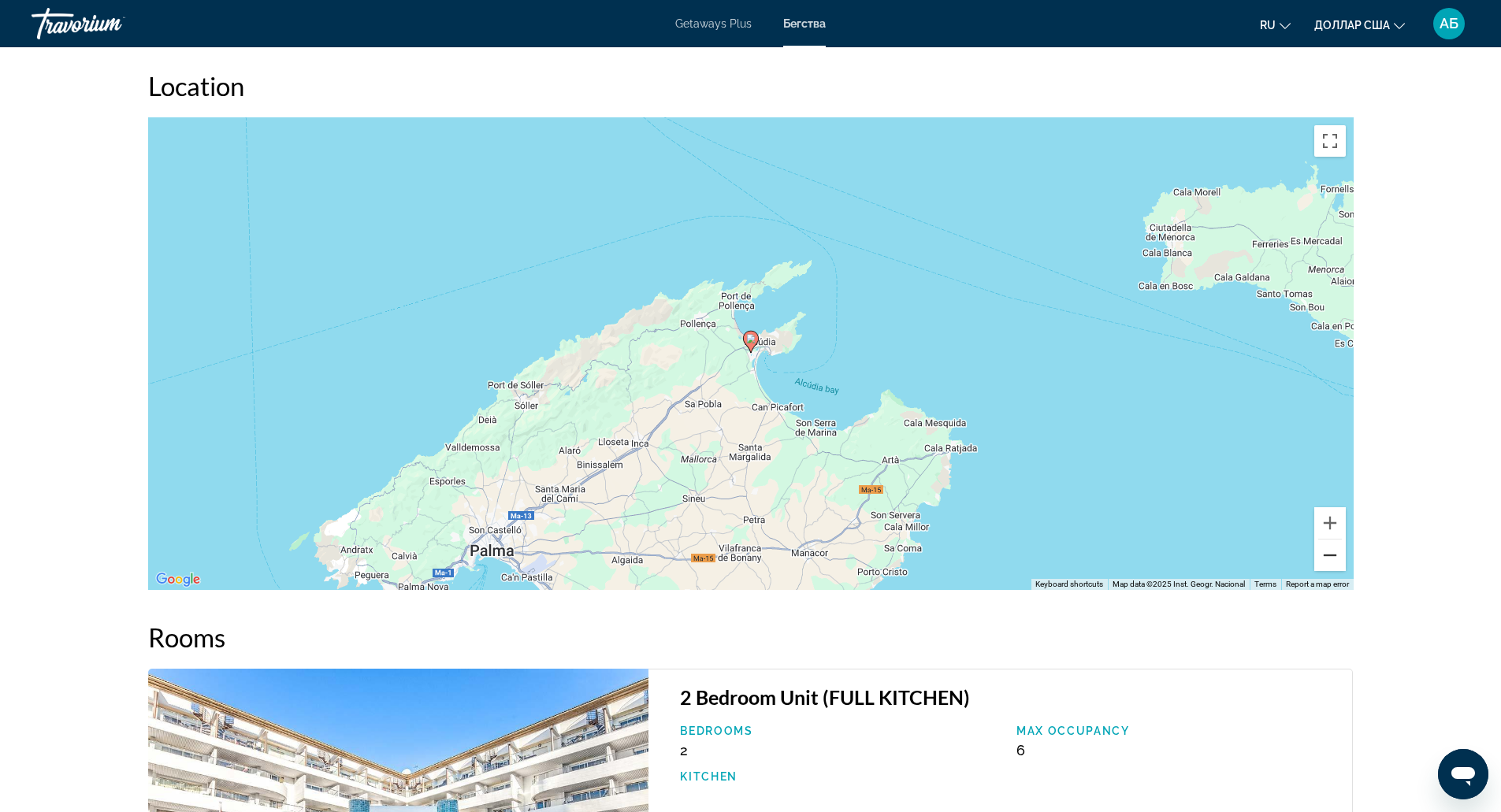
click at [1327, 554] on button "Zoom out" at bounding box center [1329, 555] width 31 height 31
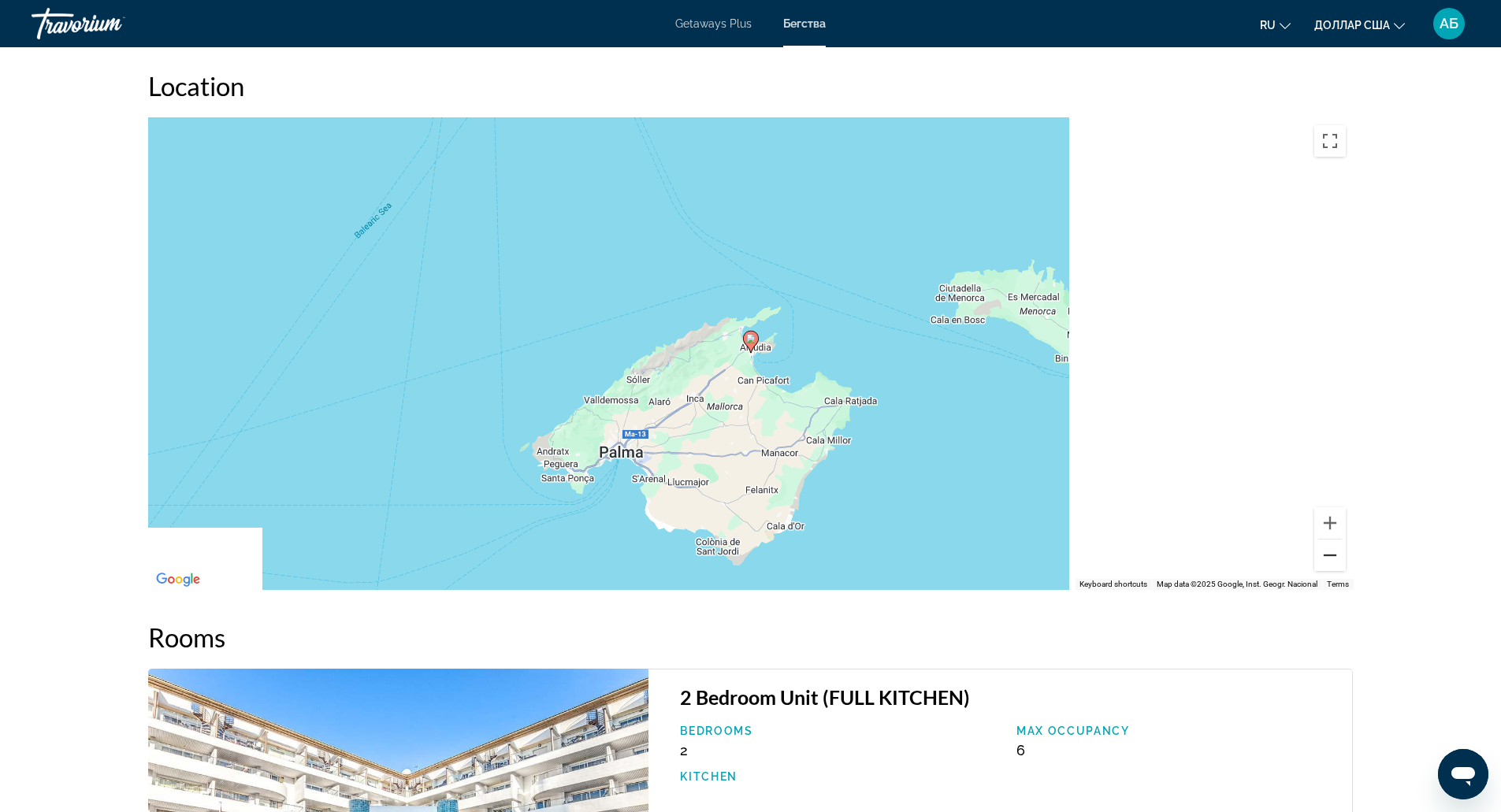
click at [1327, 554] on button "Zoom out" at bounding box center [1329, 555] width 31 height 31
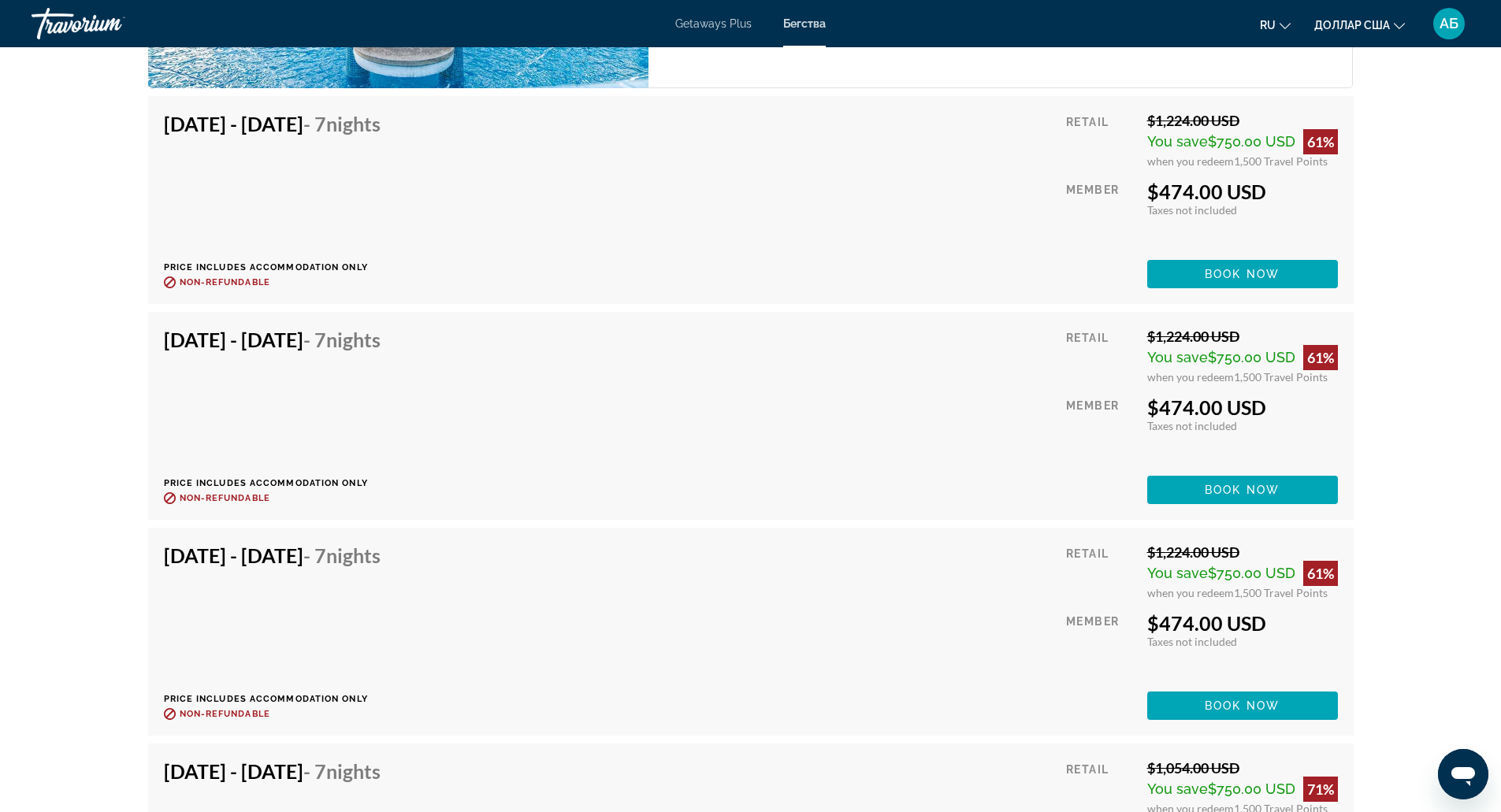
scroll to position [2866, 0]
click at [979, 628] on div "[DATE] - [DATE] - 7 Nights Price includes accommodation only Refundable until :…" at bounding box center [751, 631] width 1174 height 177
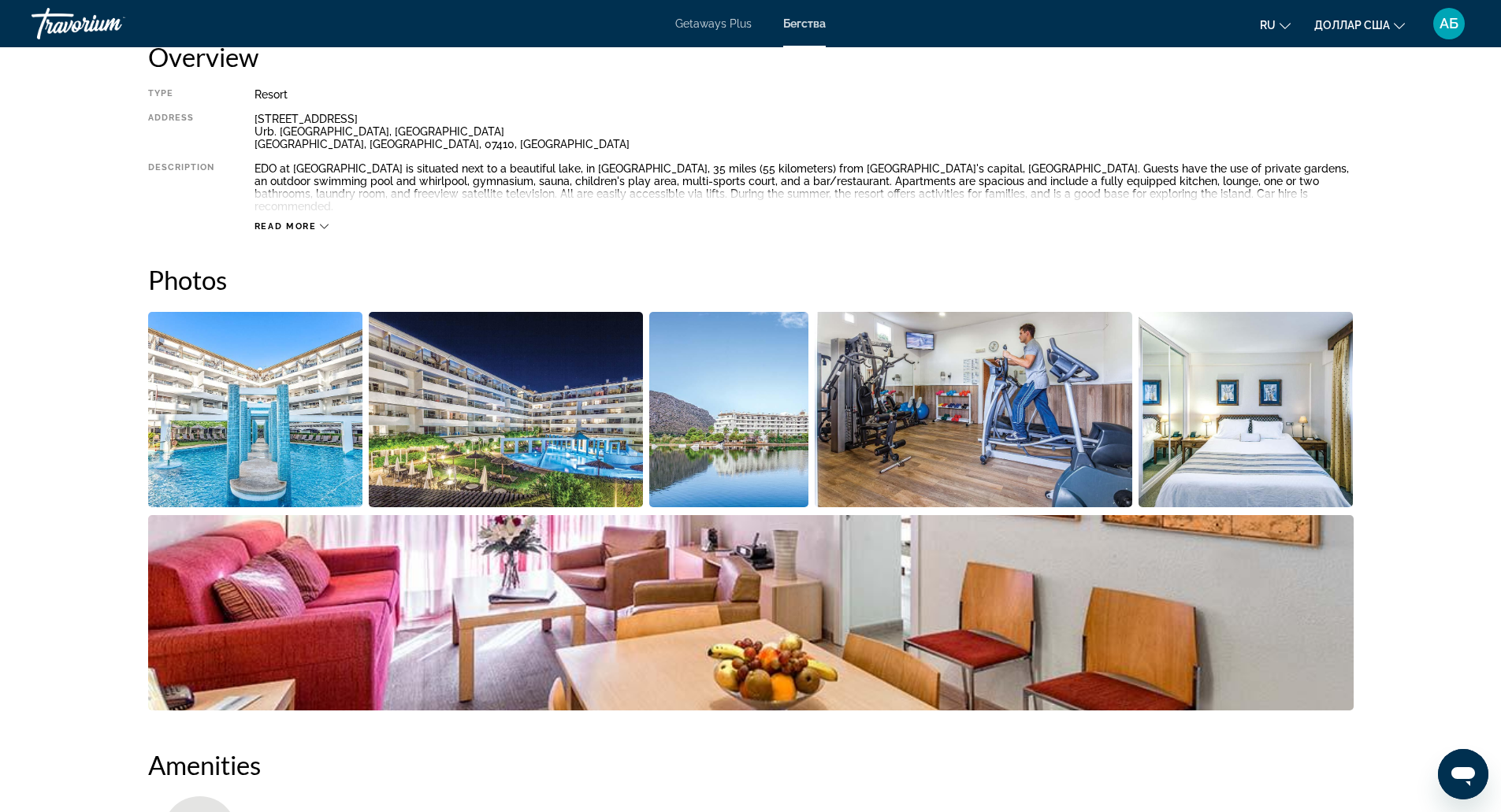
scroll to position [556, 0]
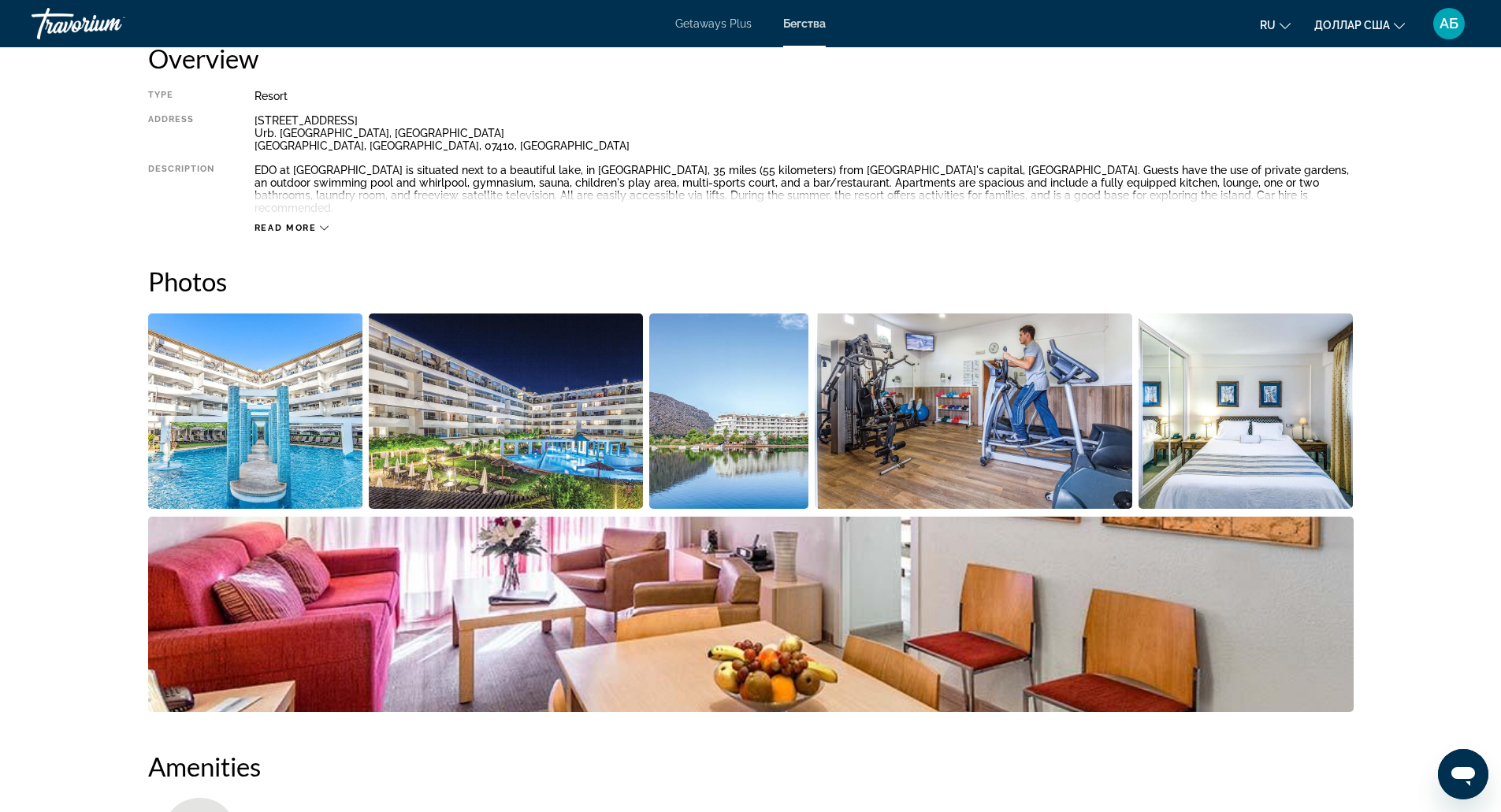
click at [256, 419] on img "Open full-screen image slider" at bounding box center [256, 411] width 215 height 195
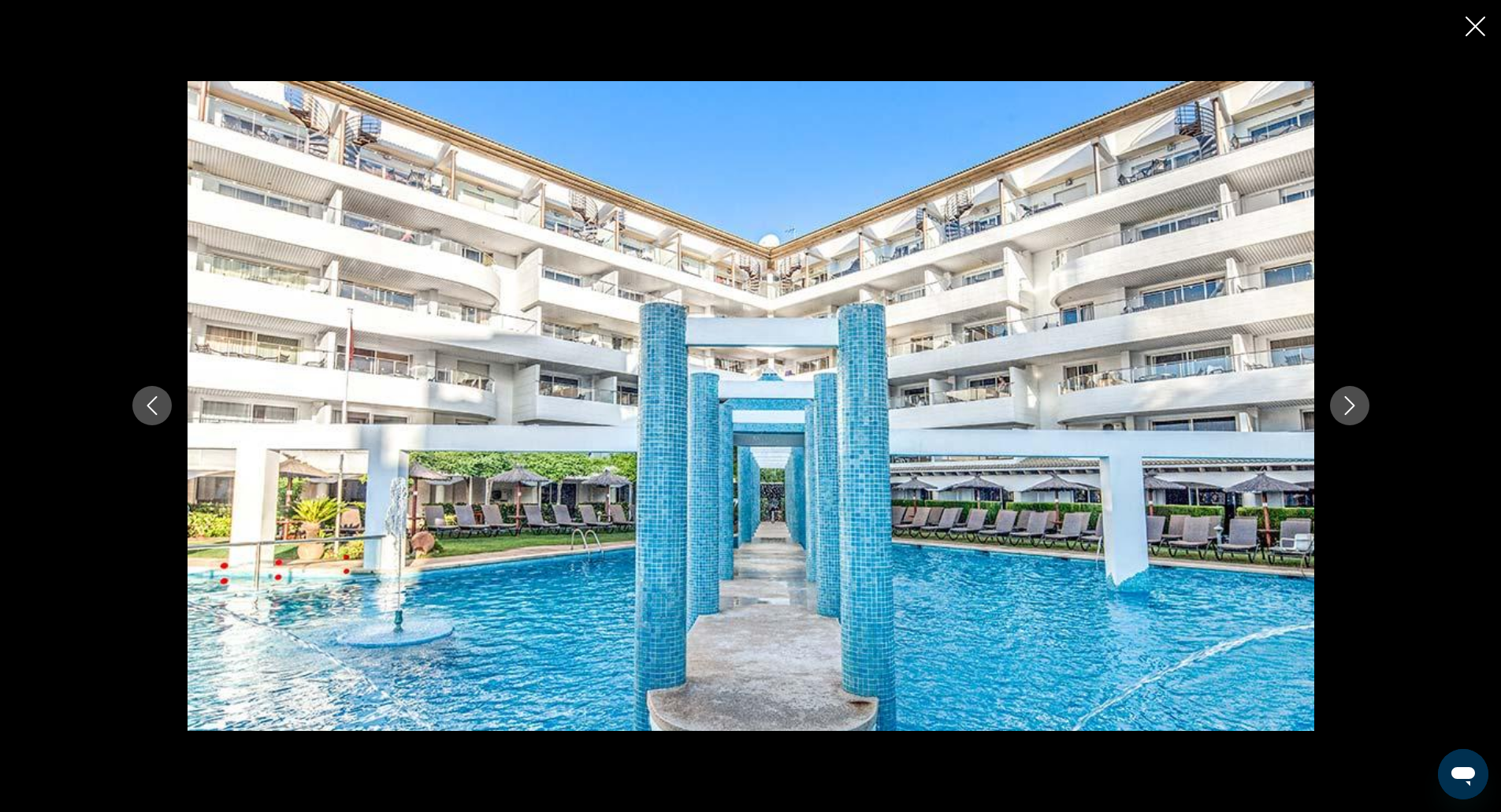
click at [1353, 401] on icon "Next image" at bounding box center [1350, 405] width 18 height 18
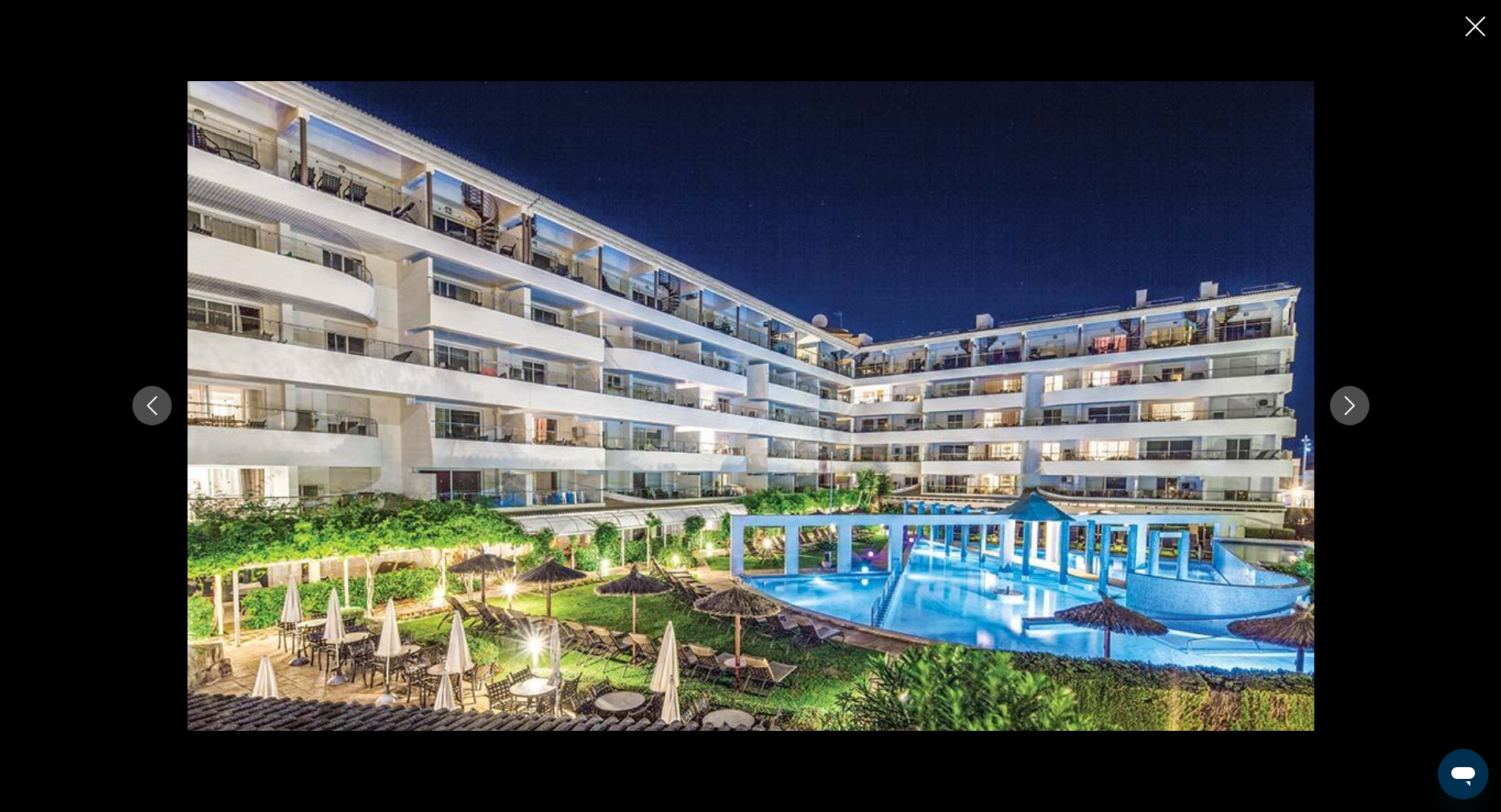
click at [1353, 401] on icon "Next image" at bounding box center [1350, 405] width 18 height 18
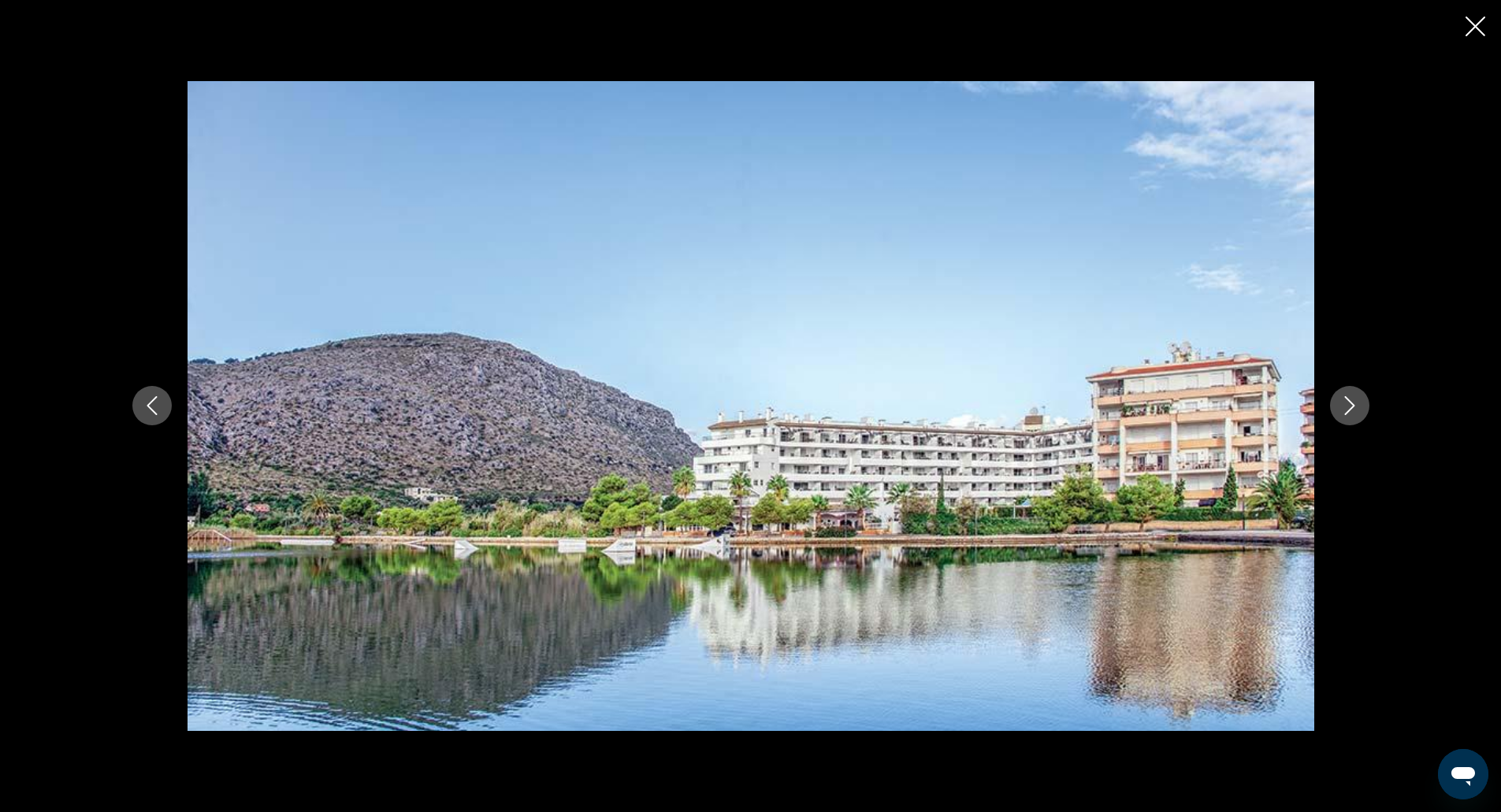
click at [1353, 401] on icon "Next image" at bounding box center [1350, 405] width 18 height 18
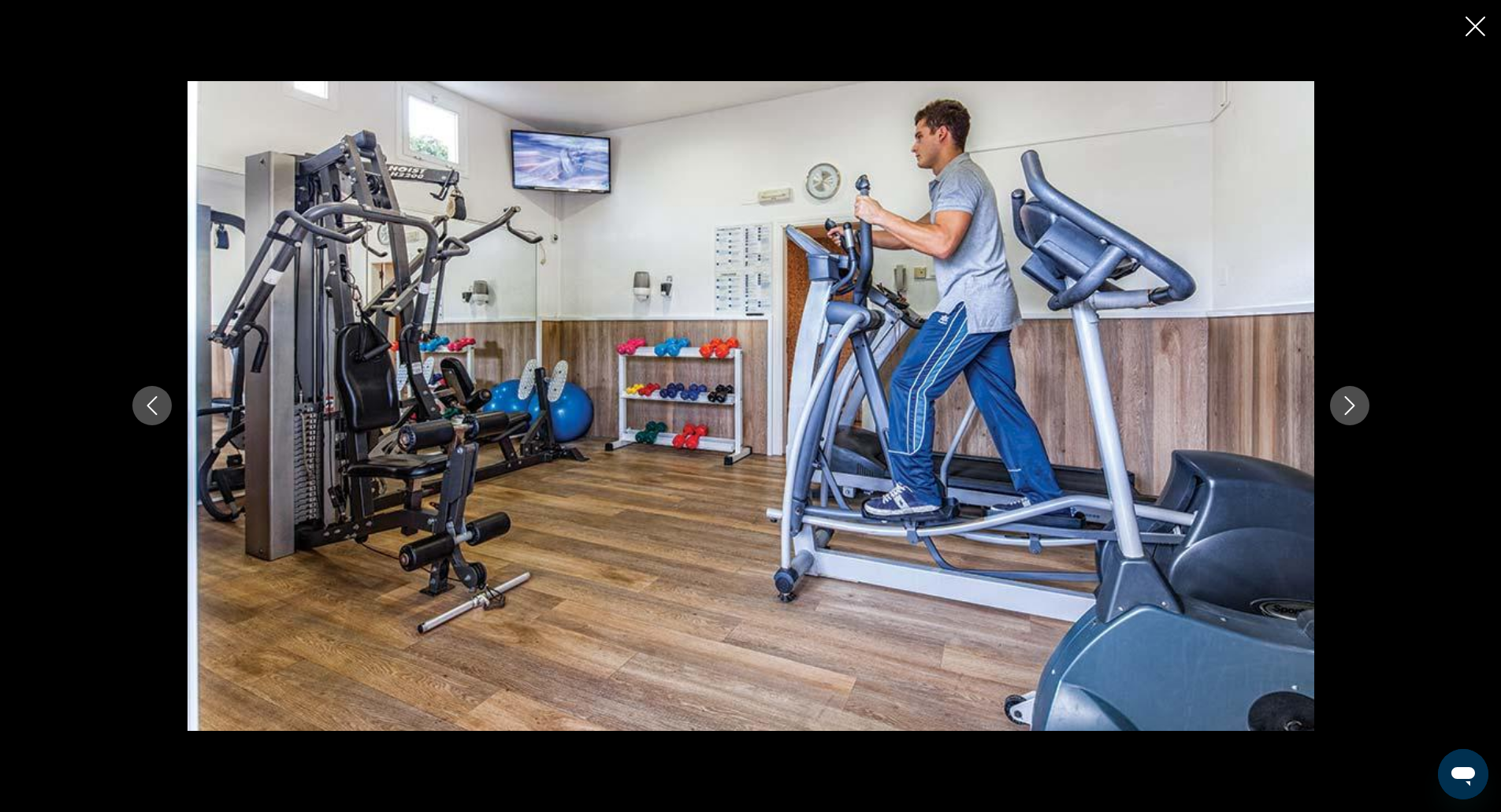
click at [1353, 401] on icon "Next image" at bounding box center [1350, 405] width 18 height 18
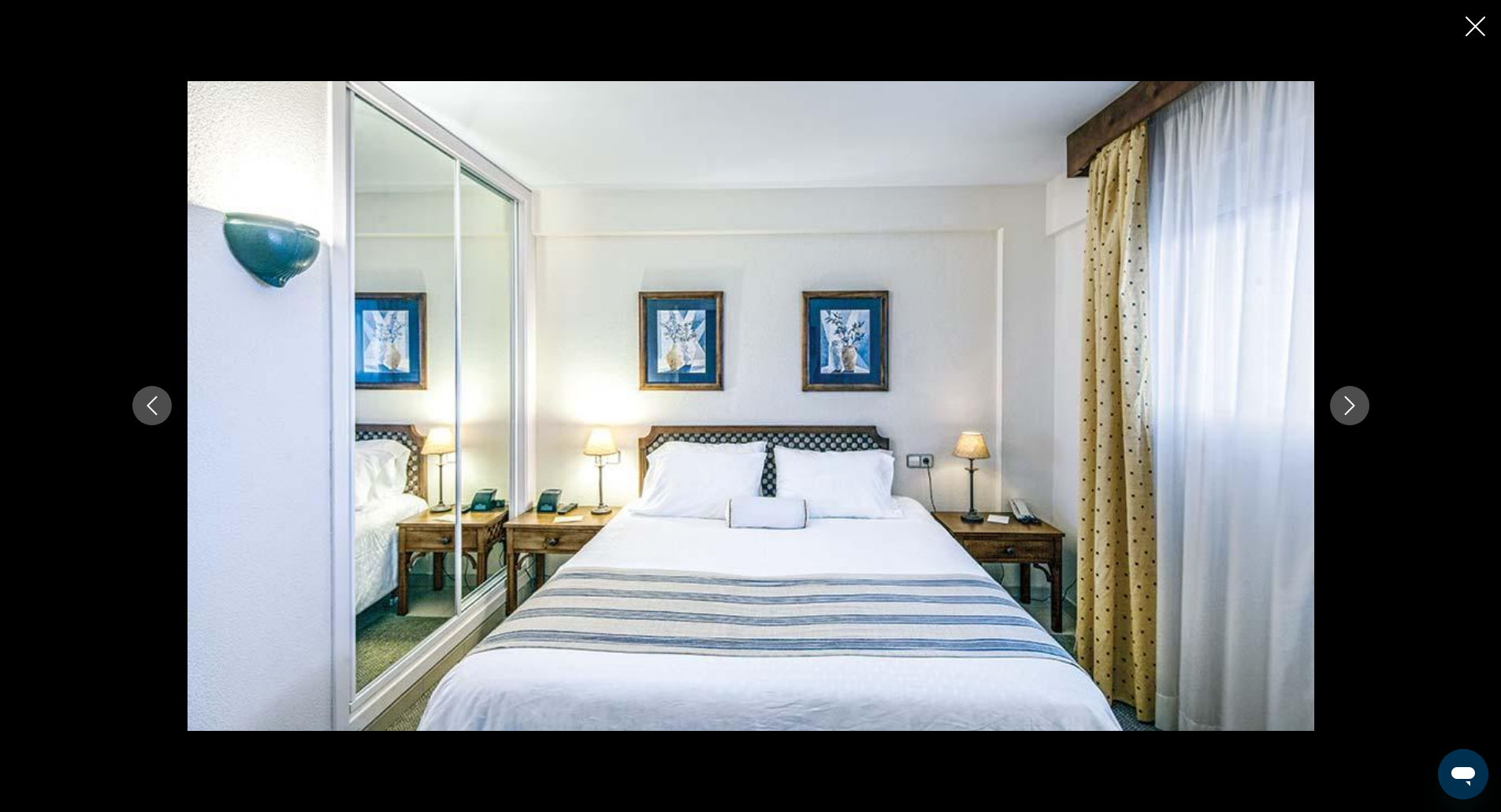
click at [1353, 401] on icon "Next image" at bounding box center [1350, 405] width 18 height 18
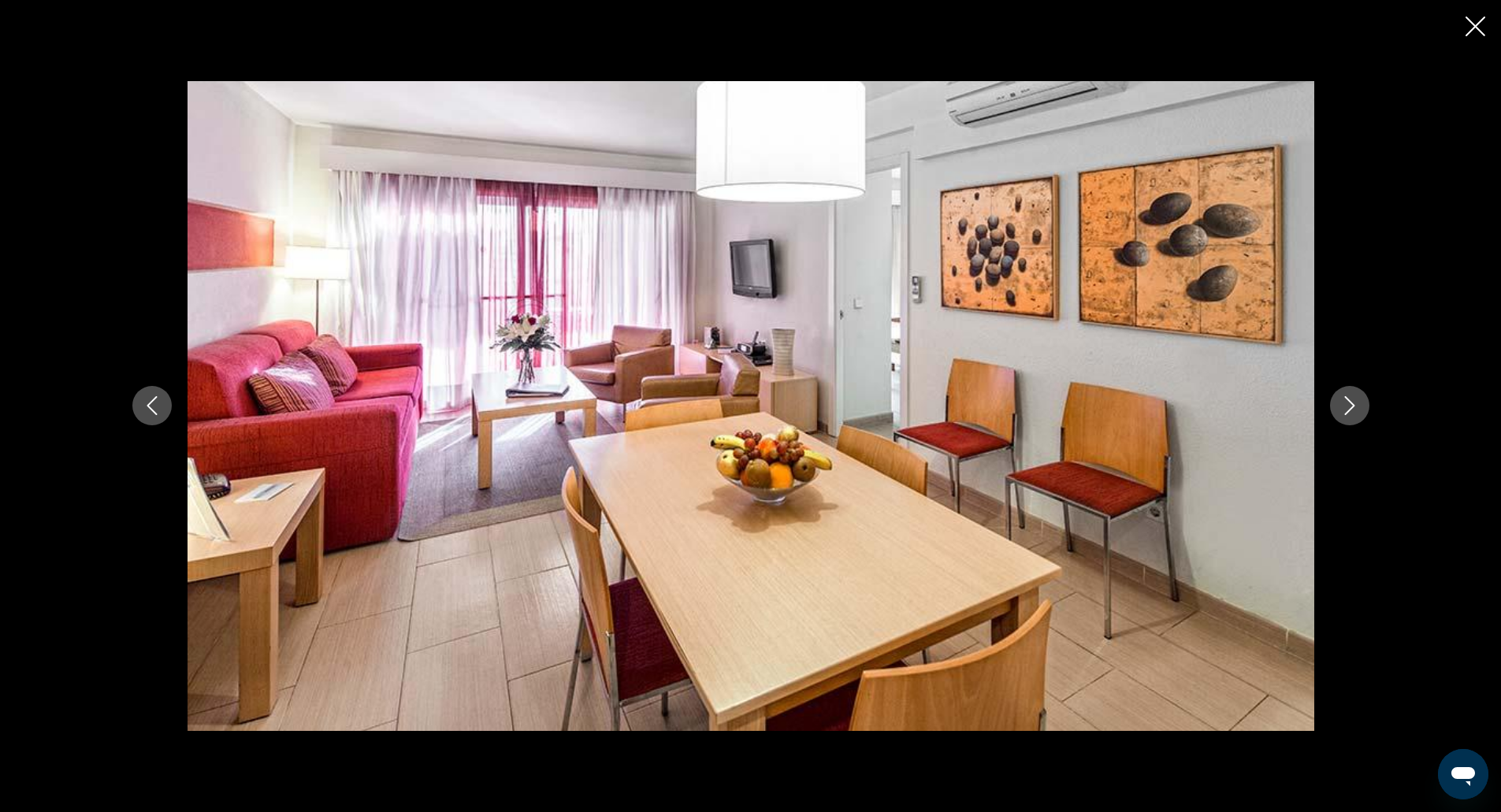
click at [1353, 401] on icon "Next image" at bounding box center [1350, 405] width 18 height 18
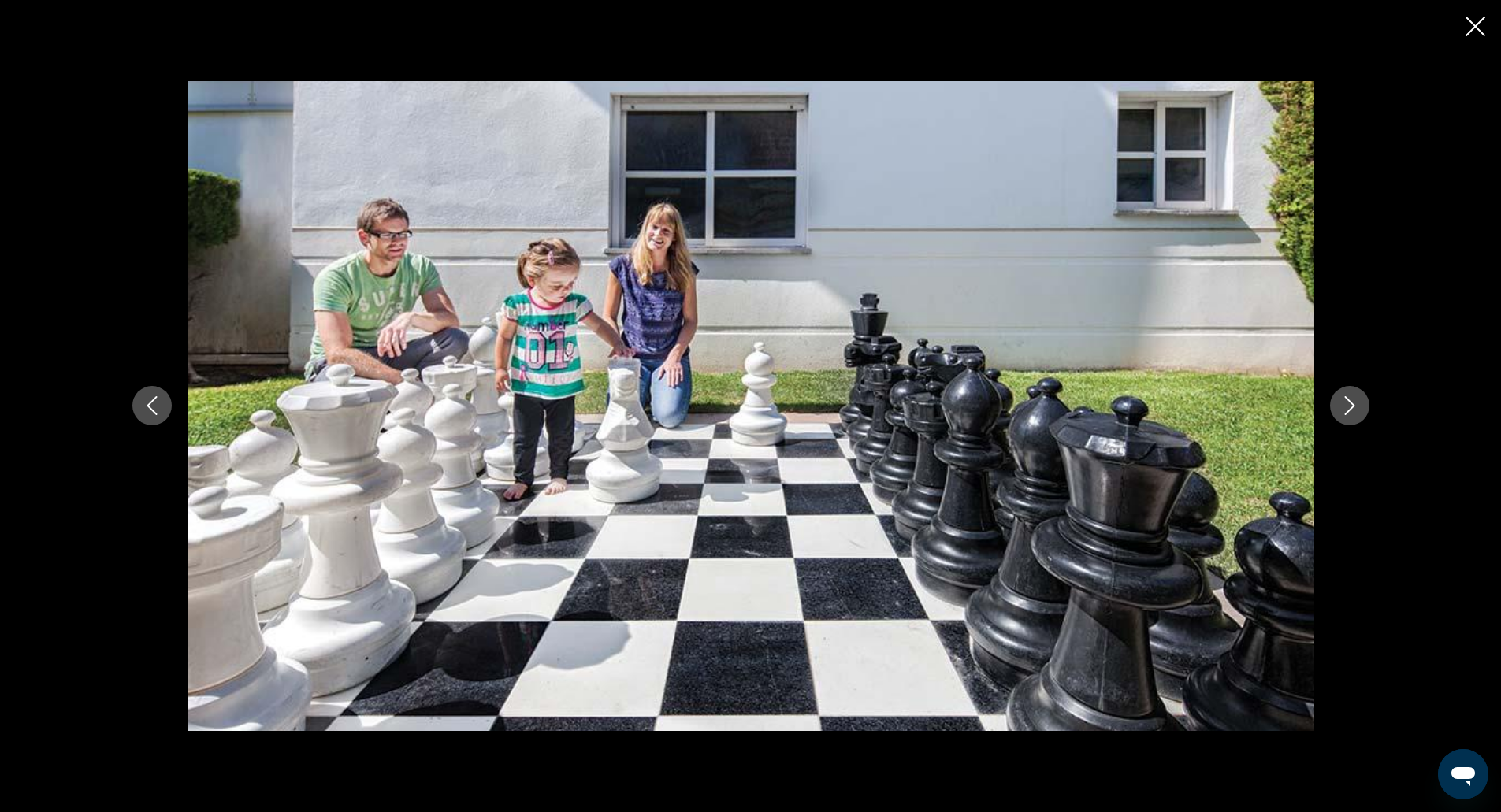
click at [1353, 401] on icon "Next image" at bounding box center [1350, 405] width 18 height 18
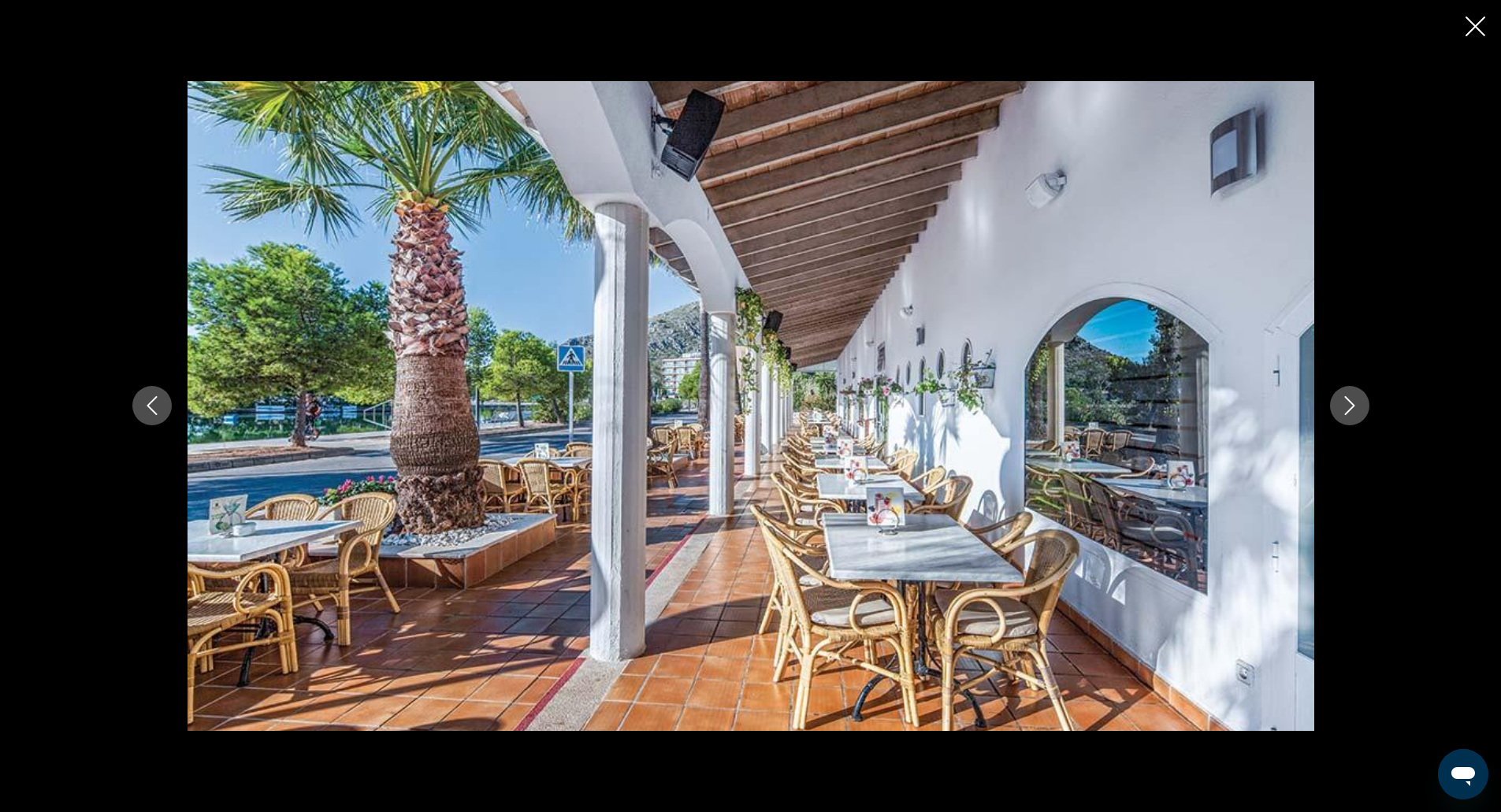
click at [1353, 401] on icon "Next image" at bounding box center [1350, 405] width 18 height 18
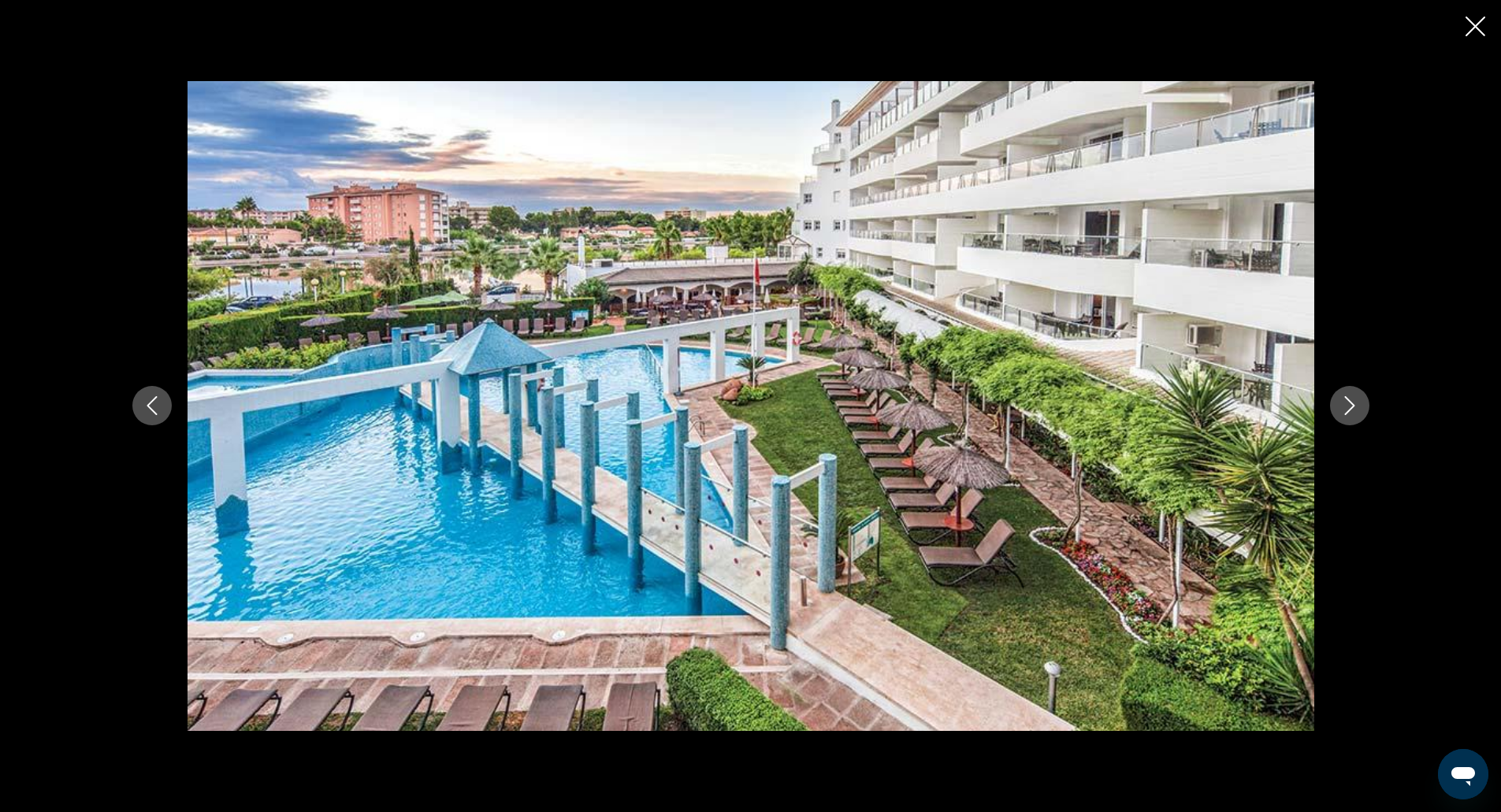
click at [1353, 401] on icon "Next image" at bounding box center [1350, 405] width 18 height 18
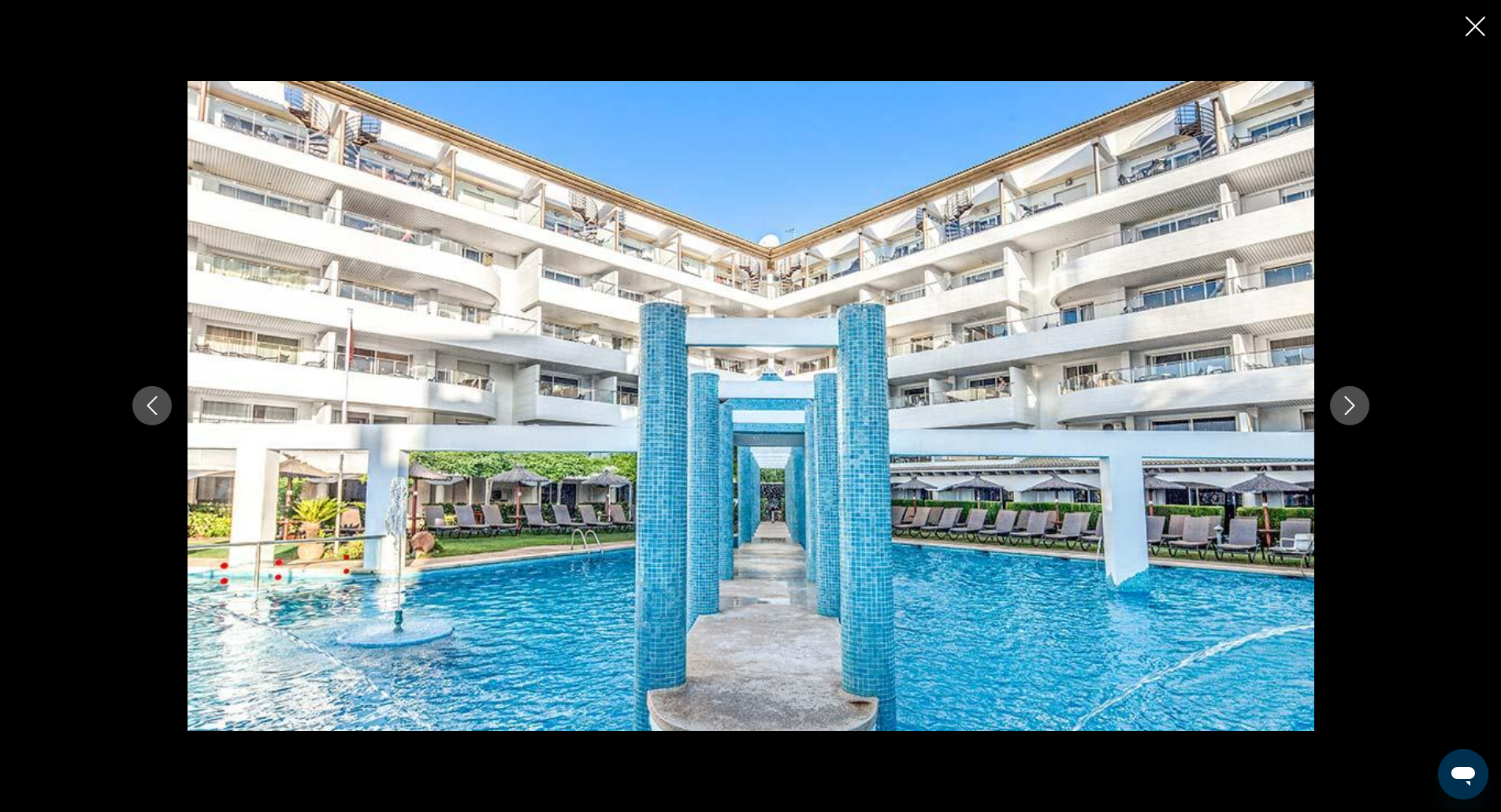
click at [1353, 401] on icon "Next image" at bounding box center [1350, 405] width 18 height 18
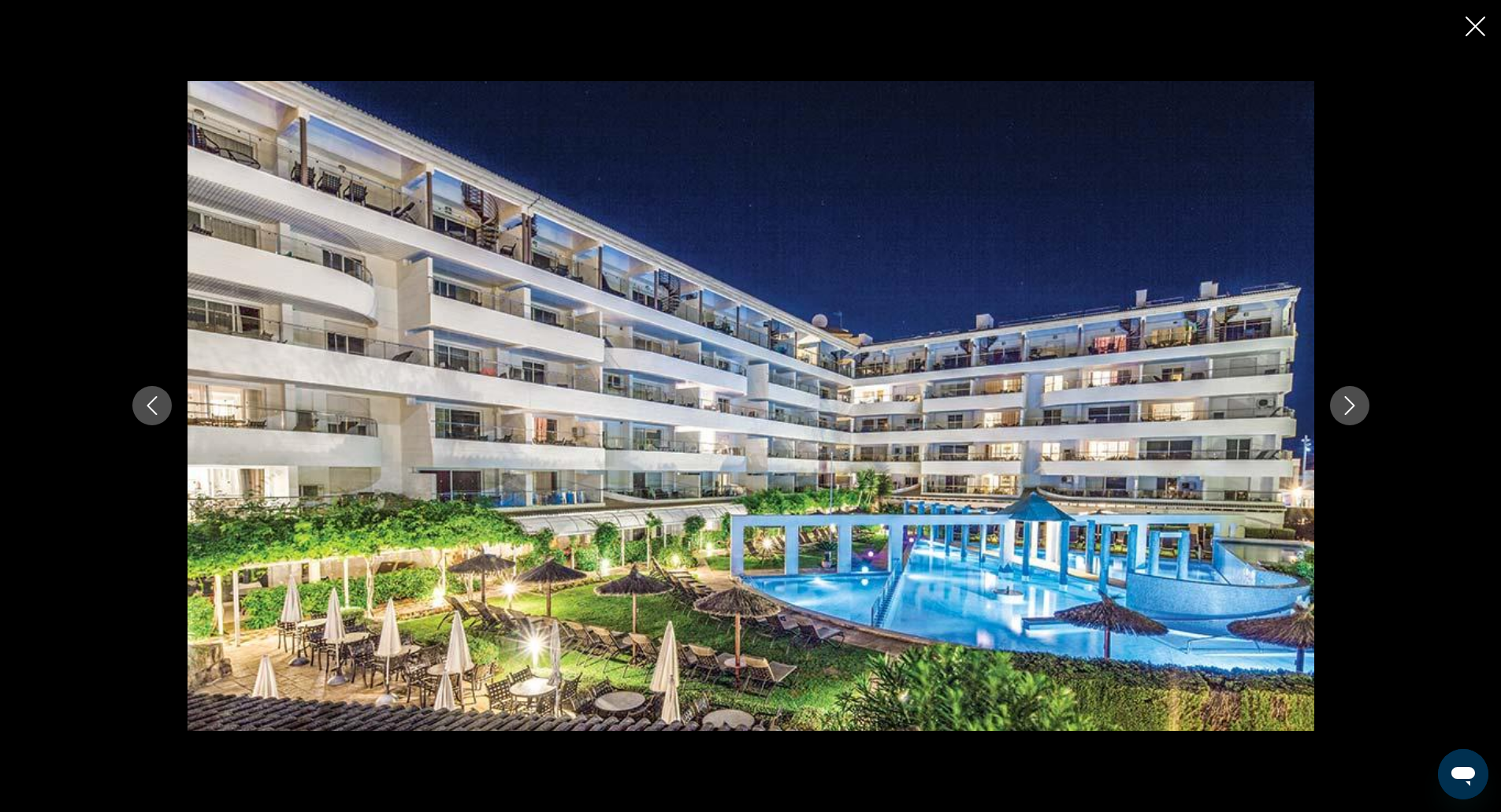
click at [1353, 401] on icon "Next image" at bounding box center [1350, 405] width 18 height 18
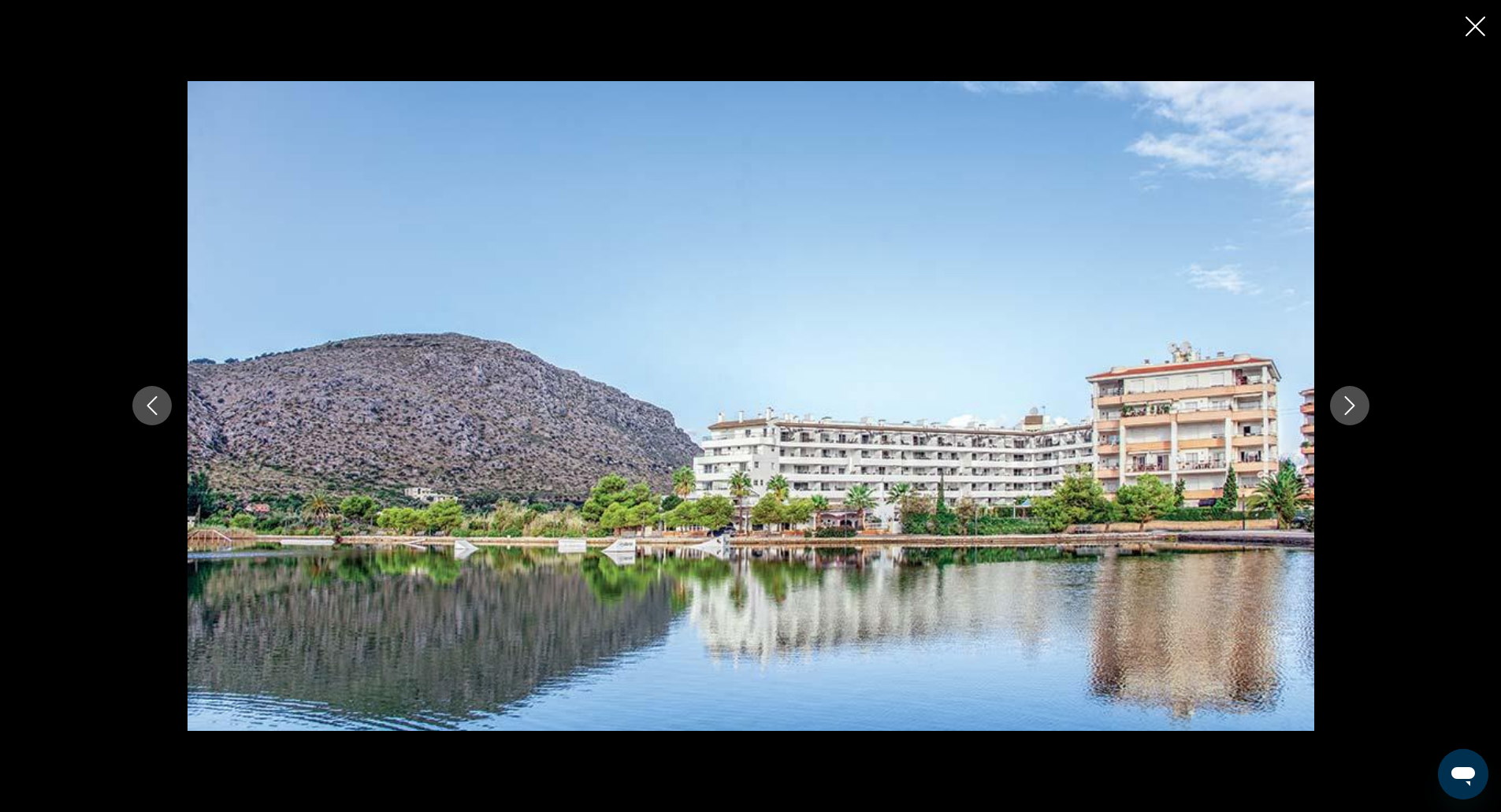
click at [1353, 401] on icon "Next image" at bounding box center [1350, 405] width 18 height 18
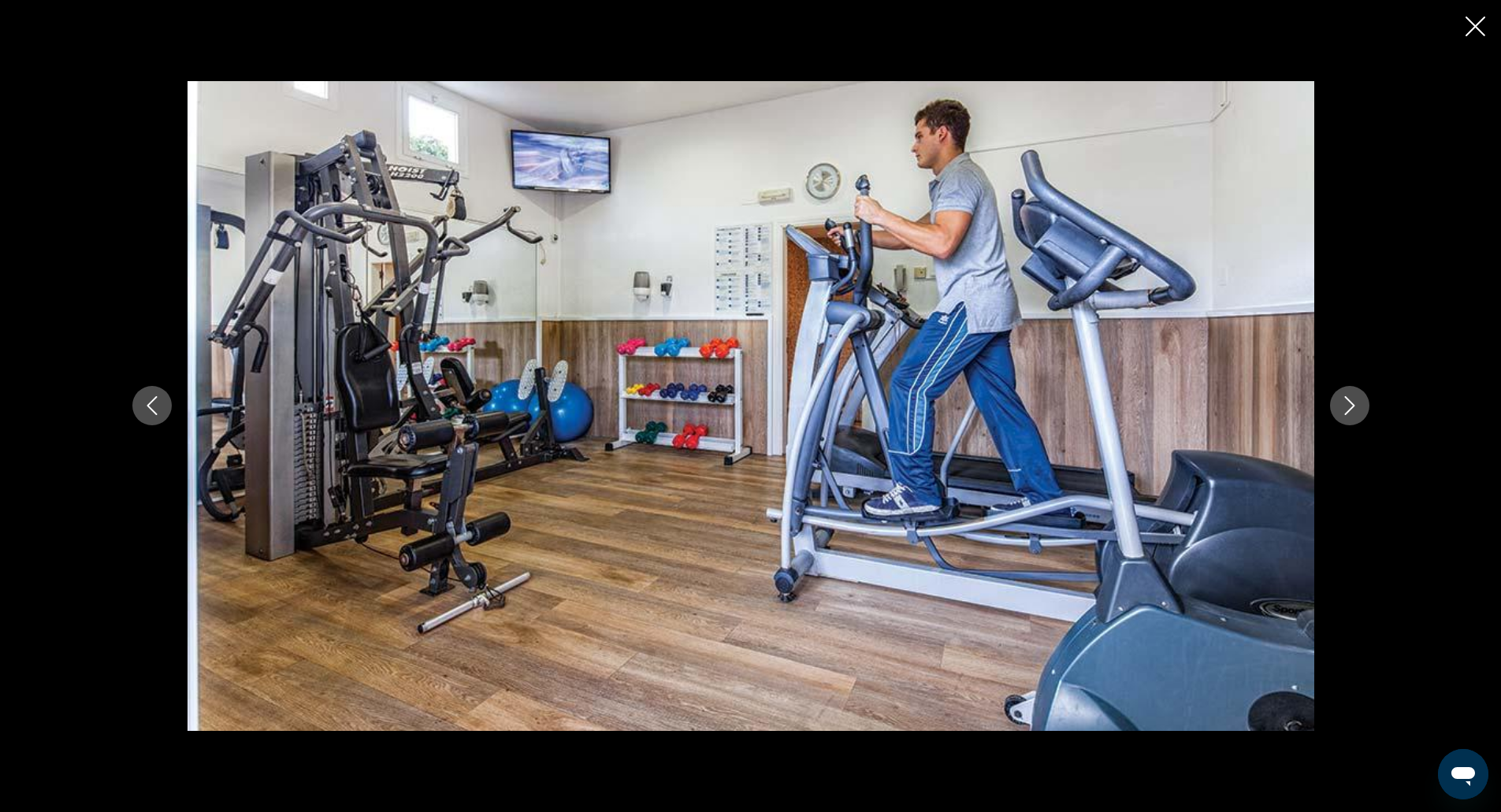
click at [1353, 401] on icon "Next image" at bounding box center [1350, 405] width 18 height 18
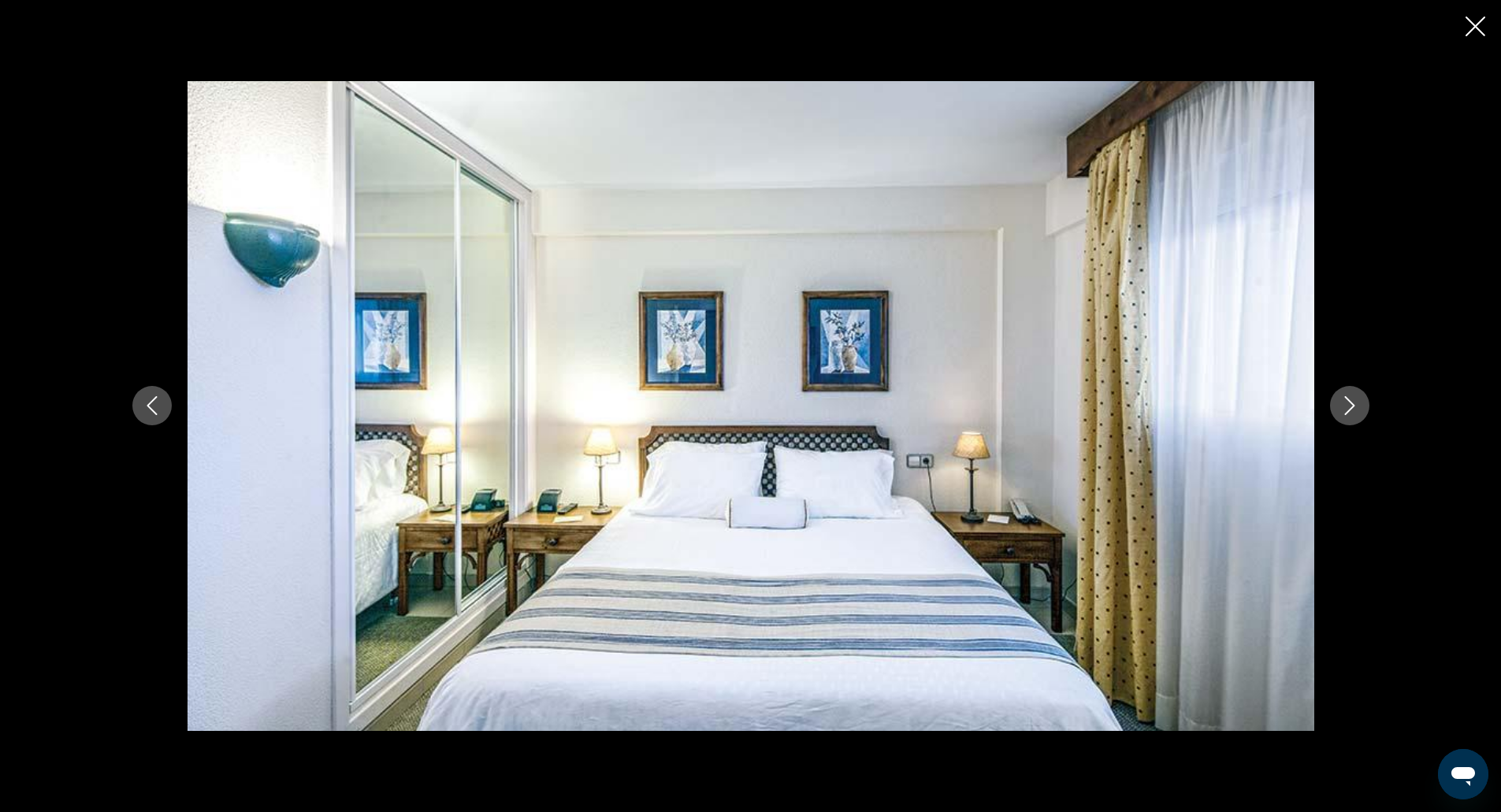
click at [1353, 401] on icon "Next image" at bounding box center [1350, 405] width 18 height 18
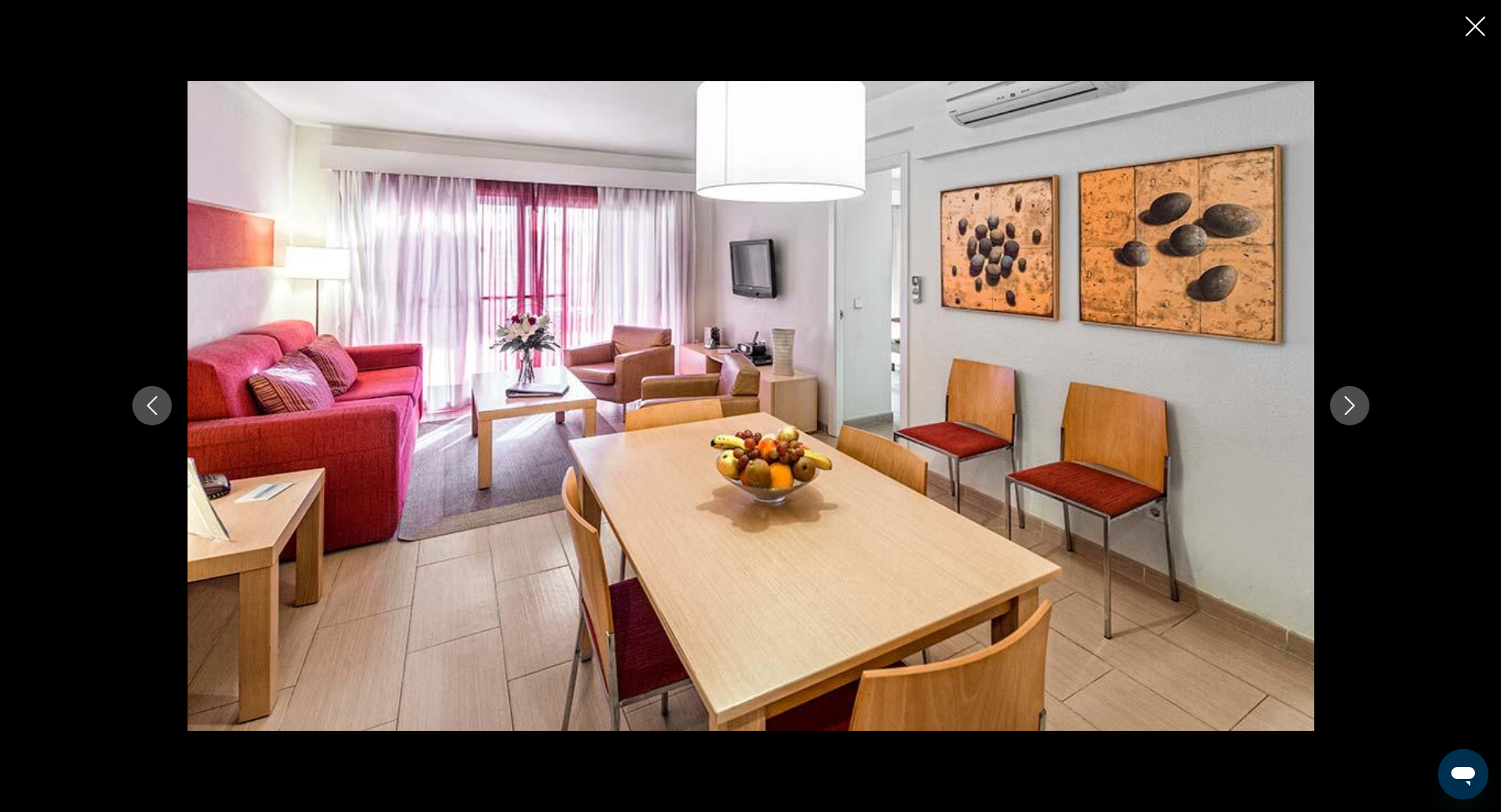
click at [1353, 401] on icon "Next image" at bounding box center [1350, 405] width 18 height 18
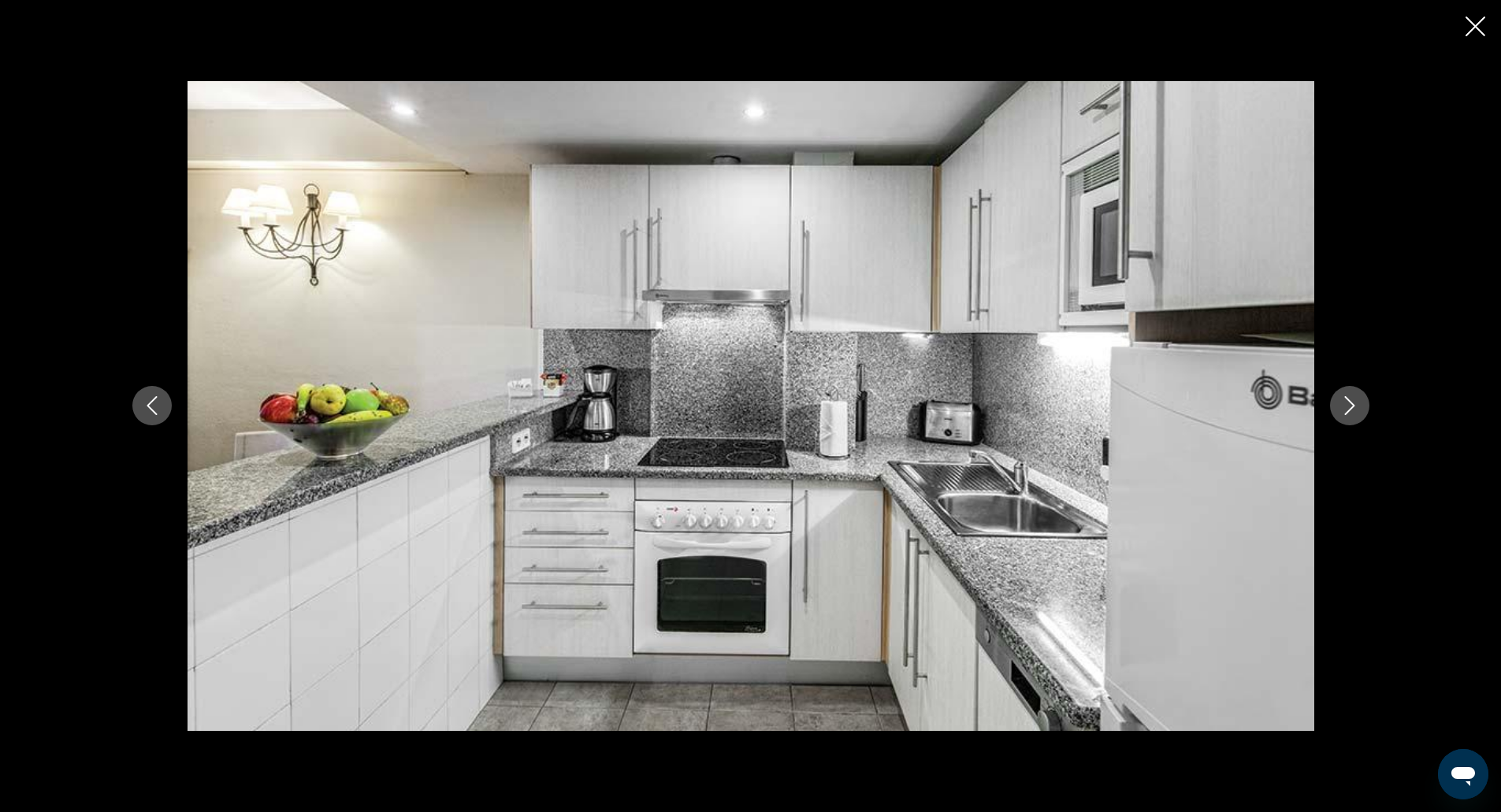
click at [1353, 401] on icon "Next image" at bounding box center [1350, 405] width 18 height 18
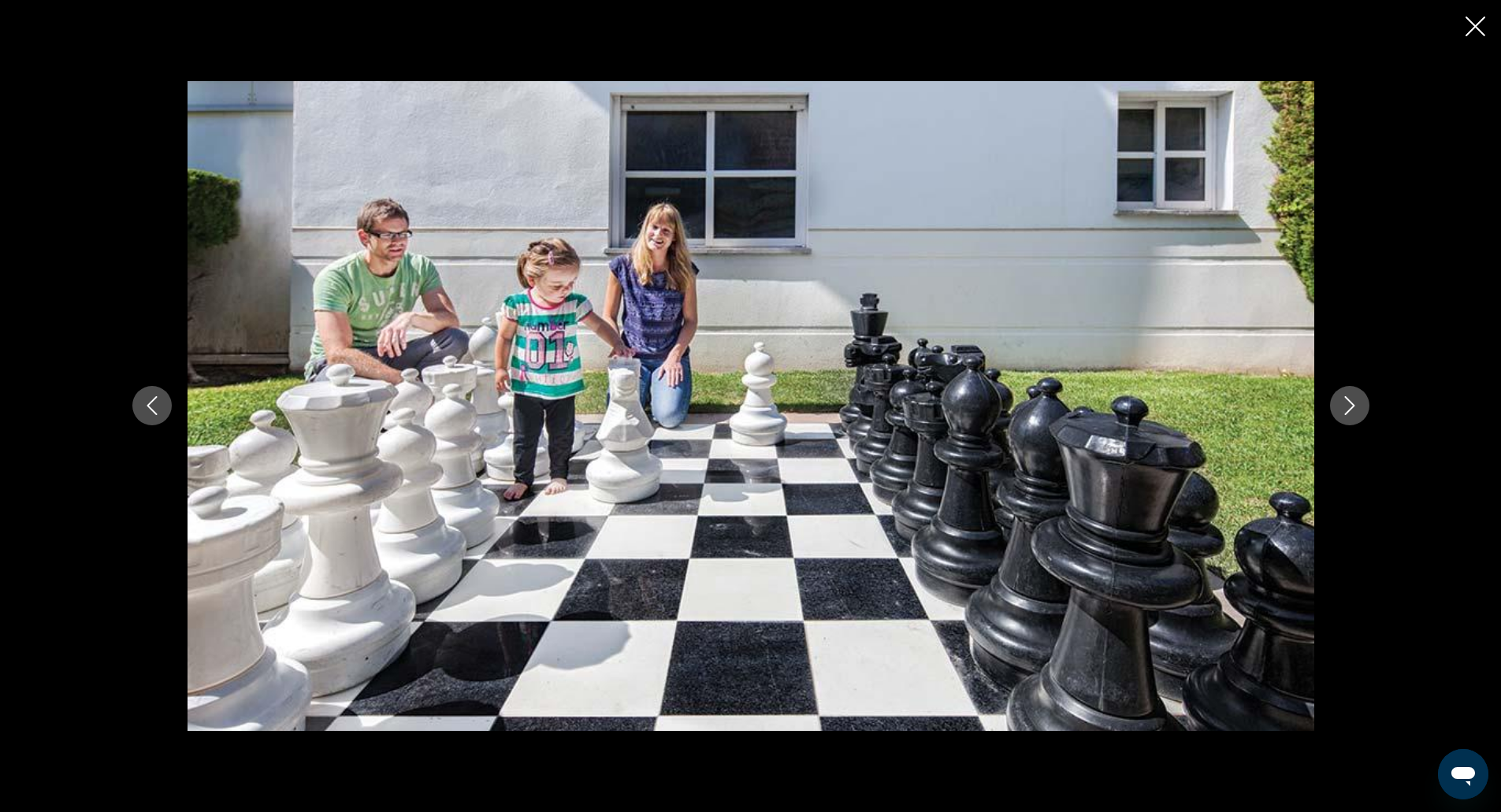
click at [1353, 401] on icon "Next image" at bounding box center [1350, 405] width 18 height 18
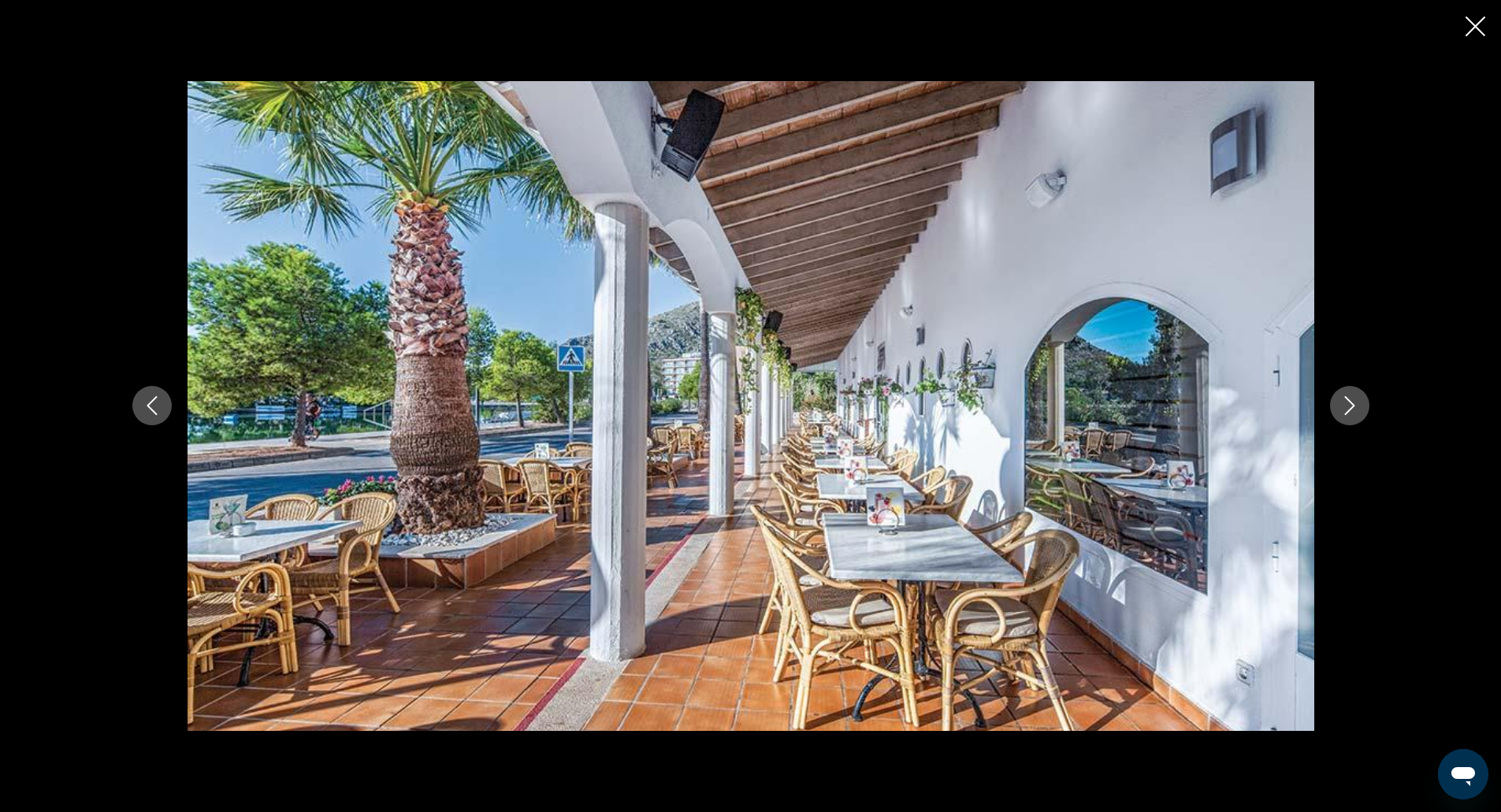
click at [1353, 401] on icon "Next image" at bounding box center [1350, 405] width 18 height 18
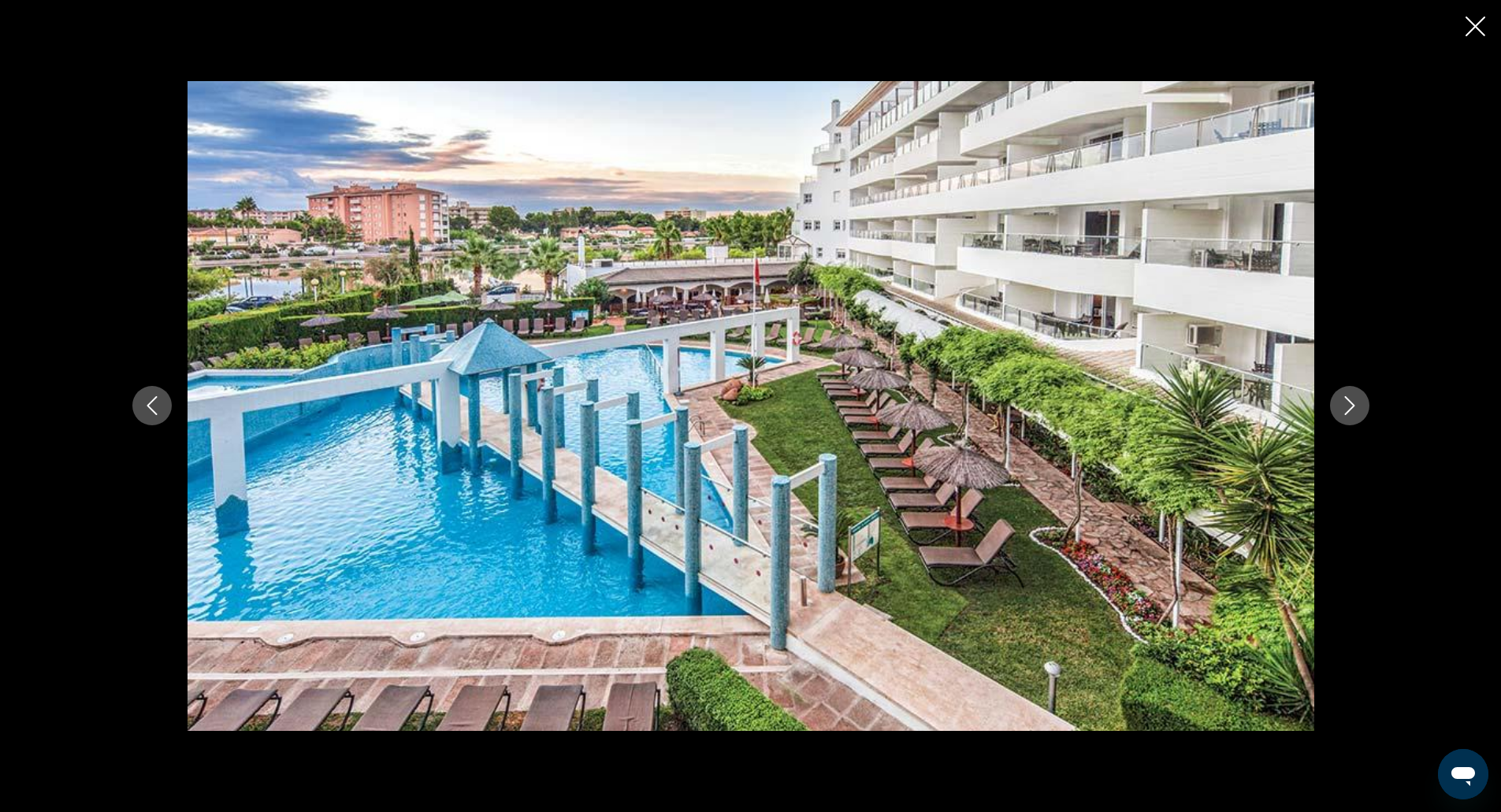
click at [1353, 401] on icon "Next image" at bounding box center [1350, 405] width 18 height 18
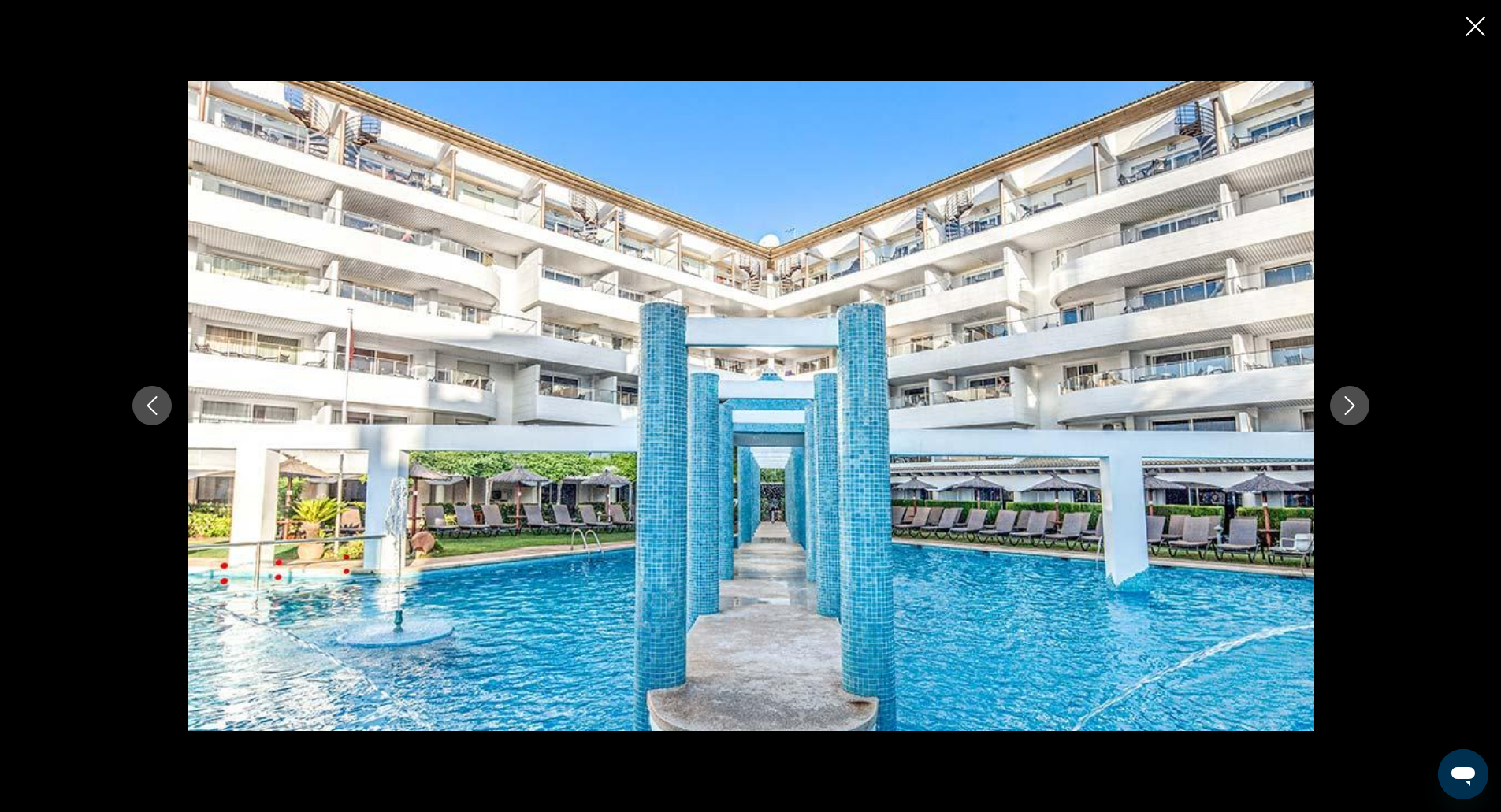
click at [1353, 401] on icon "Next image" at bounding box center [1350, 405] width 18 height 18
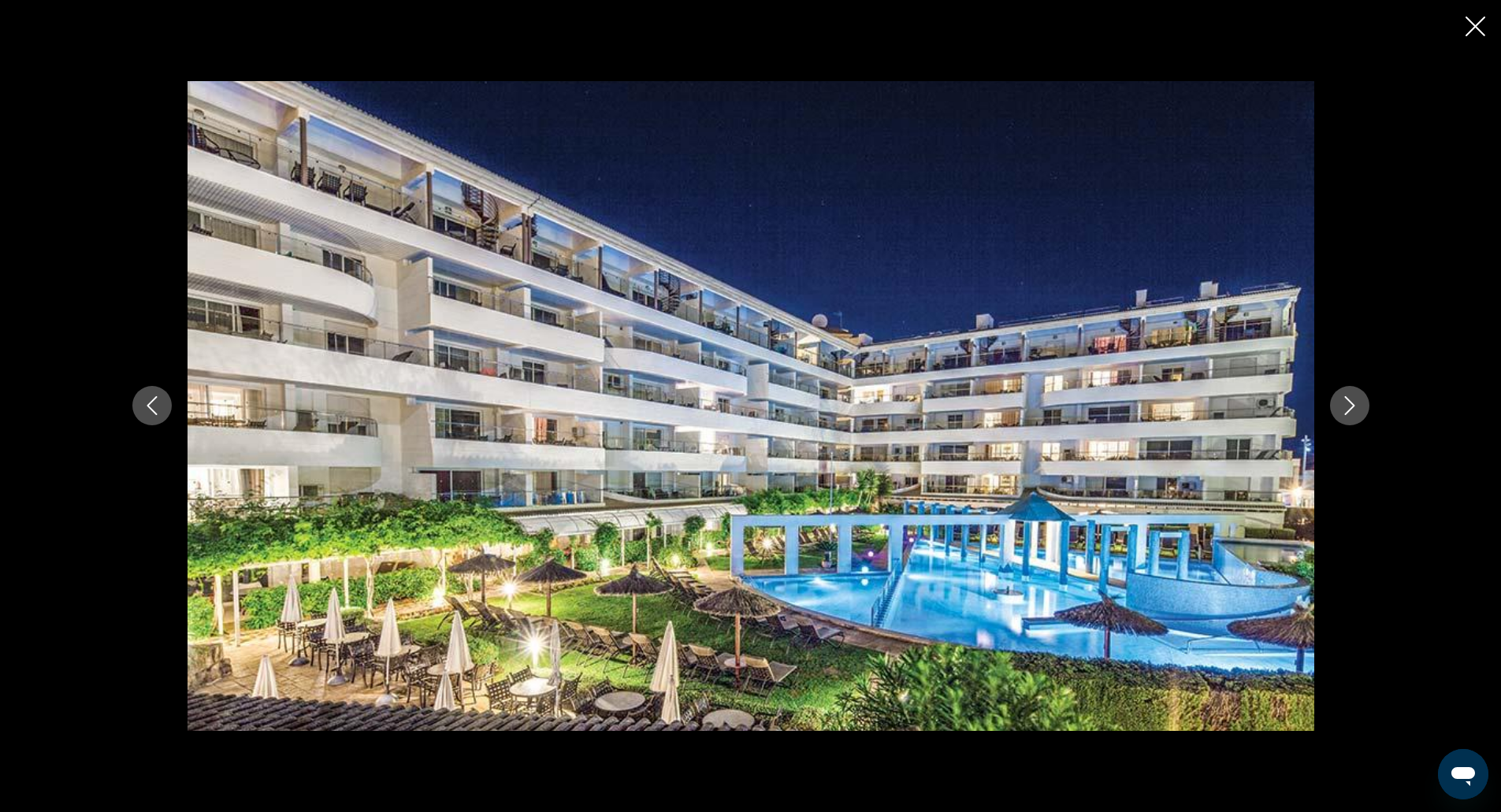
click at [1353, 401] on icon "Next image" at bounding box center [1350, 405] width 18 height 18
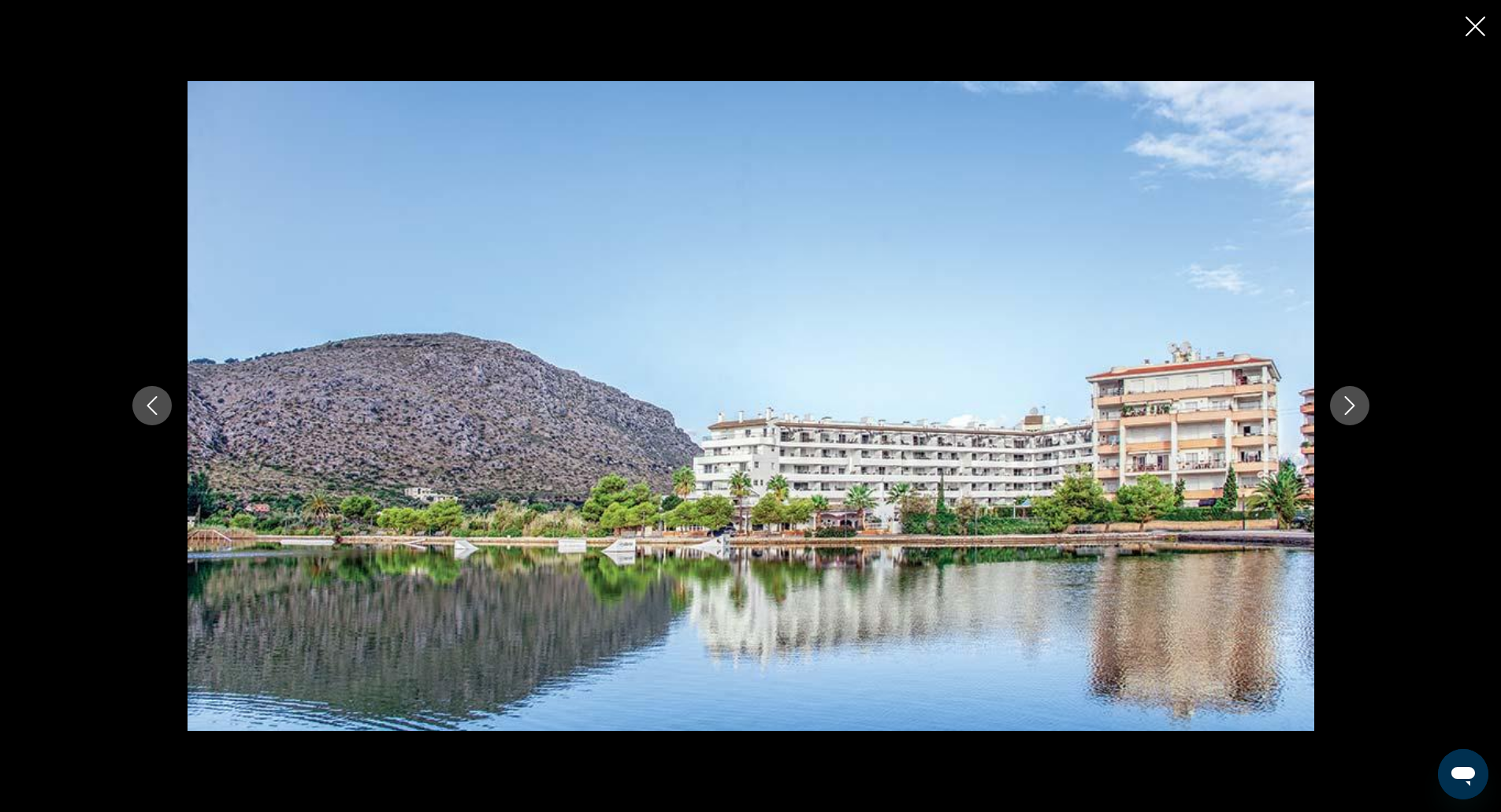
click at [1353, 401] on icon "Next image" at bounding box center [1350, 405] width 18 height 18
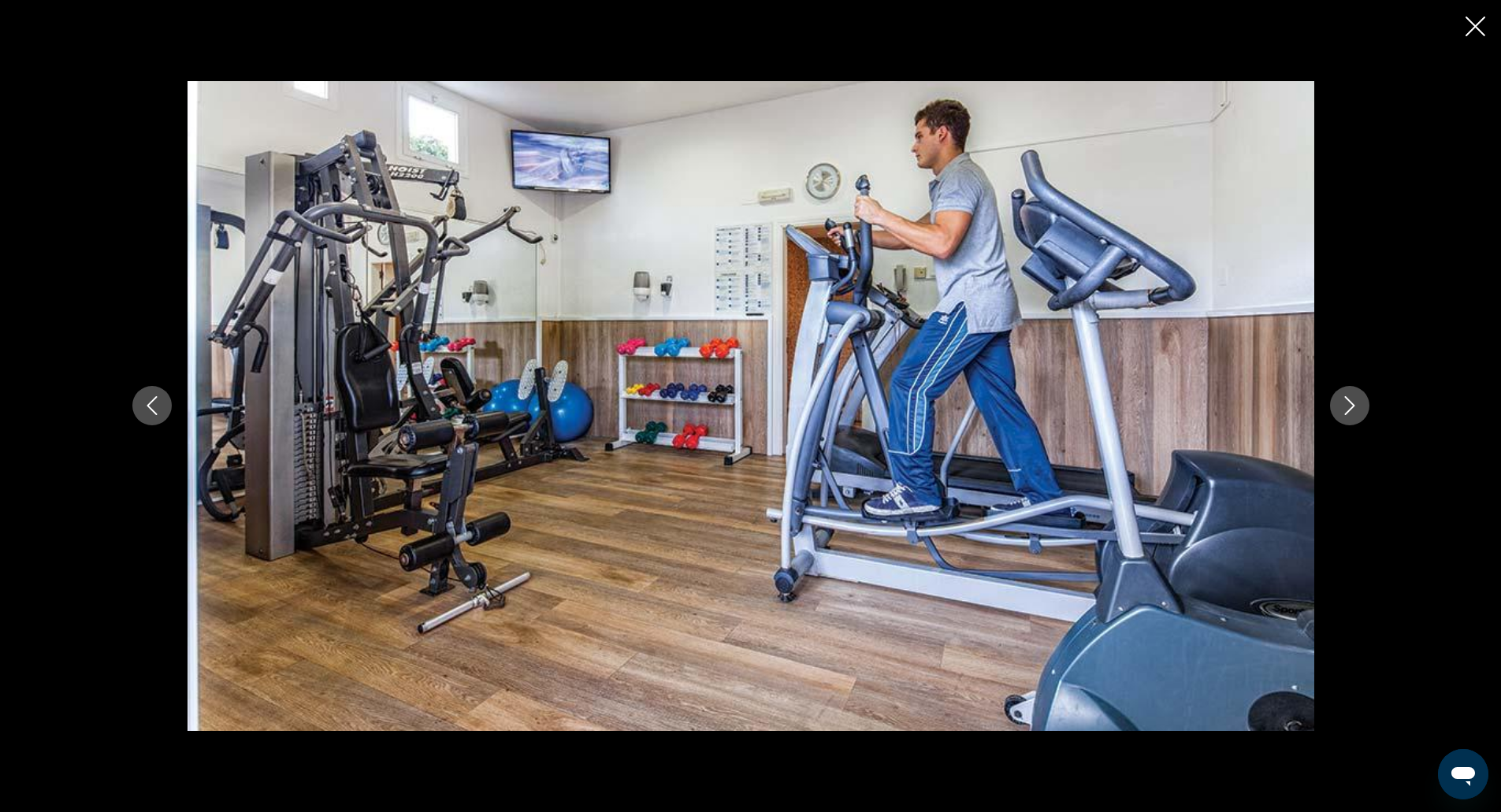
click at [1353, 401] on icon "Next image" at bounding box center [1350, 405] width 18 height 18
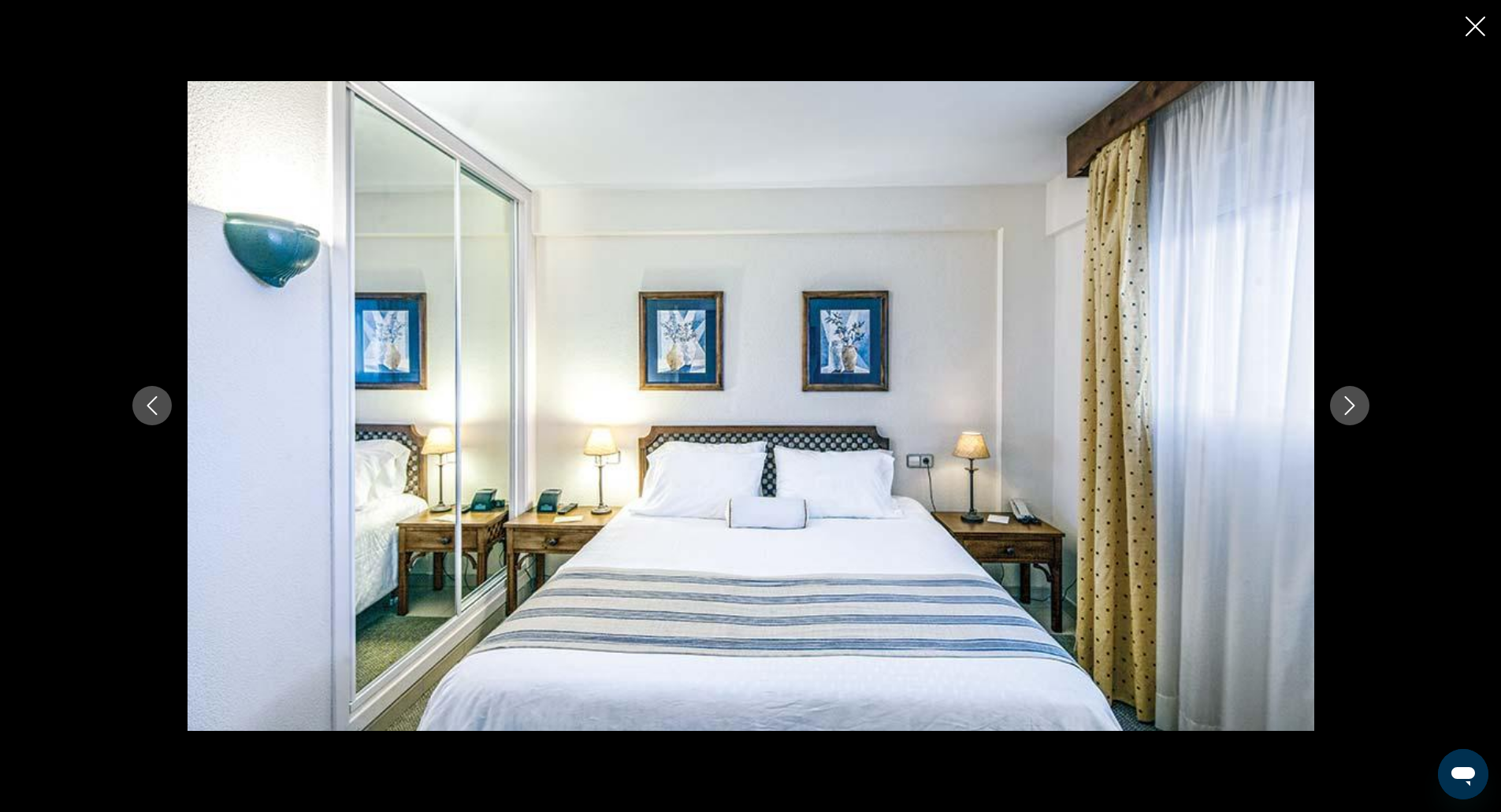
click at [1472, 24] on icon "Close slideshow" at bounding box center [1475, 26] width 19 height 19
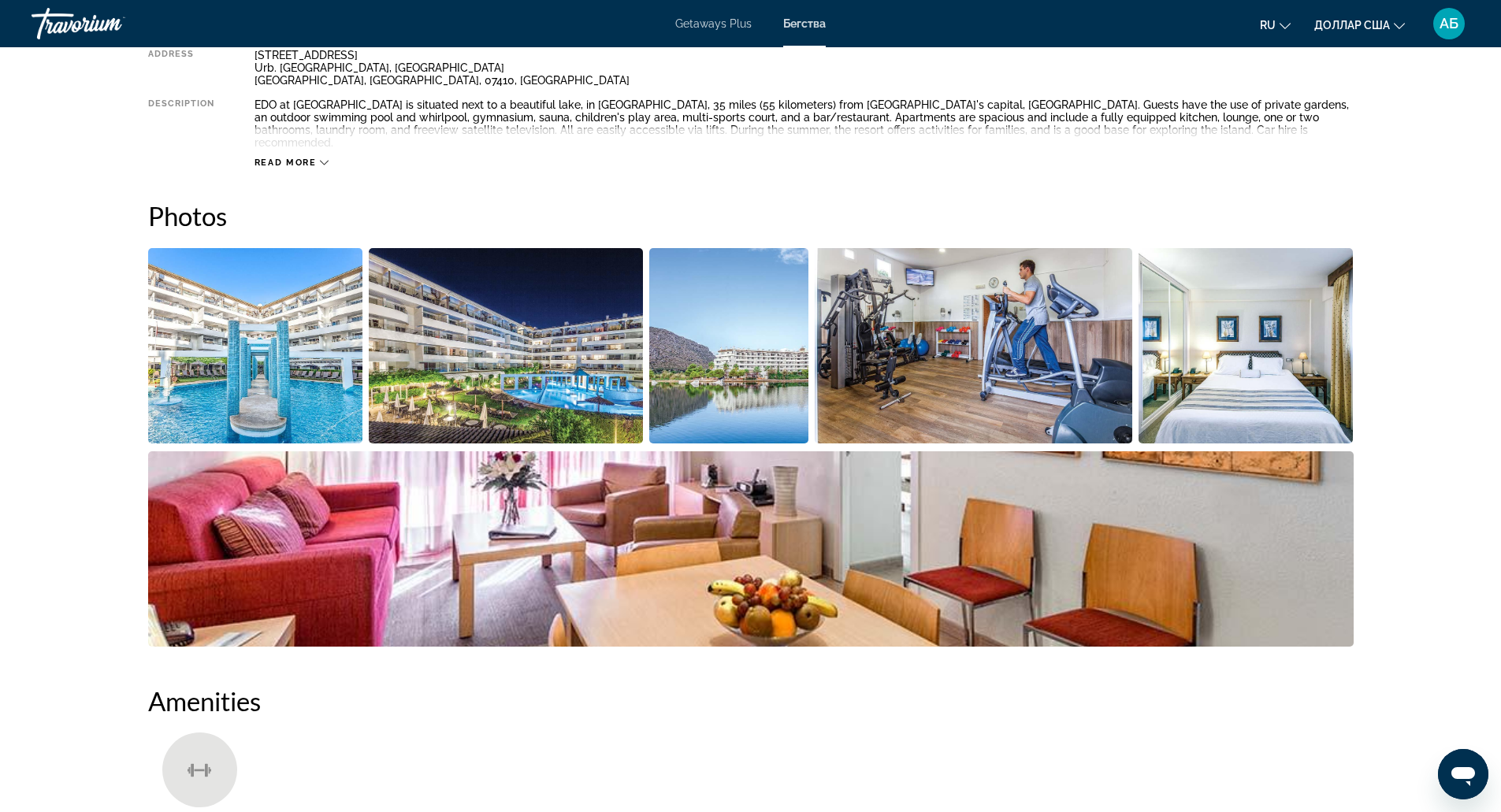
scroll to position [511, 0]
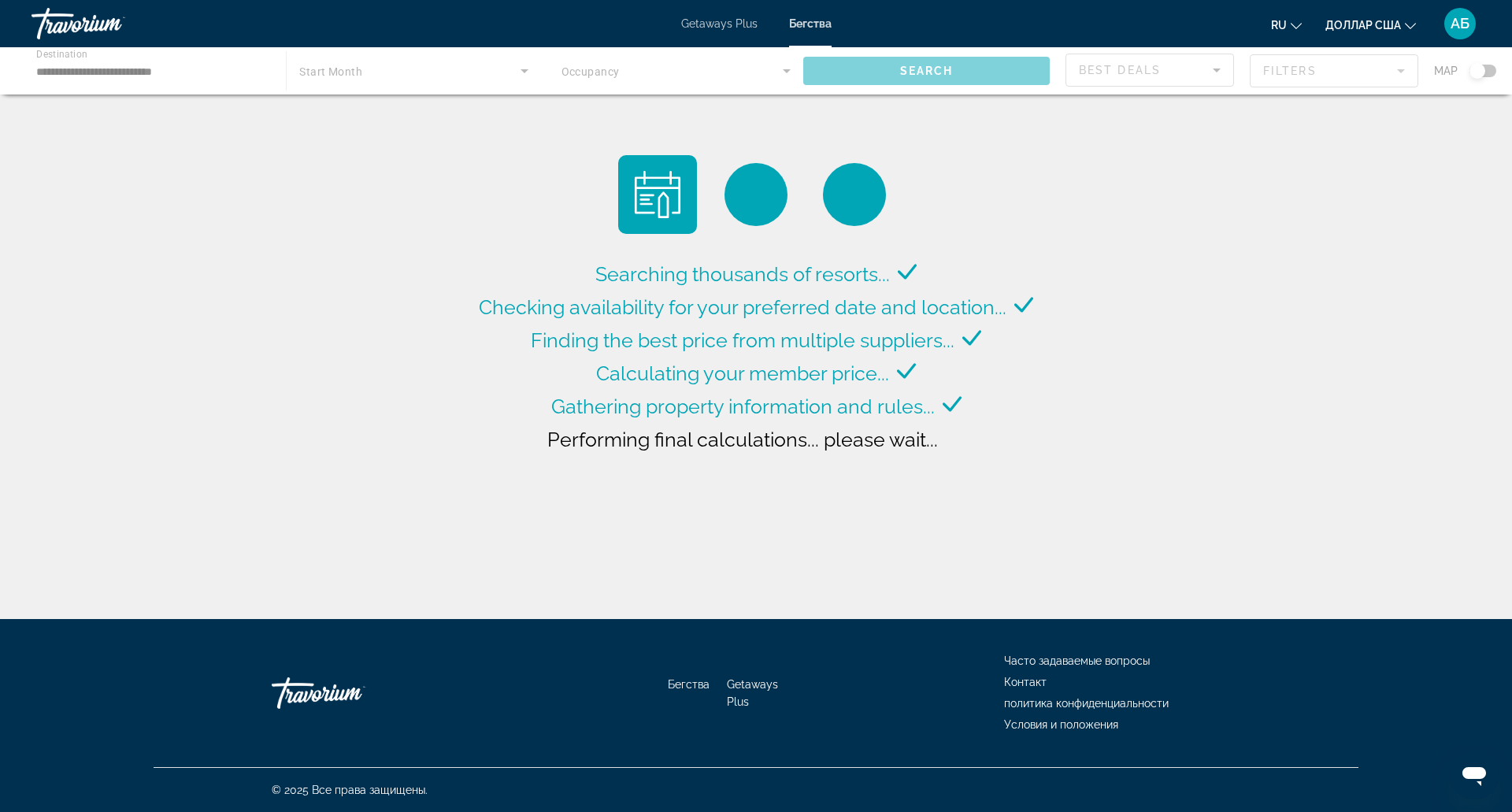
click at [1224, 478] on div "Searching thousands of resorts... Checking availability for your preferred date…" at bounding box center [756, 314] width 1512 height 627
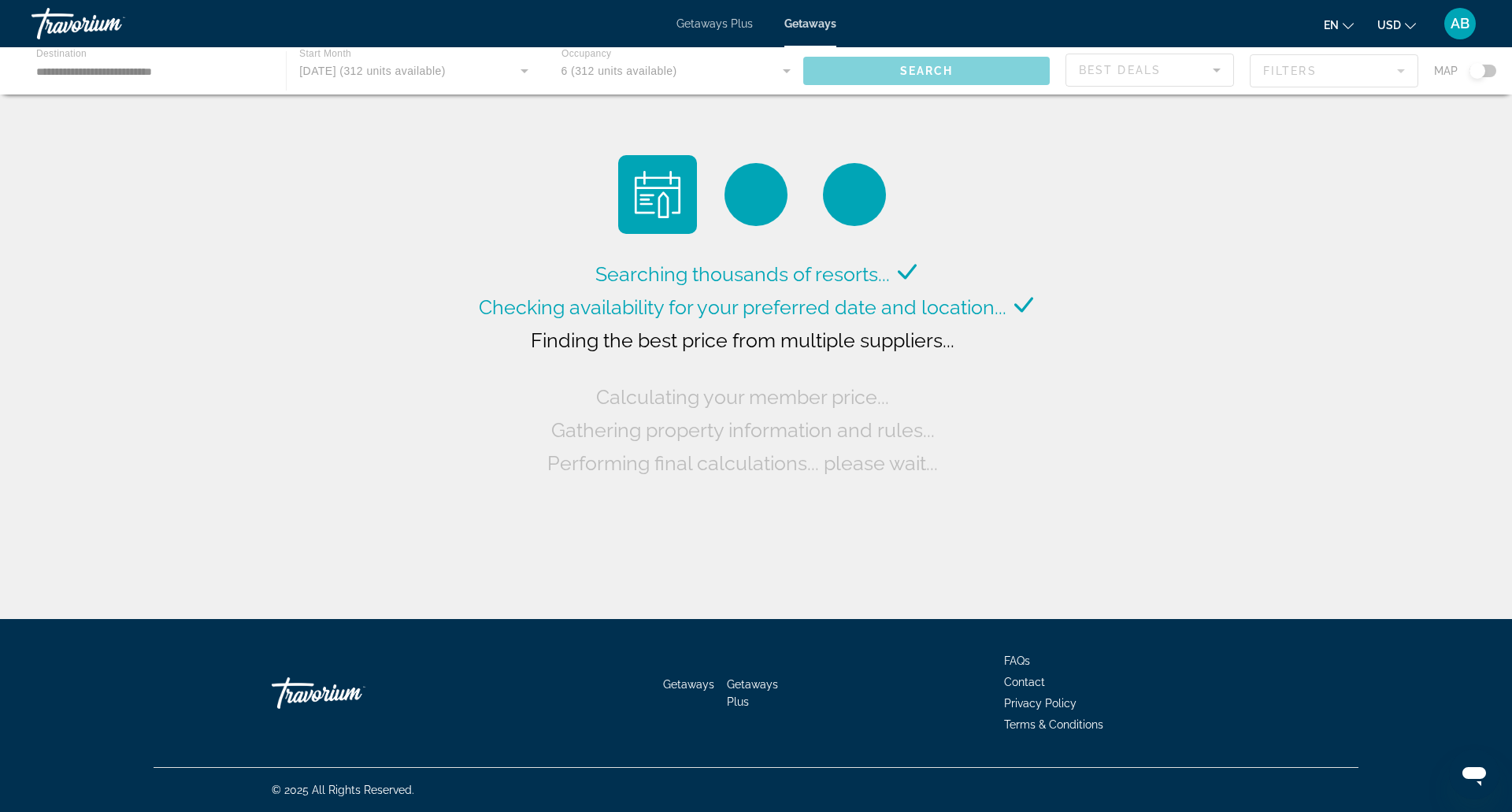
click at [1142, 216] on div "Searching thousands of resorts... Checking availability for your preferred date…" at bounding box center [756, 314] width 1512 height 627
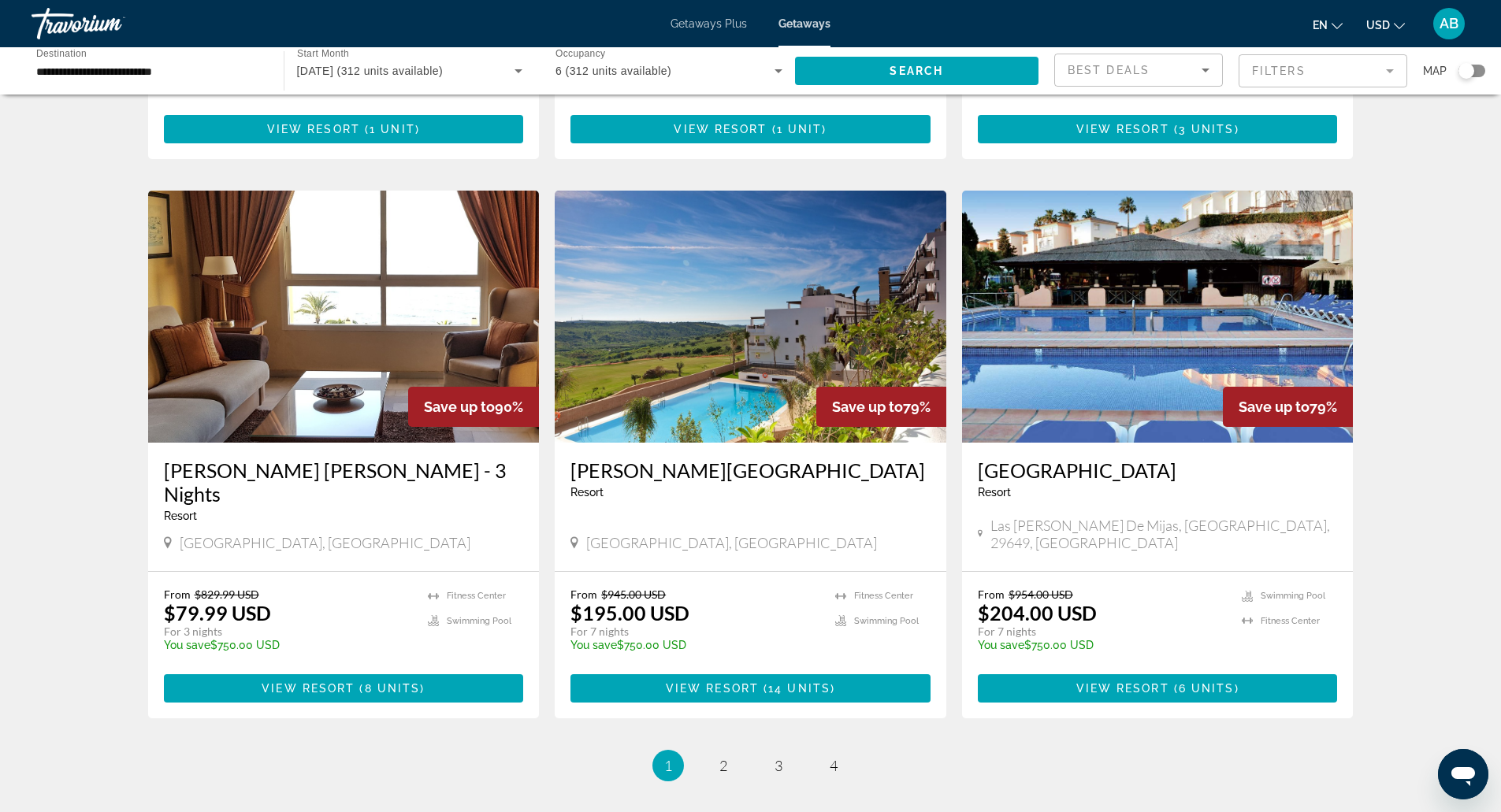
scroll to position [1736, 0]
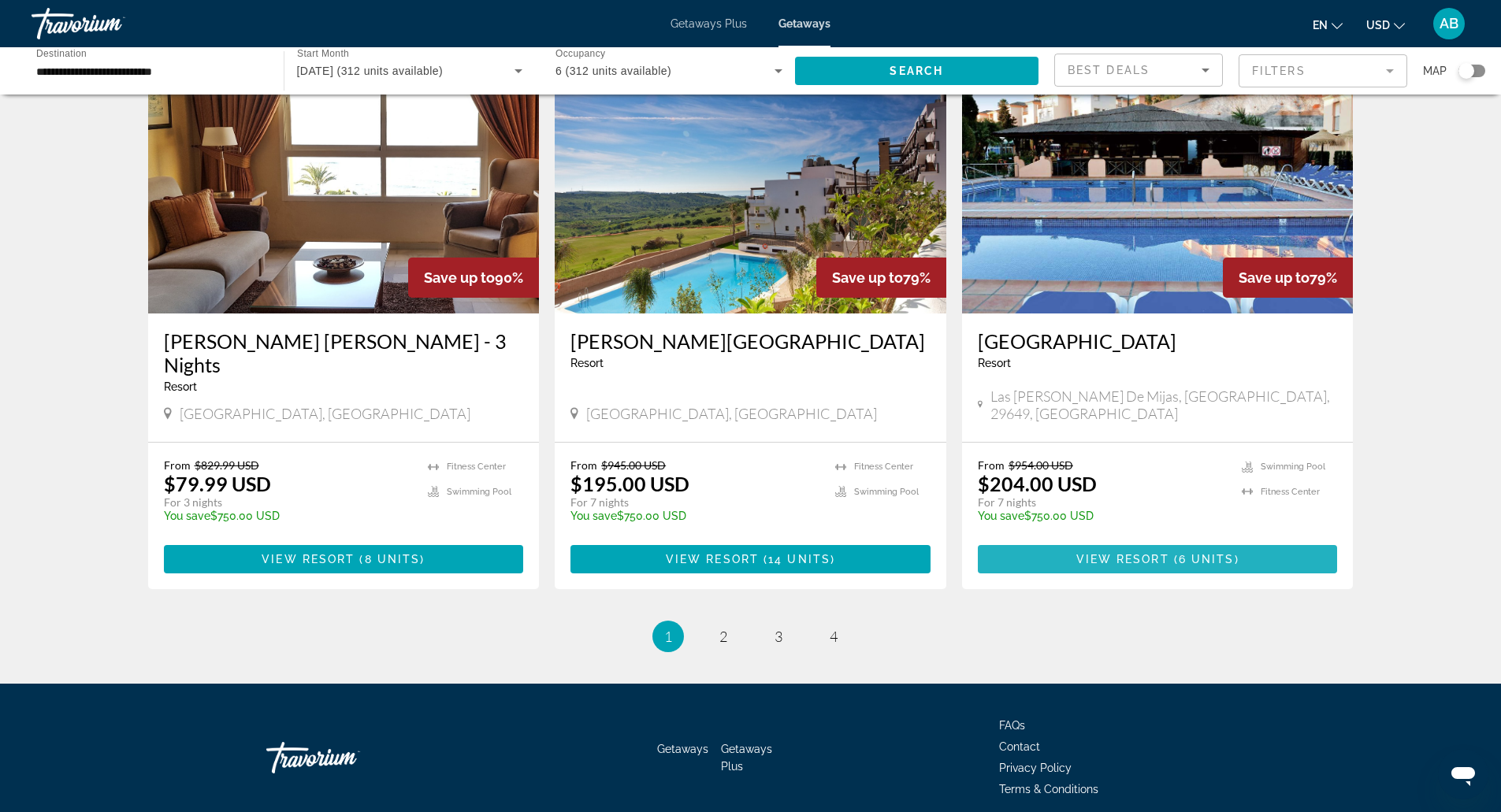
click at [995, 540] on span "Main content" at bounding box center [1158, 559] width 360 height 38
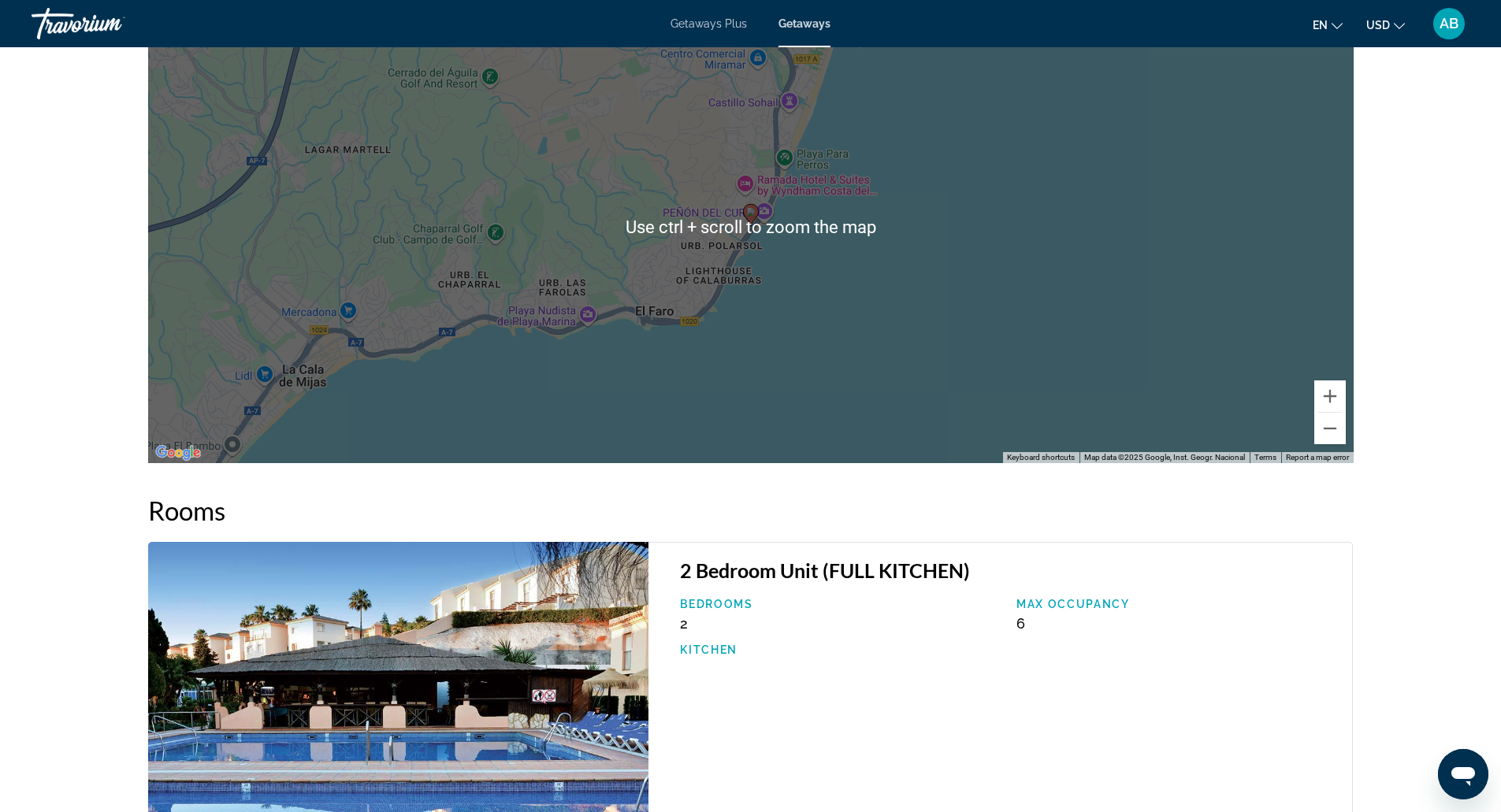
scroll to position [2160, 0]
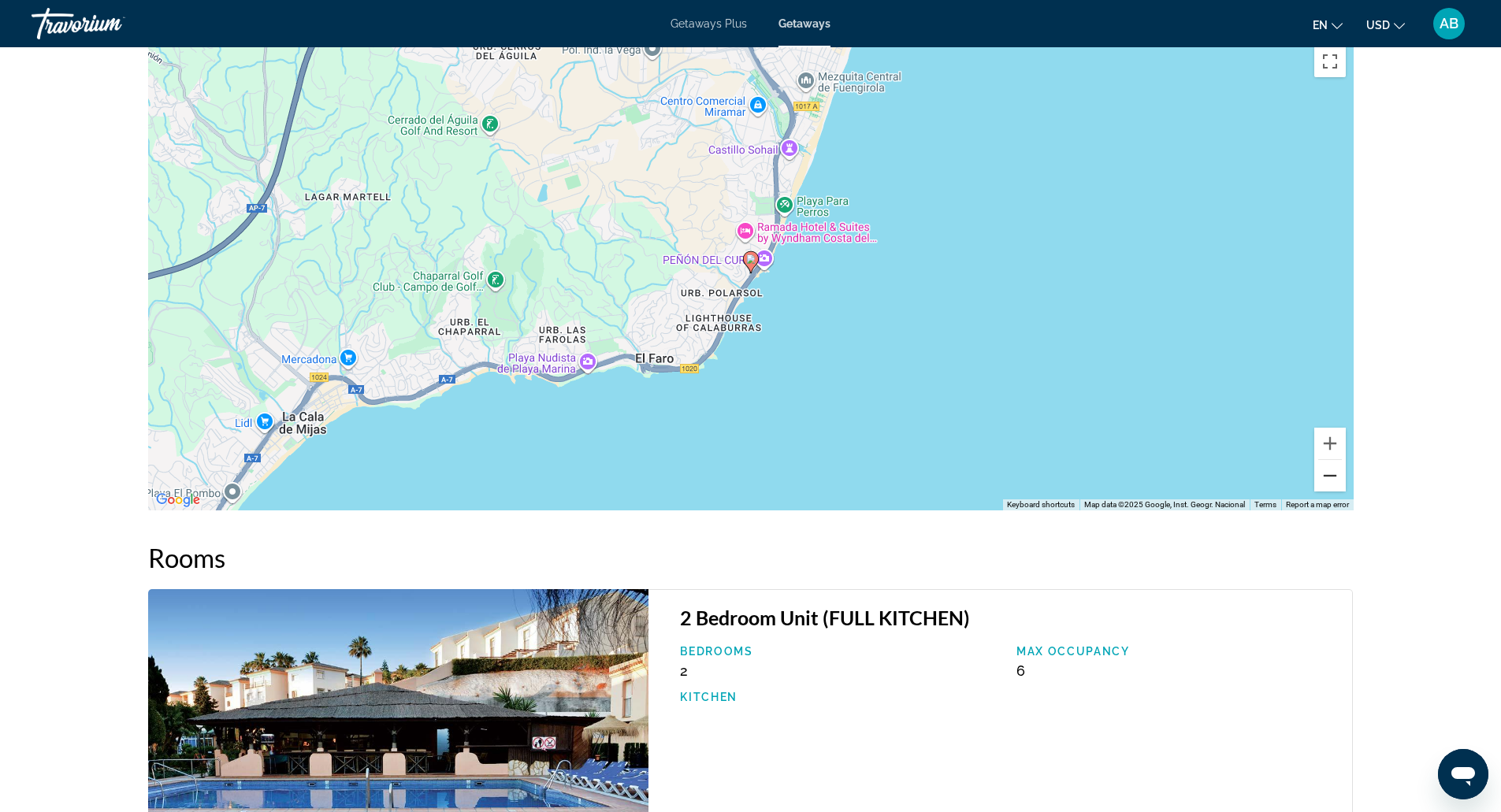
click at [1337, 474] on button "Zoom out" at bounding box center [1329, 475] width 31 height 31
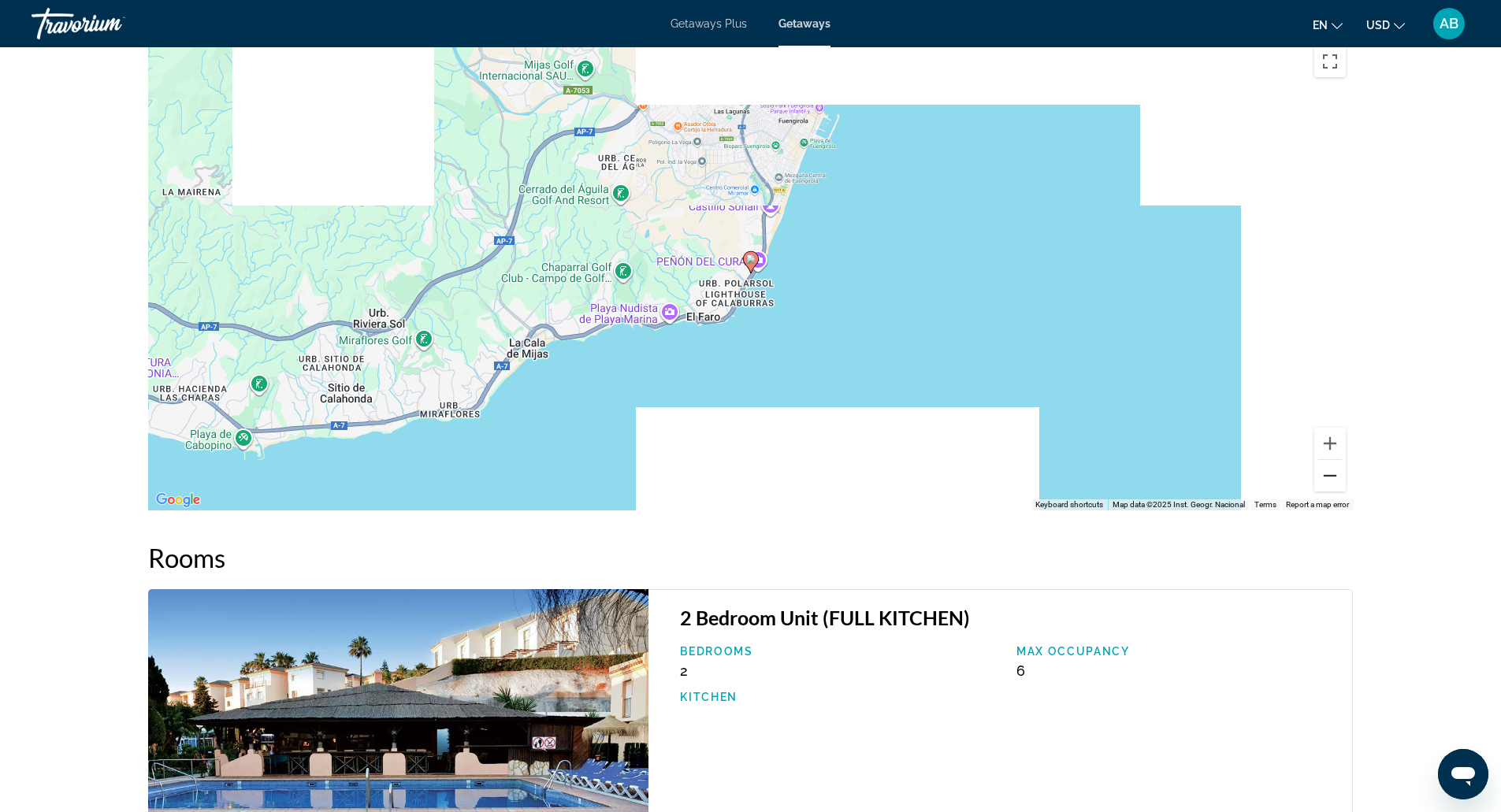
click at [1337, 474] on button "Zoom out" at bounding box center [1329, 475] width 31 height 31
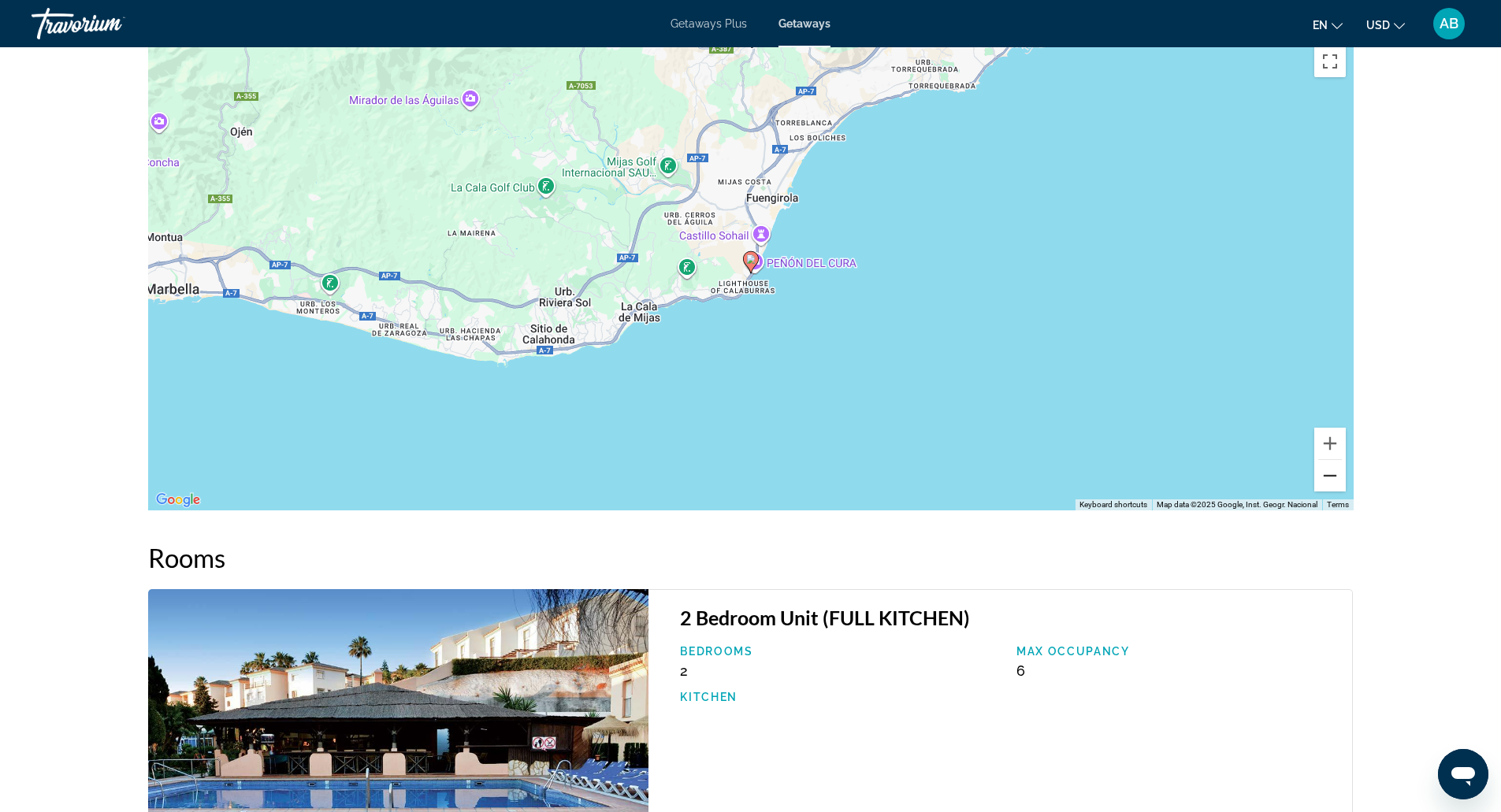
click at [1337, 474] on button "Zoom out" at bounding box center [1329, 475] width 31 height 31
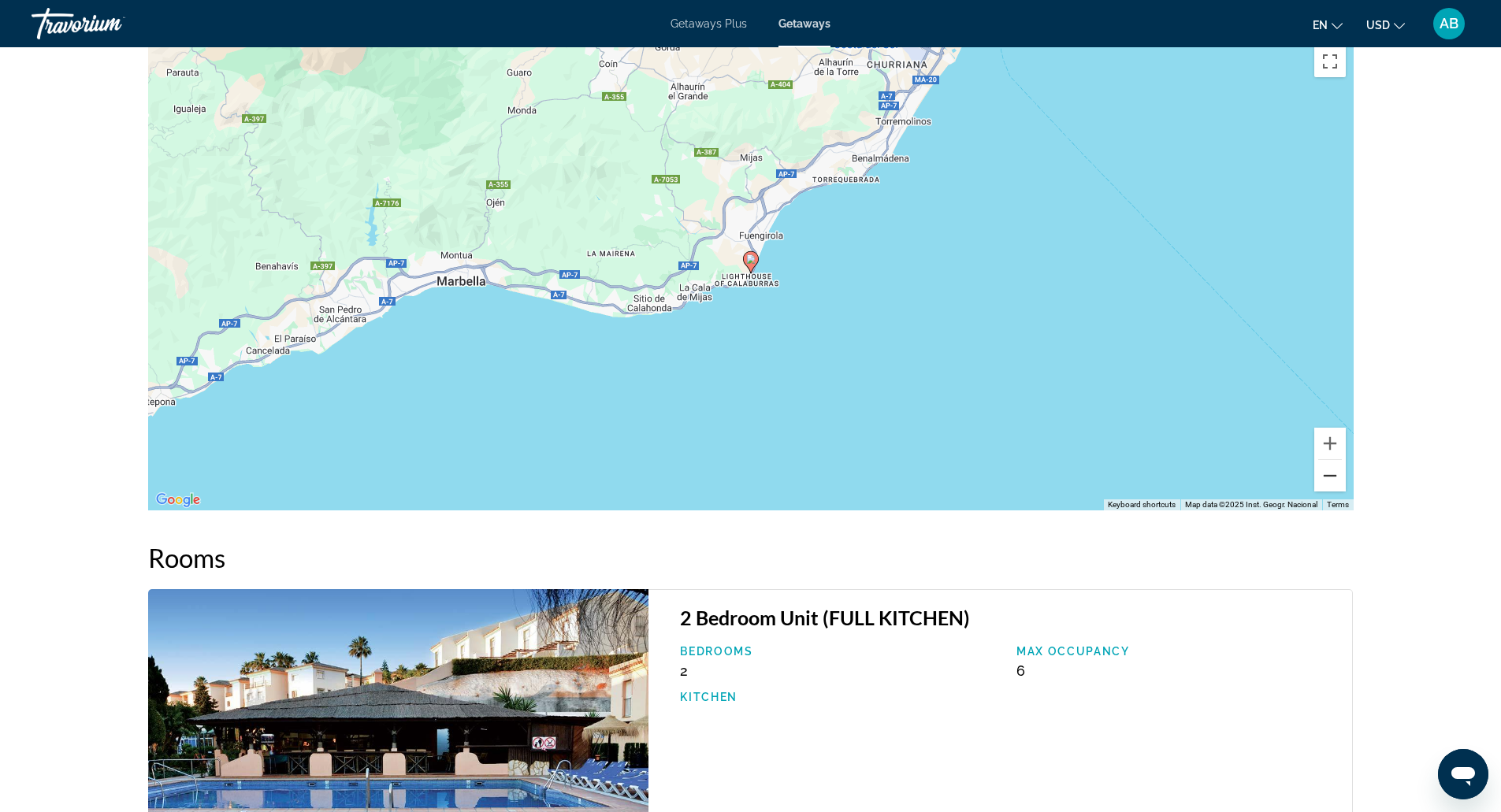
click at [1337, 474] on button "Zoom out" at bounding box center [1329, 475] width 31 height 31
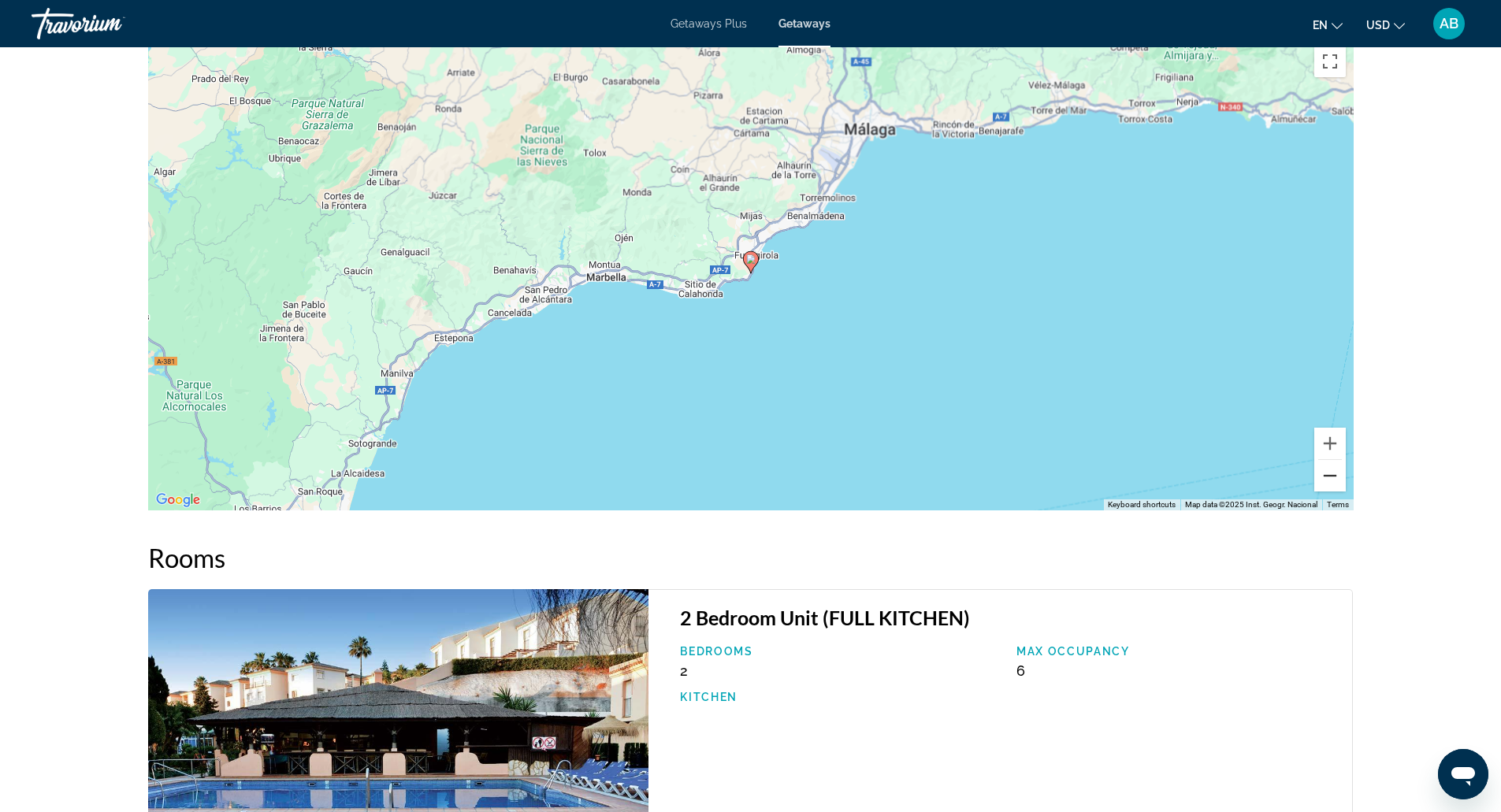
click at [1337, 474] on button "Zoom out" at bounding box center [1329, 475] width 31 height 31
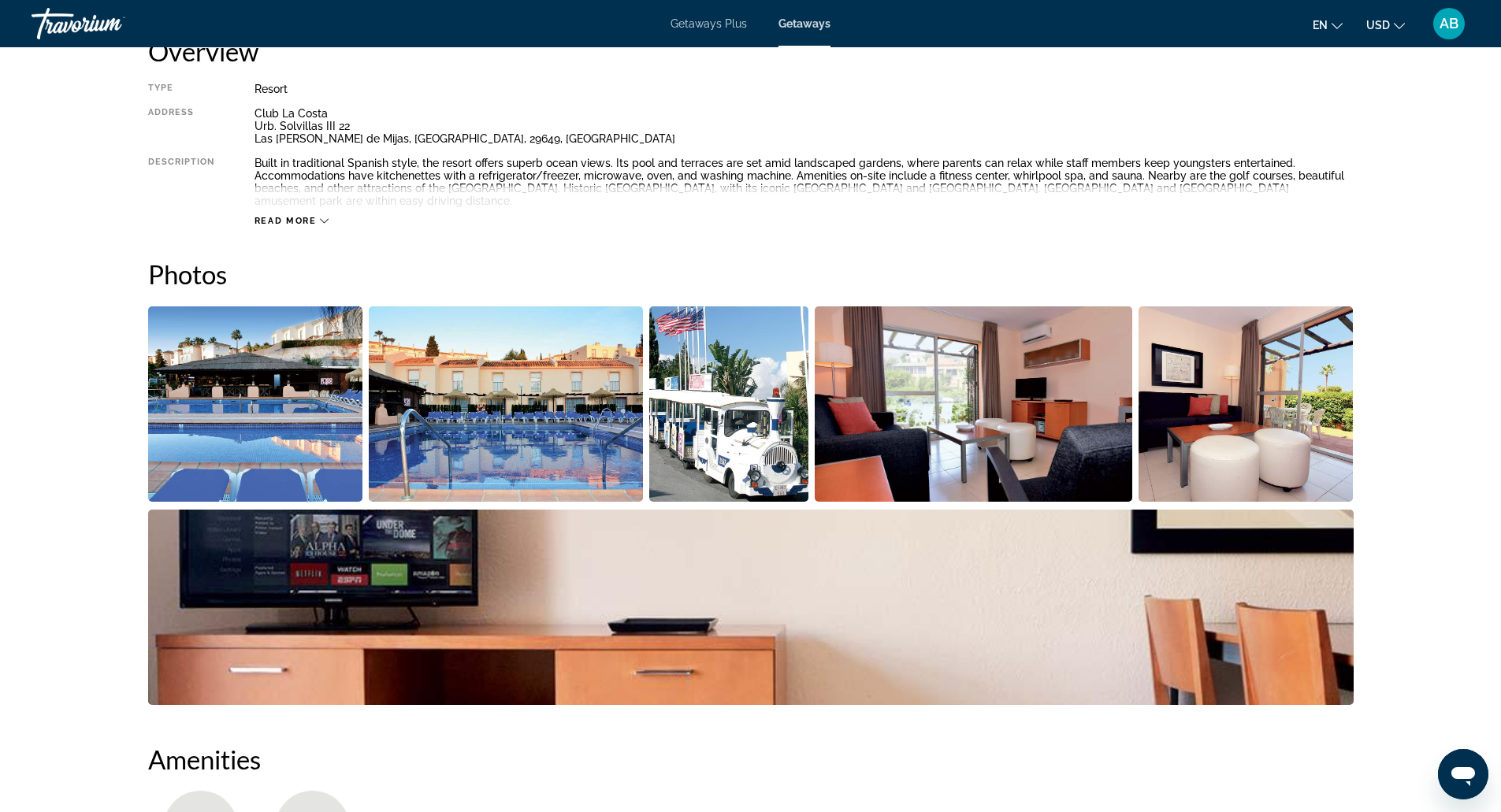
scroll to position [562, 0]
click at [334, 403] on img "Open full-screen image slider" at bounding box center [256, 404] width 215 height 195
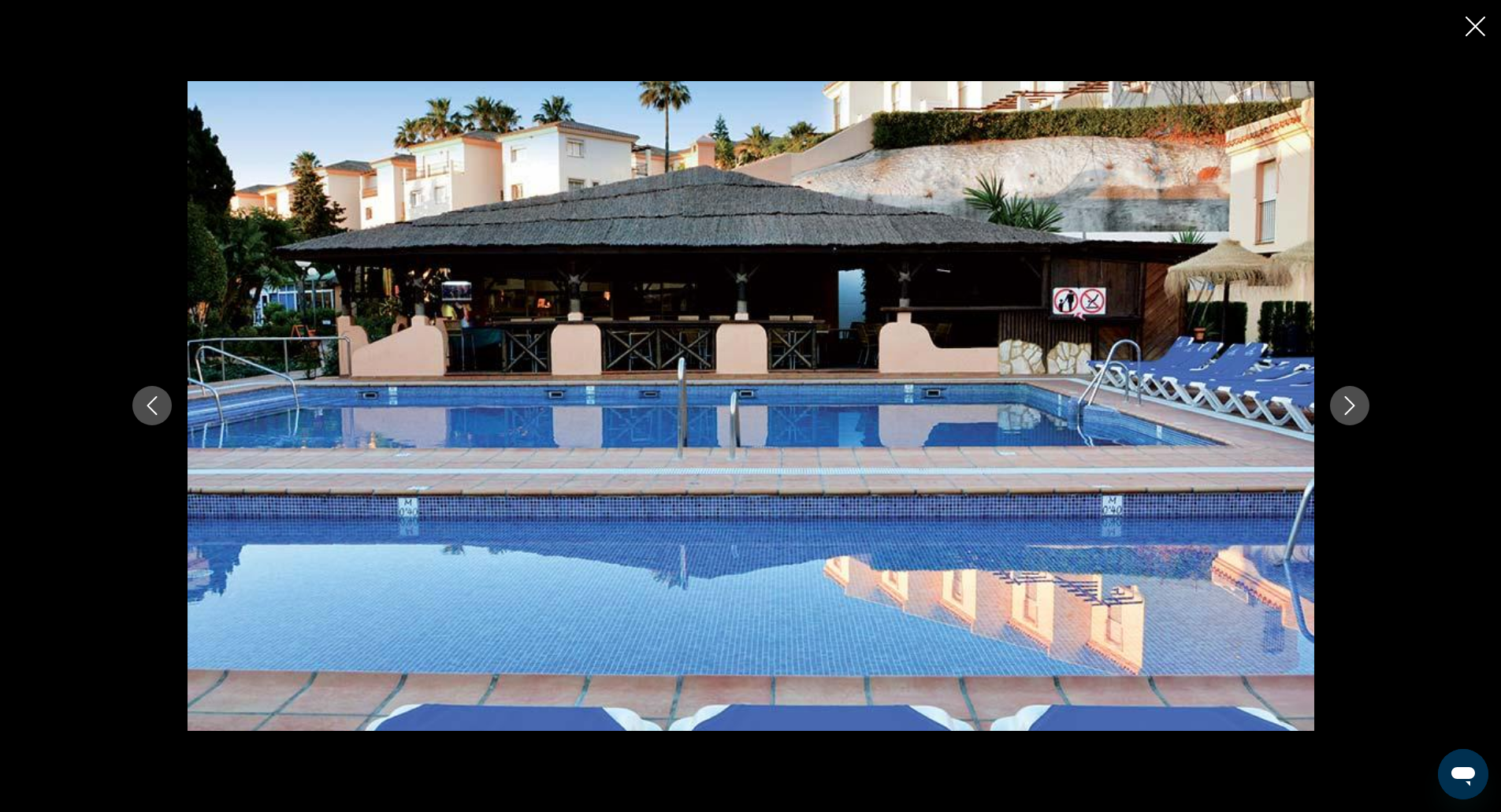
click at [1343, 406] on icon "Next image" at bounding box center [1350, 405] width 18 height 18
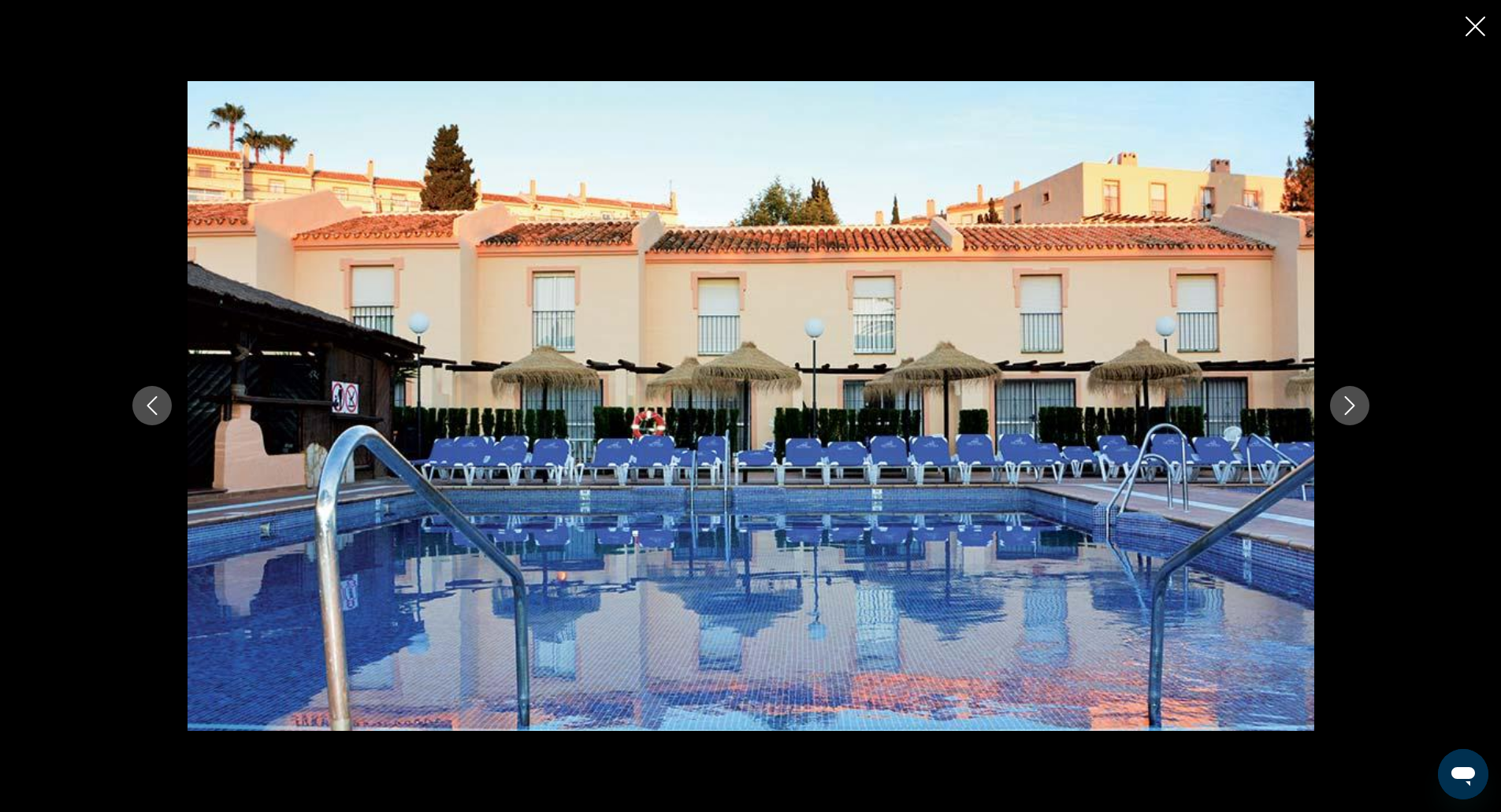
click at [1343, 406] on icon "Next image" at bounding box center [1350, 405] width 18 height 18
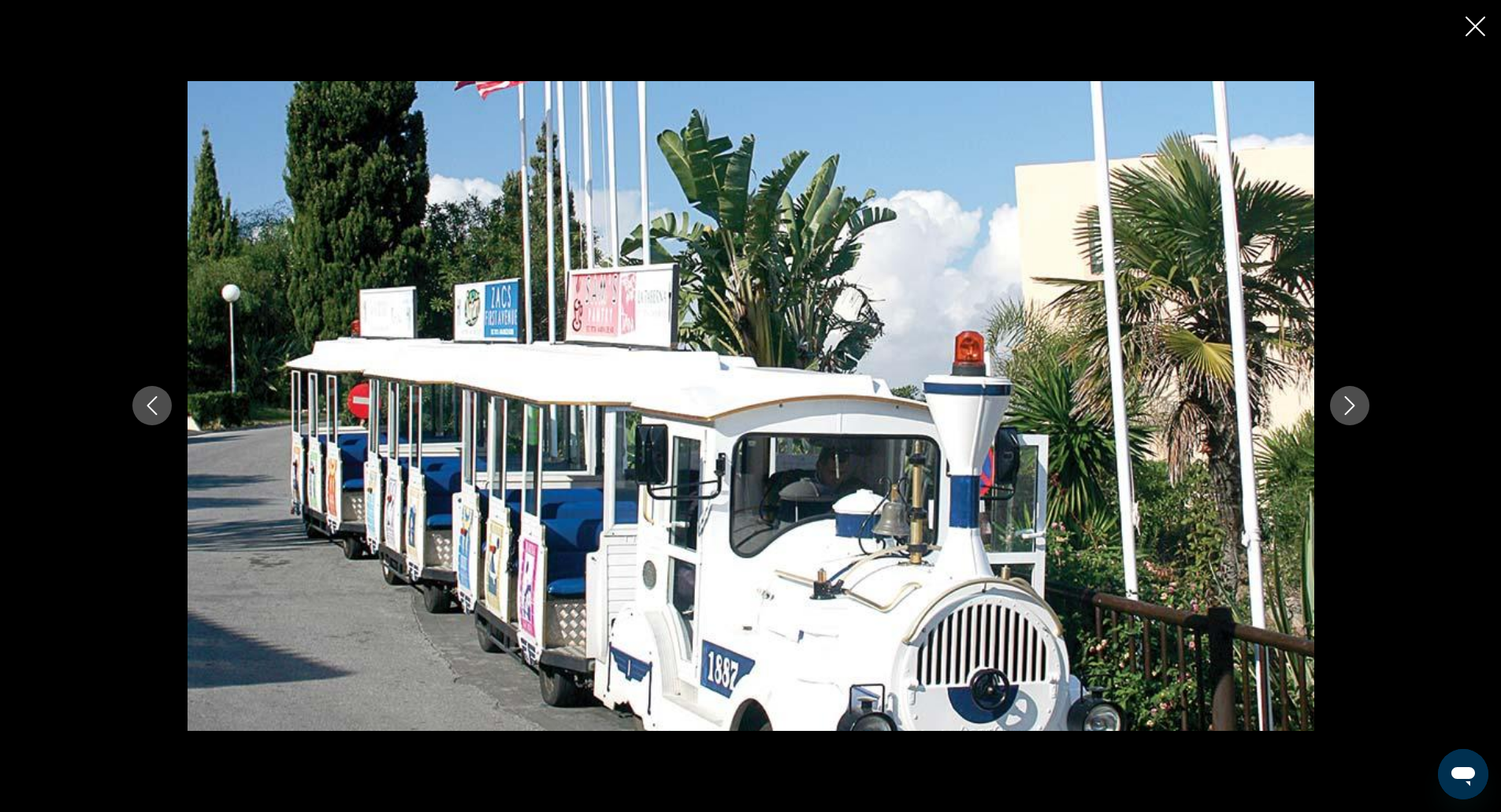
click at [1343, 406] on icon "Next image" at bounding box center [1350, 405] width 18 height 18
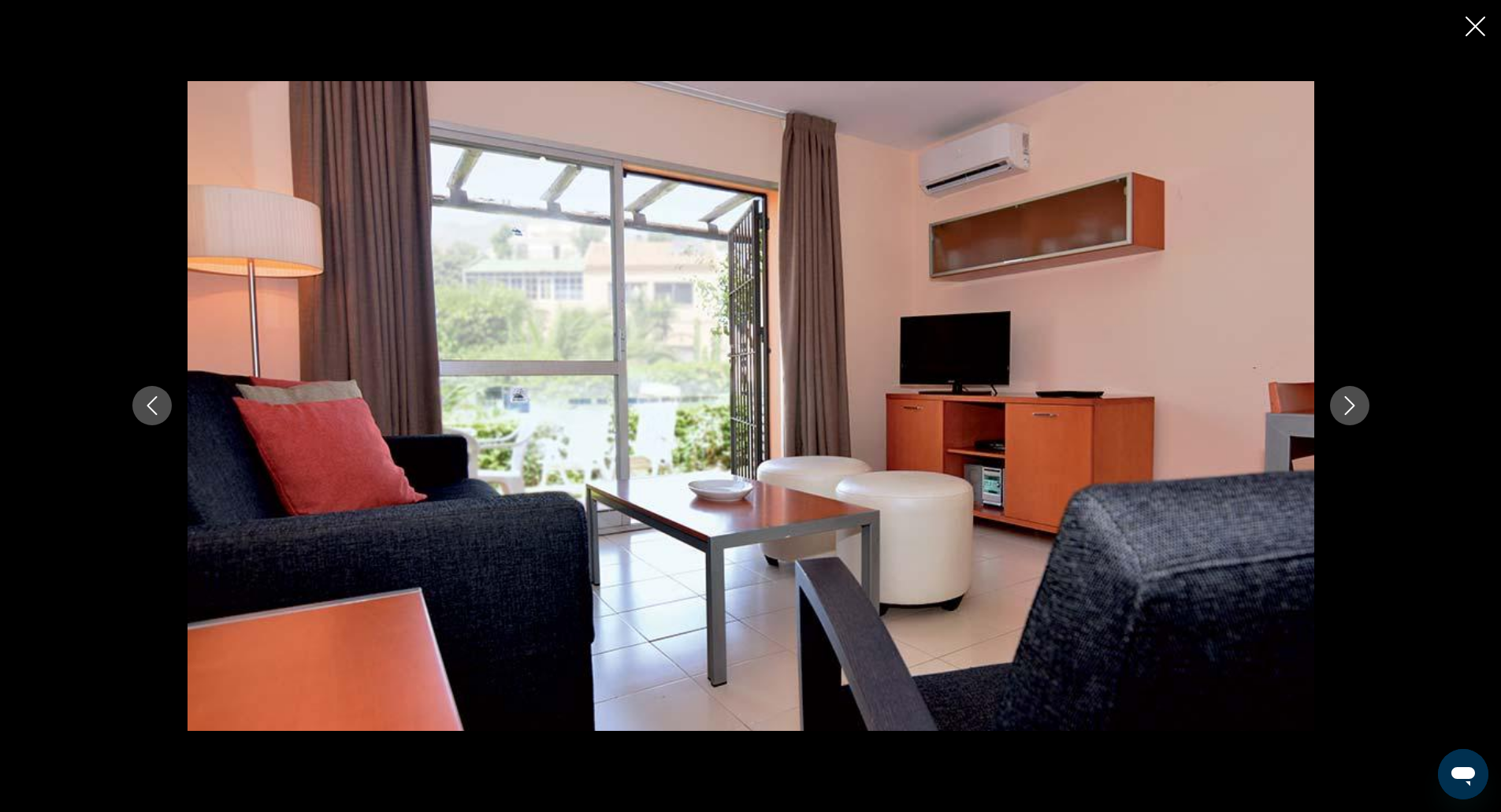
click at [1343, 406] on icon "Next image" at bounding box center [1350, 405] width 18 height 18
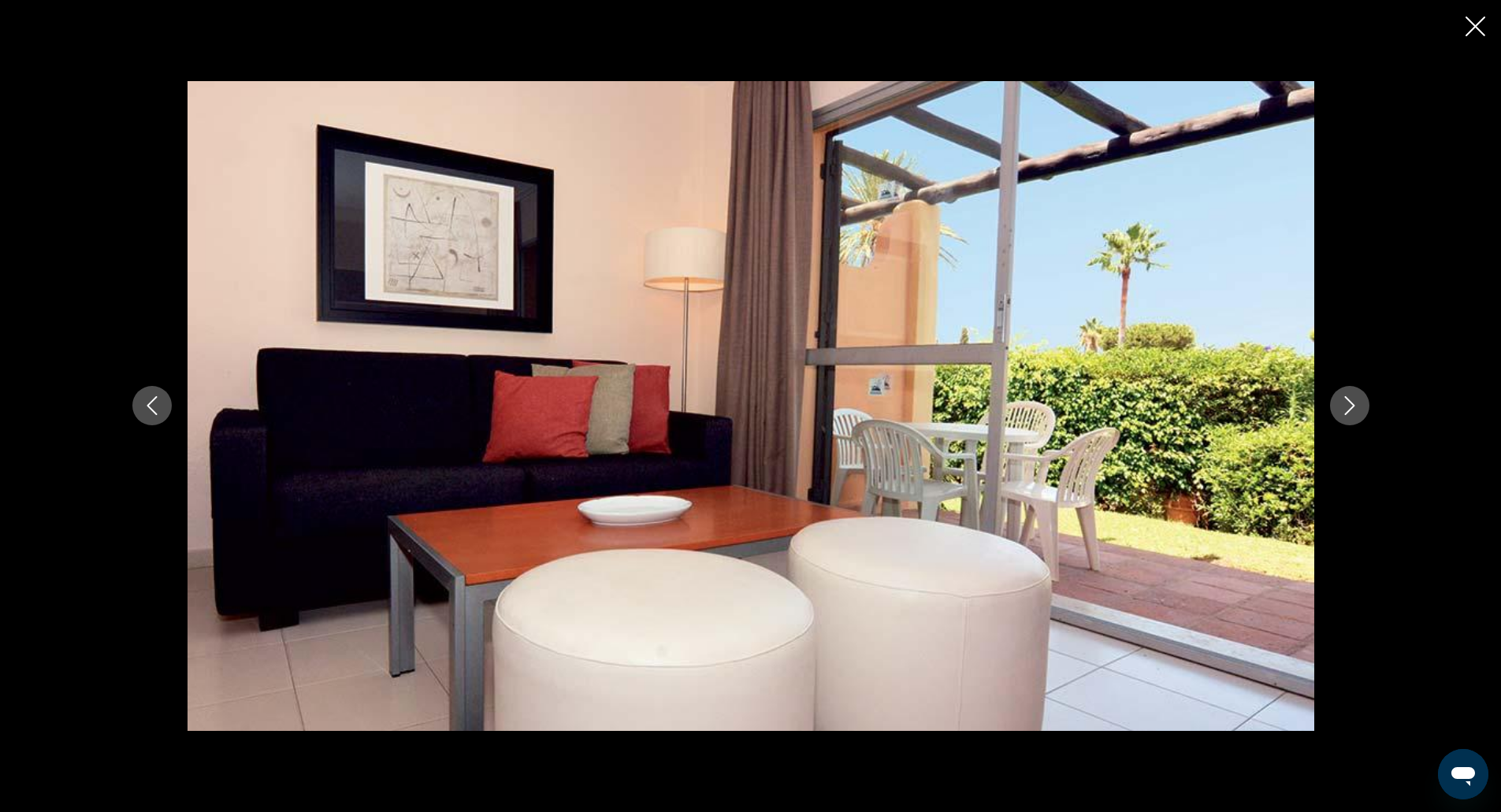
click at [1343, 406] on icon "Next image" at bounding box center [1350, 405] width 18 height 18
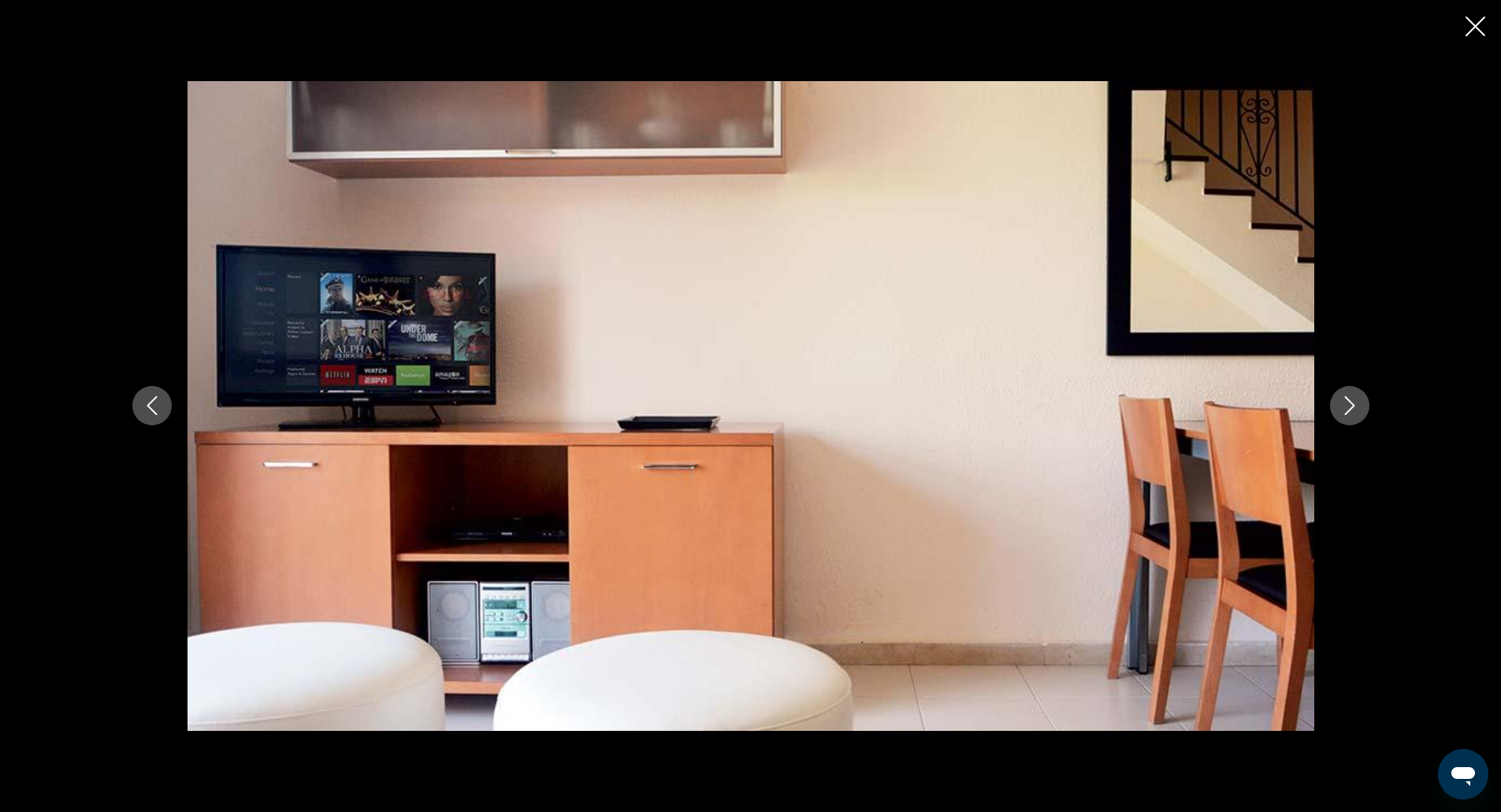
click at [1343, 406] on icon "Next image" at bounding box center [1350, 405] width 18 height 18
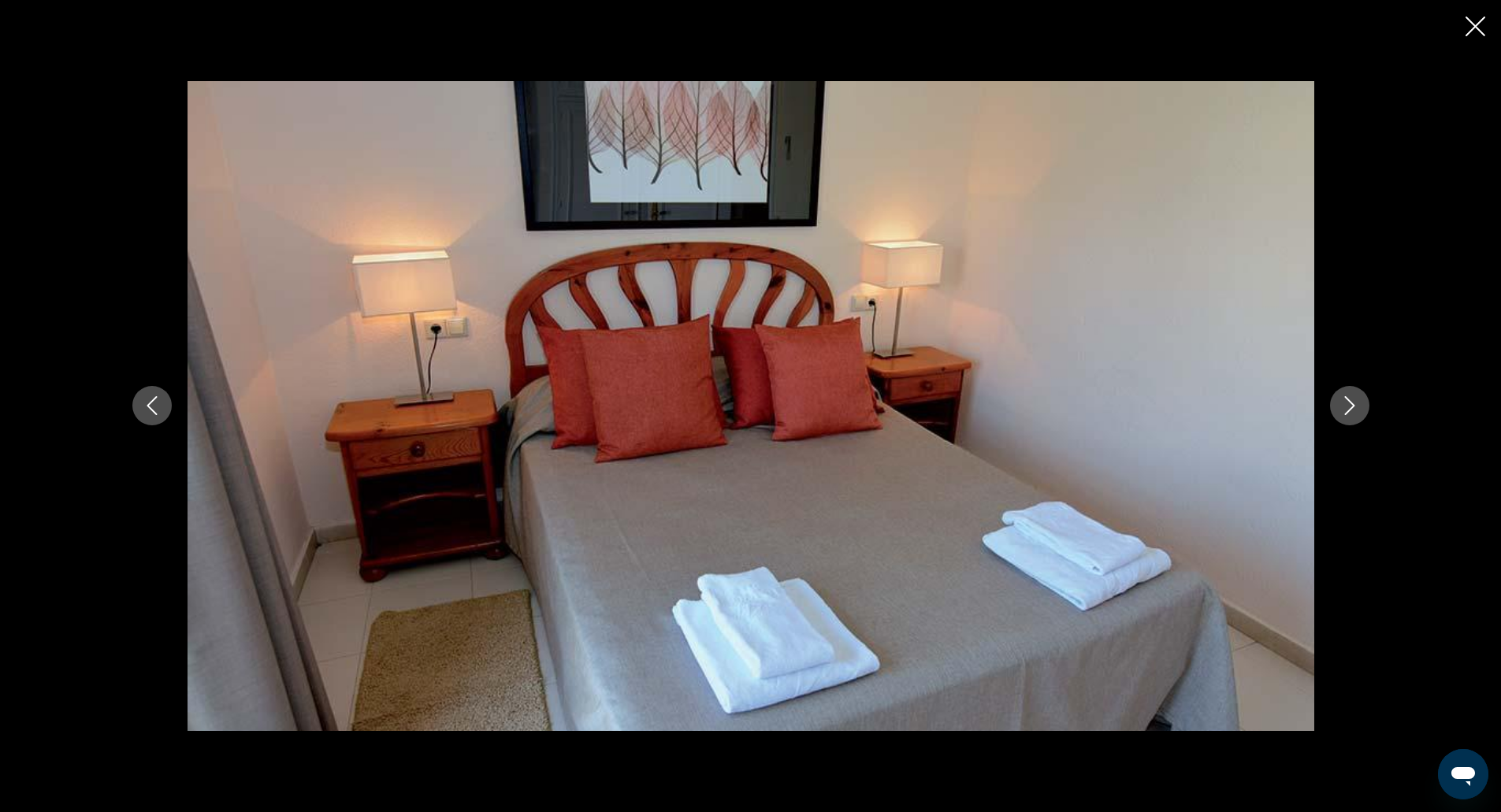
click at [1343, 406] on icon "Next image" at bounding box center [1350, 405] width 18 height 18
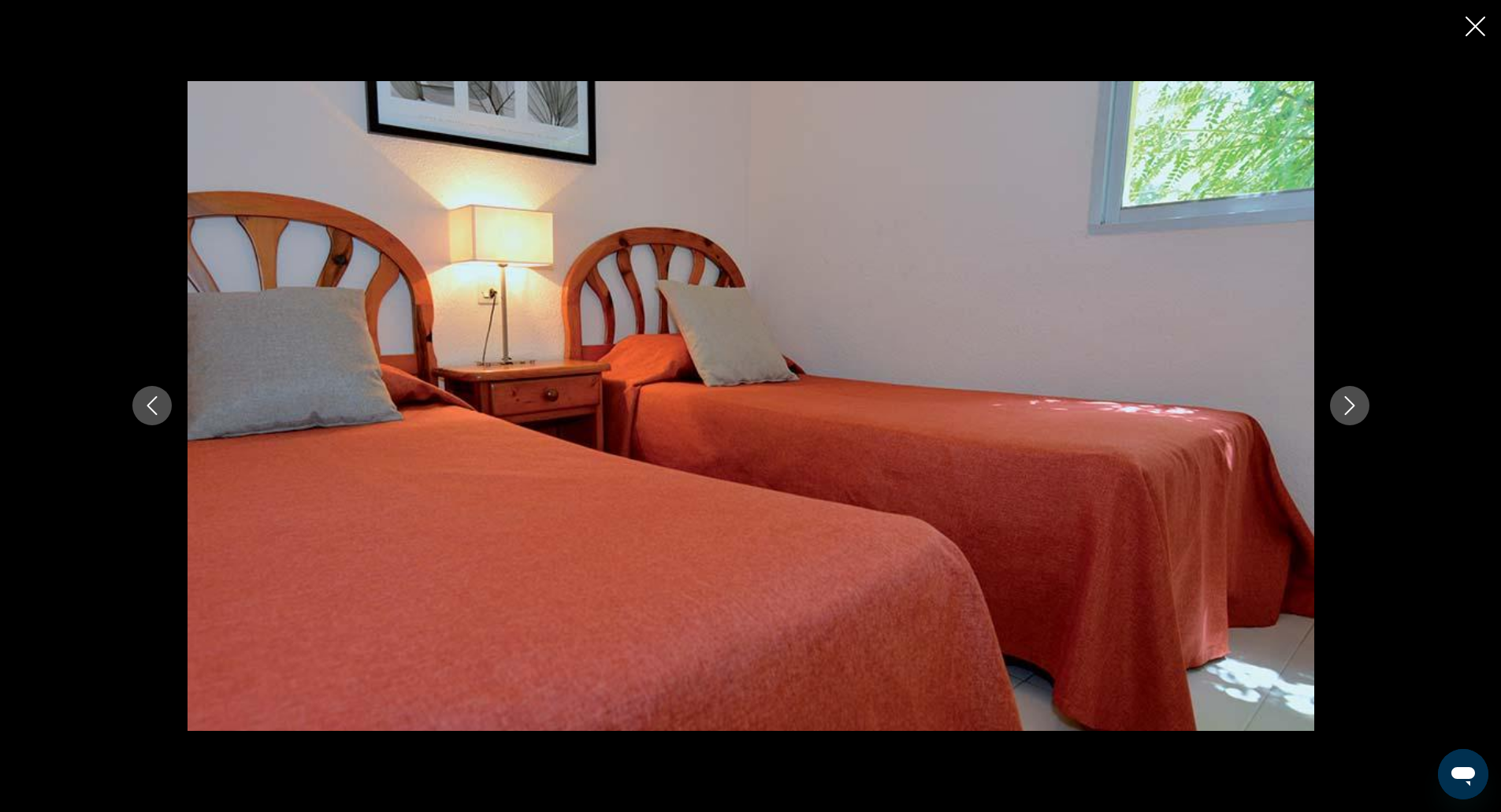
click at [1350, 399] on icon "Next image" at bounding box center [1350, 405] width 18 height 18
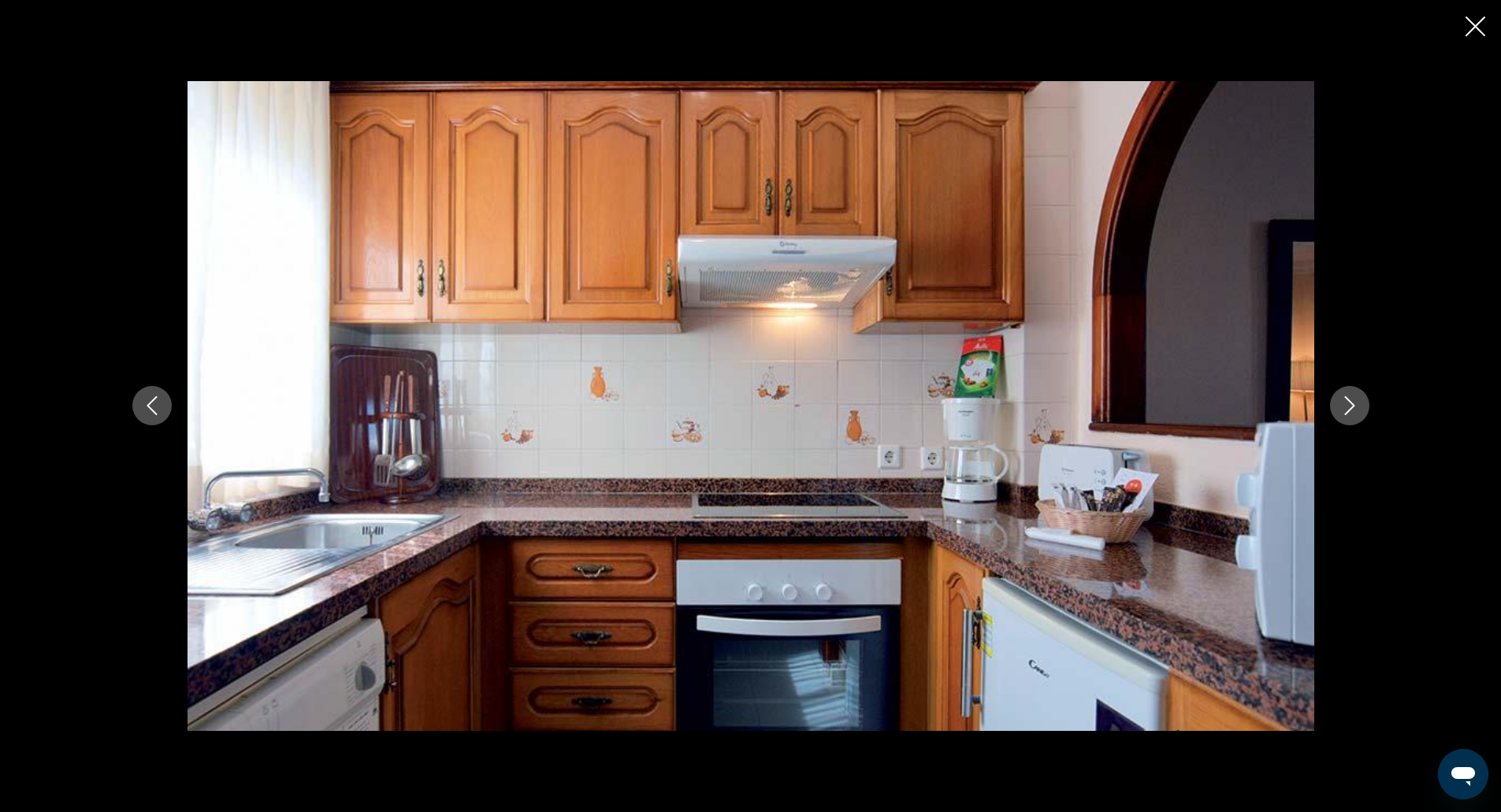
click at [1353, 400] on icon "Next image" at bounding box center [1350, 405] width 18 height 18
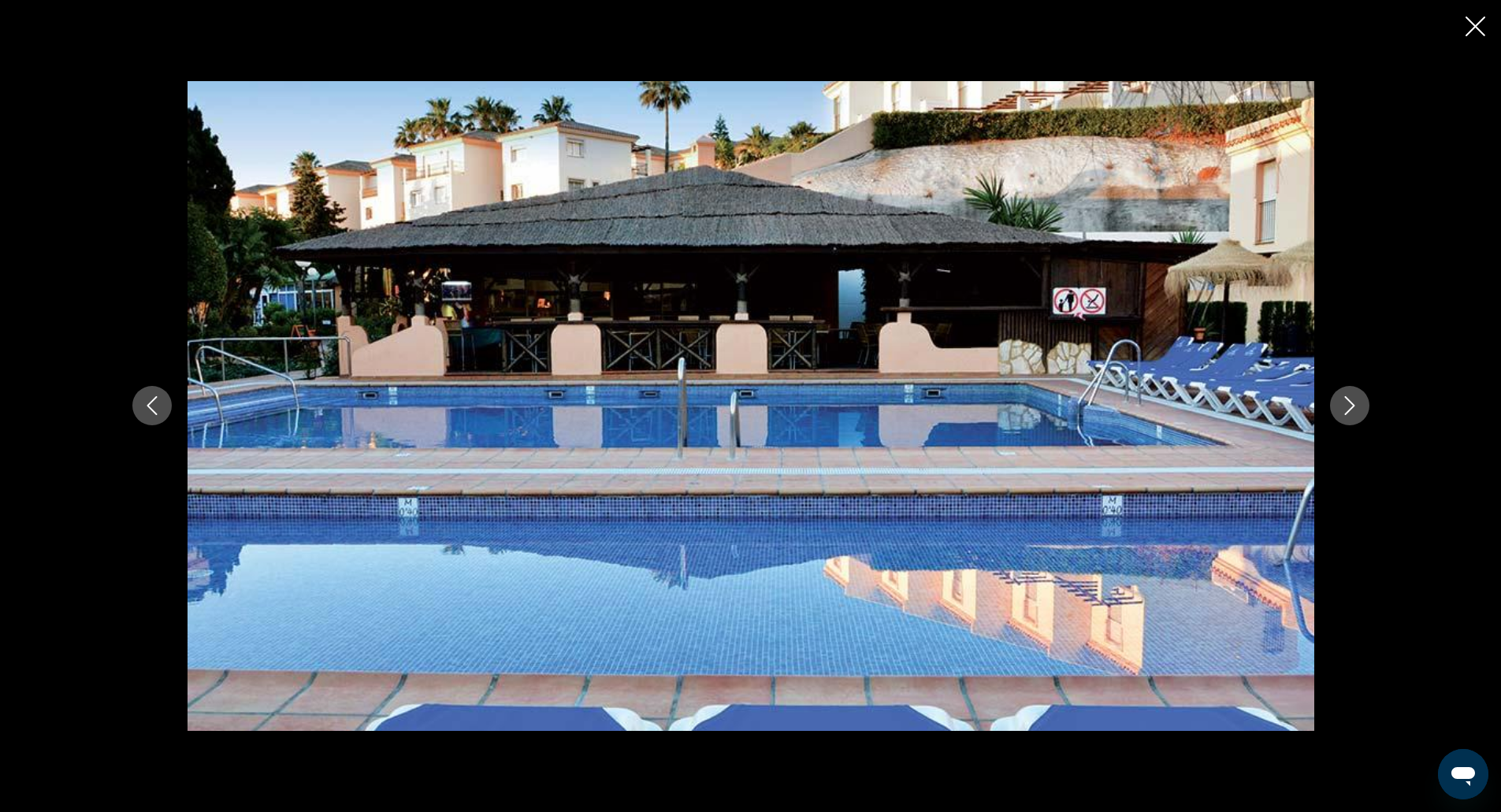
click at [1477, 31] on icon "Close slideshow" at bounding box center [1475, 26] width 19 height 19
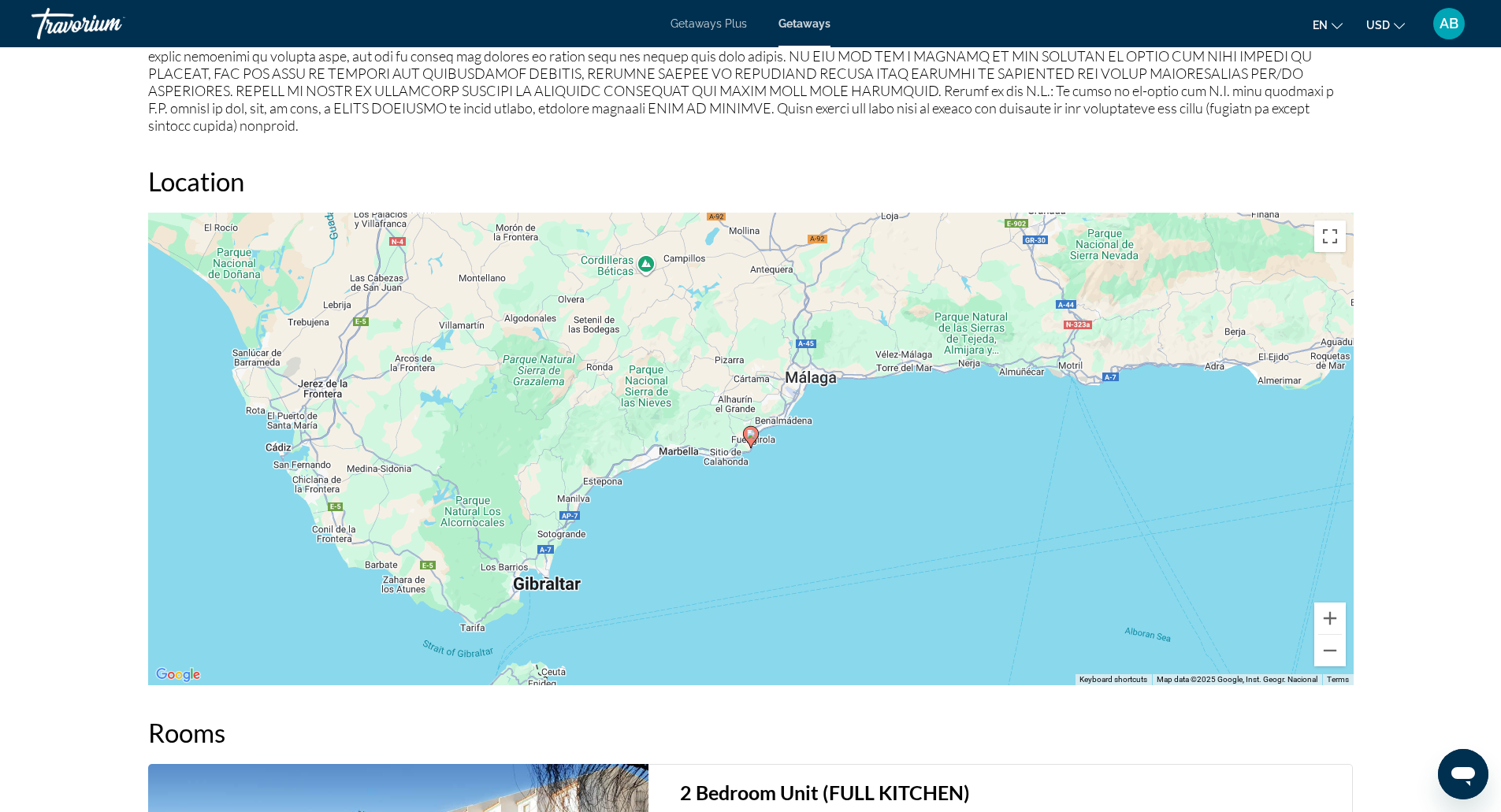
scroll to position [1998, 0]
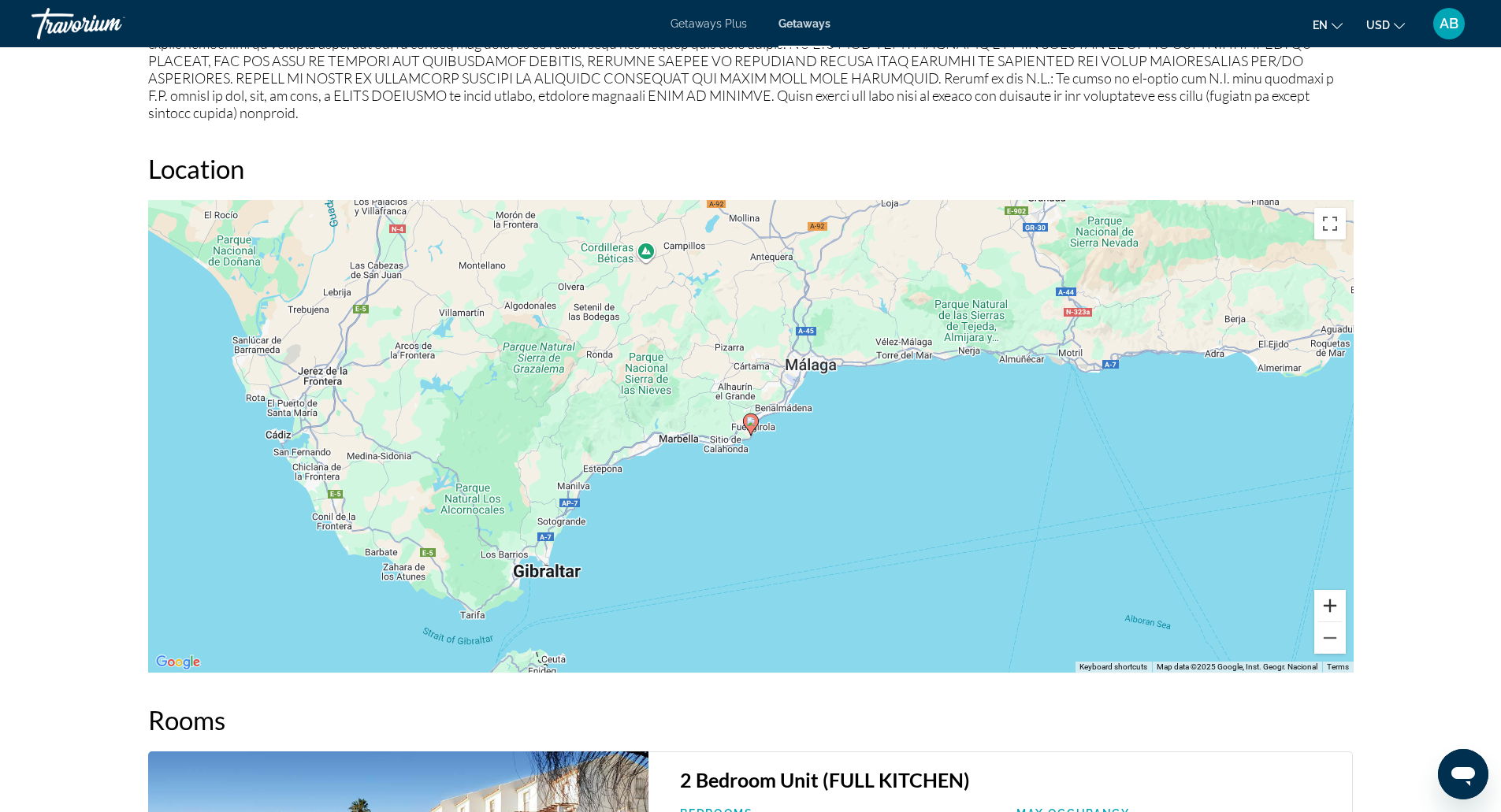
click at [1338, 598] on button "Zoom in" at bounding box center [1329, 605] width 31 height 31
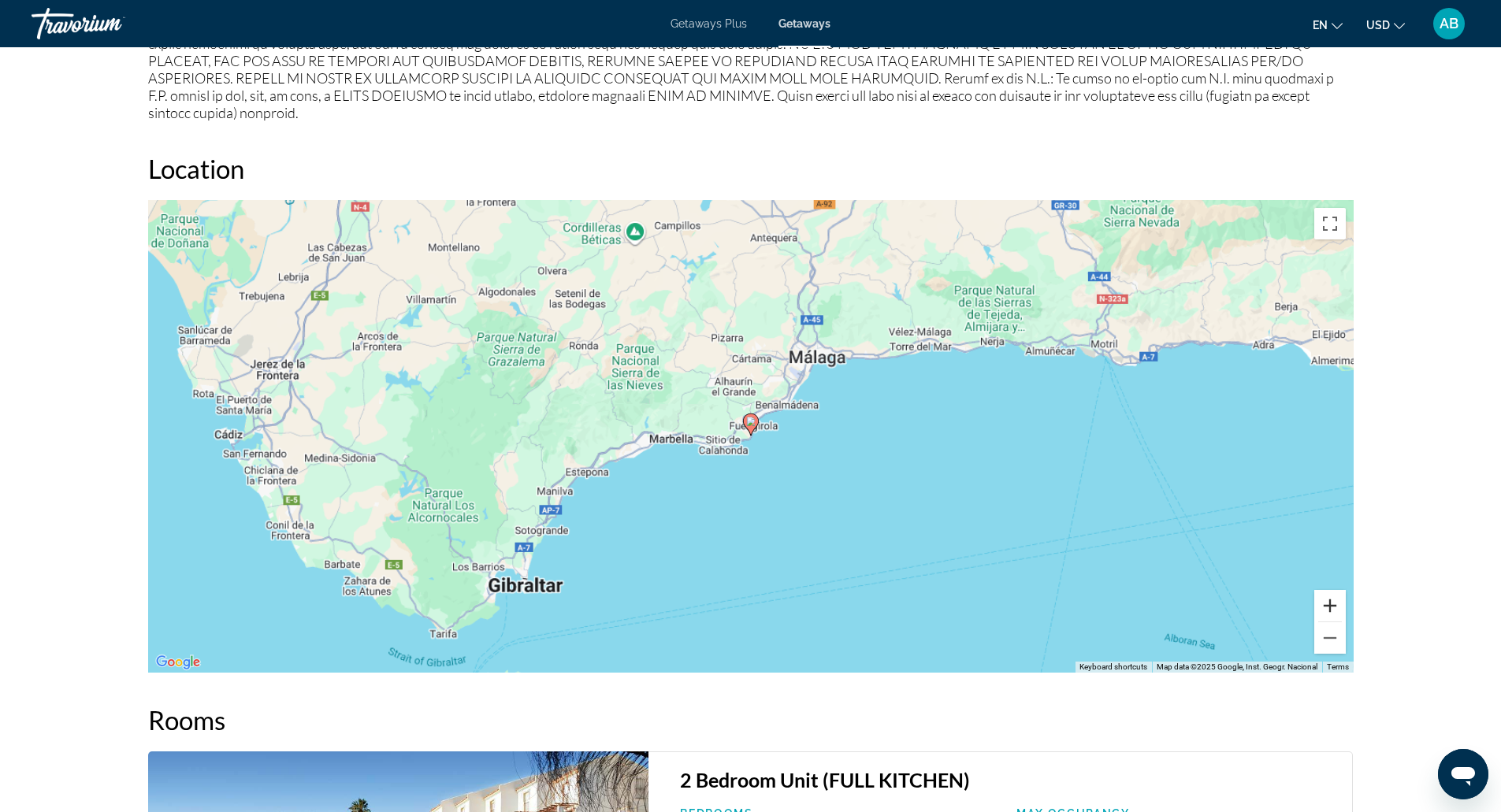
click at [1338, 598] on button "Zoom in" at bounding box center [1329, 605] width 31 height 31
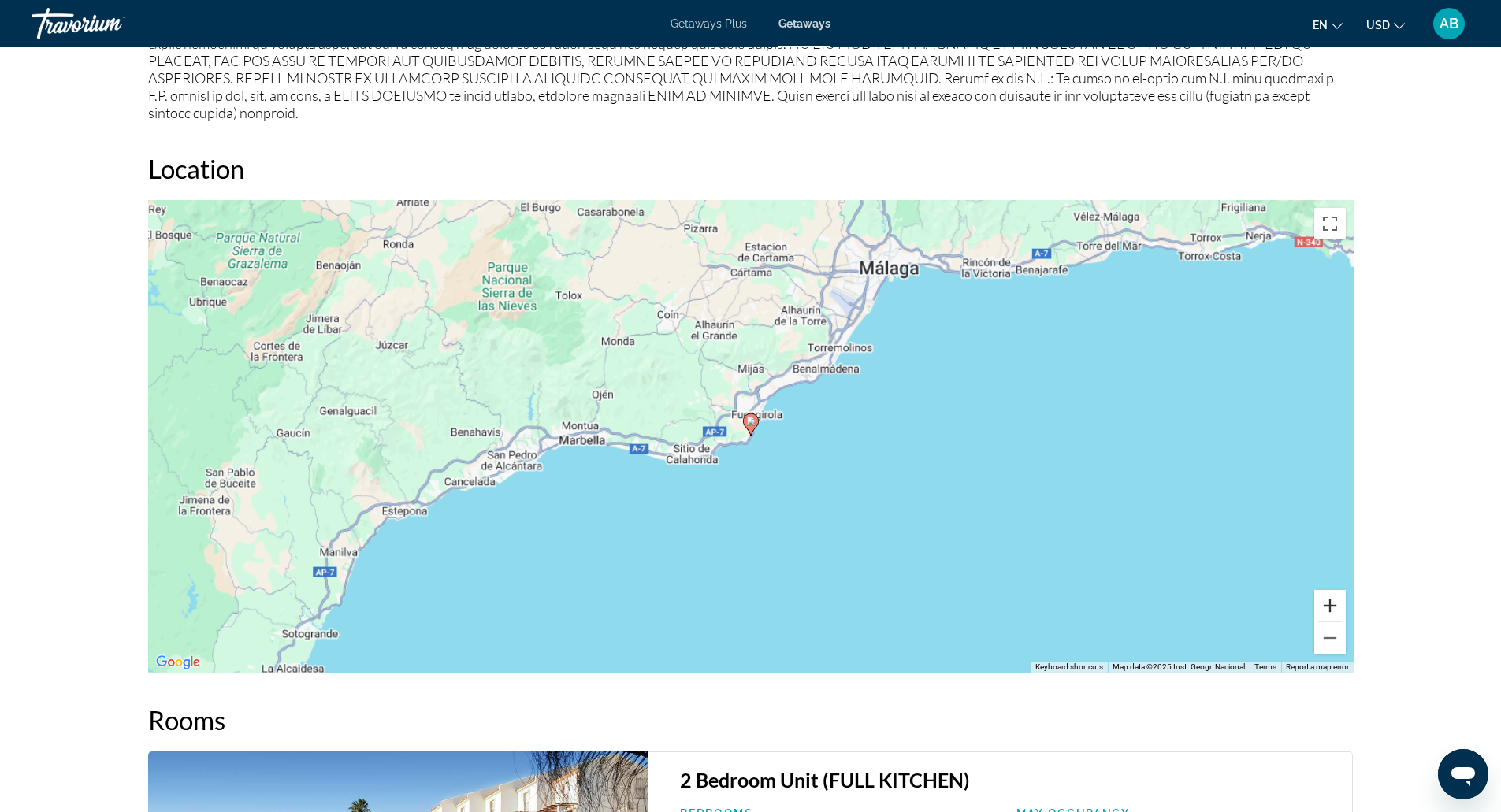
click at [1338, 598] on button "Zoom in" at bounding box center [1329, 605] width 31 height 31
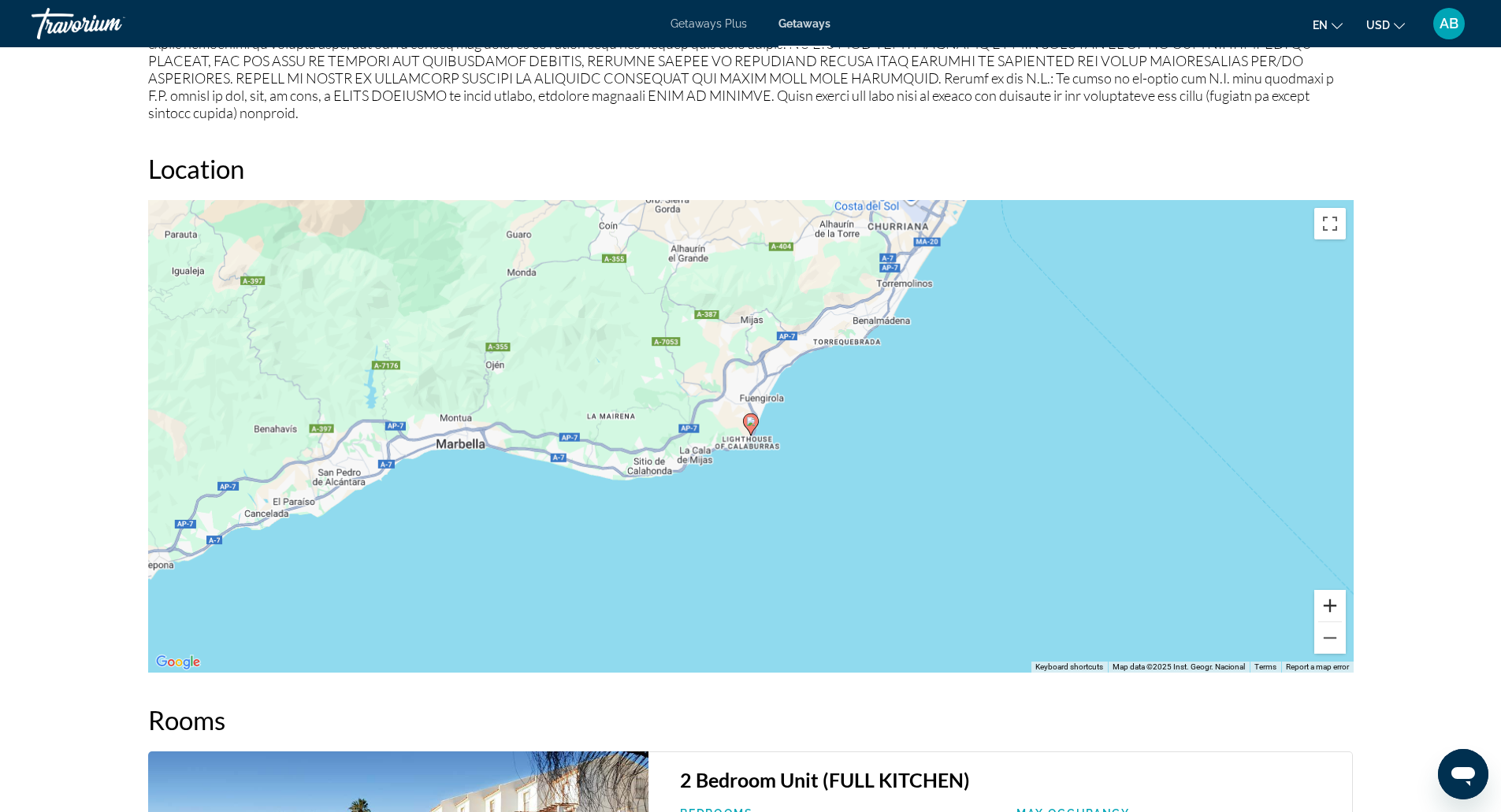
click at [1338, 598] on button "Zoom in" at bounding box center [1329, 605] width 31 height 31
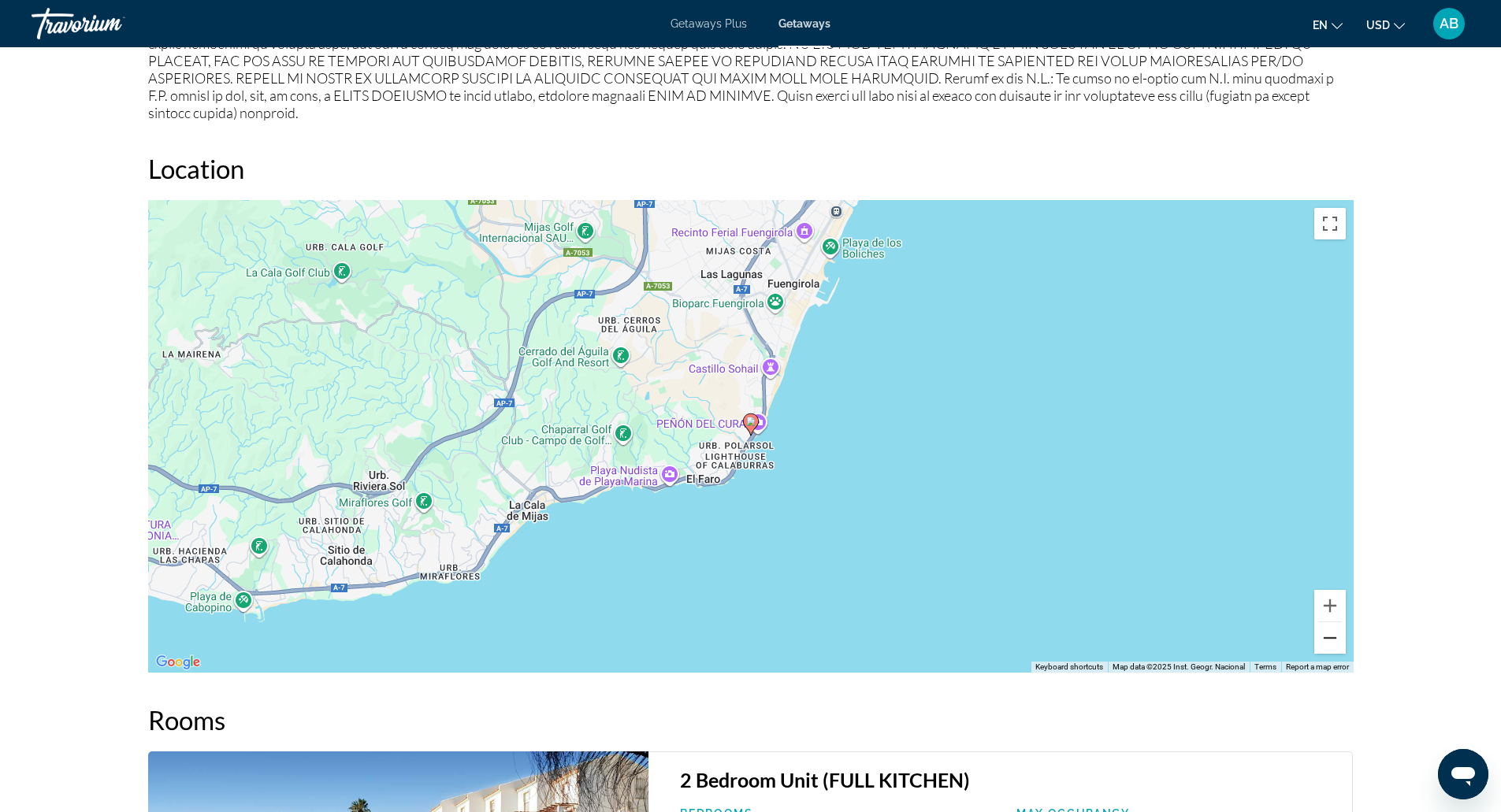
click at [1335, 625] on button "Zoom out" at bounding box center [1329, 637] width 31 height 31
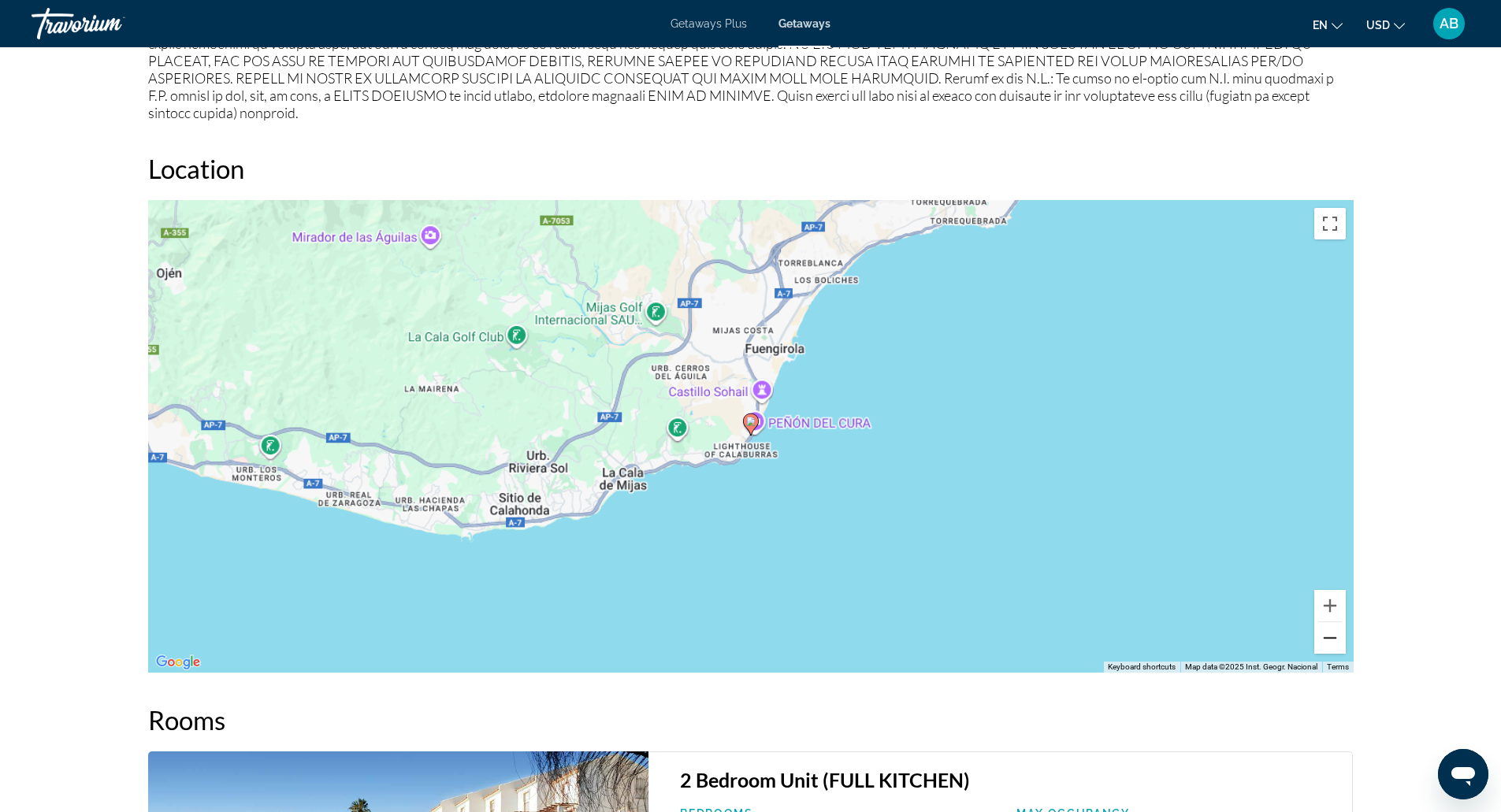
click at [1335, 625] on button "Zoom out" at bounding box center [1329, 637] width 31 height 31
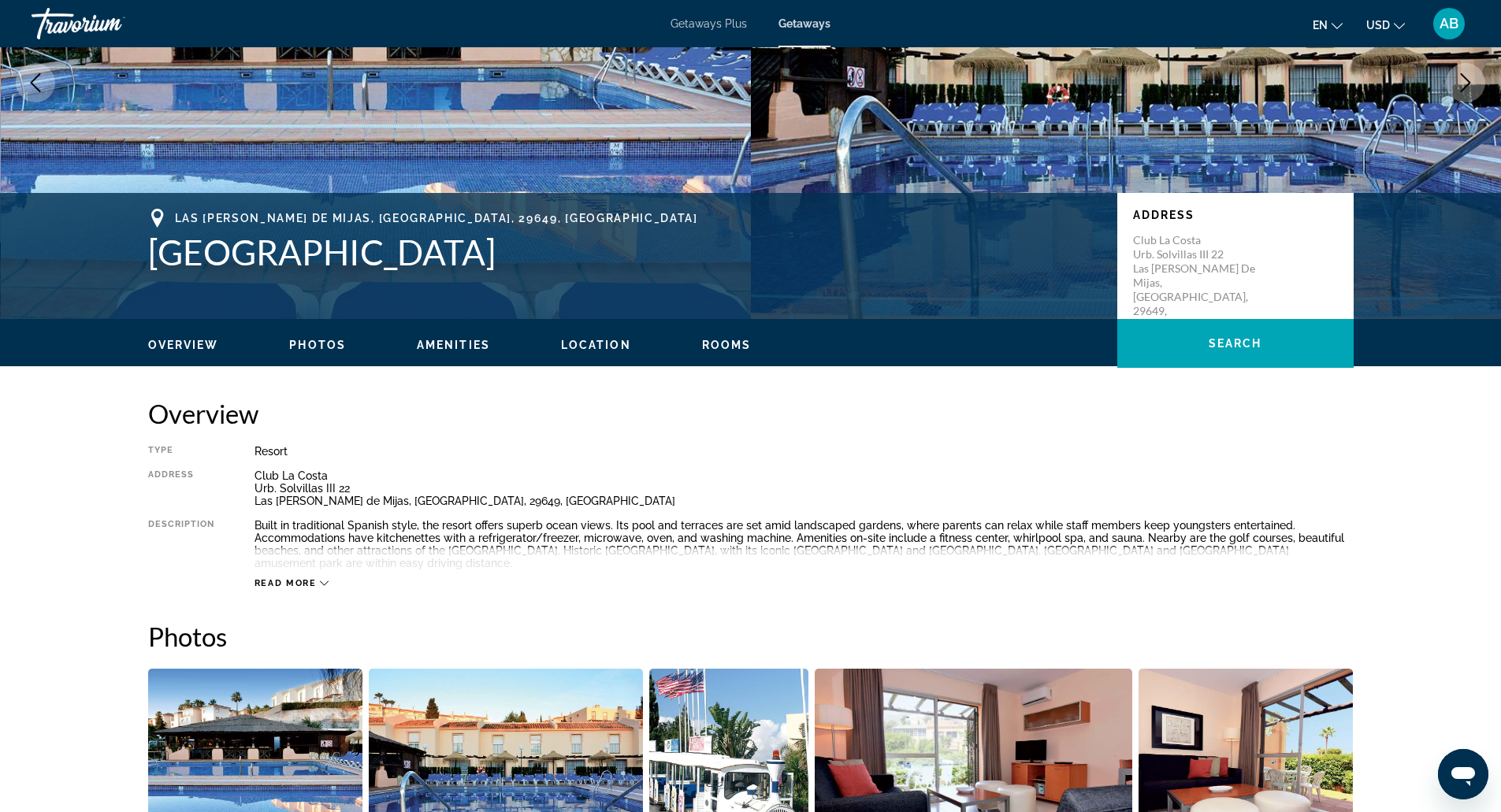
scroll to position [0, 0]
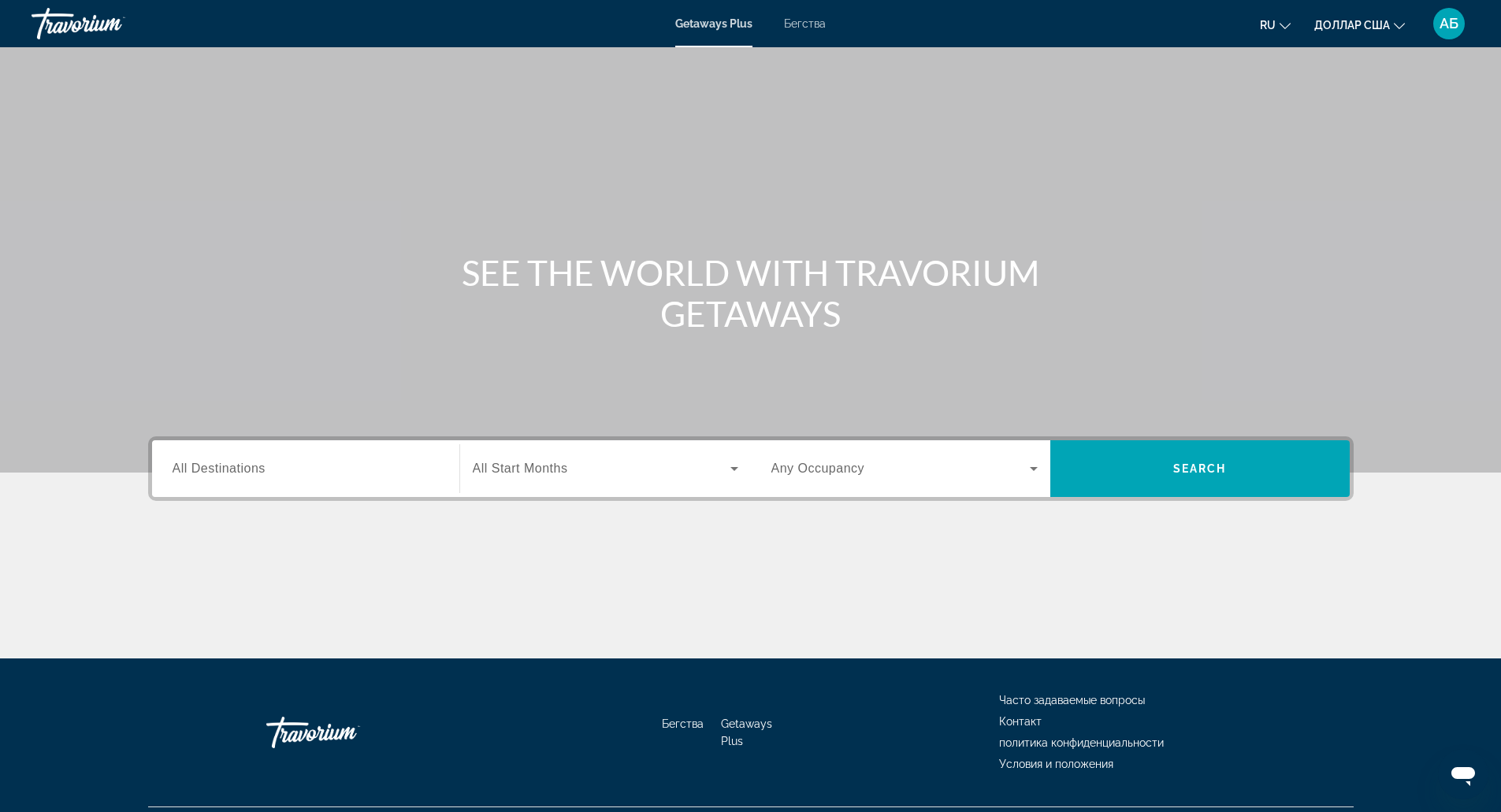
click at [818, 24] on font "Бегства" at bounding box center [805, 24] width 42 height 13
click at [344, 442] on div "Destination All Destinations" at bounding box center [305, 468] width 292 height 56
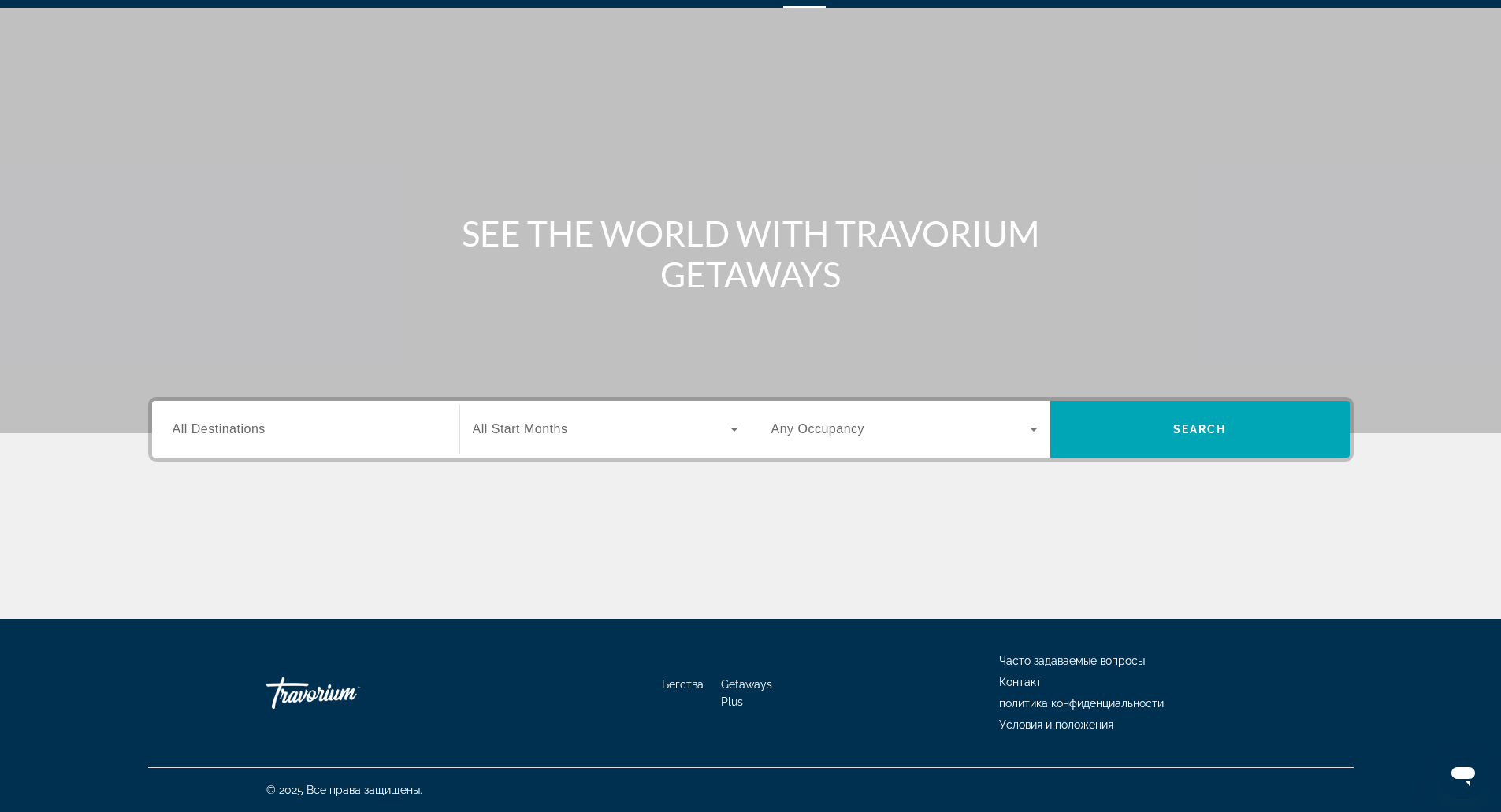
click at [314, 431] on input "Destination All Destinations" at bounding box center [305, 430] width 267 height 18
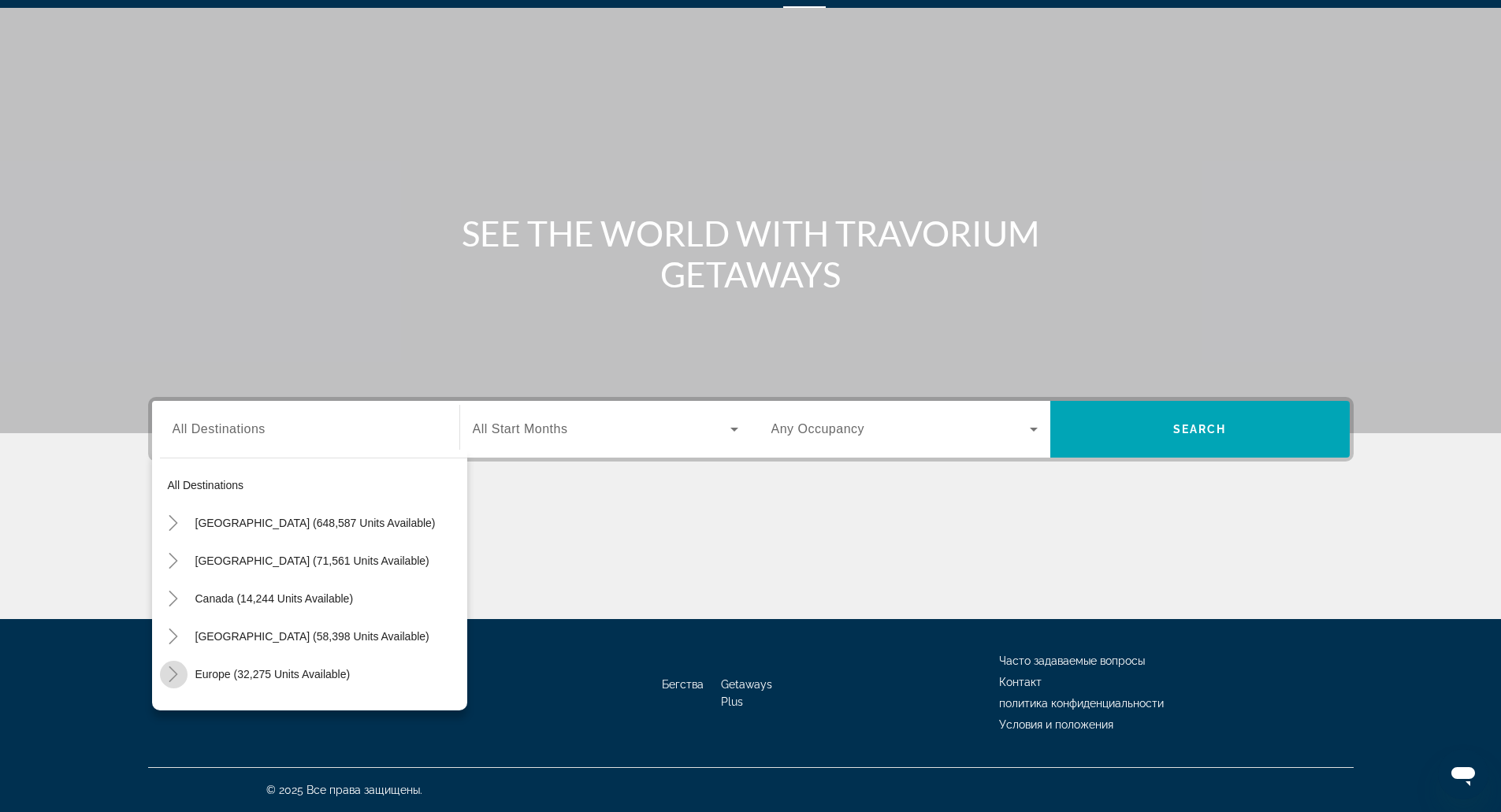
click at [167, 672] on icon "Toggle Europe (32,275 units available)" at bounding box center [173, 674] width 16 height 16
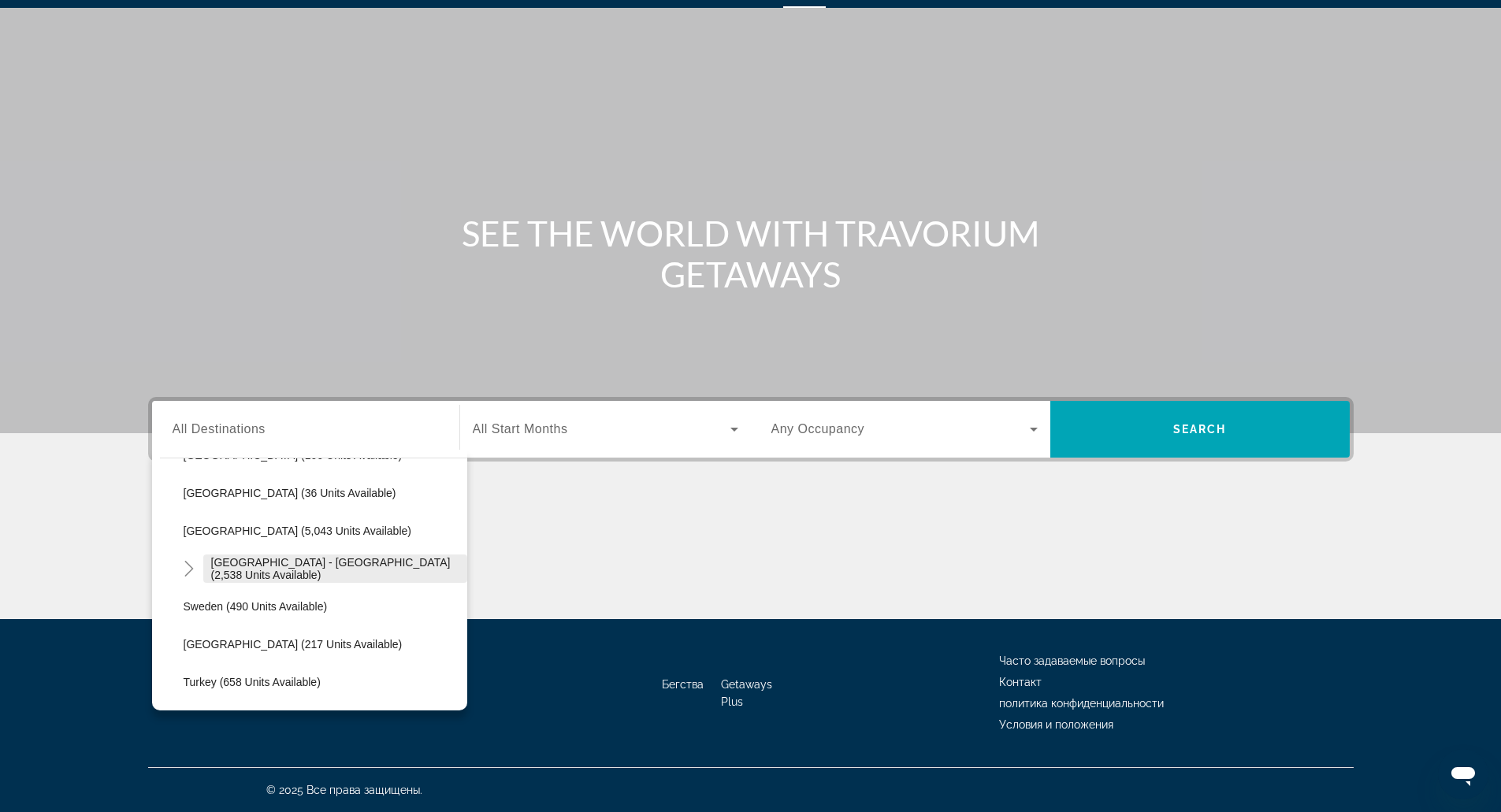
scroll to position [831, 0]
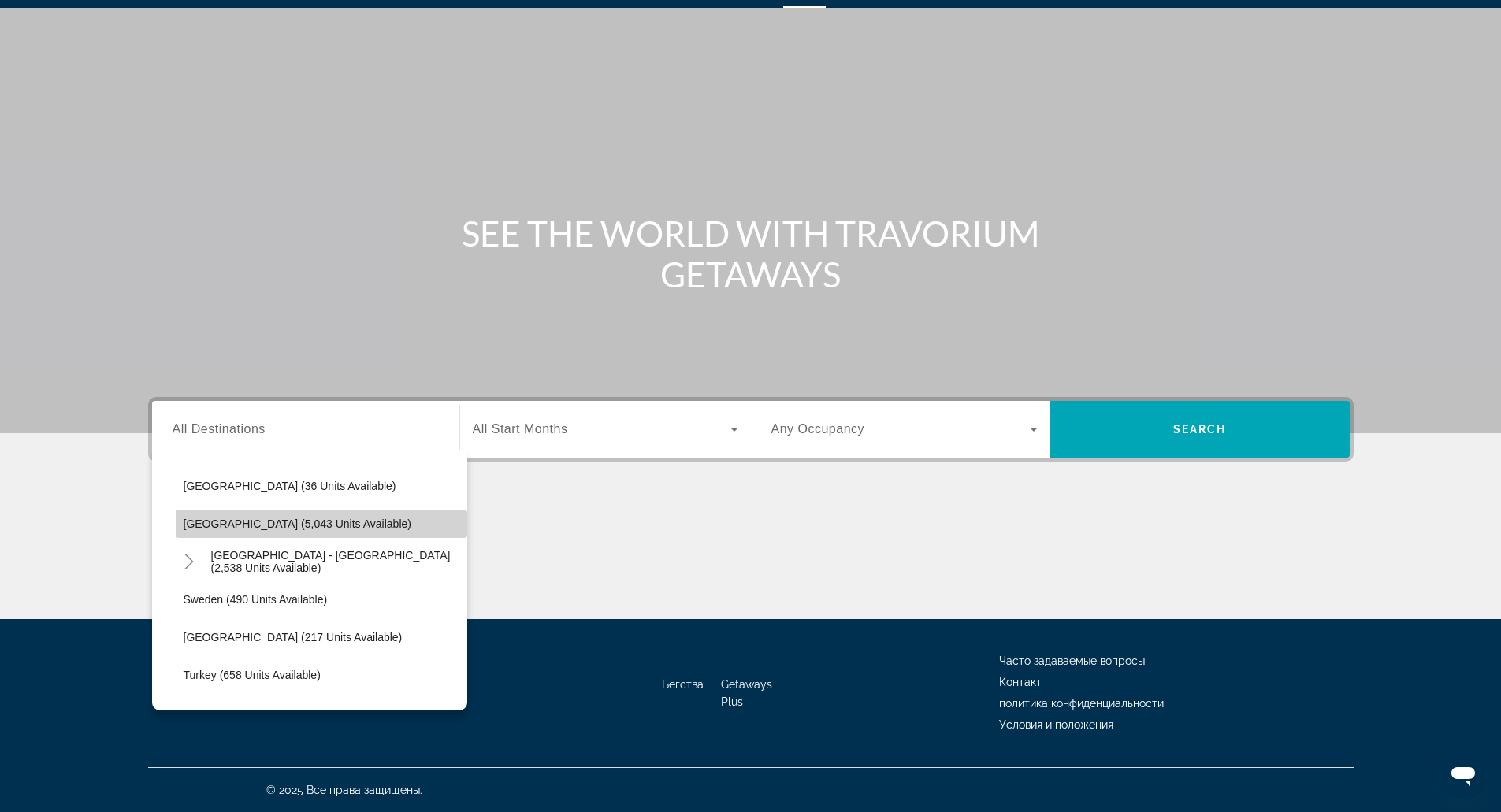
click at [329, 512] on span "Search widget" at bounding box center [321, 524] width 292 height 38
type input "**********"
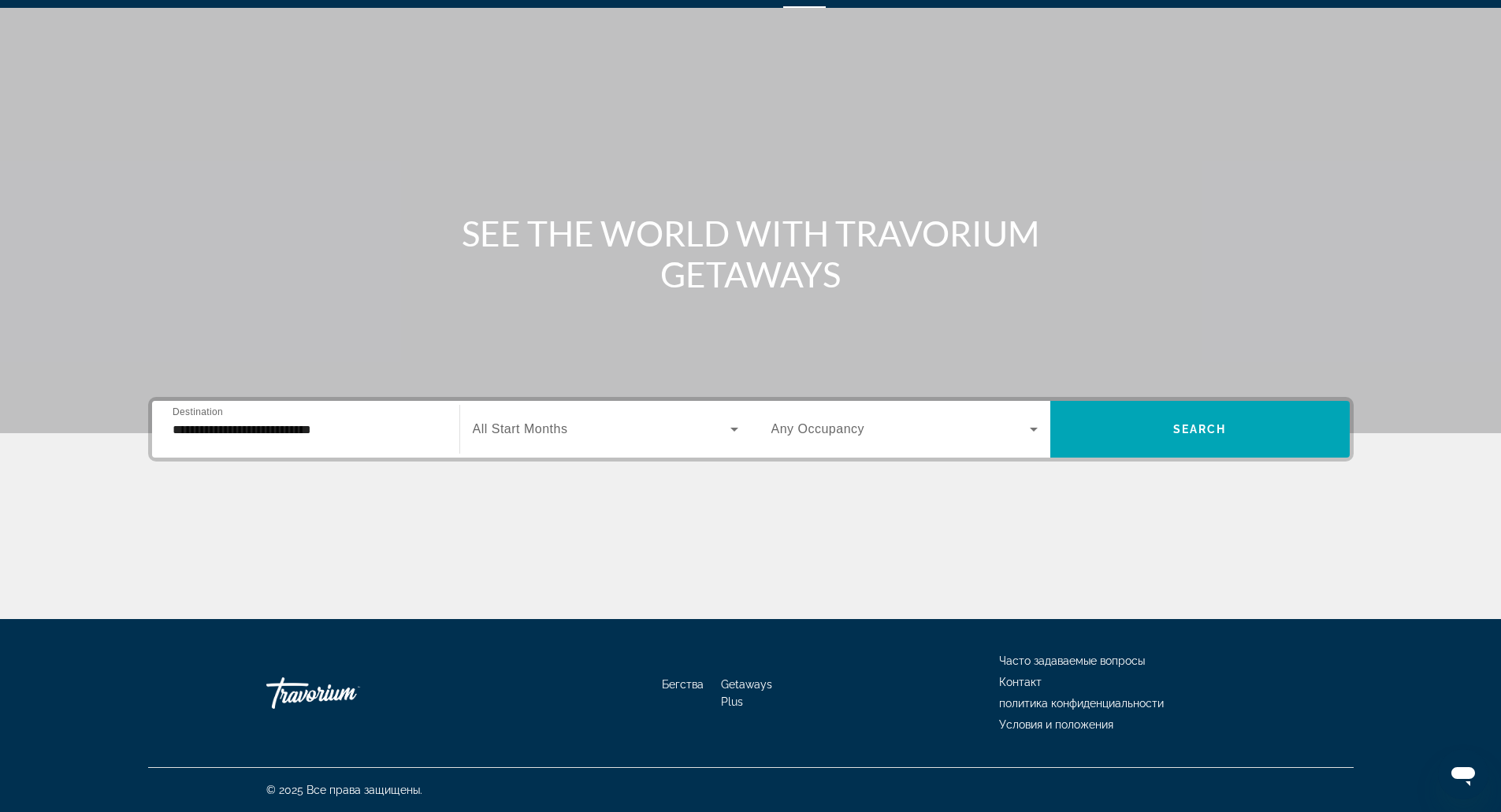
click at [487, 432] on span "All Start Months" at bounding box center [520, 429] width 95 height 13
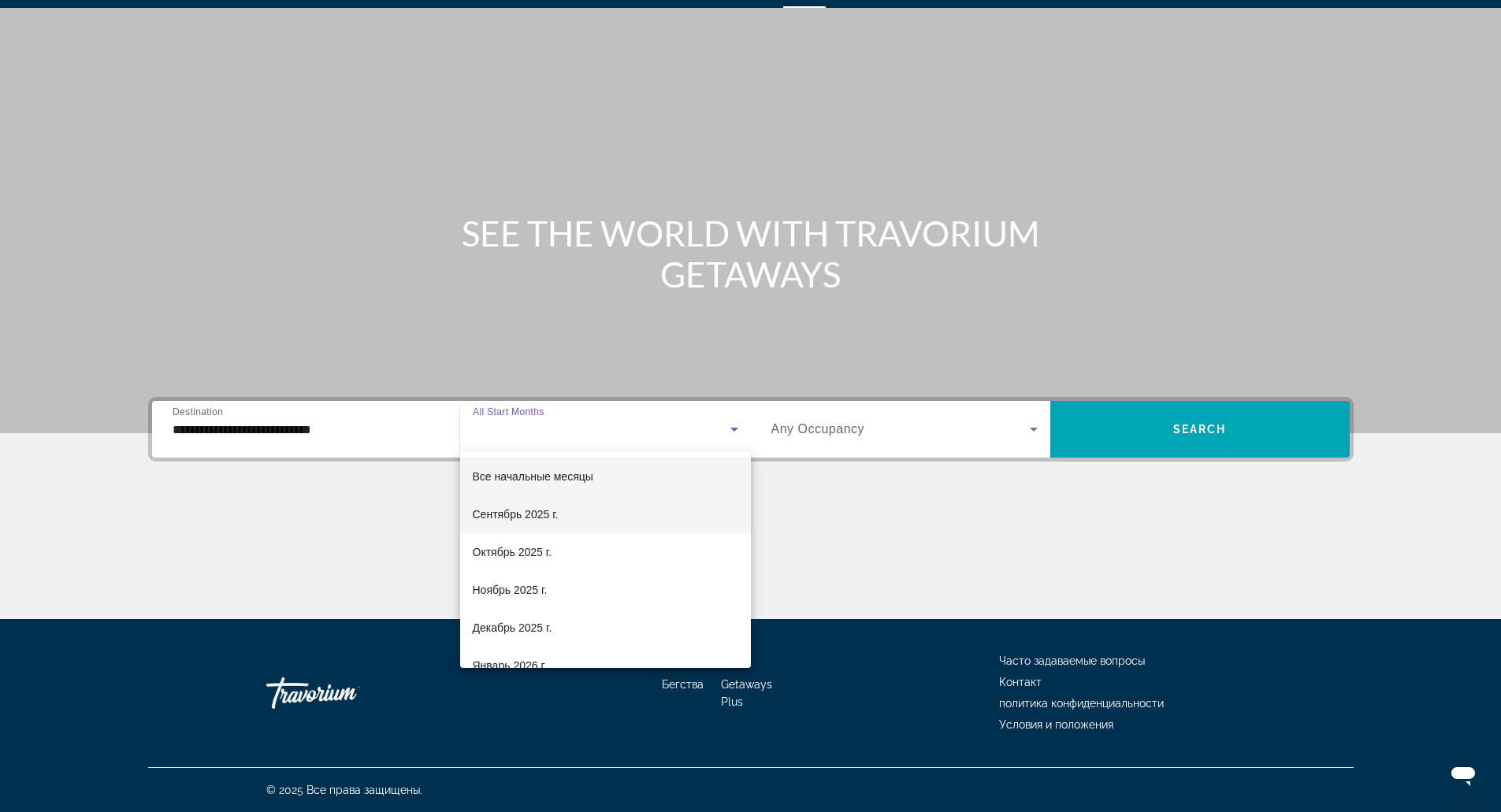
click at [521, 511] on font "Сентябрь 2025 г." at bounding box center [515, 514] width 86 height 13
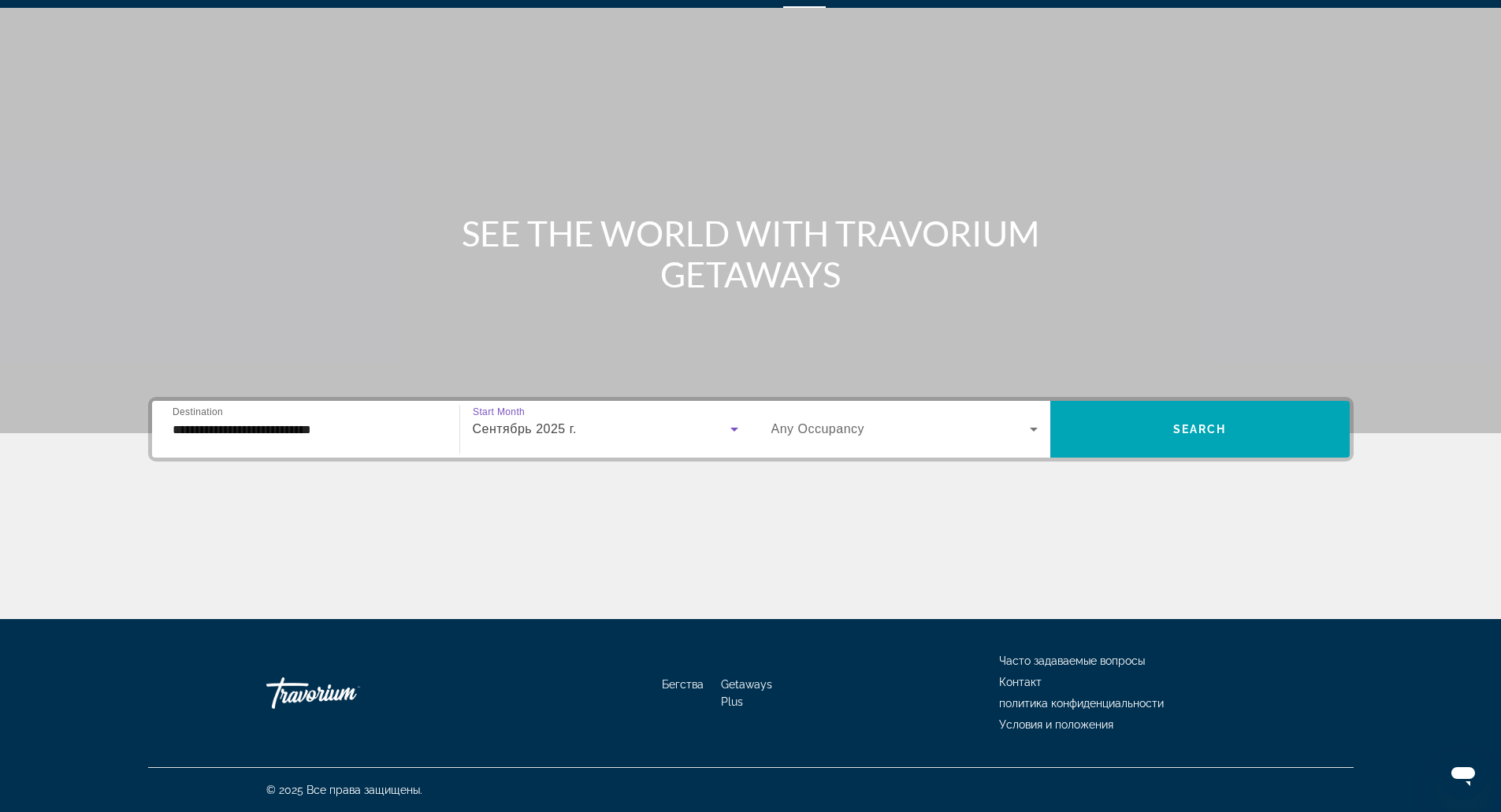
click at [969, 462] on div "**********" at bounding box center [751, 508] width 1269 height 222
click at [968, 428] on span "Search widget" at bounding box center [900, 429] width 258 height 18
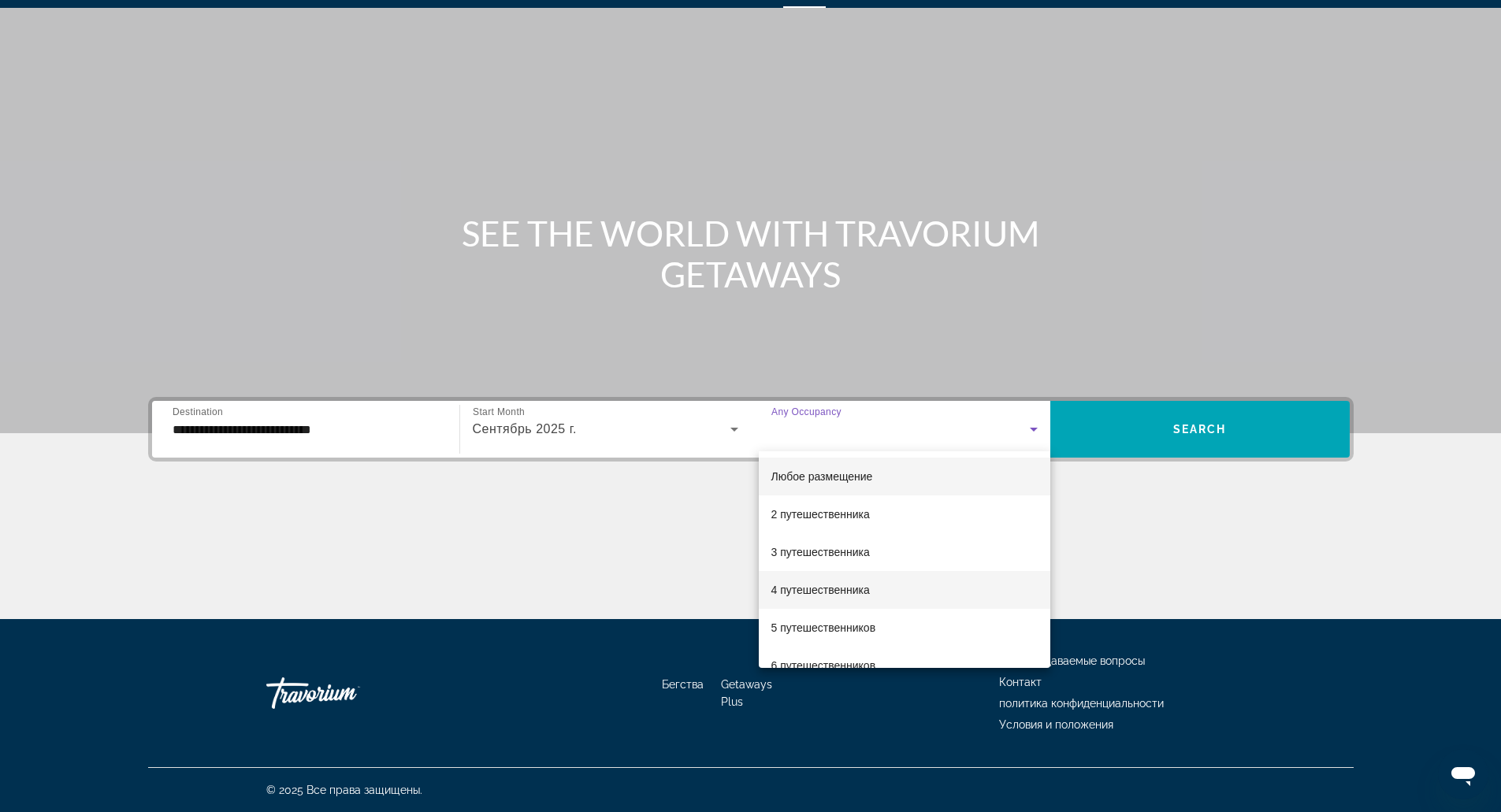
scroll to position [168, 0]
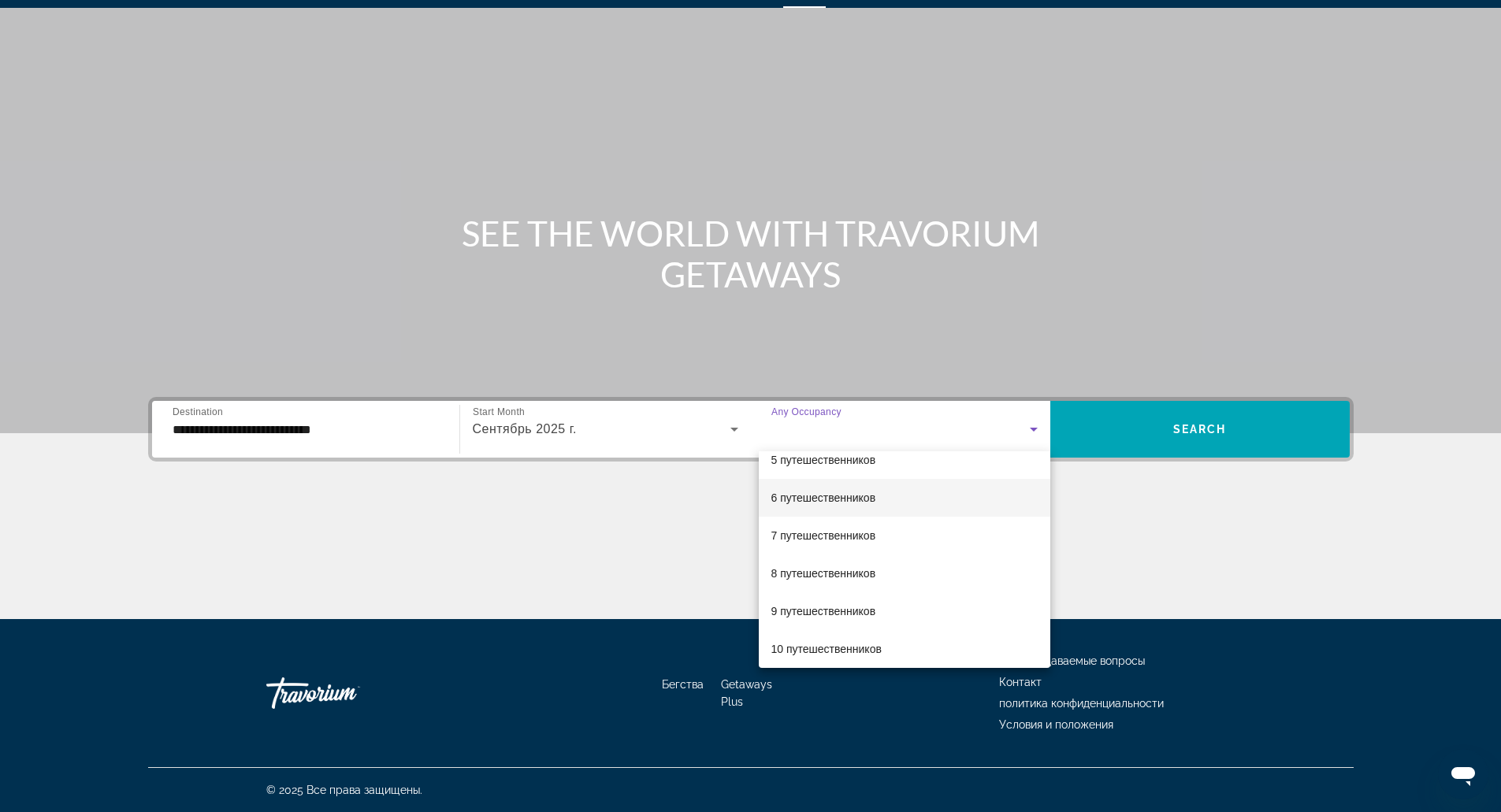
click at [900, 504] on mat-option "6 путешественников" at bounding box center [904, 498] width 292 height 38
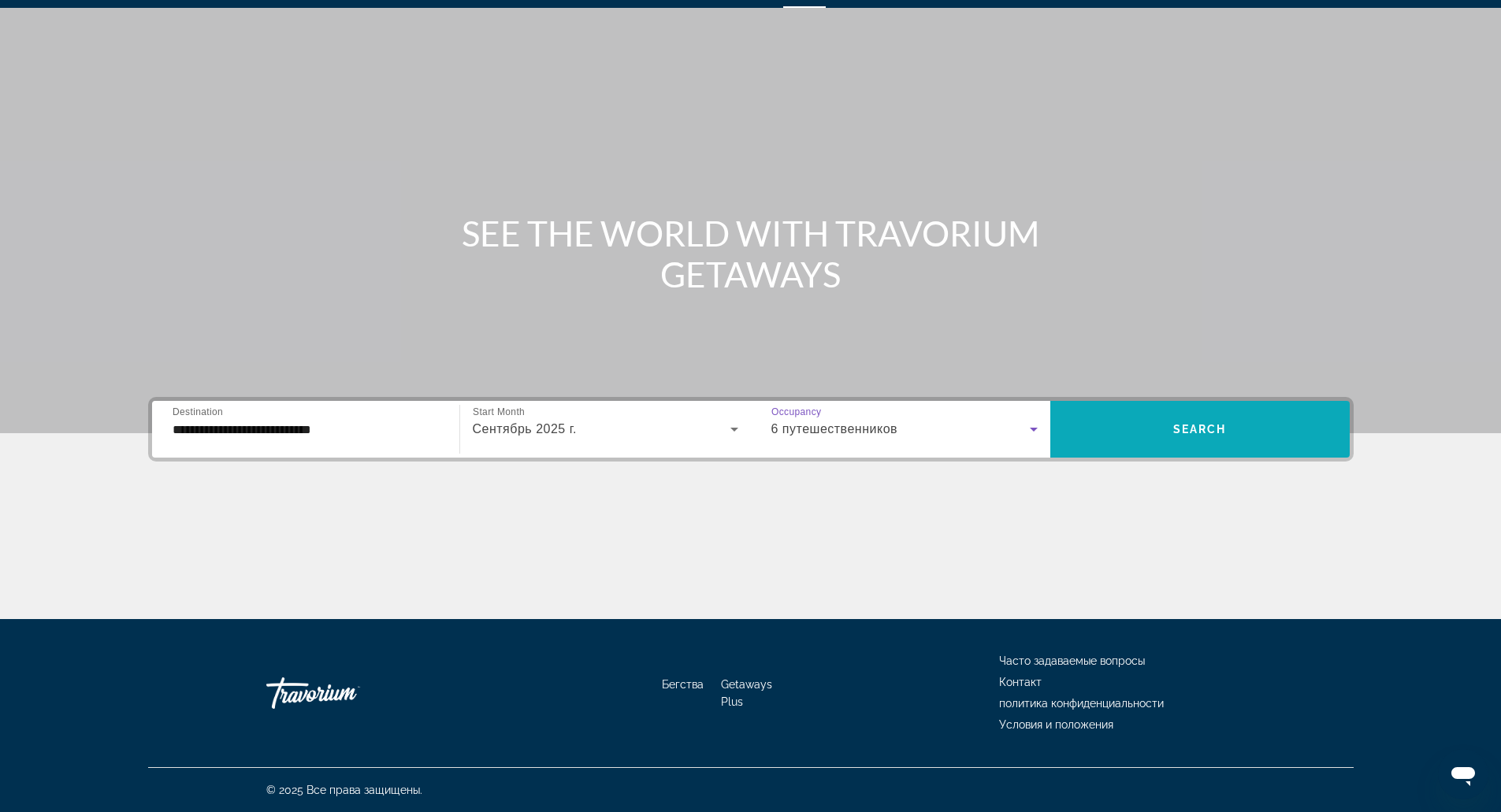
click at [1132, 418] on span "Search widget" at bounding box center [1200, 429] width 299 height 38
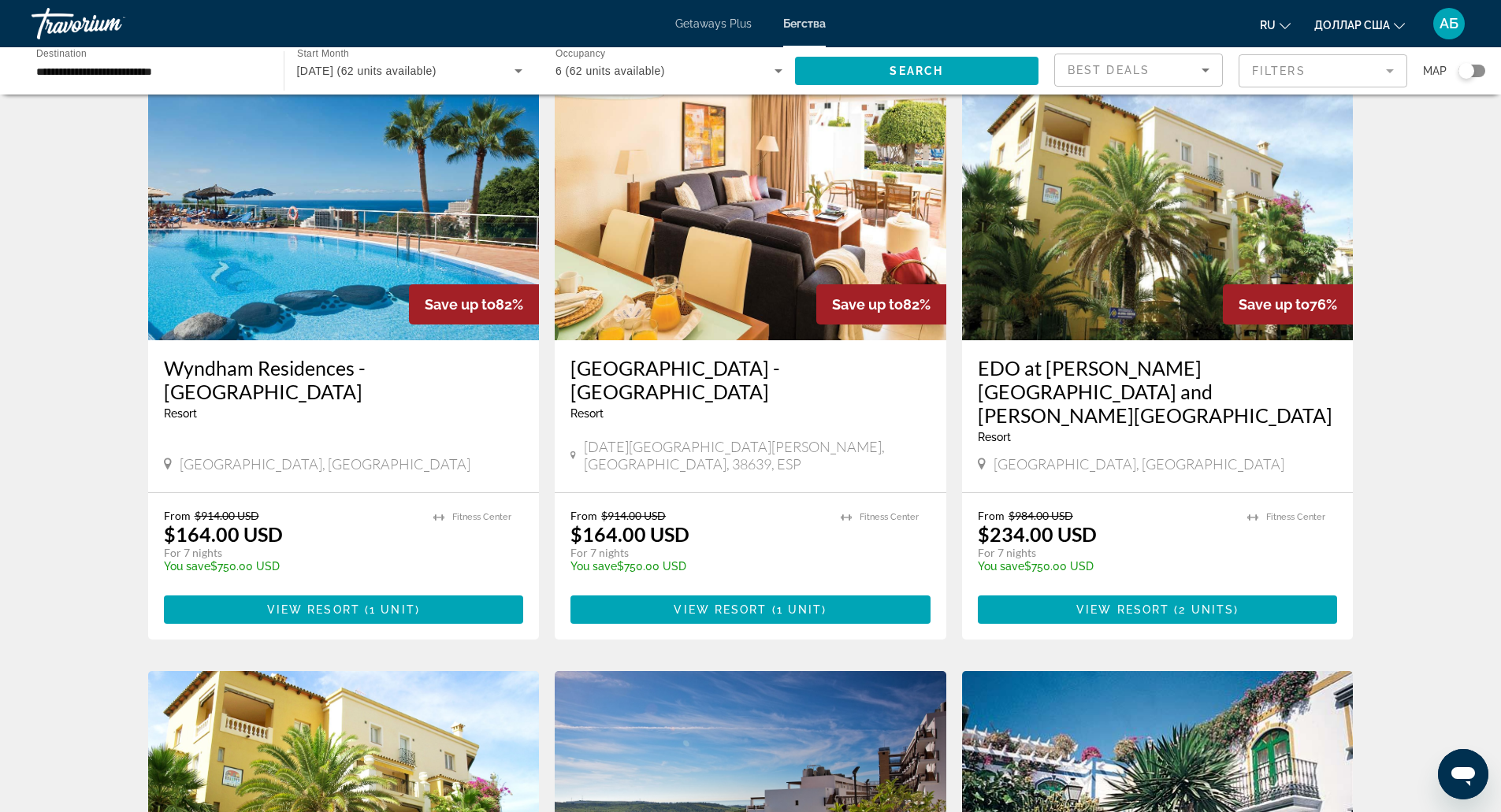
scroll to position [621, 0]
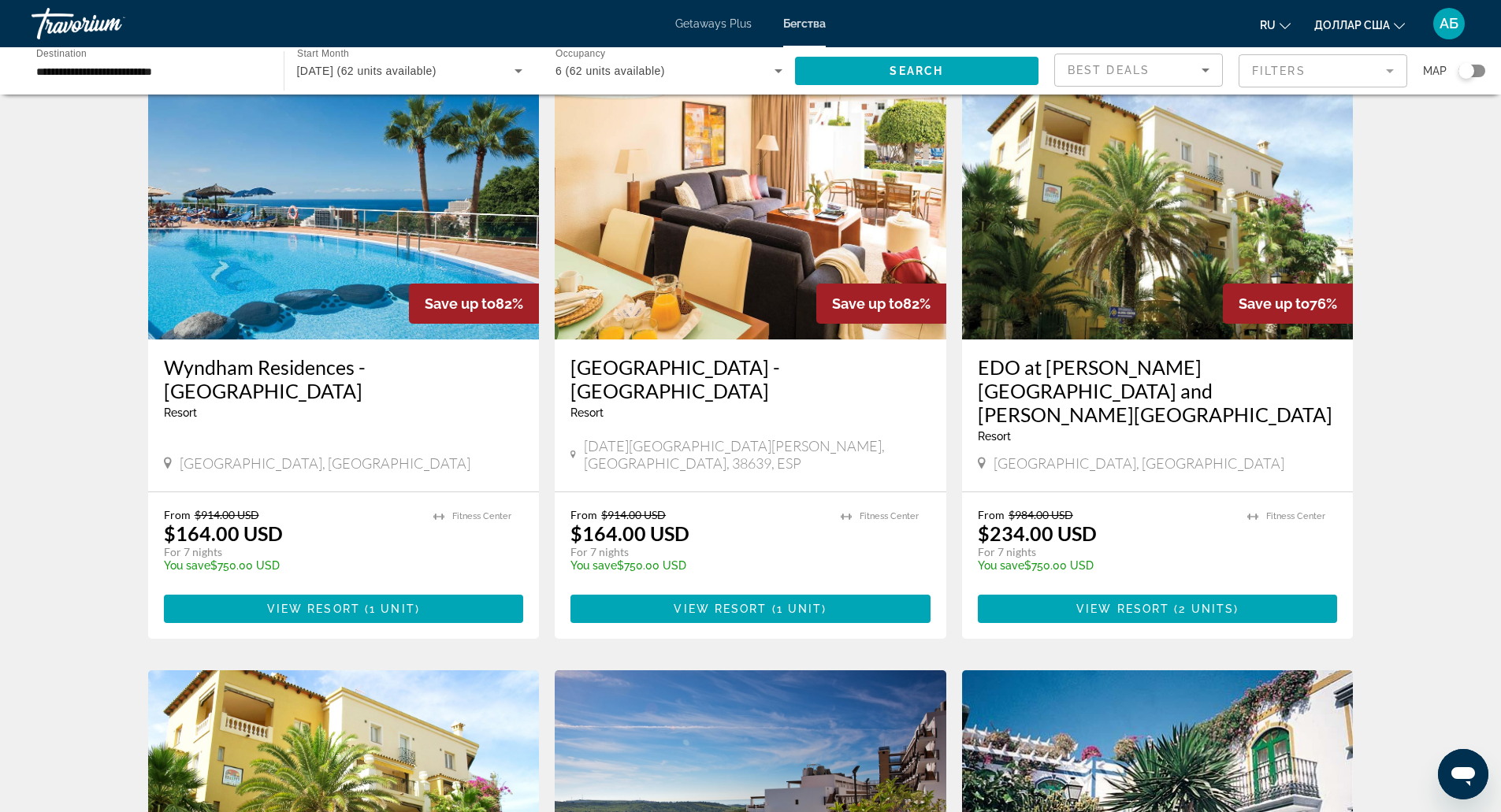
click at [89, 614] on div "62 Getaways units available across 17 Resorts Save up to 95% Club Marbella Rent…" at bounding box center [750, 654] width 1501 height 2331
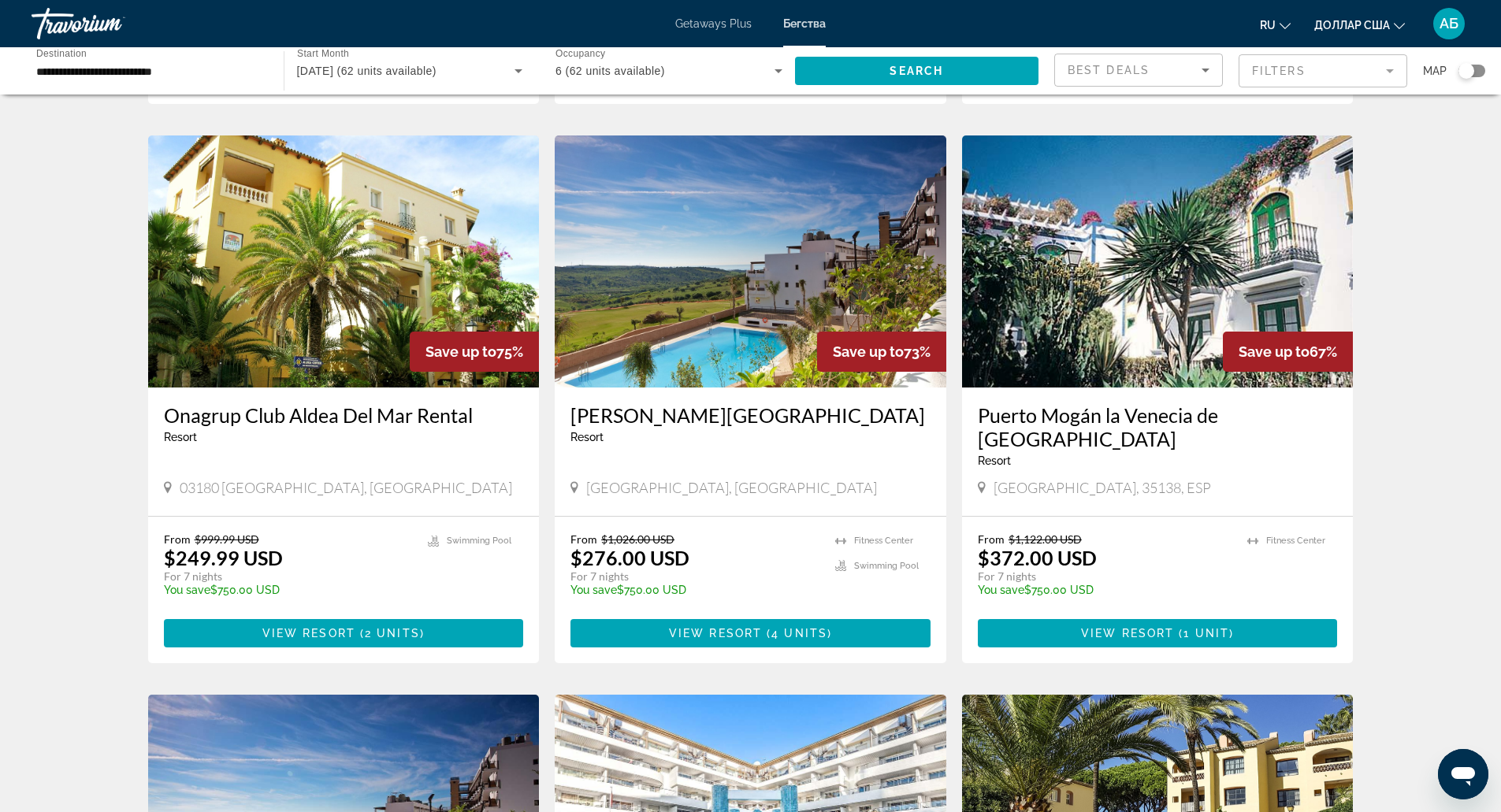
scroll to position [1150, 0]
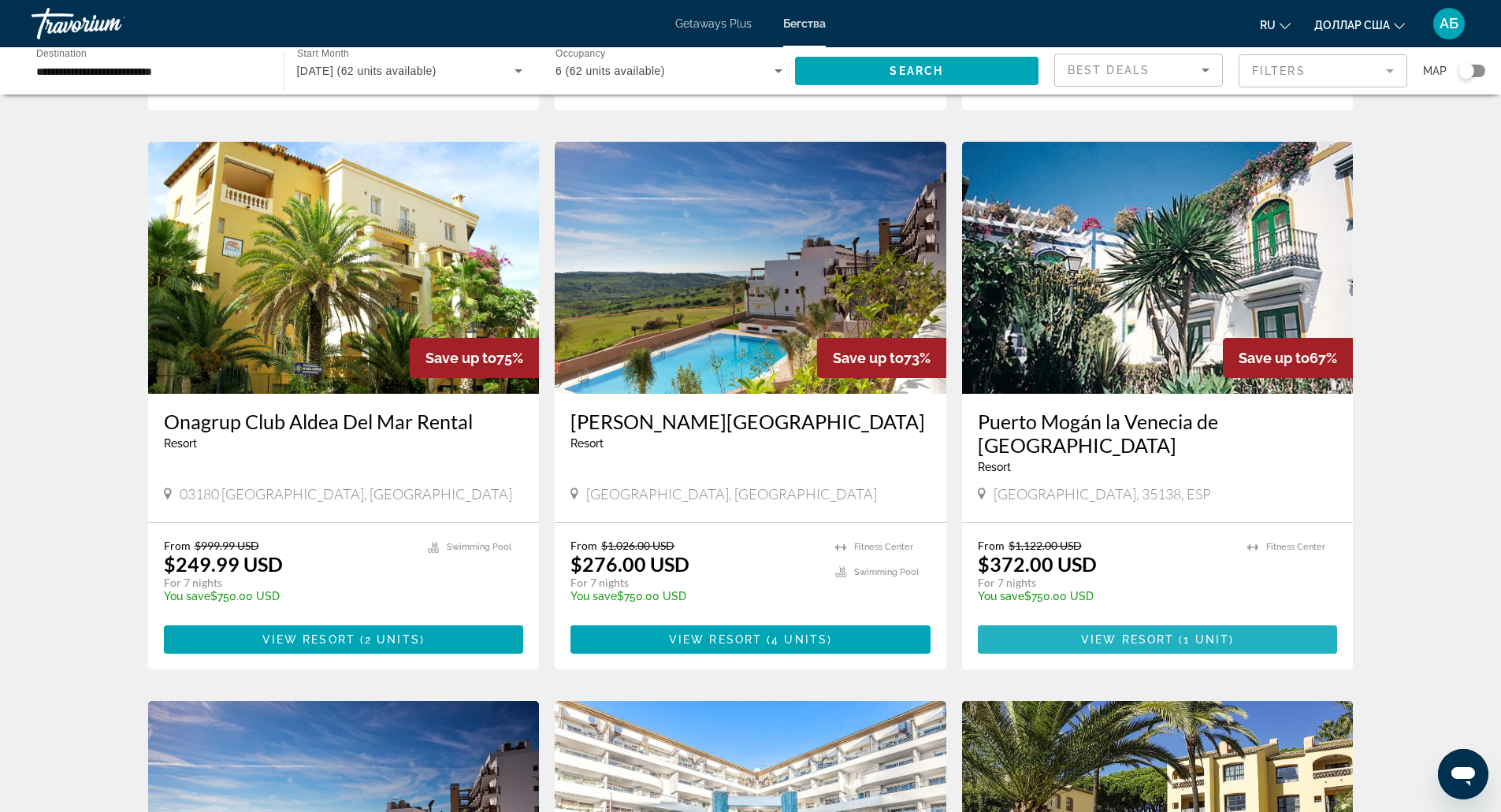
click at [1014, 620] on span "Основное содержание" at bounding box center [1158, 639] width 360 height 38
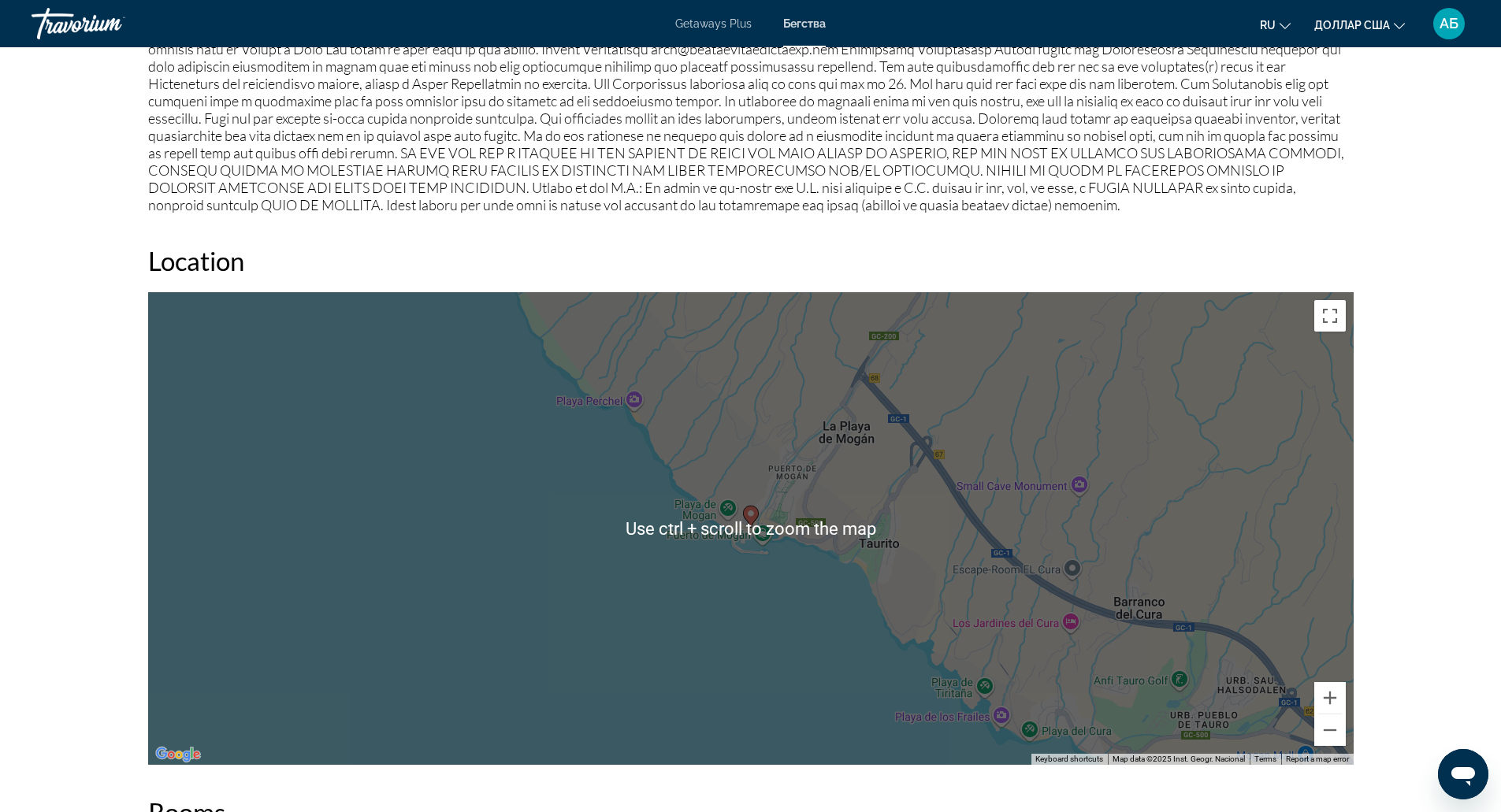
scroll to position [1472, 0]
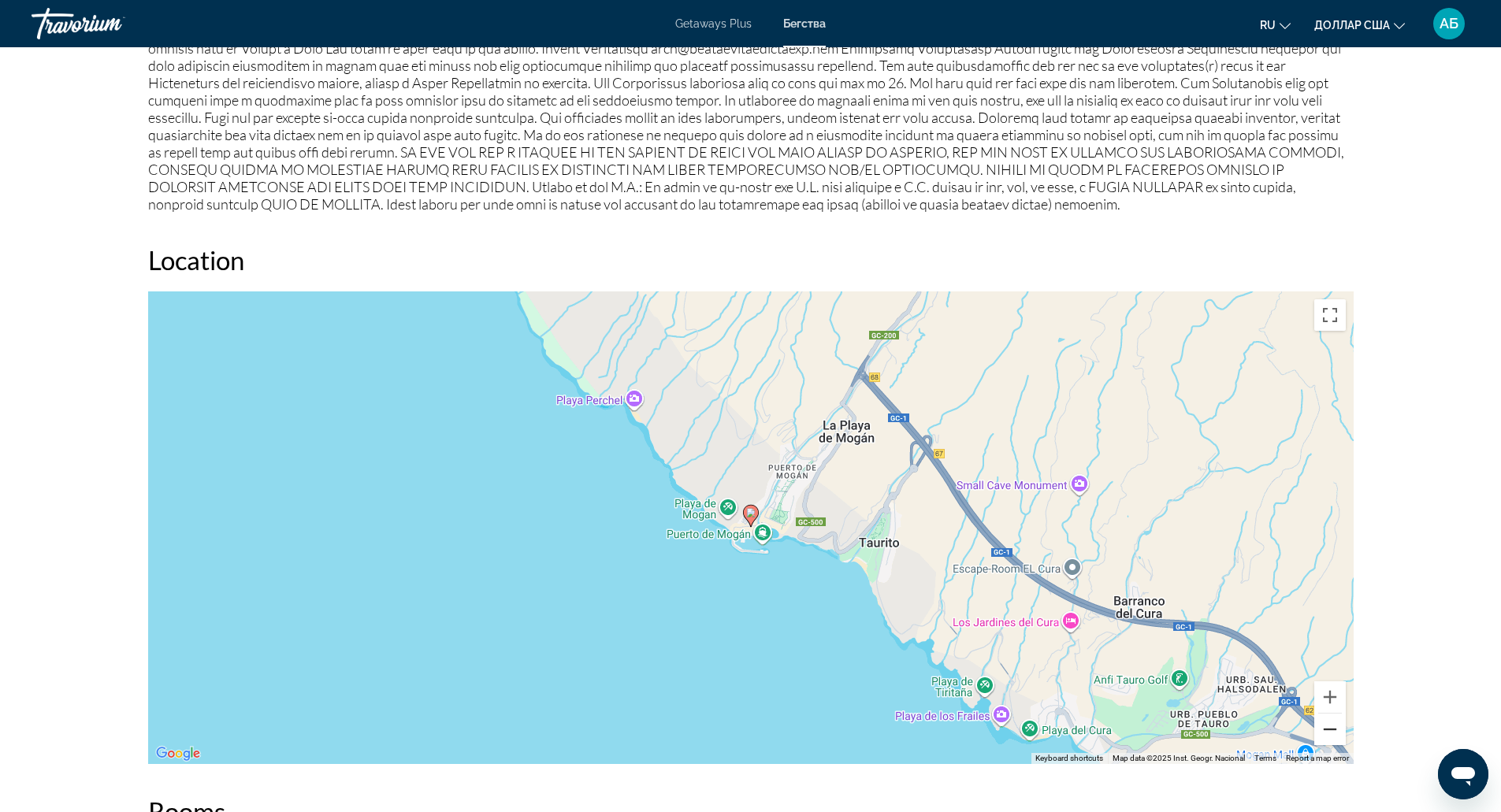
click at [1339, 731] on button "Zoom out" at bounding box center [1329, 729] width 31 height 31
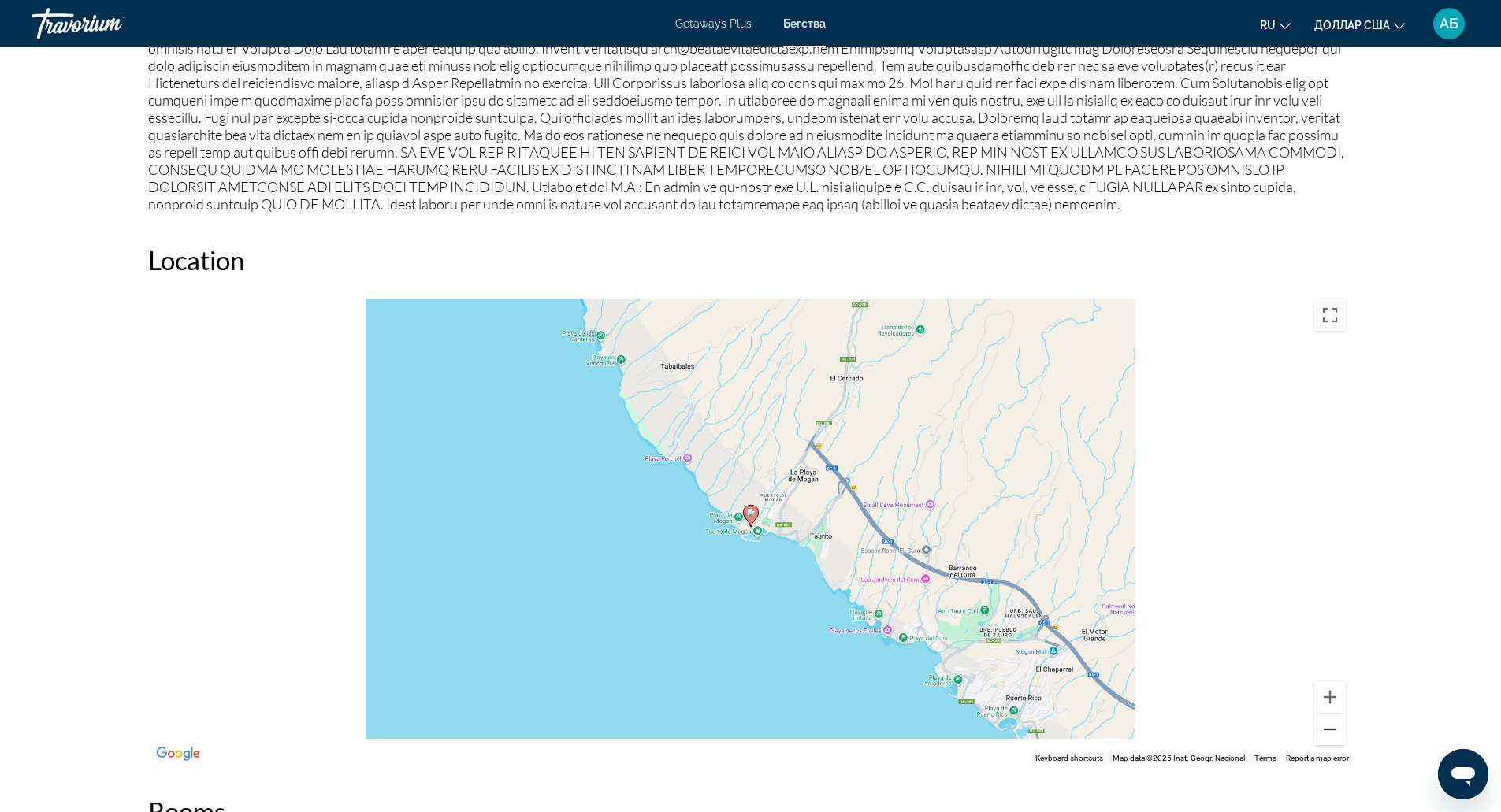
click at [1339, 731] on button "Zoom out" at bounding box center [1329, 729] width 31 height 31
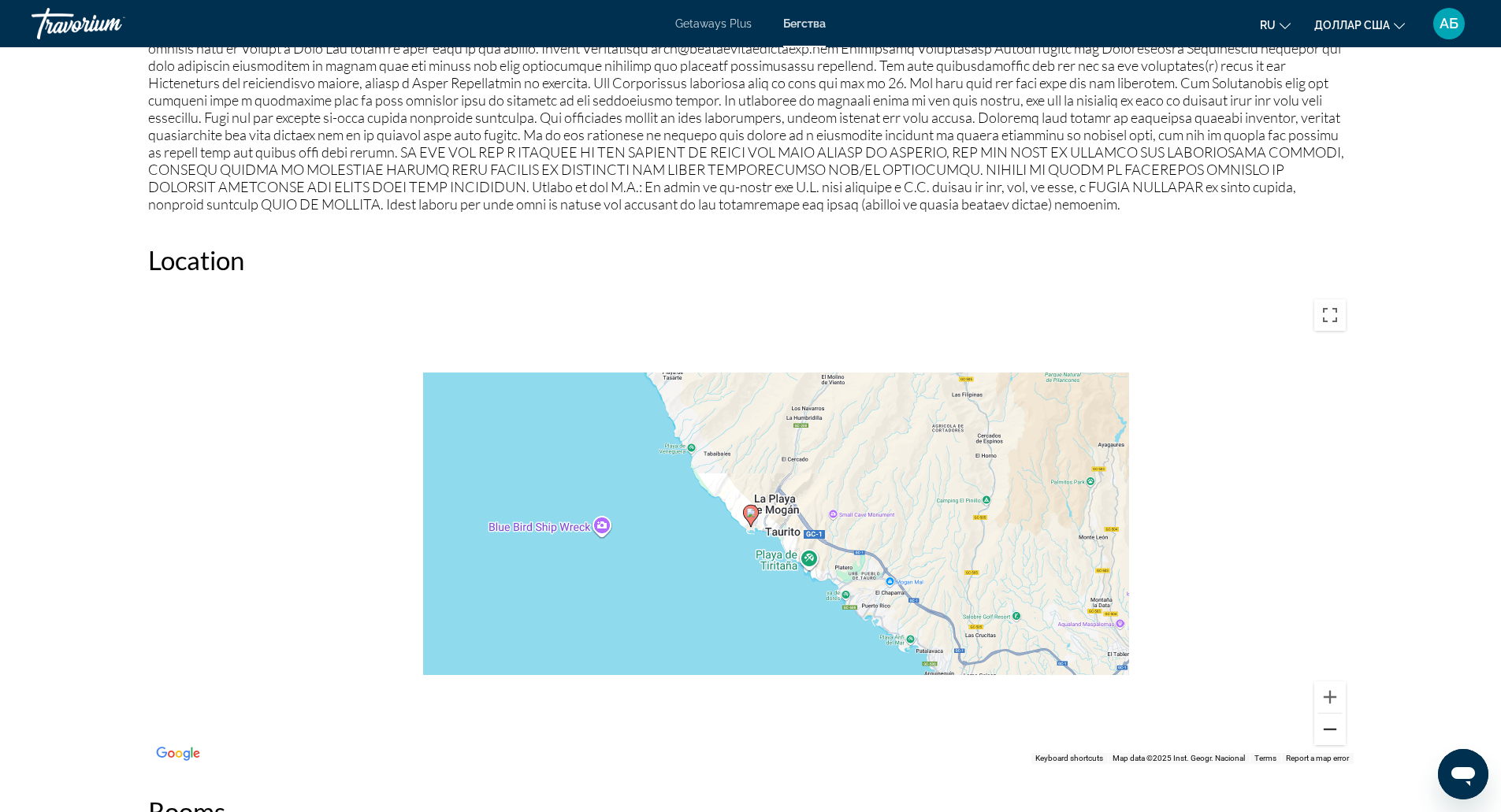
click at [1339, 731] on button "Zoom out" at bounding box center [1329, 729] width 31 height 31
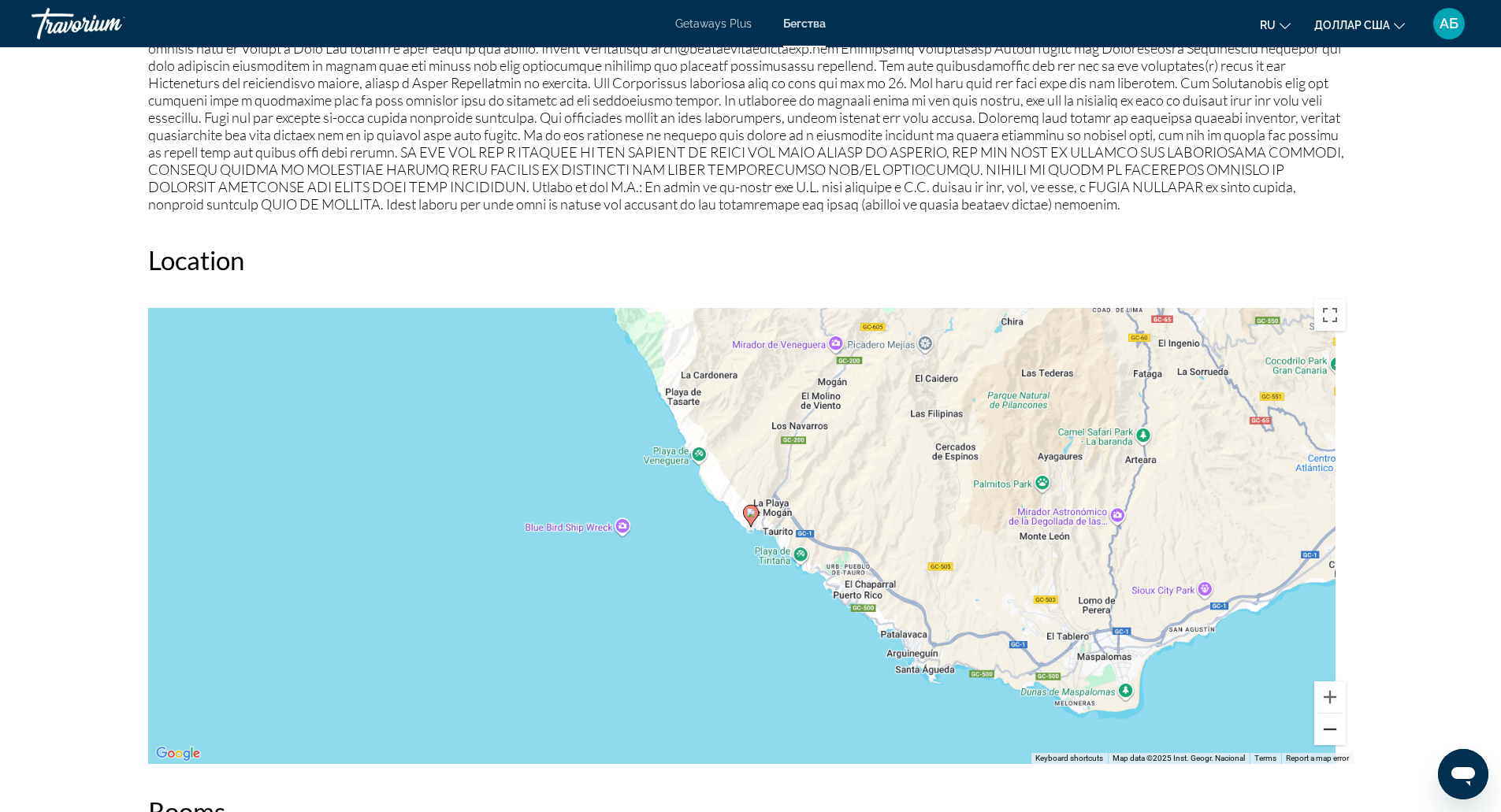
click at [1339, 731] on button "Zoom out" at bounding box center [1329, 729] width 31 height 31
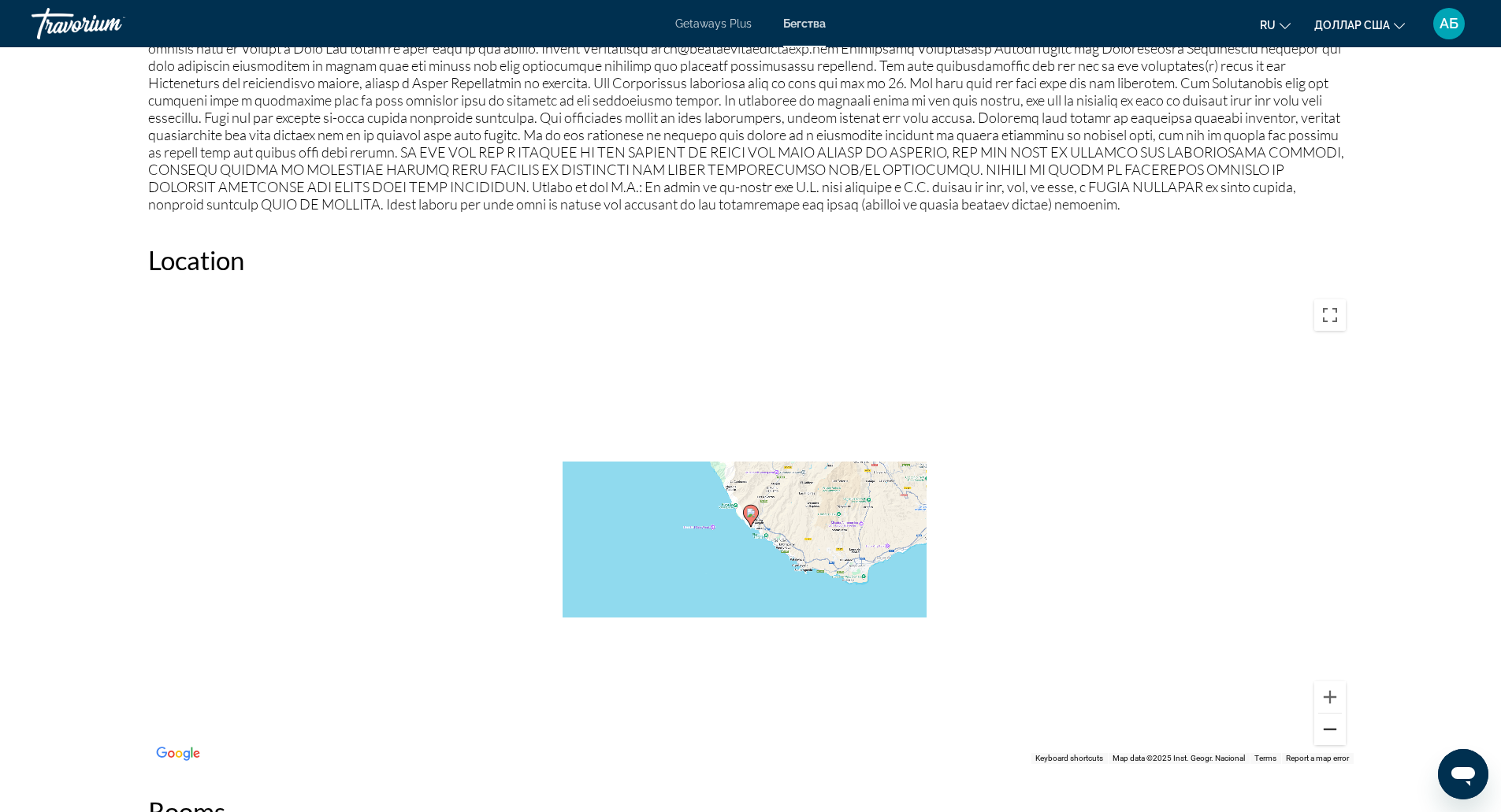
click at [1339, 731] on button "Zoom out" at bounding box center [1329, 729] width 31 height 31
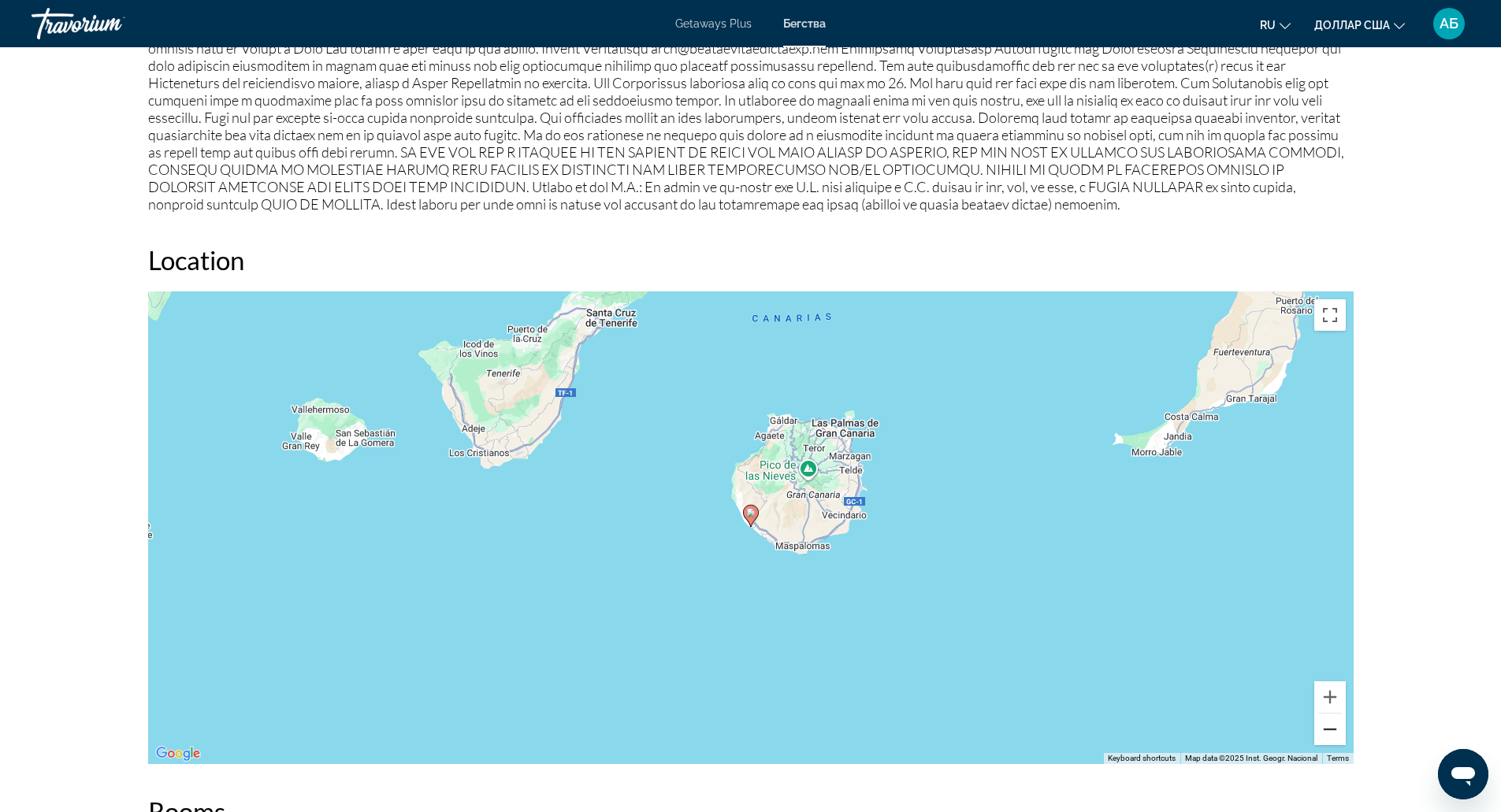
click at [1339, 731] on button "Zoom out" at bounding box center [1329, 729] width 31 height 31
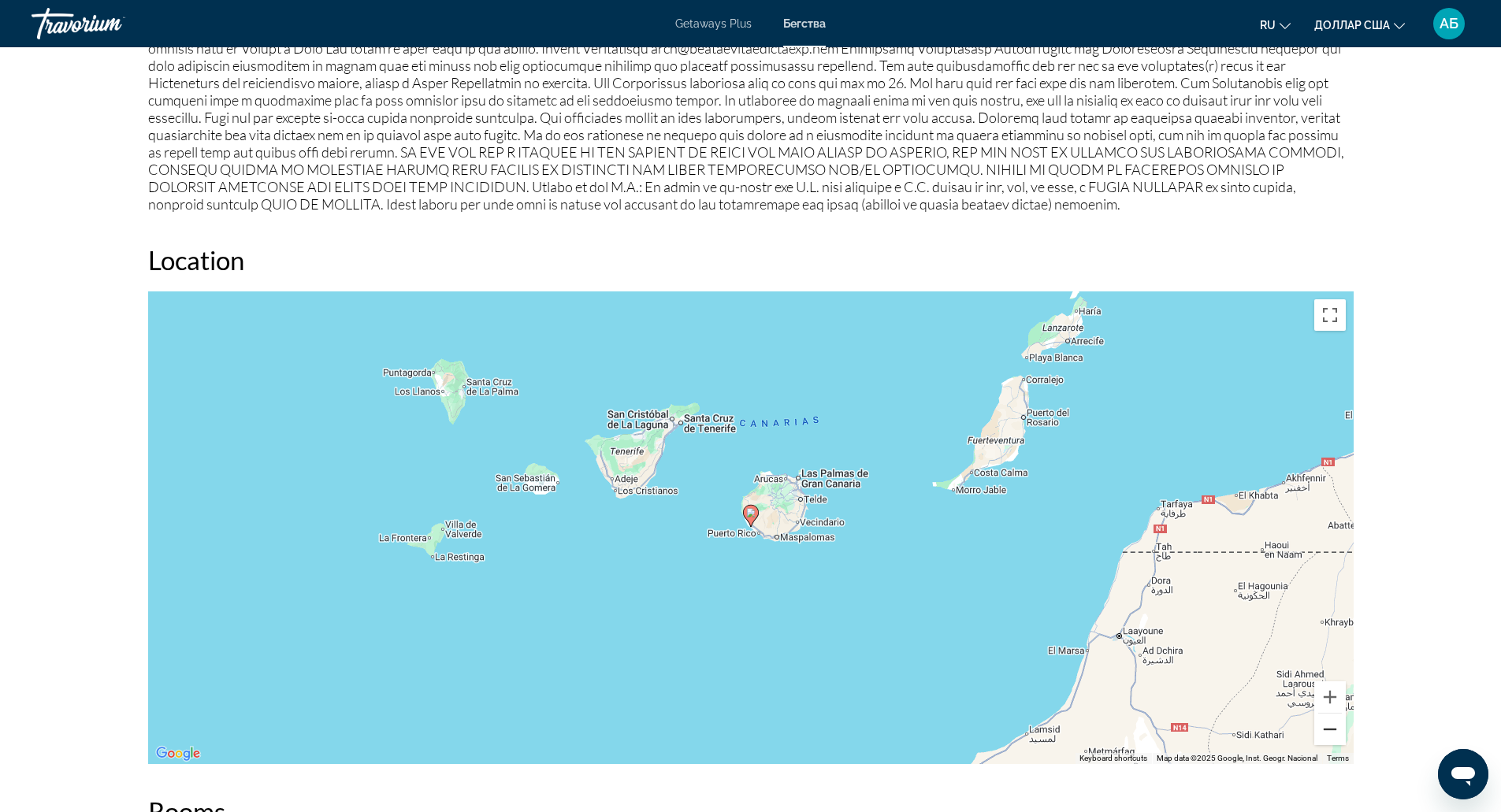
click at [1339, 731] on button "Zoom out" at bounding box center [1329, 729] width 31 height 31
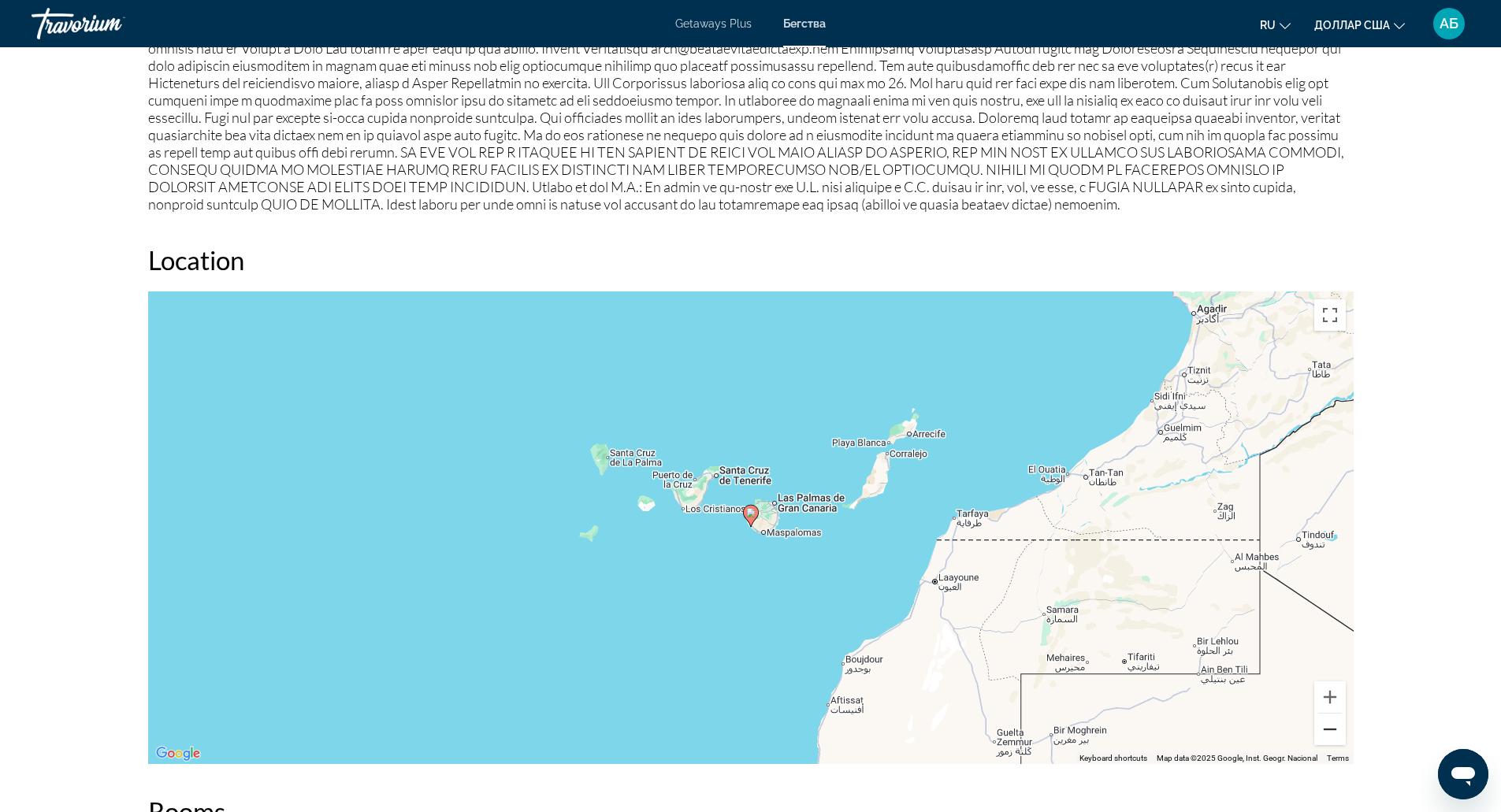
click at [1339, 731] on button "Zoom out" at bounding box center [1329, 729] width 31 height 31
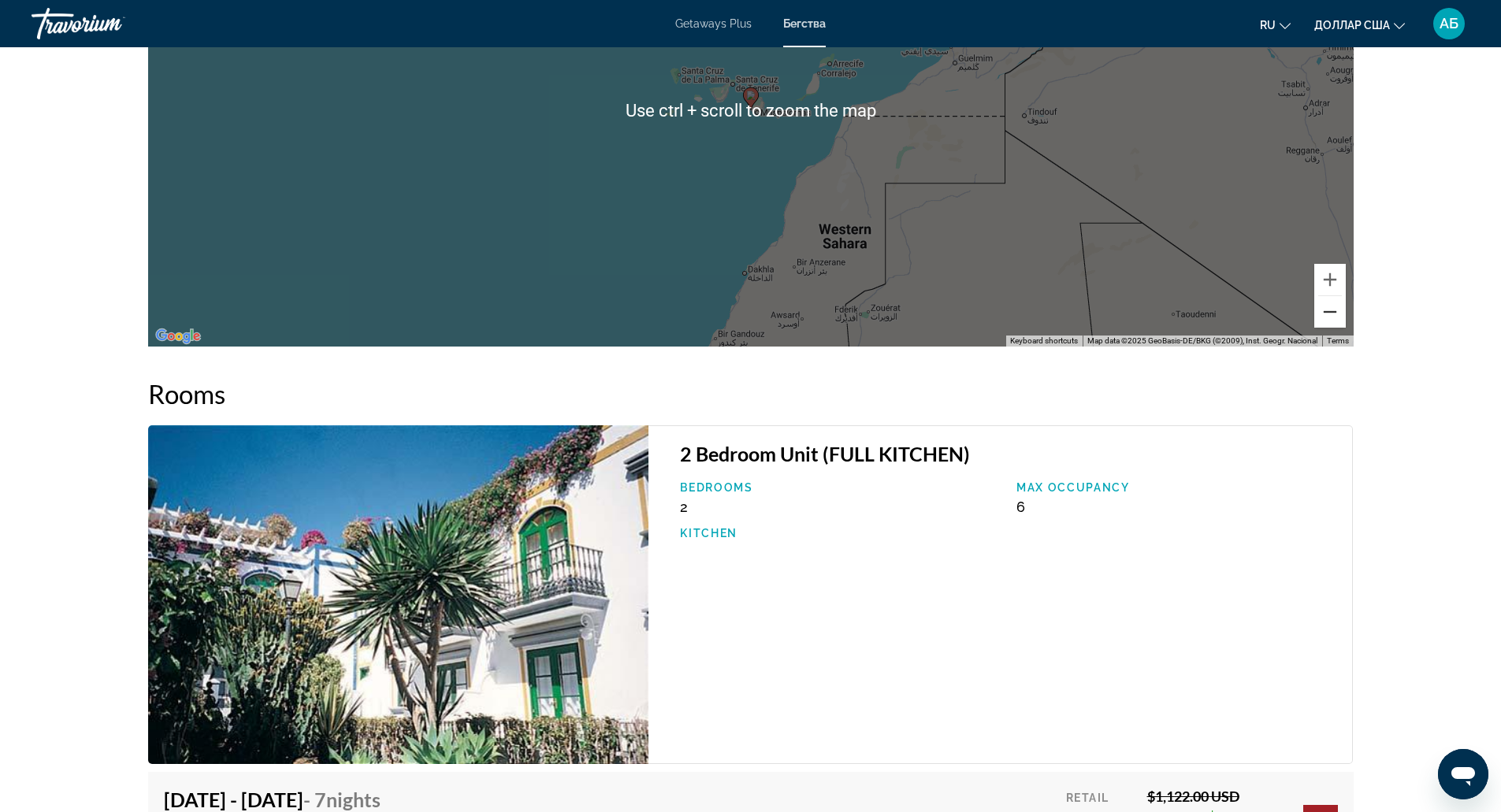
scroll to position [2290, 0]
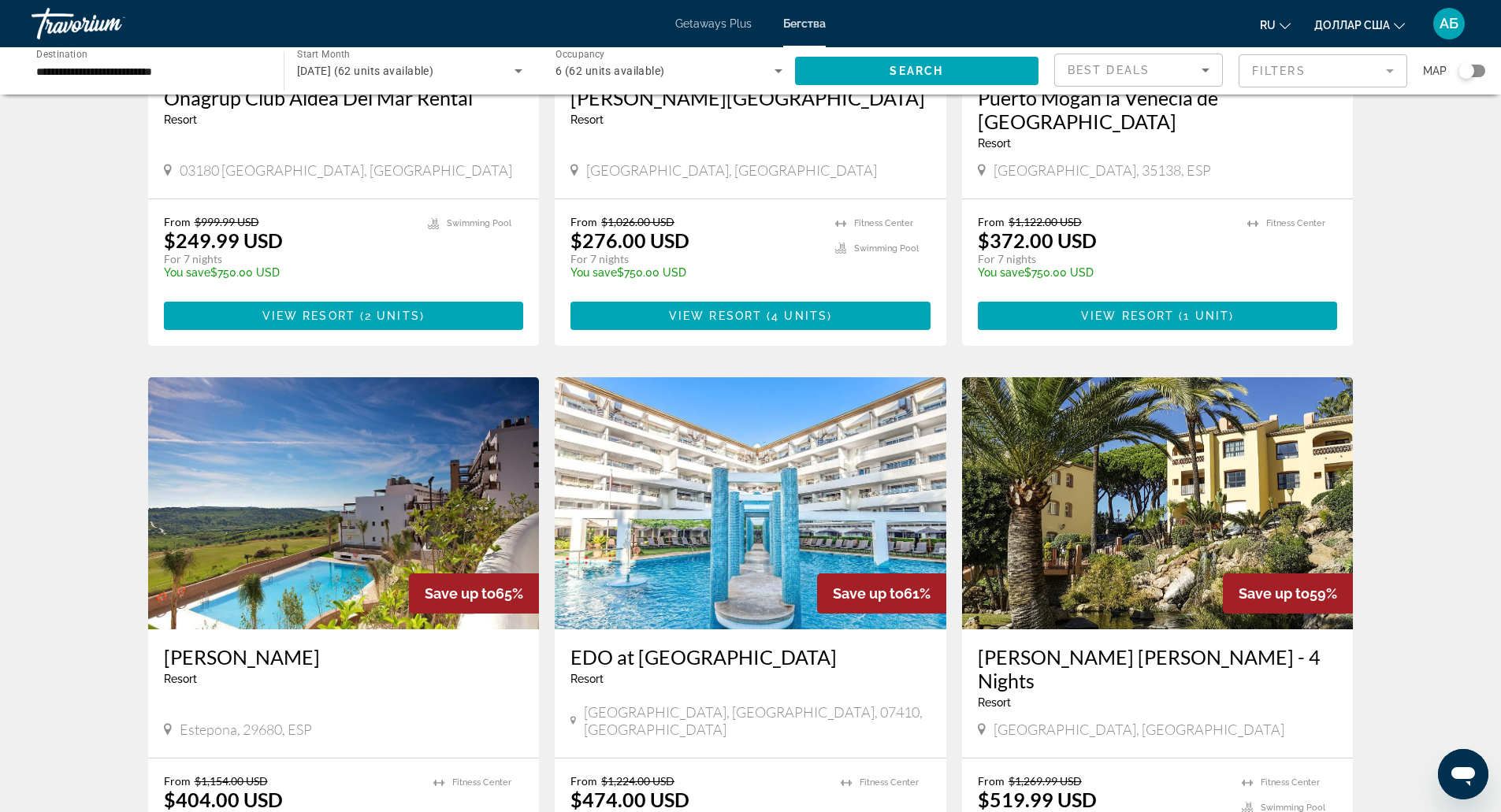
scroll to position [1759, 0]
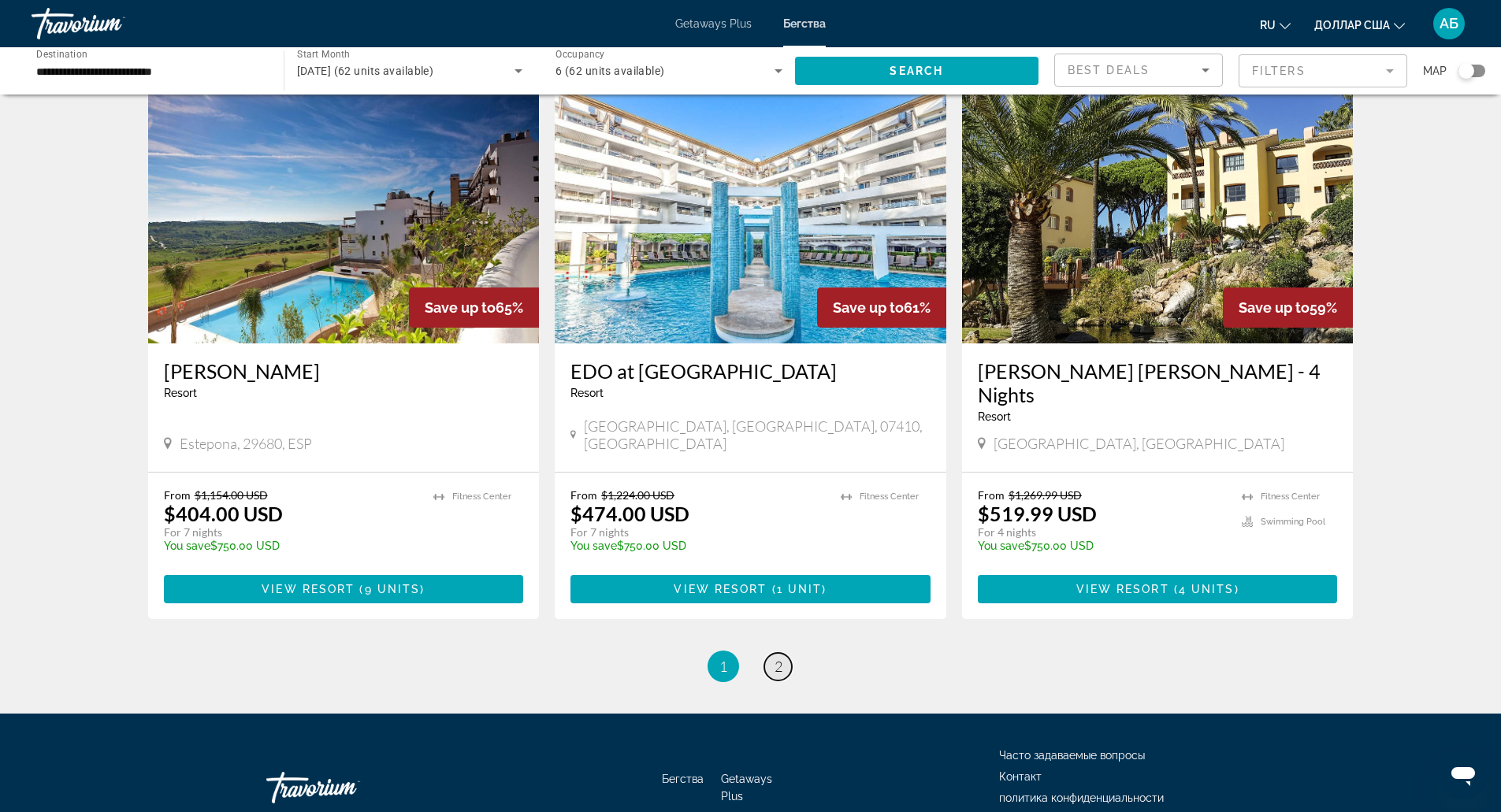
click at [776, 657] on span "2" at bounding box center [778, 666] width 8 height 18
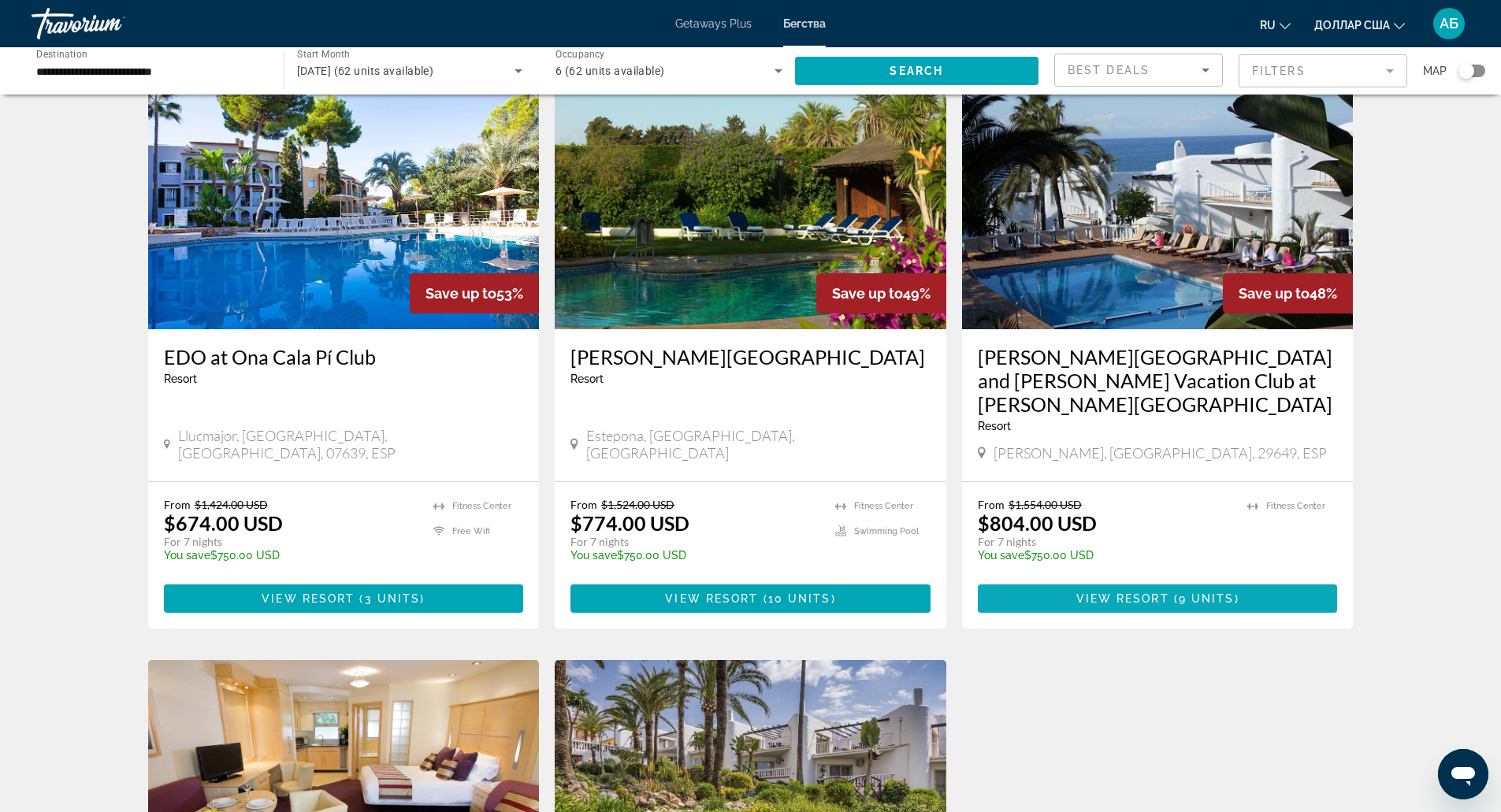
scroll to position [71, 0]
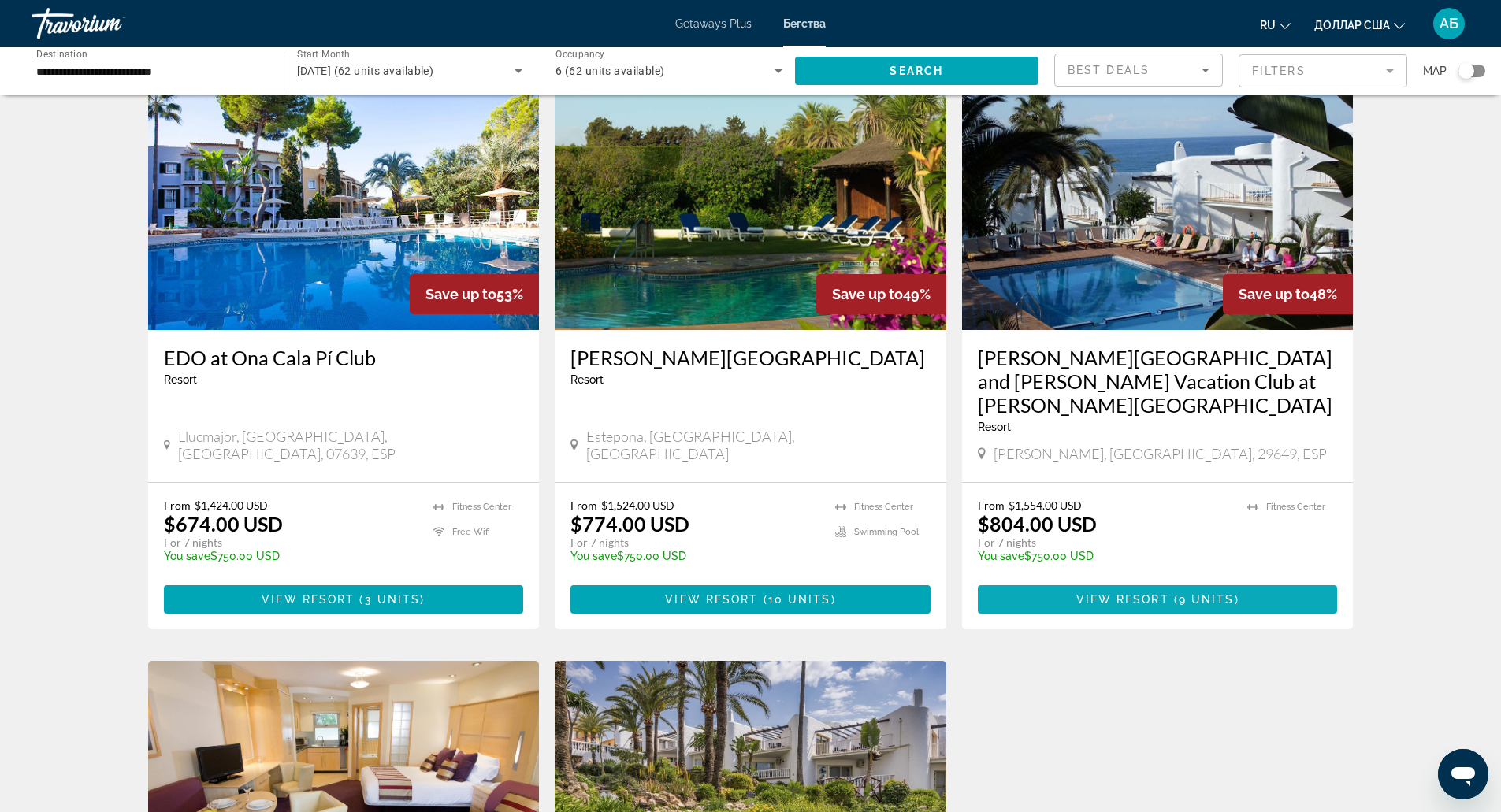
click at [1048, 598] on span "Основное содержание" at bounding box center [1158, 599] width 360 height 38
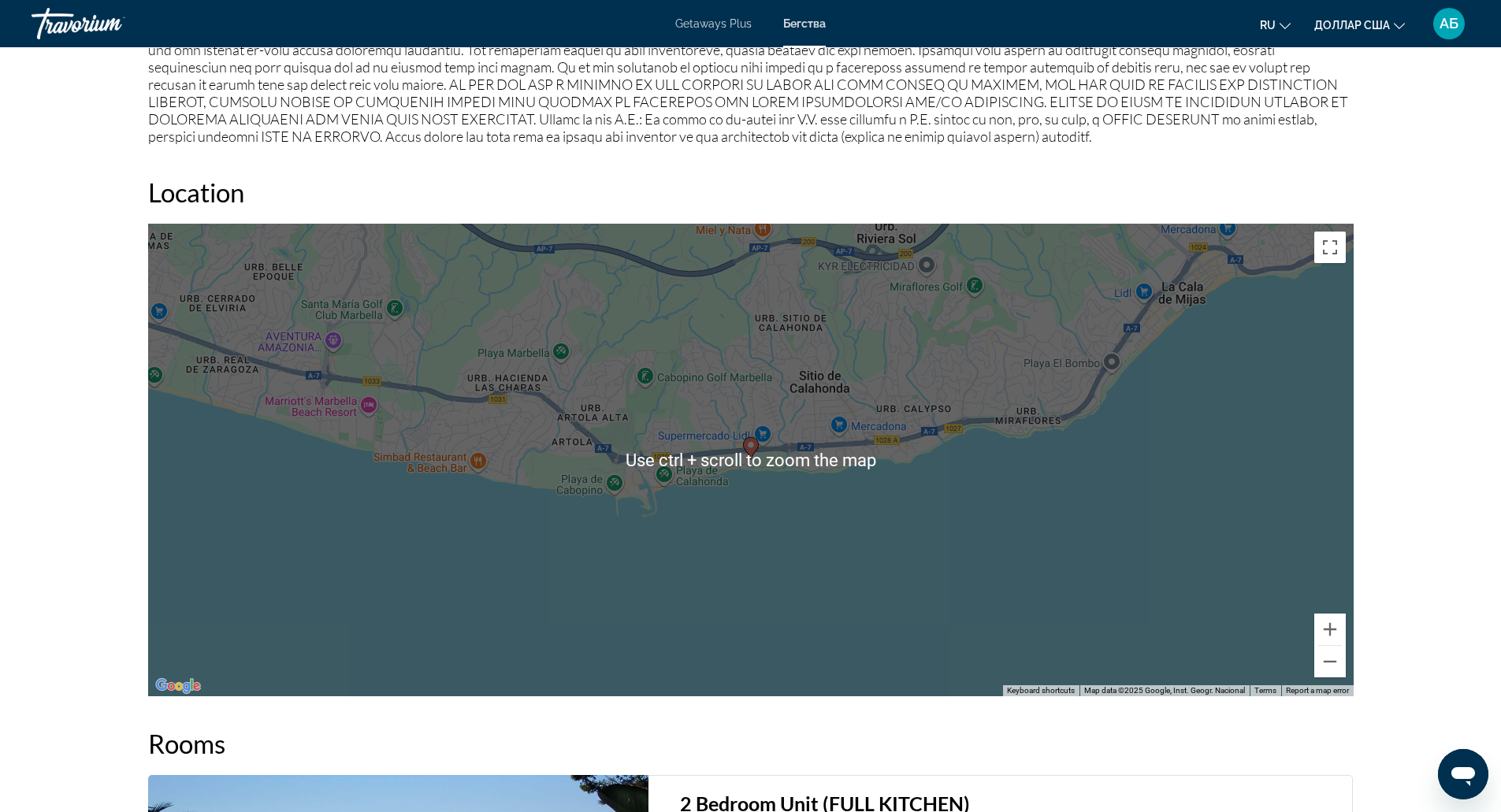
scroll to position [1671, 0]
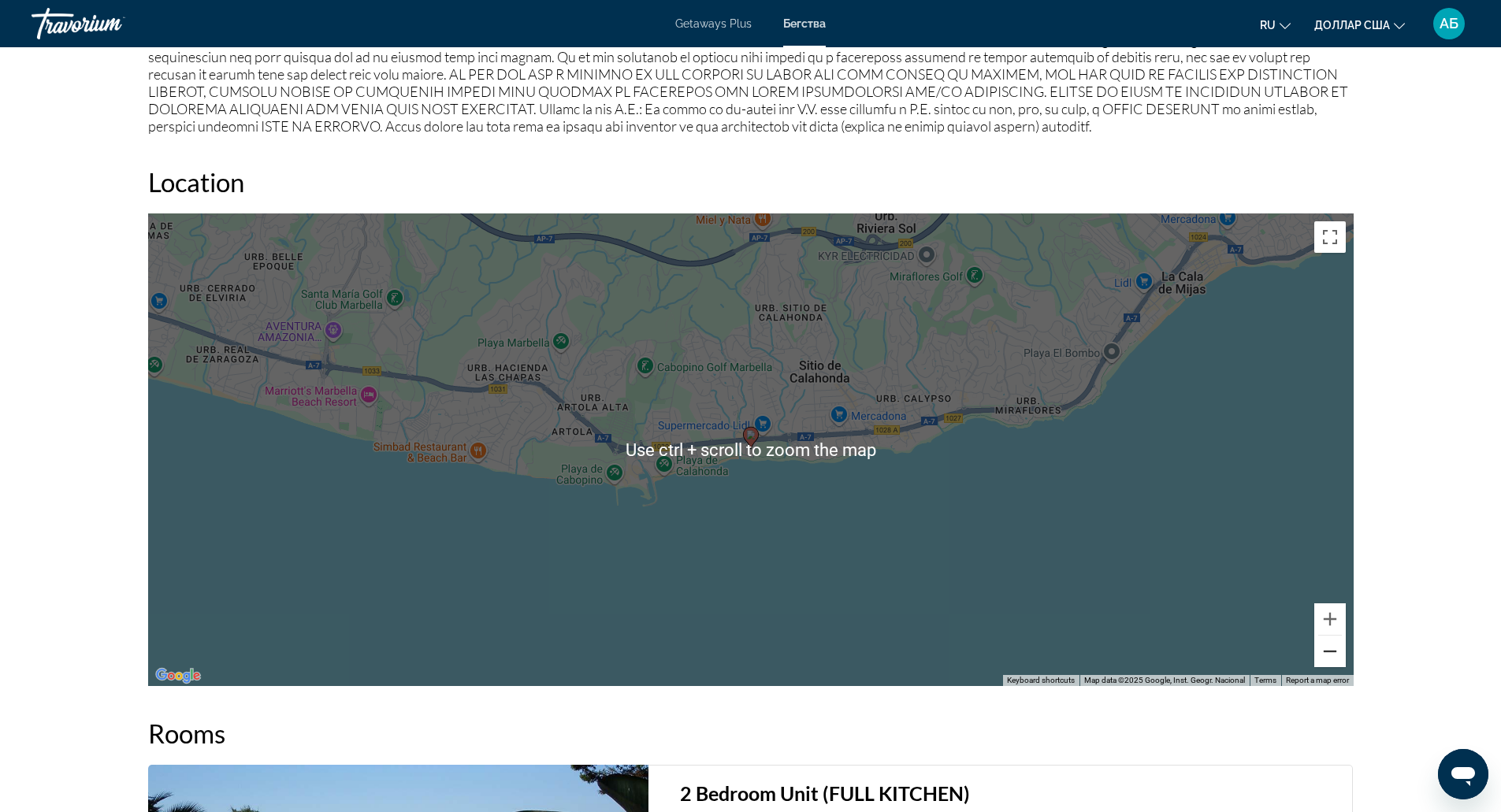
click at [1323, 653] on button "Zoom out" at bounding box center [1329, 651] width 31 height 31
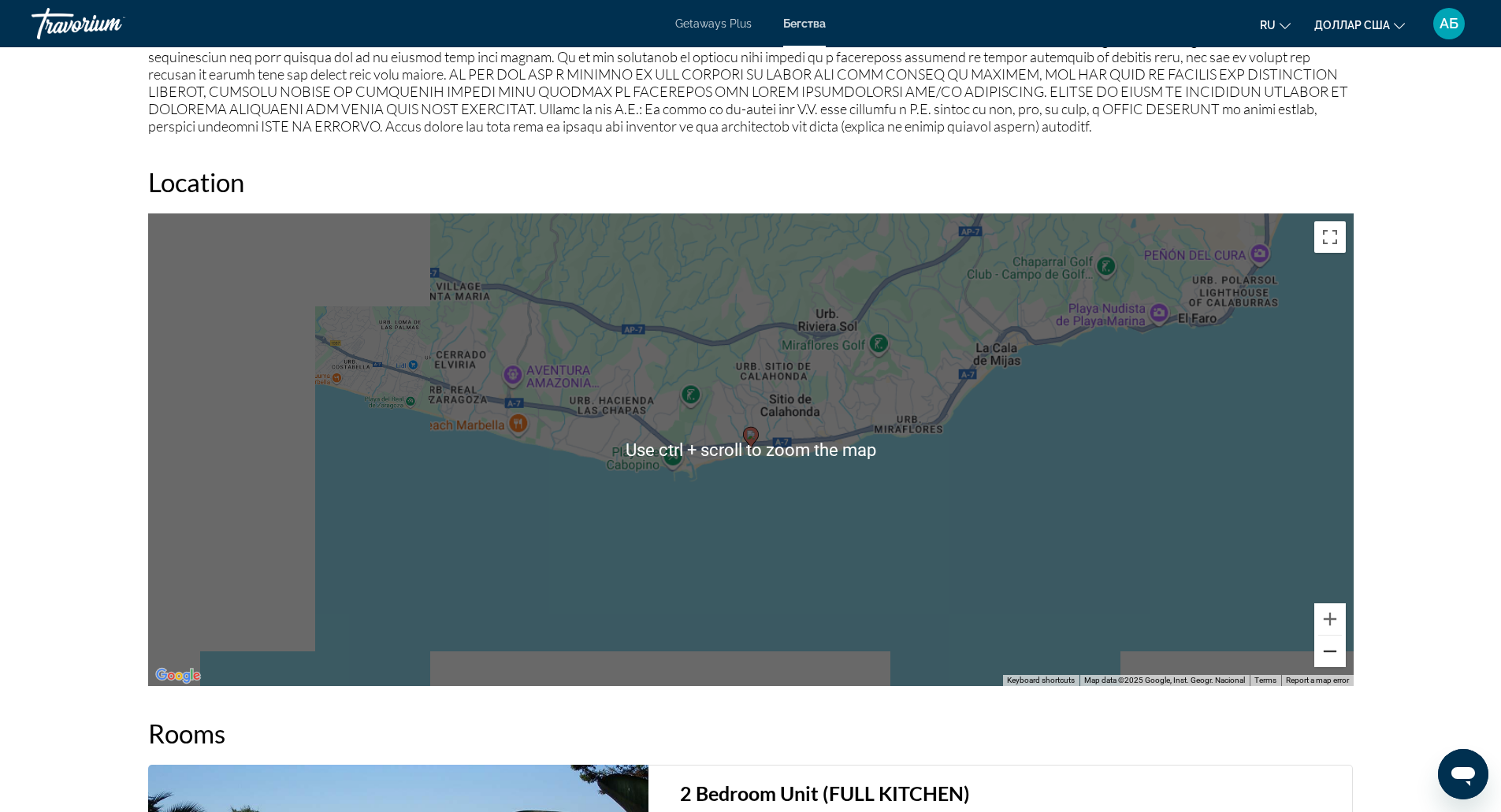
click at [1323, 653] on button "Zoom out" at bounding box center [1329, 651] width 31 height 31
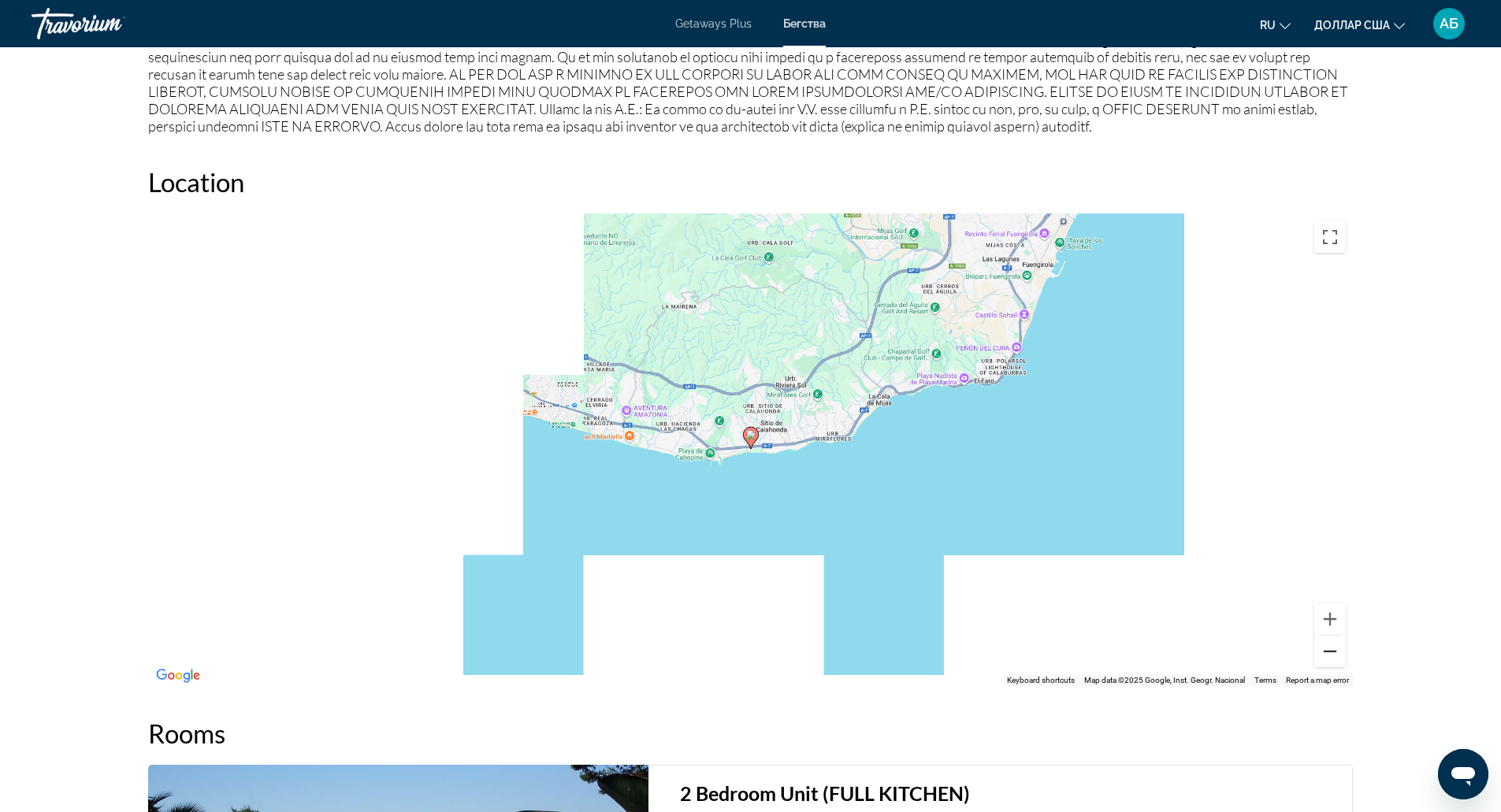
click at [1323, 653] on button "Zoom out" at bounding box center [1329, 651] width 31 height 31
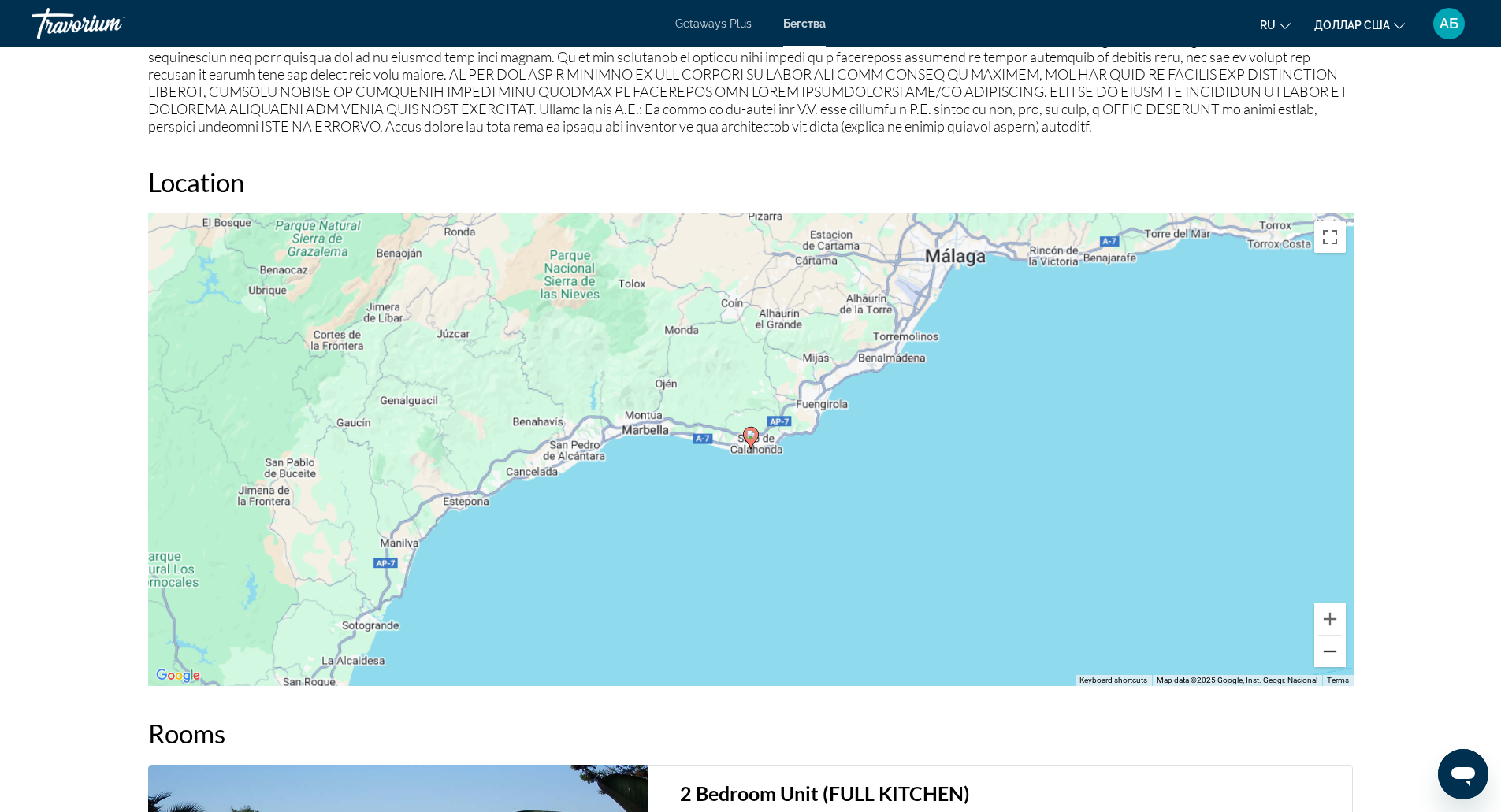
click at [1323, 653] on button "Zoom out" at bounding box center [1329, 651] width 31 height 31
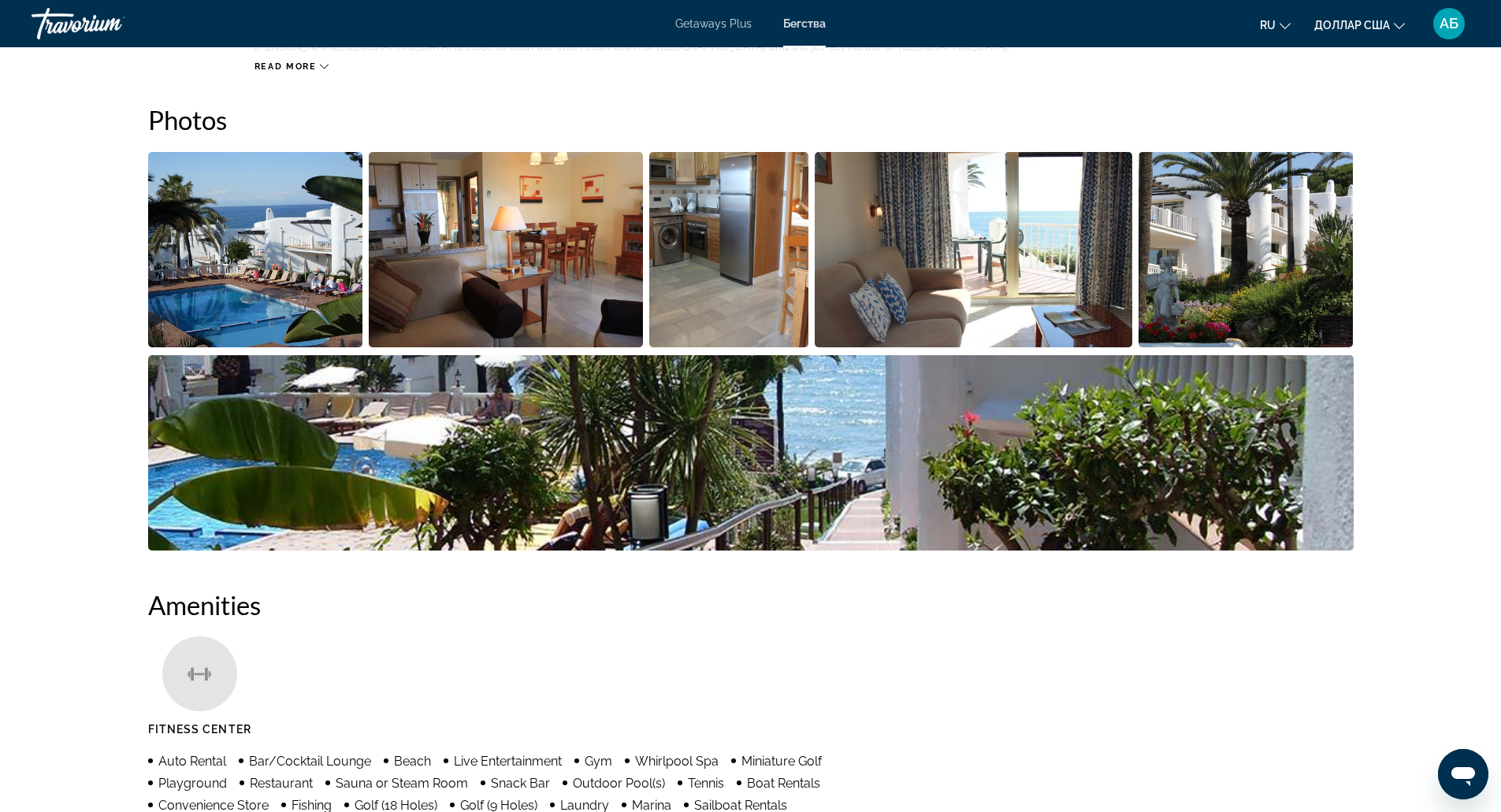
scroll to position [692, 0]
click at [320, 250] on img "Open full-screen image slider" at bounding box center [256, 250] width 215 height 195
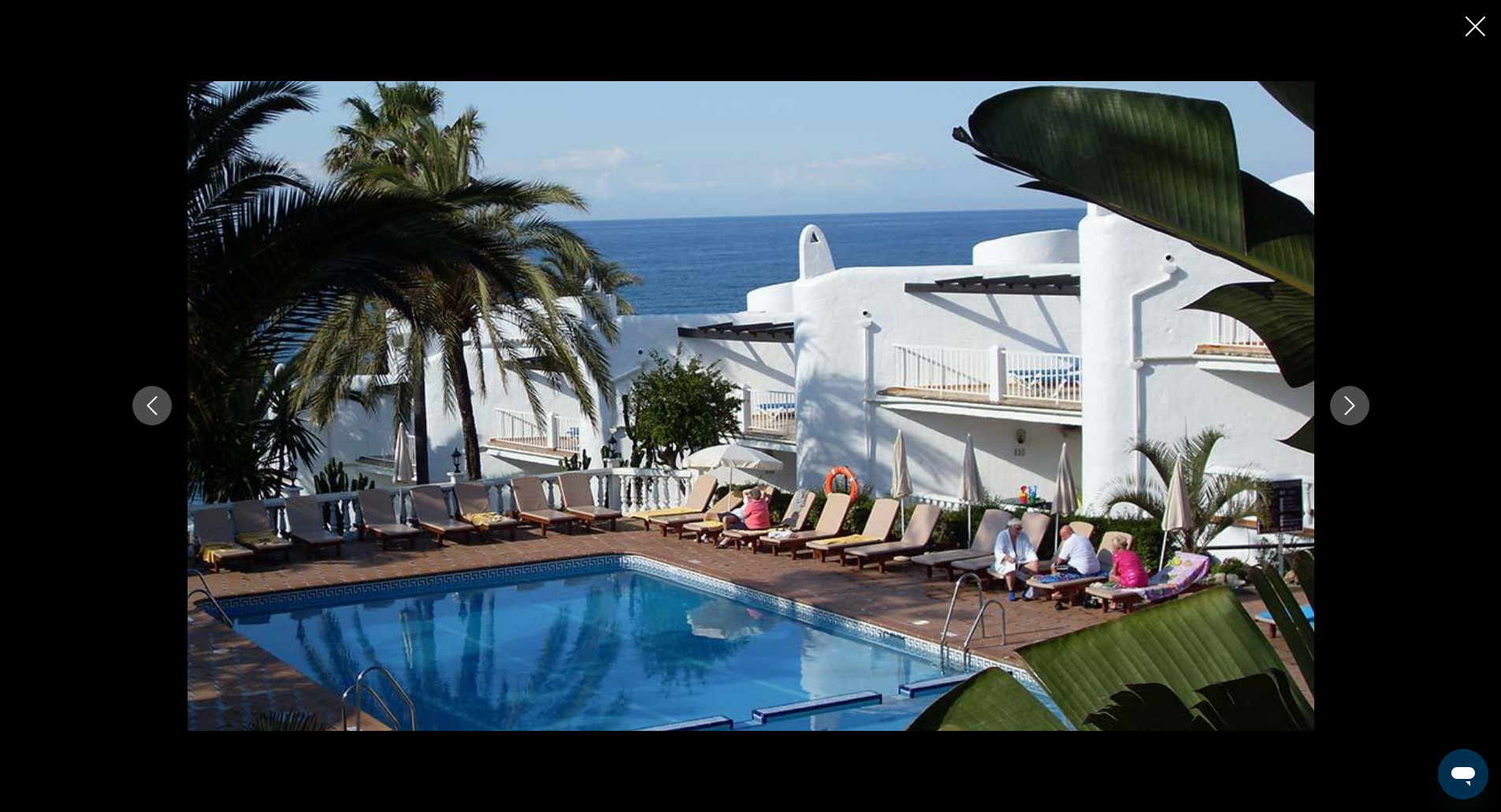
click at [1353, 402] on icon "Next image" at bounding box center [1350, 405] width 18 height 18
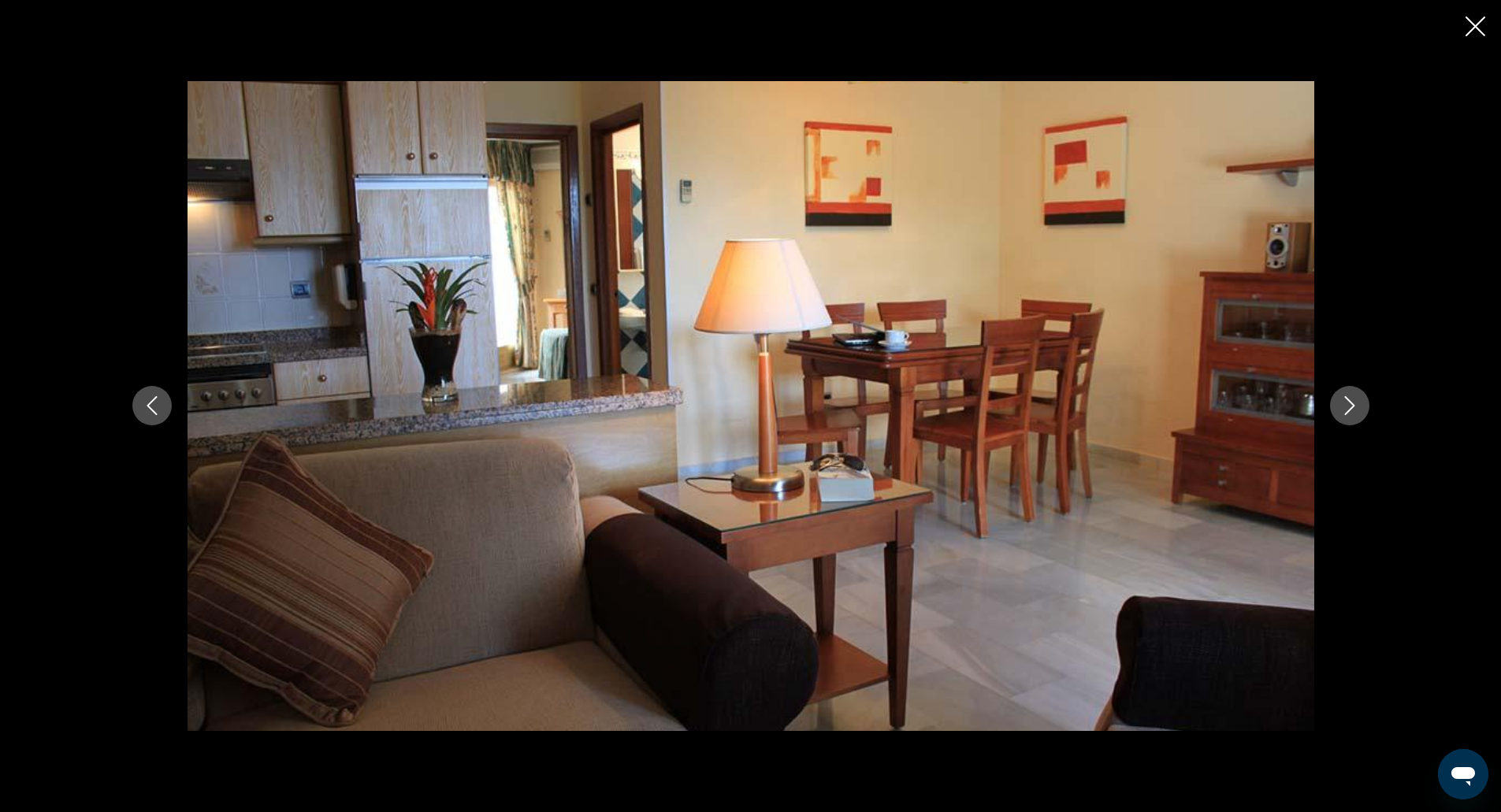
click at [1351, 410] on icon "Next image" at bounding box center [1350, 405] width 18 height 18
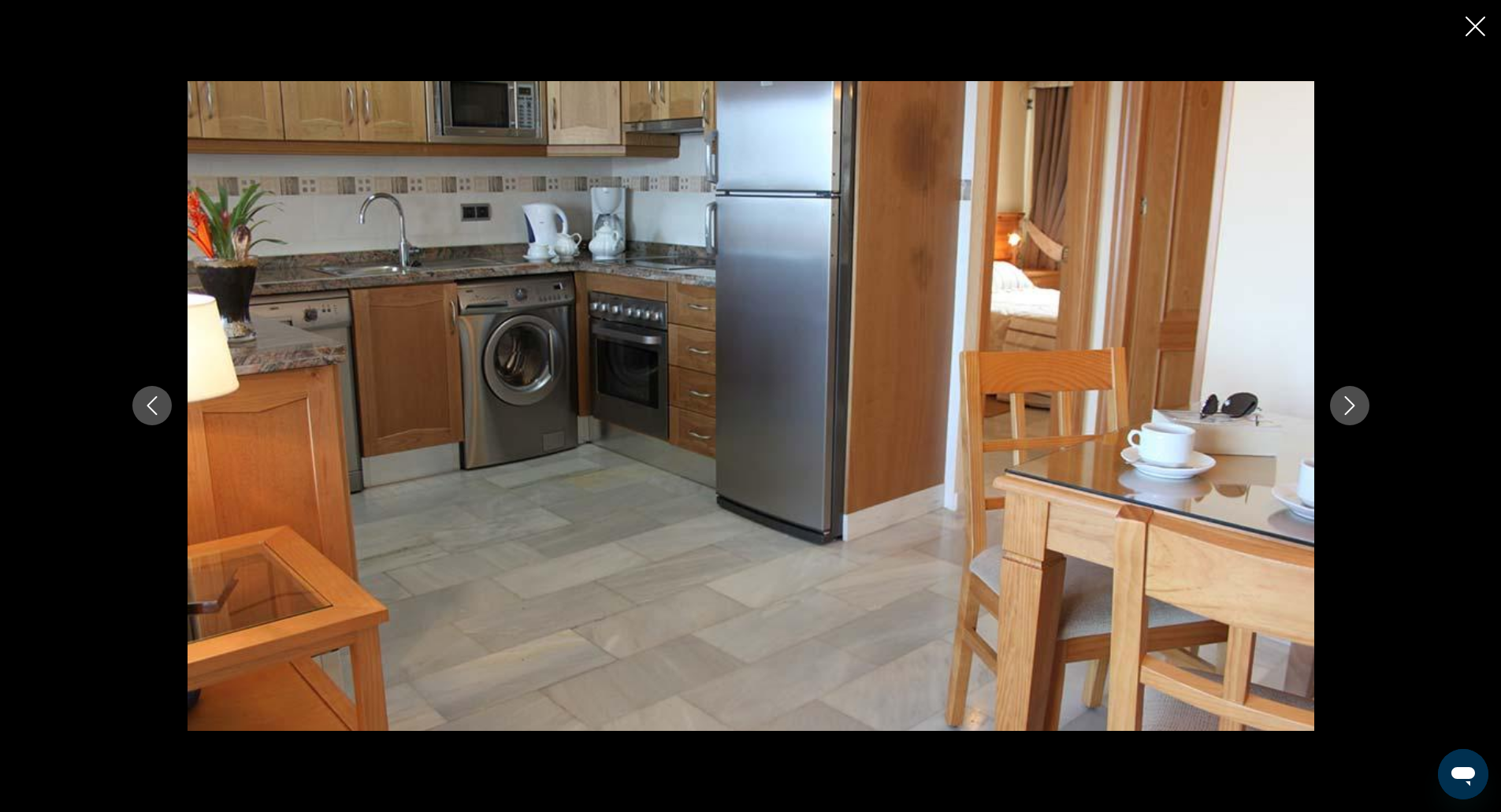
click at [1351, 410] on icon "Next image" at bounding box center [1350, 405] width 18 height 18
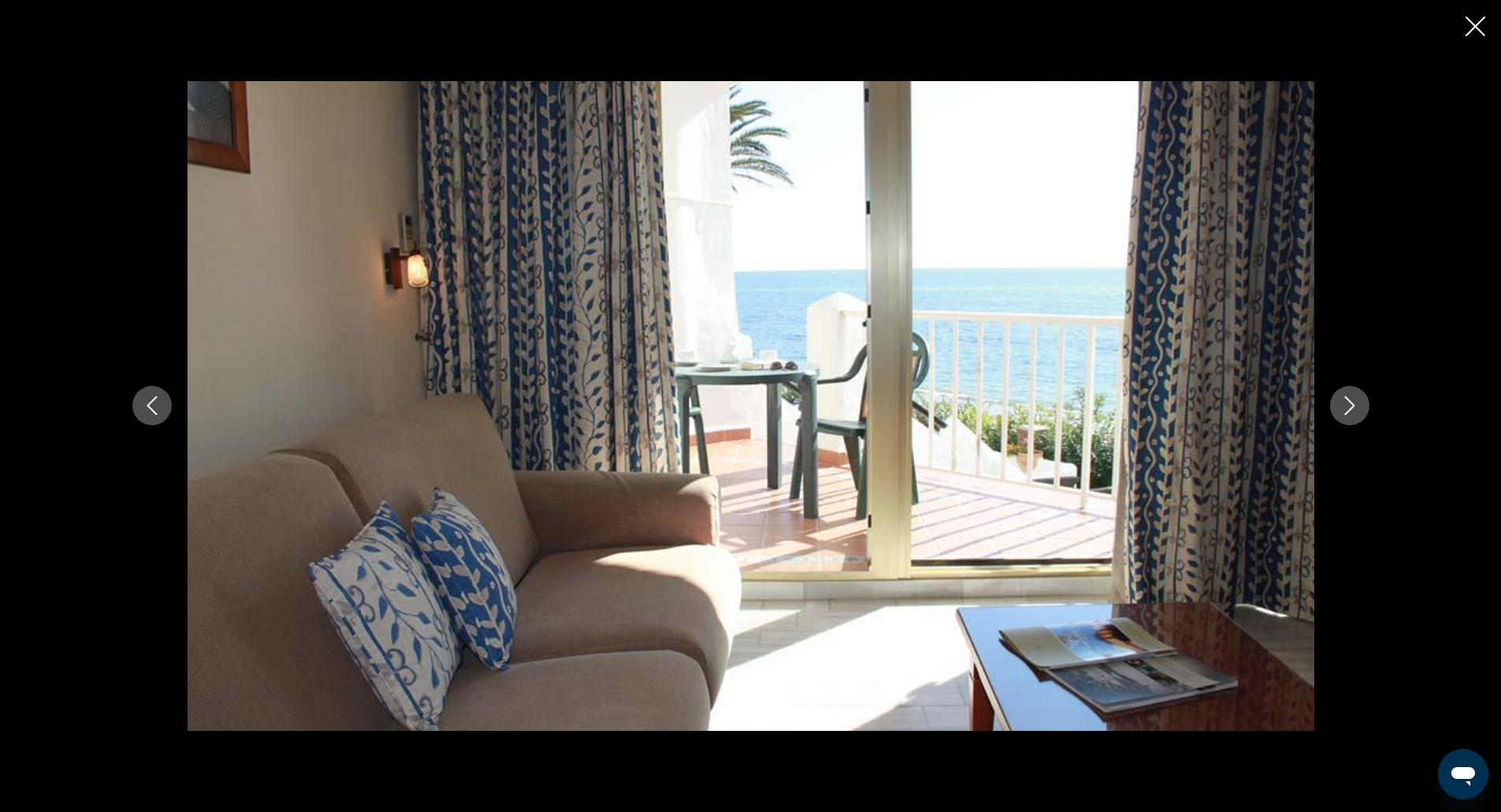
click at [1352, 410] on icon "Next image" at bounding box center [1350, 405] width 18 height 18
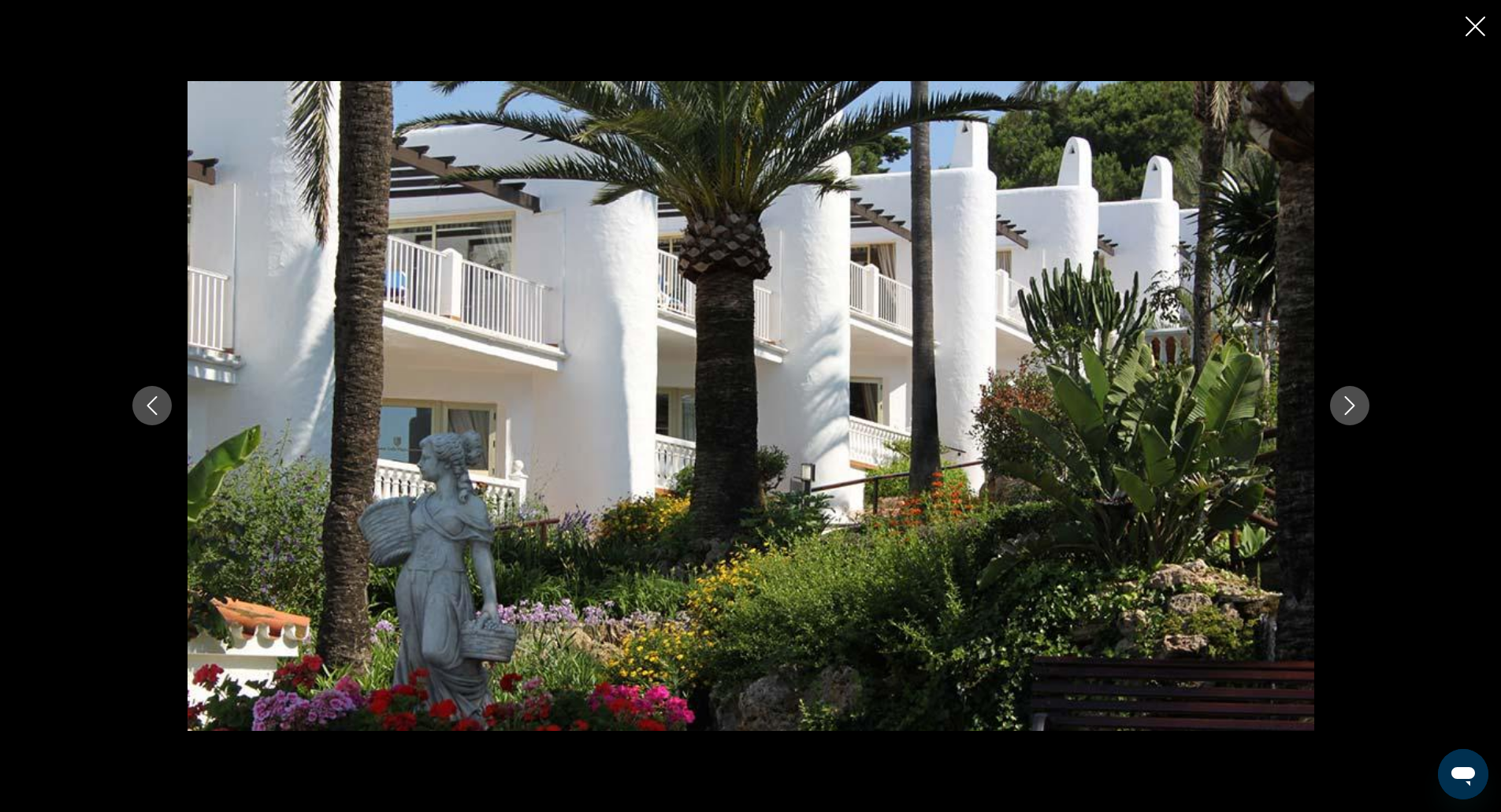
click at [1355, 412] on icon "Next image" at bounding box center [1350, 405] width 18 height 18
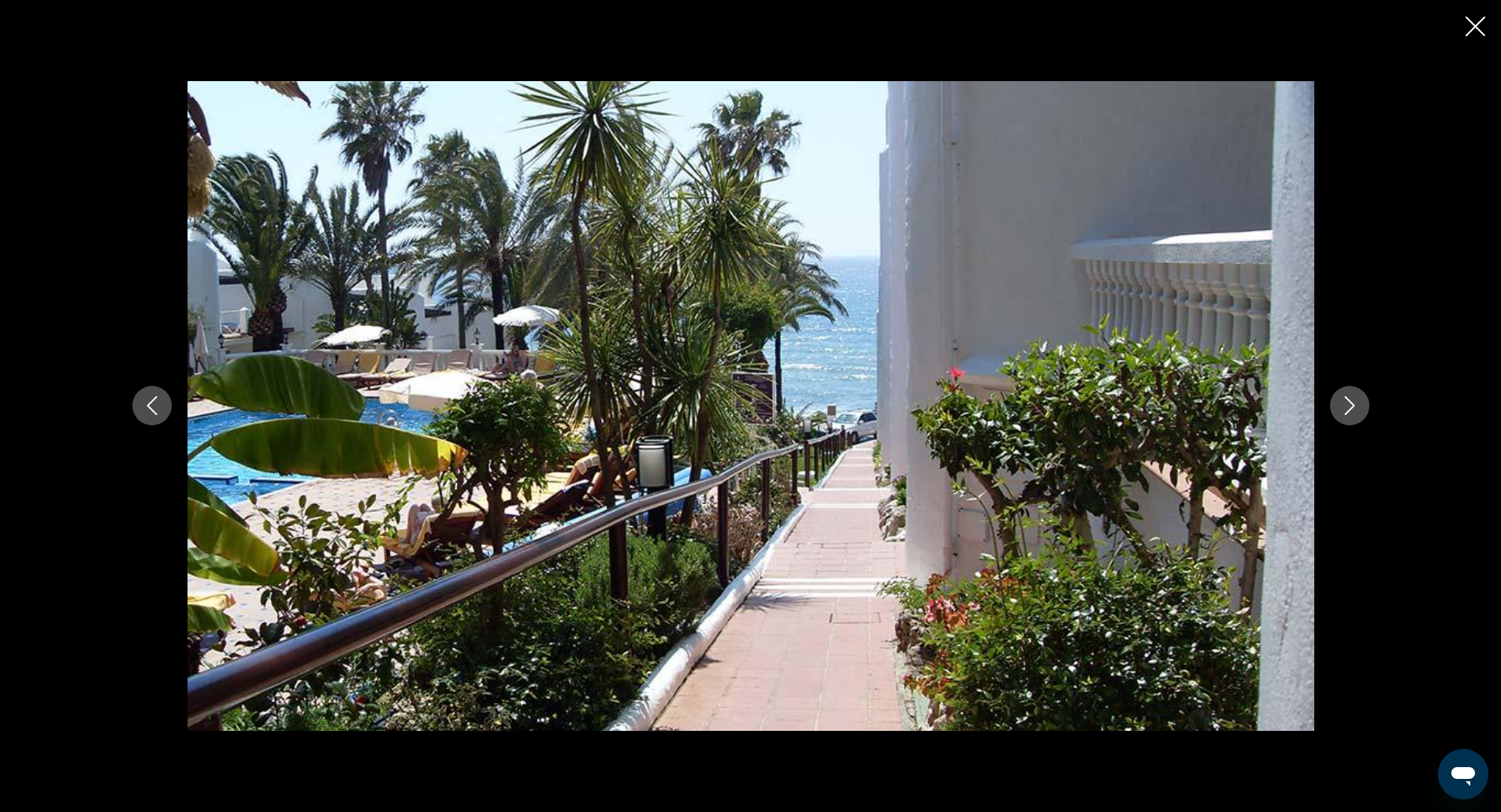
click at [1356, 416] on button "Next image" at bounding box center [1350, 405] width 40 height 40
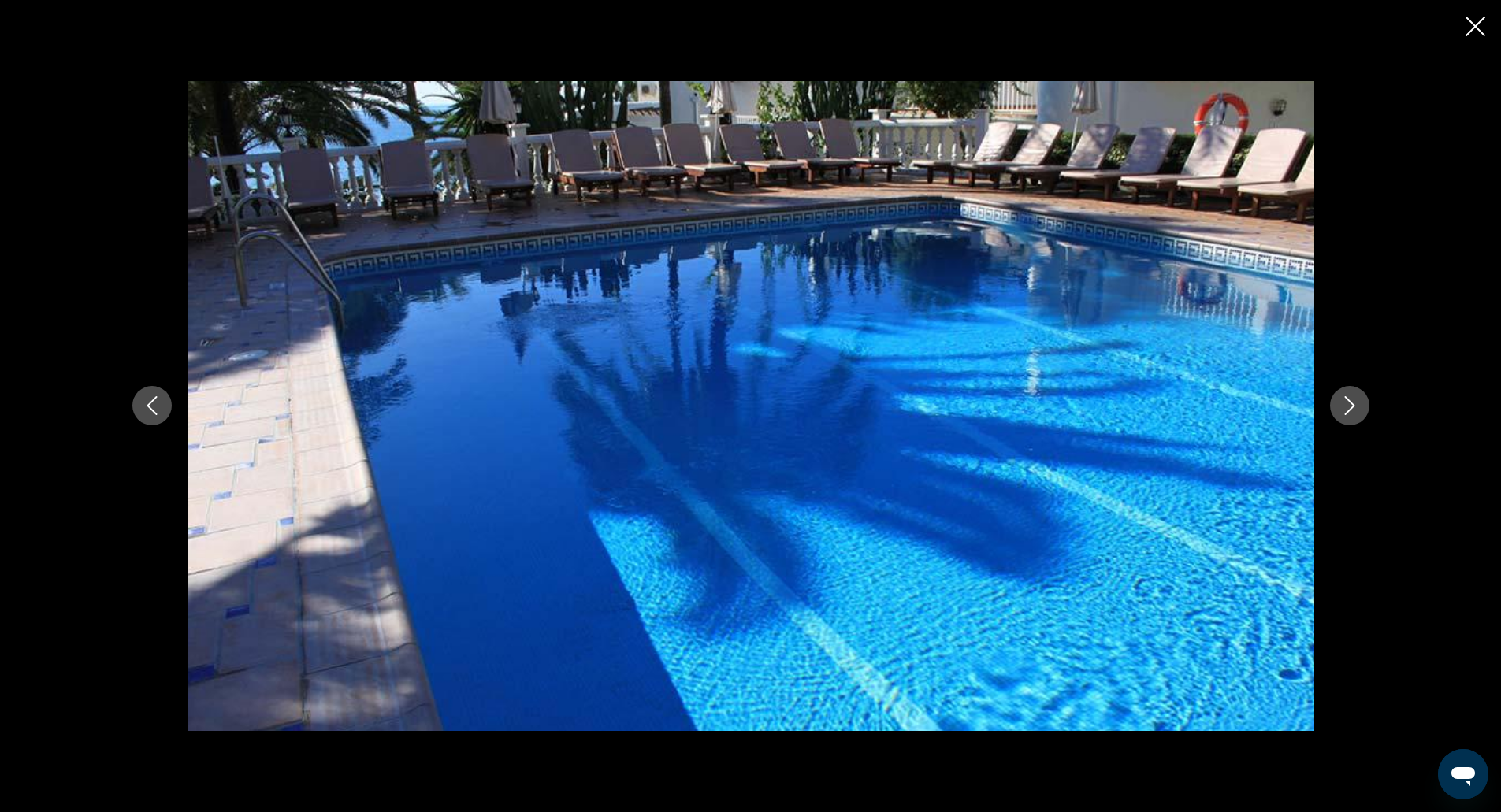
click at [139, 406] on button "Previous image" at bounding box center [151, 405] width 40 height 40
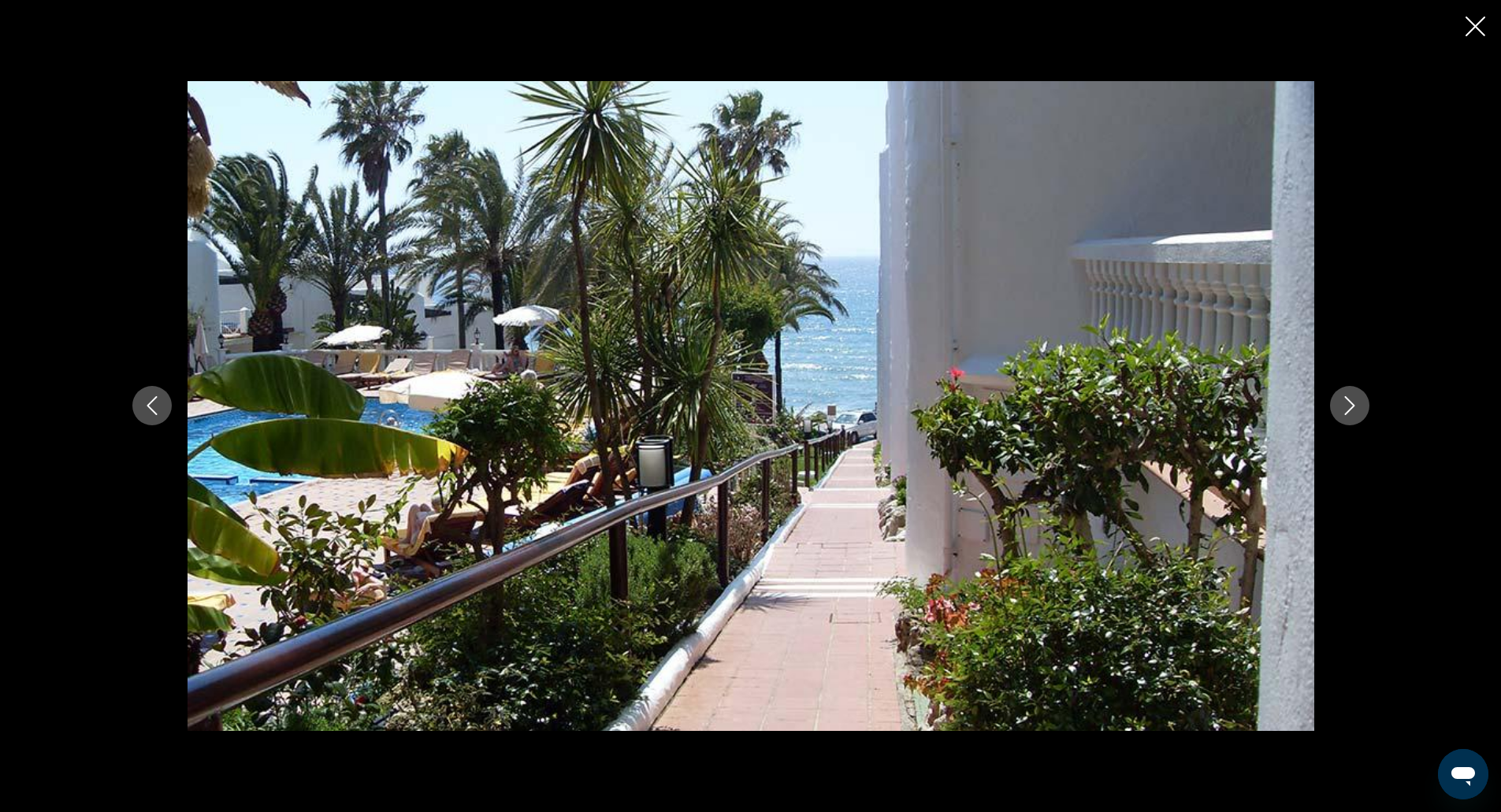
click at [1355, 400] on icon "Next image" at bounding box center [1350, 405] width 18 height 18
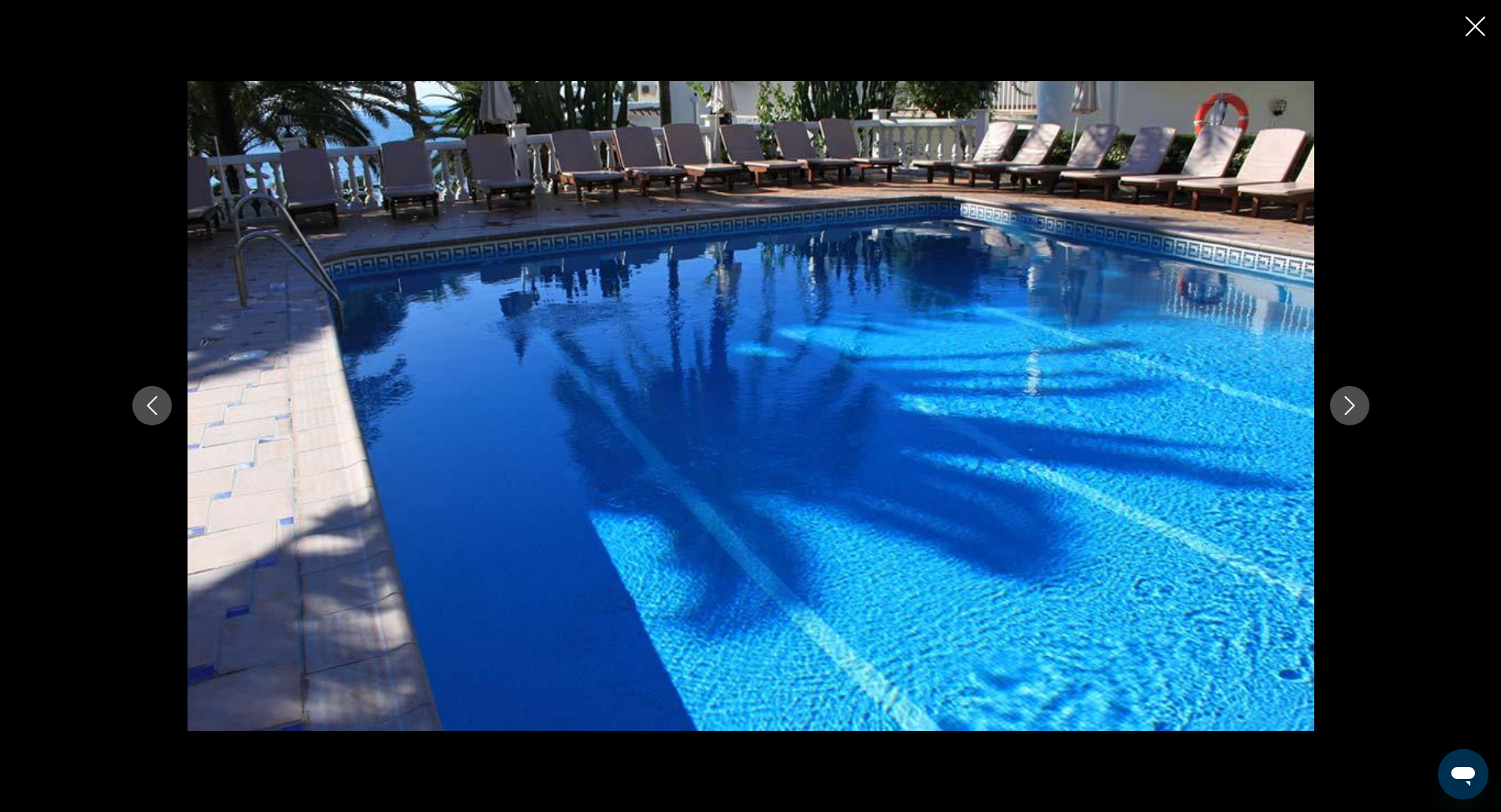
click at [1355, 400] on icon "Next image" at bounding box center [1350, 405] width 18 height 18
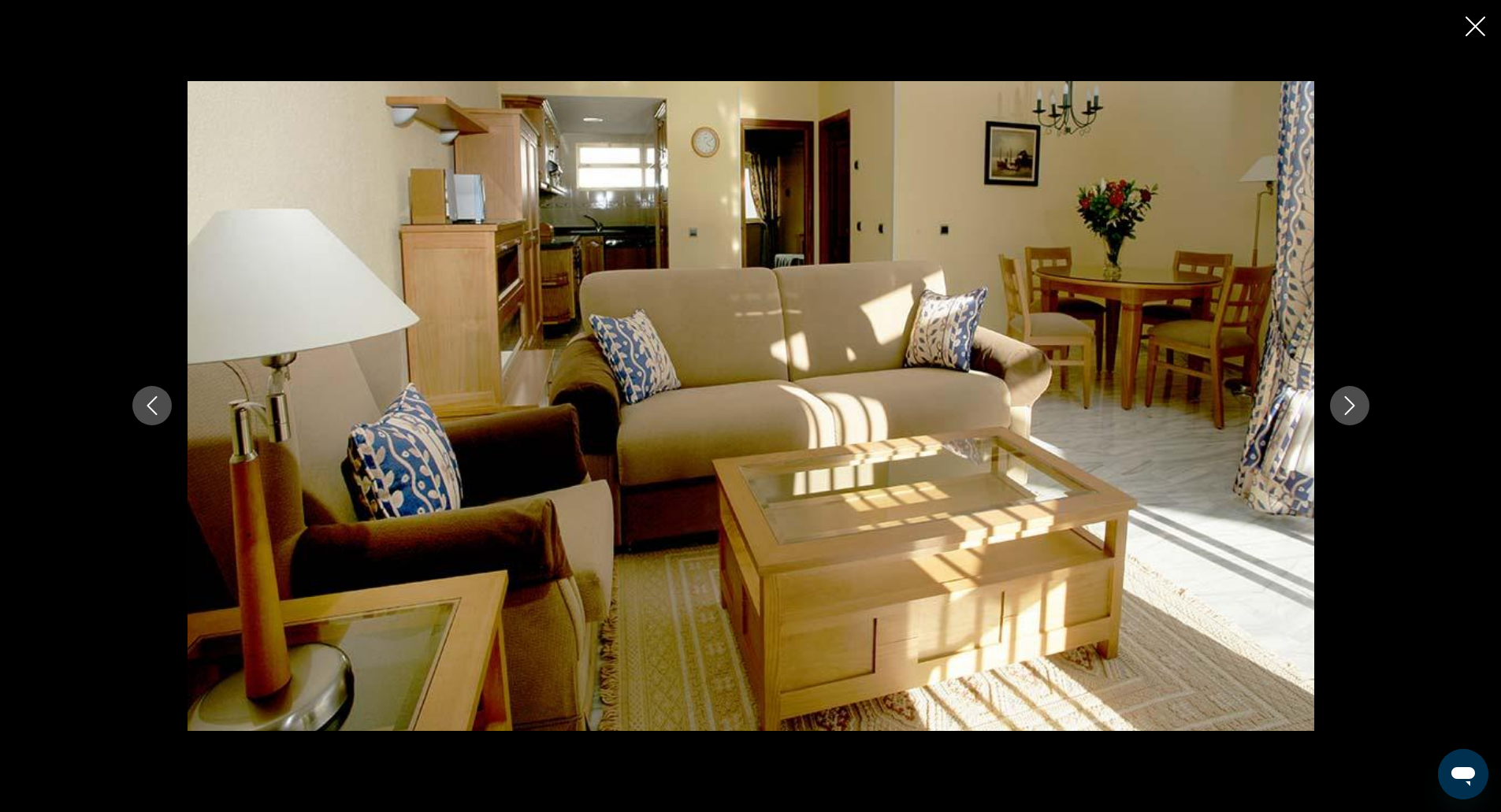
click at [1355, 414] on icon "Next image" at bounding box center [1350, 405] width 18 height 18
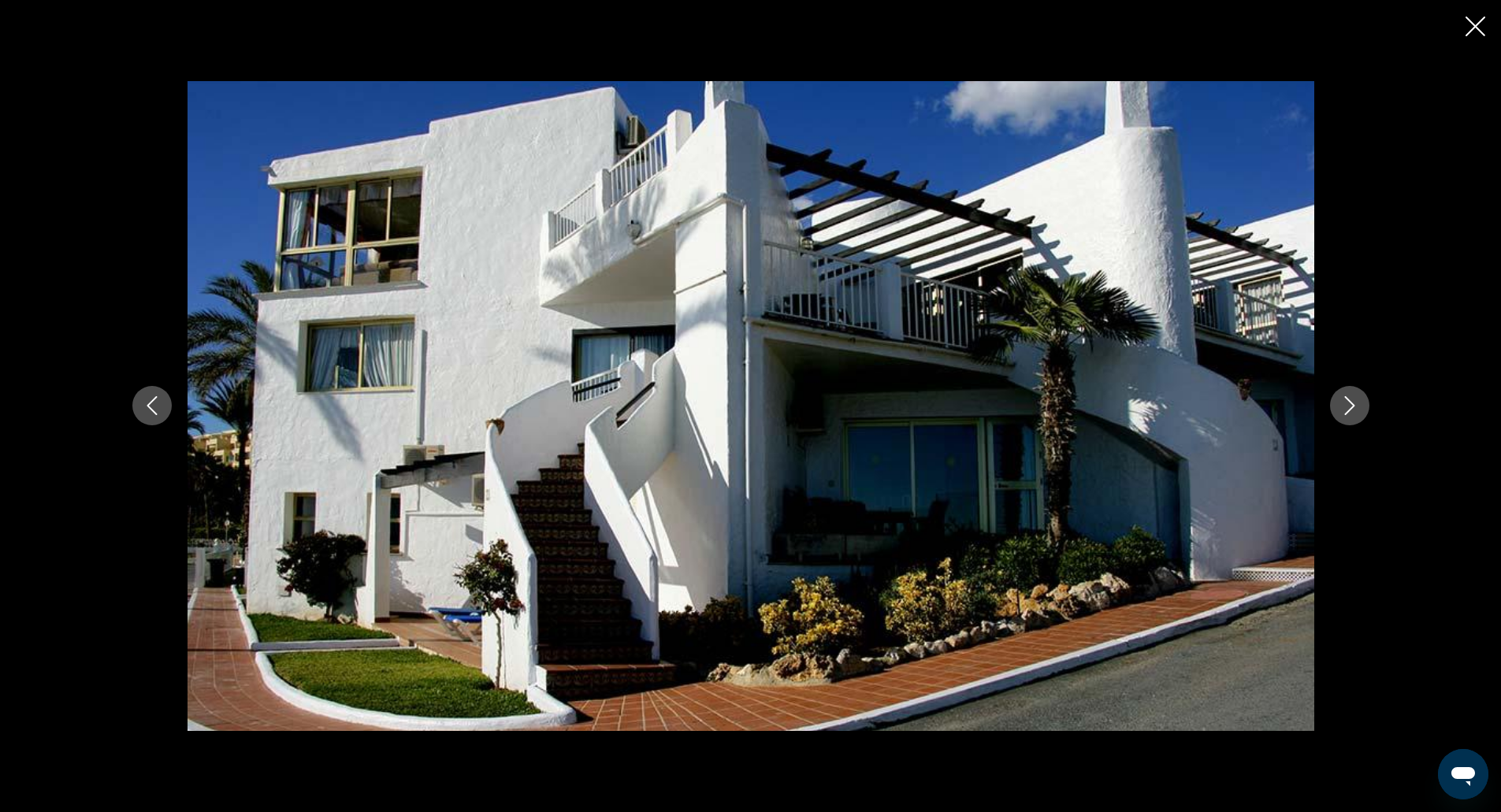
click at [1355, 420] on button "Next image" at bounding box center [1350, 405] width 40 height 40
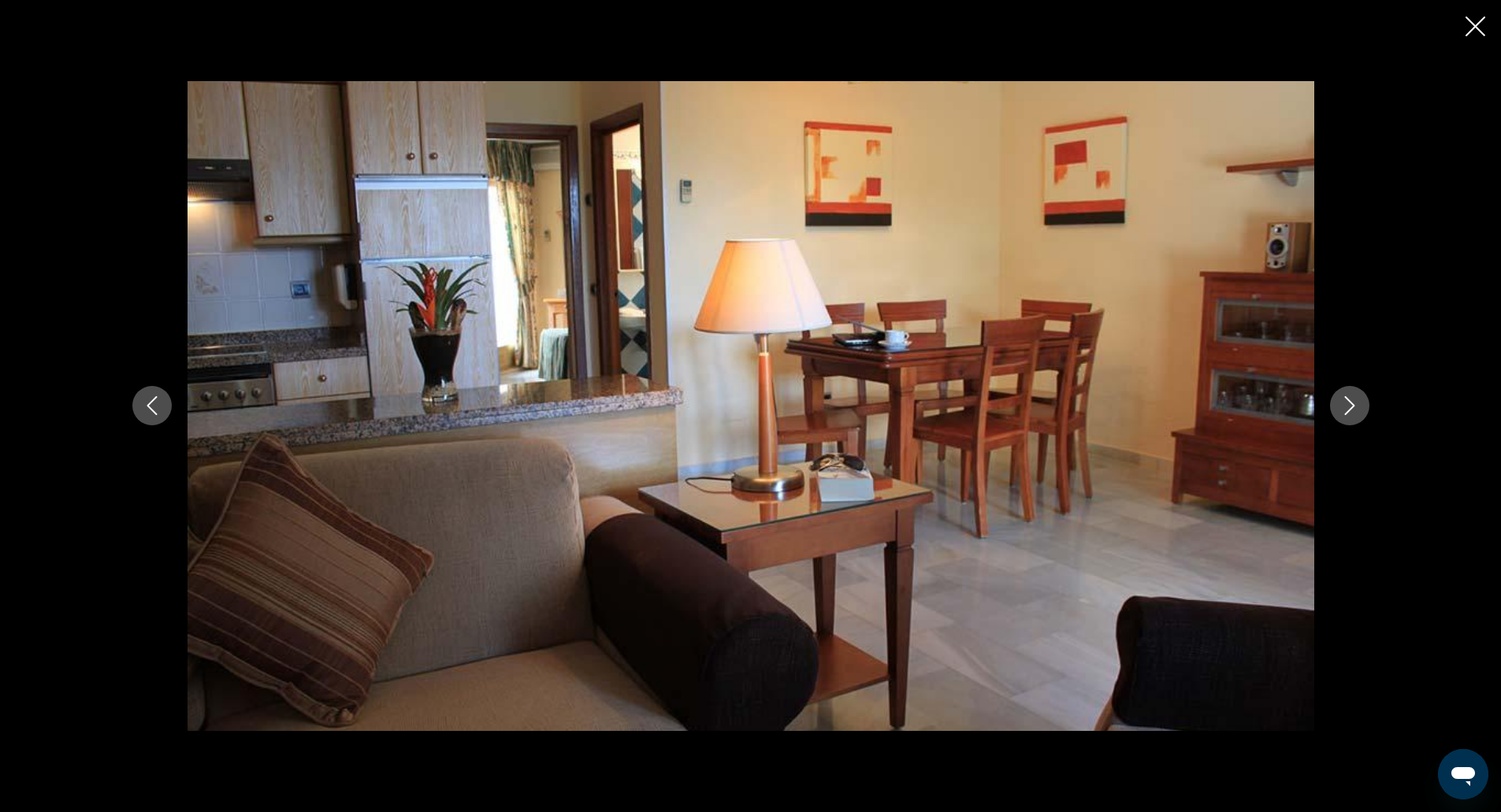
click at [1350, 435] on div "prev next" at bounding box center [751, 406] width 1269 height 650
click at [1347, 394] on button "Next image" at bounding box center [1350, 405] width 40 height 40
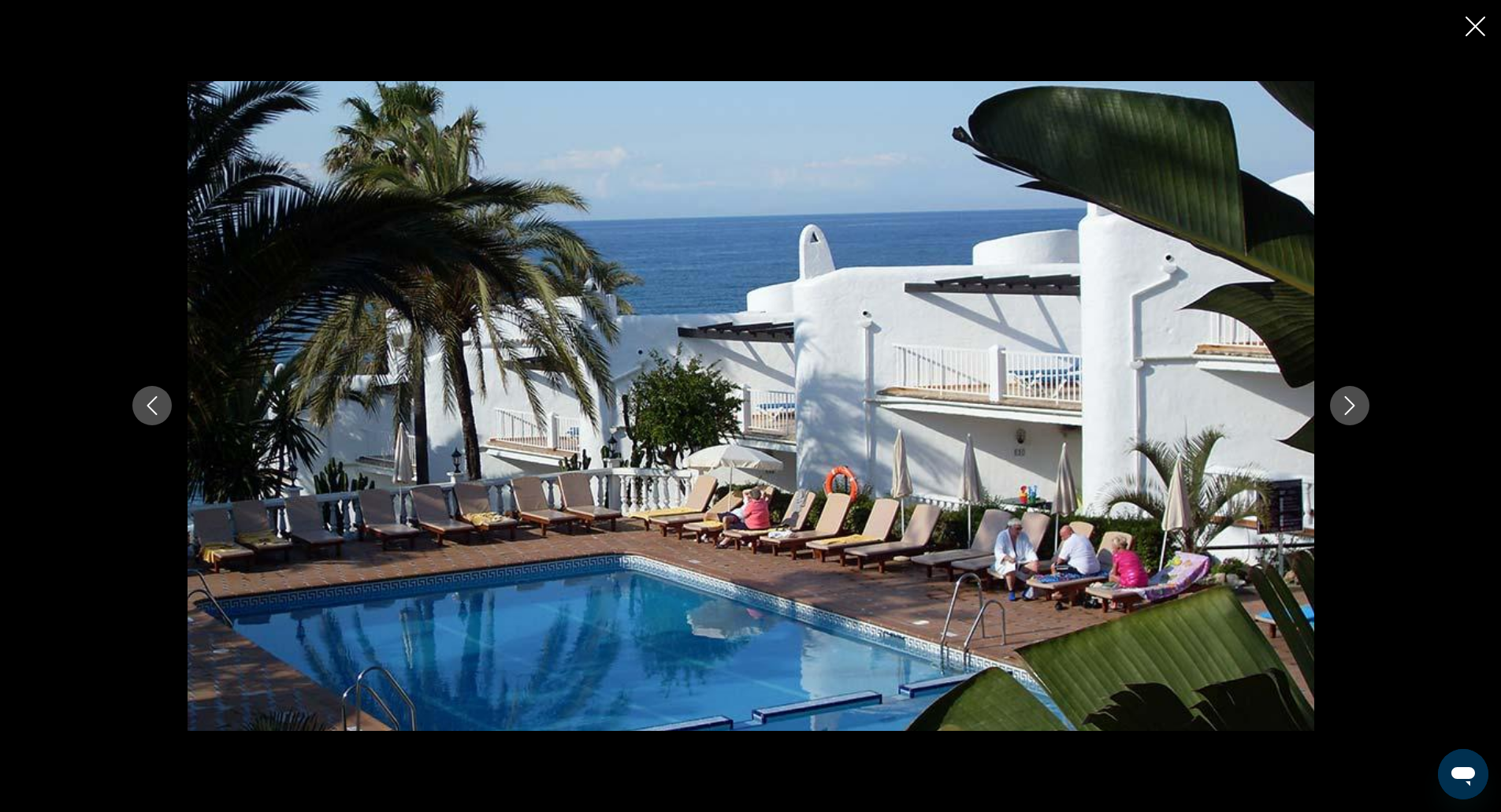
click at [1347, 402] on icon "Next image" at bounding box center [1350, 405] width 18 height 18
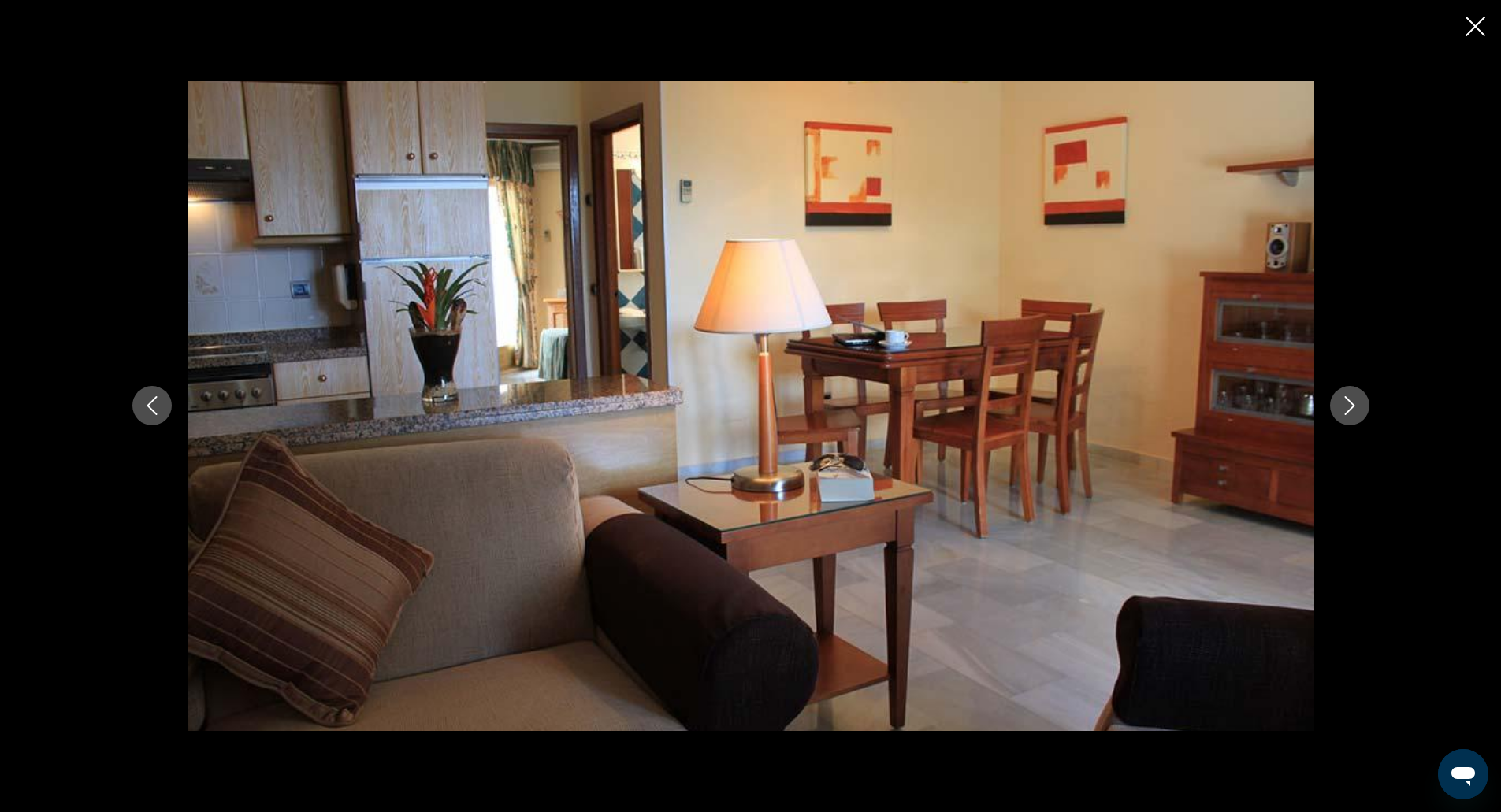
click at [1347, 402] on icon "Next image" at bounding box center [1350, 405] width 18 height 18
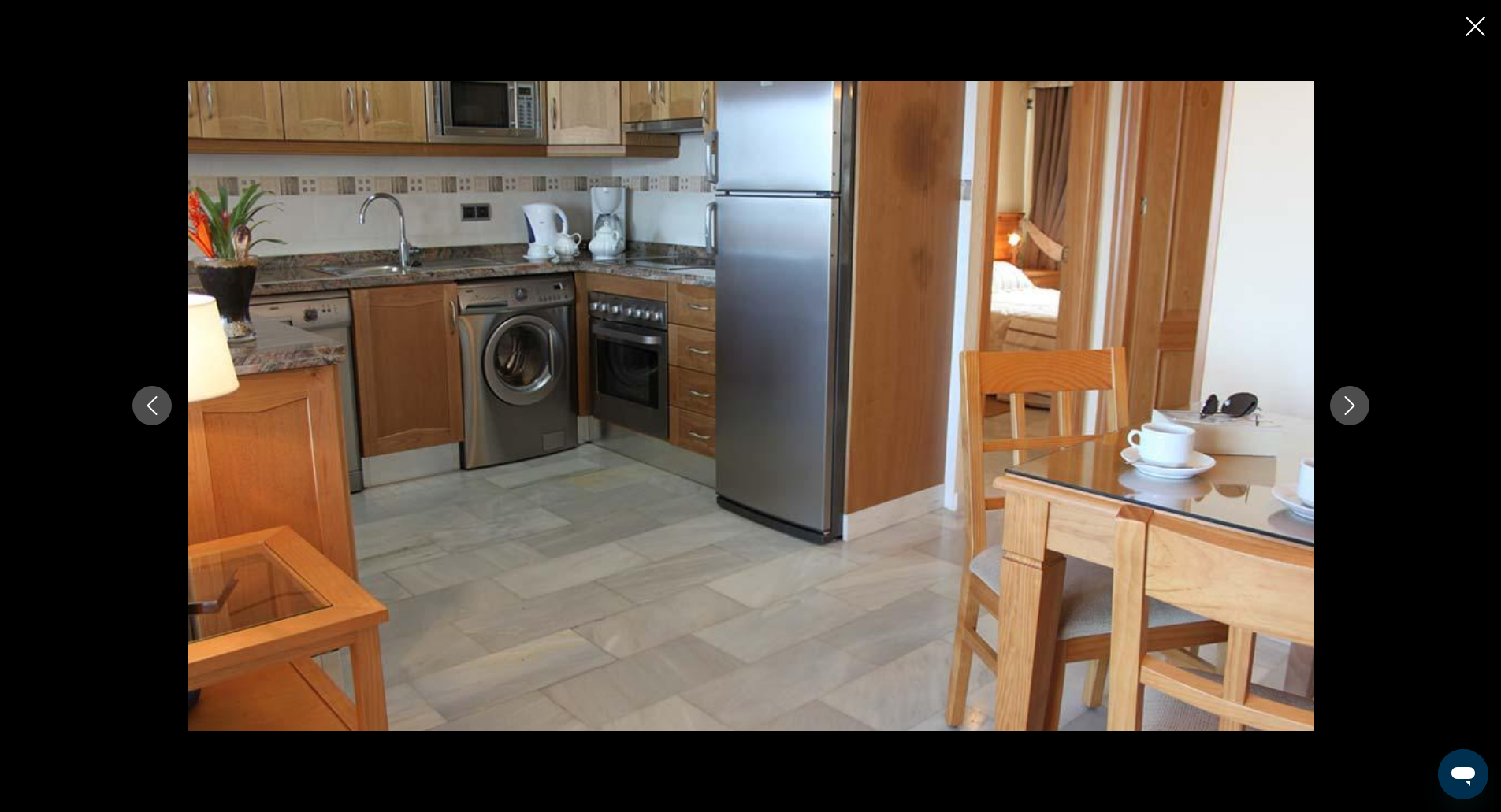
click at [1479, 16] on button "Close slideshow" at bounding box center [1475, 28] width 19 height 24
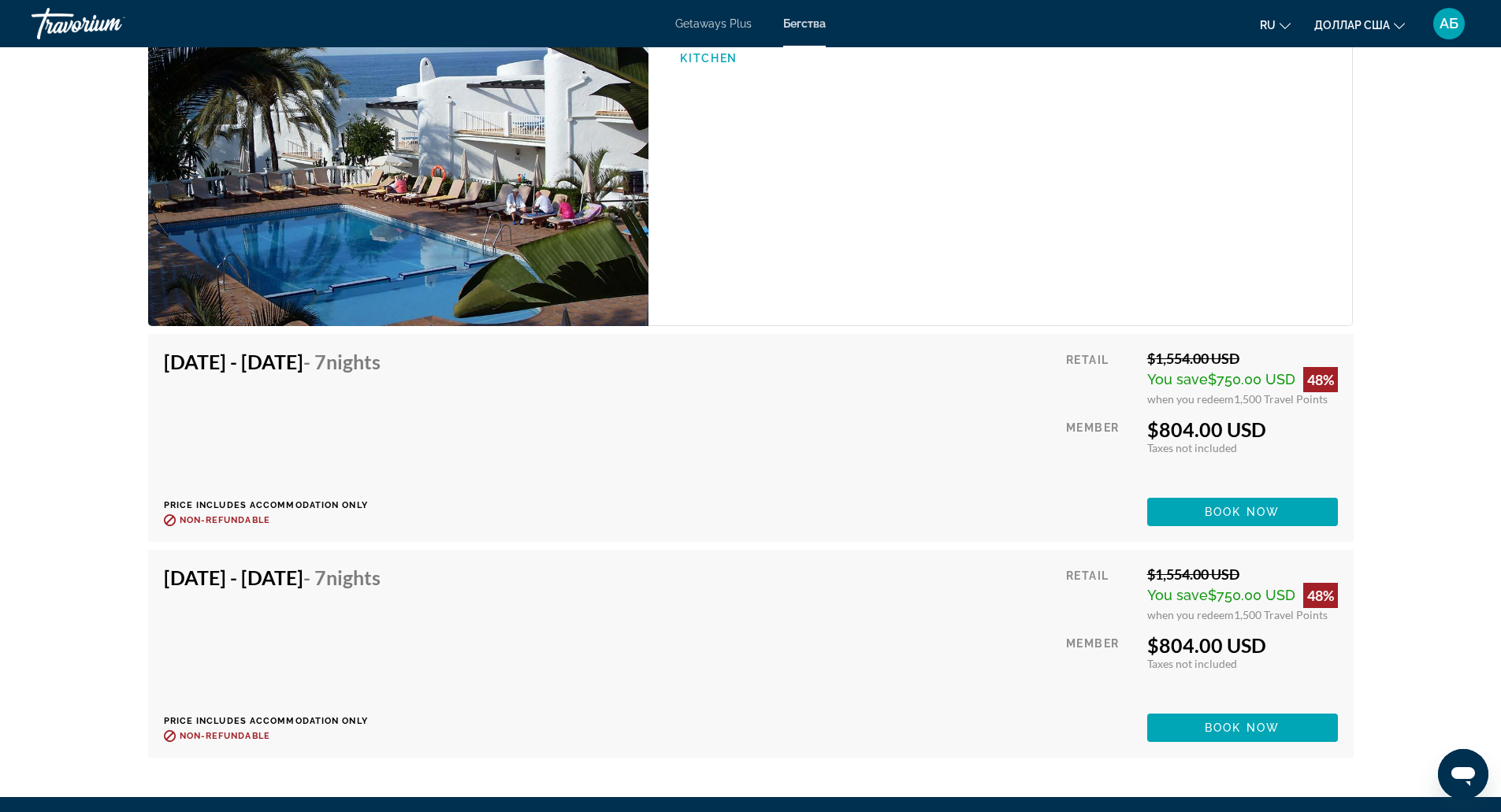
scroll to position [2483, 0]
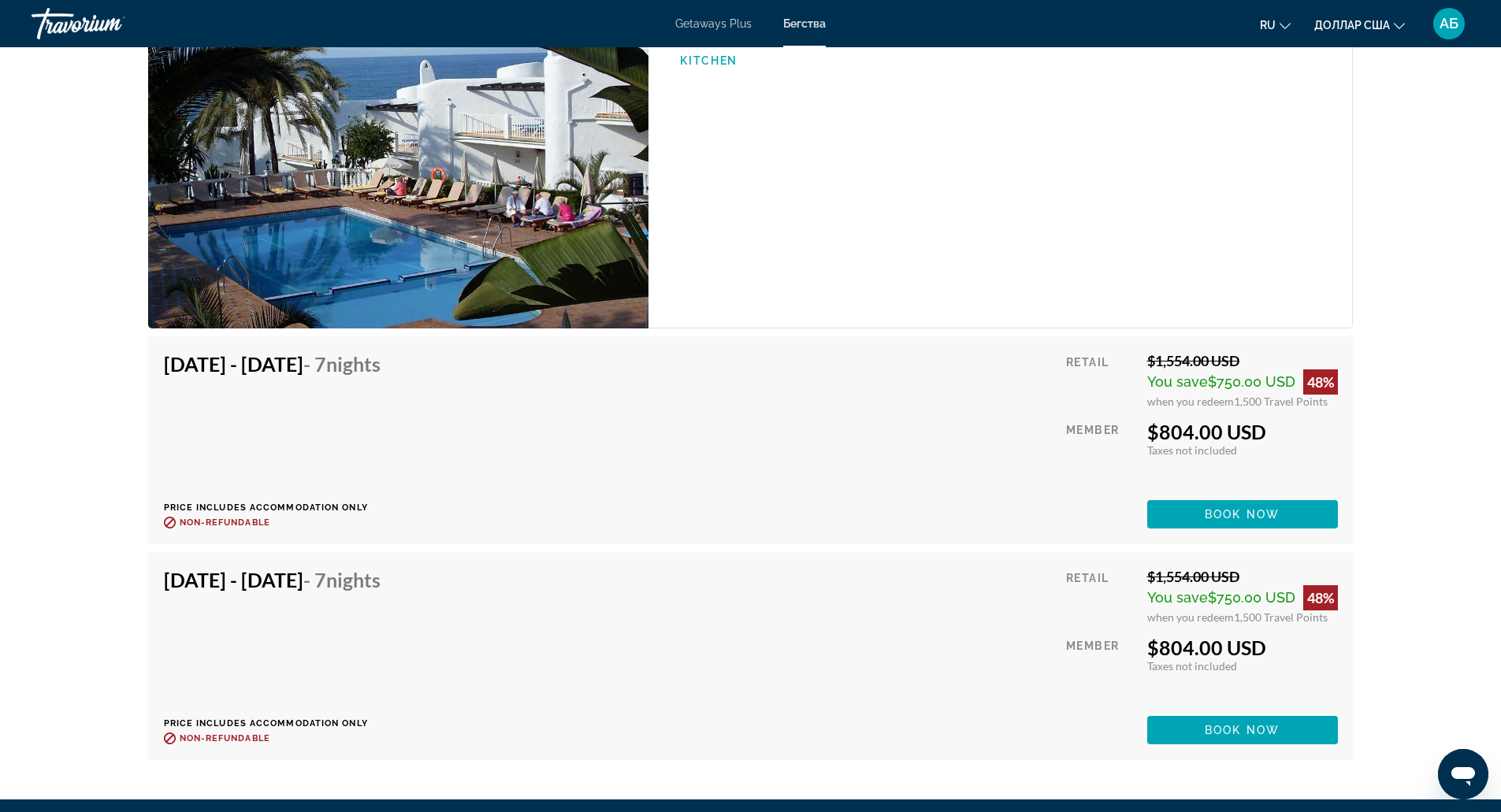
click at [1227, 460] on div "Retail $1,554.00 USD You save $750.00 USD 48% when you redeem 1,500 Travel Poin…" at bounding box center [1202, 440] width 271 height 177
click at [1271, 519] on span "Book now" at bounding box center [1242, 514] width 75 height 13
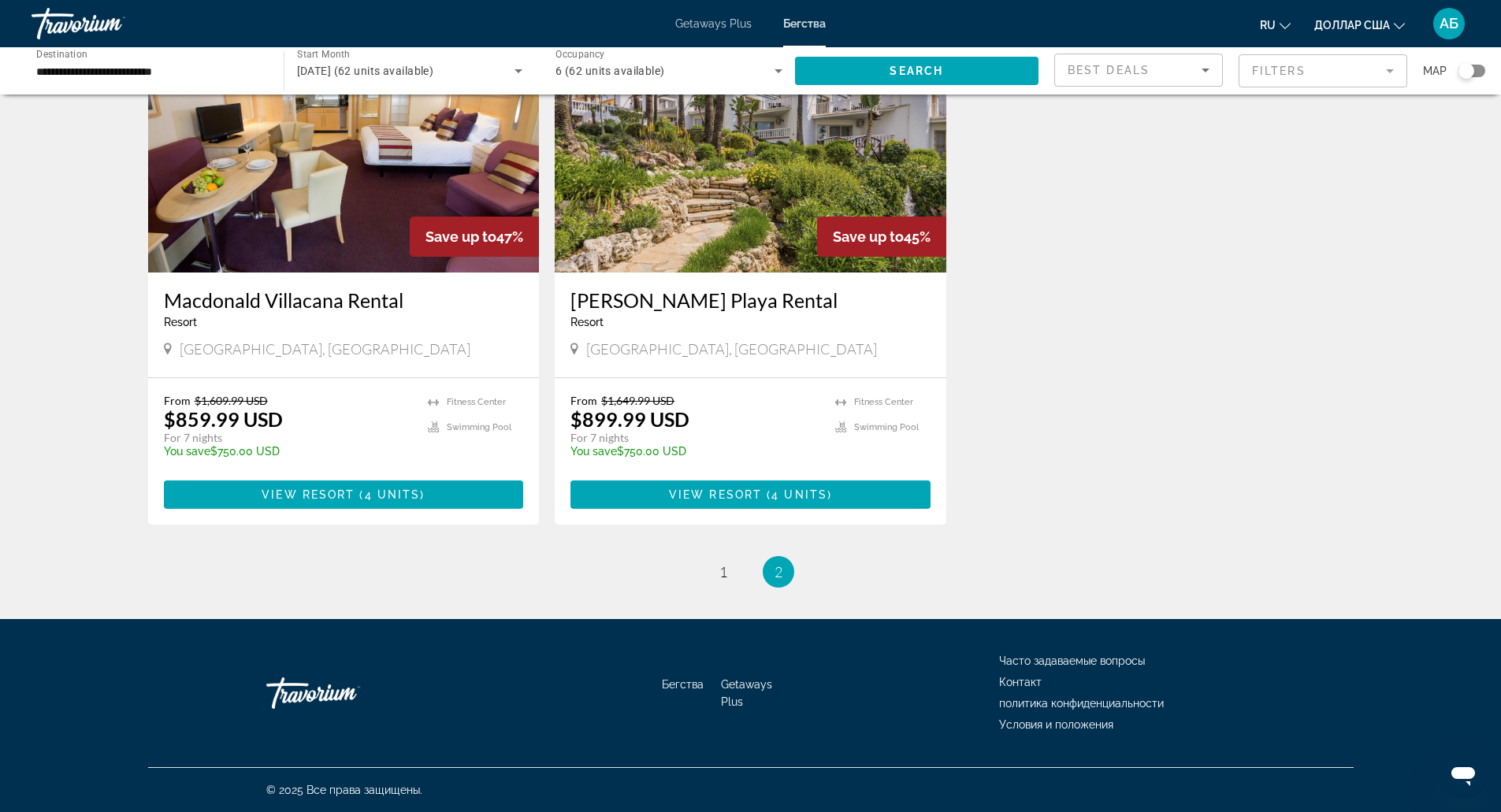
scroll to position [711, 0]
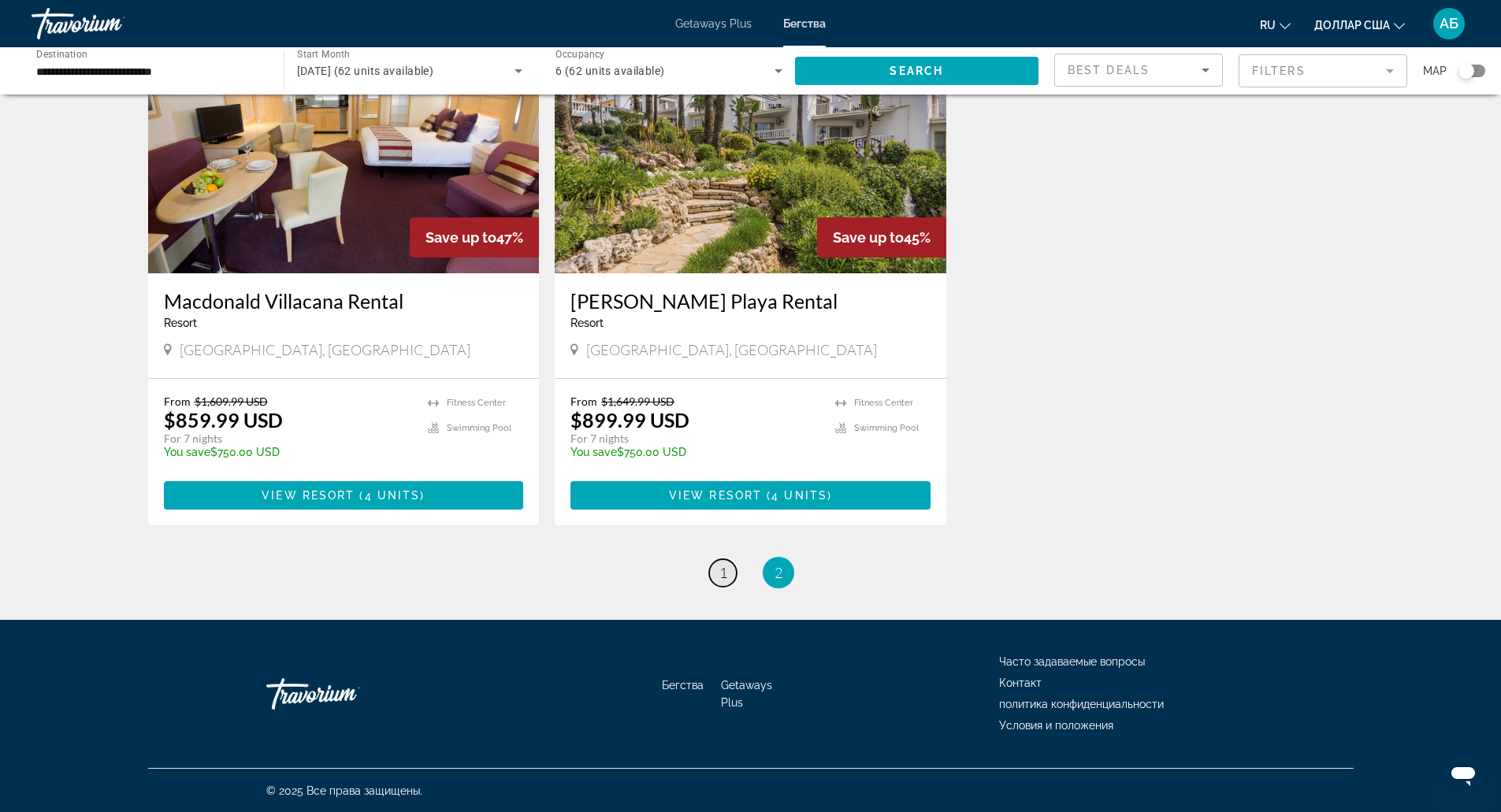
click at [710, 568] on link "page 1" at bounding box center [722, 572] width 28 height 28
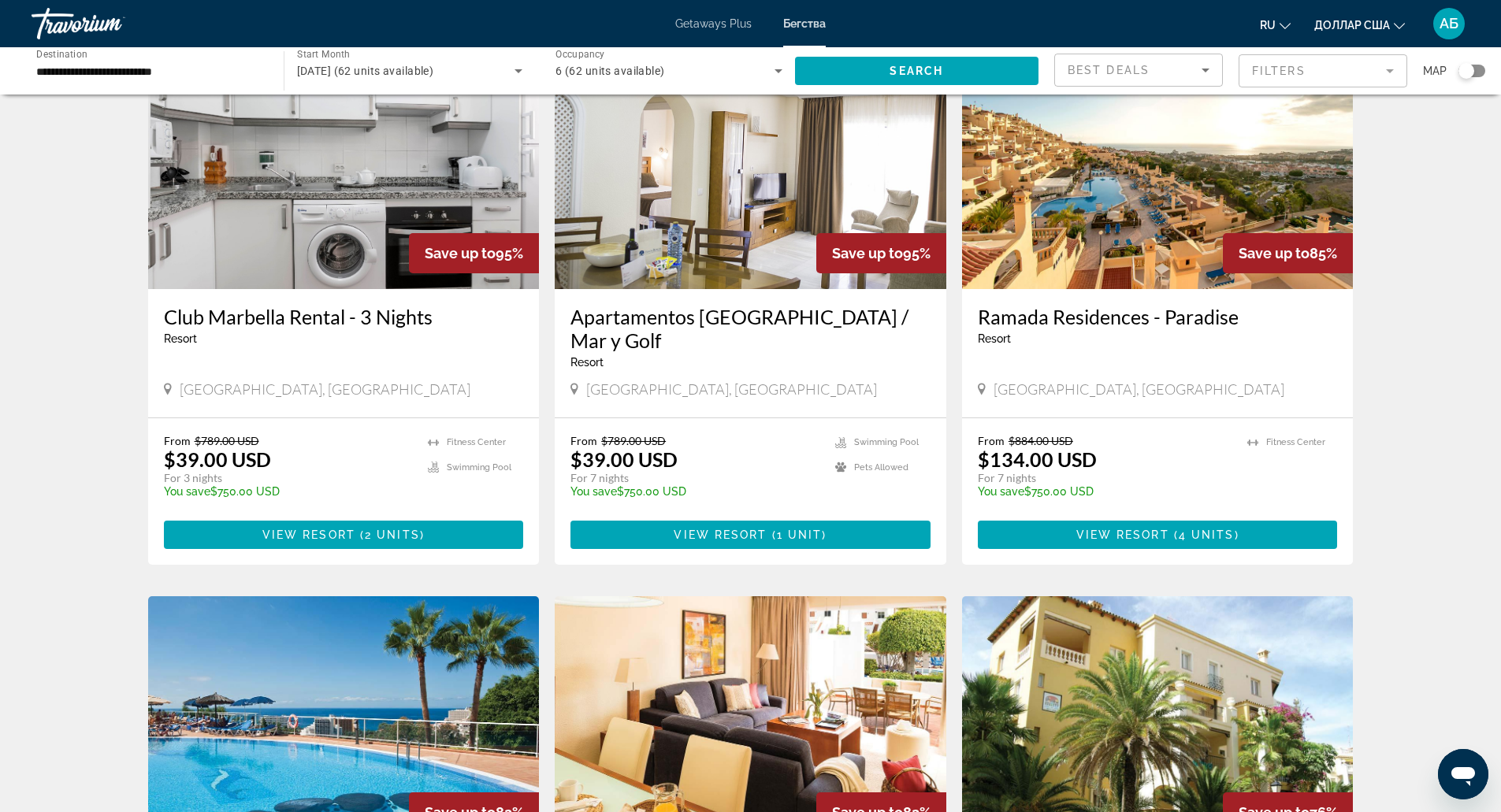
scroll to position [112, 0]
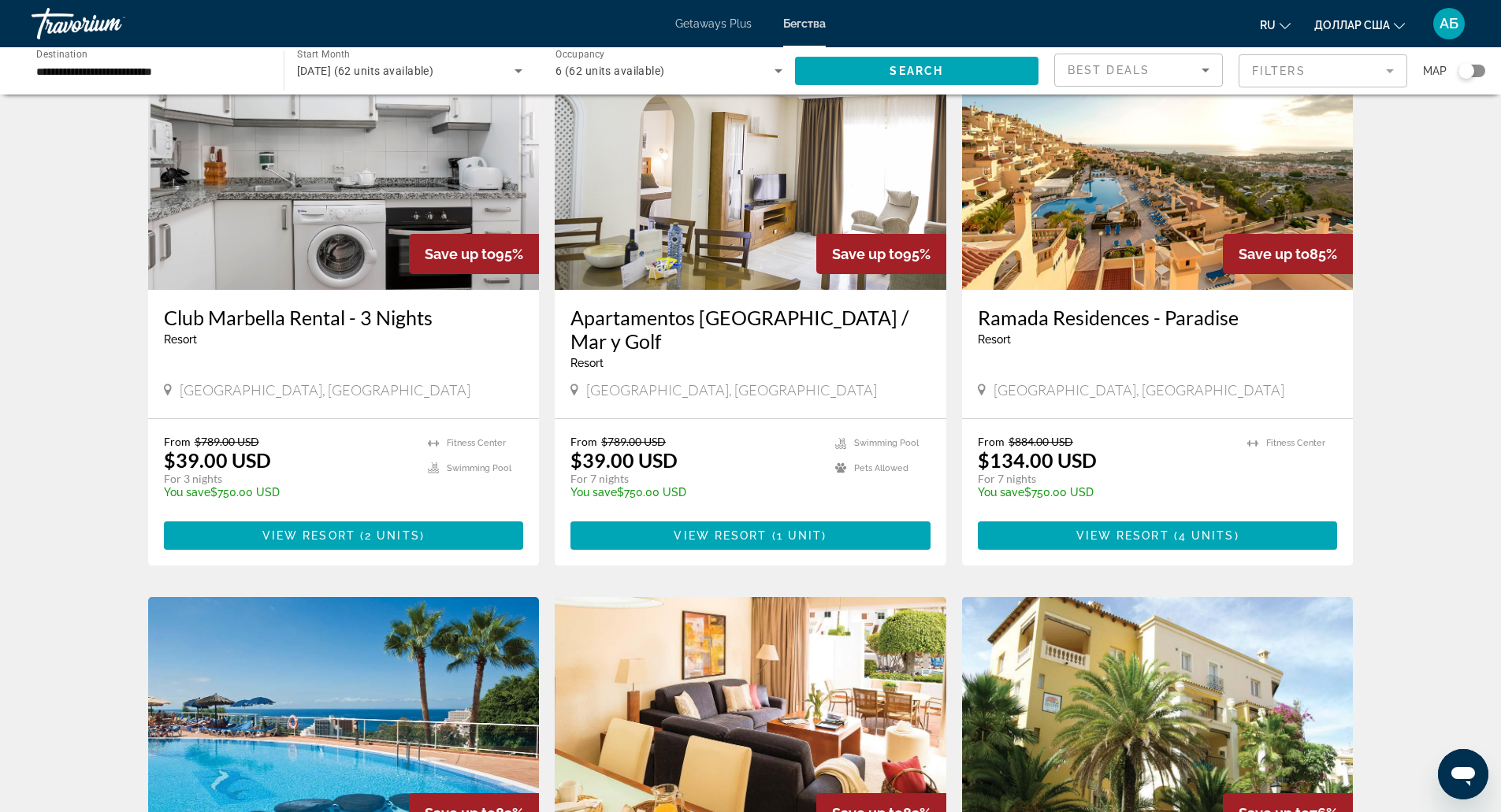
click at [694, 381] on span "[GEOGRAPHIC_DATA], [GEOGRAPHIC_DATA]" at bounding box center [732, 389] width 291 height 18
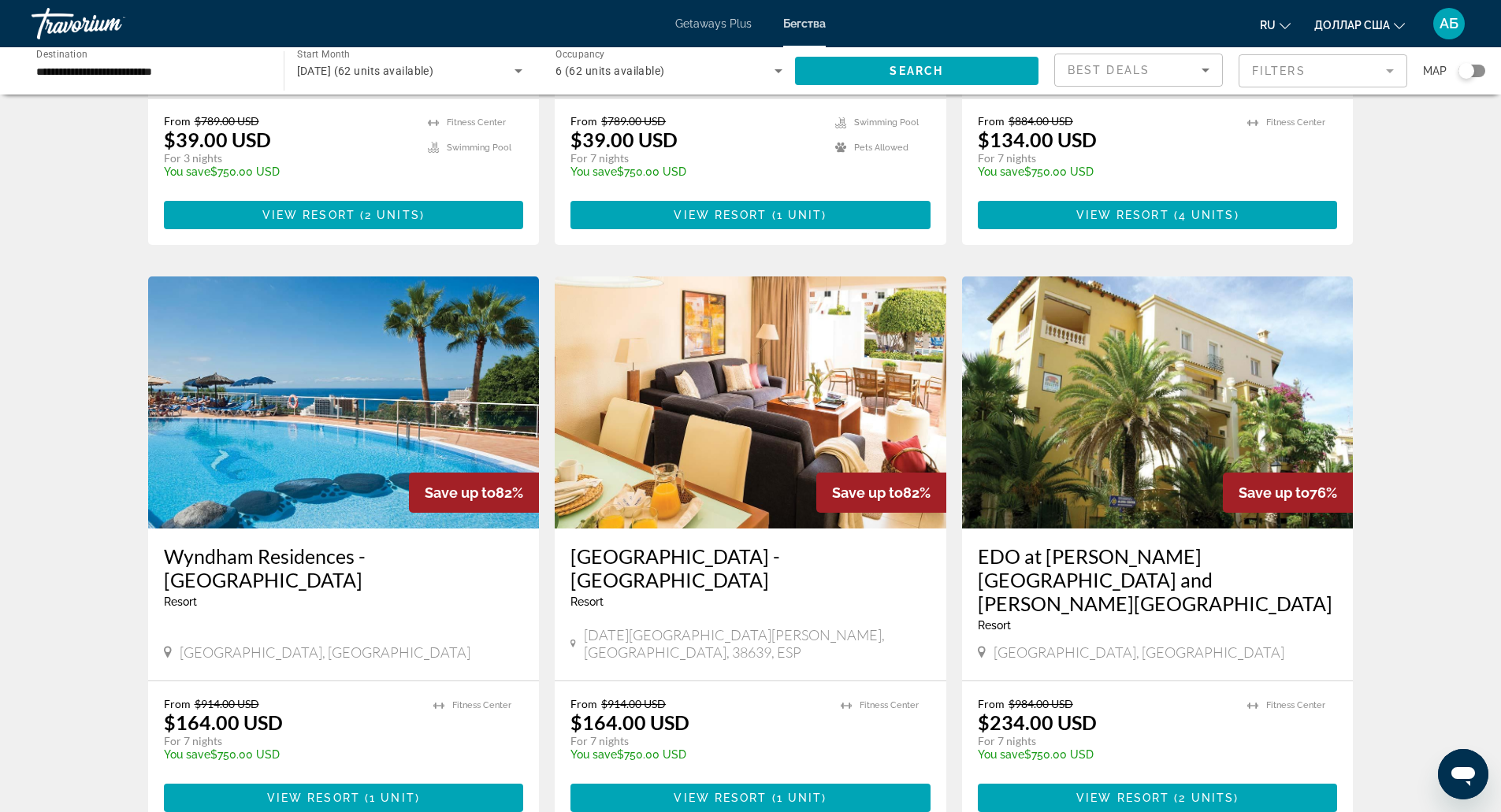
scroll to position [433, 0]
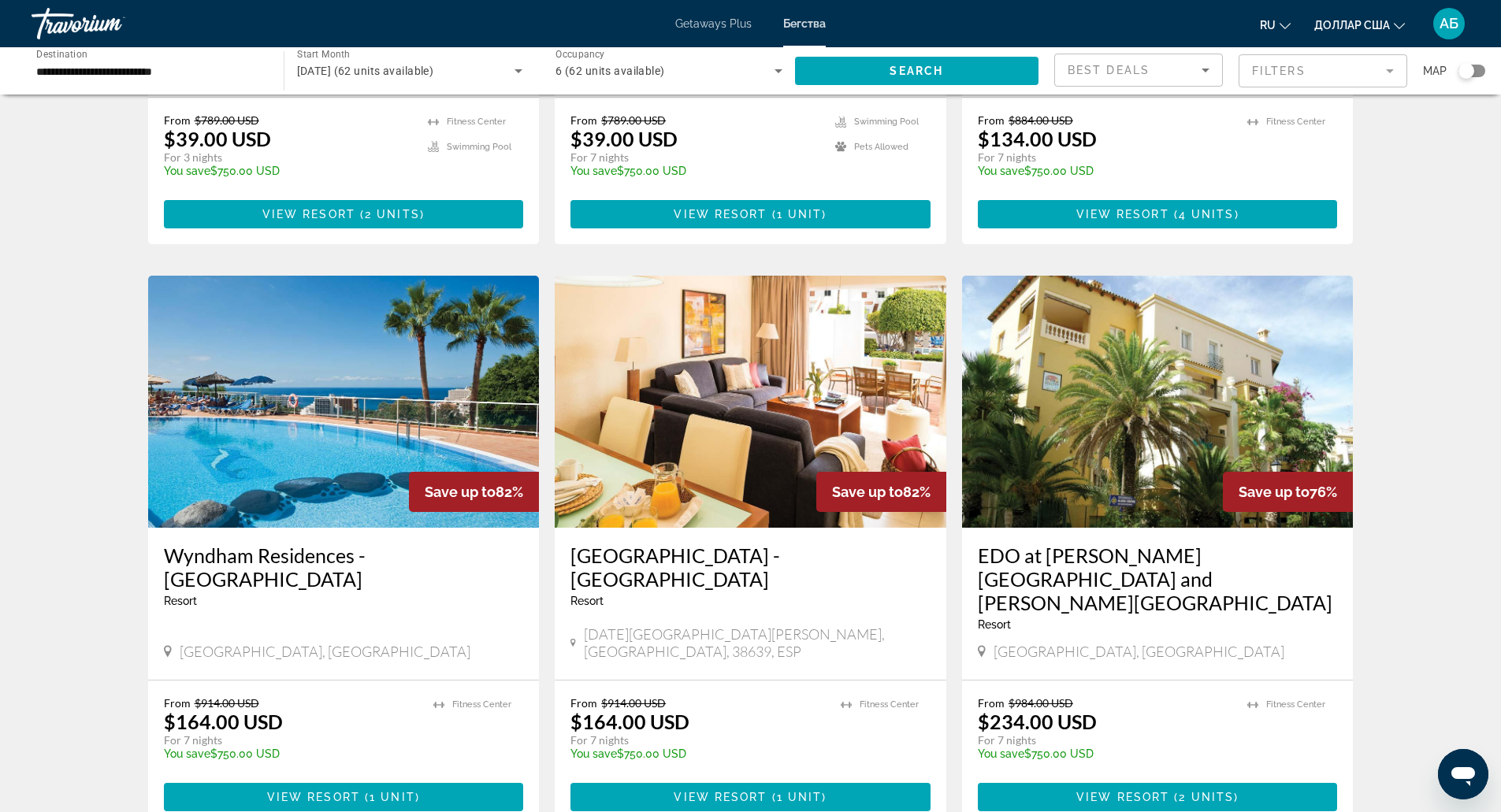
click at [344, 643] on span "[GEOGRAPHIC_DATA], [GEOGRAPHIC_DATA]" at bounding box center [325, 651] width 291 height 18
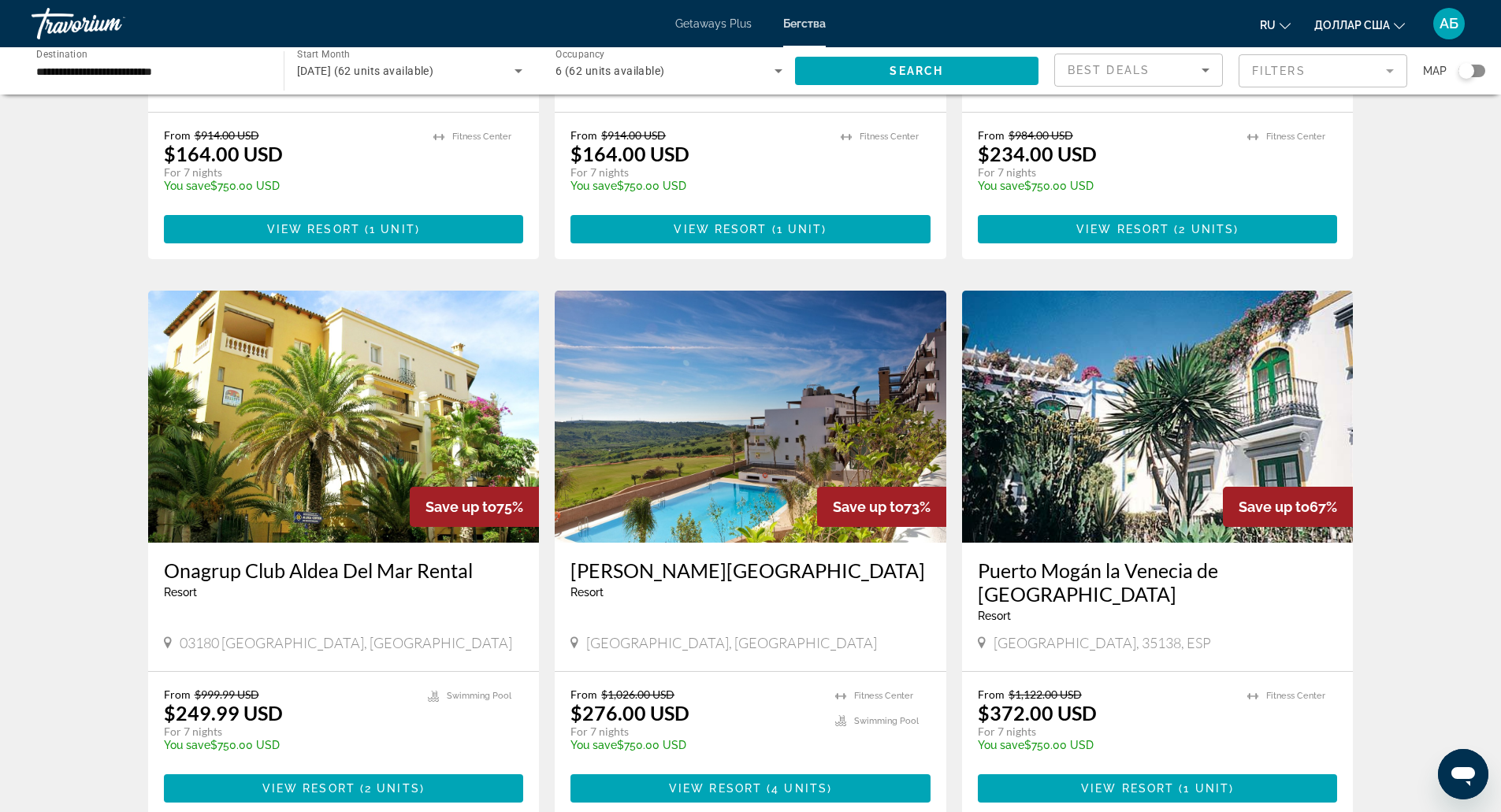
scroll to position [1004, 0]
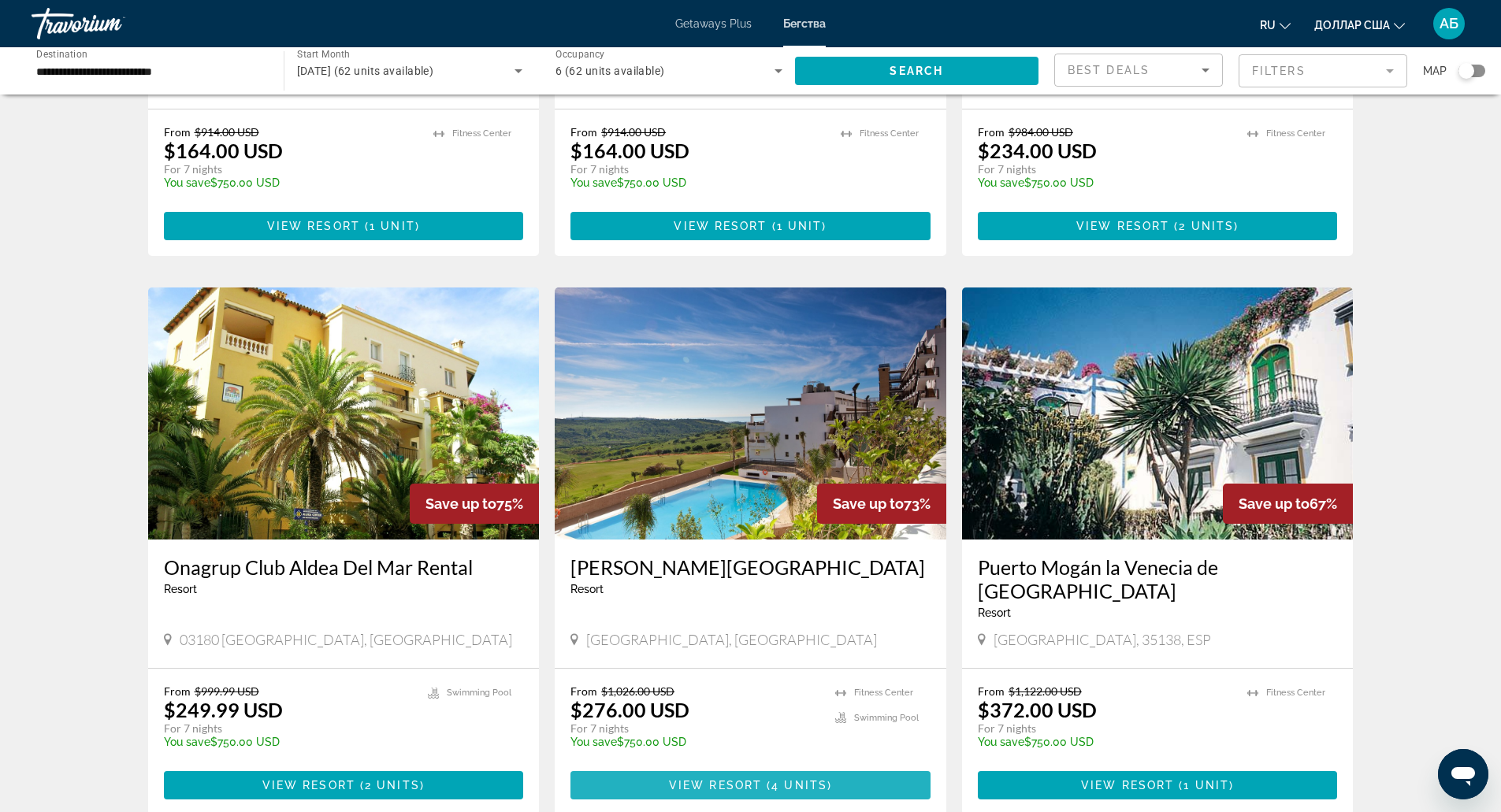
click at [768, 779] on span "( 4 units )" at bounding box center [796, 785] width 70 height 13
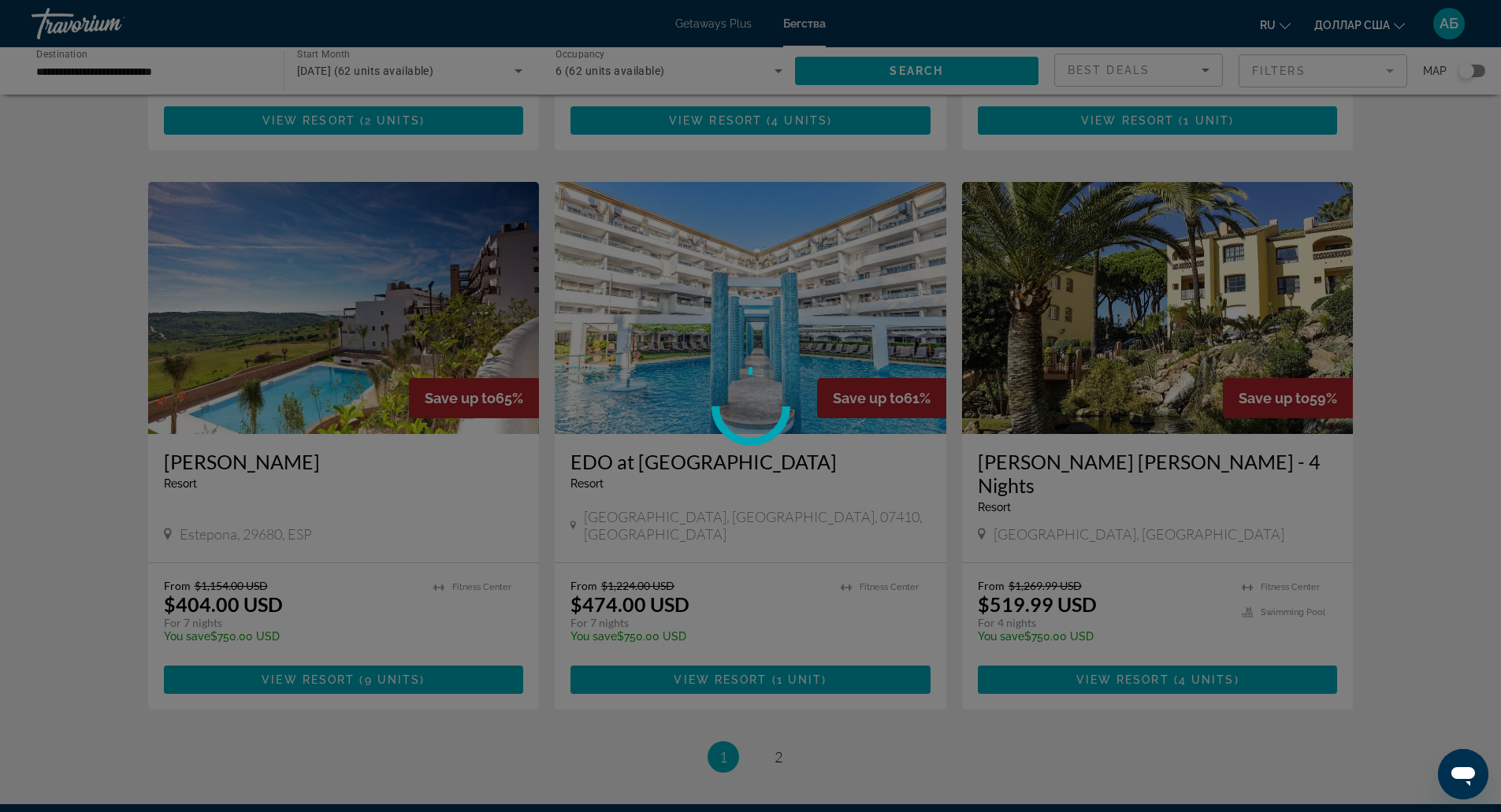
scroll to position [1669, 0]
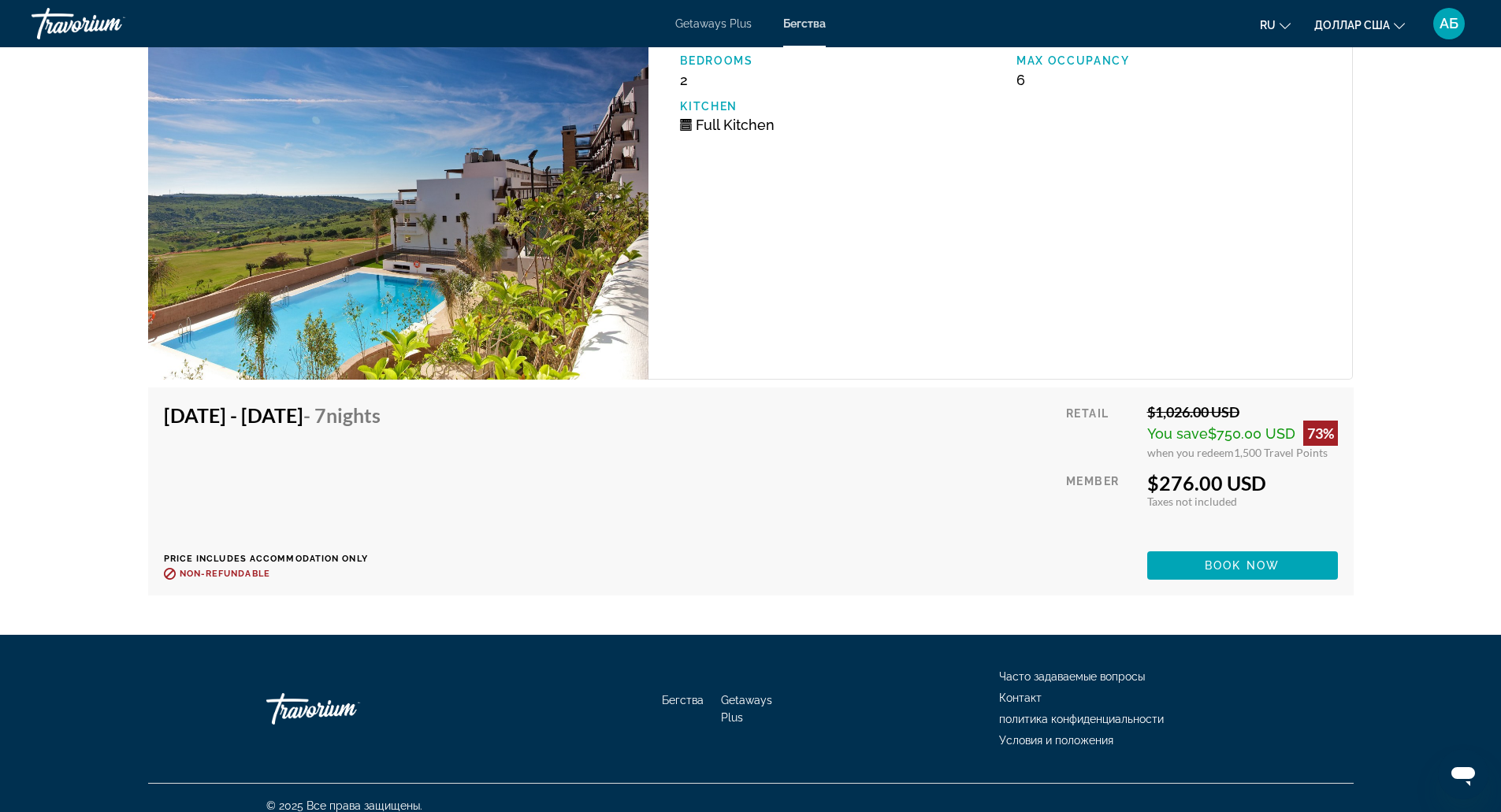
scroll to position [2411, 0]
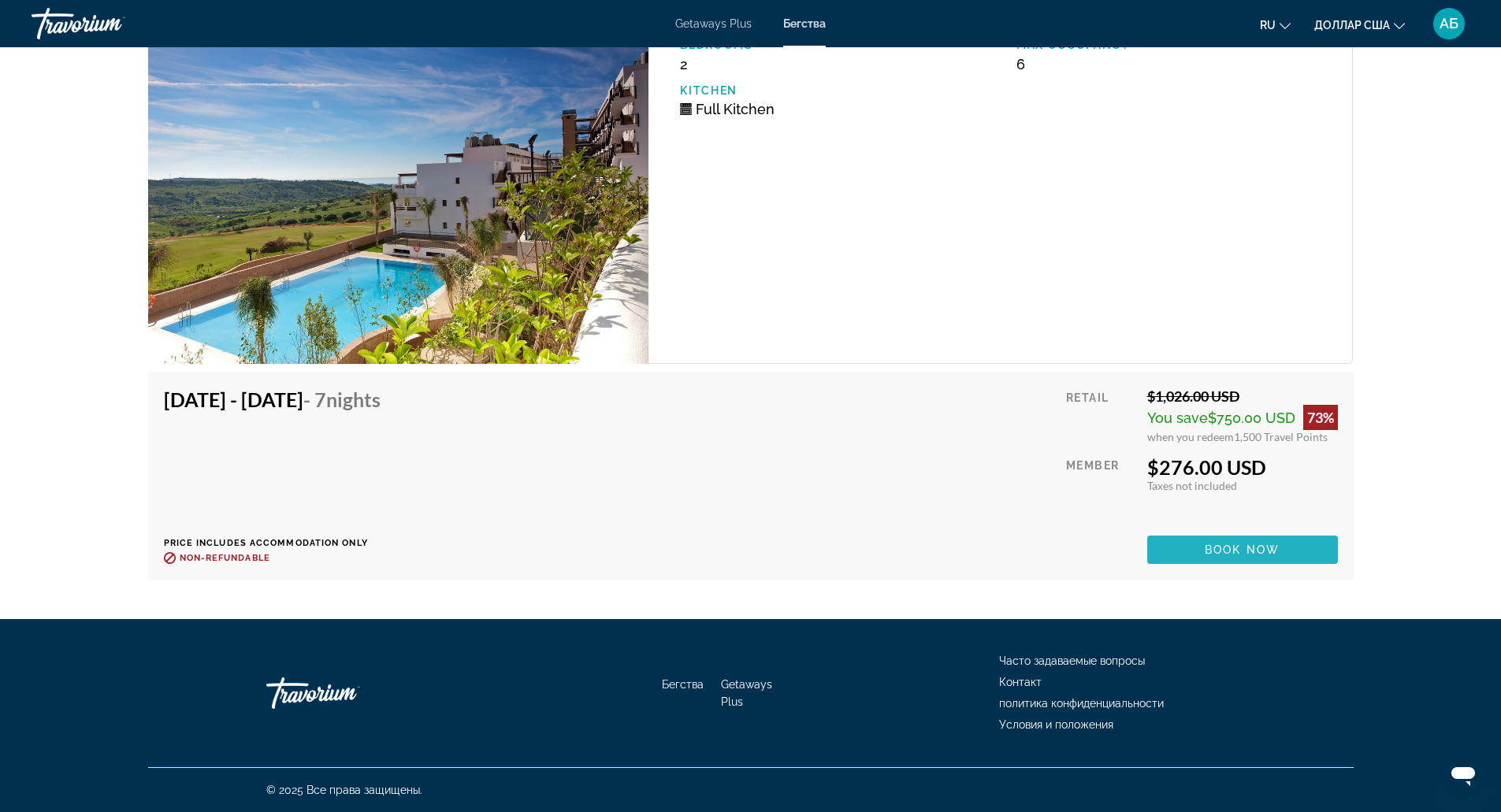
click at [1156, 546] on span "Основное содержание" at bounding box center [1242, 550] width 191 height 38
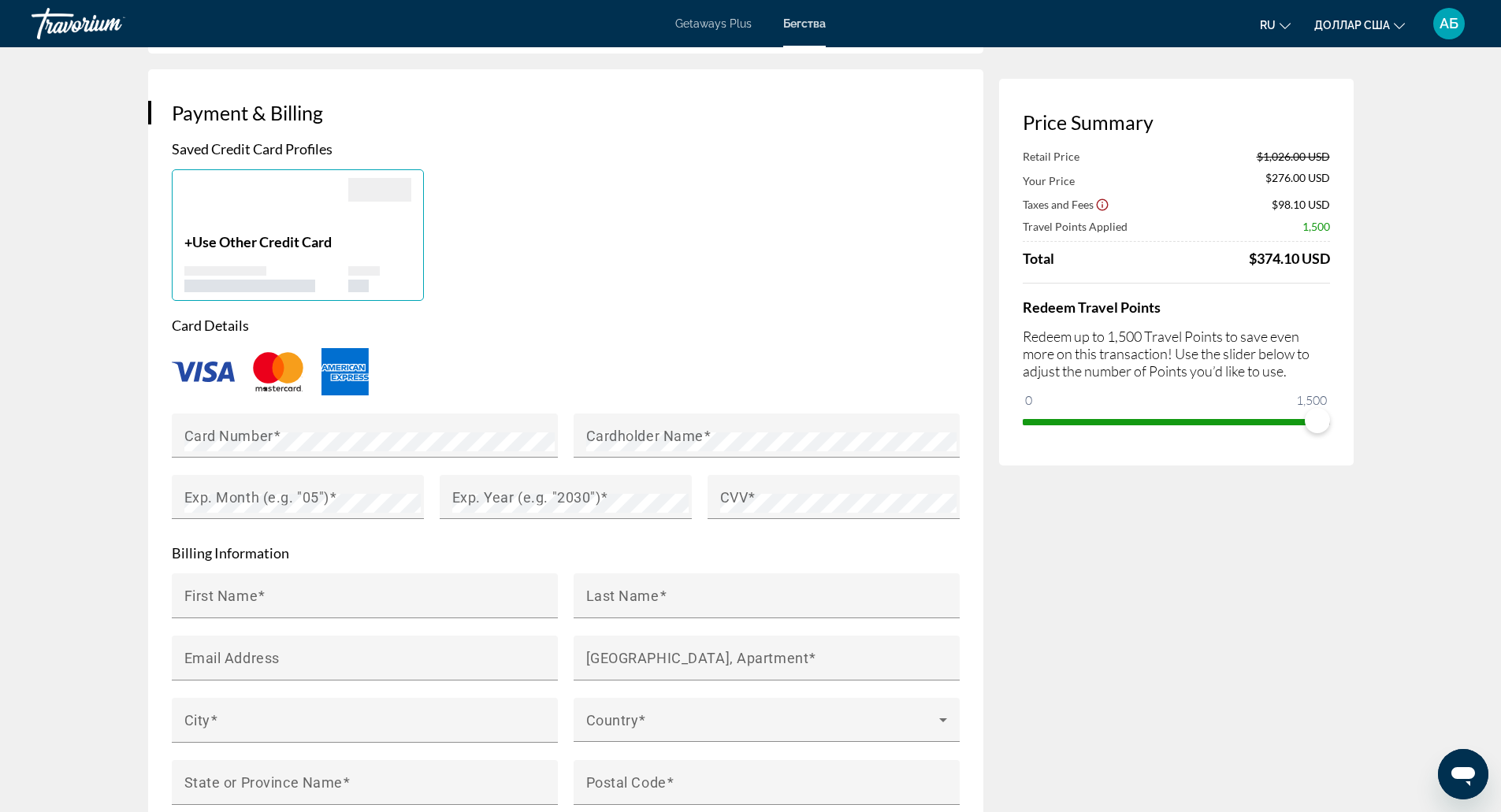
scroll to position [1226, 0]
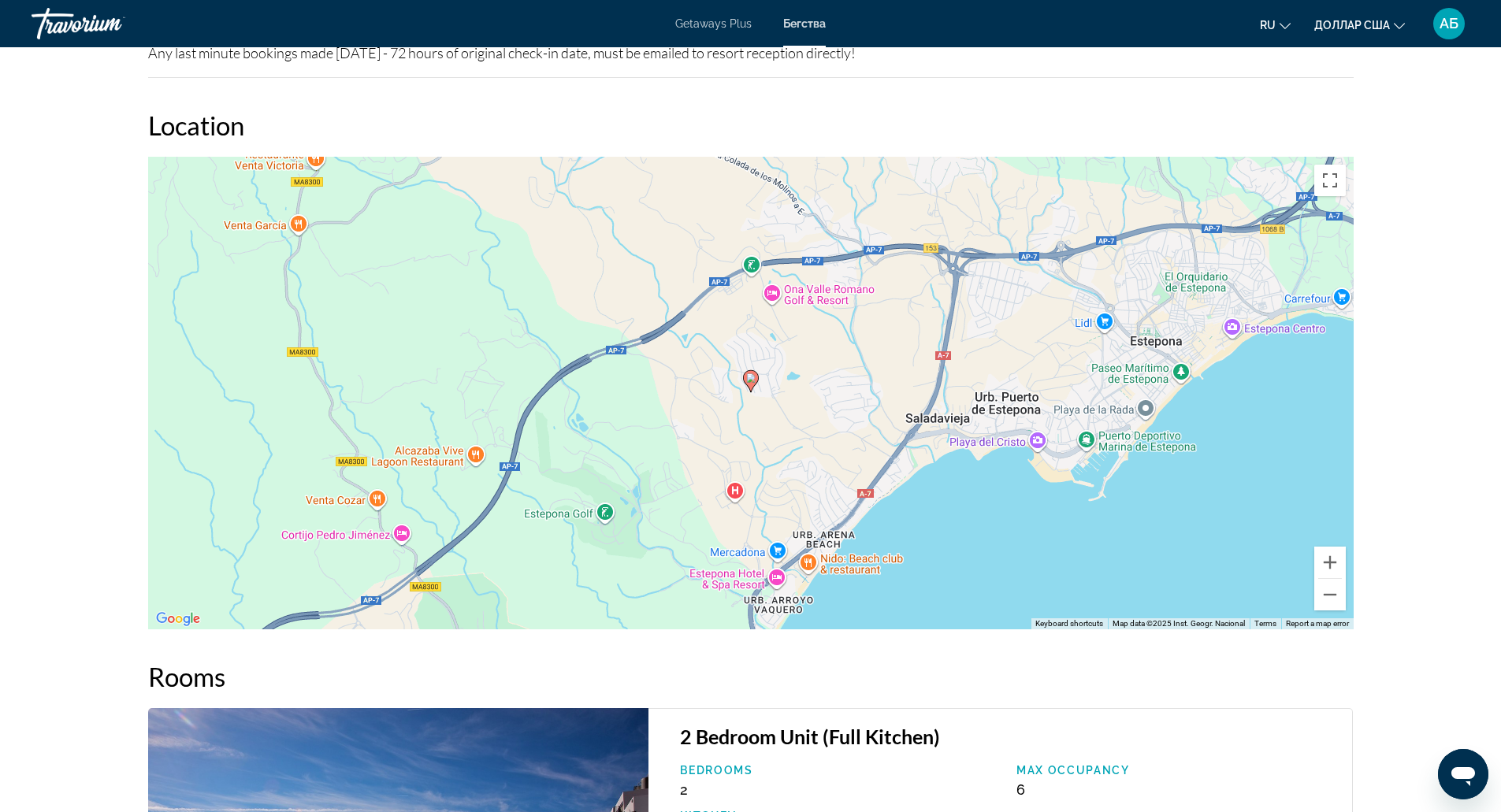
scroll to position [1686, 0]
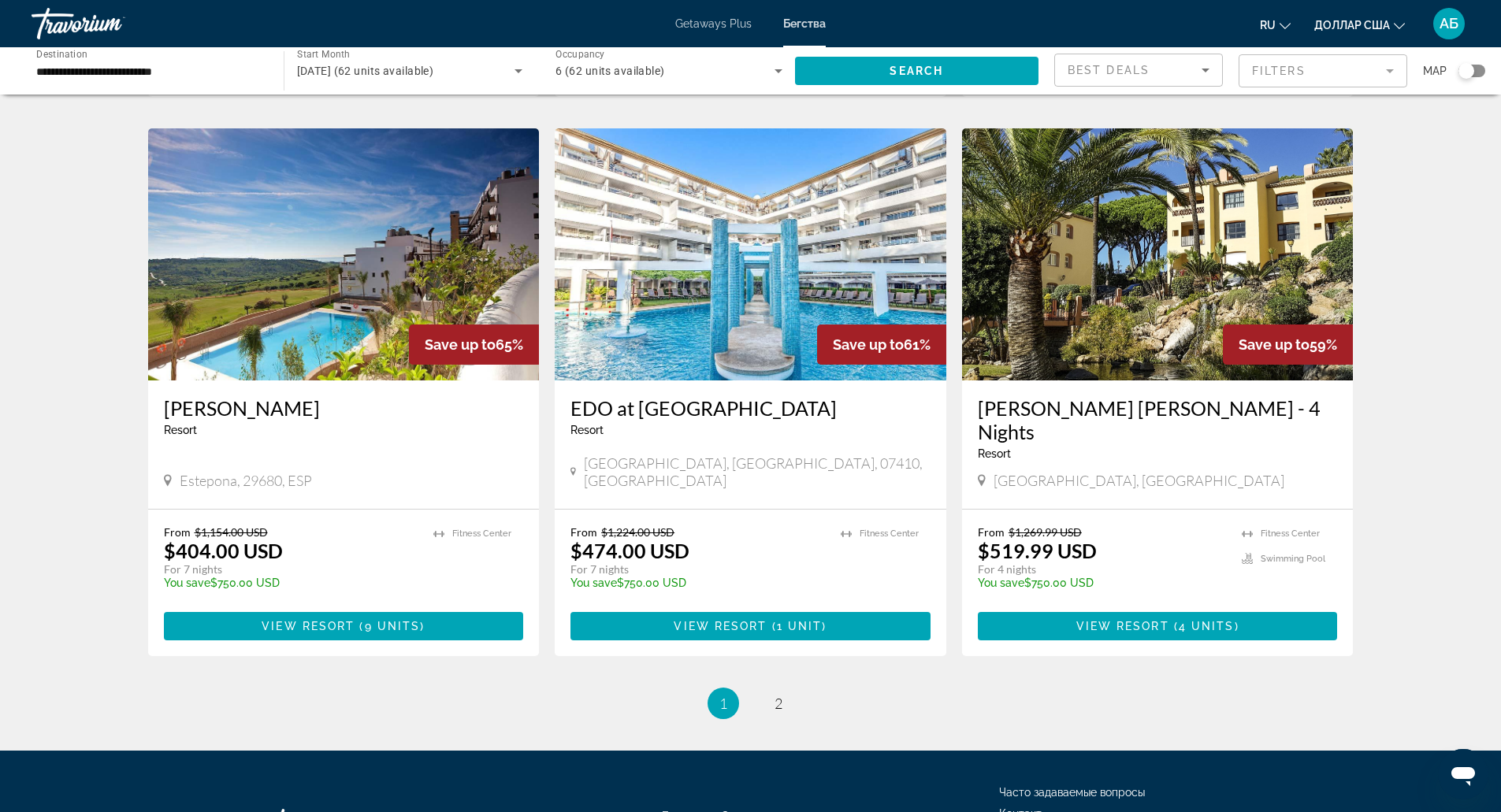
scroll to position [1723, 0]
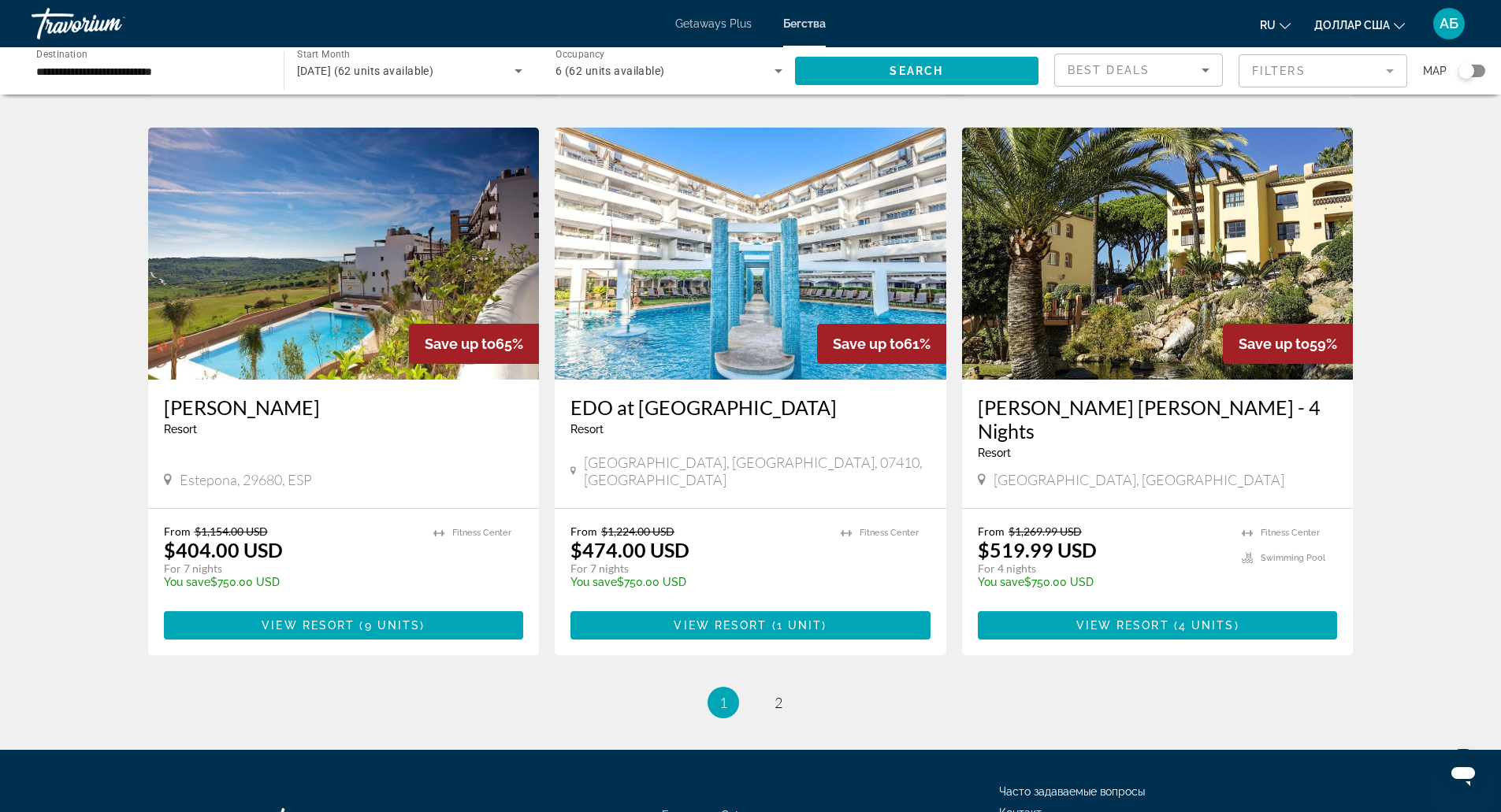
click at [278, 471] on span "Estepona, 29680, ESP" at bounding box center [246, 479] width 132 height 18
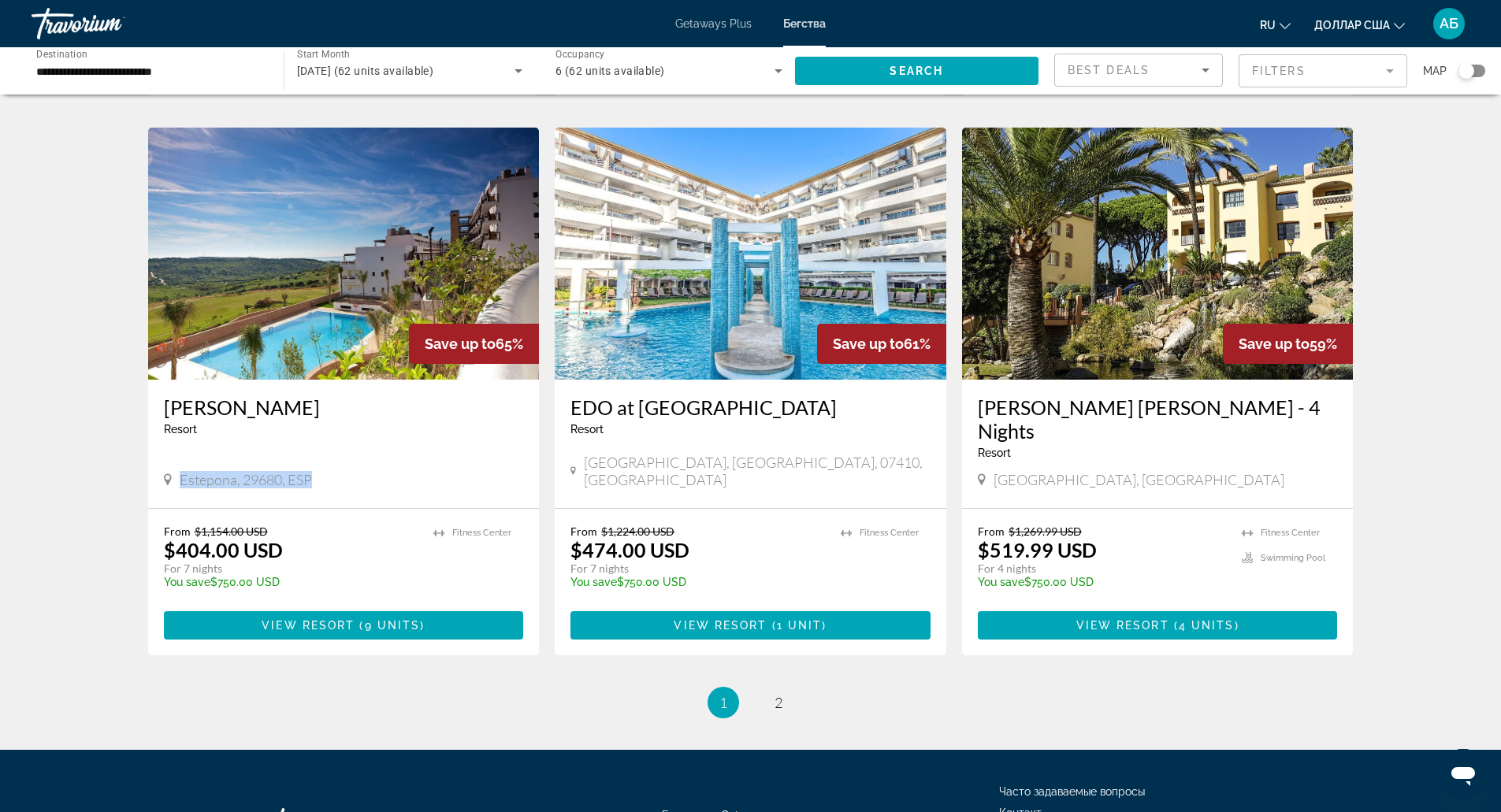
copy span "Estepona, 29680, ESP"
click at [405, 619] on span "9 units" at bounding box center [393, 625] width 56 height 13
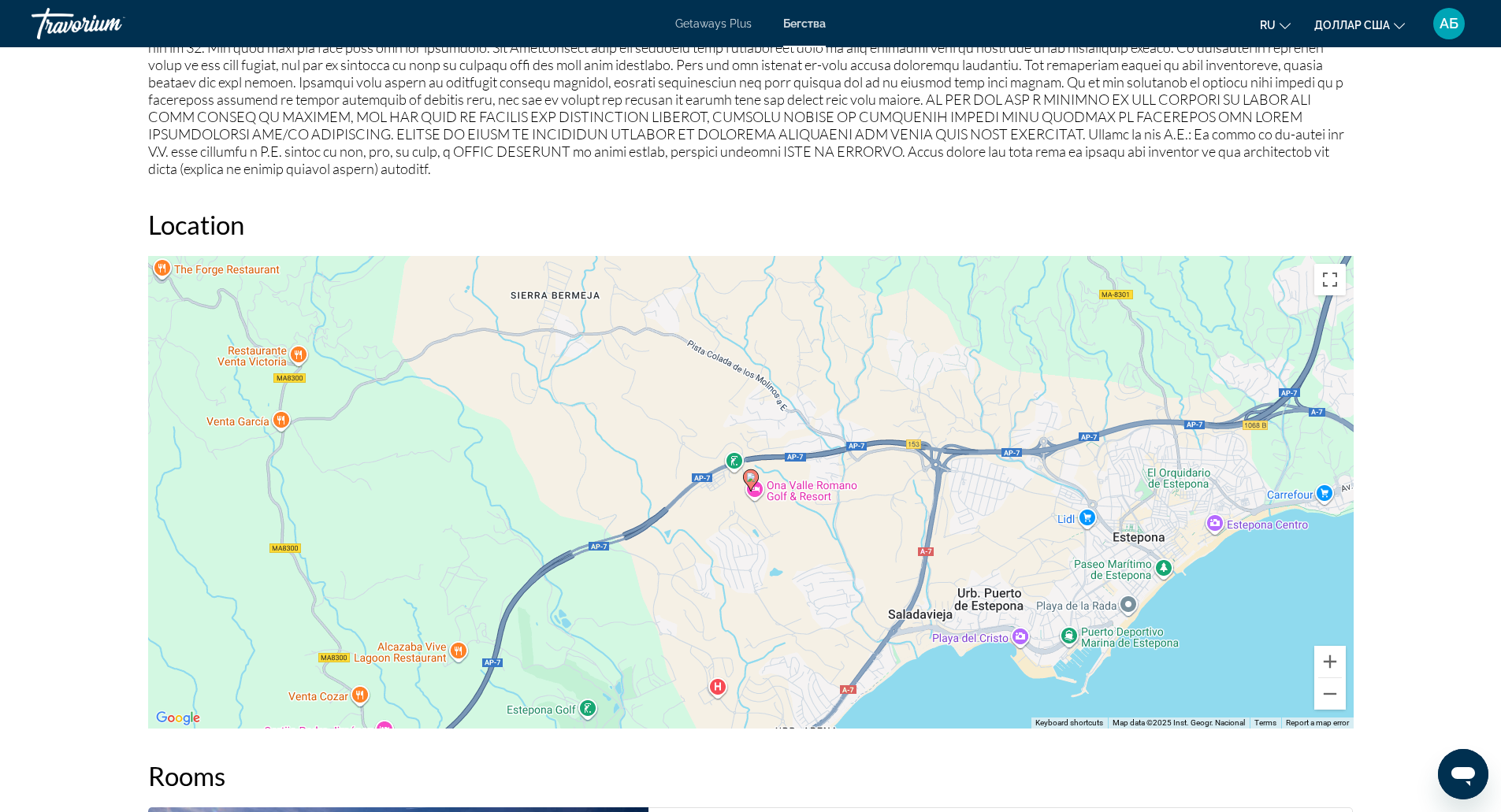
scroll to position [1753, 0]
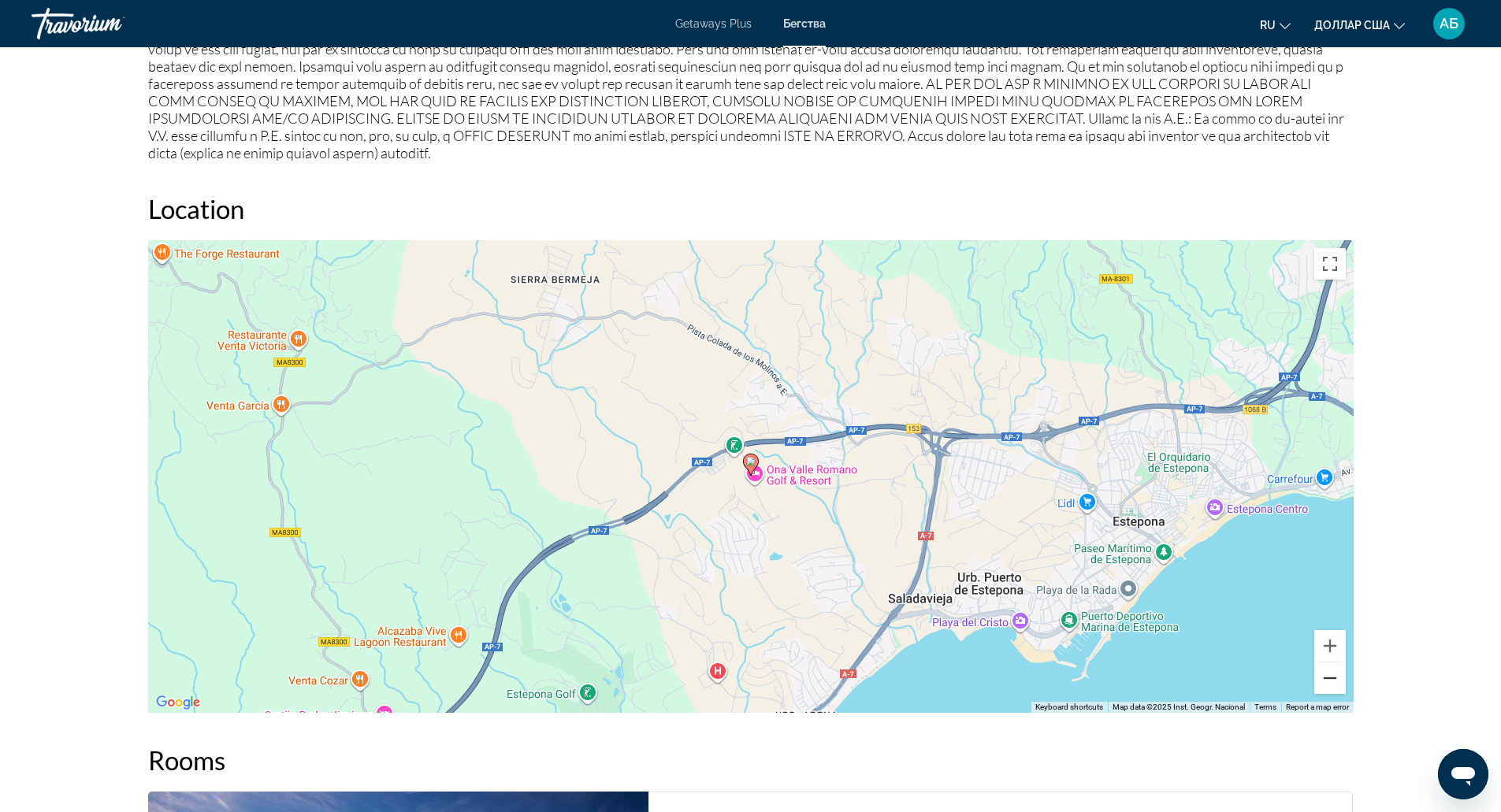
click at [1332, 667] on button "Zoom out" at bounding box center [1329, 678] width 31 height 31
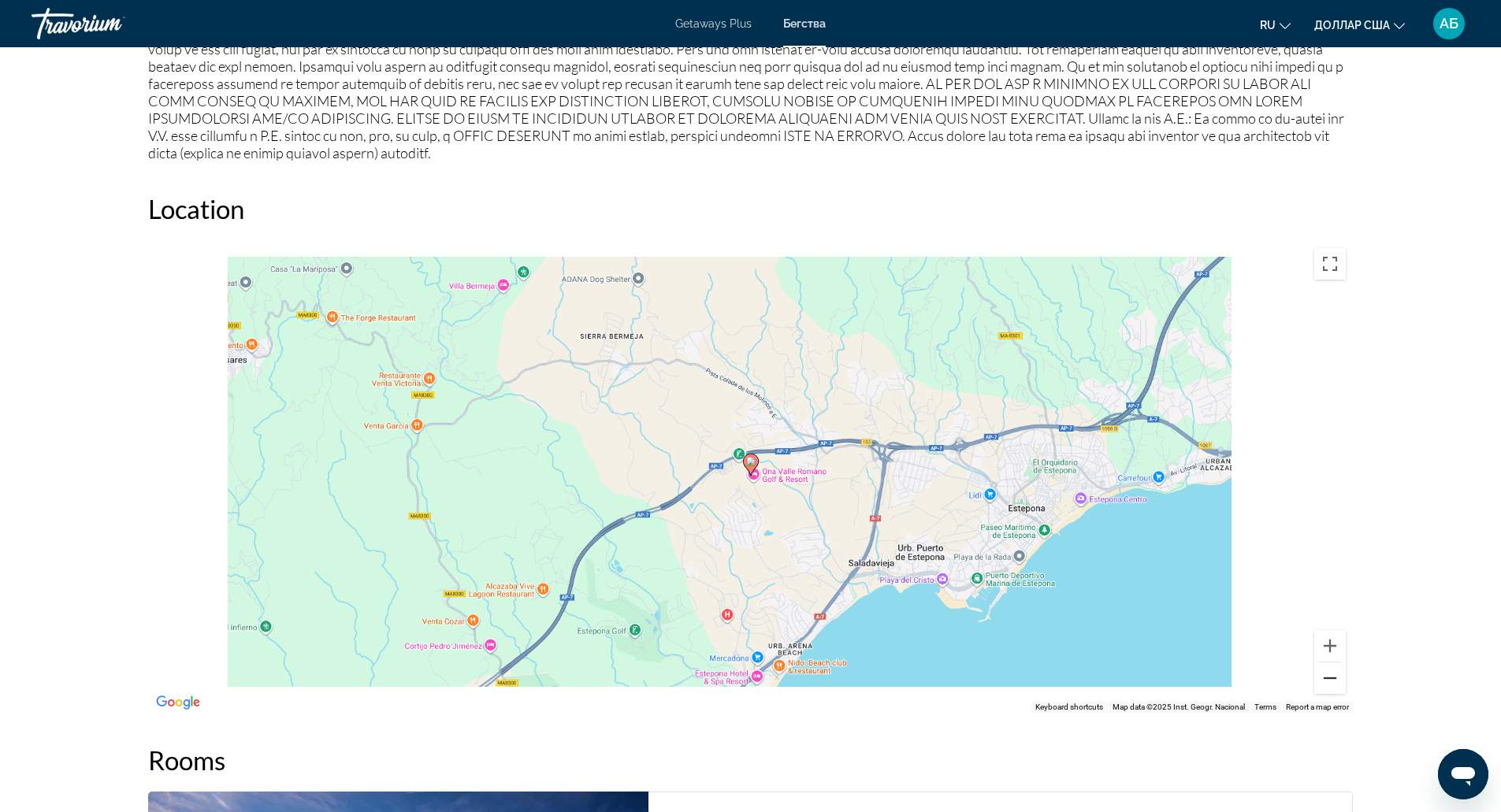
click at [1332, 667] on button "Zoom out" at bounding box center [1329, 678] width 31 height 31
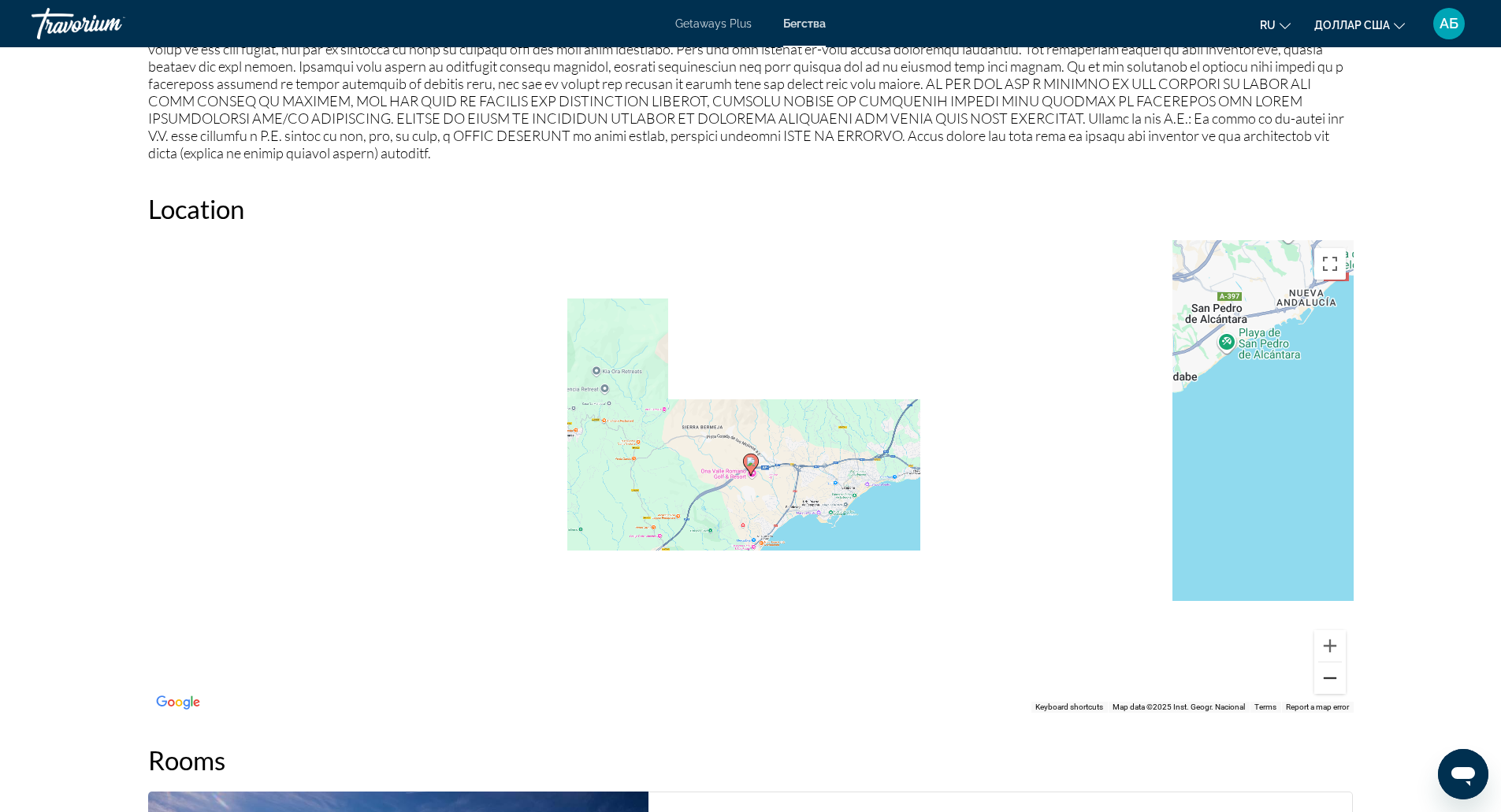
click at [1332, 667] on button "Zoom out" at bounding box center [1329, 678] width 31 height 31
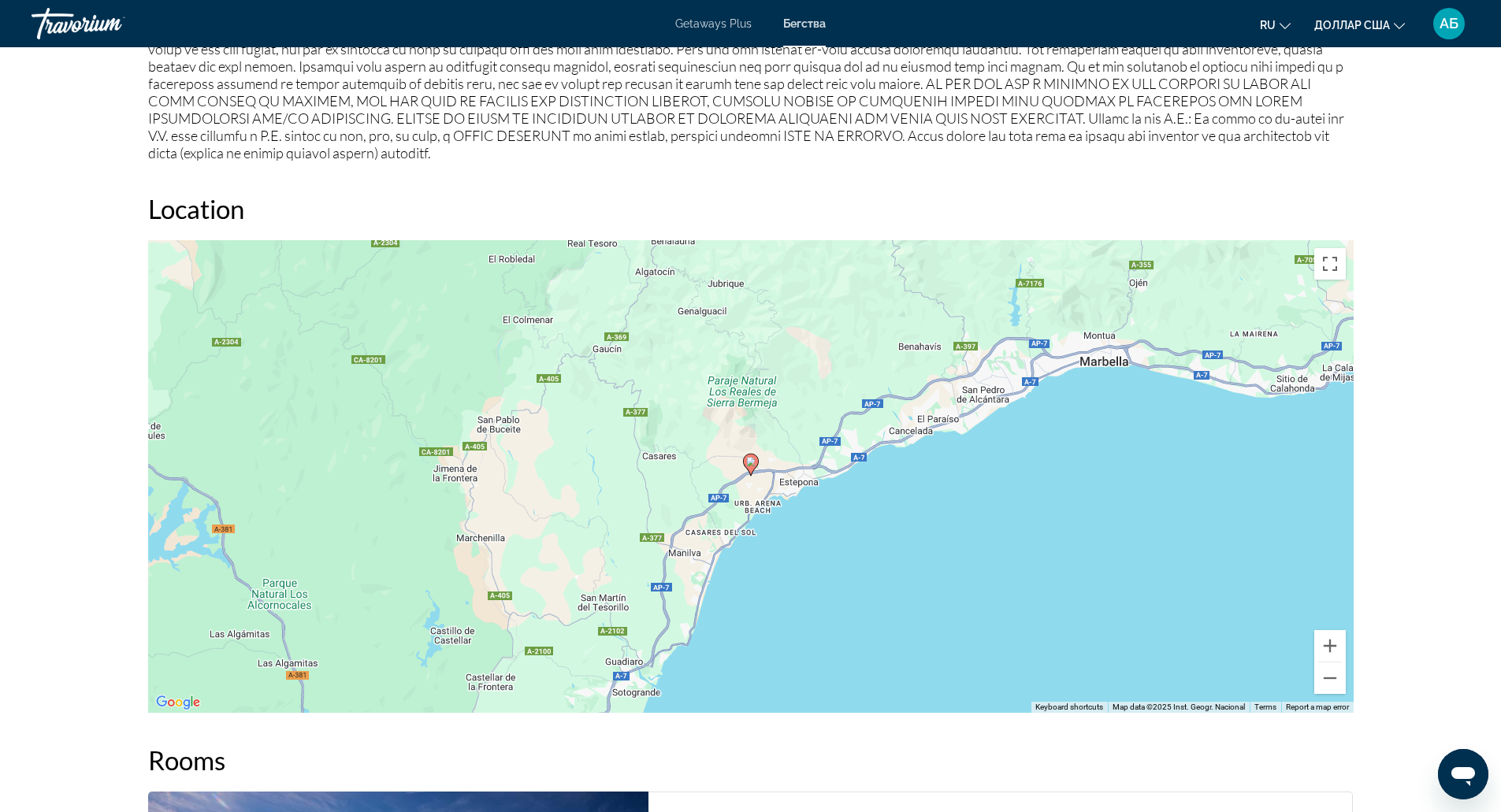
click at [1133, 369] on div "To activate drag with keyboard, press Alt + Enter. Once in keyboard drag state,…" at bounding box center [751, 477] width 1206 height 472
click at [1324, 672] on button "Zoom out" at bounding box center [1329, 678] width 31 height 31
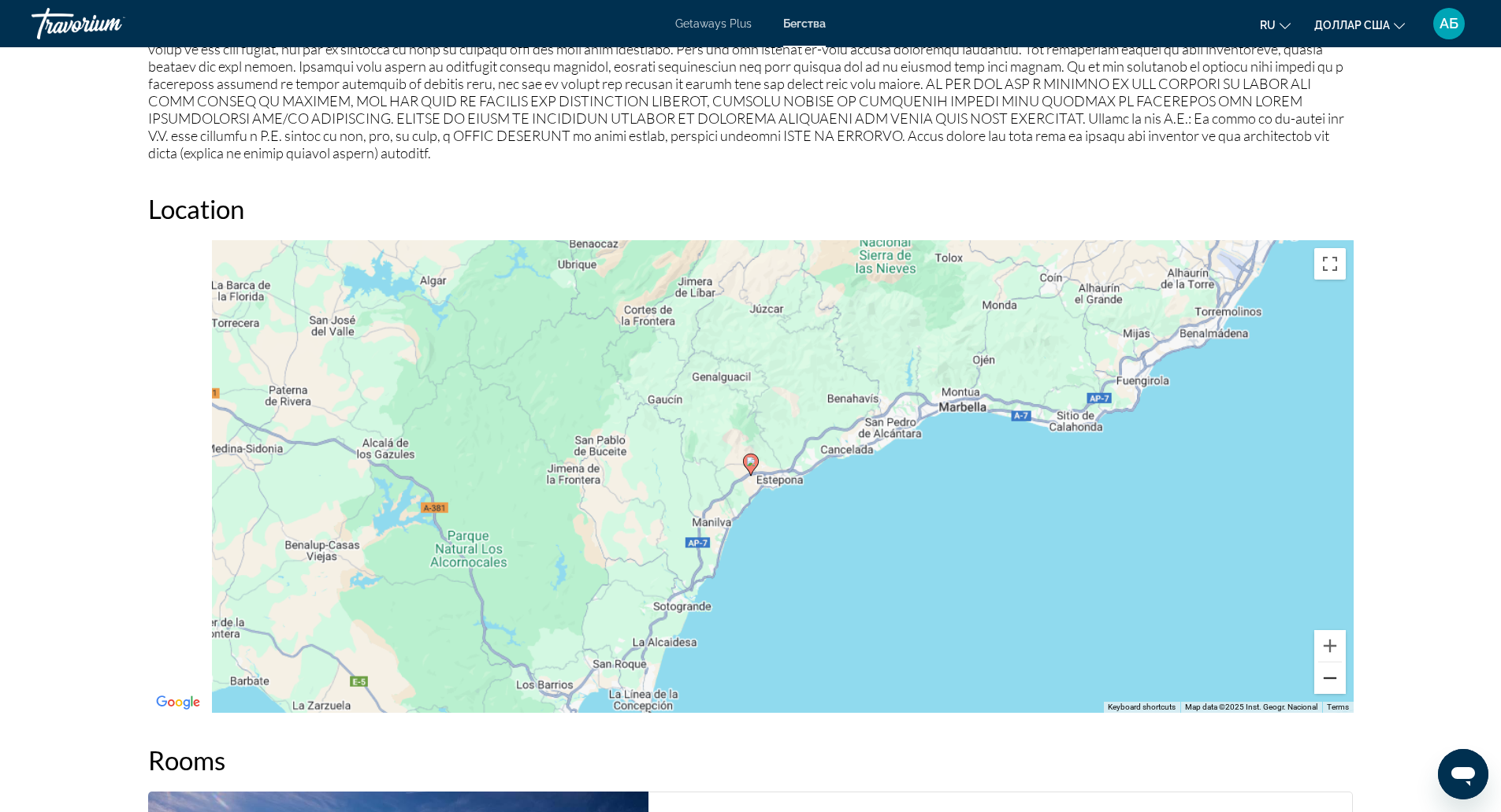
click at [1324, 672] on button "Zoom out" at bounding box center [1329, 678] width 31 height 31
